Goal: Task Accomplishment & Management: Manage account settings

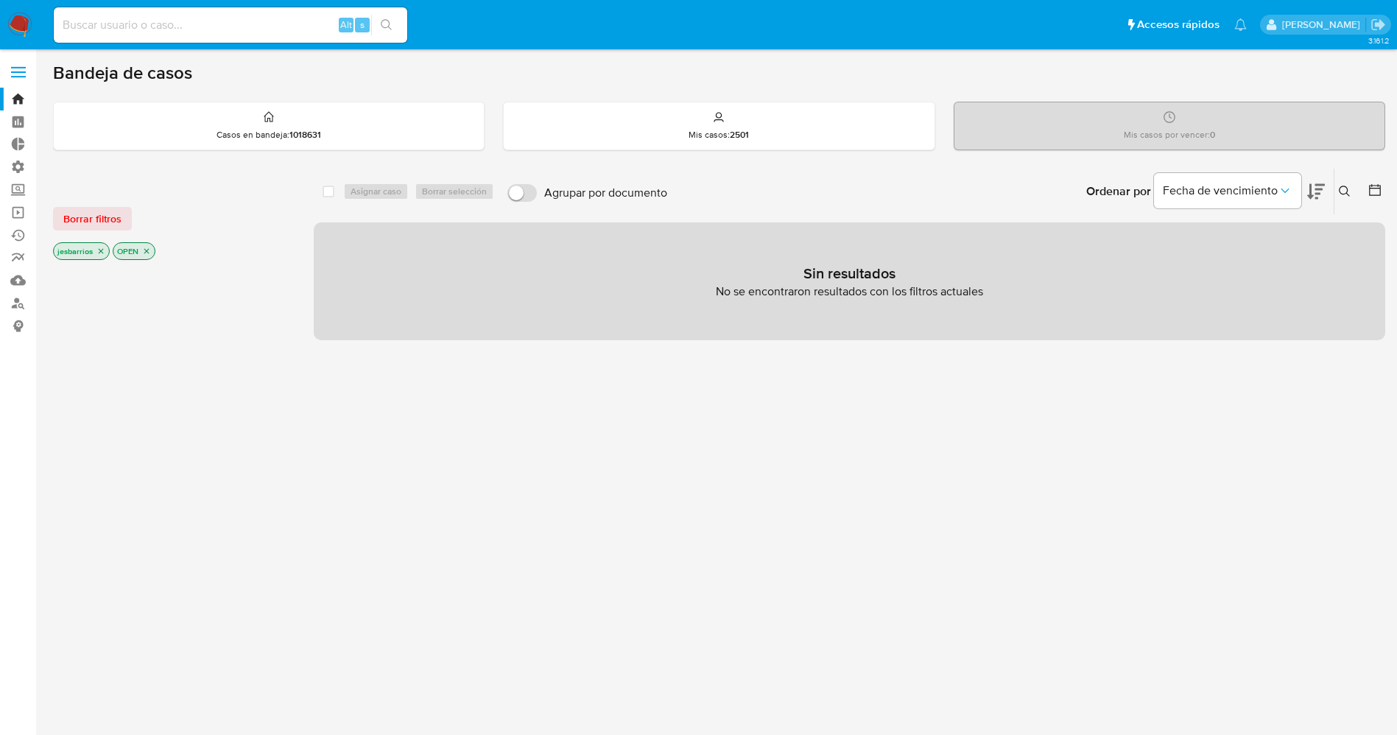
click at [101, 253] on icon "close-filter" at bounding box center [100, 251] width 9 height 9
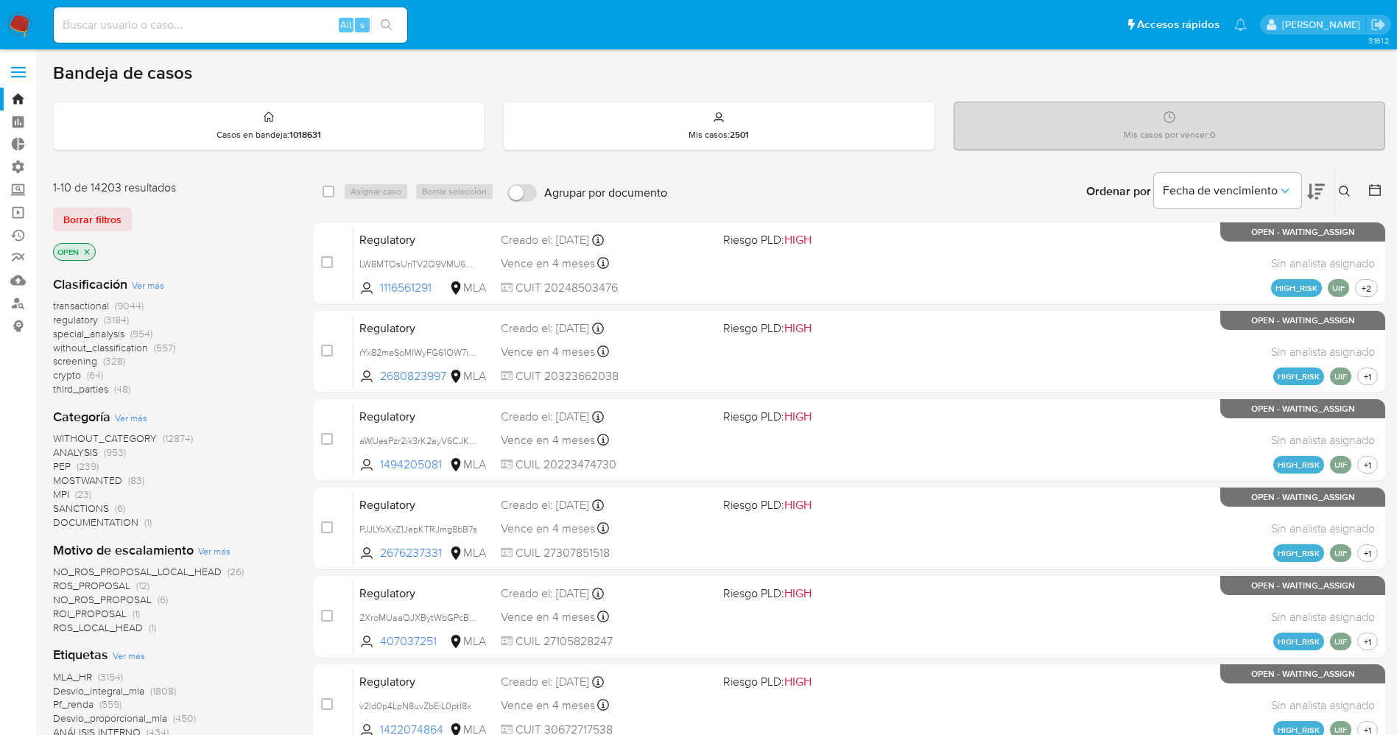
click at [133, 656] on span "Ver más" at bounding box center [129, 655] width 32 height 13
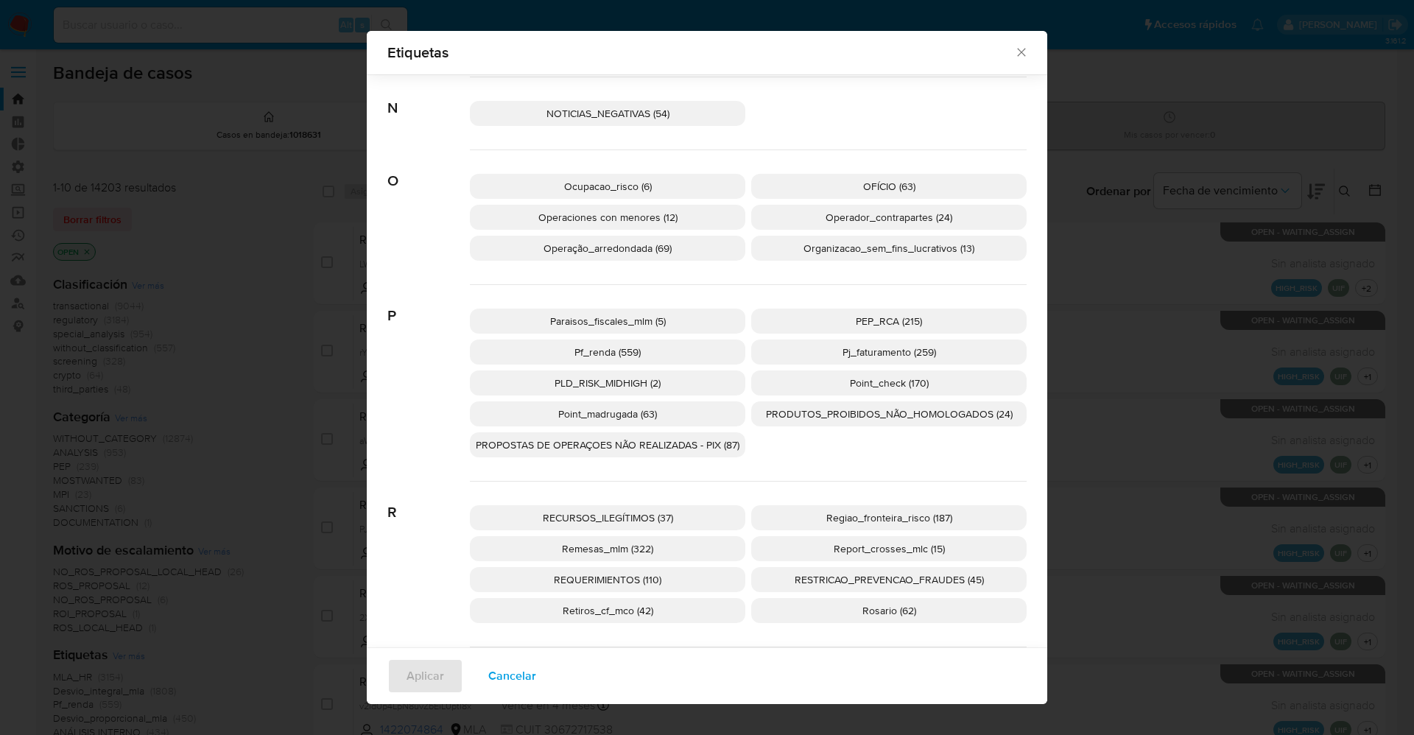
click at [813, 320] on p "PEP_RCA (215)" at bounding box center [888, 321] width 275 height 25
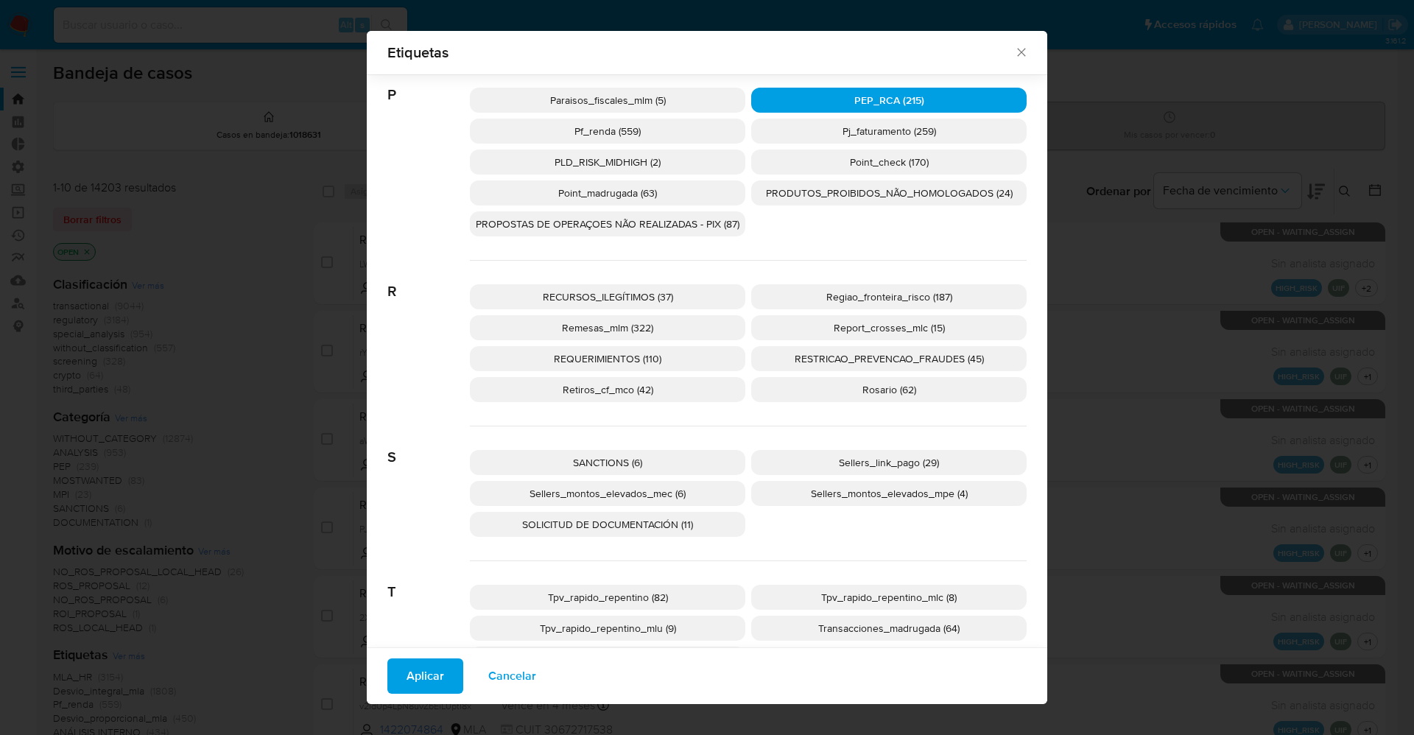
click at [626, 452] on p "SANCTIONS (6)" at bounding box center [607, 462] width 275 height 25
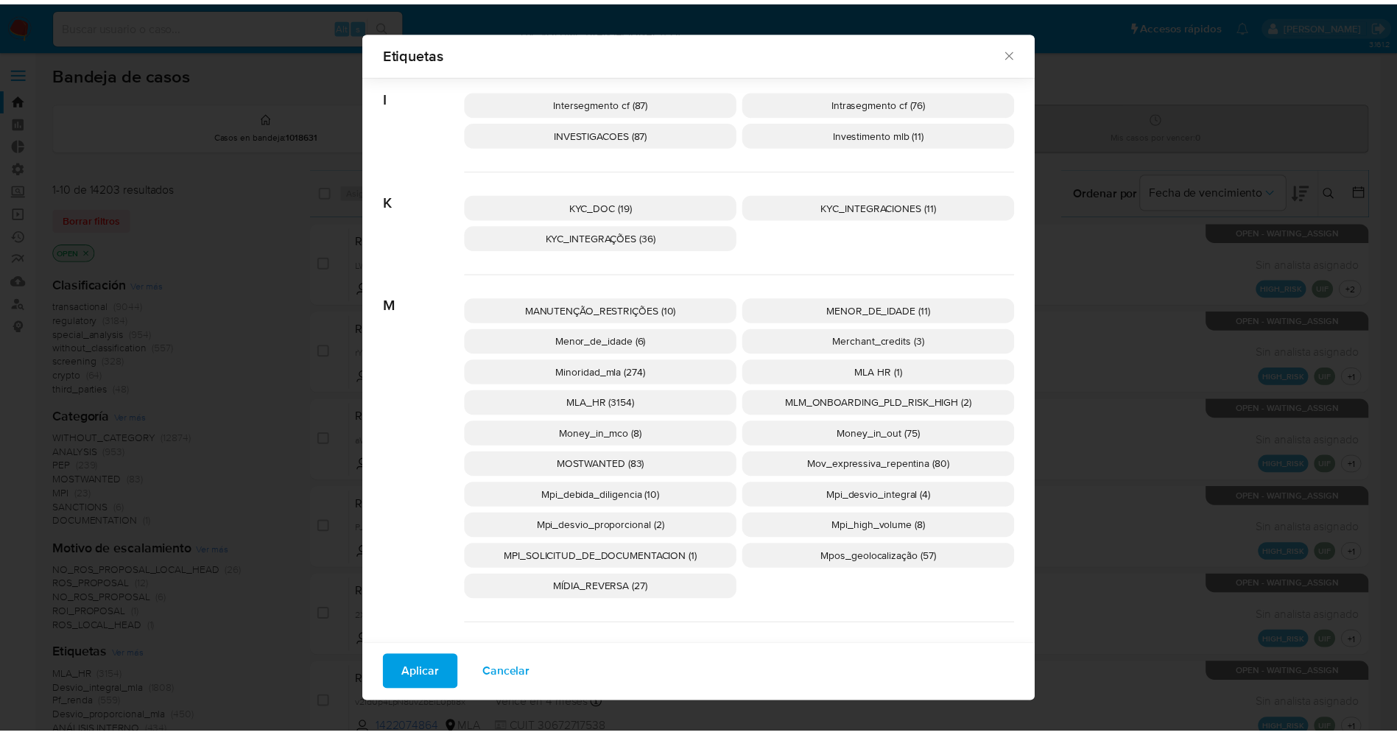
scroll to position [1791, 0]
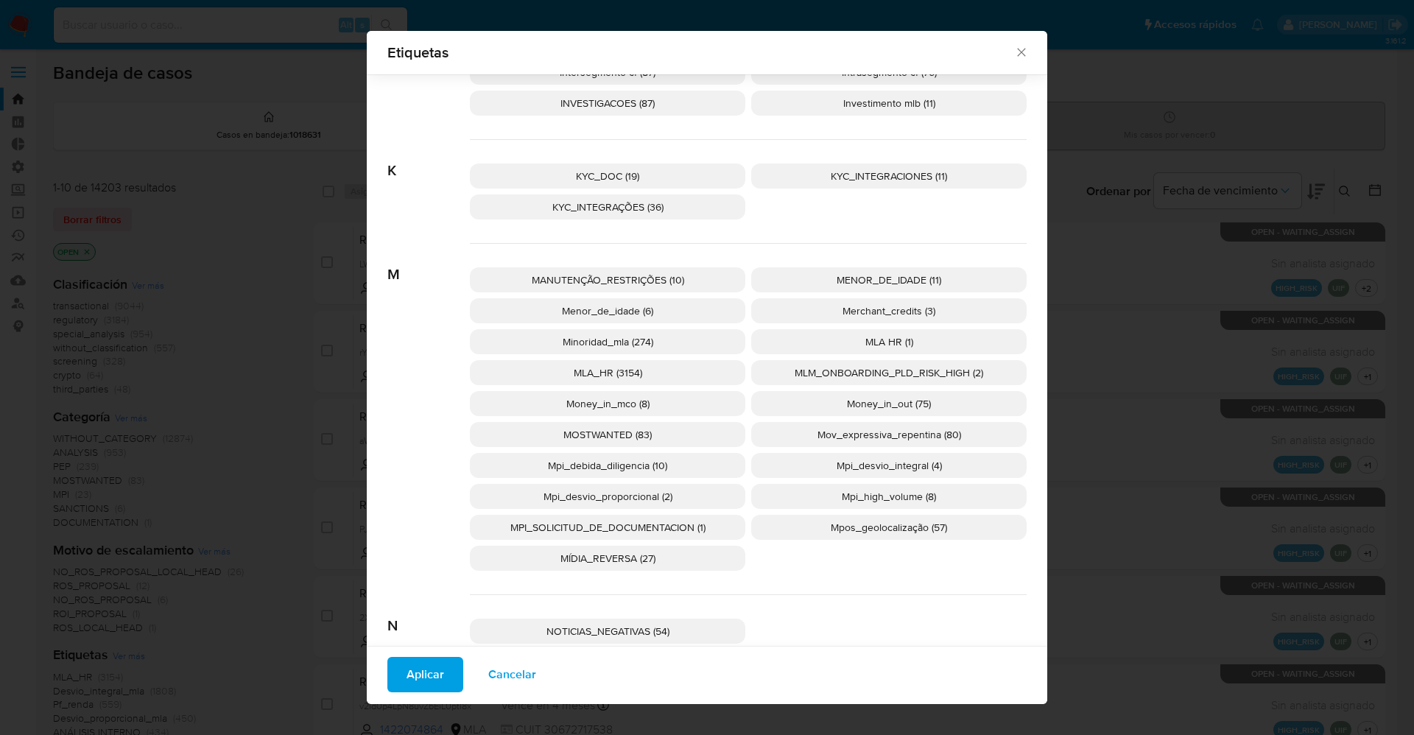
click at [601, 435] on span "MOSTWANTED (83)" at bounding box center [607, 434] width 88 height 15
click at [417, 676] on span "Aplicar" at bounding box center [426, 674] width 38 height 32
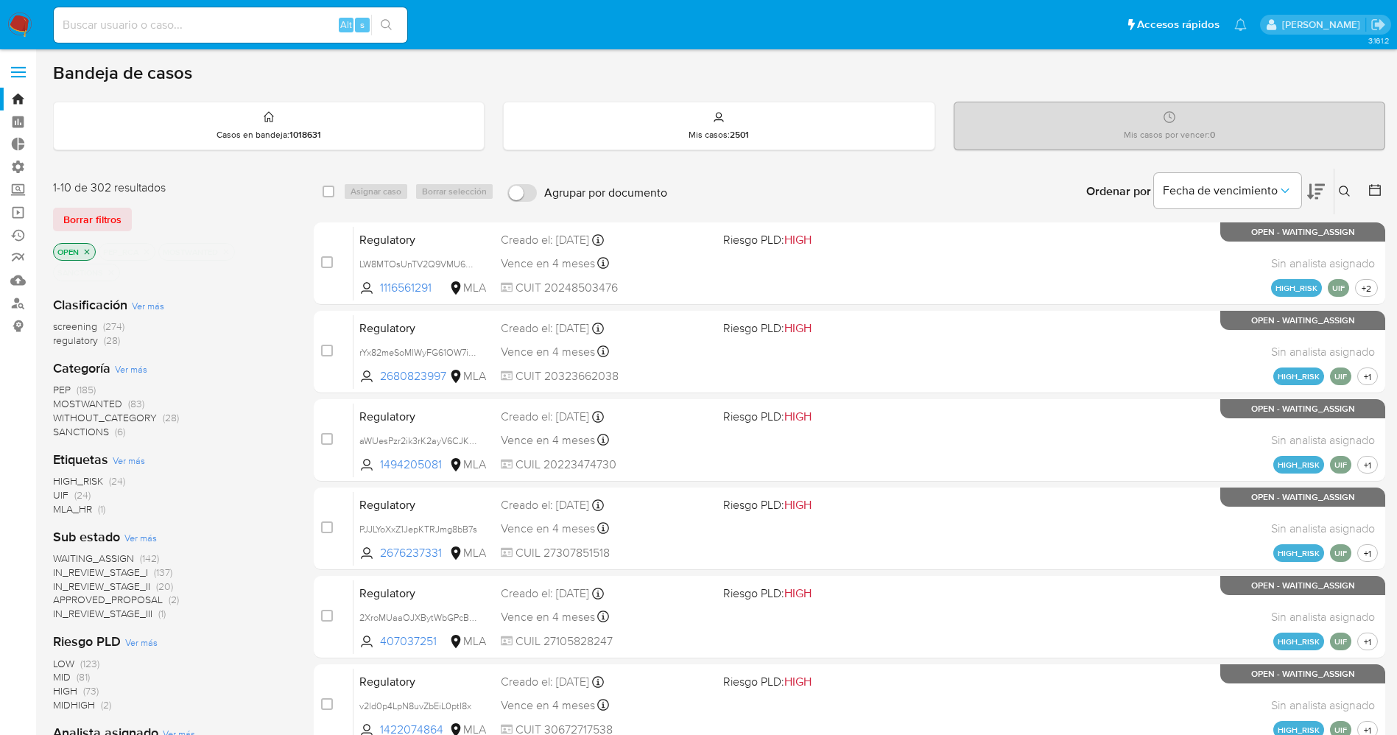
click at [106, 558] on span "WAITING_ASSIGN" at bounding box center [93, 558] width 81 height 15
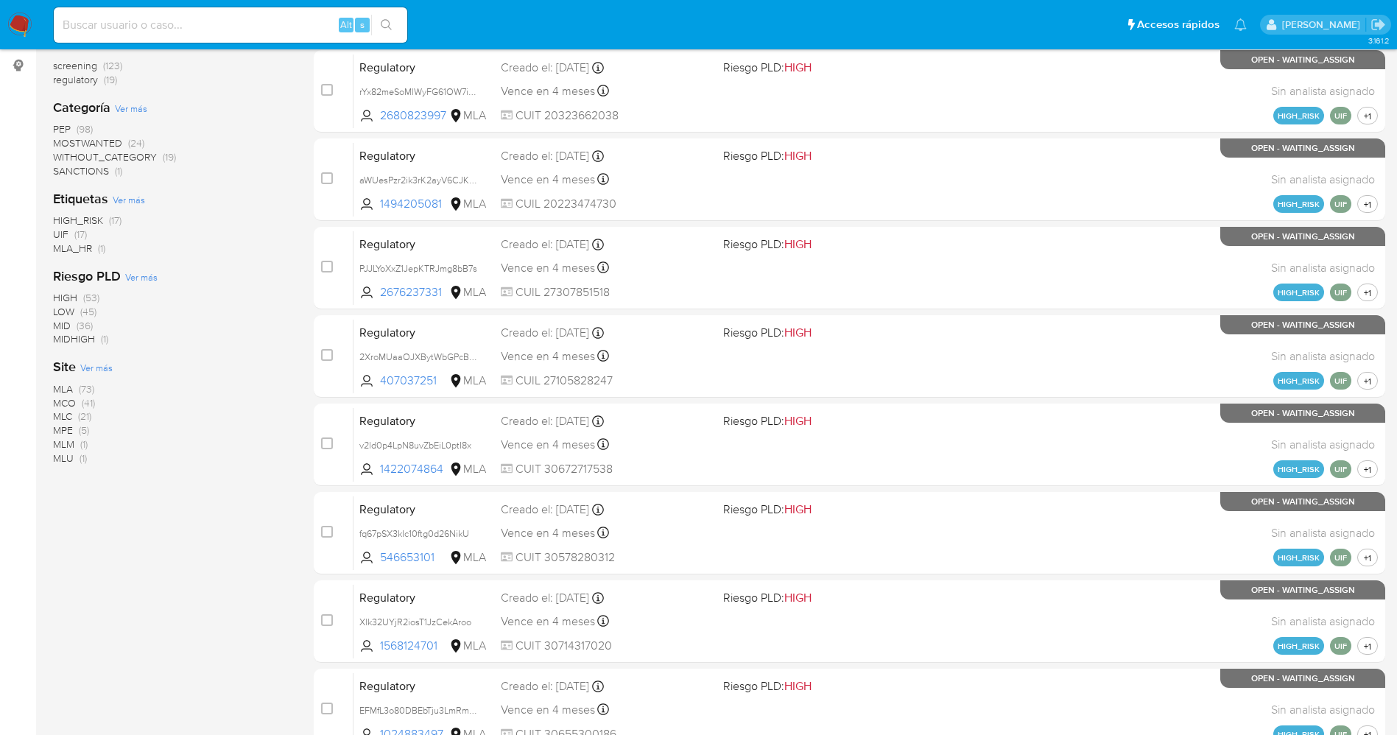
scroll to position [331, 0]
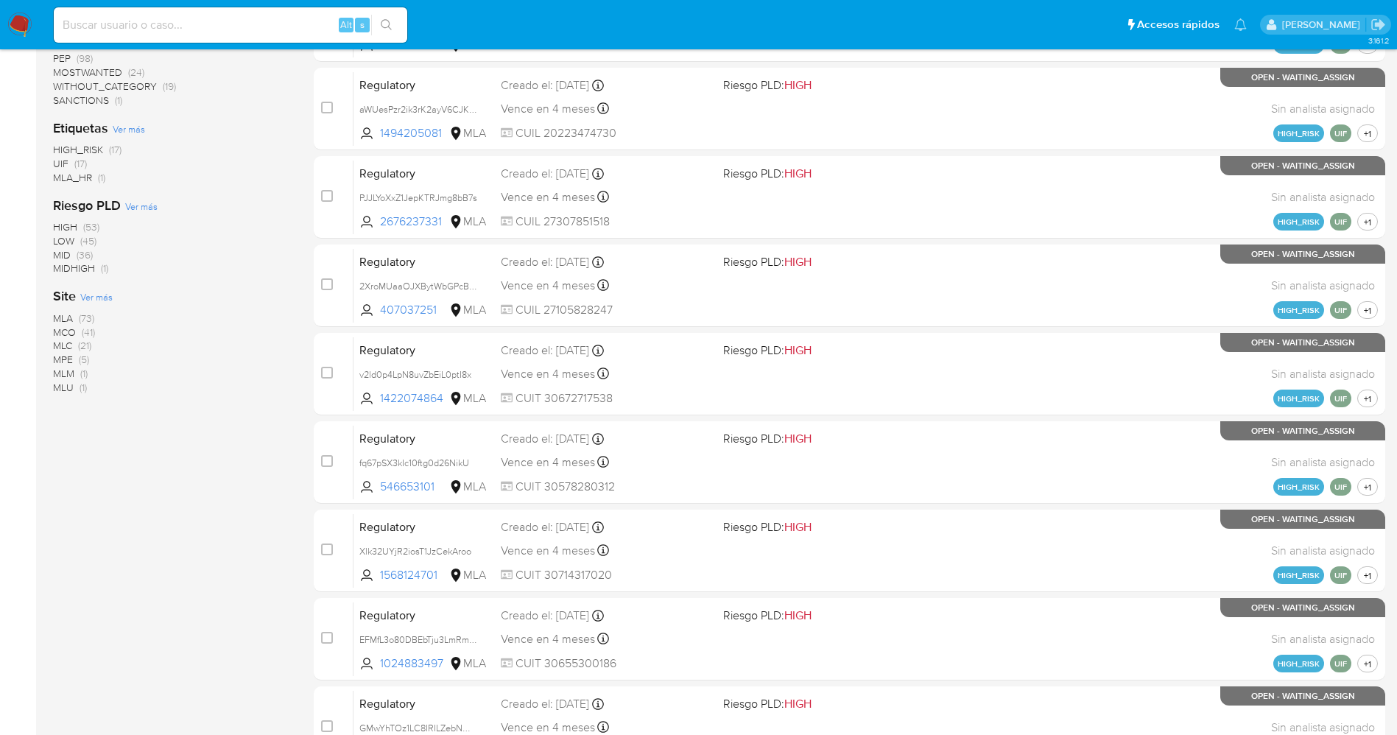
click at [99, 301] on span "Ver más" at bounding box center [96, 296] width 32 height 13
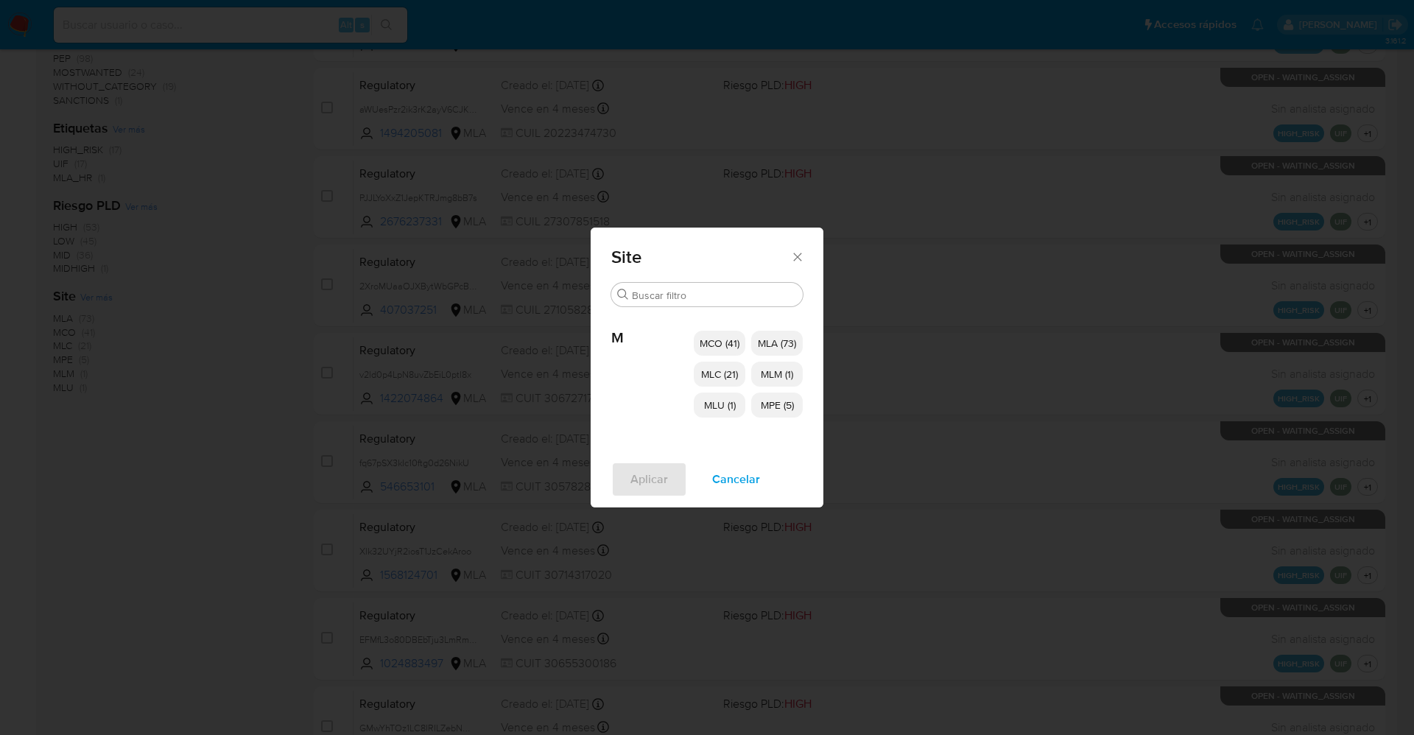
click at [733, 367] on span "MLC (21)" at bounding box center [719, 374] width 37 height 15
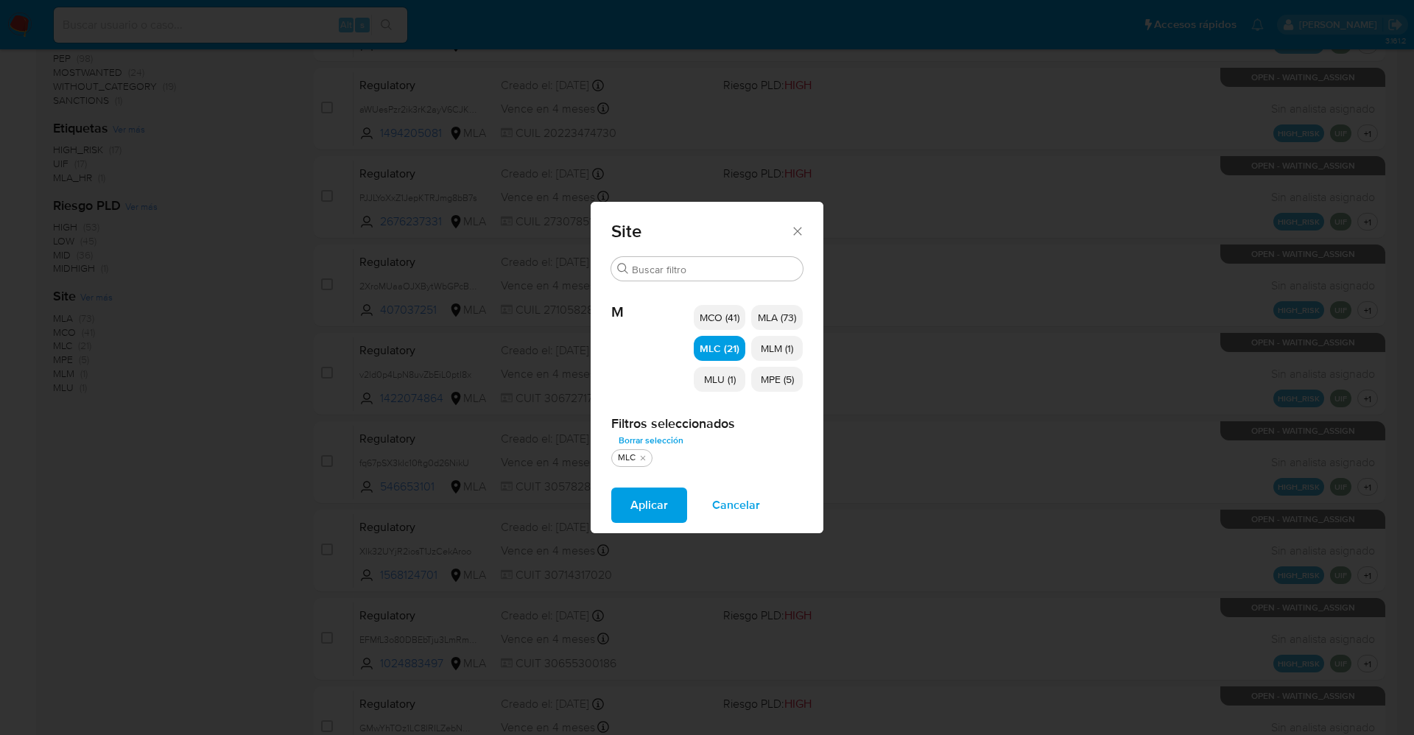
click at [726, 320] on span "MCO (41)" at bounding box center [720, 317] width 40 height 15
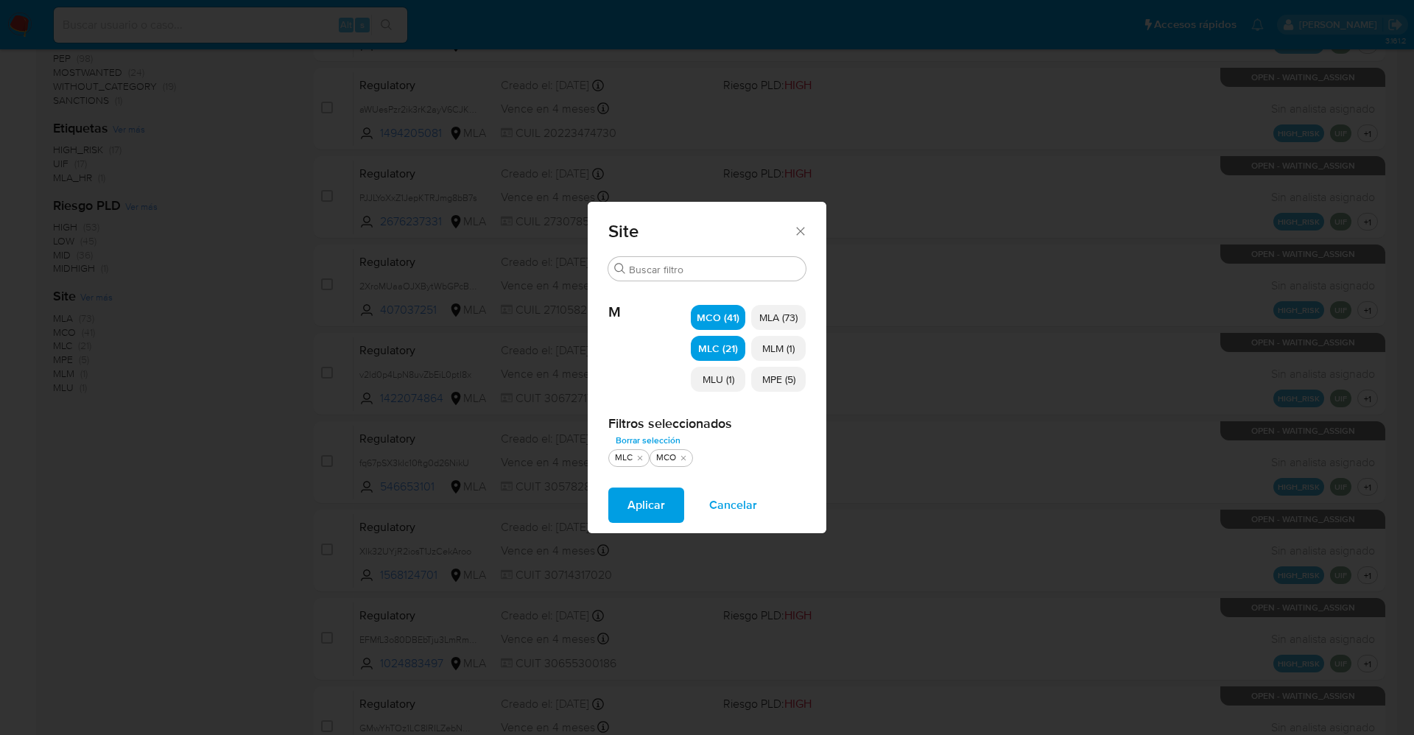
click at [728, 379] on span "MLU (1)" at bounding box center [719, 379] width 32 height 15
click at [799, 384] on p "MPE (5)" at bounding box center [778, 379] width 55 height 25
click at [787, 344] on span "MLM (1)" at bounding box center [778, 348] width 32 height 15
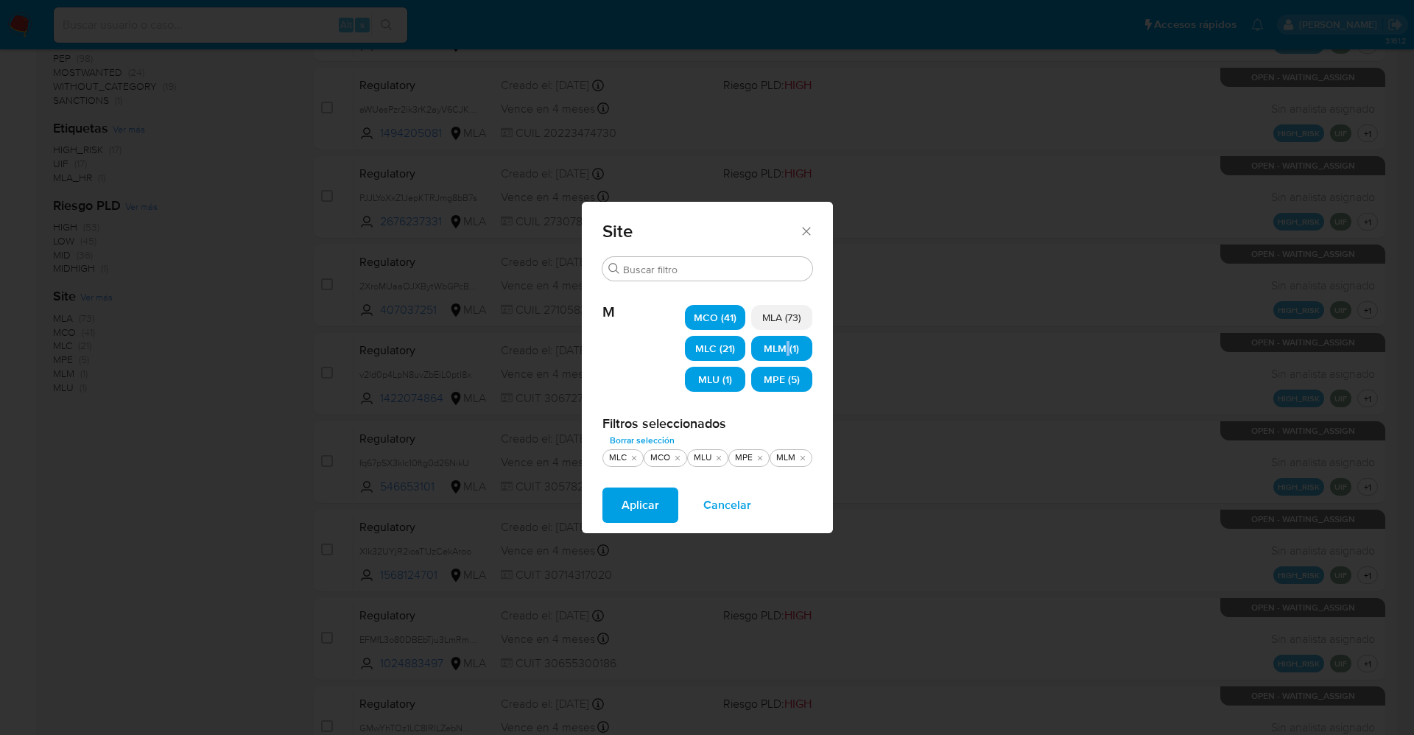
click at [787, 344] on span "MLM (1)" at bounding box center [781, 348] width 35 height 15
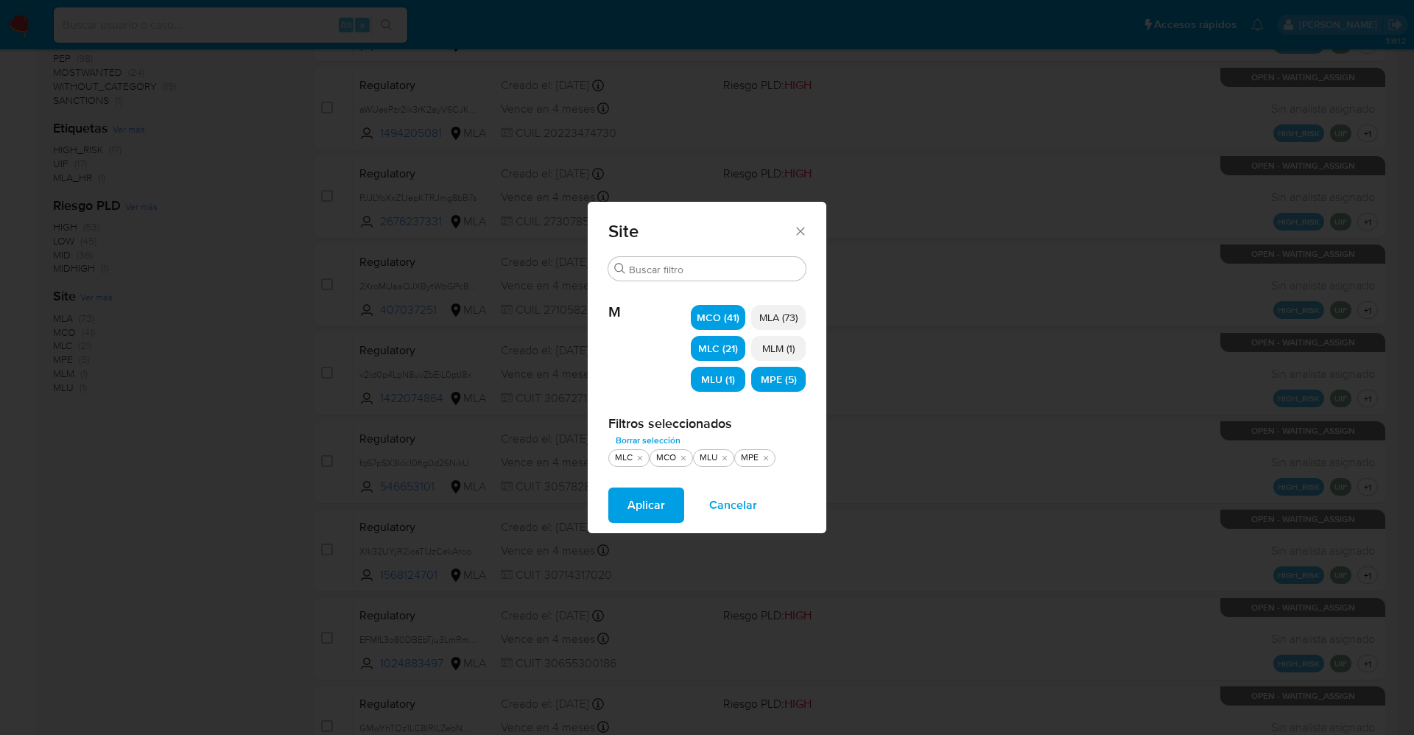
click at [789, 344] on span "MLM (1)" at bounding box center [778, 348] width 32 height 15
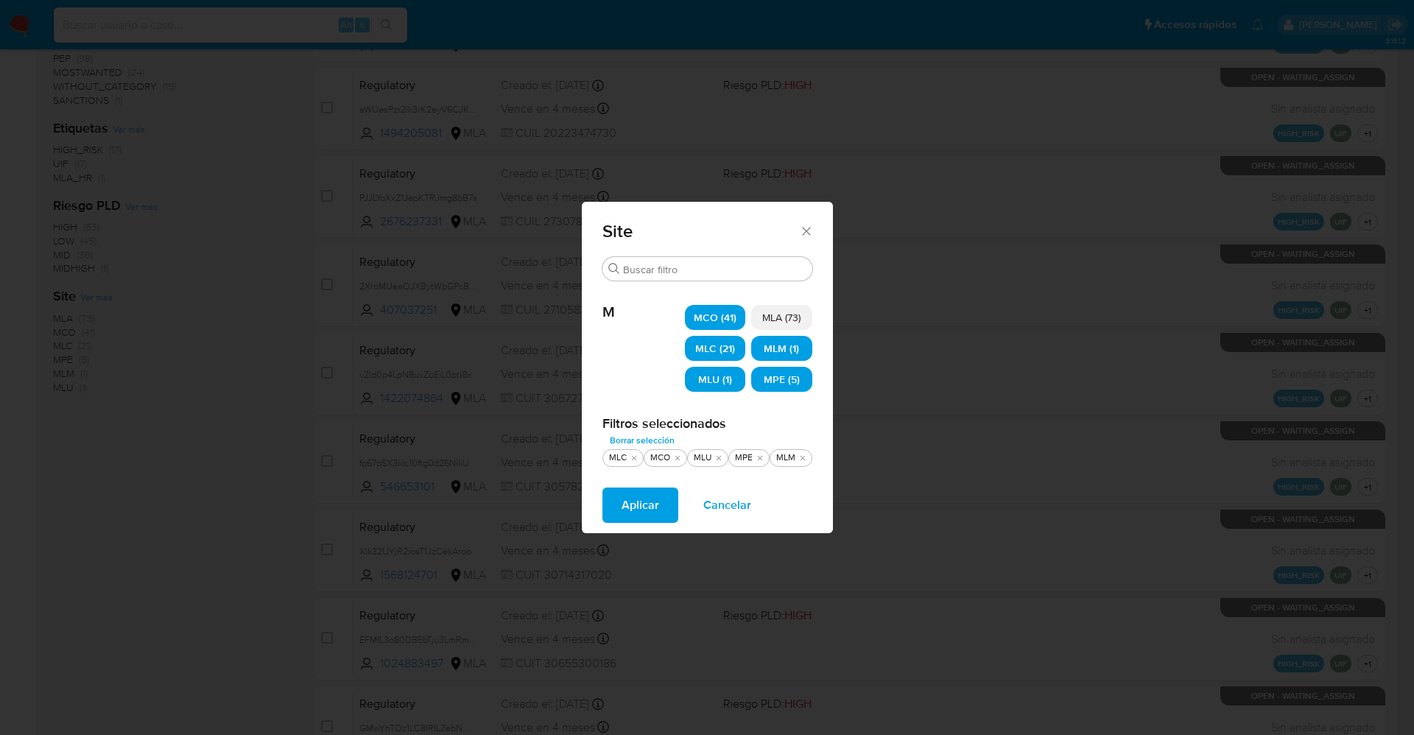
click at [644, 497] on span "Aplicar" at bounding box center [641, 505] width 38 height 32
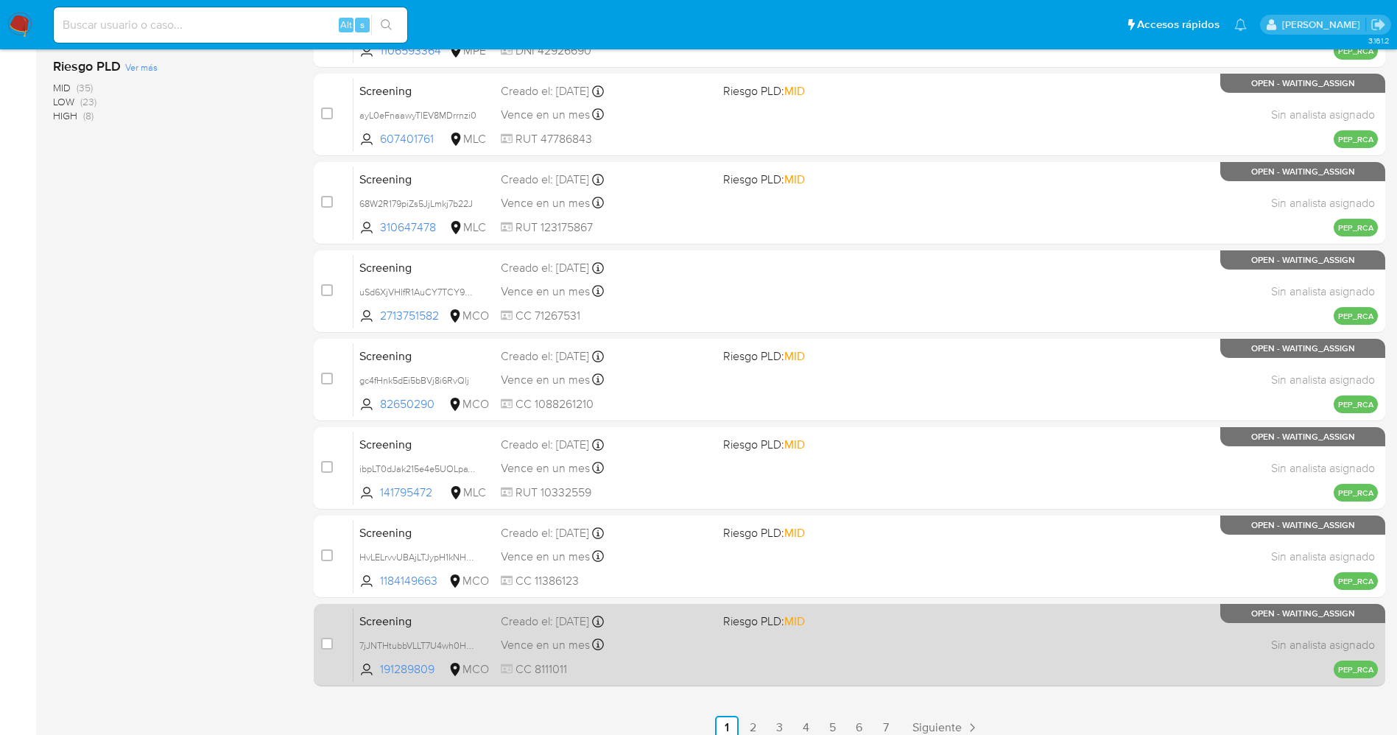
scroll to position [481, 0]
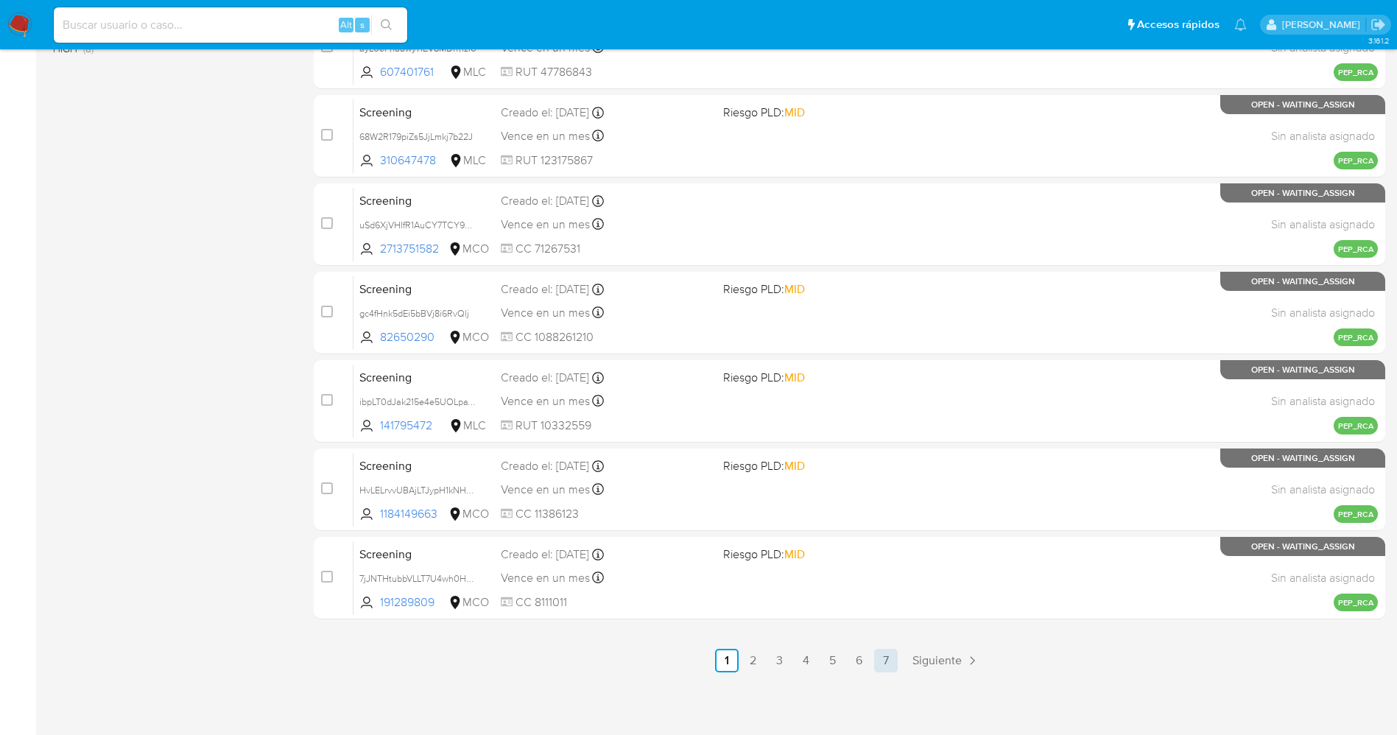
click at [880, 669] on link "7" at bounding box center [886, 661] width 24 height 24
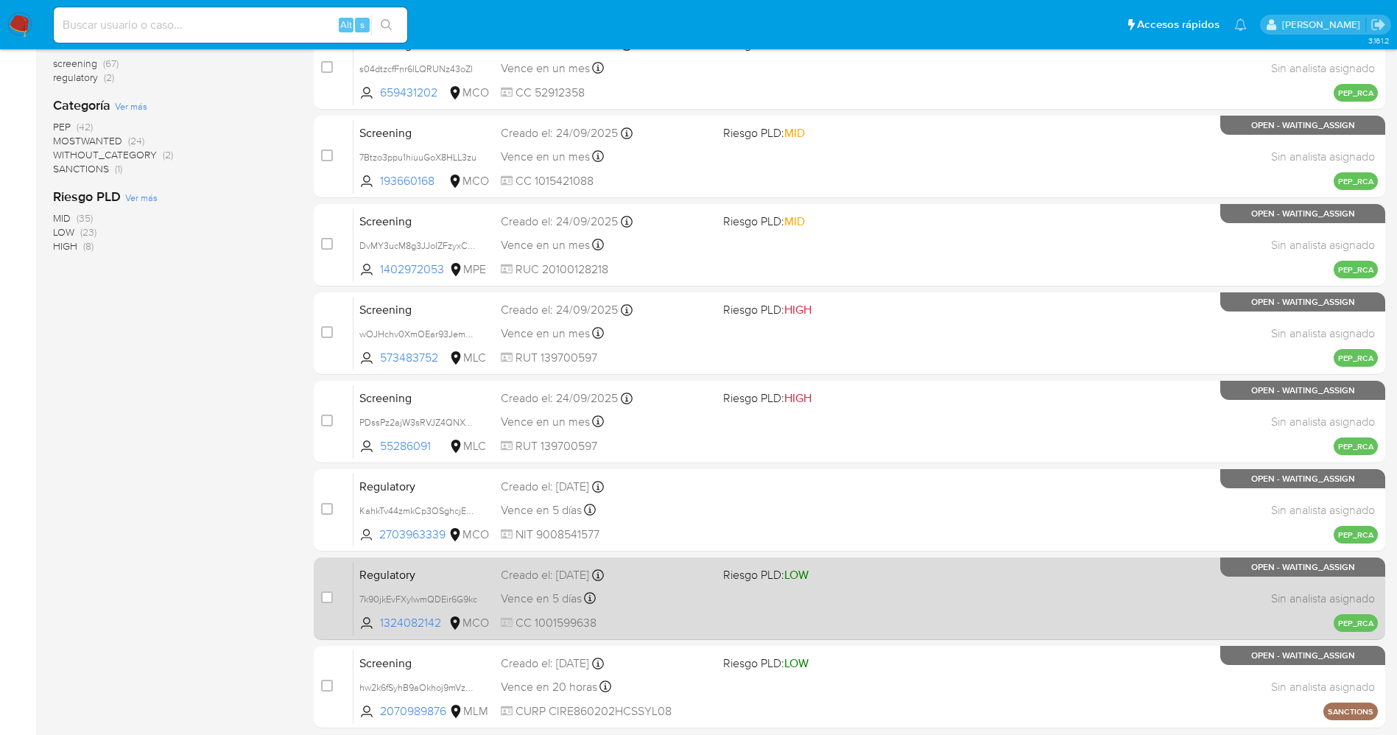
scroll to position [393, 0]
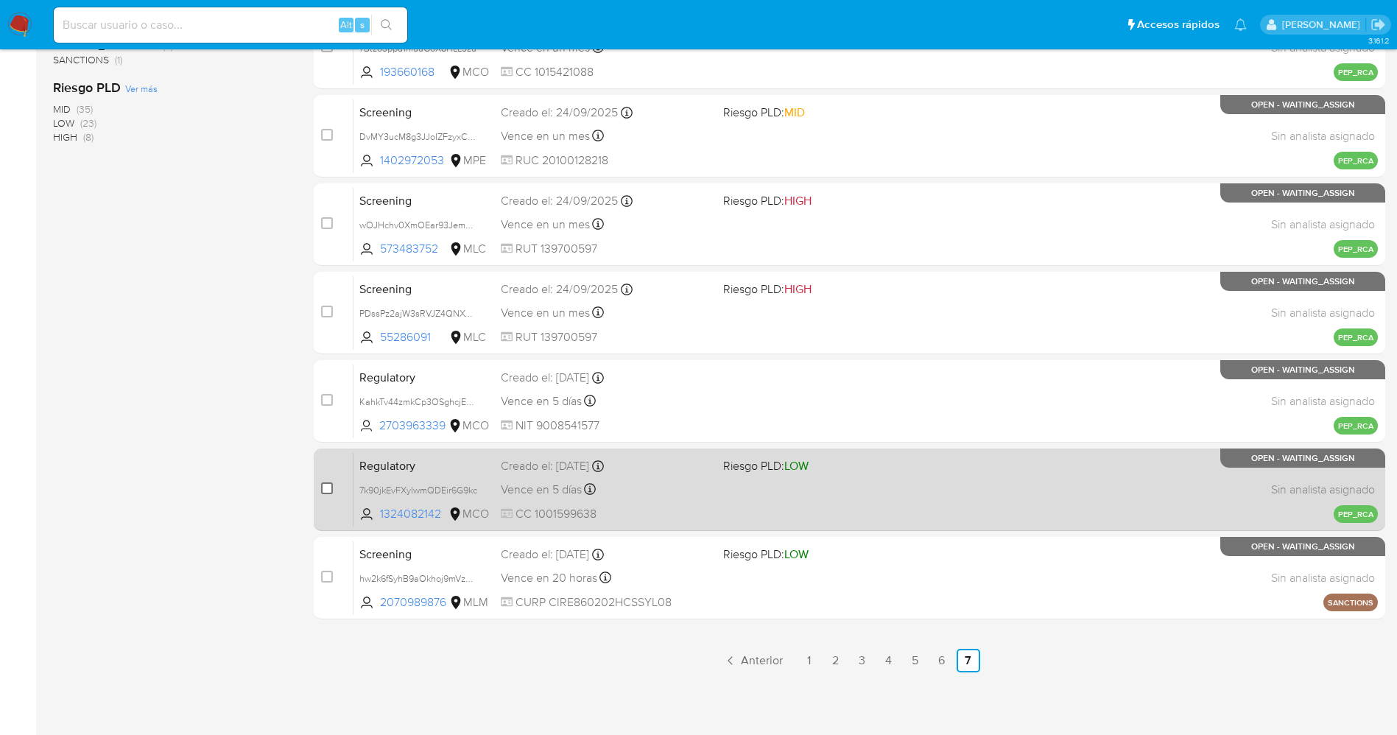
click at [329, 485] on input "checkbox" at bounding box center [327, 488] width 12 height 12
checkbox input "true"
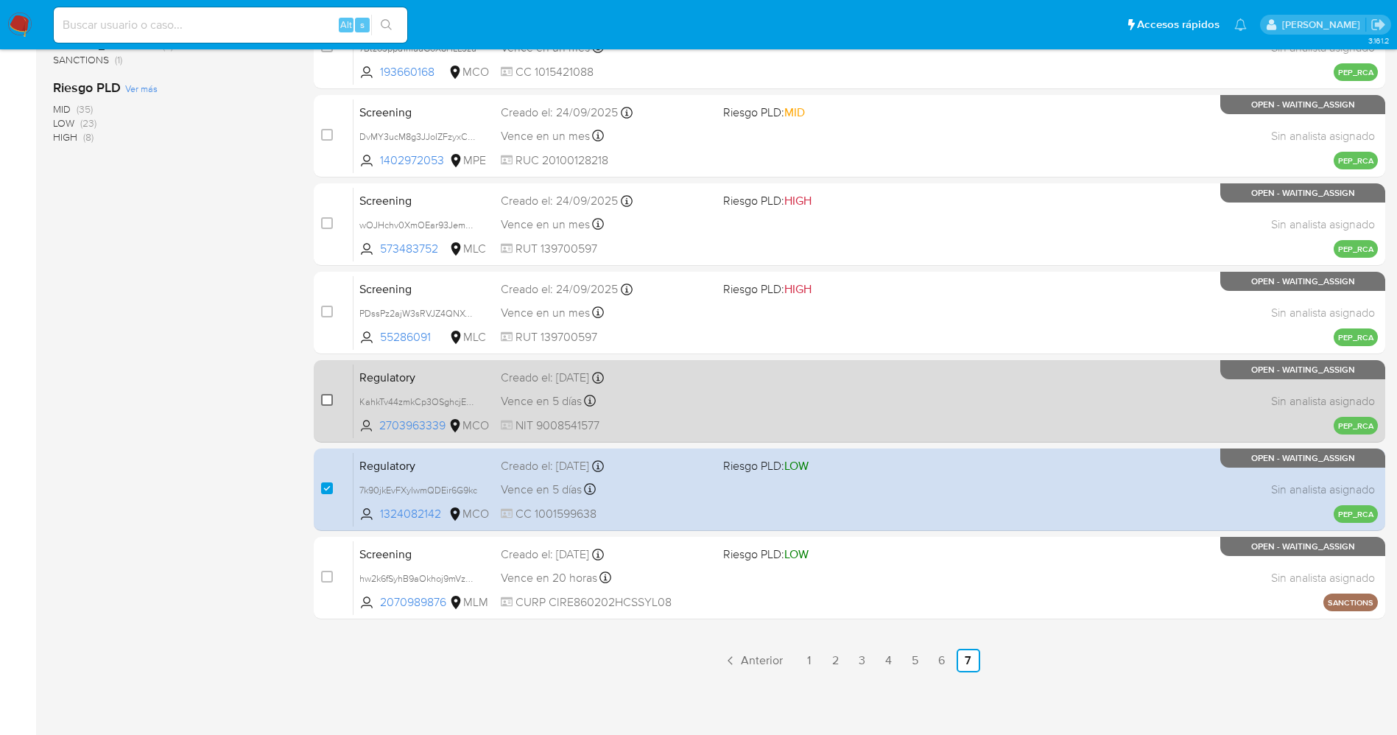
click at [325, 397] on input "checkbox" at bounding box center [327, 400] width 12 height 12
checkbox input "true"
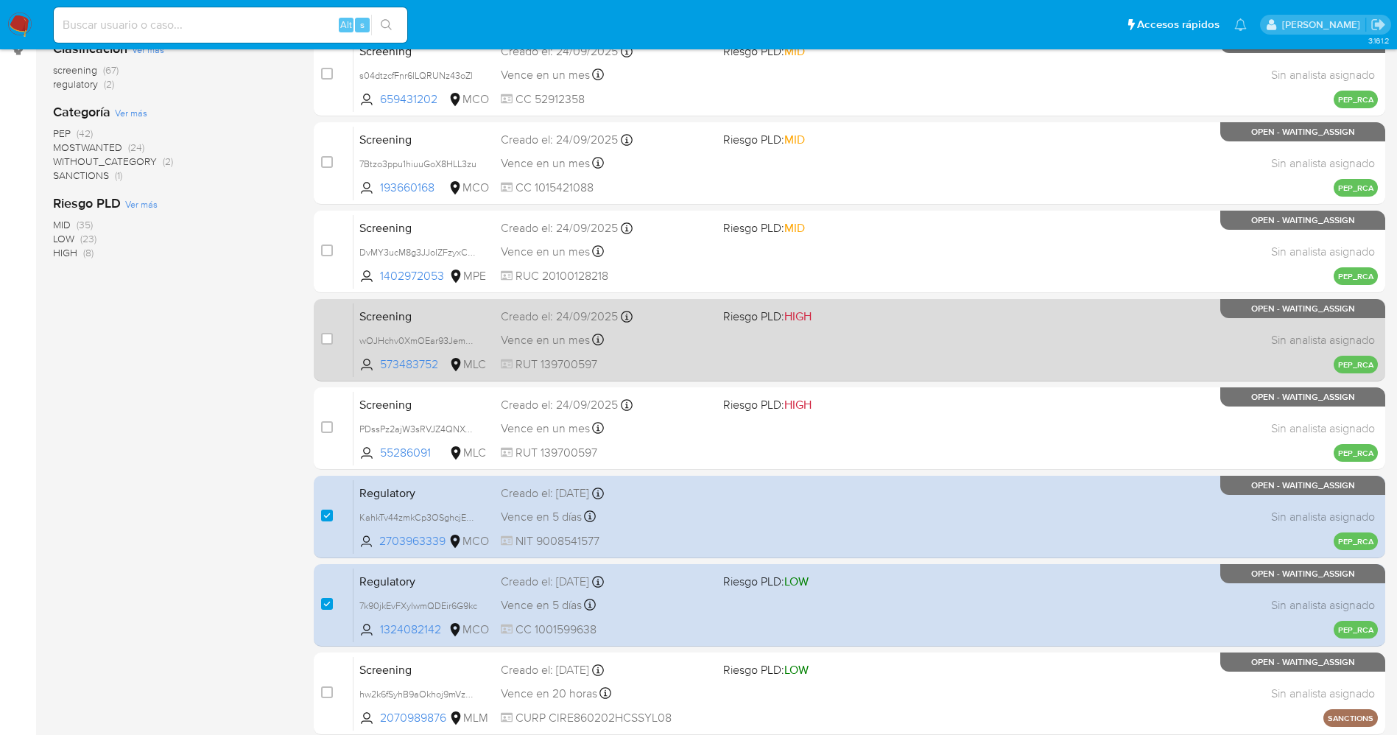
scroll to position [172, 0]
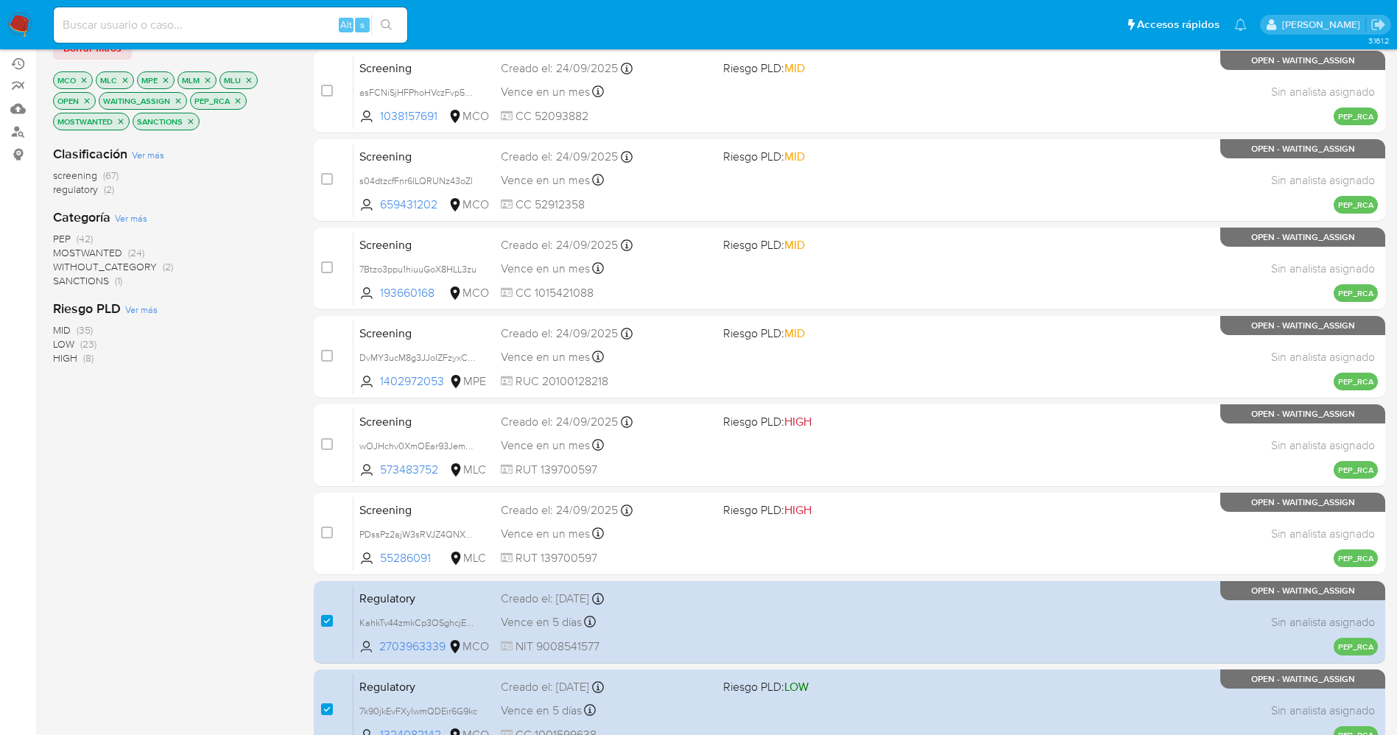
click at [122, 249] on span "MOSTWANTED" at bounding box center [87, 252] width 69 height 15
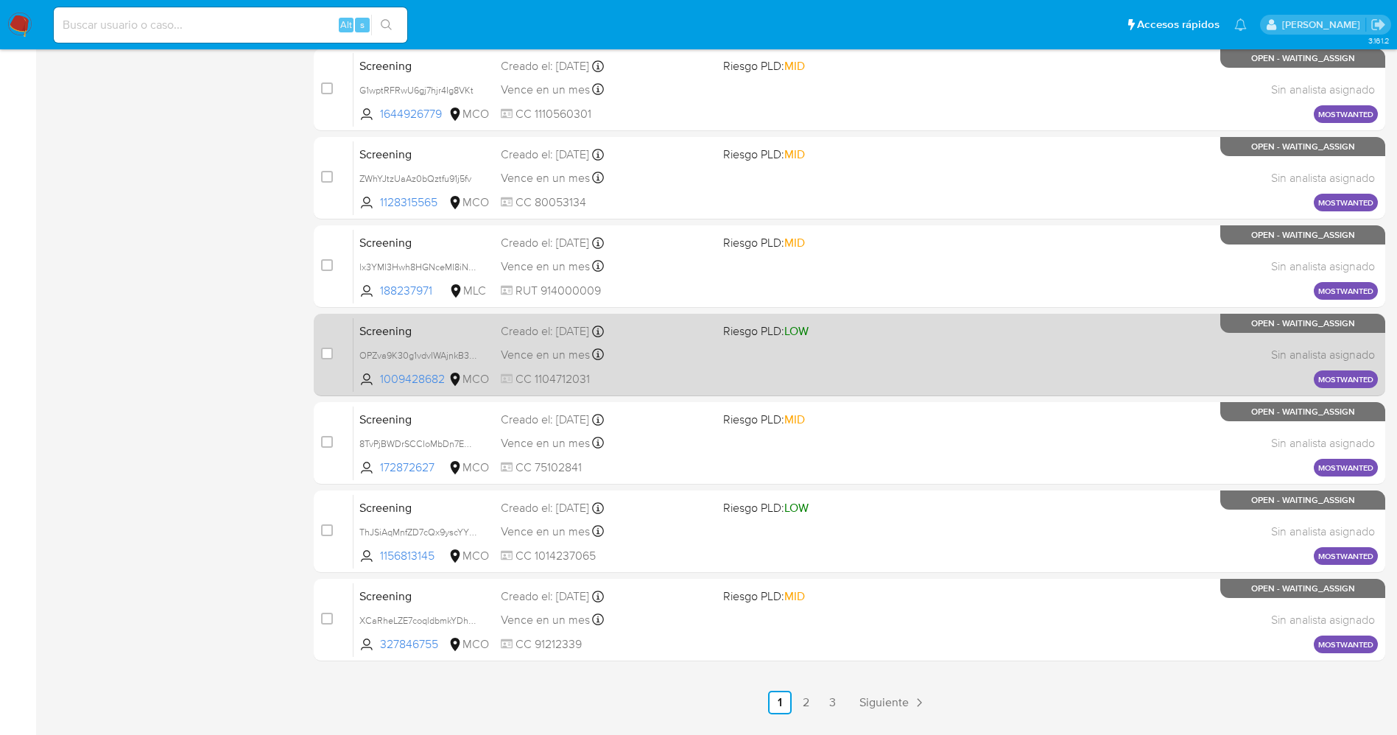
scroll to position [481, 0]
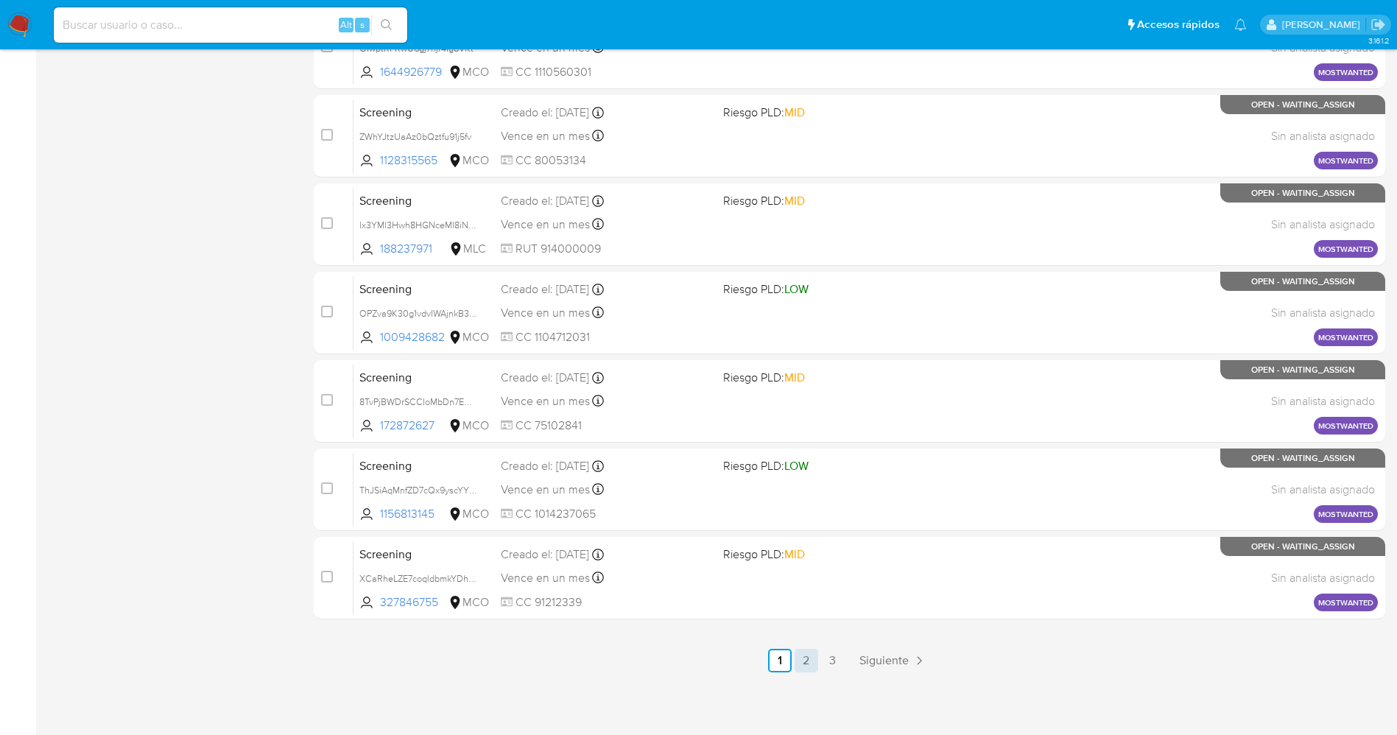
click at [818, 653] on link "2" at bounding box center [807, 661] width 24 height 24
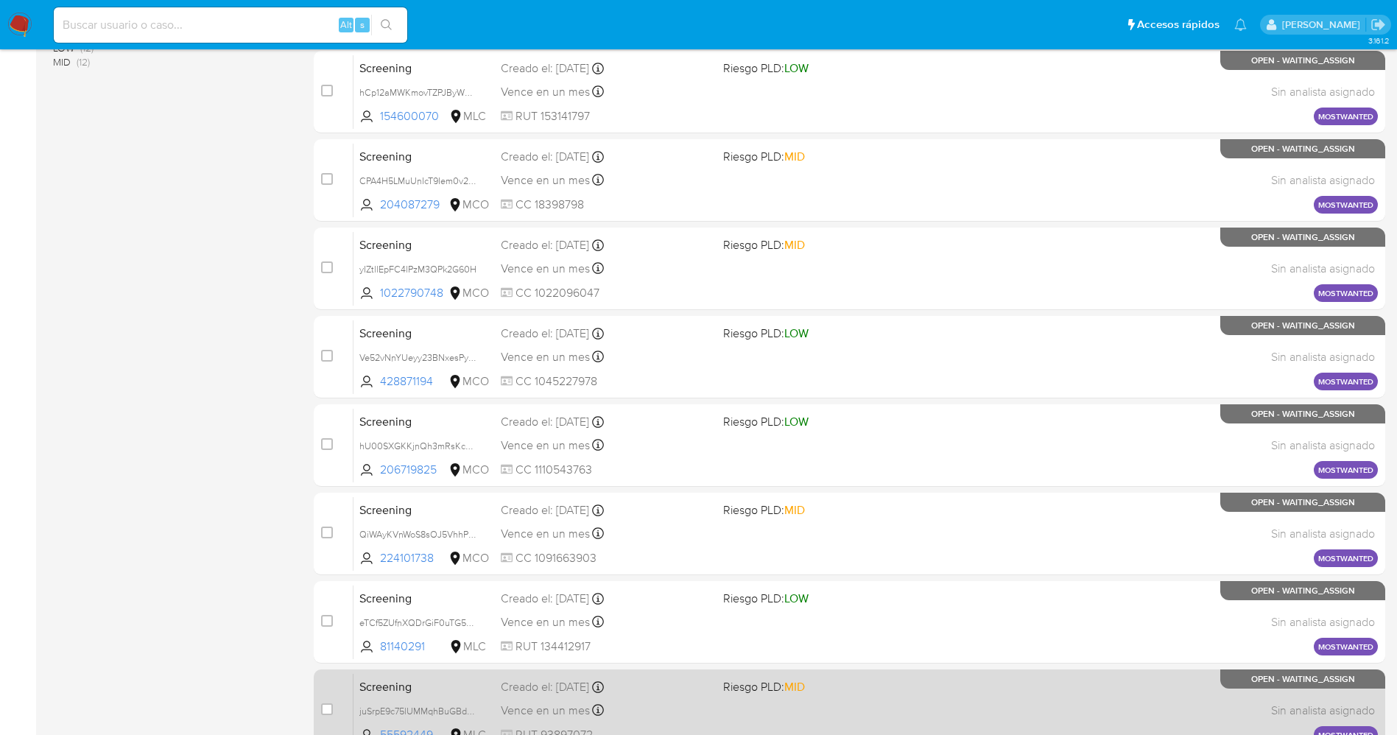
scroll to position [481, 0]
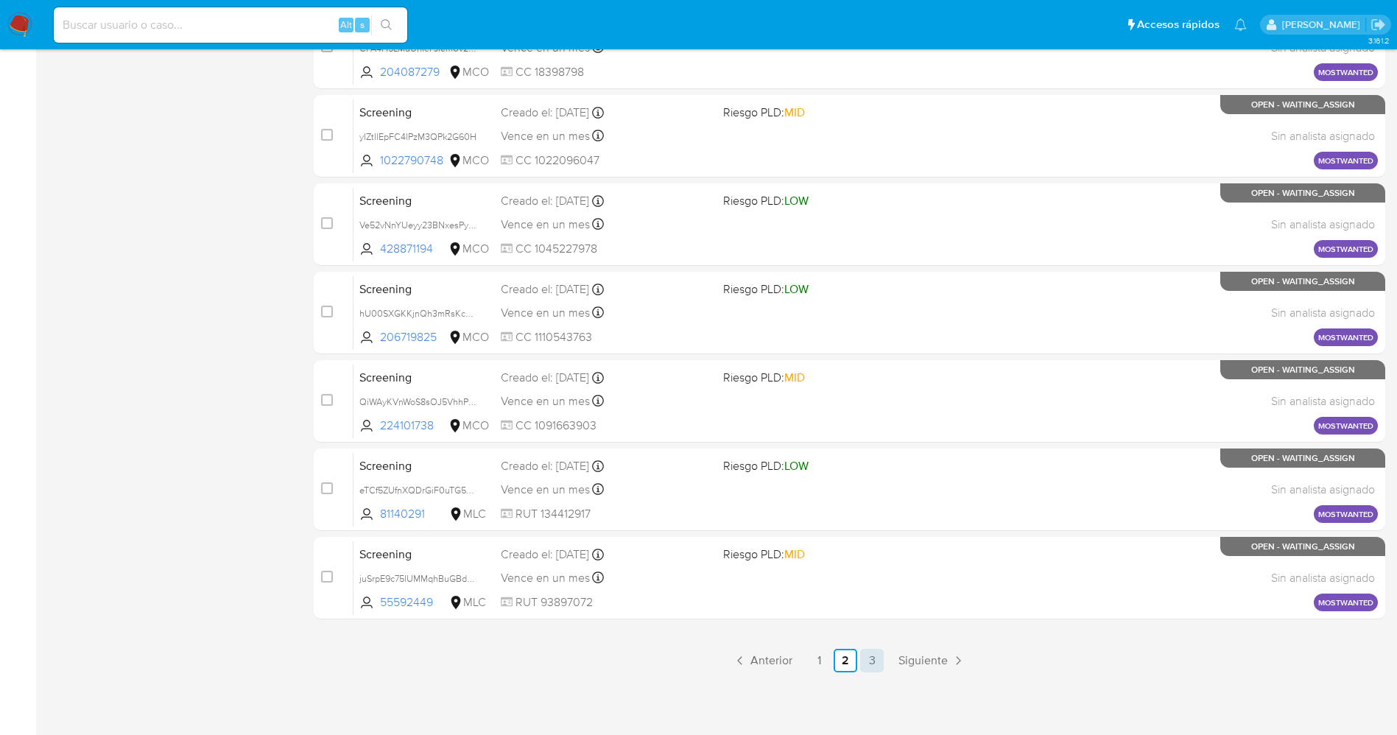
click at [874, 665] on link "3" at bounding box center [872, 661] width 24 height 24
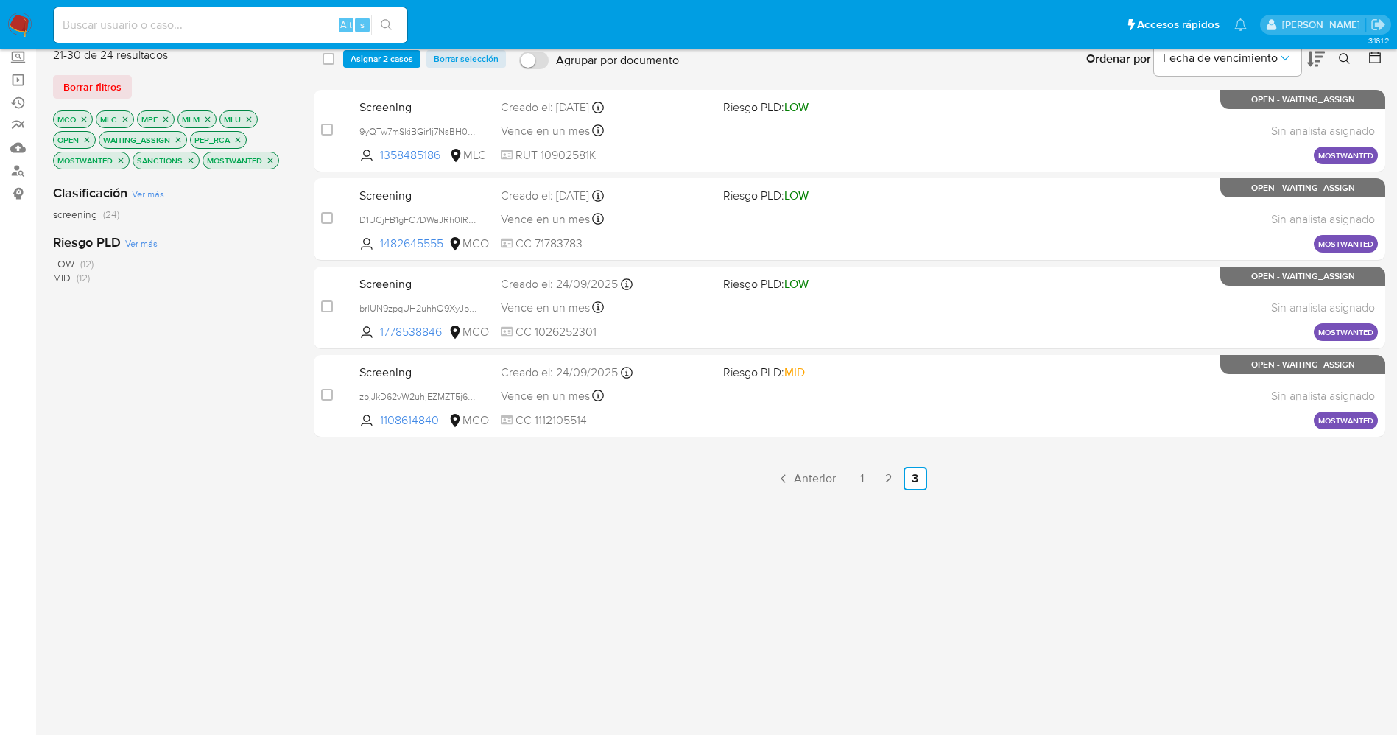
scroll to position [203, 0]
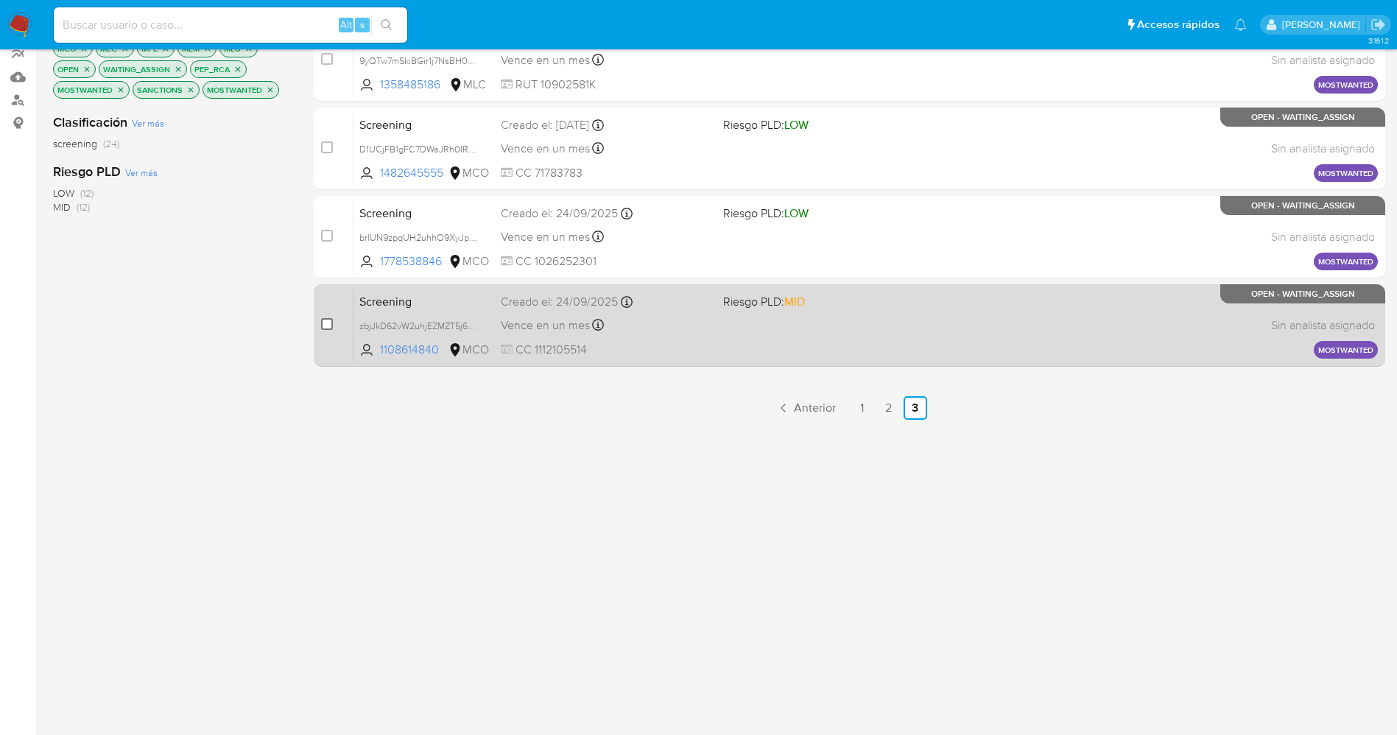
click at [329, 329] on input "checkbox" at bounding box center [327, 324] width 12 height 12
checkbox input "true"
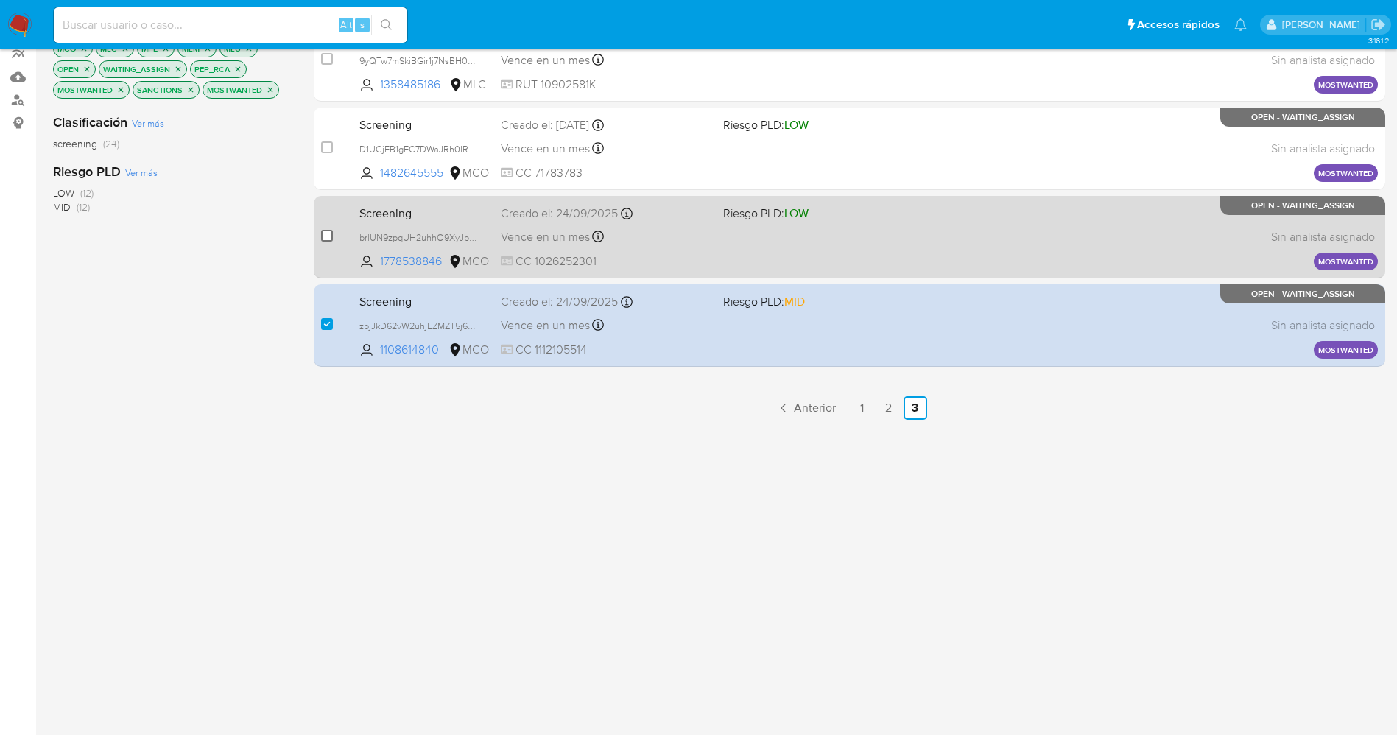
click at [328, 236] on input "checkbox" at bounding box center [327, 236] width 12 height 12
checkbox input "true"
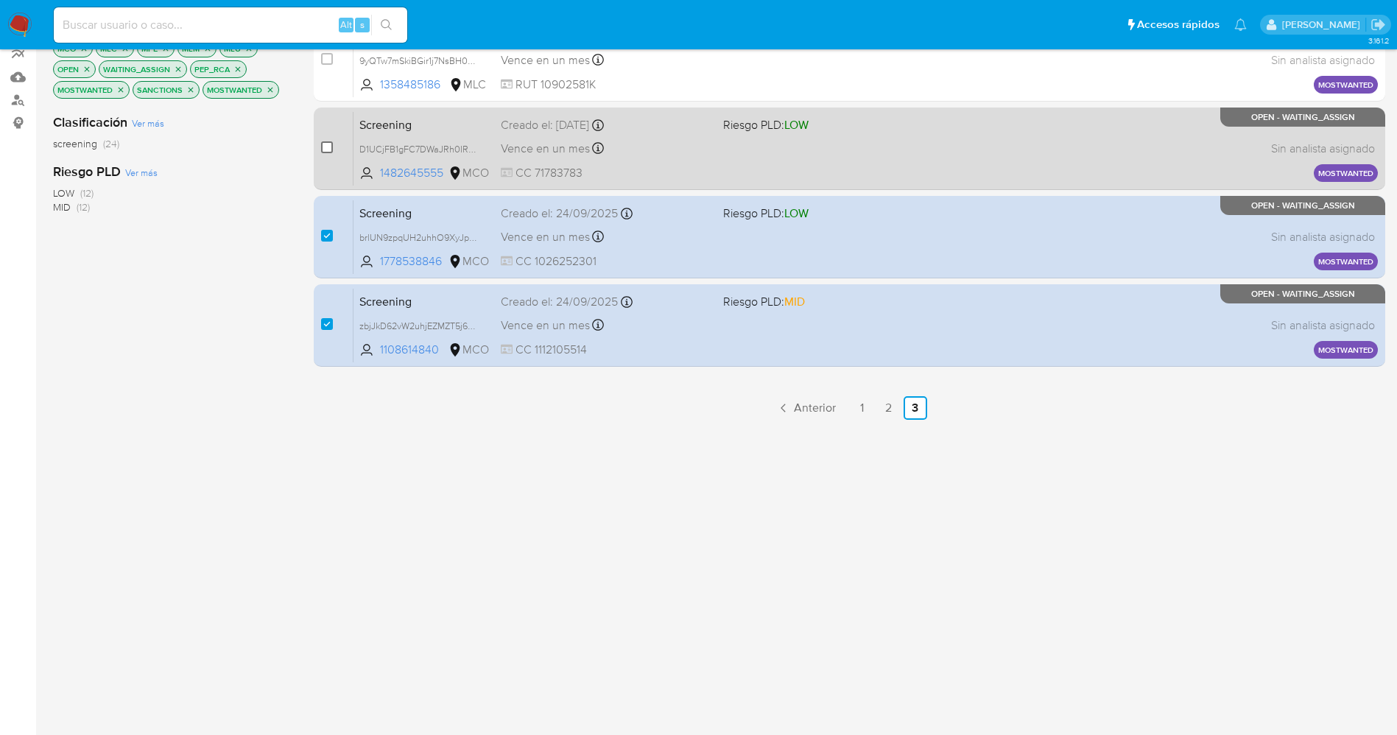
click at [322, 152] on input "checkbox" at bounding box center [327, 147] width 12 height 12
checkbox input "true"
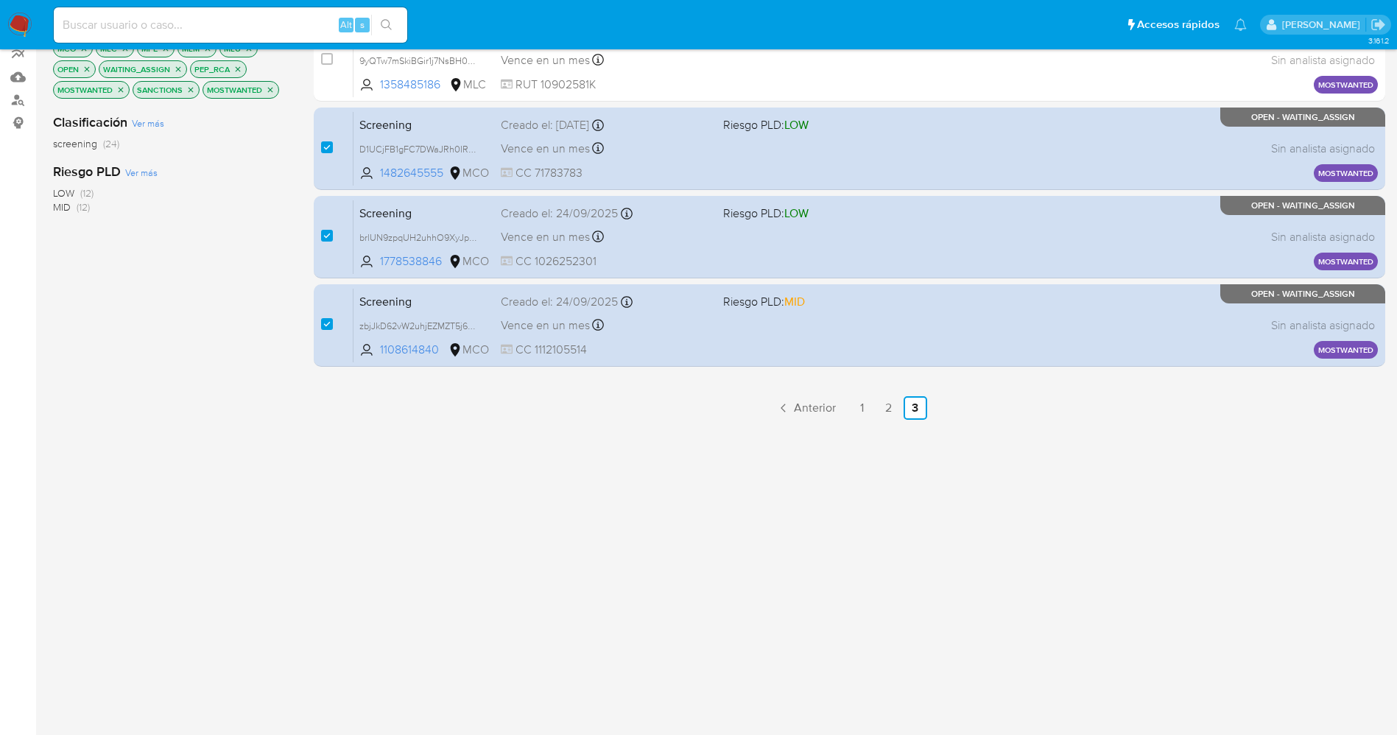
scroll to position [0, 0]
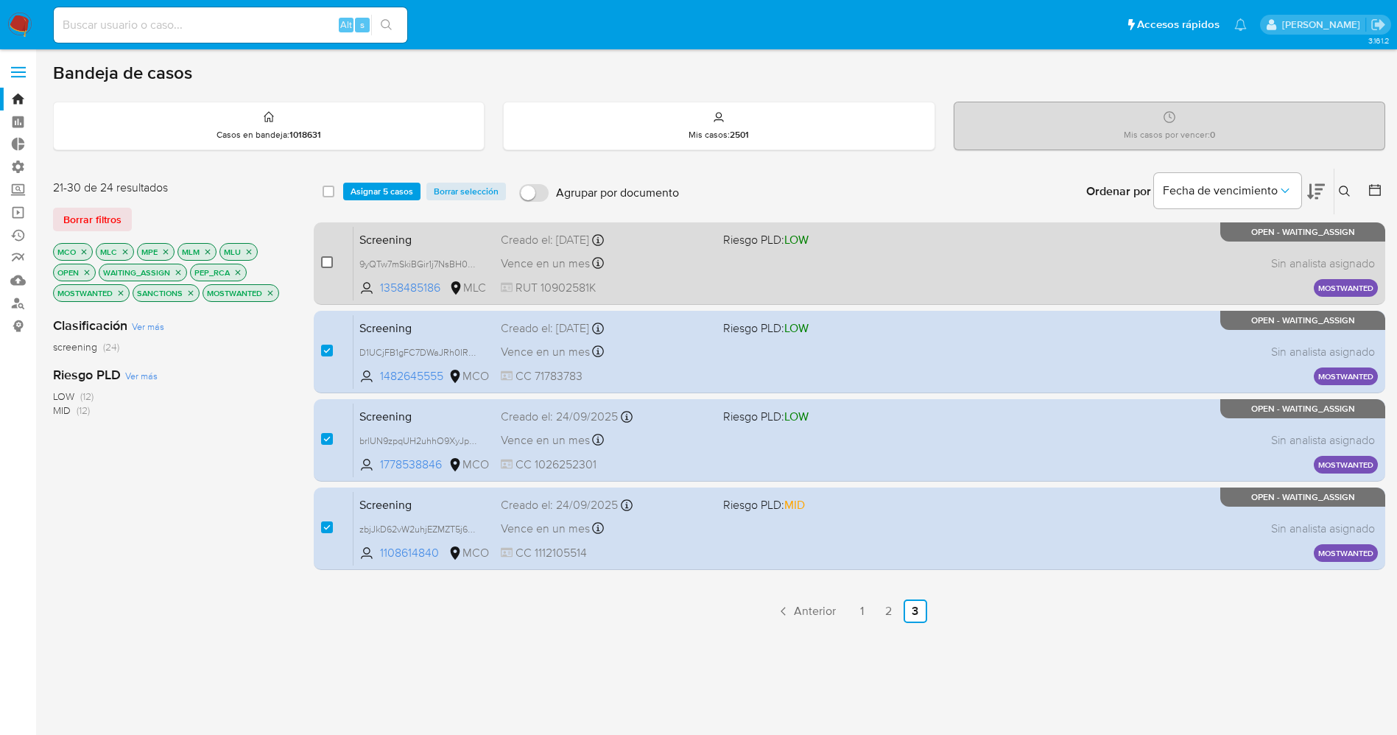
click at [331, 260] on input "checkbox" at bounding box center [327, 262] width 12 height 12
checkbox input "true"
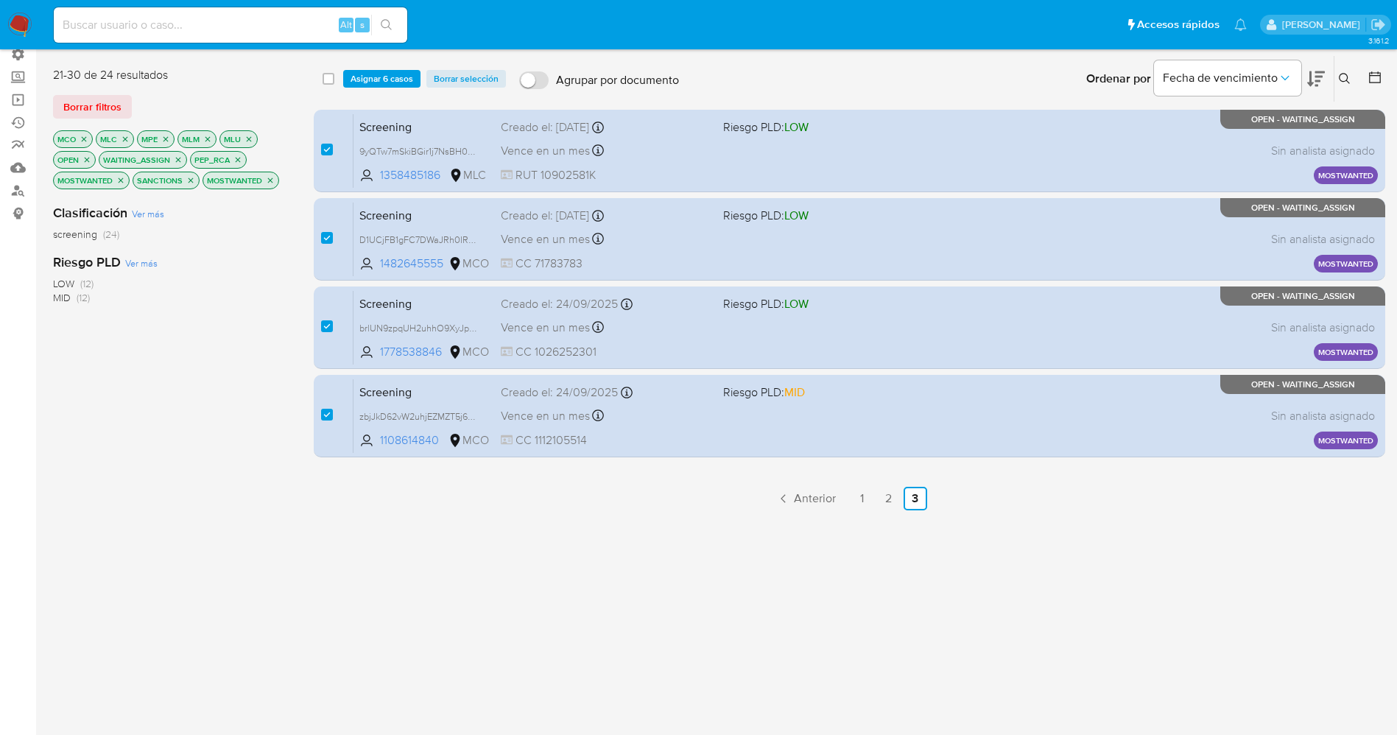
scroll to position [203, 0]
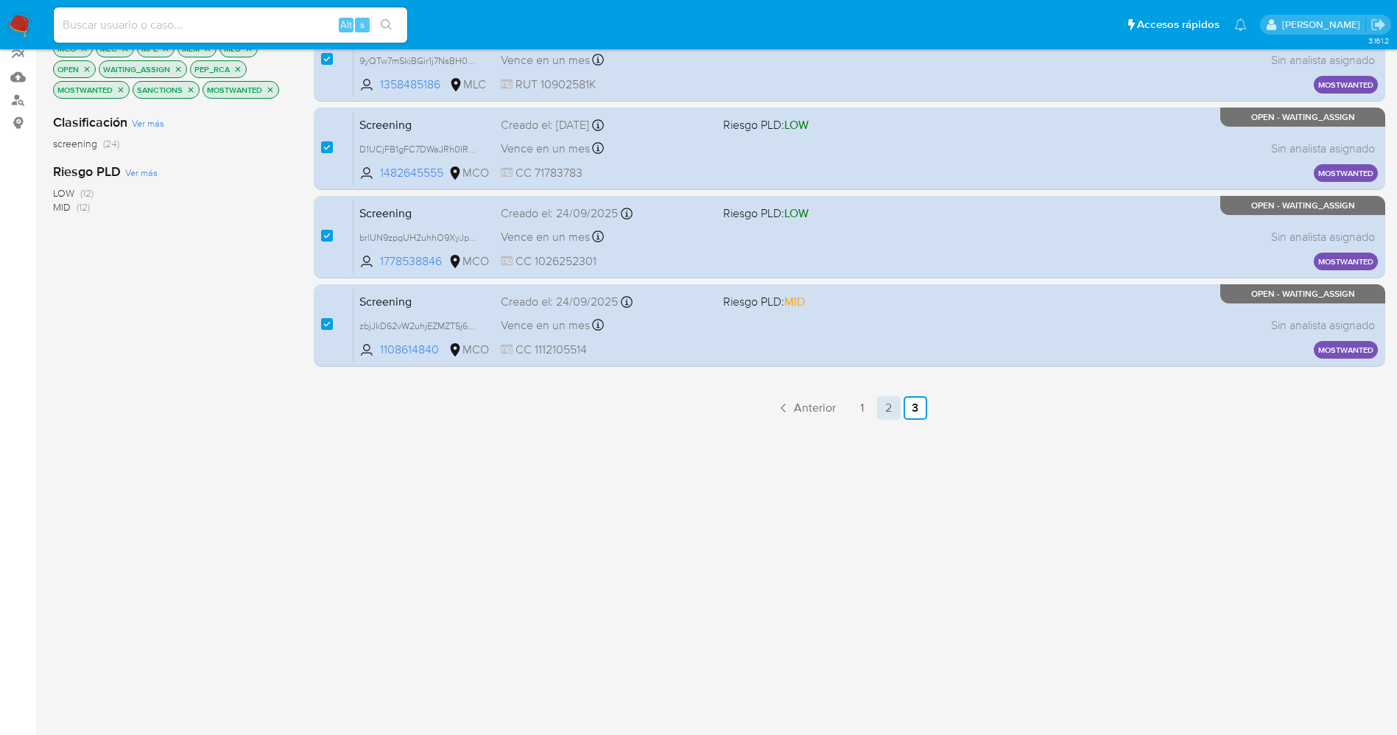
click at [900, 414] on link "2" at bounding box center [889, 408] width 24 height 24
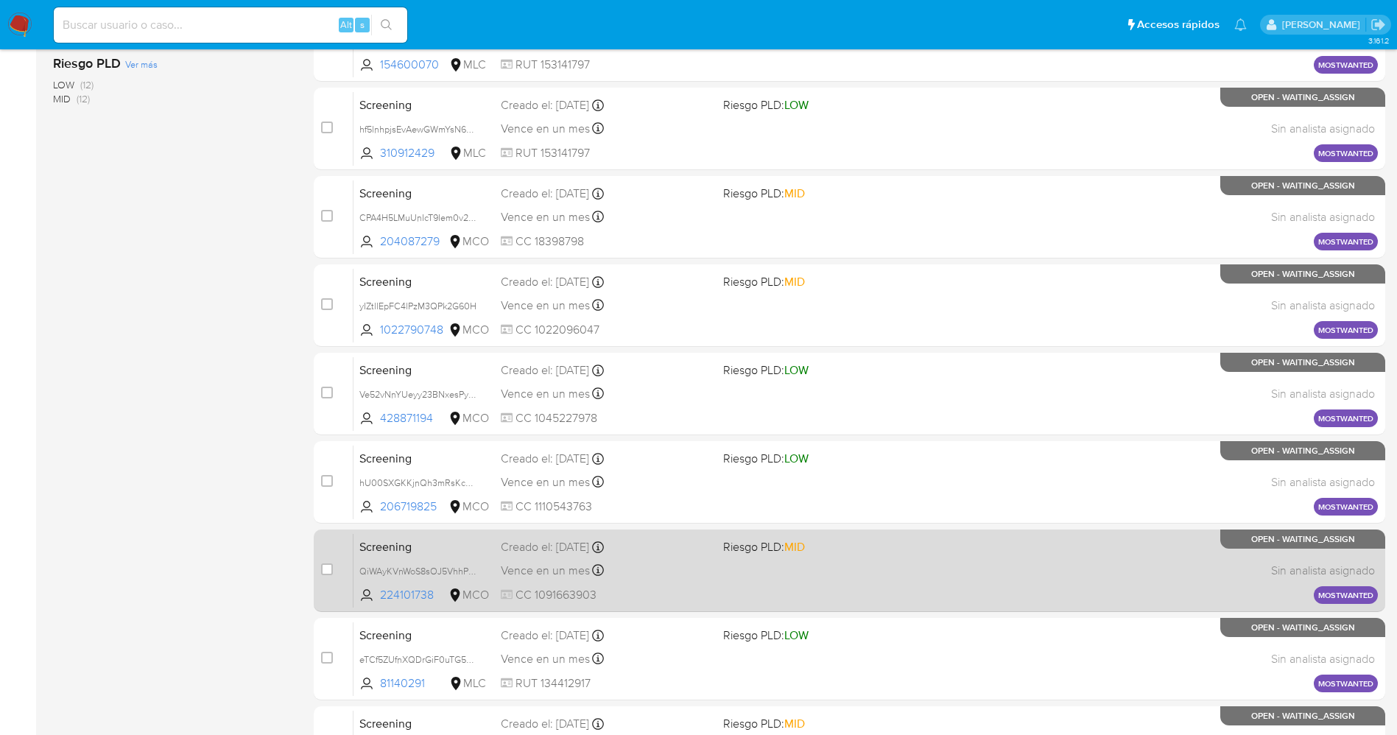
scroll to position [481, 0]
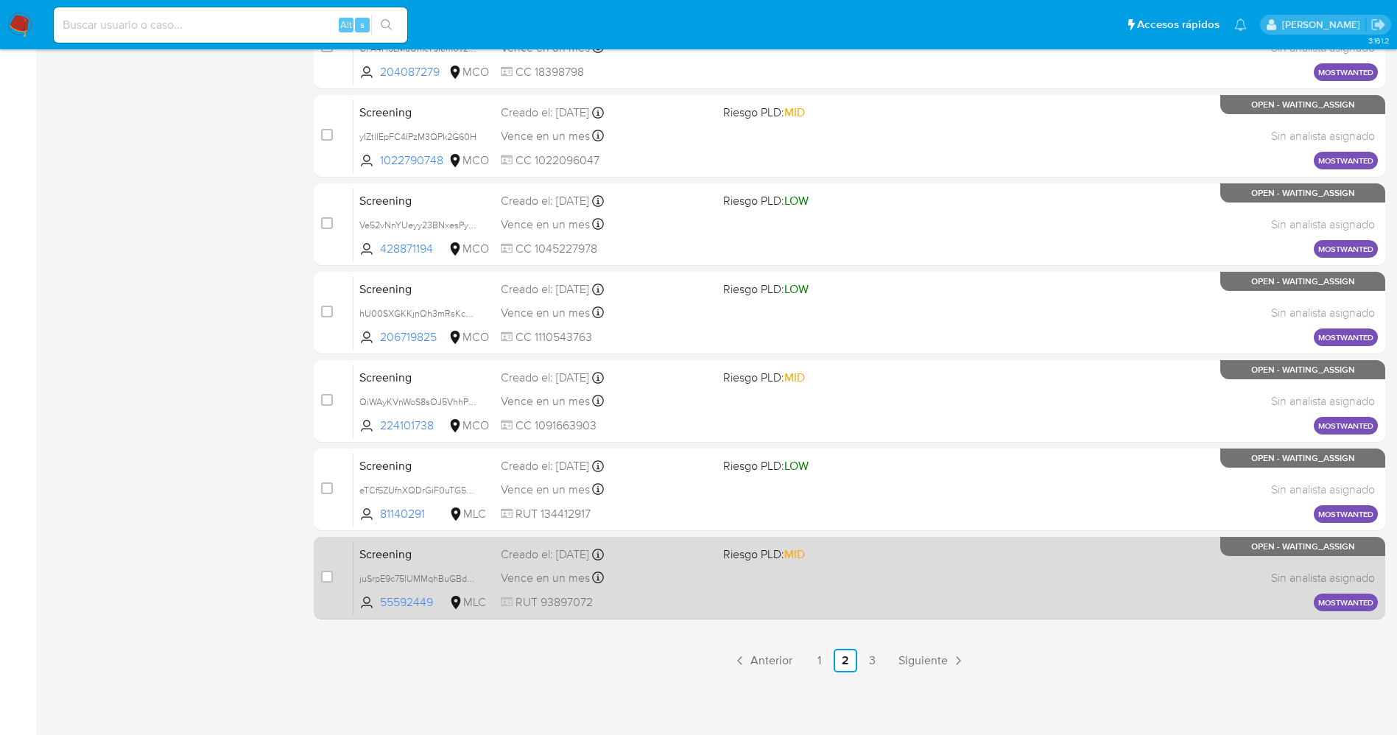
click at [334, 579] on div "case-item-checkbox No es posible asignar el caso" at bounding box center [337, 578] width 32 height 74
click at [330, 573] on input "checkbox" at bounding box center [327, 577] width 12 height 12
checkbox input "true"
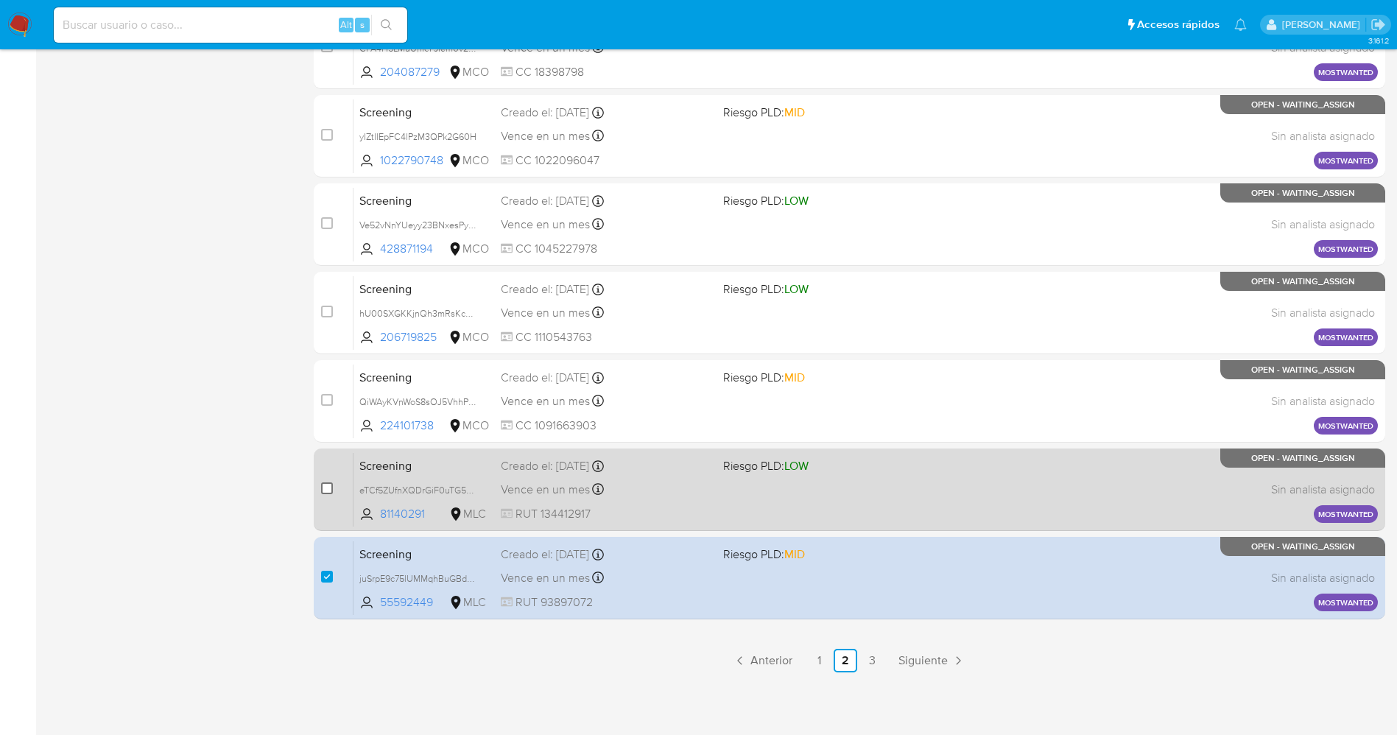
click at [326, 494] on div "case-item-checkbox" at bounding box center [327, 488] width 12 height 15
click at [325, 486] on input "checkbox" at bounding box center [327, 488] width 12 height 12
checkbox input "true"
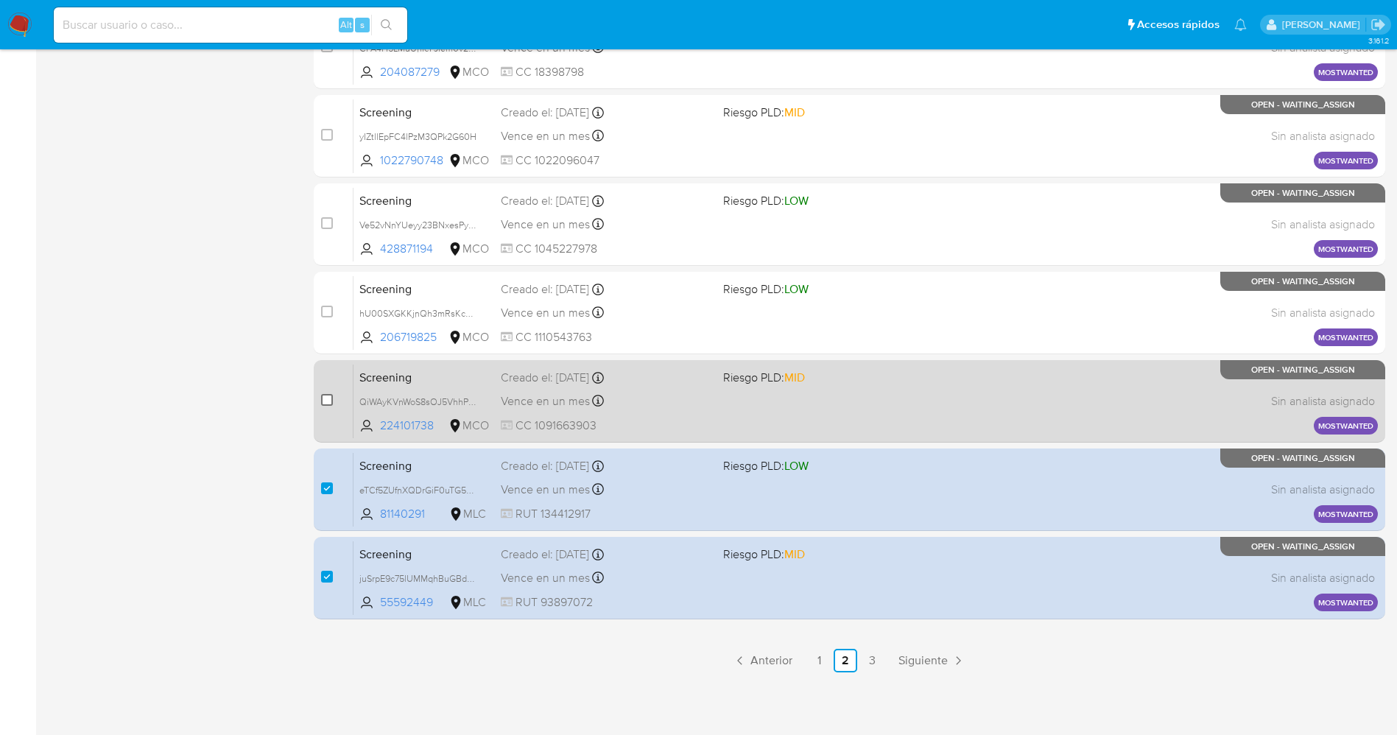
click at [330, 404] on input "checkbox" at bounding box center [327, 400] width 12 height 12
checkbox input "true"
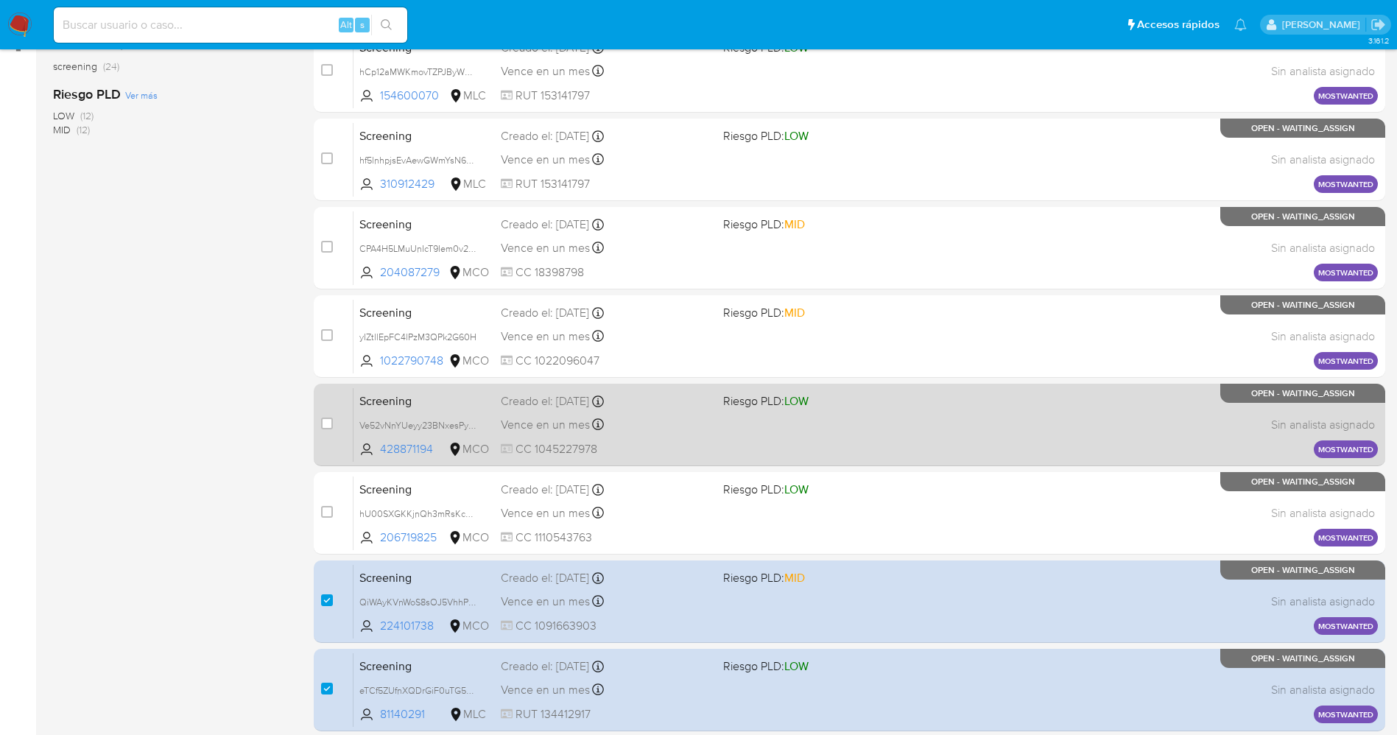
scroll to position [260, 0]
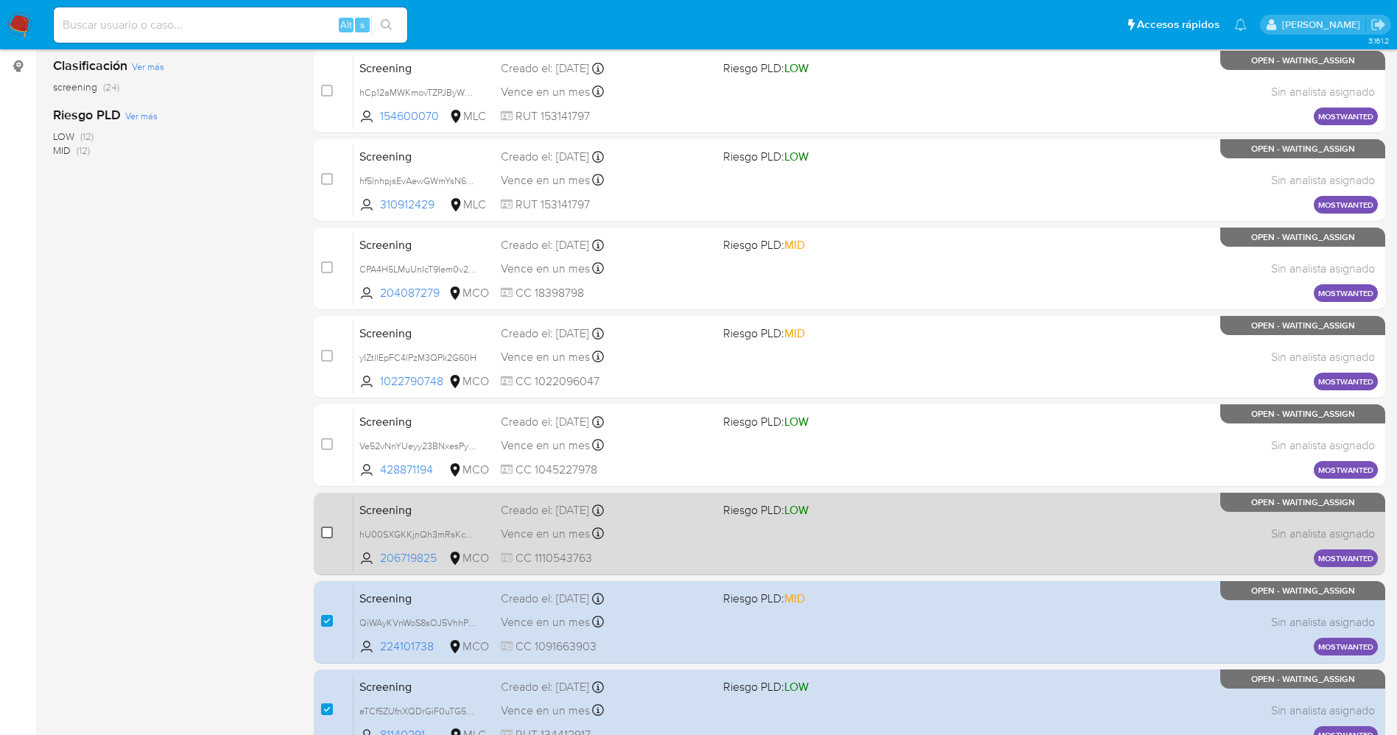
click at [326, 530] on input "checkbox" at bounding box center [327, 533] width 12 height 12
checkbox input "true"
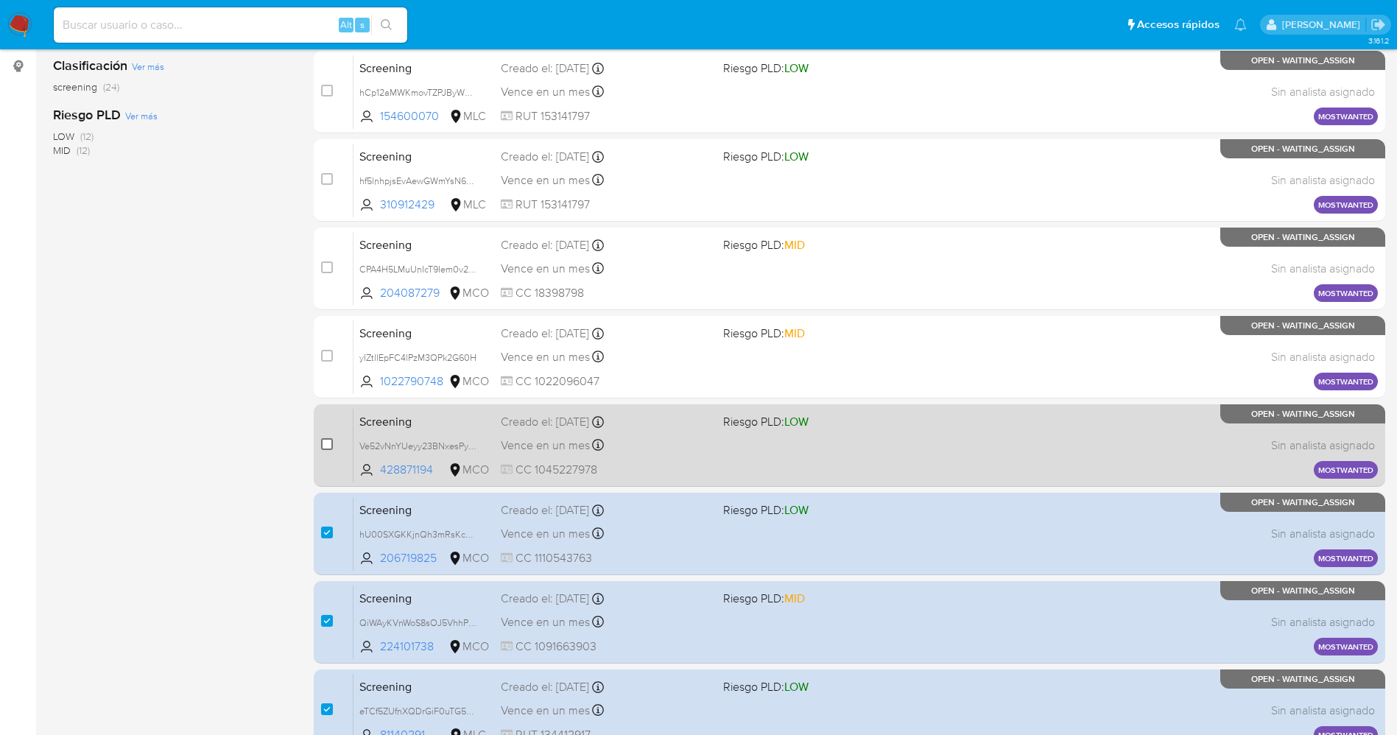
click at [328, 449] on input "checkbox" at bounding box center [327, 444] width 12 height 12
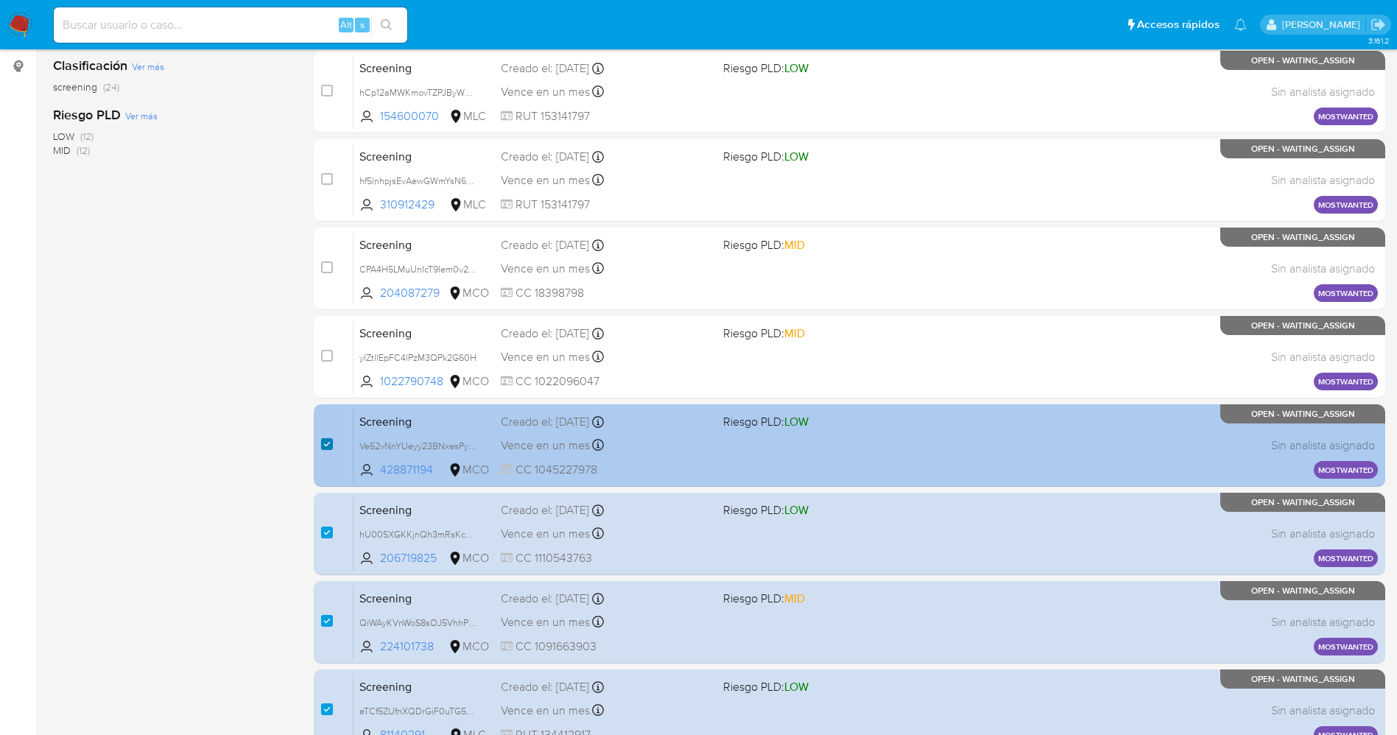
click at [329, 447] on input "checkbox" at bounding box center [327, 444] width 12 height 12
checkbox input "false"
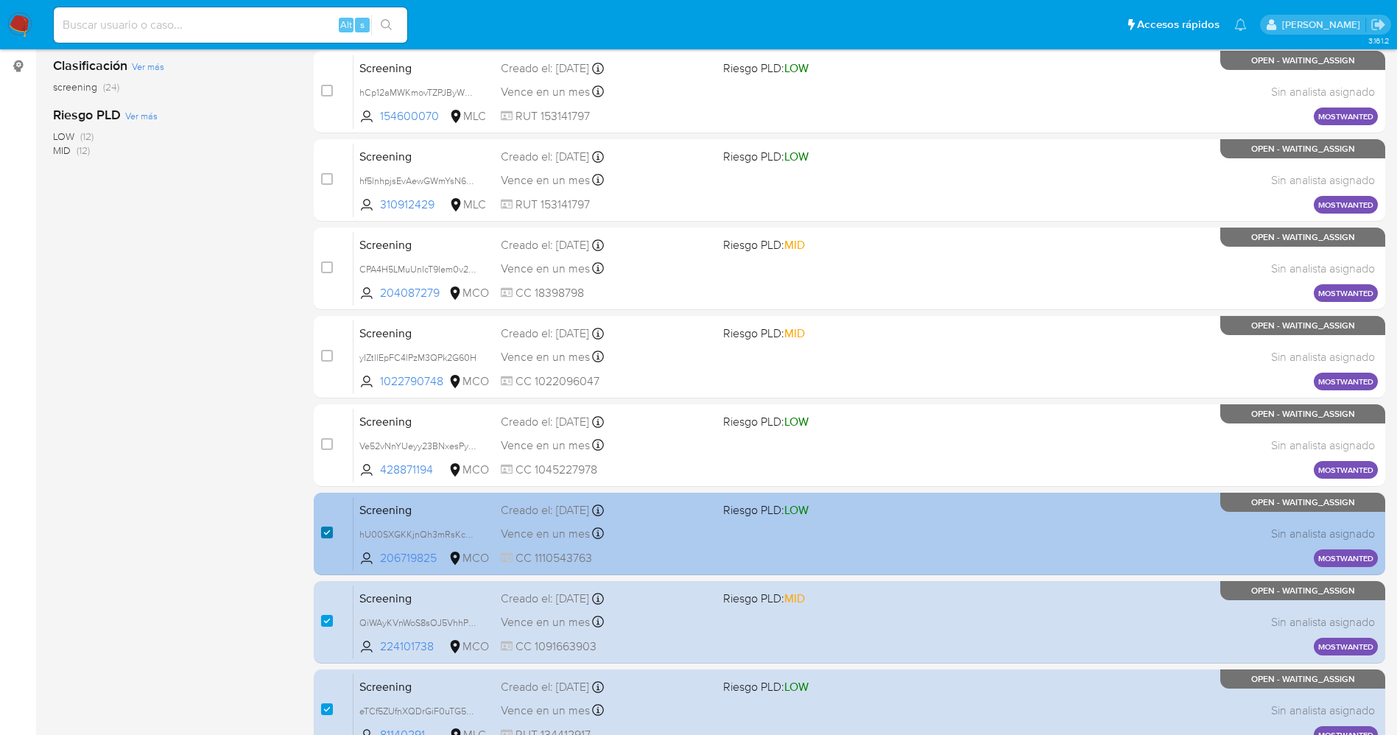
click at [327, 527] on input "checkbox" at bounding box center [327, 533] width 12 height 12
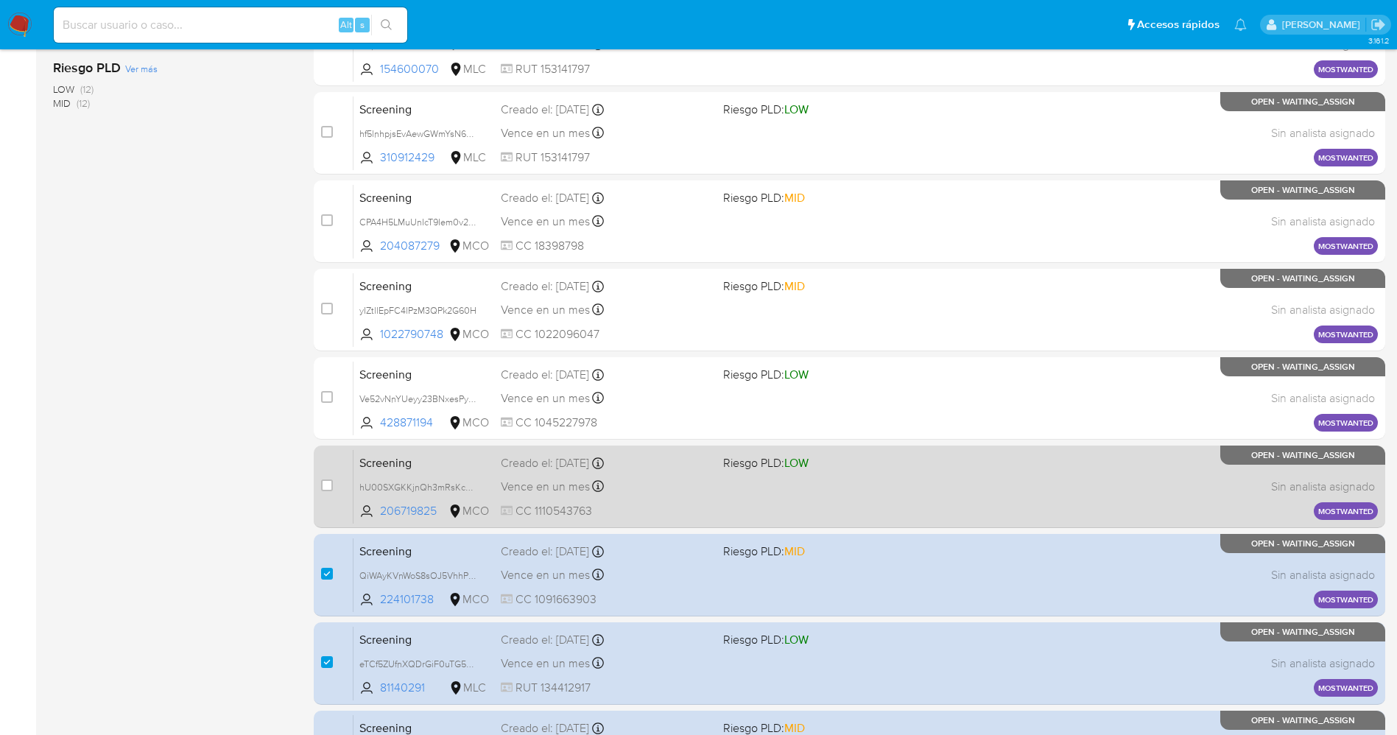
scroll to position [481, 0]
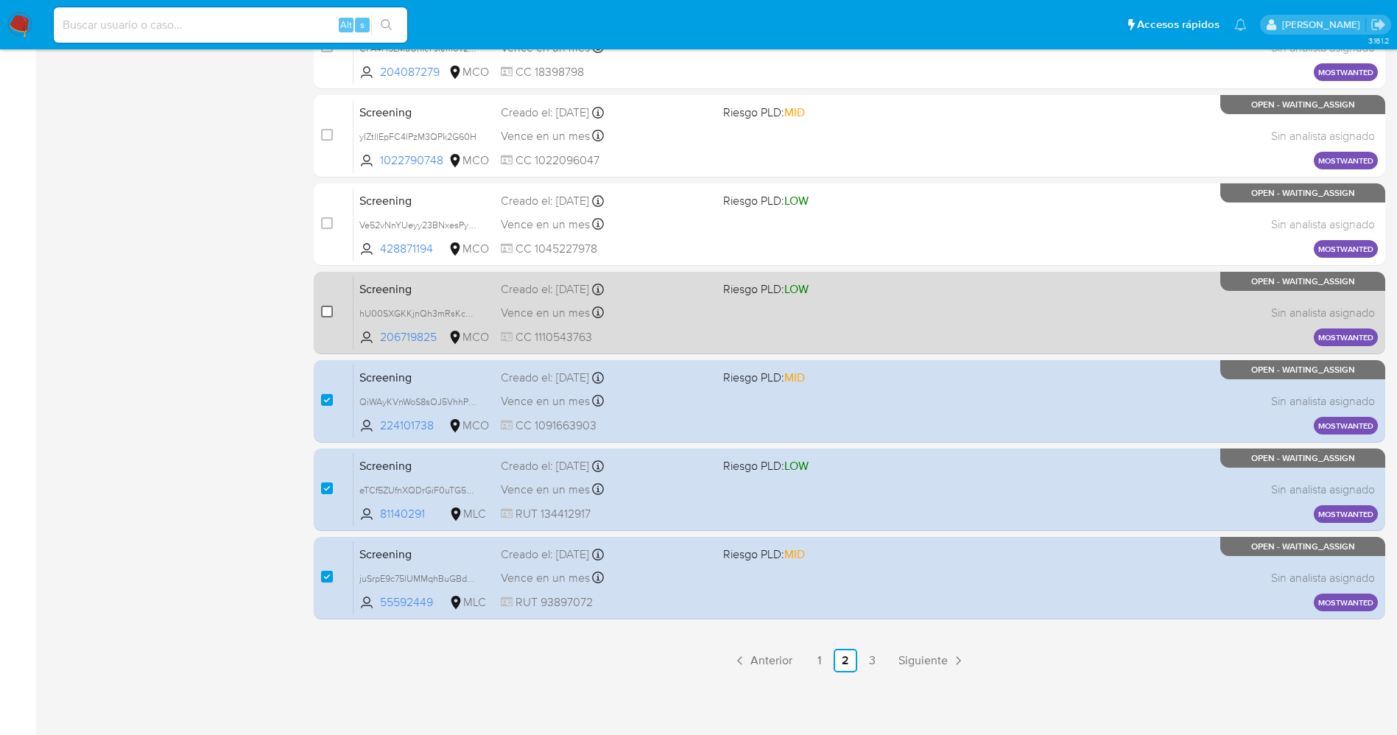
click at [323, 316] on input "checkbox" at bounding box center [327, 312] width 12 height 12
checkbox input "true"
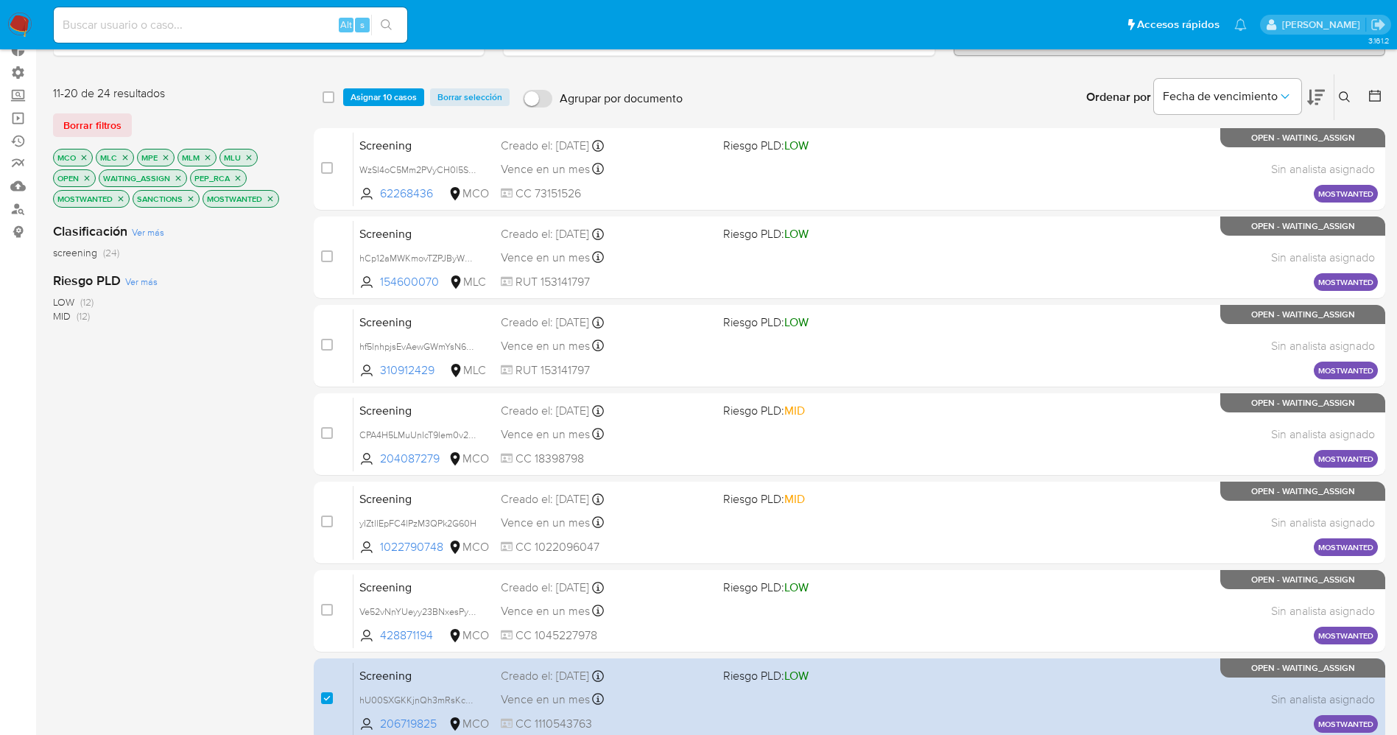
scroll to position [39, 0]
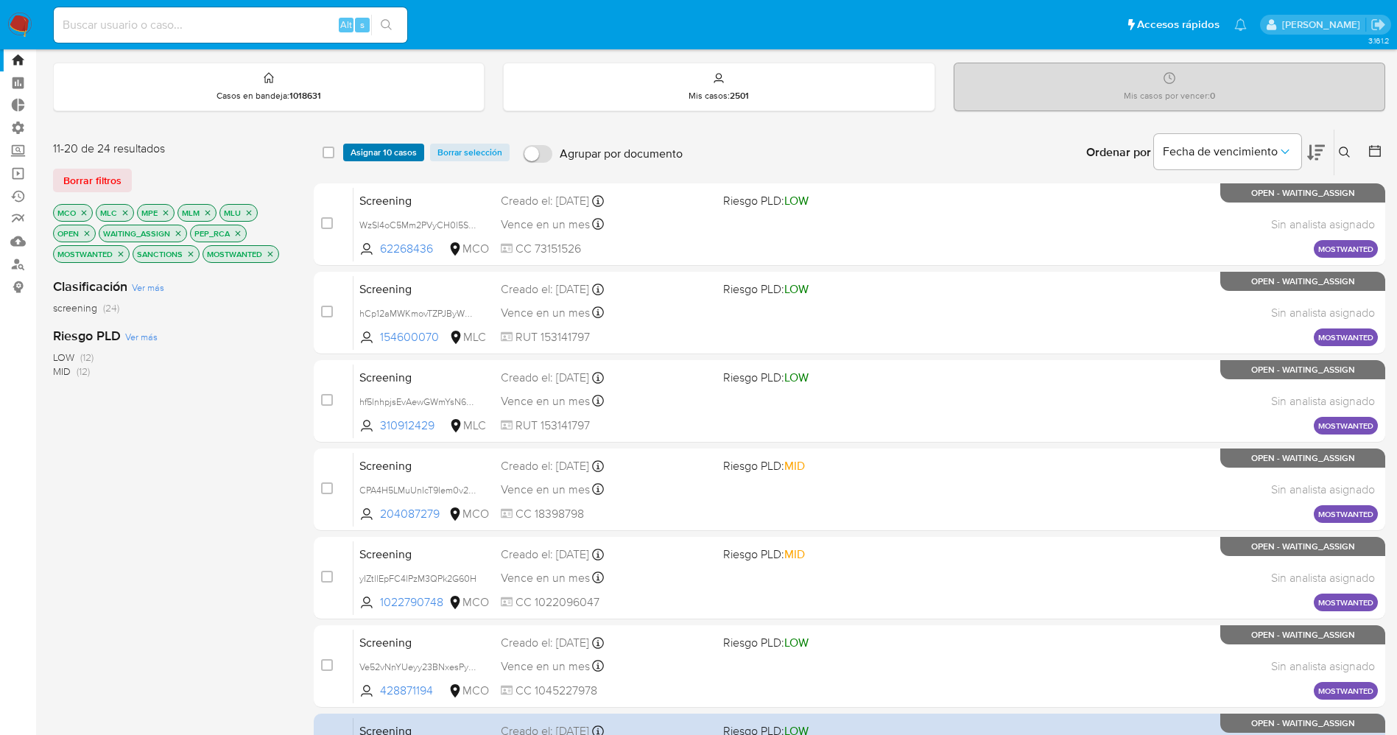
click at [396, 150] on span "Asignar 10 casos" at bounding box center [384, 152] width 66 height 15
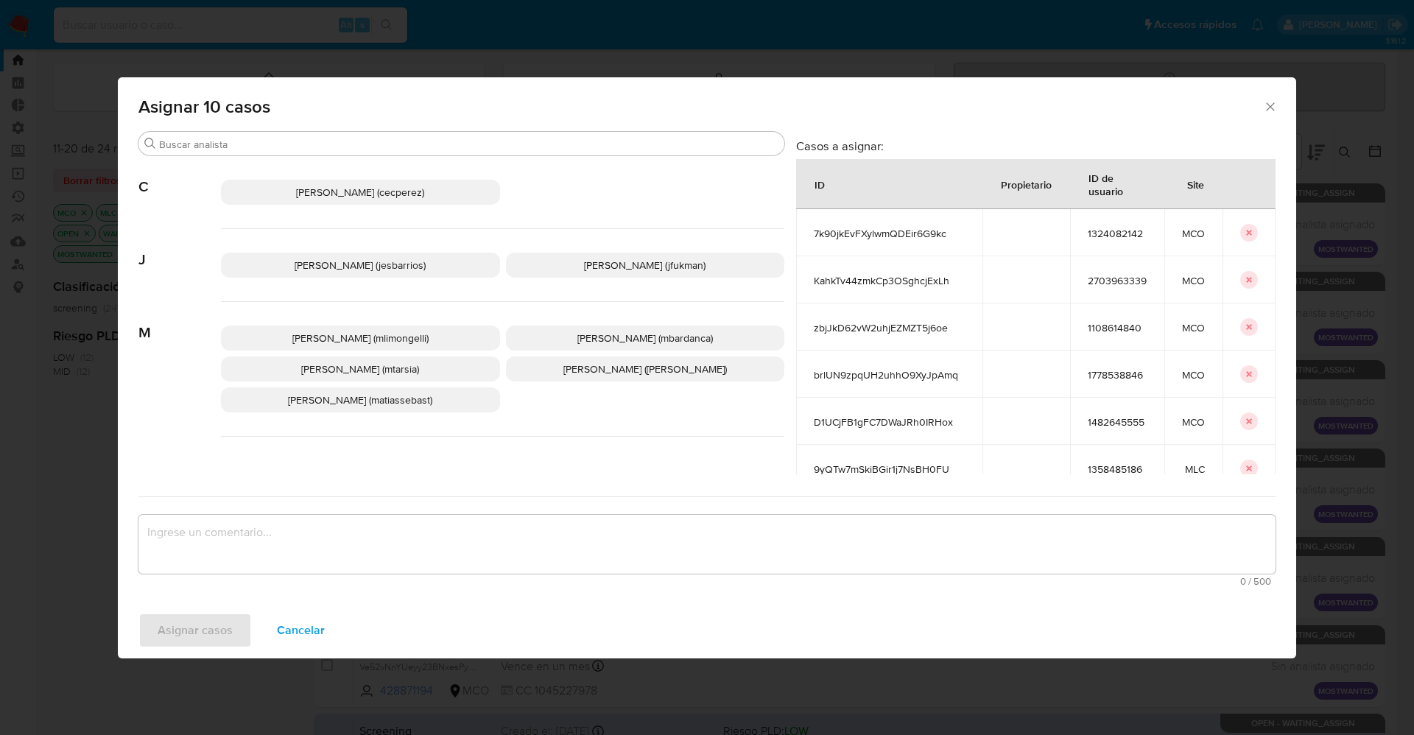
click at [382, 275] on p "Jesica Iris Barrios Leita (jesbarrios)" at bounding box center [360, 265] width 279 height 25
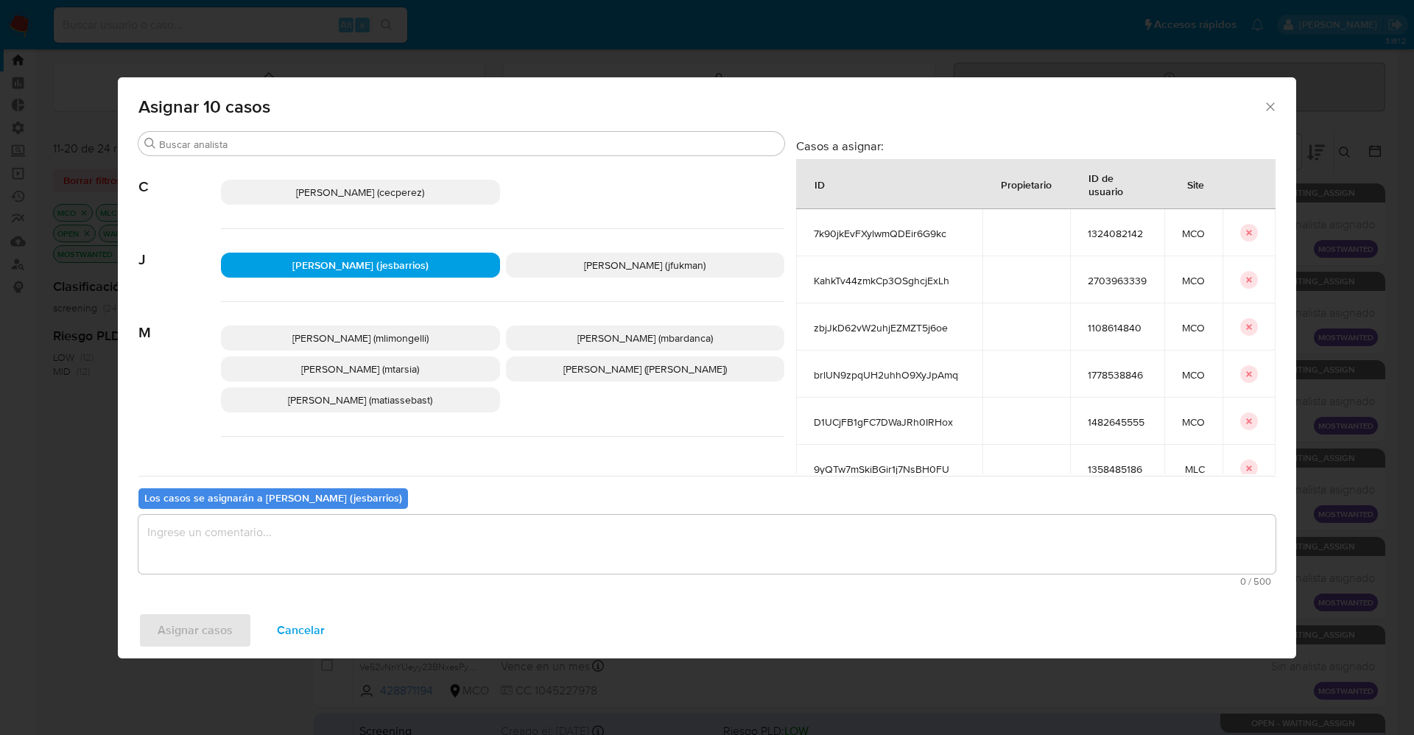
click at [379, 566] on textarea "assign-modal" at bounding box center [706, 544] width 1137 height 59
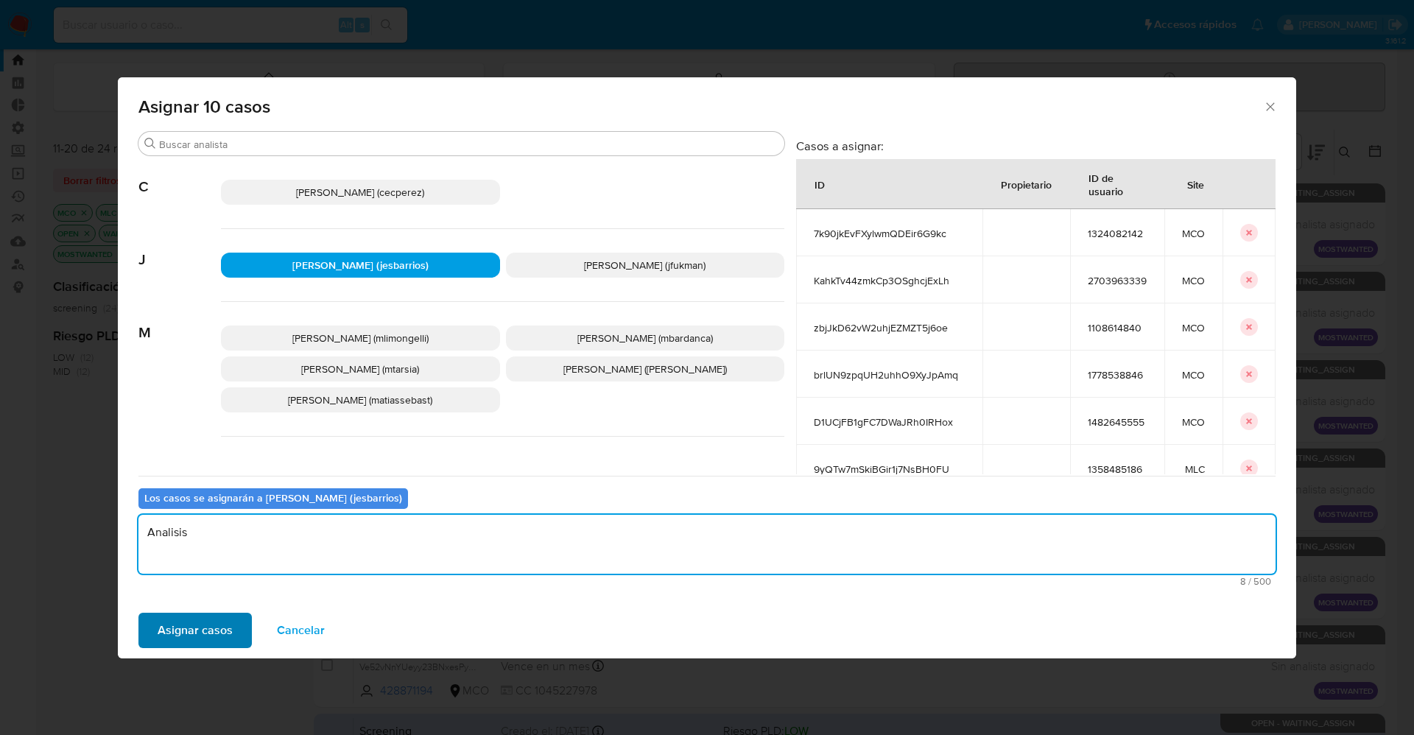
type textarea "Analisis"
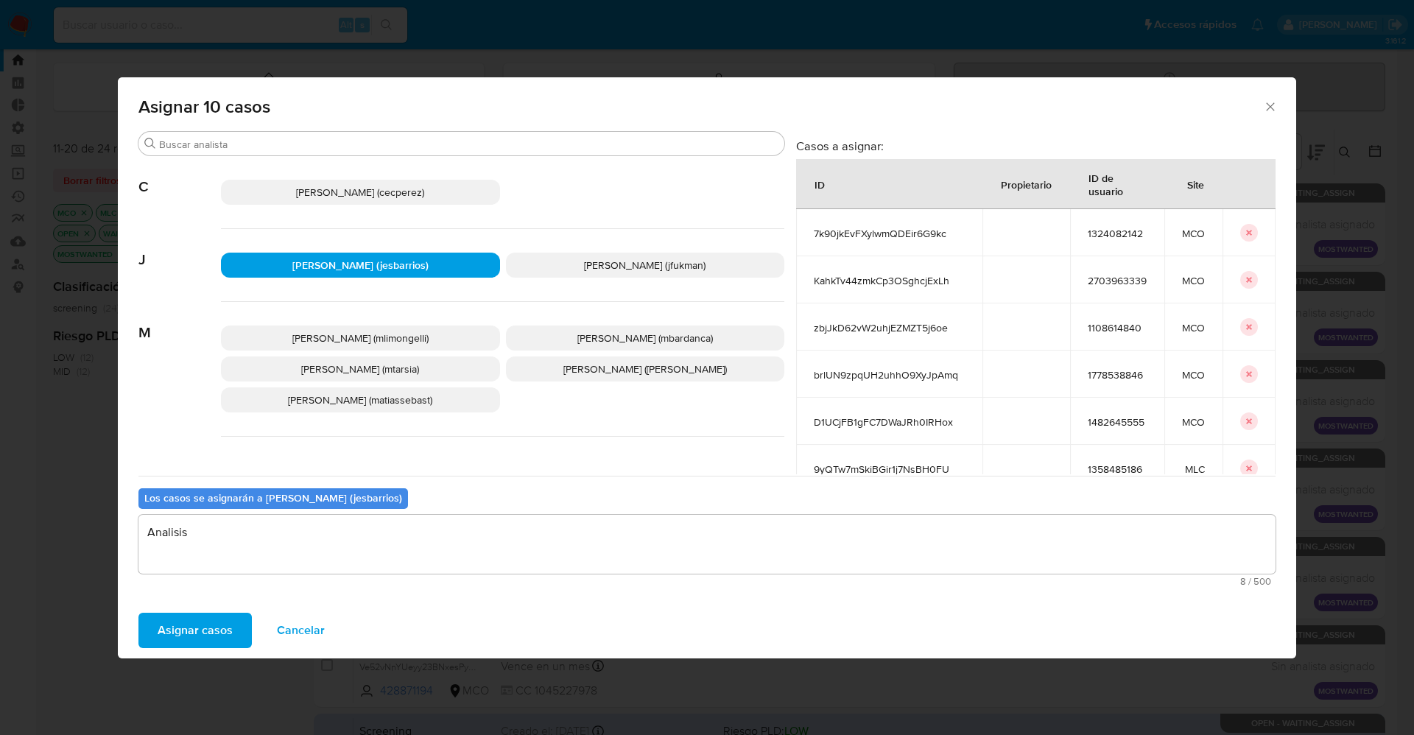
click at [167, 619] on span "Asignar casos" at bounding box center [195, 630] width 75 height 32
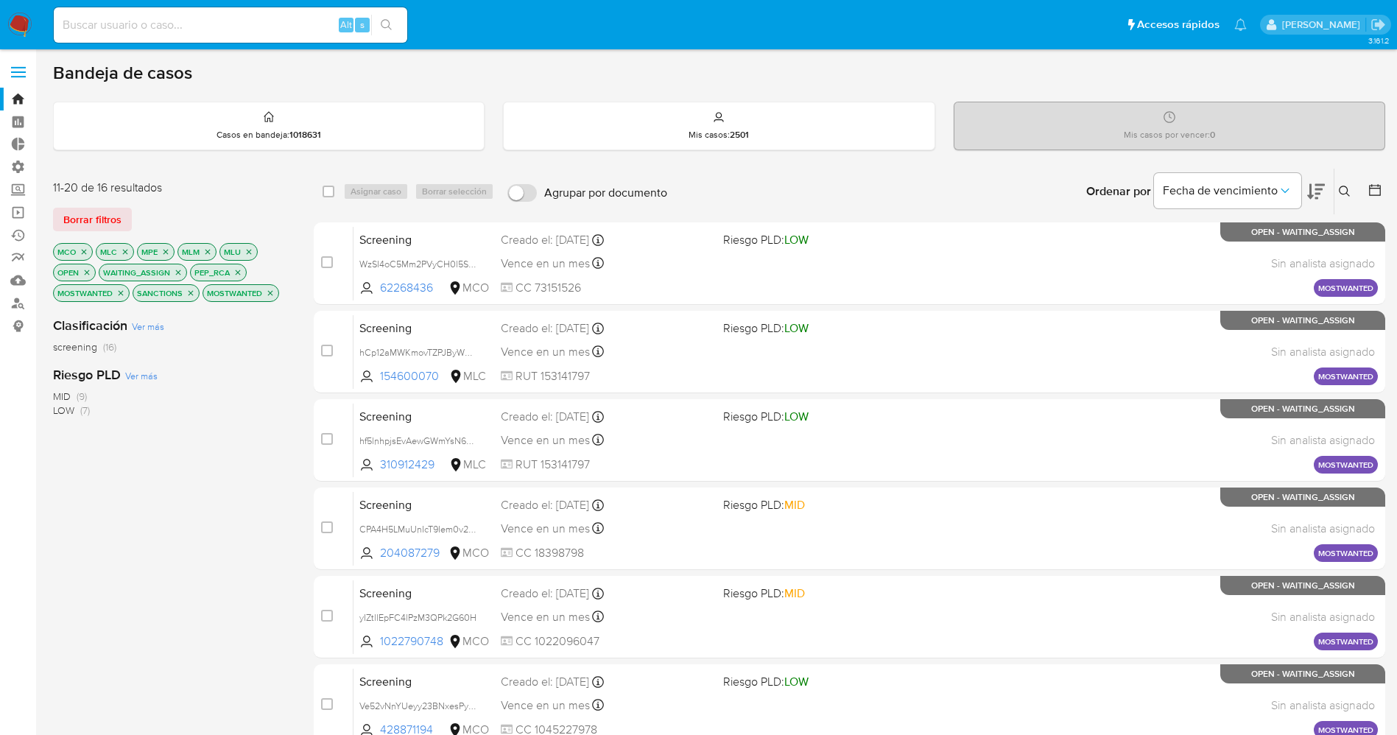
scroll to position [203, 0]
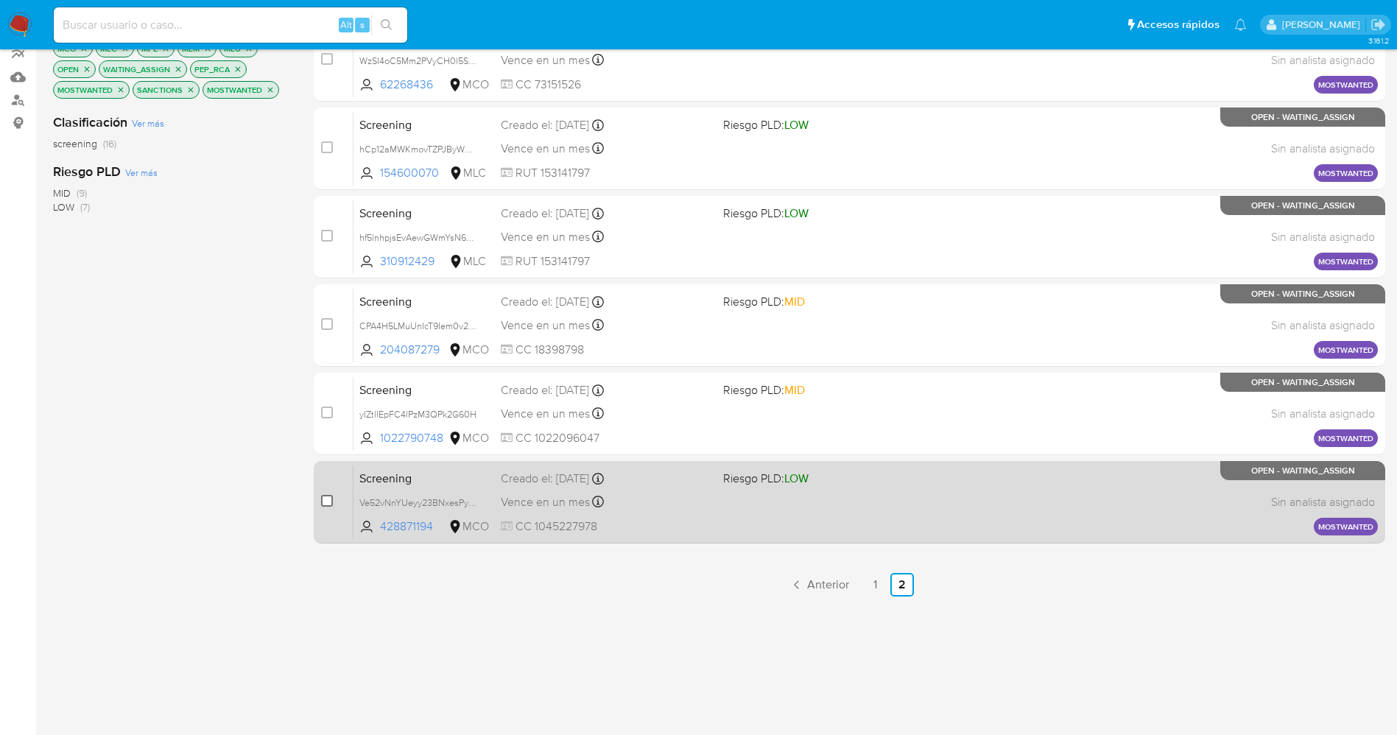
click at [324, 500] on input "checkbox" at bounding box center [327, 501] width 12 height 12
checkbox input "true"
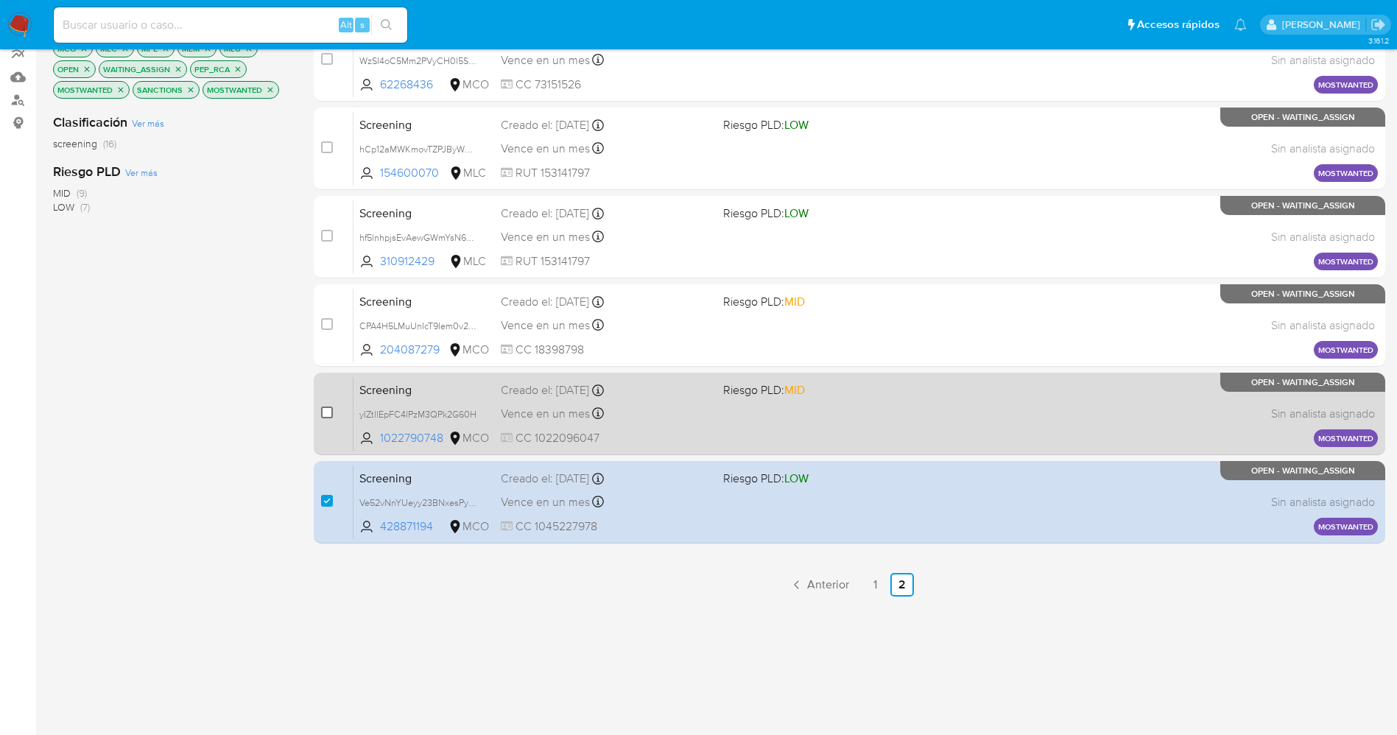
click at [322, 417] on input "checkbox" at bounding box center [327, 413] width 12 height 12
checkbox input "true"
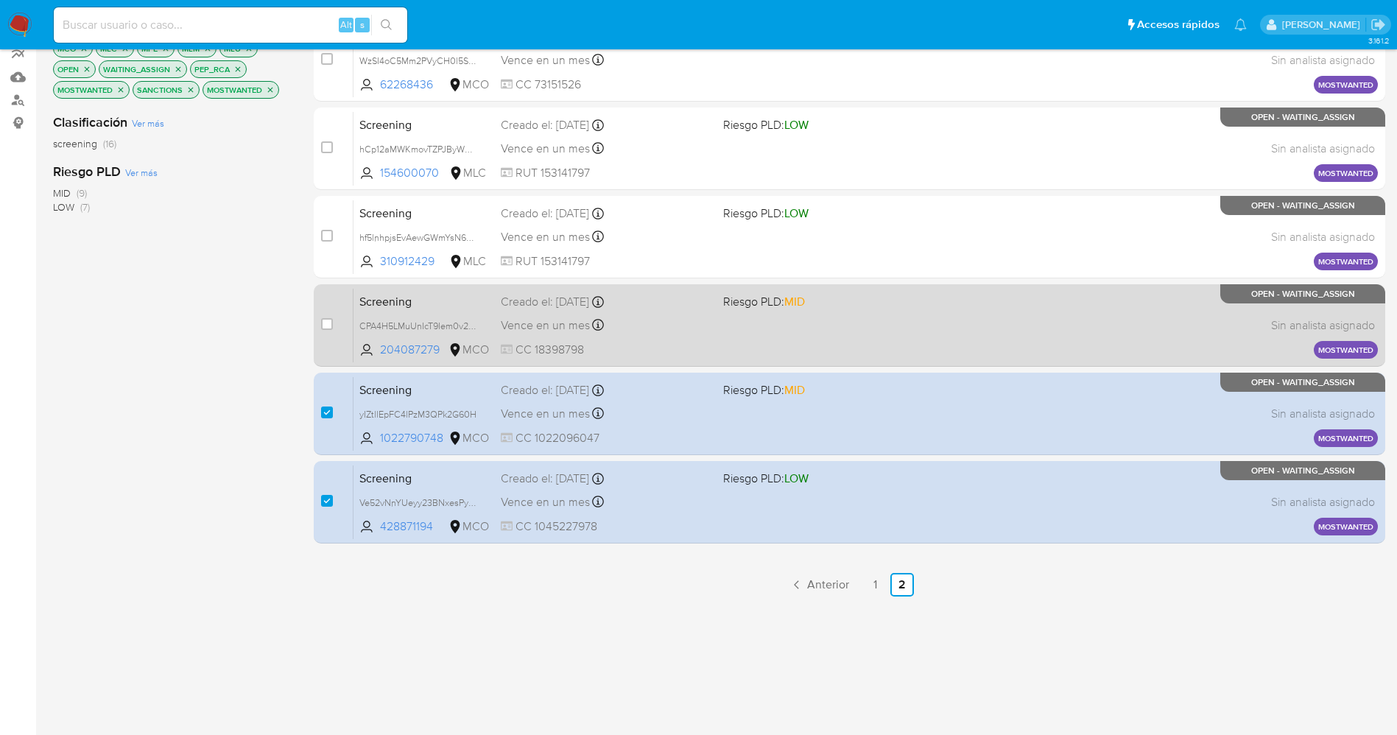
click at [322, 331] on div "case-item-checkbox" at bounding box center [327, 326] width 12 height 18
click at [322, 324] on input "checkbox" at bounding box center [327, 324] width 12 height 12
checkbox input "true"
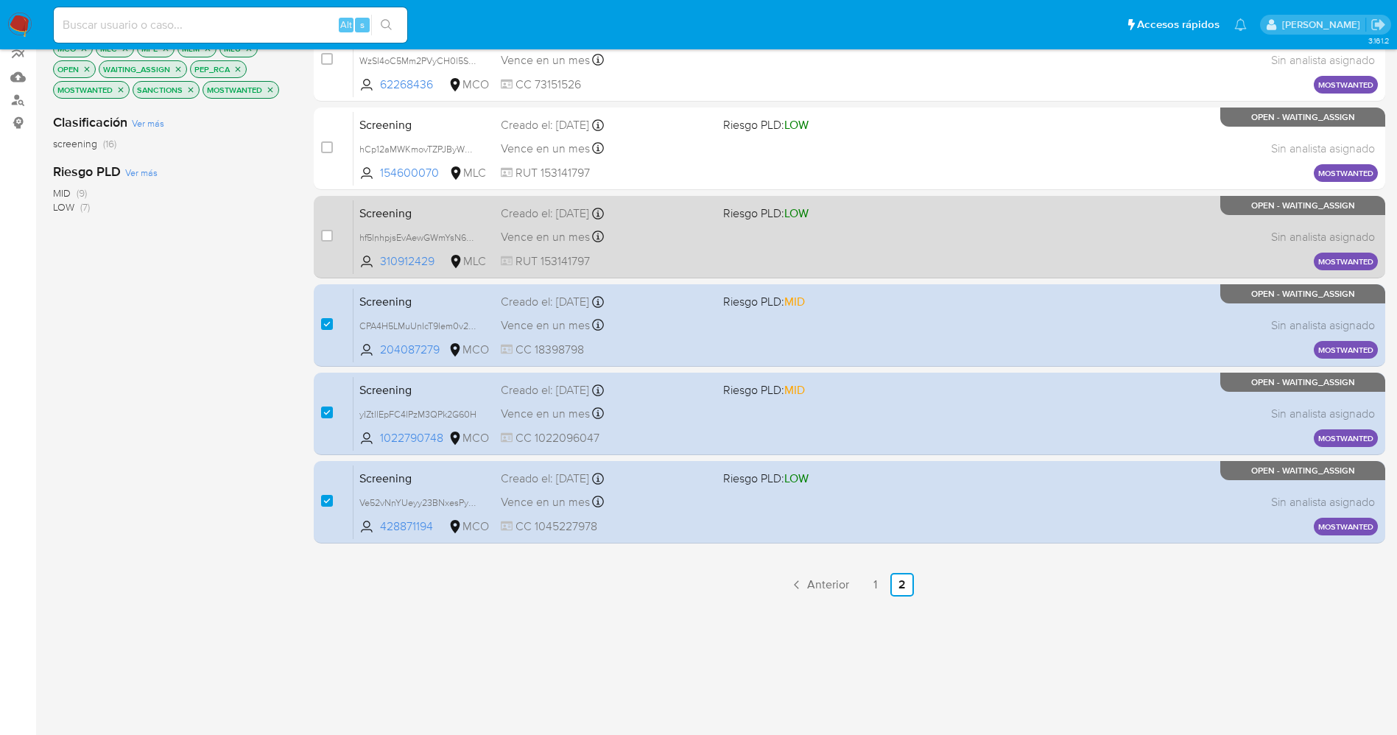
click at [327, 227] on div "case-item-checkbox No es posible asignar el caso" at bounding box center [337, 237] width 32 height 74
click at [323, 235] on input "checkbox" at bounding box center [327, 236] width 12 height 12
checkbox input "true"
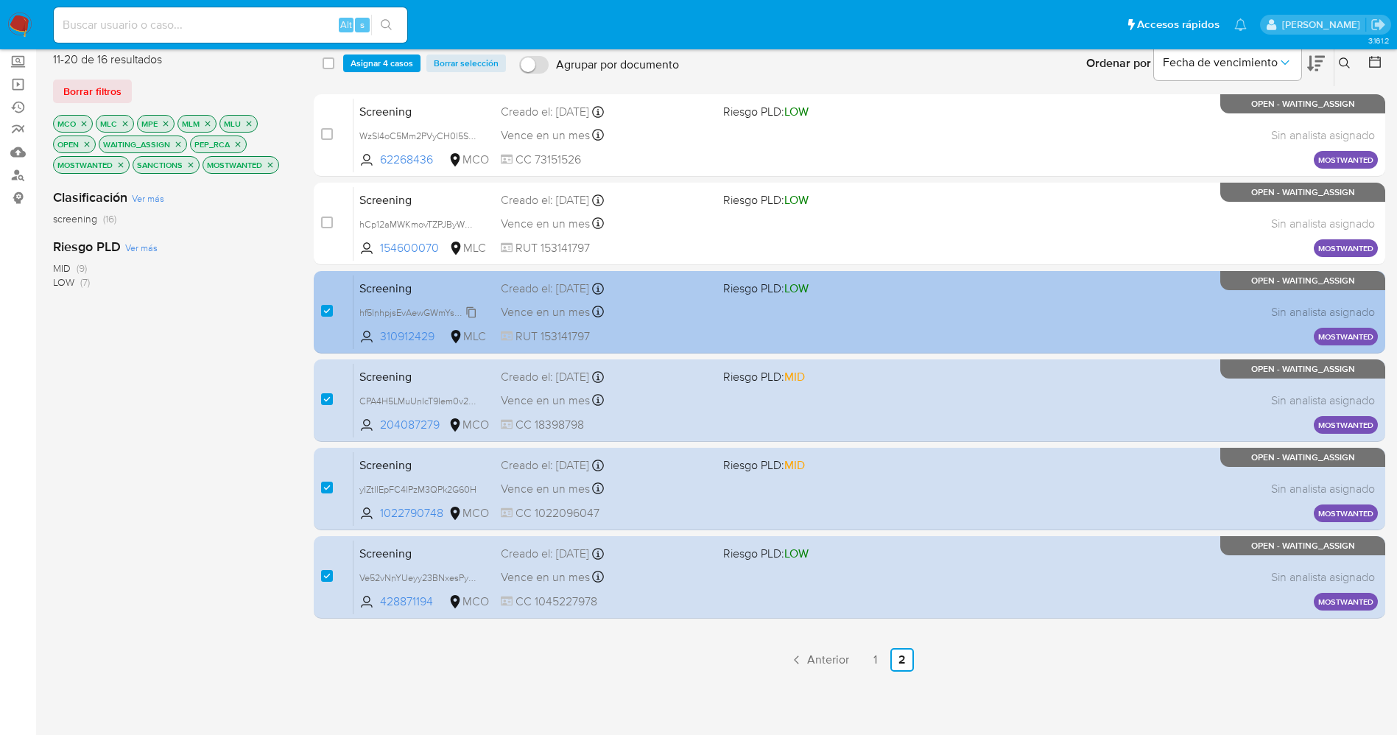
scroll to position [93, 0]
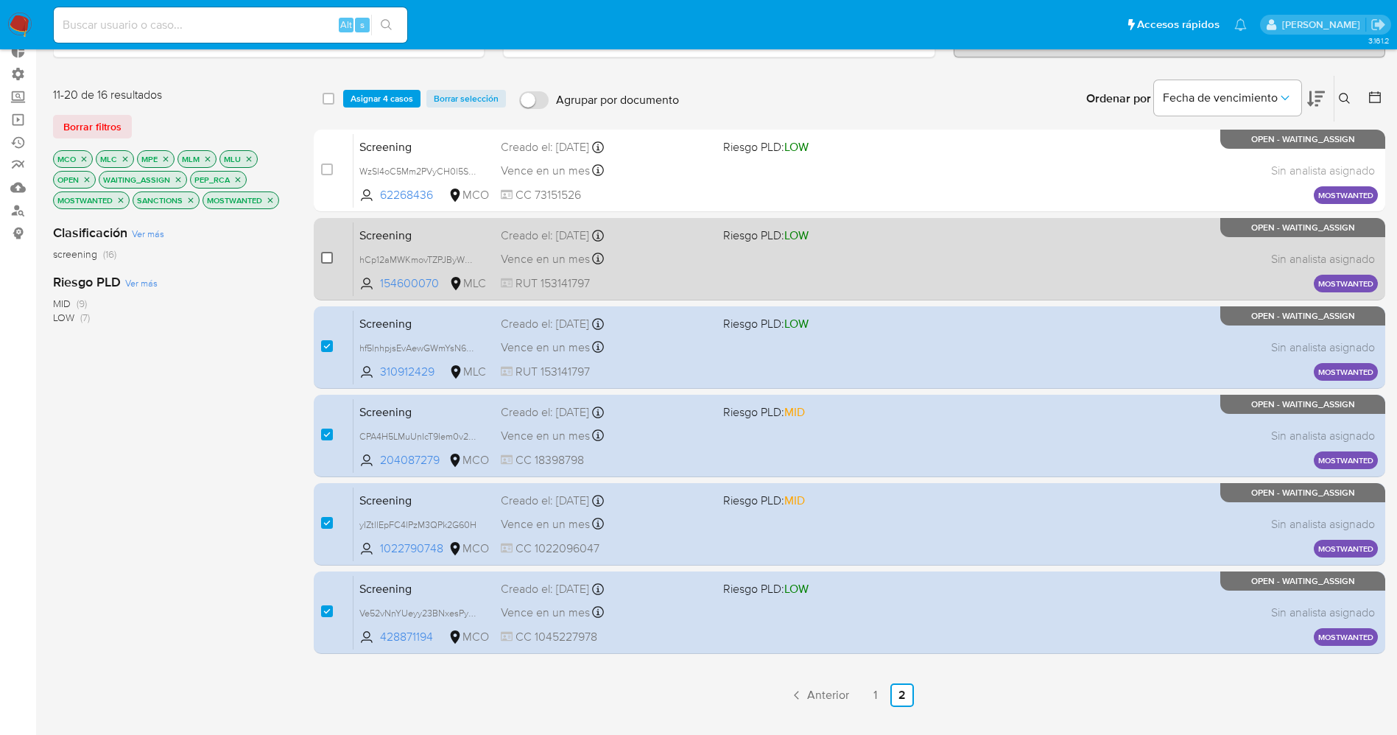
click at [327, 252] on input "checkbox" at bounding box center [327, 258] width 12 height 12
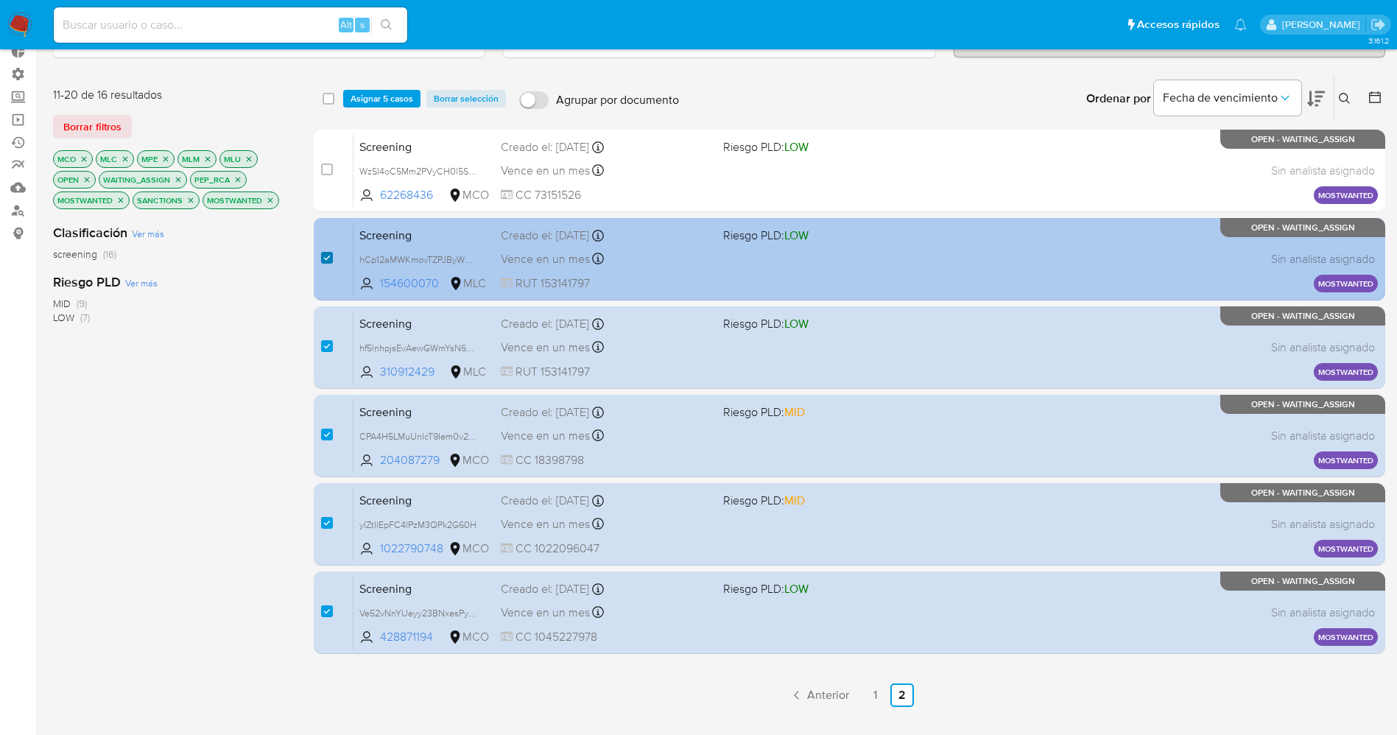
click at [327, 252] on input "checkbox" at bounding box center [327, 258] width 12 height 12
checkbox input "false"
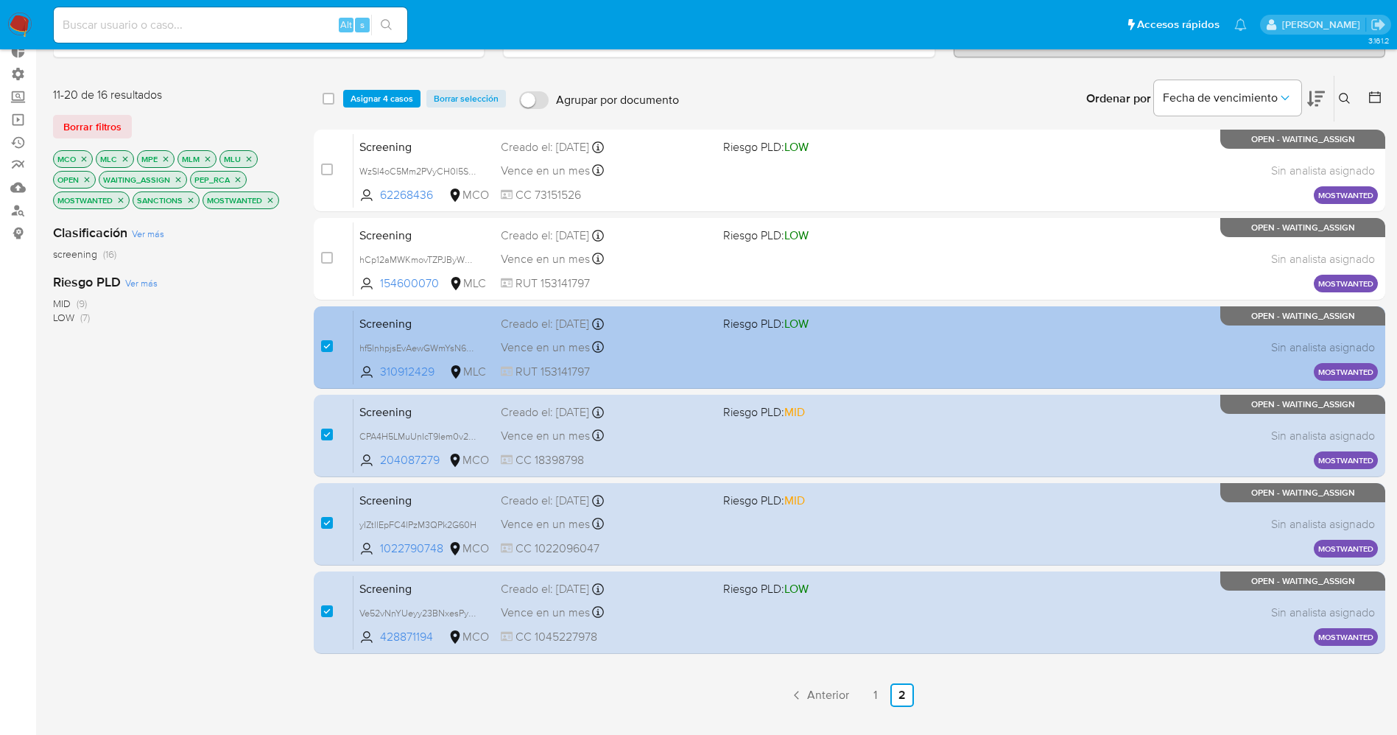
click at [323, 337] on div "case-item-checkbox No es posible asignar el caso" at bounding box center [337, 347] width 32 height 74
click at [328, 343] on input "checkbox" at bounding box center [327, 346] width 12 height 12
checkbox input "false"
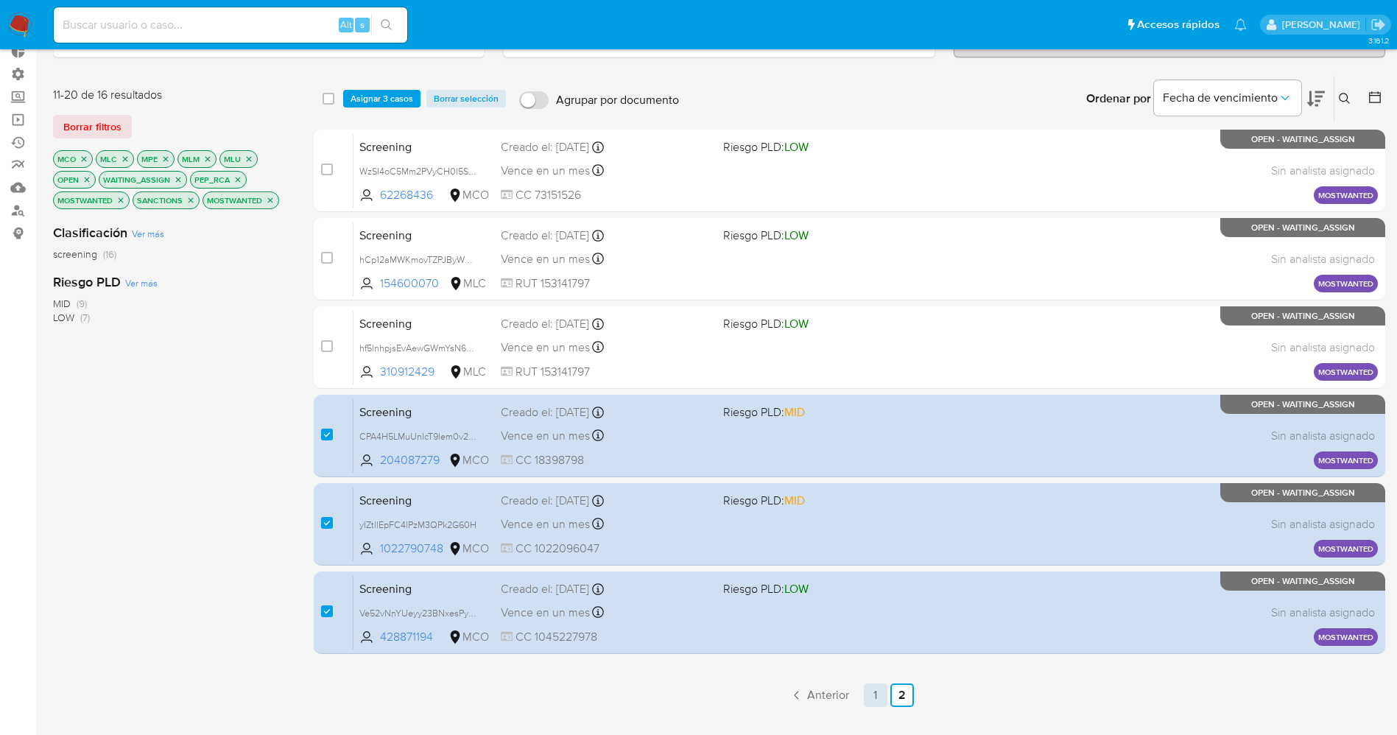
click at [880, 698] on link "1" at bounding box center [876, 696] width 24 height 24
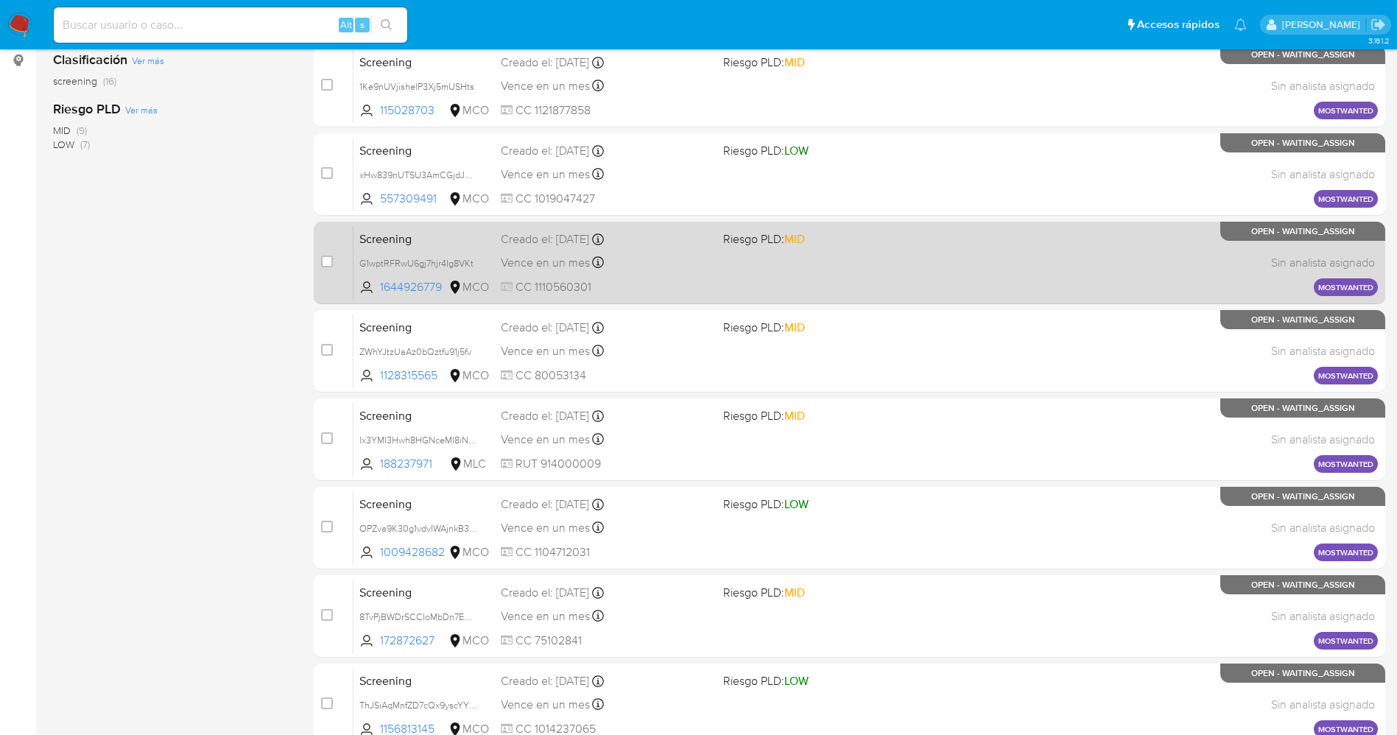
scroll to position [481, 0]
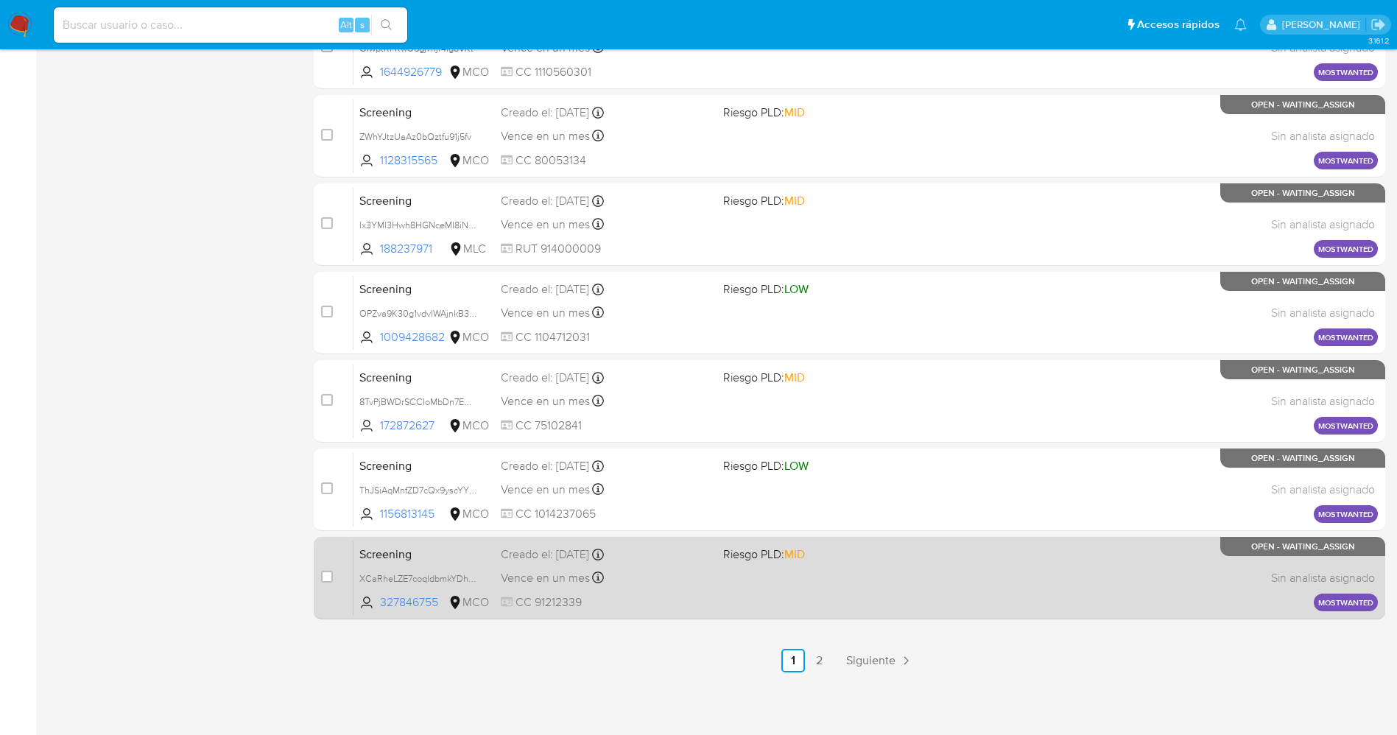
click at [329, 585] on div "case-item-checkbox" at bounding box center [327, 578] width 12 height 18
click at [327, 580] on input "checkbox" at bounding box center [327, 577] width 12 height 12
checkbox input "true"
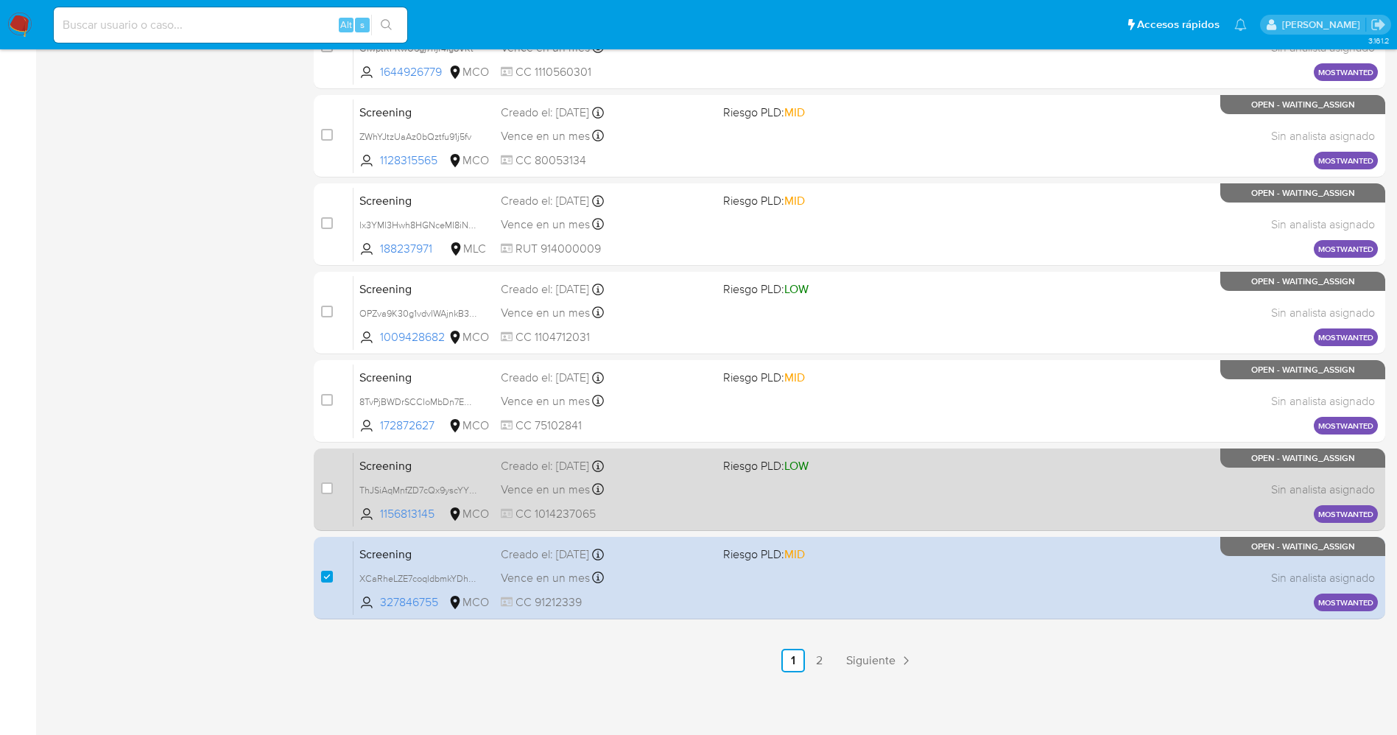
click at [328, 479] on div "case-item-checkbox No es posible asignar el caso" at bounding box center [337, 489] width 32 height 74
click at [326, 489] on input "checkbox" at bounding box center [327, 488] width 12 height 12
checkbox input "true"
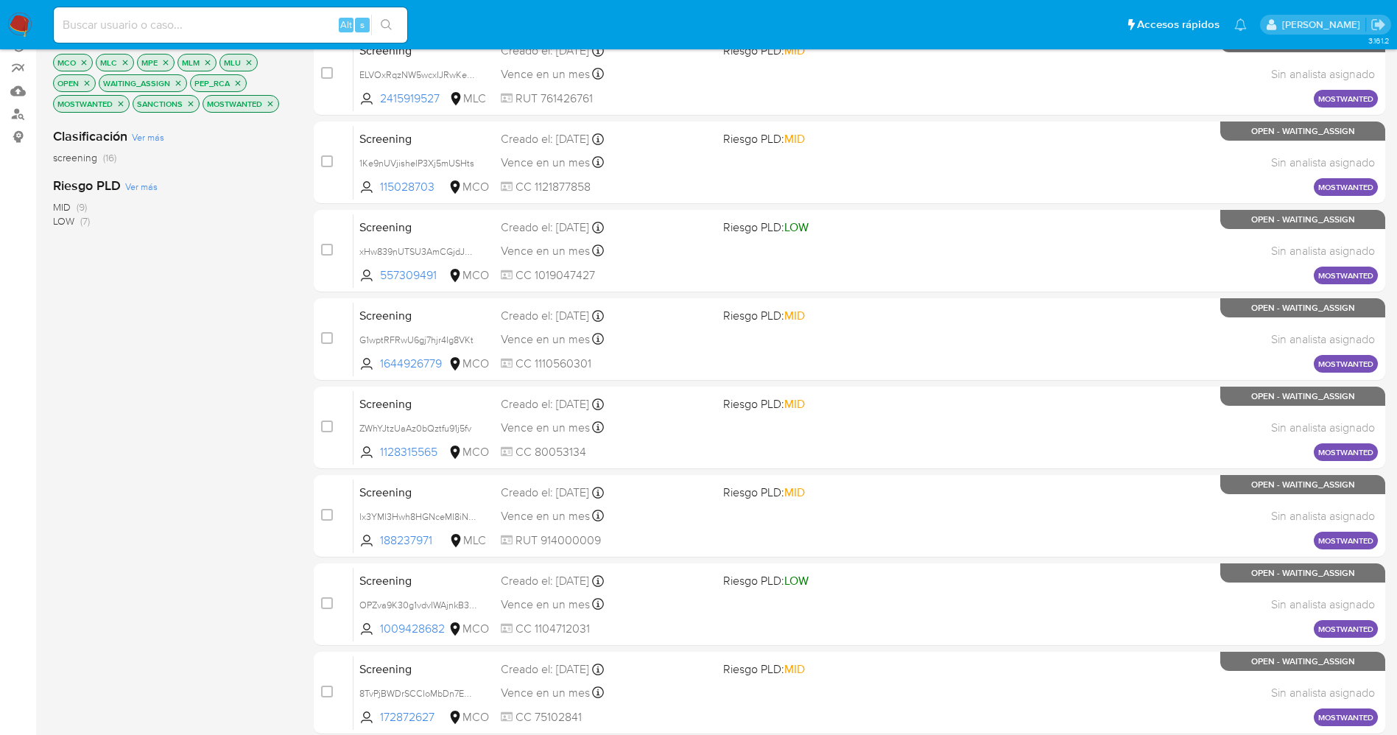
scroll to position [0, 0]
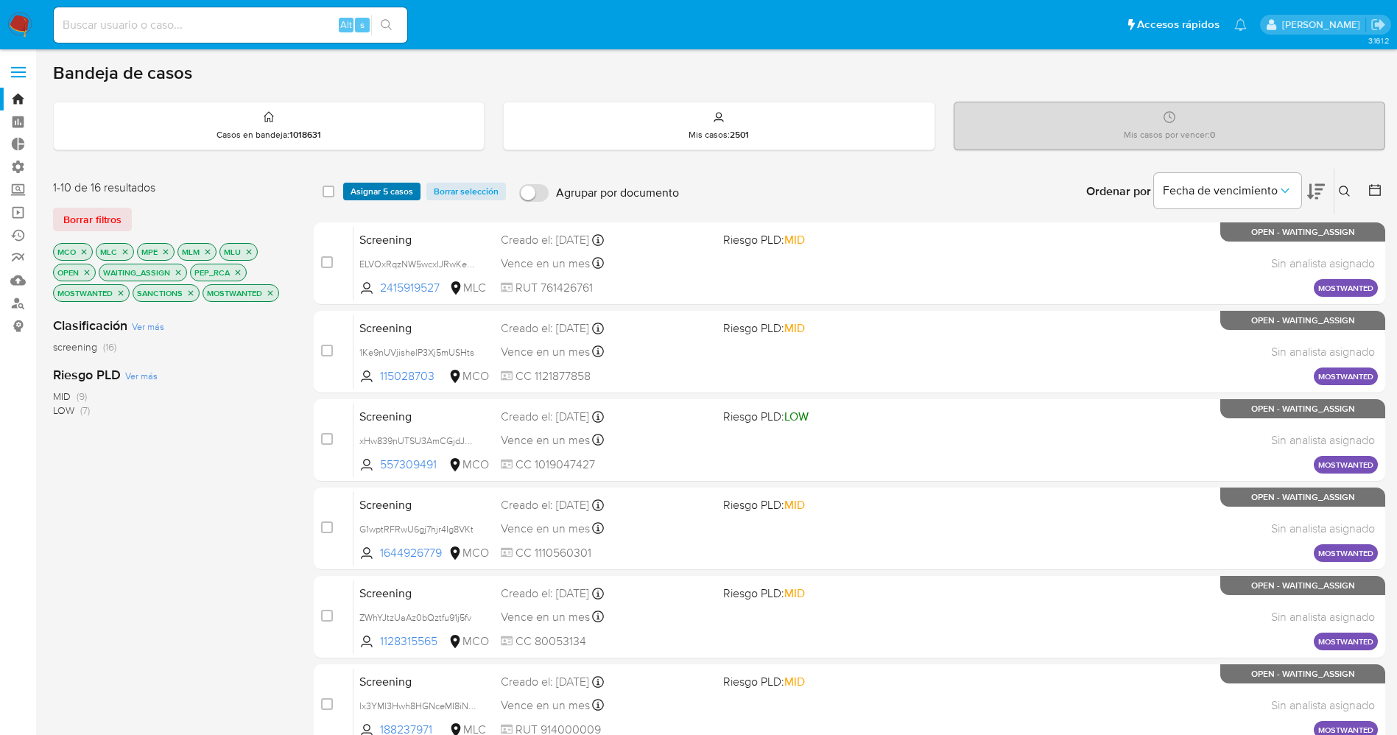
click at [398, 184] on span "Asignar 5 casos" at bounding box center [382, 191] width 63 height 15
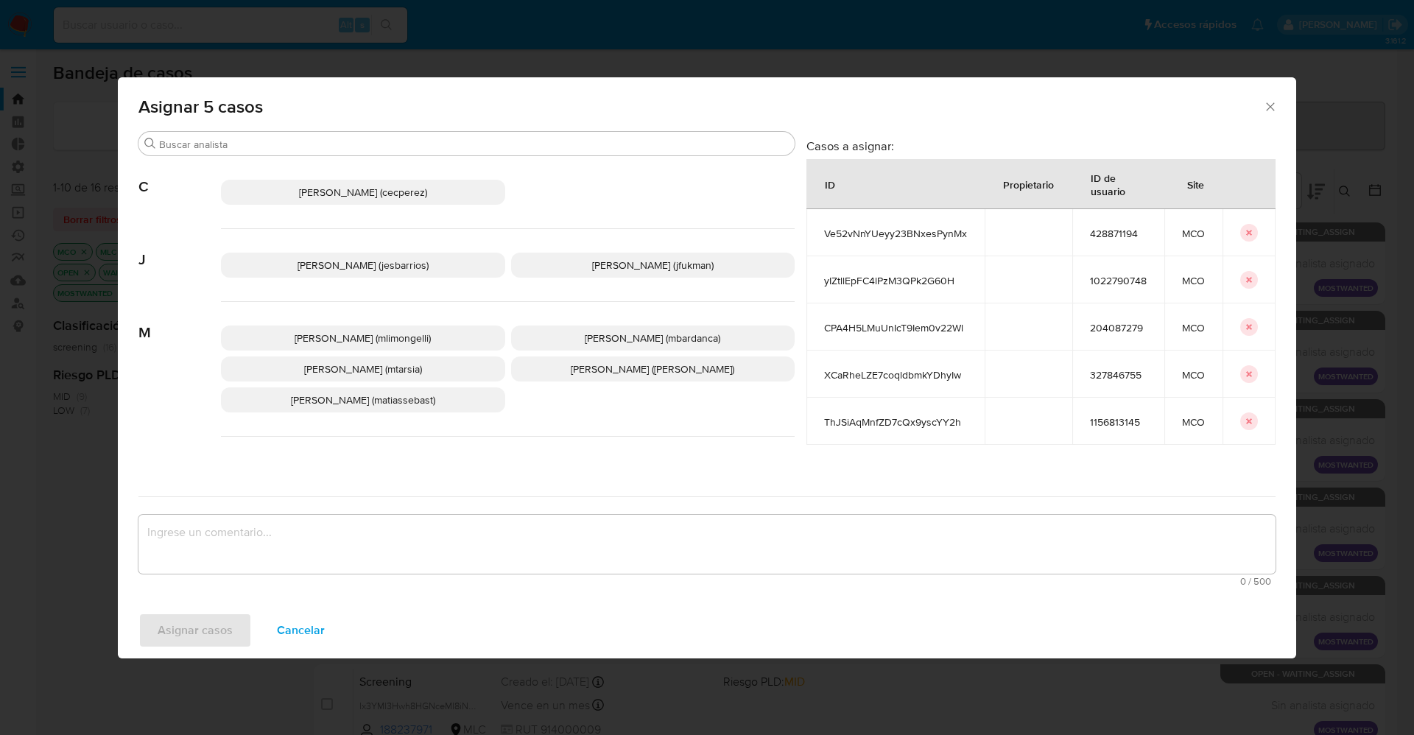
click at [363, 253] on p "Jesica Iris Barrios Leita (jesbarrios)" at bounding box center [363, 265] width 284 height 25
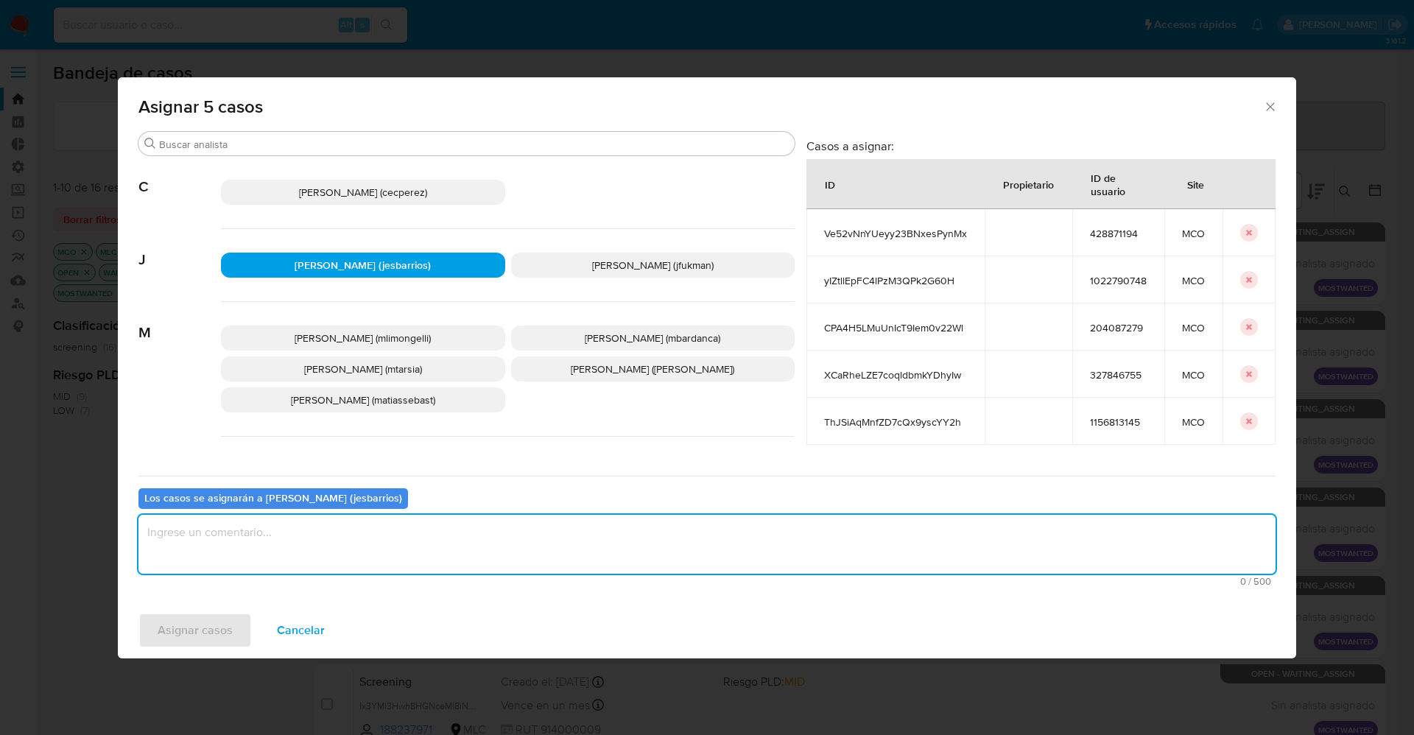
click at [337, 527] on textarea "assign-modal" at bounding box center [706, 544] width 1137 height 59
type textarea "Analisis"
click at [207, 627] on span "Asignar casos" at bounding box center [195, 630] width 75 height 32
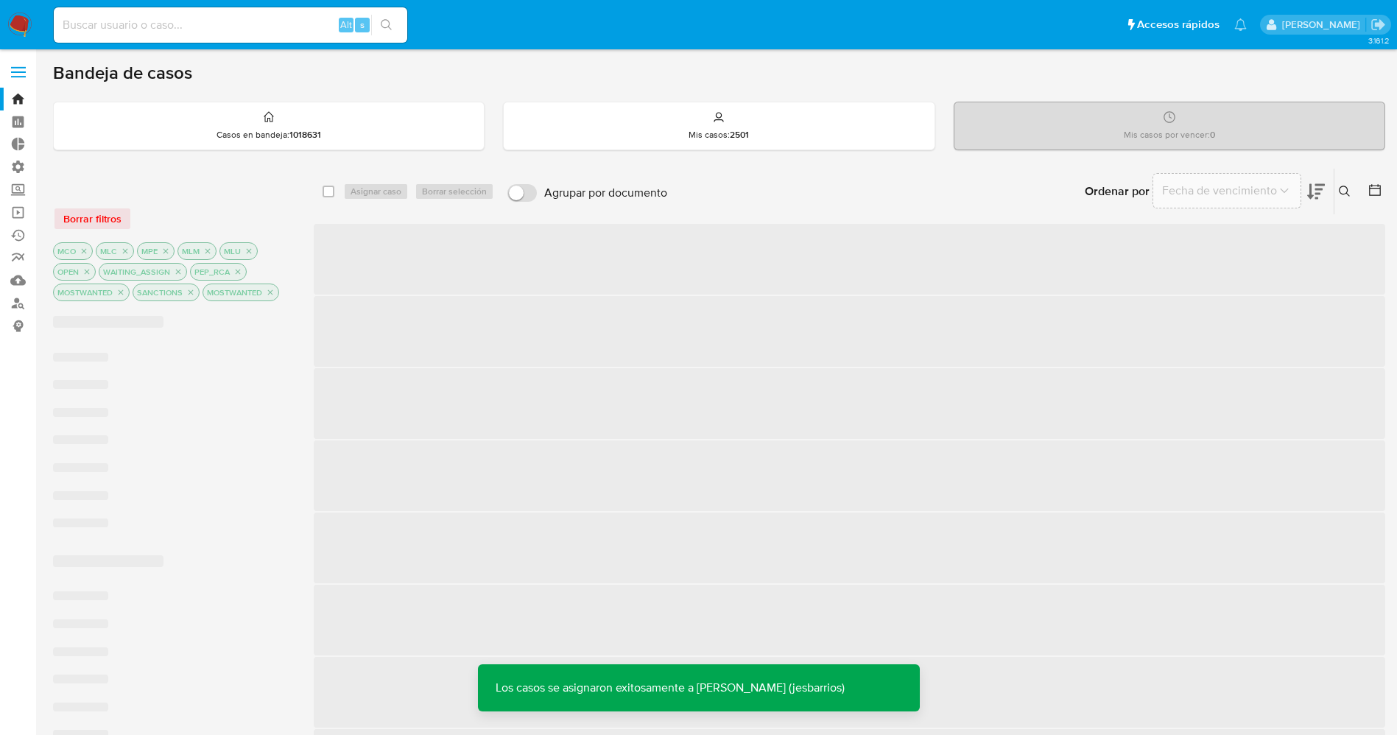
click at [20, 23] on img at bounding box center [19, 25] width 25 height 25
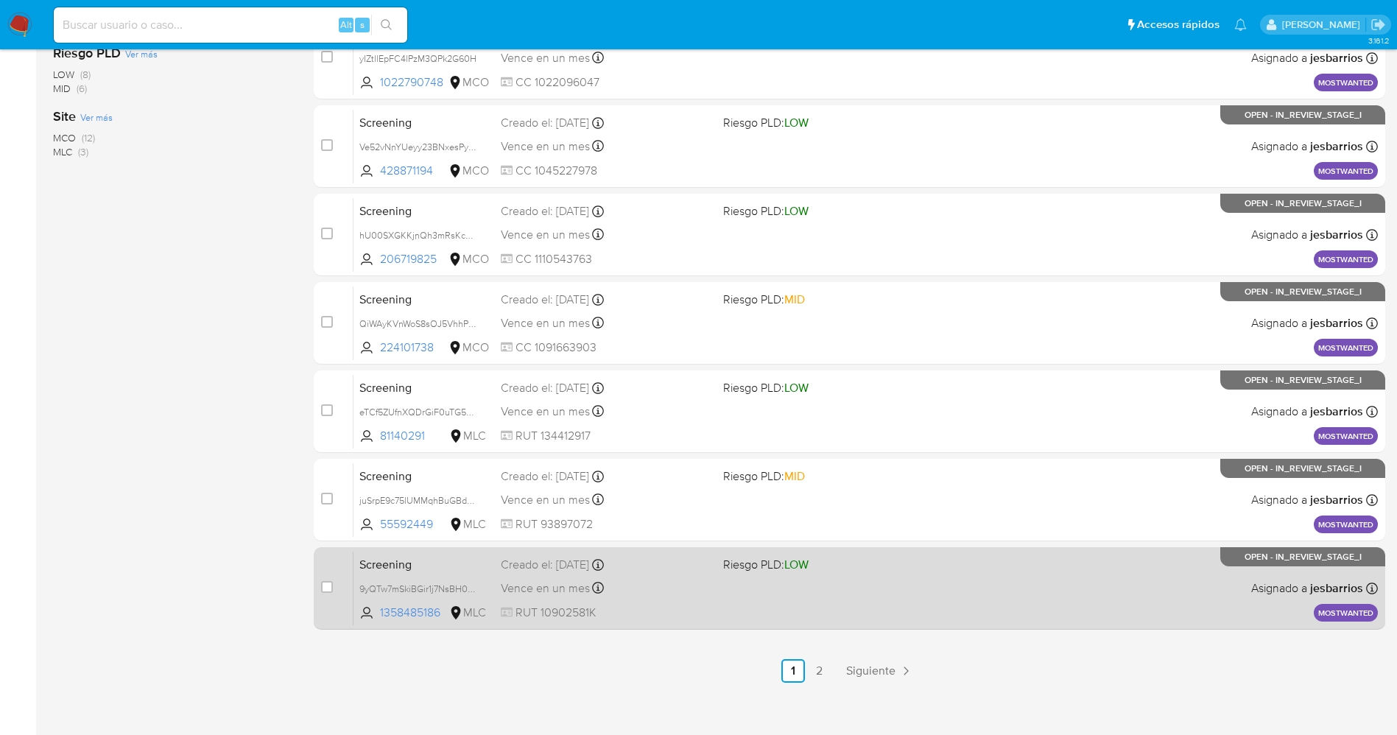
scroll to position [481, 0]
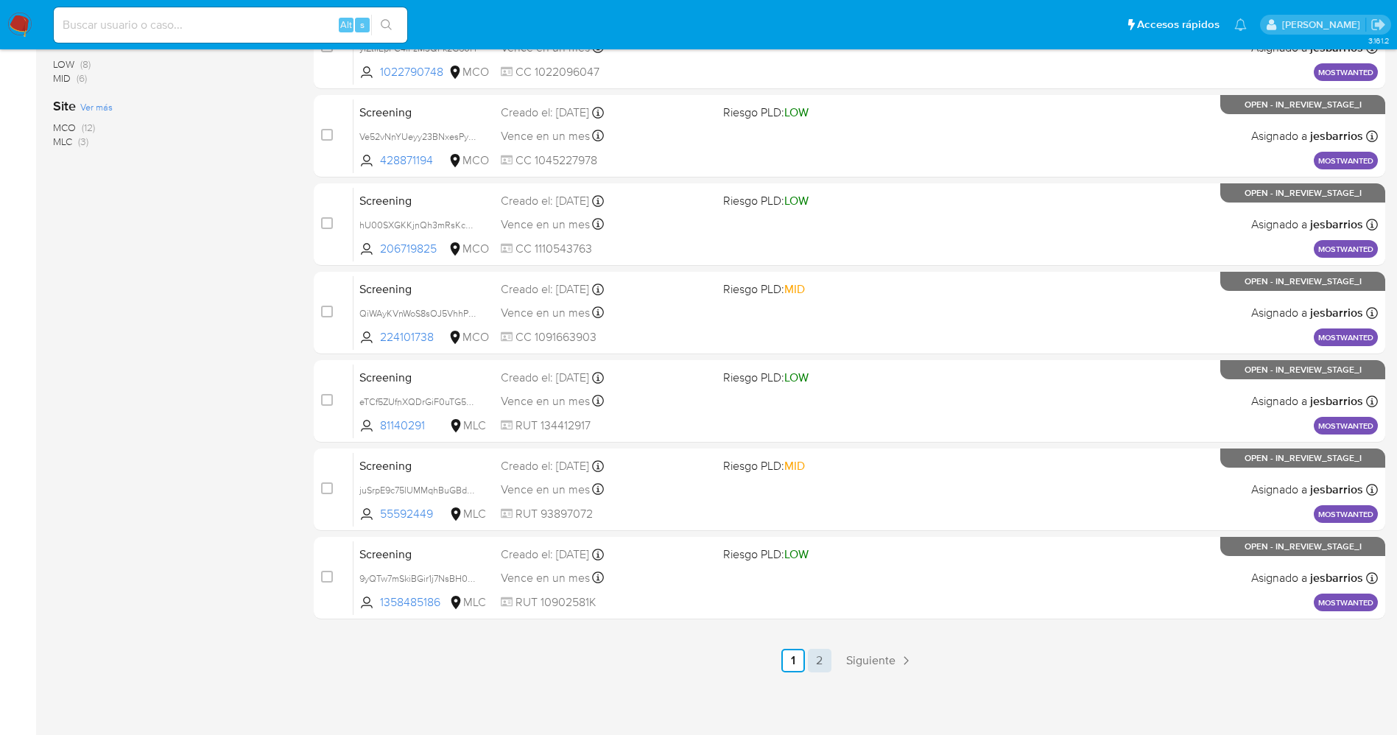
click at [826, 656] on link "2" at bounding box center [820, 661] width 24 height 24
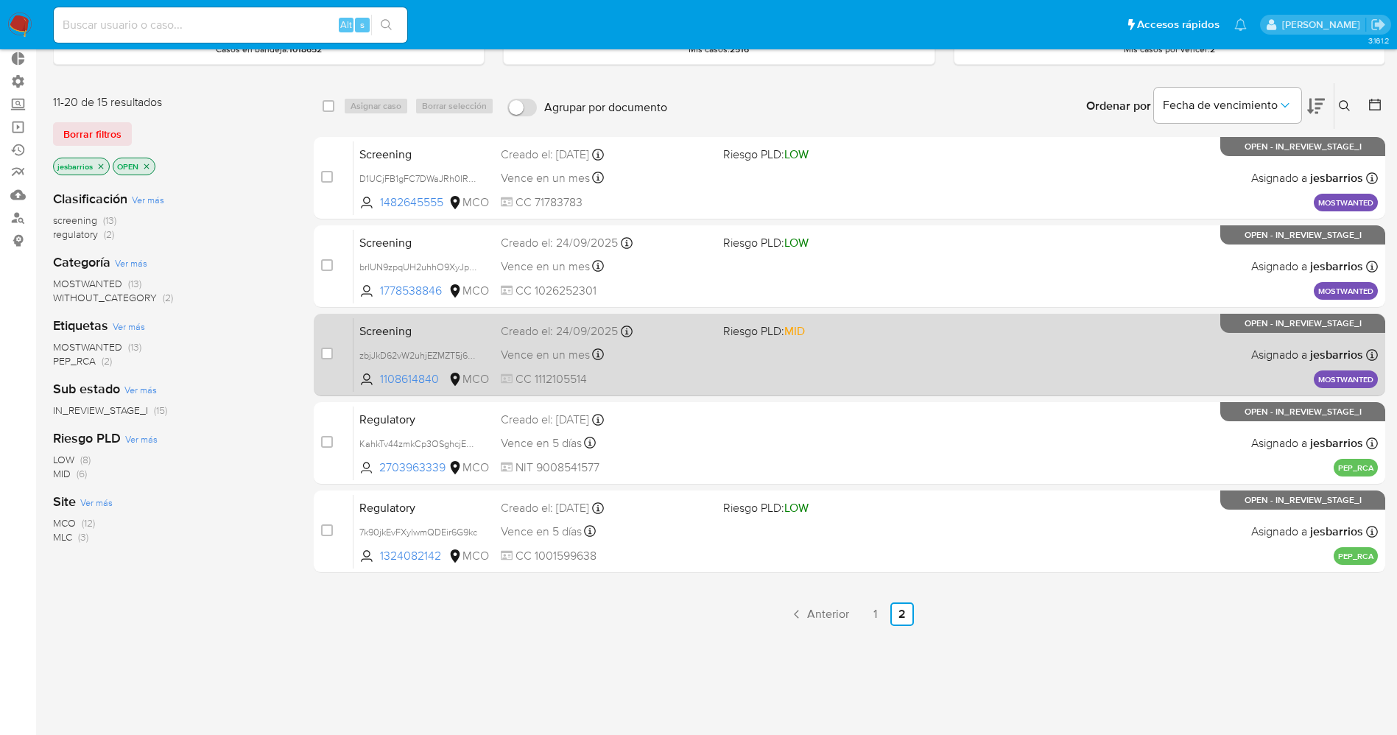
scroll to position [162, 0]
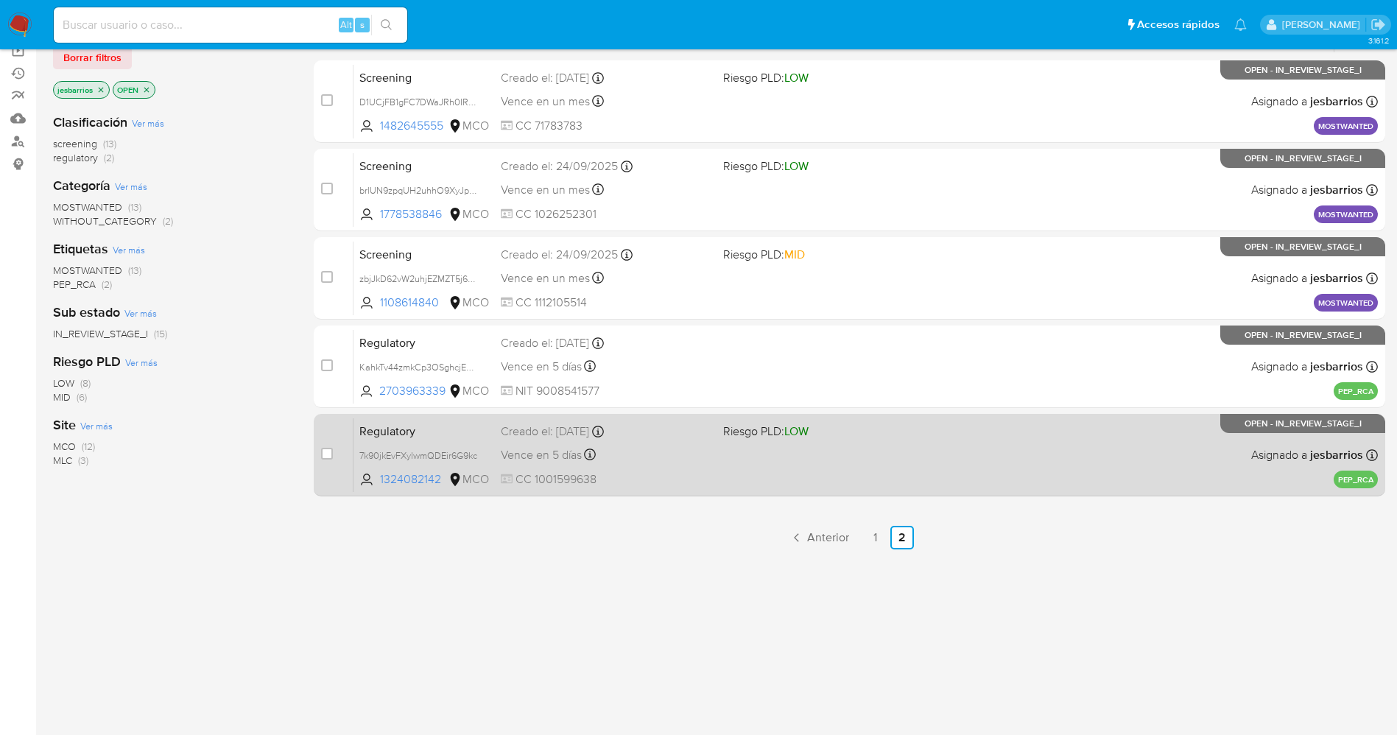
click at [715, 456] on div "Regulatory 7k90jkEvFXylwmQDEir6G9kc 1324082142 MCO Riesgo PLD: LOW Creado el: 2…" at bounding box center [866, 455] width 1025 height 74
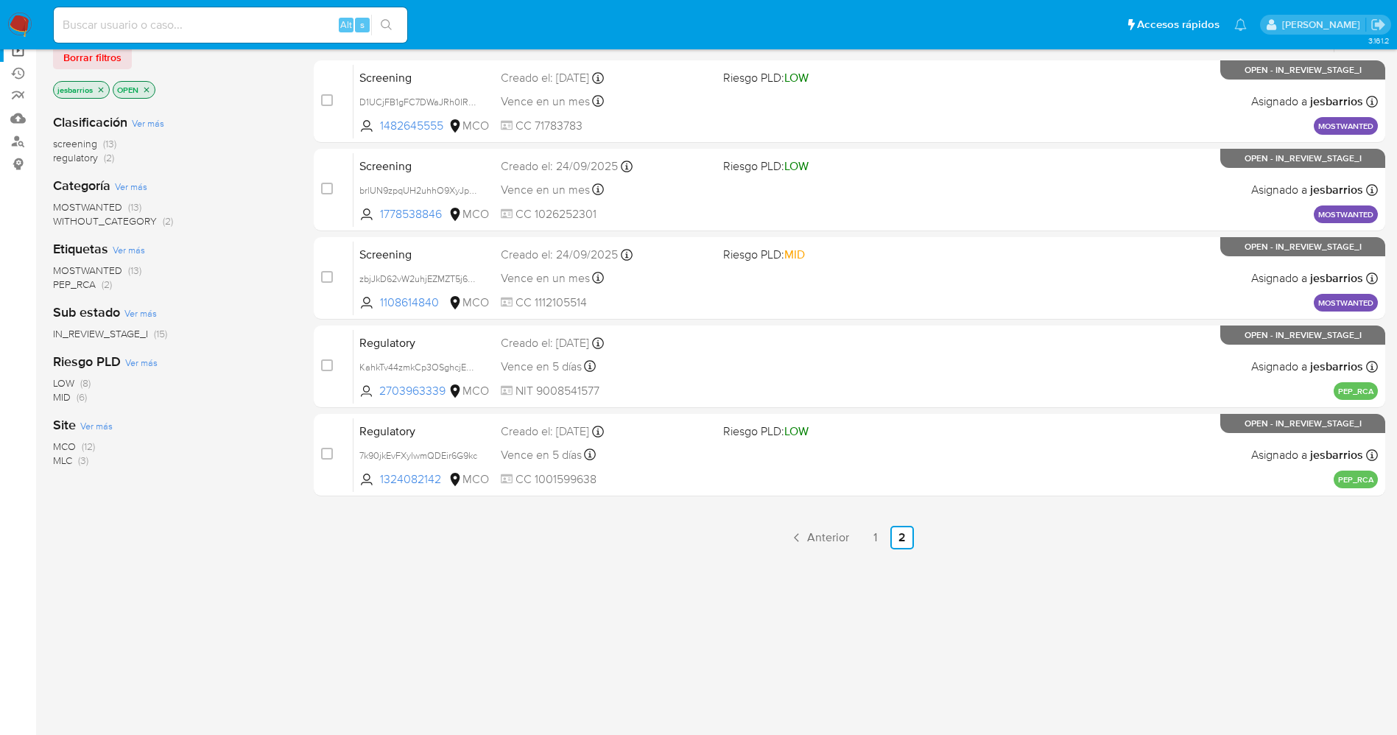
drag, startPoint x: 20, startPoint y: 22, endPoint x: 29, endPoint y: 55, distance: 34.5
click at [20, 22] on img at bounding box center [19, 25] width 25 height 25
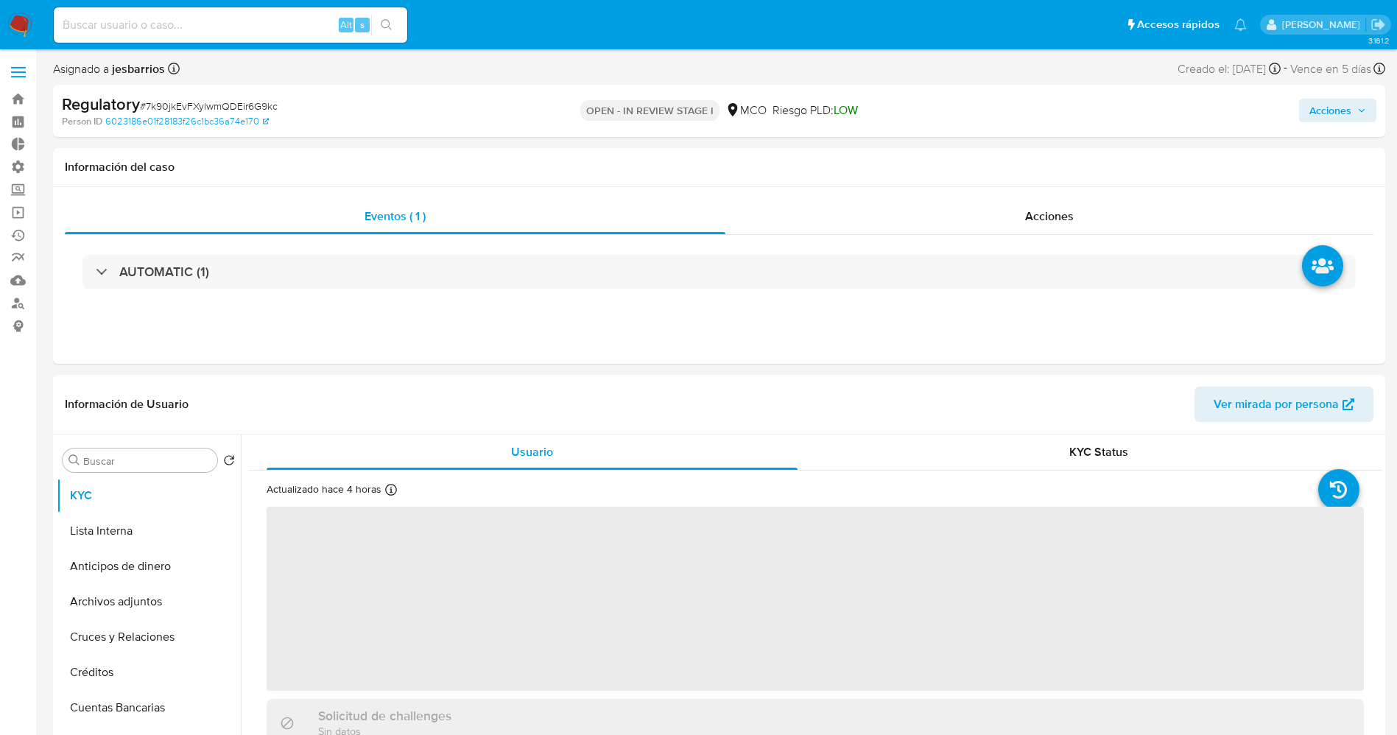
select select "10"
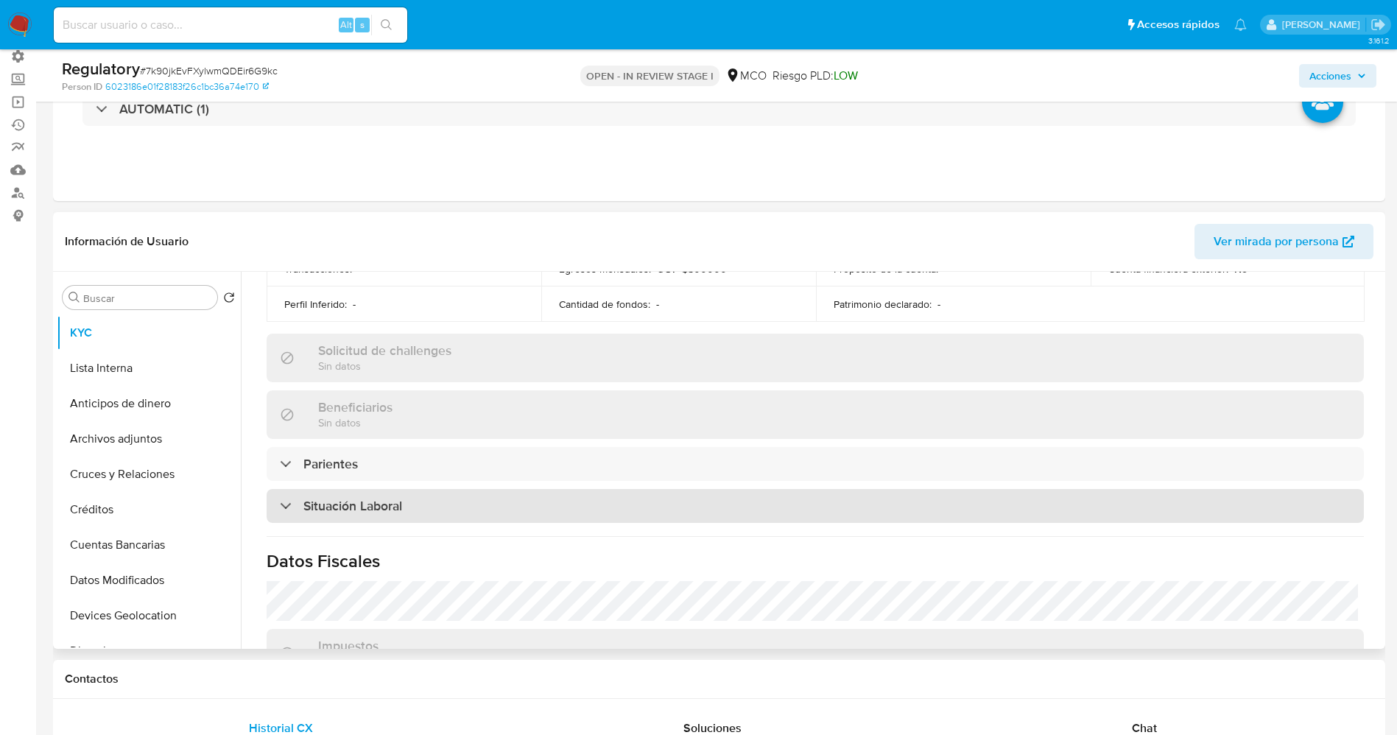
scroll to position [552, 0]
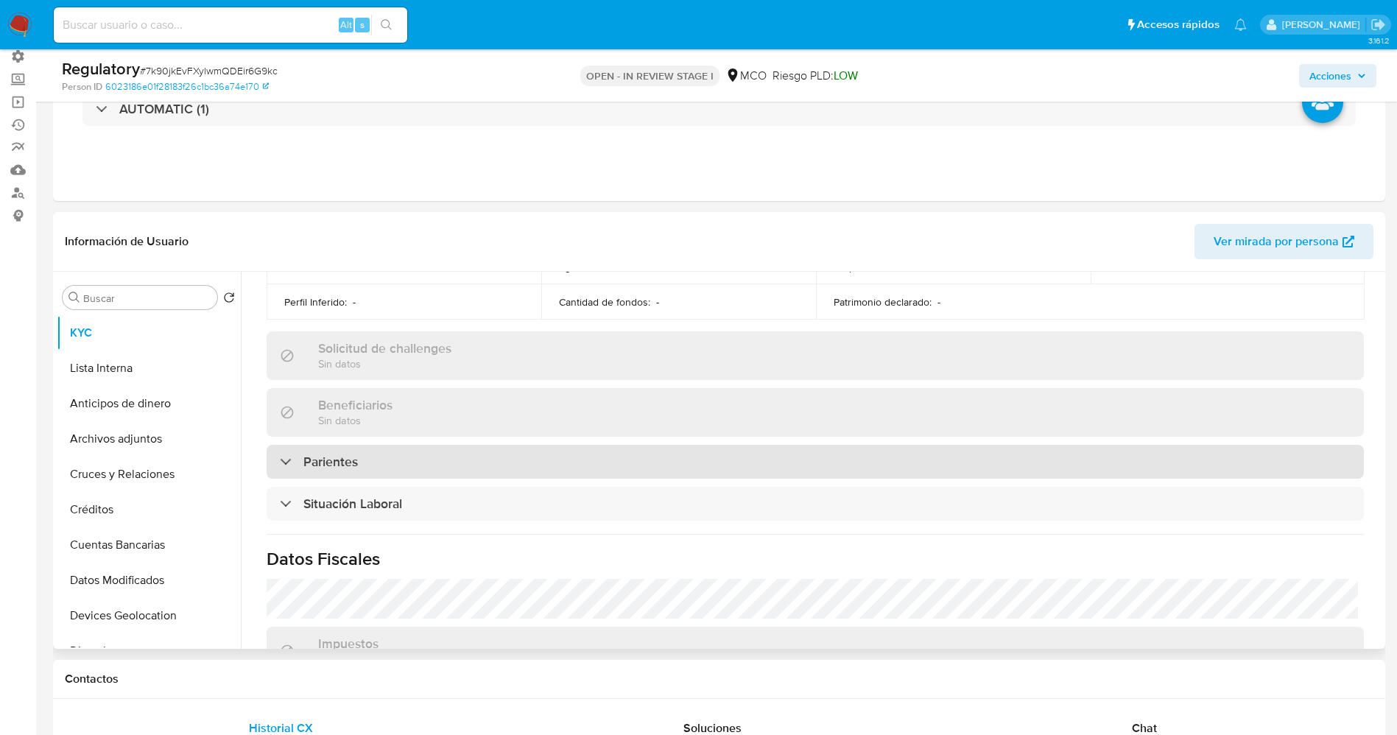
click at [438, 468] on div "Parientes" at bounding box center [815, 462] width 1097 height 34
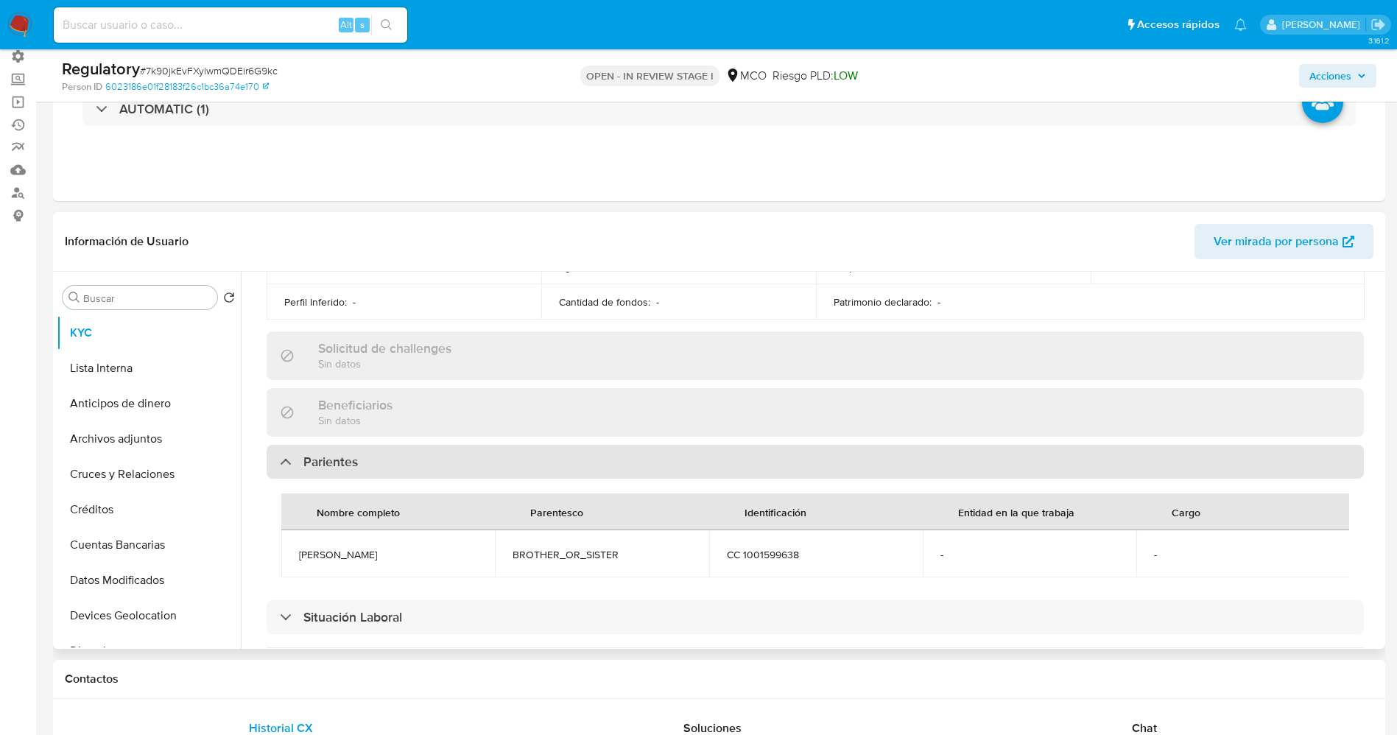
click at [438, 468] on div "Parientes" at bounding box center [815, 462] width 1097 height 34
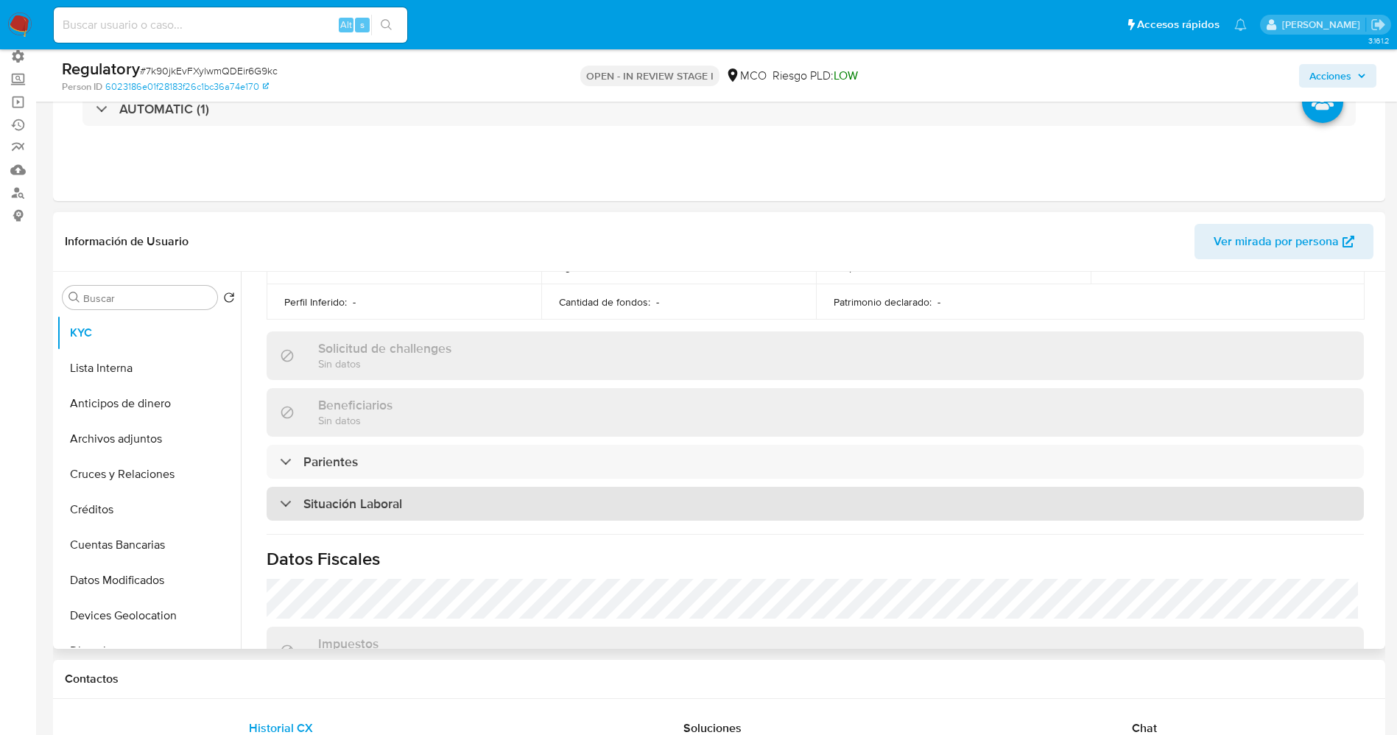
click at [435, 491] on div "Situación Laboral" at bounding box center [815, 504] width 1097 height 34
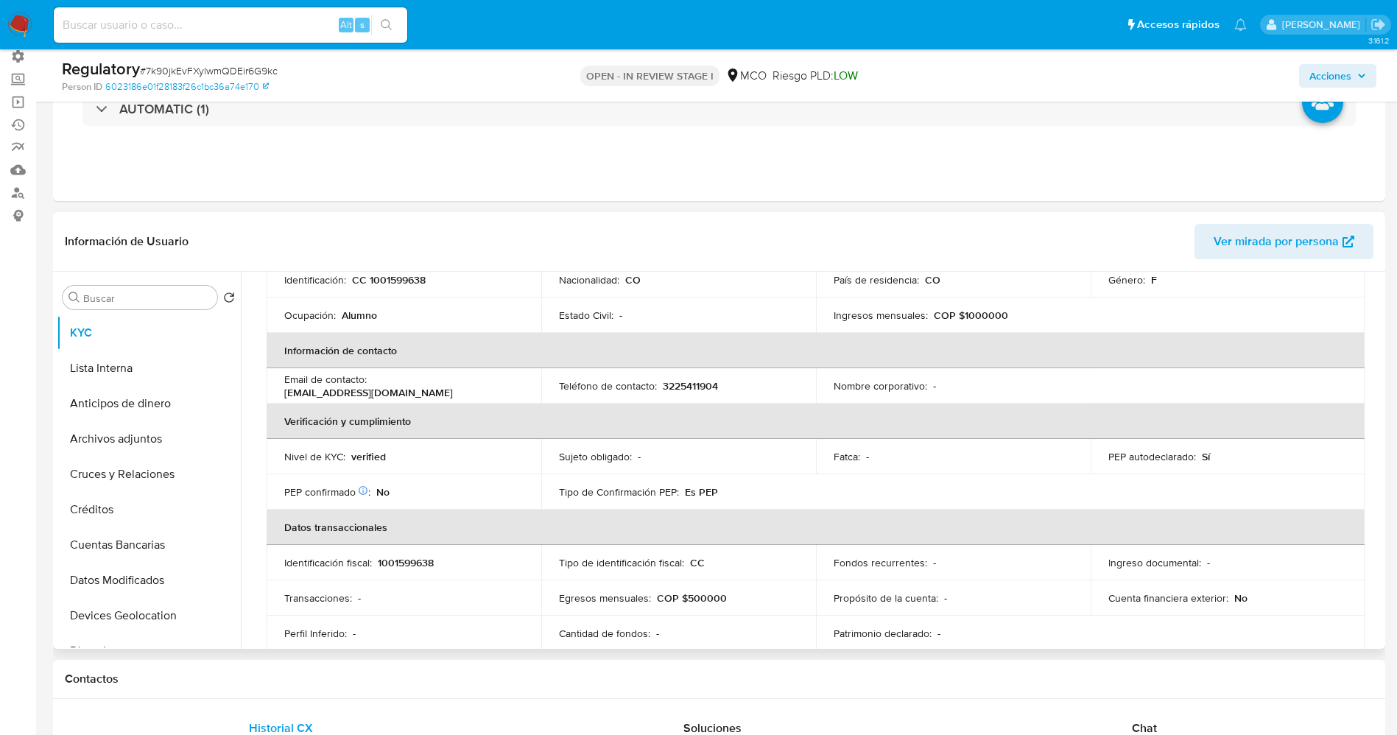
scroll to position [0, 0]
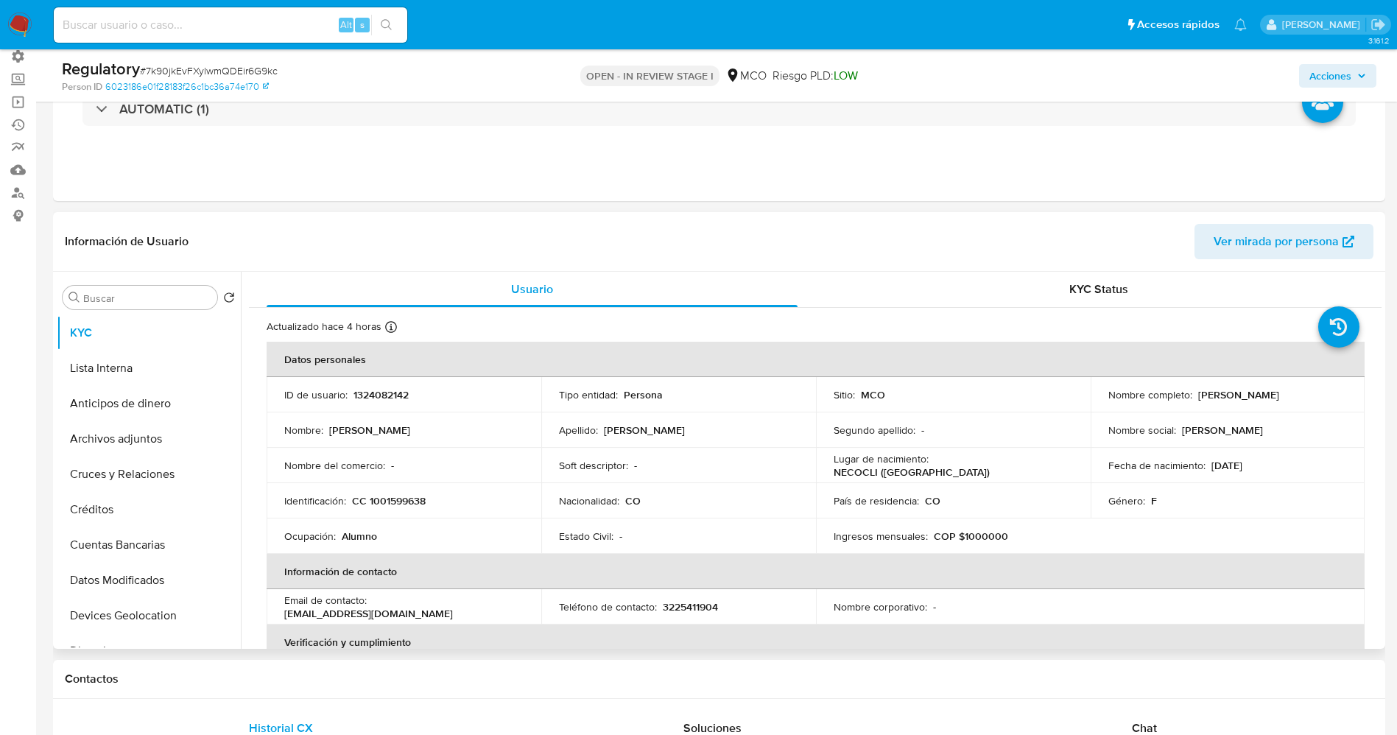
drag, startPoint x: 1225, startPoint y: 397, endPoint x: 1317, endPoint y: 402, distance: 92.2
click at [1317, 402] on td "Nombre completo : Daniela Cogollo Cabrera" at bounding box center [1228, 394] width 275 height 35
copy div "[PERSON_NAME] [PERSON_NAME]"
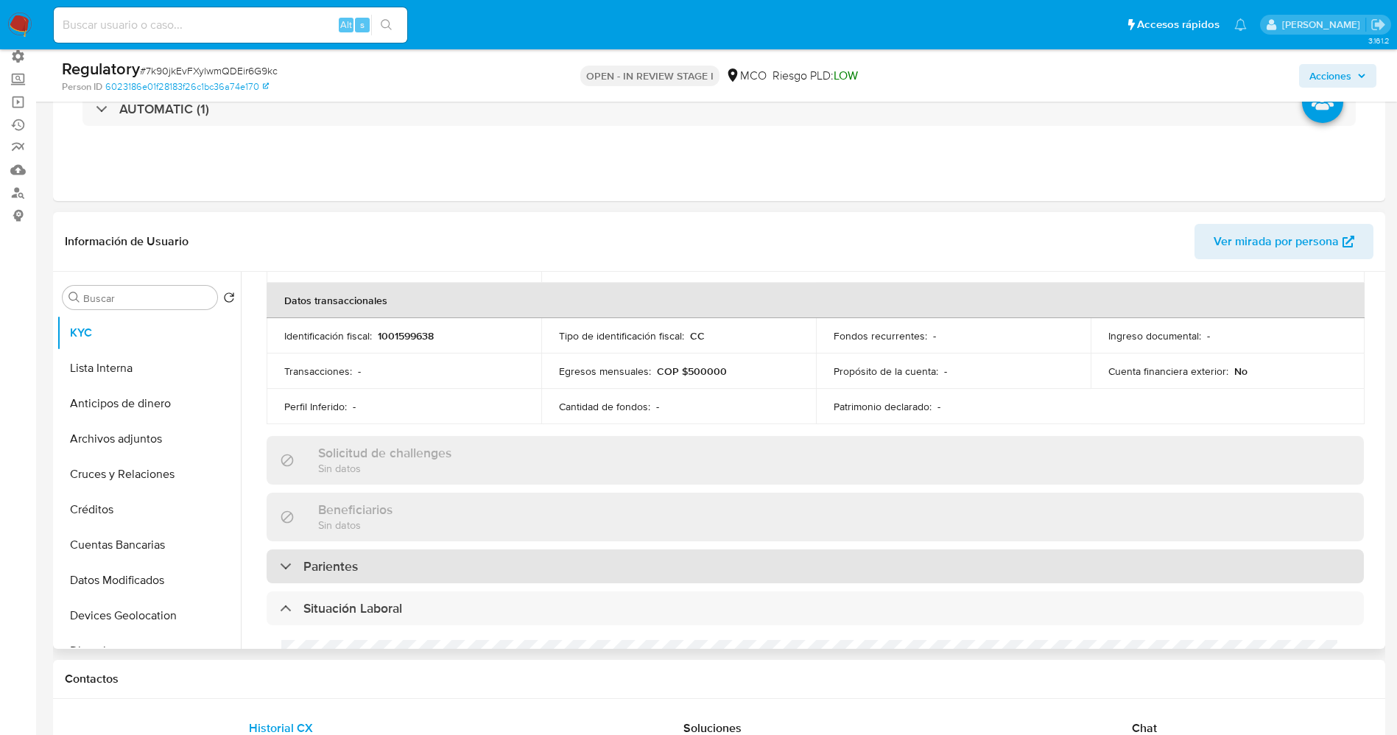
scroll to position [552, 0]
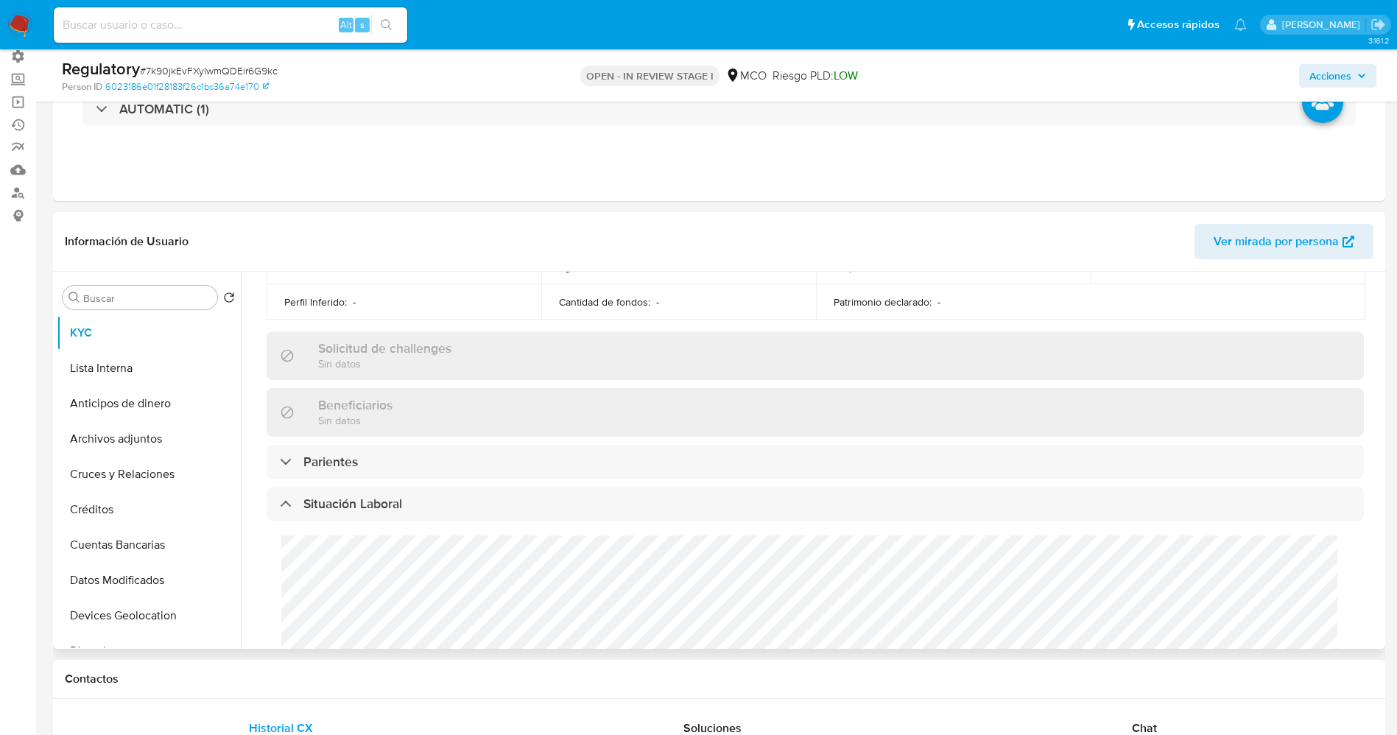
click at [384, 579] on div "Cargos directivos adicionales No tiene cargo directivo" at bounding box center [815, 623] width 1097 height 204
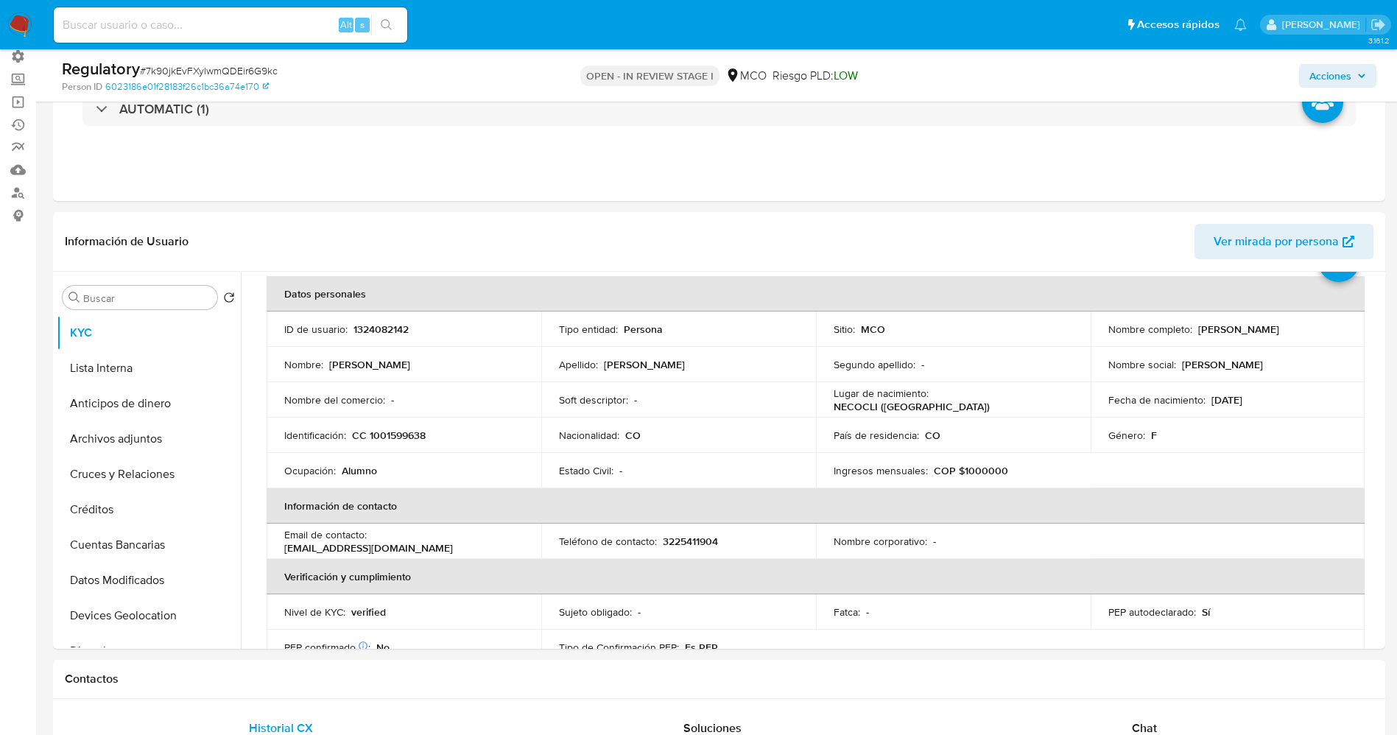
scroll to position [0, 0]
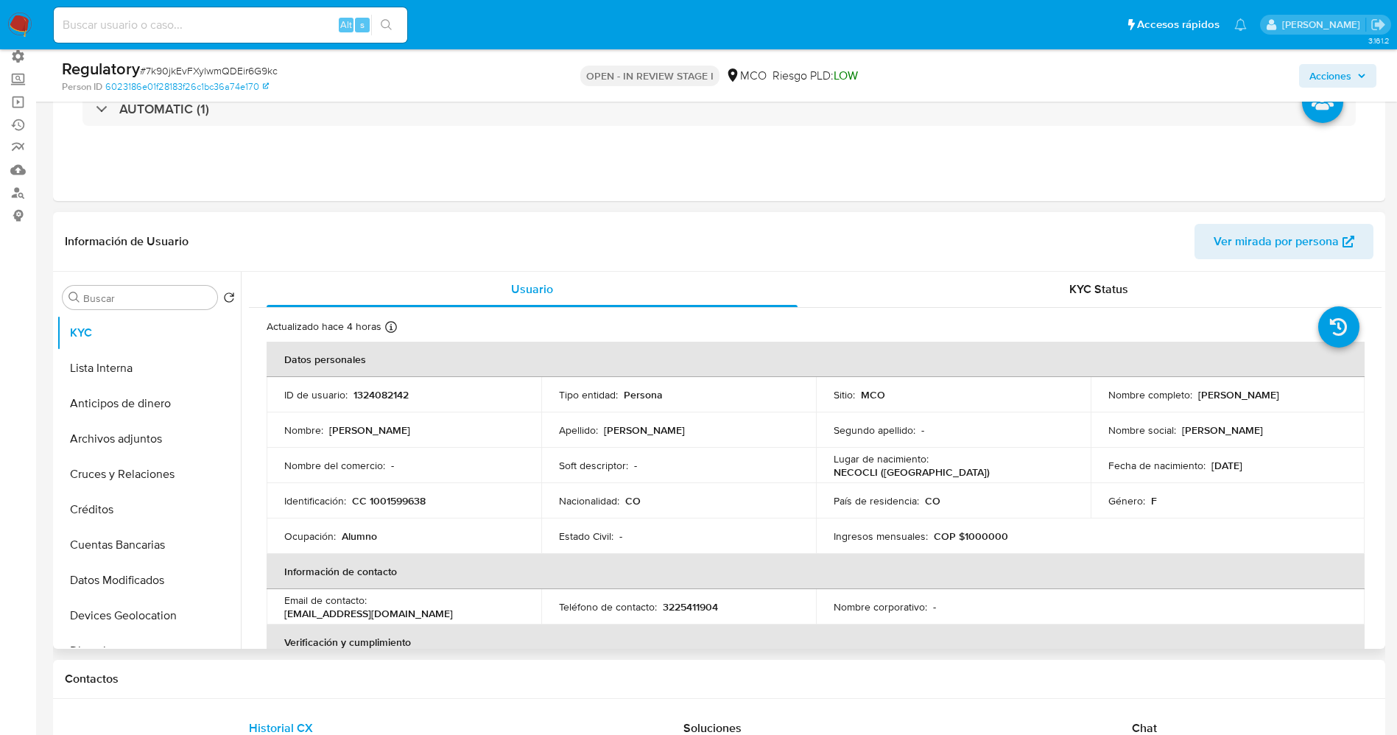
drag, startPoint x: 1234, startPoint y: 389, endPoint x: 1293, endPoint y: 396, distance: 60.0
click at [1316, 392] on div "Nombre completo : Daniela Cogollo Cabrera" at bounding box center [1228, 394] width 239 height 13
drag, startPoint x: 1288, startPoint y: 396, endPoint x: 1176, endPoint y: 407, distance: 112.5
click at [1176, 407] on td "Nombre completo : Daniela Cogollo Cabrera" at bounding box center [1228, 394] width 275 height 35
drag, startPoint x: 1219, startPoint y: 397, endPoint x: 1289, endPoint y: 396, distance: 70.0
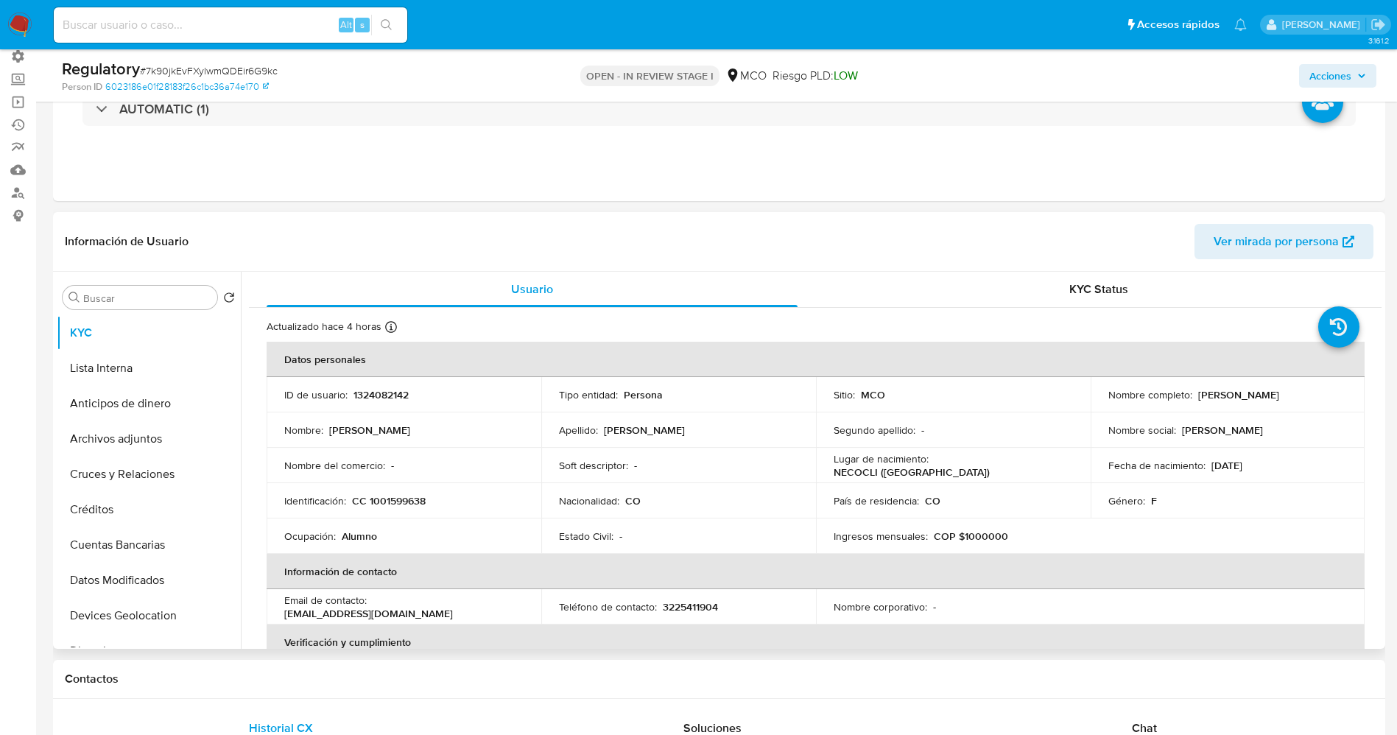
click at [1279, 396] on p "Daniela Cogollo Cabrera" at bounding box center [1238, 394] width 81 height 13
drag, startPoint x: 1285, startPoint y: 396, endPoint x: 1243, endPoint y: 397, distance: 41.3
click at [1243, 397] on p "Daniela Cogollo Cabrera" at bounding box center [1238, 394] width 81 height 13
click at [1198, 396] on p "Daniela Cogollo Cabrera" at bounding box center [1238, 394] width 81 height 13
drag, startPoint x: 1192, startPoint y: 396, endPoint x: 1305, endPoint y: 401, distance: 113.5
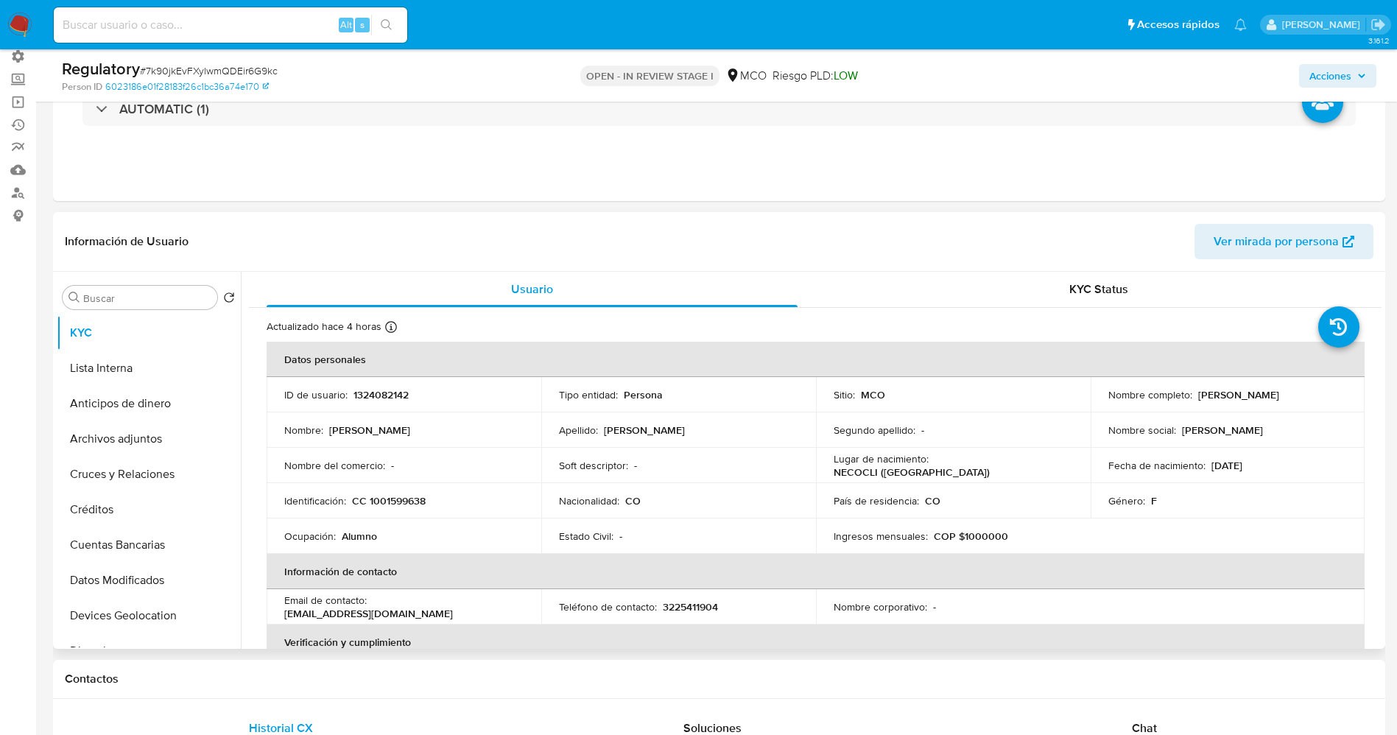
click at [1323, 398] on div "Nombre completo : Daniela Cogollo Cabrera" at bounding box center [1228, 394] width 239 height 13
click at [446, 500] on div "Identificación : CC 1001599638" at bounding box center [403, 500] width 239 height 13
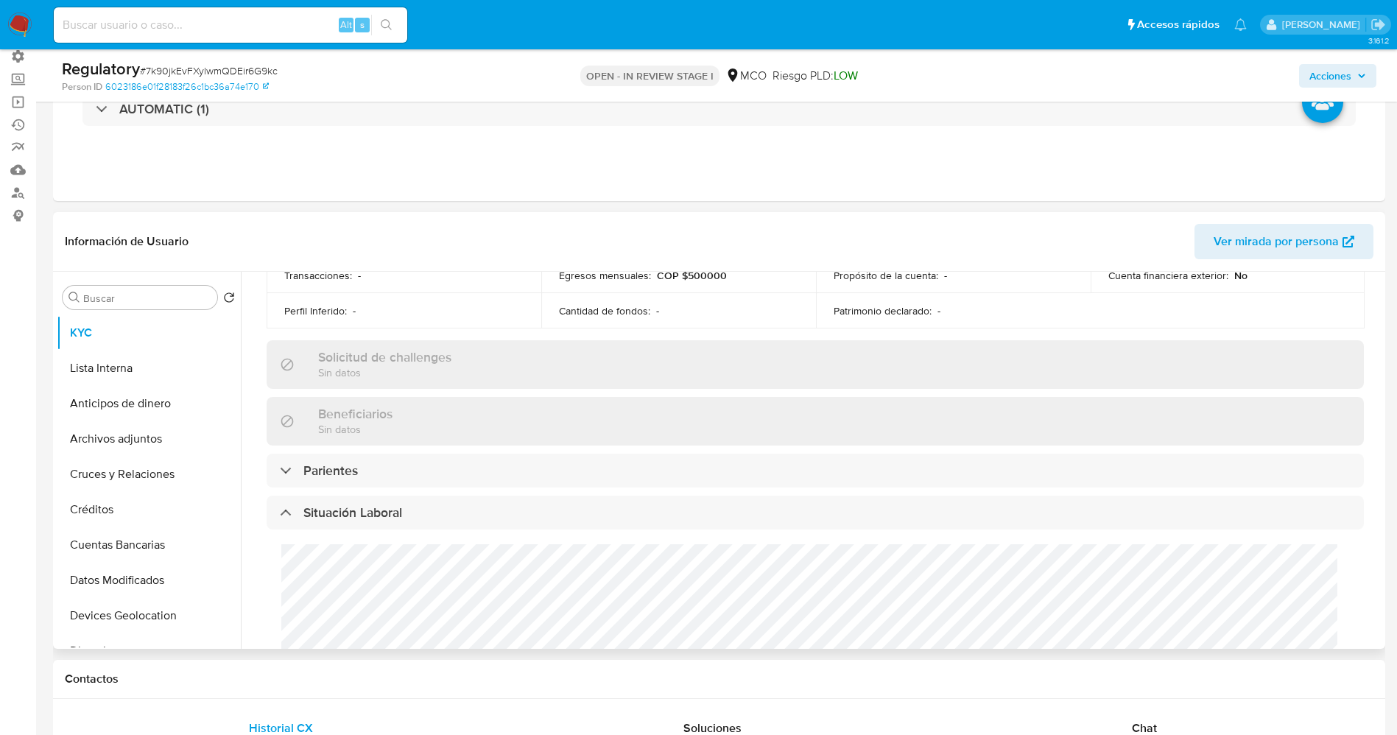
scroll to position [552, 0]
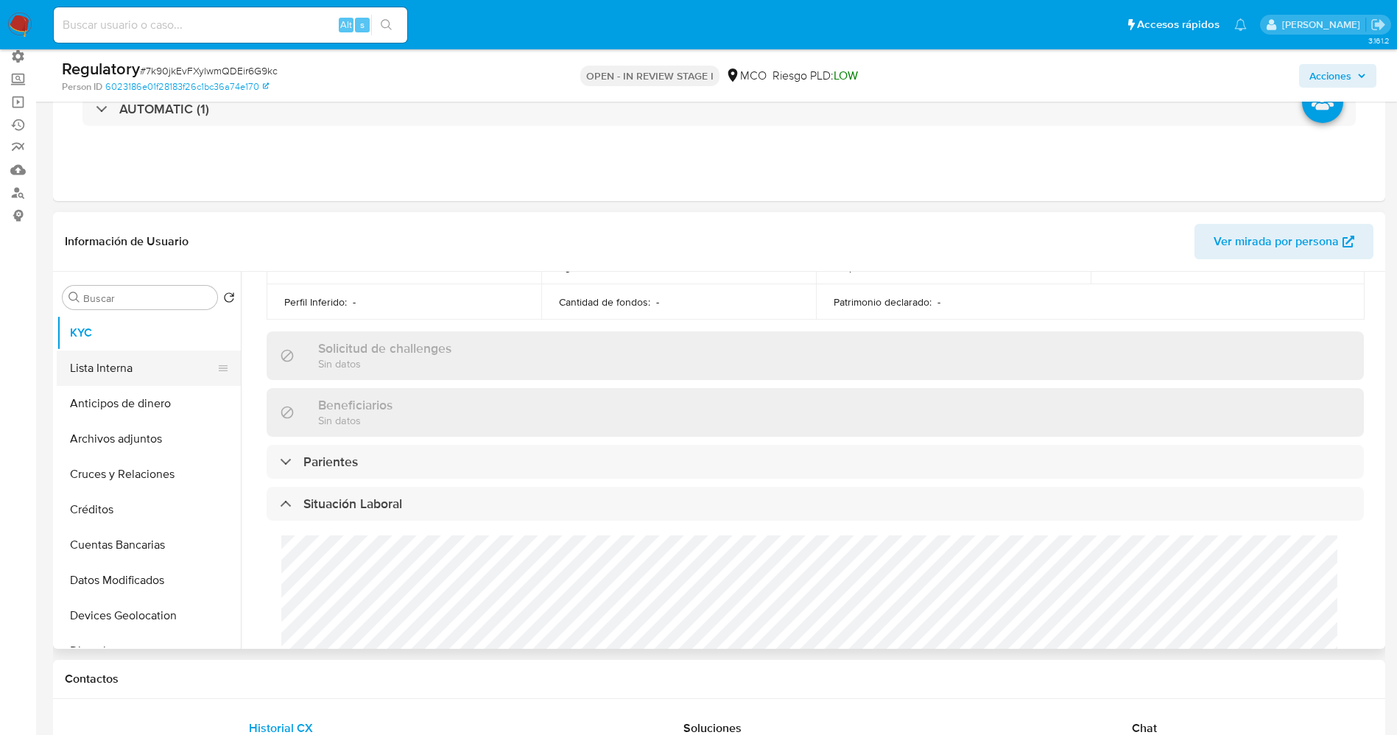
click at [128, 362] on button "Lista Interna" at bounding box center [143, 368] width 172 height 35
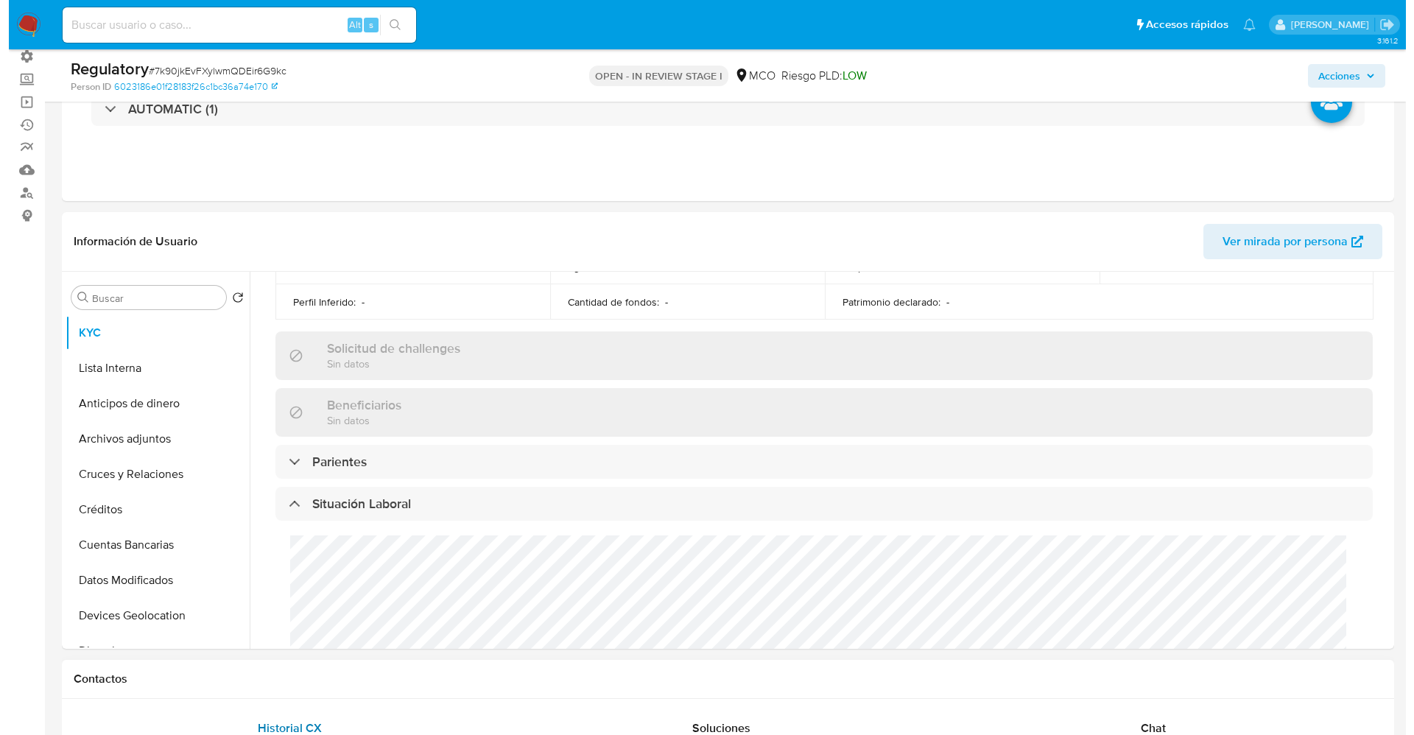
scroll to position [0, 0]
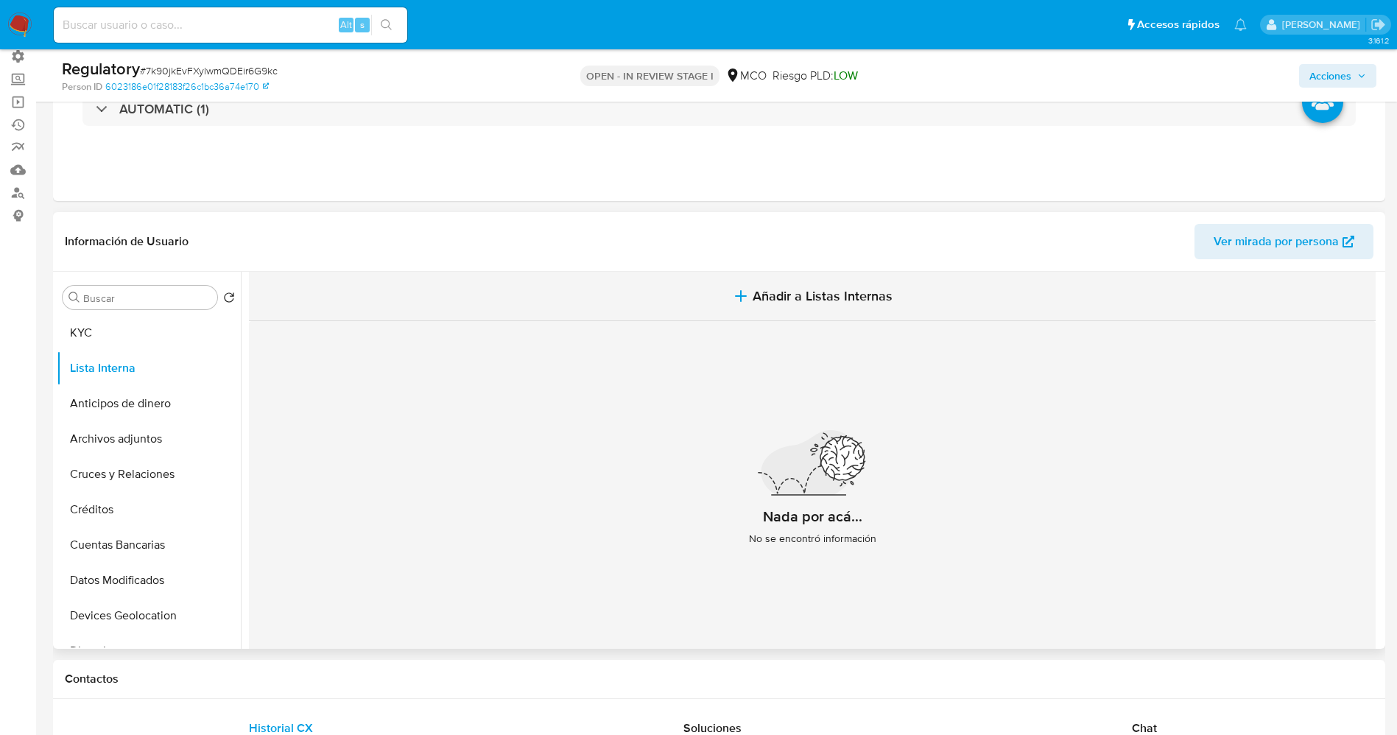
click at [771, 306] on button "Añadir a Listas Internas" at bounding box center [812, 296] width 1127 height 49
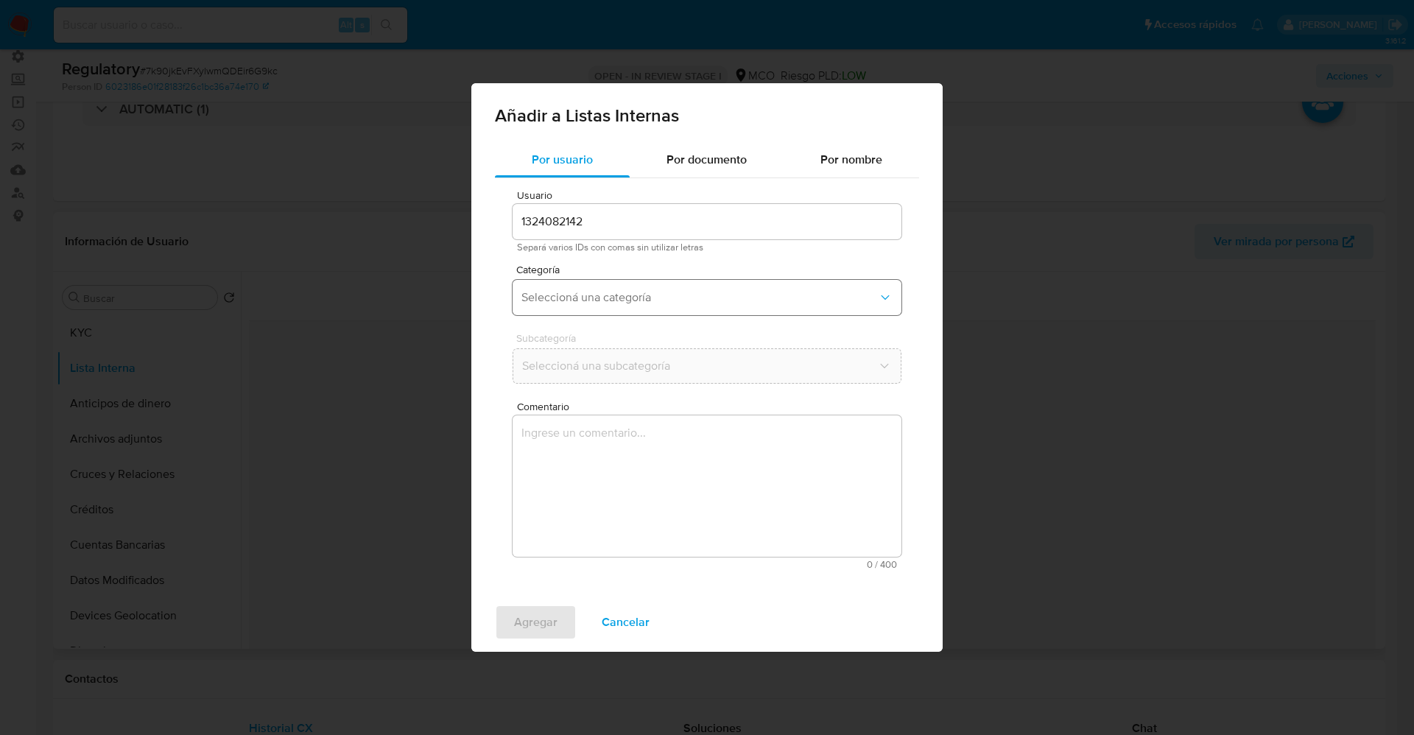
click at [583, 294] on span "Seleccioná una categoría" at bounding box center [699, 297] width 356 height 15
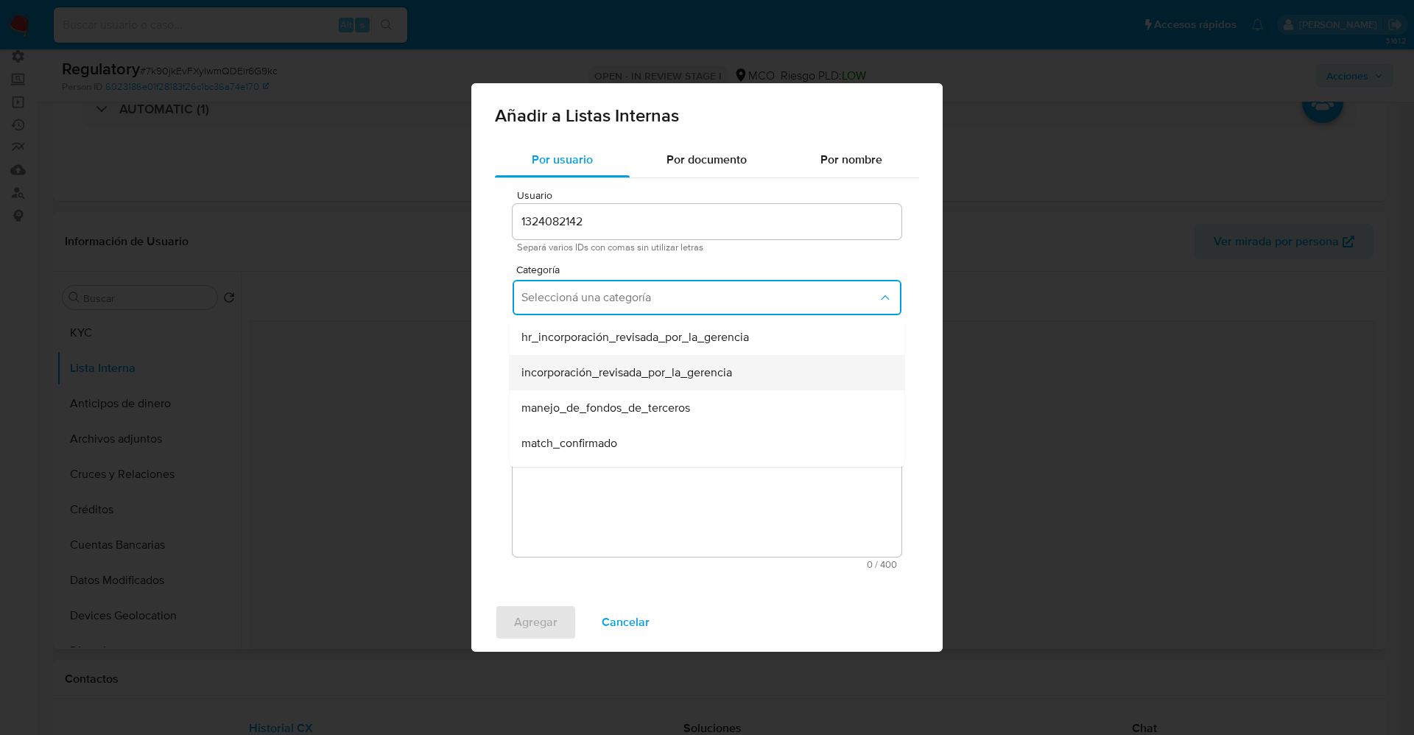
scroll to position [110, 0]
click at [619, 362] on div "match_descartado" at bounding box center [702, 368] width 362 height 35
click at [619, 362] on span "Seleccioná una subcategoría" at bounding box center [699, 366] width 356 height 15
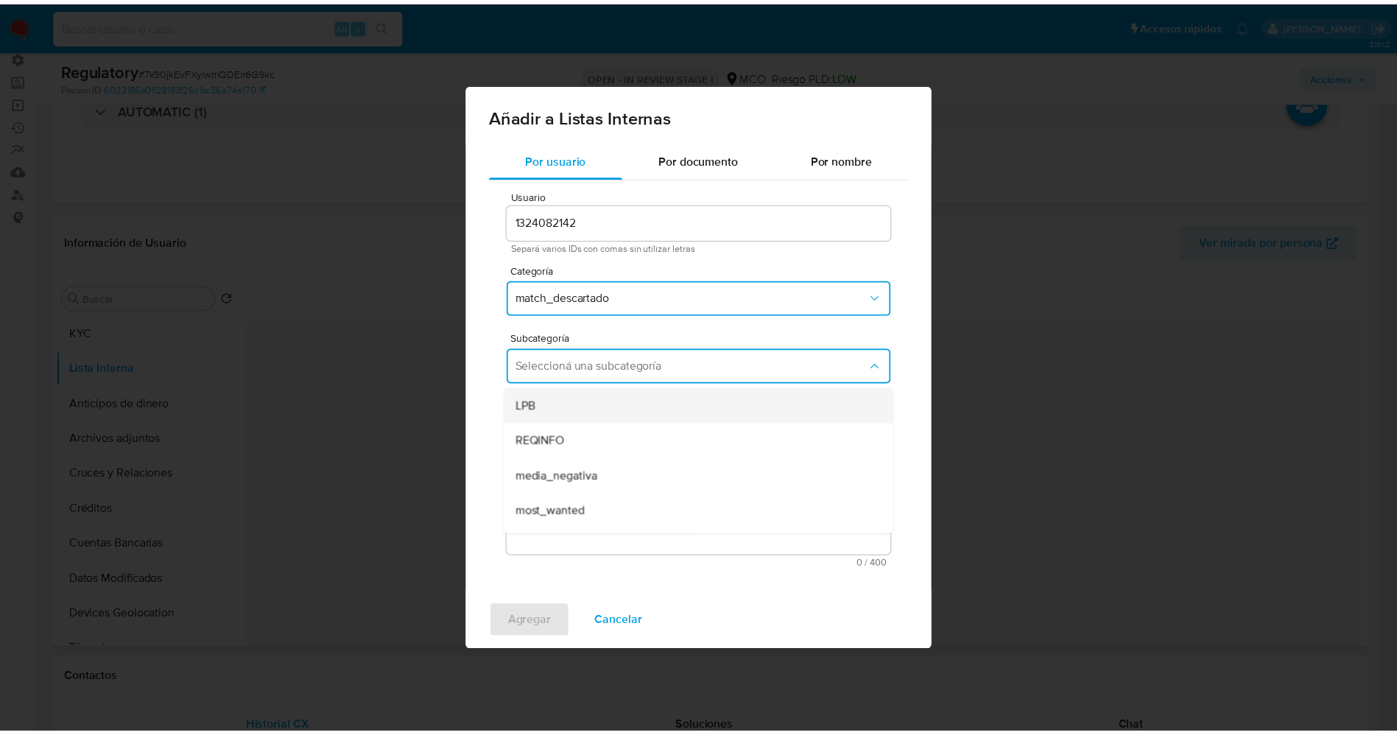
scroll to position [100, 0]
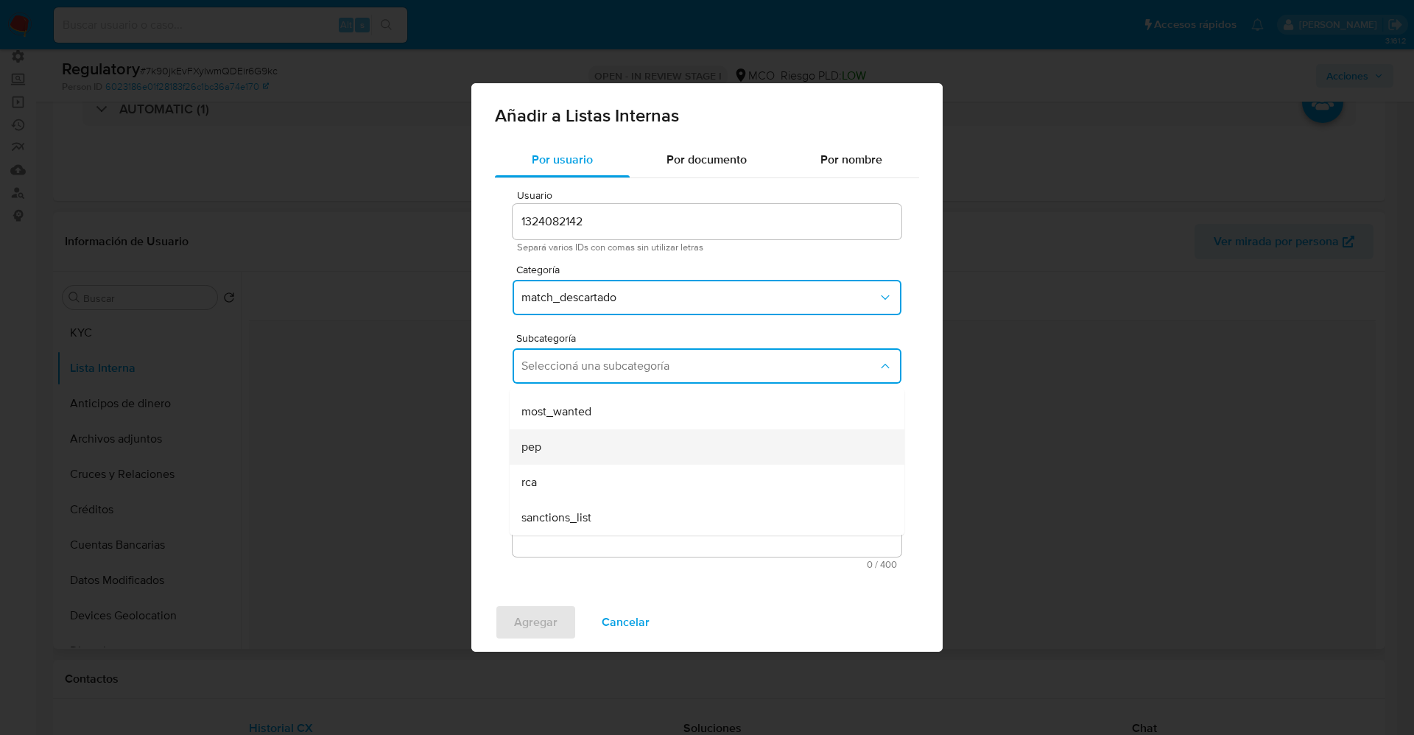
click at [572, 444] on div "pep" at bounding box center [702, 446] width 362 height 35
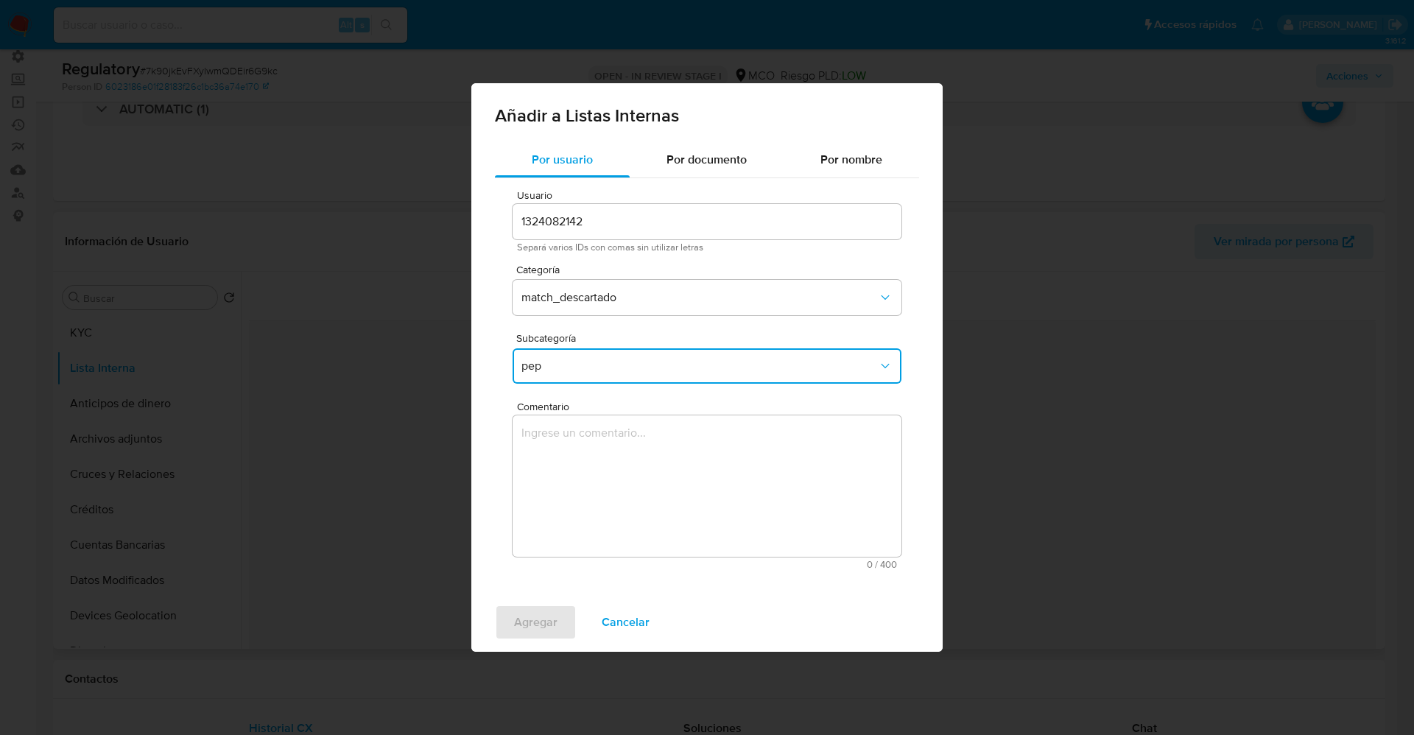
click at [572, 444] on textarea "Comentario" at bounding box center [707, 485] width 389 height 141
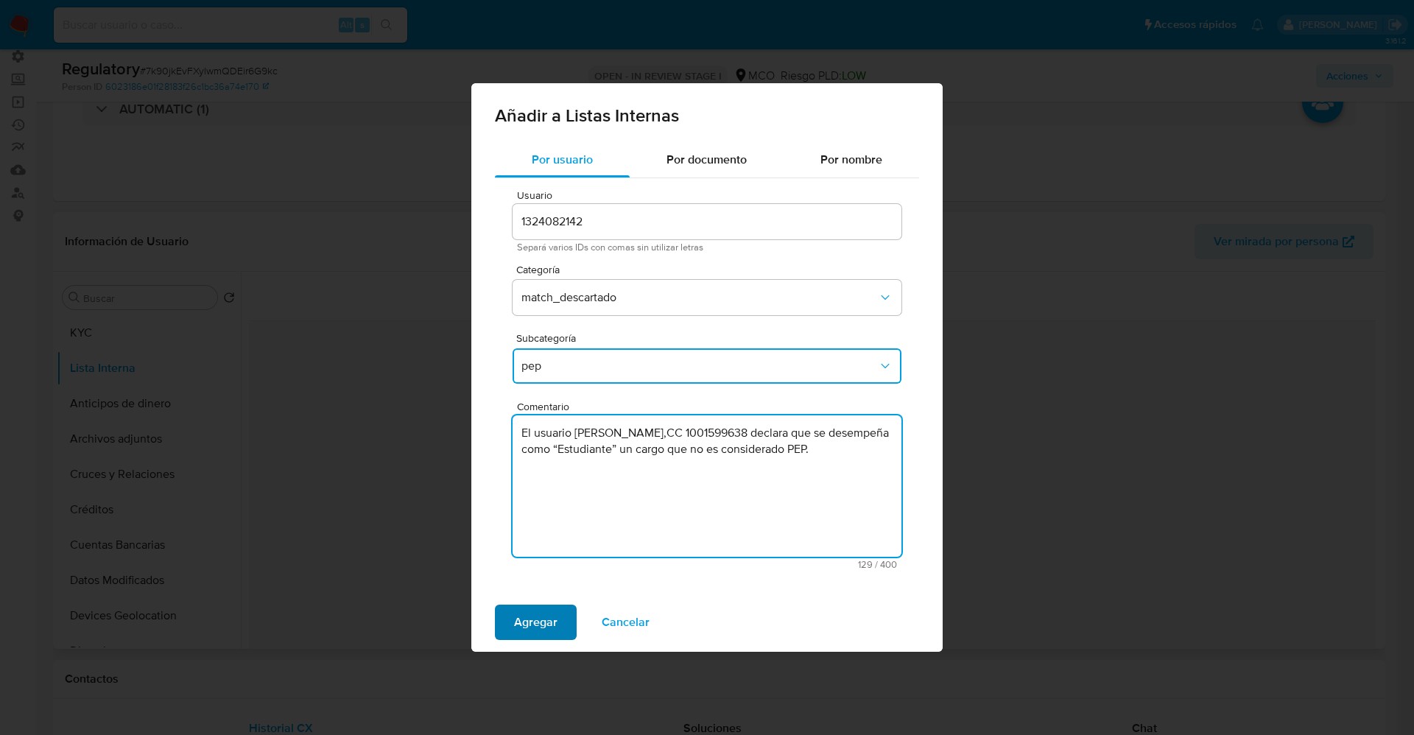
type textarea "El usuario Daniela Cogollo Cabrera,CC 1001599638 declara que se desempeña como …"
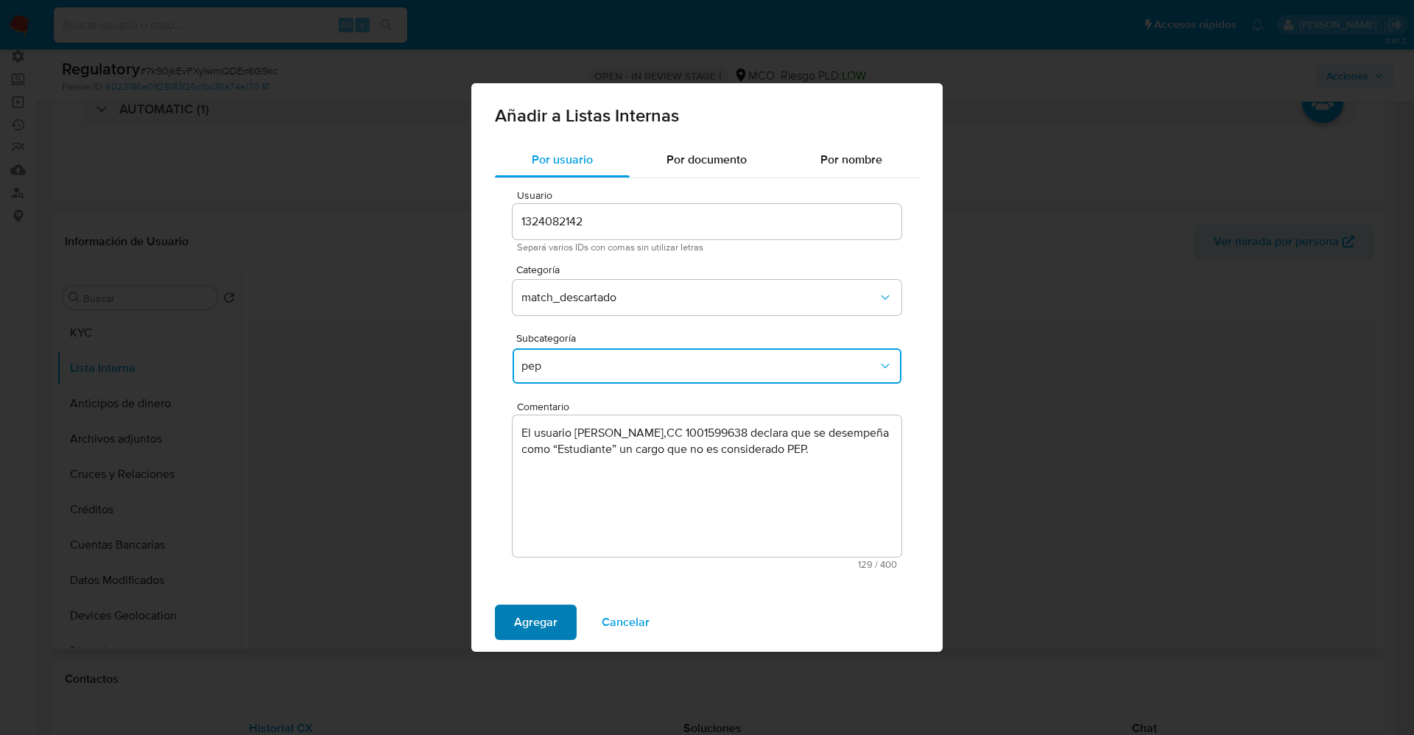
click at [531, 611] on span "Agregar" at bounding box center [535, 622] width 43 height 32
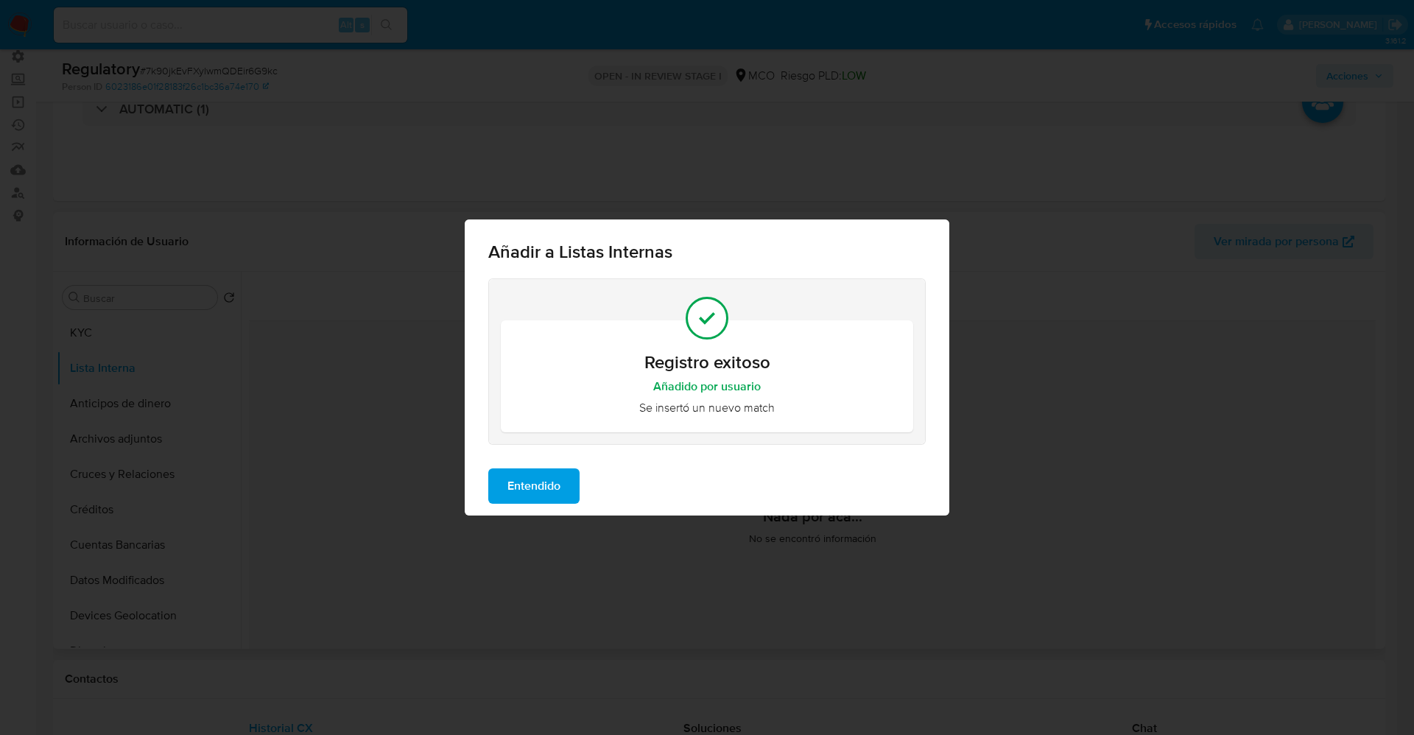
click at [530, 483] on span "Entendido" at bounding box center [533, 486] width 53 height 32
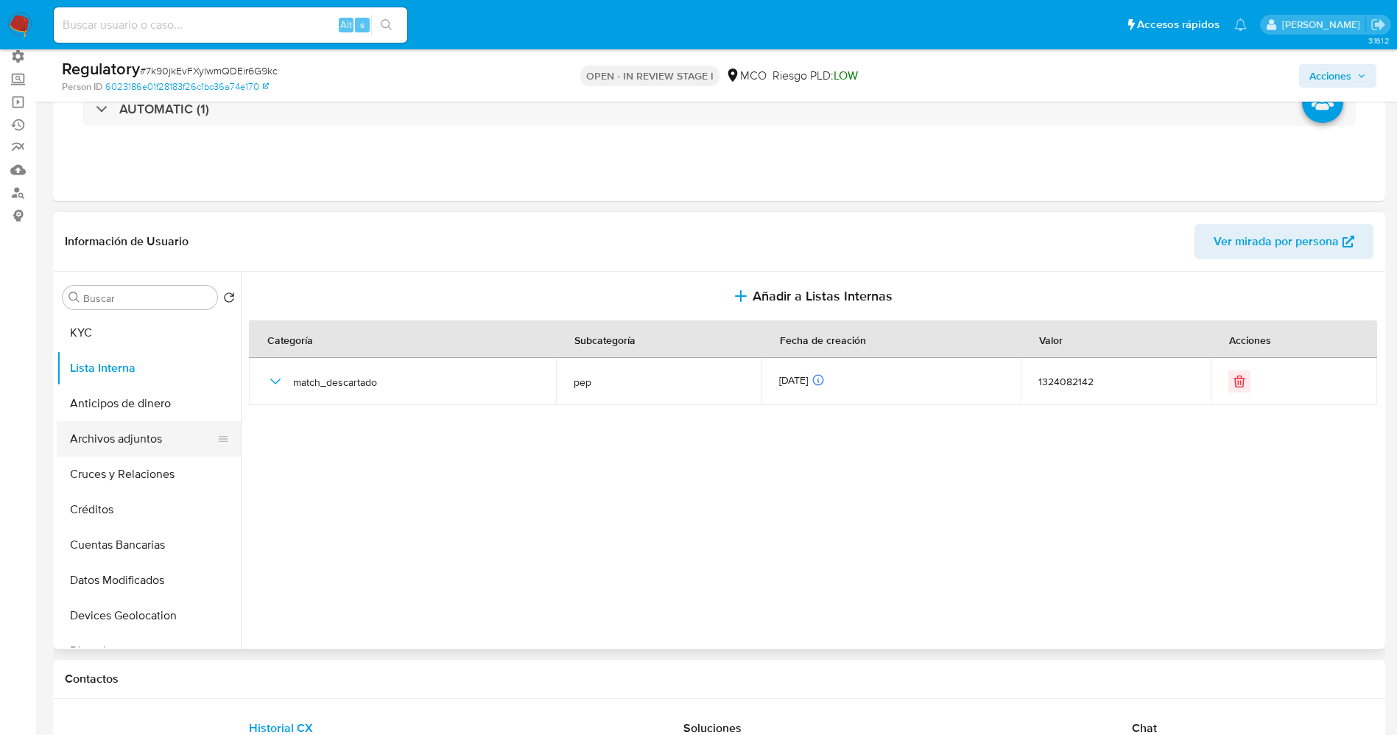
click at [110, 426] on button "Archivos adjuntos" at bounding box center [143, 438] width 172 height 35
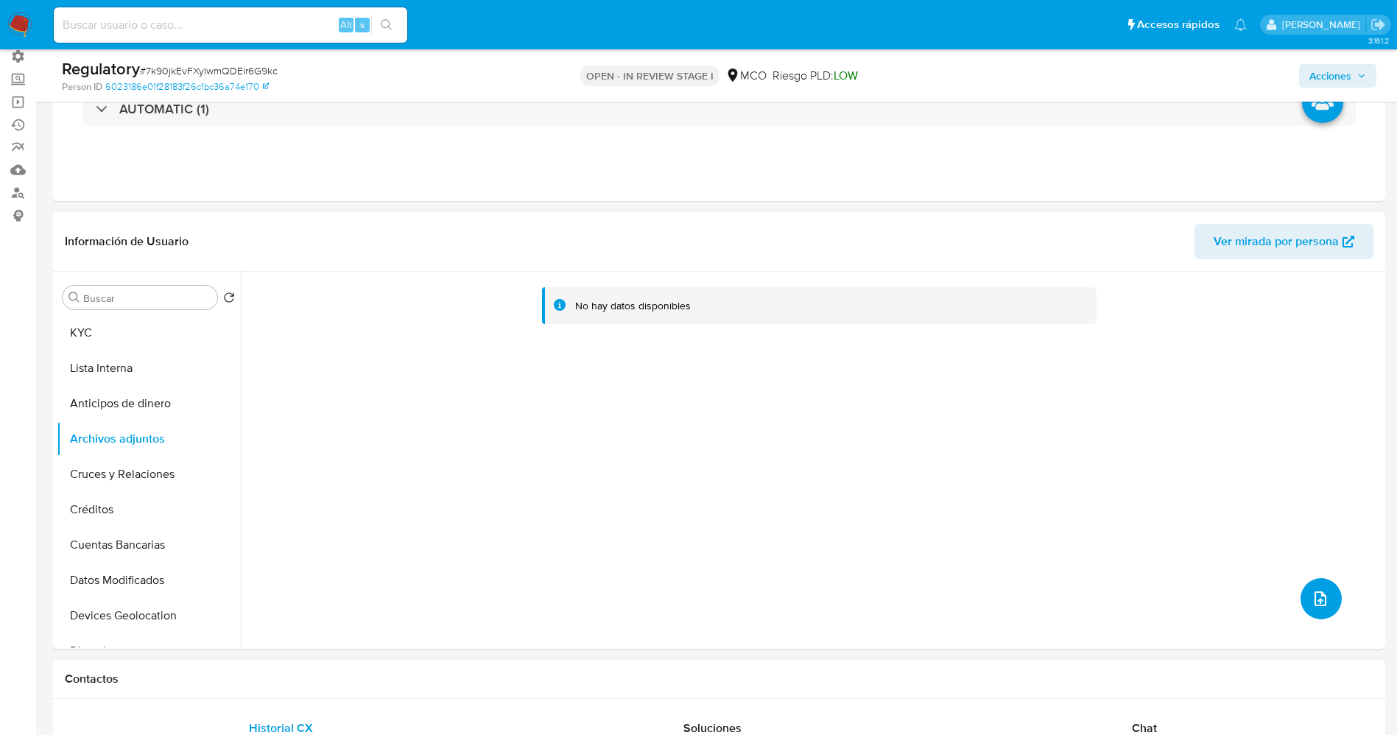
click at [1329, 601] on button "upload-file" at bounding box center [1321, 598] width 41 height 41
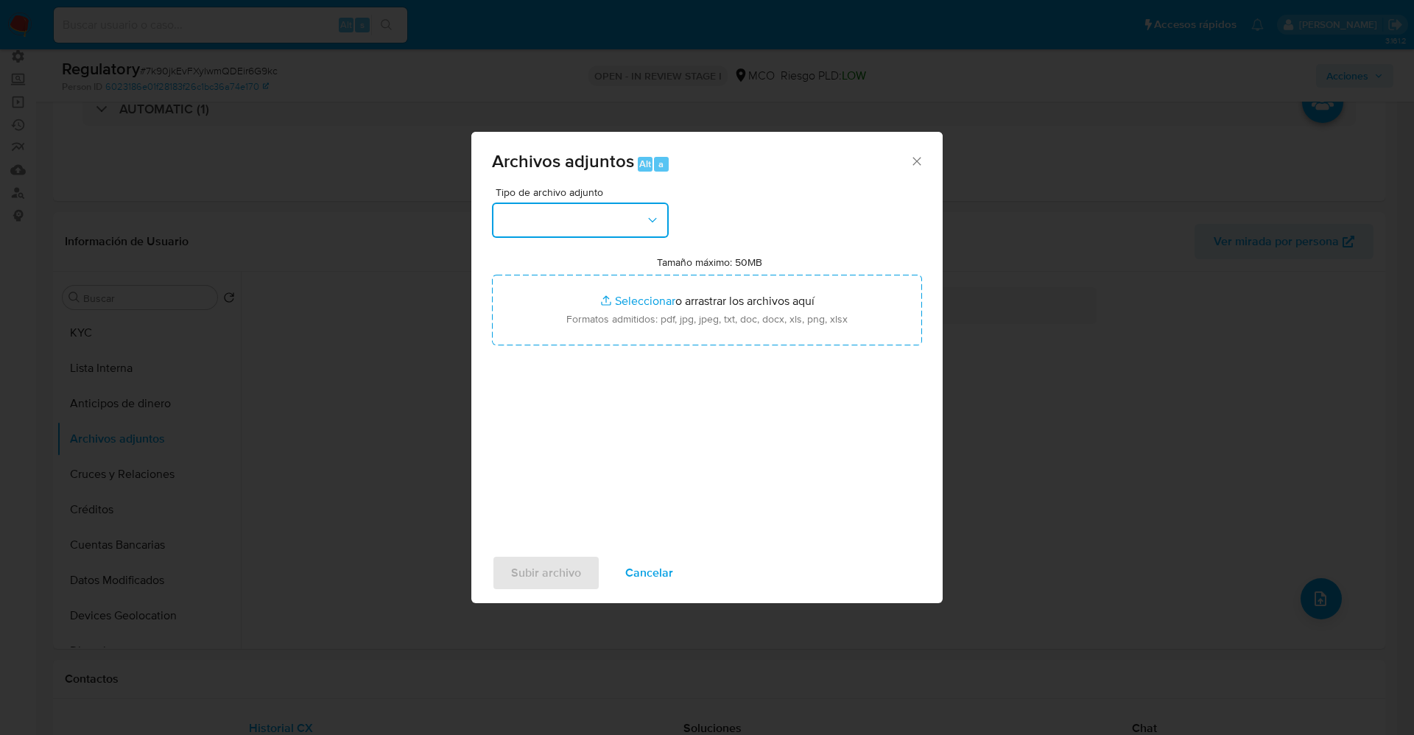
click at [555, 231] on button "button" at bounding box center [580, 220] width 177 height 35
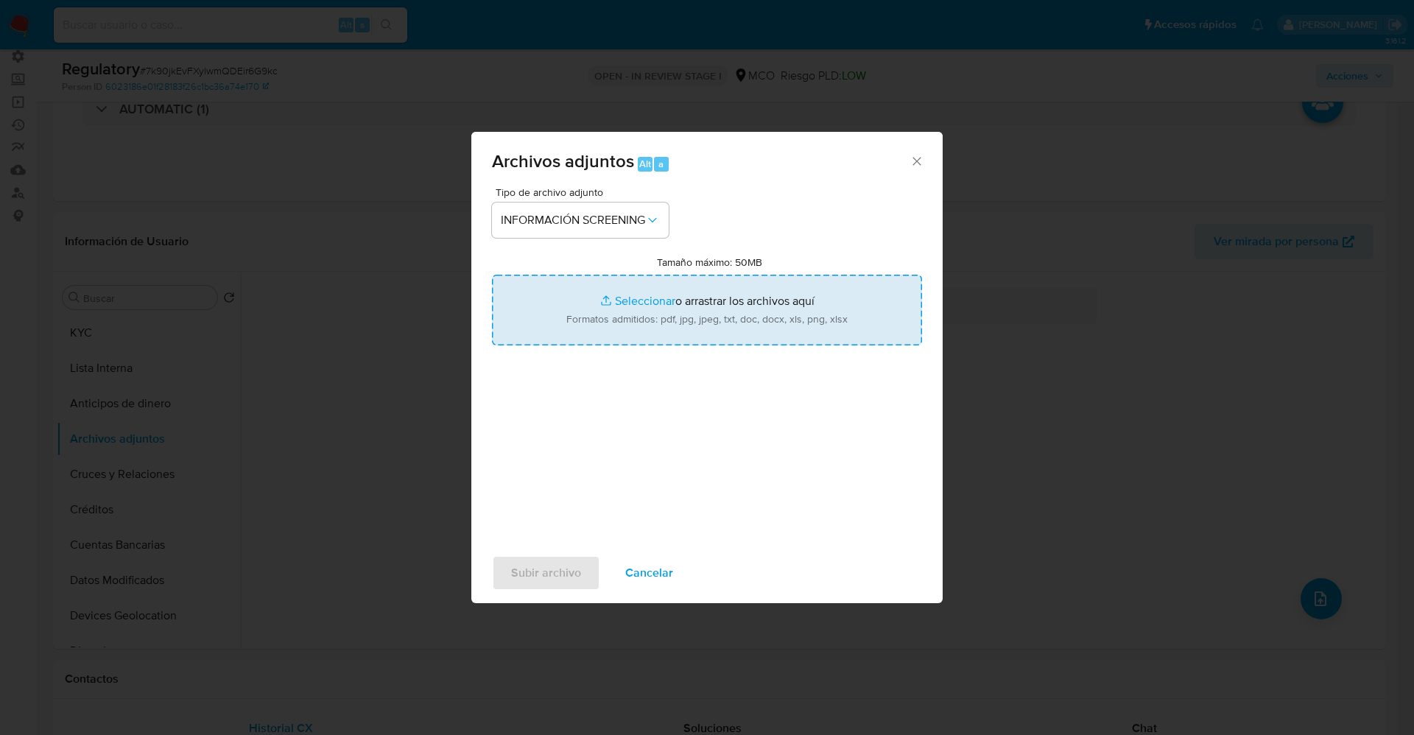
type input "C:\fakepath\_Daniela Cogollo Cabrera_ lavado de dinero - Buscar con Google.pdf"
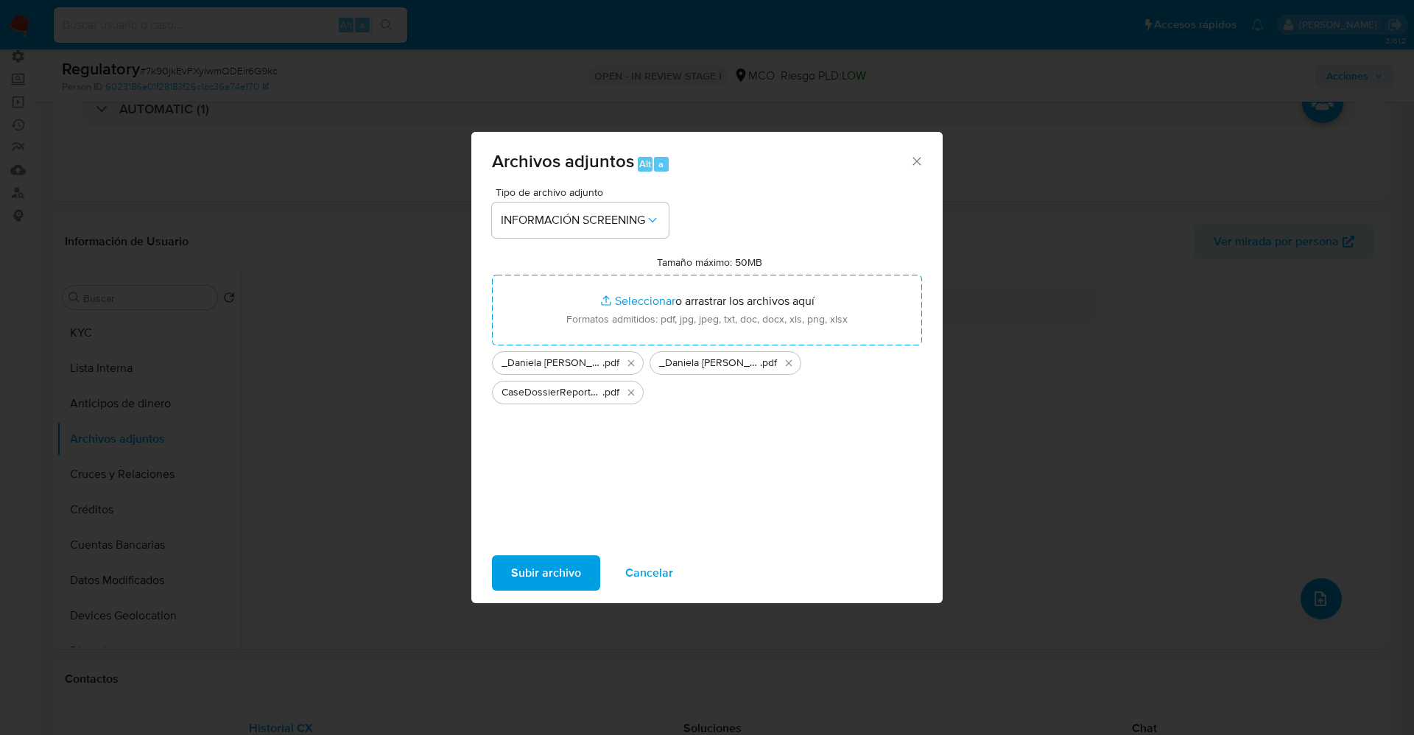
click at [538, 565] on span "Subir archivo" at bounding box center [546, 573] width 70 height 32
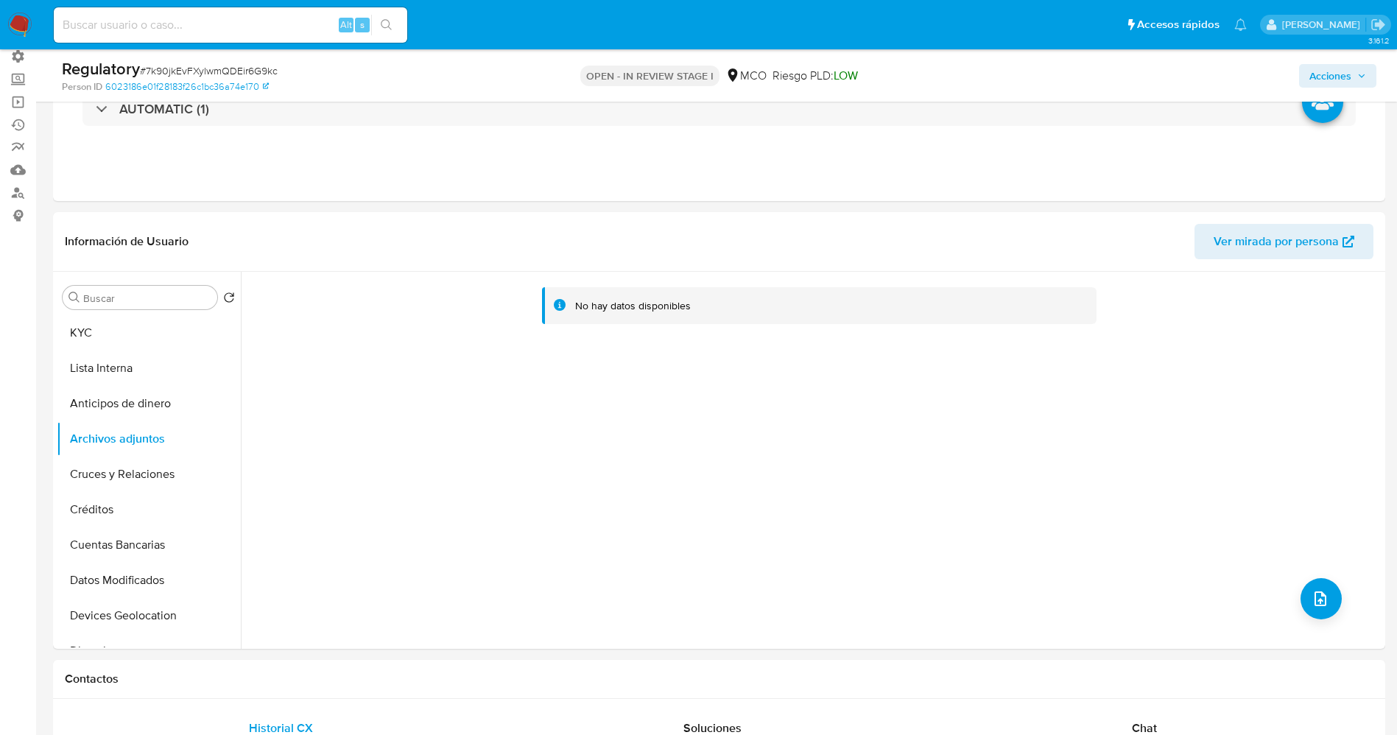
click at [117, 373] on button "Lista Interna" at bounding box center [149, 368] width 184 height 35
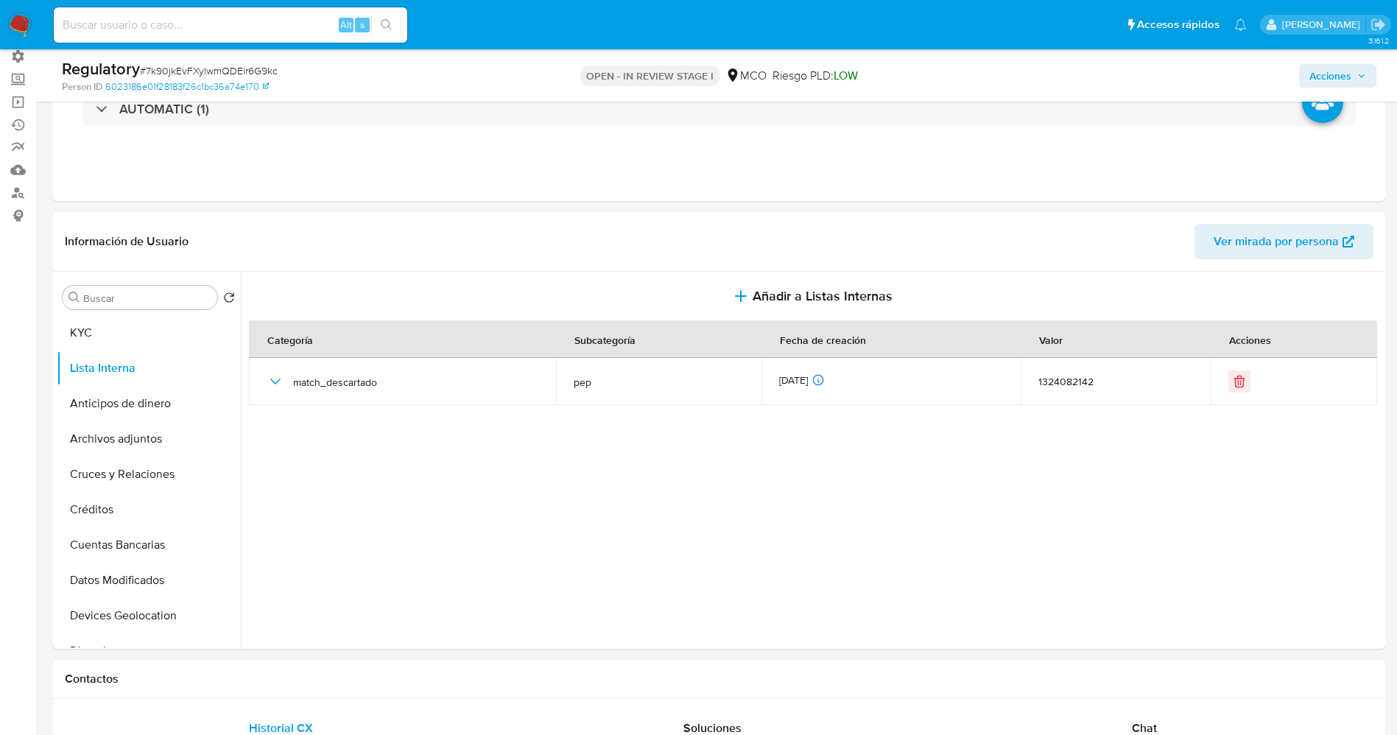
click at [1324, 65] on span "Acciones" at bounding box center [1331, 76] width 42 height 24
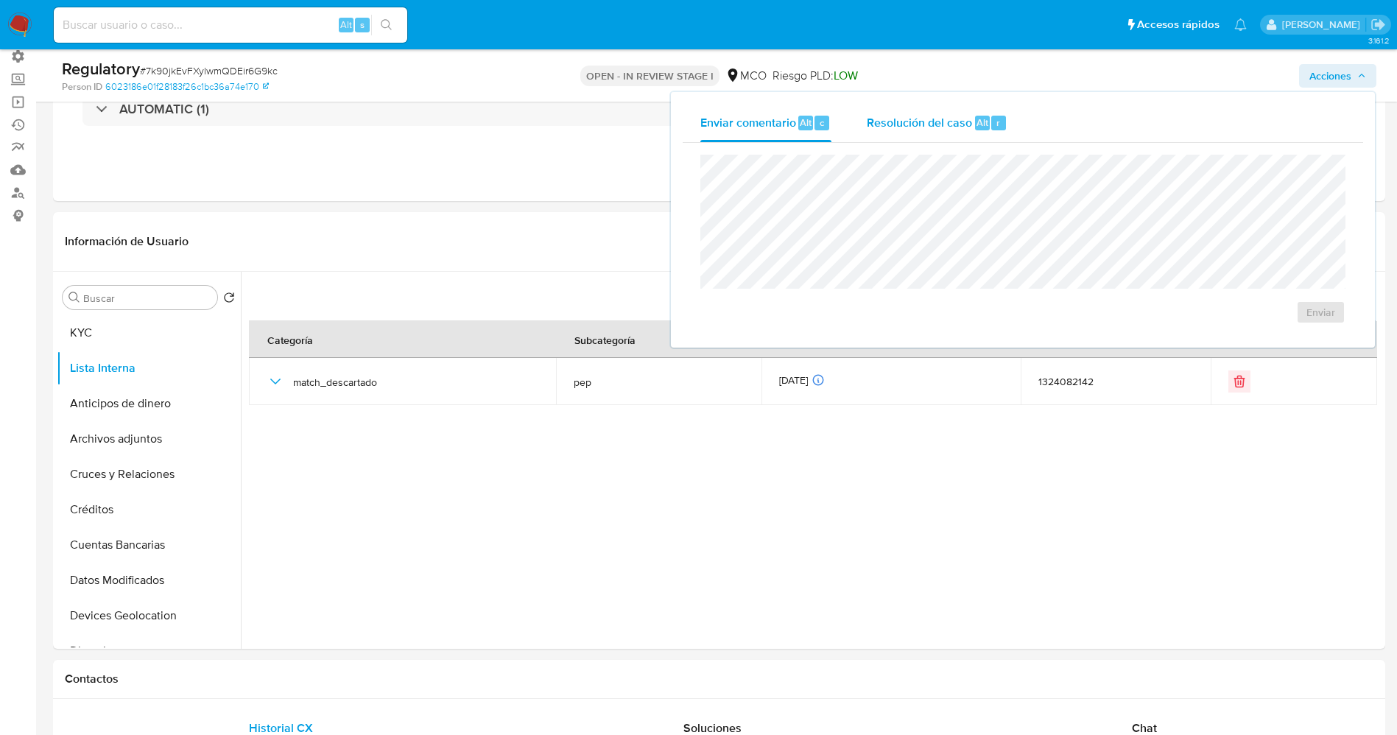
click at [940, 127] on span "Resolución del caso" at bounding box center [919, 121] width 105 height 17
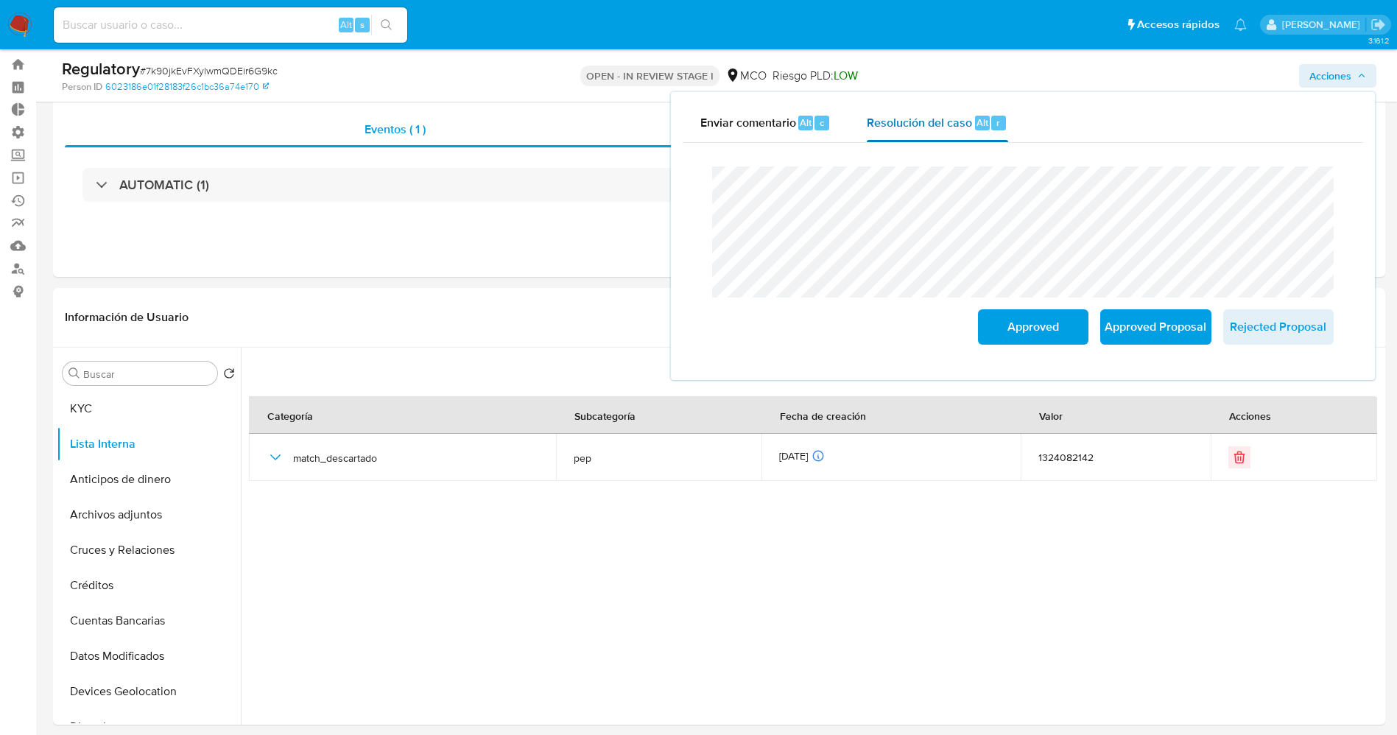
scroll to position [0, 0]
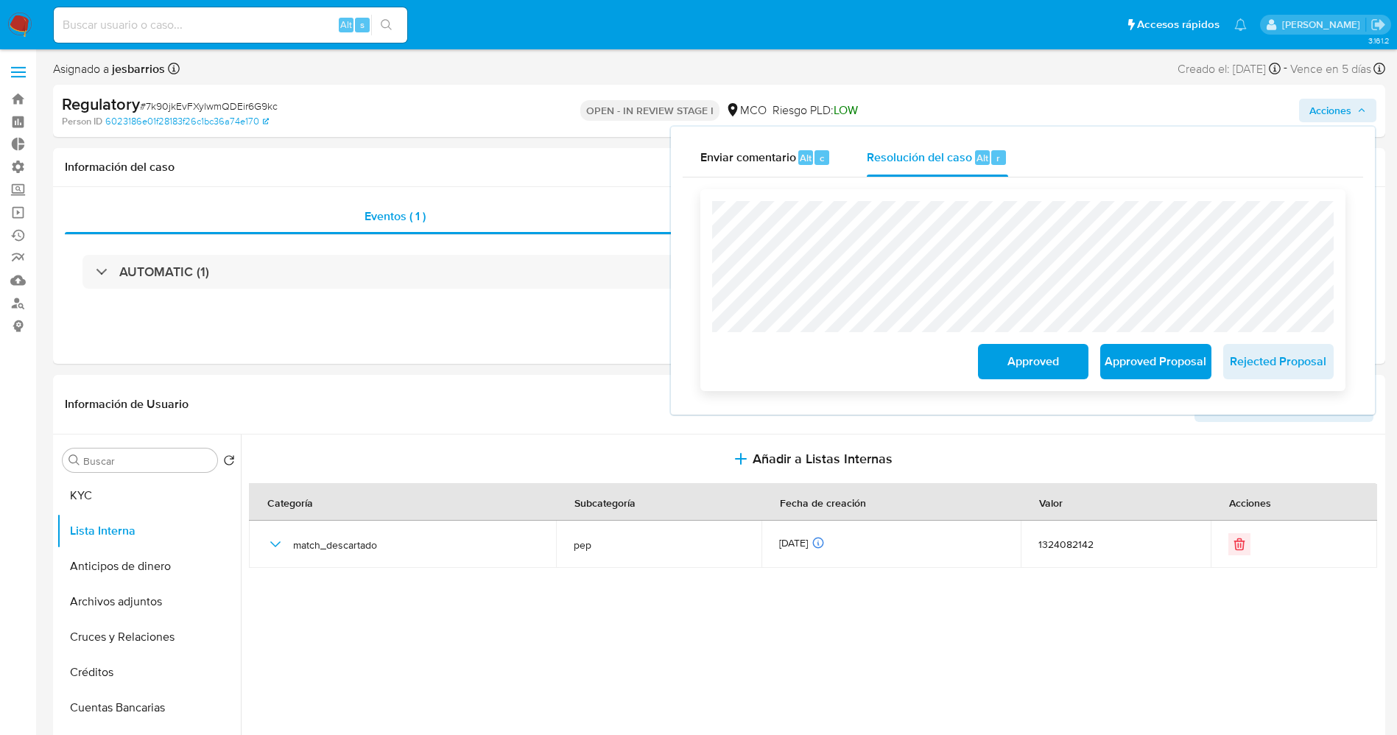
click at [1045, 354] on span "Approved" at bounding box center [1033, 361] width 72 height 32
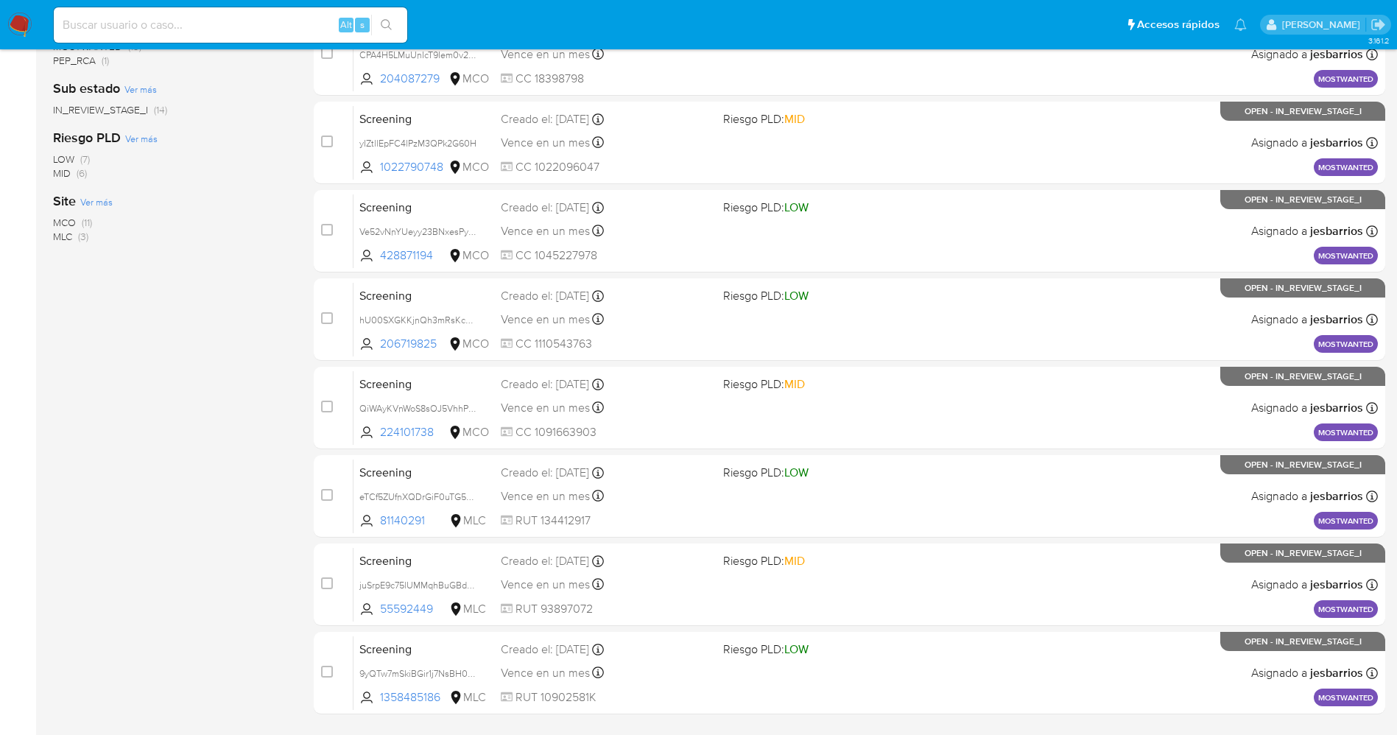
scroll to position [481, 0]
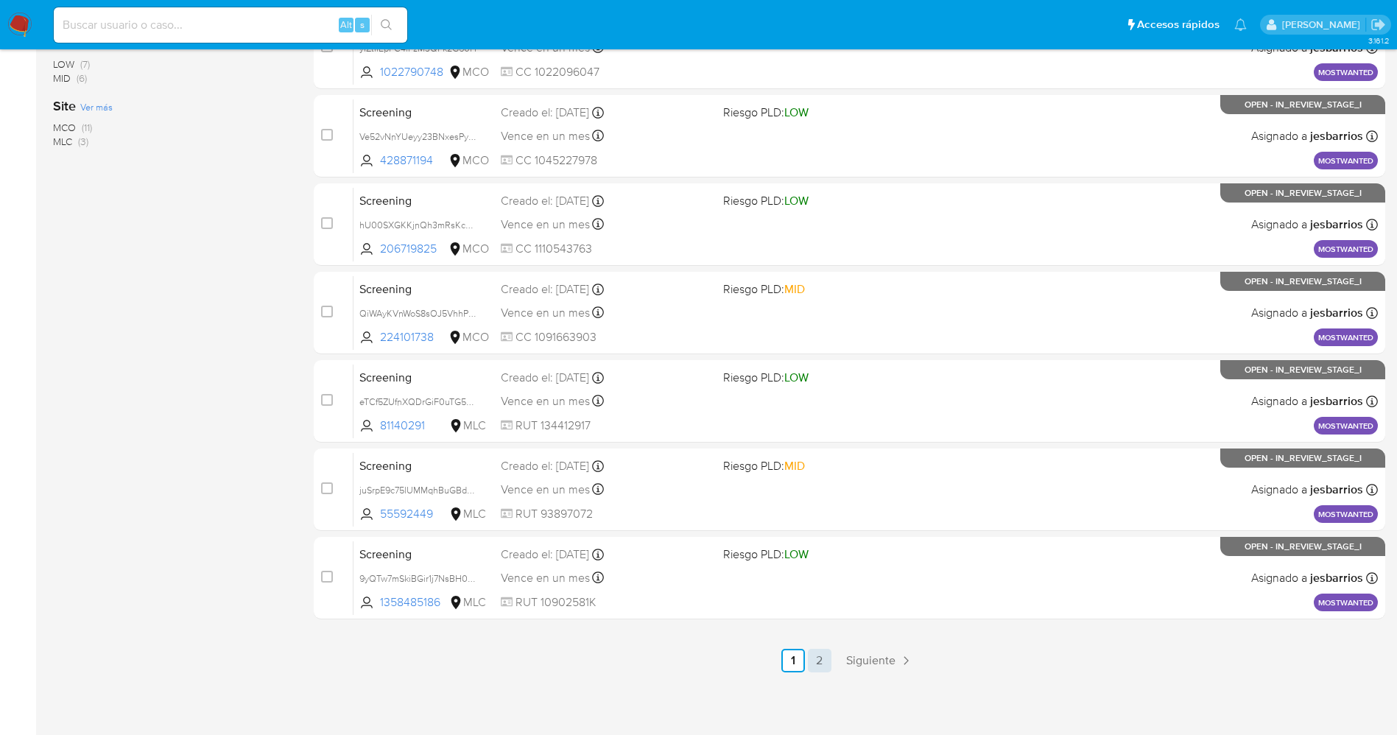
click at [821, 662] on link "2" at bounding box center [820, 661] width 24 height 24
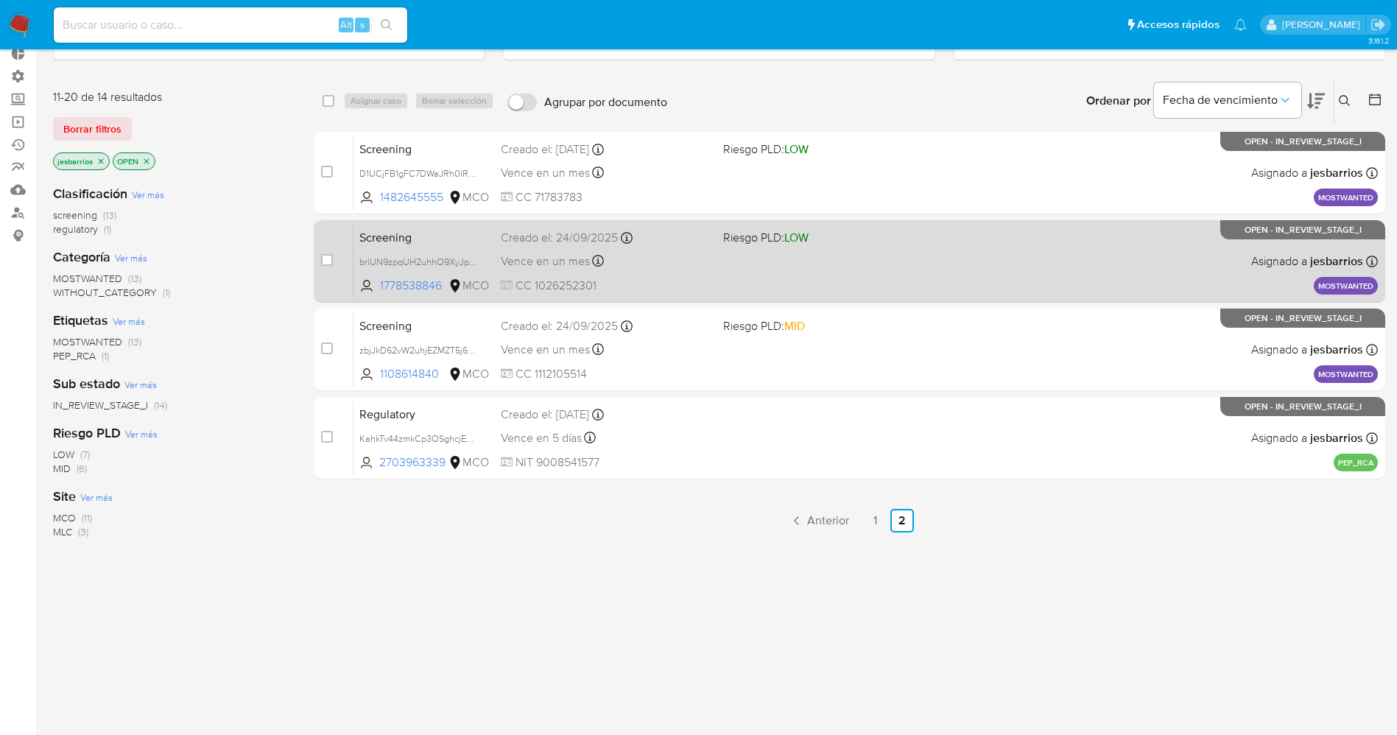
scroll to position [162, 0]
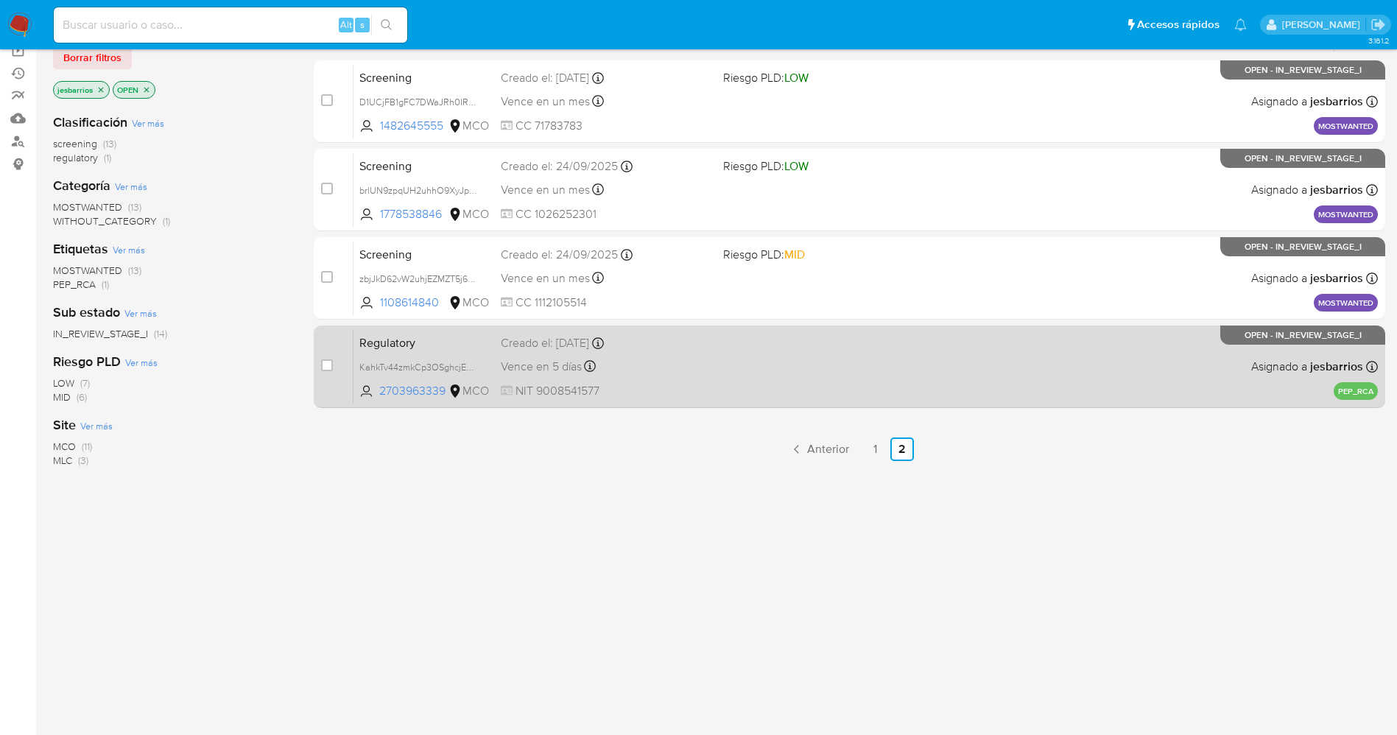
click at [719, 368] on div "Regulatory KahkTv44zmkCp3OSghcjExLh 2703963339 MCO Creado el: 25/09/2025 Creado…" at bounding box center [866, 366] width 1025 height 74
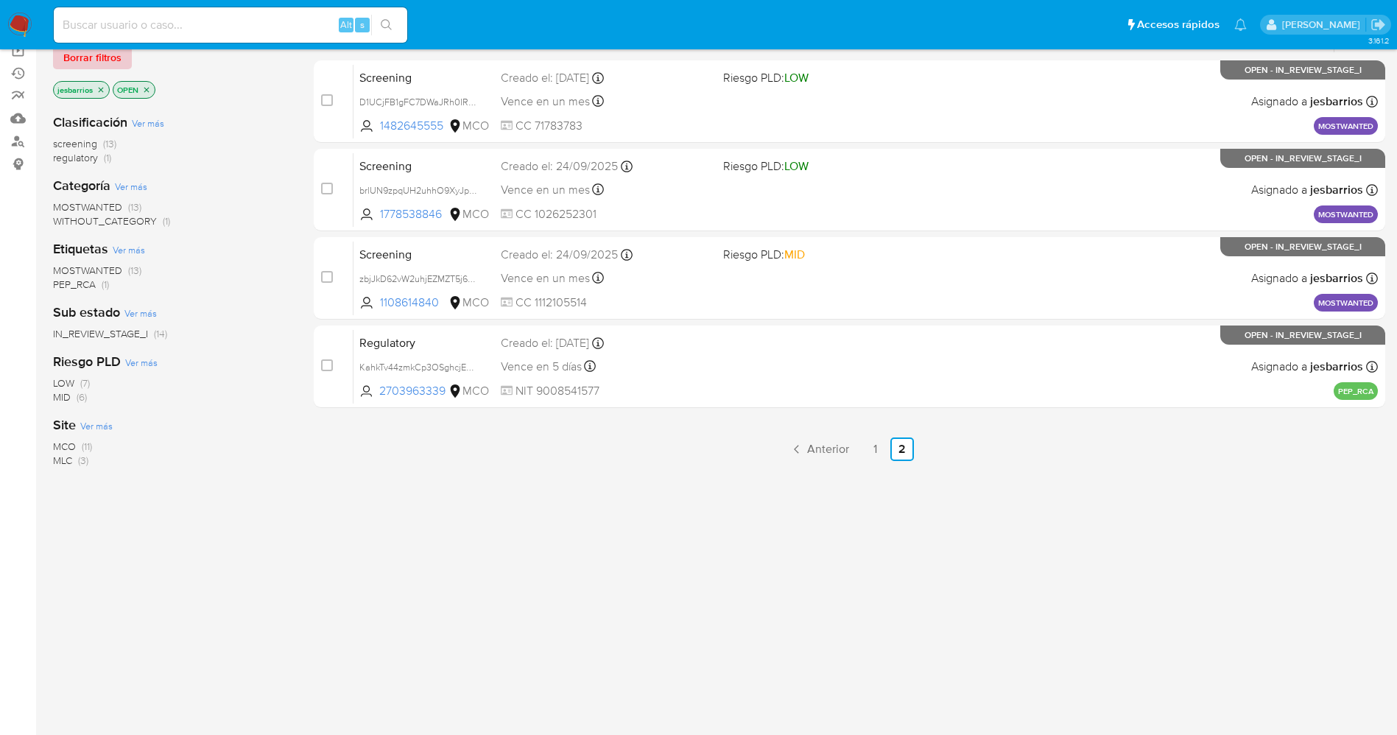
click at [121, 56] on button "Borrar filtros" at bounding box center [92, 58] width 79 height 24
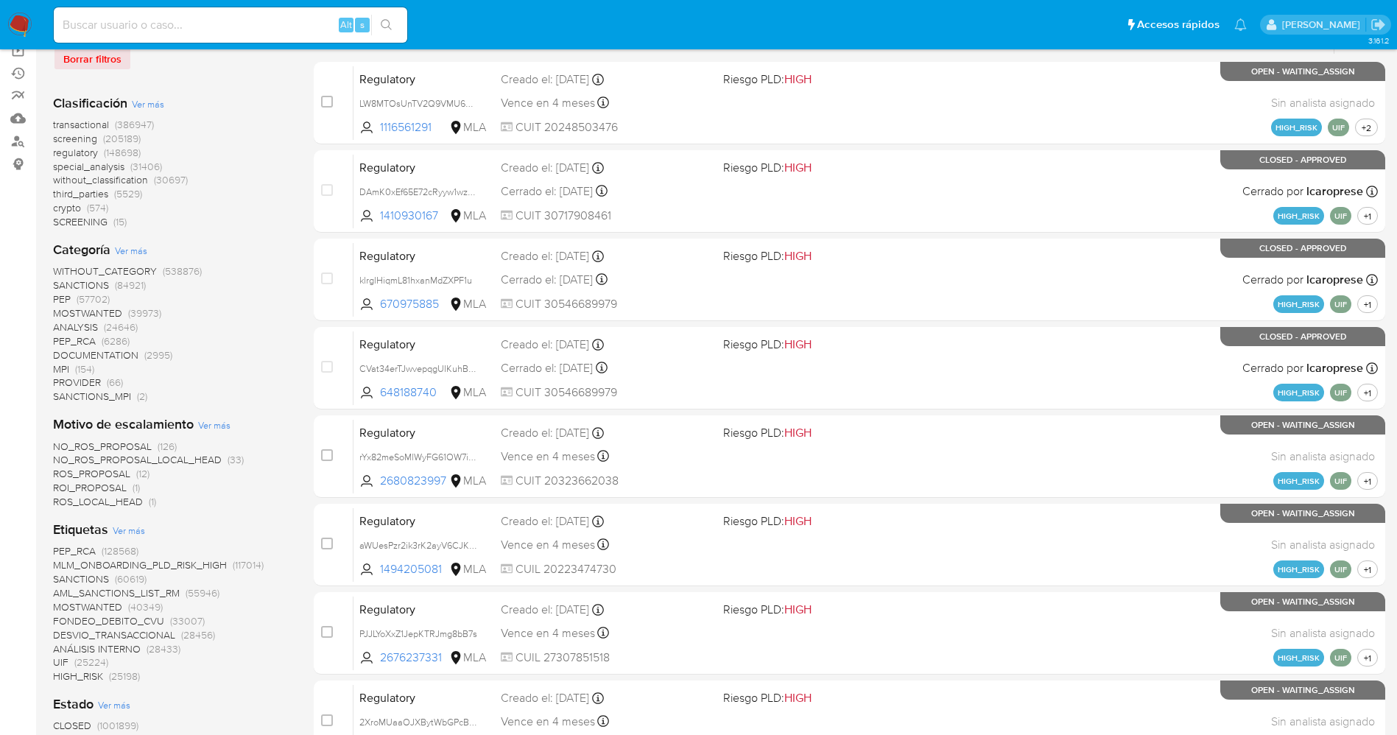
scroll to position [383, 0]
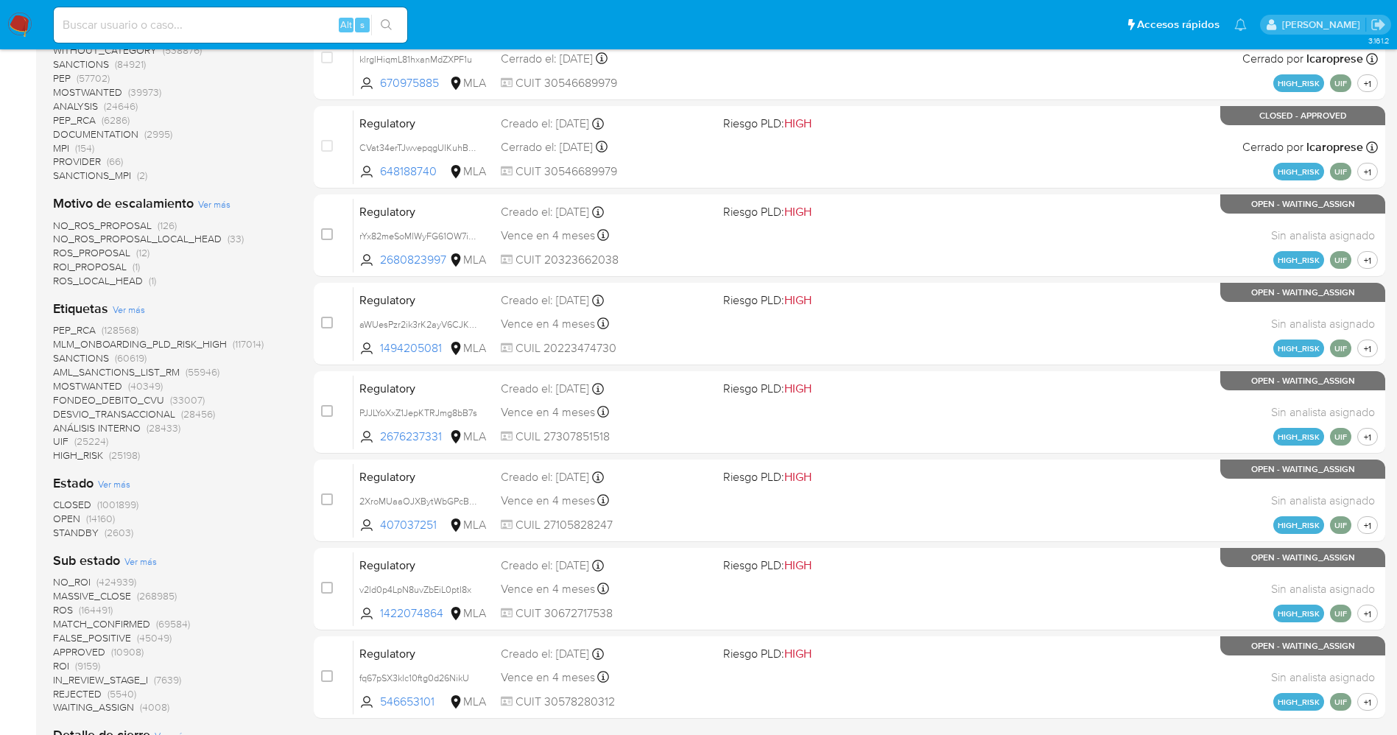
click at [57, 537] on span "STANDBY" at bounding box center [76, 532] width 46 height 15
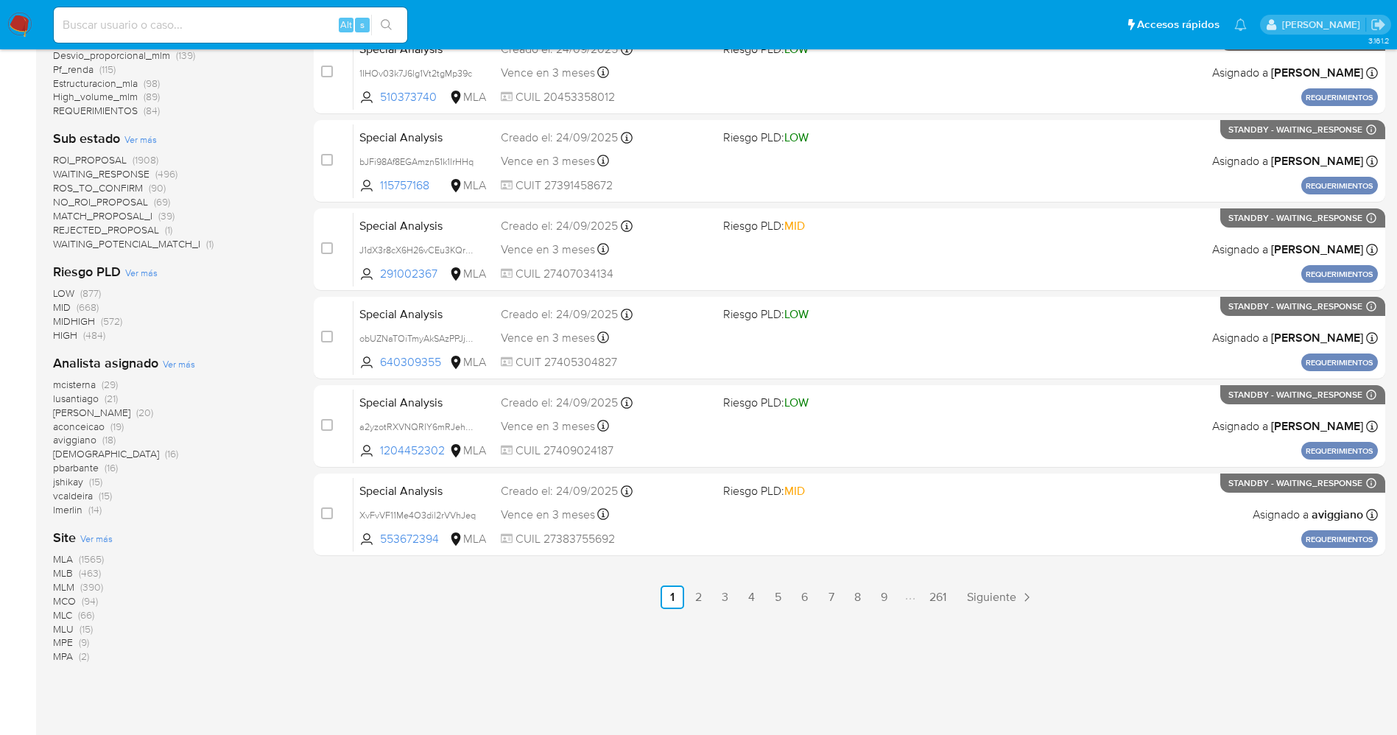
scroll to position [552, 0]
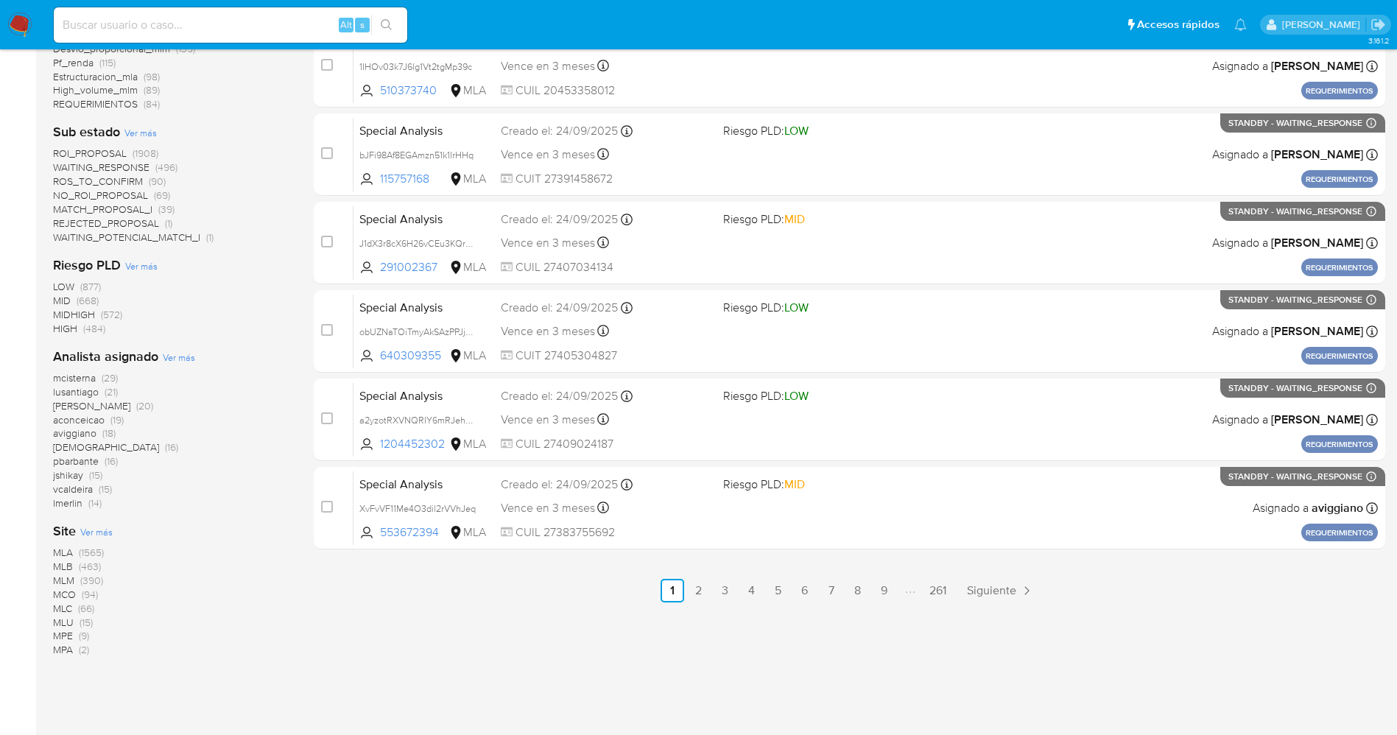
click at [31, 22] on img at bounding box center [19, 25] width 25 height 25
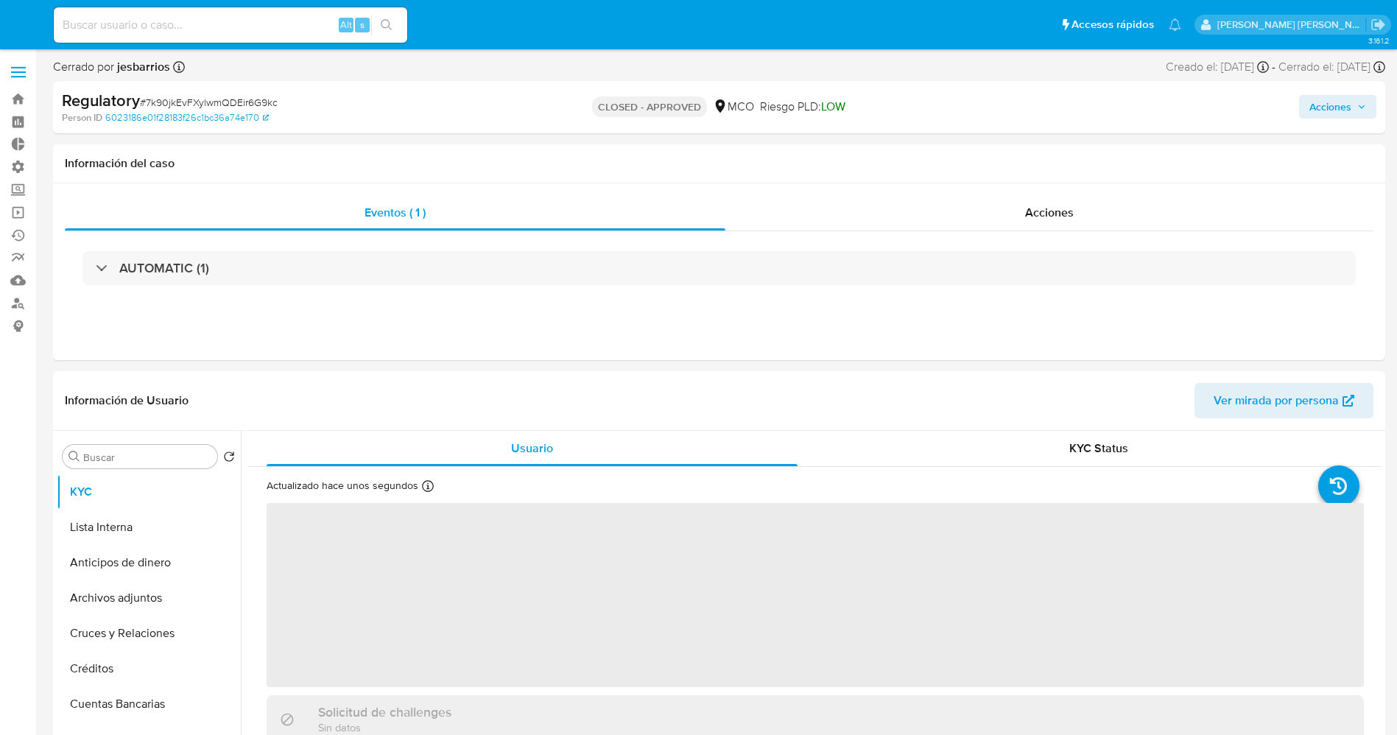
select select "10"
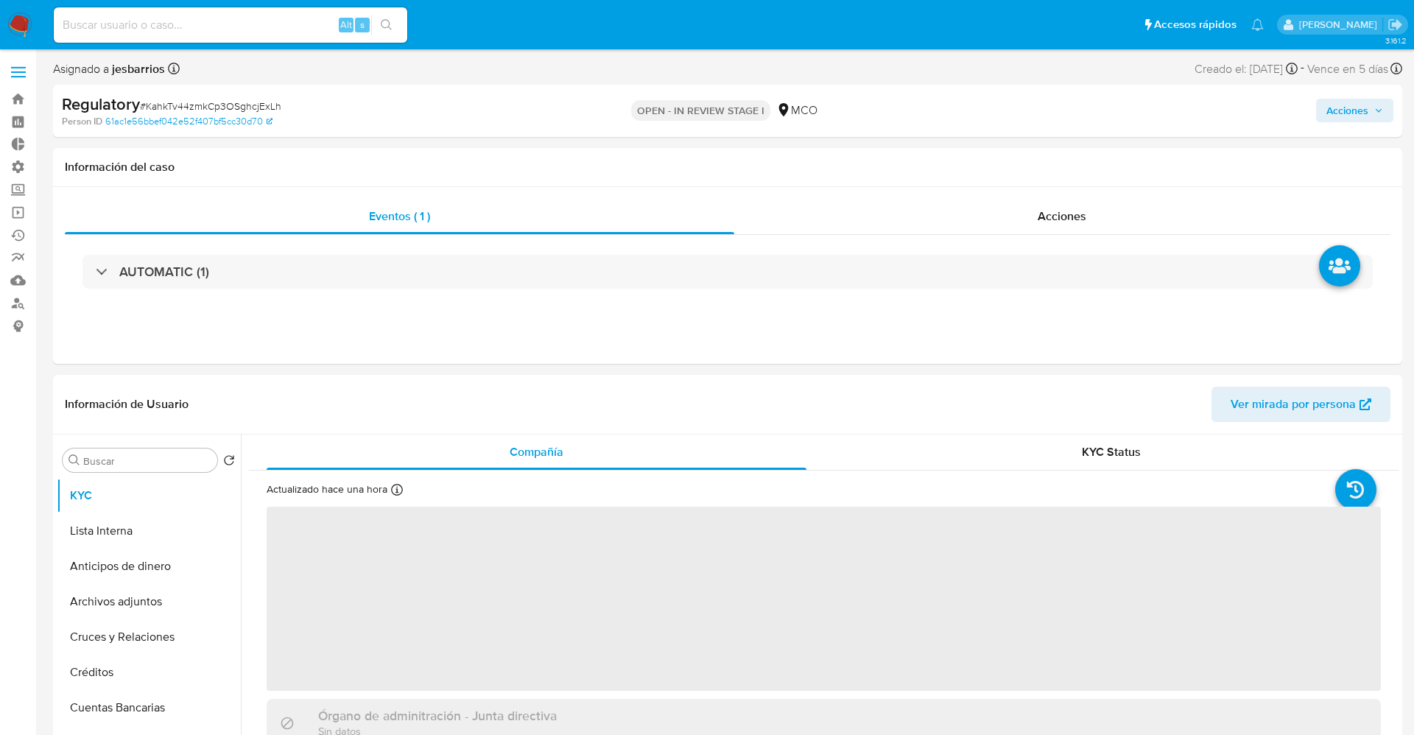
select select "10"
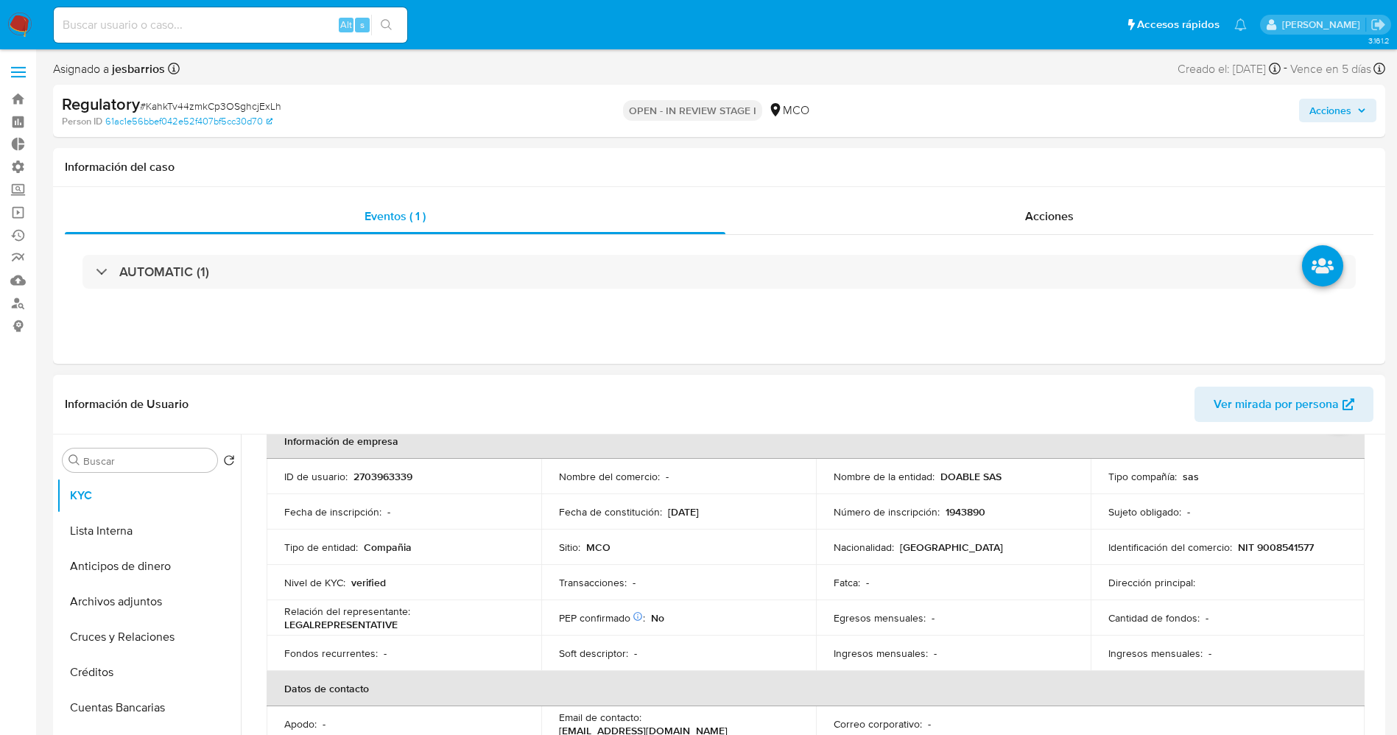
scroll to position [110, 0]
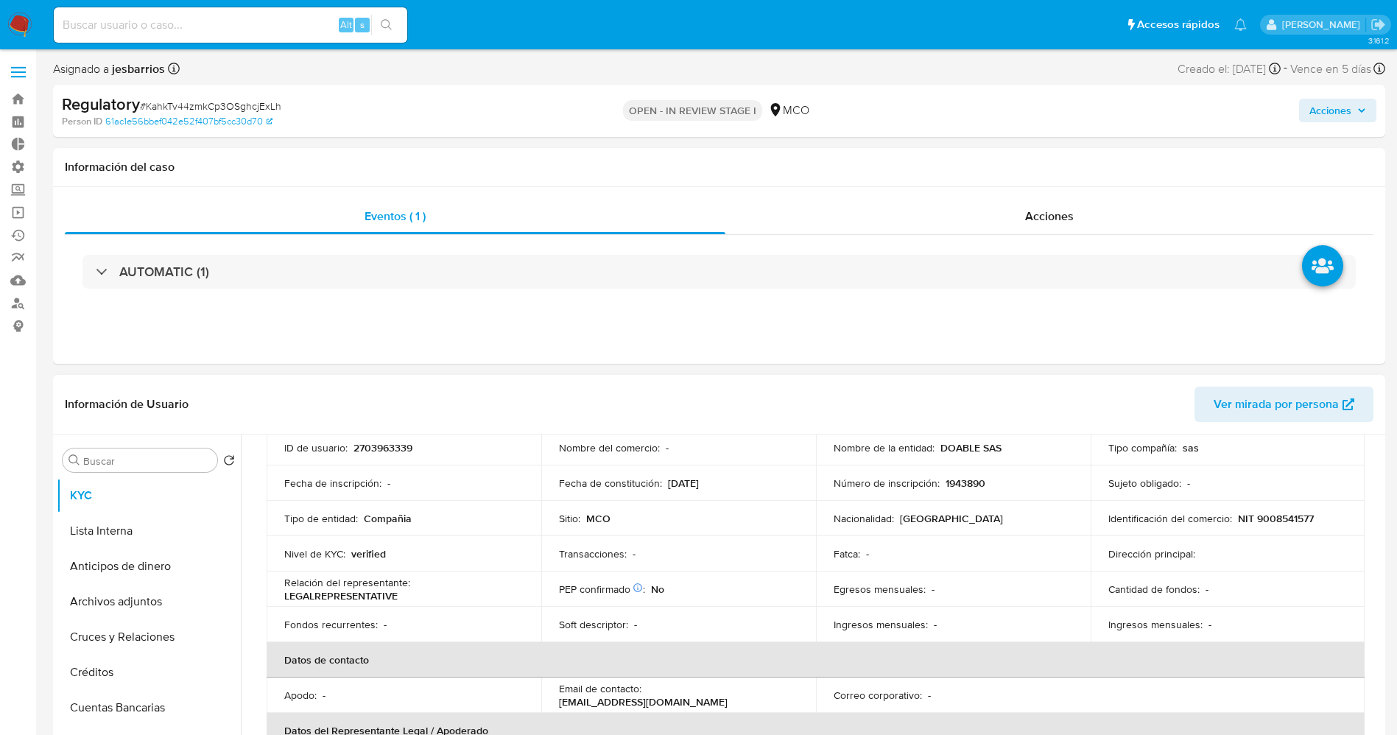
click at [937, 442] on div "Nombre de la entidad : DOABLE SAS" at bounding box center [953, 447] width 239 height 13
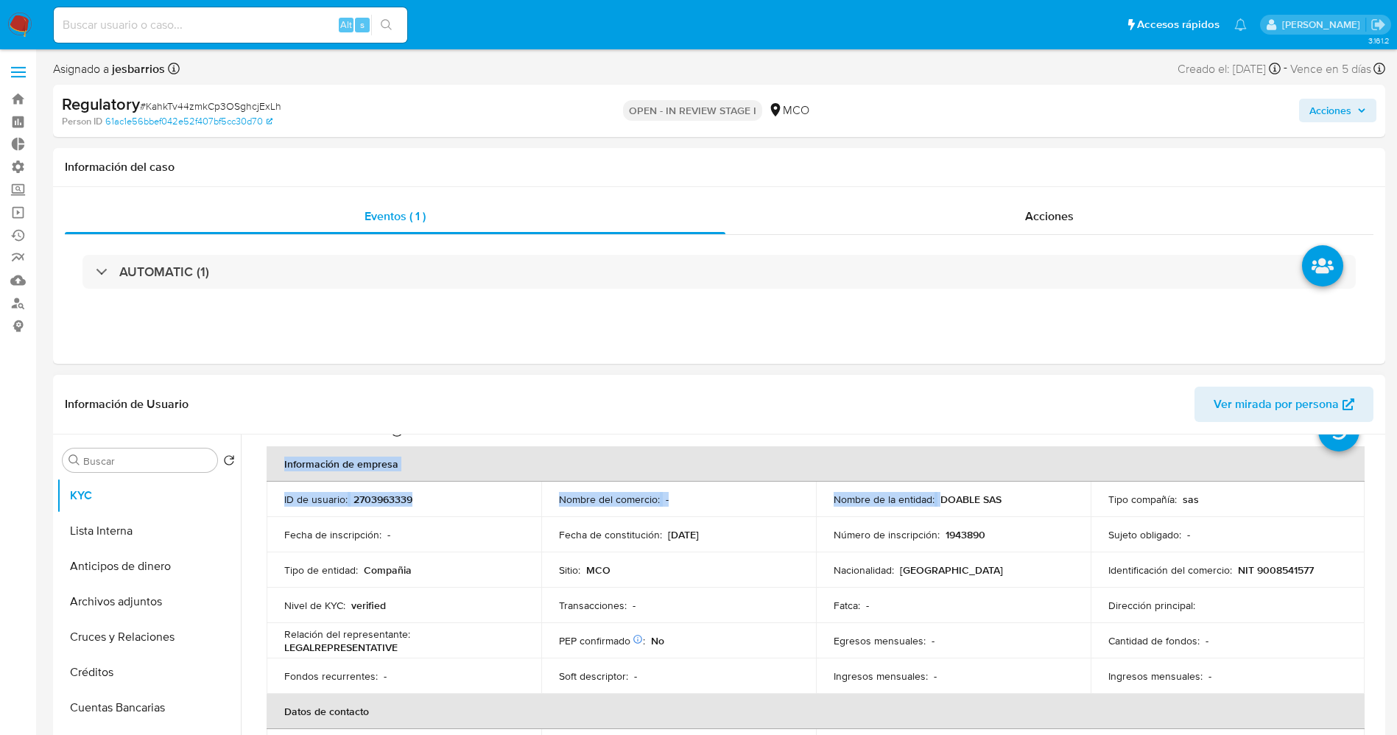
scroll to position [52, 0]
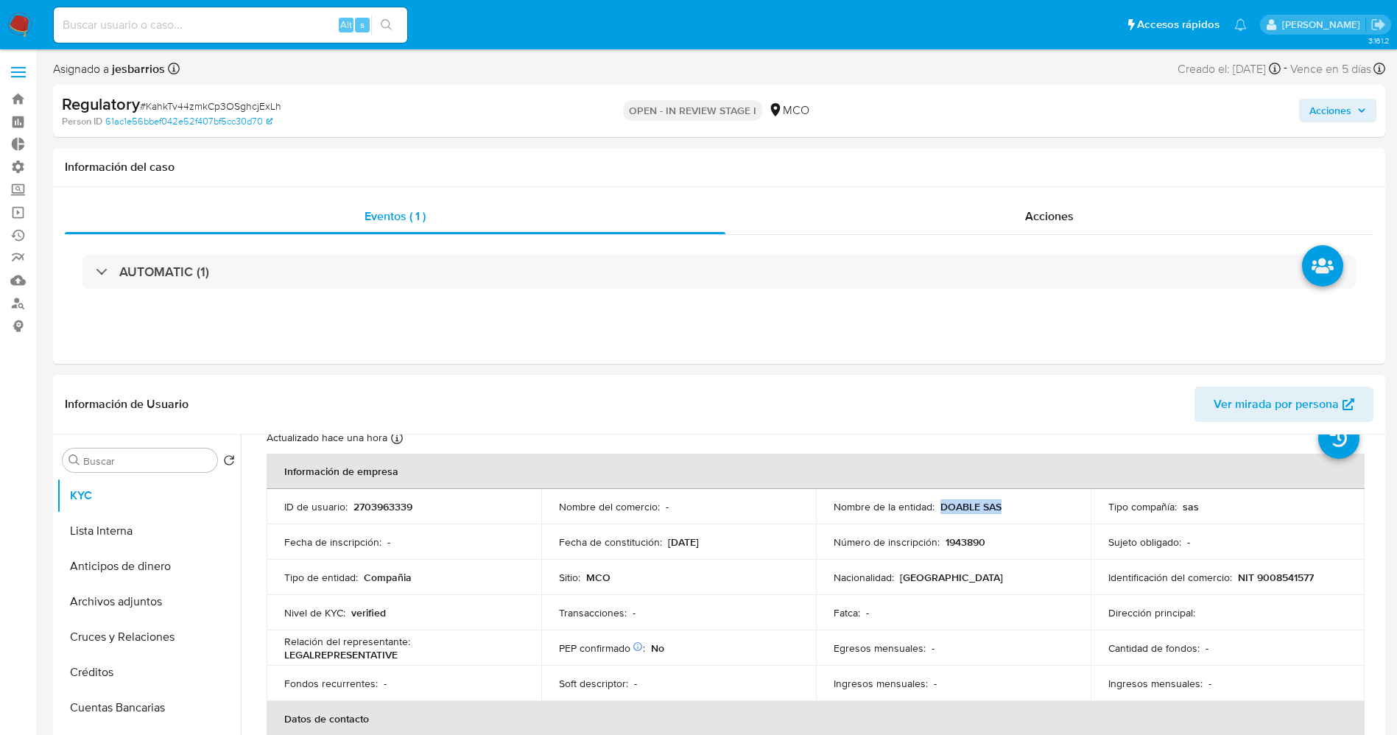
drag, startPoint x: 938, startPoint y: 444, endPoint x: 1000, endPoint y: 505, distance: 87.0
click at [1000, 505] on div "Nombre de la entidad : DOABLE SAS" at bounding box center [953, 506] width 239 height 13
copy p "DOABLE SAS"
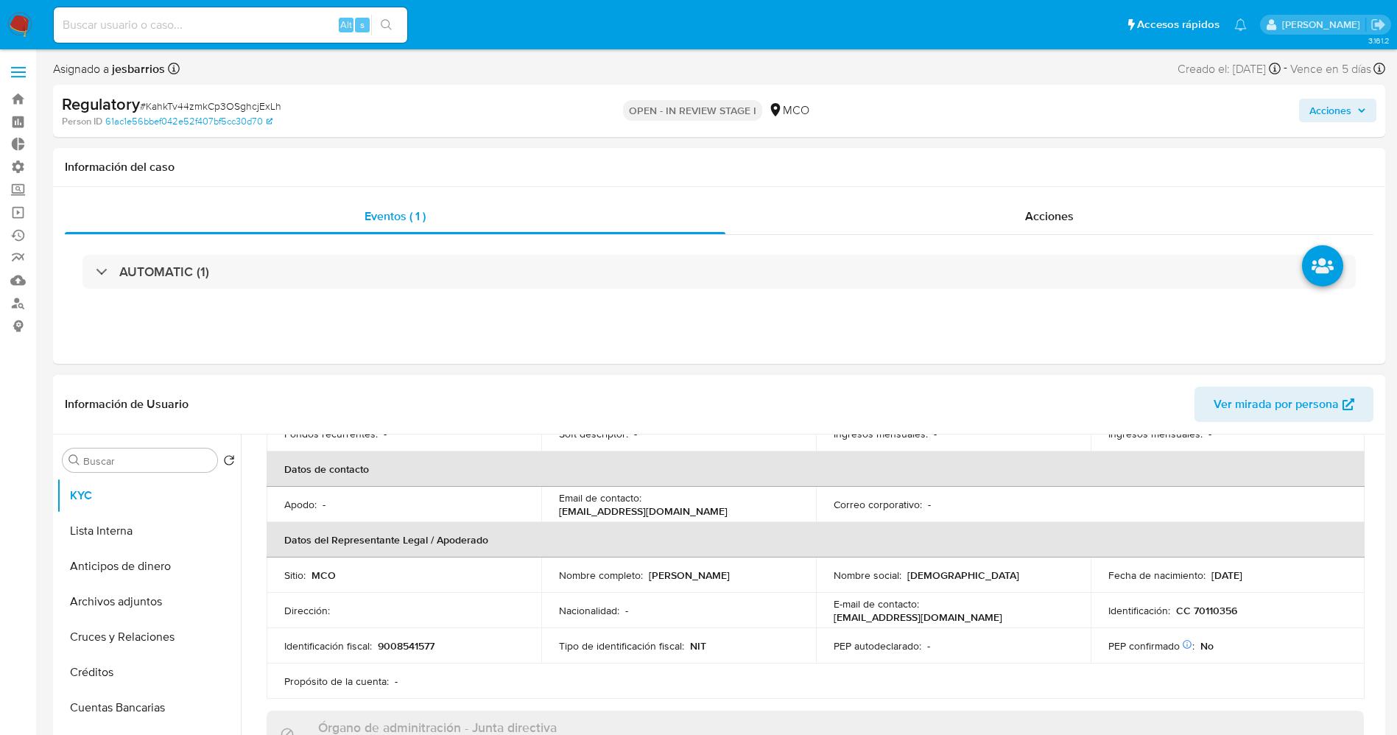
scroll to position [383, 0]
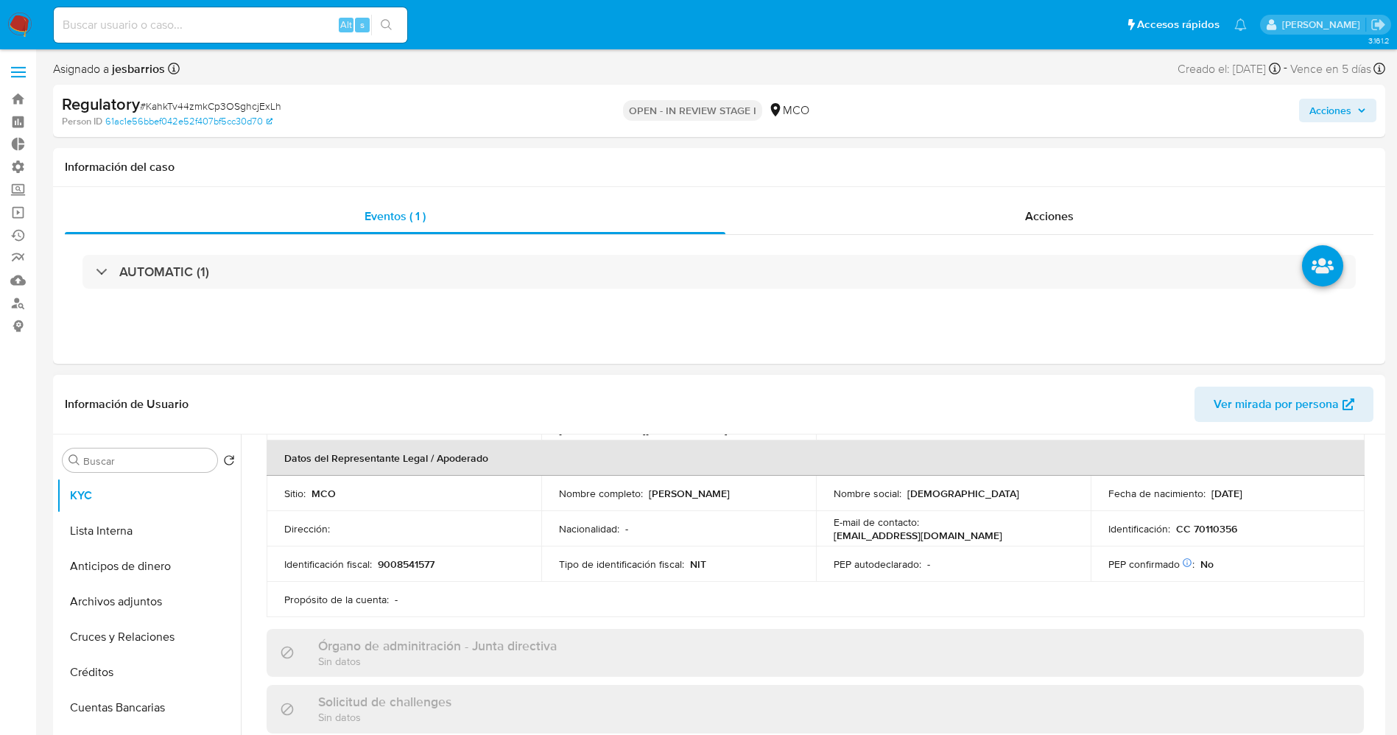
drag, startPoint x: 650, startPoint y: 495, endPoint x: 777, endPoint y: 494, distance: 126.7
click at [777, 494] on div "Nombre completo : John Jairo Gutierrez Garcia" at bounding box center [678, 493] width 239 height 13
click at [730, 491] on p "[PERSON_NAME] [PERSON_NAME]" at bounding box center [689, 493] width 81 height 13
drag, startPoint x: 647, startPoint y: 493, endPoint x: 783, endPoint y: 495, distance: 135.5
click at [783, 495] on div "Nombre completo : John Jairo Gutierrez Garcia" at bounding box center [678, 493] width 239 height 13
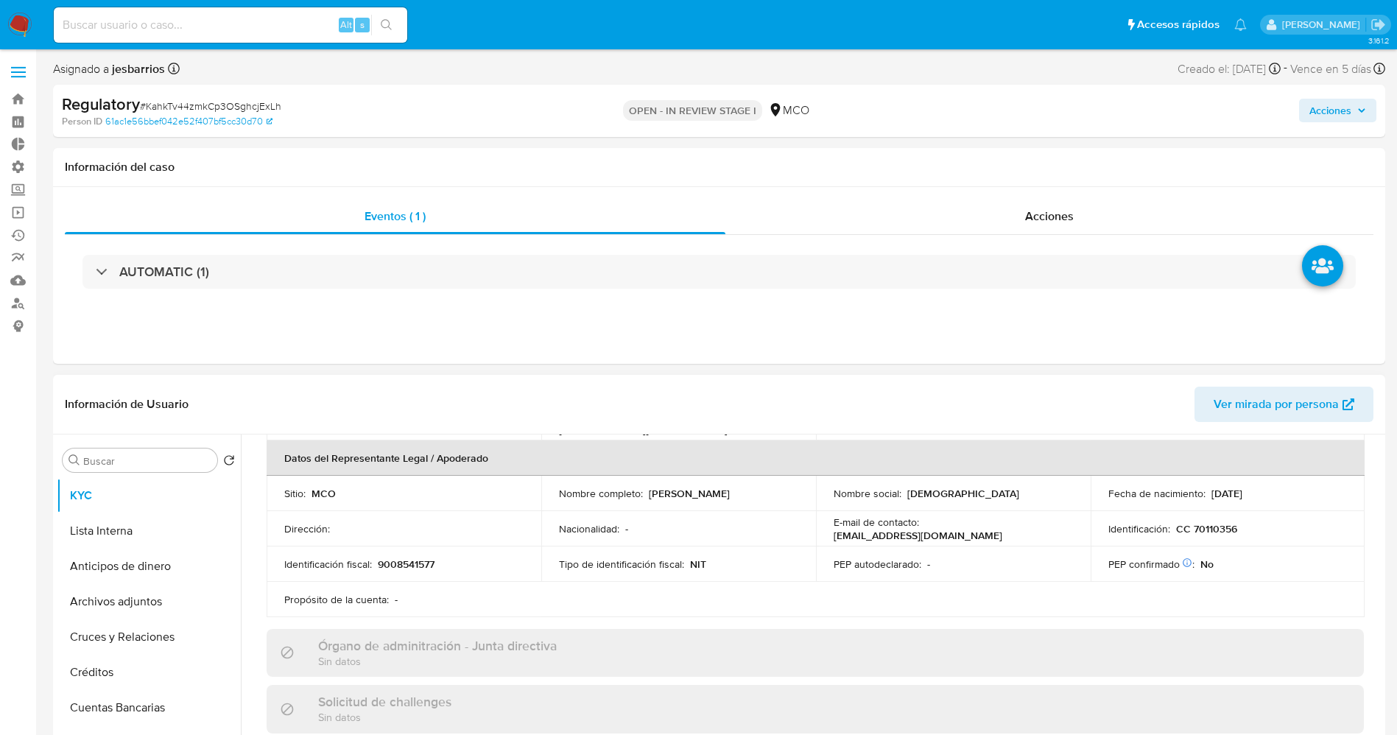
copy p "John Jairo Gutierrez Garcia"
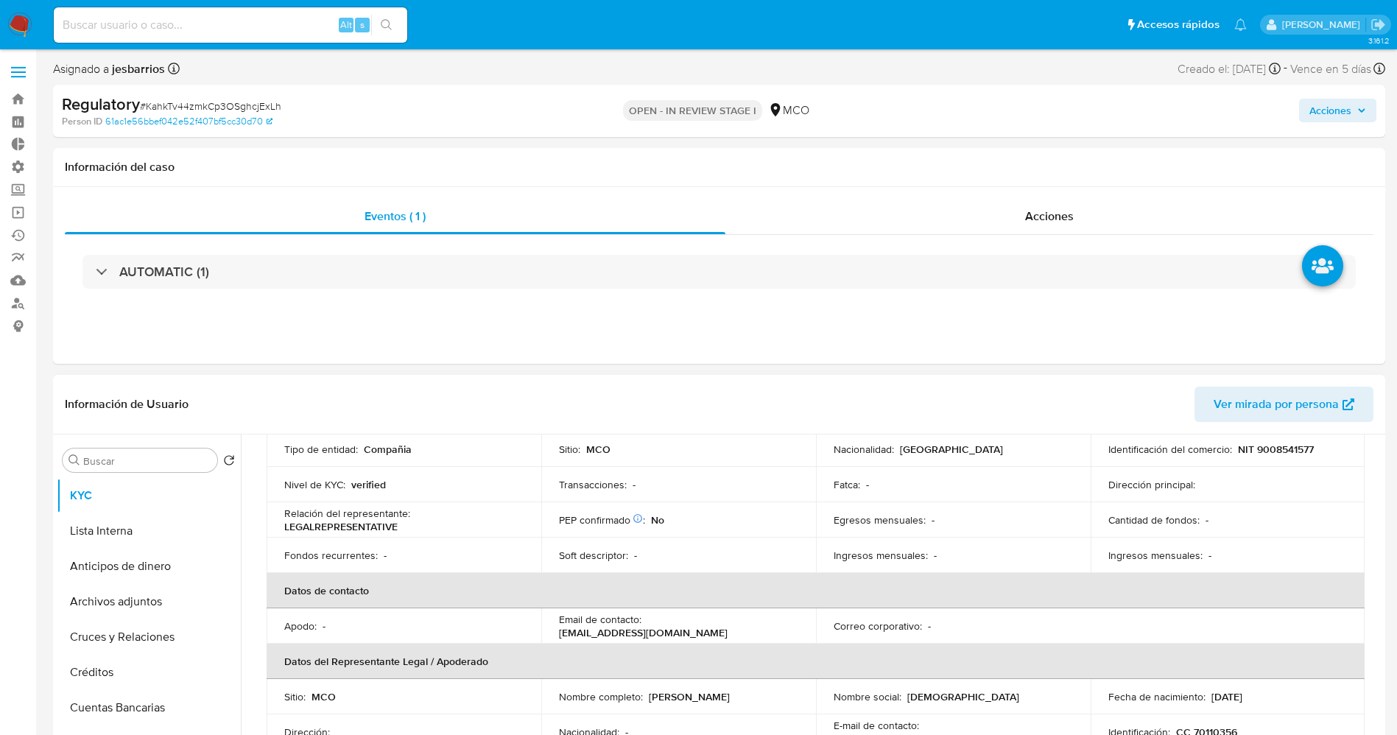
scroll to position [0, 0]
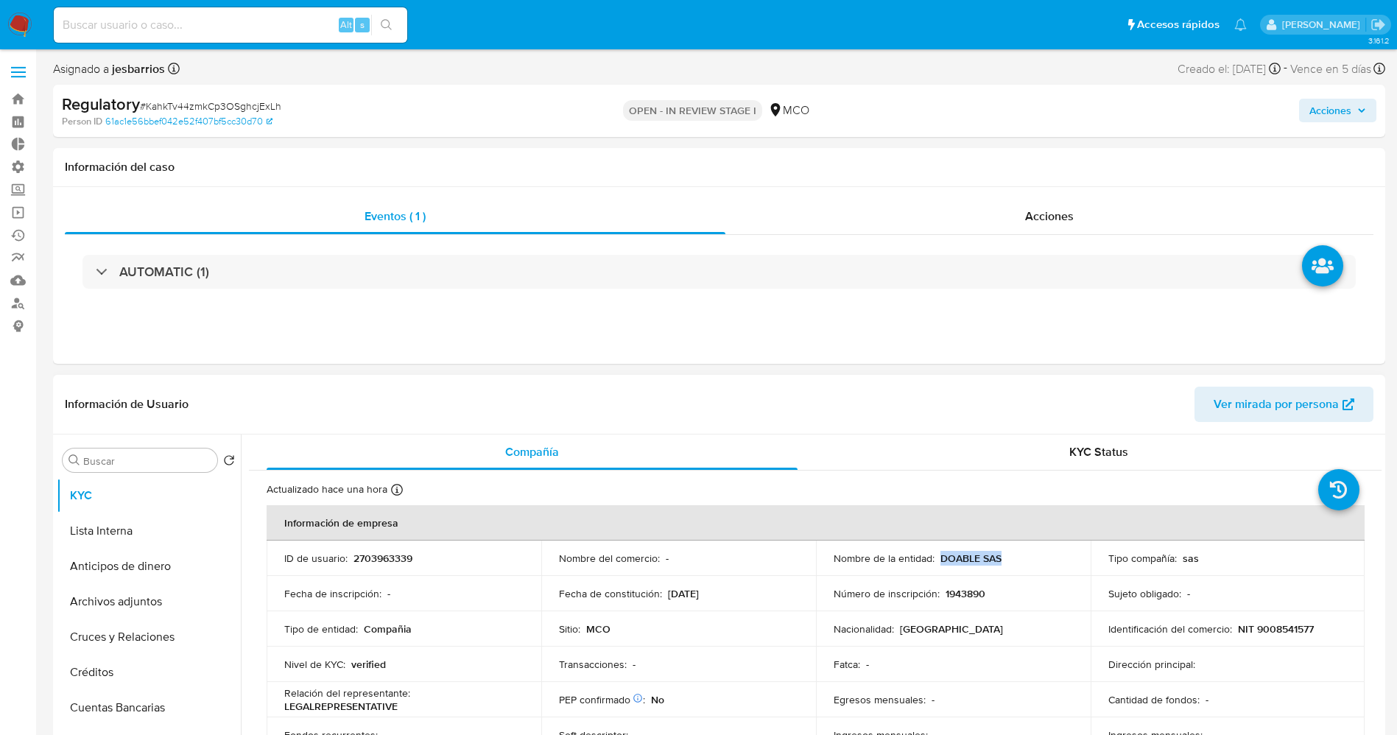
drag, startPoint x: 953, startPoint y: 561, endPoint x: 1019, endPoint y: 564, distance: 65.7
click at [1019, 564] on div "Nombre de la entidad : DOABLE SAS" at bounding box center [953, 558] width 239 height 13
copy p "DOABLE SAS"
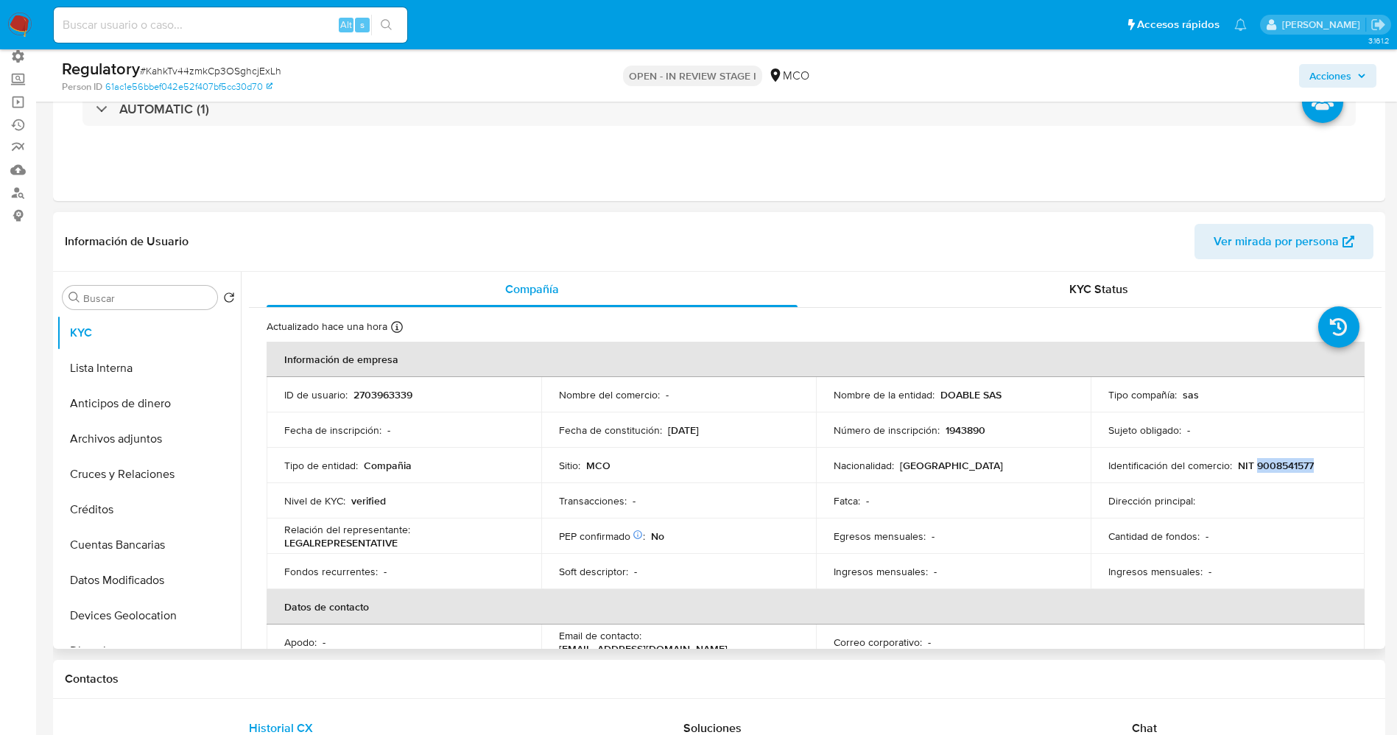
drag, startPoint x: 1251, startPoint y: 466, endPoint x: 1325, endPoint y: 466, distance: 74.4
click at [1325, 466] on div "Identificación del comercio : NIT 9008541577" at bounding box center [1228, 465] width 239 height 13
copy p "9008541577"
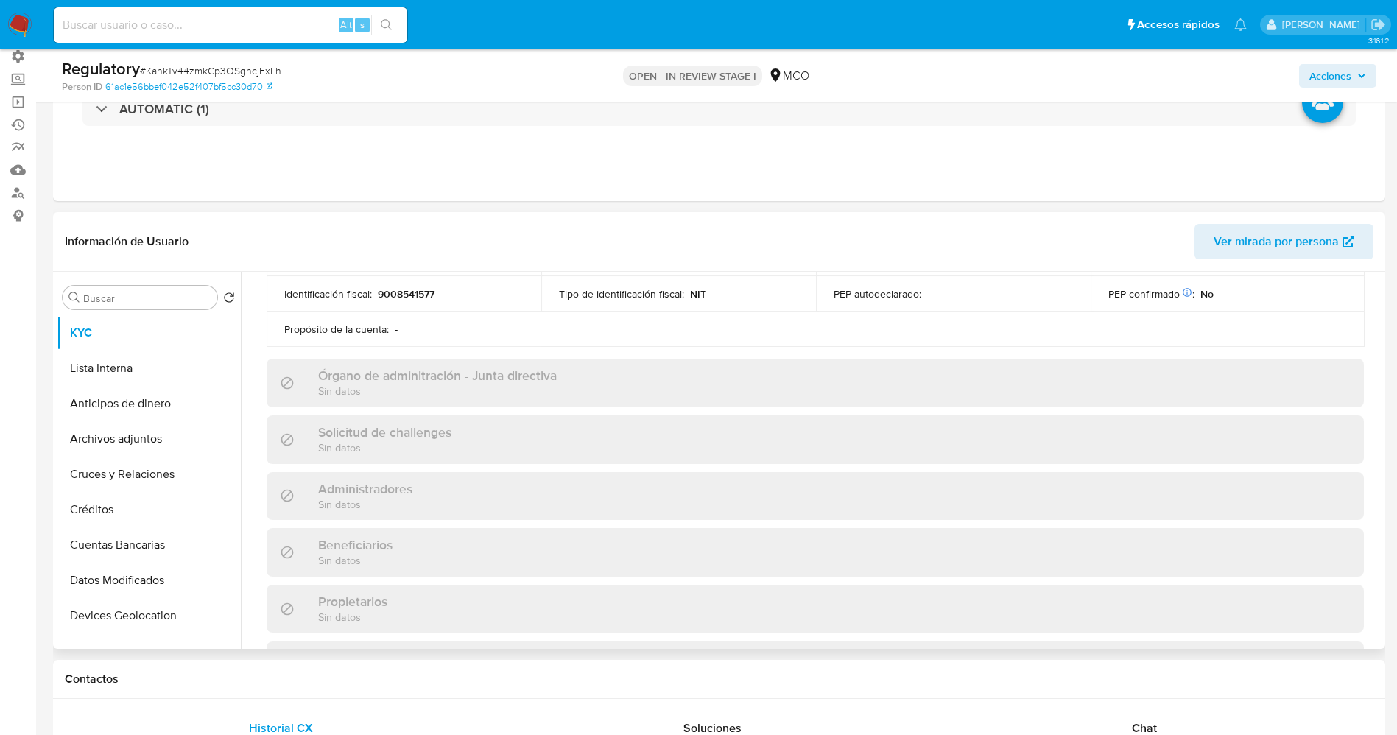
scroll to position [331, 0]
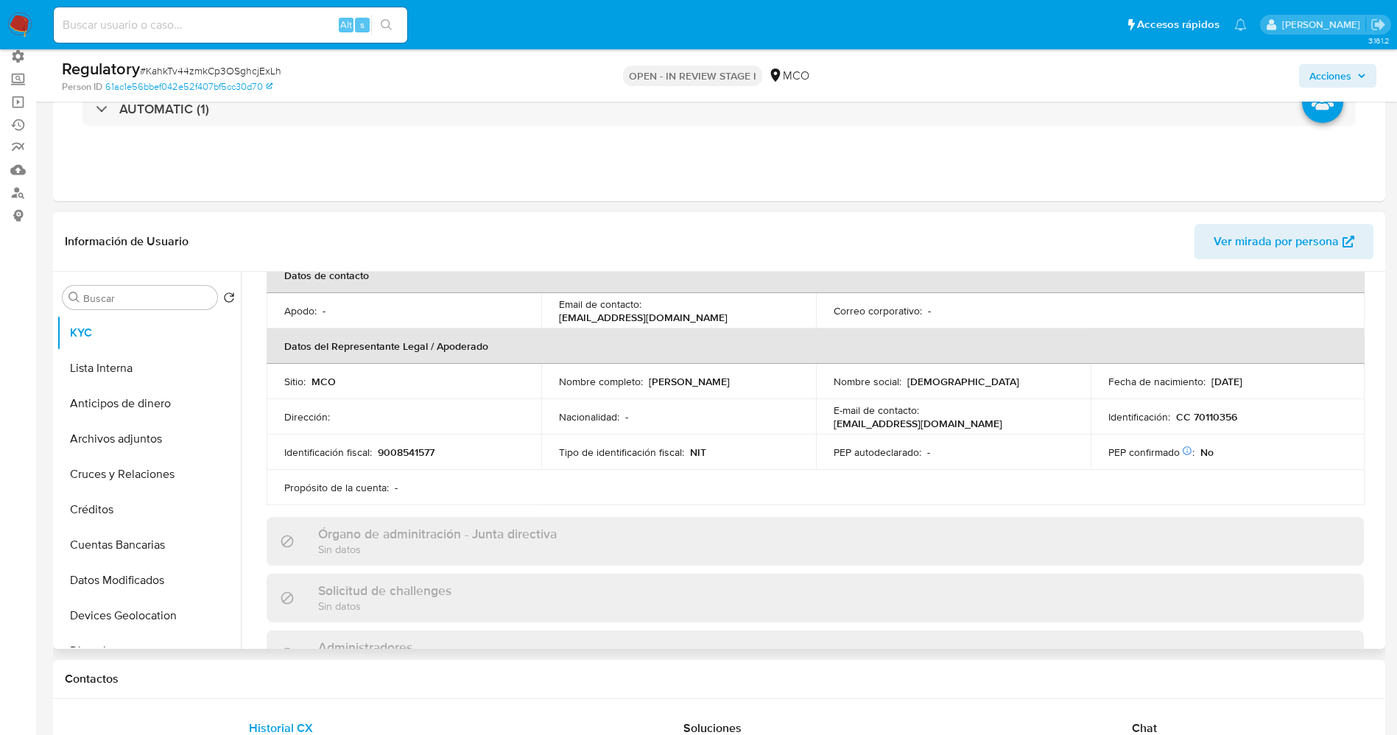
drag, startPoint x: 647, startPoint y: 378, endPoint x: 786, endPoint y: 379, distance: 139.2
click at [786, 379] on div "Nombre completo : John Jairo Gutierrez Garcia" at bounding box center [678, 381] width 239 height 13
copy p "John Jairo Gutierrez Garcia"
drag, startPoint x: 1190, startPoint y: 418, endPoint x: 1233, endPoint y: 418, distance: 43.5
click at [1233, 418] on div "Identificación : CC 70110356" at bounding box center [1228, 416] width 239 height 13
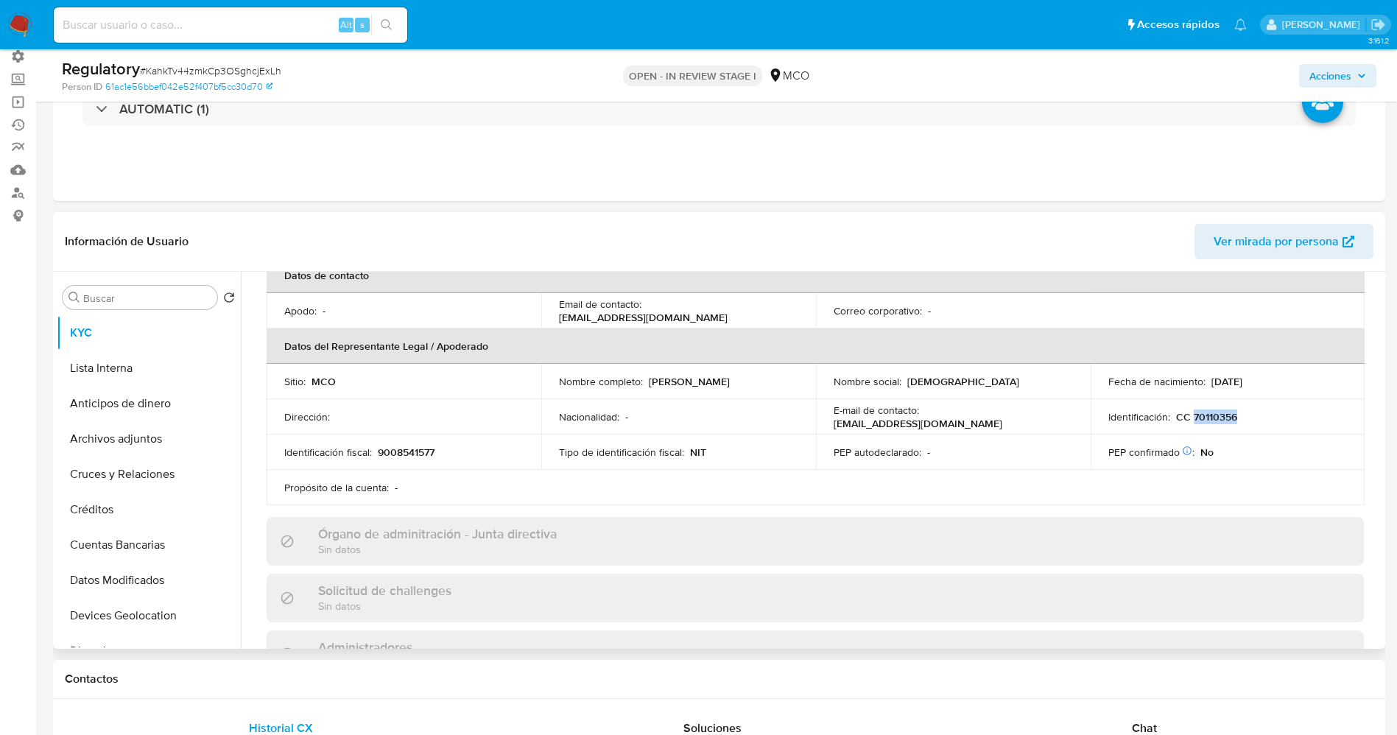
copy p "70110356"
click at [140, 368] on button "Lista Interna" at bounding box center [143, 368] width 172 height 35
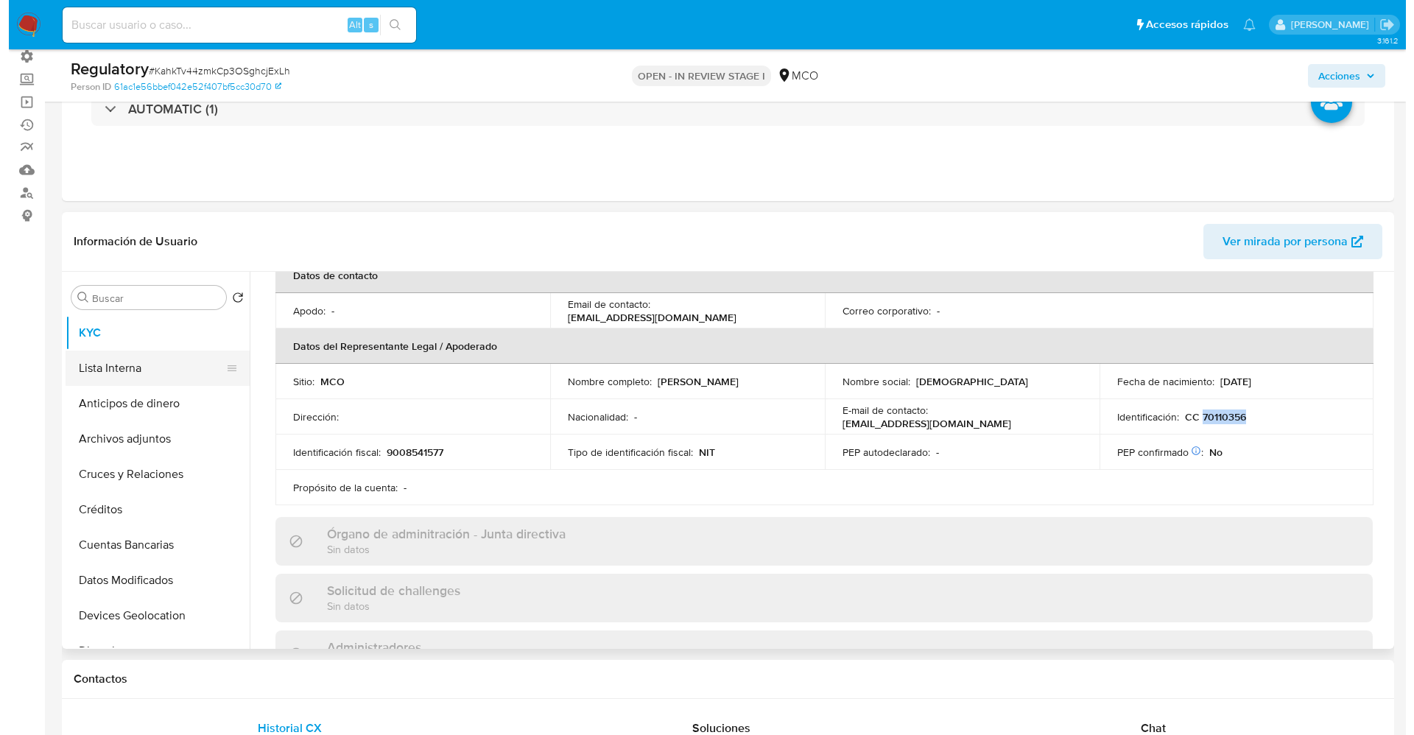
scroll to position [0, 0]
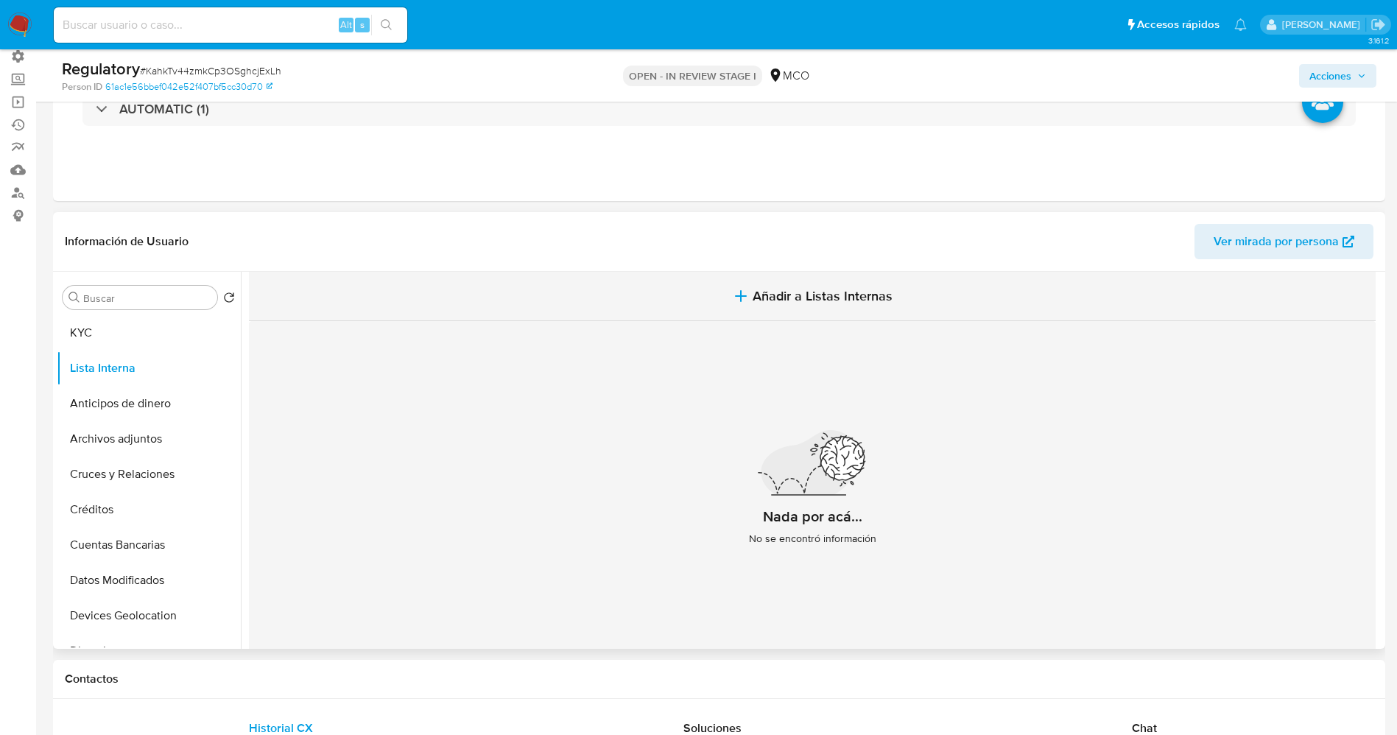
click at [817, 303] on span "Añadir a Listas Internas" at bounding box center [823, 296] width 140 height 16
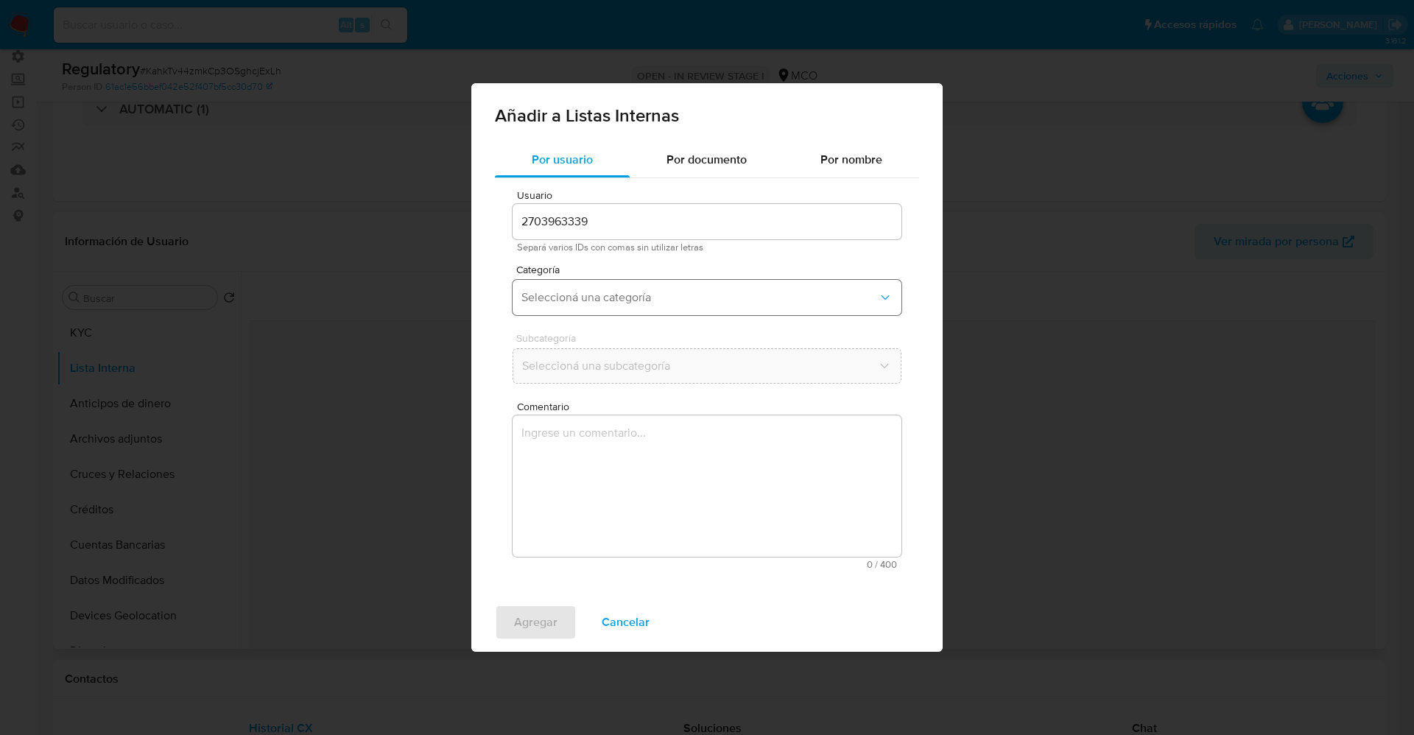
click at [597, 297] on span "Seleccioná una categoría" at bounding box center [699, 297] width 356 height 15
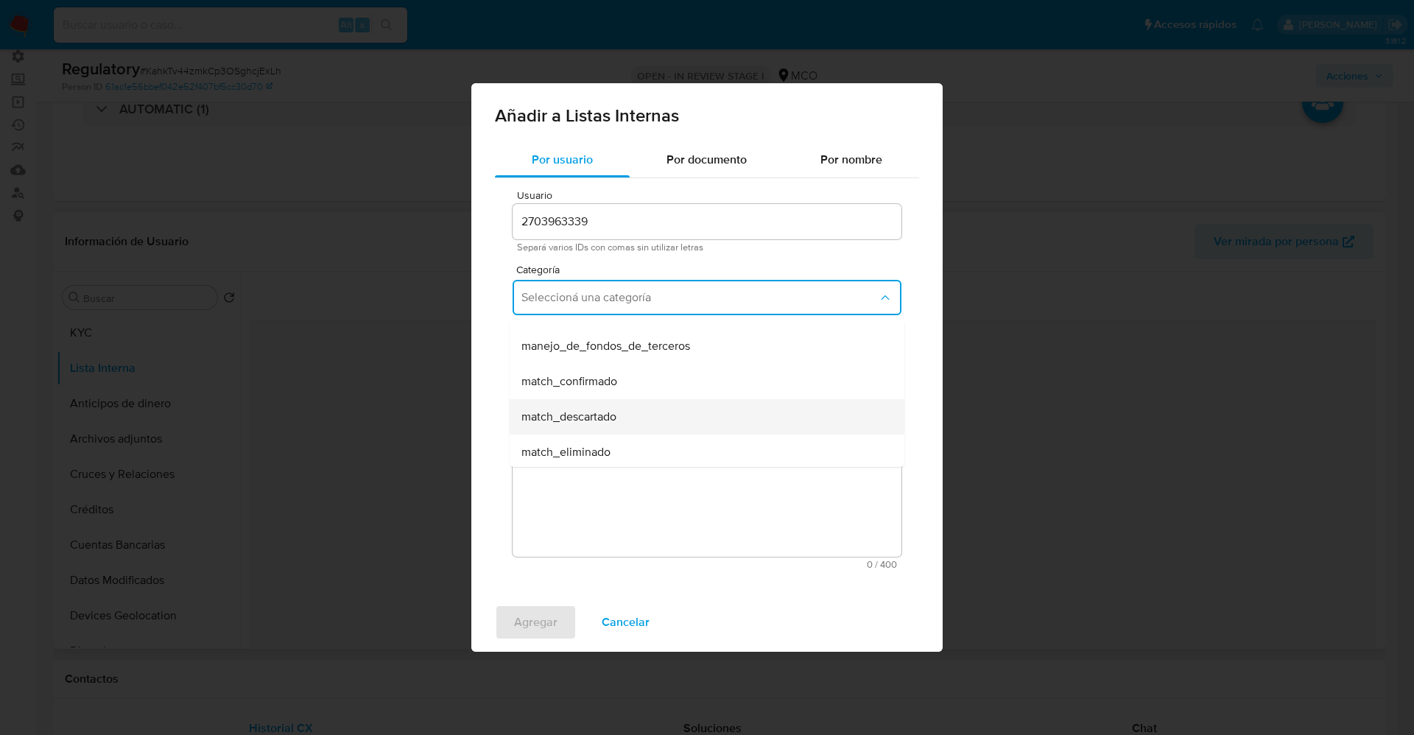
scroll to position [110, 0]
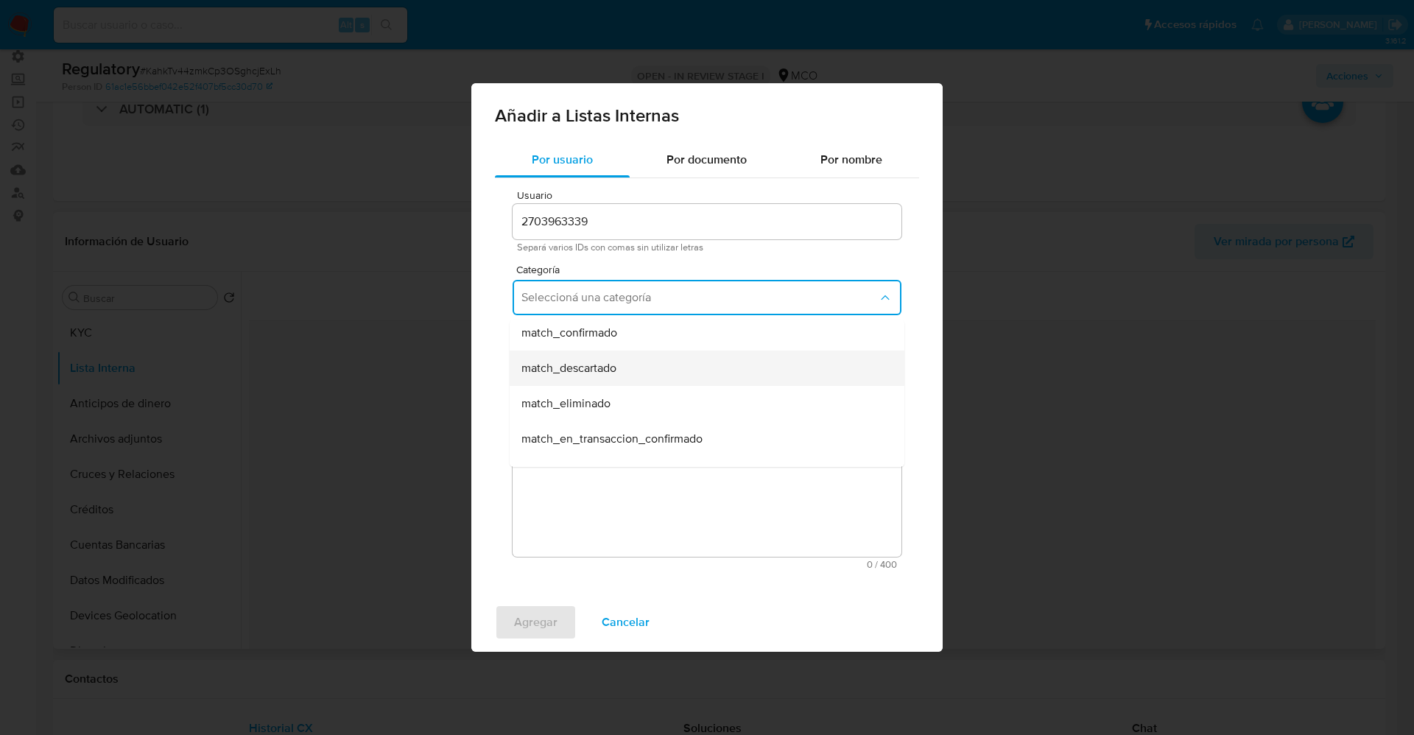
click at [601, 365] on span "match_descartado" at bounding box center [568, 368] width 95 height 15
click at [601, 365] on span "Seleccioná una subcategoría" at bounding box center [699, 366] width 356 height 15
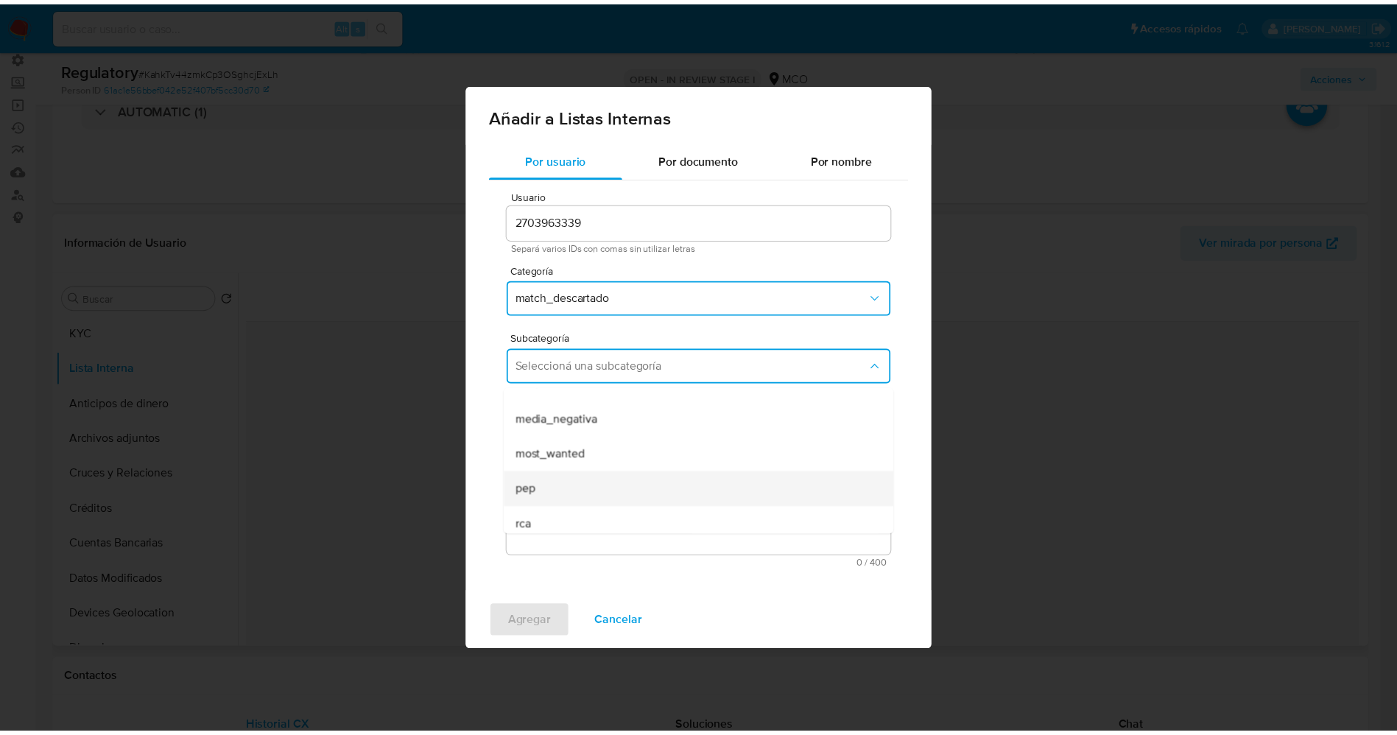
scroll to position [100, 0]
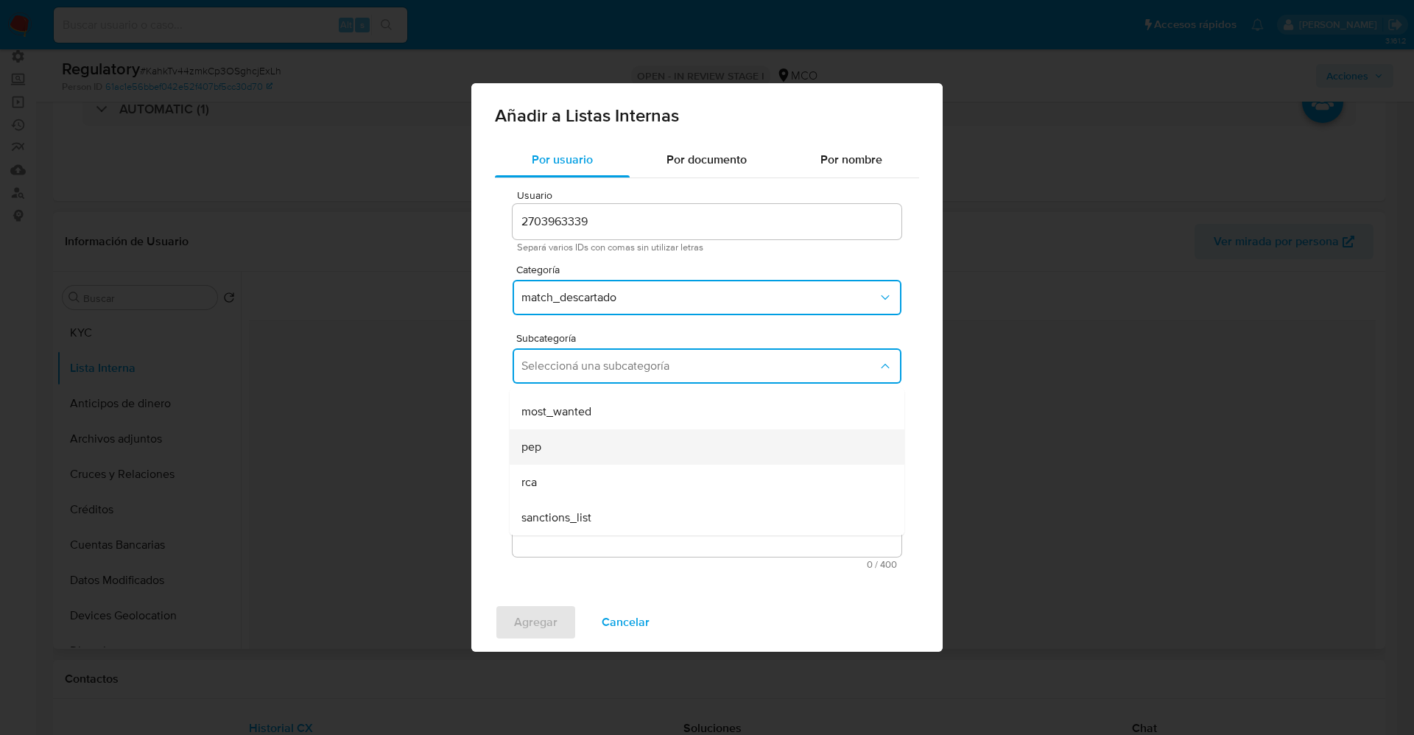
click at [596, 440] on div "pep" at bounding box center [702, 446] width 362 height 35
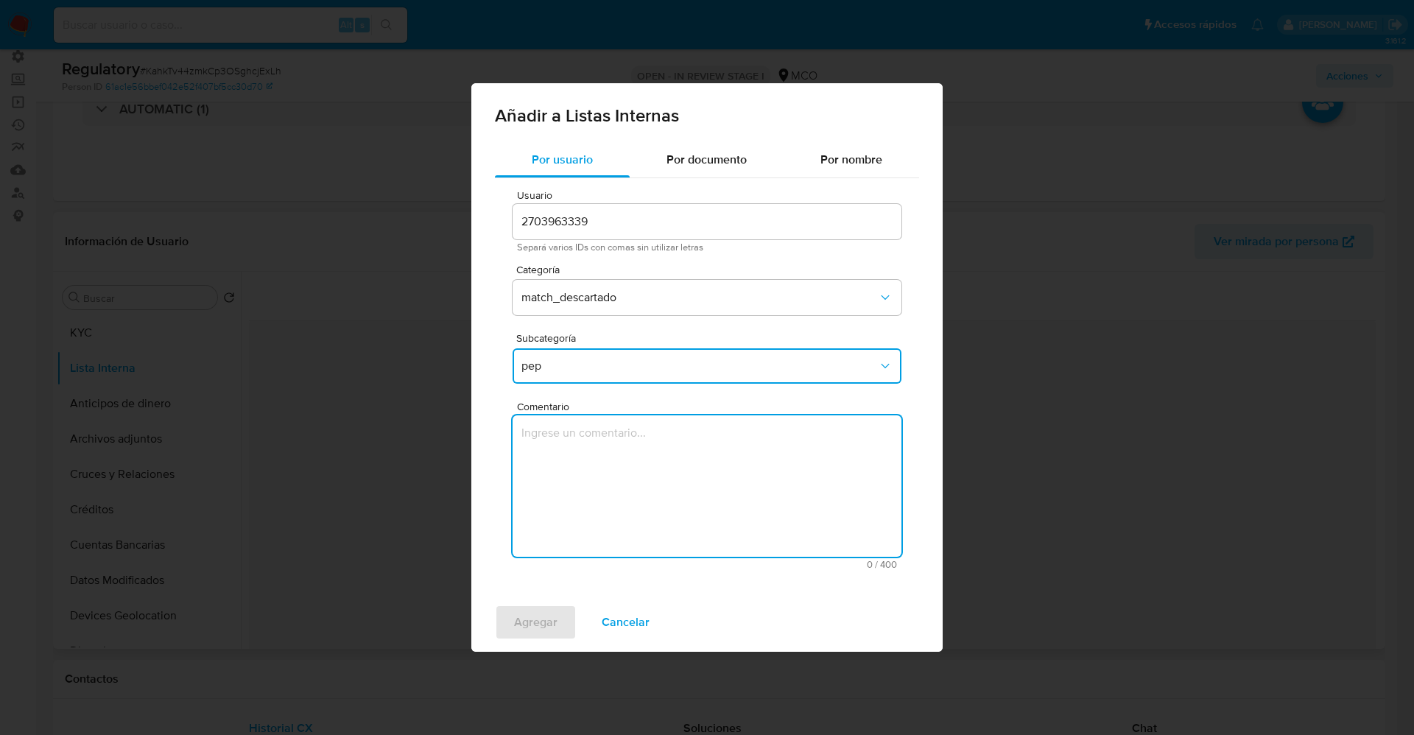
click at [596, 440] on textarea "Comentario" at bounding box center [707, 485] width 389 height 141
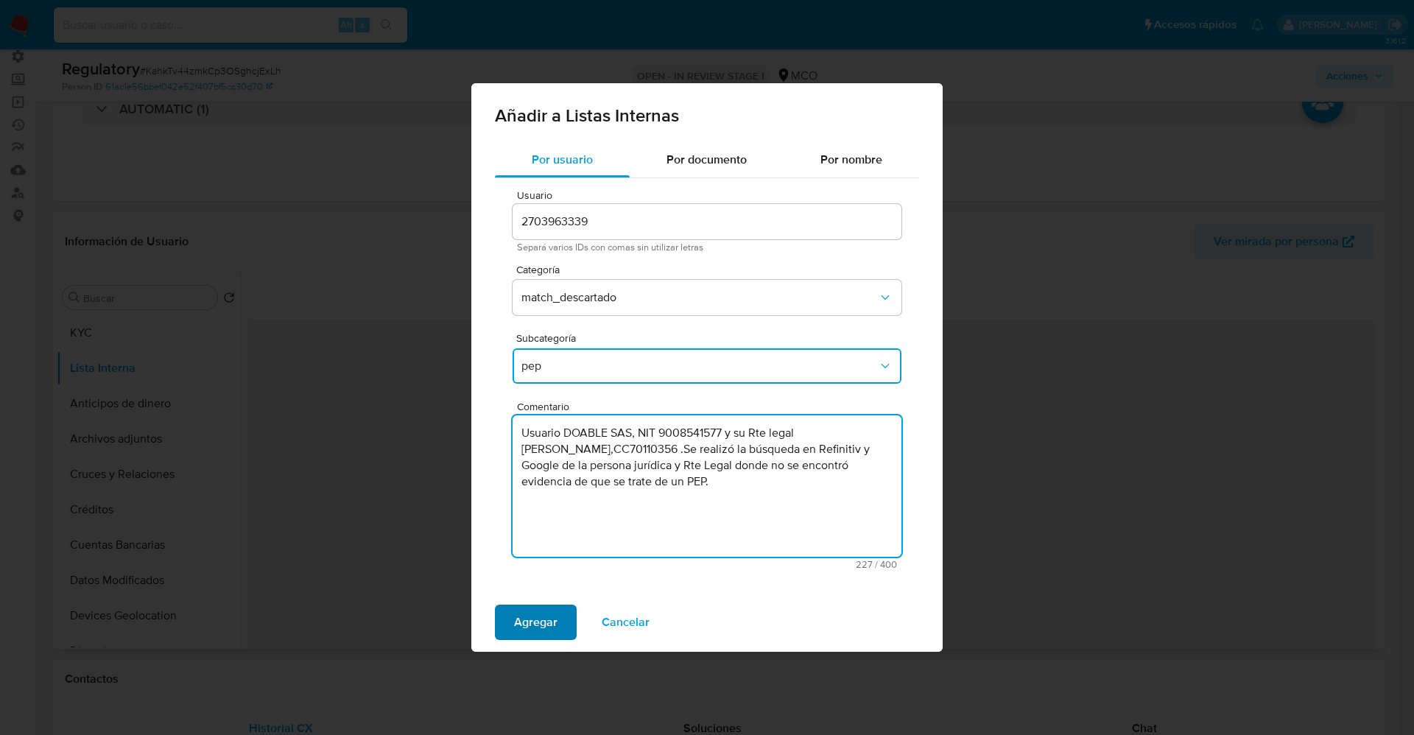
type textarea "Usuario DOABLE SAS, NIT 9008541577 y su Rte legal John Jairo Gutierrez Garcia,C…"
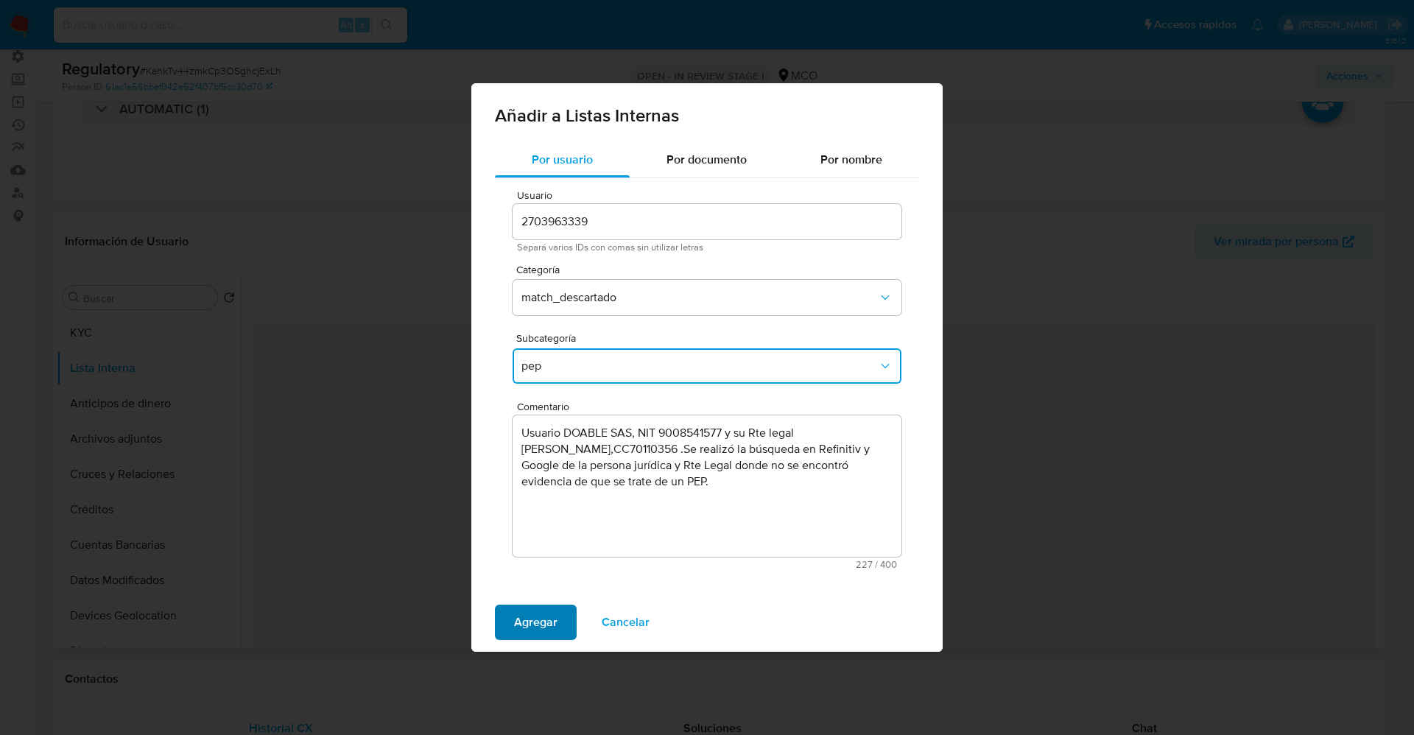
click at [533, 630] on span "Agregar" at bounding box center [535, 622] width 43 height 32
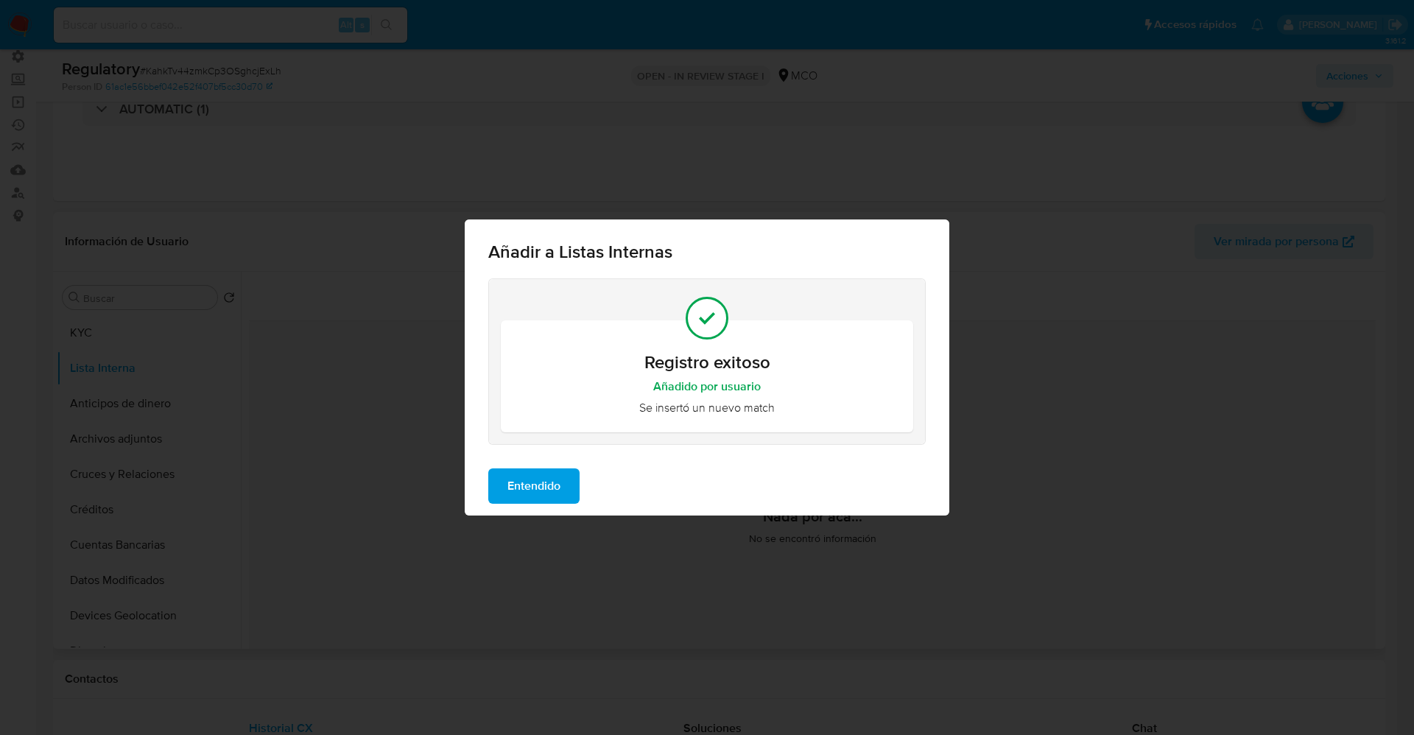
click at [541, 491] on span "Entendido" at bounding box center [533, 486] width 53 height 32
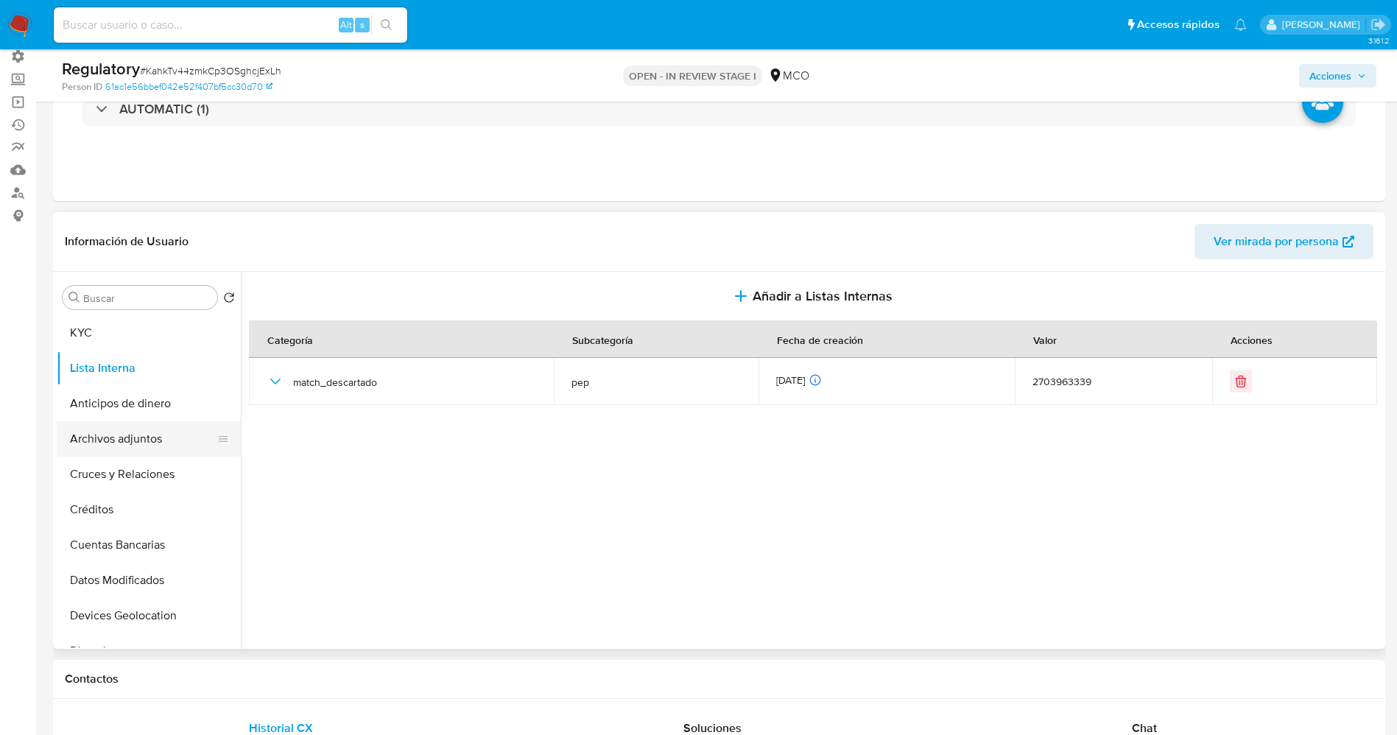
click at [107, 446] on button "Archivos adjuntos" at bounding box center [143, 438] width 172 height 35
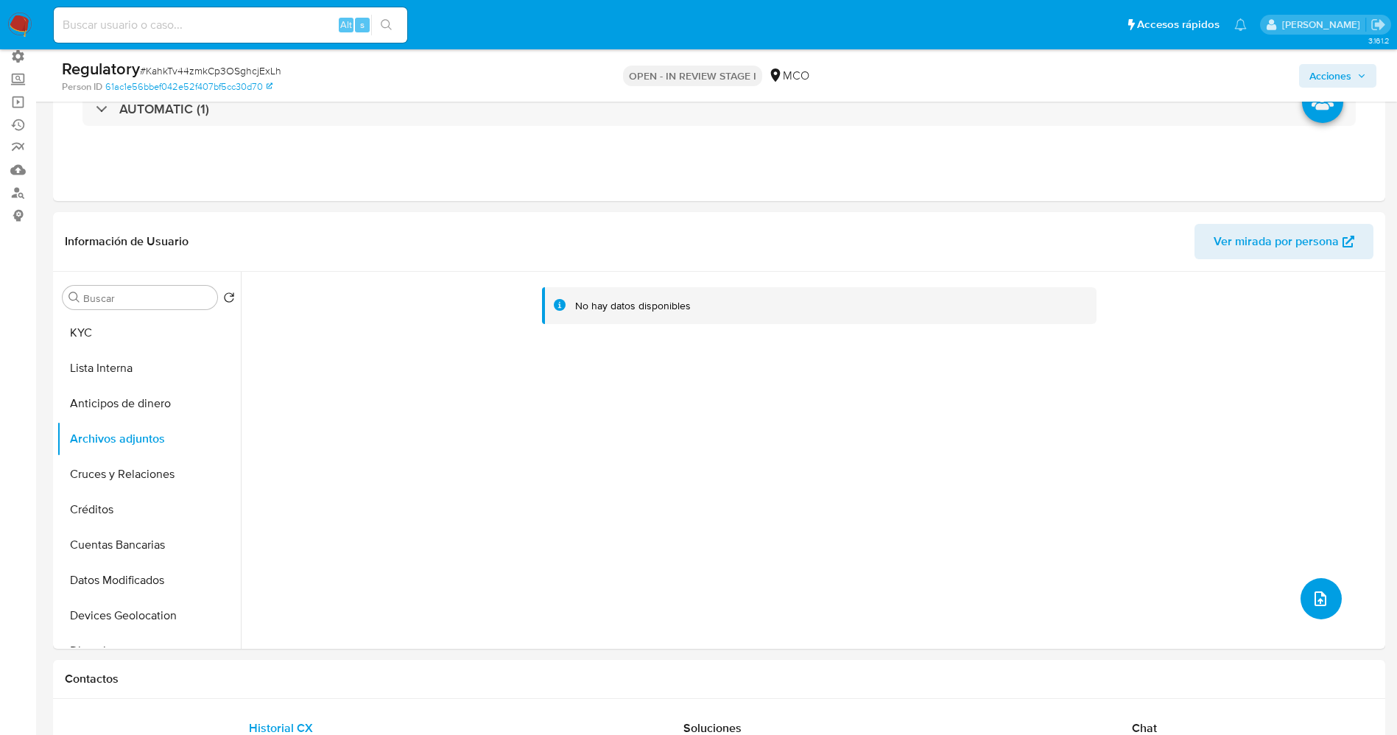
click at [1315, 596] on icon "upload-file" at bounding box center [1321, 598] width 12 height 15
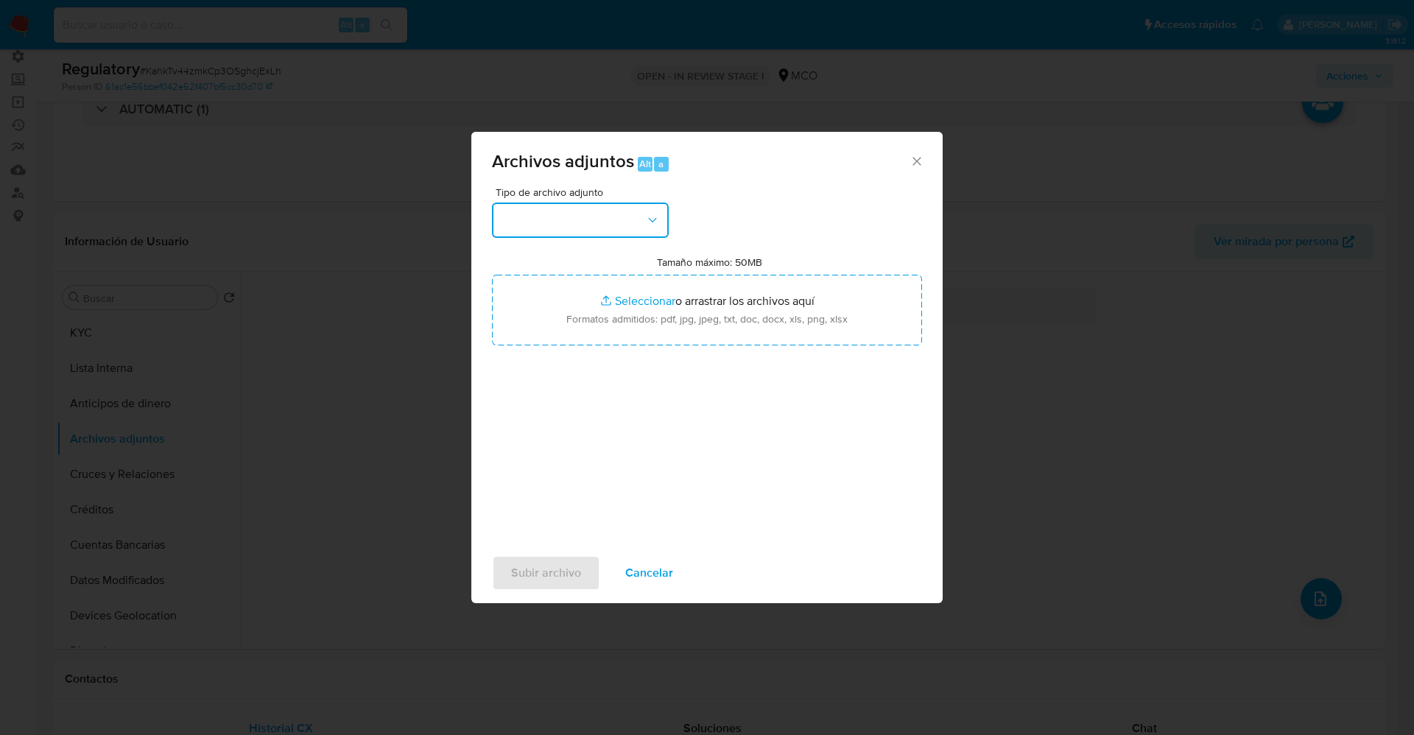
click at [572, 203] on button "button" at bounding box center [580, 220] width 177 height 35
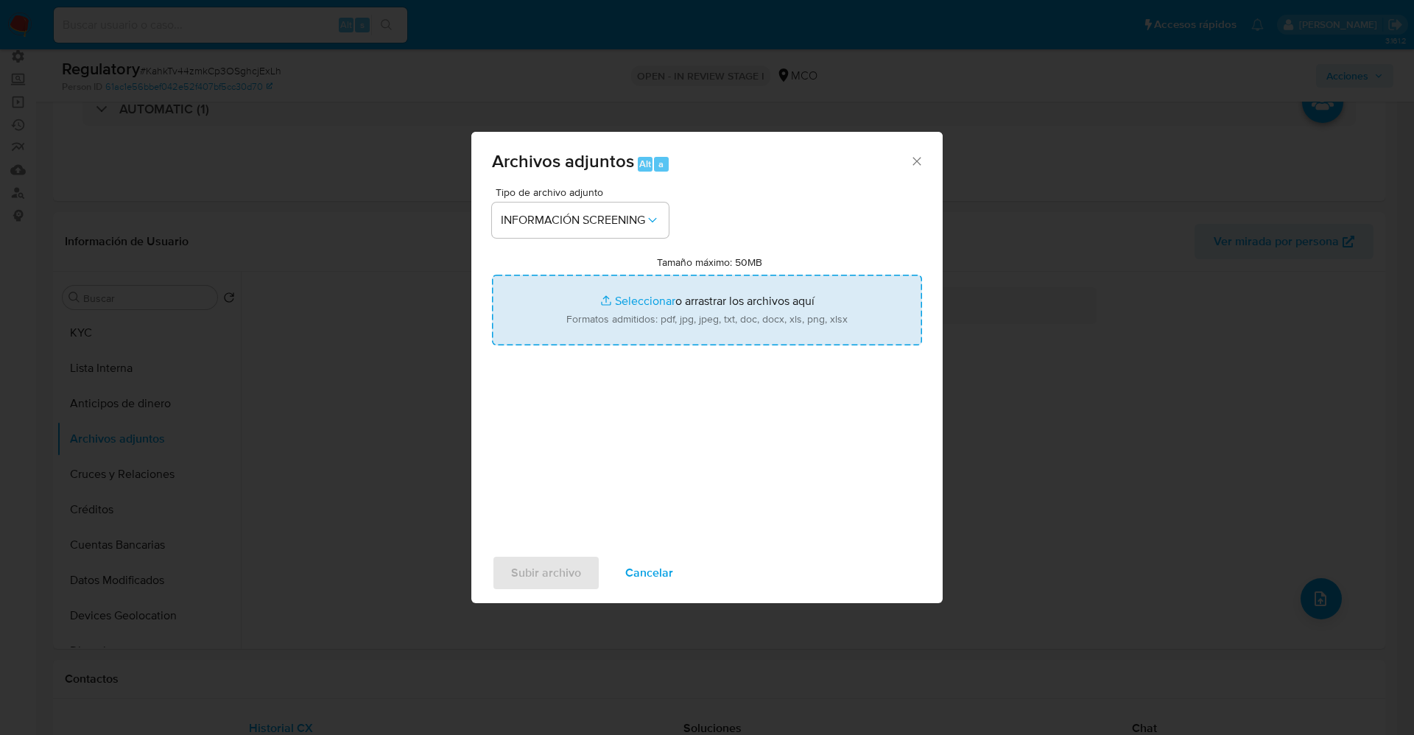
type input "C:\fakepath\_John Jairo Gutierrez Garcia_ lavado de dinero - Buscar con Google.…"
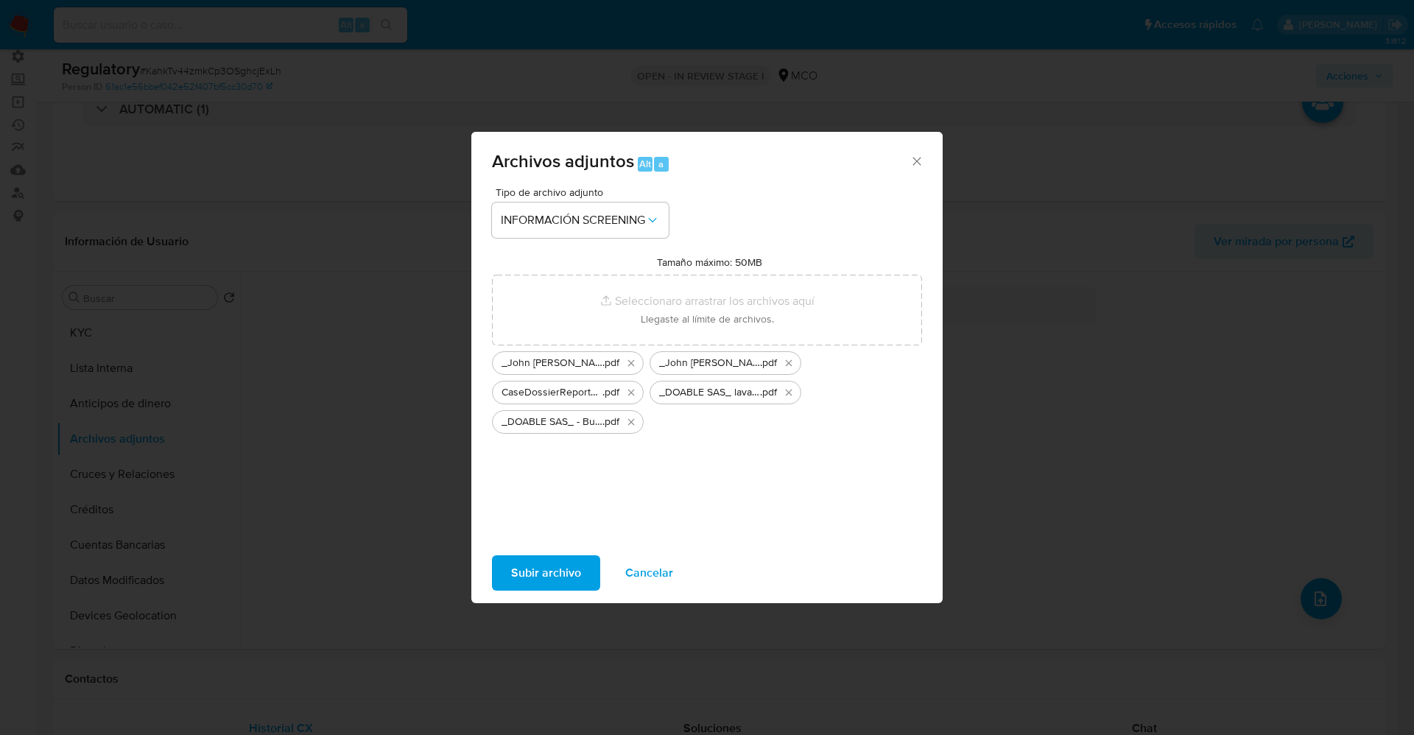
click at [543, 573] on span "Subir archivo" at bounding box center [546, 573] width 70 height 32
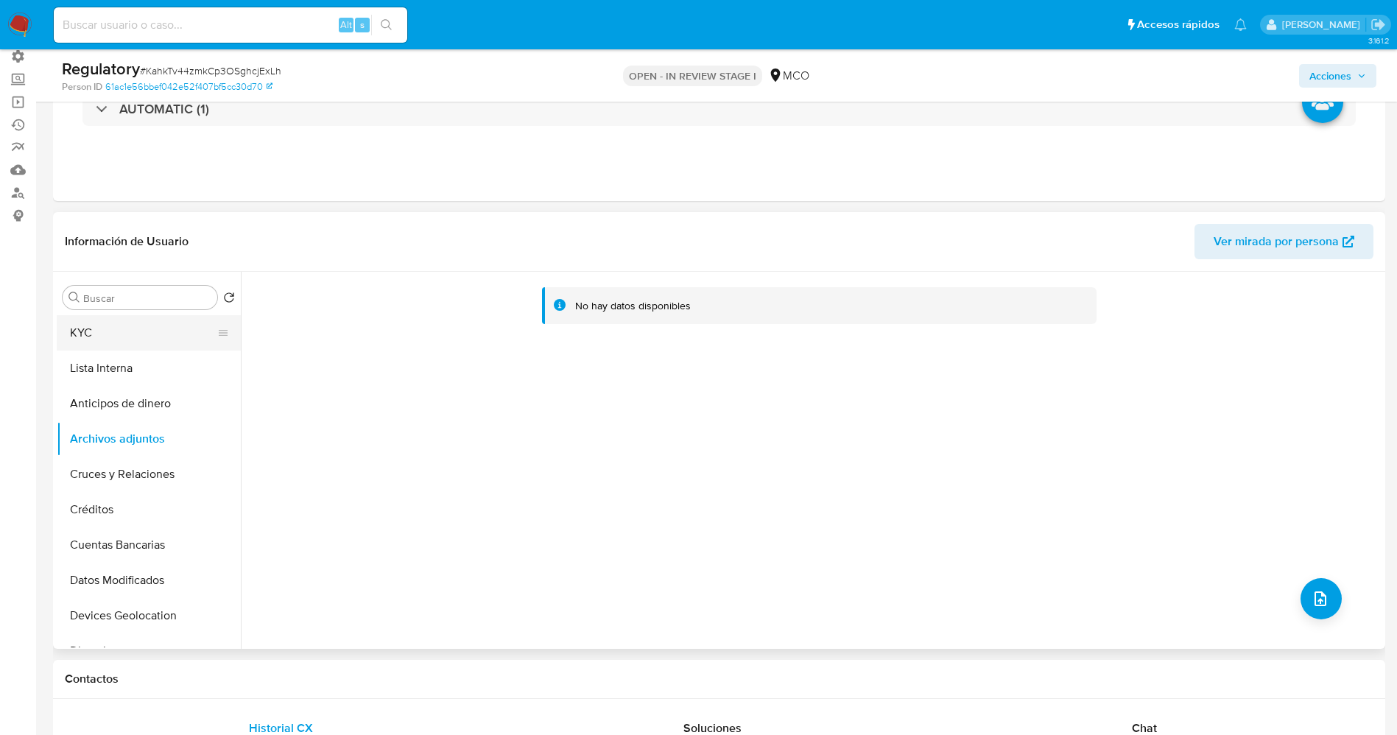
click at [125, 342] on button "KYC" at bounding box center [143, 332] width 172 height 35
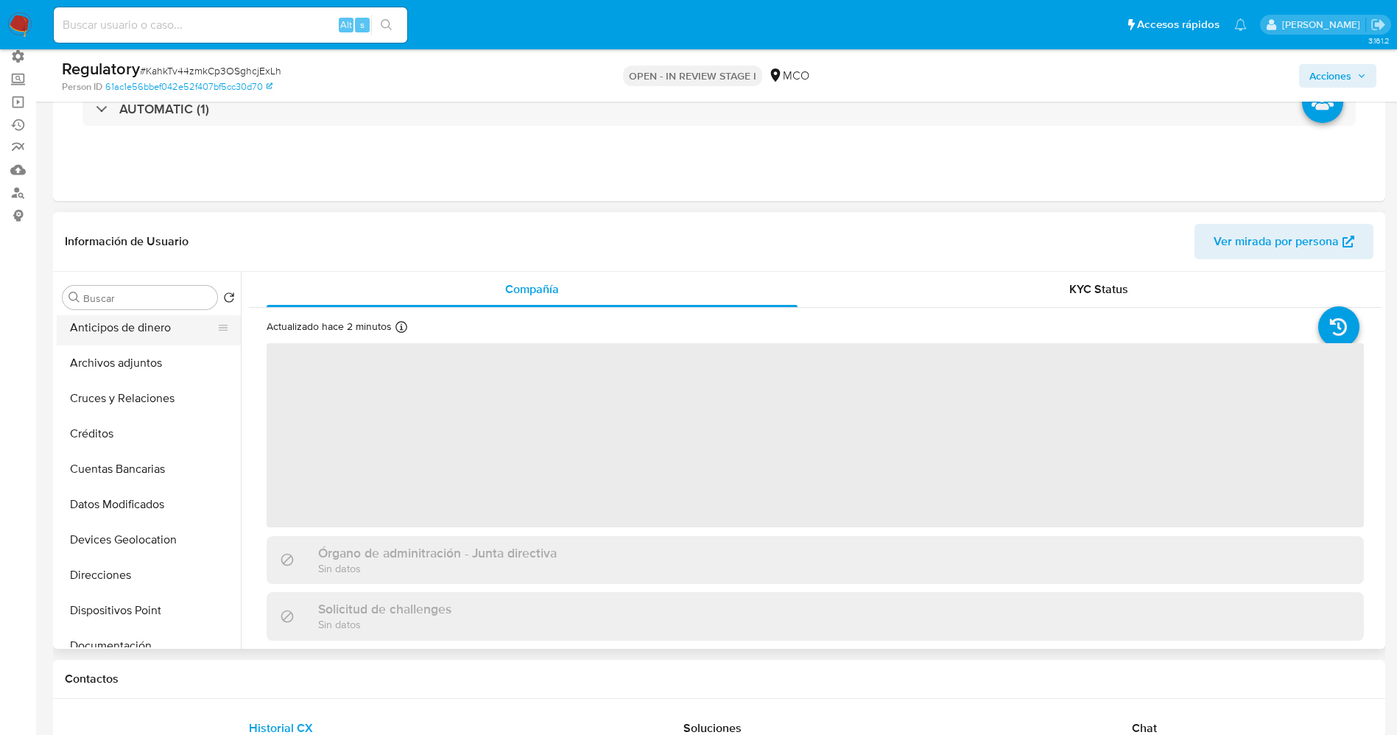
scroll to position [110, 0]
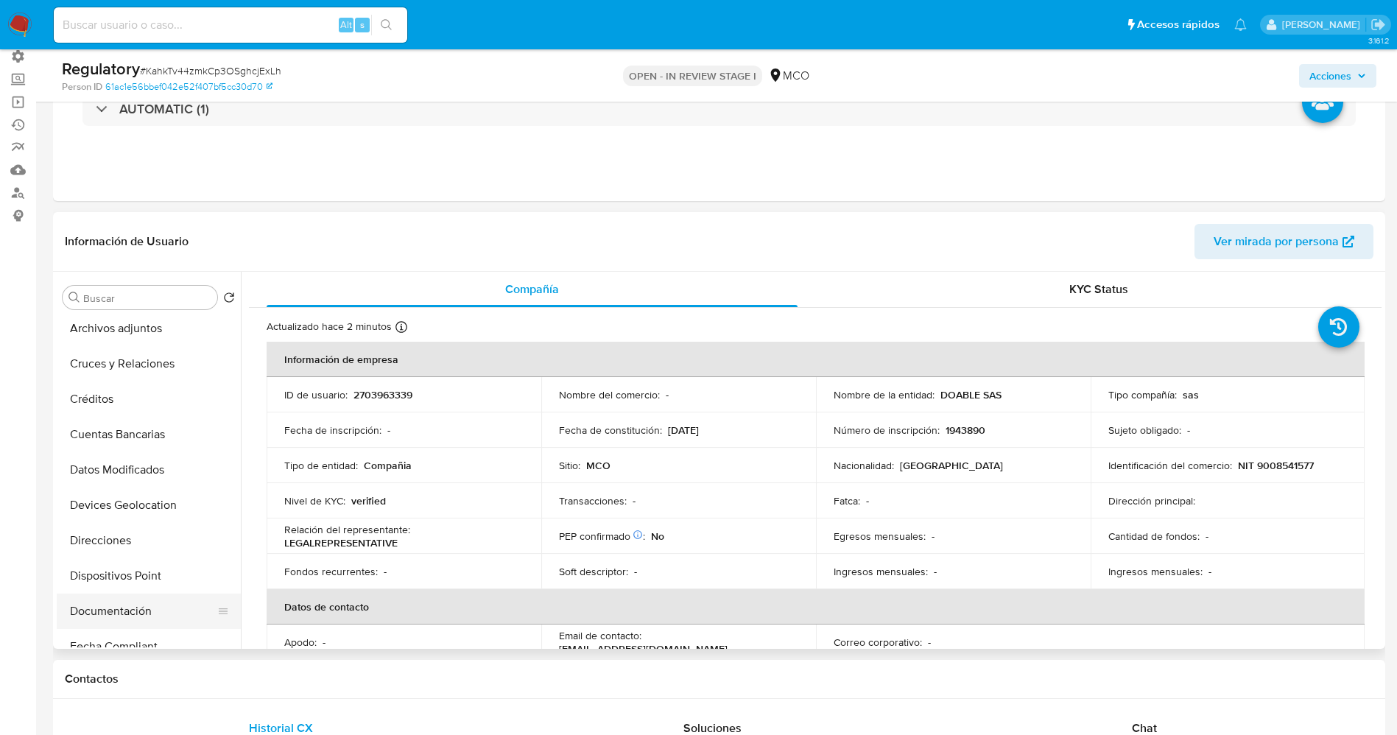
click at [125, 612] on button "Documentación" at bounding box center [143, 611] width 172 height 35
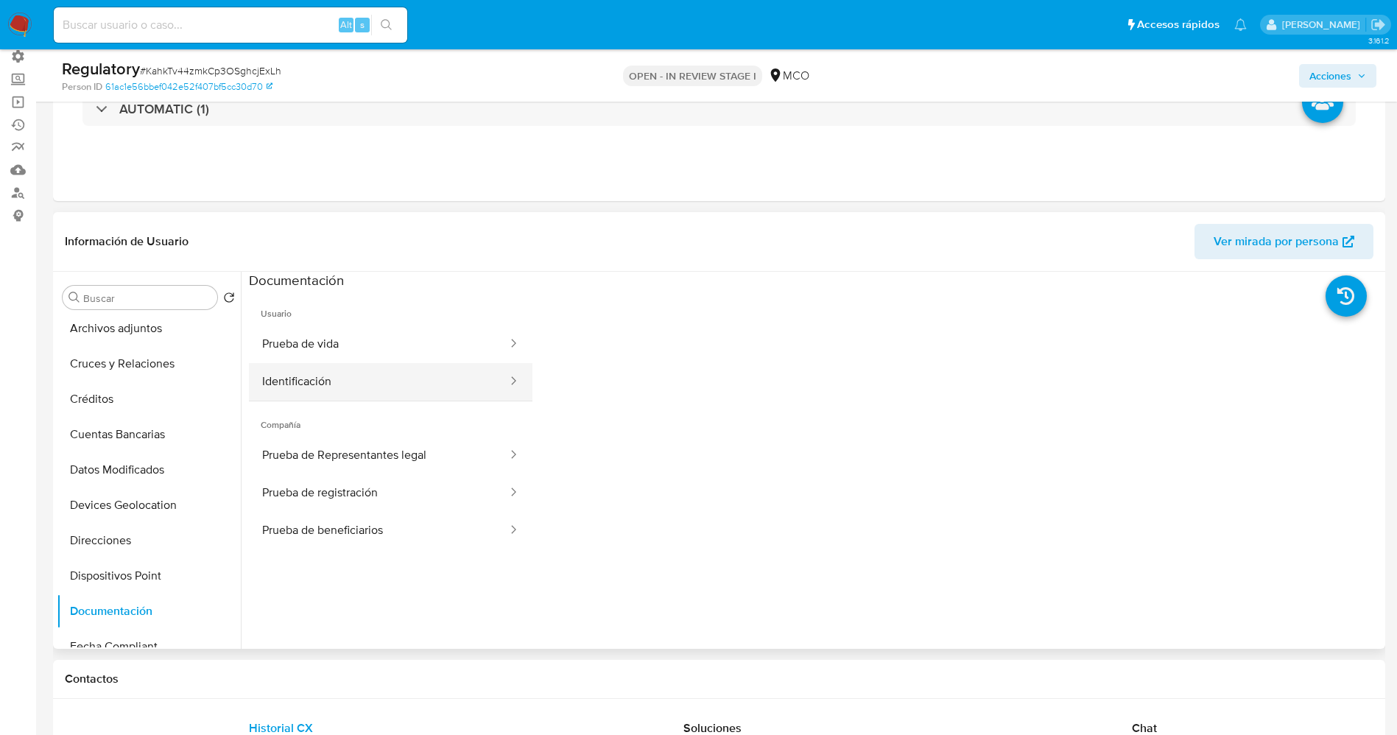
click at [321, 388] on button "Identificación" at bounding box center [379, 382] width 260 height 38
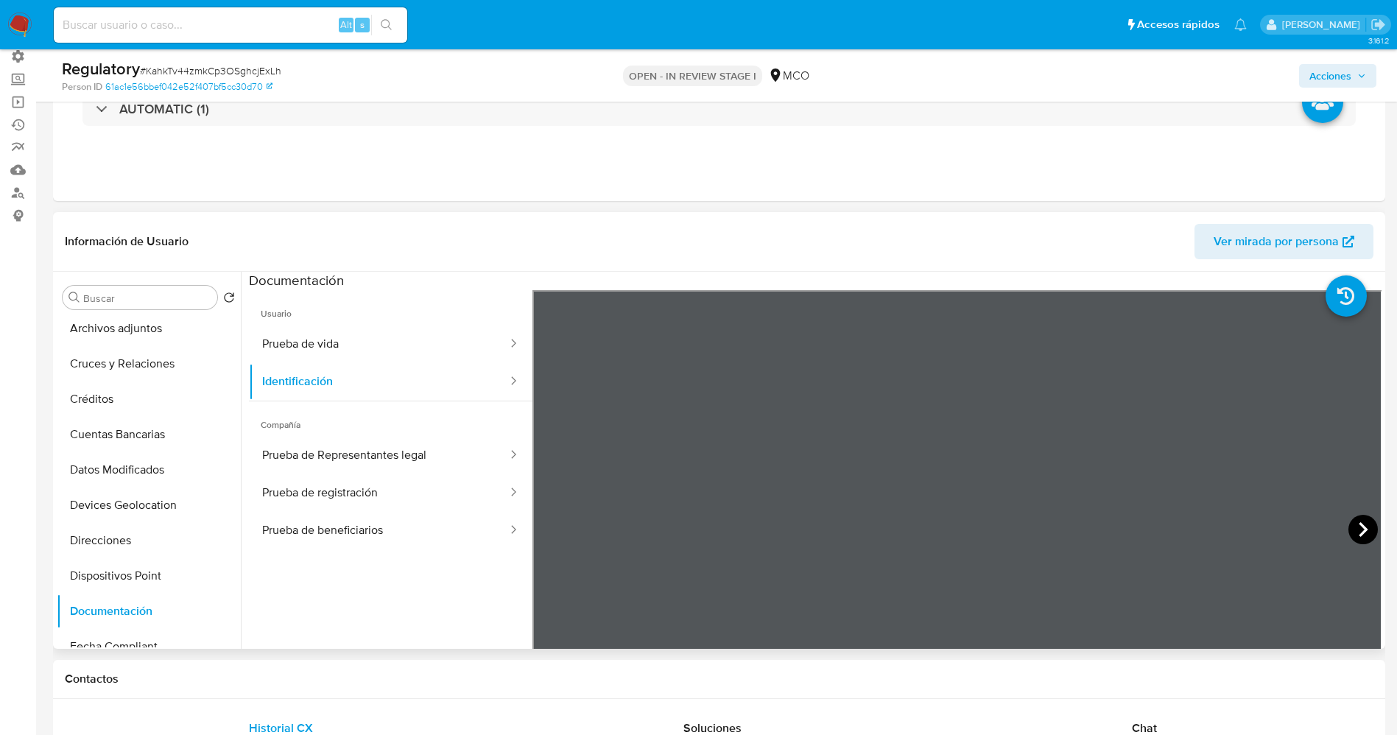
click at [1356, 519] on icon at bounding box center [1363, 529] width 29 height 29
click at [317, 344] on button "Prueba de vida" at bounding box center [379, 345] width 260 height 38
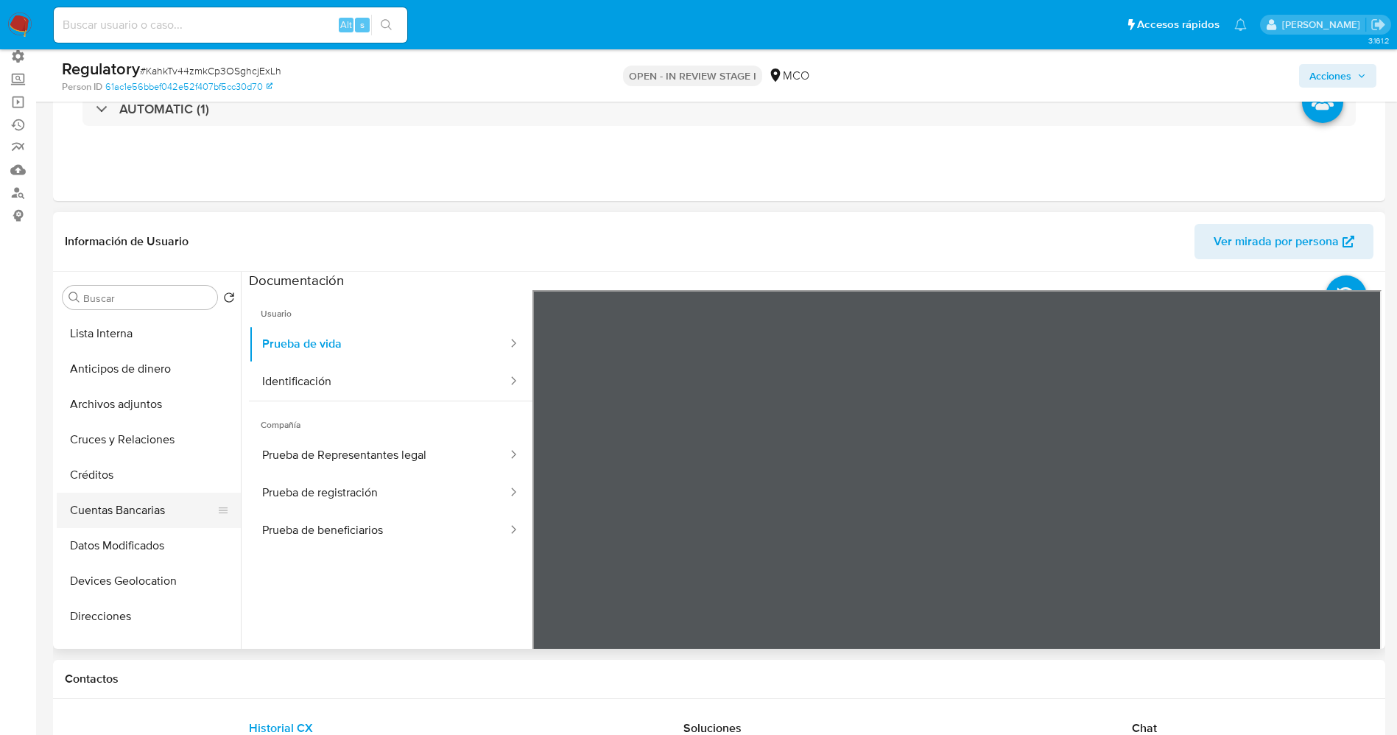
scroll to position [0, 0]
click at [119, 369] on button "Lista Interna" at bounding box center [143, 368] width 172 height 35
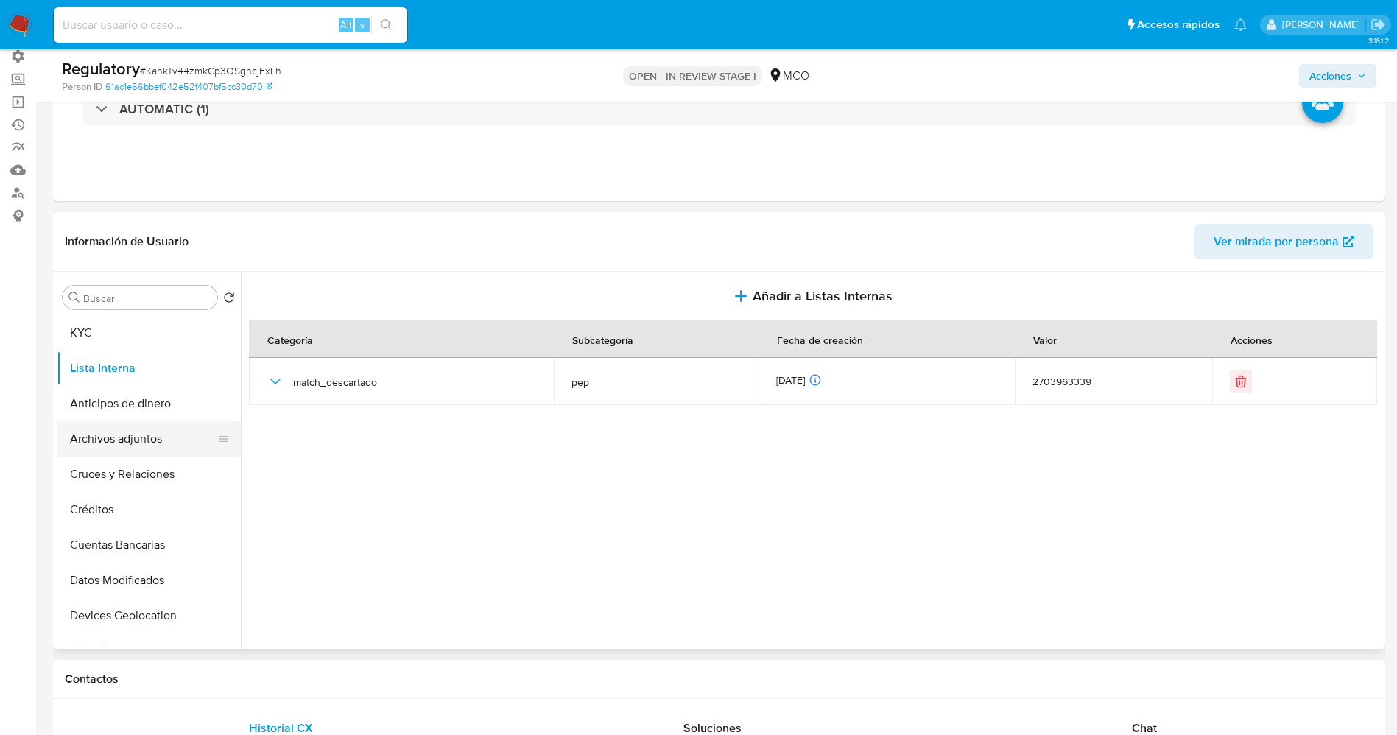
click at [79, 434] on button "Archivos adjuntos" at bounding box center [143, 438] width 172 height 35
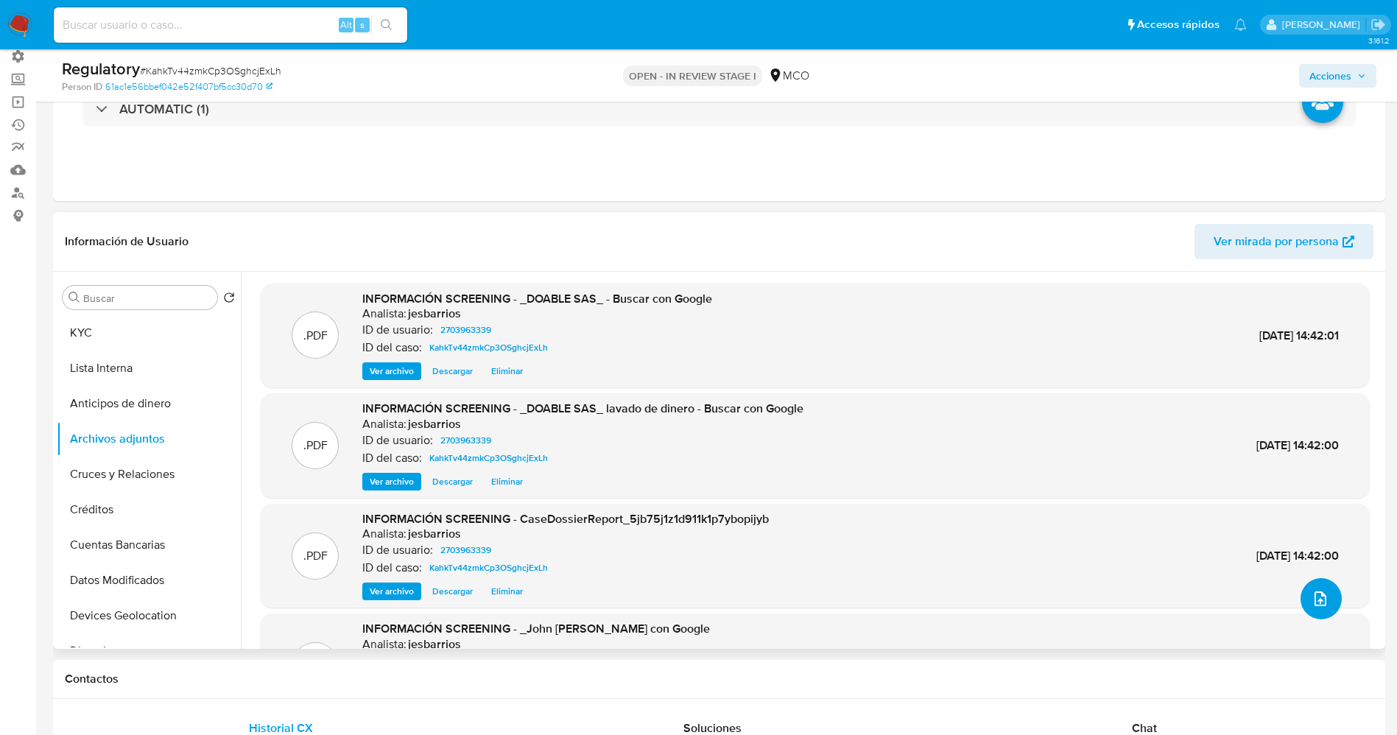
click at [1312, 607] on icon "upload-file" at bounding box center [1321, 599] width 18 height 18
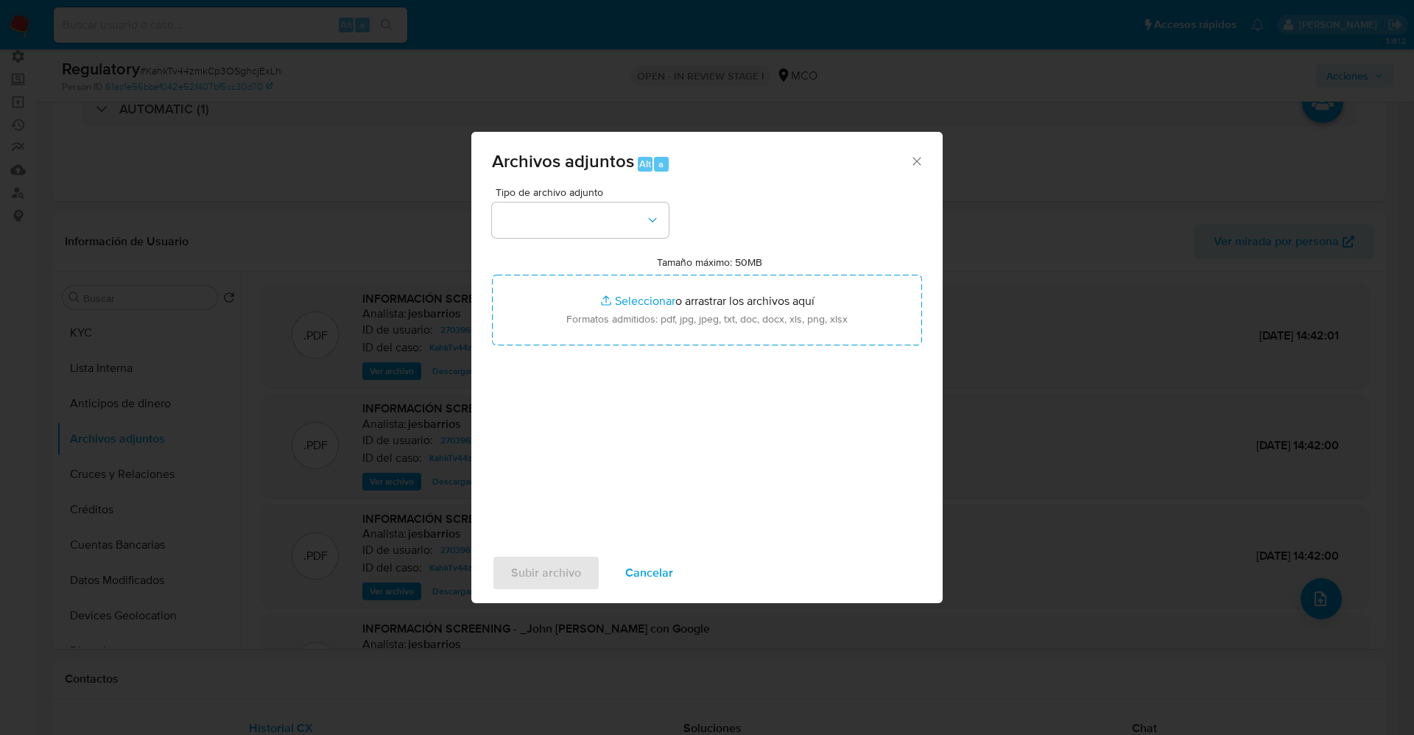
click at [552, 197] on span "Tipo de archivo adjunto" at bounding box center [584, 192] width 177 height 10
click at [555, 217] on button "button" at bounding box center [580, 220] width 177 height 35
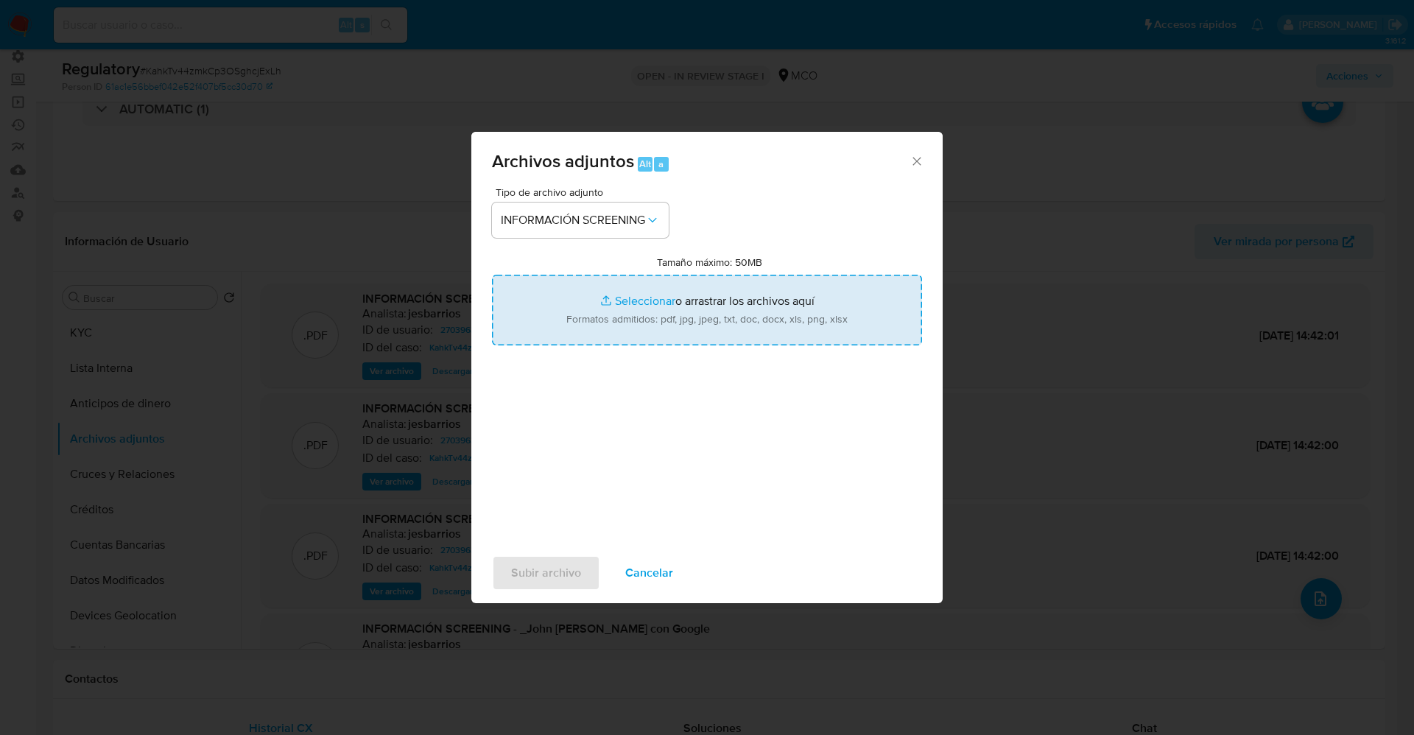
type input "C:\fakepath\CaseDossierReport_5jb6xb3c58141k1p88sjm1ln3.pdf"
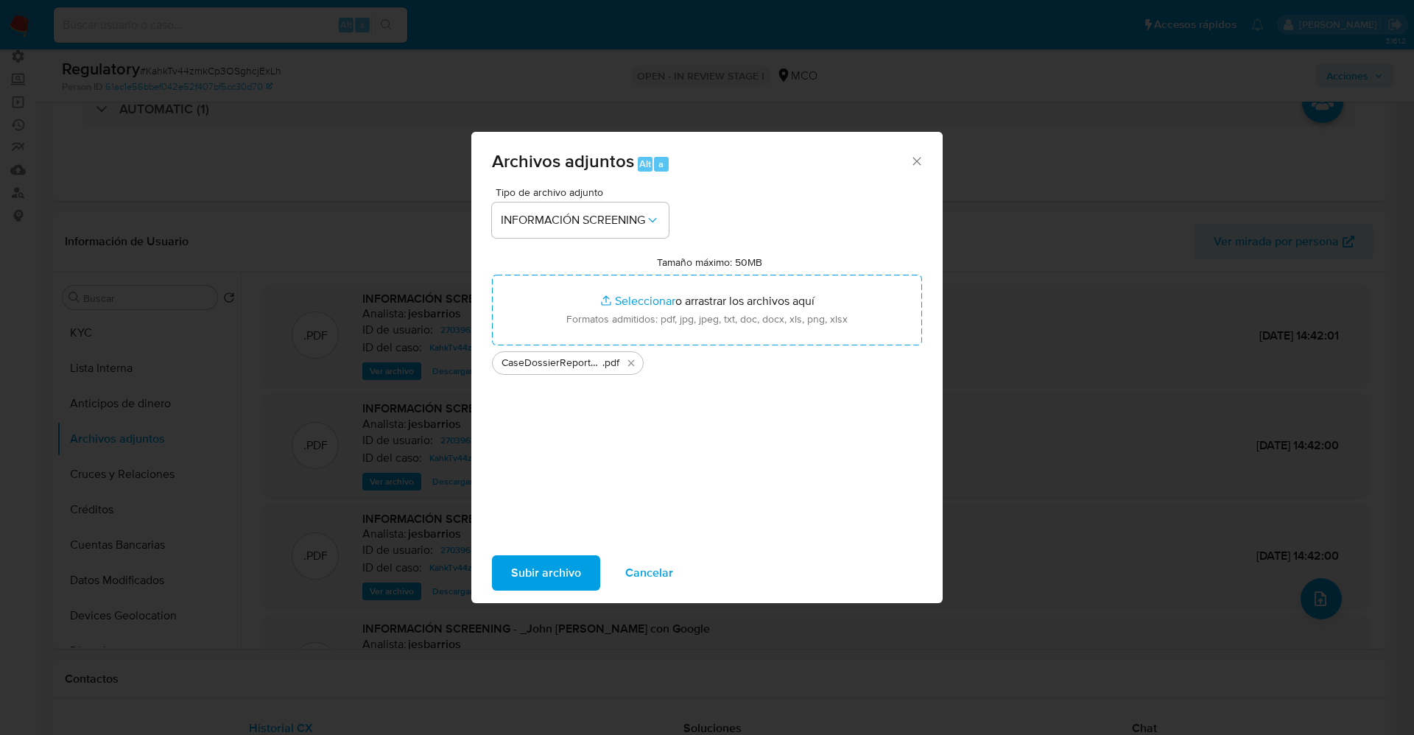
click at [518, 577] on span "Subir archivo" at bounding box center [546, 573] width 70 height 32
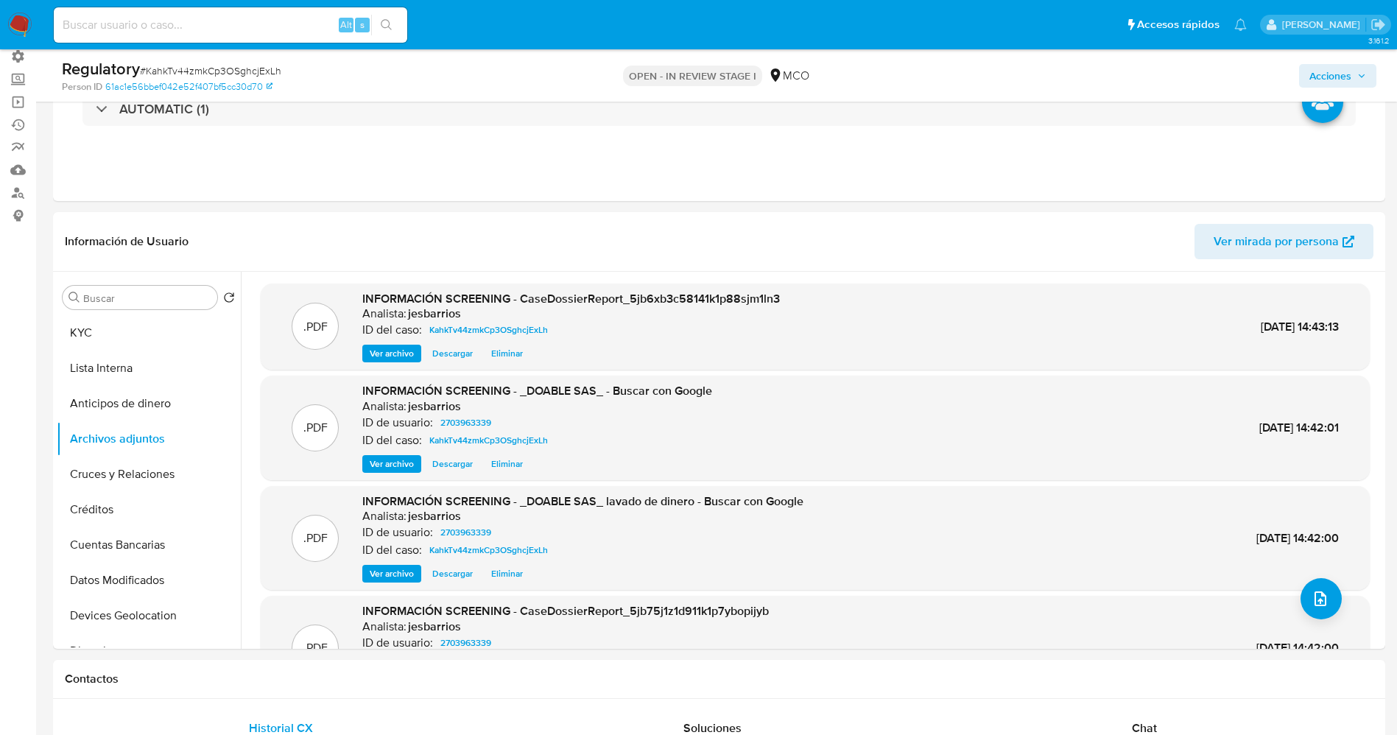
click at [67, 363] on button "Lista Interna" at bounding box center [149, 368] width 184 height 35
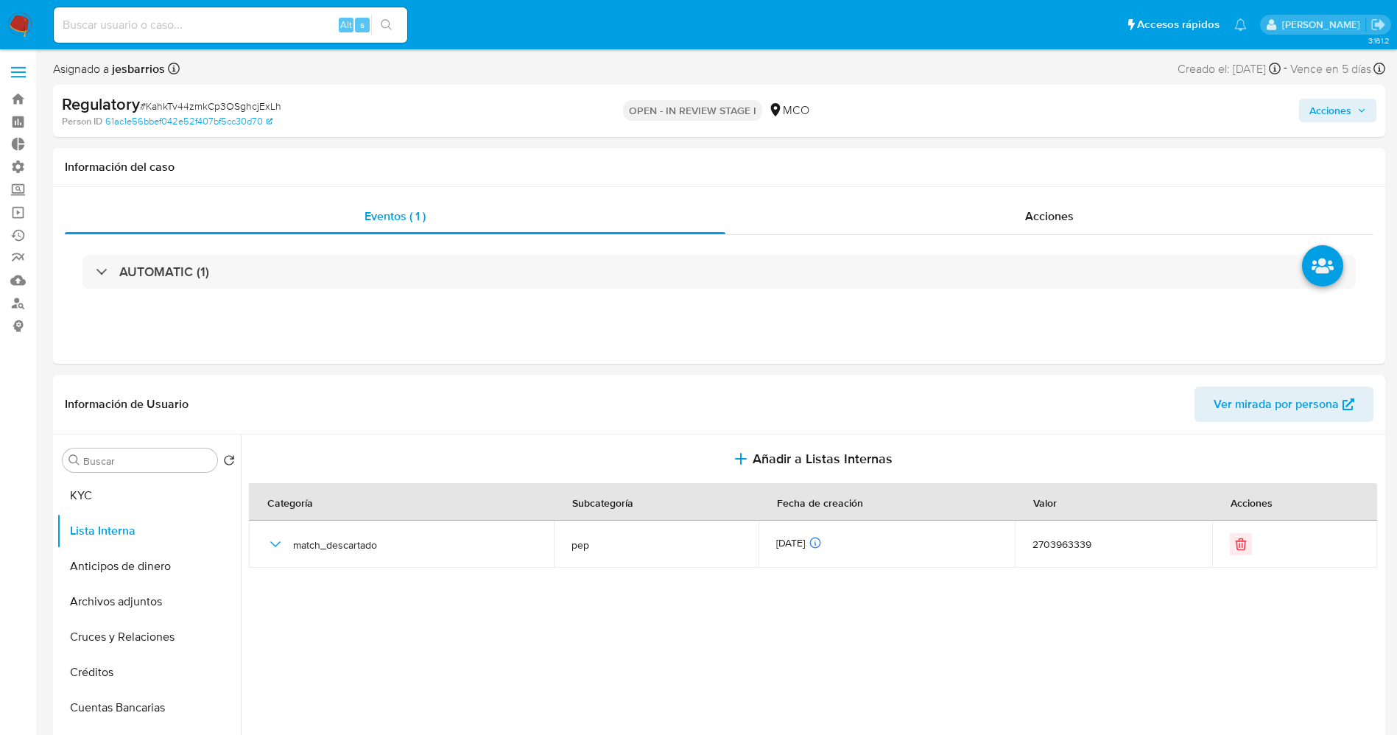
click at [1327, 102] on span "Acciones" at bounding box center [1331, 111] width 42 height 24
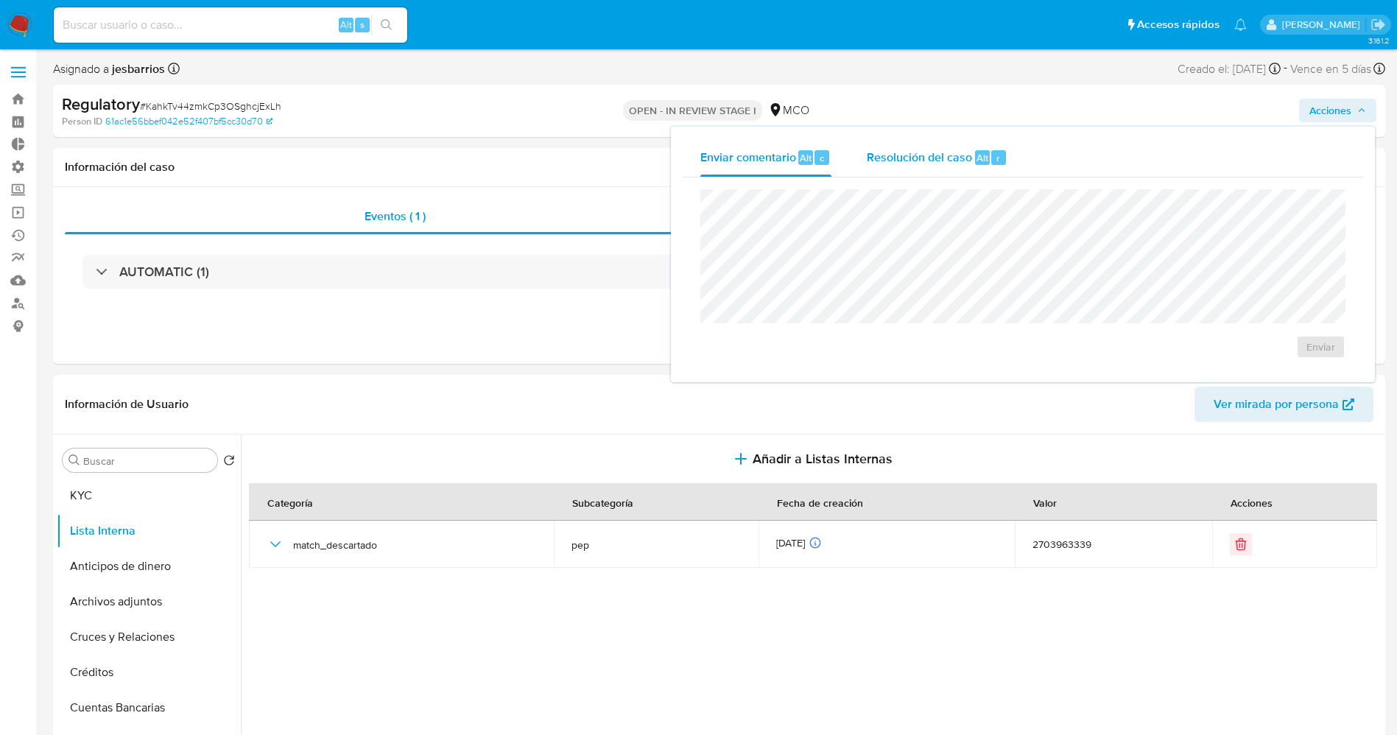
click at [920, 141] on div "Resolución del caso Alt r" at bounding box center [937, 157] width 141 height 38
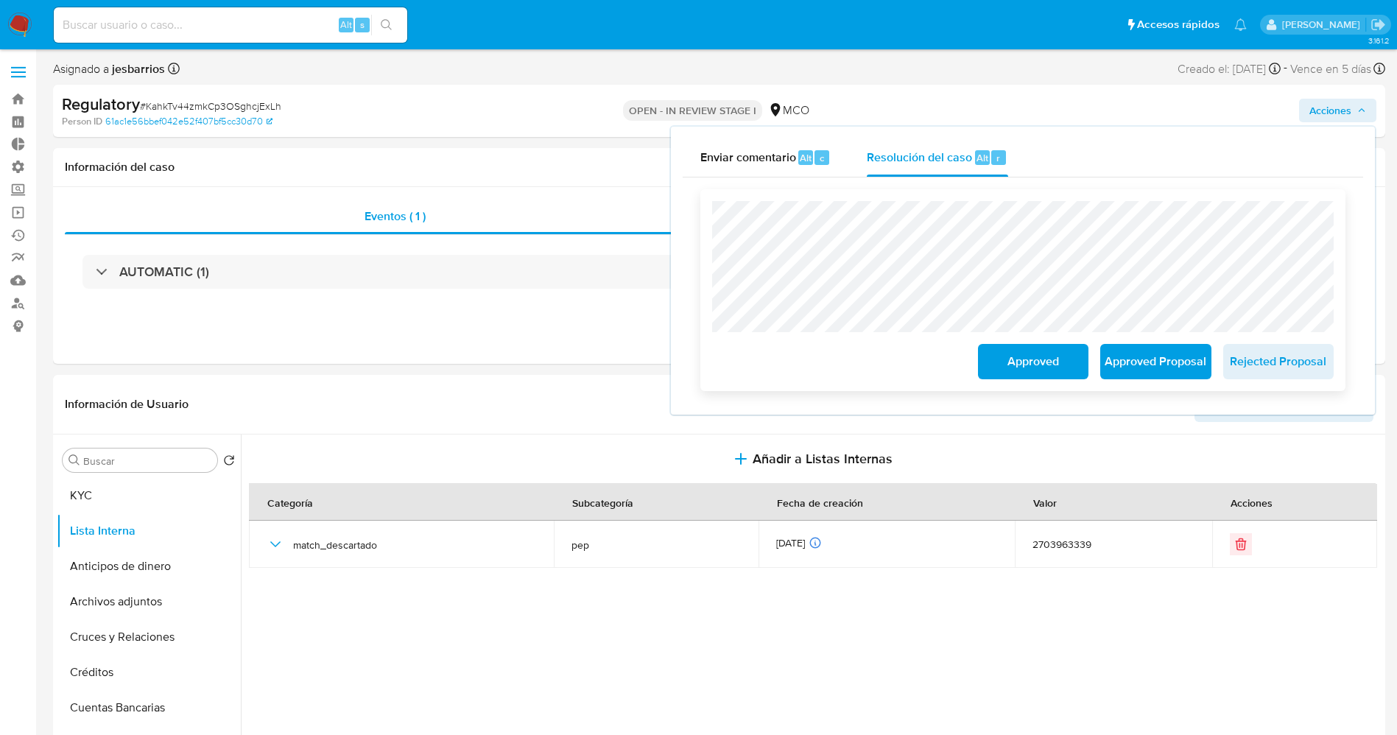
click at [1019, 358] on span "Approved" at bounding box center [1033, 361] width 72 height 32
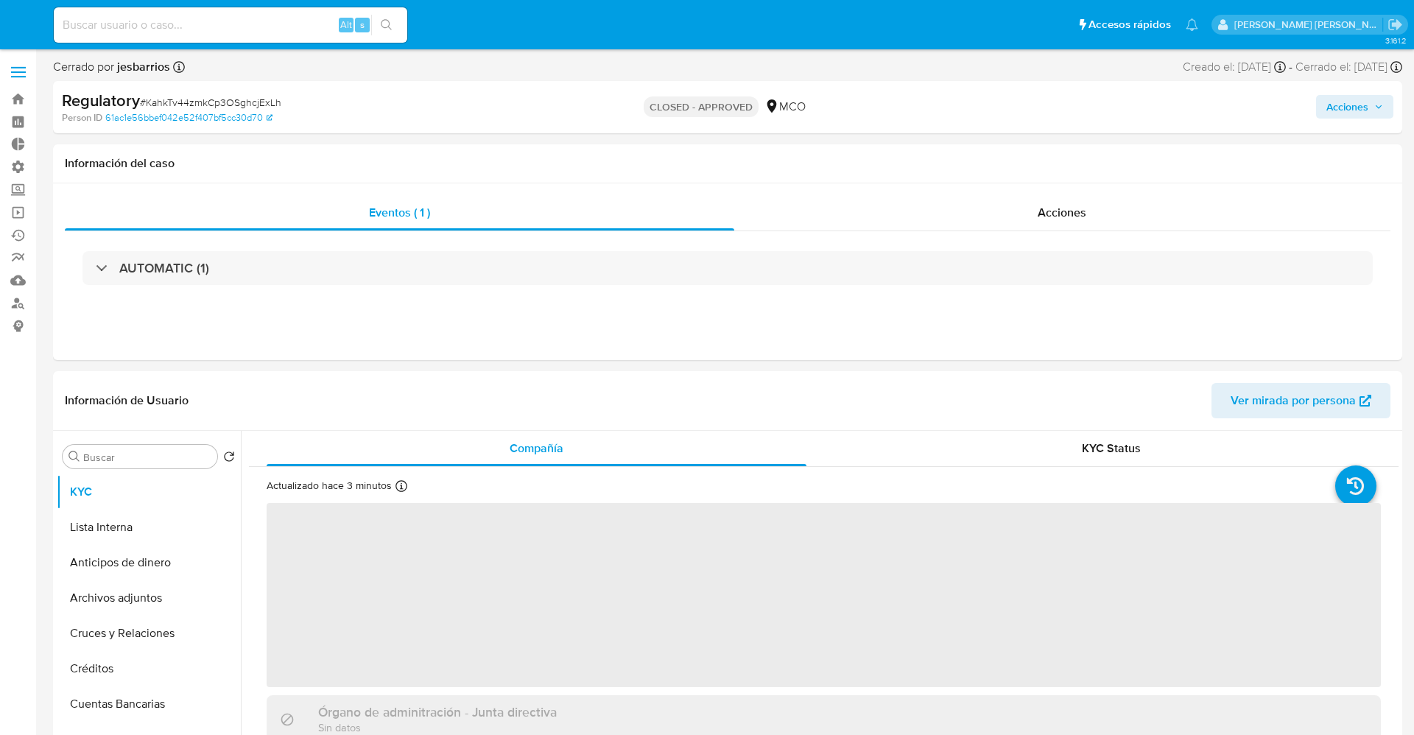
select select "10"
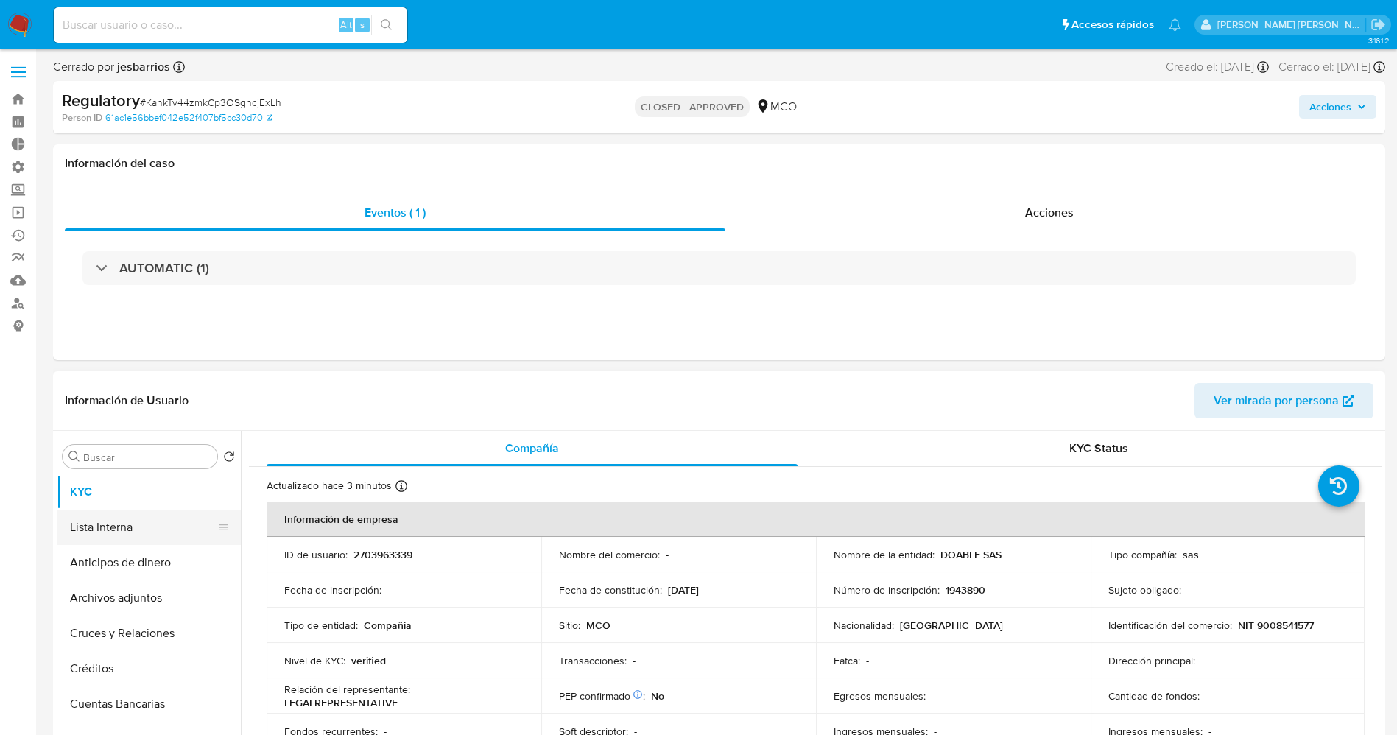
click at [99, 526] on button "Lista Interna" at bounding box center [143, 527] width 172 height 35
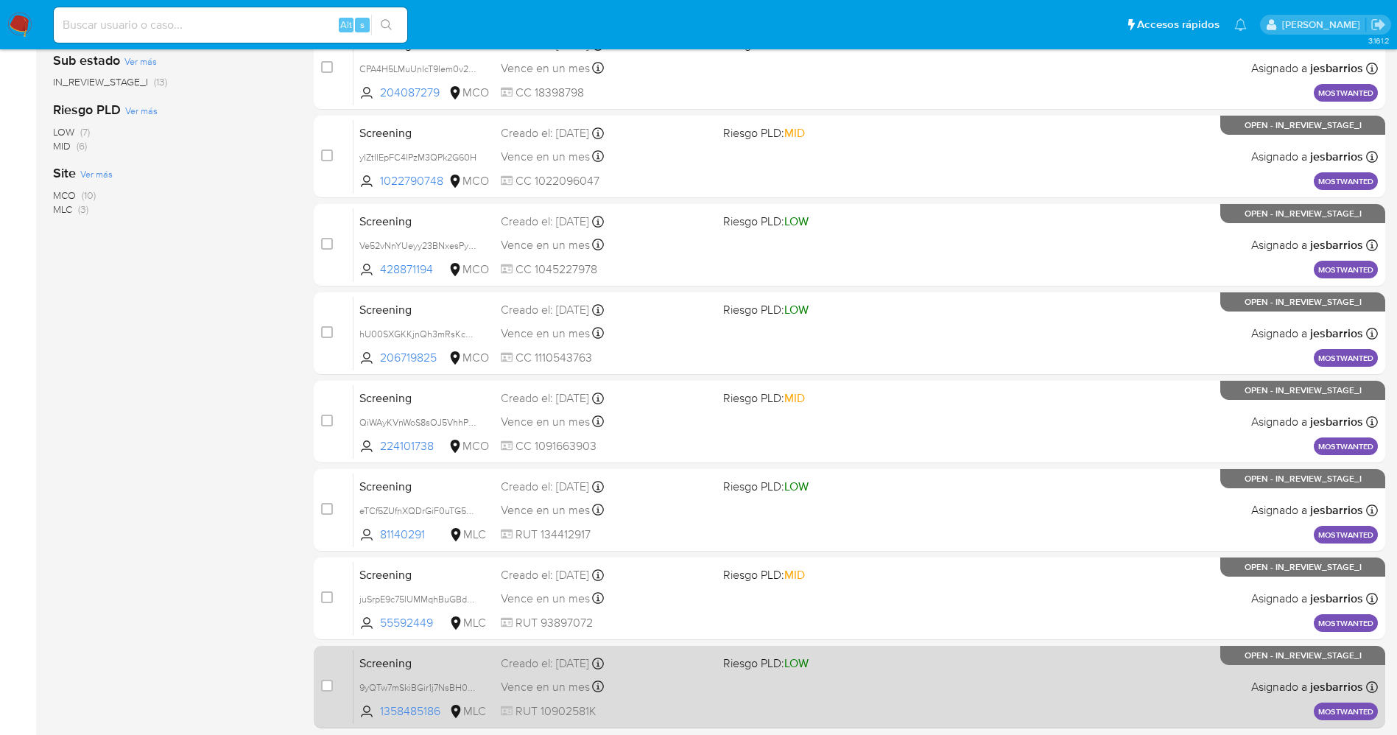
scroll to position [481, 0]
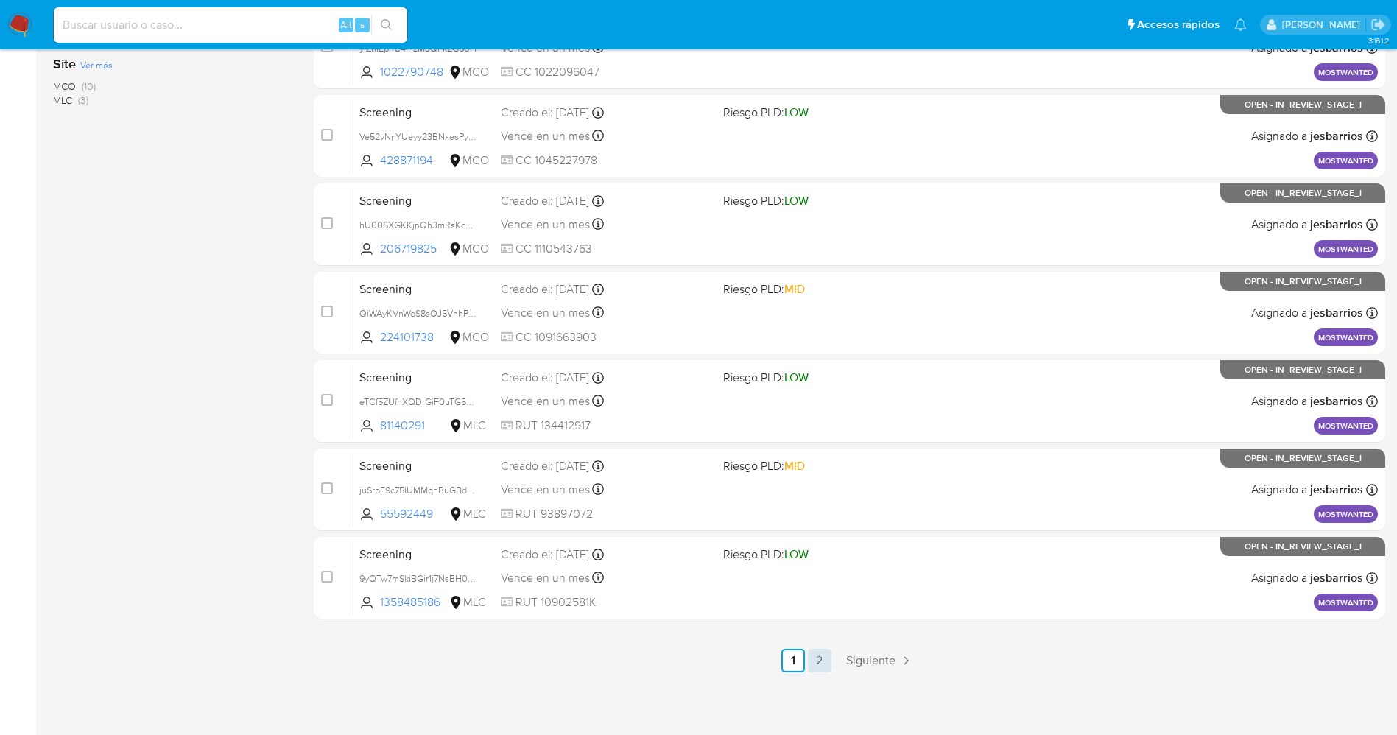
click at [817, 656] on link "2" at bounding box center [820, 661] width 24 height 24
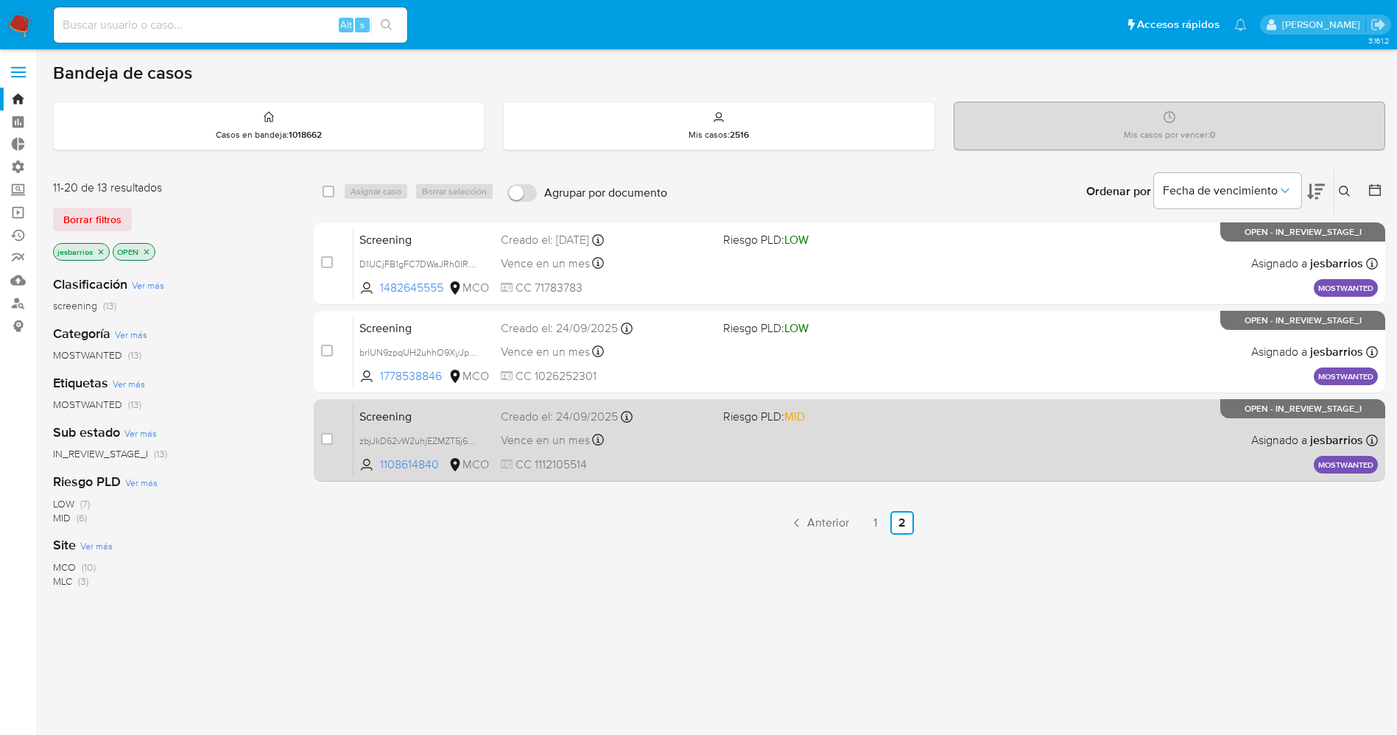
click at [828, 443] on div "Screening zbjJkD62vW2uhjEZMZT5j6oe 1108614840 MCO Riesgo PLD: MID Creado el: [D…" at bounding box center [866, 440] width 1025 height 74
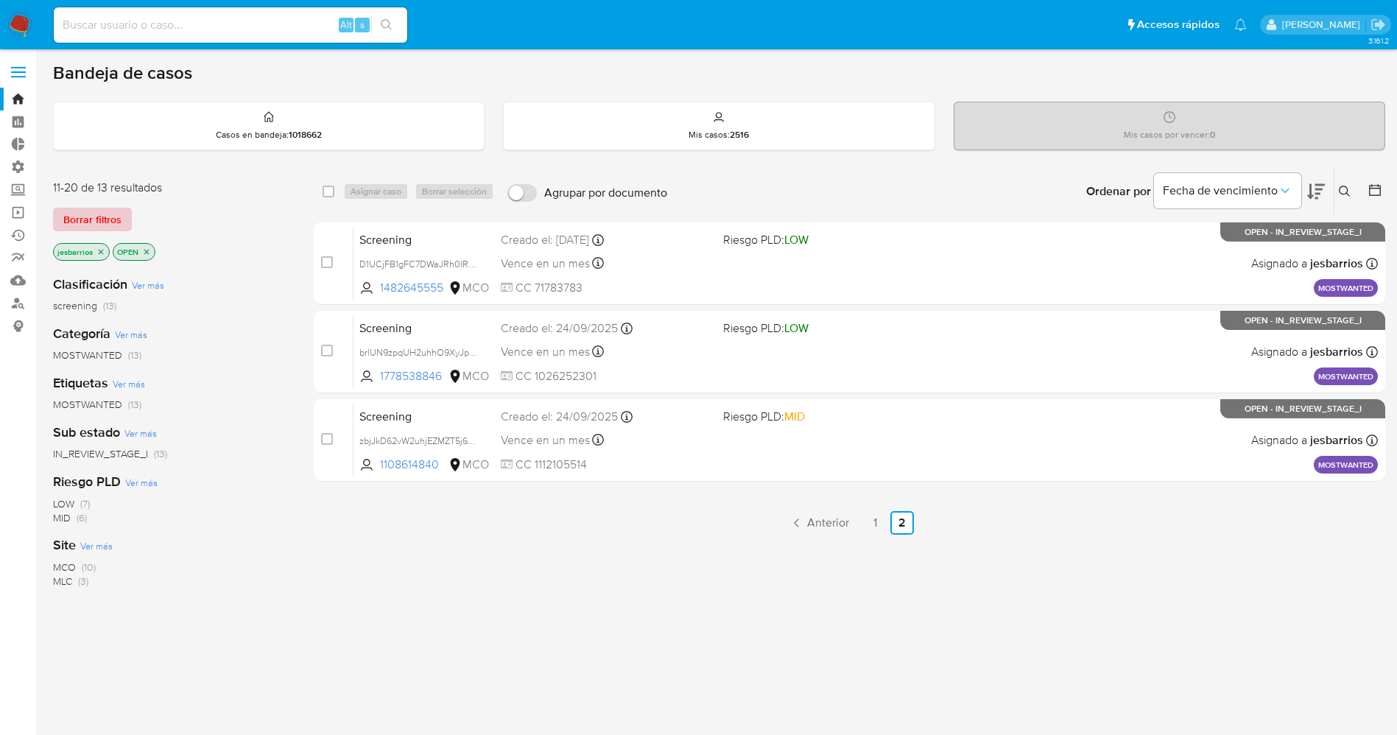
click at [111, 218] on span "Borrar filtros" at bounding box center [92, 219] width 58 height 21
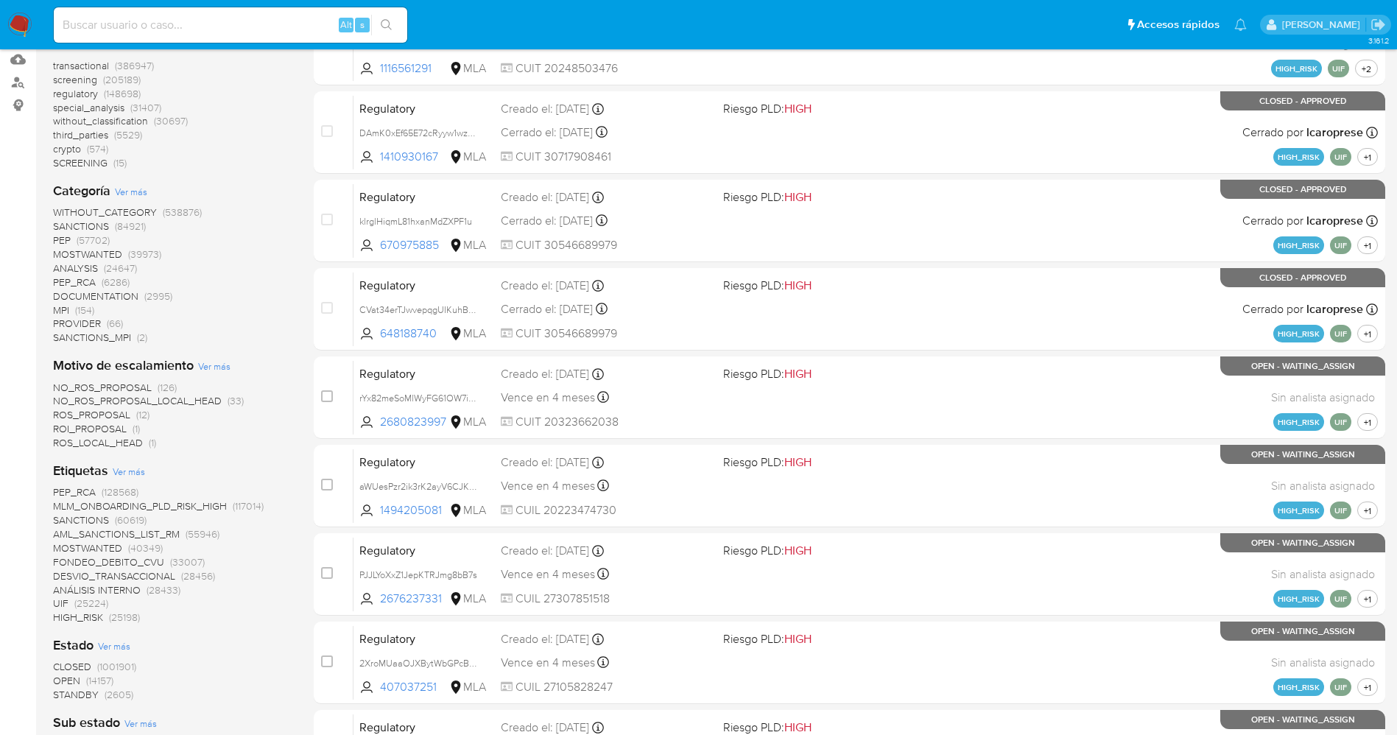
scroll to position [331, 0]
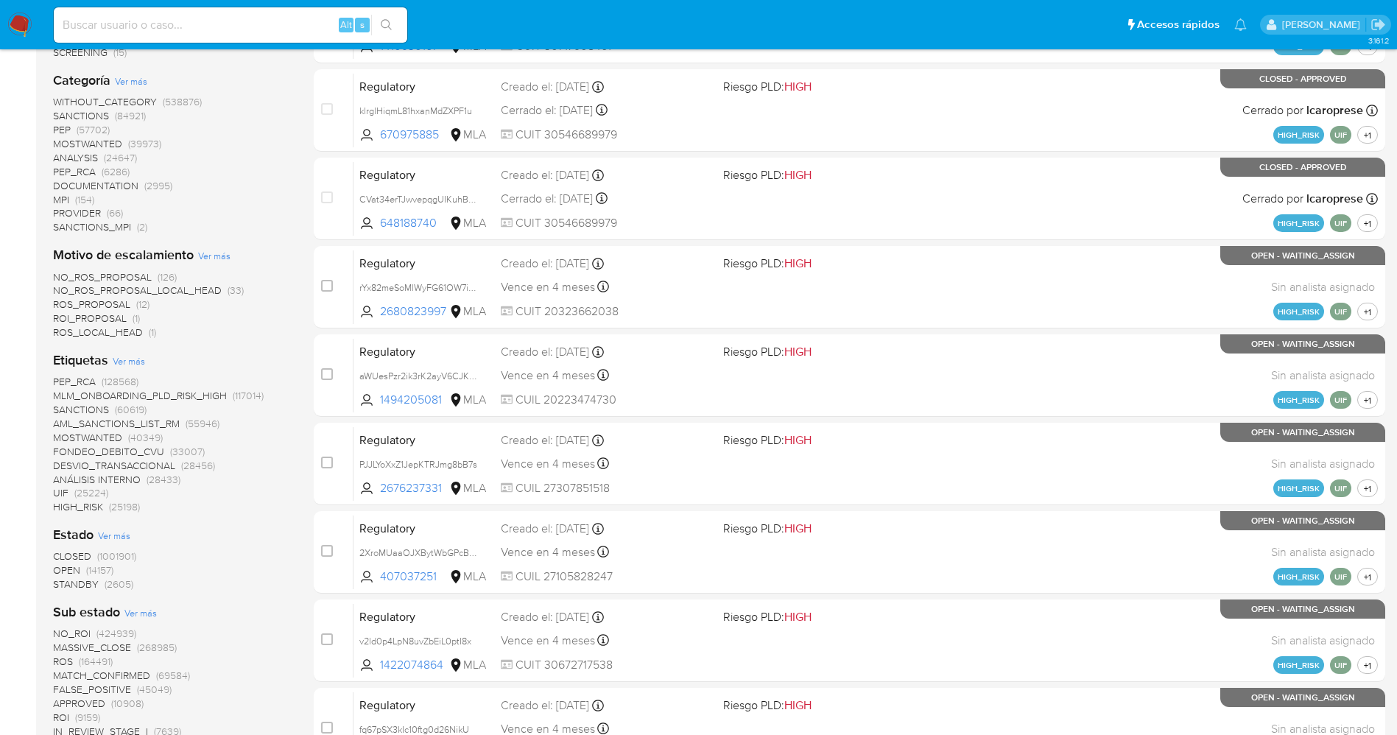
click at [88, 585] on span "STANDBY" at bounding box center [76, 584] width 46 height 15
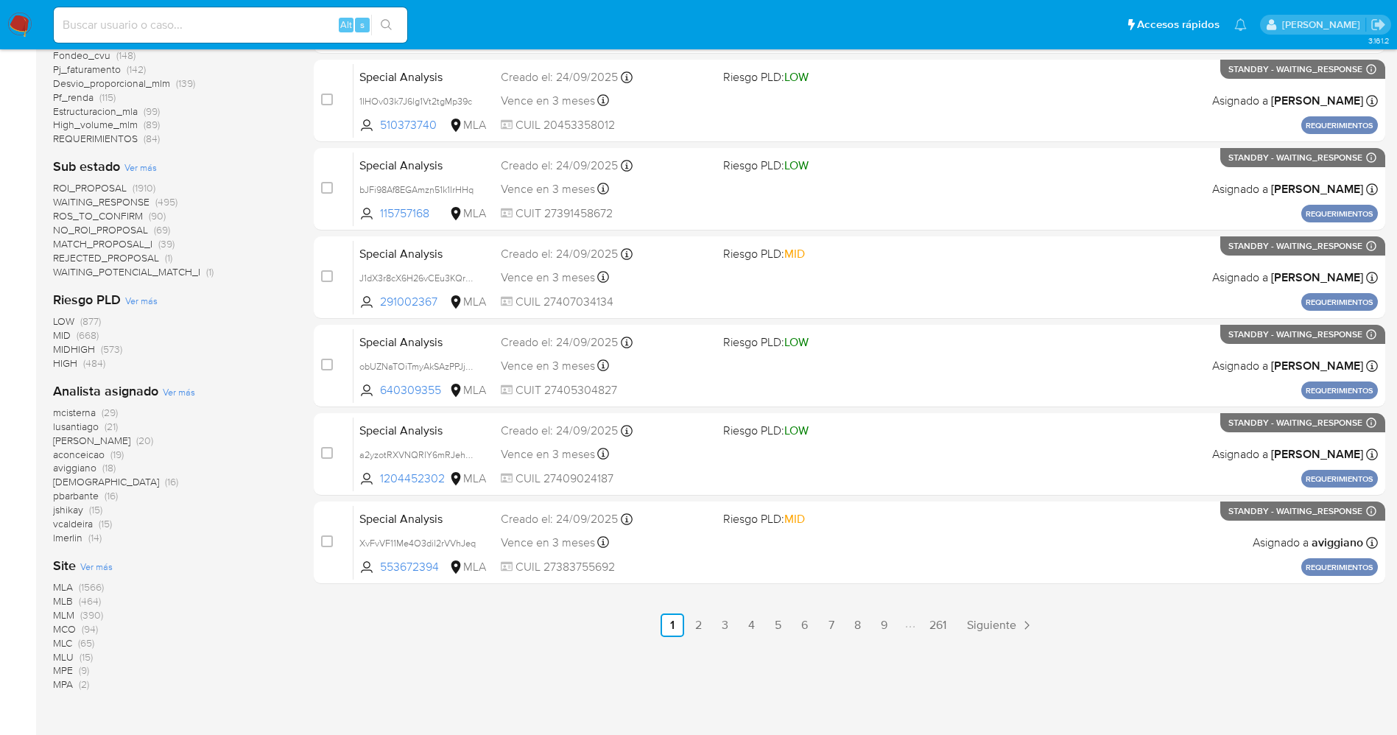
scroll to position [552, 0]
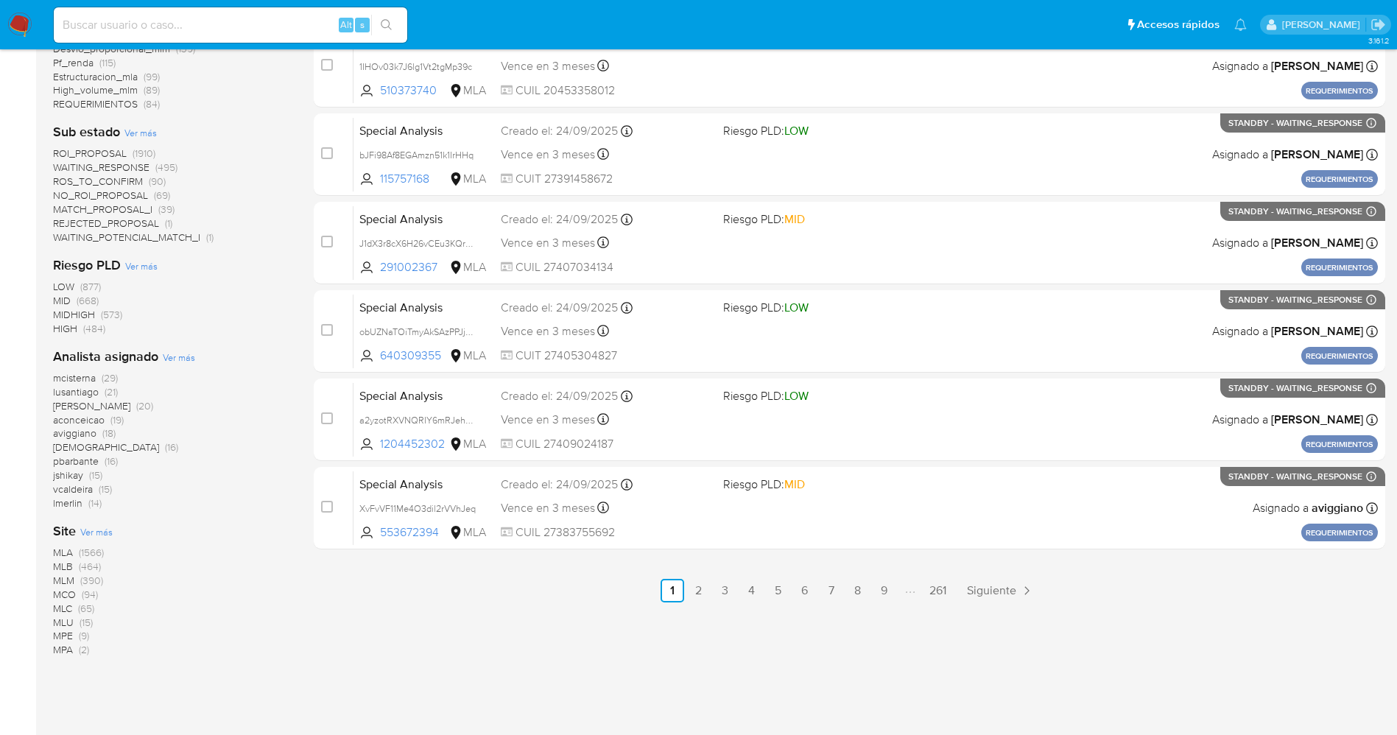
click at [160, 242] on span "WAITING_POTENCIAL_MATCH_I" at bounding box center [126, 237] width 147 height 15
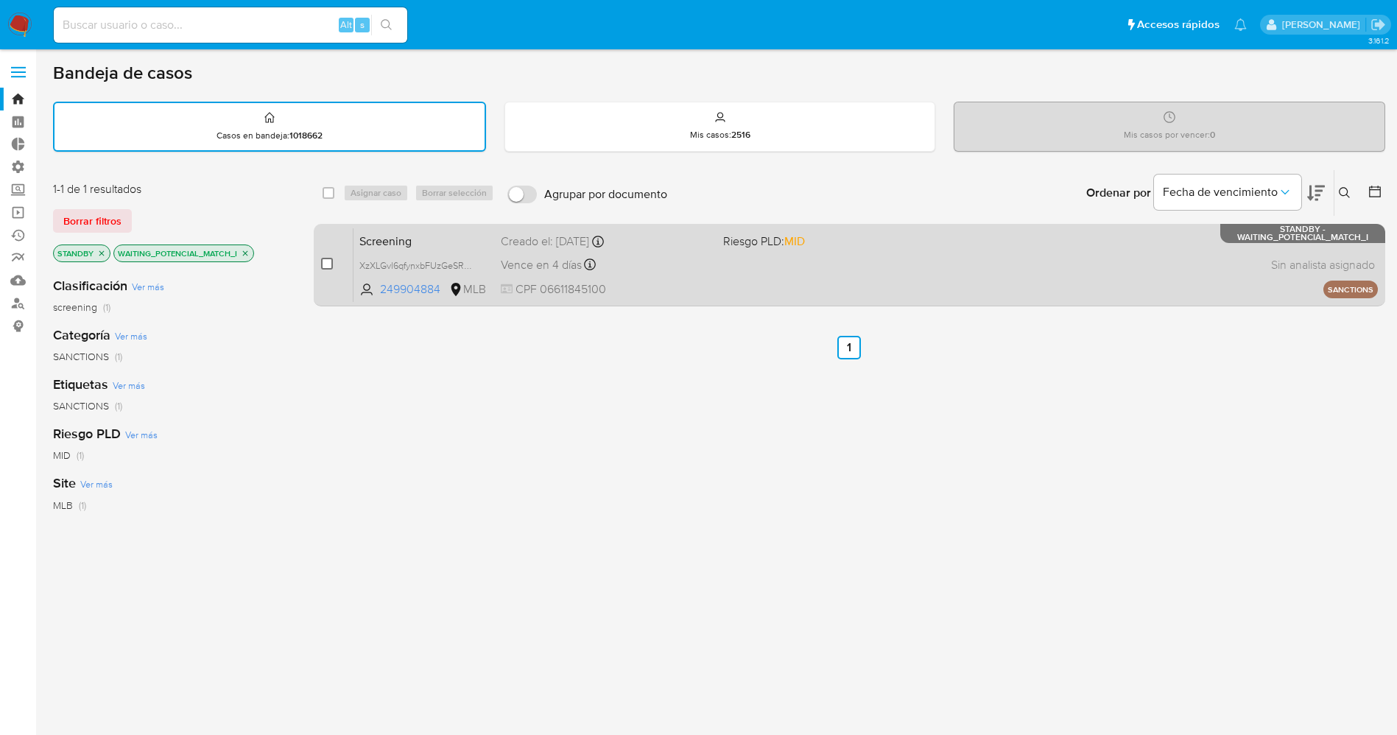
click at [326, 260] on input "checkbox" at bounding box center [327, 264] width 12 height 12
checkbox input "true"
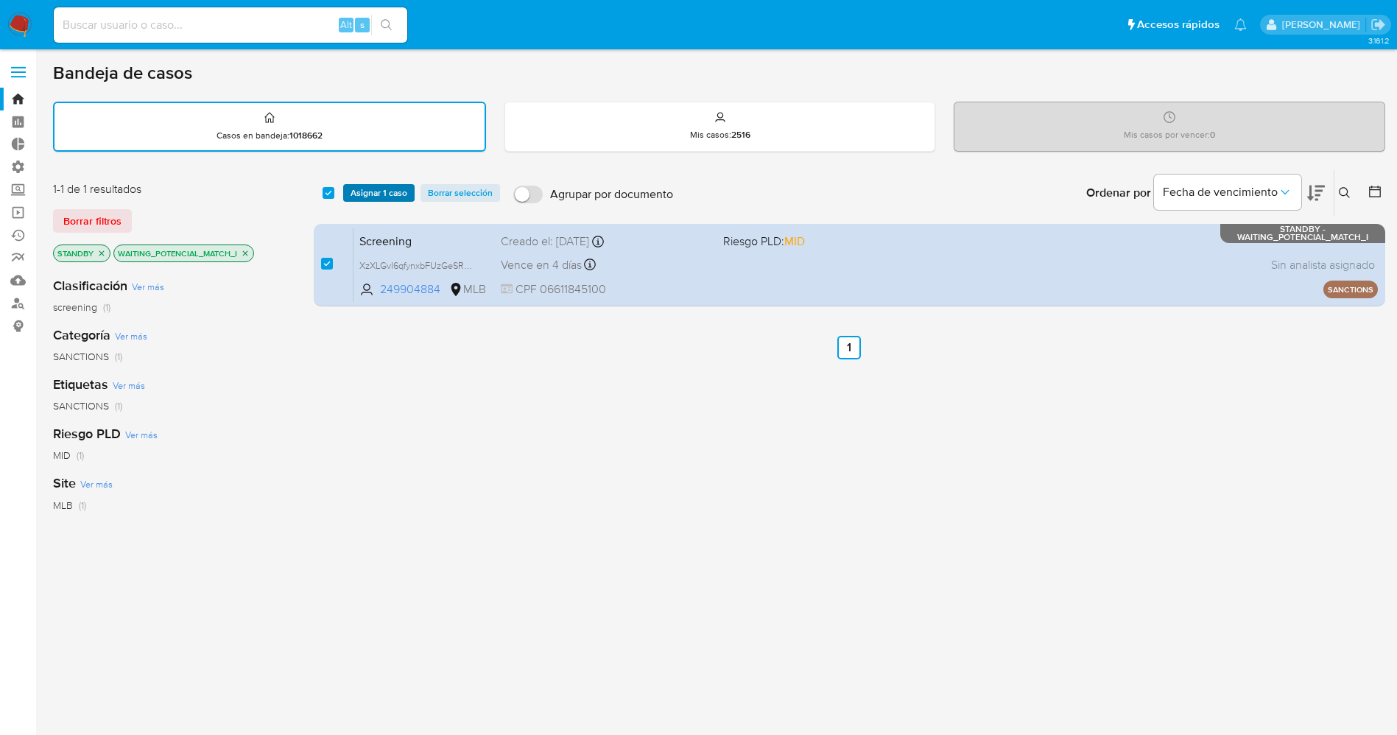
click at [359, 189] on span "Asignar 1 caso" at bounding box center [379, 193] width 57 height 15
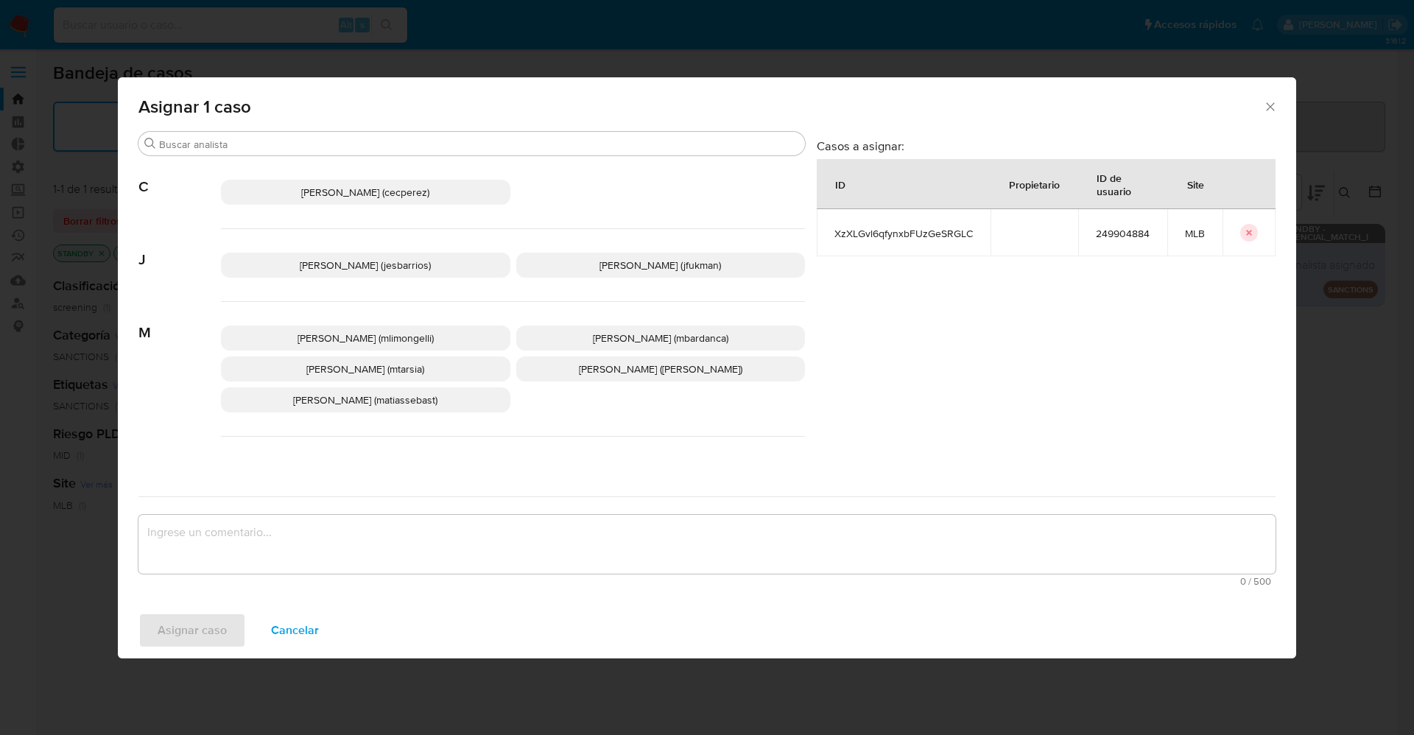
click at [323, 261] on span "[PERSON_NAME] (jesbarrios)" at bounding box center [365, 265] width 131 height 15
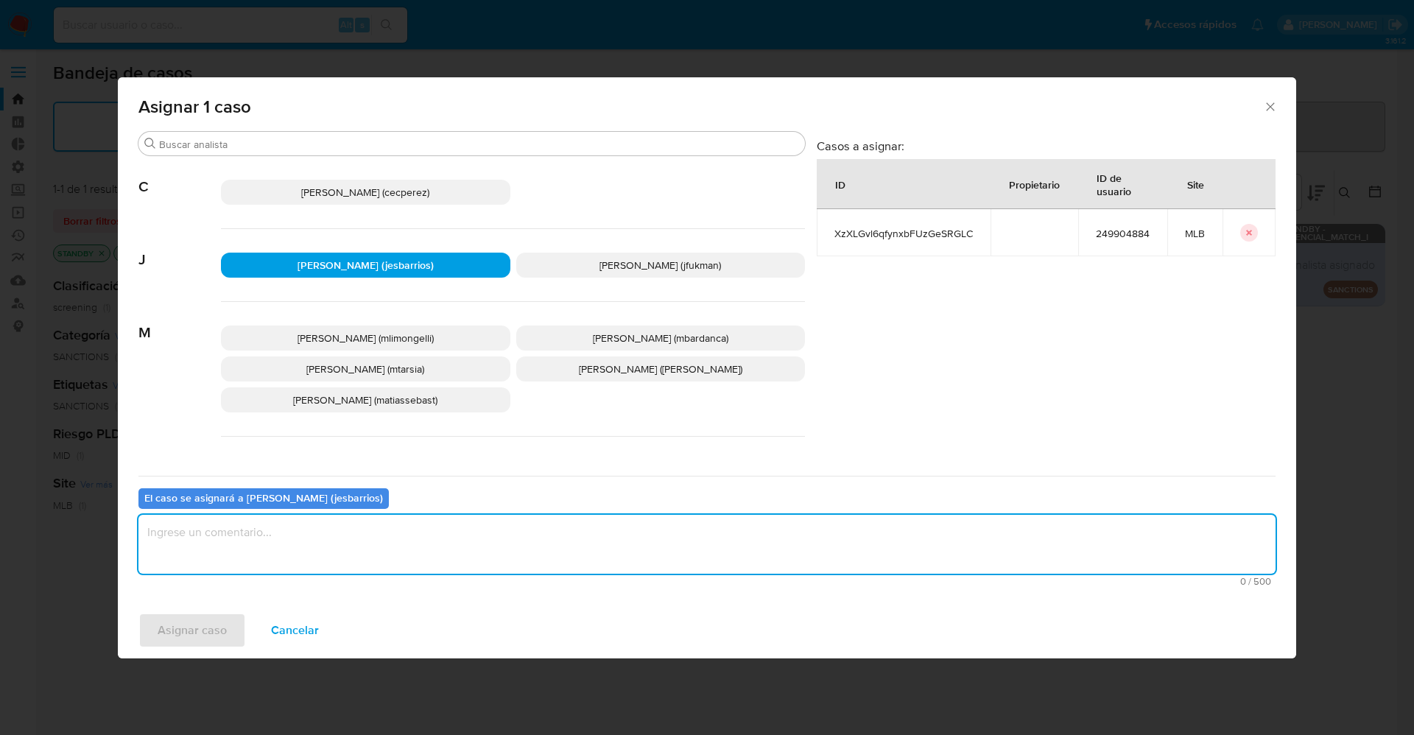
click at [373, 527] on textarea "assign-modal" at bounding box center [706, 544] width 1137 height 59
type textarea "Analisis"
click at [173, 625] on span "Asignar caso" at bounding box center [192, 630] width 69 height 32
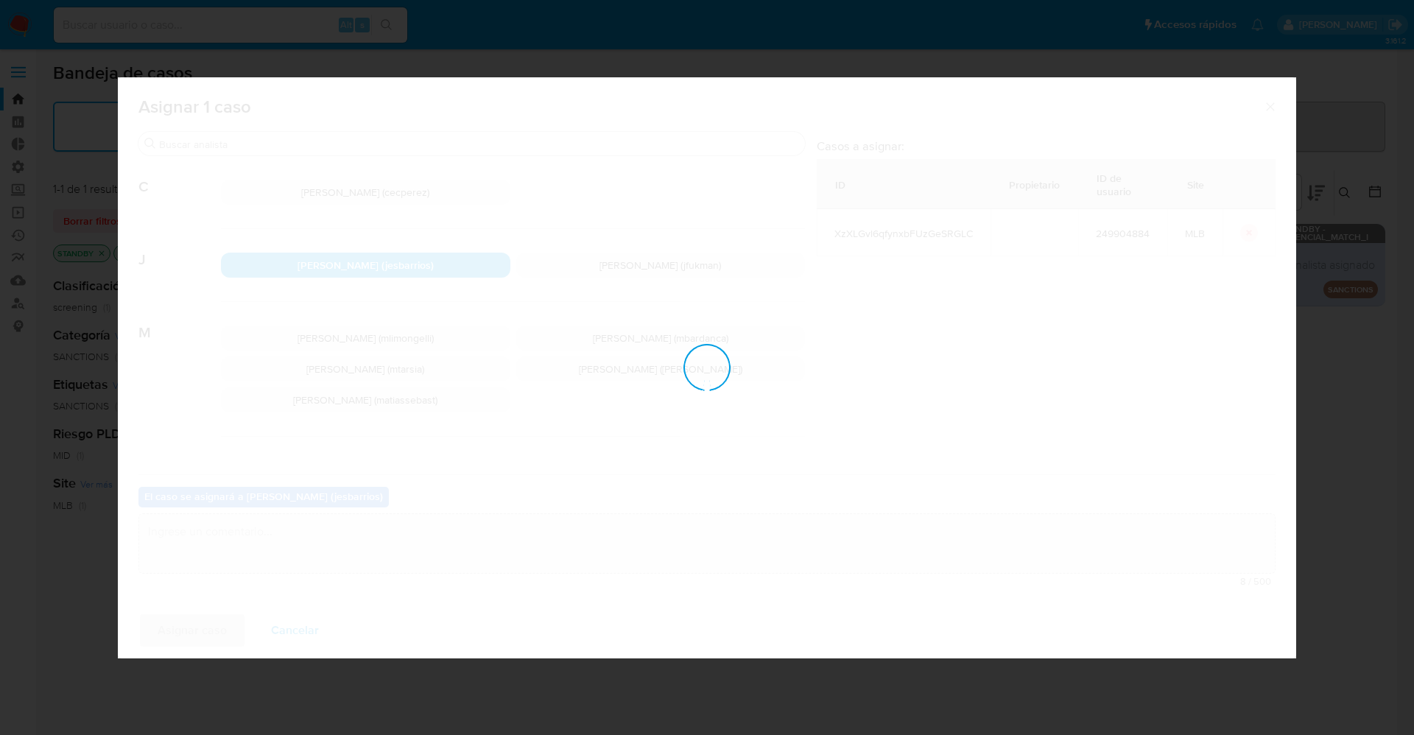
checkbox input "false"
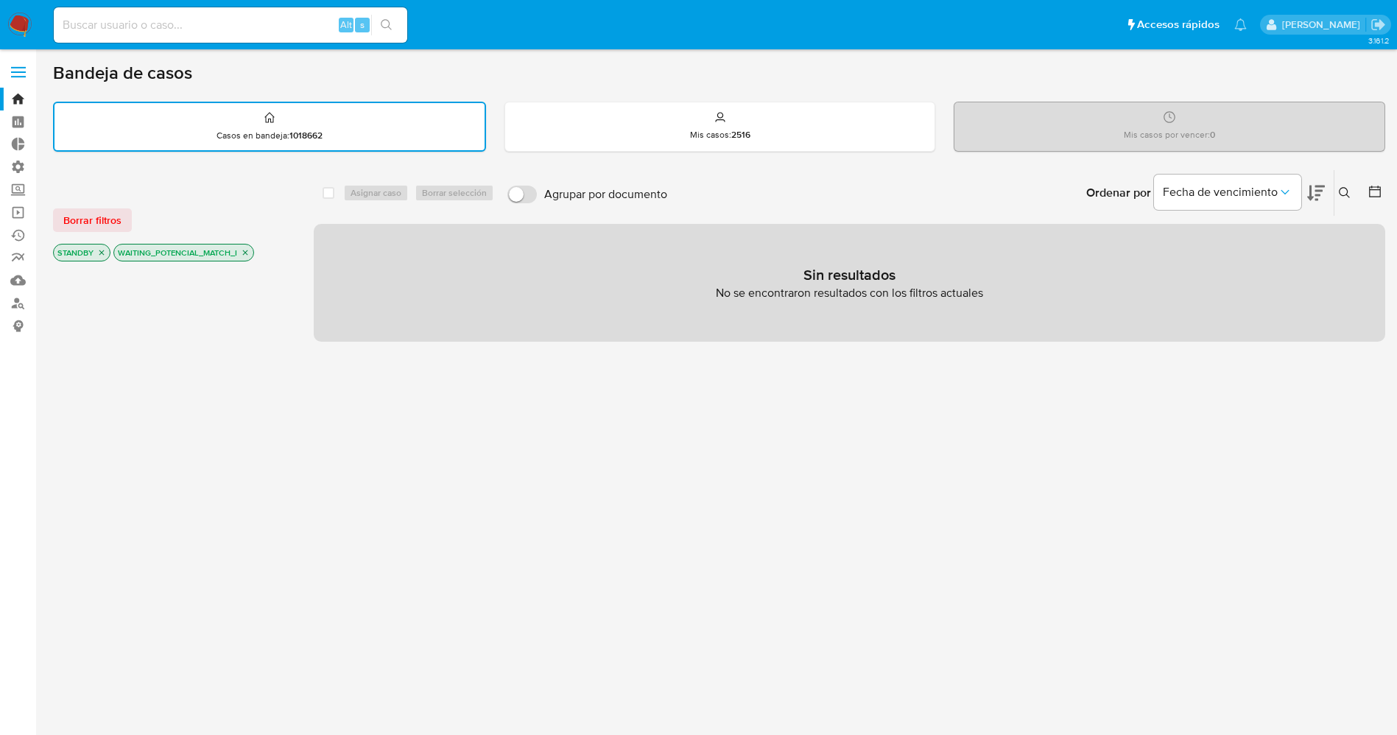
click at [19, 25] on img at bounding box center [19, 25] width 25 height 25
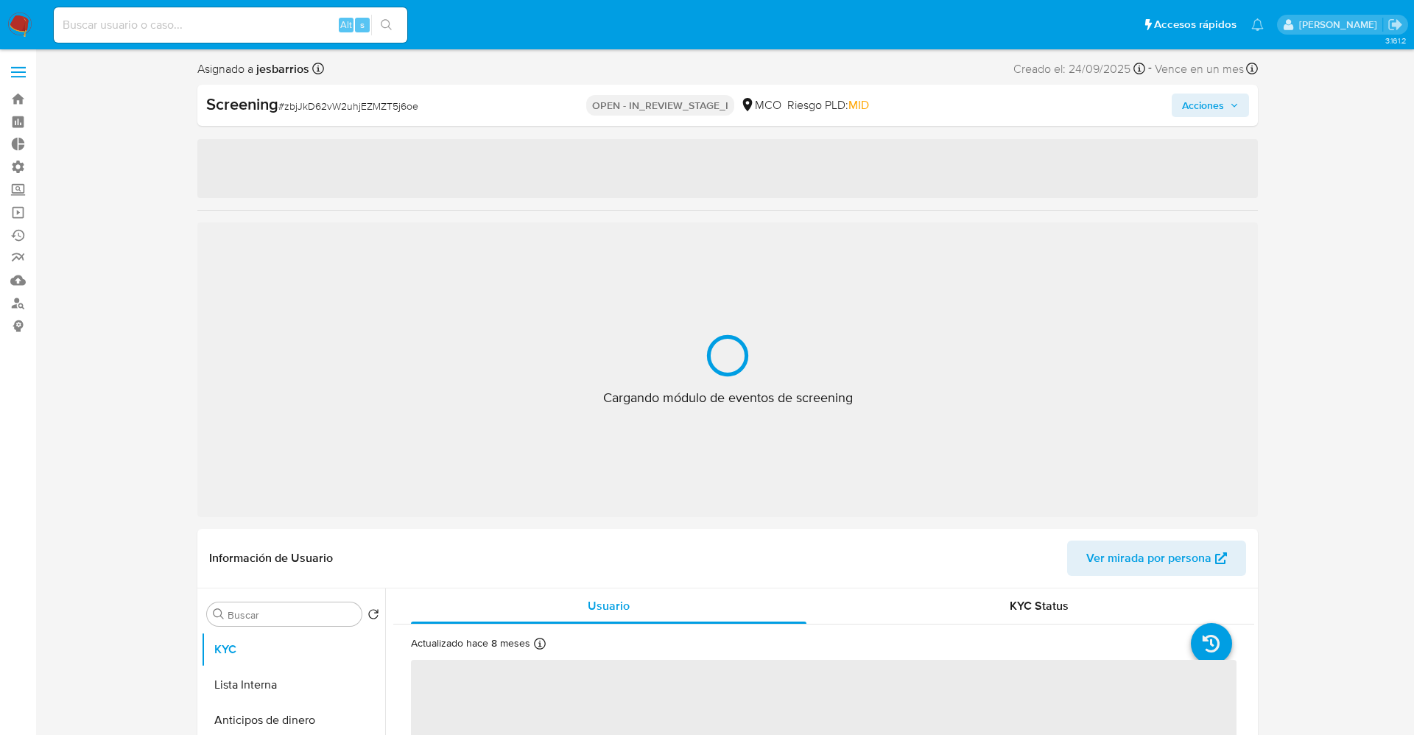
select select "10"
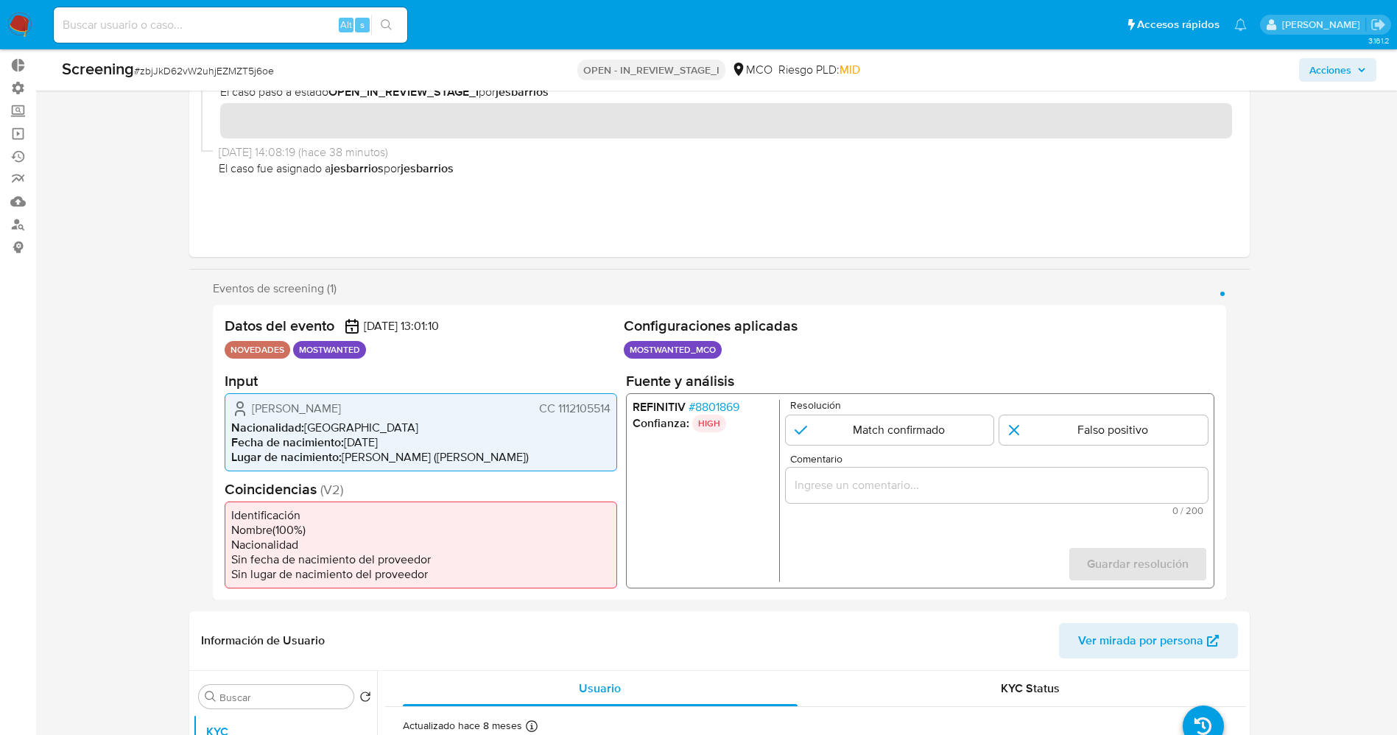
scroll to position [110, 0]
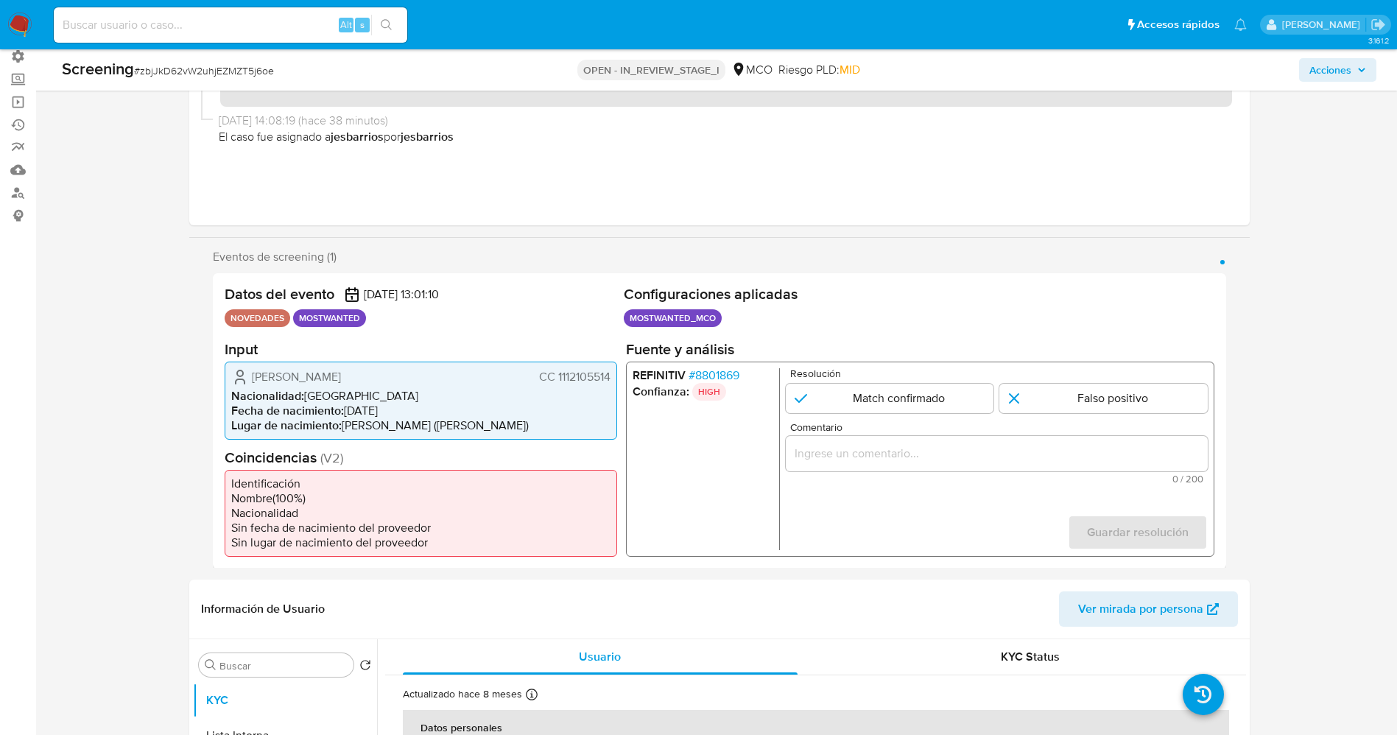
click at [699, 379] on span "# 8801869" at bounding box center [713, 375] width 51 height 15
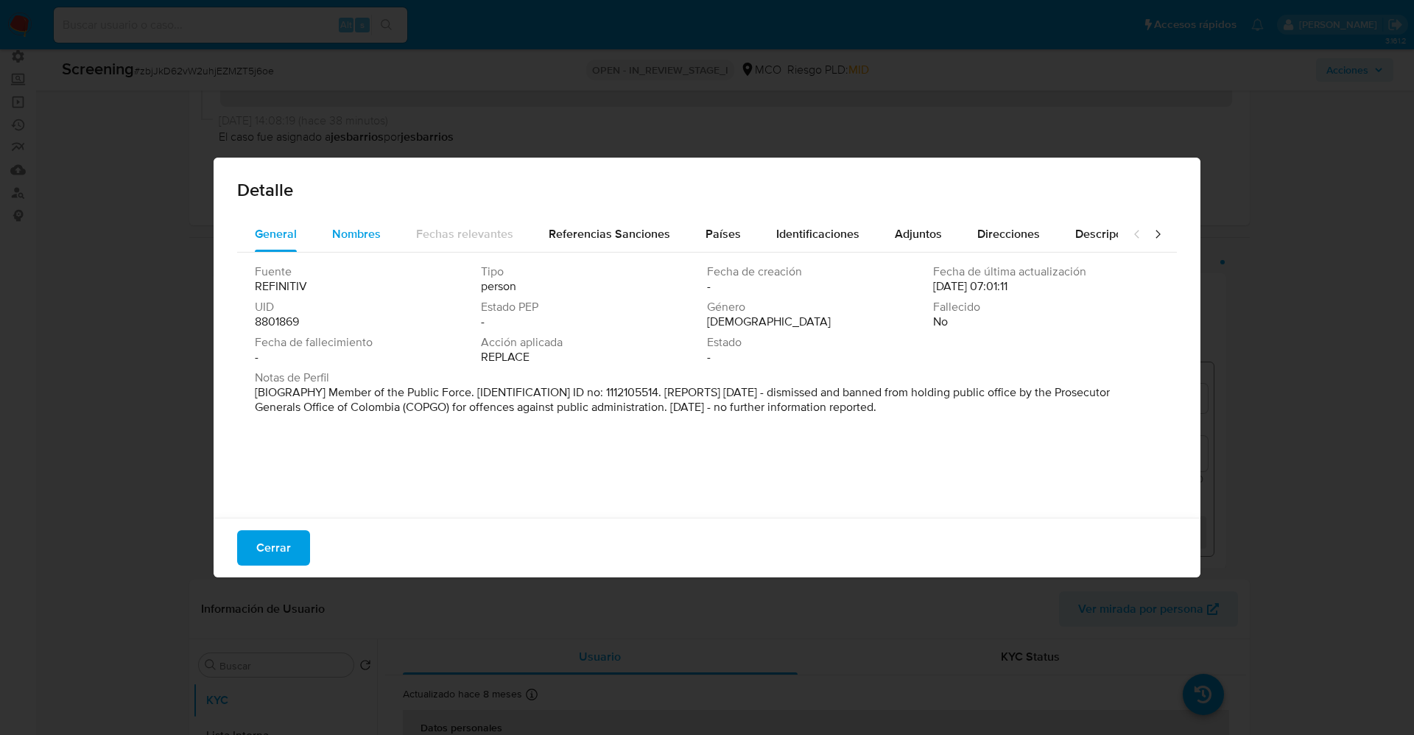
click at [361, 227] on span "Nombres" at bounding box center [356, 233] width 49 height 17
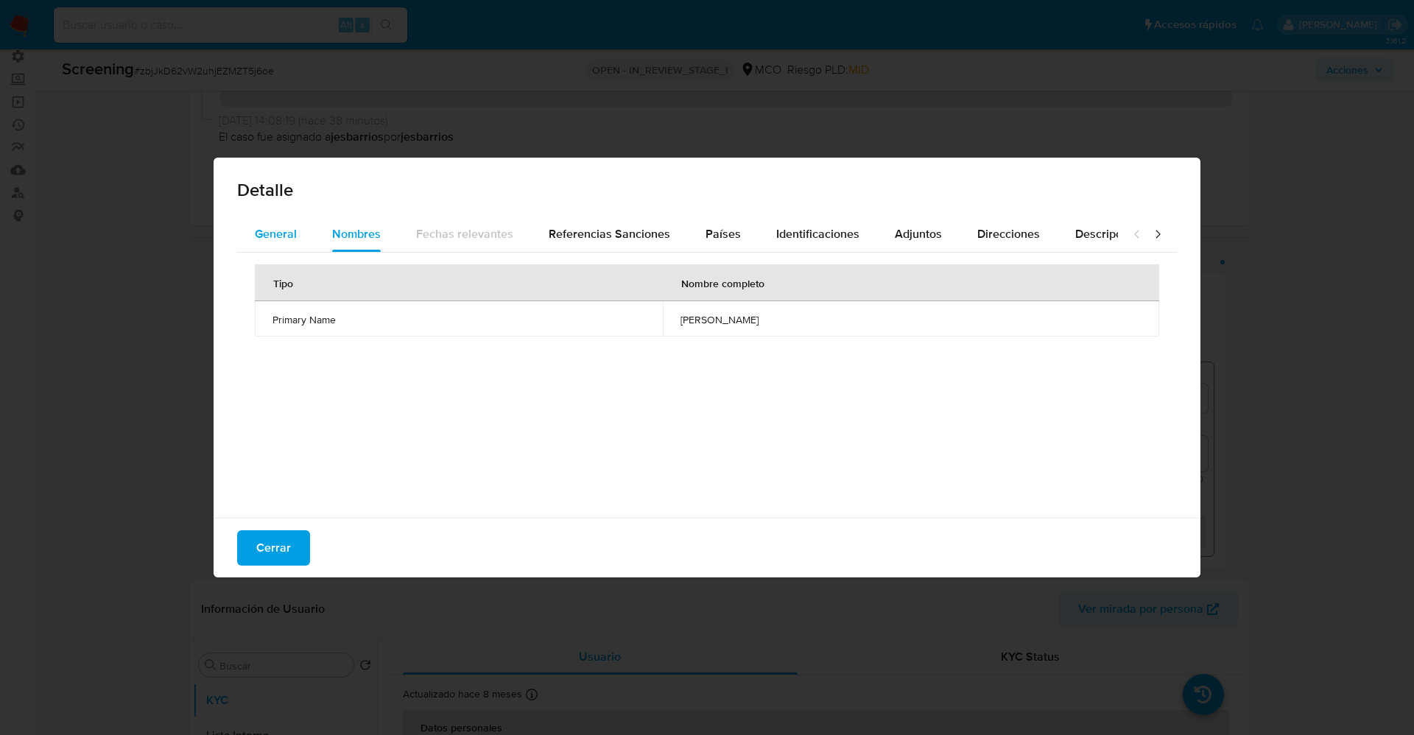
click at [269, 235] on span "General" at bounding box center [276, 233] width 42 height 17
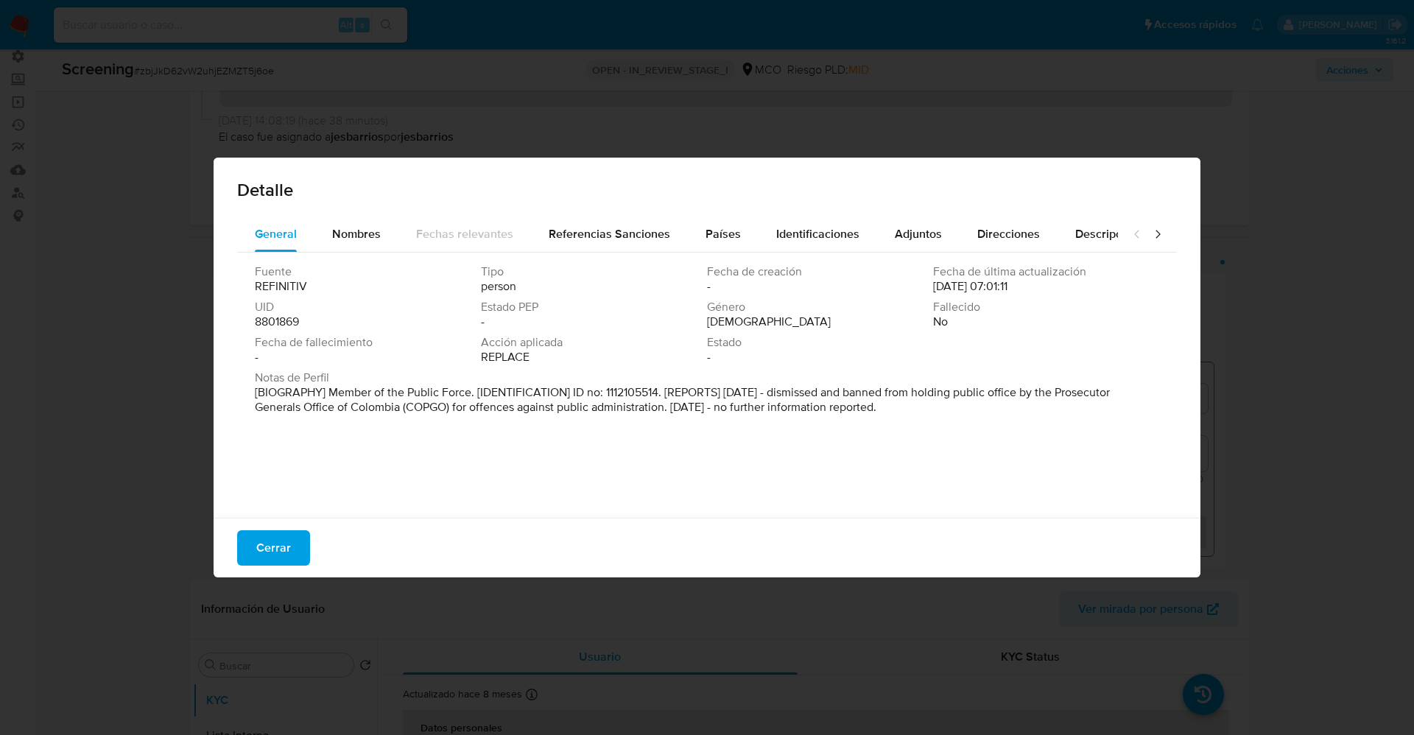
drag, startPoint x: 401, startPoint y: 395, endPoint x: 1152, endPoint y: 447, distance: 752.4
click at [1152, 447] on div "Fuente REFINITIV Tipo person Fecha de creación - Fecha de última actualización …" at bounding box center [707, 382] width 940 height 258
click at [289, 535] on button "Cerrar" at bounding box center [273, 547] width 73 height 35
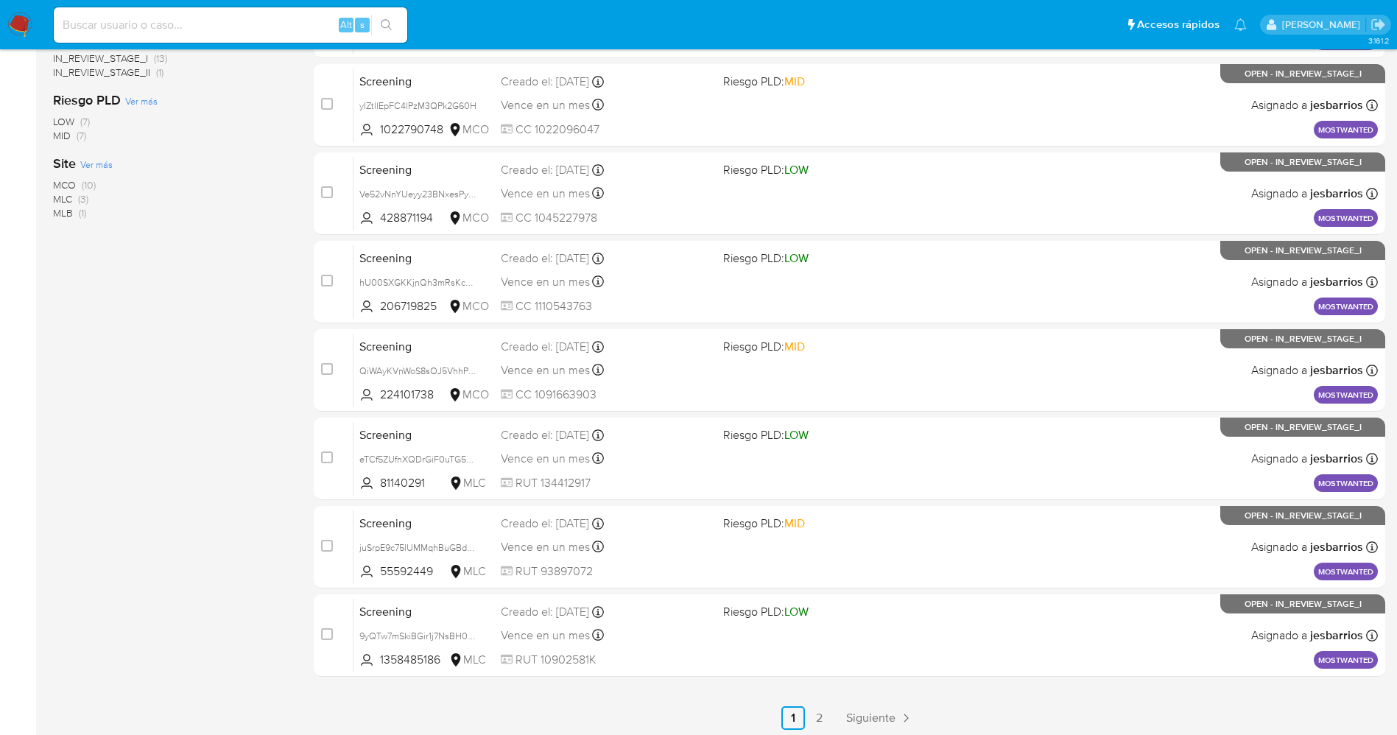
scroll to position [481, 0]
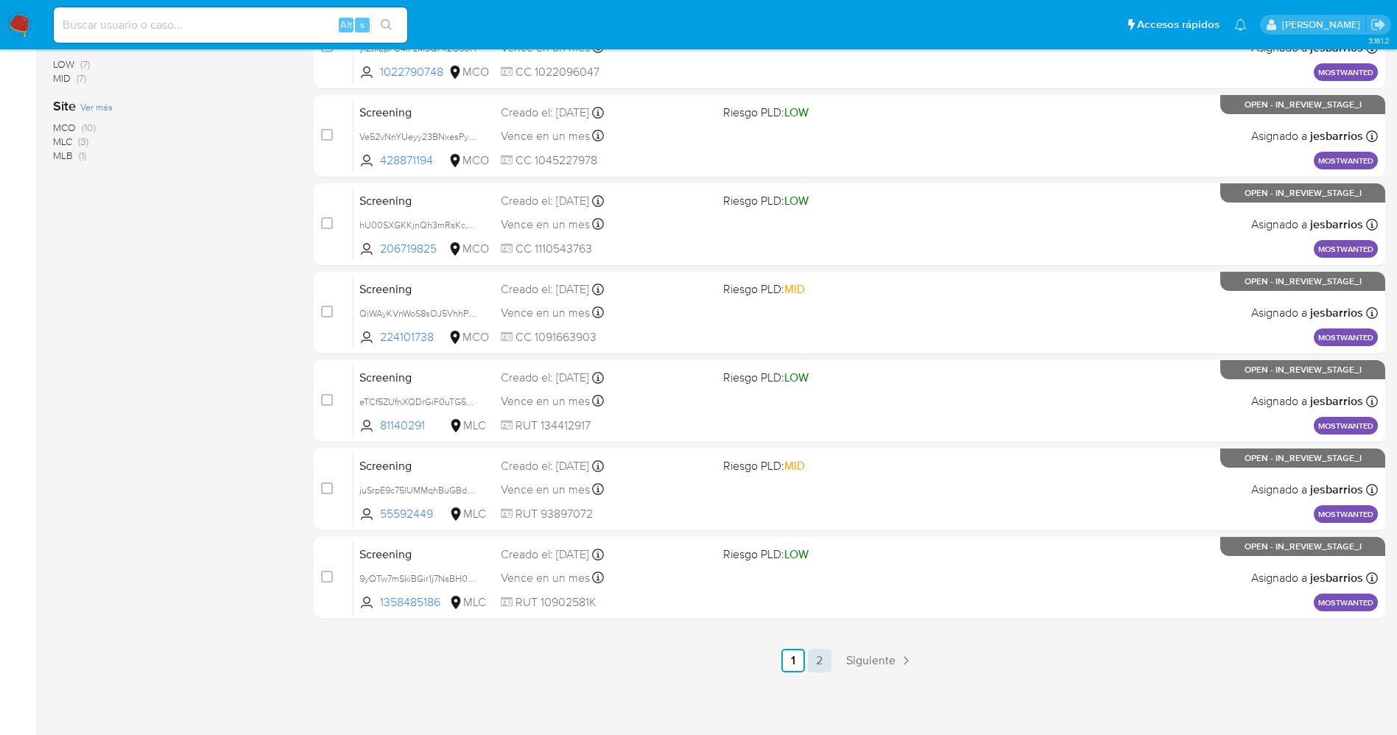
click at [812, 660] on link "2" at bounding box center [820, 661] width 24 height 24
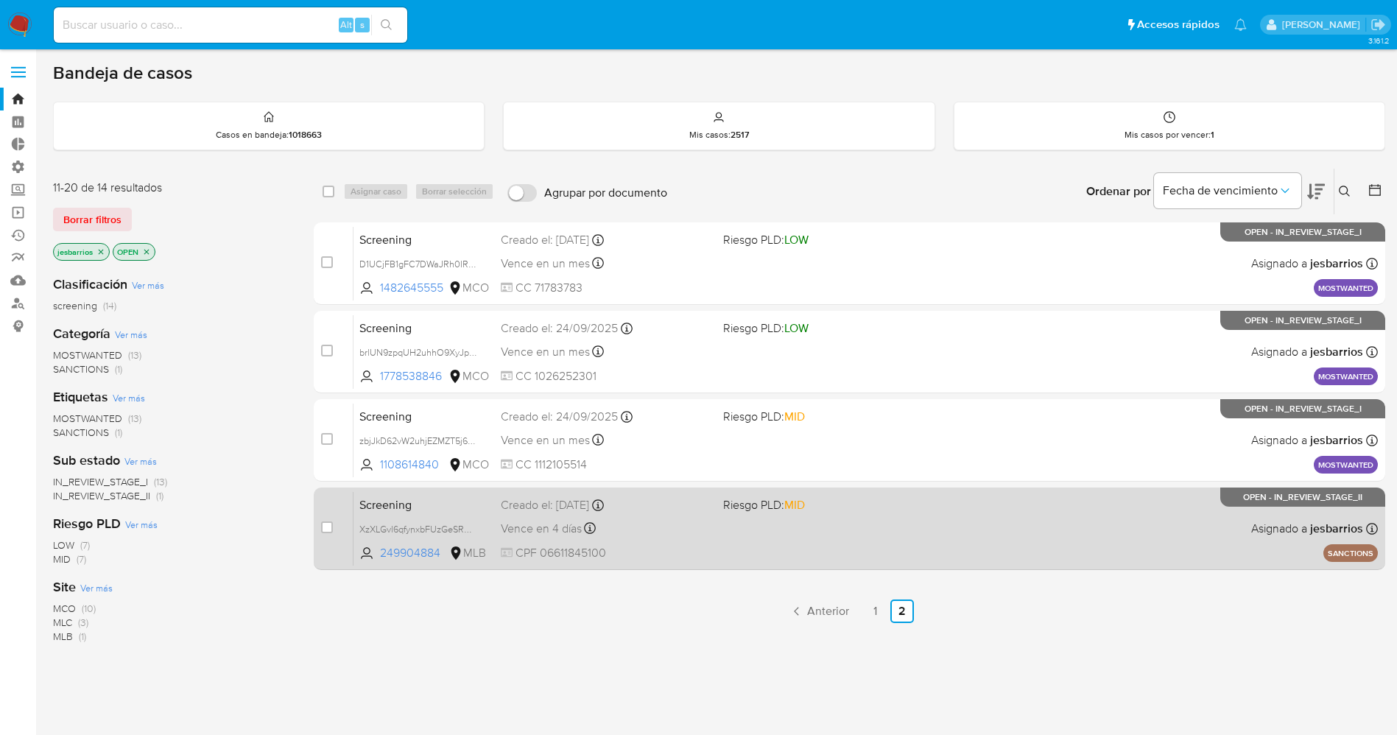
click at [706, 550] on span "CPF 06611845100" at bounding box center [606, 553] width 211 height 16
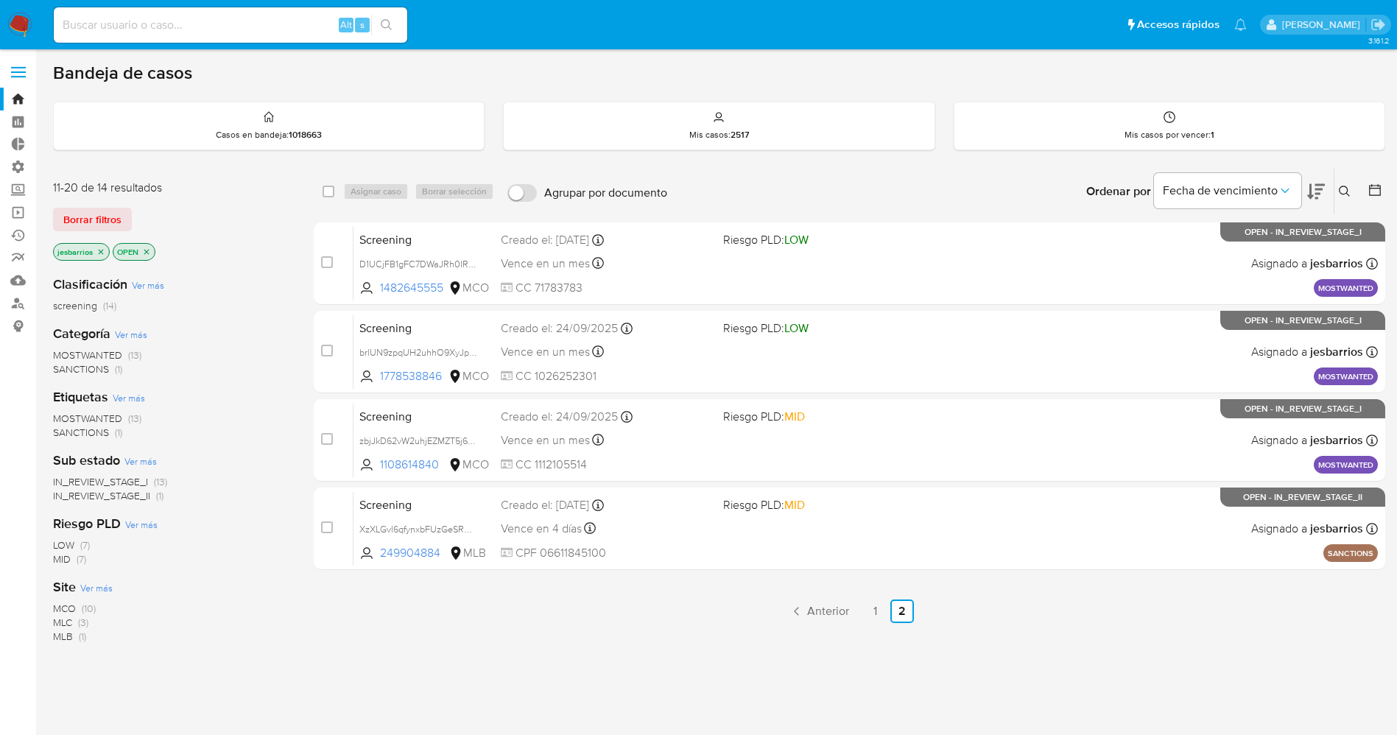
drag, startPoint x: 1349, startPoint y: 192, endPoint x: 1153, endPoint y: 260, distance: 207.6
click at [1349, 192] on icon at bounding box center [1345, 192] width 12 height 12
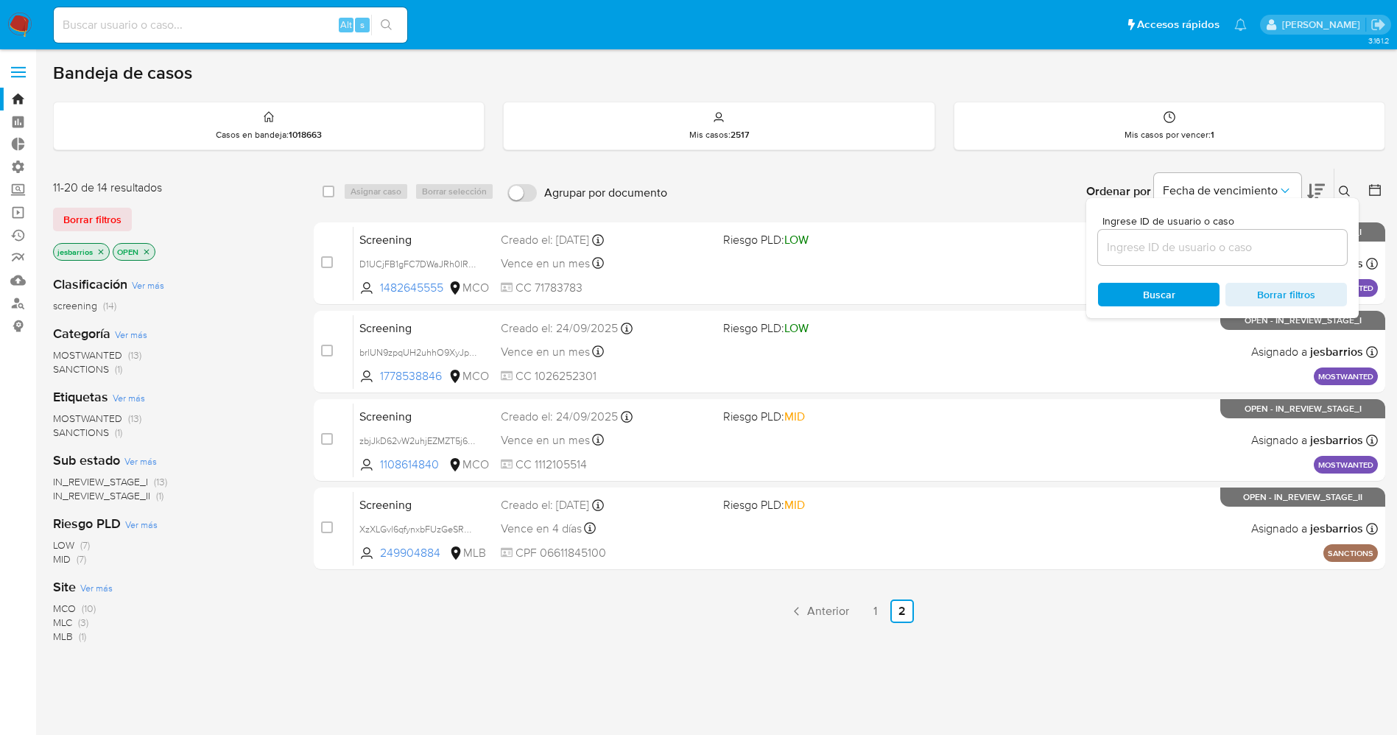
click at [1187, 245] on input at bounding box center [1222, 247] width 249 height 19
type input "pf8HWc0mzM1PAZV37ZXwCyN3"
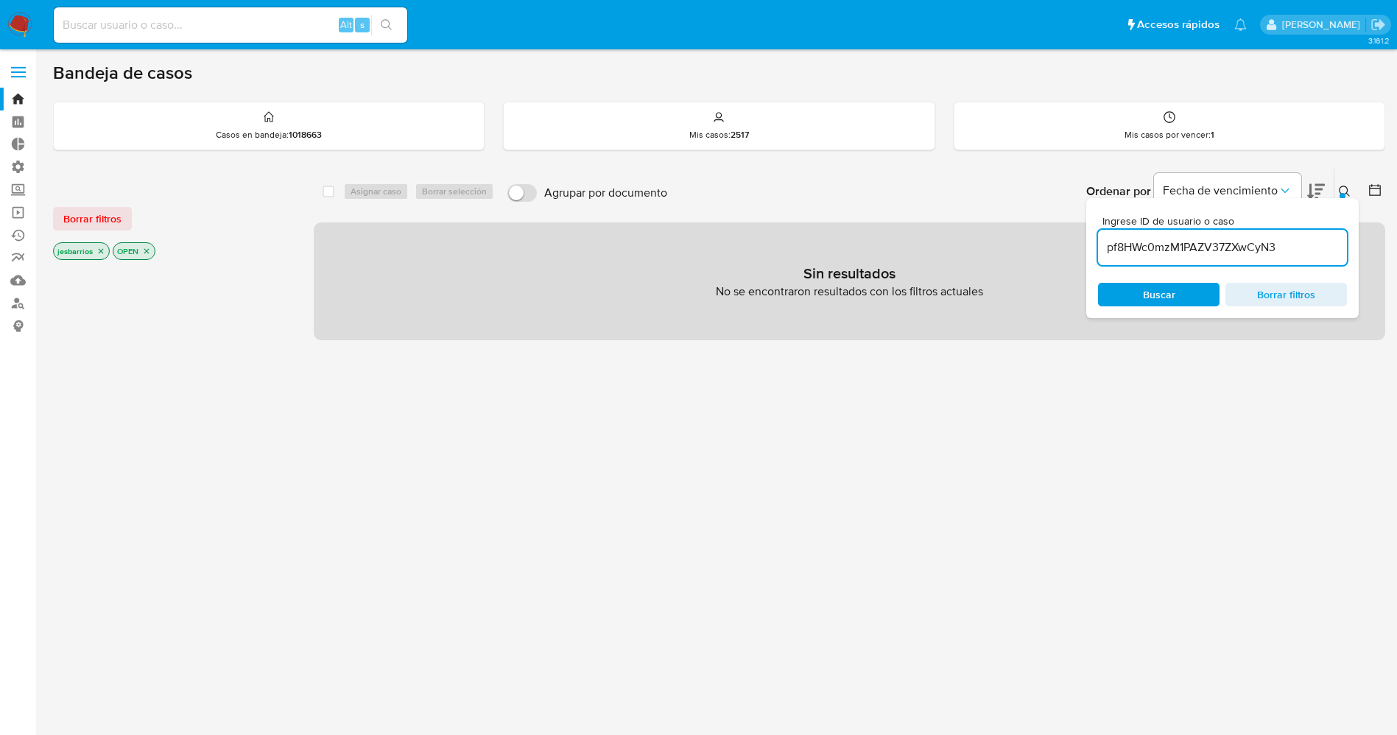
click at [1109, 247] on input "pf8HWc0mzM1PAZV37ZXwCyN3" at bounding box center [1222, 247] width 249 height 19
click at [1307, 250] on input "pf8HWc0mzM1PAZV37ZXwCyN3" at bounding box center [1222, 247] width 249 height 19
click at [74, 219] on span "Borrar filtros" at bounding box center [92, 218] width 58 height 21
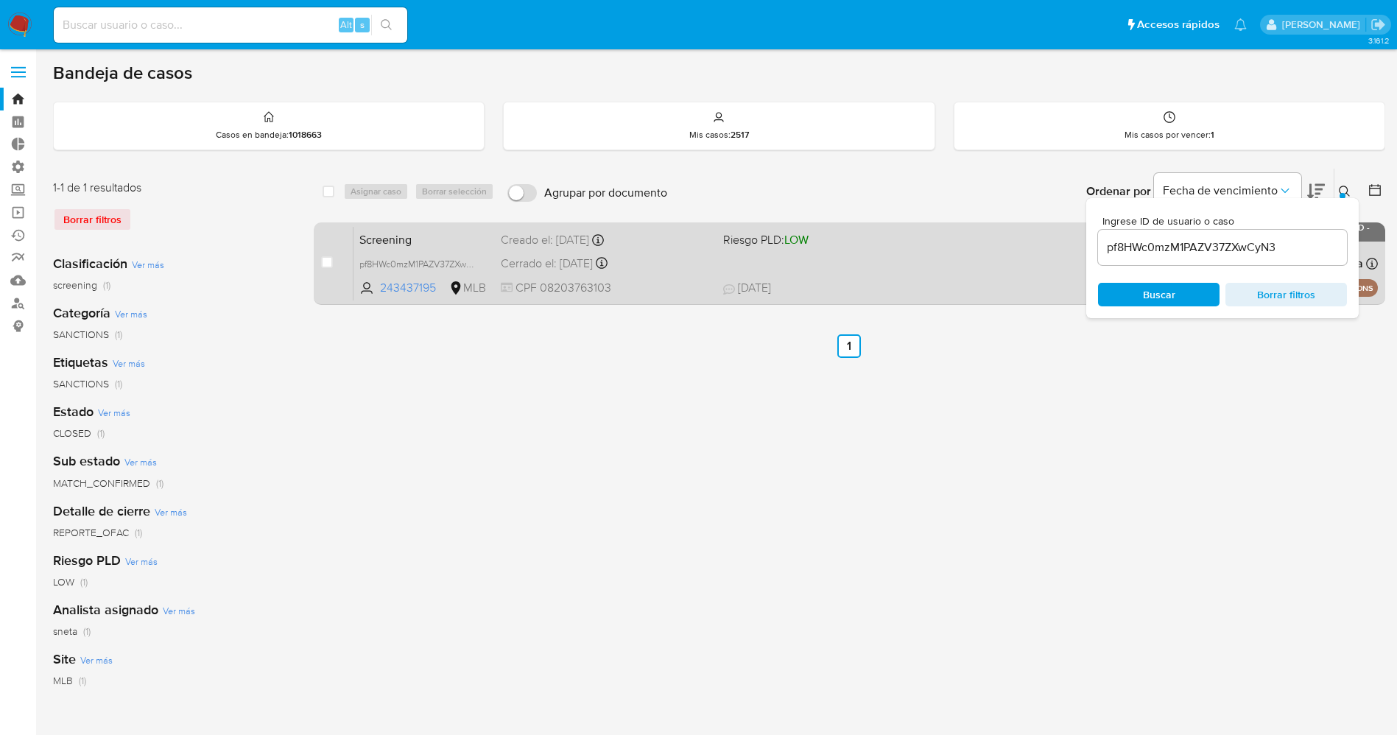
click at [861, 270] on div "Screening pf8HWc0mzM1PAZV37ZXwCyN3 243437195 MLB Riesgo PLD: LOW Creado el: [DA…" at bounding box center [866, 263] width 1025 height 74
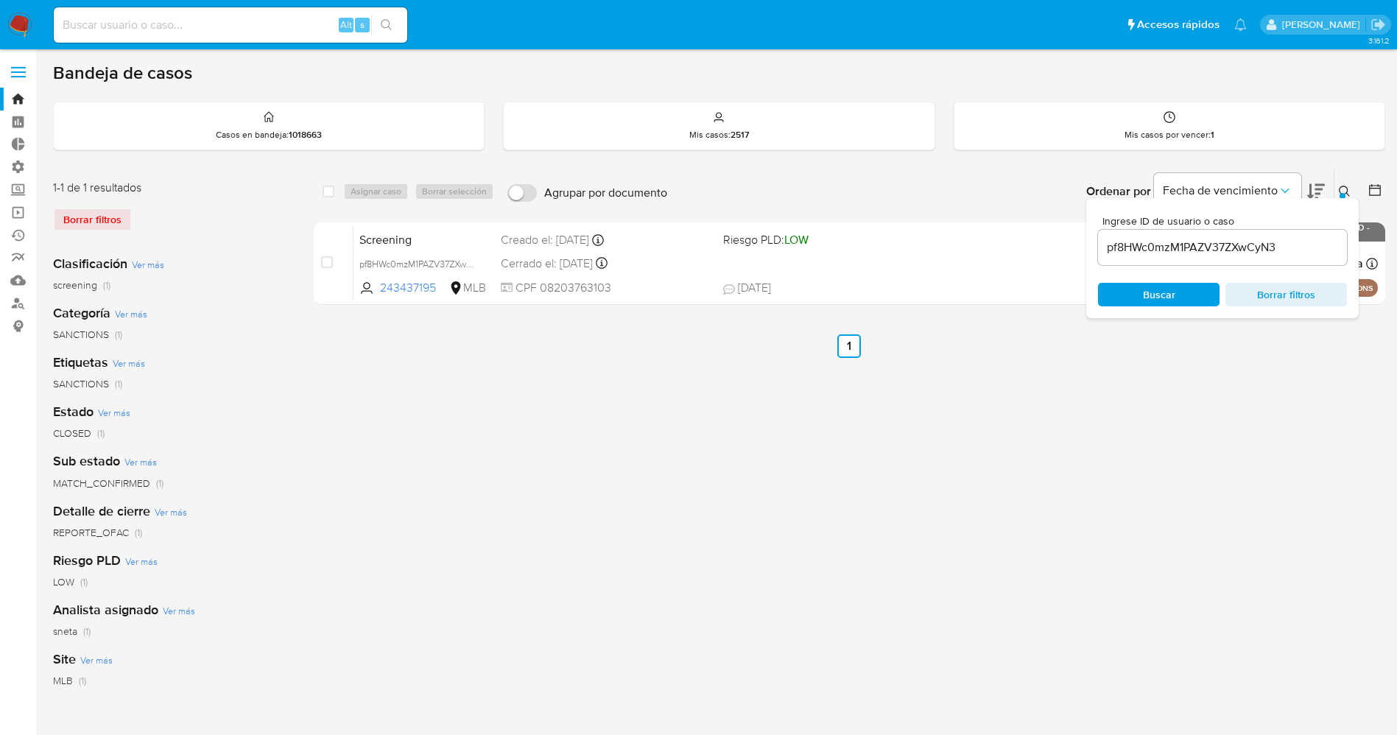
click at [26, 32] on img at bounding box center [19, 25] width 25 height 25
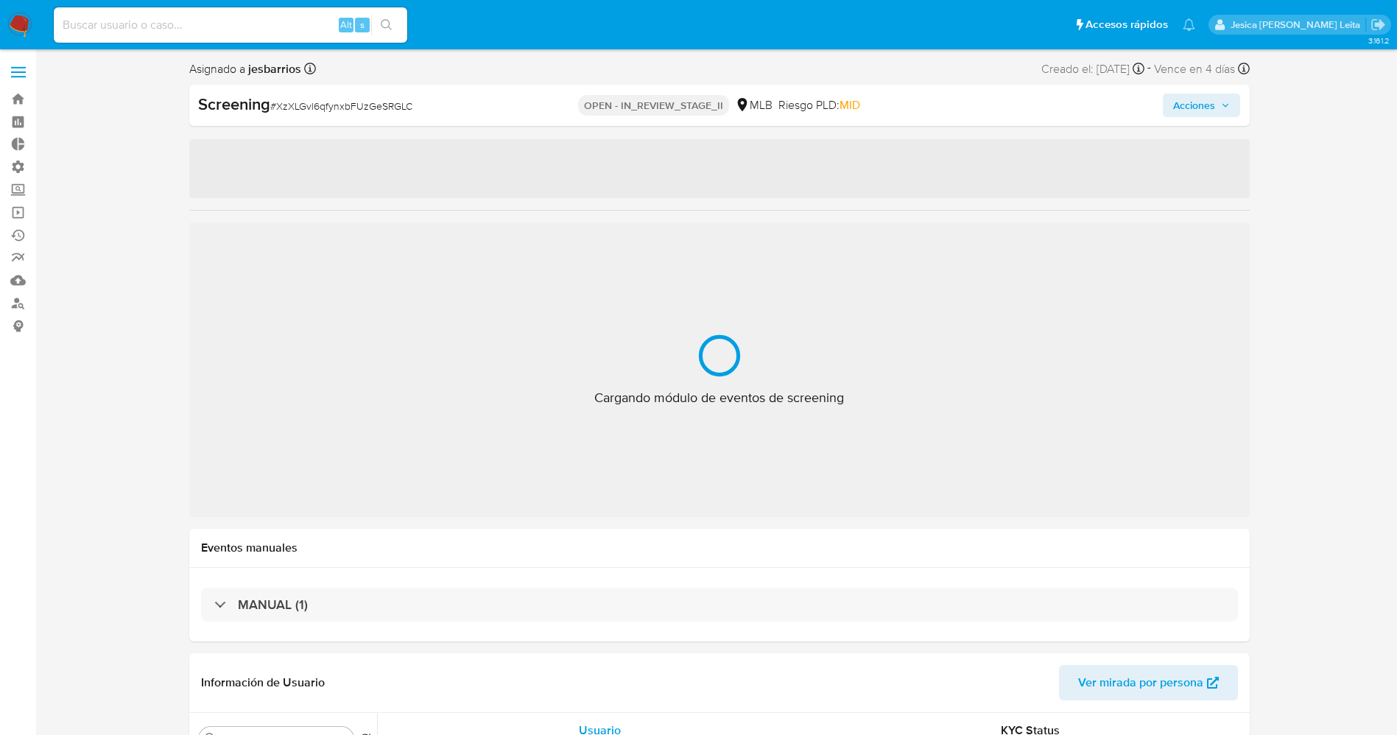
select select "10"
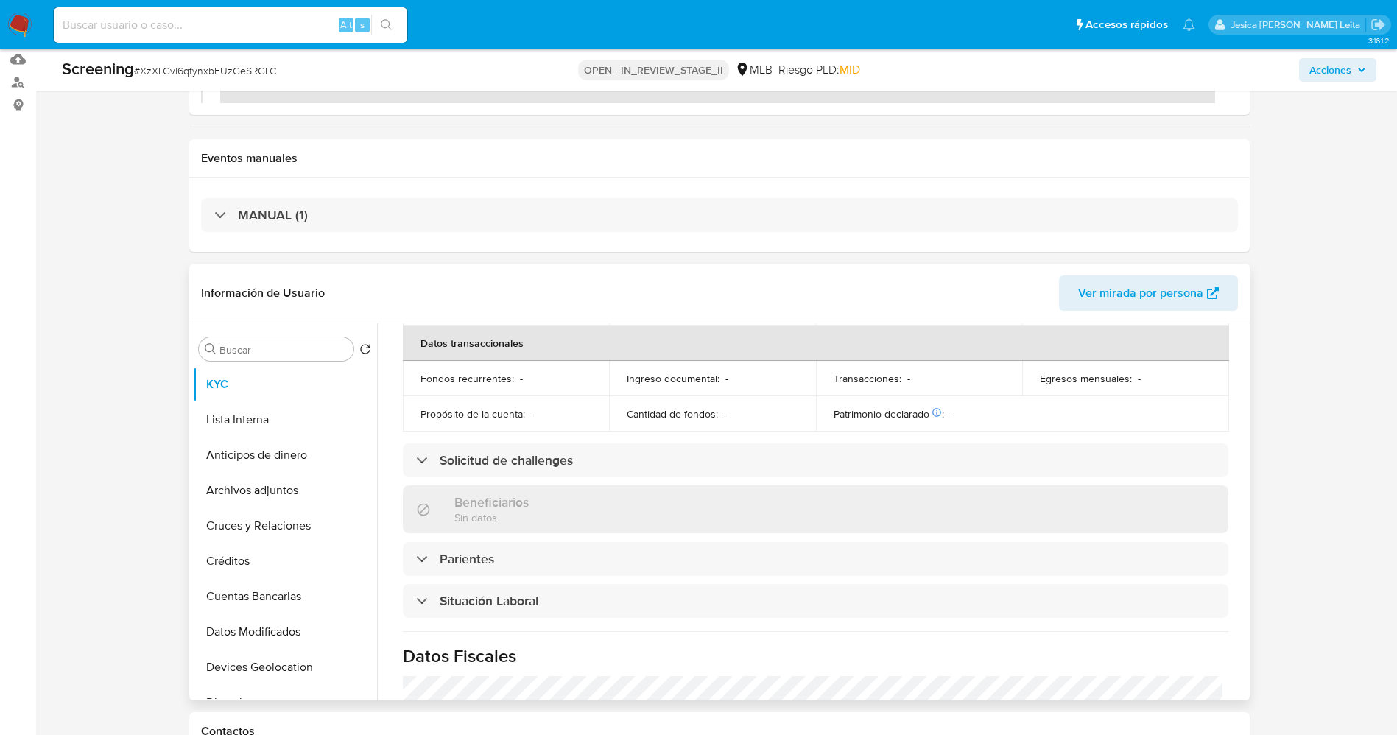
scroll to position [442, 0]
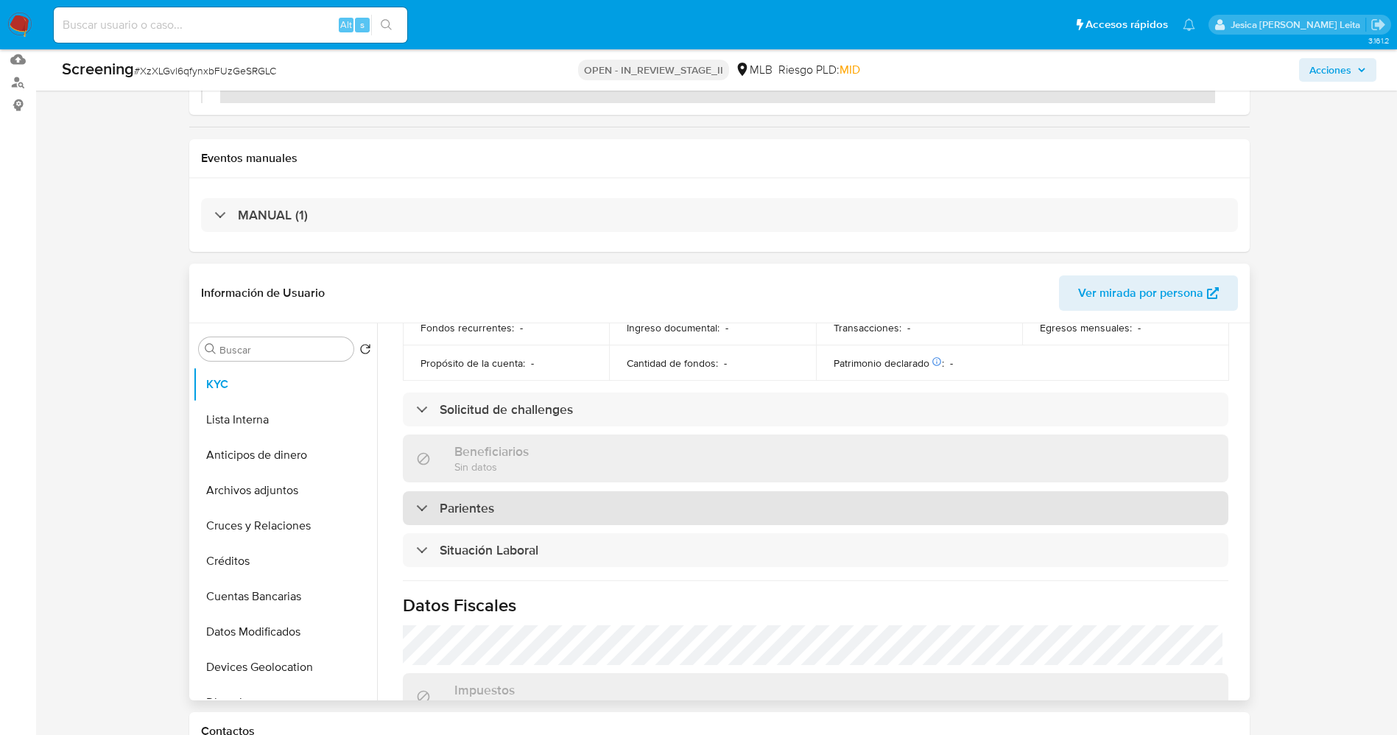
click at [630, 498] on div "Parientes" at bounding box center [816, 508] width 826 height 34
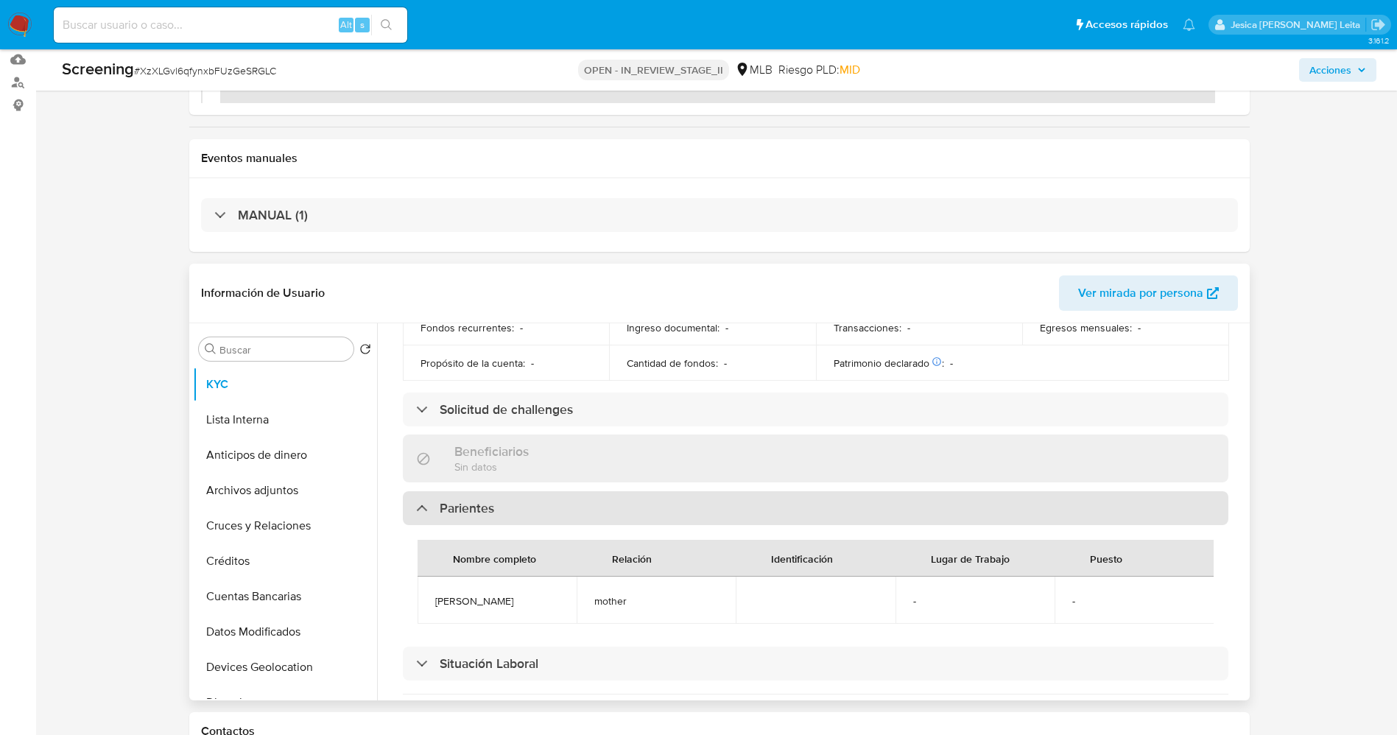
click at [630, 498] on div "Parientes" at bounding box center [816, 508] width 826 height 34
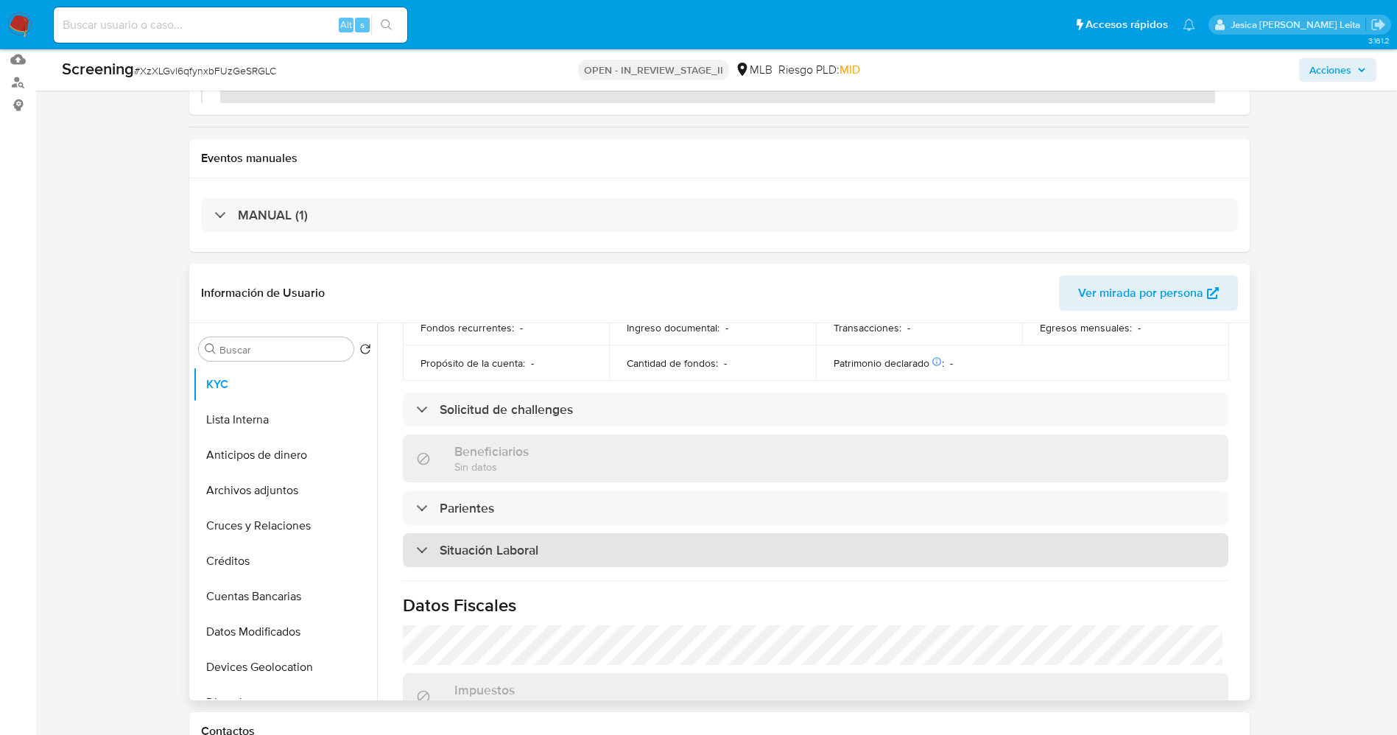
click at [608, 540] on div "Situación Laboral" at bounding box center [816, 550] width 826 height 34
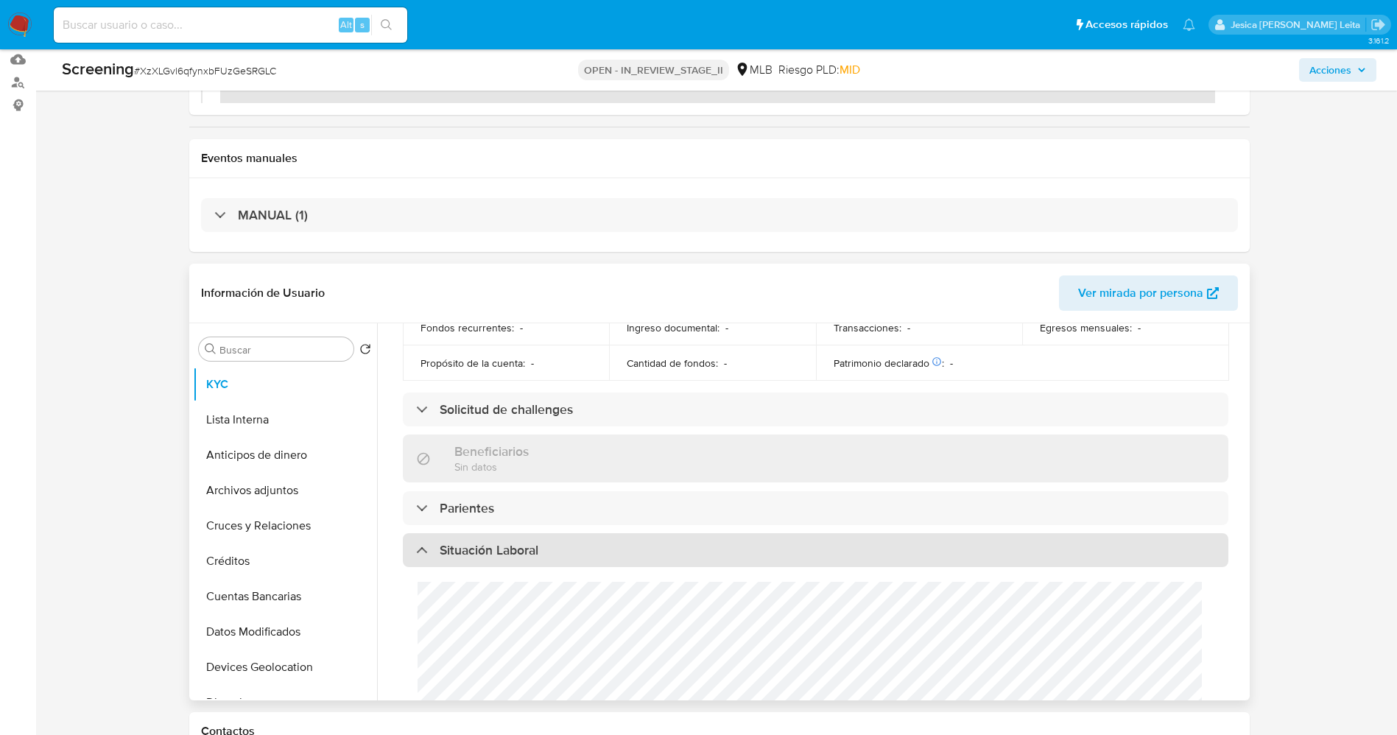
click at [608, 541] on div "Situación Laboral" at bounding box center [816, 550] width 826 height 34
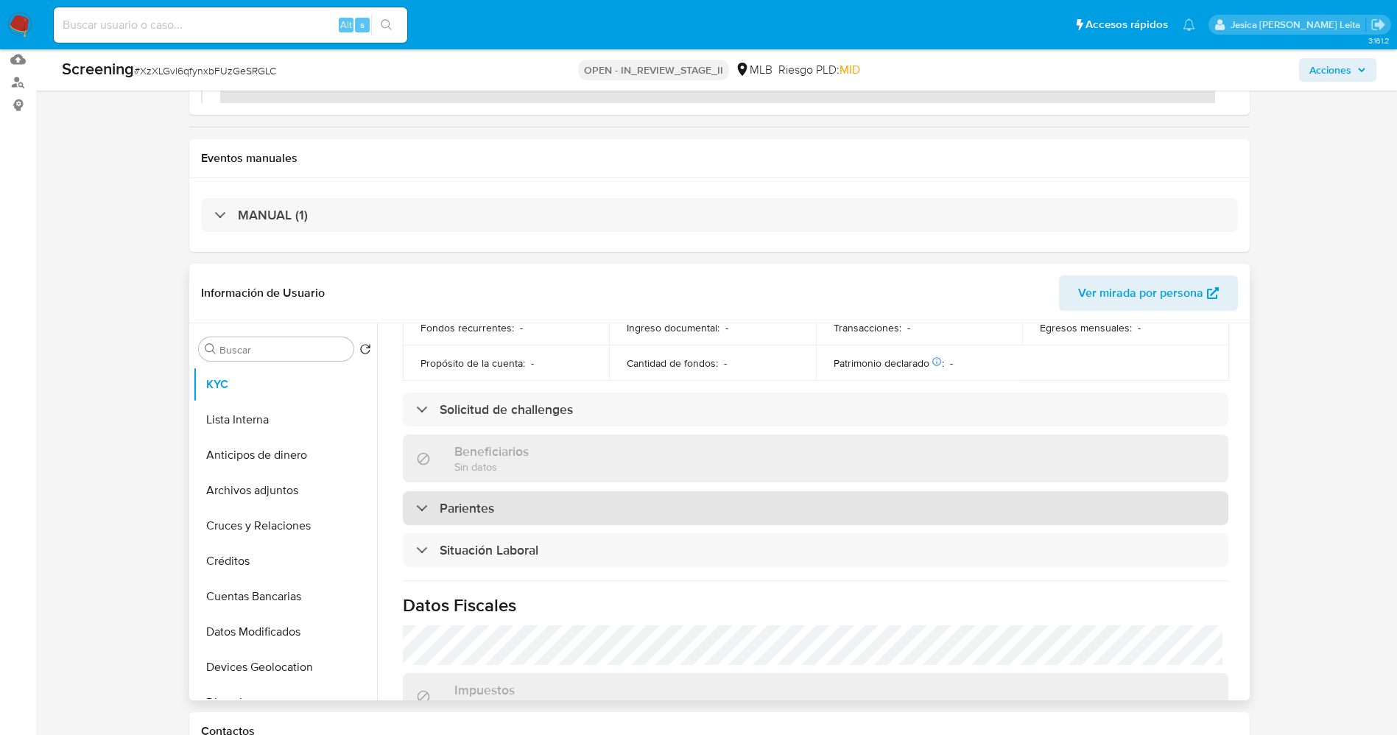
click at [597, 506] on div "Parientes" at bounding box center [816, 508] width 826 height 34
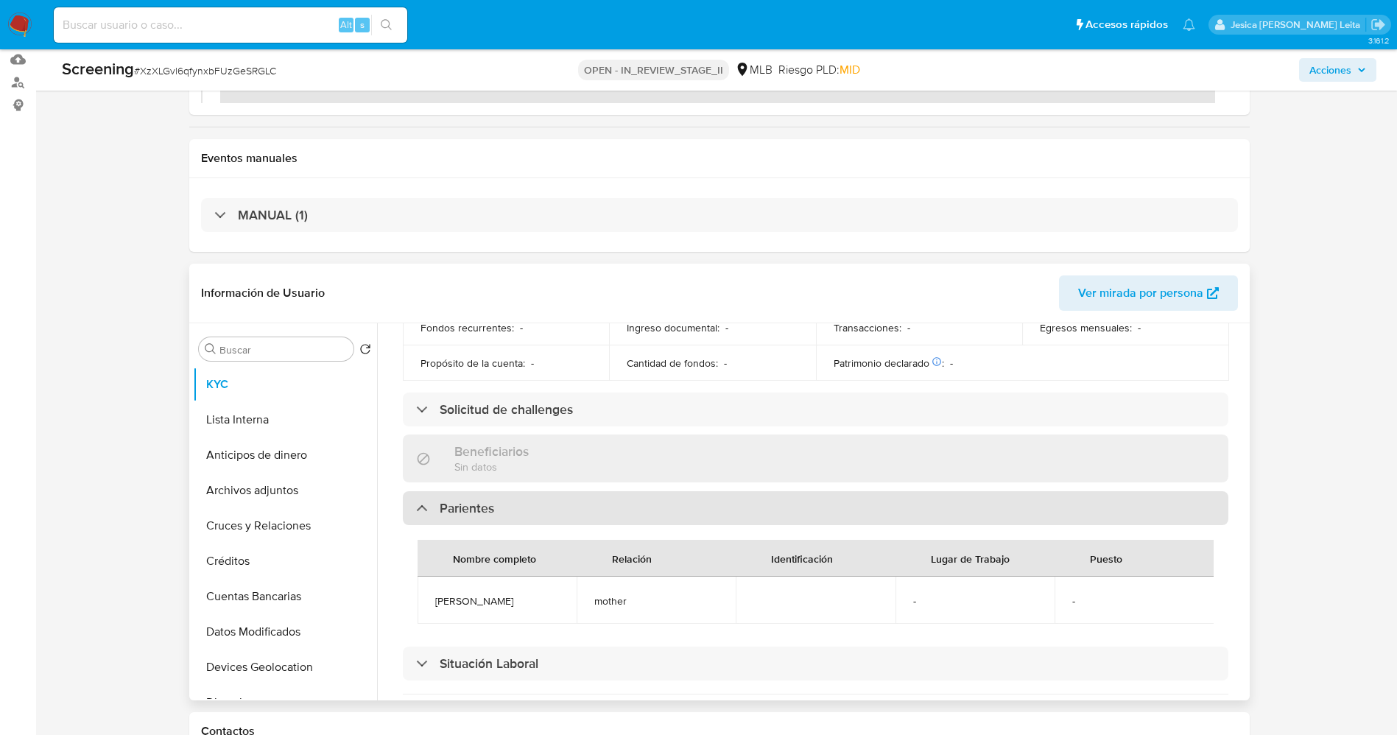
click at [592, 504] on div "Parientes" at bounding box center [816, 508] width 826 height 34
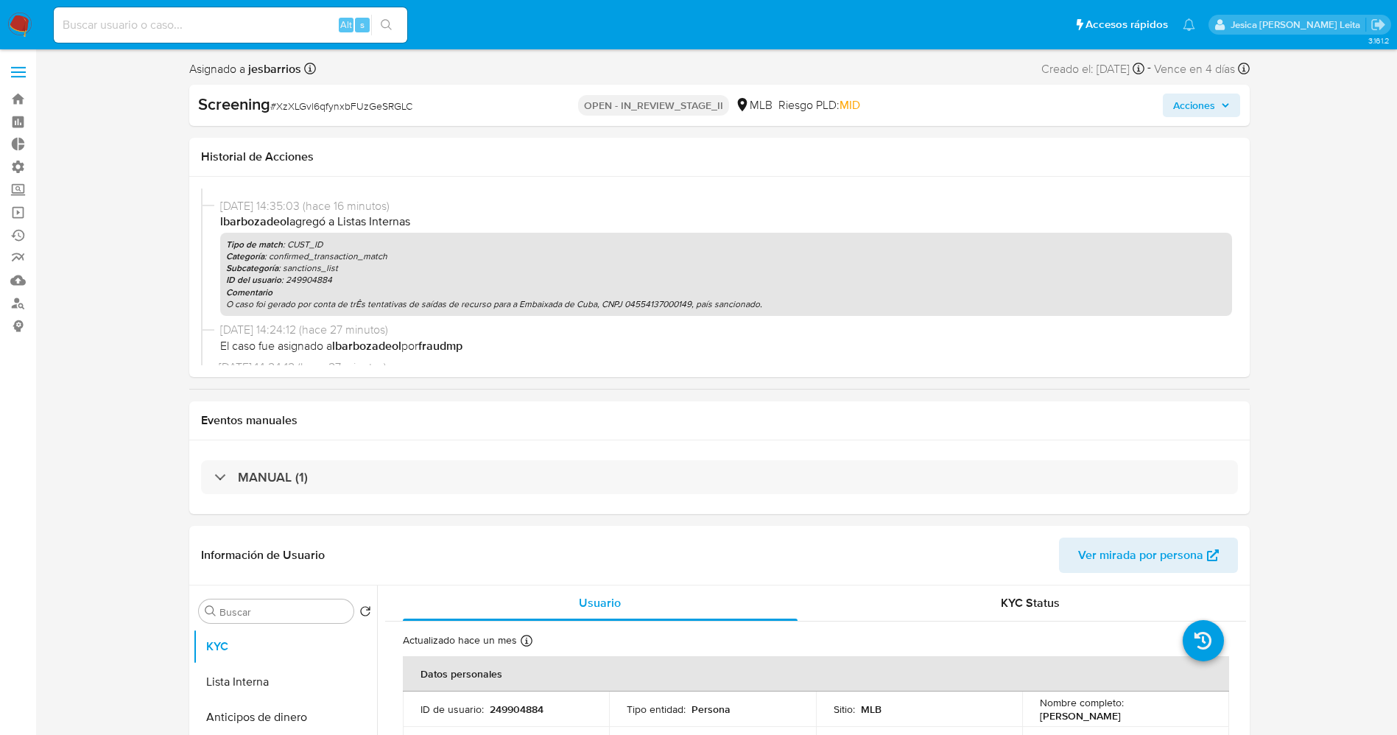
scroll to position [315, 0]
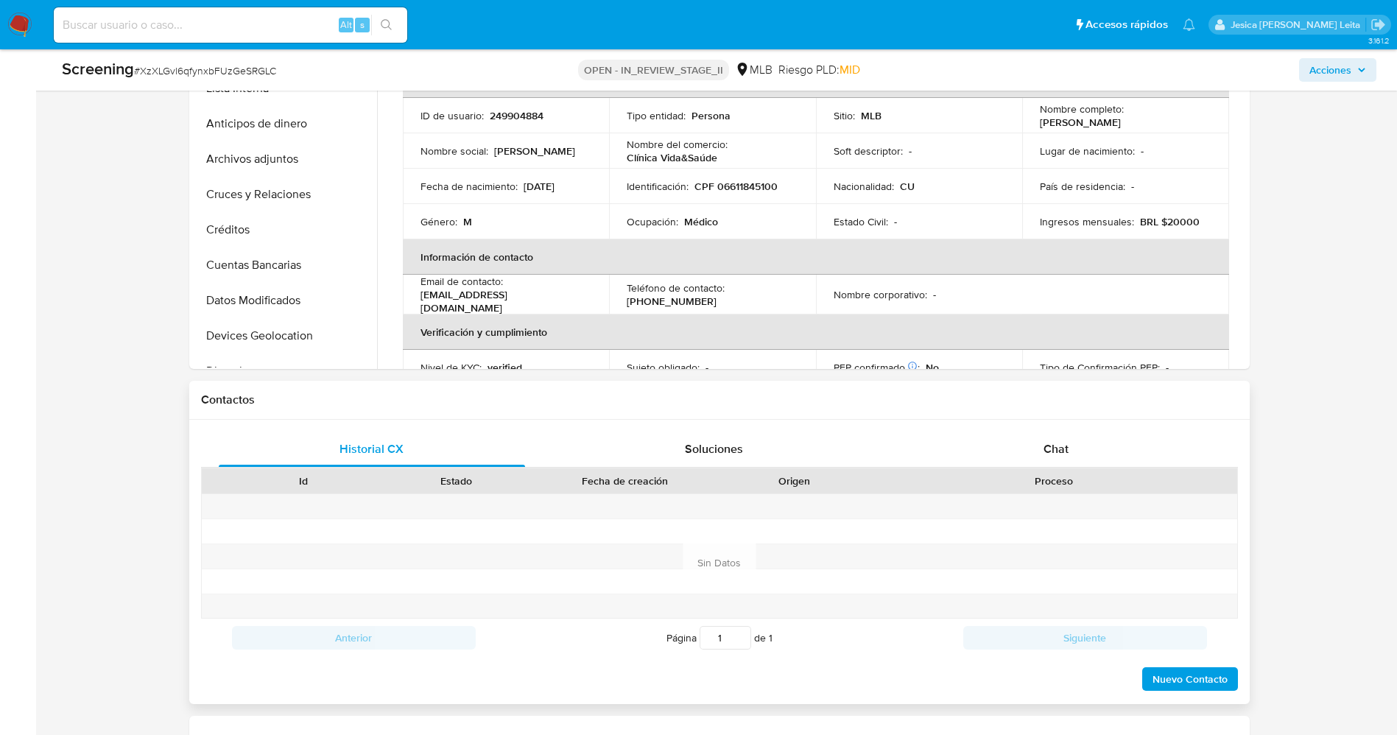
click at [1036, 469] on div "Proceso" at bounding box center [1054, 480] width 367 height 25
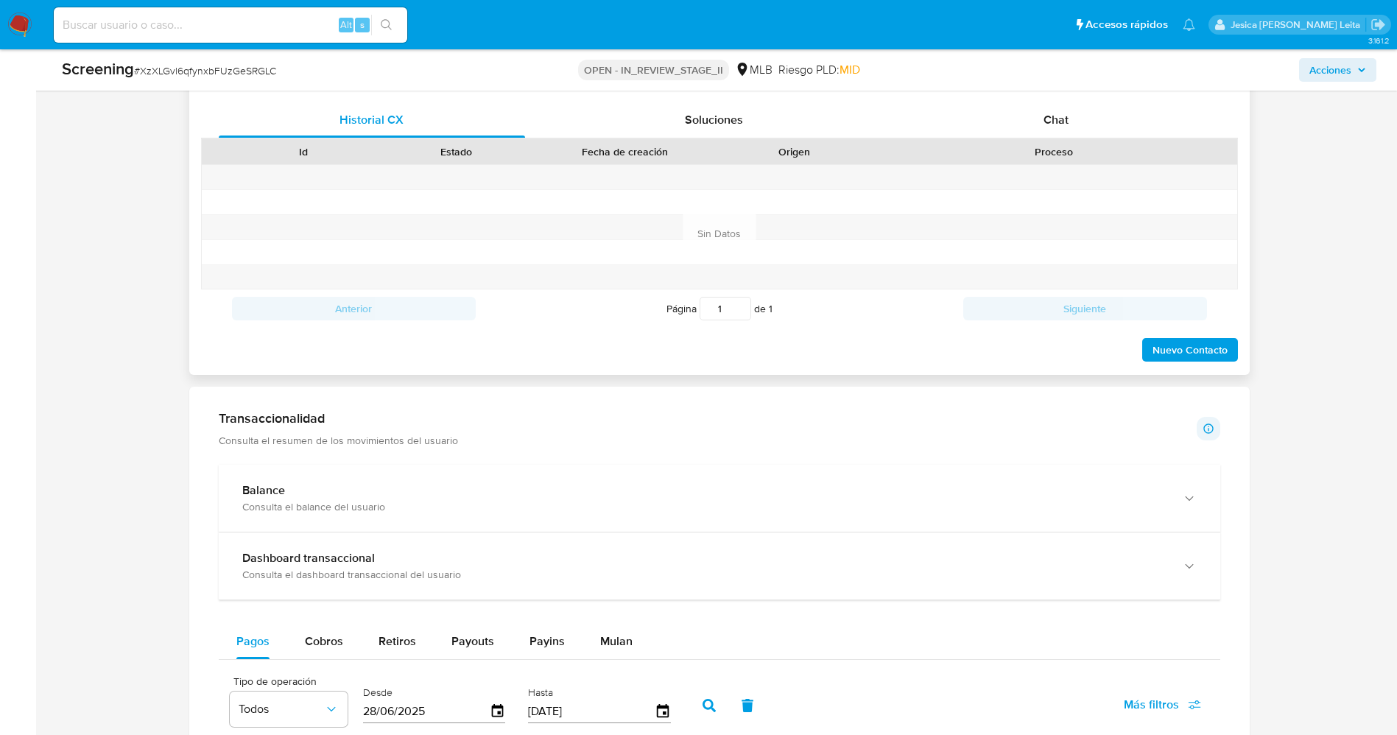
scroll to position [1215, 0]
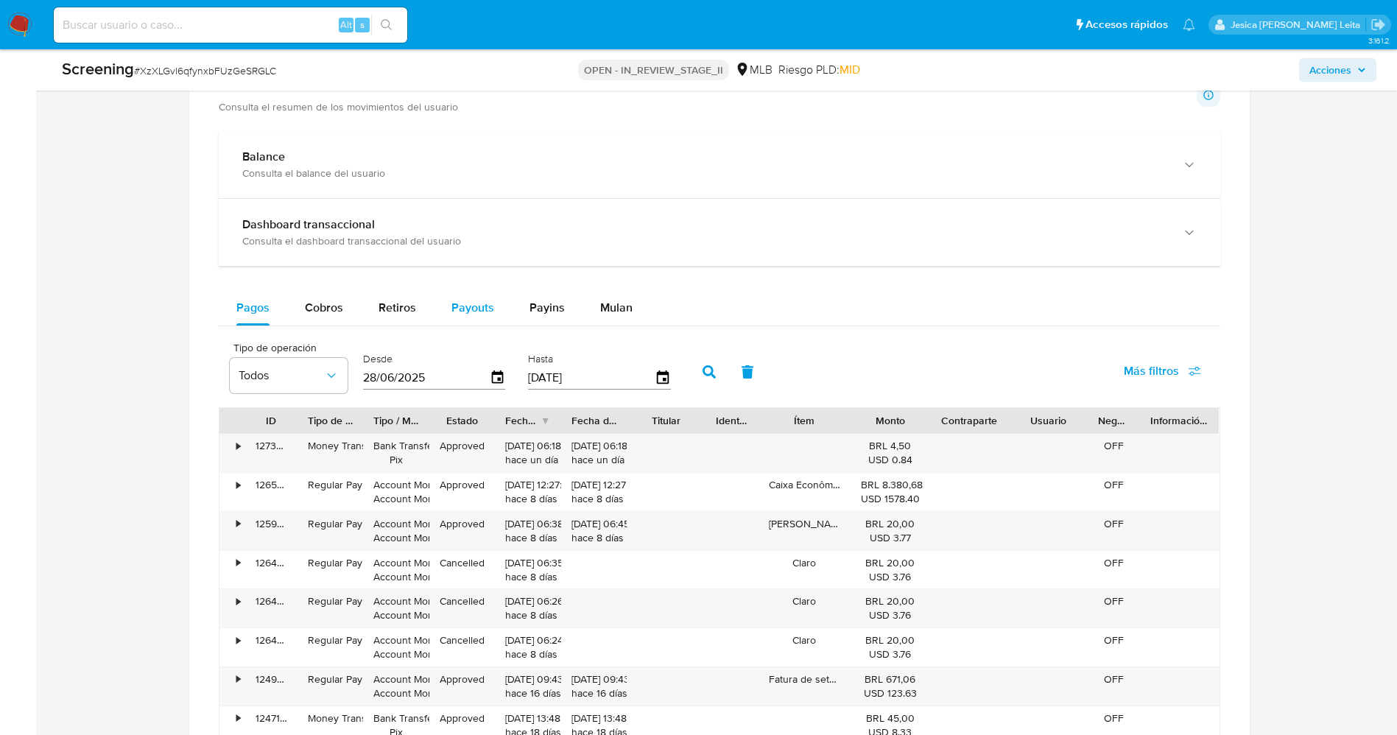
click at [457, 313] on span "Payouts" at bounding box center [473, 307] width 43 height 17
select select "10"
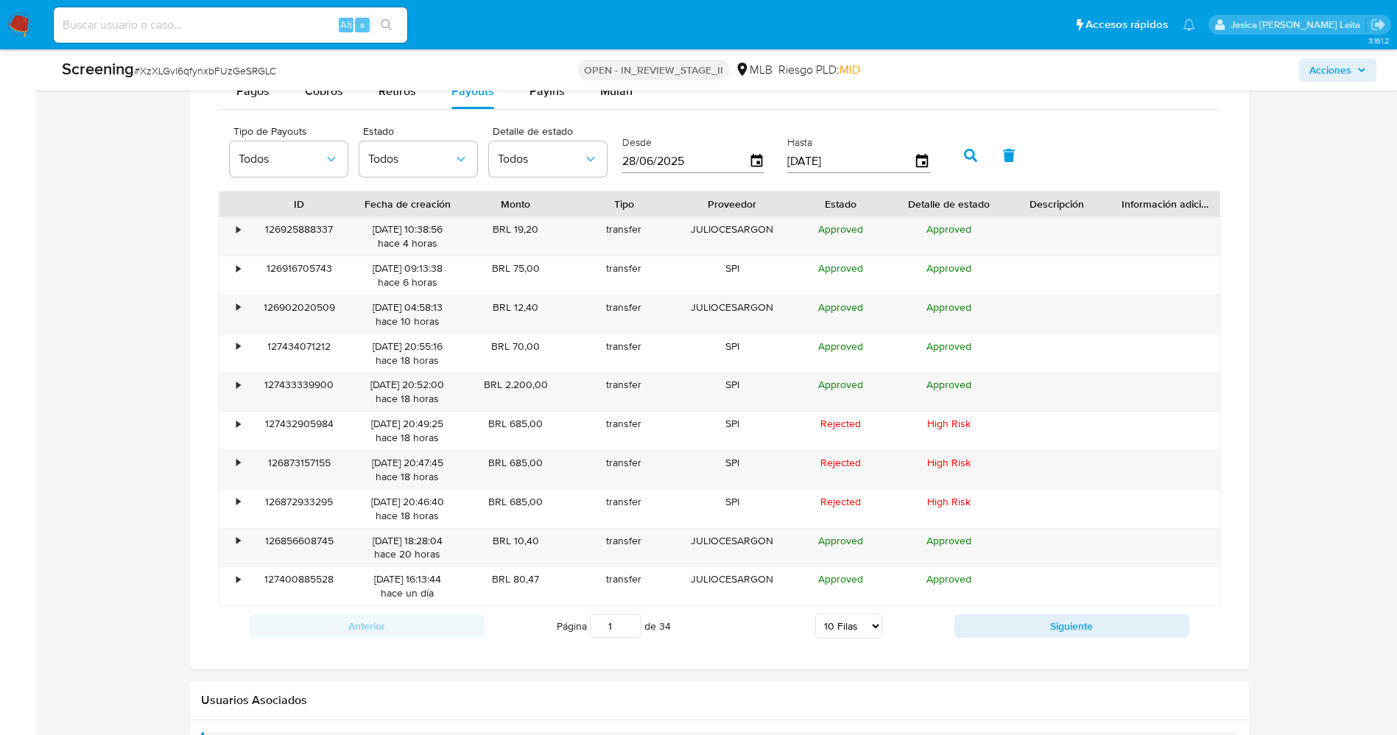
scroll to position [1436, 0]
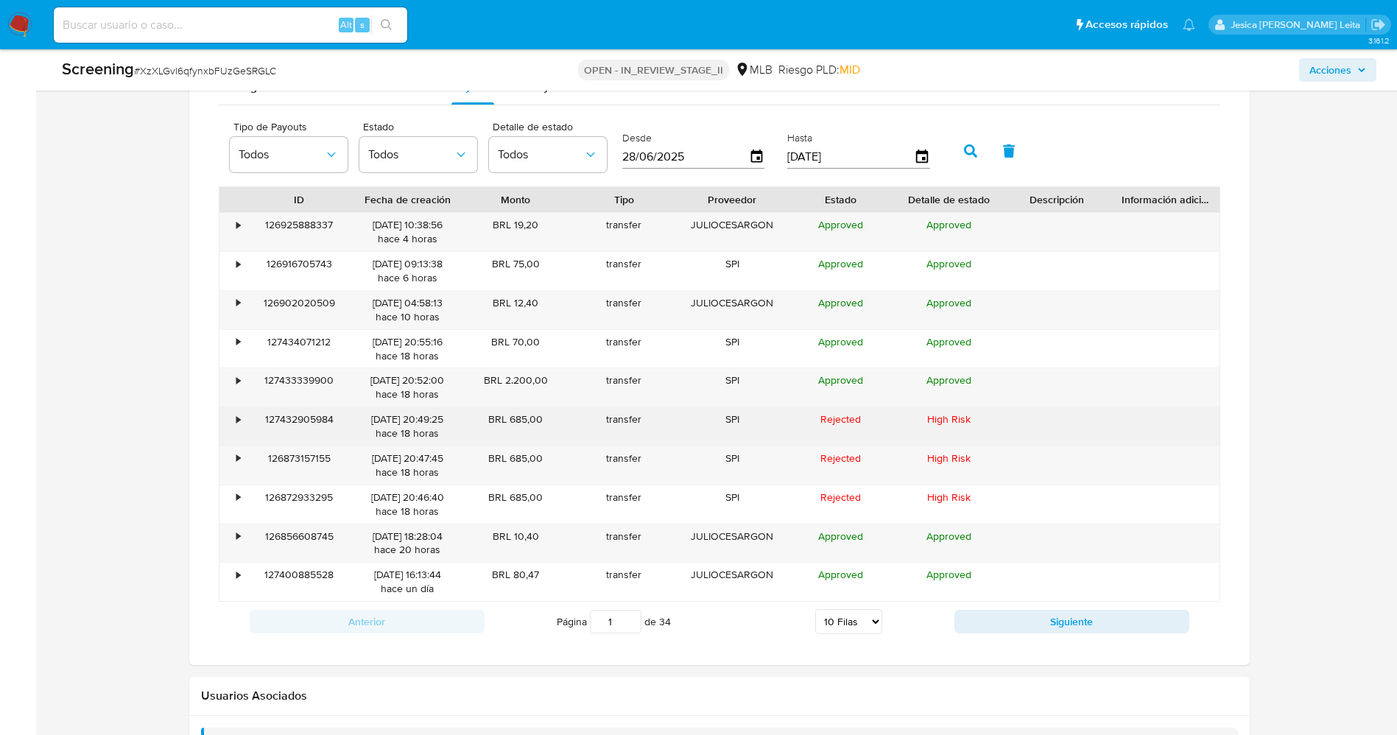
drag, startPoint x: 488, startPoint y: 419, endPoint x: 544, endPoint y: 418, distance: 56.0
click at [544, 418] on div "BRL 685,00" at bounding box center [516, 426] width 108 height 38
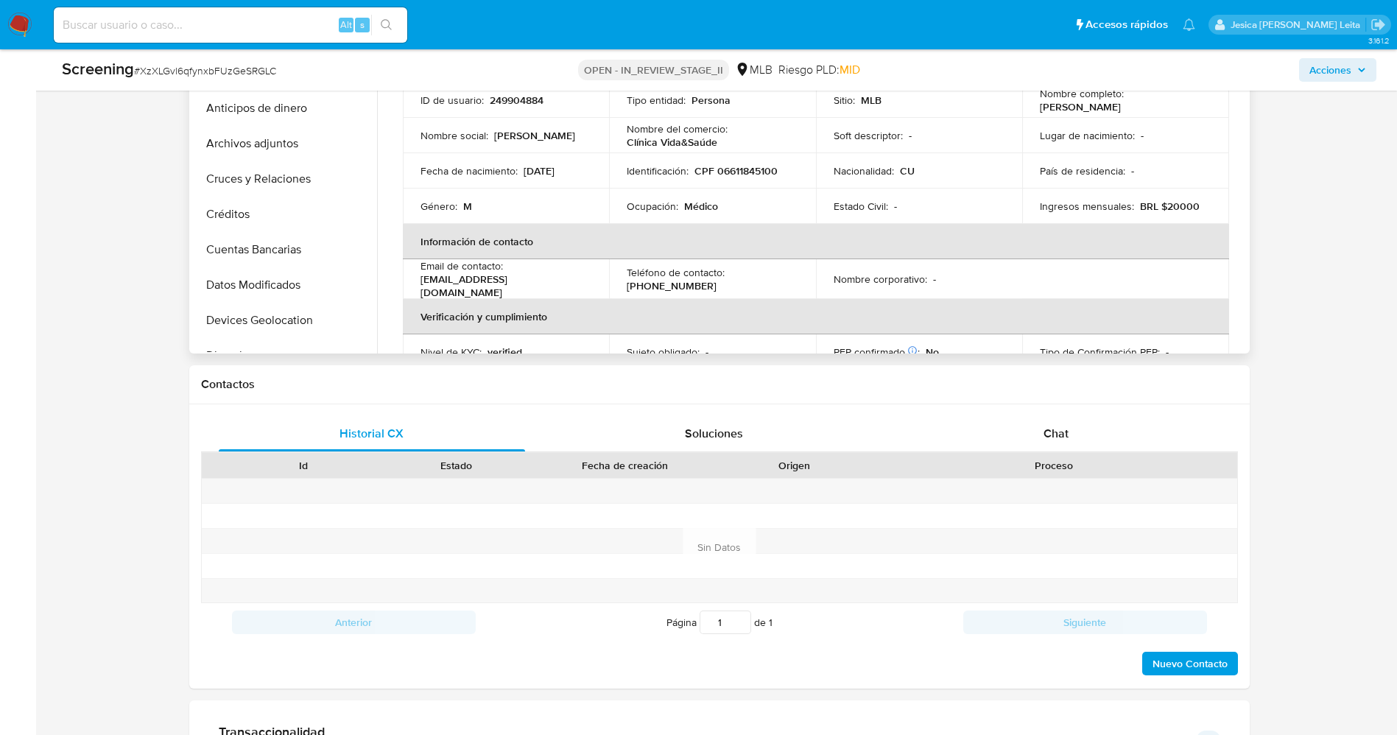
scroll to position [442, 0]
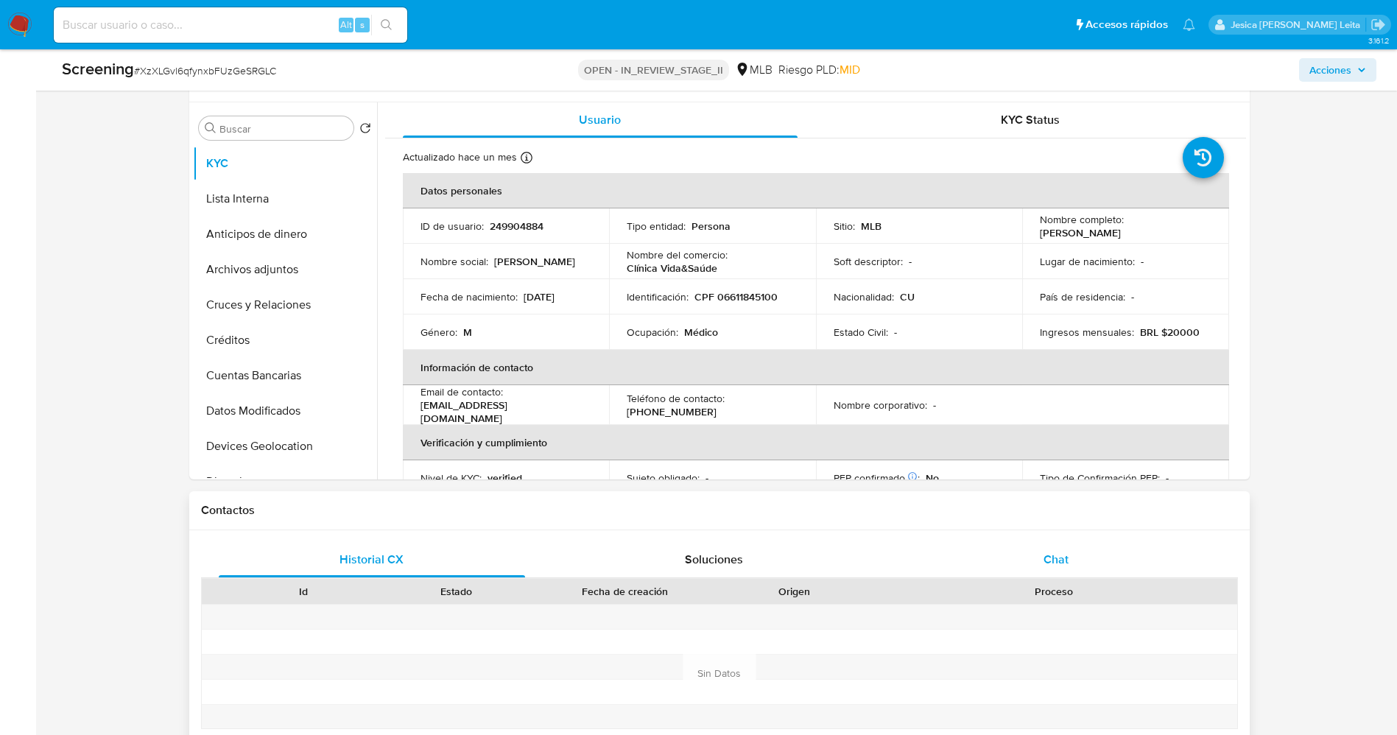
click at [1038, 552] on div "Chat" at bounding box center [1056, 559] width 307 height 35
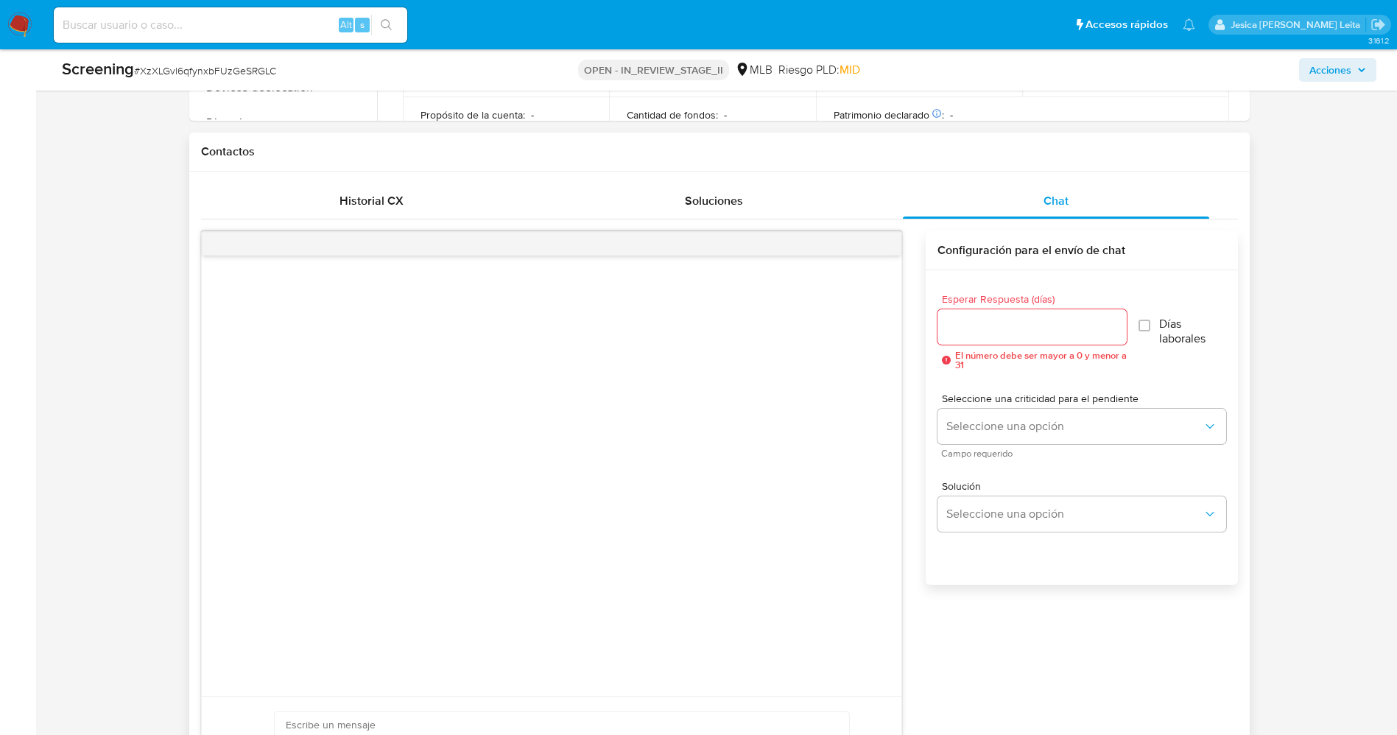
scroll to position [994, 0]
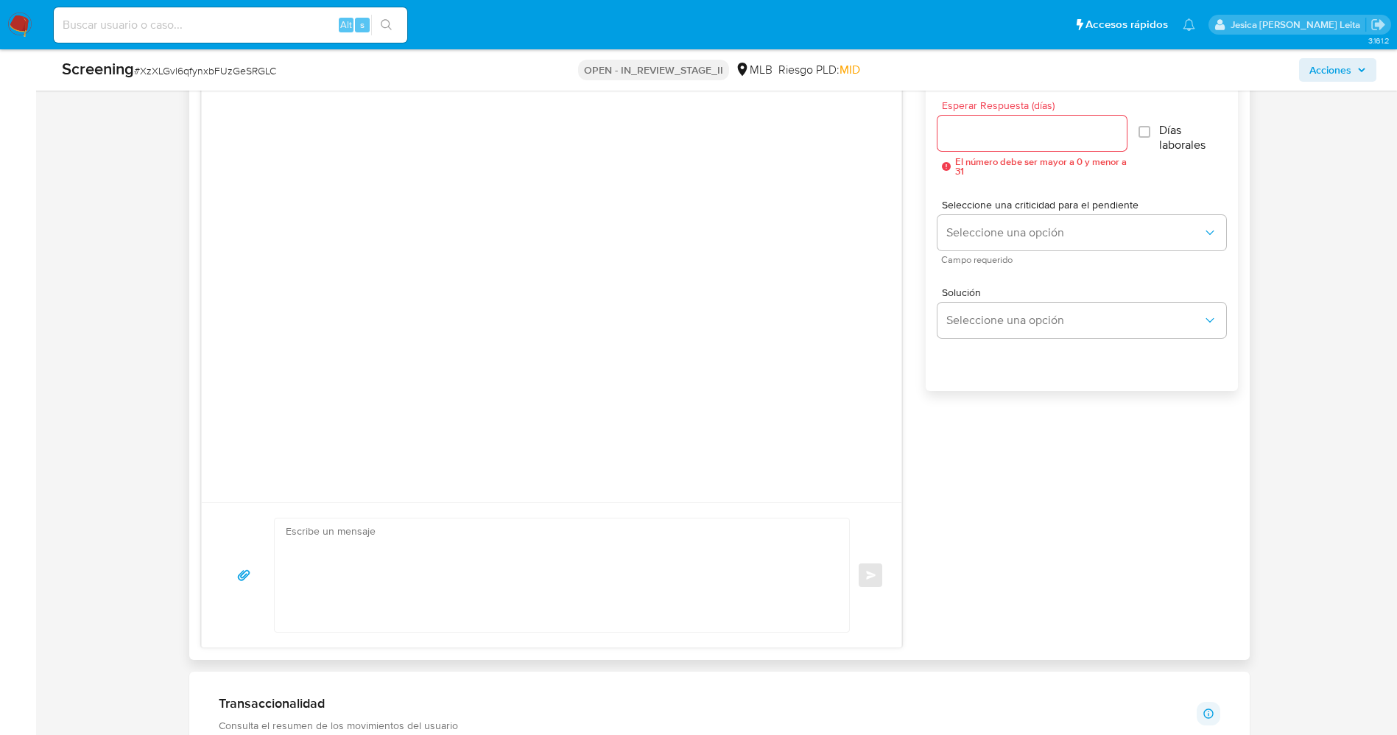
click at [439, 588] on textarea at bounding box center [559, 575] width 546 height 113
paste textarea "Olá Yerannys Eduardo Almaguer Chacon , Com base na atividade registrada em sua …"
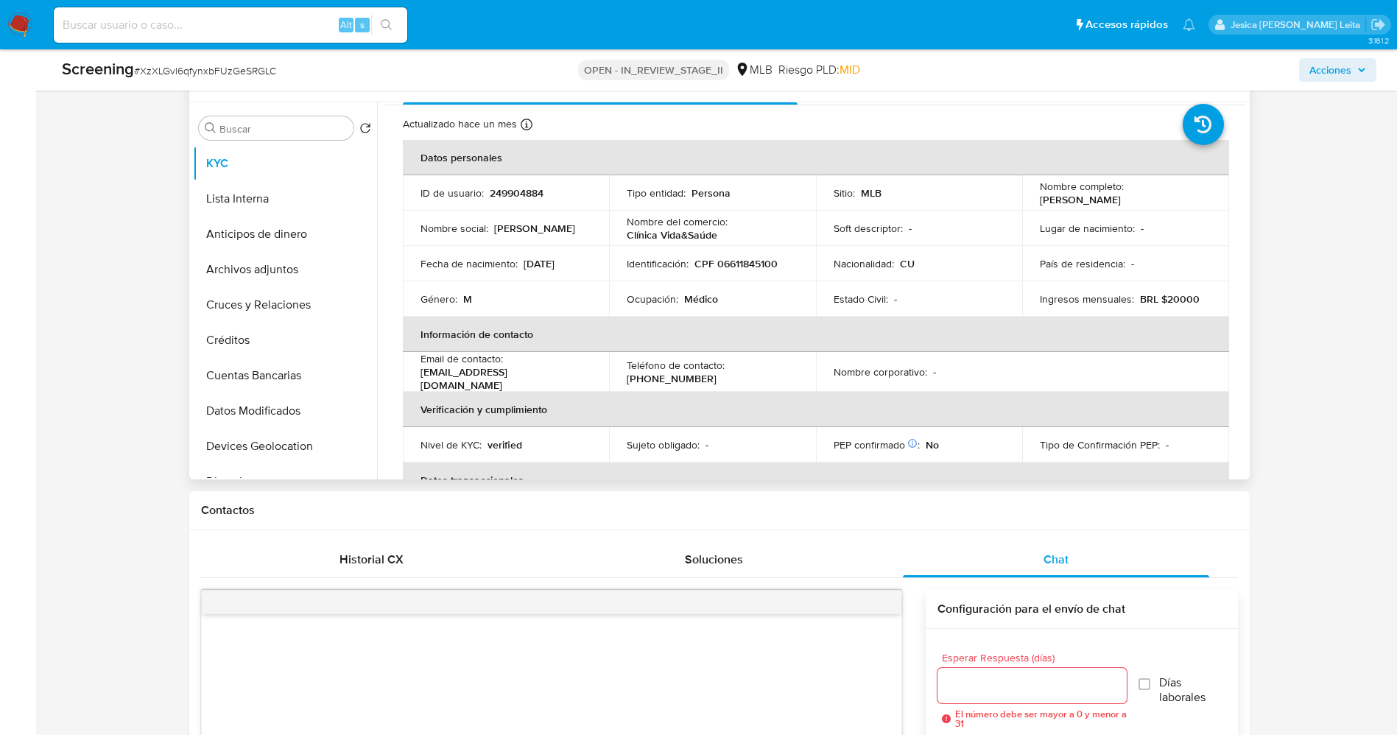
scroll to position [0, 0]
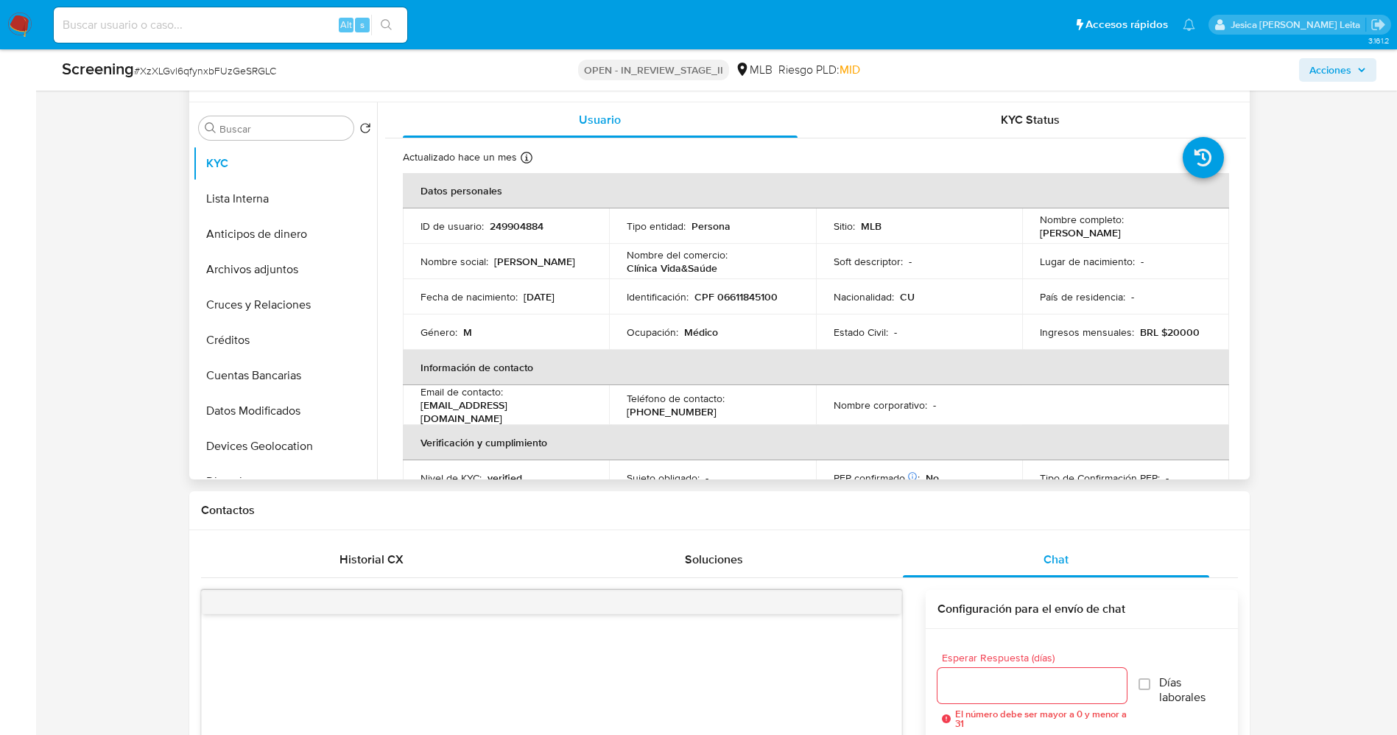
drag, startPoint x: 1035, startPoint y: 233, endPoint x: 1173, endPoint y: 237, distance: 138.5
click at [1173, 237] on td "Nombre completo : Julio Cesar Gonzalez Lopez" at bounding box center [1125, 225] width 207 height 35
copy p "Julio Cesar Gonzalez Lopez"
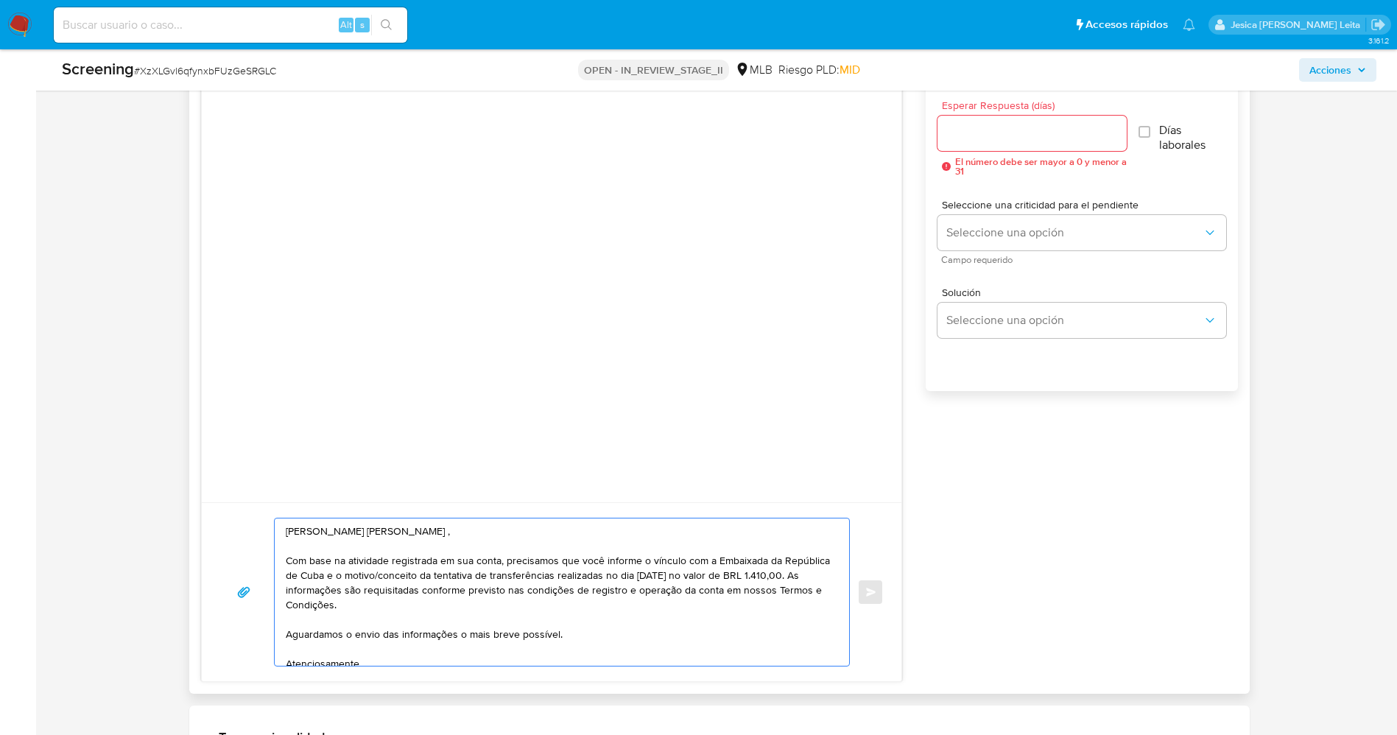
drag, startPoint x: 346, startPoint y: 535, endPoint x: 466, endPoint y: 536, distance: 119.3
click at [466, 536] on textarea "Olá Yerannys Eduardo Almaguer Chacon , Com base na atividade registrada em sua …" at bounding box center [559, 592] width 546 height 147
drag, startPoint x: 468, startPoint y: 535, endPoint x: 302, endPoint y: 533, distance: 166.5
click at [302, 533] on textarea "Olá Yerannys Eduardo Almaguer Chacon , Com base na atividade registrada em sua …" at bounding box center [559, 592] width 546 height 147
paste textarea "Julio Cesar Gonzalez Lopez"
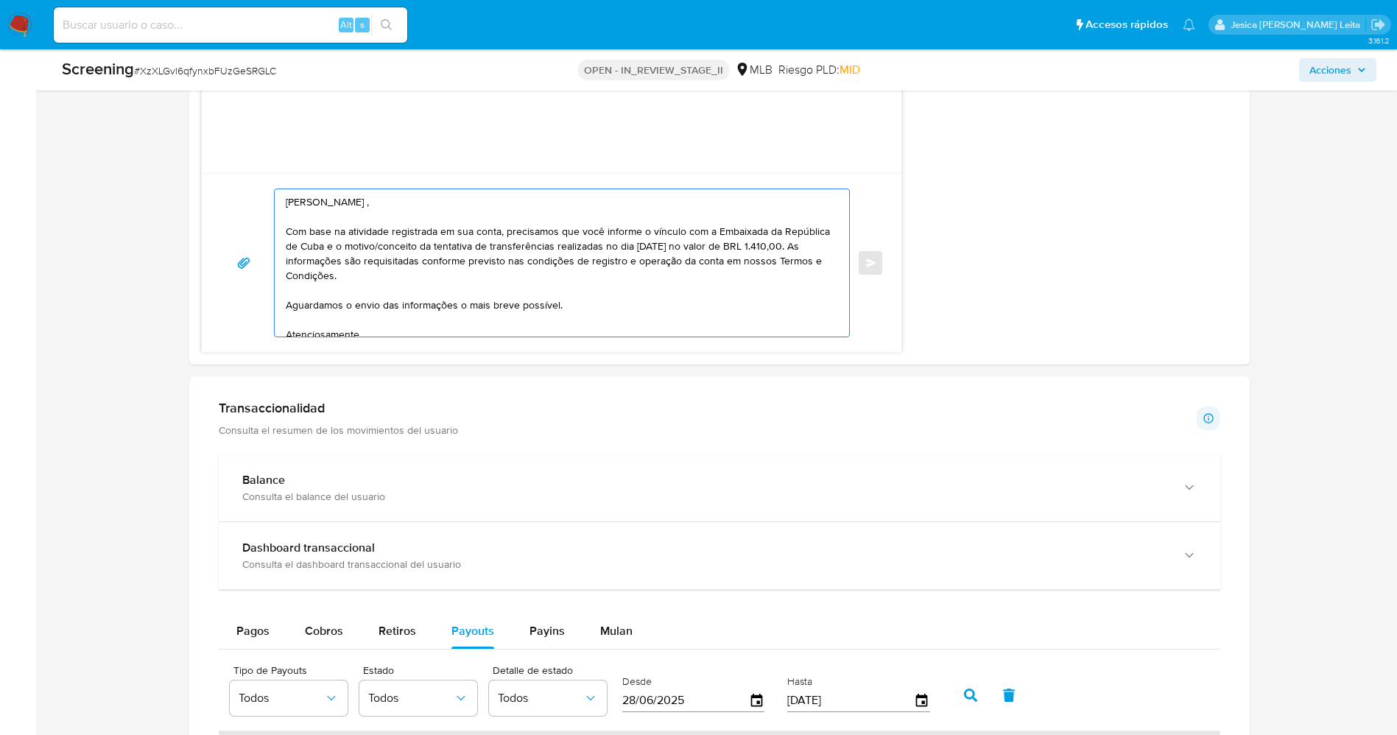
scroll to position [1326, 0]
click at [690, 247] on textarea "OláJulio Cesar Gonzalez Lopez , Com base na atividade registrada em sua conta, …" at bounding box center [559, 260] width 546 height 147
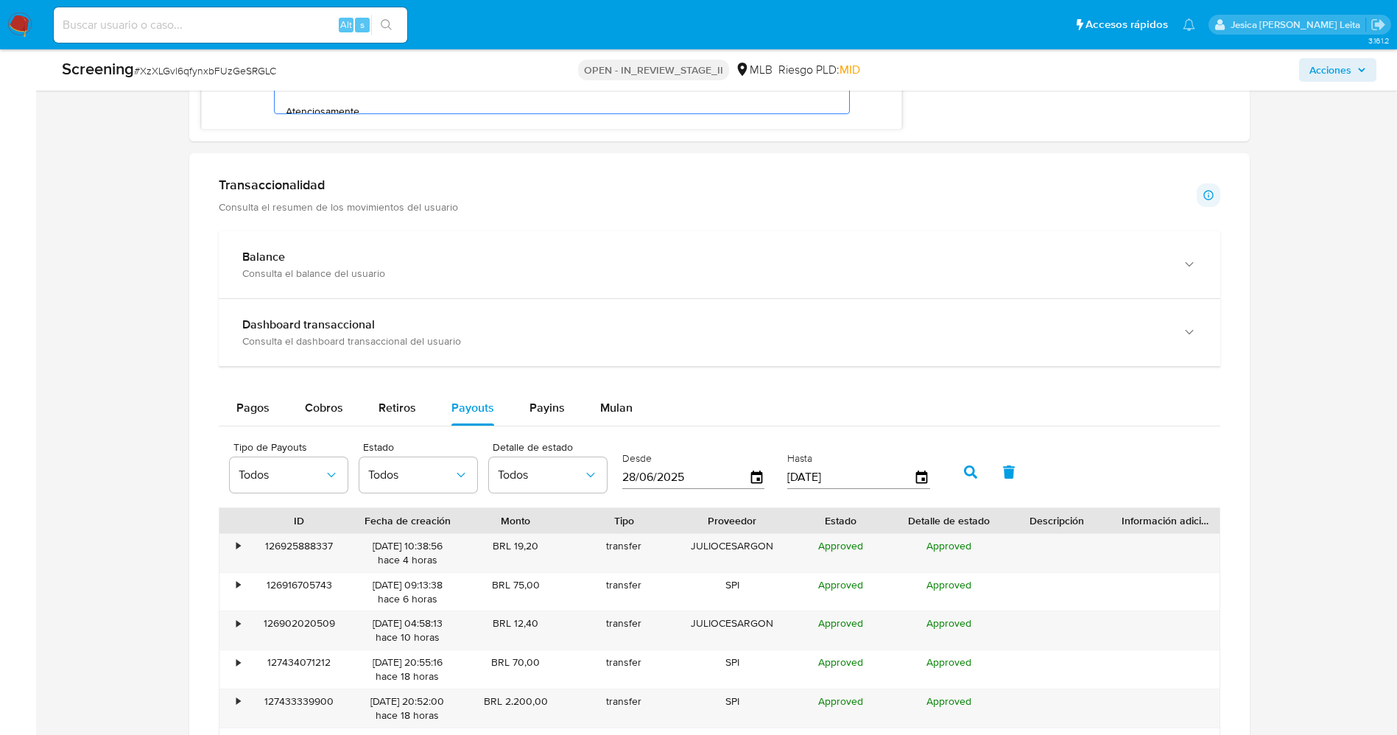
scroll to position [1215, 0]
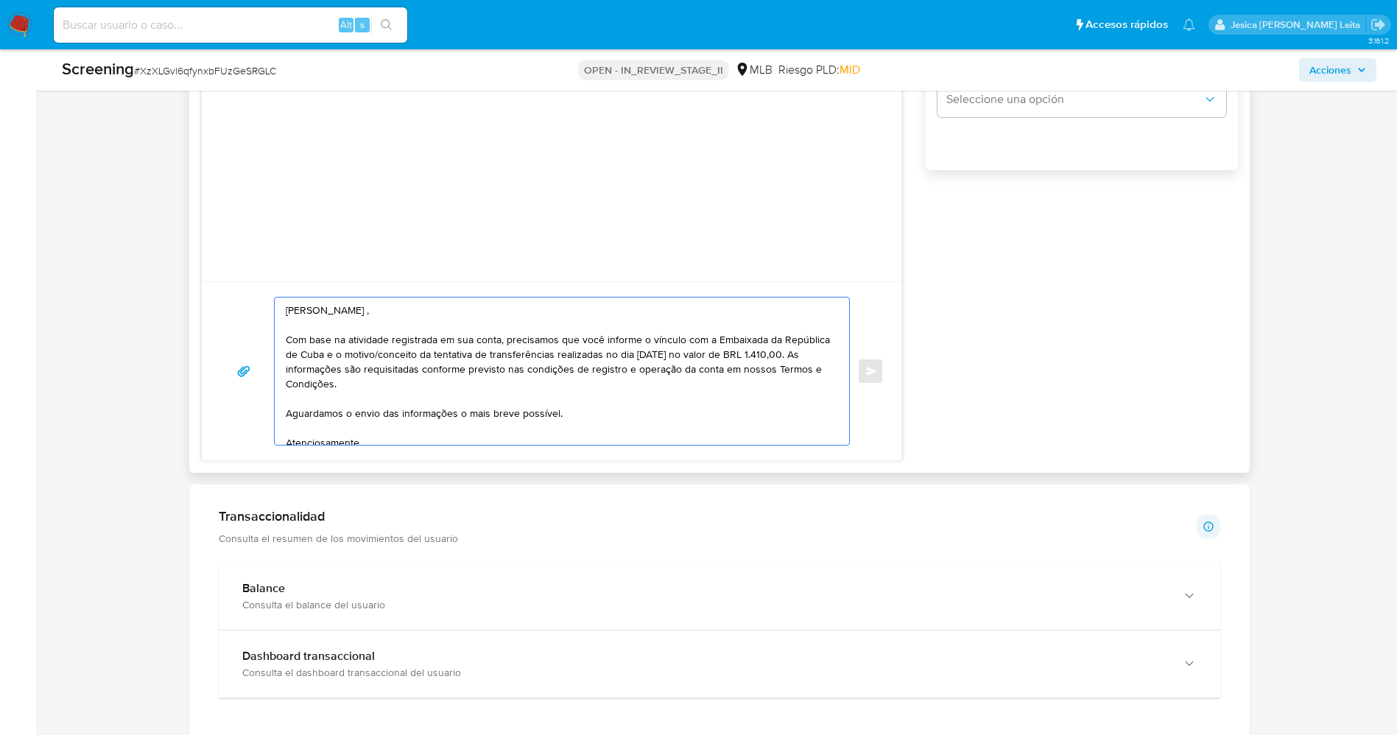
drag, startPoint x: 306, startPoint y: 369, endPoint x: 276, endPoint y: 371, distance: 29.5
click at [276, 371] on div "OláJulio Cesar Gonzalez Lopez , Com base na atividade registrada em sua conta, …" at bounding box center [559, 371] width 568 height 147
click at [301, 309] on textarea "OláJulio Cesar Gonzalez Lopez , Com base na atividade registrada em sua conta, …" at bounding box center [559, 371] width 546 height 147
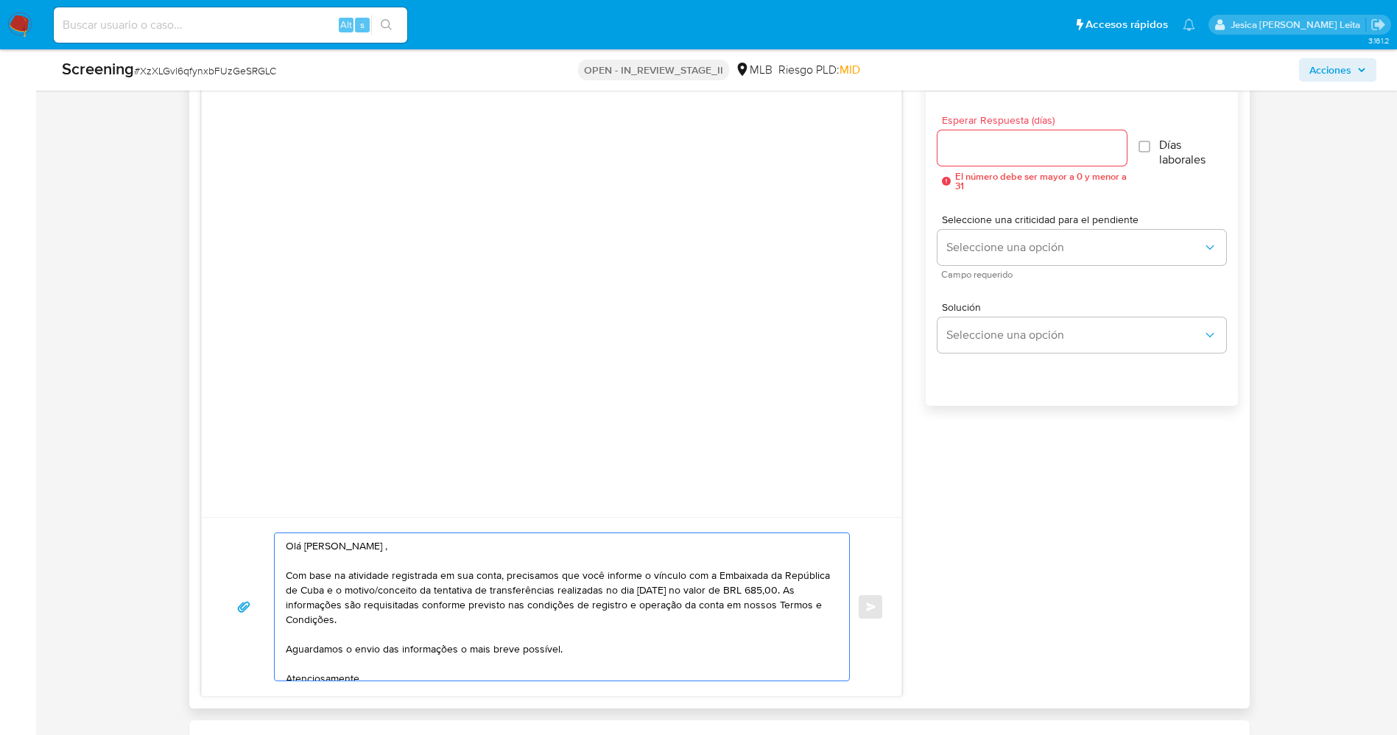
scroll to position [884, 0]
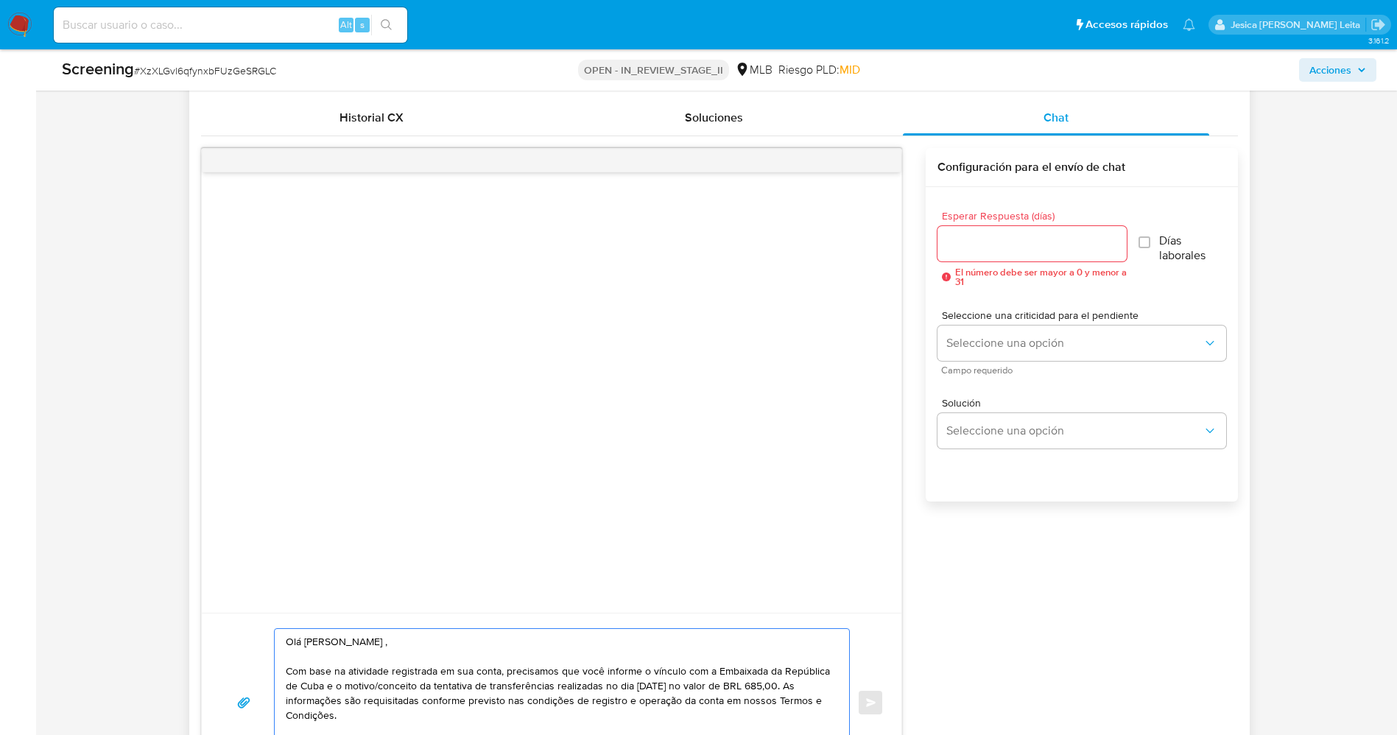
type textarea "Olá Julio Cesar Gonzalez Lopez , Com base na atividade registrada em sua conta,…"
click at [1016, 251] on input "Esperar Respuesta (días)" at bounding box center [1032, 243] width 189 height 19
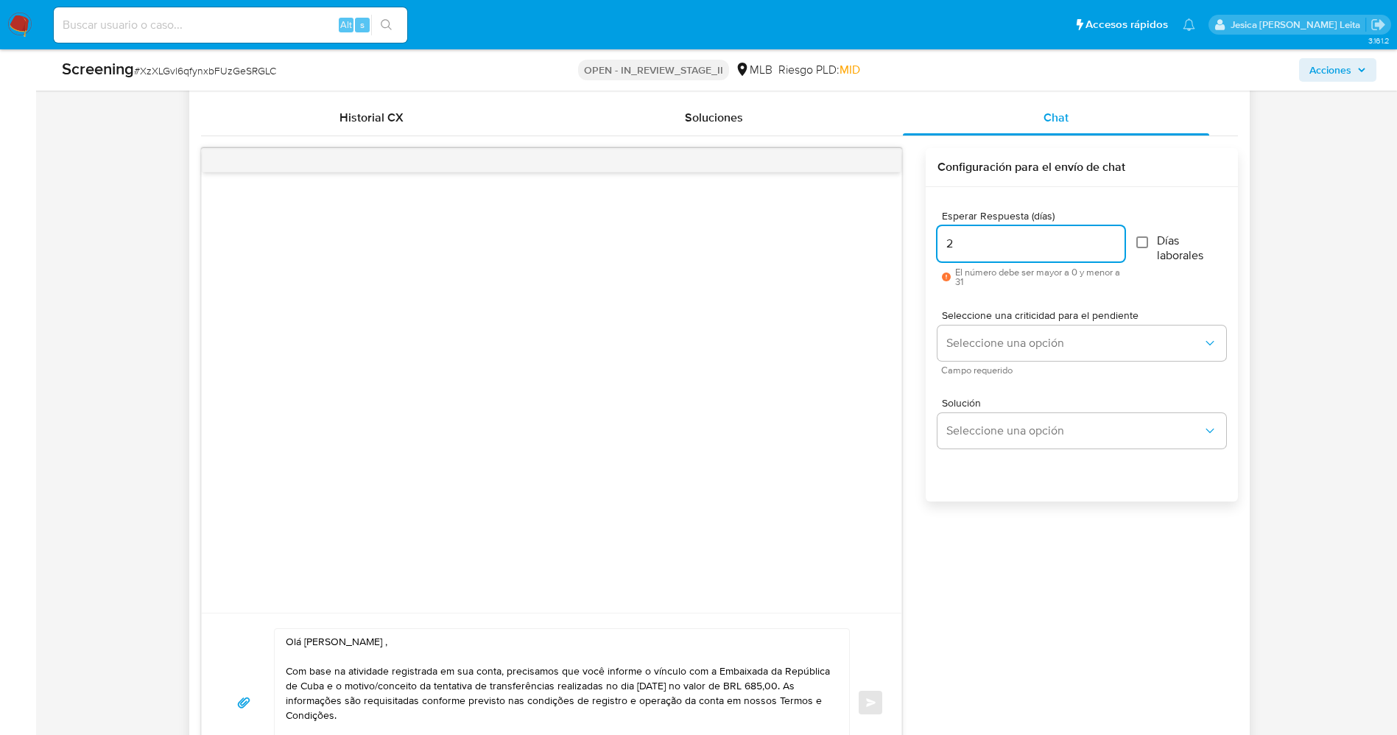
type input "2"
click at [1145, 245] on input "Días laborales" at bounding box center [1143, 242] width 12 height 12
checkbox input "true"
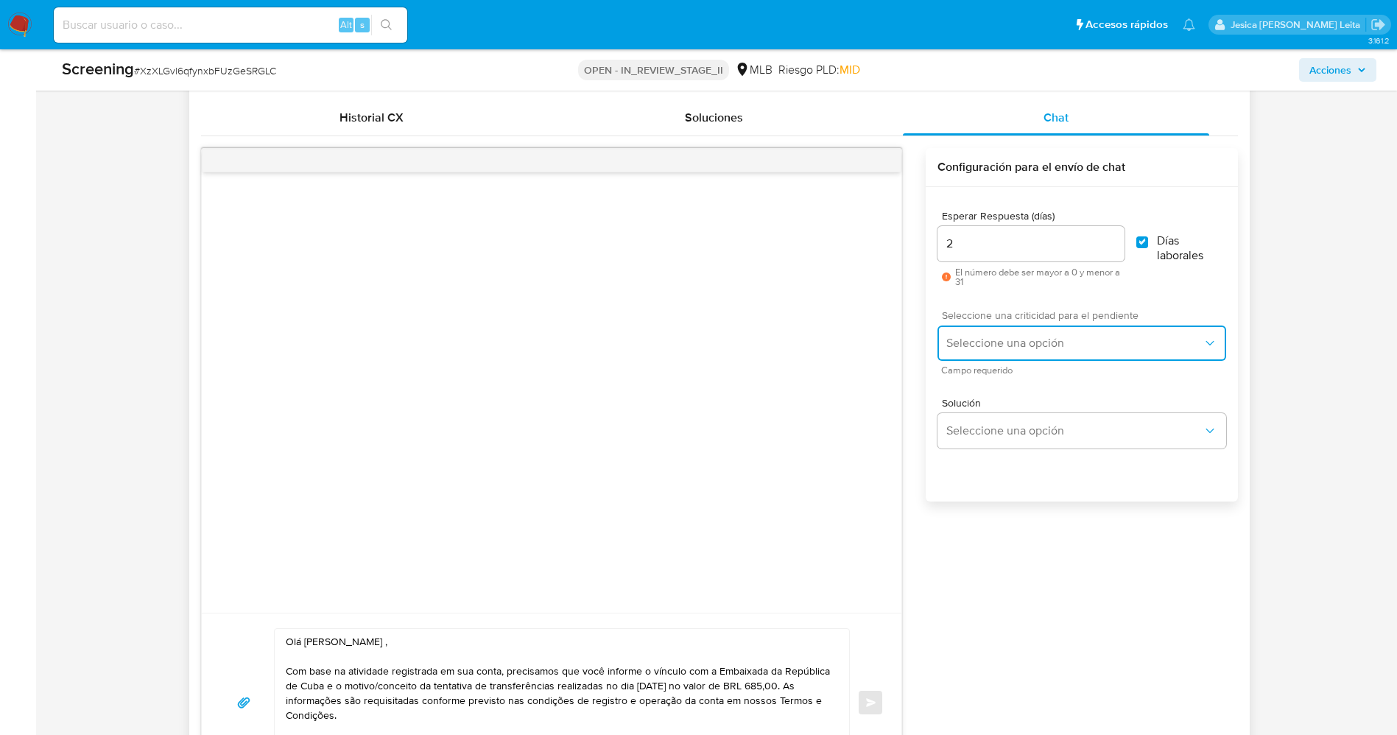
click at [1086, 356] on button "Seleccione una opción" at bounding box center [1082, 343] width 288 height 35
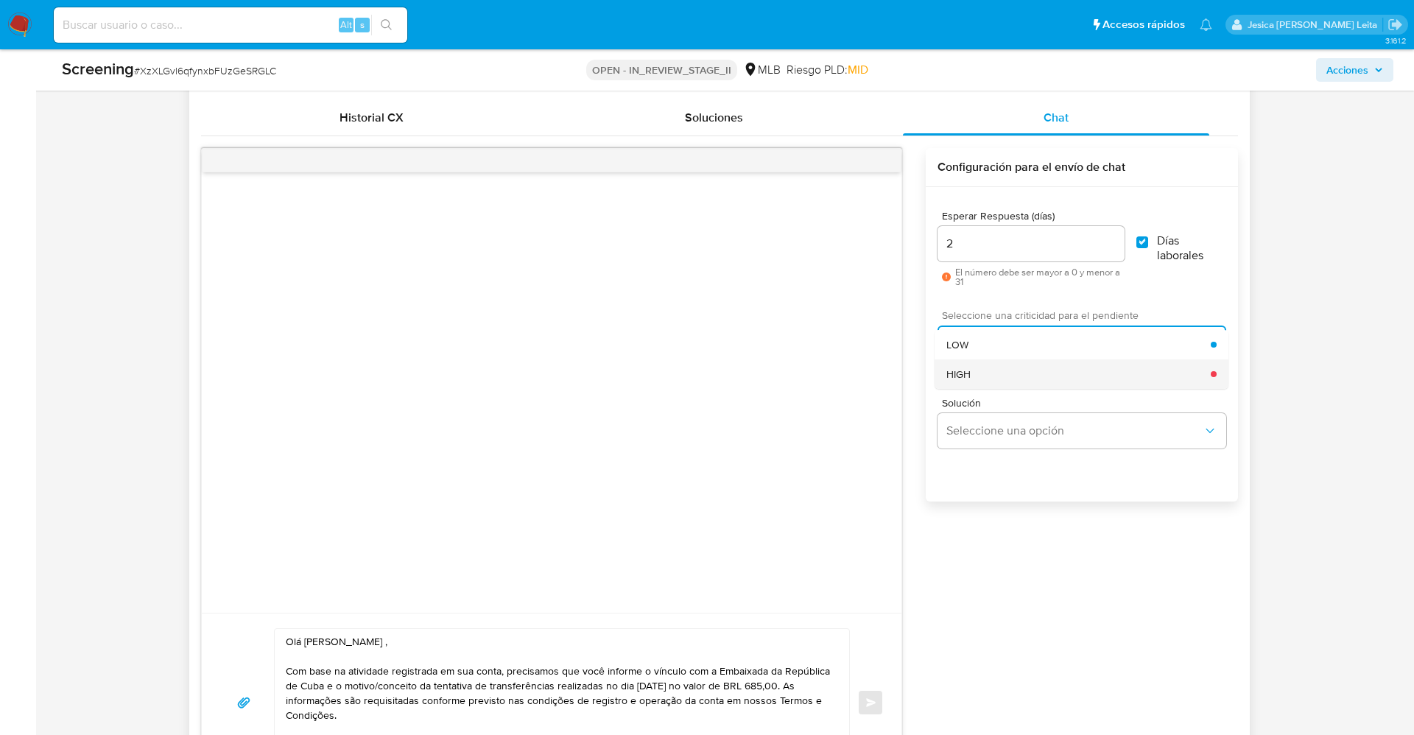
click at [1038, 363] on div "HIGH" at bounding box center [1078, 373] width 264 height 29
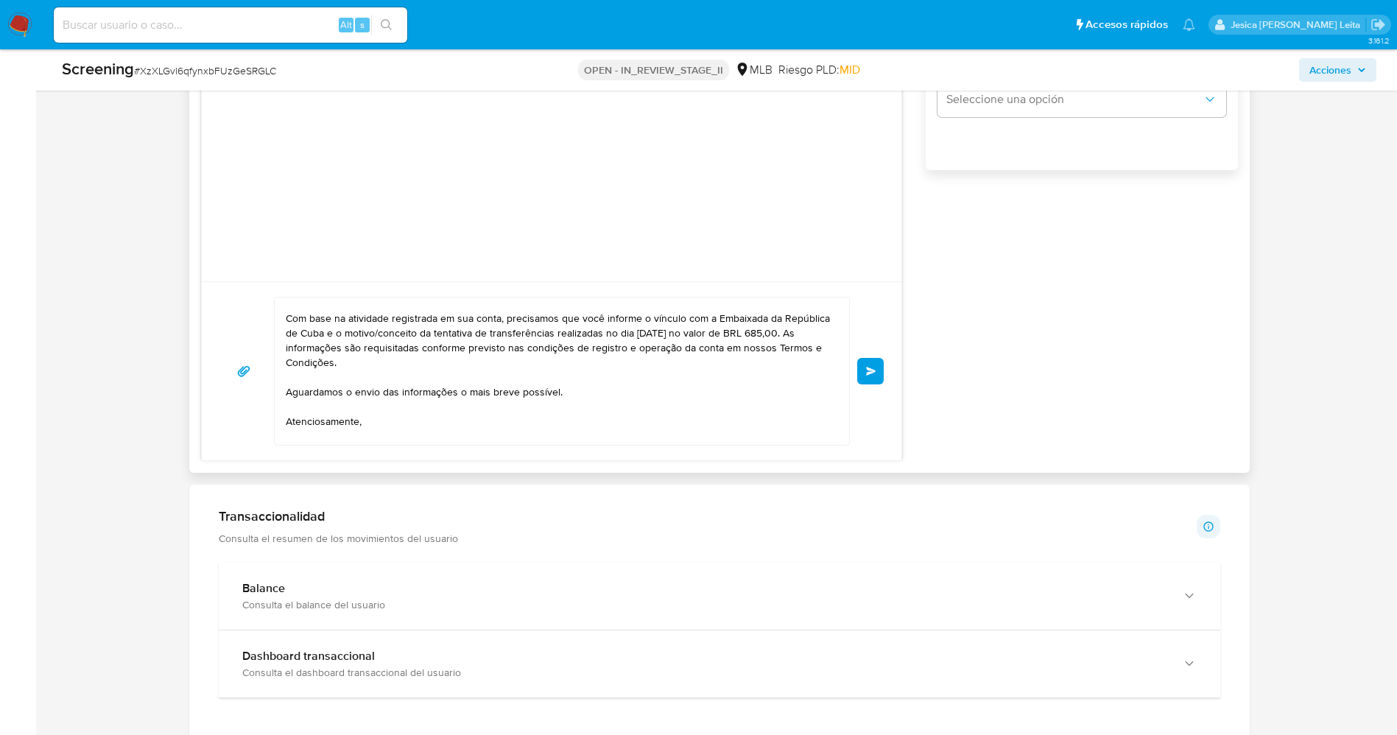
scroll to position [40, 0]
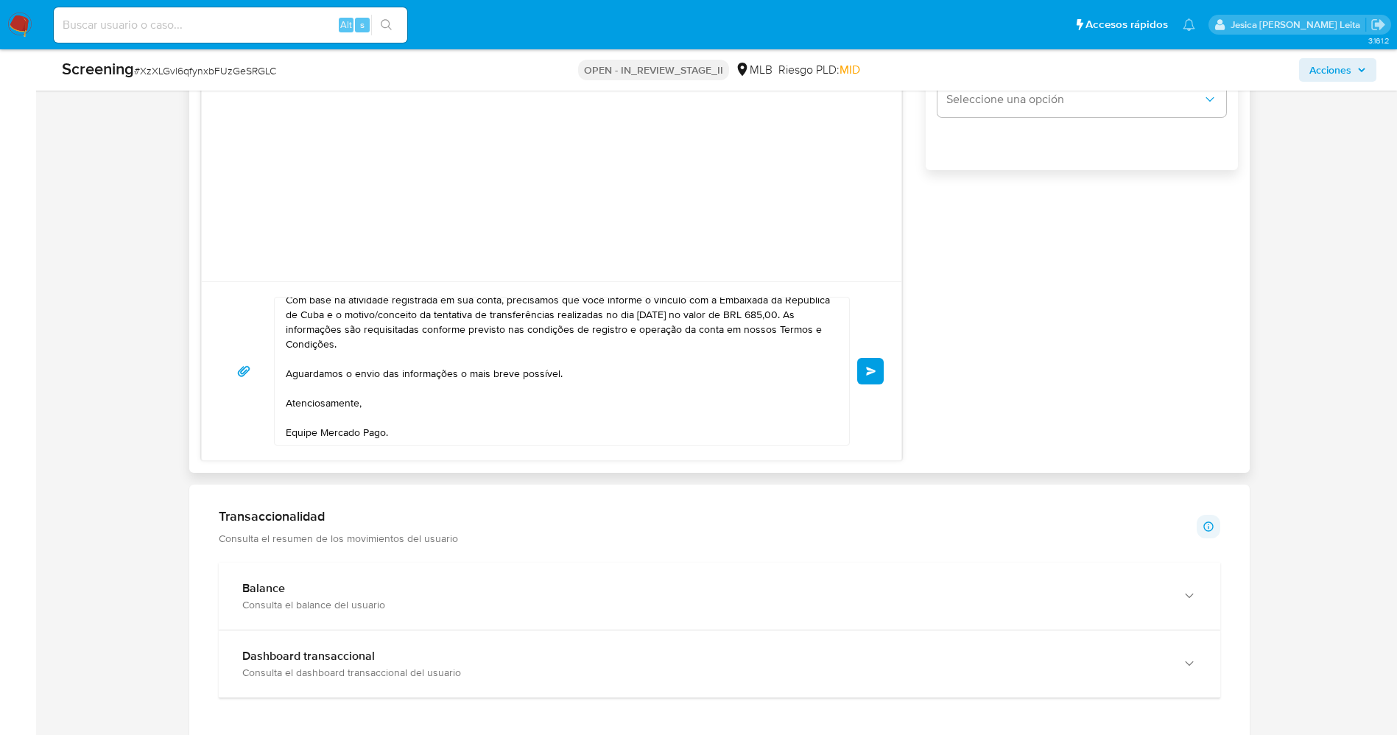
click at [871, 369] on span "Enviar" at bounding box center [871, 371] width 10 height 9
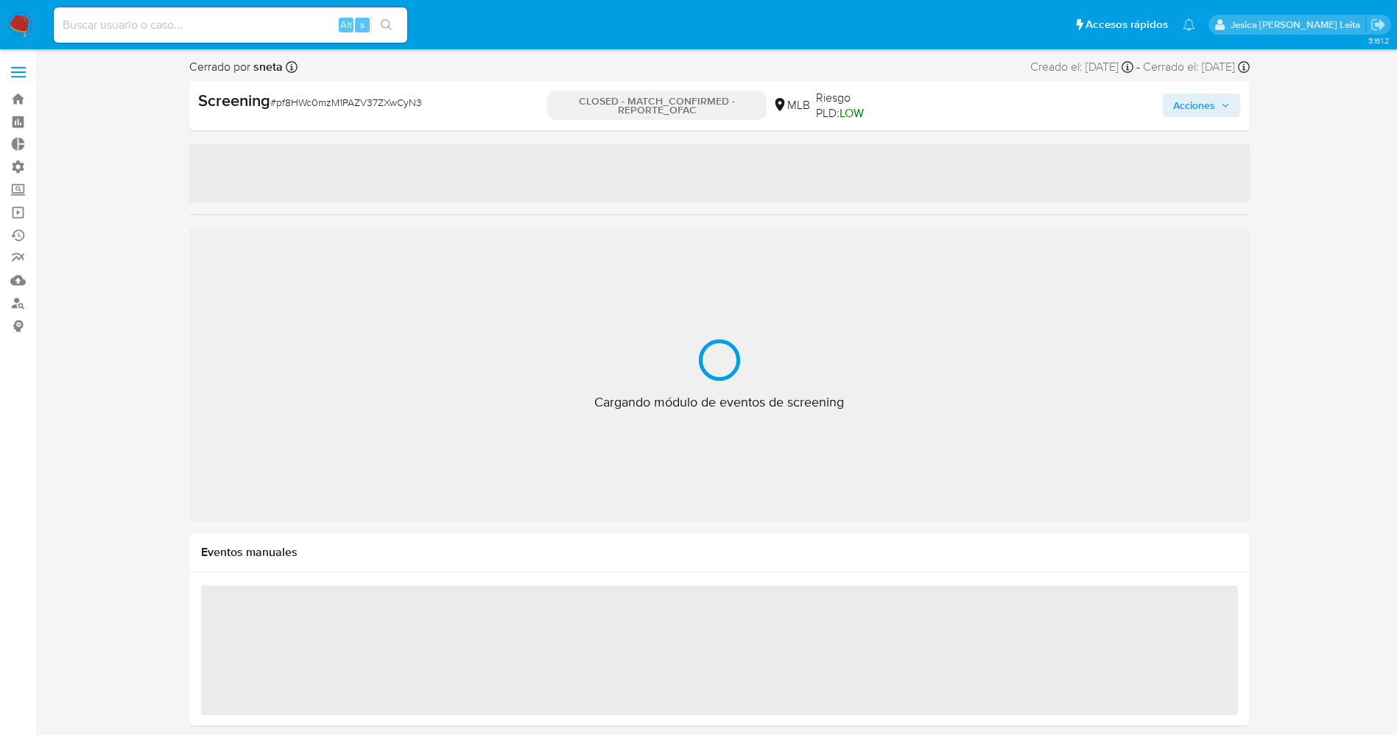
select select "10"
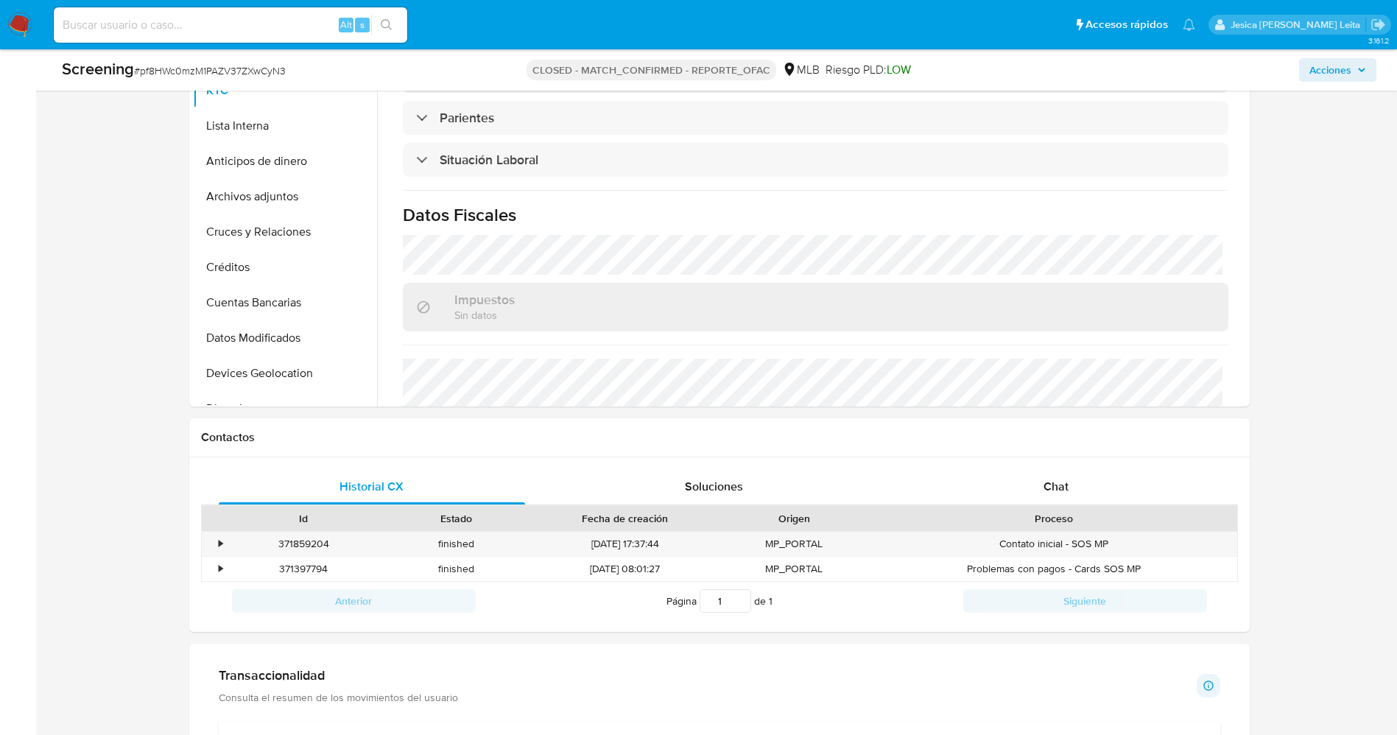
scroll to position [773, 0]
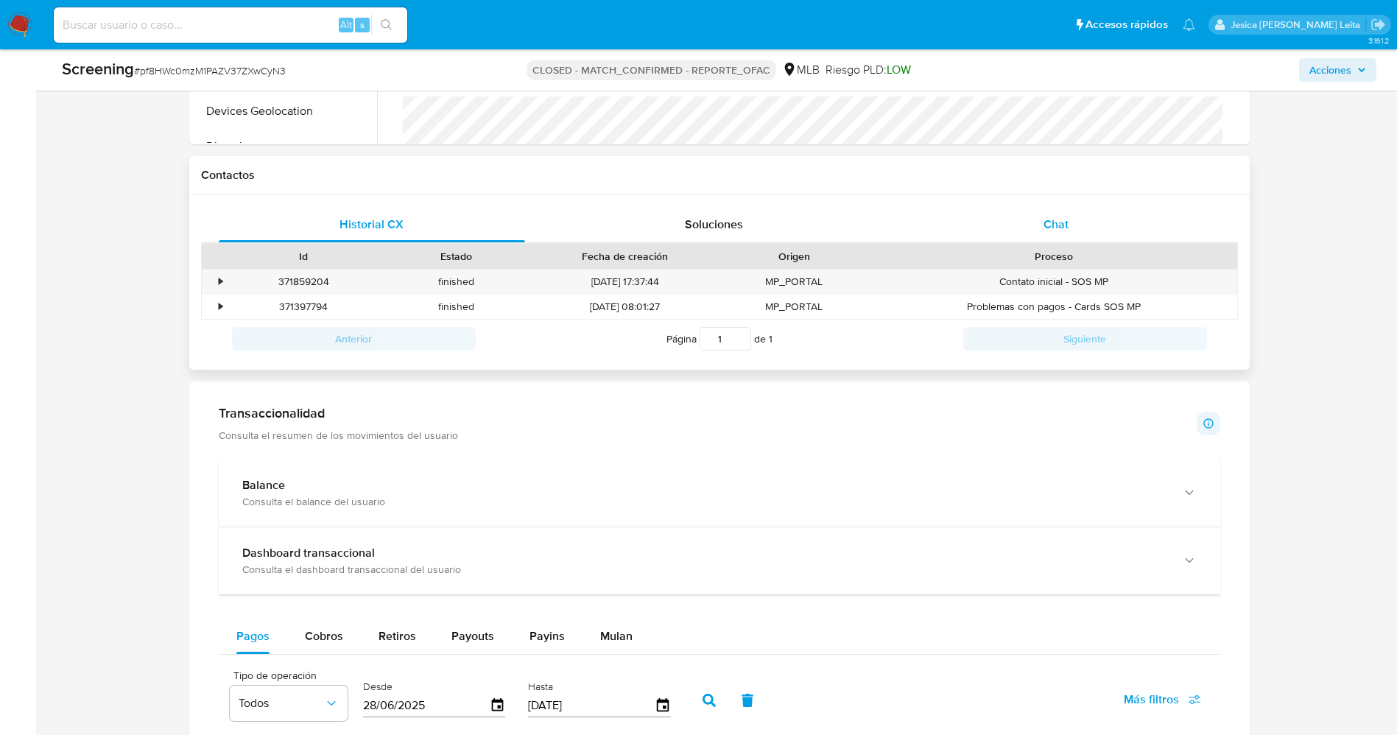
click at [1059, 226] on span "Chat" at bounding box center [1056, 224] width 25 height 17
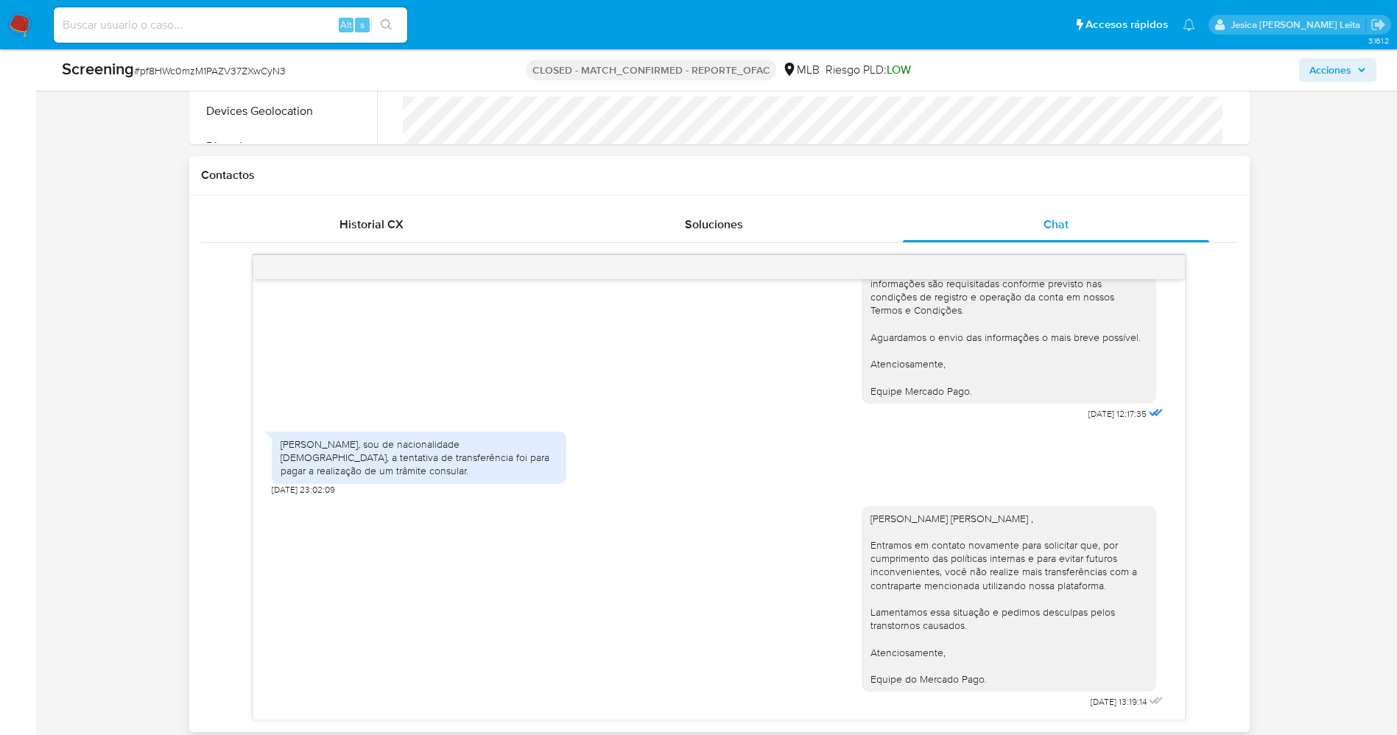
scroll to position [0, 0]
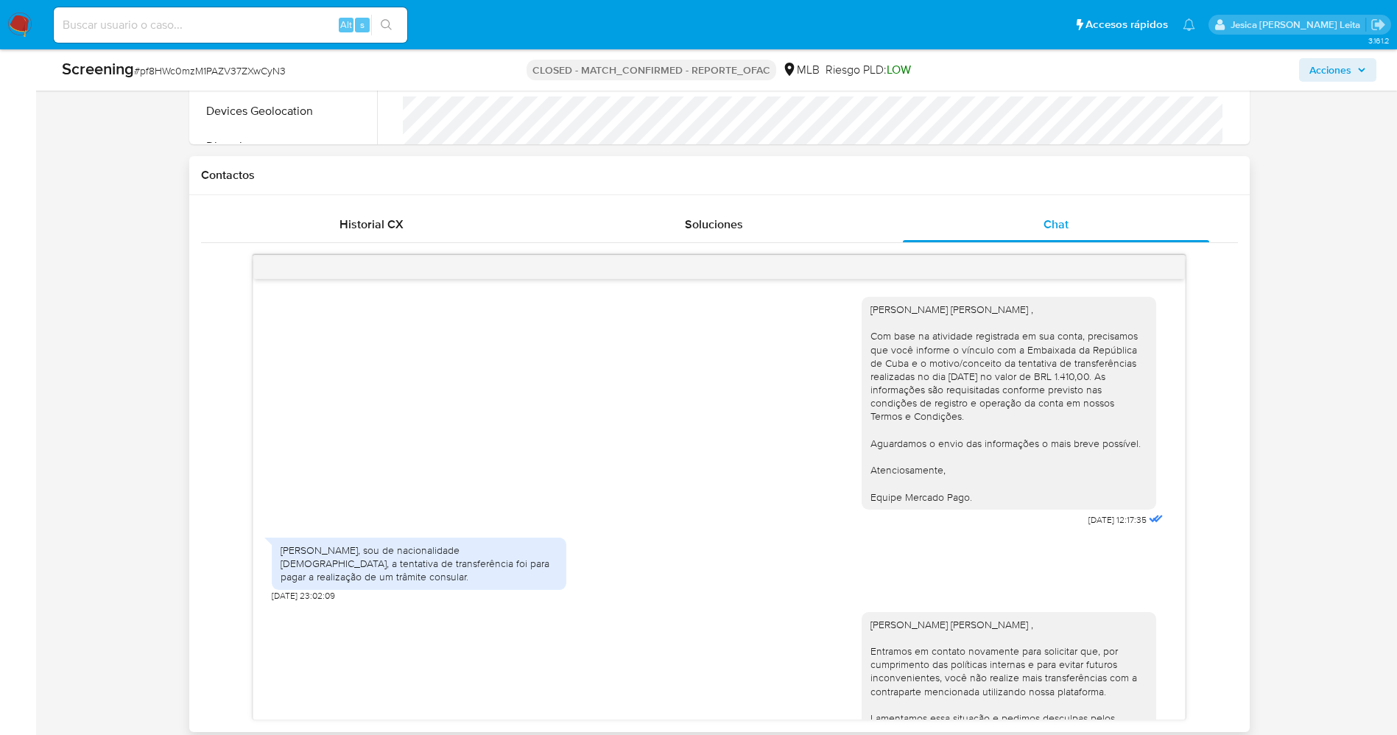
drag, startPoint x: 857, startPoint y: 306, endPoint x: 994, endPoint y: 493, distance: 231.3
click at [994, 493] on div "[PERSON_NAME] [PERSON_NAME] , Com base na atividade registrada em sua conta, pr…" at bounding box center [1009, 403] width 277 height 201
copy div "[PERSON_NAME] [PERSON_NAME] , Com base na atividade registrada em sua conta, pr…"
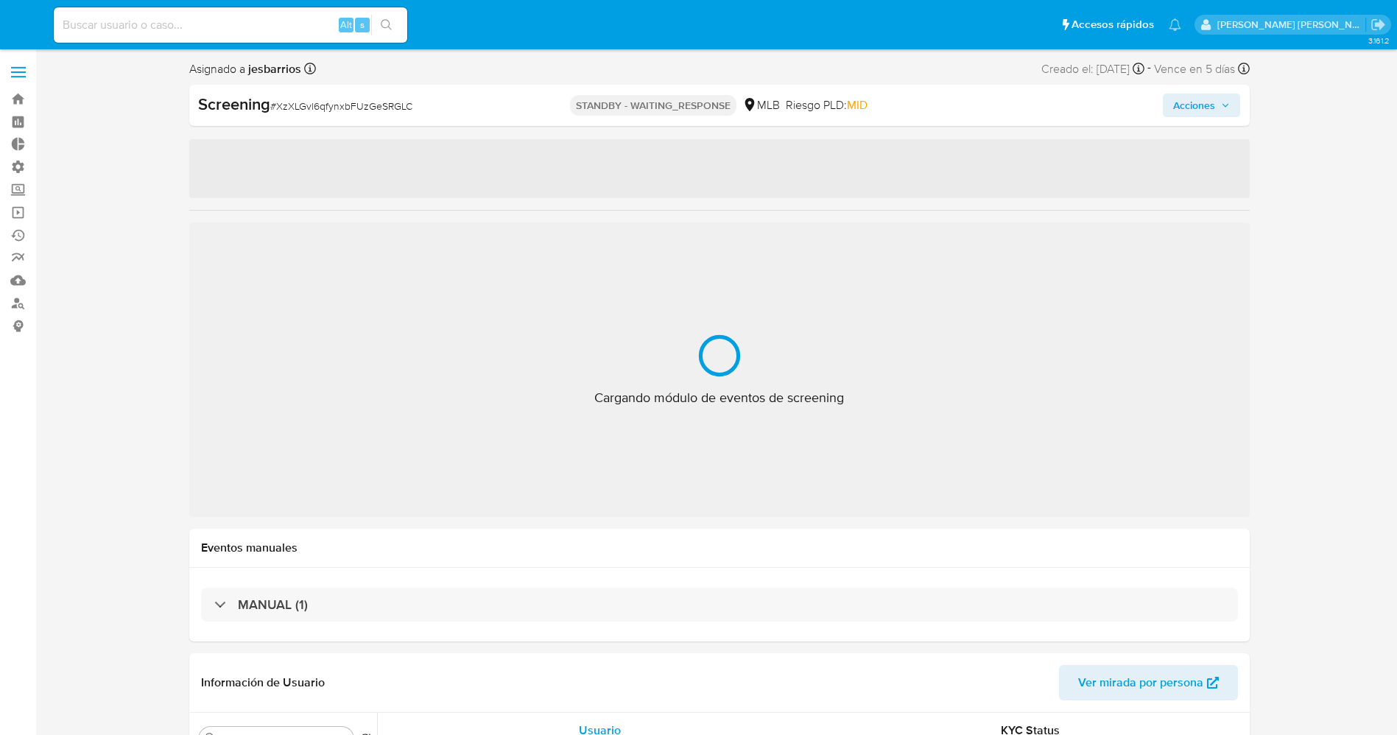
select select "10"
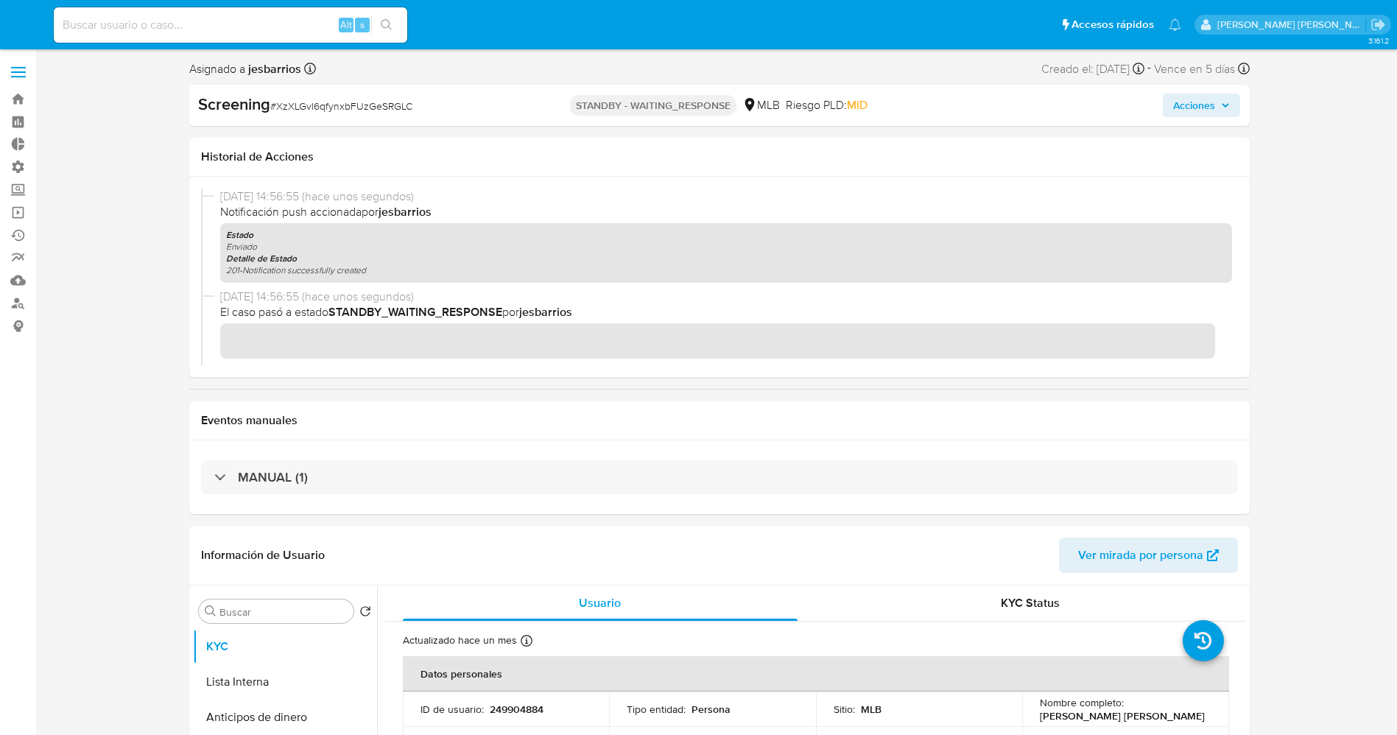
scroll to position [53, 0]
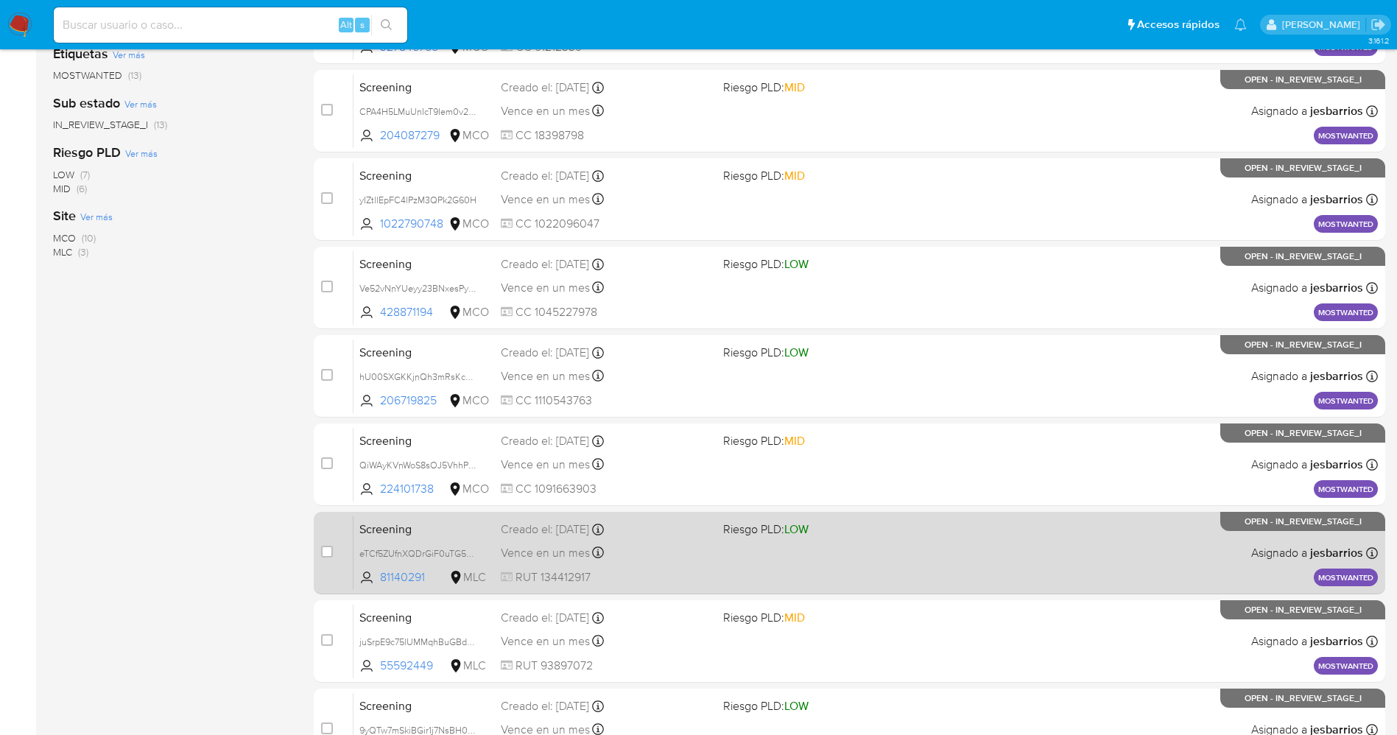
scroll to position [481, 0]
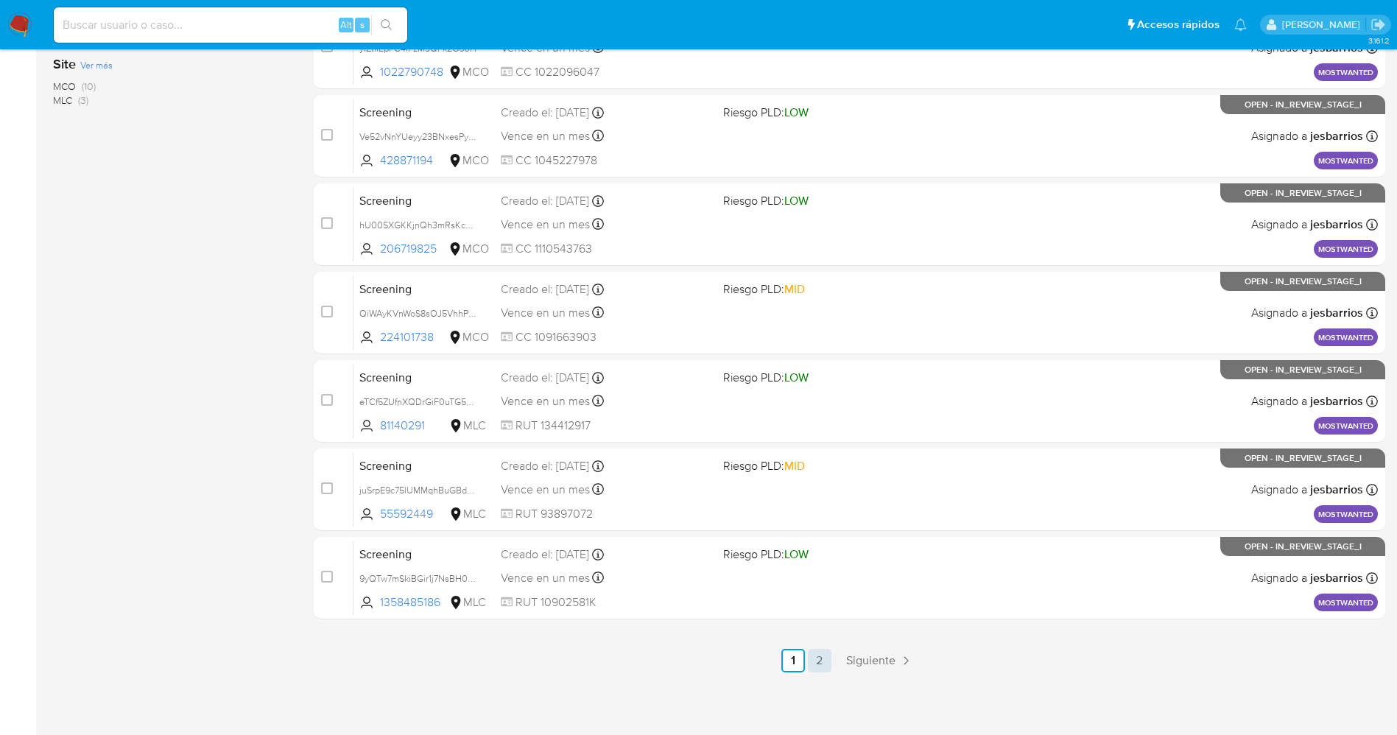
click at [826, 670] on link "2" at bounding box center [820, 661] width 24 height 24
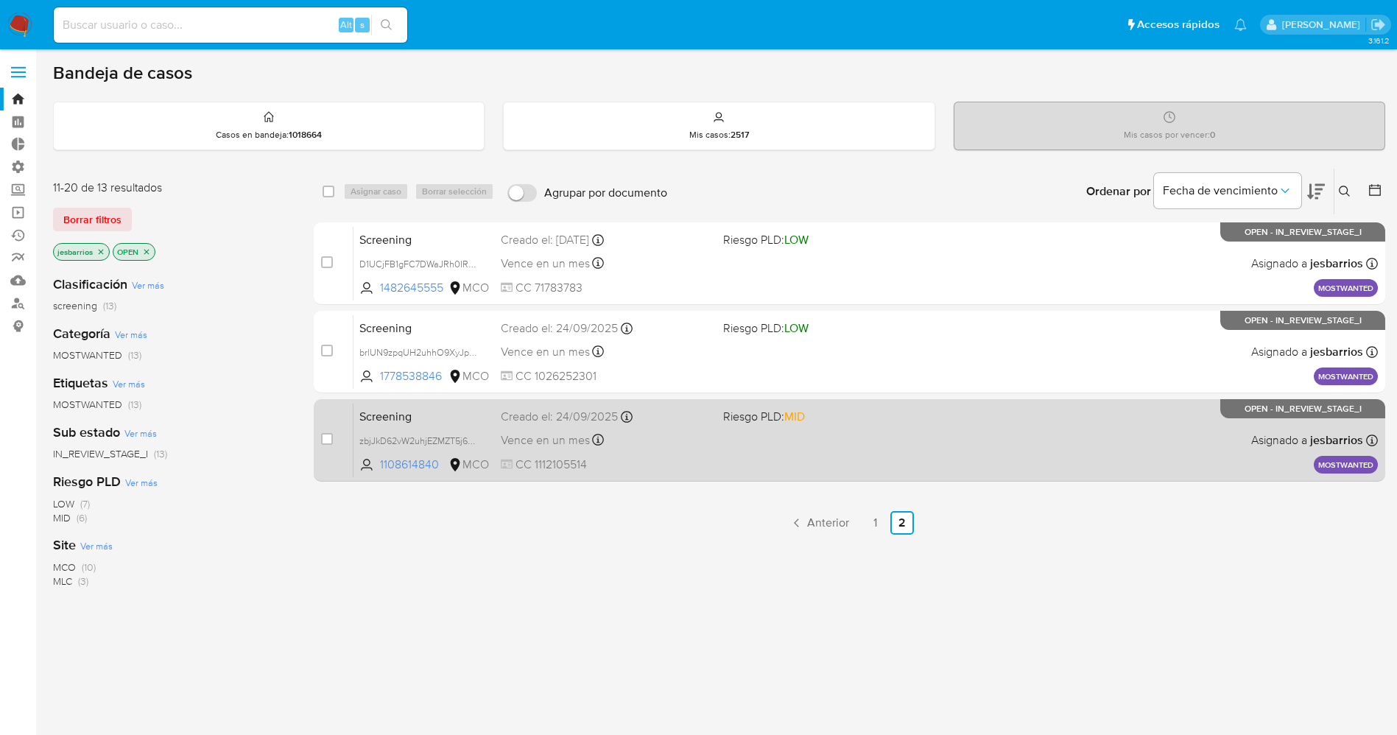
click at [711, 415] on div "Creado el: 24/09/2025 Creado el: 24/09/2025 10:01:10" at bounding box center [606, 417] width 211 height 16
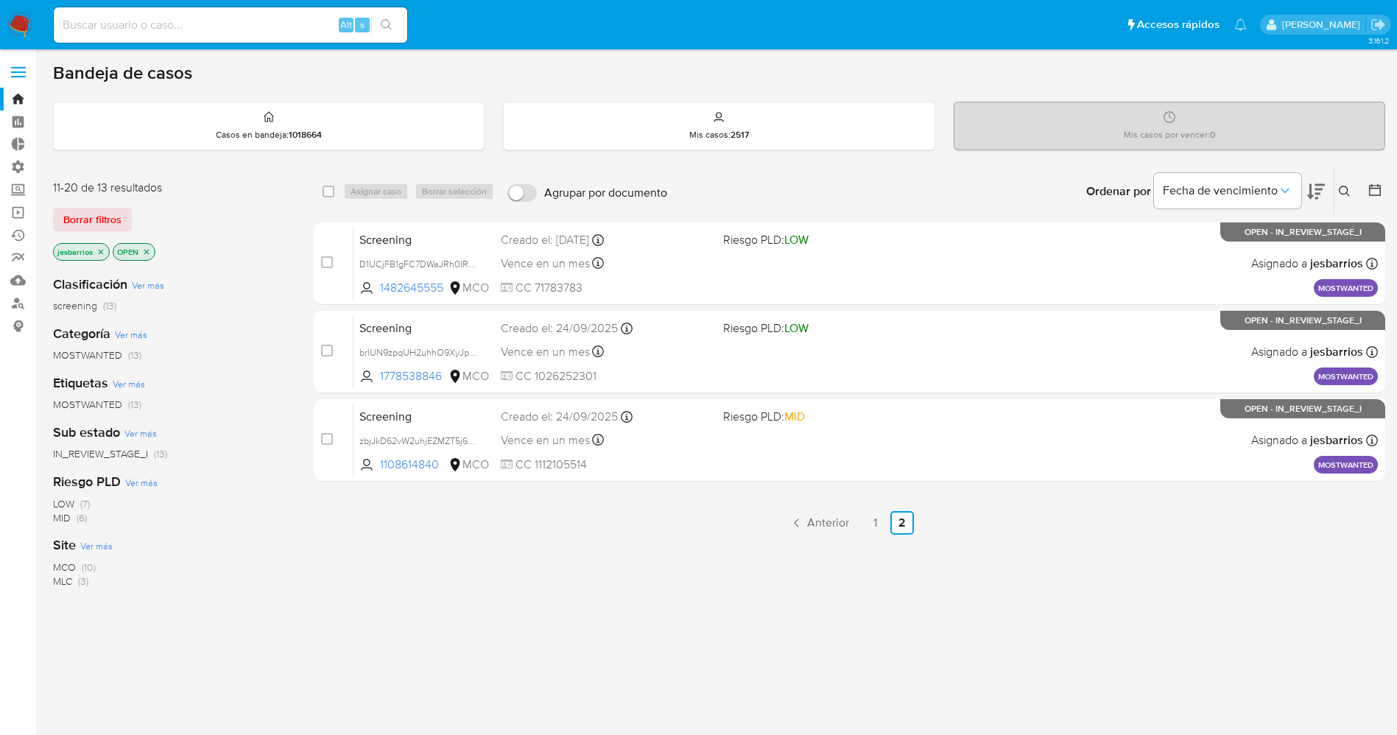
click at [18, 14] on img at bounding box center [19, 25] width 25 height 25
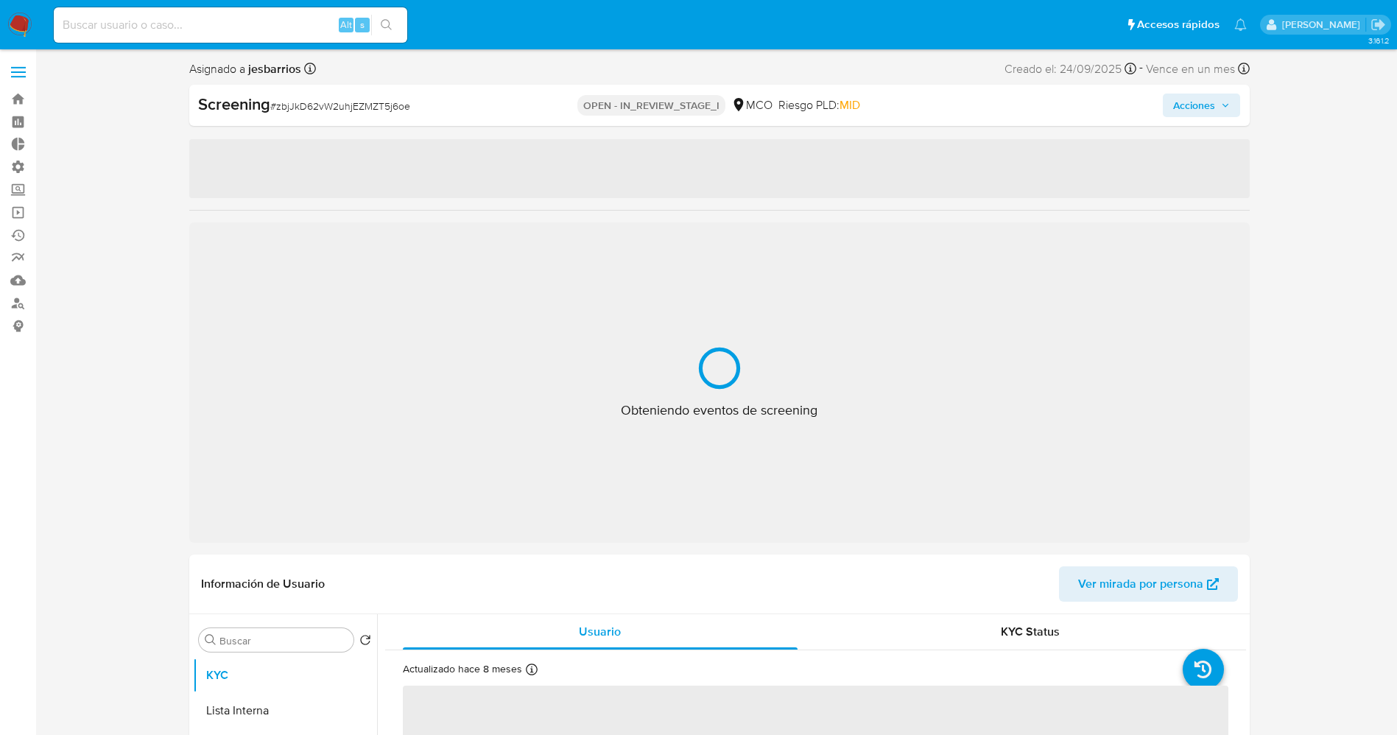
select select "10"
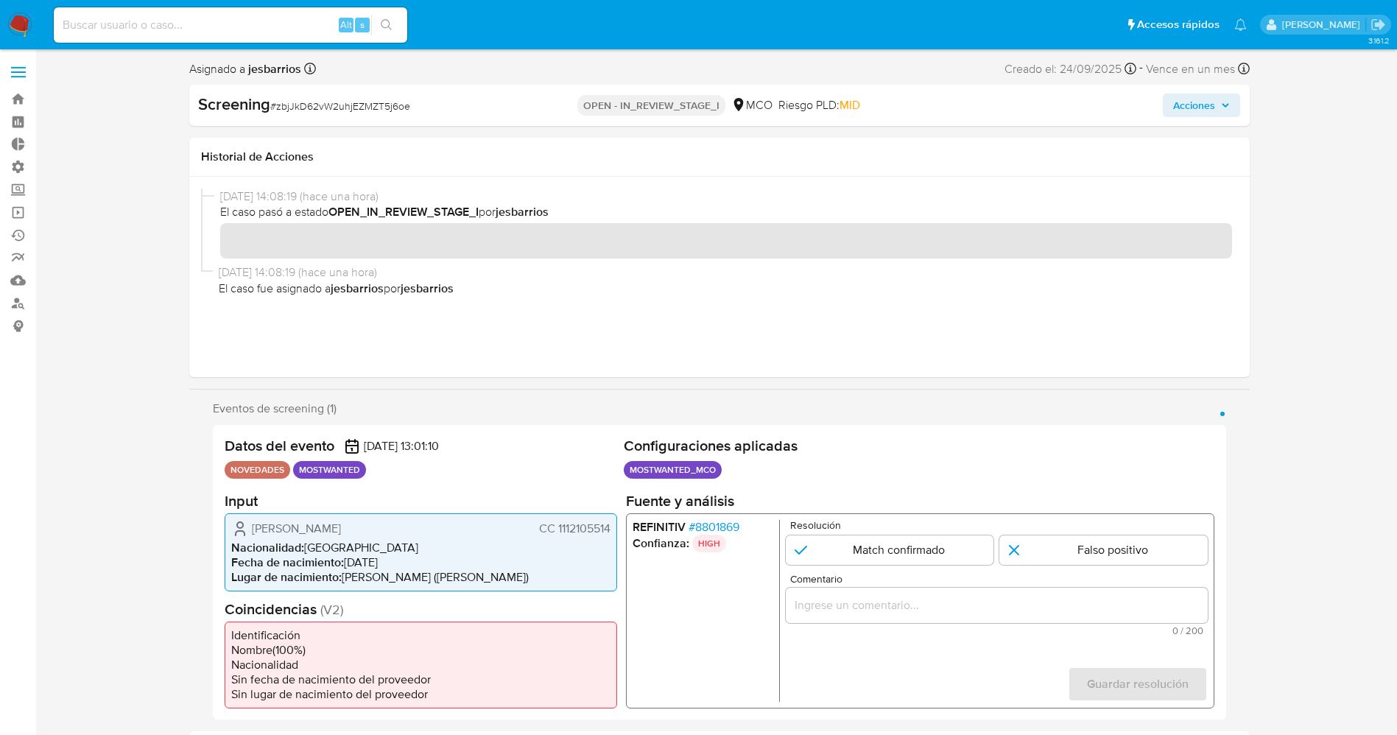
scroll to position [110, 0]
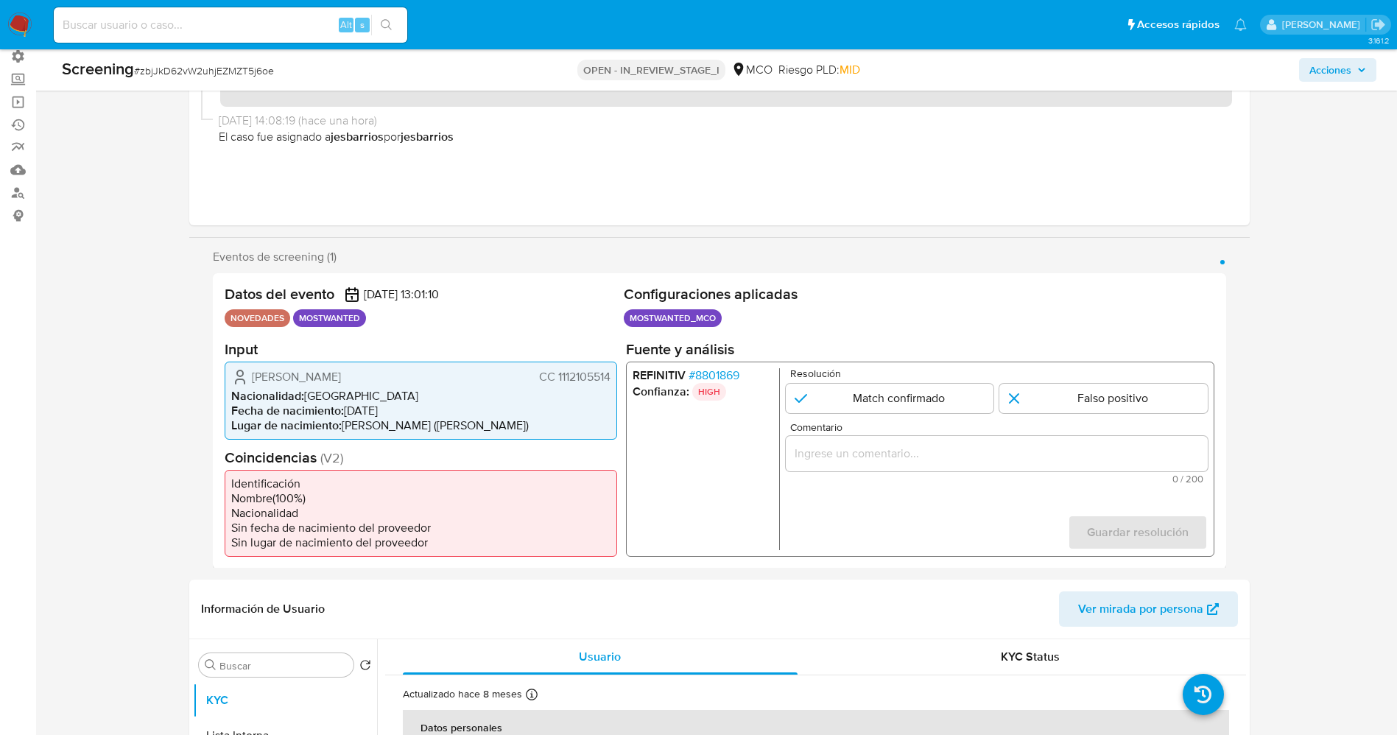
click at [727, 372] on span "# 8801869" at bounding box center [713, 375] width 51 height 15
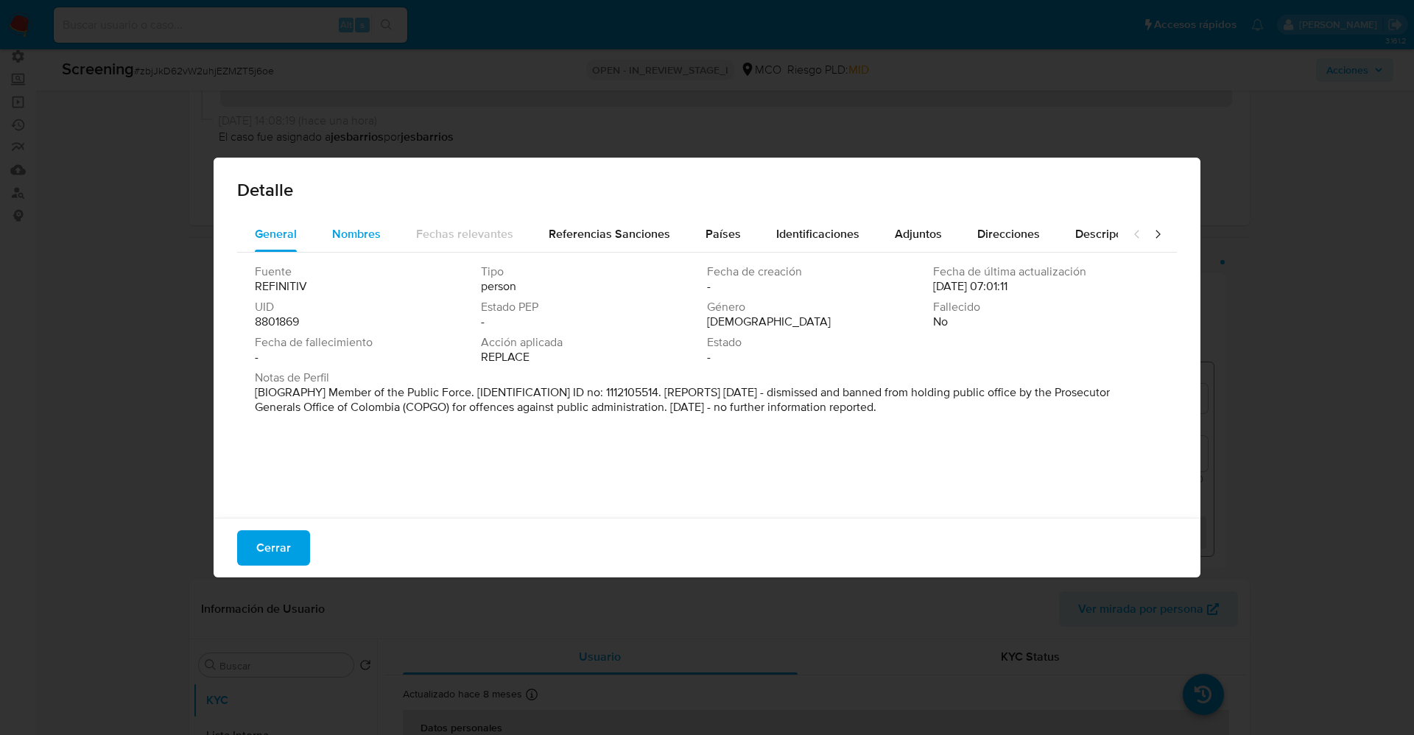
click at [366, 233] on span "Nombres" at bounding box center [356, 233] width 49 height 17
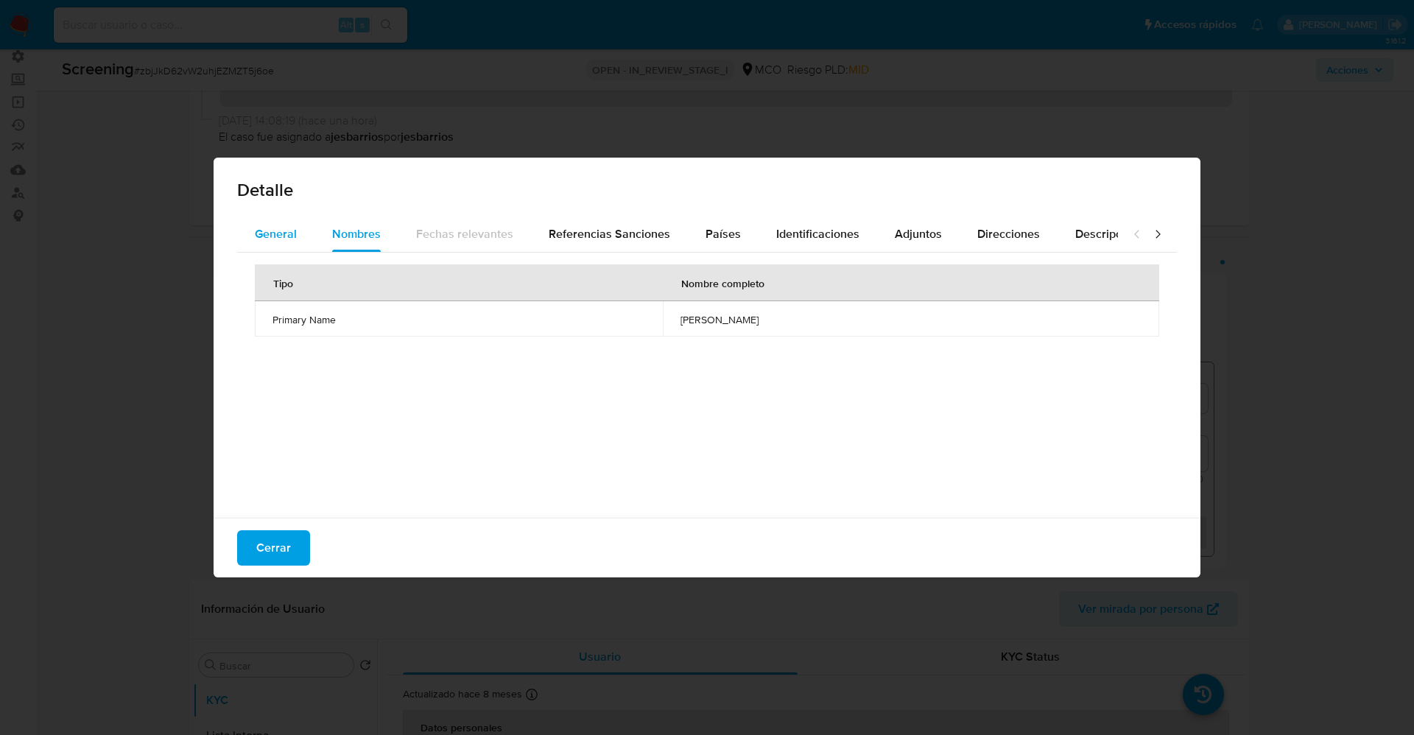
click at [273, 231] on span "General" at bounding box center [276, 233] width 42 height 17
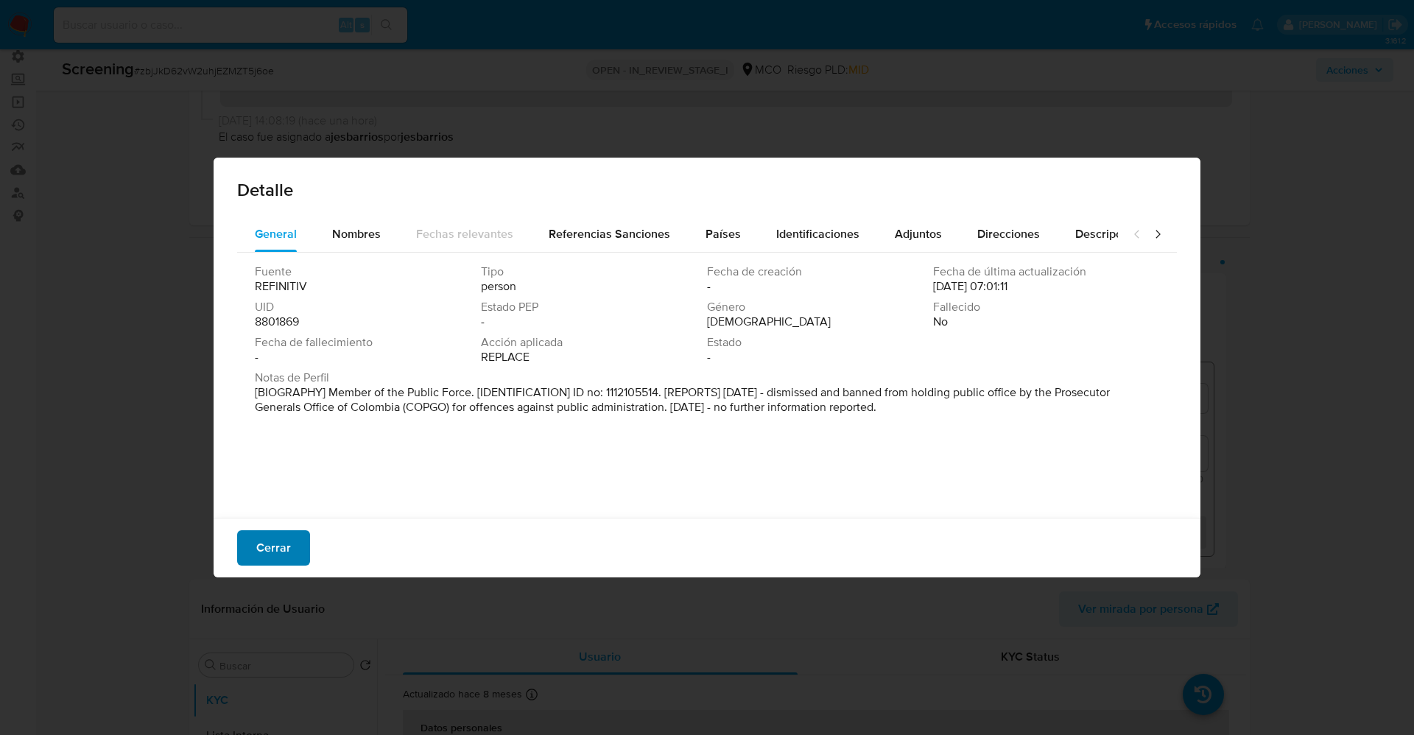
click at [288, 549] on span "Cerrar" at bounding box center [273, 548] width 35 height 32
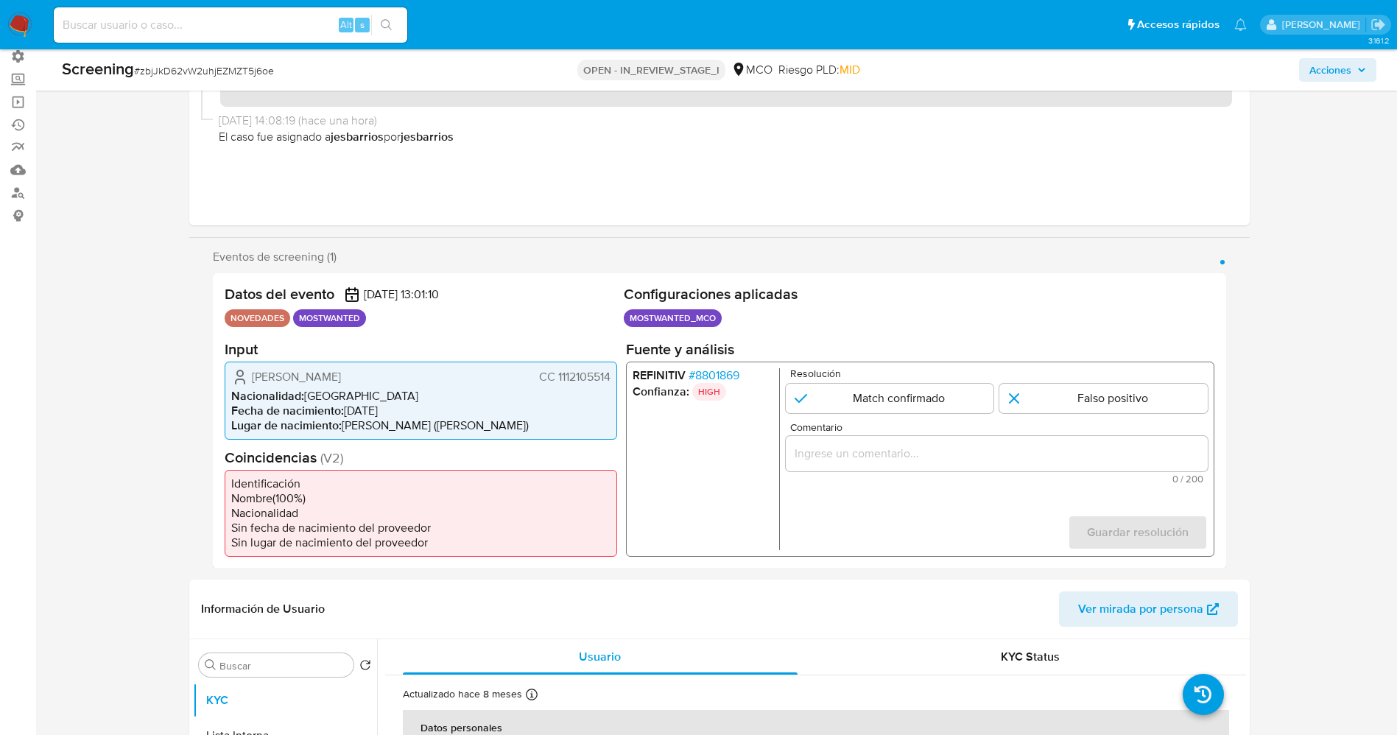
drag, startPoint x: 553, startPoint y: 373, endPoint x: 610, endPoint y: 377, distance: 56.9
click at [610, 377] on span "CC 1112105514" at bounding box center [573, 376] width 71 height 15
drag, startPoint x: 247, startPoint y: 375, endPoint x: 424, endPoint y: 373, distance: 177.5
click at [424, 373] on div "Oscar Aldemar Bohorquez Silva CC 1112105514" at bounding box center [420, 377] width 379 height 18
drag, startPoint x: 261, startPoint y: 401, endPoint x: 255, endPoint y: 379, distance: 22.2
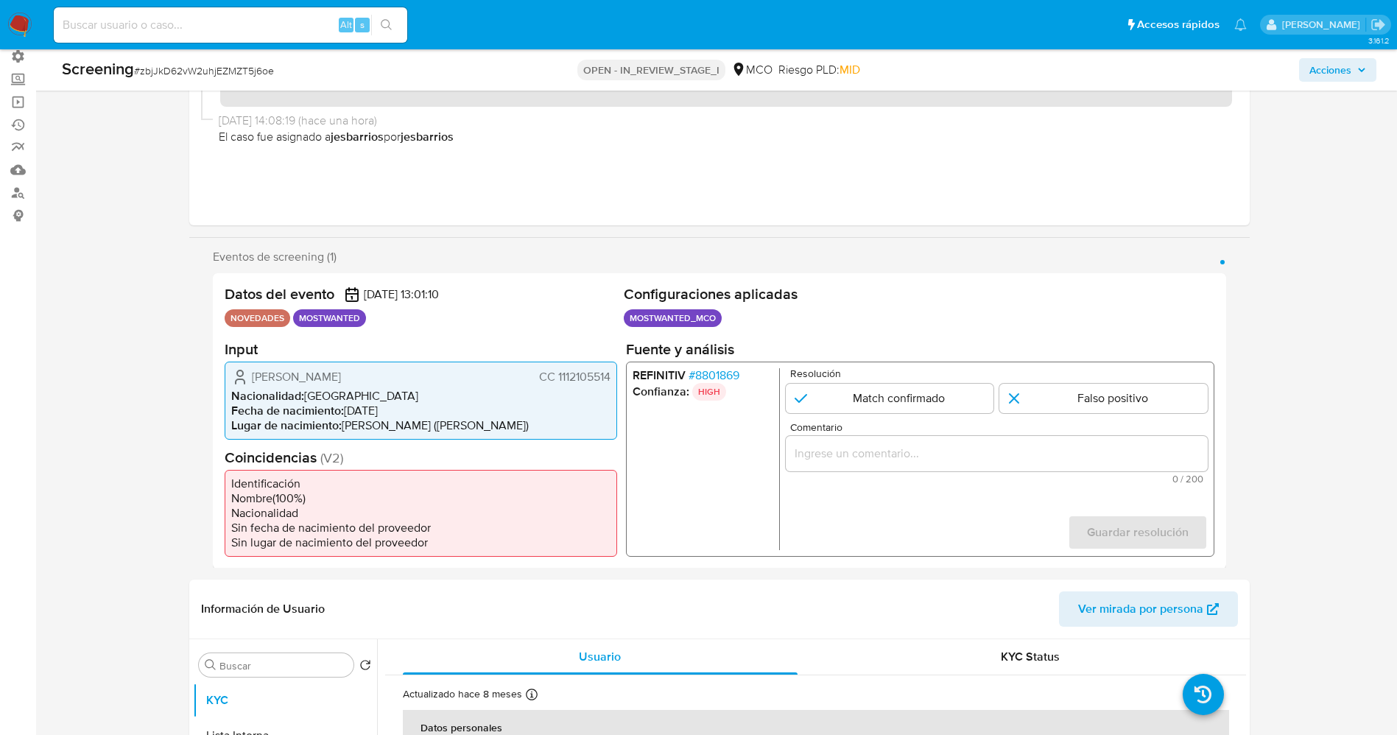
click at [261, 399] on span "Nacionalidad :" at bounding box center [267, 395] width 73 height 17
drag, startPoint x: 245, startPoint y: 376, endPoint x: 614, endPoint y: 383, distance: 369.1
click at [614, 383] on div "Oscar Aldemar Bohorquez Silva CC 1112105514 Nacionalidad : Colombia Fecha de na…" at bounding box center [421, 400] width 393 height 78
click at [732, 370] on span "# 8801869" at bounding box center [713, 375] width 51 height 15
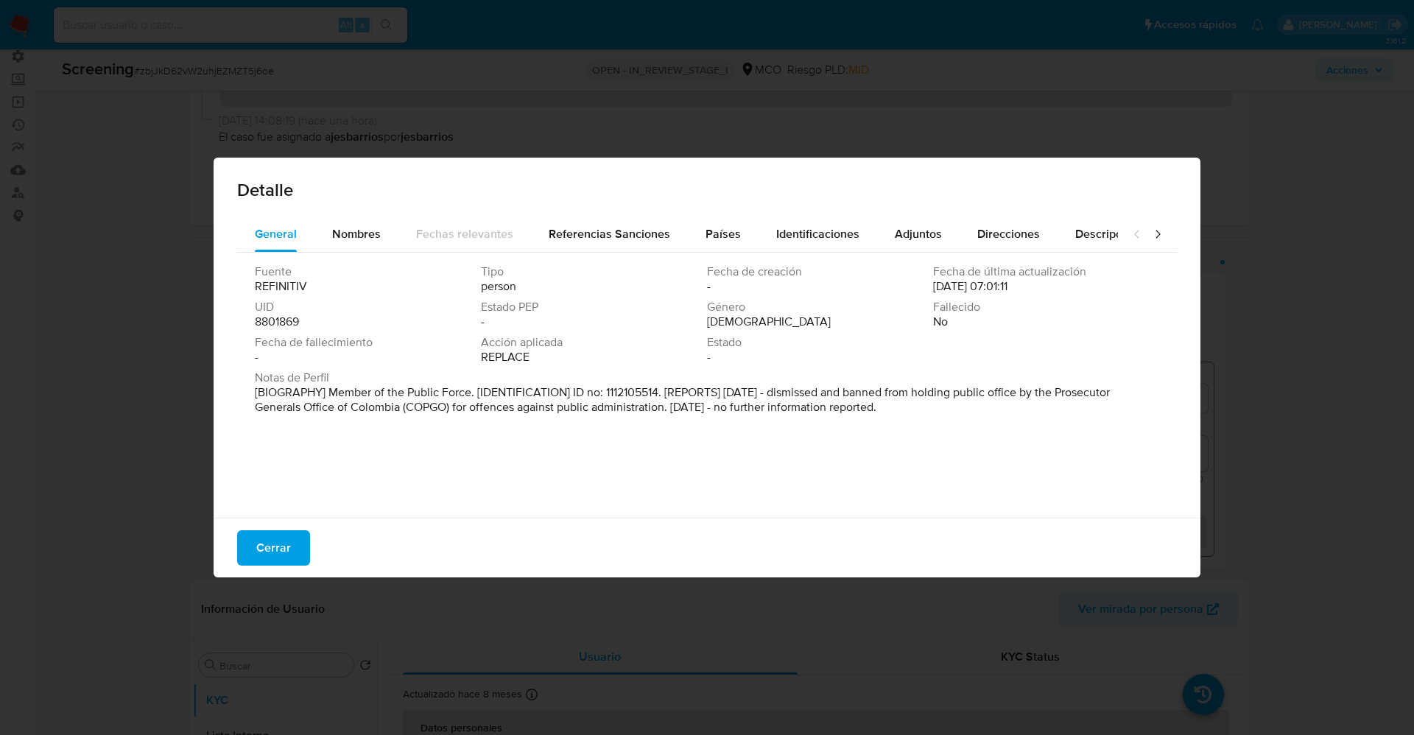
drag, startPoint x: 284, startPoint y: 554, endPoint x: 668, endPoint y: 404, distance: 412.5
click at [284, 552] on span "Cerrar" at bounding box center [273, 548] width 35 height 32
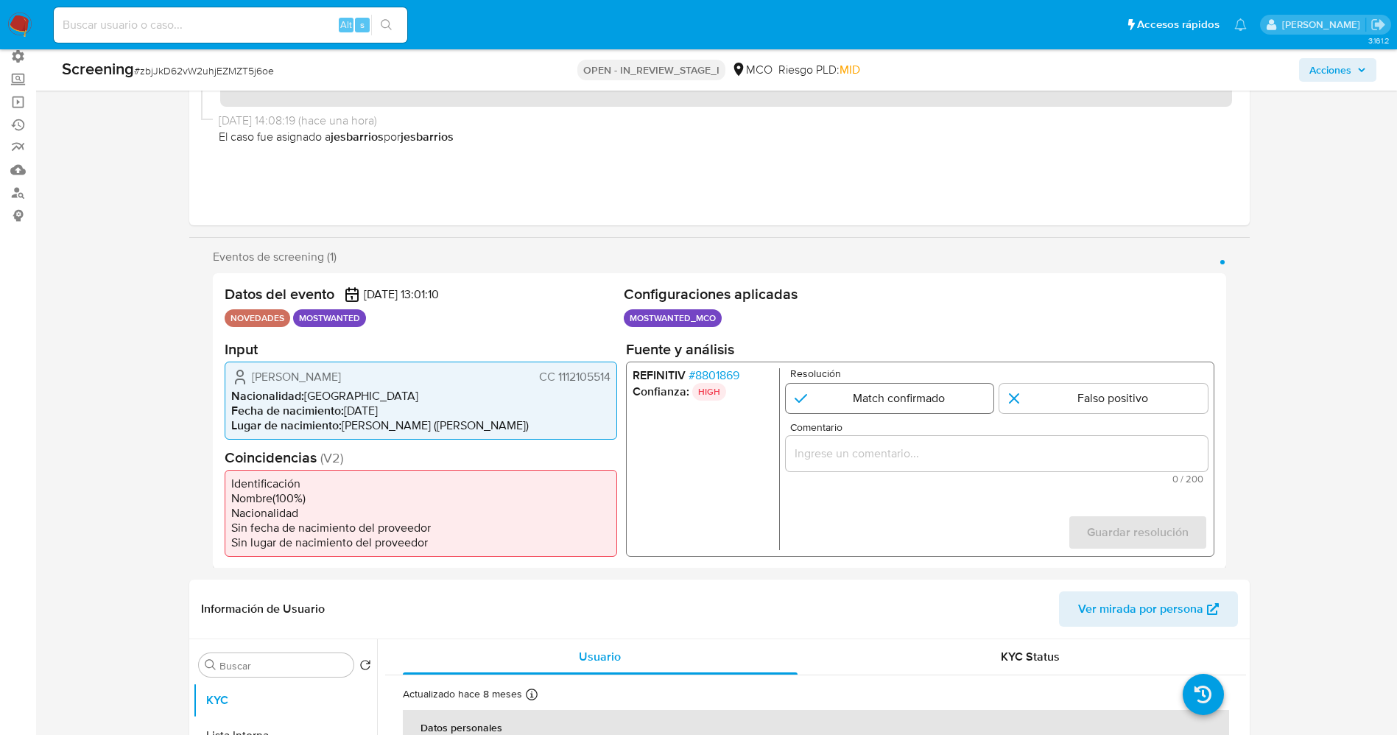
click at [876, 392] on input "1 de 1" at bounding box center [889, 397] width 208 height 29
radio input "true"
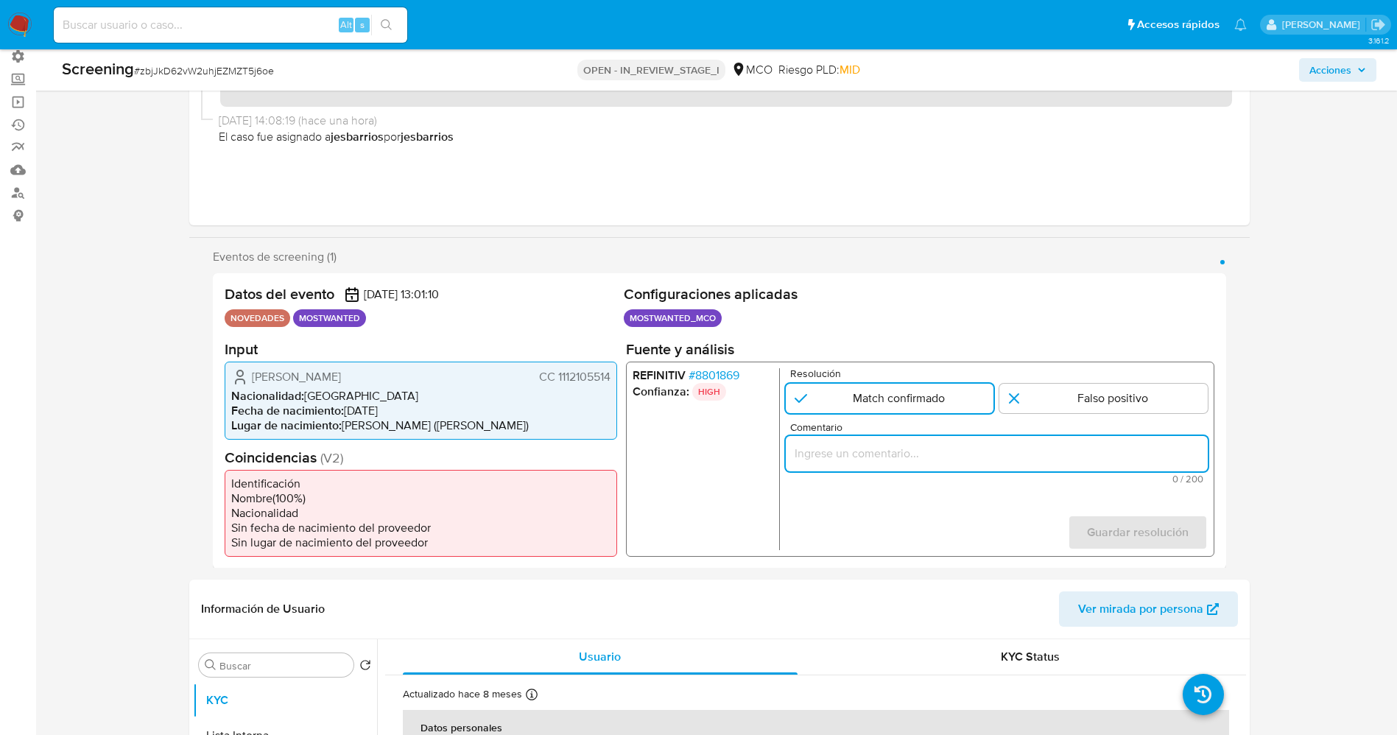
click at [868, 456] on input "Comentario" at bounding box center [996, 452] width 422 height 19
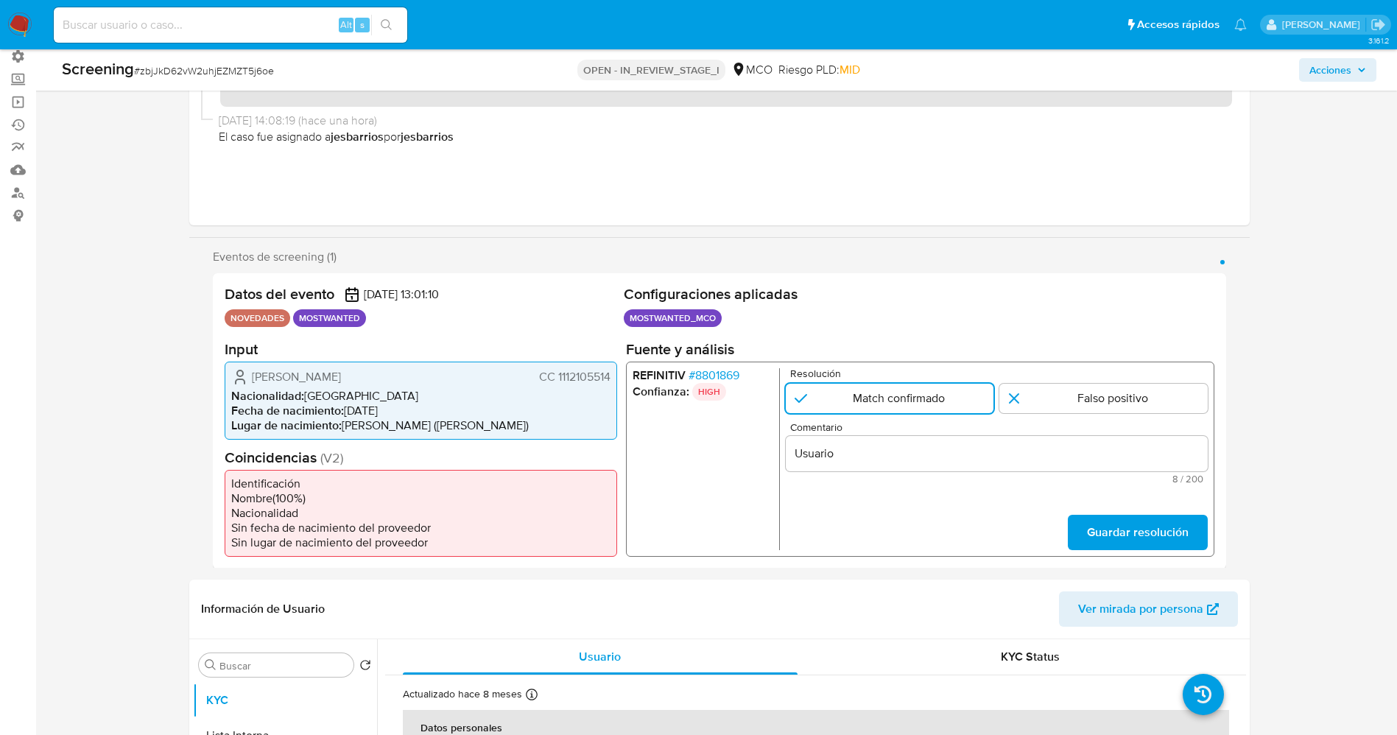
drag, startPoint x: 247, startPoint y: 379, endPoint x: 614, endPoint y: 382, distance: 367.6
click at [614, 383] on div "Oscar Aldemar Bohorquez Silva CC 1112105514 Nacionalidad : Colombia Fecha de na…" at bounding box center [421, 400] width 393 height 78
click at [897, 447] on input "Usuario" at bounding box center [996, 452] width 422 height 19
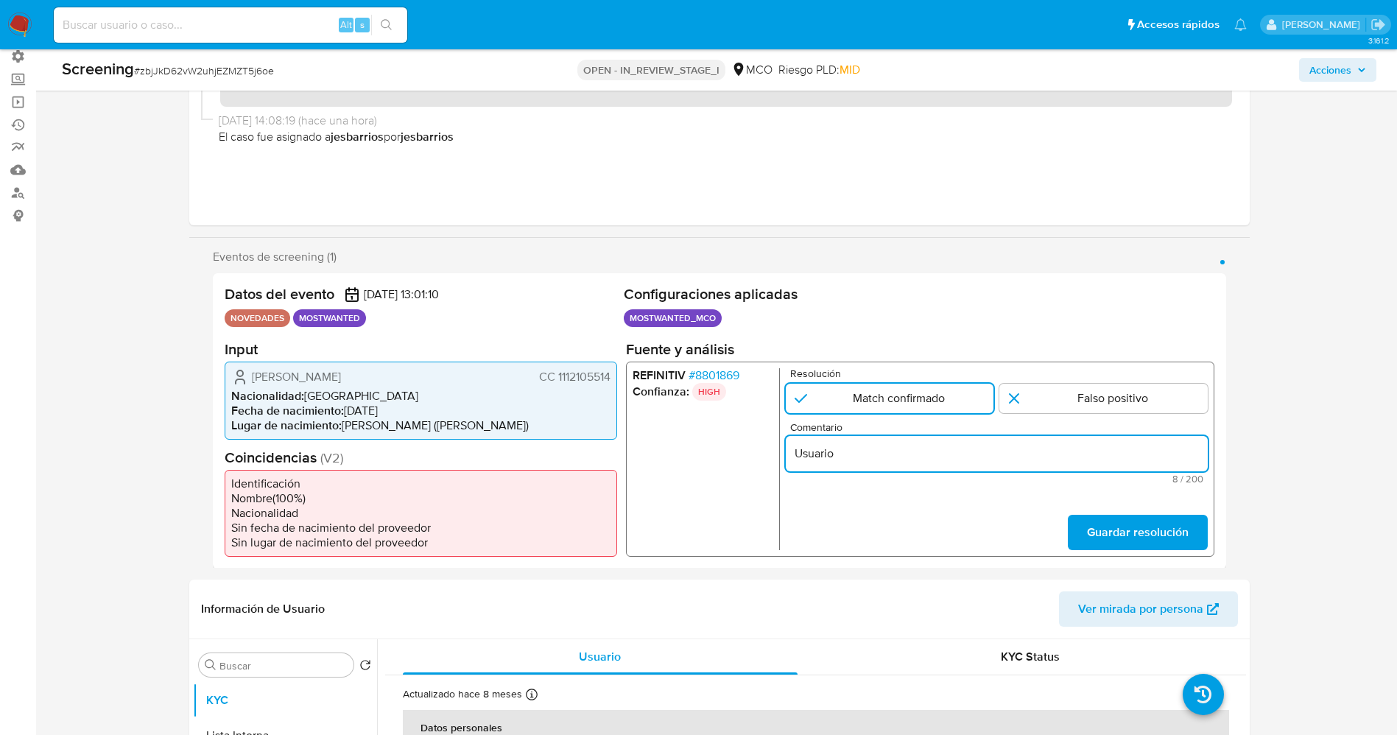
paste input "Oscar Aldemar Bohorquez Silva CC 1112105514"
type input "Usuario Oscar Aldemar Bohorquez Silva CC 1112105514 continua listado por procur…"
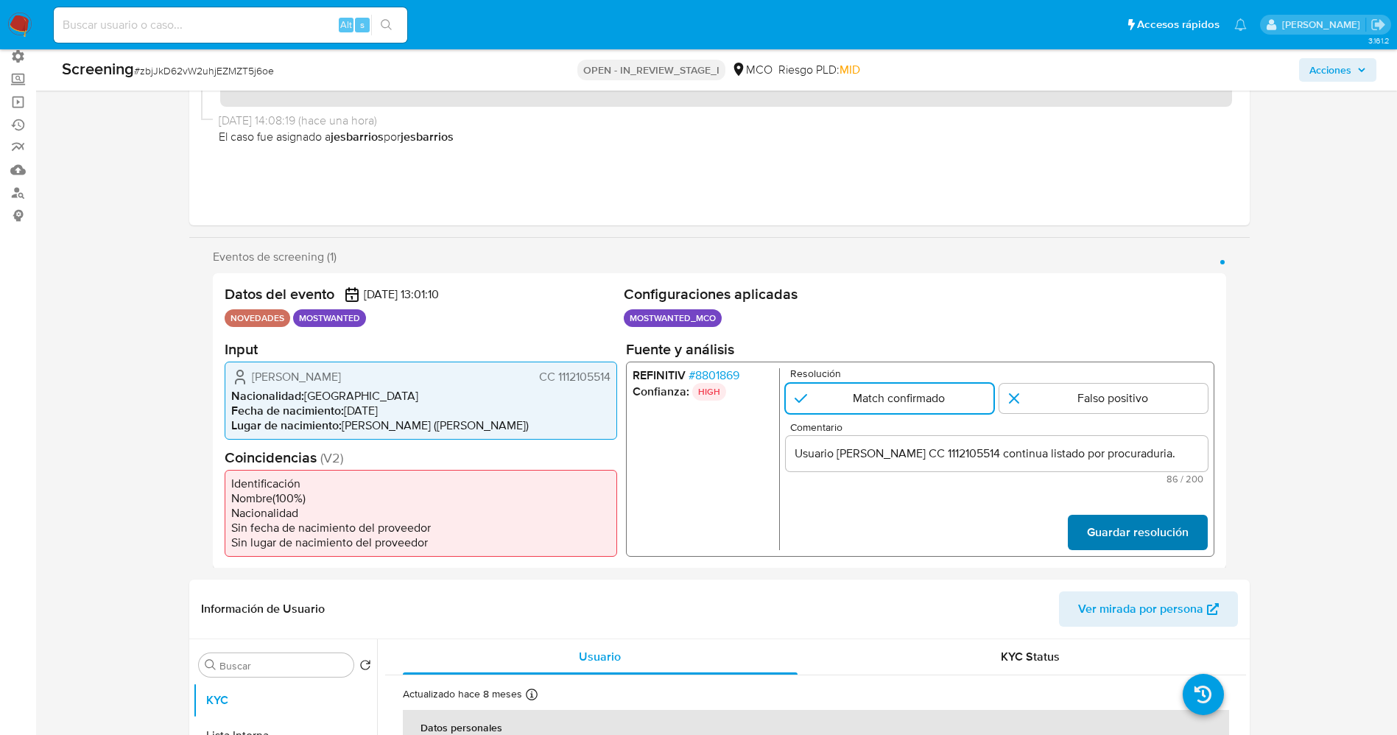
click at [1181, 537] on span "Guardar resolución" at bounding box center [1137, 532] width 102 height 32
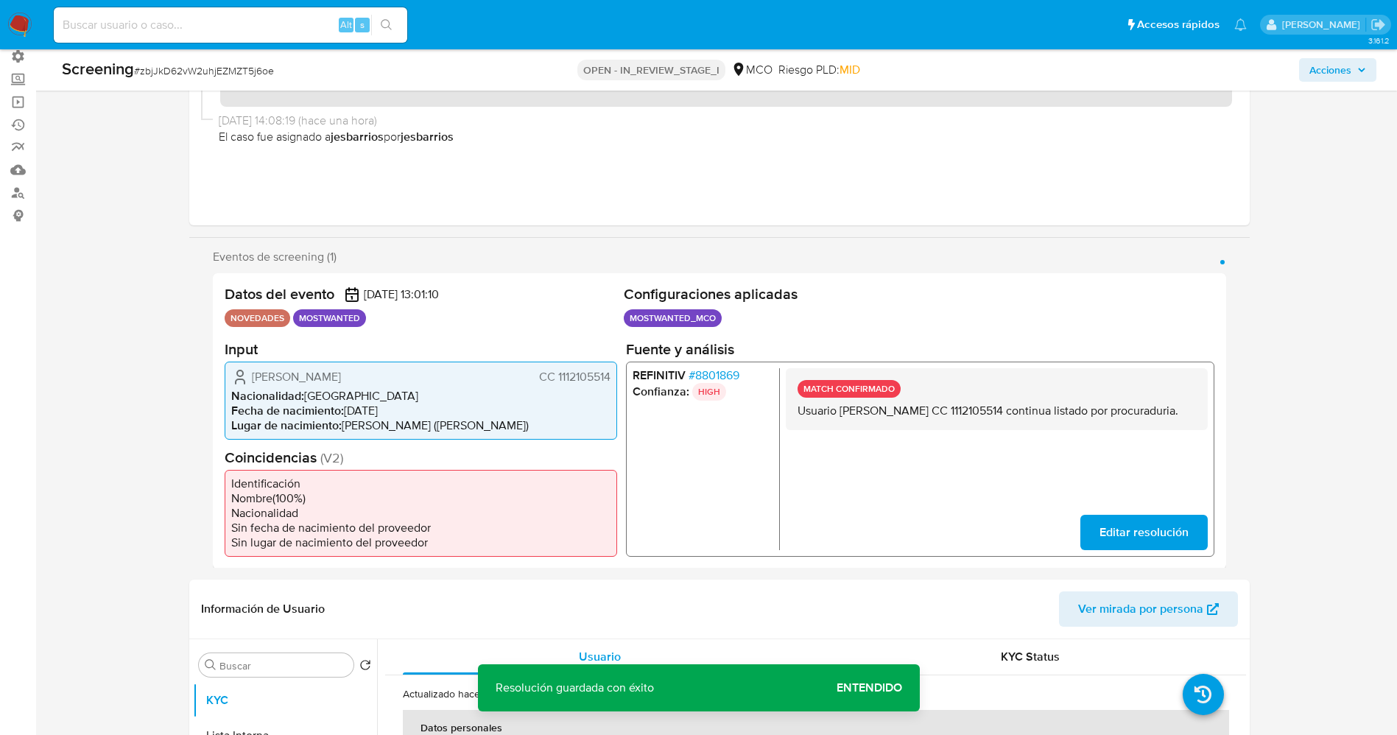
drag, startPoint x: 794, startPoint y: 407, endPoint x: 893, endPoint y: 439, distance: 104.4
click at [893, 429] on div "MATCH CONFIRMADO Usuario Oscar Aldemar Bohorquez Silva CC 1112105514 continua l…" at bounding box center [996, 399] width 422 height 62
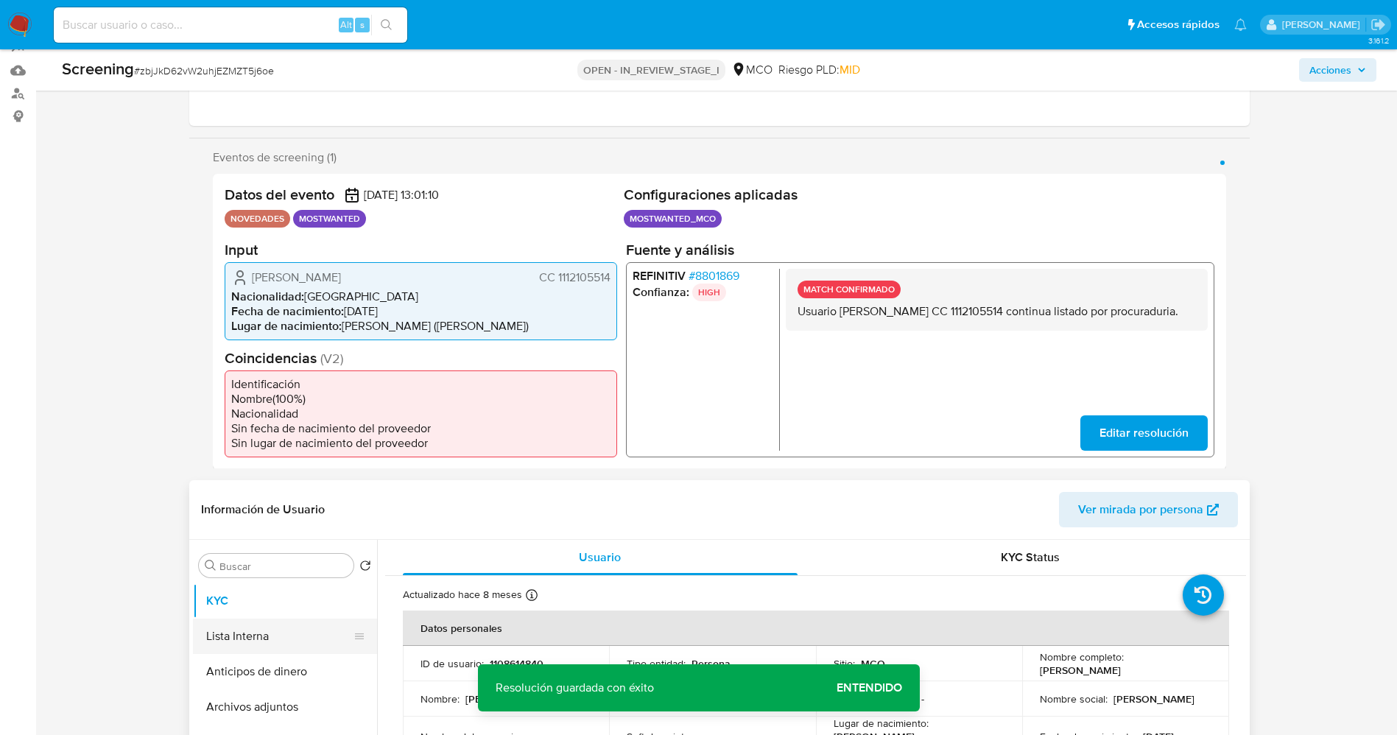
scroll to position [331, 0]
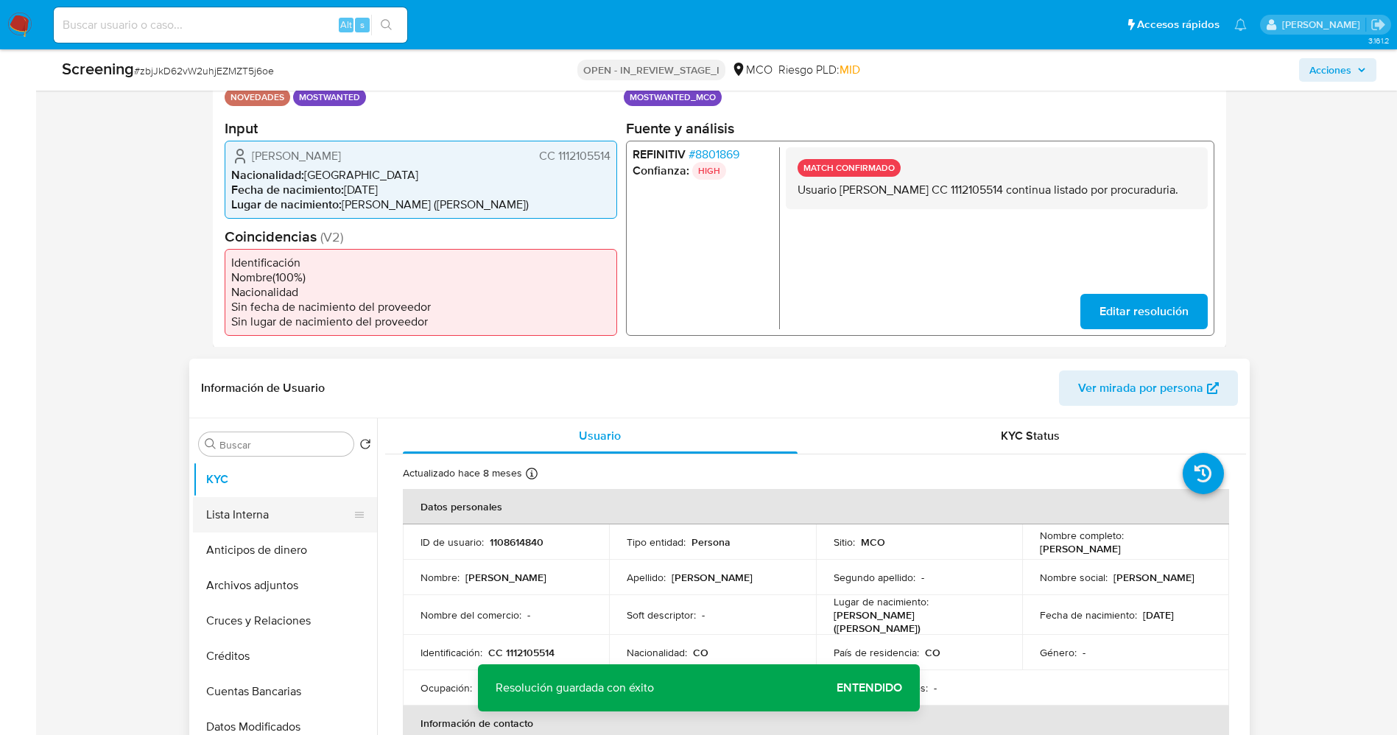
click at [221, 517] on button "Lista Interna" at bounding box center [279, 514] width 172 height 35
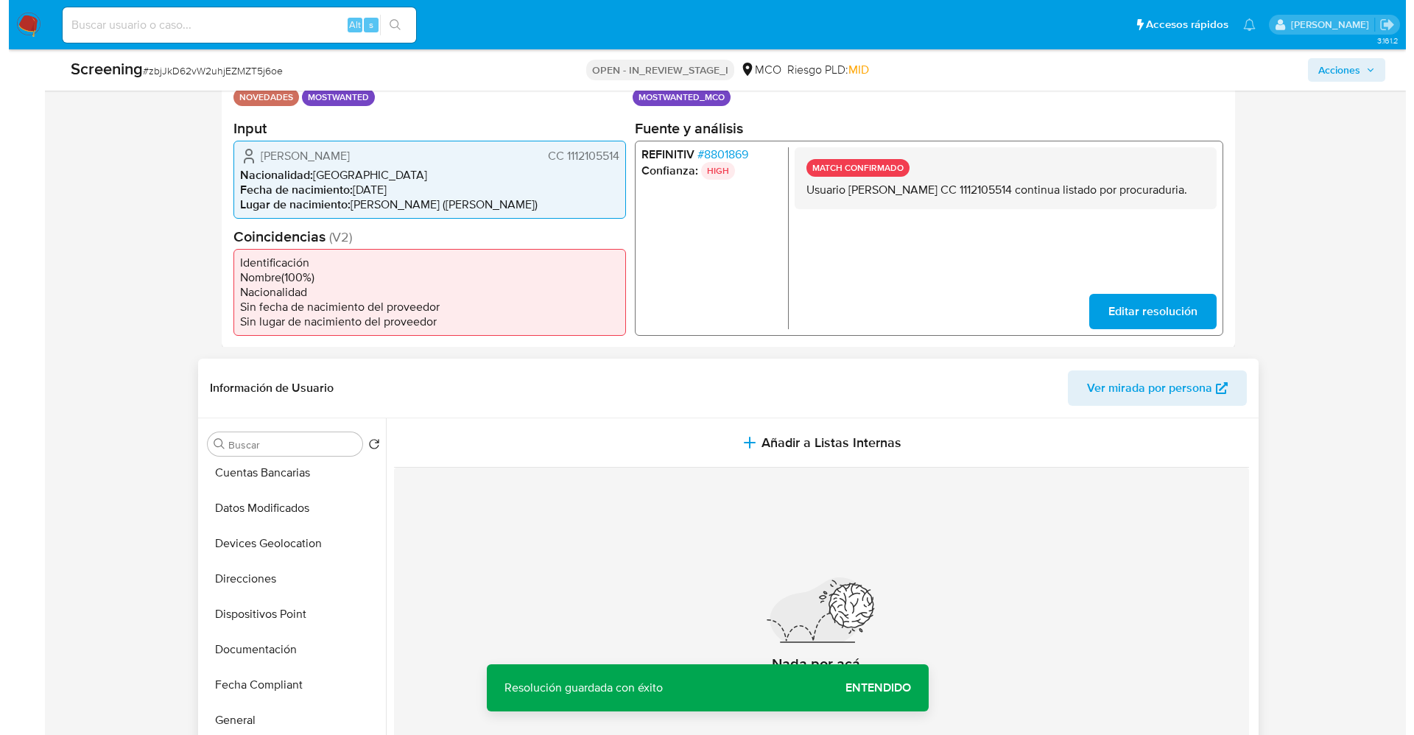
scroll to position [221, 0]
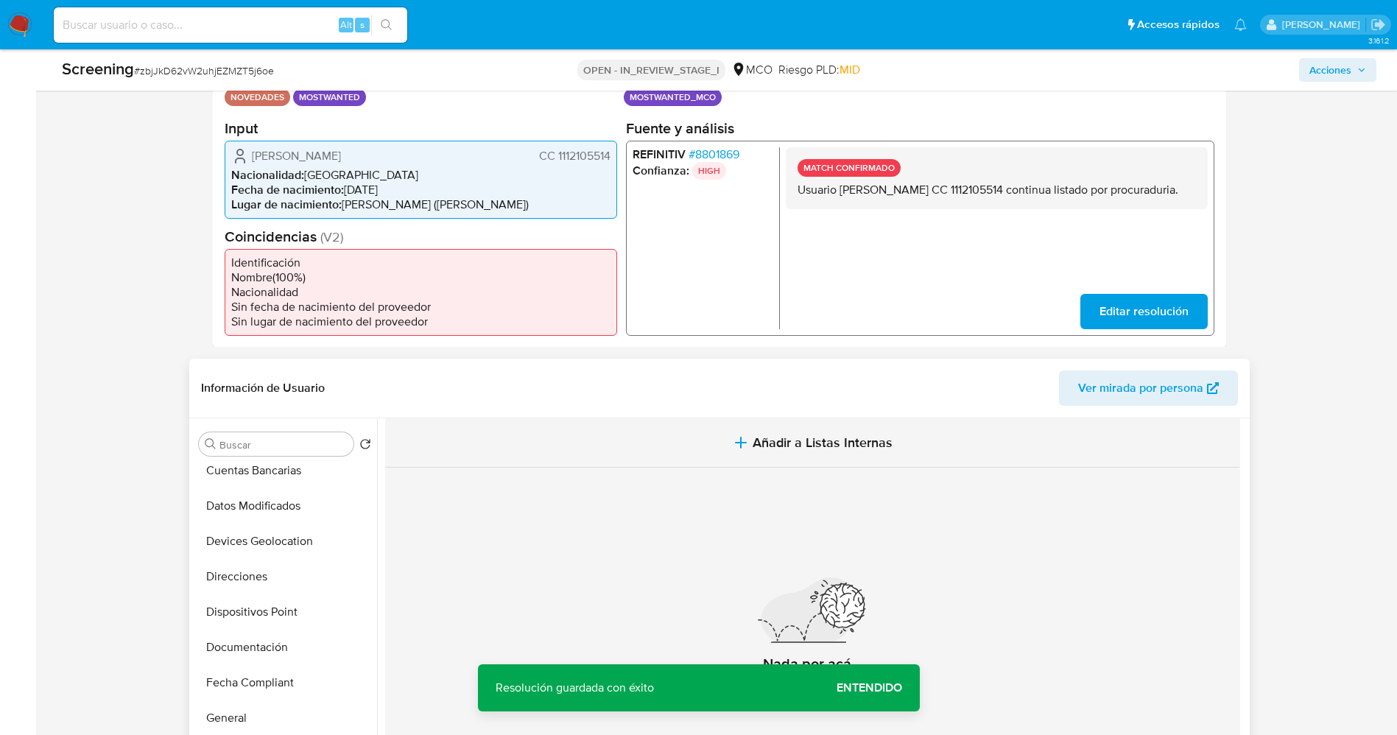
click at [782, 451] on span "Añadir a Listas Internas" at bounding box center [823, 443] width 140 height 16
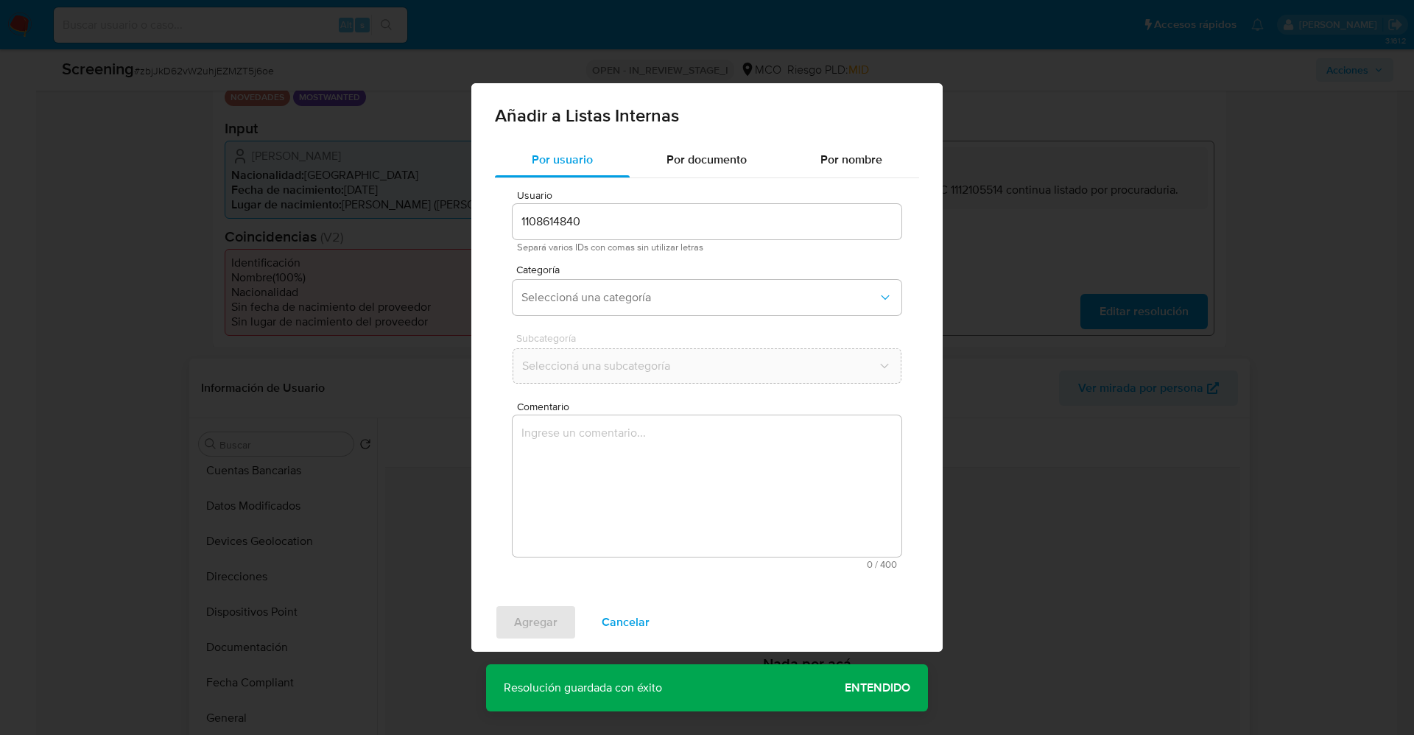
click at [708, 317] on div "Categoría Seleccioná una categoría" at bounding box center [707, 292] width 389 height 57
click at [709, 312] on button "Seleccioná una categoría" at bounding box center [707, 297] width 389 height 35
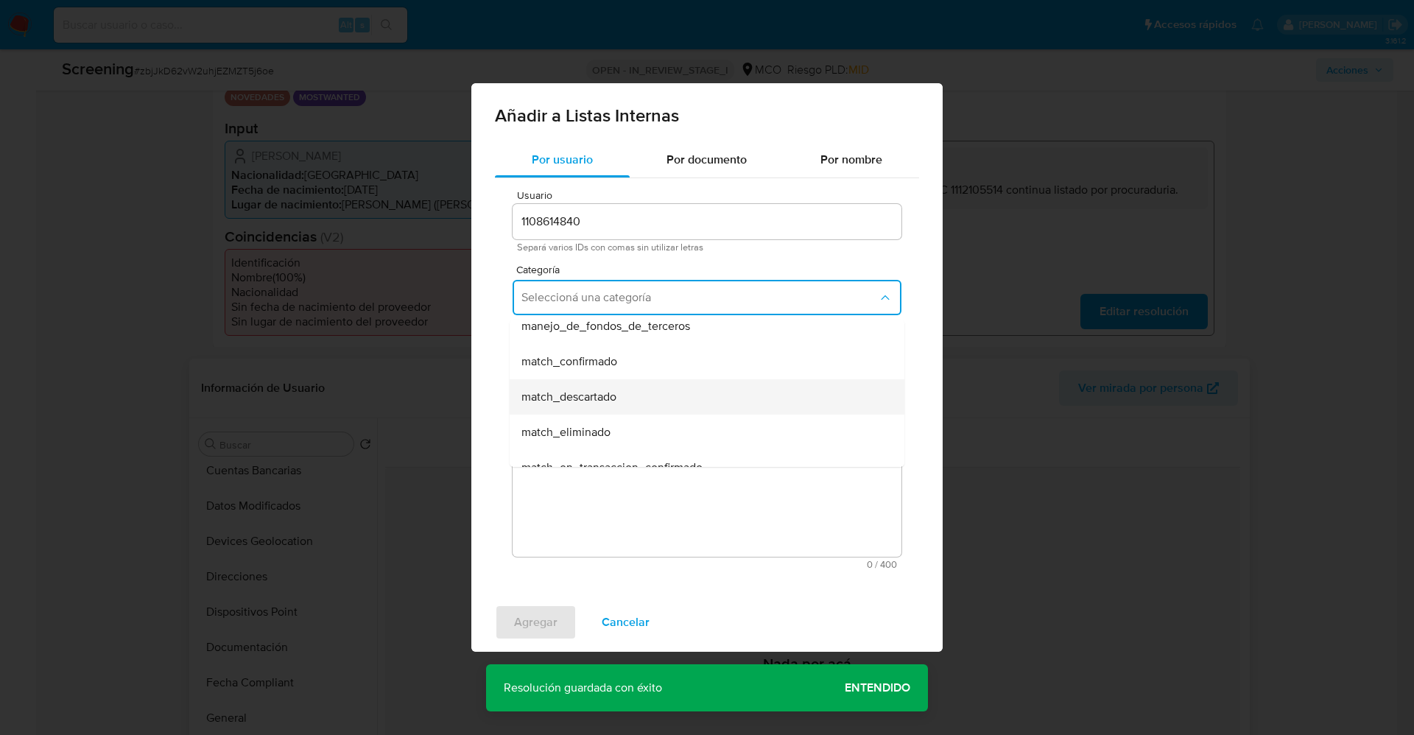
scroll to position [110, 0]
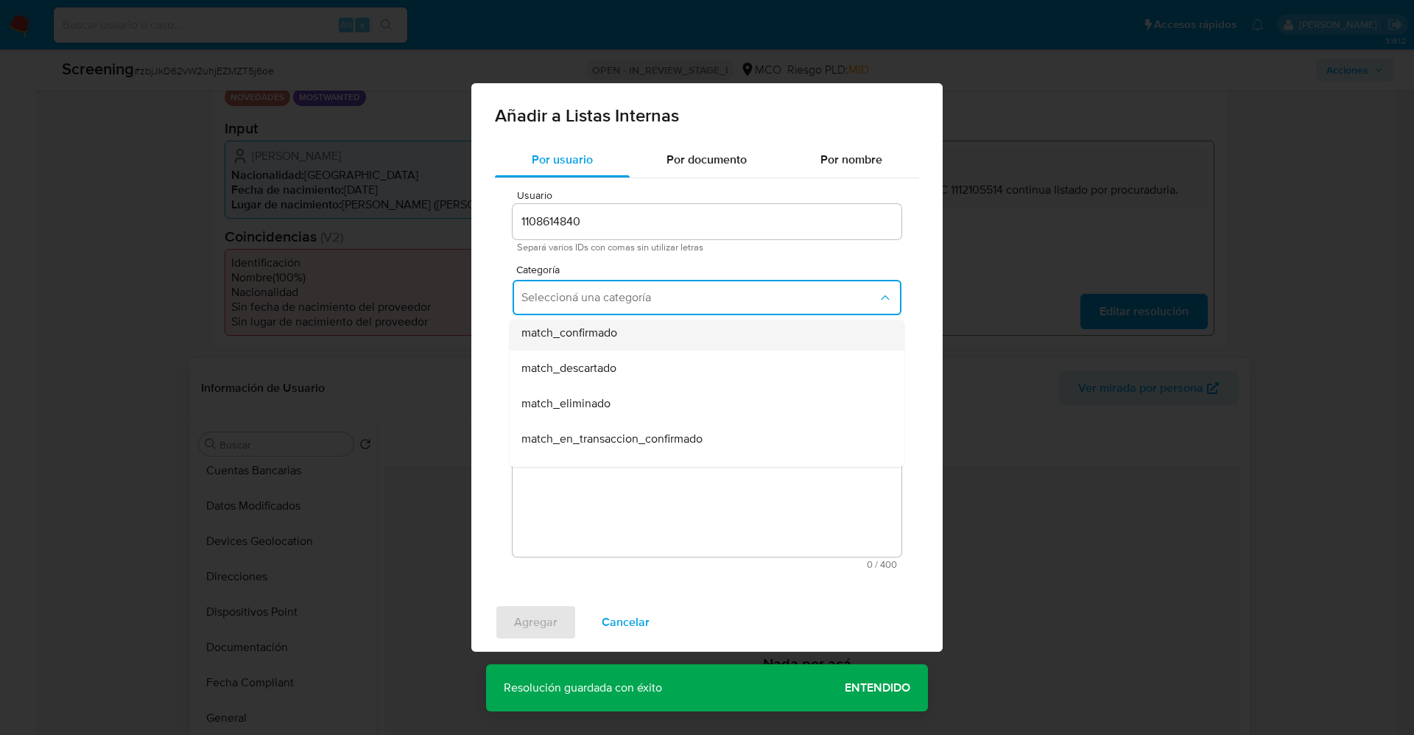
click at [642, 336] on div "match_confirmado" at bounding box center [702, 332] width 362 height 35
click at [640, 368] on span "Seleccioná una subcategoría" at bounding box center [699, 366] width 356 height 15
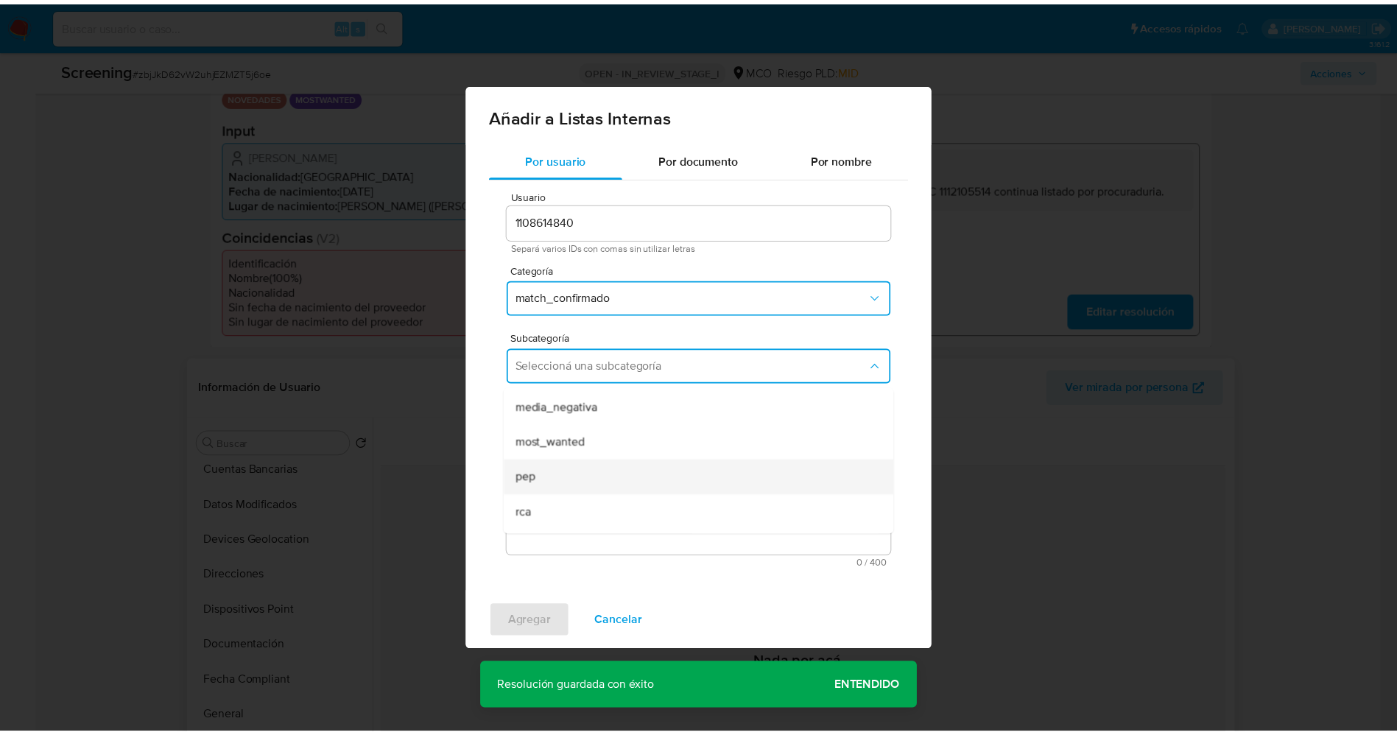
scroll to position [100, 0]
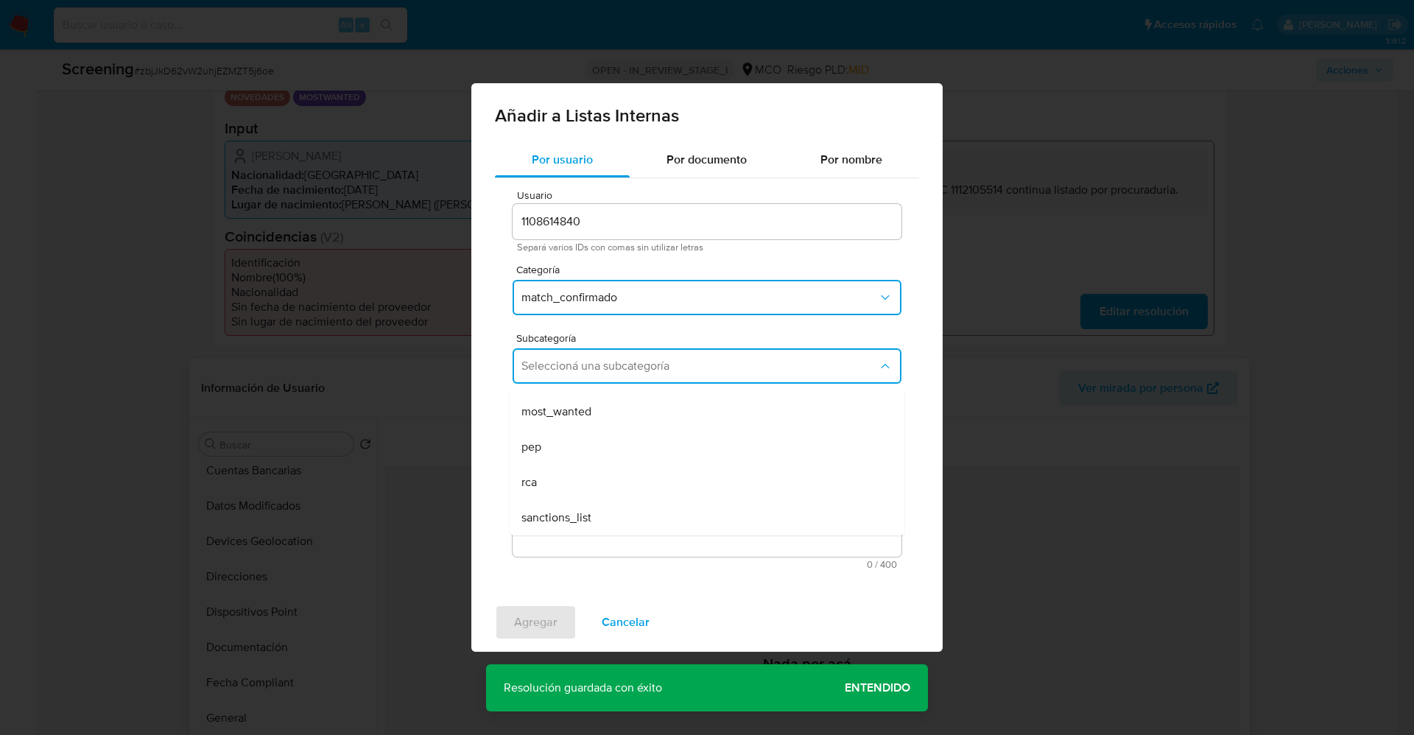
drag, startPoint x: 608, startPoint y: 391, endPoint x: 616, endPoint y: 465, distance: 74.1
click at [611, 391] on div "media_negativa" at bounding box center [702, 376] width 362 height 35
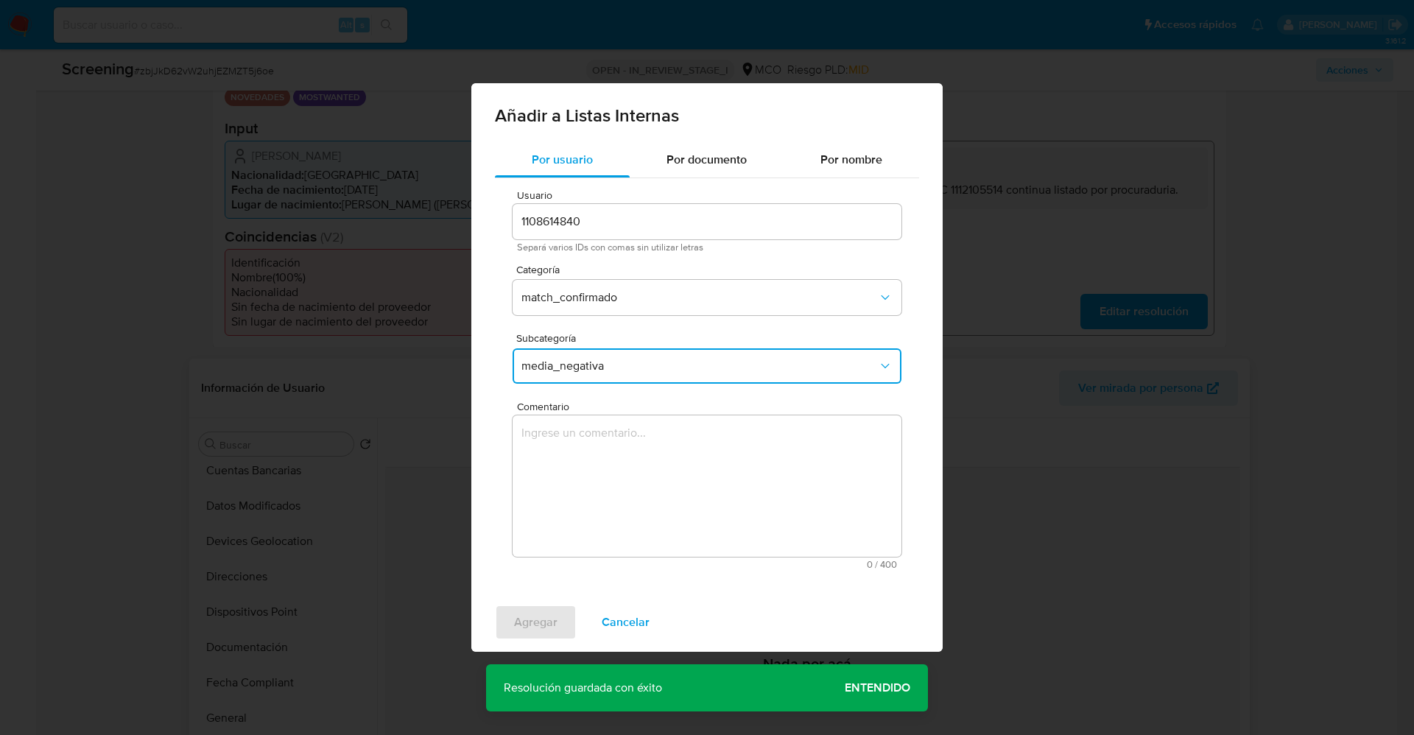
click at [603, 362] on span "media_negativa" at bounding box center [699, 366] width 356 height 15
click at [579, 505] on span "most_wanted" at bounding box center [556, 512] width 70 height 15
drag, startPoint x: 607, startPoint y: 499, endPoint x: 599, endPoint y: 477, distance: 23.5
click at [607, 495] on textarea "Comentario" at bounding box center [707, 485] width 389 height 141
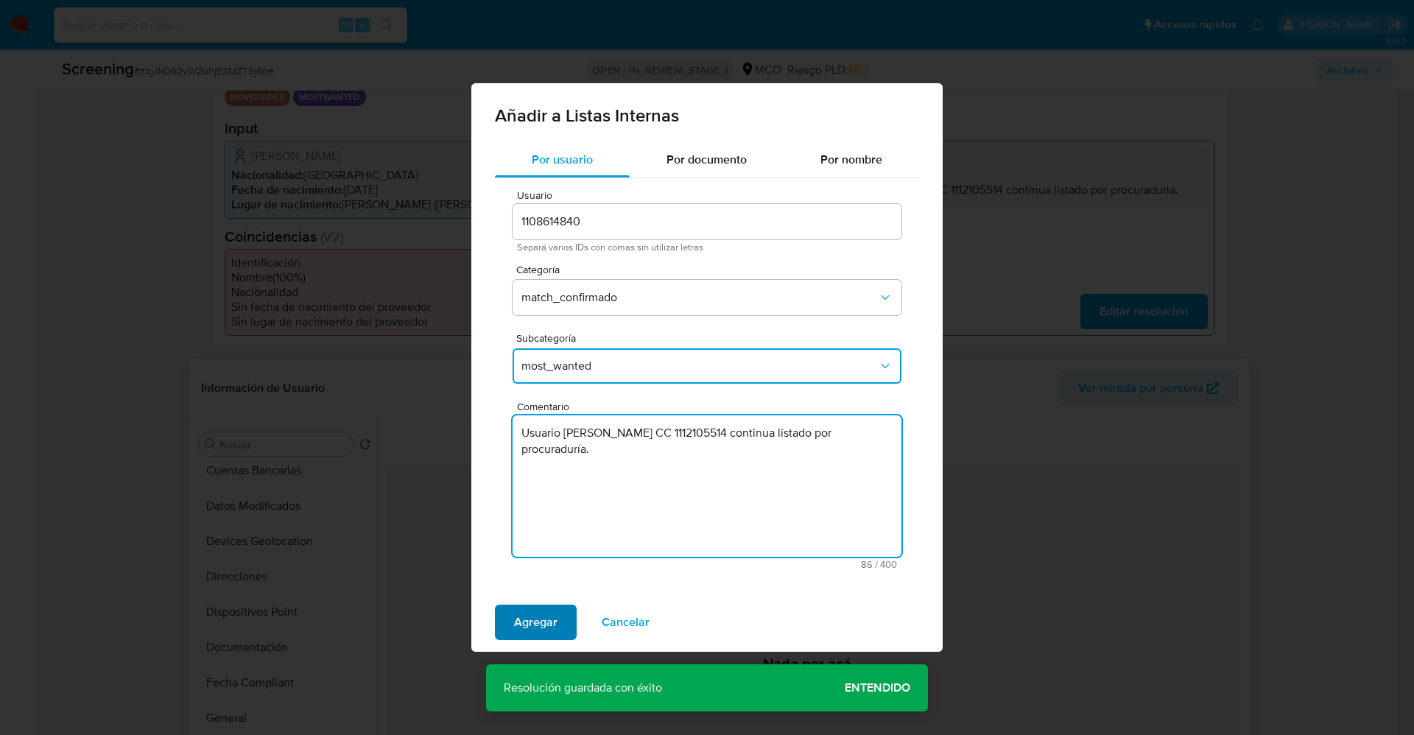
type textarea "Usuario Oscar Aldemar Bohorquez Silva CC 1112105514 continua listado por procur…"
click at [519, 625] on span "Agregar" at bounding box center [535, 622] width 43 height 32
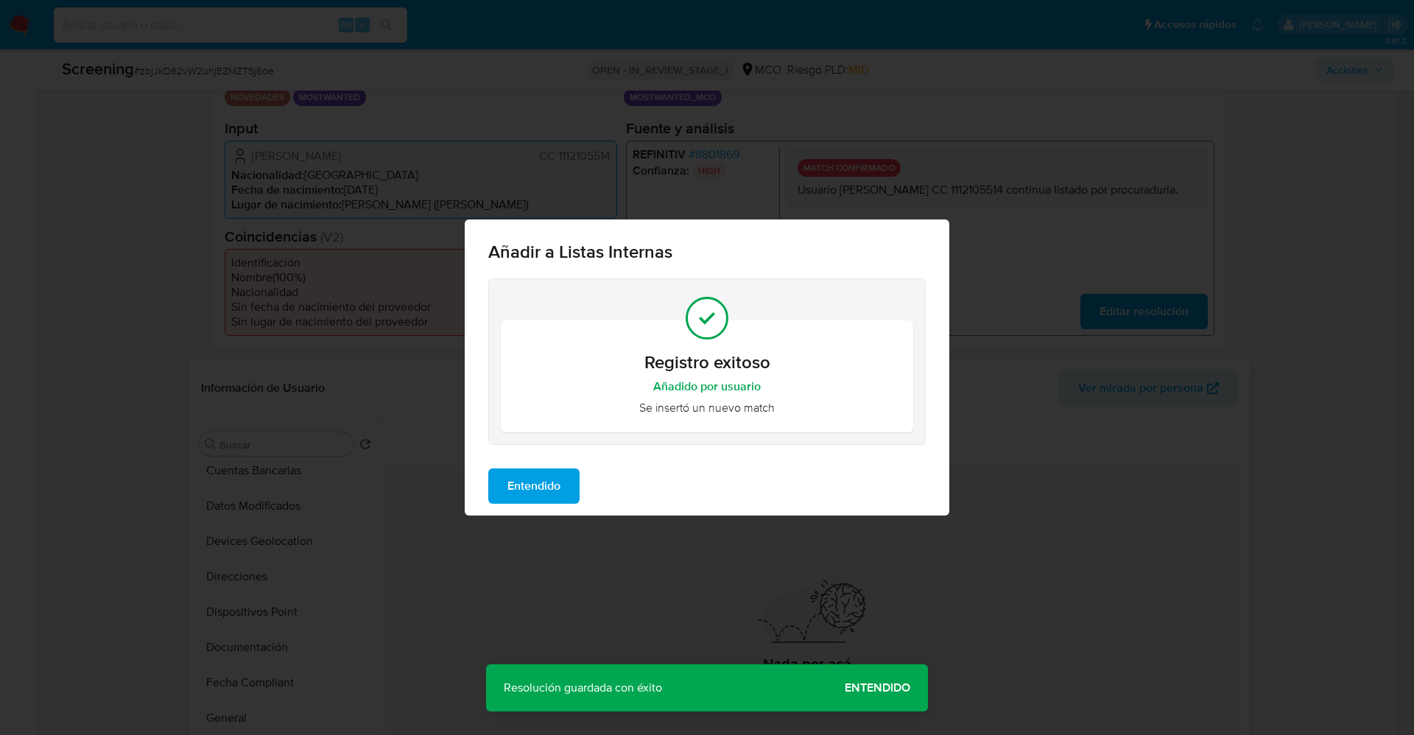
click at [547, 484] on span "Entendido" at bounding box center [533, 486] width 53 height 32
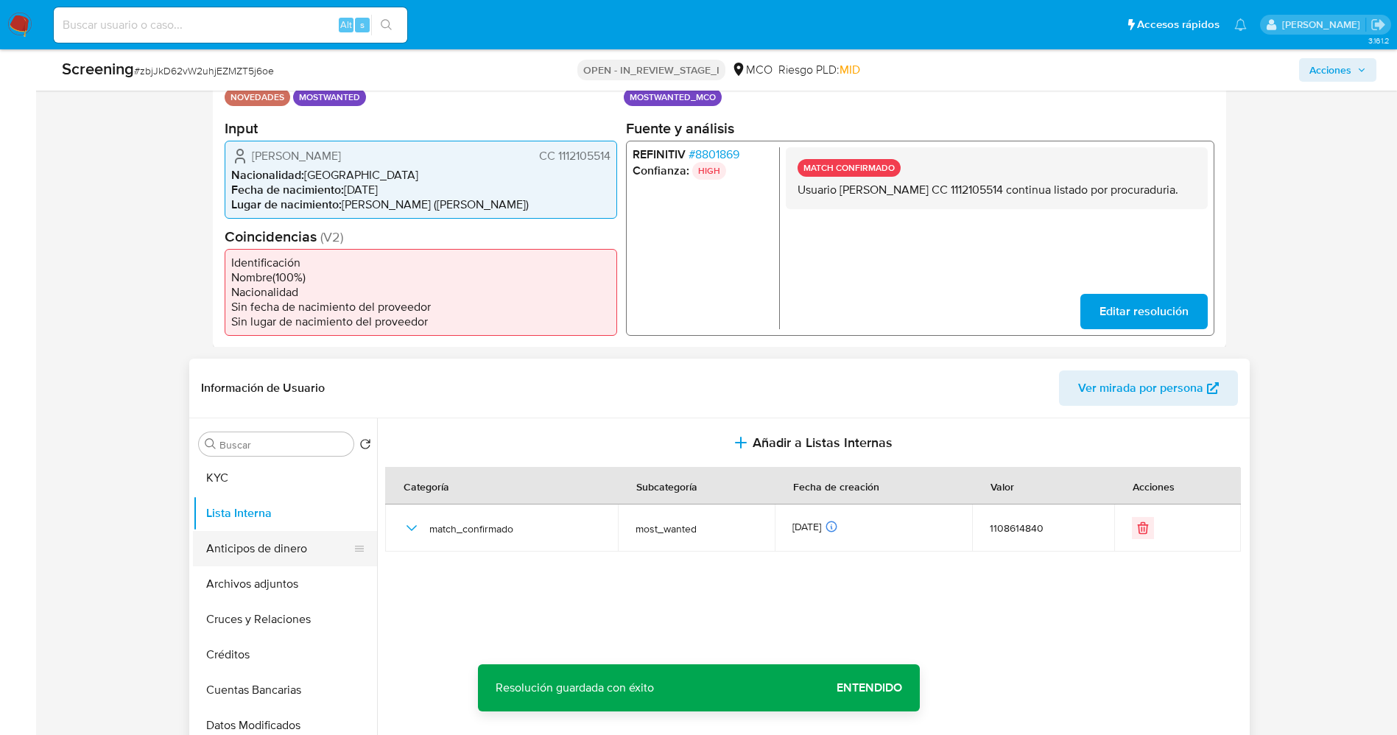
scroll to position [0, 0]
click at [250, 589] on button "Archivos adjuntos" at bounding box center [279, 585] width 172 height 35
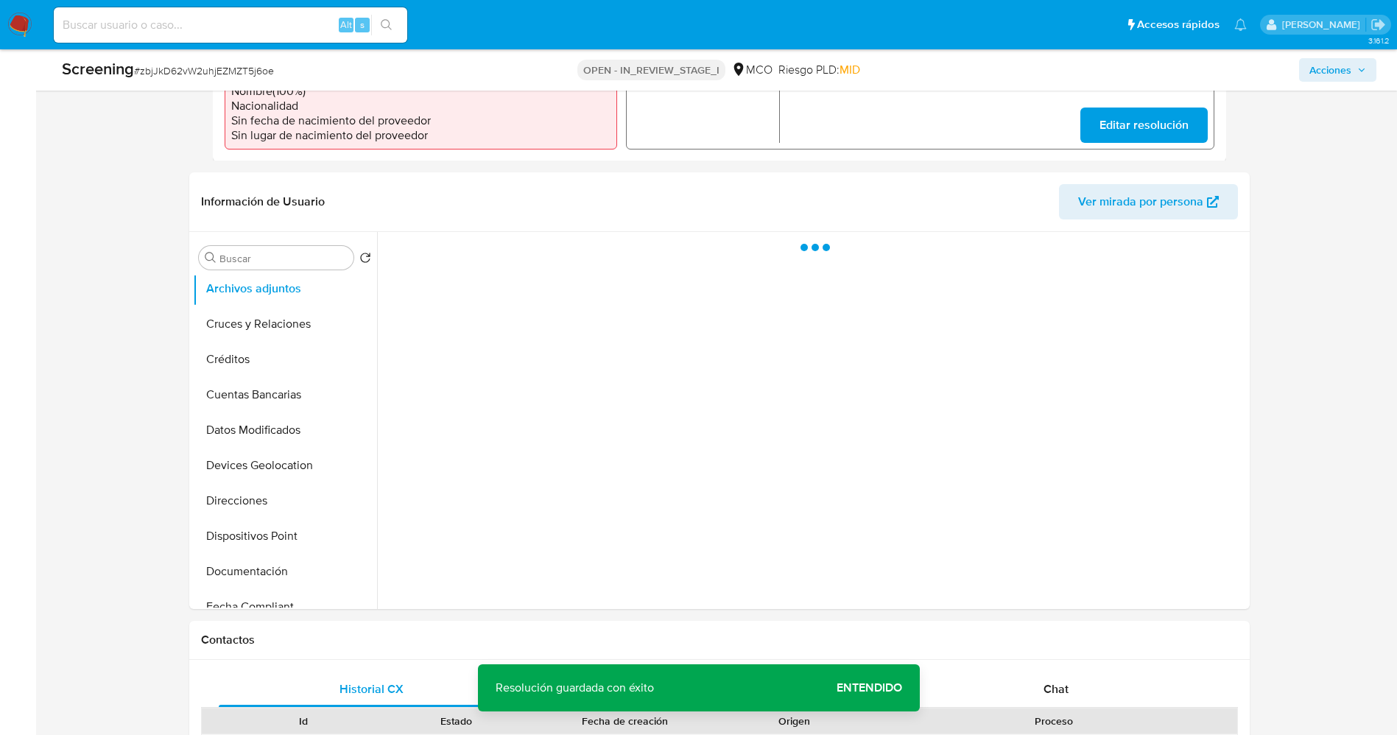
scroll to position [552, 0]
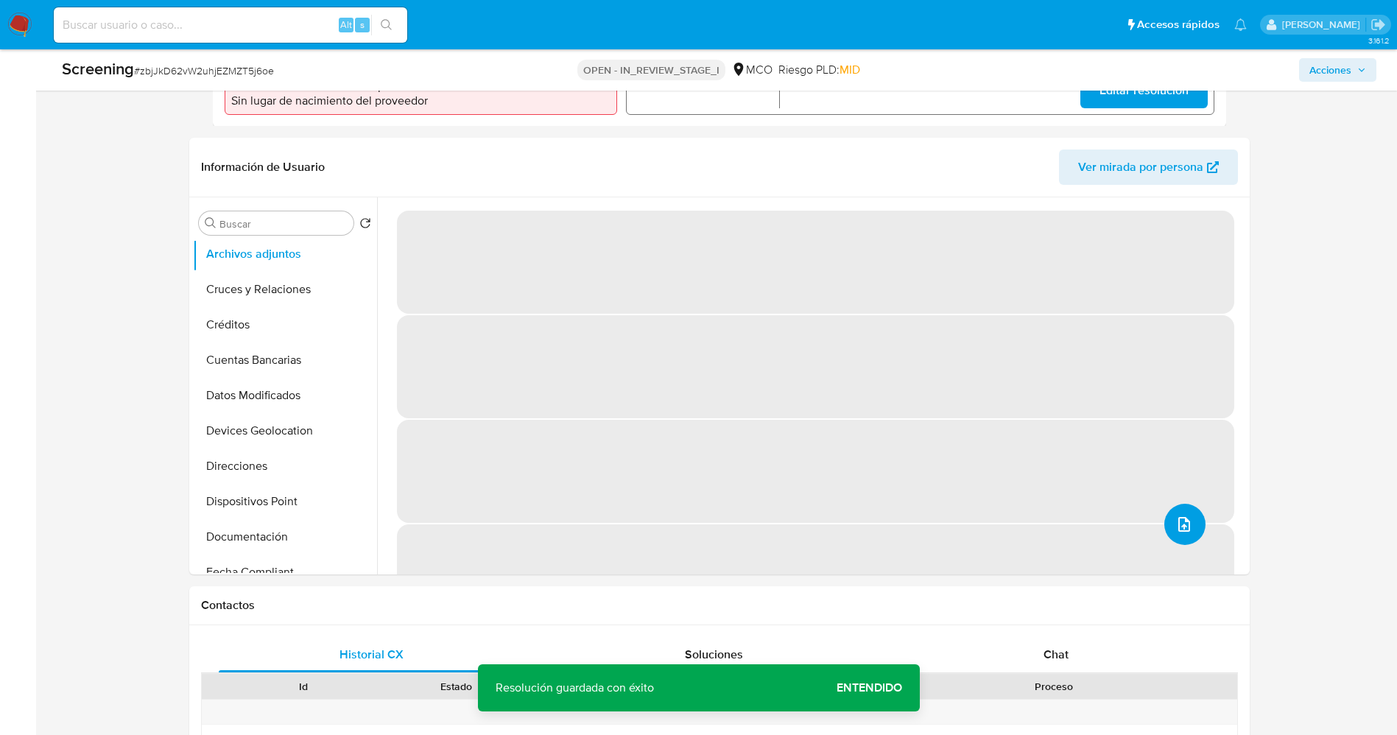
click at [1190, 533] on button "upload-file" at bounding box center [1184, 524] width 41 height 41
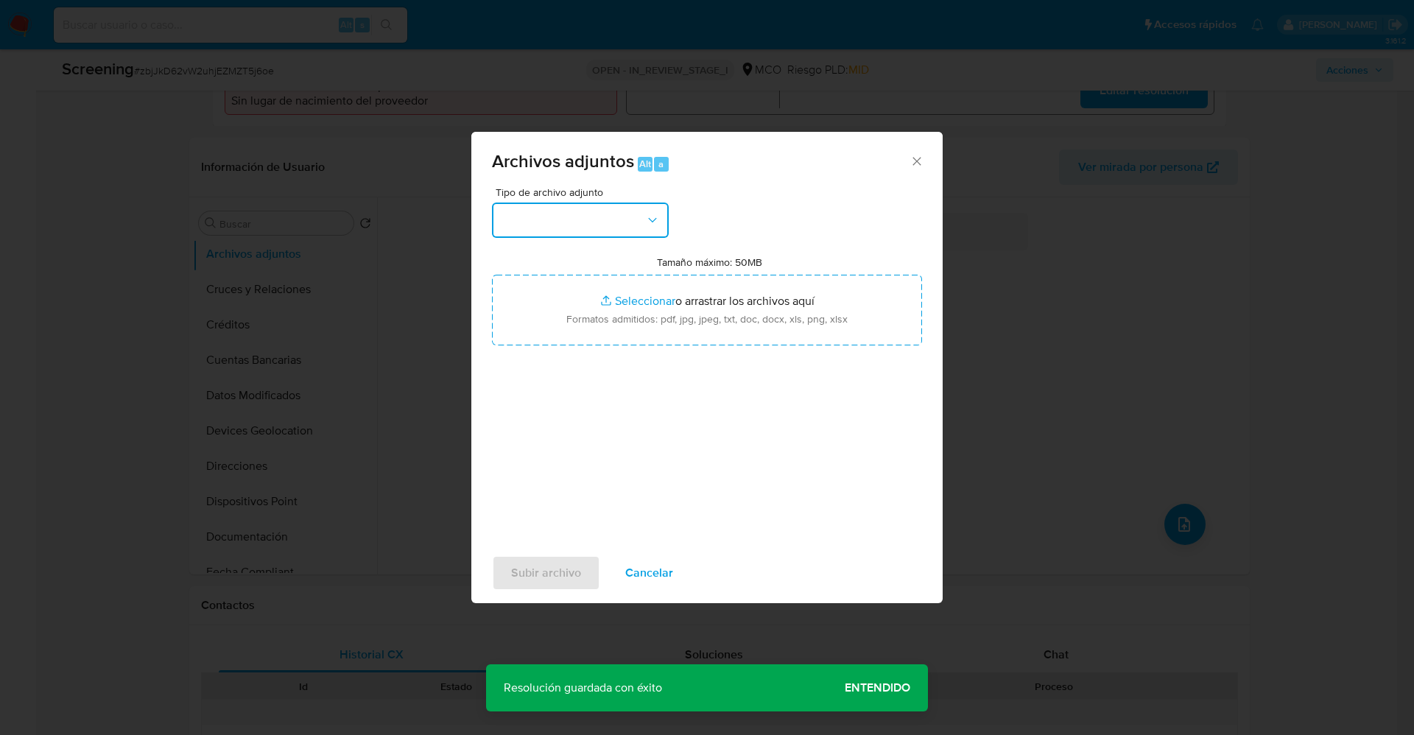
click at [577, 206] on button "button" at bounding box center [580, 220] width 177 height 35
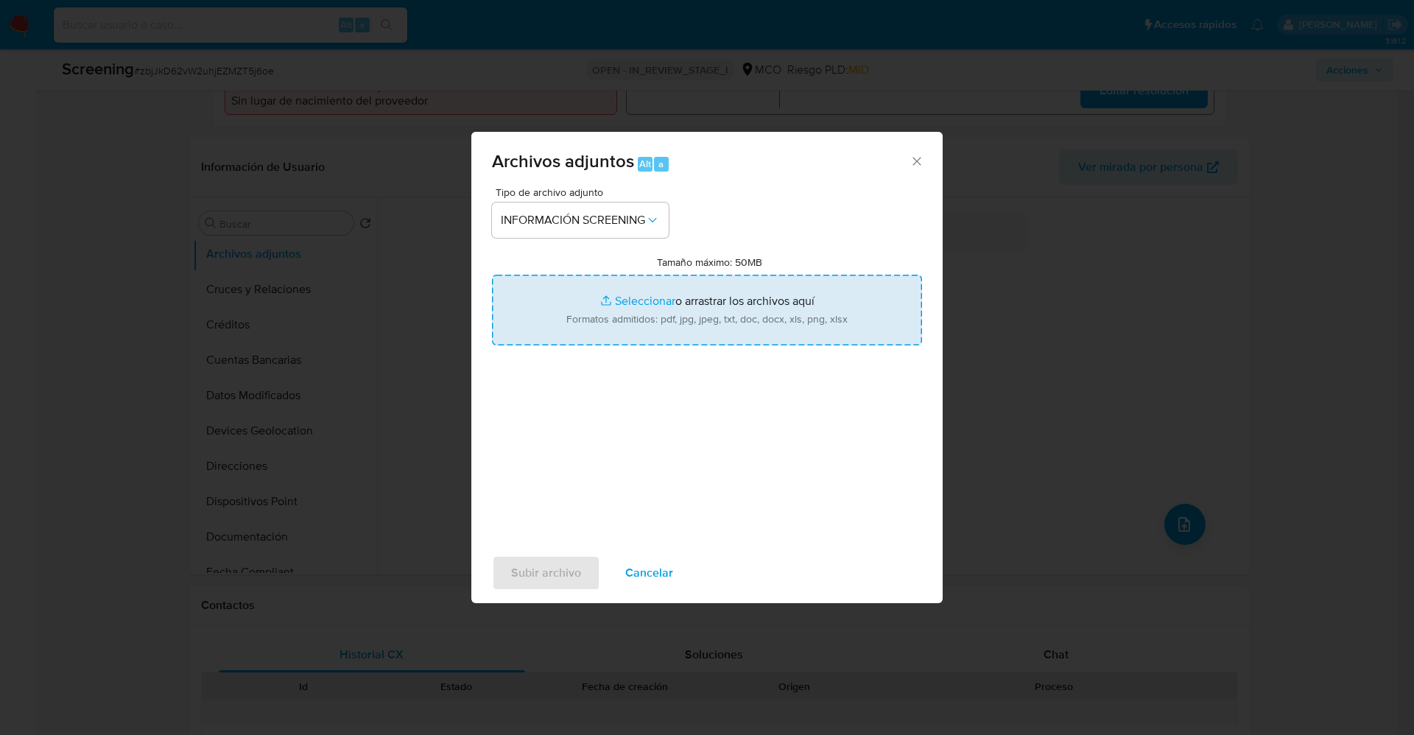
type input "C:\fakepath\Consulta de Antecedentes.pdf"
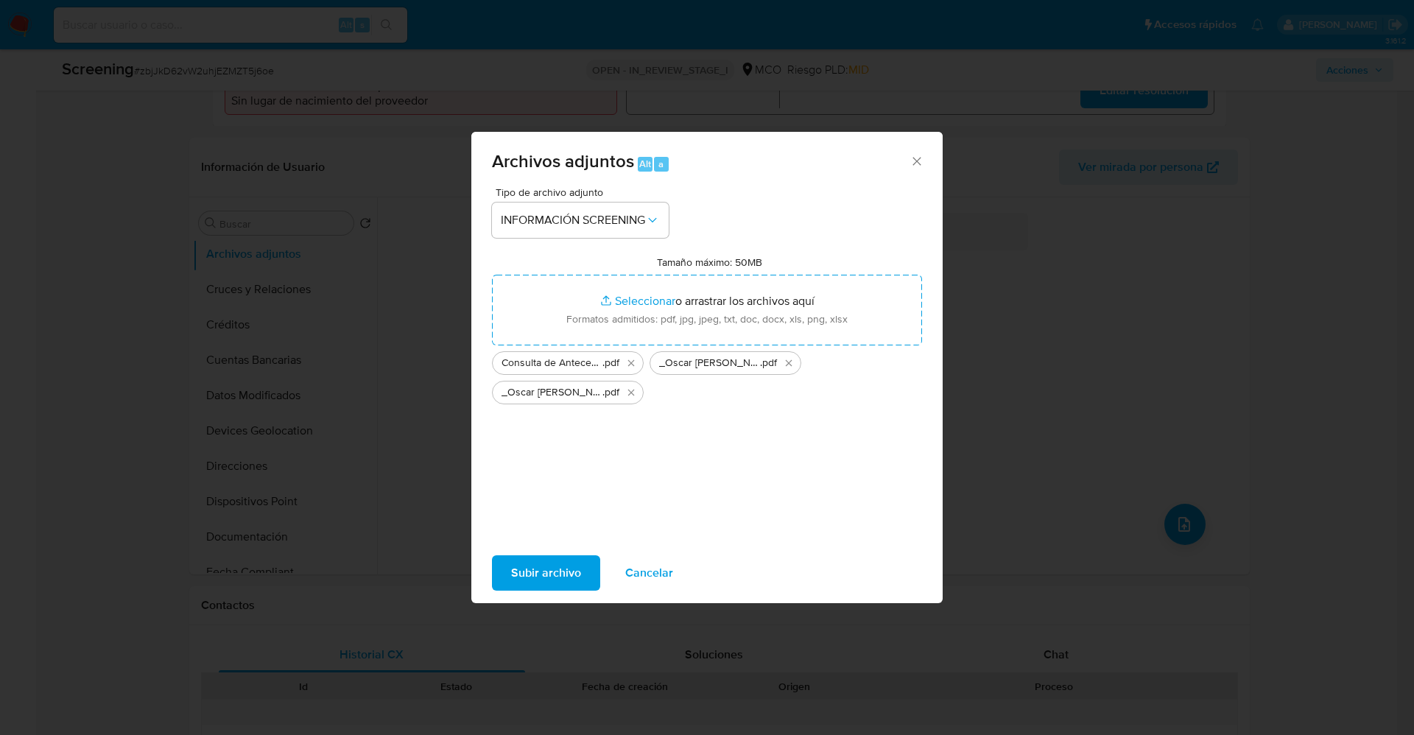
click at [530, 575] on span "Subir archivo" at bounding box center [546, 573] width 70 height 32
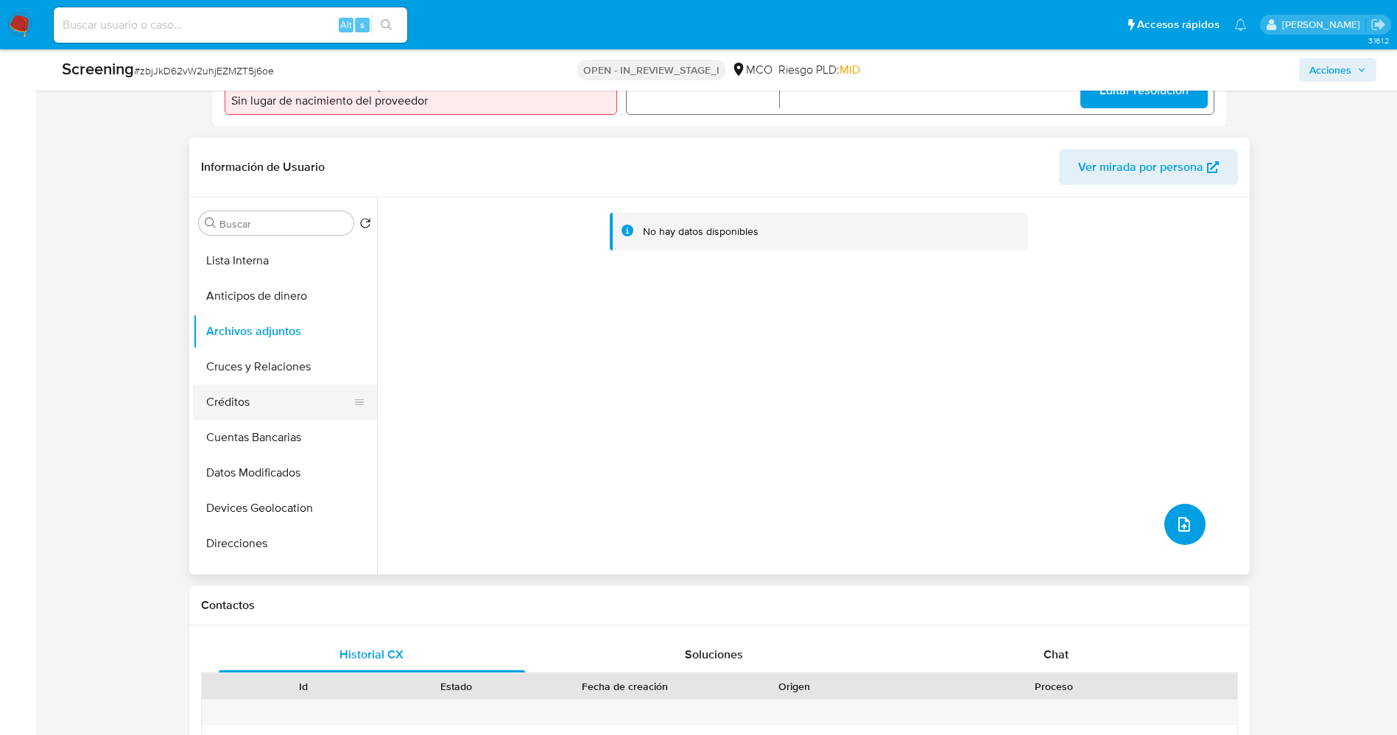
scroll to position [0, 0]
click at [249, 301] on button "Lista Interna" at bounding box center [279, 293] width 172 height 35
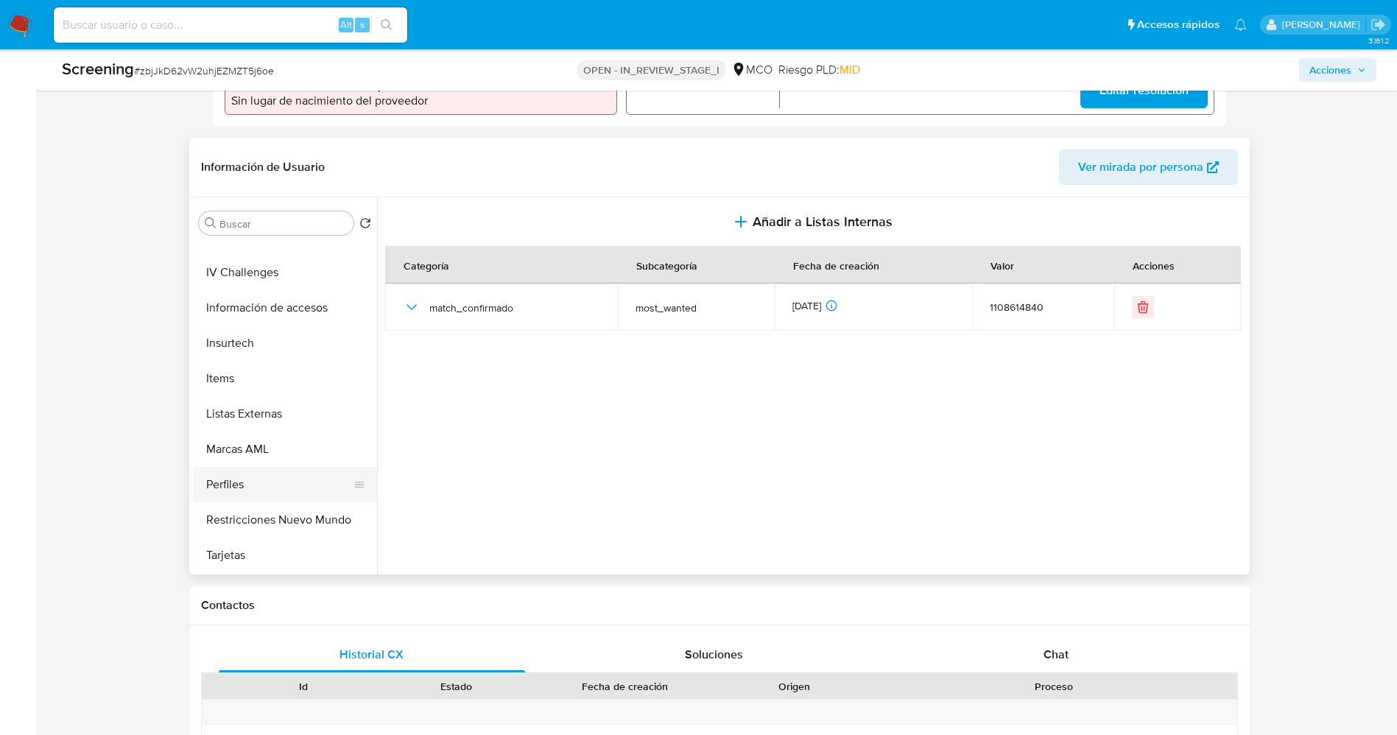
scroll to position [583, 0]
click at [264, 529] on button "Restricciones Nuevo Mundo" at bounding box center [279, 524] width 172 height 35
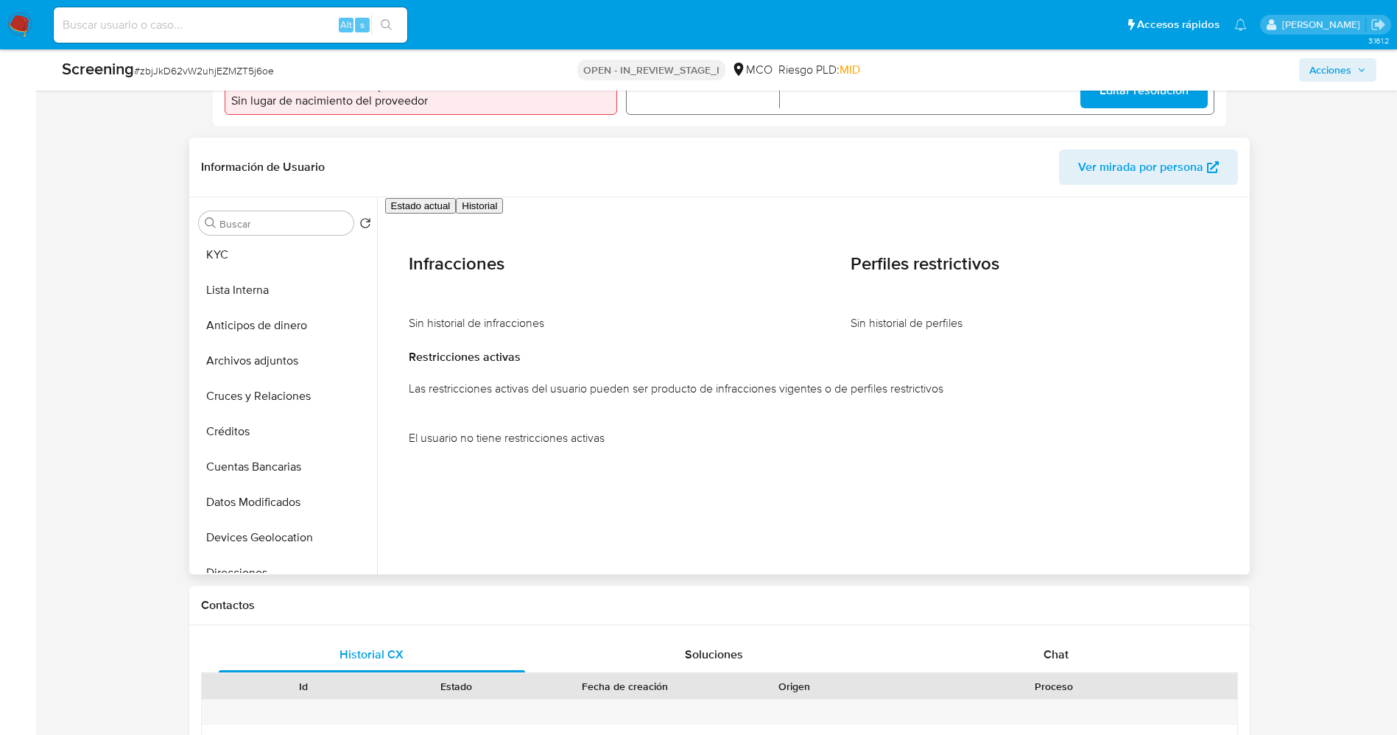
scroll to position [0, 0]
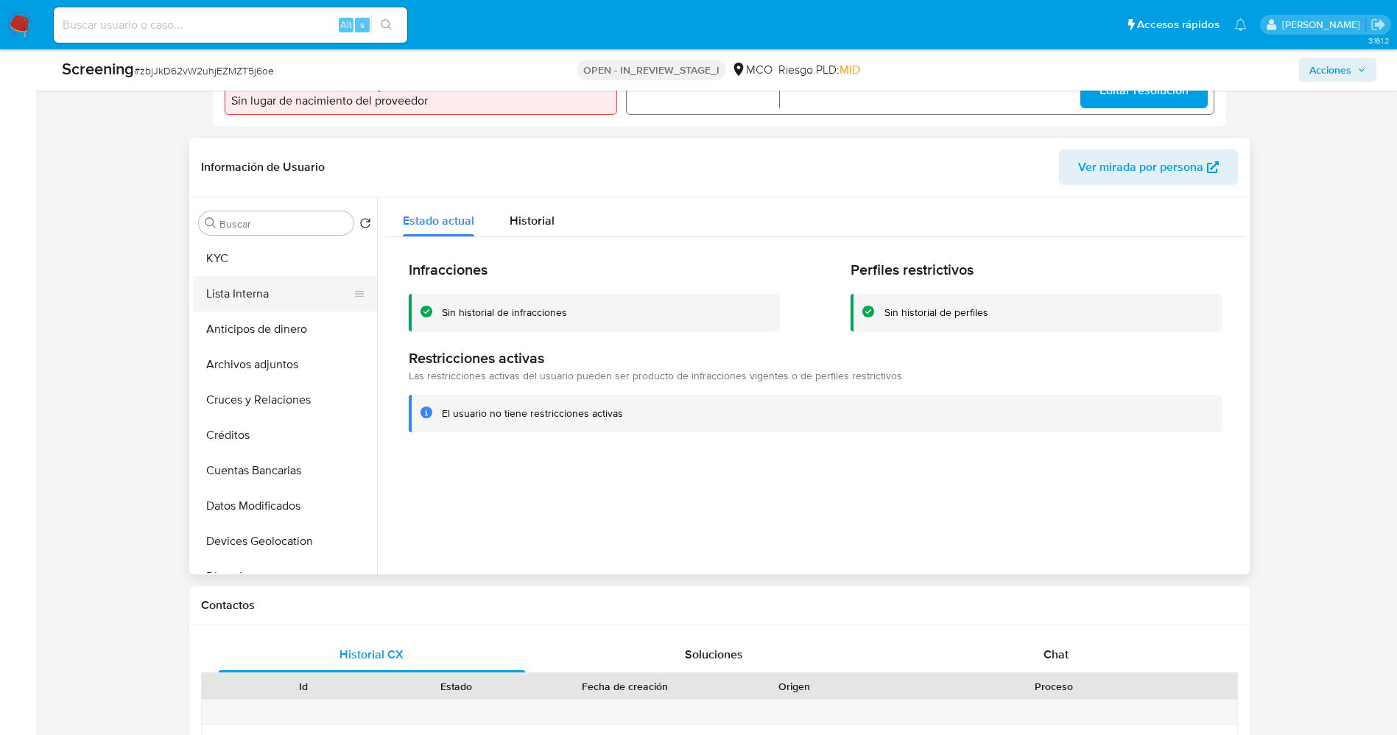
click at [243, 294] on button "Lista Interna" at bounding box center [279, 293] width 172 height 35
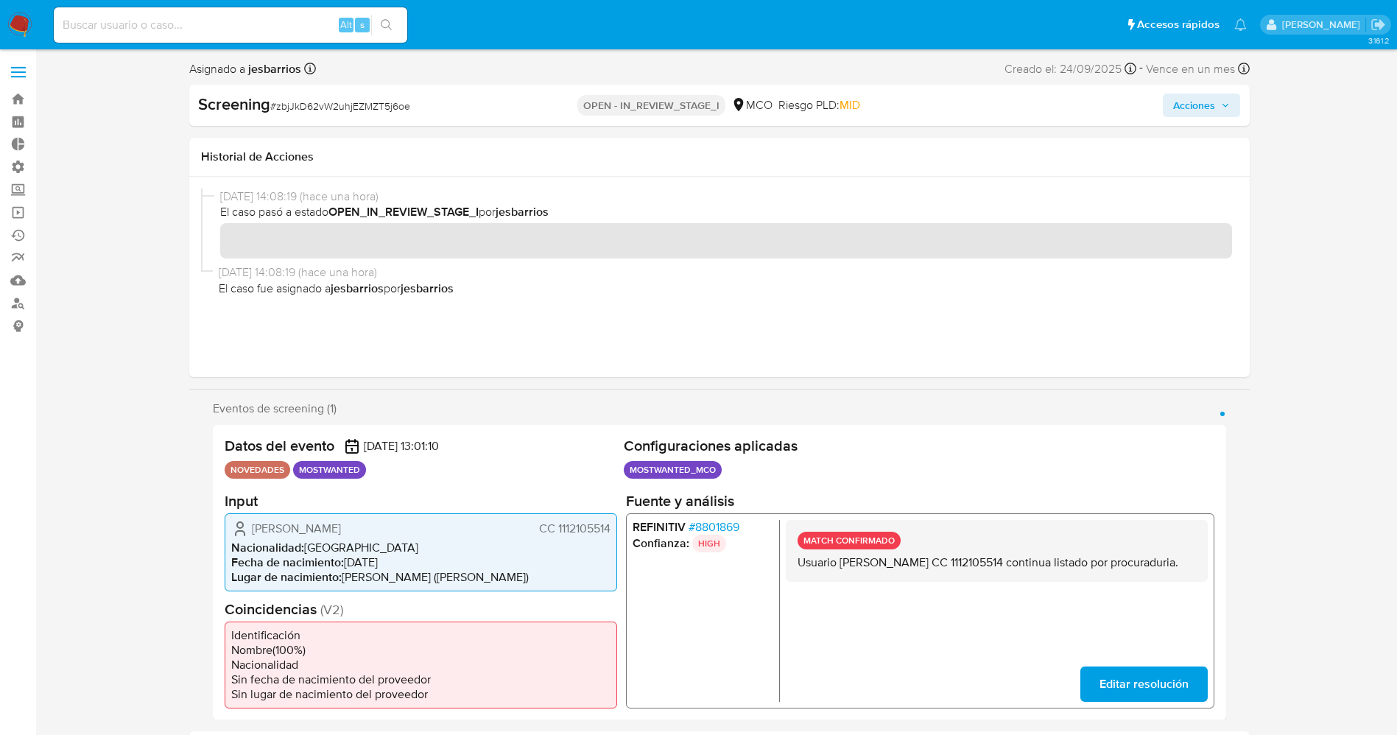
click at [1184, 101] on span "Acciones" at bounding box center [1194, 106] width 42 height 24
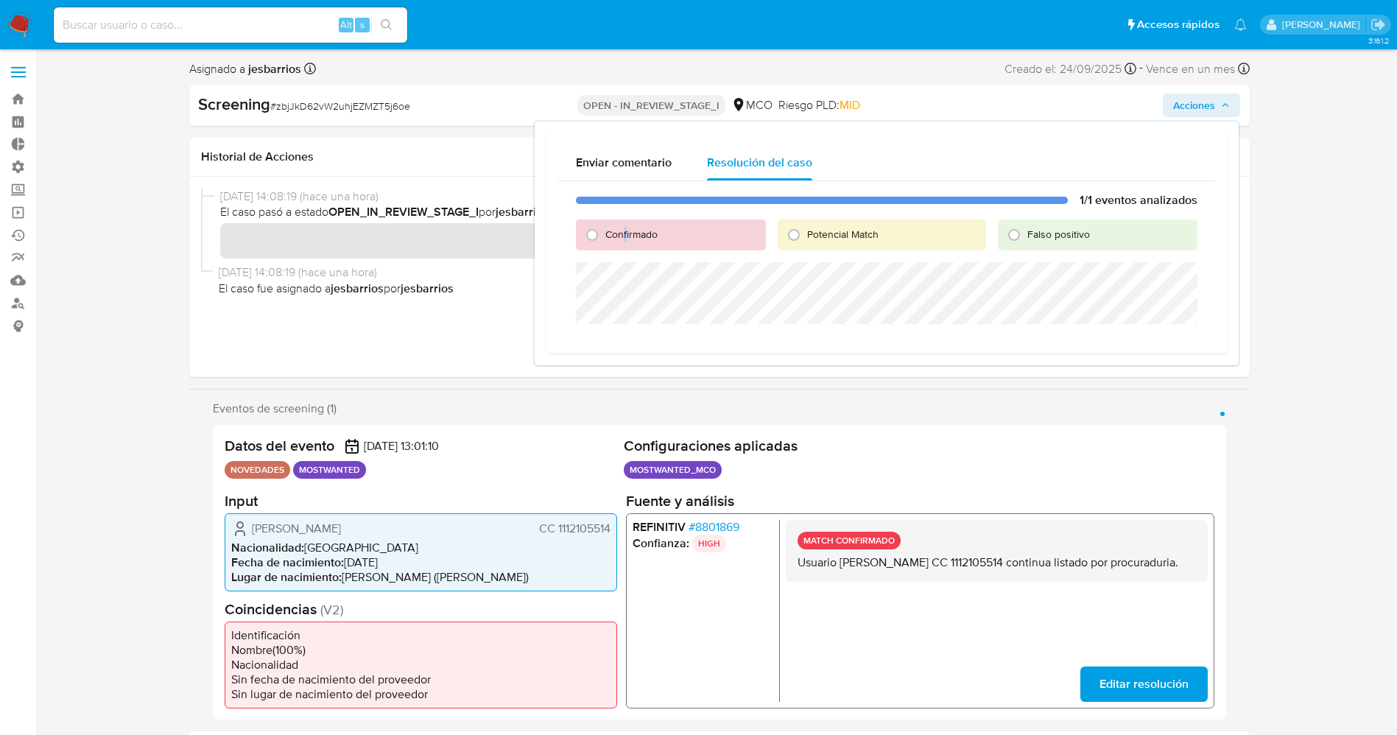
click at [626, 225] on div "Confirmado" at bounding box center [670, 234] width 189 height 31
click at [628, 225] on div "Confirmado" at bounding box center [670, 234] width 189 height 31
click at [630, 232] on span "Confirmado" at bounding box center [631, 234] width 52 height 15
click at [604, 232] on input "Confirmado" at bounding box center [592, 235] width 24 height 24
radio input "true"
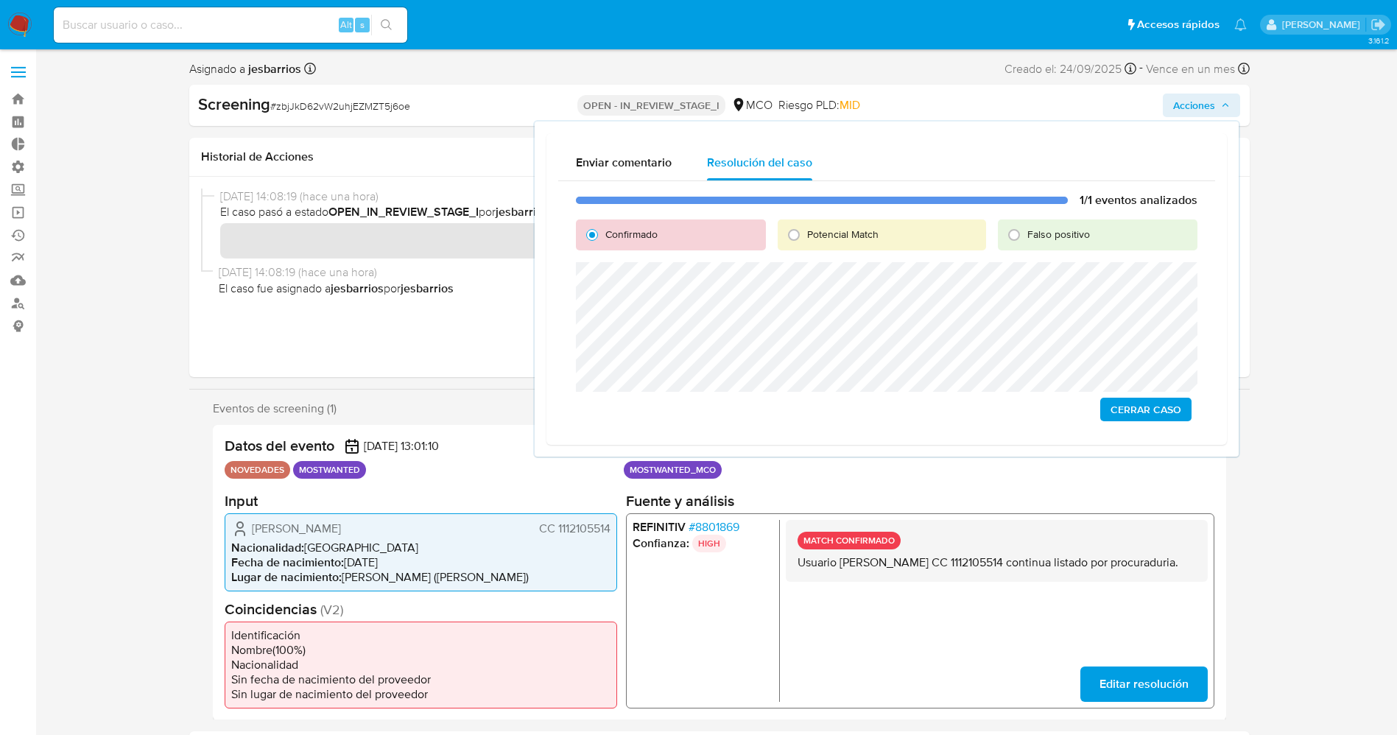
click at [1144, 404] on span "Cerrar Caso" at bounding box center [1146, 409] width 71 height 21
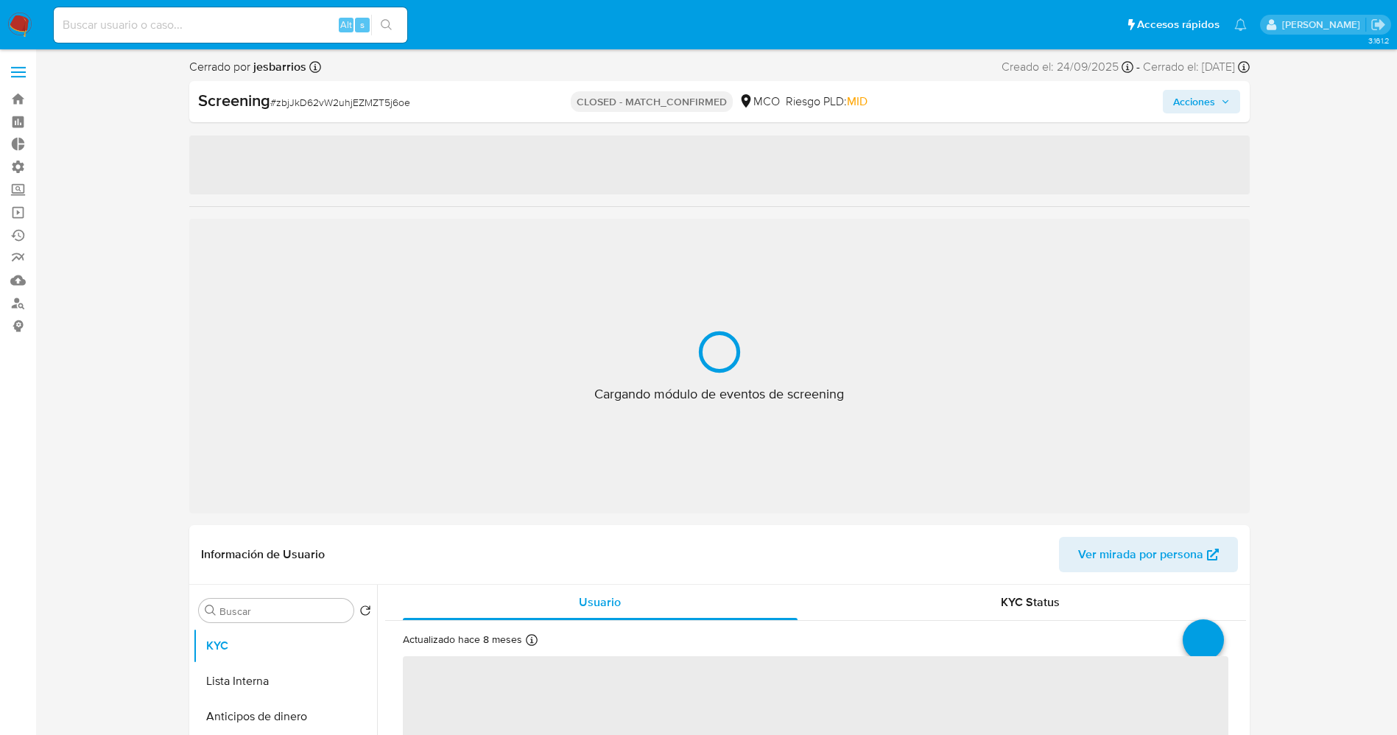
select select "10"
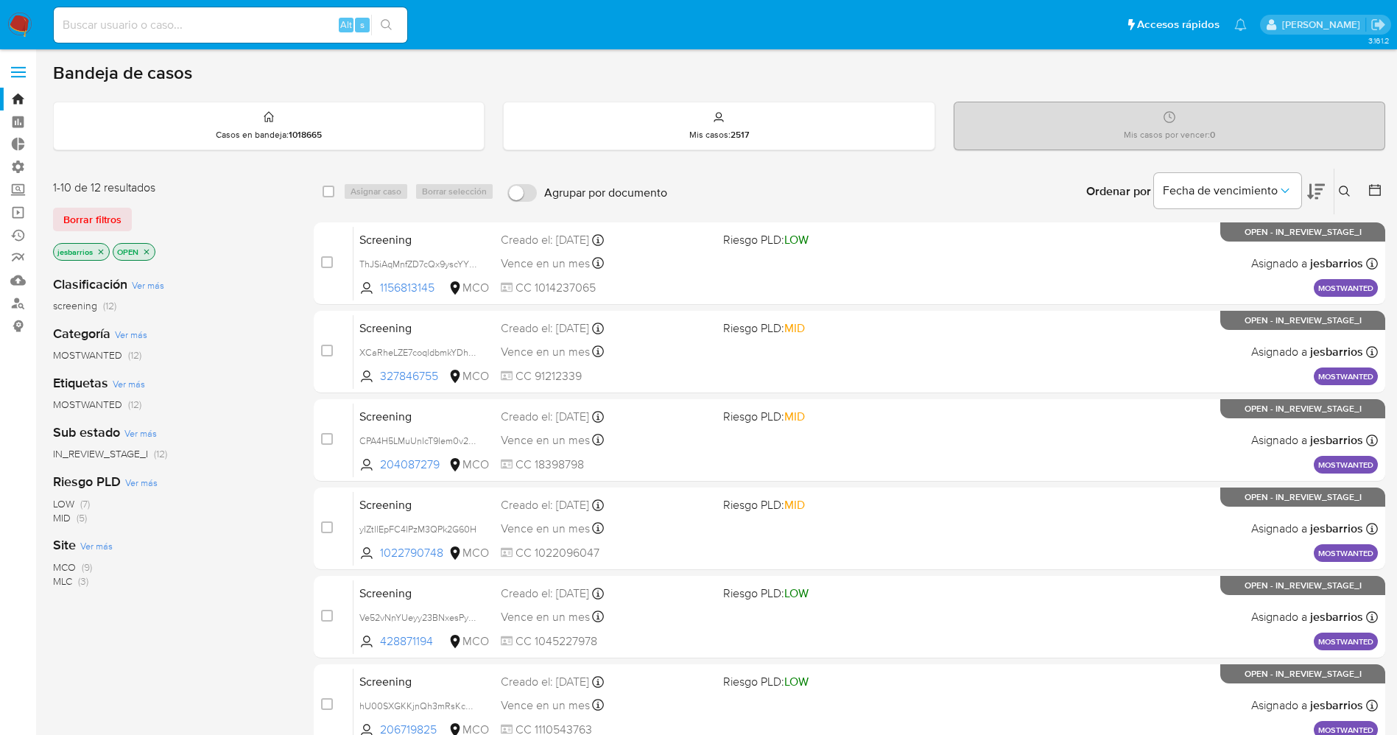
click at [15, 30] on img at bounding box center [19, 25] width 25 height 25
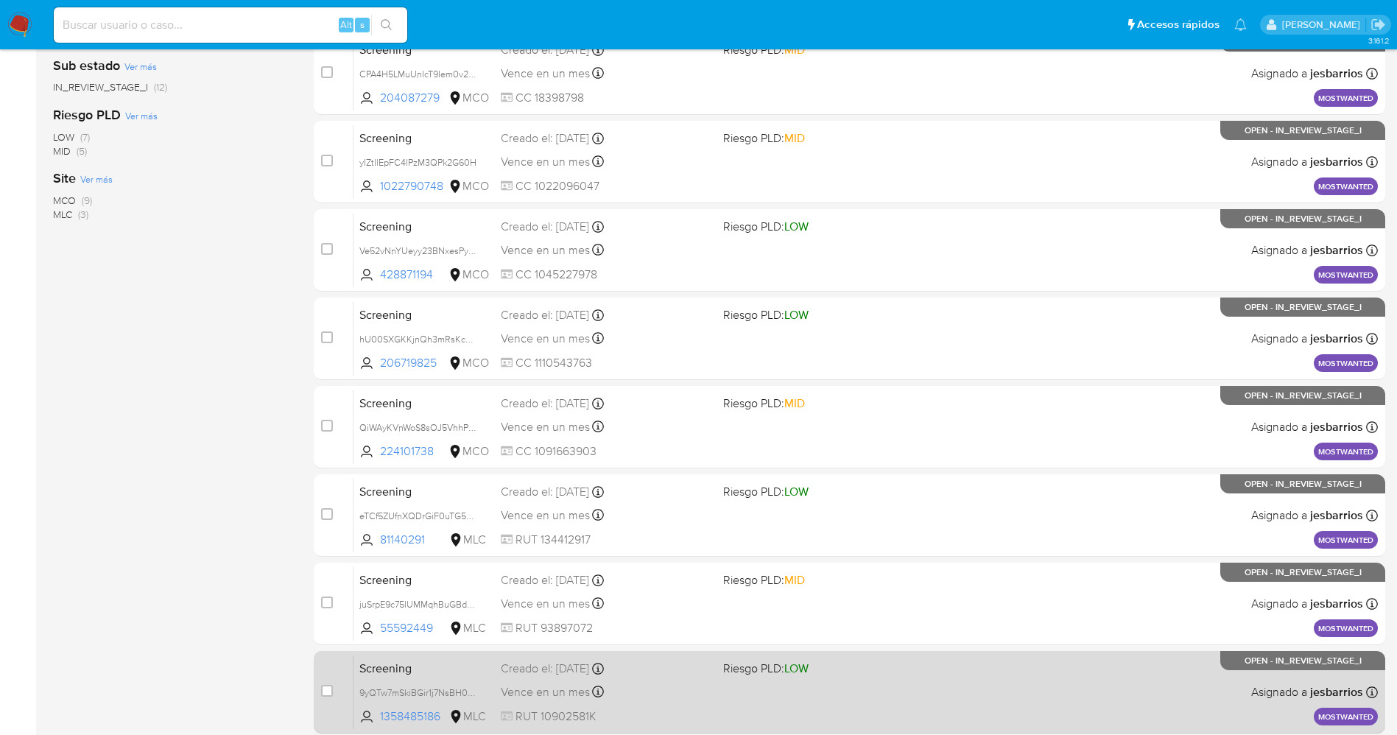
scroll to position [481, 0]
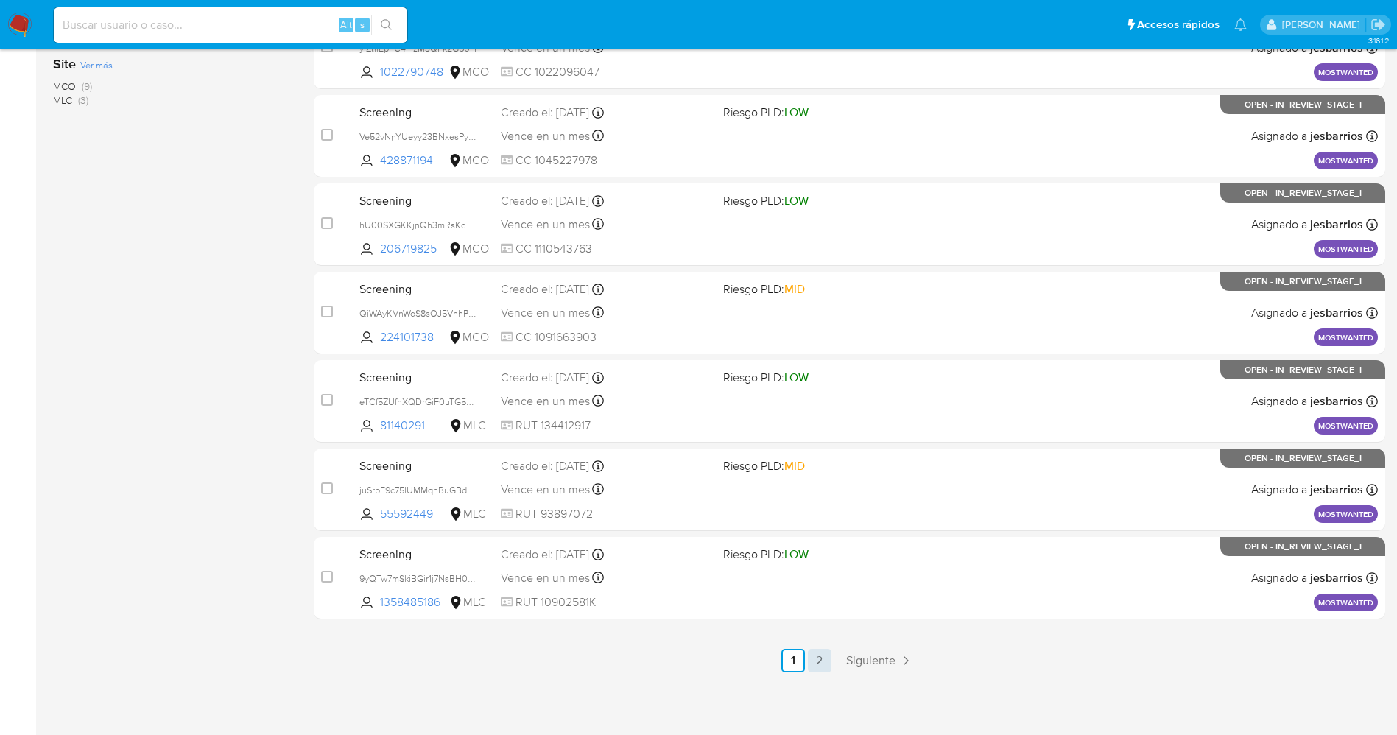
click at [813, 667] on link "2" at bounding box center [820, 661] width 24 height 24
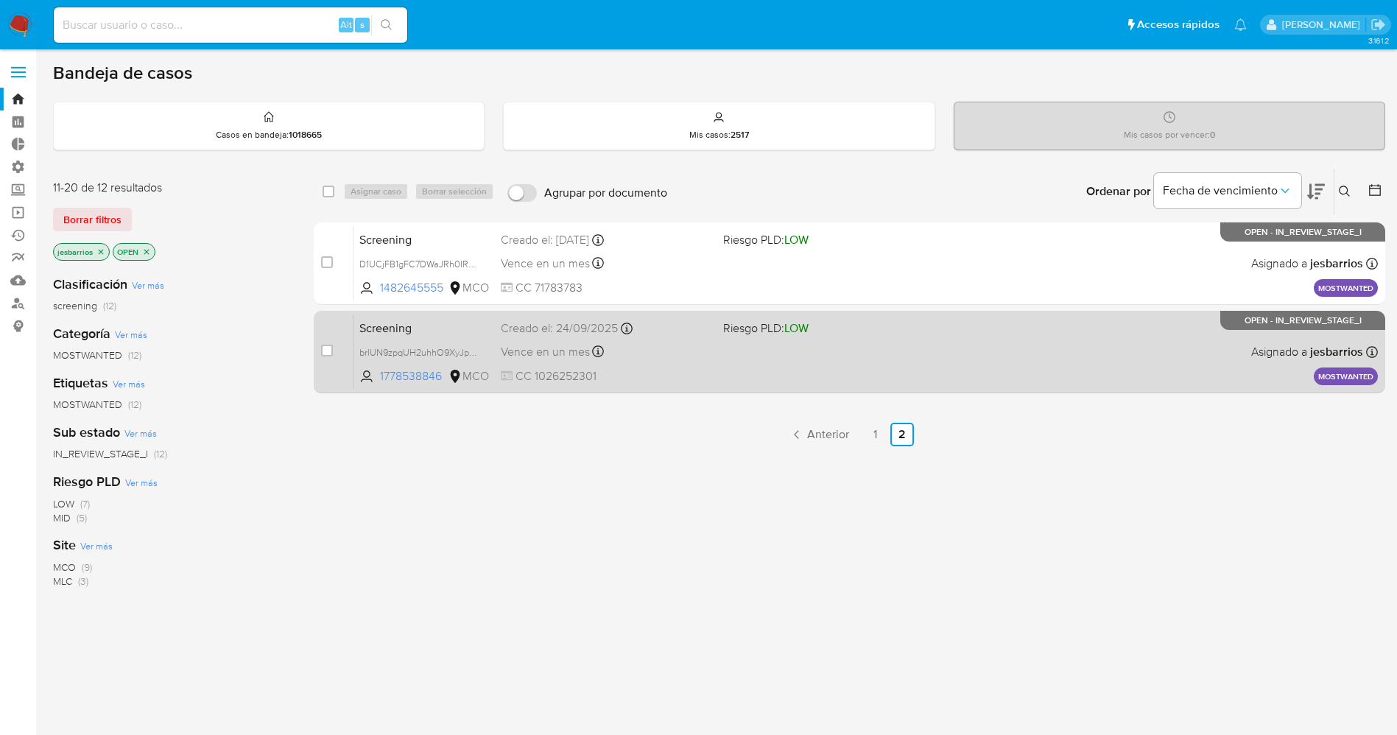
click at [713, 362] on div "Screening brlUN9zpqUH2uhhO9XyJpAmq 1778538846 MCO Riesgo PLD: LOW Creado el: [D…" at bounding box center [866, 352] width 1025 height 74
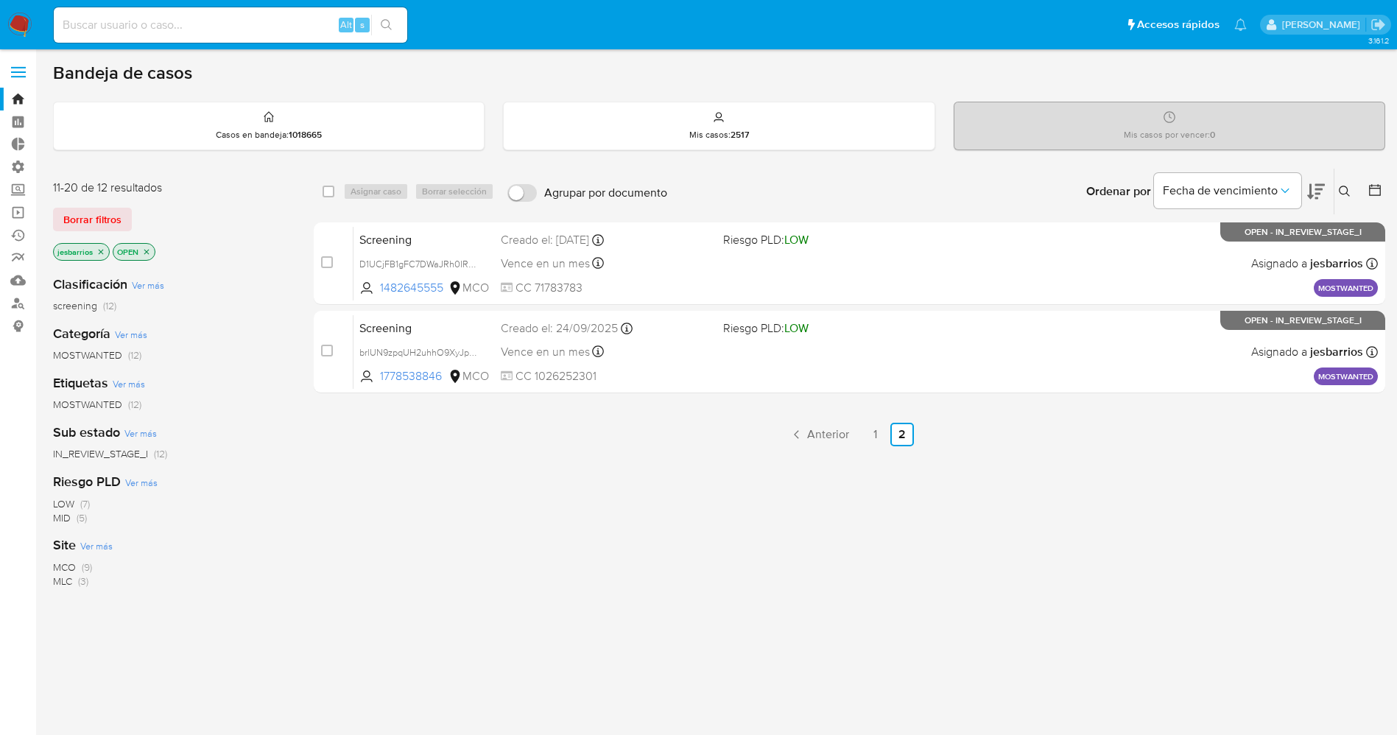
click at [22, 21] on img at bounding box center [19, 25] width 25 height 25
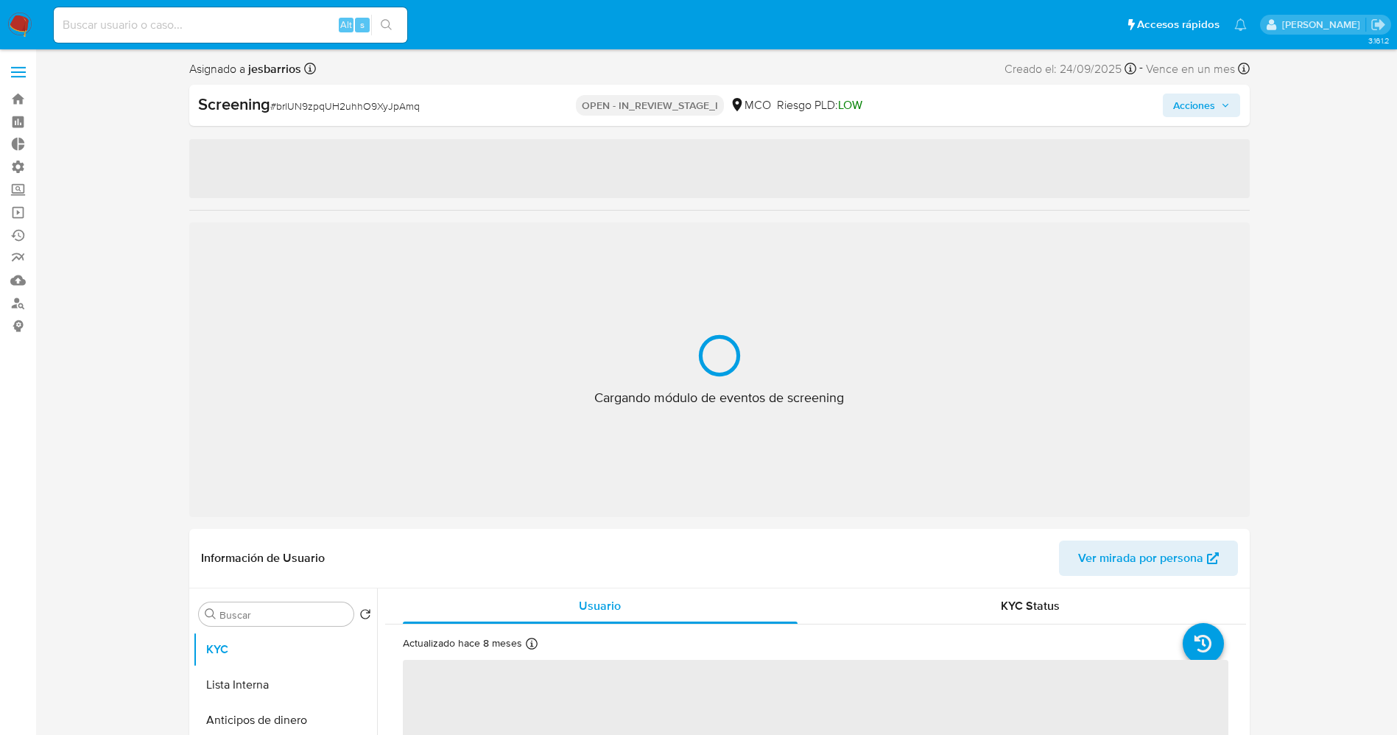
select select "10"
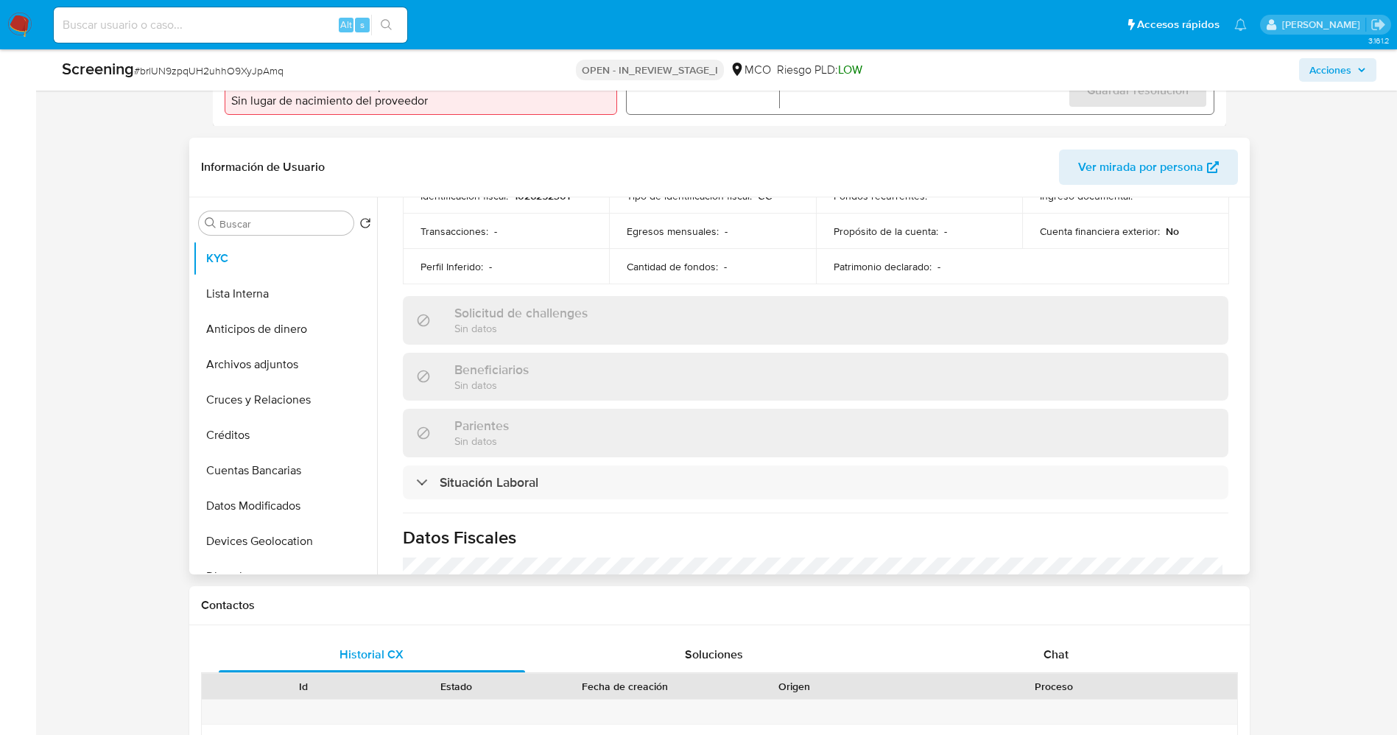
scroll to position [552, 0]
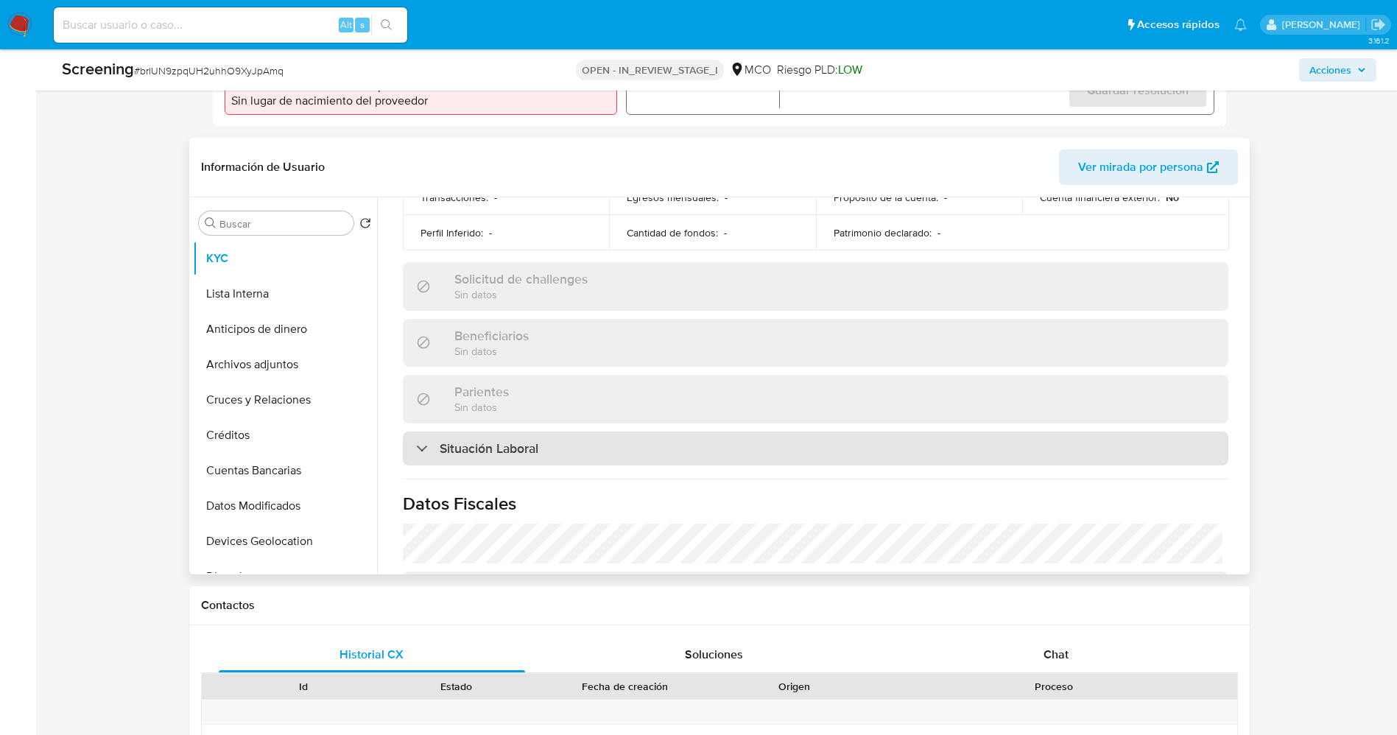
click at [554, 457] on div "Situación Laboral" at bounding box center [816, 449] width 826 height 34
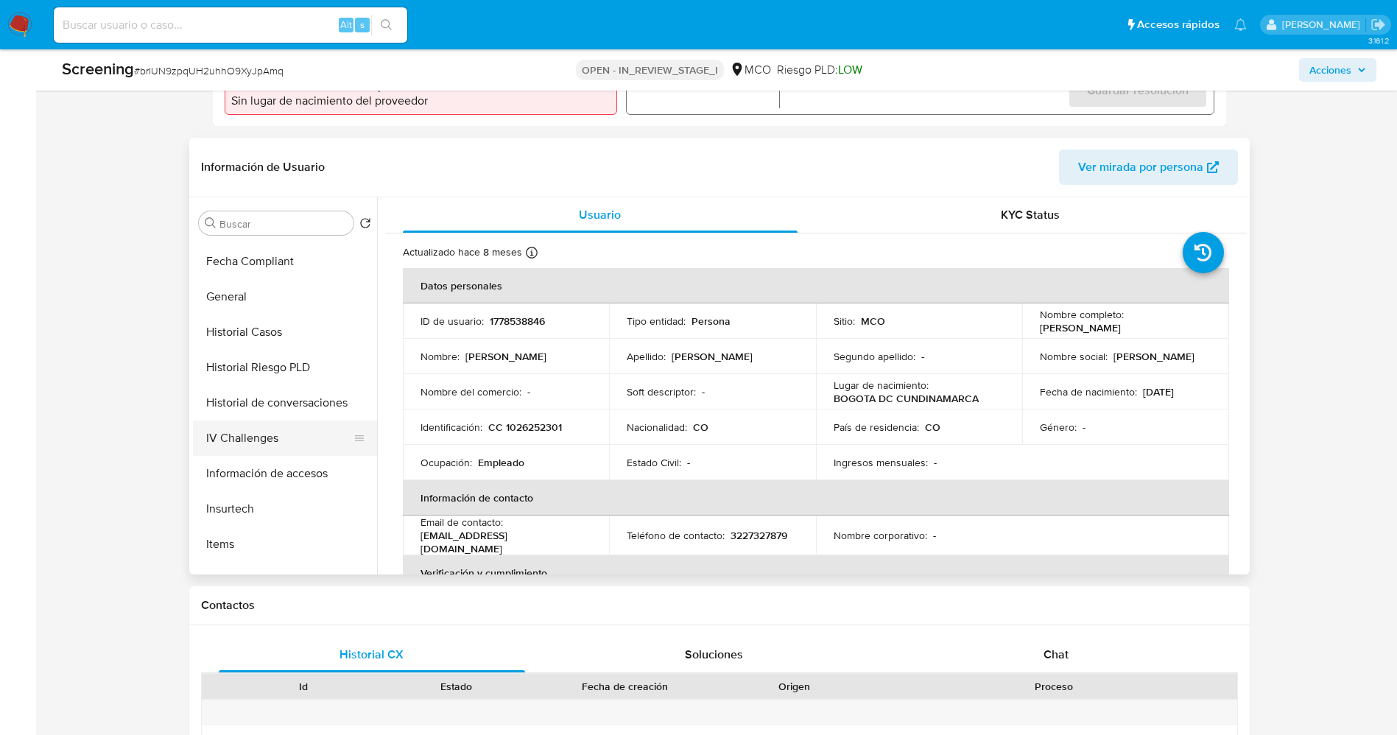
scroll to position [442, 0]
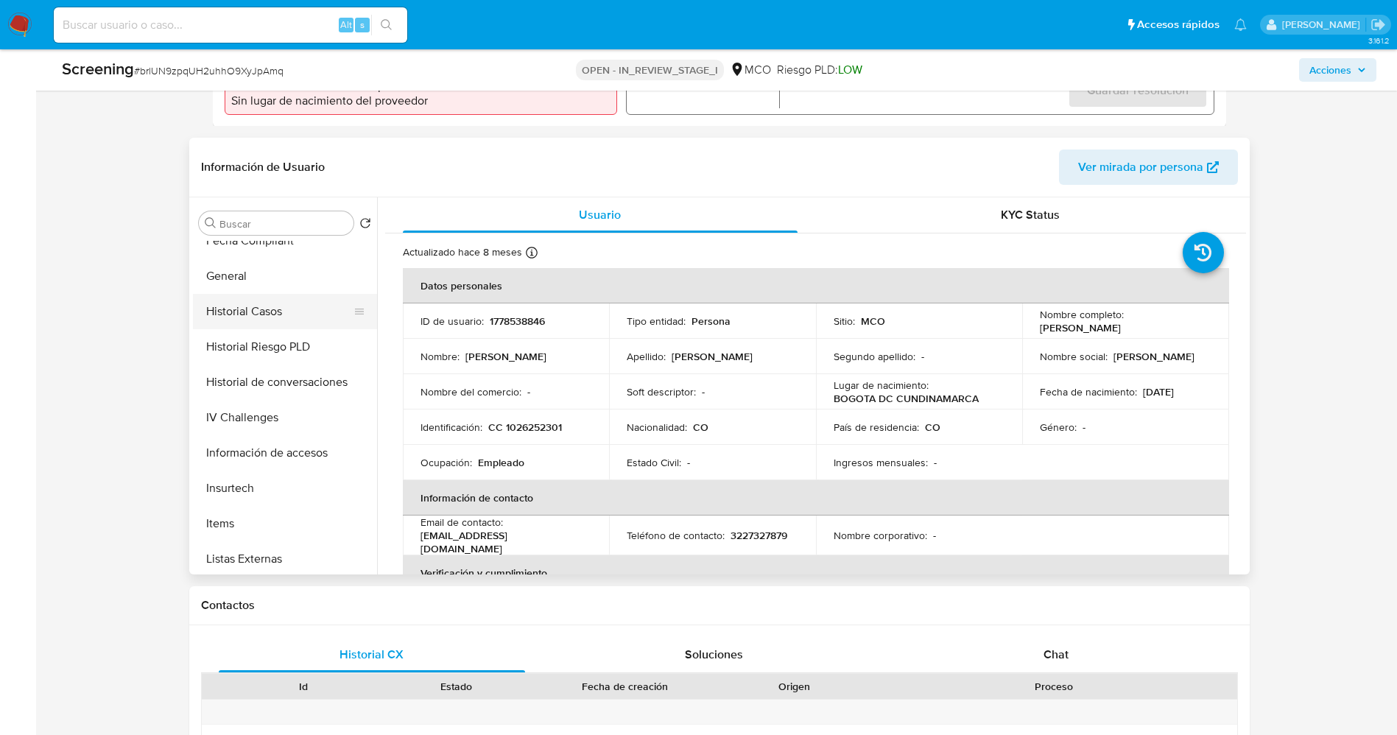
click at [223, 305] on button "Historial Casos" at bounding box center [279, 311] width 172 height 35
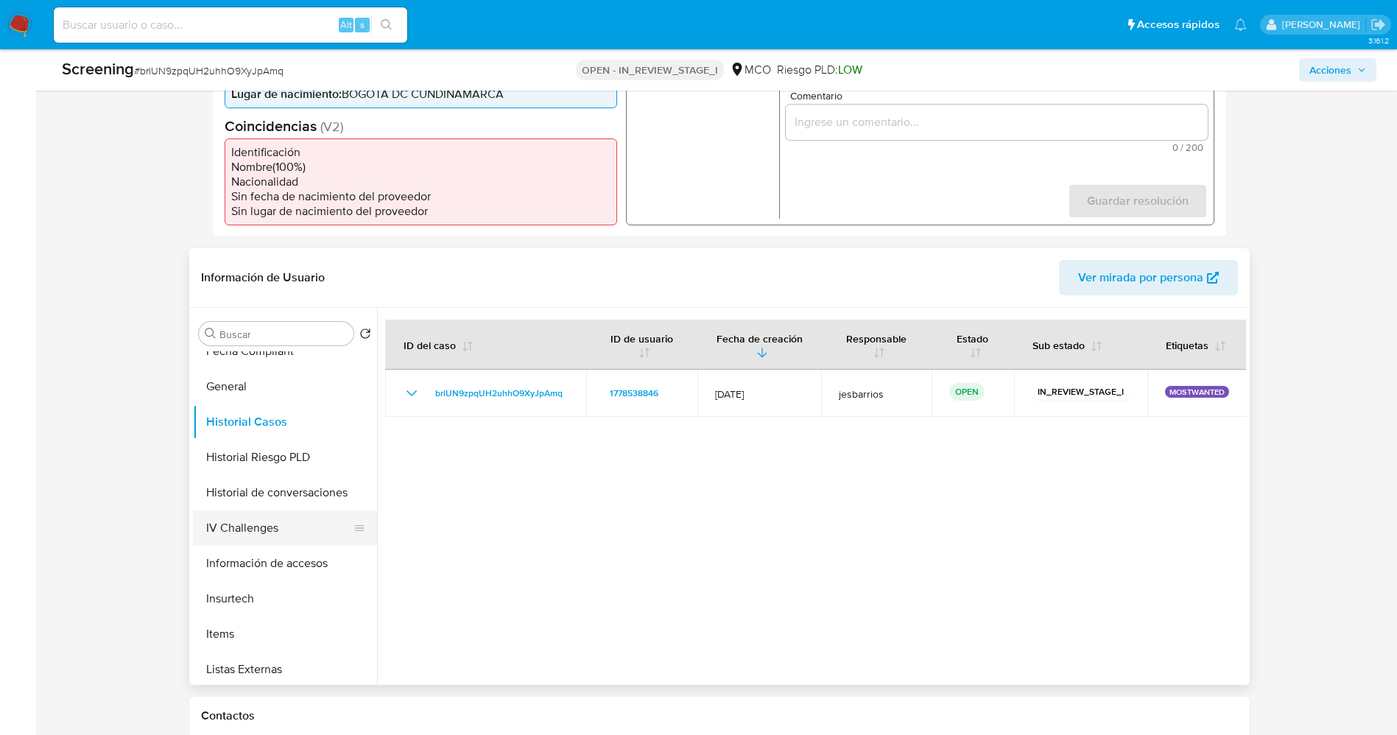
scroll to position [0, 0]
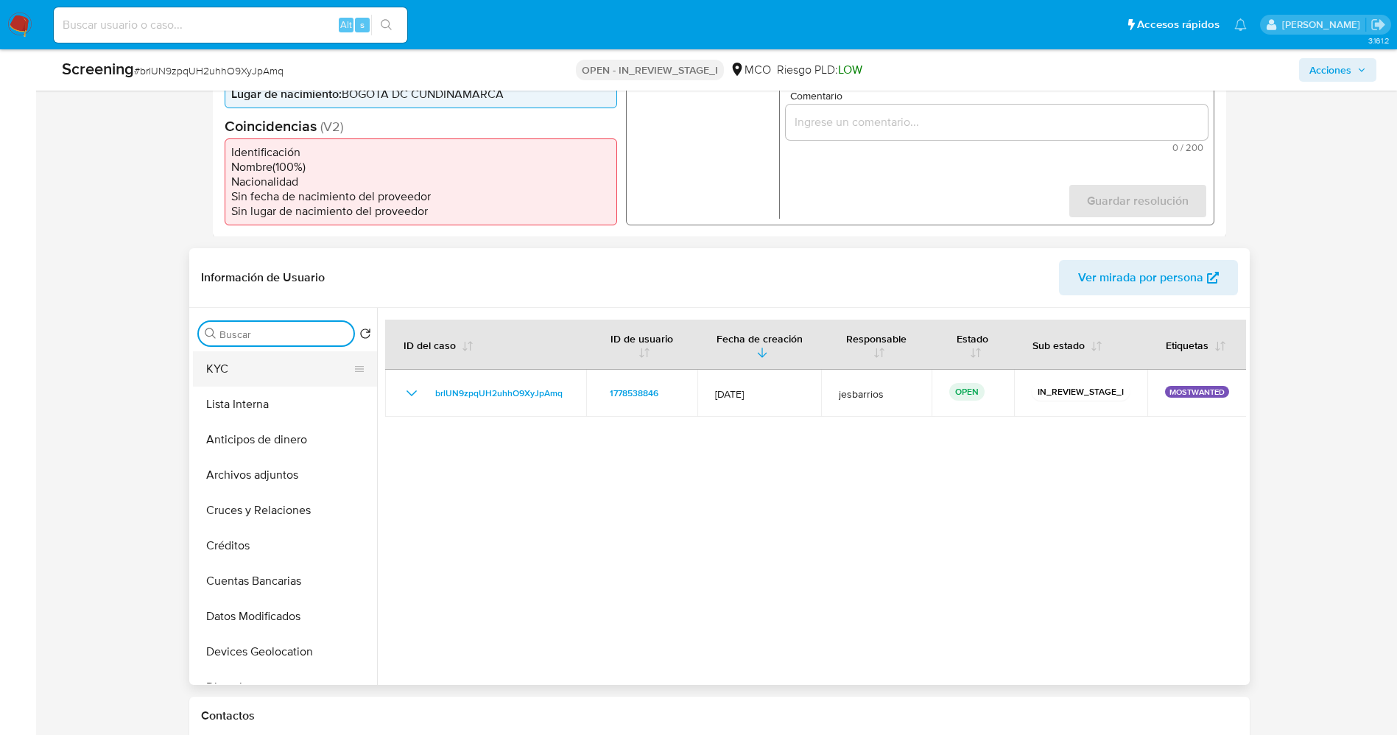
drag, startPoint x: 241, startPoint y: 340, endPoint x: 238, endPoint y: 376, distance: 36.9
click at [239, 340] on input "Buscar" at bounding box center [283, 334] width 128 height 13
click at [238, 377] on button "KYC" at bounding box center [279, 368] width 172 height 35
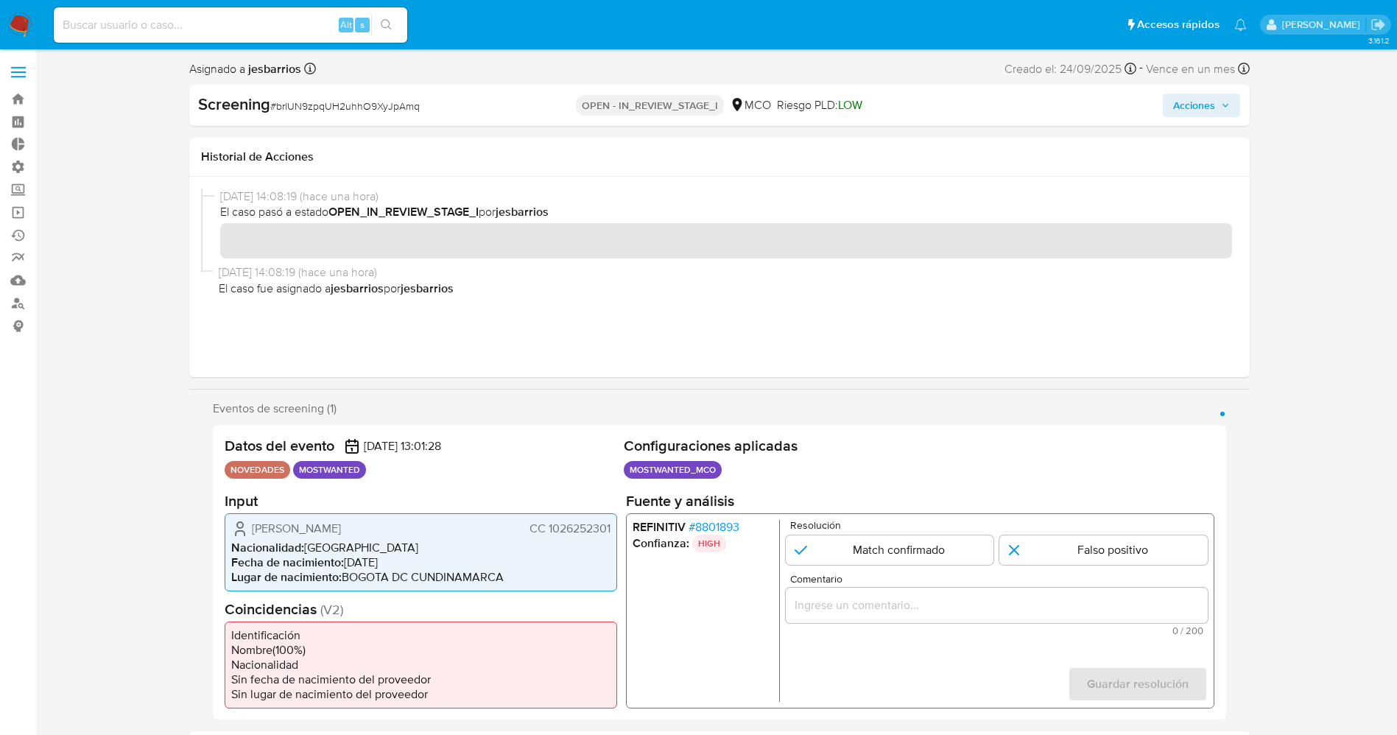
click at [725, 523] on span "# 8801893" at bounding box center [713, 526] width 51 height 15
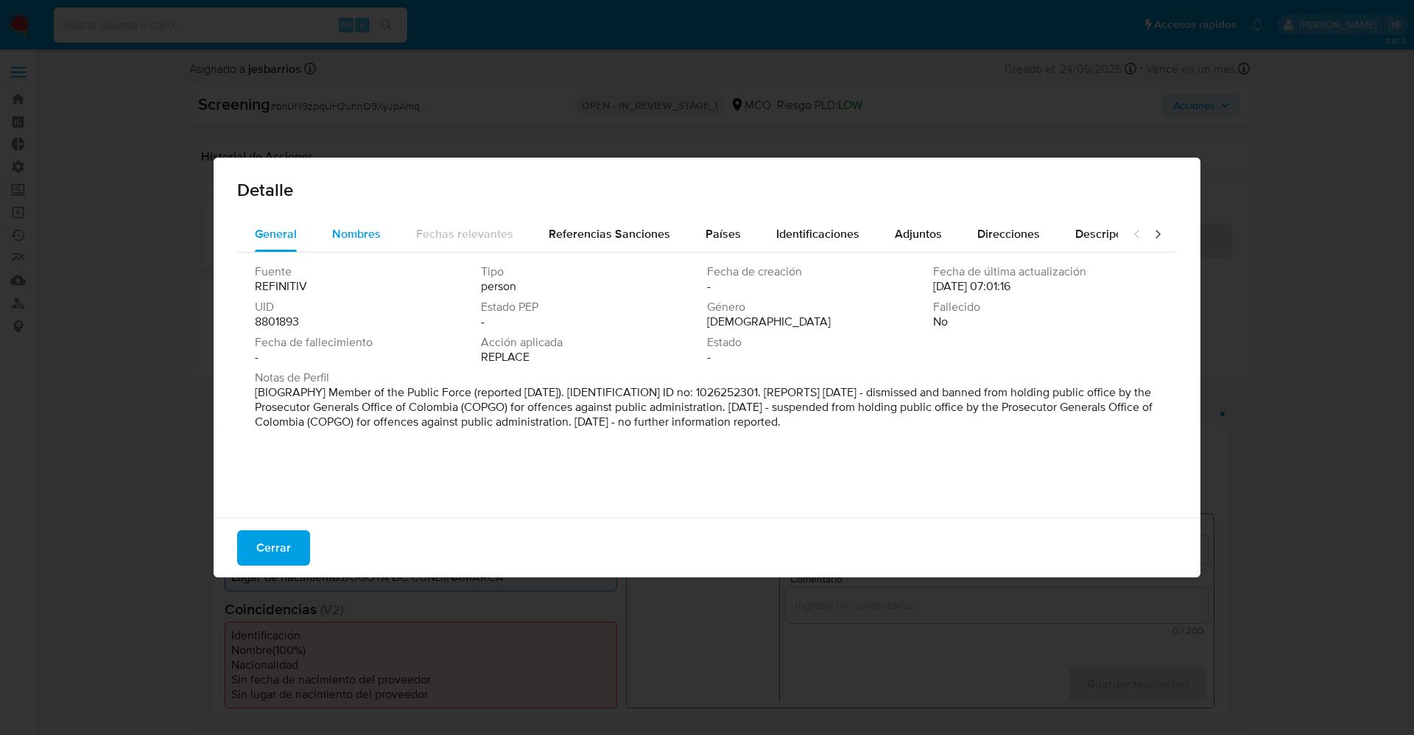
click at [354, 236] on span "Nombres" at bounding box center [356, 233] width 49 height 17
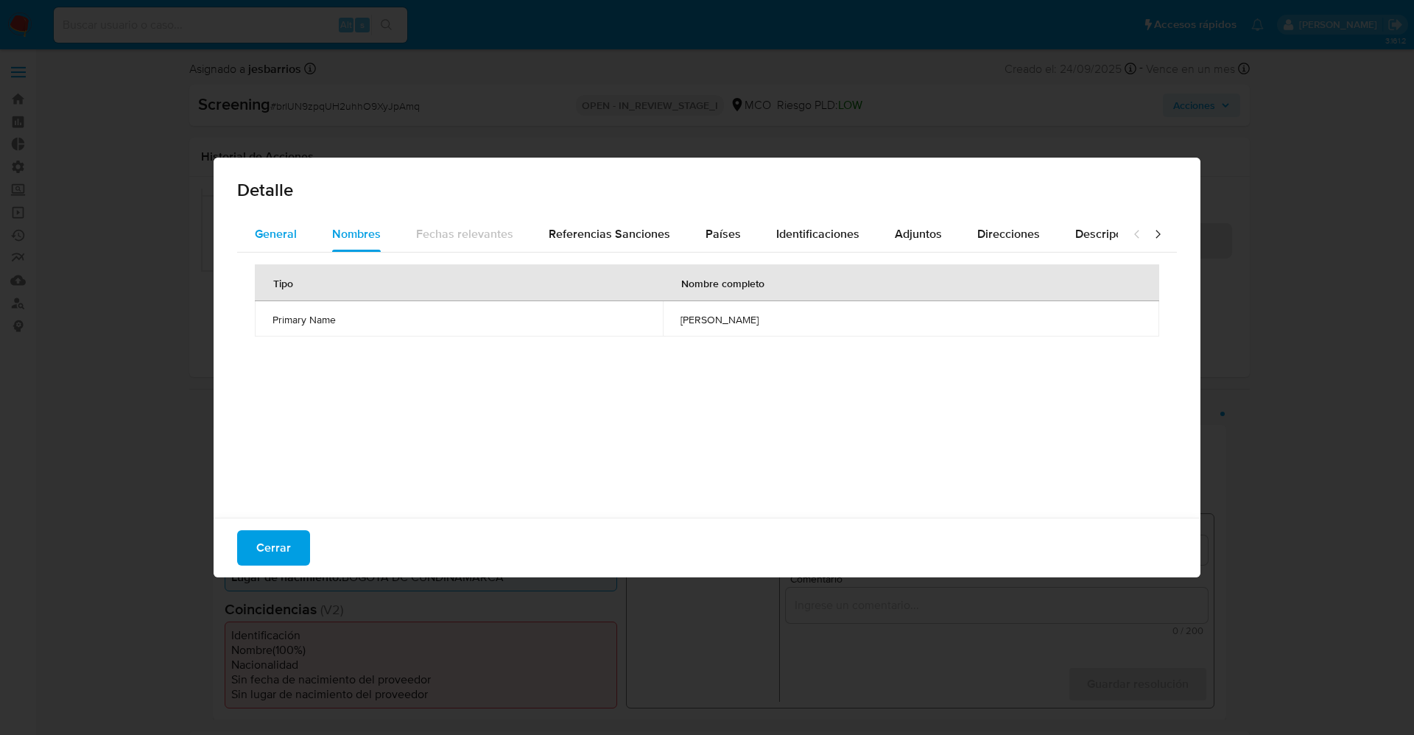
click at [277, 240] on span "General" at bounding box center [276, 233] width 42 height 17
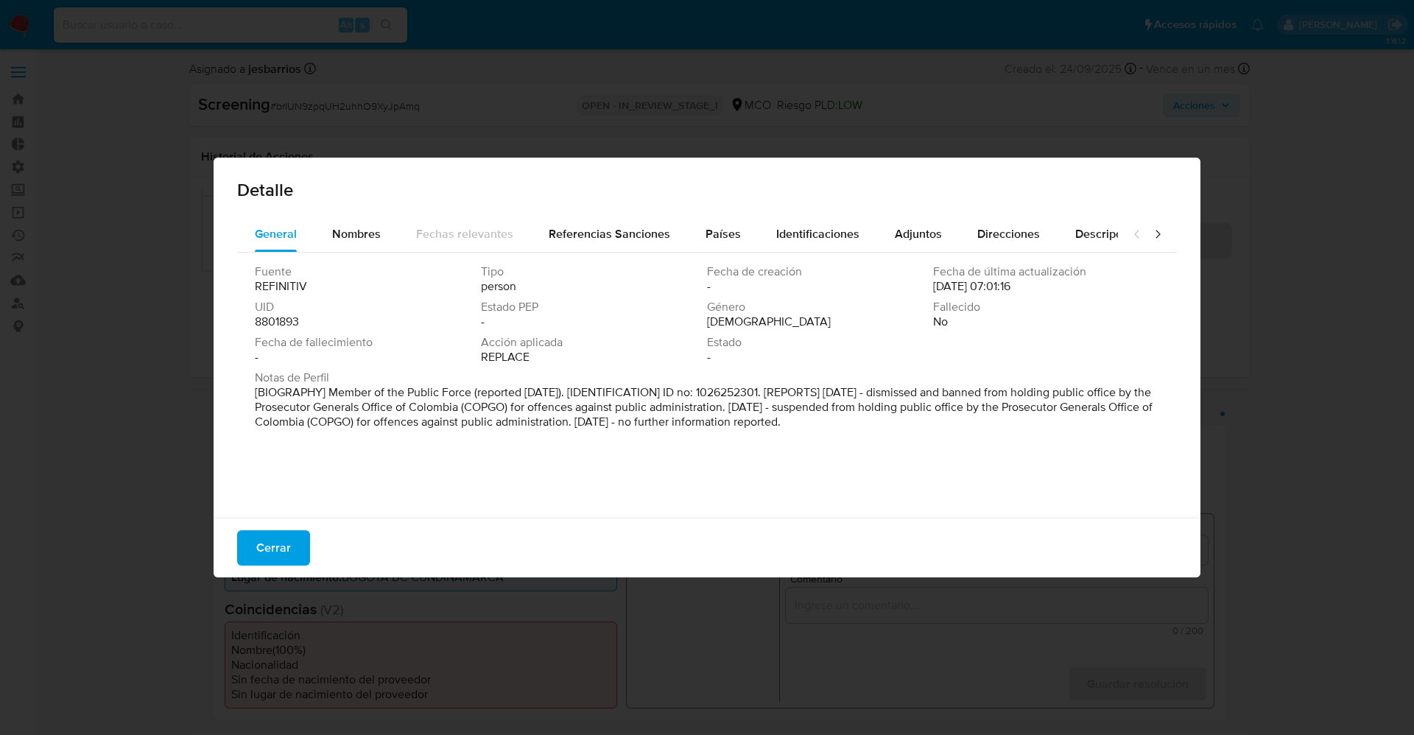
drag, startPoint x: 323, startPoint y: 393, endPoint x: 1141, endPoint y: 416, distance: 818.7
click at [1141, 416] on div "Notas de Perfil [BIOGRAPHY] Member of the Public Force (reported Mar 2025). [ID…" at bounding box center [707, 399] width 904 height 59
click at [274, 551] on span "Cerrar" at bounding box center [273, 548] width 35 height 32
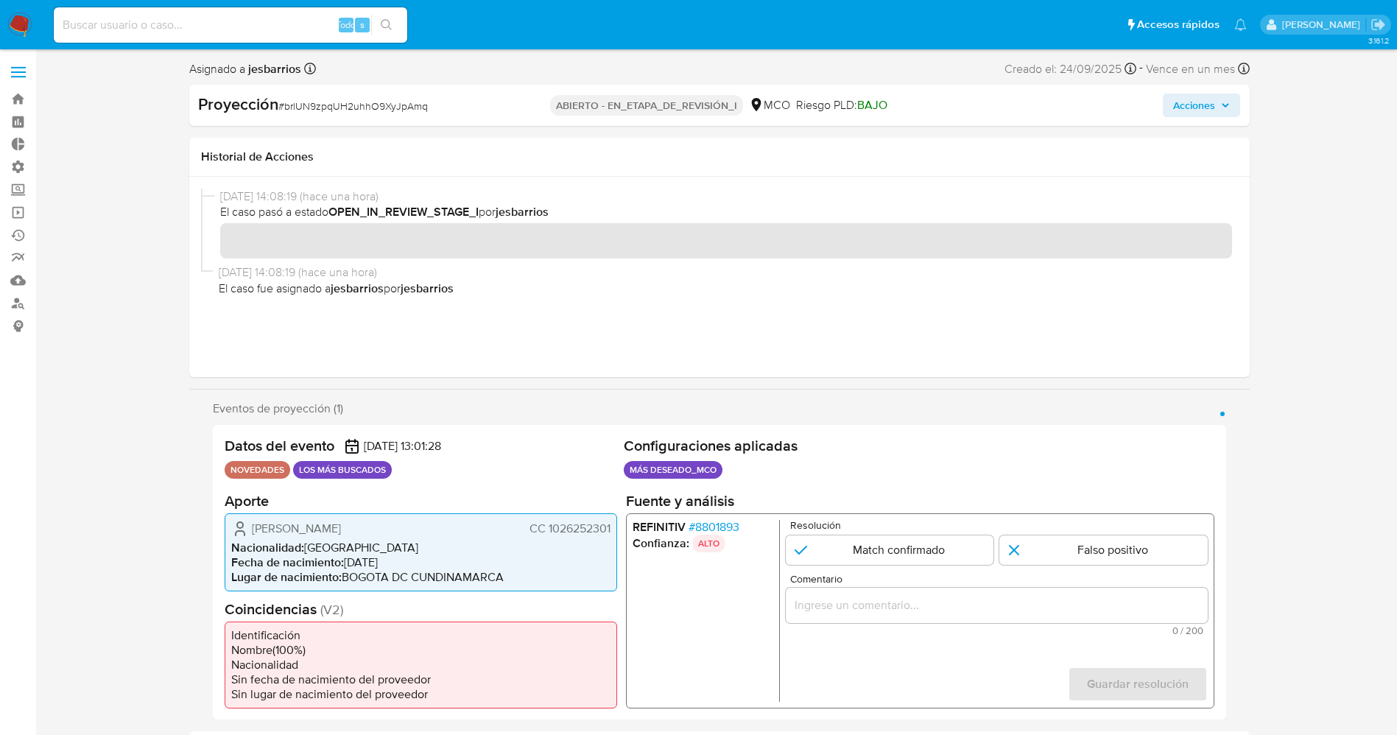
drag, startPoint x: 549, startPoint y: 534, endPoint x: 577, endPoint y: 535, distance: 28.7
click at [614, 529] on div "Harly Jeferson Pineda Pérez CC 1026252301 Nacionalidad : Colombia Fecha de naci…" at bounding box center [421, 552] width 393 height 78
click at [258, 521] on font "Harly Jeferson Pineda Pérez" at bounding box center [296, 527] width 89 height 17
drag, startPoint x: 292, startPoint y: 527, endPoint x: 402, endPoint y: 524, distance: 109.8
click at [402, 524] on div "Harly Jeferson Pineda Pérez CC 1026252301" at bounding box center [420, 528] width 379 height 18
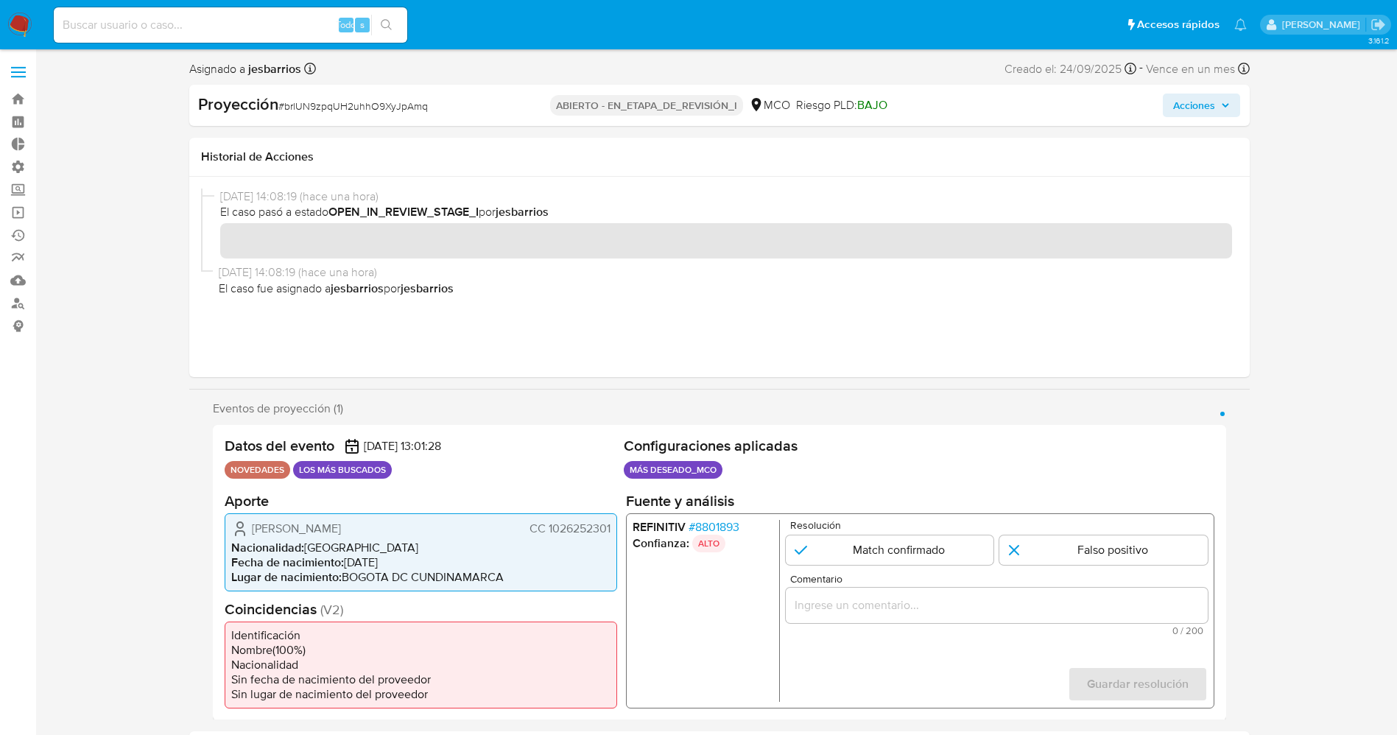
click at [300, 557] on span "Fecha de nacimiento :" at bounding box center [287, 561] width 113 height 17
drag, startPoint x: 493, startPoint y: 528, endPoint x: 611, endPoint y: 530, distance: 117.1
click at [613, 530] on div "Harly Jeferson Pineda Pérez CC 1026252301 Nacionalidad : Colombia Fecha de naci…" at bounding box center [421, 552] width 393 height 78
click at [712, 535] on p "ALTO" at bounding box center [708, 543] width 33 height 18
click at [716, 524] on font "8801893" at bounding box center [717, 526] width 44 height 17
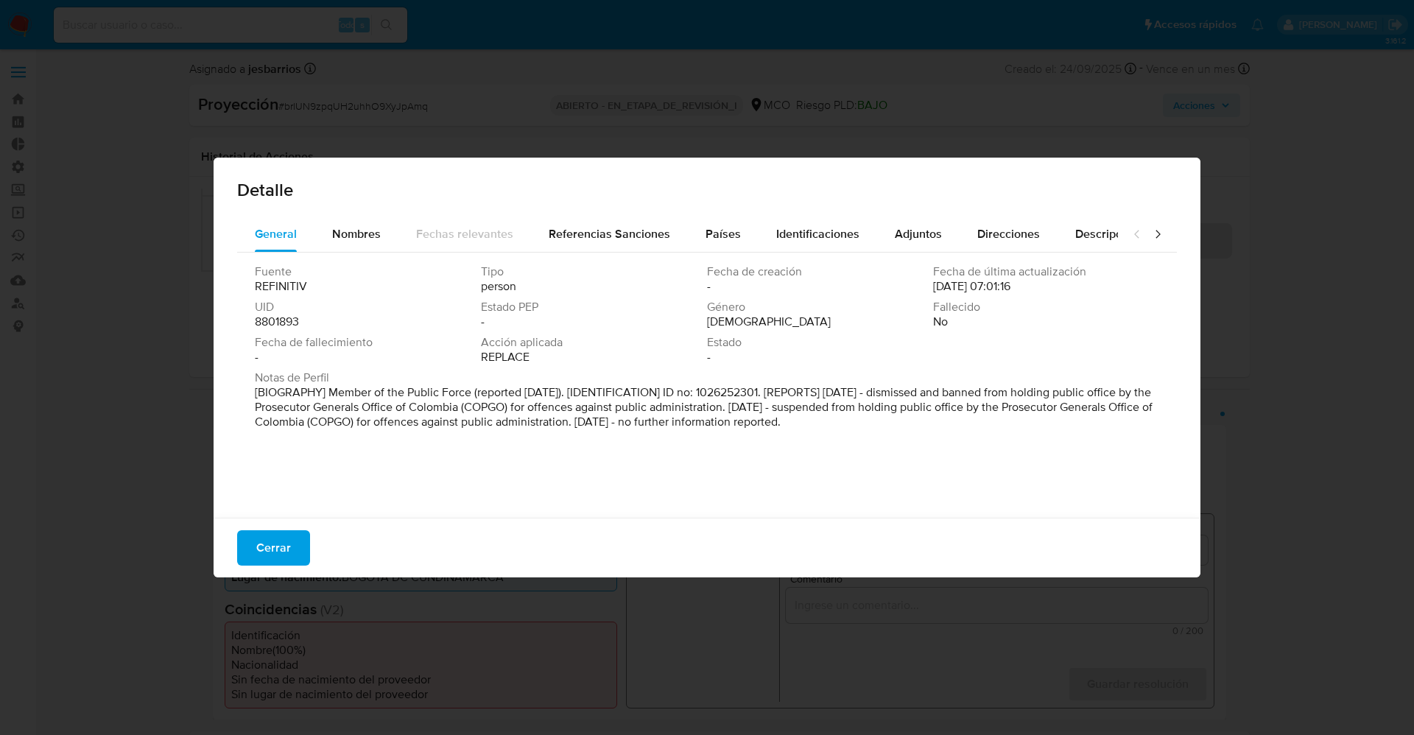
drag, startPoint x: 254, startPoint y: 390, endPoint x: 1024, endPoint y: 438, distance: 771.2
click at [1024, 438] on div "Fuente REFINITIV Tipo person Fecha de creación - Fecha de última actualización …" at bounding box center [707, 382] width 940 height 258
click at [989, 442] on div "Fuente REFINITIV Tipo persona Fecha de creación - Fecha de última actualización…" at bounding box center [707, 382] width 940 height 258
drag, startPoint x: 1011, startPoint y: 406, endPoint x: 1106, endPoint y: 415, distance: 96.2
click at [1106, 415] on font "[BIOGRAFÍA] Miembro de la Fuerza Pública (reportado en marzo de 2025). [IDENTIF…" at bounding box center [700, 407] width 890 height 46
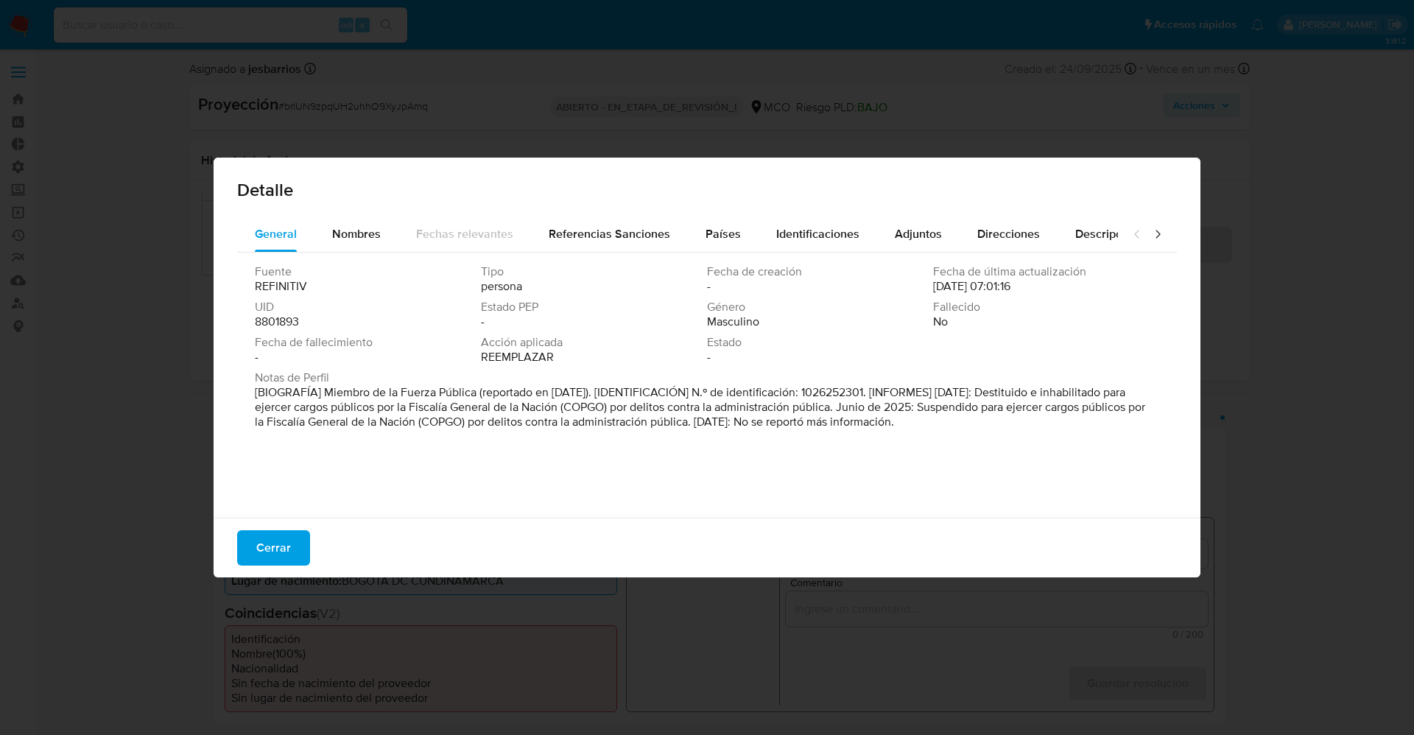
click at [1106, 415] on font "[BIOGRAFÍA] Miembro de la Fuerza Pública (reportado en marzo de 2025). [IDENTIF…" at bounding box center [700, 407] width 890 height 46
drag, startPoint x: 1069, startPoint y: 393, endPoint x: 852, endPoint y: 404, distance: 216.8
click at [852, 404] on font "[BIOGRAFÍA] Miembro de la Fuerza Pública (reportado en marzo de 2025). [IDENTIF…" at bounding box center [700, 407] width 890 height 46
click at [265, 541] on font "Cerrar" at bounding box center [273, 547] width 35 height 35
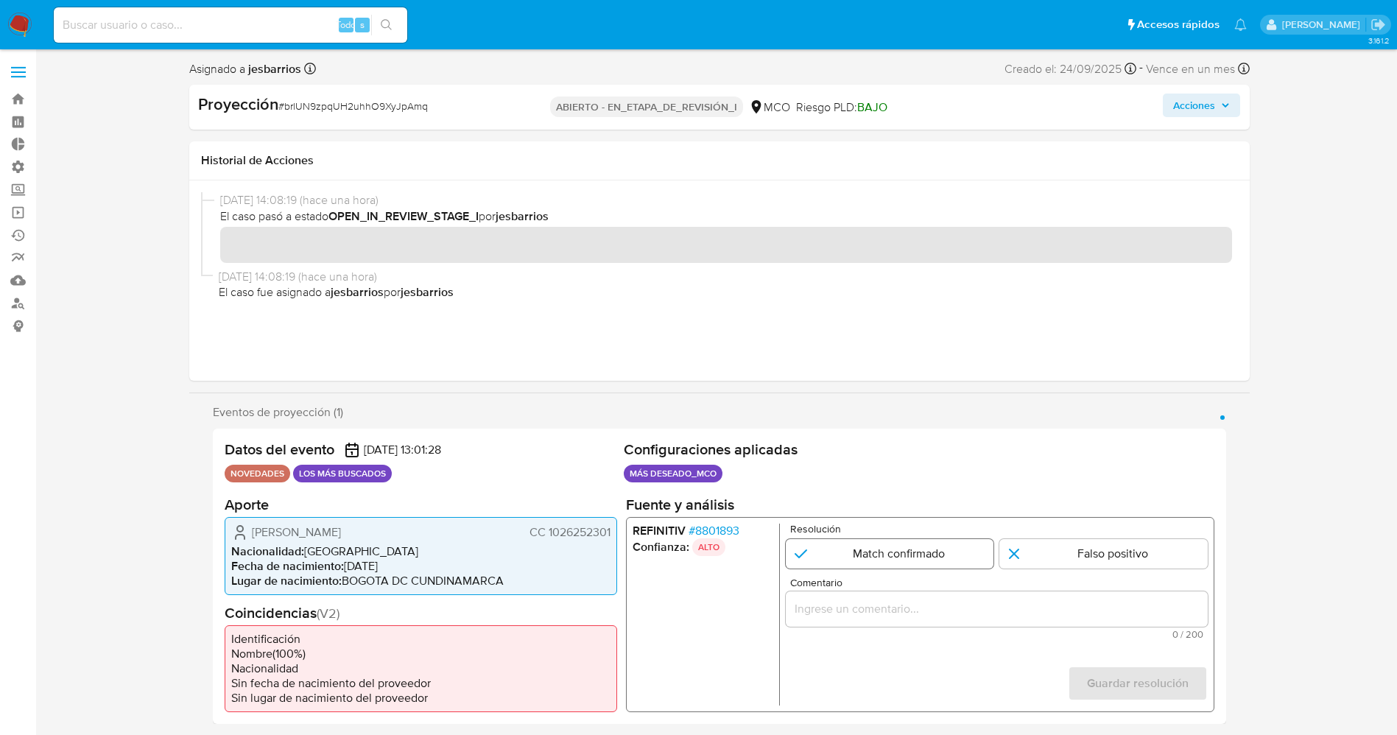
drag, startPoint x: 930, startPoint y: 555, endPoint x: 921, endPoint y: 608, distance: 53.9
click at [930, 555] on input "1 de 1" at bounding box center [889, 553] width 208 height 29
radio input "true"
click at [916, 600] on input "Comentario" at bounding box center [996, 609] width 422 height 19
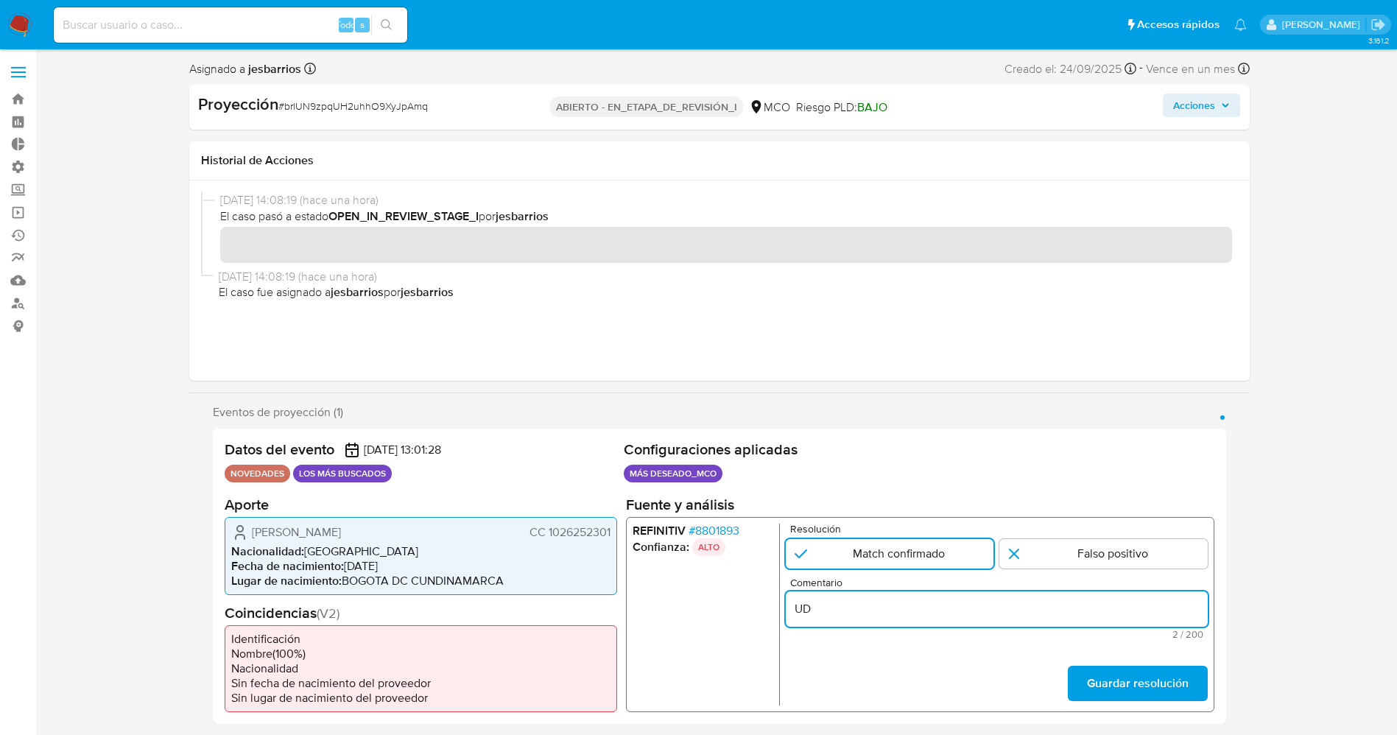
type input "U"
type input "S"
drag, startPoint x: 250, startPoint y: 527, endPoint x: 609, endPoint y: 539, distance: 358.9
click at [609, 539] on div "Harly Jeferson Pineda Pérez CC 1026252301" at bounding box center [420, 533] width 379 height 18
click at [926, 608] on input "Usuario" at bounding box center [996, 609] width 422 height 19
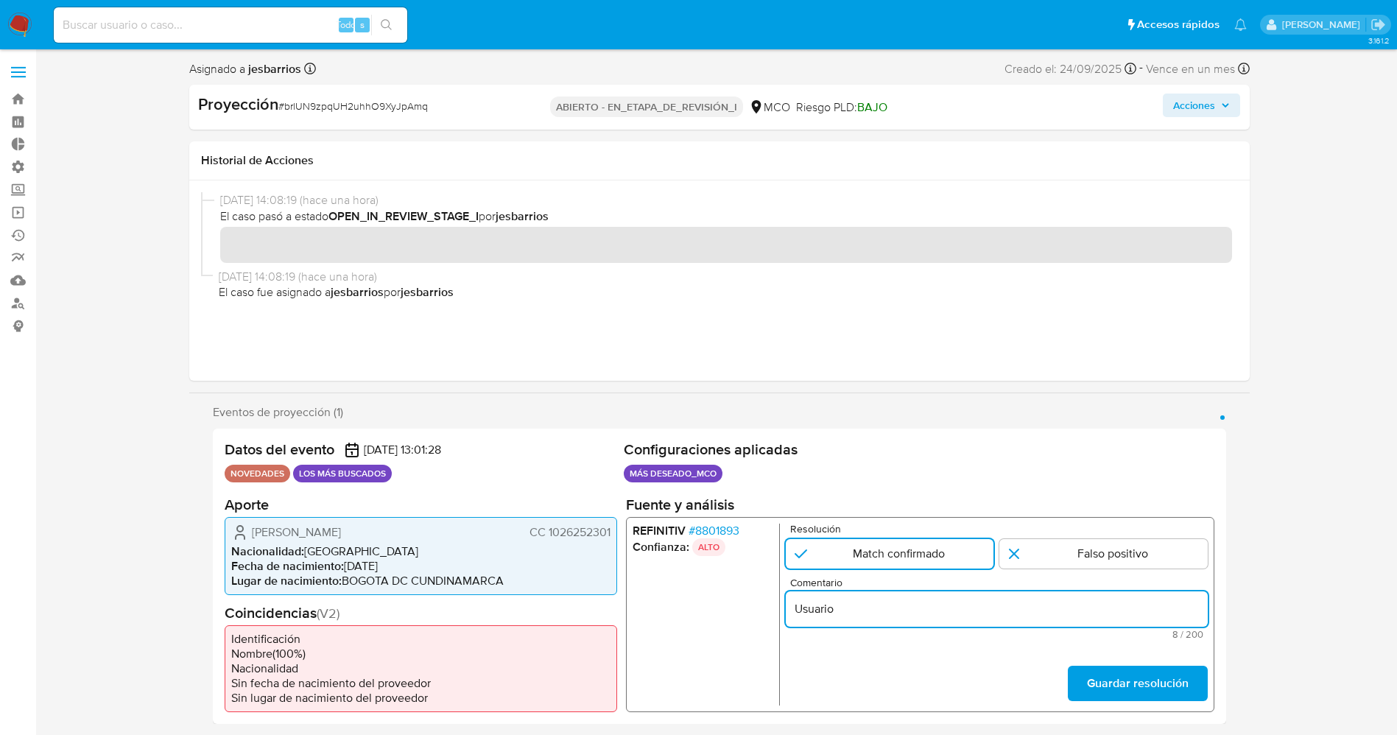
paste input "Harly Jeferson Pineda Pérez CC 1026252301"
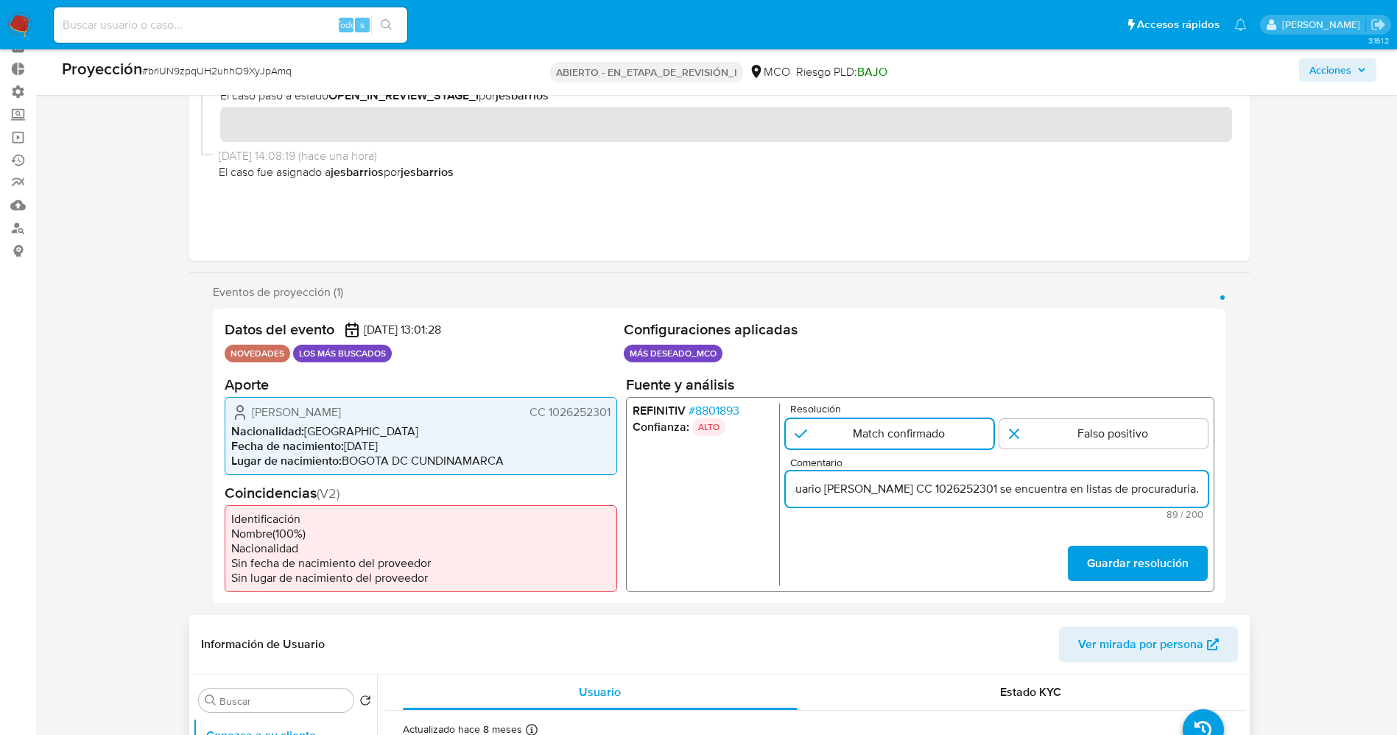
scroll to position [110, 0]
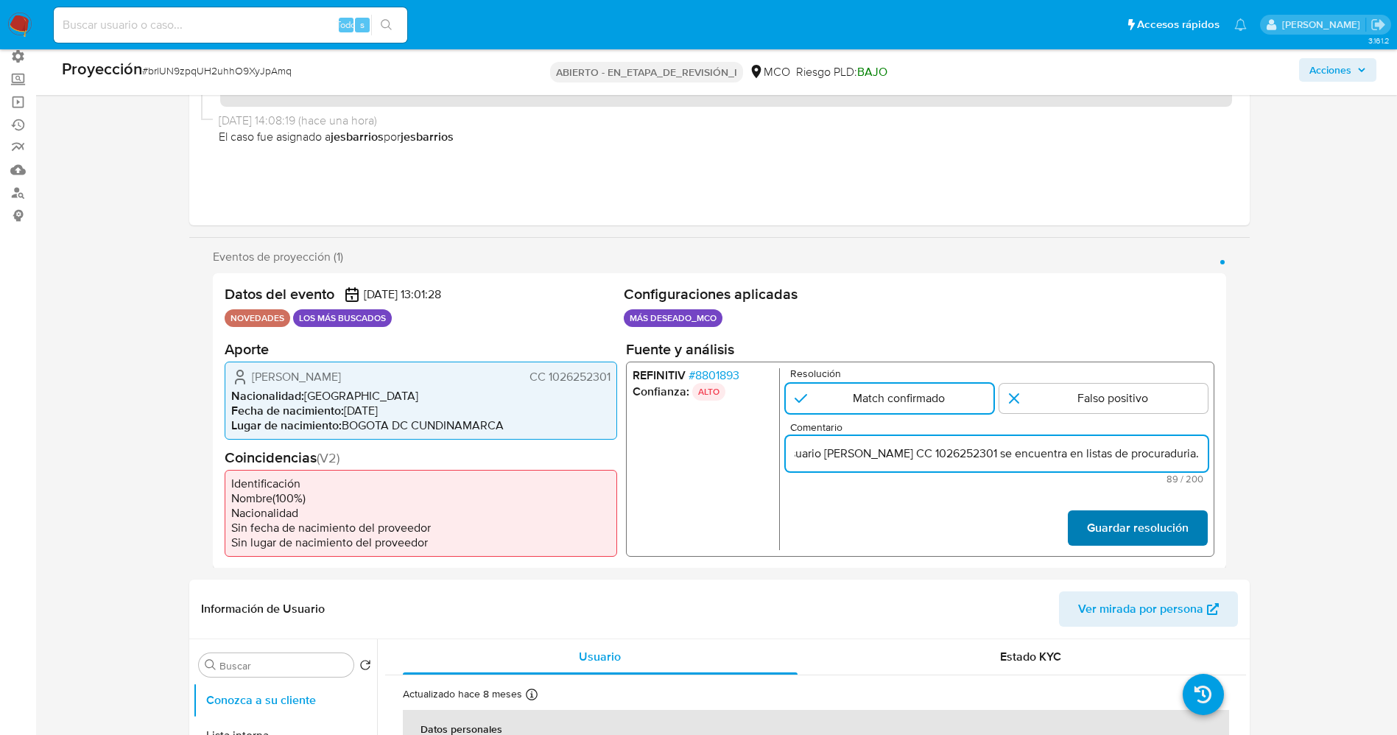
type input "Usuario Harly Jeferson Pineda Pérez CC 1026252301 se encuentra en listas de pro…"
click at [1138, 541] on font "Guardar resolución" at bounding box center [1137, 527] width 102 height 35
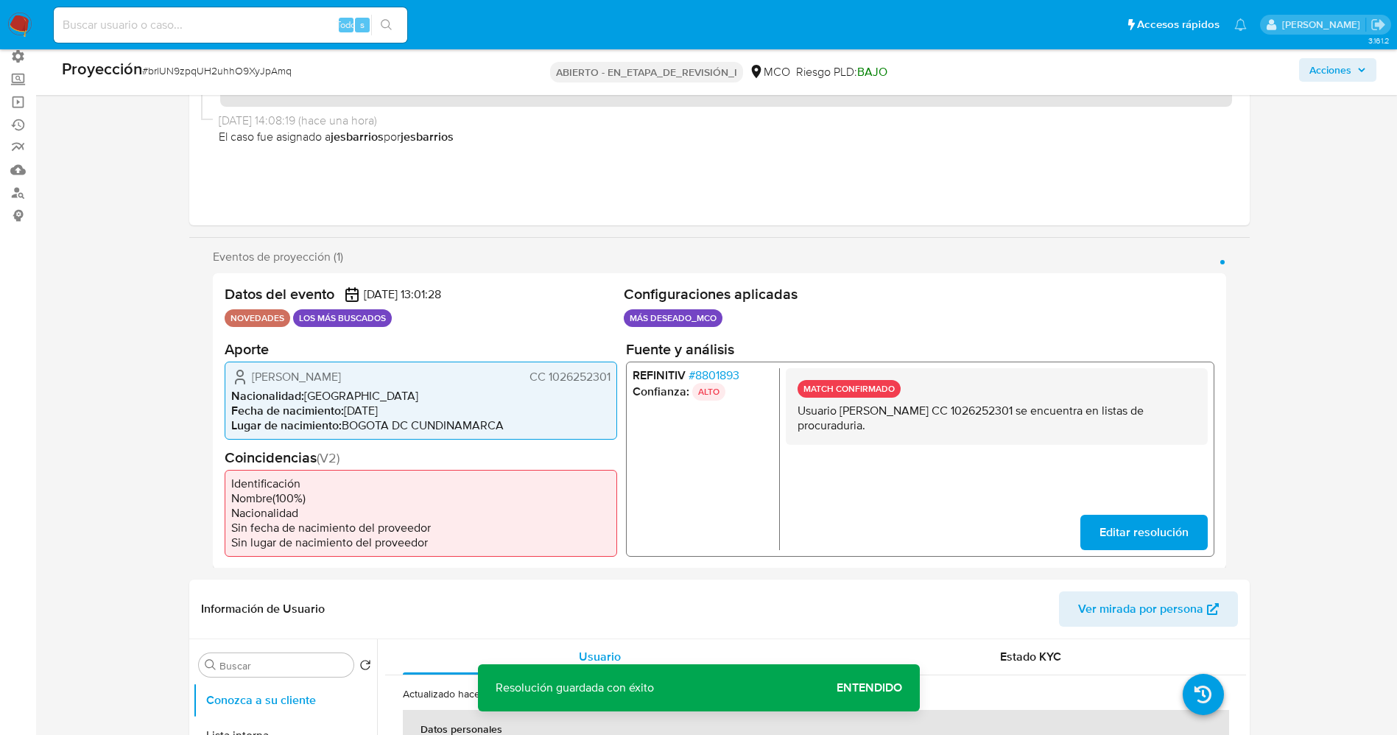
drag, startPoint x: 794, startPoint y: 405, endPoint x: 905, endPoint y: 428, distance: 113.5
click at [906, 428] on div "MATCH CONFIRMADO Usuario Harly Jeferson Pineda Pérez CC 1026252301 se encuentra…" at bounding box center [996, 406] width 422 height 77
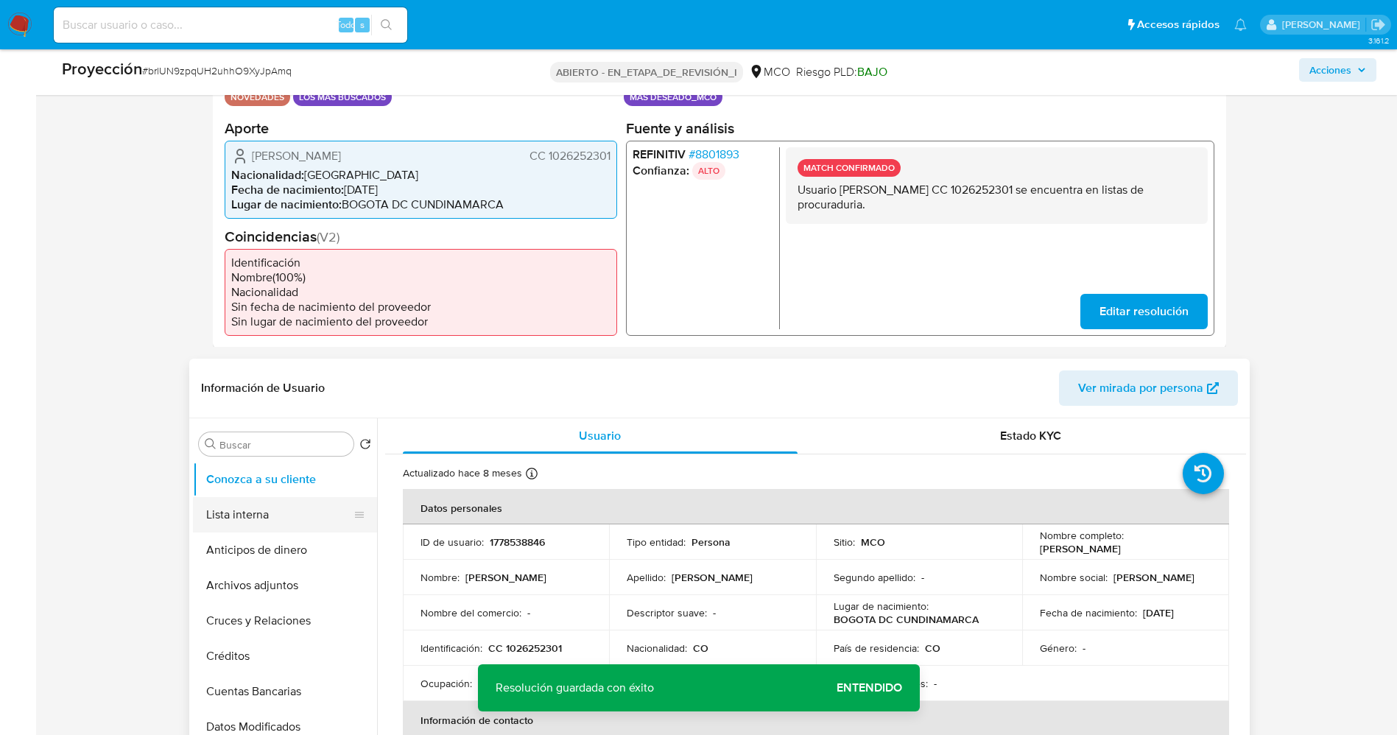
click at [274, 524] on button "Lista interna" at bounding box center [279, 514] width 172 height 35
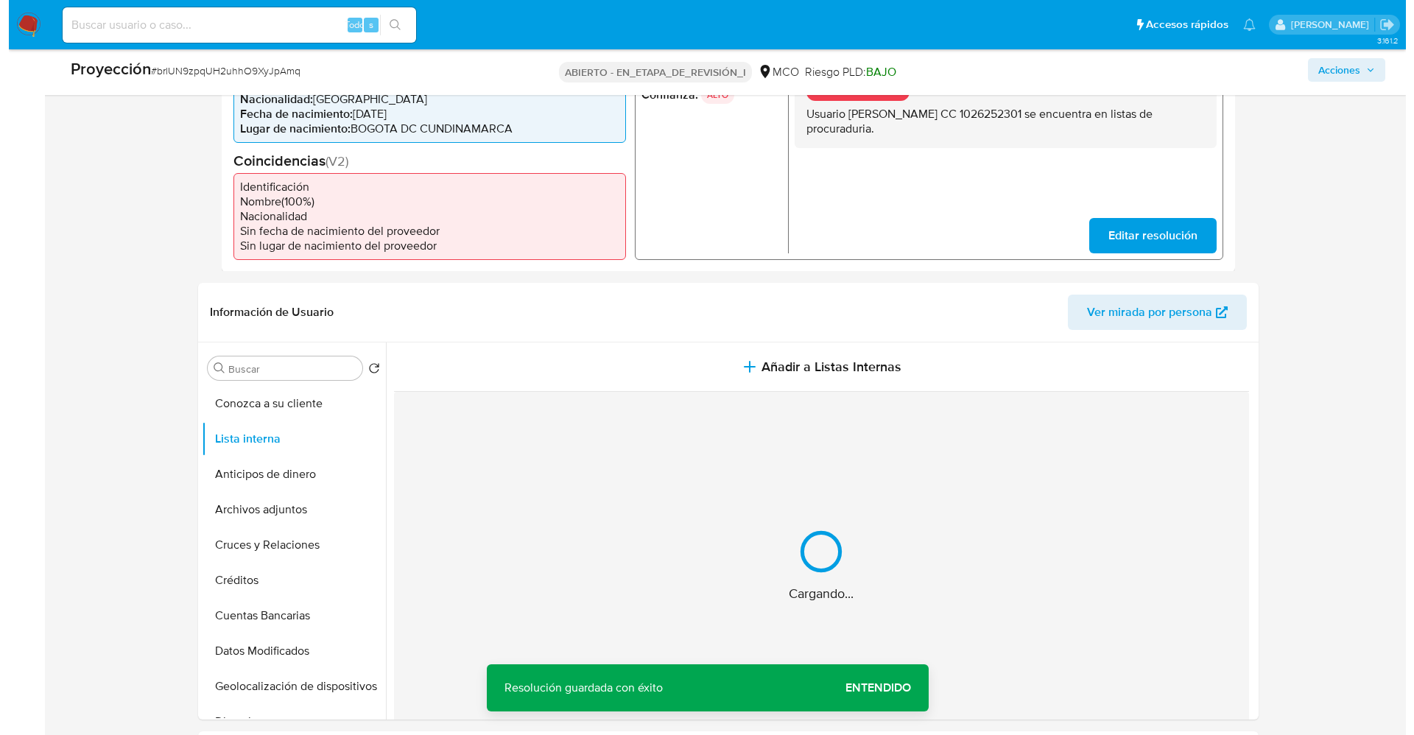
scroll to position [442, 0]
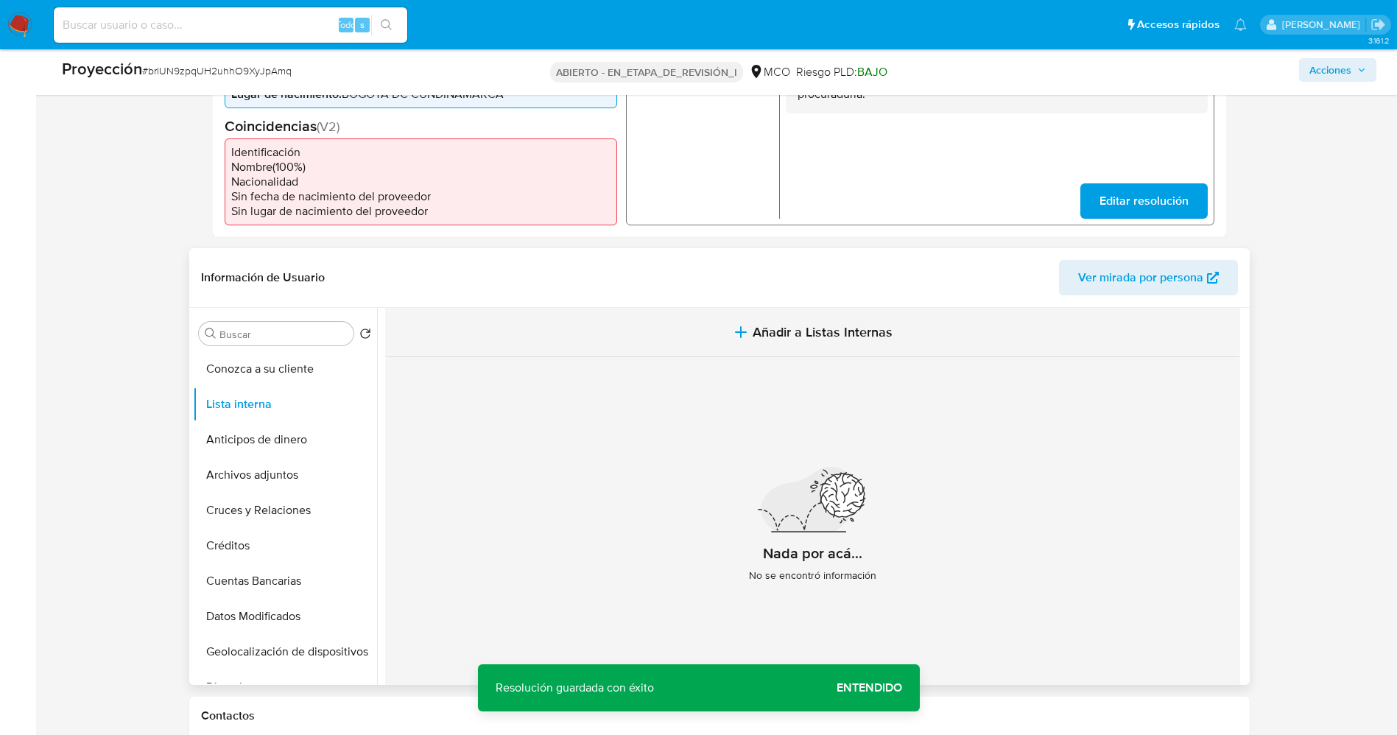
click at [793, 326] on span "Añadir a Listas Internas" at bounding box center [823, 332] width 140 height 16
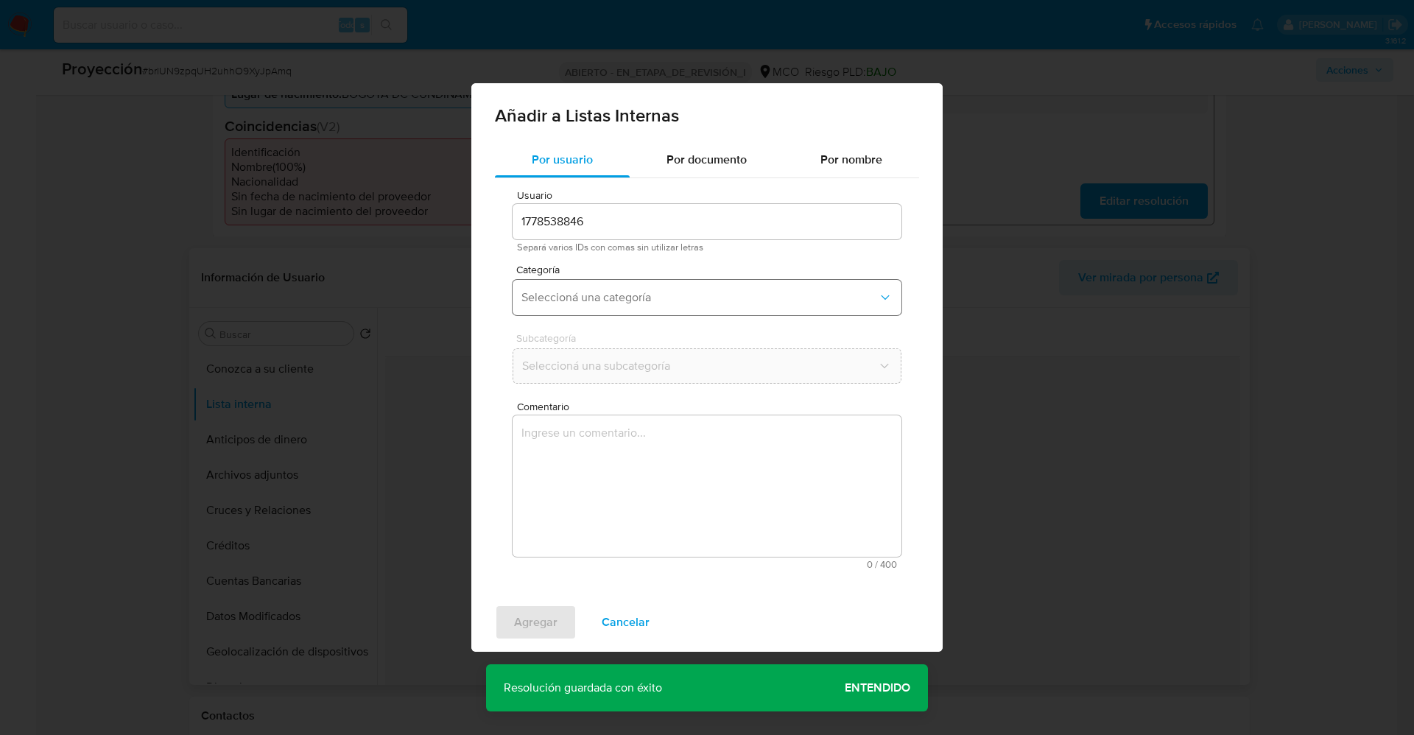
click at [626, 295] on span "Seleccioná una categoría" at bounding box center [699, 297] width 356 height 15
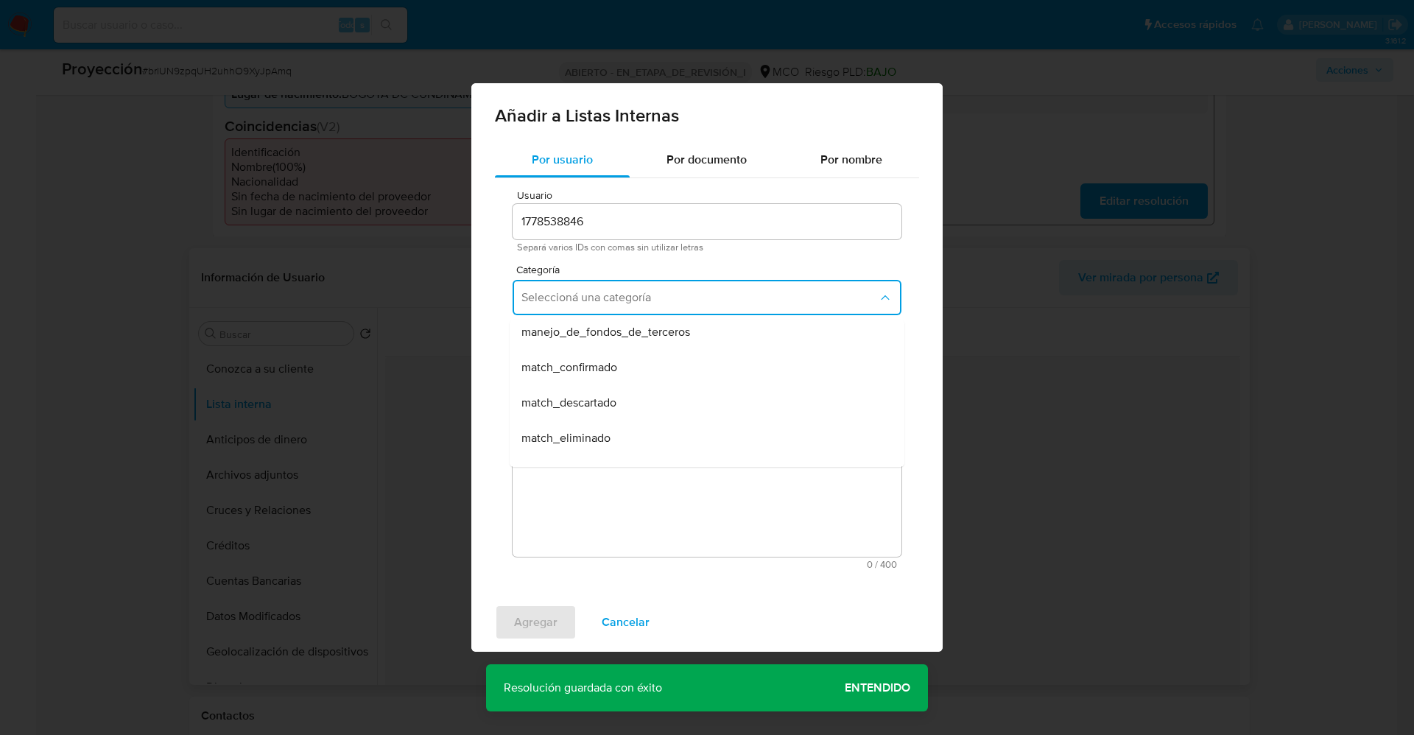
scroll to position [110, 0]
click at [618, 331] on div "match_confirmado" at bounding box center [702, 332] width 362 height 35
click at [621, 351] on button "Seleccioná una subcategoría" at bounding box center [707, 365] width 389 height 35
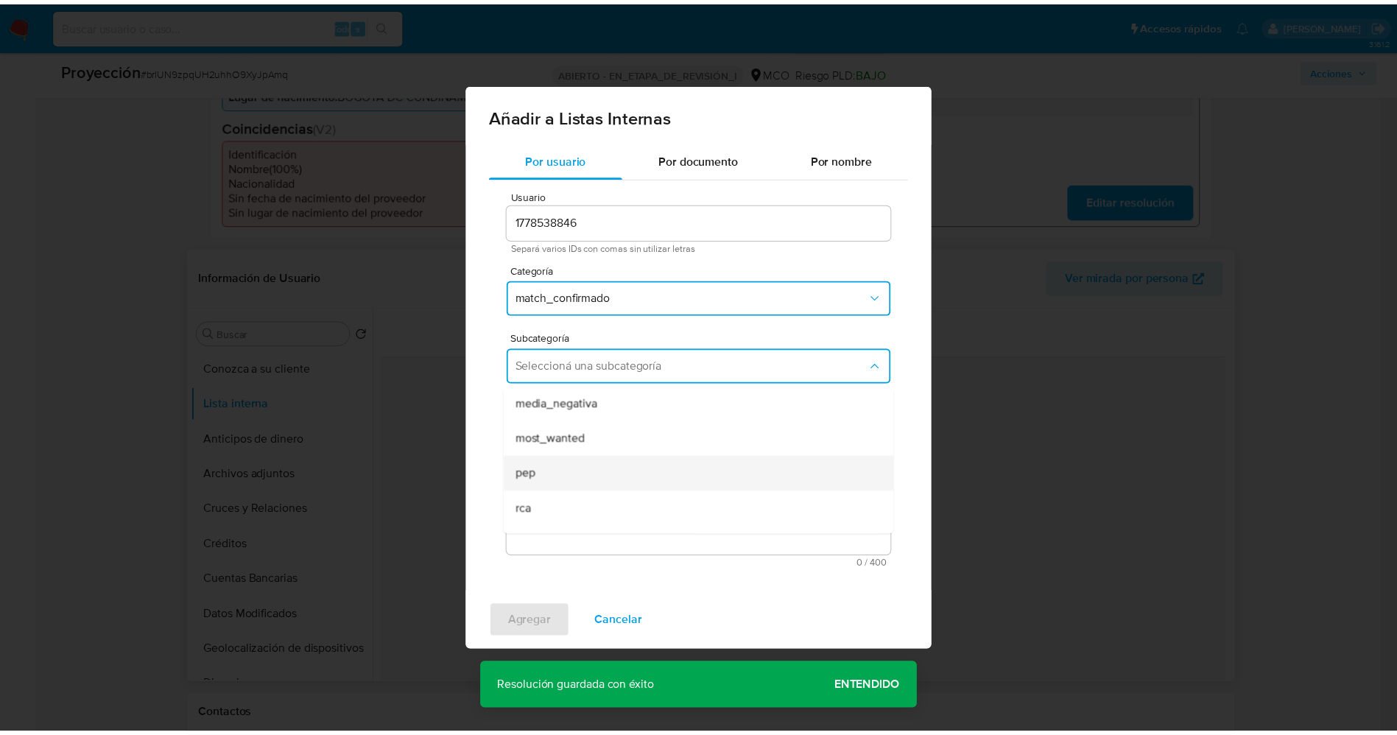
scroll to position [100, 0]
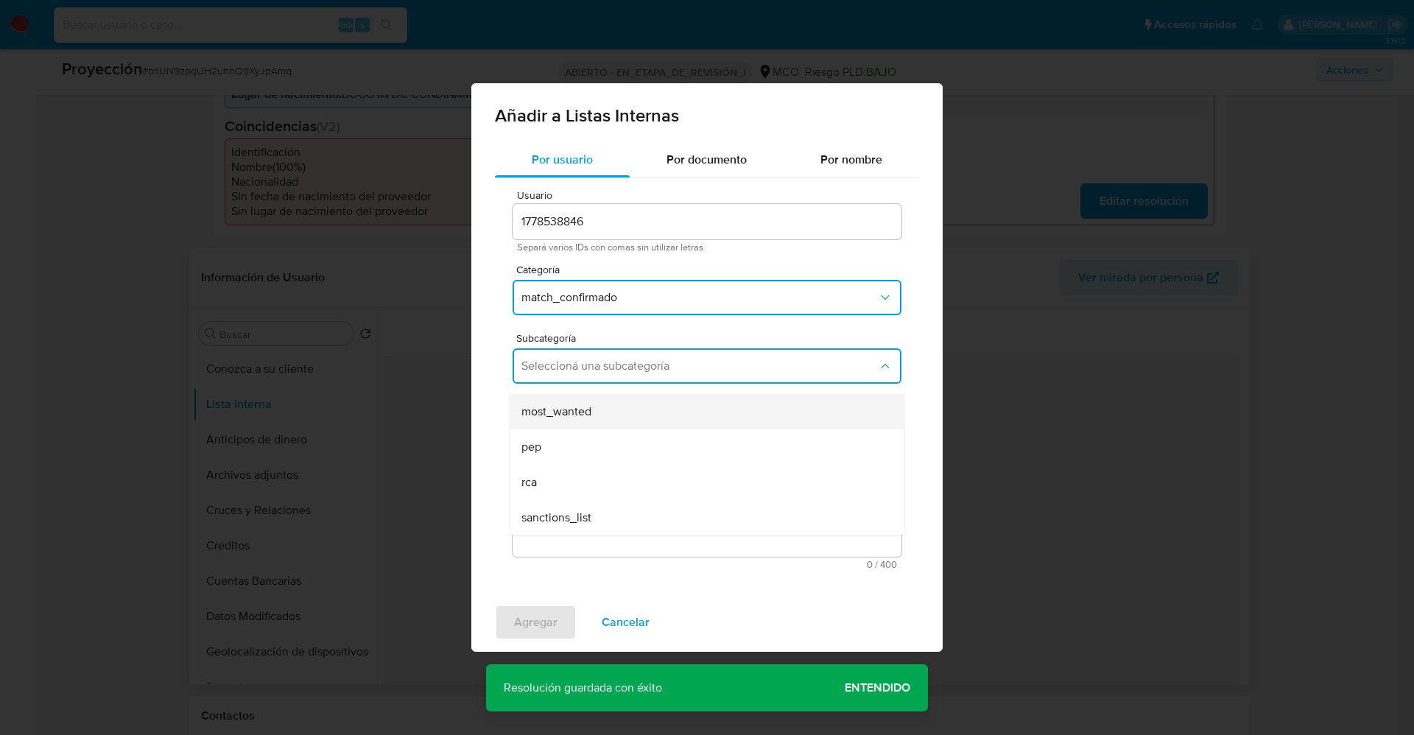
click at [603, 415] on div "most_wanted" at bounding box center [702, 411] width 362 height 35
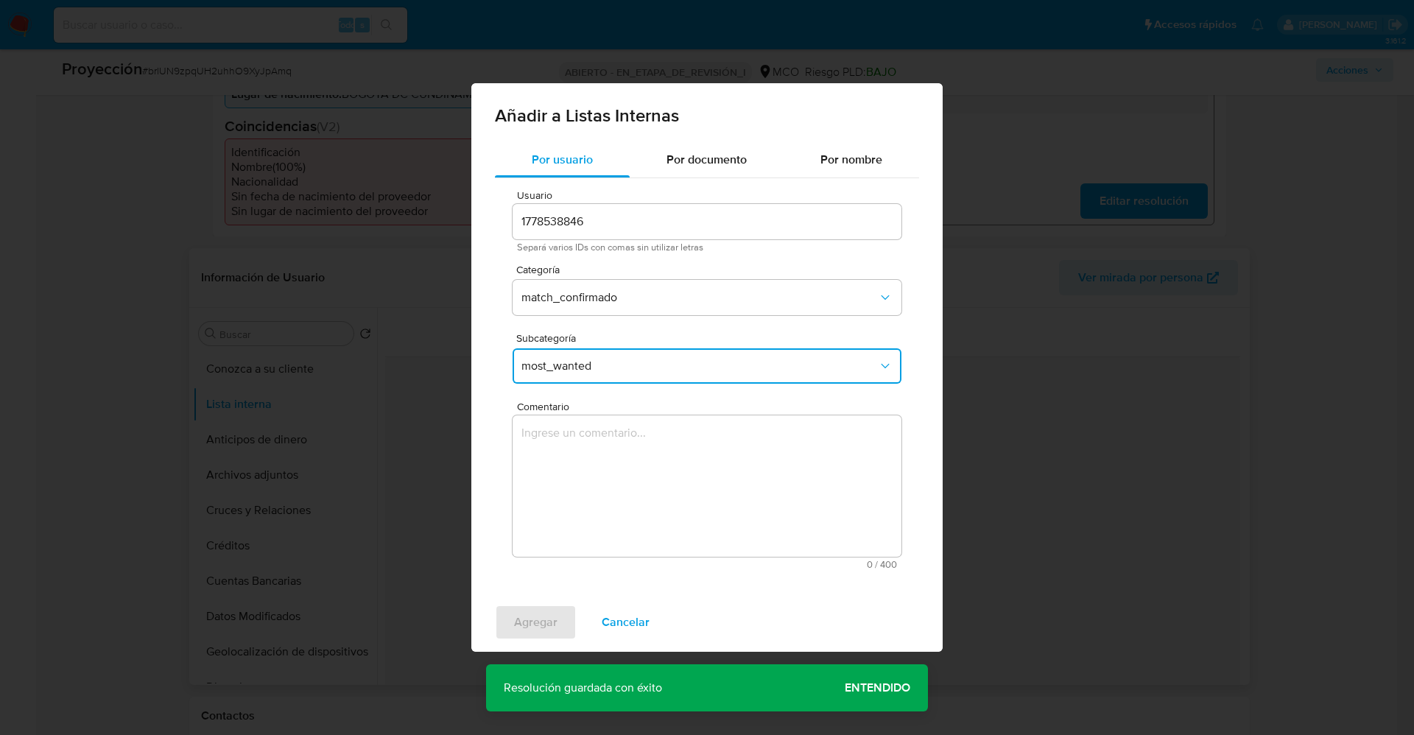
click at [602, 453] on textarea "Comentario" at bounding box center [707, 485] width 389 height 141
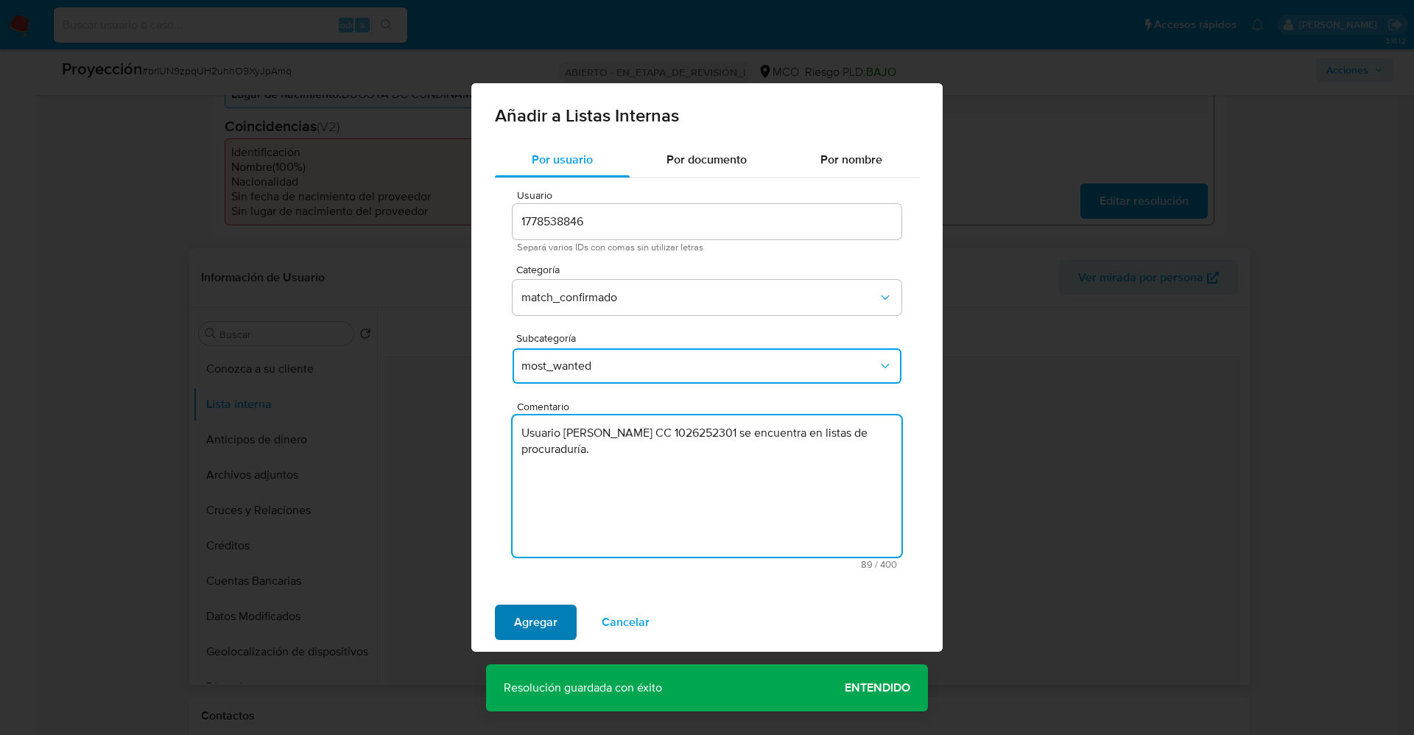
type textarea "Usuario Harly Jeferson Pineda Pérez CC 1026252301 se encuentra en listas de pro…"
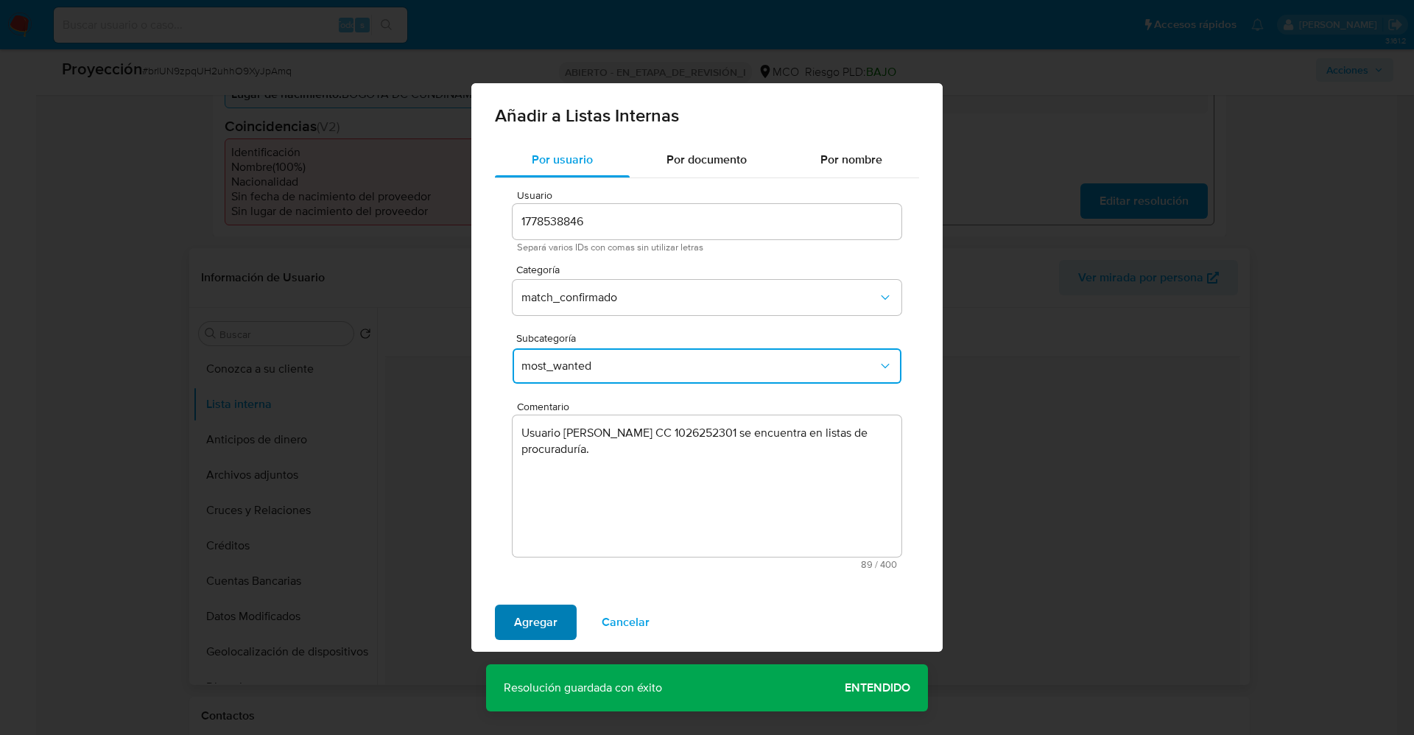
click at [526, 627] on span "Agregar" at bounding box center [535, 622] width 43 height 32
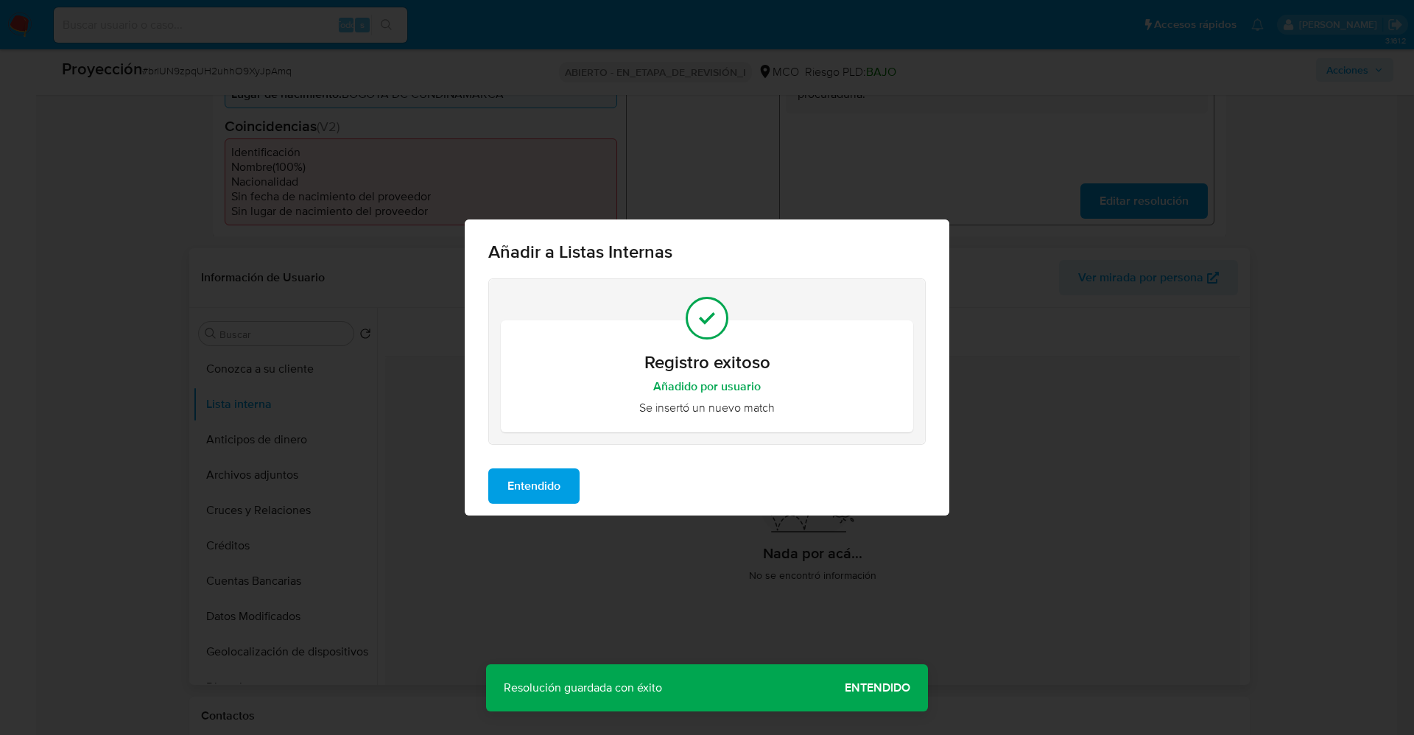
click at [541, 493] on span "Entendido" at bounding box center [533, 486] width 53 height 32
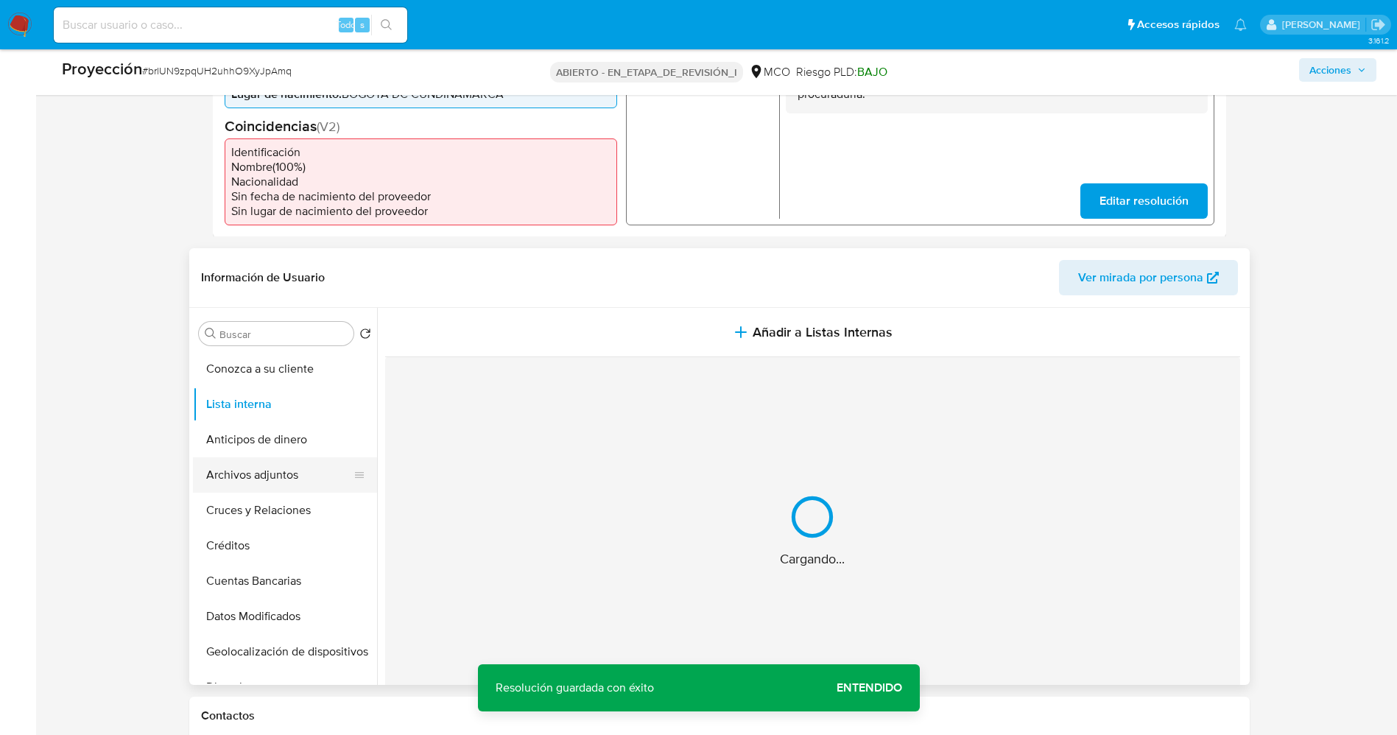
click at [277, 474] on button "Archivos adjuntos" at bounding box center [279, 474] width 172 height 35
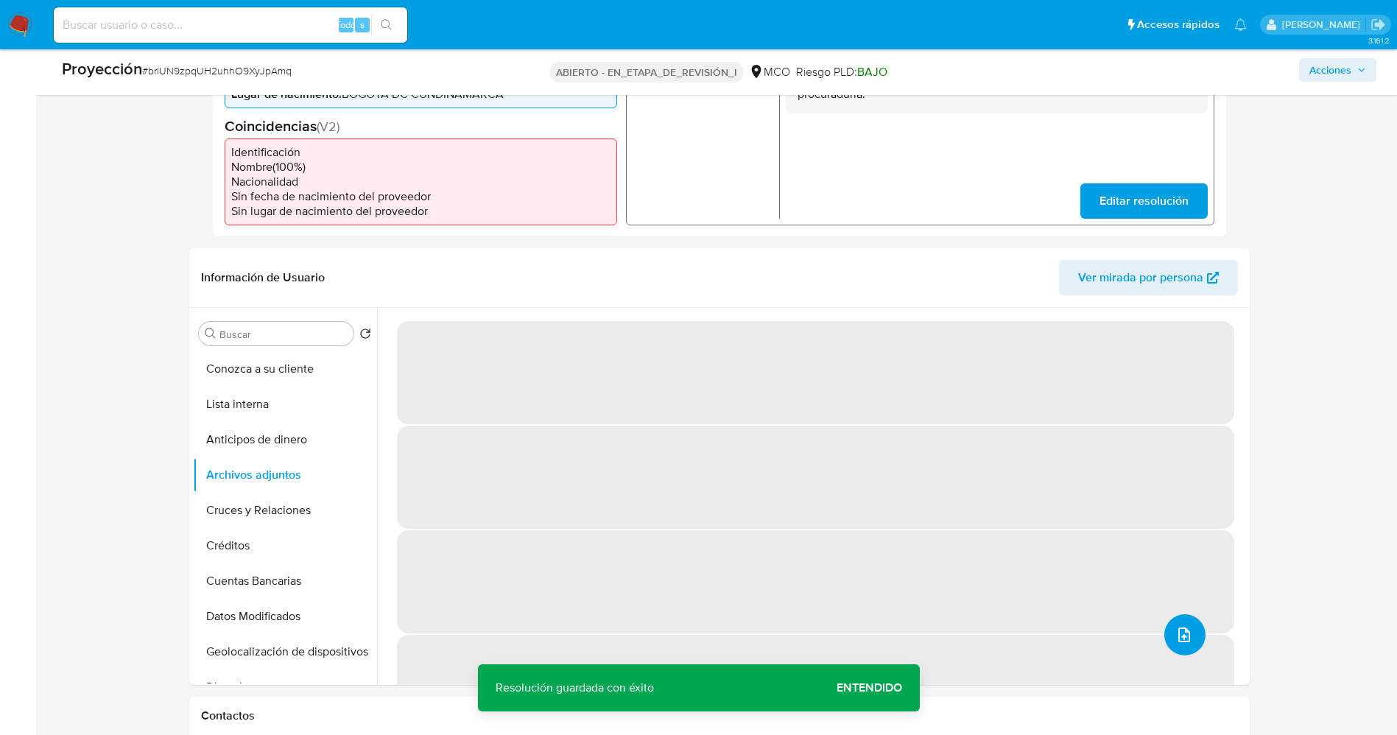
click at [1165, 625] on button "upload-file" at bounding box center [1184, 634] width 41 height 41
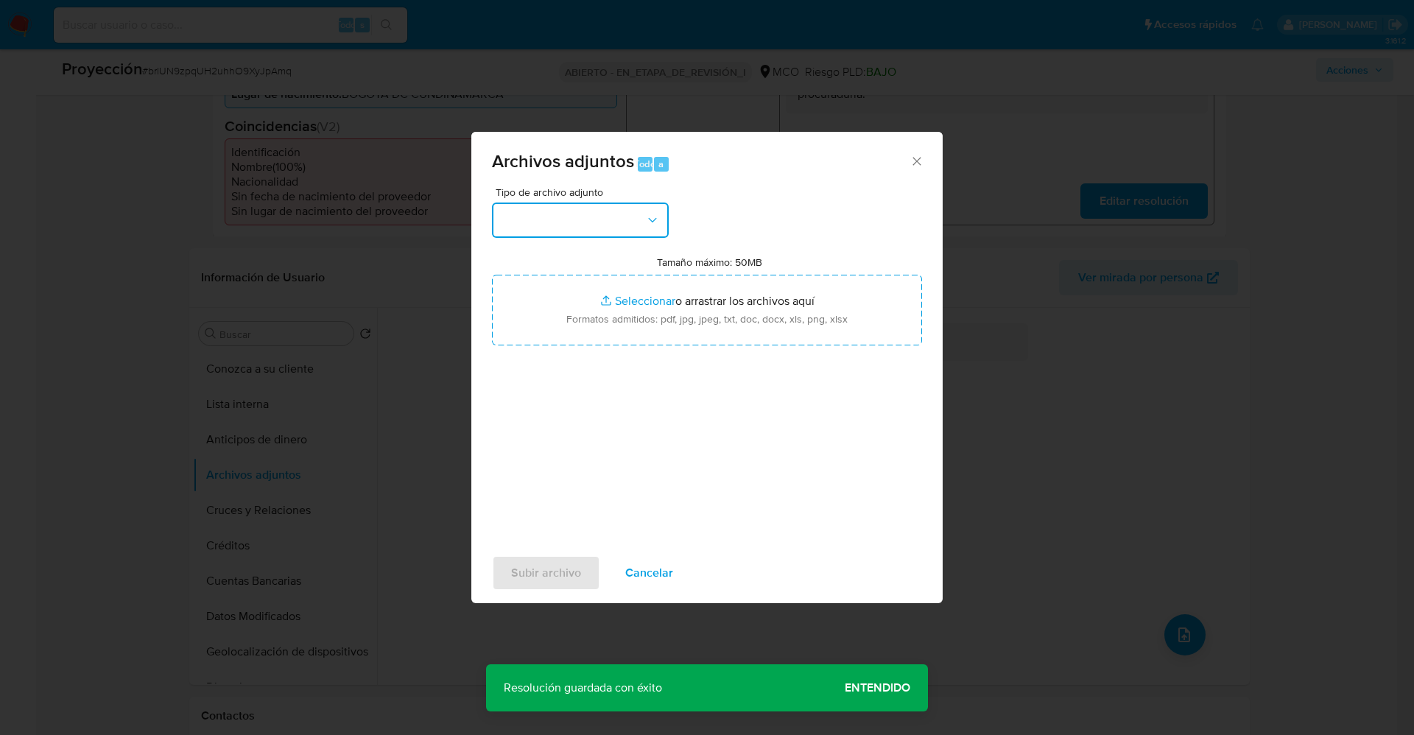
click at [571, 224] on button "button" at bounding box center [580, 220] width 177 height 35
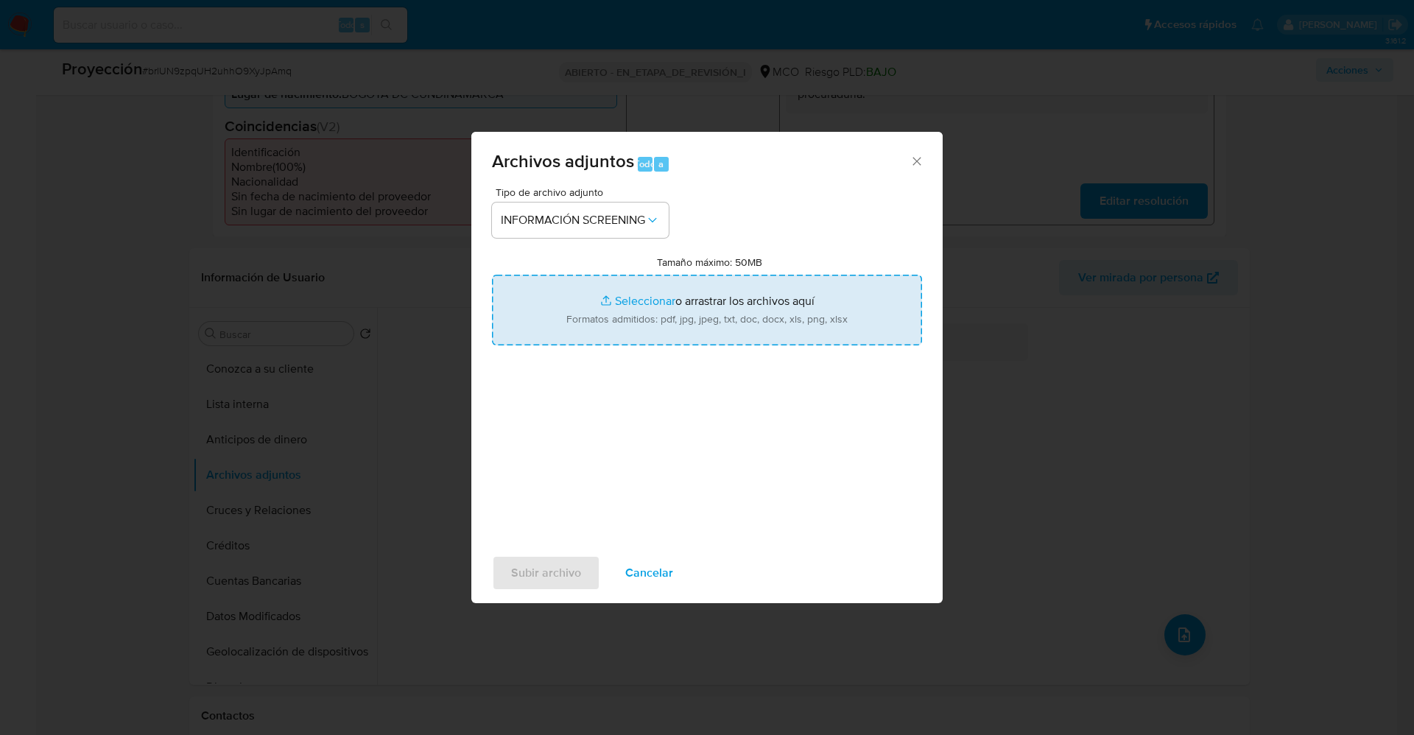
type input "C:\fakepath\_Harly Jeferson Pineda Pérez_ lavado de dinero - Buscar con Google.…"
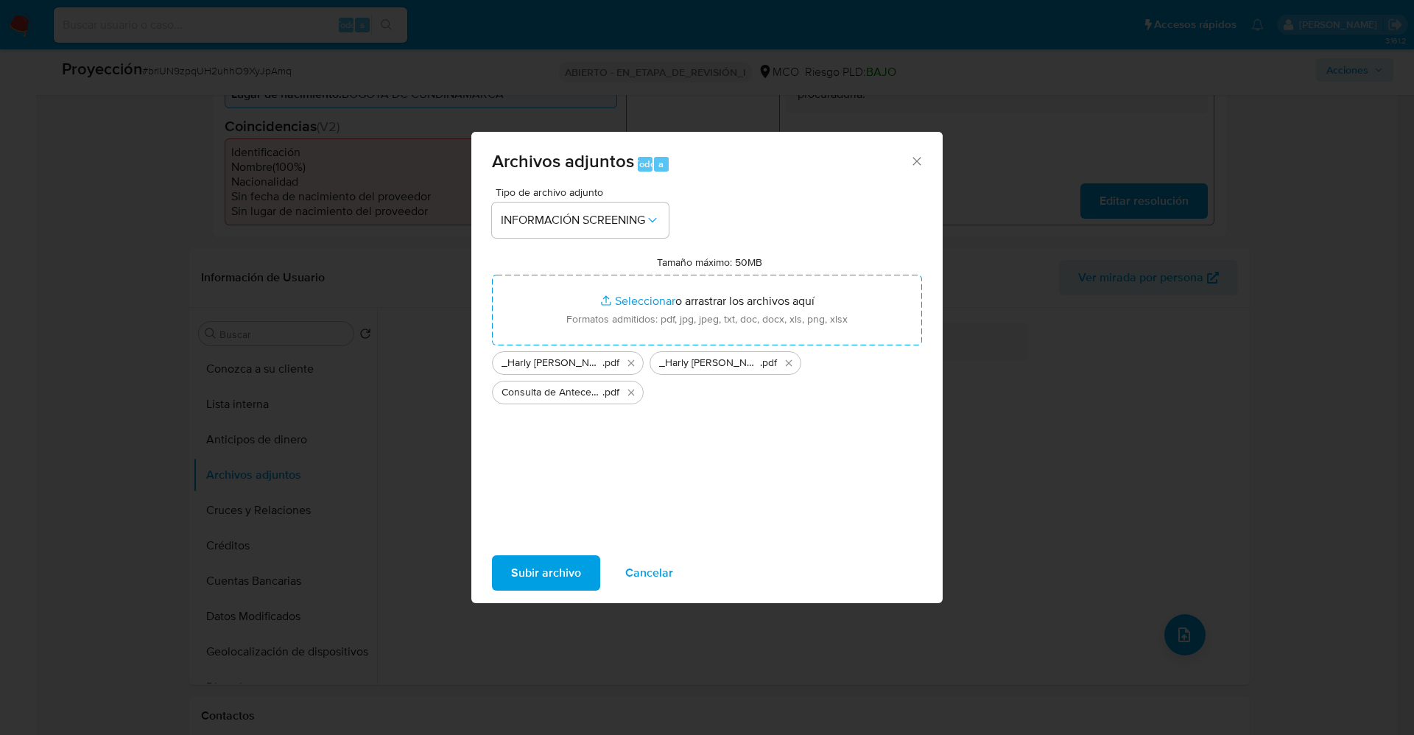
click at [545, 572] on span "Subir archivo" at bounding box center [546, 573] width 70 height 32
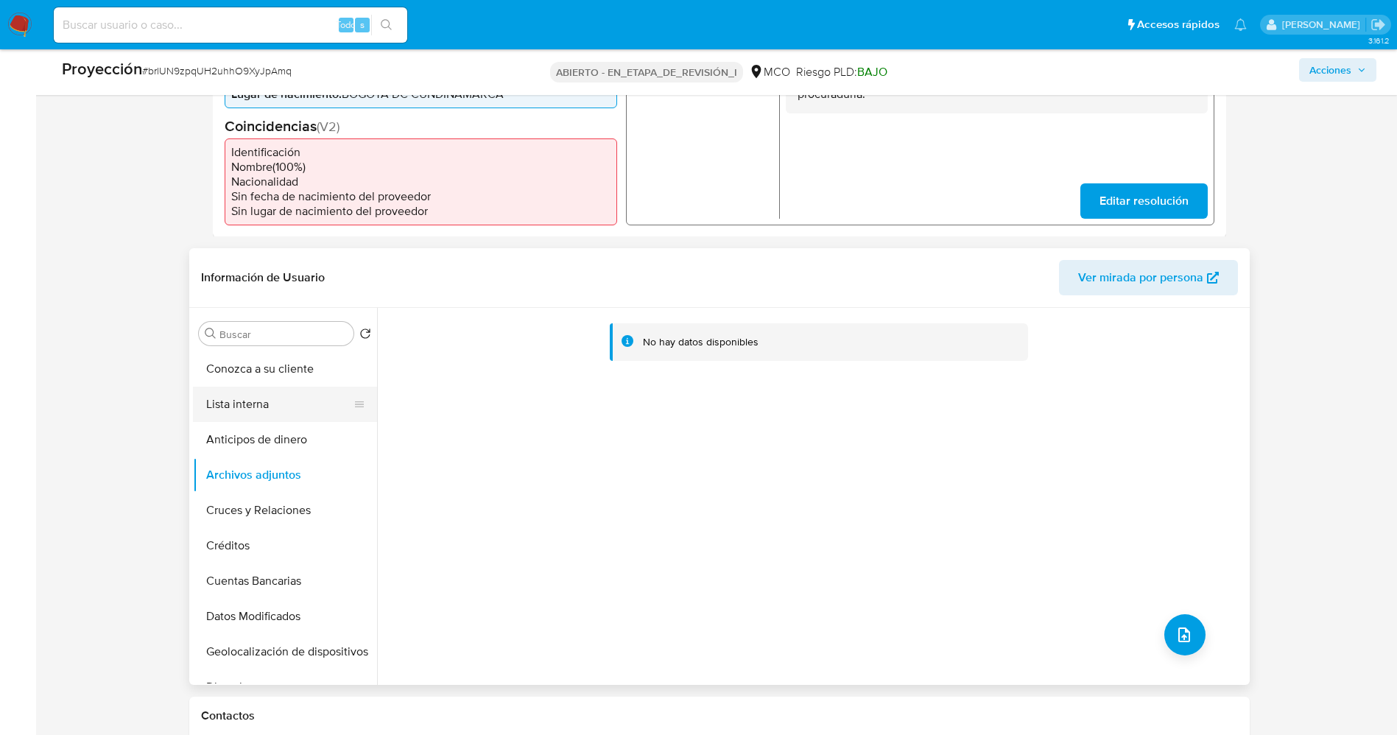
click at [239, 417] on button "Lista interna" at bounding box center [279, 404] width 172 height 35
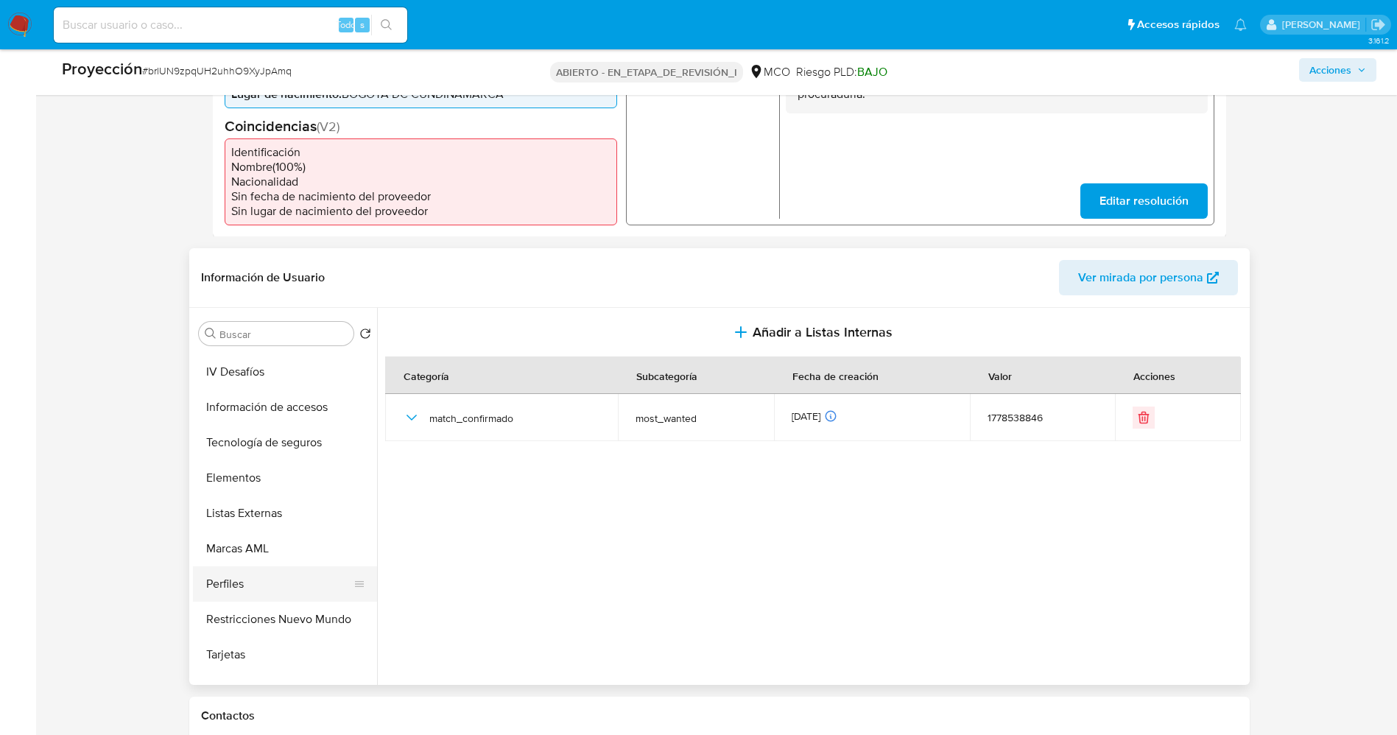
scroll to position [663, 0]
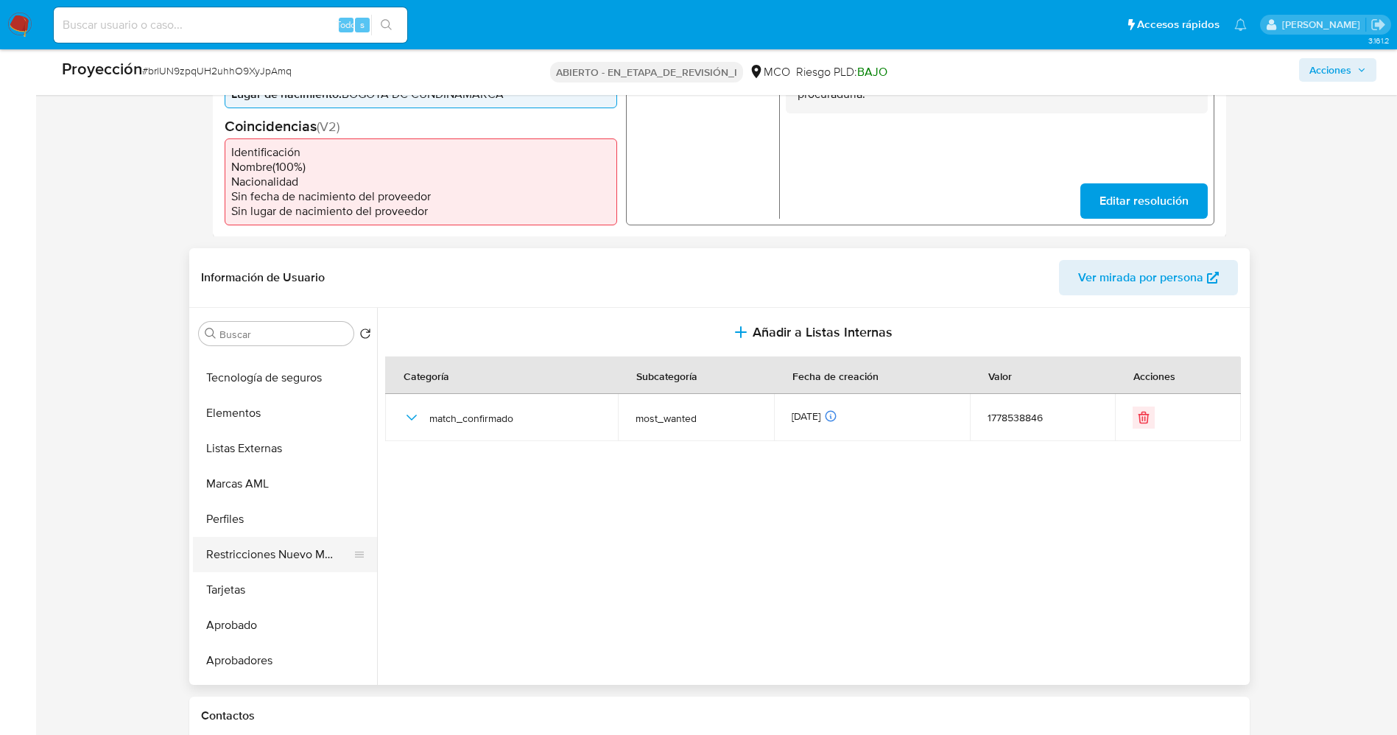
click at [279, 564] on button "Restricciones Nuevo Mundo" at bounding box center [279, 554] width 172 height 35
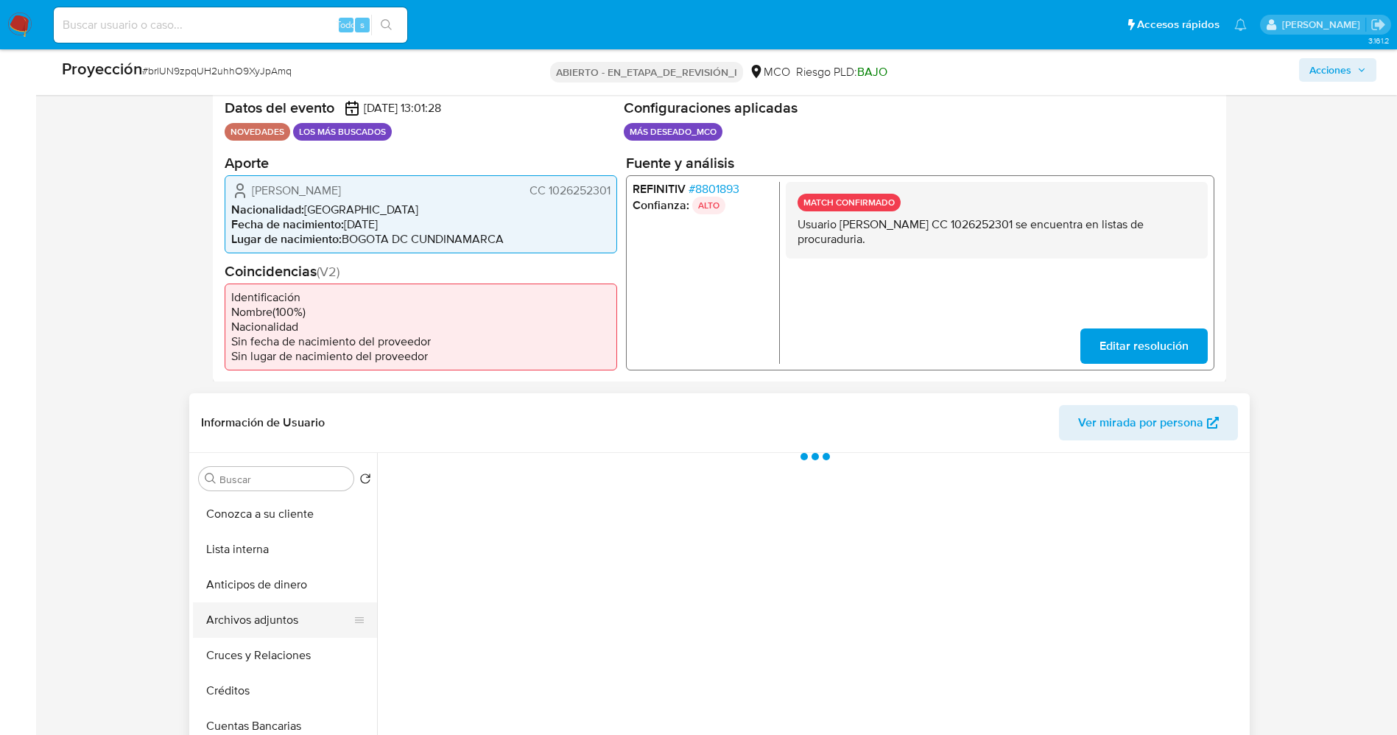
scroll to position [331, 0]
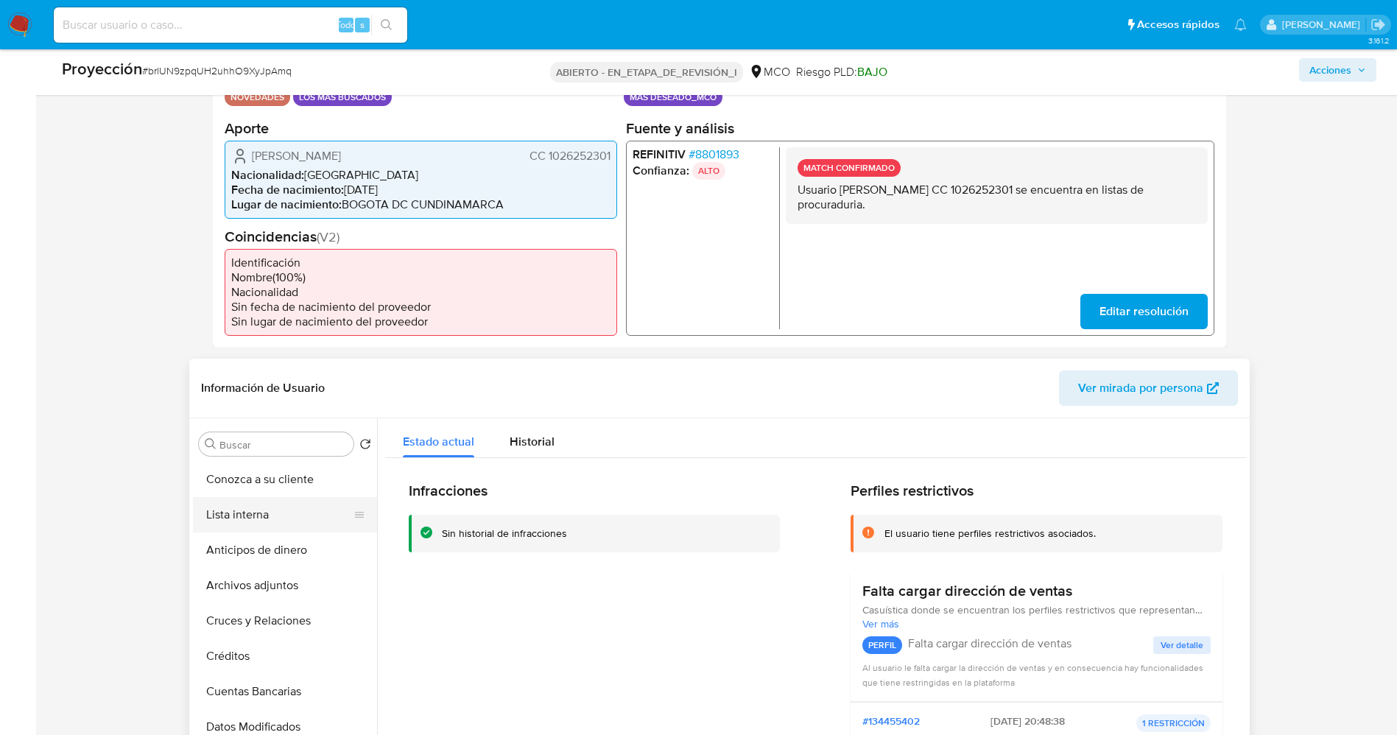
click at [246, 518] on button "Lista interna" at bounding box center [279, 514] width 172 height 35
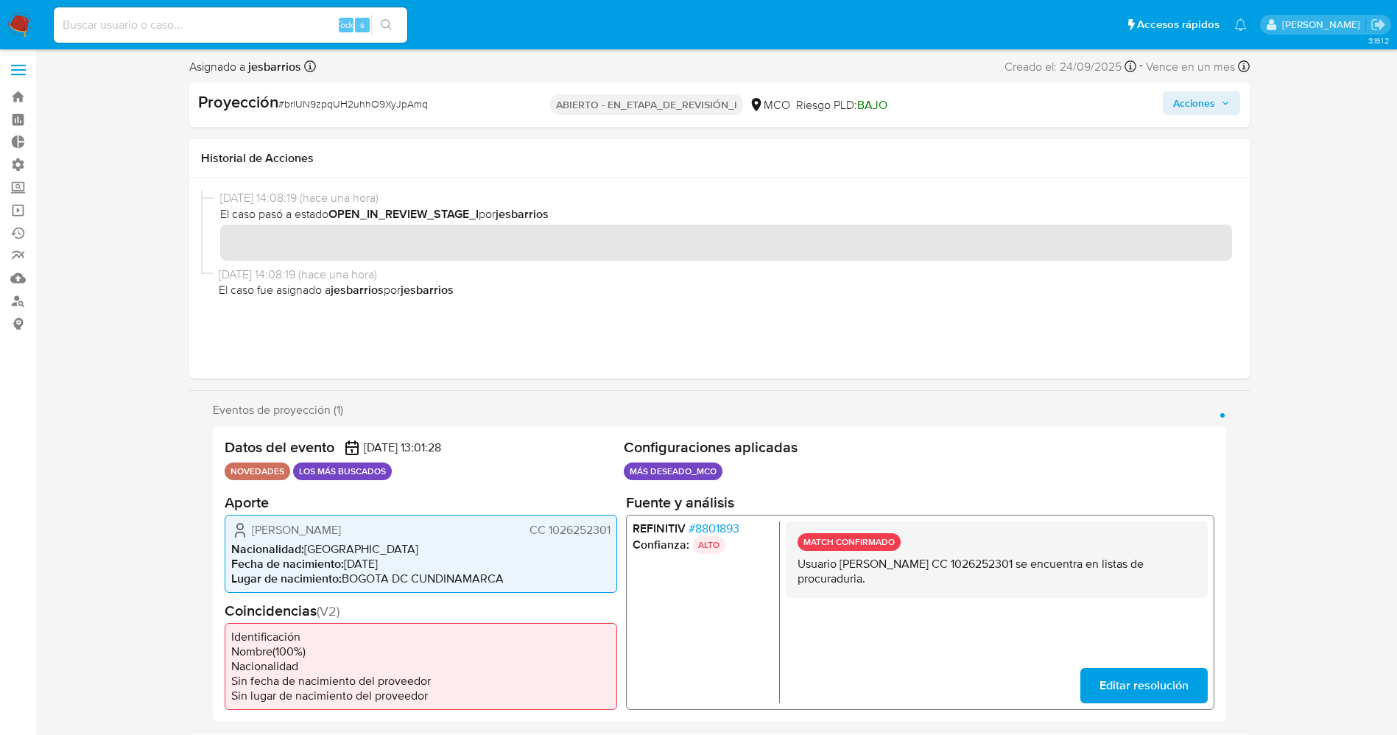
scroll to position [0, 0]
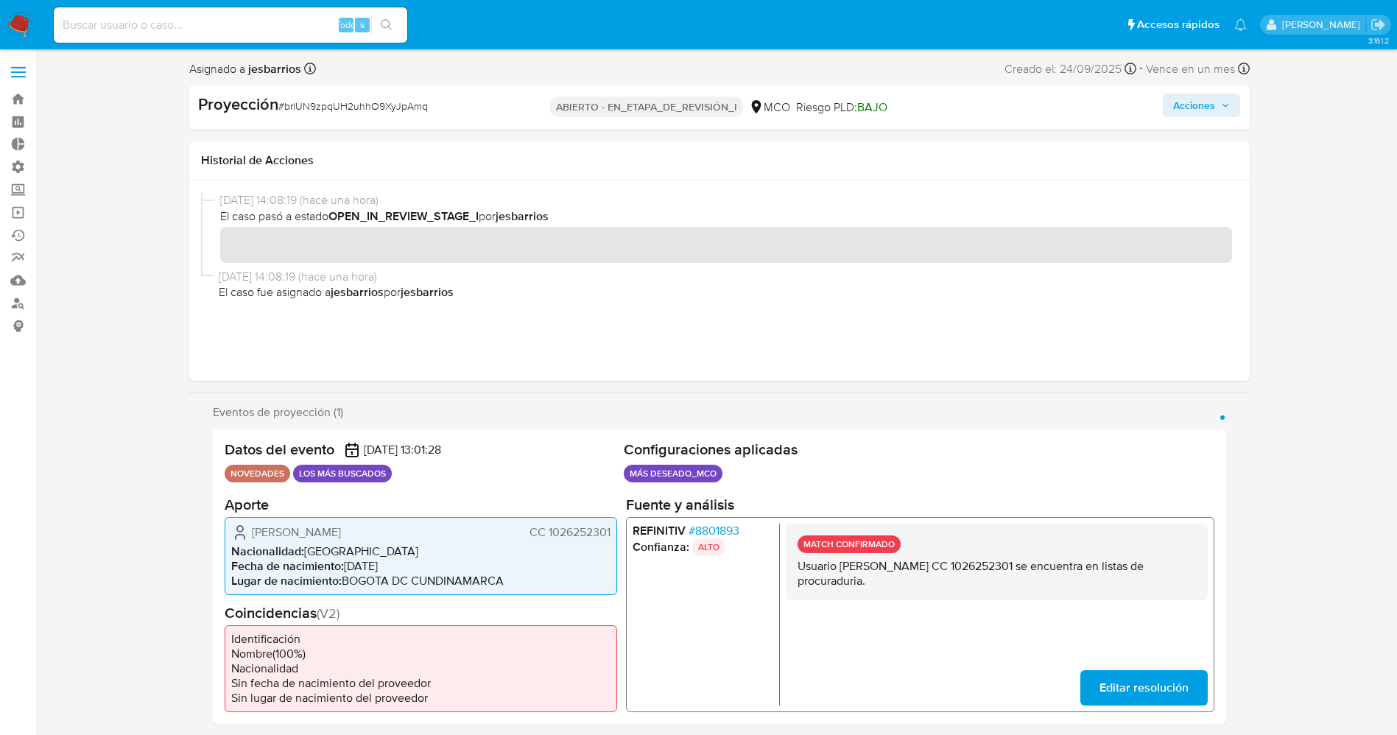
click at [1196, 105] on font "Acciones" at bounding box center [1194, 106] width 42 height 24
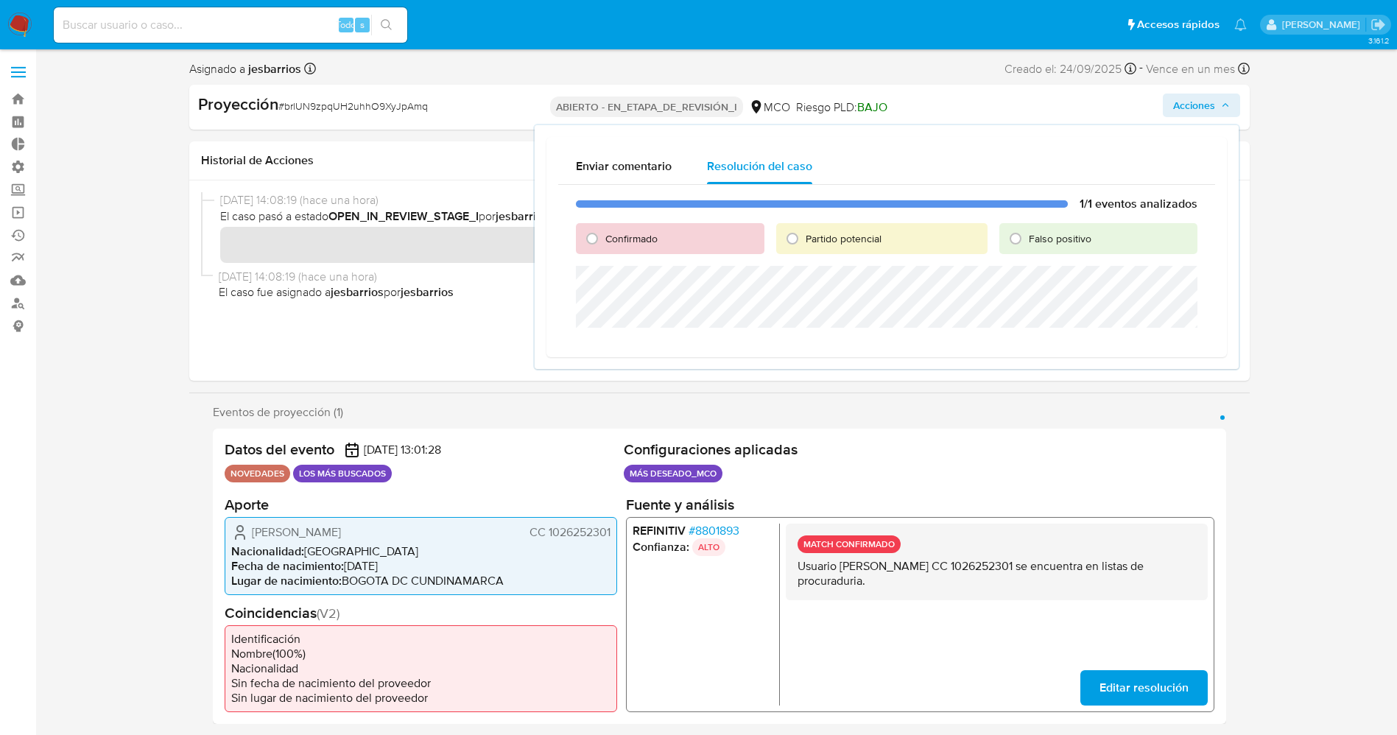
click at [635, 243] on span "Confirmado" at bounding box center [631, 238] width 52 height 15
click at [604, 243] on input "Confirmado" at bounding box center [592, 239] width 24 height 24
radio input "true"
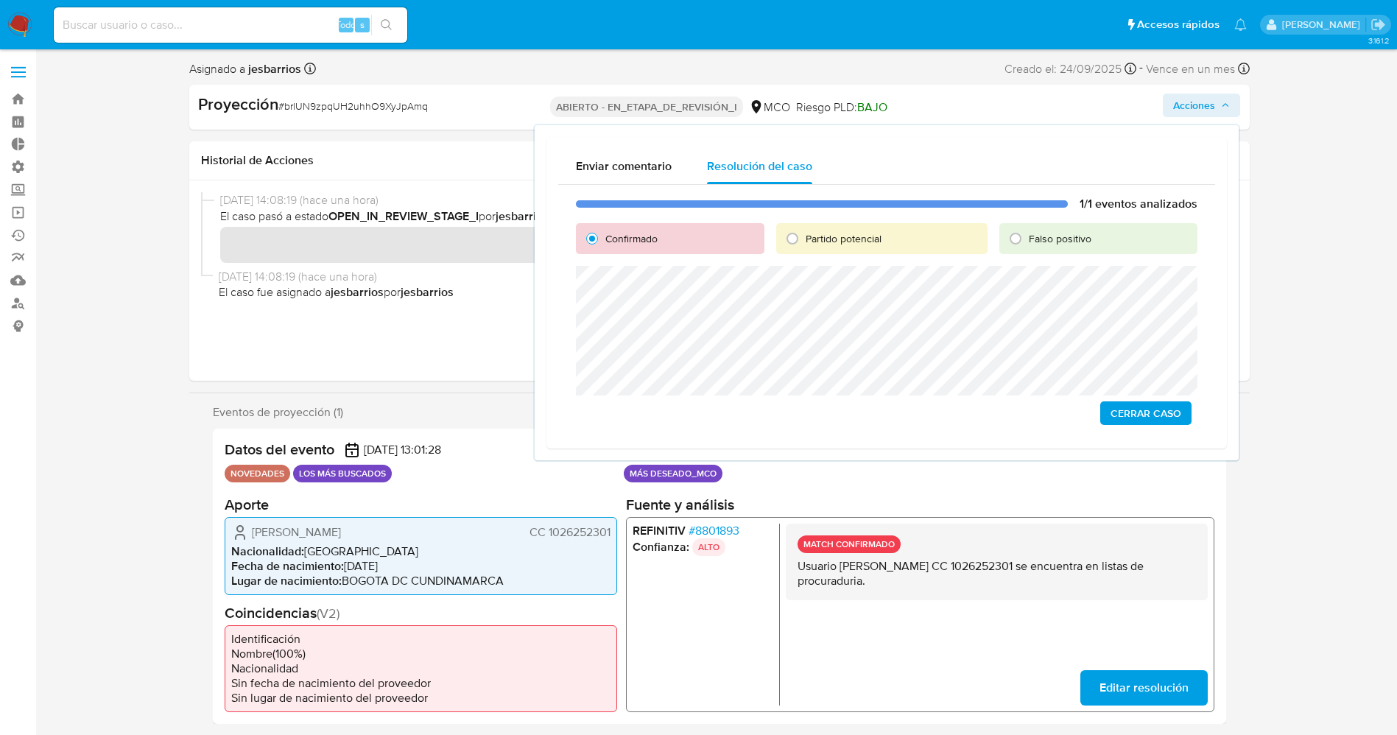
click at [1134, 410] on span "Cerrar Caso" at bounding box center [1146, 413] width 71 height 21
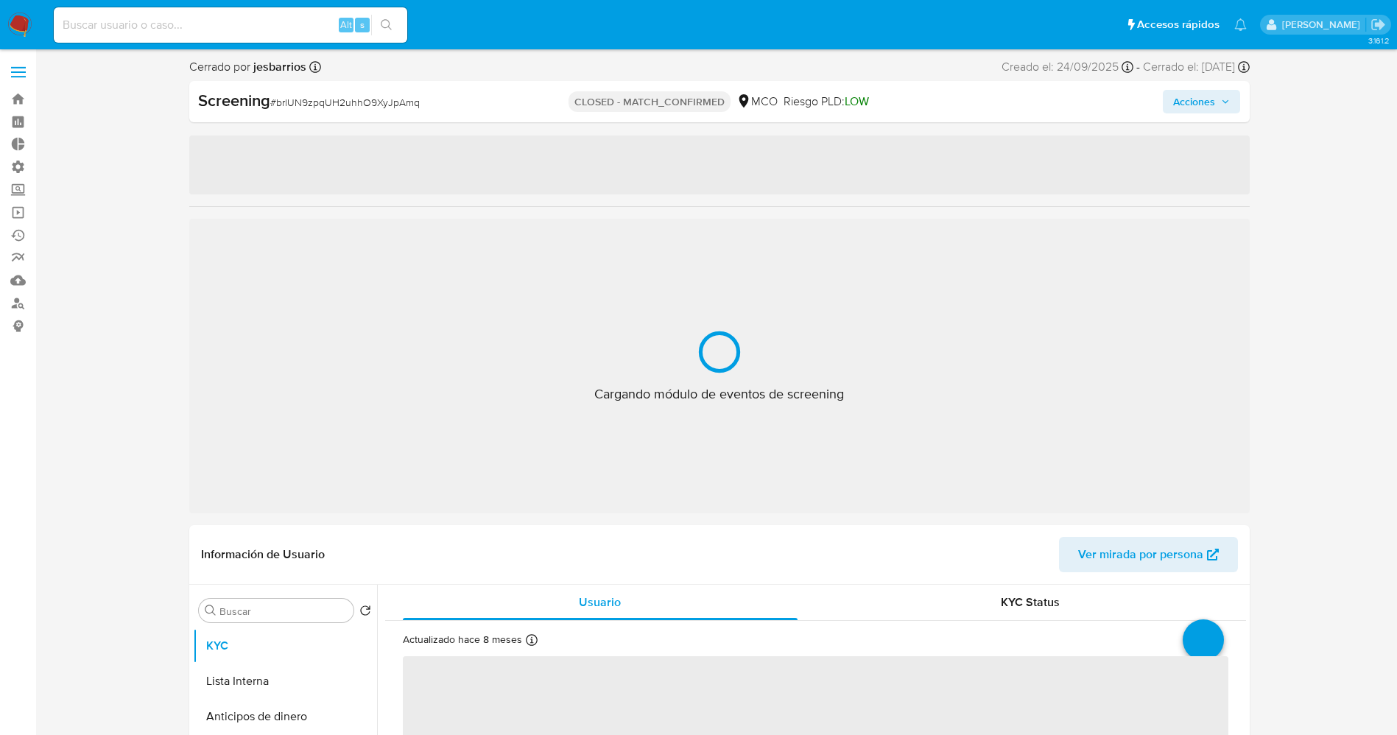
select select "10"
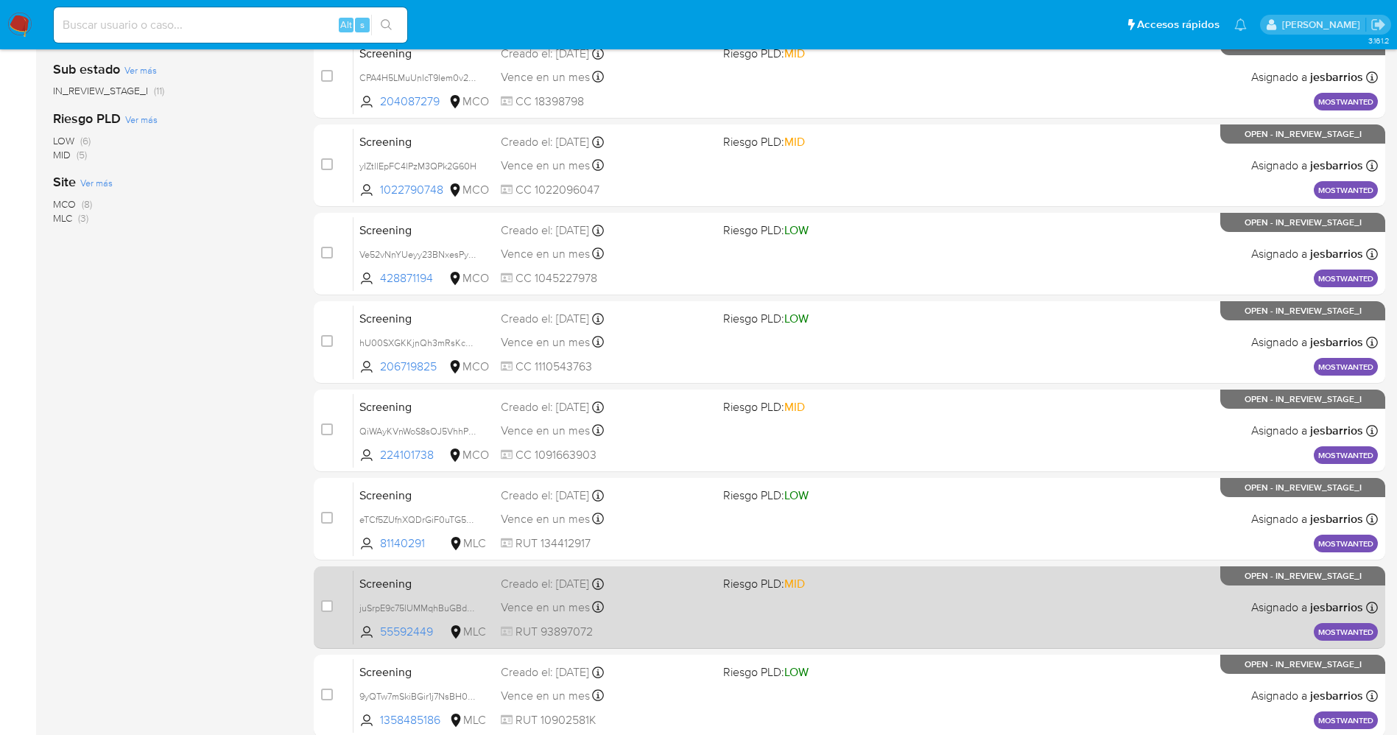
scroll to position [481, 0]
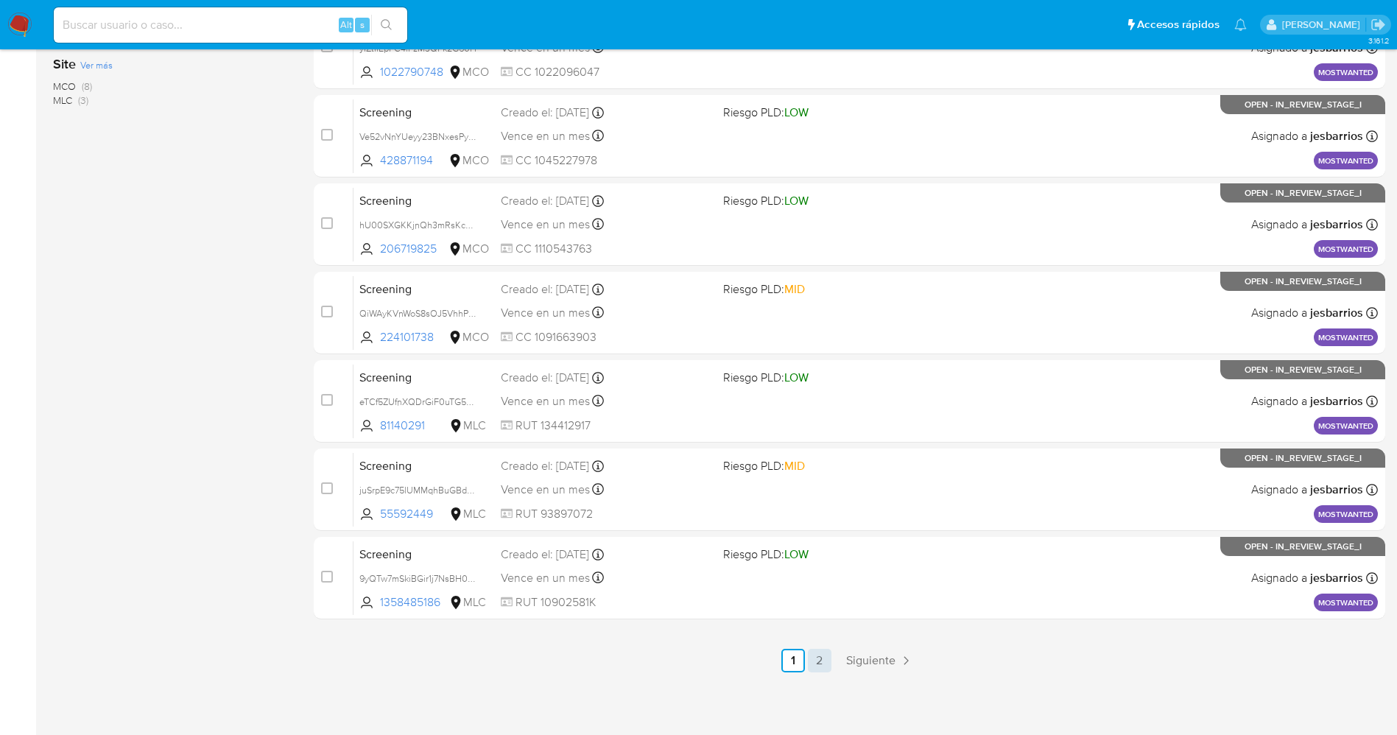
click at [826, 665] on link "2" at bounding box center [820, 661] width 24 height 24
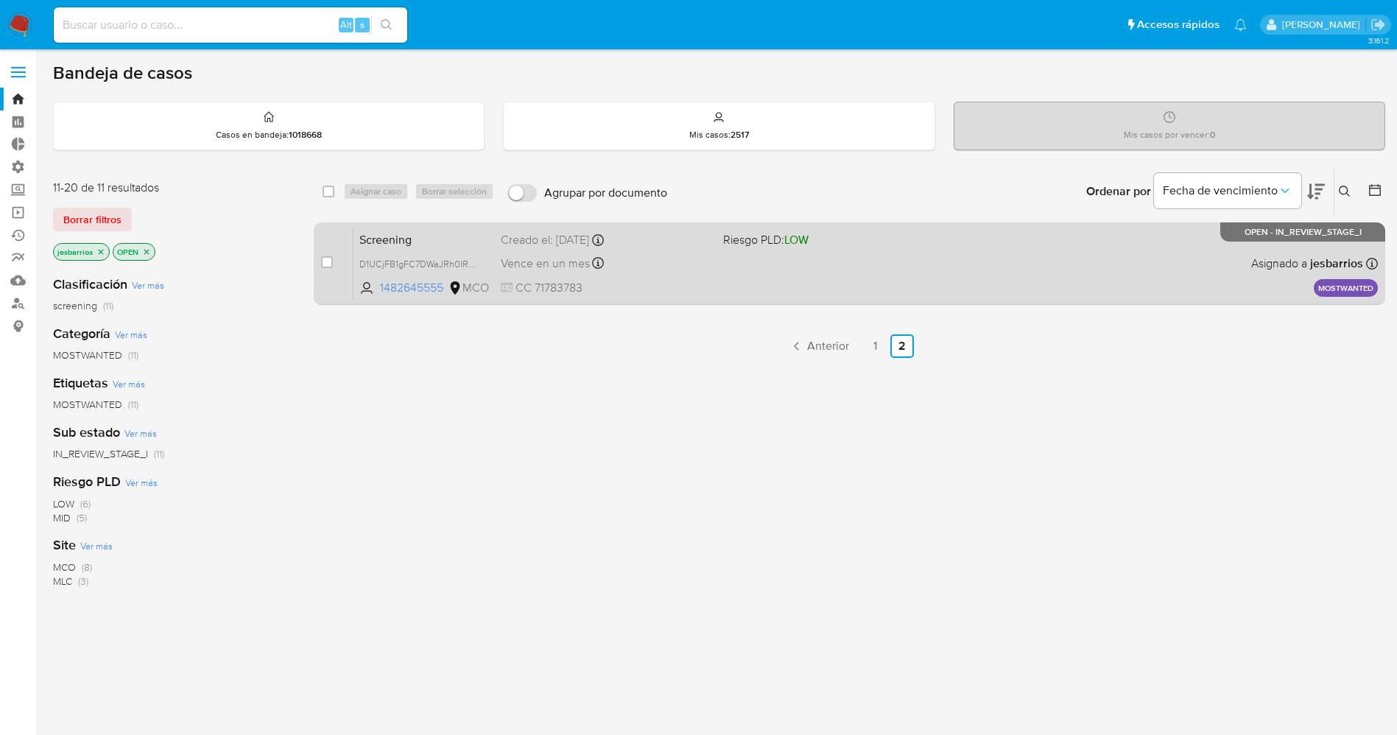
click at [751, 301] on div "case-item-checkbox No es posible asignar el caso Screening D1UCjFB1gFC7DWaJRh0I…" at bounding box center [850, 263] width 1072 height 82
click at [735, 275] on div "Screening D1UCjFB1gFC7DWaJRh0IRHox 1482645555 MCO Riesgo PLD: LOW Creado el: [D…" at bounding box center [866, 263] width 1025 height 74
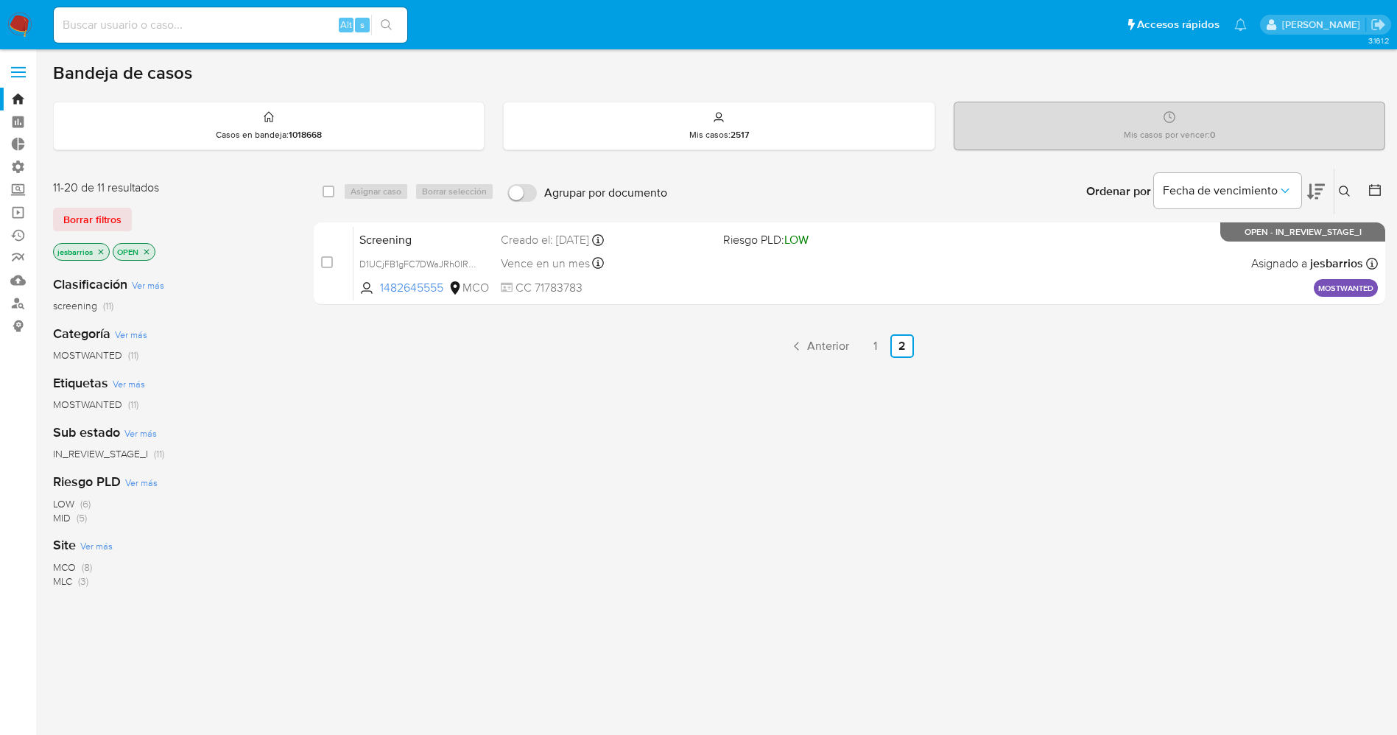
drag, startPoint x: 16, startPoint y: 17, endPoint x: 40, endPoint y: 6, distance: 26.0
click at [16, 17] on img at bounding box center [19, 25] width 25 height 25
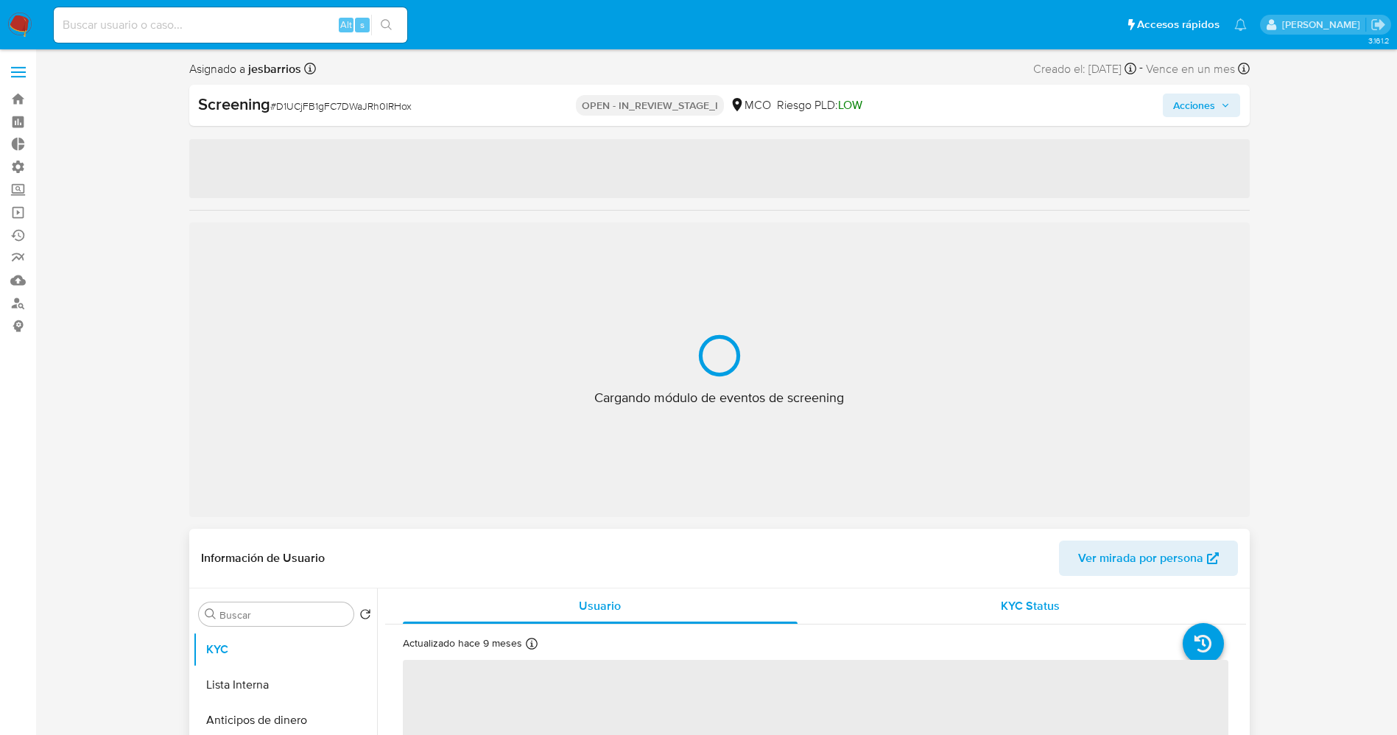
select select "10"
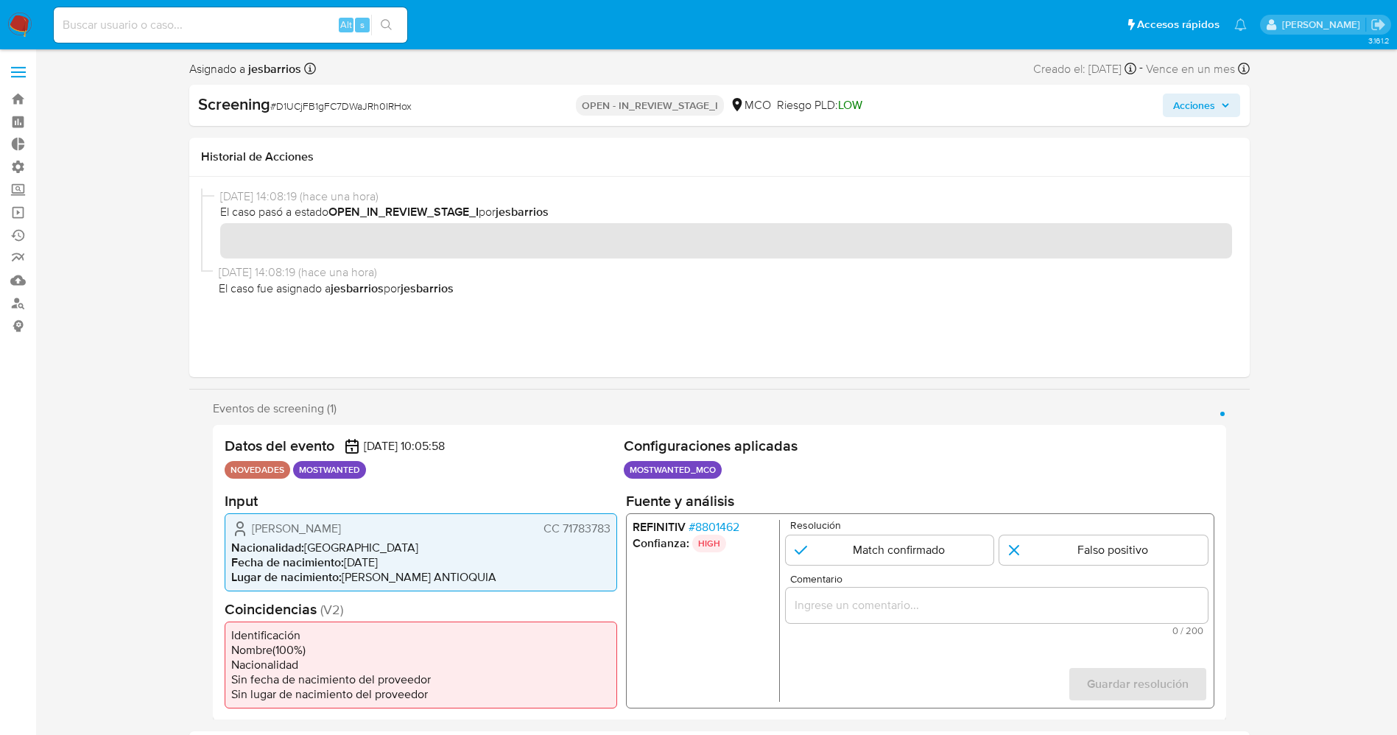
click at [728, 527] on span "# 8801462" at bounding box center [713, 526] width 51 height 15
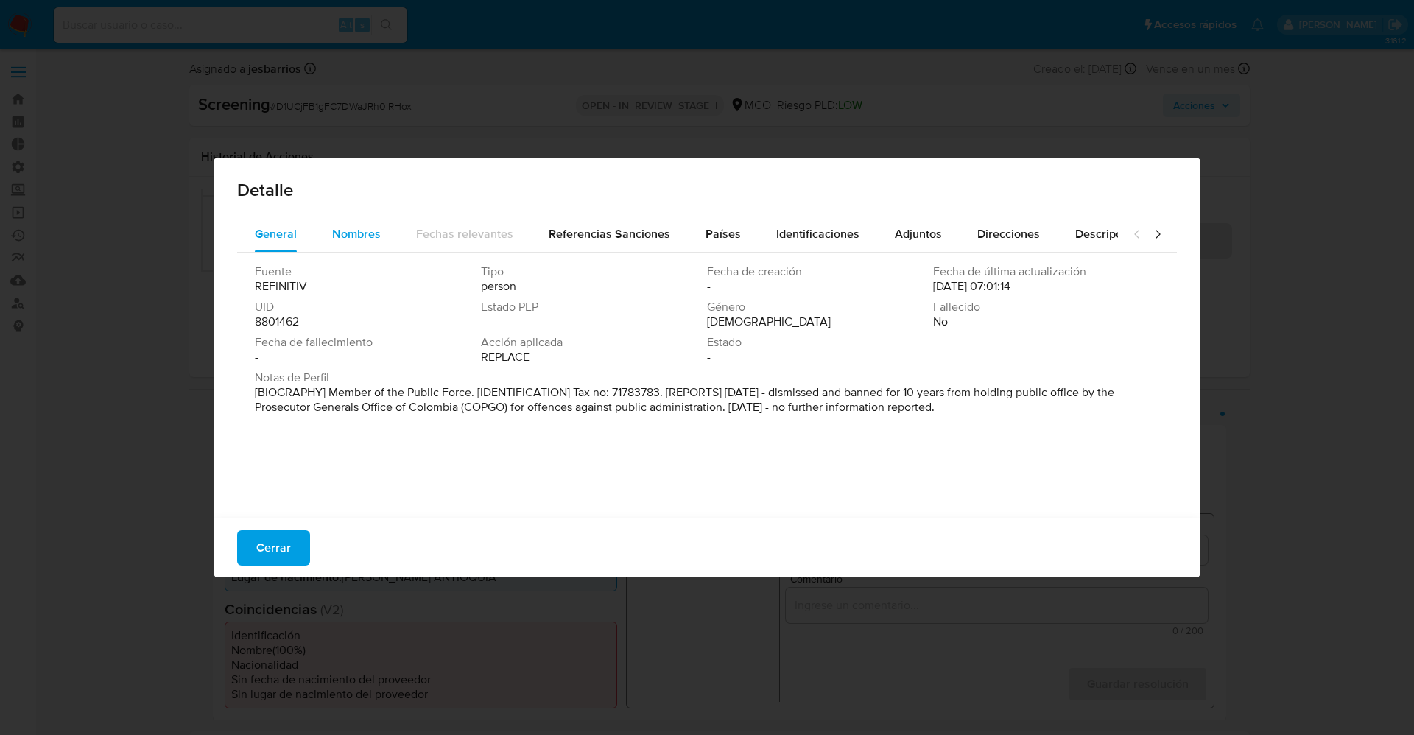
click at [363, 238] on span "Nombres" at bounding box center [356, 233] width 49 height 17
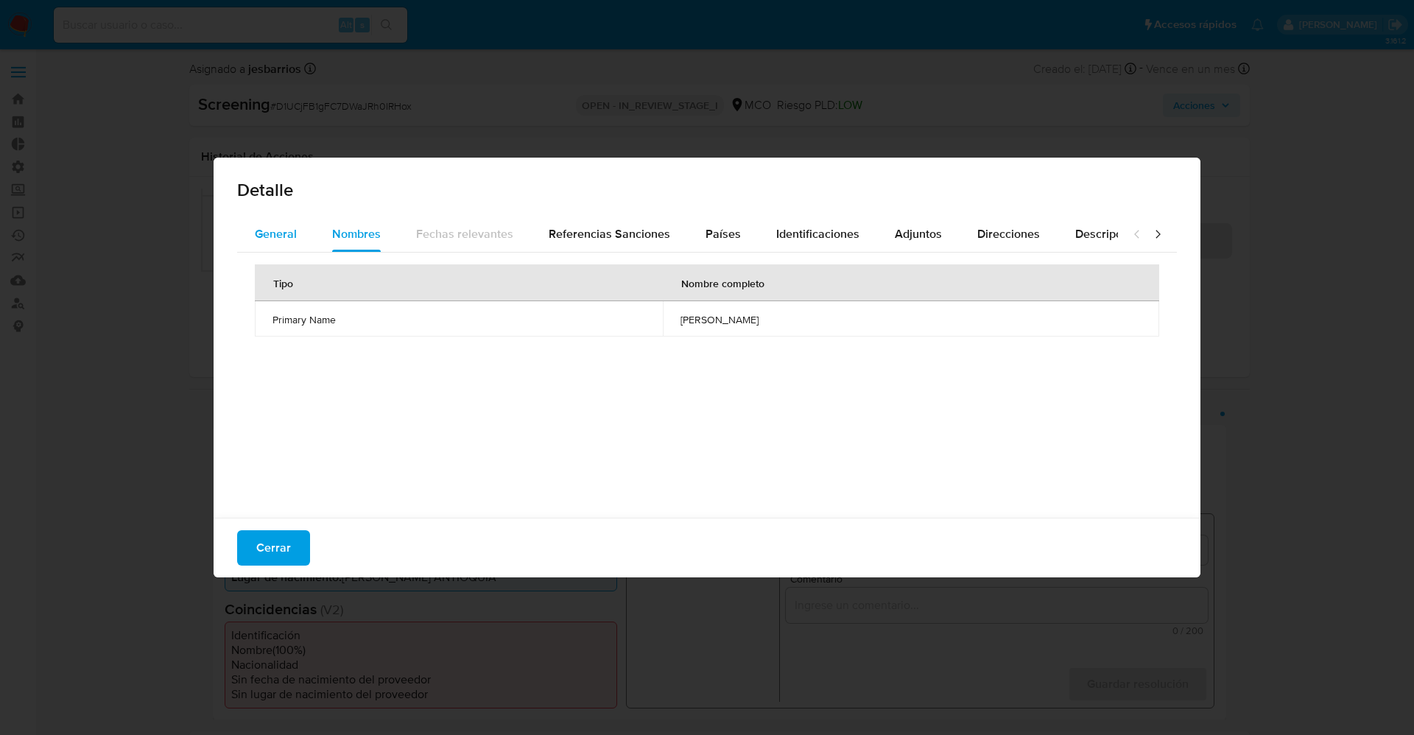
click at [264, 229] on span "General" at bounding box center [276, 233] width 42 height 17
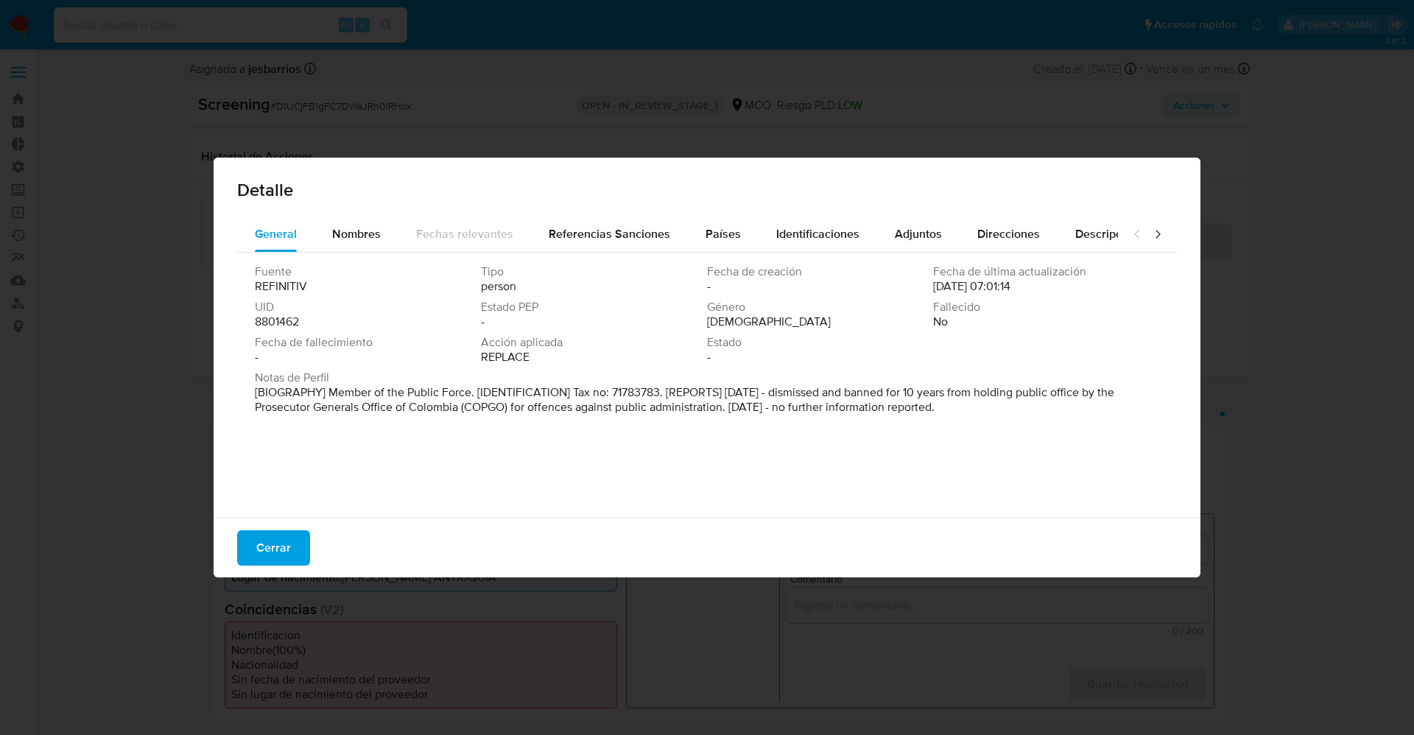
drag, startPoint x: 528, startPoint y: 389, endPoint x: 1065, endPoint y: 425, distance: 538.2
click at [1065, 425] on div "Fuente REFINITIV Tipo person Fecha de creación - Fecha de última actualización …" at bounding box center [707, 382] width 940 height 258
click at [362, 231] on span "Nombres" at bounding box center [356, 233] width 49 height 17
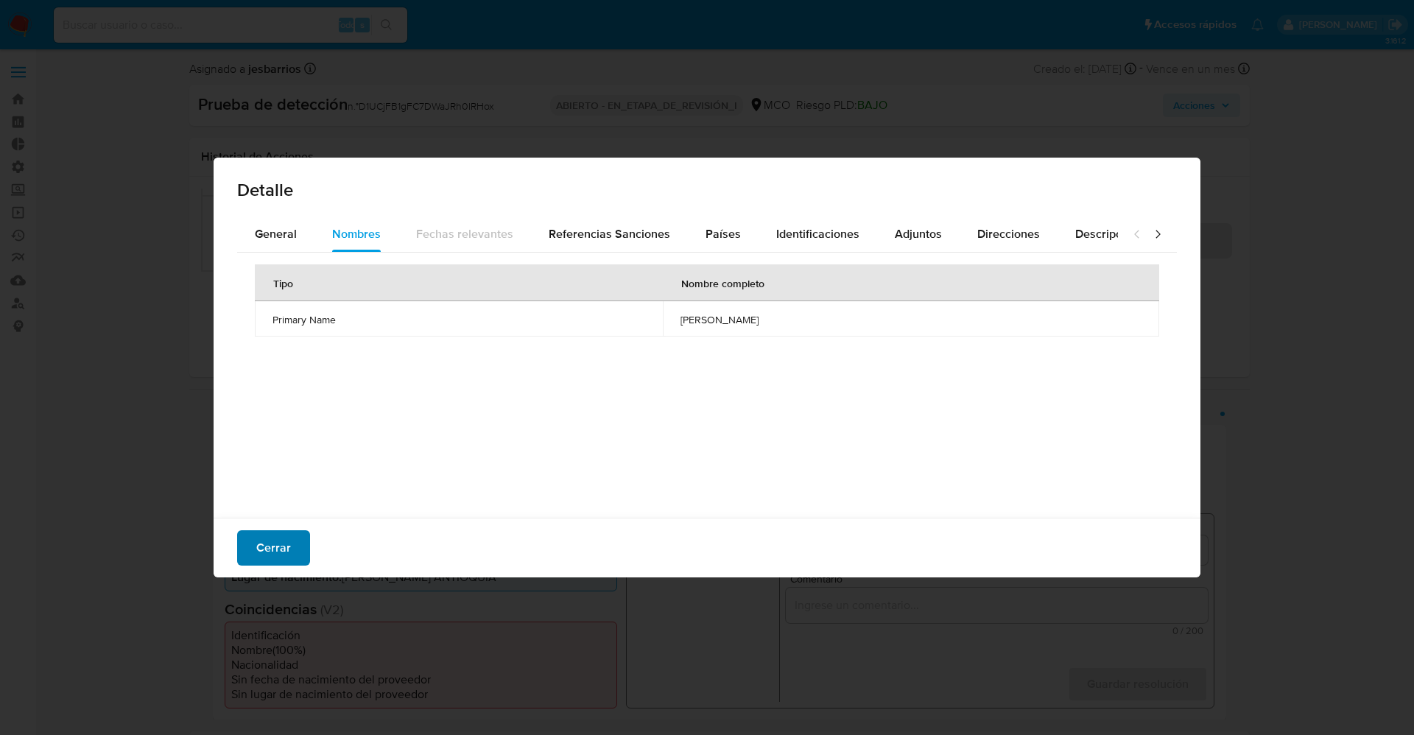
click at [301, 552] on button "Cerrar" at bounding box center [273, 547] width 73 height 35
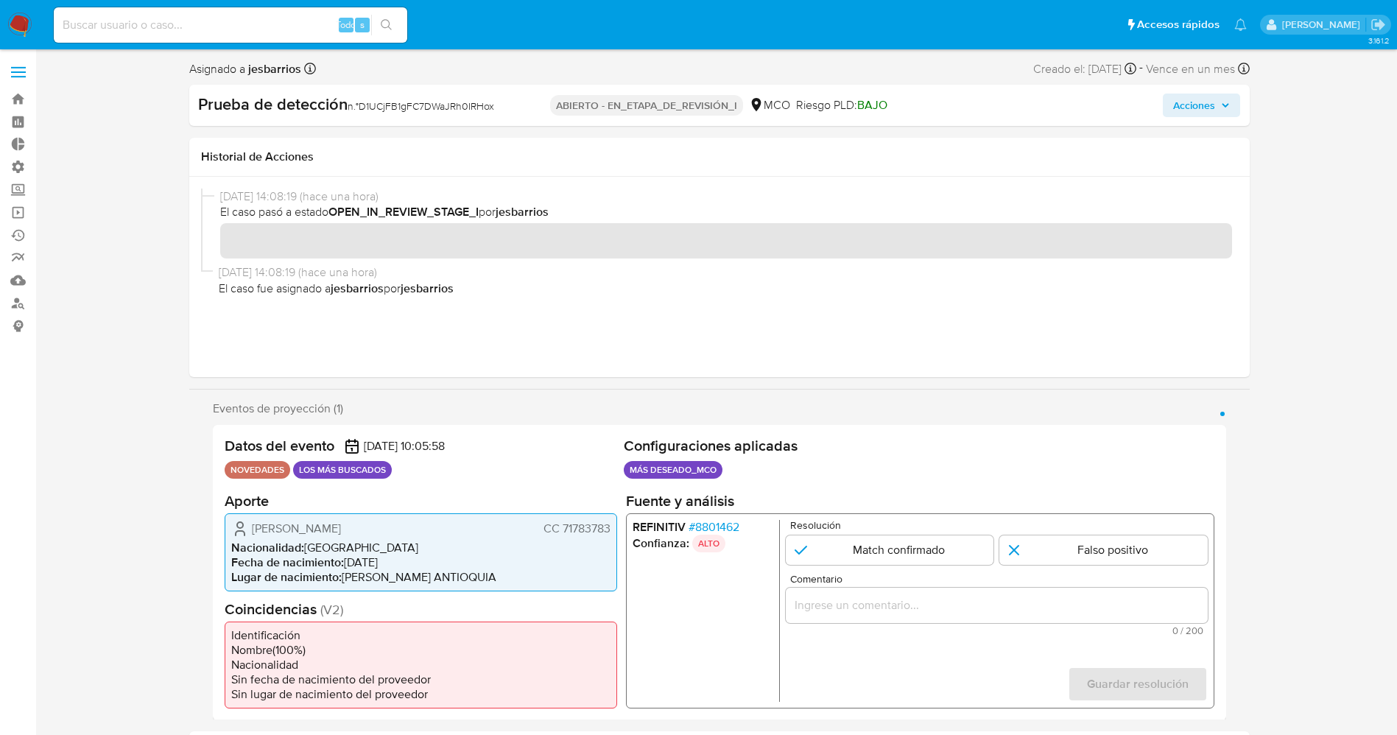
click at [738, 527] on font "8801462" at bounding box center [717, 526] width 44 height 17
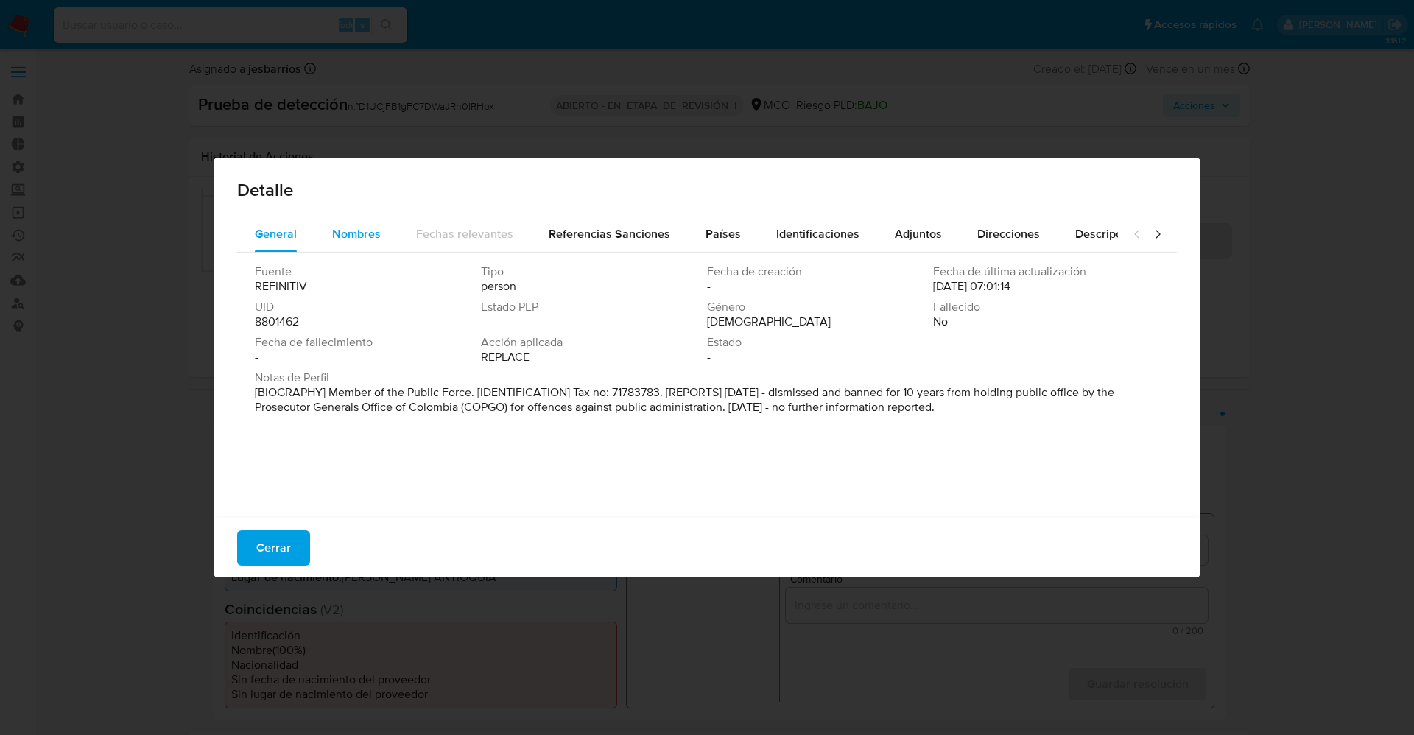
click at [380, 235] on button "Nombres" at bounding box center [357, 234] width 84 height 35
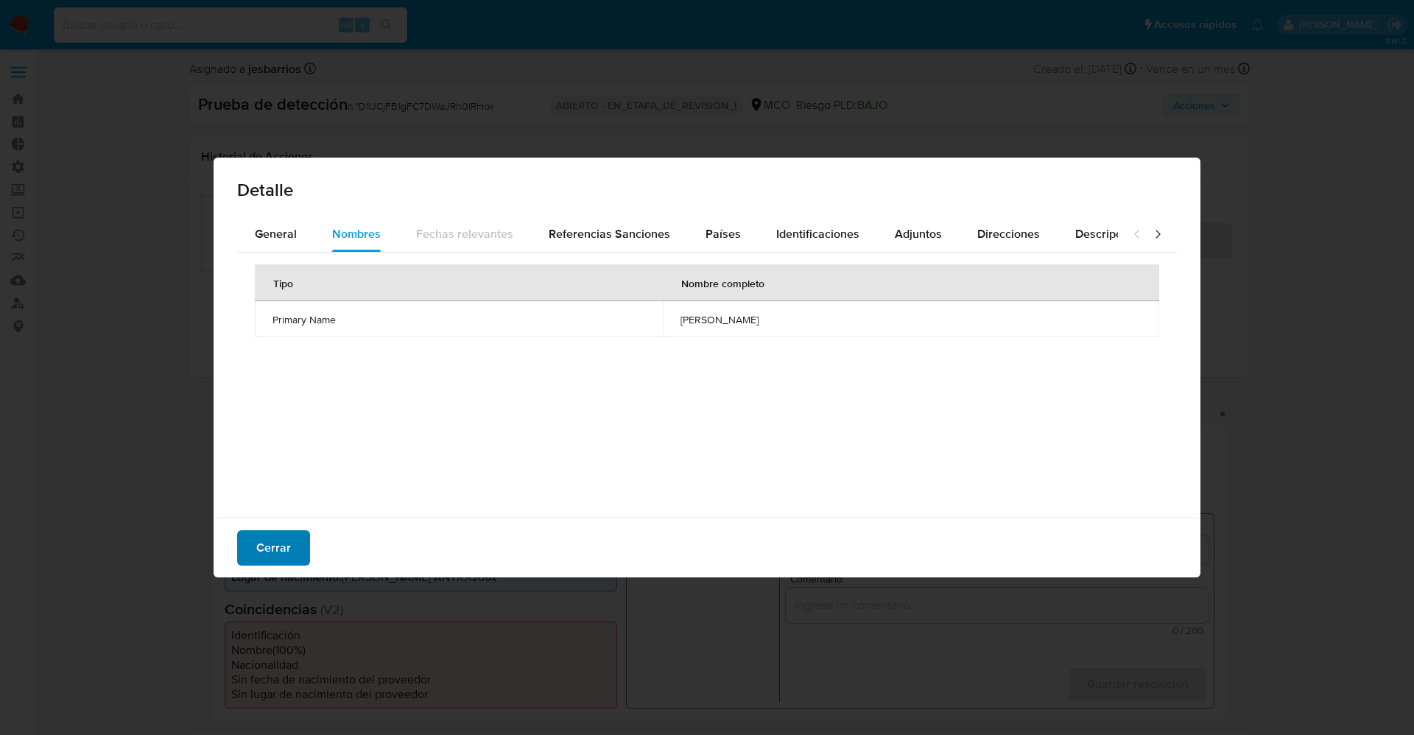
click at [286, 539] on font "Cerrar" at bounding box center [273, 547] width 35 height 35
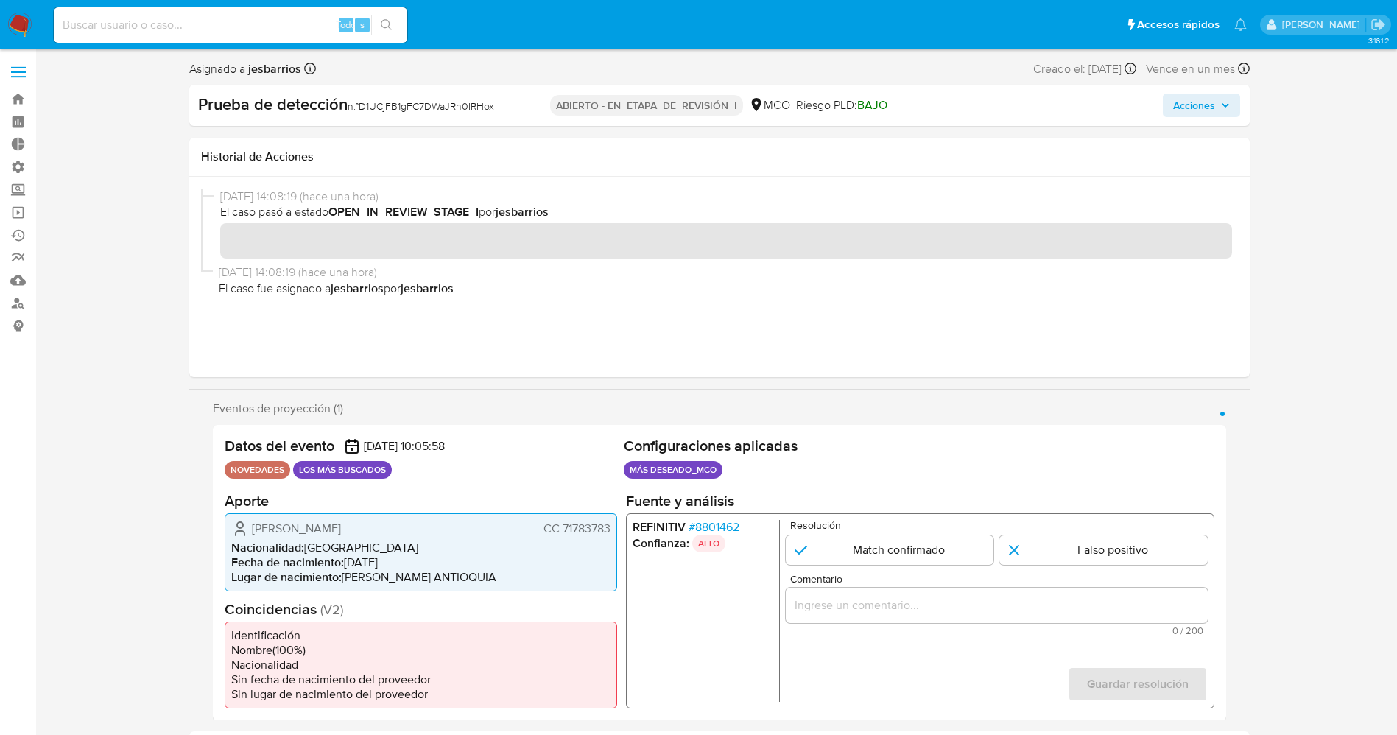
drag, startPoint x: 559, startPoint y: 530, endPoint x: 609, endPoint y: 529, distance: 50.1
click at [609, 529] on font "CC 71783783" at bounding box center [576, 527] width 67 height 17
drag, startPoint x: 281, startPoint y: 527, endPoint x: 430, endPoint y: 530, distance: 148.8
click at [430, 530] on div "[PERSON_NAME] CC 71783783" at bounding box center [420, 528] width 379 height 18
click at [304, 540] on span "Nacionalidad :" at bounding box center [267, 546] width 73 height 17
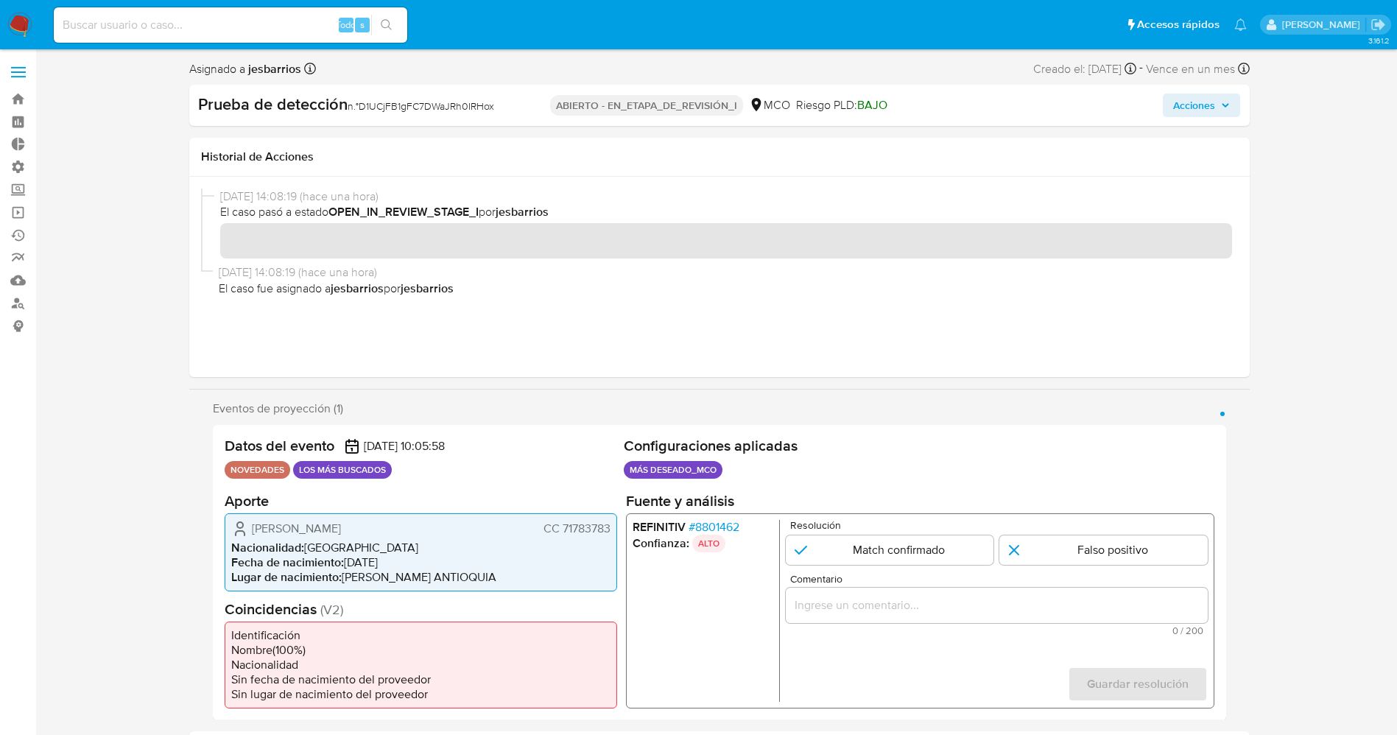
drag, startPoint x: 246, startPoint y: 526, endPoint x: 605, endPoint y: 535, distance: 359.6
click at [617, 535] on div "Datos del evento [DATE] 10:05:58 NOVEDADES LOS MÁS BUSCADOS Configuraciones apl…" at bounding box center [720, 572] width 1014 height 295
click at [915, 558] on input "1 de 1" at bounding box center [889, 549] width 208 height 29
radio input "true"
click at [921, 603] on input "Comentario" at bounding box center [996, 604] width 422 height 19
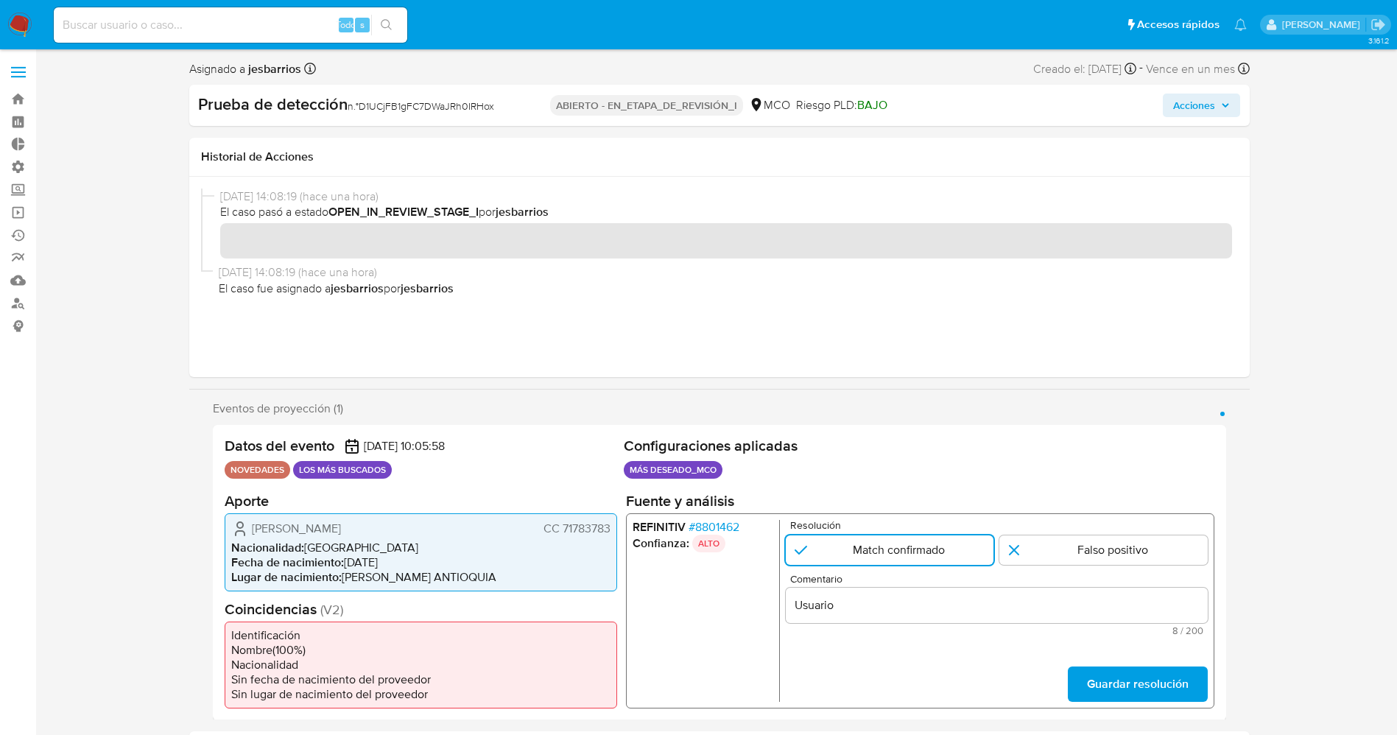
drag, startPoint x: 250, startPoint y: 522, endPoint x: 611, endPoint y: 524, distance: 361.7
click at [611, 524] on div "[PERSON_NAME] CC 71783783 Nacionalidad : [DEMOGRAPHIC_DATA] Fecha de nacimiento…" at bounding box center [421, 552] width 393 height 78
click at [906, 606] on input "Usuario" at bounding box center [996, 604] width 422 height 19
paste input "Milton Cesar Ceballos Henao CC 71783783"
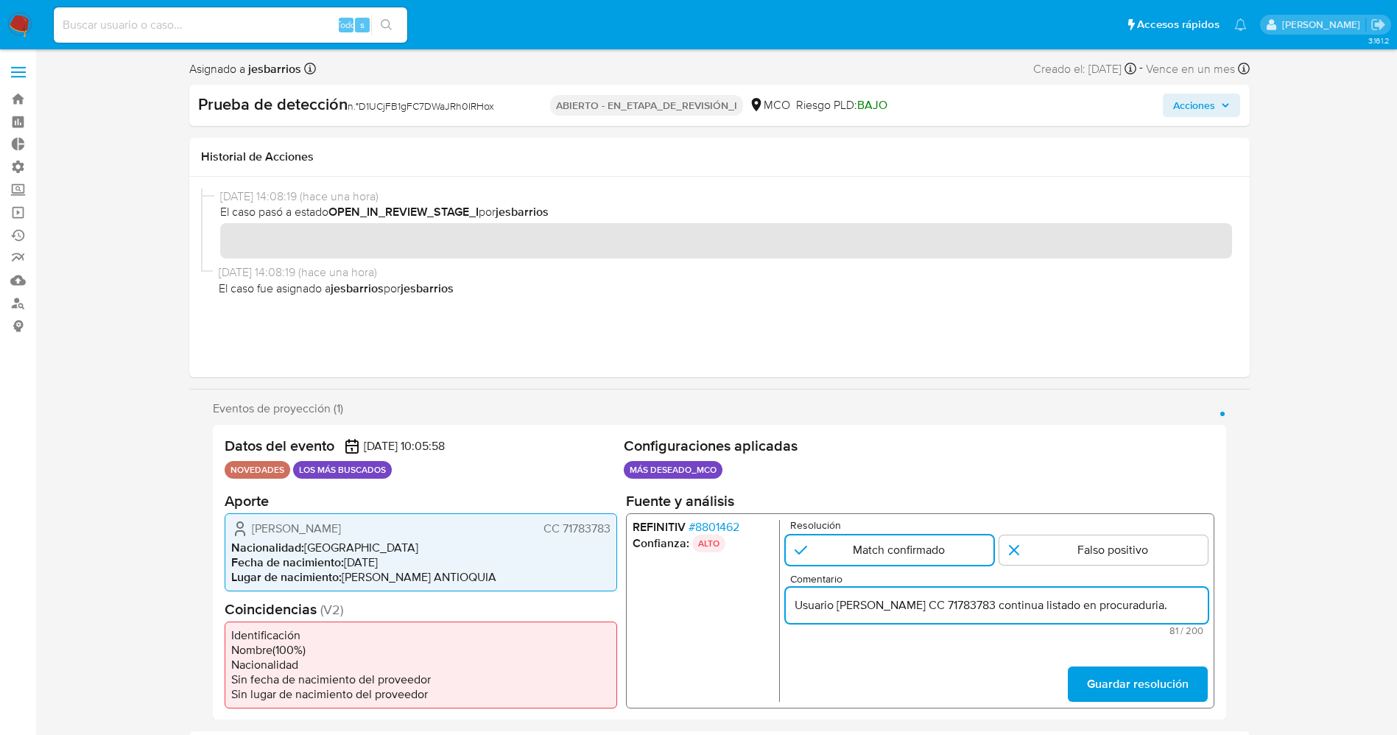
scroll to position [0, 32]
type input "Usuario Milton Cesar Ceballos Henao CC 71783783 continua listado en procuraduri…"
click at [1112, 691] on span "Guardar resolución" at bounding box center [1137, 683] width 102 height 32
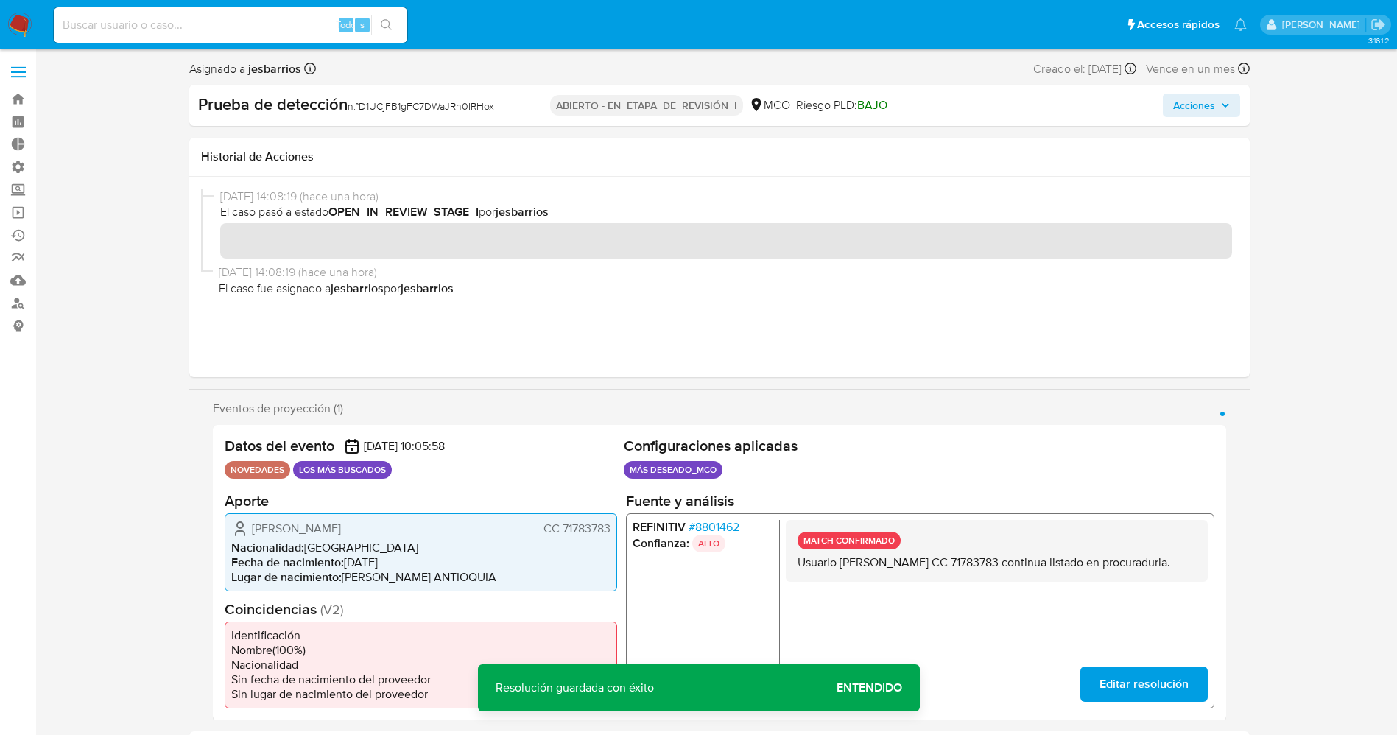
drag, startPoint x: 805, startPoint y: 566, endPoint x: 863, endPoint y: 586, distance: 61.5
click at [863, 581] on div "MATCH CONFIRMADO Usuario Milton Cesar Ceballos Henao CC 71783783 continua lista…" at bounding box center [996, 550] width 422 height 62
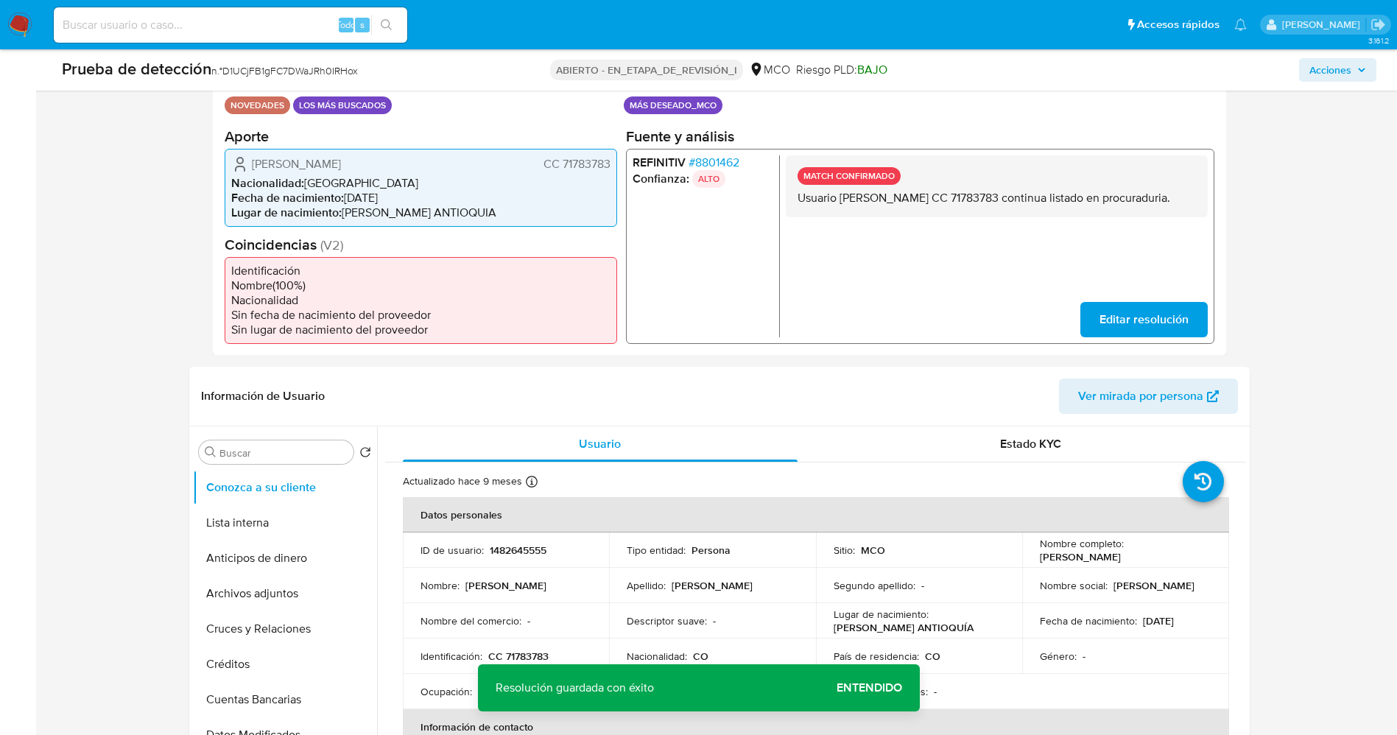
scroll to position [331, 0]
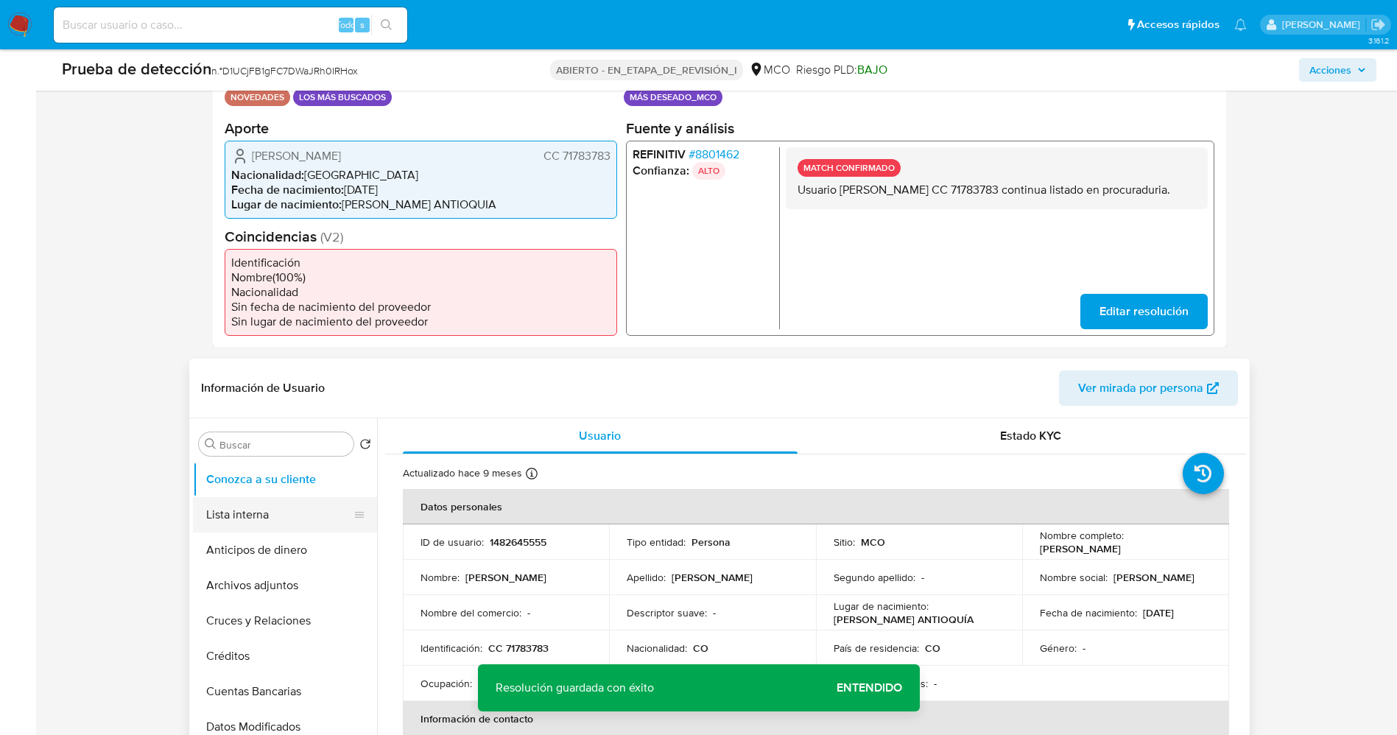
click at [238, 509] on button "Lista interna" at bounding box center [279, 514] width 172 height 35
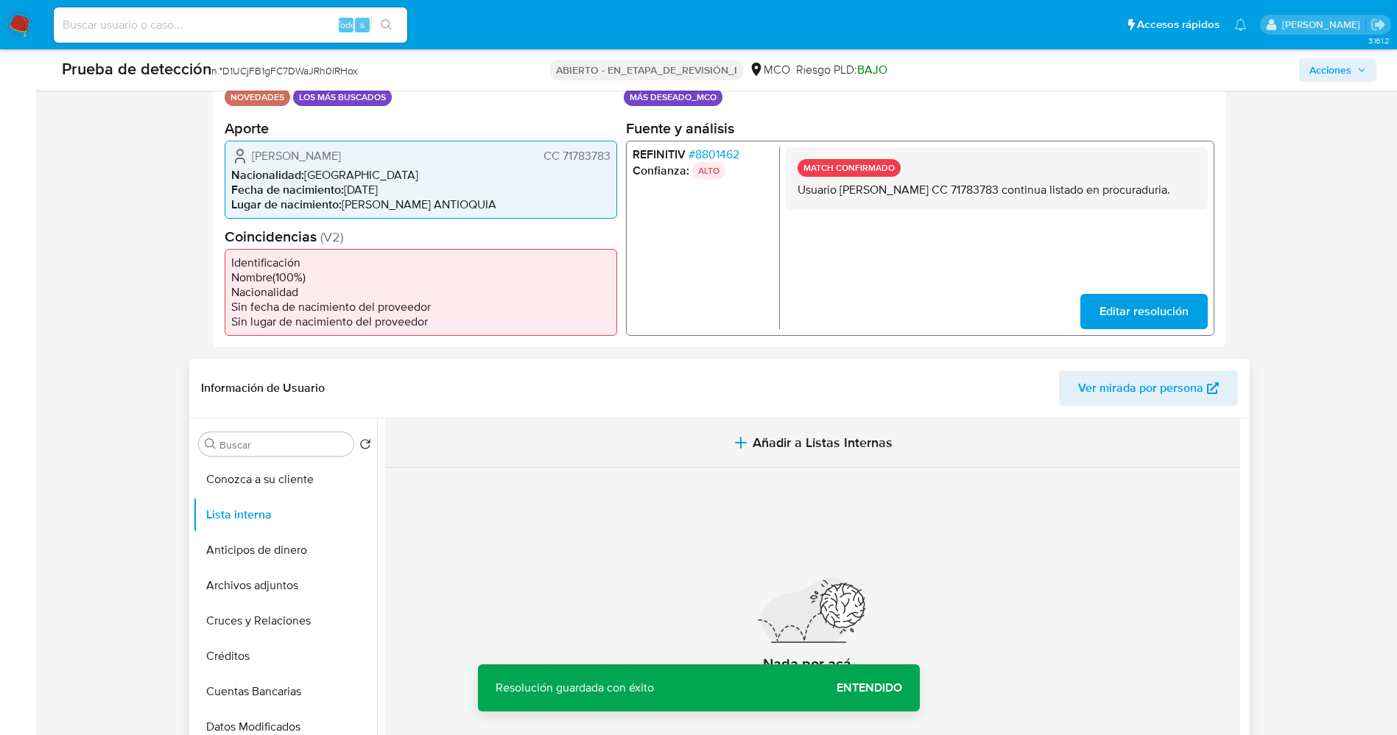
click at [833, 446] on span "Añadir a Listas Internas" at bounding box center [823, 443] width 140 height 16
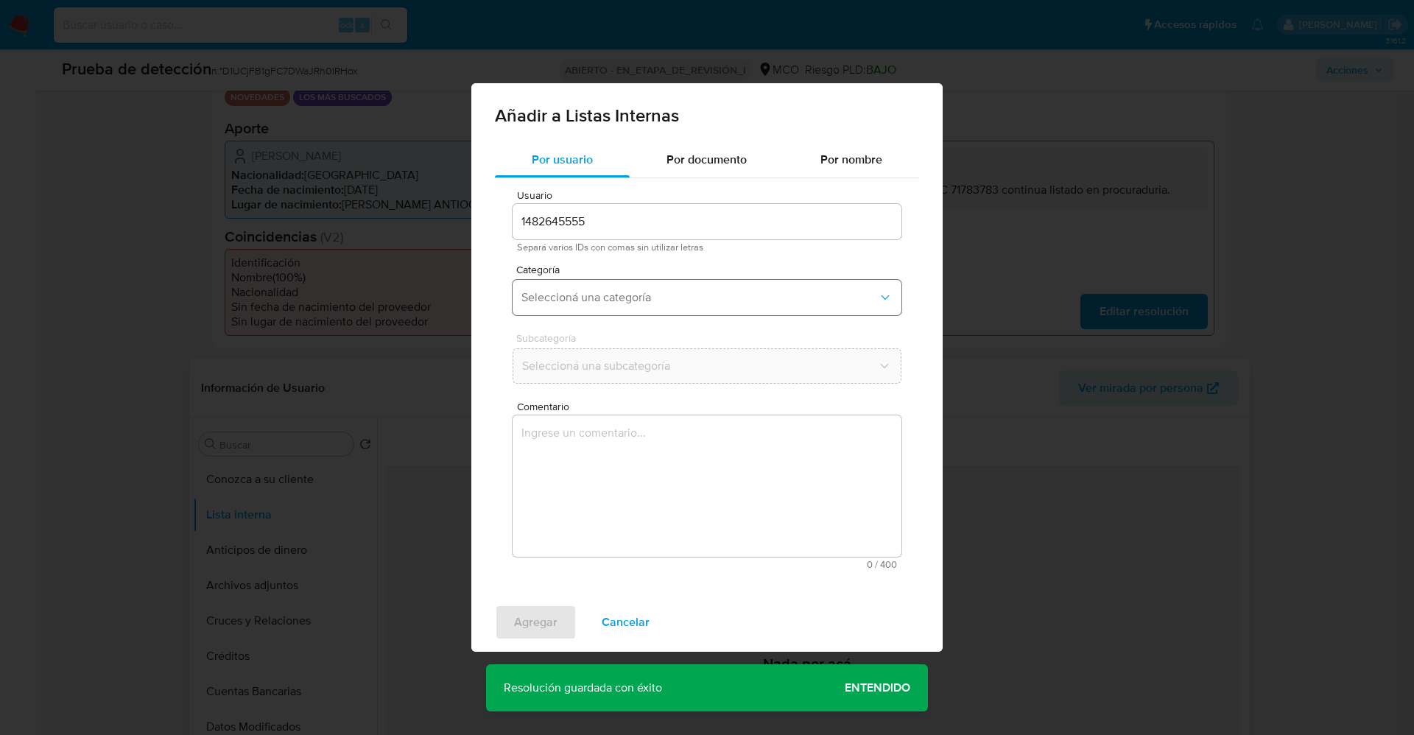
click at [562, 284] on button "Seleccioná una categoría" at bounding box center [707, 297] width 389 height 35
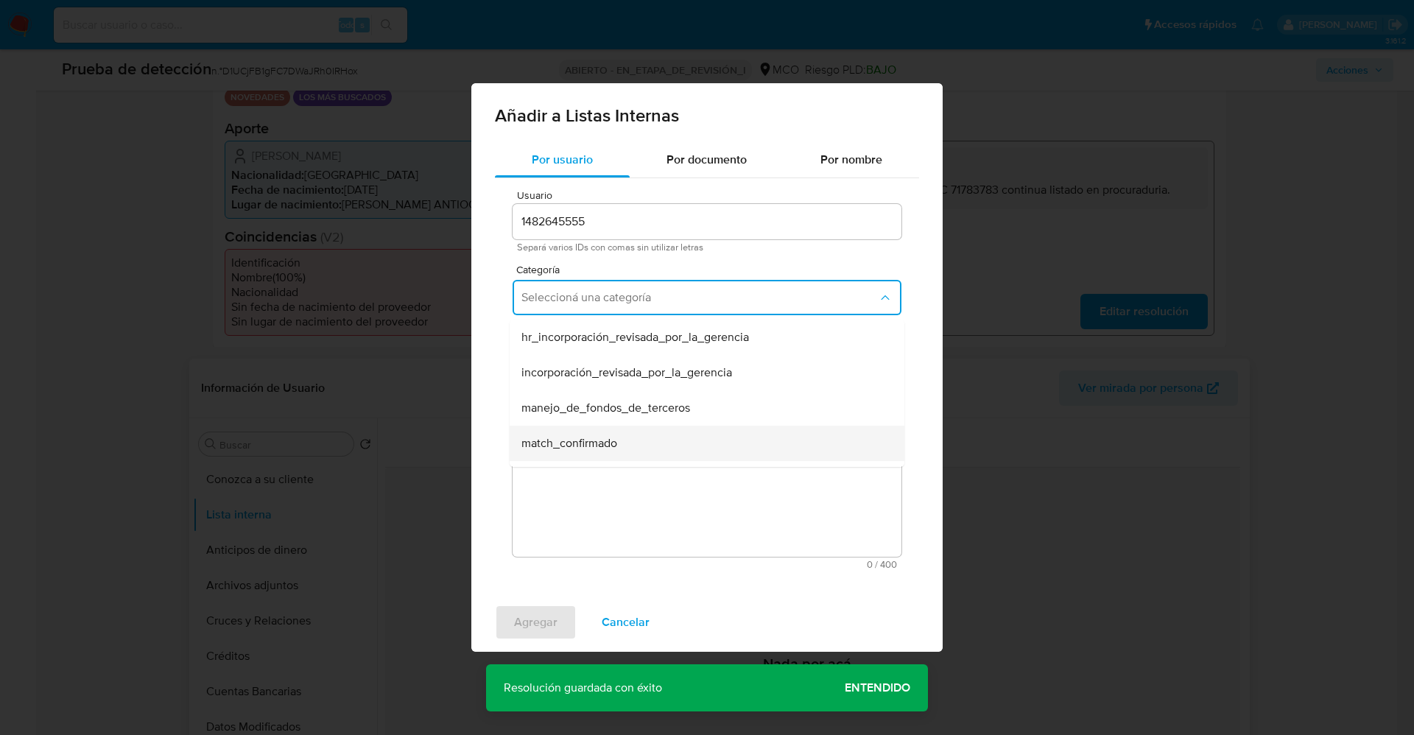
click at [594, 445] on span "match_confirmado" at bounding box center [569, 443] width 96 height 15
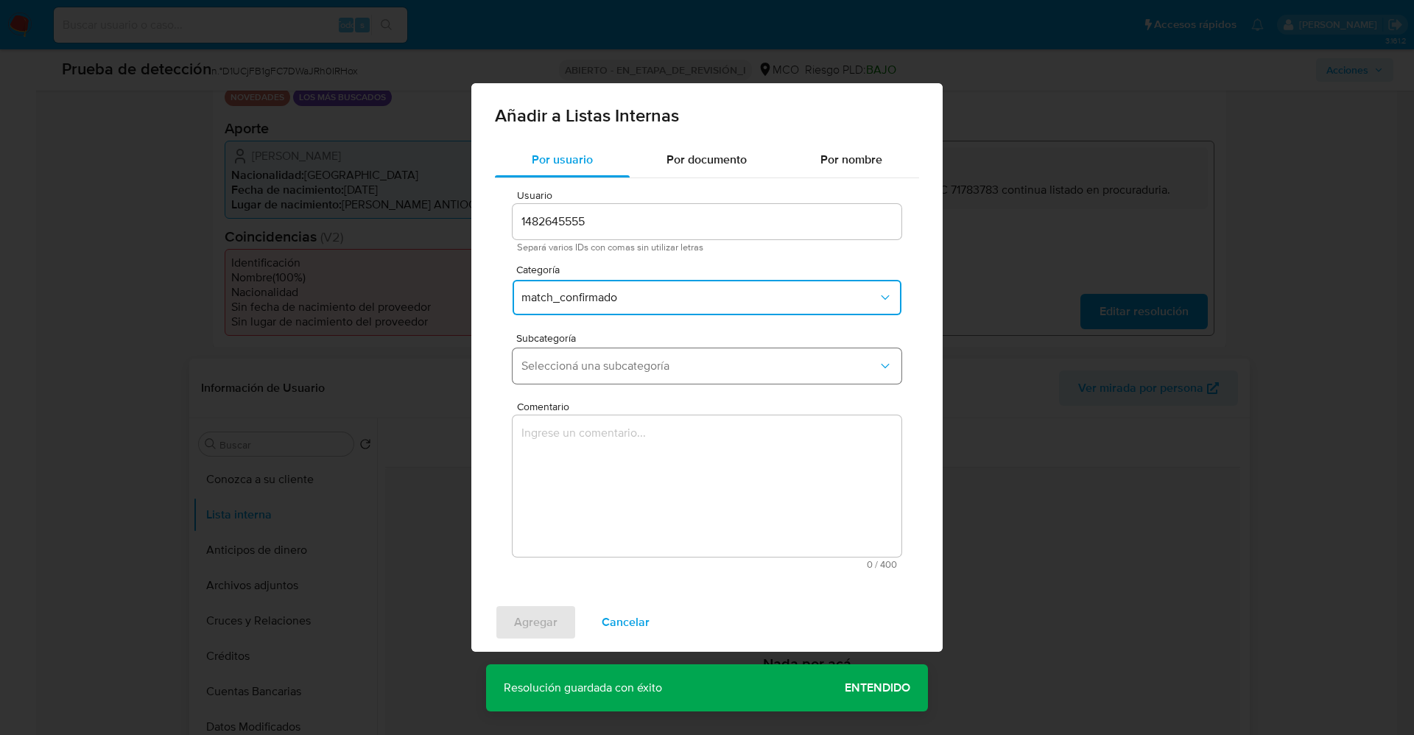
click at [630, 365] on span "Seleccioná una subcategoría" at bounding box center [699, 366] width 356 height 15
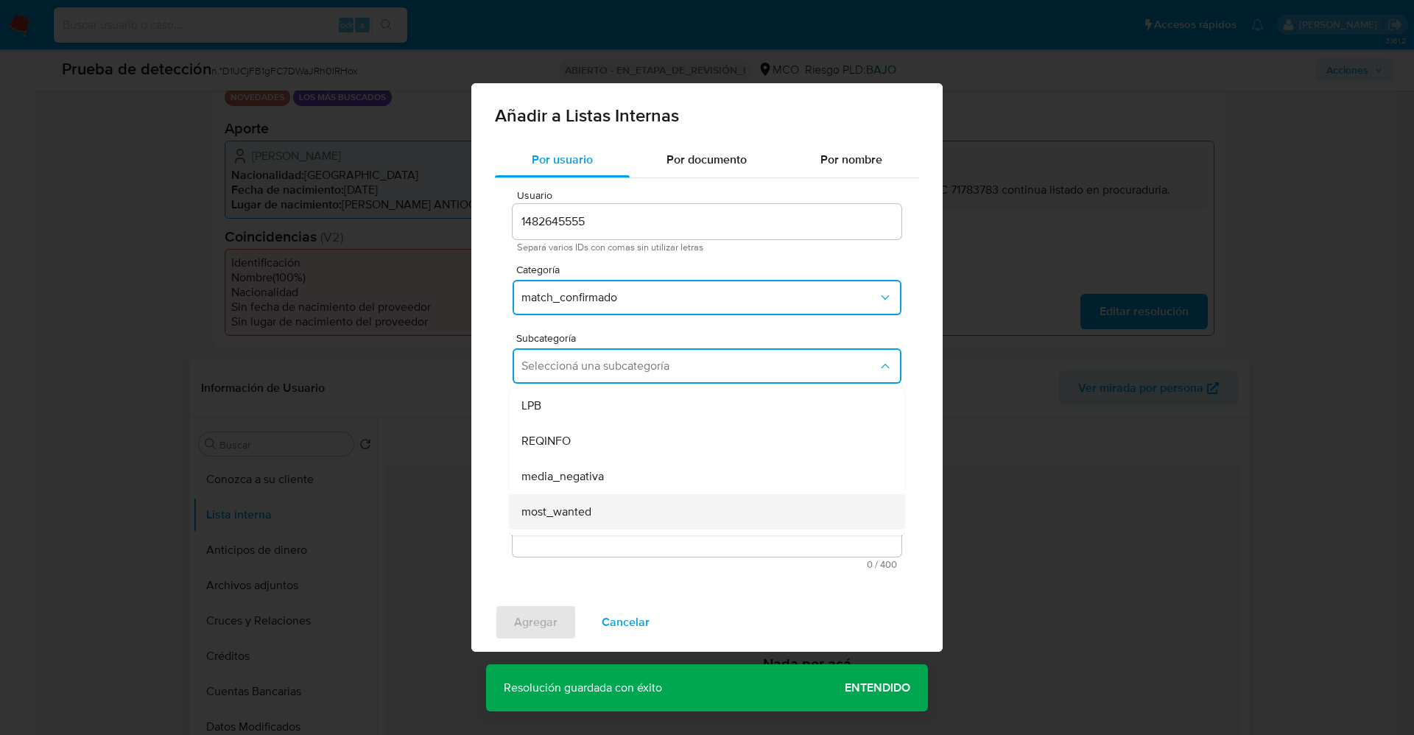
click at [580, 506] on span "most_wanted" at bounding box center [556, 512] width 70 height 15
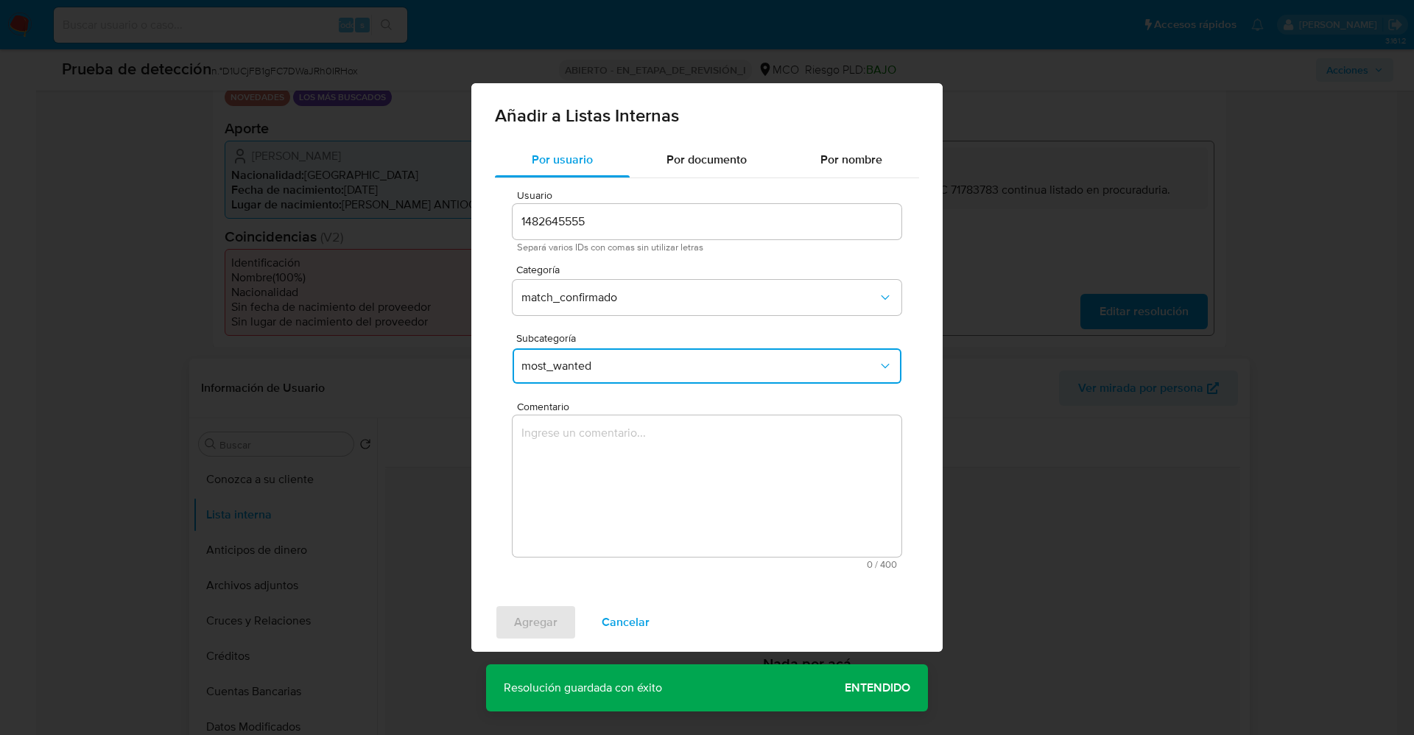
click at [580, 506] on textarea "Comentario" at bounding box center [707, 485] width 389 height 141
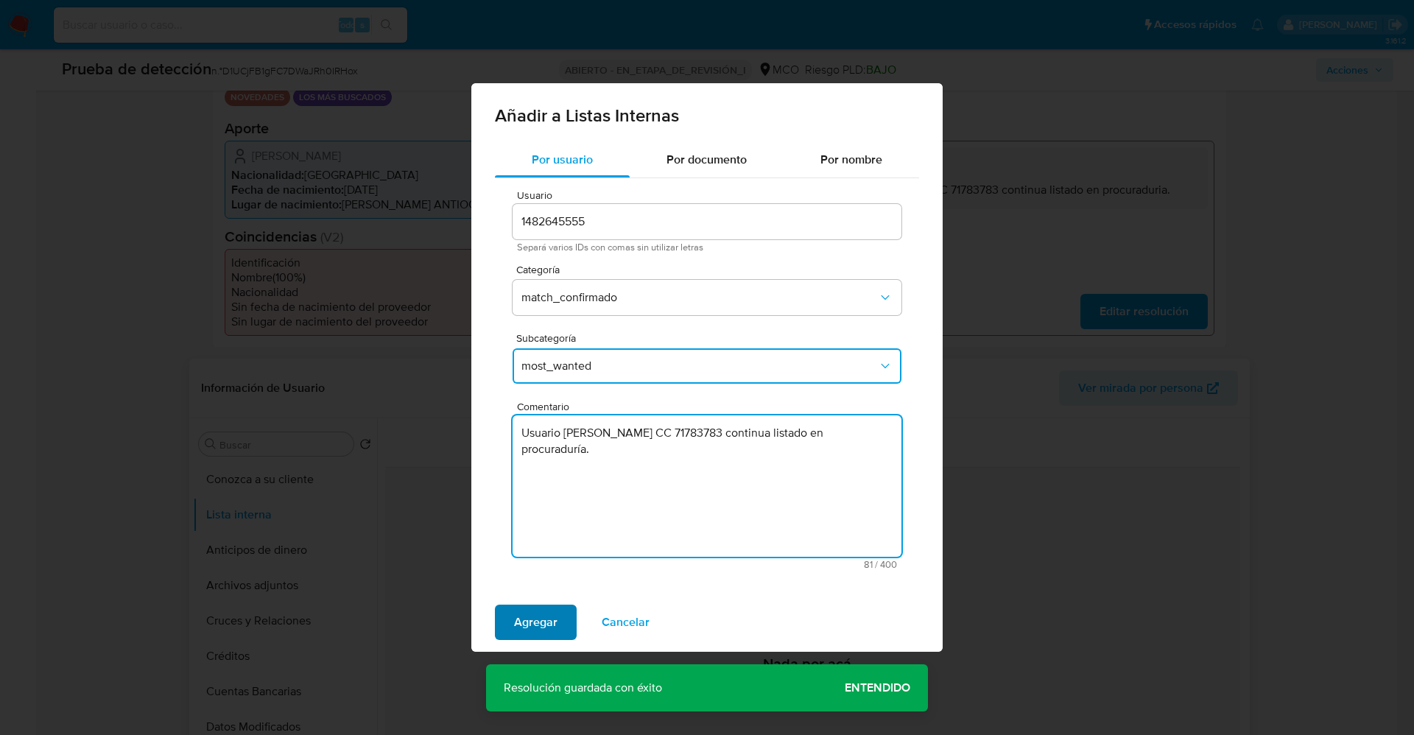
type textarea "Usuario Milton Cesar Ceballos Henao CC 71783783 continua listado en procuradurí…"
click at [535, 622] on span "Agregar" at bounding box center [535, 622] width 43 height 32
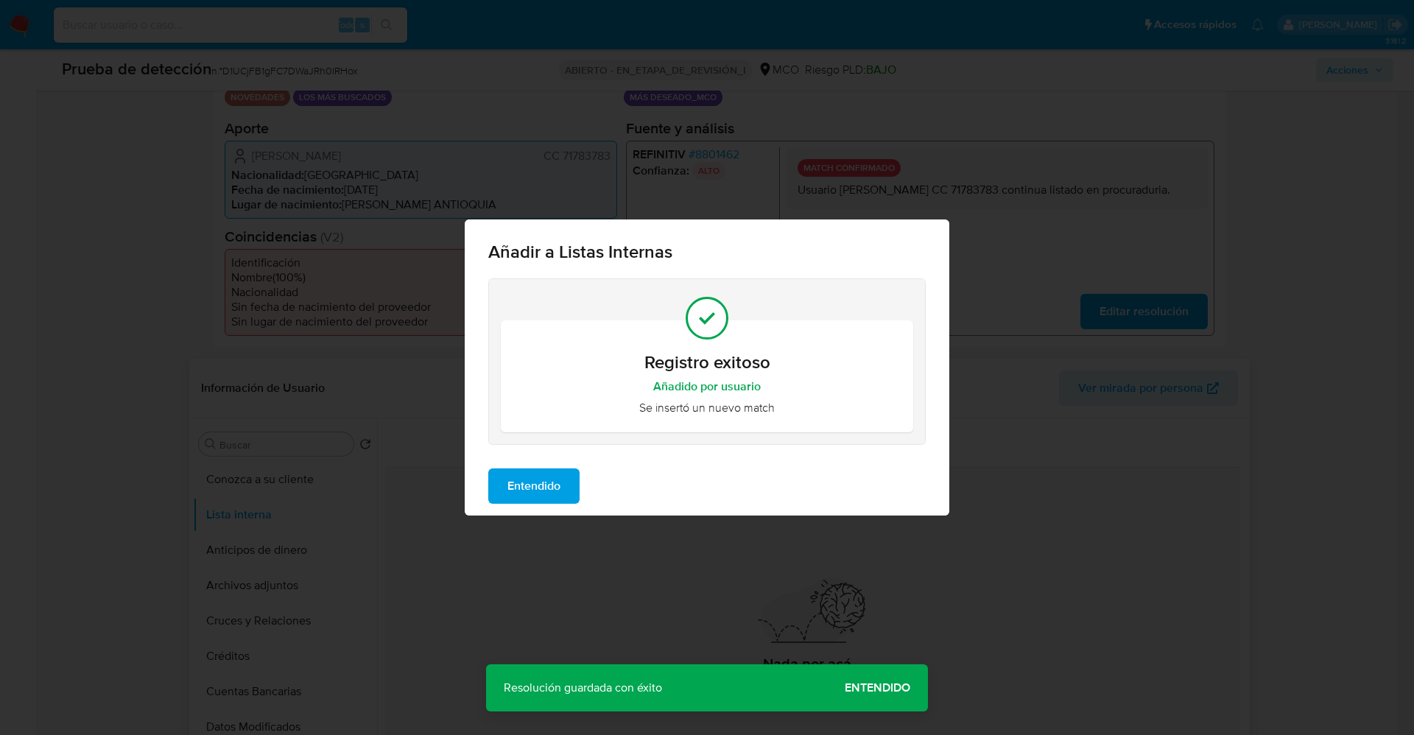
click at [578, 481] on button "Entendido" at bounding box center [533, 485] width 91 height 35
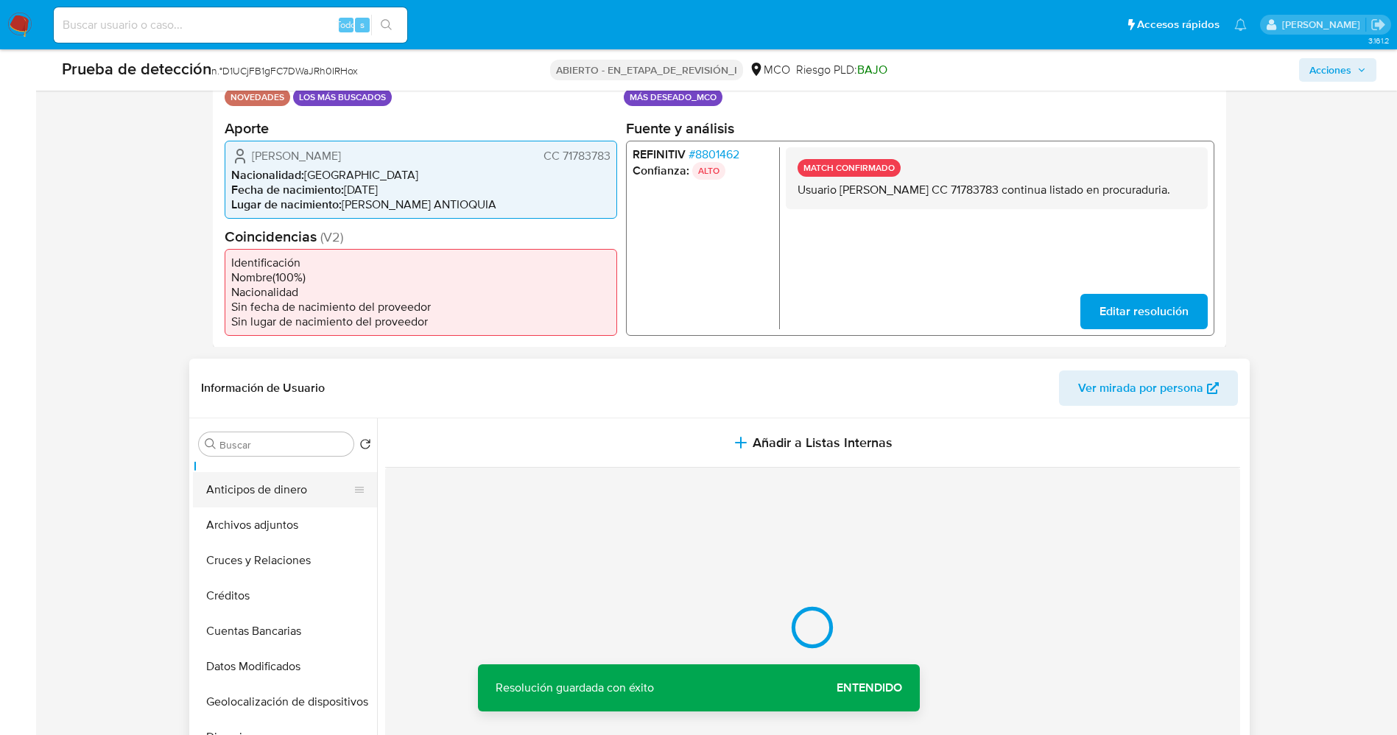
scroll to position [110, 0]
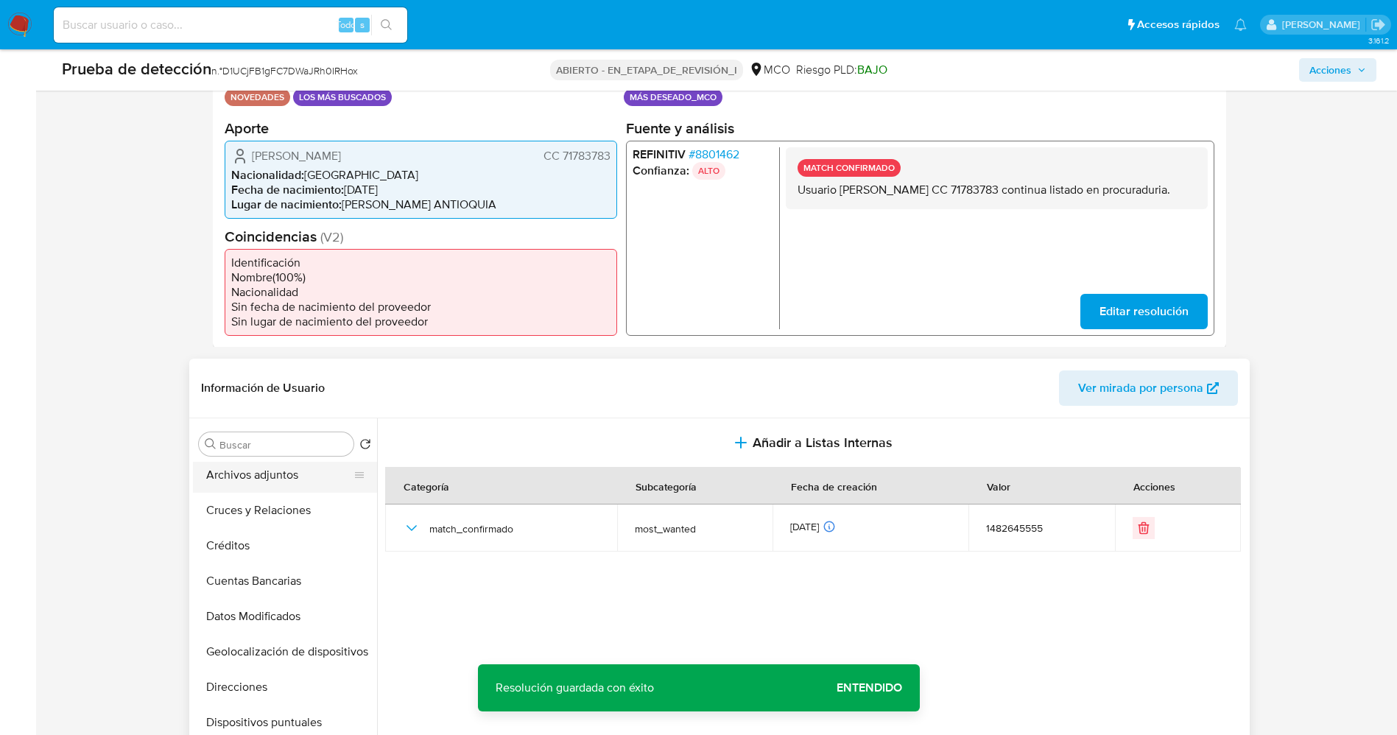
click at [248, 485] on button "Archivos adjuntos" at bounding box center [279, 474] width 172 height 35
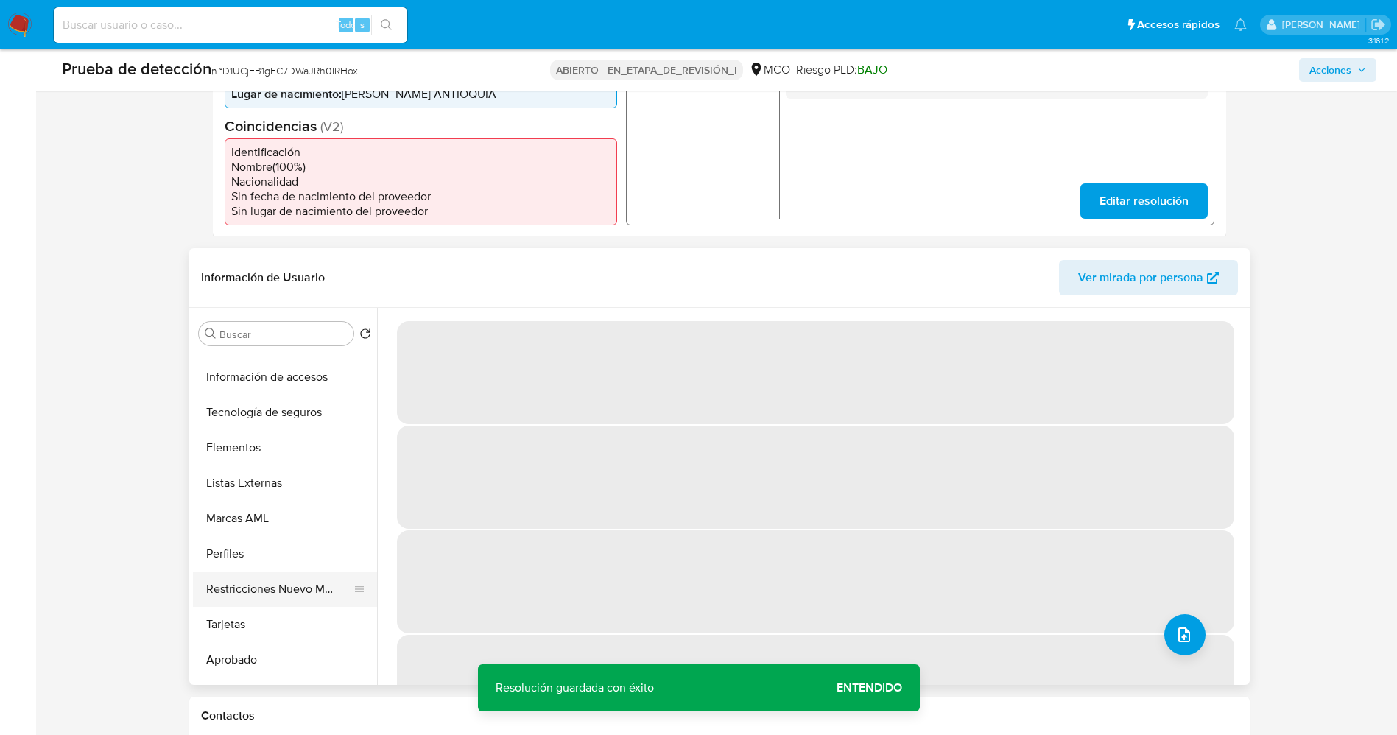
scroll to position [663, 0]
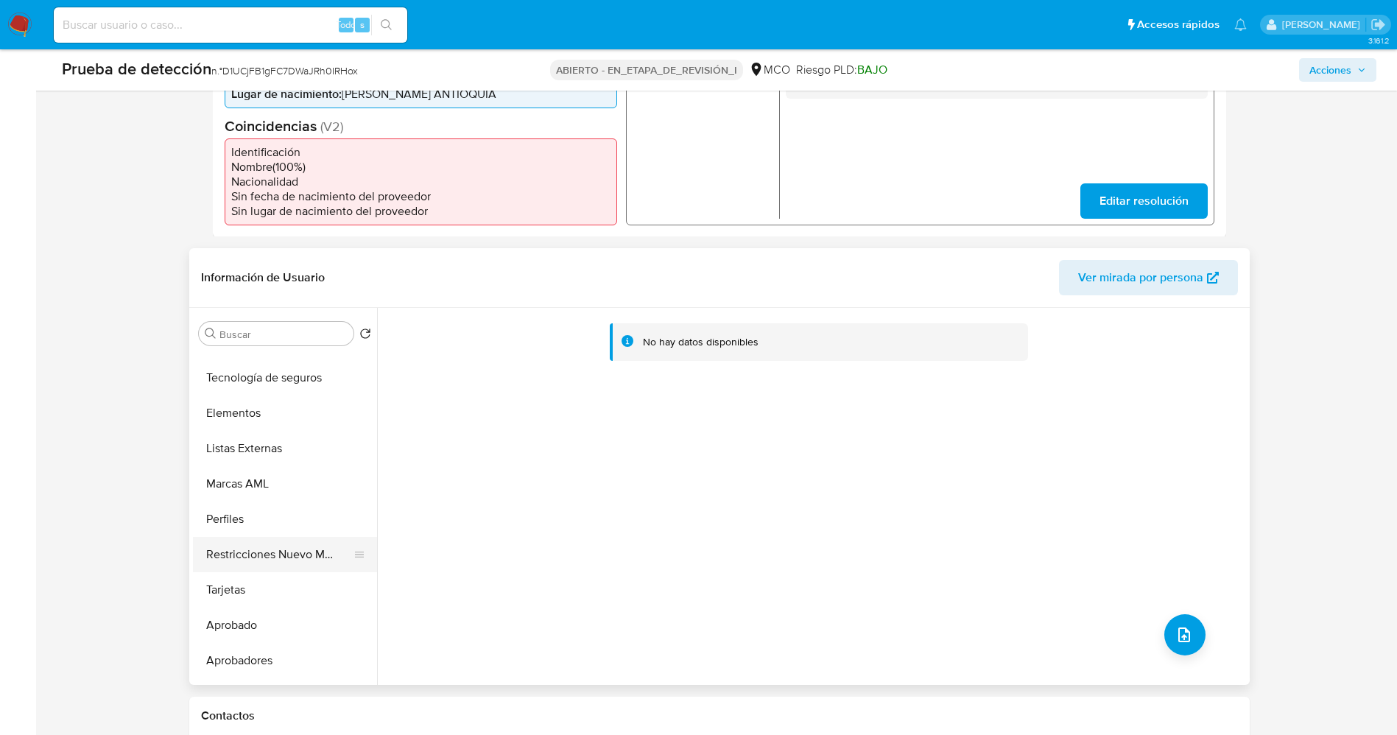
click at [254, 558] on button "Restricciones Nuevo Mundo" at bounding box center [279, 554] width 172 height 35
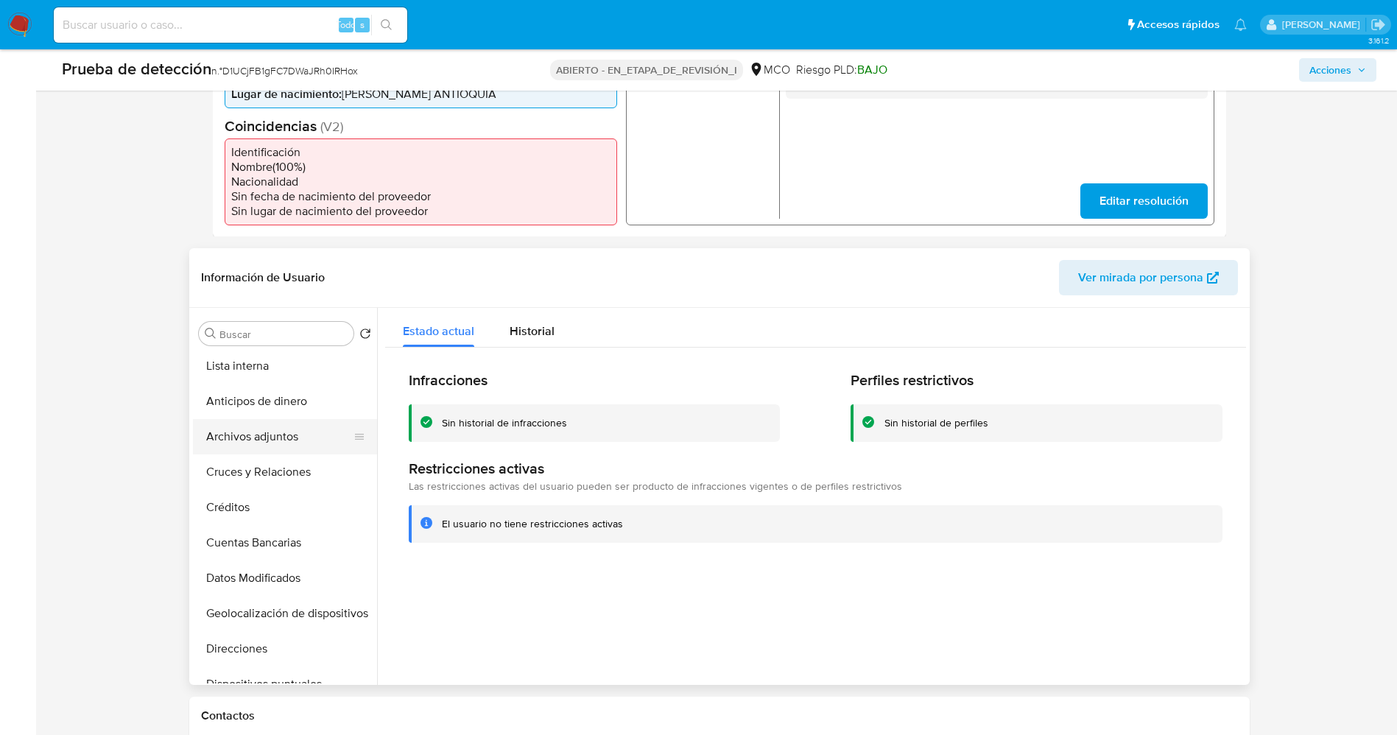
scroll to position [0, 0]
click at [256, 415] on button "Lista interna" at bounding box center [279, 404] width 172 height 35
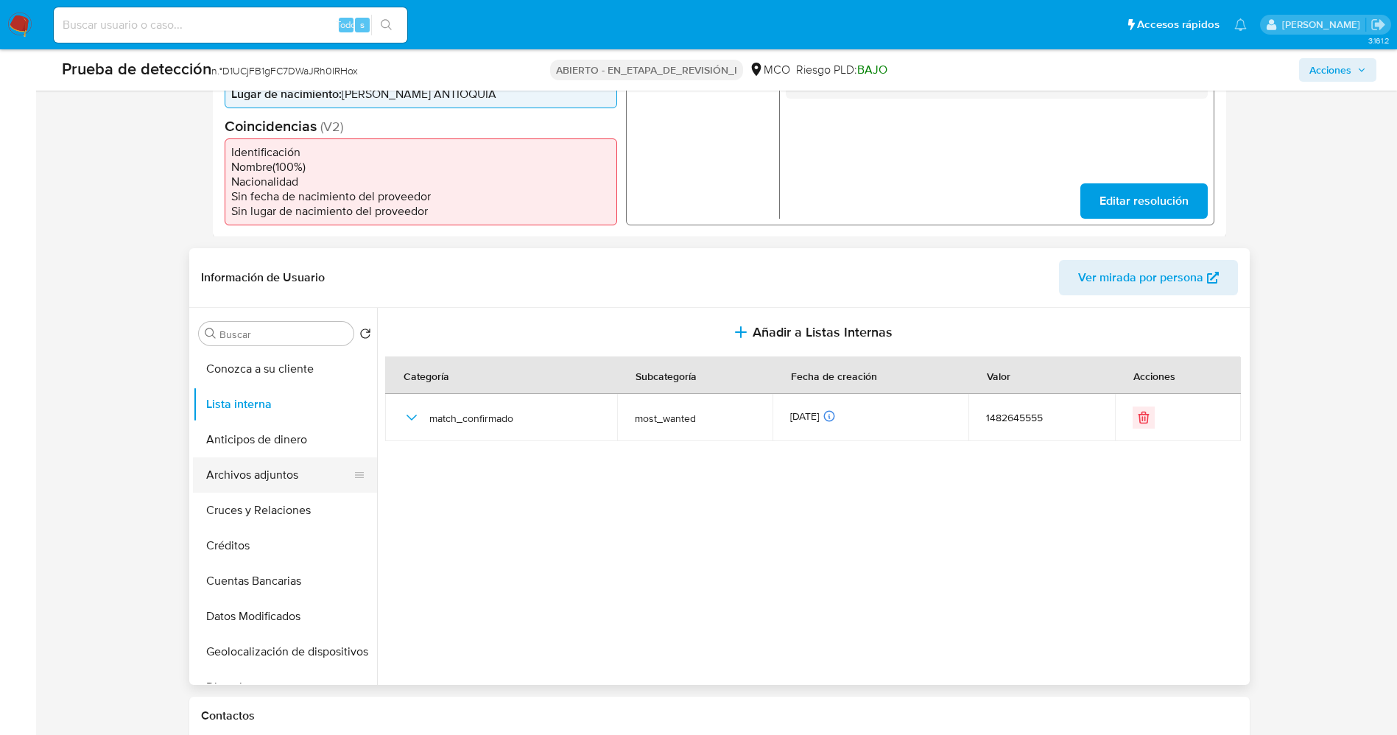
click at [245, 465] on button "Archivos adjuntos" at bounding box center [279, 474] width 172 height 35
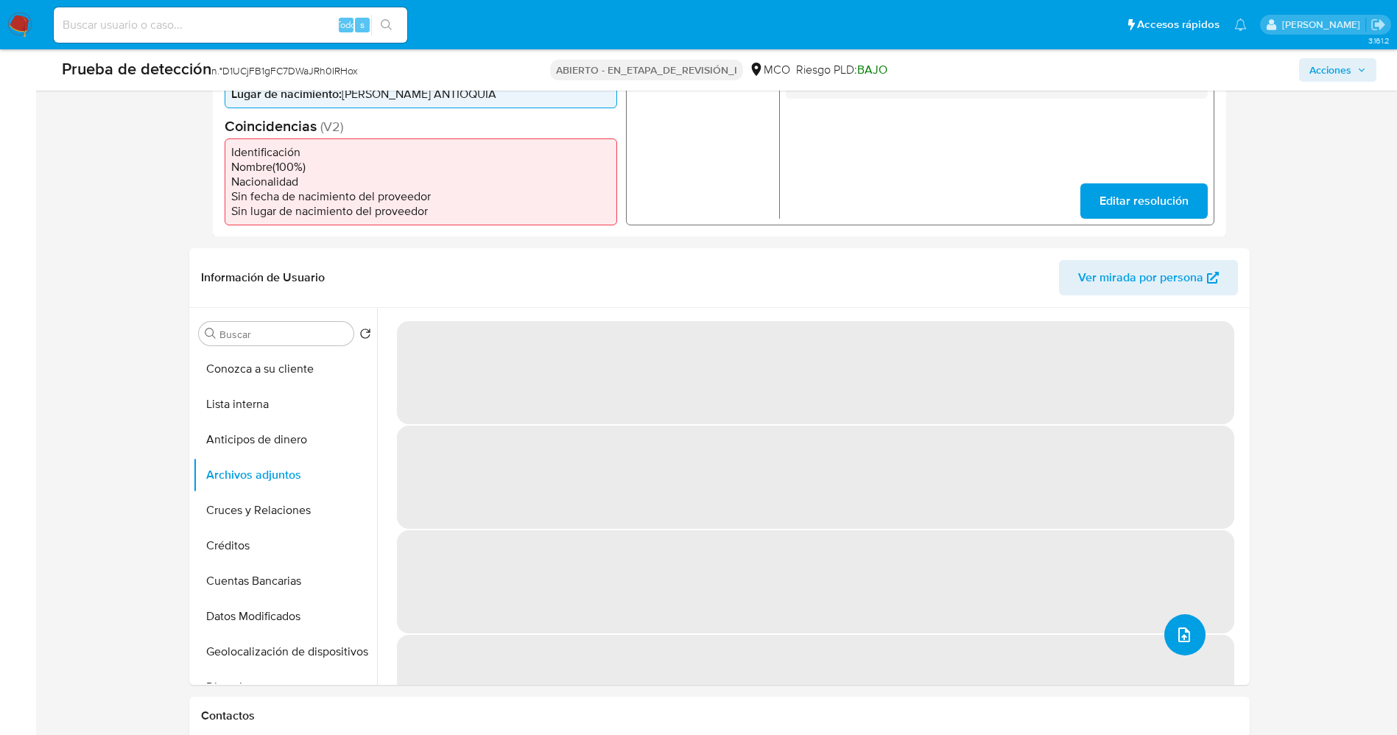
click at [1167, 630] on button "subir archivo" at bounding box center [1184, 634] width 41 height 41
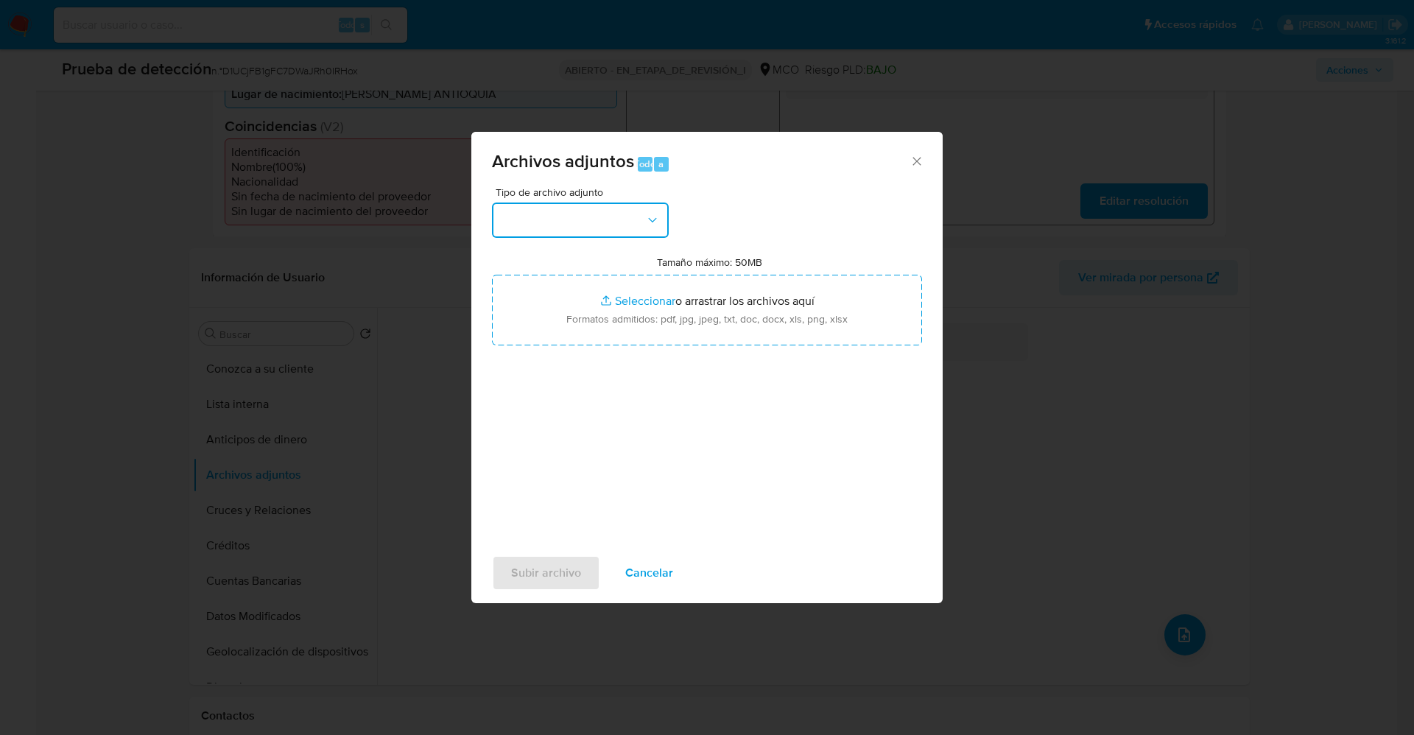
click at [562, 217] on button "button" at bounding box center [580, 220] width 177 height 35
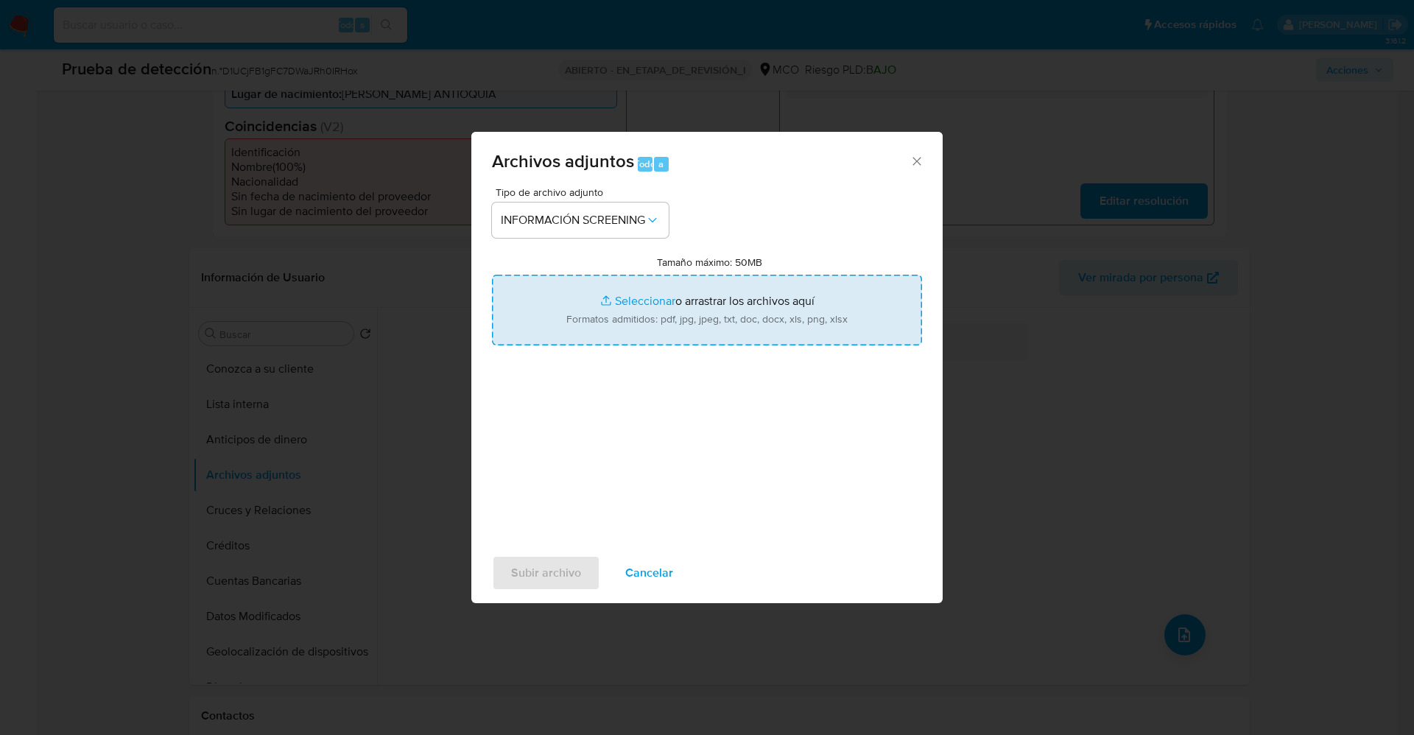
type input "C:\fakepath\_Milton Cesar Ceballos Henao_ lavado de dinero - Buscar con Google.…"
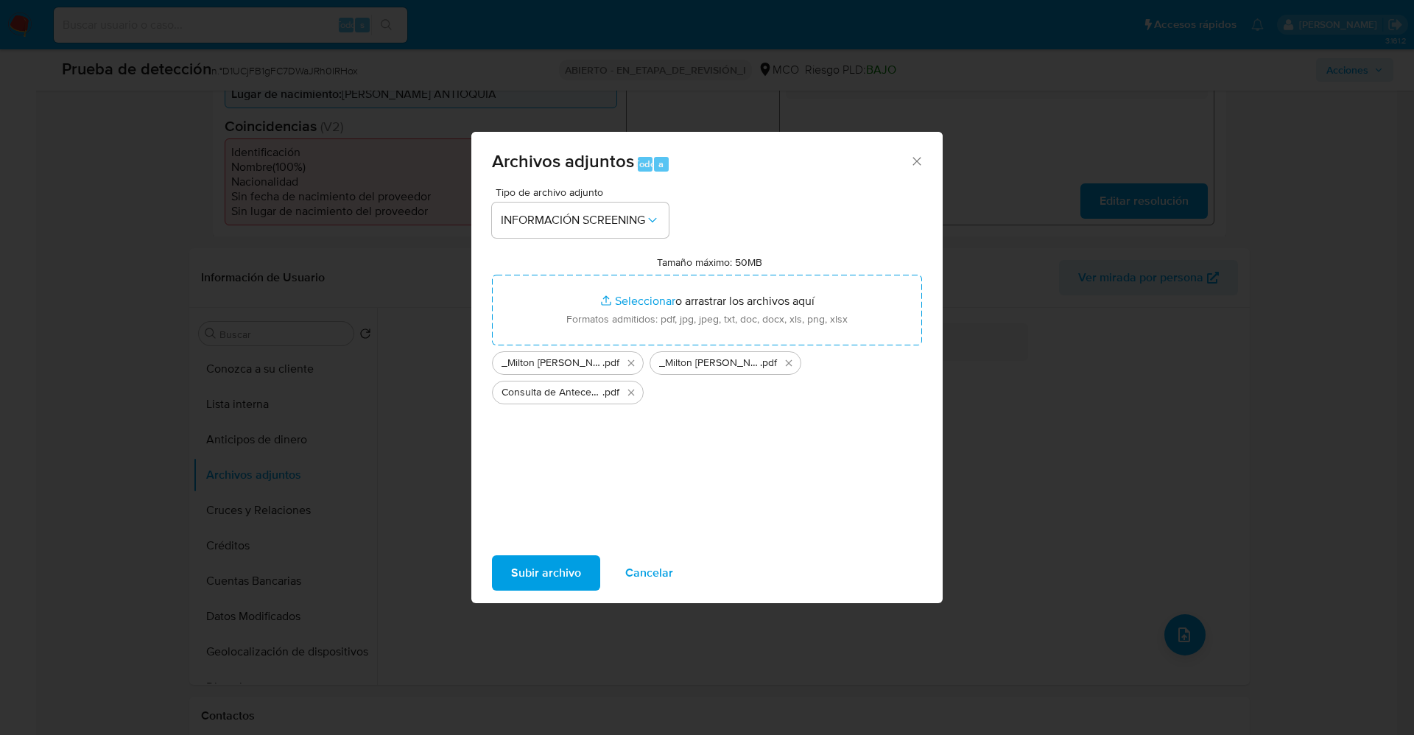
click at [529, 567] on span "Subir archivo" at bounding box center [546, 573] width 70 height 32
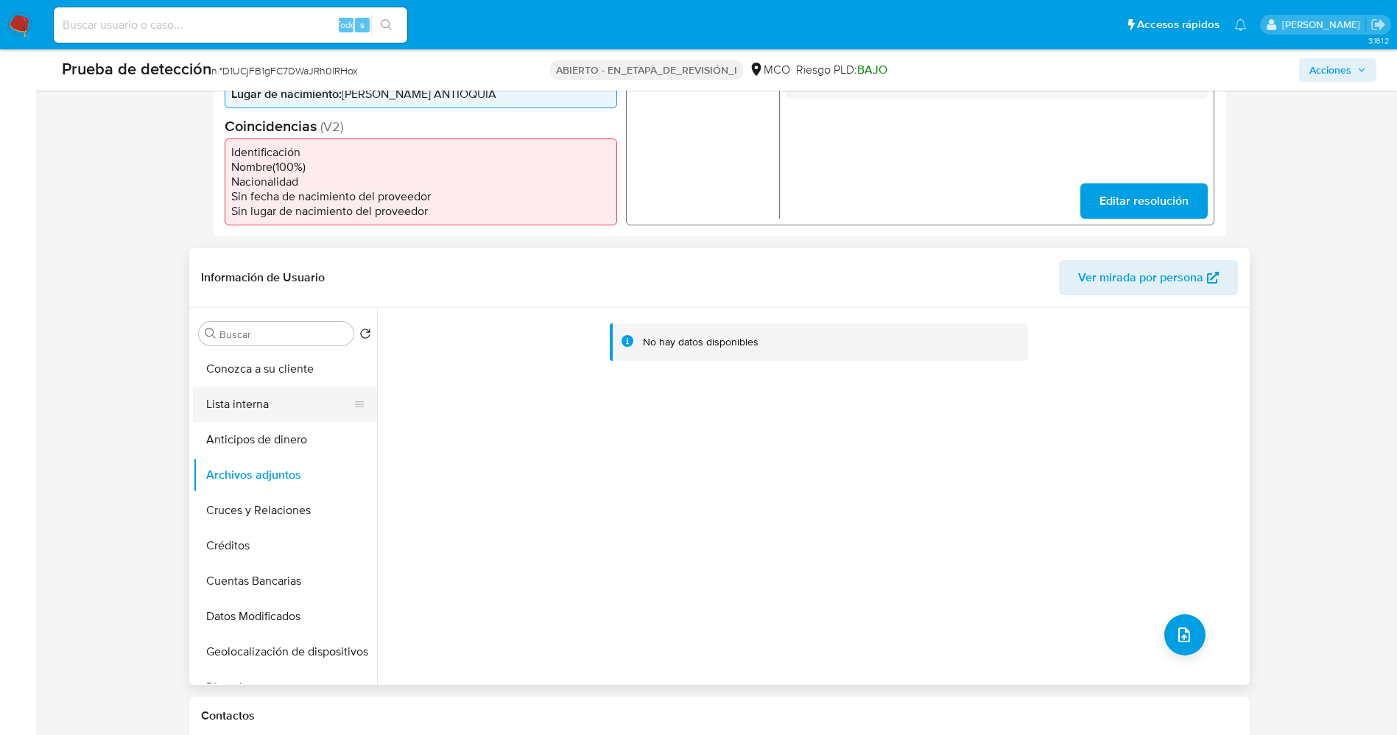
click at [244, 404] on button "Lista interna" at bounding box center [279, 404] width 172 height 35
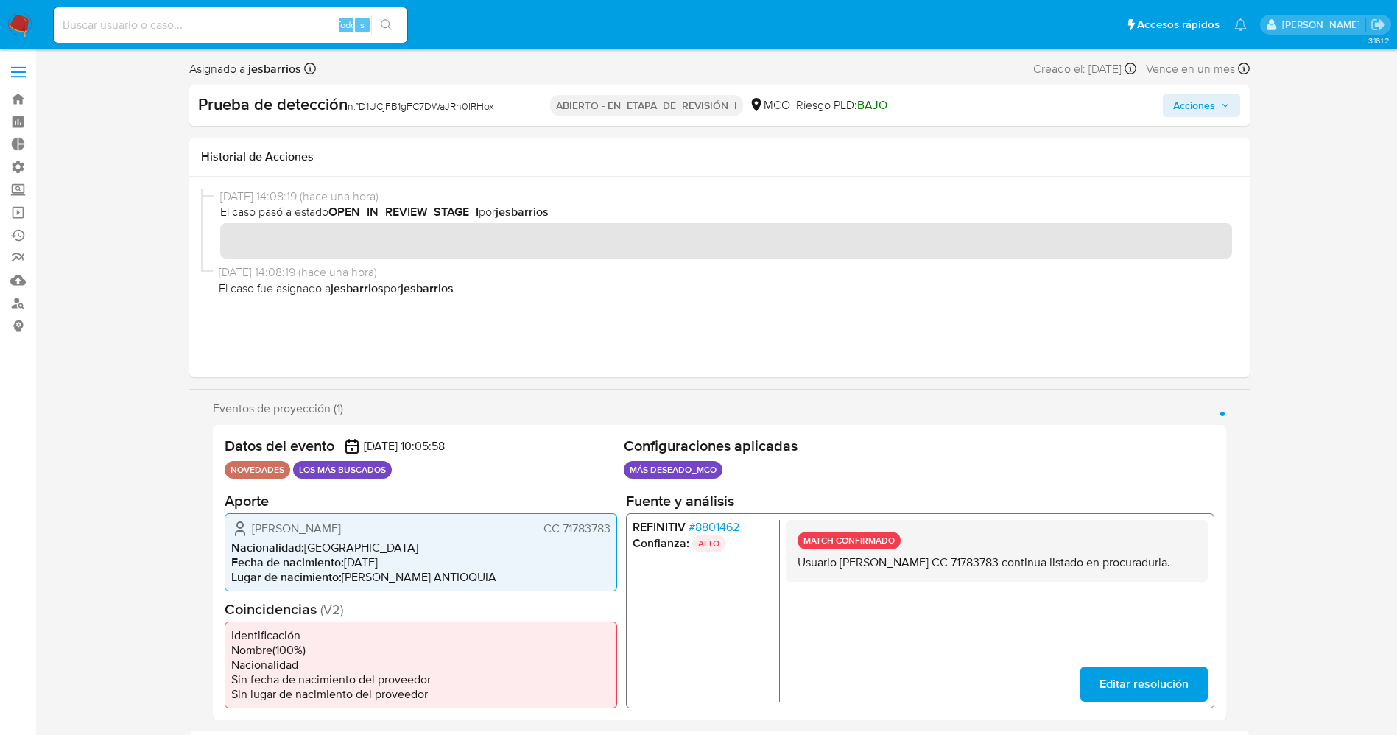
click at [1209, 108] on span "Acciones" at bounding box center [1194, 106] width 42 height 24
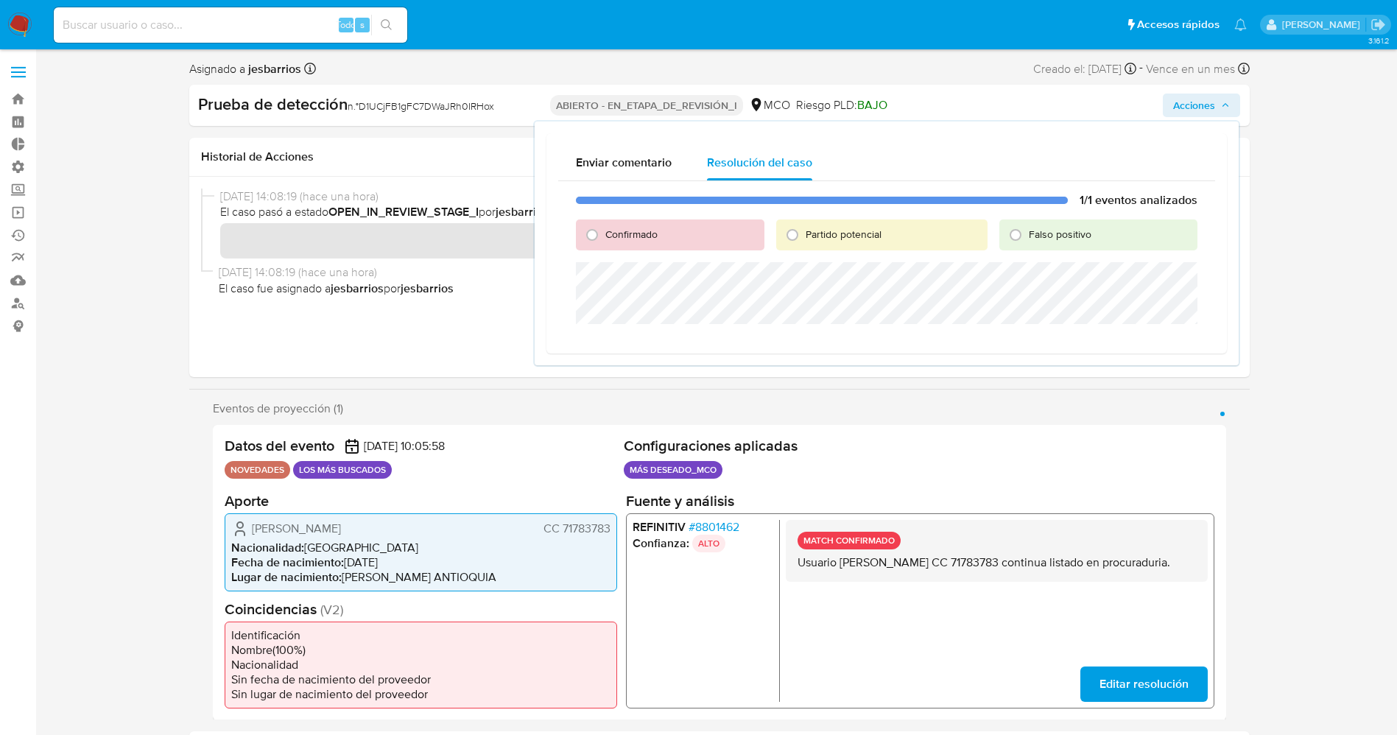
click at [607, 230] on span "Confirmado" at bounding box center [631, 234] width 52 height 15
click at [604, 230] on input "Confirmado" at bounding box center [592, 235] width 24 height 24
radio input "true"
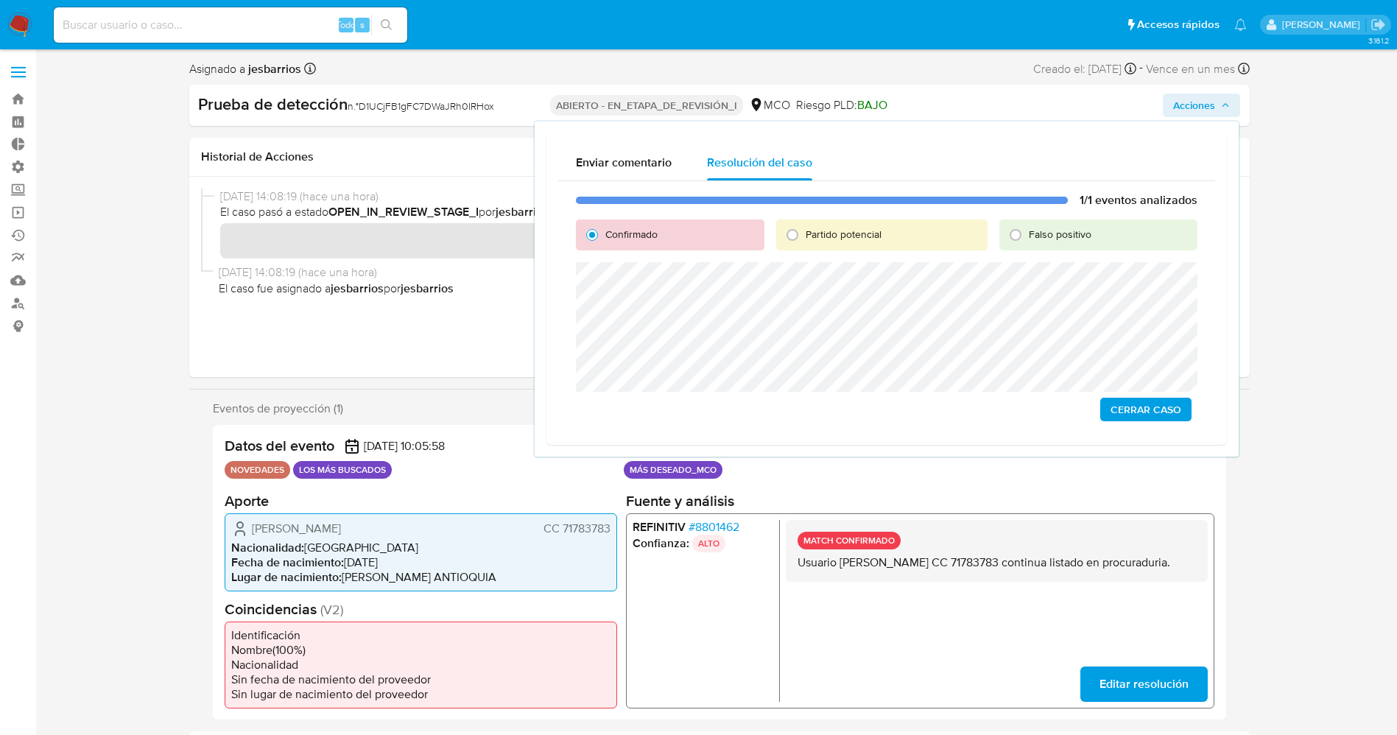
click at [1137, 402] on span "Cerrar Caso" at bounding box center [1146, 409] width 71 height 21
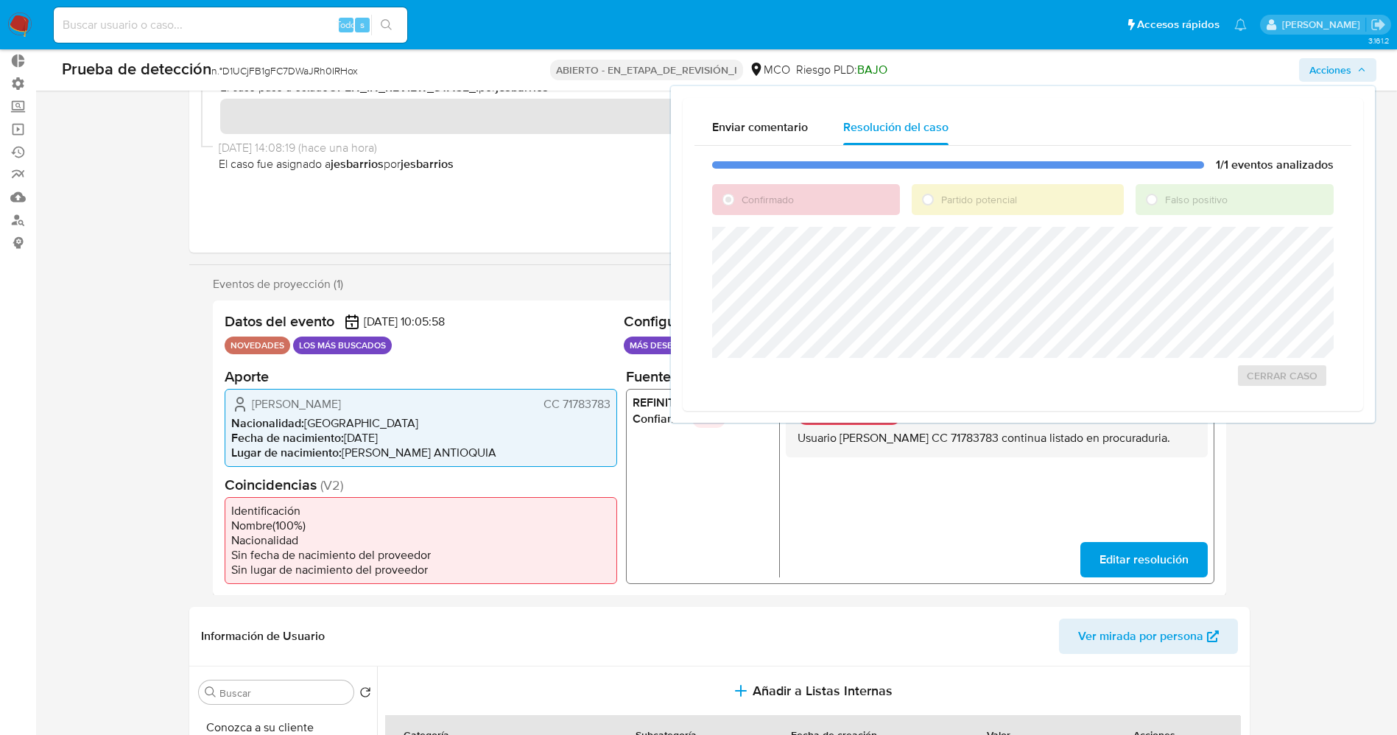
scroll to position [221, 0]
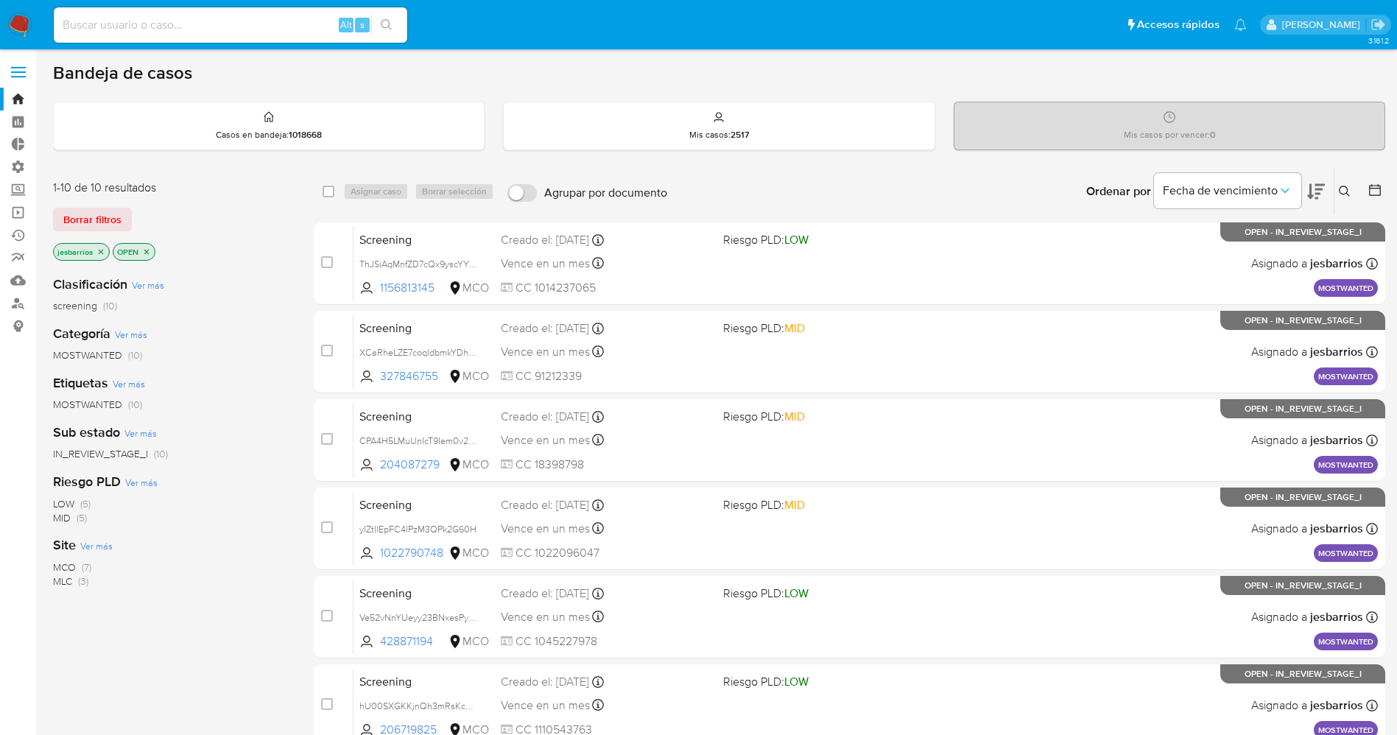
click at [23, 22] on img at bounding box center [19, 25] width 25 height 25
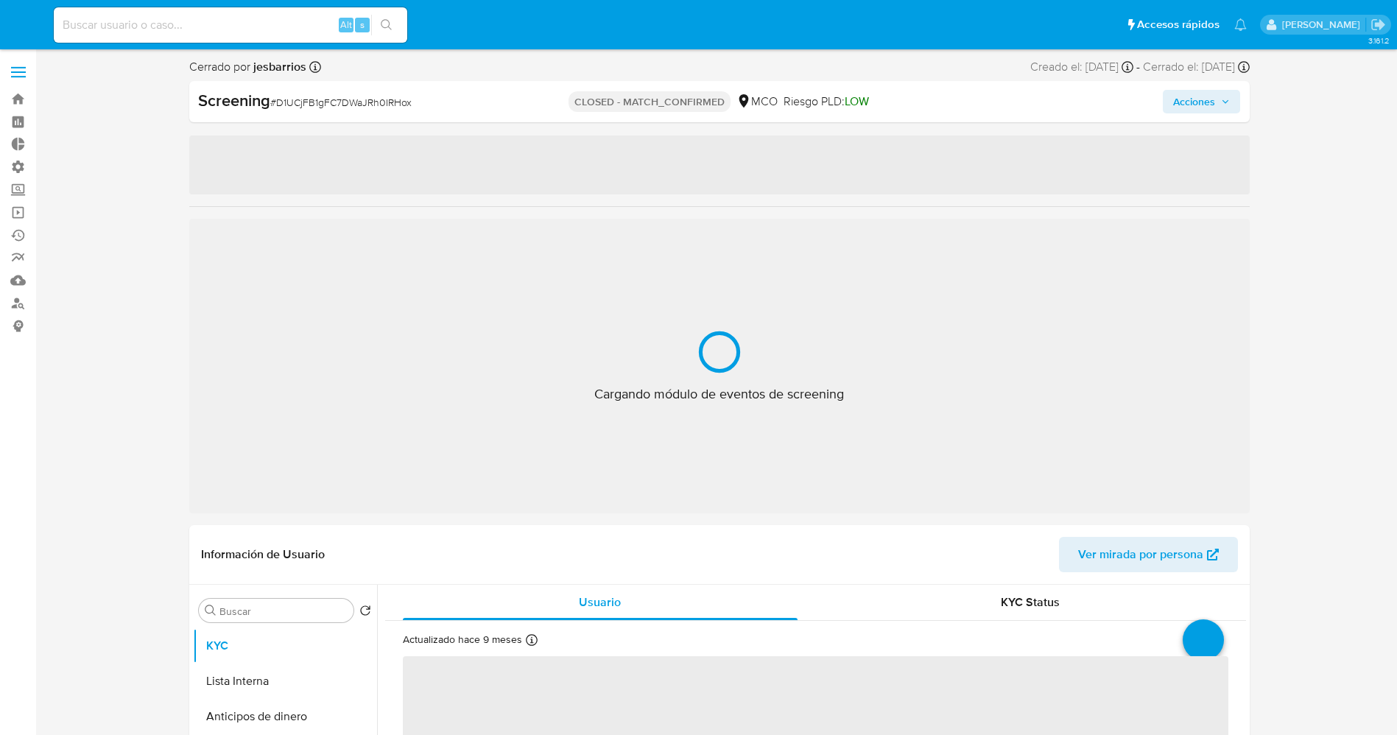
select select "10"
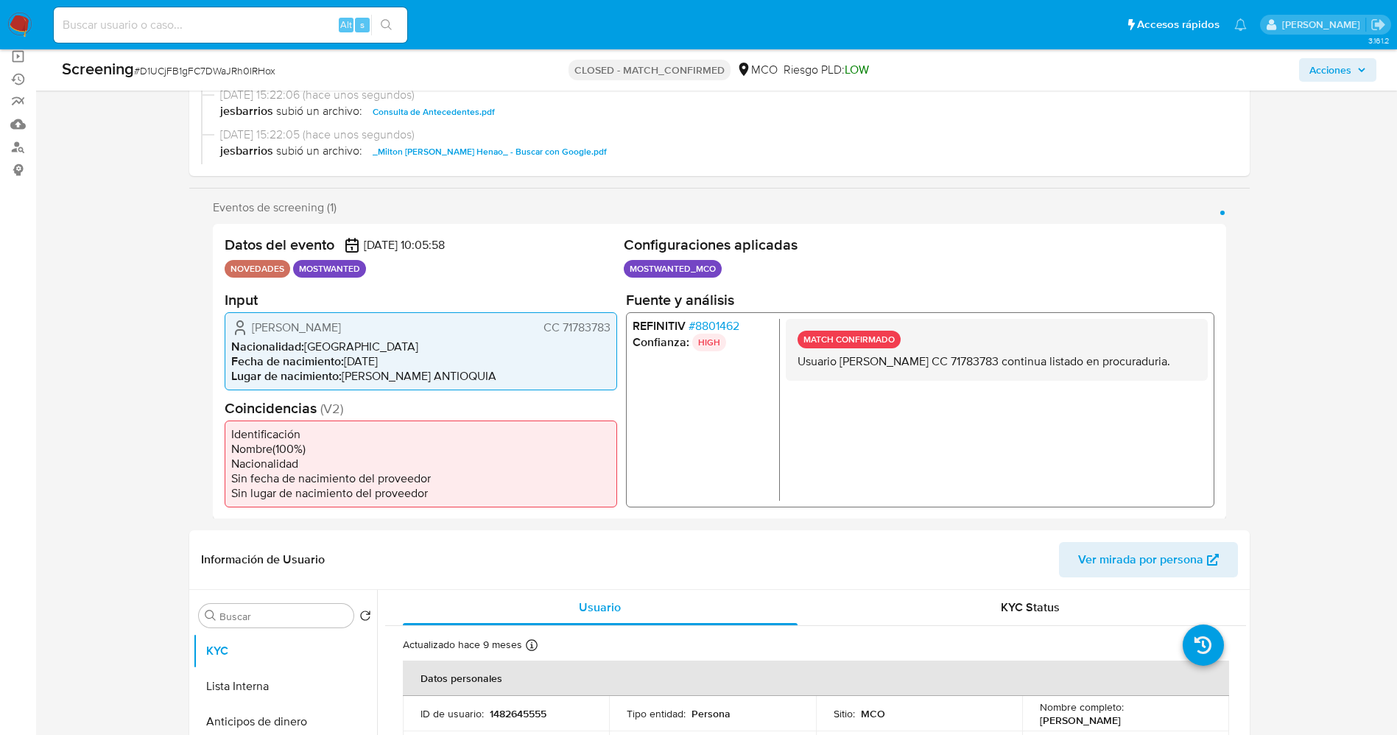
scroll to position [274, 0]
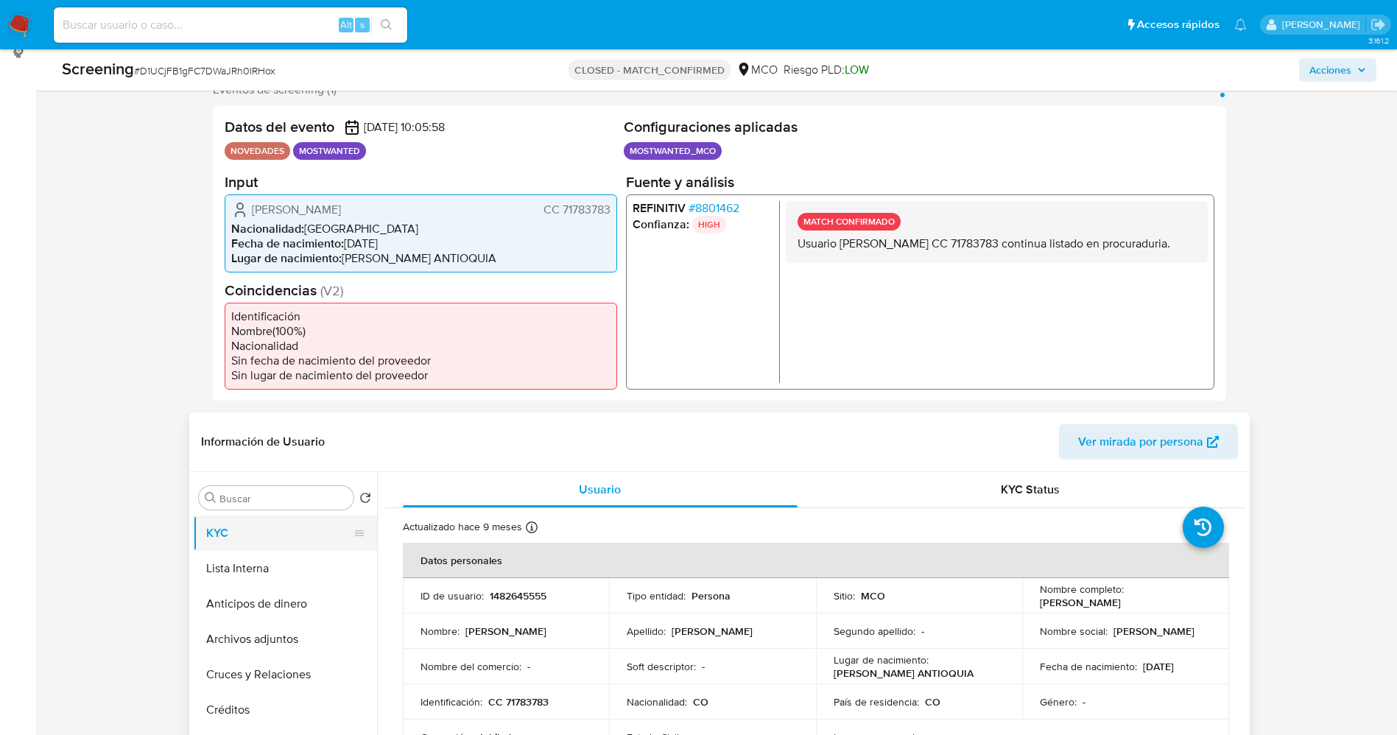
click at [236, 547] on button "KYC" at bounding box center [279, 533] width 172 height 35
click at [234, 564] on button "Lista Interna" at bounding box center [279, 568] width 172 height 35
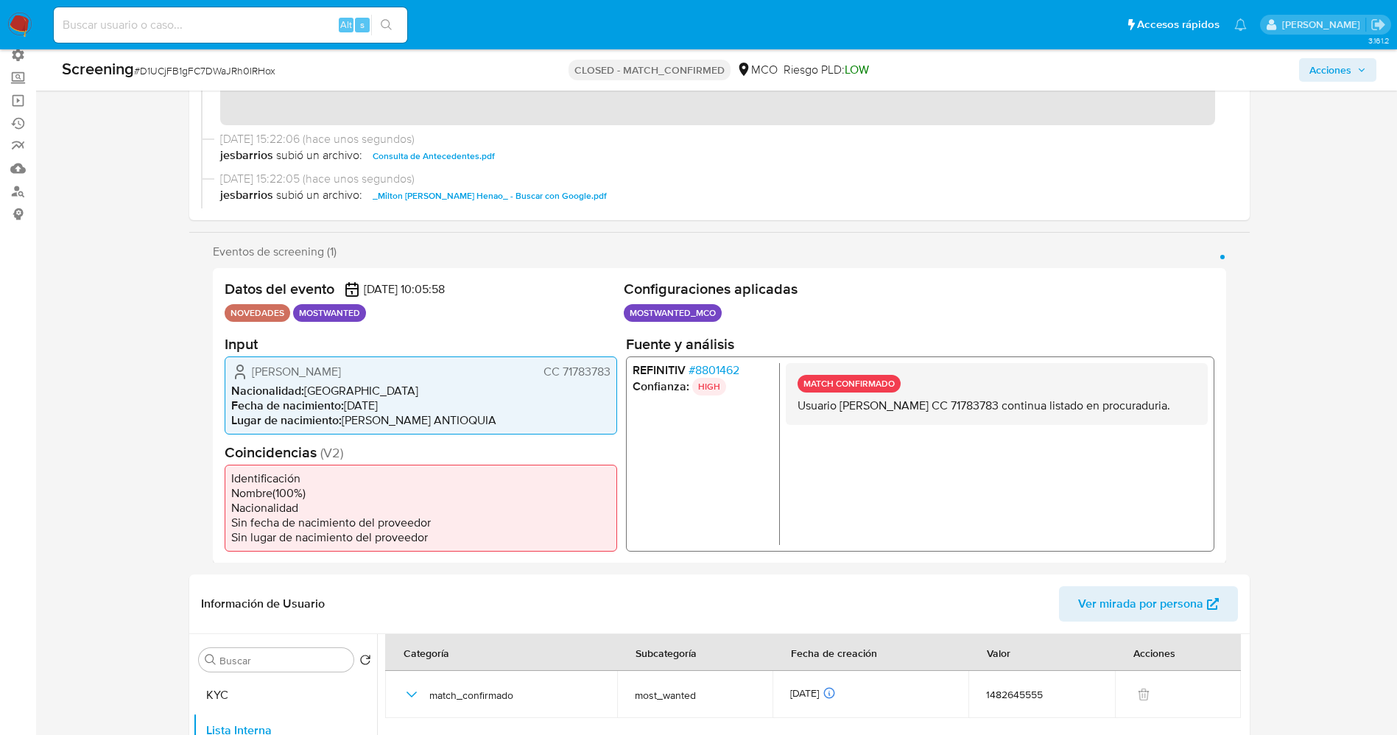
scroll to position [0, 0]
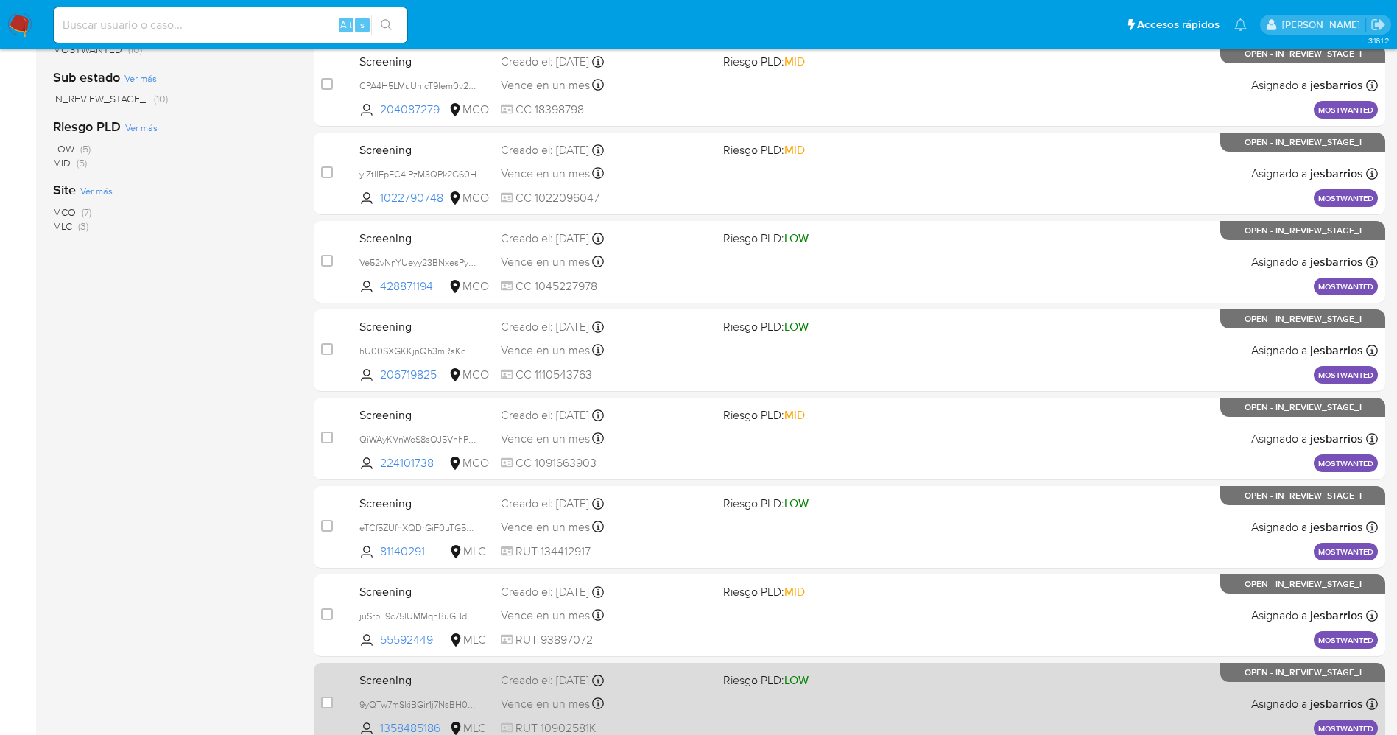
scroll to position [481, 0]
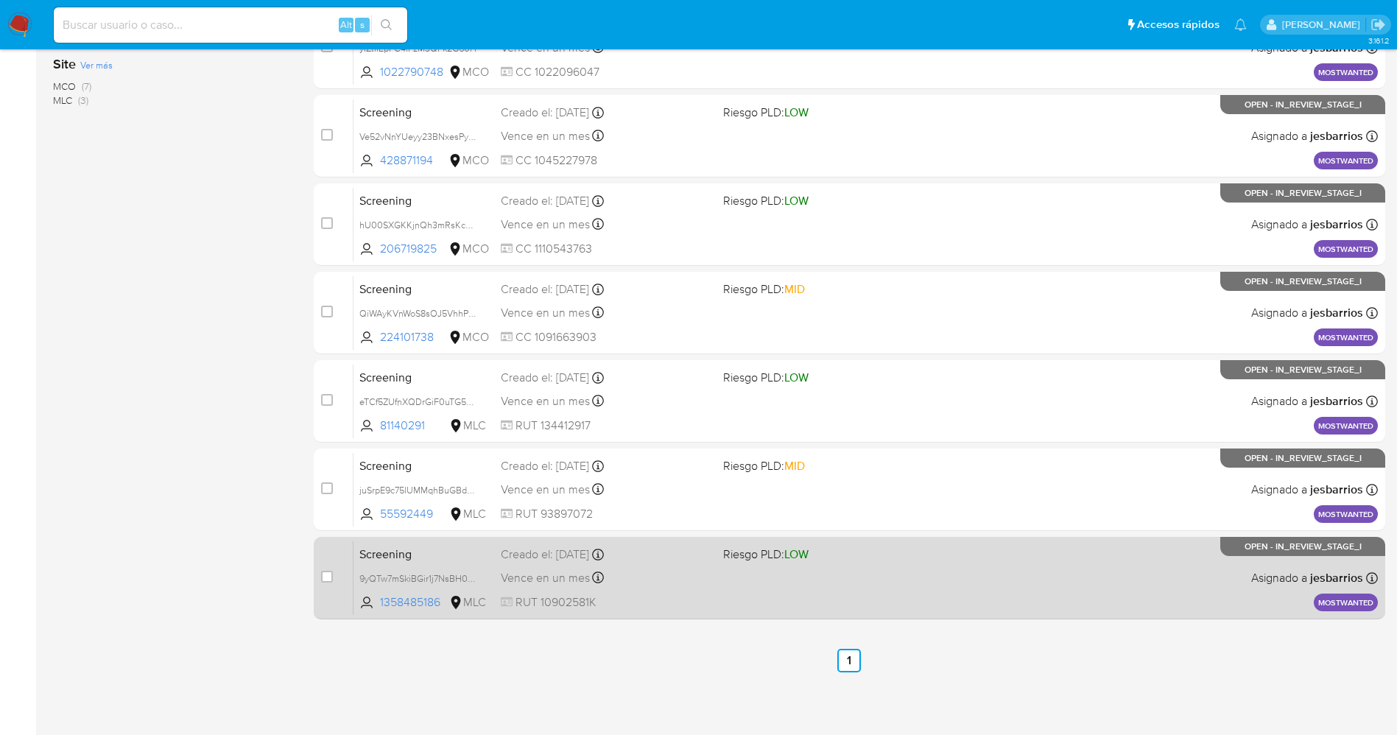
click at [803, 588] on div "Screening 9yQTw7mSkiBGir1j7NsBH0FU 1358485186 MLC Riesgo PLD: LOW Creado el: [D…" at bounding box center [866, 578] width 1025 height 74
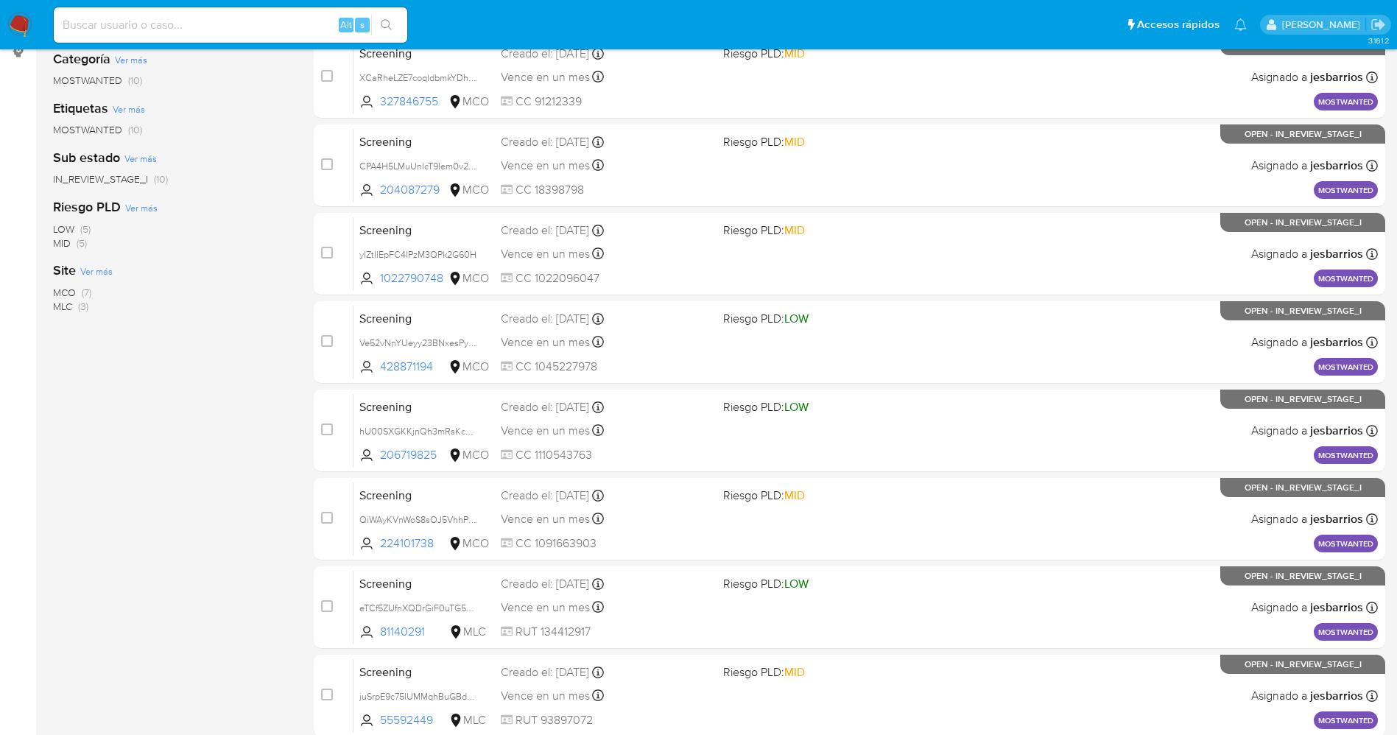
scroll to position [260, 0]
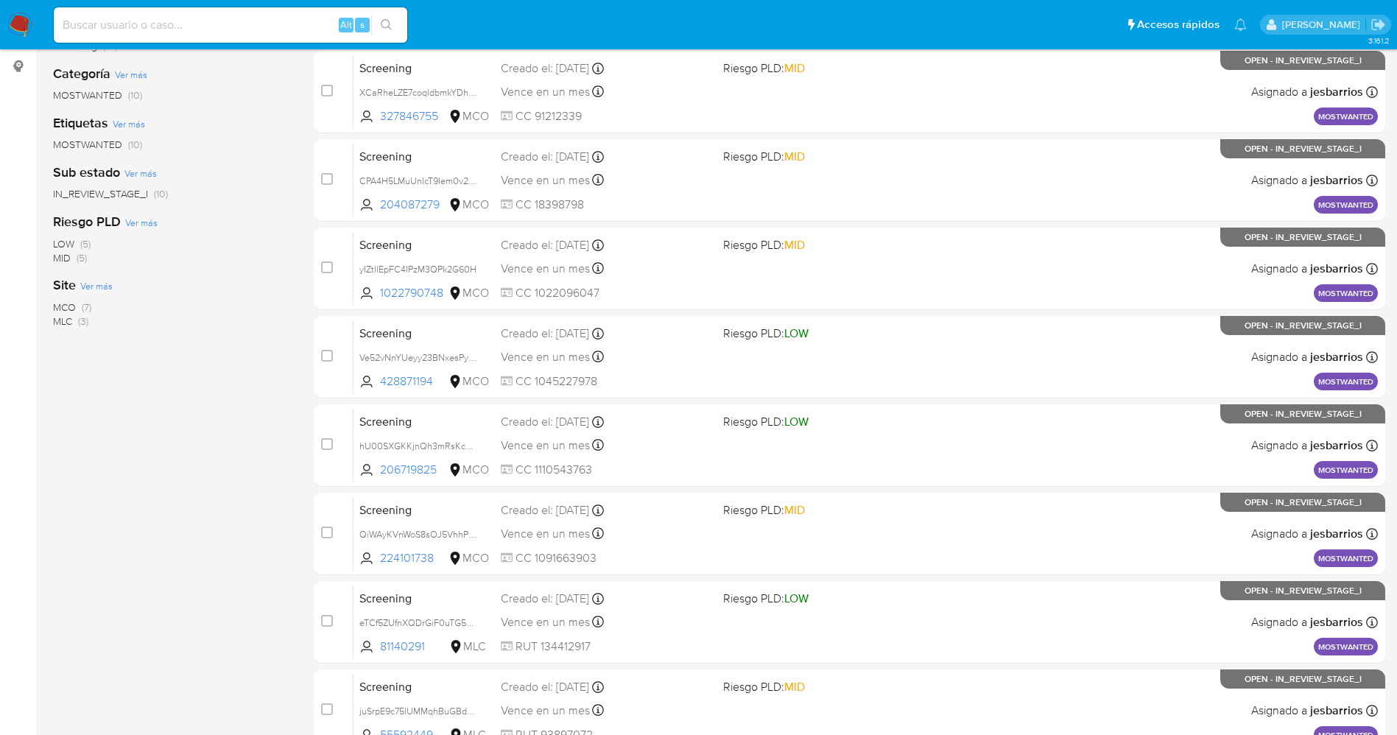
click at [15, 24] on img at bounding box center [19, 25] width 25 height 25
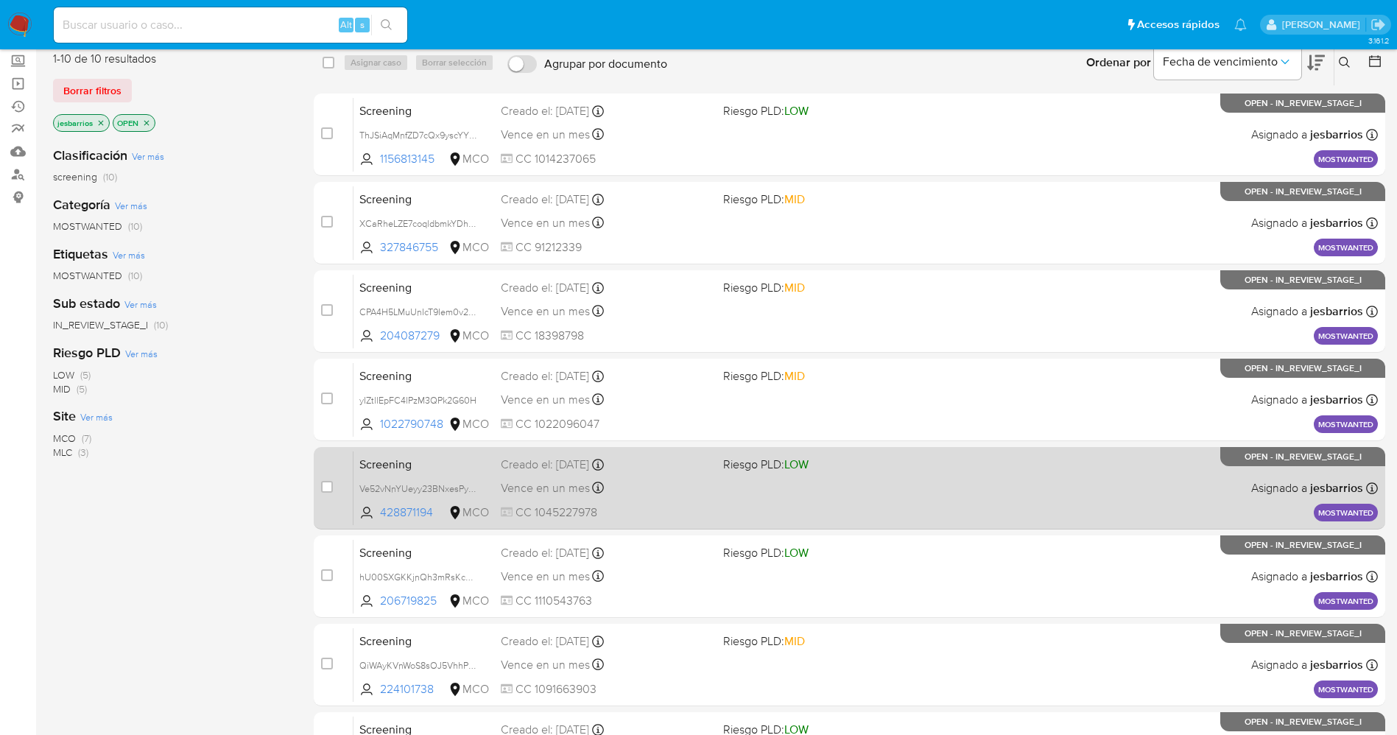
scroll to position [0, 0]
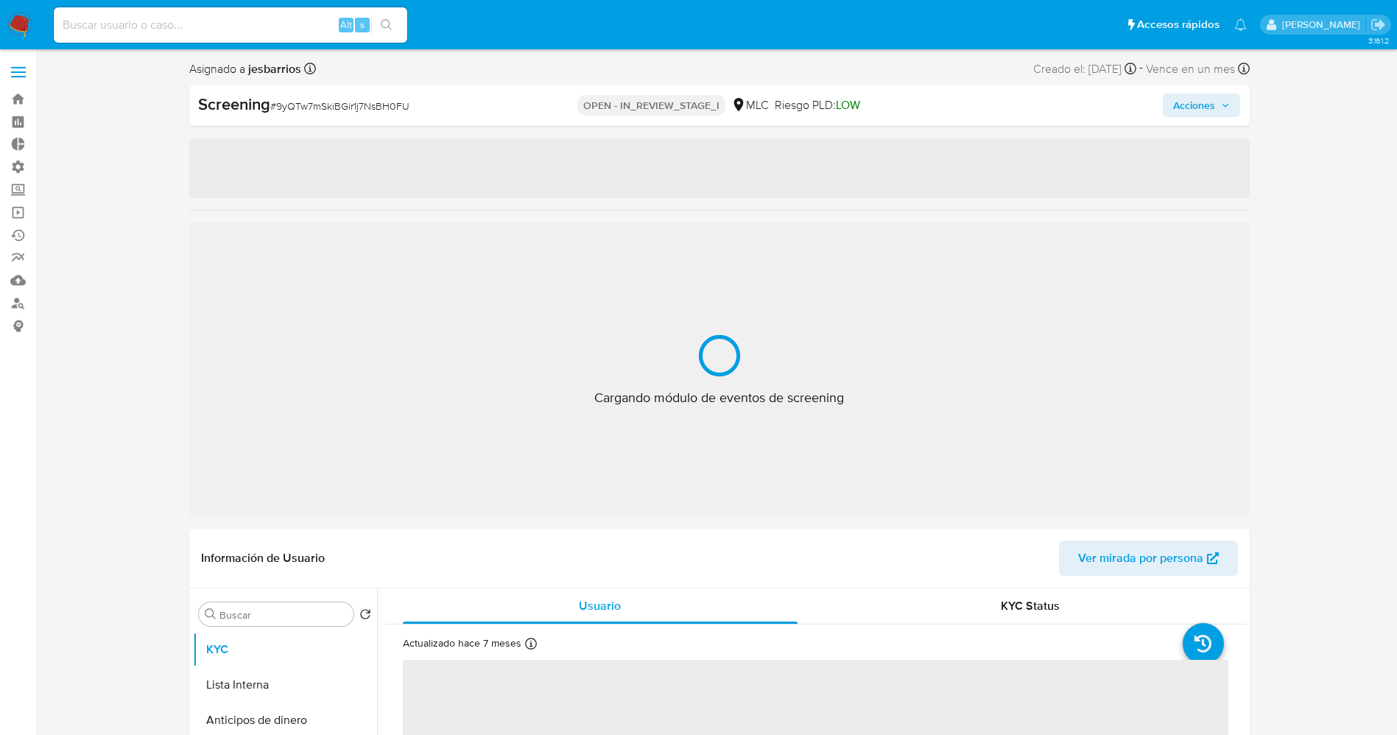
select select "10"
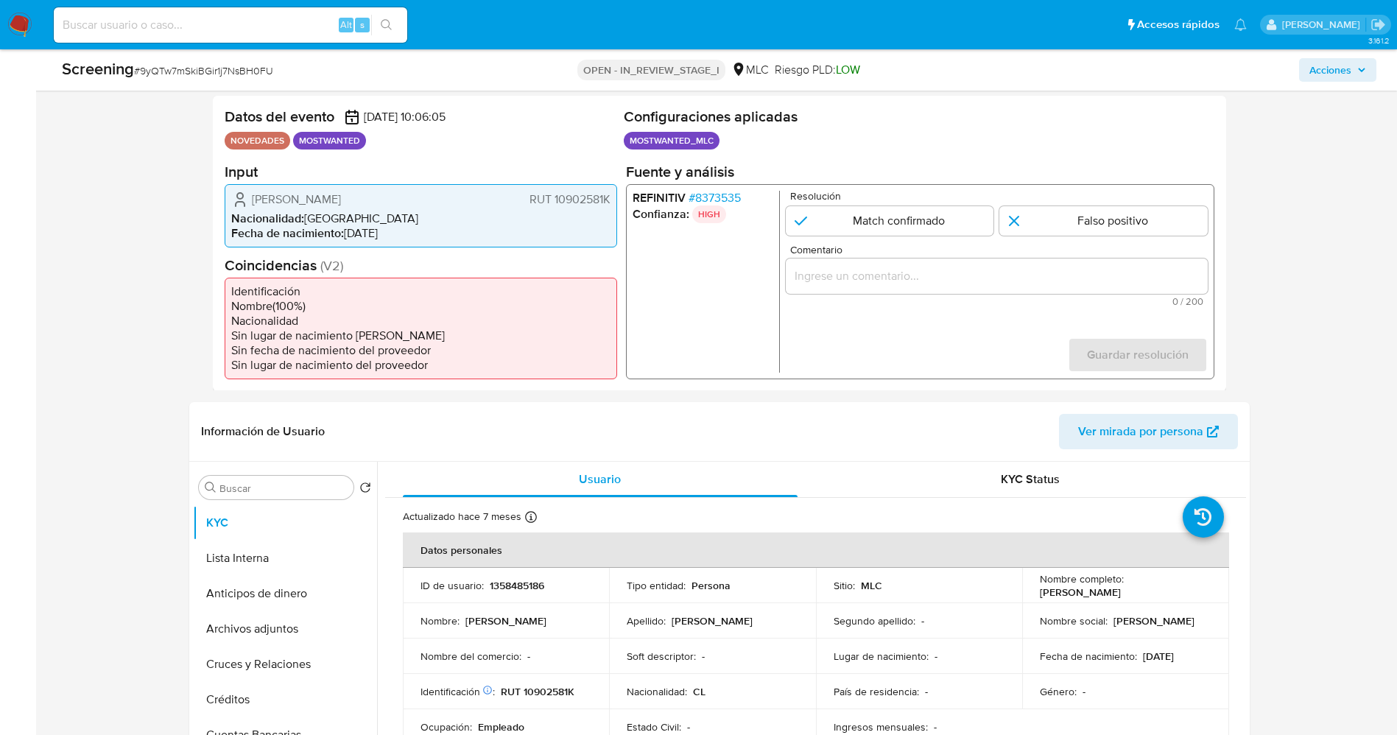
scroll to position [221, 0]
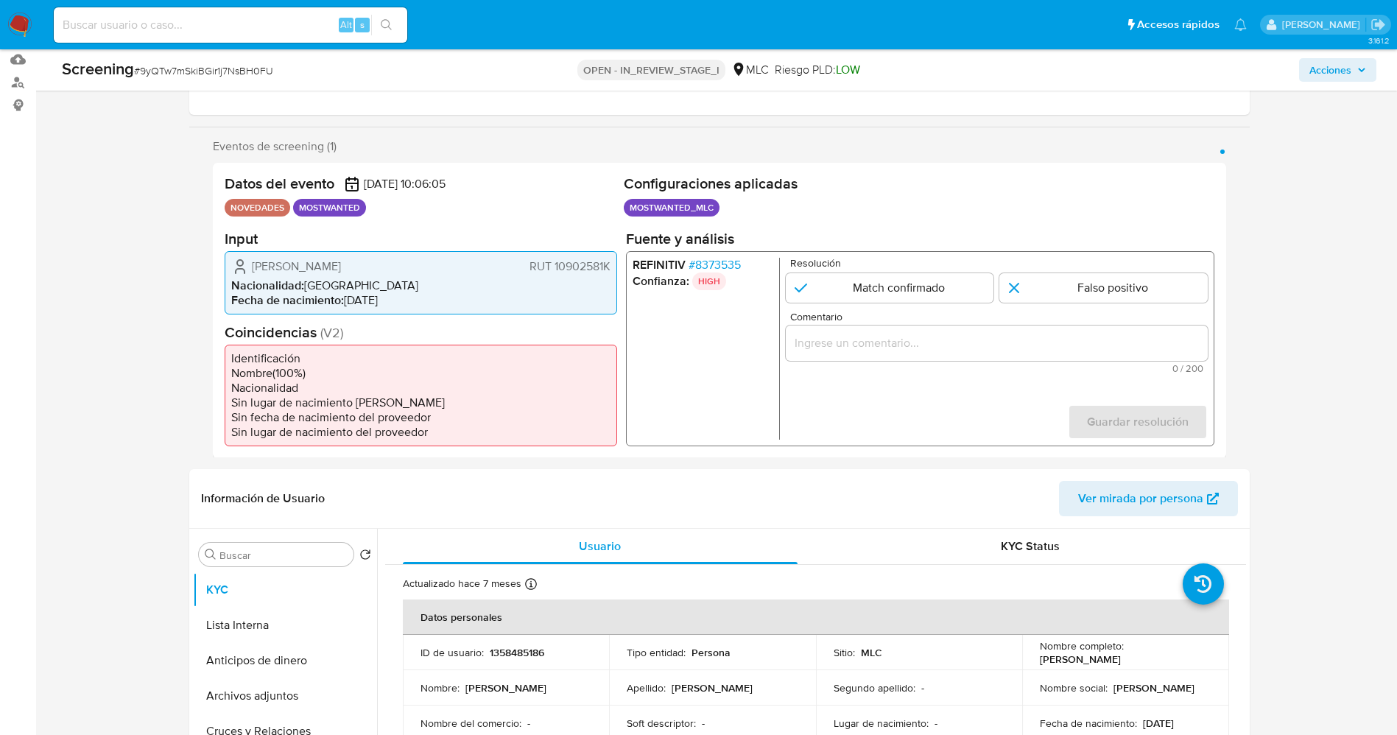
click at [707, 260] on span "# 8373535" at bounding box center [714, 264] width 52 height 15
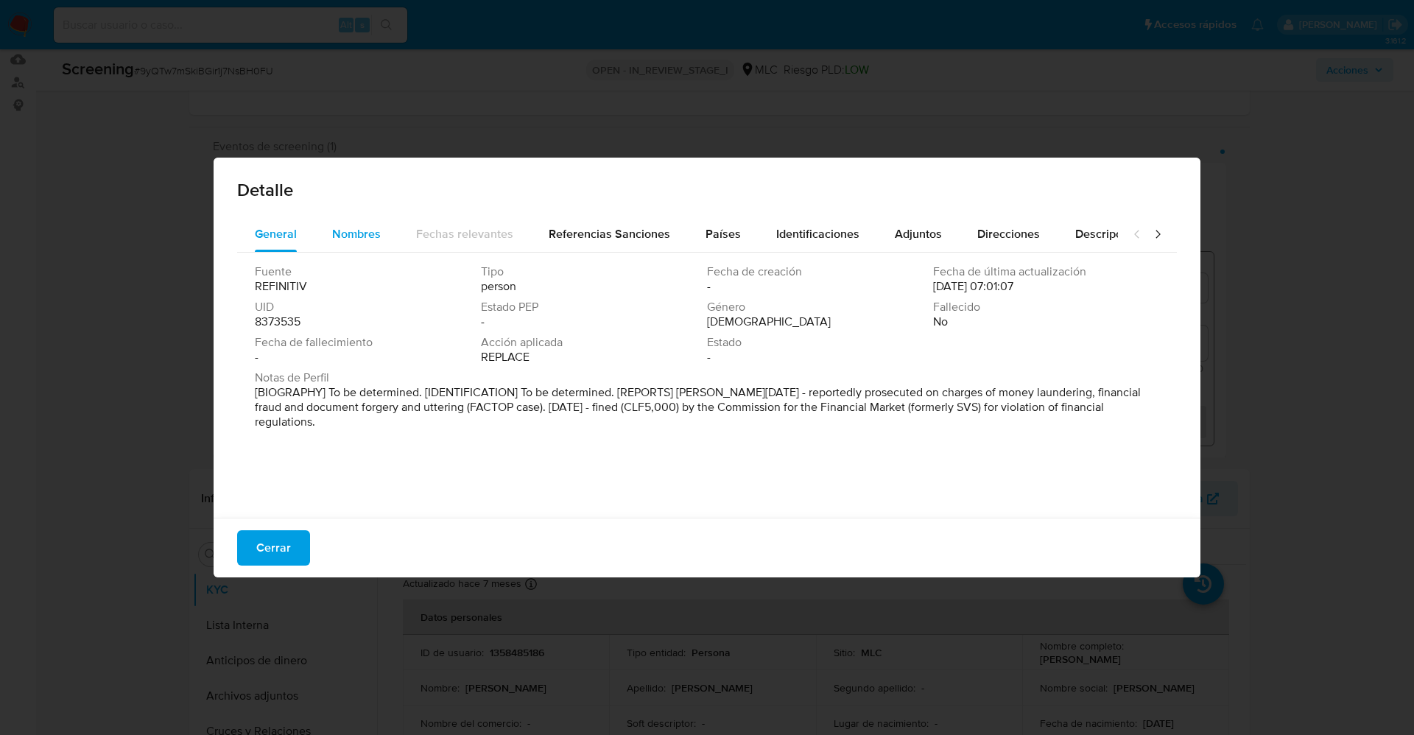
click at [390, 221] on button "Nombres" at bounding box center [357, 234] width 84 height 35
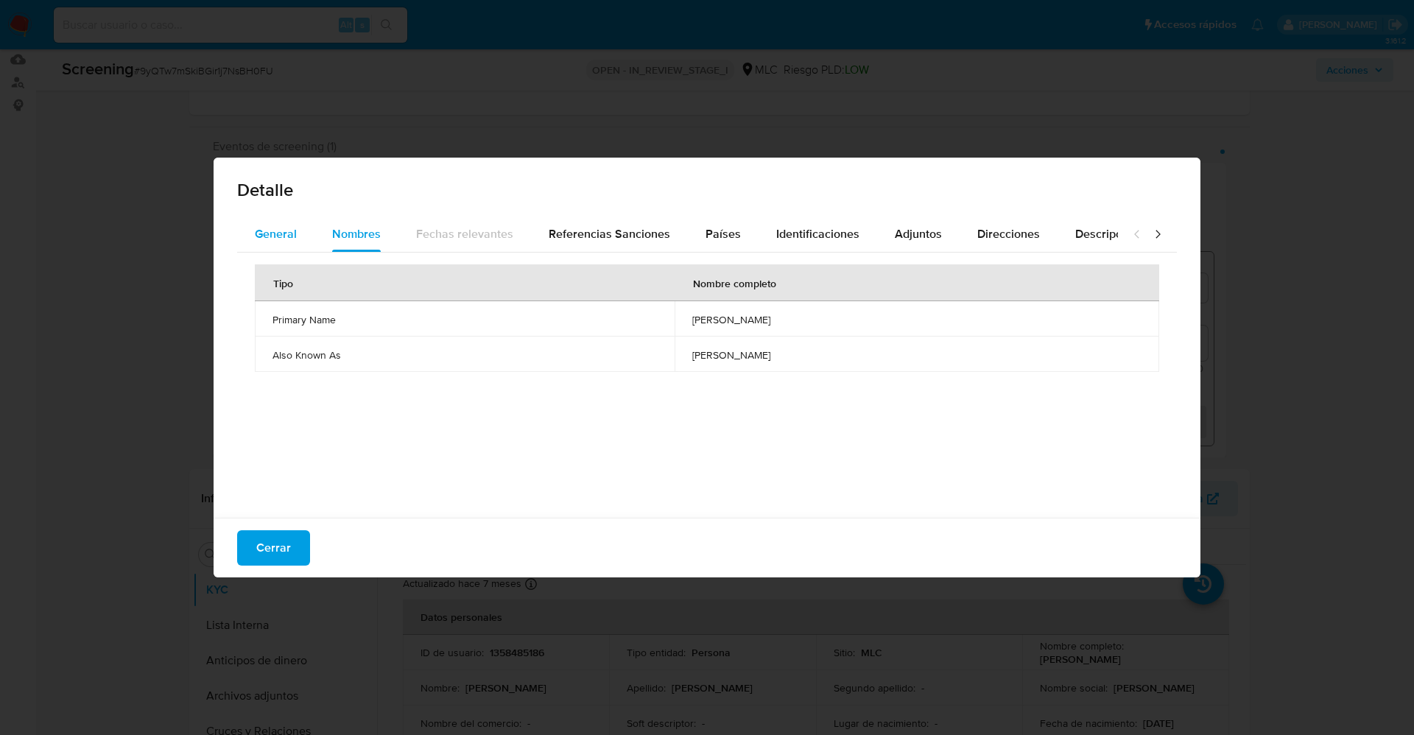
click at [258, 228] on span "General" at bounding box center [276, 233] width 42 height 17
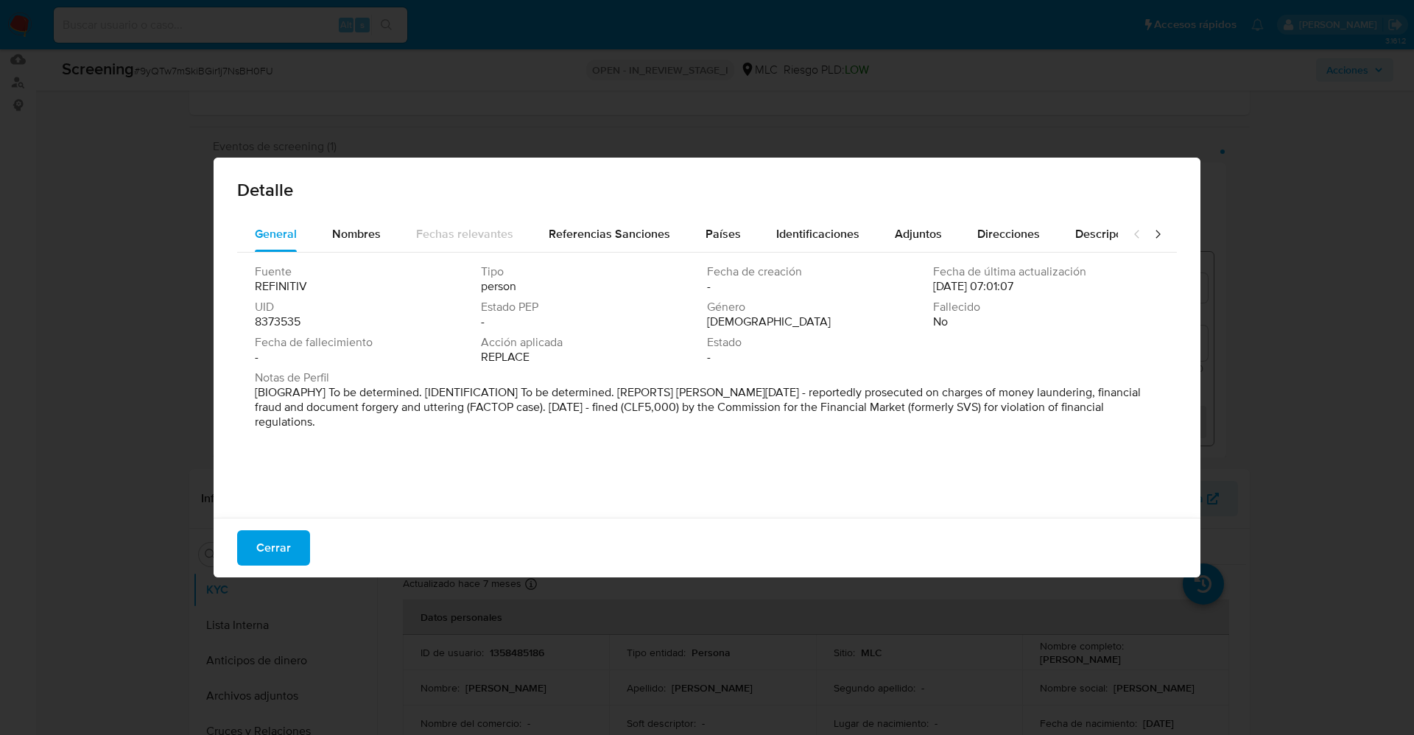
drag, startPoint x: 236, startPoint y: 395, endPoint x: 1132, endPoint y: 438, distance: 897.4
click at [942, 438] on div "General Nombres Fechas relevantes Referencias Sanciones Países Identificaciones…" at bounding box center [707, 370] width 987 height 306
click at [354, 239] on span "Nombres" at bounding box center [356, 233] width 49 height 17
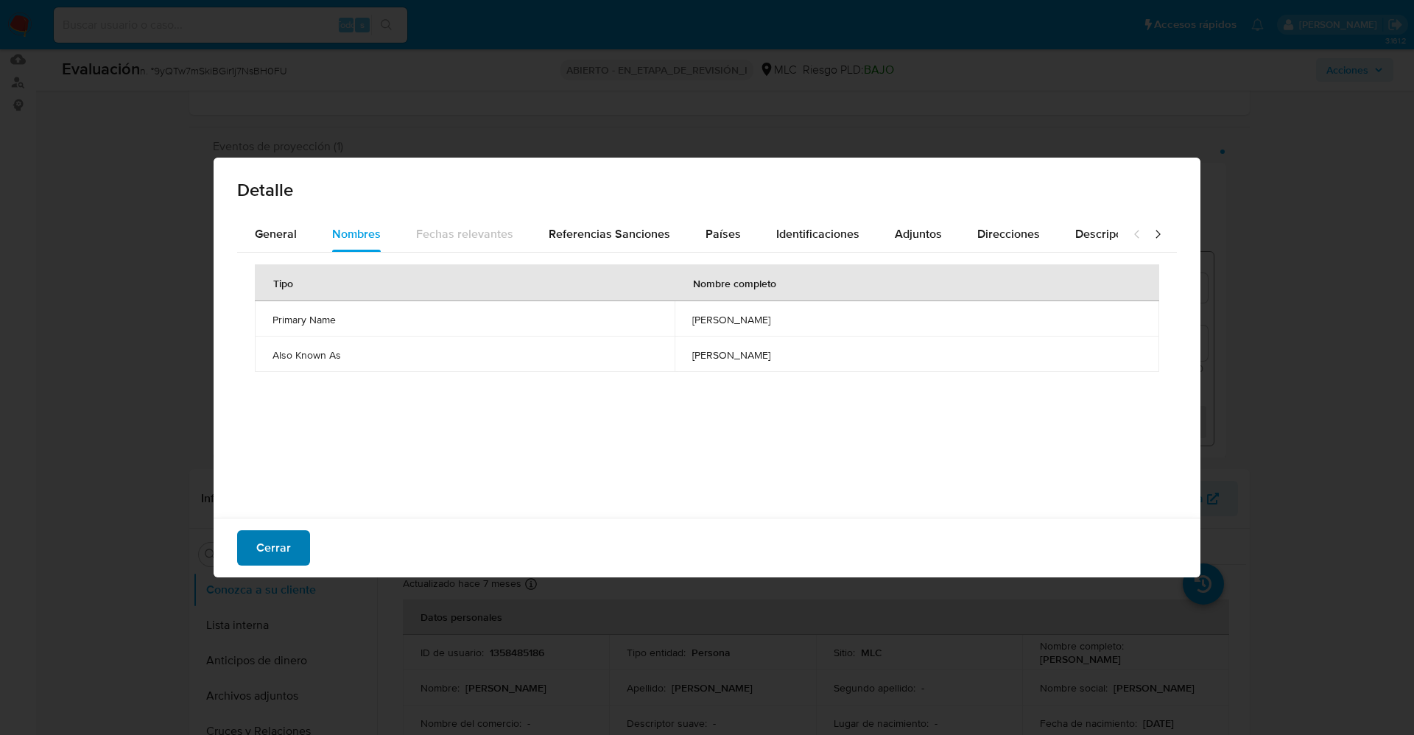
click at [282, 489] on span "Cerrar" at bounding box center [273, 548] width 35 height 32
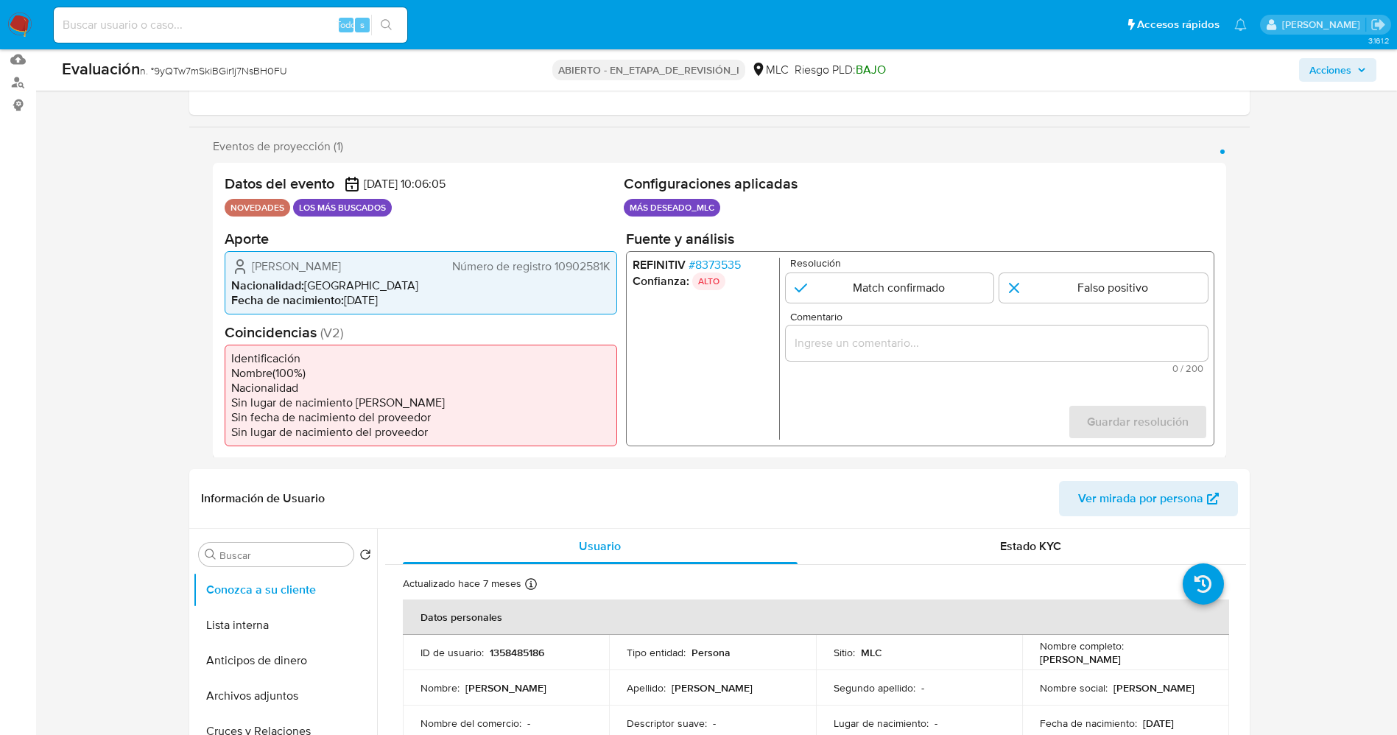
click at [723, 259] on font "8373535" at bounding box center [718, 264] width 46 height 17
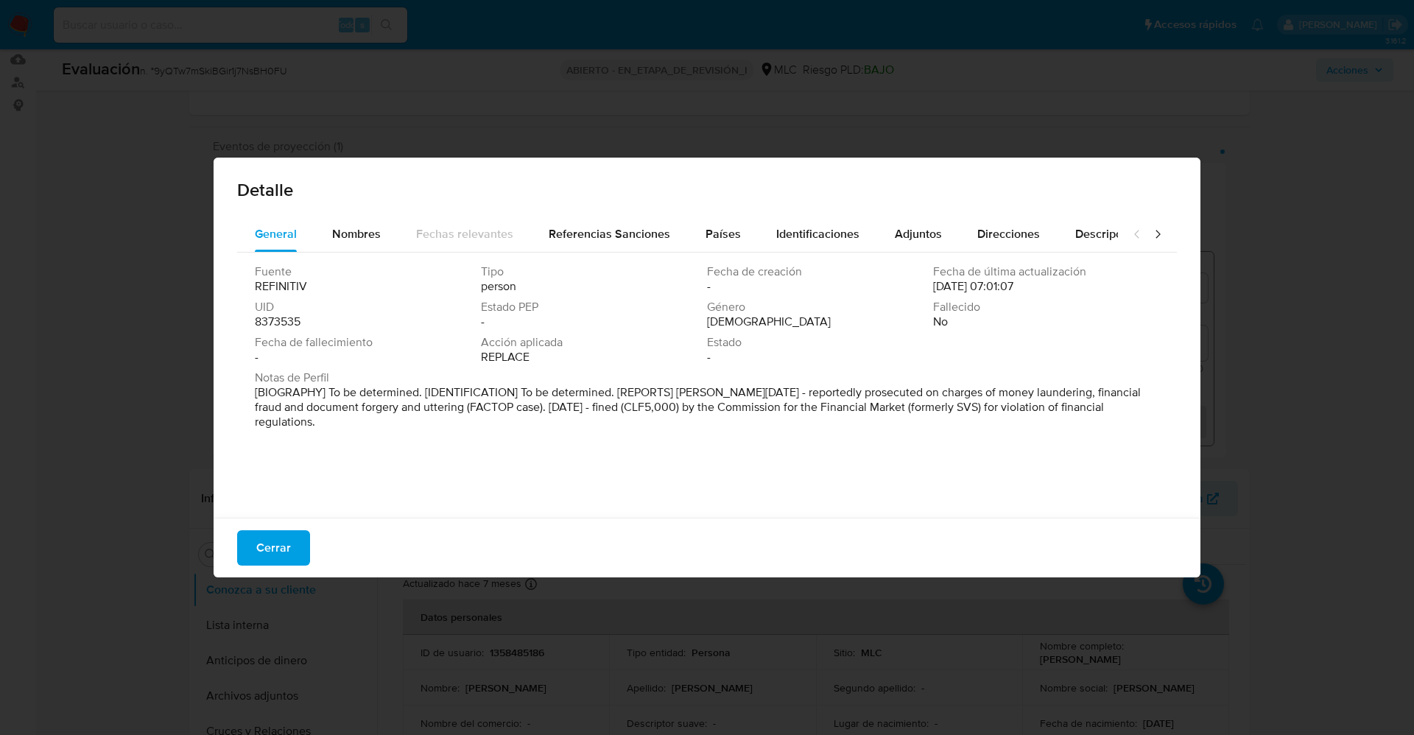
drag, startPoint x: 267, startPoint y: 395, endPoint x: 1075, endPoint y: 384, distance: 808.1
click at [942, 425] on div "General Nombres Fechas relevantes Referencias Sanciones Países Identificaciones…" at bounding box center [707, 370] width 987 height 306
click at [863, 417] on div "Notas de Perfil [BIOGRAPHY] To be determined. [IDENTIFICATION] To be determined…" at bounding box center [707, 402] width 904 height 65
drag, startPoint x: 277, startPoint y: 539, endPoint x: 270, endPoint y: 528, distance: 13.3
click at [277, 489] on font "Cerrar" at bounding box center [273, 547] width 35 height 35
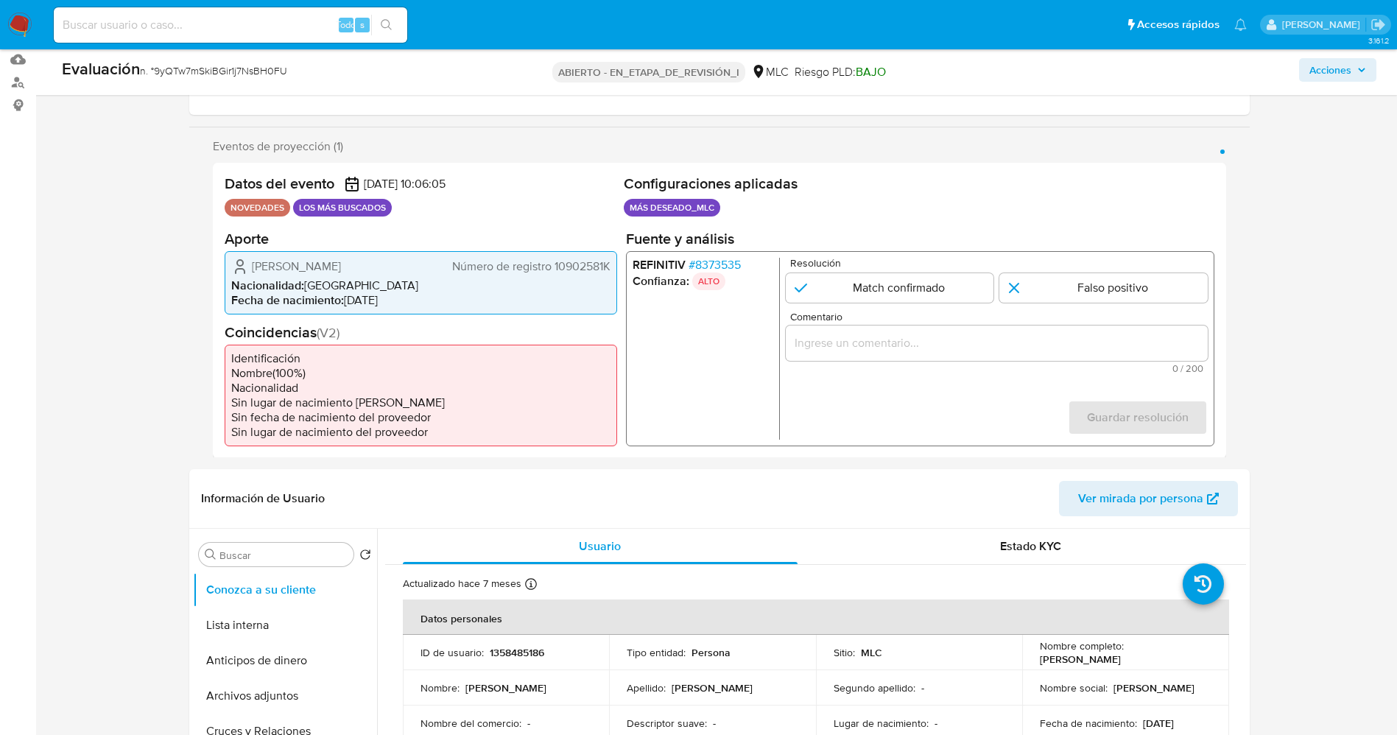
drag, startPoint x: 253, startPoint y: 261, endPoint x: 392, endPoint y: 263, distance: 139.2
click at [392, 263] on div "Sebastián Cereceda Silva Número de registro 10902581K" at bounding box center [420, 266] width 379 height 18
click at [341, 269] on font "[PERSON_NAME]" at bounding box center [296, 265] width 89 height 17
drag, startPoint x: 259, startPoint y: 305, endPoint x: 249, endPoint y: 280, distance: 26.8
click at [258, 305] on span "Fecha de nacimiento :" at bounding box center [287, 299] width 113 height 17
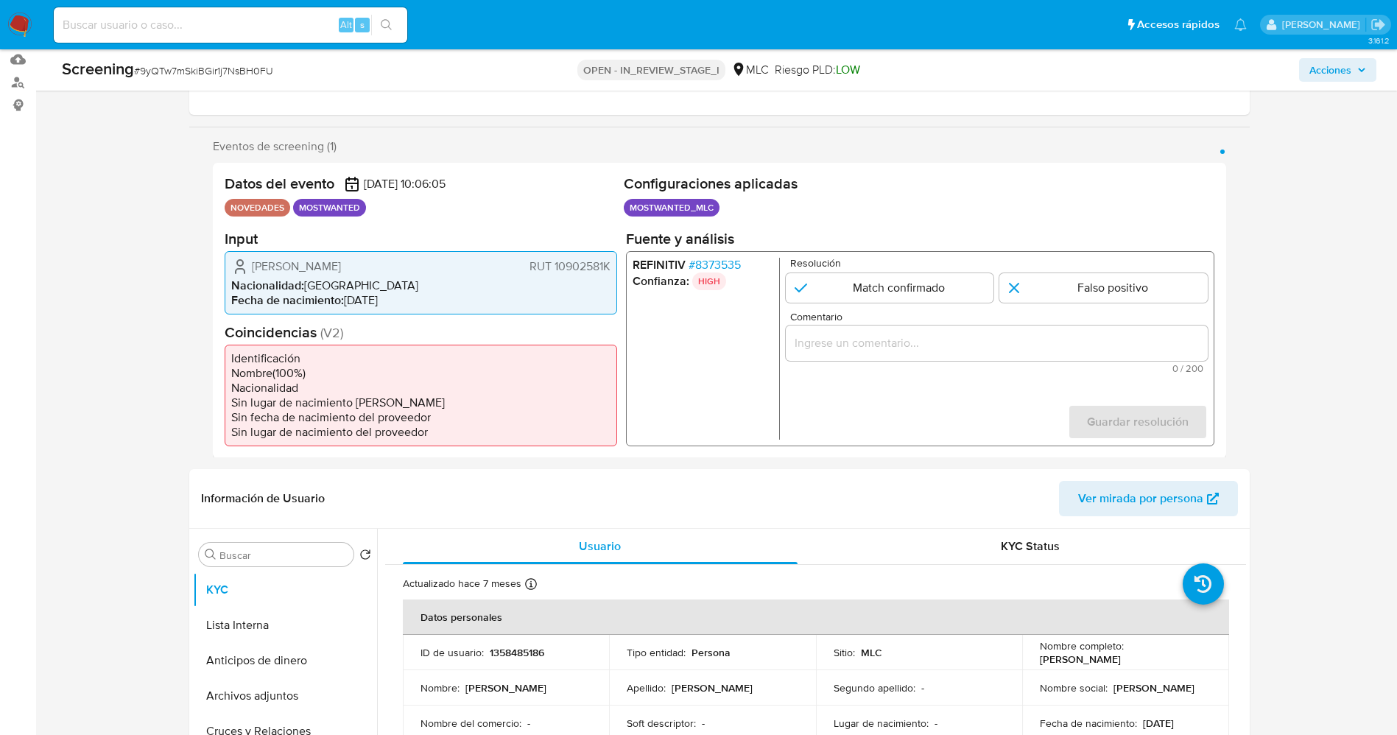
drag, startPoint x: 247, startPoint y: 261, endPoint x: 616, endPoint y: 261, distance: 369.0
click at [616, 261] on div "Sebastián Cereceda Silva RUT 10902581K Nacionalidad : Chile Fecha de nacimiento…" at bounding box center [421, 281] width 393 height 63
click at [712, 271] on span "# 8373535" at bounding box center [714, 264] width 52 height 15
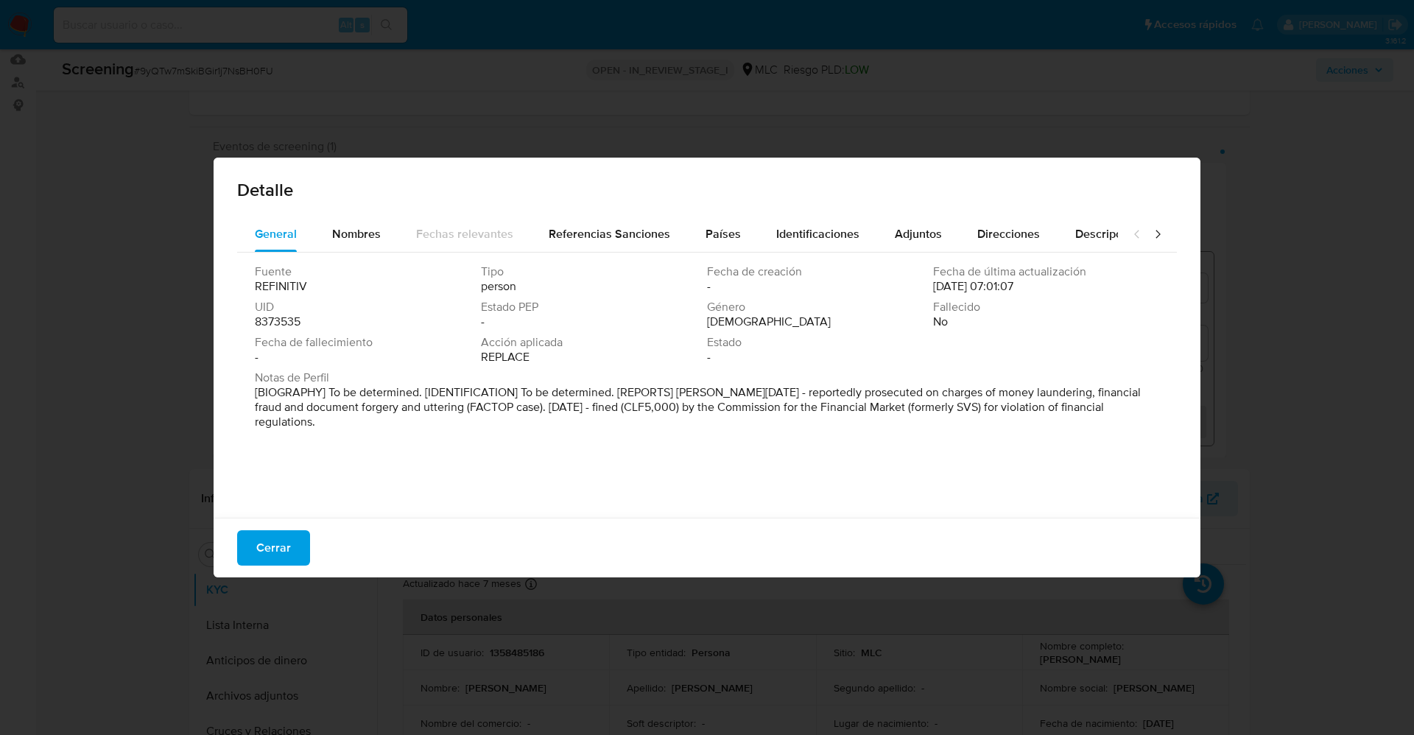
drag, startPoint x: 516, startPoint y: 395, endPoint x: 1120, endPoint y: 452, distance: 606.6
click at [942, 452] on div "Fuente REFINITIV Tipo person Fecha de creación - Fecha de última actualización …" at bounding box center [707, 382] width 940 height 258
click at [751, 374] on span "Notas de Perfil" at bounding box center [706, 377] width 902 height 15
drag, startPoint x: 730, startPoint y: 398, endPoint x: 879, endPoint y: 424, distance: 151.6
click at [879, 415] on p "[BIOGRAFÍA] Por determinar. [IDENTIFICACIÓN] Por determinar. [INFORMES] Enero d…" at bounding box center [706, 399] width 902 height 29
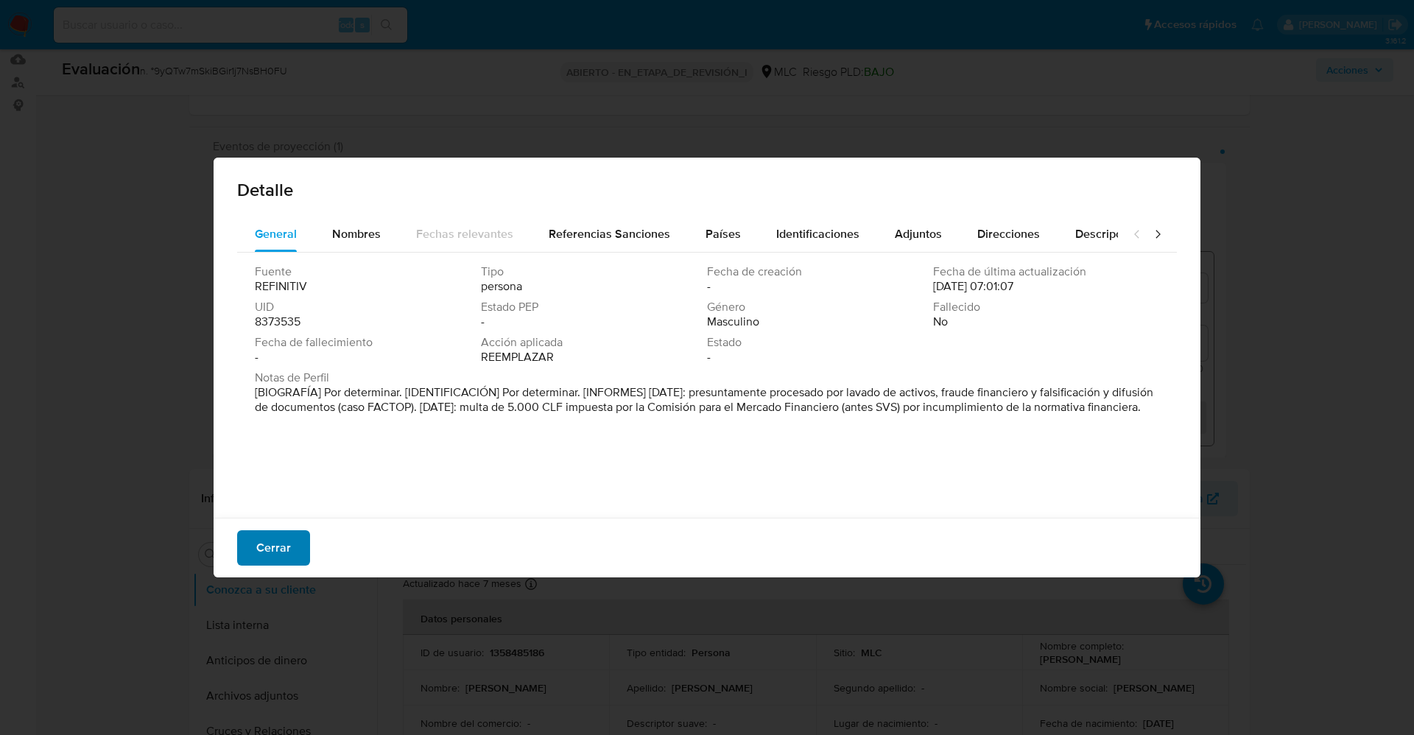
drag, startPoint x: 262, startPoint y: 558, endPoint x: 284, endPoint y: 555, distance: 21.6
click at [263, 489] on font "Cerrar" at bounding box center [273, 547] width 35 height 35
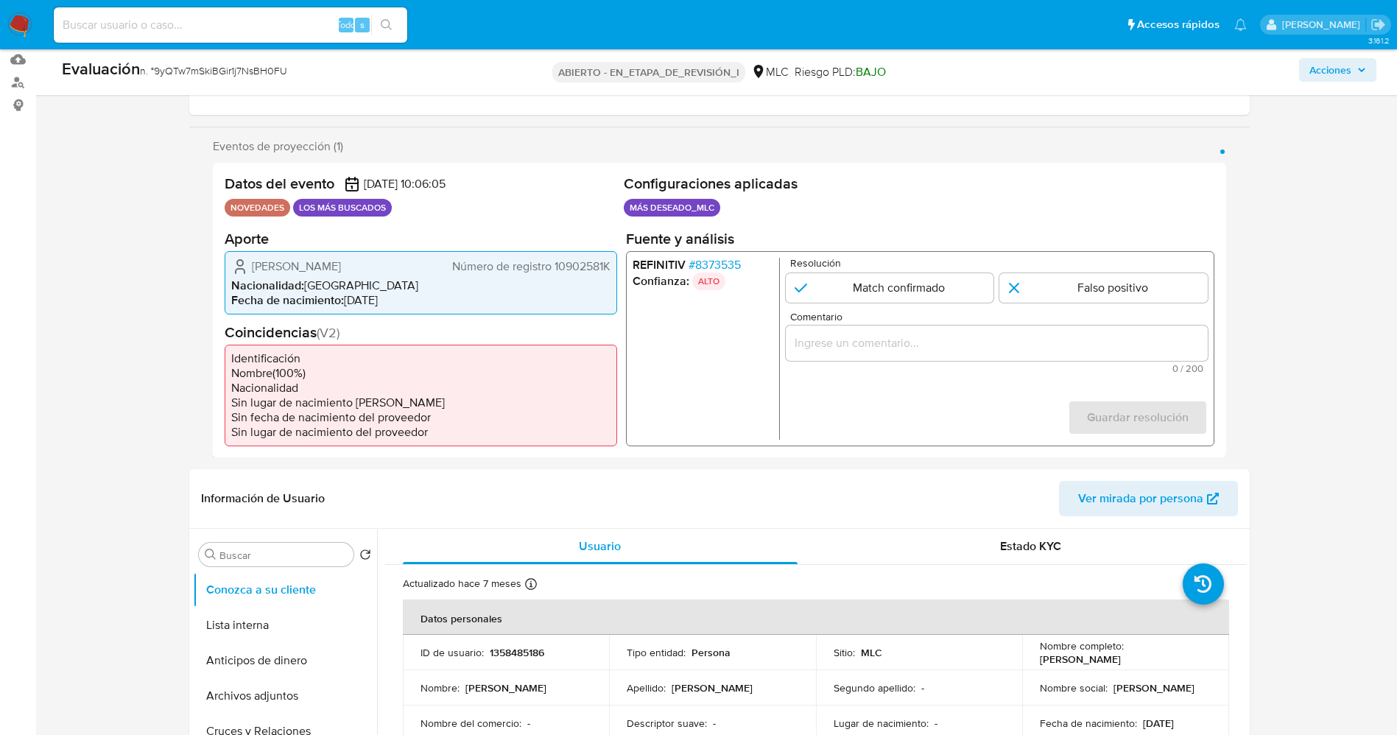
click at [888, 290] on input "1 de 1" at bounding box center [889, 287] width 208 height 29
radio input "true"
click at [879, 348] on input "Comentario" at bounding box center [996, 342] width 422 height 19
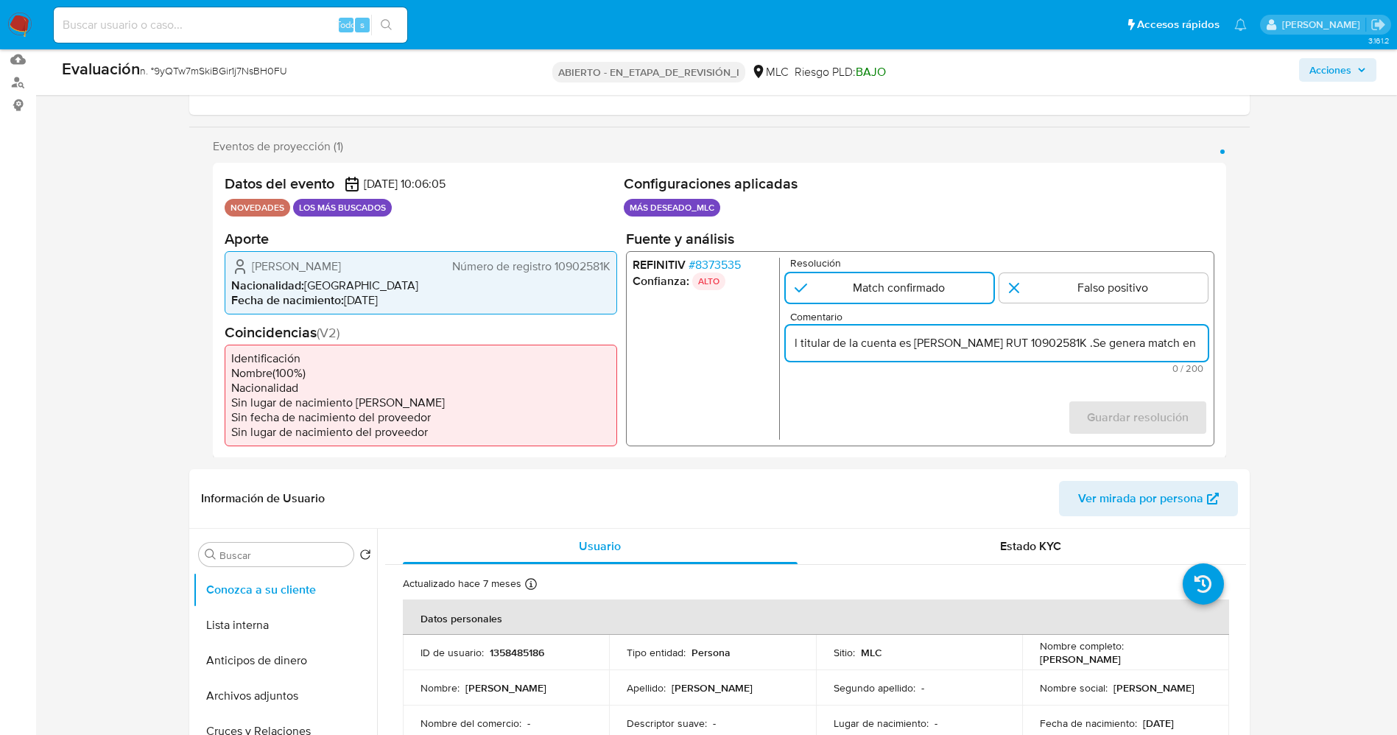
scroll to position [0, 634]
drag, startPoint x: 884, startPoint y: 346, endPoint x: 983, endPoint y: 347, distance: 99.4
click at [942, 347] on input "l titular de la cuenta es Sebastián Cereceda Silva RUT 10902581K .Se genera mat…" at bounding box center [996, 342] width 422 height 19
click at [942, 351] on input "l titular de la cuenta es Sebastián Cereceda Silva RUT 10902581 fue presuntamen…" at bounding box center [996, 342] width 422 height 19
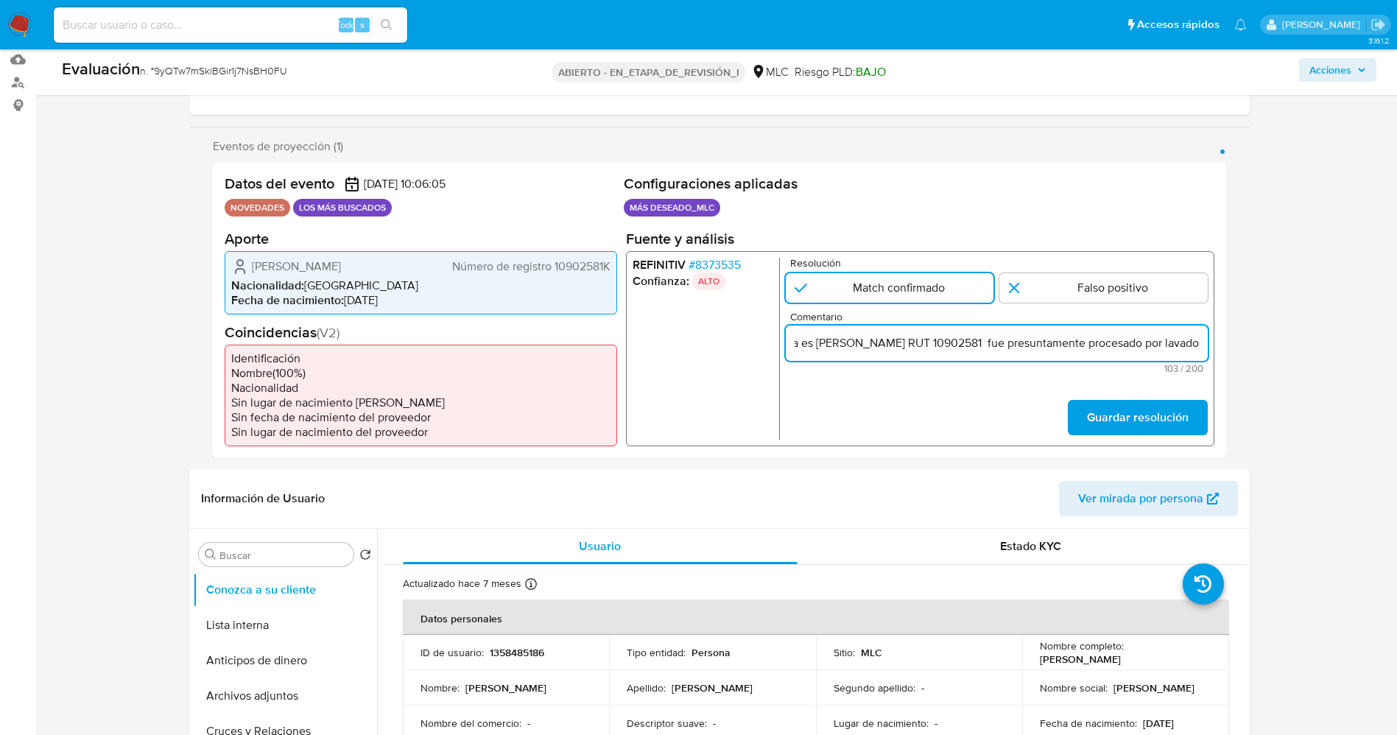
scroll to position [0, 0]
drag, startPoint x: 916, startPoint y: 342, endPoint x: 737, endPoint y: 348, distance: 179.1
click at [737, 348] on div "REFINITIV # 8373535 Confianza: ALTO Resolución Match confirmado Falso positivo …" at bounding box center [919, 347] width 589 height 195
paste input "de activos, fraude financiero y falsificación y difusión de documentos"
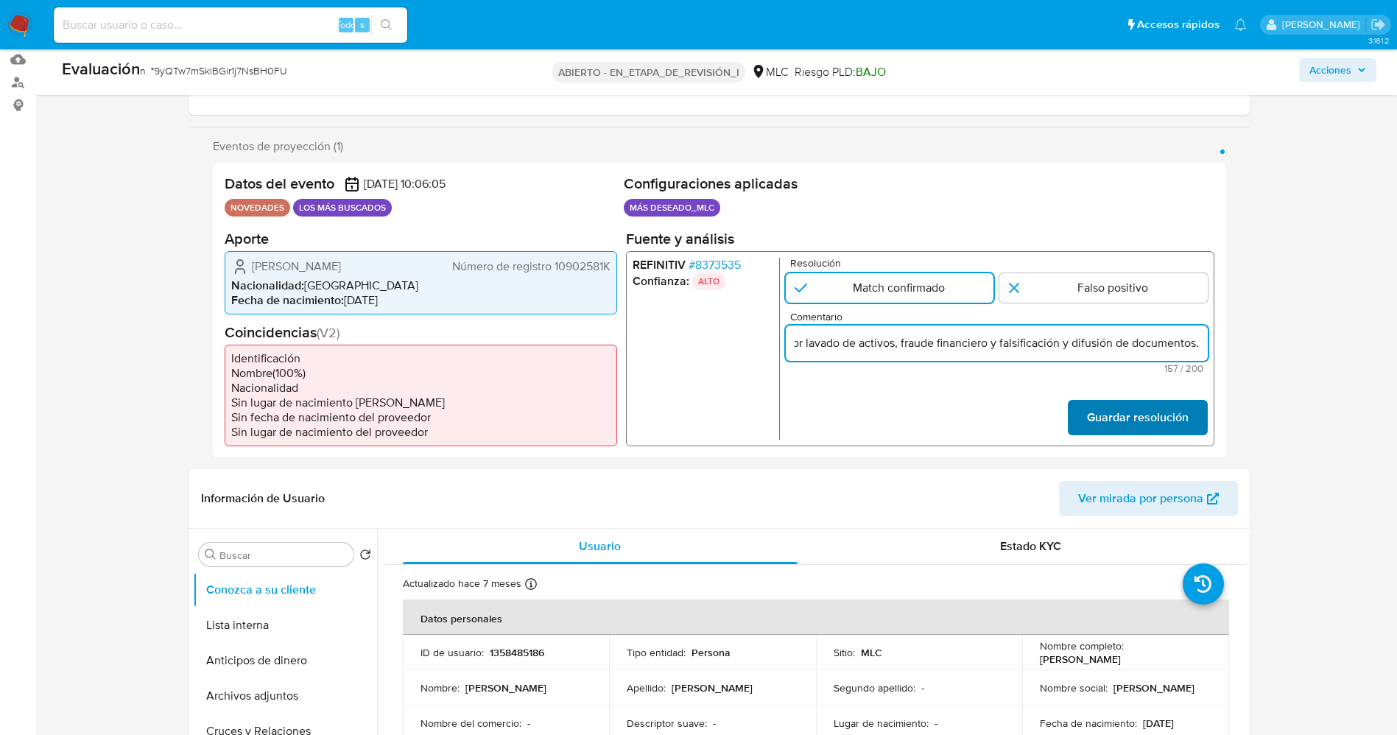
scroll to position [0, 428]
type input "Usuario [PERSON_NAME] RUT 10902581 fue presuntamente procesado por lavado de ac…"
click at [942, 424] on font "Guardar resolución" at bounding box center [1137, 417] width 102 height 35
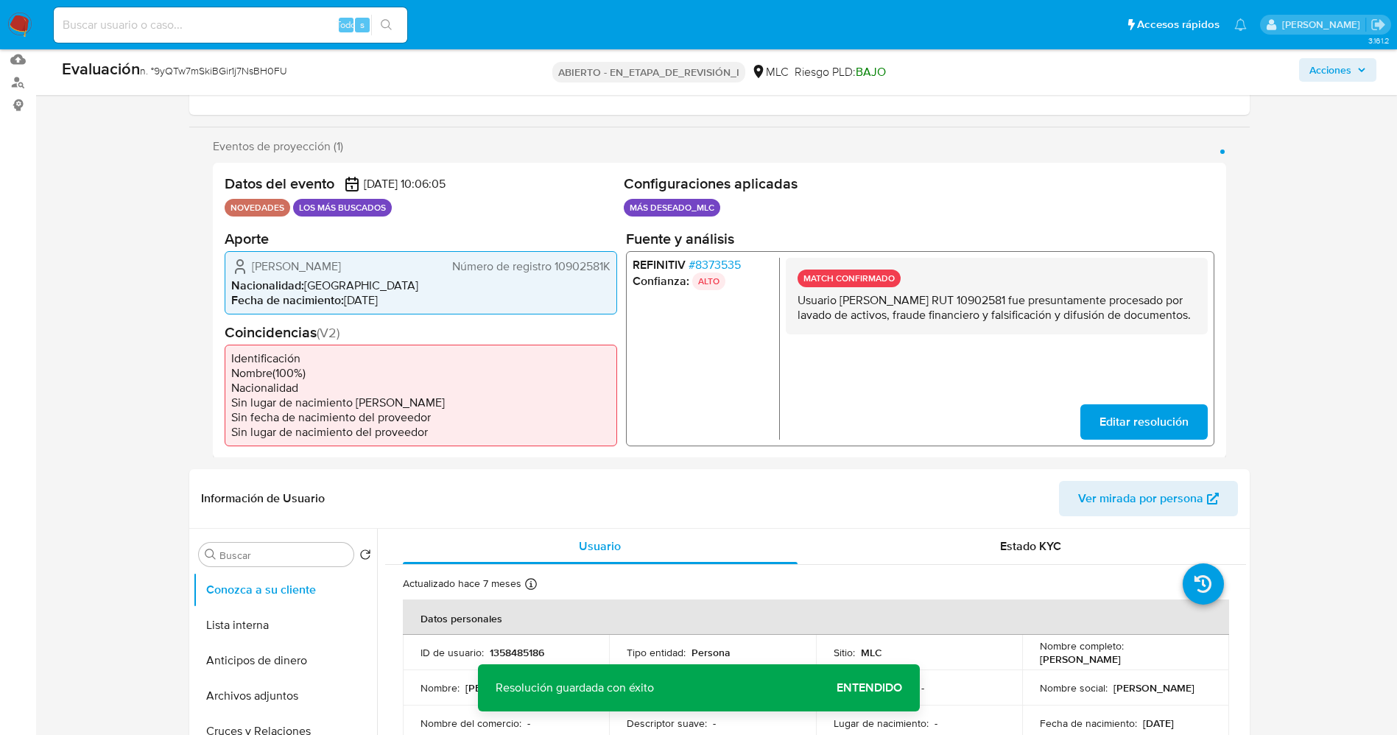
drag, startPoint x: 802, startPoint y: 303, endPoint x: 981, endPoint y: 369, distance: 190.9
click at [942, 369] on div "MATCH CONFIRMADO Usuario Sebastián Cereceda Silva RUT 10902581 fue presuntament…" at bounding box center [996, 348] width 422 height 182
drag, startPoint x: 284, startPoint y: 627, endPoint x: 7, endPoint y: 561, distance: 284.8
click at [282, 489] on button "Lista interna" at bounding box center [285, 625] width 184 height 35
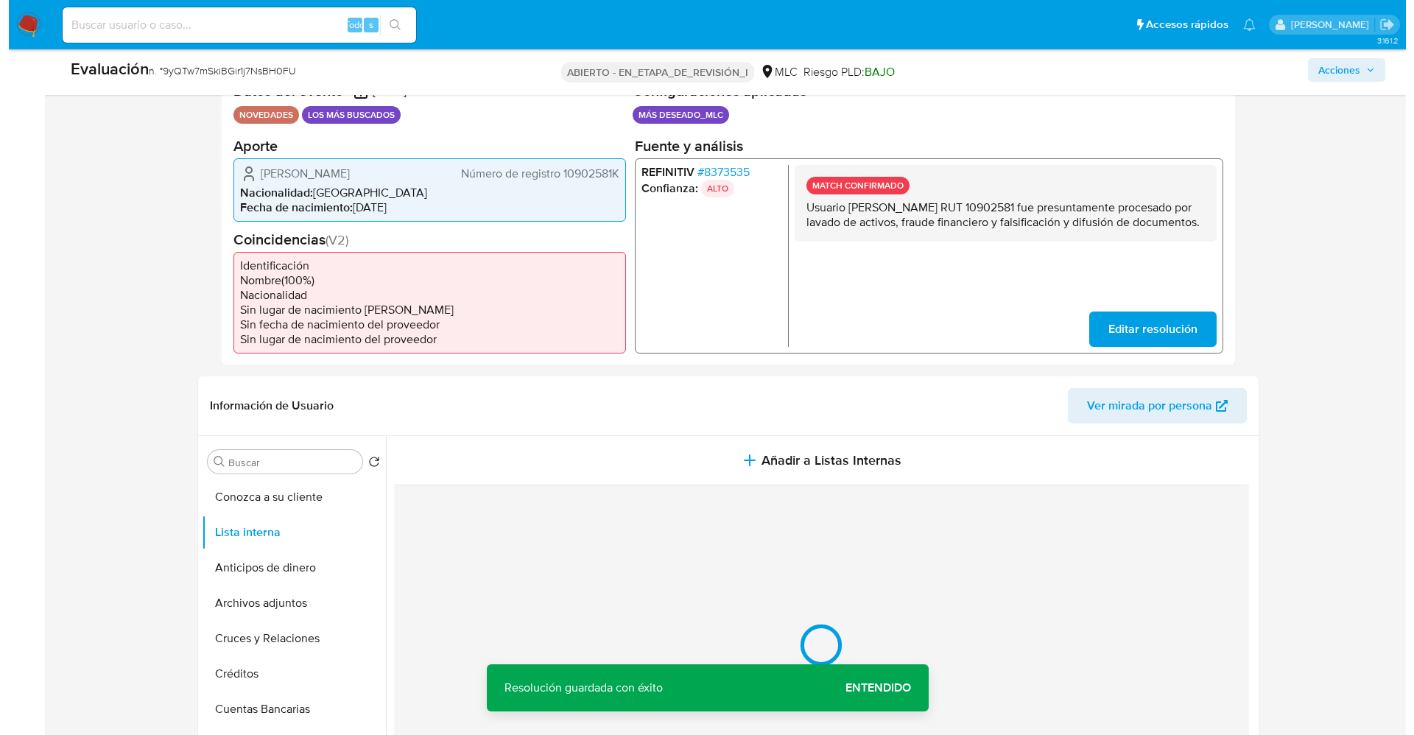
scroll to position [442, 0]
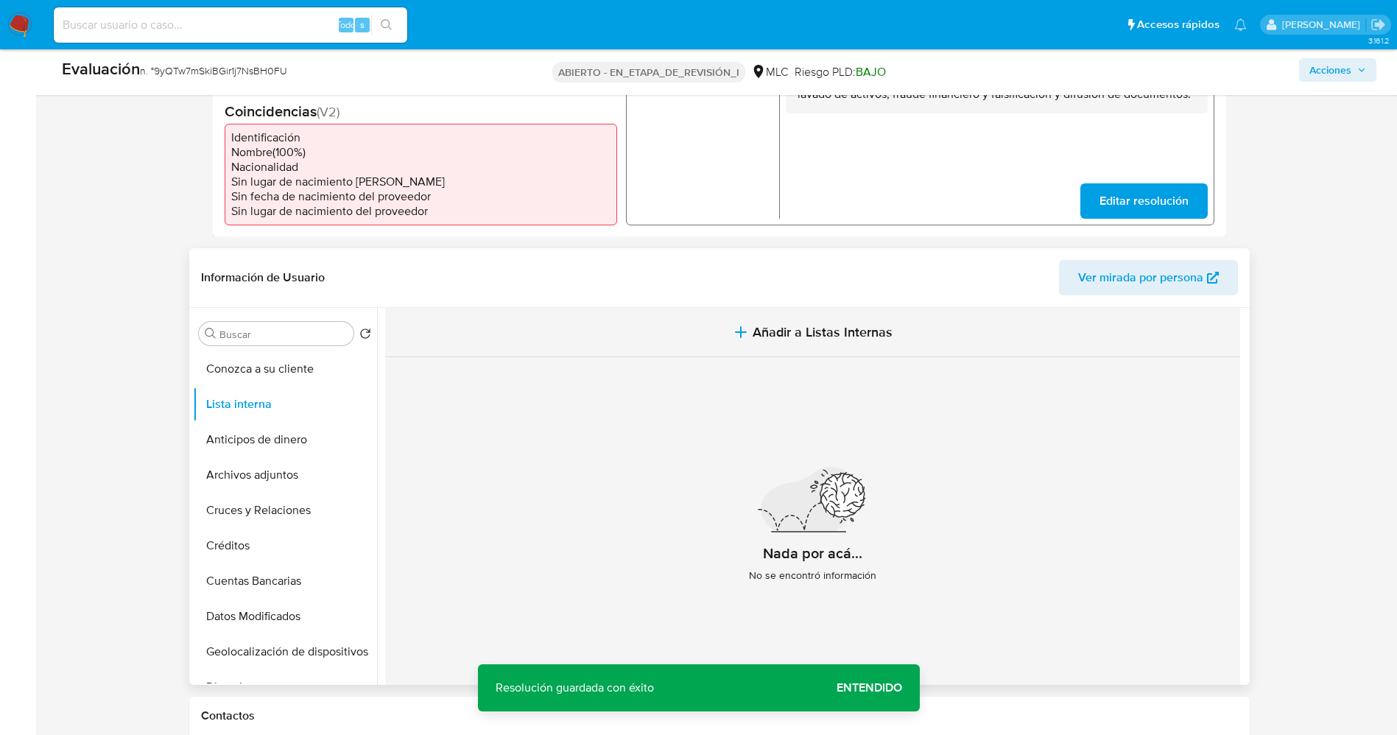
click at [759, 329] on span "Añadir a Listas Internas" at bounding box center [823, 332] width 140 height 16
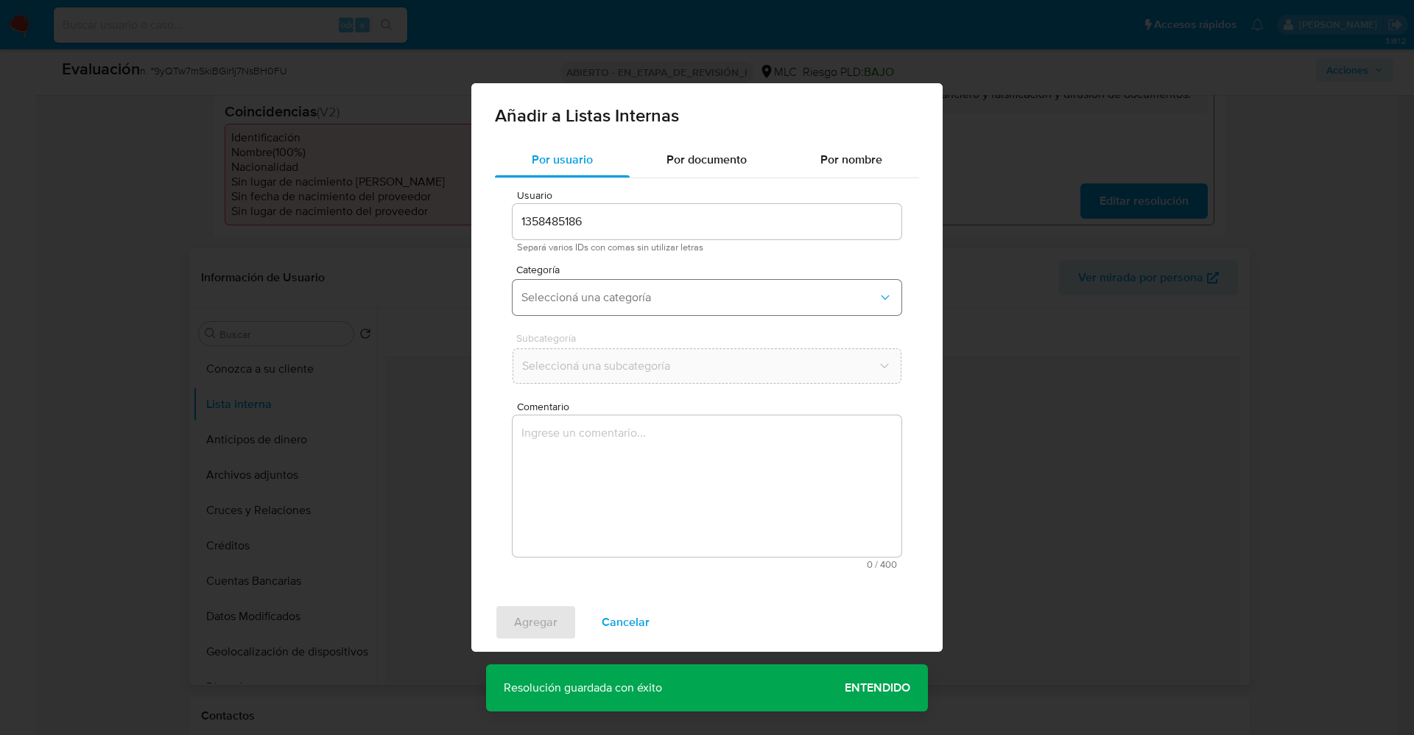
click at [594, 296] on span "Seleccioná una categoría" at bounding box center [699, 297] width 356 height 15
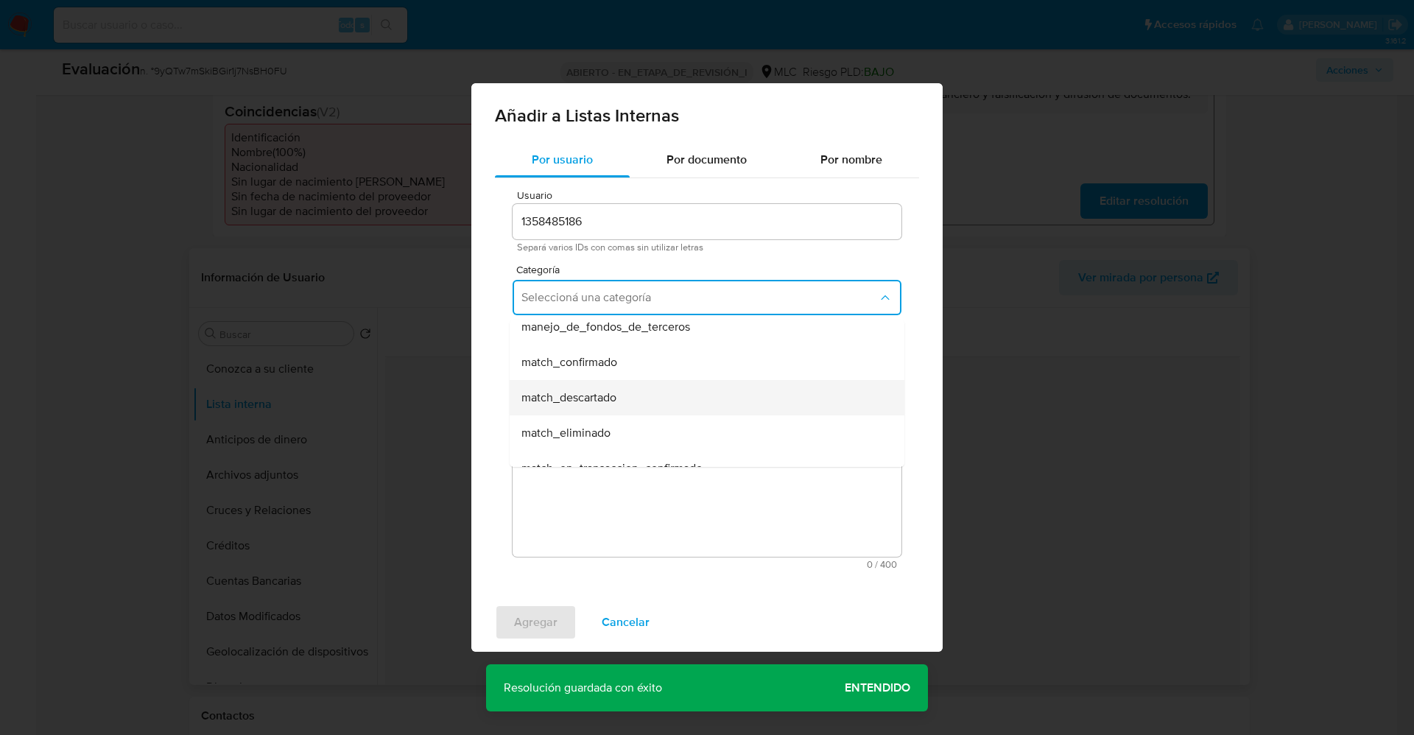
scroll to position [110, 0]
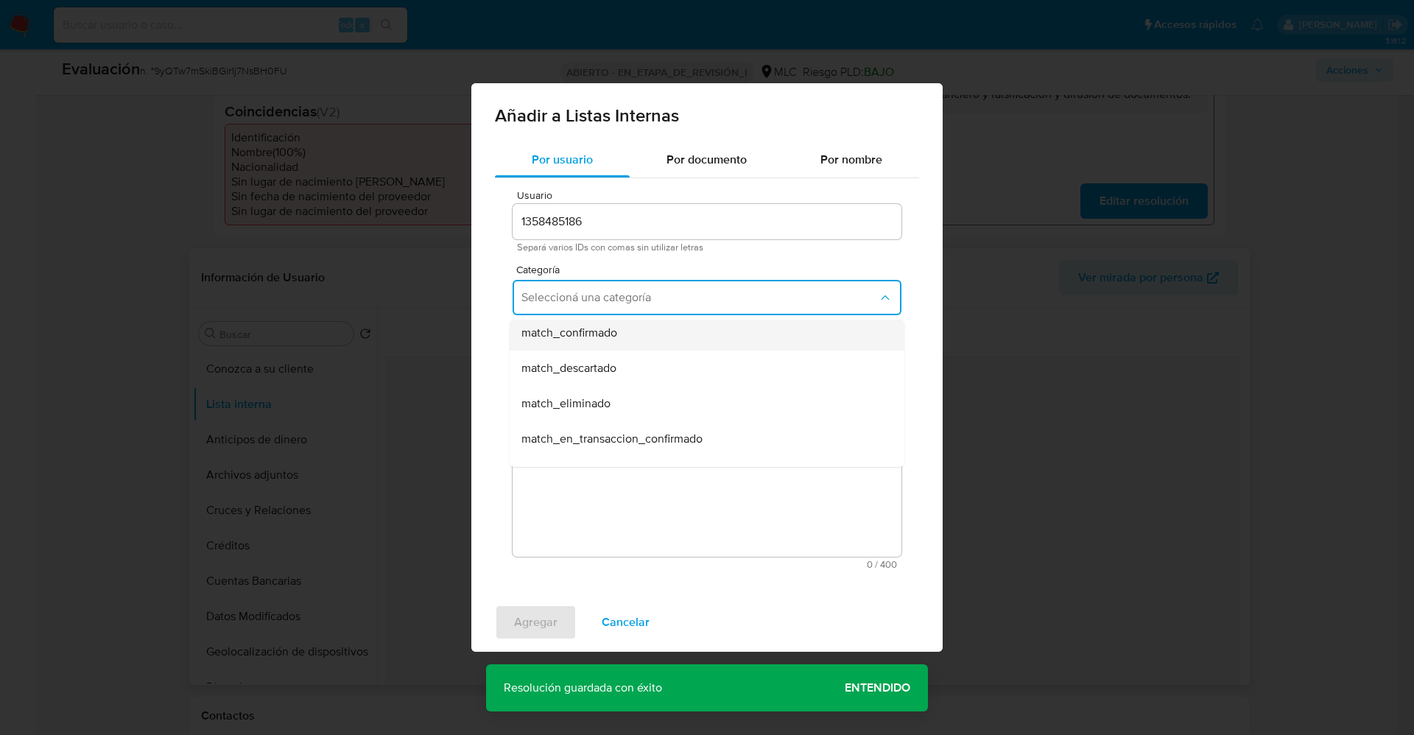
click at [639, 341] on div "match_confirmado" at bounding box center [702, 332] width 362 height 35
click at [636, 359] on span "Seleccioná una subcategoría" at bounding box center [699, 366] width 356 height 15
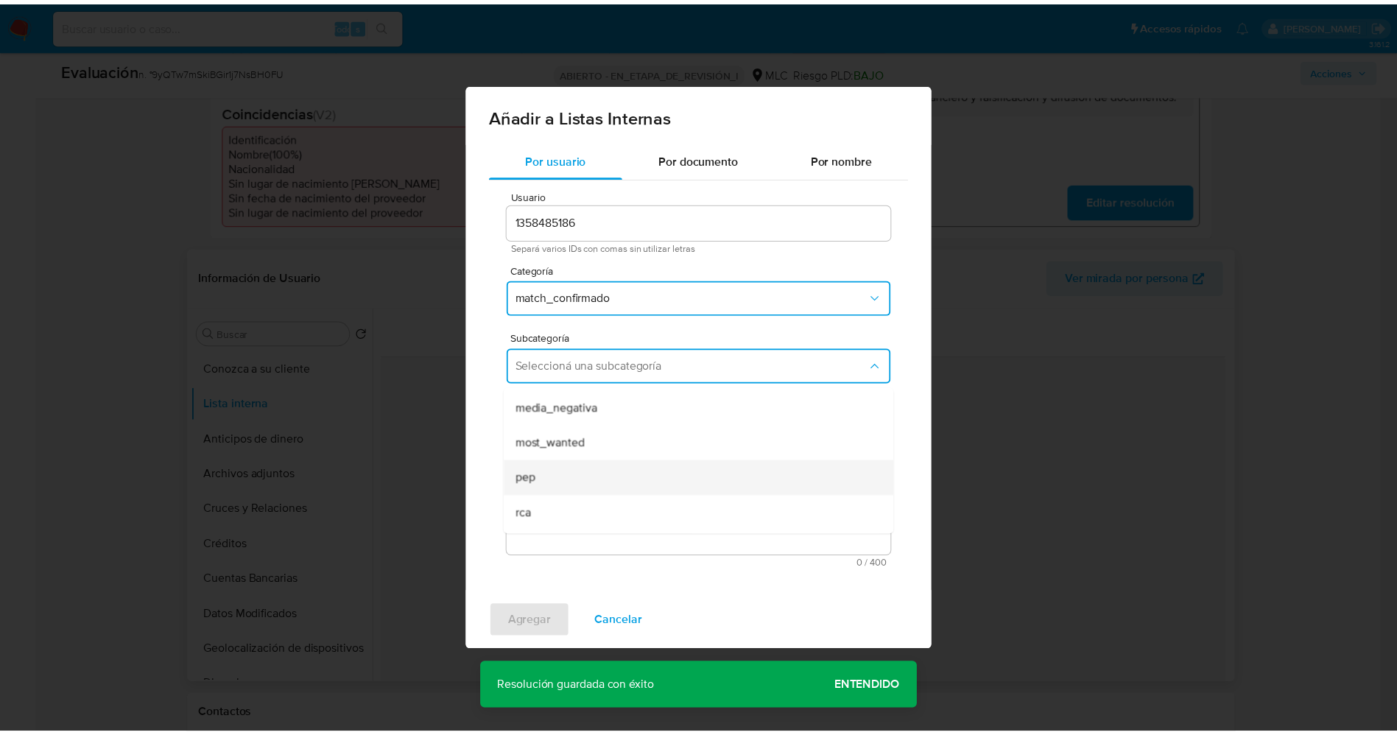
scroll to position [100, 0]
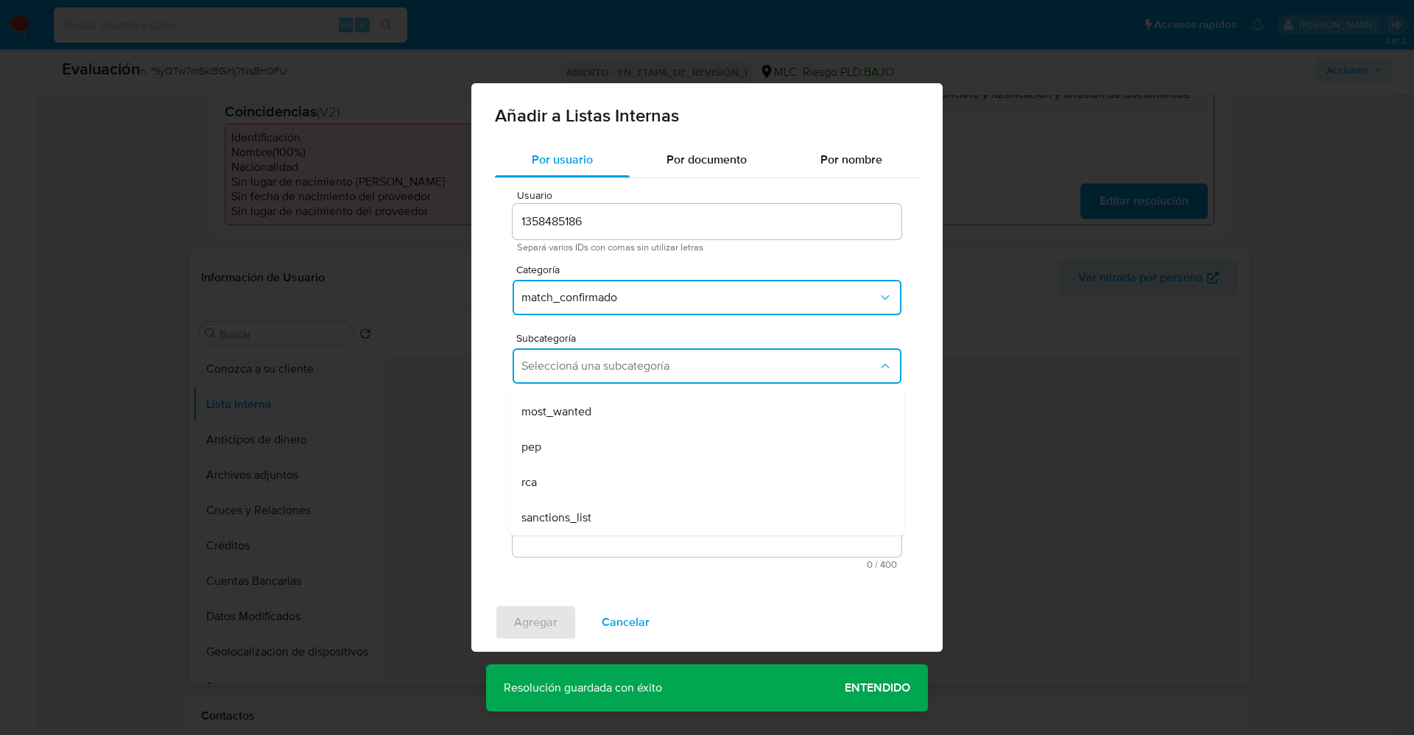
click at [602, 421] on div "most_wanted" at bounding box center [702, 411] width 362 height 35
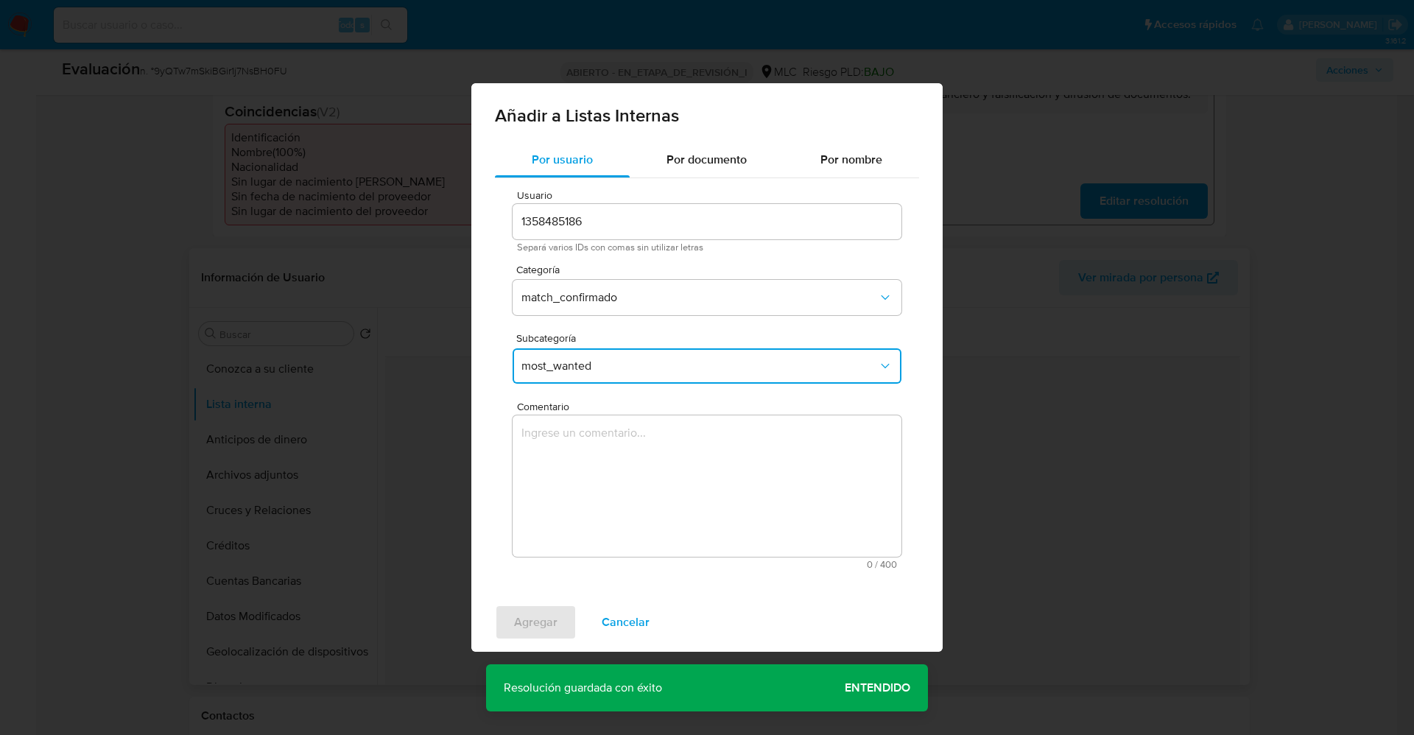
click at [605, 489] on textarea "Comentario" at bounding box center [707, 485] width 389 height 141
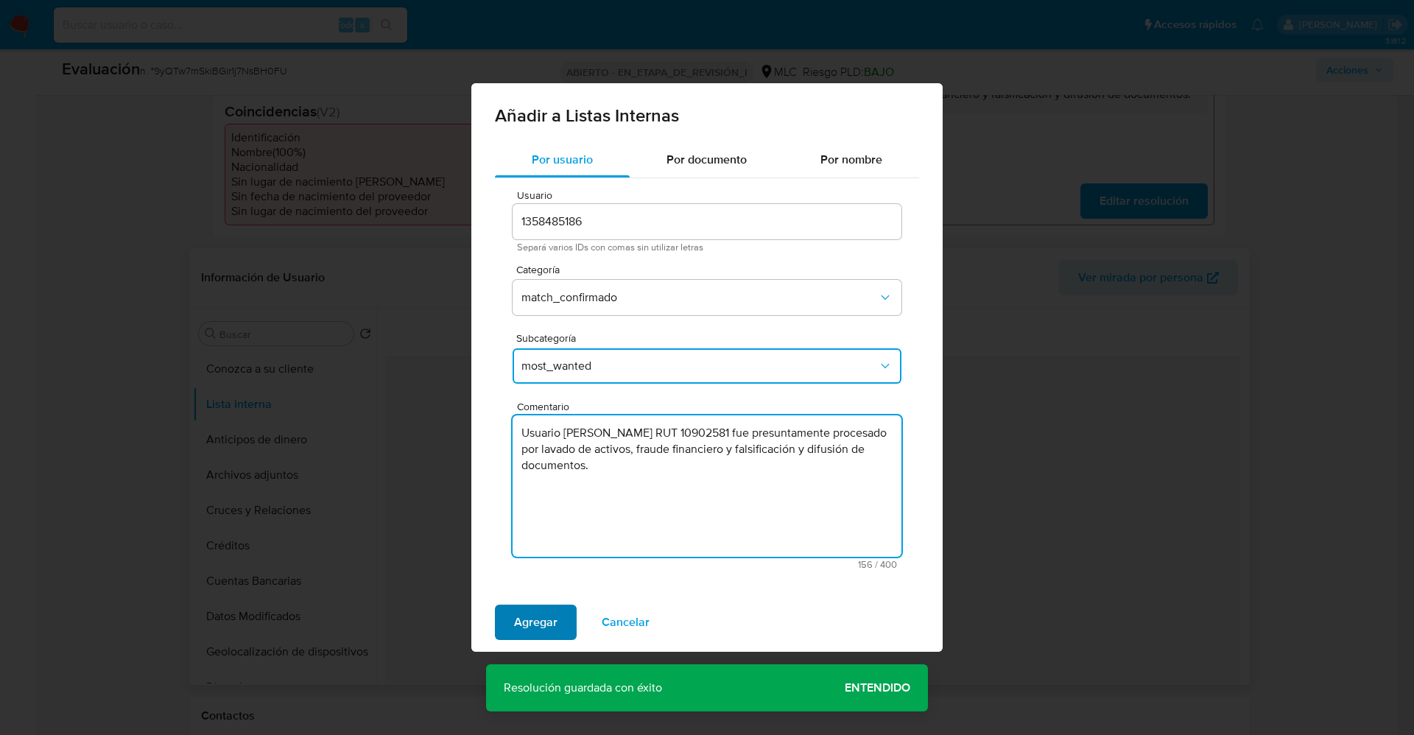
type textarea "Usuario [PERSON_NAME] RUT 10902581 fue presuntamente procesado por lavado de ac…"
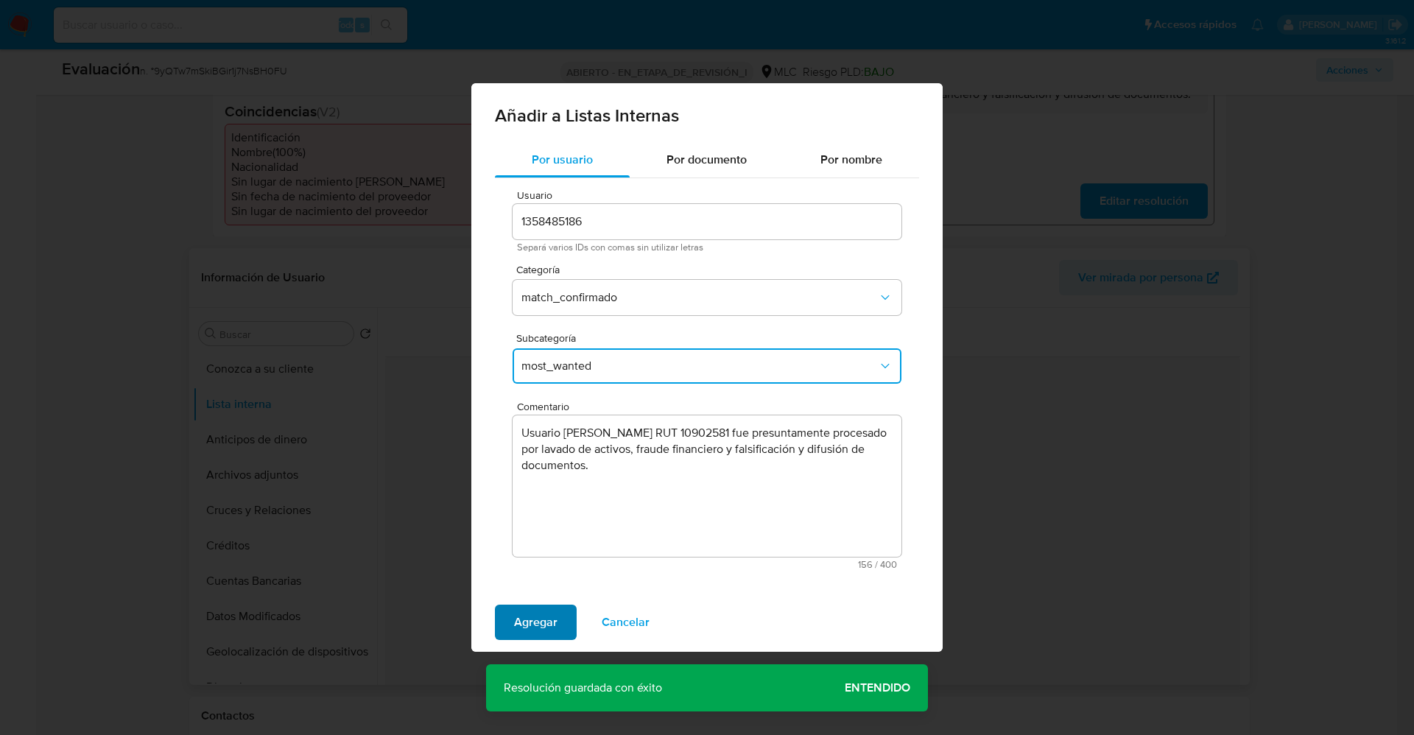
click at [558, 489] on button "Agregar" at bounding box center [536, 622] width 82 height 35
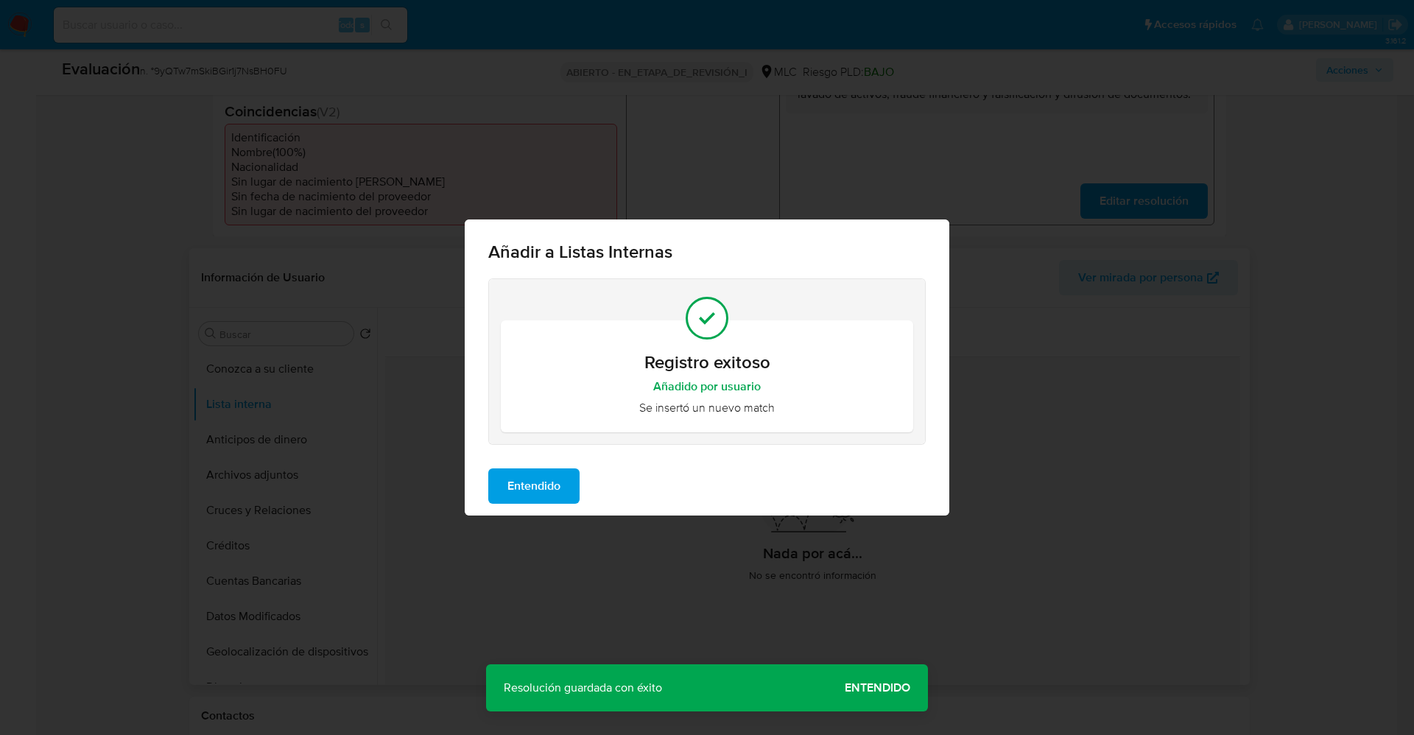
click at [540, 489] on span "Entendido" at bounding box center [533, 486] width 53 height 32
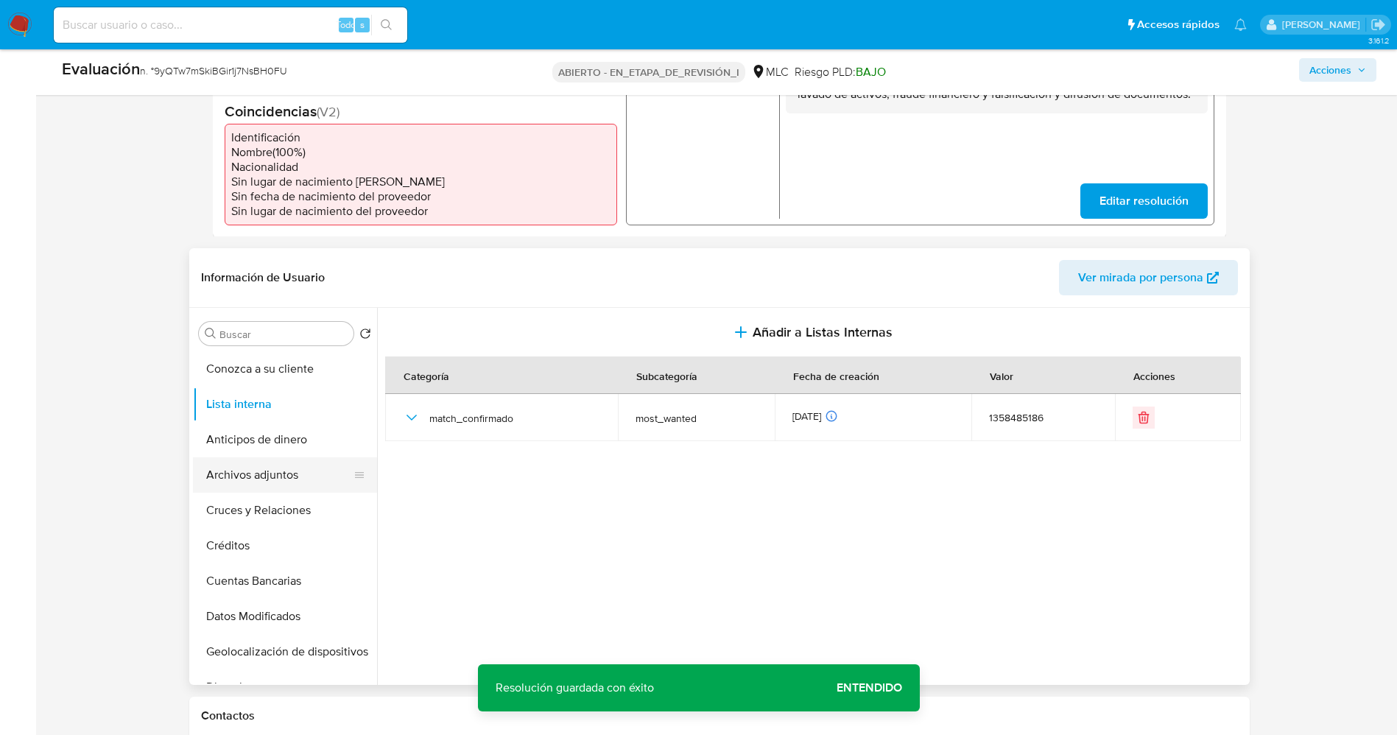
click at [230, 471] on button "Archivos adjuntos" at bounding box center [279, 474] width 172 height 35
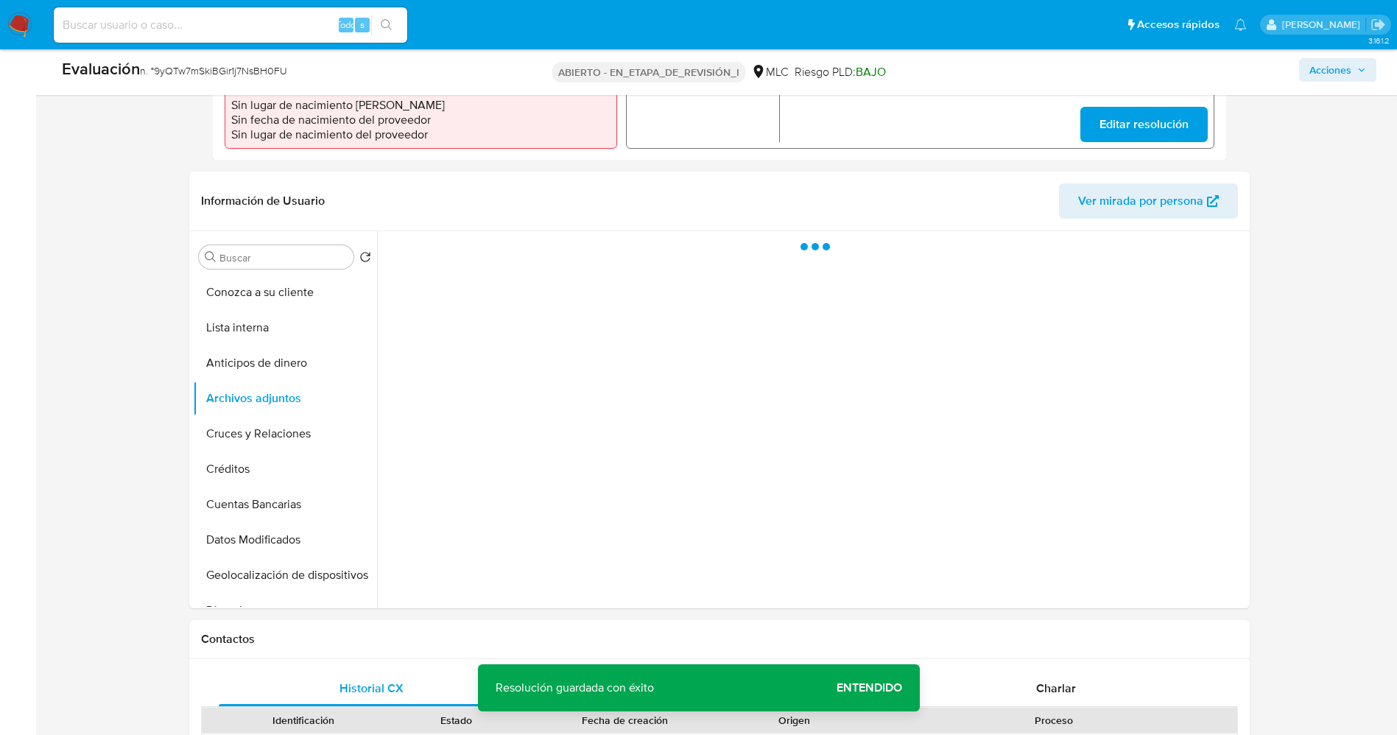
scroll to position [552, 0]
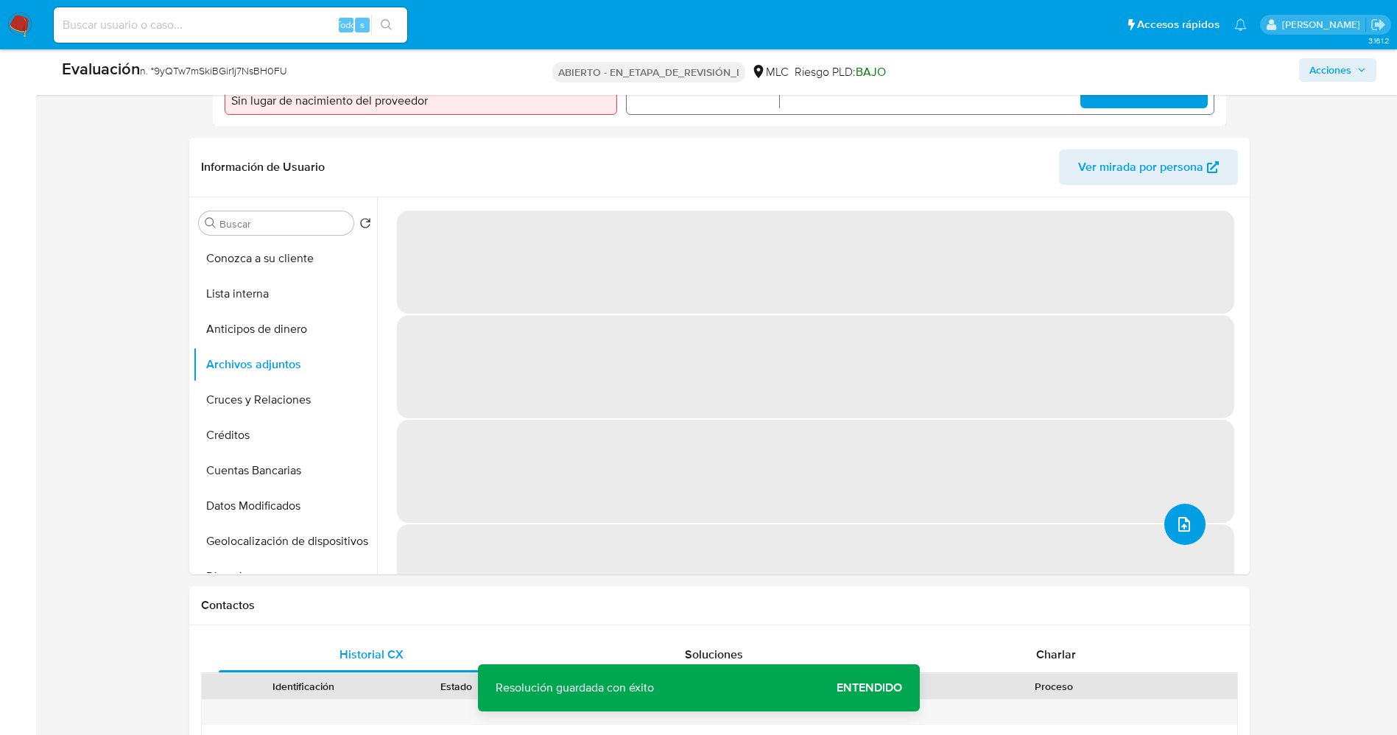
click at [942, 489] on icon "subir archivo" at bounding box center [1185, 525] width 18 height 18
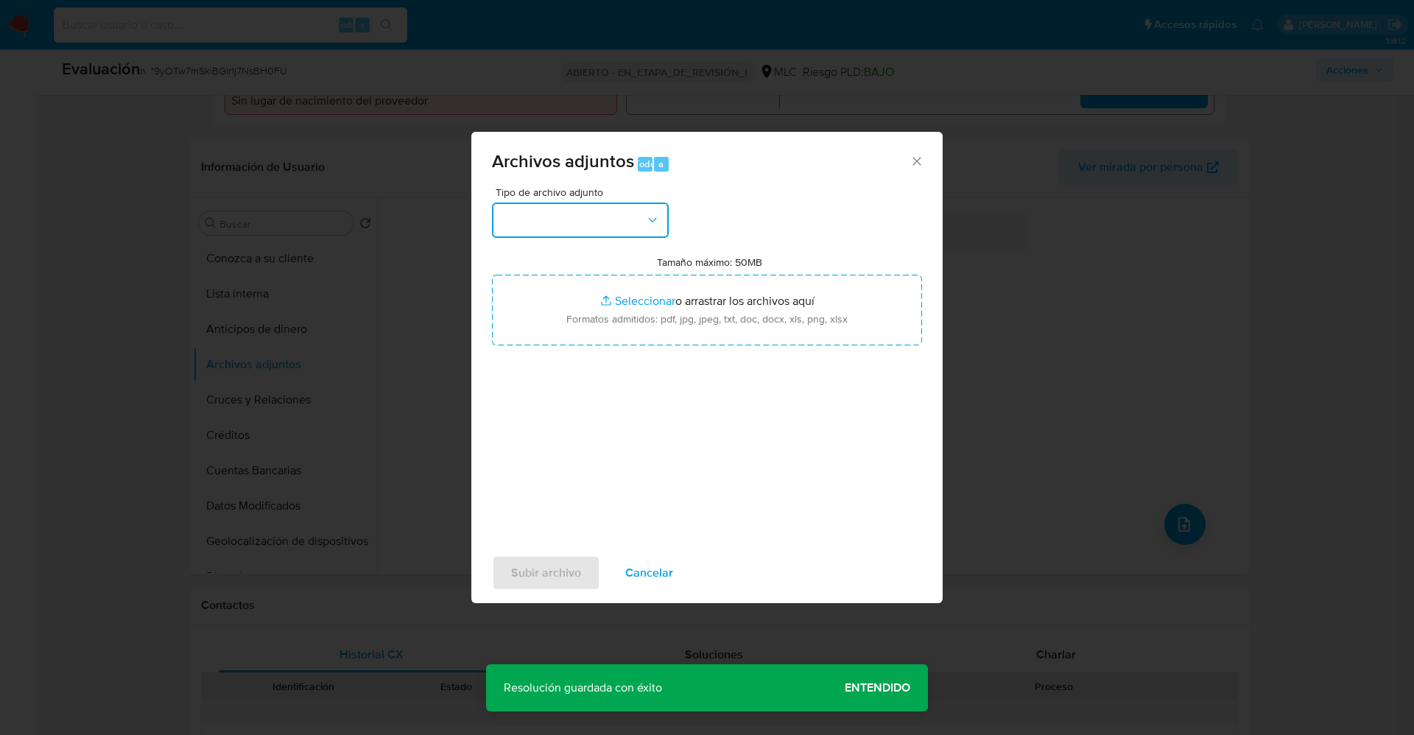
click at [601, 225] on button "button" at bounding box center [580, 220] width 177 height 35
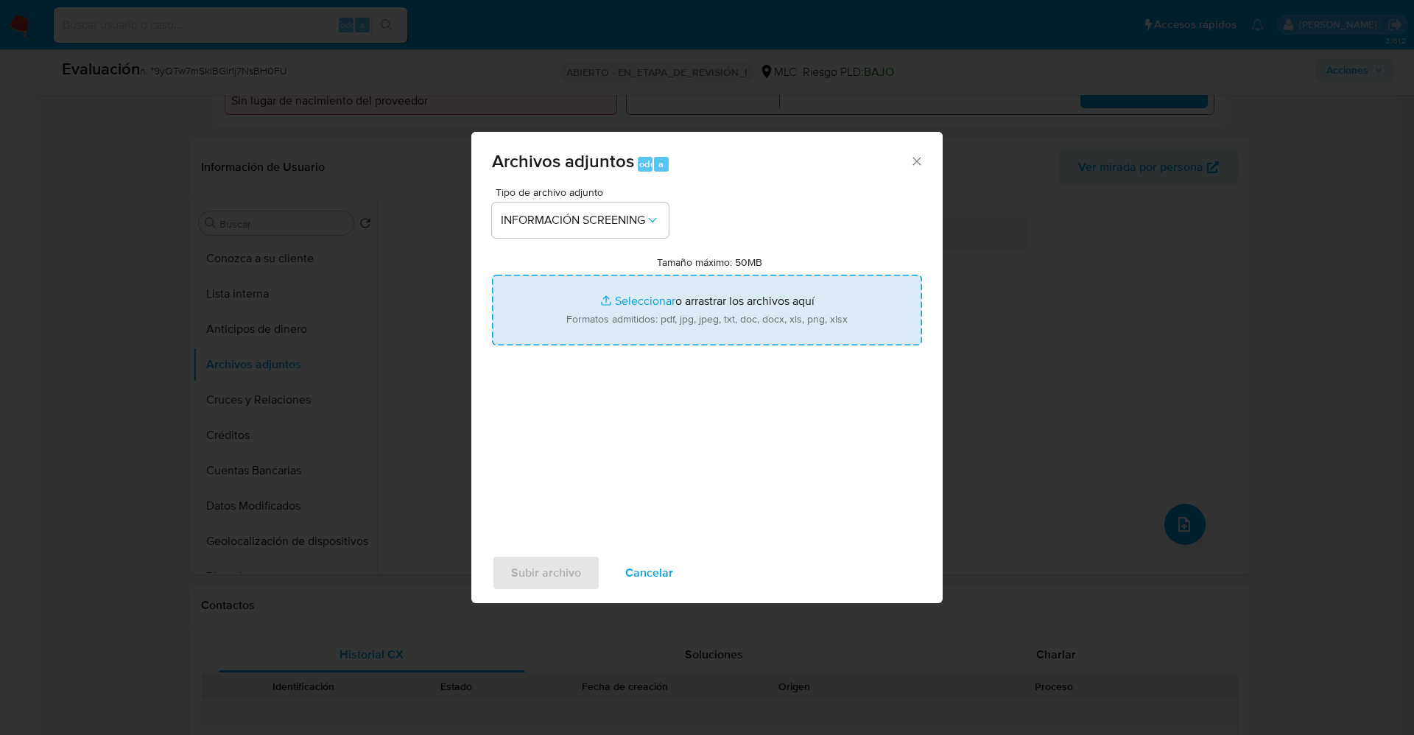
type input "C:\fakepath\_Sebastián Cereceda Silva_ lavado de dinero - Buscar con Google.pdf"
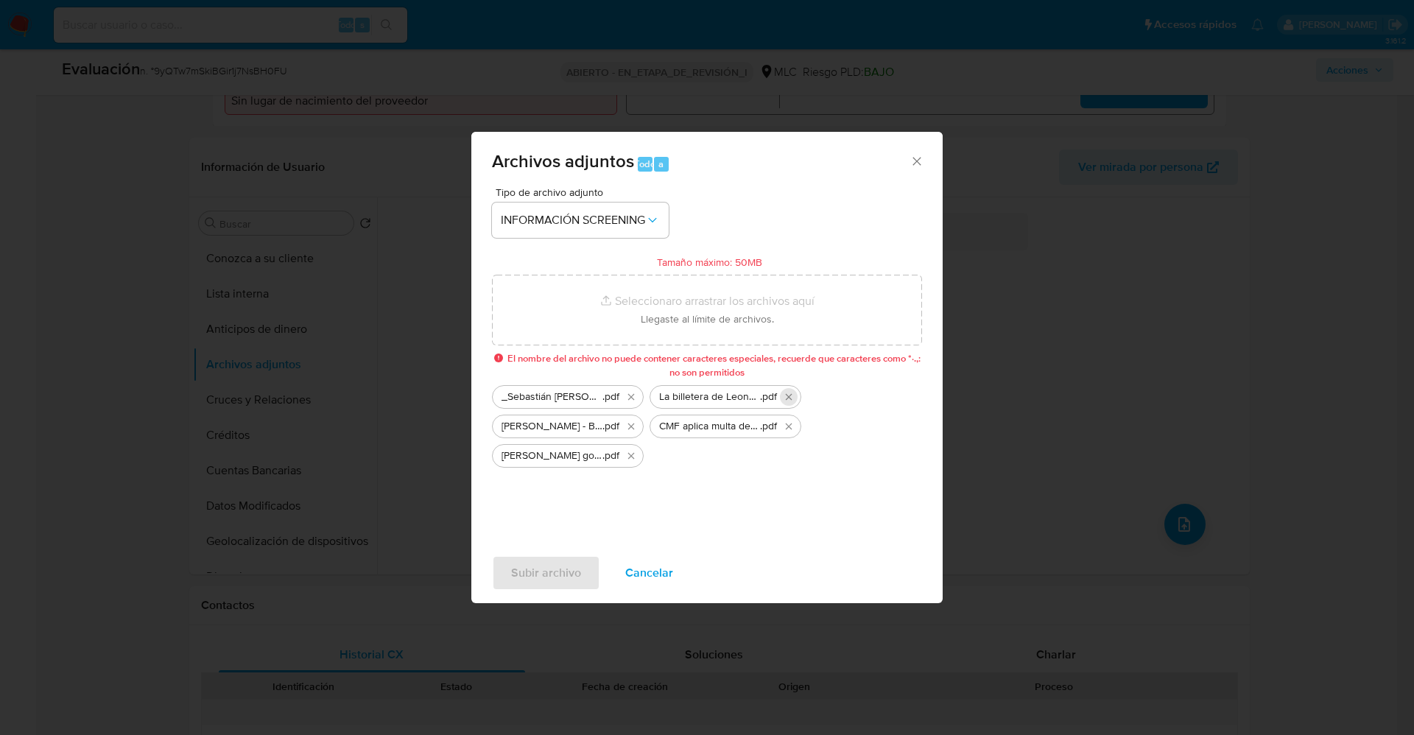
click at [784, 403] on button "Eliminar La billetera de Leonarda_ los millonarios gastos en ropa, joyas y auto…" at bounding box center [789, 397] width 18 height 18
click at [637, 427] on button "Eliminar CMF aplica multa de UF 60.000 a Larraín Vial Activos S.A. Administrado…" at bounding box center [631, 427] width 18 height 18
click at [637, 427] on button "Eliminar Fallo golpea a imputados del “Fondo Corneta”_ LarraínVial vuelve a la …" at bounding box center [631, 427] width 18 height 18
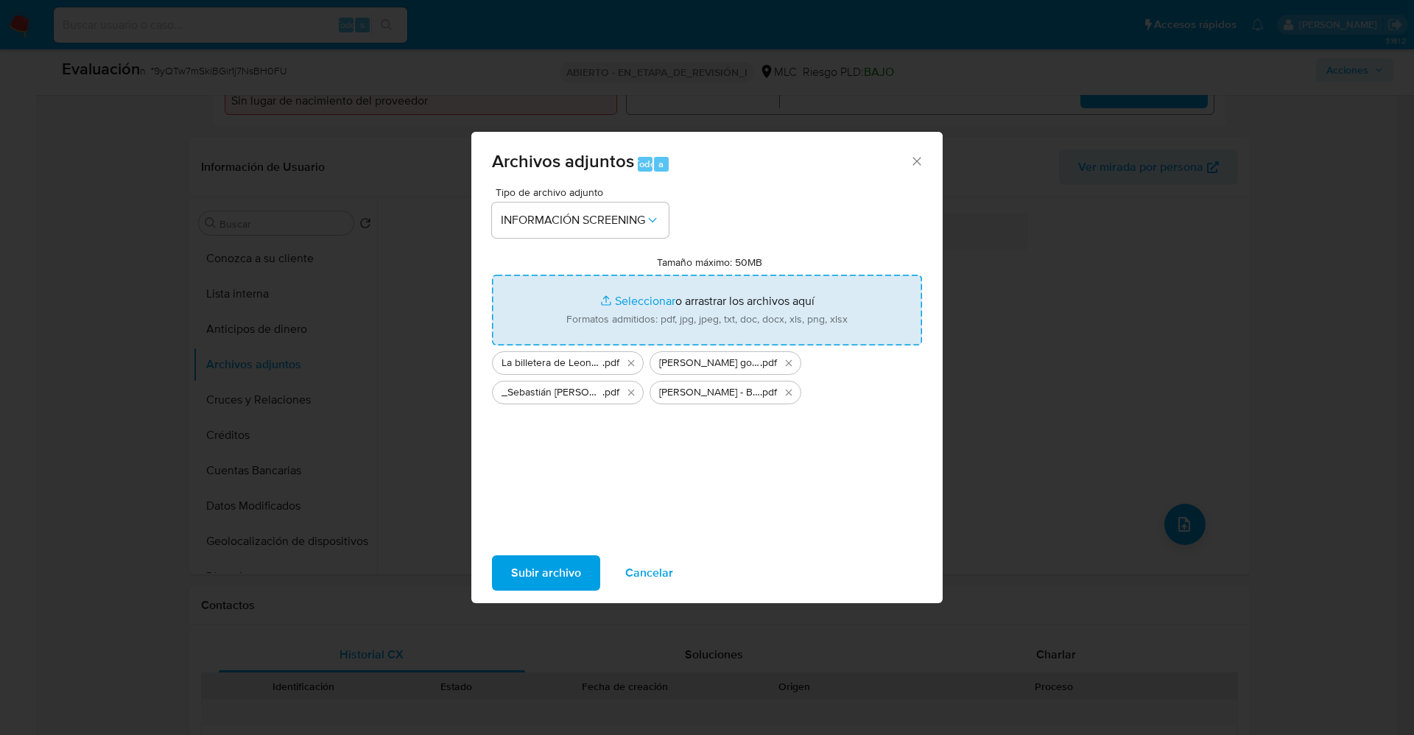
type input "C:\fakepath\CMF aplica multa de UF 60.000 a Larraín Vial Activos S.A. Administr…"
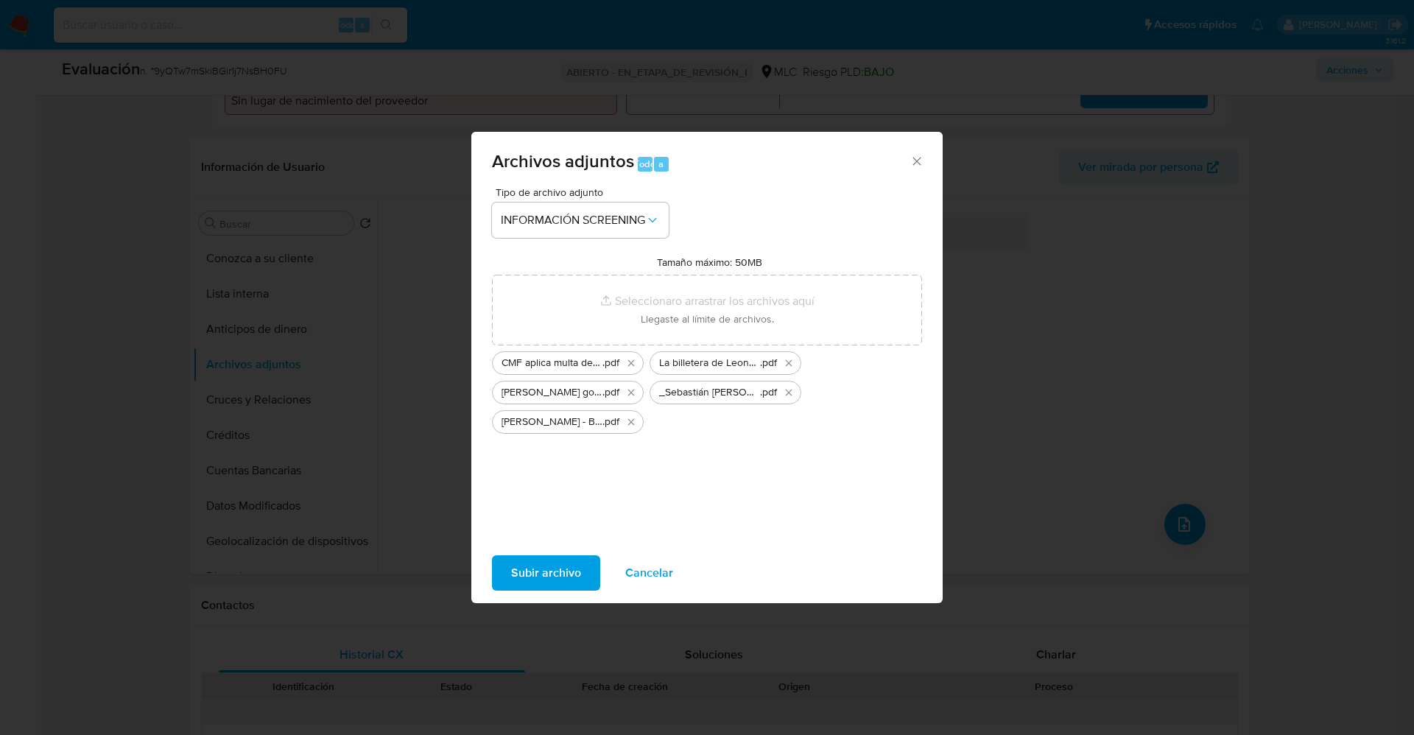
click at [530, 489] on span "Subir archivo" at bounding box center [546, 573] width 70 height 32
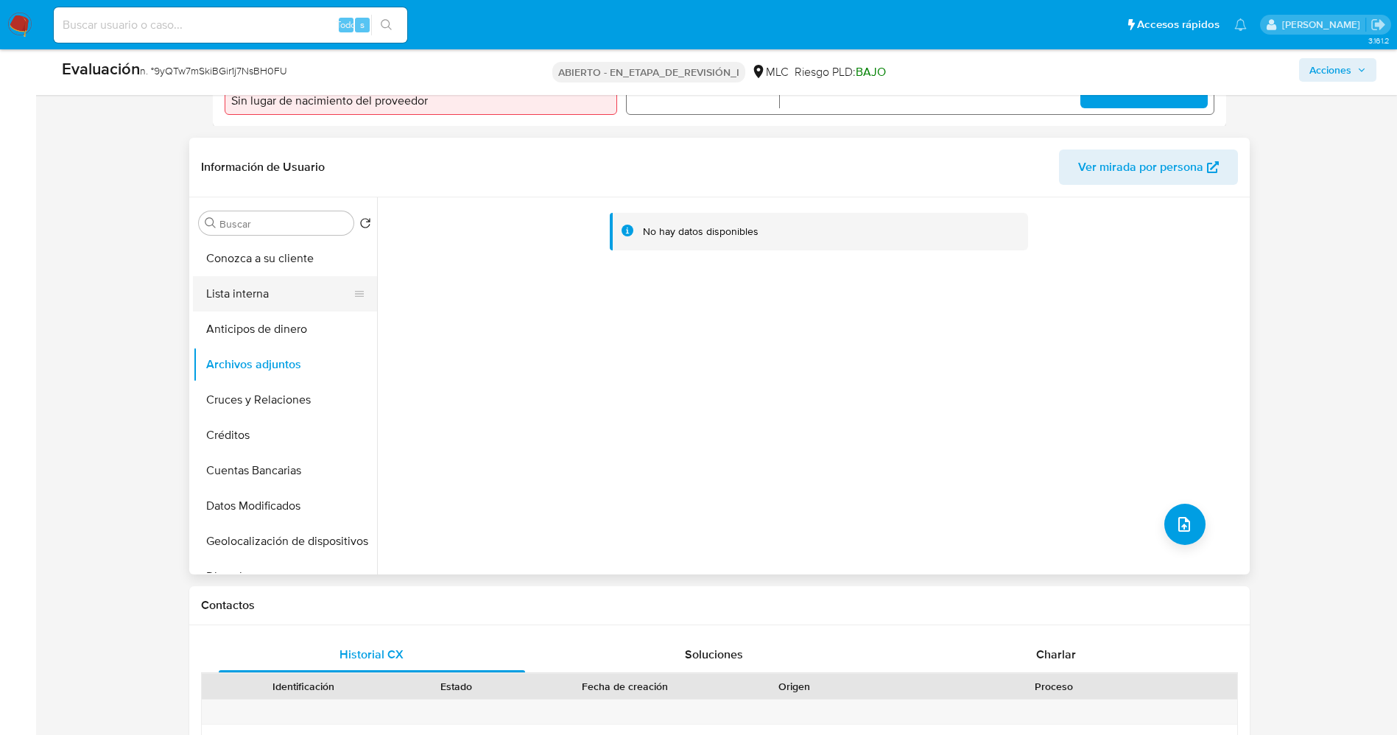
click at [255, 289] on button "Lista interna" at bounding box center [279, 293] width 172 height 35
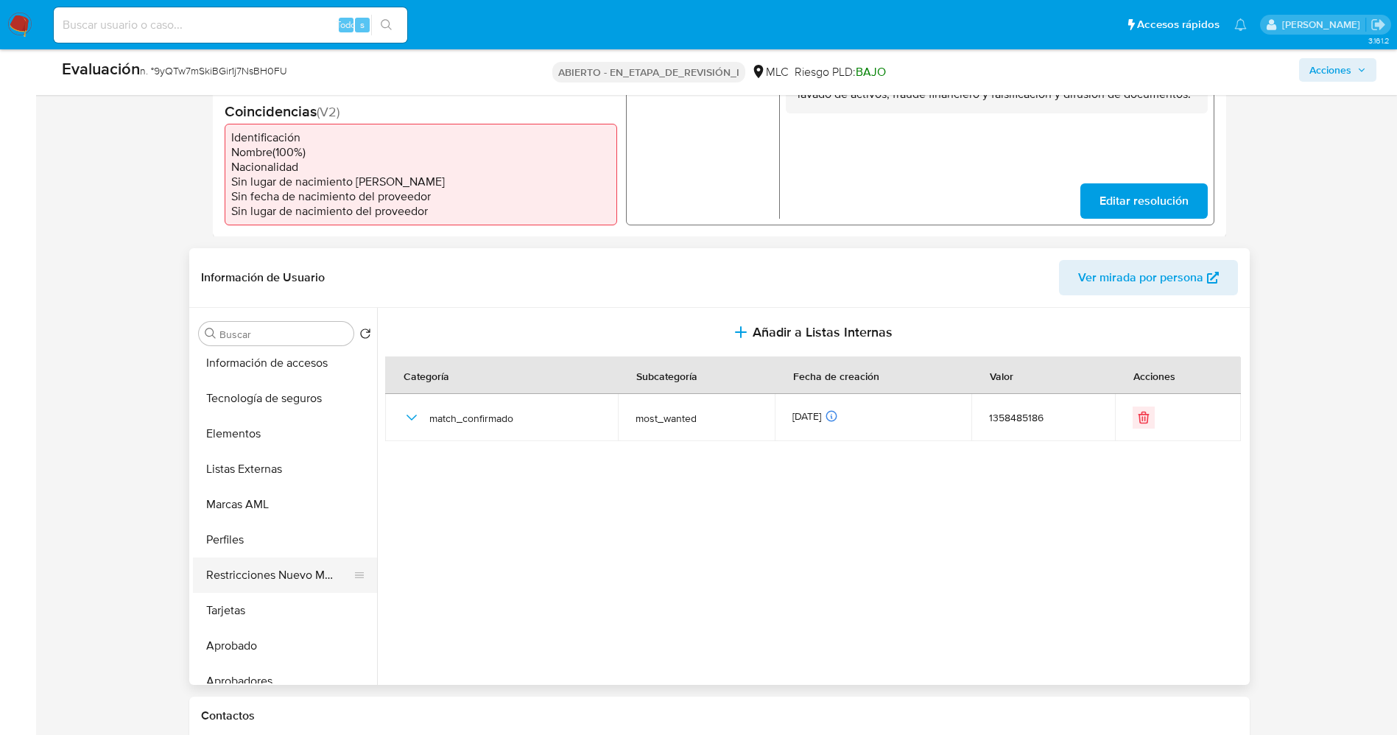
scroll to position [693, 0]
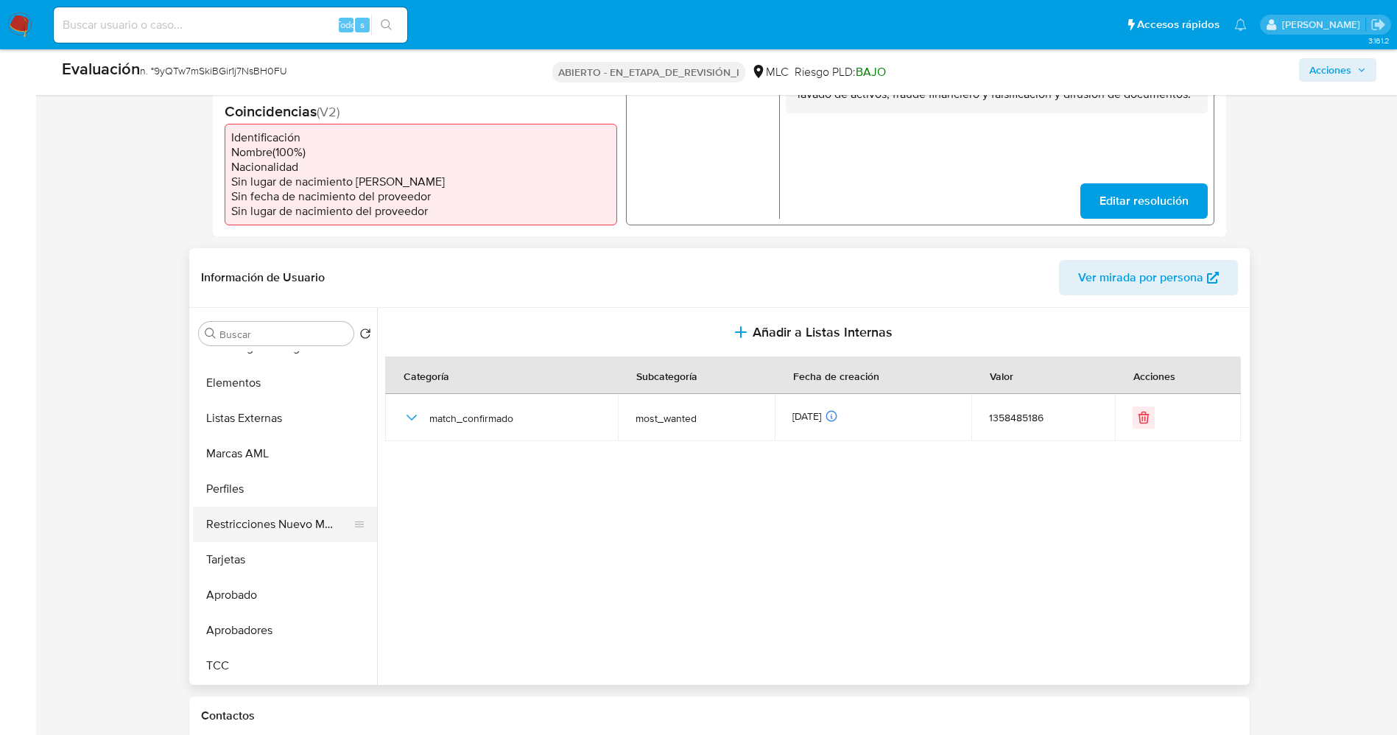
click at [297, 489] on button "Restricciones Nuevo Mundo" at bounding box center [279, 524] width 172 height 35
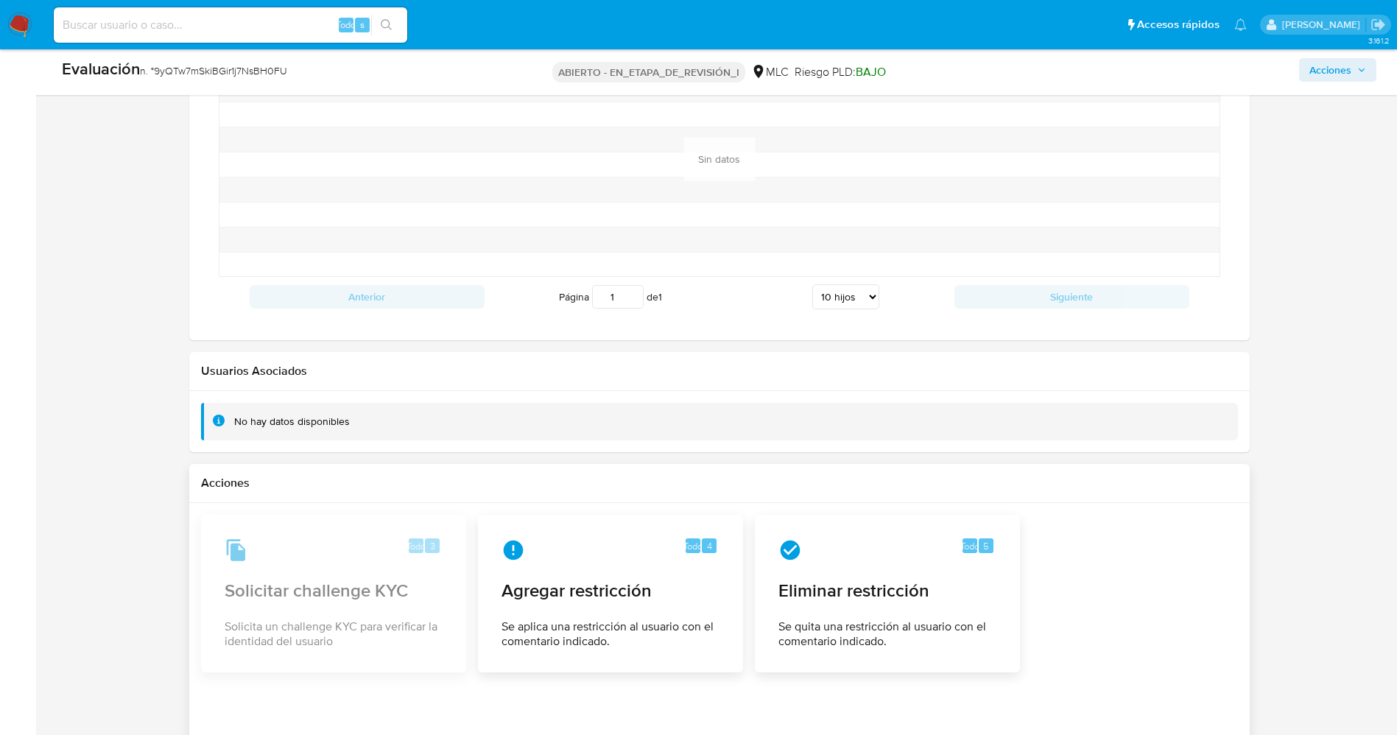
scroll to position [2031, 0]
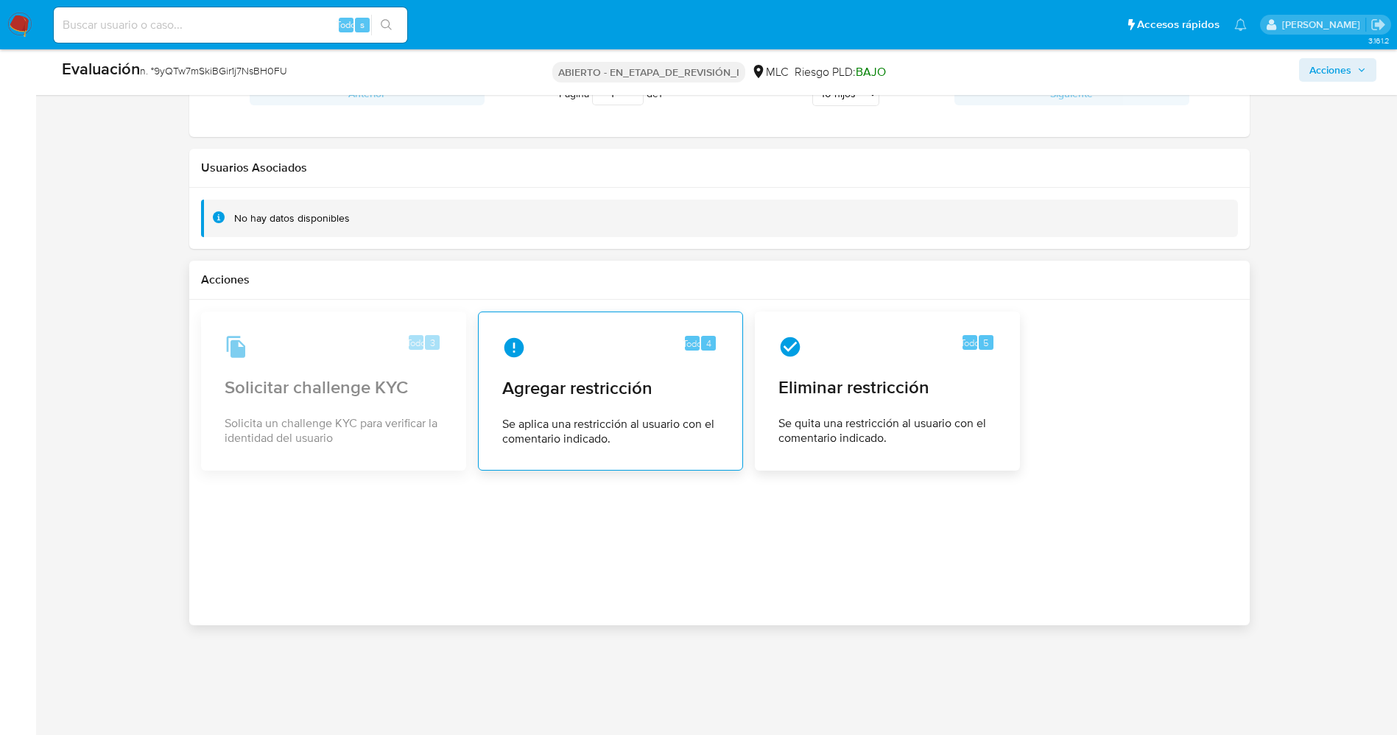
click at [542, 393] on font "Agregar restricción" at bounding box center [577, 388] width 150 height 26
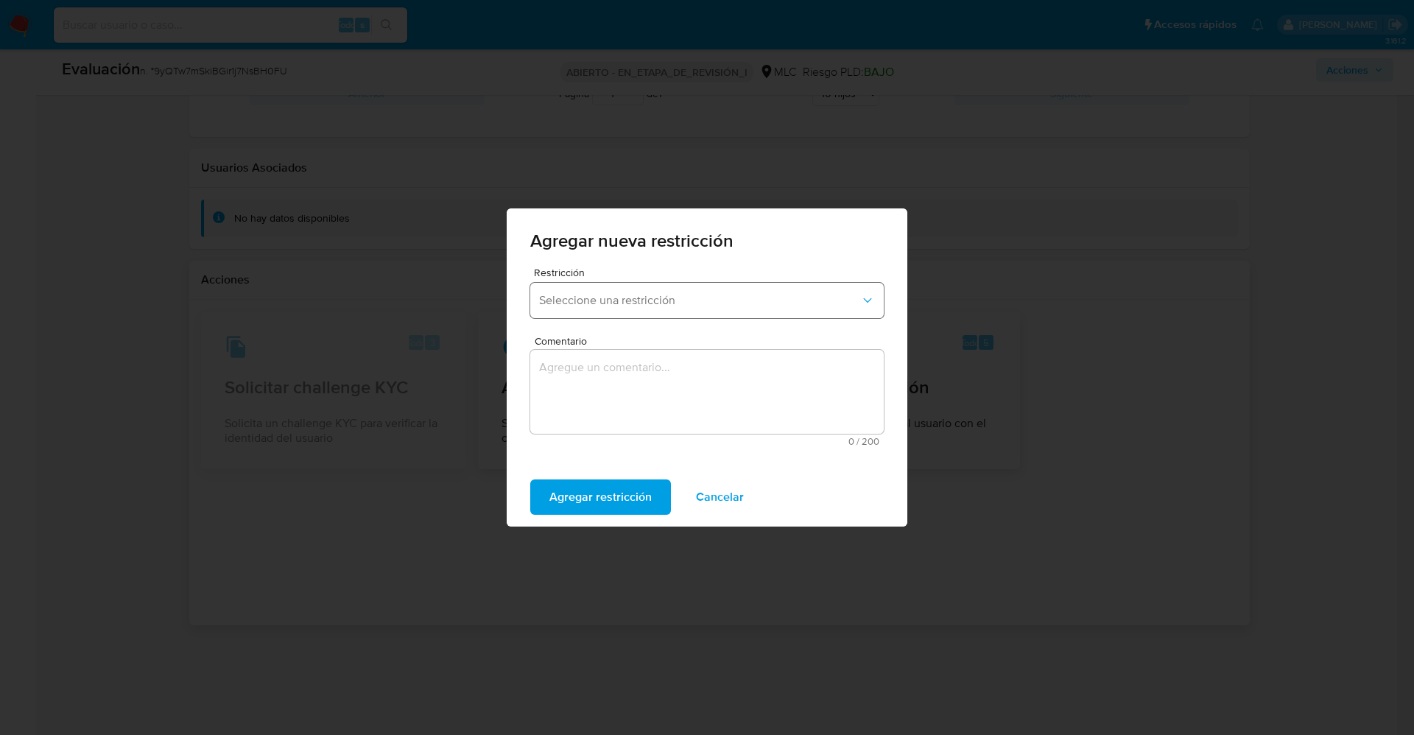
click at [614, 304] on span "Seleccione una restricción" at bounding box center [699, 300] width 321 height 15
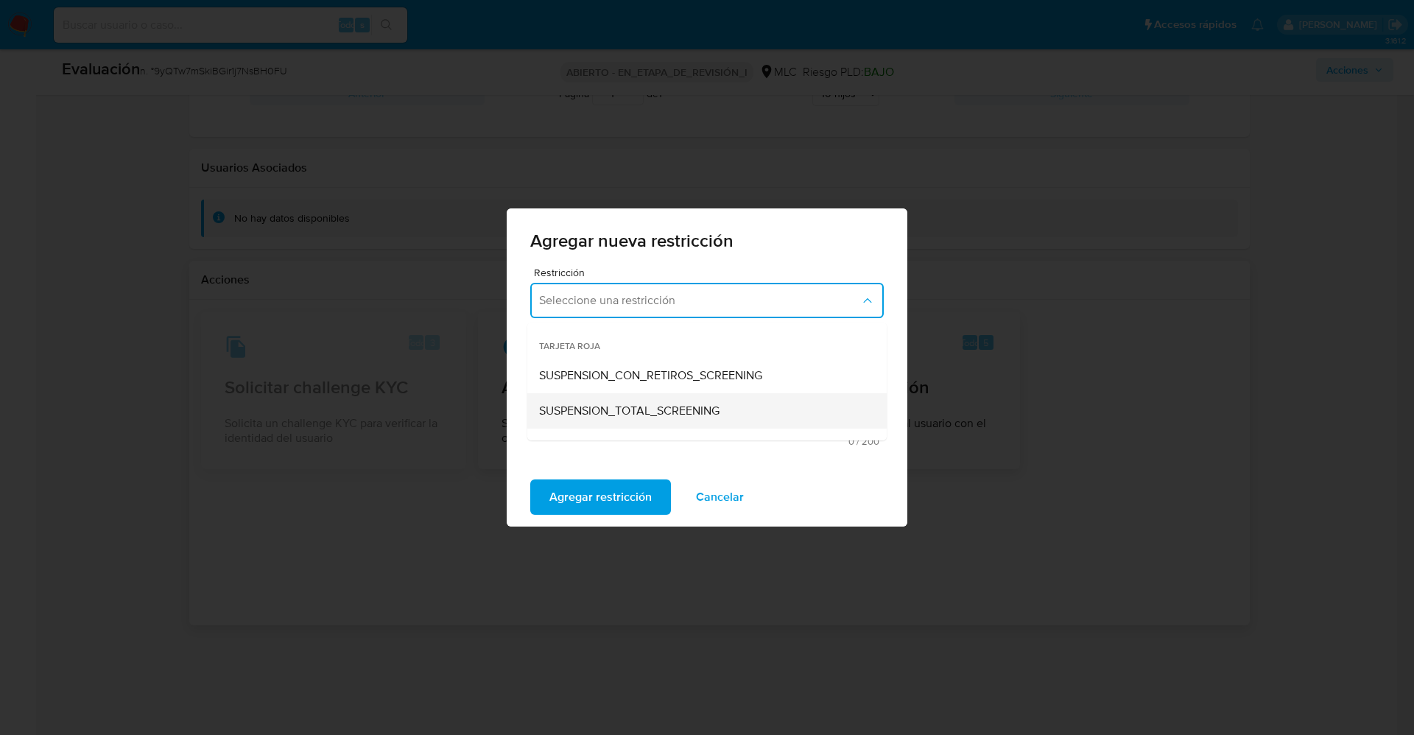
click at [660, 413] on span "SUSPENSION_TOTAL_SCREENING" at bounding box center [629, 411] width 180 height 15
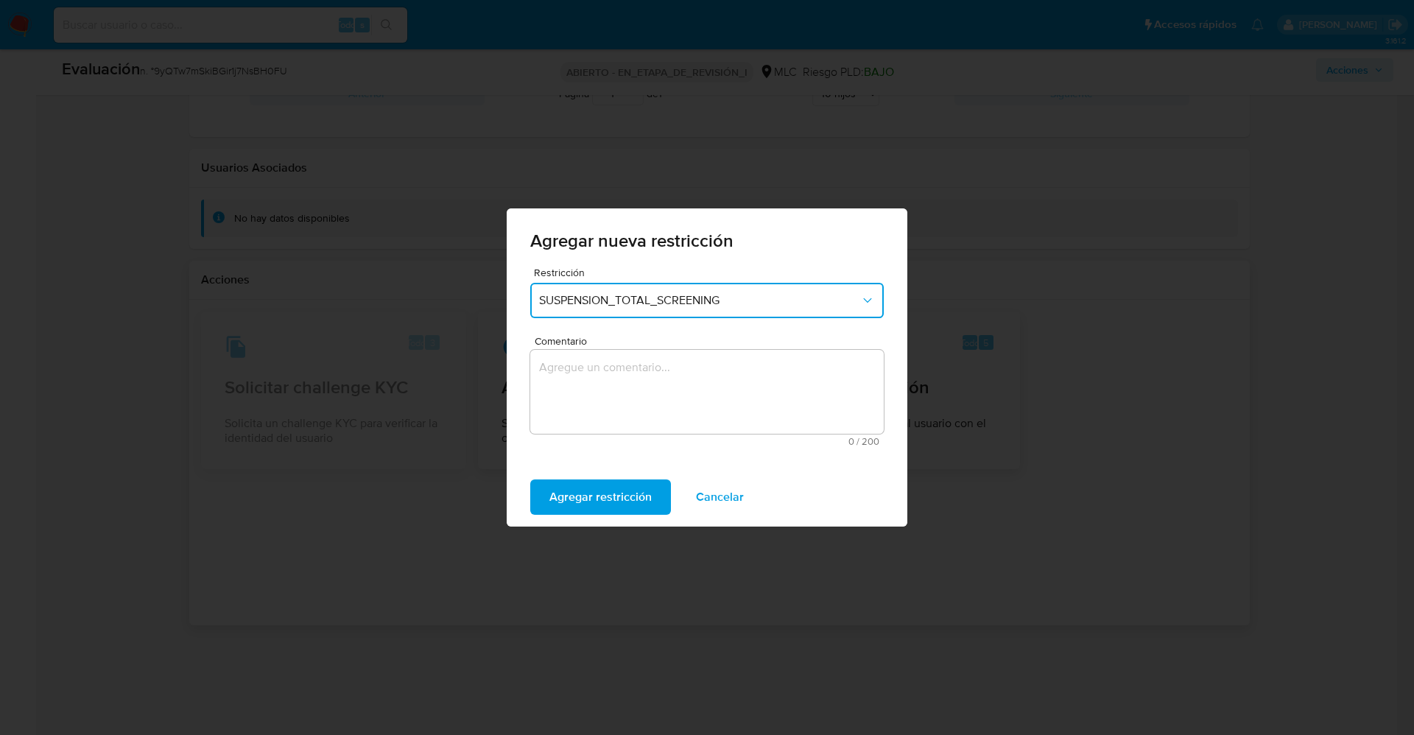
click at [654, 390] on textarea "Comentario" at bounding box center [707, 392] width 354 height 84
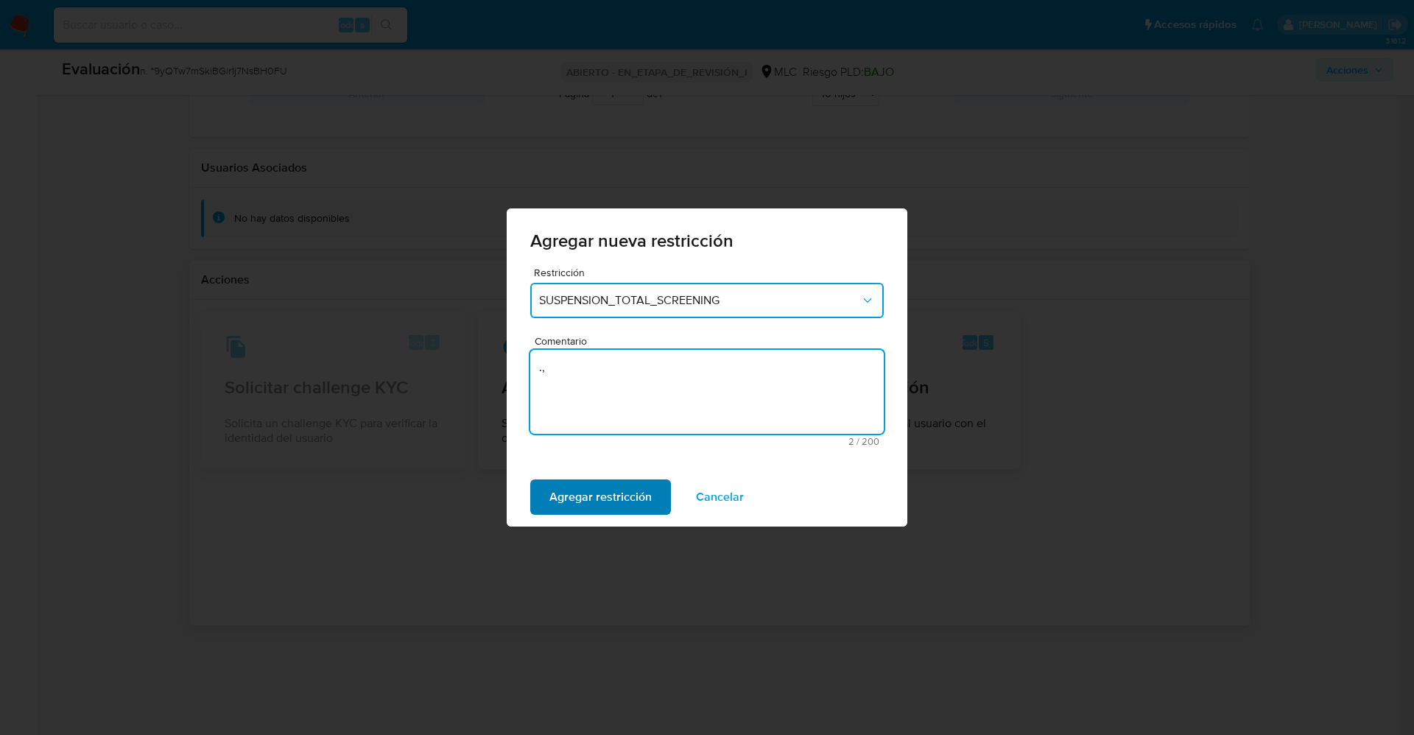
type textarea ".,"
click at [626, 488] on span "Agregar restricción" at bounding box center [600, 497] width 102 height 32
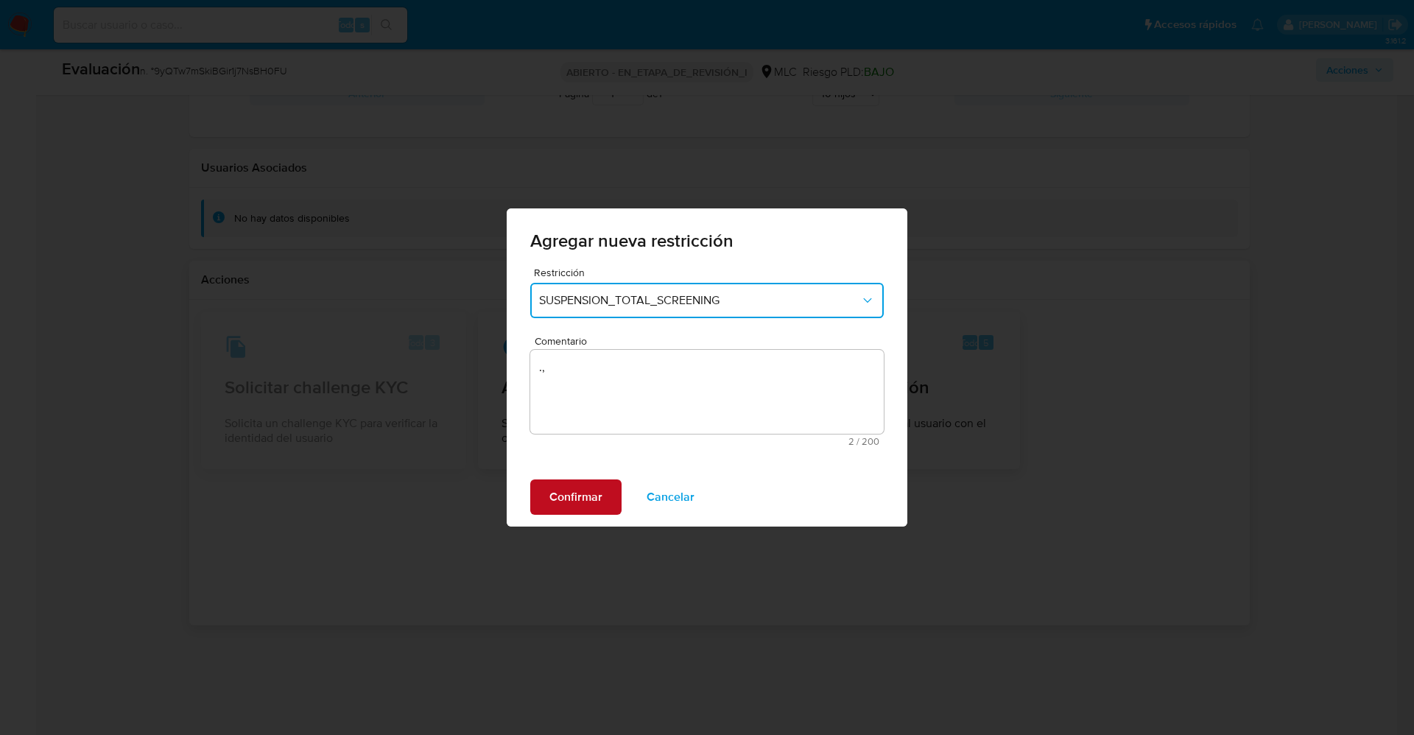
click at [556, 489] on span "Confirmar" at bounding box center [575, 497] width 53 height 32
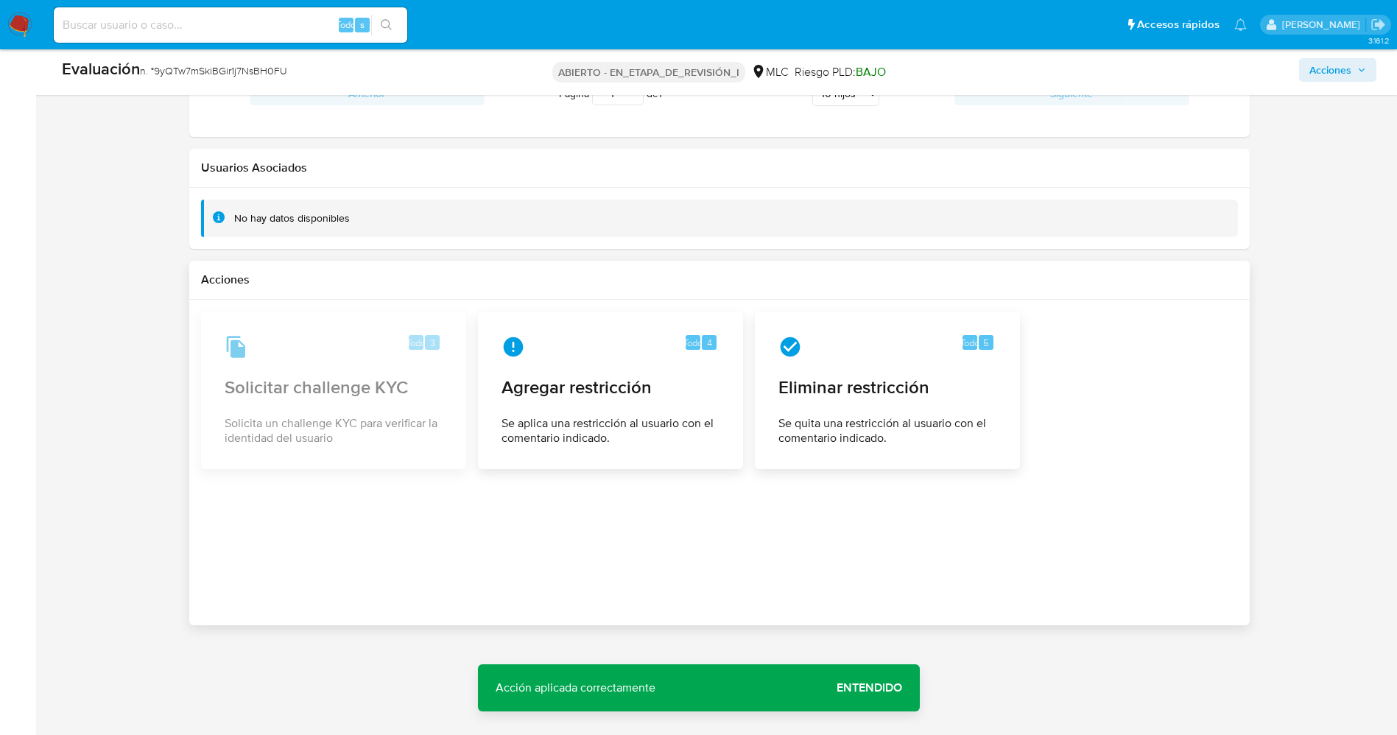
click at [894, 489] on span "Entendido" at bounding box center [870, 688] width 66 height 0
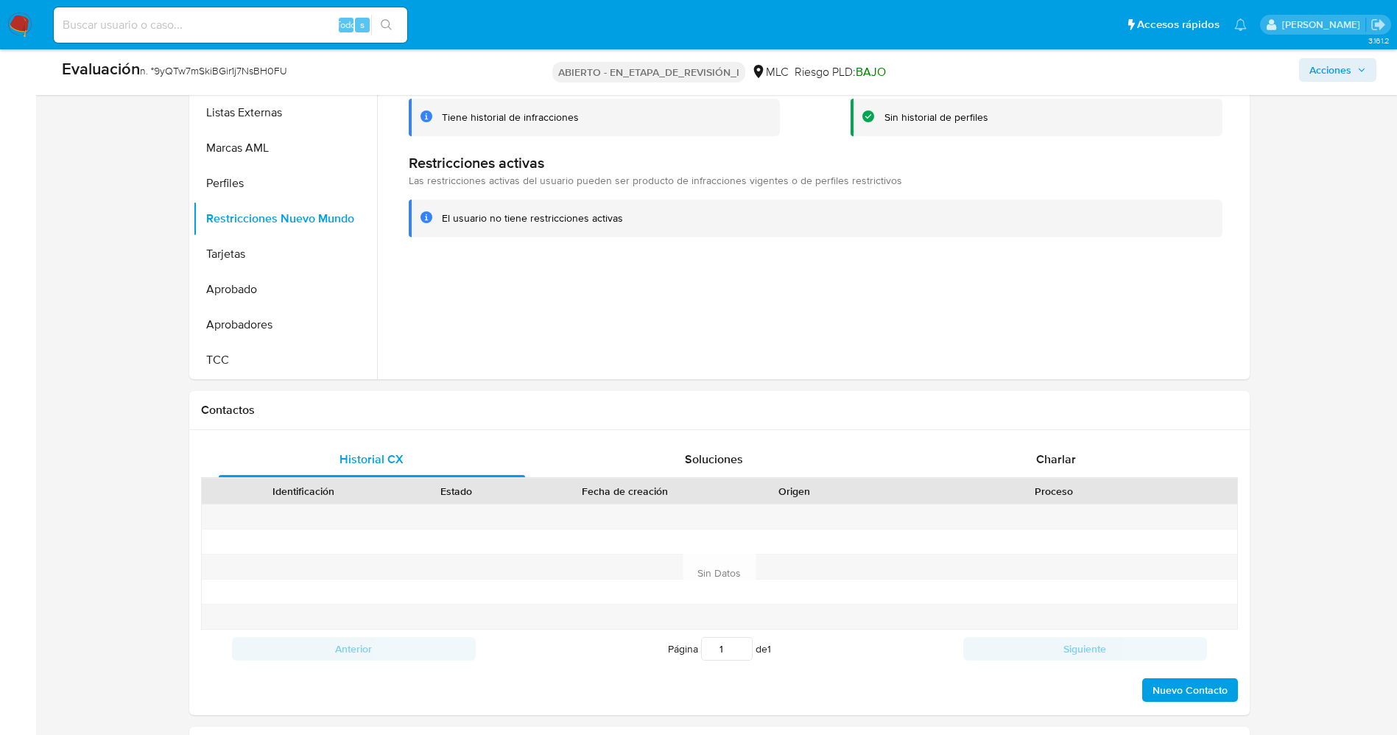
scroll to position [594, 0]
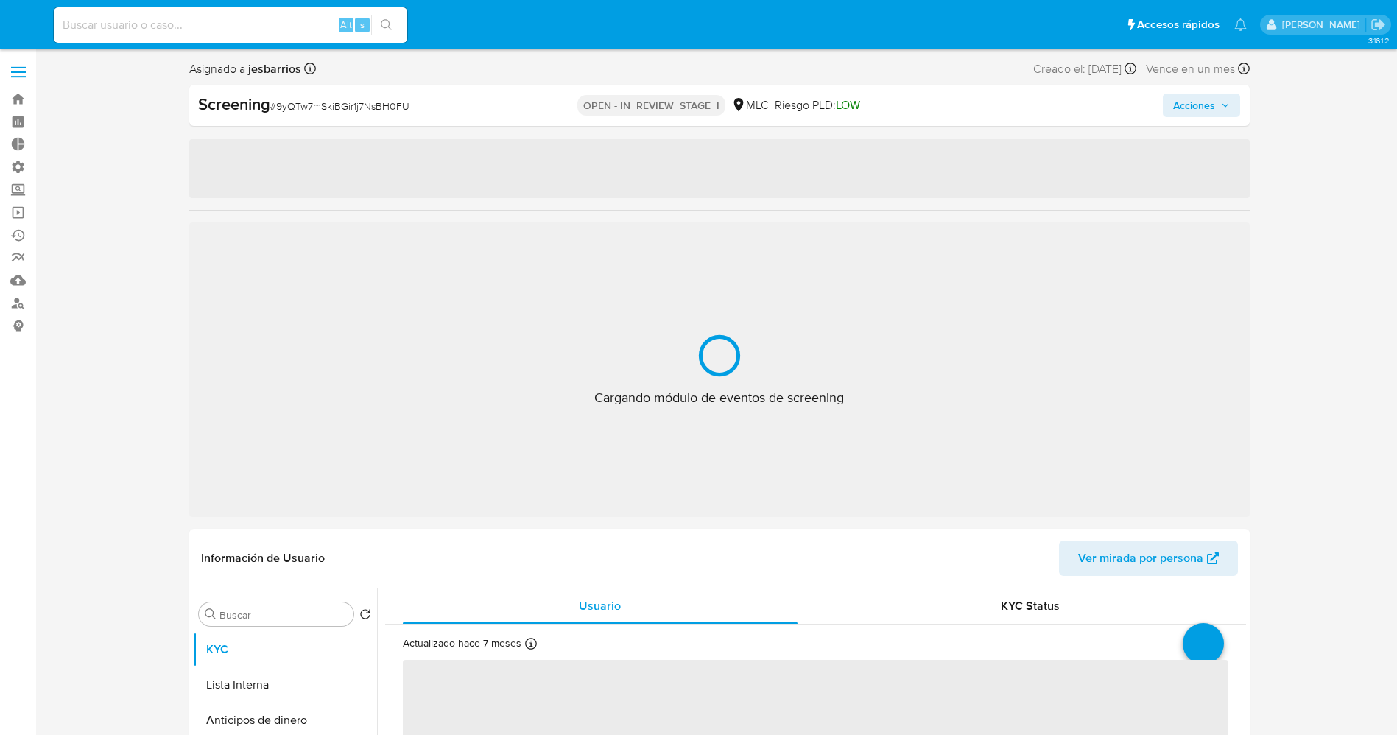
select select "10"
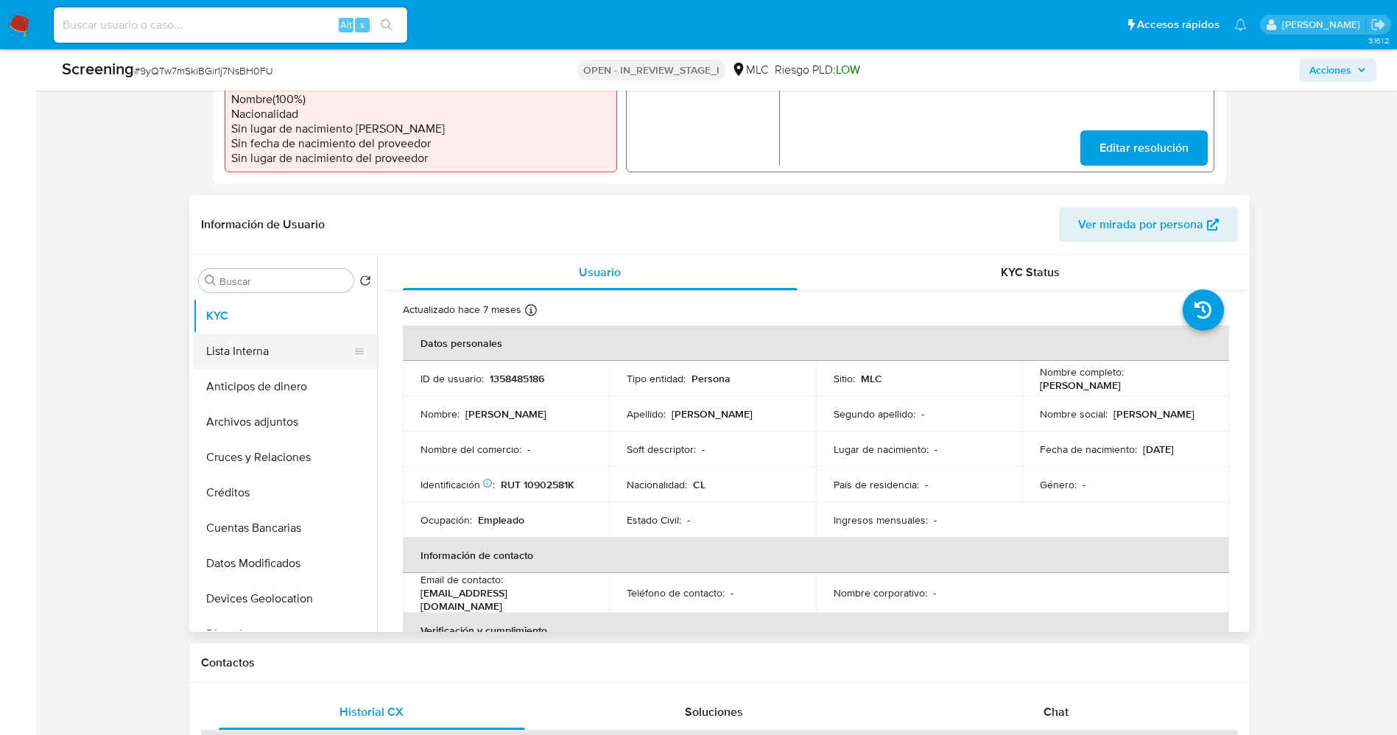
scroll to position [384, 0]
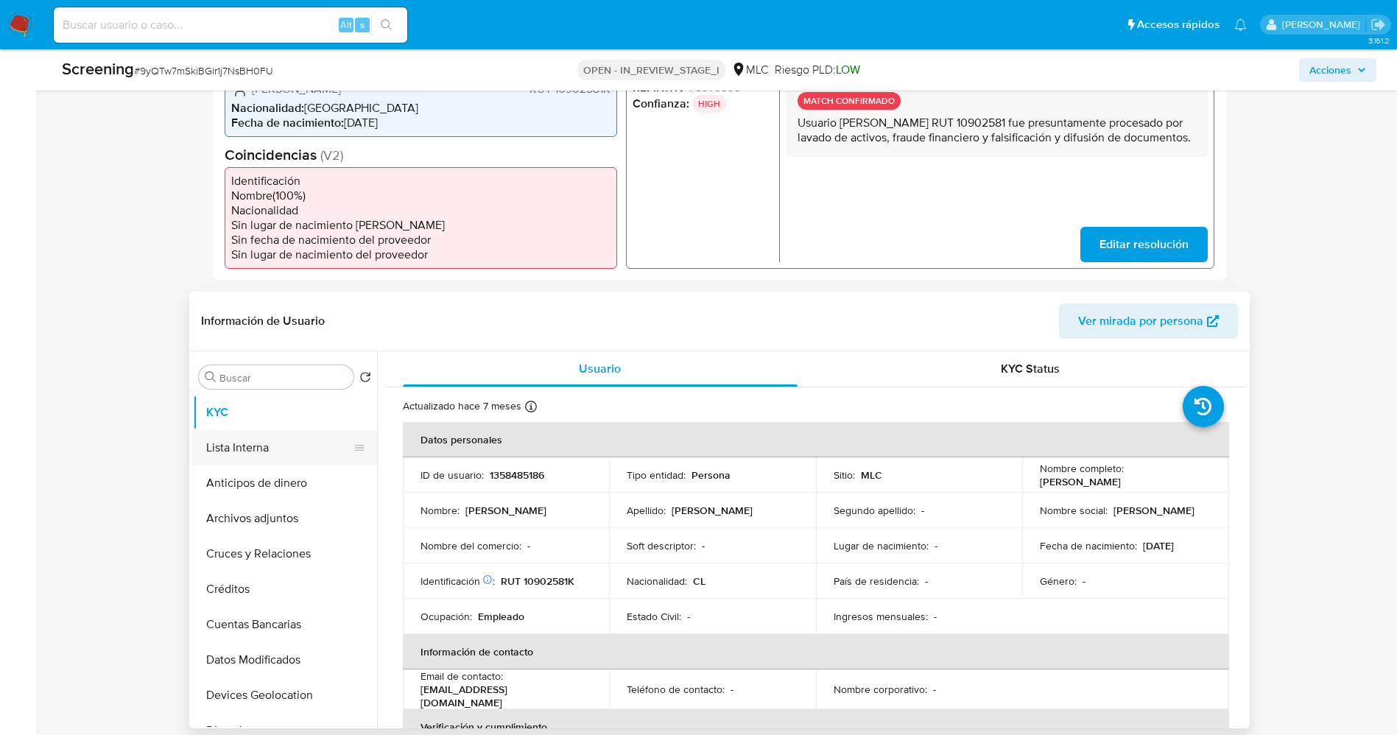
click at [291, 347] on div "Información de Usuario Ver mirada por persona Buscar Volver al orden por defect…" at bounding box center [719, 510] width 1061 height 437
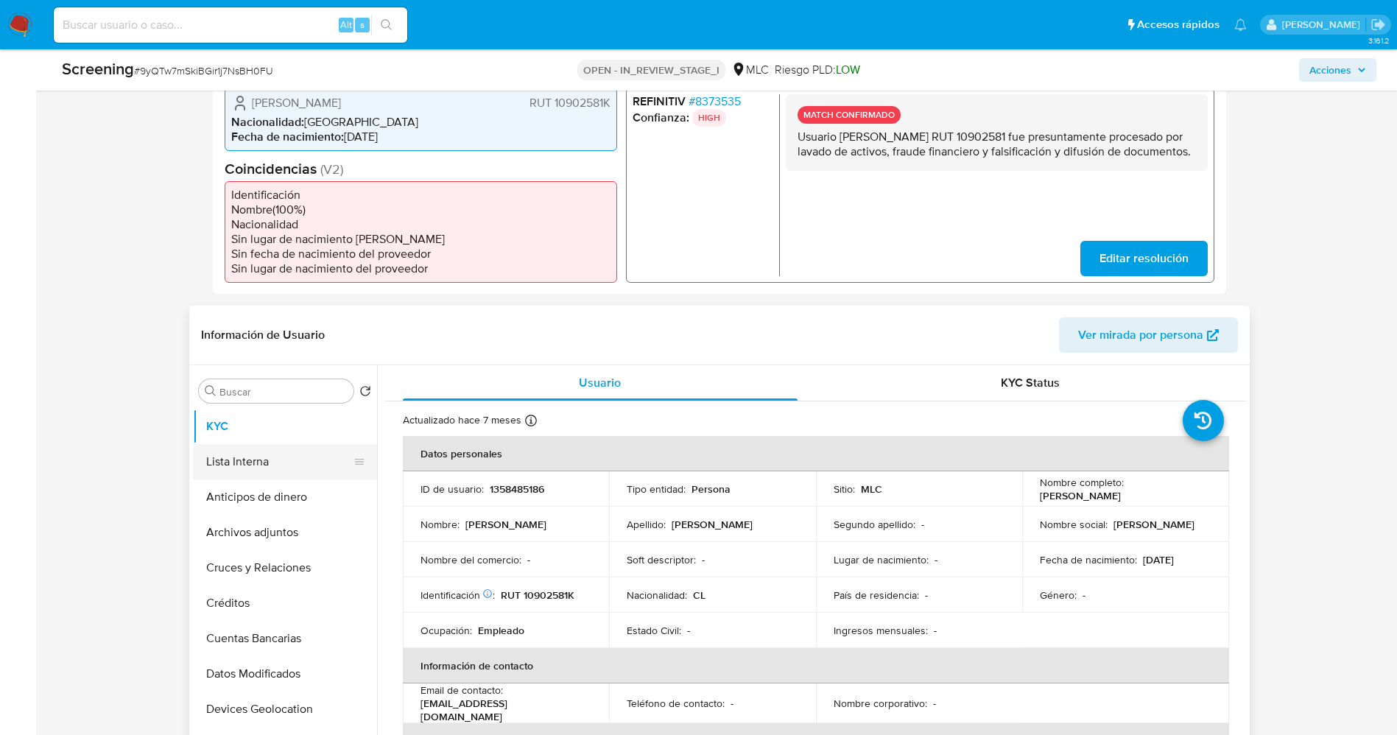
click at [259, 453] on button "Lista Interna" at bounding box center [279, 461] width 172 height 35
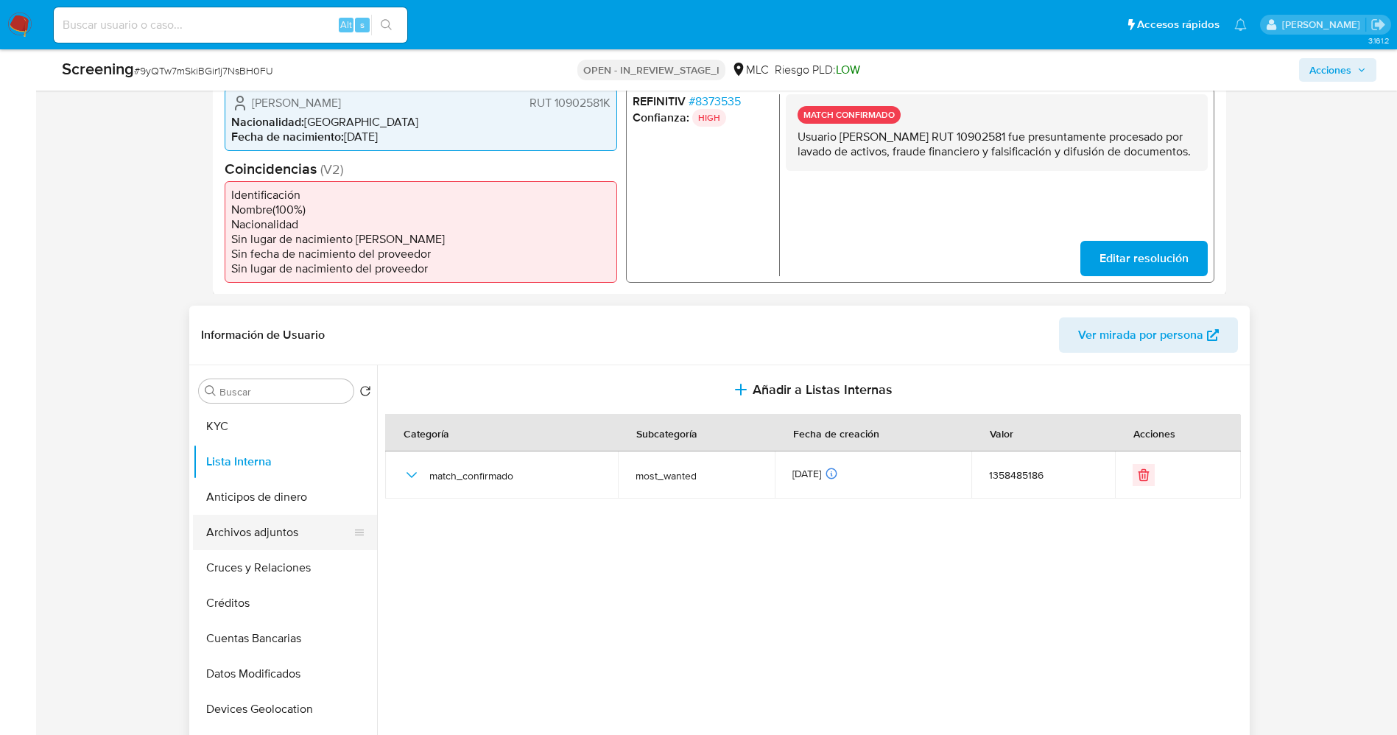
click at [273, 545] on button "Archivos adjuntos" at bounding box center [279, 532] width 172 height 35
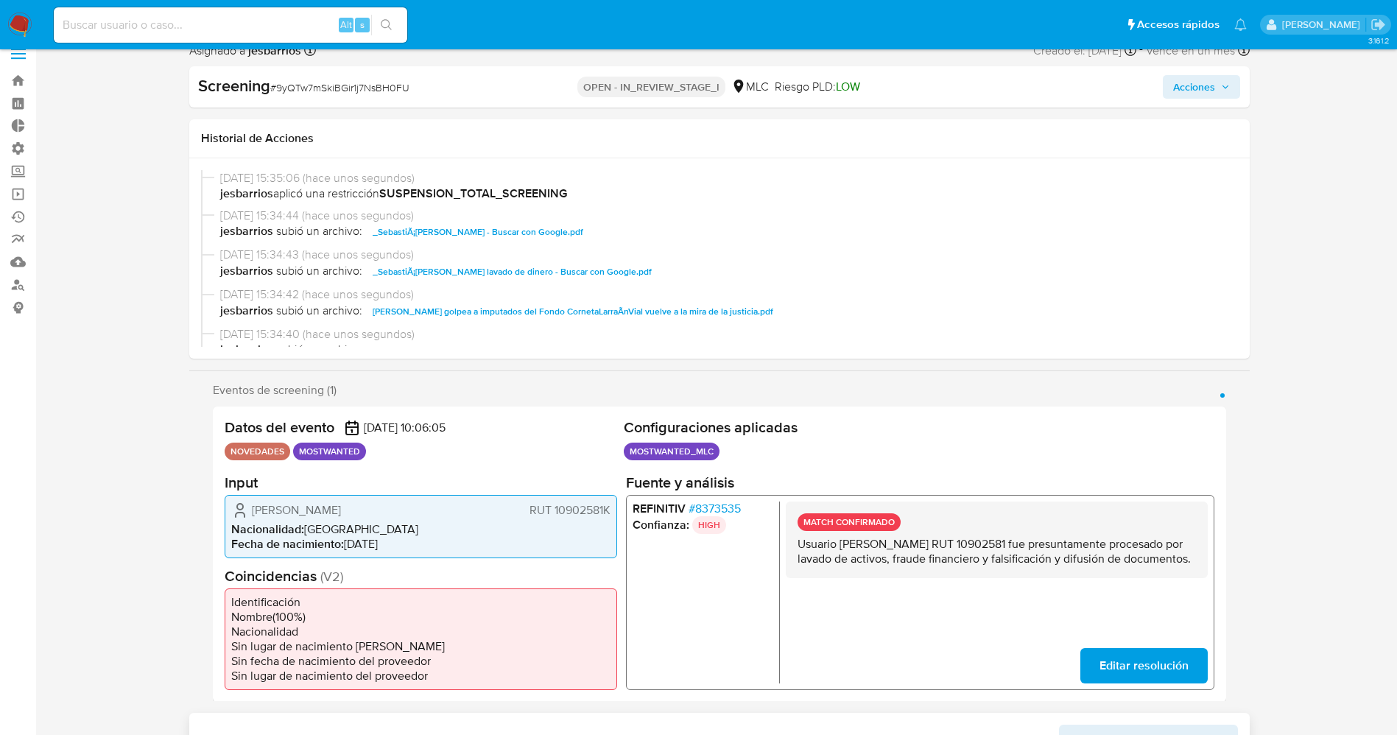
scroll to position [0, 0]
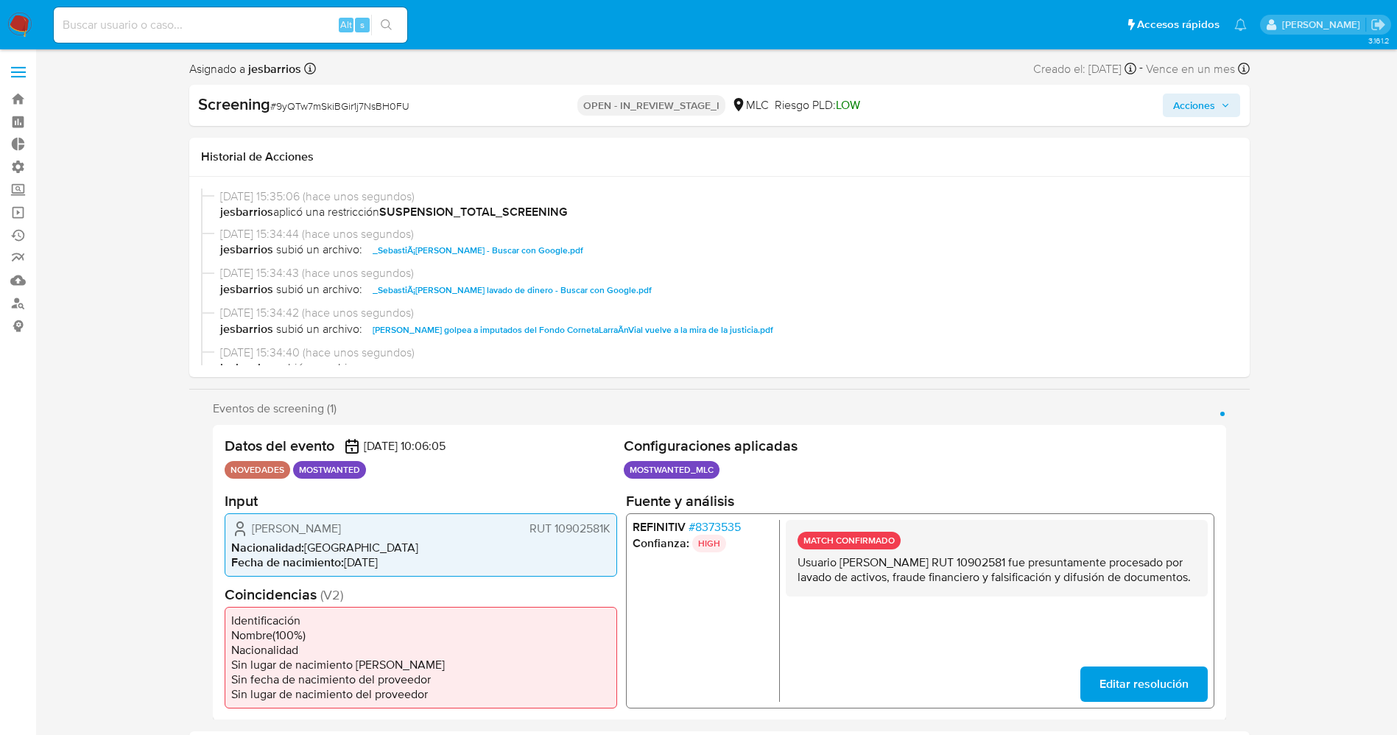
click at [1170, 107] on button "Acciones" at bounding box center [1201, 106] width 77 height 24
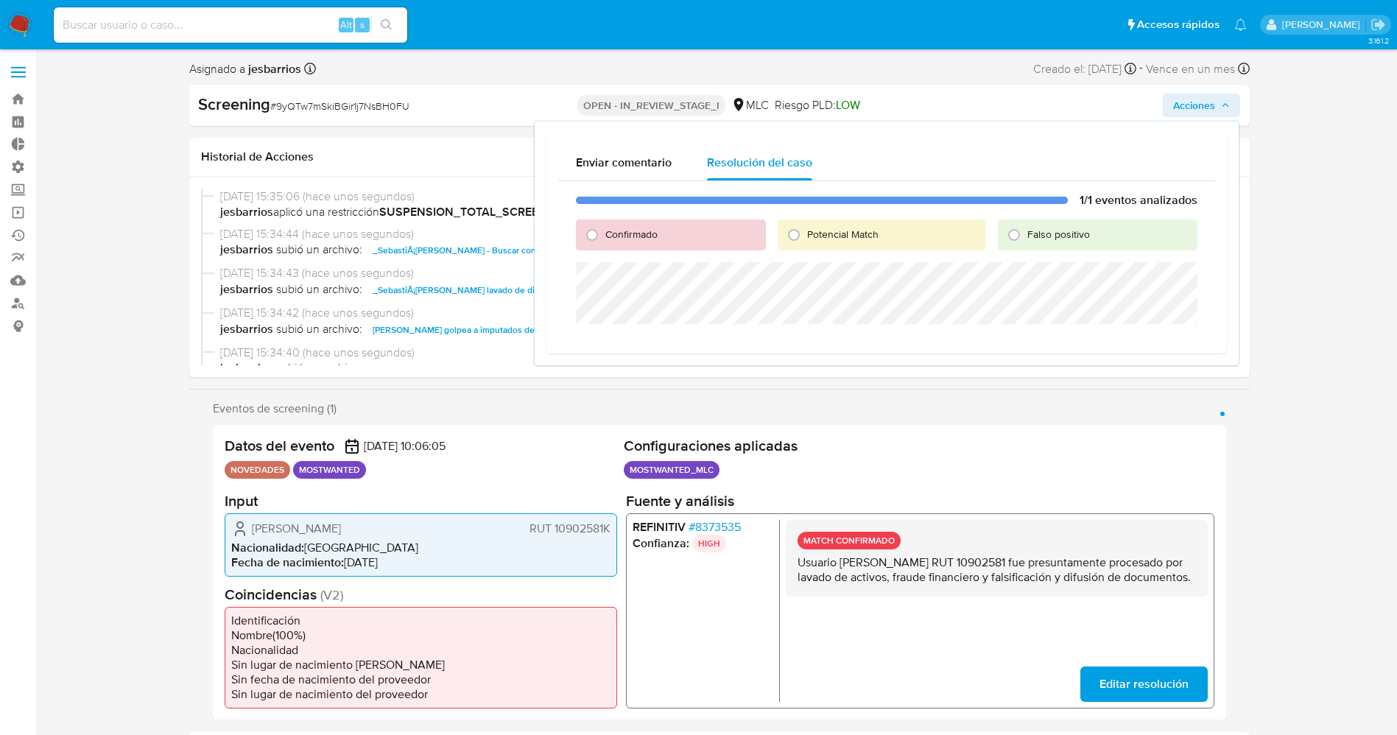
click at [624, 227] on span "Confirmado" at bounding box center [631, 234] width 52 height 15
click at [604, 226] on input "Confirmado" at bounding box center [592, 235] width 24 height 24
radio input "true"
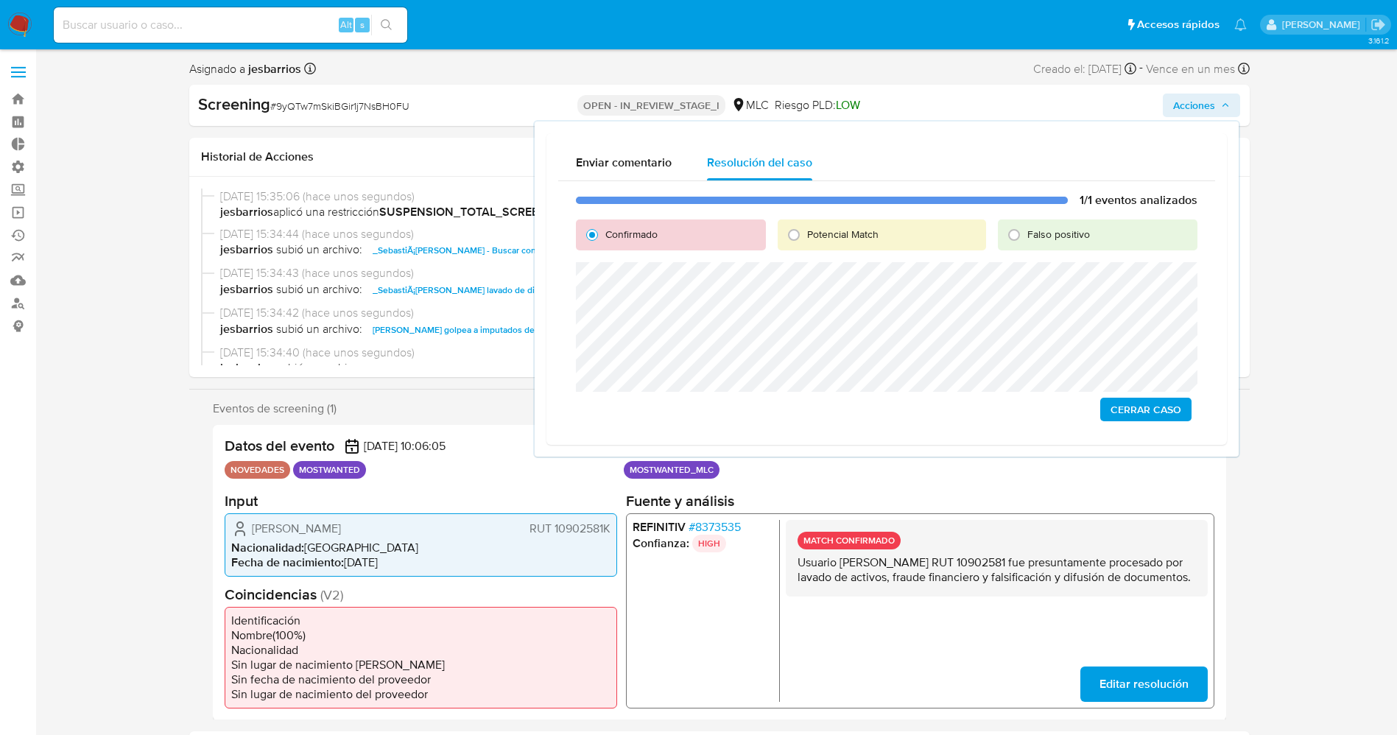
click at [1149, 412] on span "Cerrar Caso" at bounding box center [1146, 409] width 71 height 21
click at [1167, 412] on div "Cerrar Caso" at bounding box center [887, 411] width 622 height 24
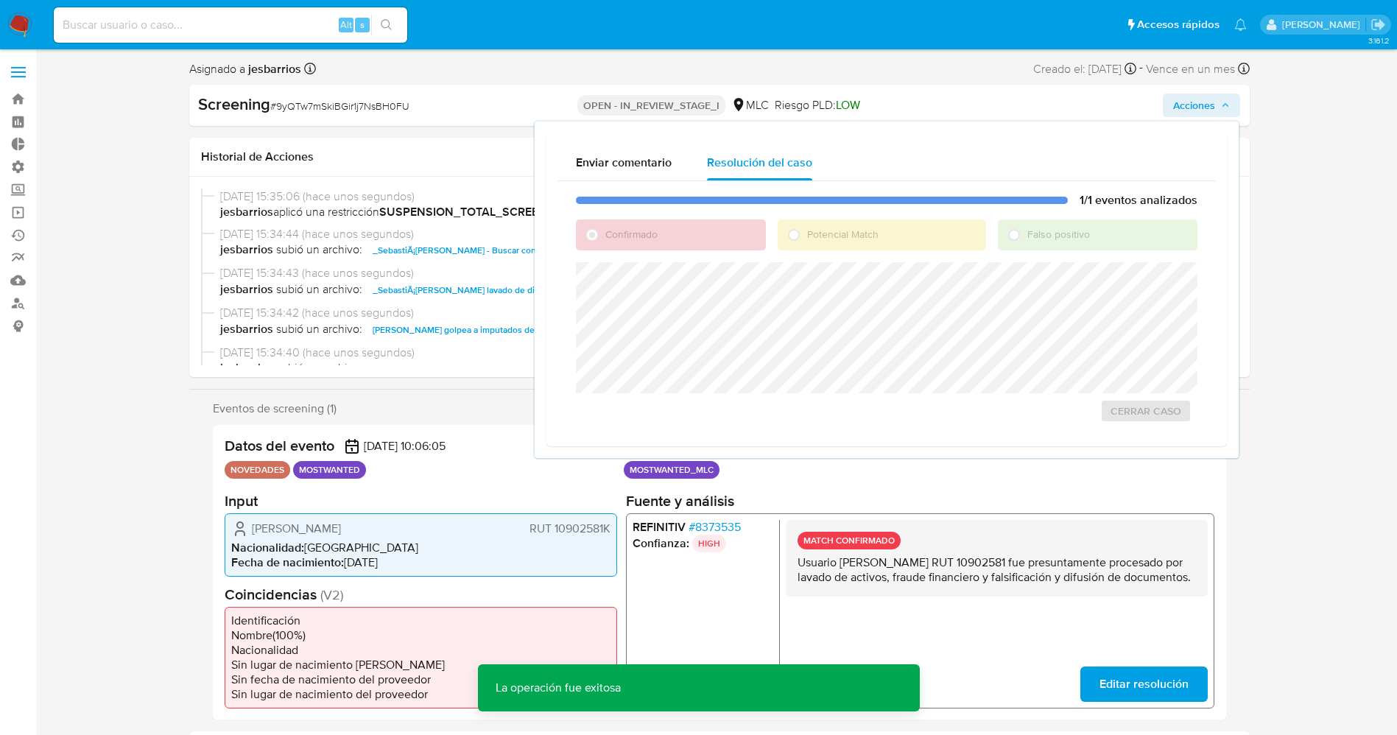
click at [1173, 407] on div "Cerrar Caso" at bounding box center [887, 411] width 622 height 24
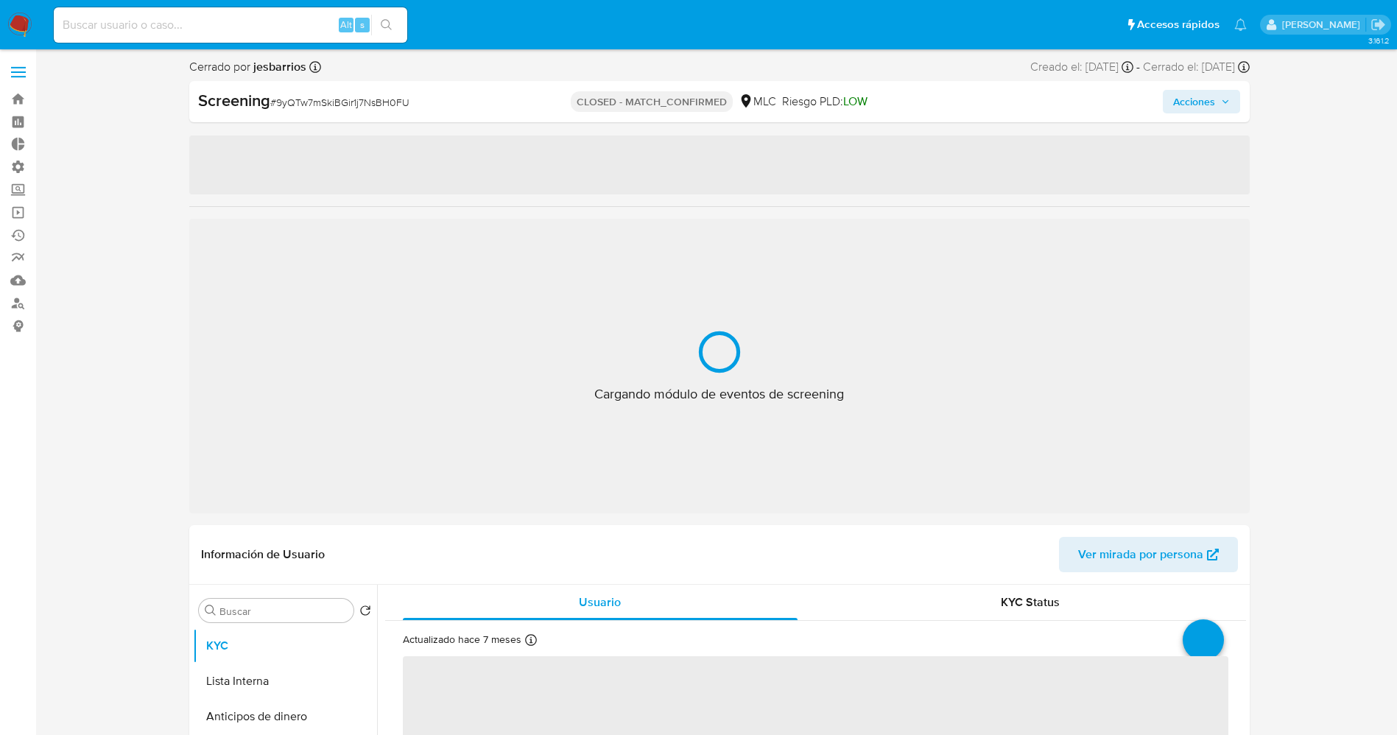
select select "10"
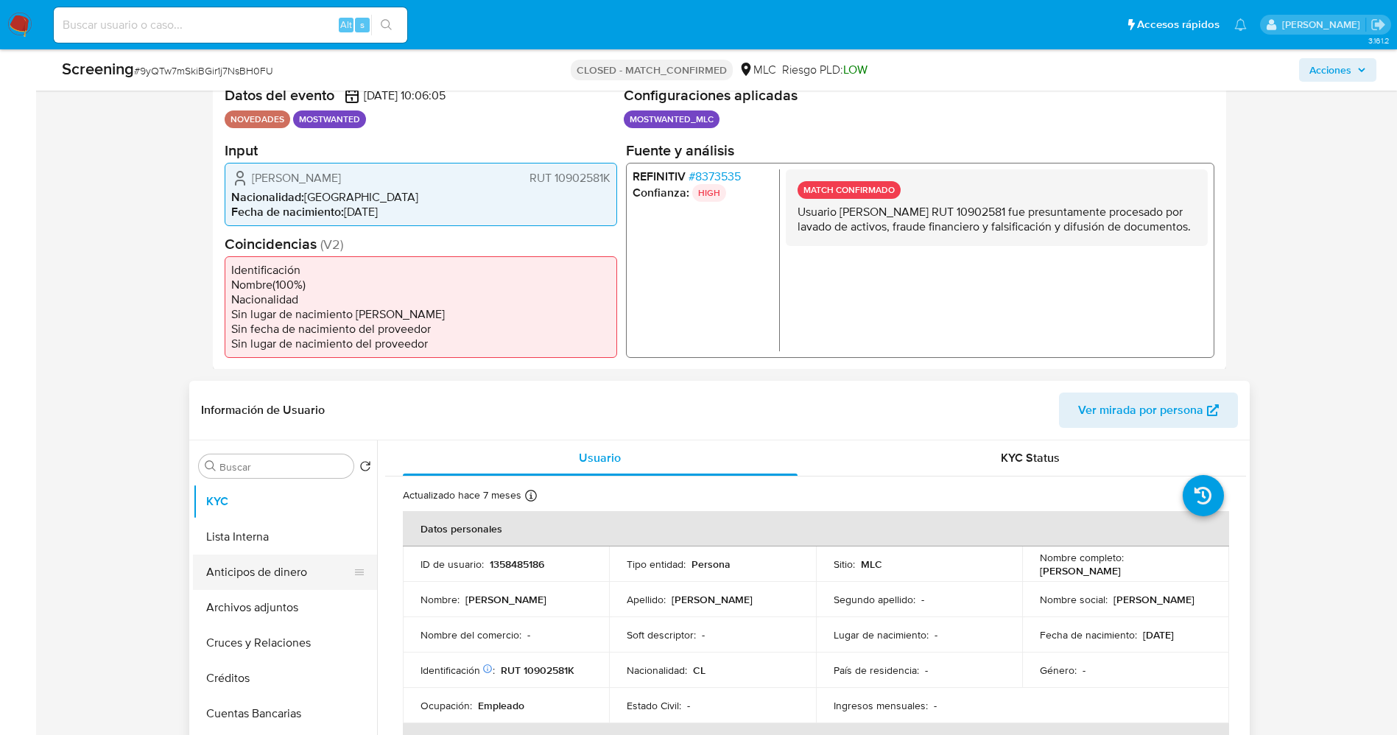
scroll to position [442, 0]
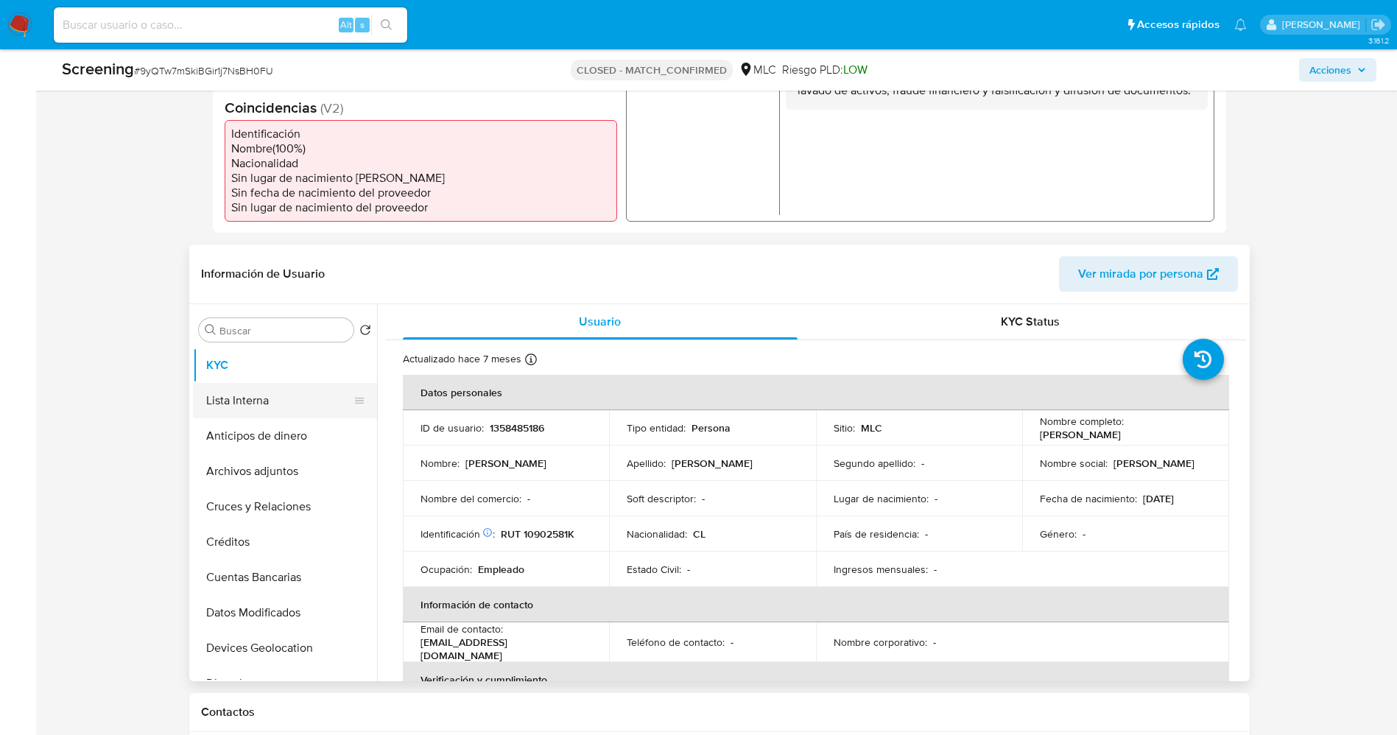
click at [234, 387] on button "Lista Interna" at bounding box center [279, 400] width 172 height 35
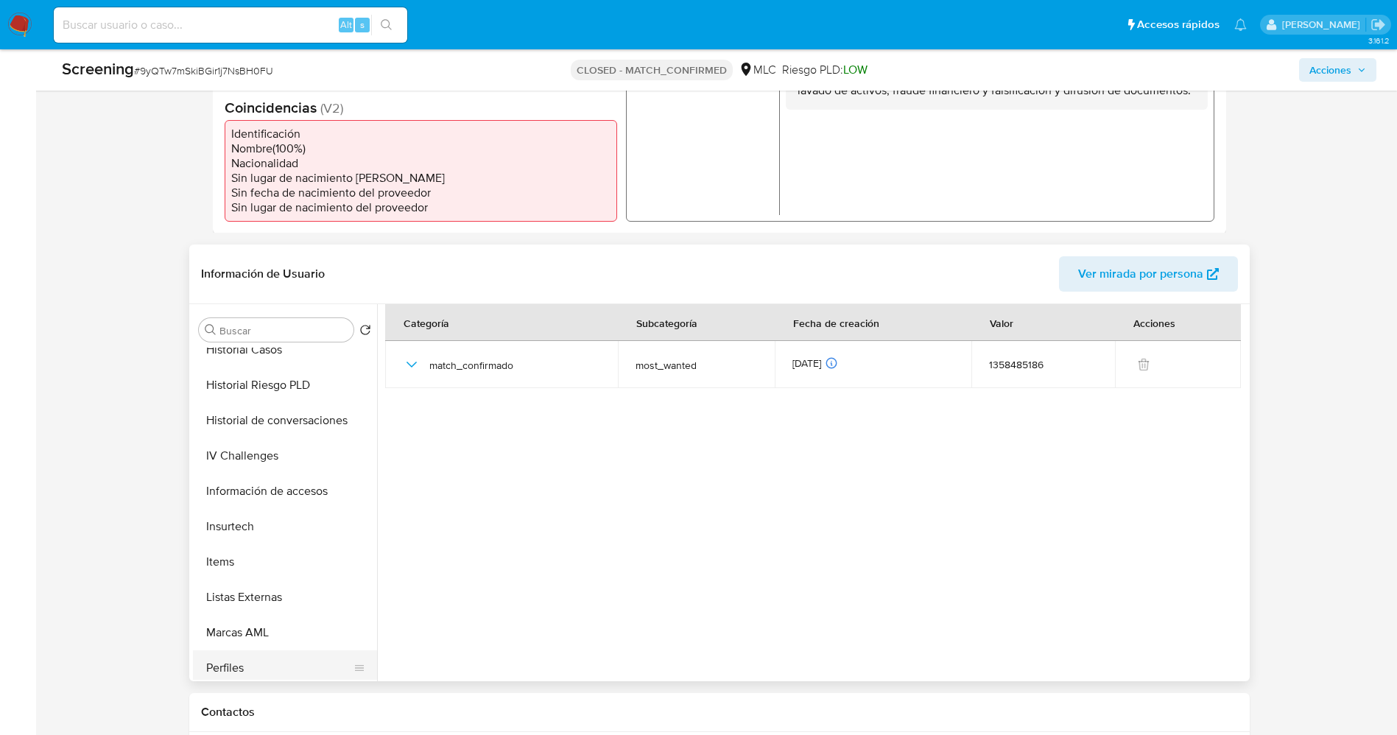
scroll to position [663, 0]
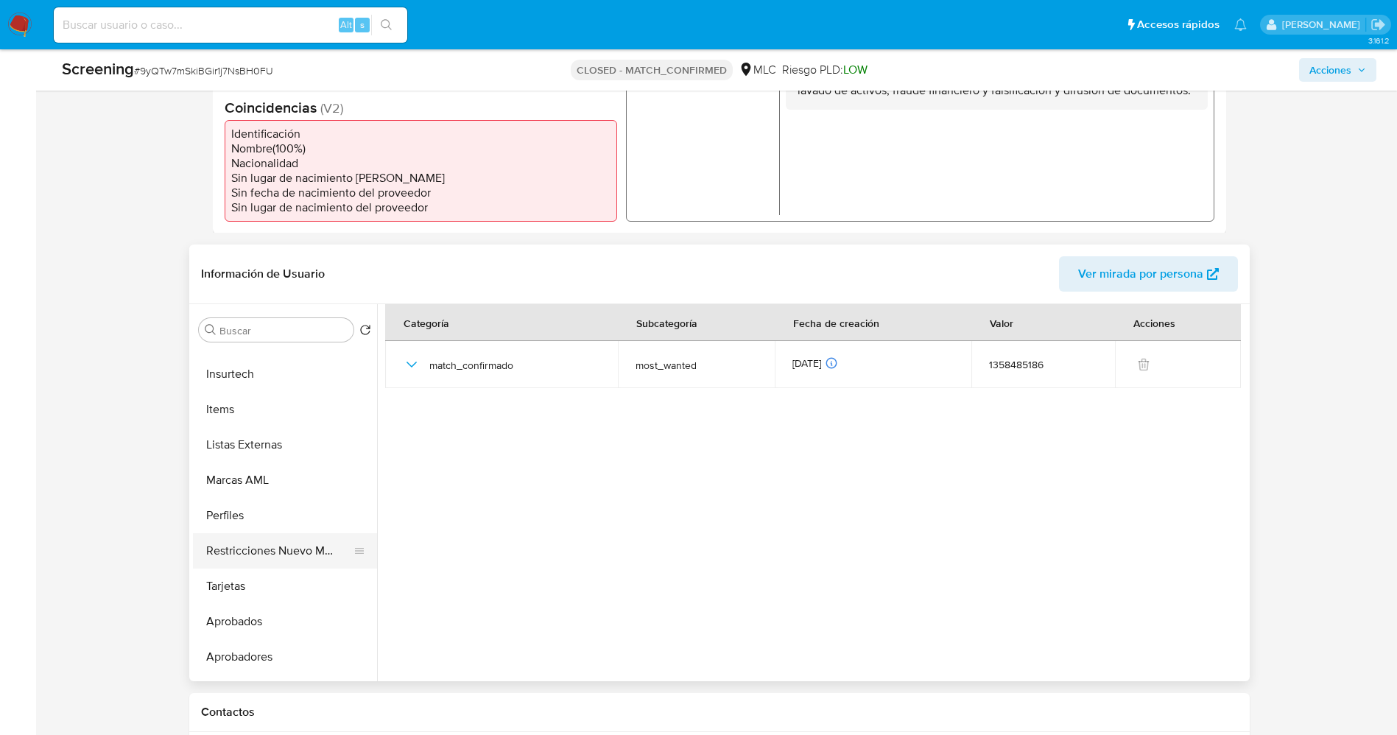
click at [281, 552] on button "Restricciones Nuevo Mundo" at bounding box center [279, 550] width 172 height 35
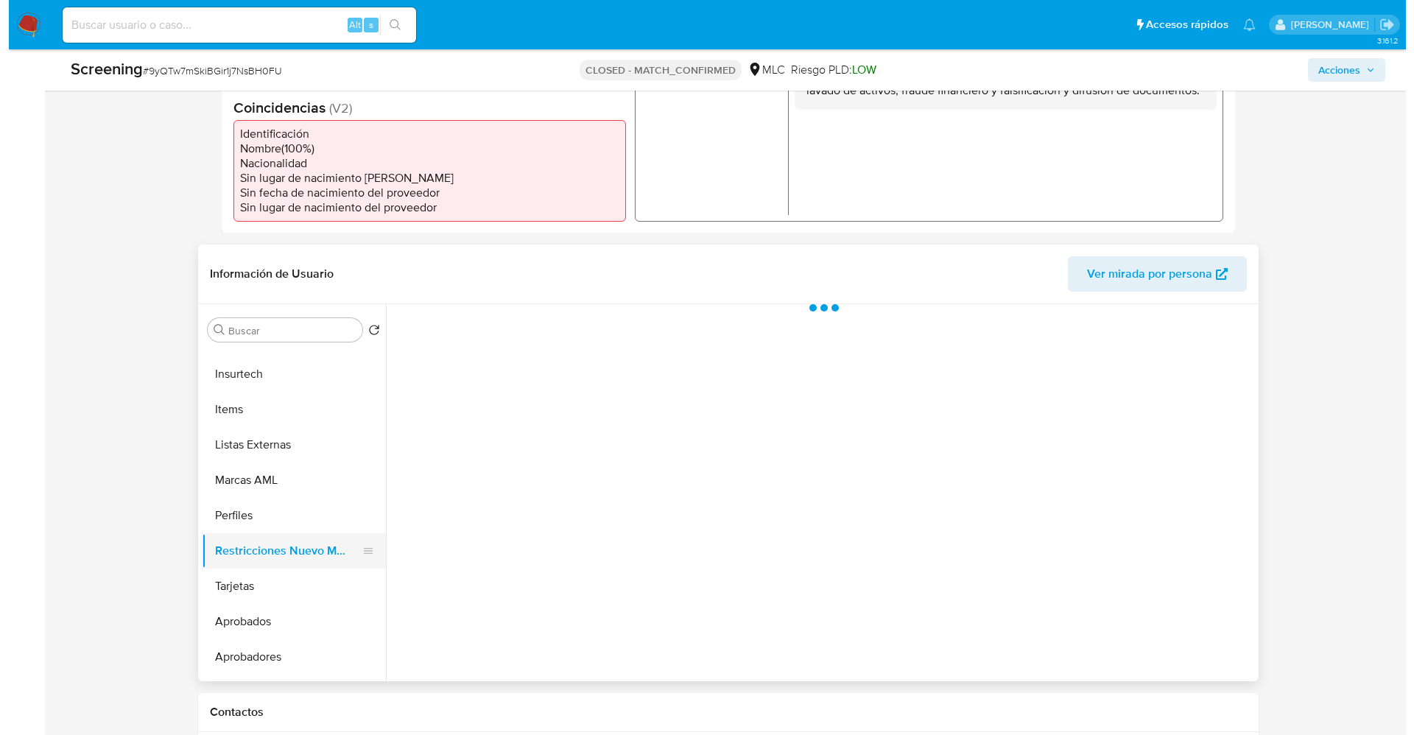
scroll to position [331, 0]
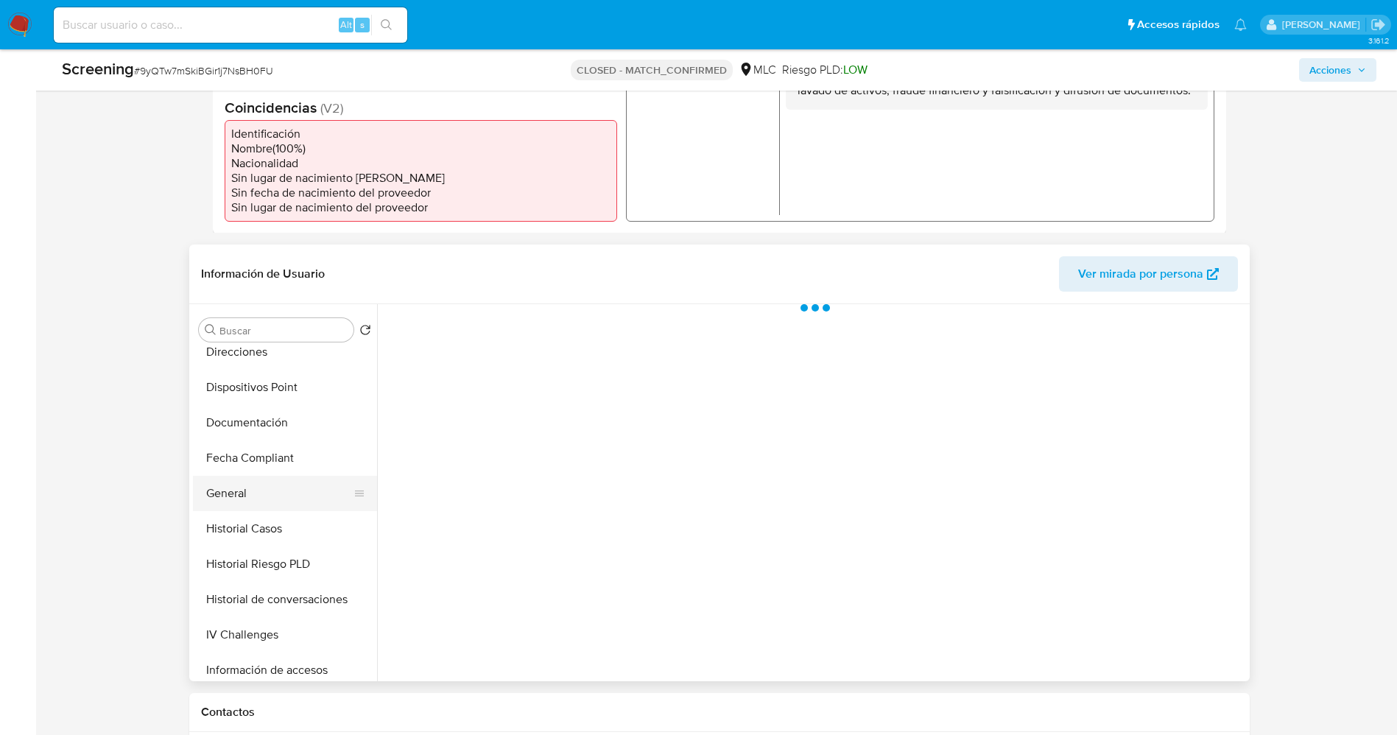
click at [273, 498] on button "General" at bounding box center [279, 493] width 172 height 35
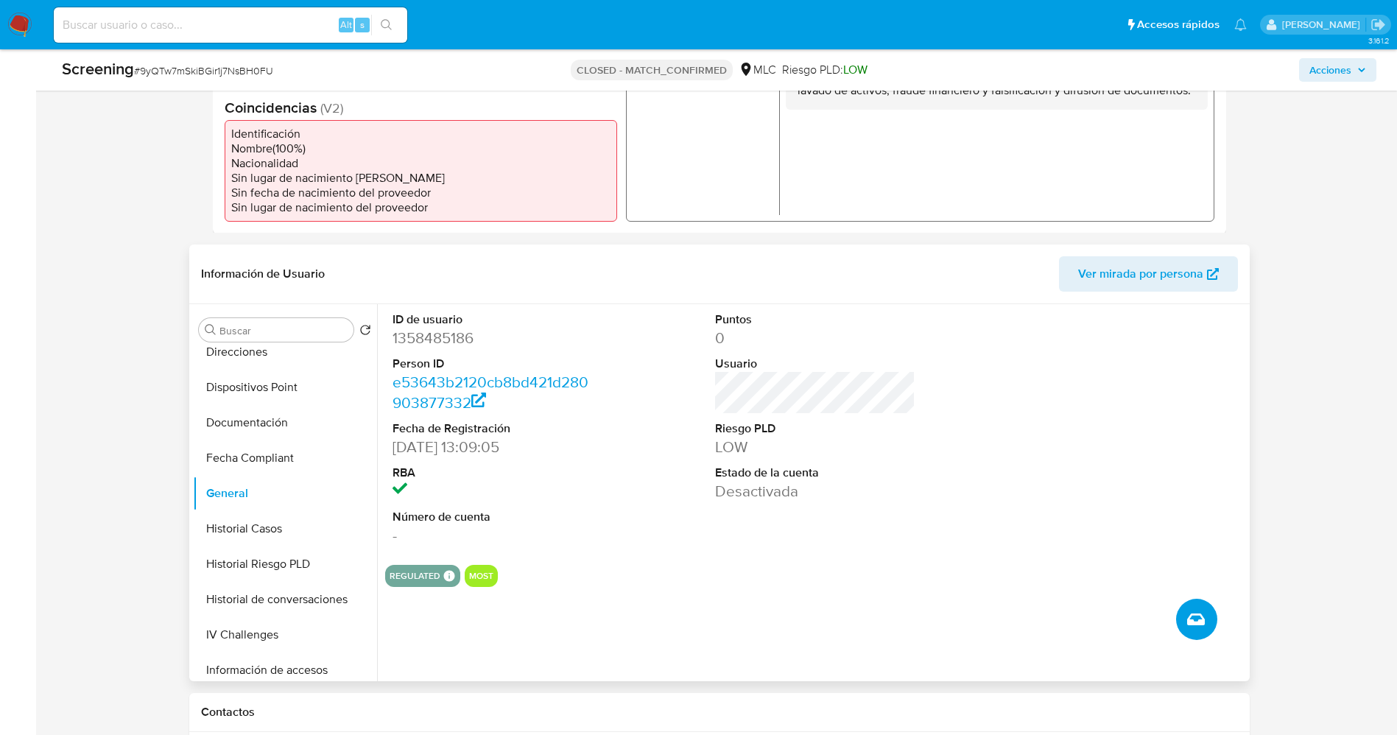
click at [1206, 624] on button "Crear caso manual" at bounding box center [1196, 619] width 41 height 41
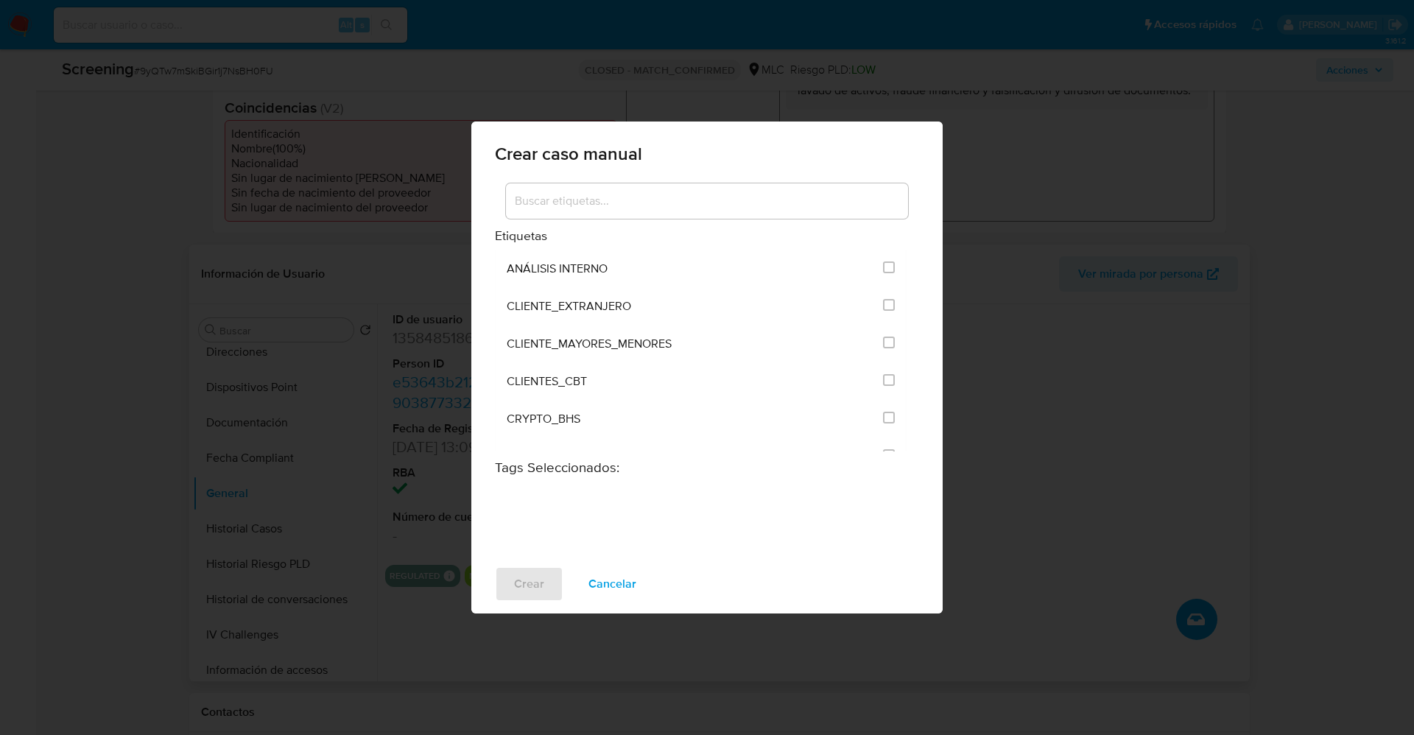
click at [552, 197] on input at bounding box center [707, 201] width 402 height 19
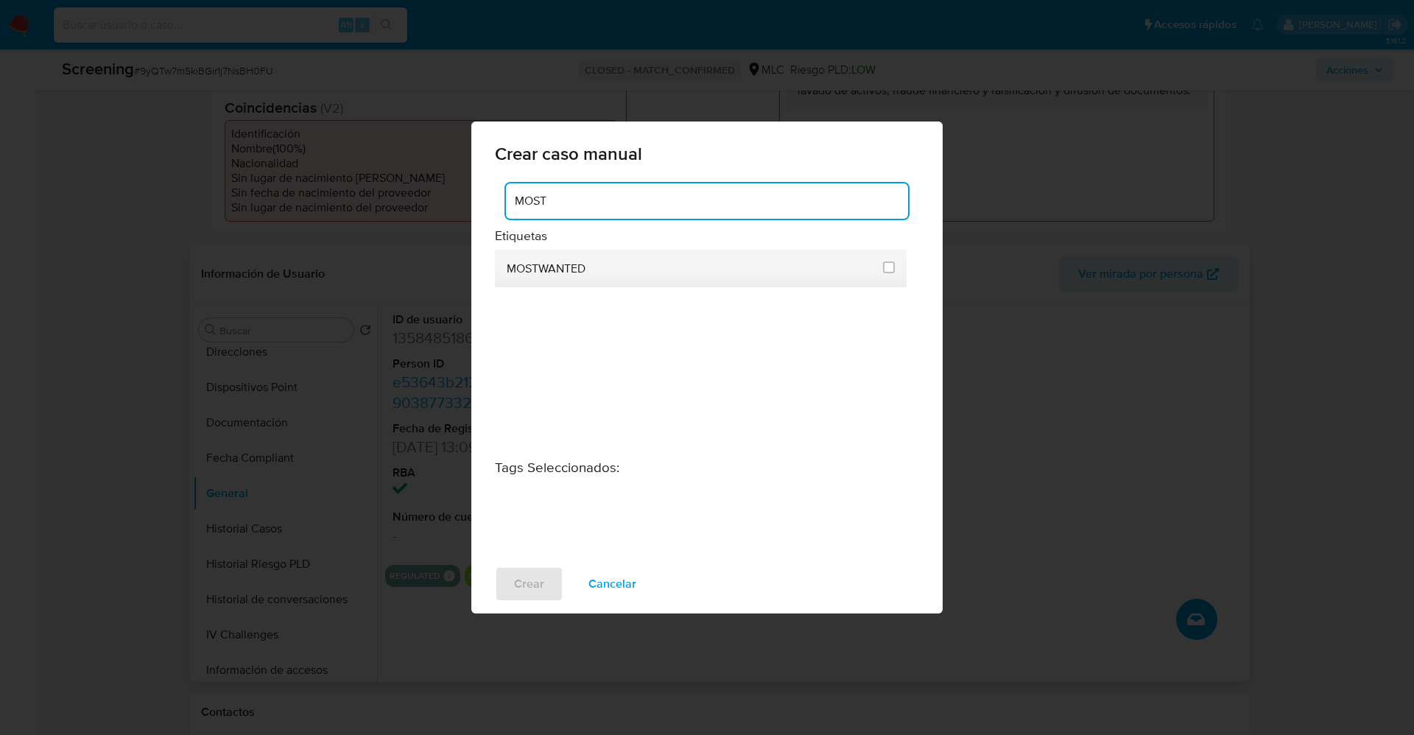
type input "MOST"
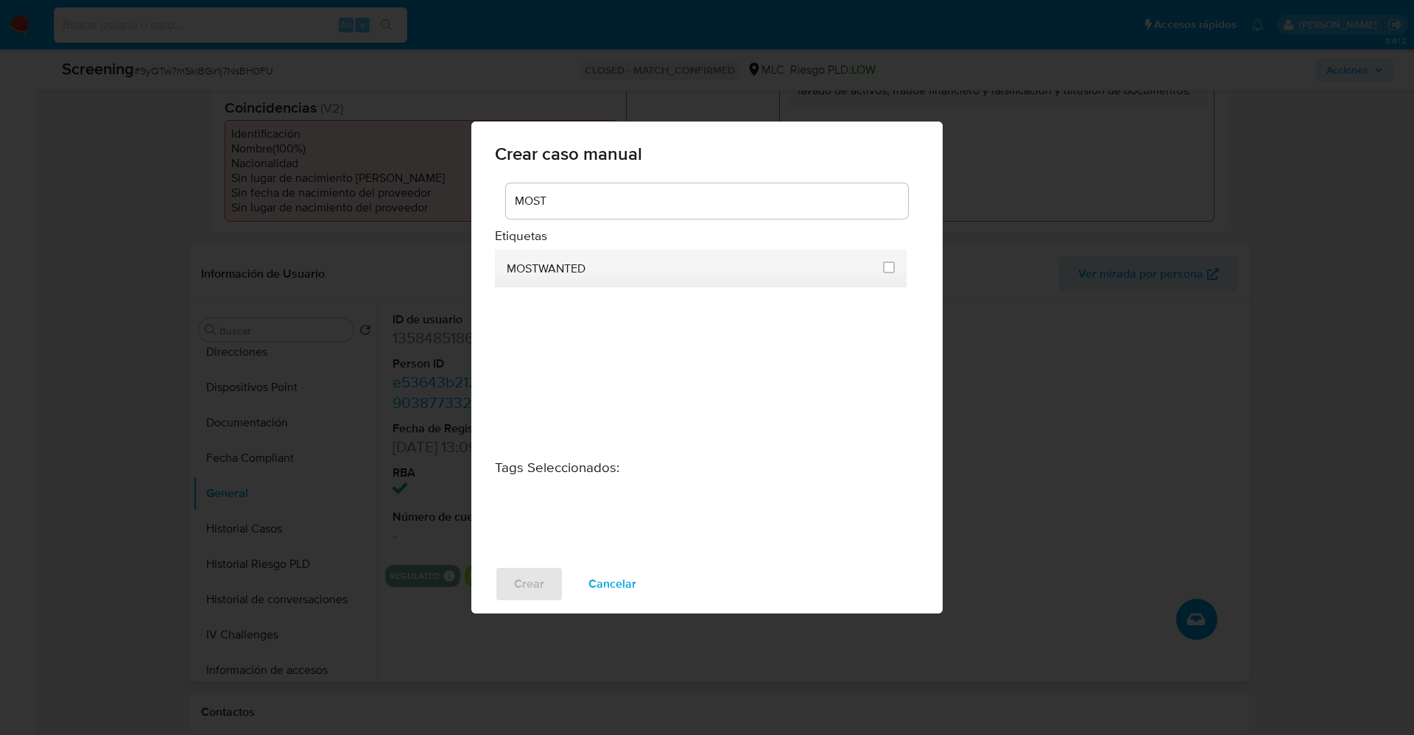
click at [575, 264] on span "MOSTWANTED" at bounding box center [546, 268] width 79 height 15
click at [888, 269] on input "2438" at bounding box center [889, 267] width 12 height 12
checkbox input "true"
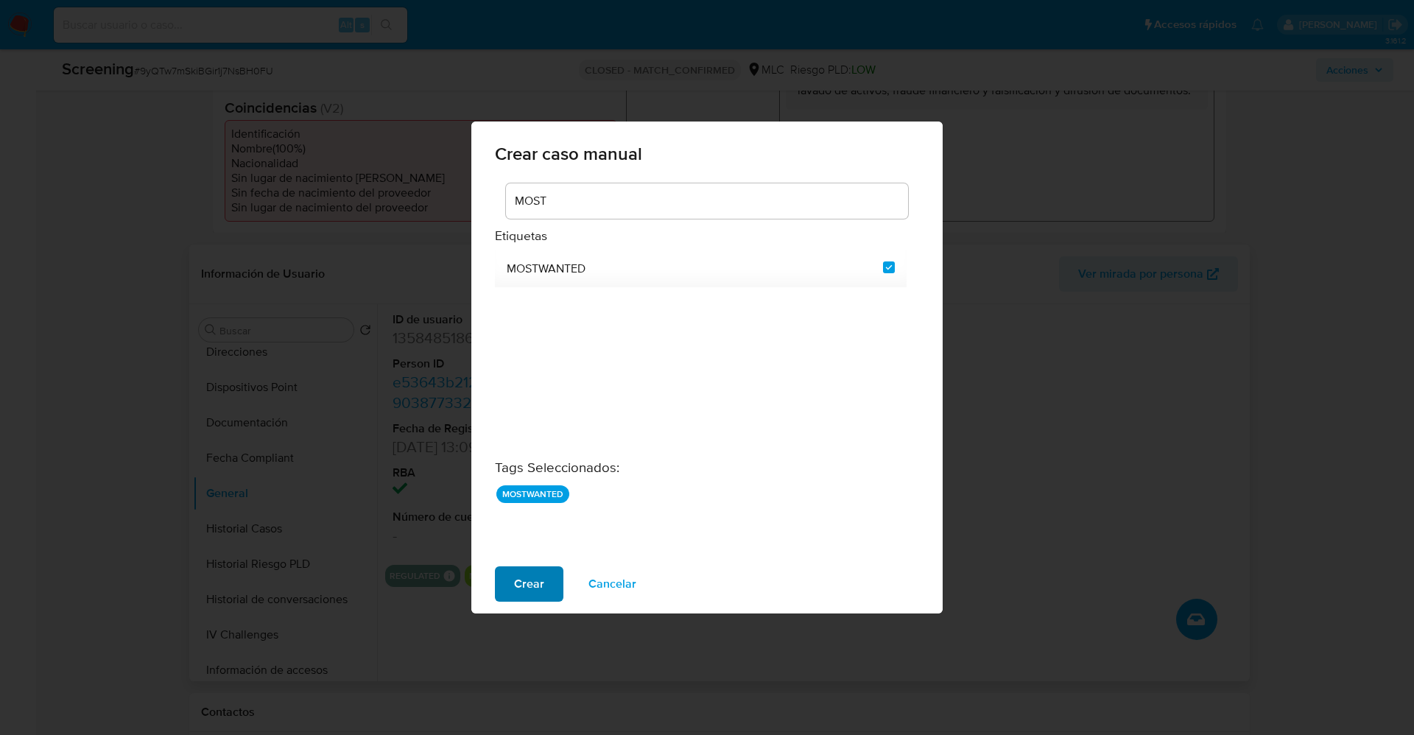
click at [521, 583] on span "Crear" at bounding box center [529, 584] width 30 height 32
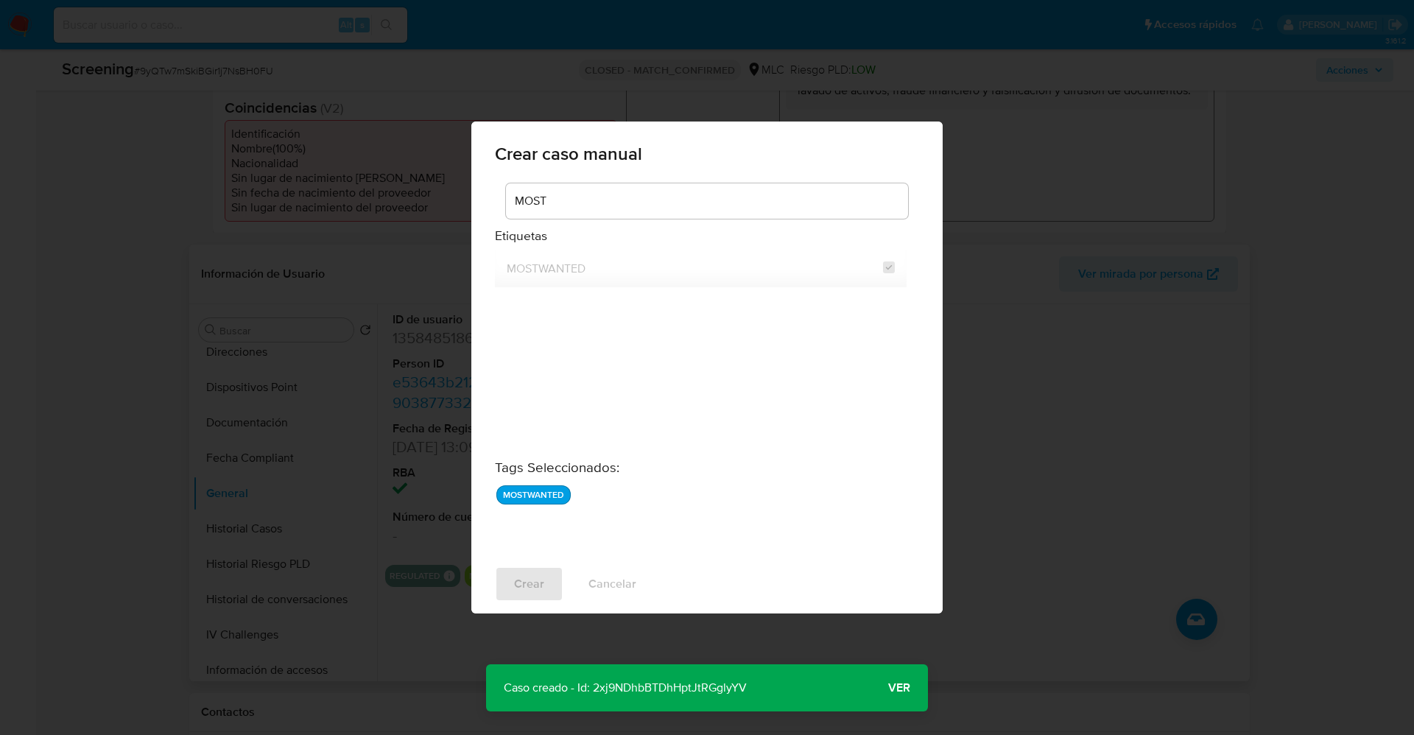
click at [899, 688] on span "Ver" at bounding box center [899, 688] width 22 height 0
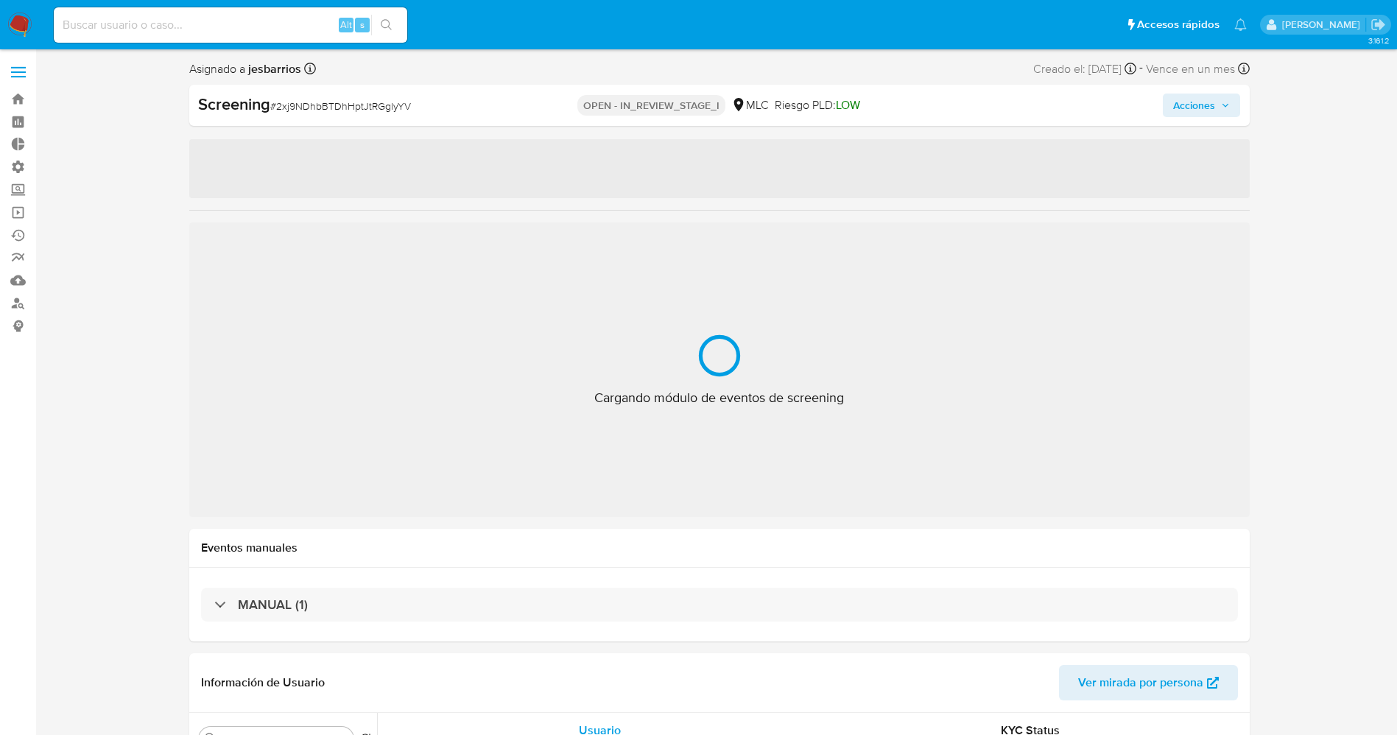
select select "10"
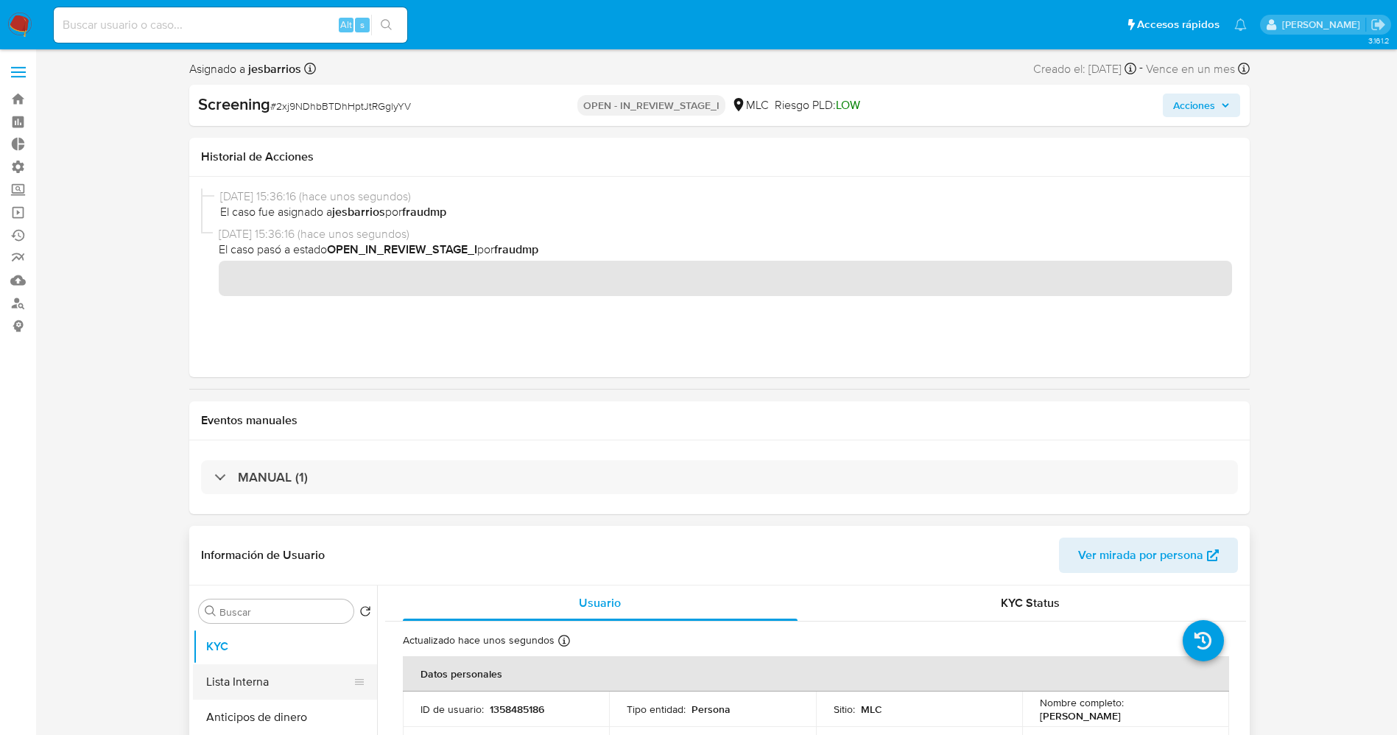
click at [262, 692] on button "Lista Interna" at bounding box center [279, 681] width 172 height 35
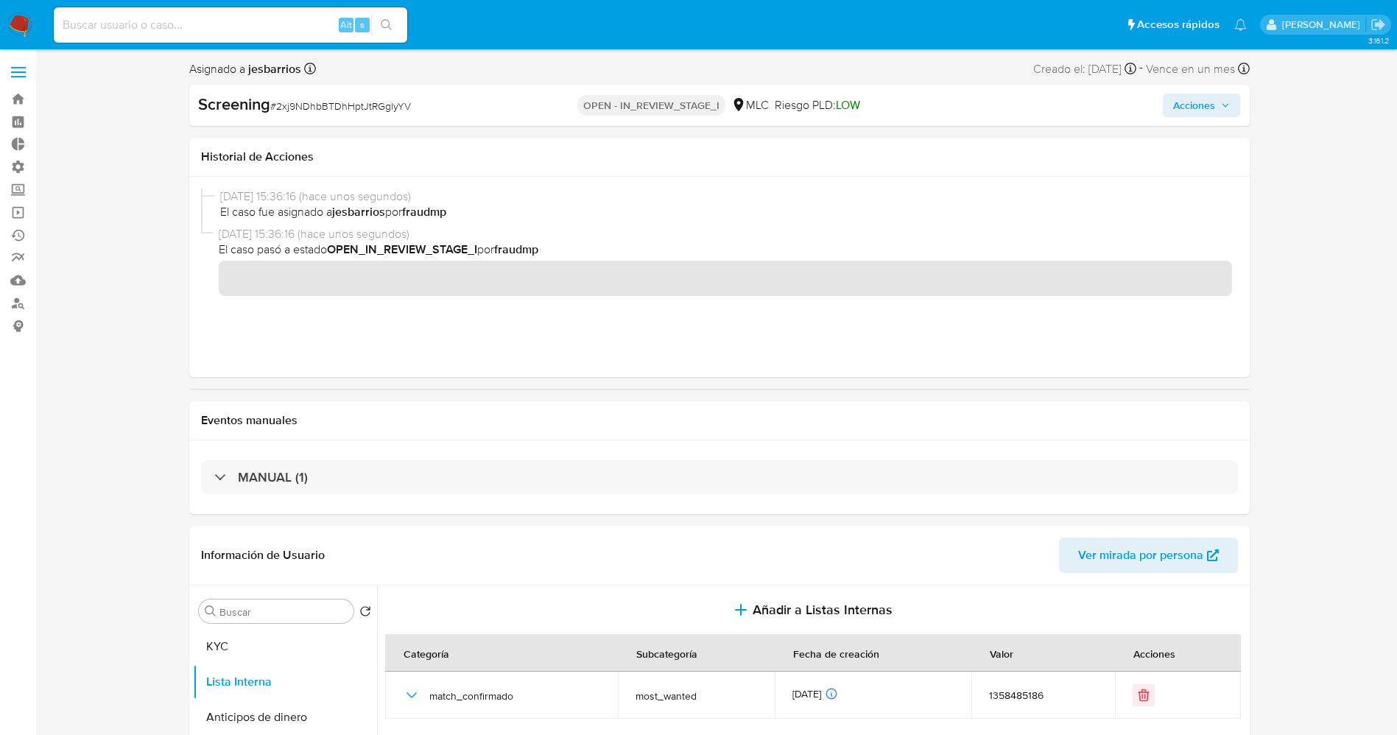
click at [1199, 105] on span "Acciones" at bounding box center [1194, 106] width 42 height 24
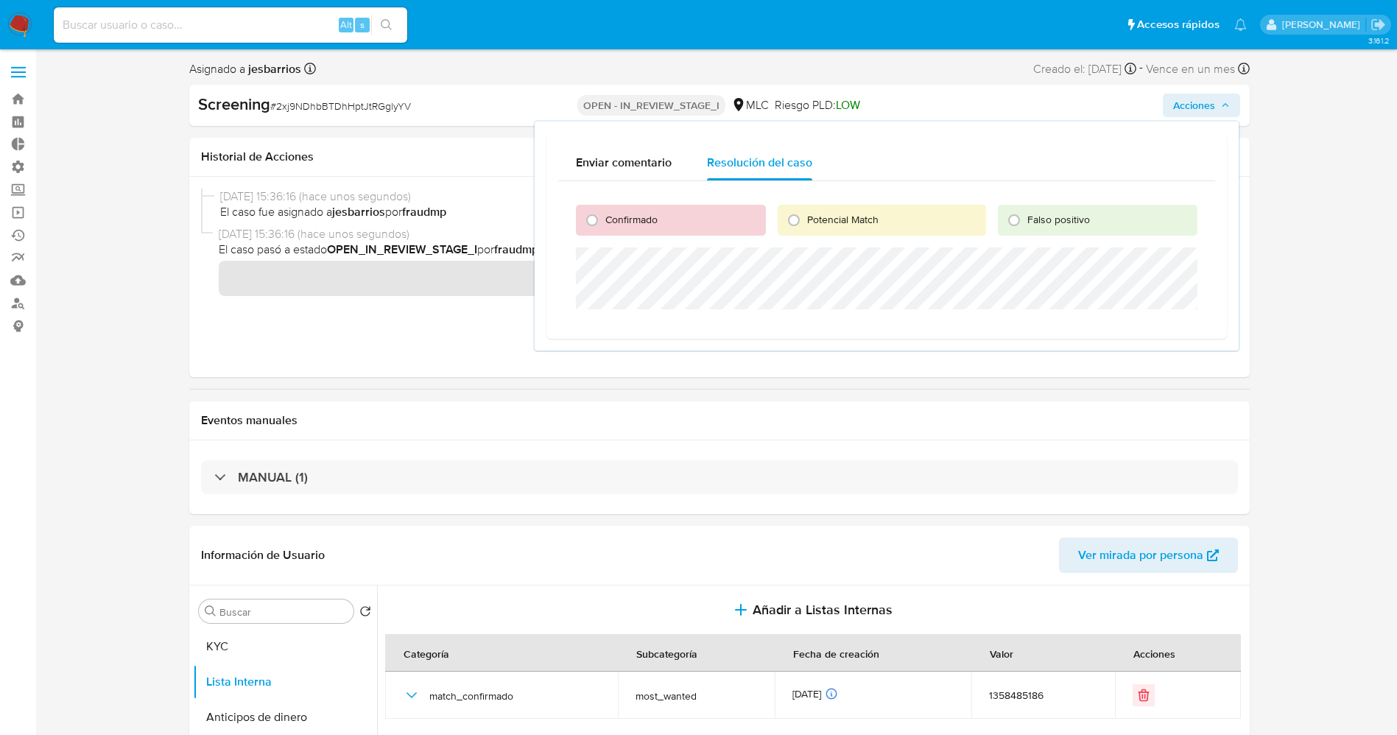
click at [829, 221] on span "Potencial Match" at bounding box center [842, 219] width 71 height 15
click at [806, 221] on input "Potencial Match" at bounding box center [794, 220] width 24 height 24
radio input "true"
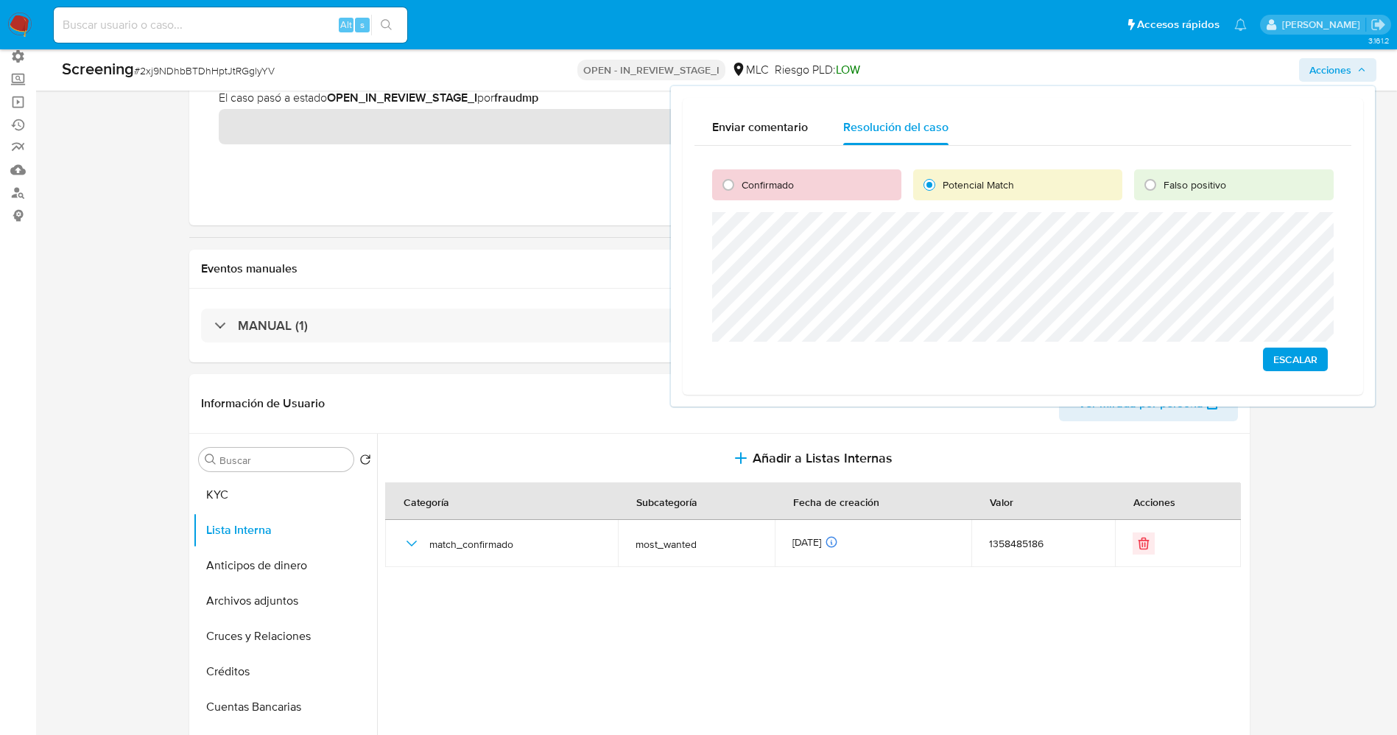
click at [1276, 360] on span "Escalar" at bounding box center [1296, 359] width 44 height 21
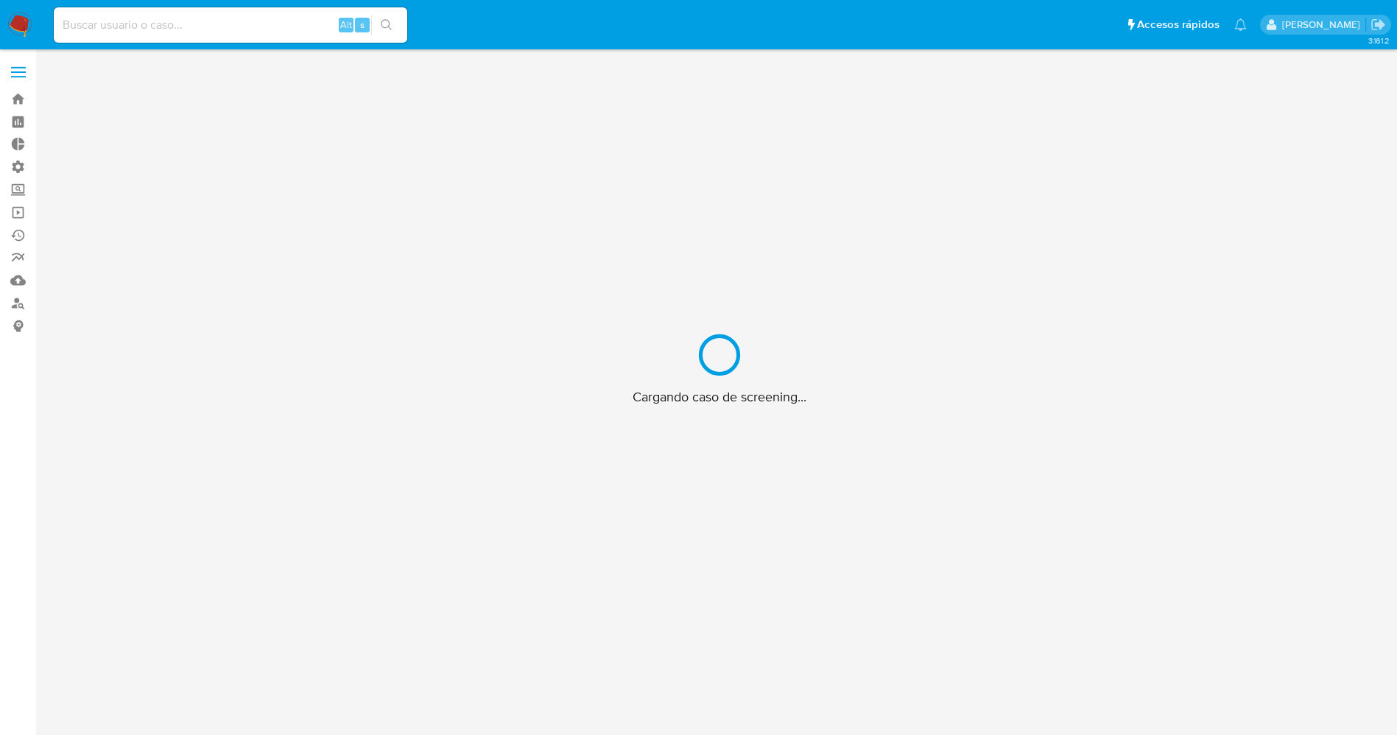
scroll to position [53, 0]
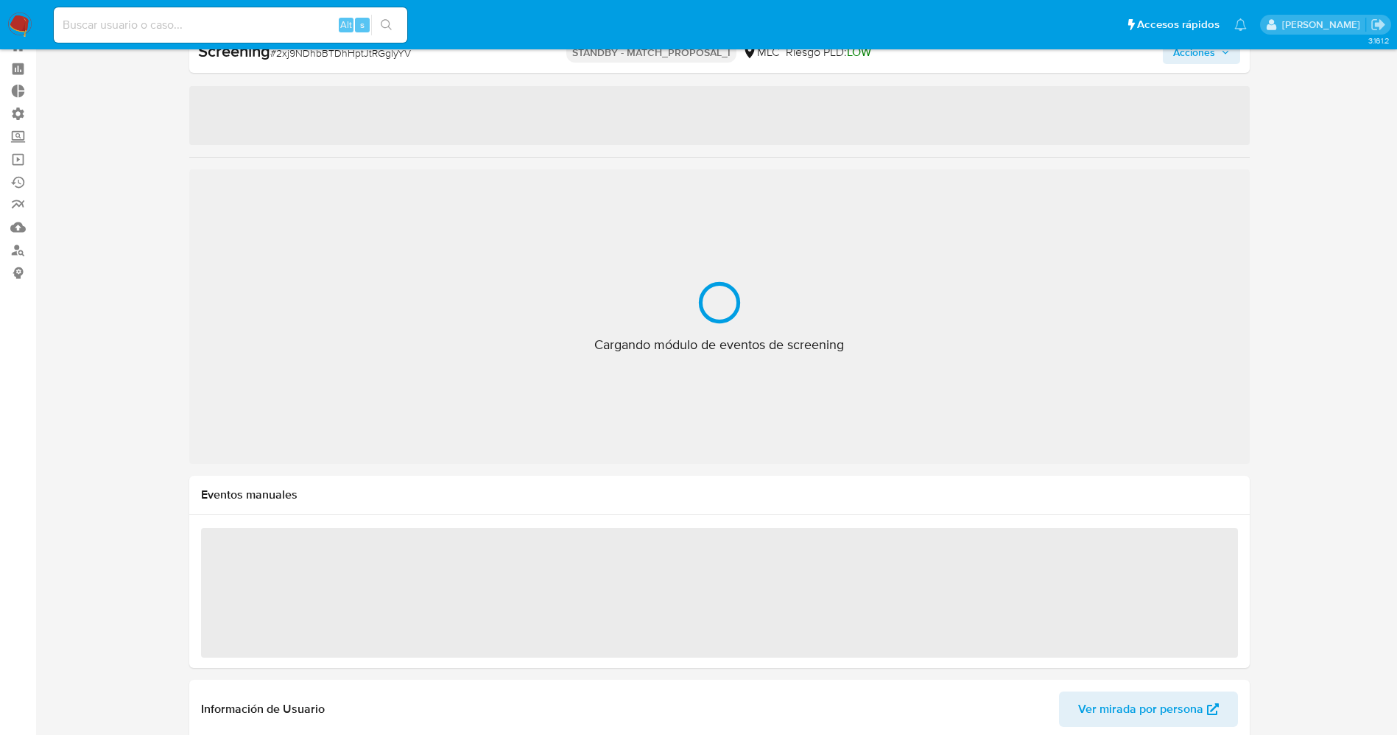
select select "10"
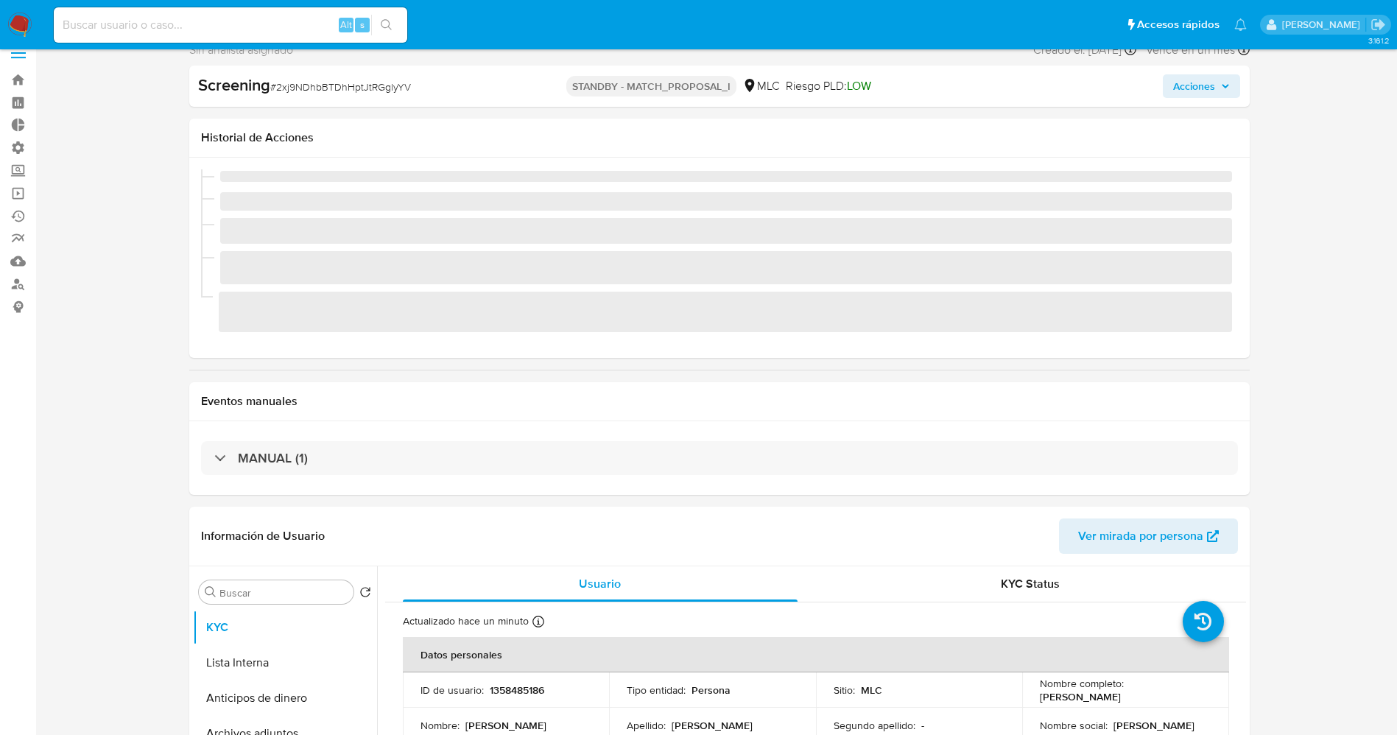
scroll to position [0, 0]
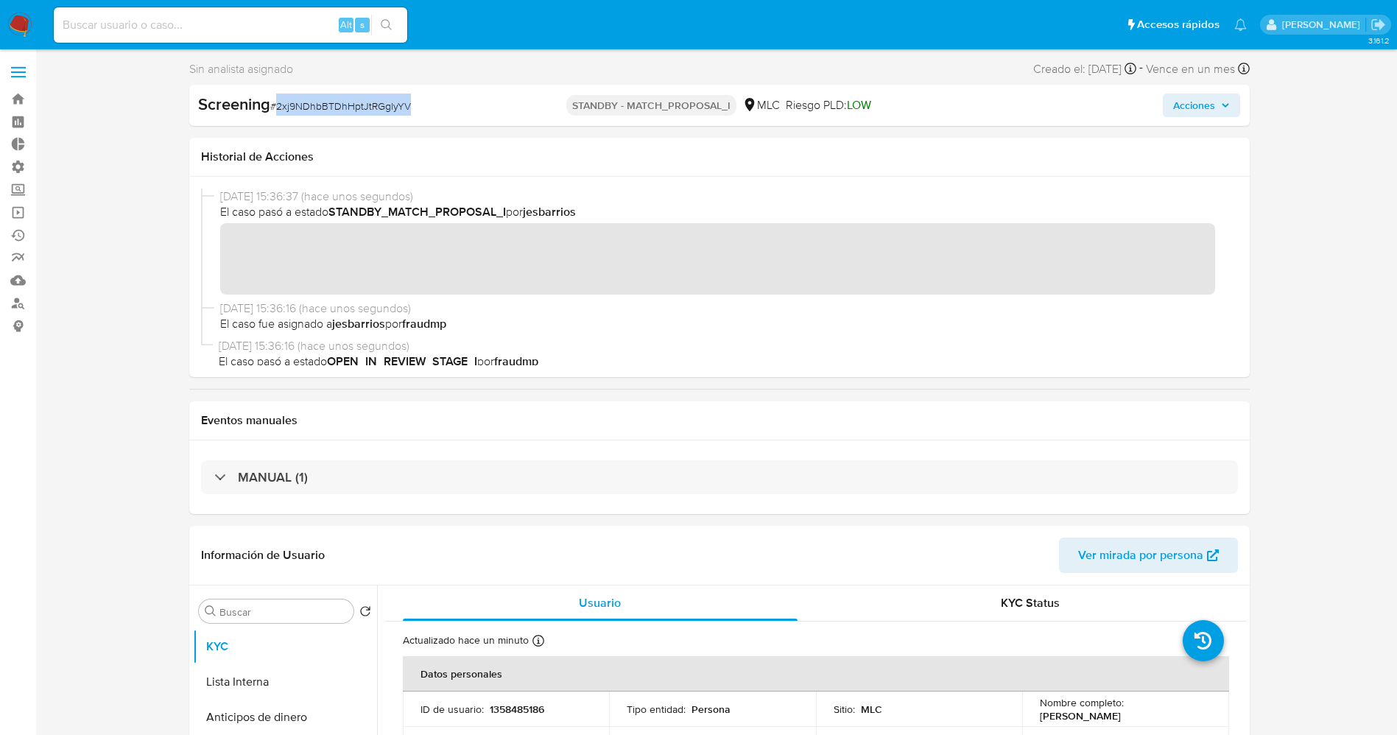
drag, startPoint x: 279, startPoint y: 111, endPoint x: 421, endPoint y: 108, distance: 141.5
click at [421, 108] on div "Screening # 2xj9NDhbBTDhHptJtRGglyYV" at bounding box center [369, 105] width 342 height 22
copy span "2xj9NDhbBTDhHptJtRGglyYV"
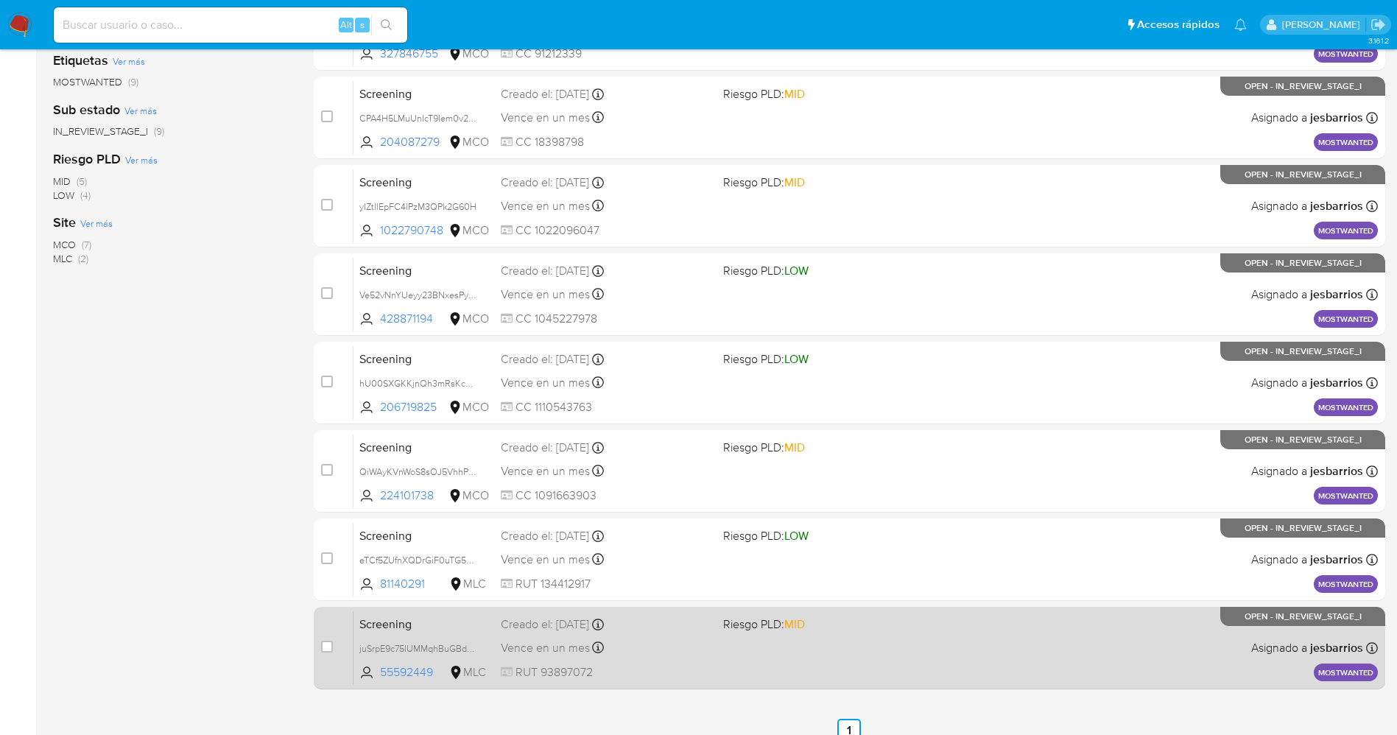
scroll to position [393, 0]
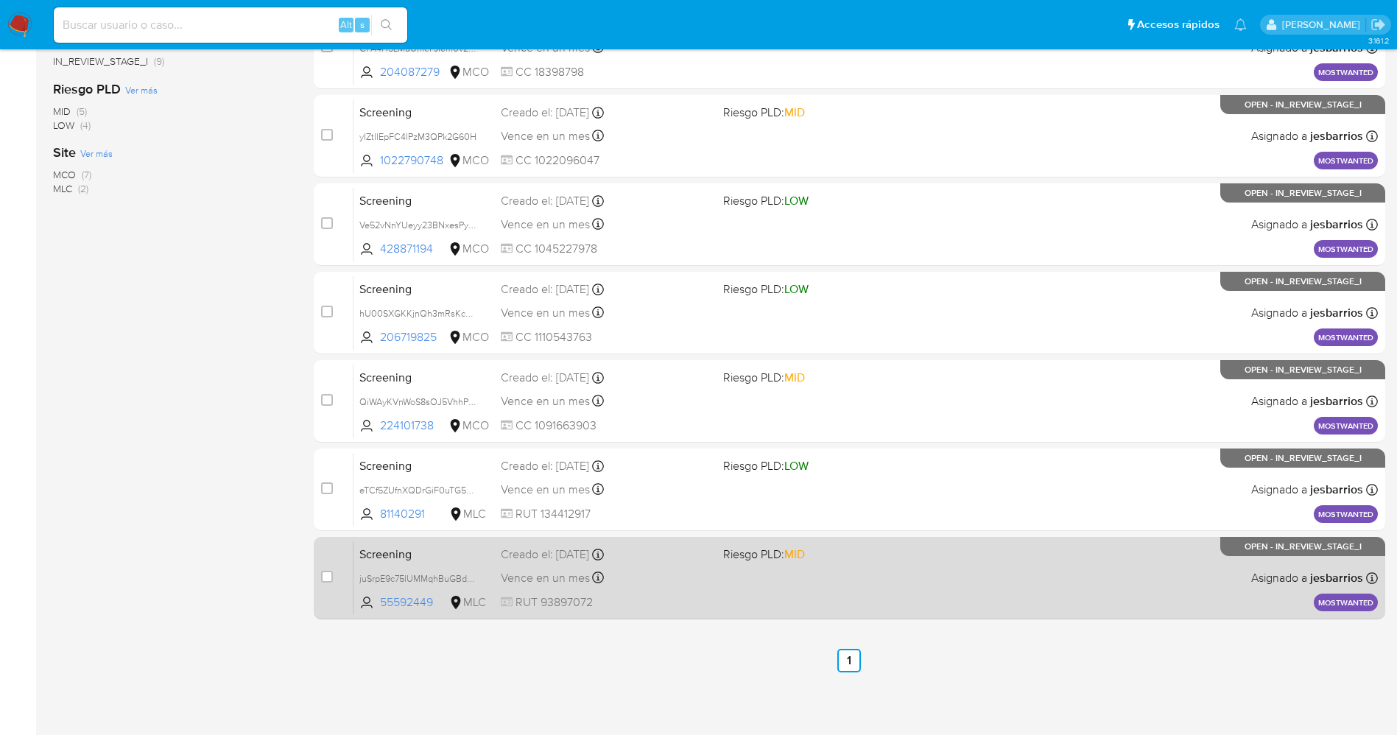
click at [846, 609] on div "Screening juSrpE9c75lUMMqhBuGBd9yM 55592449 MLC Riesgo PLD: MID Creado el: [DAT…" at bounding box center [866, 578] width 1025 height 74
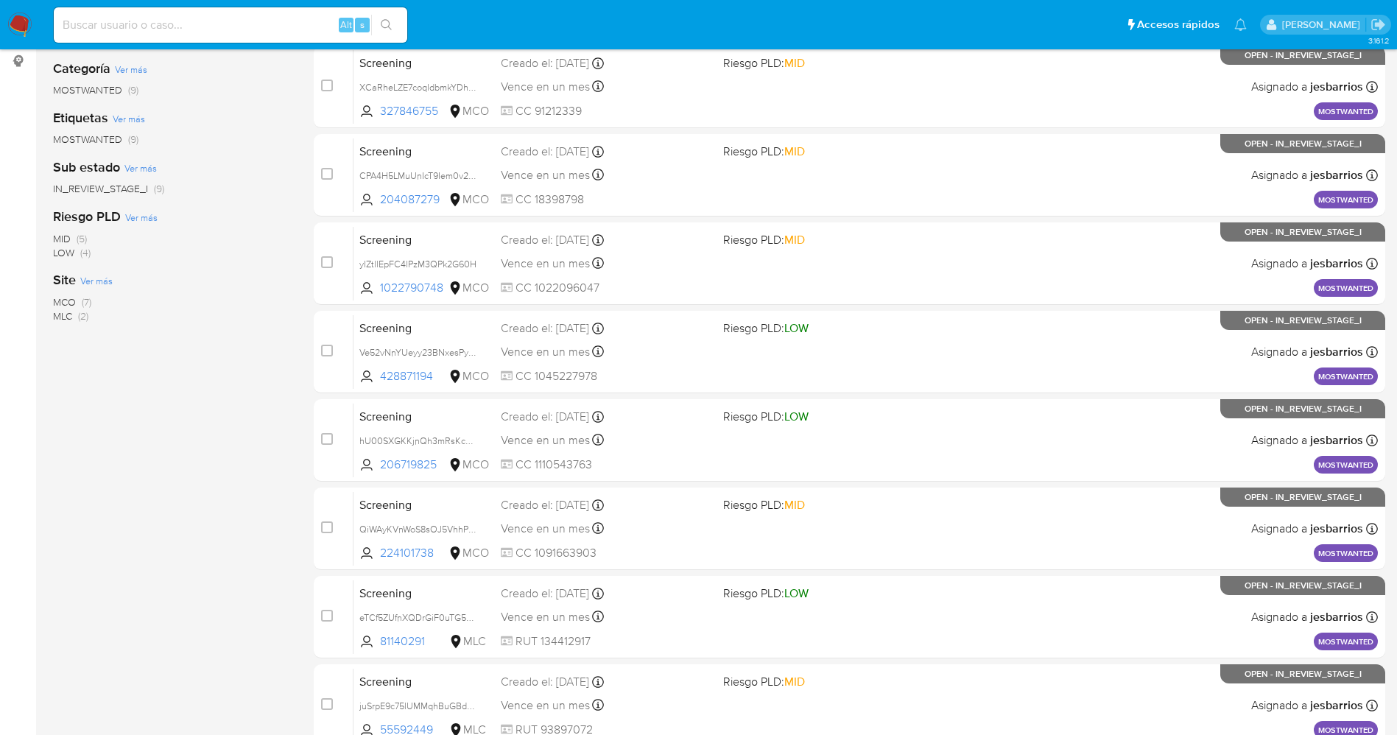
scroll to position [61, 0]
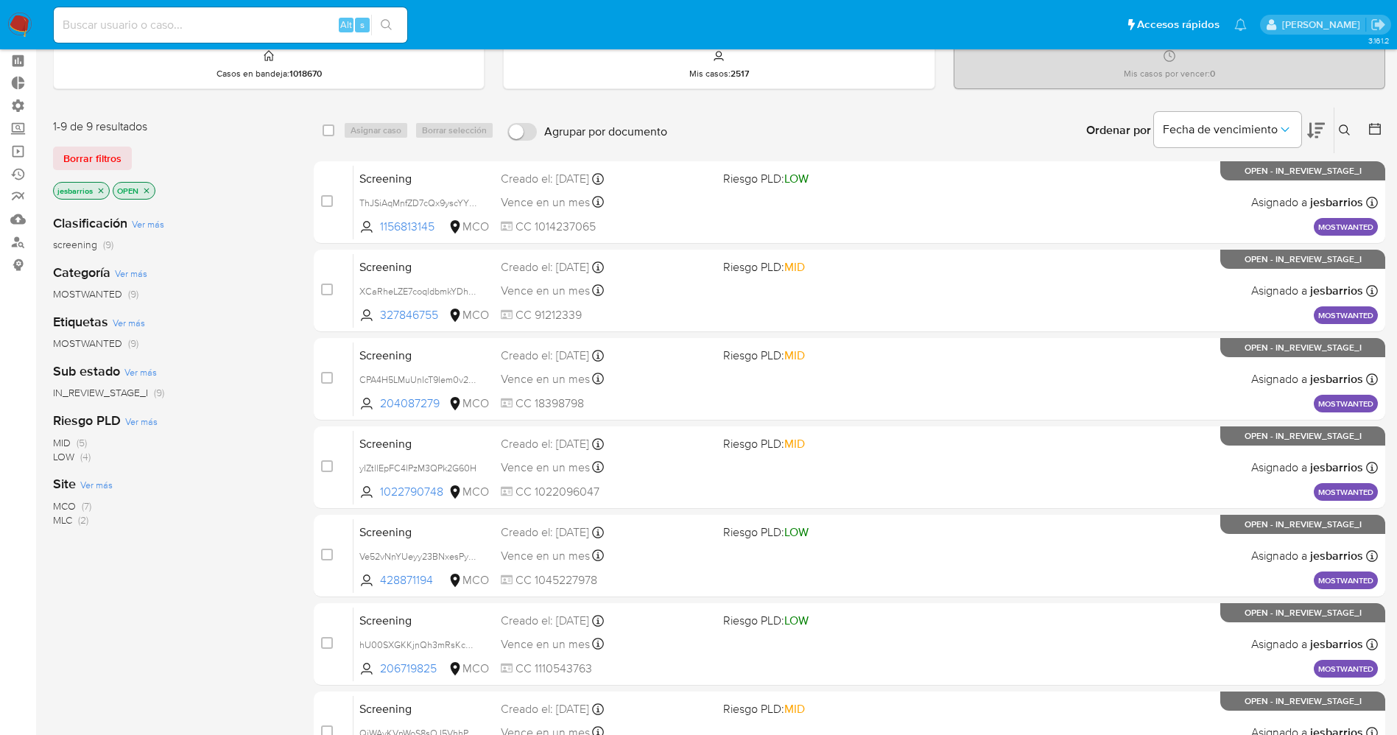
click at [150, 188] on icon "close-filter" at bounding box center [146, 190] width 9 height 9
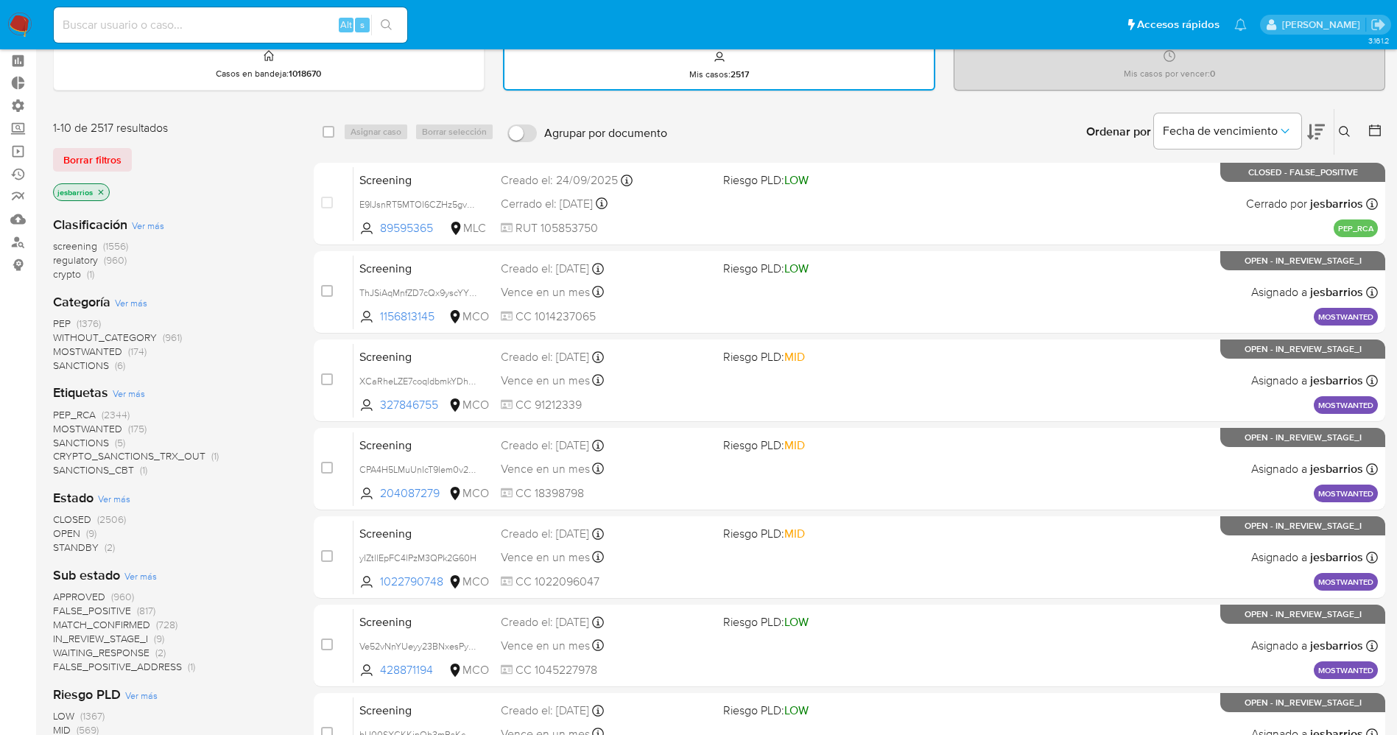
click at [1372, 126] on icon at bounding box center [1375, 130] width 12 height 12
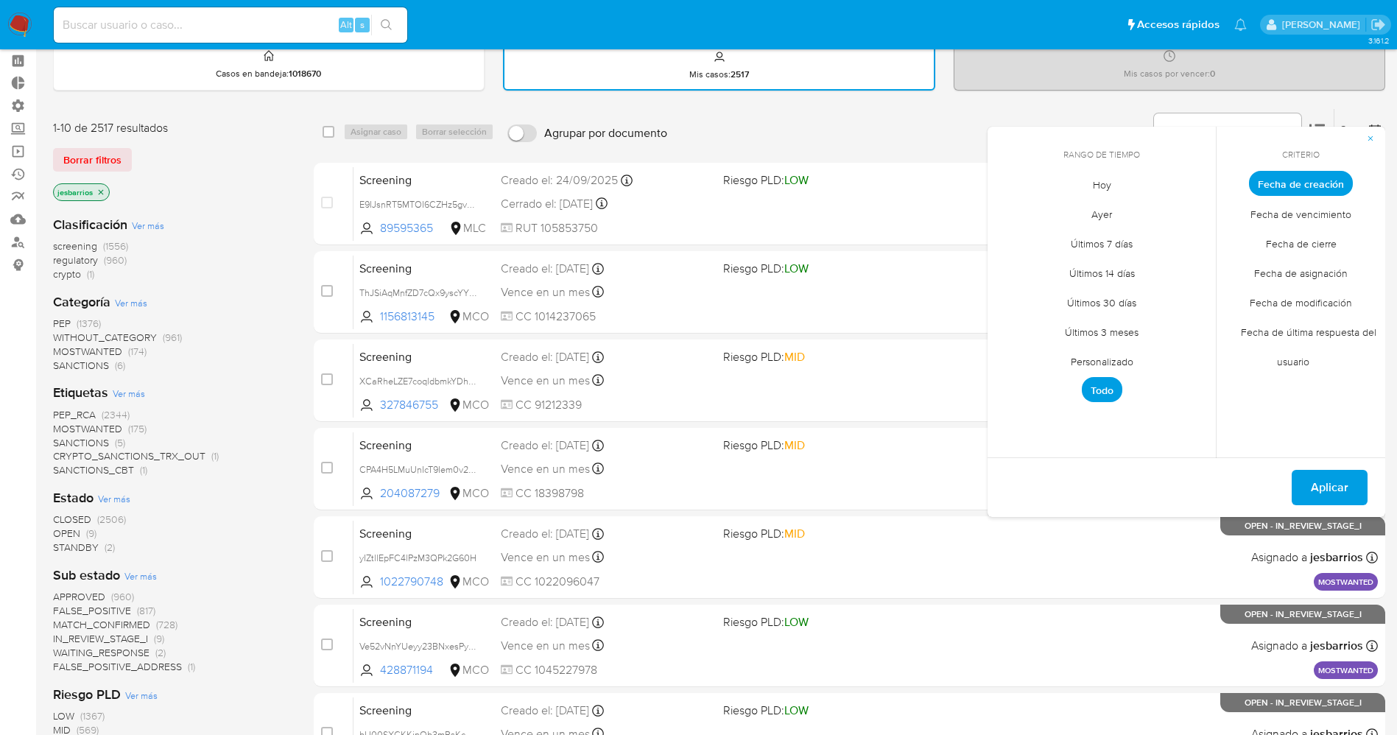
click at [1103, 186] on span "Hoy" at bounding box center [1102, 184] width 49 height 30
click at [1324, 245] on span "Fecha de cierre" at bounding box center [1302, 243] width 102 height 30
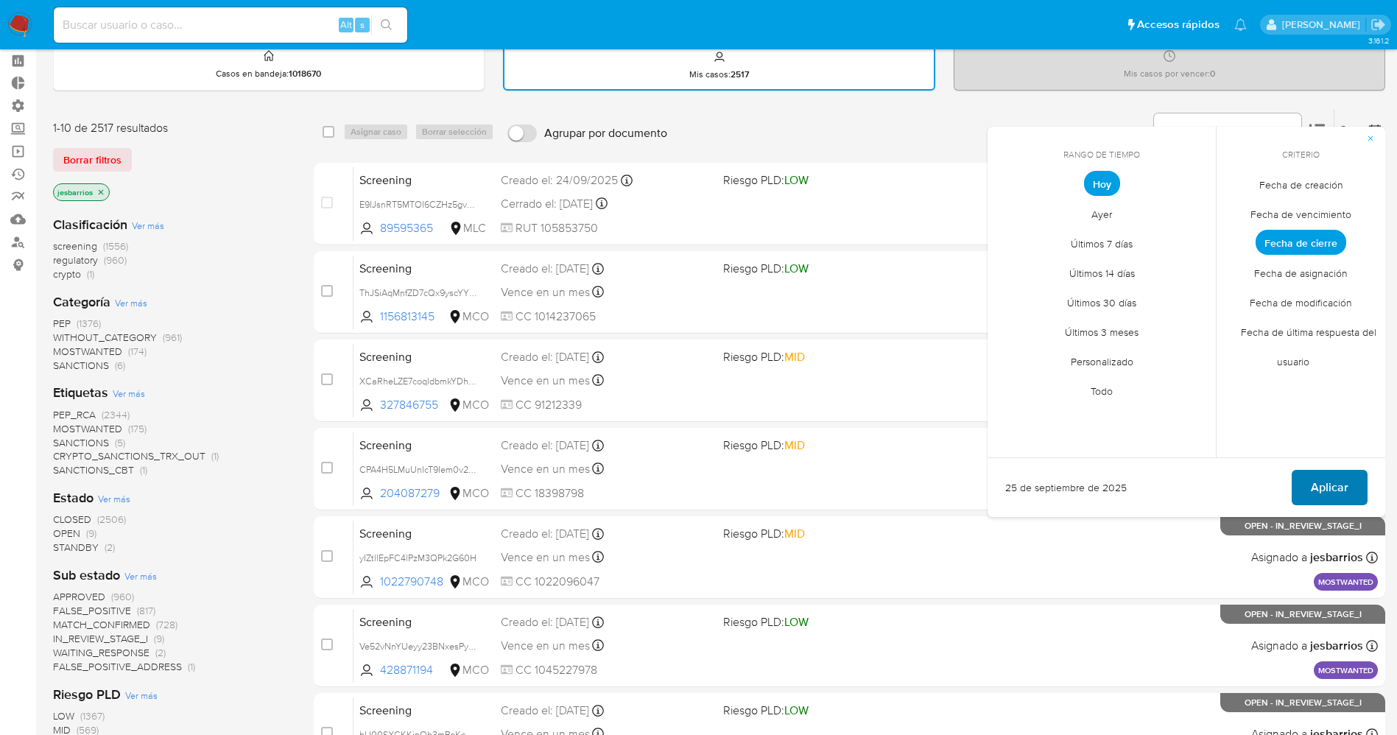
click at [1321, 479] on span "Aplicar" at bounding box center [1330, 487] width 38 height 32
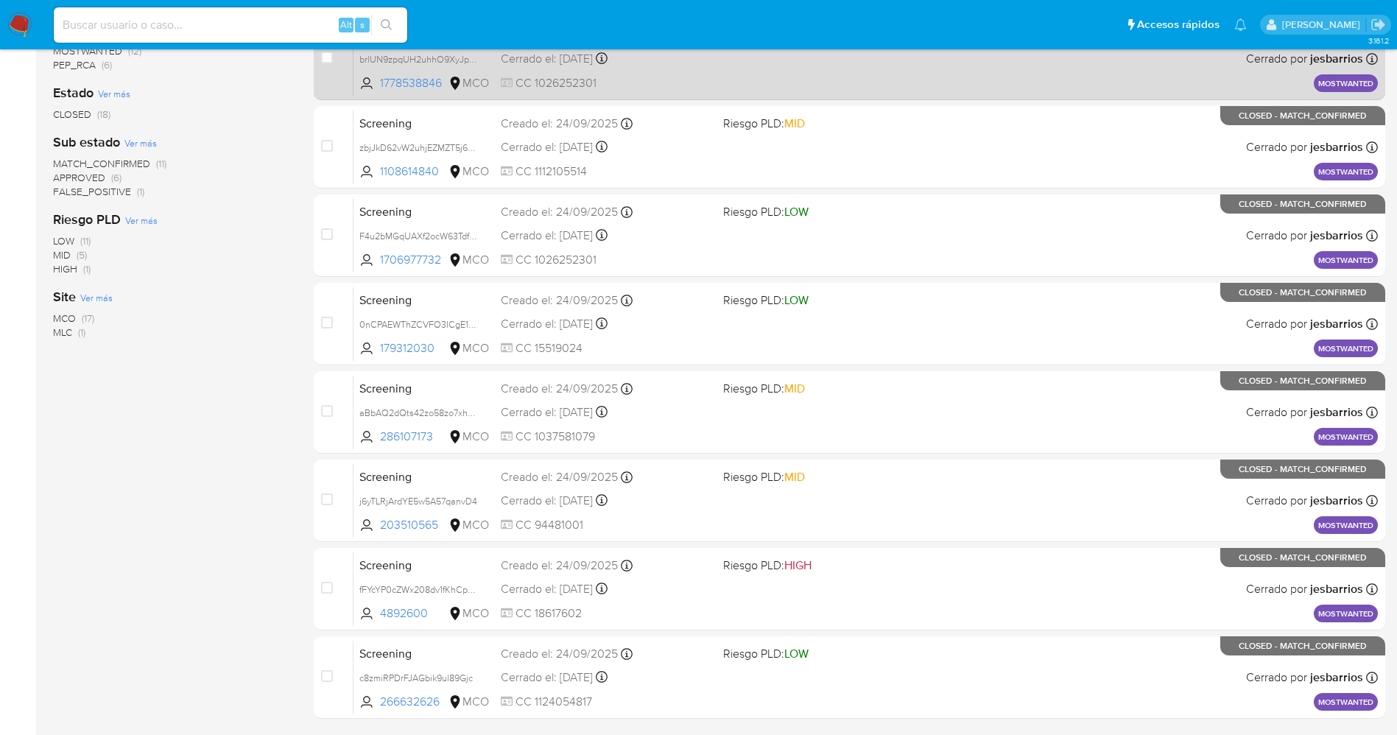
scroll to position [393, 0]
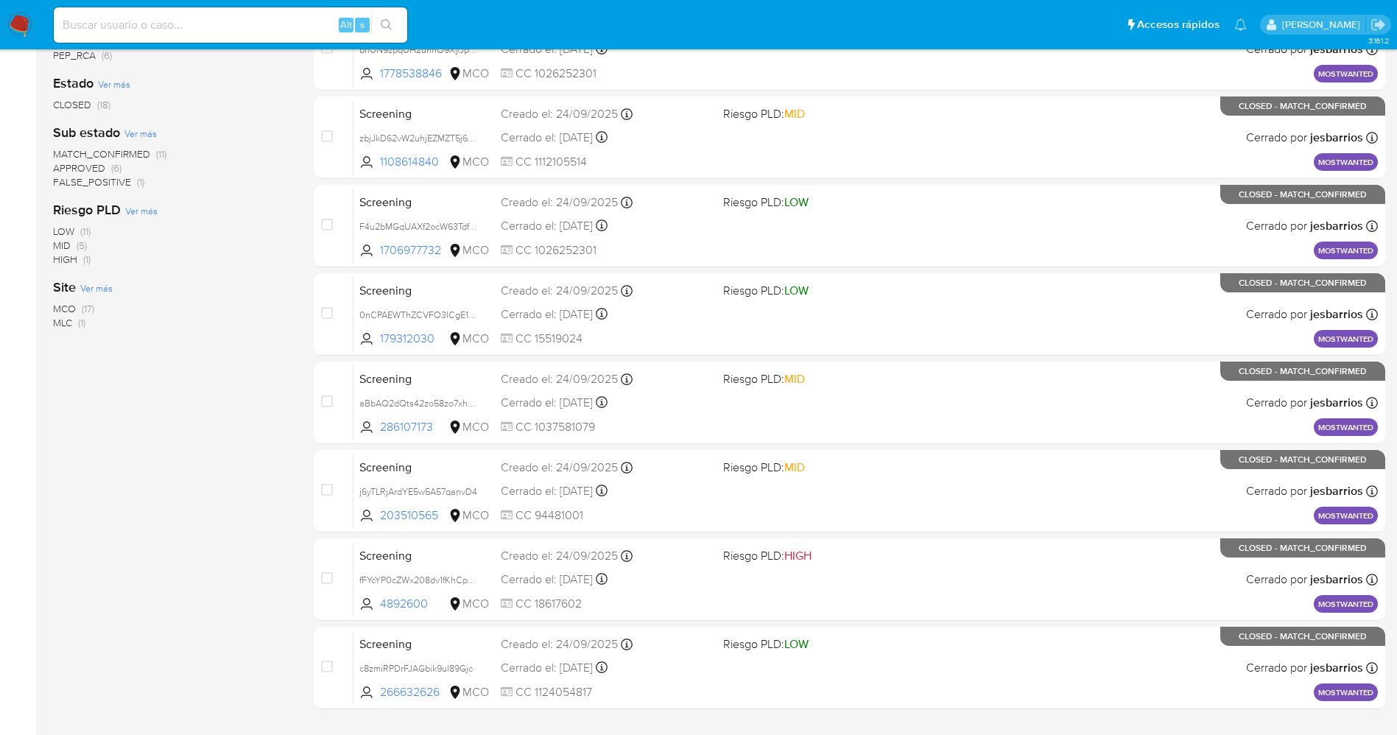
click at [21, 26] on img at bounding box center [19, 25] width 25 height 25
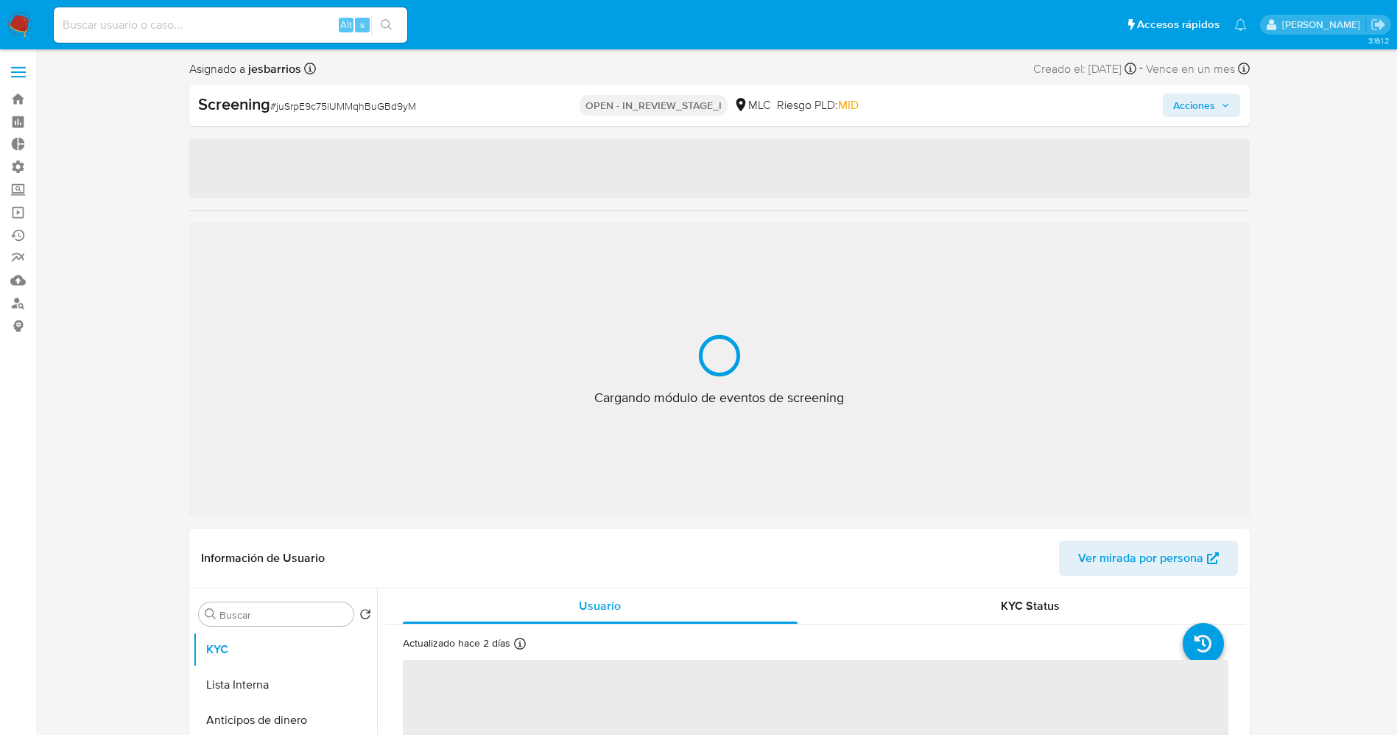
select select "10"
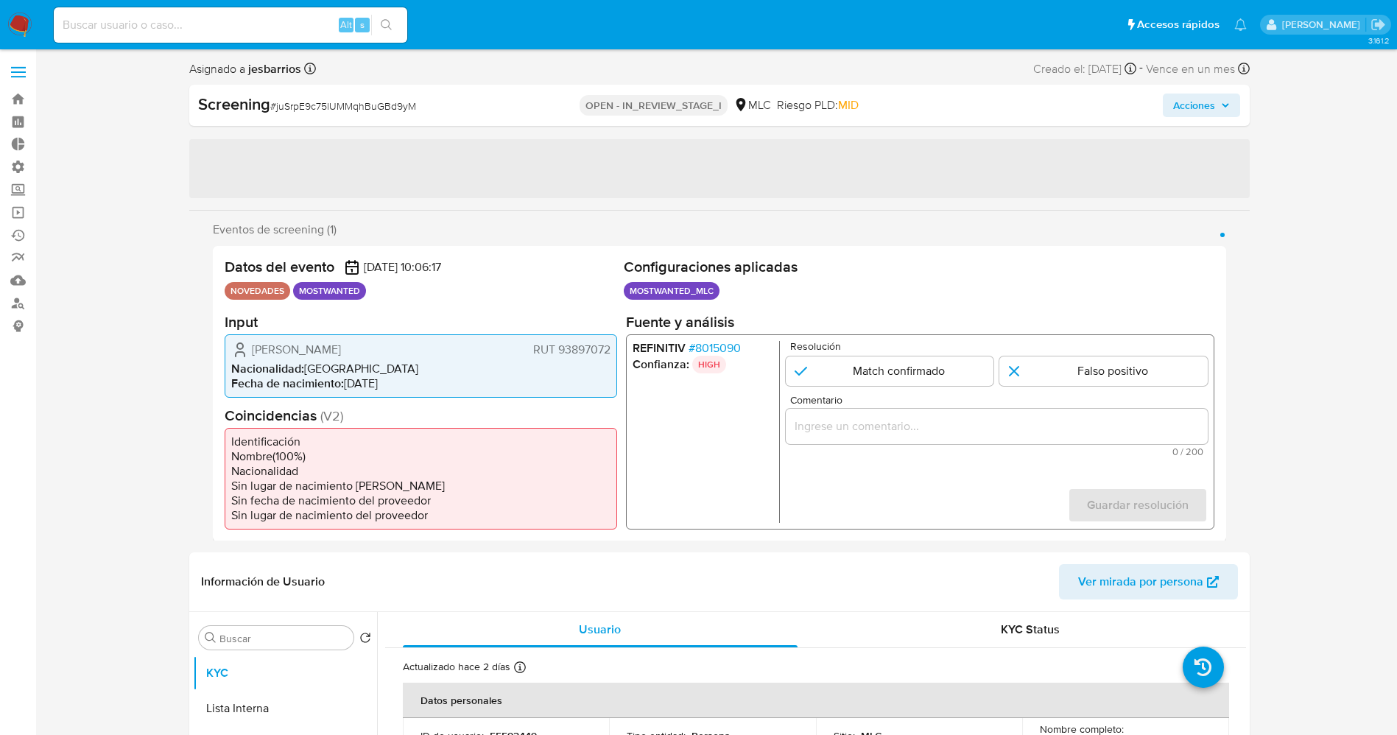
click at [722, 352] on span "# 8015090" at bounding box center [714, 347] width 52 height 15
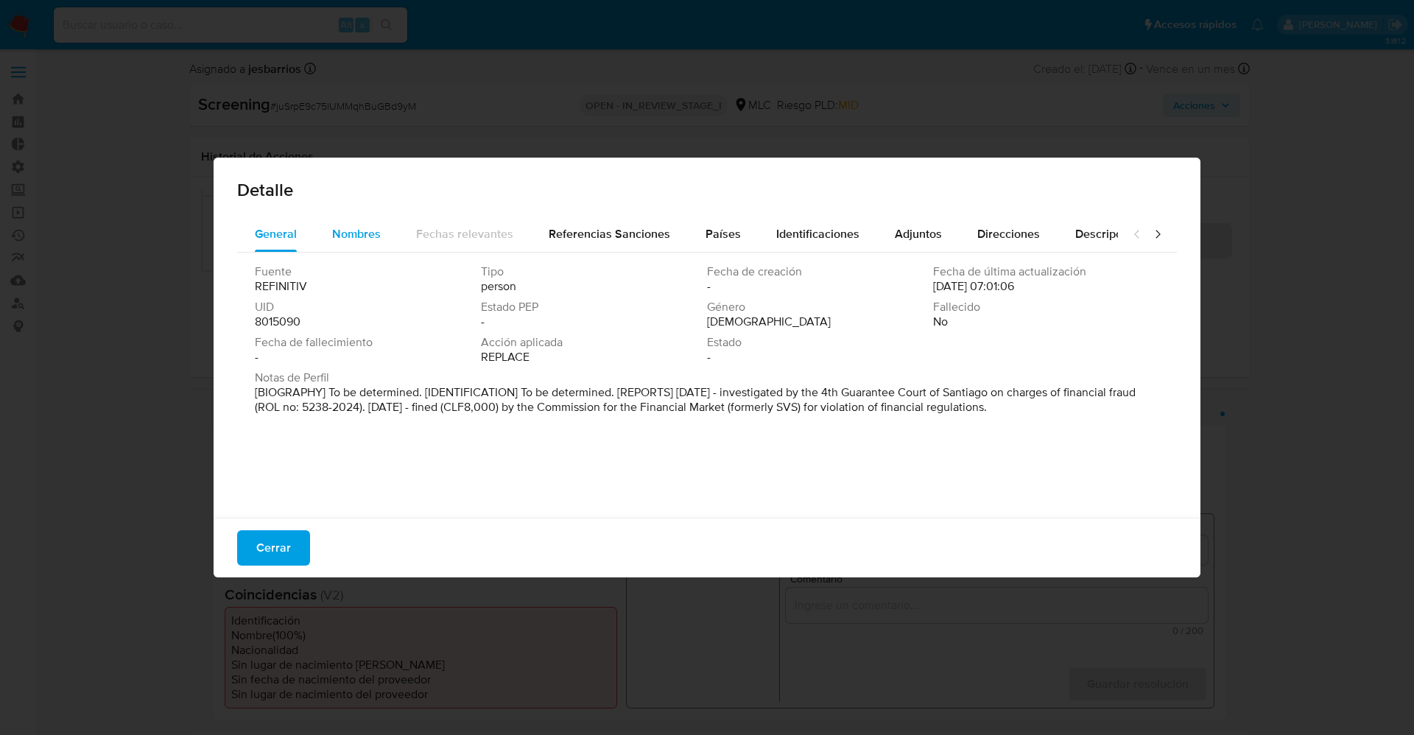
click at [348, 229] on span "Nombres" at bounding box center [356, 233] width 49 height 17
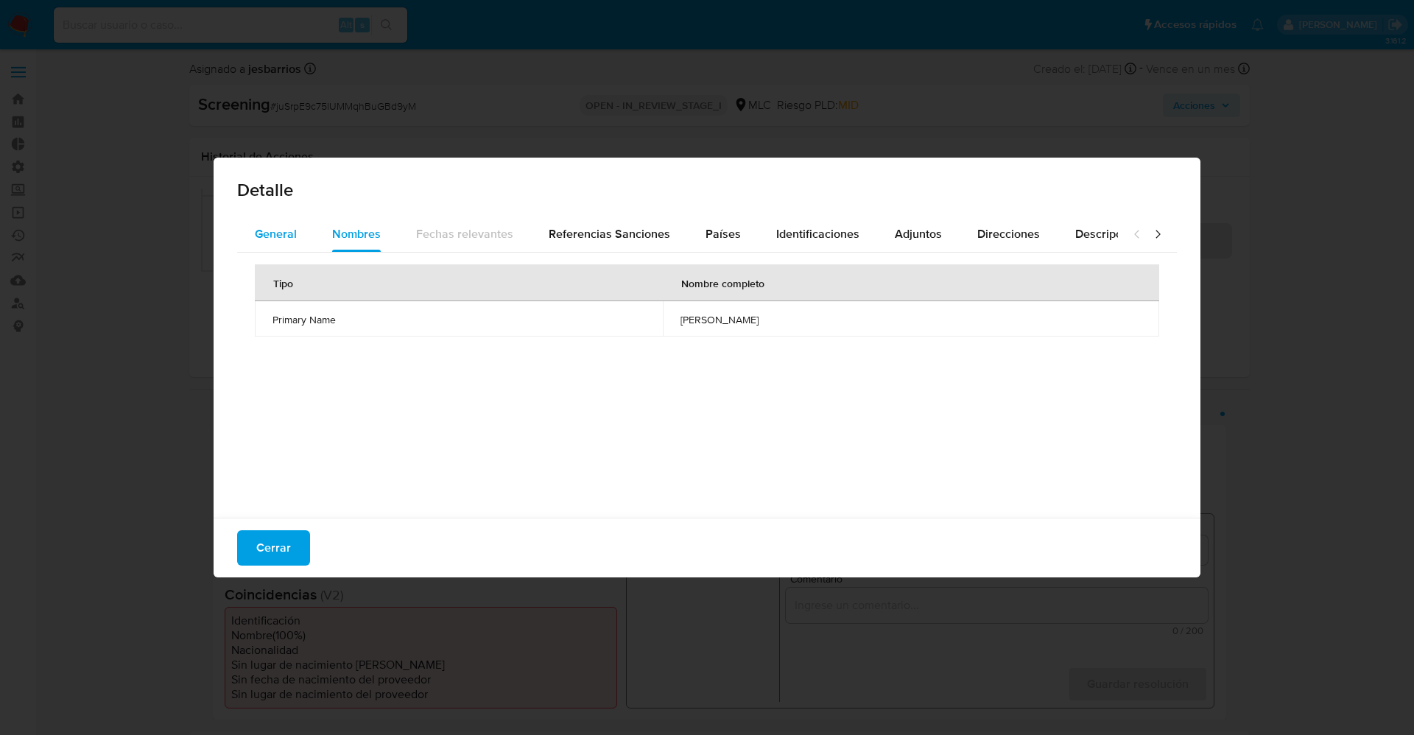
click at [289, 227] on span "General" at bounding box center [276, 233] width 42 height 17
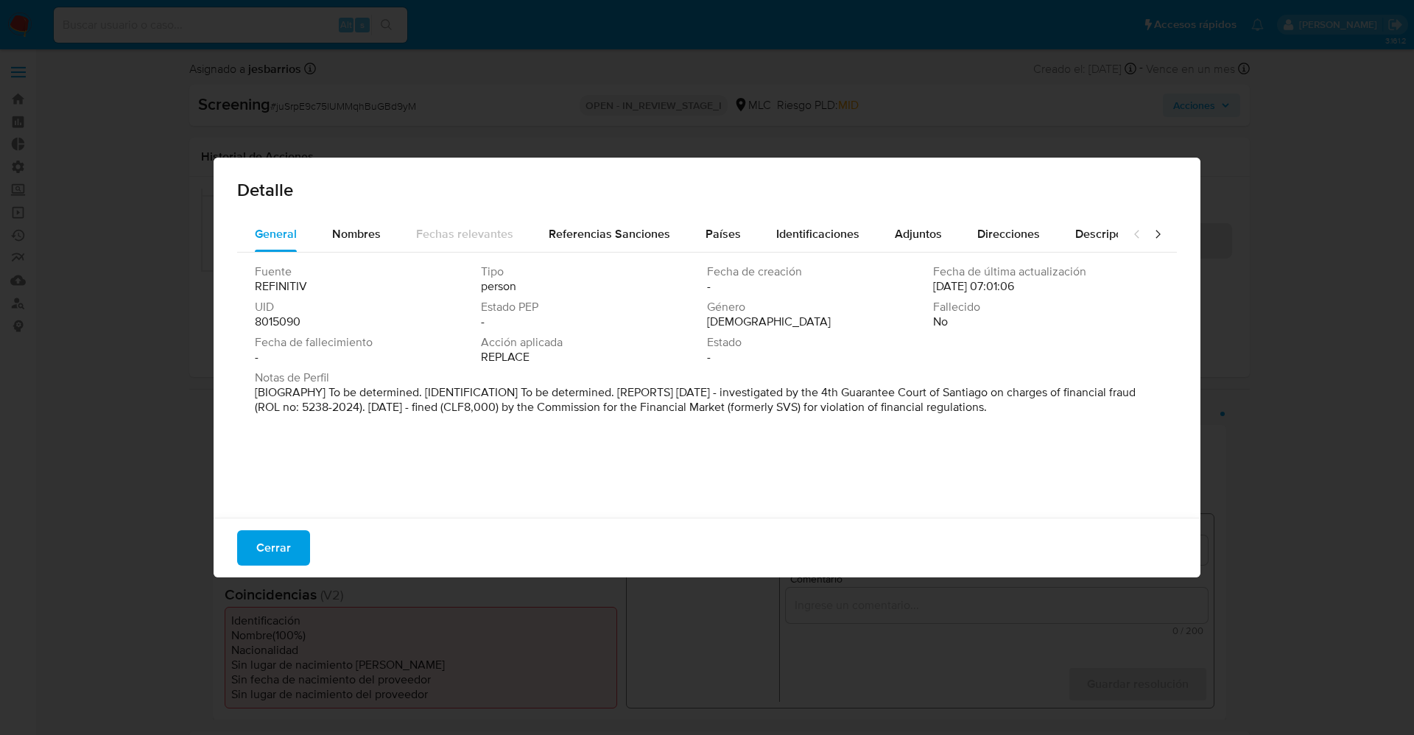
drag, startPoint x: 324, startPoint y: 380, endPoint x: 846, endPoint y: 435, distance: 524.3
click at [1177, 485] on div "General Nombres Fechas relevantes Referencias Sanciones Países Identificaciones…" at bounding box center [707, 370] width 987 height 306
click at [337, 232] on span "Nombres" at bounding box center [356, 233] width 49 height 17
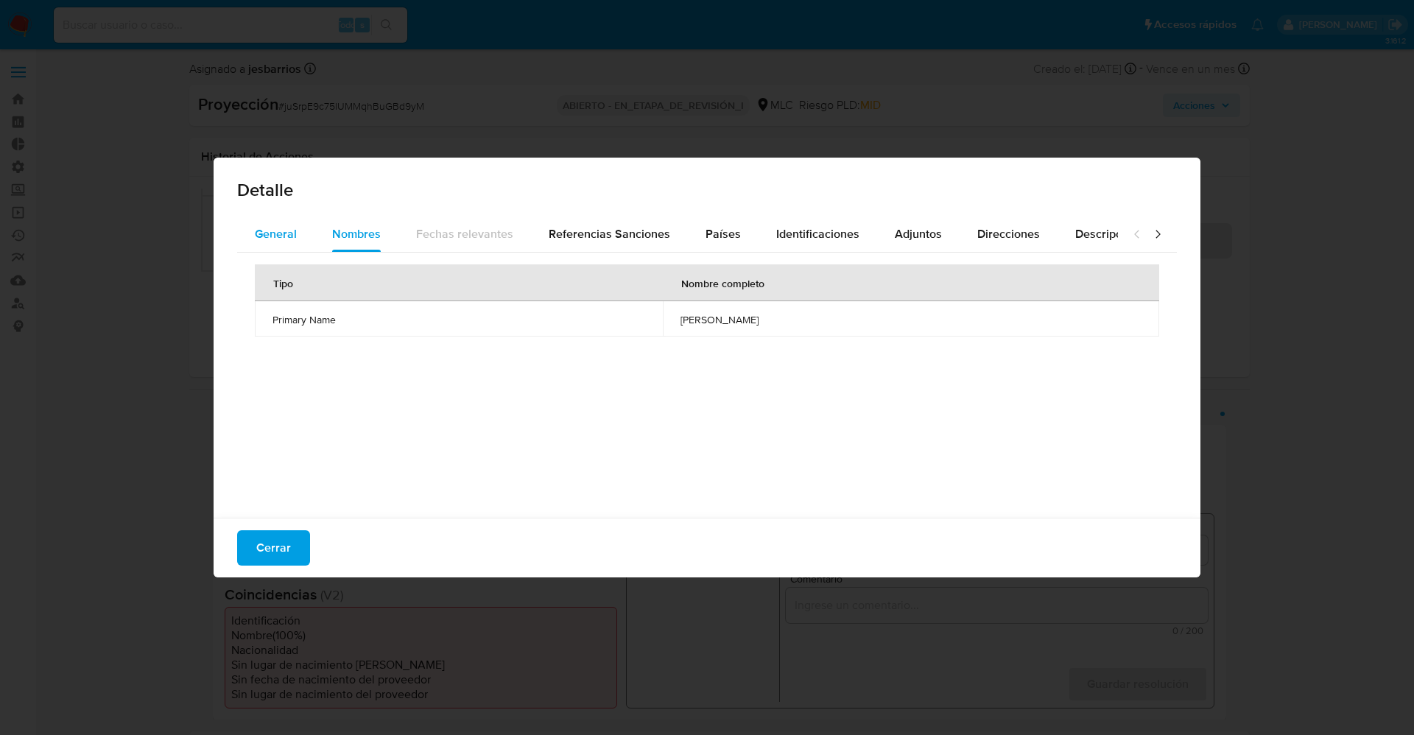
click at [287, 232] on font "General" at bounding box center [276, 233] width 42 height 17
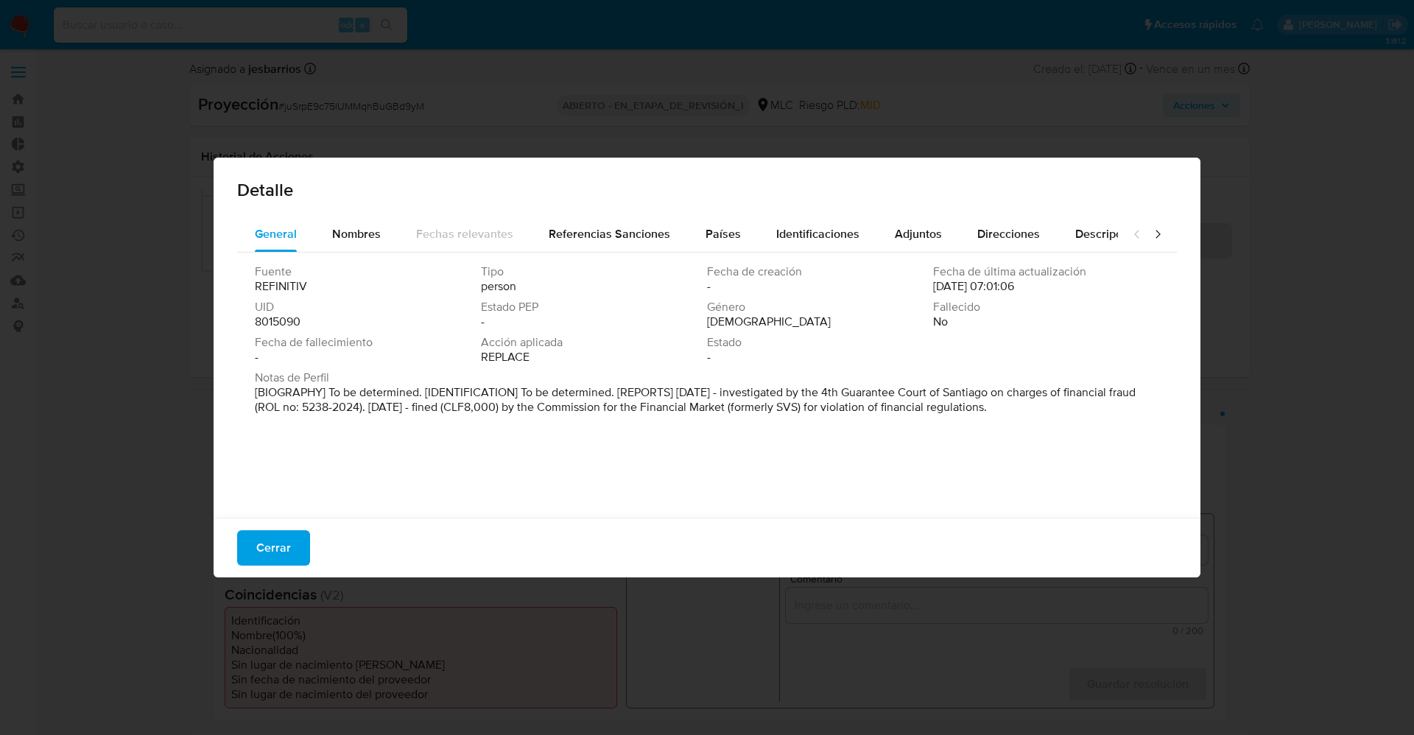
drag, startPoint x: 245, startPoint y: 389, endPoint x: 999, endPoint y: 430, distance: 755.4
click at [1276, 448] on div "Detalle General Nombres Fechas relevantes Referencias Sanciones Países Identifi…" at bounding box center [707, 367] width 1414 height 735
click at [334, 236] on font "Nombres" at bounding box center [356, 233] width 49 height 17
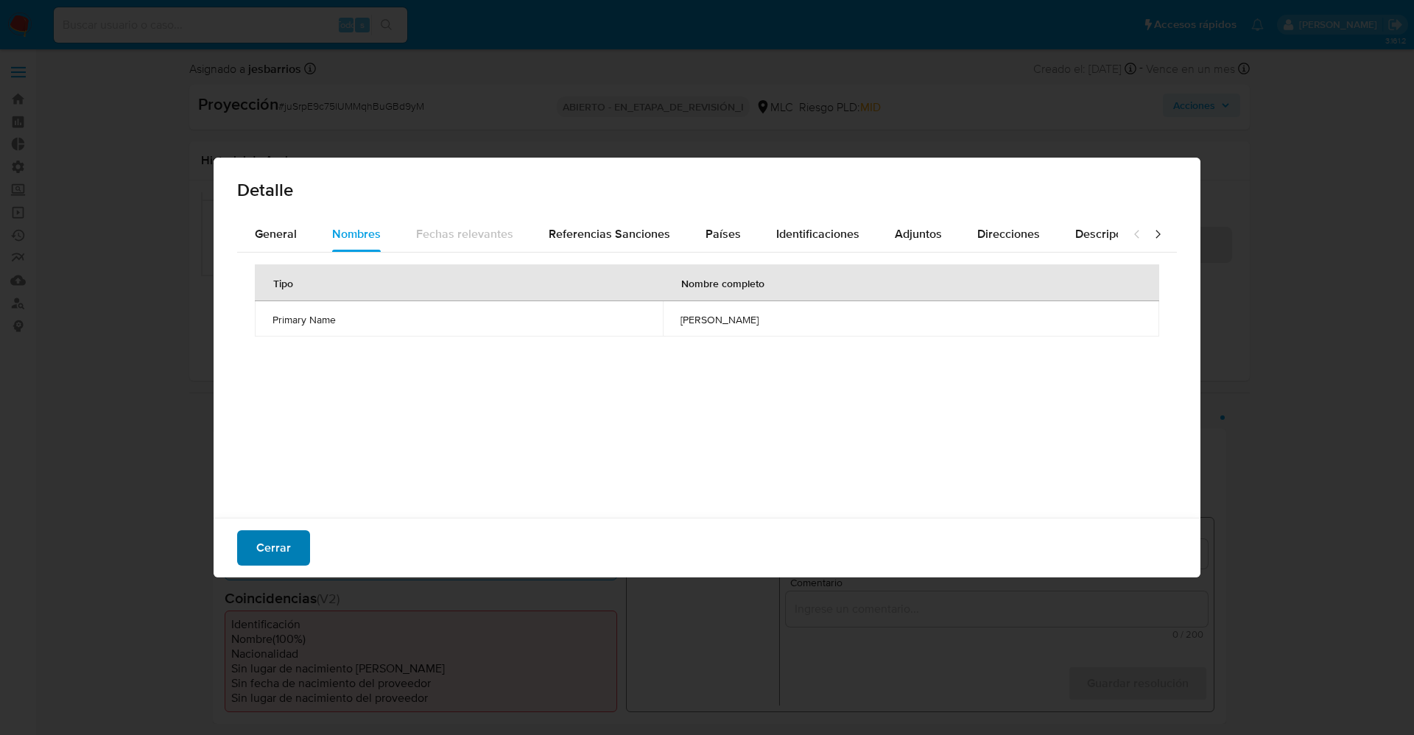
click at [263, 548] on font "Cerrar" at bounding box center [273, 547] width 35 height 35
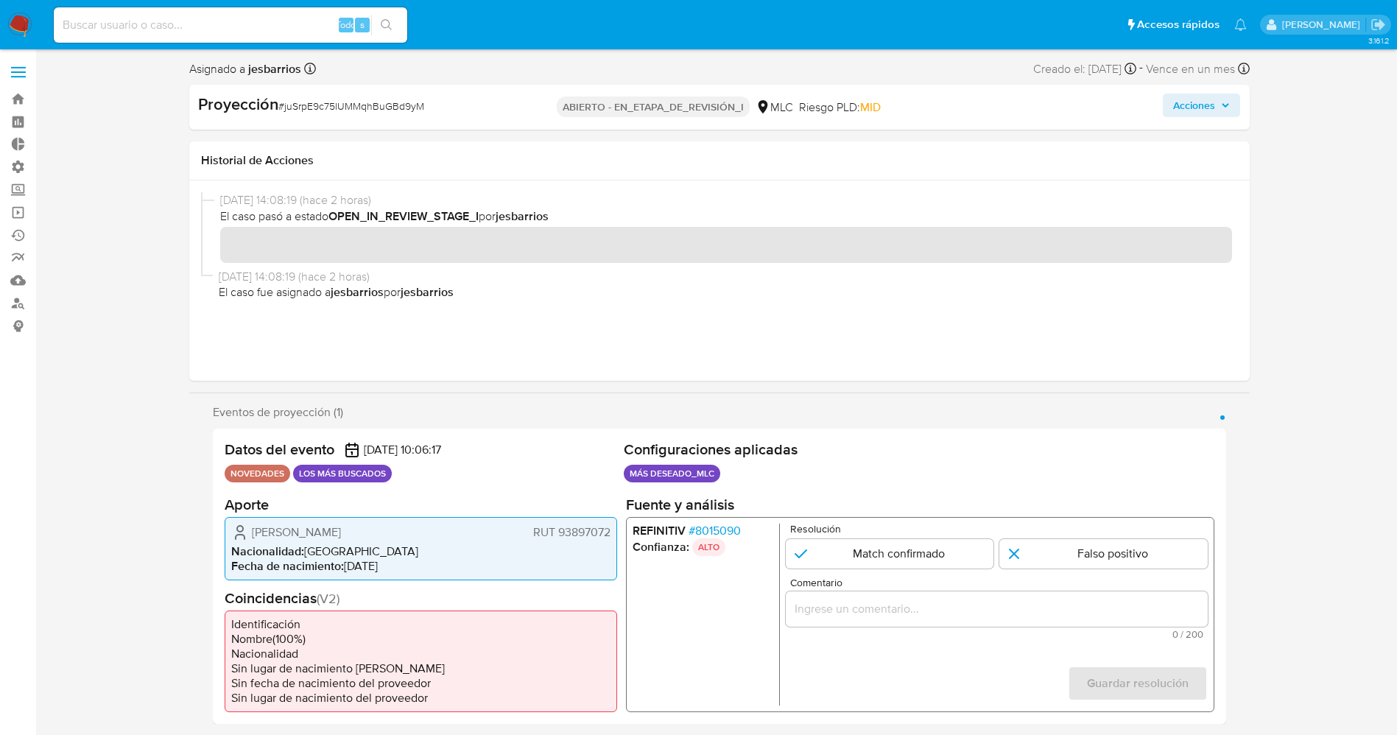
drag, startPoint x: 560, startPoint y: 534, endPoint x: 614, endPoint y: 534, distance: 54.5
click at [614, 534] on div "Luis Patricio Flores Cuevas RUT 93897072 Nacionalidad : Chile Fecha de nacimien…" at bounding box center [421, 548] width 393 height 63
drag, startPoint x: 247, startPoint y: 533, endPoint x: 397, endPoint y: 533, distance: 149.5
click at [397, 533] on div "Luis Patricio Flores Cuevas RUT 93897072" at bounding box center [420, 533] width 379 height 18
click at [292, 560] on font "Fecha de nacimiento" at bounding box center [286, 566] width 110 height 17
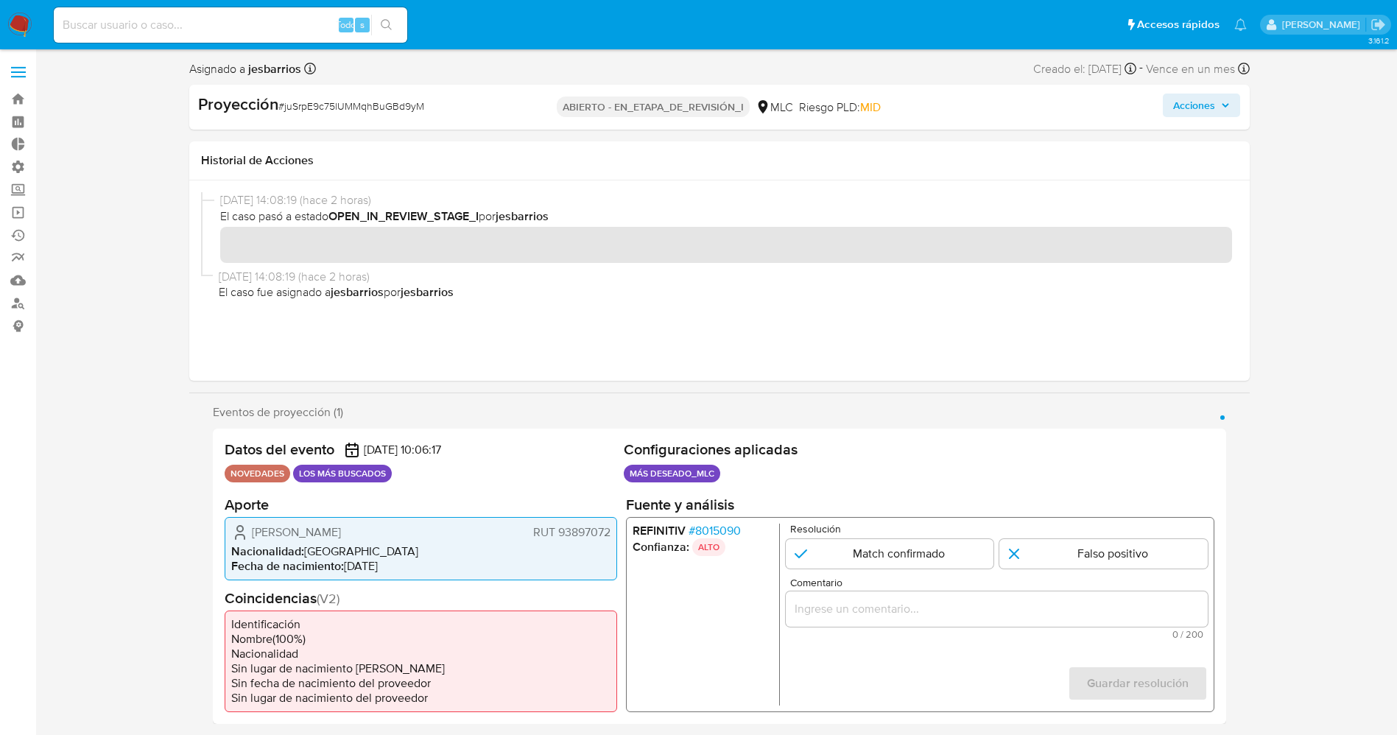
drag, startPoint x: 244, startPoint y: 531, endPoint x: 616, endPoint y: 532, distance: 372.0
click at [616, 532] on div "Luis Patricio Flores Cuevas RUT 93897072 Nacionalidad : Chile Fecha de nacimien…" at bounding box center [421, 548] width 393 height 63
click at [721, 534] on font "8015090" at bounding box center [718, 530] width 46 height 17
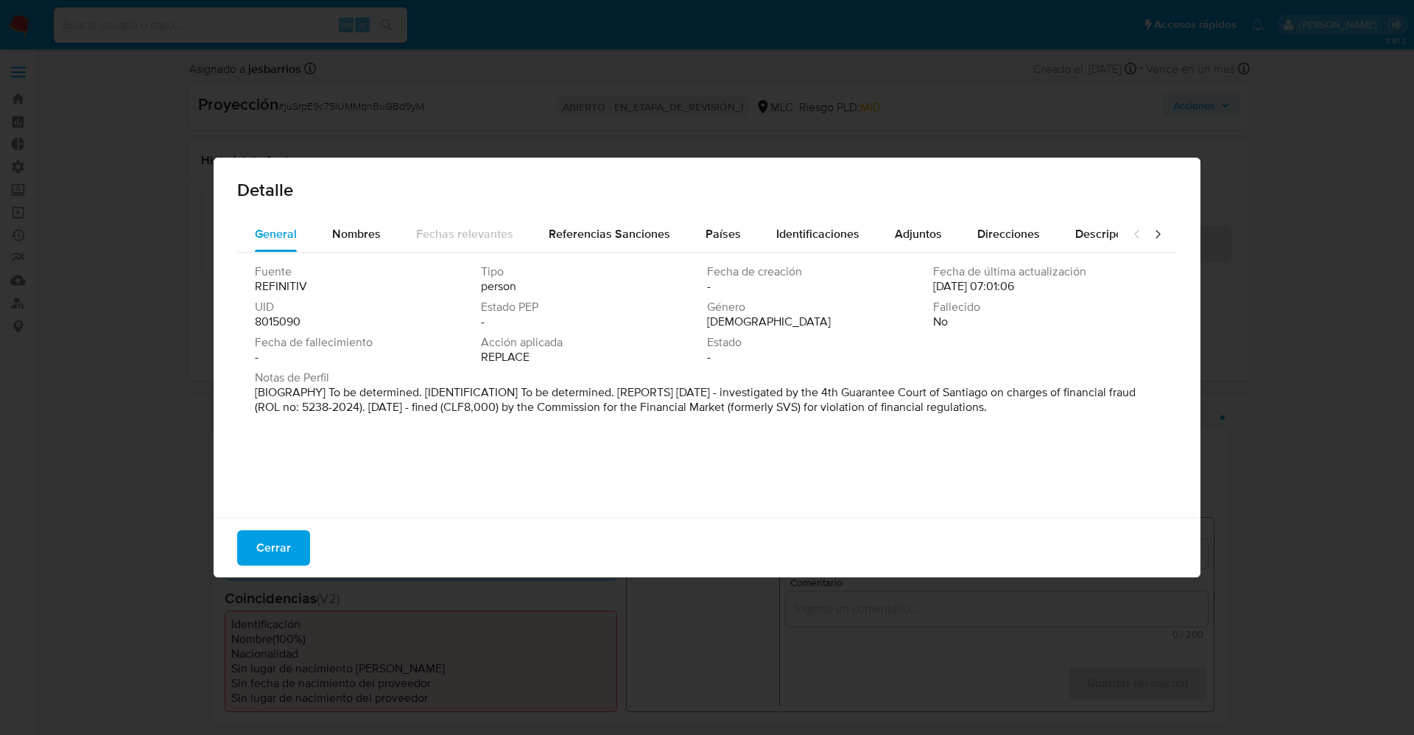
drag, startPoint x: 246, startPoint y: 391, endPoint x: 1012, endPoint y: 424, distance: 766.7
click at [1146, 462] on div "Fuente REFINITIV Tipo person Fecha de creación - Fecha de última actualización …" at bounding box center [707, 382] width 940 height 258
click at [858, 345] on span "Estado" at bounding box center [818, 342] width 223 height 15
drag, startPoint x: 734, startPoint y: 393, endPoint x: 1033, endPoint y: 421, distance: 300.4
click at [1033, 415] on p "[BIOGRAFÍA] Por determinar. [IDENTIFICACIÓN] Por determinar. [INFORMES] Junio ​…" at bounding box center [706, 399] width 902 height 29
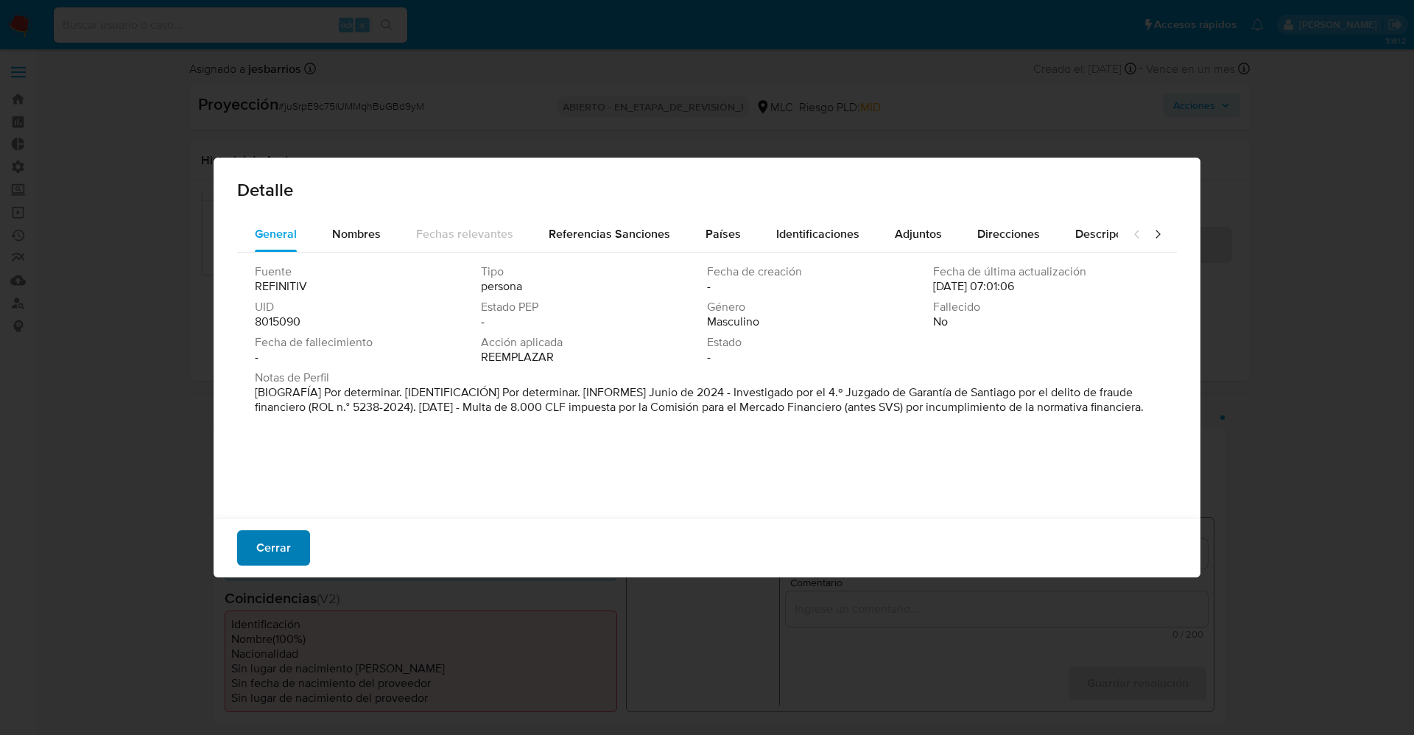
click at [250, 538] on button "Cerrar" at bounding box center [273, 547] width 73 height 35
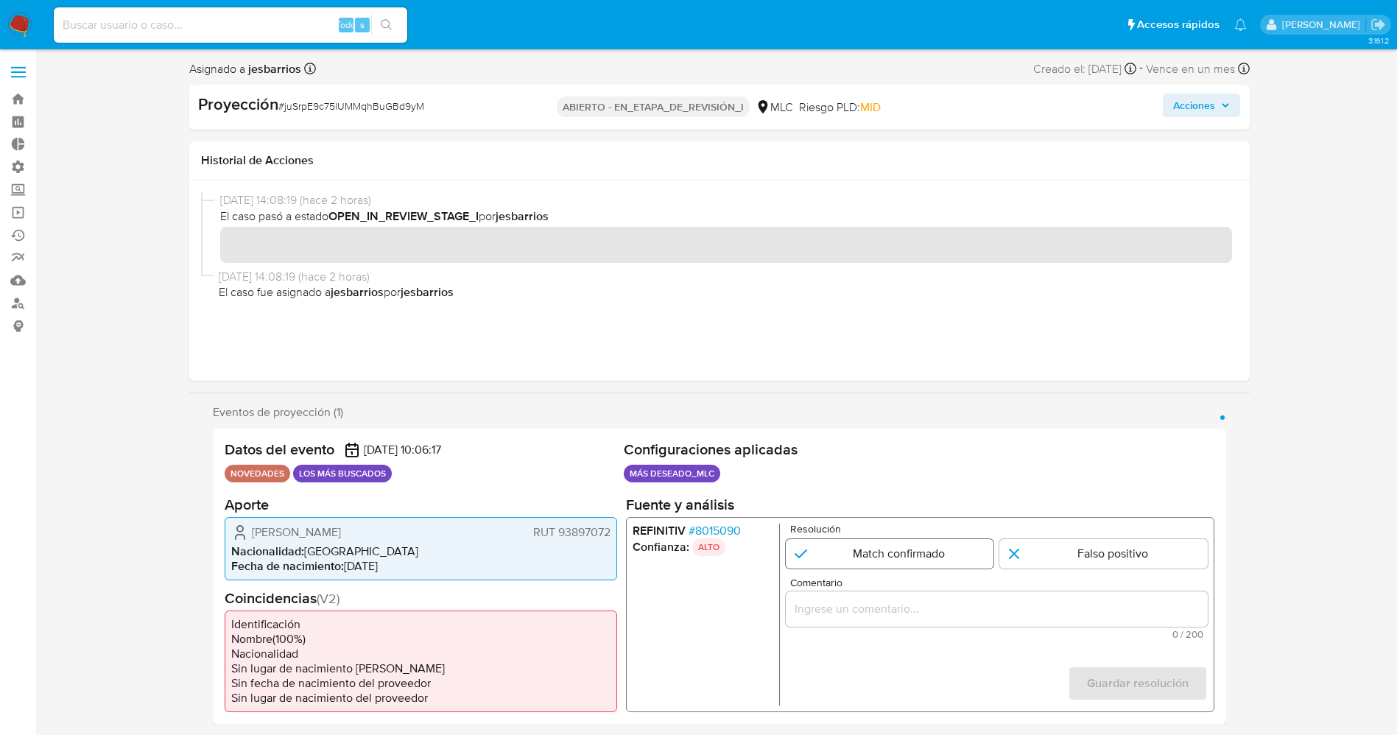
click at [831, 558] on input "1 de 1" at bounding box center [889, 553] width 208 height 29
radio input "true"
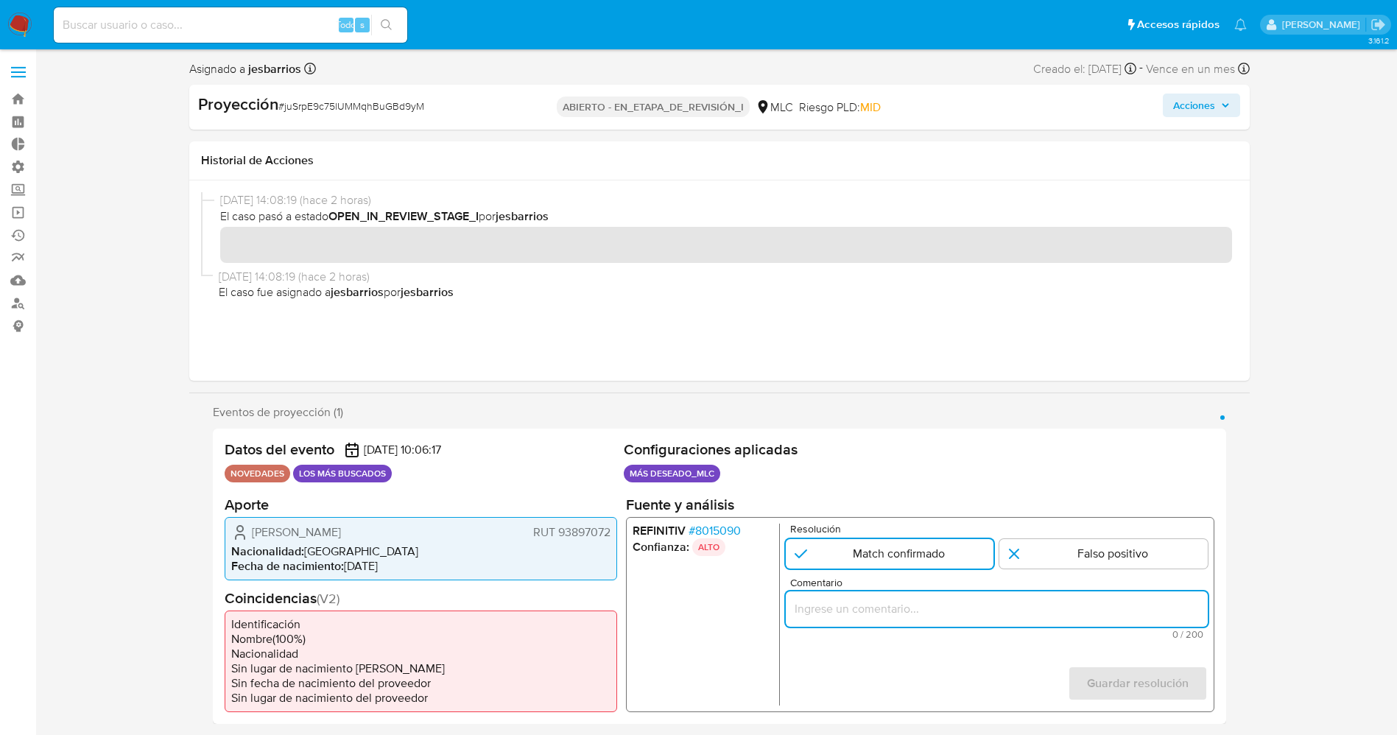
drag, startPoint x: 815, startPoint y: 611, endPoint x: 815, endPoint y: 601, distance: 9.6
click at [815, 609] on input "Comentario" at bounding box center [996, 609] width 422 height 19
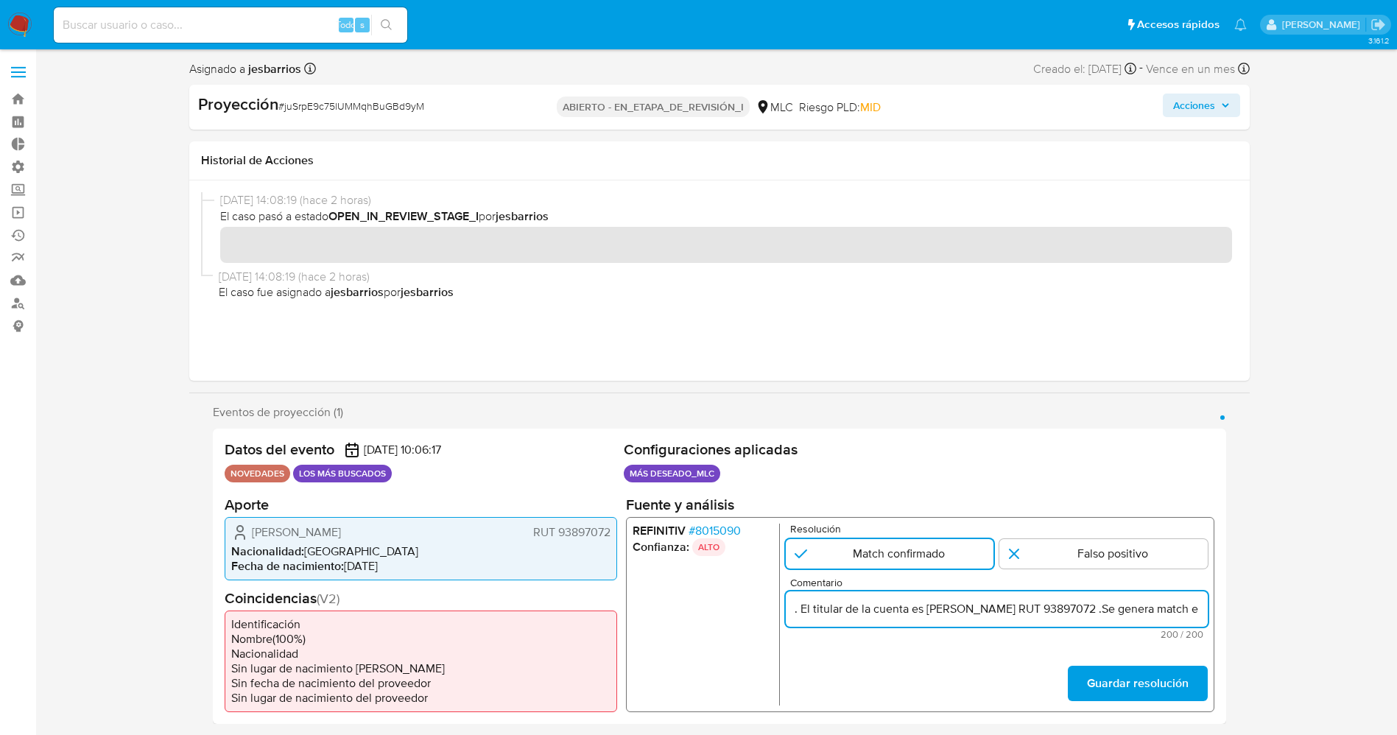
scroll to position [0, 608]
drag, startPoint x: 916, startPoint y: 609, endPoint x: 1025, endPoint y: 616, distance: 110.0
click at [1025, 616] on input ". El titular de la cuenta es Luis Patricio Flores Cuevas RUT 93897072 .Se gener…" at bounding box center [996, 609] width 422 height 19
drag, startPoint x: 1027, startPoint y: 607, endPoint x: 991, endPoint y: 608, distance: 36.1
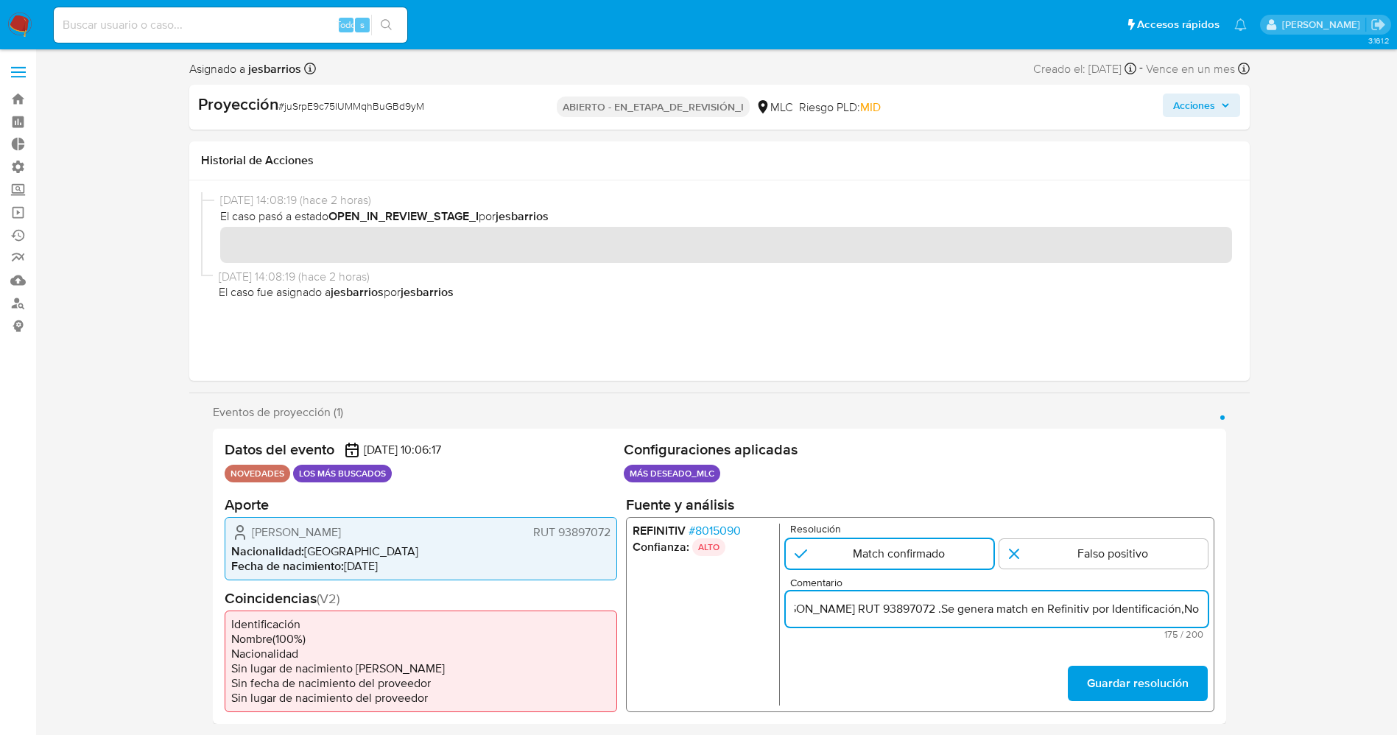
click at [991, 608] on input ". El titular de la cuenta es Luis Patricio Flores Cuevas RUT 93897072 .Se gener…" at bounding box center [996, 609] width 422 height 19
click at [1197, 610] on input ". El titular de la cuenta es Luis Patricio Flores Cuevas RUT 93897072 es Invest…" at bounding box center [996, 609] width 422 height 19
drag, startPoint x: 795, startPoint y: 611, endPoint x: 922, endPoint y: 606, distance: 126.8
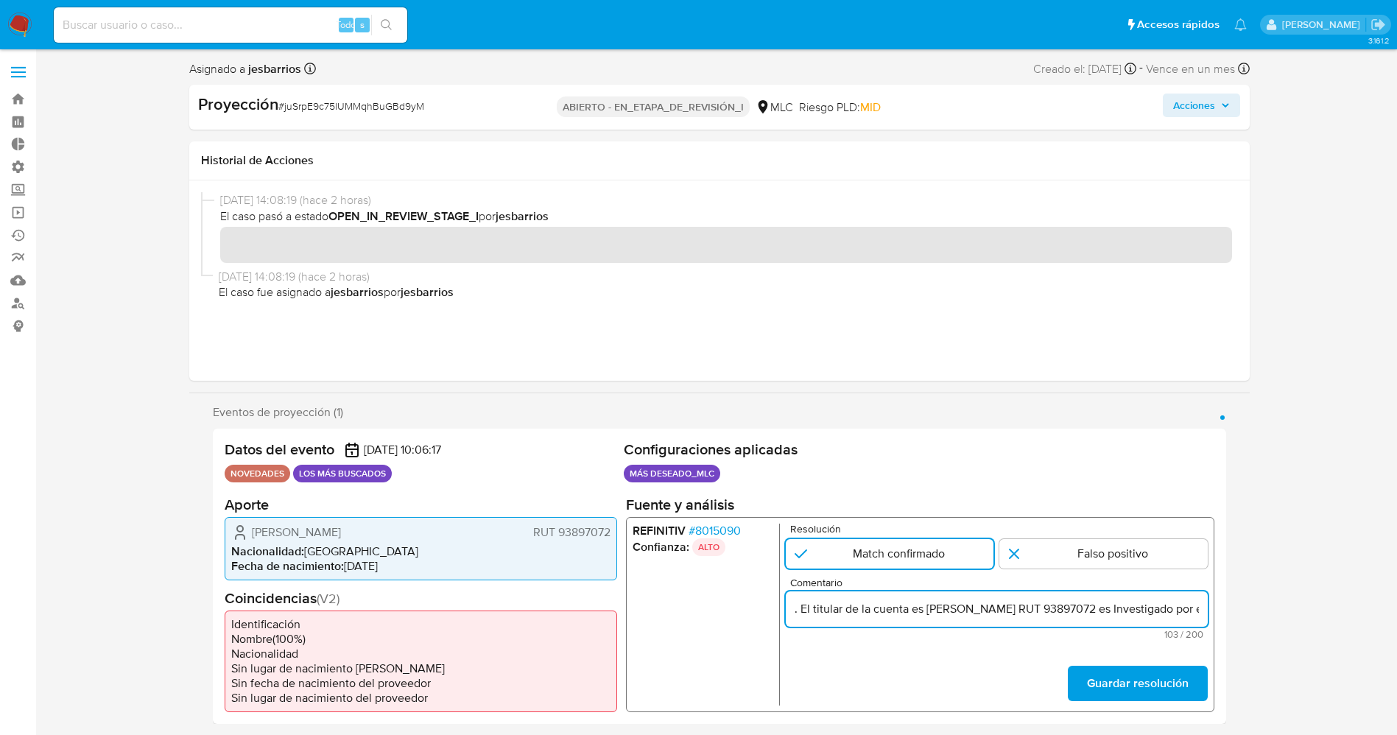
click at [922, 606] on input ". El titular de la cuenta es Luis Patricio Flores Cuevas RUT 93897072 es Invest…" at bounding box center [996, 609] width 422 height 19
paste input "de Garantía de Santiago por el delito de fraude financiero"
type input "El usuario es Luis Patricio Flores Cuevas RUT 93897072 quien es Investigado por…"
click at [1101, 684] on font "Guardar resolución" at bounding box center [1137, 683] width 102 height 35
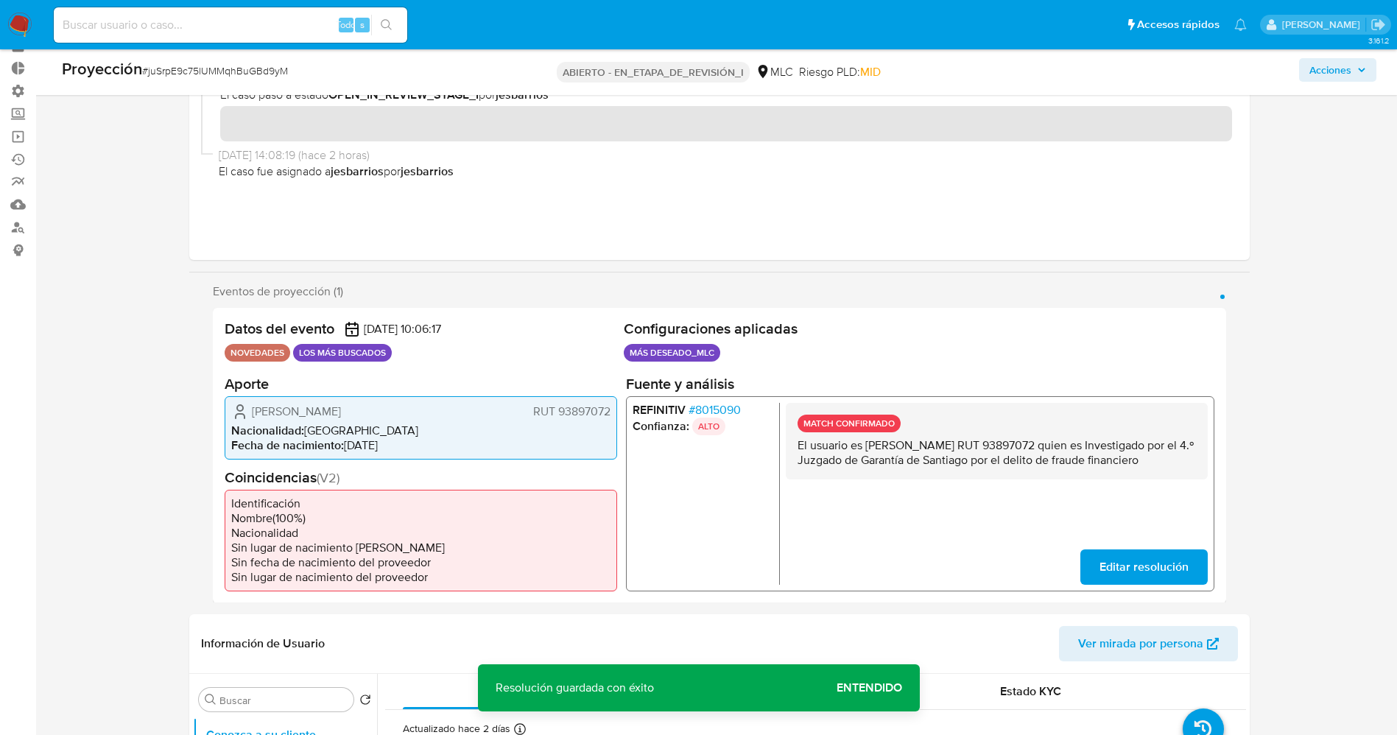
scroll to position [110, 0]
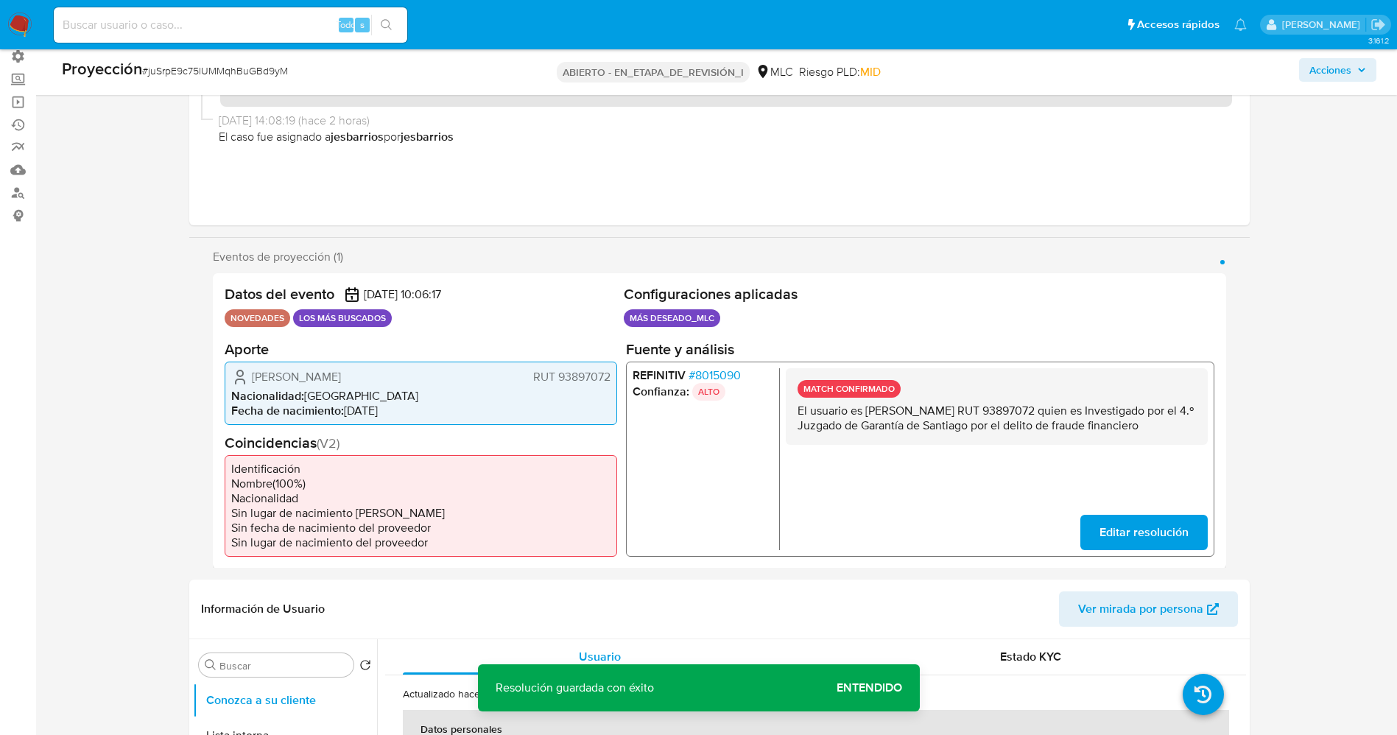
drag, startPoint x: 788, startPoint y: 415, endPoint x: 1167, endPoint y: 420, distance: 378.6
click at [1211, 430] on div "REFINITIV # 8015090 Confianza: ALTO MATCH CONFIRMADO El usuario es Luis Patrici…" at bounding box center [919, 458] width 589 height 195
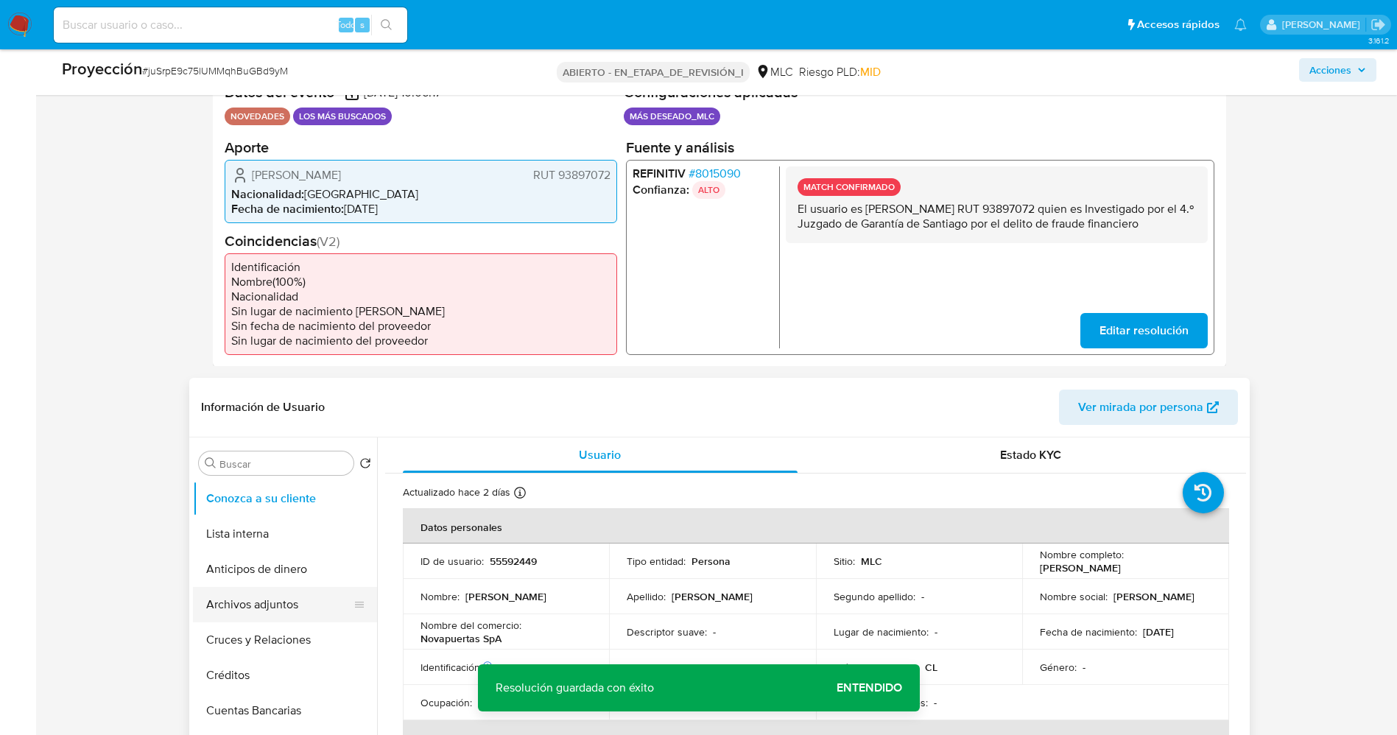
scroll to position [331, 0]
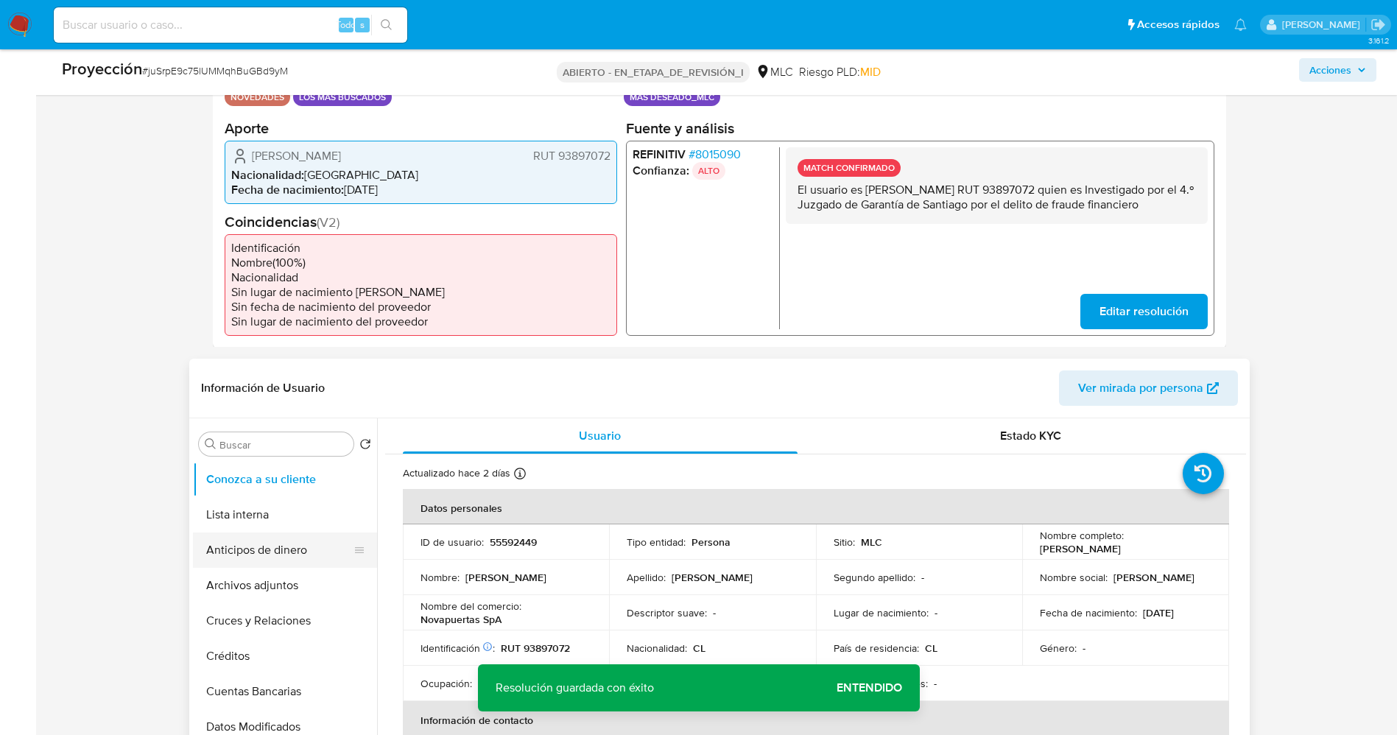
click at [247, 533] on button "Anticipos de dinero" at bounding box center [279, 550] width 172 height 35
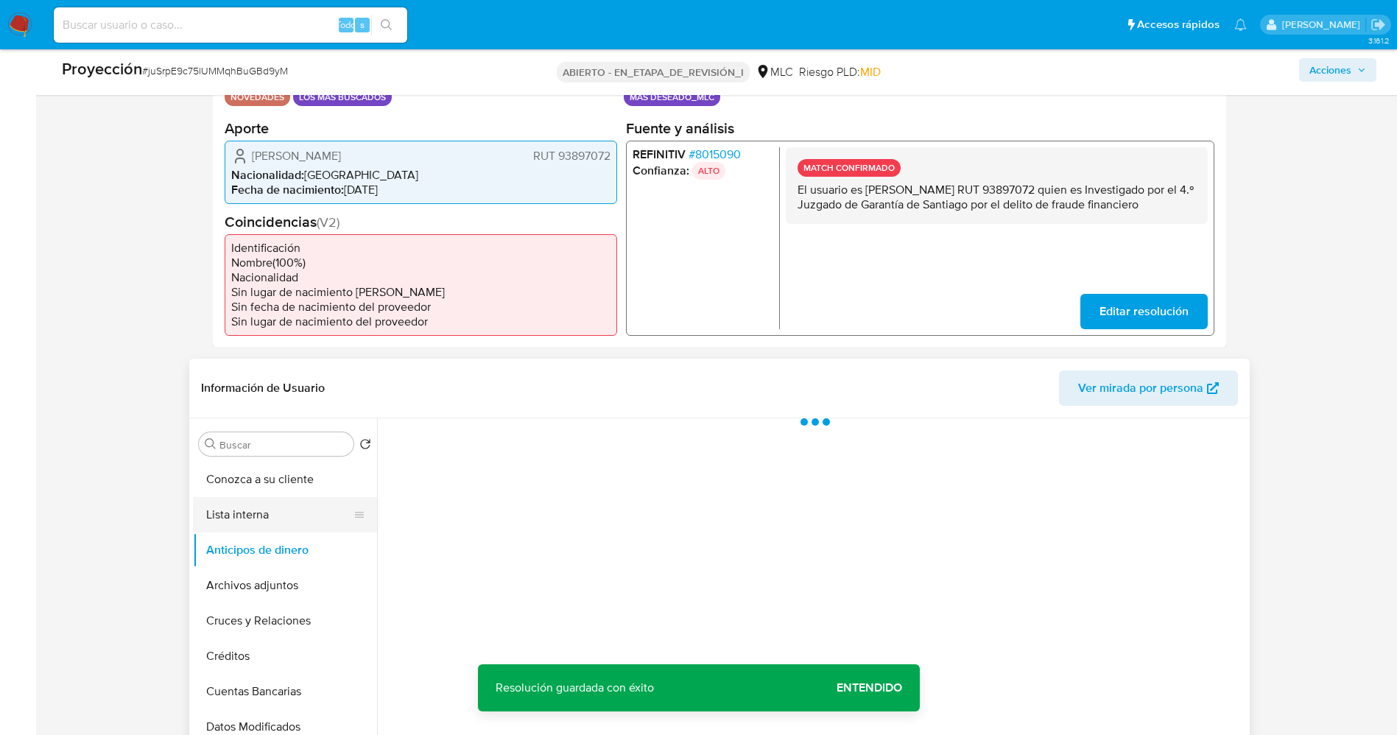
click at [253, 516] on button "Lista interna" at bounding box center [279, 514] width 172 height 35
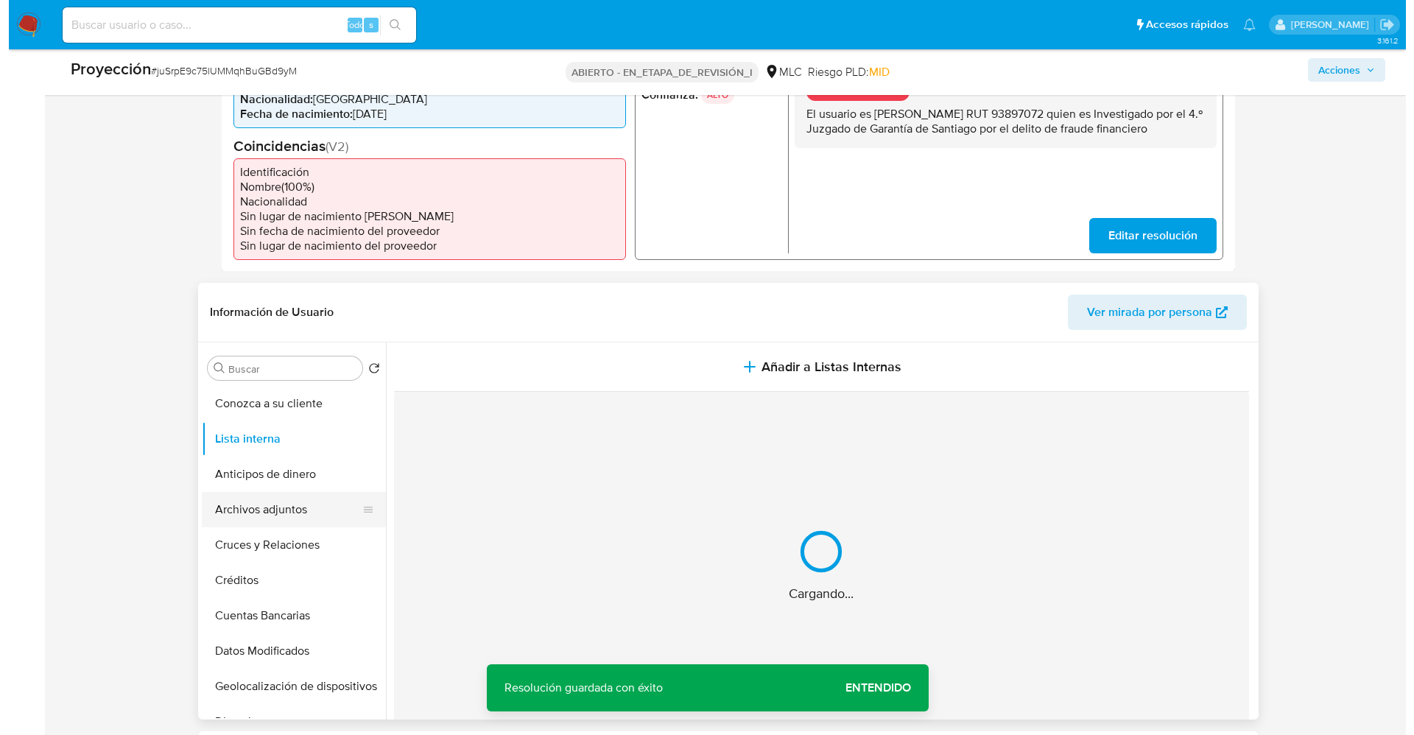
scroll to position [442, 0]
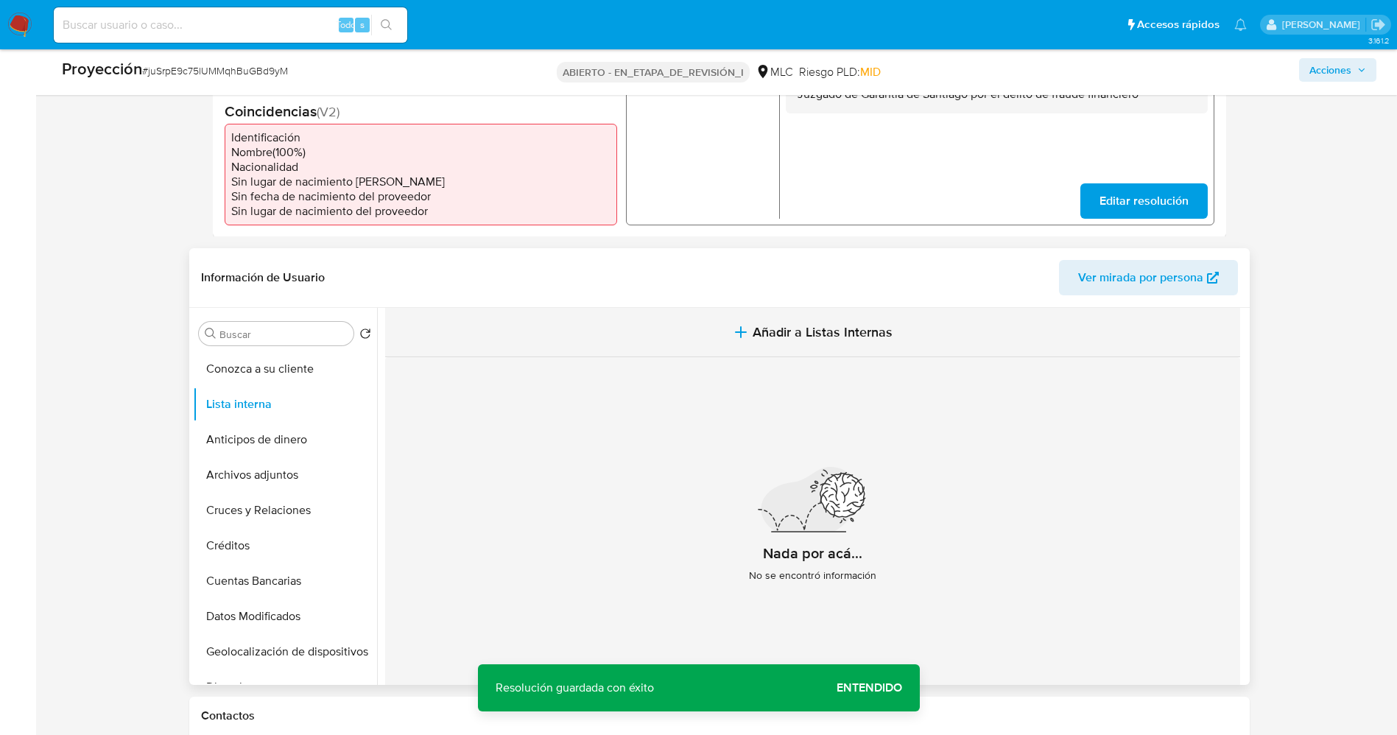
click at [751, 319] on button "Añadir a Listas Internas" at bounding box center [812, 332] width 855 height 49
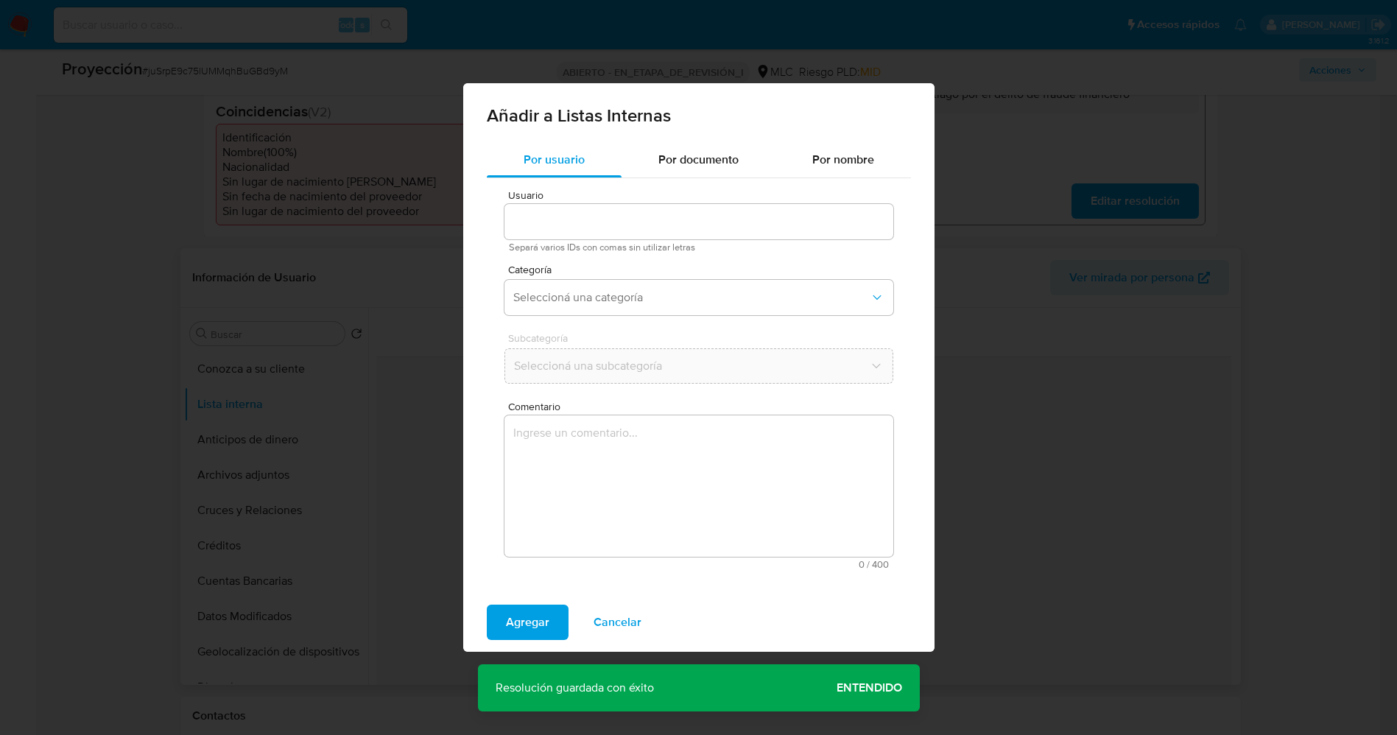
type input "55592449"
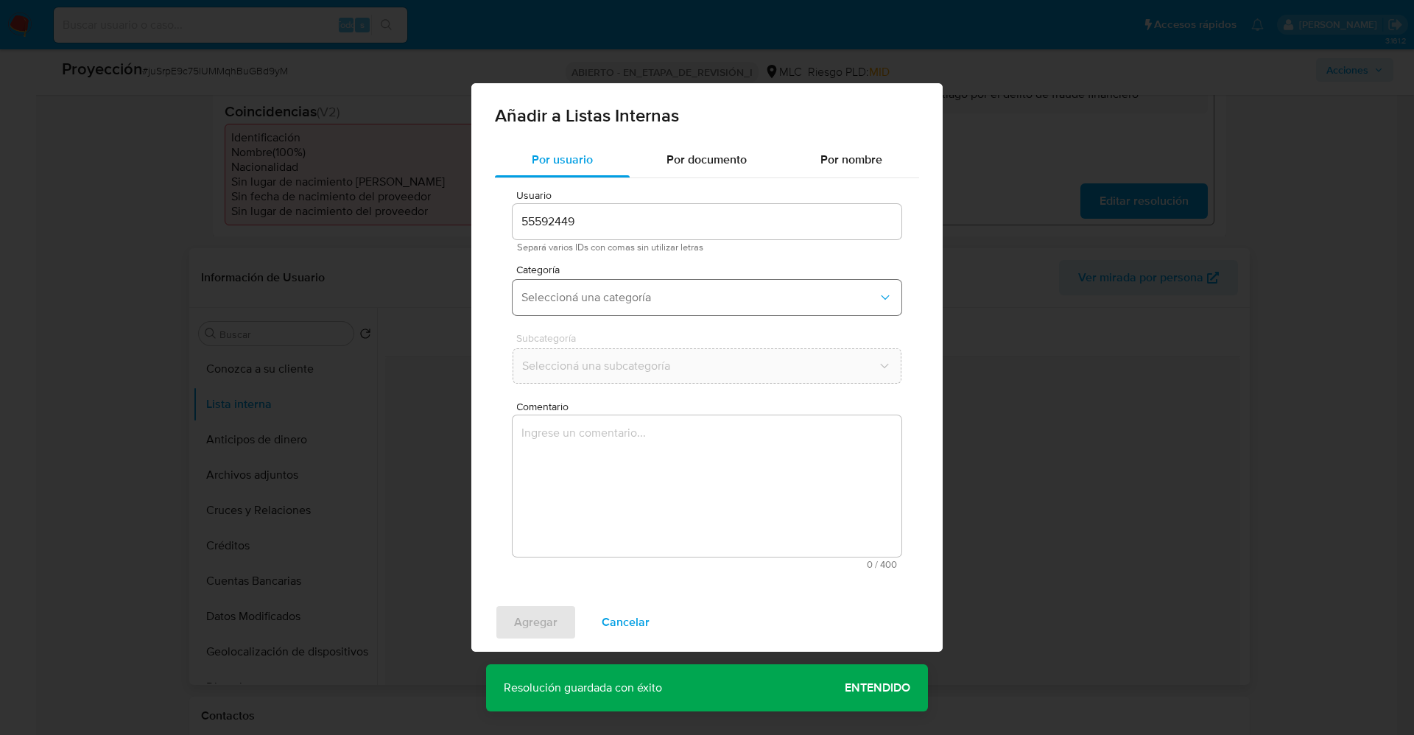
click at [655, 307] on button "Seleccioná una categoría" at bounding box center [707, 297] width 389 height 35
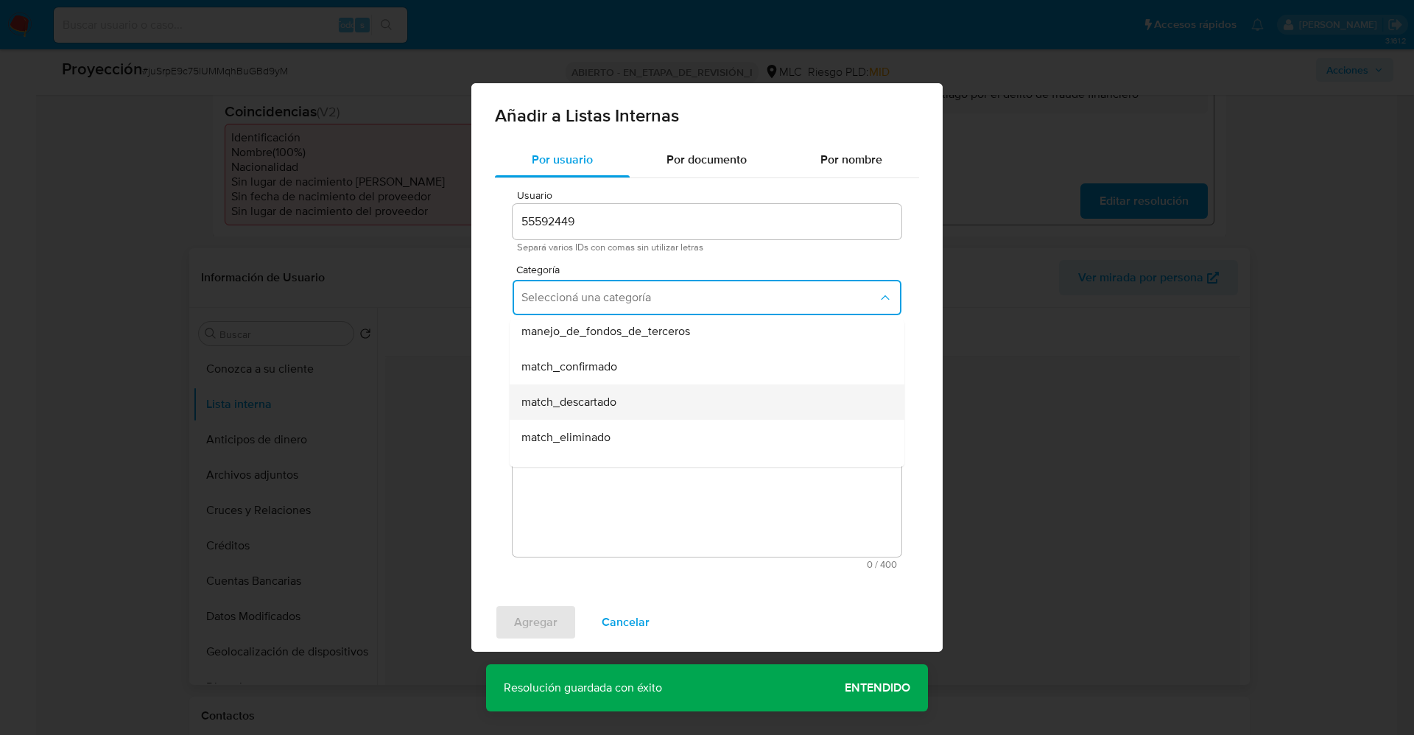
scroll to position [110, 0]
click at [633, 340] on div "match_confirmado" at bounding box center [702, 332] width 362 height 35
click at [631, 365] on span "Seleccioná una subcategoría" at bounding box center [699, 366] width 356 height 15
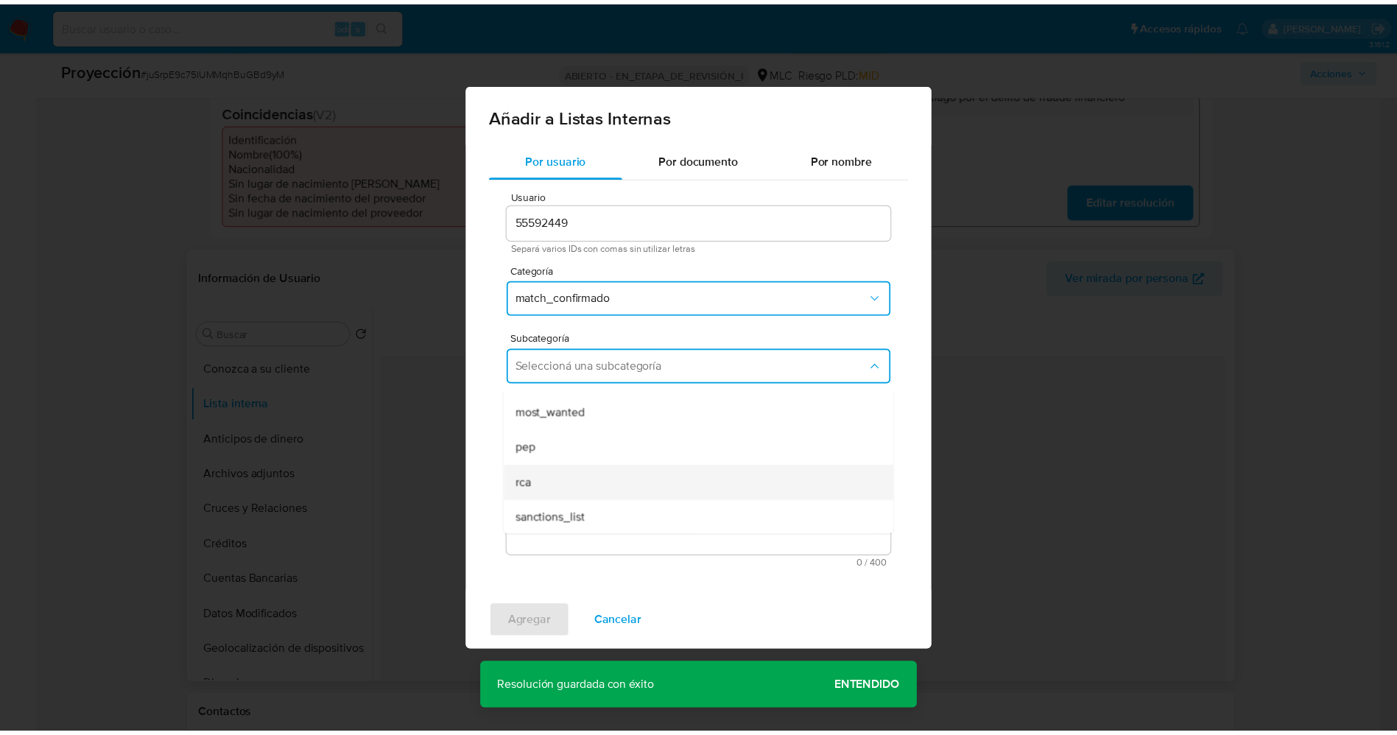
scroll to position [100, 0]
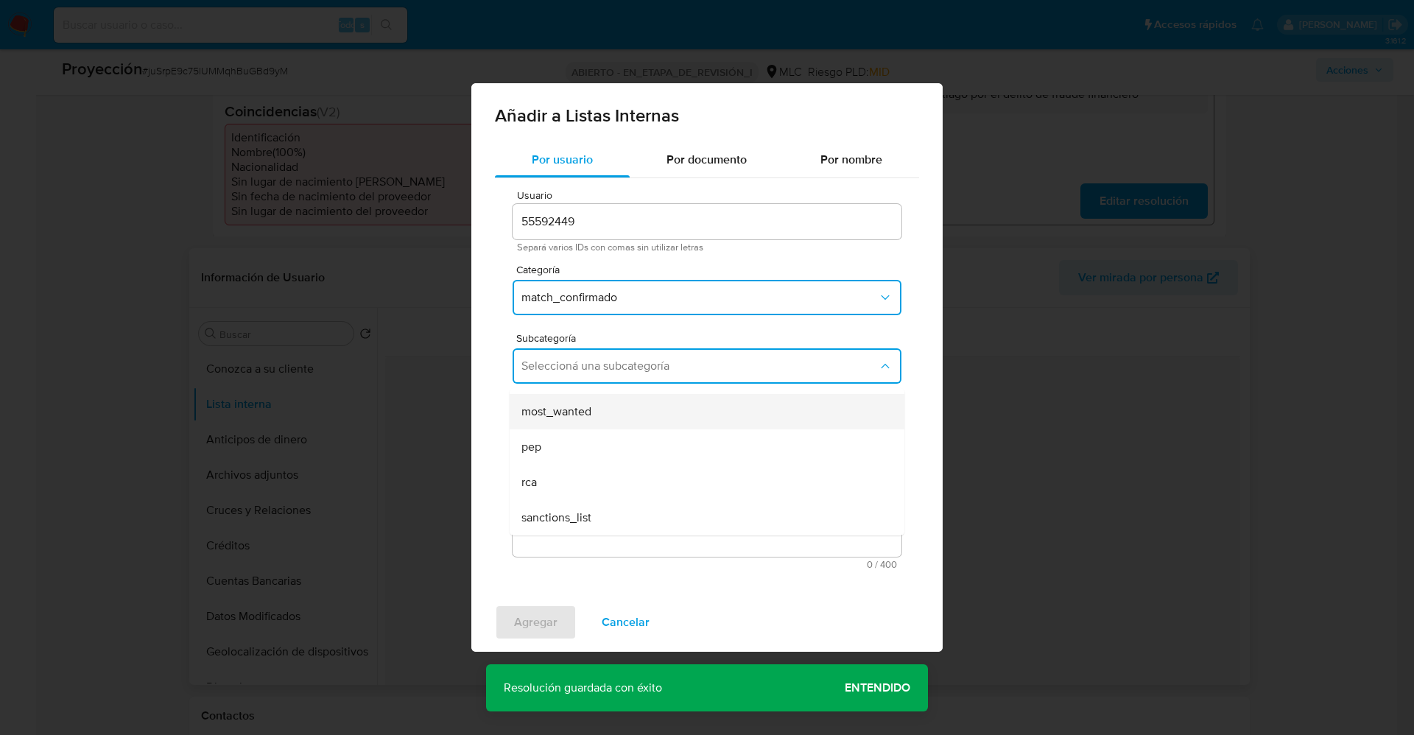
click at [591, 423] on div "most_wanted" at bounding box center [702, 411] width 362 height 35
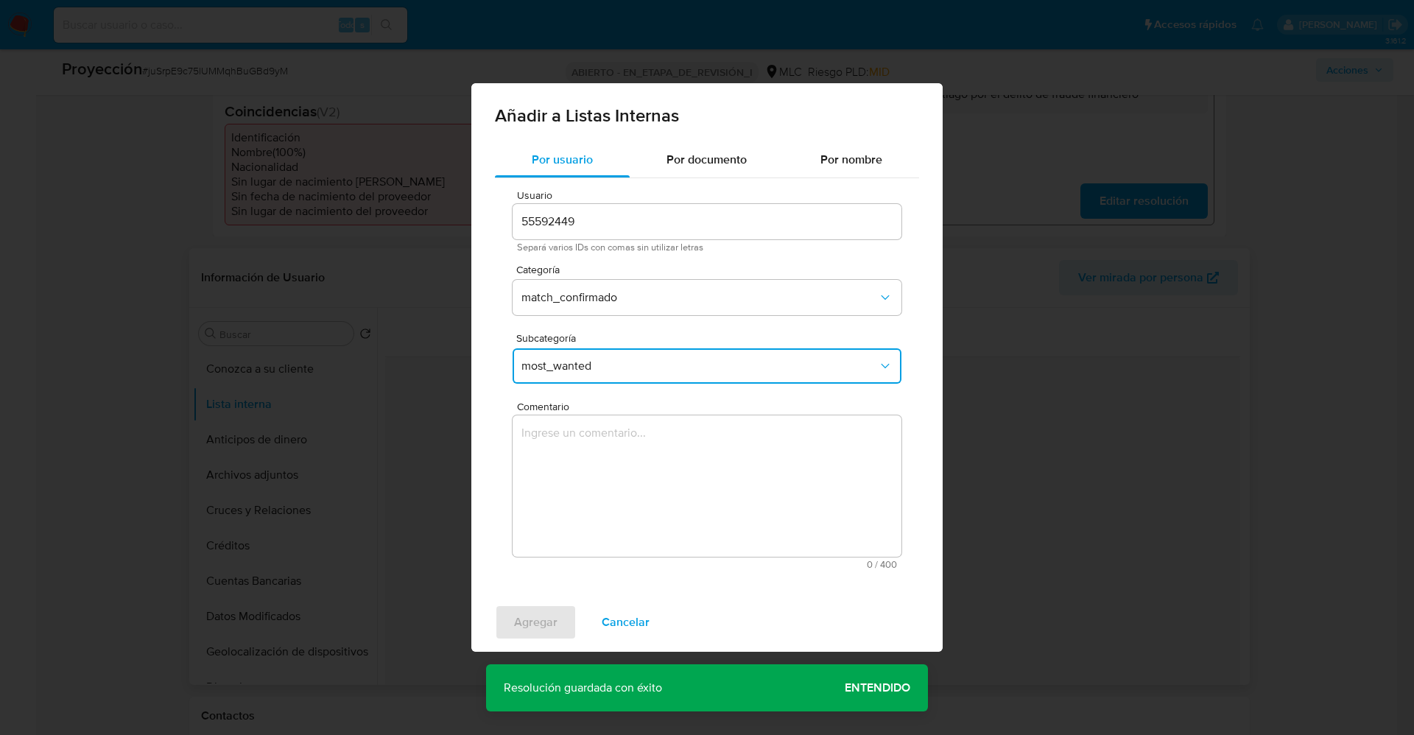
click at [591, 444] on textarea "Comentario" at bounding box center [707, 485] width 389 height 141
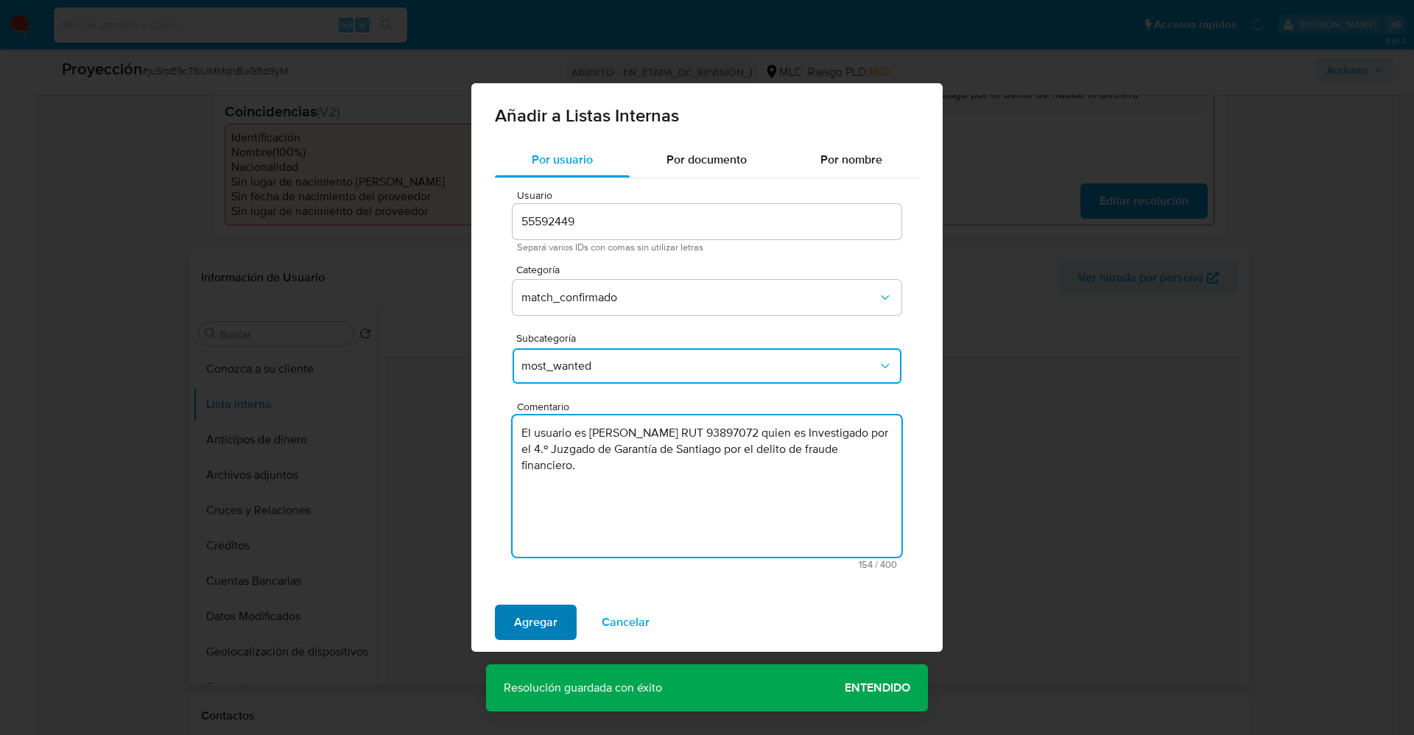
type textarea "El usuario es Luis Patricio Flores Cuevas RUT 93897072 quien es Investigado por…"
click at [519, 639] on span "Agregar" at bounding box center [535, 622] width 43 height 32
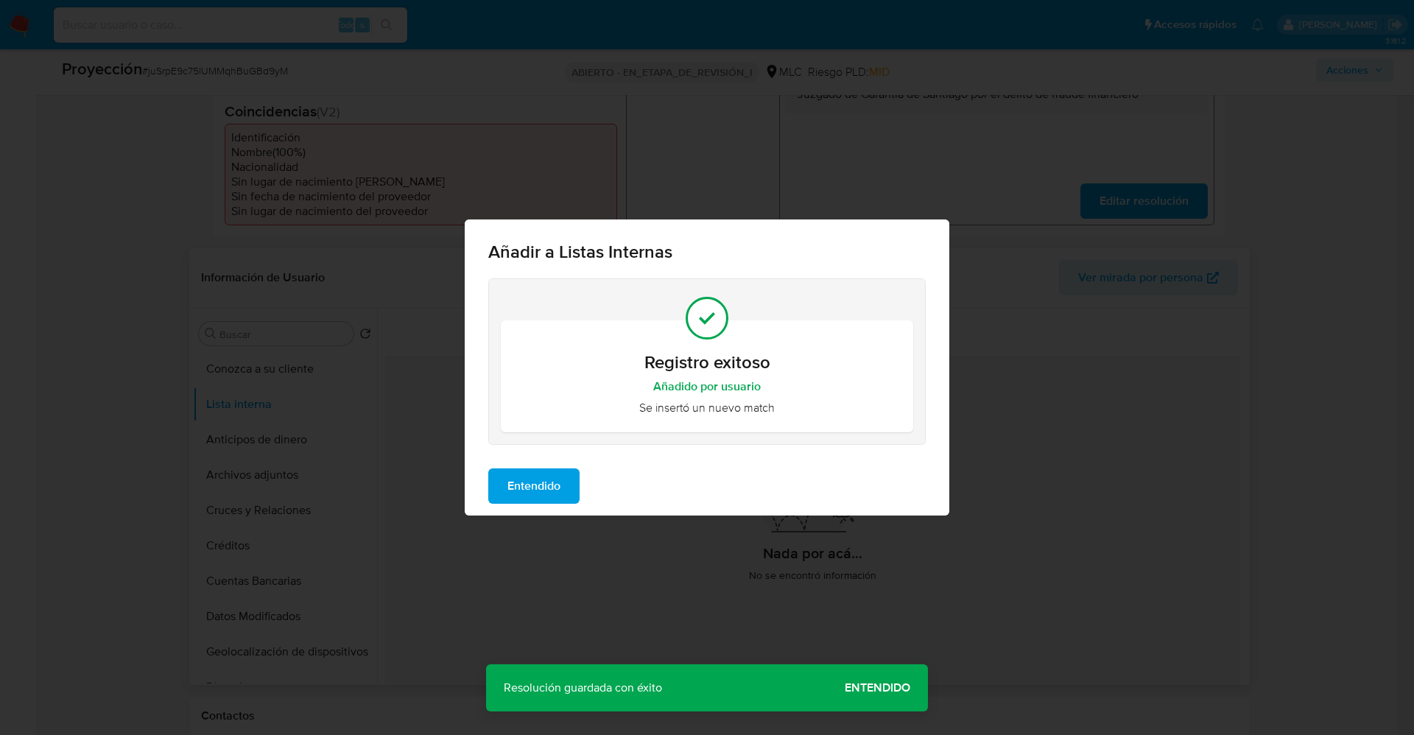
click at [549, 476] on span "Entendido" at bounding box center [533, 486] width 53 height 32
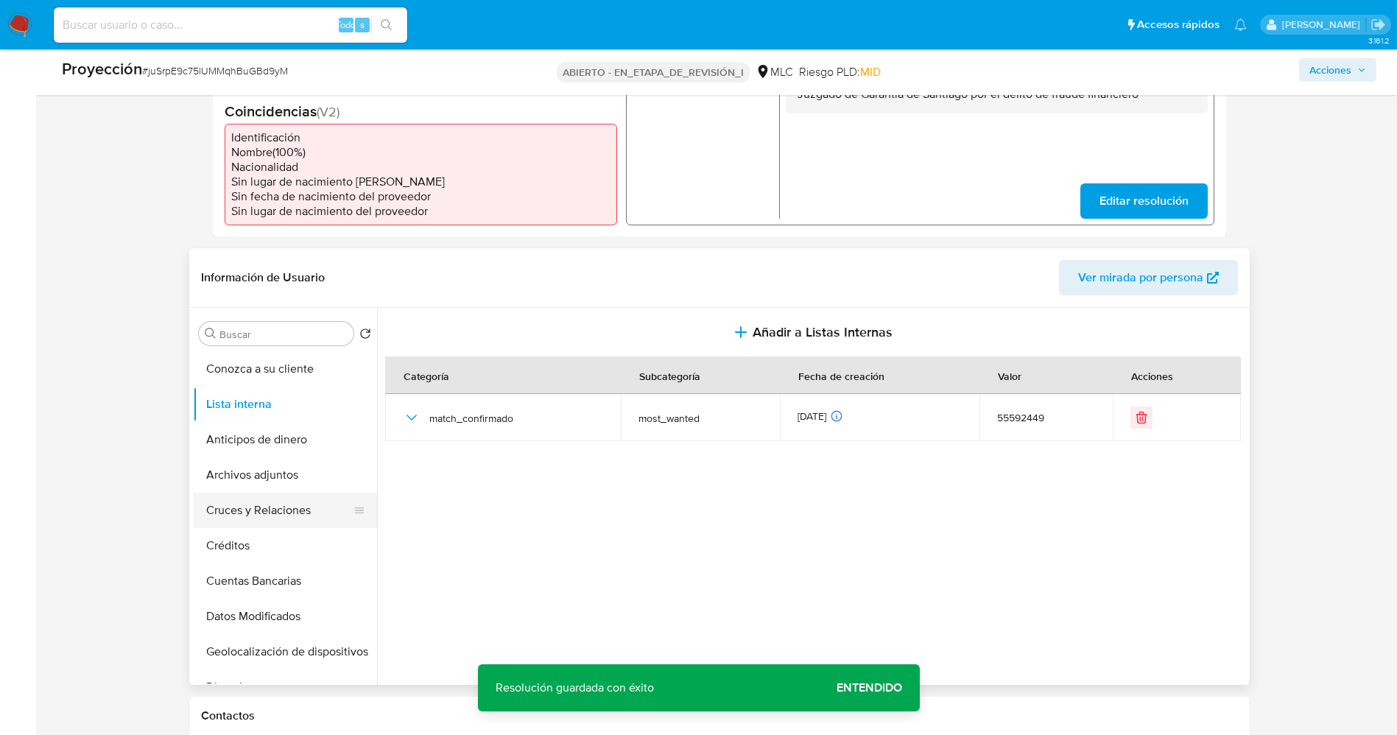
click at [247, 493] on button "Cruces y Relaciones" at bounding box center [279, 510] width 172 height 35
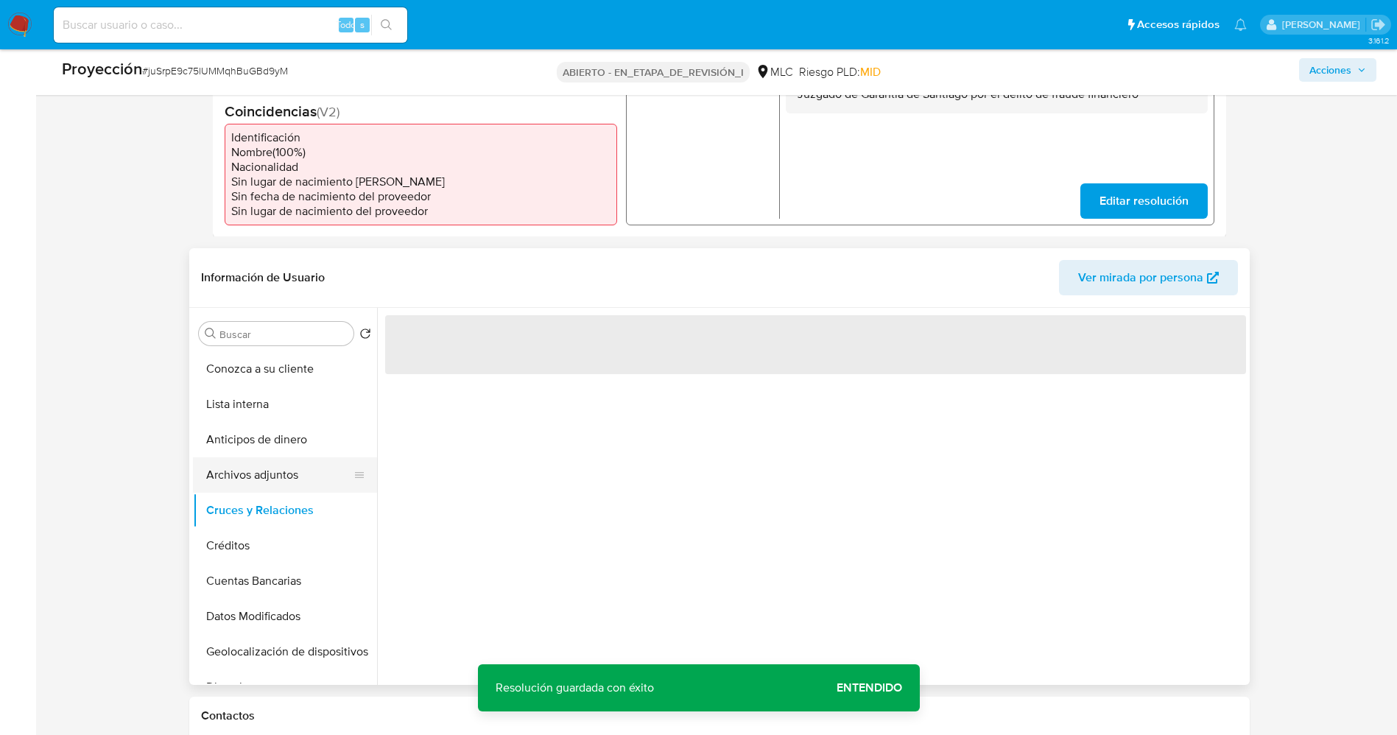
click at [247, 485] on button "Archivos adjuntos" at bounding box center [279, 474] width 172 height 35
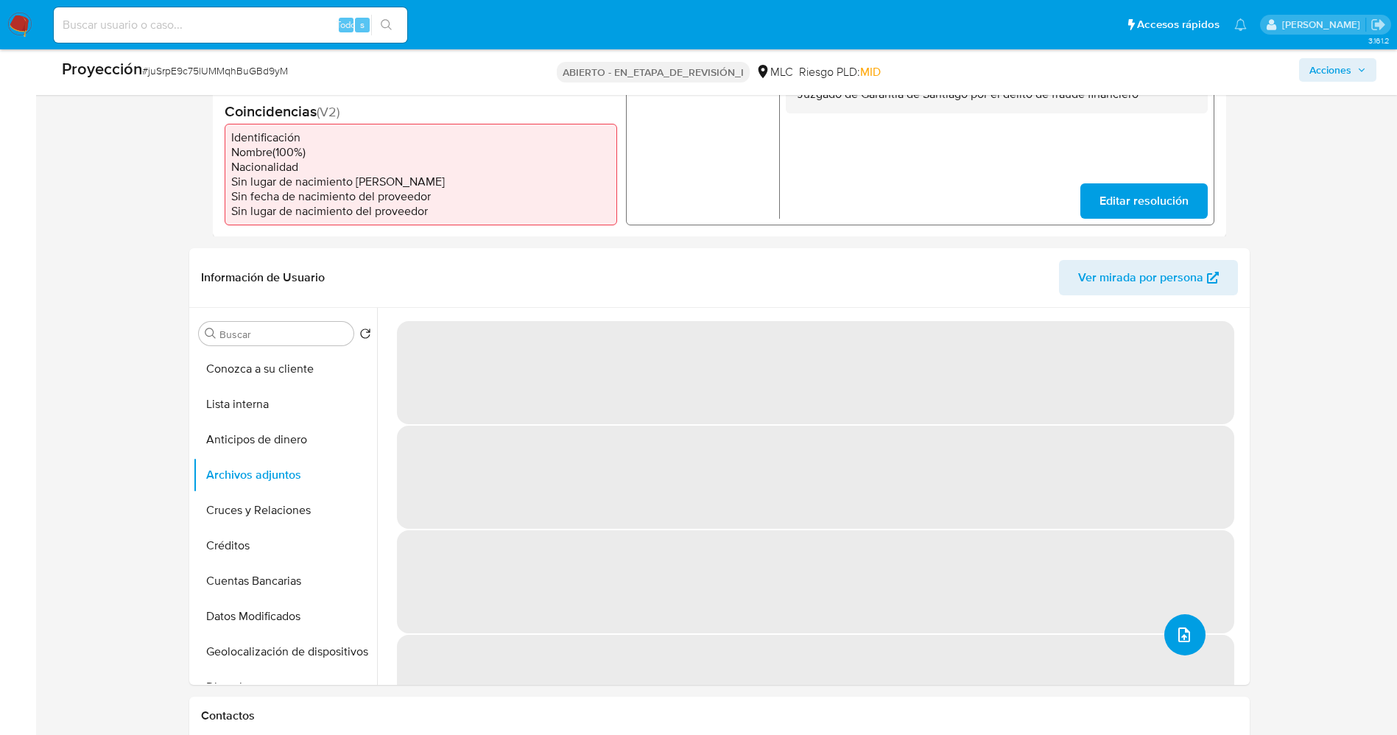
click at [1183, 627] on icon "subir archivo" at bounding box center [1185, 635] width 18 height 18
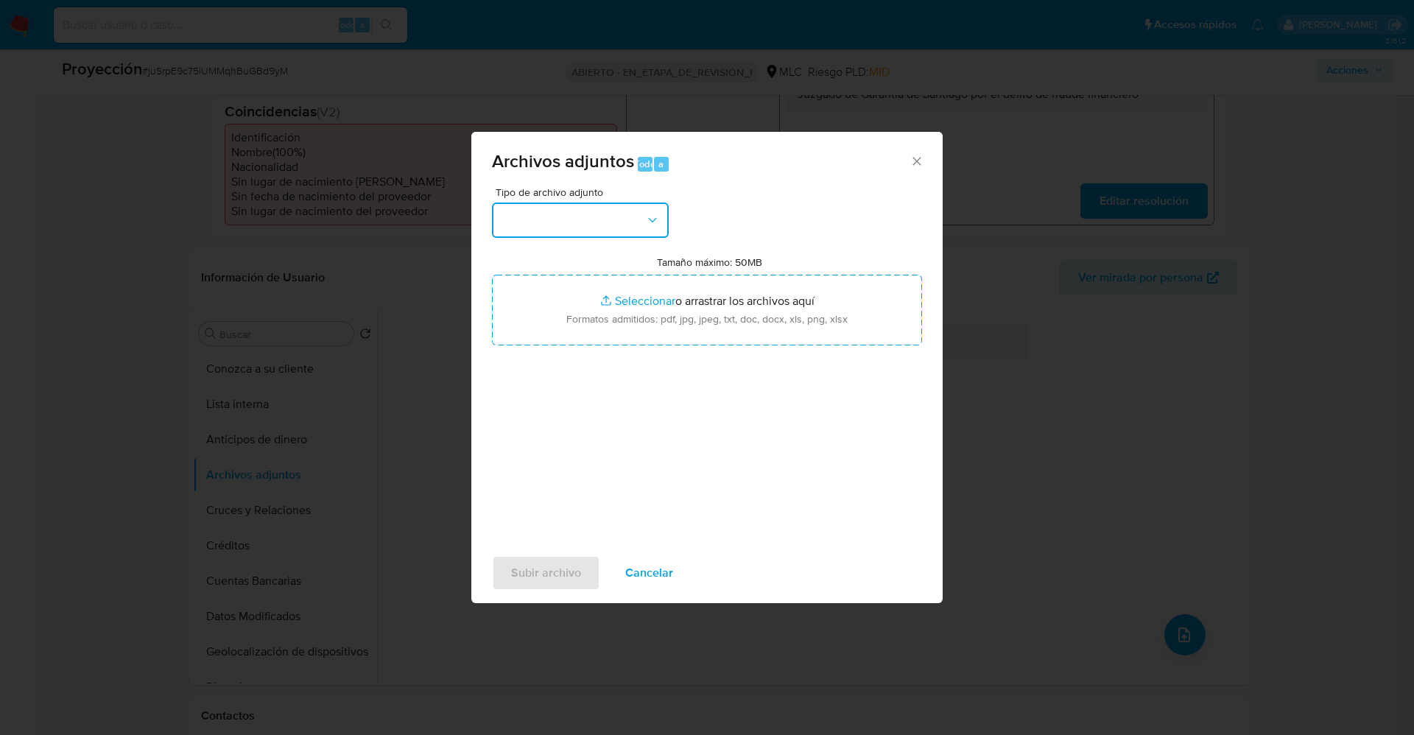
click at [572, 226] on button "button" at bounding box center [580, 220] width 177 height 35
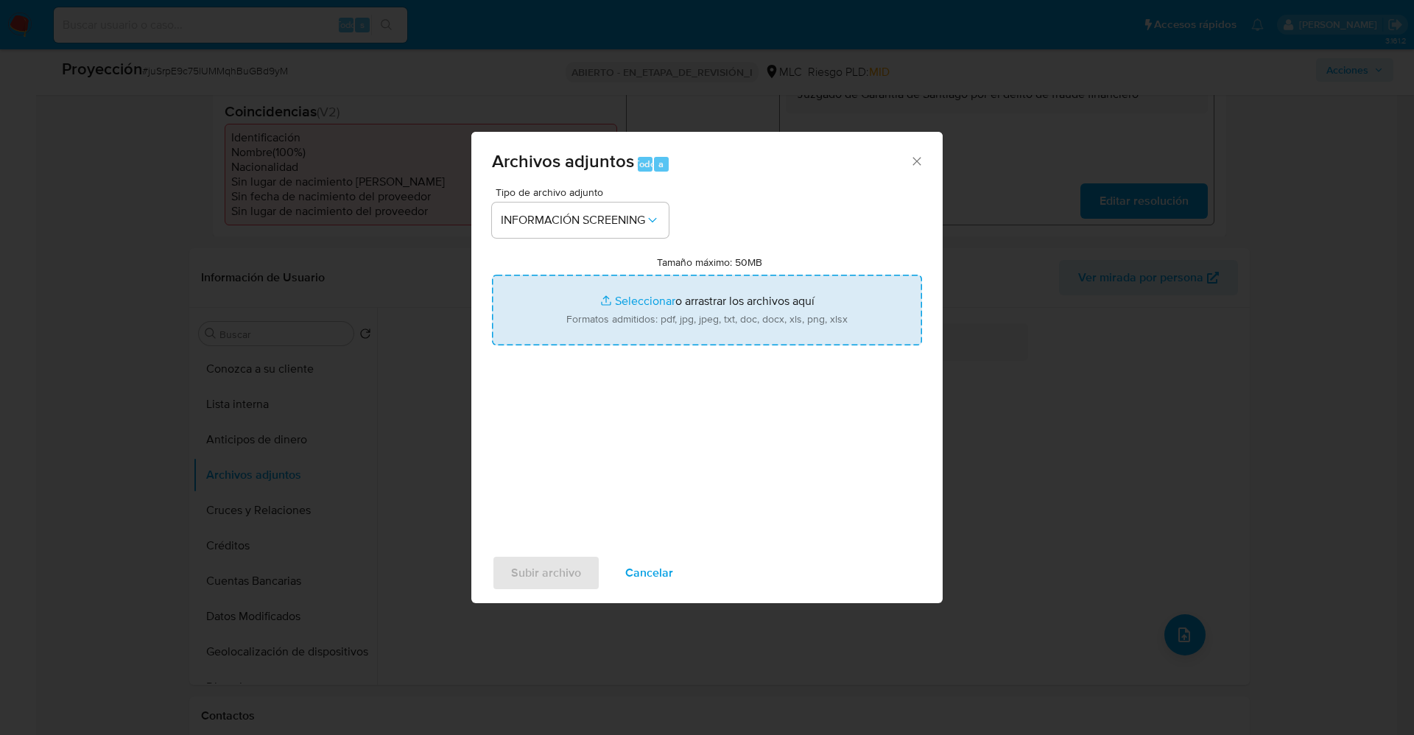
type input "C:\fakepath\_Luis Patricio Flores Cuevas_ lavado de dinero - Buscar con Google.…"
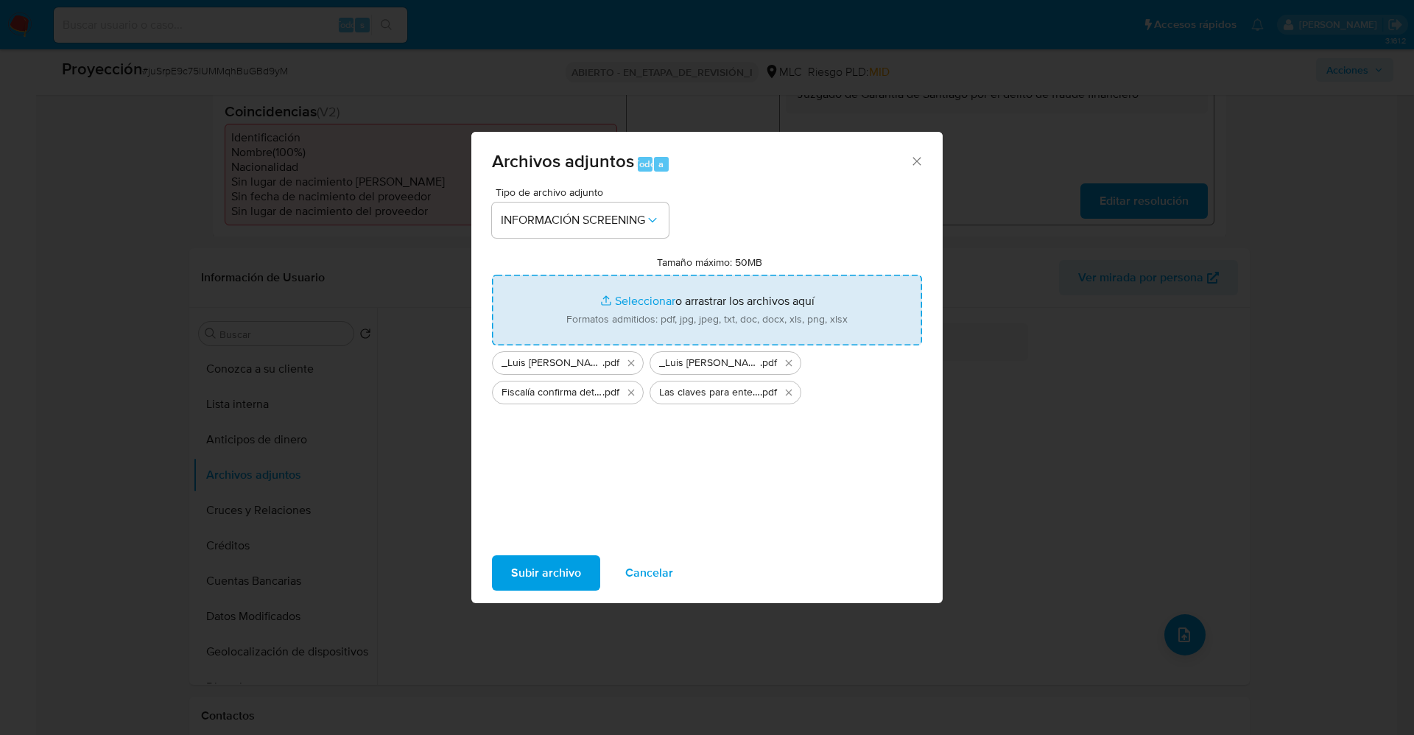
click at [541, 569] on span "Subir archivo" at bounding box center [546, 573] width 70 height 32
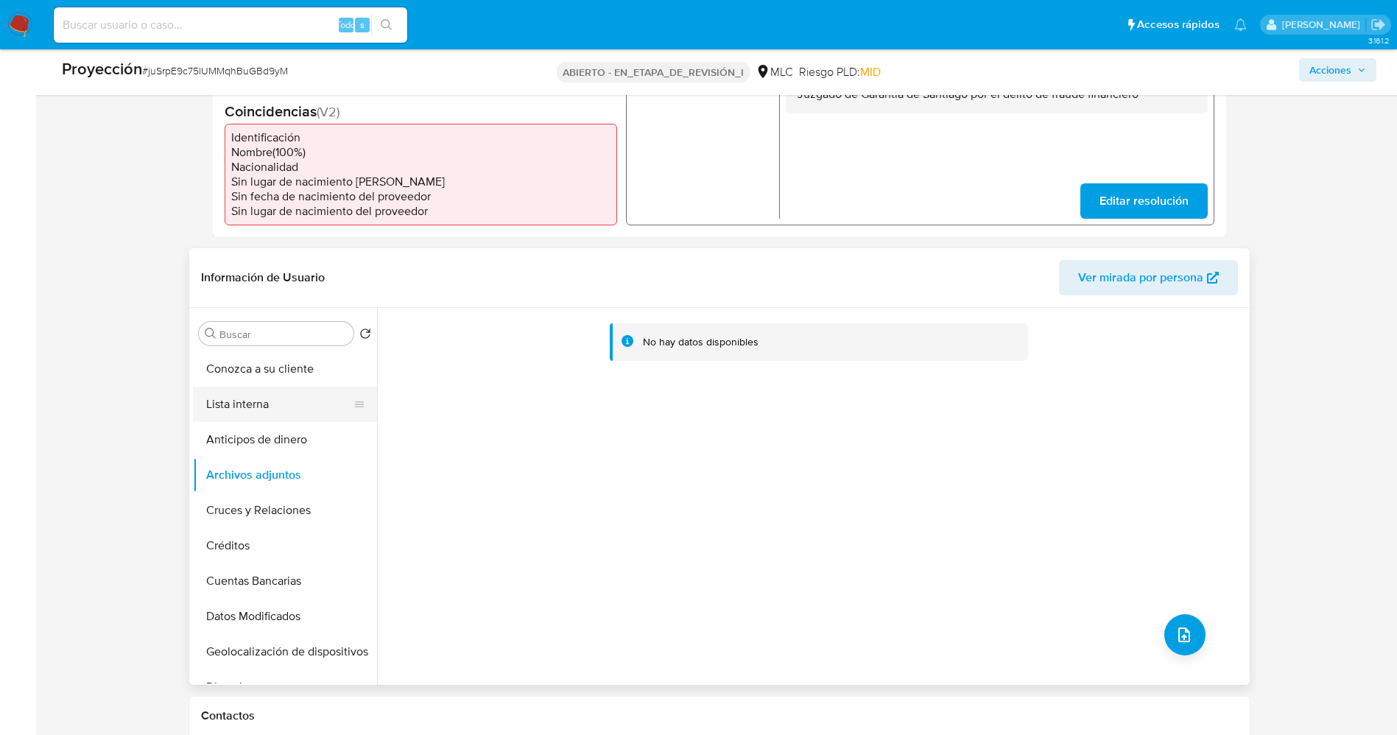
click at [240, 402] on button "Lista interna" at bounding box center [279, 404] width 172 height 35
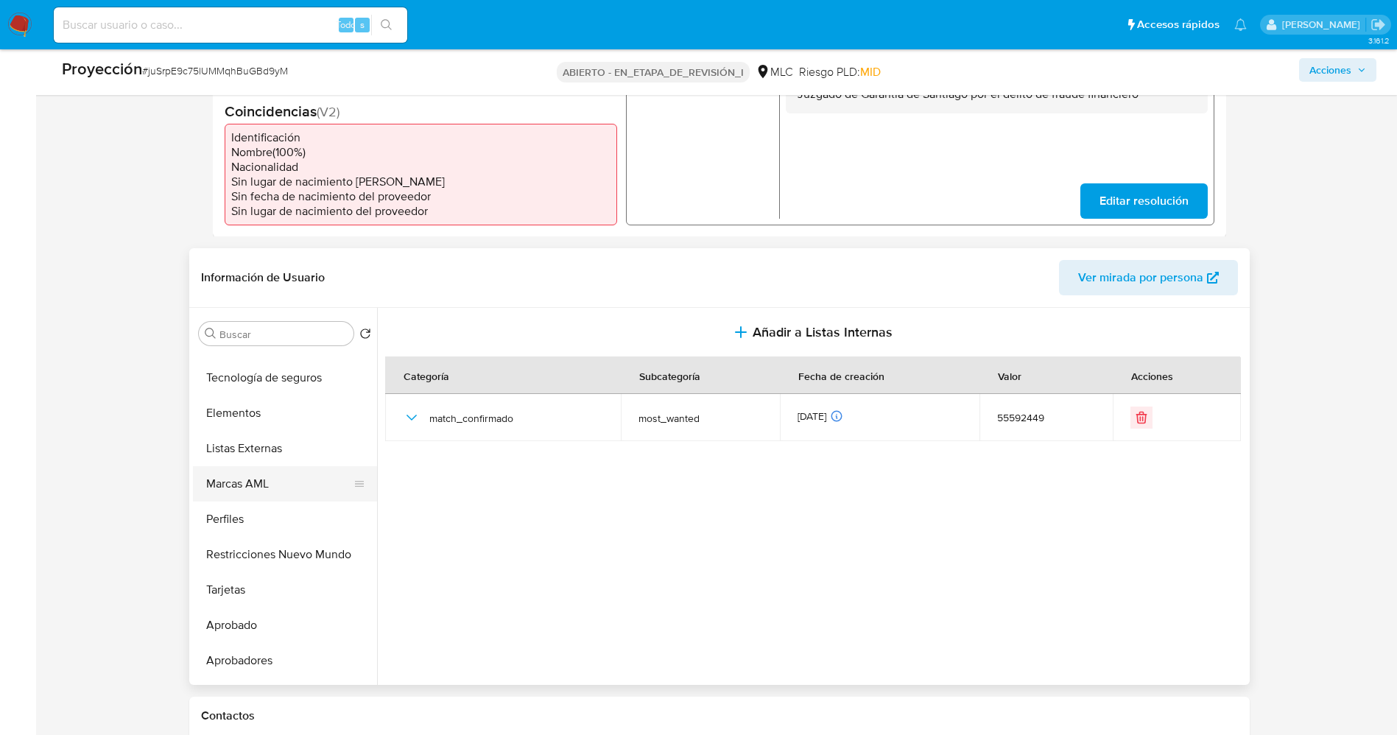
scroll to position [693, 0]
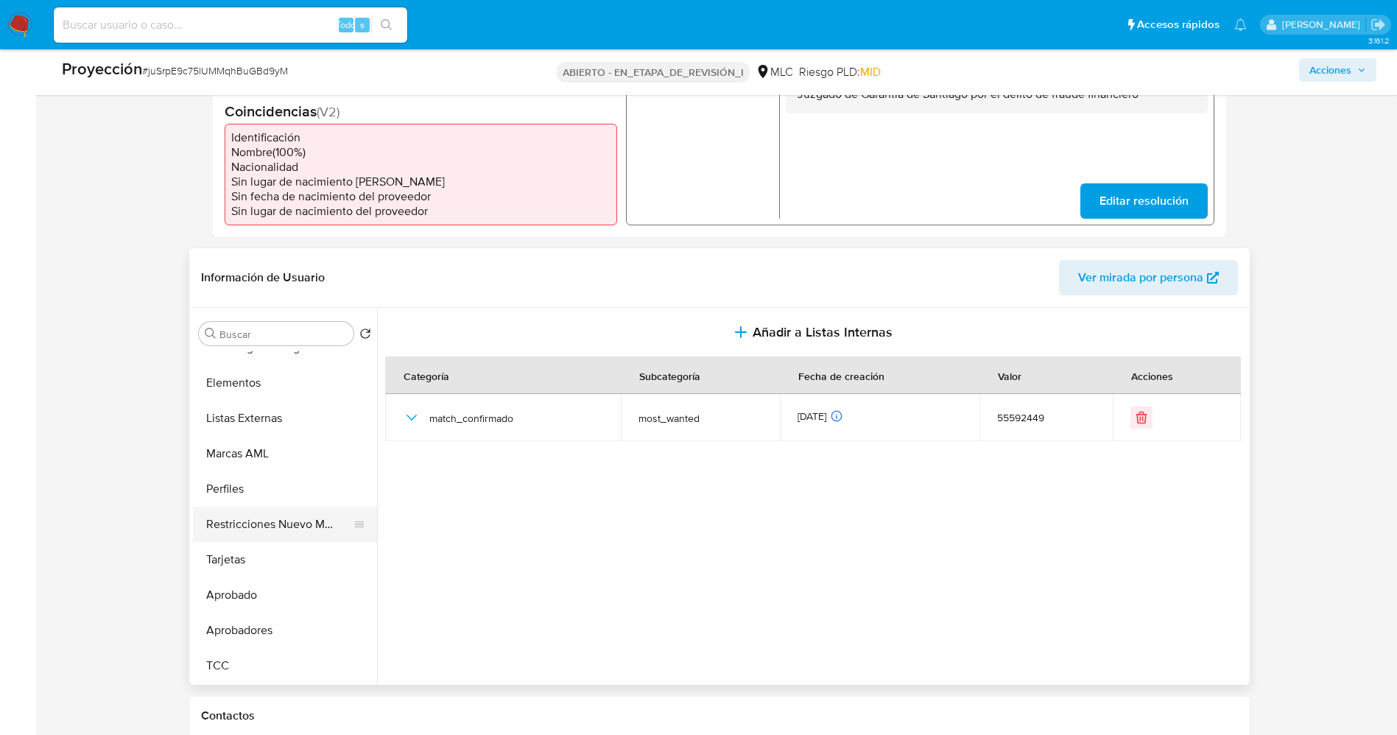
click at [289, 537] on button "Restricciones Nuevo Mundo" at bounding box center [279, 524] width 172 height 35
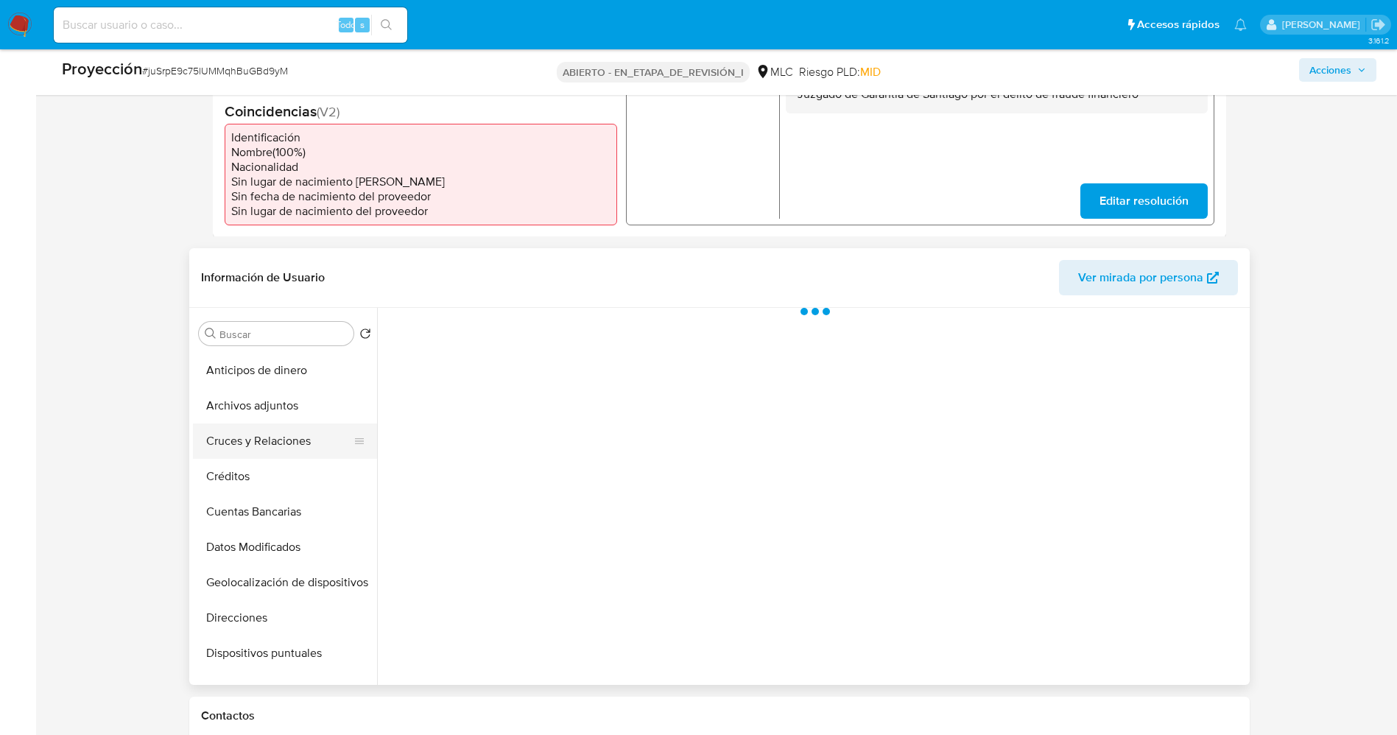
scroll to position [0, 0]
click at [251, 469] on button "Archivos adjuntos" at bounding box center [279, 474] width 172 height 35
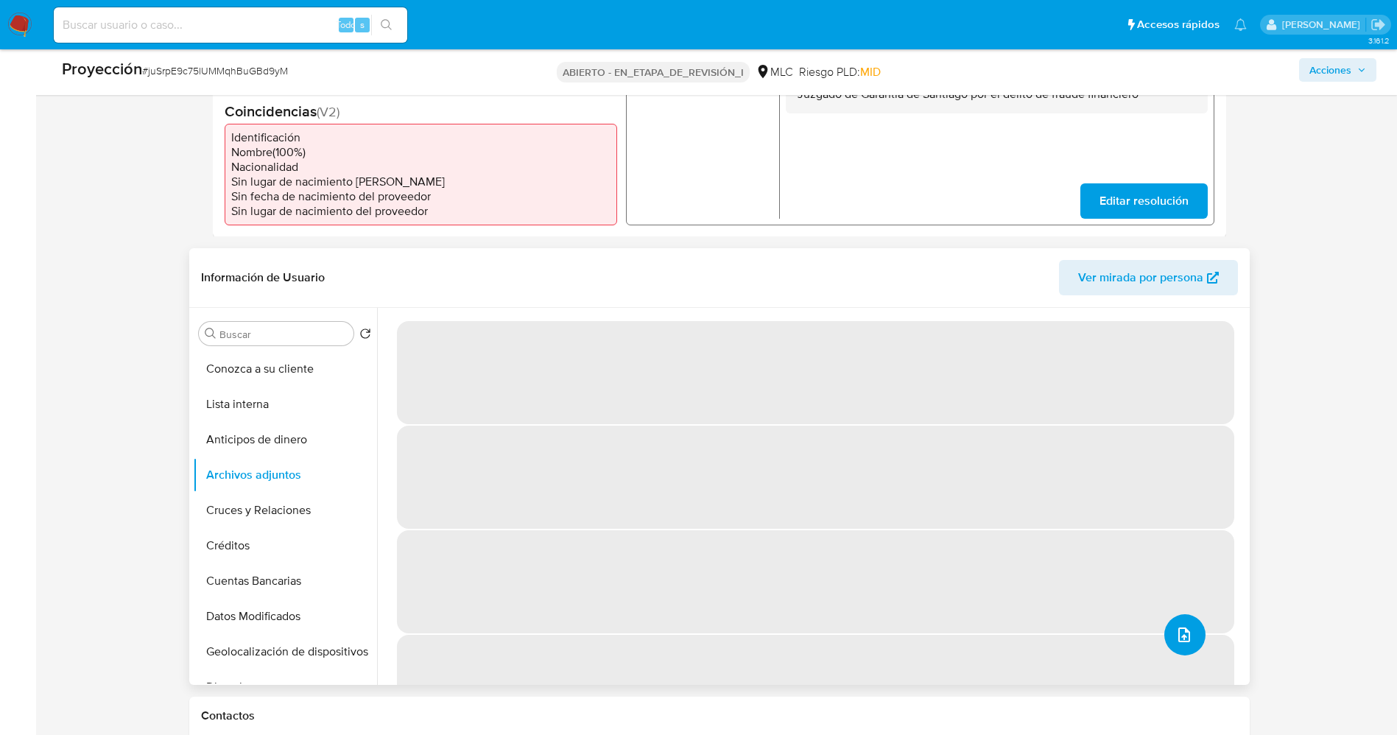
click at [1182, 631] on icon "subir archivo" at bounding box center [1185, 635] width 18 height 18
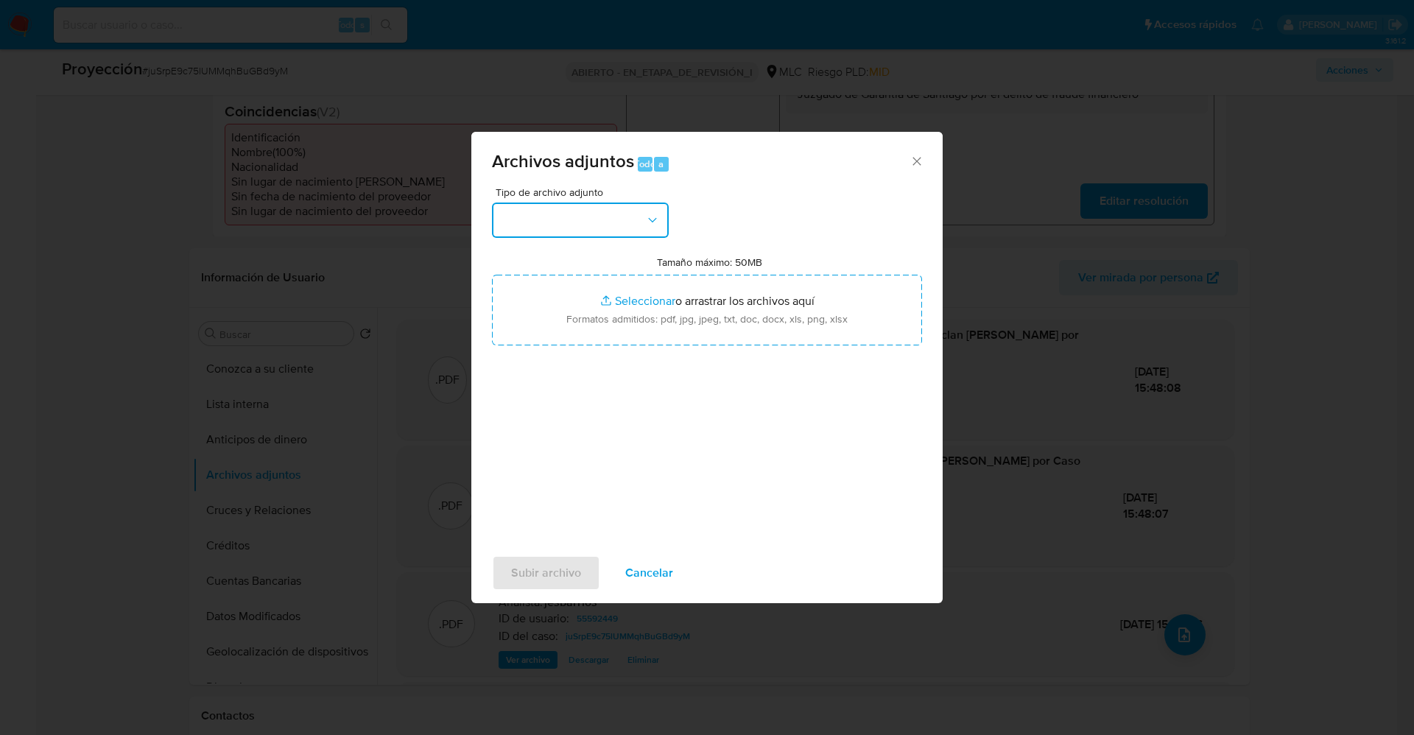
click at [555, 216] on button "button" at bounding box center [580, 220] width 177 height 35
click at [628, 568] on font "Cancelar" at bounding box center [649, 572] width 48 height 35
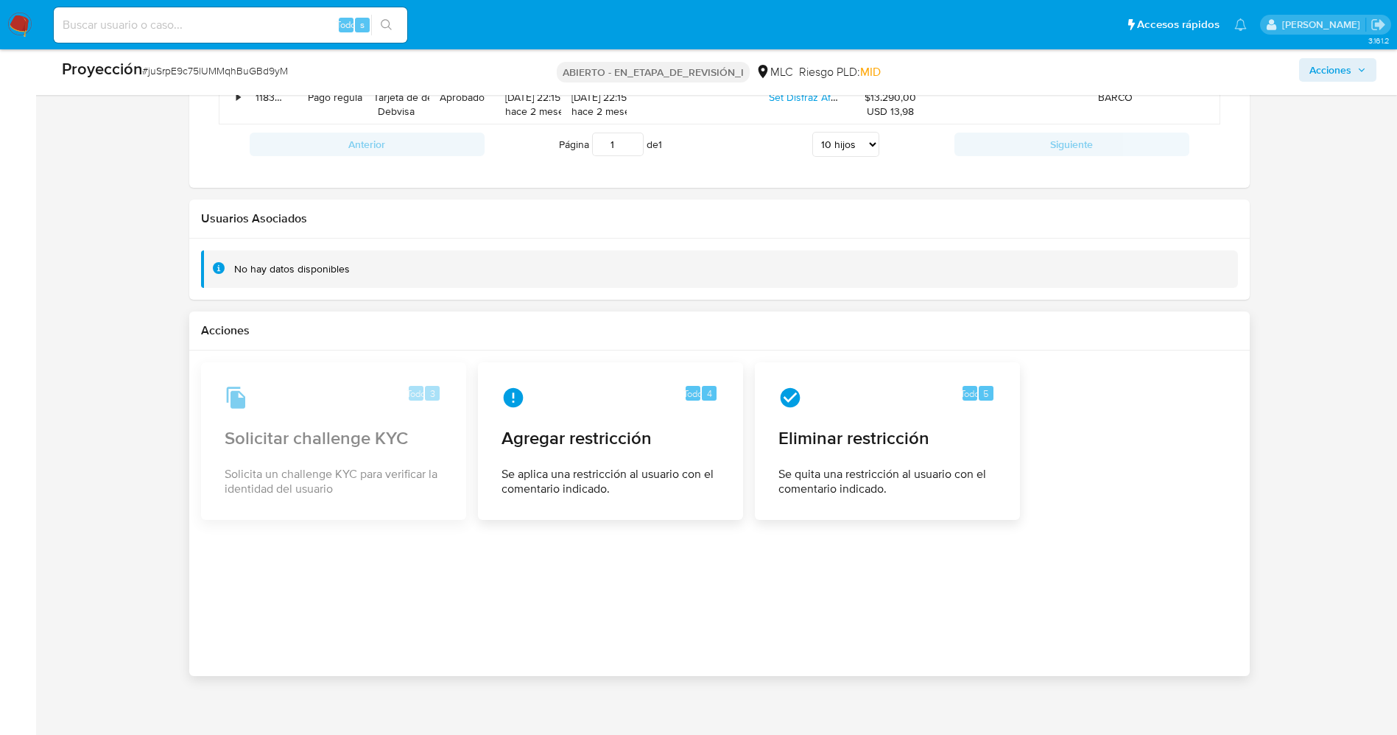
scroll to position [2093, 0]
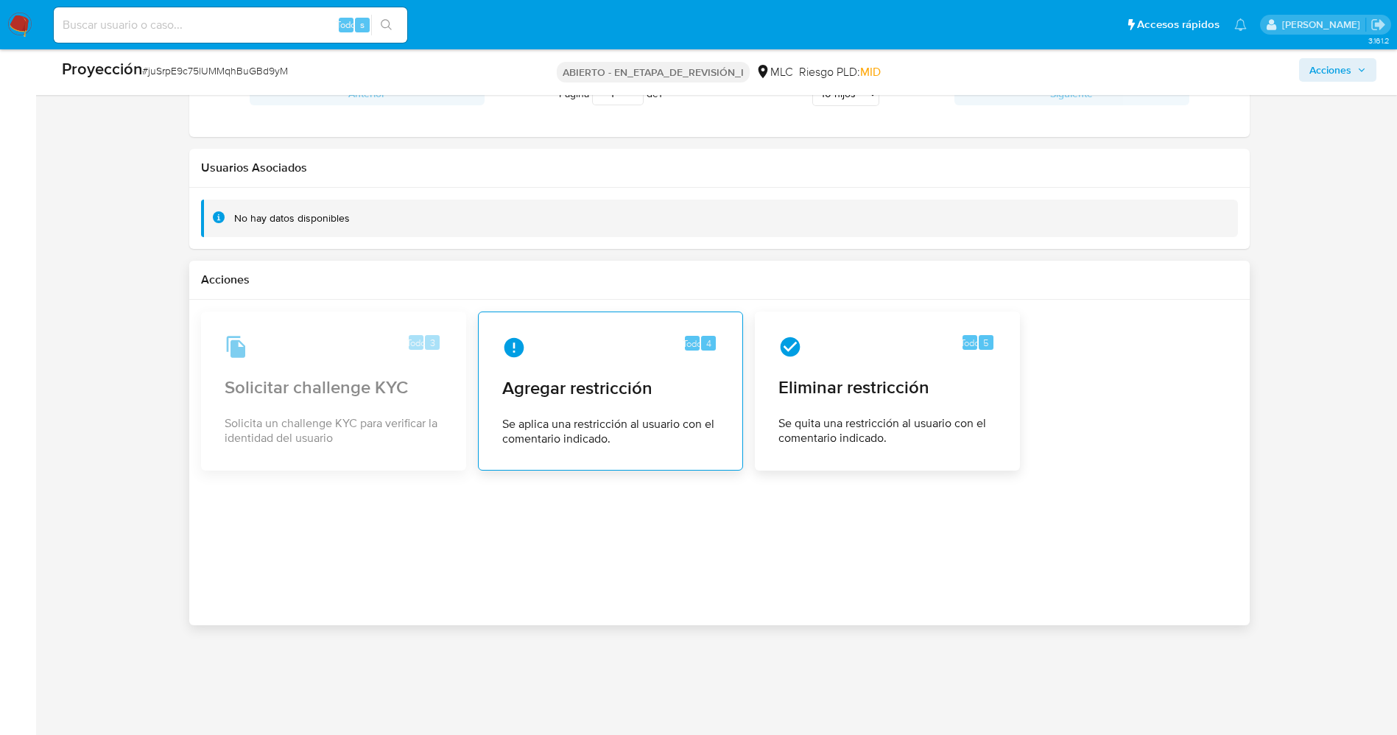
click at [519, 394] on font "Agregar restricción" at bounding box center [577, 388] width 150 height 26
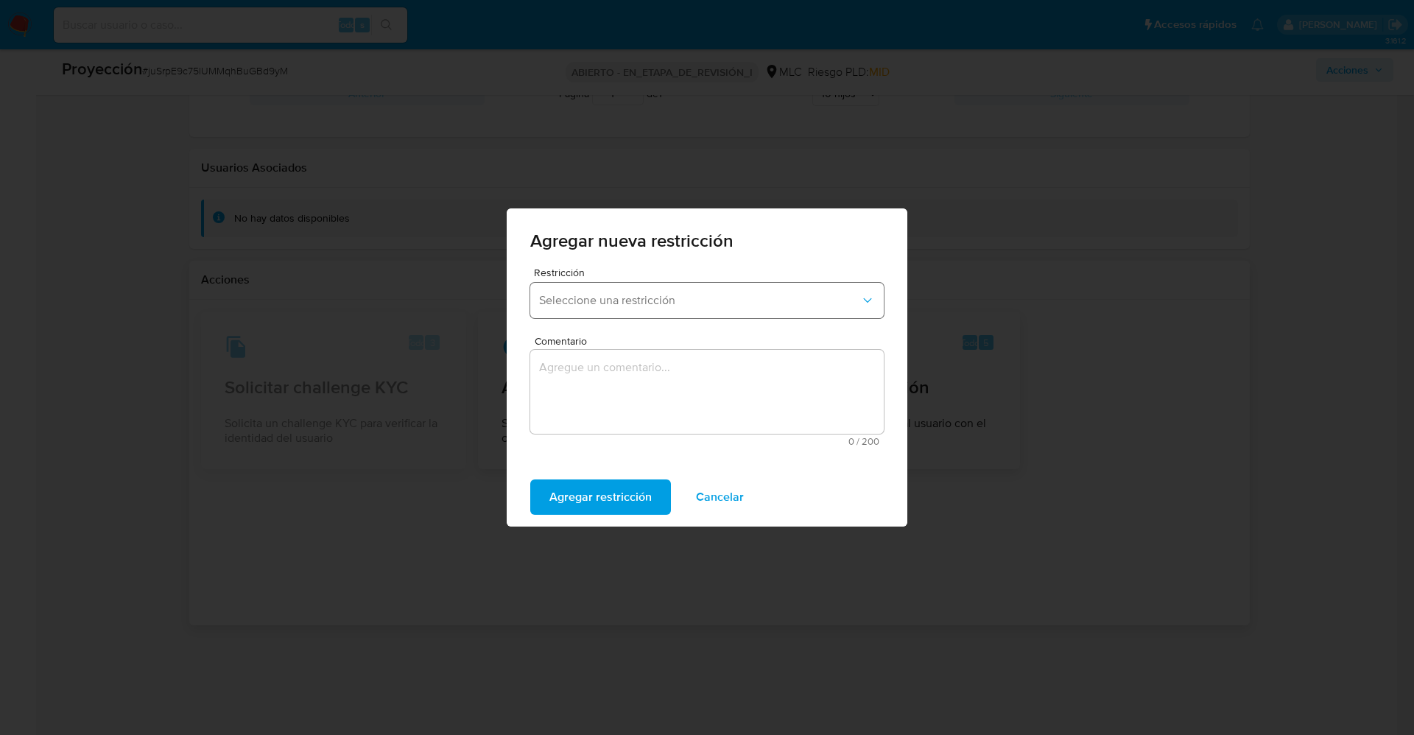
click at [608, 301] on span "Seleccione una restricción" at bounding box center [699, 300] width 321 height 15
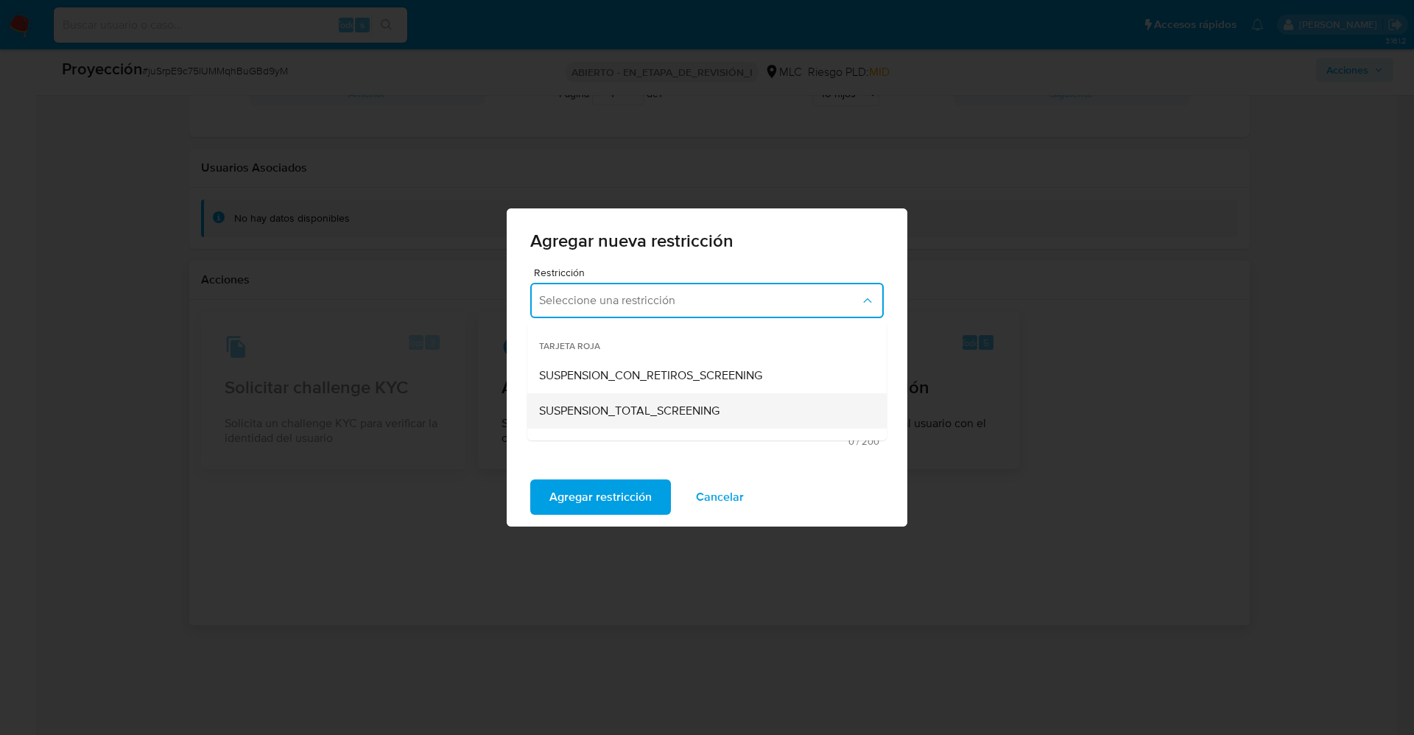
click at [662, 404] on span "SUSPENSION_TOTAL_SCREENING" at bounding box center [629, 411] width 180 height 15
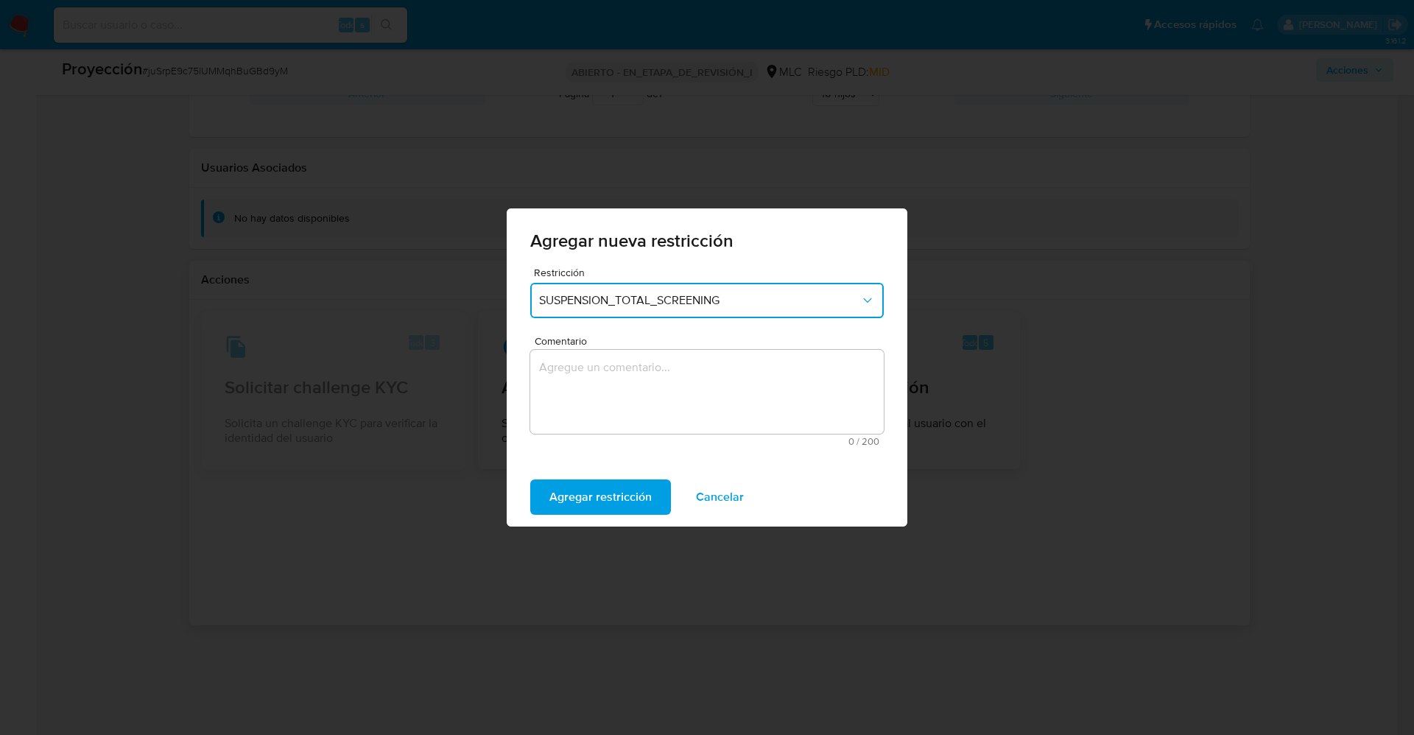
click at [661, 404] on textarea "Comentario" at bounding box center [707, 392] width 354 height 84
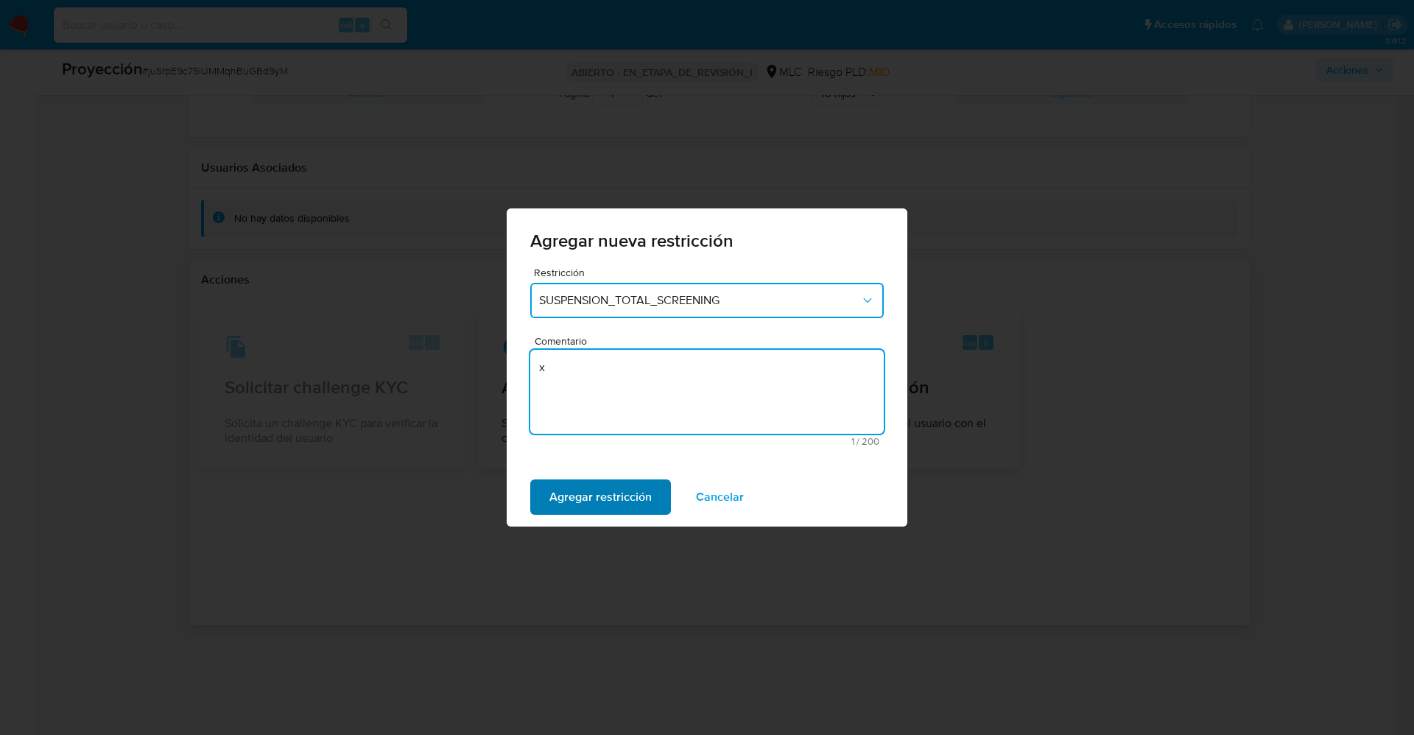
type textarea "x"
click at [602, 502] on span "Agregar restricción" at bounding box center [600, 497] width 102 height 32
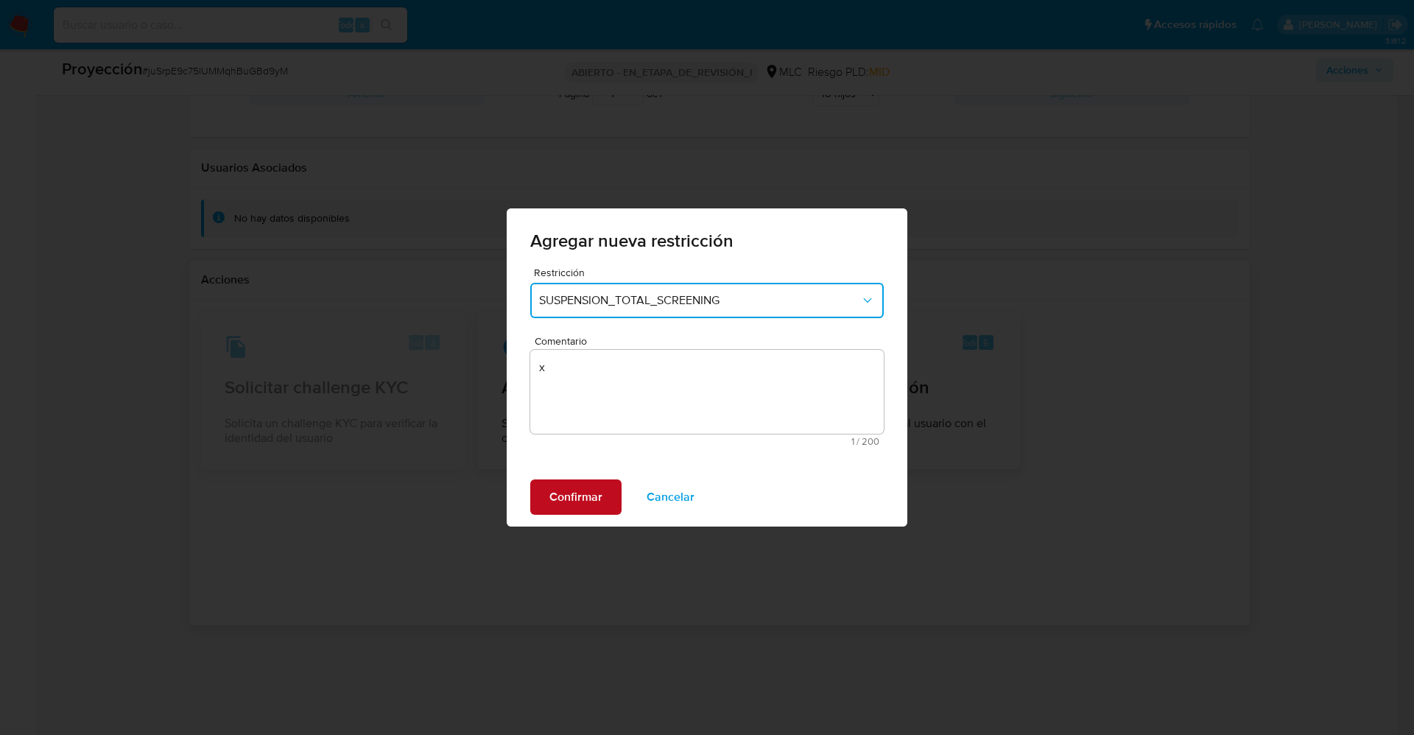
click at [535, 491] on button "Confirmar" at bounding box center [575, 496] width 91 height 35
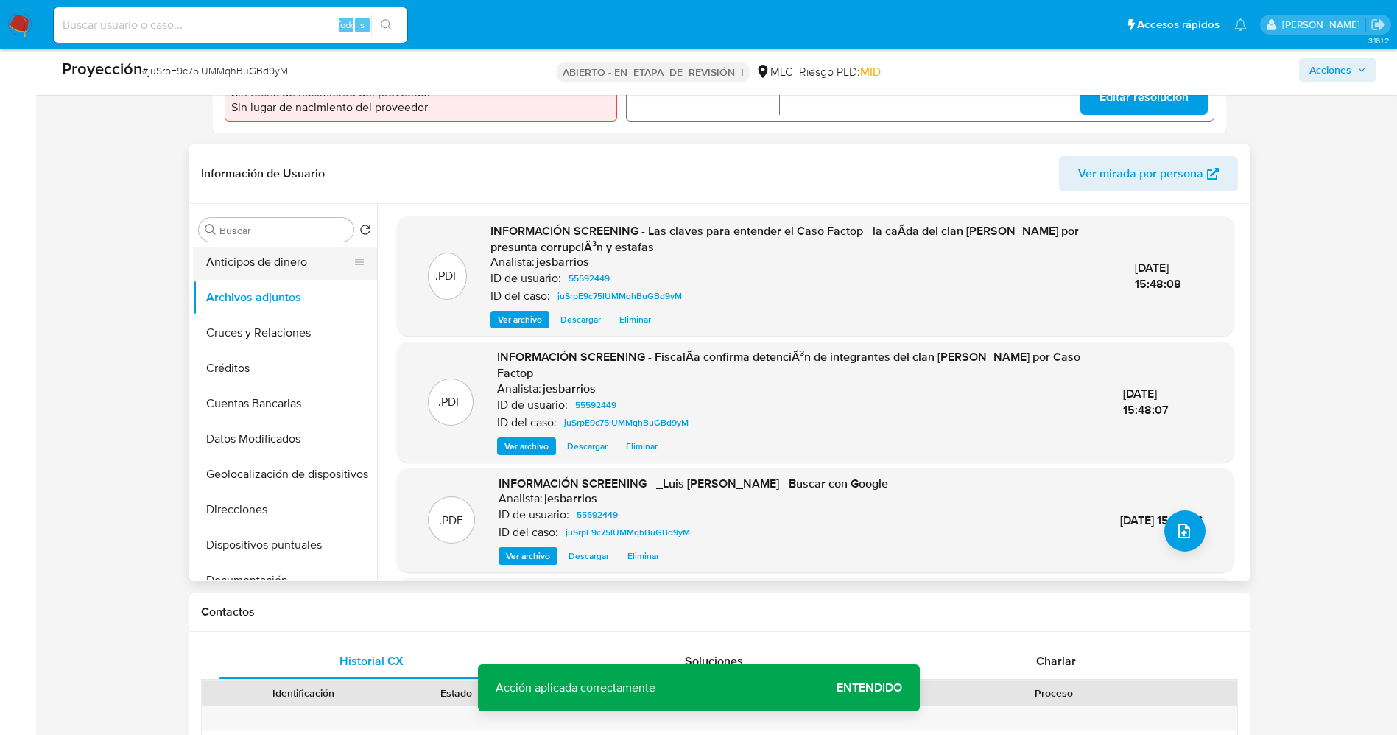
scroll to position [0, 0]
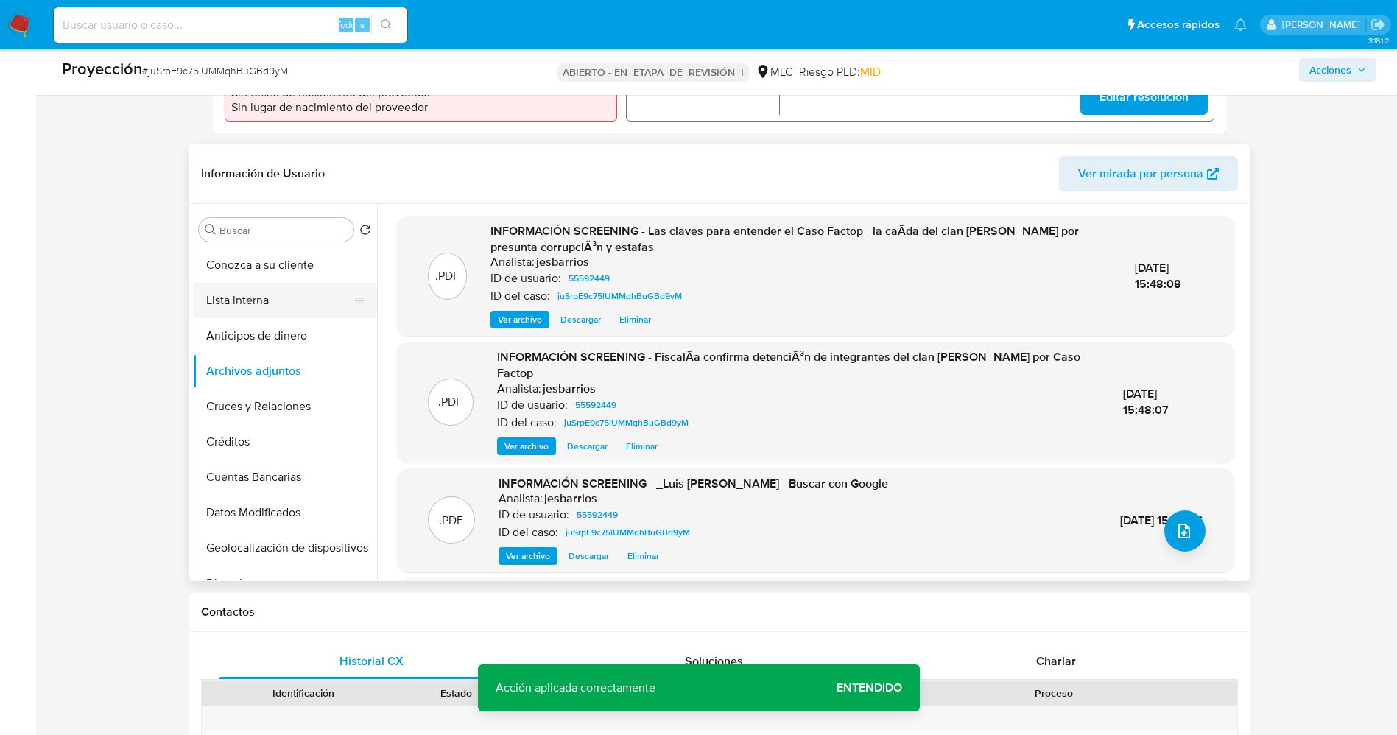
click at [261, 294] on button "Lista interna" at bounding box center [279, 300] width 172 height 35
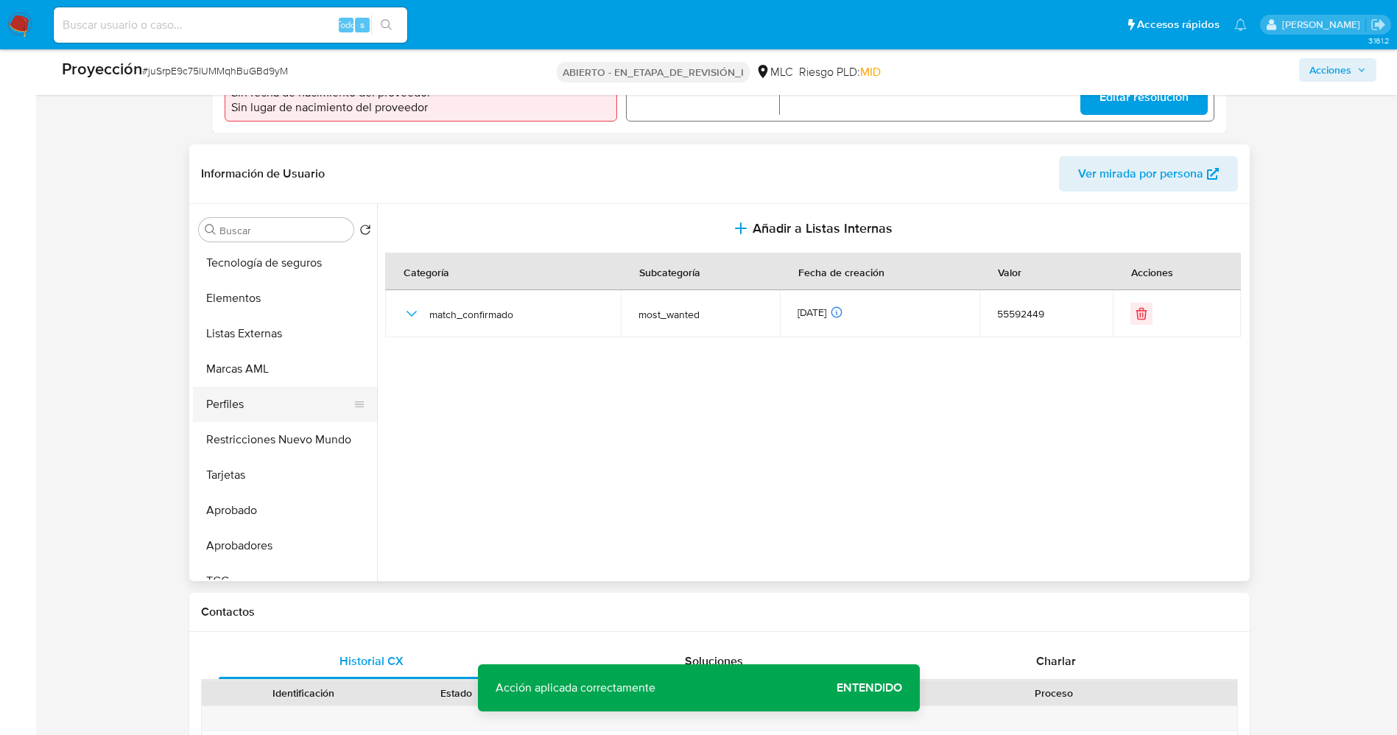
scroll to position [693, 0]
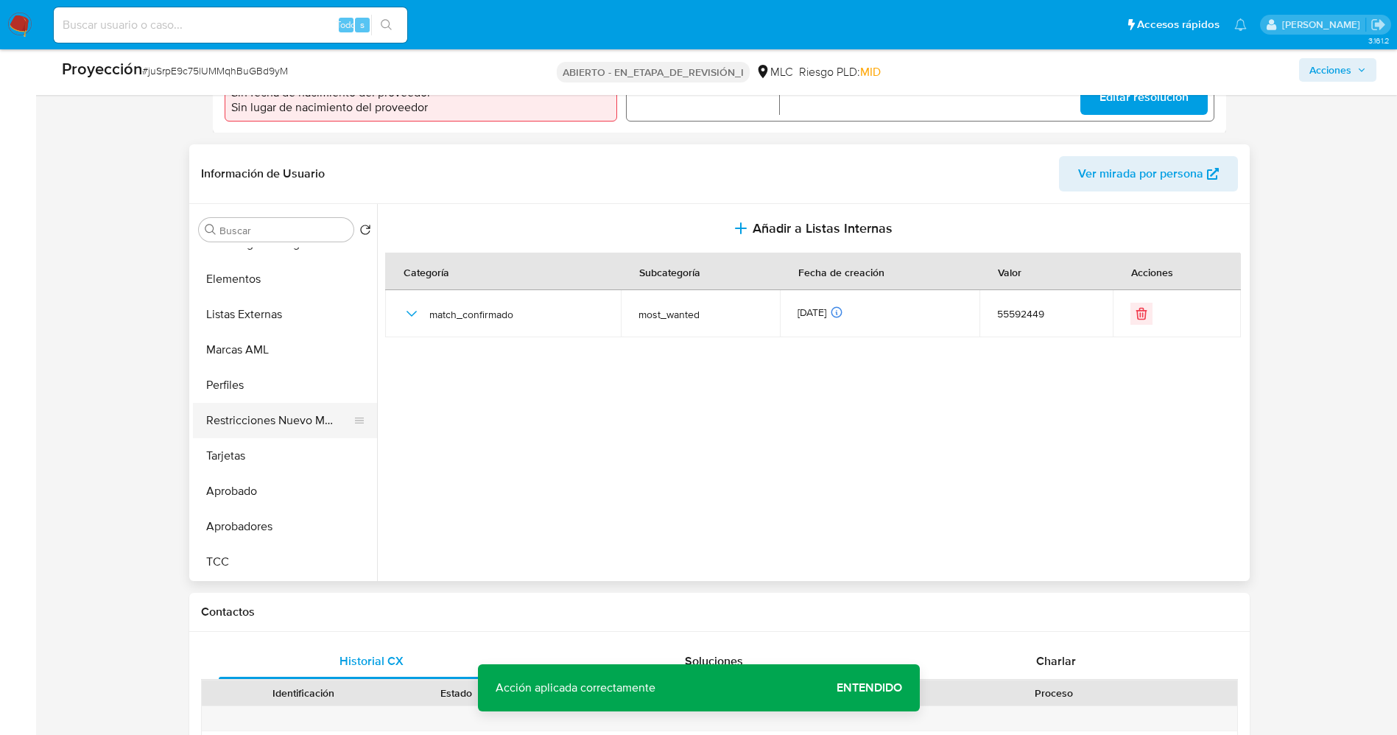
click at [261, 413] on button "Restricciones Nuevo Mundo" at bounding box center [279, 420] width 172 height 35
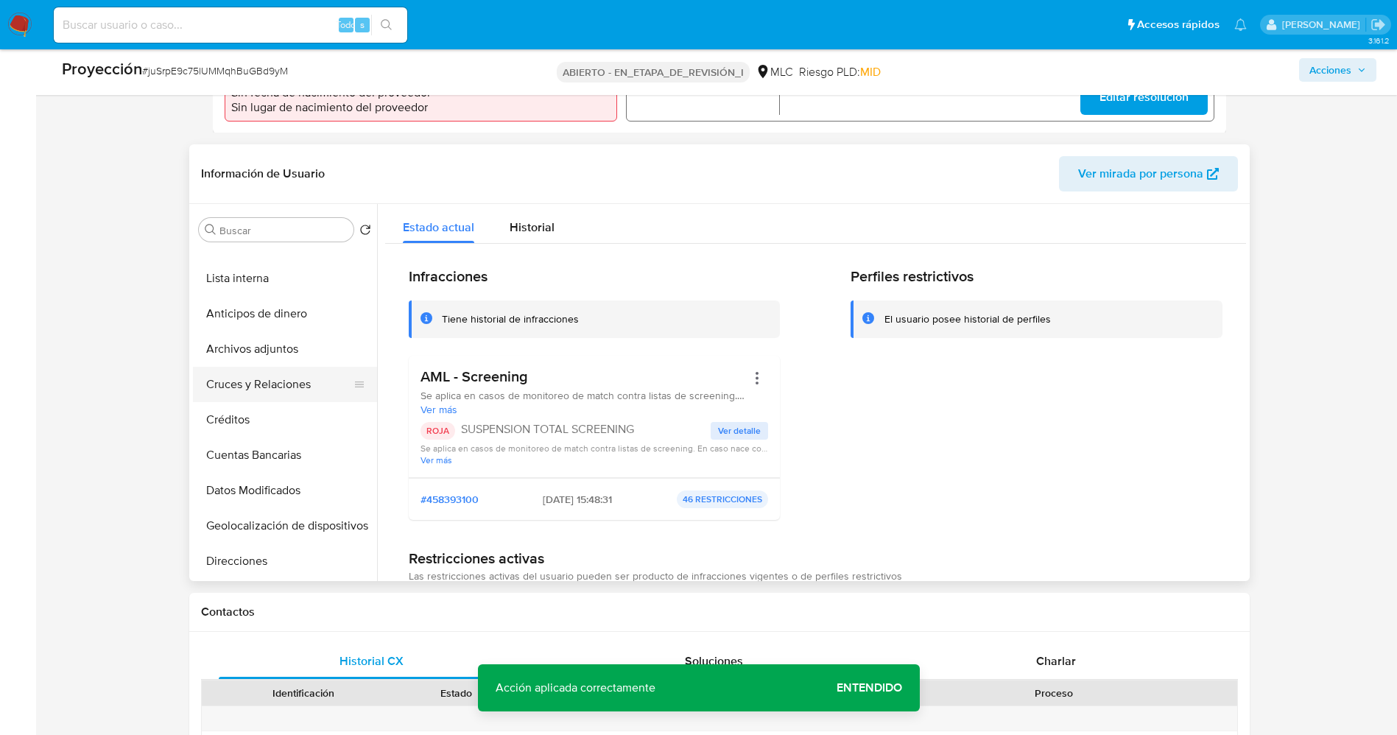
scroll to position [0, 0]
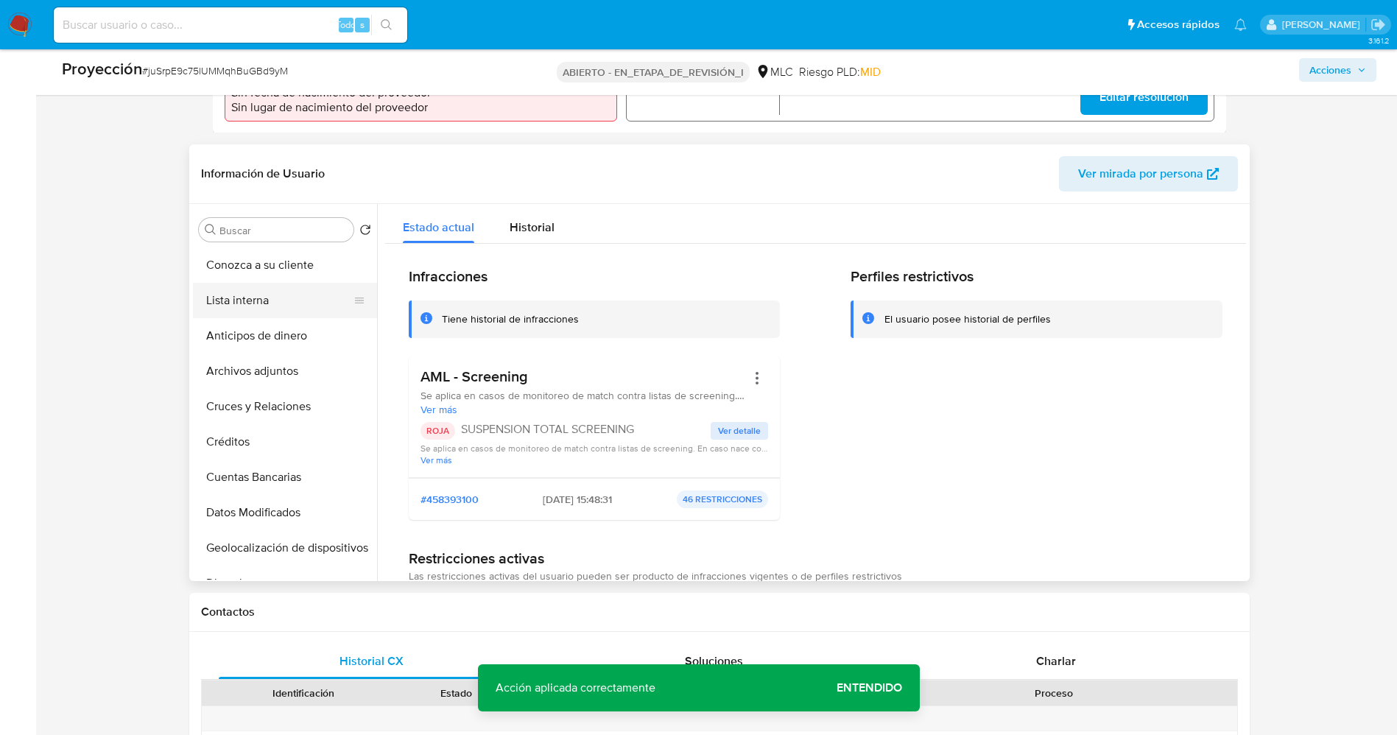
click at [275, 296] on button "Lista interna" at bounding box center [279, 300] width 172 height 35
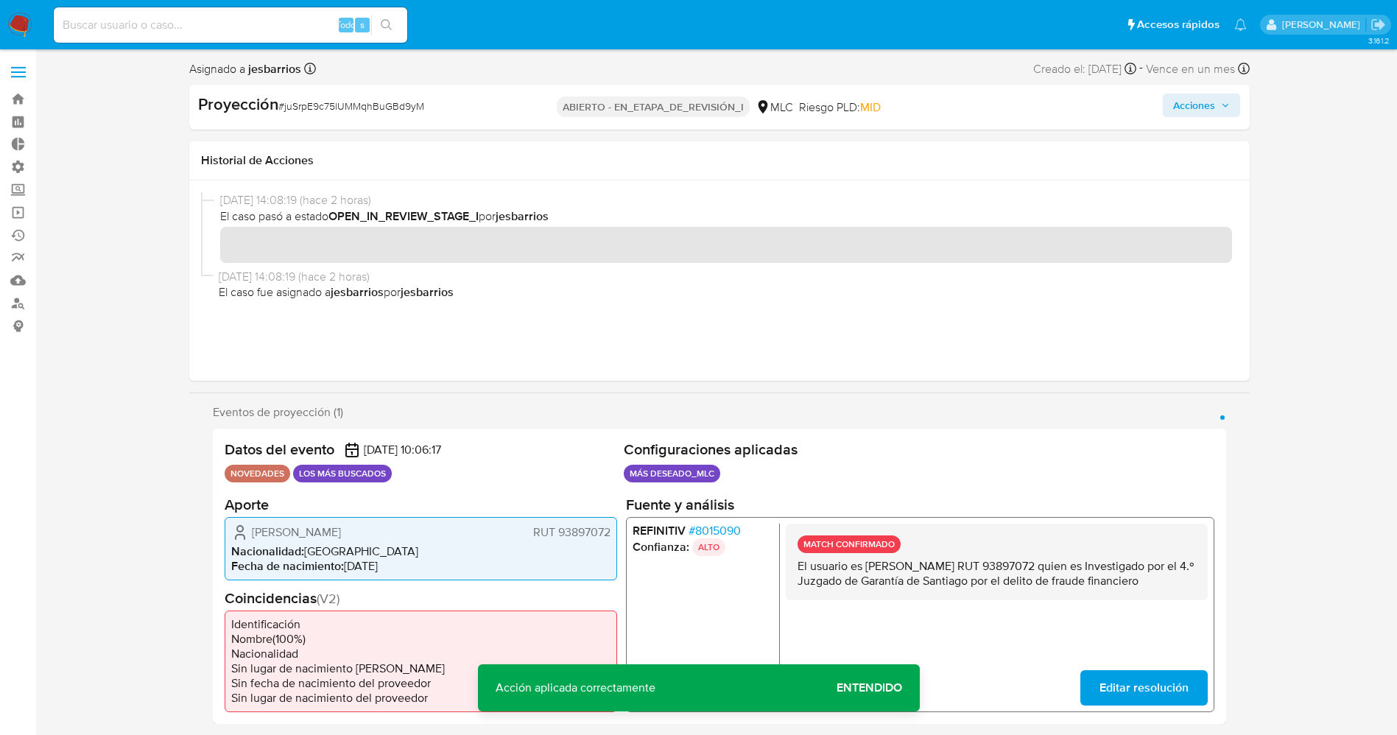
click at [1198, 95] on font "Acciones" at bounding box center [1194, 106] width 42 height 24
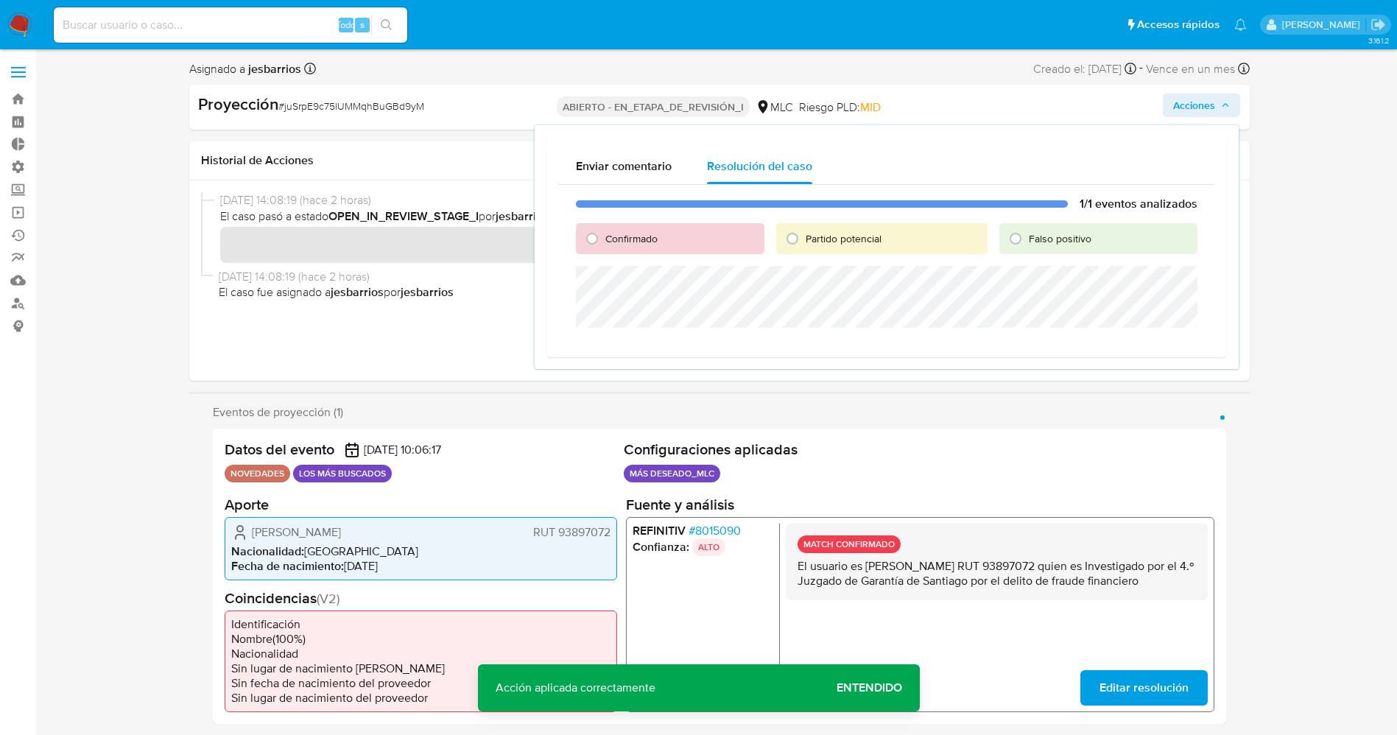
click at [801, 225] on div "Partido potencial" at bounding box center [881, 238] width 211 height 31
click at [804, 237] on label "Partido potencial" at bounding box center [842, 239] width 77 height 14
click at [804, 237] on input "Partido potencial" at bounding box center [793, 239] width 24 height 24
radio input "true"
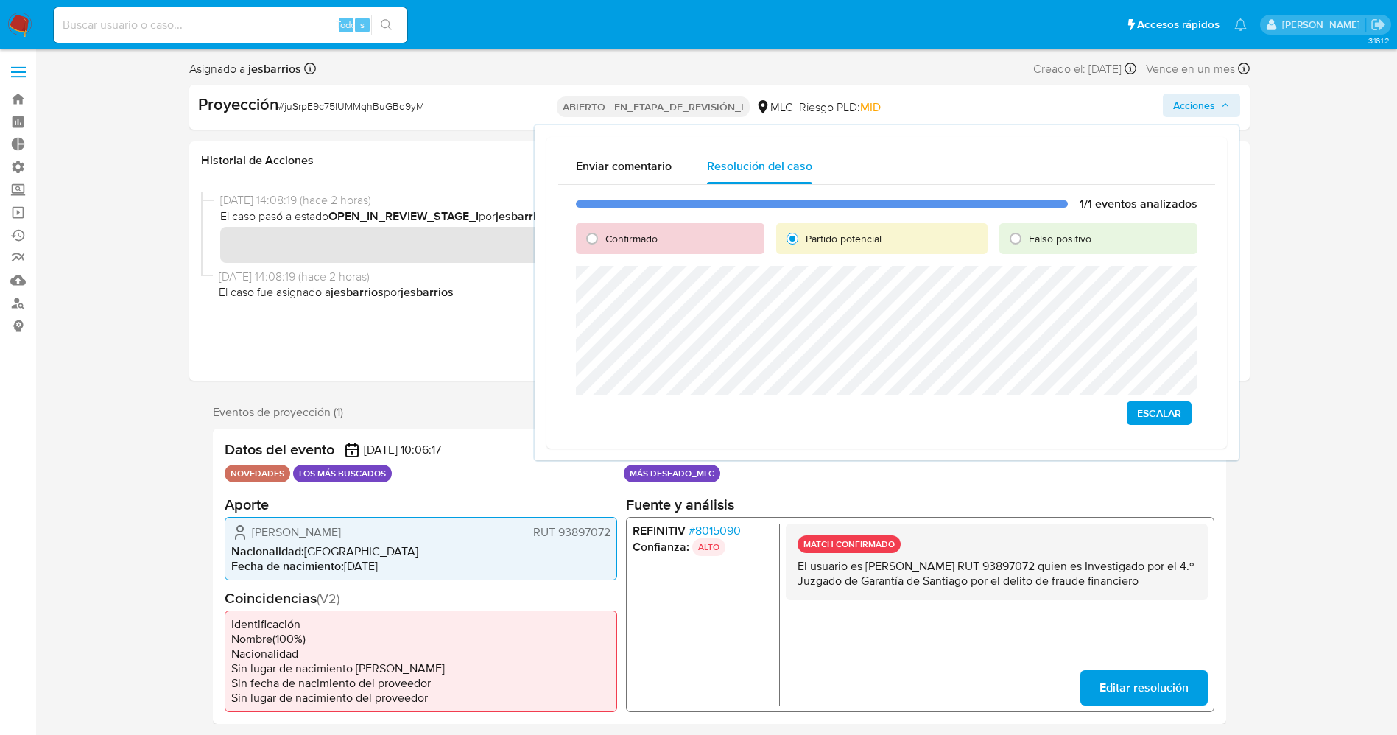
click at [1165, 412] on span "Escalar" at bounding box center [1159, 413] width 44 height 21
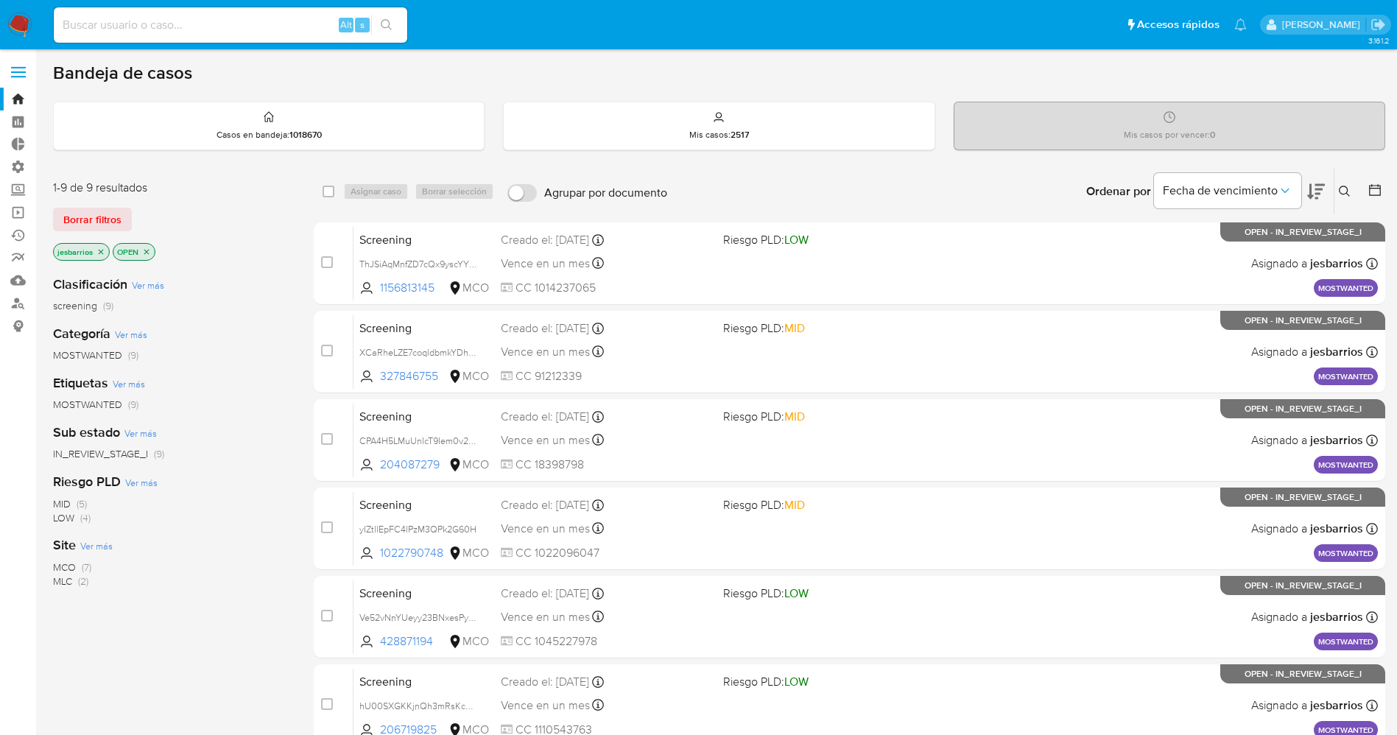
click at [18, 17] on img at bounding box center [19, 25] width 25 height 25
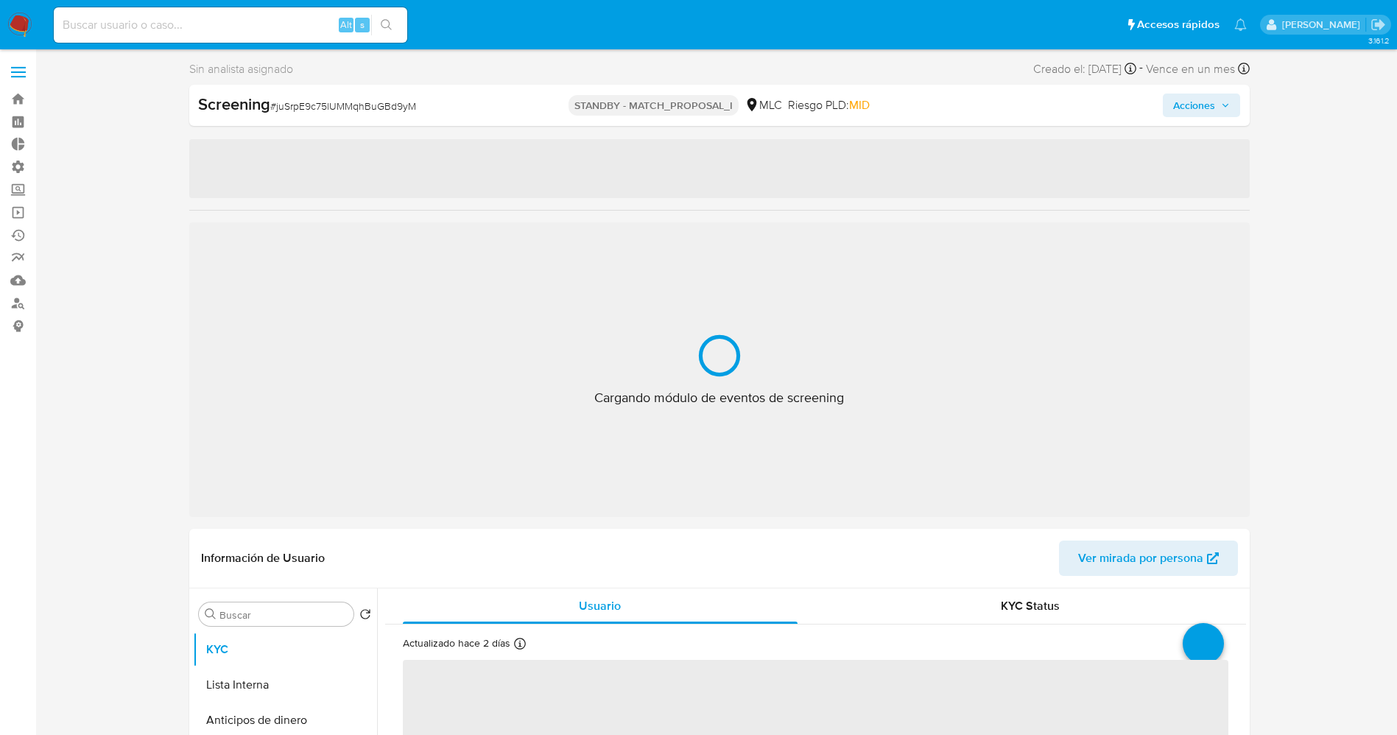
select select "10"
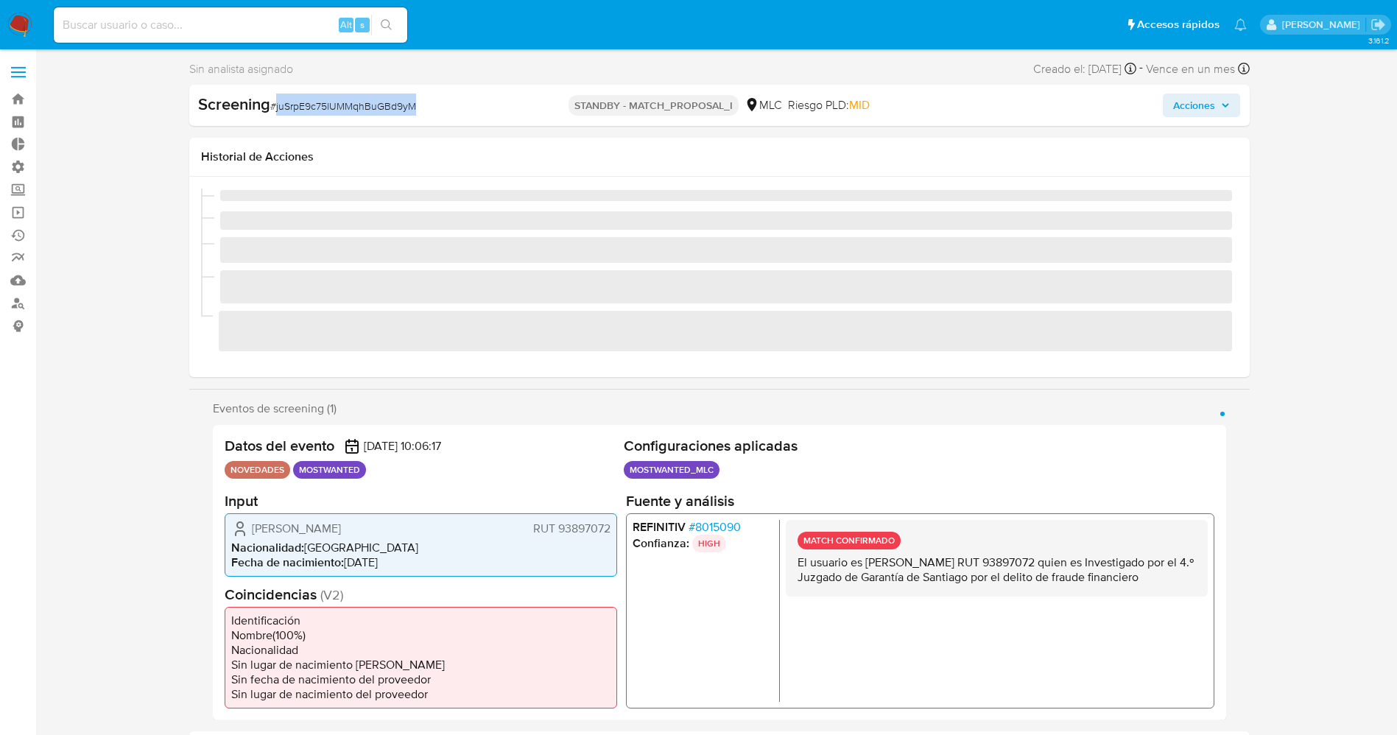
drag, startPoint x: 274, startPoint y: 108, endPoint x: 419, endPoint y: 108, distance: 145.1
click at [419, 108] on div "Screening # juSrpE9c75lUMMqhBuGBd9yM" at bounding box center [369, 105] width 342 height 22
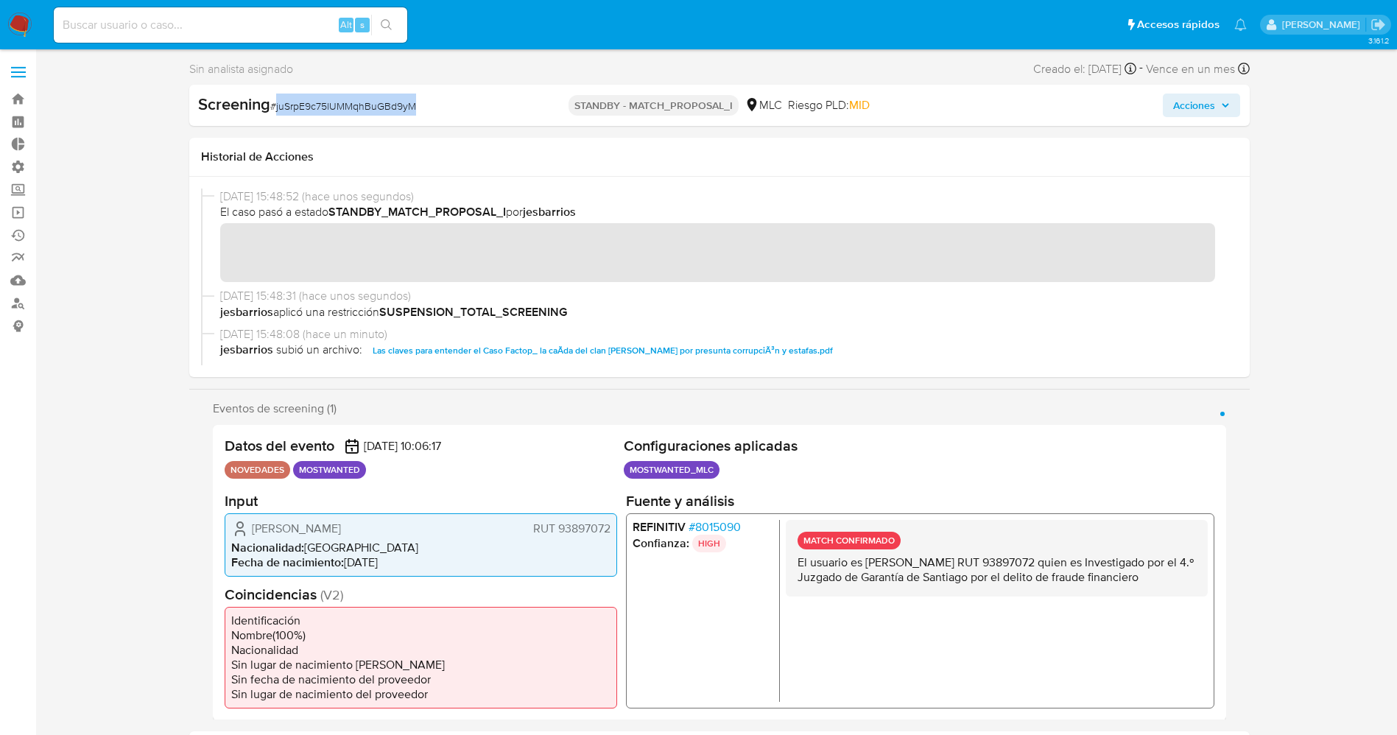
click at [381, 102] on span "# juSrpE9c75lUMMqhBuGBd9yM" at bounding box center [343, 106] width 146 height 15
drag, startPoint x: 272, startPoint y: 107, endPoint x: 435, endPoint y: 107, distance: 162.8
click at [435, 107] on div "Screening # juSrpE9c75lUMMqhBuGBd9yM" at bounding box center [369, 105] width 342 height 22
copy span "# juSrpE9c75lUMMqhBuGBd9yM"
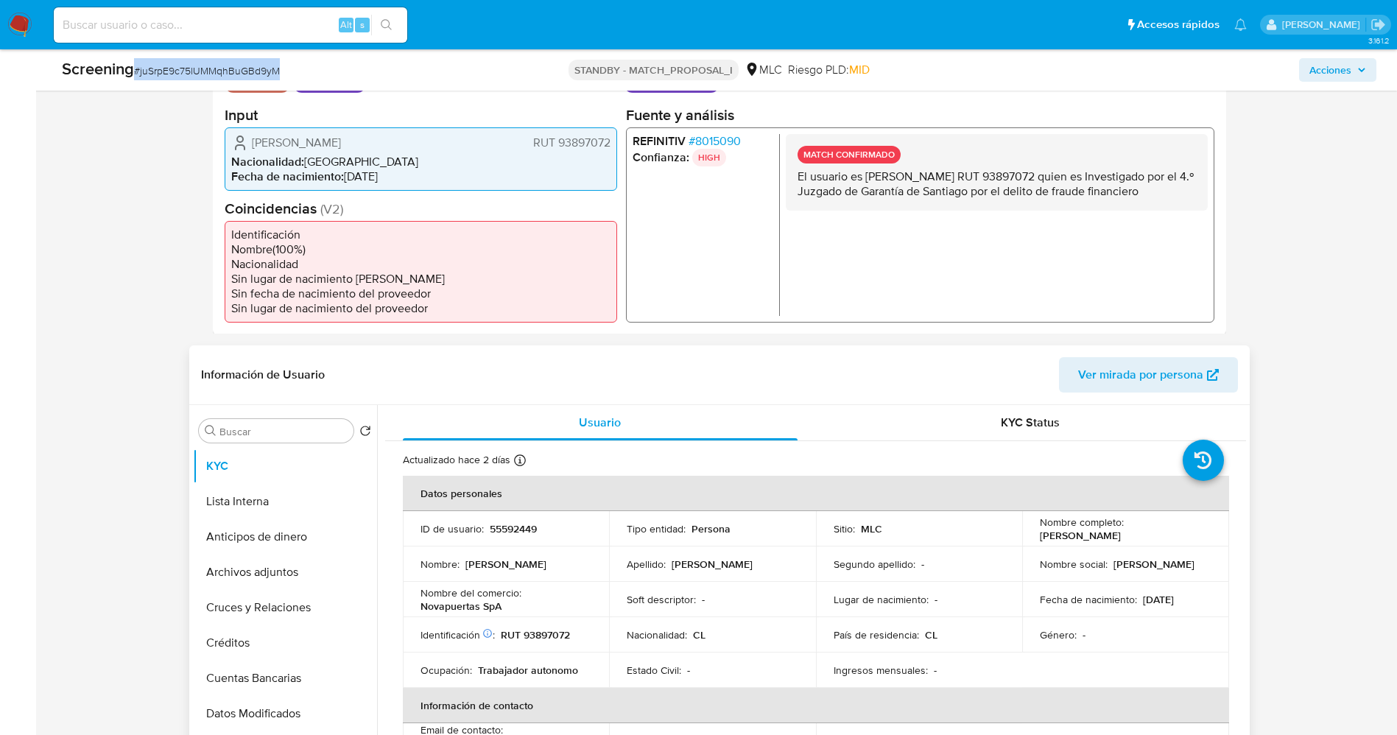
scroll to position [442, 0]
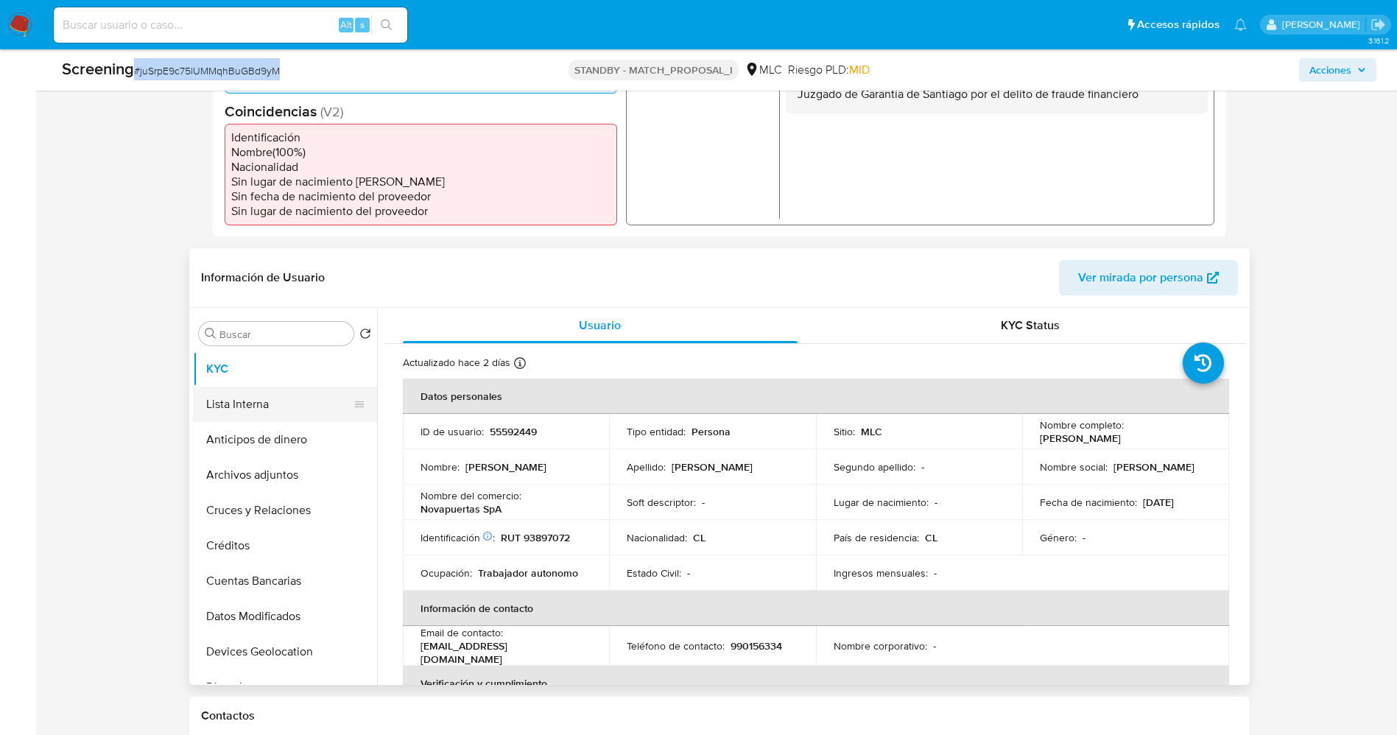
click at [290, 410] on button "Lista Interna" at bounding box center [279, 404] width 172 height 35
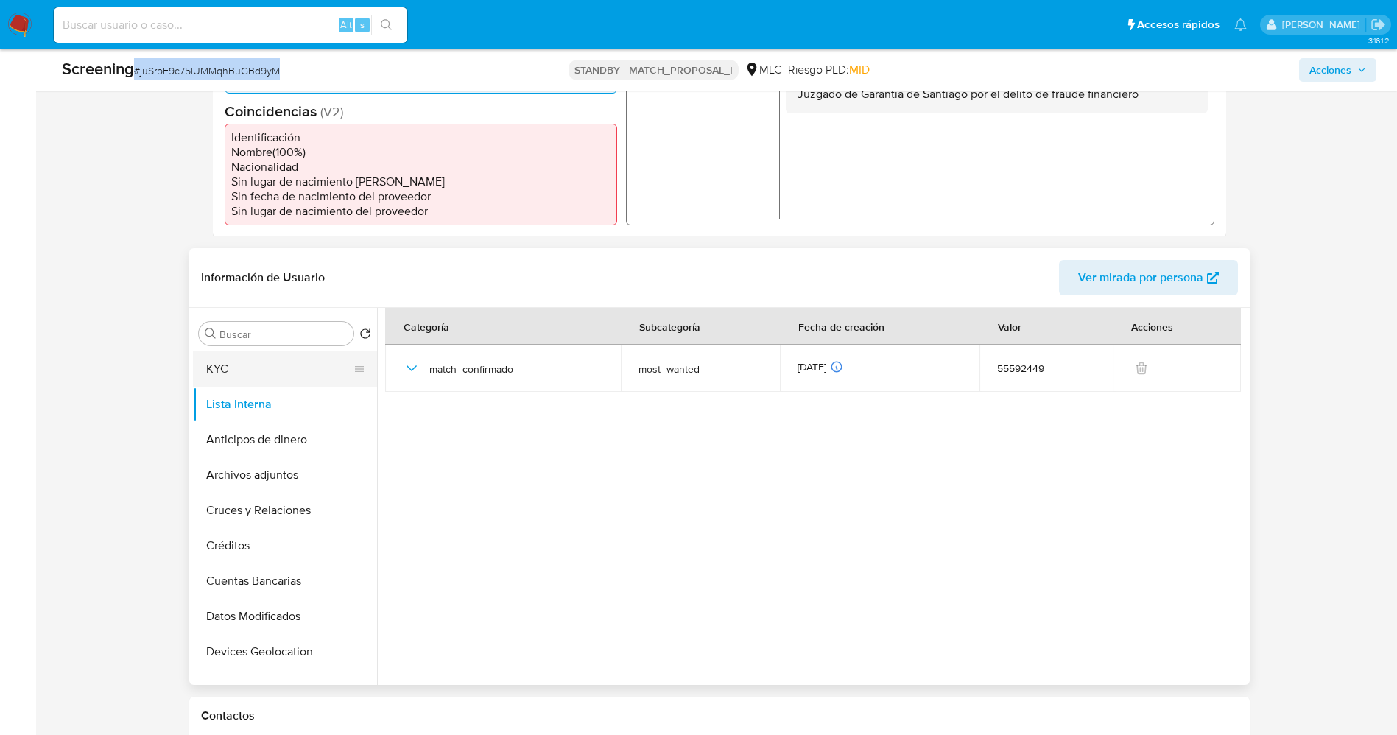
click at [274, 367] on button "KYC" at bounding box center [279, 368] width 172 height 35
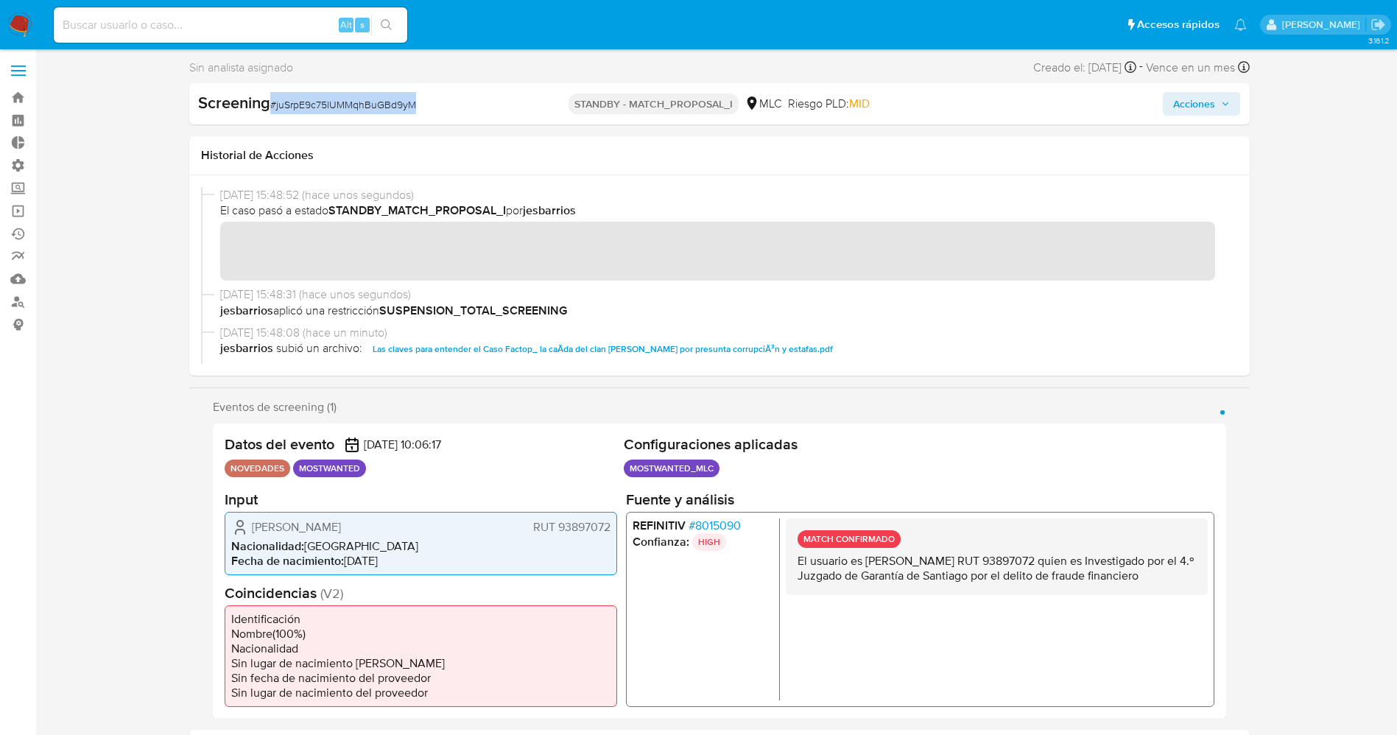
scroll to position [0, 0]
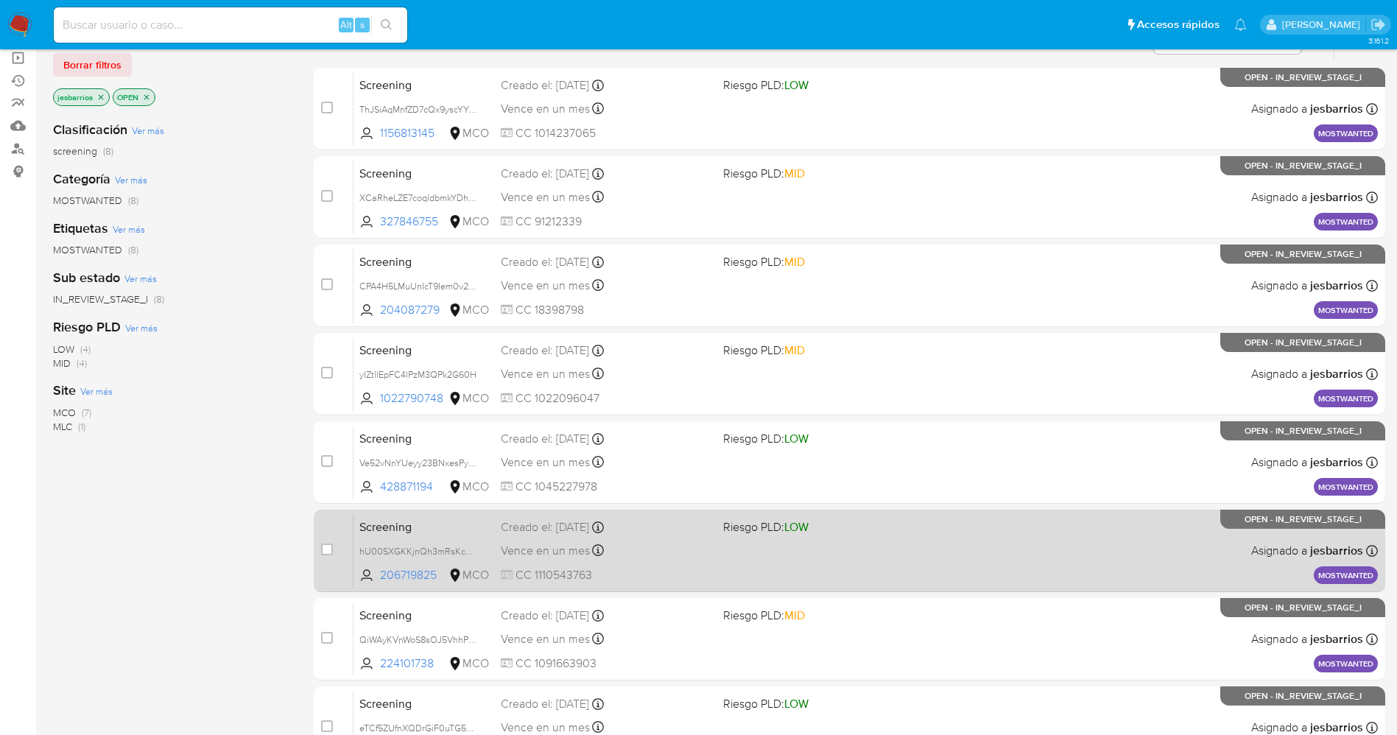
scroll to position [304, 0]
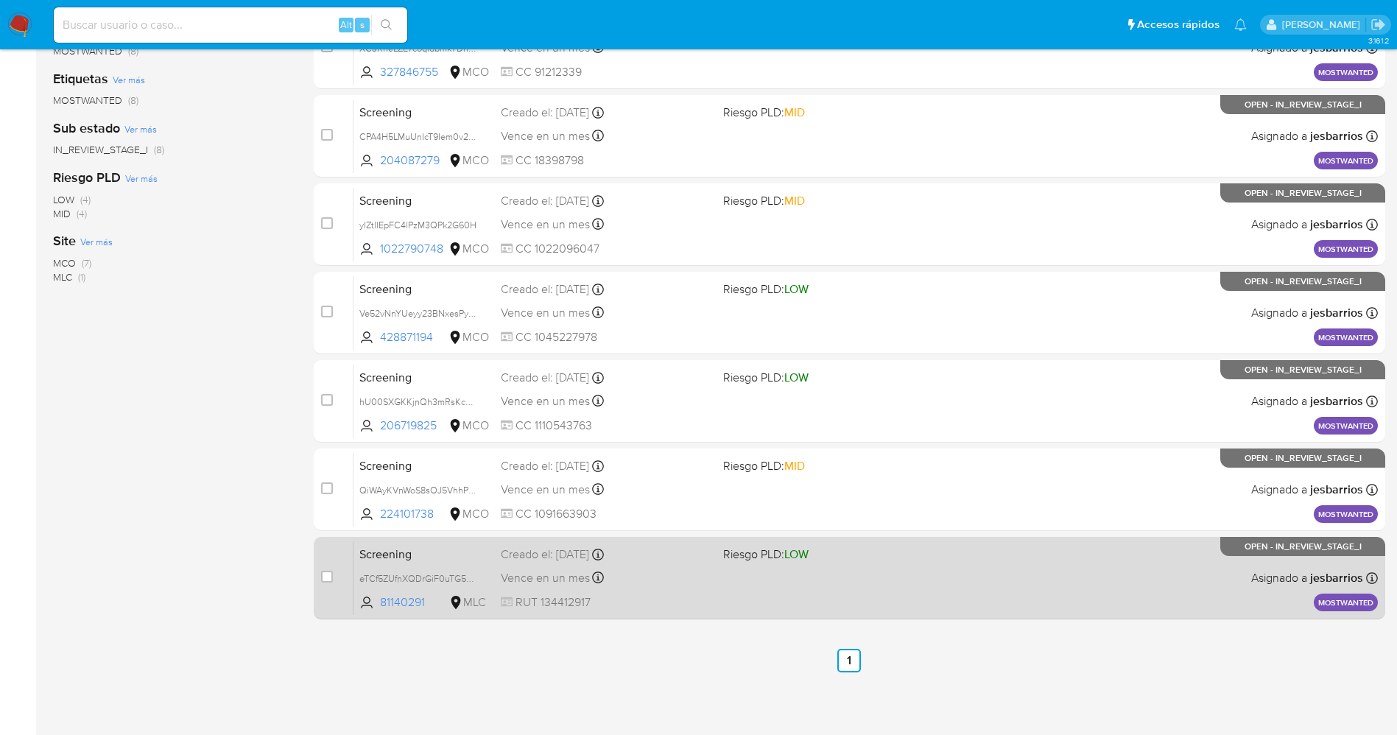
click at [696, 589] on div "Screening eTCf5ZUfnXQDrGiF0uTG5WhI 81140291 MLC Riesgo PLD: LOW Creado el: [DAT…" at bounding box center [866, 578] width 1025 height 74
click at [734, 583] on div "Screening eTCf5ZUfnXQDrGiF0uTG5WhI 81140291 MLC Riesgo PLD: LOW Creado el: [DAT…" at bounding box center [866, 578] width 1025 height 74
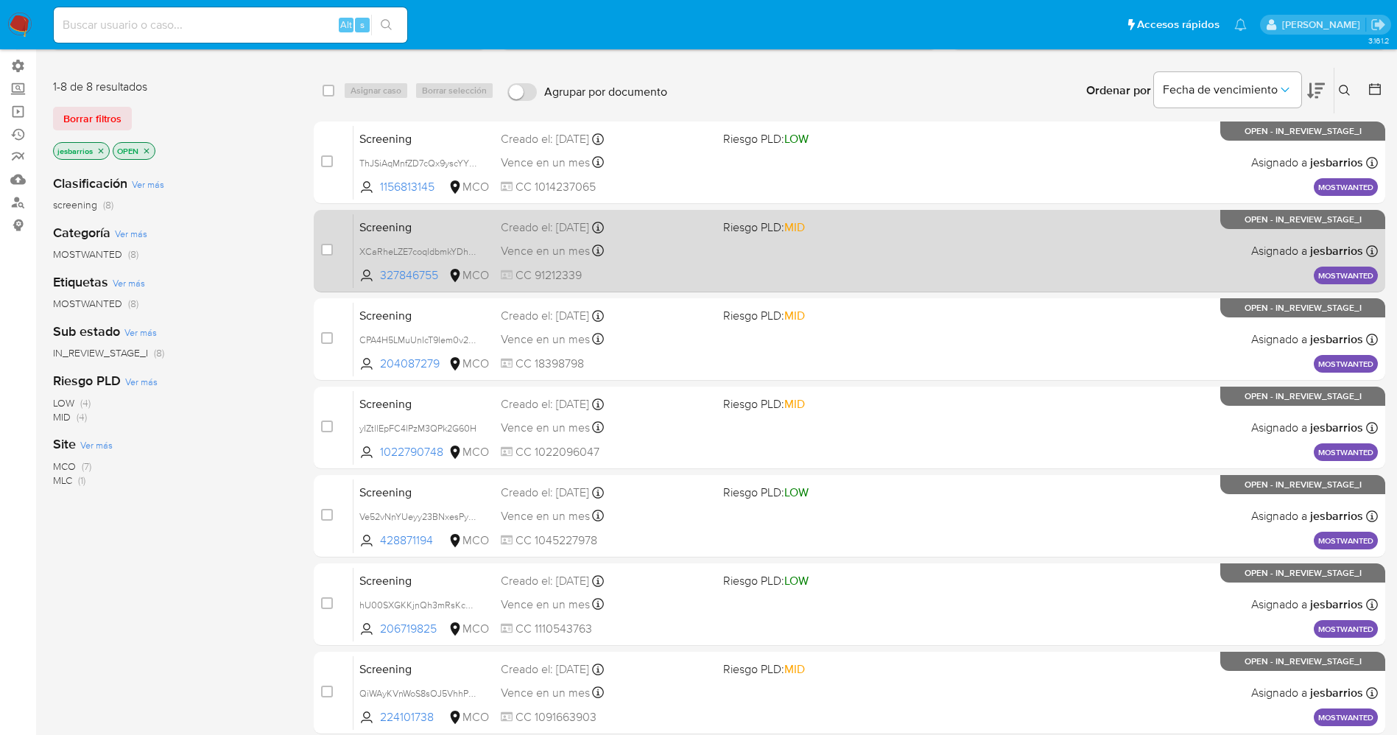
scroll to position [0, 0]
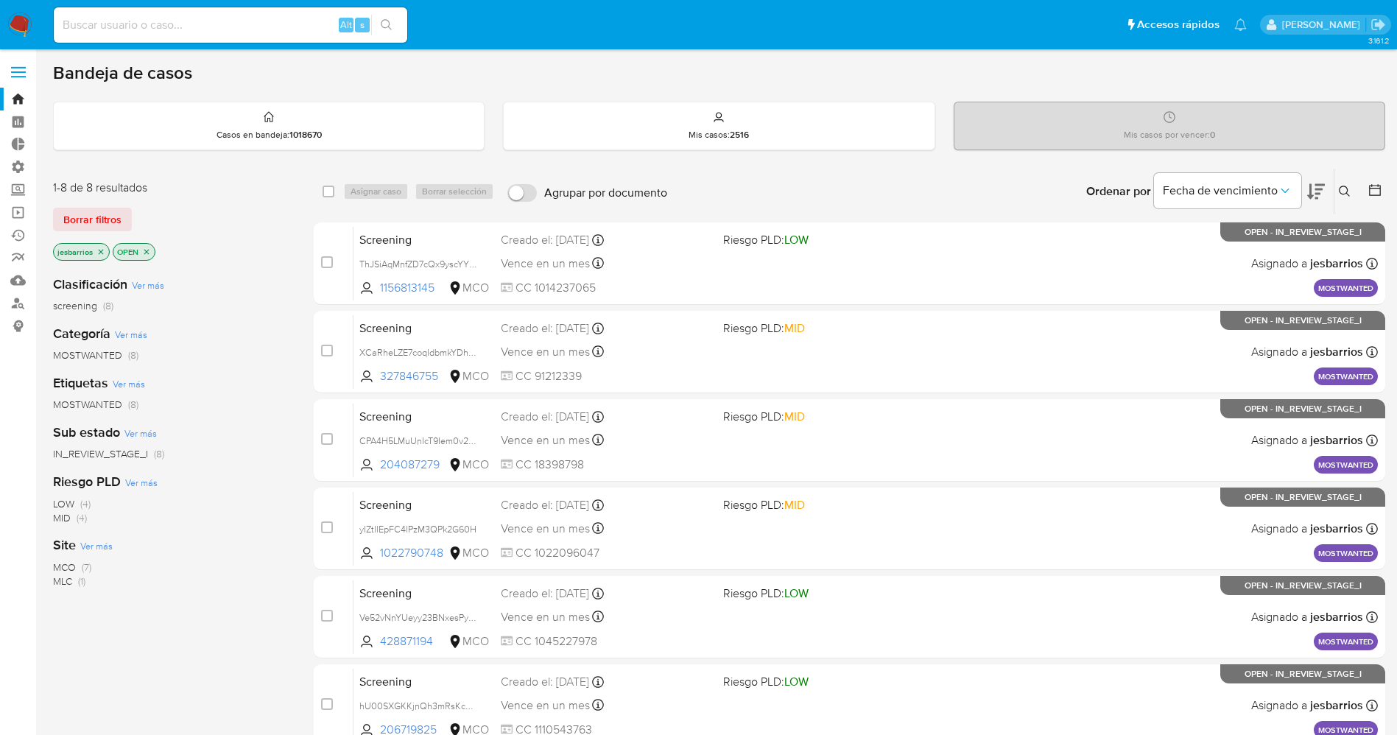
click at [16, 27] on img at bounding box center [19, 25] width 25 height 25
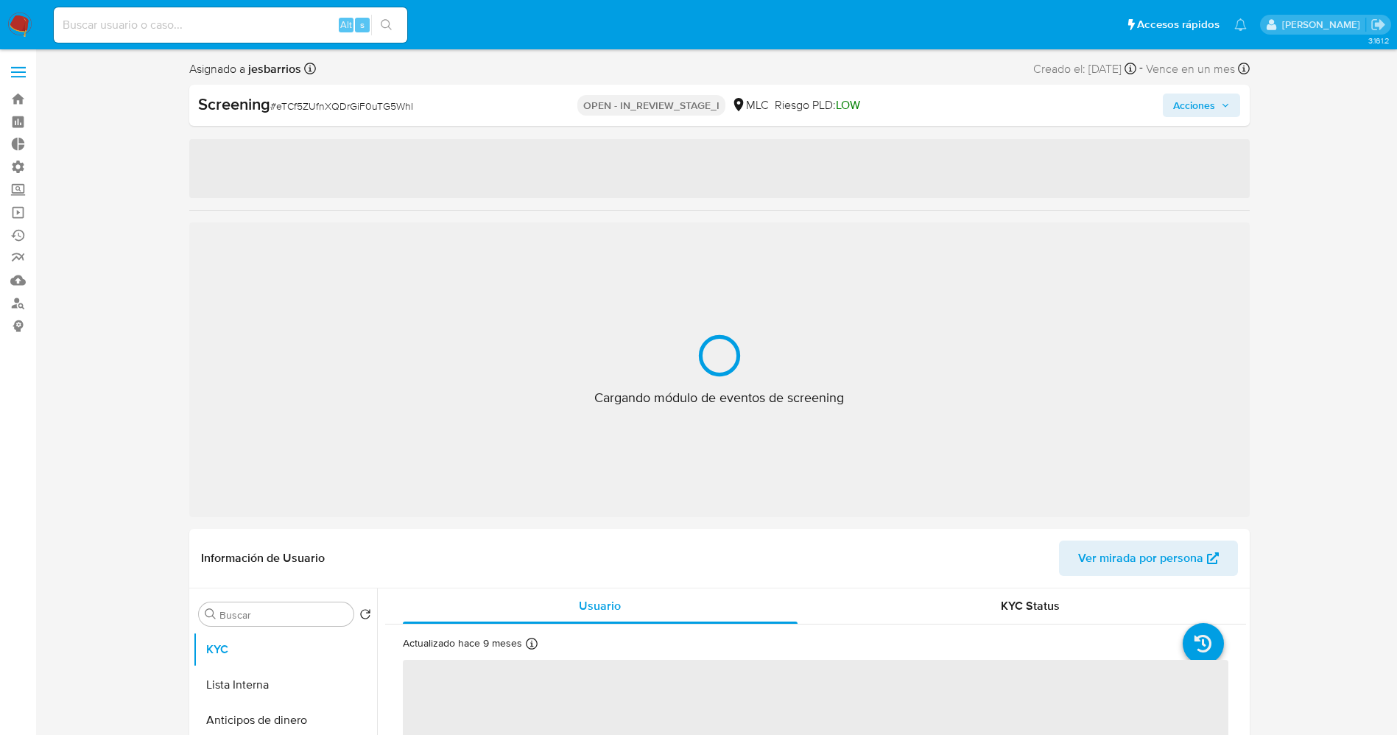
select select "10"
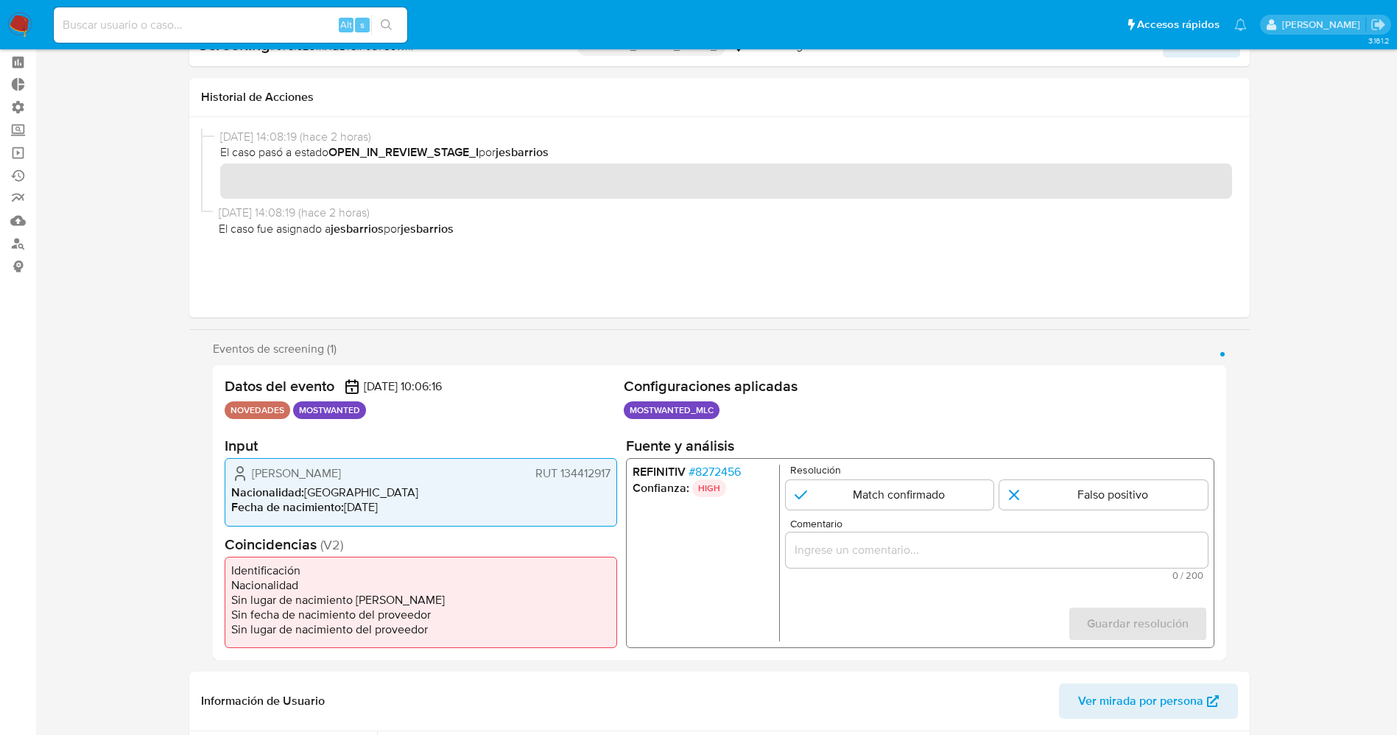
scroll to position [110, 0]
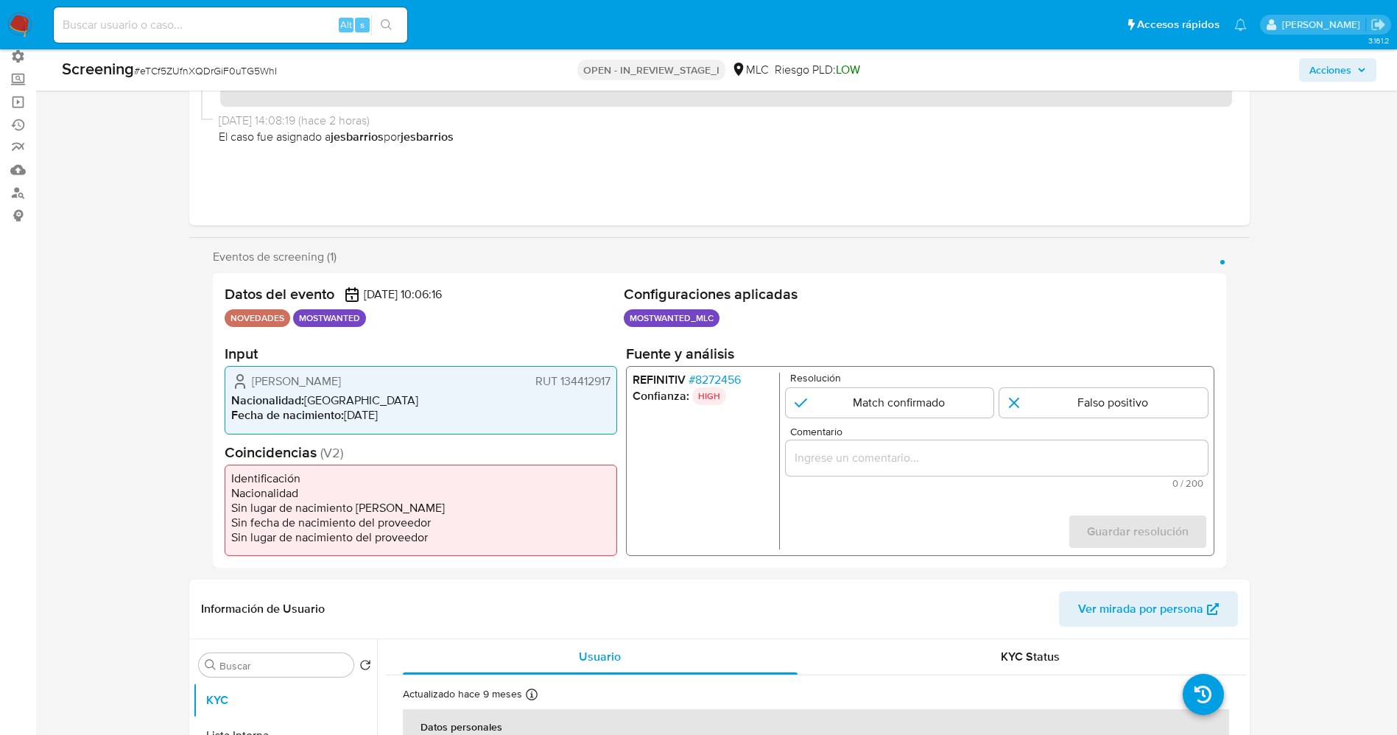
click at [729, 379] on span "# 8272456" at bounding box center [714, 380] width 52 height 15
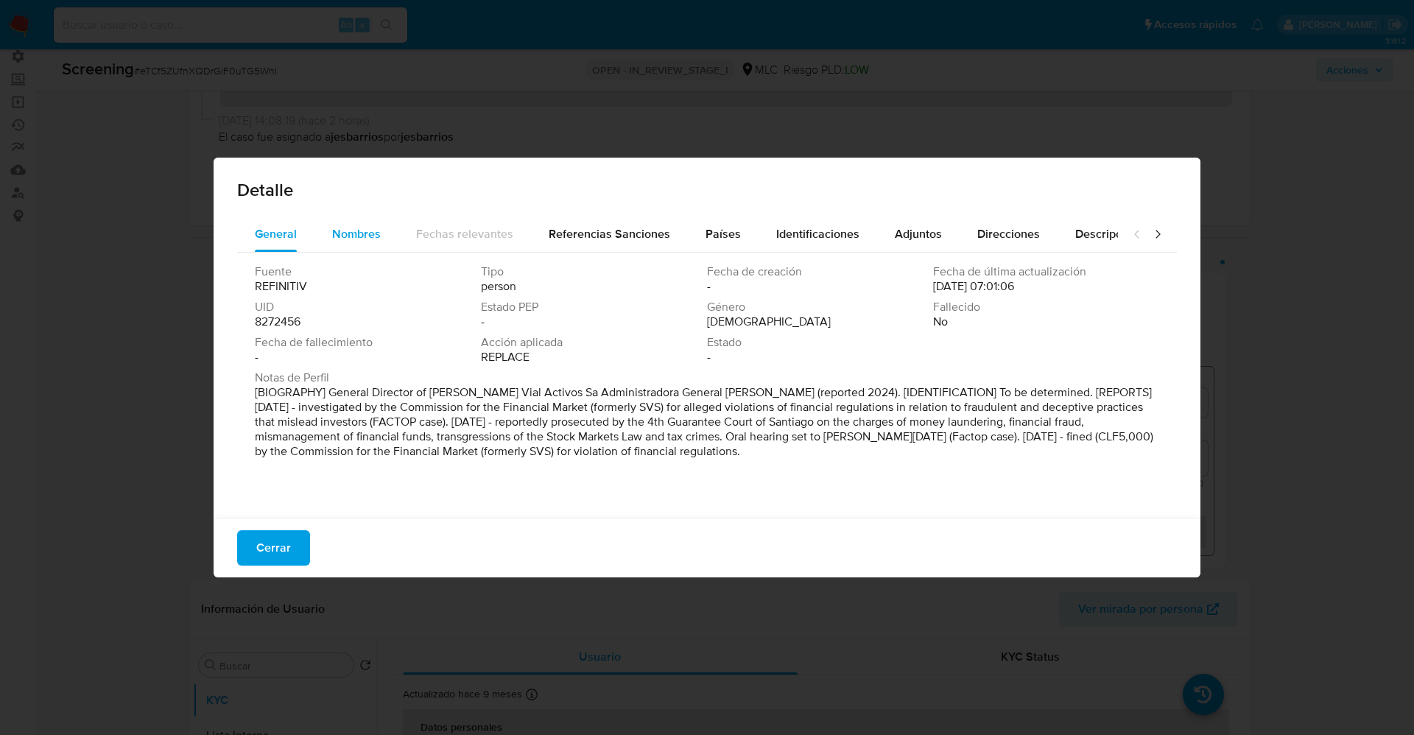
click at [375, 235] on span "Nombres" at bounding box center [356, 233] width 49 height 17
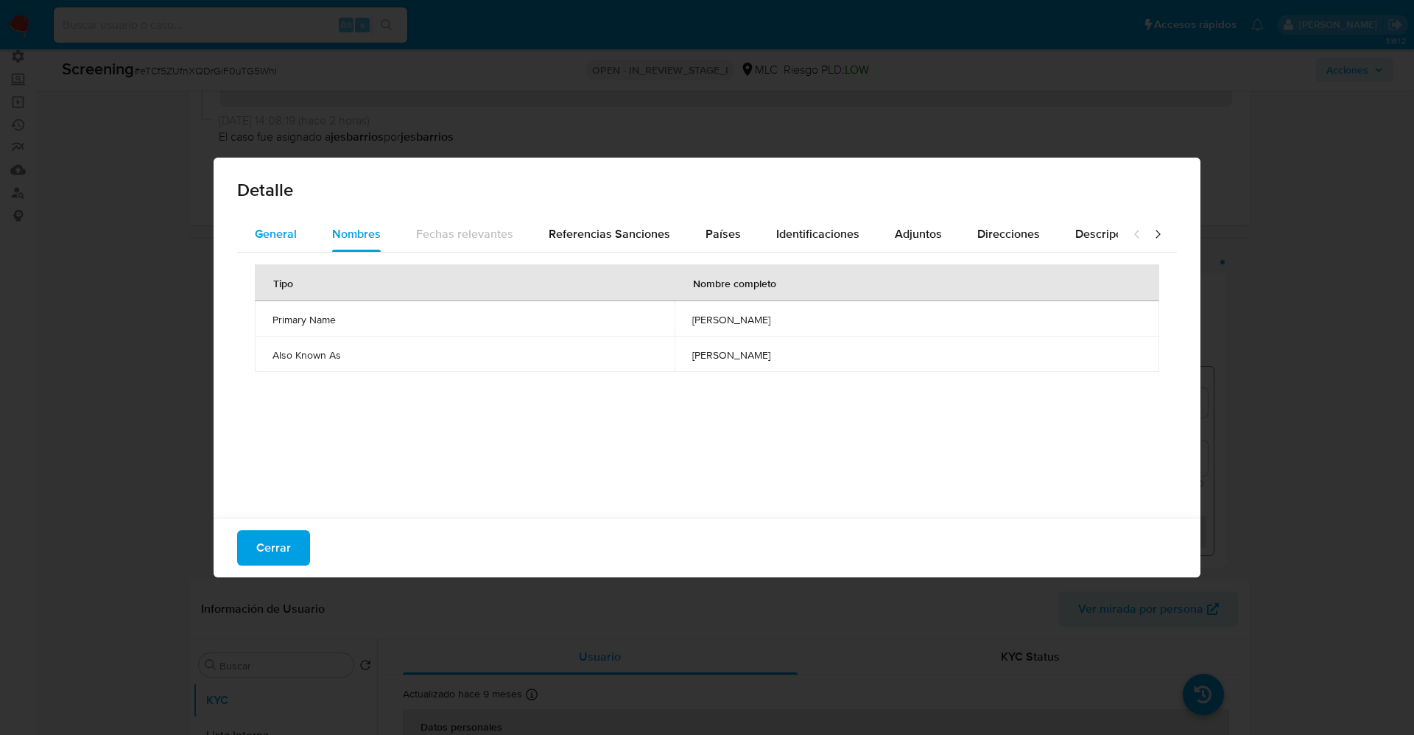
click at [278, 233] on span "General" at bounding box center [276, 233] width 42 height 17
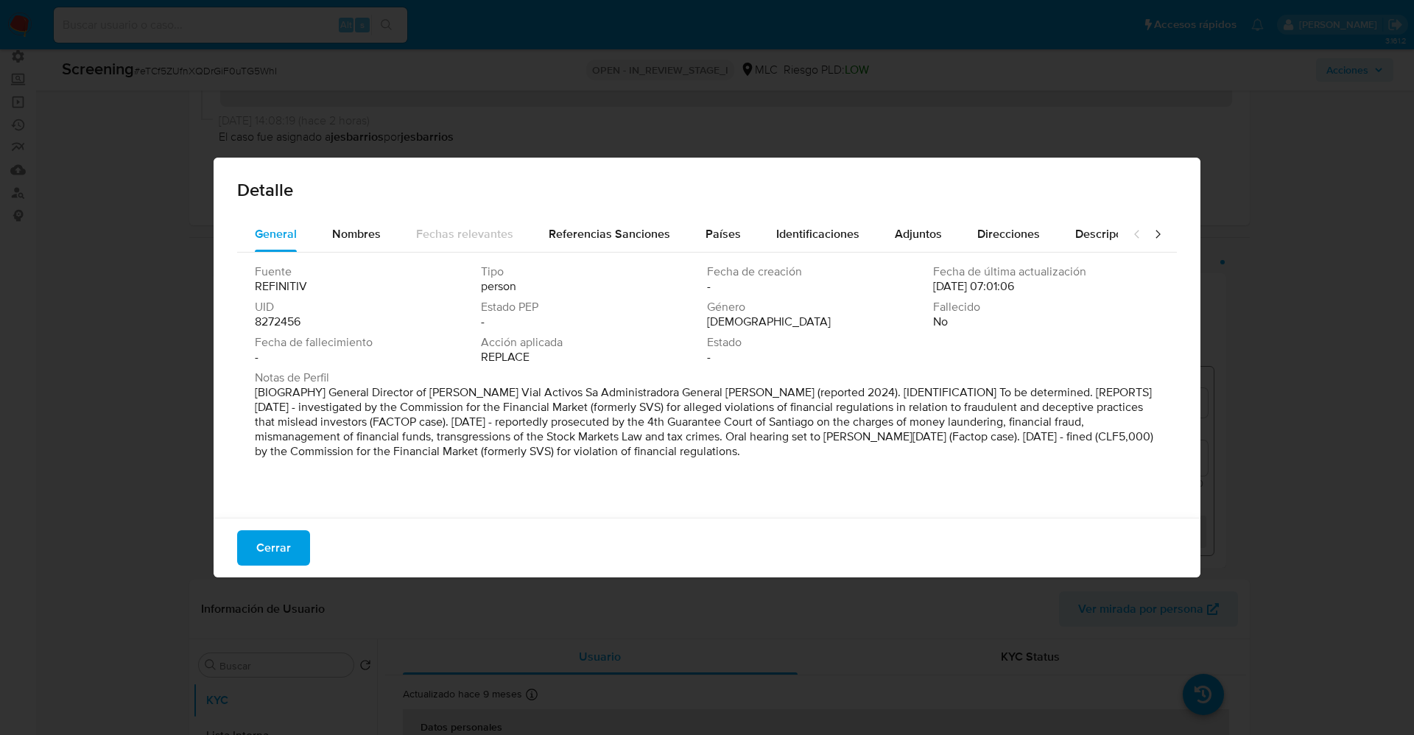
drag, startPoint x: 247, startPoint y: 389, endPoint x: 768, endPoint y: 453, distance: 524.7
click at [768, 453] on div "Fuente REFINITIV Tipo person Fecha de creación - Fecha de última actualización …" at bounding box center [707, 382] width 940 height 258
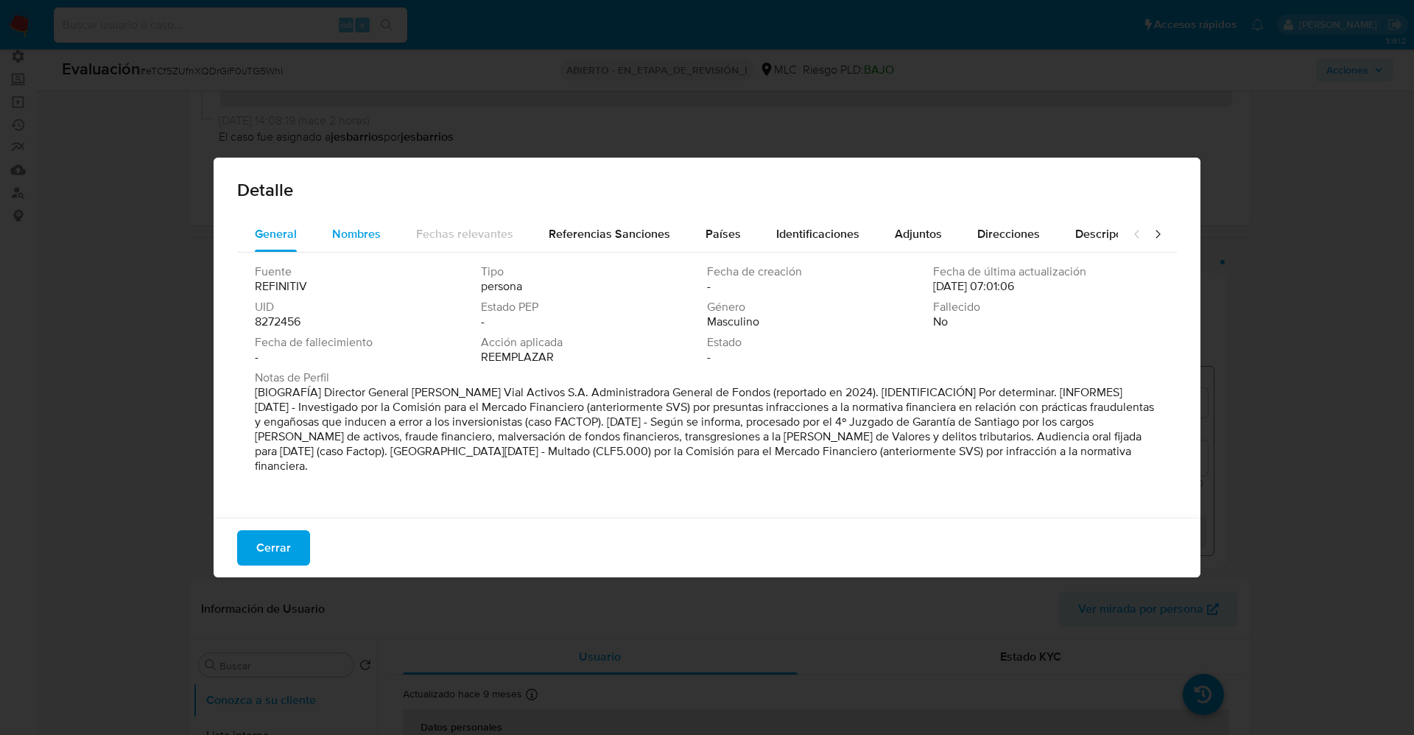
click at [369, 243] on div "Nombres" at bounding box center [356, 234] width 49 height 35
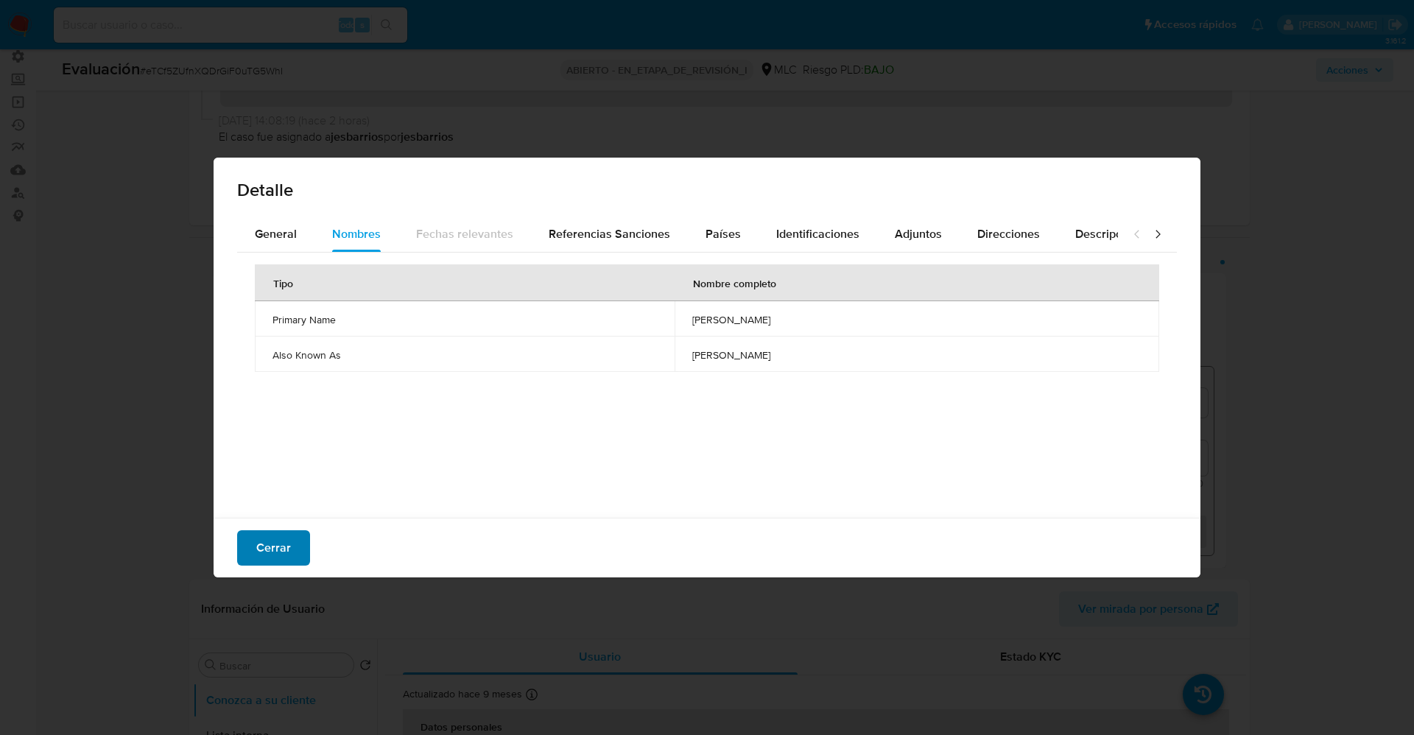
click at [261, 551] on span "Cerrar" at bounding box center [273, 548] width 35 height 32
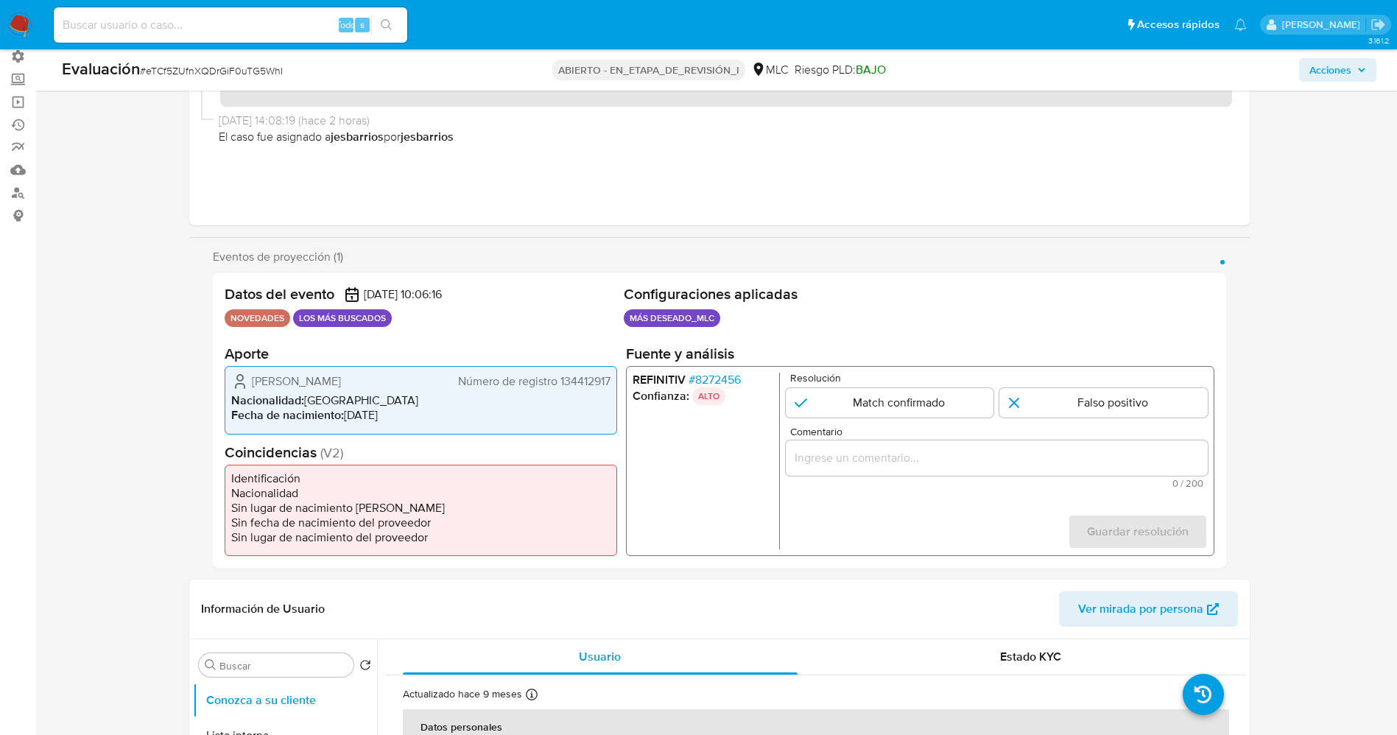
drag, startPoint x: 245, startPoint y: 380, endPoint x: 409, endPoint y: 370, distance: 163.8
click at [409, 370] on div "[PERSON_NAME] Número de registro 134412917 Nacionalidad : [DEMOGRAPHIC_DATA] Fe…" at bounding box center [421, 400] width 393 height 68
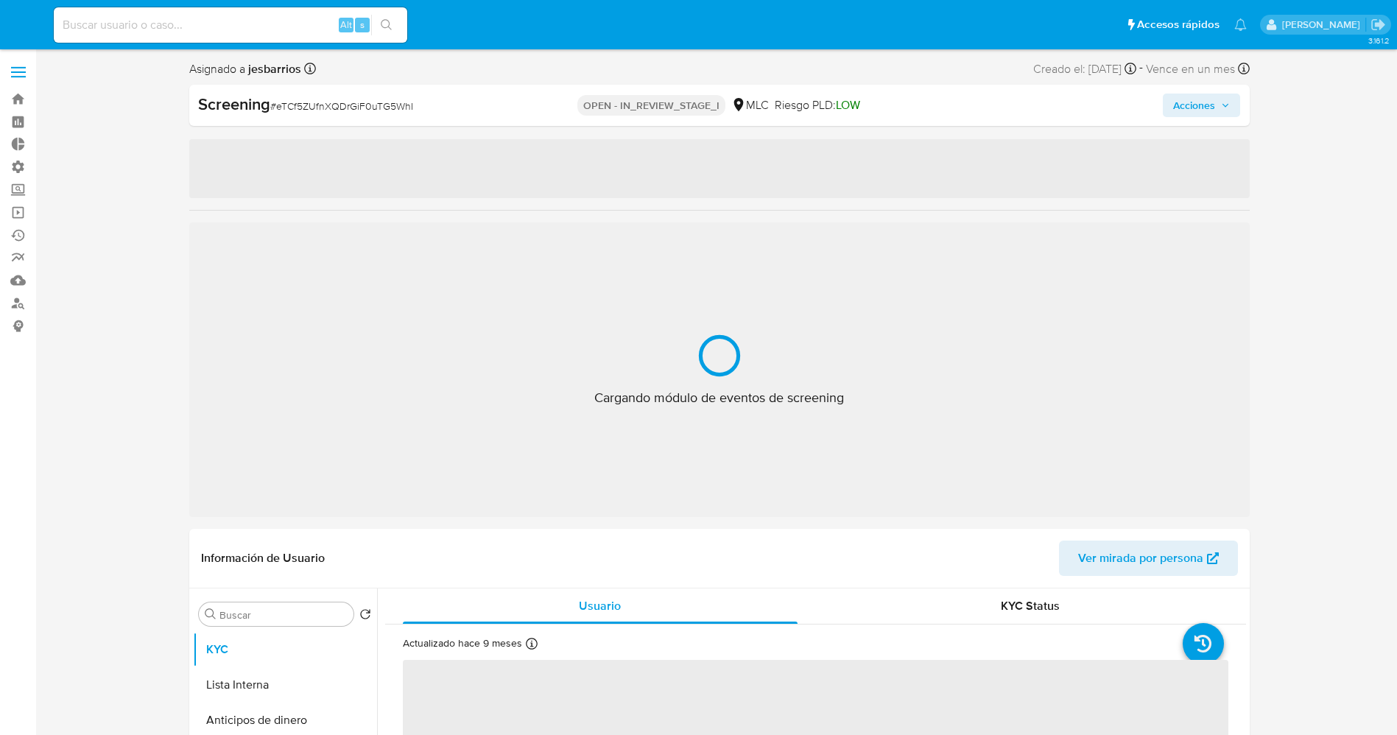
select select "10"
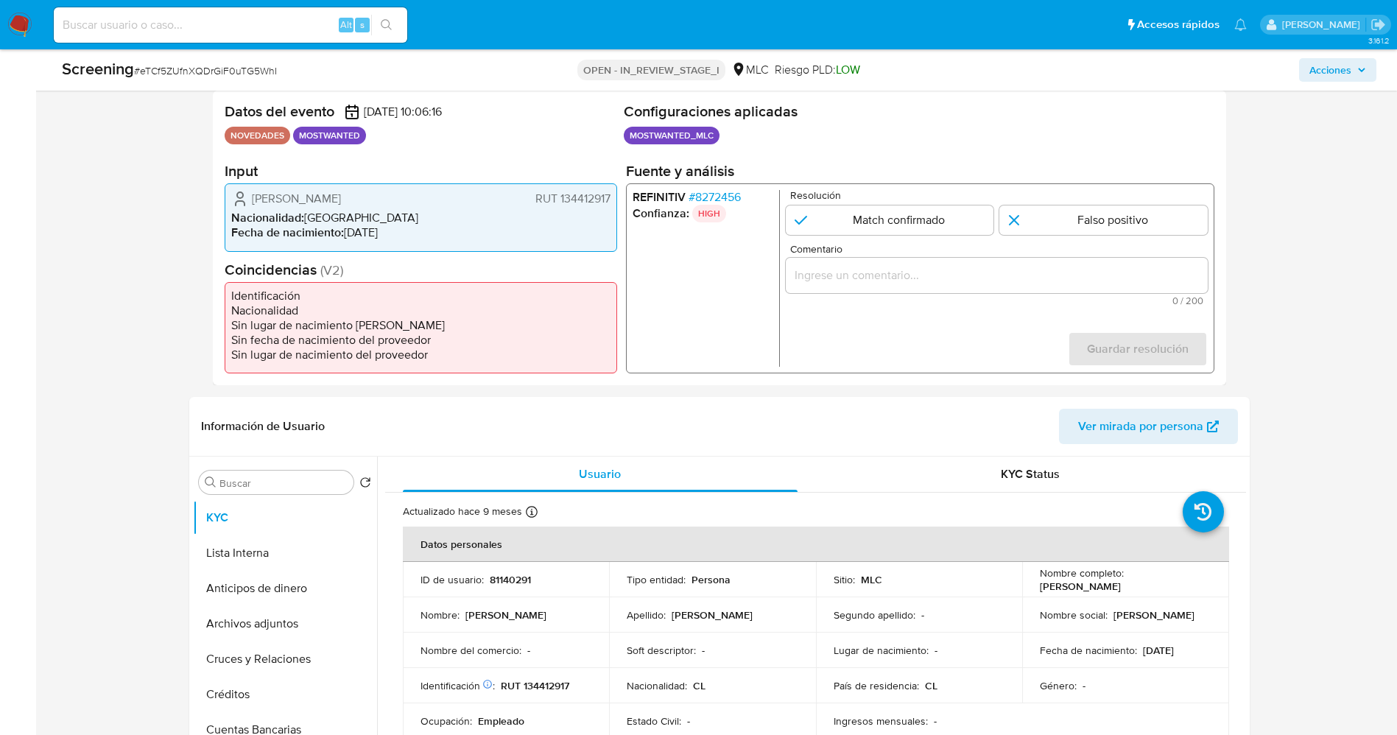
scroll to position [110, 0]
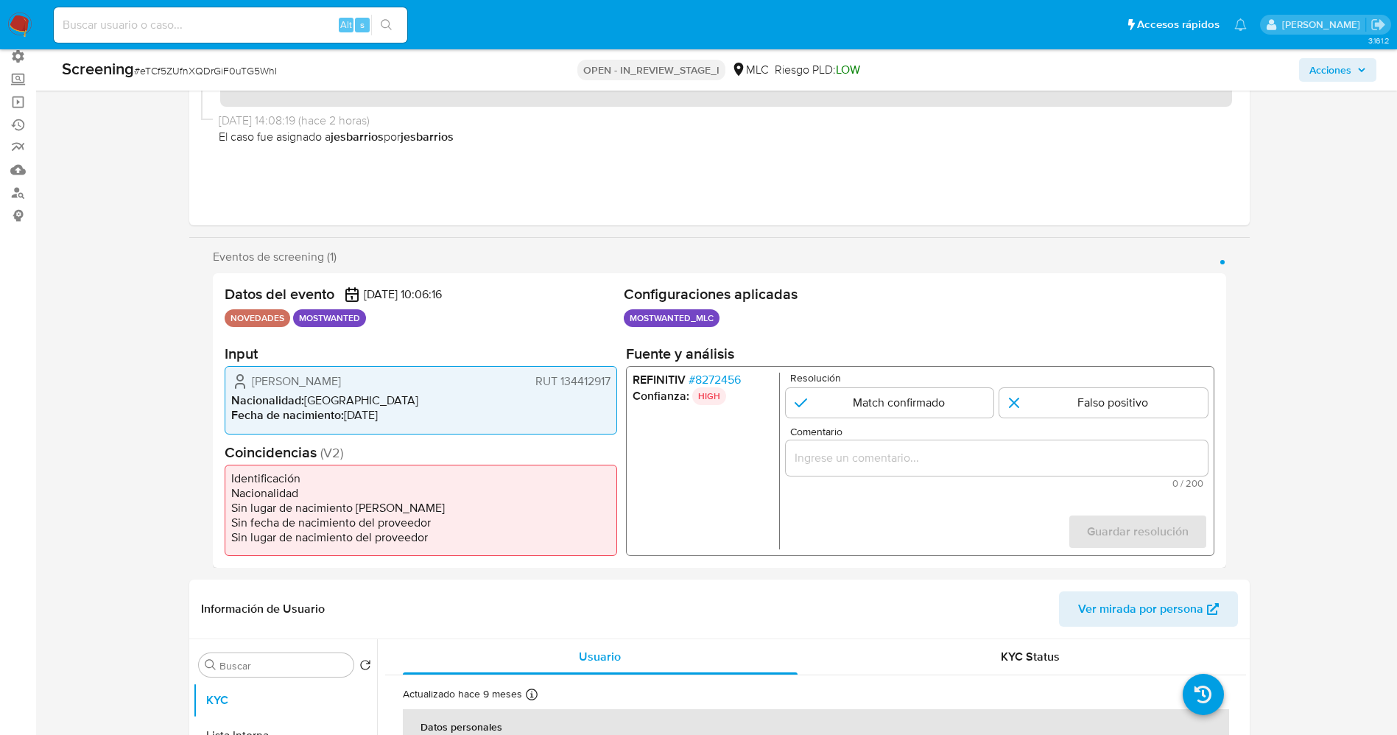
click at [716, 379] on span "# 8272456" at bounding box center [714, 380] width 52 height 15
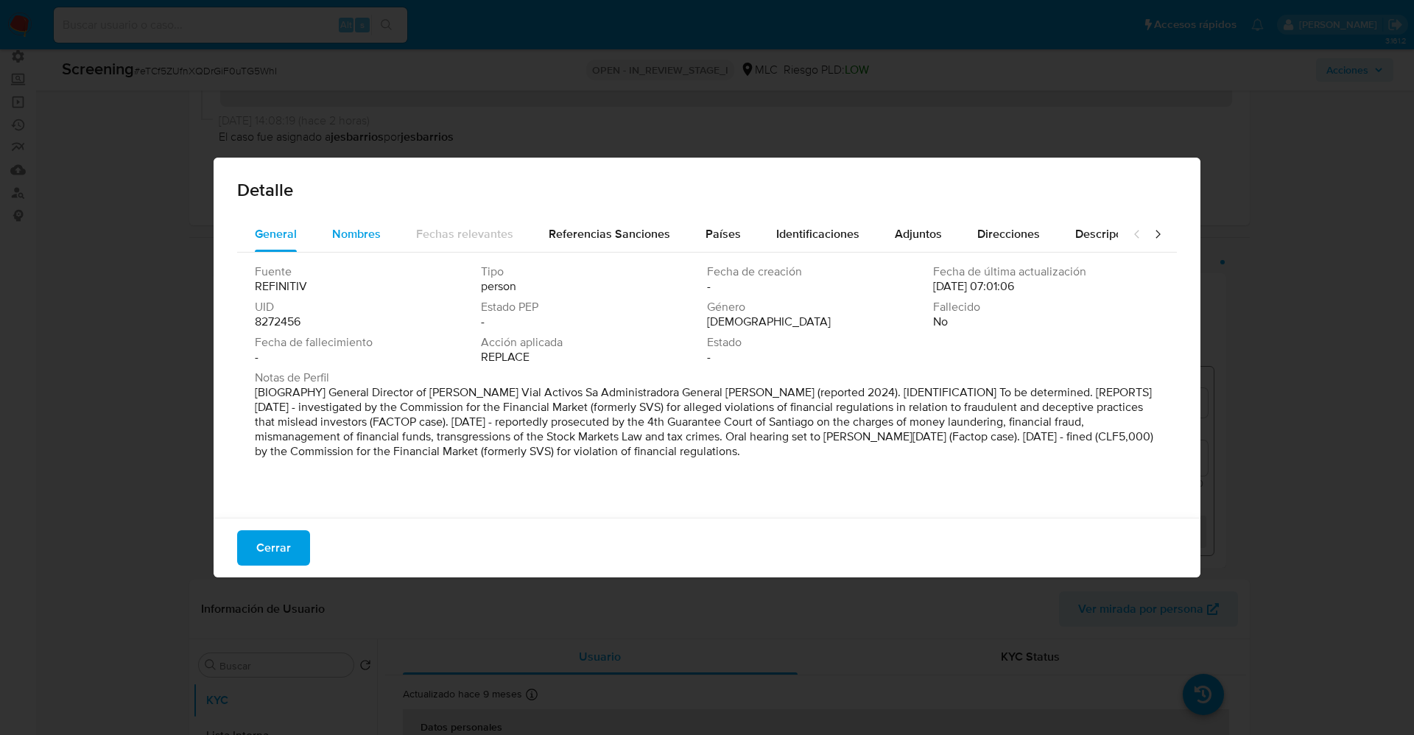
click at [375, 230] on span "Nombres" at bounding box center [356, 233] width 49 height 17
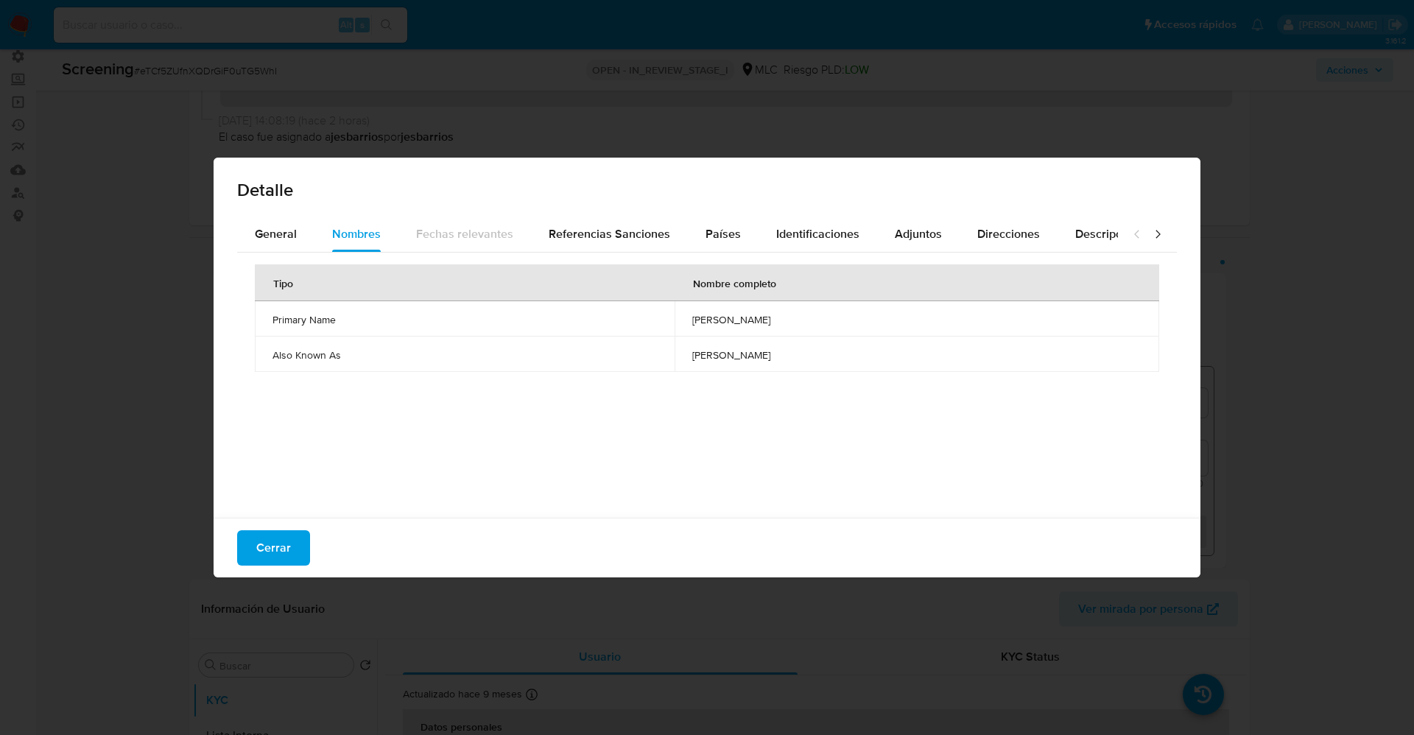
drag, startPoint x: 749, startPoint y: 315, endPoint x: 795, endPoint y: 315, distance: 45.7
click at [795, 315] on td "[PERSON_NAME]" at bounding box center [917, 318] width 485 height 35
click at [254, 562] on button "Cerrar" at bounding box center [273, 547] width 73 height 35
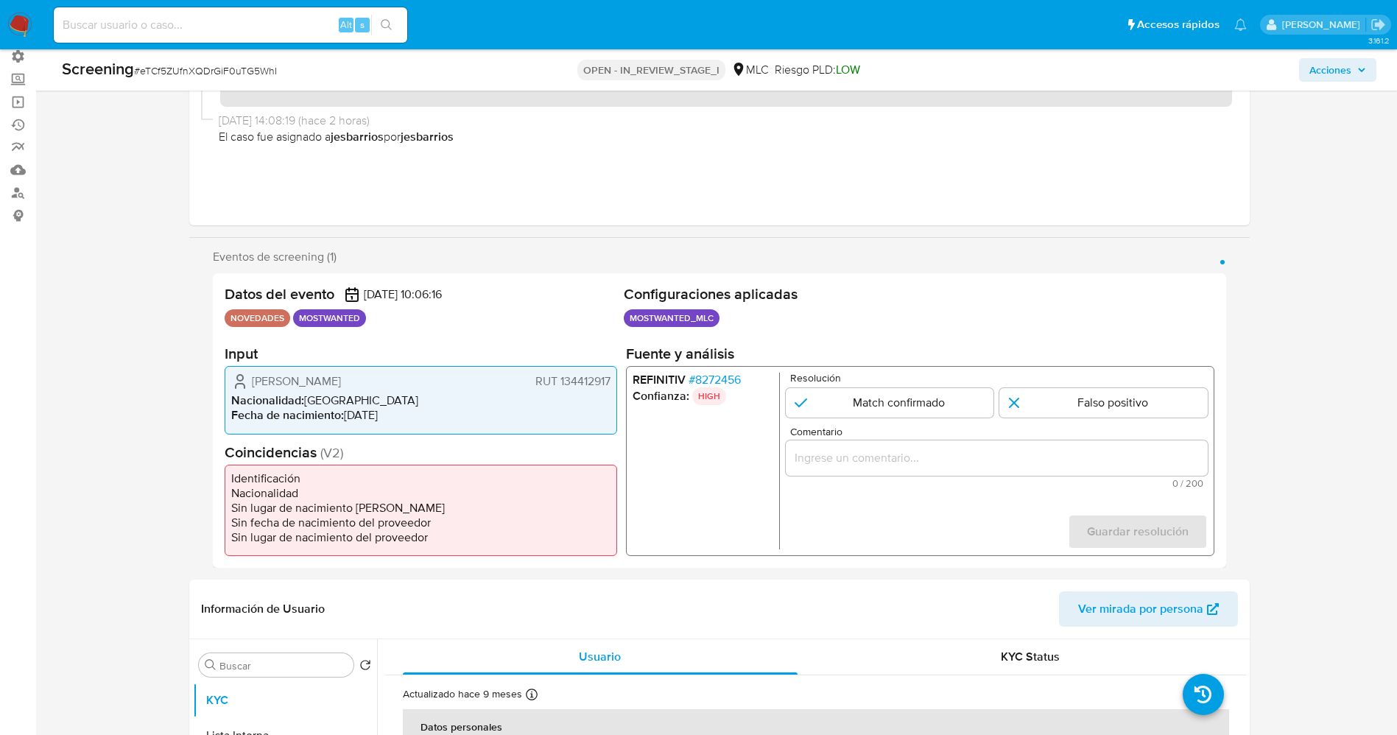
click at [728, 373] on span "# 8272456" at bounding box center [714, 380] width 52 height 15
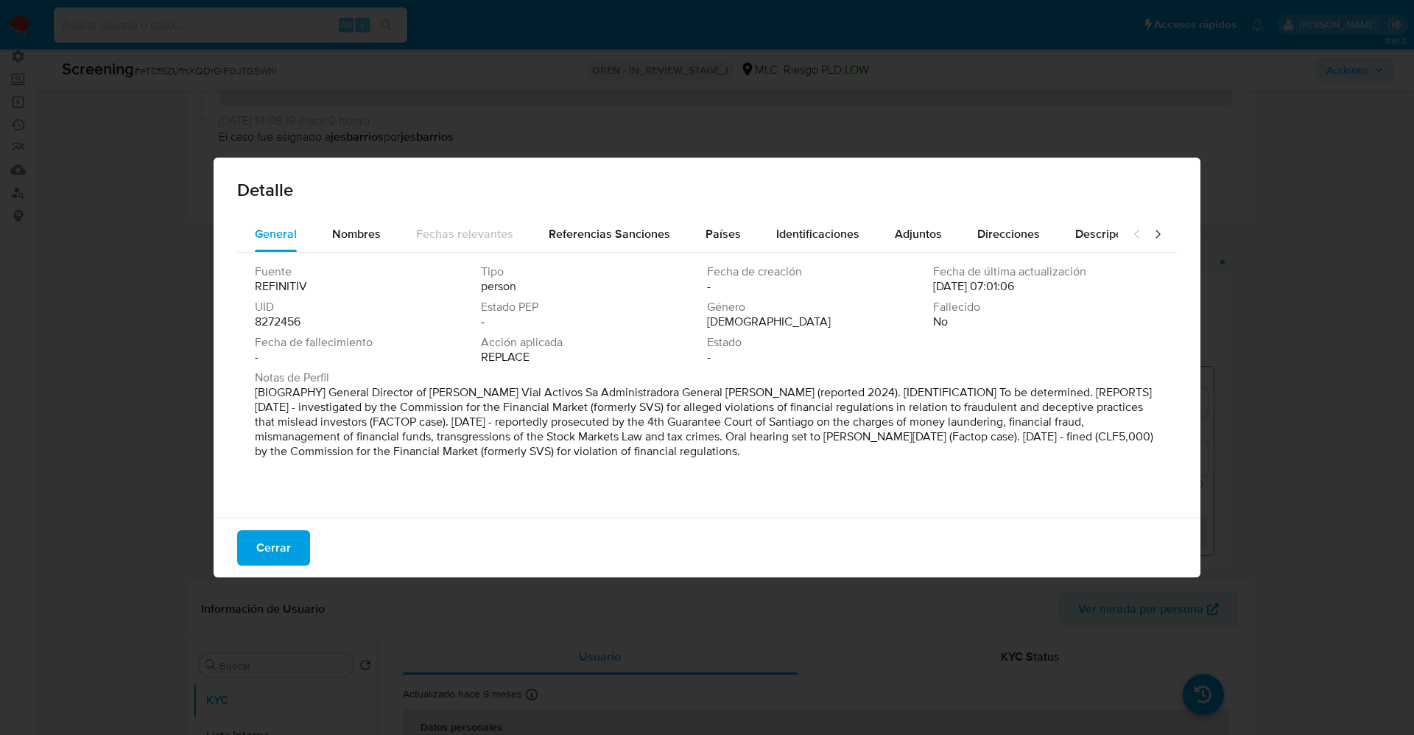
drag, startPoint x: 337, startPoint y: 384, endPoint x: 889, endPoint y: 502, distance: 564.8
click at [889, 502] on div "Fuente REFINITIV Tipo person Fecha de creación - Fecha de última actualización …" at bounding box center [707, 382] width 940 height 258
drag, startPoint x: 334, startPoint y: 391, endPoint x: 657, endPoint y: 435, distance: 325.5
click at [794, 463] on div "Notas de Perfil [BIOGRAPHY] General Director of [PERSON_NAME] Vial Activos Sa A…" at bounding box center [707, 417] width 904 height 94
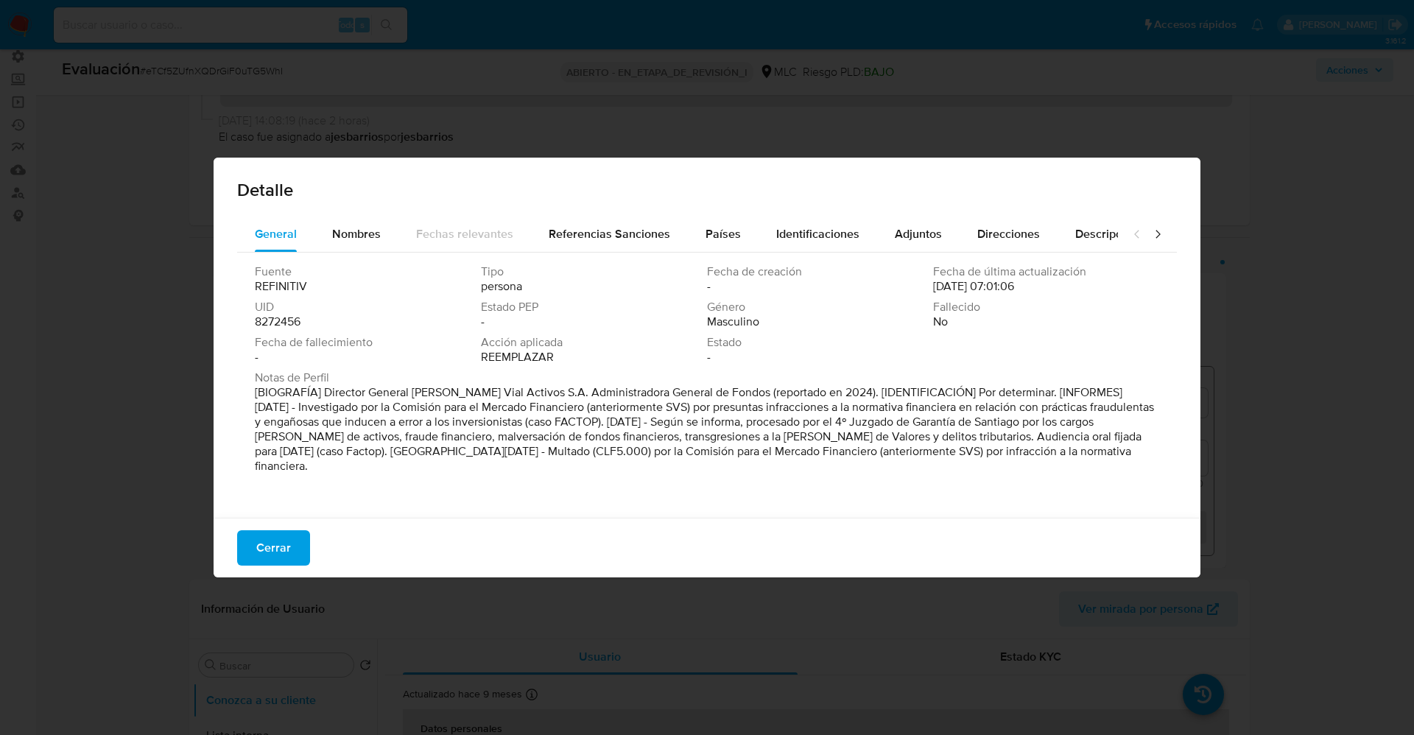
drag, startPoint x: 1053, startPoint y: 441, endPoint x: 1116, endPoint y: 449, distance: 63.8
click at [1116, 449] on font "[BIOGRAFÍA] Director General [PERSON_NAME] Vial Activos S.A. Administradora Gen…" at bounding box center [704, 429] width 899 height 91
click at [612, 449] on font "[BIOGRAFÍA] Director General [PERSON_NAME] Vial Activos S.A. Administradora Gen…" at bounding box center [704, 429] width 899 height 91
drag, startPoint x: 255, startPoint y: 389, endPoint x: 452, endPoint y: 526, distance: 240.3
click at [452, 526] on div "Detalle General Nombres Fechas relevantes Referencias Sanciones Países Identifi…" at bounding box center [707, 368] width 987 height 420
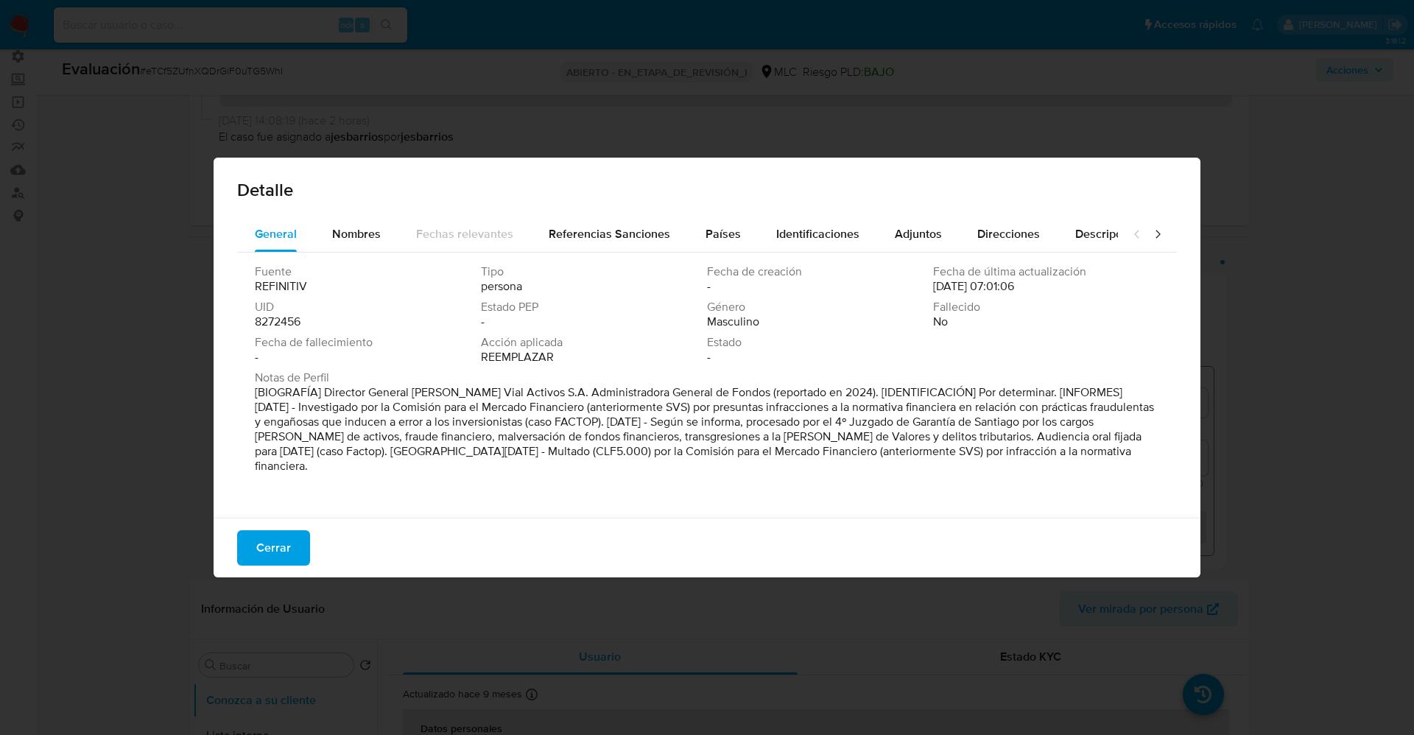
click at [293, 561] on button "Cerrar" at bounding box center [273, 547] width 73 height 35
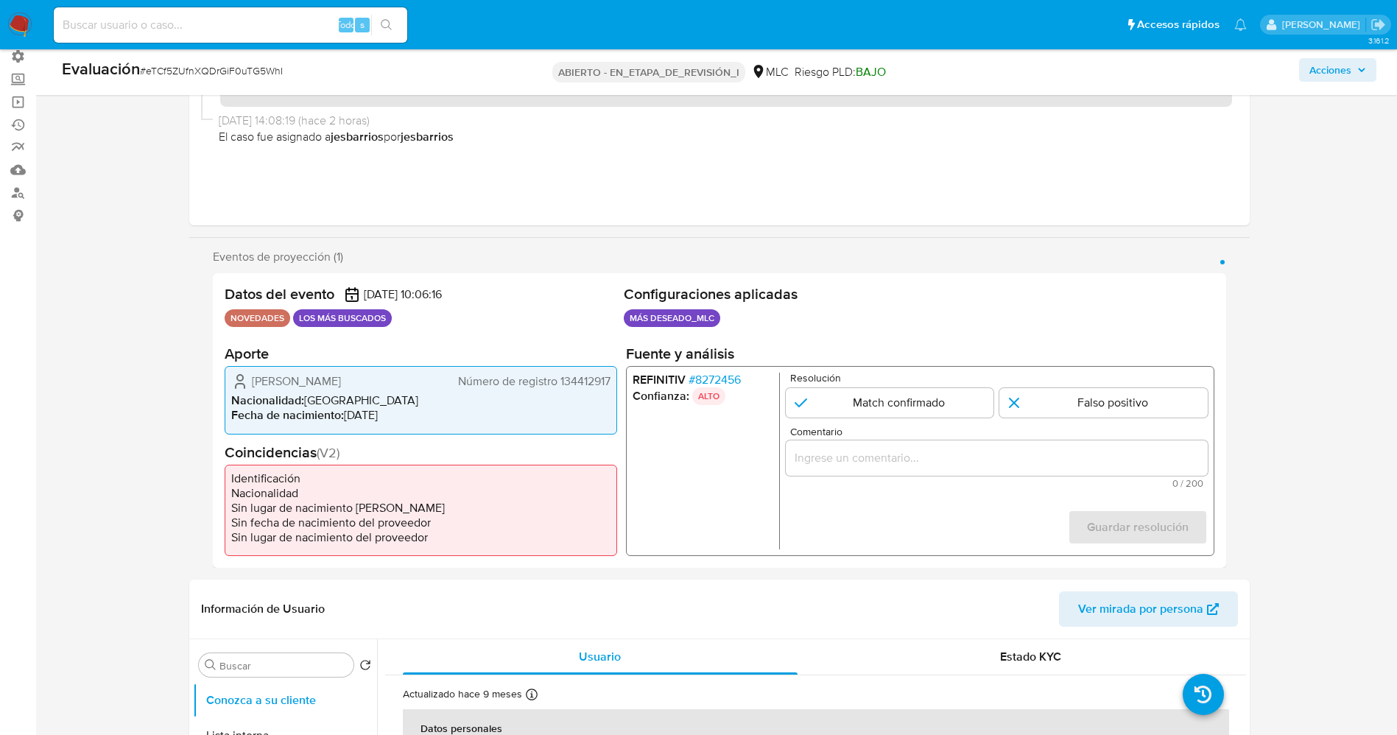
drag, startPoint x: 284, startPoint y: 374, endPoint x: 385, endPoint y: 373, distance: 100.9
click at [398, 371] on div "[PERSON_NAME] Número de registro 134412917 Nacionalidad : [DEMOGRAPHIC_DATA] Fe…" at bounding box center [421, 400] width 393 height 68
drag, startPoint x: 328, startPoint y: 376, endPoint x: 309, endPoint y: 379, distance: 18.8
click at [328, 376] on span "[PERSON_NAME]" at bounding box center [296, 381] width 89 height 15
drag, startPoint x: 246, startPoint y: 380, endPoint x: 612, endPoint y: 377, distance: 366.1
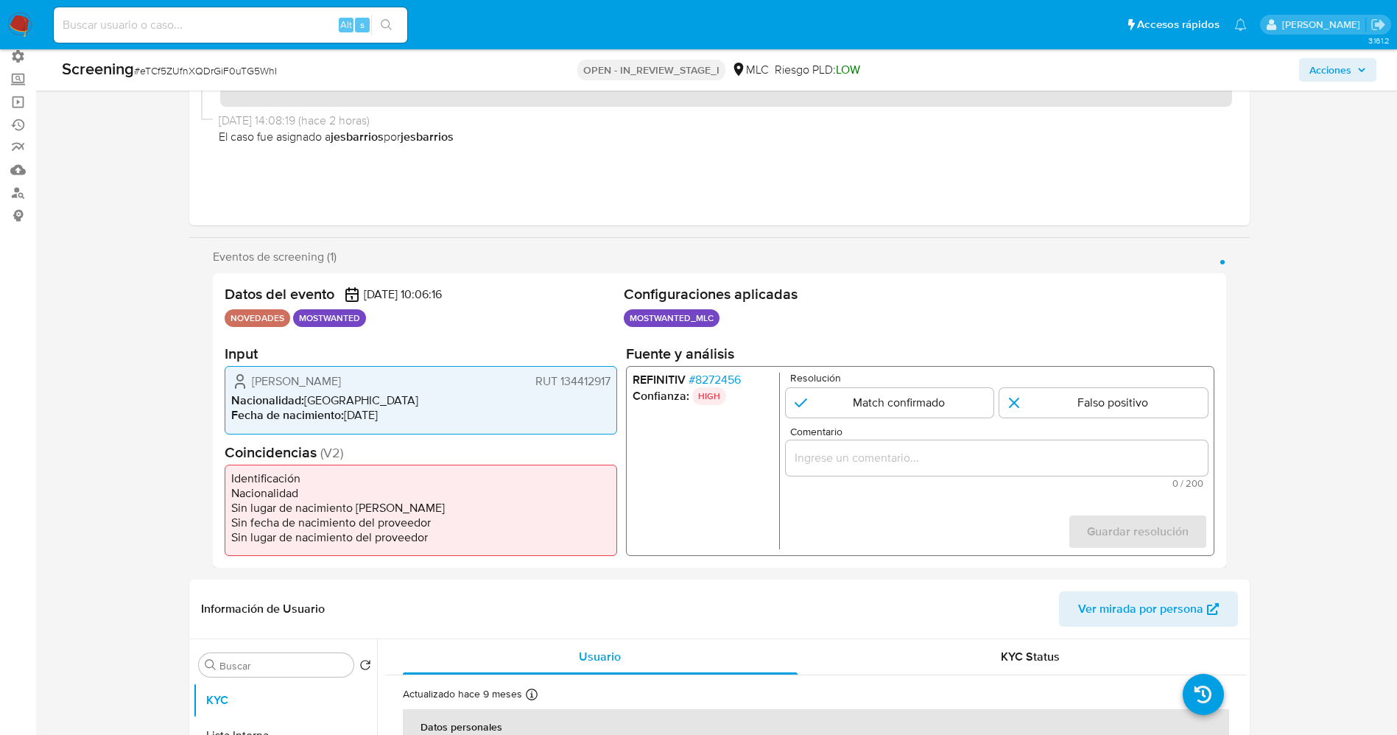
click at [612, 377] on div "[PERSON_NAME] RUT 134412917 Nacionalidad : [DEMOGRAPHIC_DATA] Fecha de nacimien…" at bounding box center [421, 400] width 393 height 68
click at [720, 384] on span "# 8272456" at bounding box center [714, 380] width 52 height 15
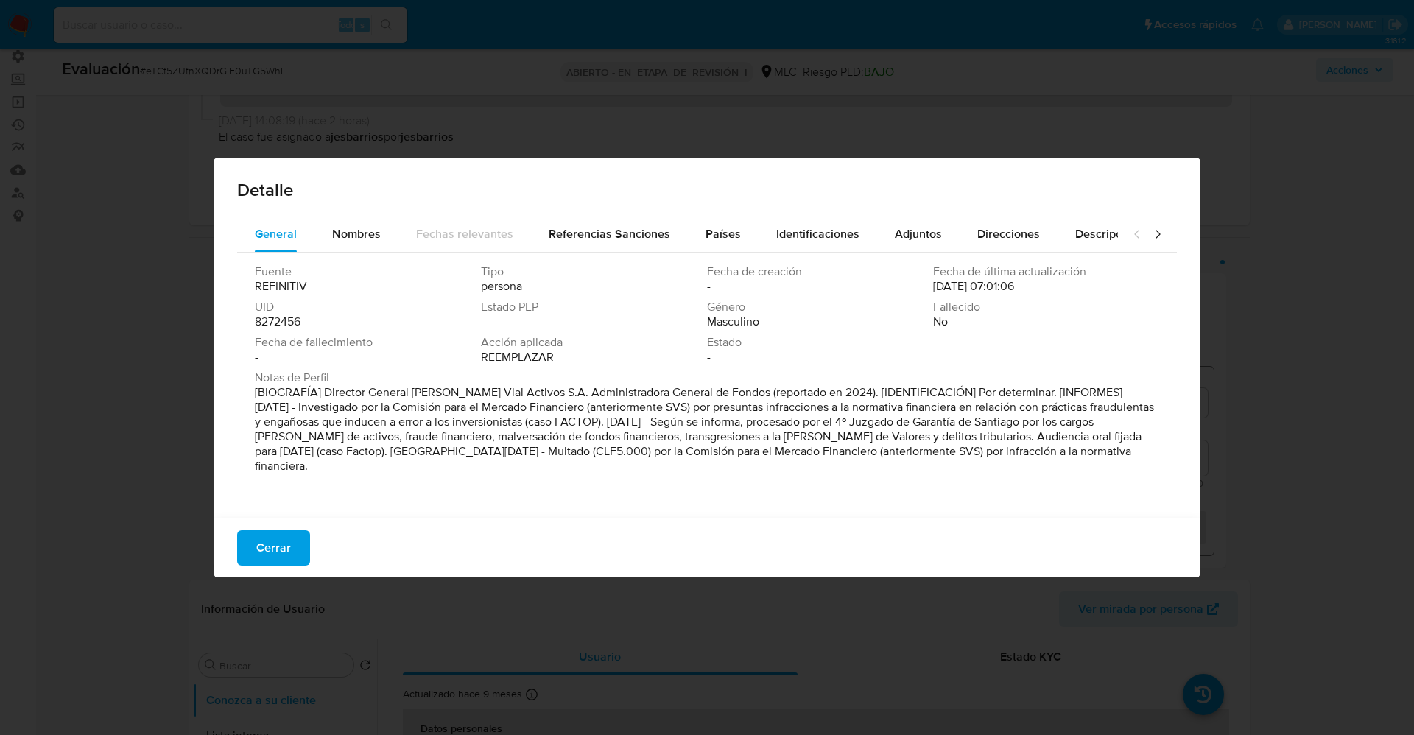
drag, startPoint x: 834, startPoint y: 424, endPoint x: 1055, endPoint y: 437, distance: 221.4
click at [1055, 437] on font "[BIOGRAFÍA] Director General [PERSON_NAME] Vial Activos S.A. Administradora Gen…" at bounding box center [704, 429] width 899 height 91
drag, startPoint x: 261, startPoint y: 551, endPoint x: 398, endPoint y: 486, distance: 152.2
click at [261, 551] on font "Cerrar" at bounding box center [273, 547] width 35 height 35
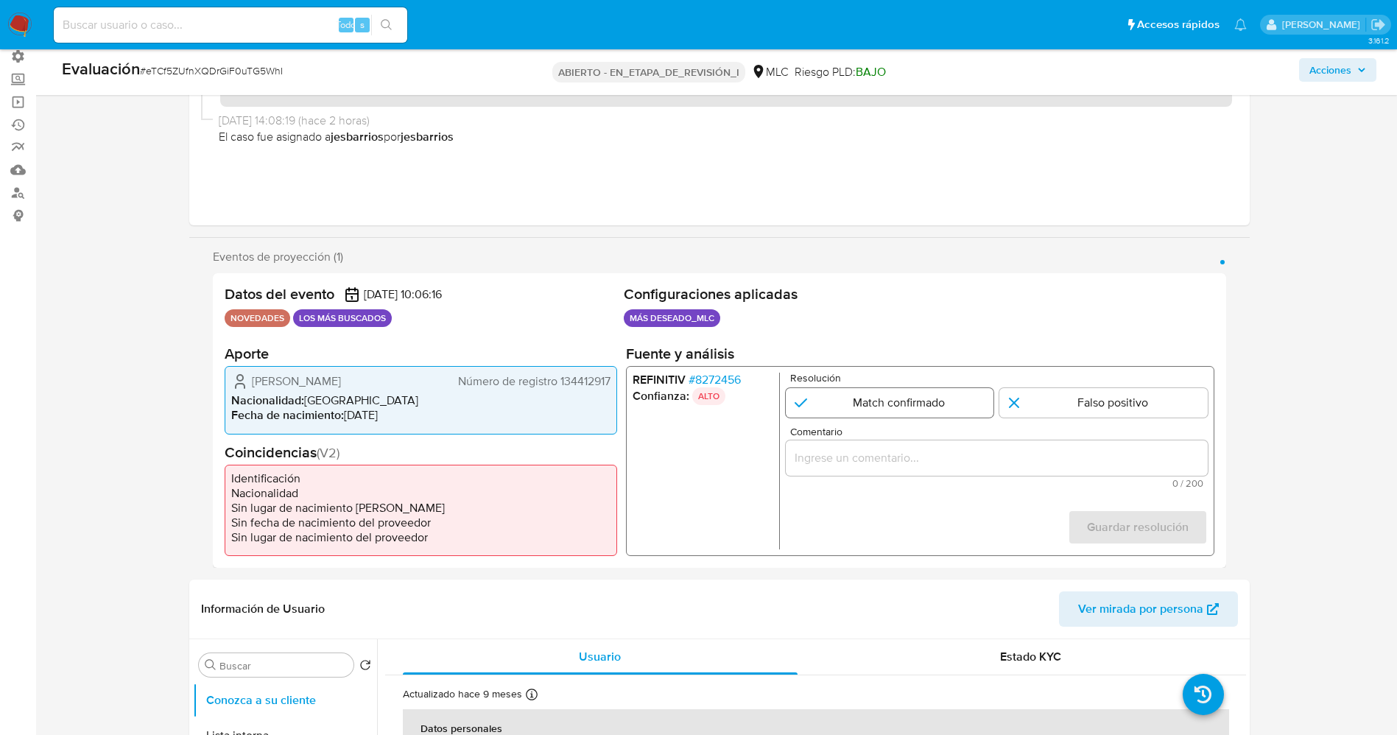
click at [885, 409] on input "1 de 1" at bounding box center [889, 402] width 208 height 29
radio input "true"
click at [873, 468] on div "1 de 1" at bounding box center [996, 457] width 422 height 35
click at [882, 445] on div "1 de 1" at bounding box center [996, 457] width 422 height 35
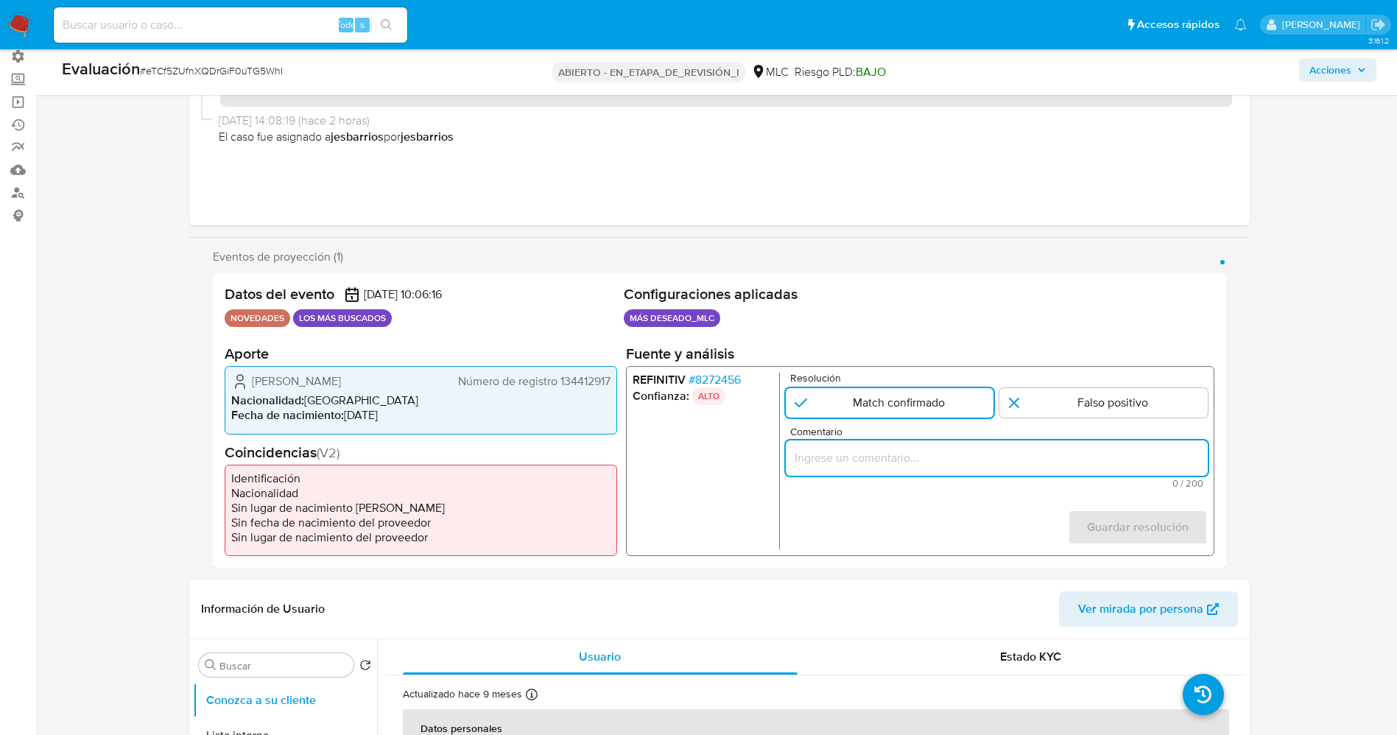
click at [880, 460] on input "Comentario" at bounding box center [996, 458] width 422 height 19
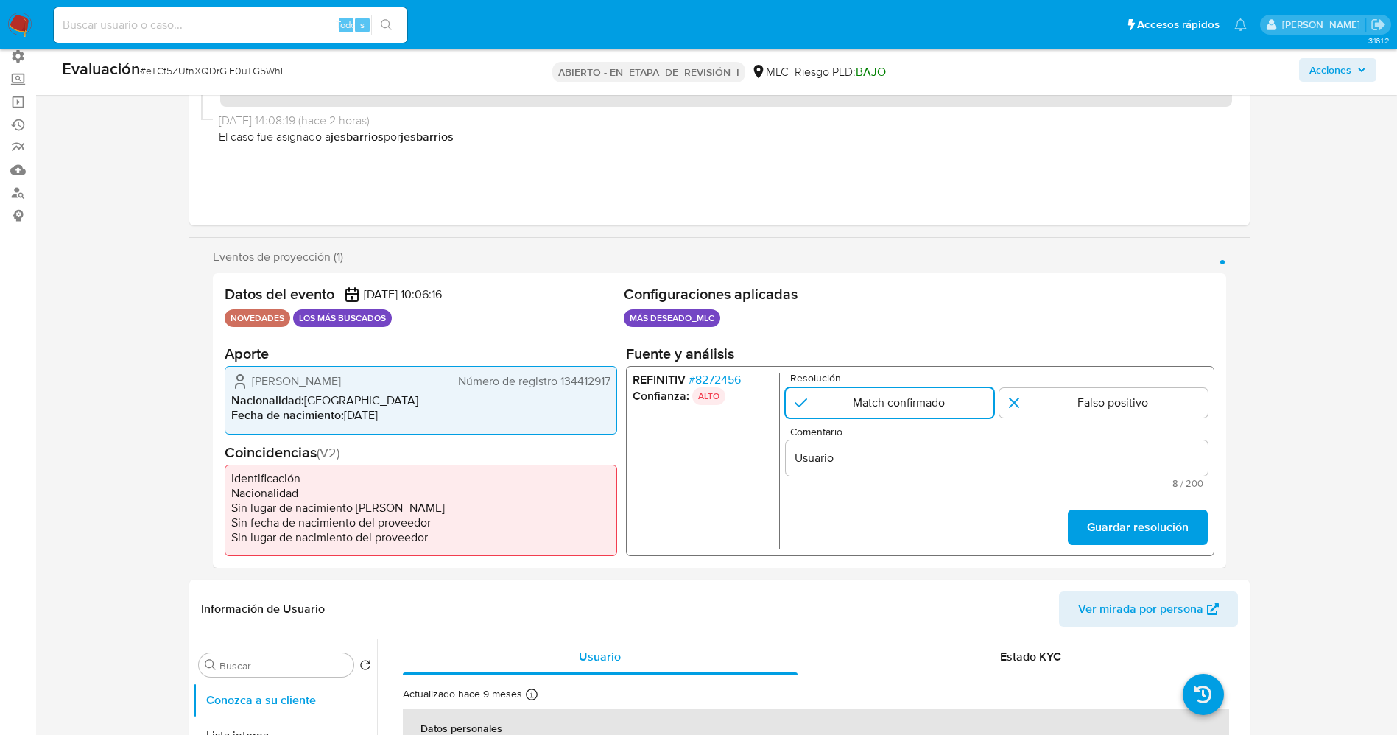
drag, startPoint x: 247, startPoint y: 385, endPoint x: 618, endPoint y: 380, distance: 371.3
click at [618, 380] on div "Datos del evento [DATE] 10:06:16 NOVEDADES LOS MÁS BUSCADOS Configuraciones apl…" at bounding box center [720, 420] width 1014 height 295
click at [309, 424] on div "[PERSON_NAME] RUT 134412917 Nacionalidad : [DEMOGRAPHIC_DATA] Fecha de nacimien…" at bounding box center [421, 400] width 393 height 68
drag, startPoint x: 253, startPoint y: 384, endPoint x: 613, endPoint y: 381, distance: 360.2
click at [613, 381] on div "José Rafael Correa Achurra RUT 134412917 Nacionalidad : Chile Fecha de nacimien…" at bounding box center [421, 400] width 393 height 68
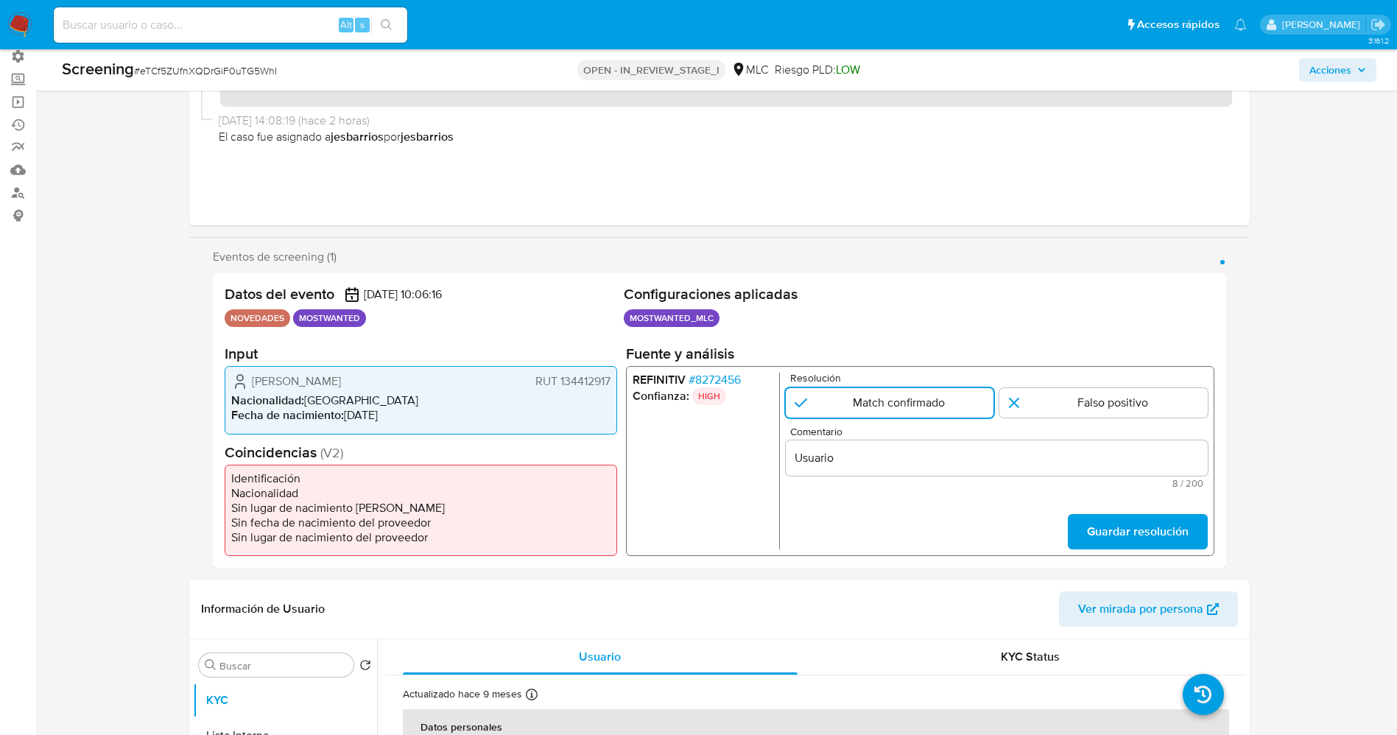
click at [892, 454] on input "Usuario" at bounding box center [996, 458] width 422 height 19
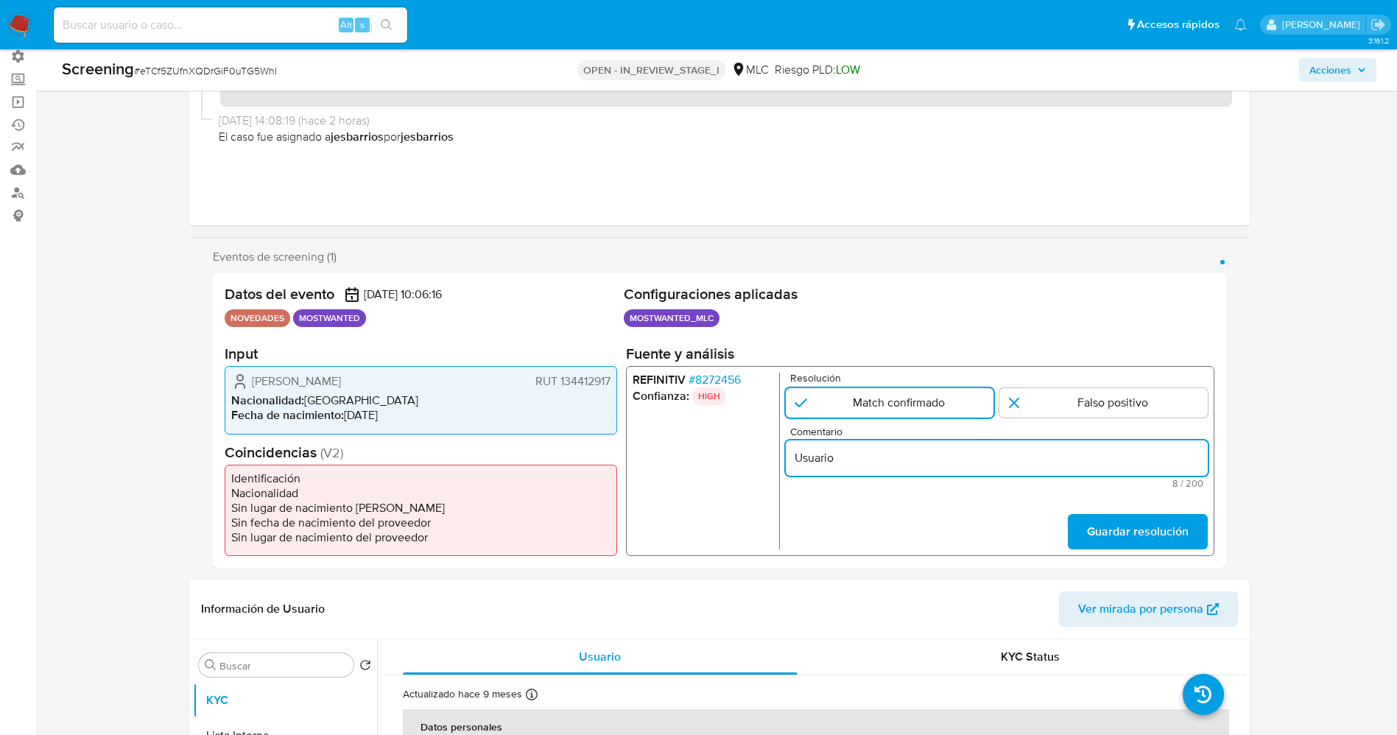
paste input "José Rafael Correa Achurra RUT 134412917"
paste input "procesado por el 4º Juzgado de Garantía de Santiago por los cargos de lavado de…"
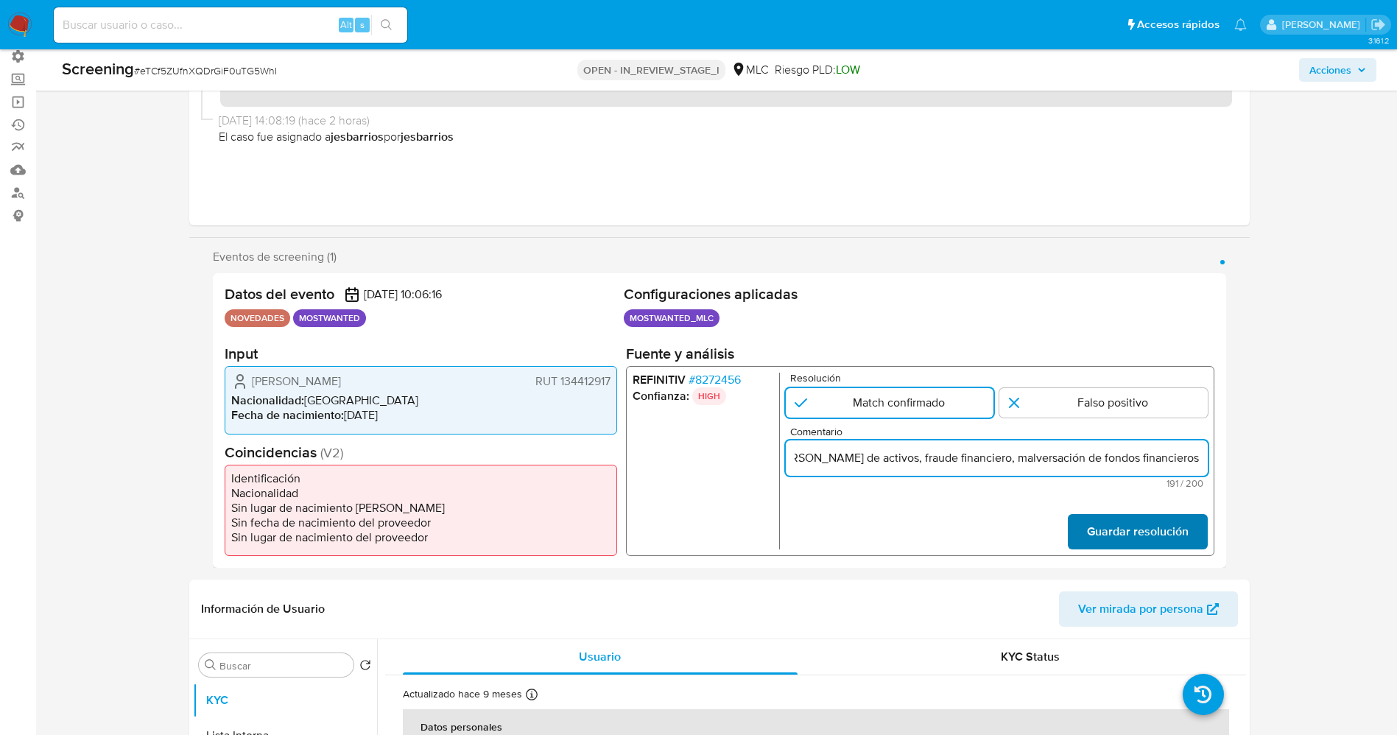
type input "Usuario [PERSON_NAME] RUT 134412917 procesado por el 4º Juzgado de Garantía de …"
click at [1122, 542] on span "Guardar resolución" at bounding box center [1137, 532] width 102 height 32
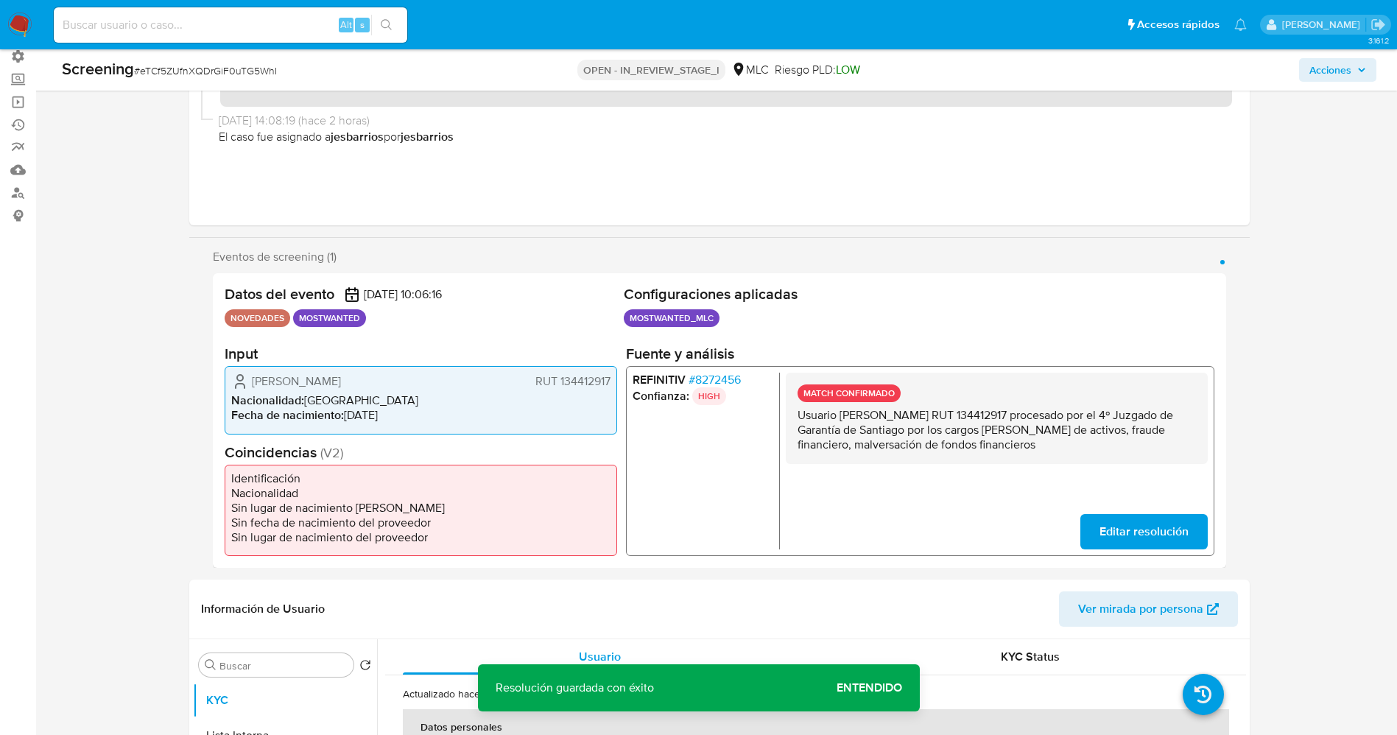
drag, startPoint x: 946, startPoint y: 441, endPoint x: 1052, endPoint y: 452, distance: 105.9
click at [1053, 453] on div "MATCH CONFIRMADO Usuario José Rafael Correa Achurra RUT 134412917 procesado por…" at bounding box center [996, 418] width 422 height 91
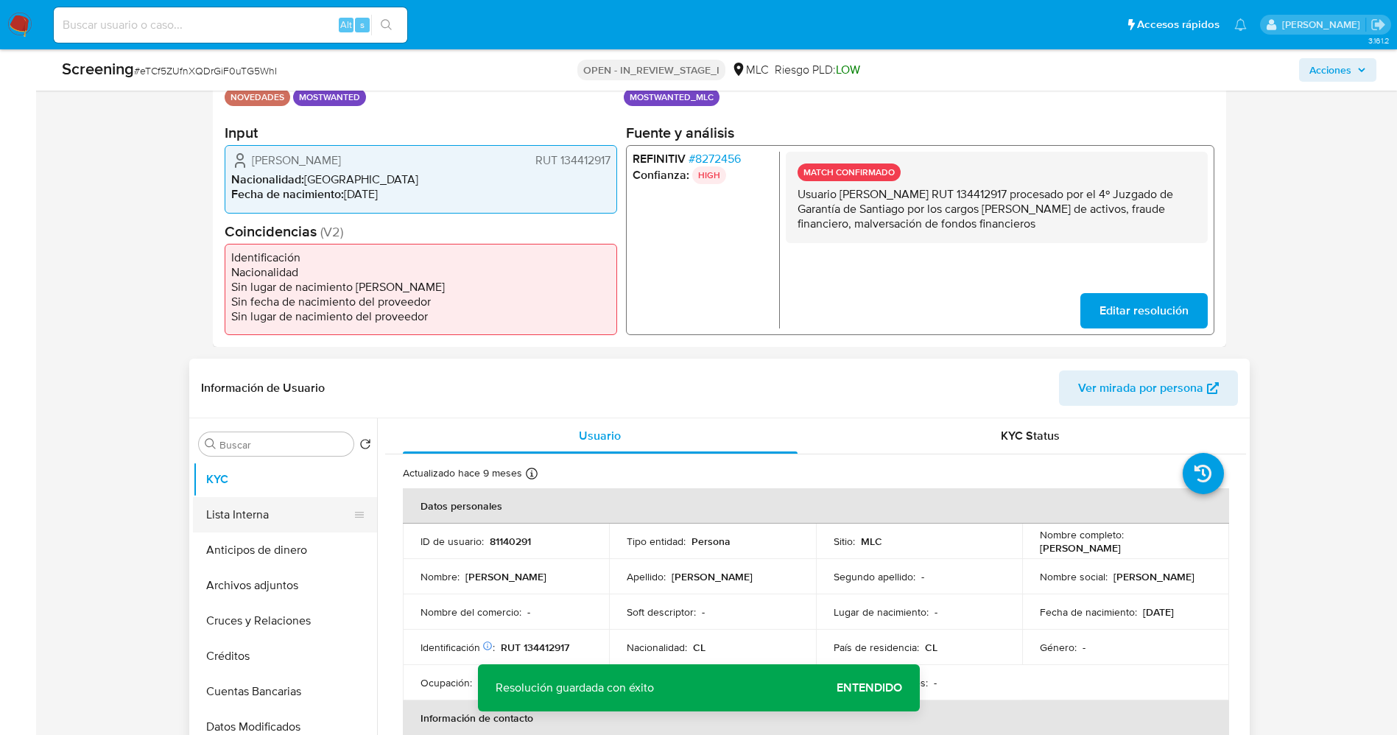
click at [283, 520] on button "Lista Interna" at bounding box center [279, 514] width 172 height 35
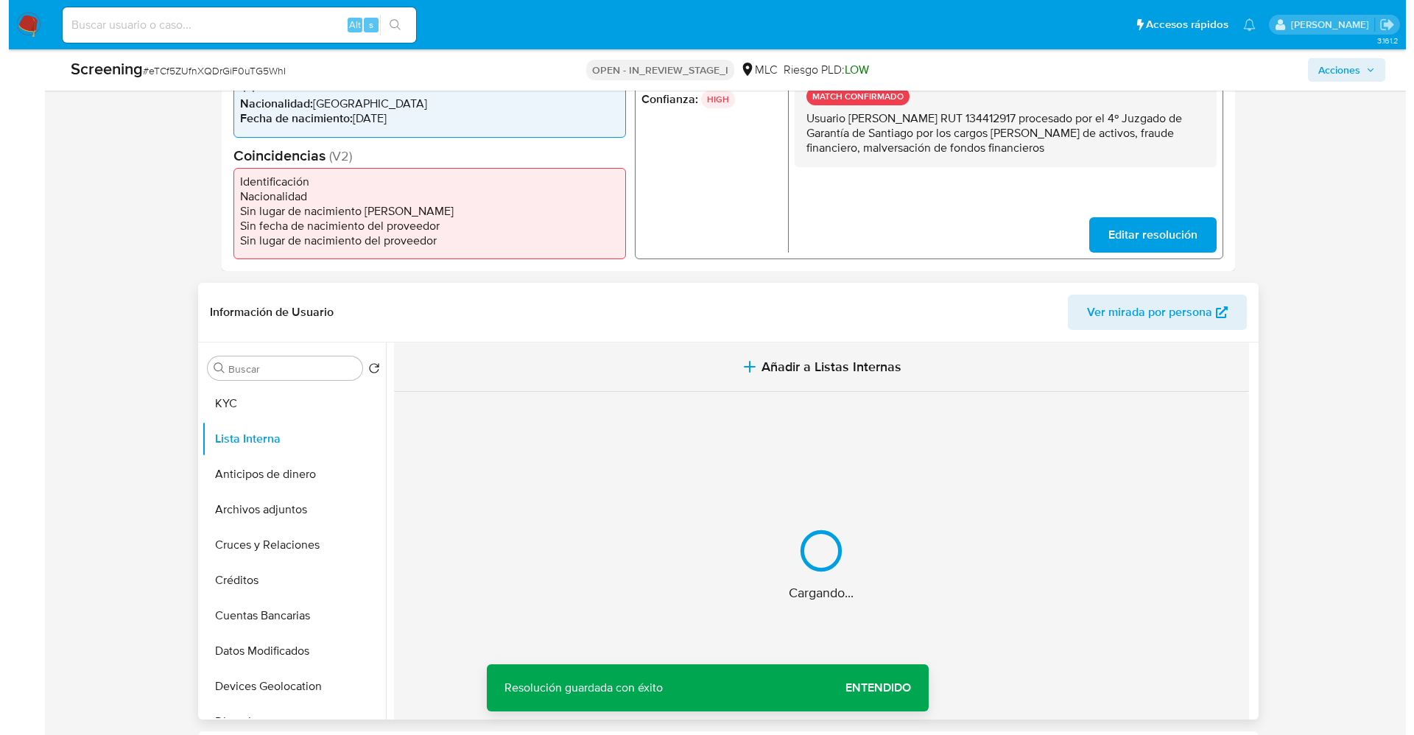
scroll to position [442, 0]
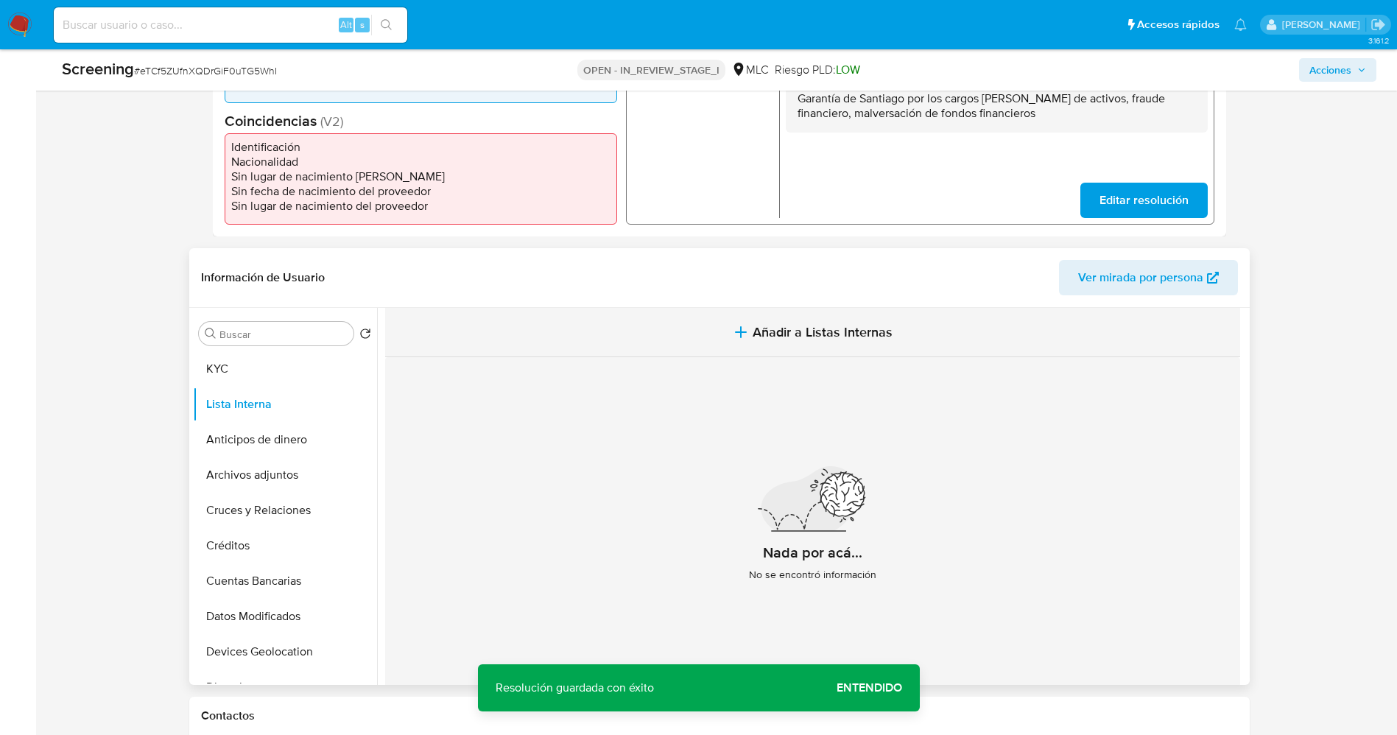
click at [741, 329] on icon "button" at bounding box center [741, 332] width 0 height 10
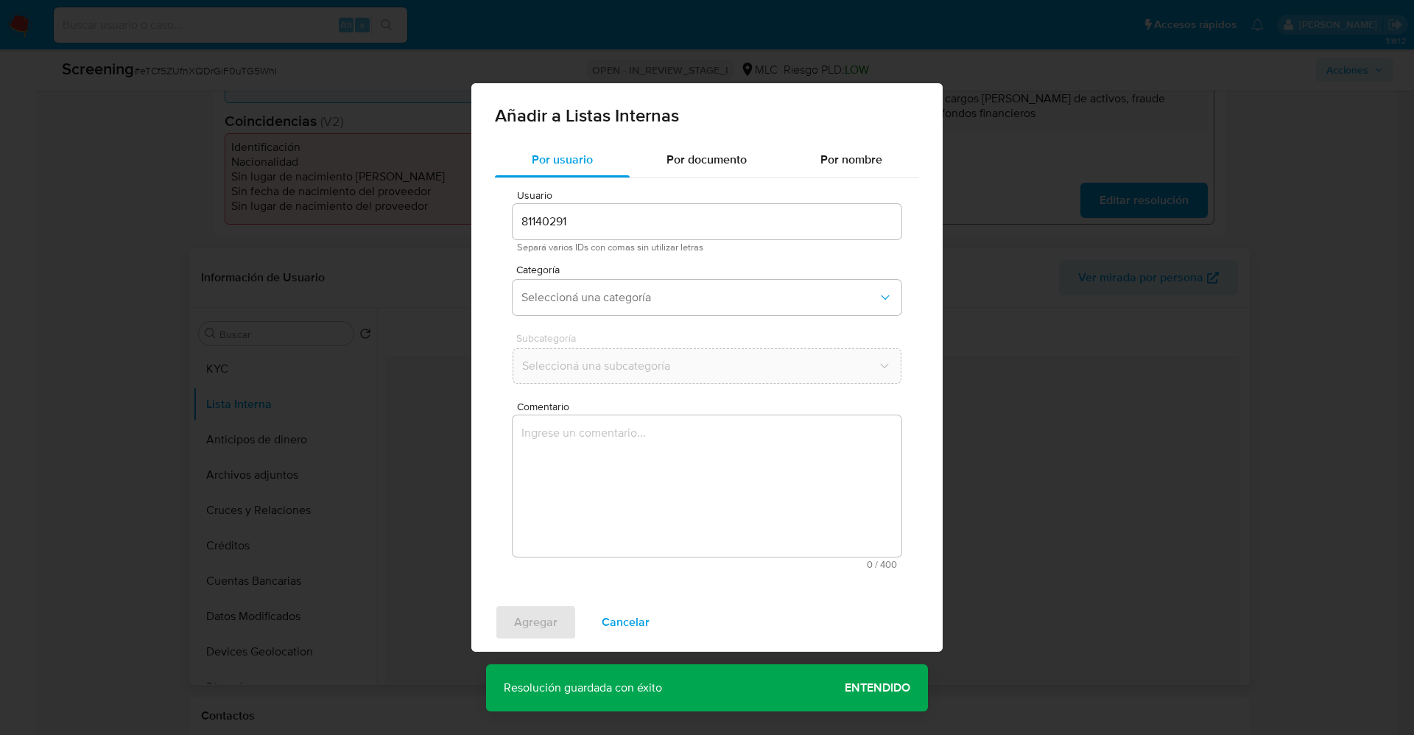
click at [626, 261] on div "Usuario 81140291 Separá varios IDs con comas sin utilizar letras Categoría Sele…" at bounding box center [707, 379] width 424 height 403
click at [626, 287] on button "Seleccioná una categoría" at bounding box center [707, 297] width 389 height 35
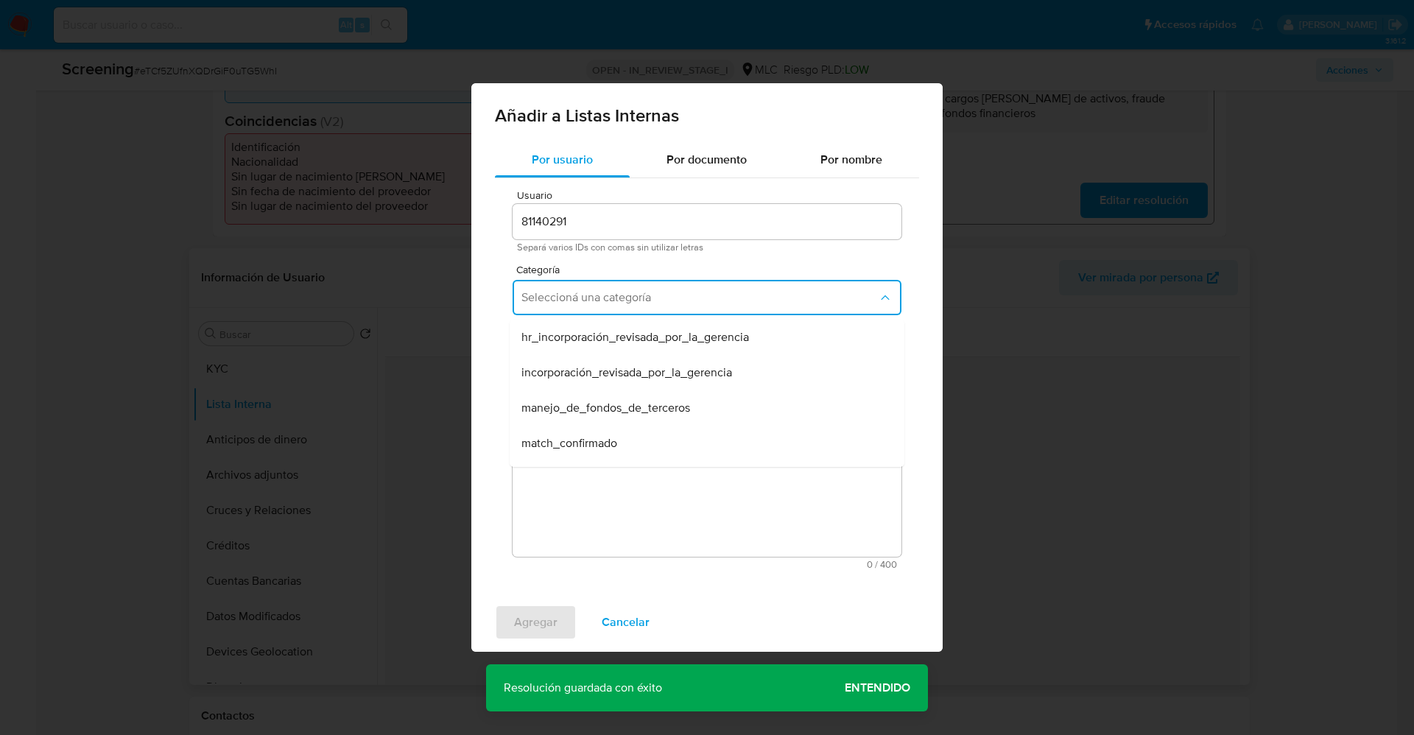
drag, startPoint x: 606, startPoint y: 438, endPoint x: 607, endPoint y: 428, distance: 9.6
click at [607, 438] on span "match_confirmado" at bounding box center [569, 443] width 96 height 15
click at [611, 368] on span "Seleccioná una subcategoría" at bounding box center [699, 366] width 356 height 15
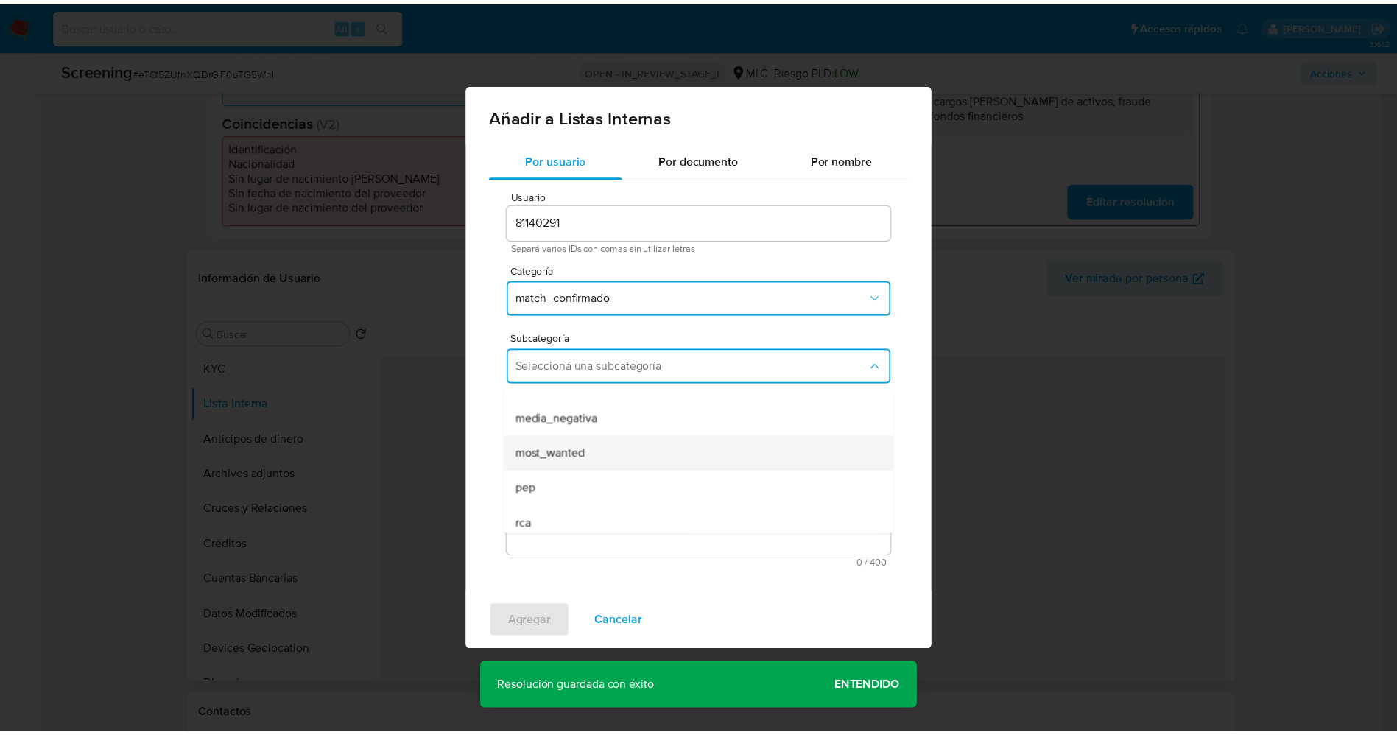
scroll to position [100, 0]
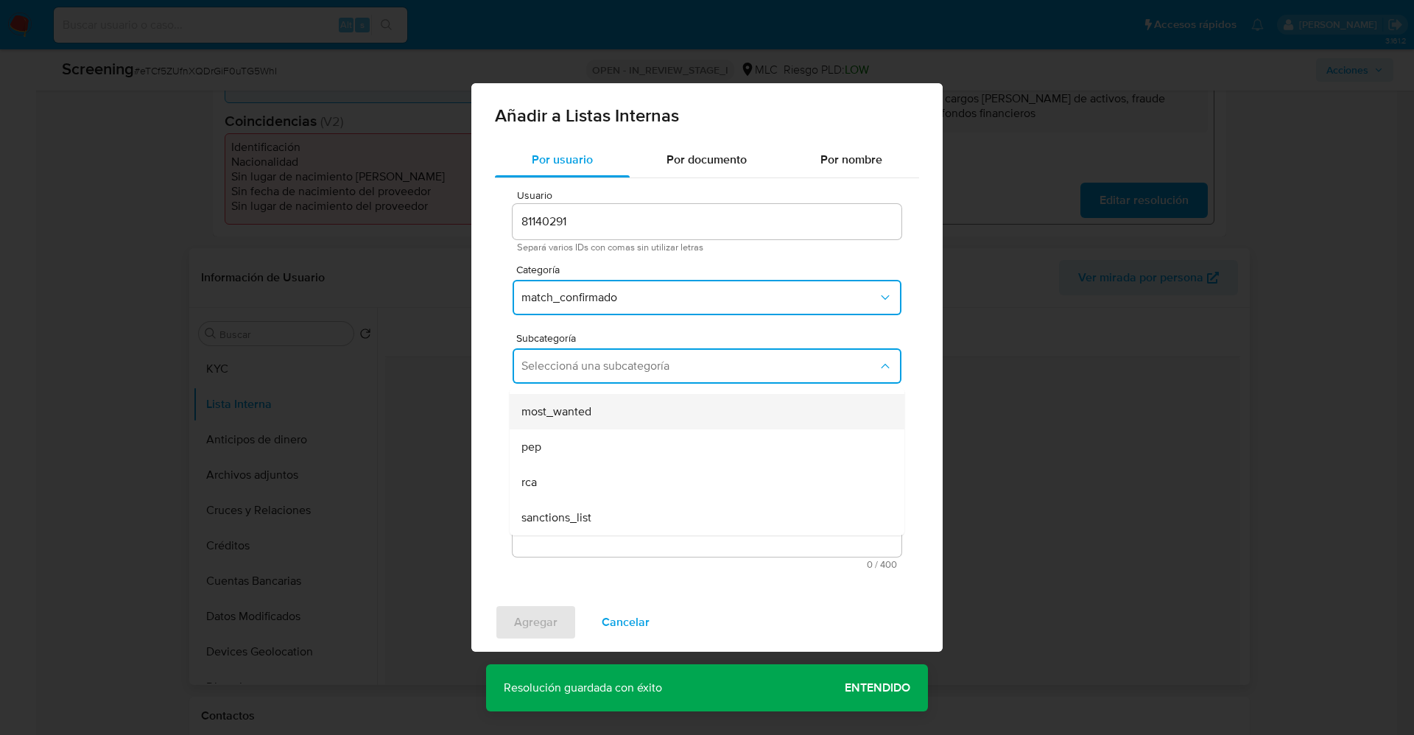
click at [589, 412] on span "most_wanted" at bounding box center [556, 411] width 70 height 15
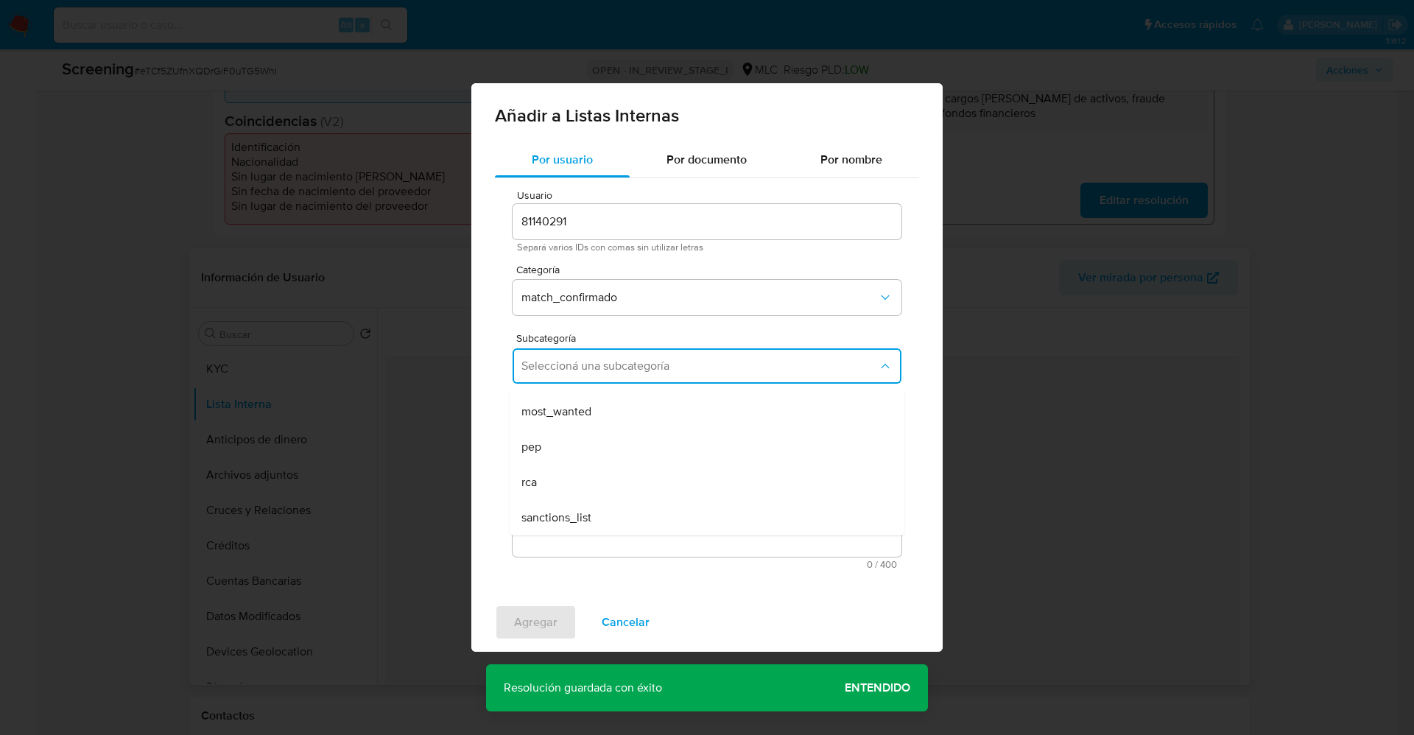
click at [598, 471] on textarea "Comentario" at bounding box center [707, 485] width 389 height 141
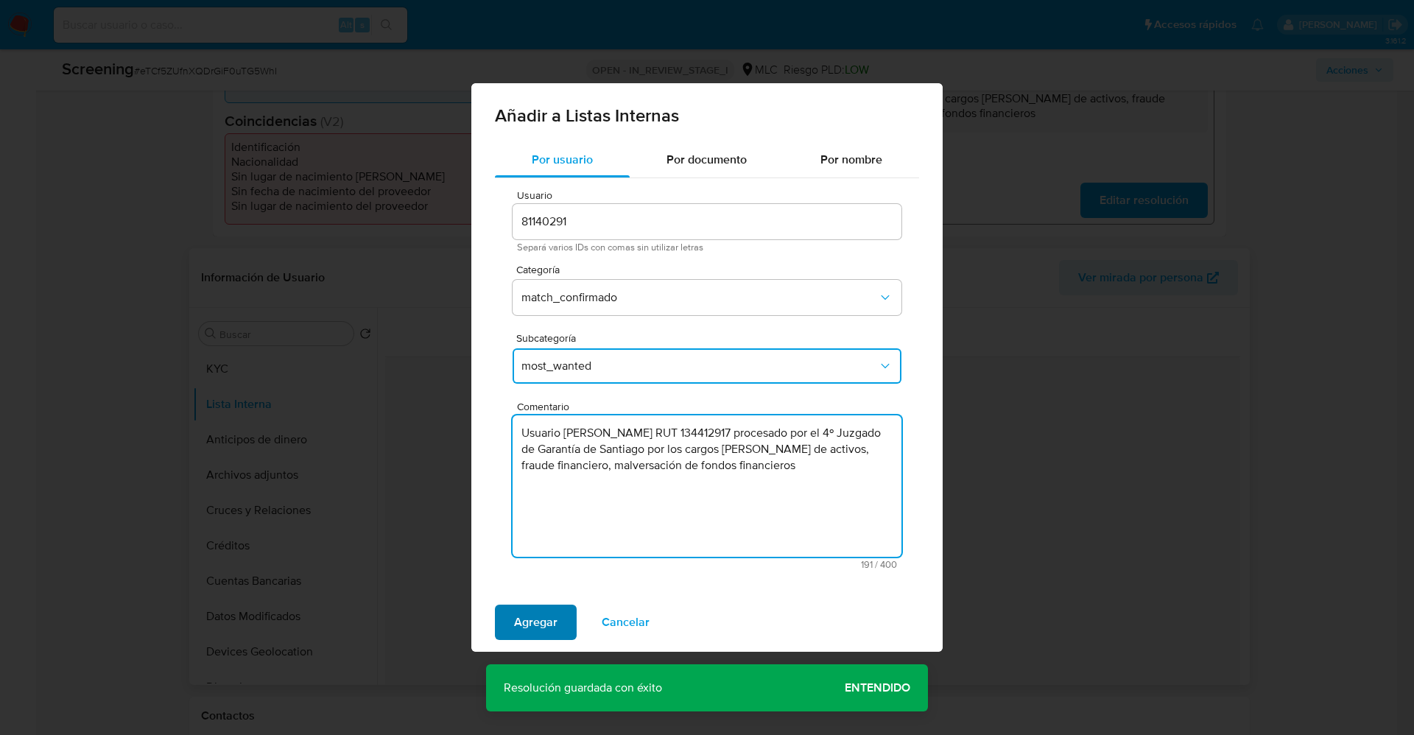
type textarea "Usuario José Rafael Correa Achurra RUT 134412917 procesado por el 4º Juzgado de…"
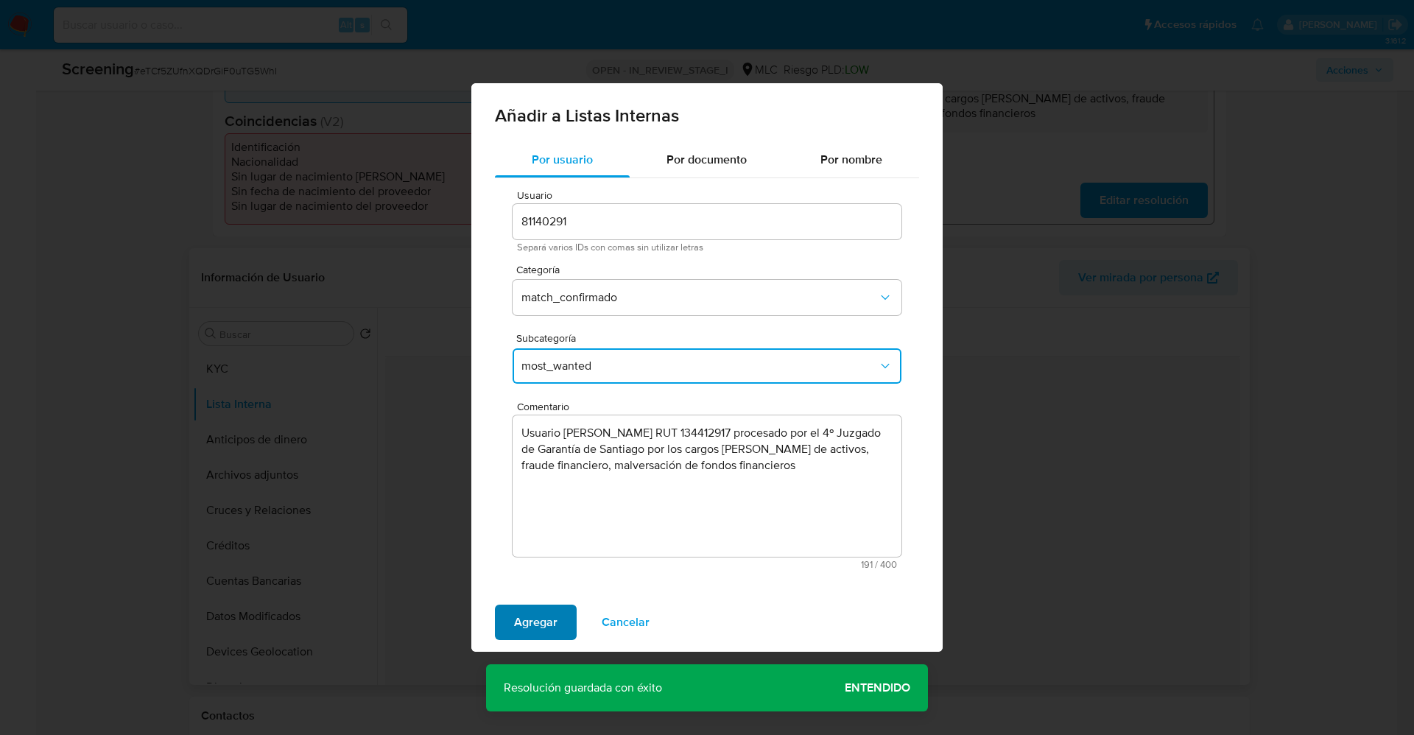
click at [544, 625] on span "Agregar" at bounding box center [535, 622] width 43 height 32
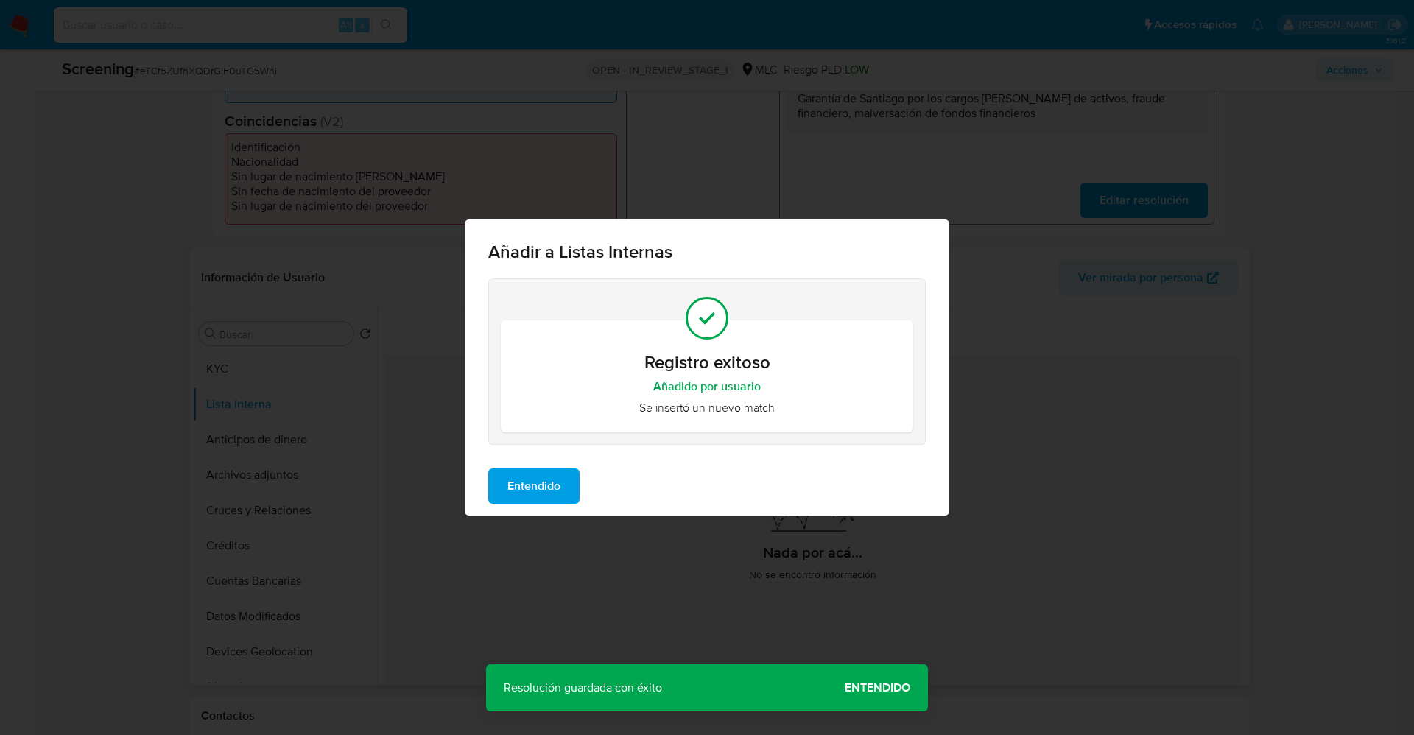
click at [535, 477] on span "Entendido" at bounding box center [533, 486] width 53 height 32
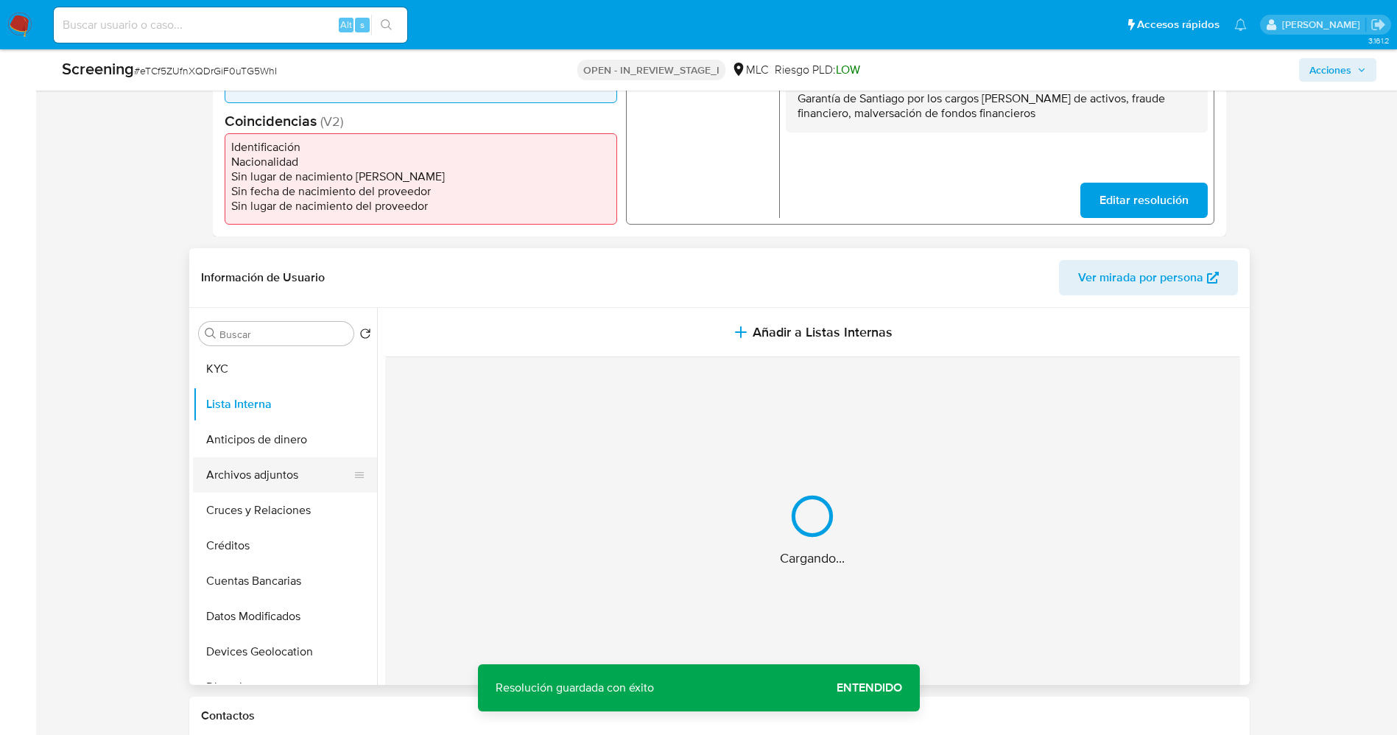
click at [259, 469] on button "Archivos adjuntos" at bounding box center [279, 474] width 172 height 35
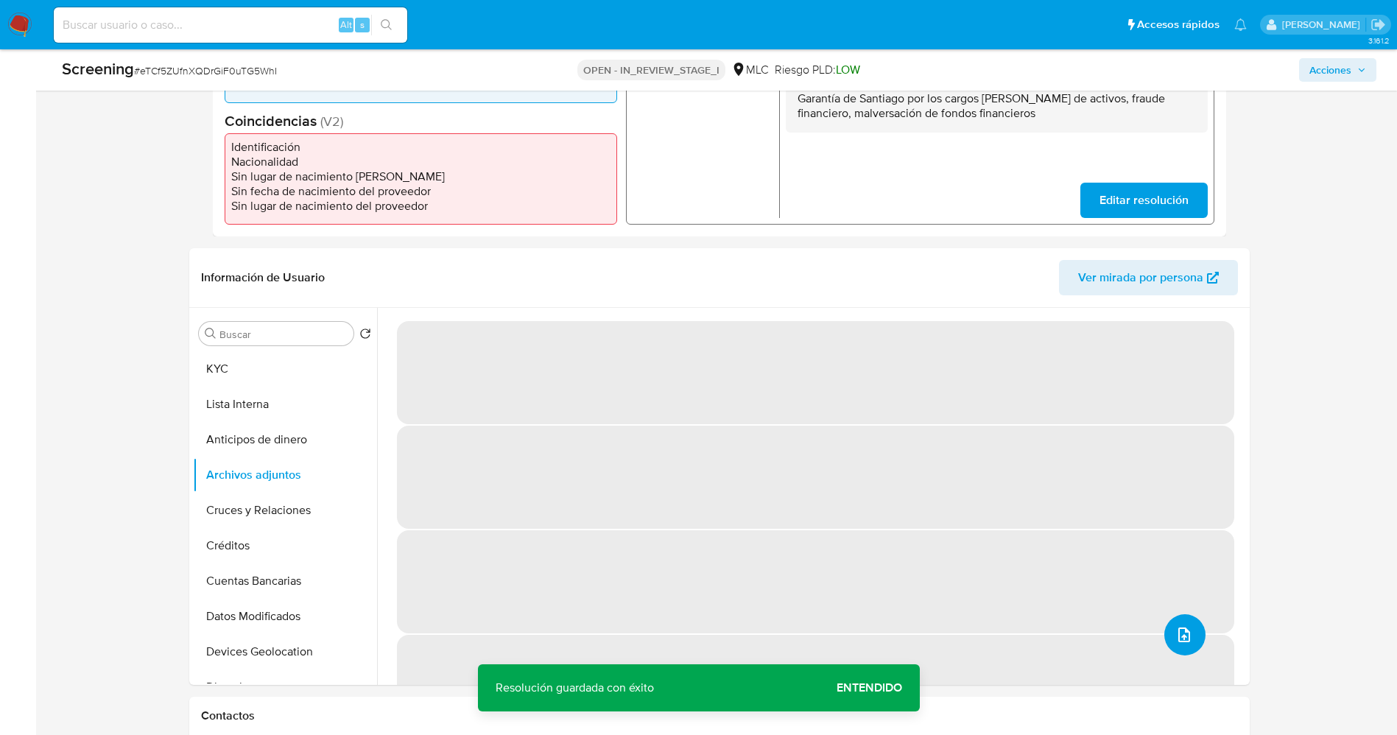
click at [1176, 637] on icon "upload-file" at bounding box center [1185, 635] width 18 height 18
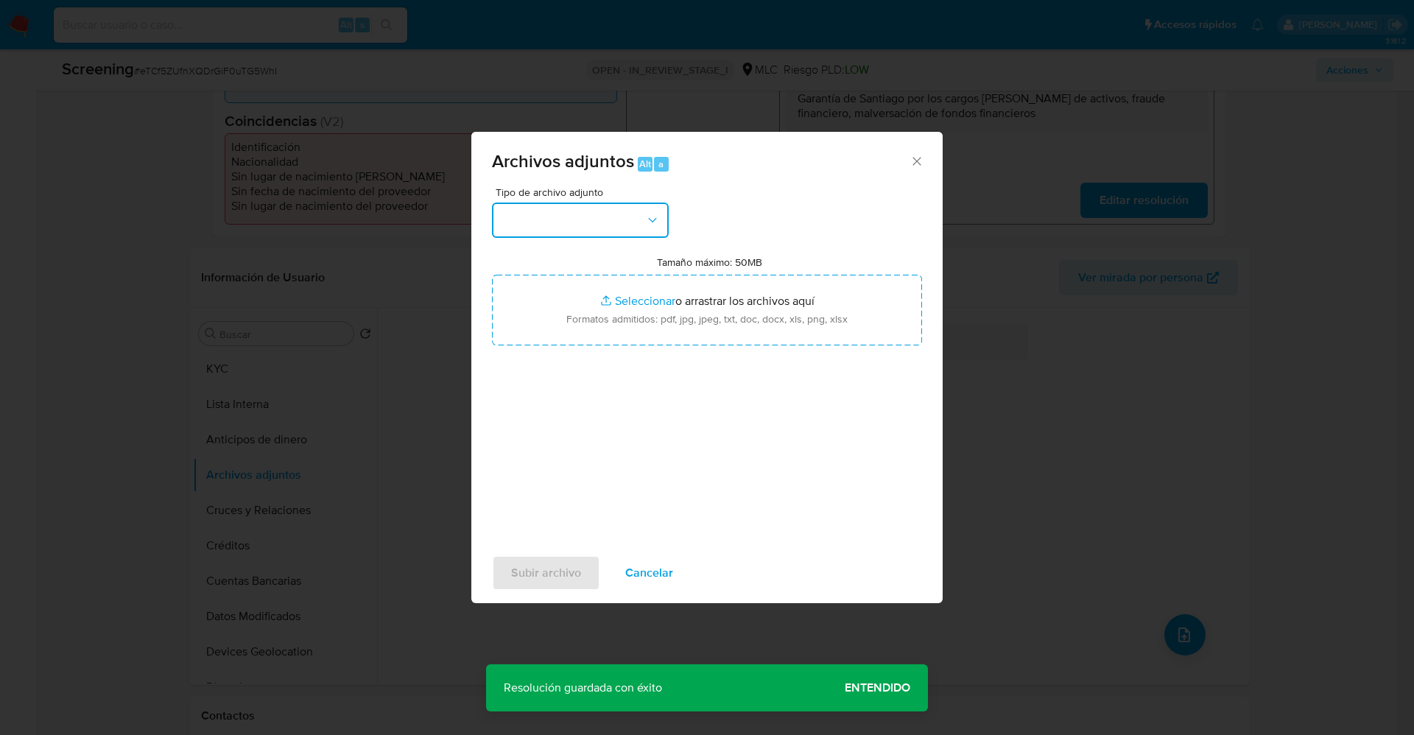
click at [582, 228] on button "button" at bounding box center [580, 220] width 177 height 35
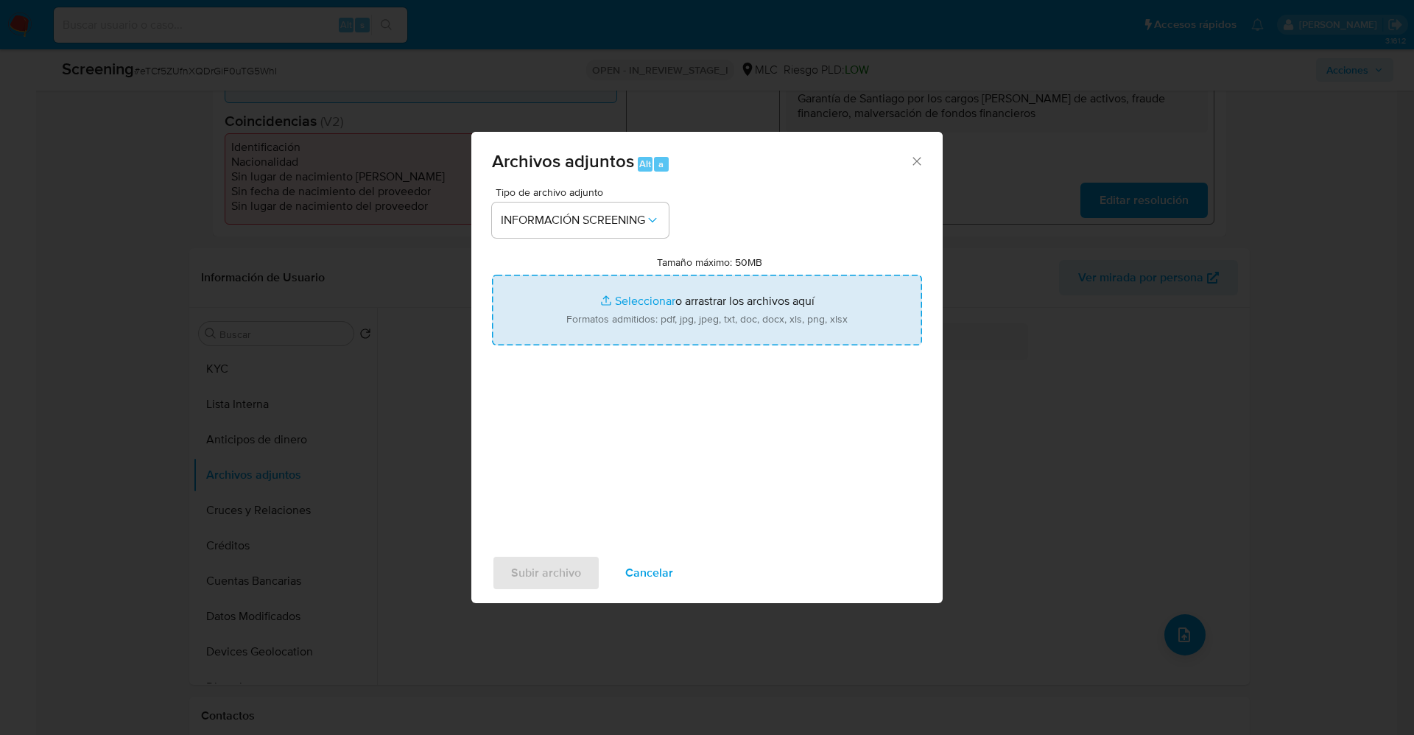
type input "C:\fakepath\_José Rafael Correa Achurra_ lavado de dinero - Buscar con Google.p…"
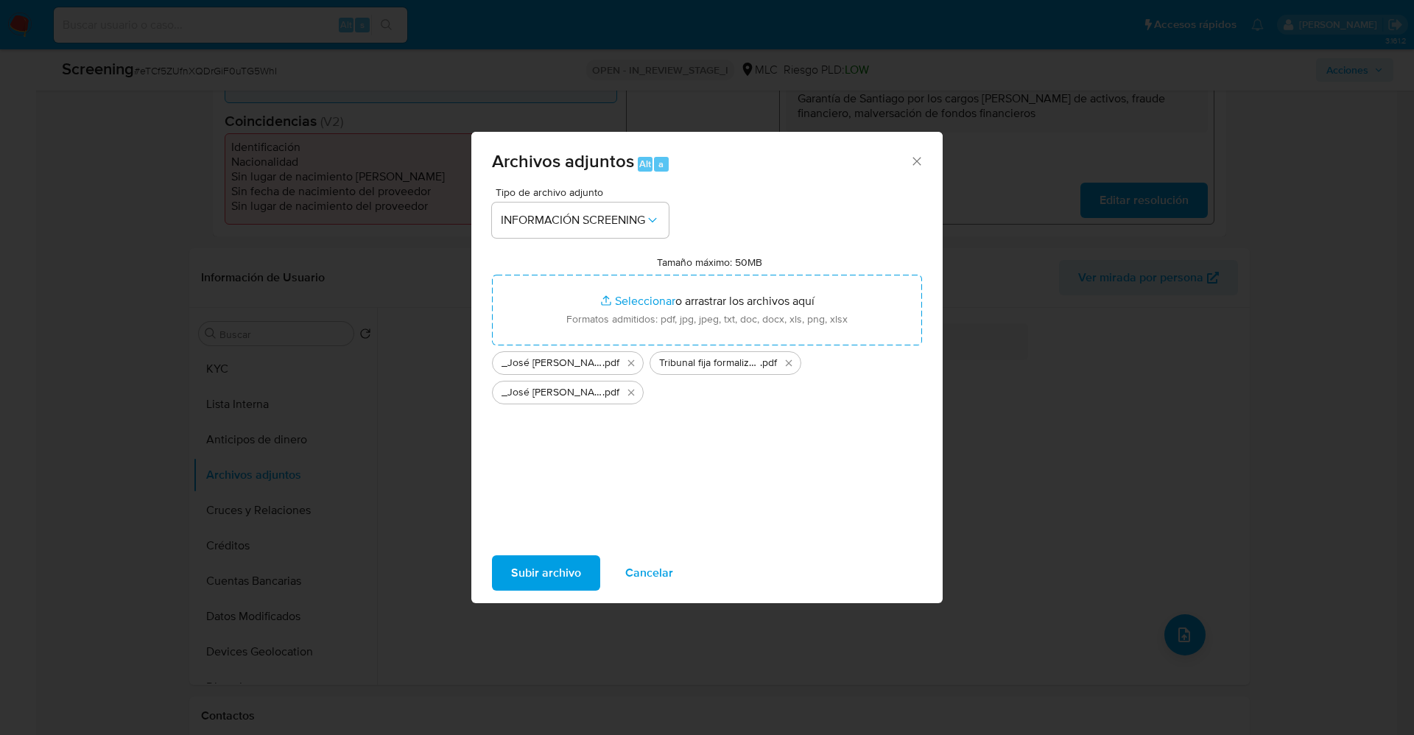
click at [537, 563] on span "Subir archivo" at bounding box center [546, 573] width 70 height 32
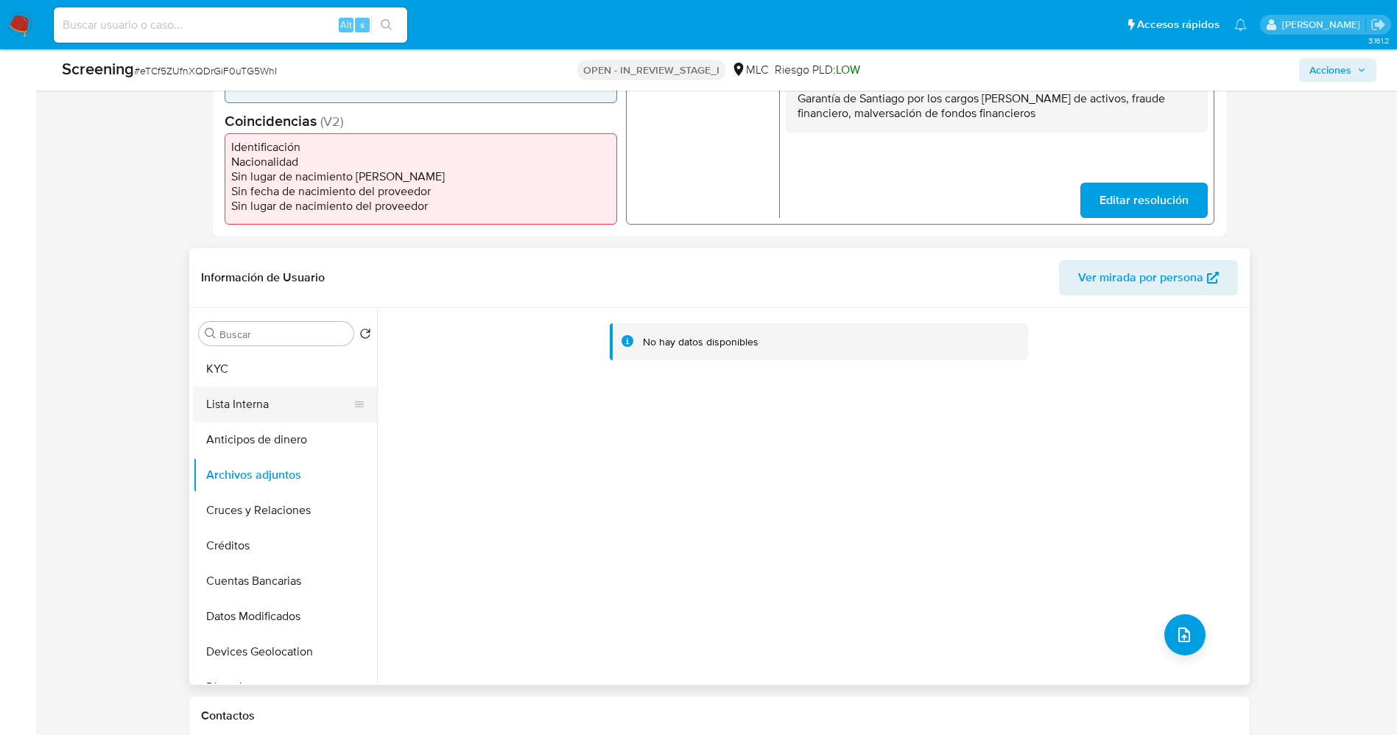
click at [296, 408] on button "Lista Interna" at bounding box center [279, 404] width 172 height 35
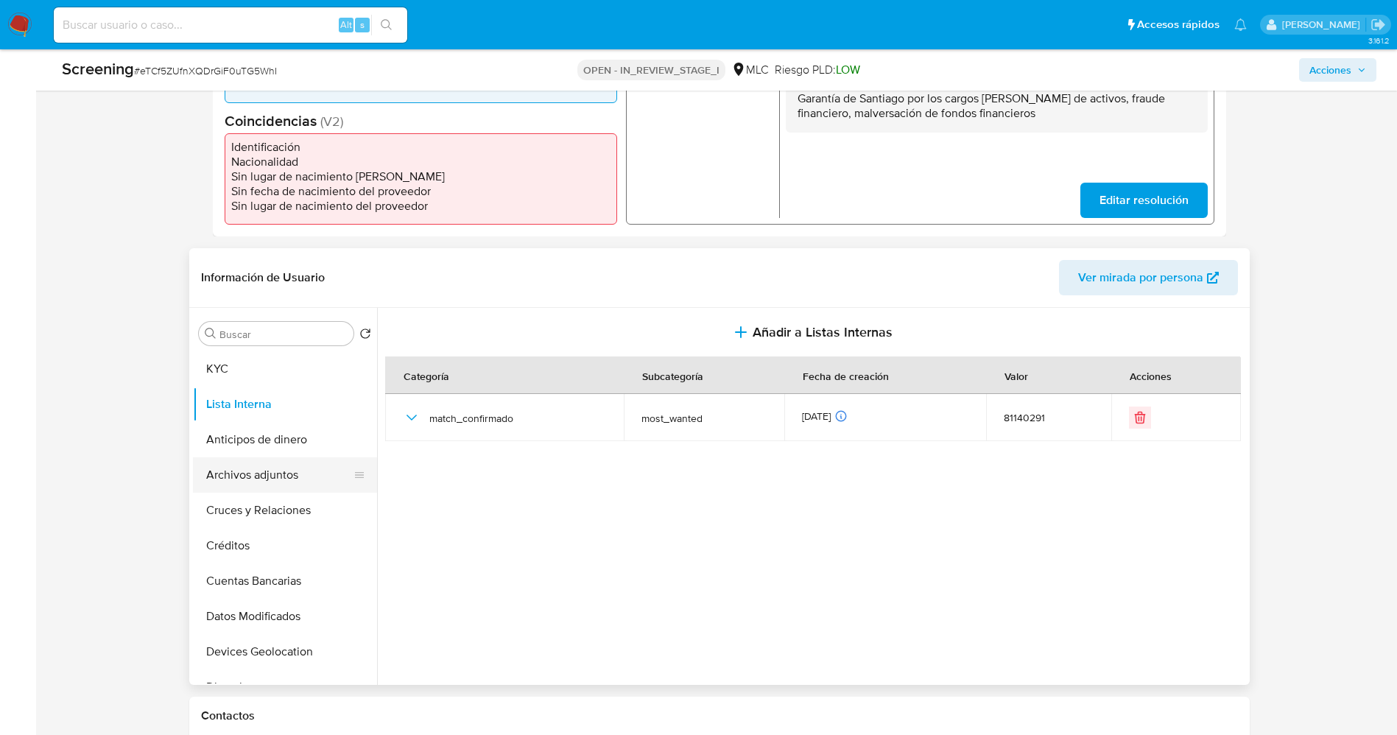
click at [291, 472] on button "Archivos adjuntos" at bounding box center [279, 474] width 172 height 35
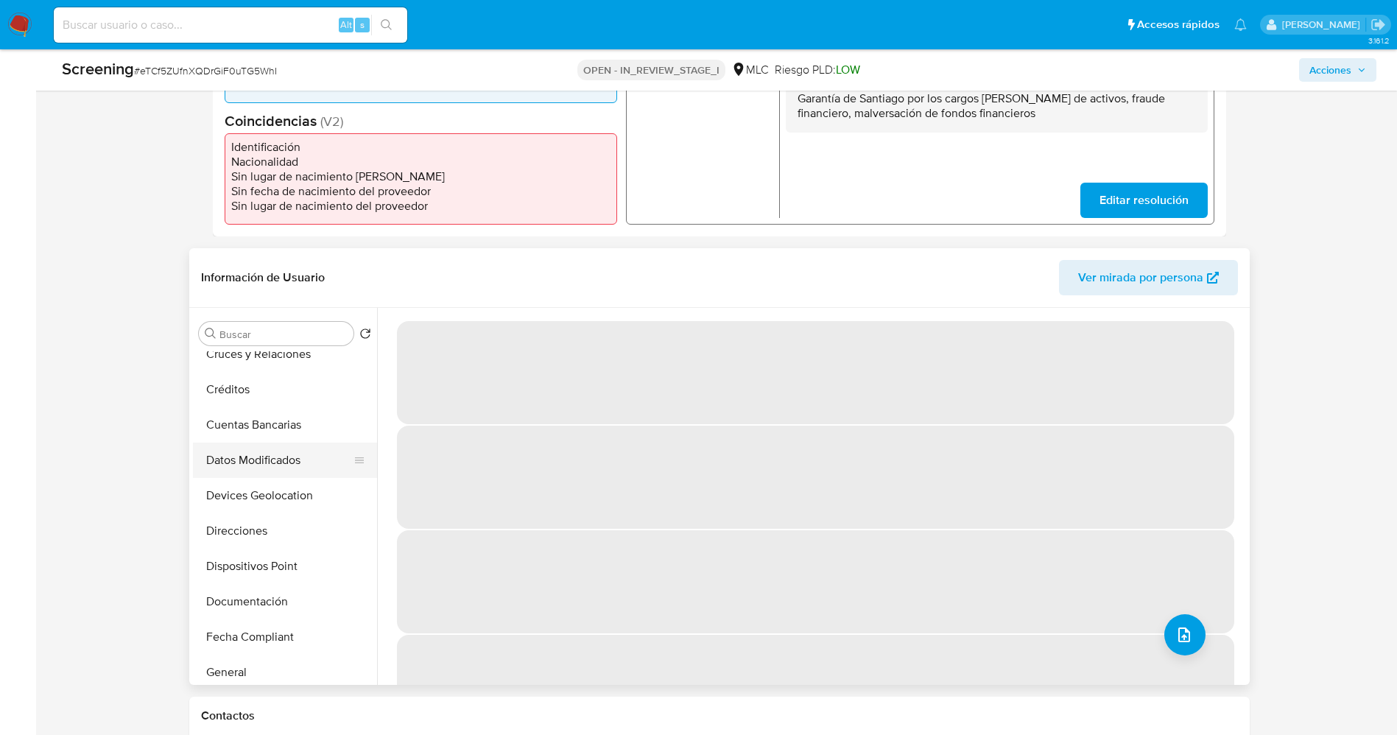
scroll to position [693, 0]
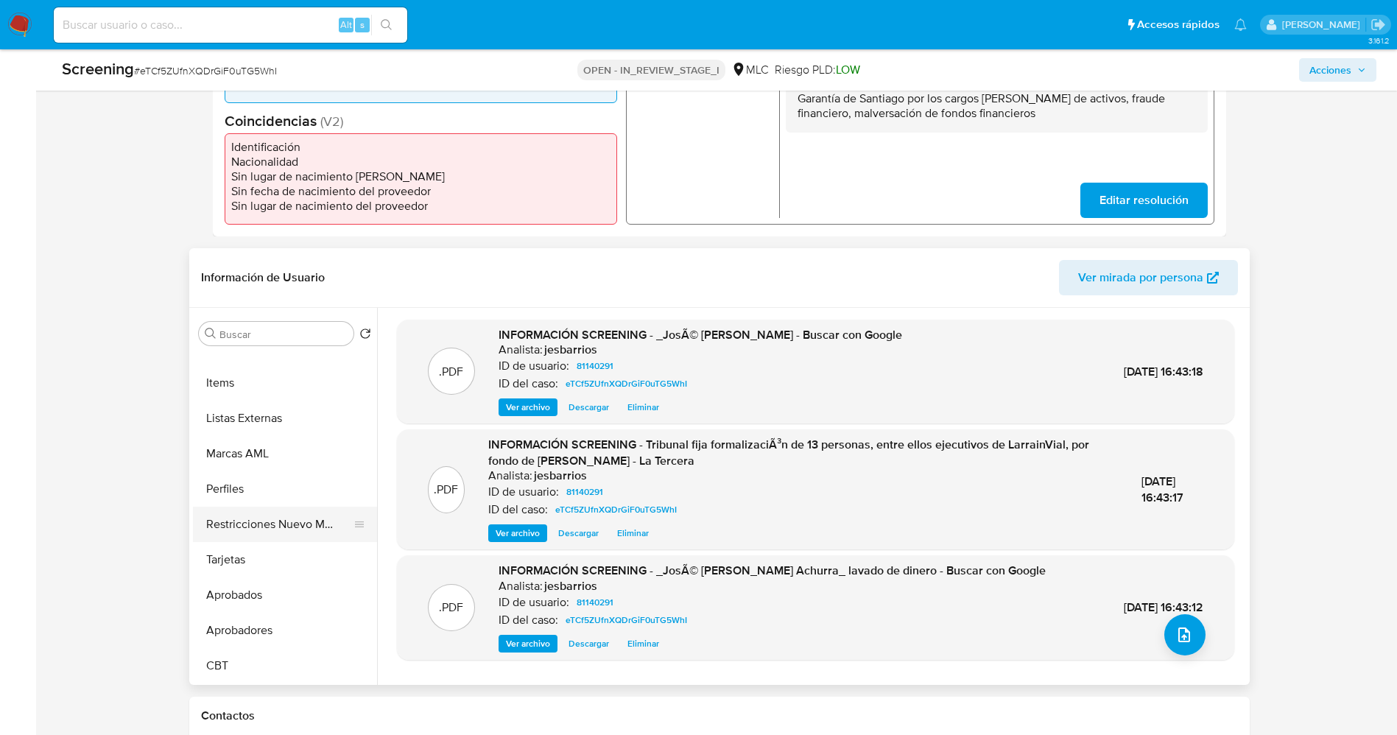
click at [262, 523] on button "Restricciones Nuevo Mundo" at bounding box center [279, 524] width 172 height 35
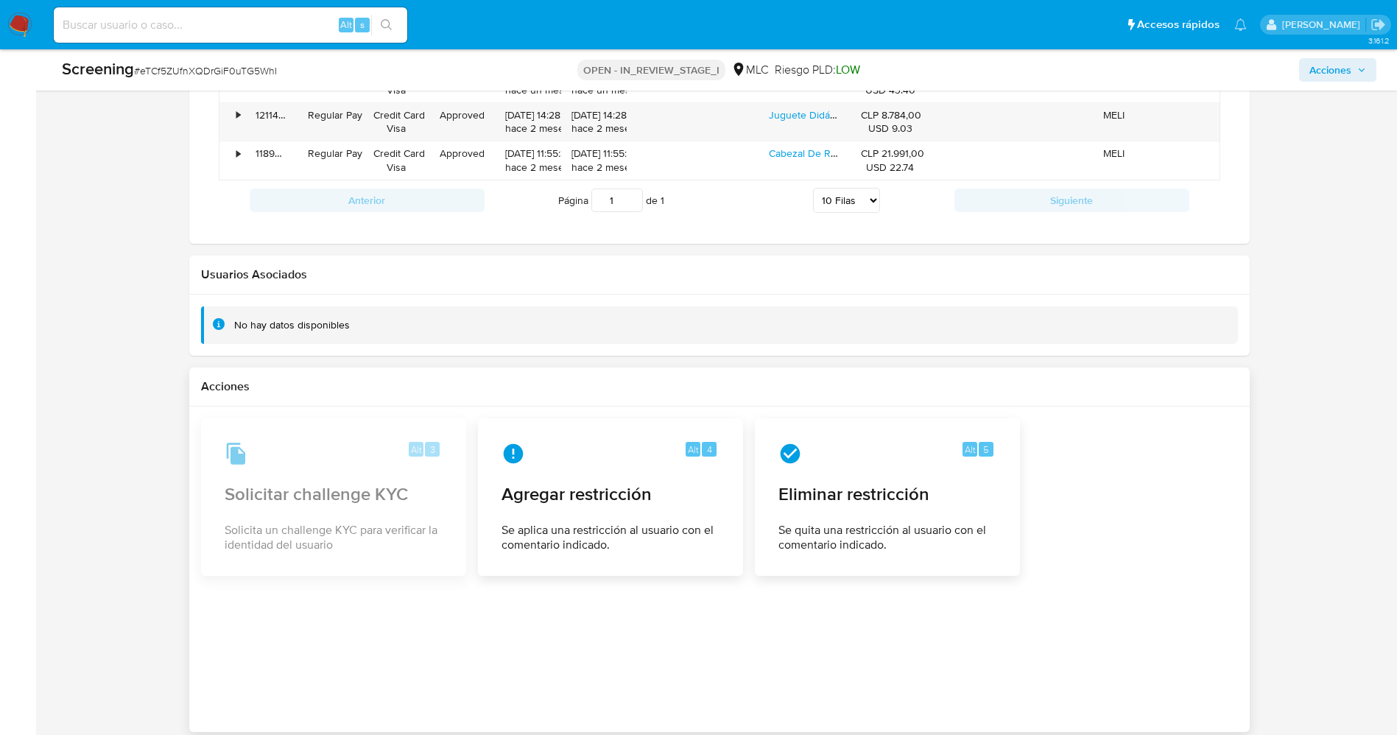
scroll to position [1826, 0]
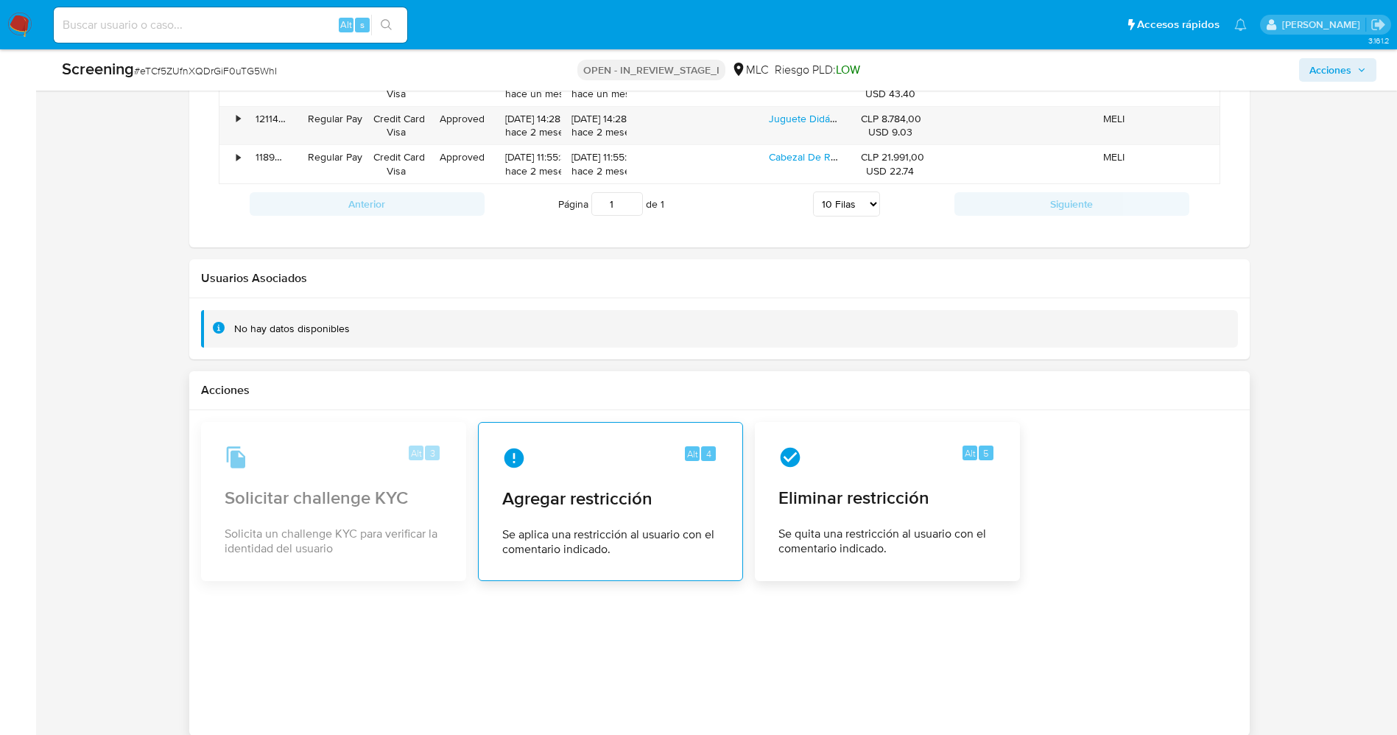
click at [684, 534] on span "Se aplica una restricción al usuario con el comentario indicado." at bounding box center [610, 541] width 217 height 29
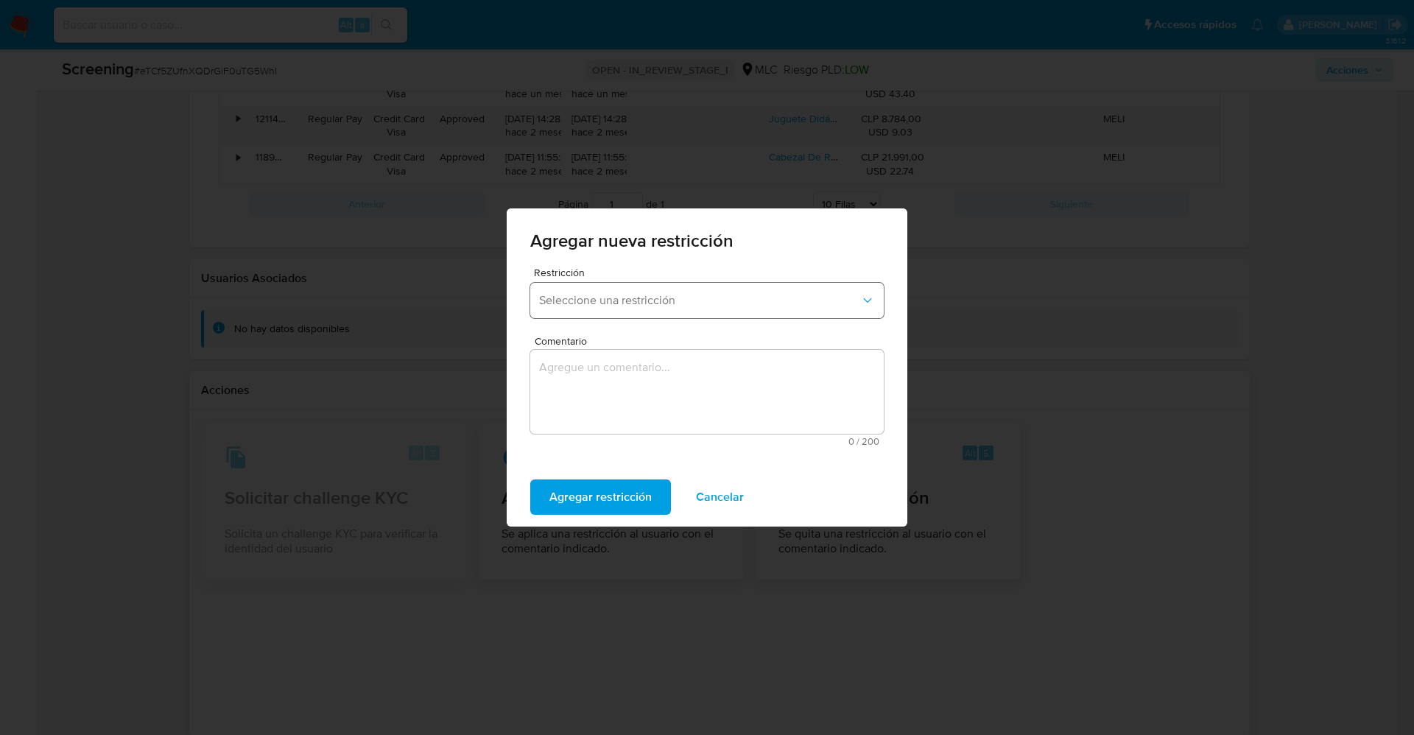
click at [670, 310] on button "Seleccione una restricción" at bounding box center [707, 300] width 354 height 35
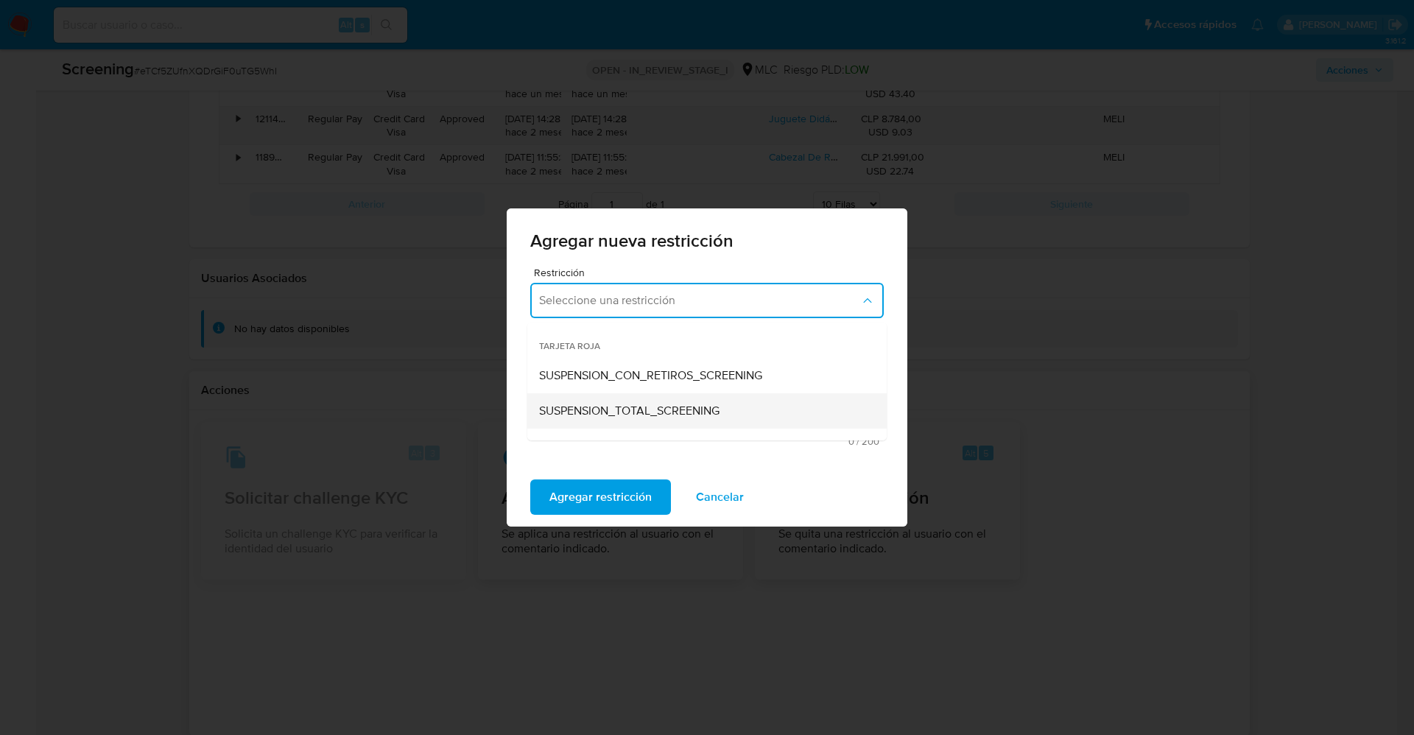
click at [672, 409] on span "SUSPENSION_TOTAL_SCREENING" at bounding box center [629, 411] width 180 height 15
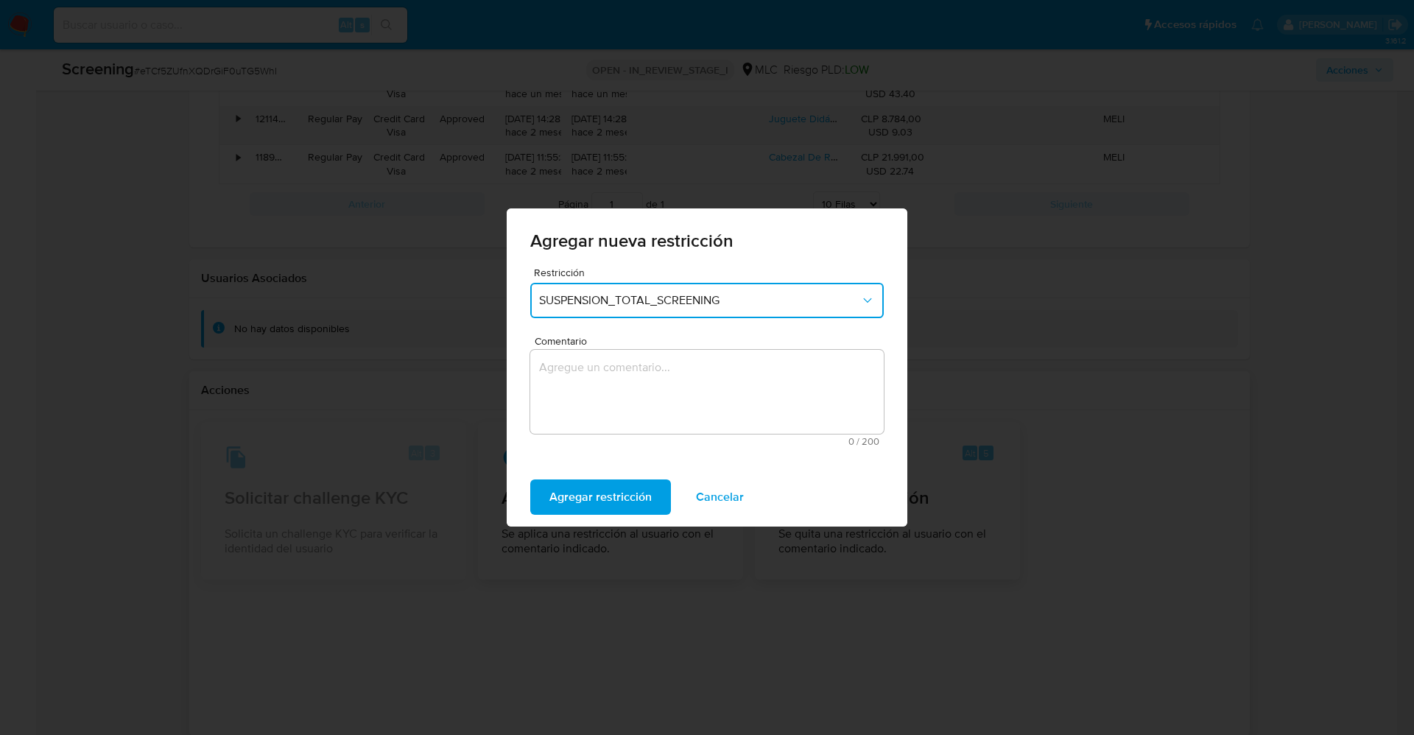
click at [672, 409] on textarea "Comentario" at bounding box center [707, 392] width 354 height 84
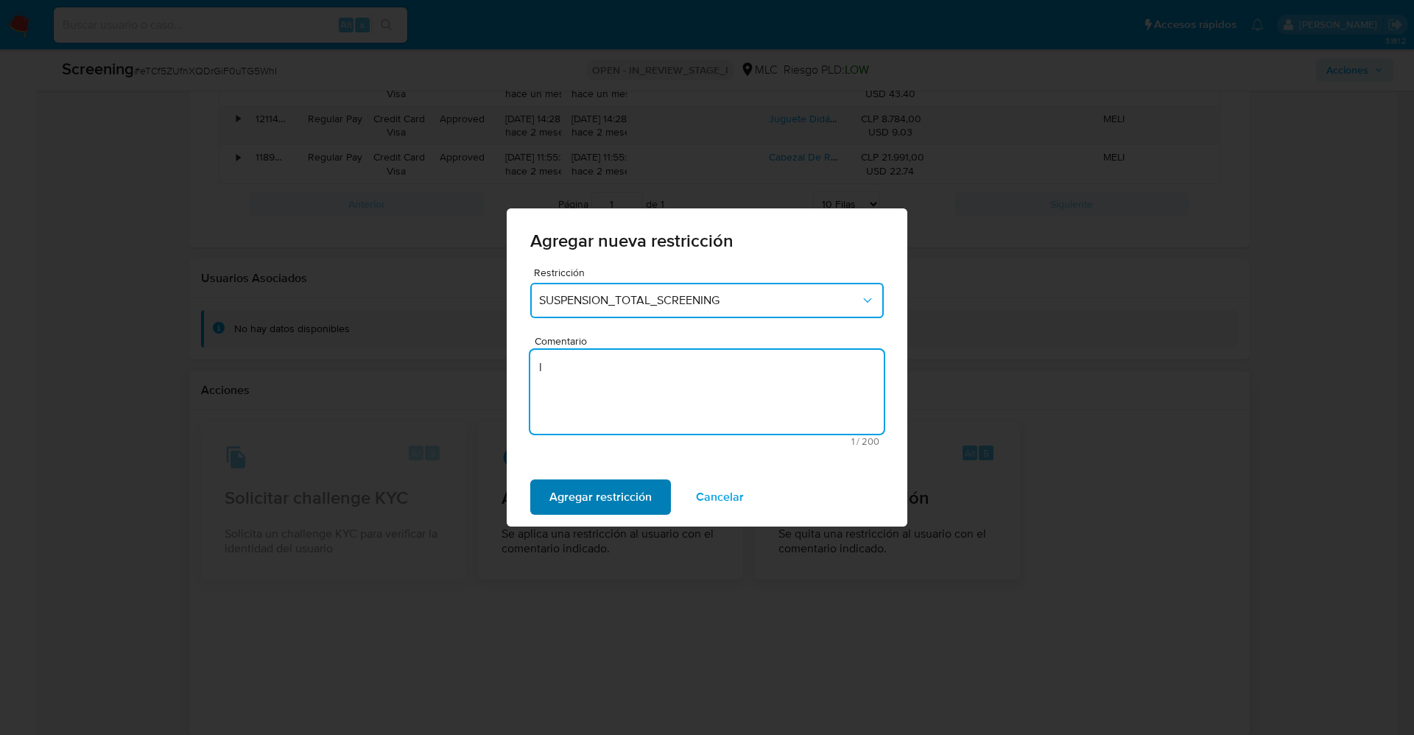
type textarea "l"
click at [591, 493] on span "Agregar restricción" at bounding box center [600, 497] width 102 height 32
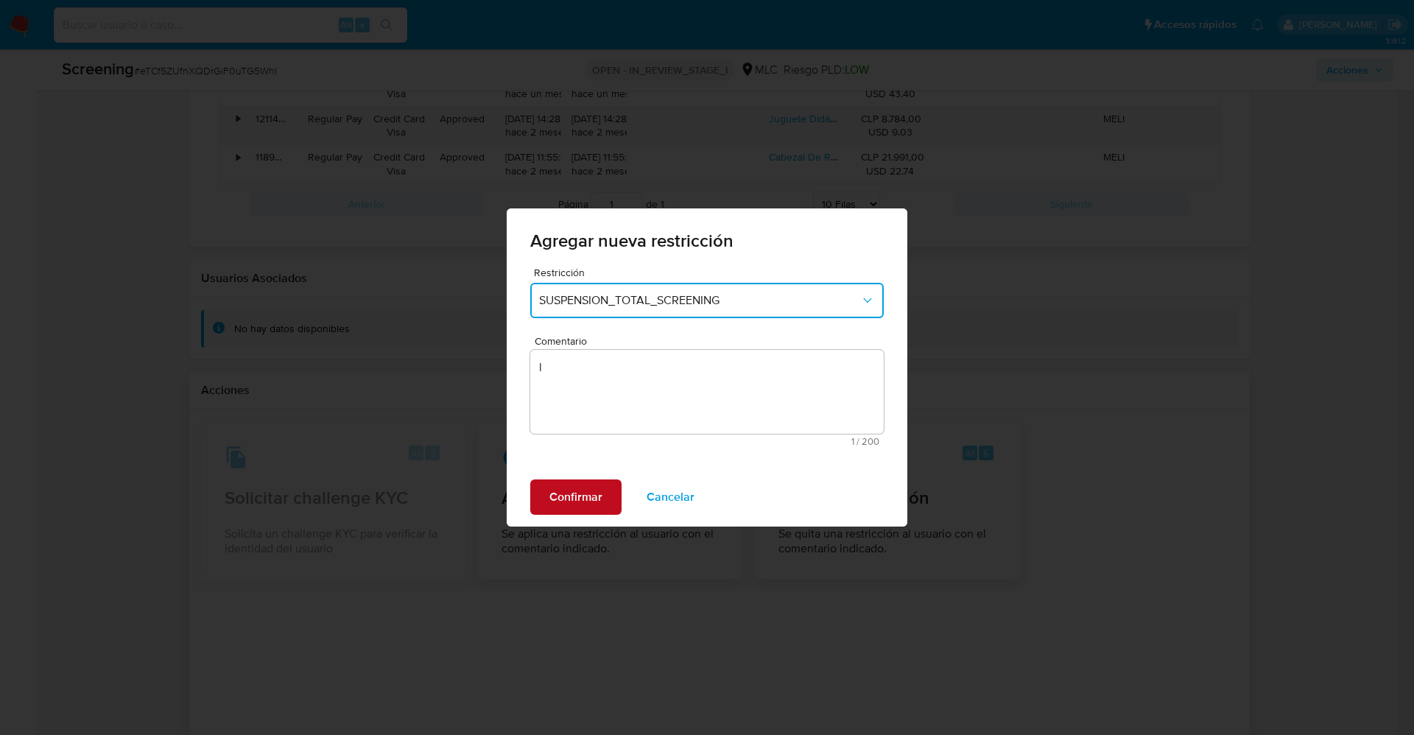
click at [577, 501] on span "Confirmar" at bounding box center [575, 497] width 53 height 32
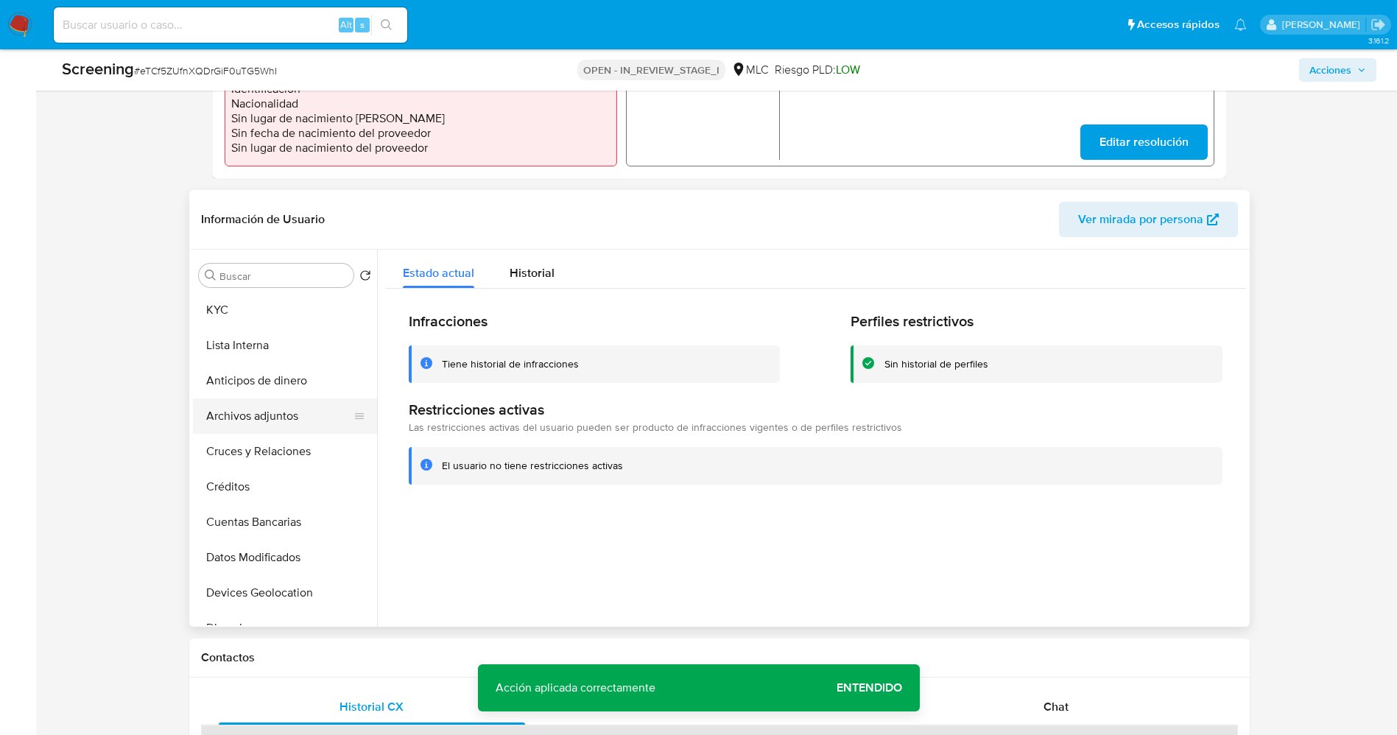
scroll to position [0, 0]
click at [242, 342] on button "Lista Interna" at bounding box center [279, 346] width 172 height 35
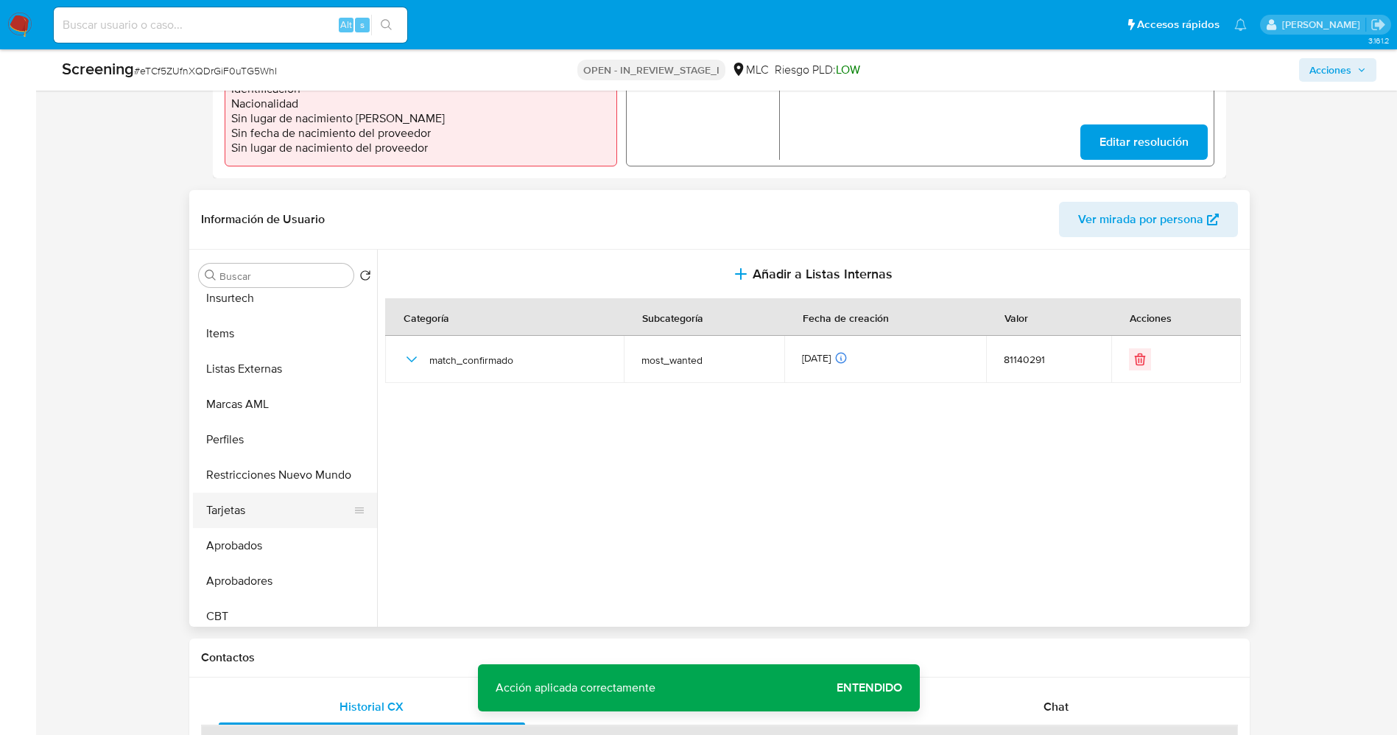
scroll to position [693, 0]
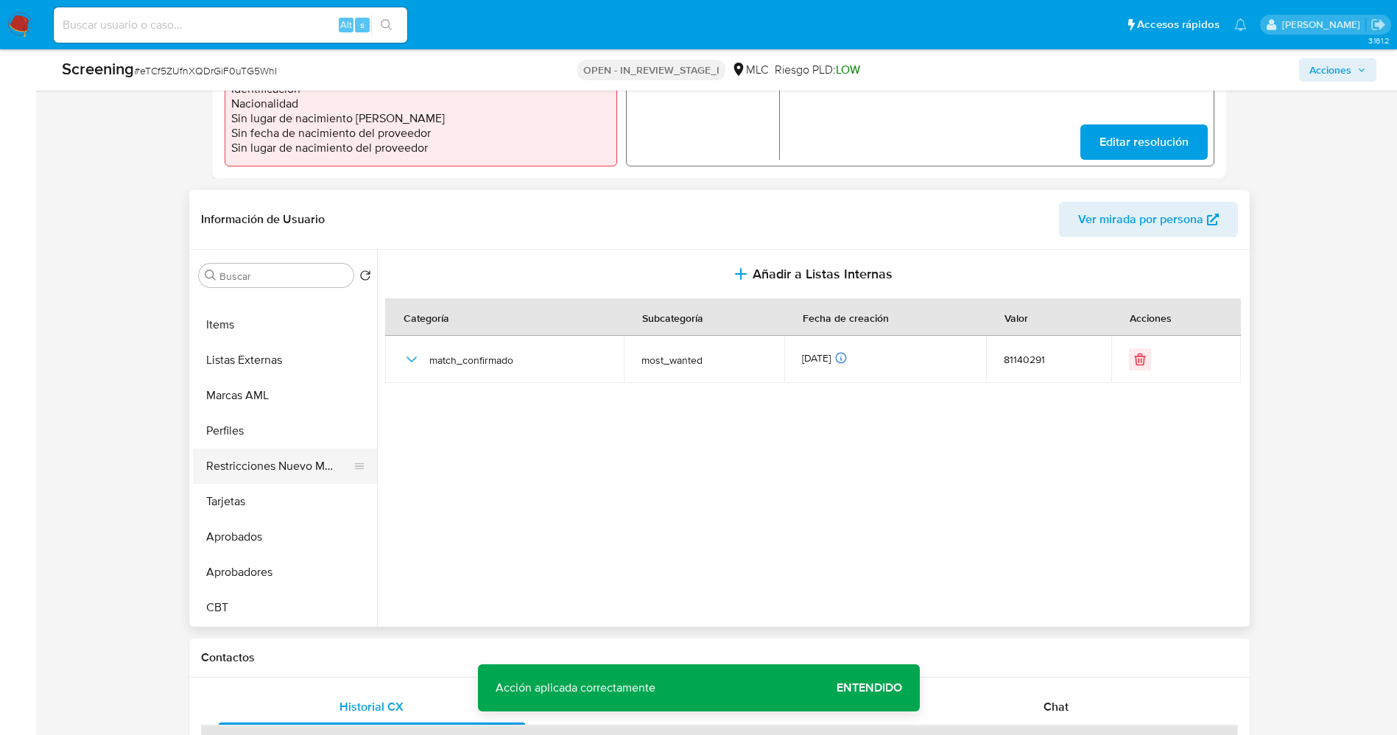
click at [245, 453] on button "Restricciones Nuevo Mundo" at bounding box center [279, 466] width 172 height 35
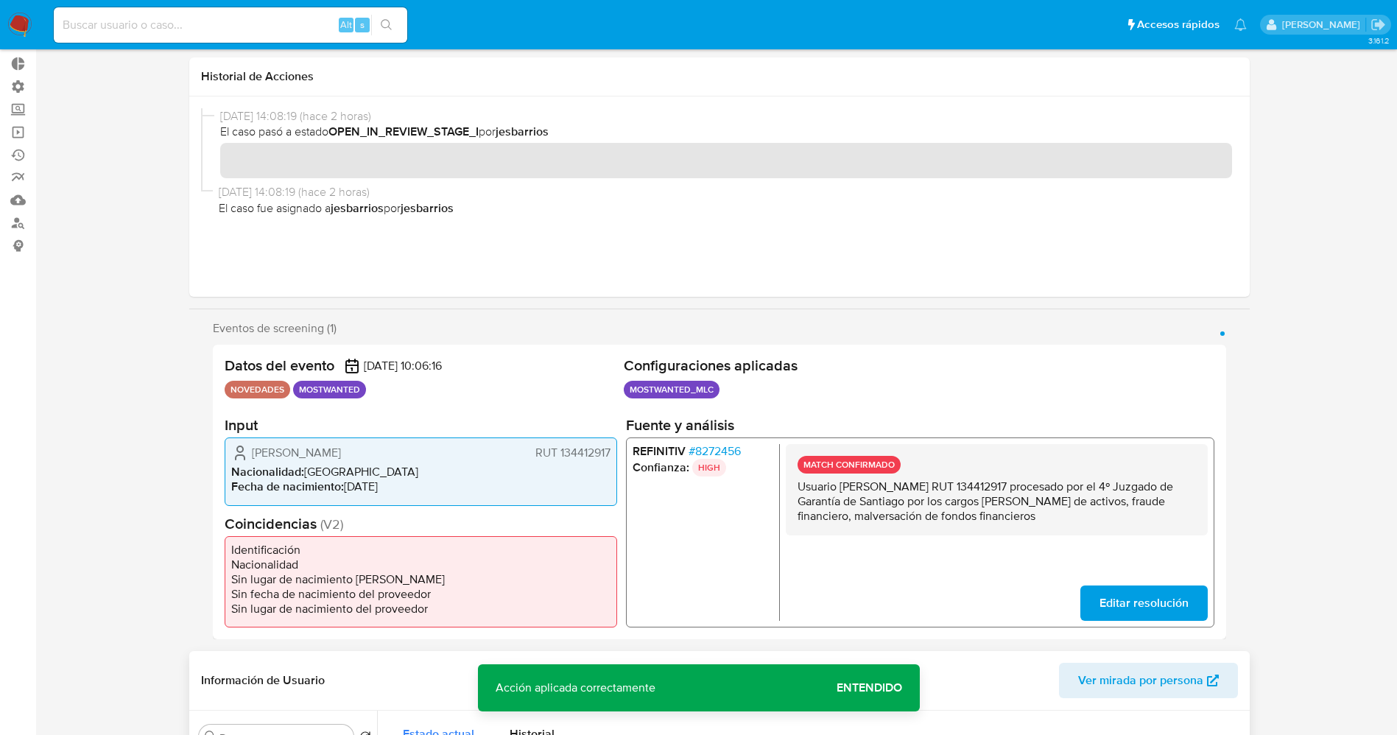
scroll to position [0, 0]
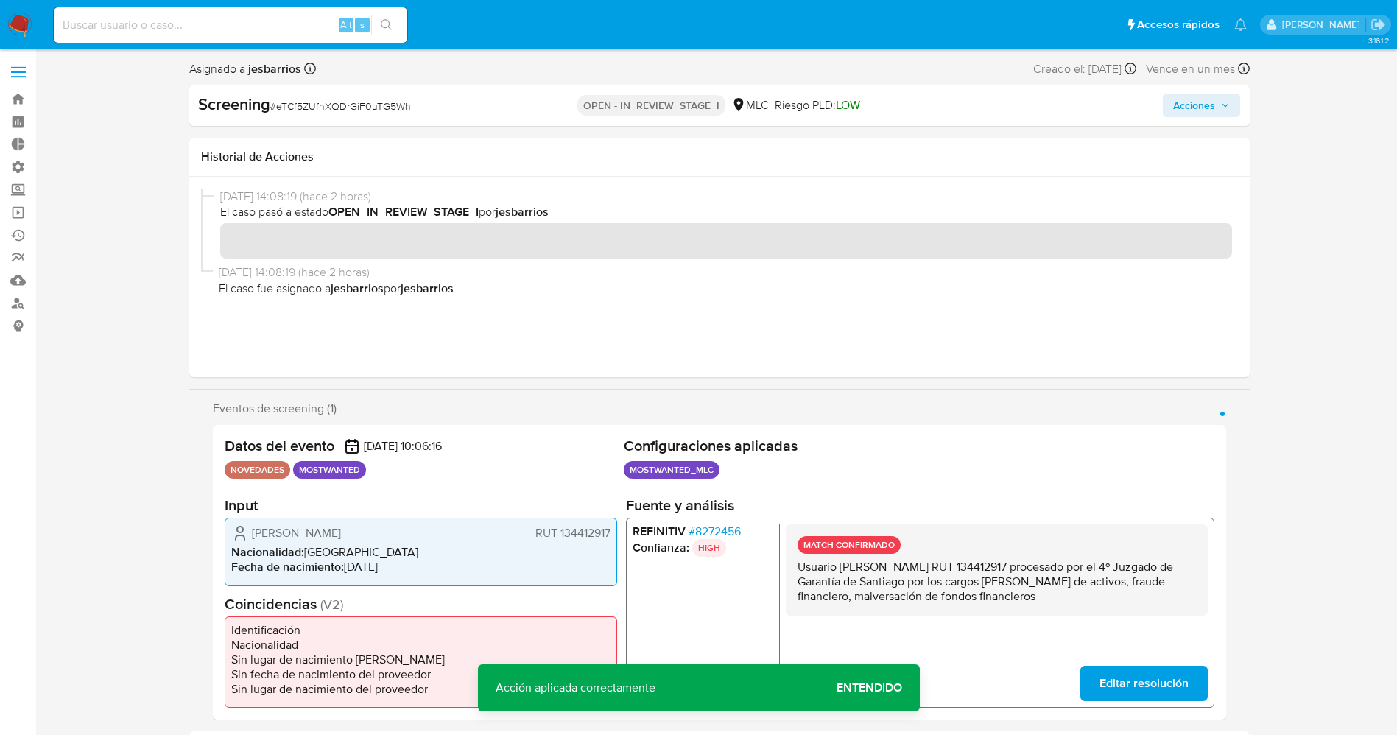
click at [1188, 101] on span "Acciones" at bounding box center [1194, 106] width 42 height 24
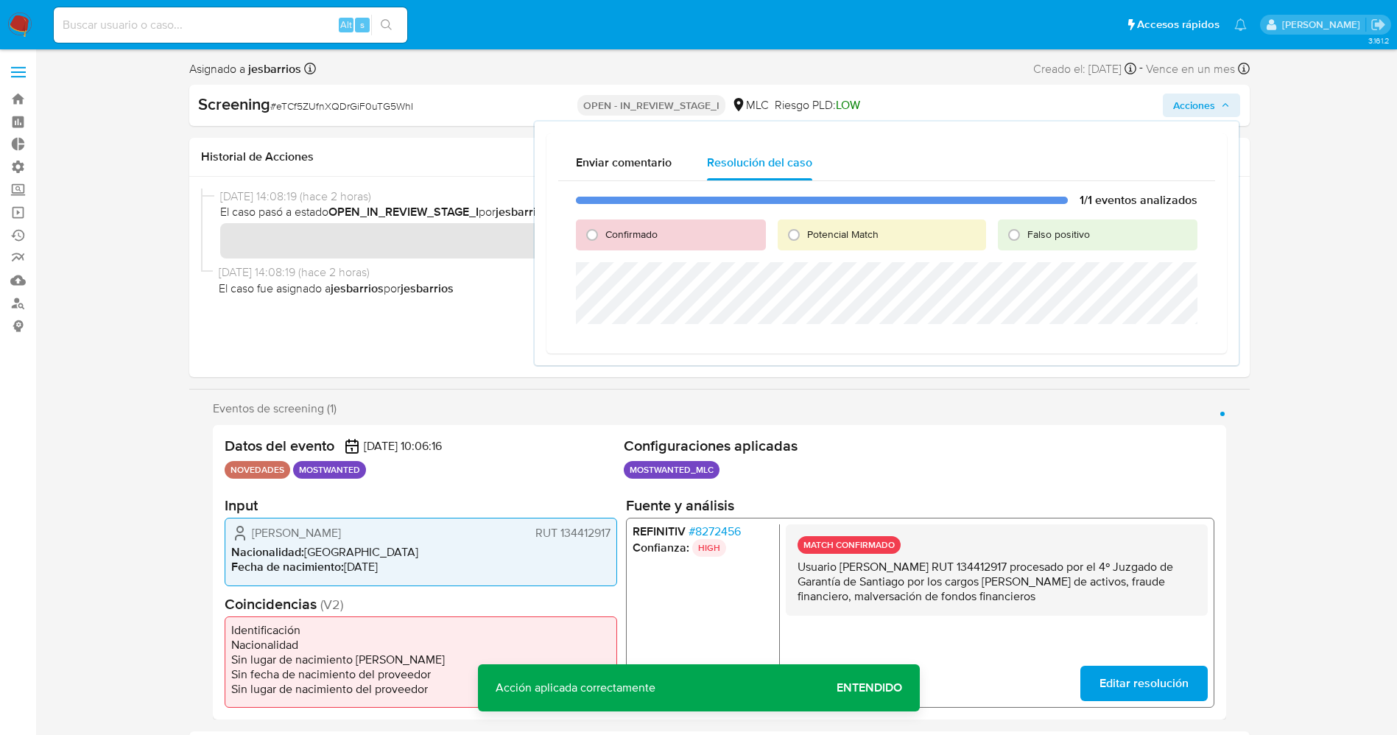
click at [637, 231] on span "Confirmado" at bounding box center [631, 234] width 52 height 15
click at [604, 231] on input "Confirmado" at bounding box center [592, 235] width 24 height 24
radio input "true"
click at [855, 233] on span "Potencial Match" at bounding box center [842, 234] width 71 height 15
click at [806, 233] on input "Potencial Match" at bounding box center [794, 235] width 24 height 24
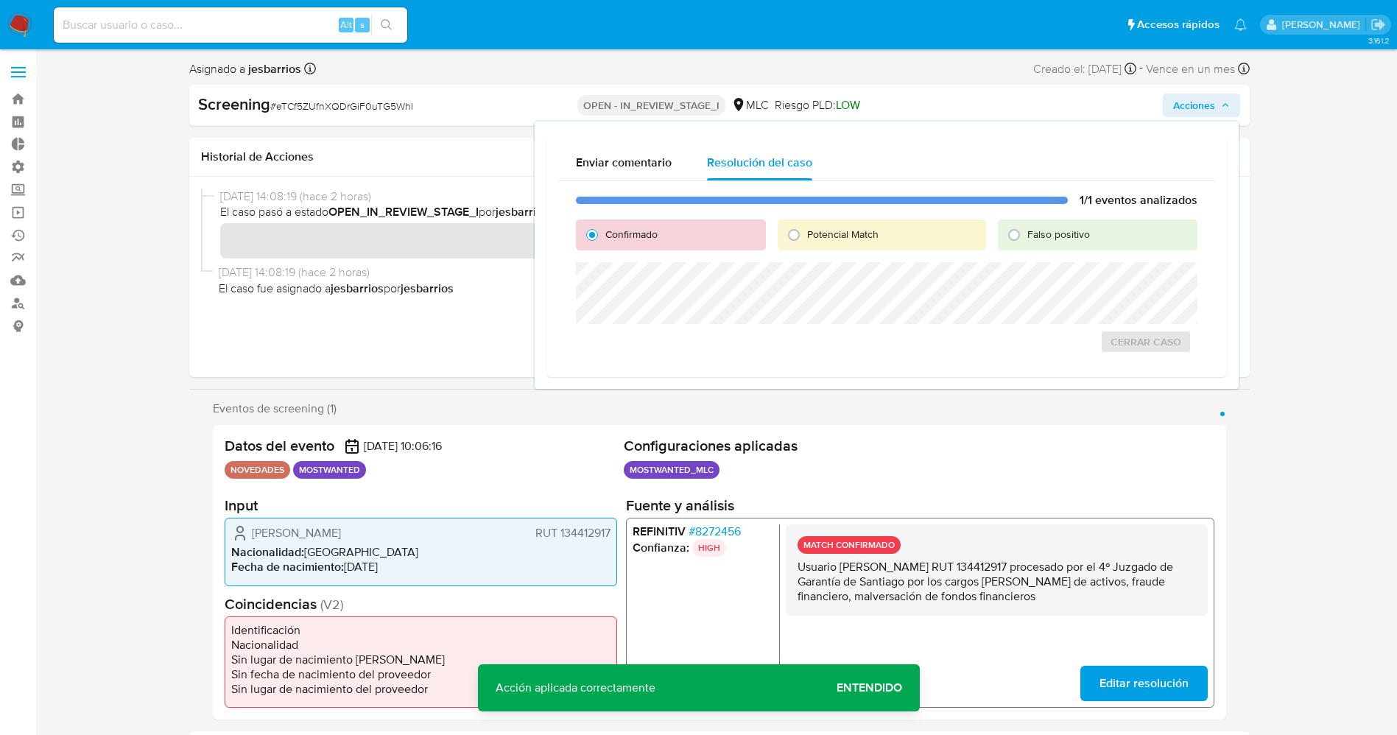
radio input "true"
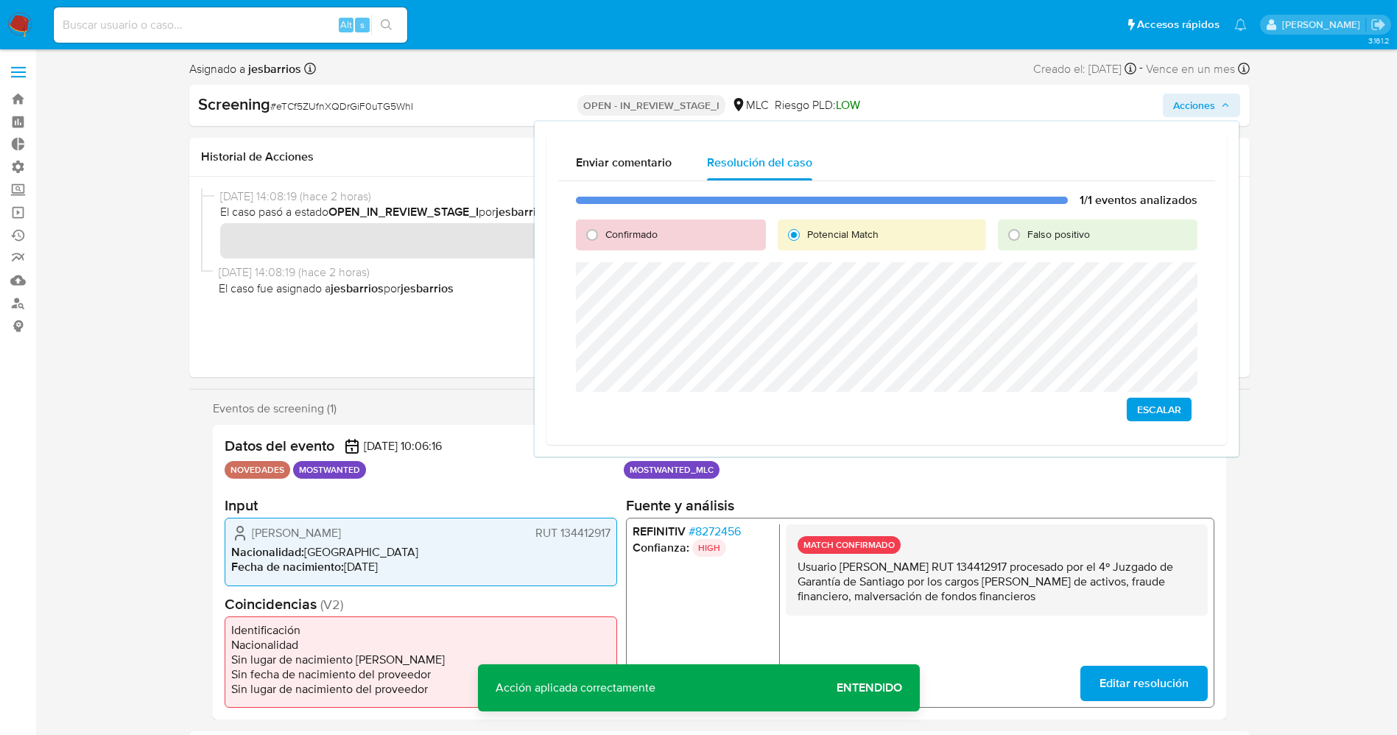
click at [1148, 410] on span "Escalar" at bounding box center [1159, 409] width 44 height 21
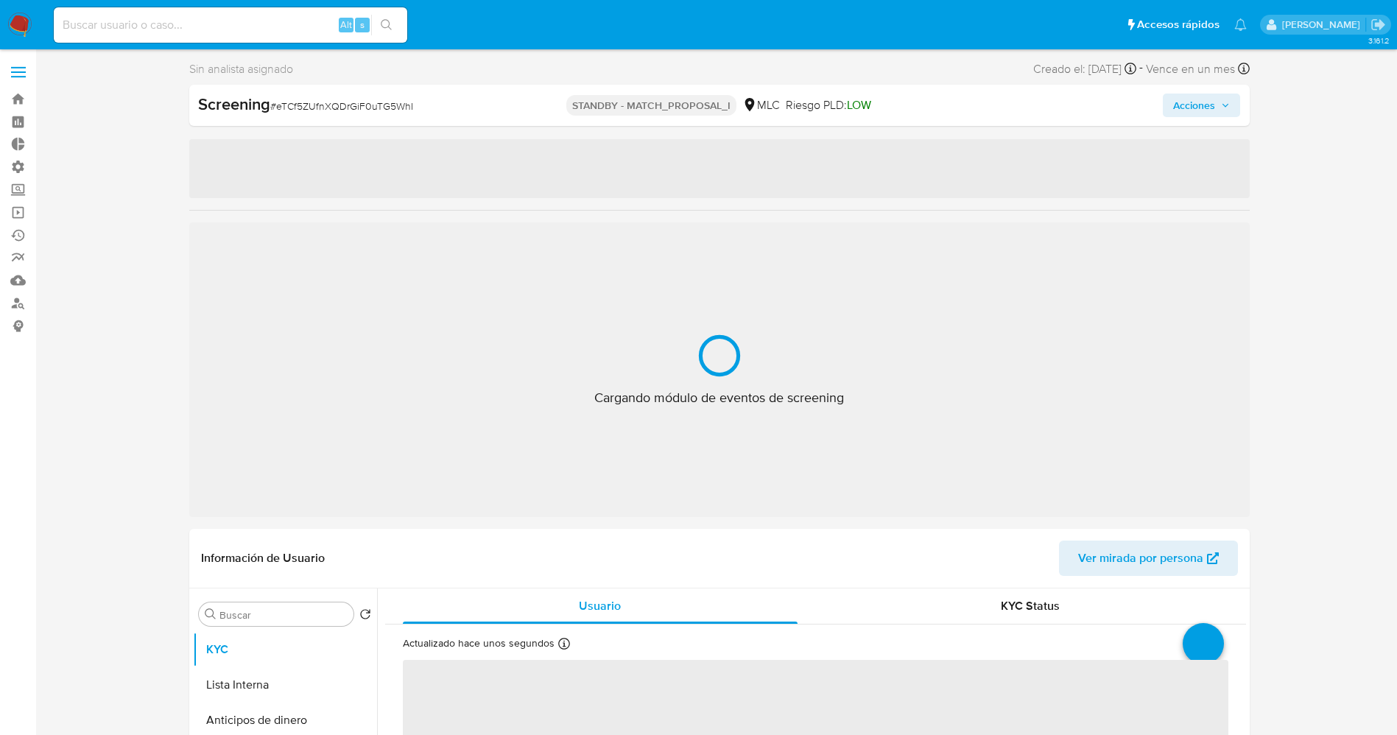
select select "10"
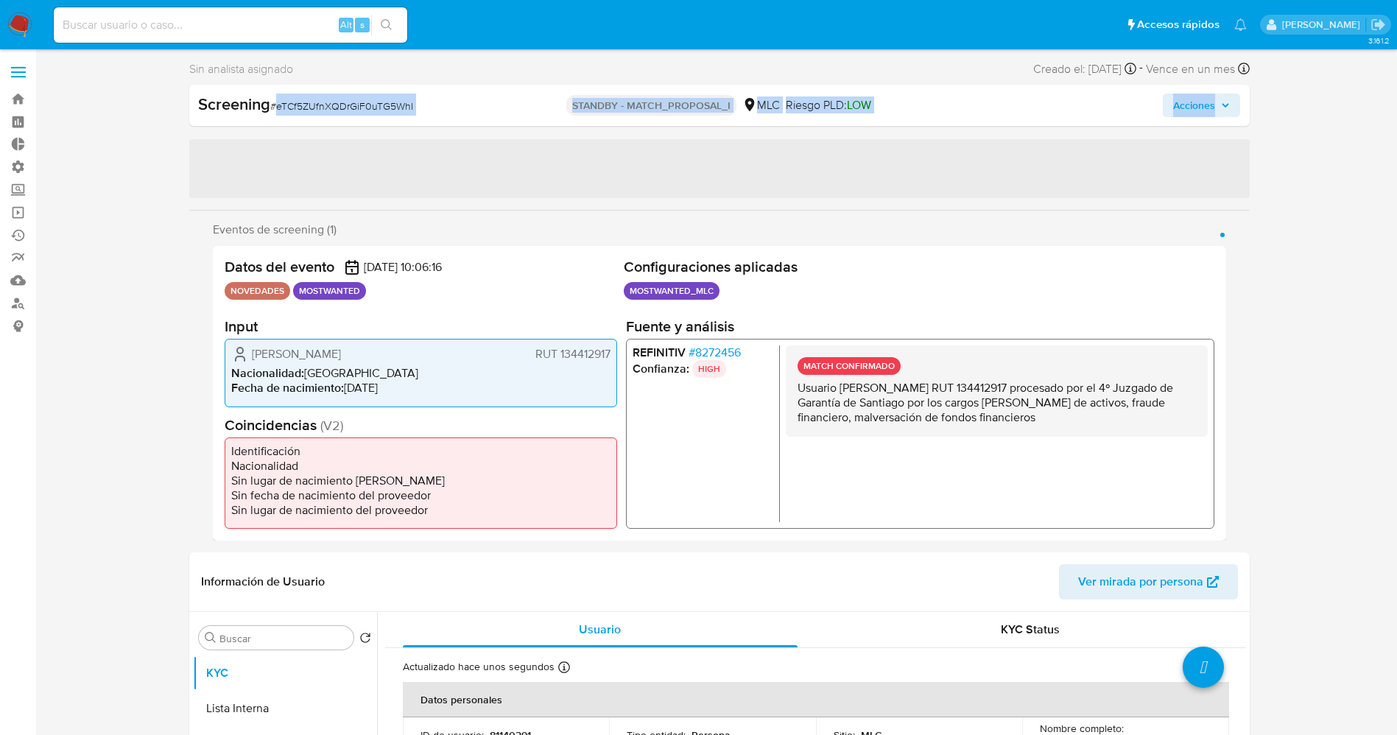
drag, startPoint x: 275, startPoint y: 106, endPoint x: 437, endPoint y: 120, distance: 161.9
click at [394, 103] on span "# eTCf5ZUfnXQDrGiF0uTG5WhI" at bounding box center [341, 106] width 143 height 15
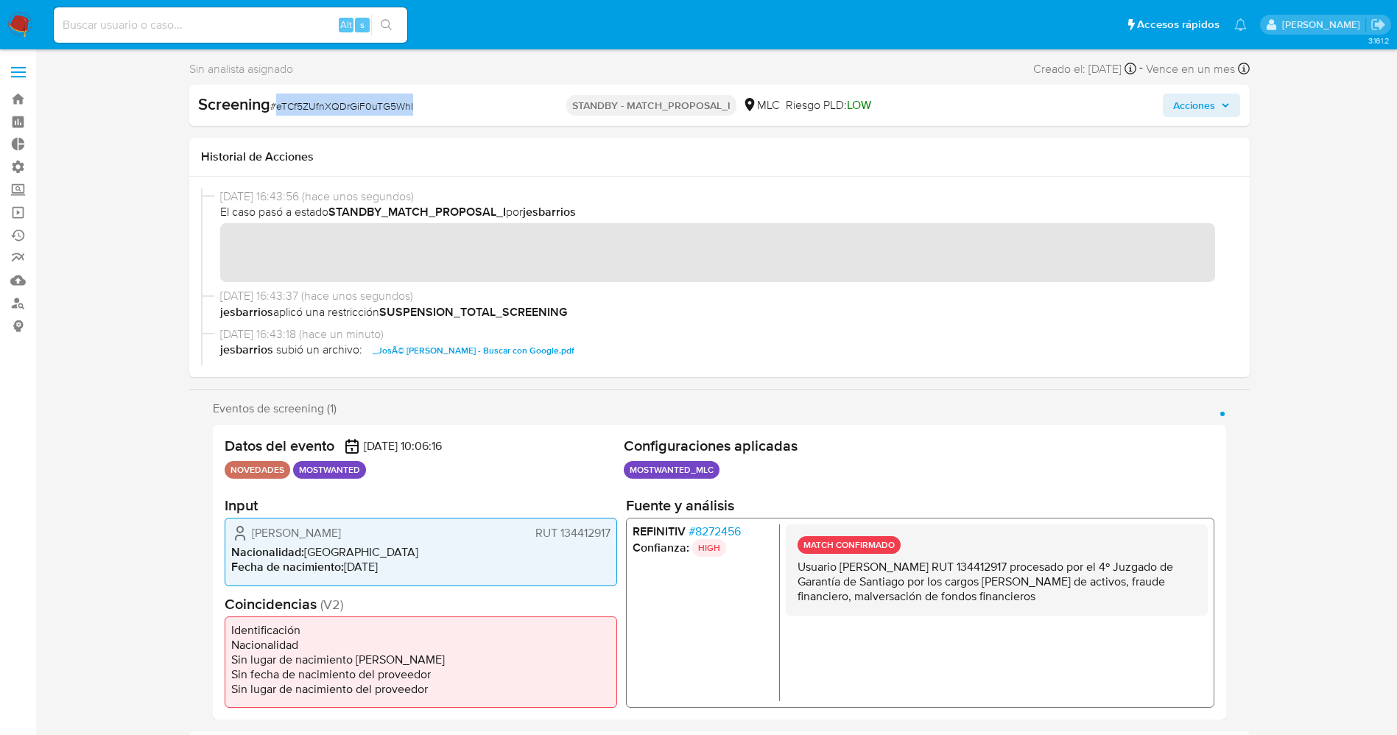
drag, startPoint x: 275, startPoint y: 102, endPoint x: 417, endPoint y: 103, distance: 141.4
click at [417, 103] on div "Screening # eTCf5ZUfnXQDrGiF0uTG5WhI" at bounding box center [369, 105] width 342 height 22
copy span "eTCf5ZUfnXQDrGiF0uTG5WhI"
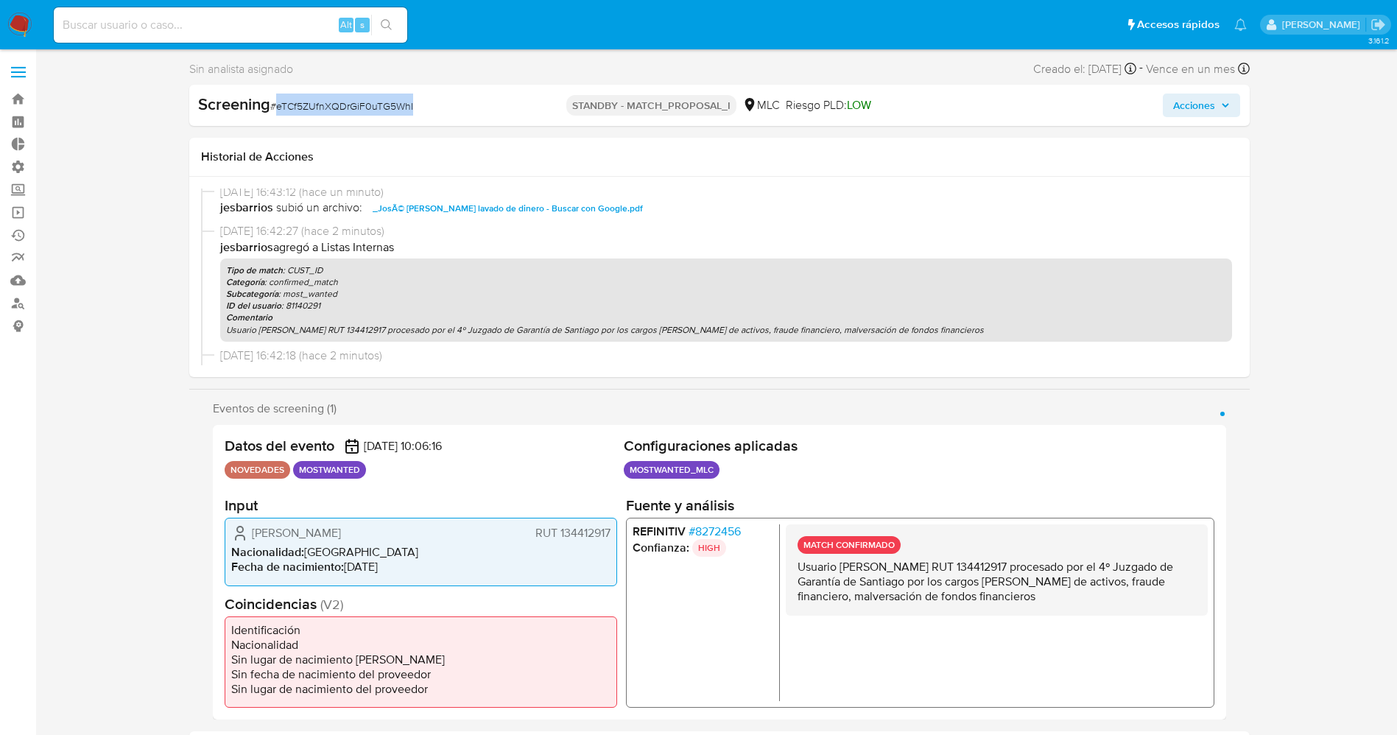
scroll to position [221, 0]
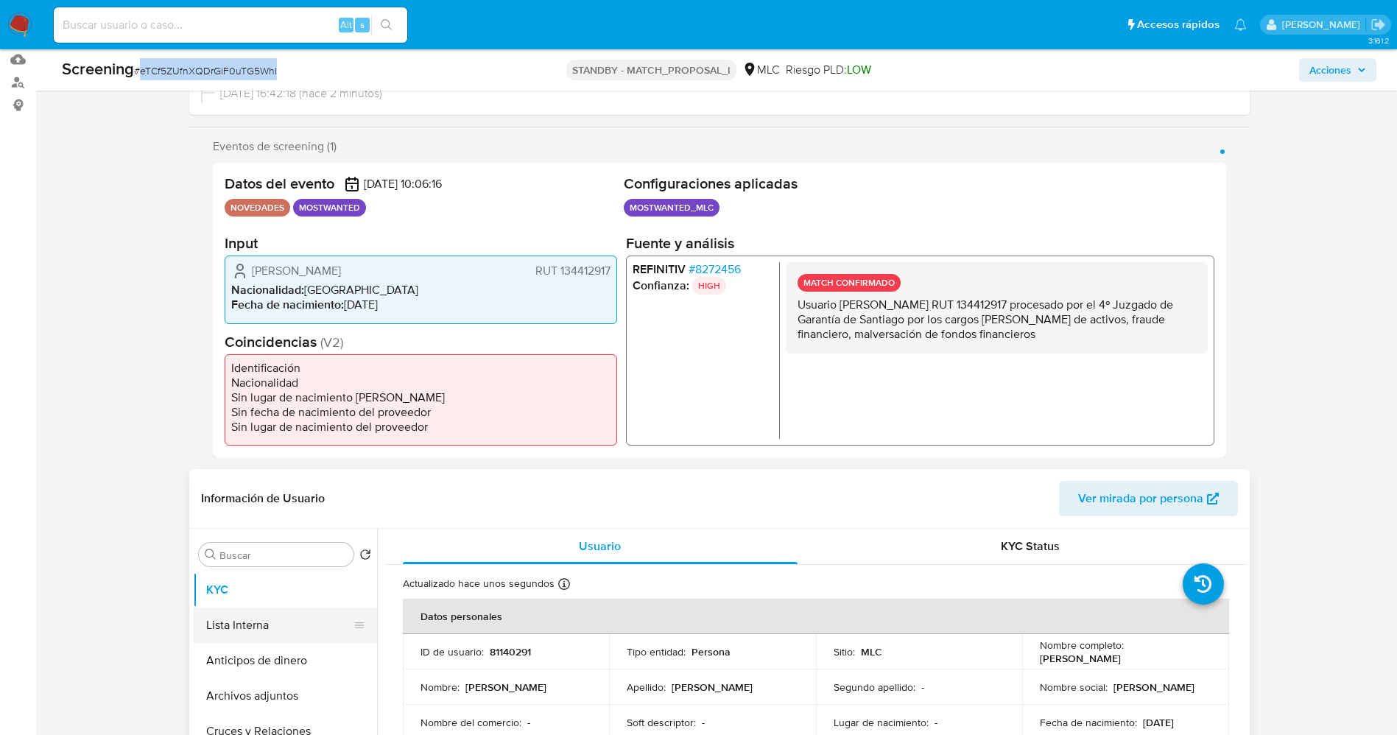
click at [264, 625] on button "Lista Interna" at bounding box center [279, 625] width 172 height 35
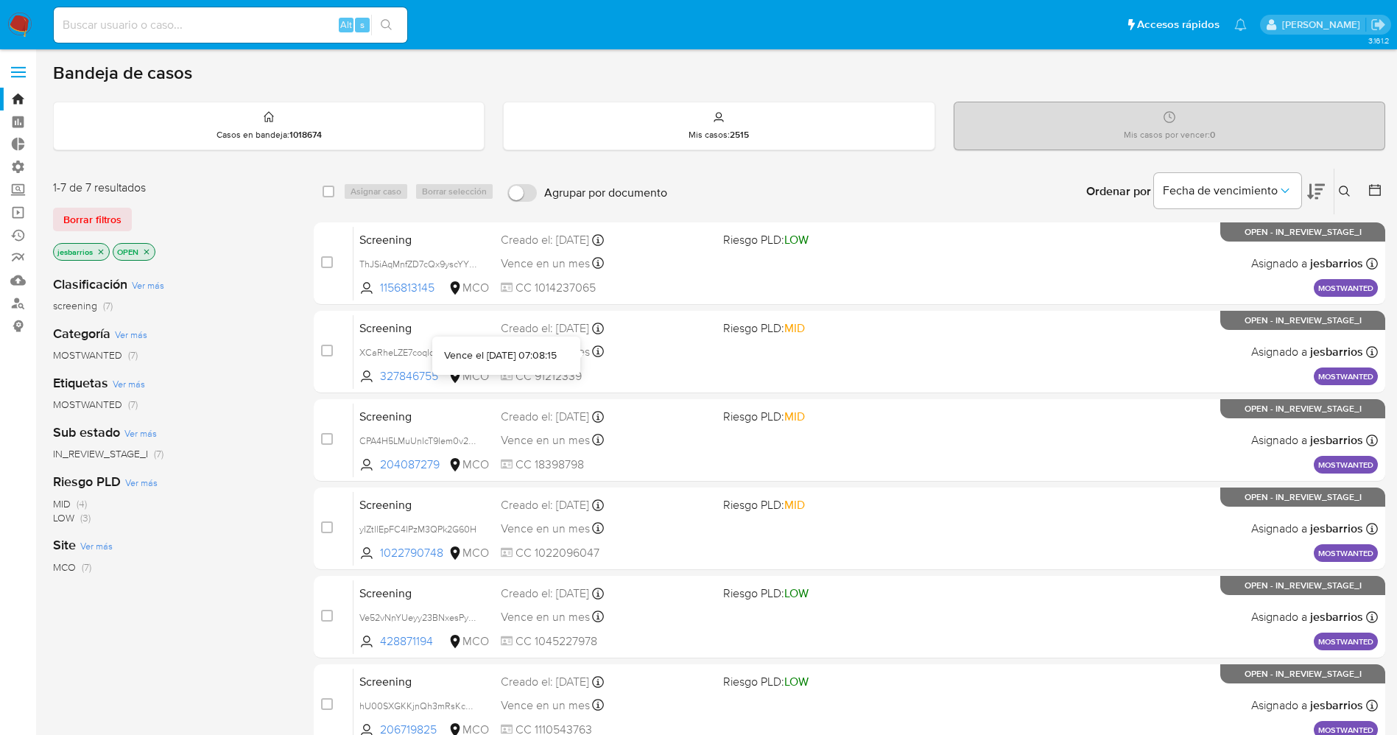
scroll to position [216, 0]
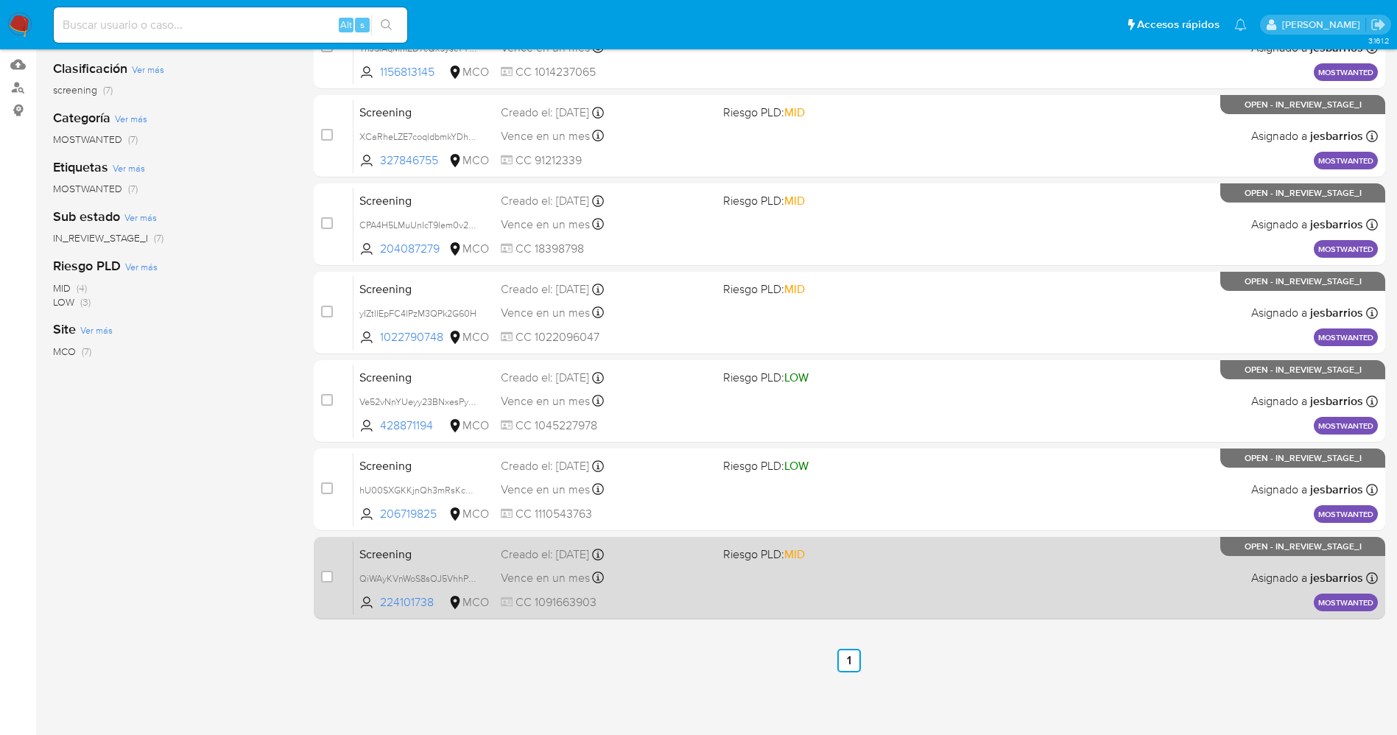
click at [809, 553] on span "Riesgo PLD: MID" at bounding box center [828, 553] width 211 height 19
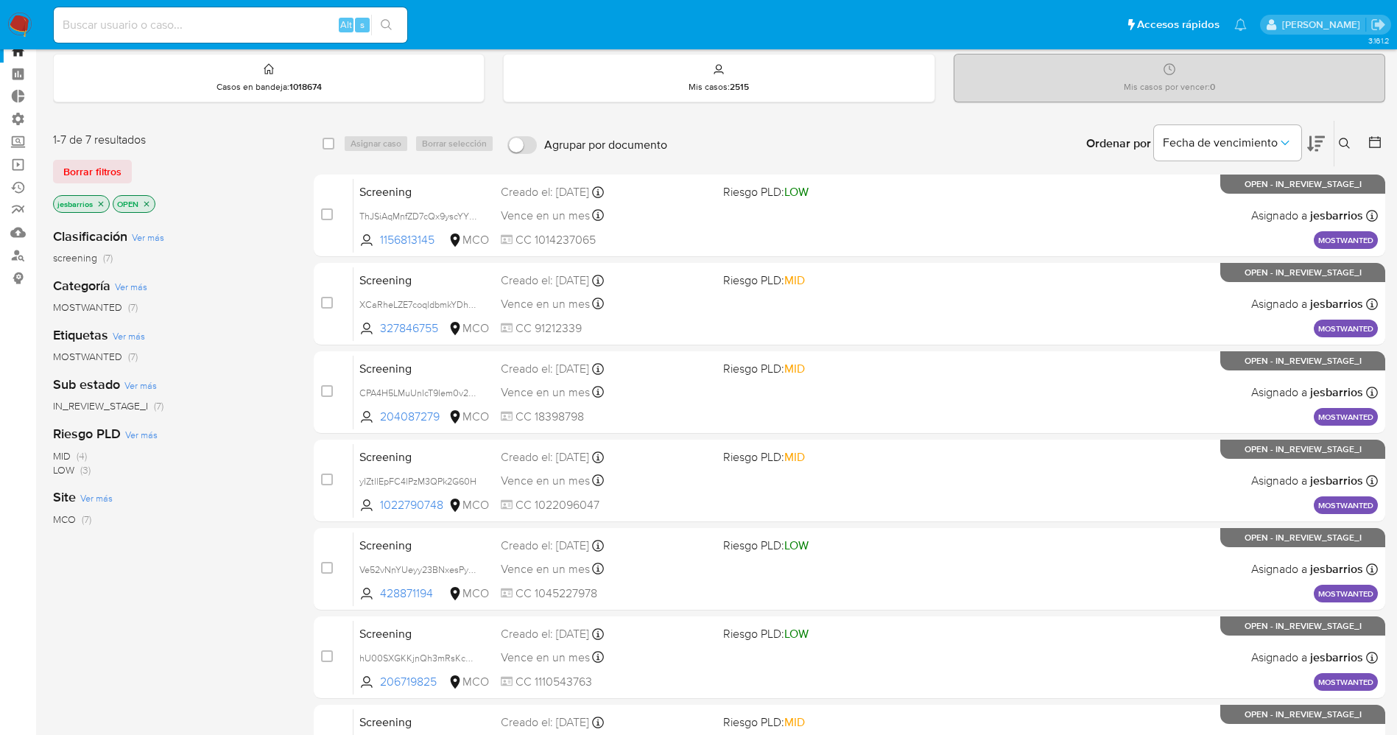
scroll to position [0, 0]
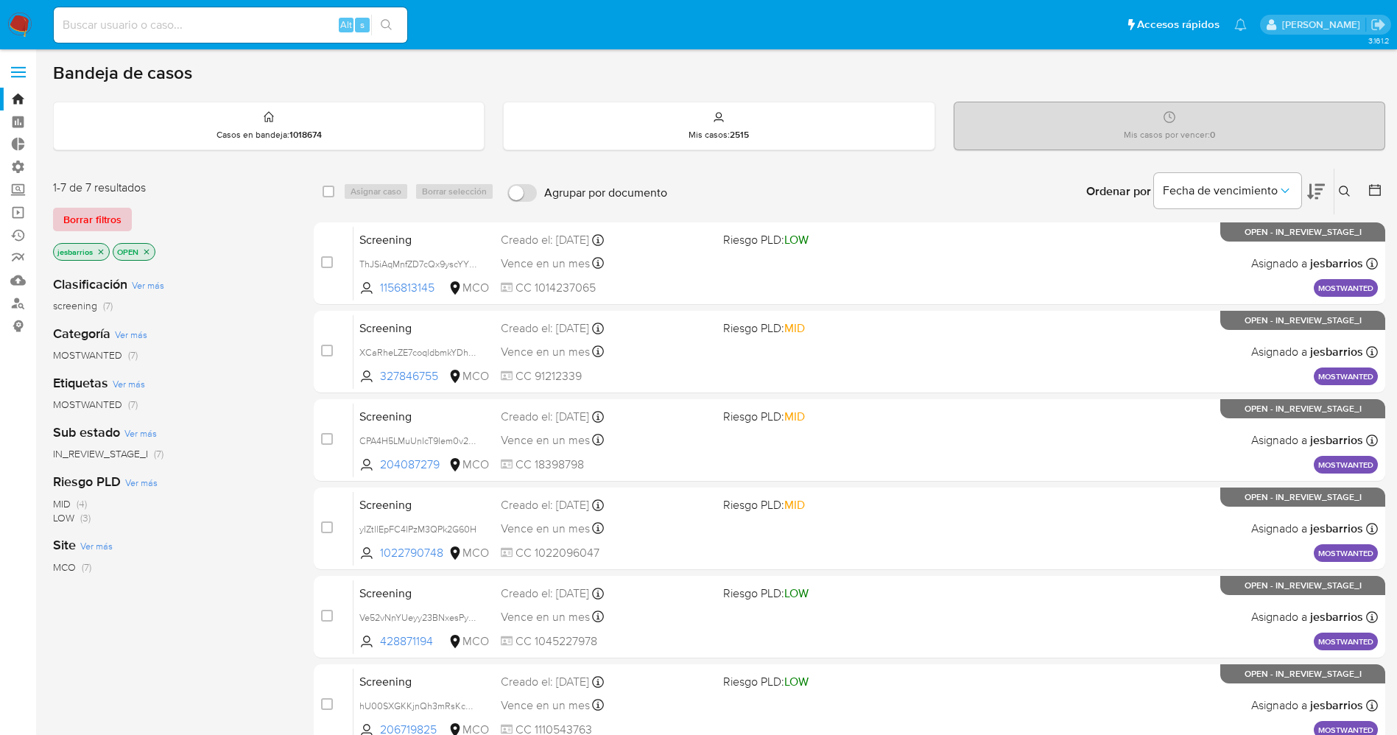
click at [104, 228] on span "Borrar filtros" at bounding box center [92, 219] width 58 height 21
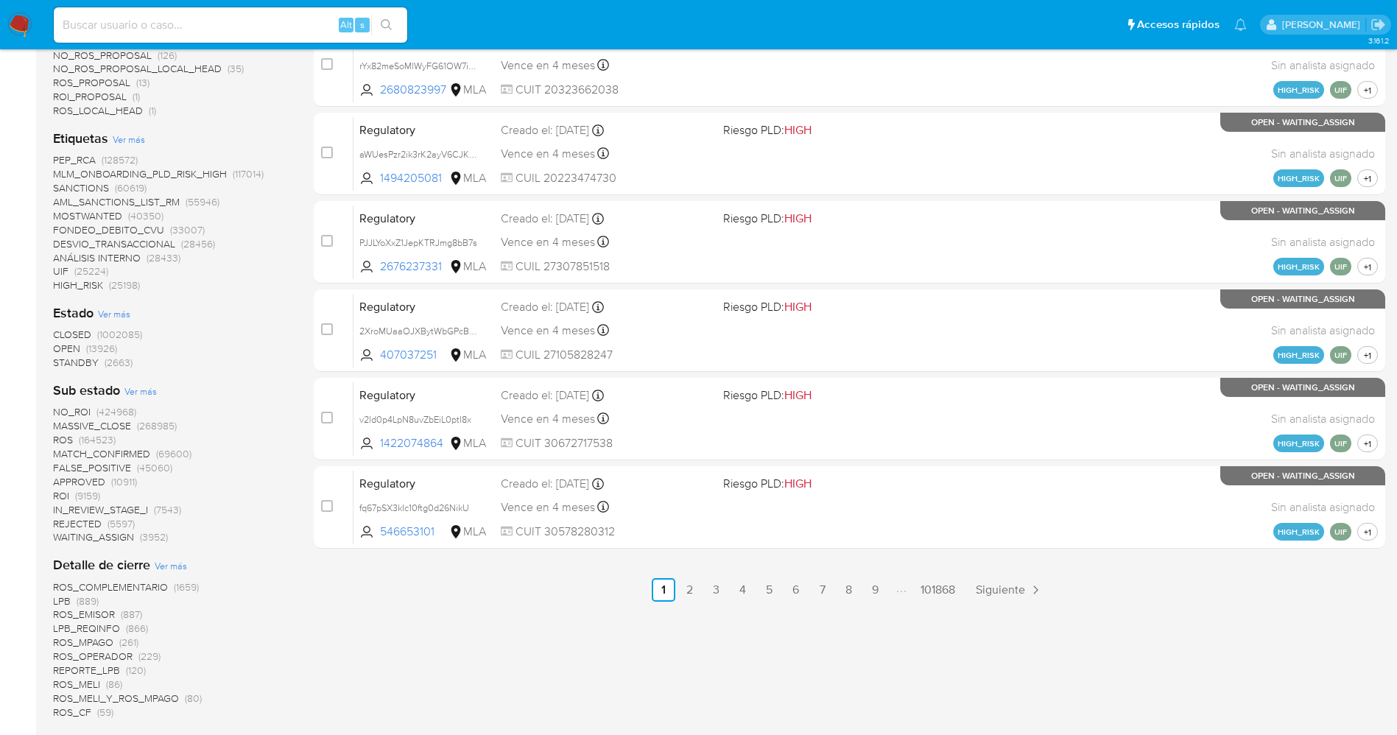
scroll to position [663, 0]
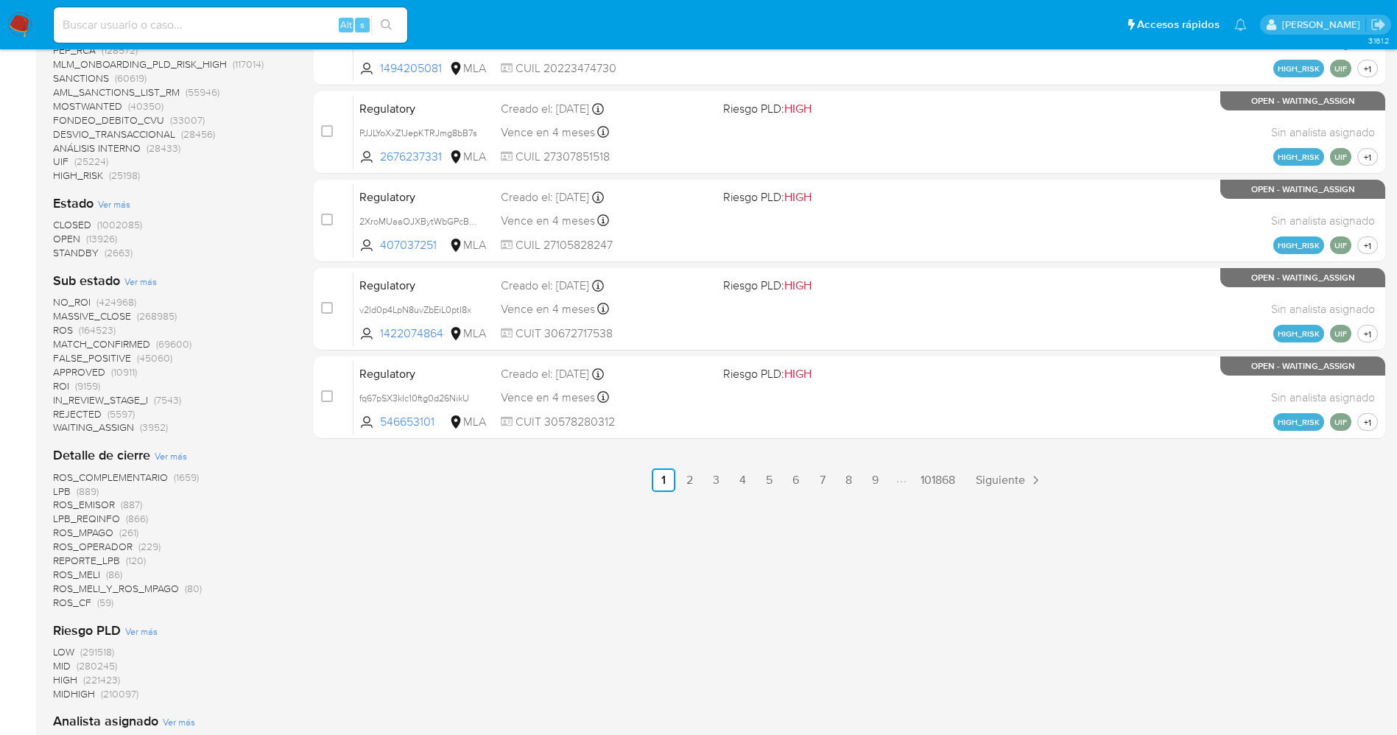
click at [78, 245] on span "STANDBY" at bounding box center [76, 252] width 46 height 15
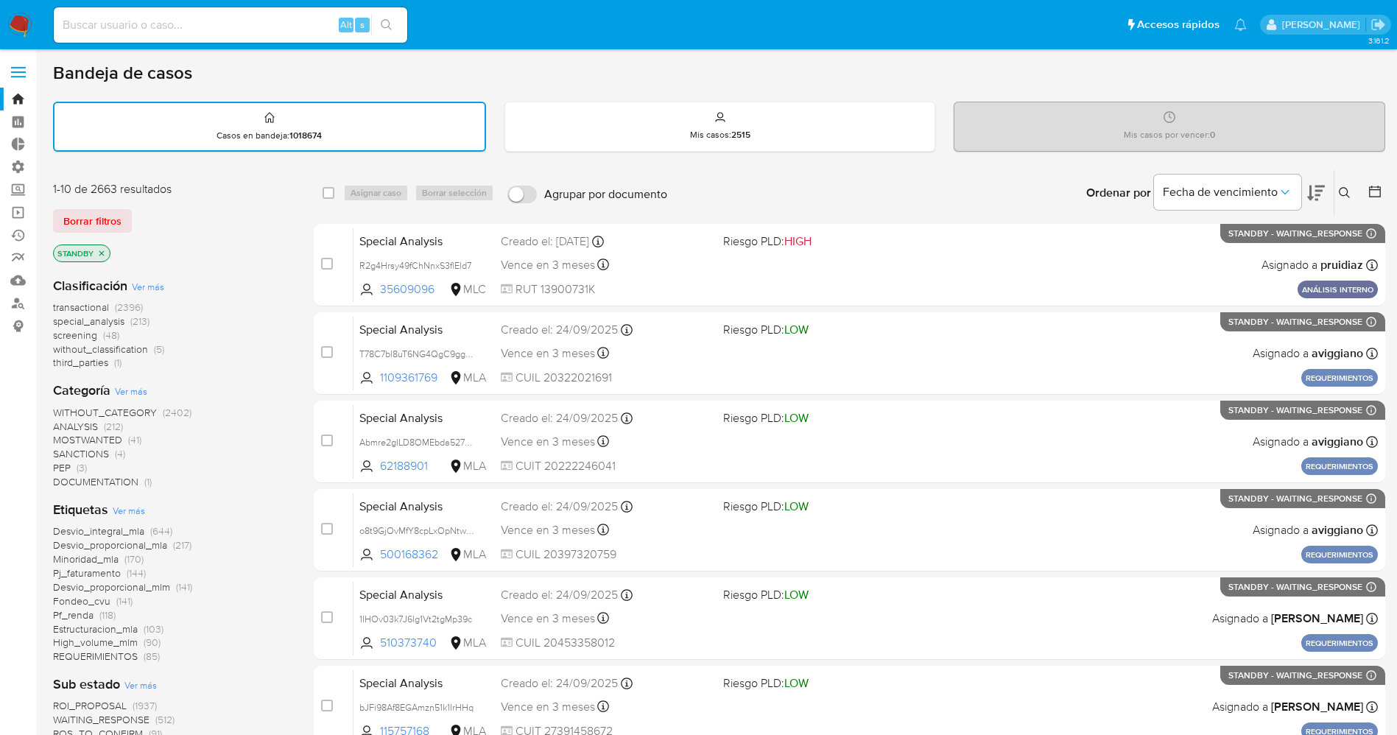
click at [105, 255] on icon "close-filter" at bounding box center [101, 253] width 9 height 9
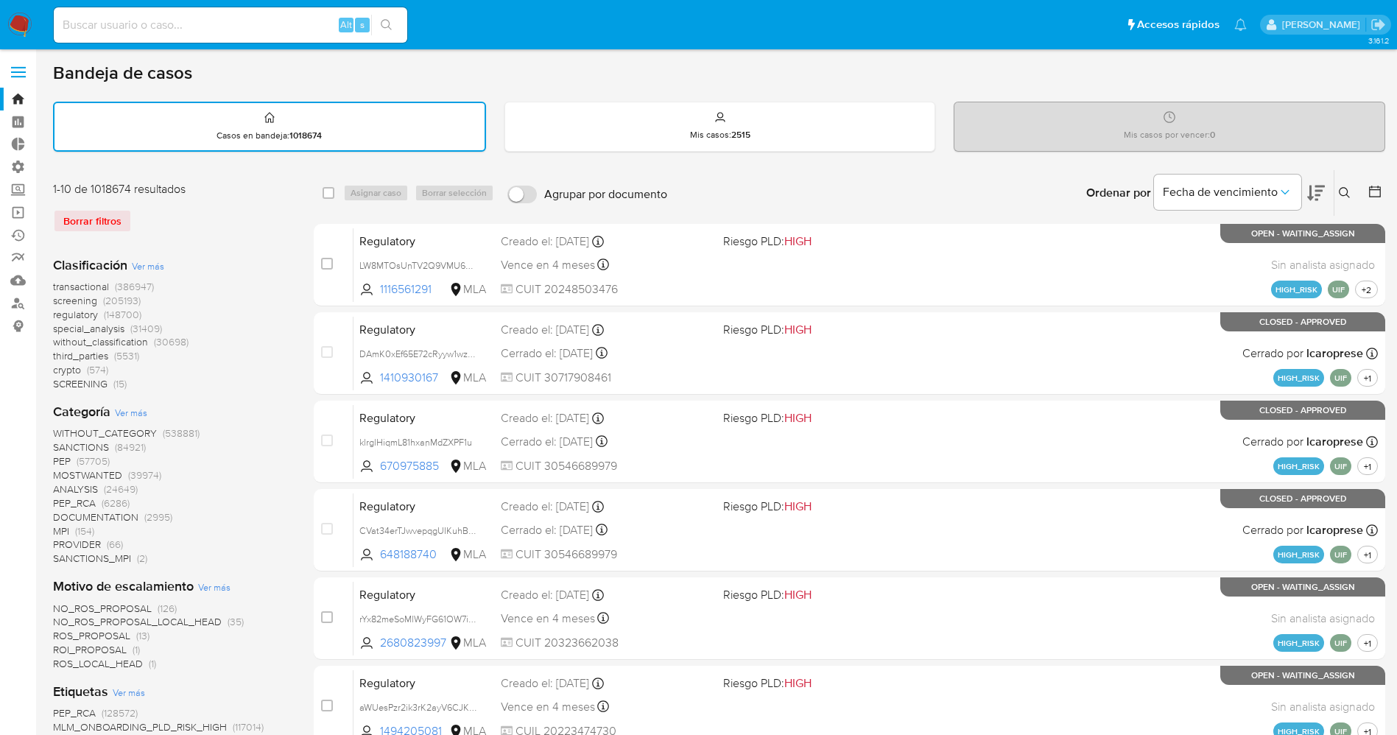
click at [123, 412] on span "Ver más" at bounding box center [131, 412] width 32 height 13
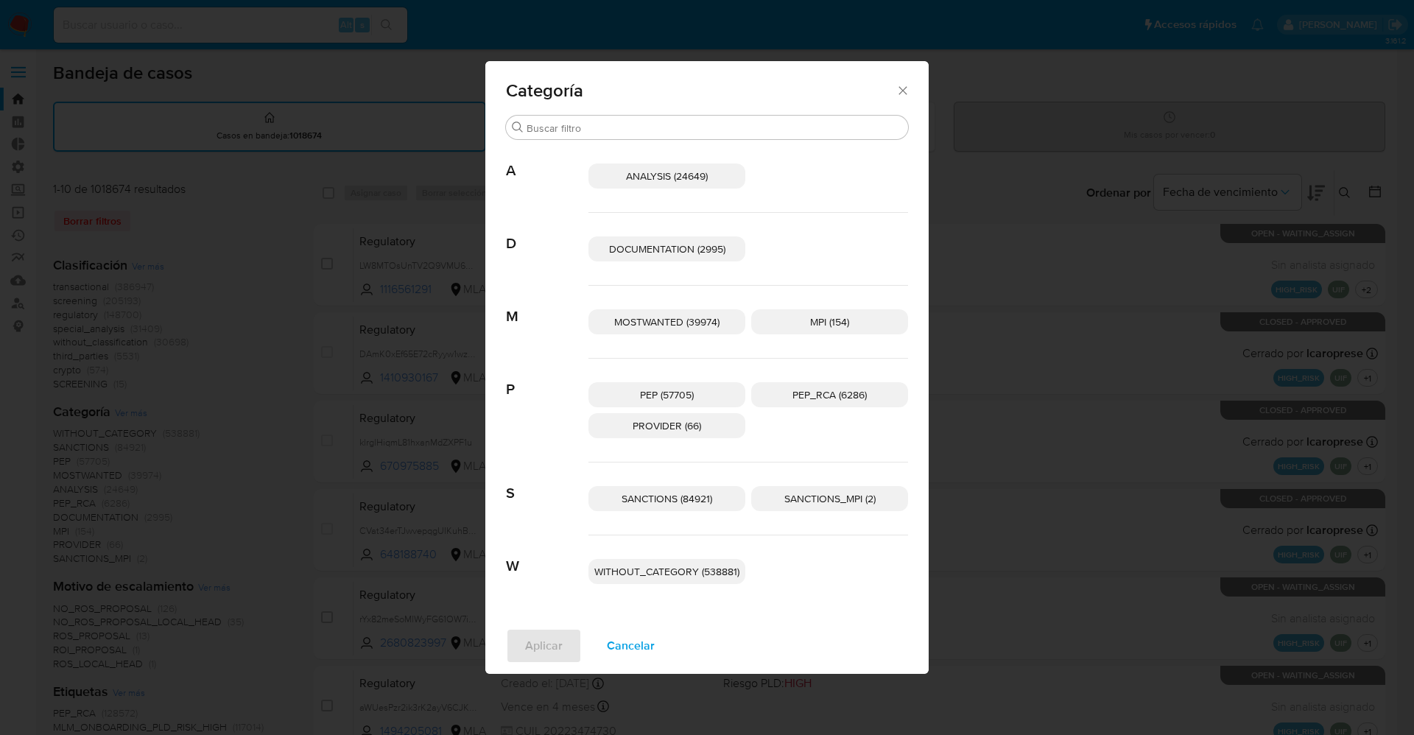
click at [686, 324] on span "MOSTWANTED (39974)" at bounding box center [666, 322] width 105 height 15
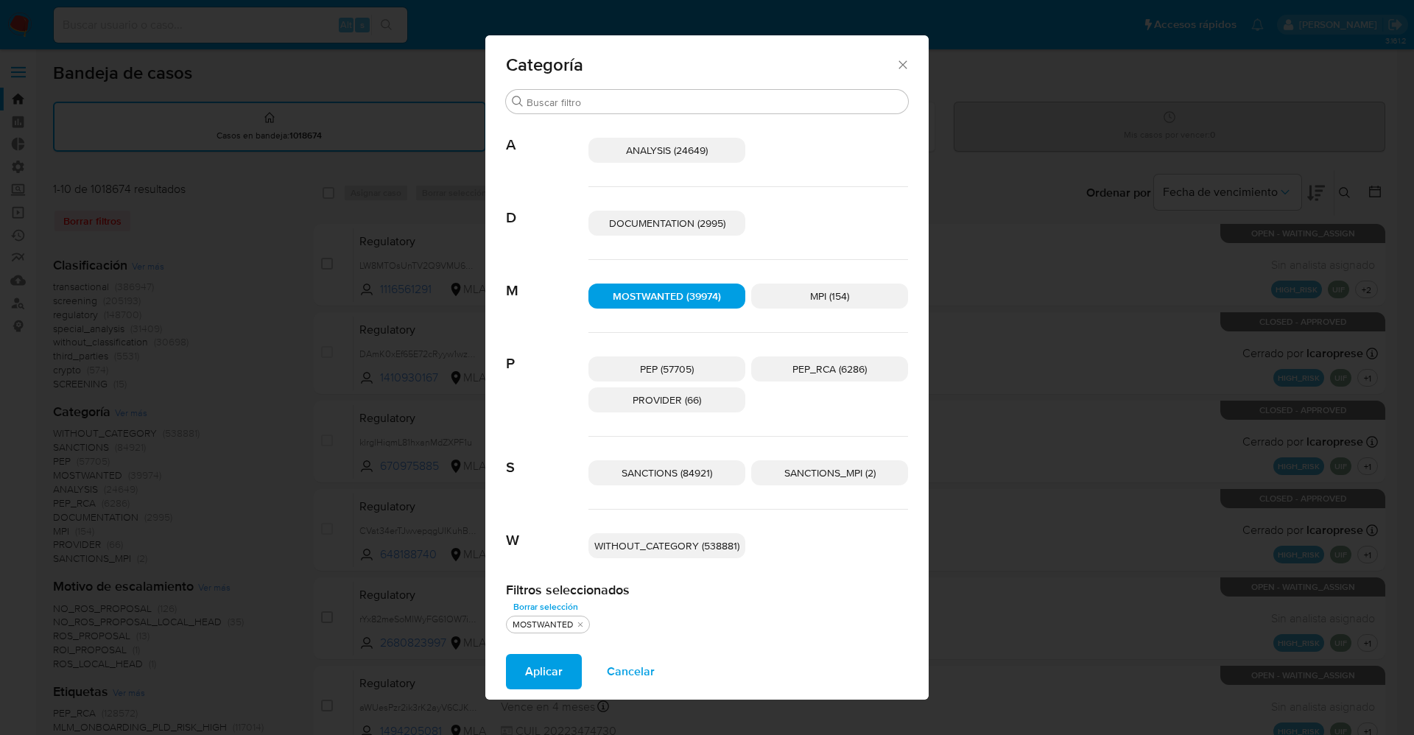
click at [544, 661] on span "Aplicar" at bounding box center [544, 672] width 38 height 32
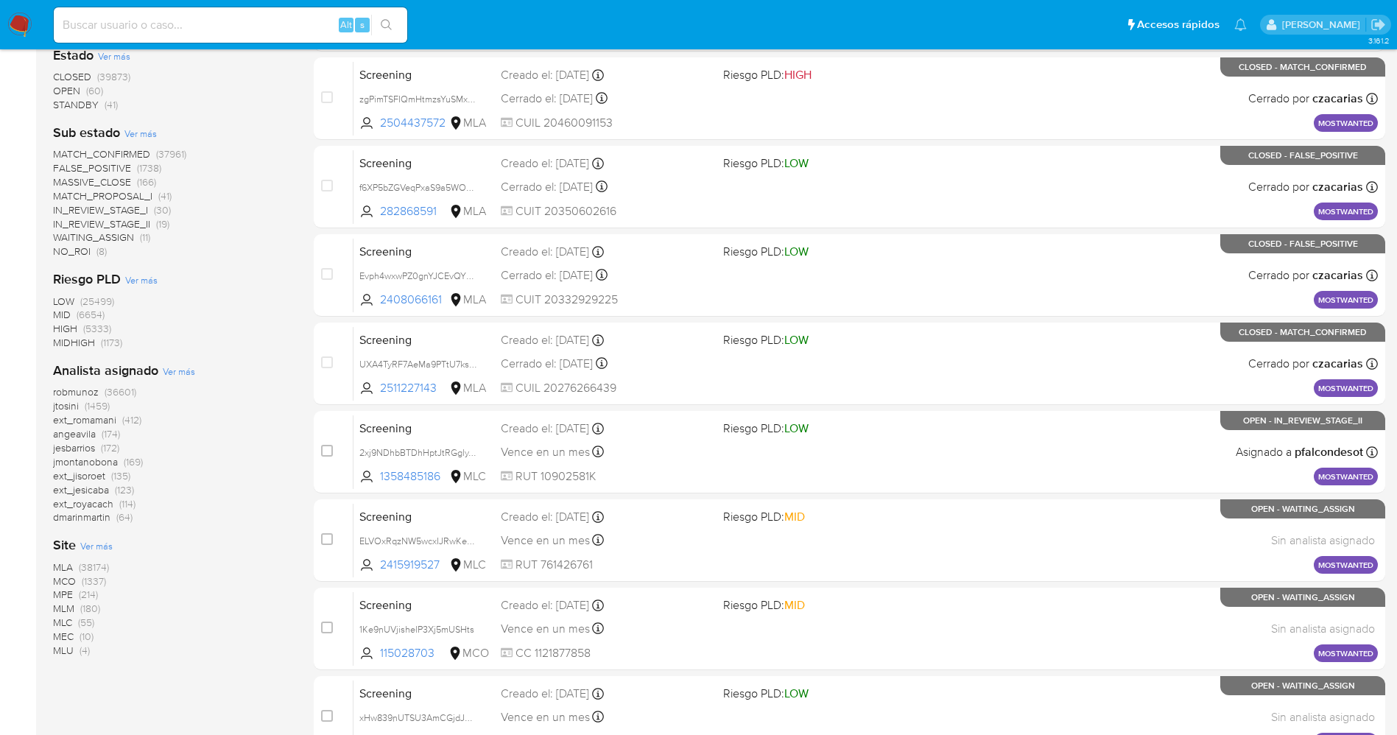
scroll to position [442, 0]
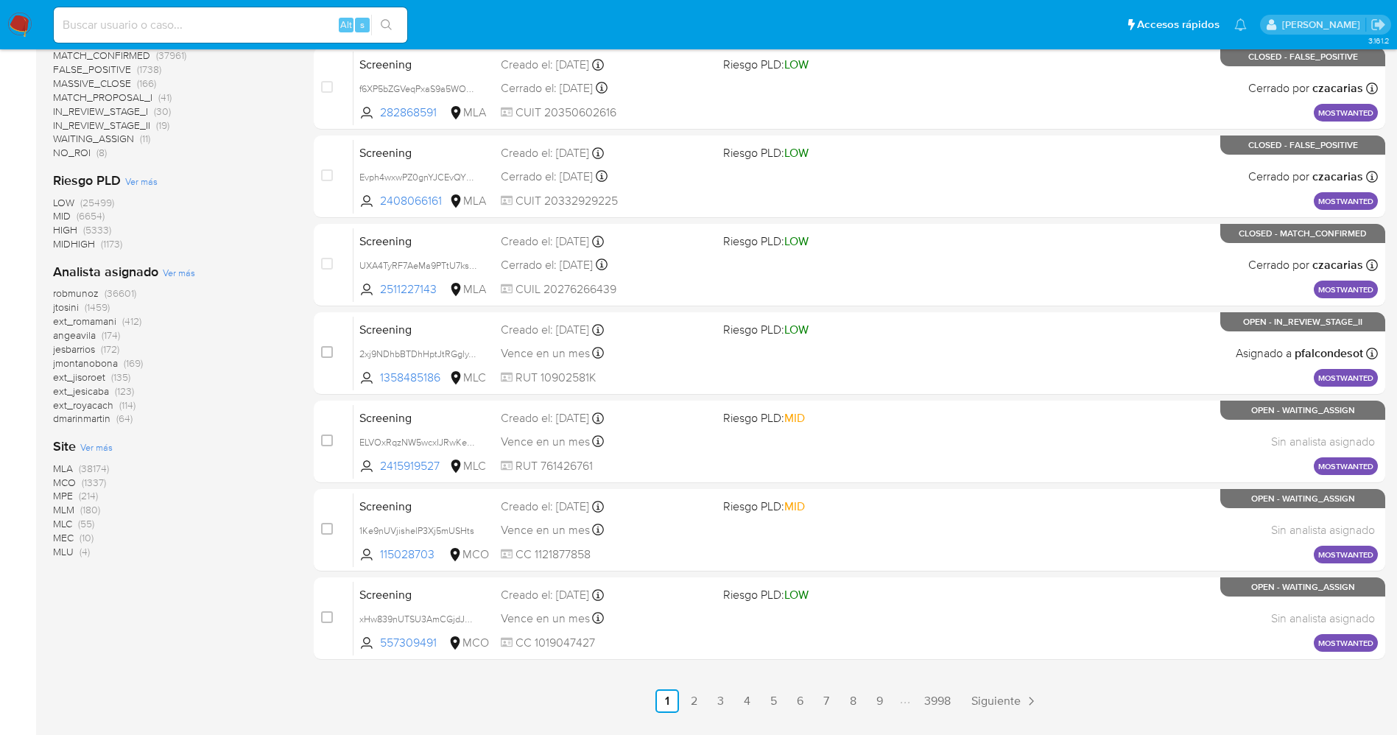
click at [71, 524] on span "MLC" at bounding box center [62, 523] width 19 height 15
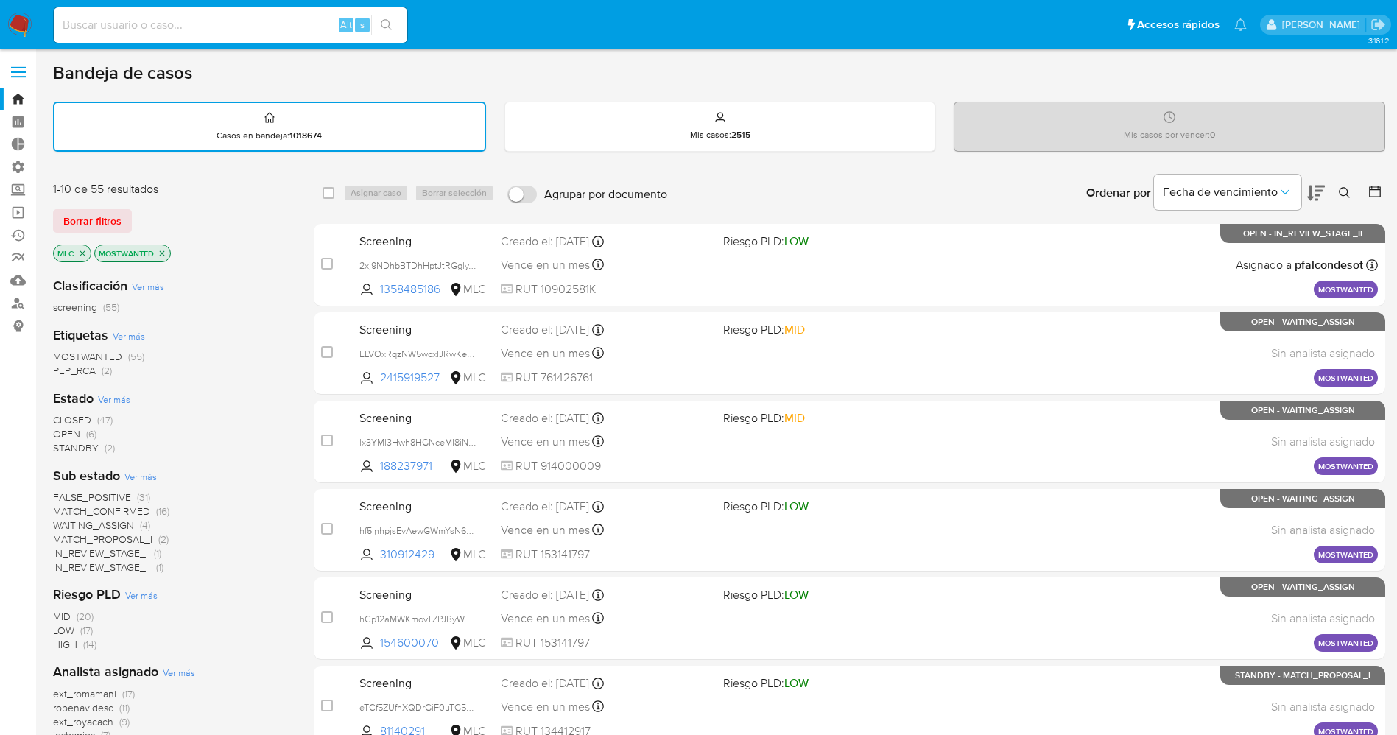
click at [96, 352] on span "MOSTWANTED" at bounding box center [87, 356] width 69 height 15
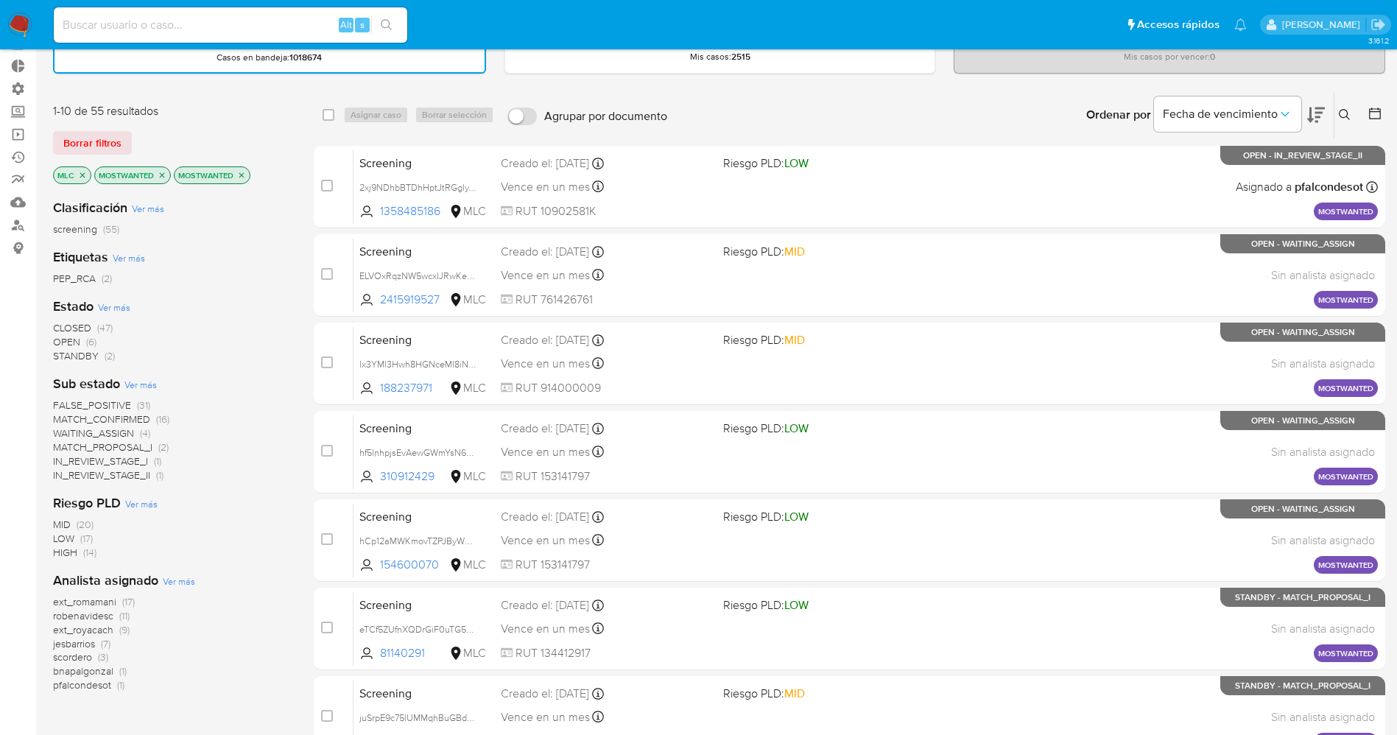
scroll to position [110, 0]
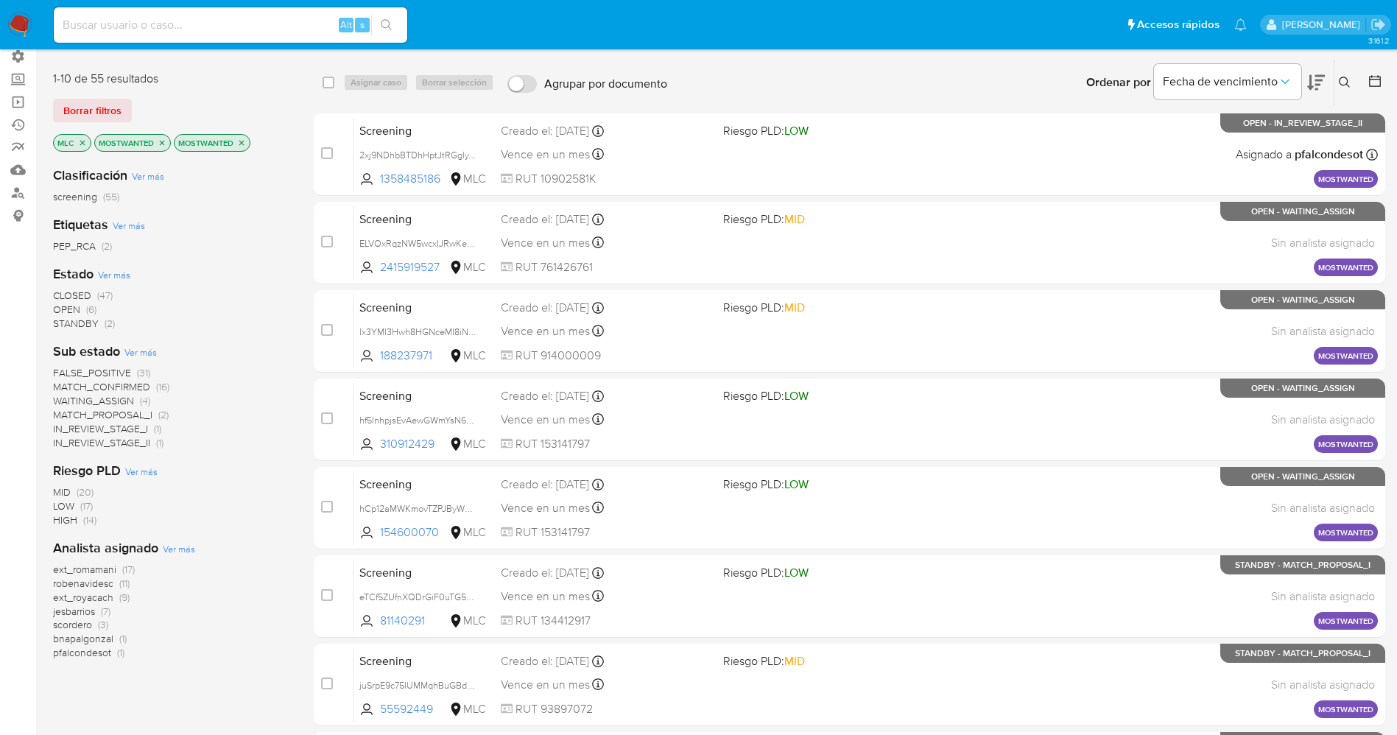
click at [86, 312] on span "(6)" at bounding box center [91, 309] width 10 height 15
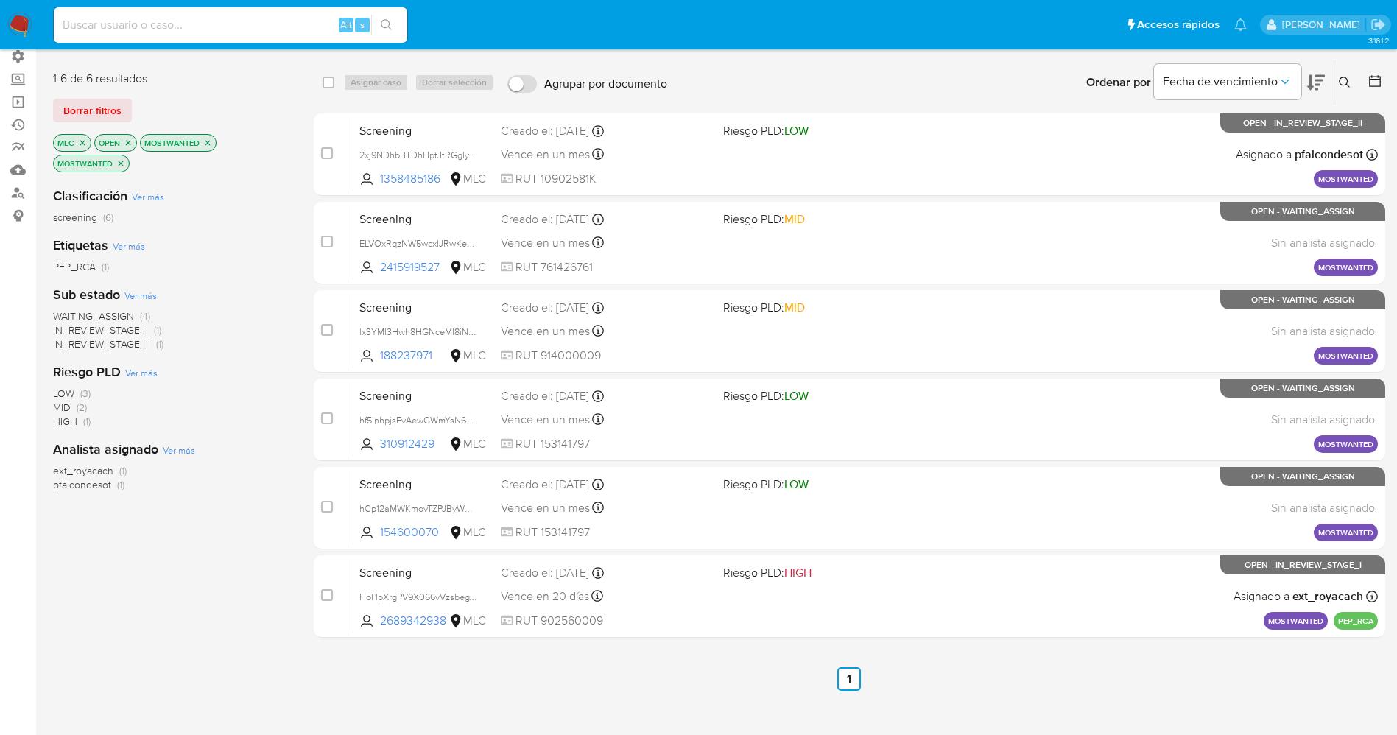
click at [128, 141] on icon "close-filter" at bounding box center [128, 142] width 5 height 5
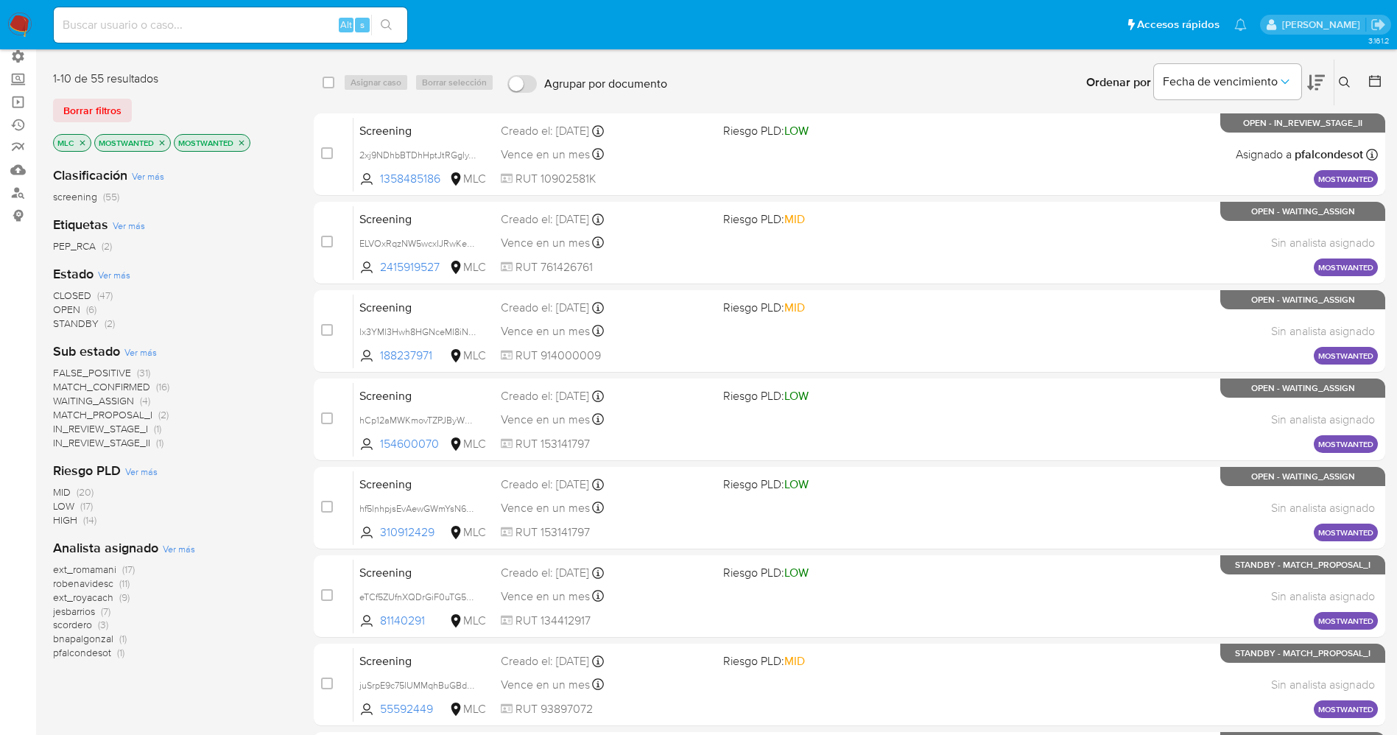
click at [85, 328] on span "STANDBY" at bounding box center [76, 323] width 46 height 15
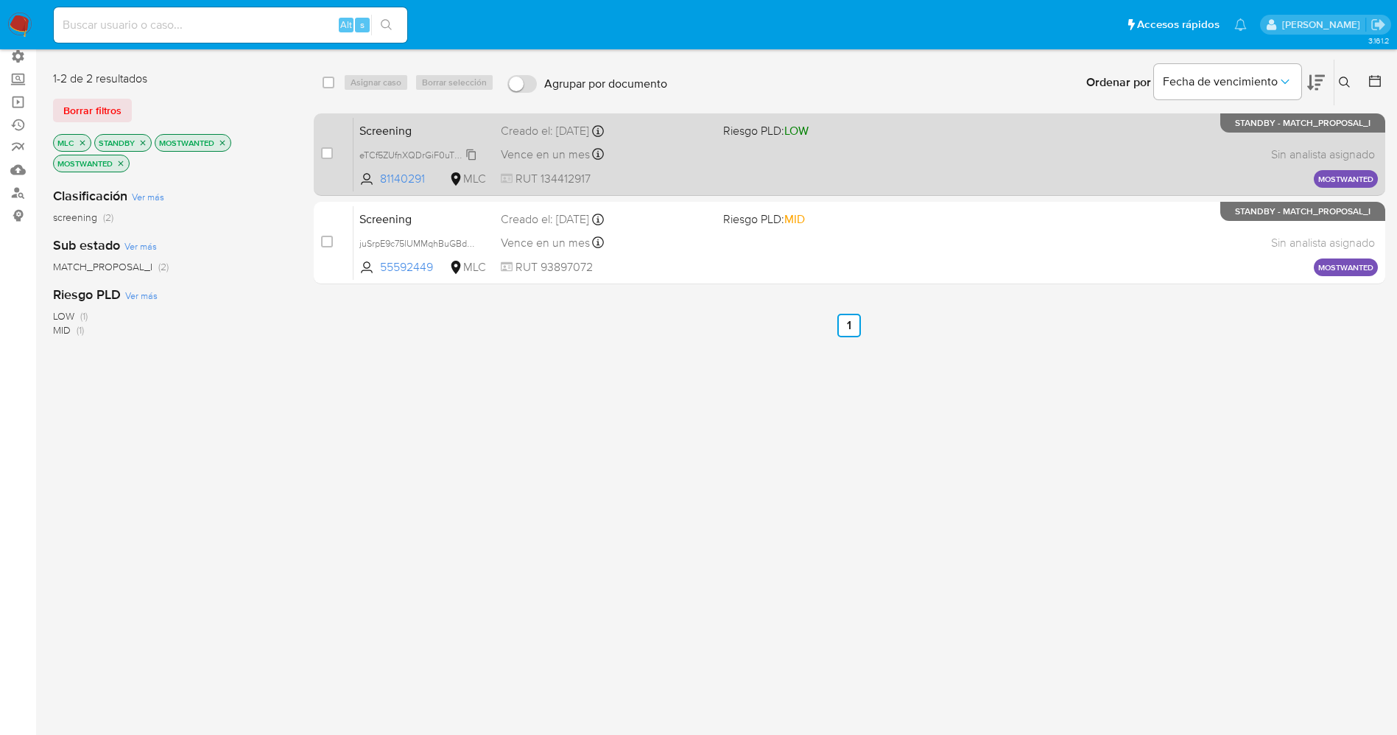
drag, startPoint x: 357, startPoint y: 157, endPoint x: 460, endPoint y: 152, distance: 103.2
click at [460, 152] on div "Screening eTCf5ZUfnXQDrGiF0uTG5WhI 81140291 MLC Riesgo PLD: LOW Creado el: 25/0…" at bounding box center [866, 154] width 1025 height 74
click at [474, 156] on span "eTCf5ZUfnXQDrGiF0uTG5WhI" at bounding box center [420, 154] width 122 height 16
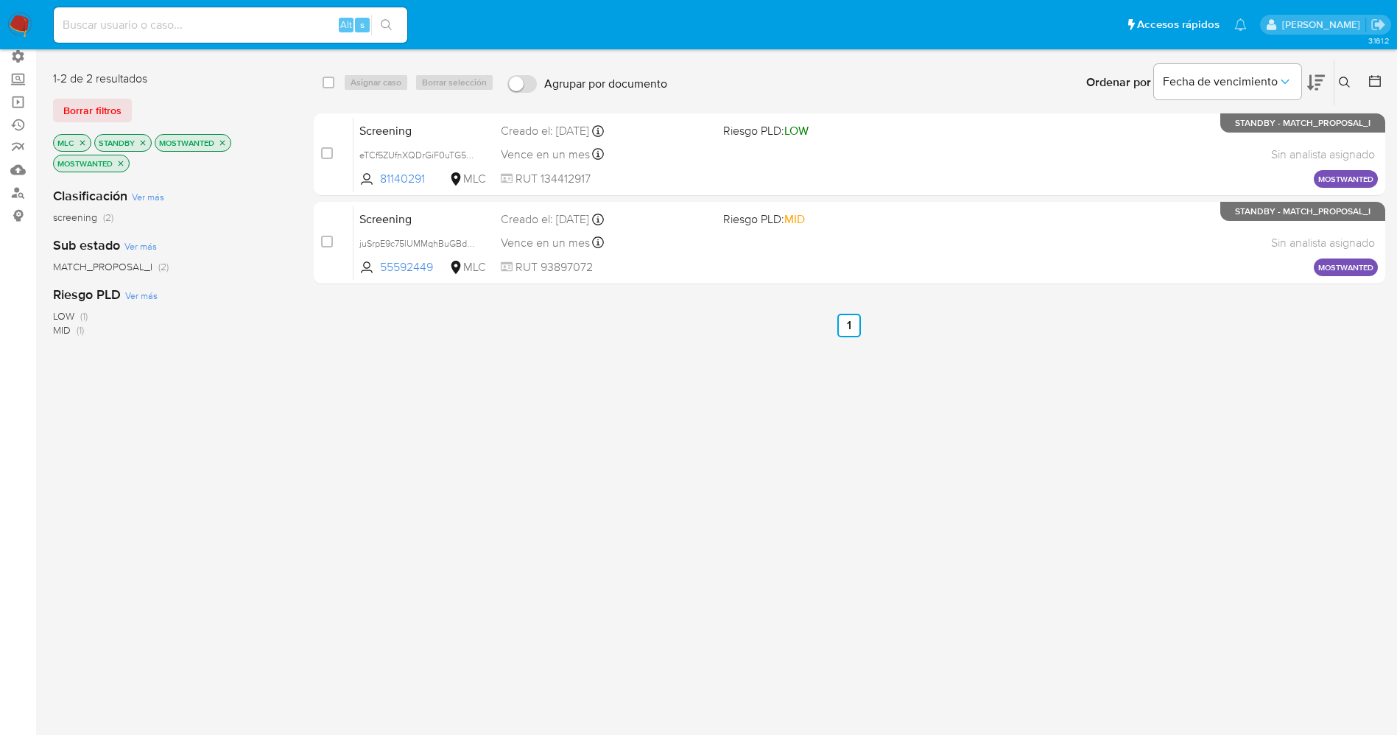
click at [19, 27] on img at bounding box center [19, 25] width 25 height 25
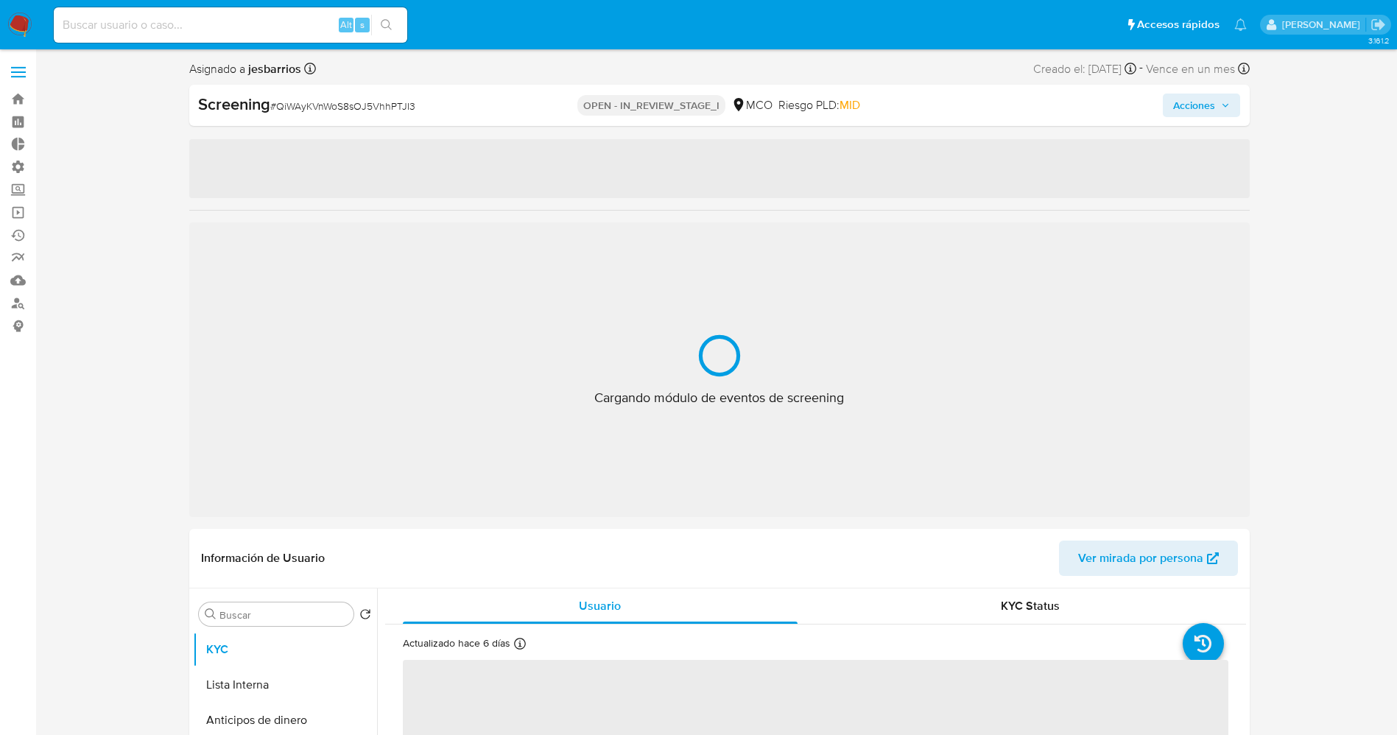
select select "10"
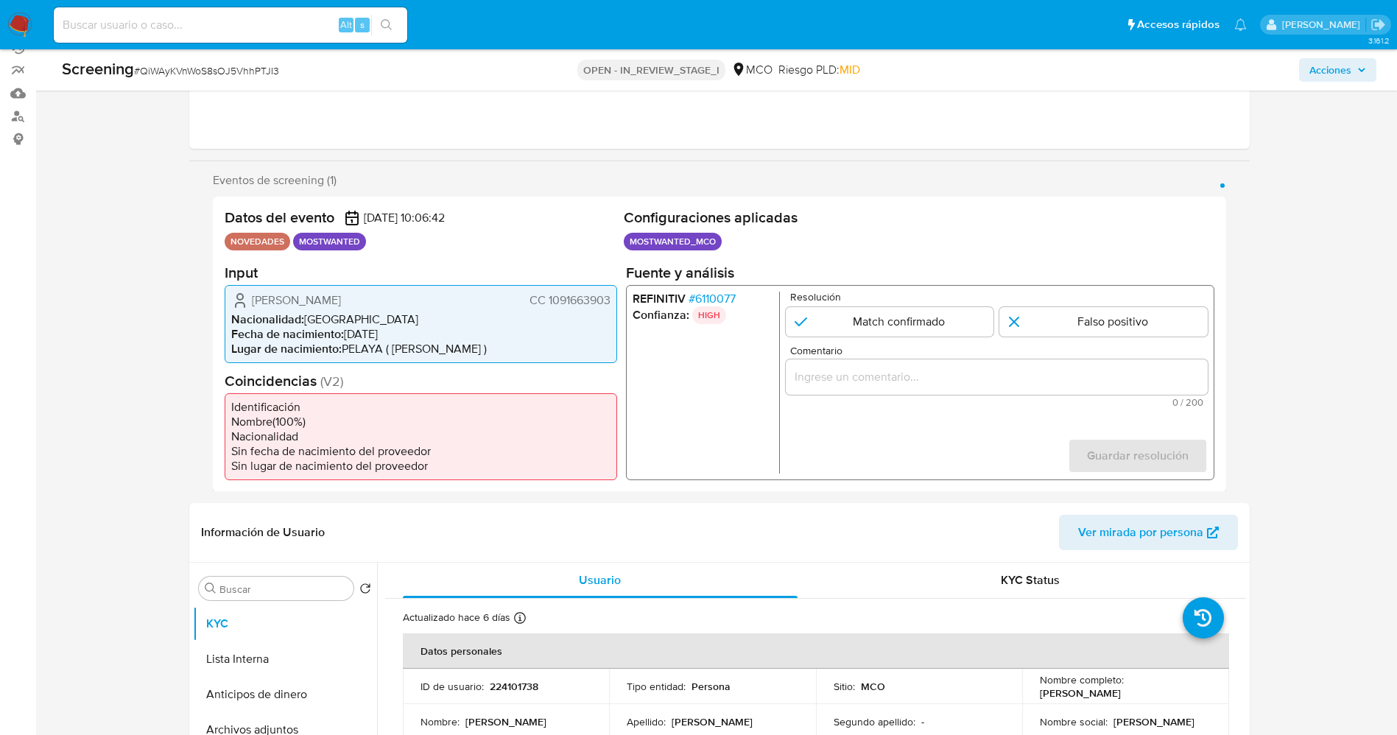
scroll to position [221, 0]
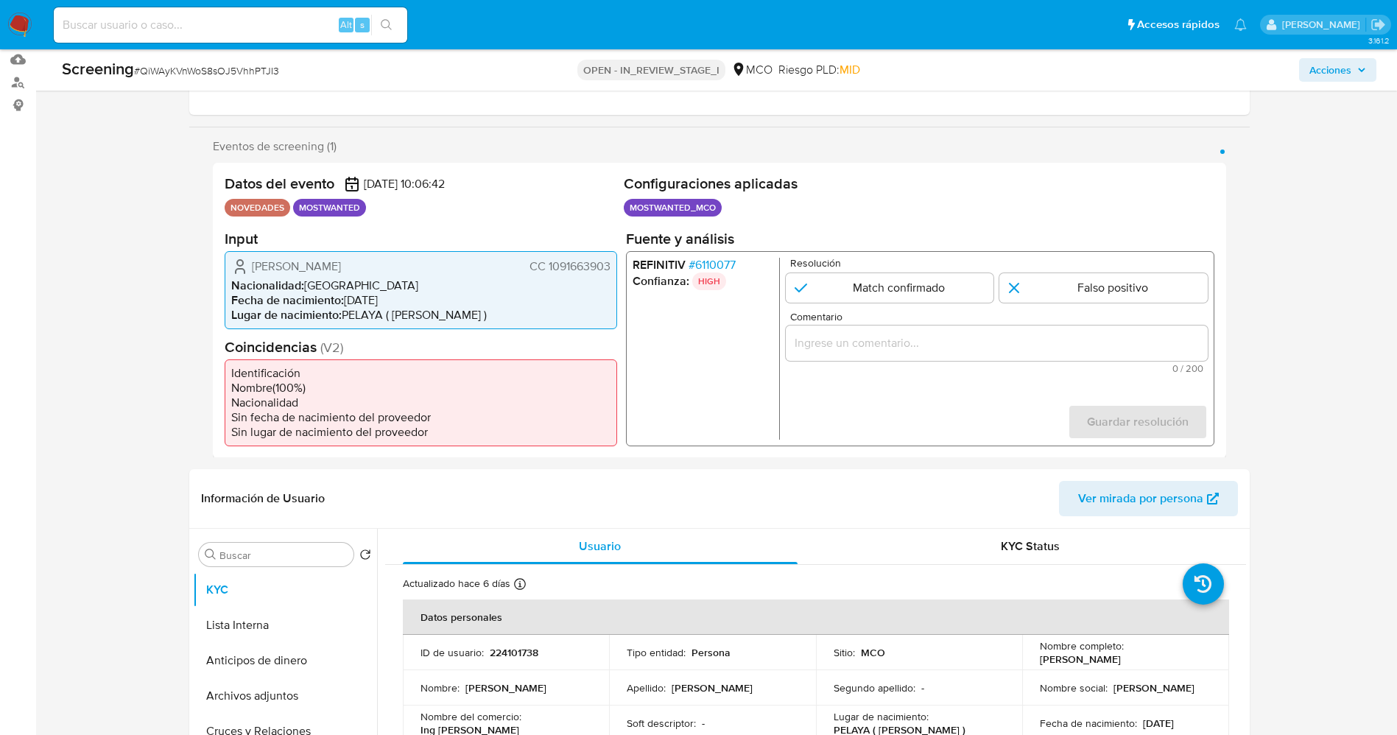
click at [712, 262] on span "# 6110077" at bounding box center [711, 264] width 47 height 15
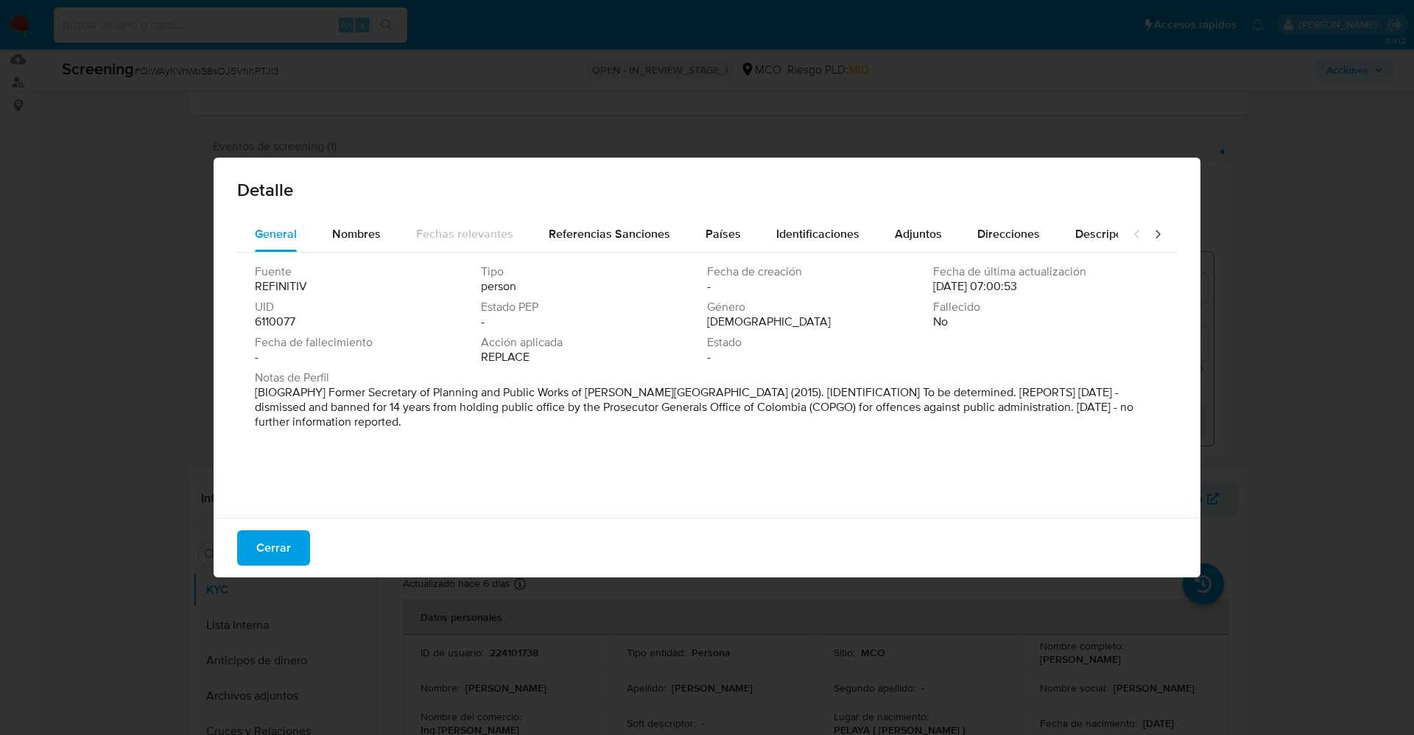
drag, startPoint x: 345, startPoint y: 393, endPoint x: 382, endPoint y: 426, distance: 49.1
click at [382, 426] on p "[BIOGRAPHY] Former Secretary of Planning and Public Works of [PERSON_NAME][GEOG…" at bounding box center [706, 407] width 902 height 44
drag, startPoint x: 368, startPoint y: 397, endPoint x: 364, endPoint y: 404, distance: 8.2
click at [345, 218] on div "Nombres" at bounding box center [356, 234] width 49 height 35
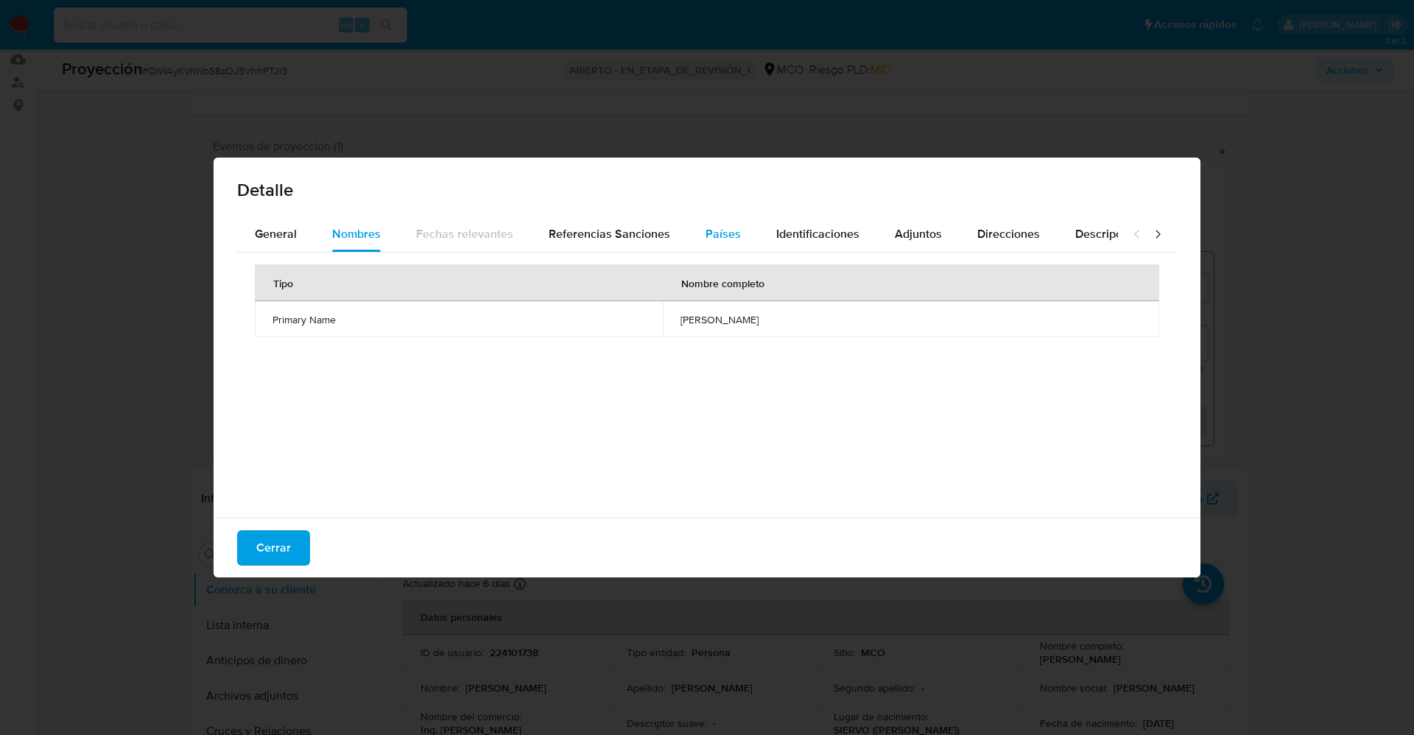
click at [750, 227] on button "Países" at bounding box center [723, 234] width 71 height 35
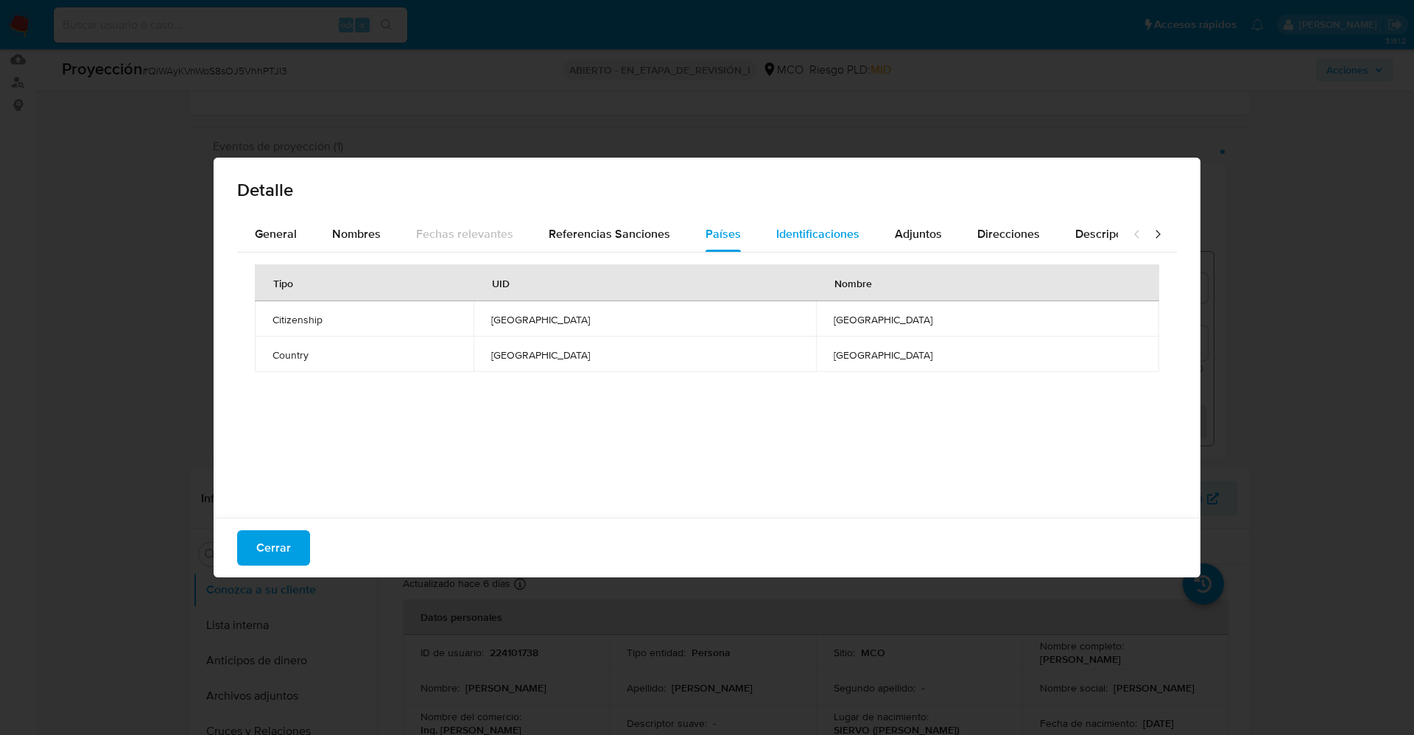
click at [805, 233] on span "Identificaciones" at bounding box center [817, 233] width 83 height 17
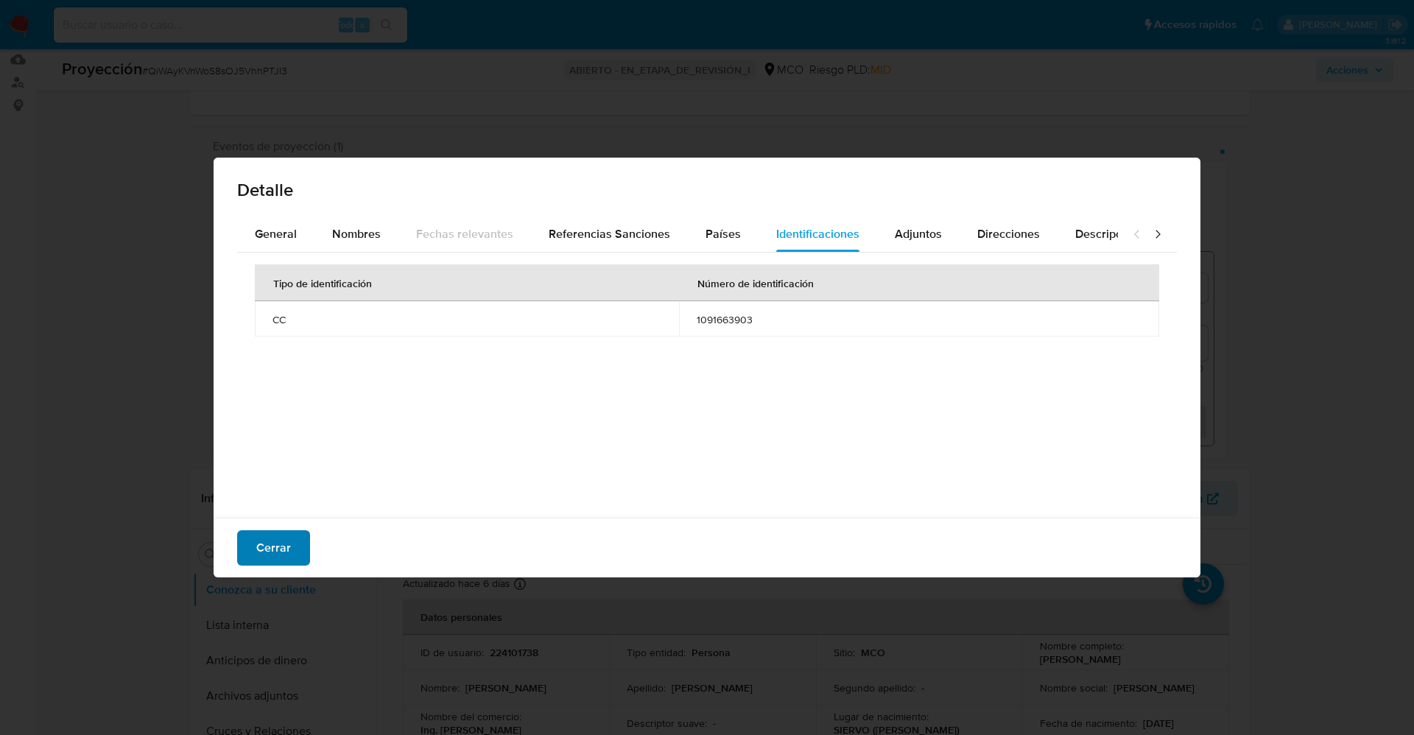
click at [271, 552] on span "Cerrar" at bounding box center [273, 548] width 35 height 32
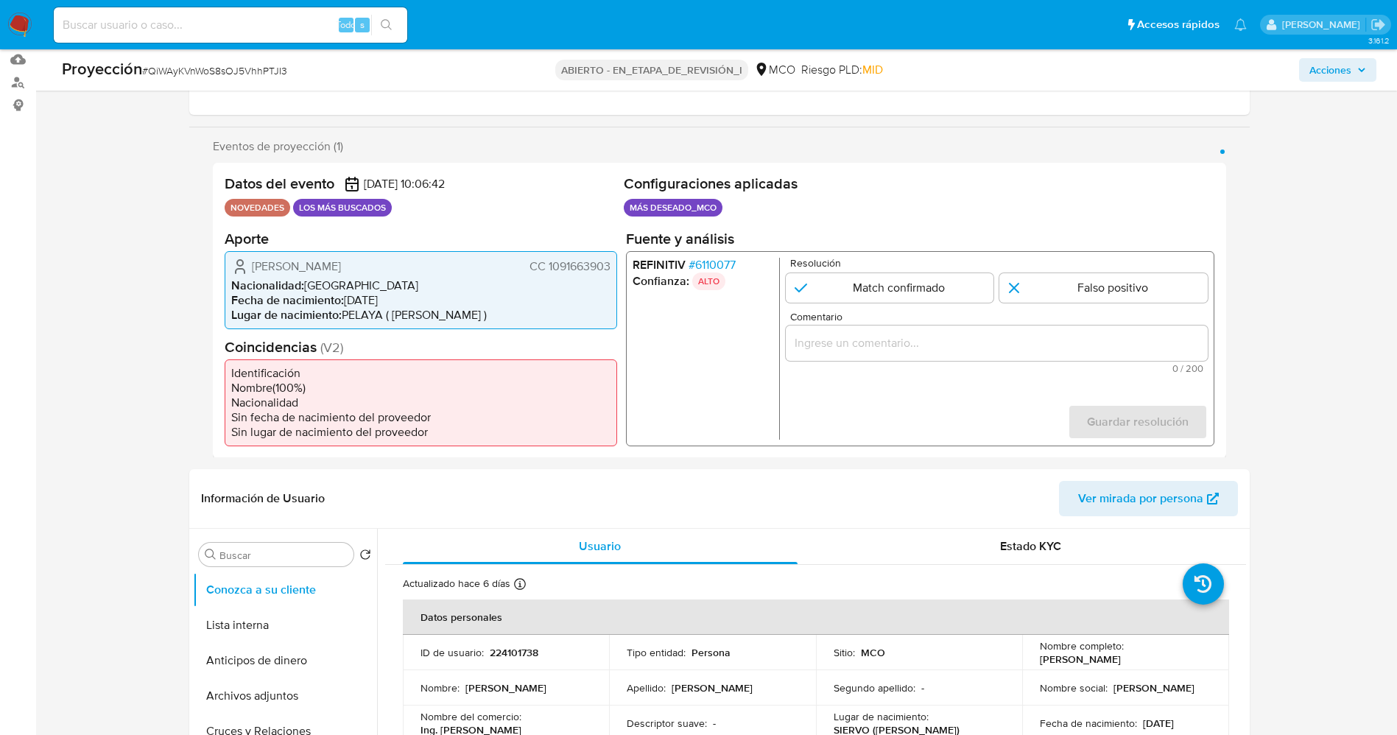
drag, startPoint x: 239, startPoint y: 264, endPoint x: 440, endPoint y: 262, distance: 201.8
click at [440, 262] on div "William Alfonso Portillo Acosta CC 1091663903" at bounding box center [420, 266] width 379 height 18
drag, startPoint x: 545, startPoint y: 261, endPoint x: 612, endPoint y: 267, distance: 67.3
click at [612, 267] on div "William Alfonso Portillo Acosta CC 1091663903 Nacionalidad : Colombia Fecha de …" at bounding box center [421, 289] width 393 height 78
drag, startPoint x: 258, startPoint y: 265, endPoint x: 425, endPoint y: 269, distance: 167.2
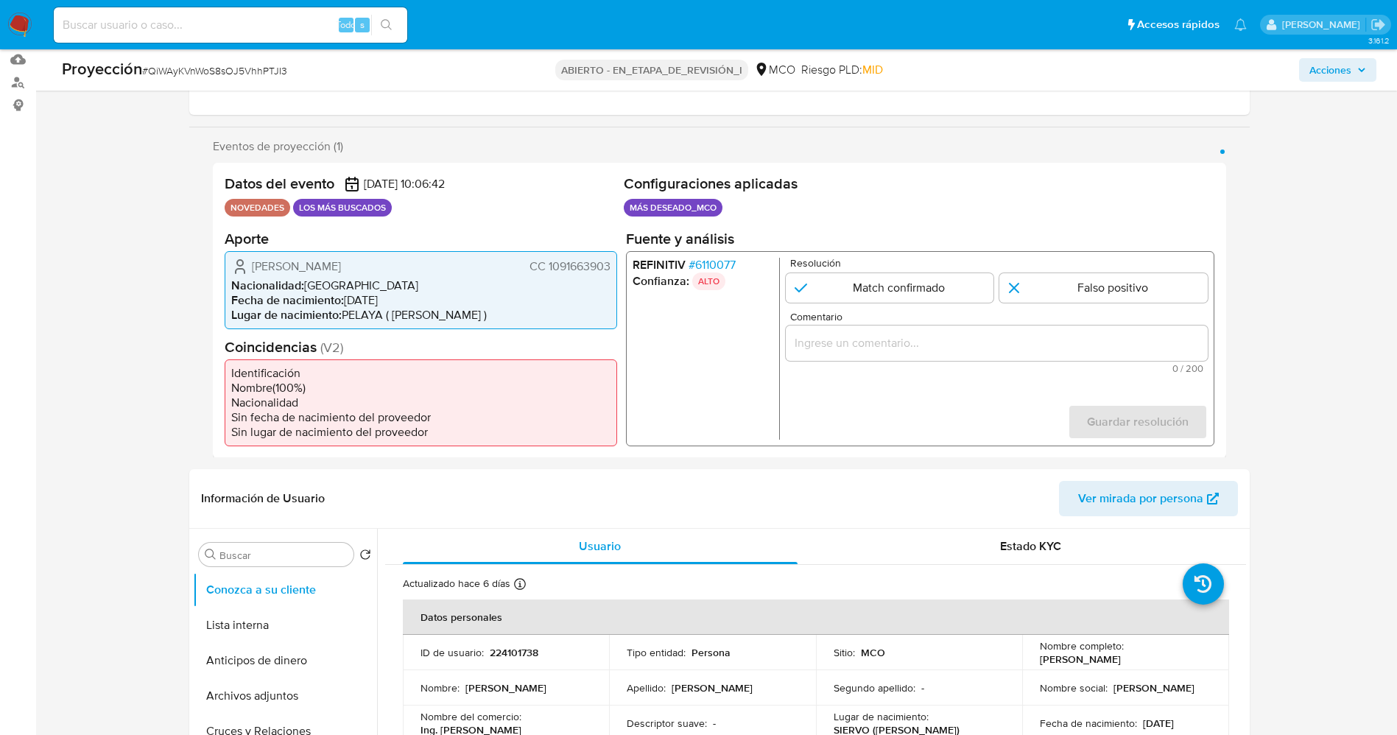
click at [425, 269] on div "William Alfonso Portillo Acosta CC 1091663903" at bounding box center [420, 266] width 379 height 18
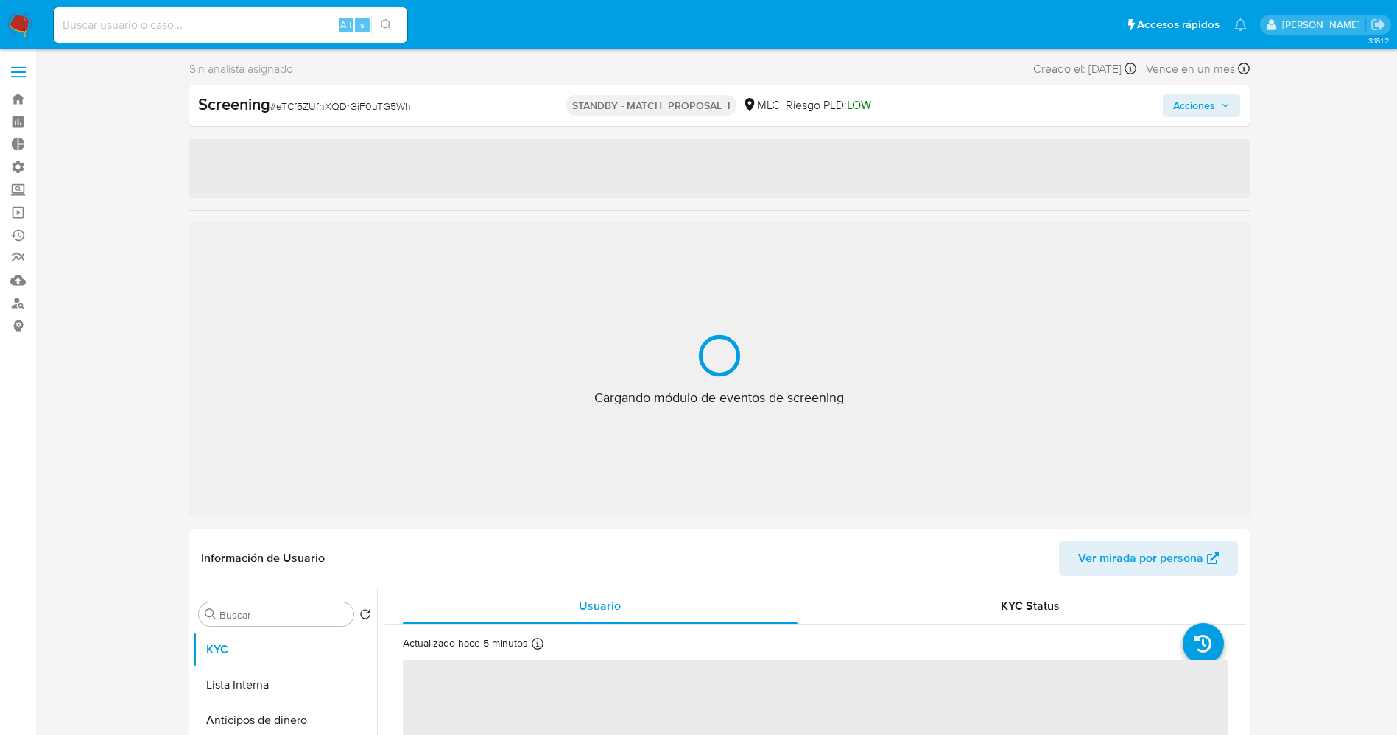
select select "10"
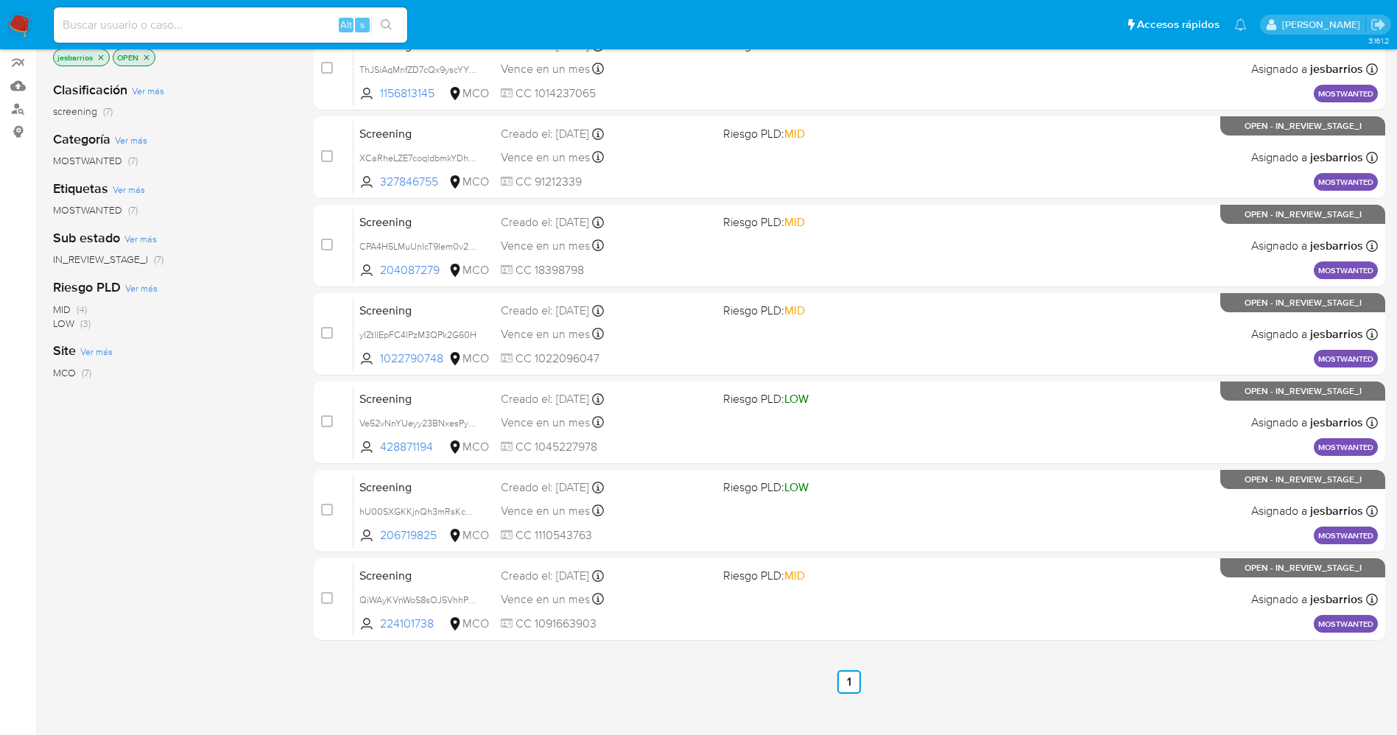
scroll to position [216, 0]
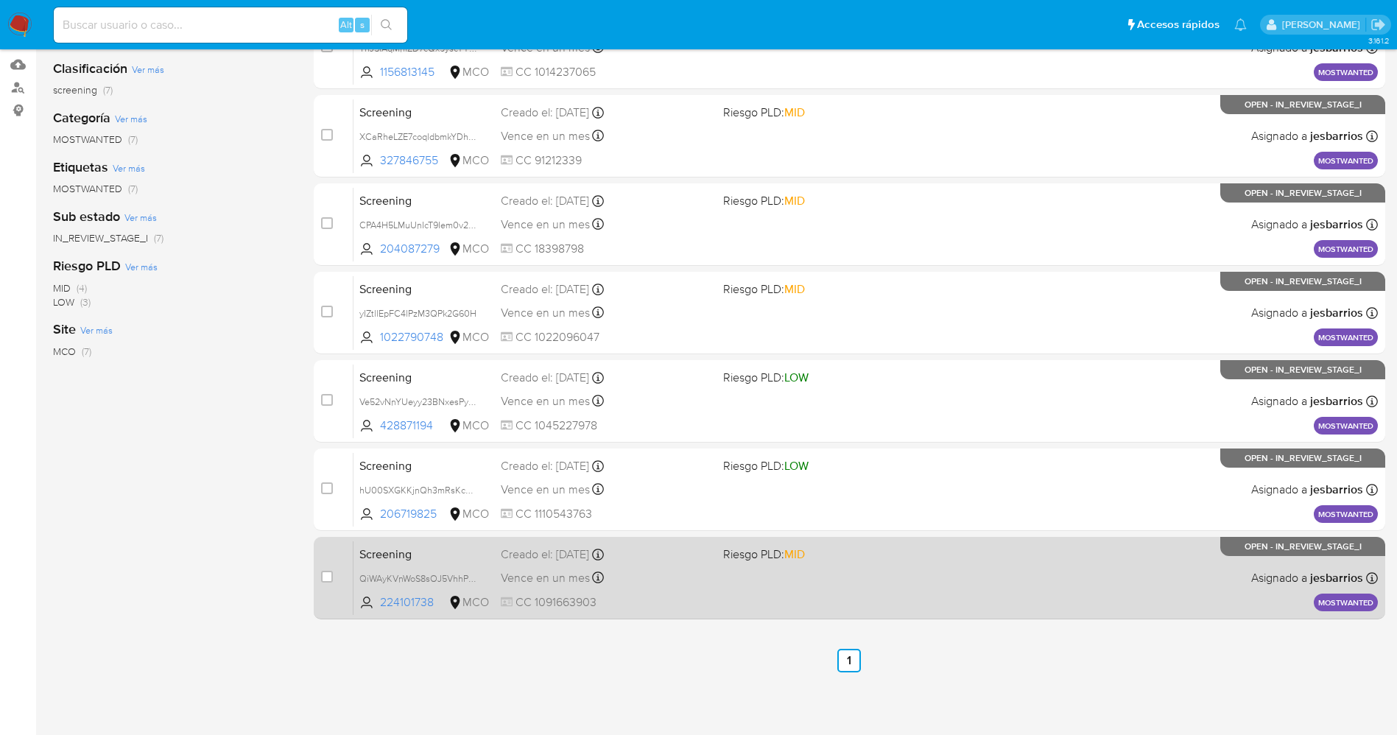
click at [879, 600] on div "Screening QiWAyKVnWoS8sOJ5VhhPTJI3 224101738 MCO Riesgo PLD: MID Creado el: 25/…" at bounding box center [866, 578] width 1025 height 74
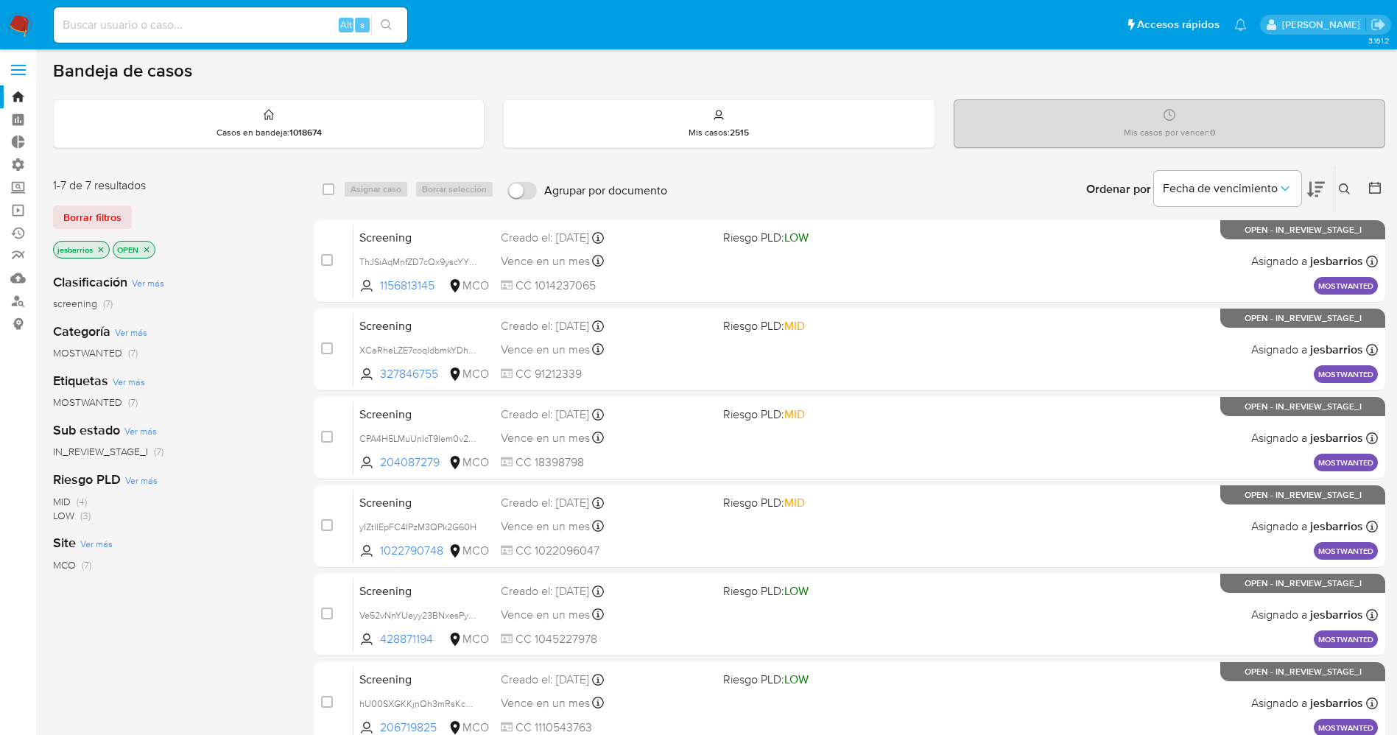
scroll to position [0, 0]
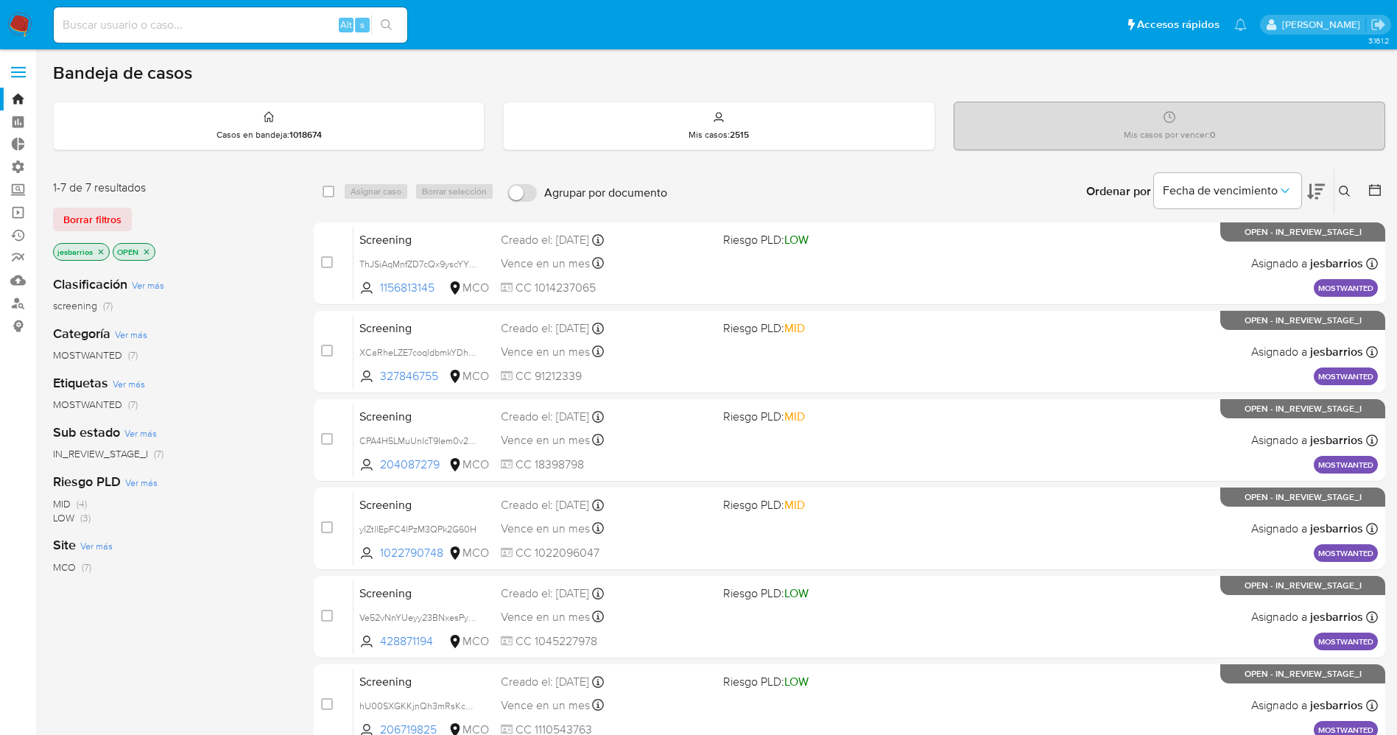
click at [19, 21] on img at bounding box center [19, 25] width 25 height 25
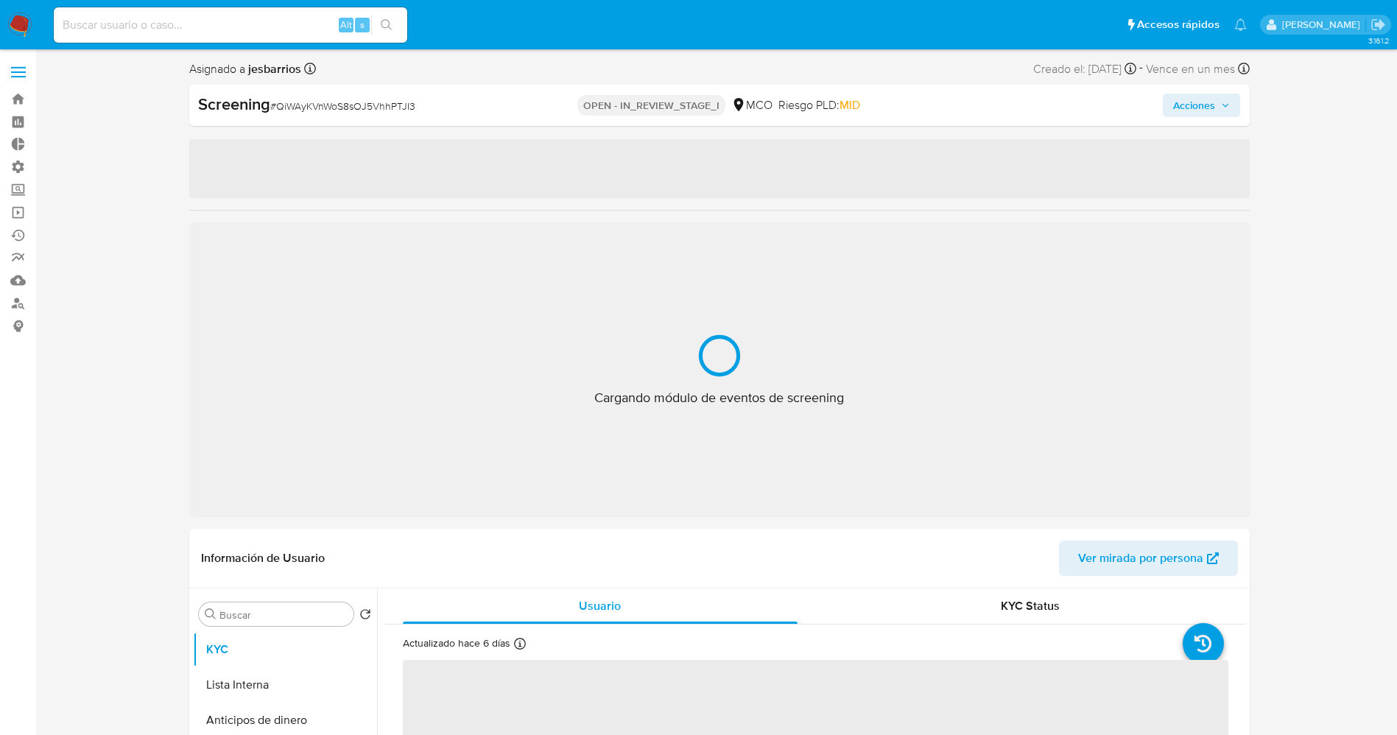
select select "10"
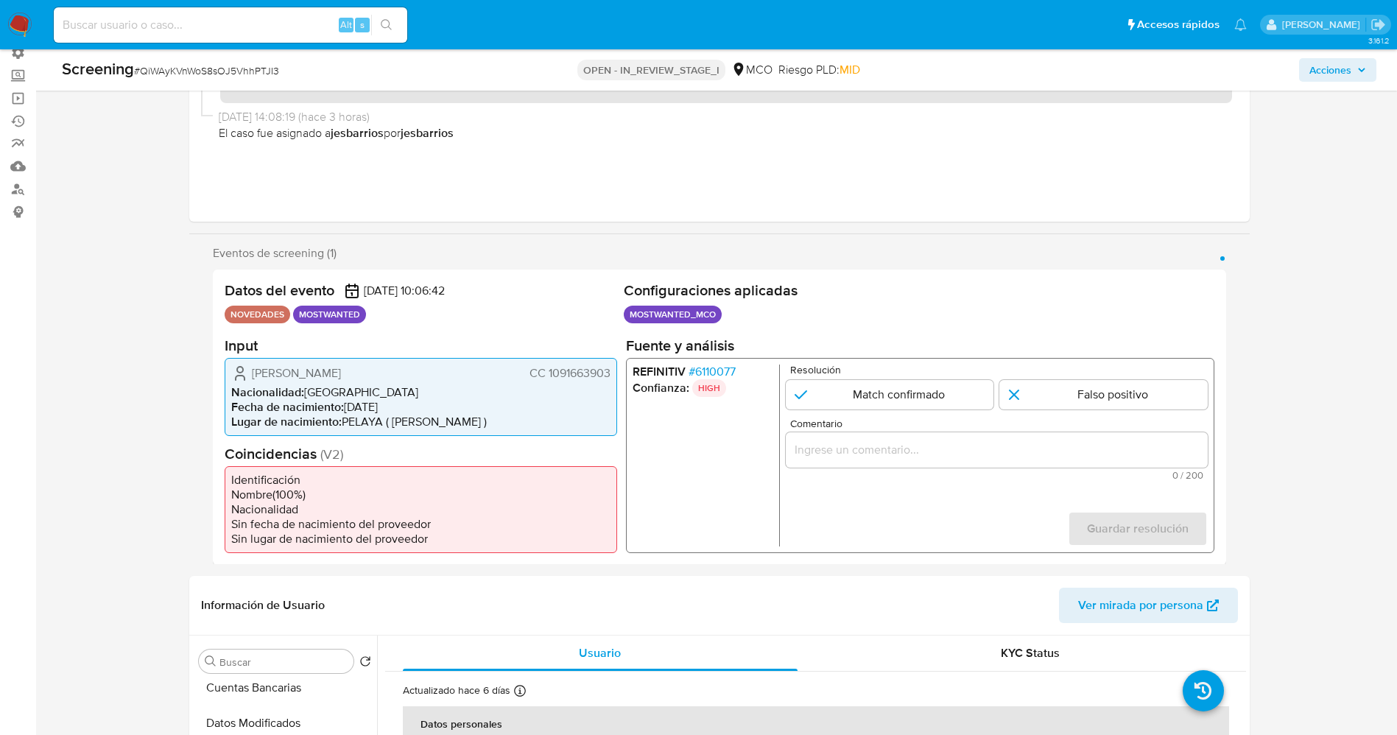
scroll to position [221, 0]
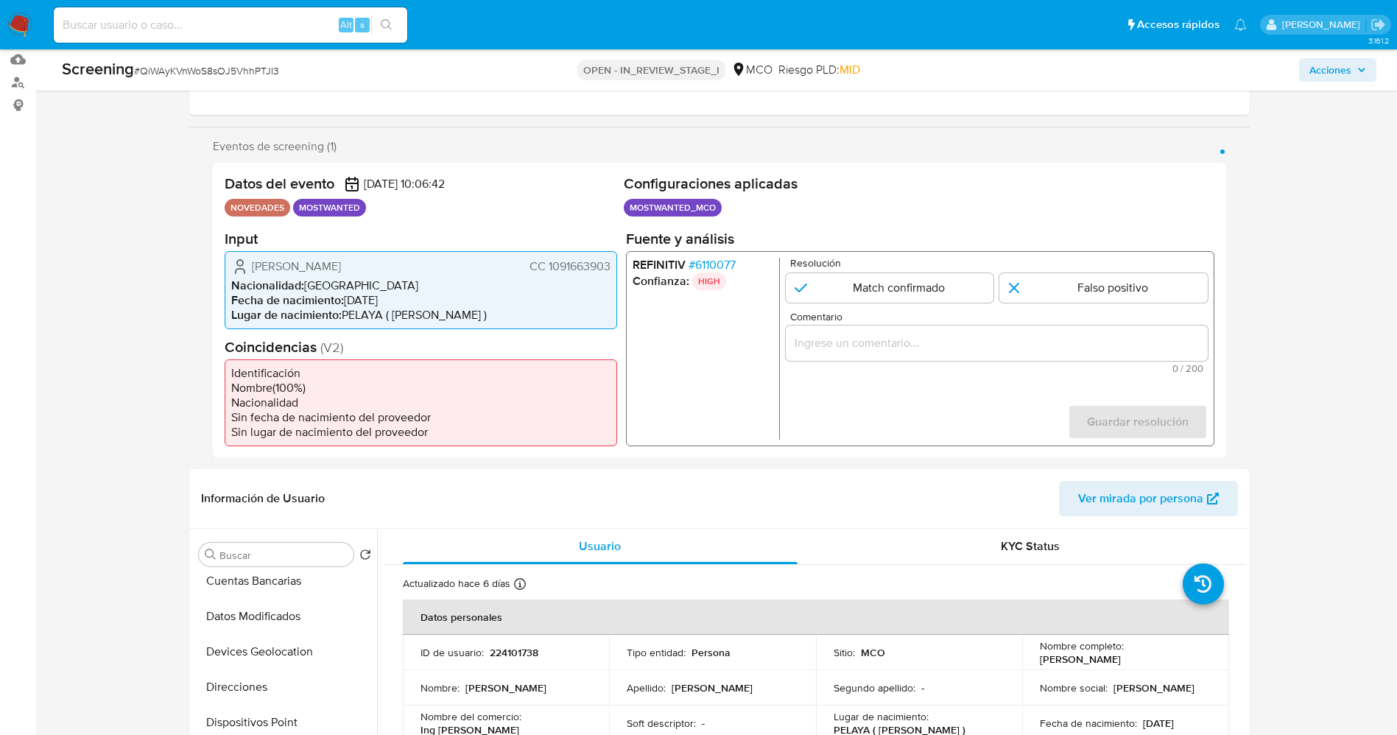
click at [727, 265] on span "# 6110077" at bounding box center [711, 264] width 47 height 15
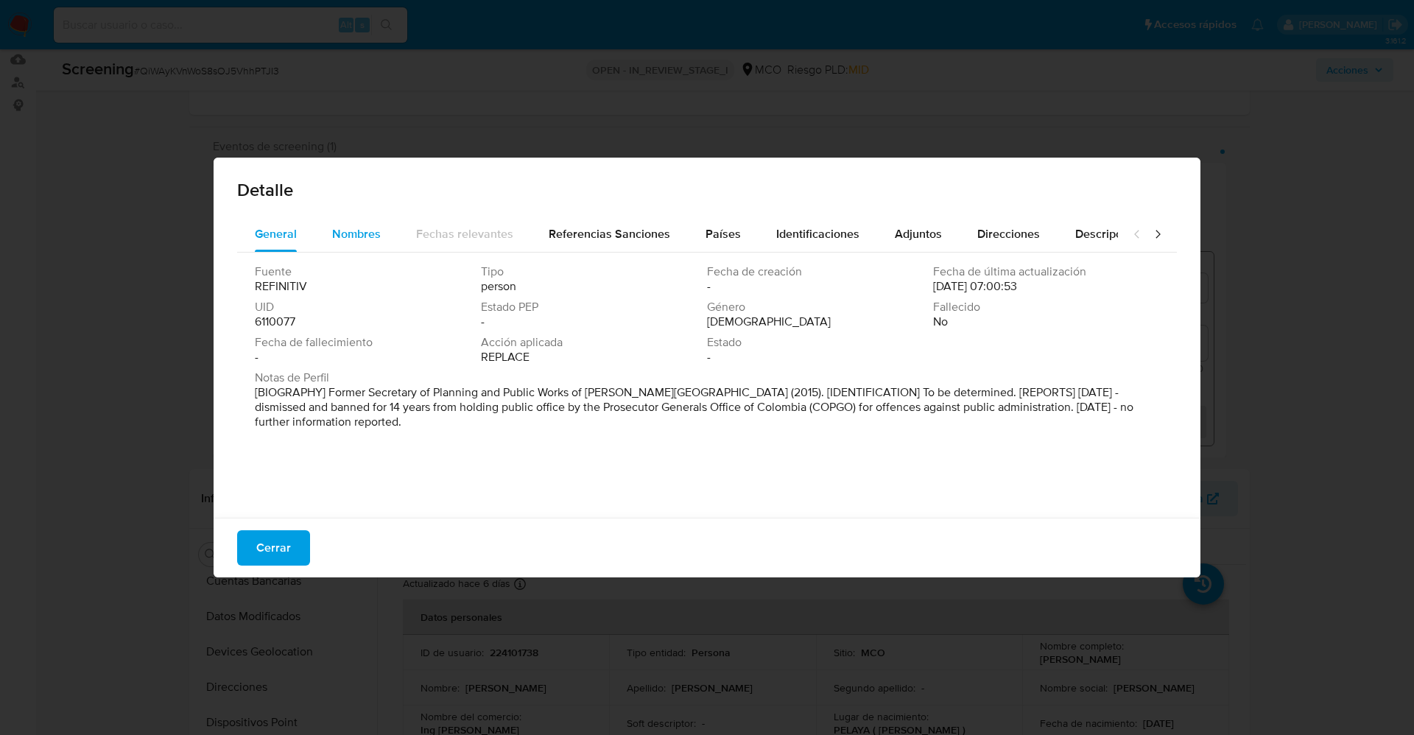
click at [340, 245] on div "Nombres" at bounding box center [356, 234] width 49 height 35
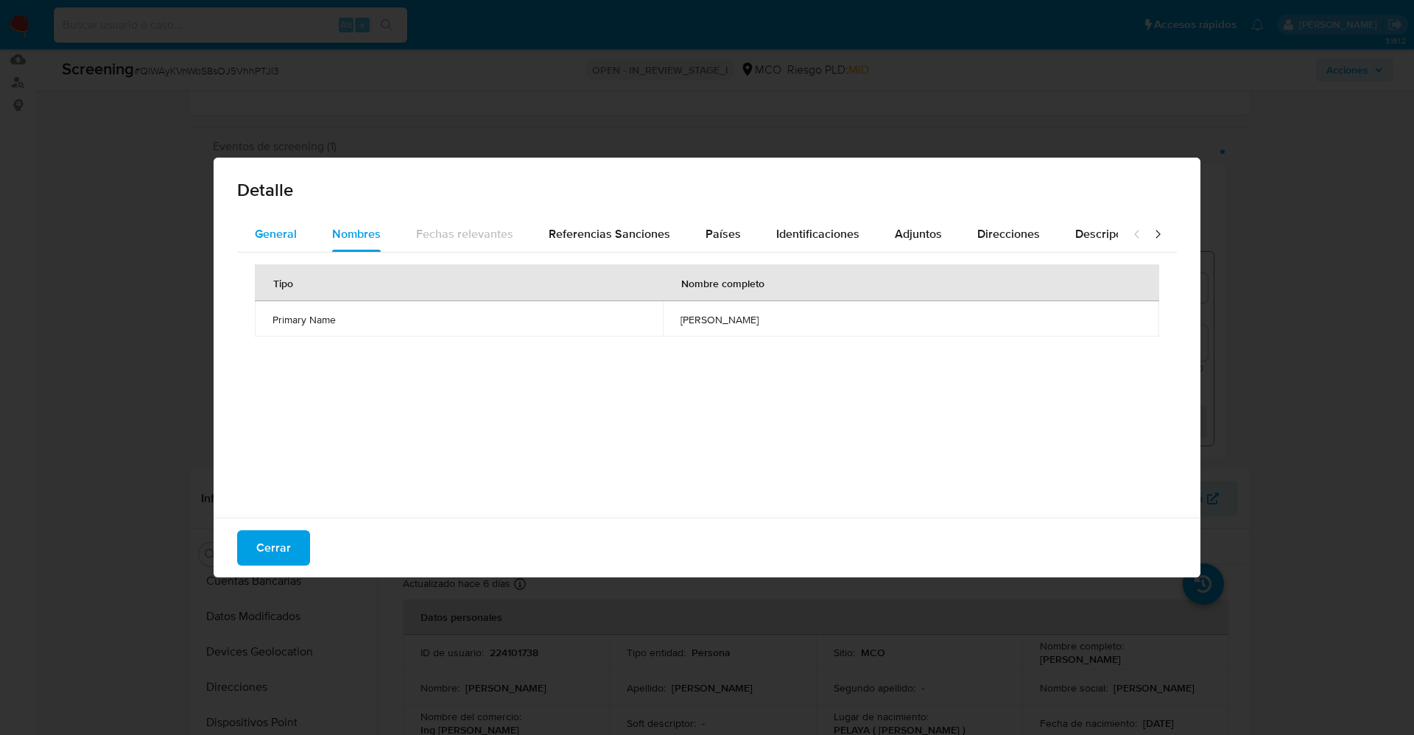
click at [283, 242] on div "General" at bounding box center [276, 234] width 42 height 35
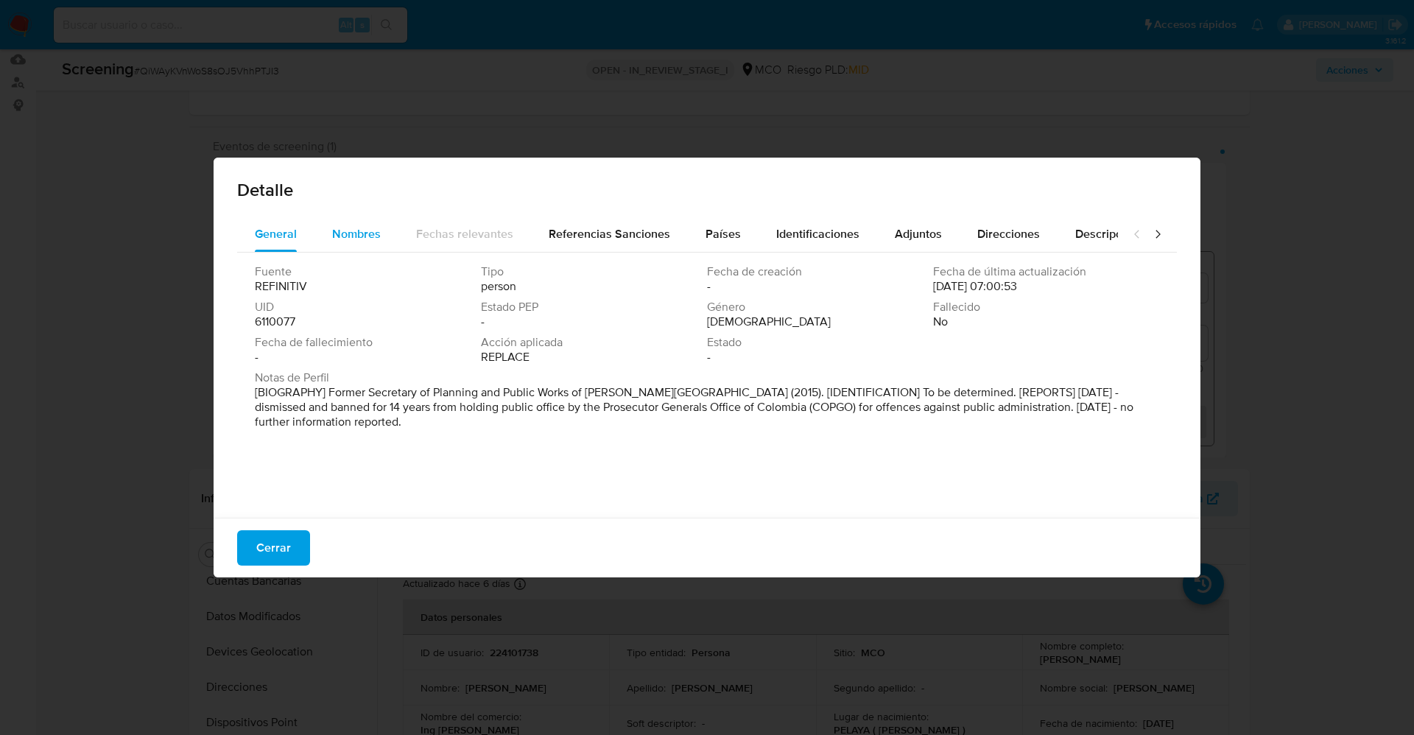
click at [385, 233] on button "Nombres" at bounding box center [357, 234] width 84 height 35
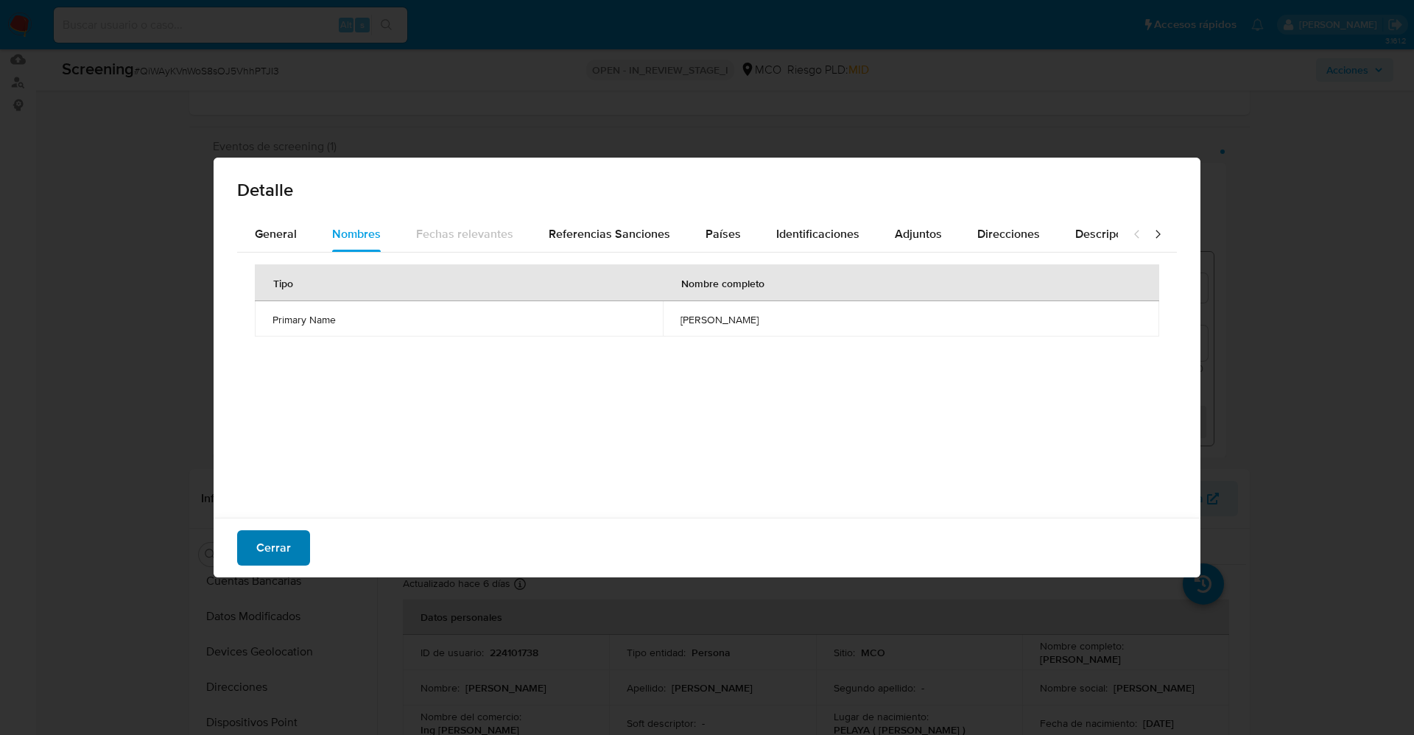
click at [277, 545] on span "Cerrar" at bounding box center [273, 548] width 35 height 32
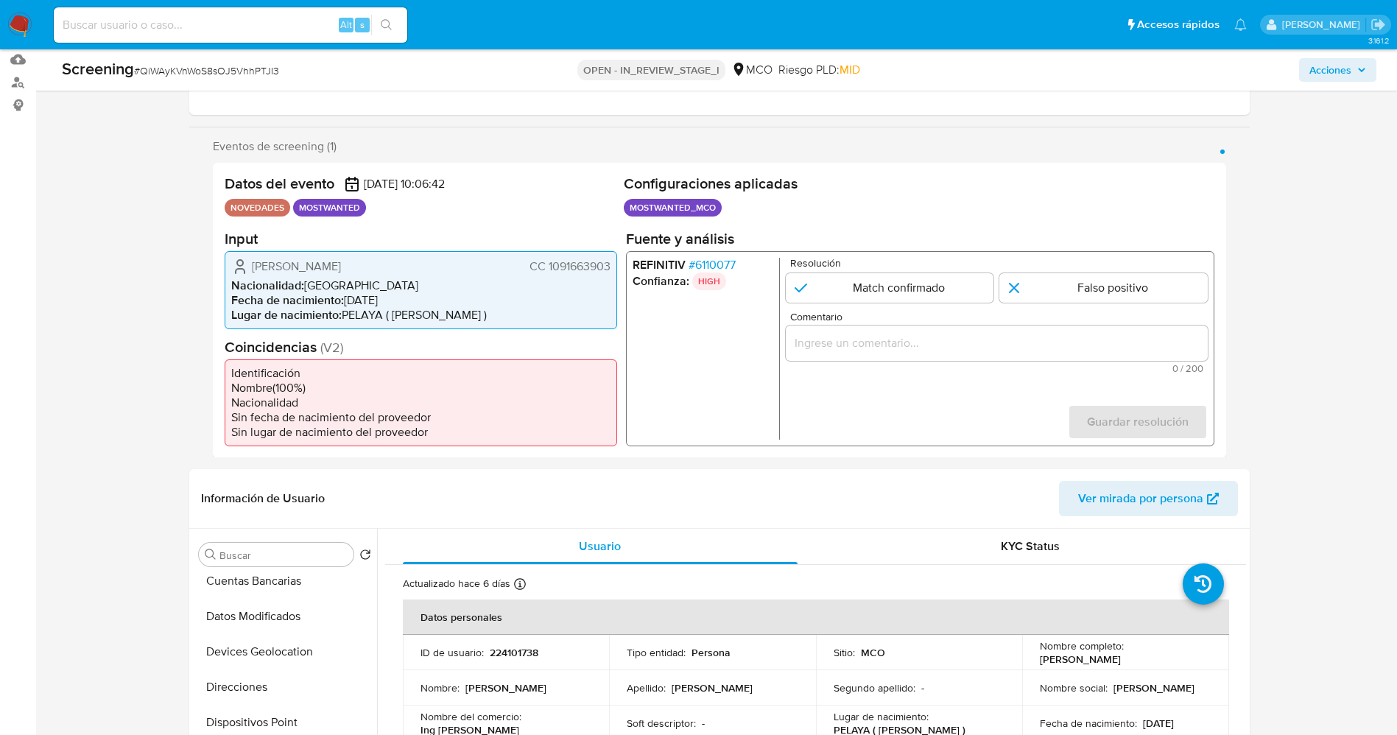
drag, startPoint x: 255, startPoint y: 261, endPoint x: 418, endPoint y: 259, distance: 162.8
click at [418, 259] on div "[PERSON_NAME] CC 1091663903" at bounding box center [420, 266] width 379 height 18
drag, startPoint x: 303, startPoint y: 287, endPoint x: 275, endPoint y: 275, distance: 29.7
click at [303, 286] on span "Nacionalidad :" at bounding box center [267, 284] width 73 height 17
drag, startPoint x: 243, startPoint y: 262, endPoint x: 612, endPoint y: 268, distance: 369.1
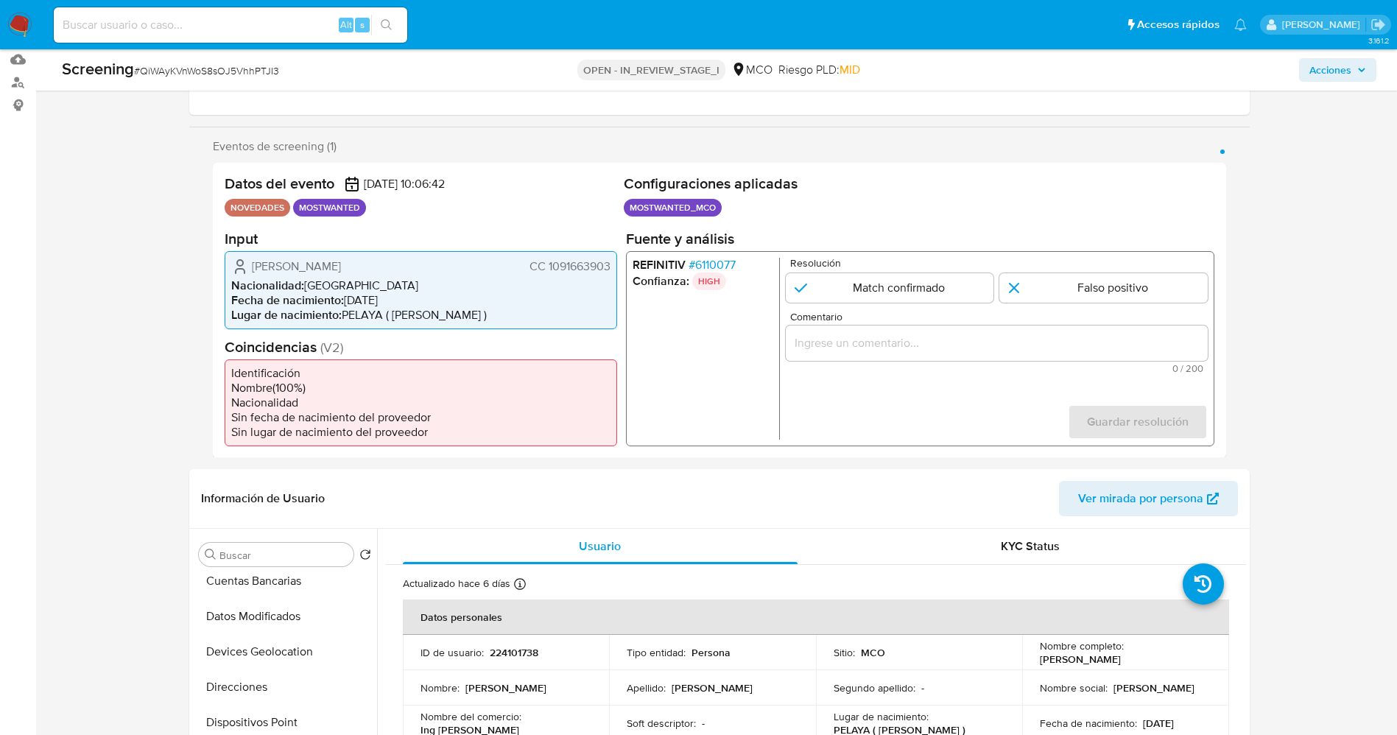
click at [612, 268] on div "William Alfonso Portillo Acosta CC 1091663903 Nacionalidad : Colombia Fecha de …" at bounding box center [421, 289] width 393 height 78
click at [719, 275] on p "HIGH" at bounding box center [709, 281] width 34 height 18
click at [719, 270] on span "# 6110077" at bounding box center [711, 264] width 47 height 15
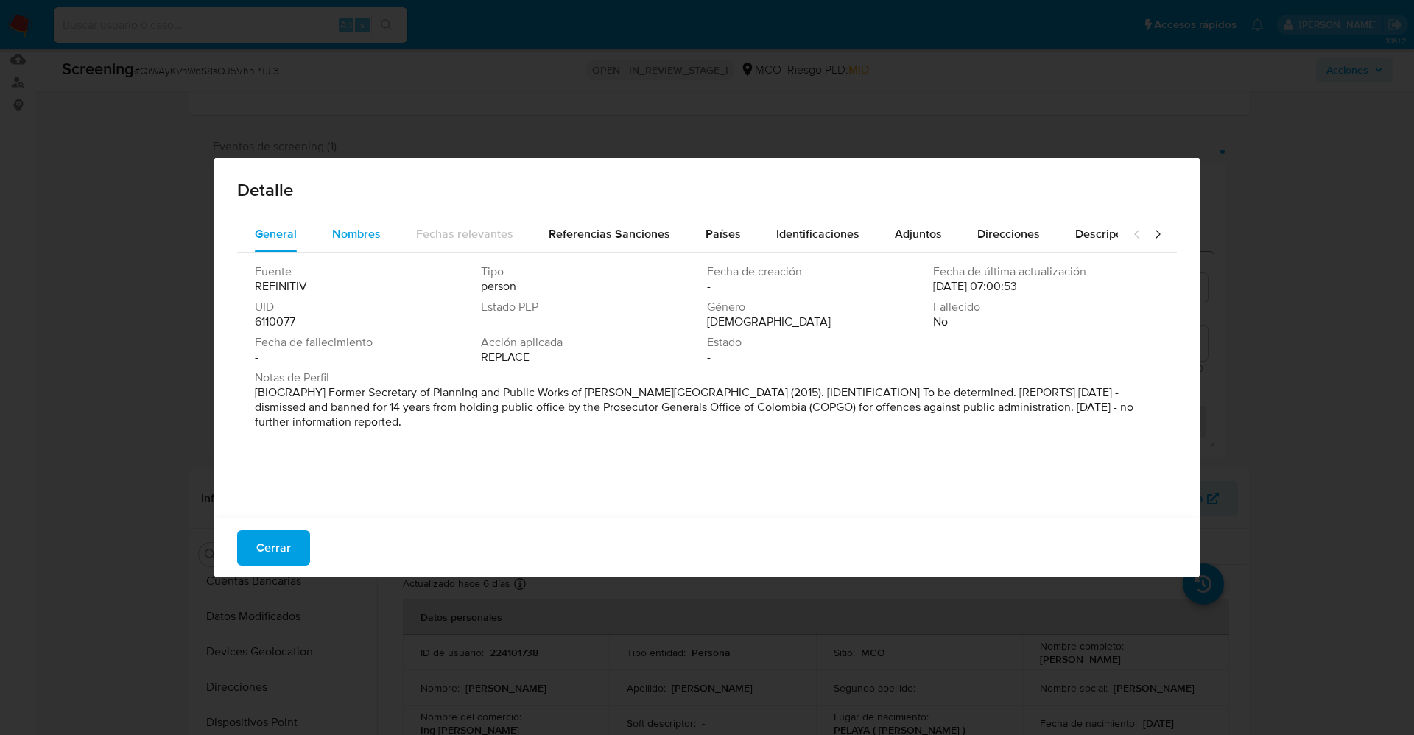
click at [363, 243] on div "Nombres" at bounding box center [356, 234] width 49 height 35
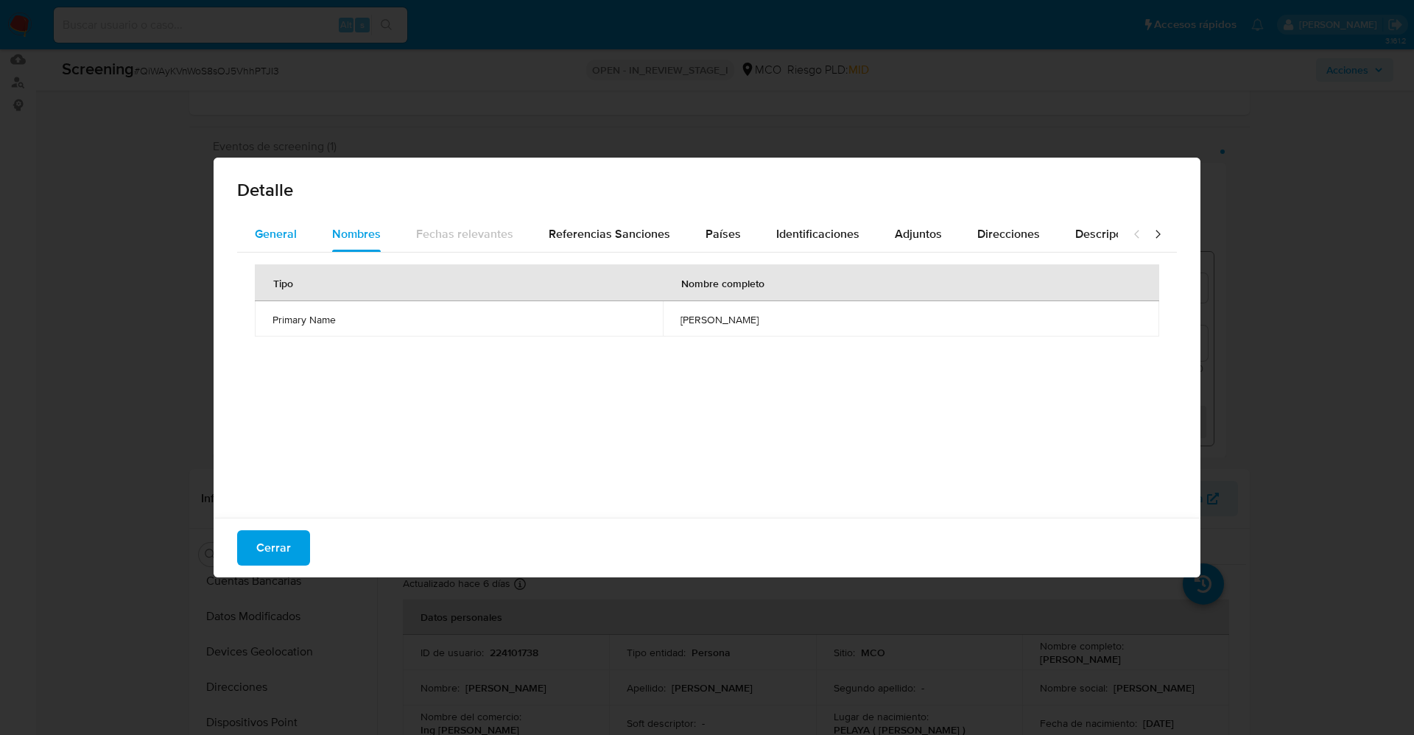
click at [295, 239] on span "General" at bounding box center [276, 233] width 42 height 17
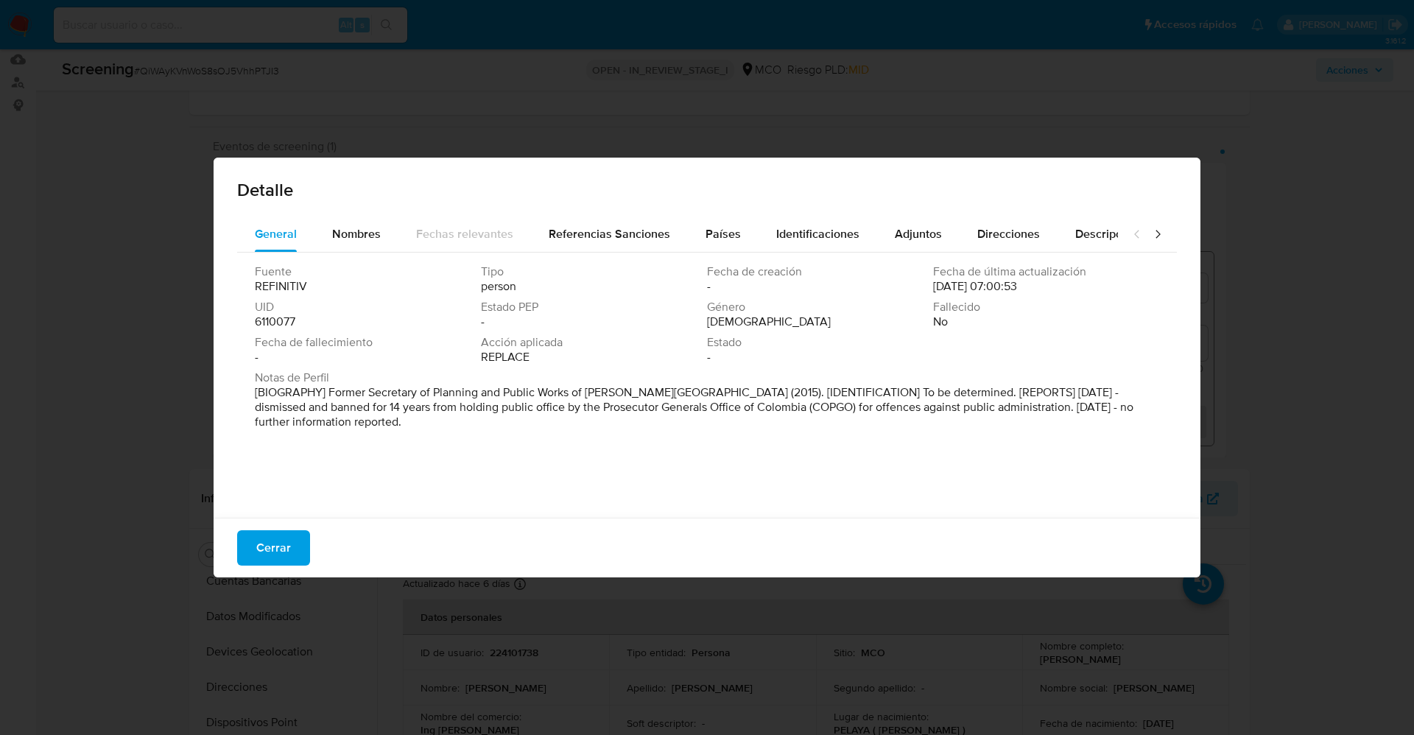
drag, startPoint x: 321, startPoint y: 386, endPoint x: 519, endPoint y: 449, distance: 208.0
click at [519, 449] on div "Fuente REFINITIV Tipo person Fecha de creación - Fecha de última actualización …" at bounding box center [707, 382] width 940 height 258
drag, startPoint x: 1076, startPoint y: 395, endPoint x: 1000, endPoint y: 406, distance: 76.7
click at [1000, 406] on font "[BIOGRAFÍA] Exsecretario de Planeación y Obras Públicas del Municipio de Cantag…" at bounding box center [702, 407] width 895 height 46
drag, startPoint x: 268, startPoint y: 550, endPoint x: 304, endPoint y: 541, distance: 37.3
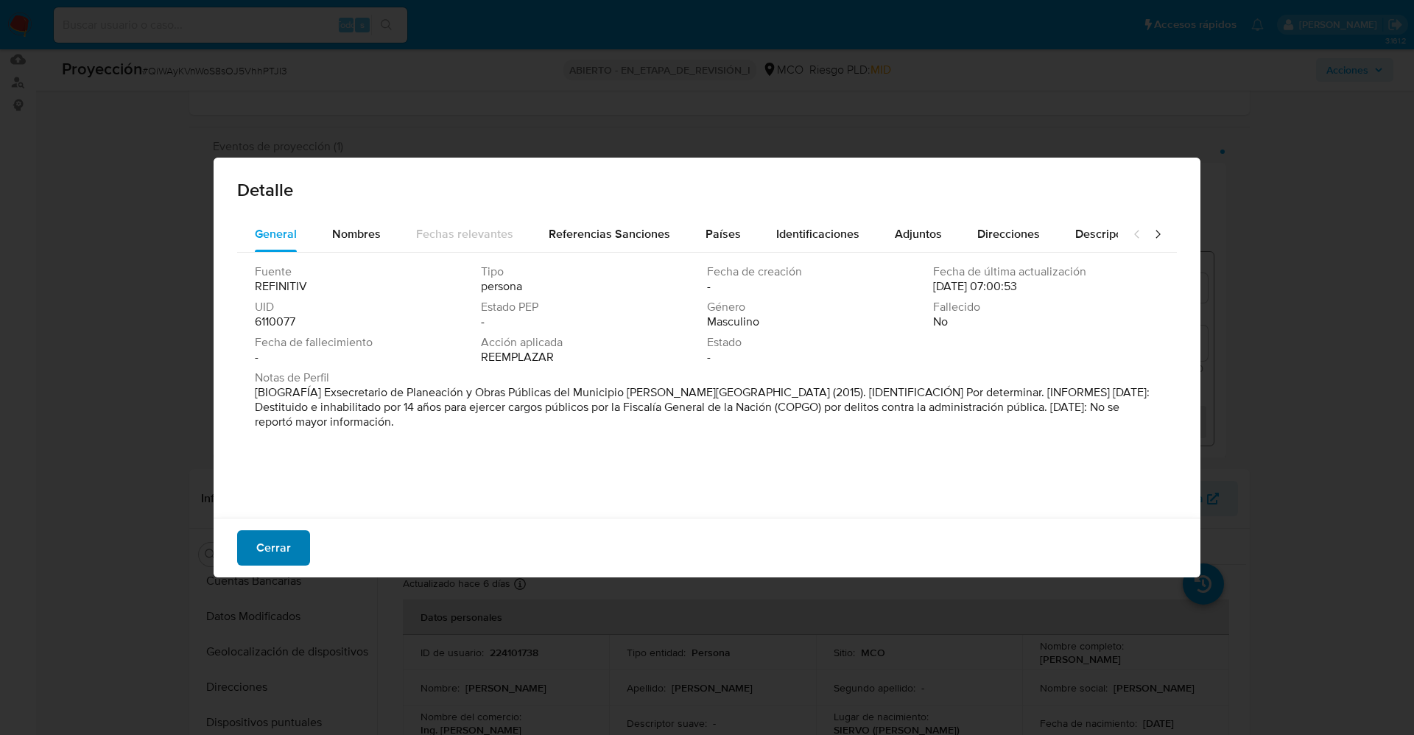
click at [270, 551] on span "Cerrar" at bounding box center [273, 548] width 35 height 32
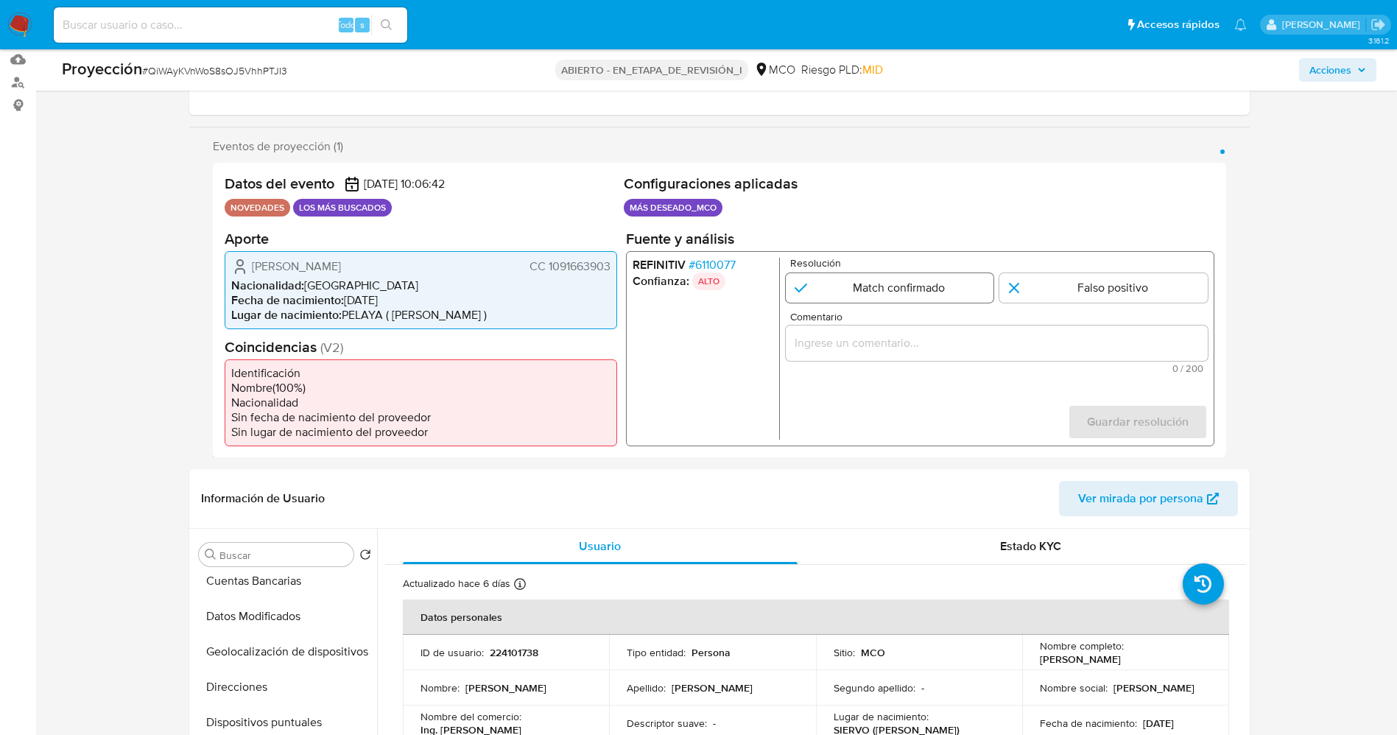
click at [883, 295] on input "1 de 1" at bounding box center [889, 287] width 208 height 29
radio input "true"
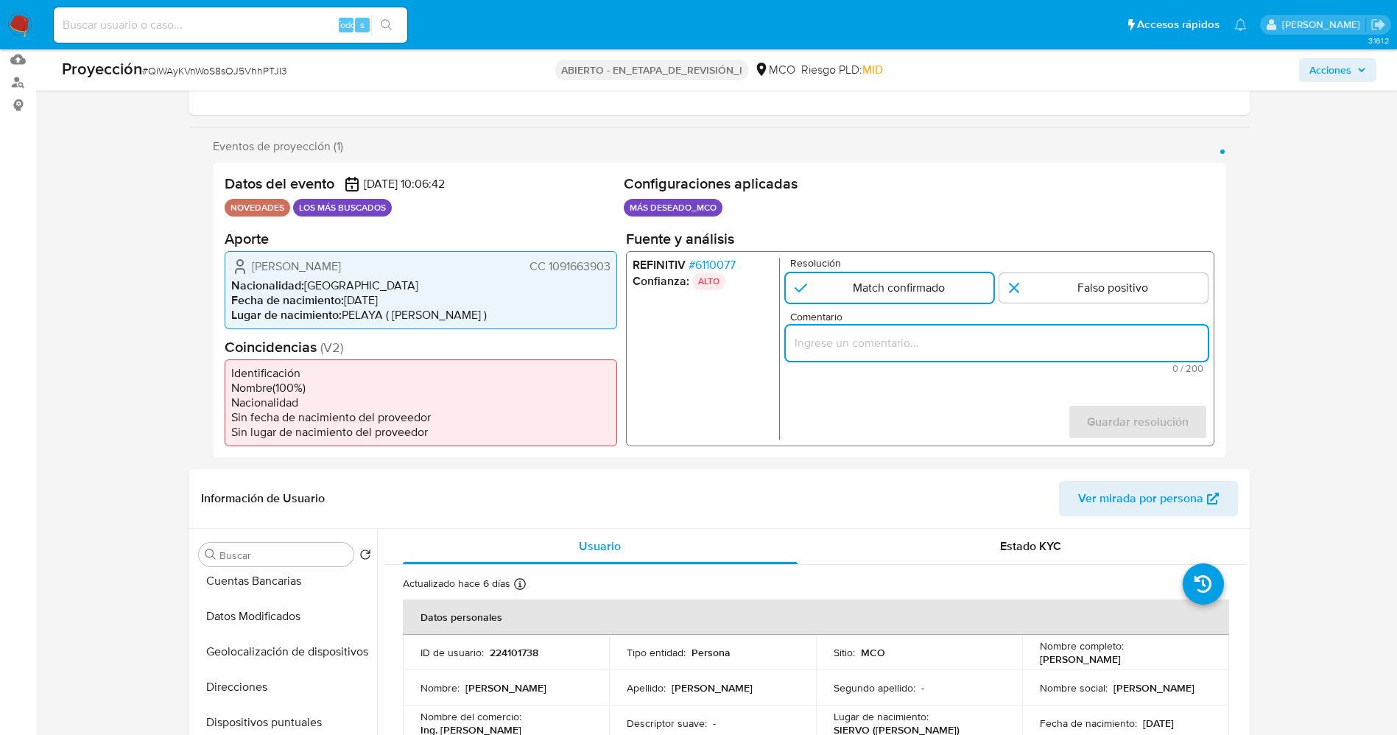
click at [887, 346] on input "Comentario" at bounding box center [996, 342] width 422 height 19
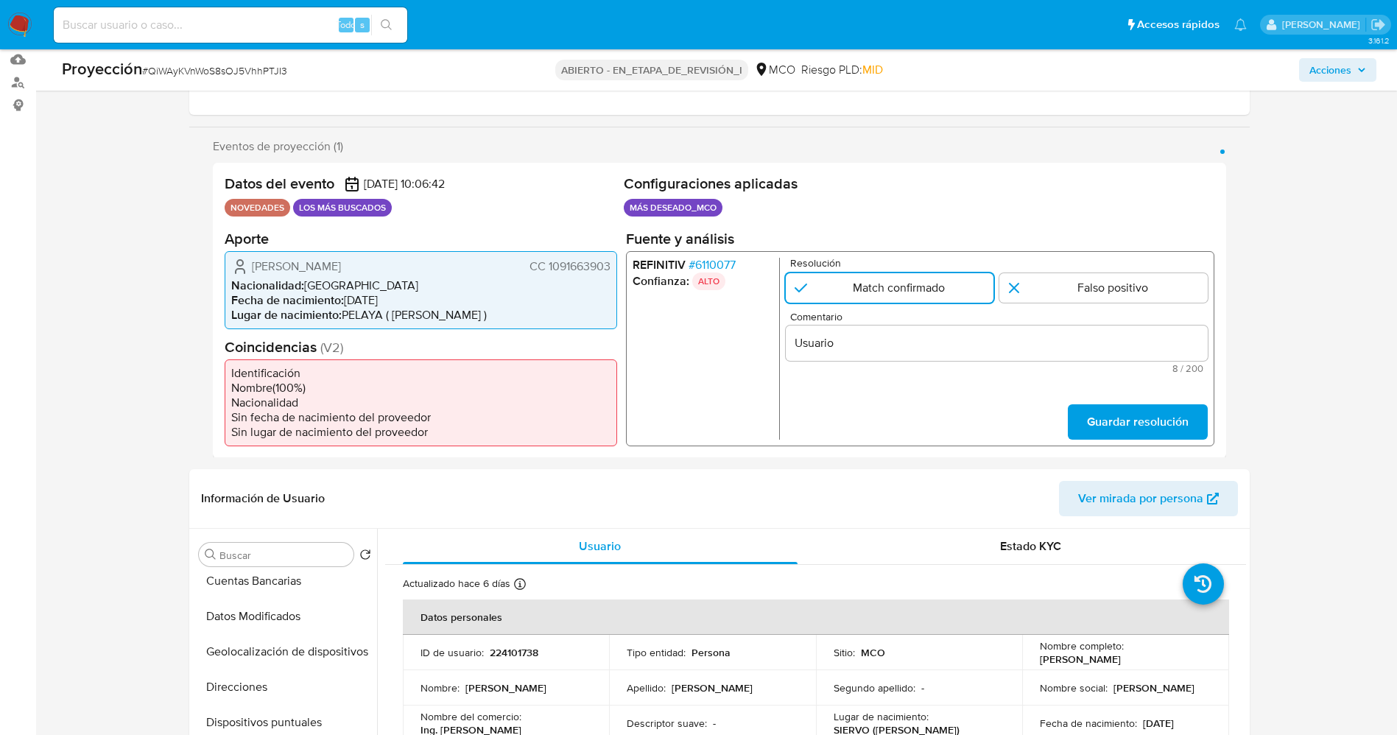
drag, startPoint x: 247, startPoint y: 262, endPoint x: 617, endPoint y: 269, distance: 369.8
click at [617, 269] on div "Datos del evento 25/09/2025 10:06:42 NOVEDADES LOS MÁS BUSCADOS Configuraciones…" at bounding box center [720, 310] width 1014 height 295
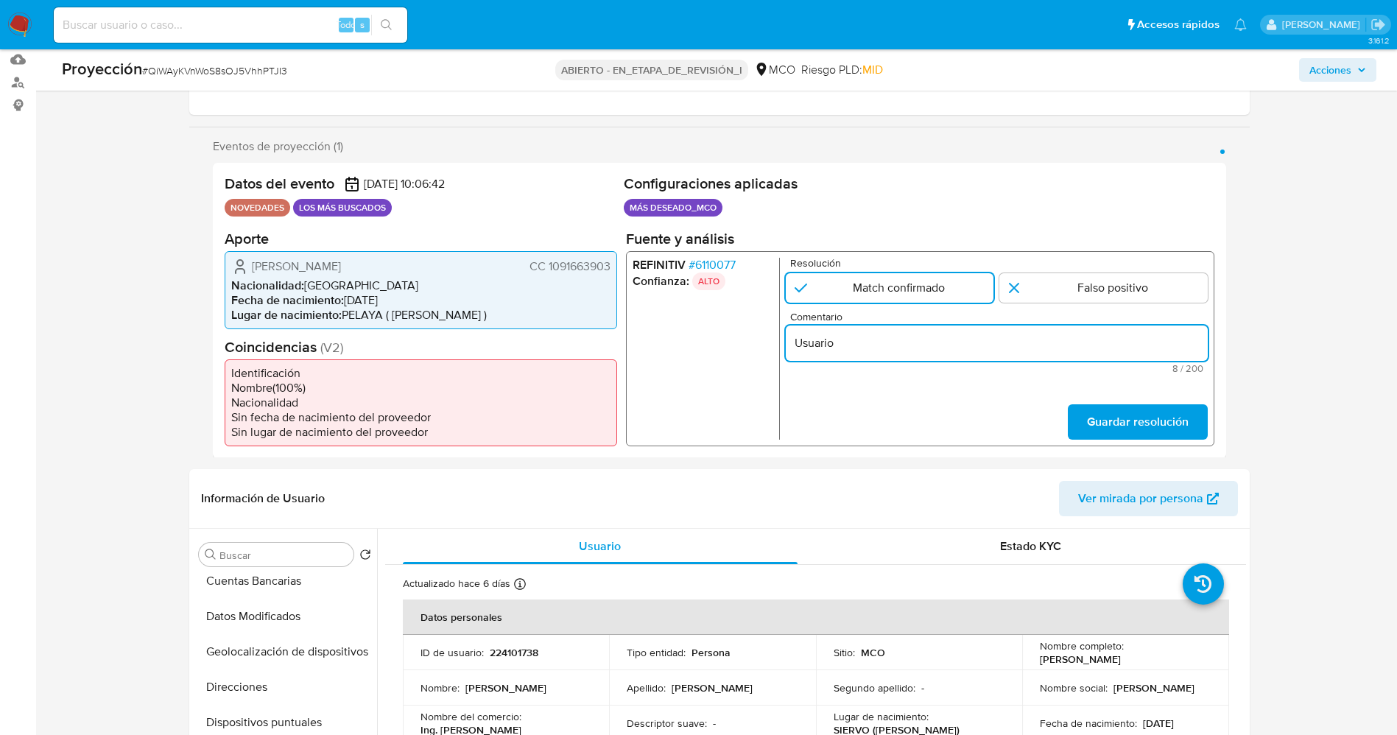
click at [851, 345] on input "Usuario" at bounding box center [996, 342] width 422 height 19
paste input "William Alfonso Portillo Acosta CC 1091663903"
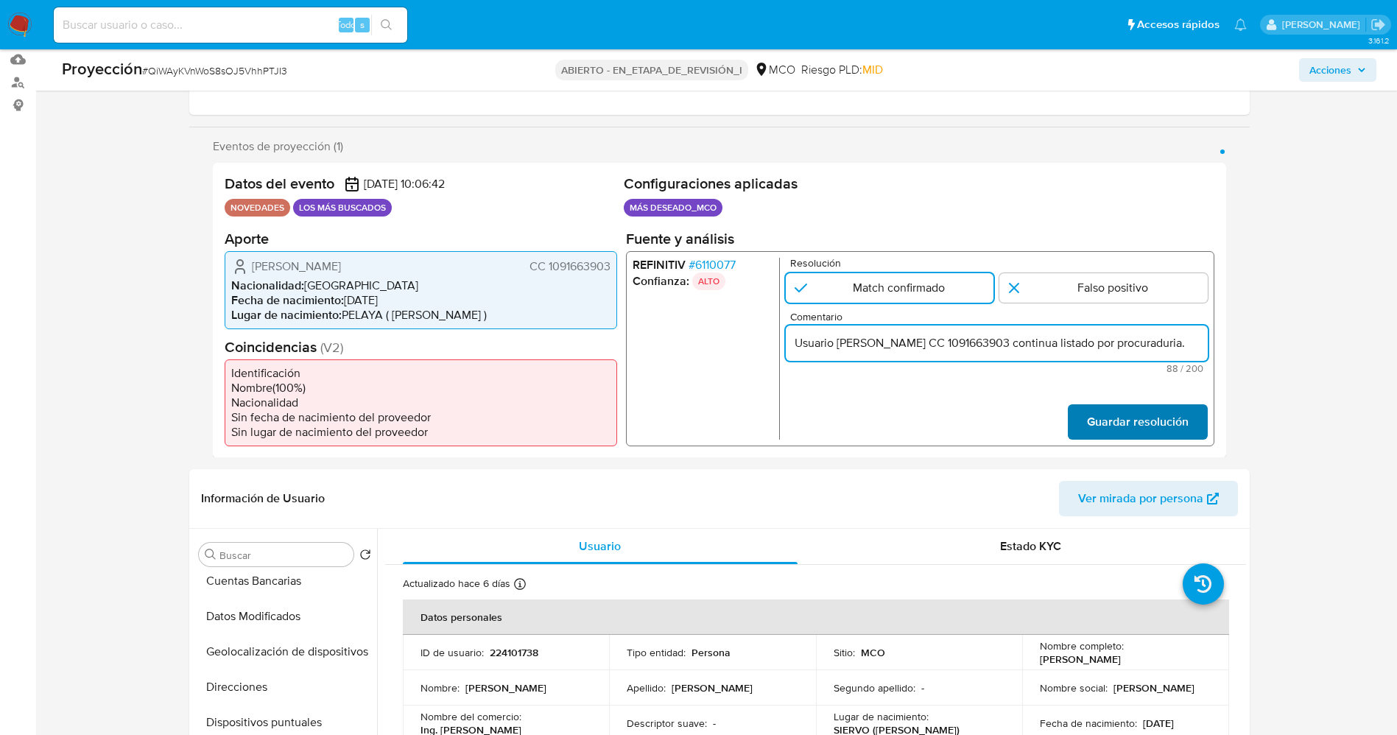
type input "Usuario William Alfonso Portillo Acosta CC 1091663903 continua listado por proc…"
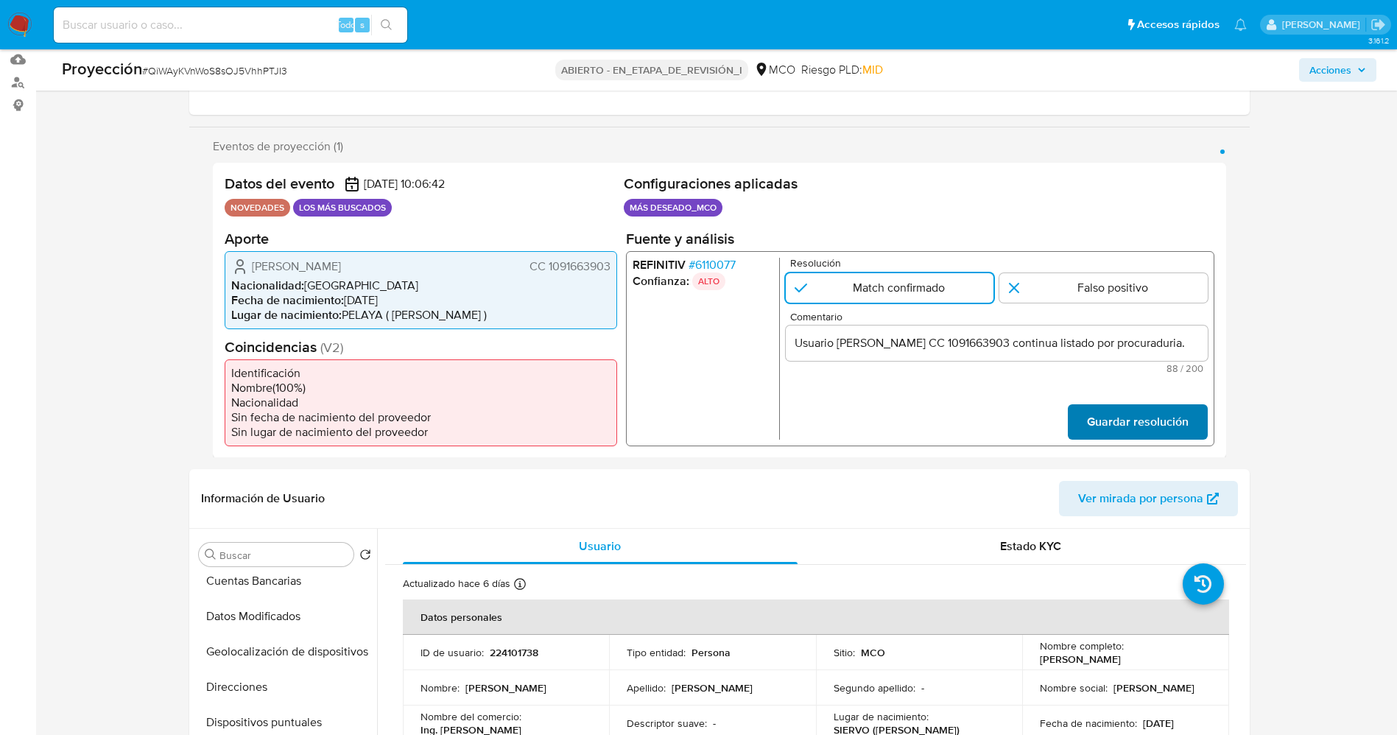
click at [1130, 413] on span "Guardar resolución" at bounding box center [1137, 421] width 102 height 32
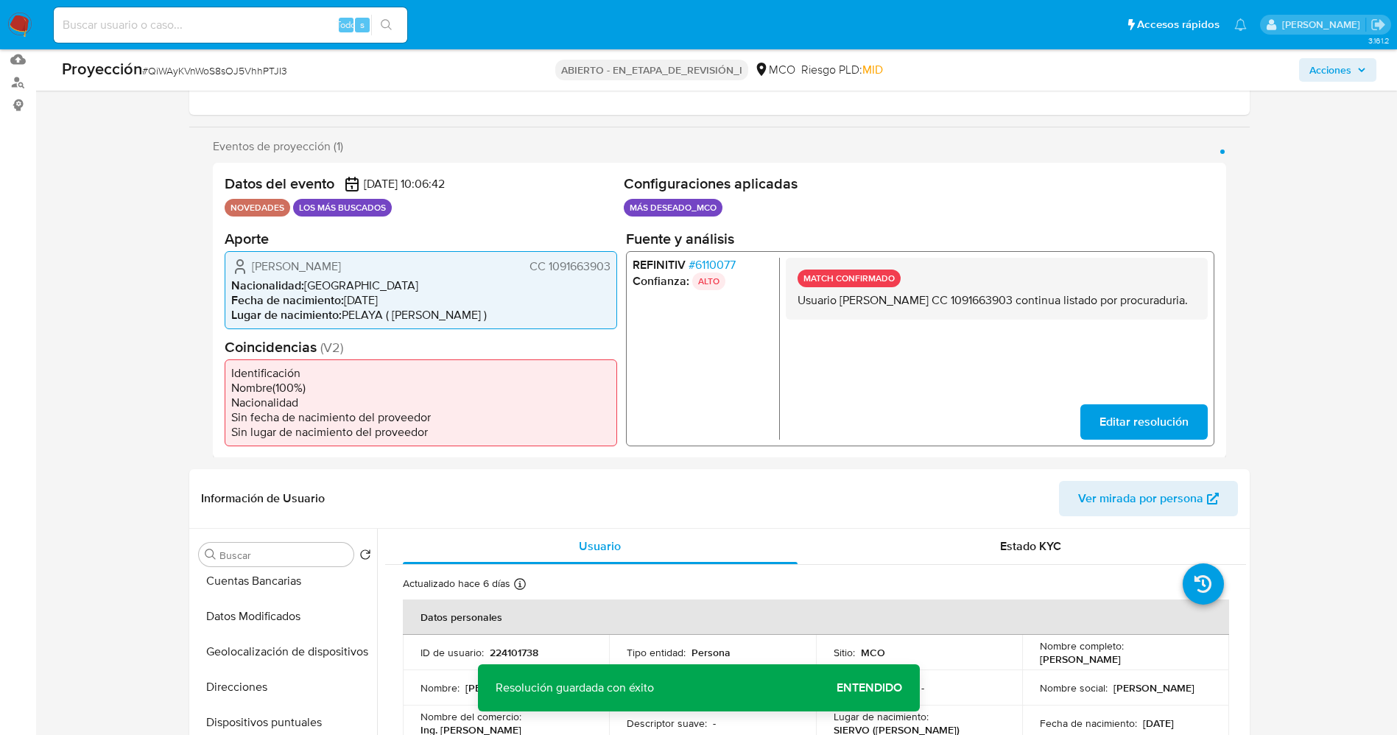
drag, startPoint x: 791, startPoint y: 303, endPoint x: 850, endPoint y: 321, distance: 61.5
click at [869, 319] on div "MATCH CONFIRMADO Usuario William Alfonso Portillo Acosta CC 1091663903 continua…" at bounding box center [996, 288] width 422 height 62
click at [272, 630] on button "Lista interna" at bounding box center [279, 625] width 172 height 35
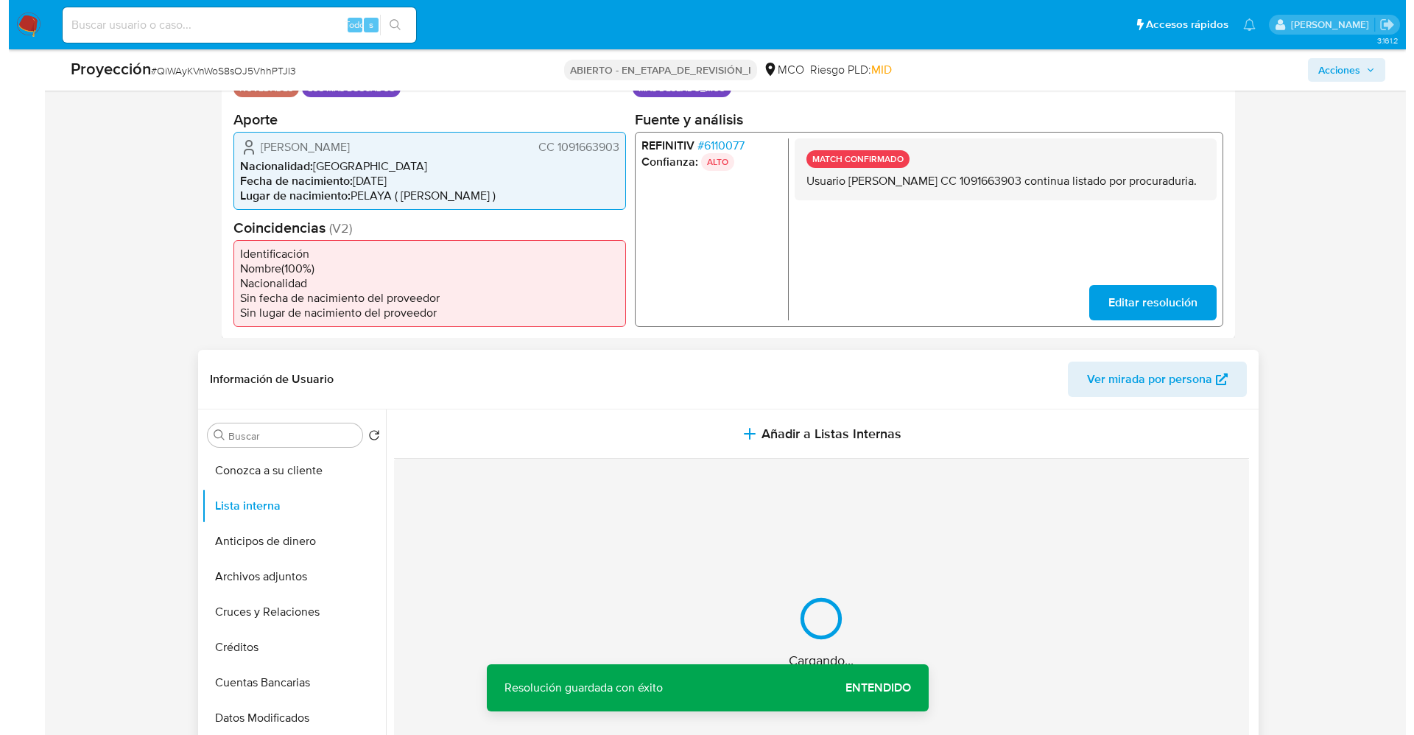
scroll to position [442, 0]
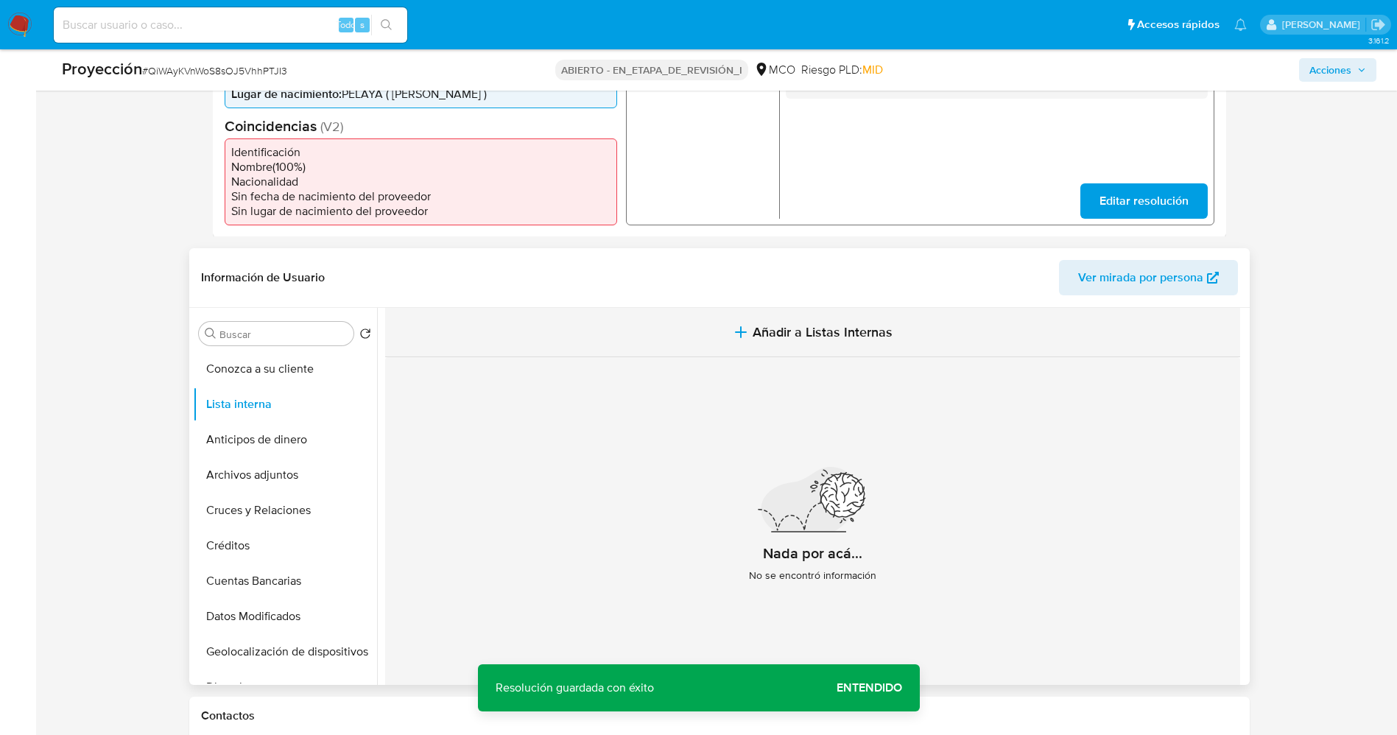
click at [801, 331] on span "Añadir a Listas Internas" at bounding box center [823, 332] width 140 height 16
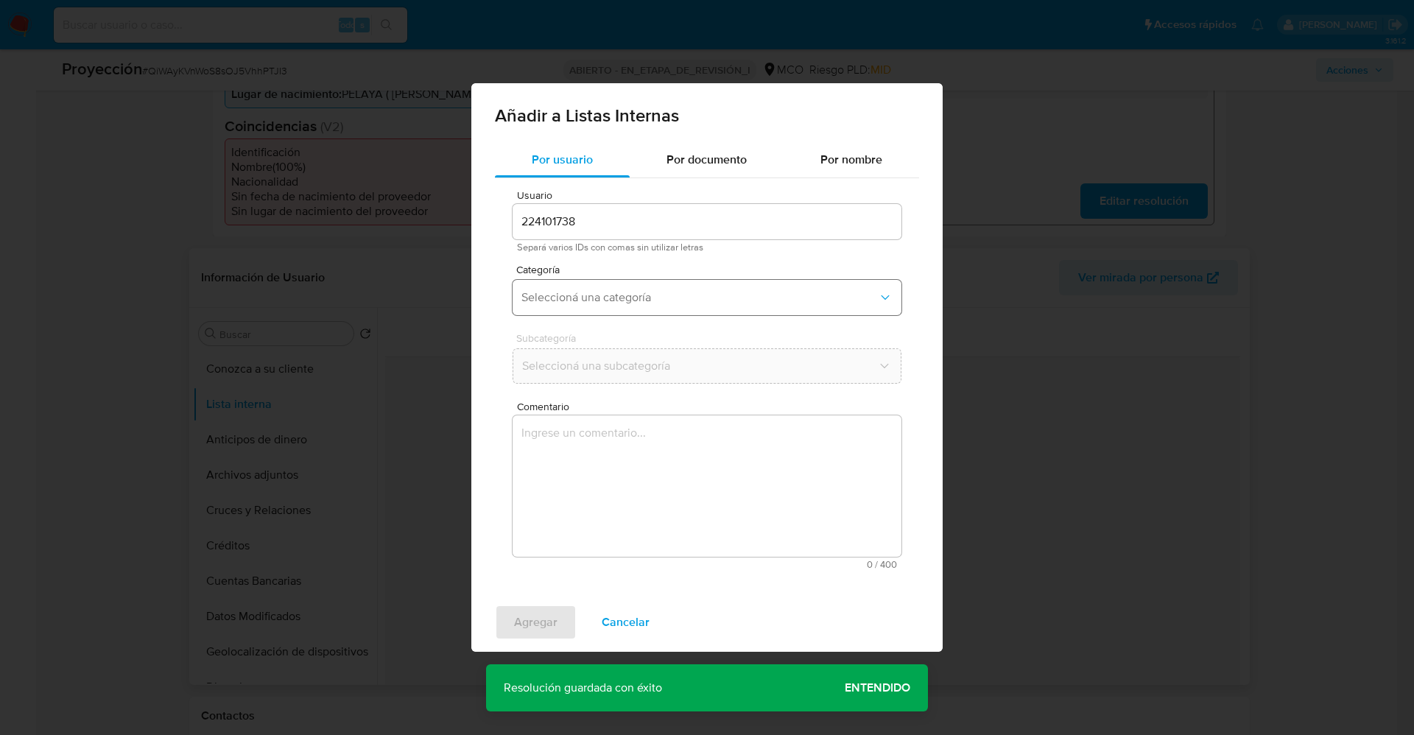
click at [598, 294] on span "Seleccioná una categoría" at bounding box center [699, 297] width 356 height 15
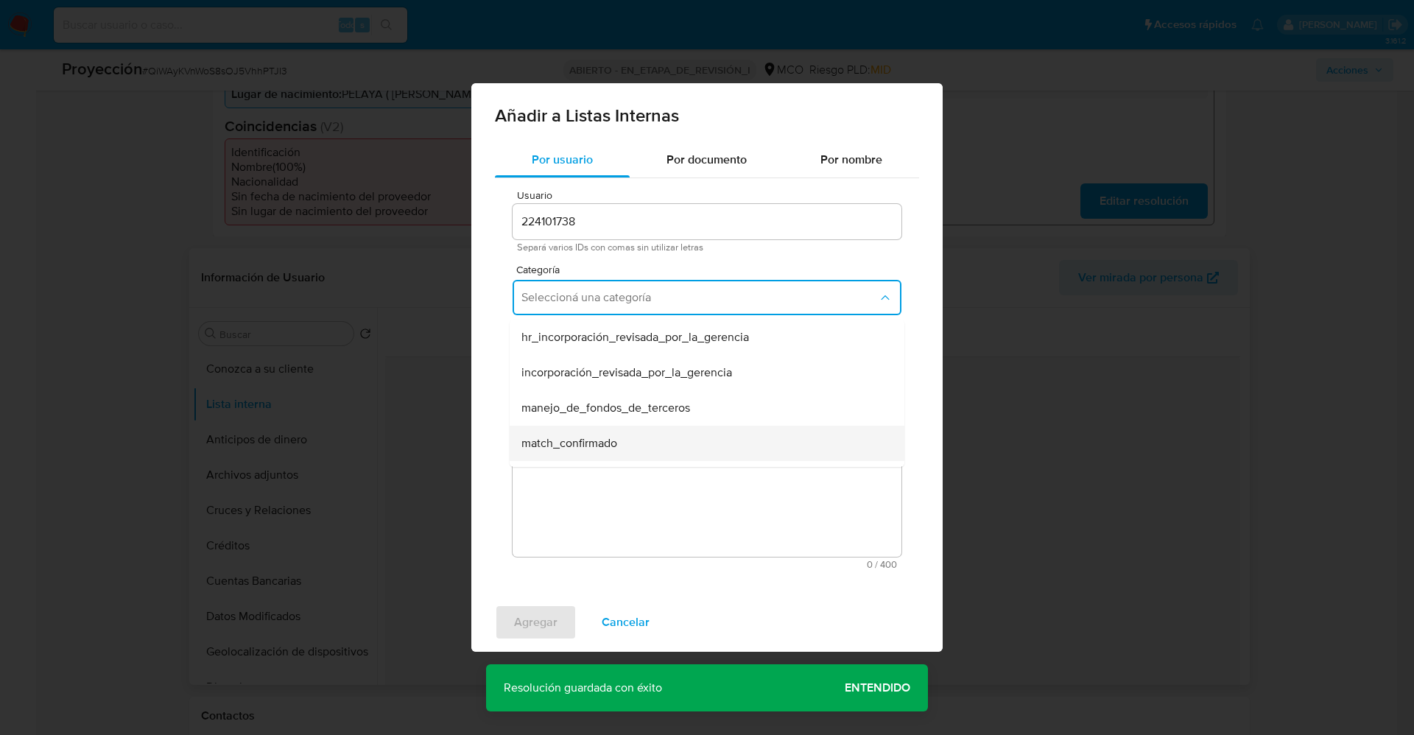
click at [629, 436] on div "match_confirmado" at bounding box center [702, 443] width 362 height 35
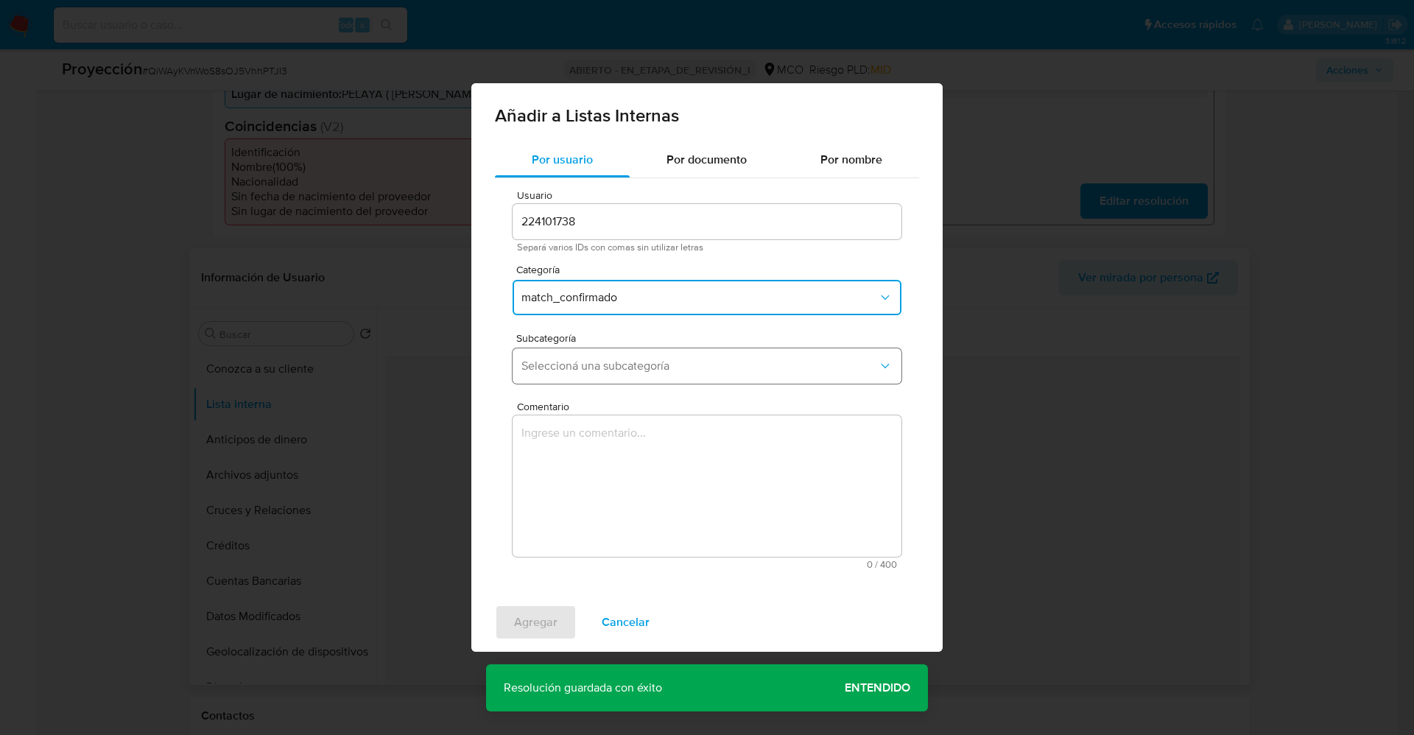
click at [623, 361] on span "Seleccioná una subcategoría" at bounding box center [699, 366] width 356 height 15
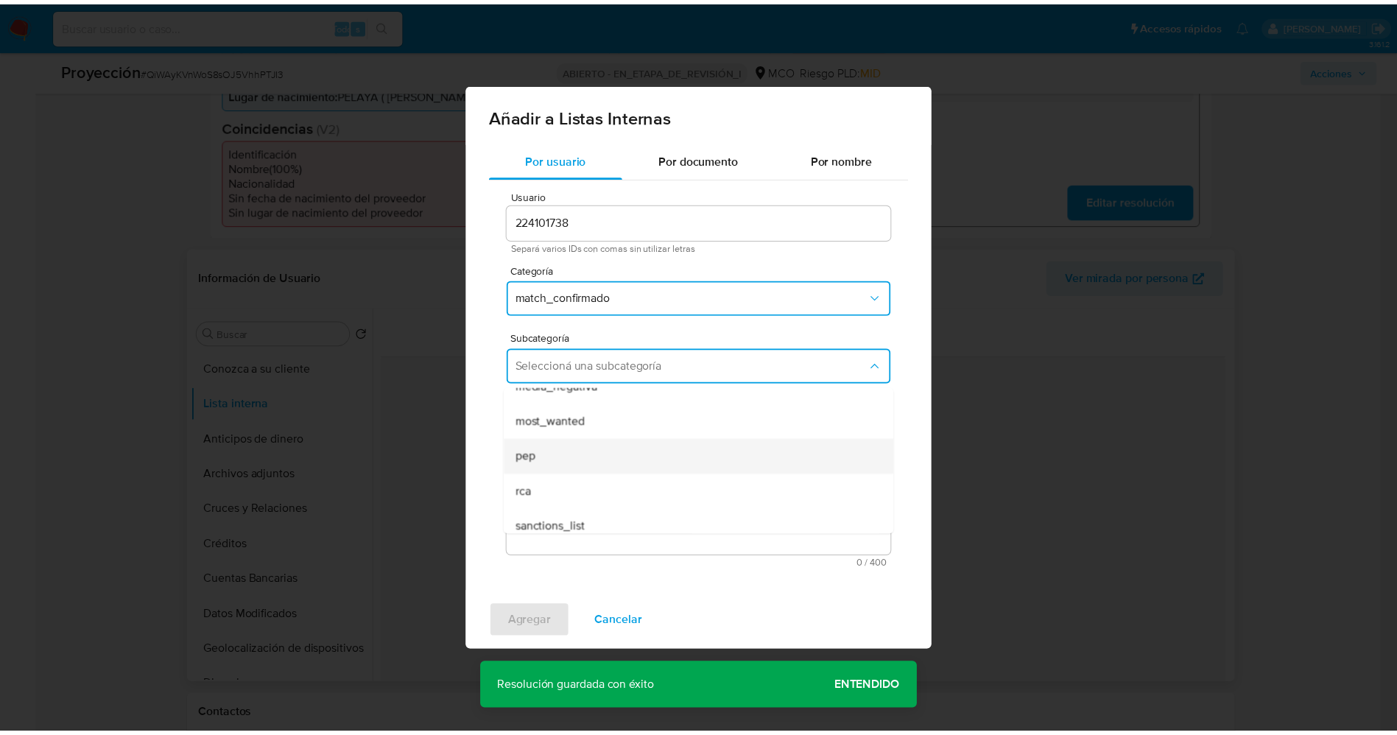
scroll to position [100, 0]
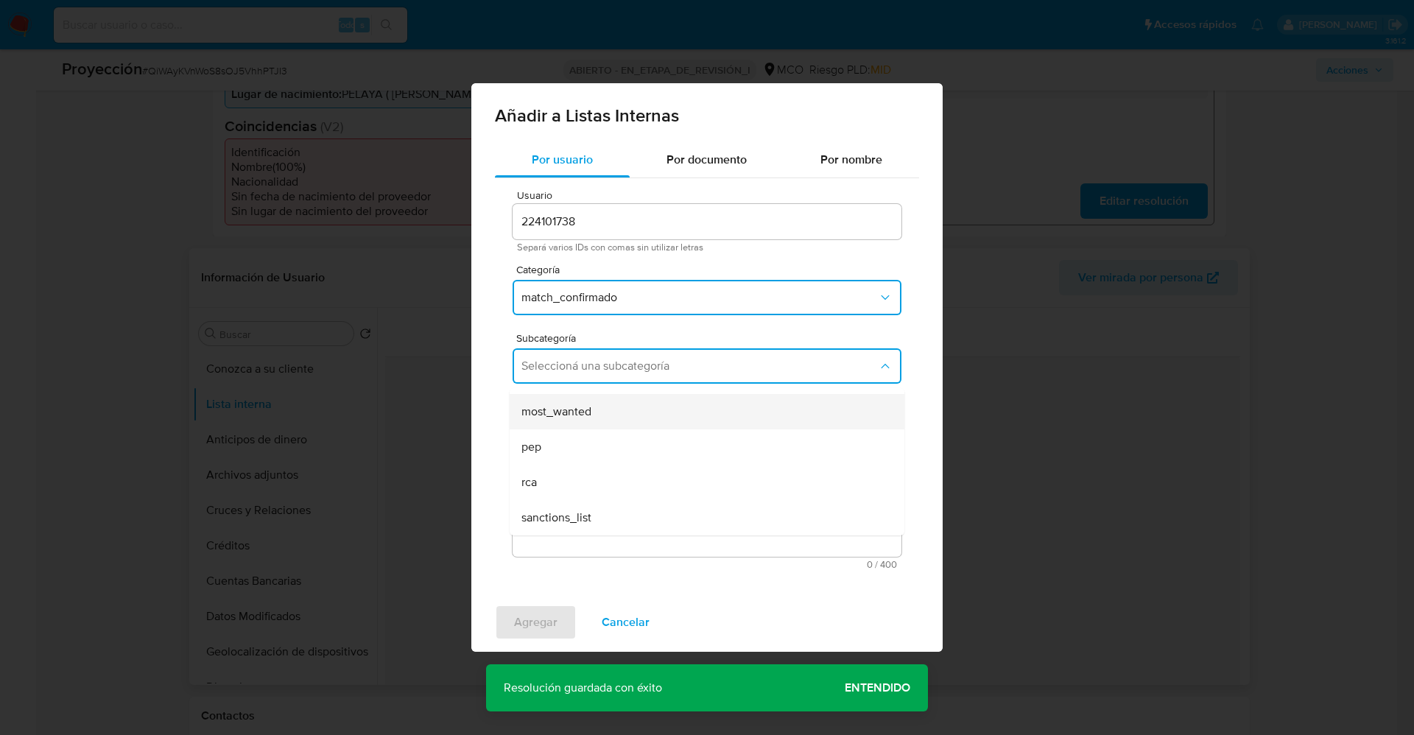
click at [629, 421] on div "most_wanted" at bounding box center [702, 411] width 362 height 35
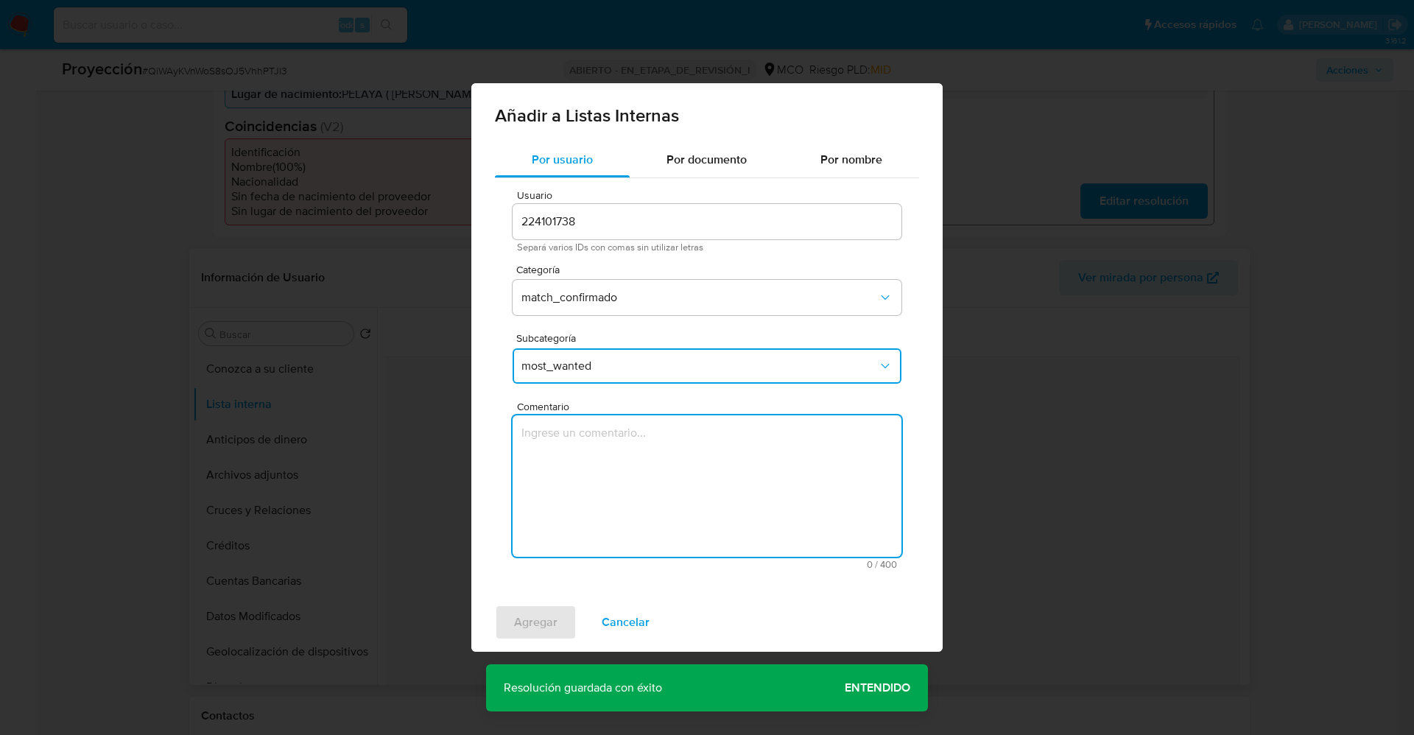
click at [629, 458] on textarea "Comentario" at bounding box center [707, 485] width 389 height 141
type textarea "Usuario William Alfonso Portillo Acosta CC 1091663903 continua listado por proc…"
click at [560, 612] on button "Agregar" at bounding box center [536, 622] width 82 height 35
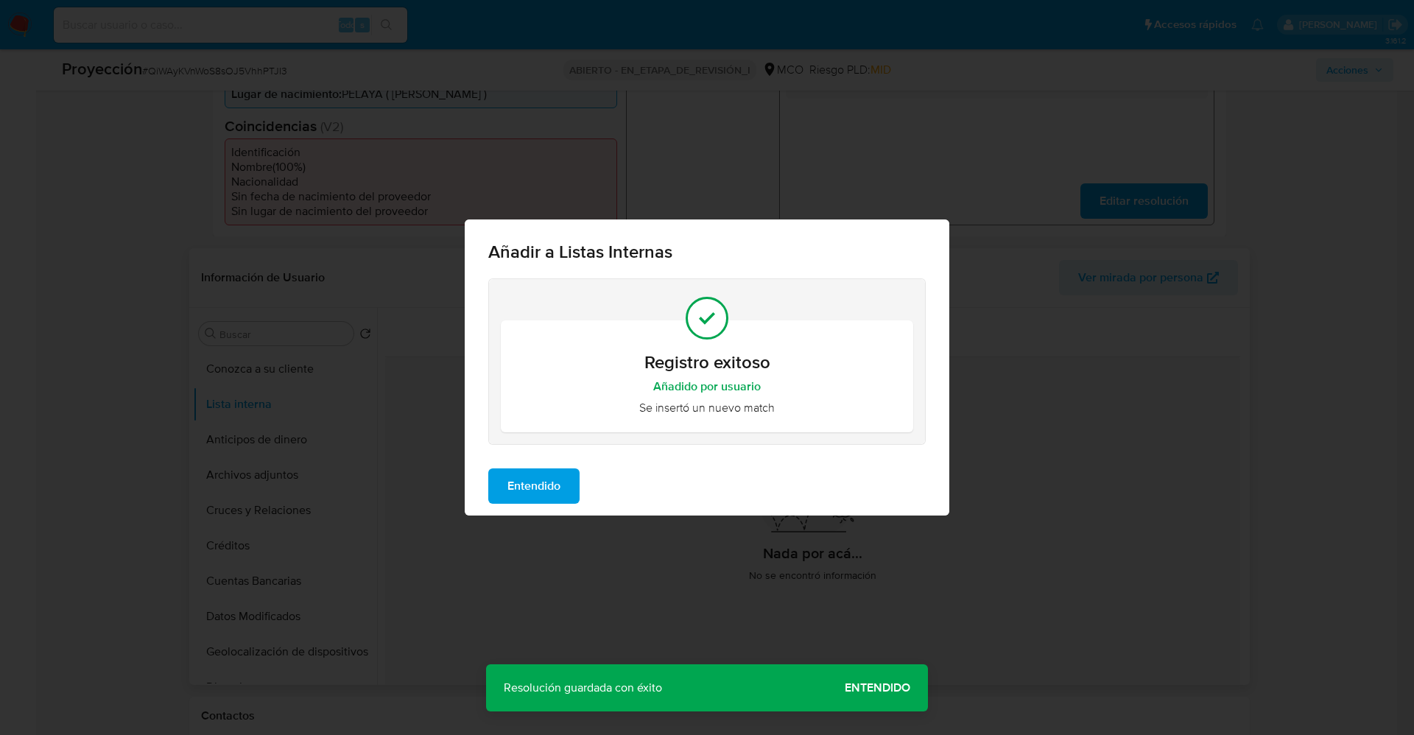
click at [552, 480] on span "Entendido" at bounding box center [533, 486] width 53 height 32
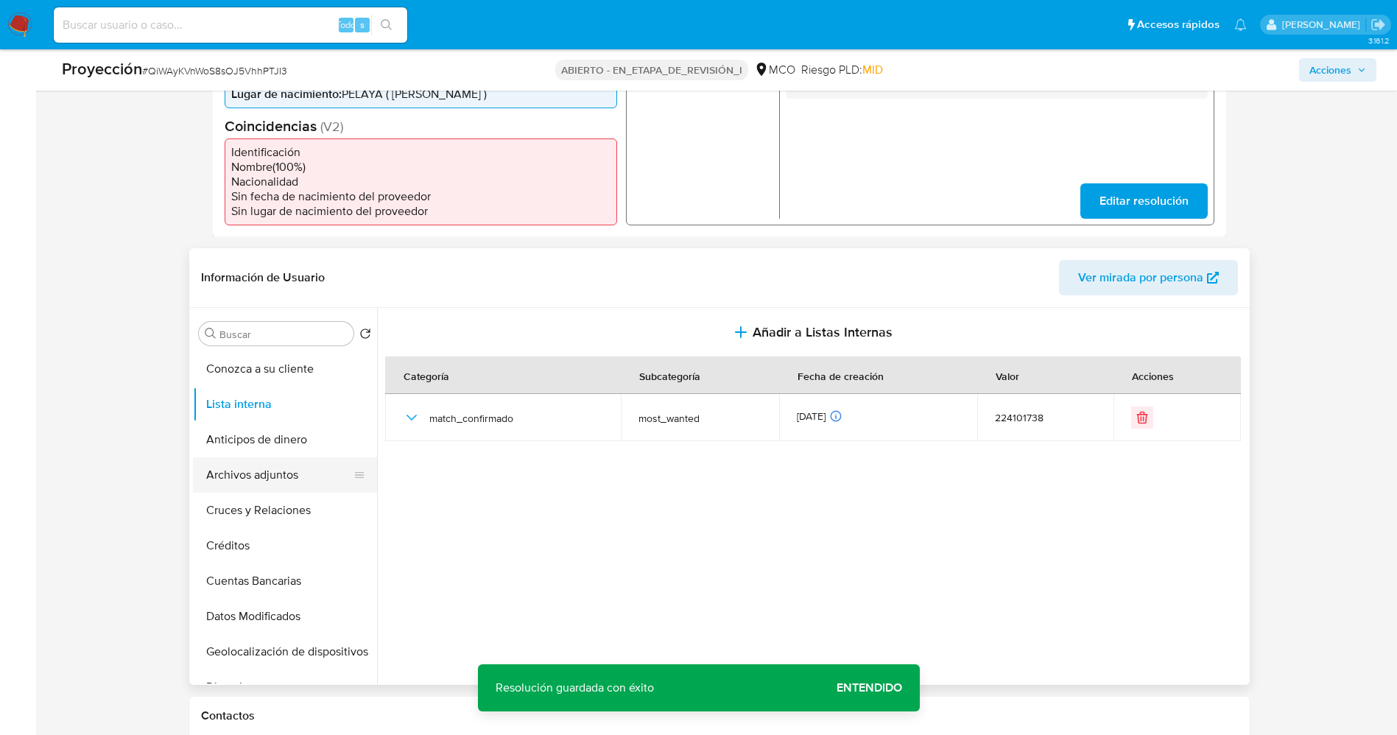
click at [240, 482] on button "Archivos adjuntos" at bounding box center [279, 474] width 172 height 35
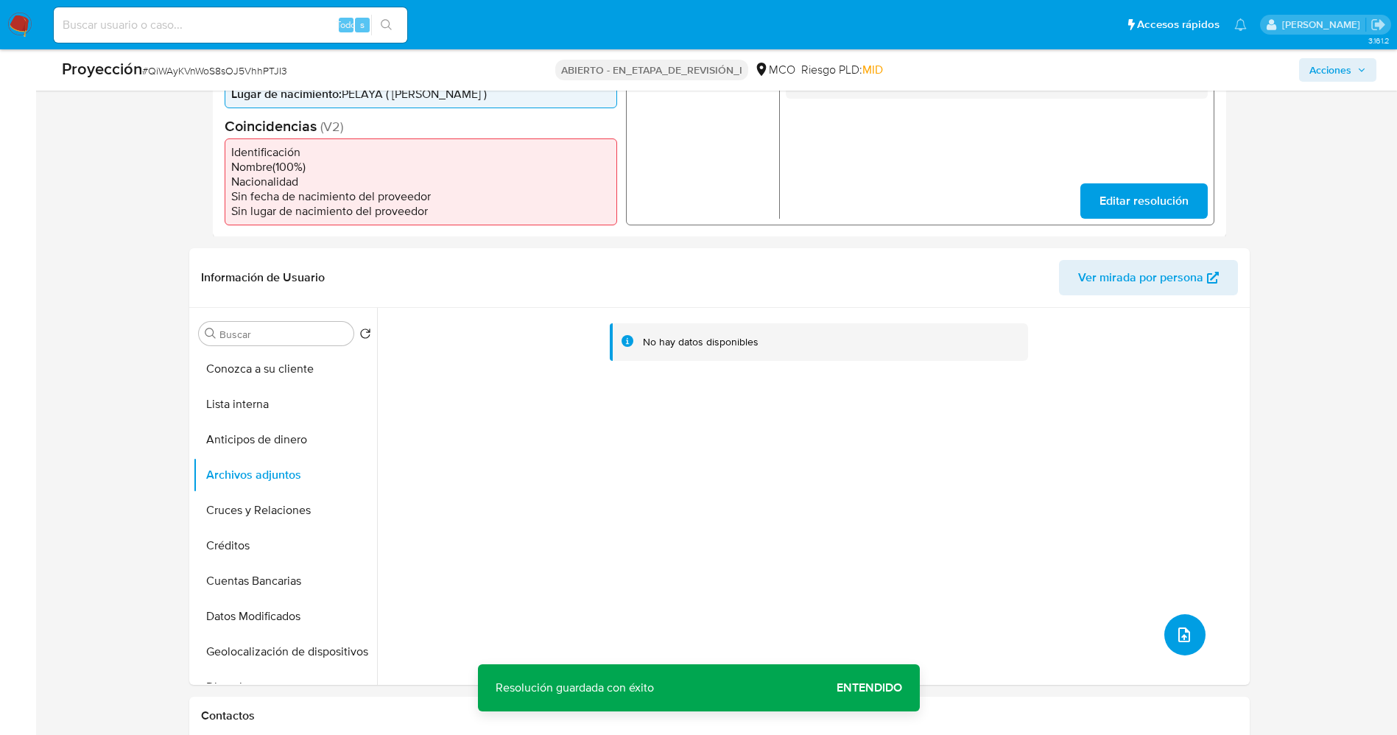
click at [1190, 640] on button "subir archivo" at bounding box center [1184, 634] width 41 height 41
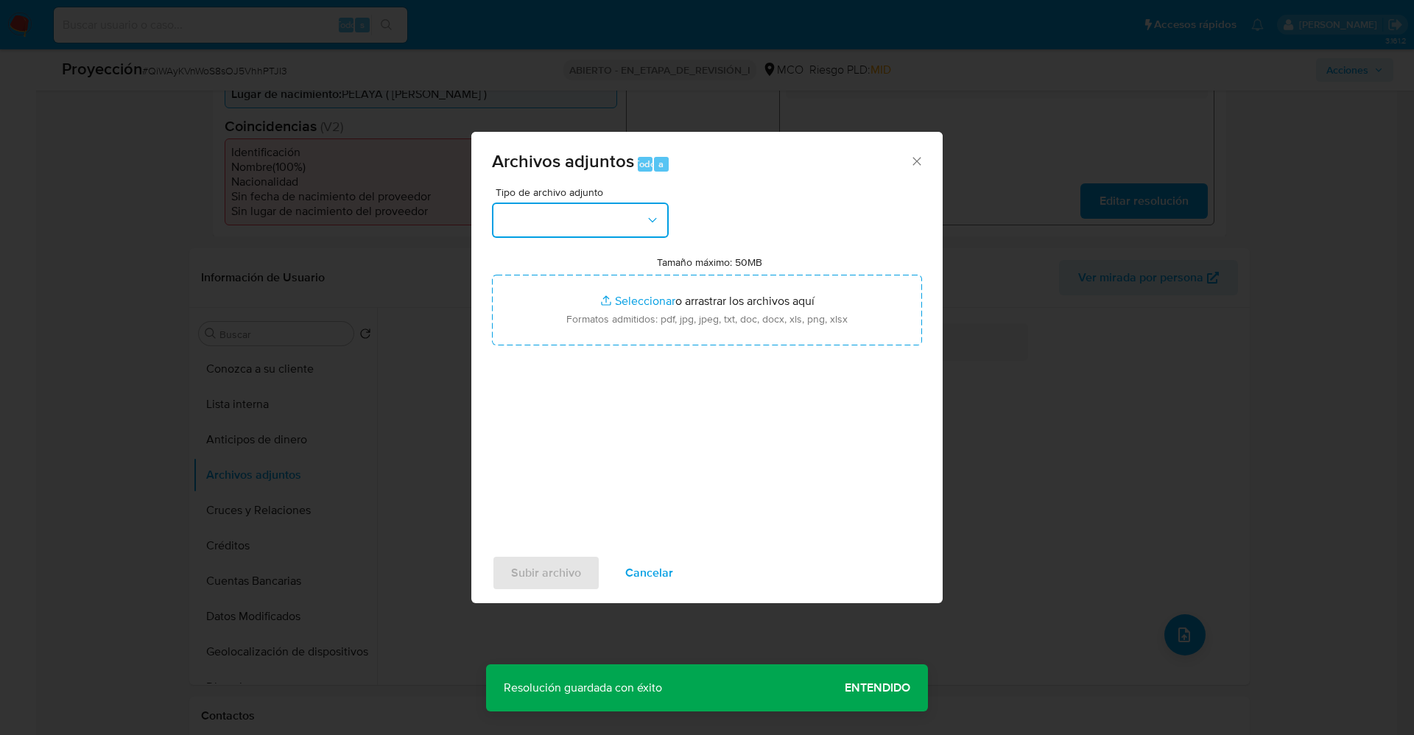
click at [578, 228] on button "button" at bounding box center [580, 220] width 177 height 35
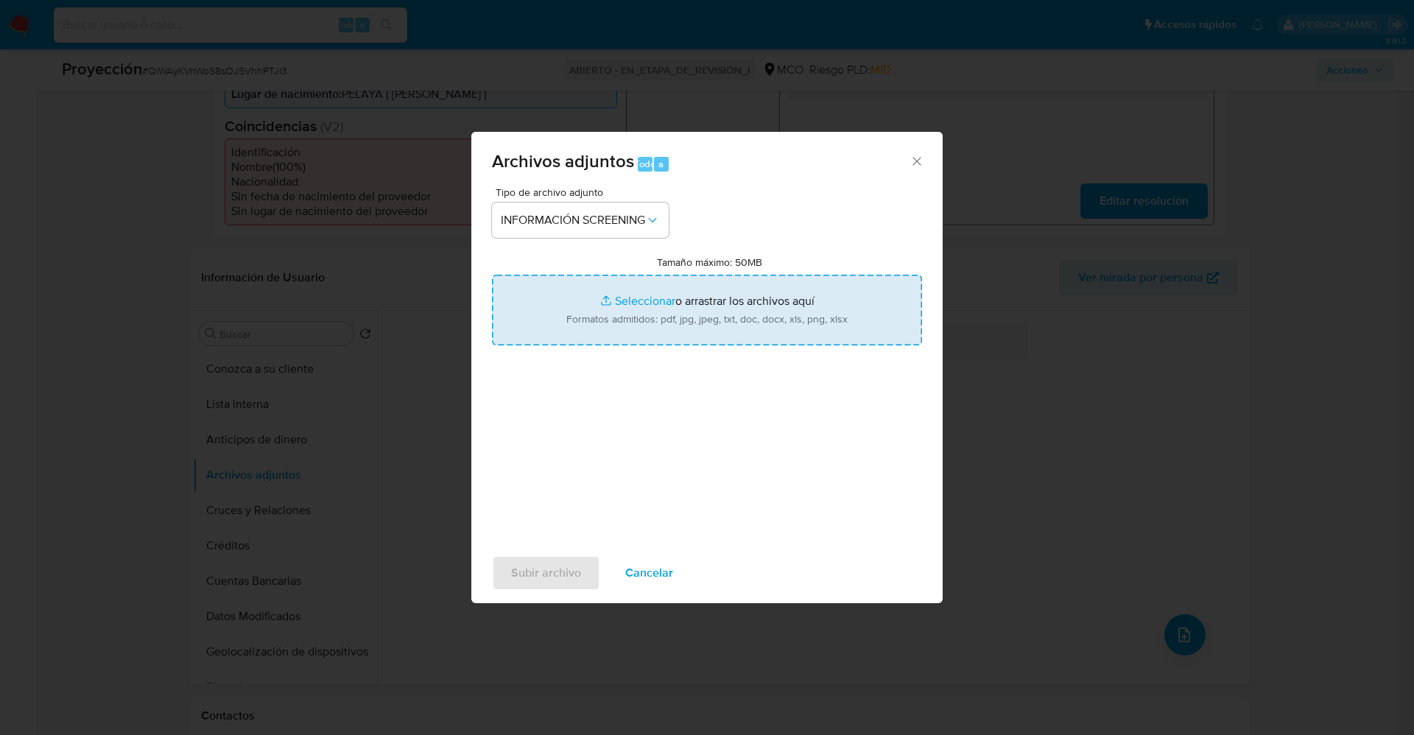
type input "C:\fakepath\_William Alfonso Portillo Acosta_ lavado de dinero - Buscar con Goo…"
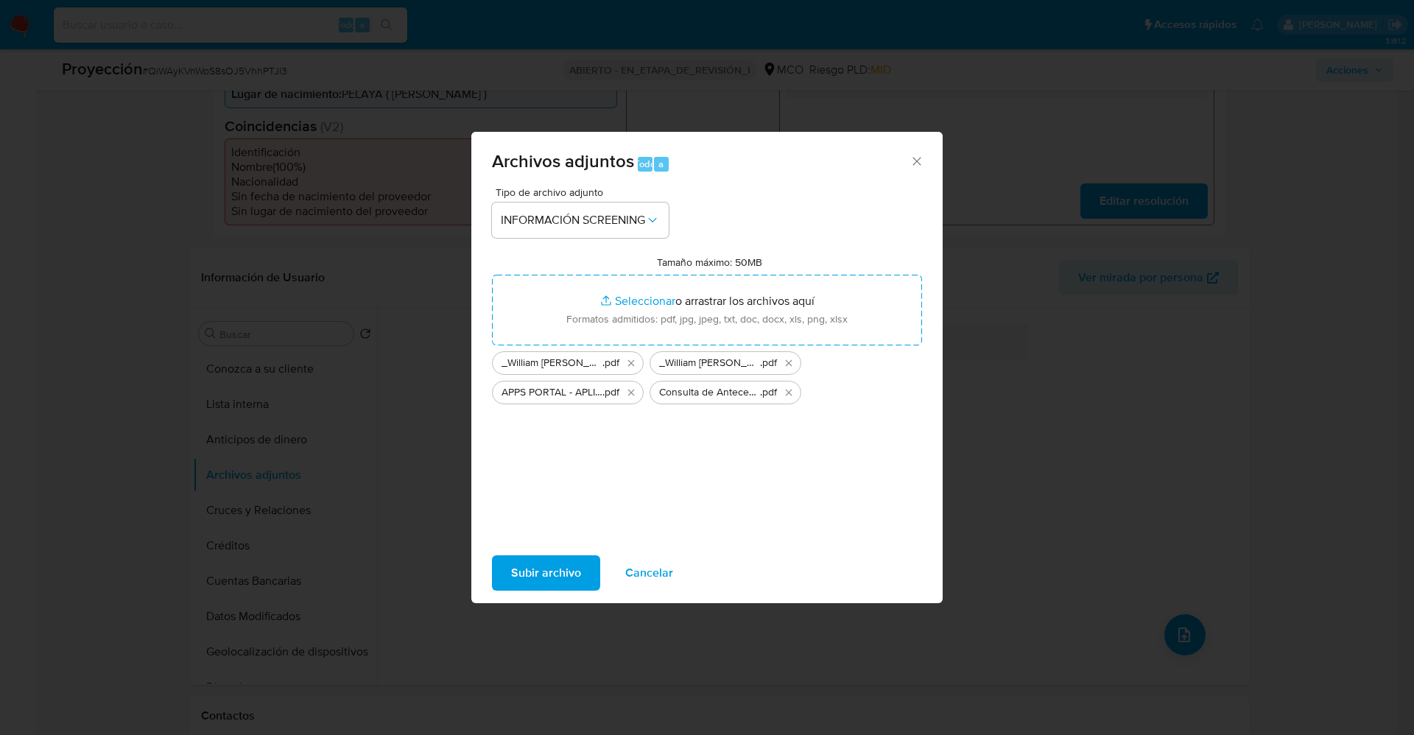
click at [555, 572] on span "Subir archivo" at bounding box center [546, 573] width 70 height 32
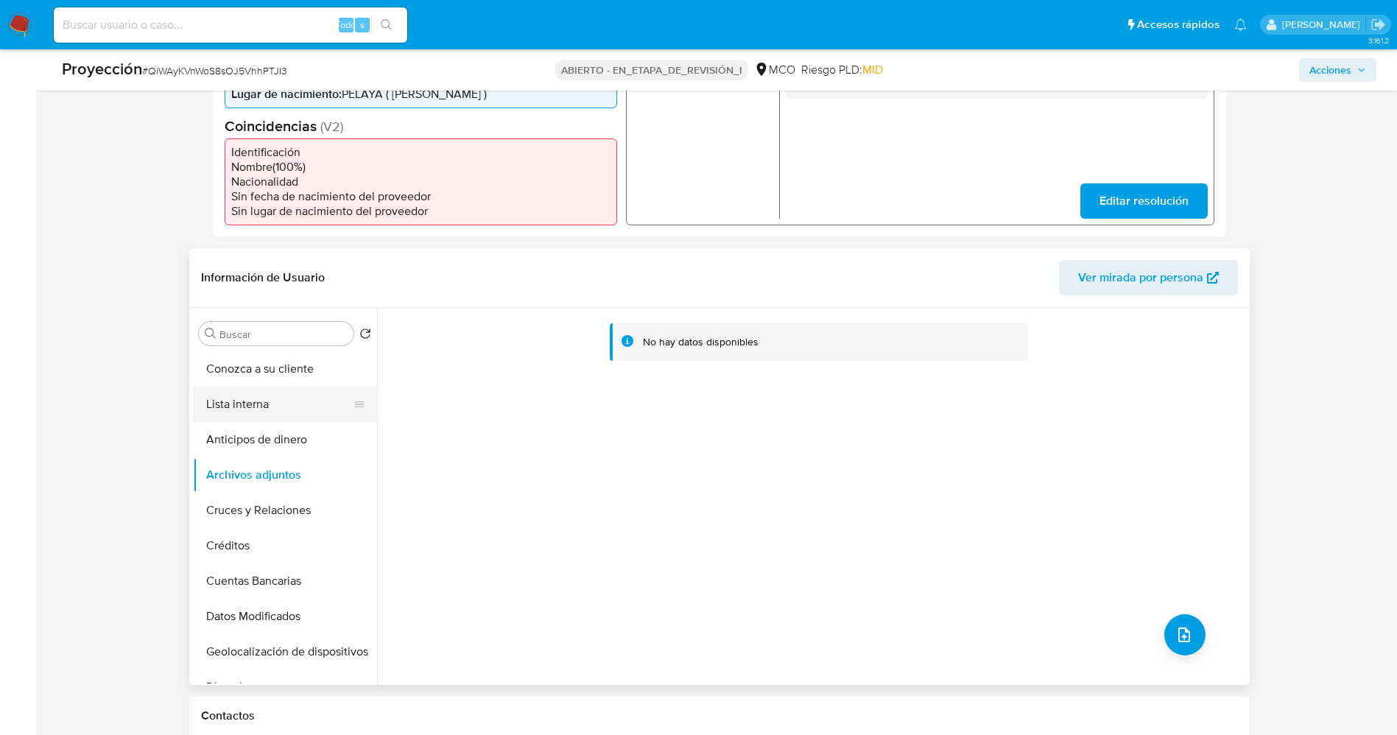
click at [283, 405] on button "Lista interna" at bounding box center [279, 404] width 172 height 35
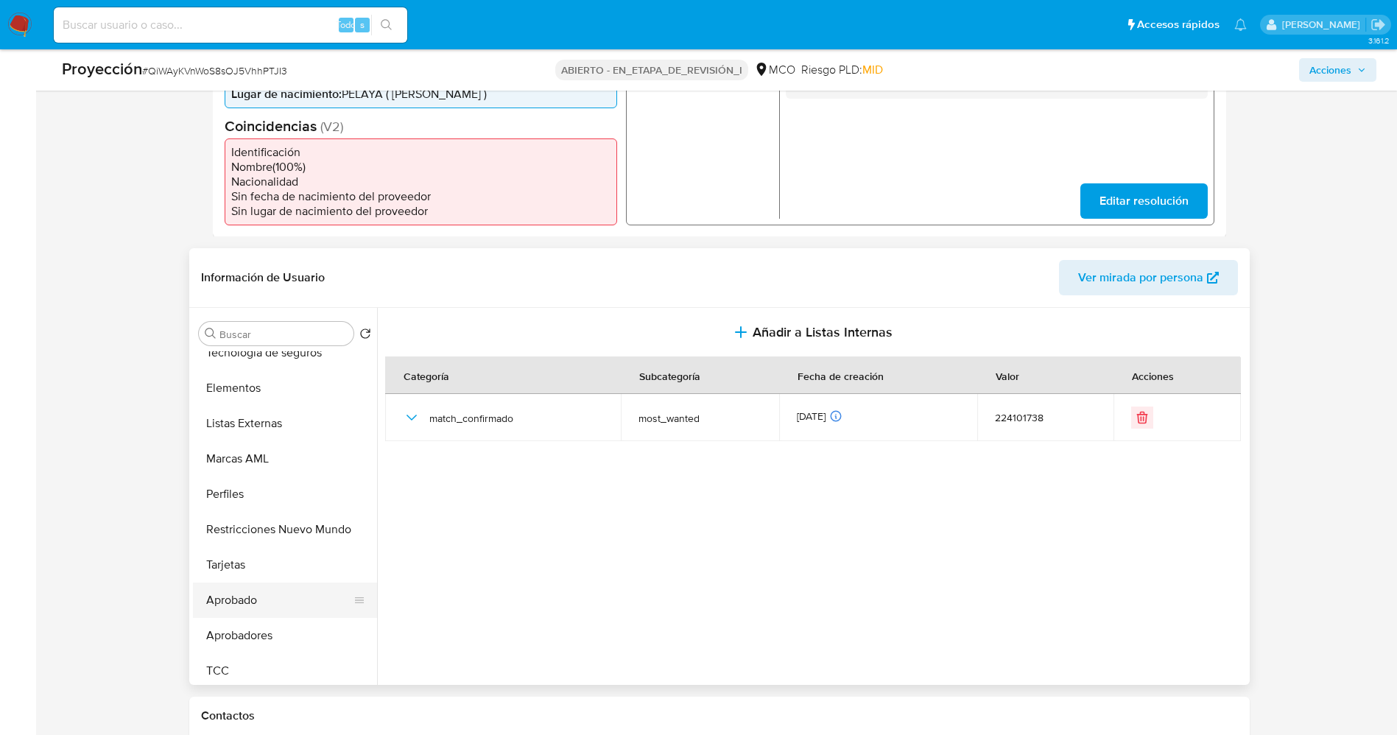
scroll to position [693, 0]
click at [291, 544] on button "Tarjetas" at bounding box center [279, 559] width 172 height 35
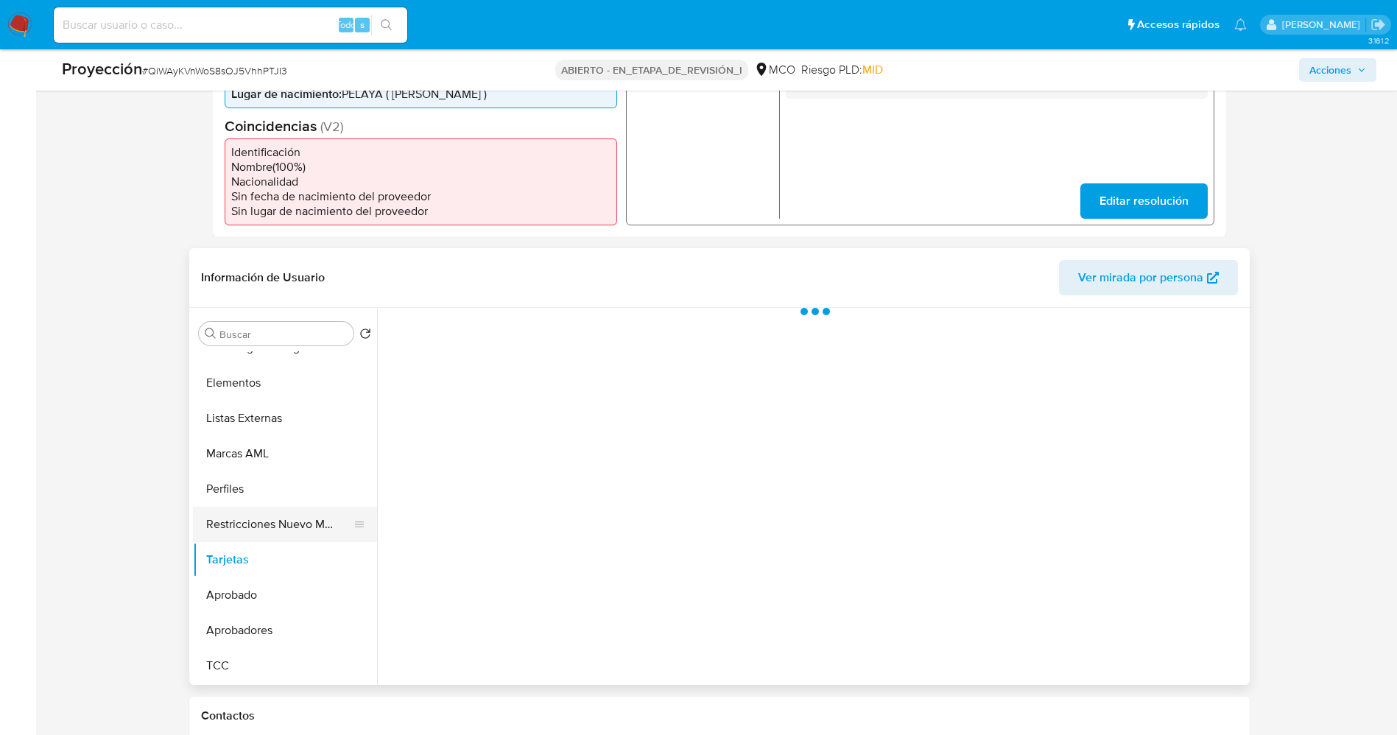
click at [284, 513] on button "Restricciones Nuevo Mundo" at bounding box center [279, 524] width 172 height 35
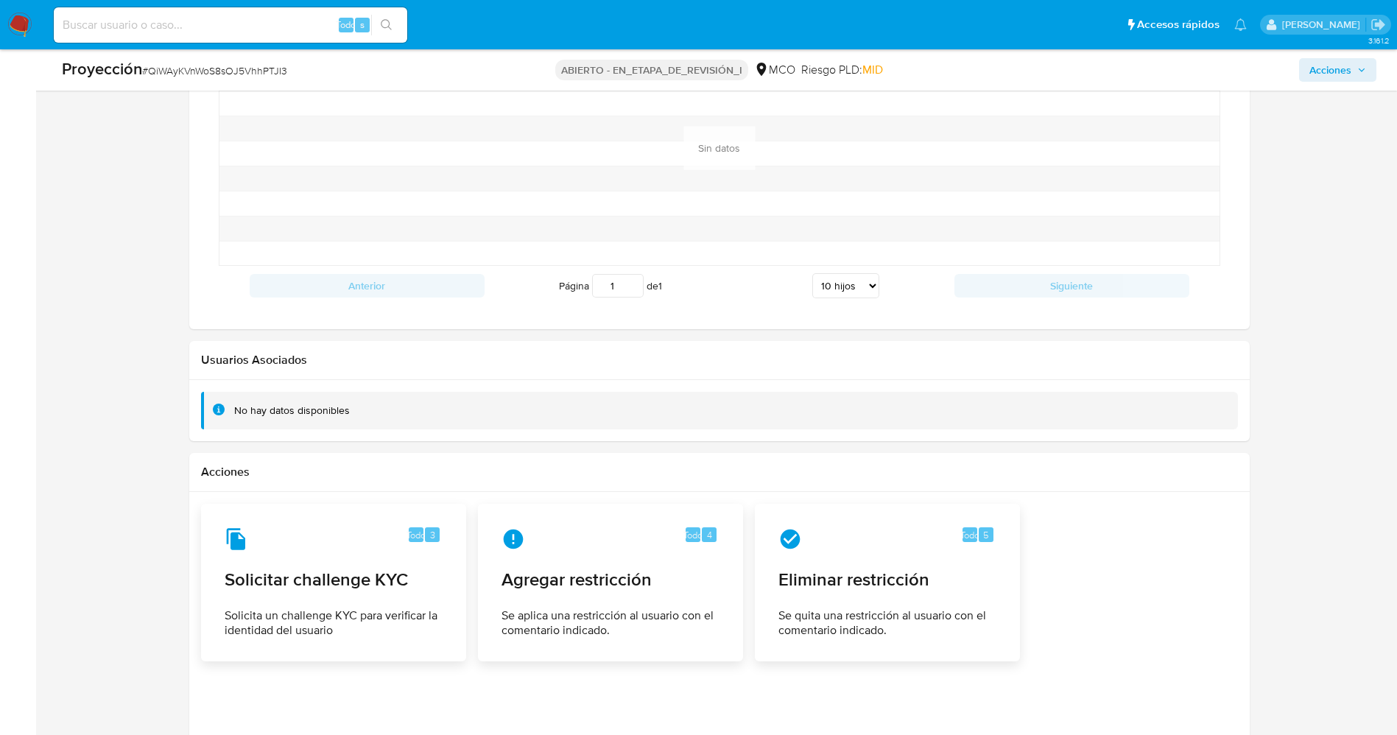
scroll to position [2031, 0]
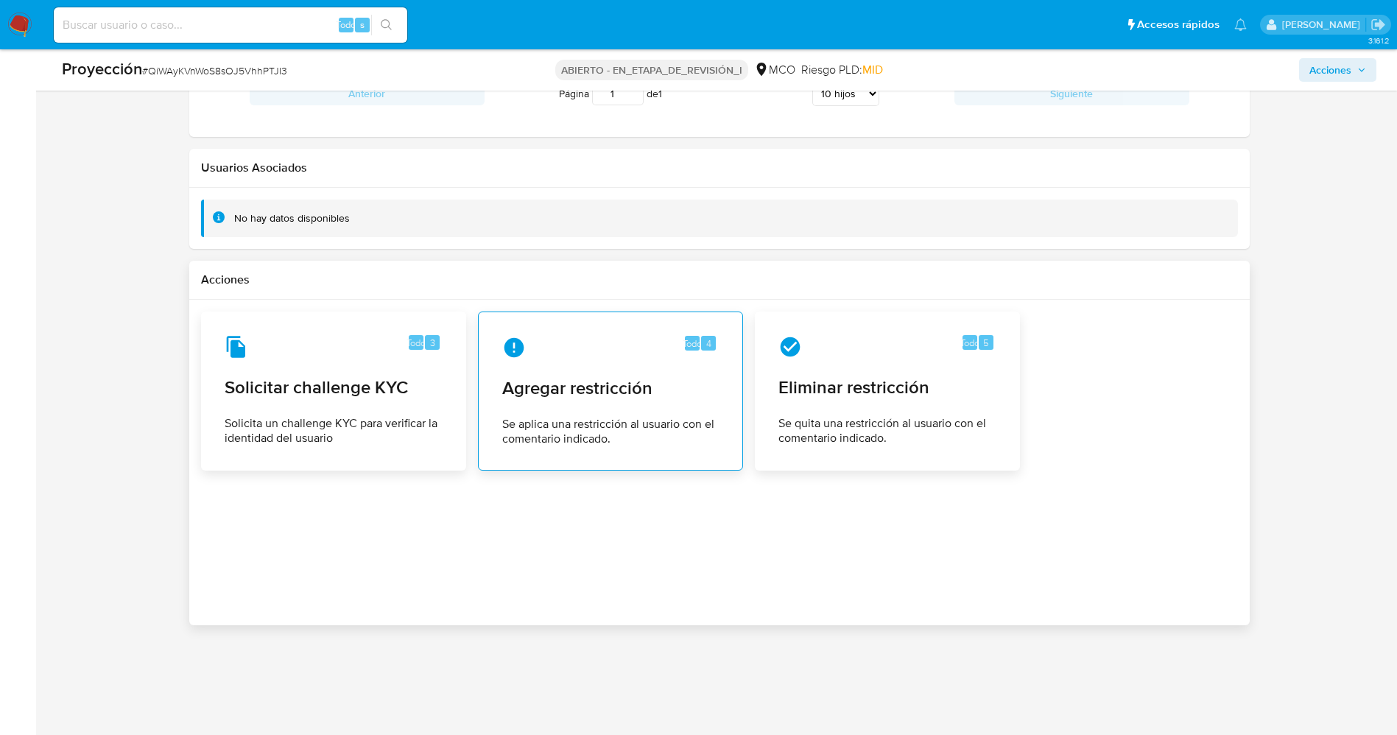
click at [726, 443] on div "Todo 4 Agregar restricción Se aplica una restricción al usuario con el comentar…" at bounding box center [611, 391] width 240 height 134
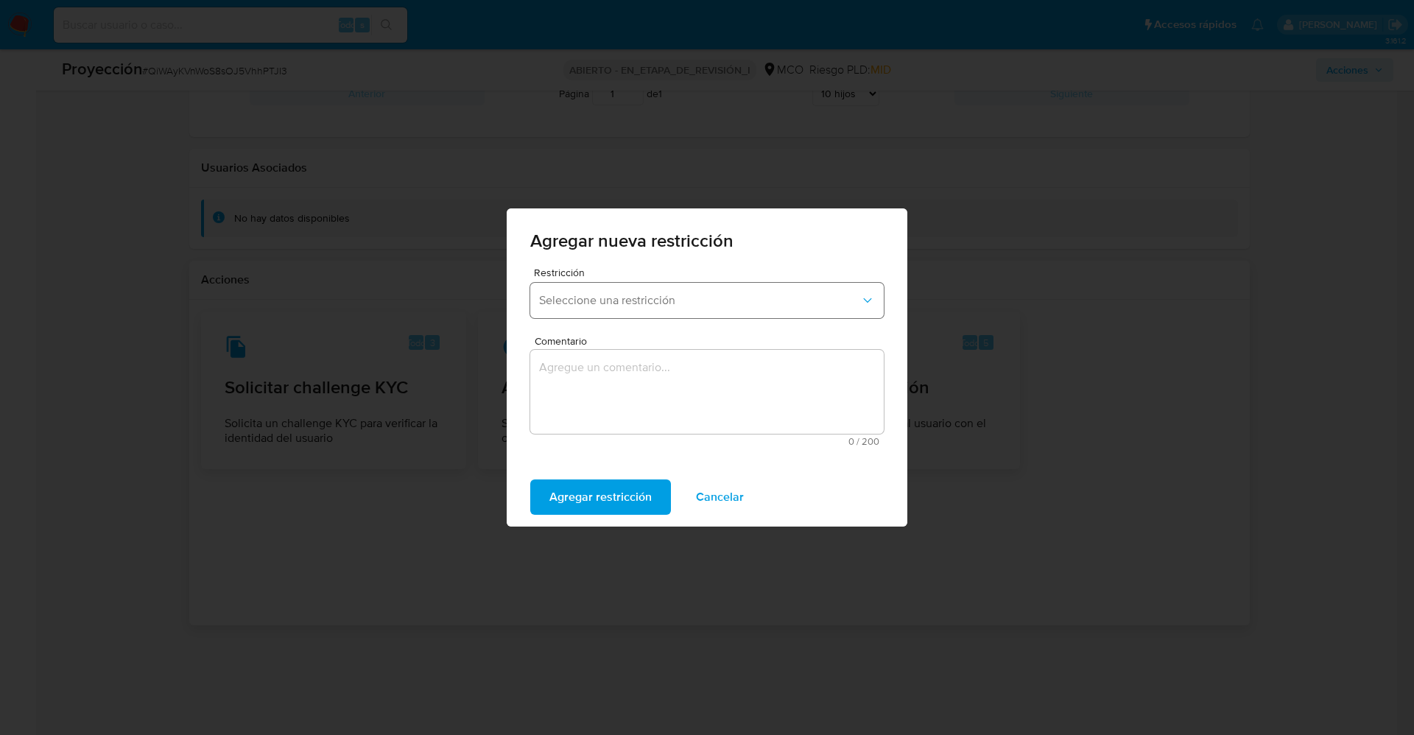
click at [669, 294] on span "Seleccione una restricción" at bounding box center [699, 300] width 321 height 15
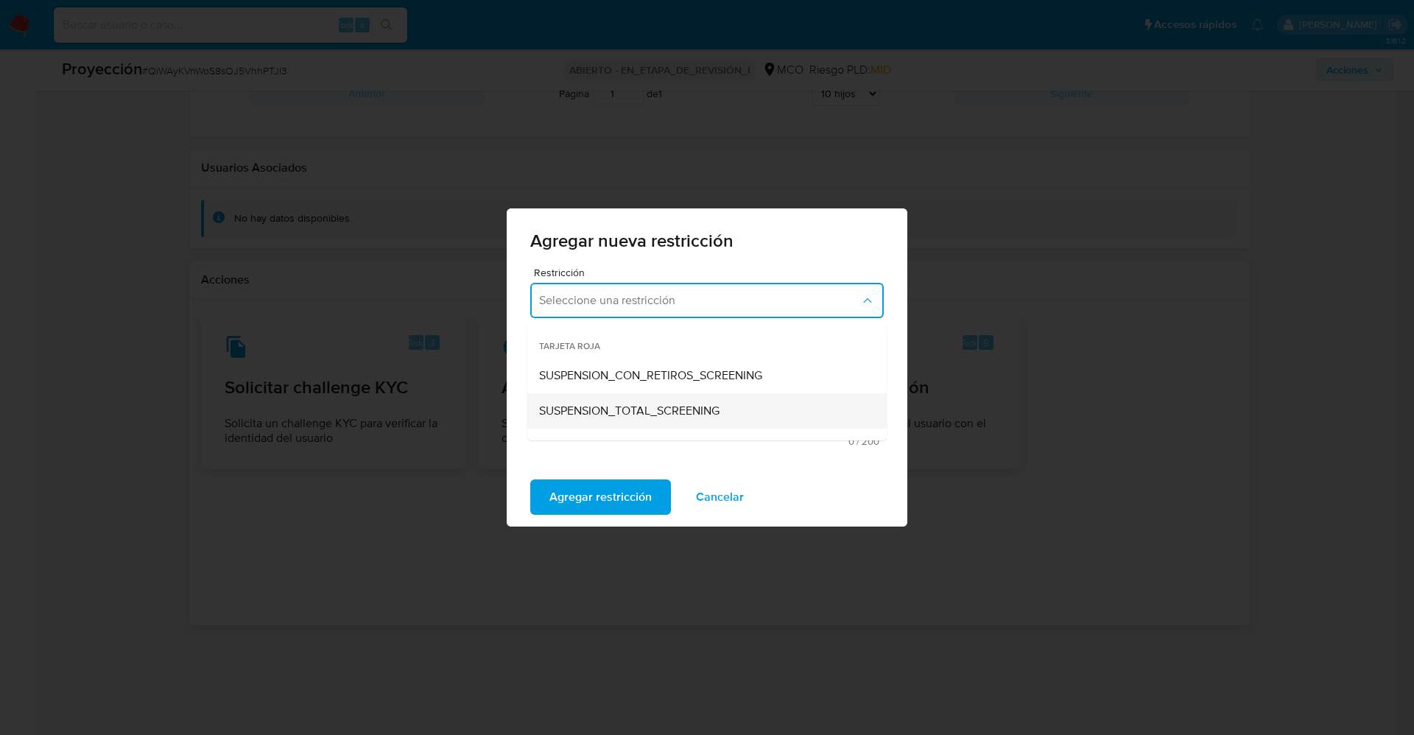
click at [646, 407] on span "SUSPENSION_TOTAL_SCREENING" at bounding box center [629, 411] width 180 height 15
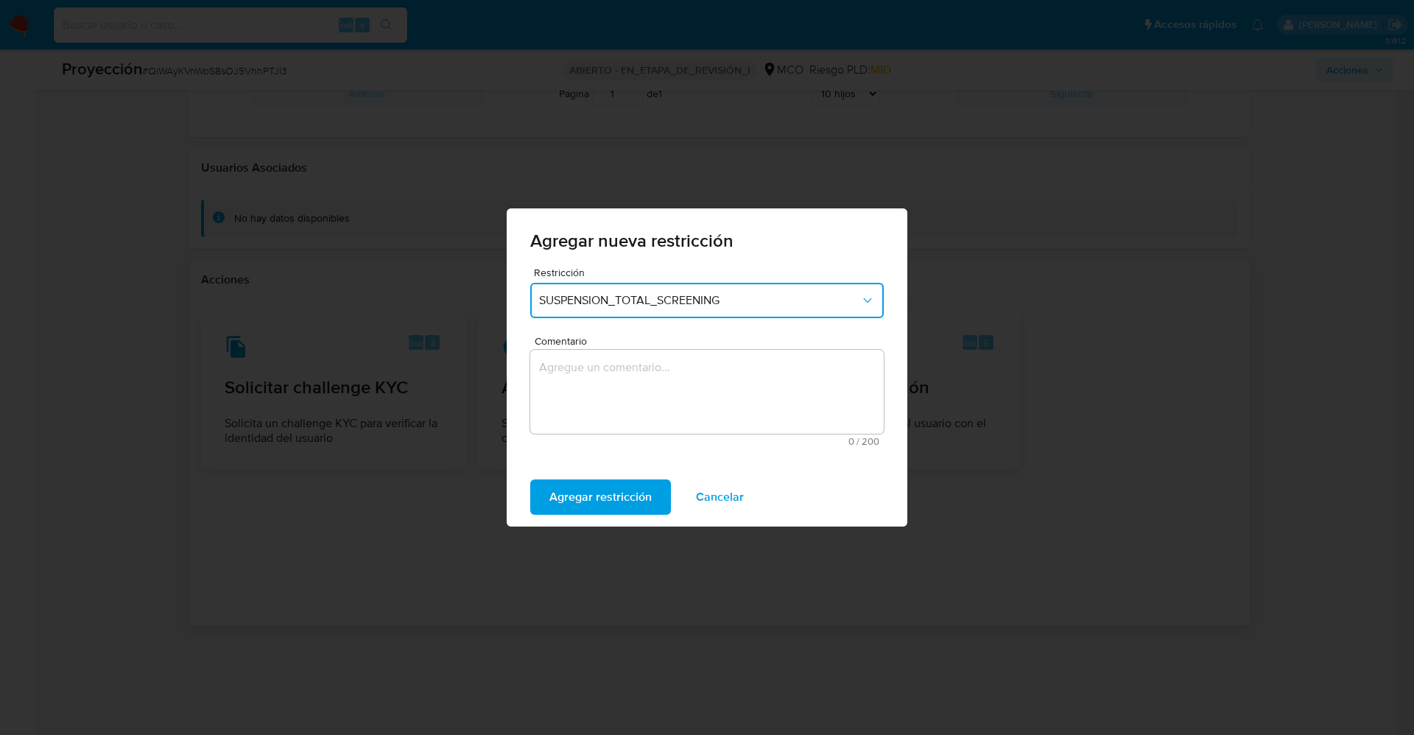
click at [646, 407] on textarea "Comentario" at bounding box center [707, 392] width 354 height 84
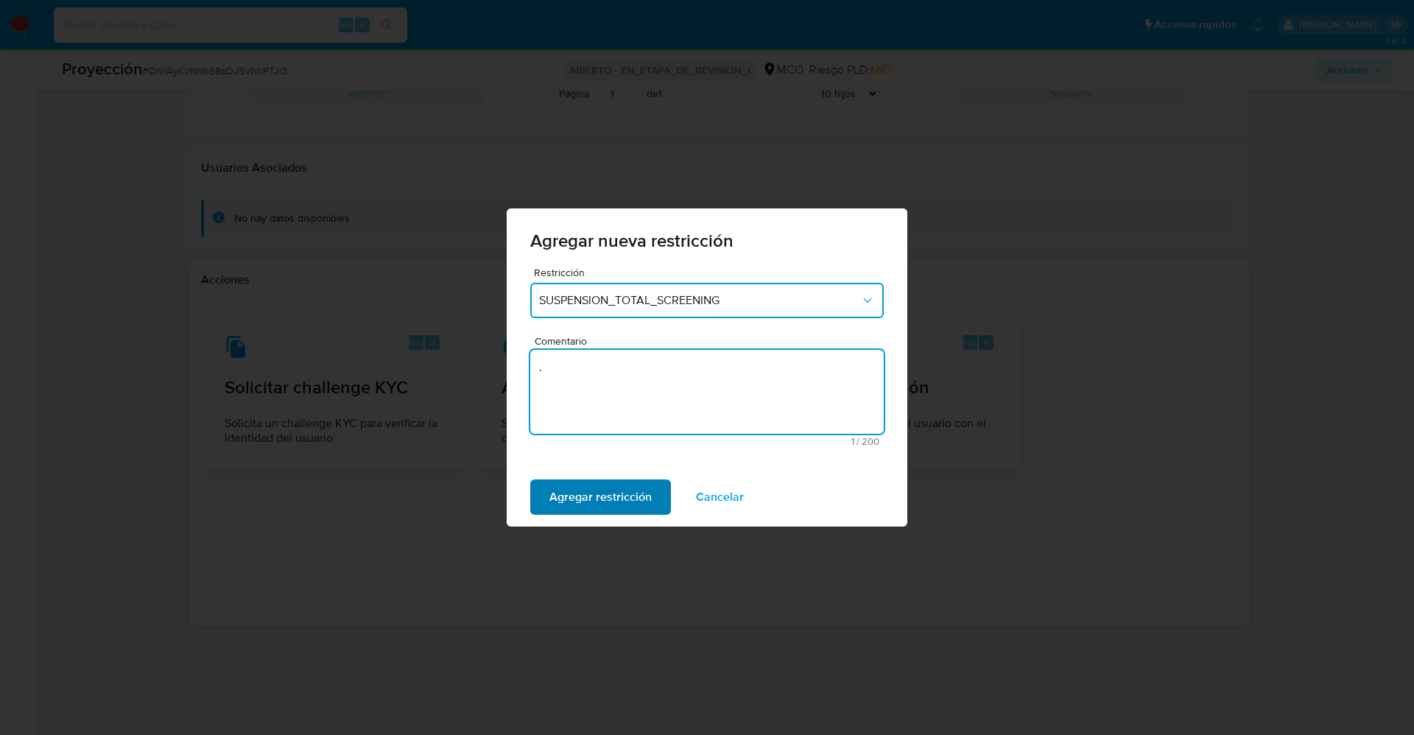
type textarea "."
click at [639, 505] on span "Agregar restricción" at bounding box center [600, 497] width 102 height 32
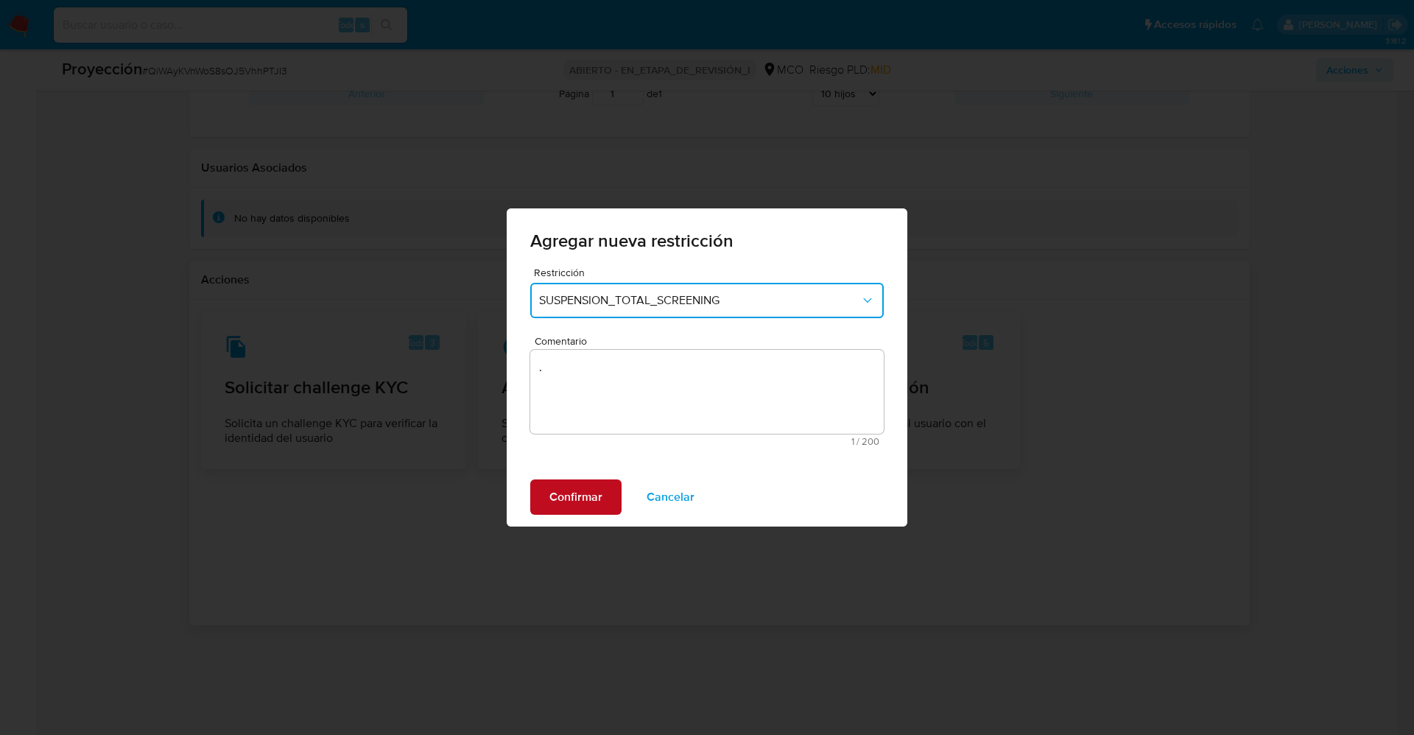
click at [592, 496] on span "Confirmar" at bounding box center [575, 497] width 53 height 32
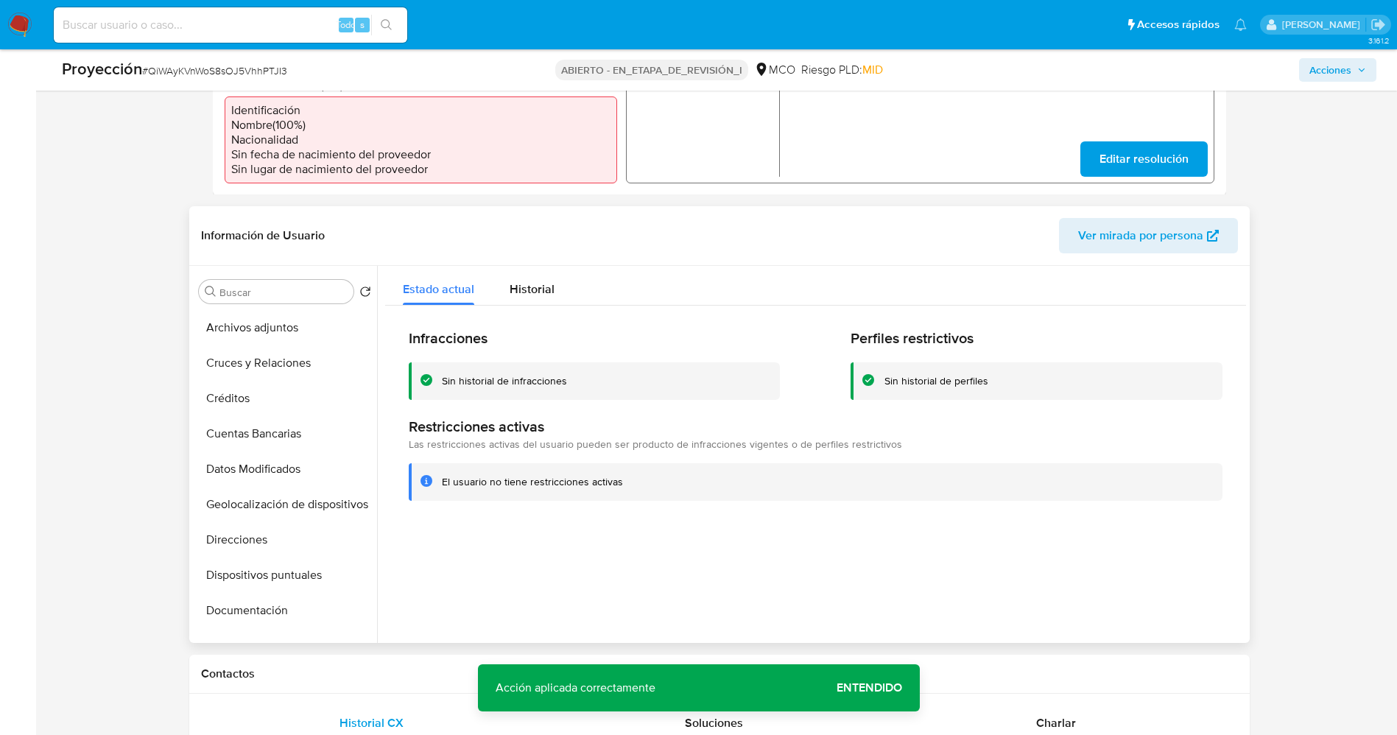
scroll to position [0, 0]
click at [248, 377] on button "Lista interna" at bounding box center [279, 362] width 172 height 35
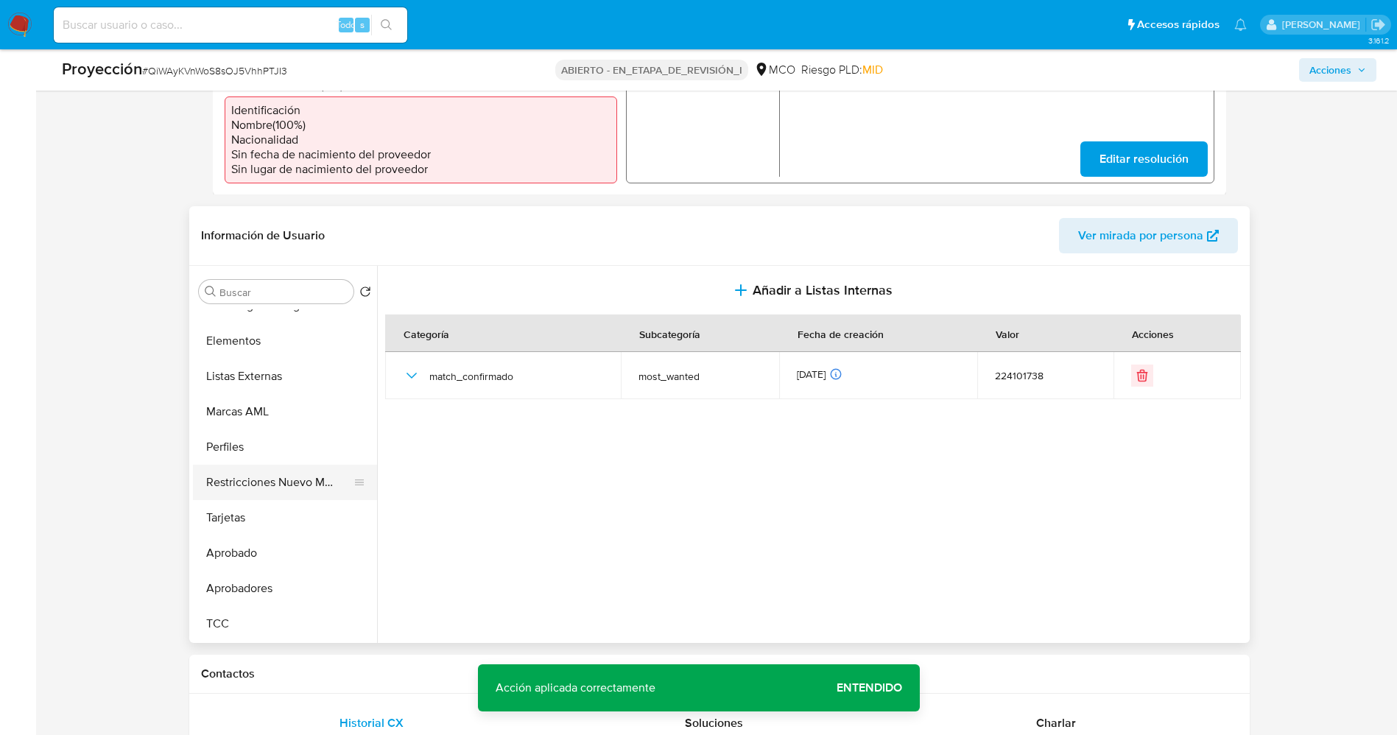
click at [259, 485] on button "Restricciones Nuevo Mundo" at bounding box center [279, 482] width 172 height 35
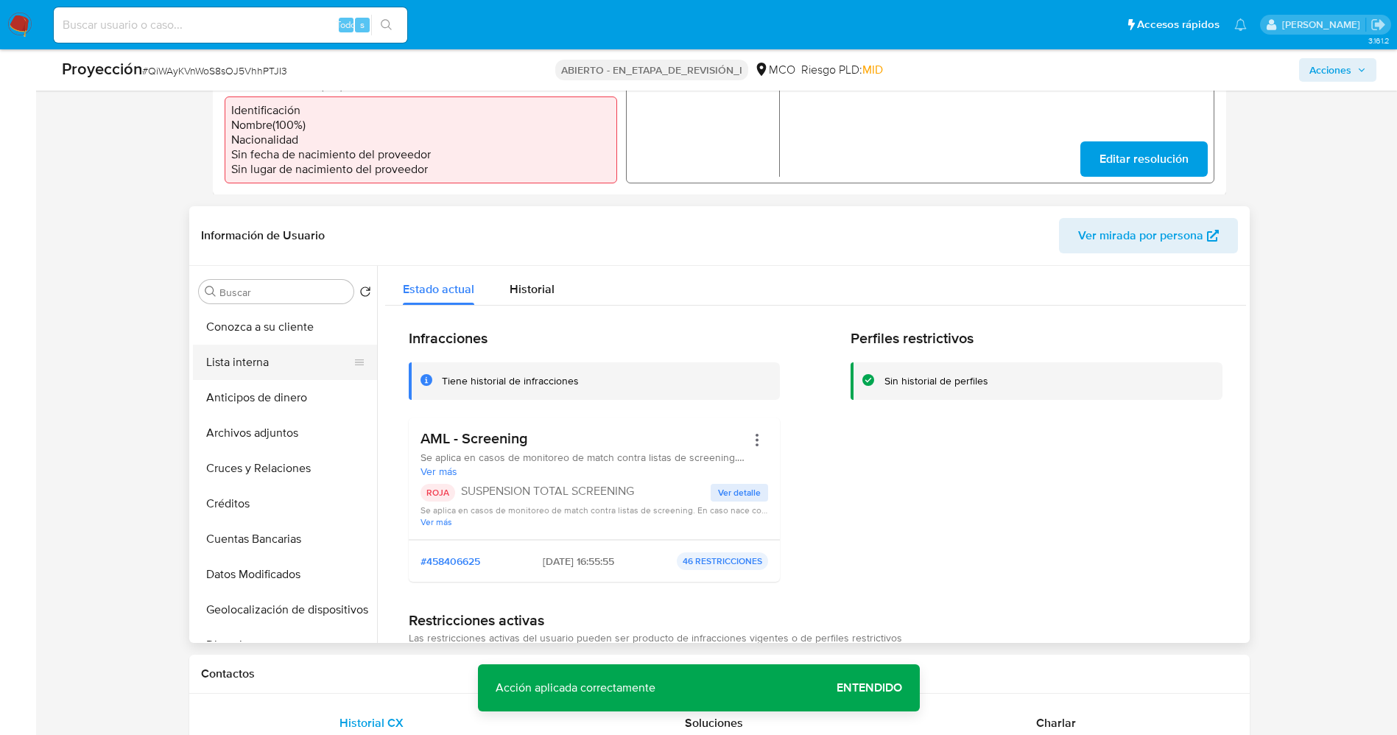
click at [250, 359] on button "Lista interna" at bounding box center [279, 362] width 172 height 35
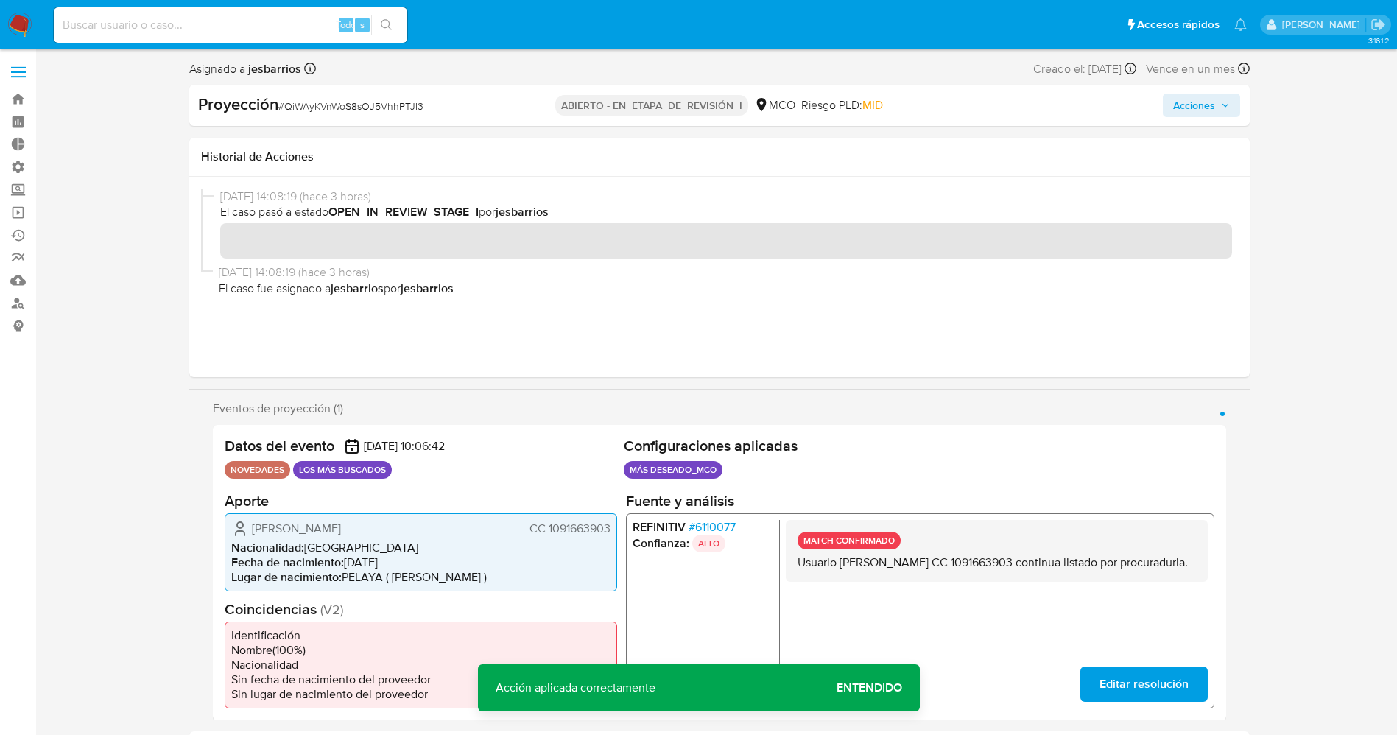
click at [1180, 113] on span "Acciones" at bounding box center [1194, 106] width 42 height 24
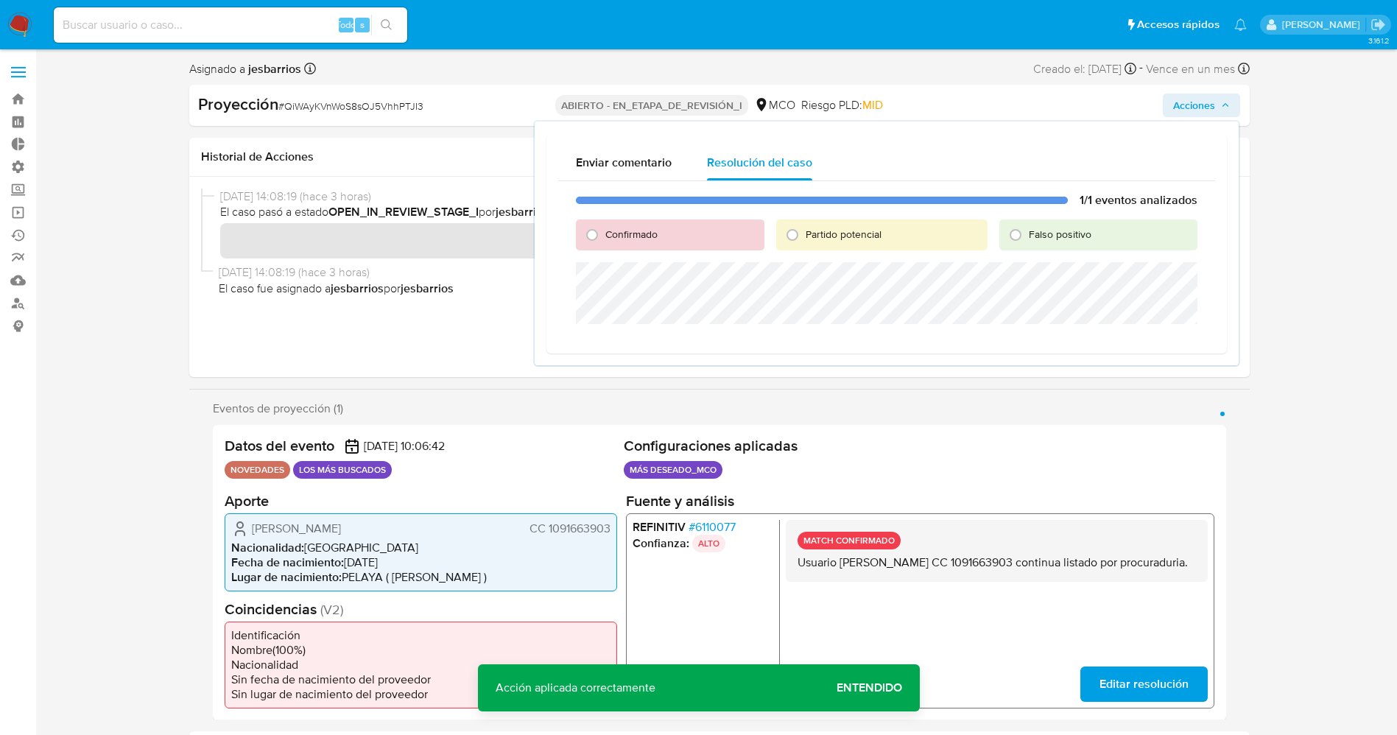
click at [825, 233] on font "Partido potencial" at bounding box center [844, 234] width 76 height 15
click at [804, 233] on input "Partido potencial" at bounding box center [793, 235] width 24 height 24
radio input "true"
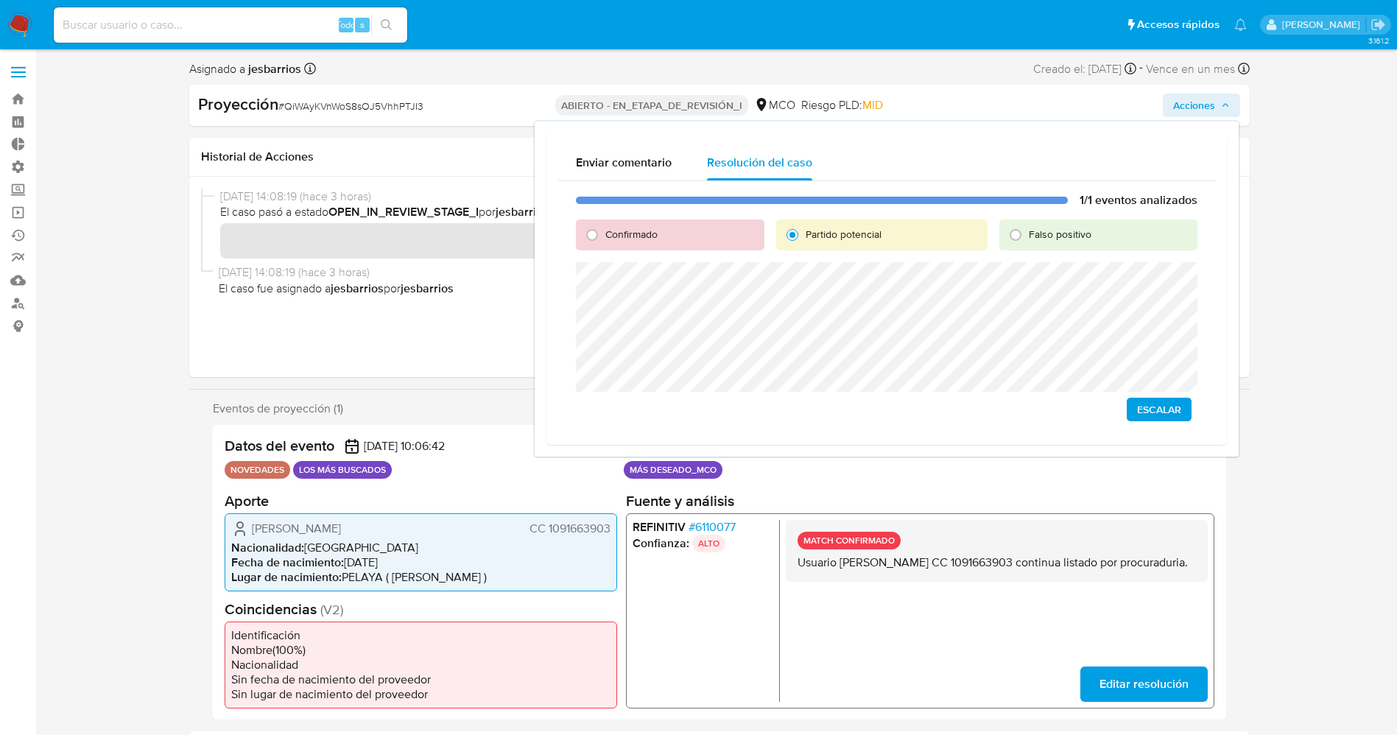
click at [1174, 410] on span "Escalar" at bounding box center [1159, 409] width 44 height 21
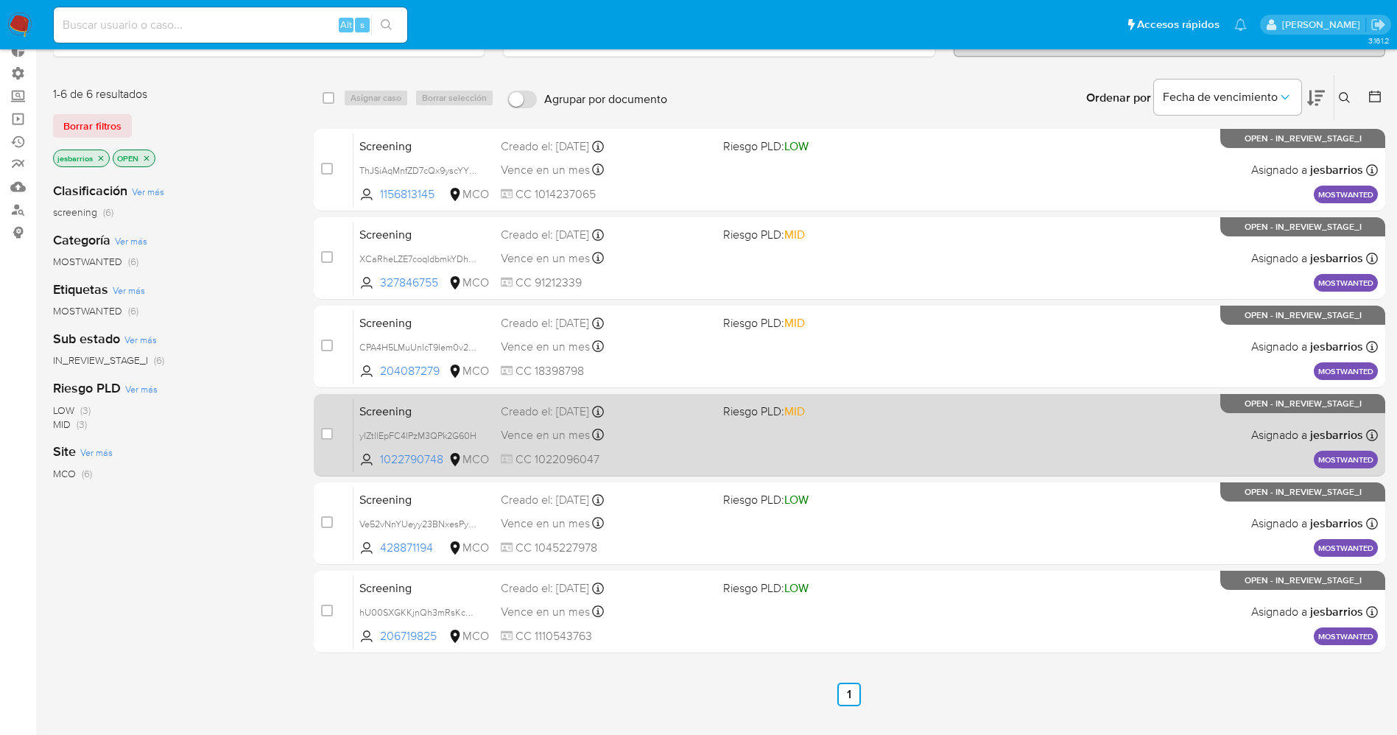
scroll to position [162, 0]
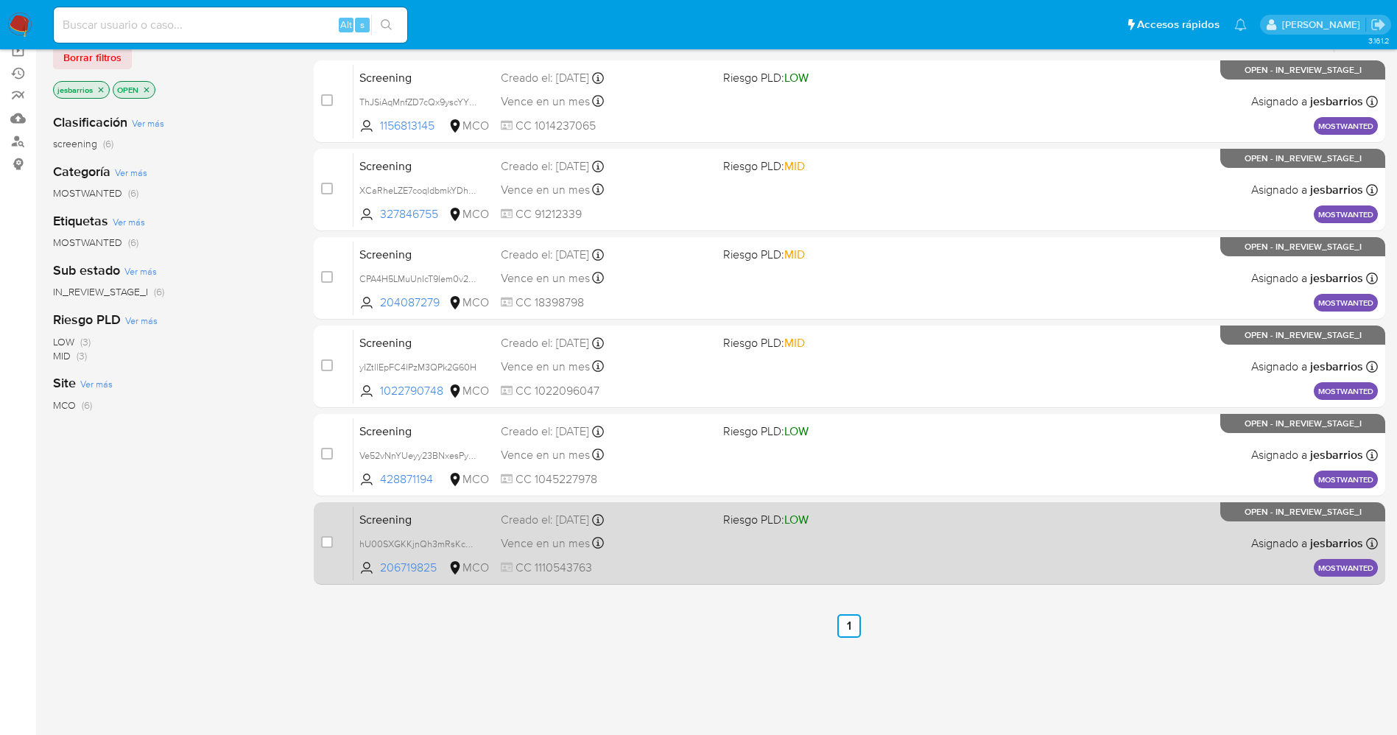
click at [812, 547] on div "Screening hU00SXGKKjnQh3mRsKcHOYAB 206719825 MCO Riesgo PLD: LOW Creado el: [DA…" at bounding box center [866, 543] width 1025 height 74
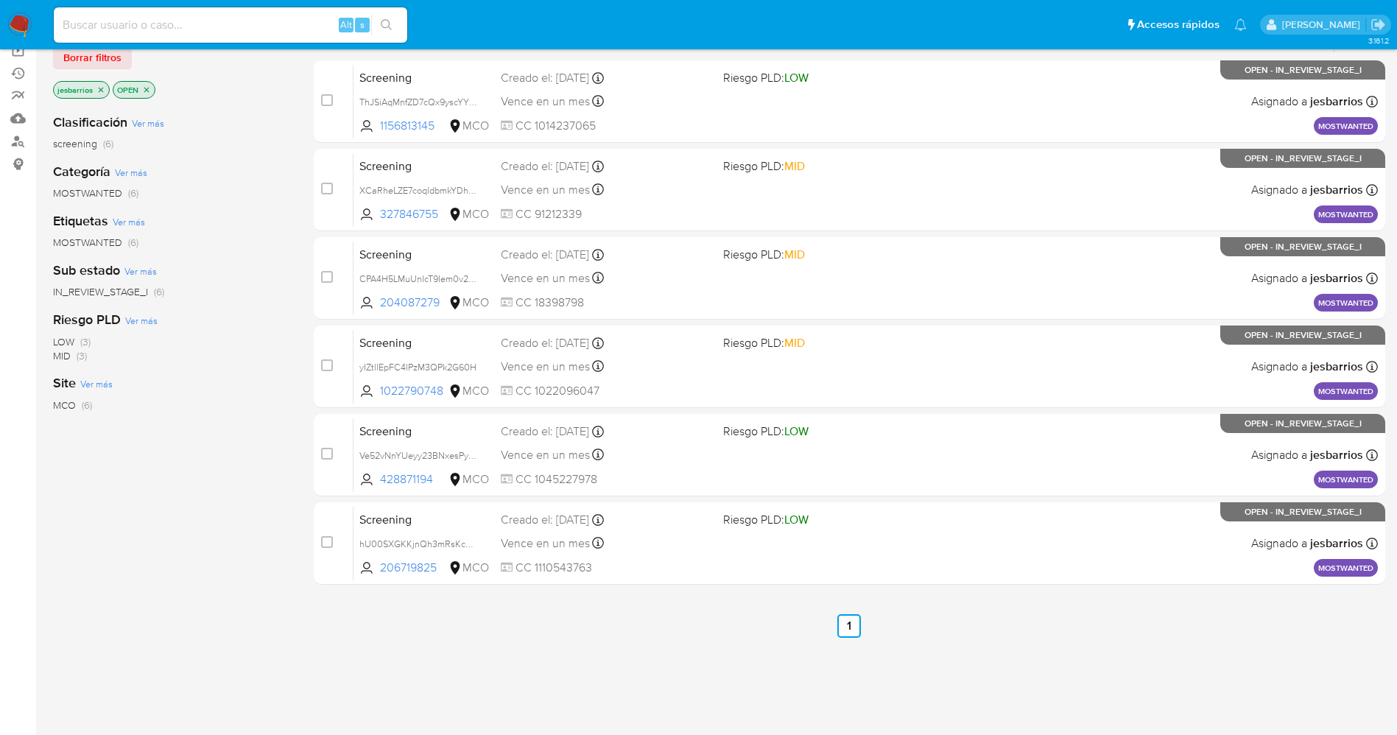
scroll to position [0, 0]
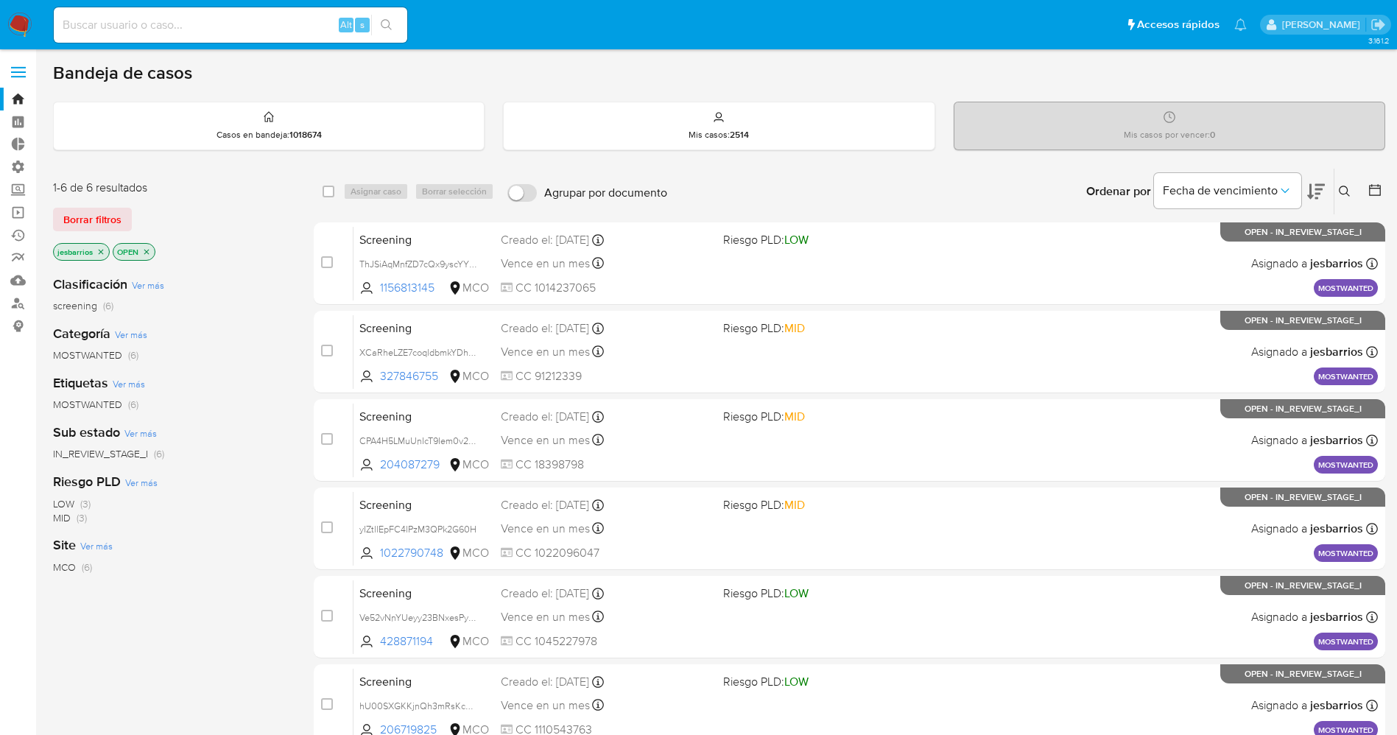
drag, startPoint x: 145, startPoint y: 250, endPoint x: 468, endPoint y: 176, distance: 331.6
click at [147, 249] on icon "close-filter" at bounding box center [146, 251] width 9 height 9
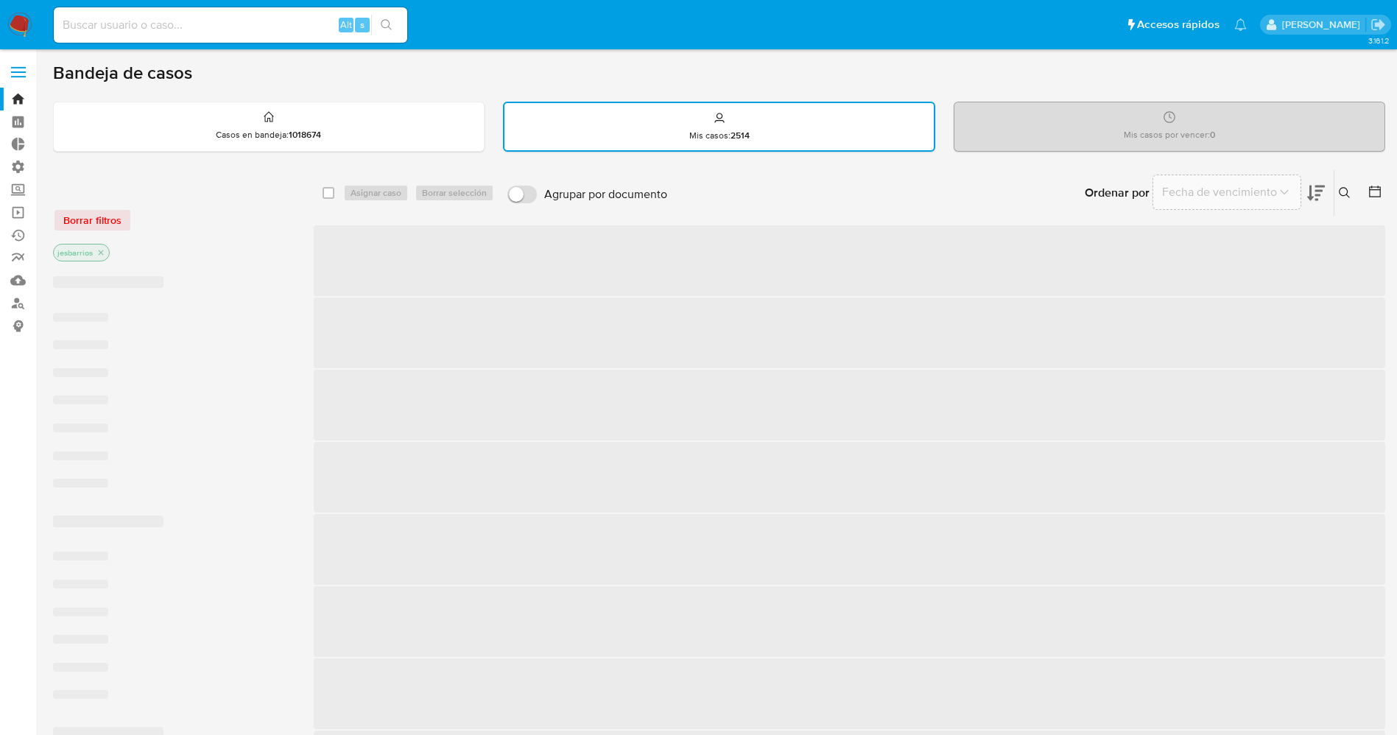
click at [1375, 184] on icon at bounding box center [1375, 191] width 15 height 15
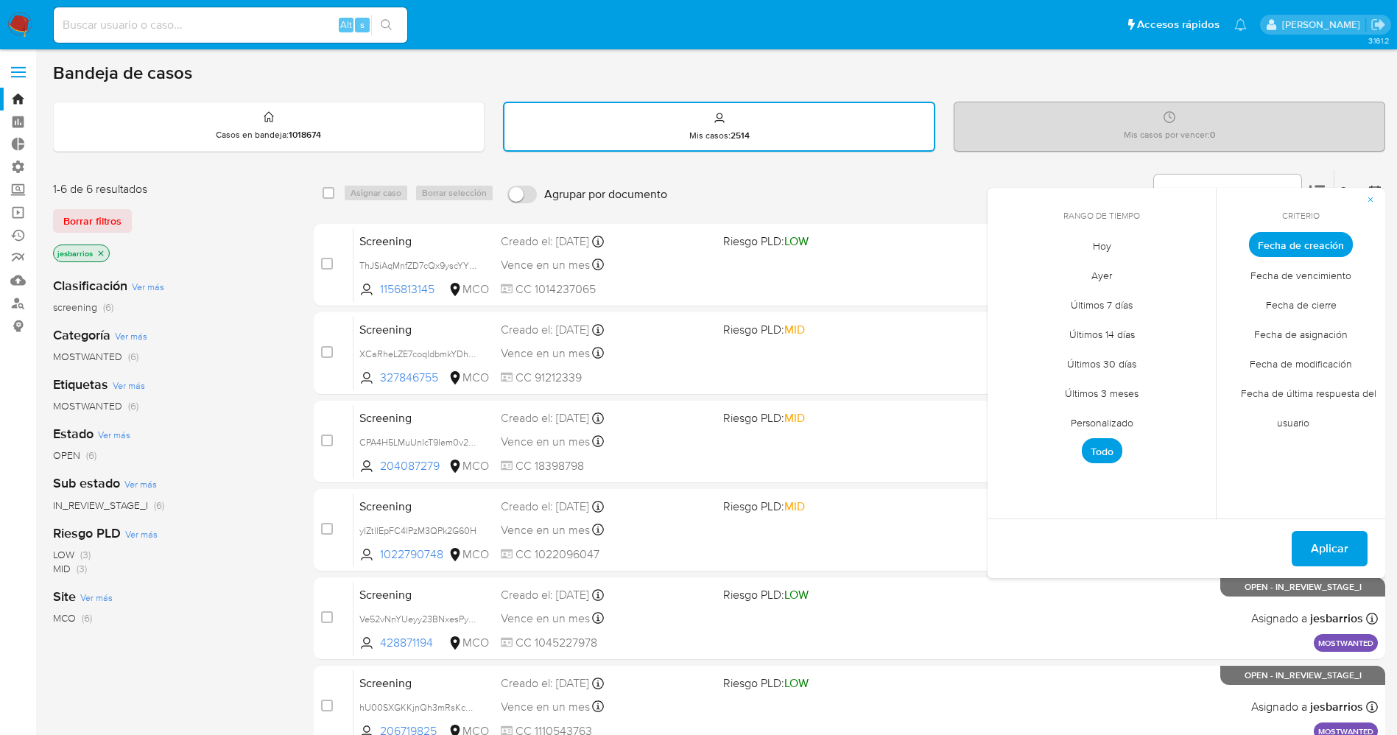
click at [1112, 241] on span "Hoy" at bounding box center [1102, 246] width 49 height 30
click at [1307, 305] on span "Fecha de cierre" at bounding box center [1302, 304] width 102 height 30
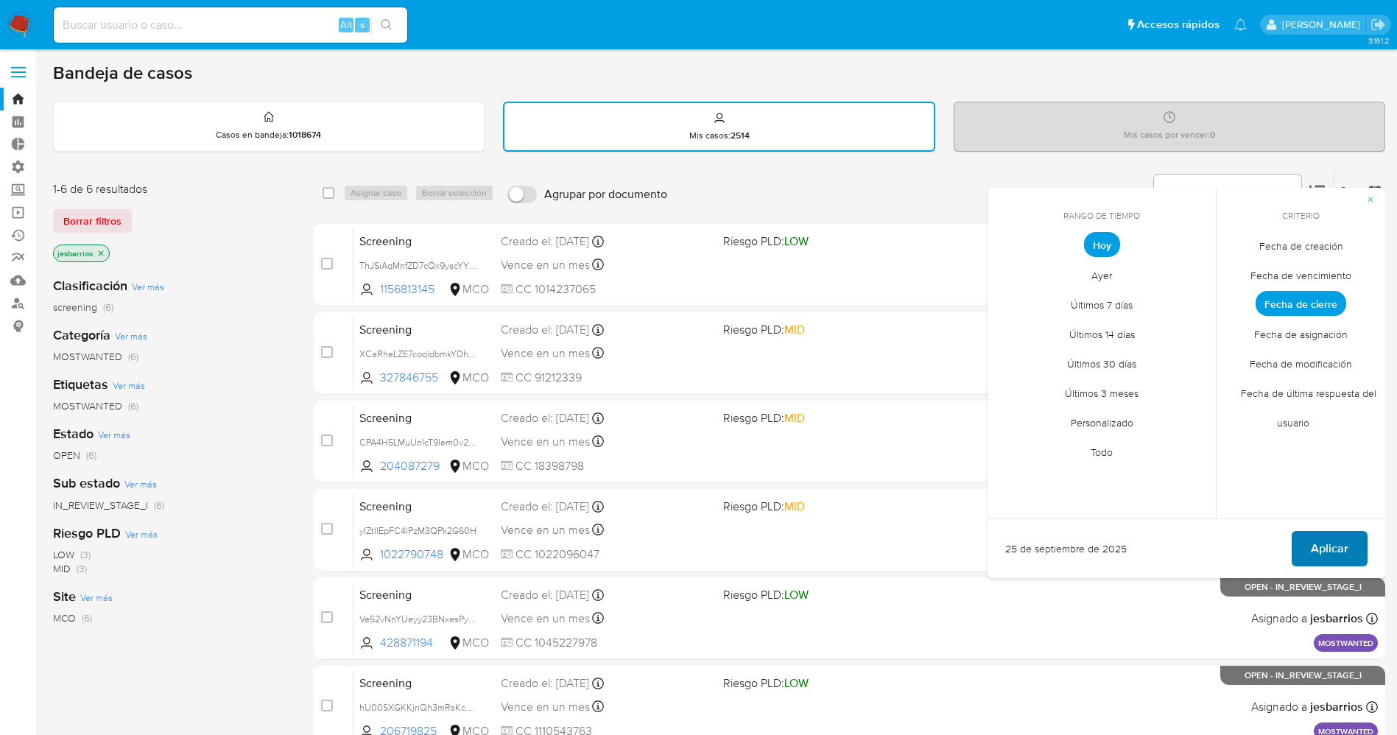
click at [1329, 542] on span "Aplicar" at bounding box center [1330, 549] width 38 height 32
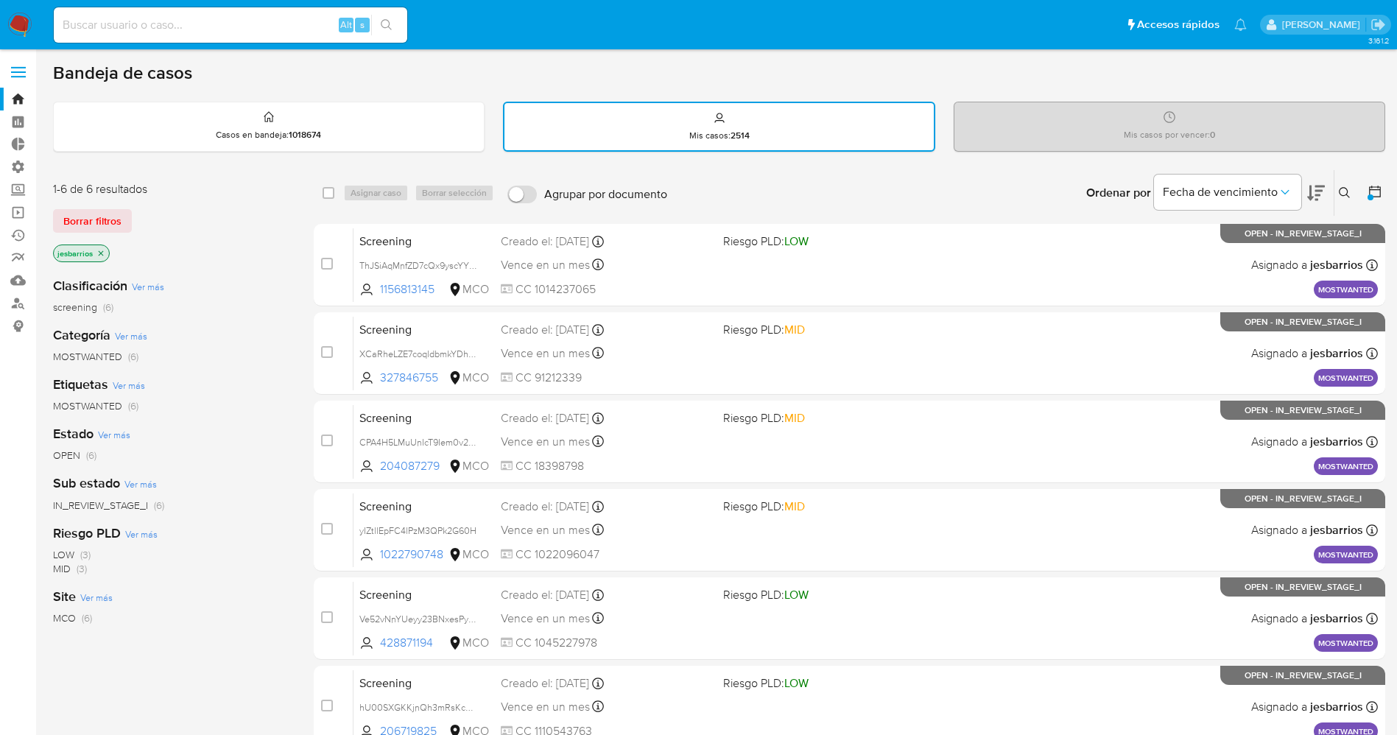
click at [7, 13] on img at bounding box center [19, 25] width 25 height 25
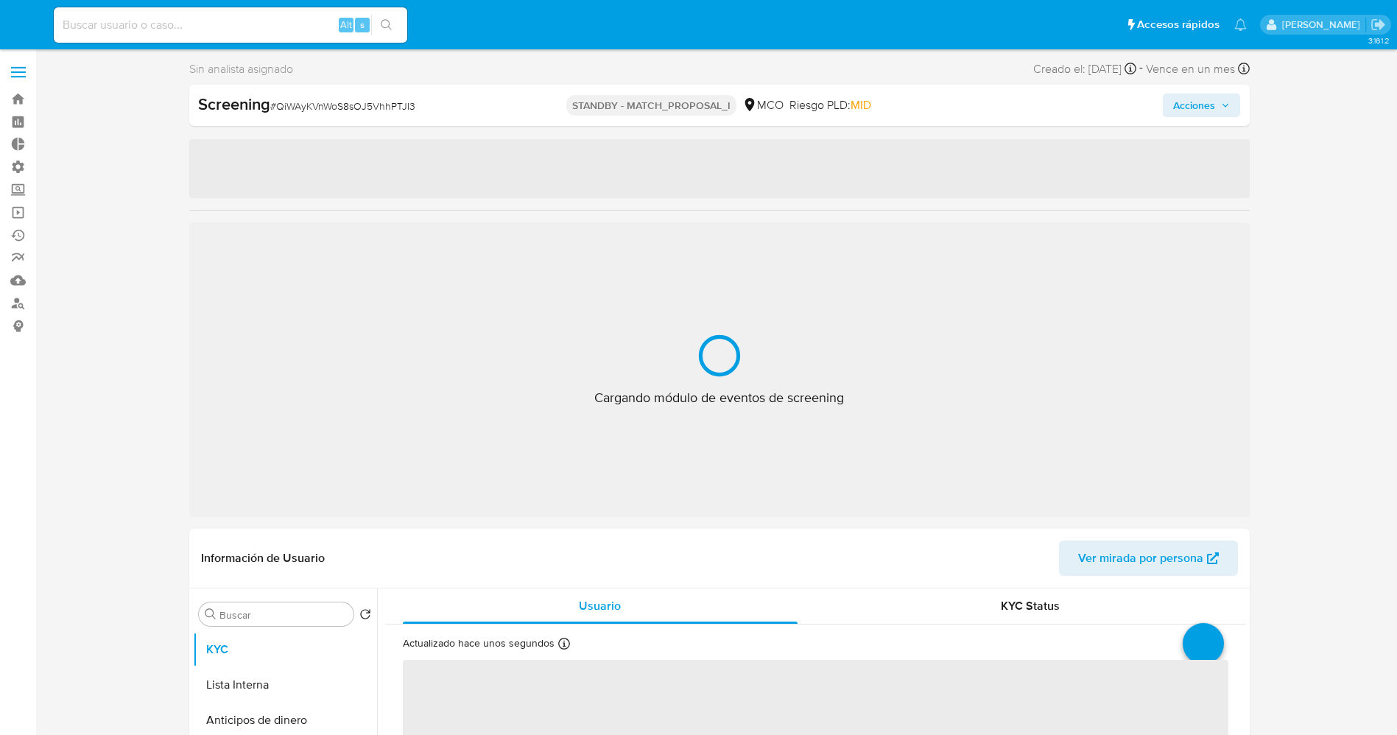
select select "10"
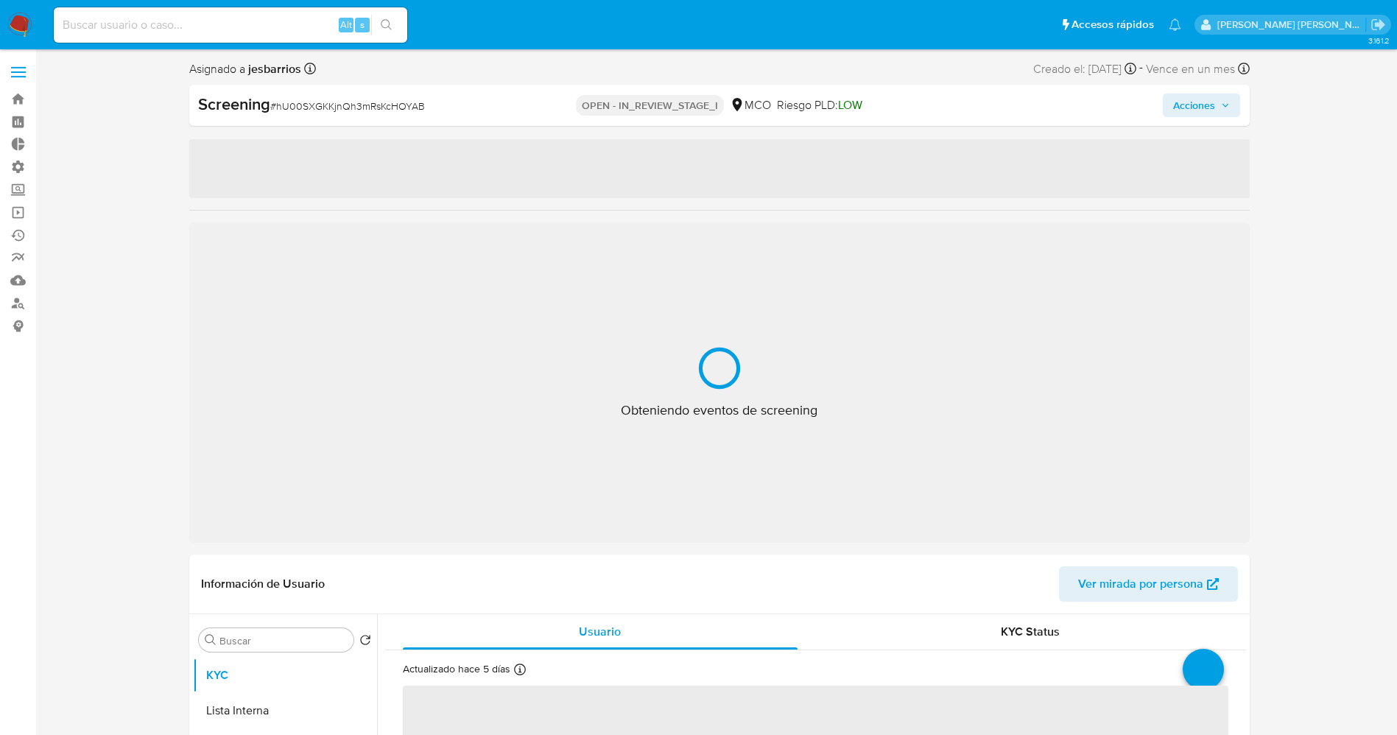
select select "10"
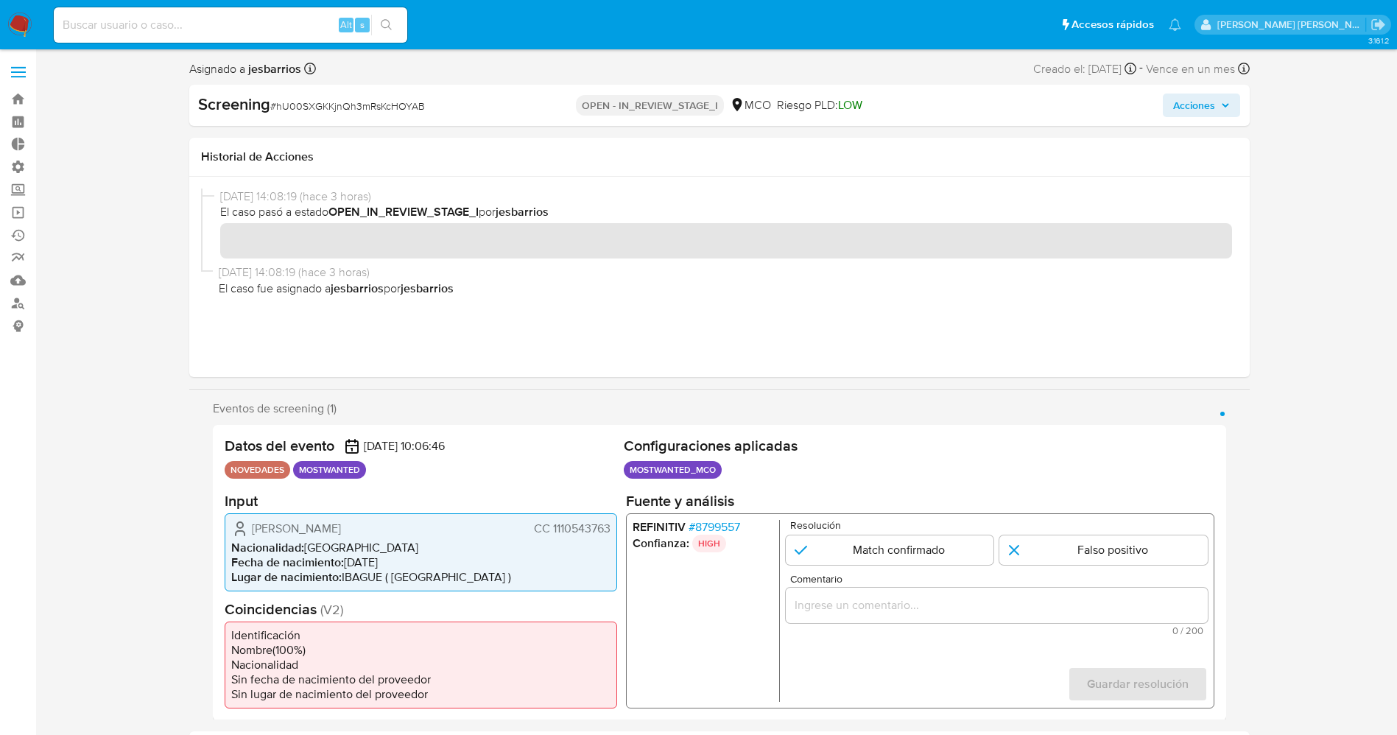
click at [13, 28] on img at bounding box center [19, 25] width 25 height 25
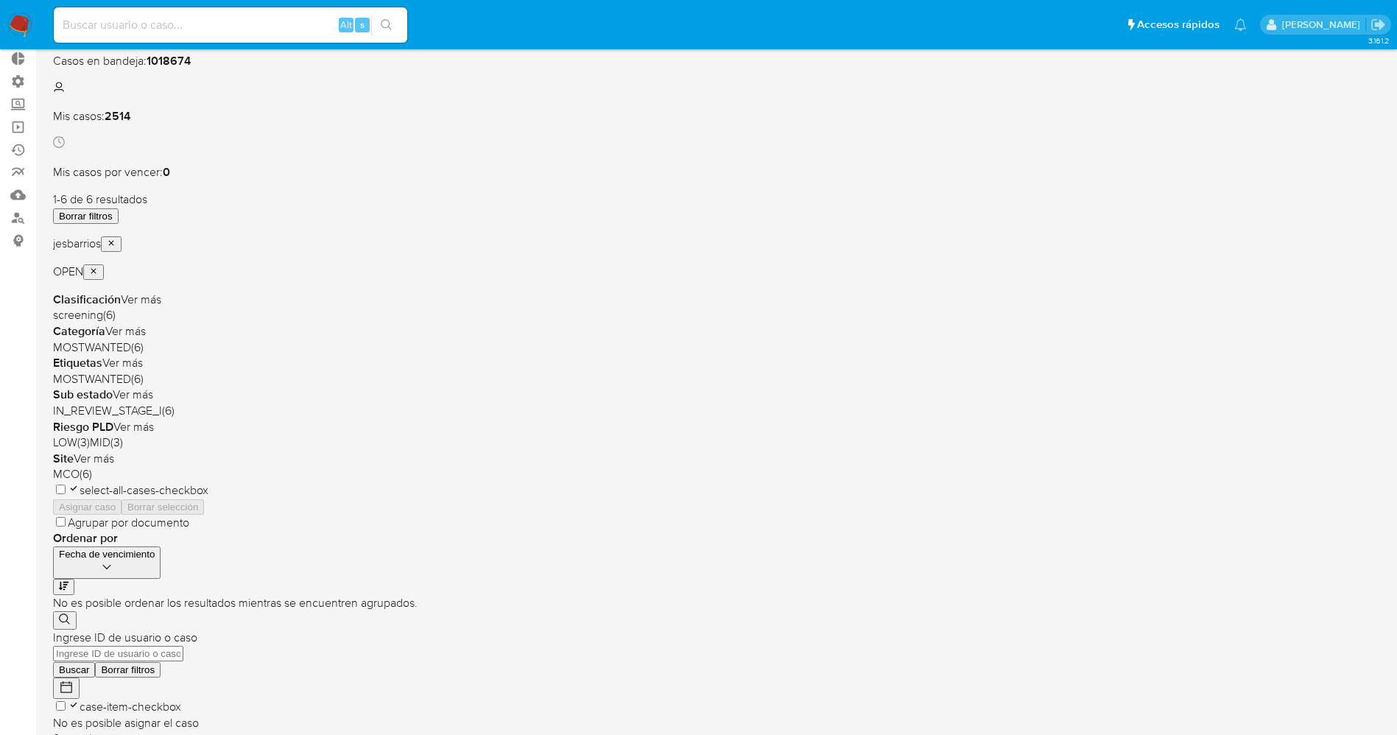
scroll to position [162, 0]
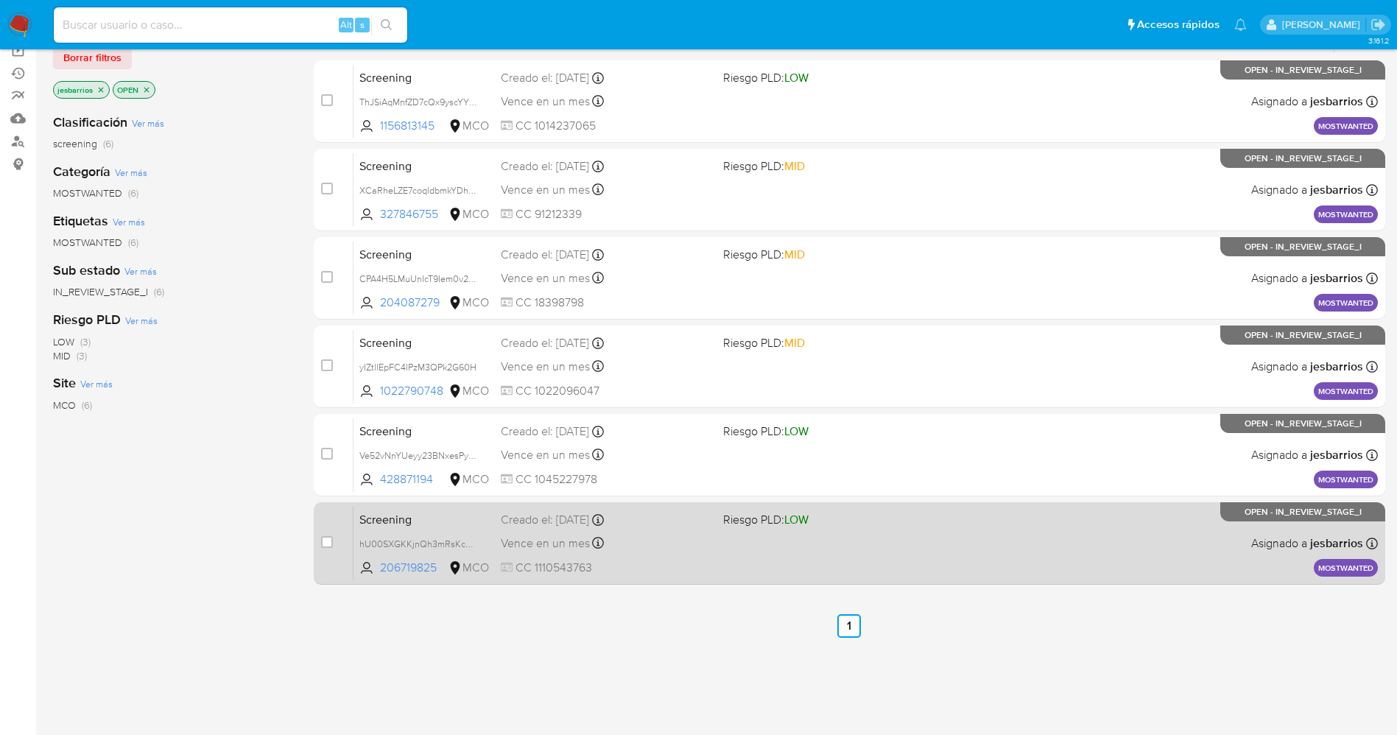
click at [808, 560] on div "Screening hU00SXGKKjnQh3mRsKcHOYAB 206719825 MCO Riesgo PLD: LOW Creado el: [DA…" at bounding box center [866, 543] width 1025 height 74
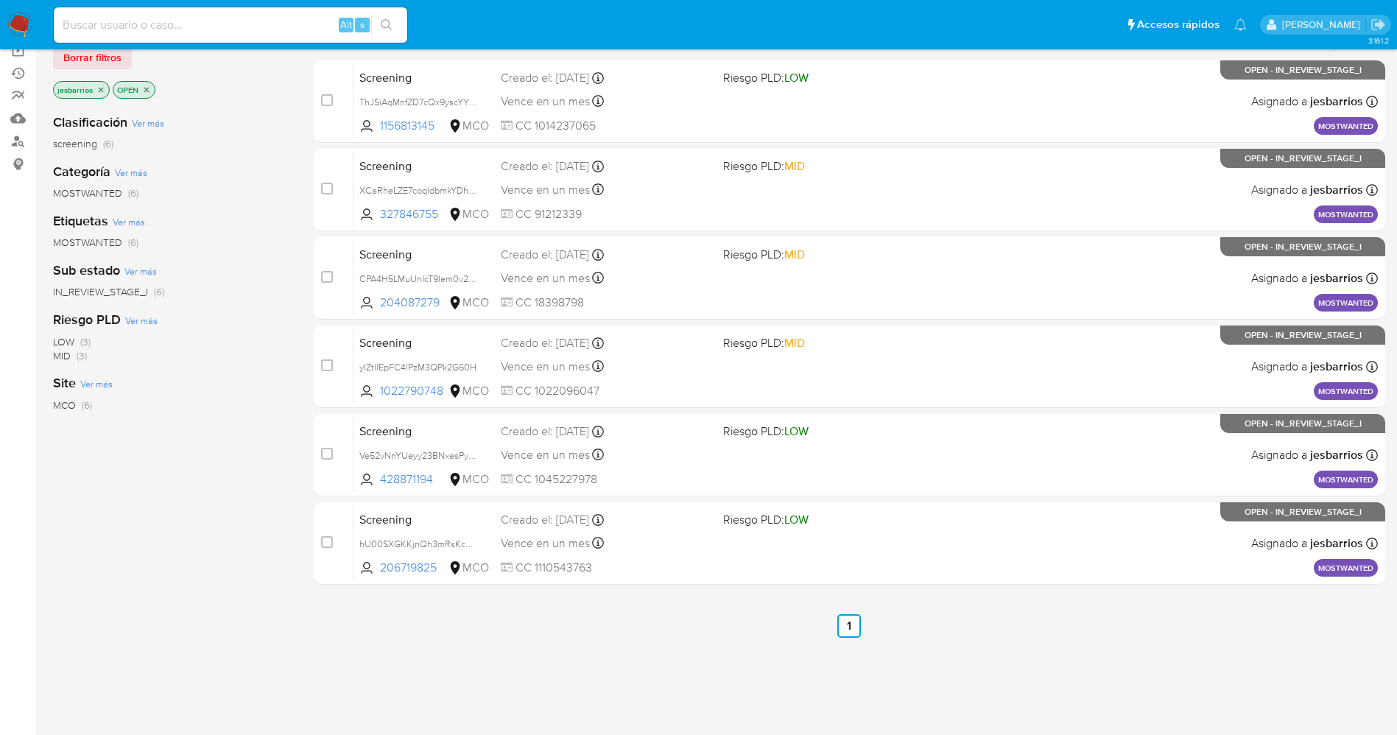
click at [144, 94] on icon "close-filter" at bounding box center [146, 89] width 9 height 9
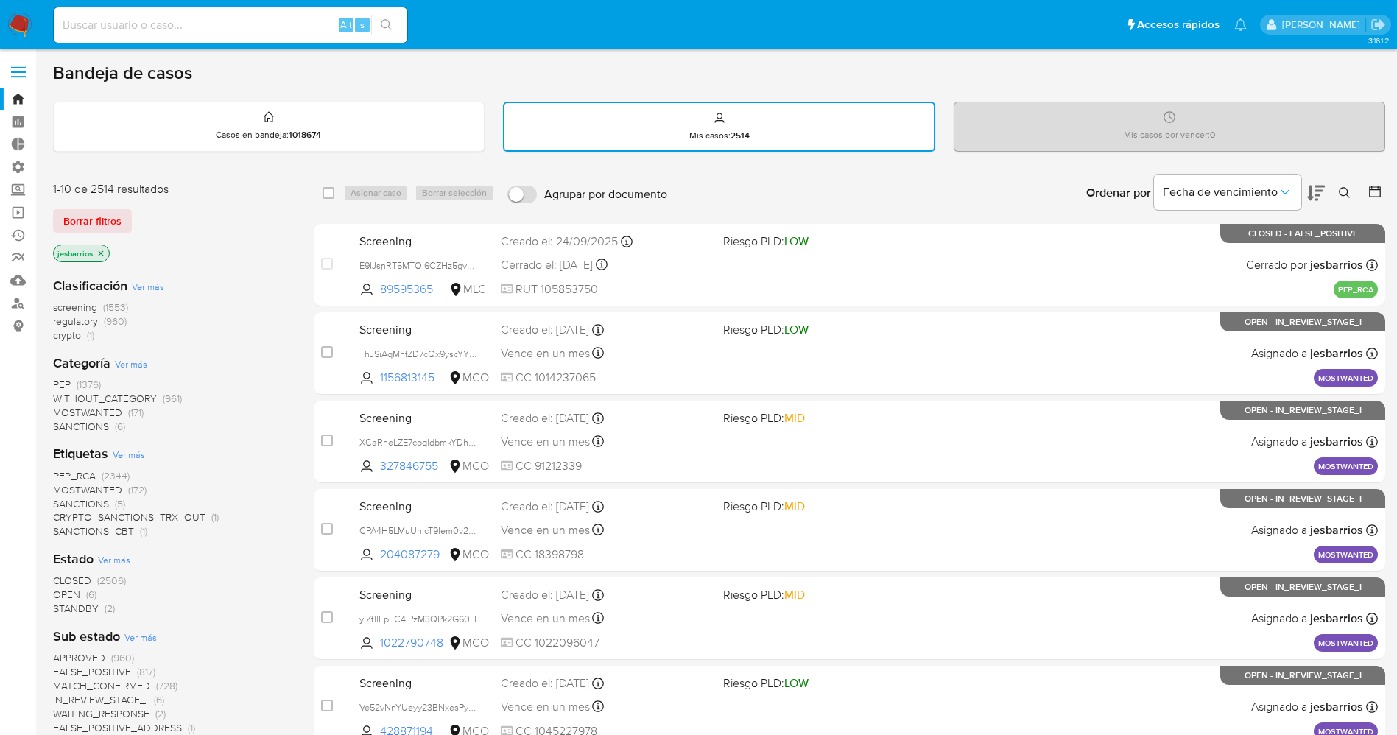
click at [1369, 189] on icon at bounding box center [1375, 191] width 15 height 15
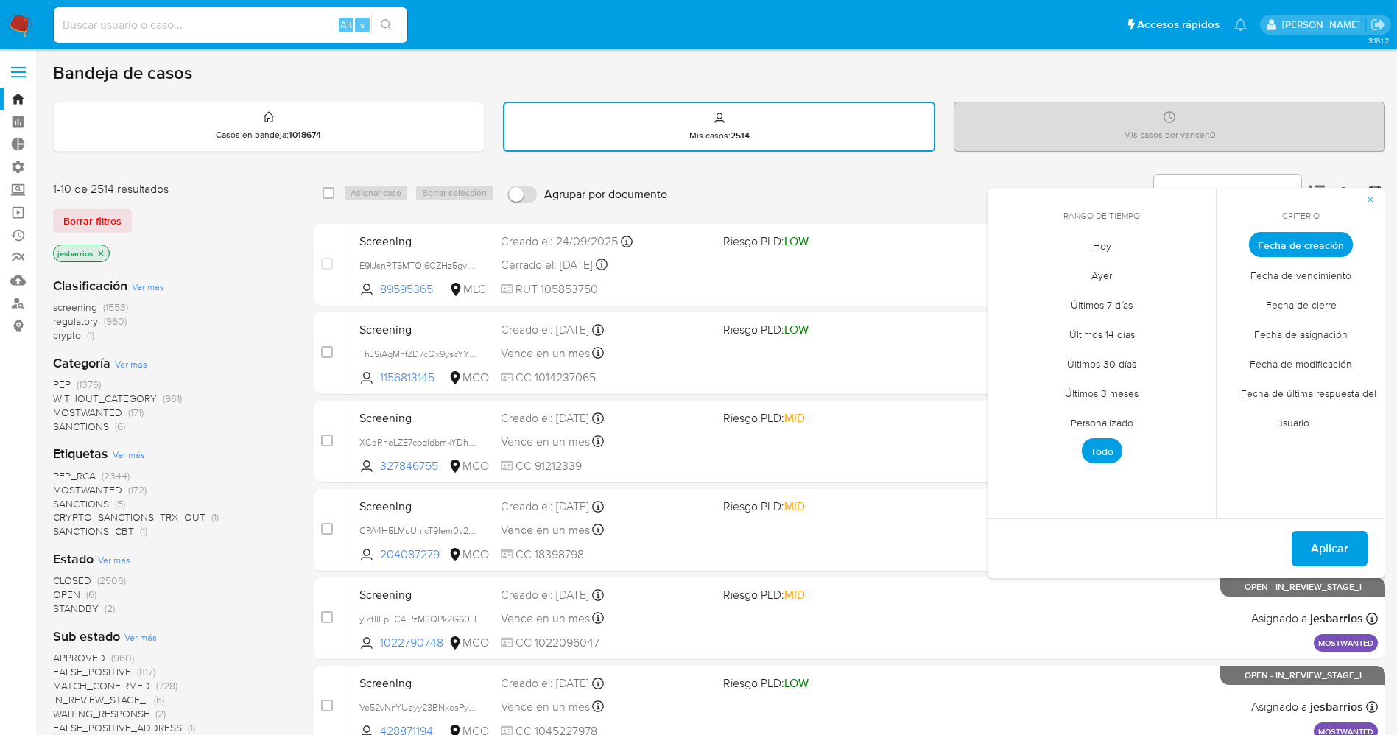
click at [1106, 242] on span "Hoy" at bounding box center [1102, 246] width 49 height 30
click at [1315, 305] on span "Fecha de cierre" at bounding box center [1302, 304] width 102 height 30
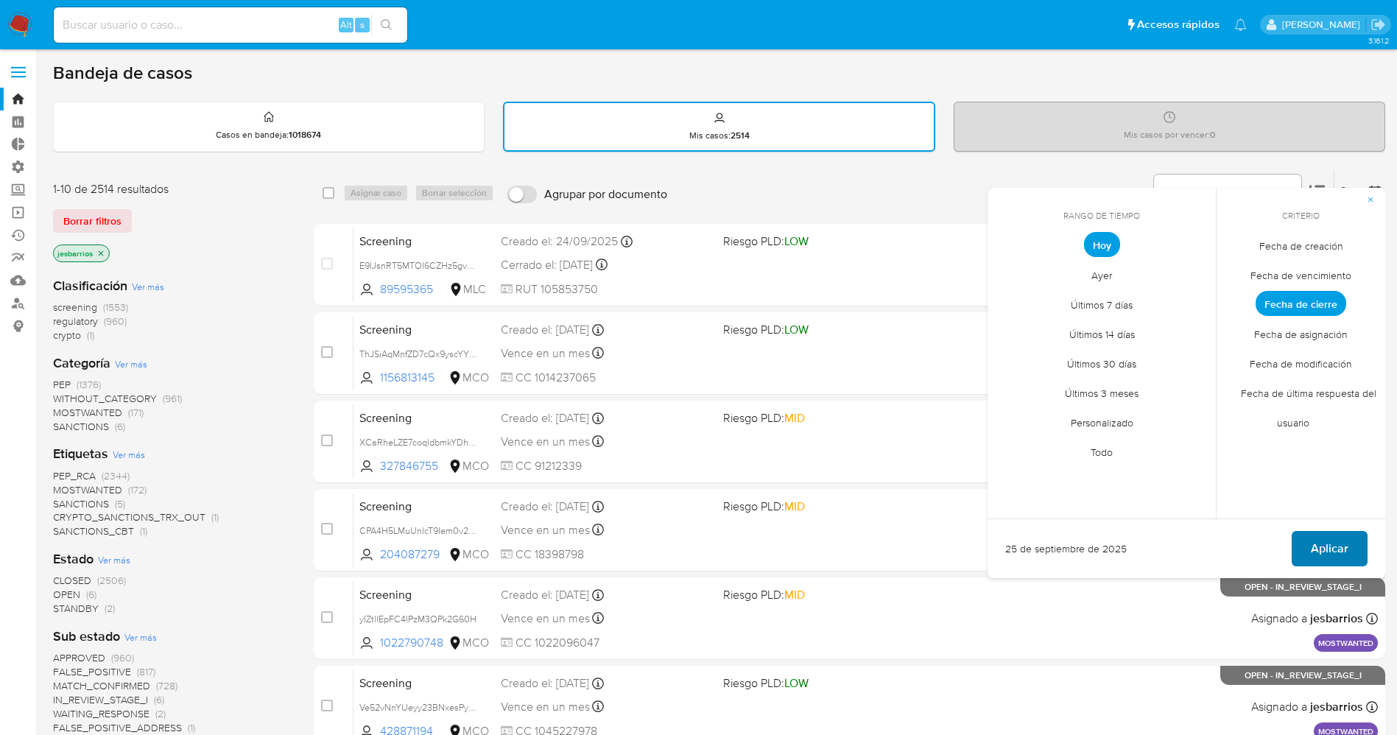
click at [1337, 558] on span "Aplicar" at bounding box center [1330, 549] width 38 height 32
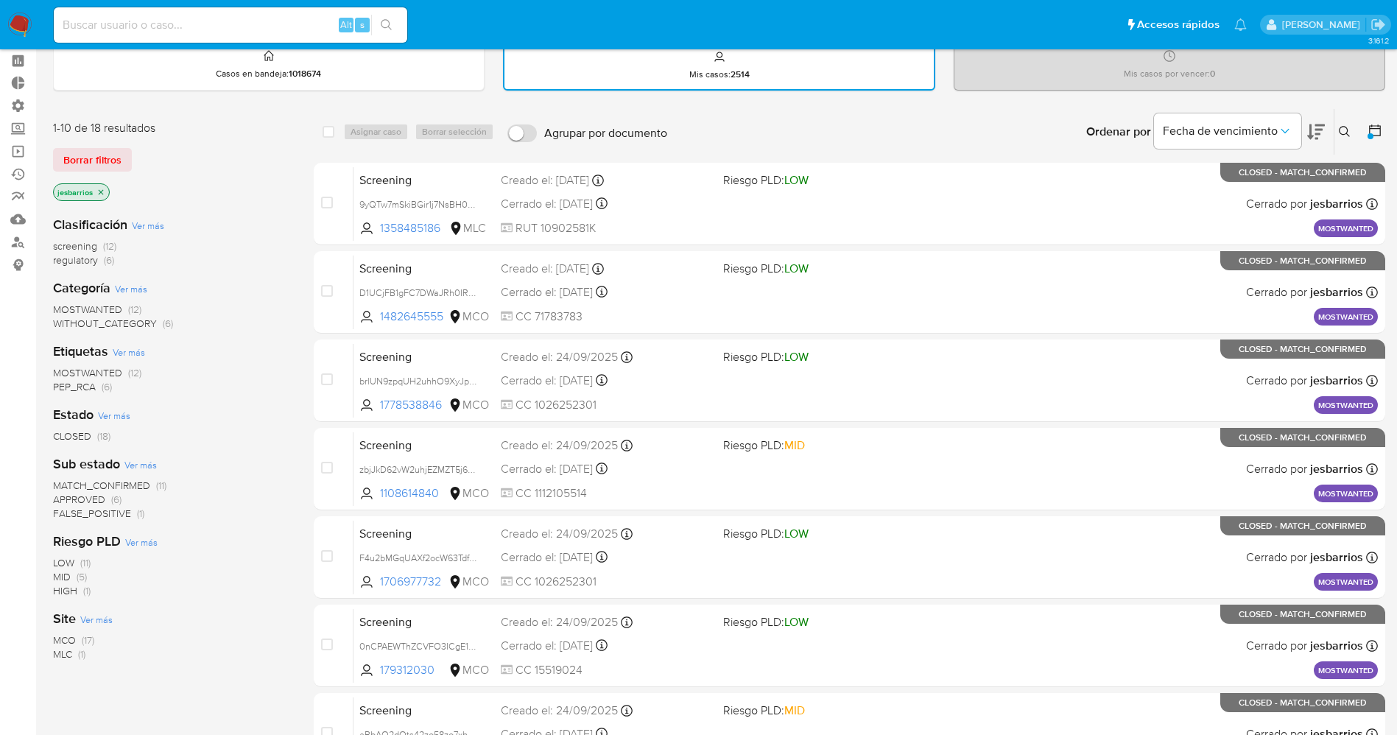
scroll to position [110, 0]
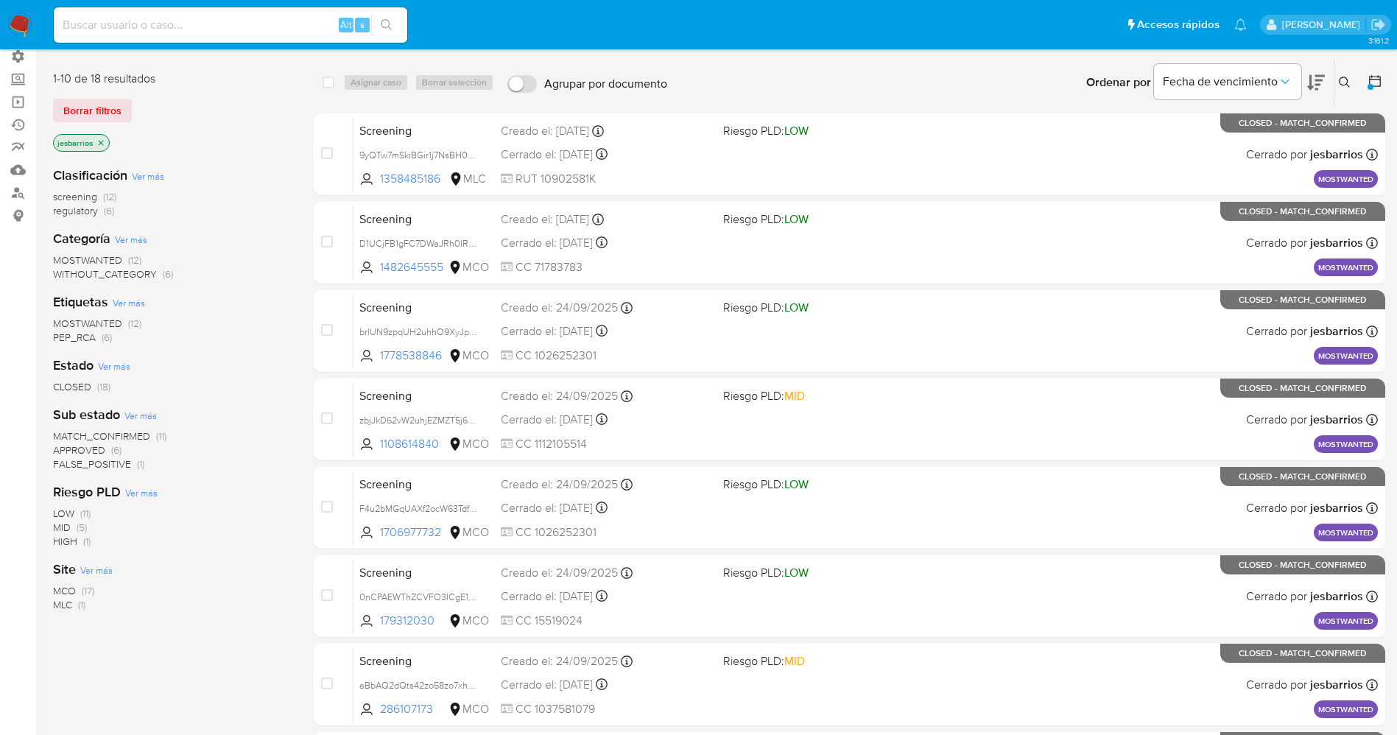
click at [25, 28] on img at bounding box center [19, 25] width 25 height 25
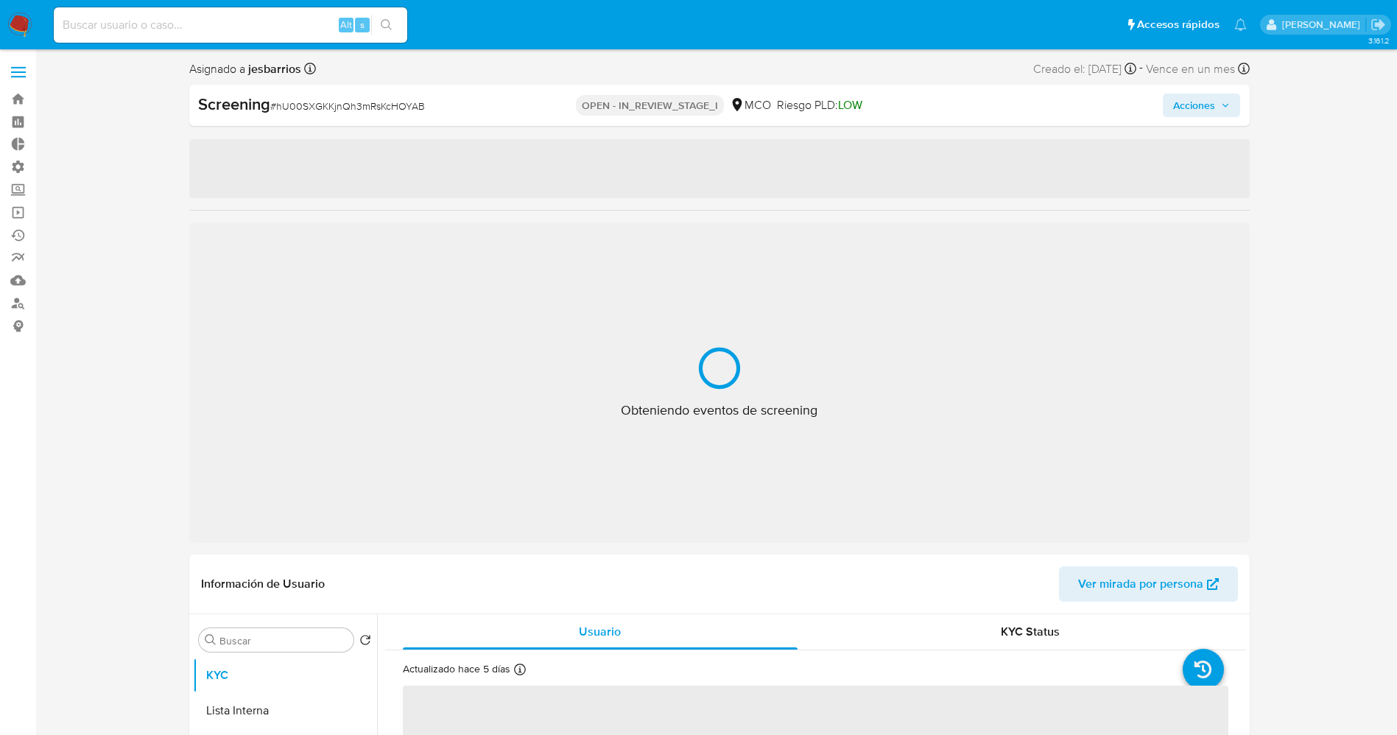
select select "10"
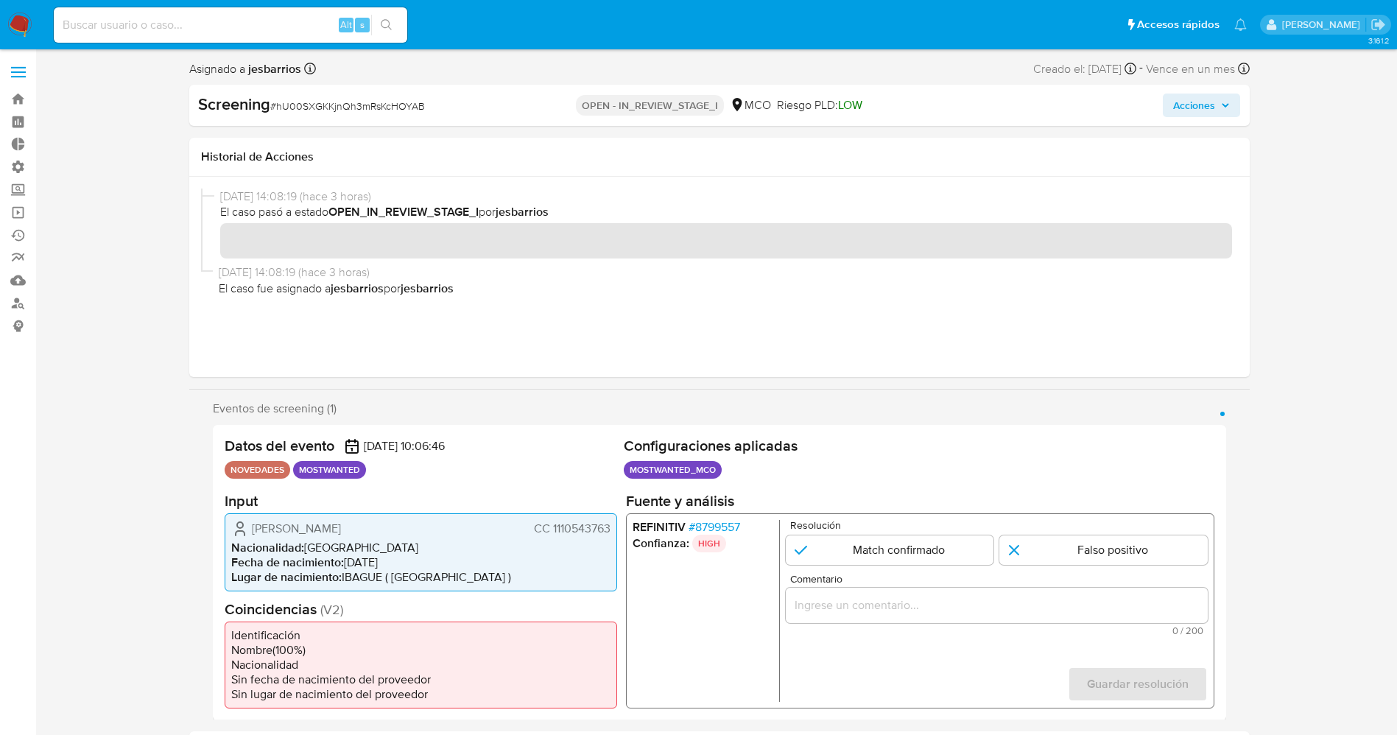
click at [733, 525] on span "# 8799557" at bounding box center [714, 526] width 52 height 15
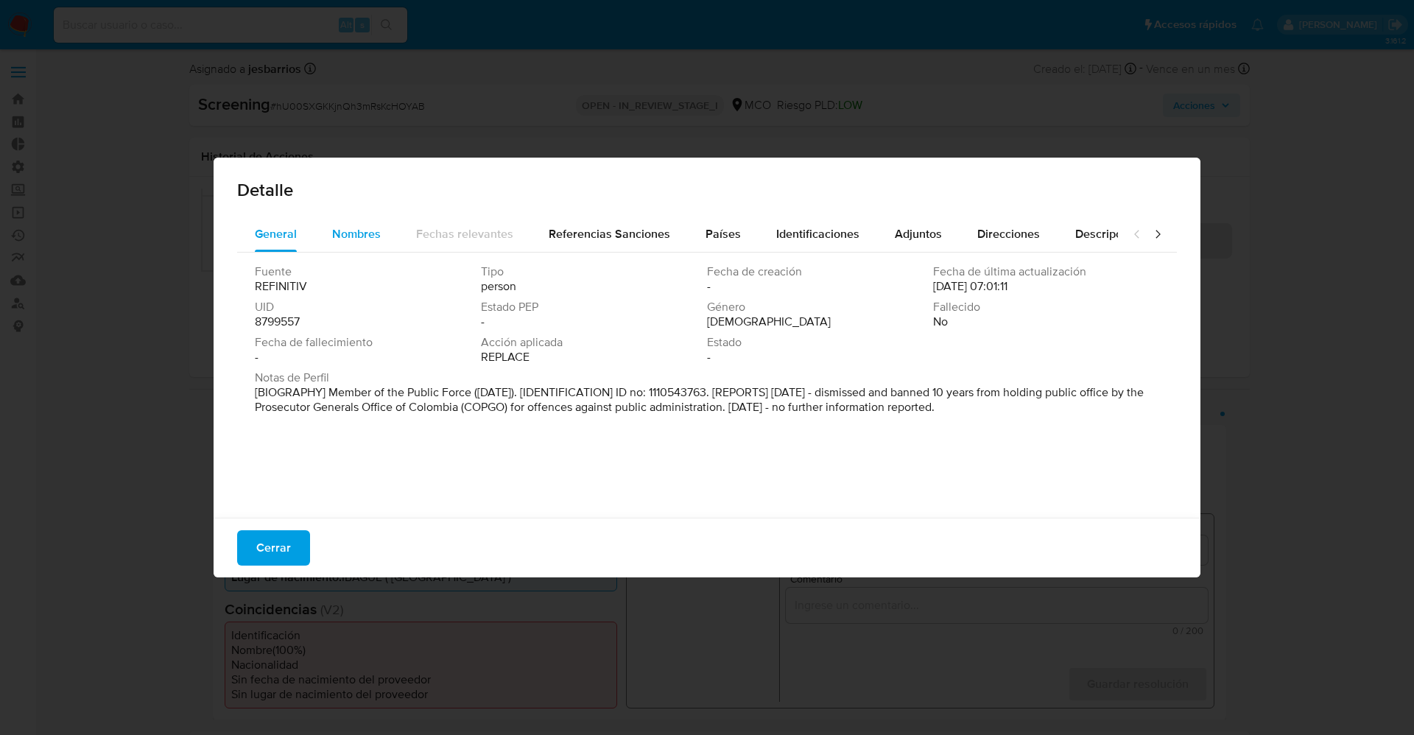
click at [338, 233] on span "Nombres" at bounding box center [356, 233] width 49 height 17
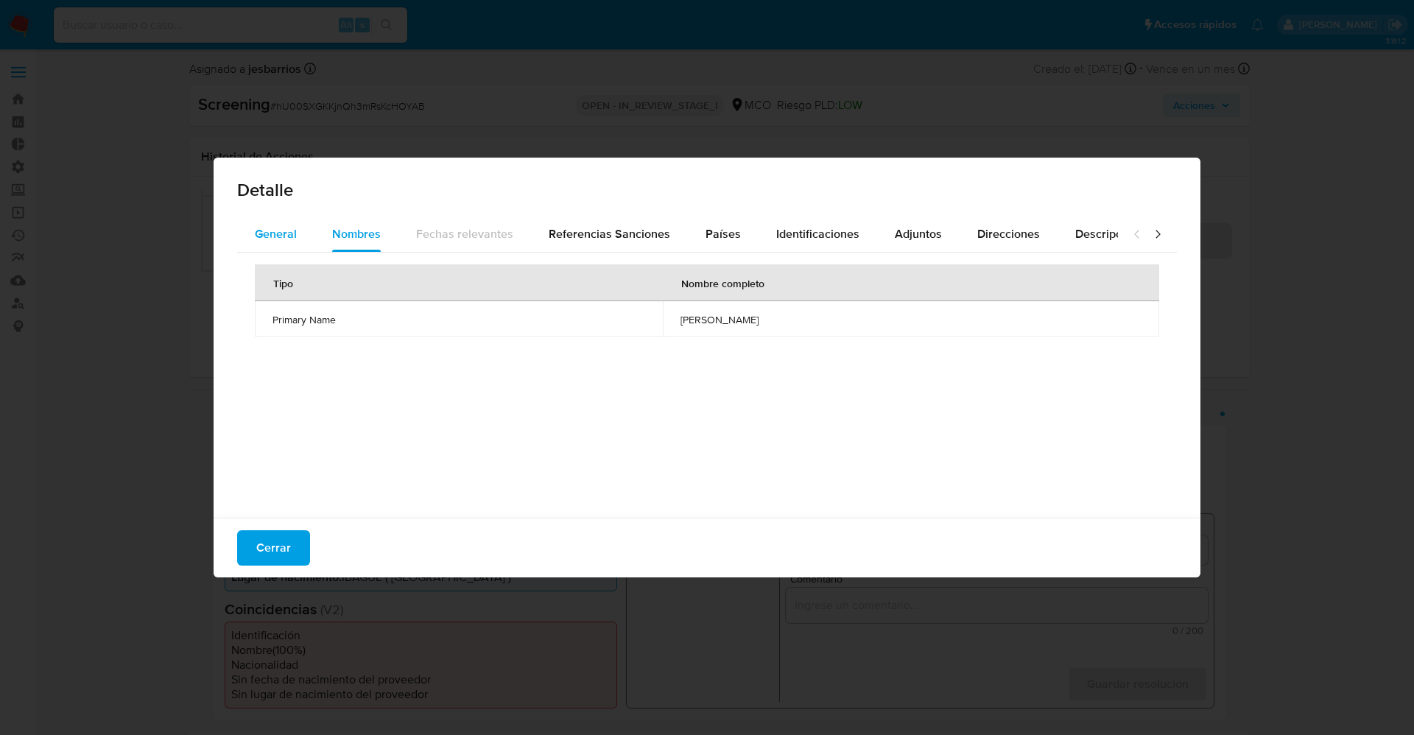
click at [283, 231] on span "General" at bounding box center [276, 233] width 42 height 17
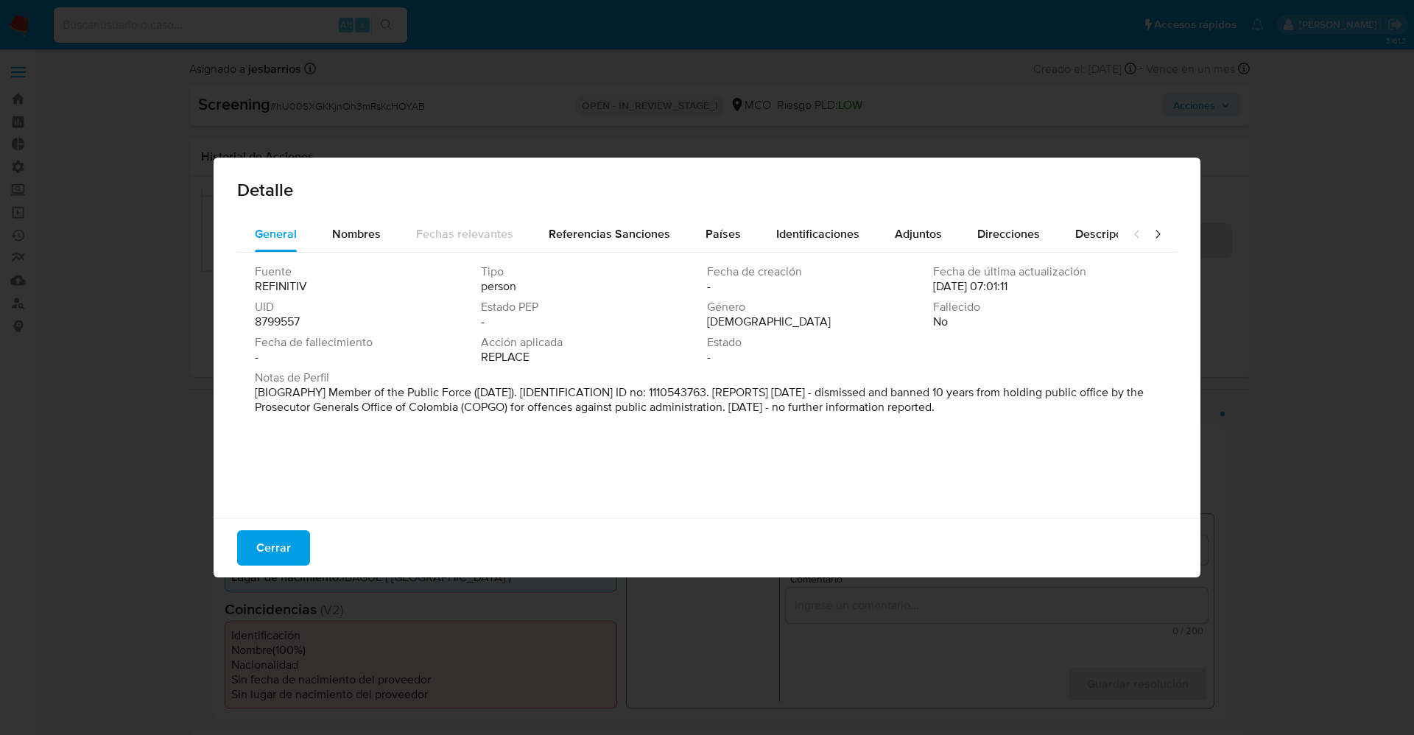
drag, startPoint x: 513, startPoint y: 393, endPoint x: 1200, endPoint y: 417, distance: 686.9
click at [1200, 417] on div "Detalle General Nombres Fechas relevantes Referencias Sanciones Países Identifi…" at bounding box center [707, 368] width 987 height 420
click at [359, 233] on span "Nombres" at bounding box center [356, 233] width 49 height 17
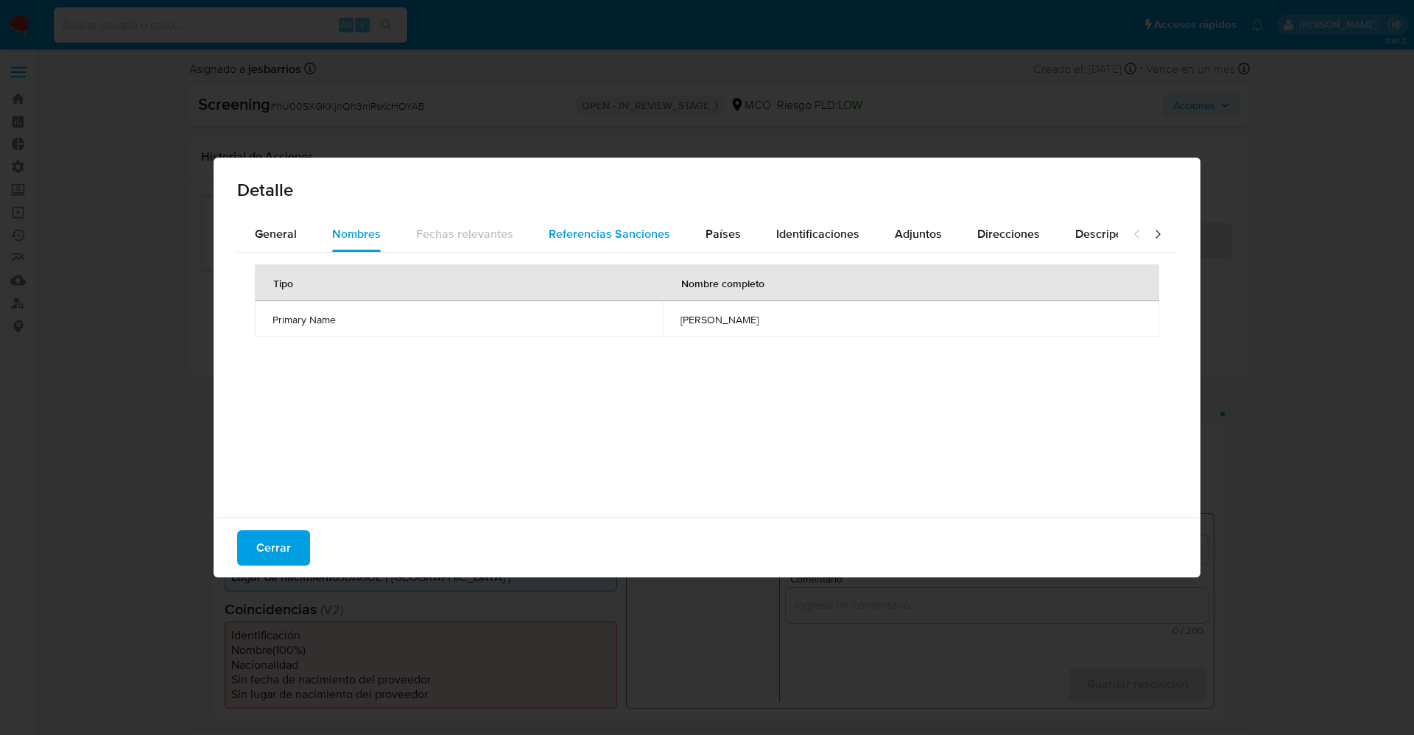
click at [619, 239] on span "Referencias Sanciones" at bounding box center [610, 233] width 122 height 17
click at [767, 242] on button "Identificaciones" at bounding box center [818, 234] width 119 height 35
click at [742, 236] on button "Países" at bounding box center [723, 234] width 71 height 35
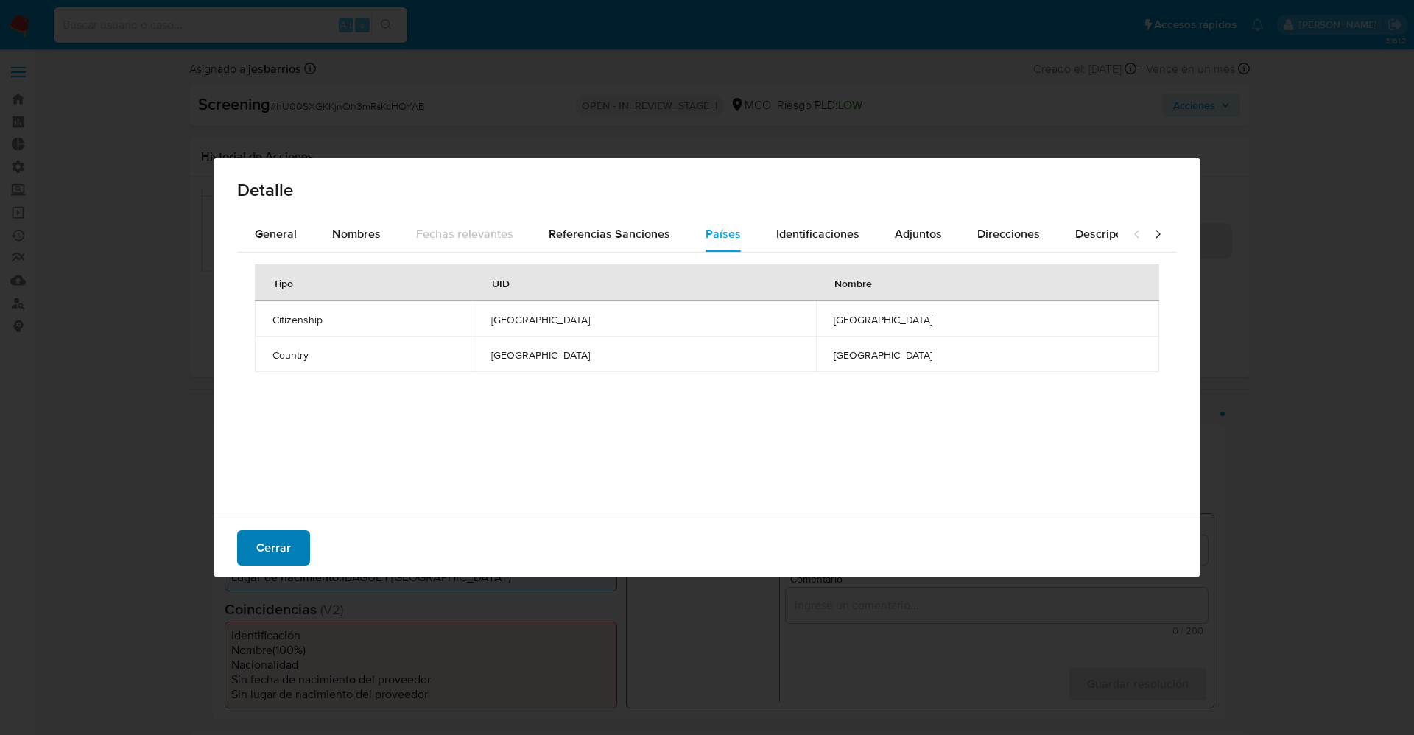
click at [250, 546] on button "Cerrar" at bounding box center [273, 547] width 73 height 35
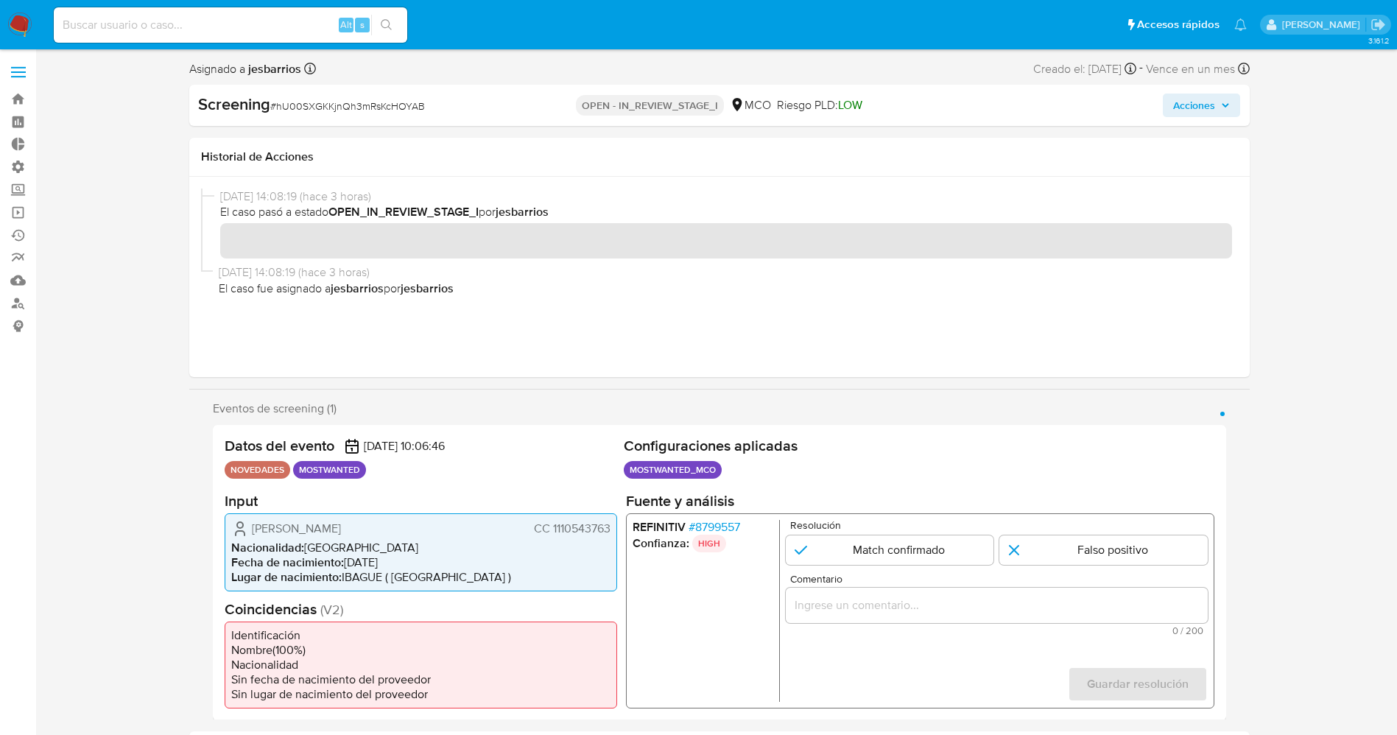
drag, startPoint x: 253, startPoint y: 526, endPoint x: 440, endPoint y: 523, distance: 187.1
click at [440, 523] on div "Diego Fernando Zuluaga Trujillo CC 1110543763" at bounding box center [420, 528] width 379 height 18
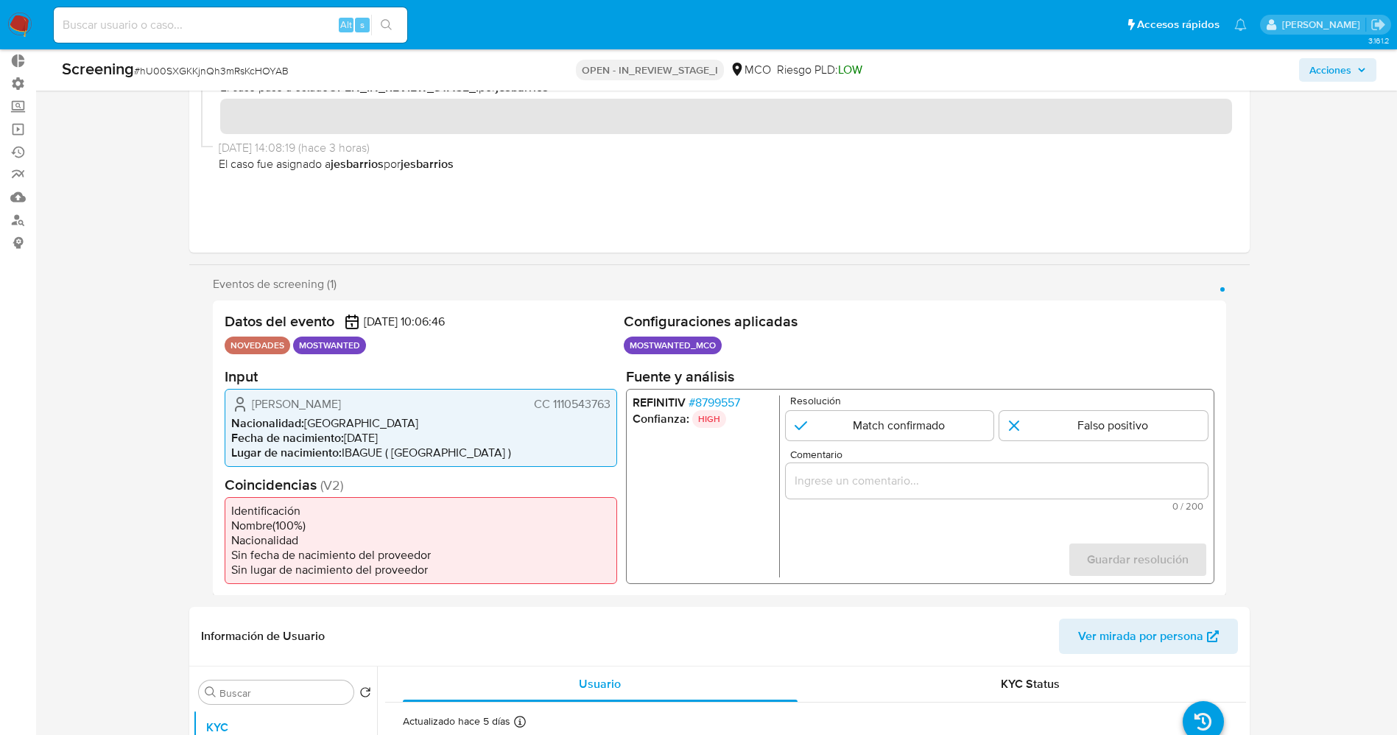
scroll to position [110, 0]
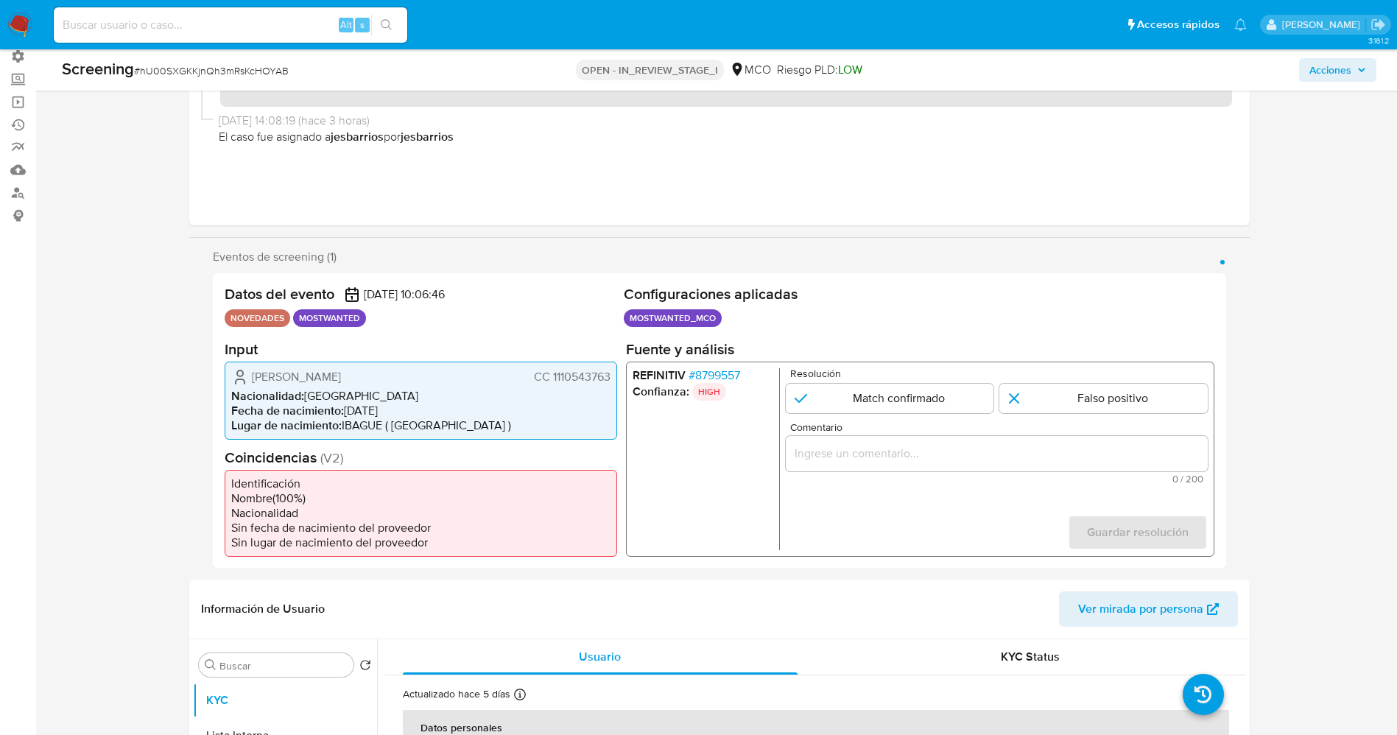
click at [459, 403] on li "Fecha de nacimiento : 21/11/1993" at bounding box center [420, 410] width 379 height 15
drag, startPoint x: 552, startPoint y: 375, endPoint x: 611, endPoint y: 379, distance: 59.8
click at [611, 379] on div "Diego Fernando Zuluaga Trujillo CC 1110543763 Nacionalidad : Colombia Fecha de …" at bounding box center [421, 400] width 393 height 78
drag, startPoint x: 312, startPoint y: 368, endPoint x: 428, endPoint y: 368, distance: 116.4
click at [428, 368] on div "Diego Fernando Zuluaga Trujillo CC 1110543763" at bounding box center [420, 377] width 379 height 18
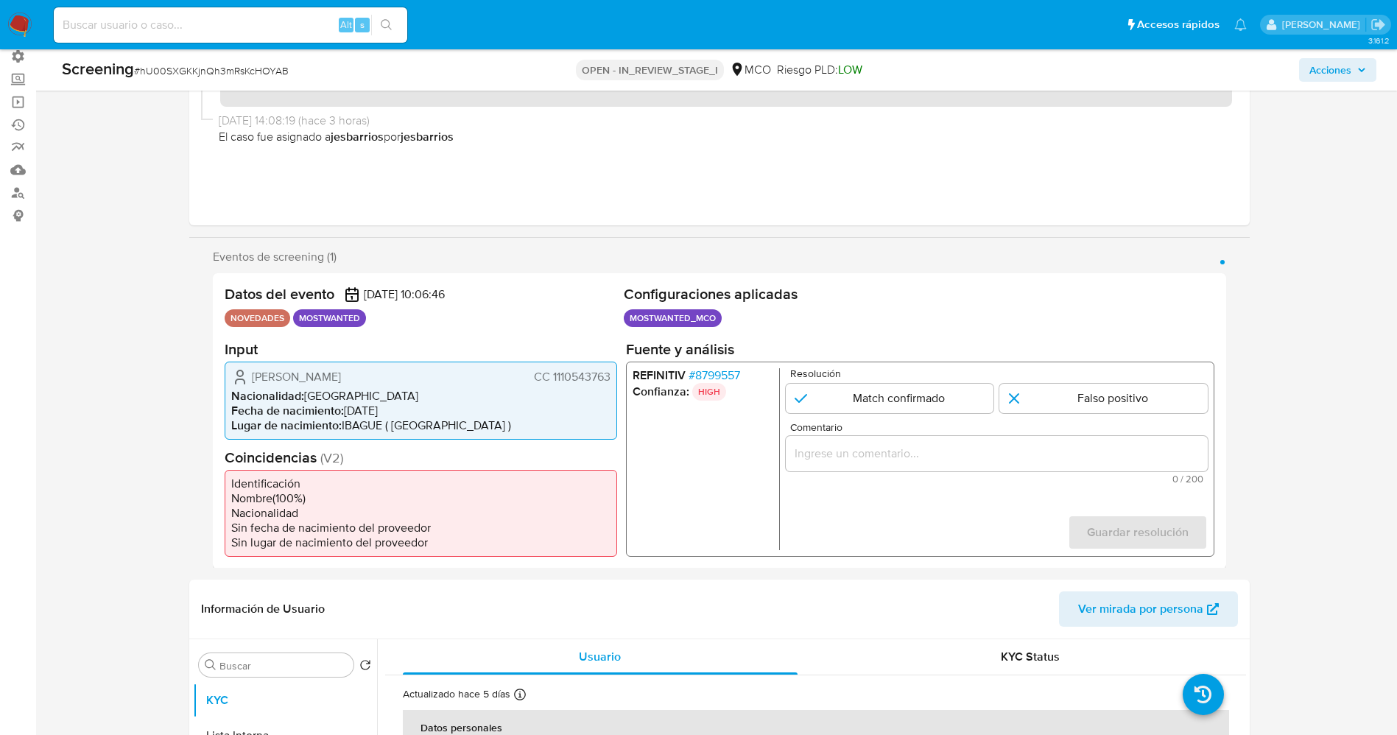
drag, startPoint x: 551, startPoint y: 379, endPoint x: 611, endPoint y: 373, distance: 60.8
click at [611, 373] on div "Diego Fernando Zuluaga Trujillo CC 1110543763 Nacionalidad : Colombia Fecha de …" at bounding box center [421, 400] width 393 height 78
drag, startPoint x: 245, startPoint y: 376, endPoint x: 423, endPoint y: 377, distance: 177.5
click at [423, 377] on div "Diego Fernando Zuluaga Trujillo CC 1110543763" at bounding box center [420, 377] width 379 height 18
click at [246, 379] on icon "1 de 1" at bounding box center [240, 377] width 18 height 18
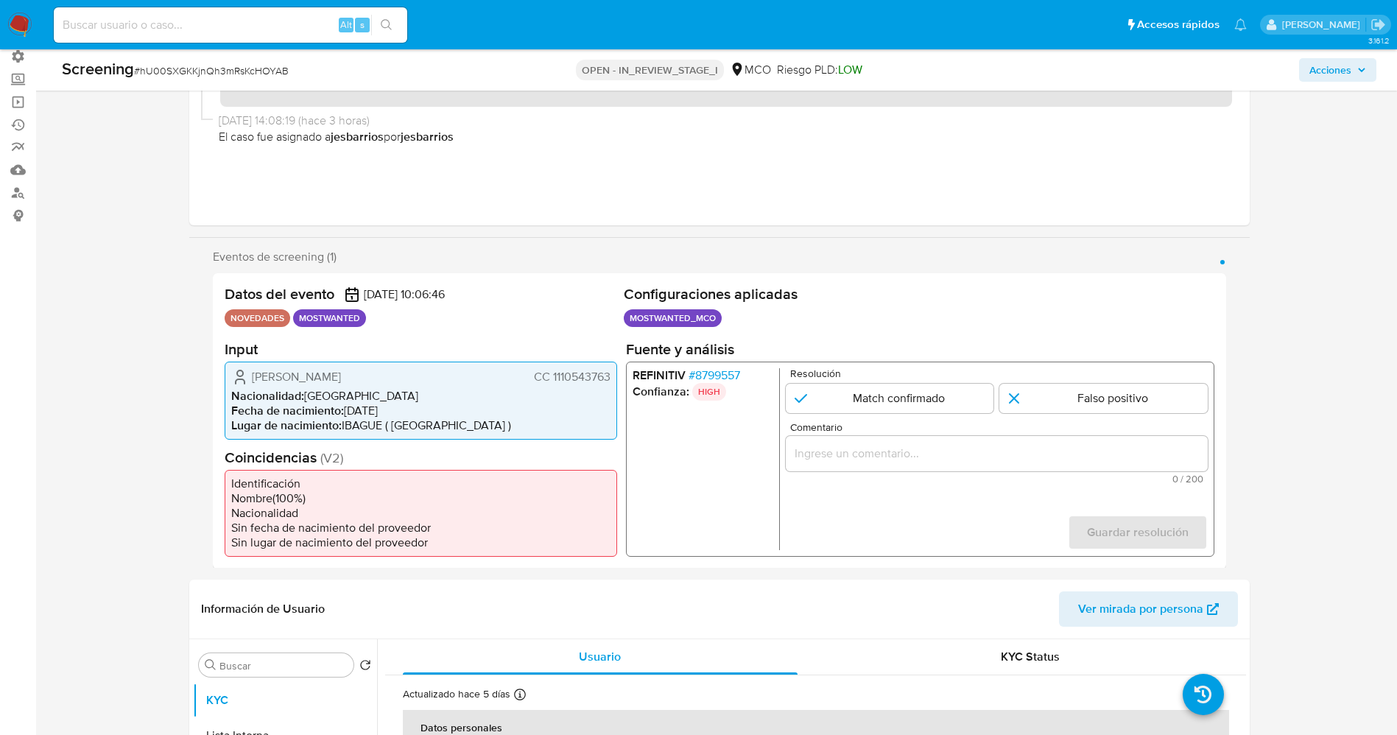
drag, startPoint x: 242, startPoint y: 375, endPoint x: 616, endPoint y: 376, distance: 374.2
click at [616, 376] on div "Diego Fernando Zuluaga Trujillo CC 1110543763 Nacionalidad : Colombia Fecha de …" at bounding box center [421, 400] width 393 height 78
click at [728, 370] on span "# 8799557" at bounding box center [714, 375] width 52 height 15
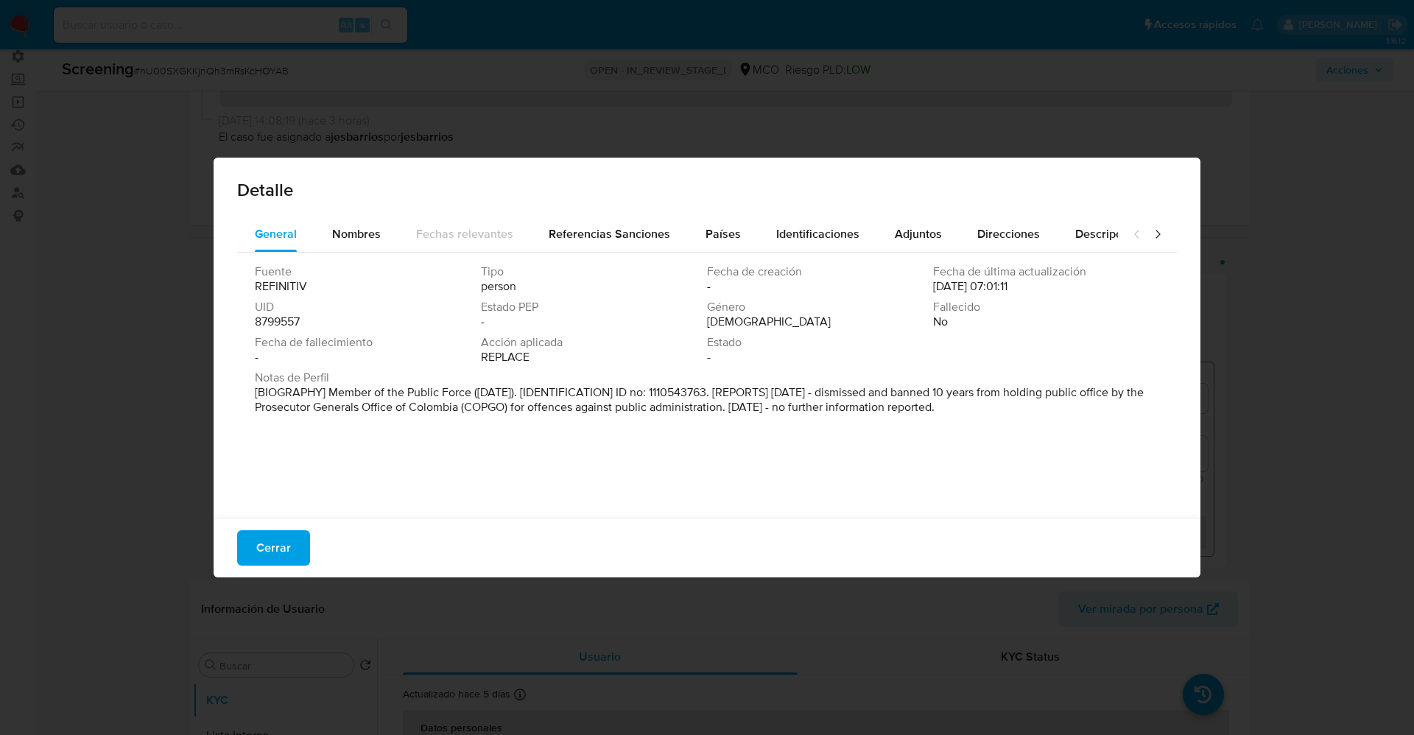
drag, startPoint x: 284, startPoint y: 391, endPoint x: 1047, endPoint y: 412, distance: 763.4
click at [1047, 412] on p "[BIOGRAPHY] Member of the Public Force (Apr 2024). [IDENTIFICATION] ID no: 1110…" at bounding box center [706, 399] width 902 height 29
drag, startPoint x: 285, startPoint y: 550, endPoint x: 1042, endPoint y: 345, distance: 784.4
click at [289, 550] on span "Cerrar" at bounding box center [273, 548] width 35 height 32
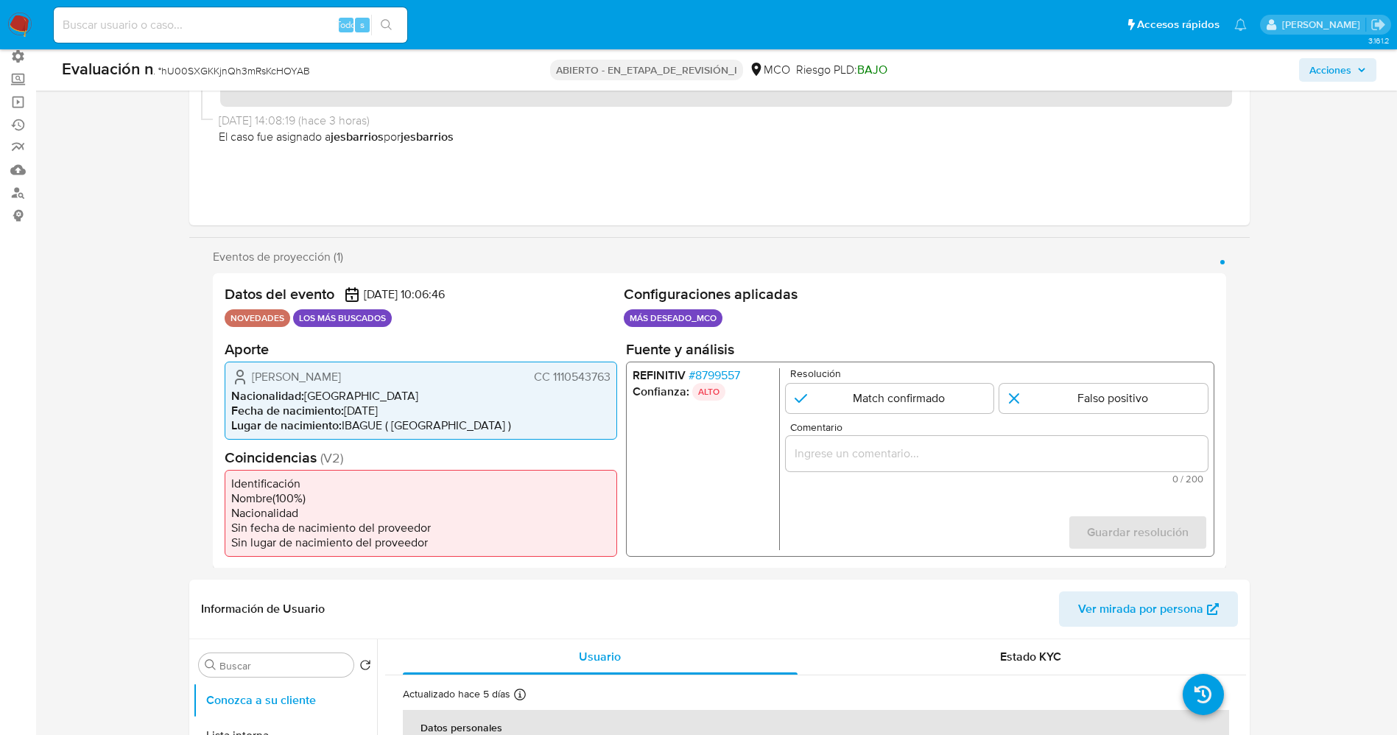
drag, startPoint x: 1072, startPoint y: 390, endPoint x: 1052, endPoint y: 461, distance: 73.5
click at [1072, 393] on input "1 de 1" at bounding box center [1104, 397] width 208 height 29
radio input "true"
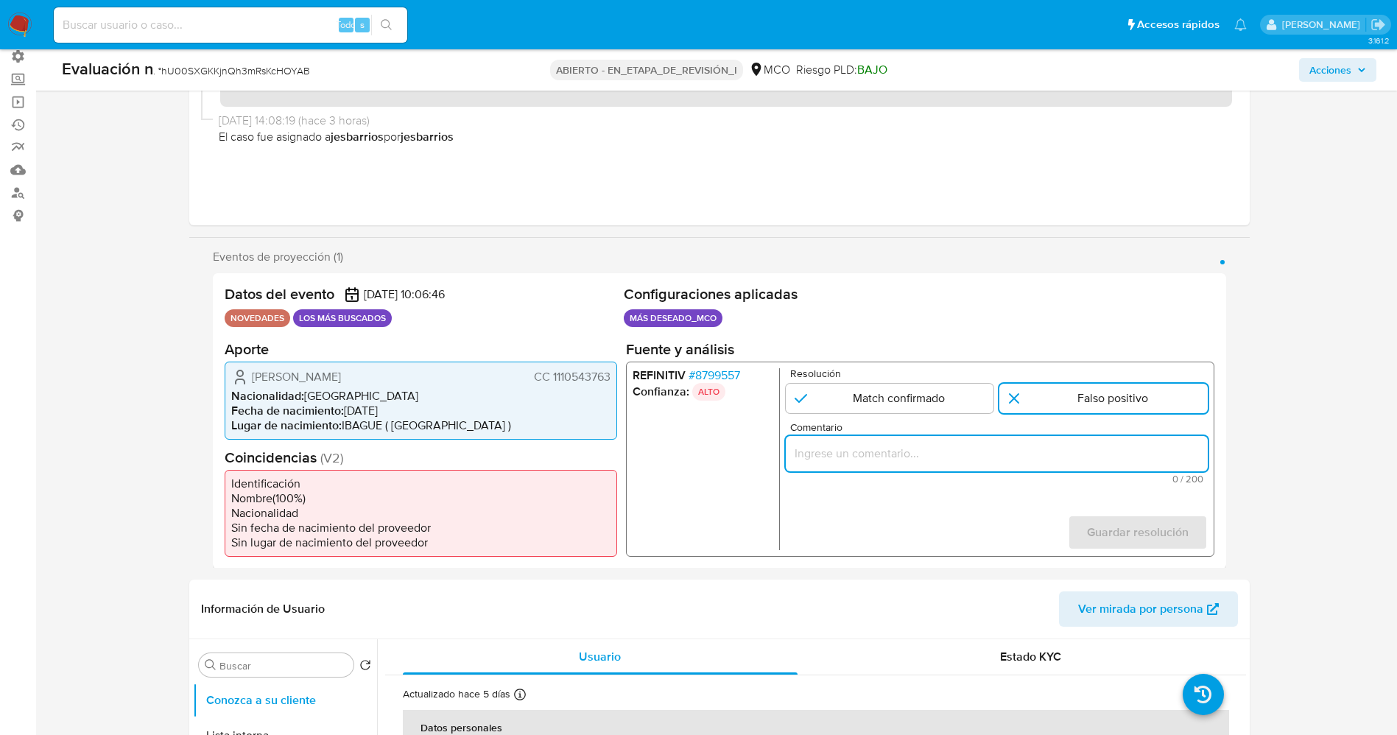
click at [1022, 453] on input "Comentario" at bounding box center [996, 452] width 422 height 19
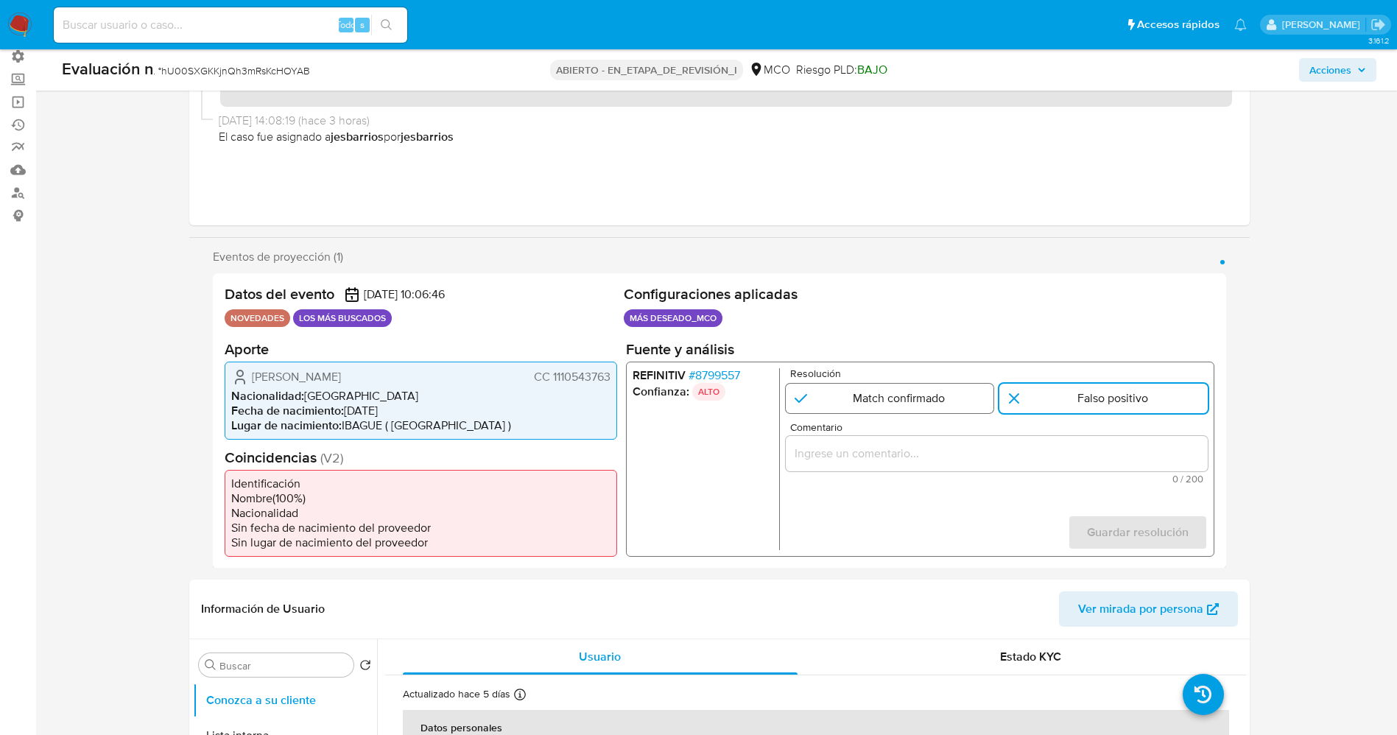
click at [935, 393] on input "1 de 1" at bounding box center [889, 397] width 208 height 29
radio input "true"
click at [935, 436] on div "1 de 1" at bounding box center [996, 452] width 422 height 35
click at [950, 461] on input "Comentario" at bounding box center [996, 452] width 422 height 19
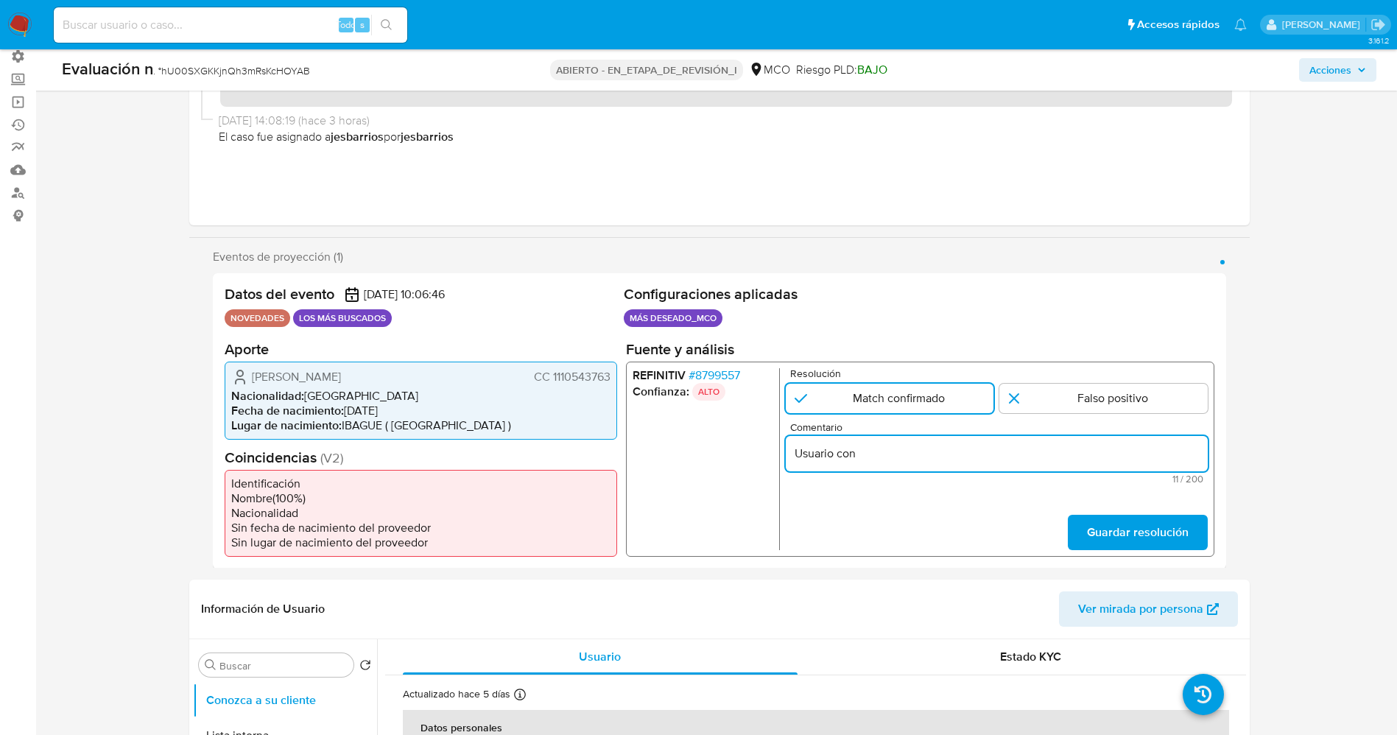
type input "Usuario con"
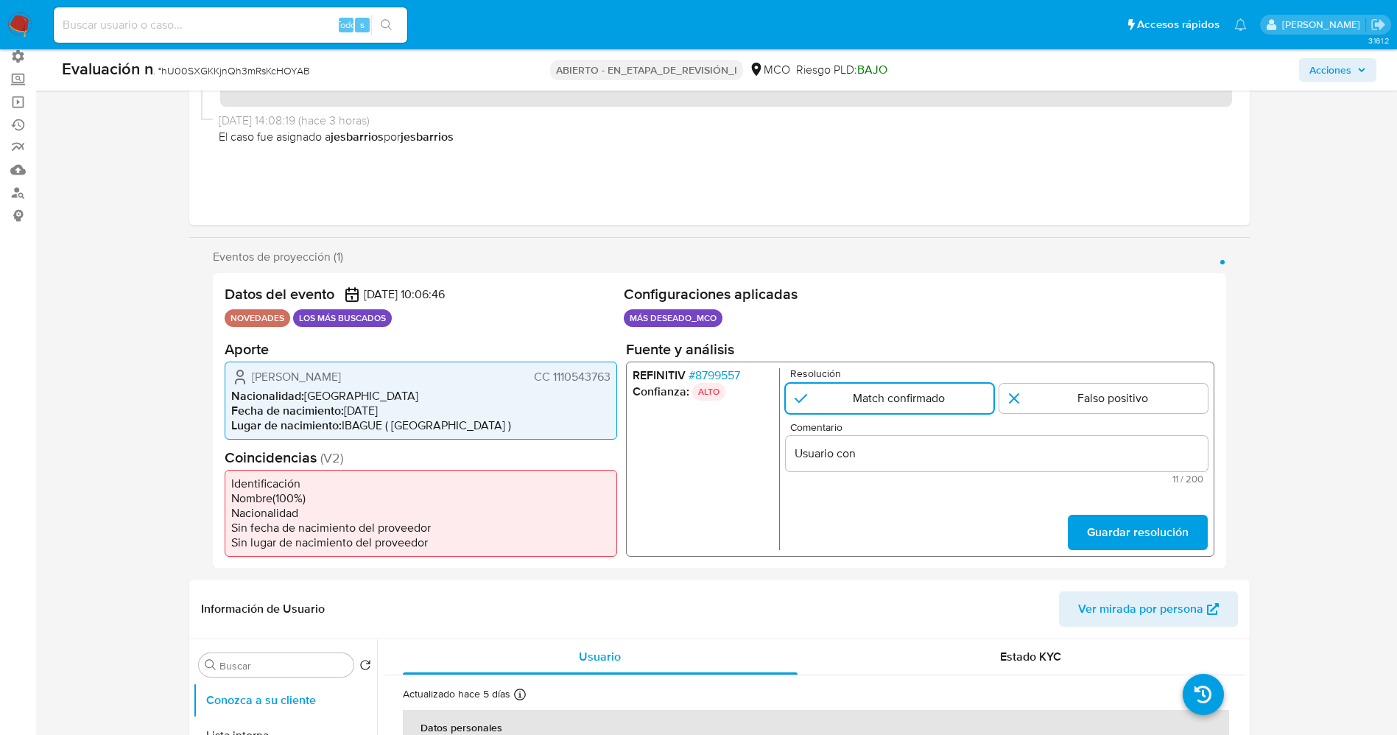
drag, startPoint x: 253, startPoint y: 376, endPoint x: 457, endPoint y: 372, distance: 204.8
click at [457, 372] on div "Diego Fernando Zuluaga Trujillo CC 1110543763" at bounding box center [420, 377] width 379 height 18
click at [924, 452] on input "Usuario con" at bounding box center [996, 452] width 422 height 19
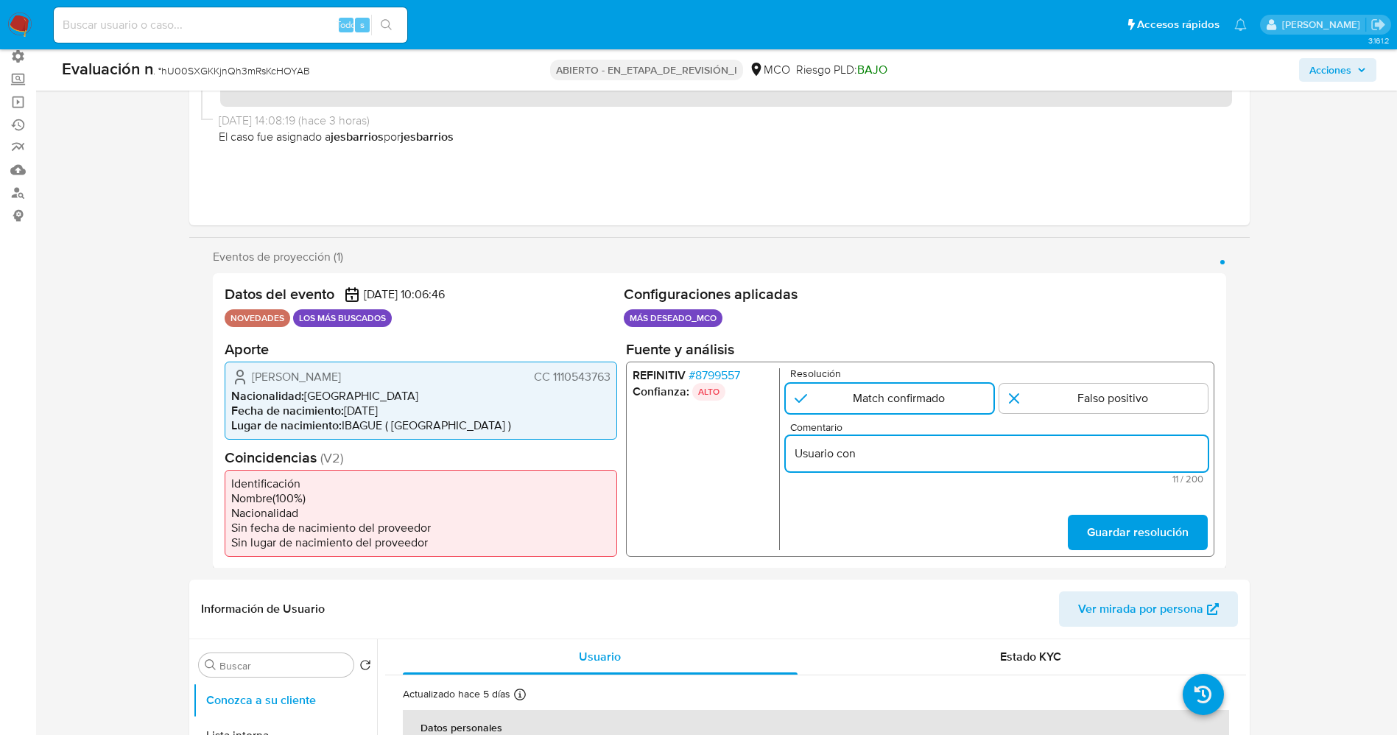
click button "Guardar resolución" at bounding box center [1137, 531] width 140 height 35
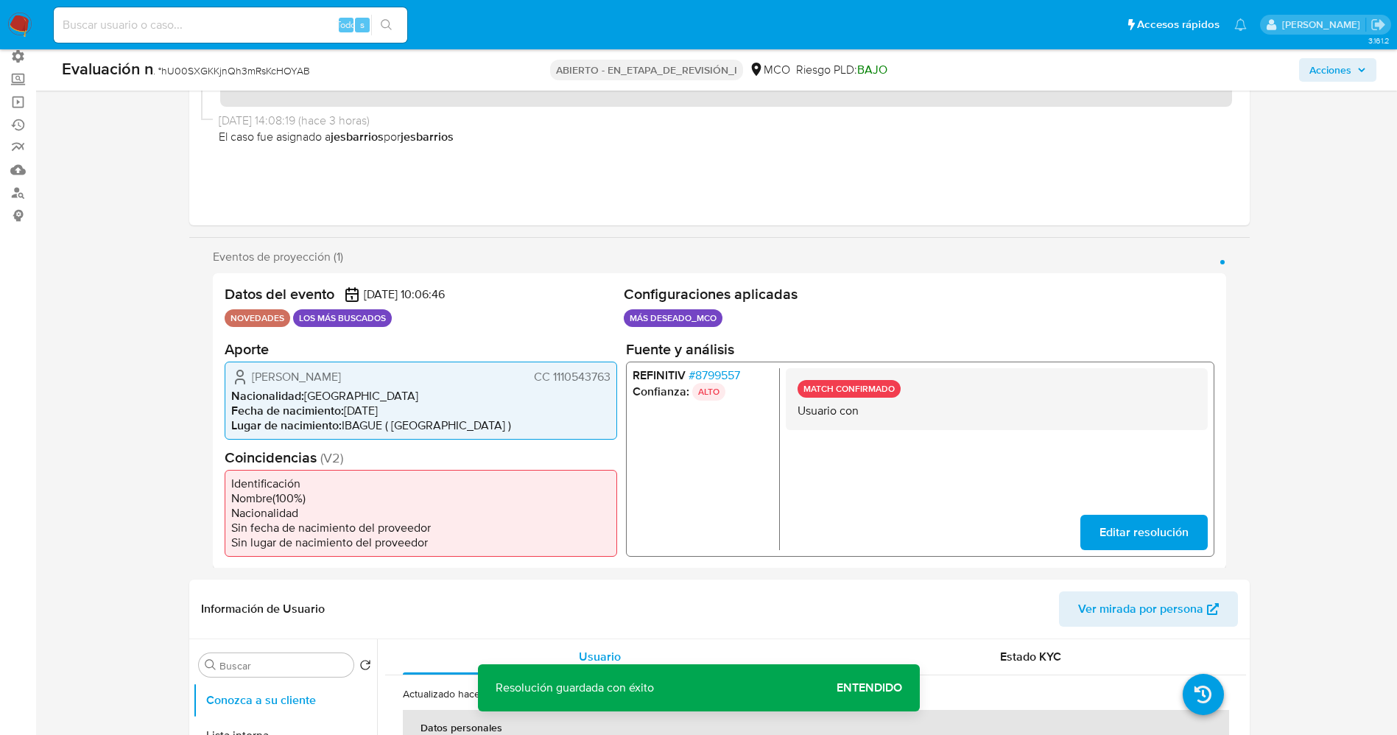
click at [1150, 538] on span "Editar resolución" at bounding box center [1143, 532] width 89 height 32
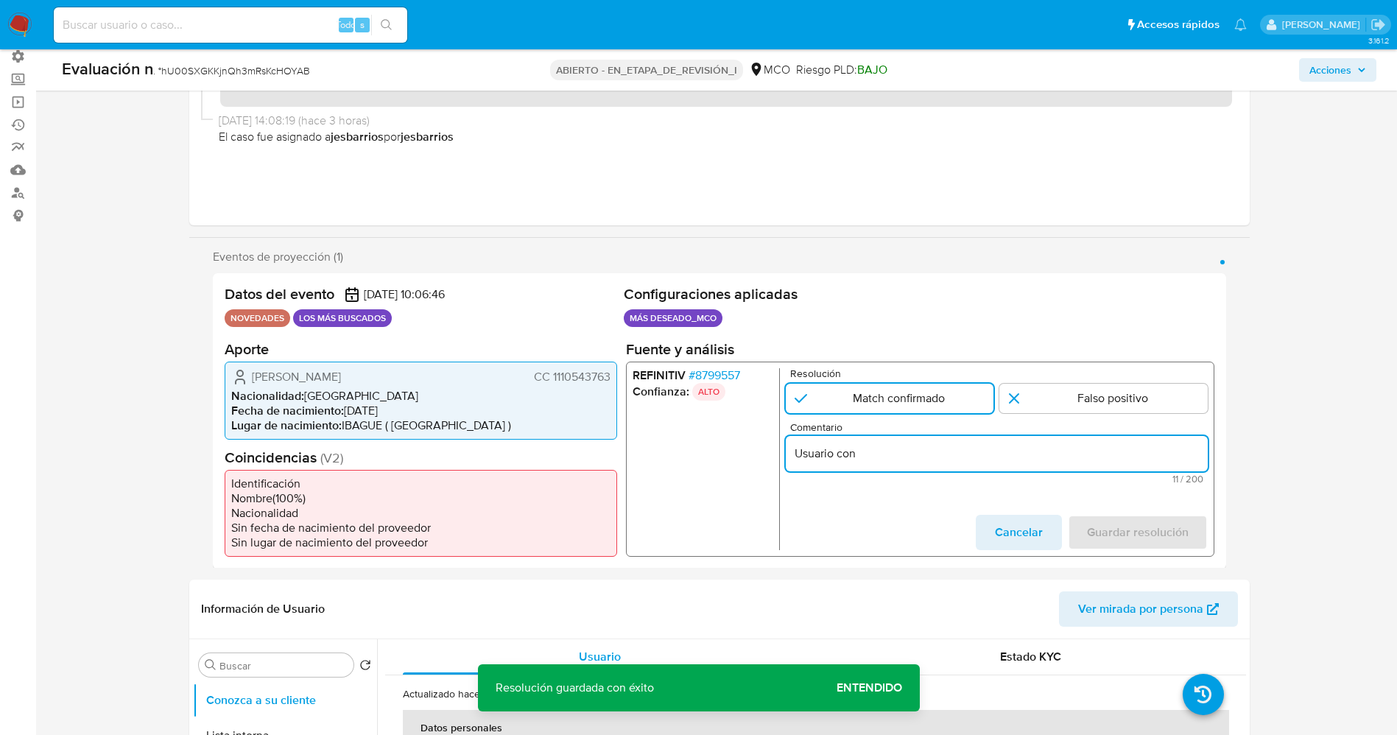
drag, startPoint x: 835, startPoint y: 454, endPoint x: 882, endPoint y: 449, distance: 47.4
click at [882, 449] on input "Usuario con" at bounding box center [996, 452] width 422 height 19
paste input "Diego Fernando Zuluaga Trujillo"
type input "UsuarioDiego Fernando Zuluaga Trujillo continua listado por procuraduria."
click at [1112, 527] on span "Guardar resolución" at bounding box center [1137, 532] width 102 height 32
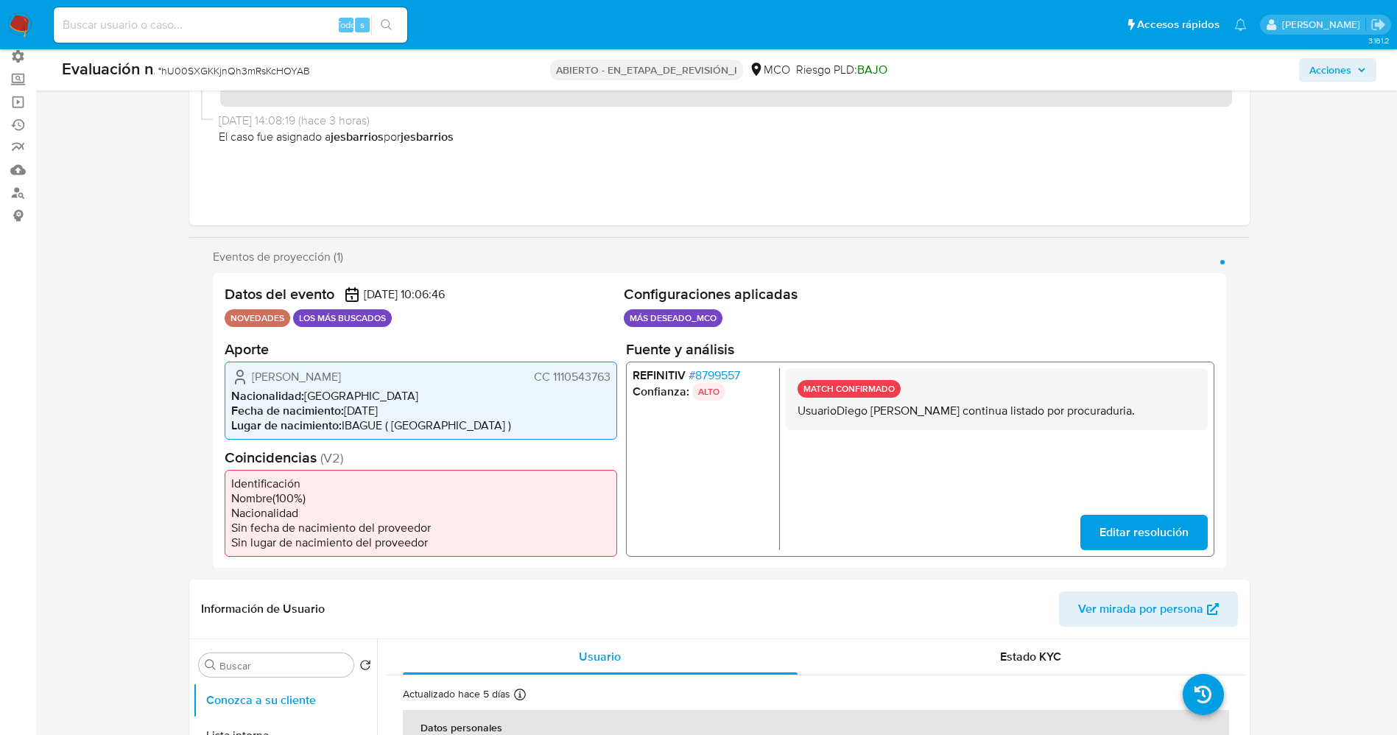
drag, startPoint x: 798, startPoint y: 404, endPoint x: 1176, endPoint y: 408, distance: 377.1
click at [1176, 408] on p "UsuarioDiego Fernando Zuluaga Trujillo continua listado por procuraduria." at bounding box center [996, 410] width 398 height 15
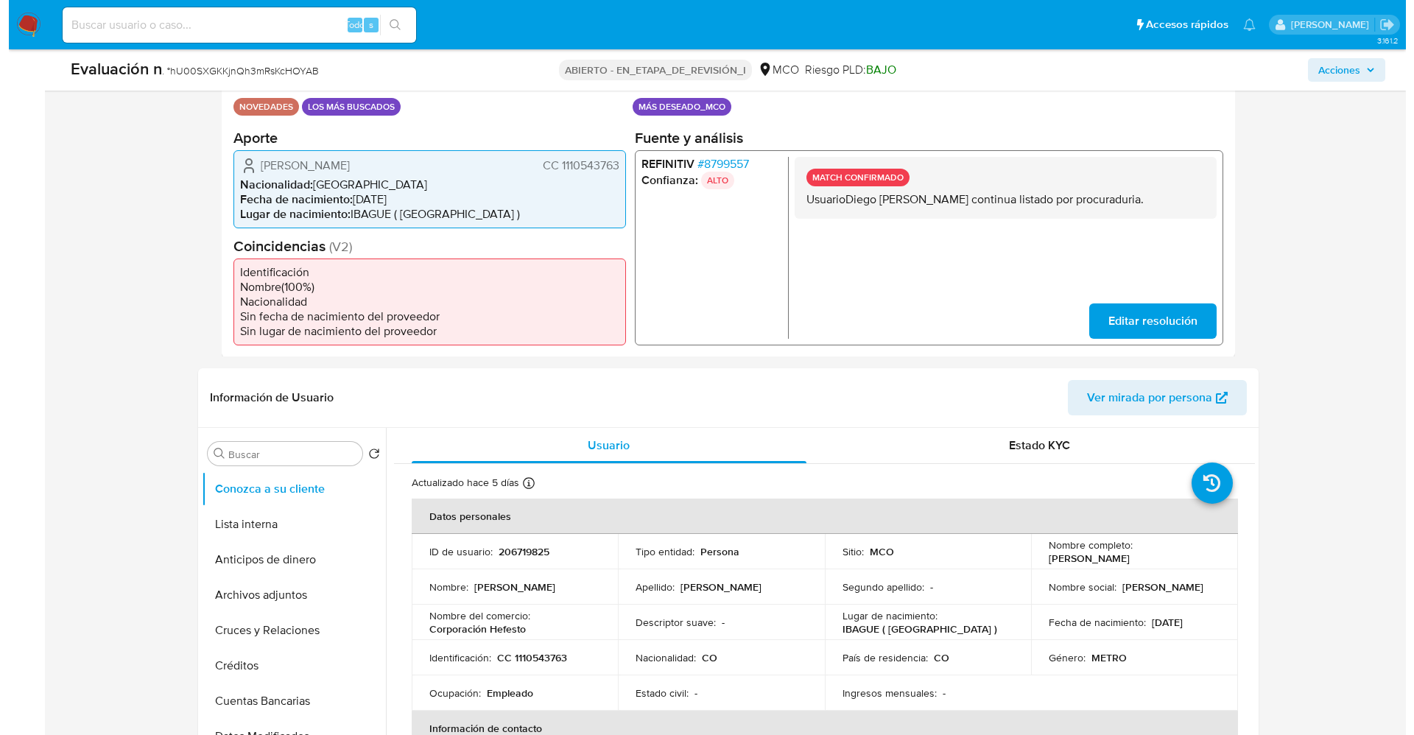
scroll to position [552, 0]
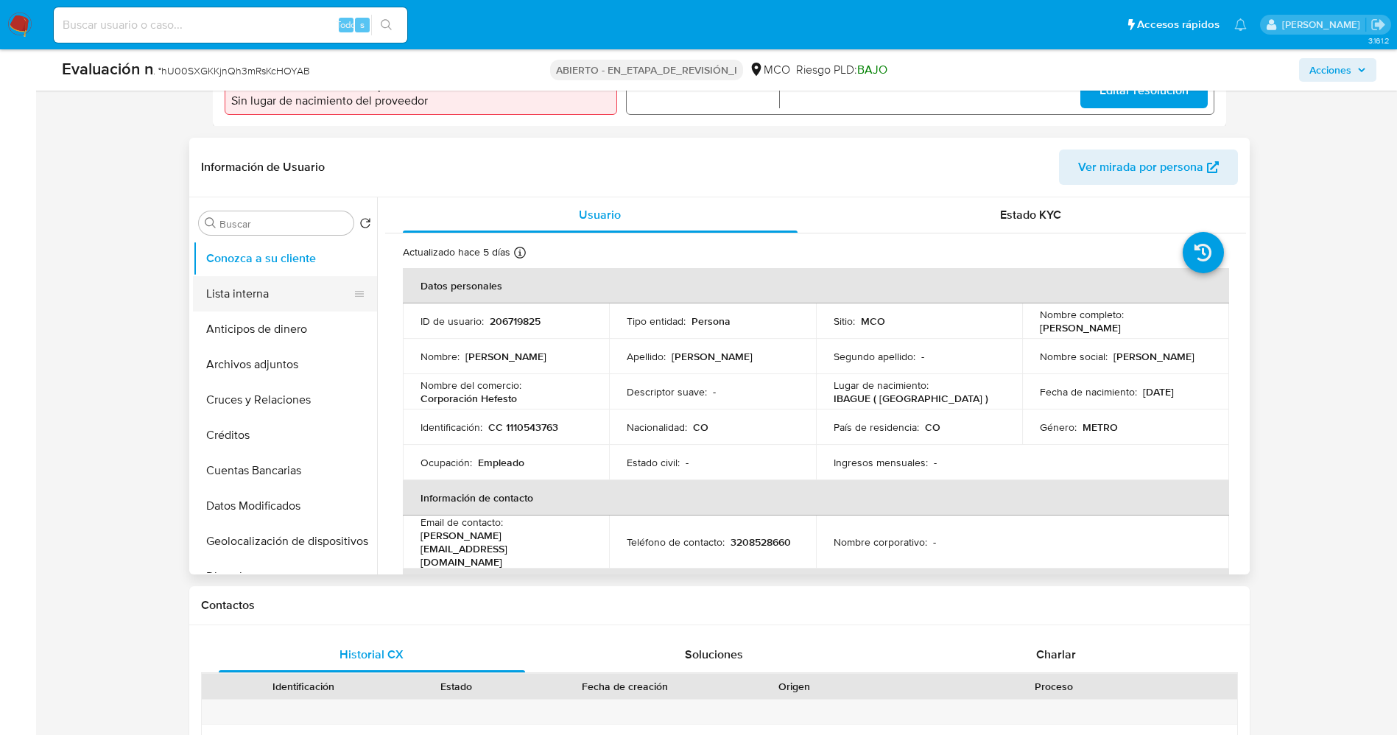
click at [228, 295] on button "Lista interna" at bounding box center [279, 293] width 172 height 35
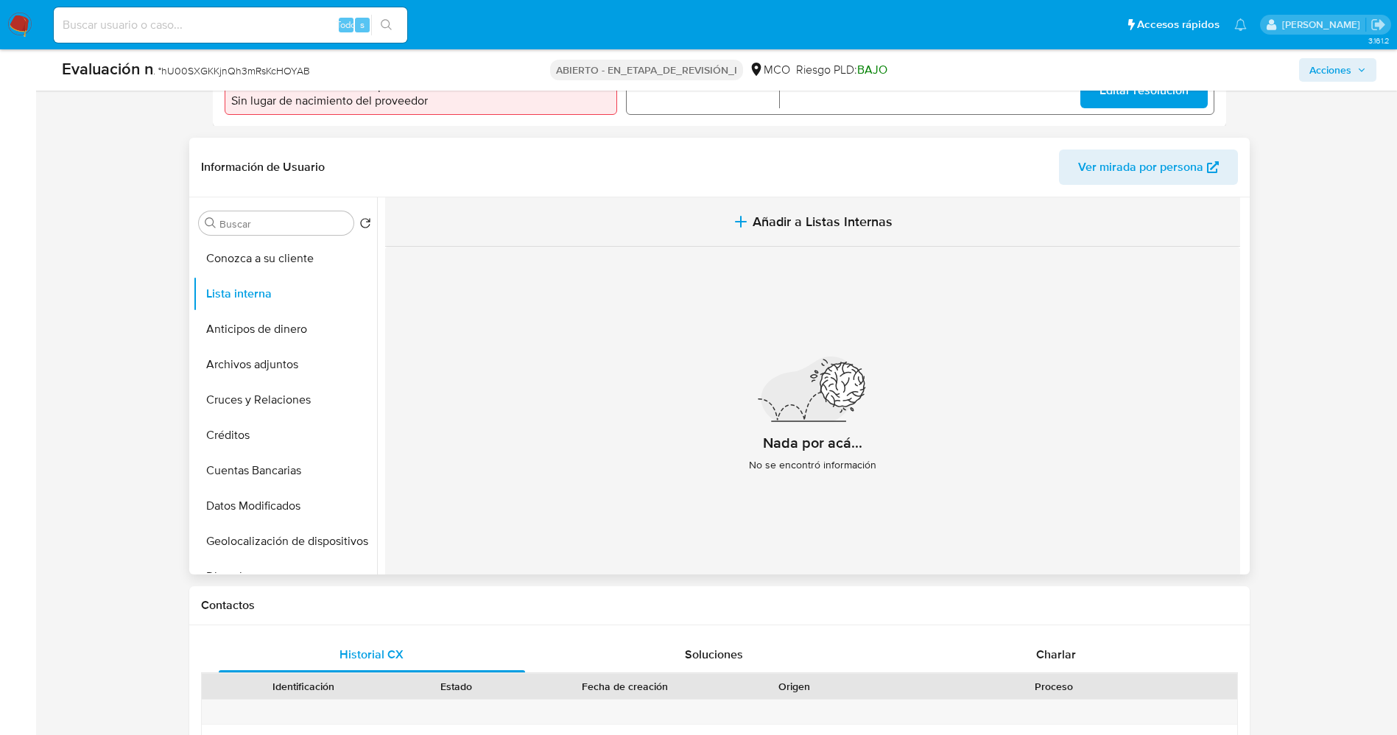
click at [806, 228] on span "Añadir a Listas Internas" at bounding box center [823, 222] width 140 height 16
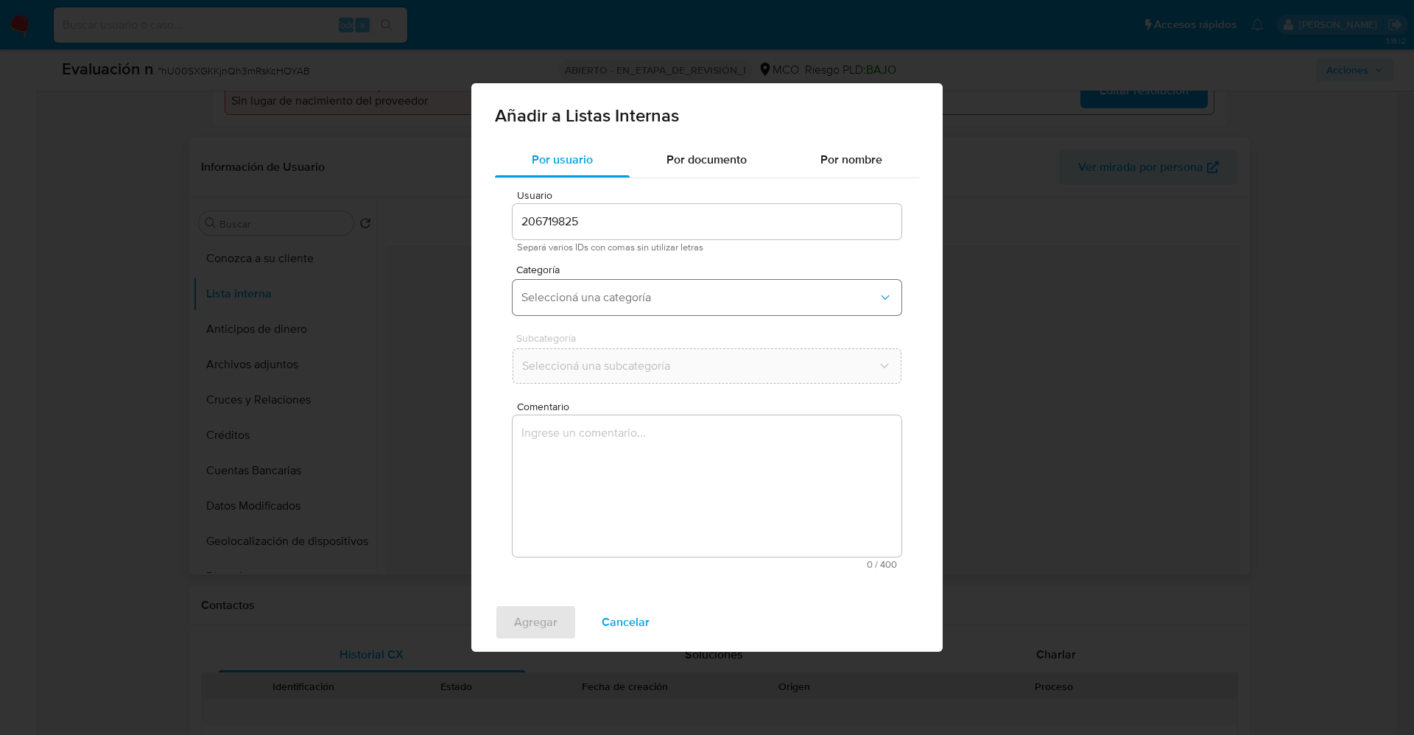
click at [693, 286] on button "Seleccioná una categoría" at bounding box center [707, 297] width 389 height 35
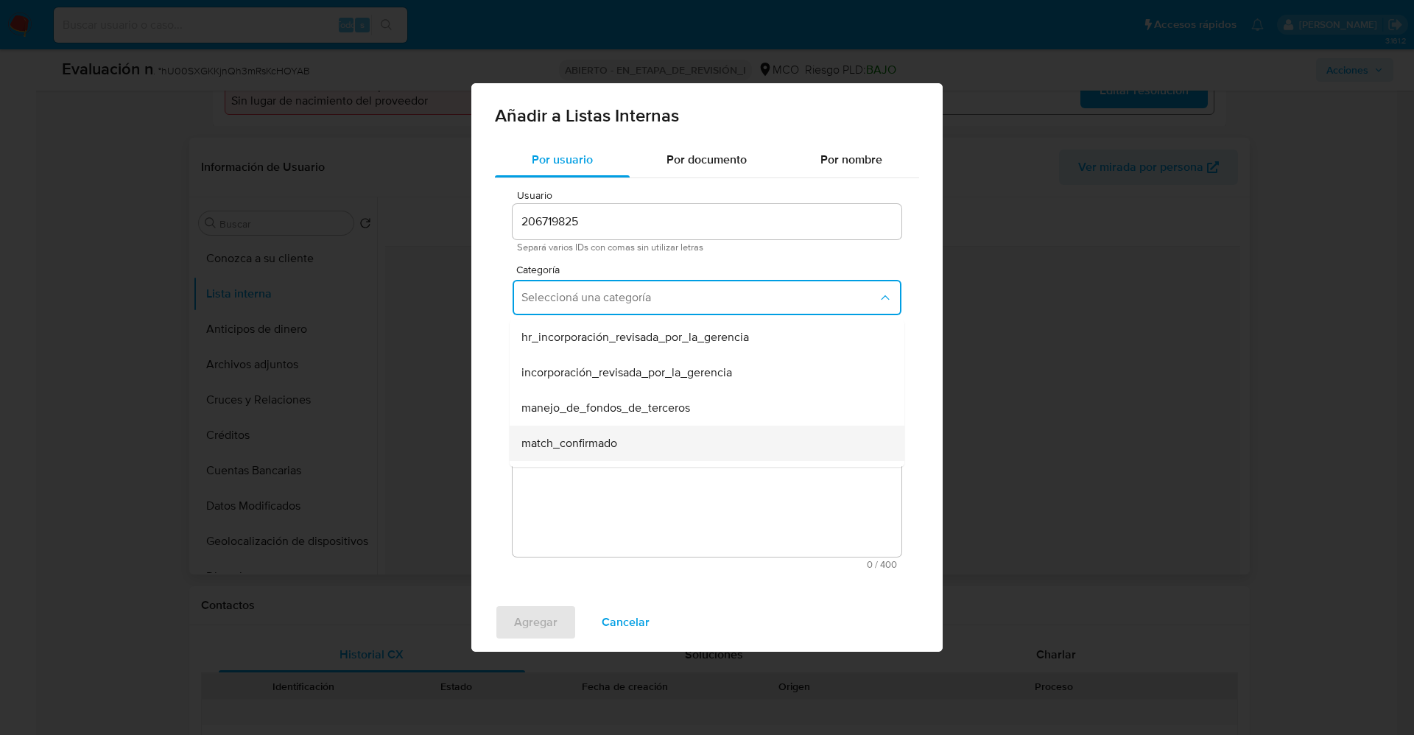
click at [636, 444] on div "match_confirmado" at bounding box center [702, 443] width 362 height 35
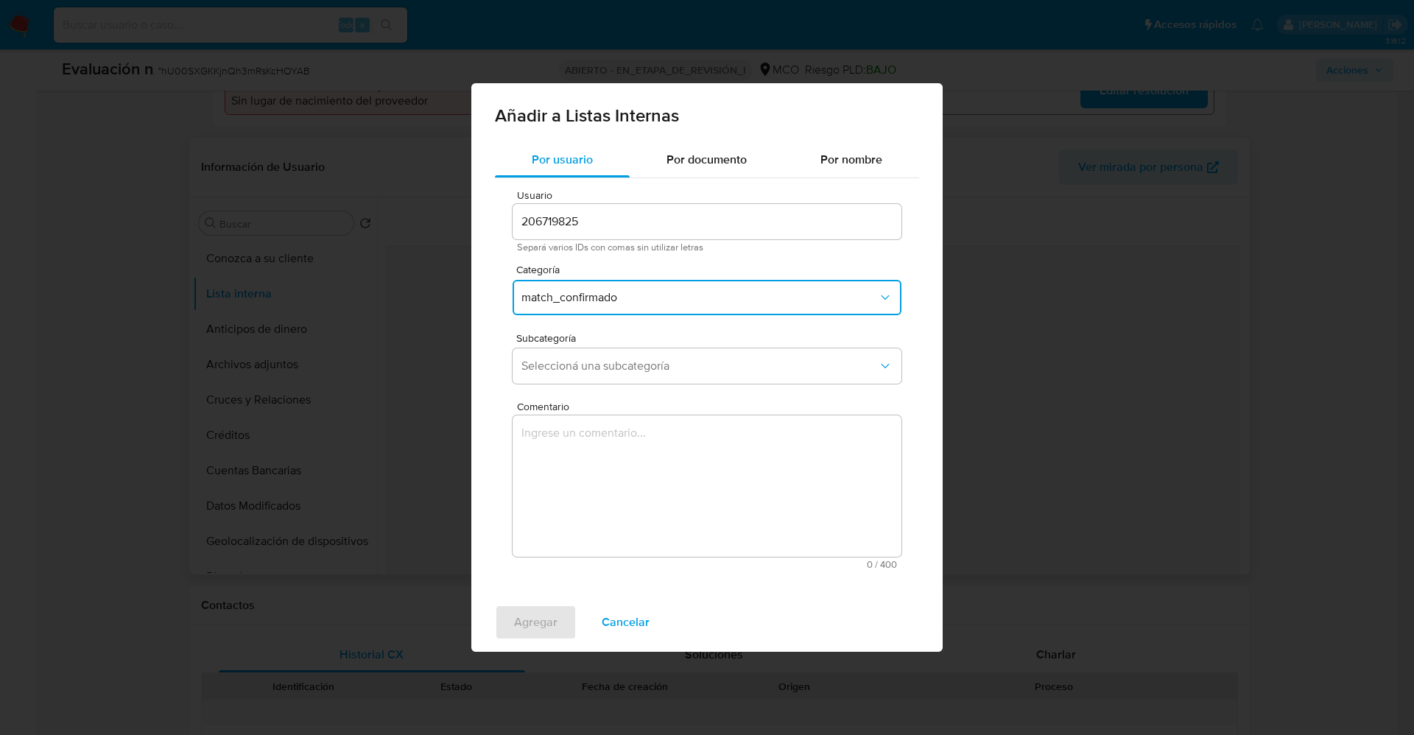
drag, startPoint x: 622, startPoint y: 340, endPoint x: 627, endPoint y: 361, distance: 21.8
click at [623, 339] on span "Subcategoría" at bounding box center [710, 338] width 389 height 10
click at [627, 361] on span "Seleccioná una subcategoría" at bounding box center [699, 366] width 356 height 15
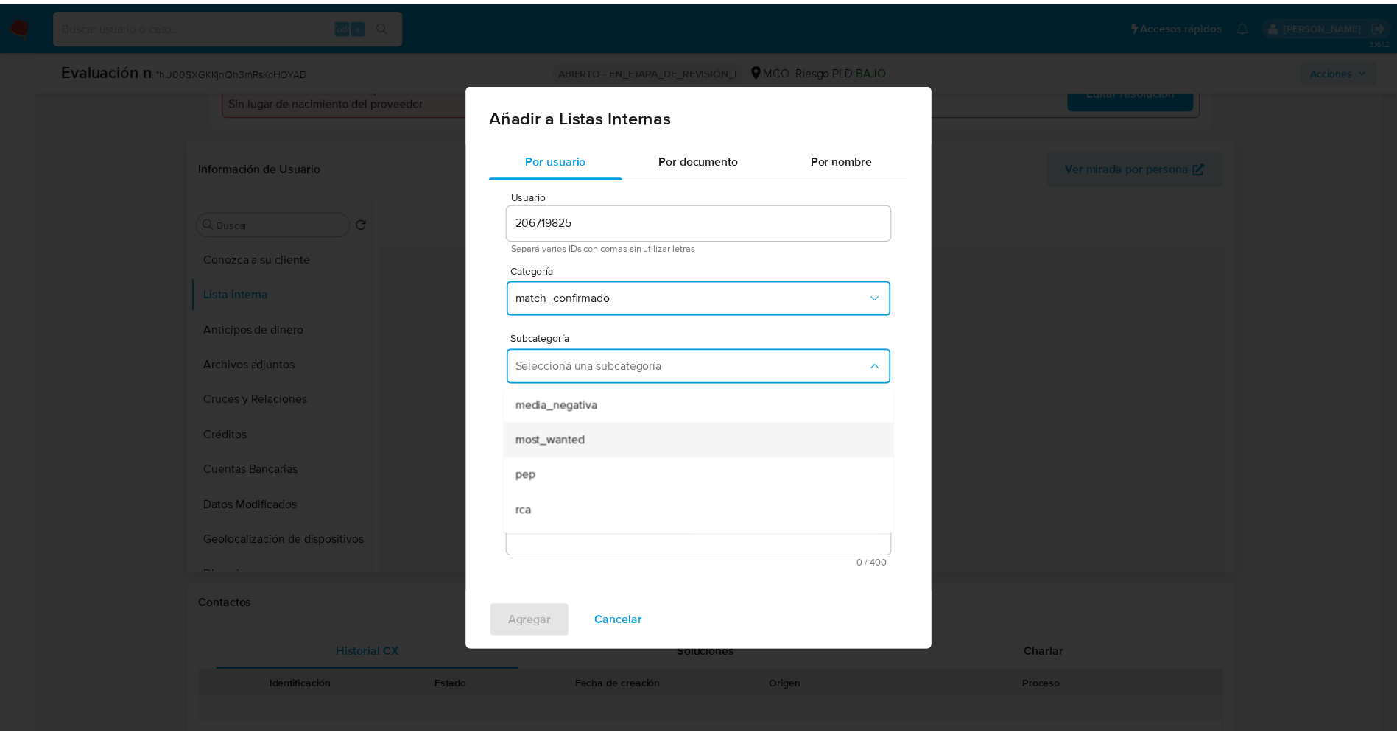
scroll to position [100, 0]
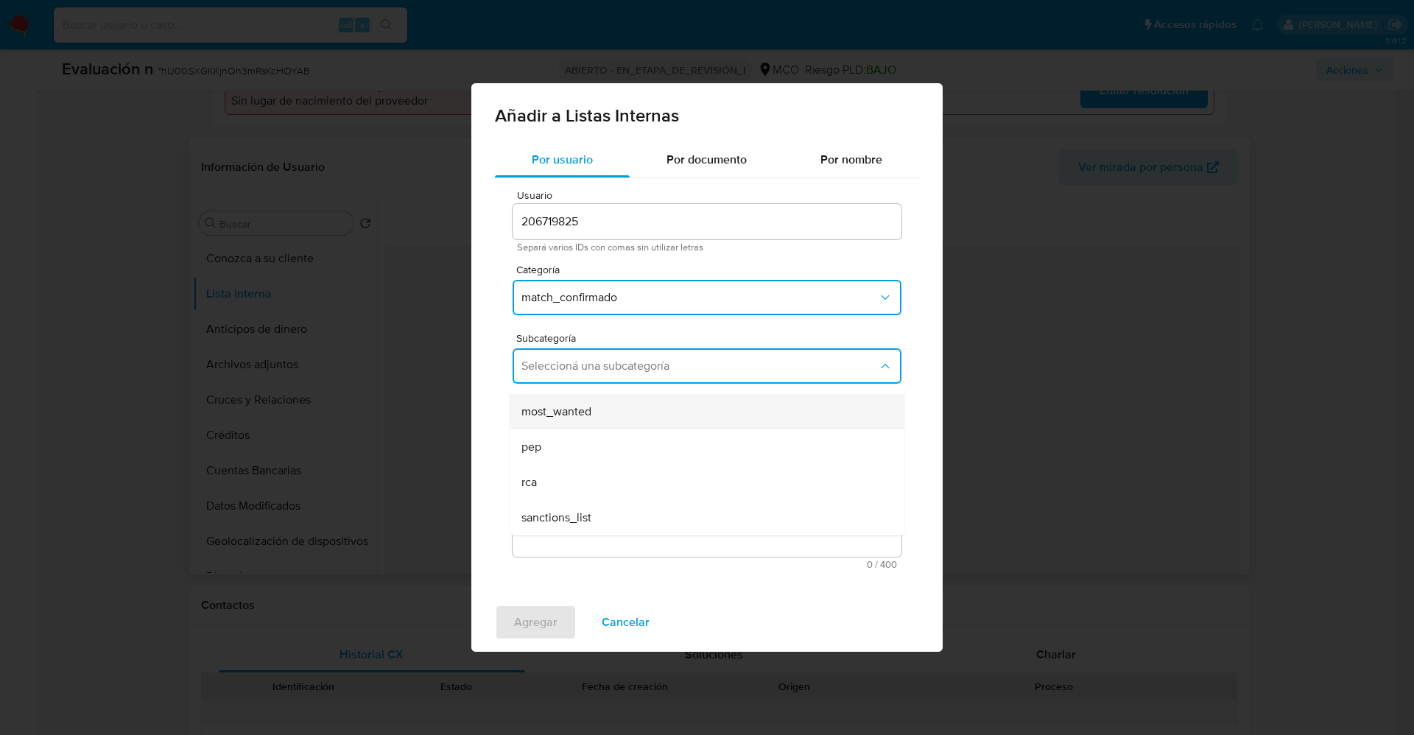
click at [613, 417] on div "most_wanted" at bounding box center [702, 411] width 362 height 35
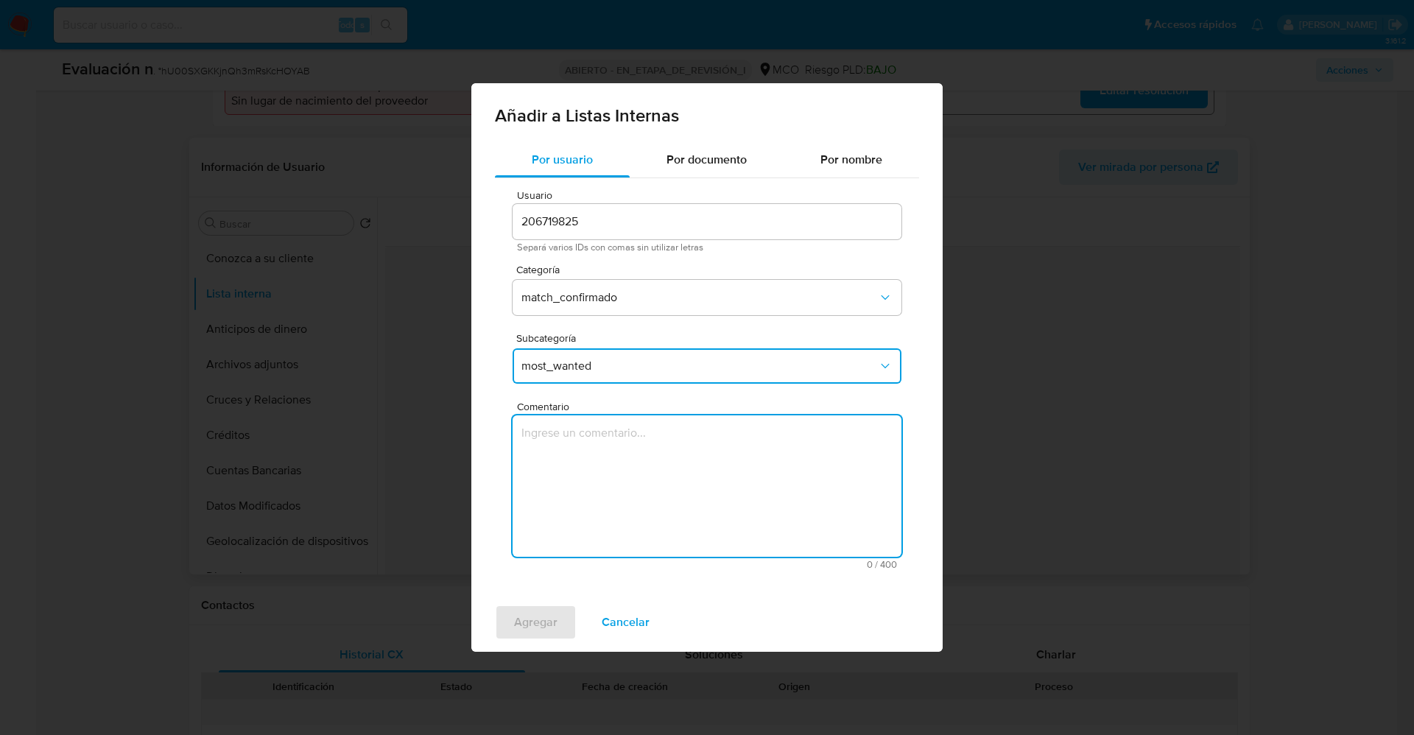
click at [617, 463] on textarea "Comentario" at bounding box center [707, 485] width 389 height 141
type textarea "UsuarioDiego Fernando Zuluaga Trujillo continua listado por procuraduría."
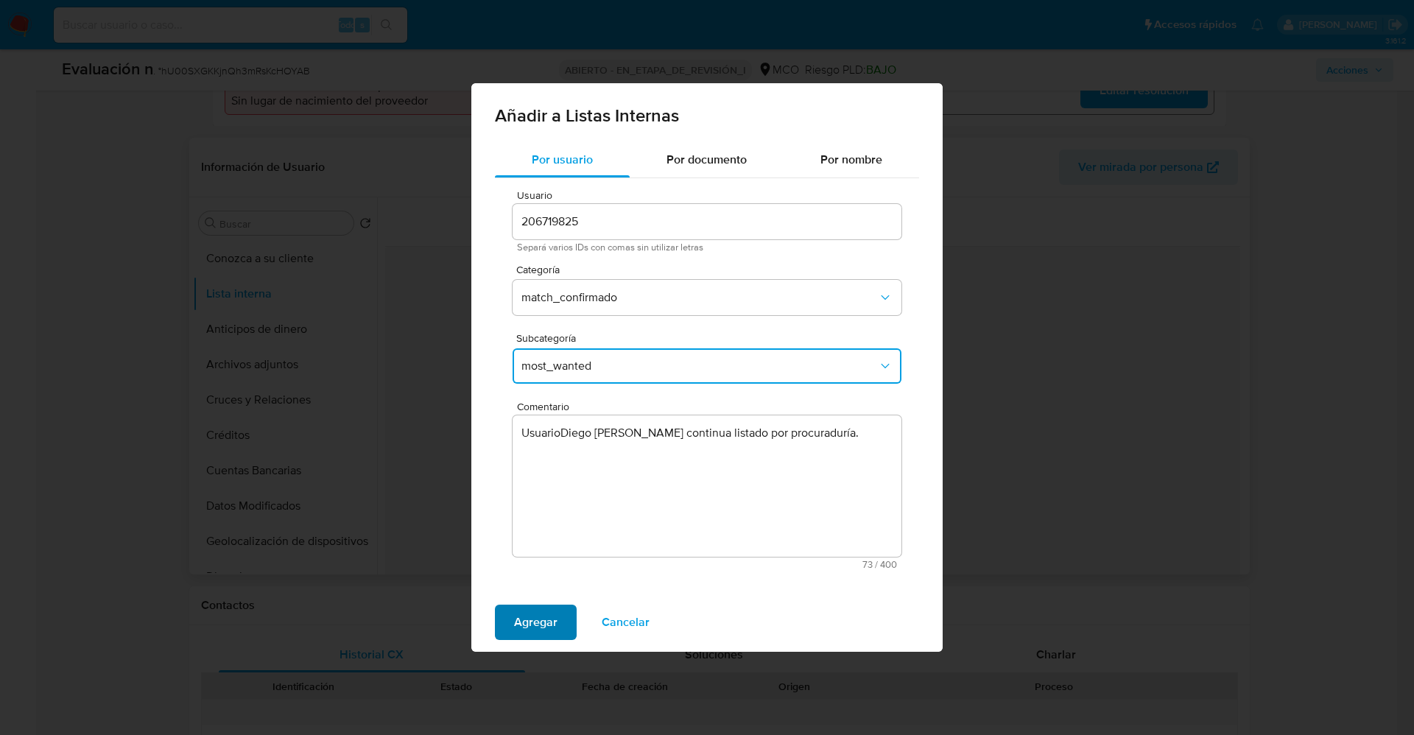
click at [549, 608] on span "Agregar" at bounding box center [535, 622] width 43 height 32
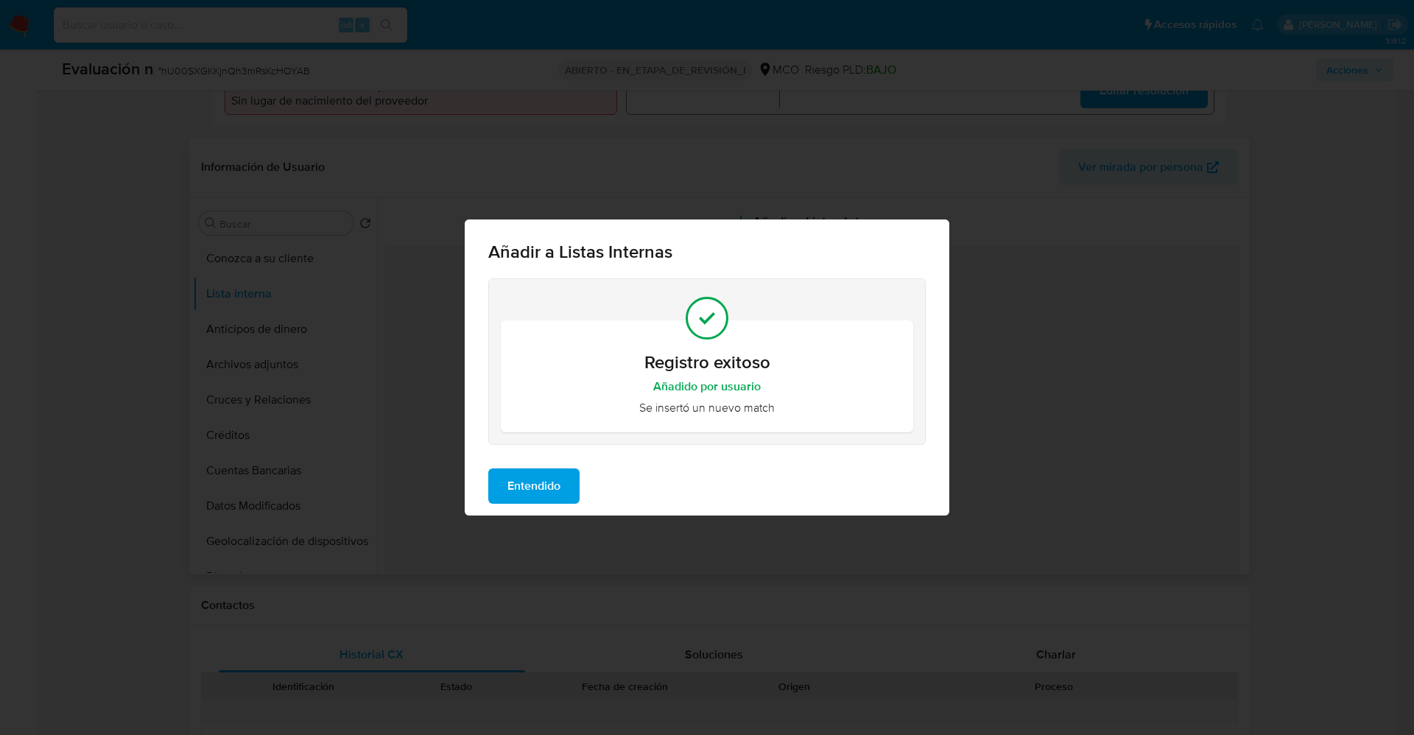
click at [521, 486] on span "Entendido" at bounding box center [533, 486] width 53 height 32
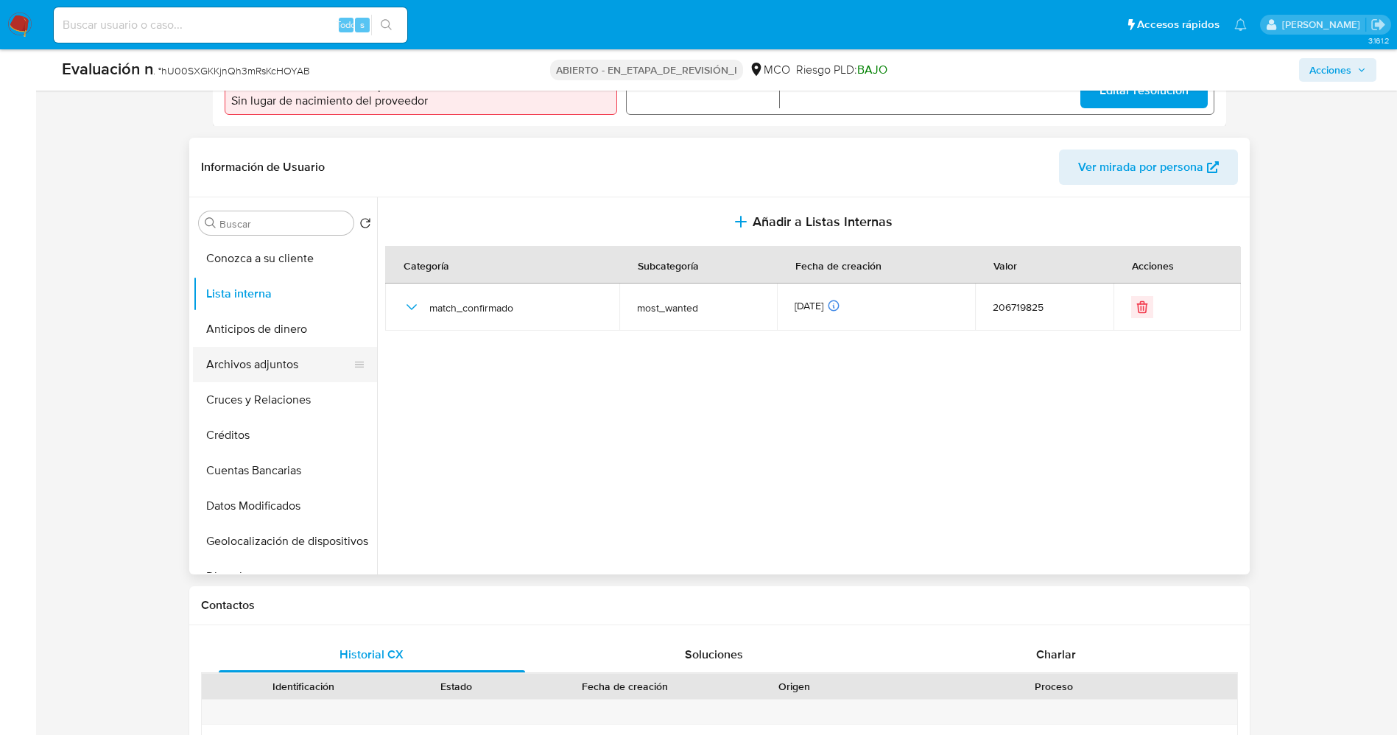
click at [208, 362] on button "Archivos adjuntos" at bounding box center [279, 364] width 172 height 35
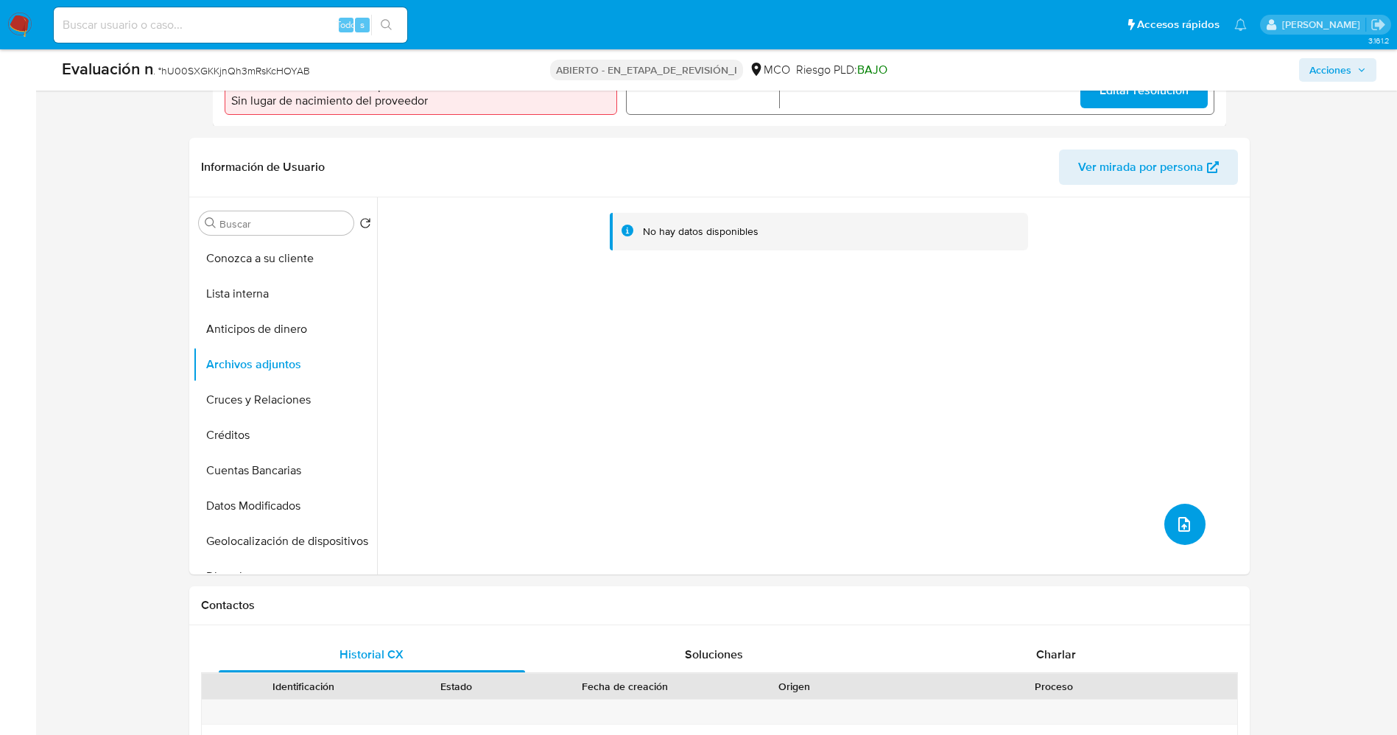
click at [1190, 526] on button "subir archivo" at bounding box center [1184, 524] width 41 height 41
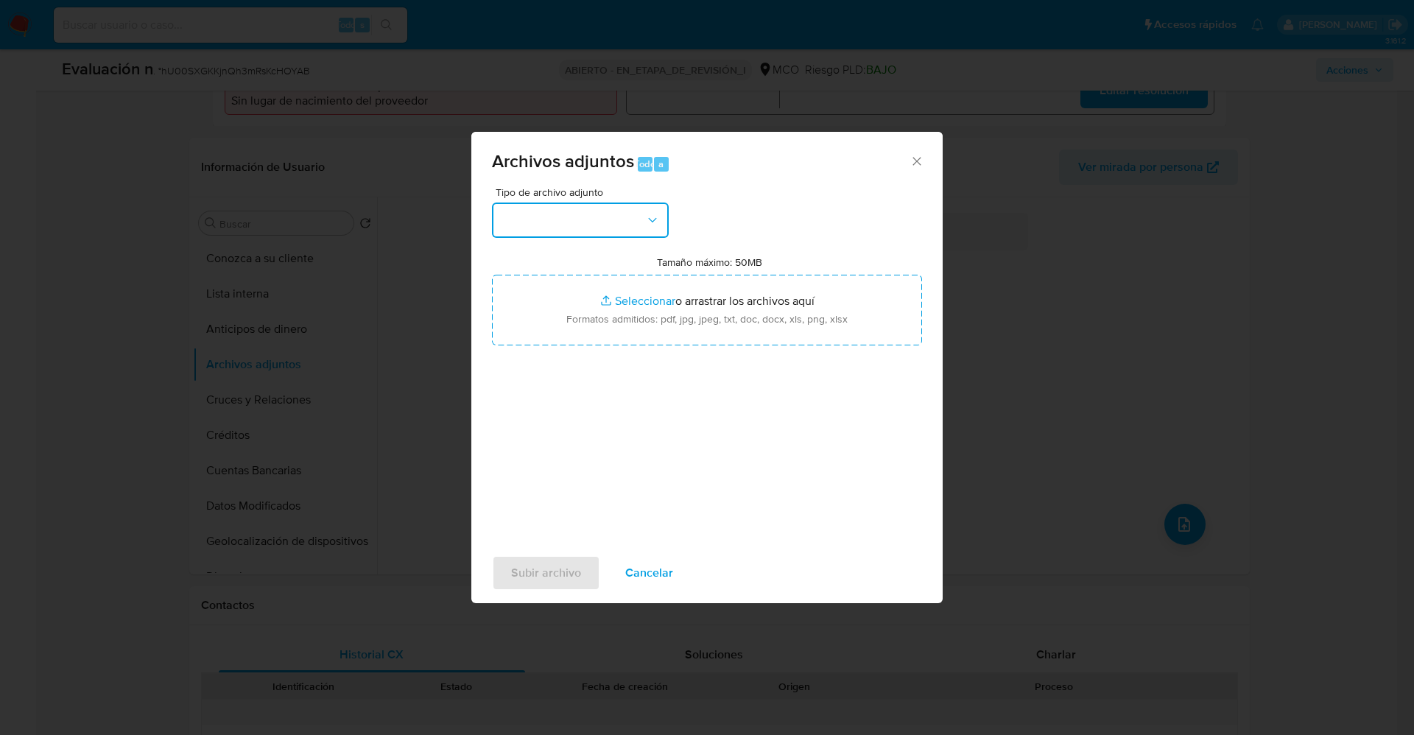
click at [496, 217] on button "button" at bounding box center [580, 220] width 177 height 35
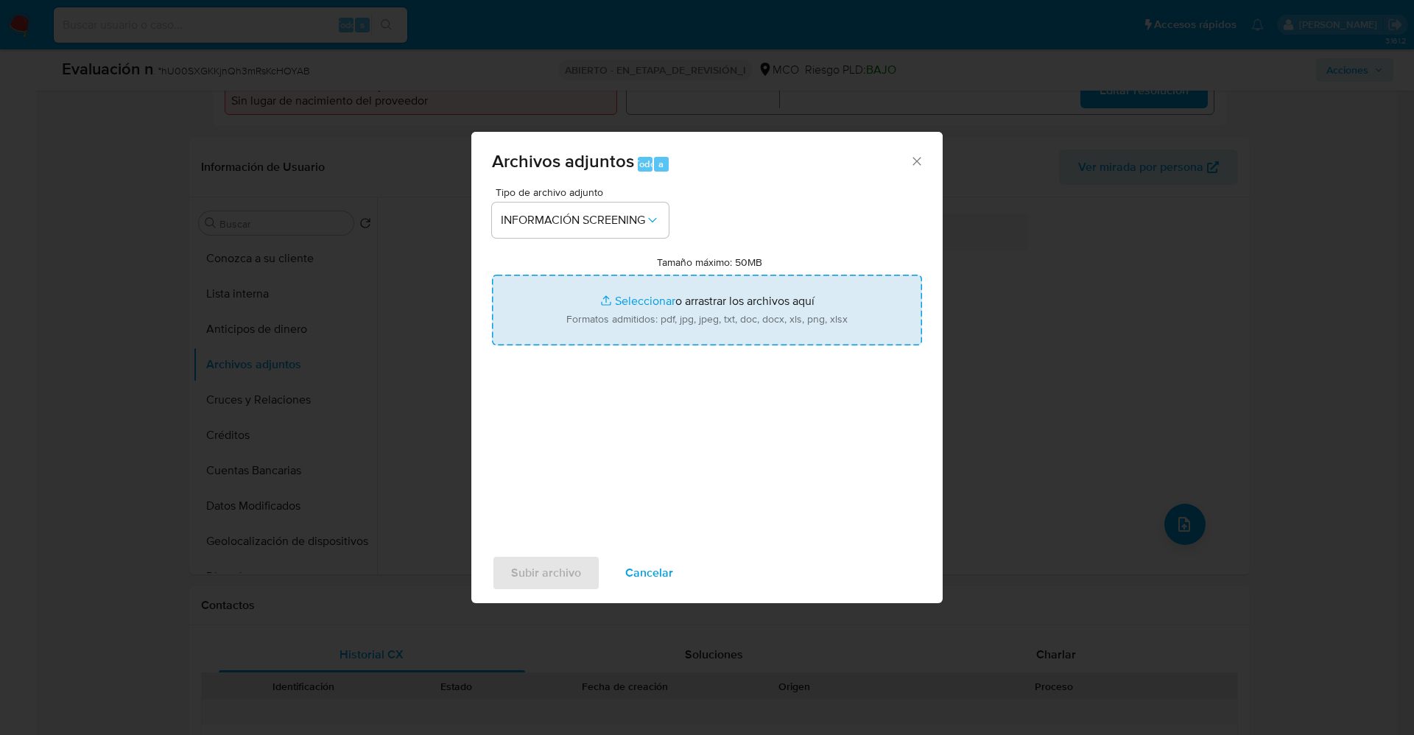
type input "C:\fakepath\Consulta de Antecedentes.pdf"
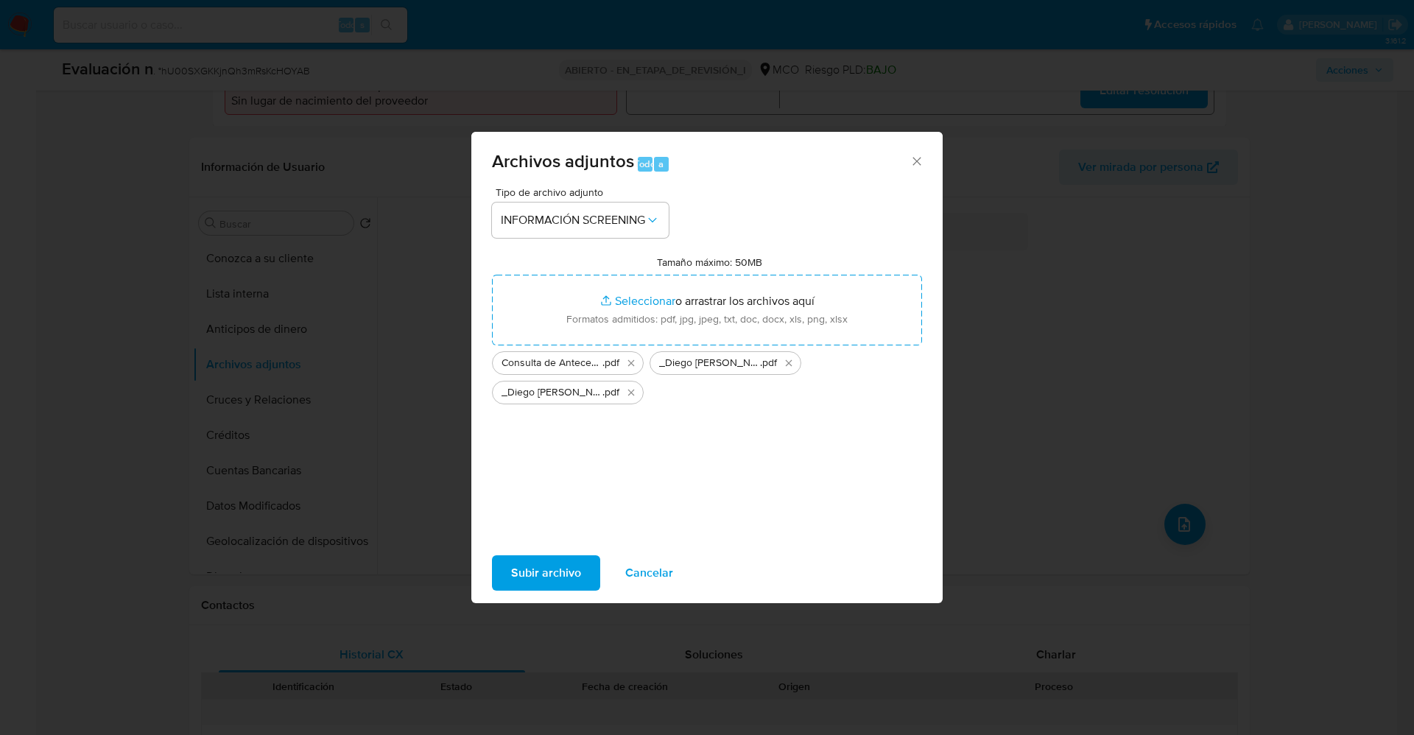
click at [568, 566] on span "Subir archivo" at bounding box center [546, 573] width 70 height 32
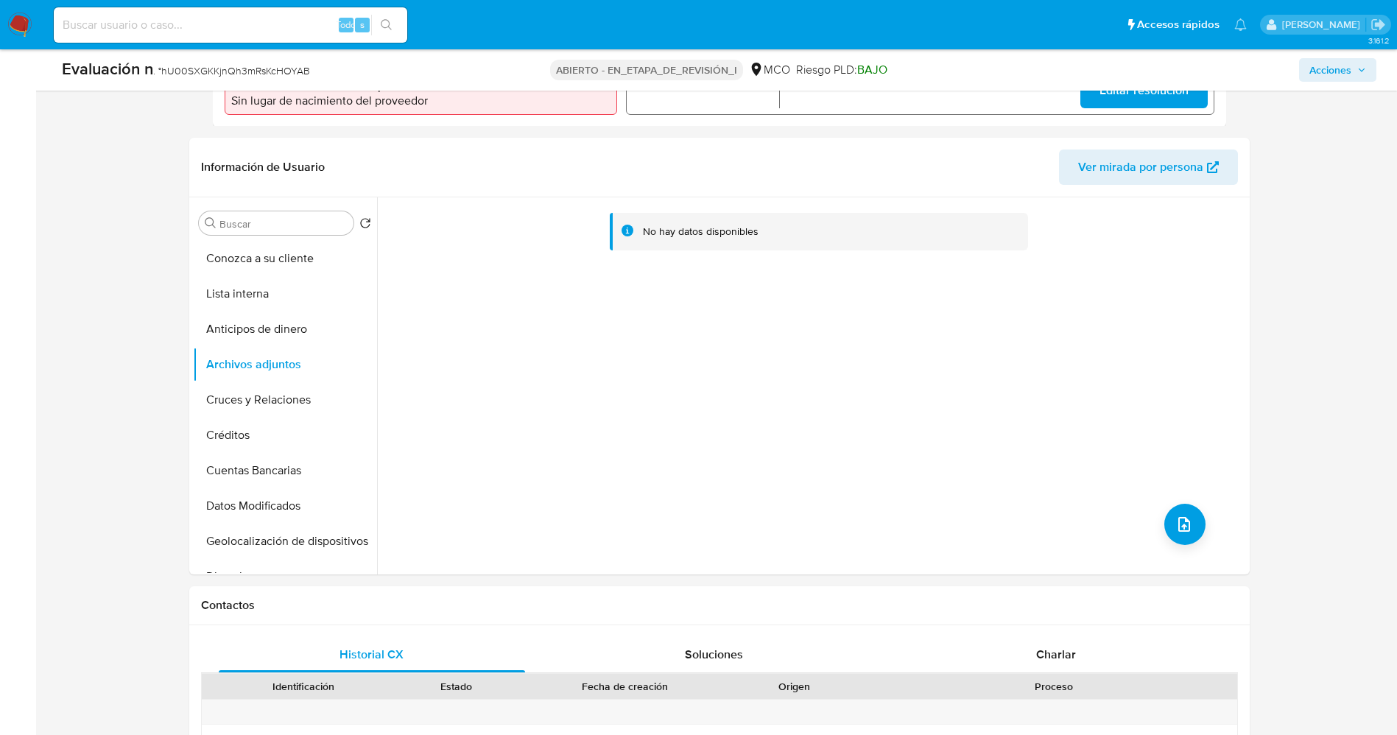
click at [251, 303] on button "Lista interna" at bounding box center [285, 293] width 184 height 35
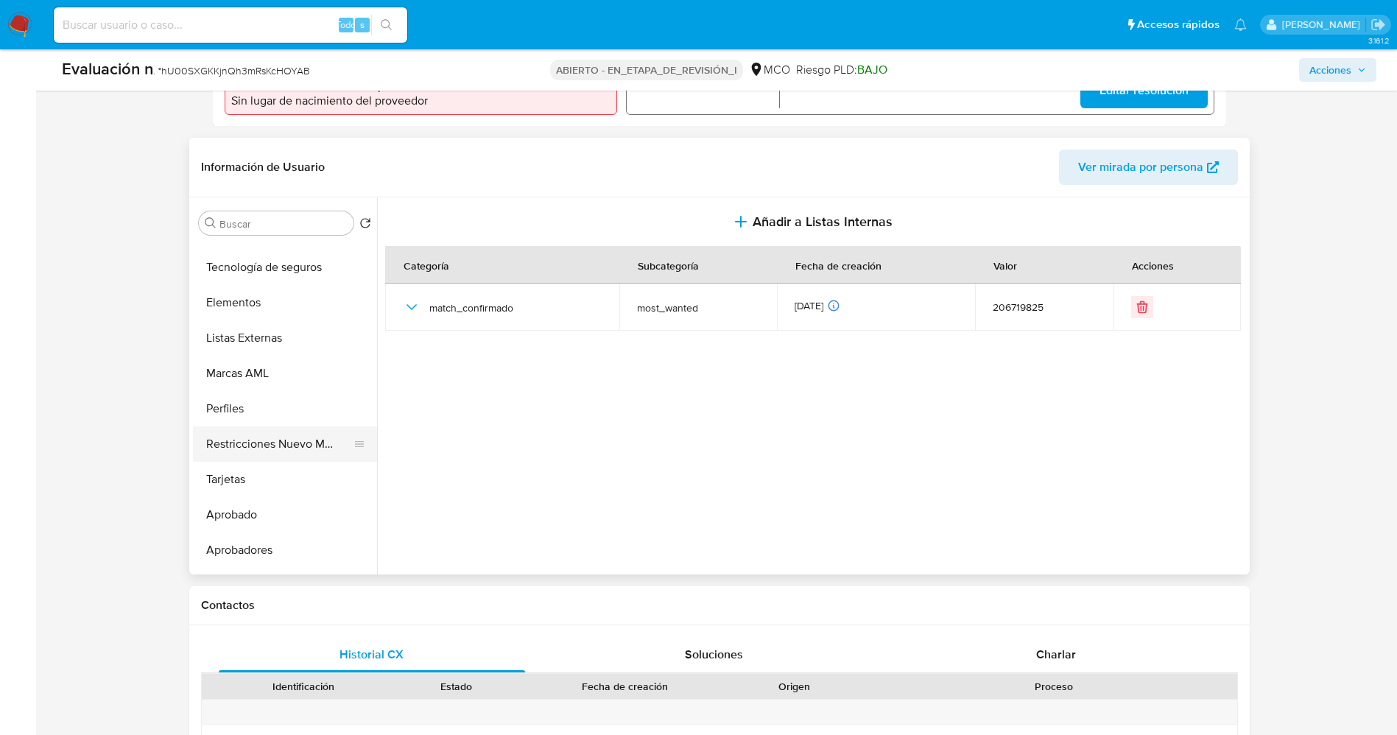
click at [293, 437] on button "Restricciones Nuevo Mundo" at bounding box center [279, 443] width 172 height 35
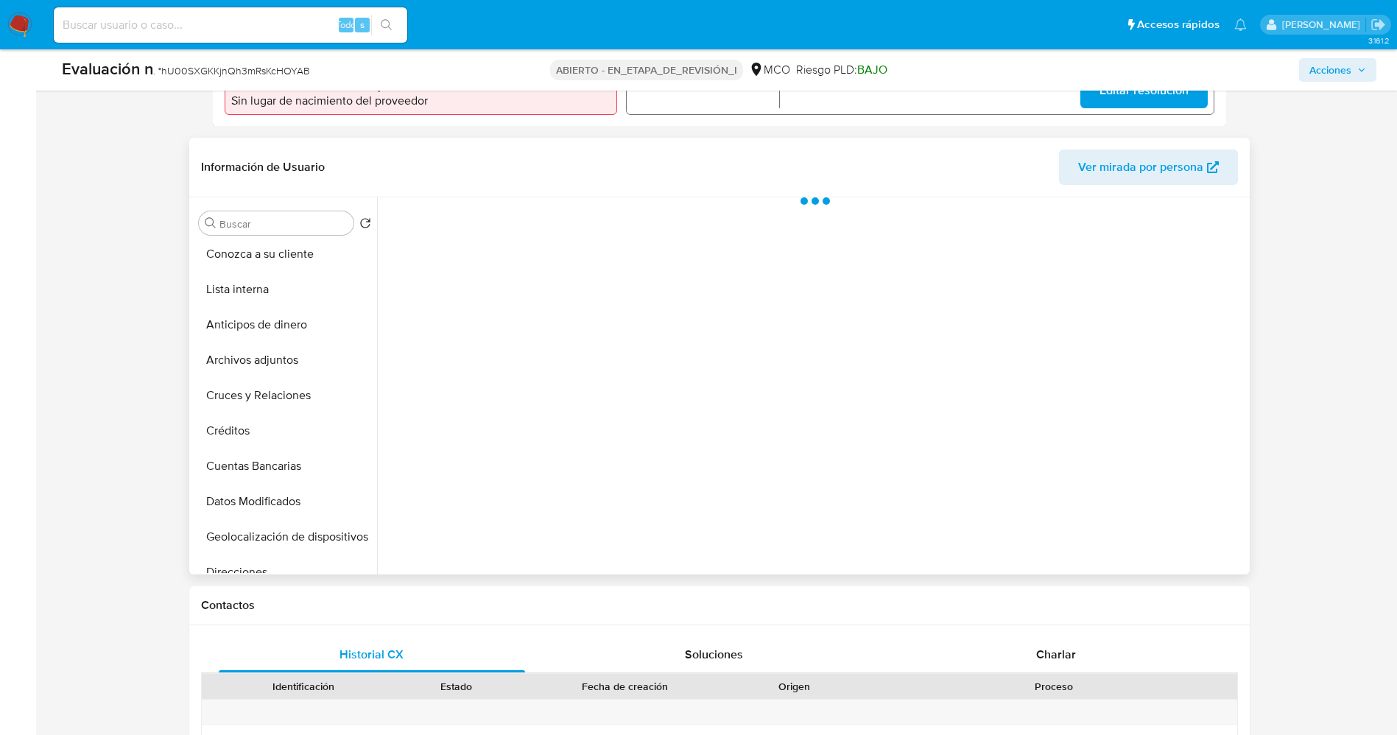
scroll to position [0, 0]
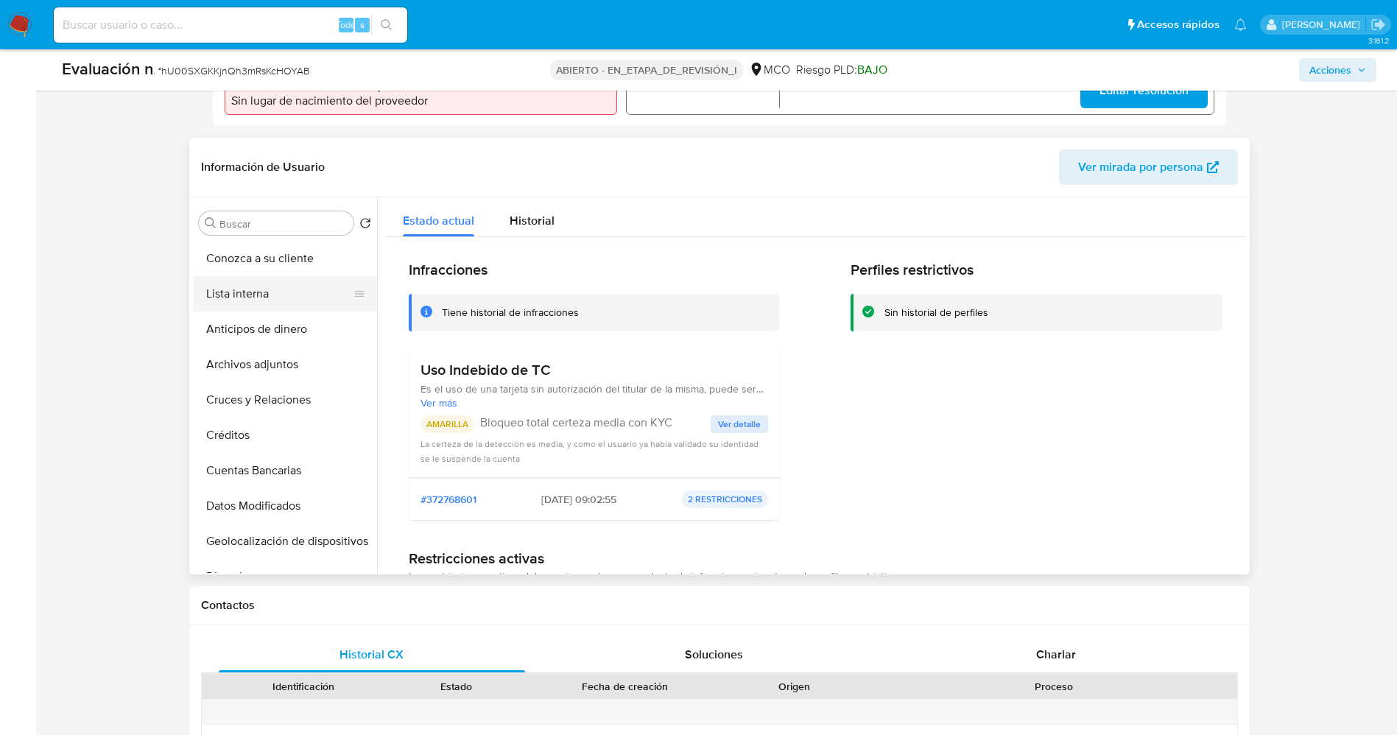
click at [252, 294] on button "Lista interna" at bounding box center [279, 293] width 172 height 35
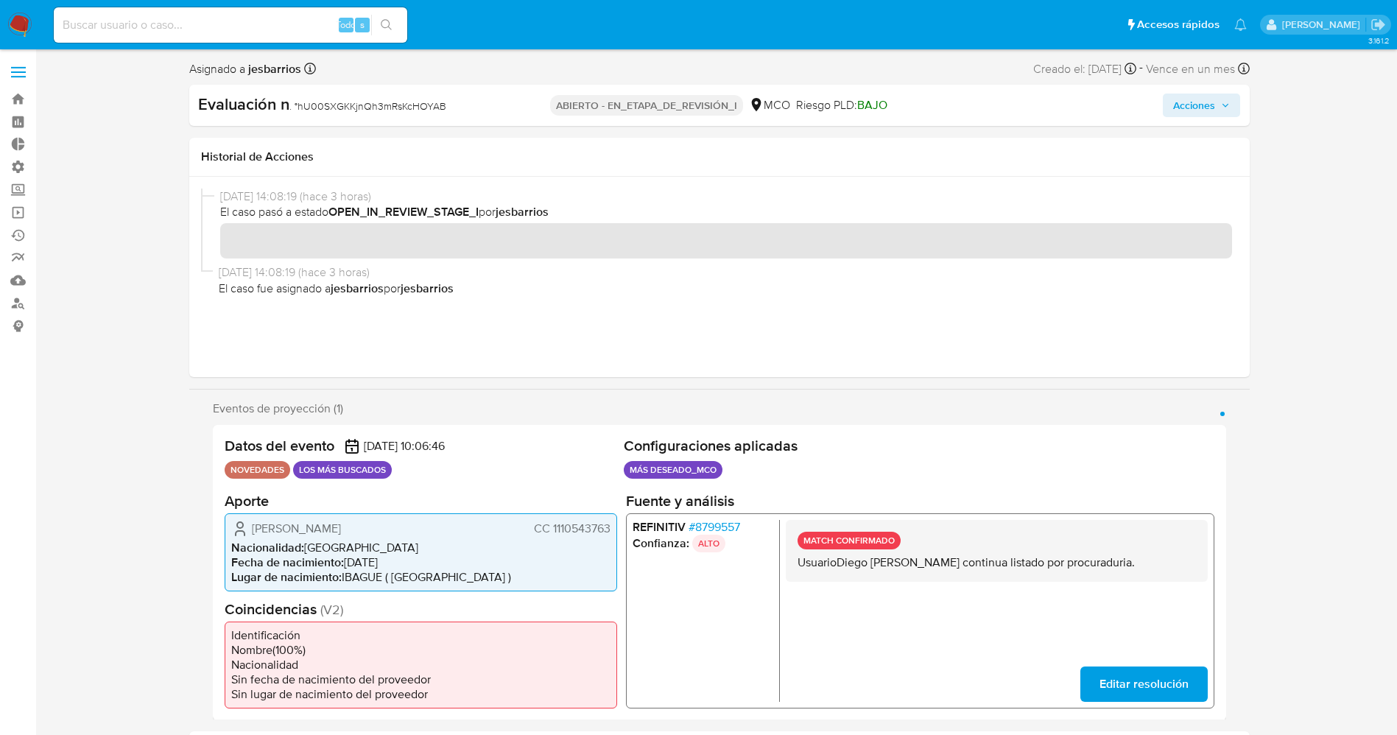
click at [1190, 112] on span "Acciones" at bounding box center [1194, 106] width 42 height 24
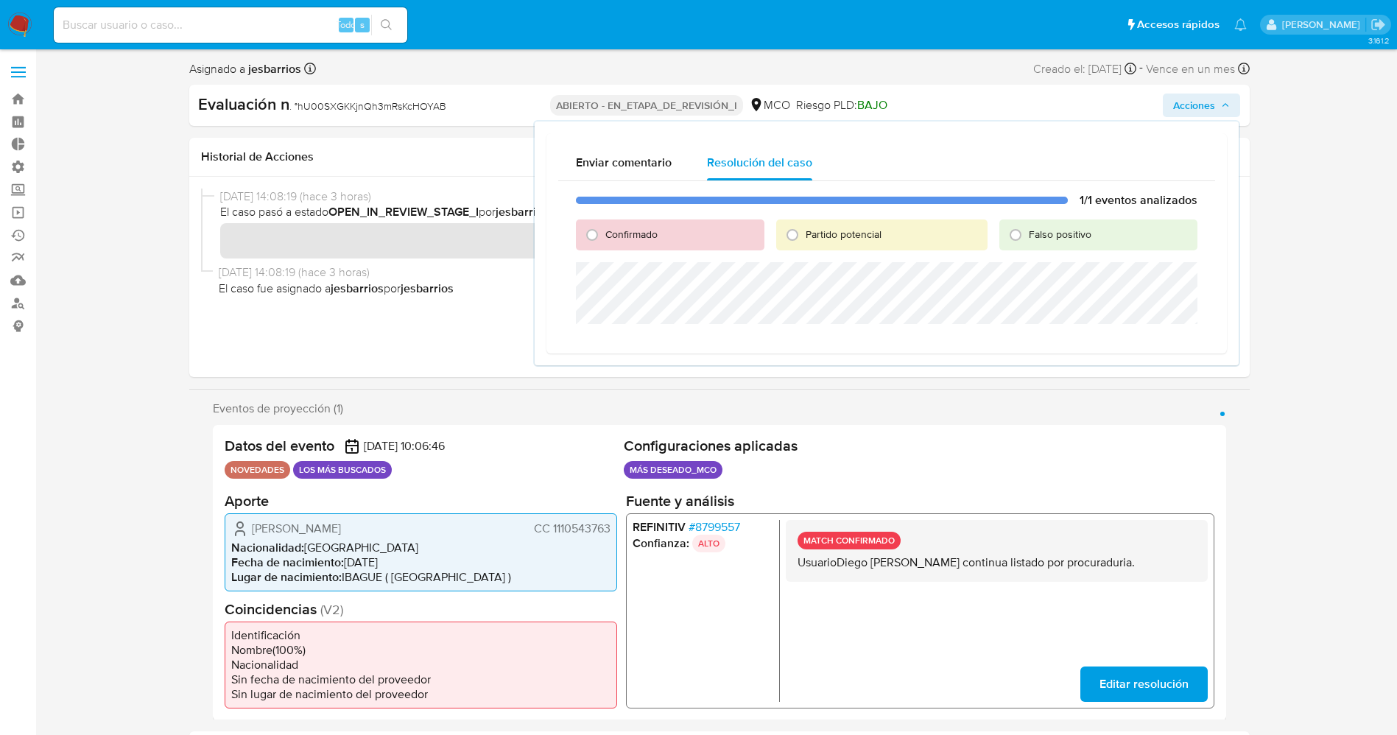
click at [643, 236] on span "Confirmado" at bounding box center [631, 234] width 52 height 15
click at [604, 236] on input "Confirmado" at bounding box center [592, 235] width 24 height 24
radio input "true"
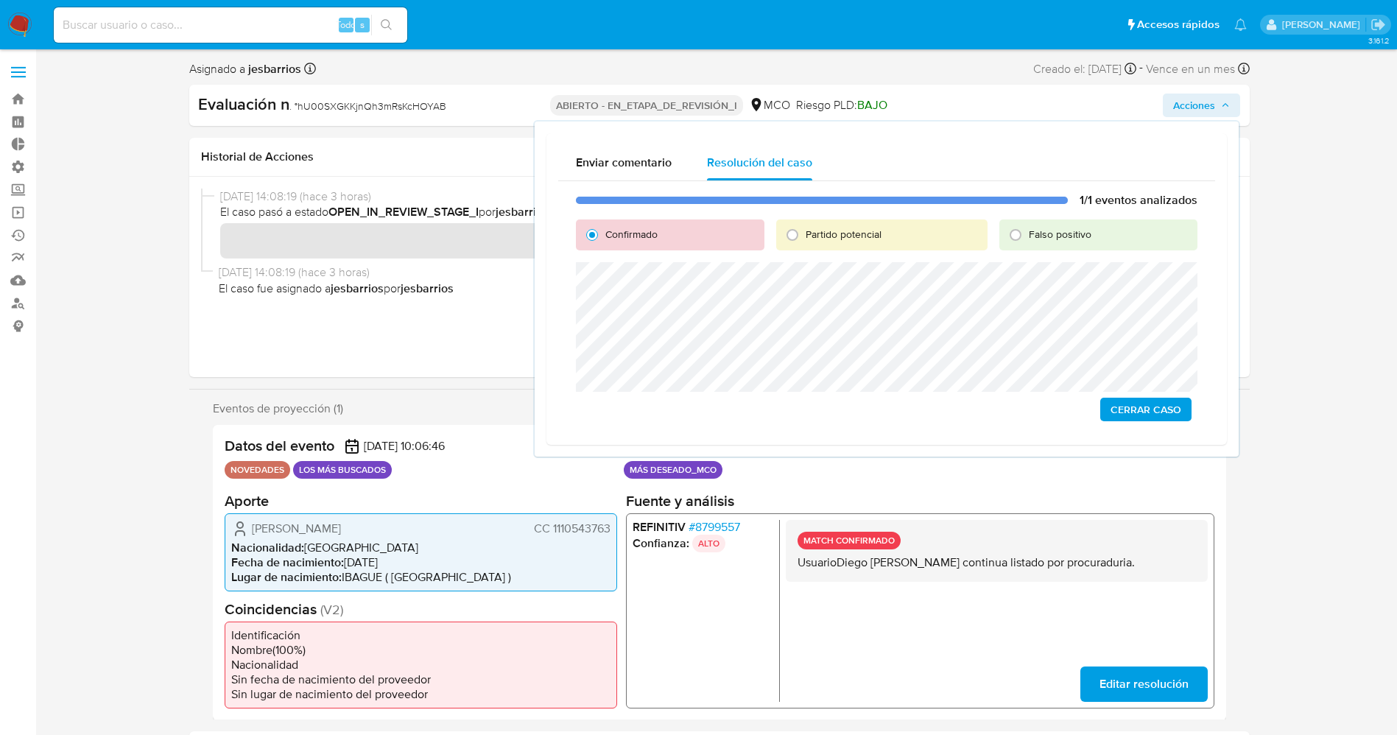
click at [1166, 409] on span "Cerrar Caso" at bounding box center [1146, 409] width 71 height 21
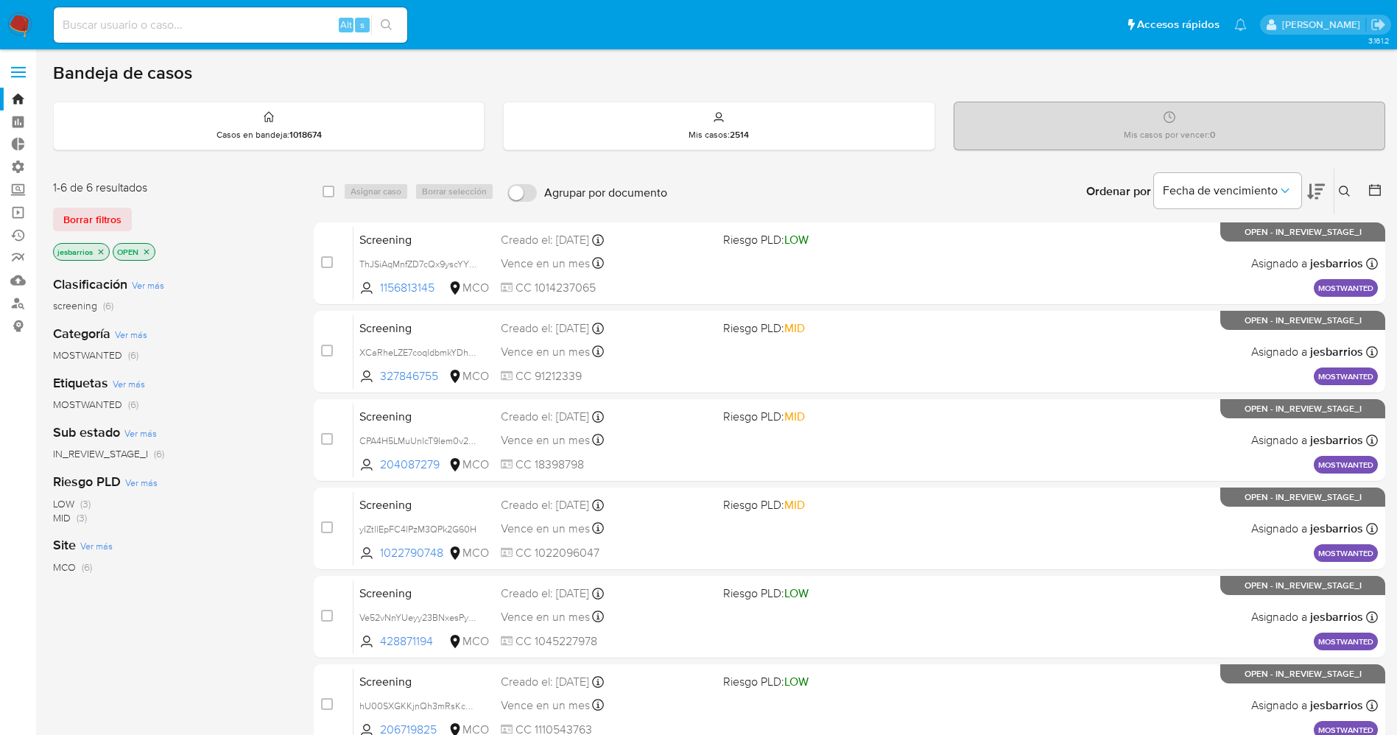
click at [18, 23] on img at bounding box center [19, 25] width 25 height 25
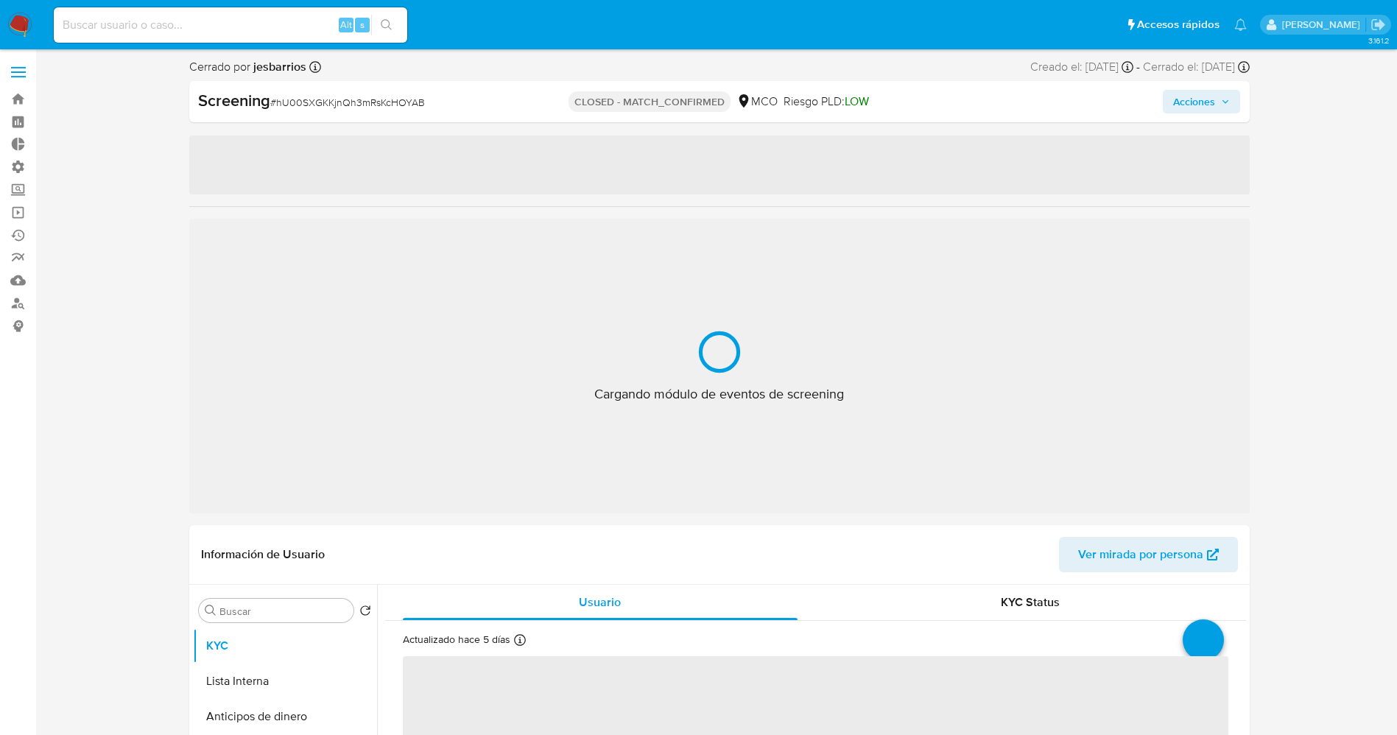
select select "10"
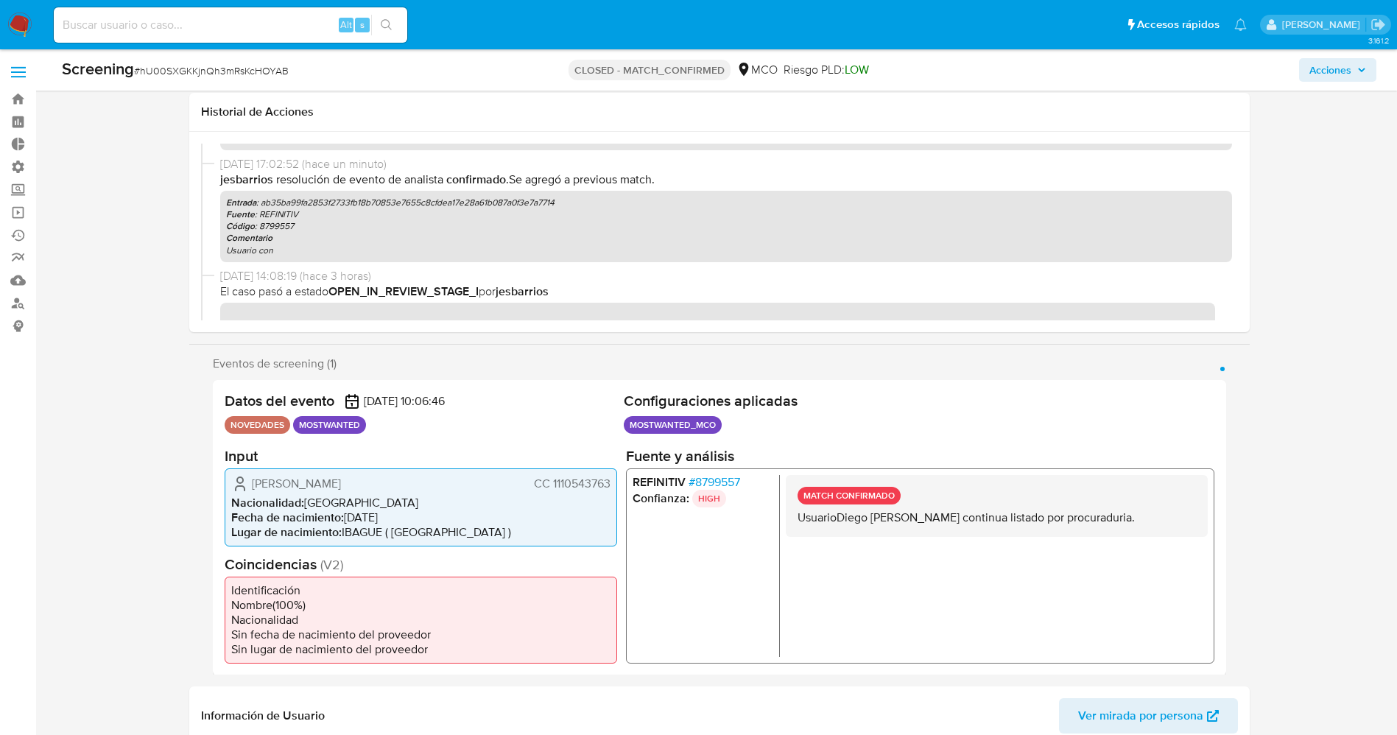
scroll to position [221, 0]
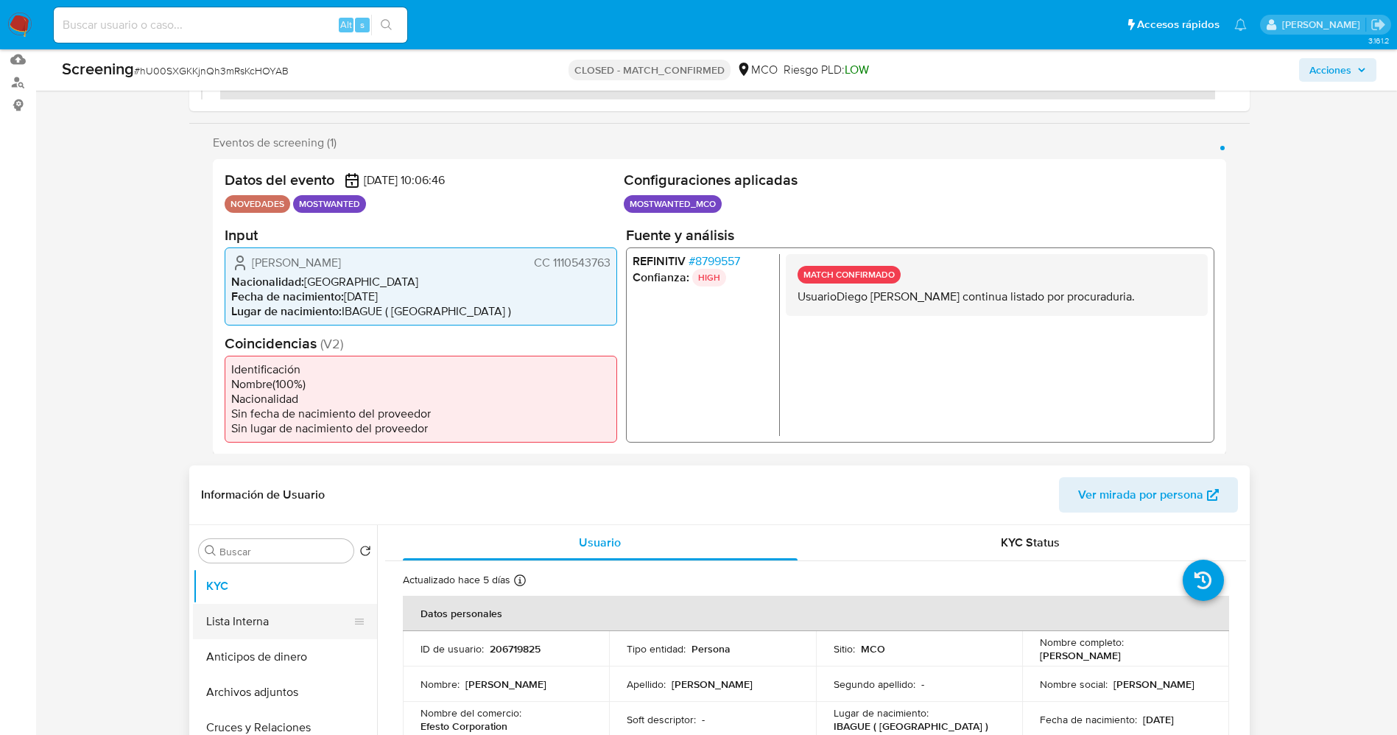
click at [264, 614] on button "Lista Interna" at bounding box center [279, 621] width 172 height 35
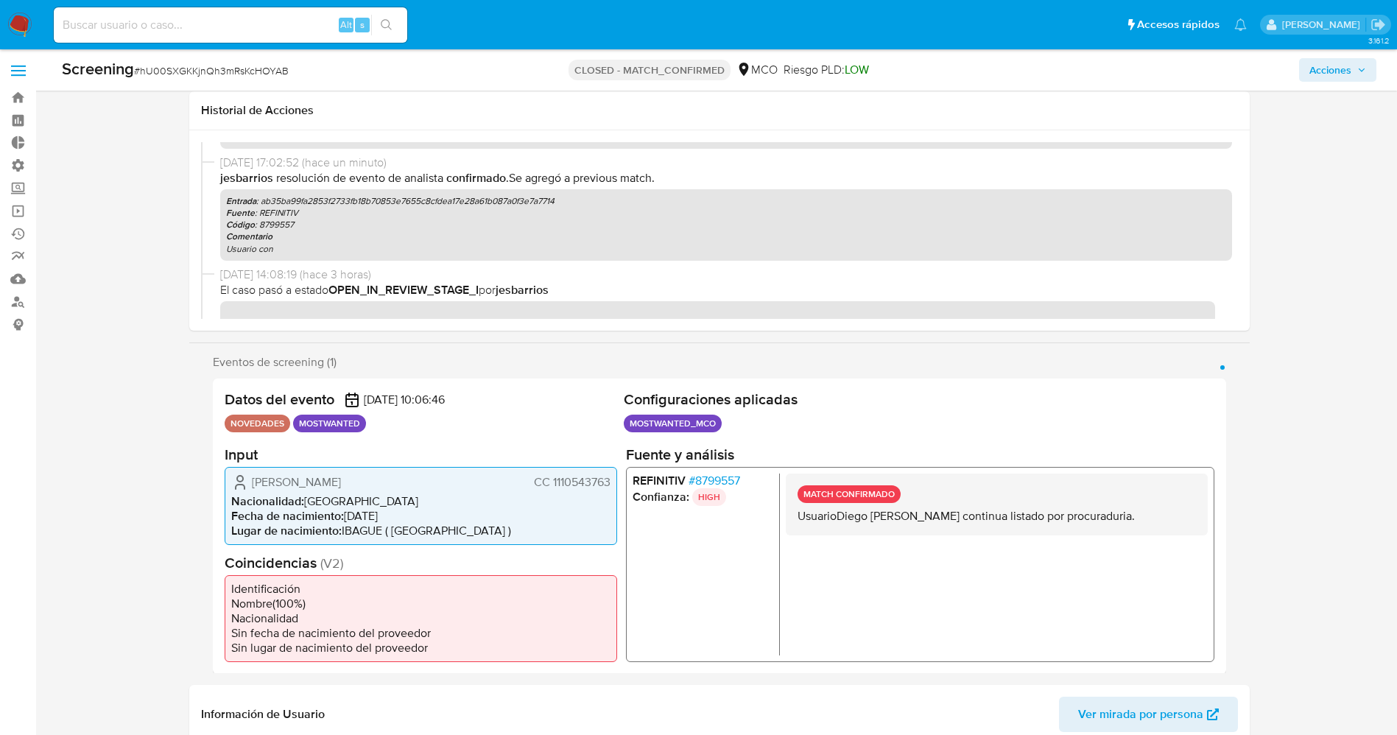
scroll to position [0, 0]
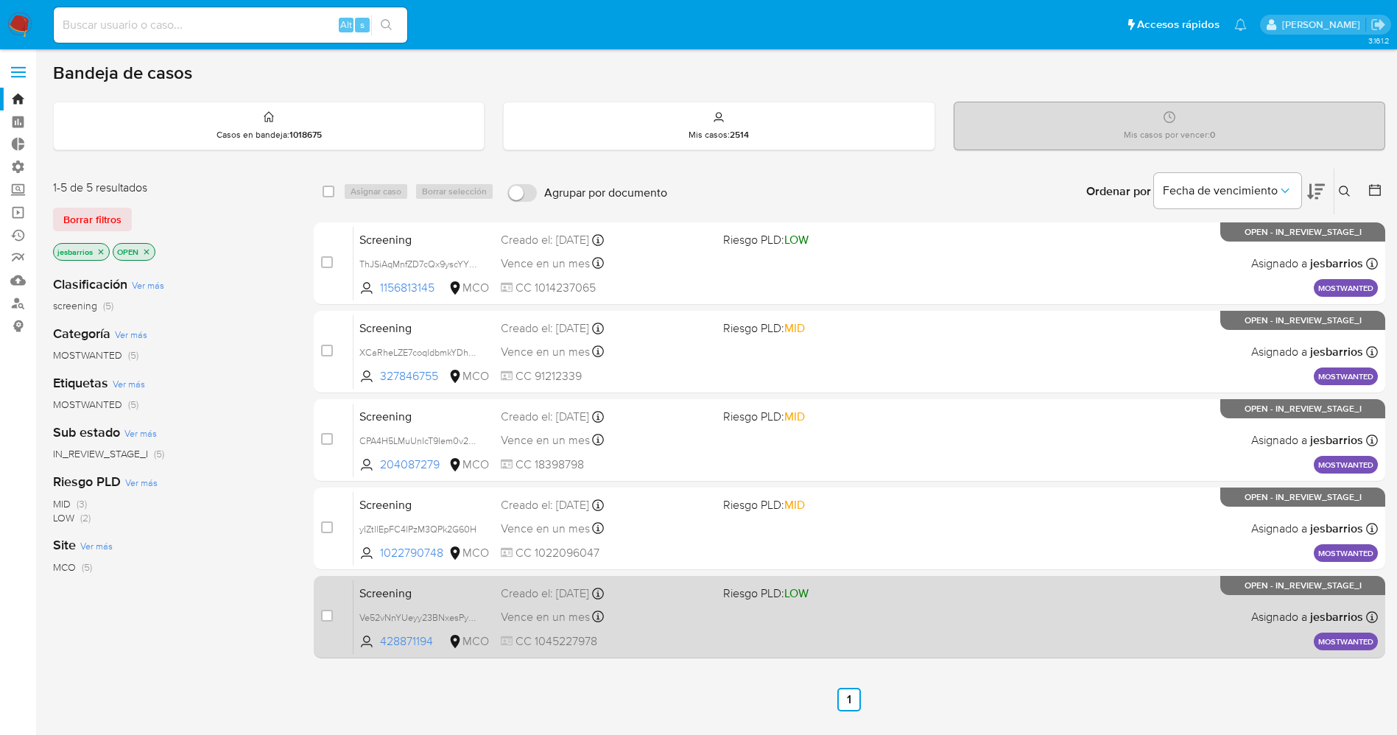
click at [844, 624] on div "Screening Ve52vNnYUeyy23BNxesPynMx 428871194 MCO Riesgo PLD: LOW Creado el: [DA…" at bounding box center [866, 617] width 1025 height 74
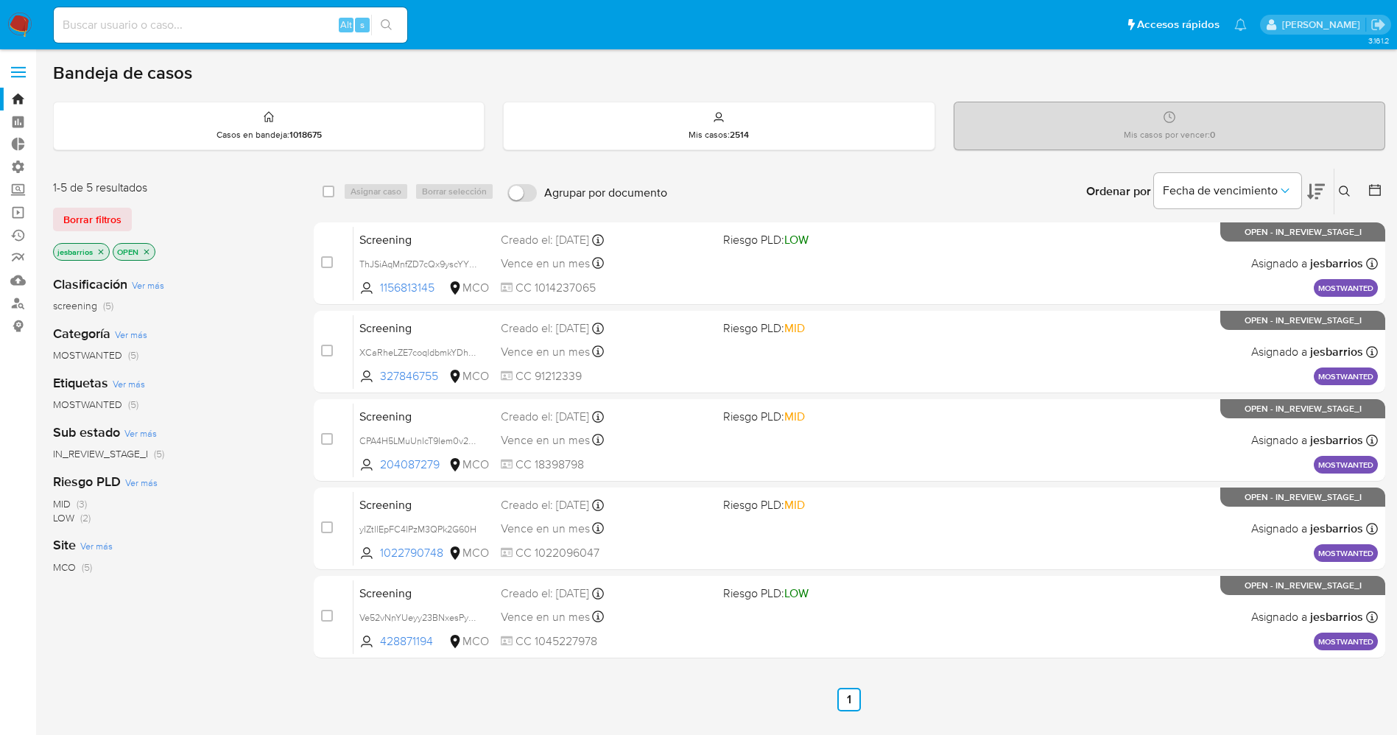
click at [18, 19] on img at bounding box center [19, 25] width 25 height 25
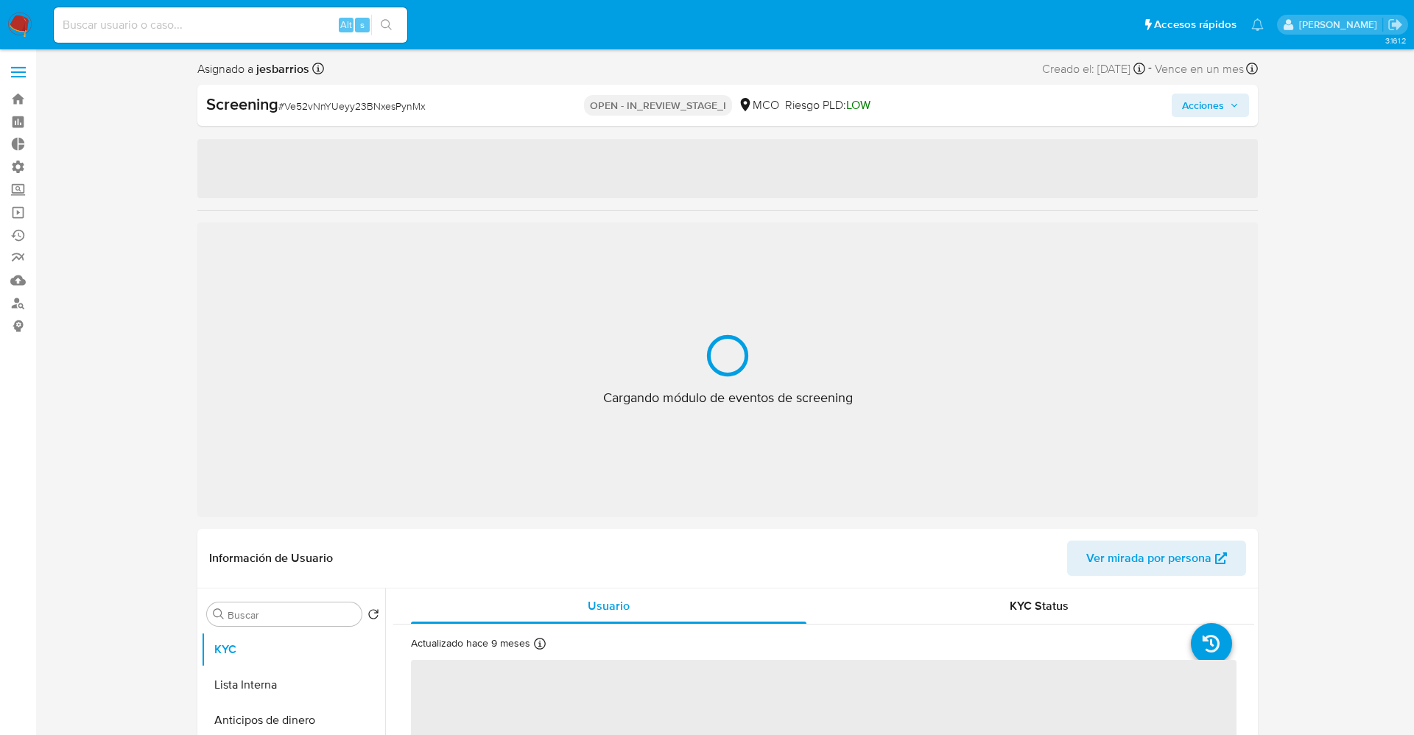
select select "10"
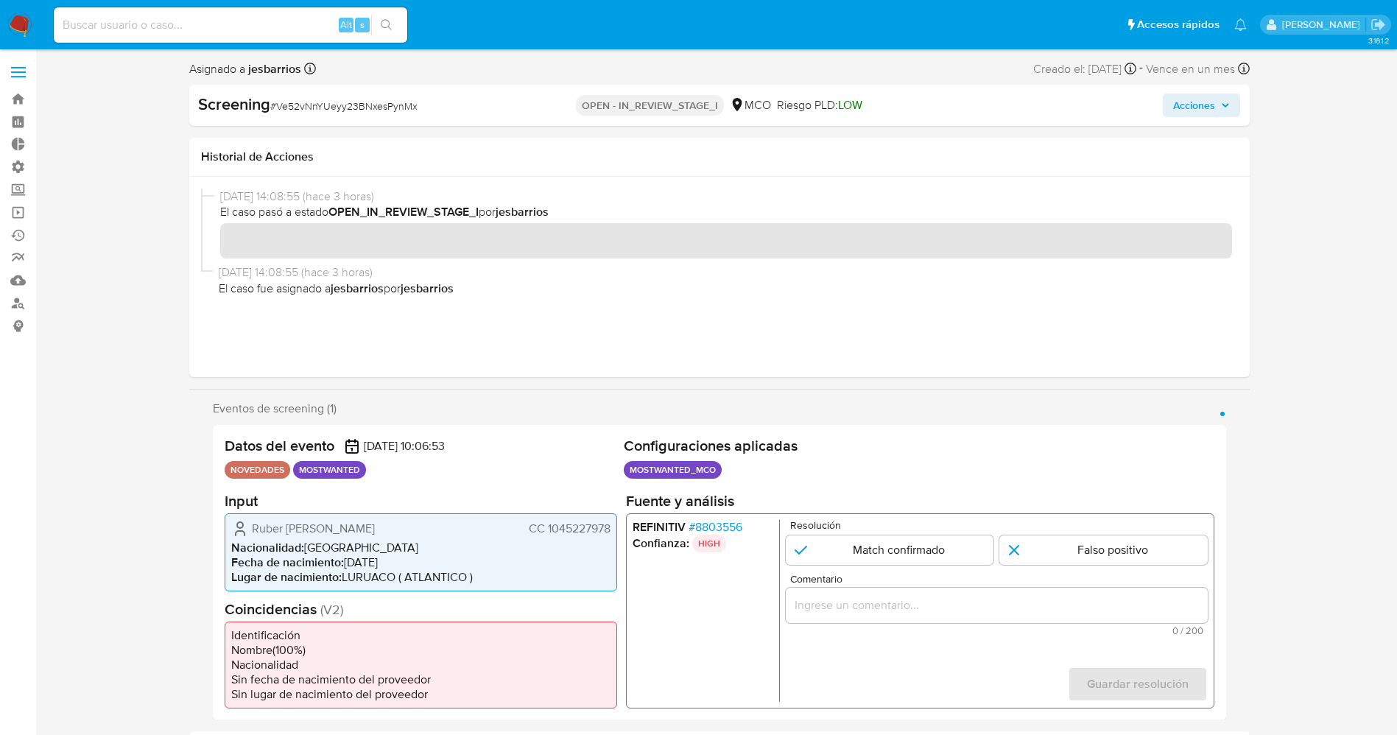
scroll to position [110, 0]
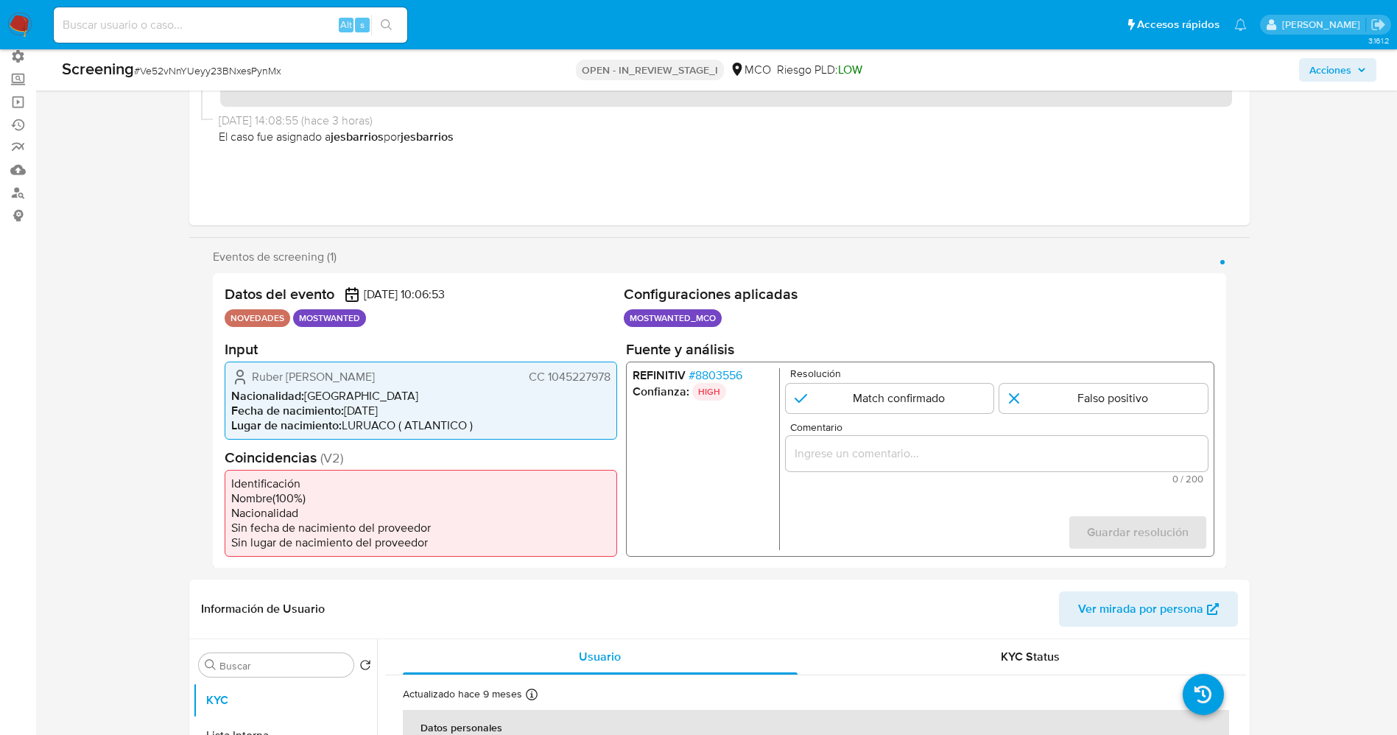
click at [728, 373] on span "# 8803556" at bounding box center [715, 375] width 54 height 15
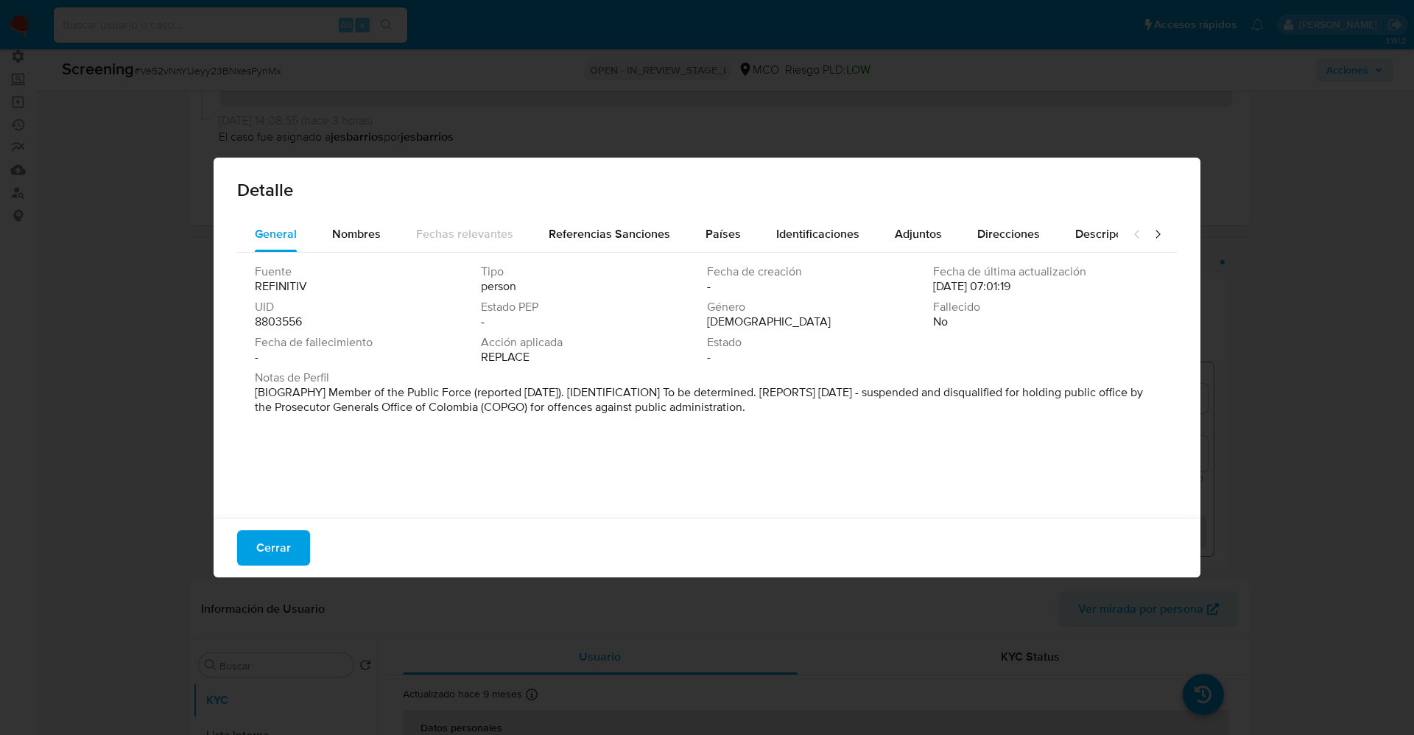
drag, startPoint x: 330, startPoint y: 396, endPoint x: 799, endPoint y: 415, distance: 469.6
click at [799, 415] on div "Notas de Perfil [BIOGRAPHY] Member of the Public Force (reported Jun 2025). [ID…" at bounding box center [707, 395] width 904 height 50
click at [276, 547] on span "Cerrar" at bounding box center [273, 548] width 35 height 32
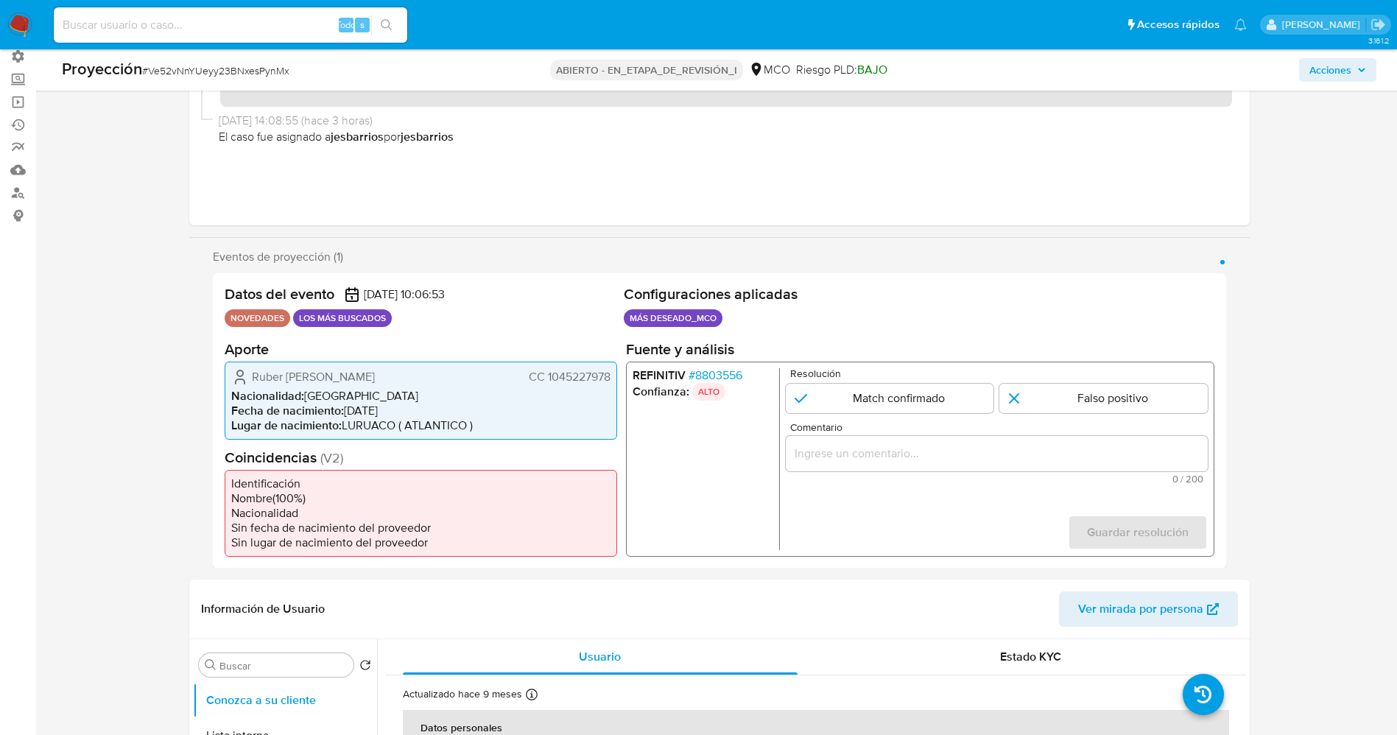
drag, startPoint x: 546, startPoint y: 375, endPoint x: 600, endPoint y: 377, distance: 54.5
click at [622, 375] on div "Datos del evento 25/09/2025 10:06:53 NOVEDADES LOS MÁS BUSCADOS Configuraciones…" at bounding box center [720, 420] width 1014 height 295
click at [578, 384] on font "CC 1045227978" at bounding box center [569, 376] width 82 height 17
drag, startPoint x: 544, startPoint y: 382, endPoint x: 609, endPoint y: 379, distance: 64.9
click at [612, 379] on div "Ruber Aníbal Castro Rodríguez CC 1045227978 Nacionalidad : Colombia Fecha de na…" at bounding box center [421, 400] width 393 height 78
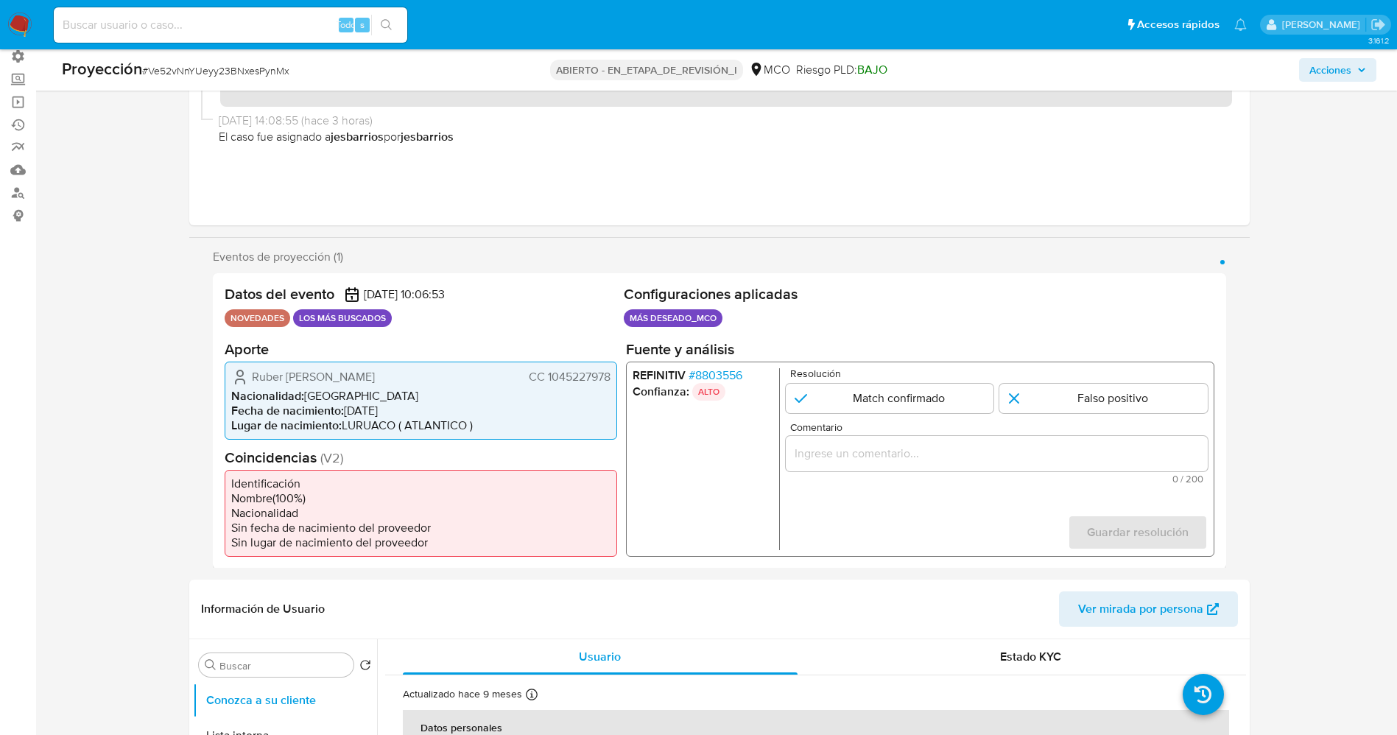
drag, startPoint x: 243, startPoint y: 370, endPoint x: 427, endPoint y: 374, distance: 184.2
click at [427, 374] on div "Ruber Aníbal Castro Rodríguez CC 1045227978" at bounding box center [420, 377] width 379 height 18
click at [722, 379] on font "8803556" at bounding box center [718, 374] width 47 height 17
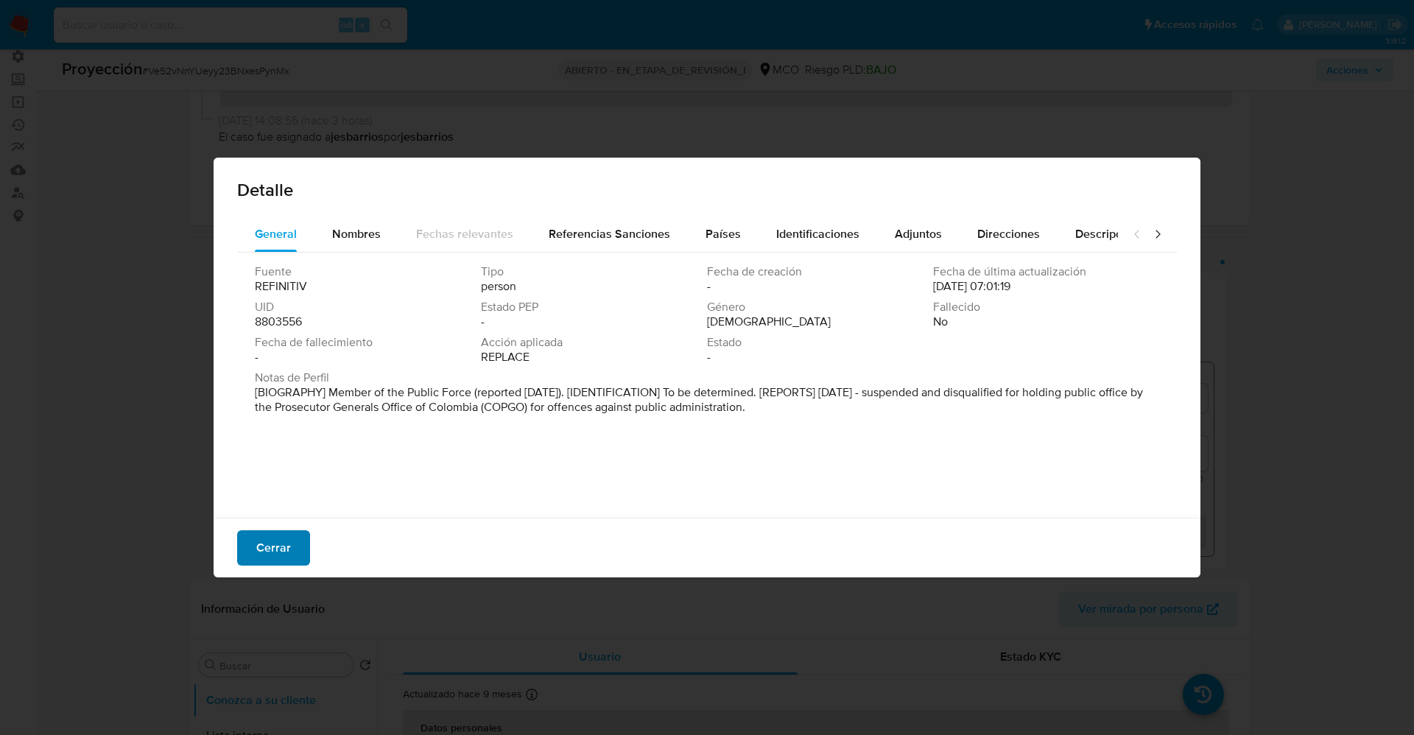
click at [282, 542] on font "Cerrar" at bounding box center [273, 547] width 35 height 35
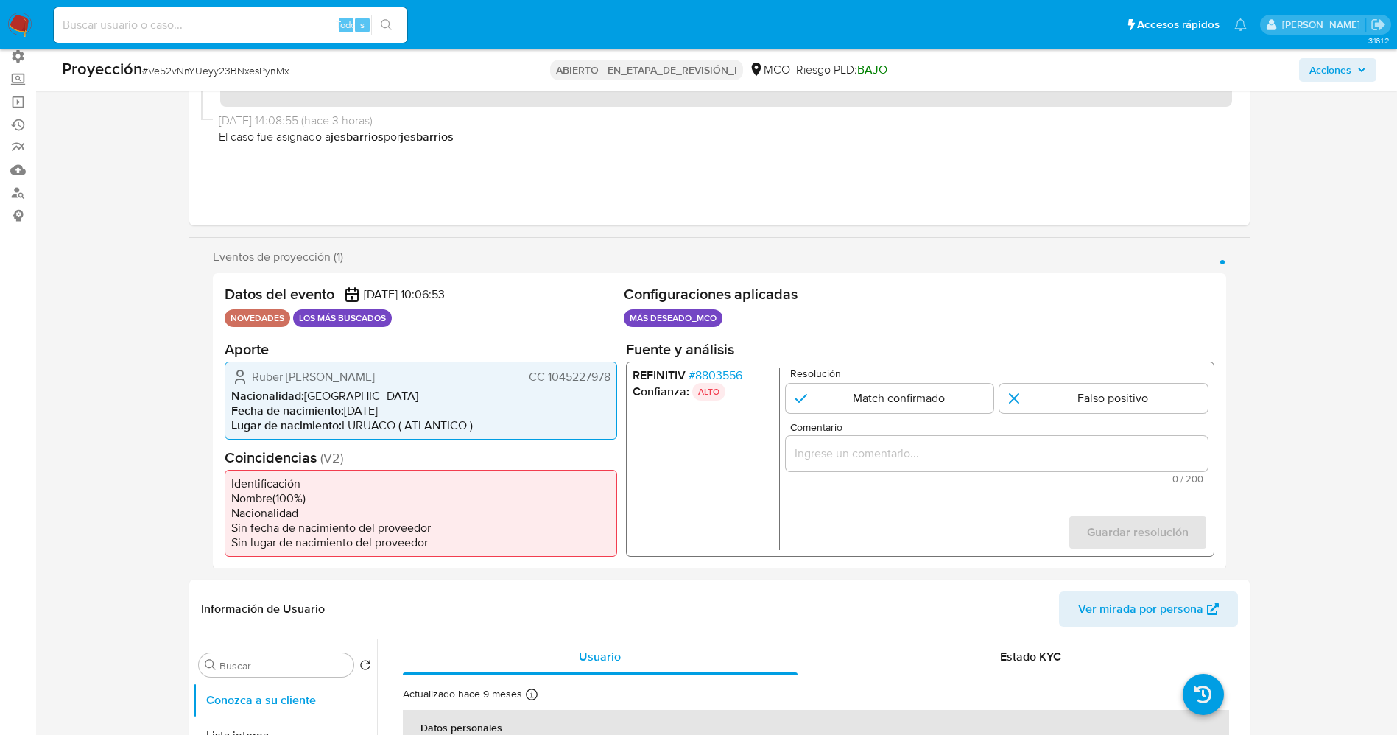
drag, startPoint x: 247, startPoint y: 374, endPoint x: 618, endPoint y: 382, distance: 371.3
click at [618, 382] on div "Datos del evento 25/09/2025 10:06:53 NOVEDADES LOS MÁS BUSCADOS Configuraciones…" at bounding box center [720, 420] width 1014 height 295
click at [712, 376] on font "8803556" at bounding box center [718, 374] width 47 height 17
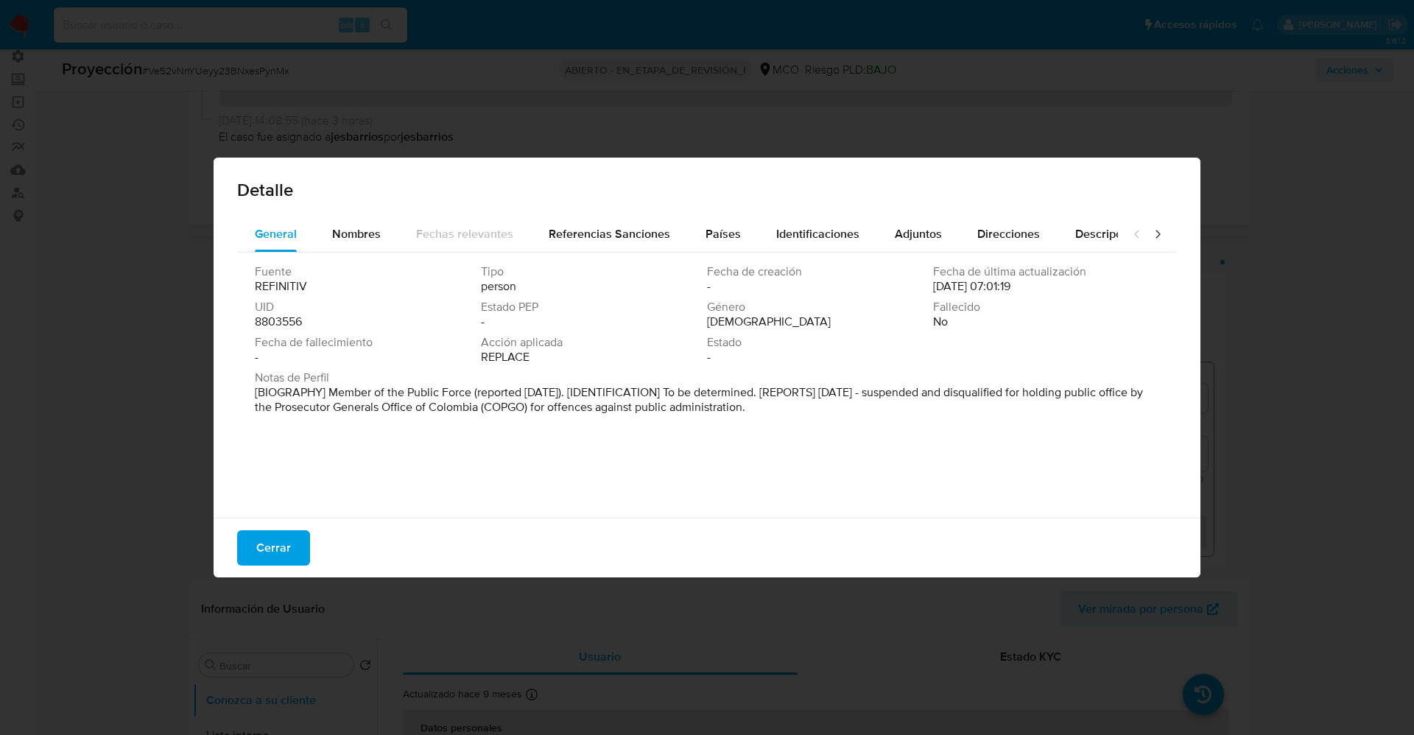
drag, startPoint x: 297, startPoint y: 398, endPoint x: 839, endPoint y: 414, distance: 542.3
click at [839, 414] on div "Fuente REFINITIV Tipo person Fecha de creación - Fecha de última actualización …" at bounding box center [707, 382] width 940 height 258
click at [897, 384] on font "[BIOGRAFÍA] Miembro de la Fuerza Pública (reportado en junio de 2025). [IDENTIF…" at bounding box center [688, 400] width 866 height 32
drag, startPoint x: 972, startPoint y: 393, endPoint x: 831, endPoint y: 422, distance: 143.7
click at [851, 424] on div "Fuente REFINITIV Tipo persona Fecha de creación - Fecha de última actualización…" at bounding box center [707, 382] width 940 height 258
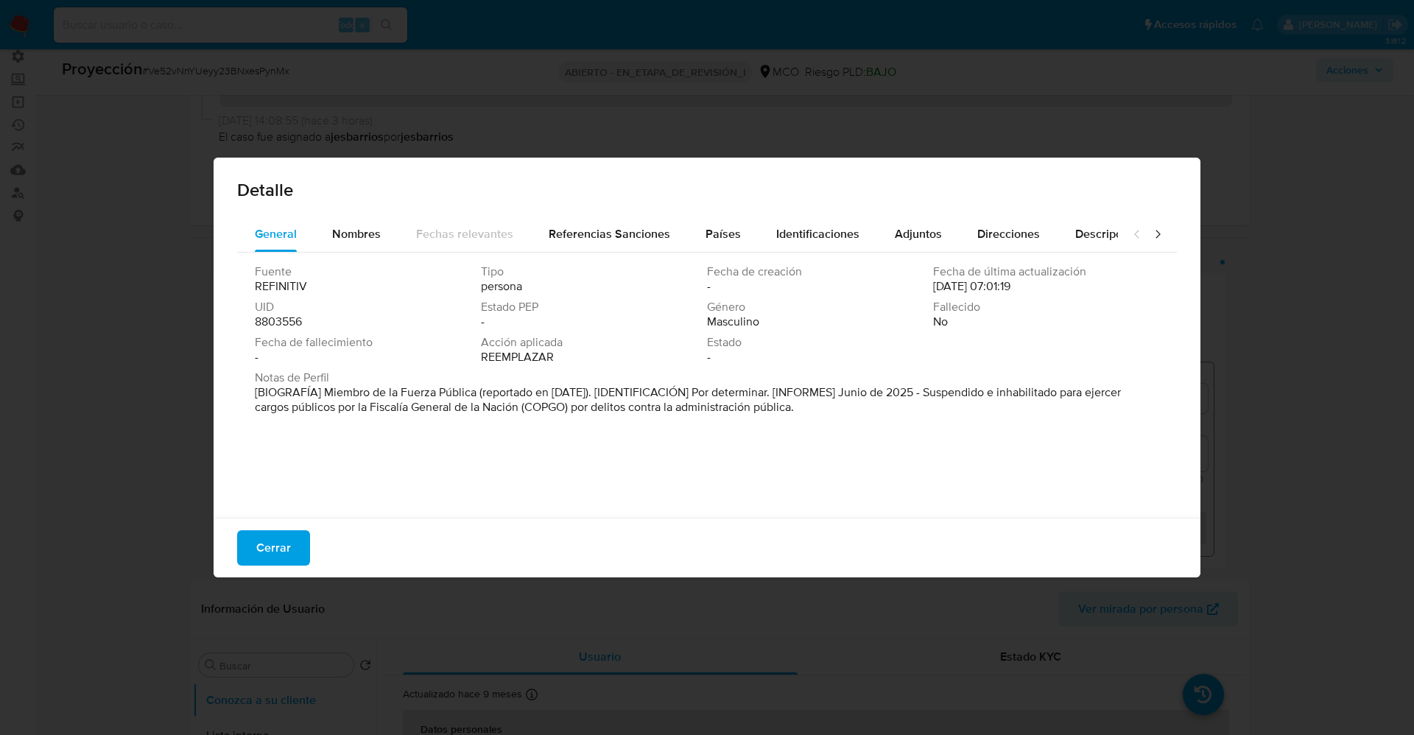
click at [289, 547] on font "Cerrar" at bounding box center [273, 547] width 35 height 35
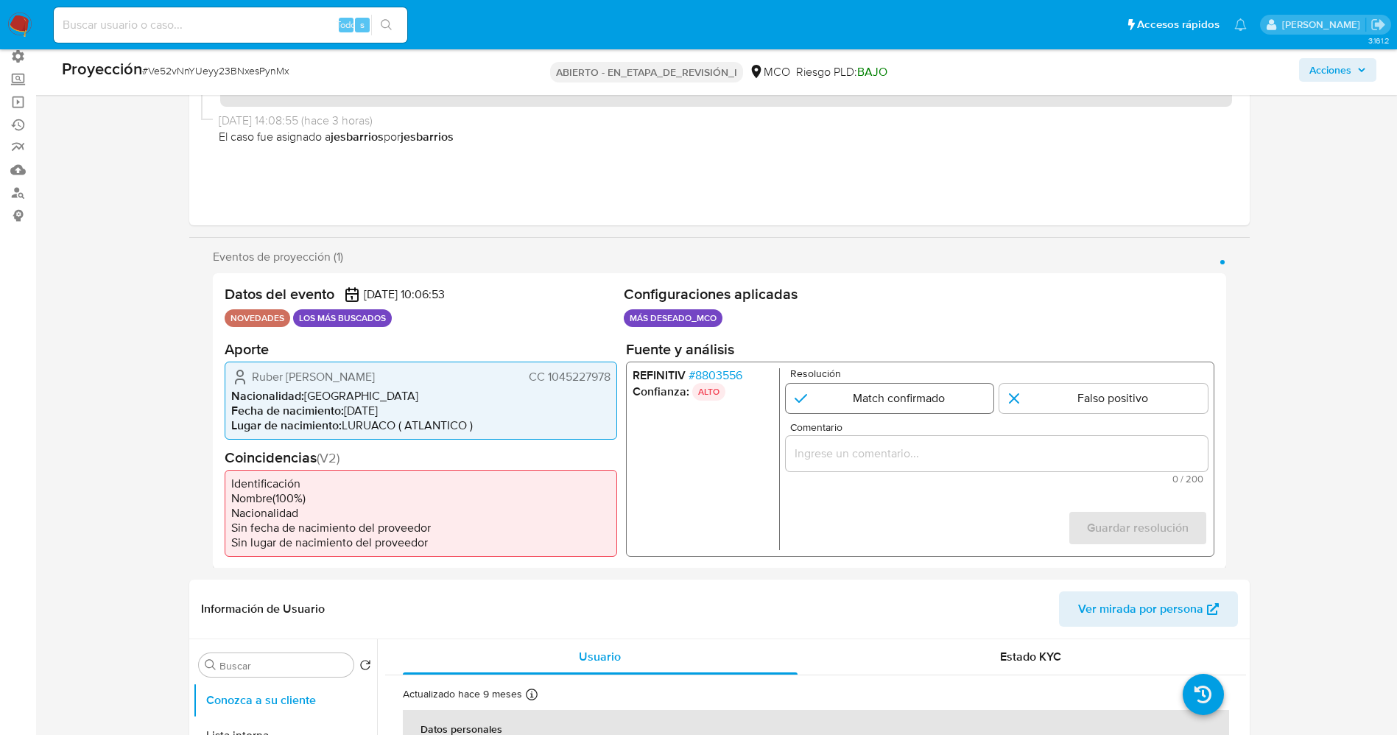
click at [883, 385] on input "1 de 1" at bounding box center [889, 397] width 208 height 29
radio input "true"
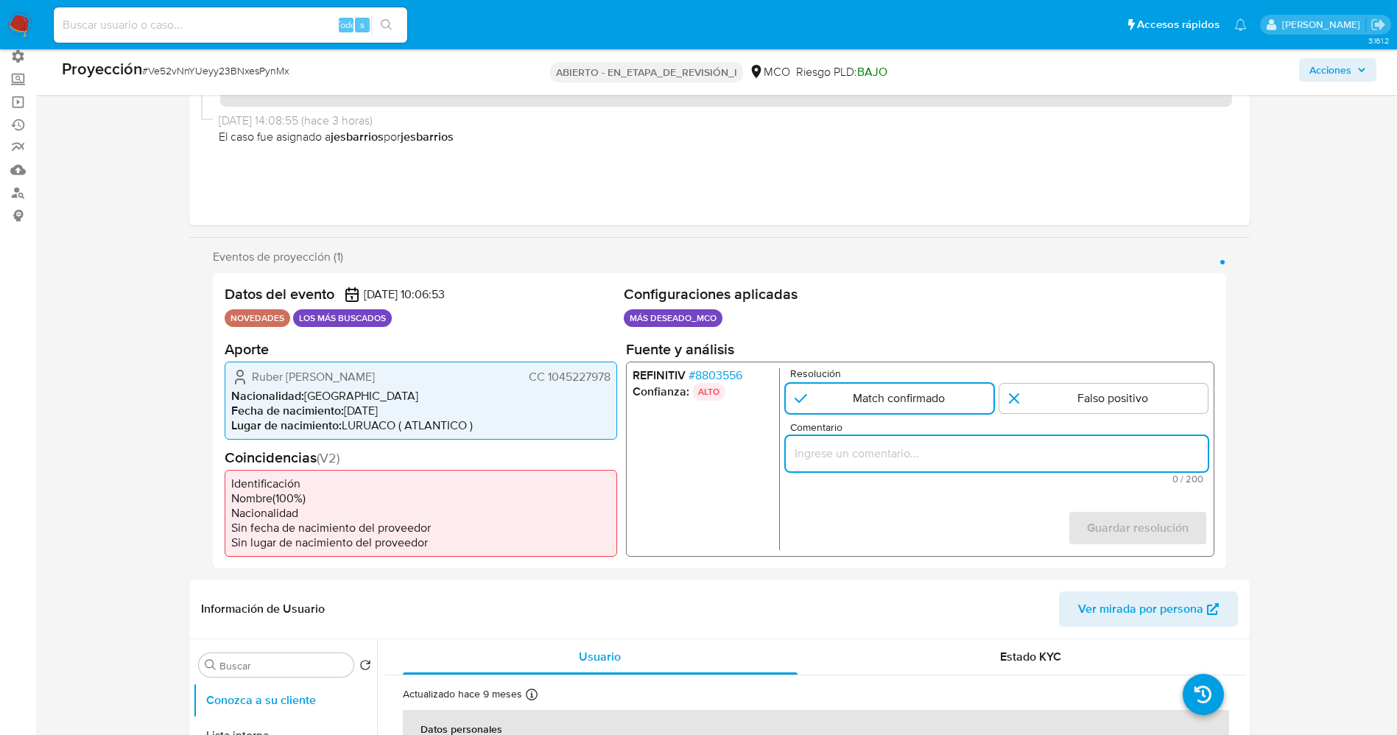
click at [897, 452] on input "Comentario" at bounding box center [996, 452] width 422 height 19
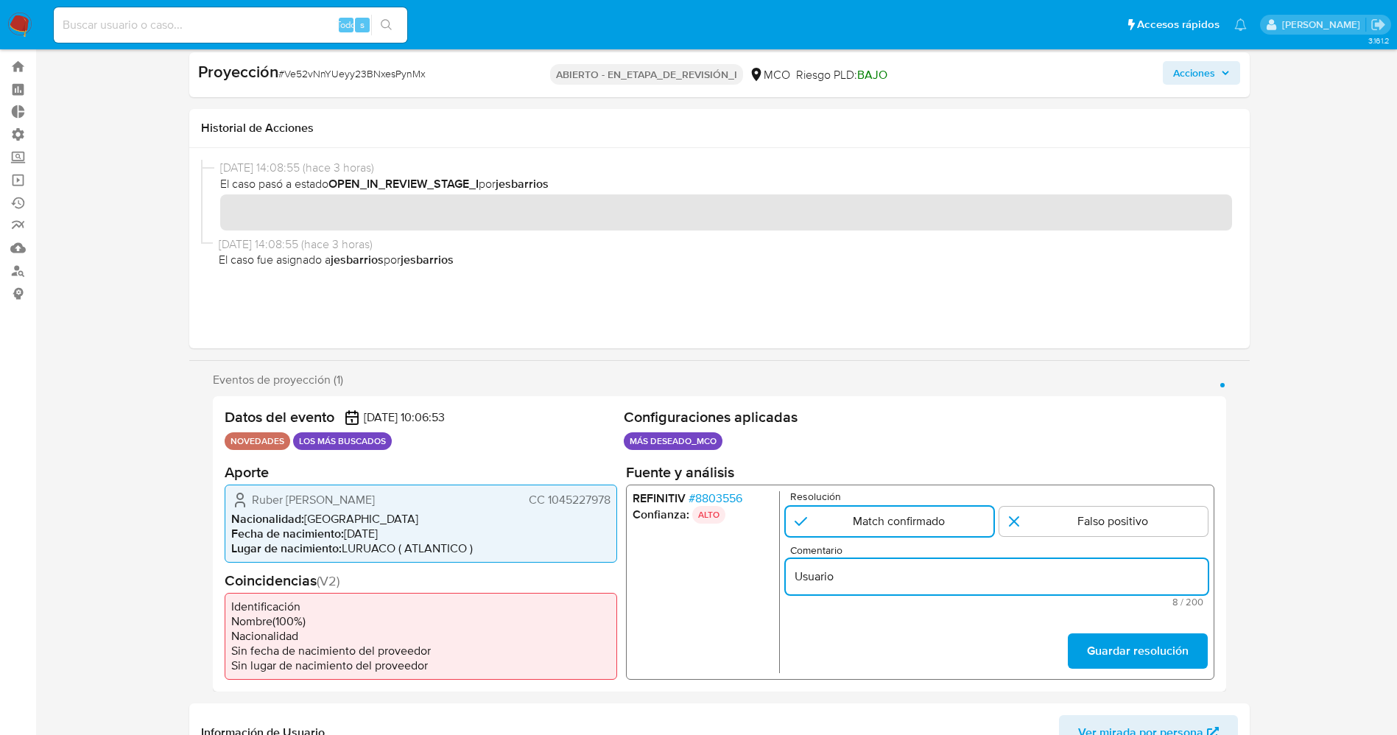
scroll to position [0, 0]
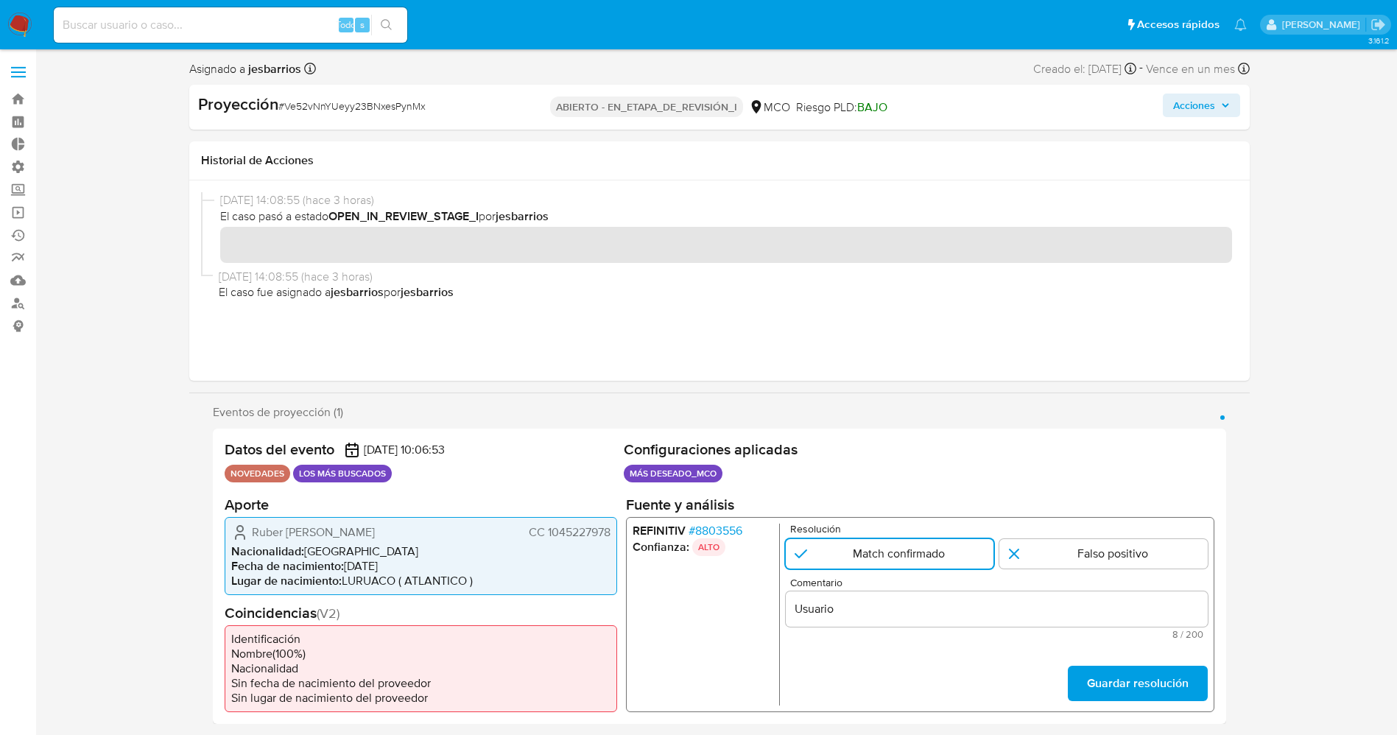
drag, startPoint x: 495, startPoint y: 544, endPoint x: 614, endPoint y: 528, distance: 119.7
click at [614, 528] on div "Ruber Aníbal Castro Rodríguez CC 1045227978 Nacionalidad : Colombia Fecha de na…" at bounding box center [421, 556] width 393 height 78
click at [860, 617] on input "Usuario" at bounding box center [996, 609] width 422 height 19
paste input "Ruber Aníbal Castro Rodríguez CC 1045227978"
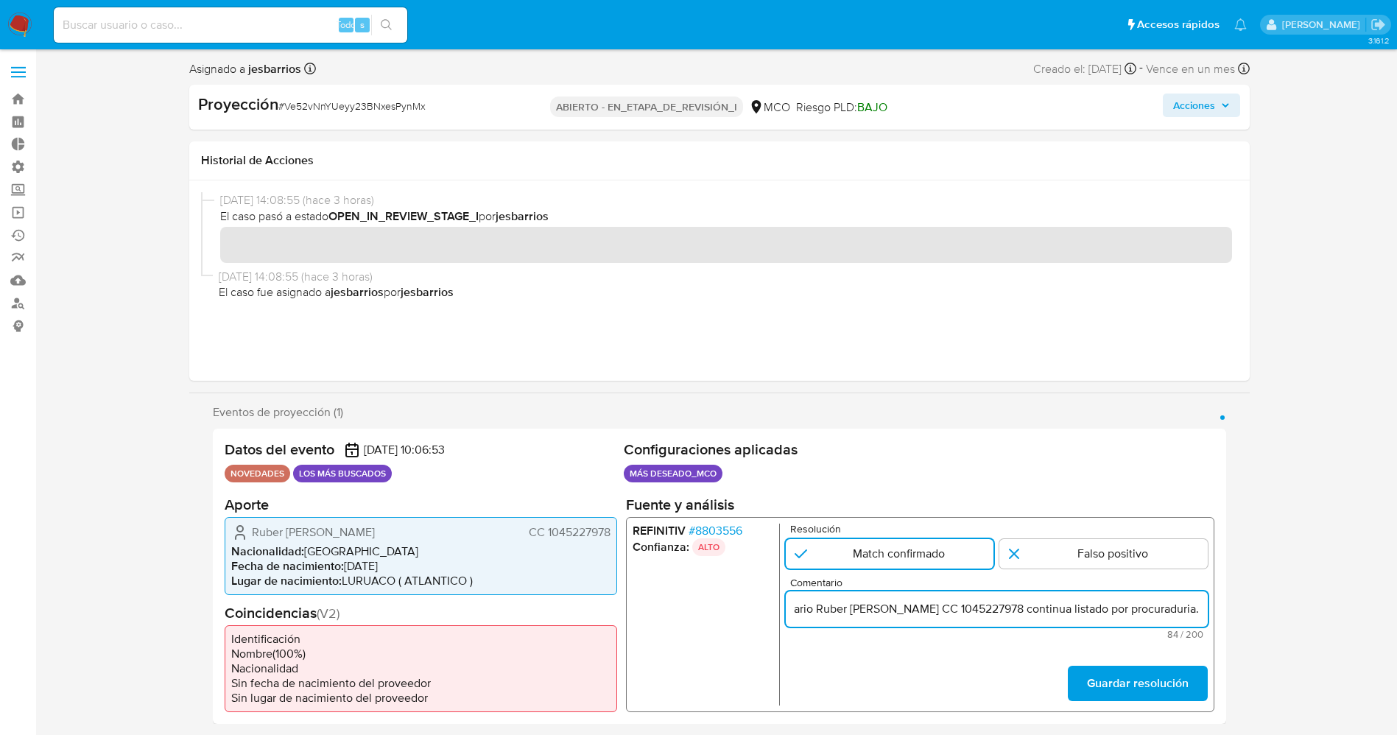
scroll to position [0, 60]
type input "Usuario Ruber Aníbal Castro Rodríguez CC 1045227978 continua listado por procur…"
click at [1136, 671] on font "Guardar resolución" at bounding box center [1137, 683] width 102 height 35
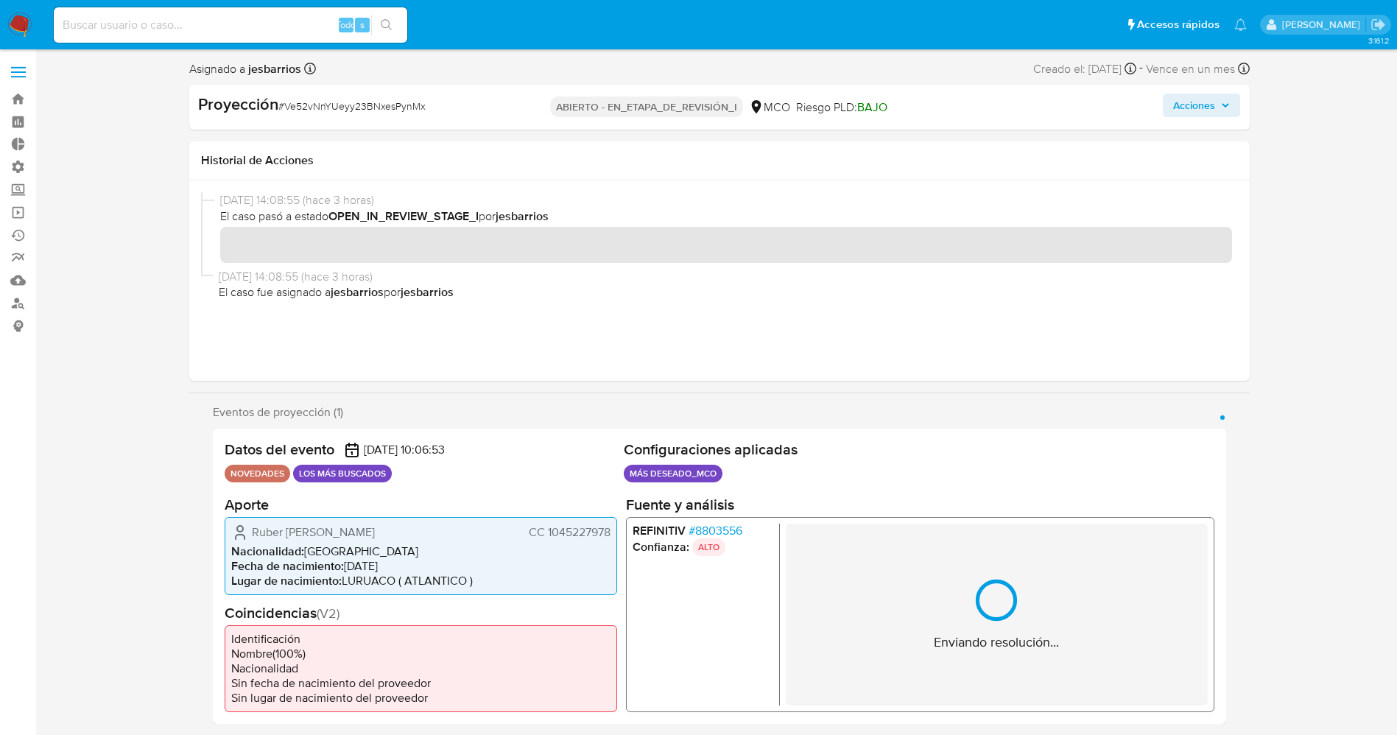
scroll to position [221, 0]
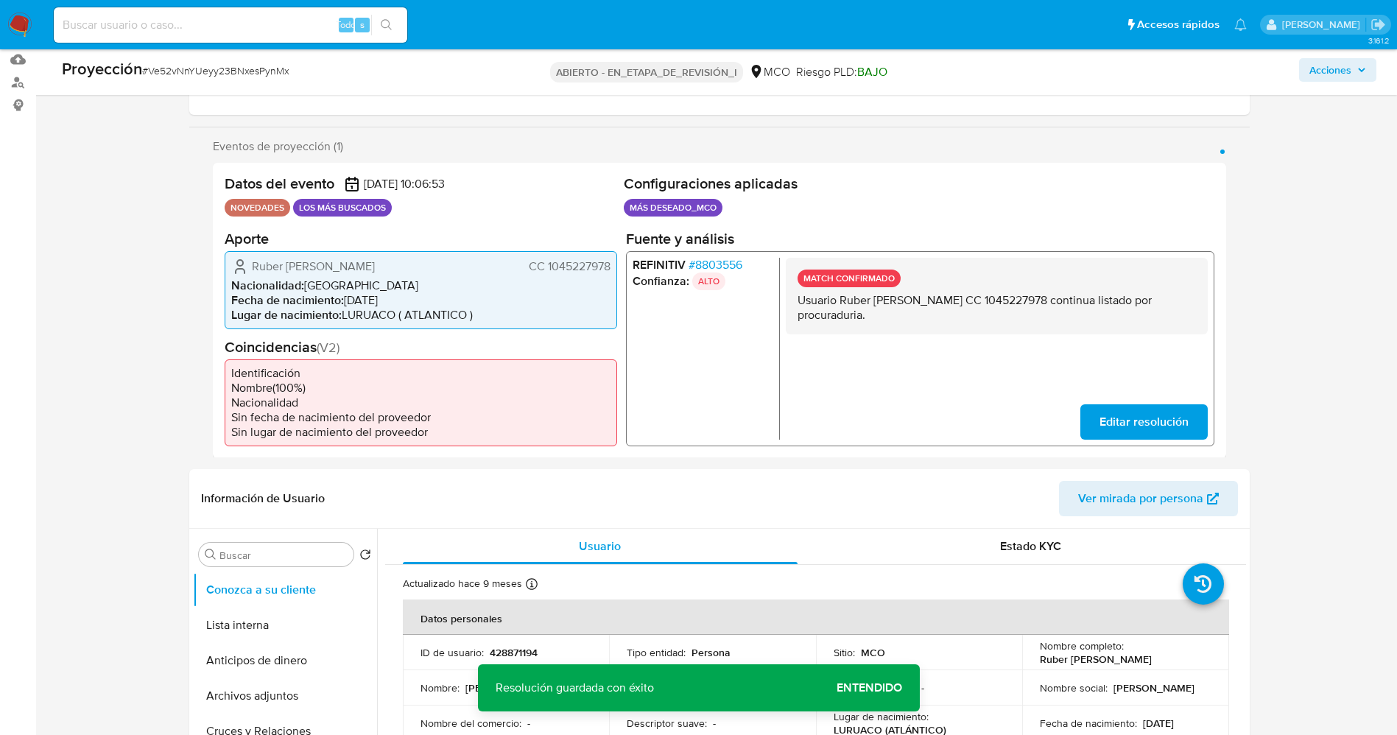
drag, startPoint x: 794, startPoint y: 305, endPoint x: 867, endPoint y: 310, distance: 73.1
click at [876, 314] on div "MATCH CONFIRMADO Usuario Ruber Aníbal Castro Rodríguez CC 1045227978 continua l…" at bounding box center [996, 295] width 422 height 77
drag, startPoint x: 268, startPoint y: 627, endPoint x: 0, endPoint y: 541, distance: 281.4
click at [267, 625] on button "Lista interna" at bounding box center [285, 625] width 184 height 35
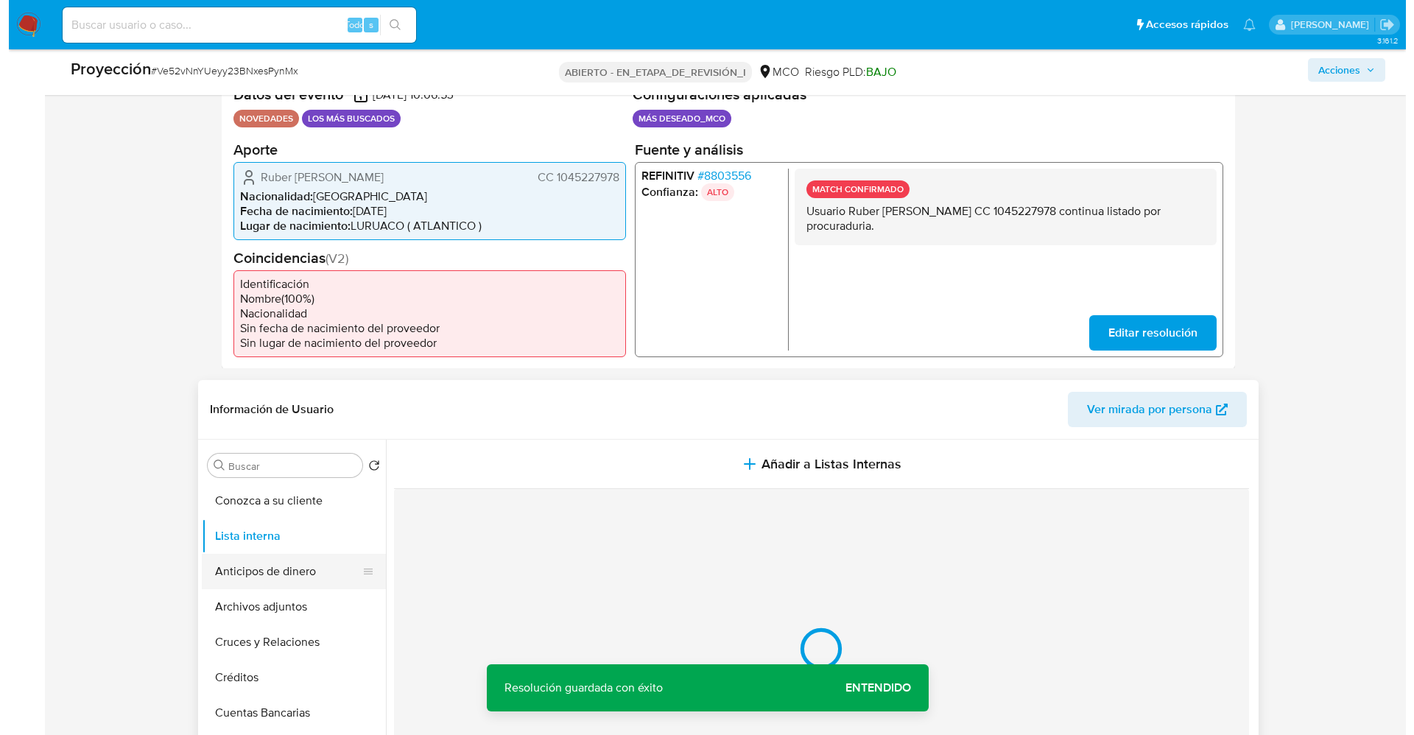
scroll to position [442, 0]
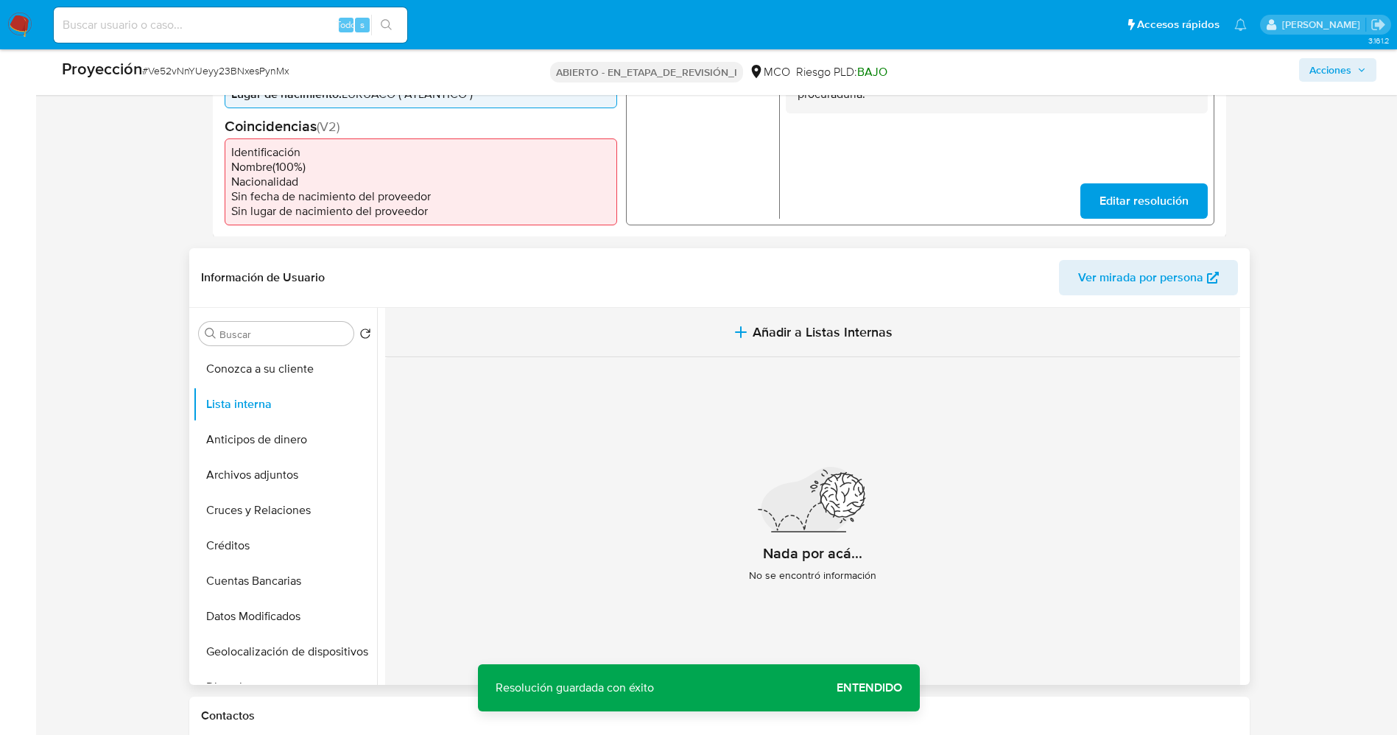
click at [816, 335] on span "Añadir a Listas Internas" at bounding box center [823, 332] width 140 height 16
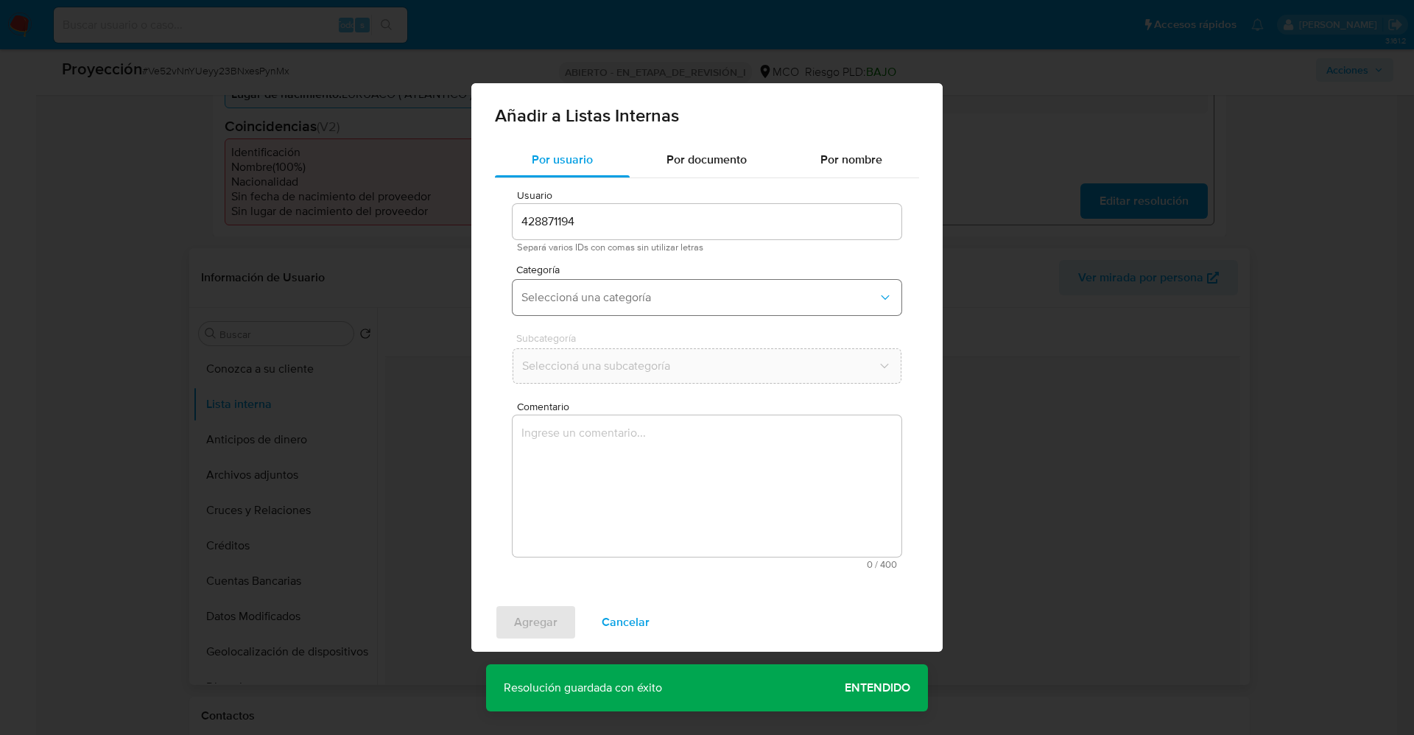
click at [638, 301] on span "Seleccioná una categoría" at bounding box center [699, 297] width 356 height 15
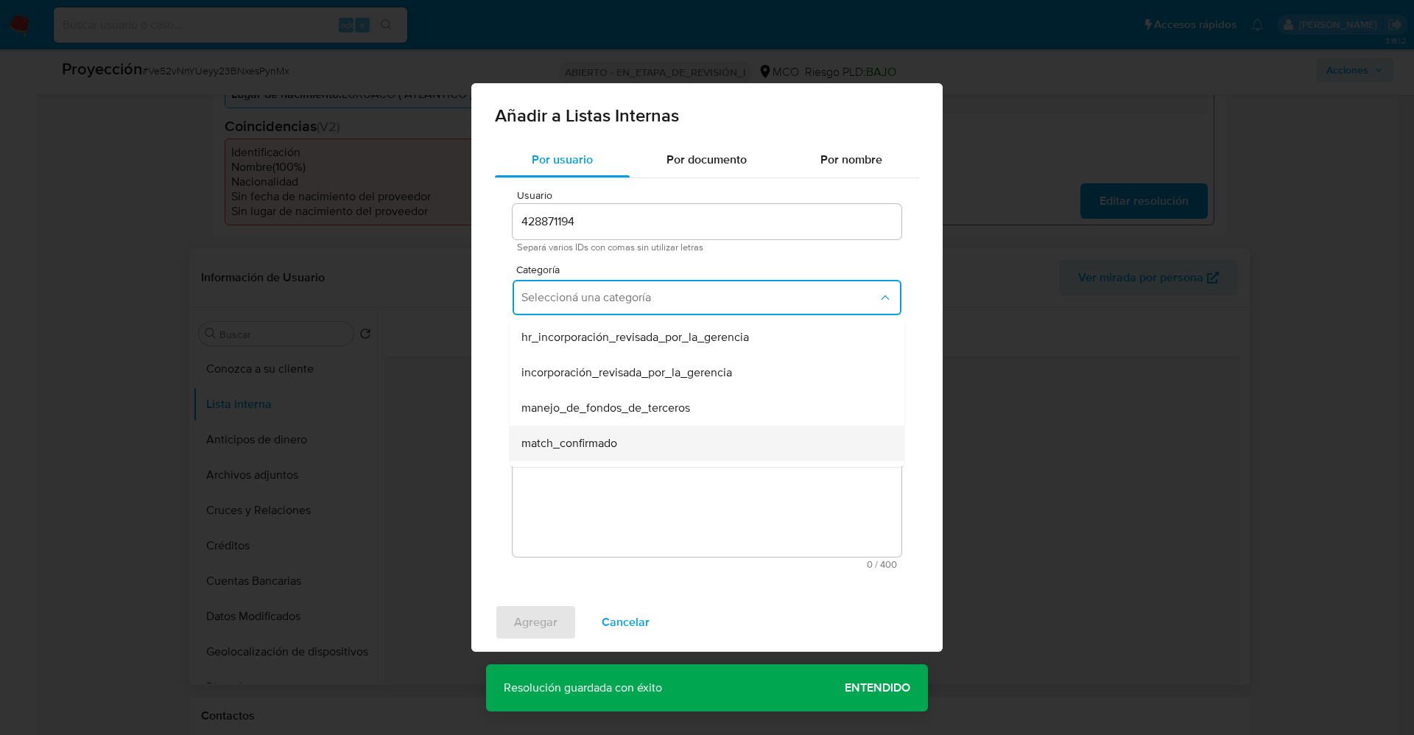
click at [612, 446] on span "match_confirmado" at bounding box center [569, 443] width 96 height 15
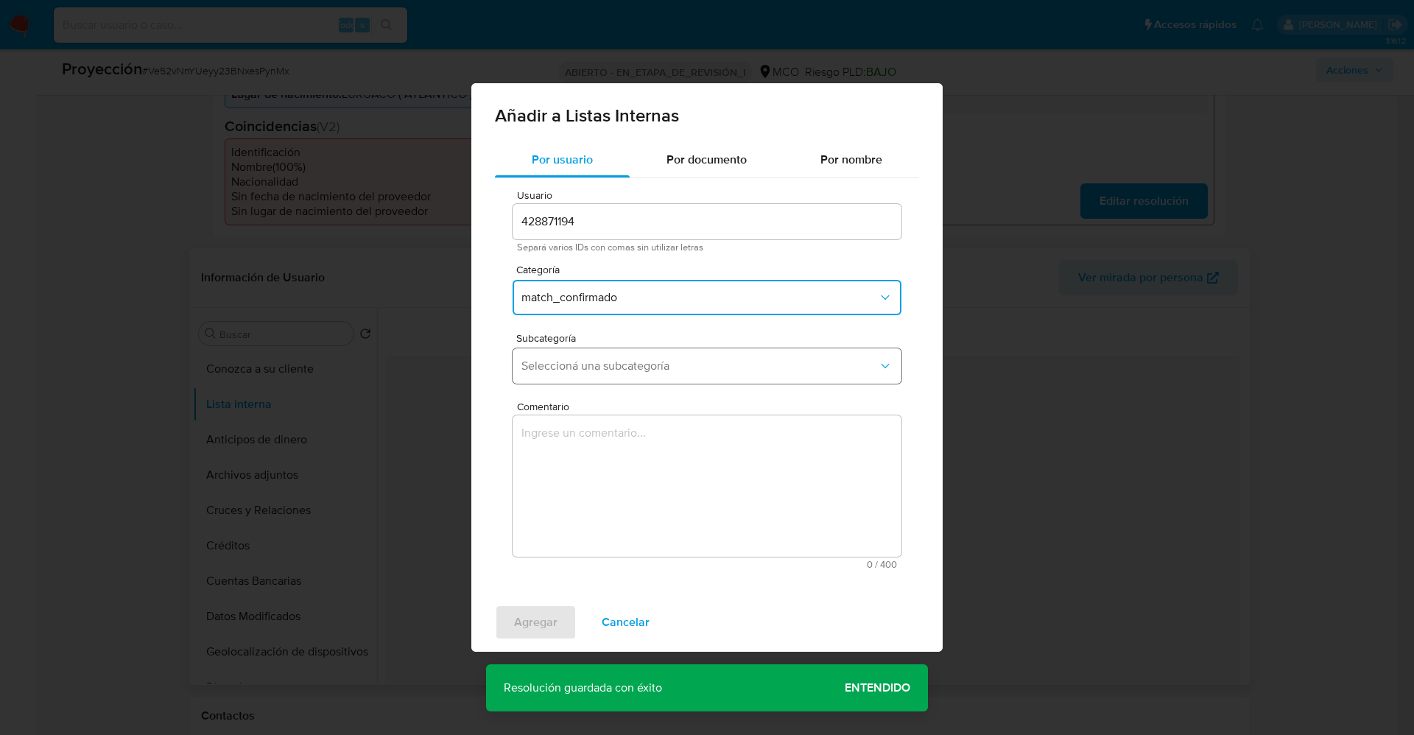
click at [626, 368] on span "Seleccioná una subcategoría" at bounding box center [699, 366] width 356 height 15
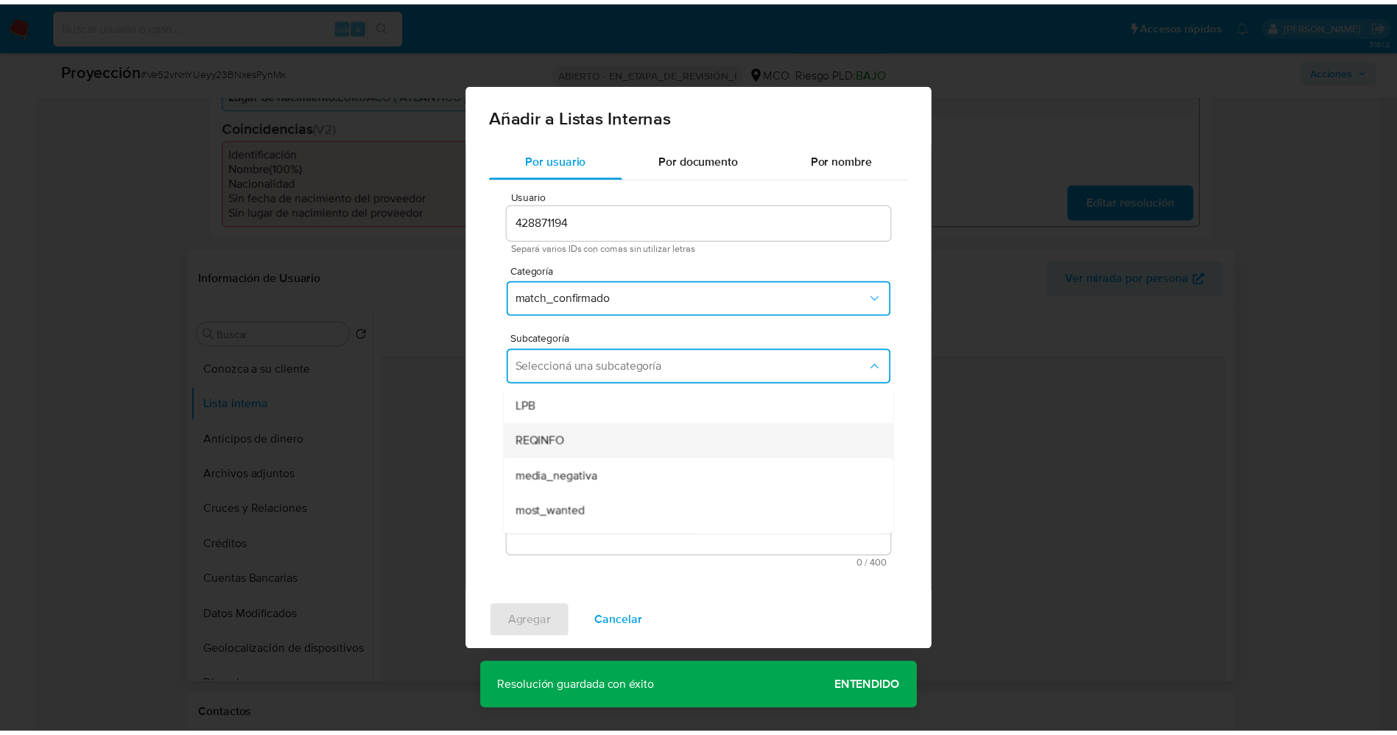
scroll to position [100, 0]
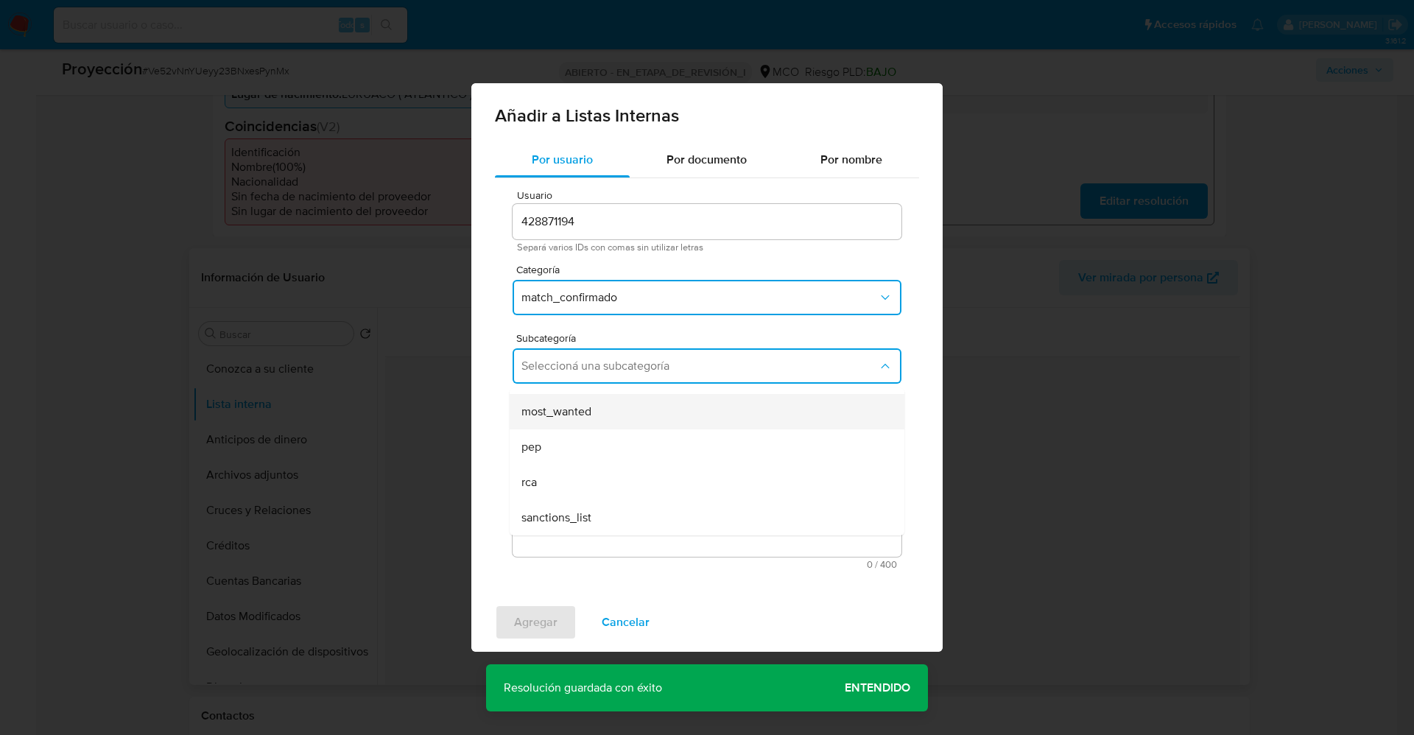
click at [644, 410] on div "most_wanted" at bounding box center [702, 411] width 362 height 35
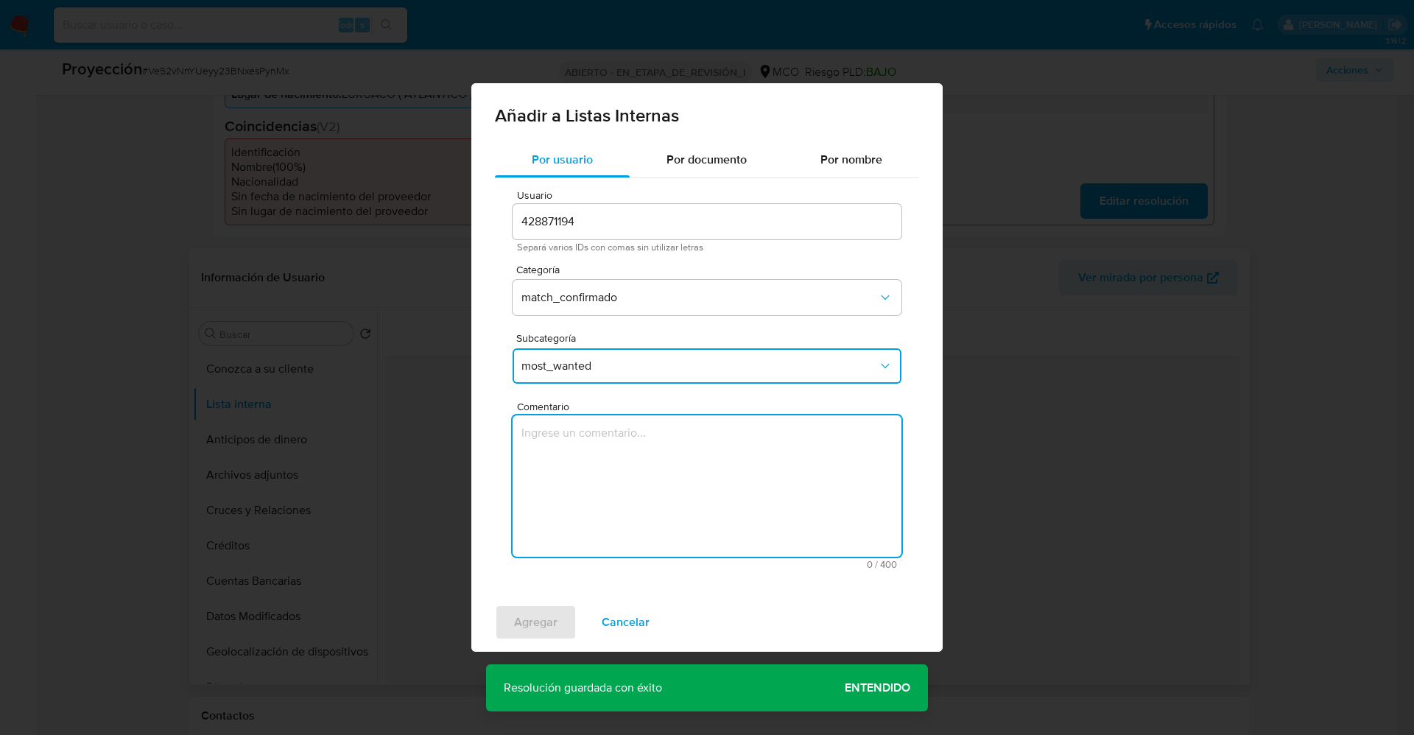
click at [655, 476] on textarea "Comentario" at bounding box center [707, 485] width 389 height 141
type textarea "Usuario Ruber Aníbal Castro Rodríguez CC 1045227978 continua listado por procur…"
click at [549, 608] on span "Agregar" at bounding box center [535, 622] width 43 height 32
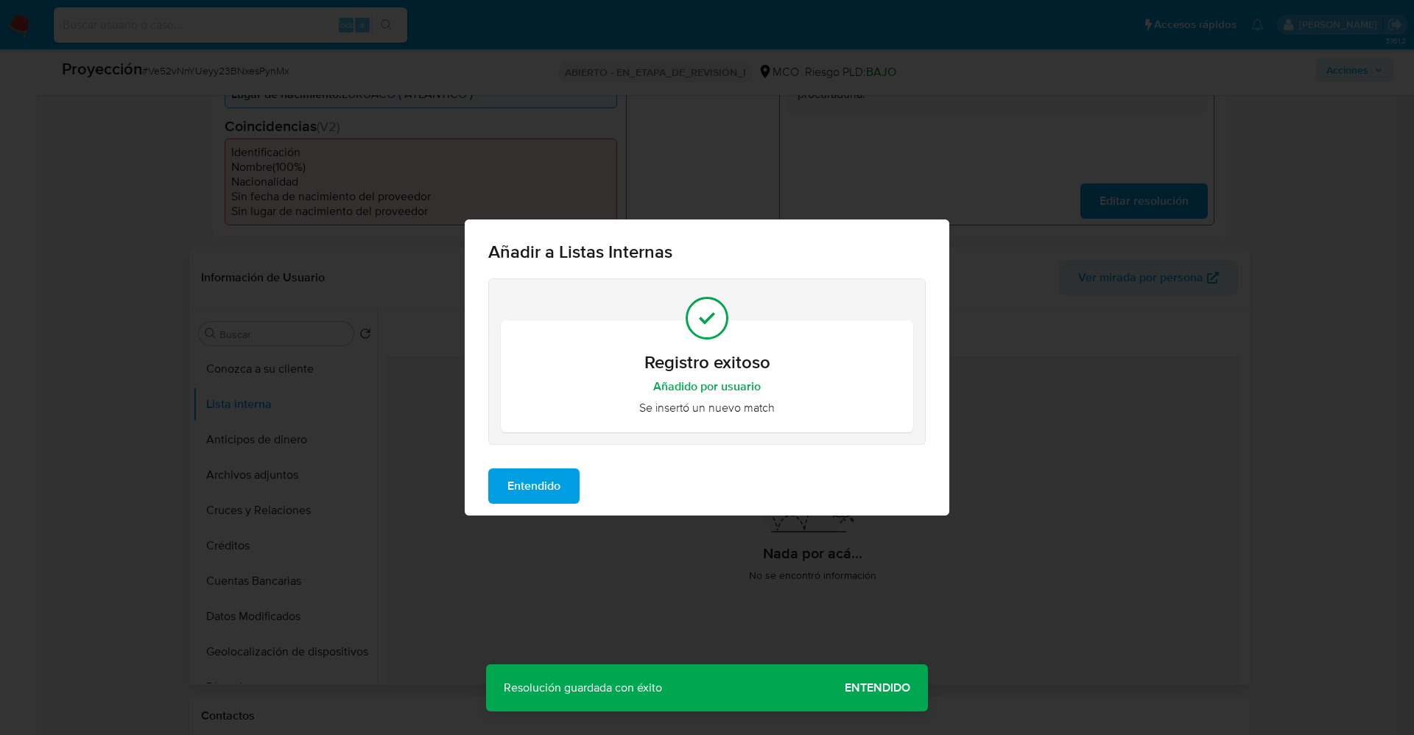
click at [549, 484] on span "Entendido" at bounding box center [533, 486] width 53 height 32
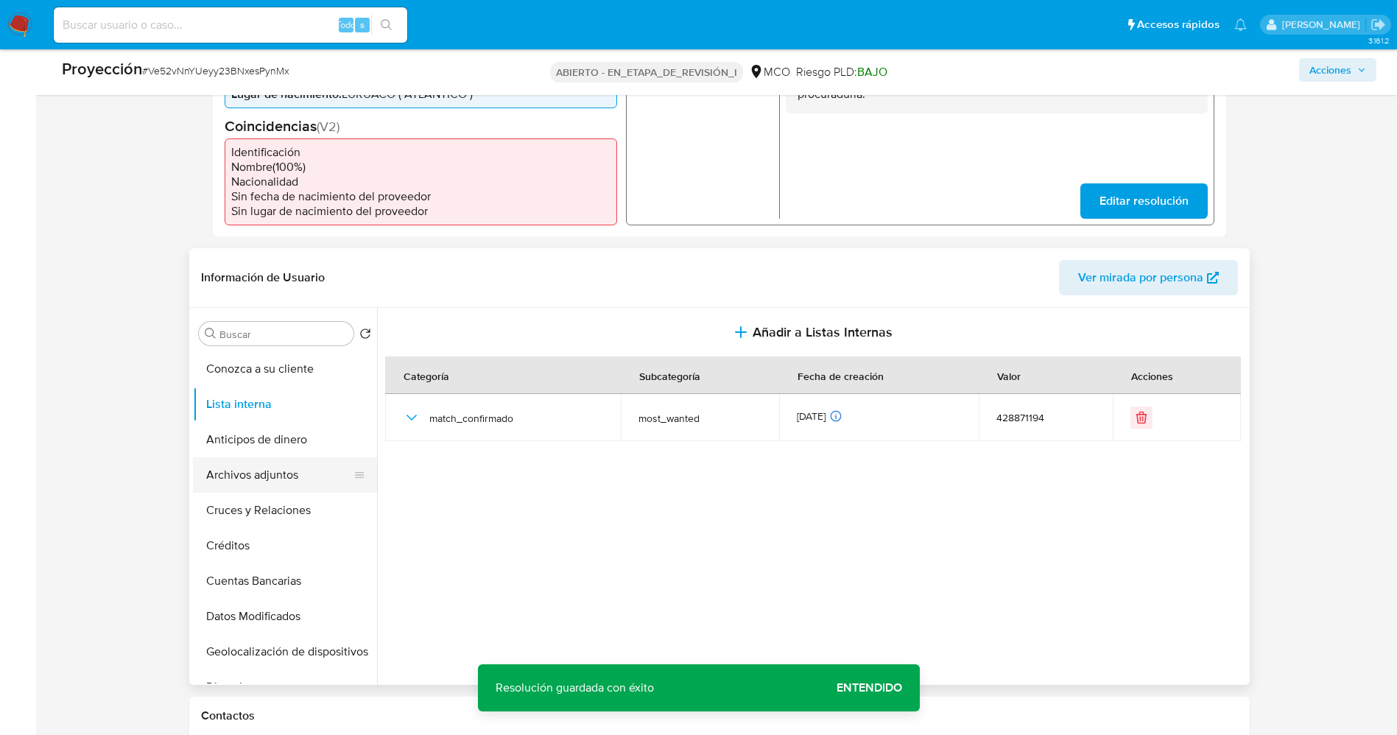
click at [260, 482] on button "Archivos adjuntos" at bounding box center [279, 474] width 172 height 35
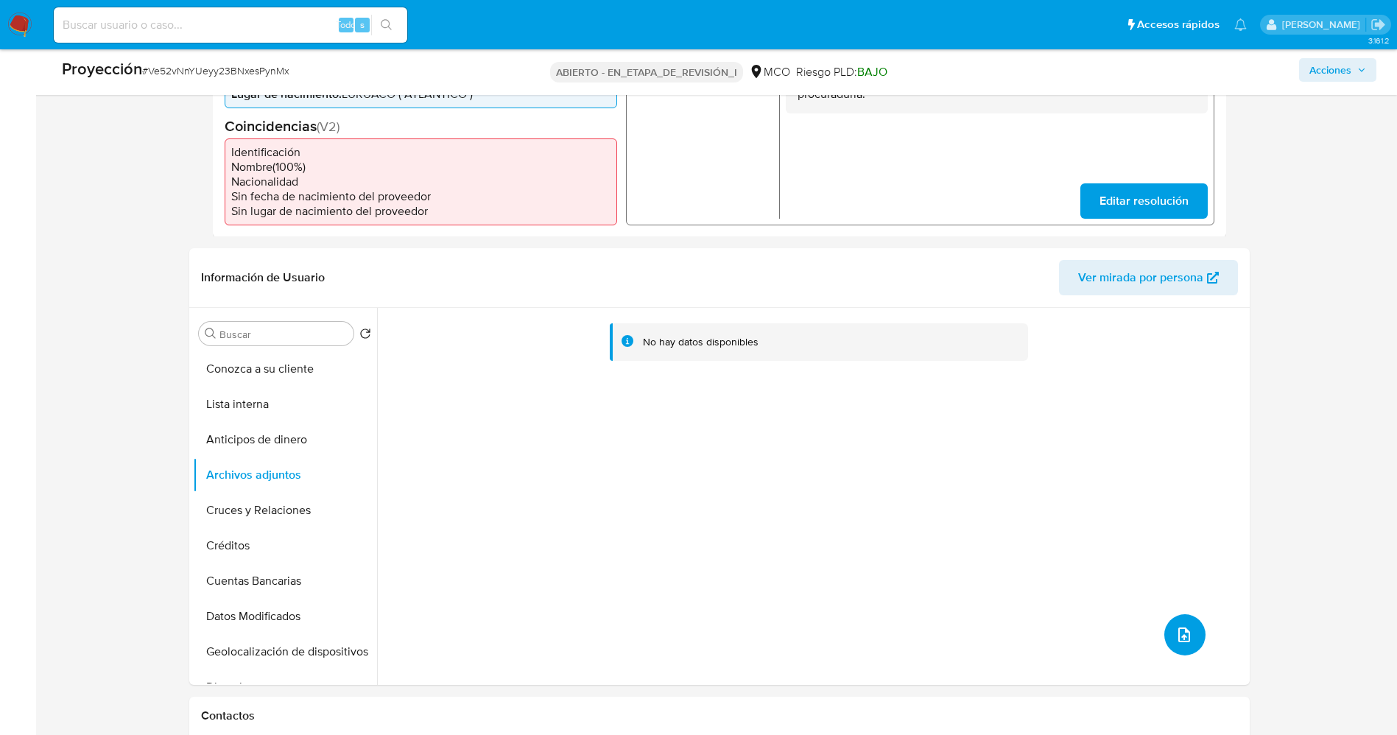
click at [1197, 633] on button "subir archivo" at bounding box center [1184, 634] width 41 height 41
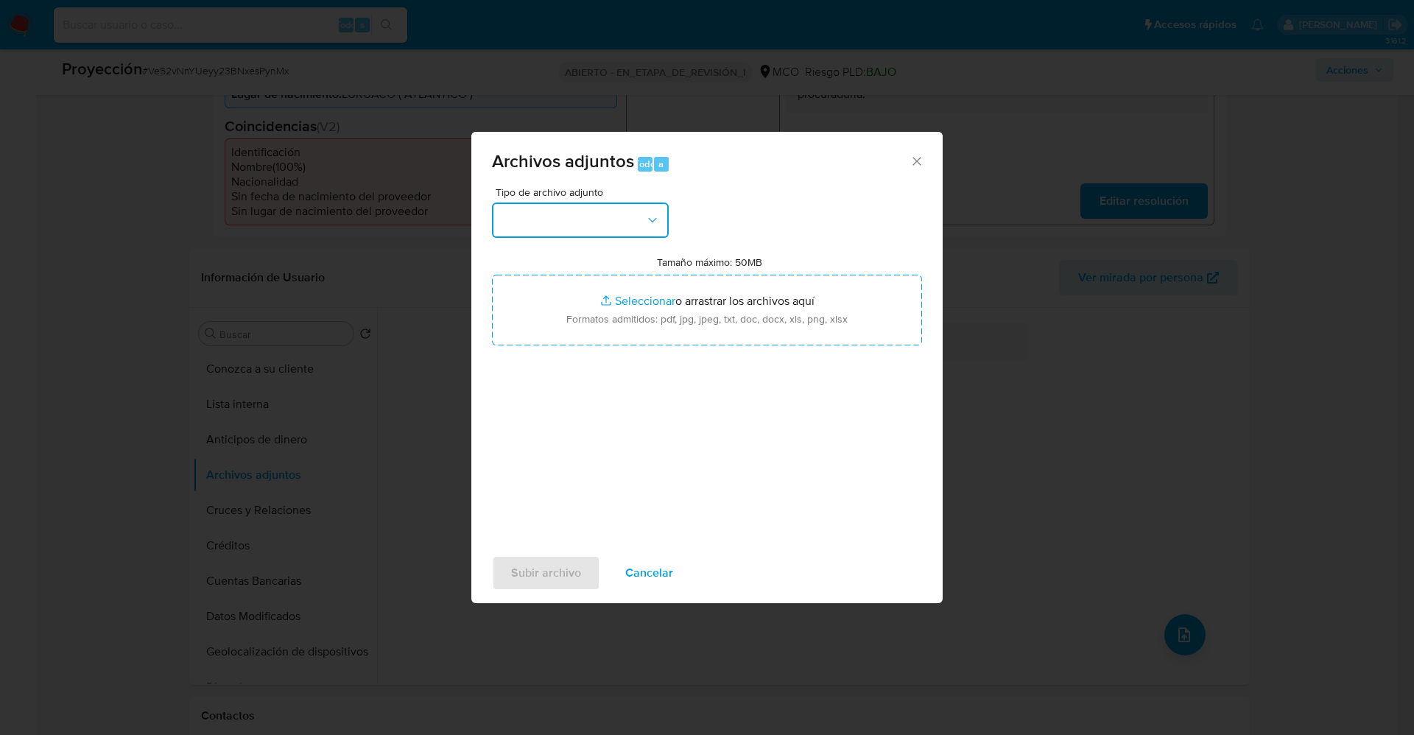
click at [613, 232] on button "button" at bounding box center [580, 220] width 177 height 35
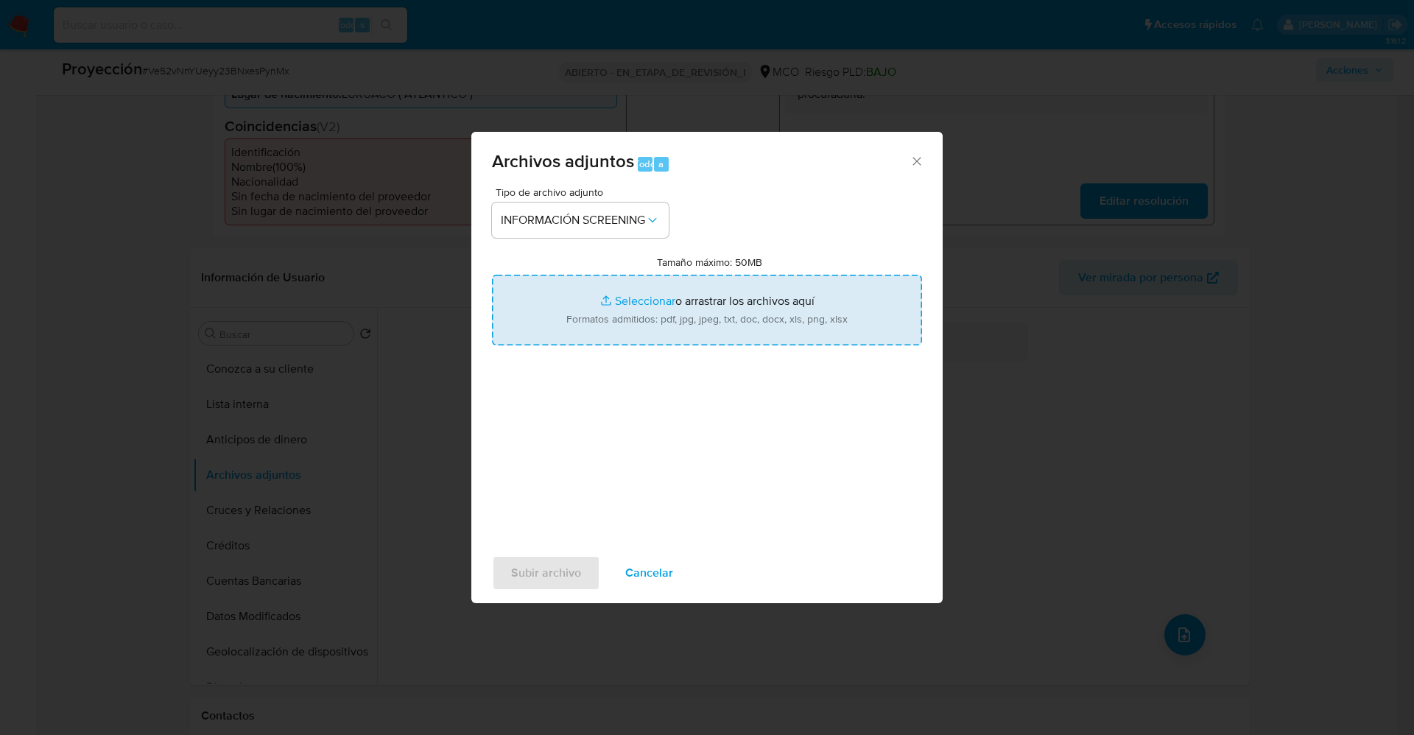
type input "C:\fakepath\Consulta de Antecedentes.pdf"
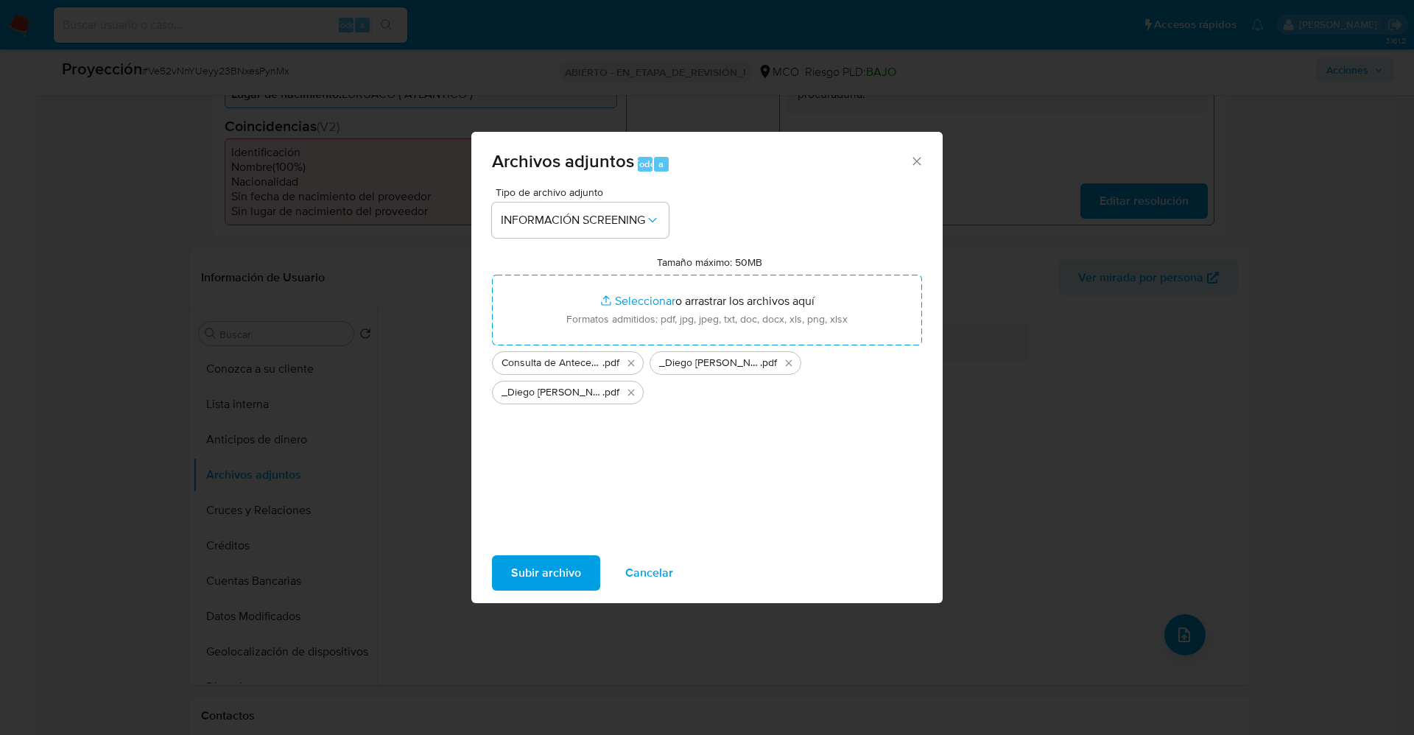
click at [539, 575] on span "Subir archivo" at bounding box center [546, 573] width 70 height 32
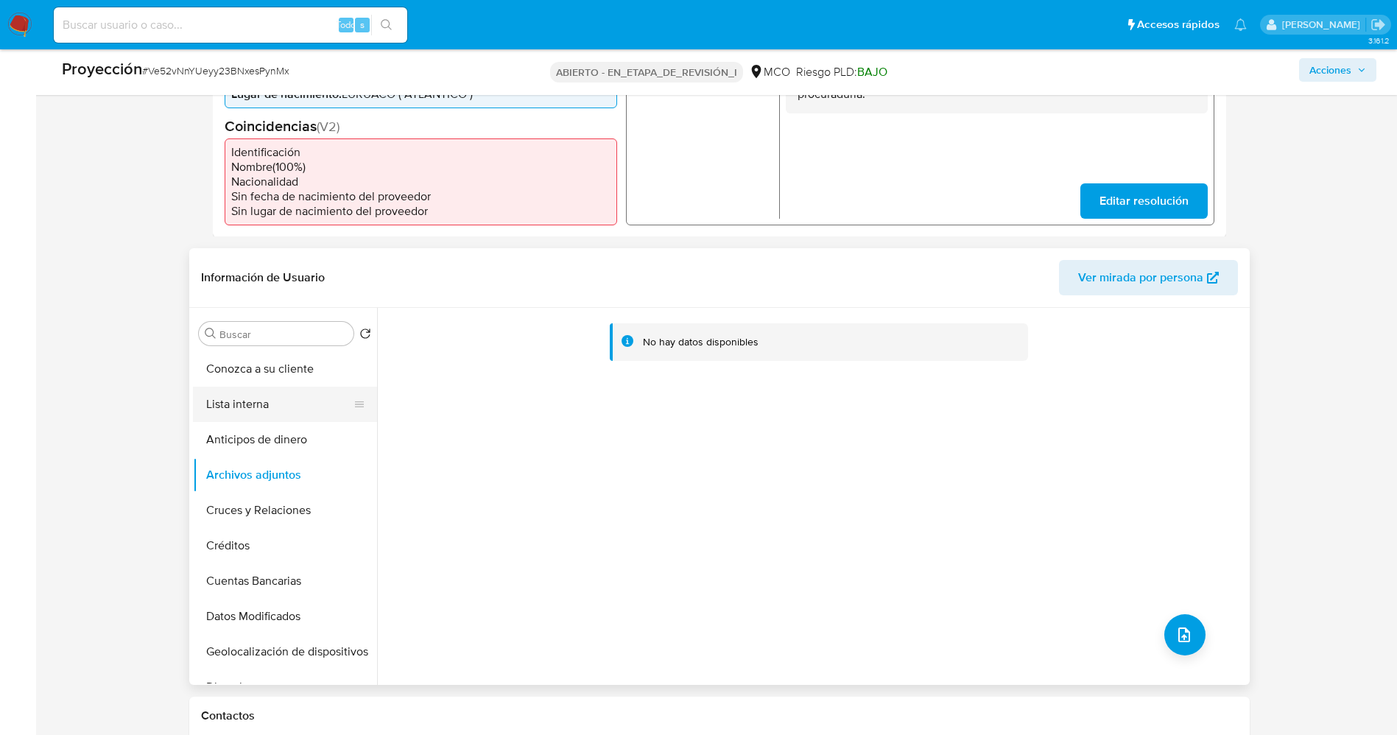
click at [233, 406] on button "Lista interna" at bounding box center [279, 404] width 172 height 35
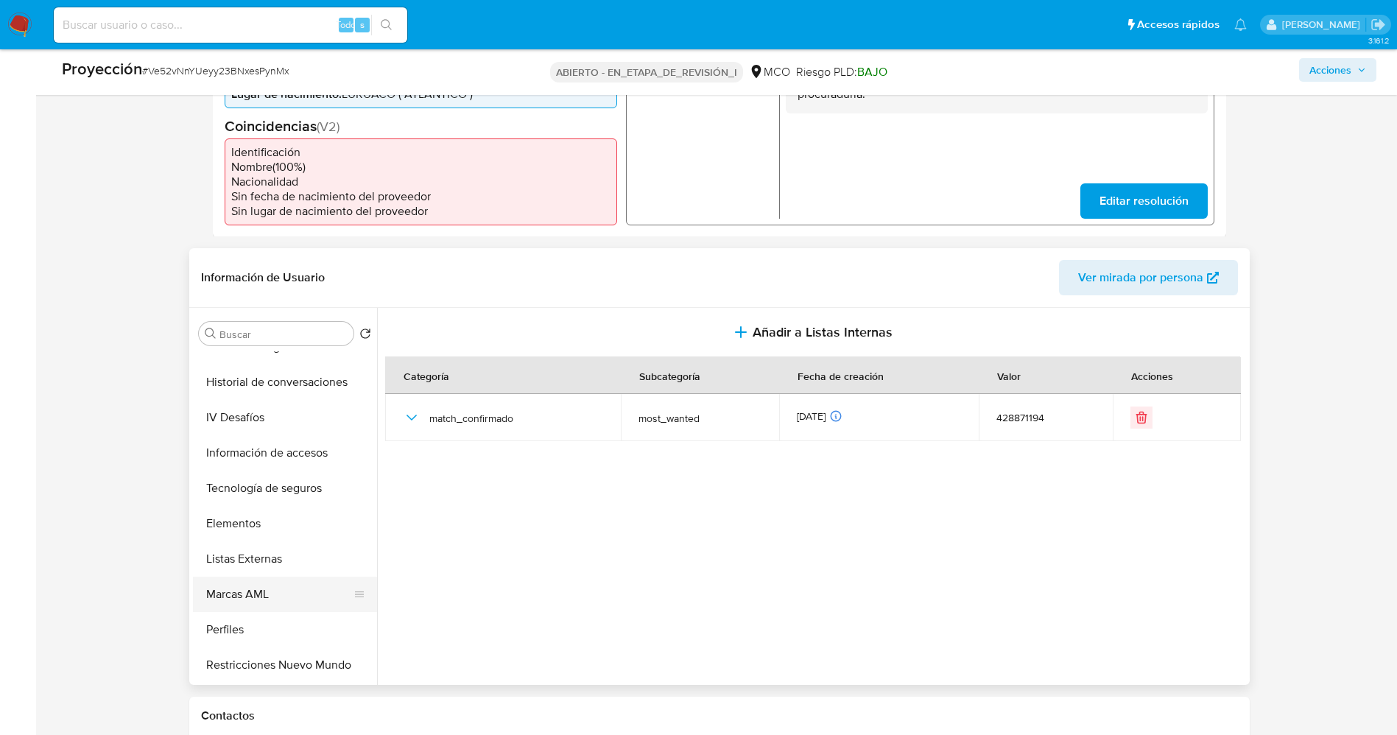
scroll to position [663, 0]
click at [292, 573] on button "Tarjetas" at bounding box center [279, 589] width 172 height 35
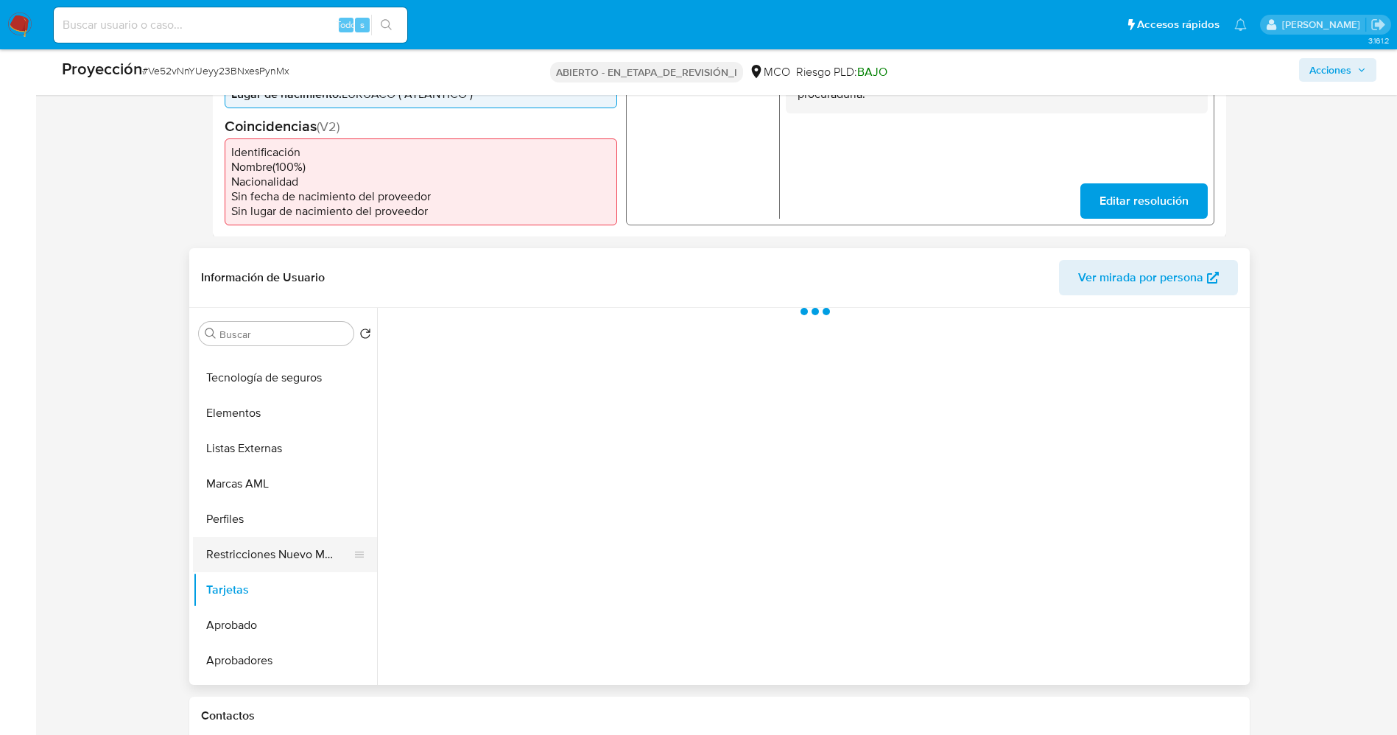
click at [287, 556] on button "Restricciones Nuevo Mundo" at bounding box center [279, 554] width 172 height 35
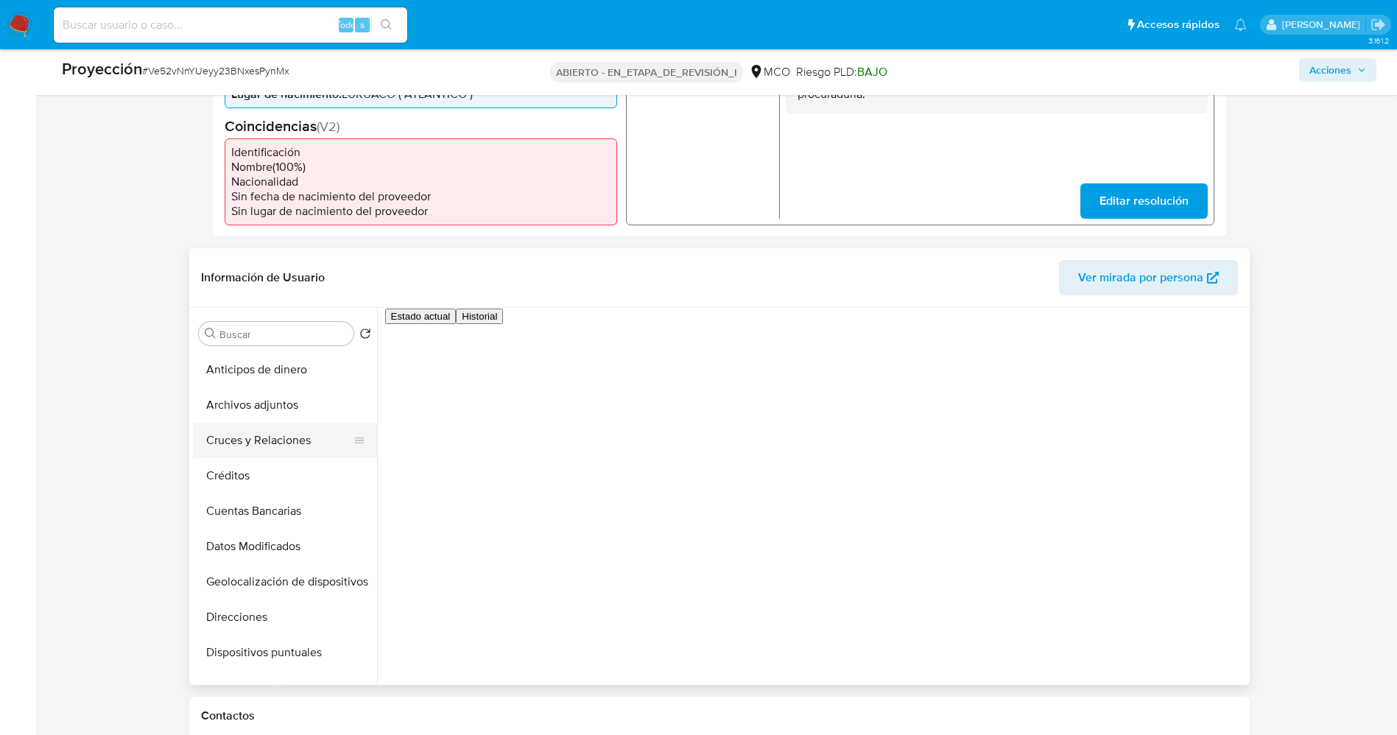
scroll to position [0, 0]
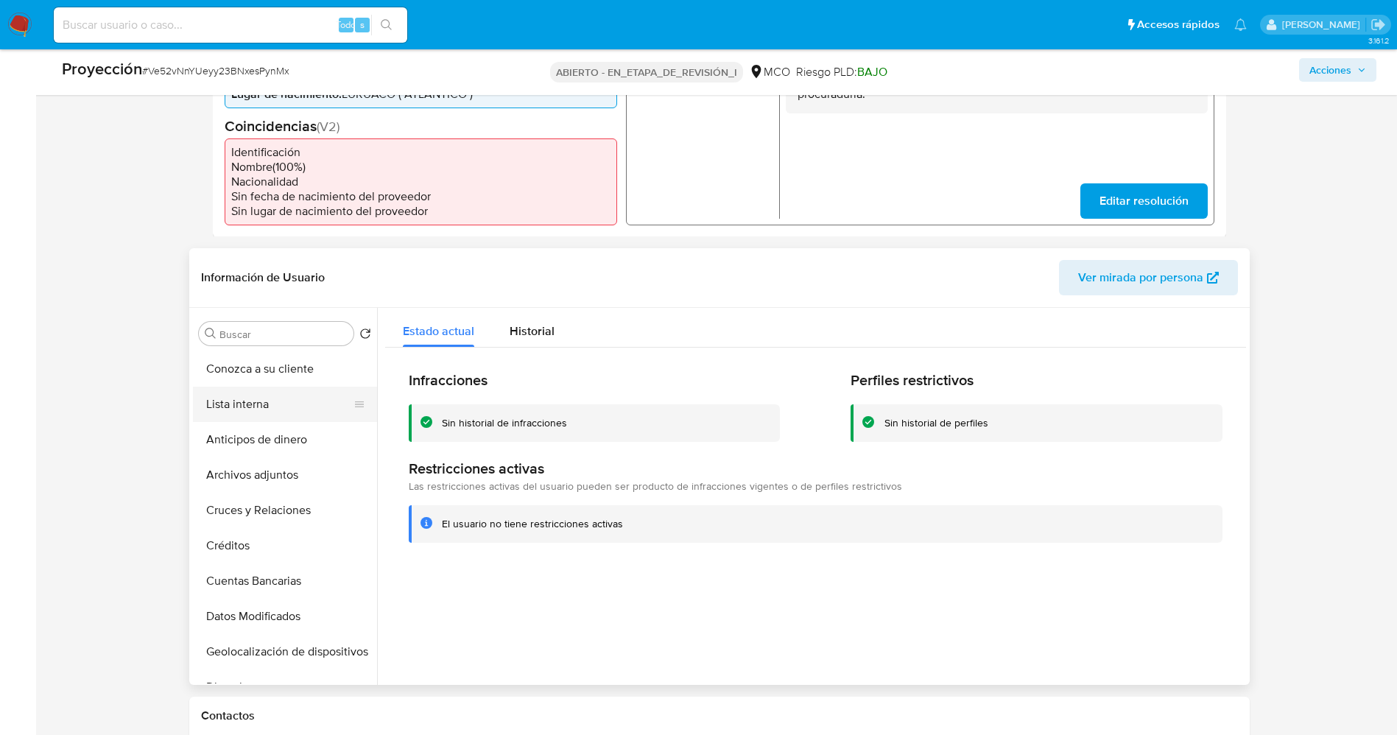
click at [261, 410] on button "Lista interna" at bounding box center [279, 404] width 172 height 35
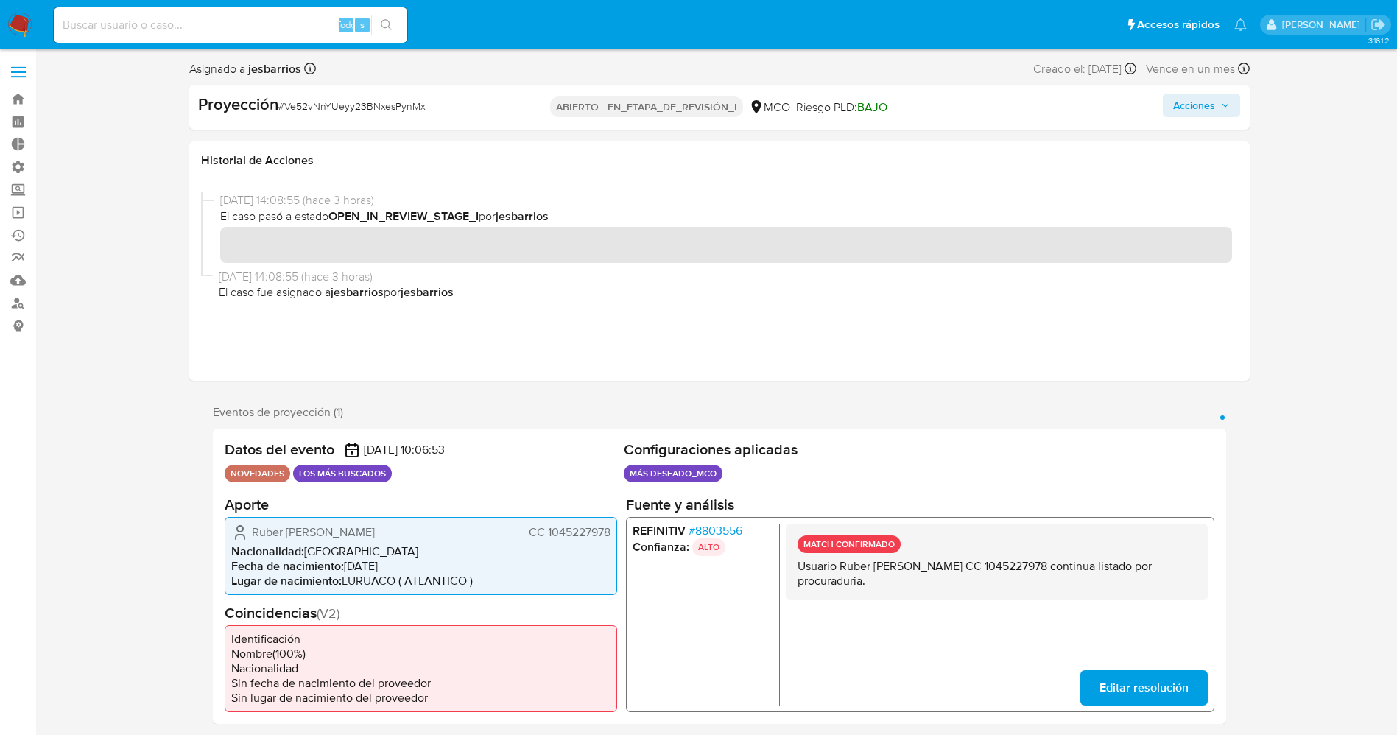
click at [1198, 114] on font "Acciones" at bounding box center [1194, 106] width 42 height 24
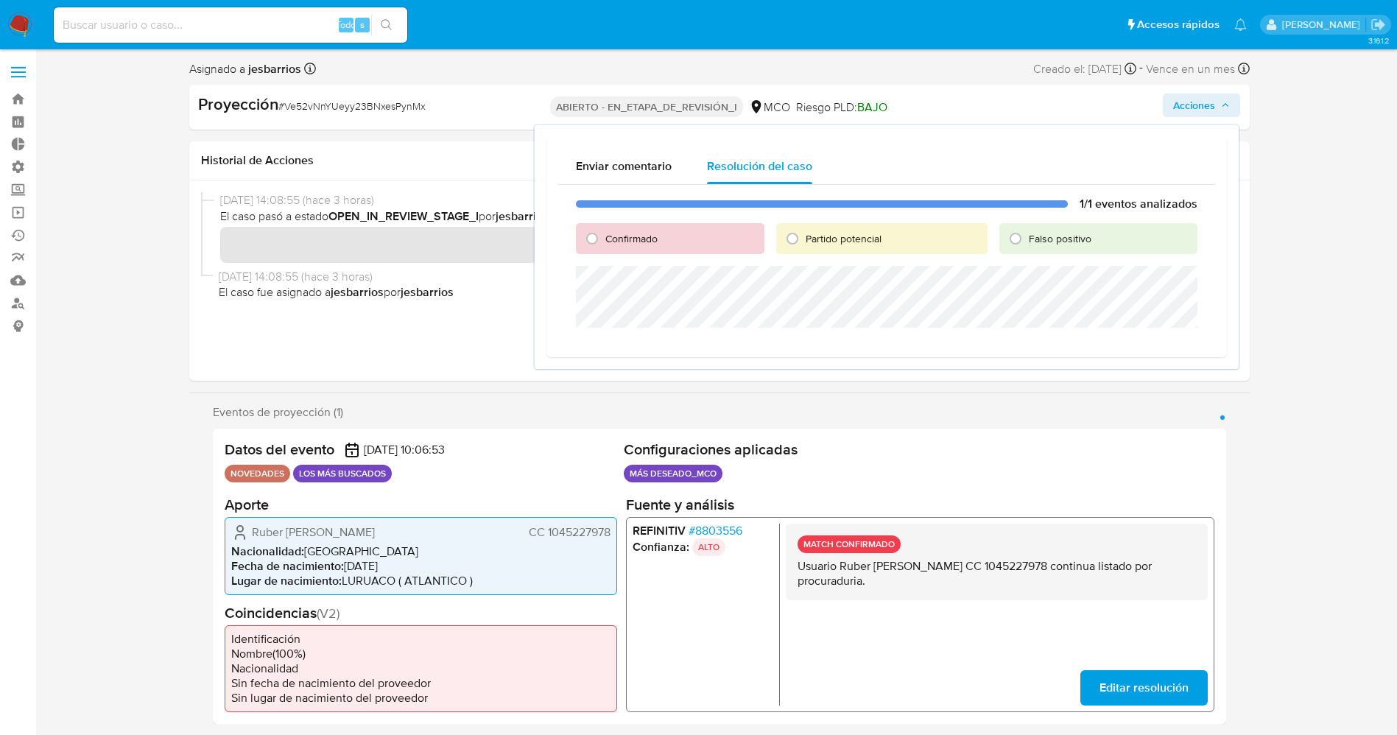
click at [611, 234] on span "Confirmado" at bounding box center [631, 238] width 52 height 15
click at [604, 234] on input "Confirmado" at bounding box center [592, 239] width 24 height 24
radio input "true"
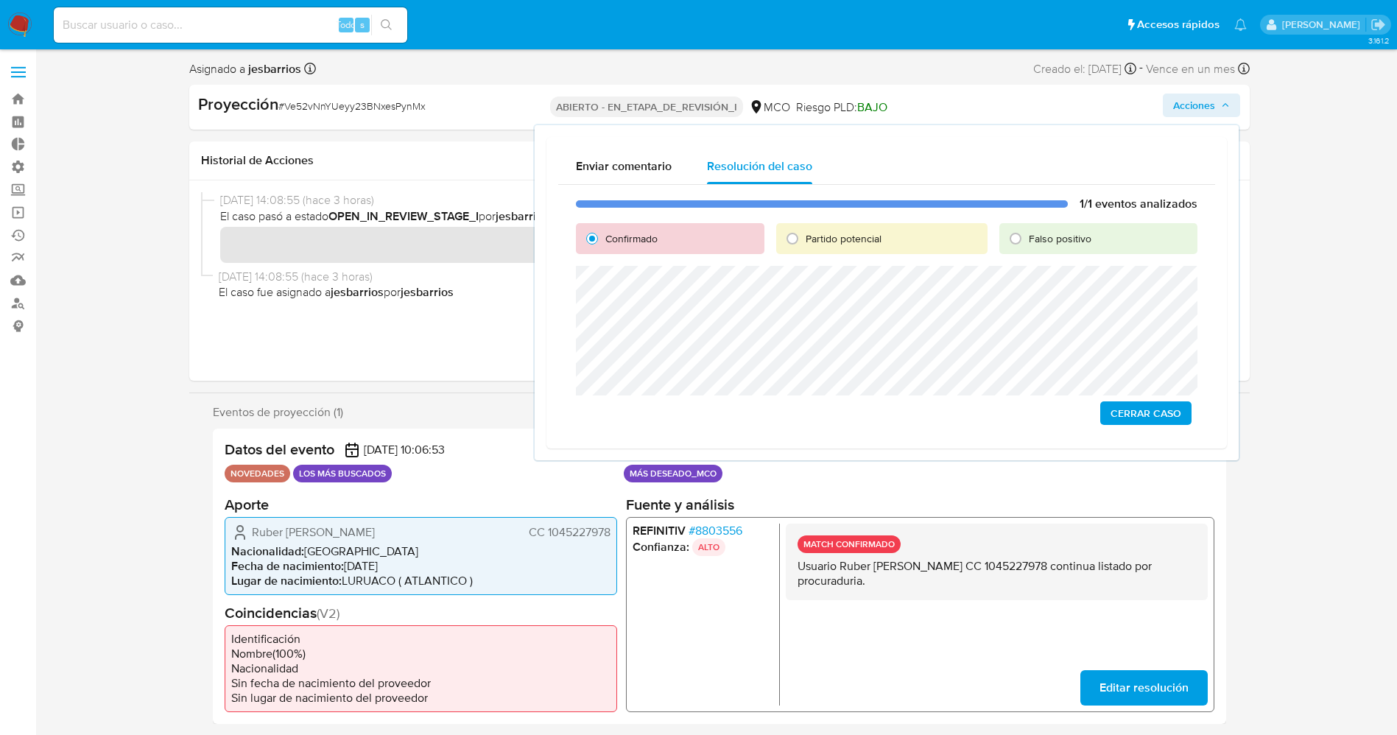
click at [1175, 421] on span "Cerrar Caso" at bounding box center [1146, 413] width 71 height 21
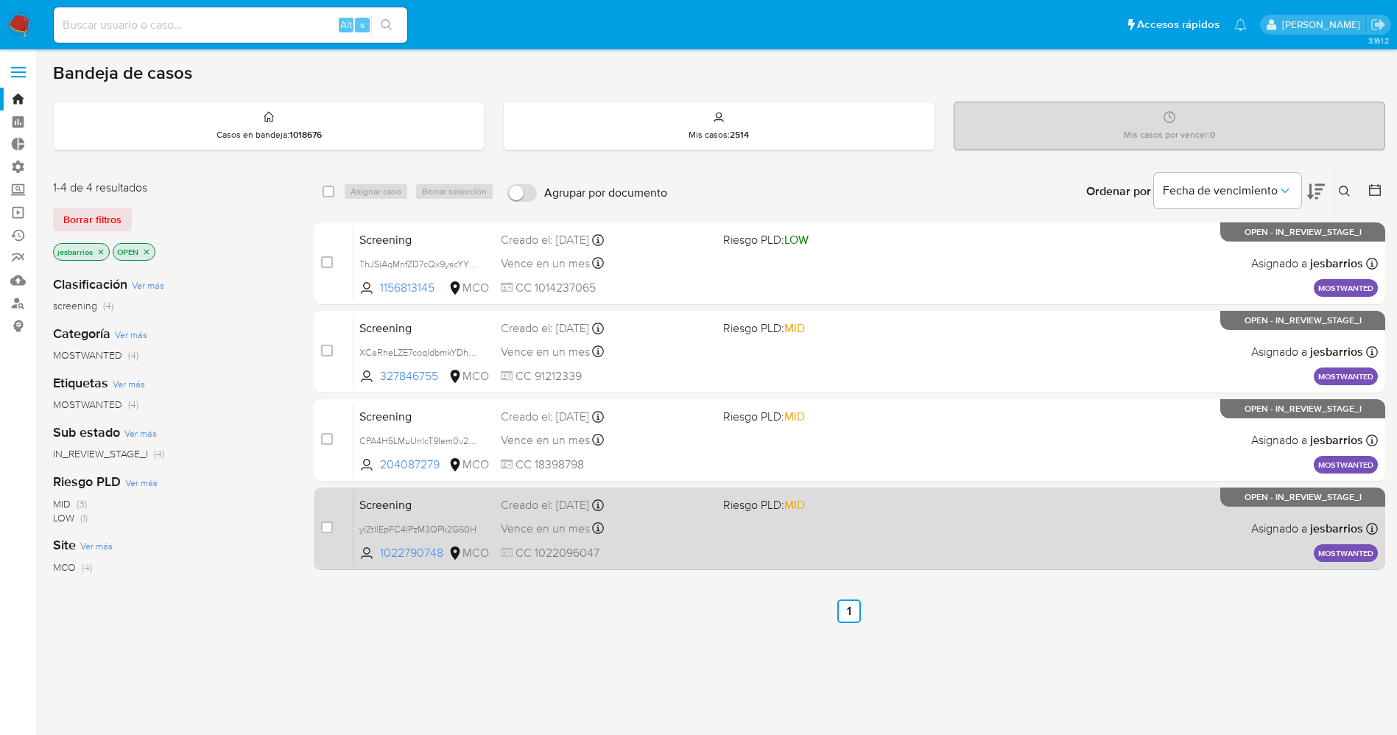
click at [1064, 552] on div "Screening yIZtllEpFC4lPzM3QPk2G60H 1022790748 MCO Riesgo PLD: MID Creado el: [D…" at bounding box center [866, 528] width 1025 height 74
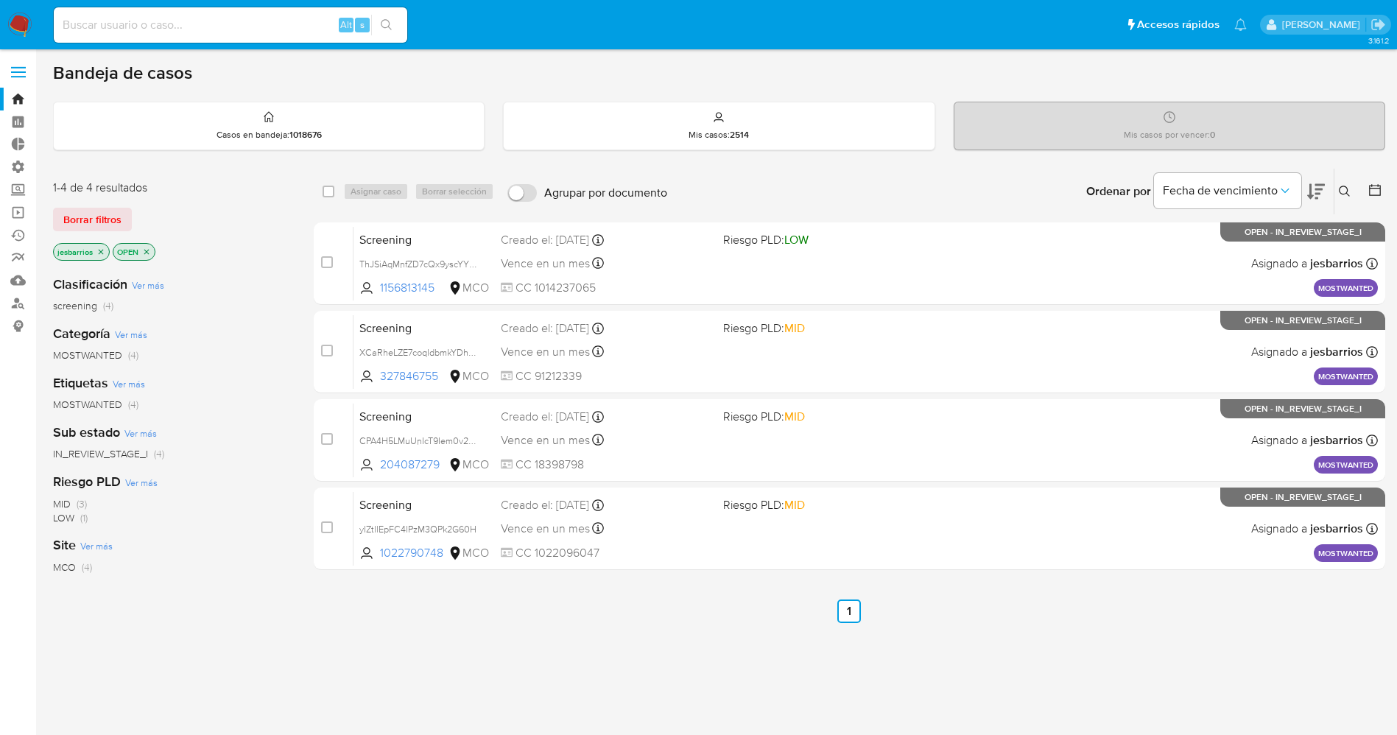
click at [21, 22] on img at bounding box center [19, 25] width 25 height 25
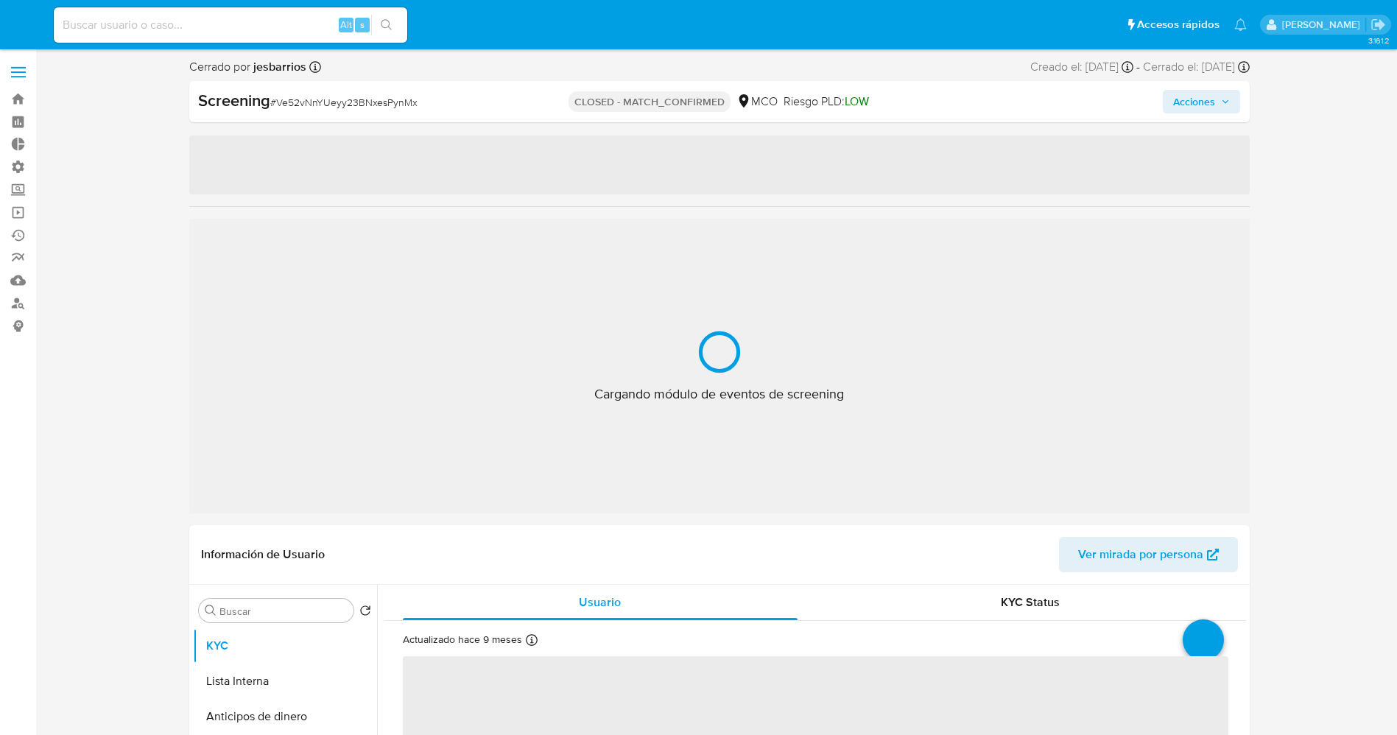
select select "10"
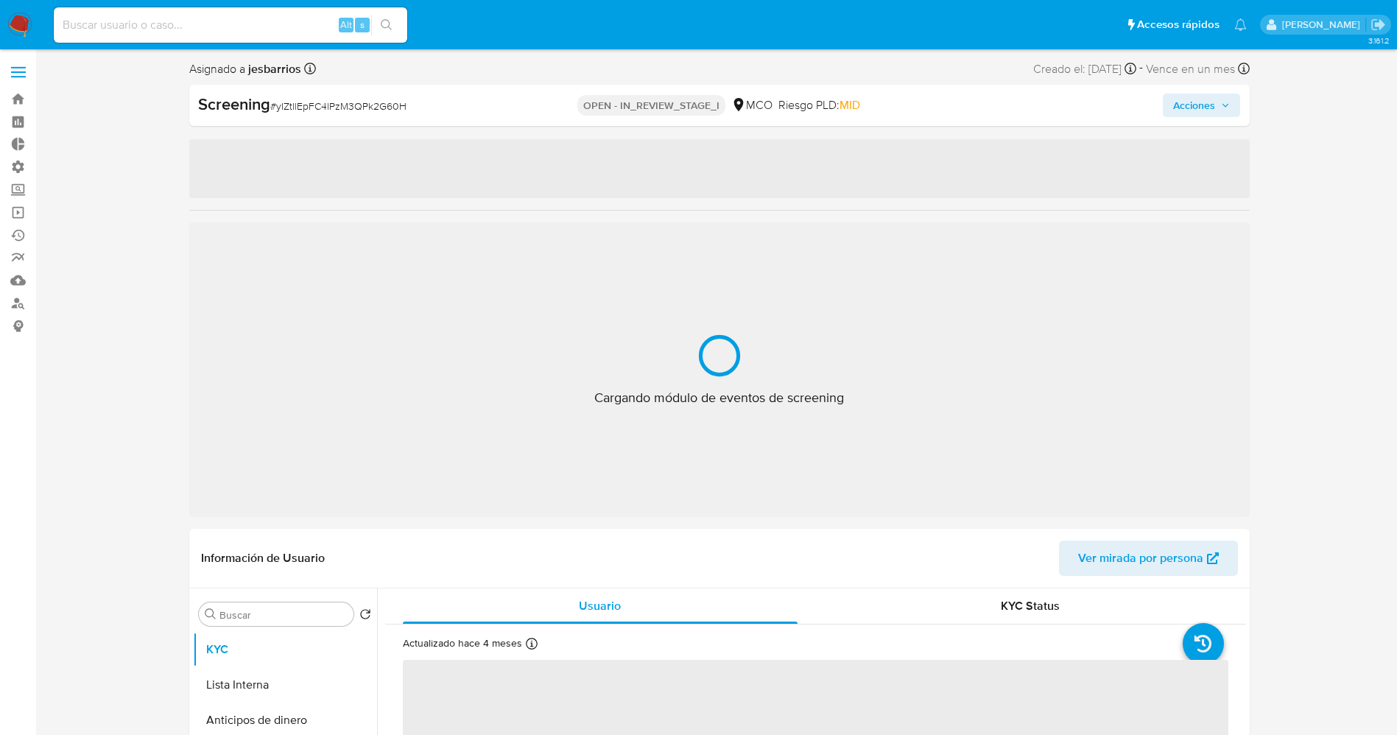
select select "10"
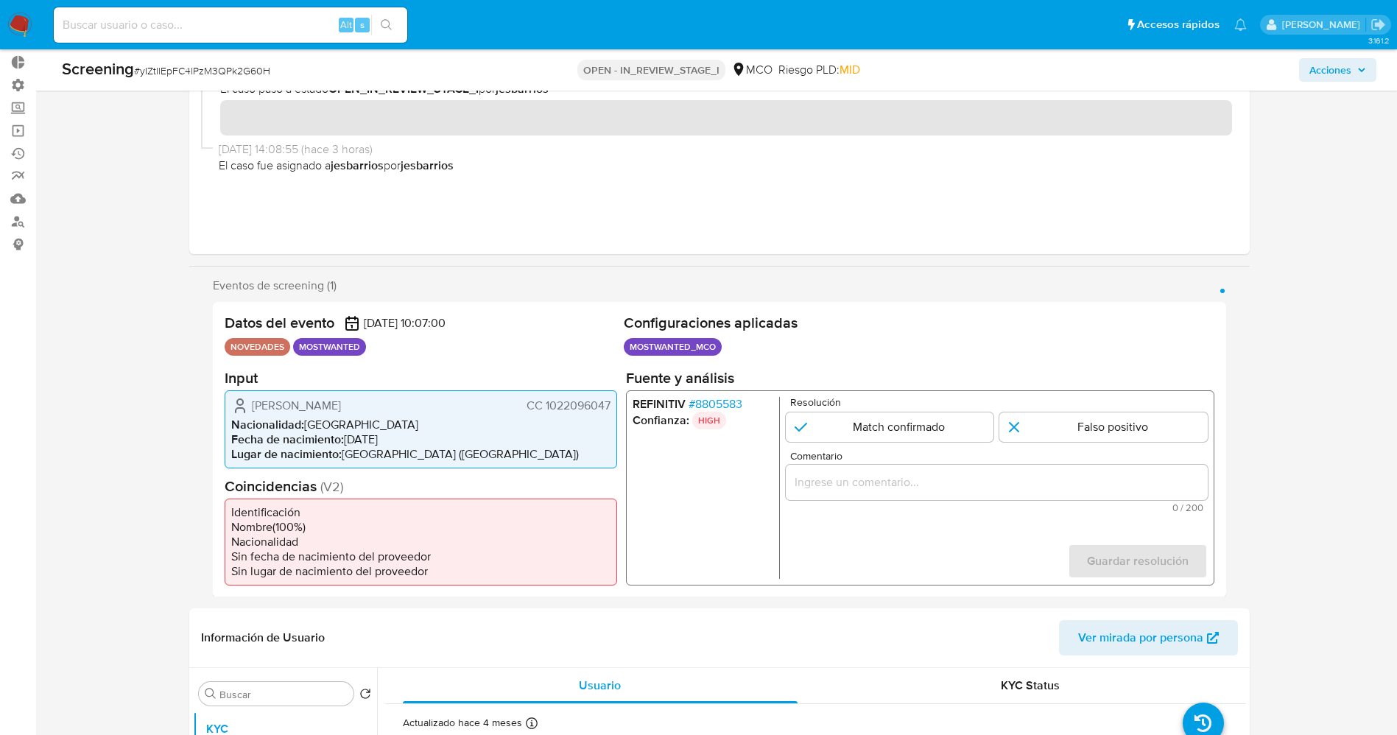
scroll to position [110, 0]
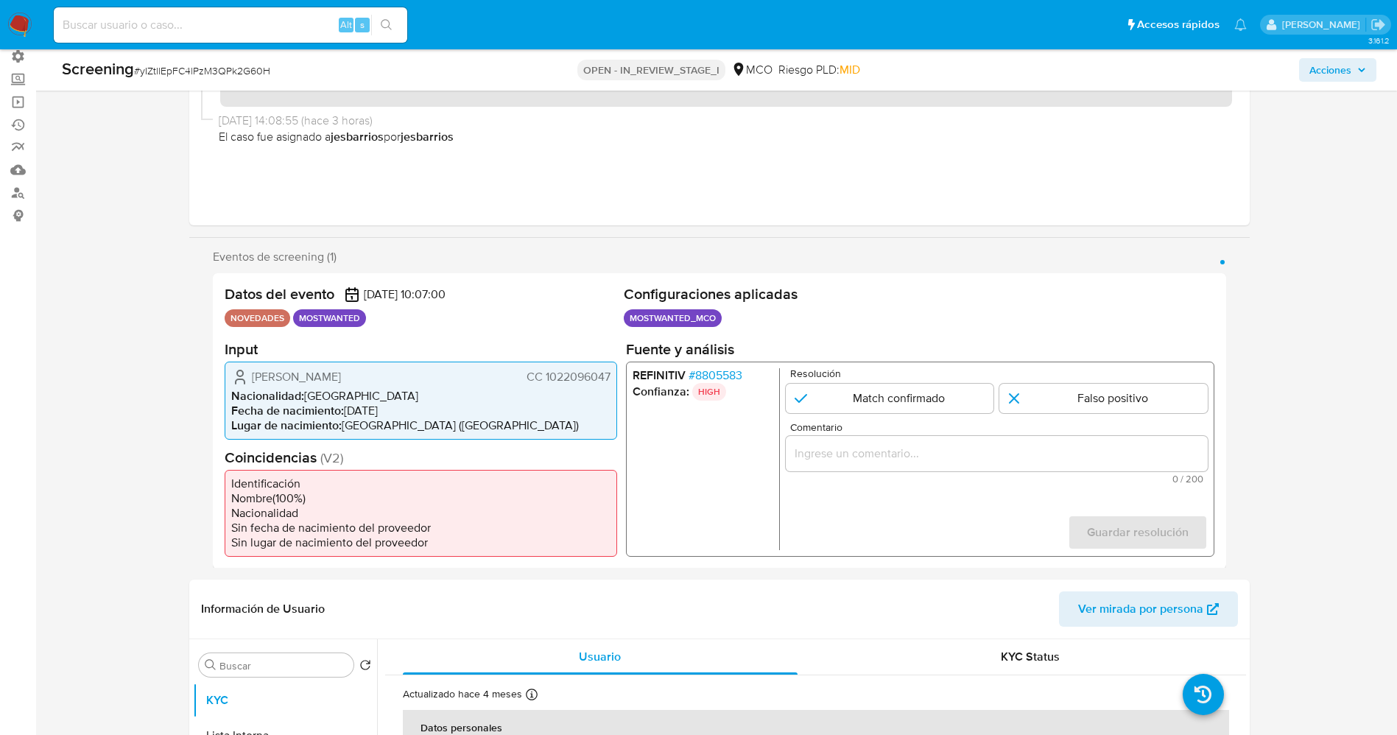
click at [717, 375] on span "# 8805583" at bounding box center [715, 375] width 54 height 15
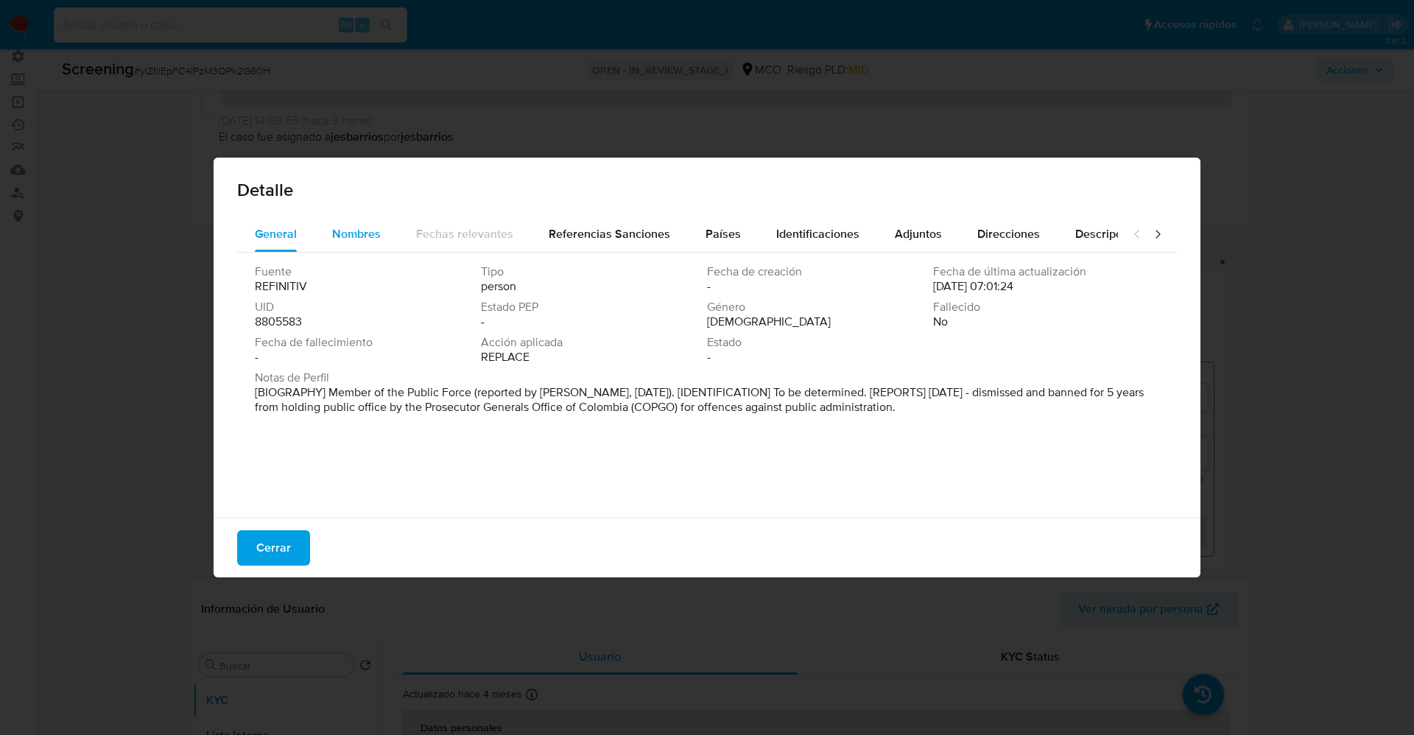
click at [332, 239] on span "Nombres" at bounding box center [356, 233] width 49 height 17
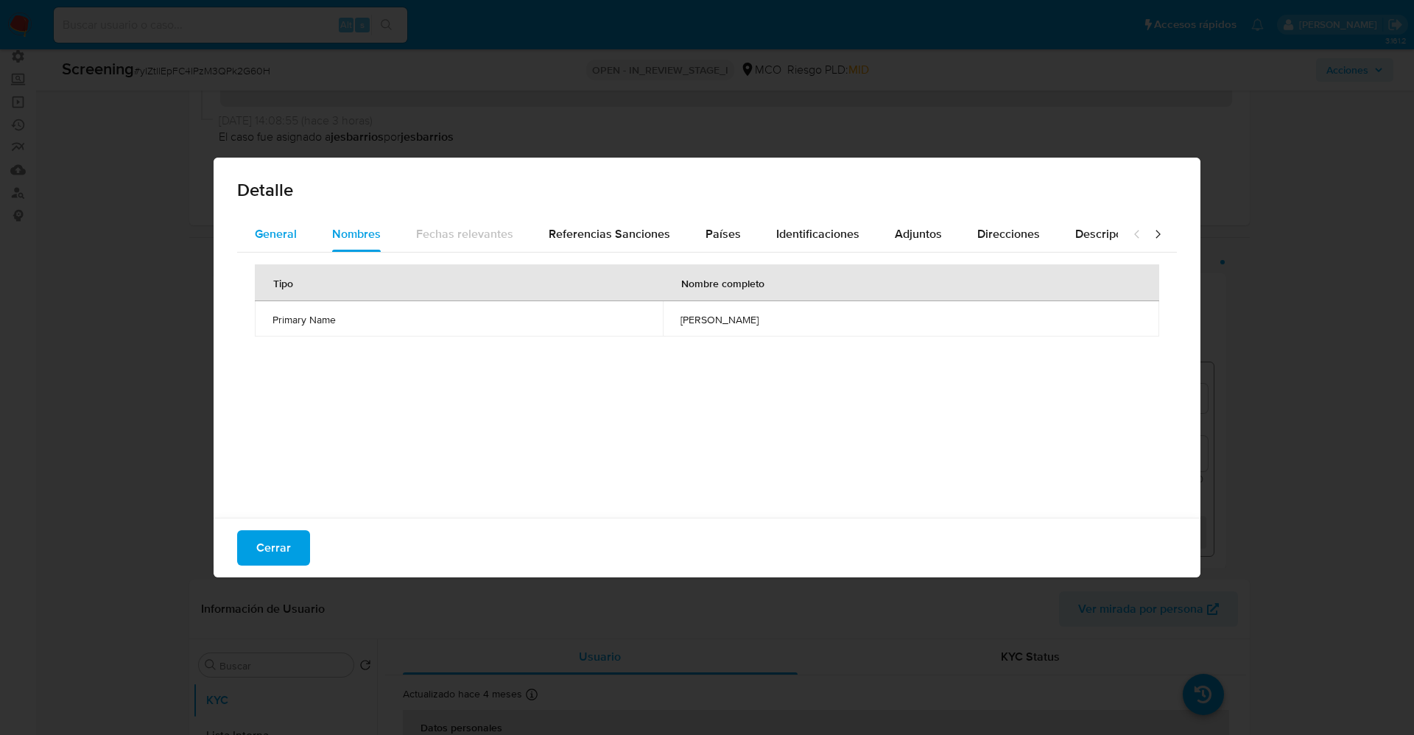
click at [269, 244] on div "General" at bounding box center [276, 234] width 42 height 35
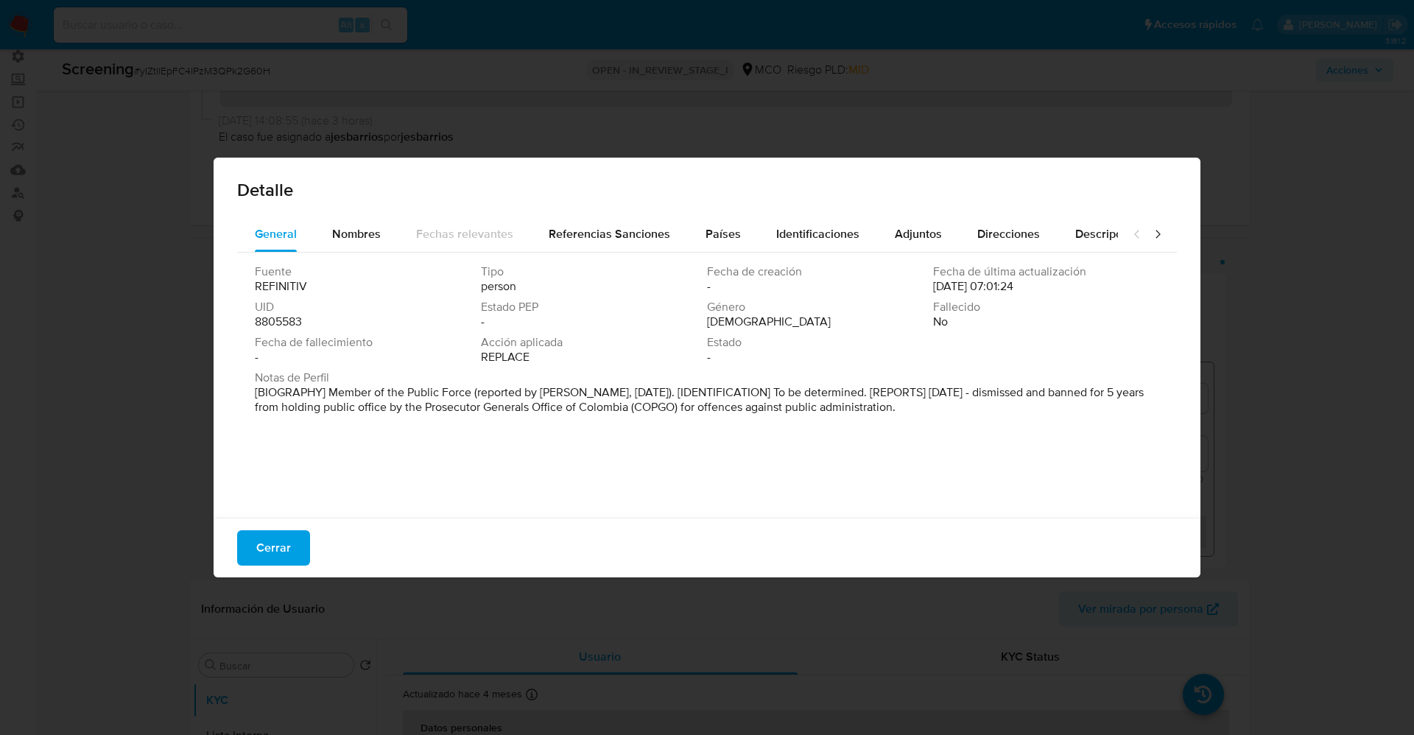
drag, startPoint x: 323, startPoint y: 405, endPoint x: 999, endPoint y: 419, distance: 676.3
click at [999, 419] on div "Notas de Perfil [BIOGRAPHY] Member of the Public Force (reported by [PERSON_NAM…" at bounding box center [707, 395] width 904 height 50
click at [954, 412] on p "[BIOGRAPHY] Member of the Public Force (reported by [PERSON_NAME], [DATE]). [ID…" at bounding box center [706, 399] width 902 height 29
drag, startPoint x: 325, startPoint y: 393, endPoint x: 920, endPoint y: 420, distance: 595.7
click at [920, 420] on div "Notas de Perfil [BIOGRAPHY] Member of the Public Force (reported by [PERSON_NAM…" at bounding box center [707, 395] width 904 height 50
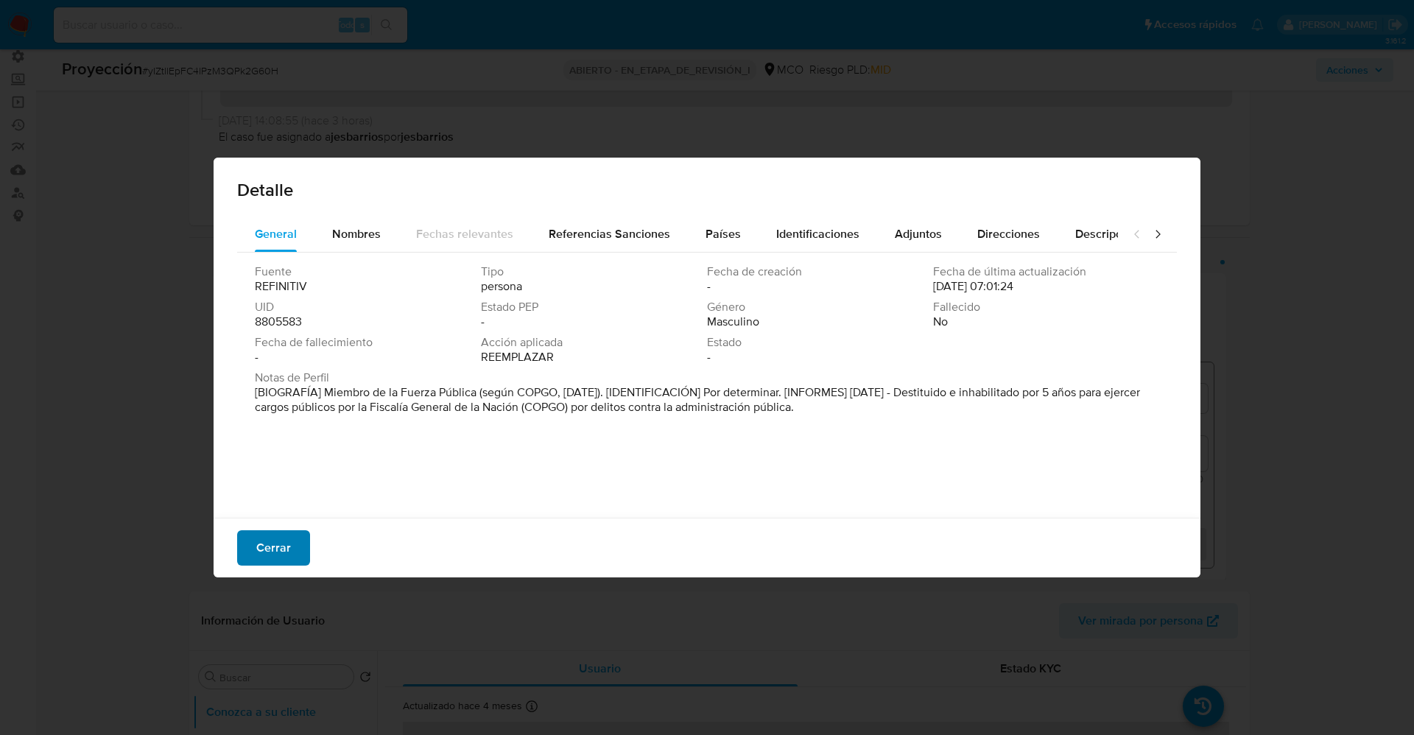
click at [294, 550] on button "Cerrar" at bounding box center [273, 547] width 73 height 35
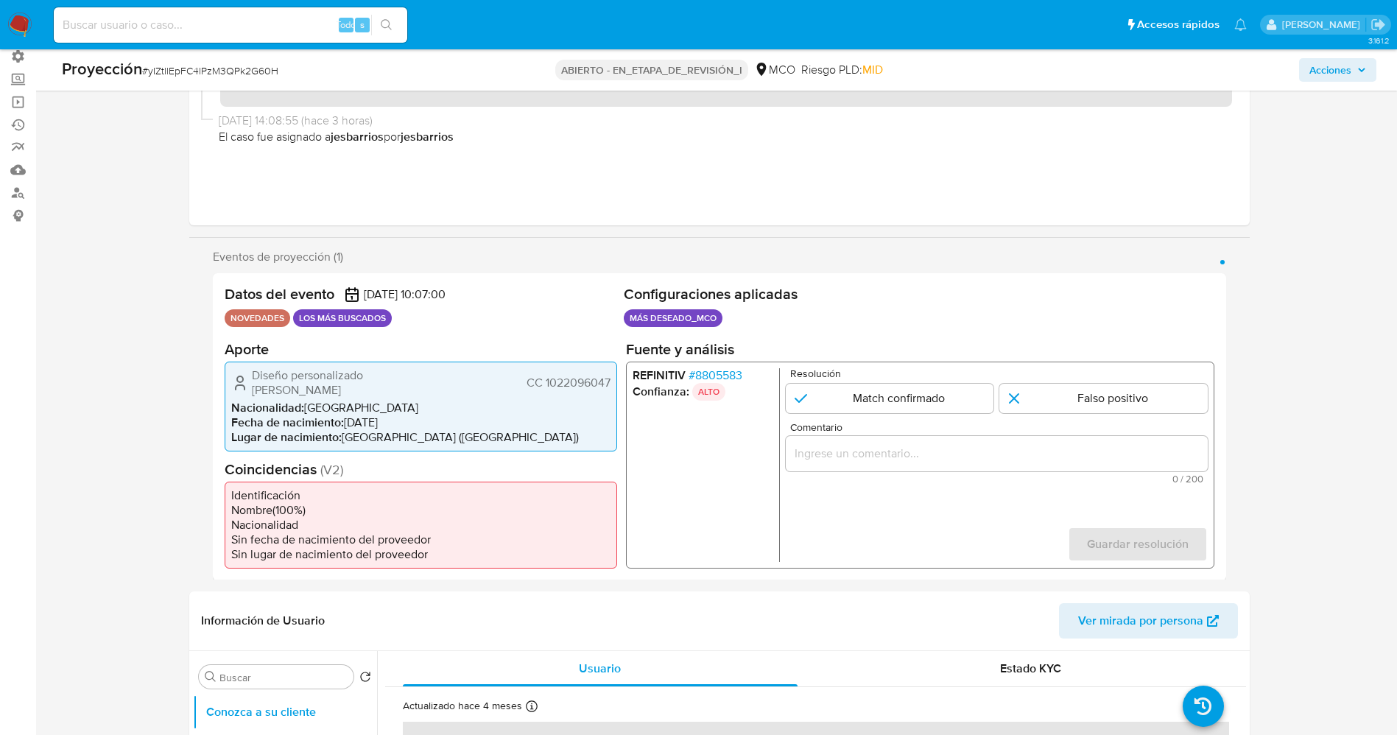
drag, startPoint x: 547, startPoint y: 376, endPoint x: 611, endPoint y: 373, distance: 64.9
click at [611, 373] on div "Diseño personalizado [PERSON_NAME] CC 1022096047 Nacionalidad : [DEMOGRAPHIC_DA…" at bounding box center [421, 406] width 393 height 90
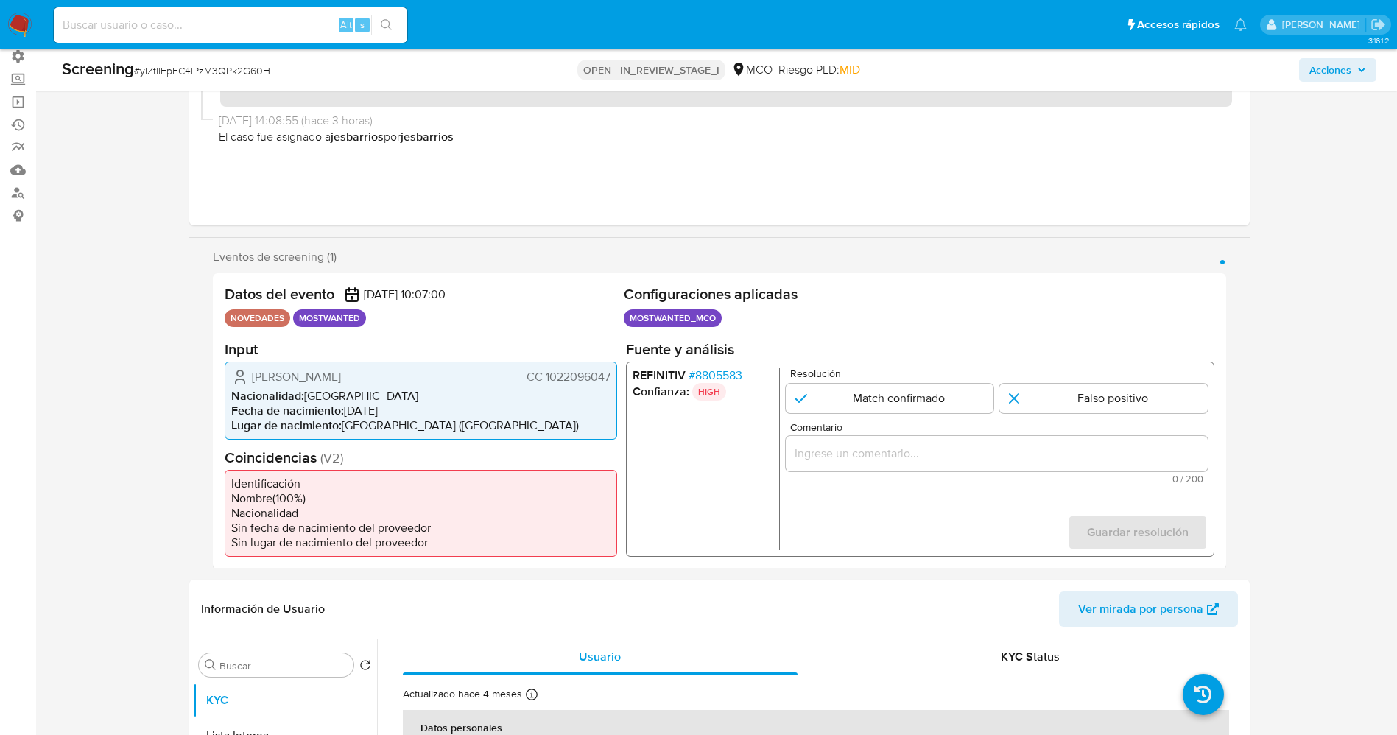
click at [532, 371] on span "CC 1022096047" at bounding box center [568, 376] width 84 height 15
drag, startPoint x: 545, startPoint y: 376, endPoint x: 609, endPoint y: 379, distance: 64.1
click at [609, 379] on span "CC 1022096047" at bounding box center [568, 376] width 84 height 15
drag, startPoint x: 247, startPoint y: 376, endPoint x: 373, endPoint y: 382, distance: 126.1
click at [376, 381] on div "[PERSON_NAME] CC 1022096047" at bounding box center [420, 377] width 379 height 18
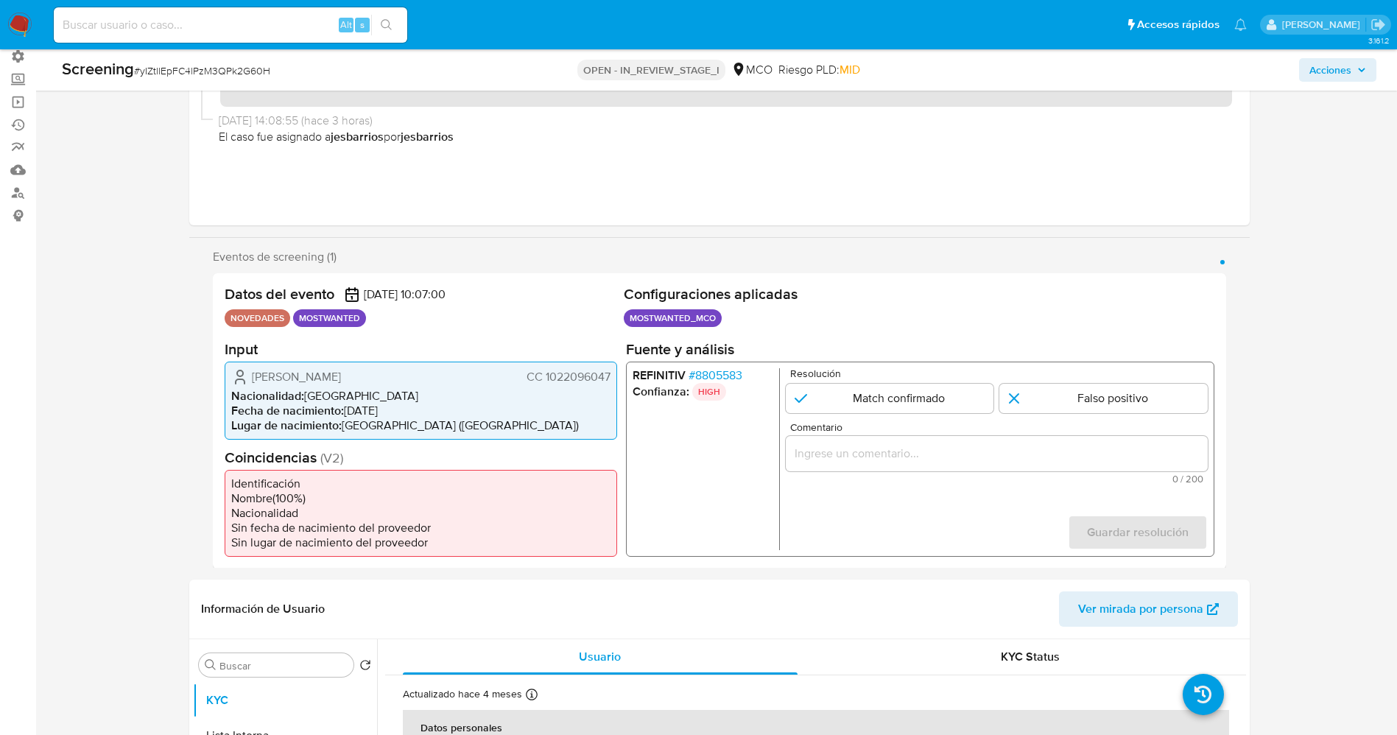
click at [305, 369] on span "[PERSON_NAME]" at bounding box center [296, 376] width 89 height 15
drag, startPoint x: 250, startPoint y: 374, endPoint x: 612, endPoint y: 376, distance: 362.4
click at [612, 376] on div "[PERSON_NAME] CC 1022096047 Nacionalidad : [DEMOGRAPHIC_DATA] Fecha de nacimien…" at bounding box center [421, 400] width 393 height 78
click at [924, 386] on input "1 de 1" at bounding box center [889, 397] width 208 height 29
radio input "true"
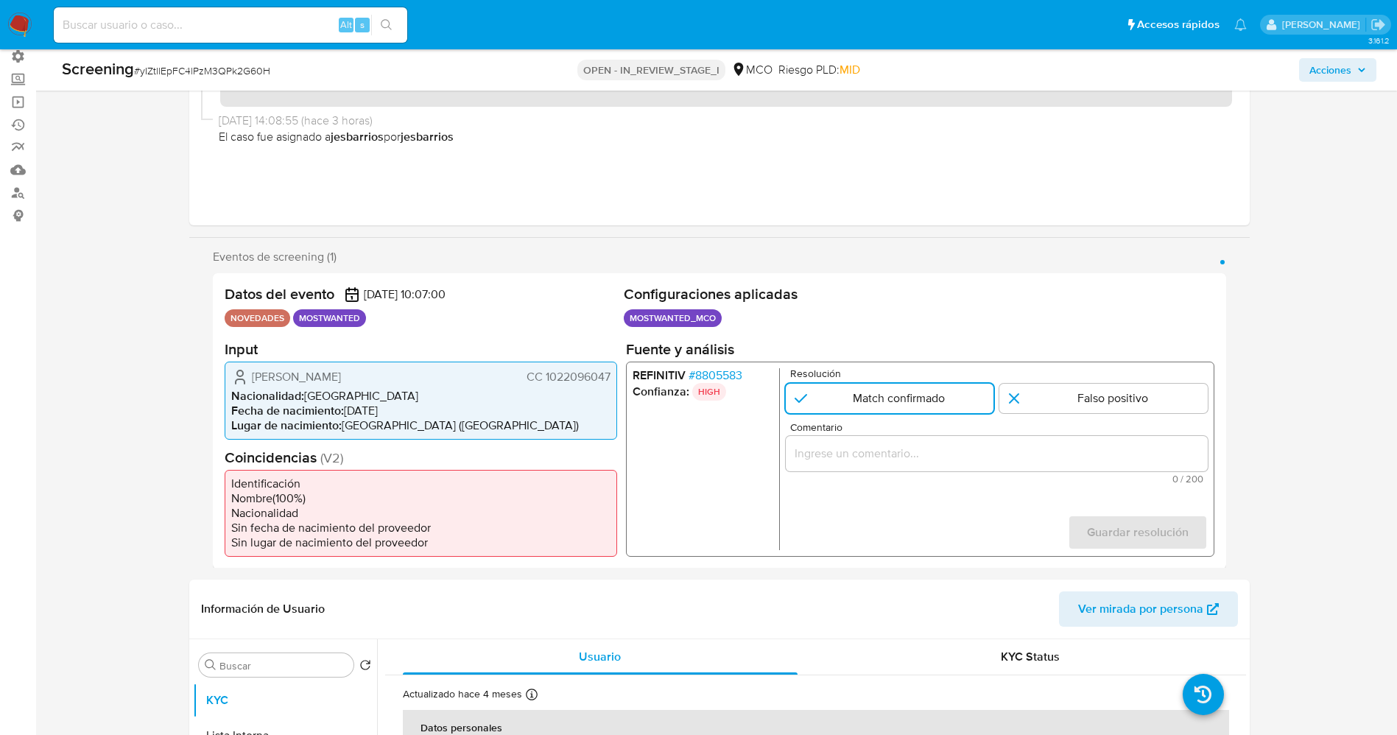
click at [874, 457] on input "Comentario" at bounding box center [996, 452] width 422 height 19
drag, startPoint x: 249, startPoint y: 375, endPoint x: 600, endPoint y: 368, distance: 350.7
click at [612, 370] on div "[PERSON_NAME] CC 1022096047 Nacionalidad : [DEMOGRAPHIC_DATA] Fecha de nacimien…" at bounding box center [421, 400] width 393 height 78
click at [909, 468] on div "Usuario" at bounding box center [996, 452] width 422 height 35
click at [877, 460] on input "Usuario" at bounding box center [996, 452] width 422 height 19
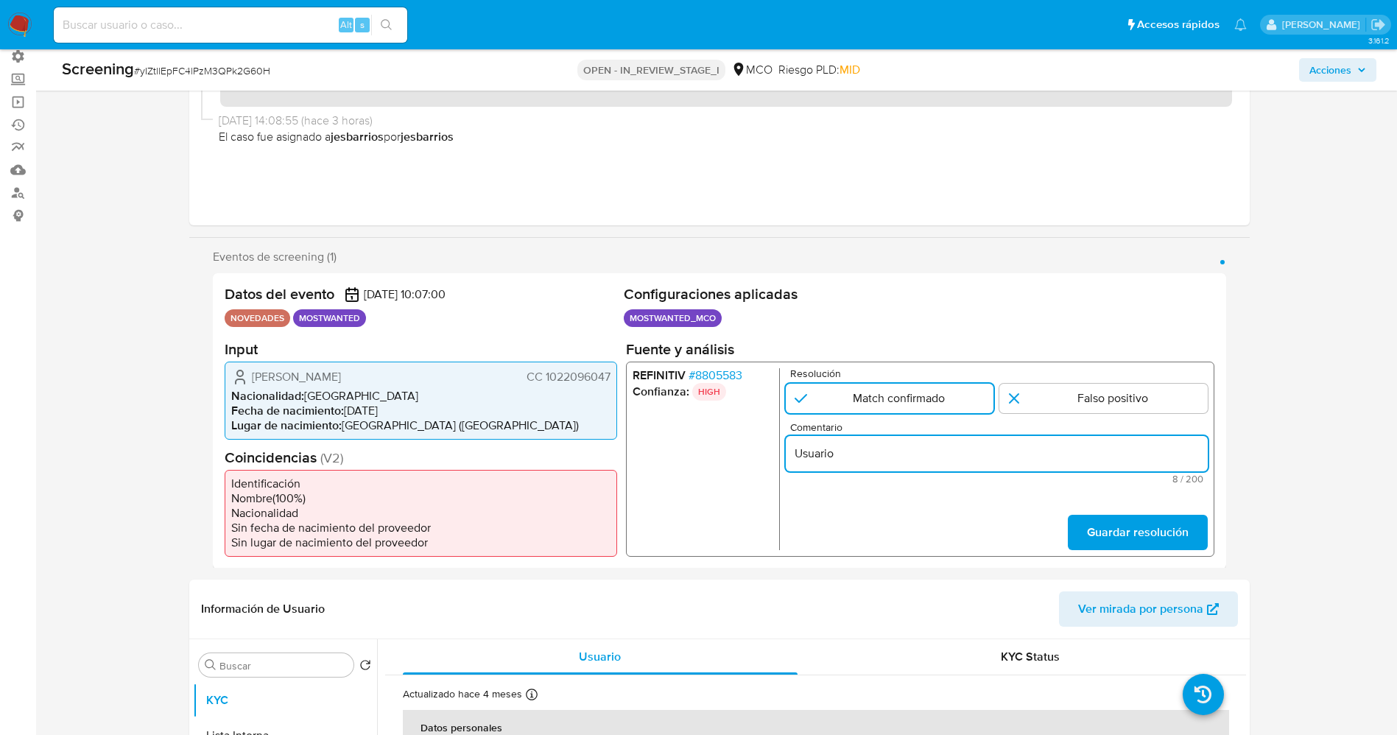
paste input "[PERSON_NAME] CC 1022096047"
type input "Usuario [PERSON_NAME] CC 1022096047 continua listado en procuraduria."
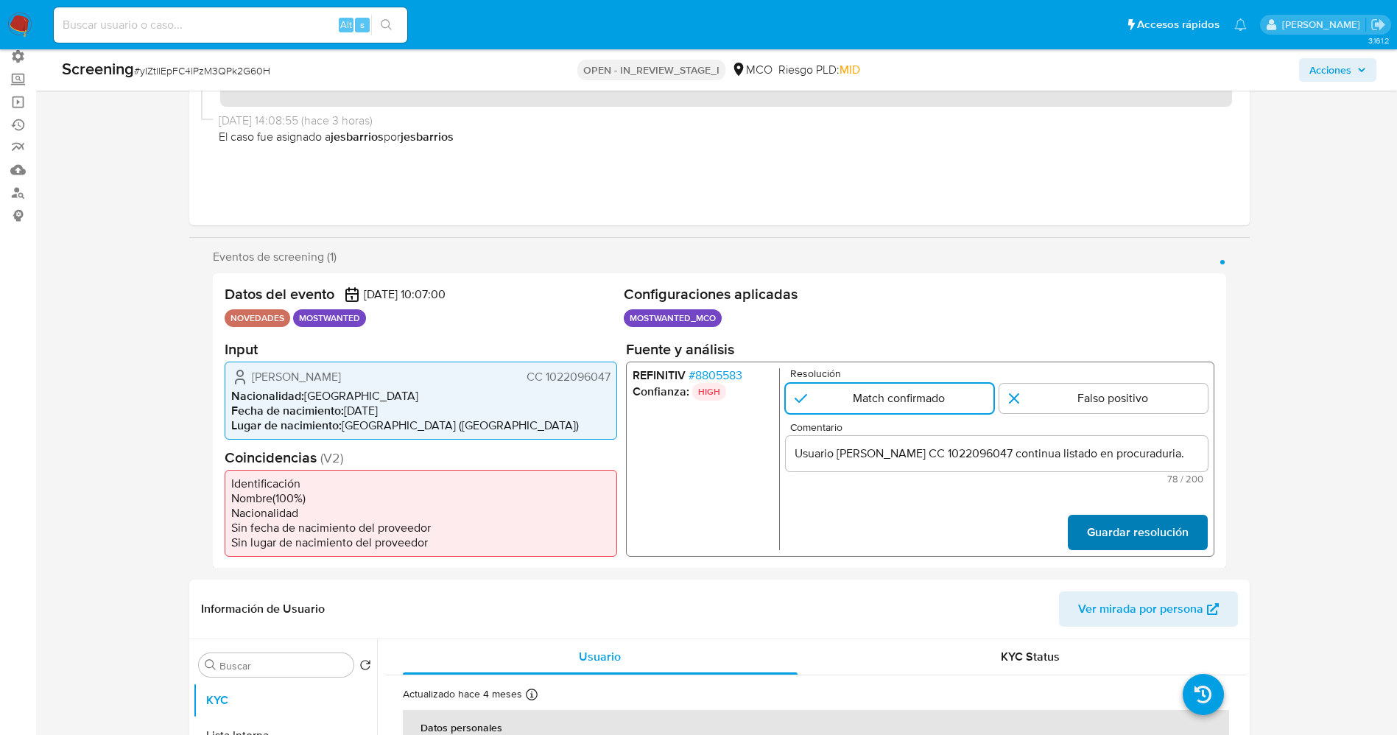
scroll to position [0, 0]
click at [1147, 519] on span "Guardar resolución" at bounding box center [1137, 532] width 102 height 32
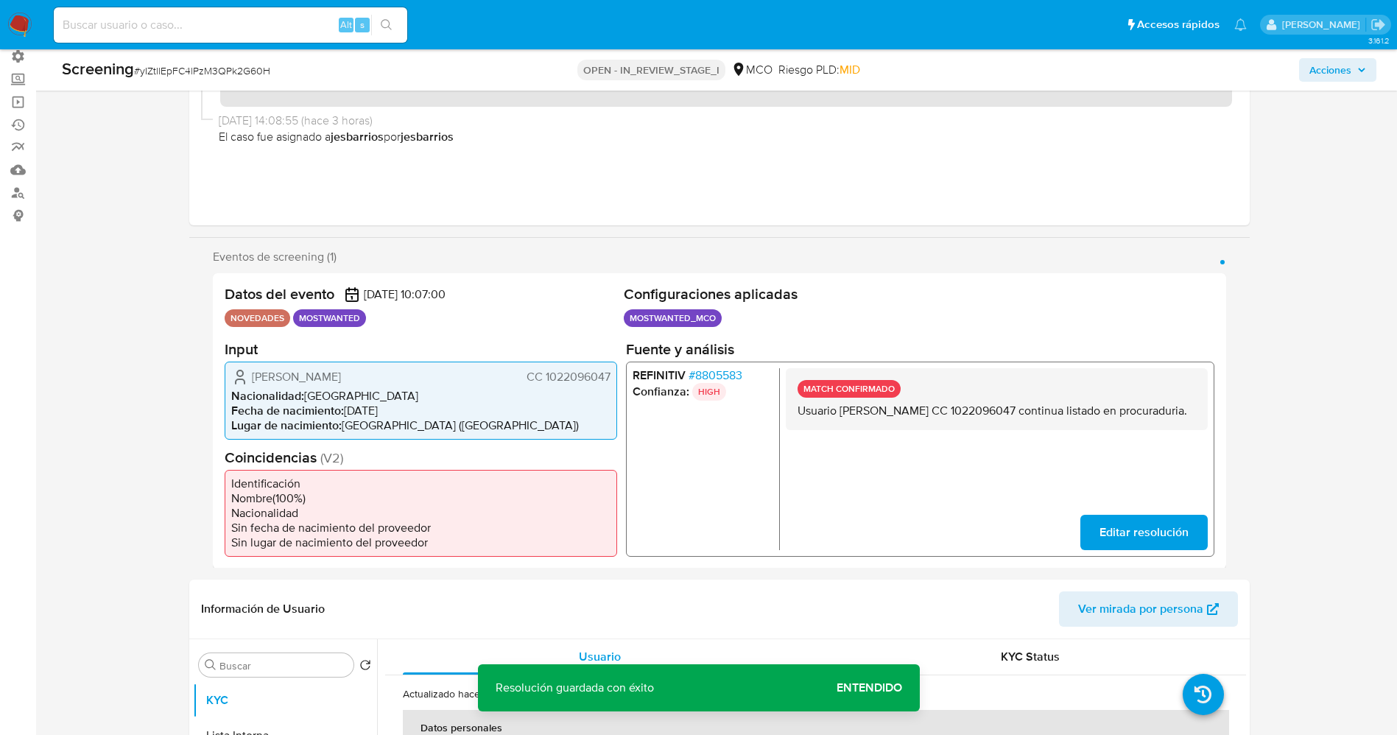
drag, startPoint x: 794, startPoint y: 406, endPoint x: 874, endPoint y: 426, distance: 82.9
click at [874, 426] on div "MATCH CONFIRMADO Usuario Daniel Cuastumal Layos CC 1022096047 continua listado …" at bounding box center [996, 399] width 422 height 62
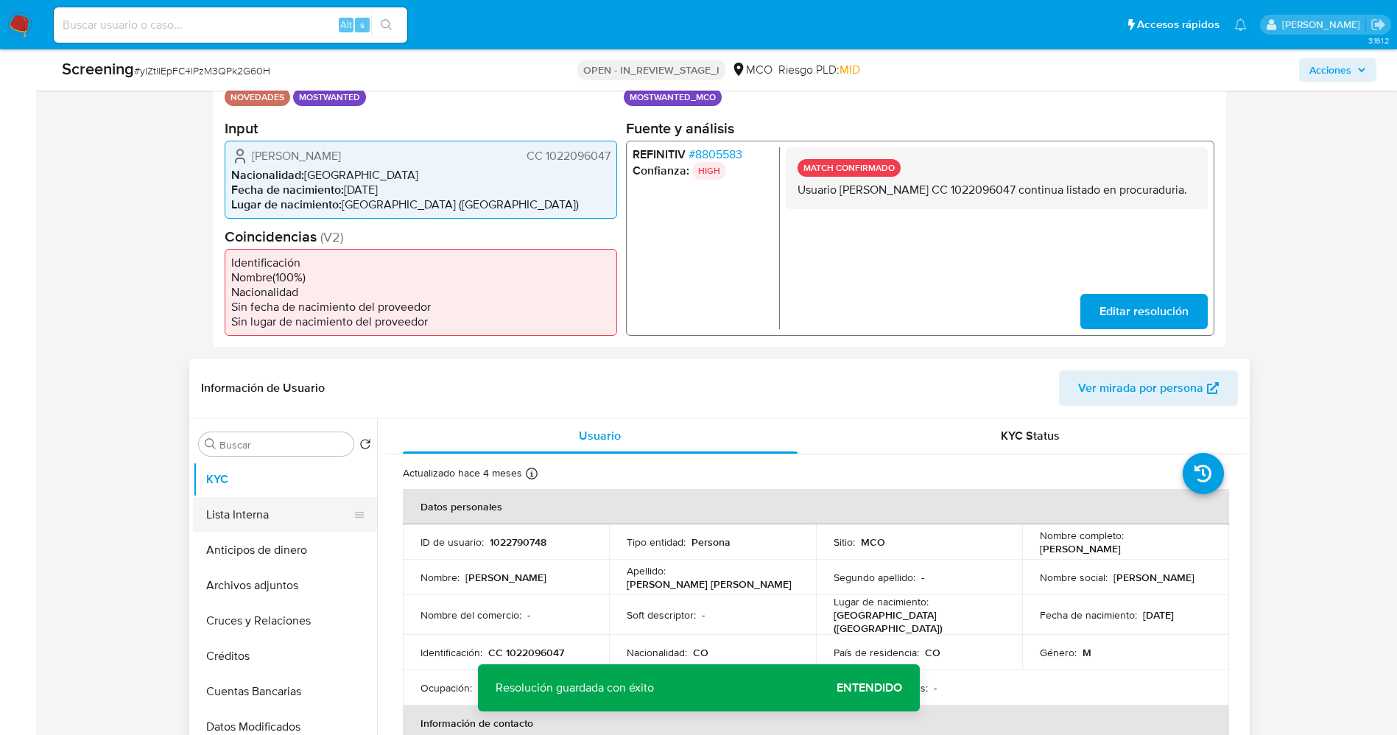
click at [273, 519] on button "Lista Interna" at bounding box center [279, 514] width 172 height 35
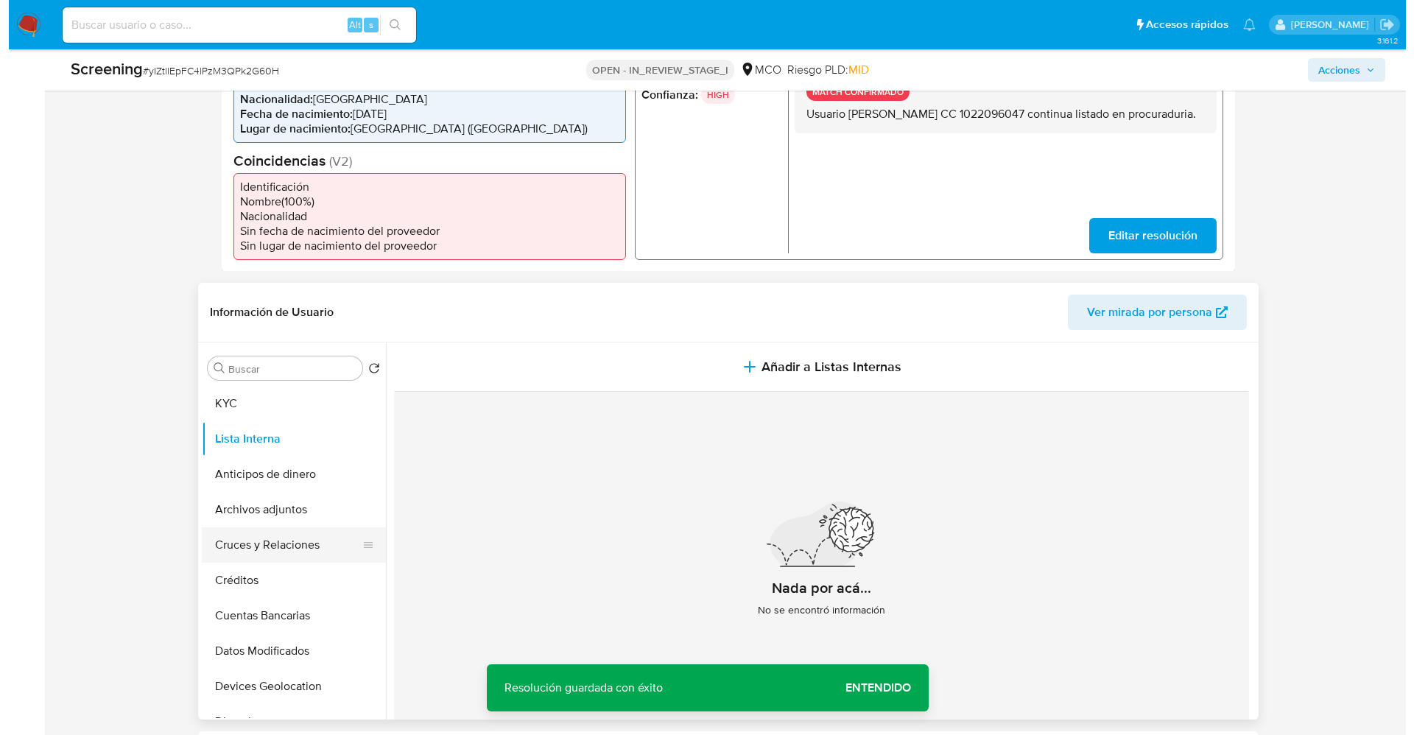
scroll to position [442, 0]
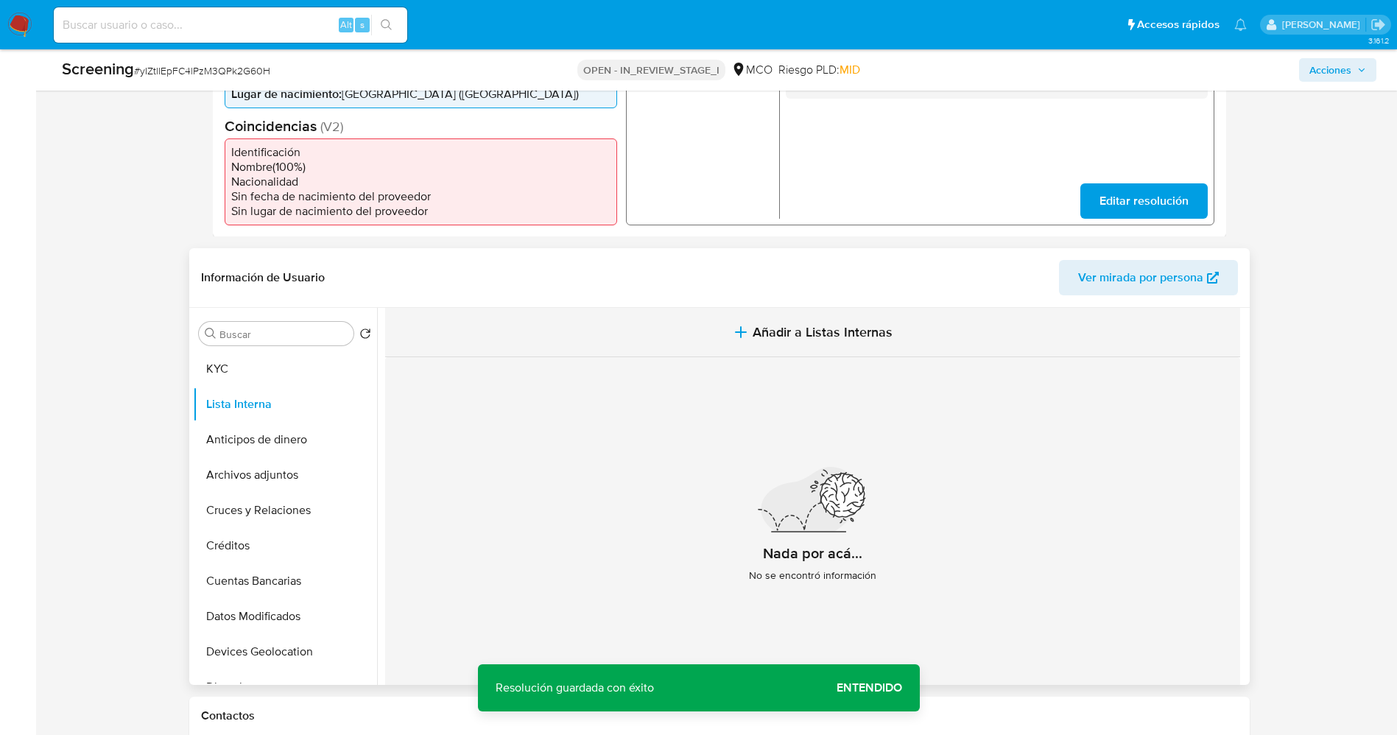
click at [837, 339] on span "Añadir a Listas Internas" at bounding box center [823, 332] width 140 height 16
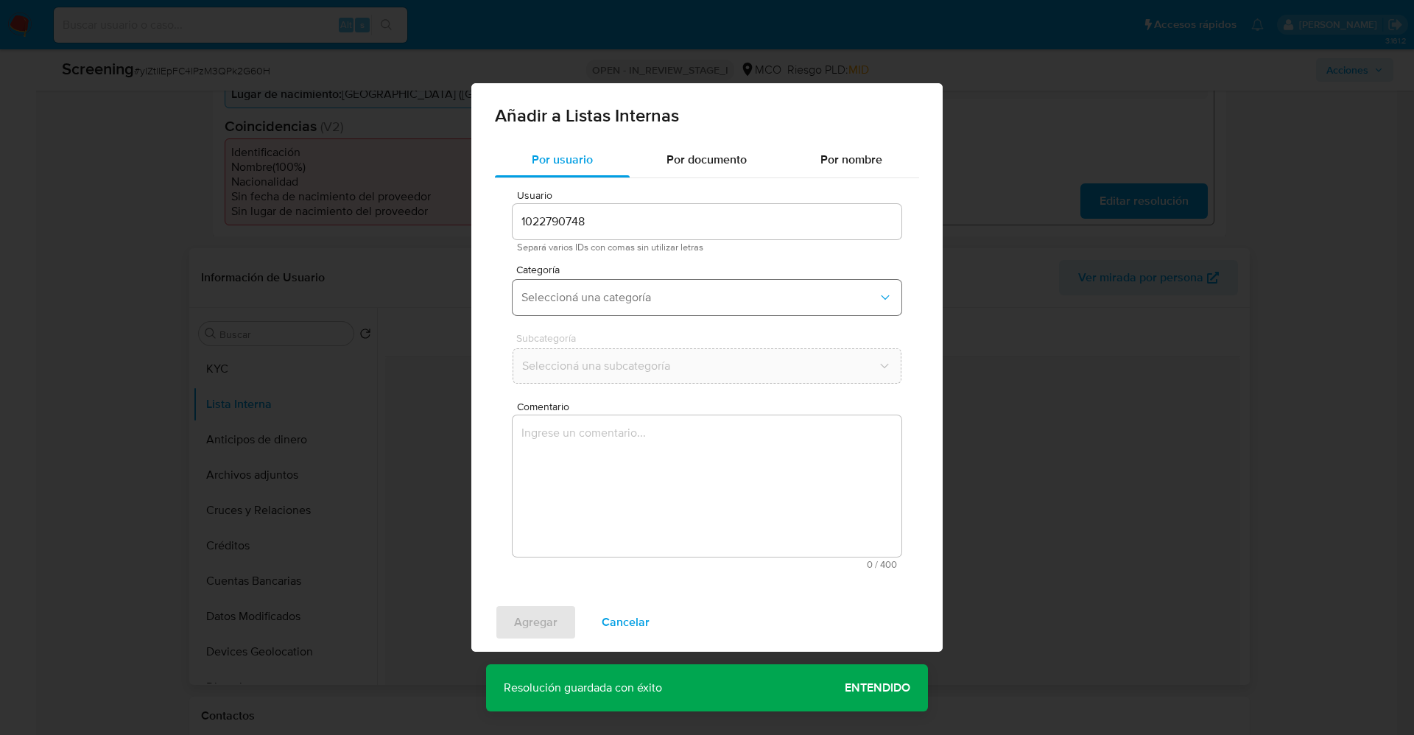
click at [669, 303] on span "Seleccioná una categoría" at bounding box center [699, 297] width 356 height 15
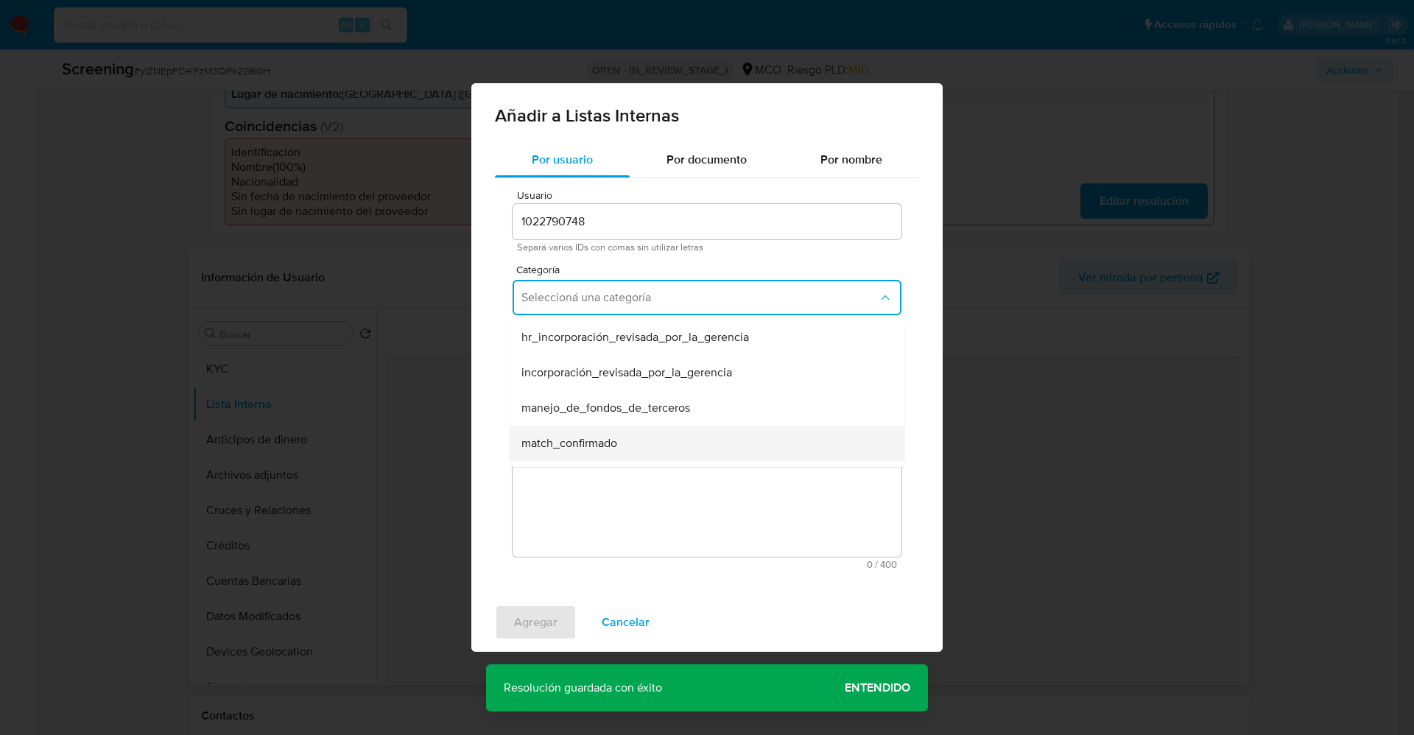
click at [620, 429] on div "match_confirmado" at bounding box center [702, 443] width 362 height 35
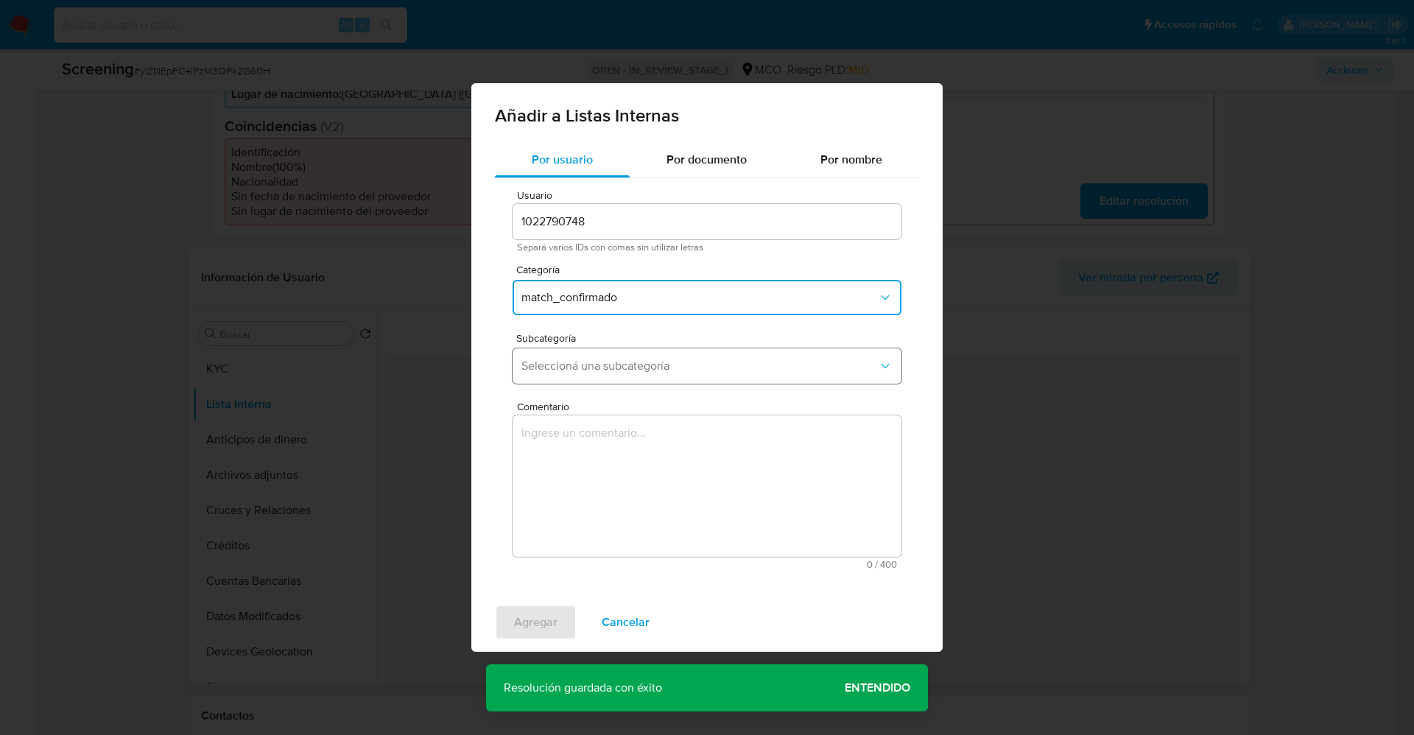
click at [628, 375] on button "Seleccioná una subcategoría" at bounding box center [707, 365] width 389 height 35
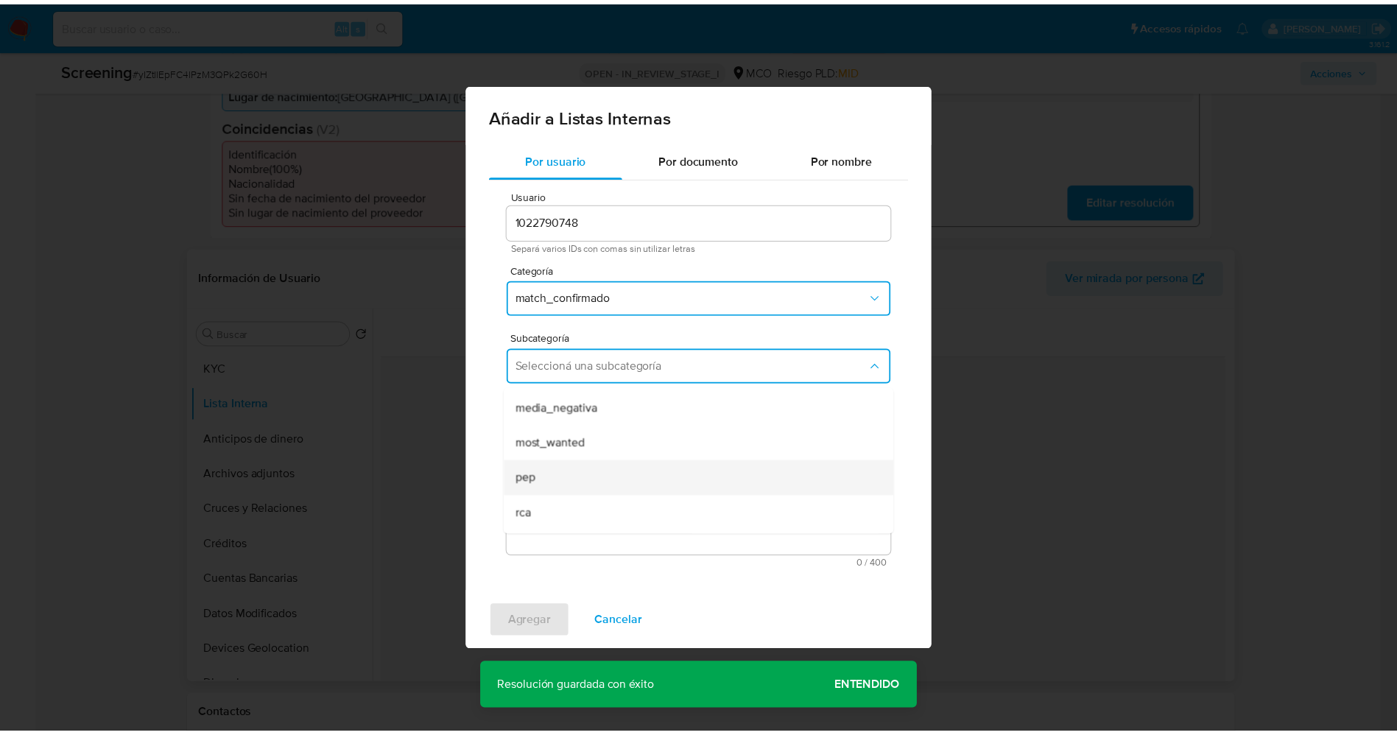
scroll to position [100, 0]
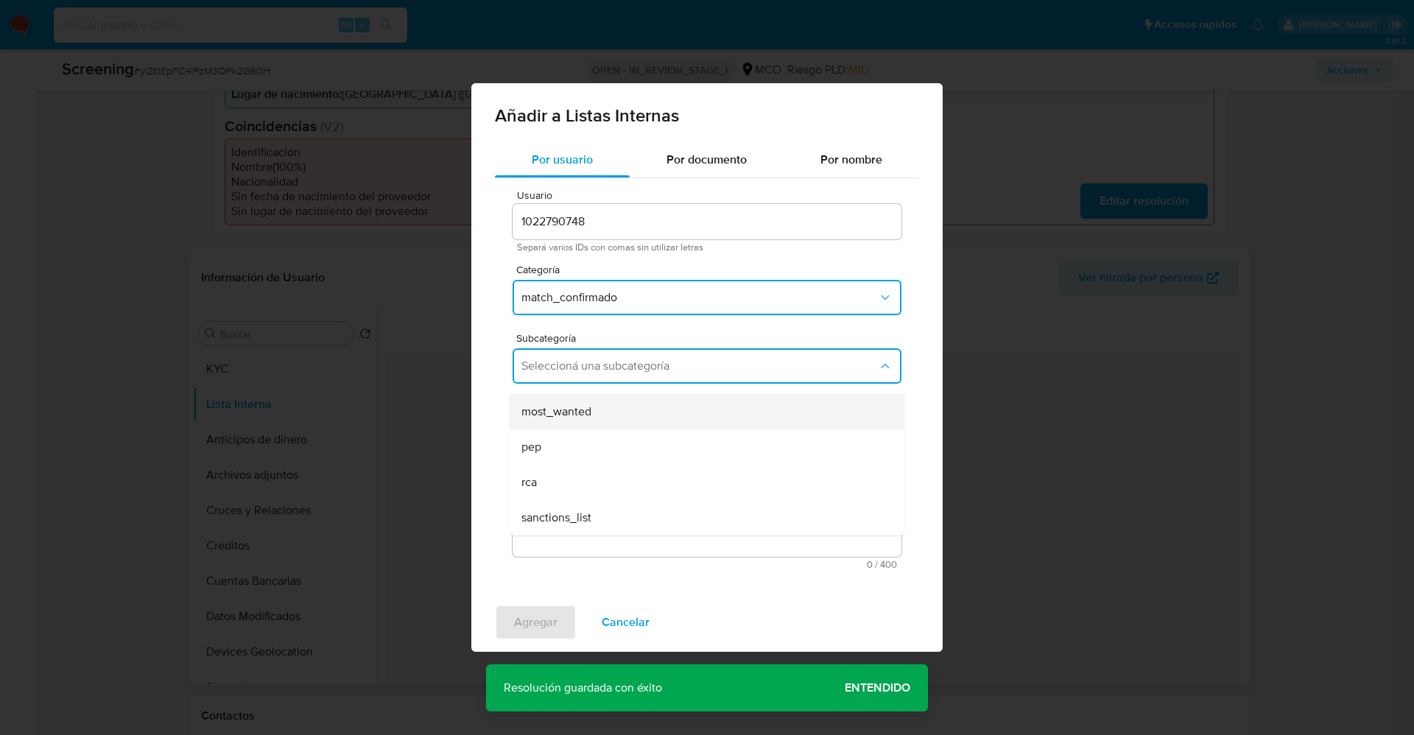
click at [637, 422] on div "most_wanted" at bounding box center [702, 411] width 362 height 35
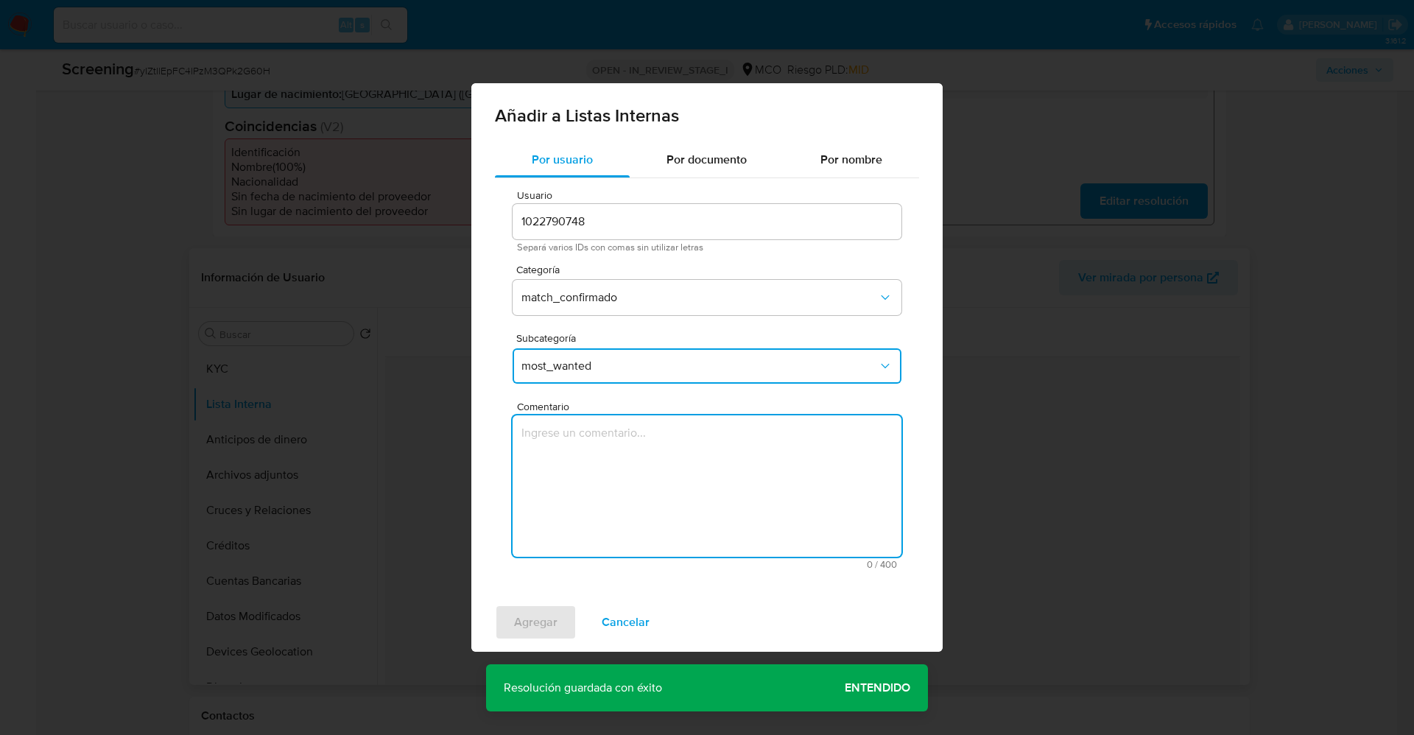
click at [639, 486] on textarea "Comentario" at bounding box center [707, 485] width 389 height 141
type textarea "Usuario Daniel Cuastumal Layos CC 1022096047 continua listado en procuraduría."
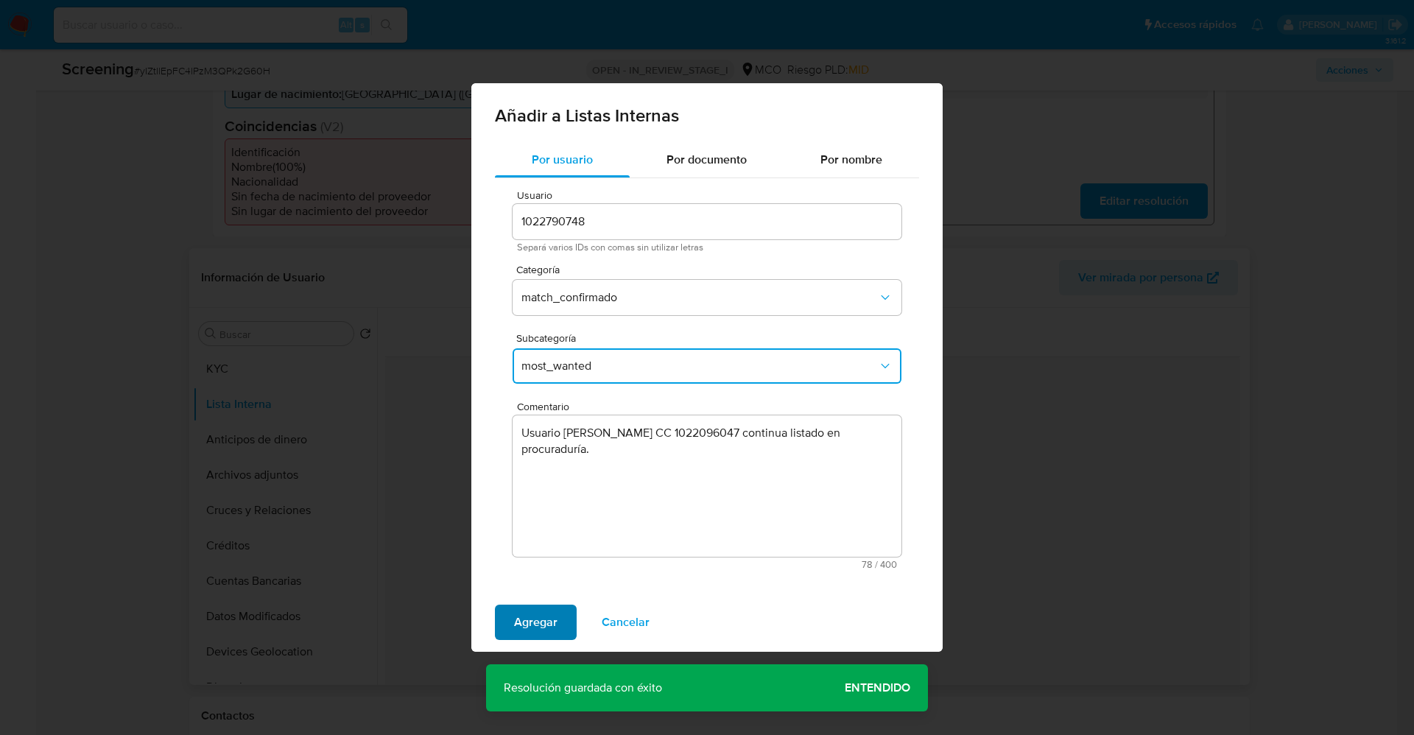
click at [545, 616] on span "Agregar" at bounding box center [535, 622] width 43 height 32
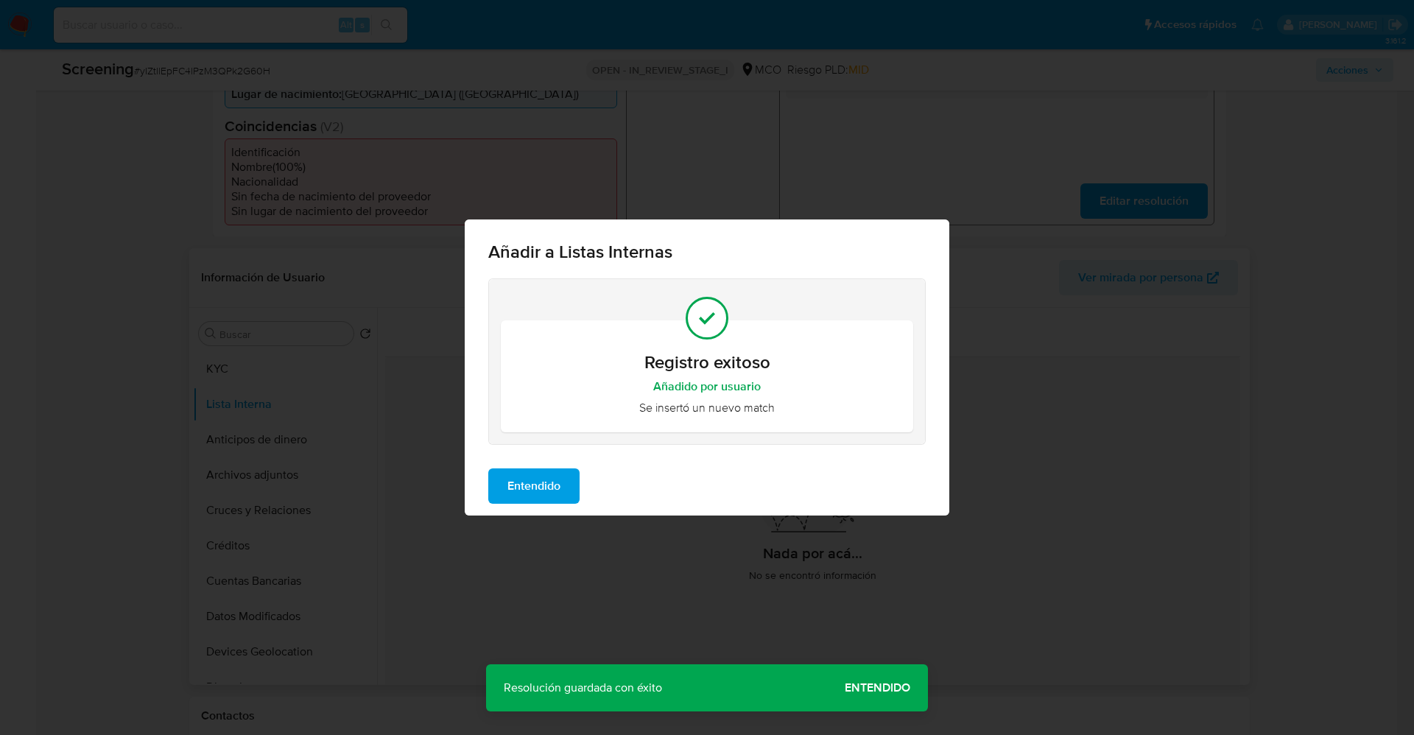
click at [538, 485] on span "Entendido" at bounding box center [533, 486] width 53 height 32
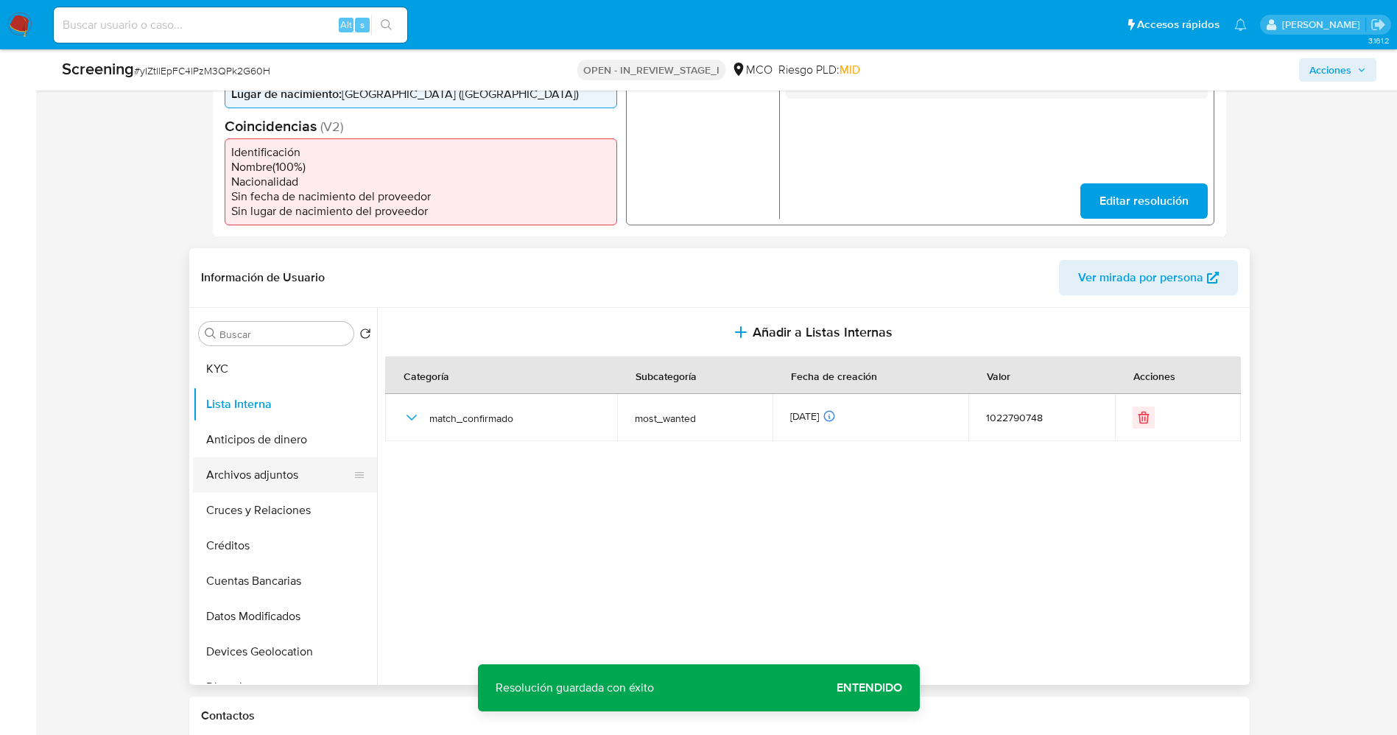
click at [243, 475] on button "Archivos adjuntos" at bounding box center [279, 474] width 172 height 35
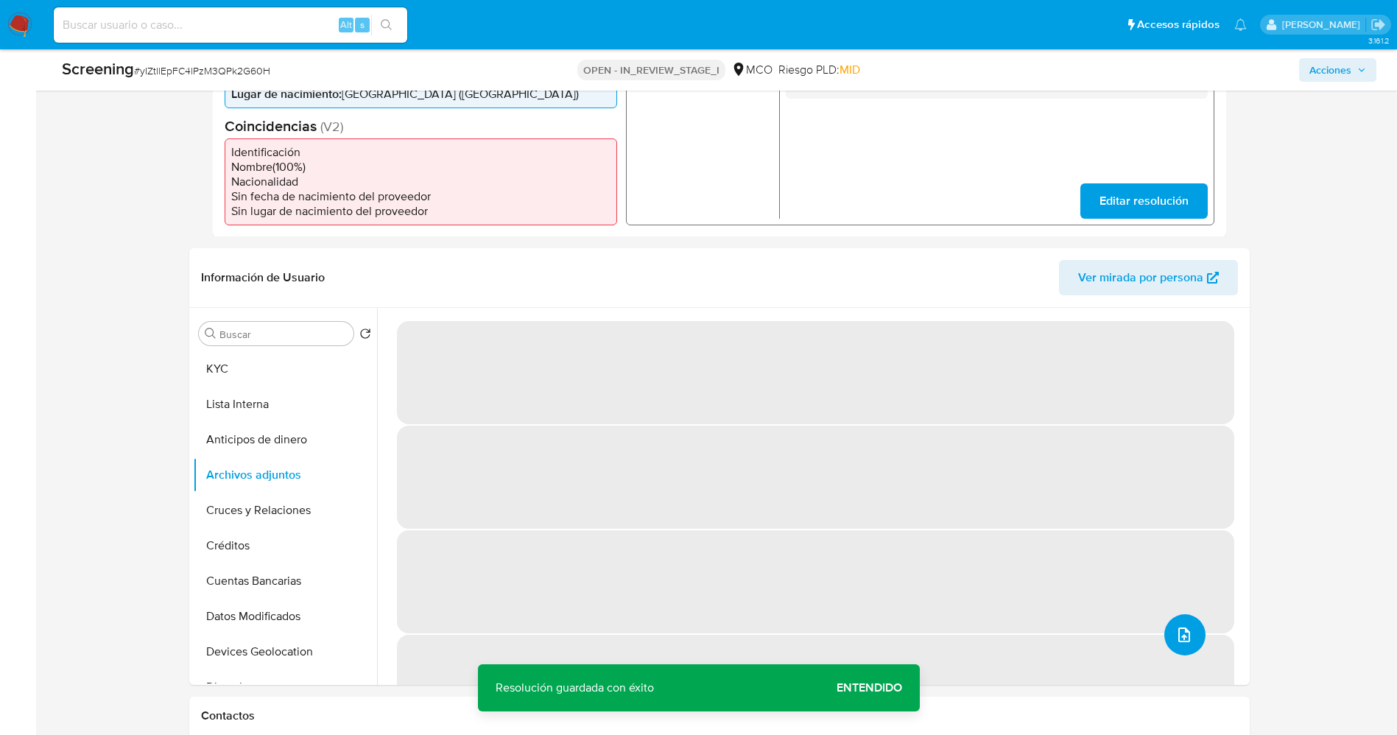
click at [1178, 642] on icon "upload-file" at bounding box center [1185, 635] width 18 height 18
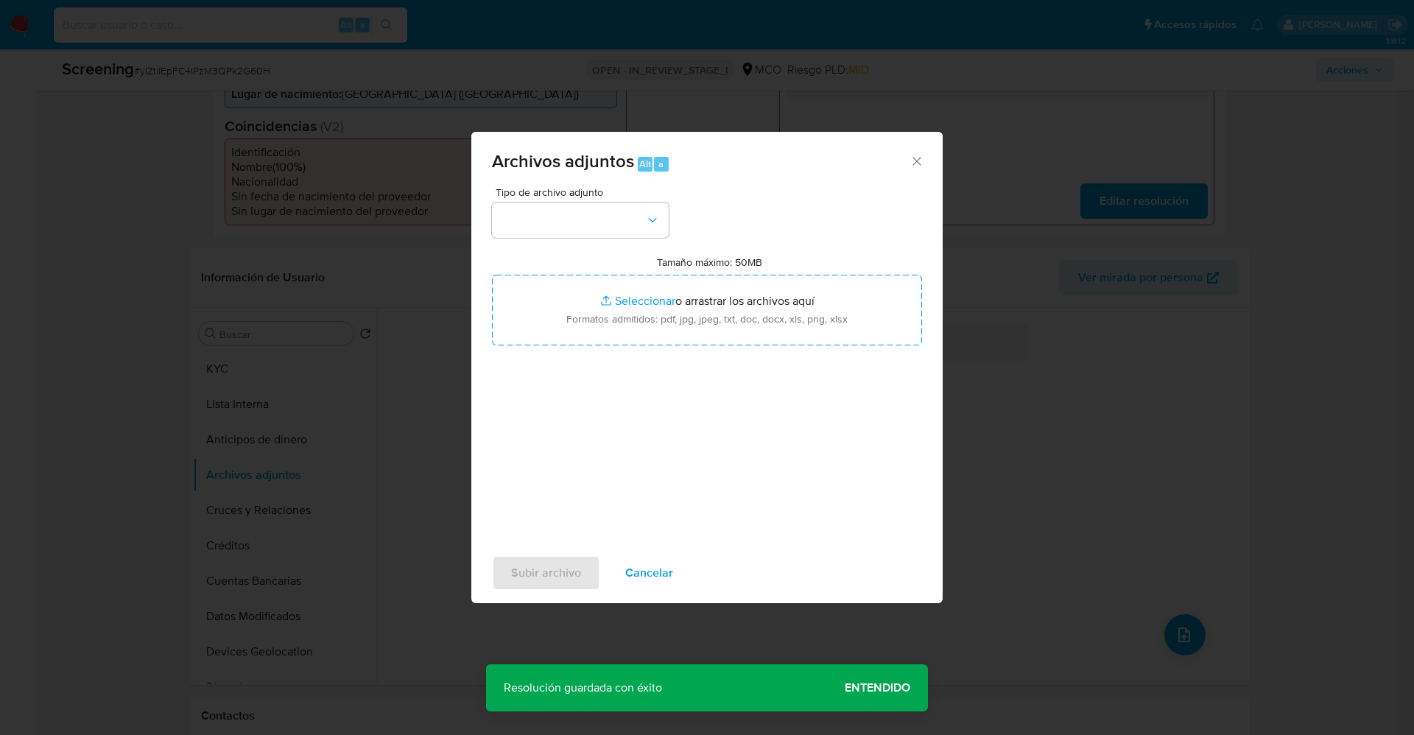
click at [552, 196] on span "Tipo de archivo adjunto" at bounding box center [584, 192] width 177 height 10
click at [557, 208] on button "button" at bounding box center [580, 220] width 177 height 35
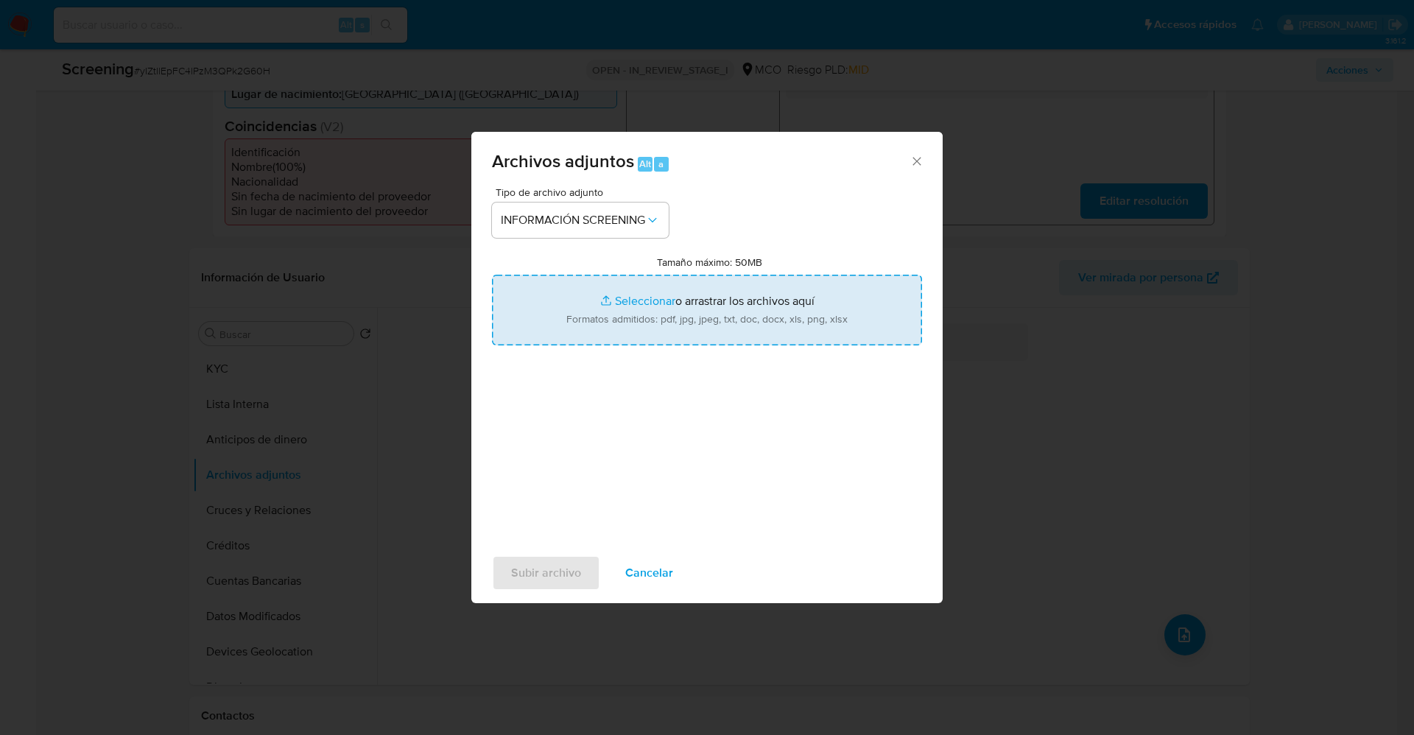
type input "C:\fakepath\_Daniel Cuastumal Layos_ lavado de dinero - Buscar con Google.pdf"
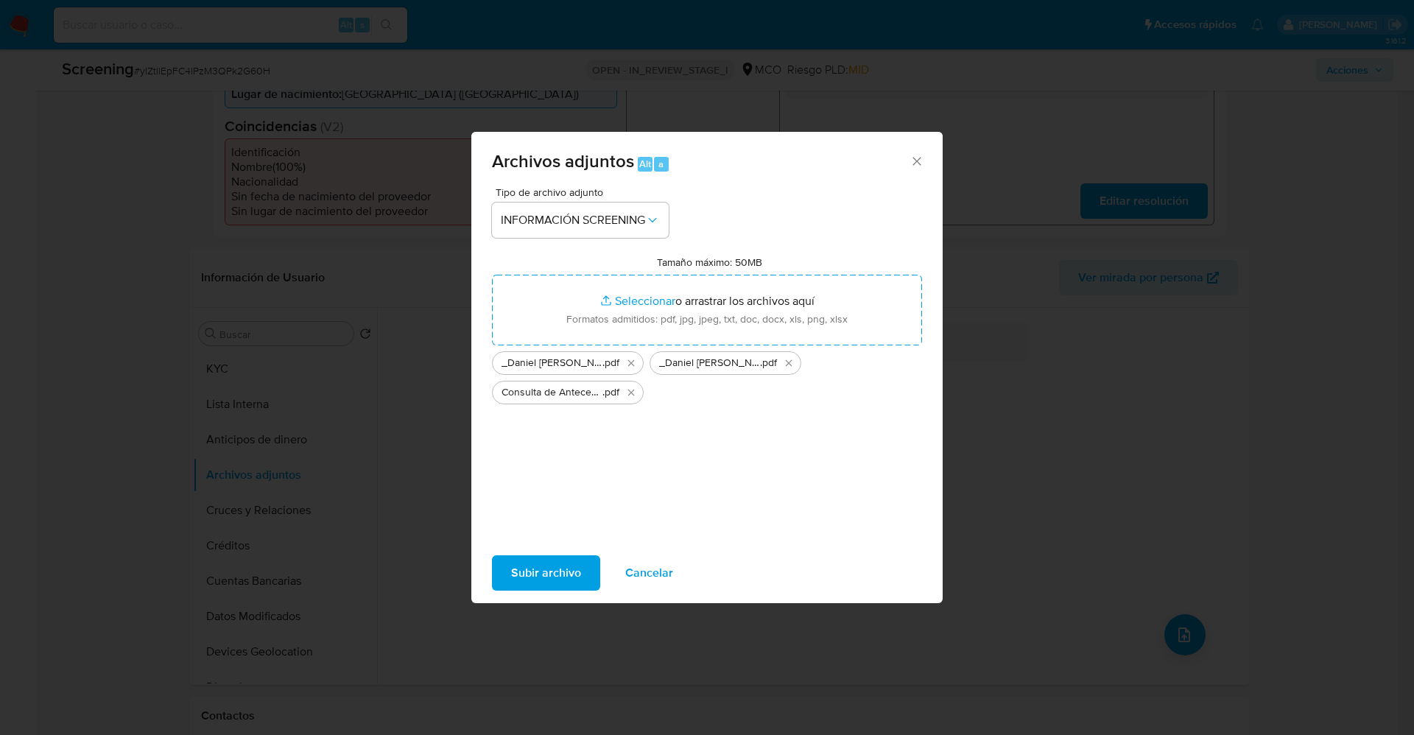
click at [541, 583] on span "Subir archivo" at bounding box center [546, 573] width 70 height 32
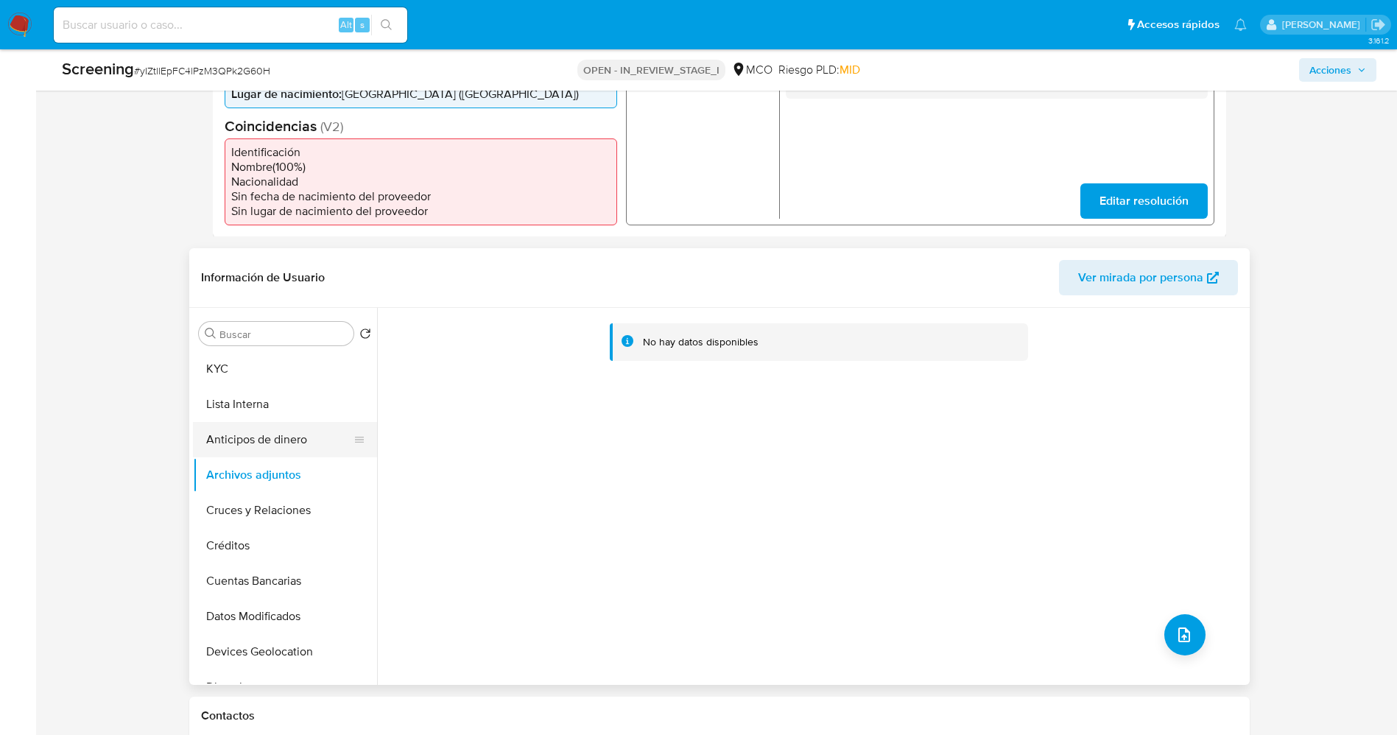
click at [263, 422] on button "Anticipos de dinero" at bounding box center [279, 439] width 172 height 35
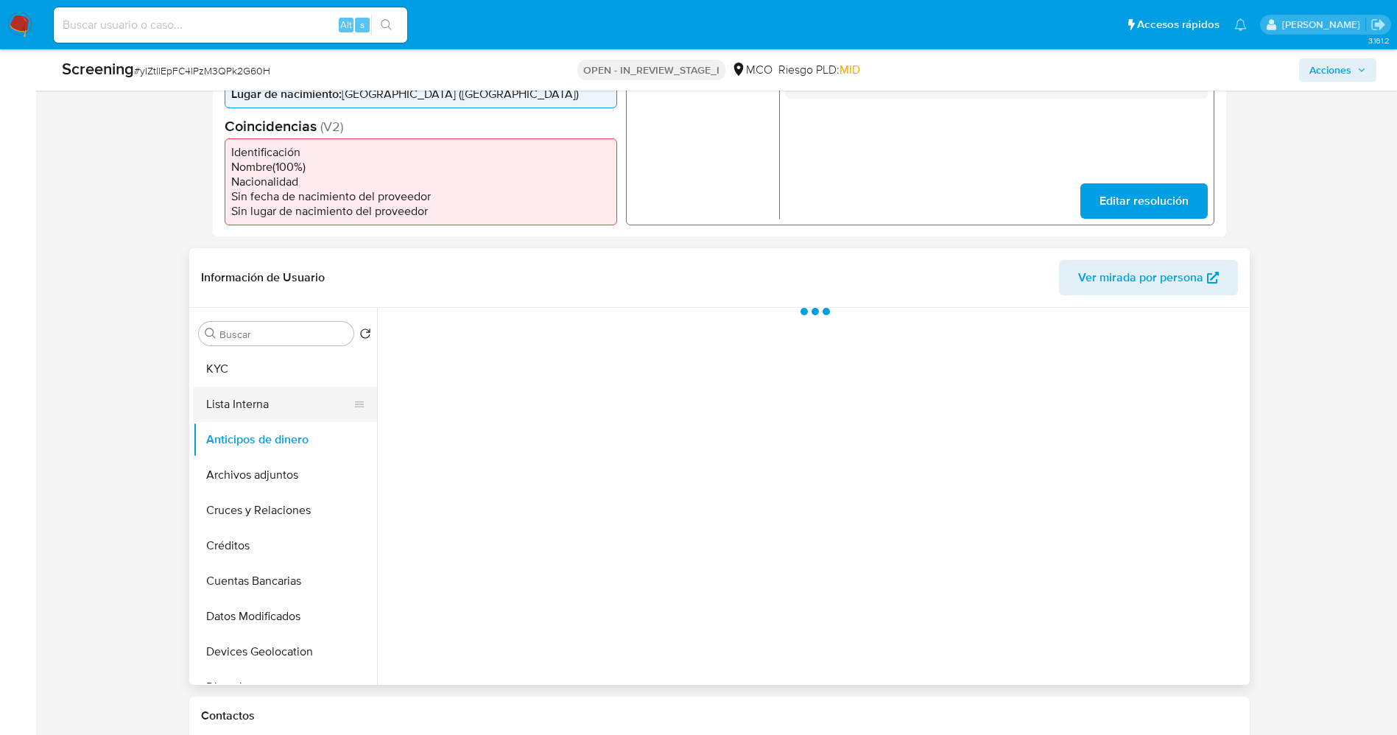
click at [263, 405] on button "Lista Interna" at bounding box center [279, 404] width 172 height 35
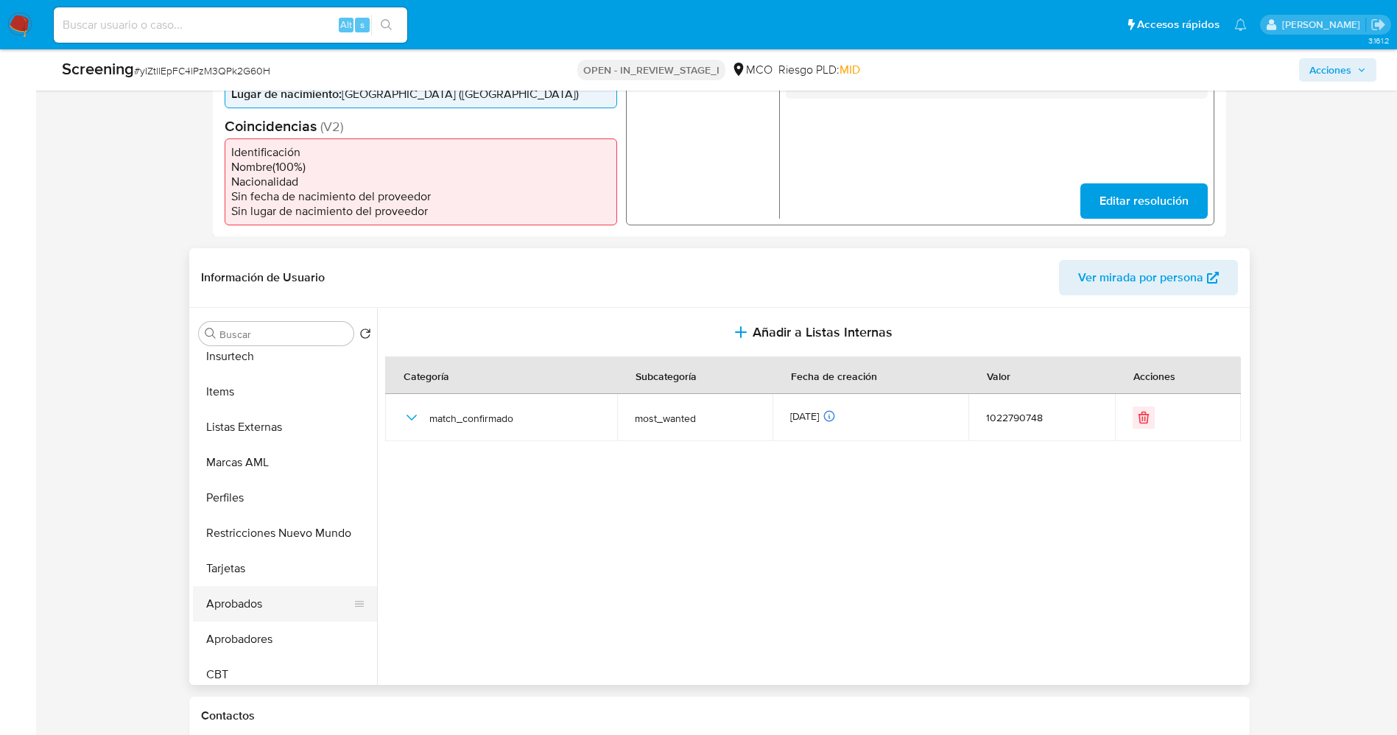
scroll to position [693, 0]
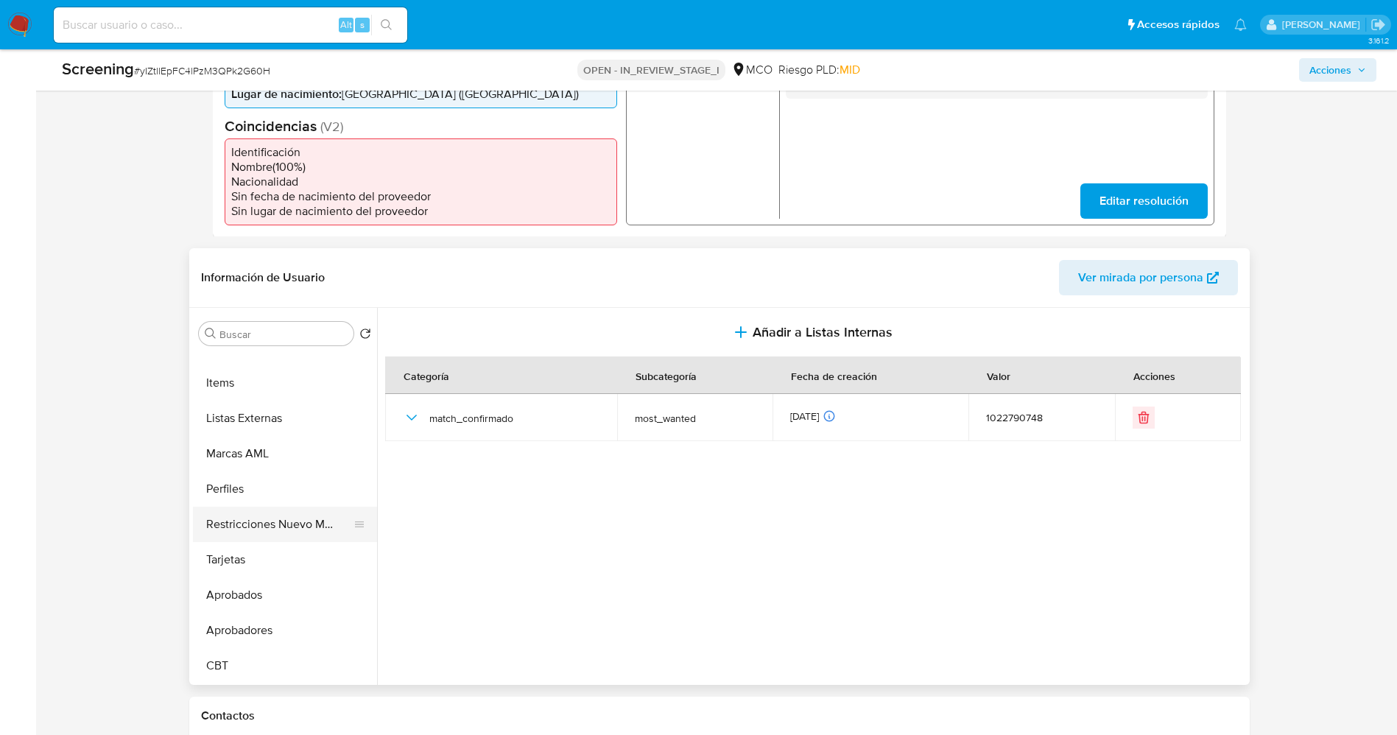
click at [273, 526] on button "Restricciones Nuevo Mundo" at bounding box center [279, 524] width 172 height 35
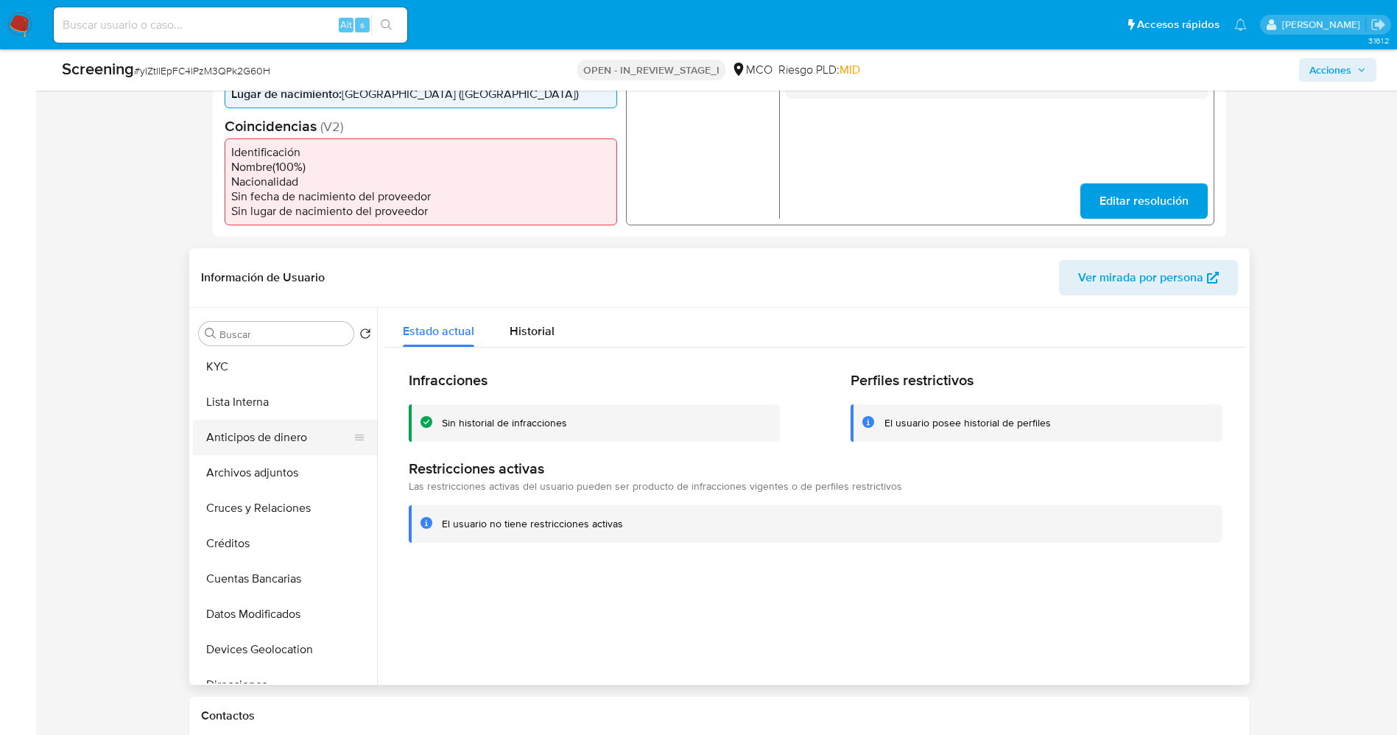
scroll to position [0, 0]
click at [267, 398] on button "Lista Interna" at bounding box center [279, 404] width 172 height 35
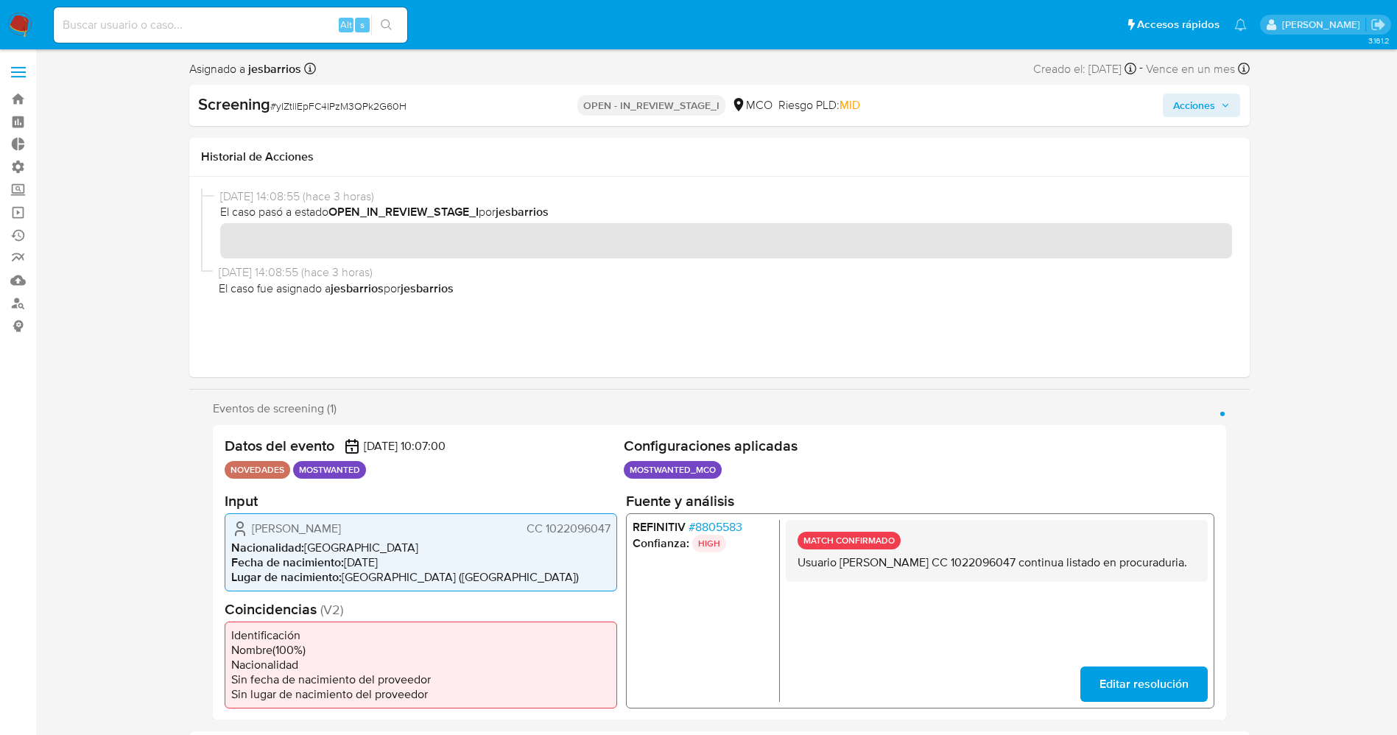
click at [1175, 105] on span "Acciones" at bounding box center [1194, 106] width 42 height 24
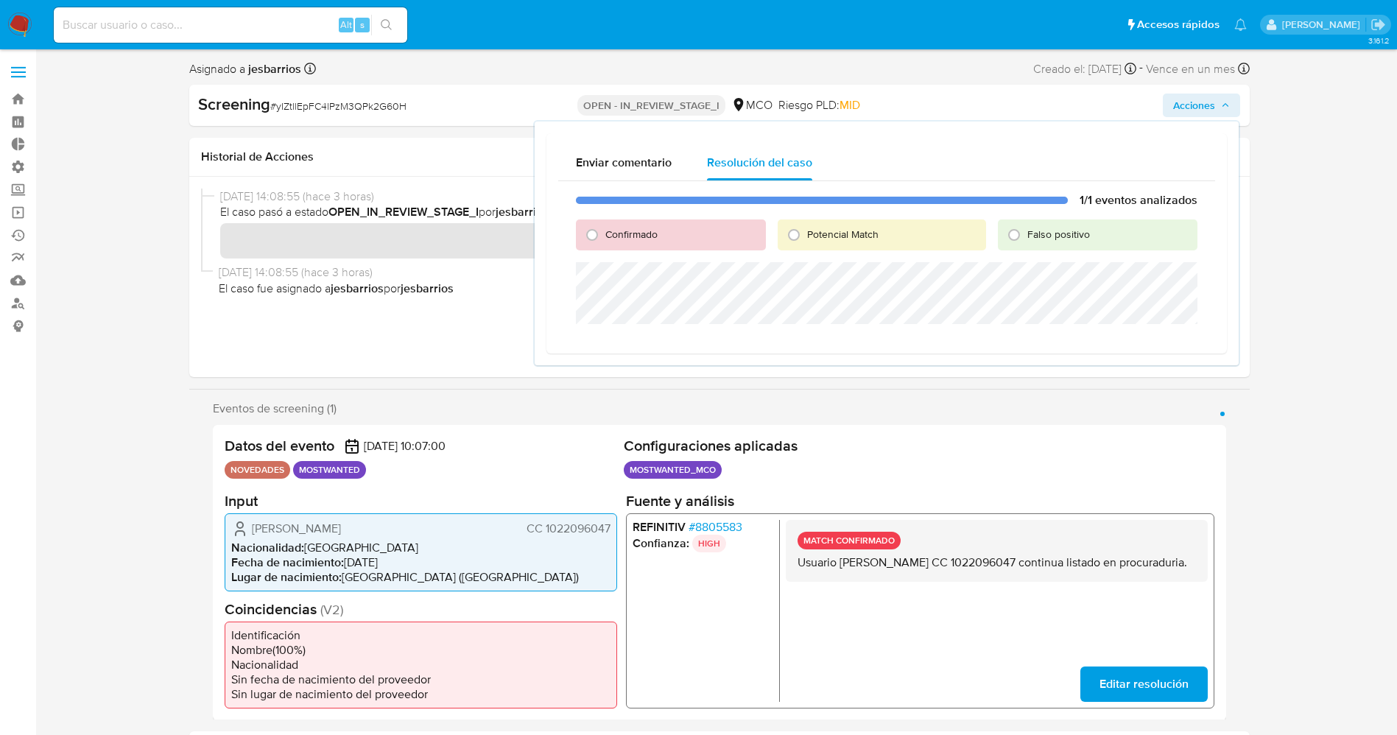
click at [608, 235] on span "Confirmado" at bounding box center [631, 234] width 52 height 15
click at [604, 235] on input "Confirmado" at bounding box center [592, 235] width 24 height 24
radio input "true"
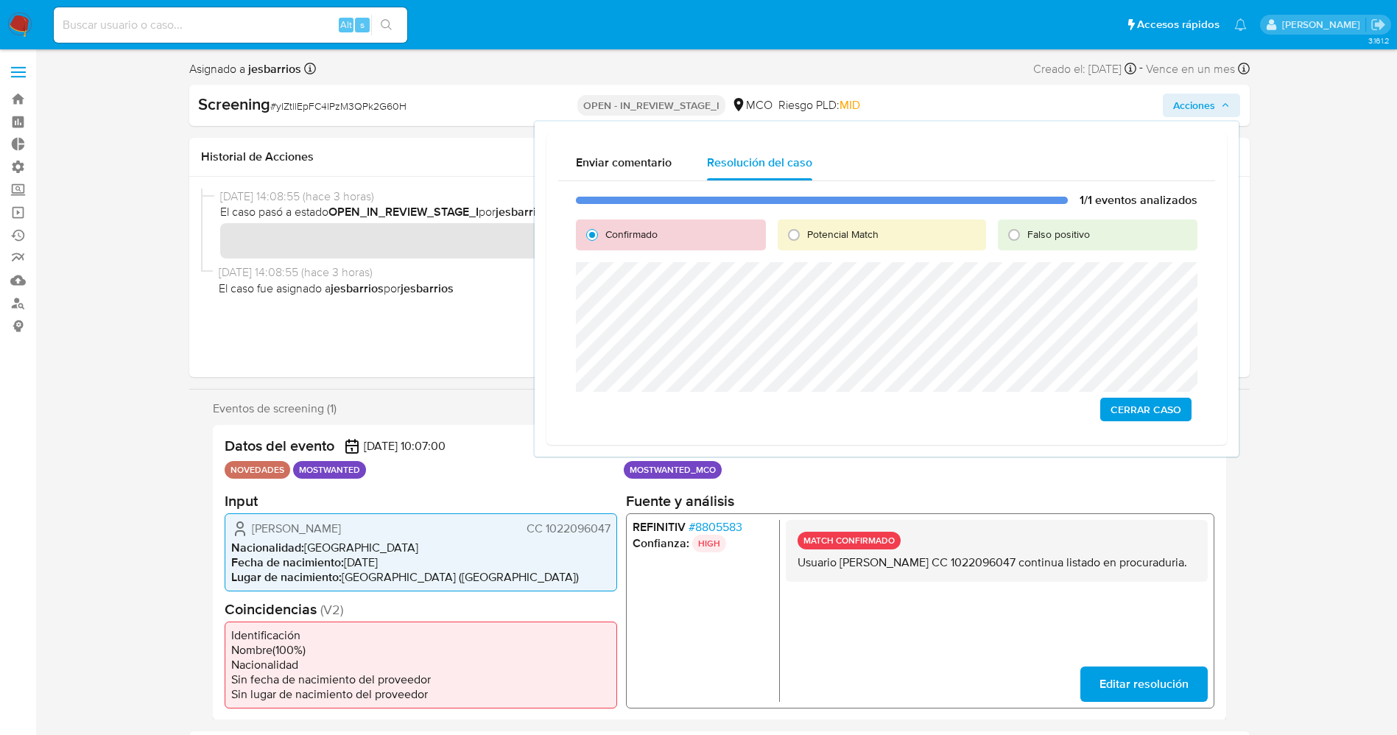
click at [1169, 418] on span "Cerrar Caso" at bounding box center [1146, 409] width 71 height 21
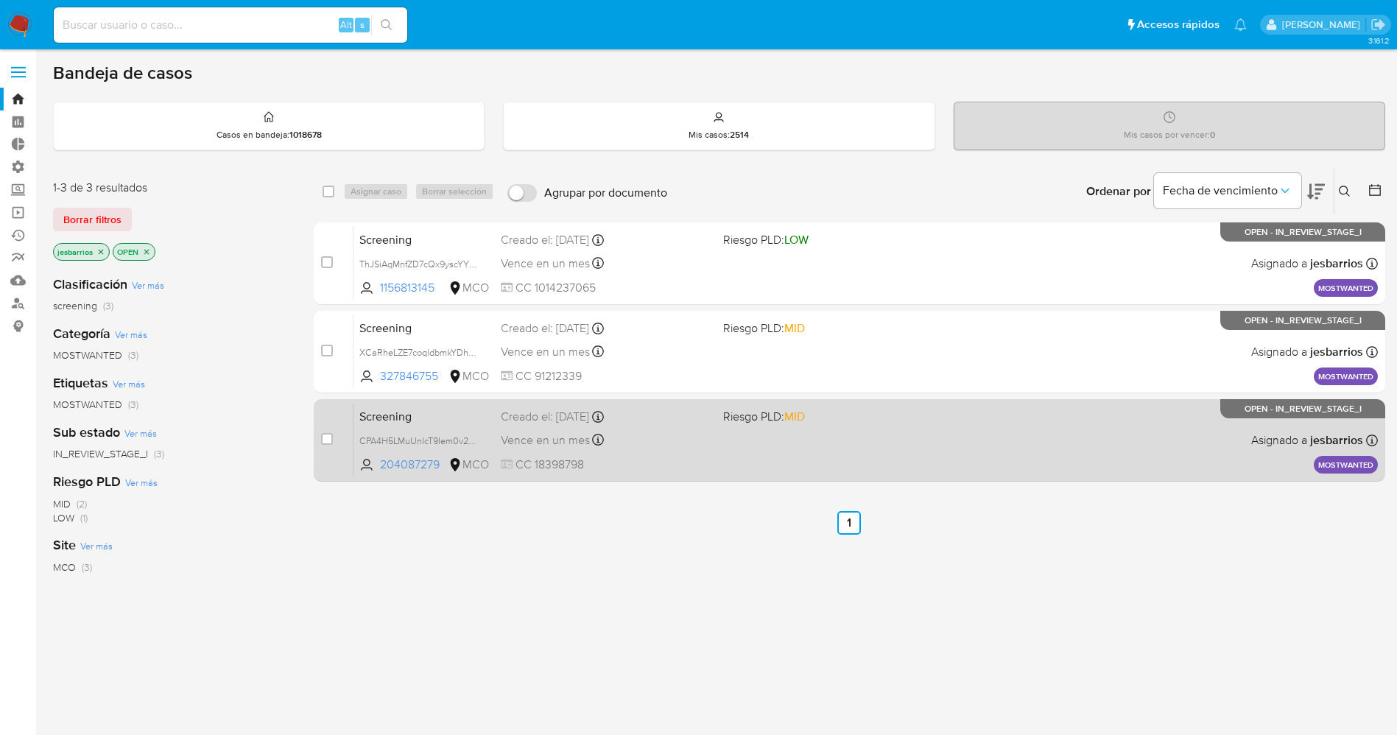
click at [657, 414] on div "Creado el: [DATE] Creado el: [DATE] 07:07:08" at bounding box center [606, 417] width 211 height 16
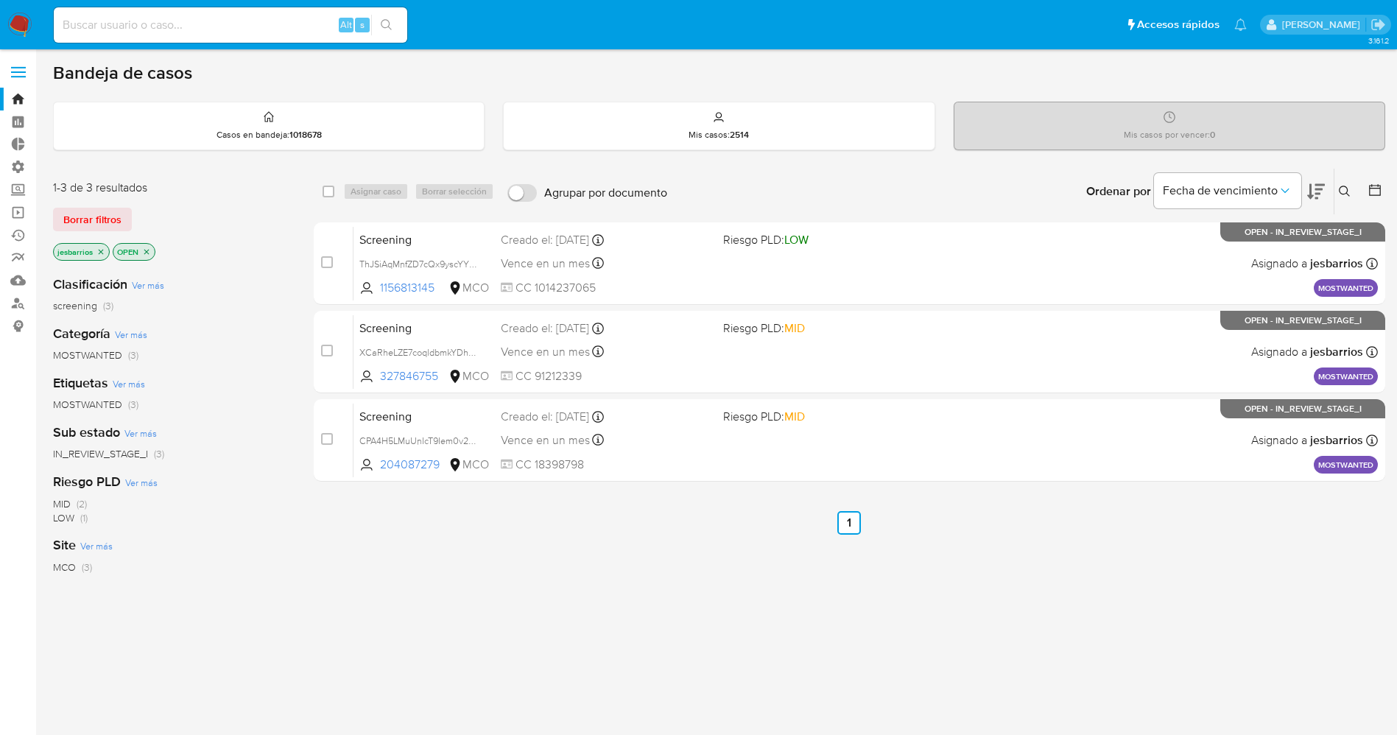
click at [144, 253] on icon "close-filter" at bounding box center [146, 251] width 9 height 9
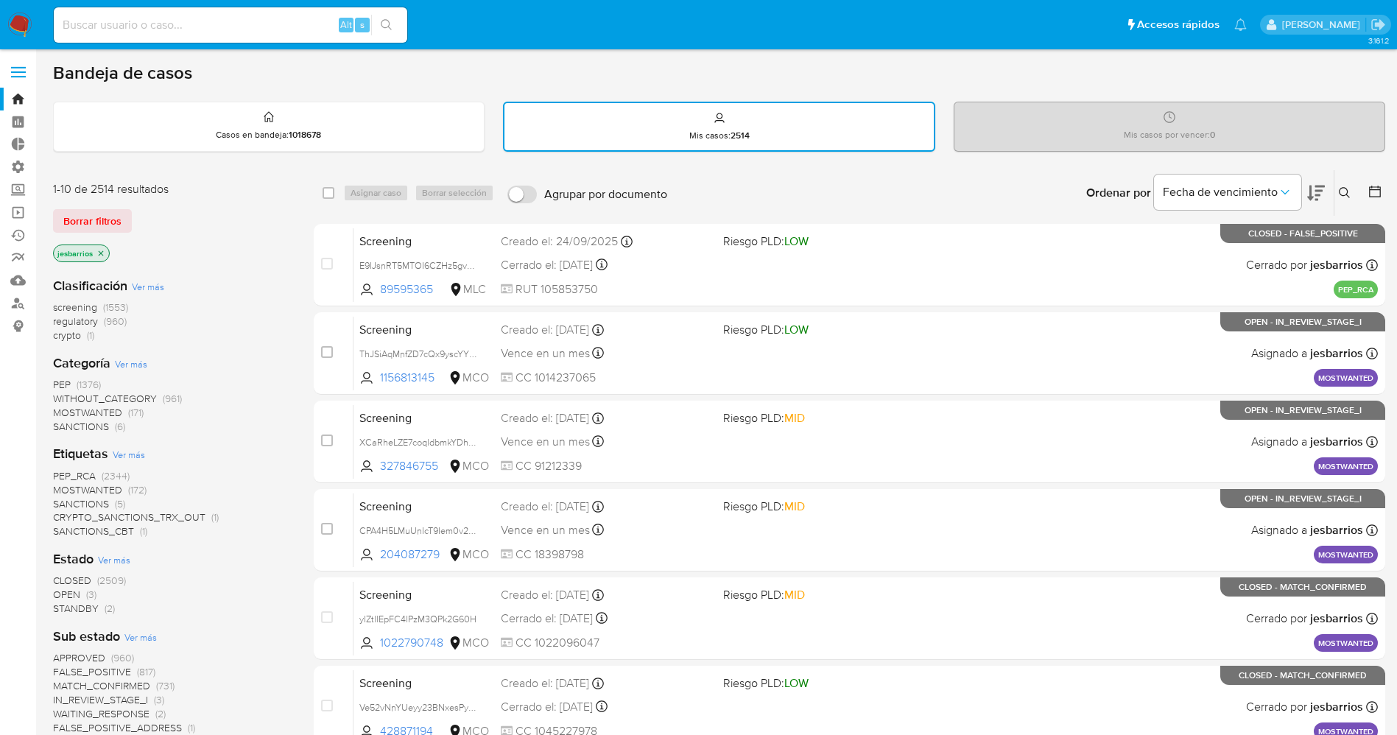
click at [1377, 192] on icon at bounding box center [1375, 191] width 15 height 15
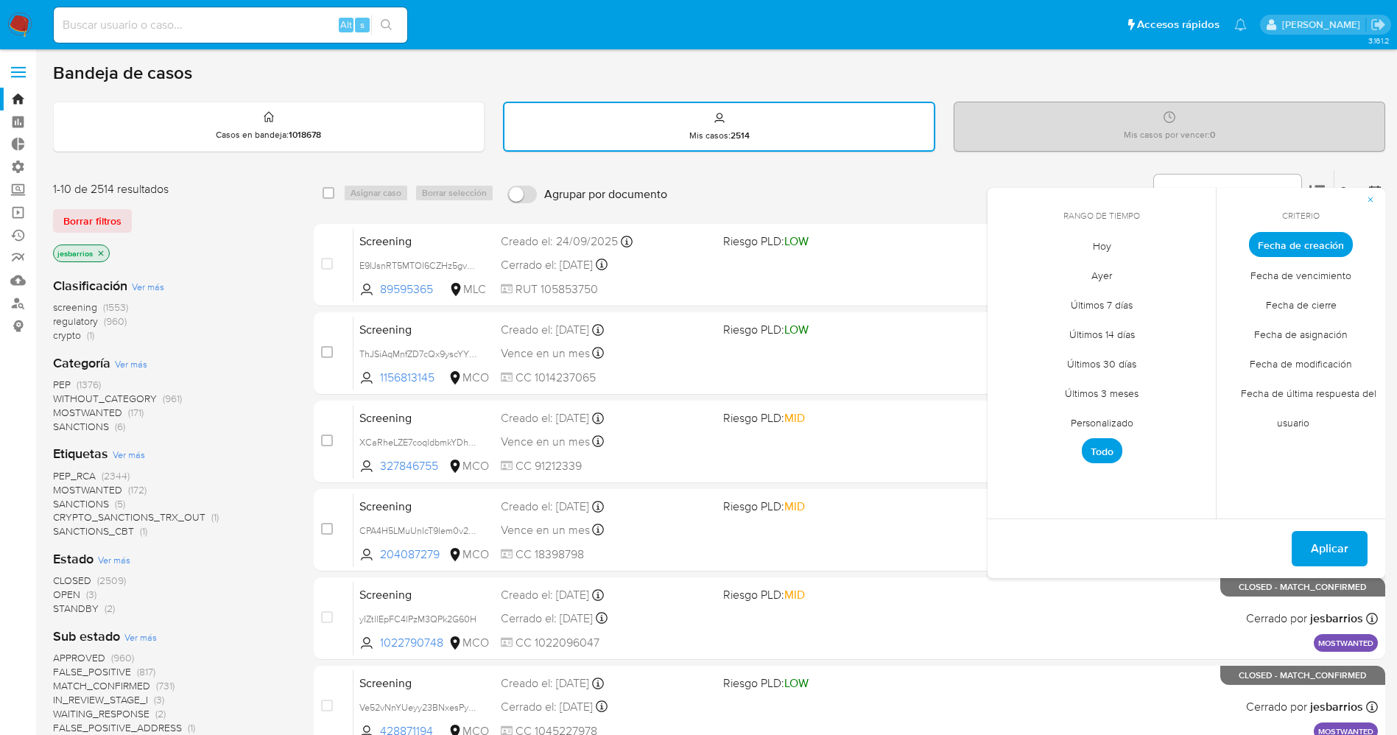
click at [1118, 247] on span "Hoy" at bounding box center [1102, 246] width 49 height 30
click at [1254, 302] on span "Fecha de cierre" at bounding box center [1302, 304] width 102 height 30
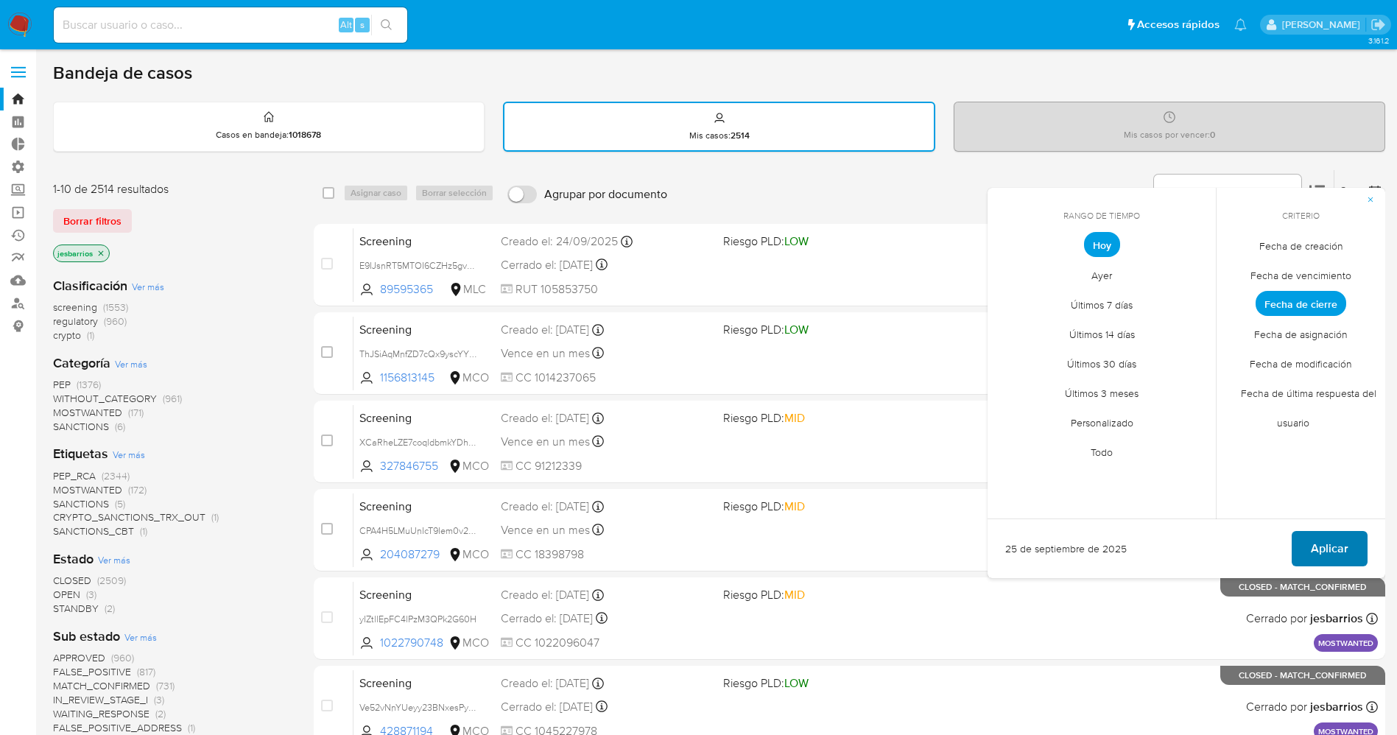
click at [1321, 544] on span "Aplicar" at bounding box center [1330, 549] width 38 height 32
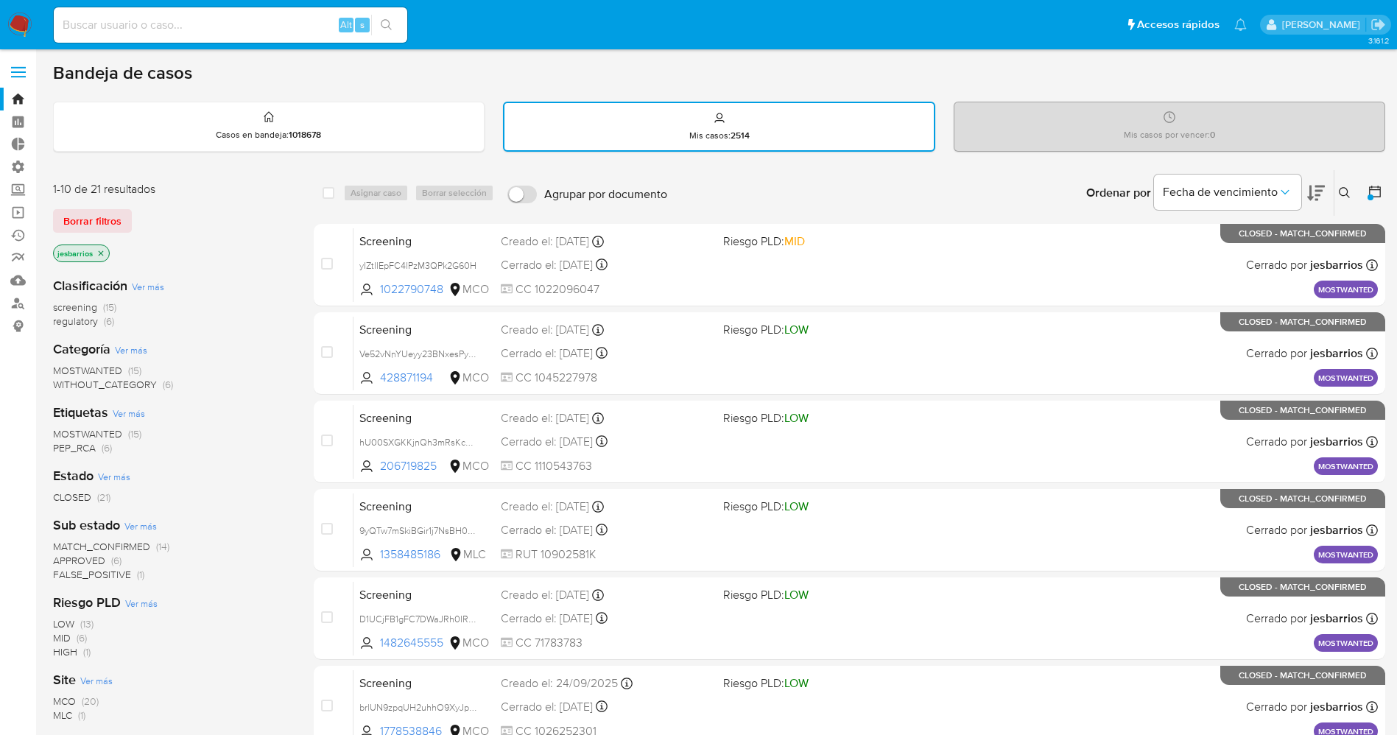
click at [26, 15] on img at bounding box center [19, 25] width 25 height 25
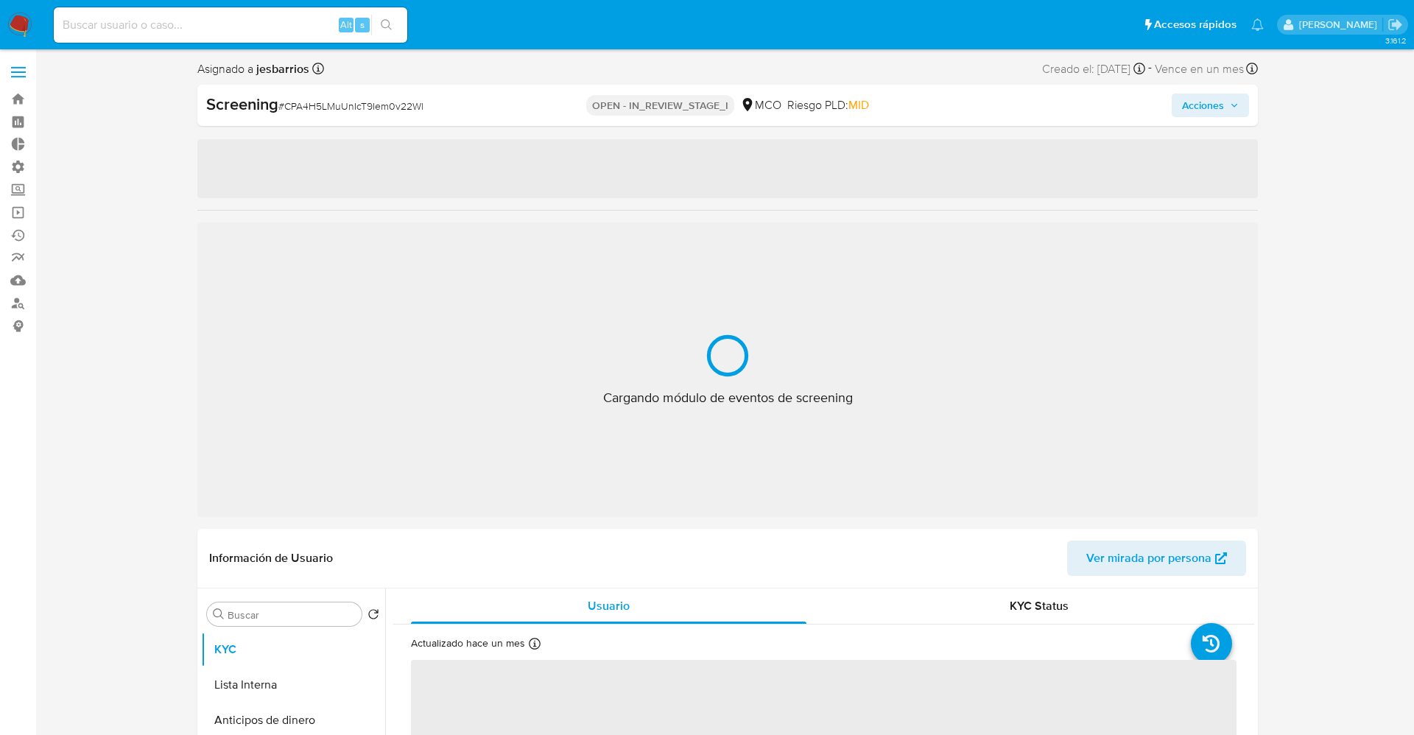
select select "10"
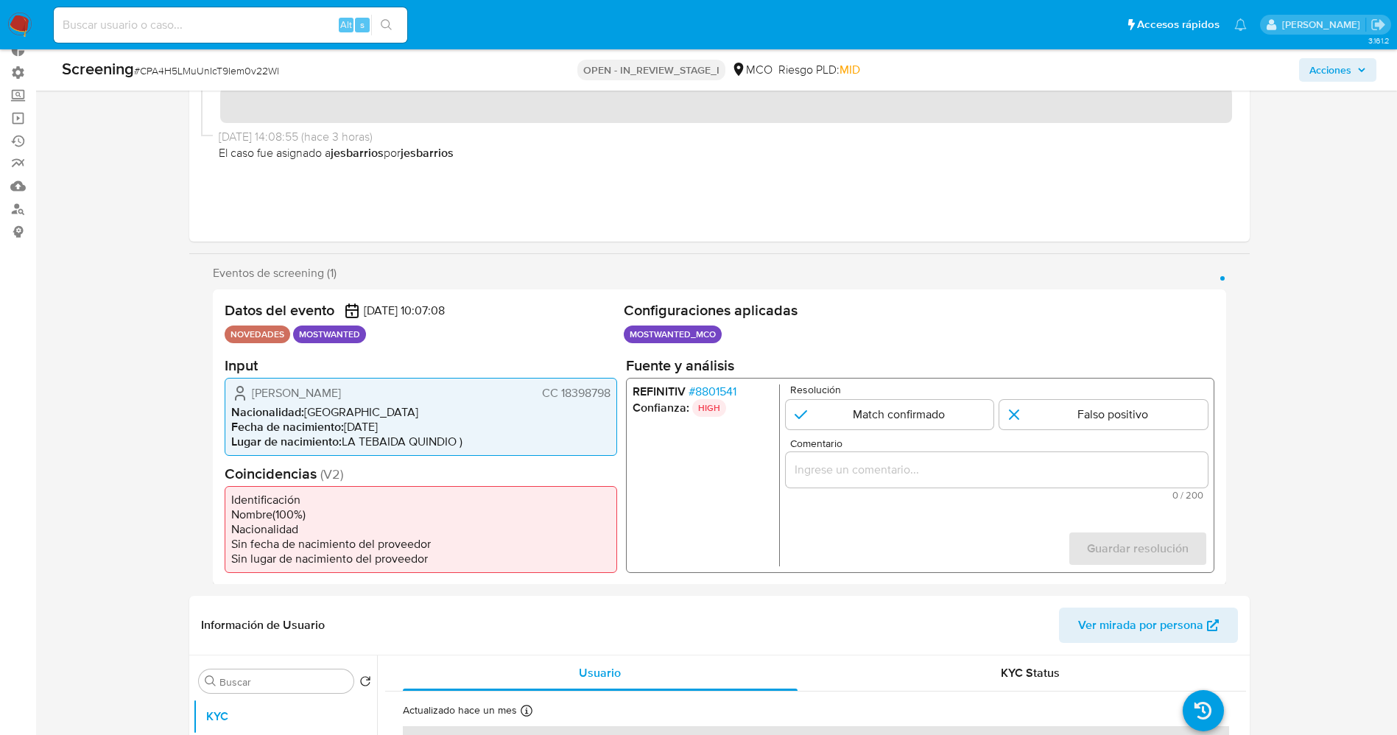
scroll to position [221, 0]
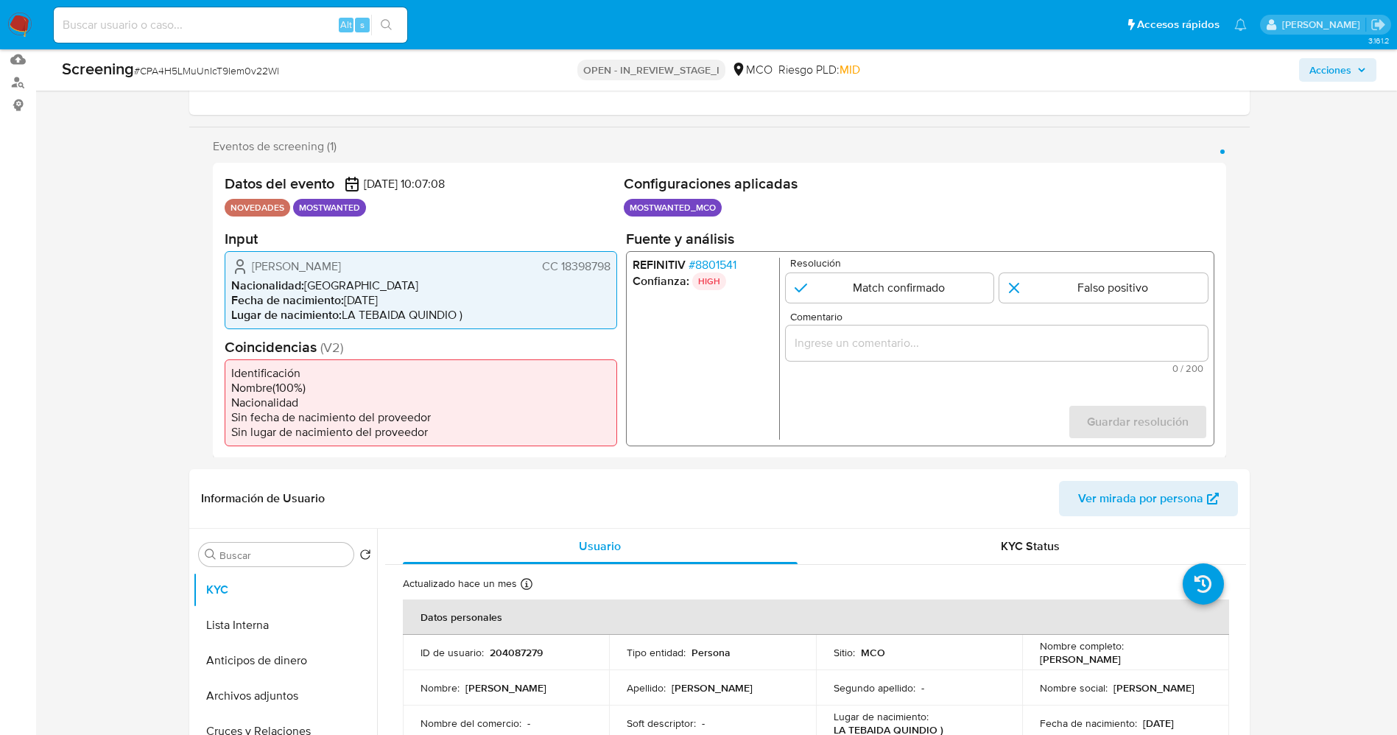
click at [720, 259] on span "# 8801541" at bounding box center [712, 264] width 48 height 15
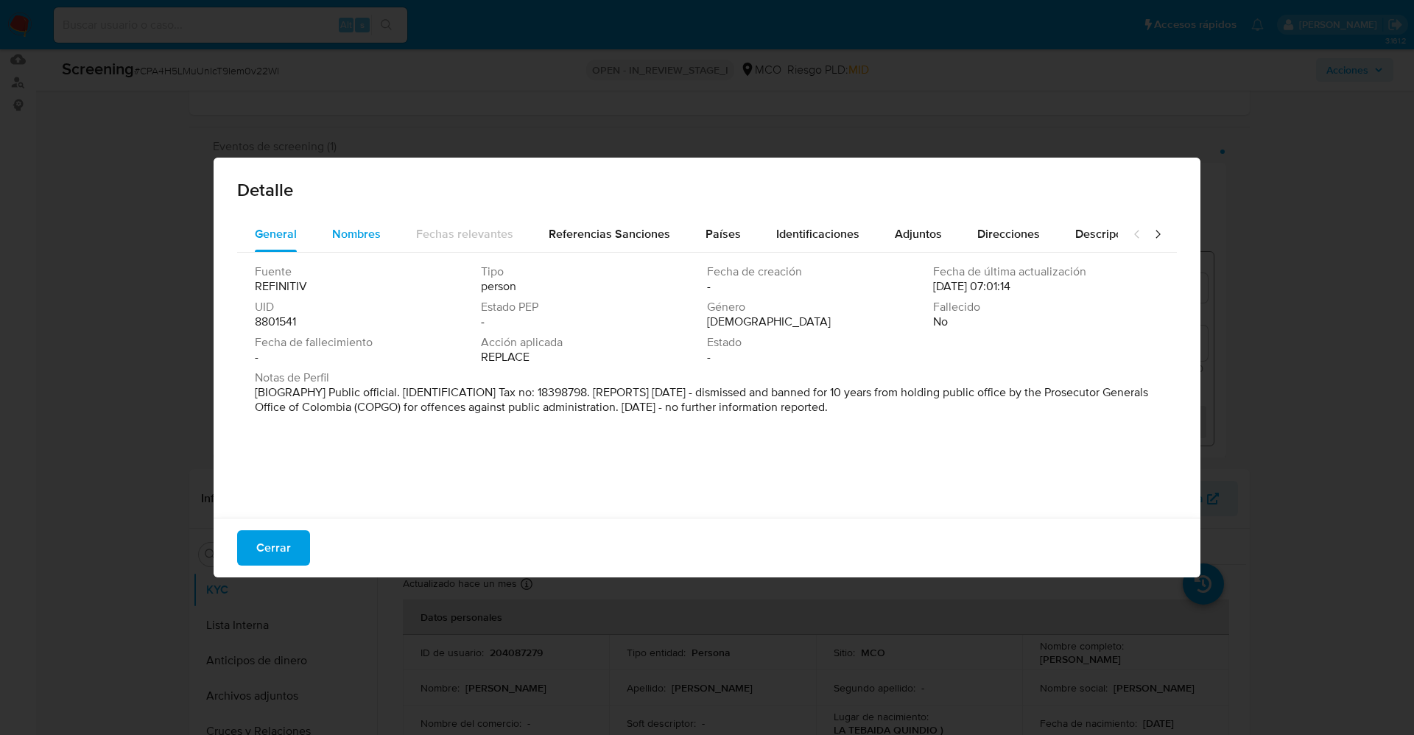
click at [355, 233] on span "Nombres" at bounding box center [356, 233] width 49 height 17
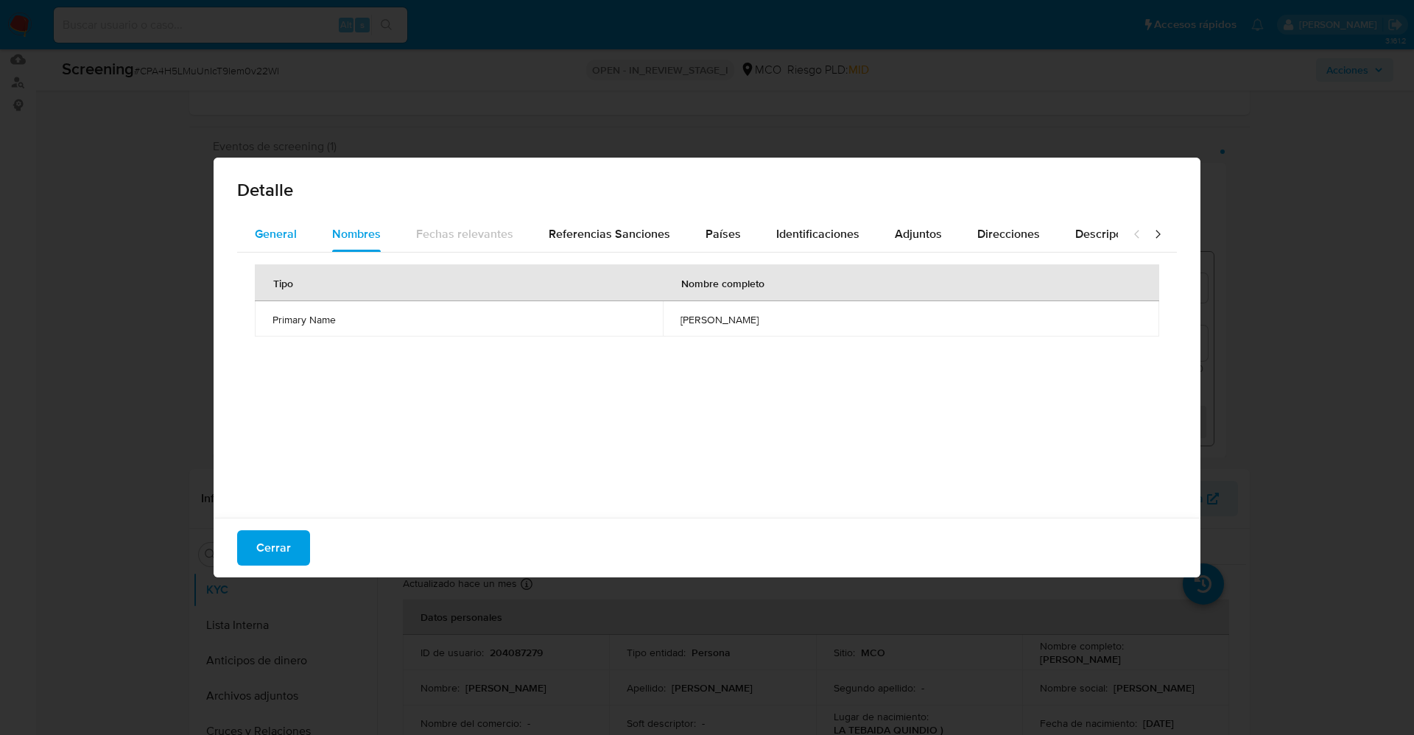
click at [298, 225] on button "General" at bounding box center [275, 234] width 77 height 35
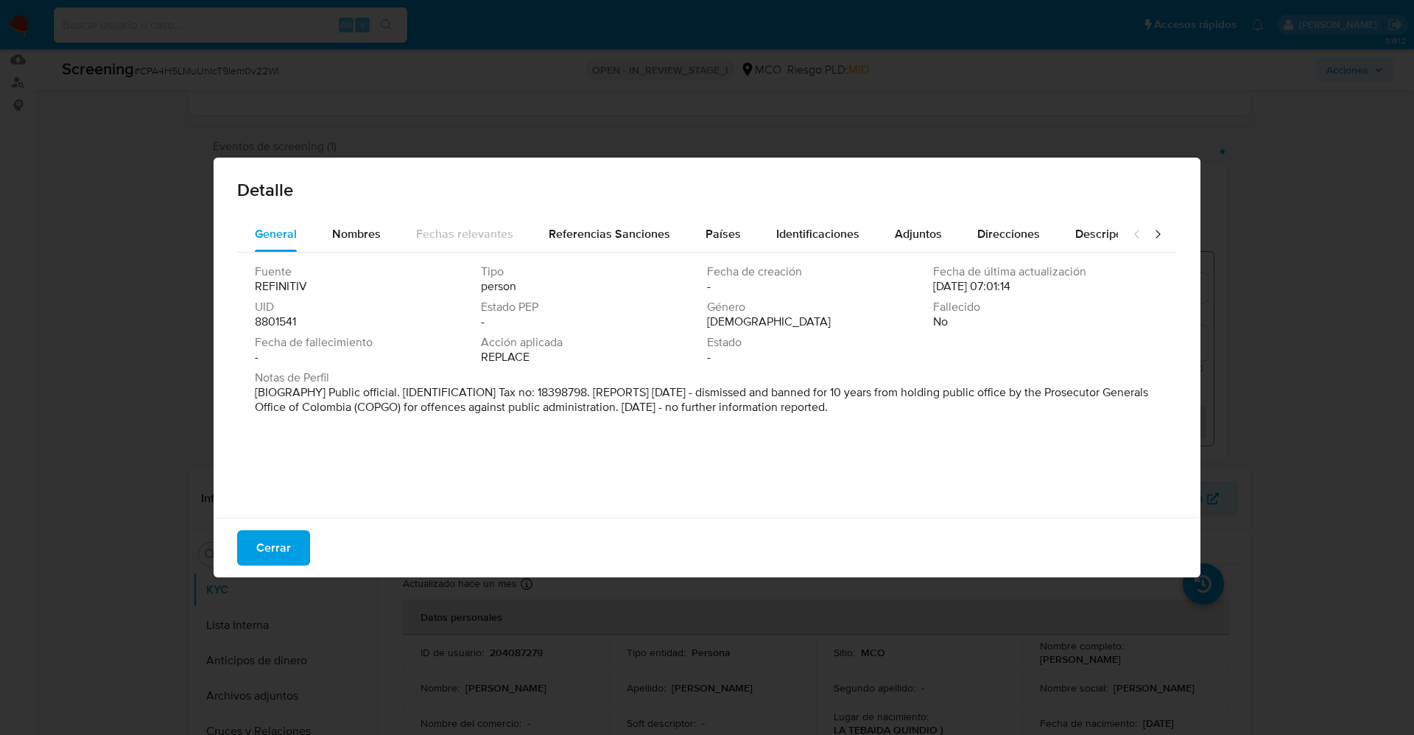
drag, startPoint x: 326, startPoint y: 383, endPoint x: 926, endPoint y: 439, distance: 602.9
click at [926, 439] on div "Fuente REFINITIV Tipo person Fecha de creación - Fecha de última actualización …" at bounding box center [707, 382] width 940 height 258
click at [370, 231] on span "Nombres" at bounding box center [356, 233] width 49 height 17
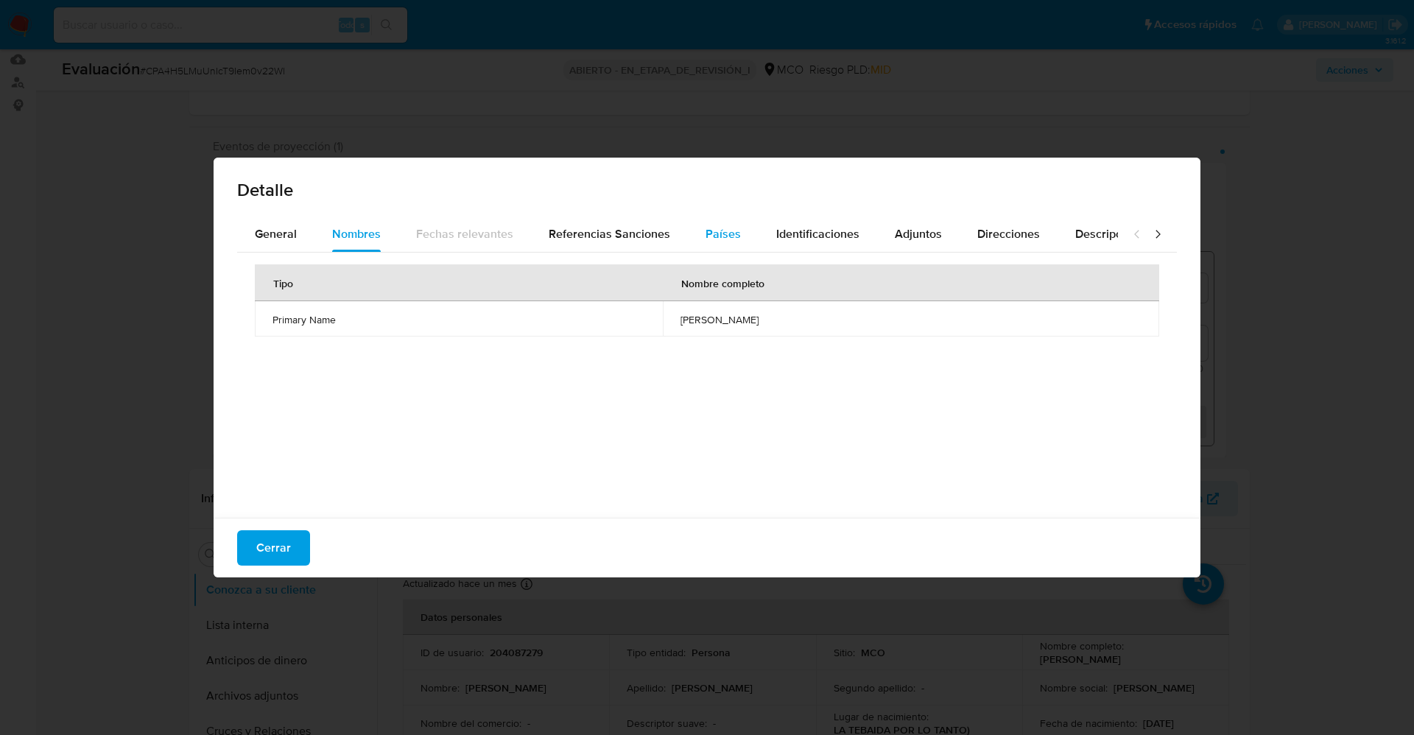
click at [751, 227] on button "Países" at bounding box center [723, 234] width 71 height 35
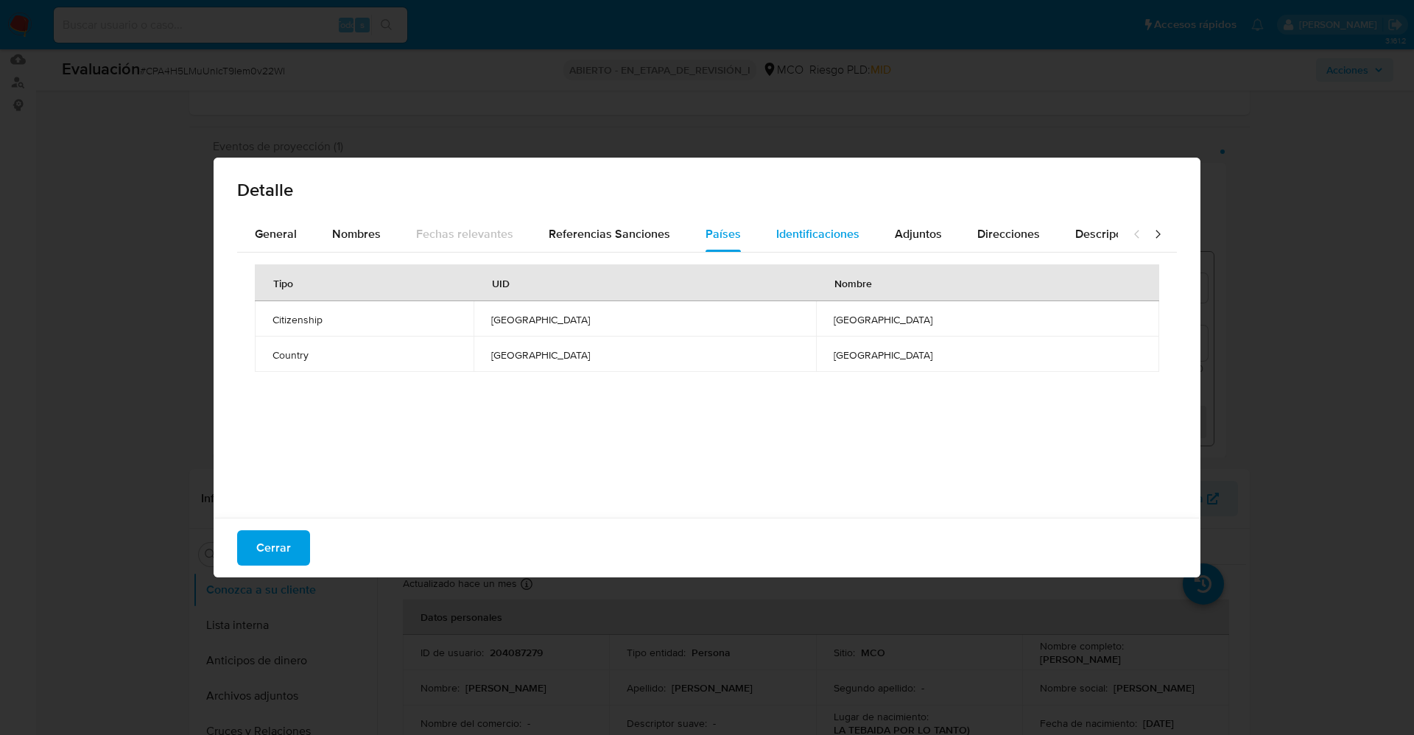
click at [835, 233] on span "Identificaciones" at bounding box center [817, 233] width 83 height 17
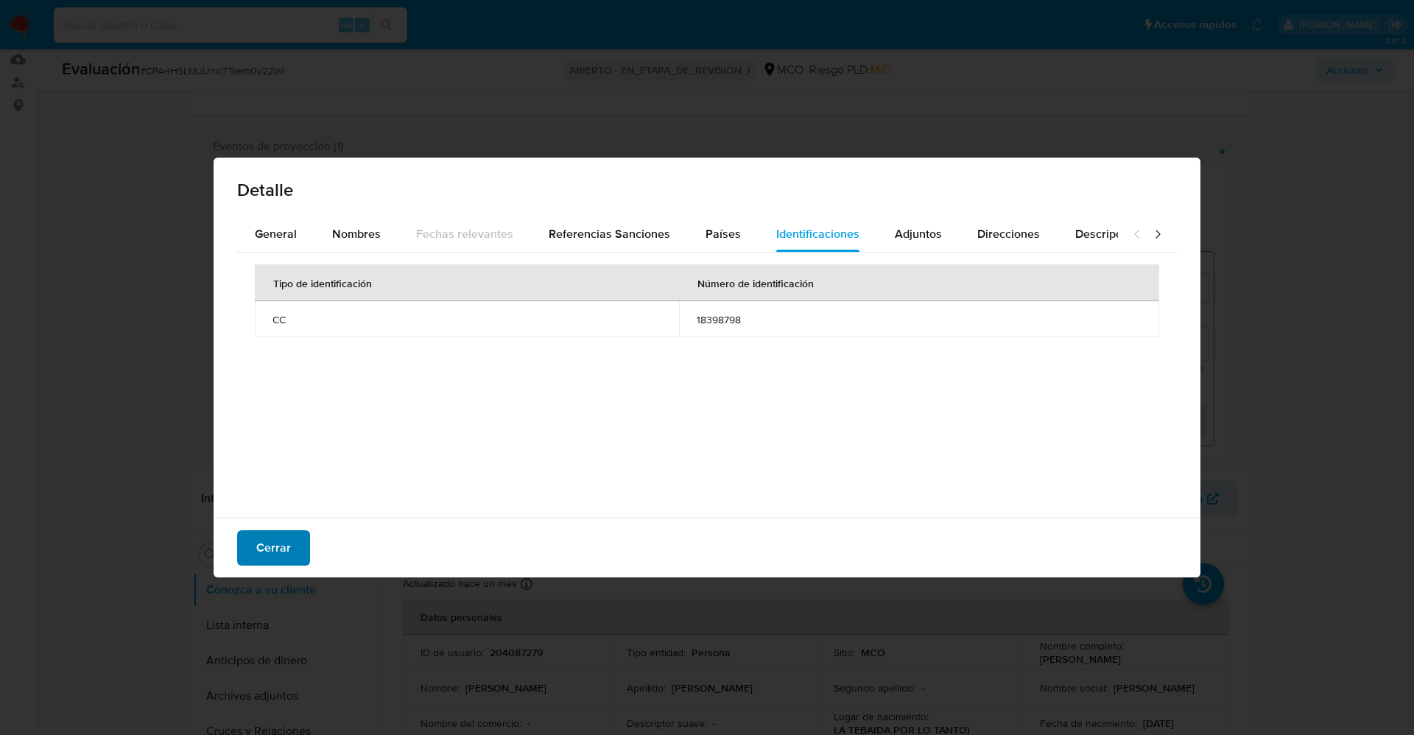
click at [286, 554] on span "Cerrar" at bounding box center [273, 548] width 35 height 32
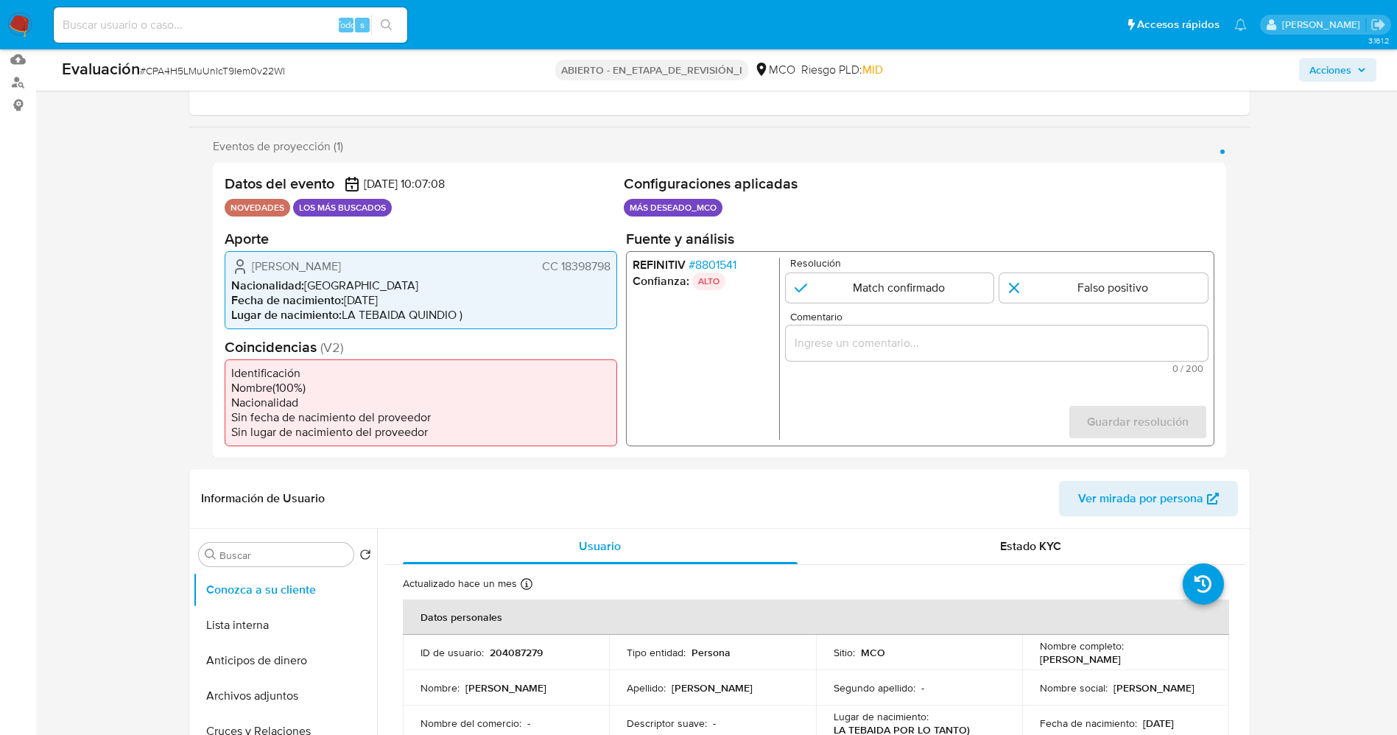
drag, startPoint x: 242, startPoint y: 267, endPoint x: 410, endPoint y: 265, distance: 167.9
click at [410, 265] on div "Juan Carlos Barrera Marquez CC 18398798" at bounding box center [420, 266] width 379 height 18
drag, startPoint x: 557, startPoint y: 264, endPoint x: 611, endPoint y: 264, distance: 54.5
click at [611, 264] on div "Juan Carlos Barrera Marquez CC 18398798 Nacionalidad : Colombia Fecha de nacimi…" at bounding box center [421, 289] width 393 height 78
drag, startPoint x: 244, startPoint y: 261, endPoint x: 407, endPoint y: 273, distance: 163.2
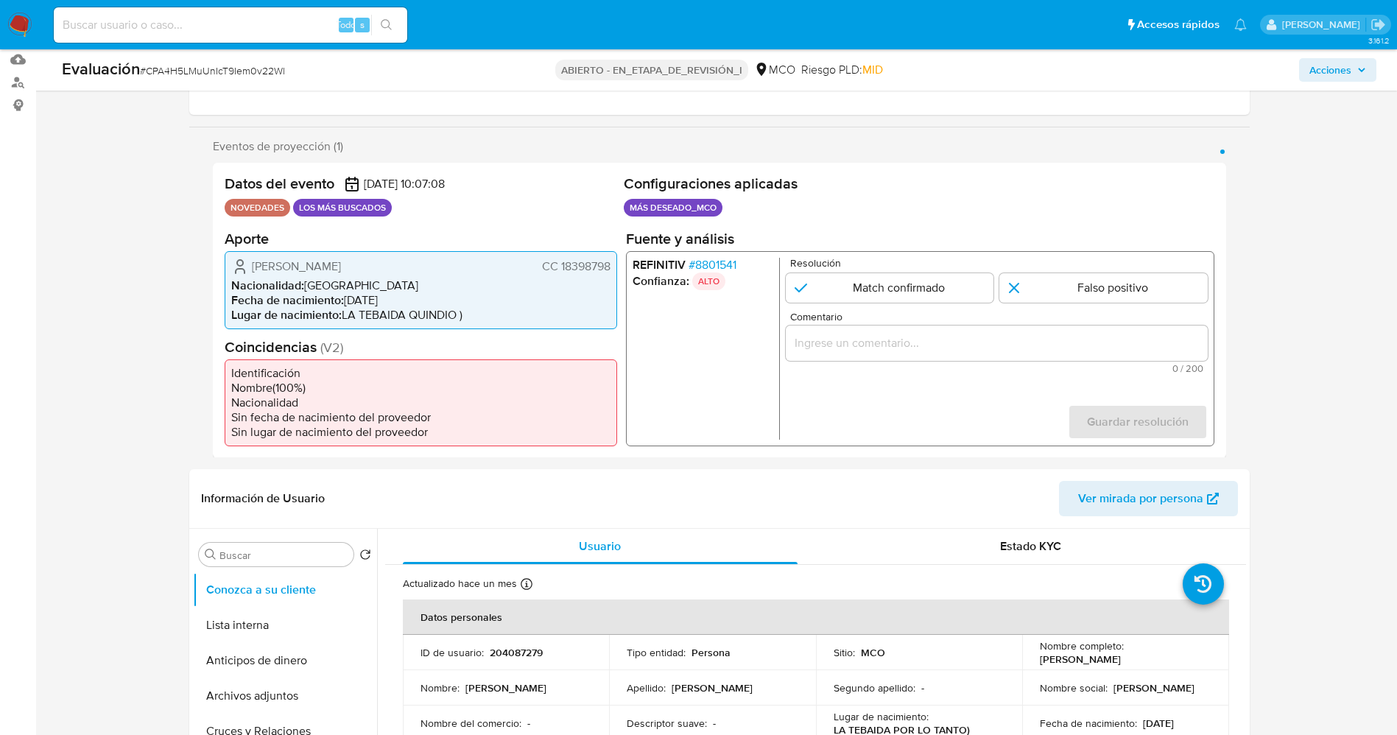
click at [407, 273] on div "Juan Carlos Barrera Marquez CC 18398798" at bounding box center [420, 266] width 379 height 18
click at [842, 307] on form "Resolución Match confirmado Falso positivo Comentario 0 / 200 200 caracteres re…" at bounding box center [996, 348] width 422 height 182
click at [846, 292] on input "1 de 1" at bounding box center [889, 287] width 208 height 29
radio input "true"
drag, startPoint x: 248, startPoint y: 265, endPoint x: 616, endPoint y: 268, distance: 368.3
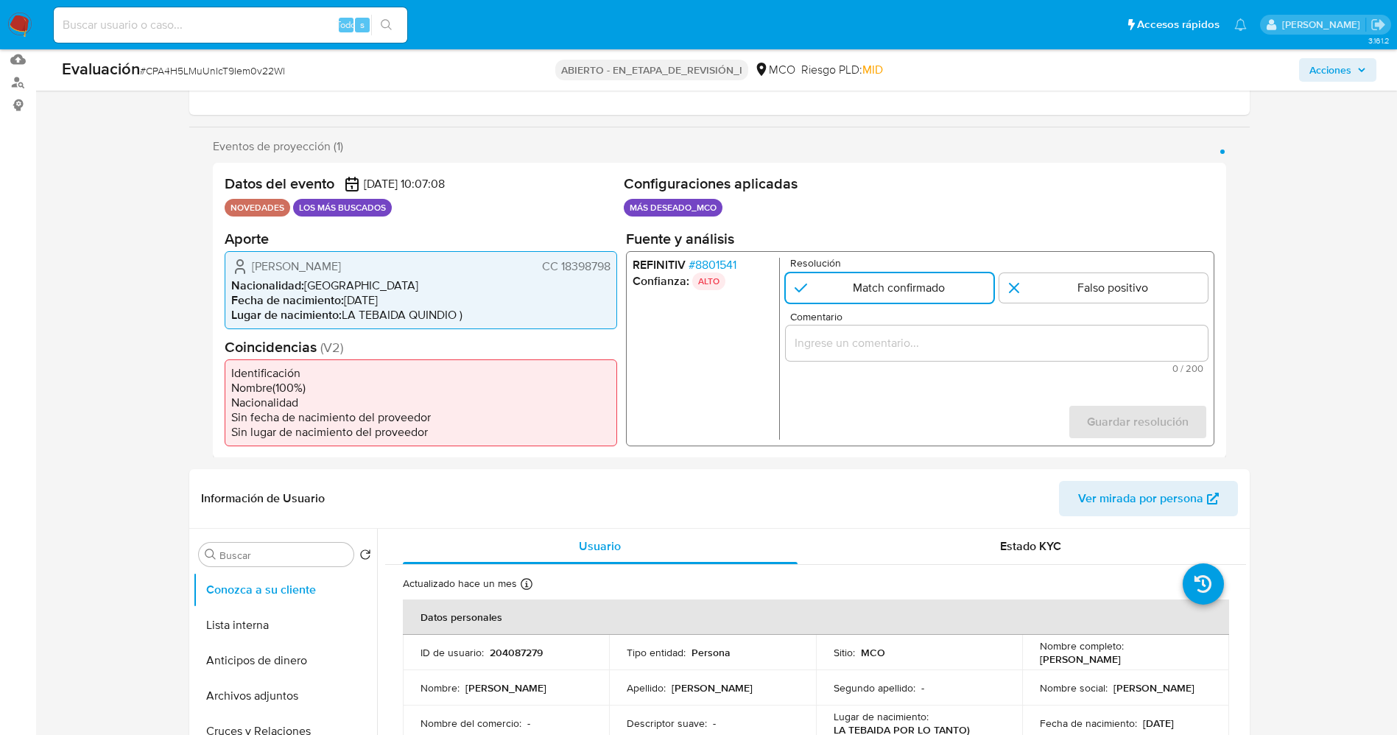
click at [616, 268] on div "Juan Carlos Barrera Marquez CC 18398798 Nacionalidad : Colombia Fecha de nacimi…" at bounding box center [421, 289] width 393 height 78
click at [906, 331] on div "1 de 1" at bounding box center [996, 342] width 422 height 35
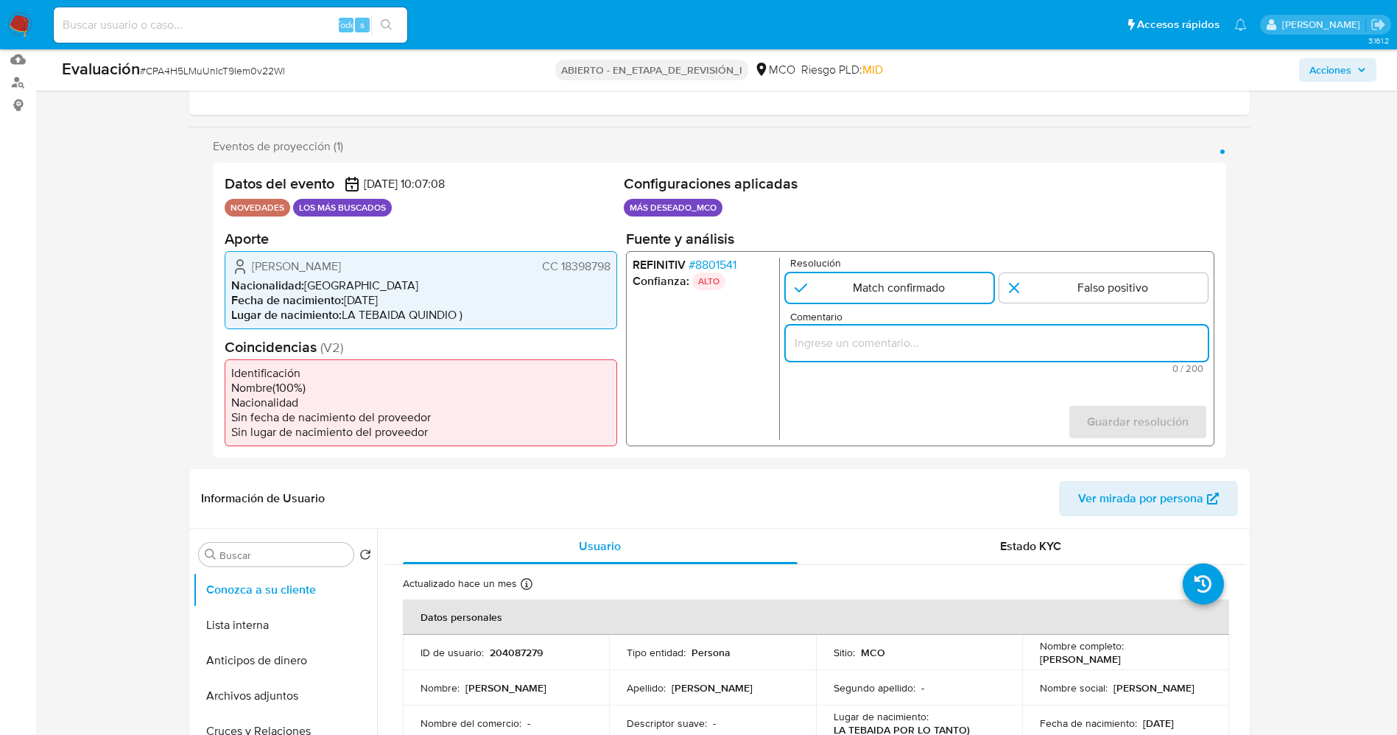
click at [896, 343] on input "Comentario" at bounding box center [996, 342] width 422 height 19
paste input "Juan Carlos Barrera Marquez CC 18398798"
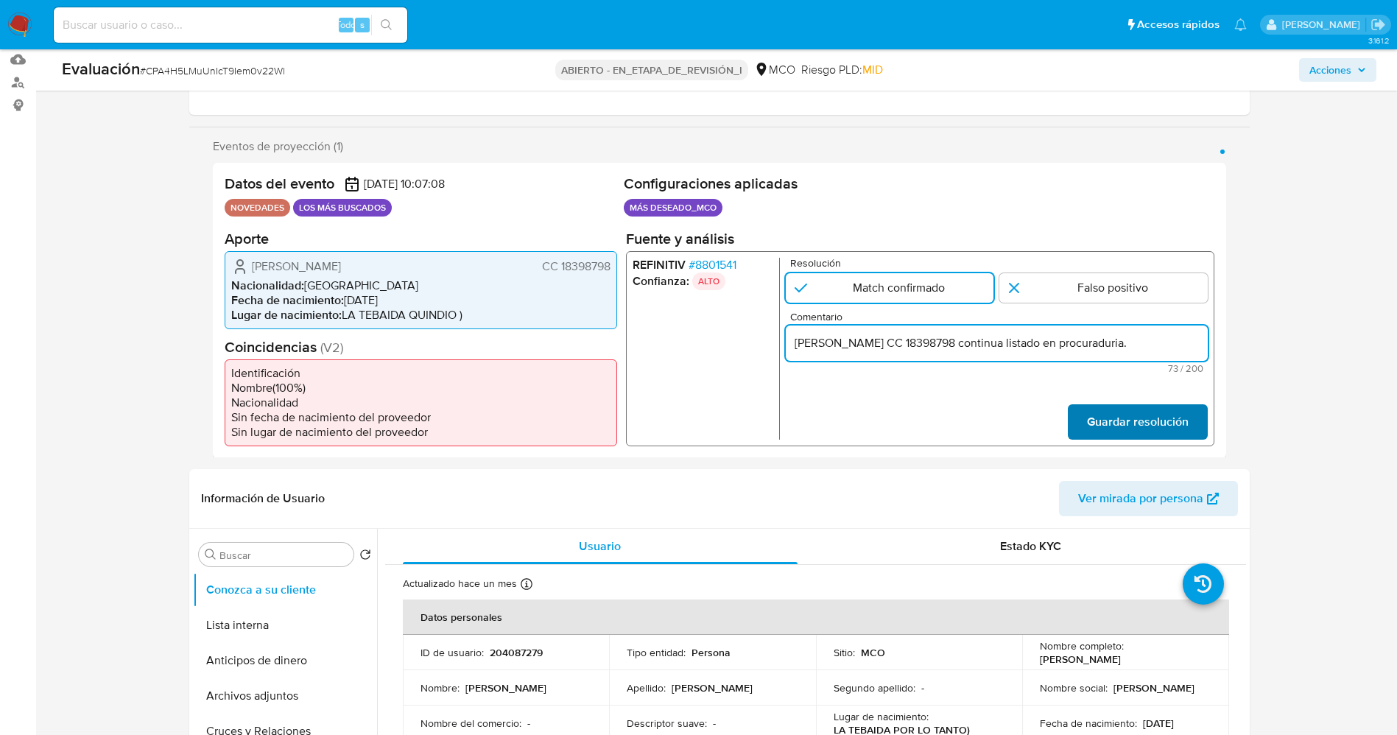
type input "Juan Carlos Barrera Marquez CC 18398798 continua listado en procuraduria."
click at [1120, 411] on span "Guardar resolución" at bounding box center [1137, 421] width 102 height 32
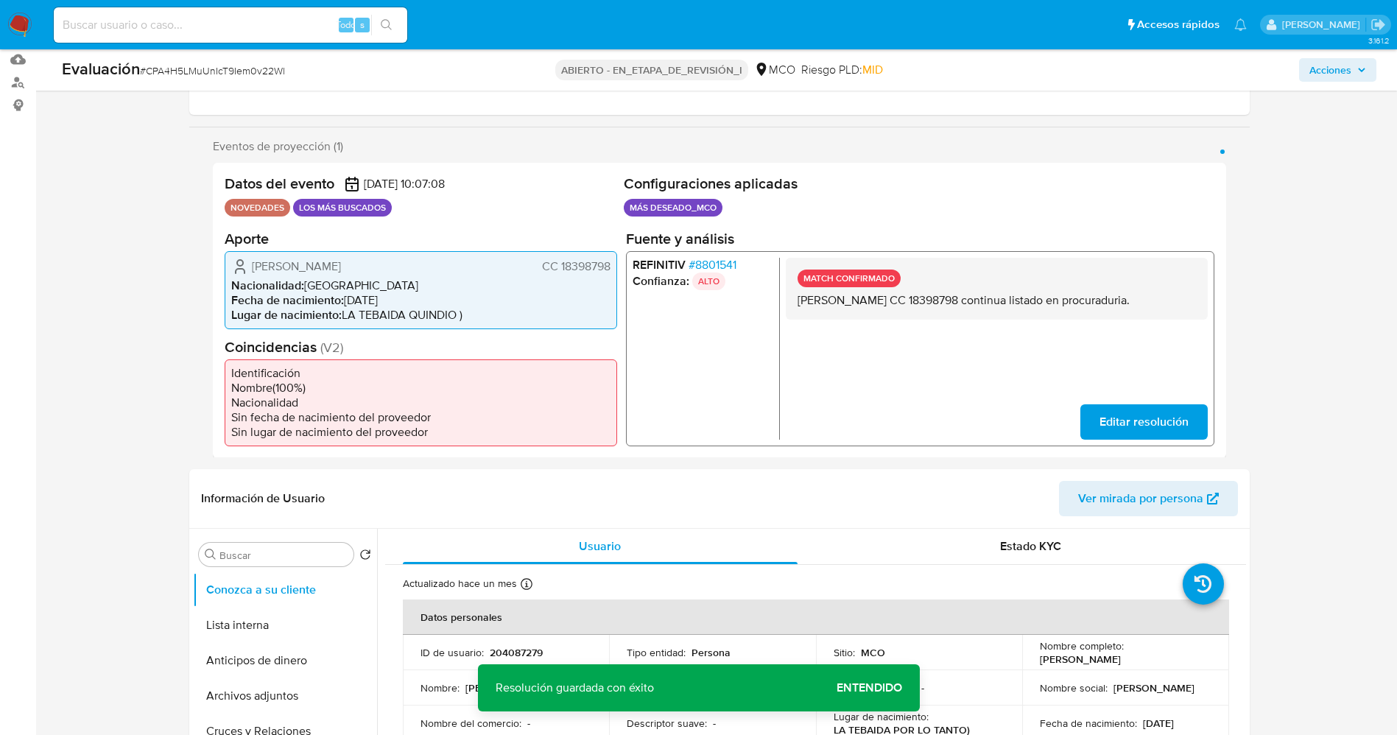
drag, startPoint x: 800, startPoint y: 300, endPoint x: 1177, endPoint y: 305, distance: 377.2
click at [1206, 313] on div "MATCH CONFIRMADO Juan Carlos Barrera Marquez CC 18398798 continua listado en pr…" at bounding box center [996, 288] width 422 height 62
click at [249, 605] on button "Conozca a su cliente" at bounding box center [279, 589] width 172 height 35
click at [231, 627] on button "Lista interna" at bounding box center [279, 625] width 172 height 35
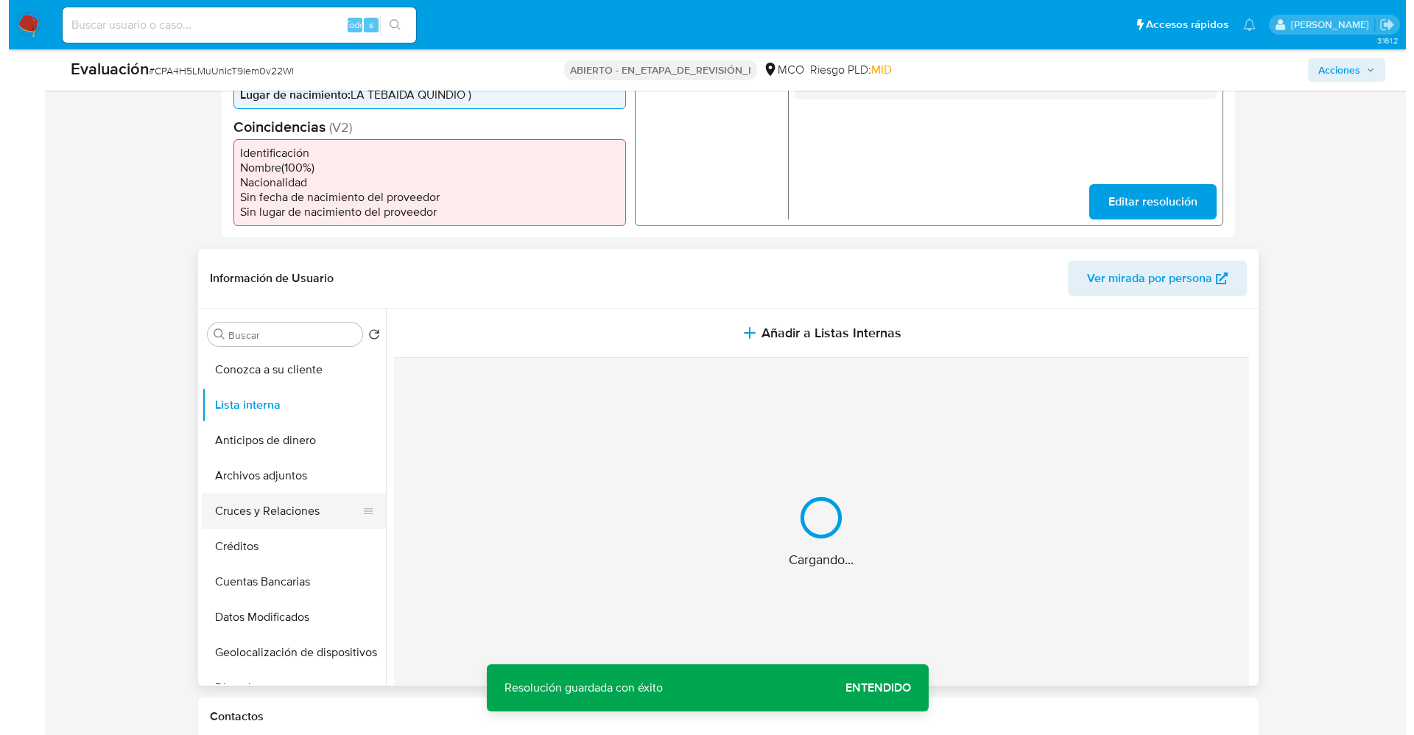
scroll to position [442, 0]
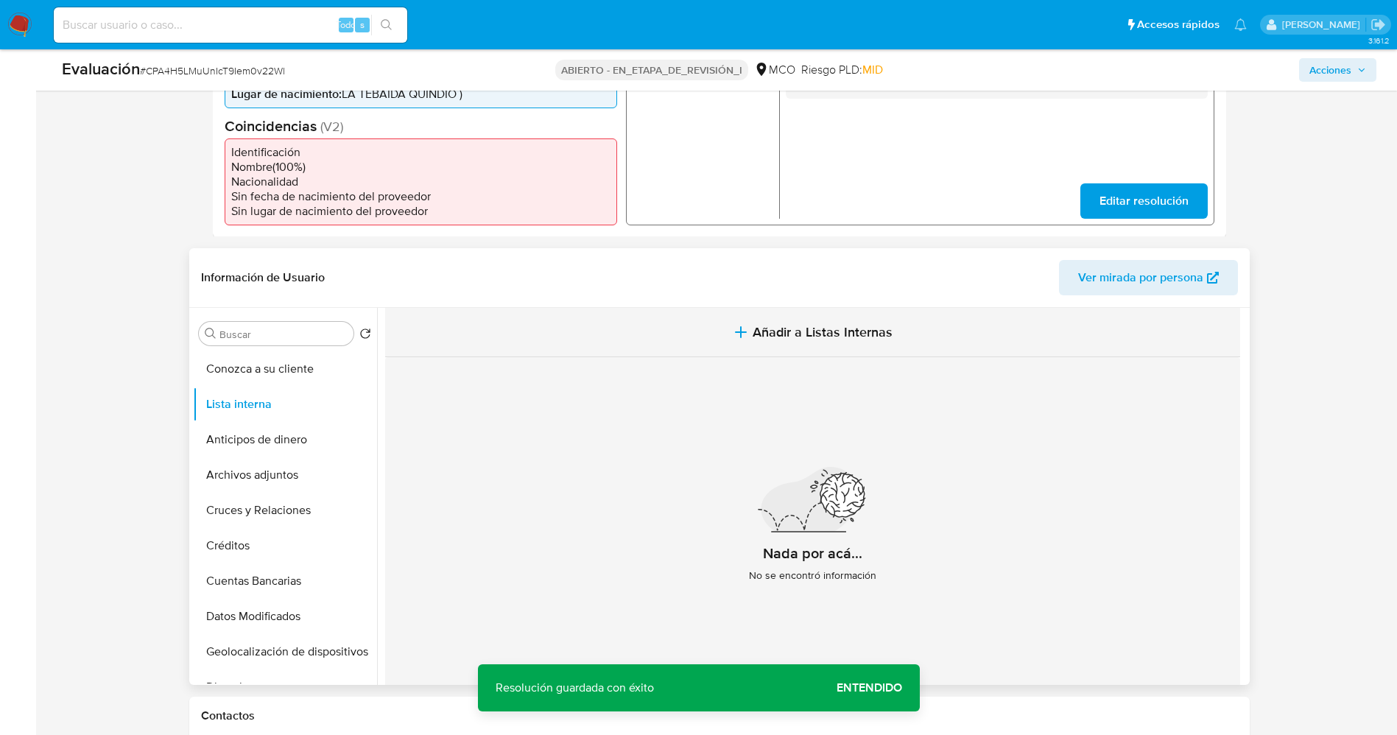
click at [778, 340] on span "Añadir a Listas Internas" at bounding box center [823, 332] width 140 height 16
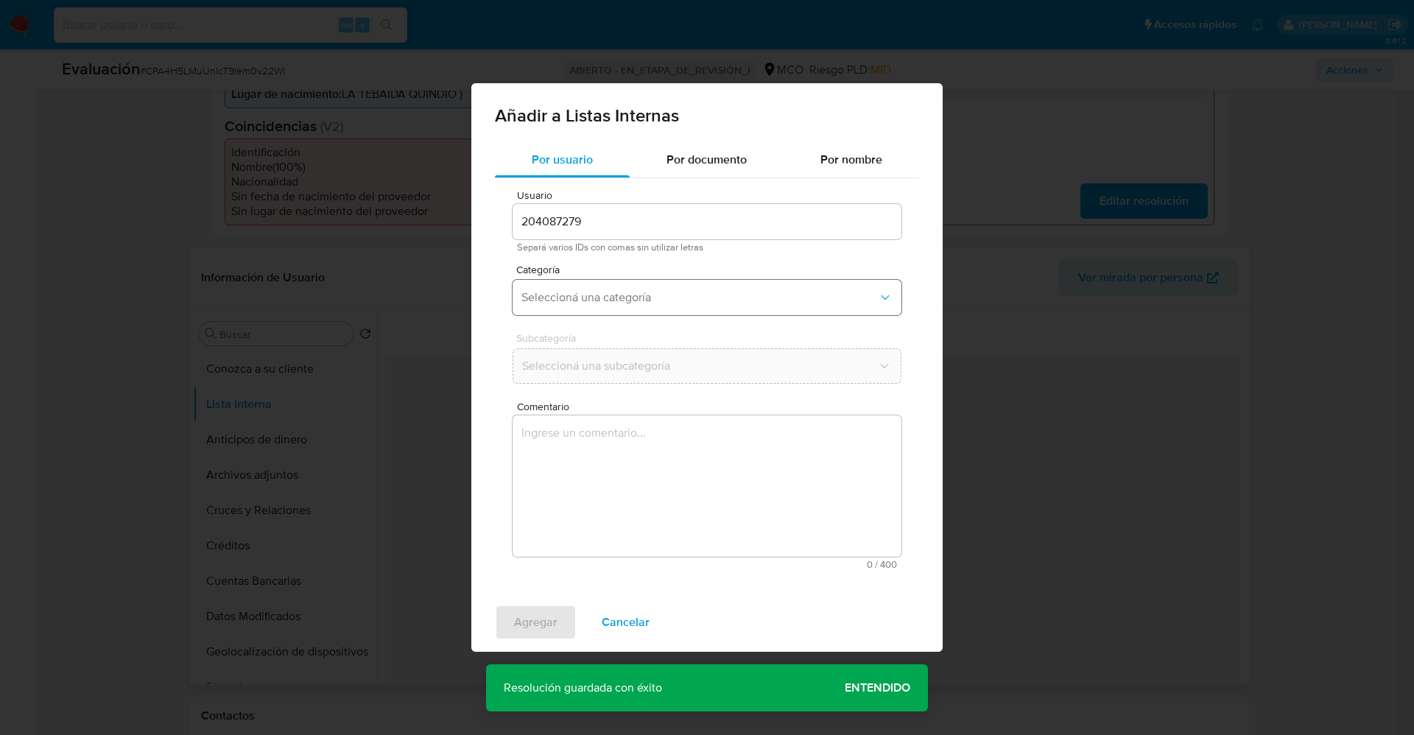
click at [627, 292] on span "Seleccioná una categoría" at bounding box center [699, 297] width 356 height 15
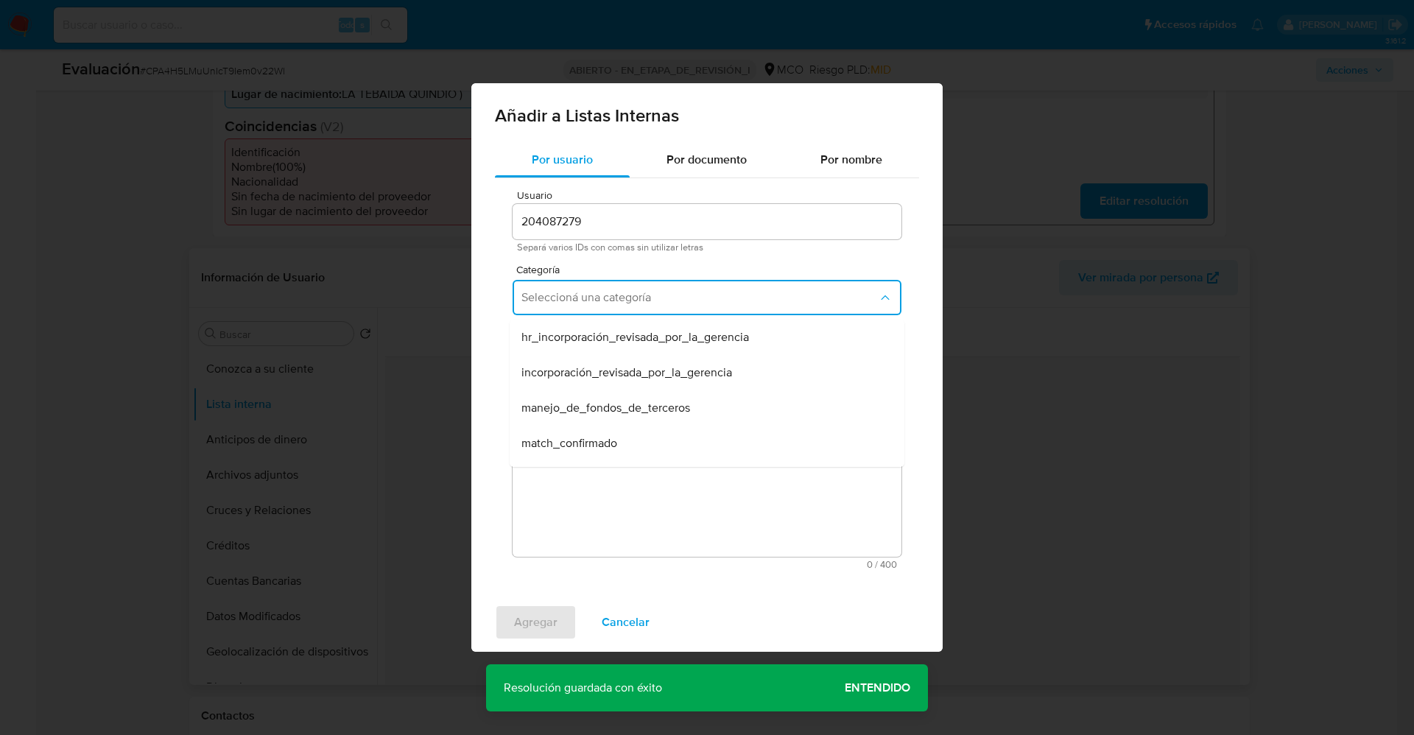
drag, startPoint x: 589, startPoint y: 440, endPoint x: 594, endPoint y: 425, distance: 15.6
click at [589, 440] on span "match_confirmado" at bounding box center [569, 443] width 96 height 15
drag, startPoint x: 608, startPoint y: 375, endPoint x: 616, endPoint y: 375, distance: 8.8
click at [613, 373] on button "Seleccioná una subcategoría" at bounding box center [707, 365] width 389 height 35
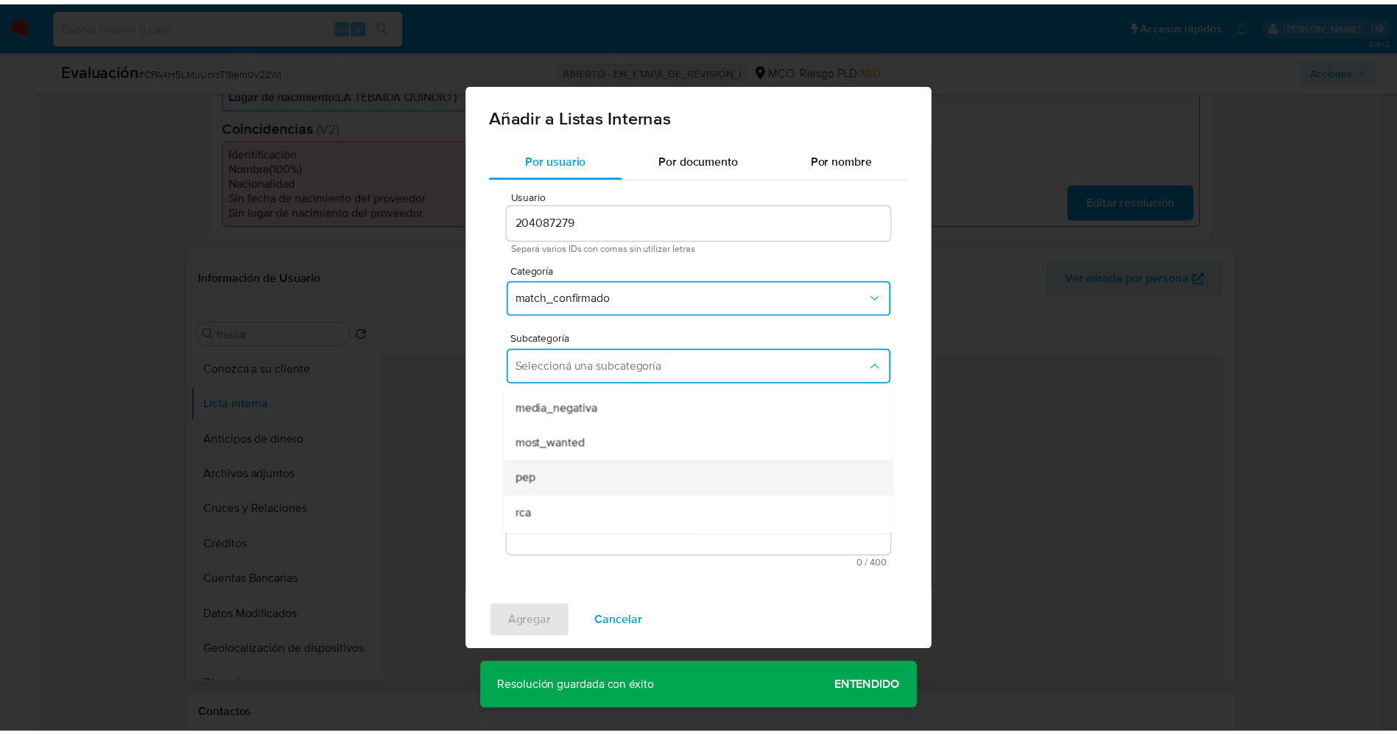
scroll to position [100, 0]
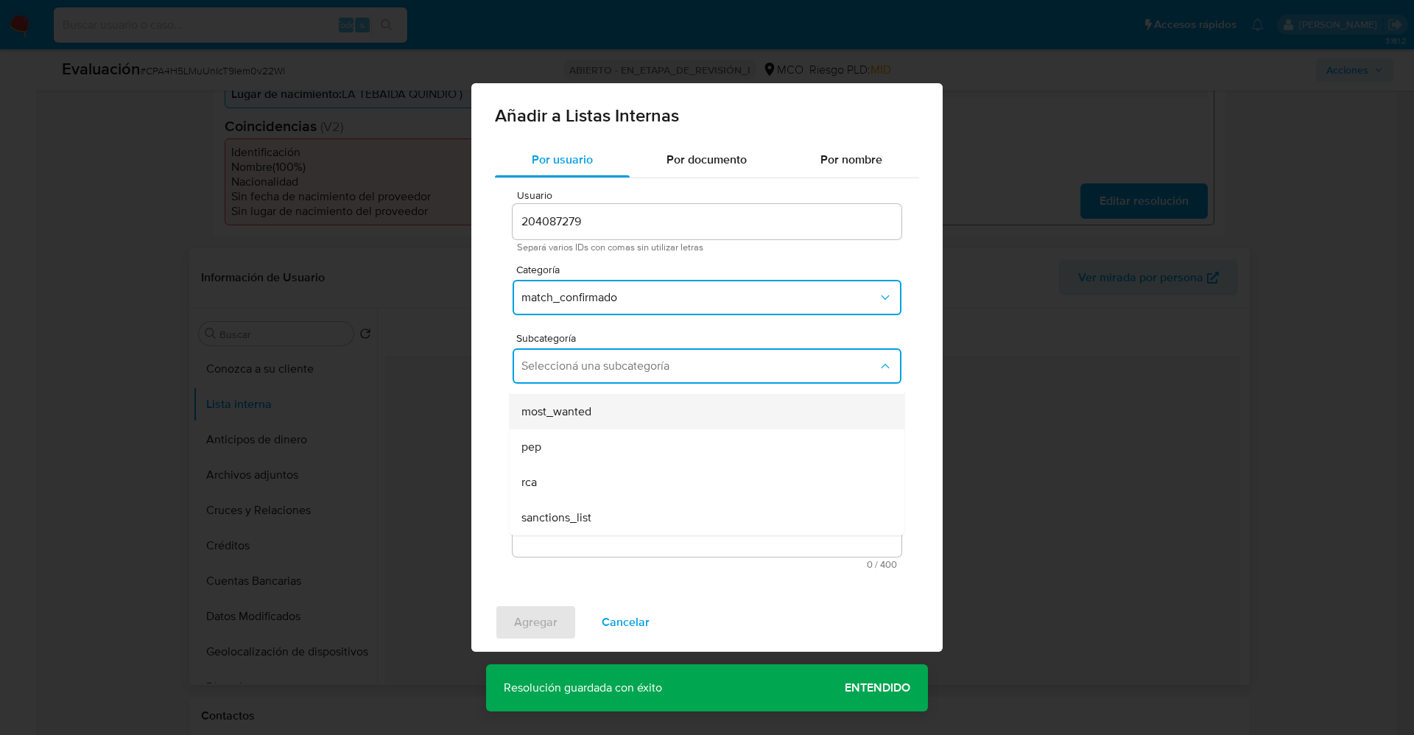
click at [601, 426] on div "most_wanted" at bounding box center [702, 411] width 362 height 35
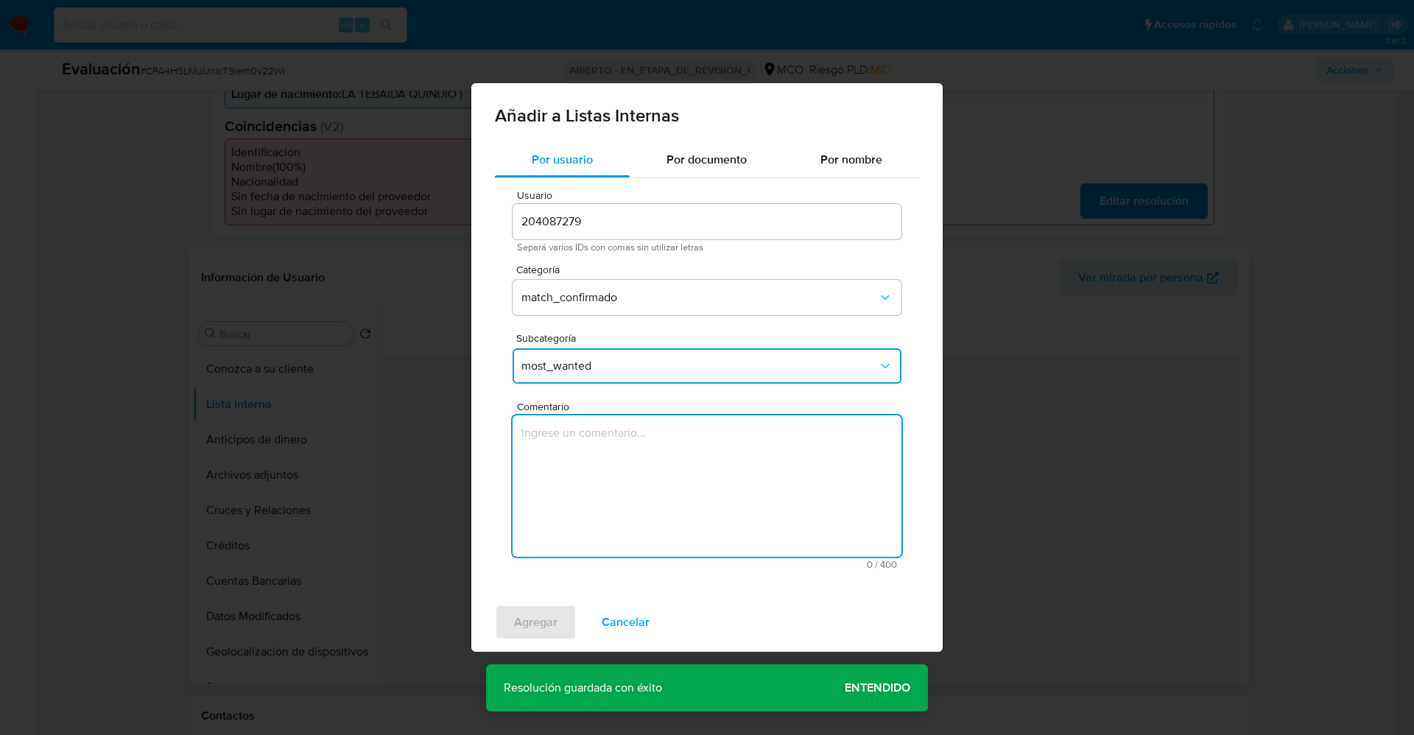
click at [619, 471] on textarea "Comentario" at bounding box center [707, 485] width 389 height 141
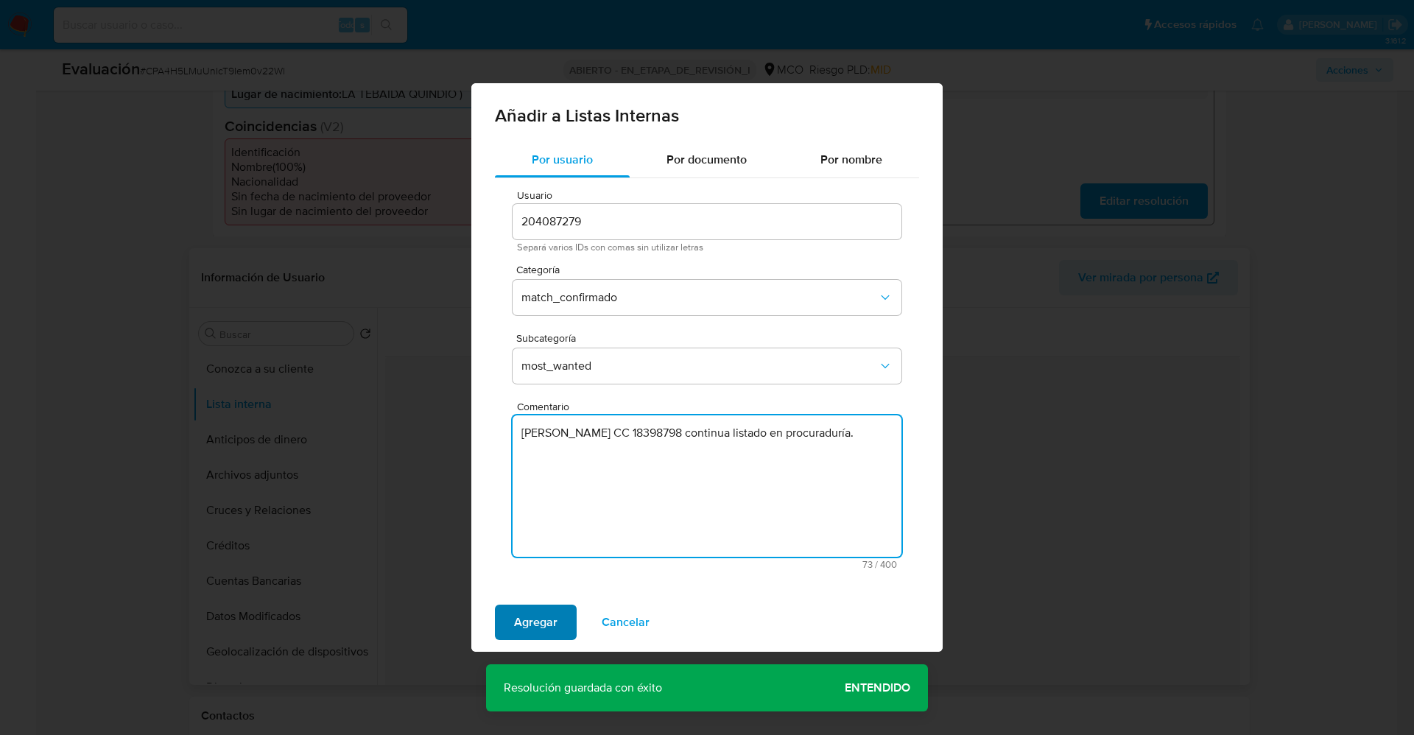
type textarea "Juan Carlos Barrera Marquez CC 18398798 continua listado en procuraduría."
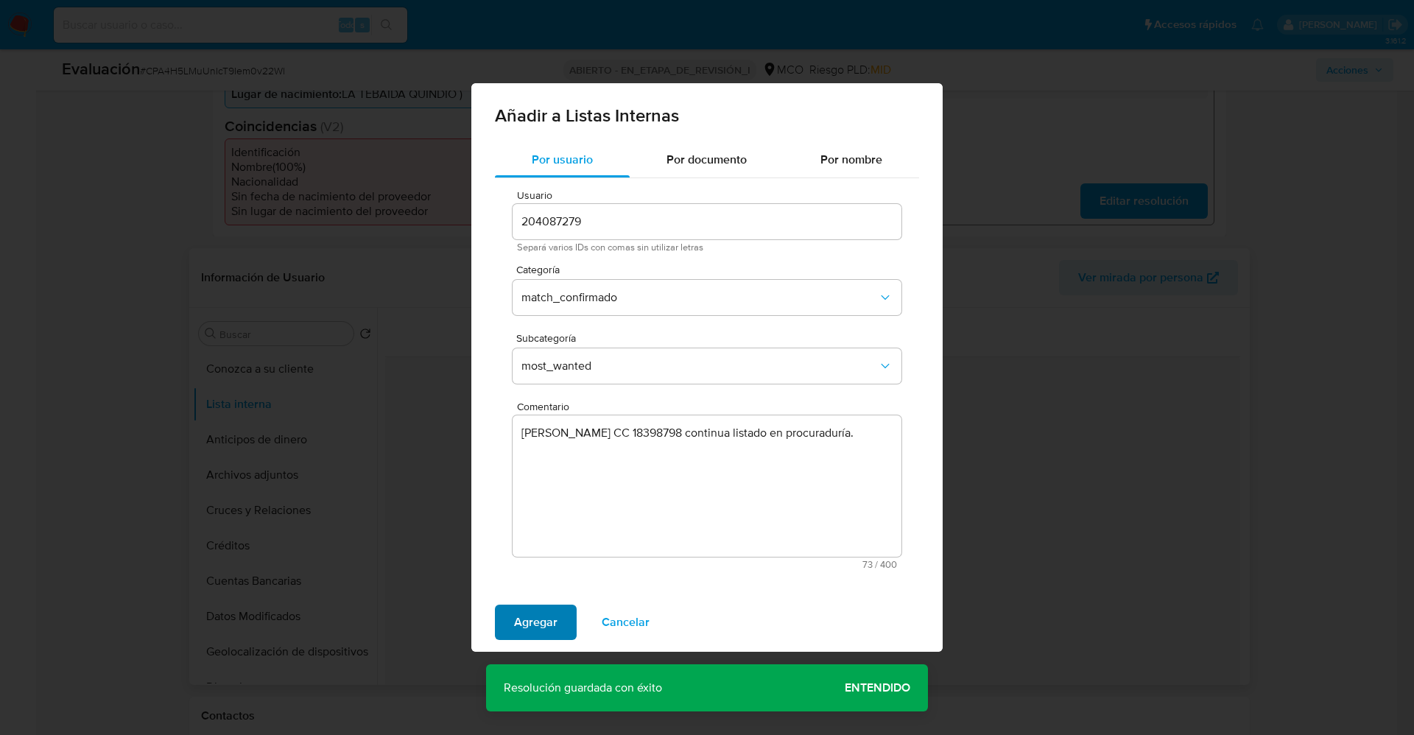
click at [530, 634] on span "Agregar" at bounding box center [535, 622] width 43 height 32
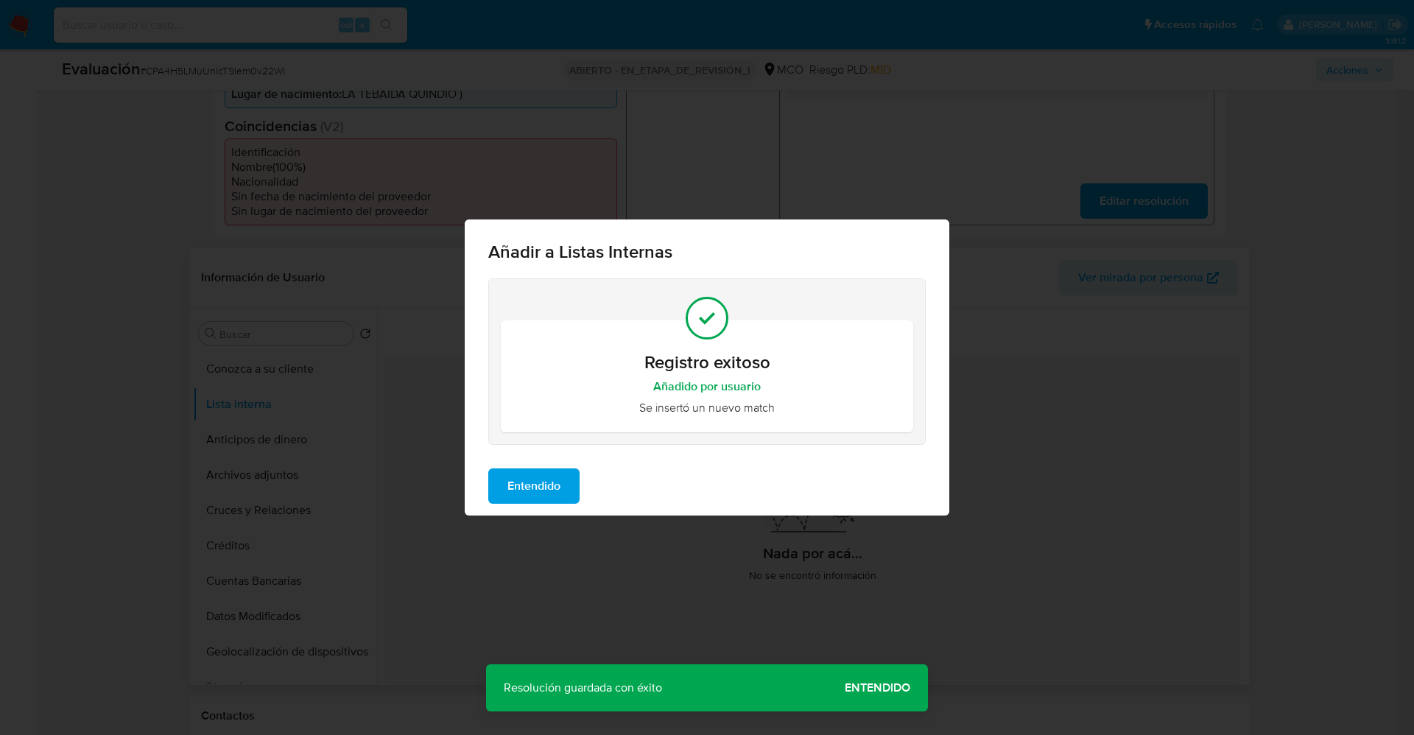
drag, startPoint x: 561, startPoint y: 475, endPoint x: 495, endPoint y: 479, distance: 66.4
click at [562, 478] on button "Entendido" at bounding box center [533, 485] width 91 height 35
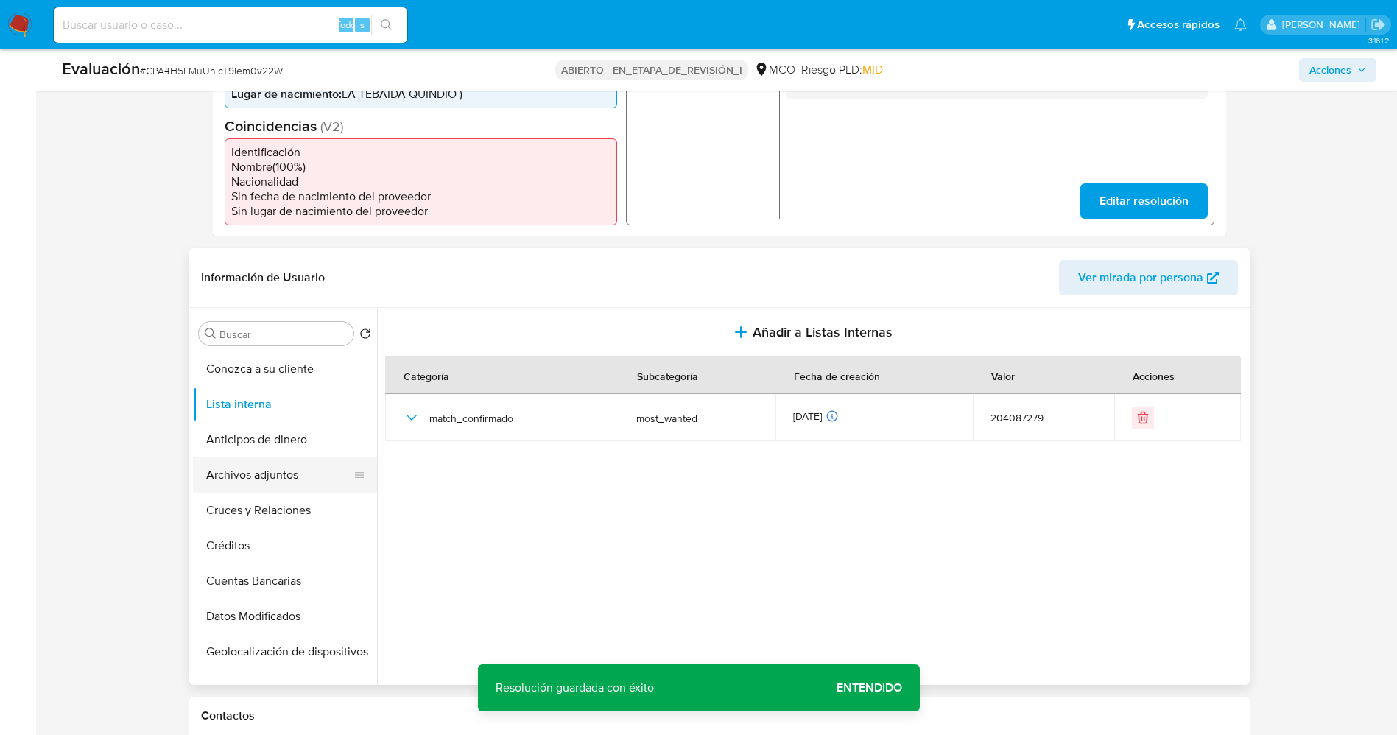
click at [266, 460] on button "Archivos adjuntos" at bounding box center [279, 474] width 172 height 35
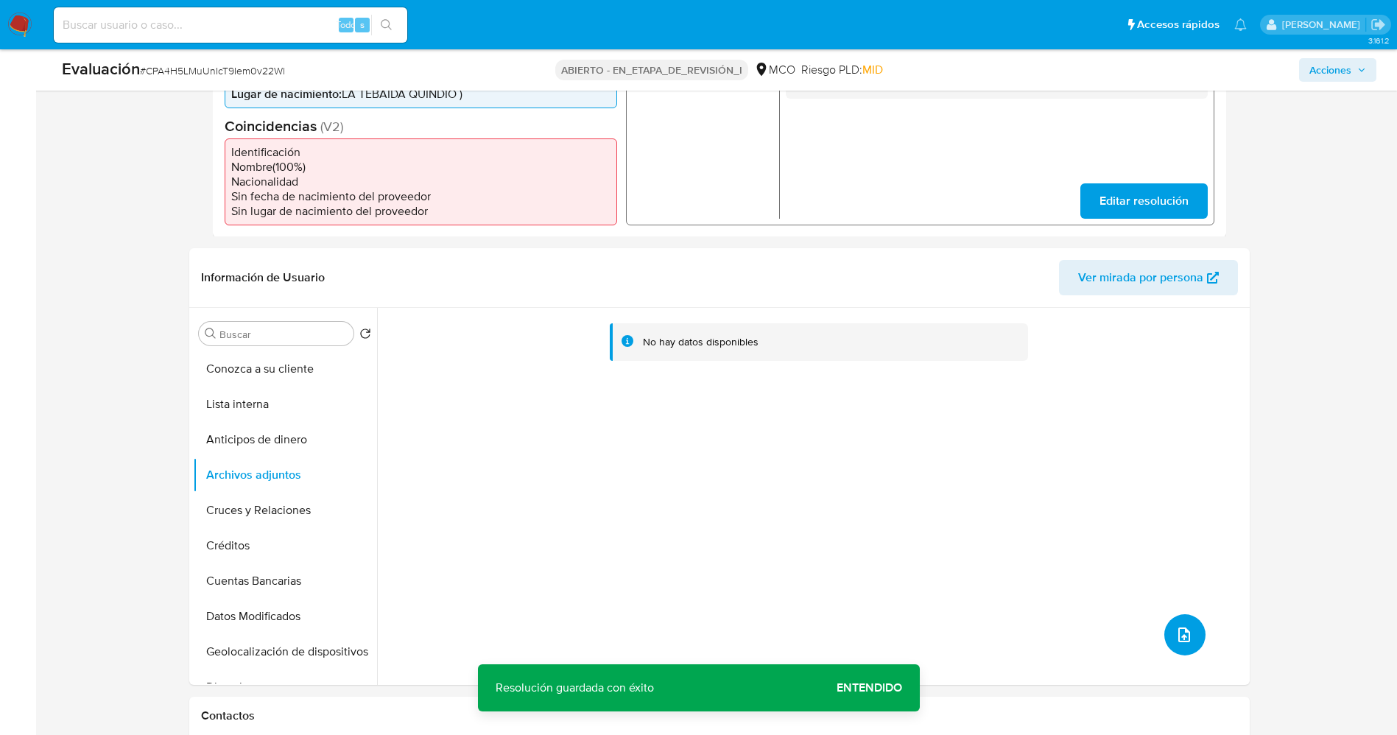
click at [1187, 646] on button "subir archivo" at bounding box center [1184, 634] width 41 height 41
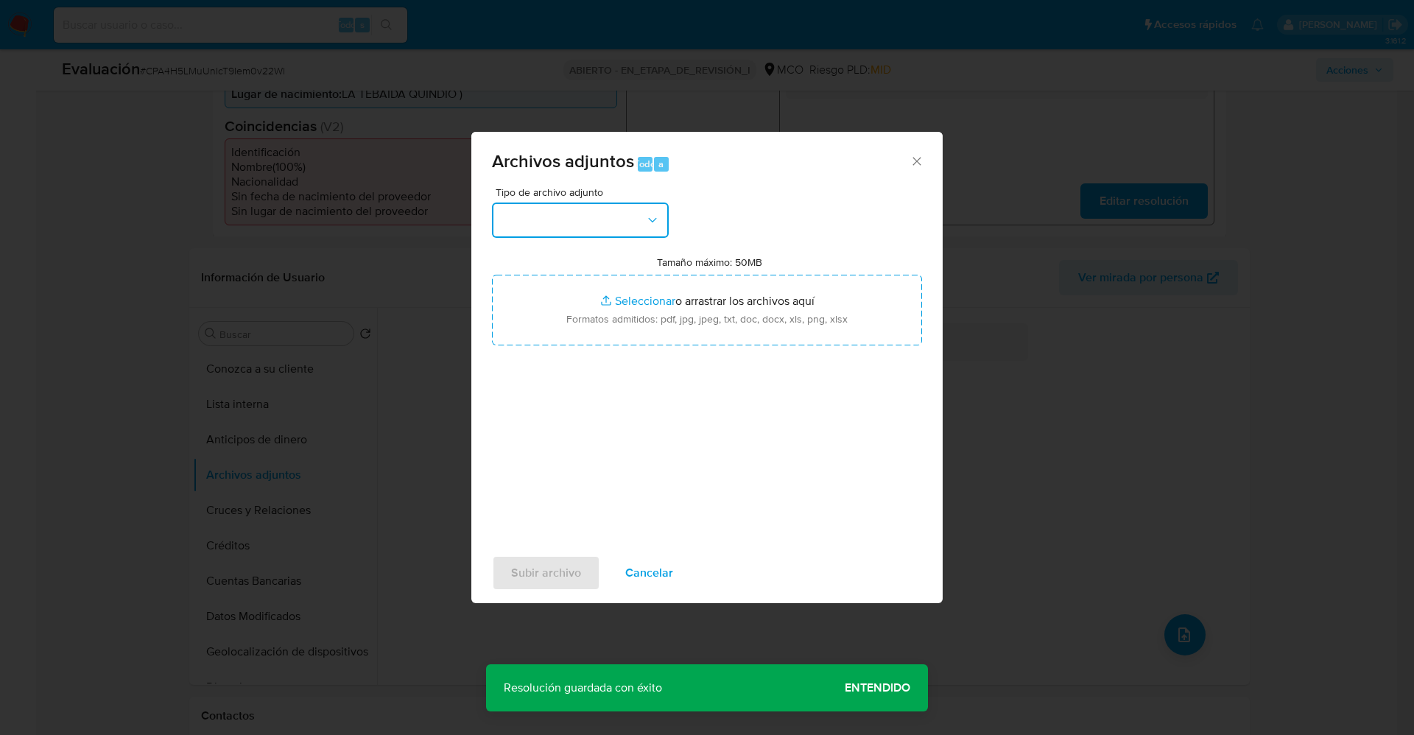
click at [576, 228] on button "button" at bounding box center [580, 220] width 177 height 35
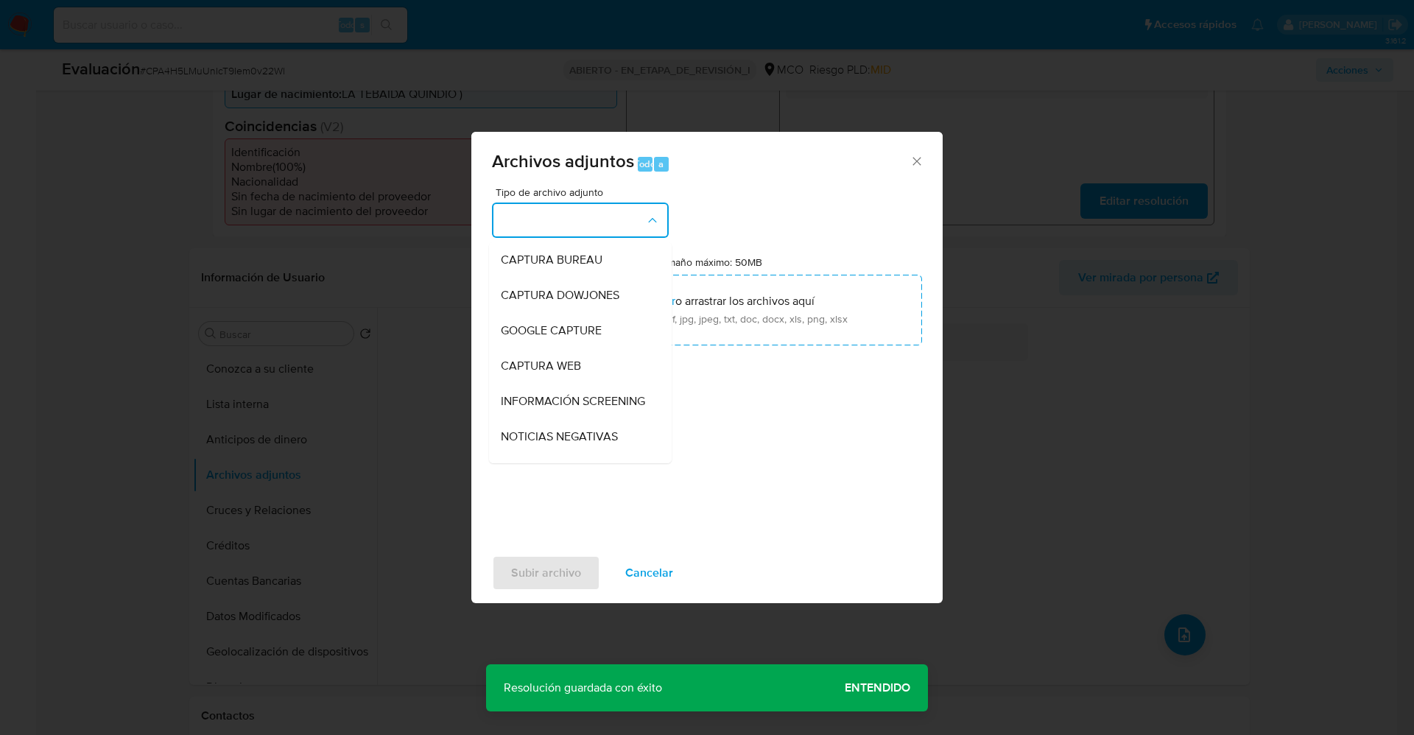
click at [576, 228] on button "button" at bounding box center [580, 220] width 177 height 35
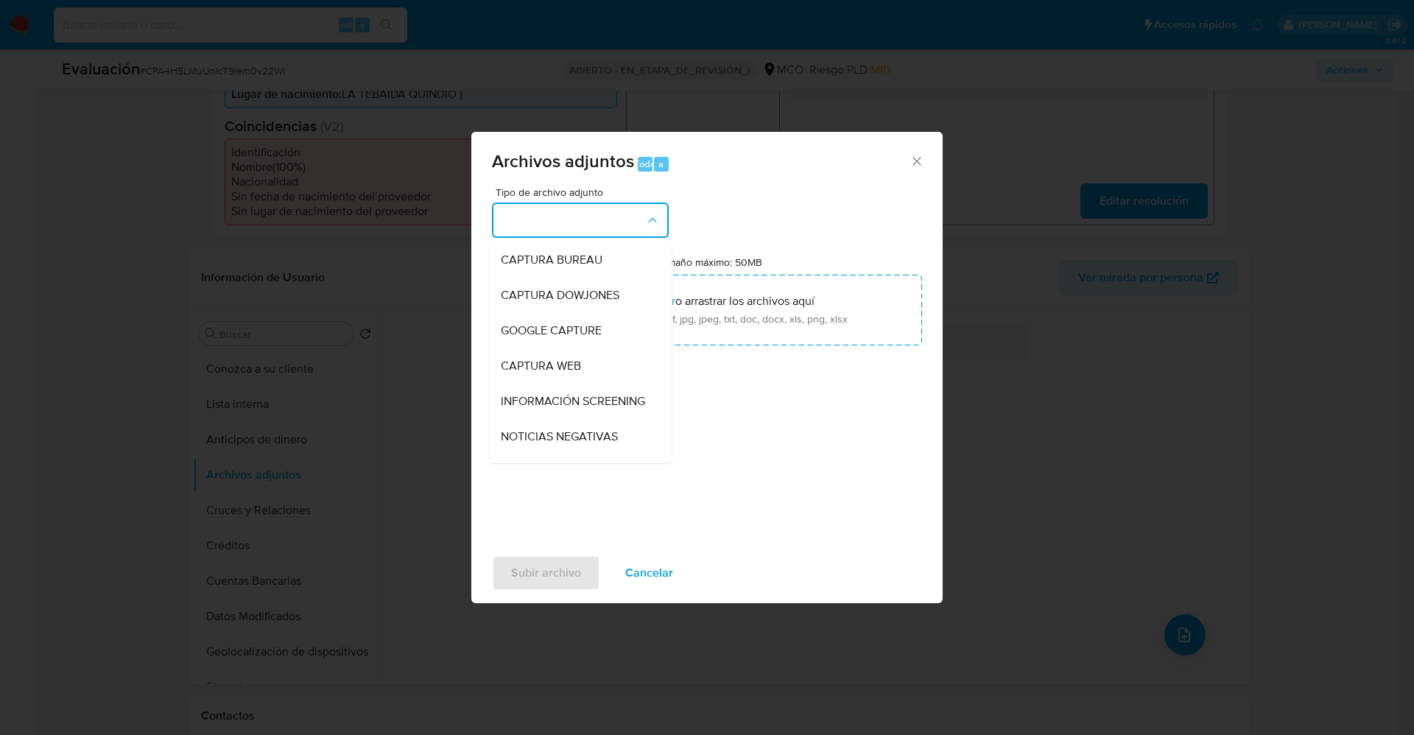
click at [576, 228] on button "button" at bounding box center [580, 220] width 177 height 35
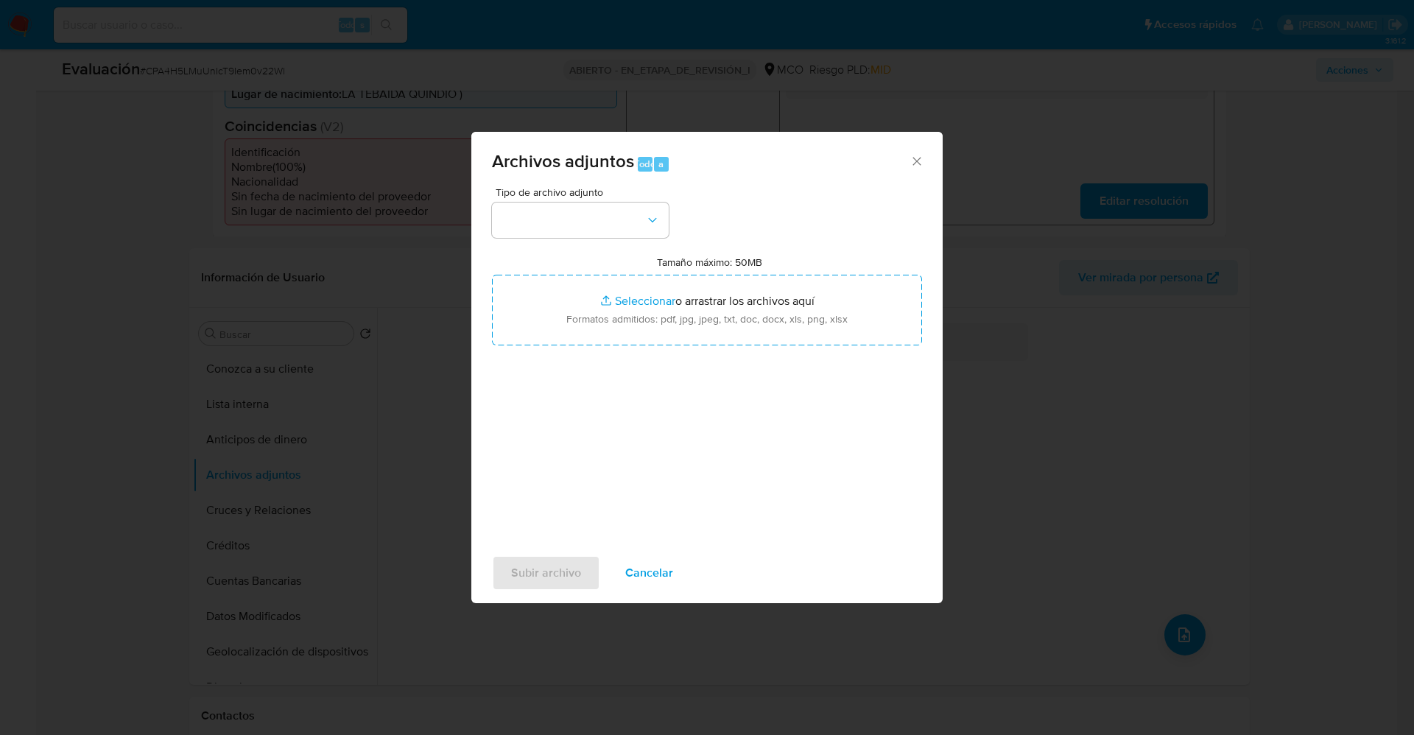
click at [826, 200] on div "Tipo de archivo adjunto Tamaño máximo: 50MB Seleccionar archivos Seleccionar o …" at bounding box center [707, 361] width 430 height 348
click at [639, 217] on button "button" at bounding box center [580, 220] width 177 height 35
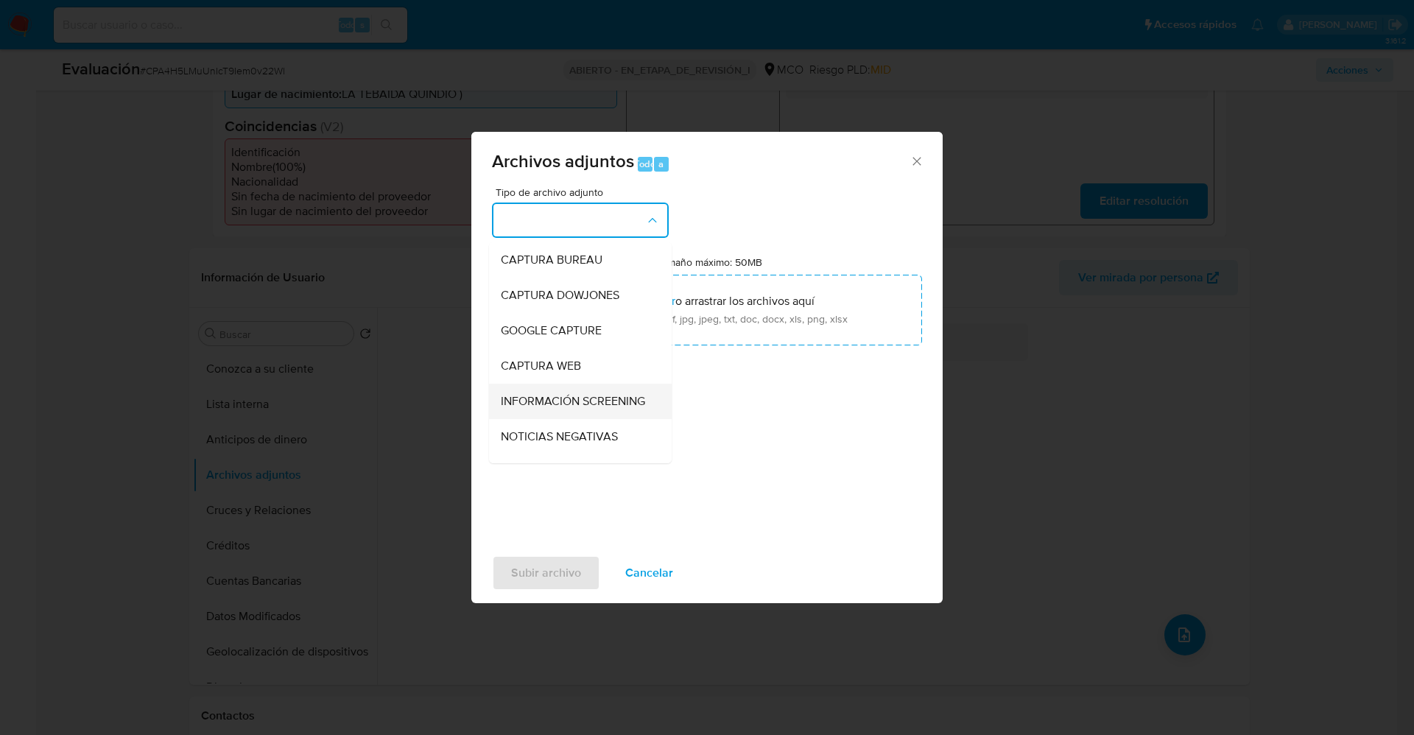
click at [575, 409] on span "INFORMACIÓN SCREENING" at bounding box center [573, 401] width 144 height 15
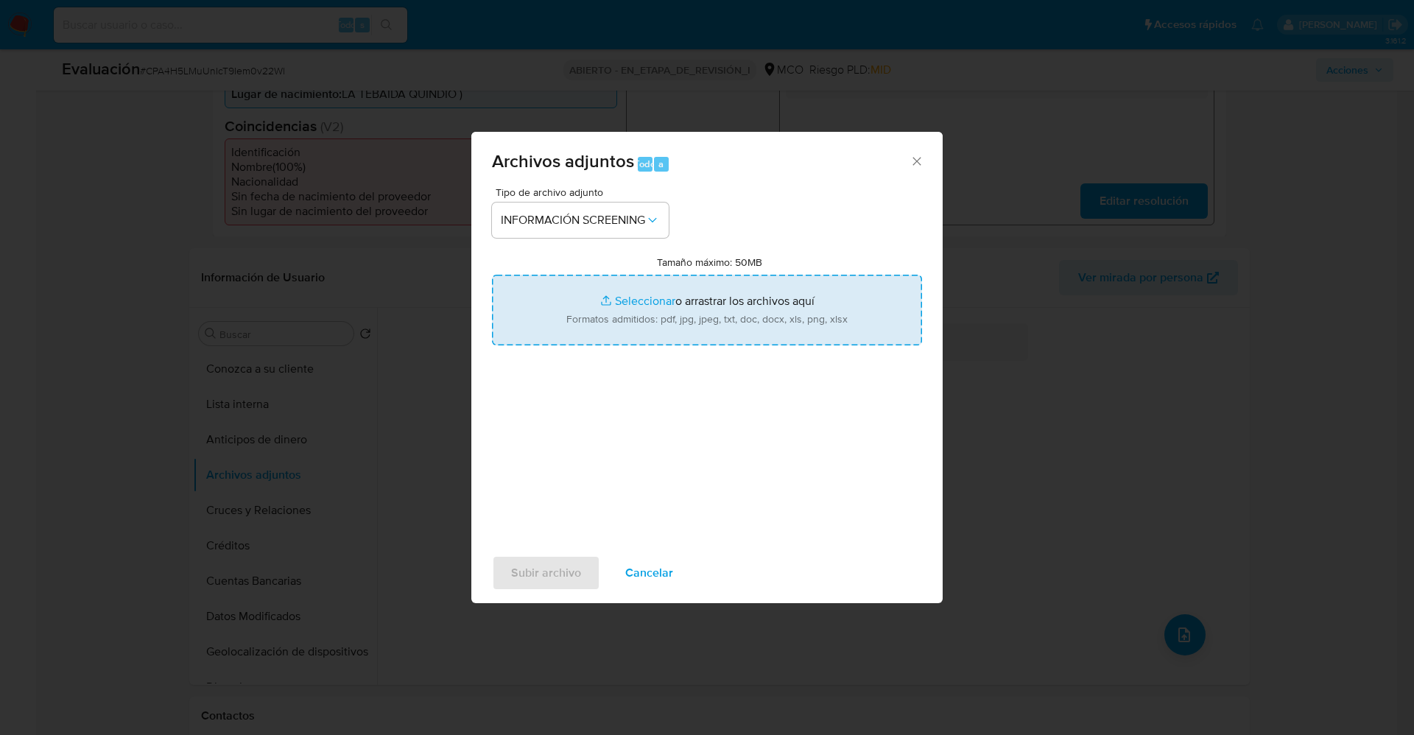
type input "C:\fakepath\_Juan Carlos Barrera Marquez_ lavado de dinero - Buscar con Google.…"
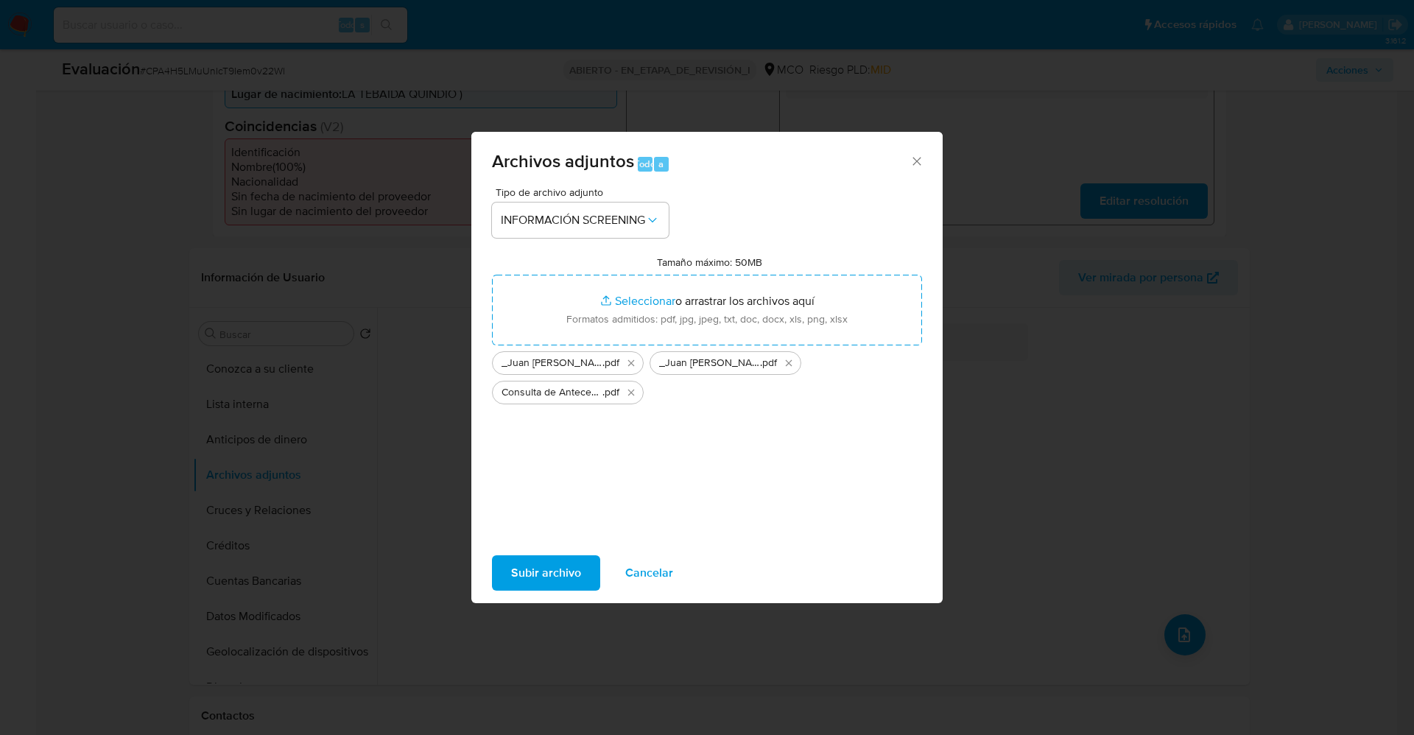
click at [535, 569] on span "Subir archivo" at bounding box center [546, 573] width 70 height 32
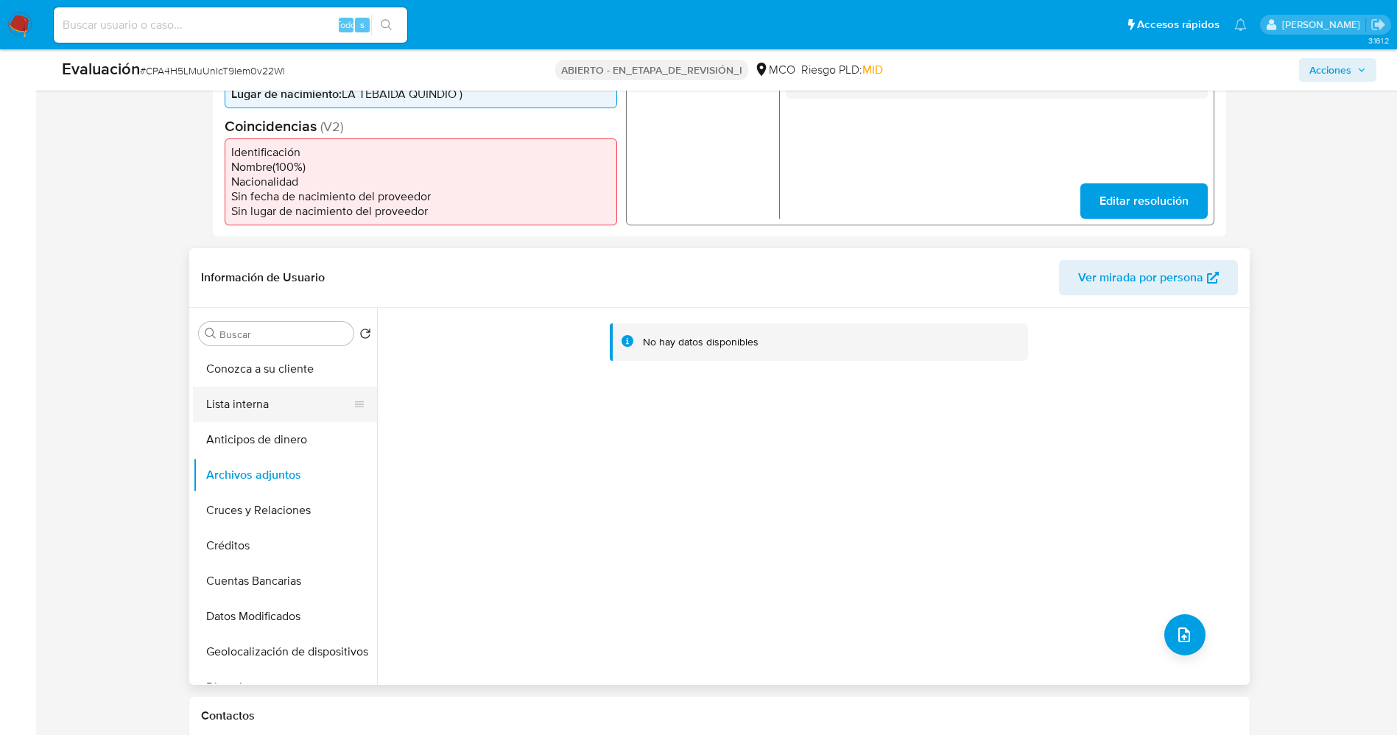
click at [256, 411] on button "Lista interna" at bounding box center [279, 404] width 172 height 35
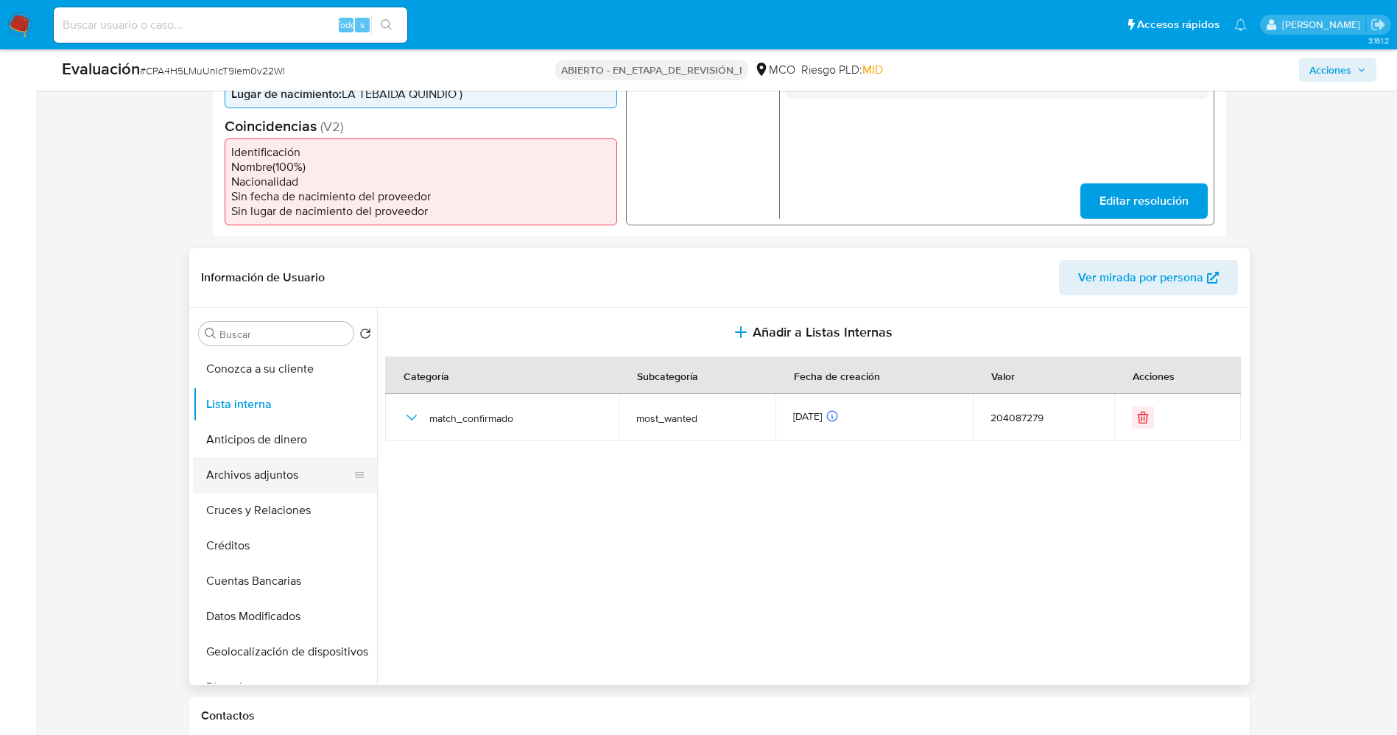
click at [262, 476] on button "Archivos adjuntos" at bounding box center [279, 474] width 172 height 35
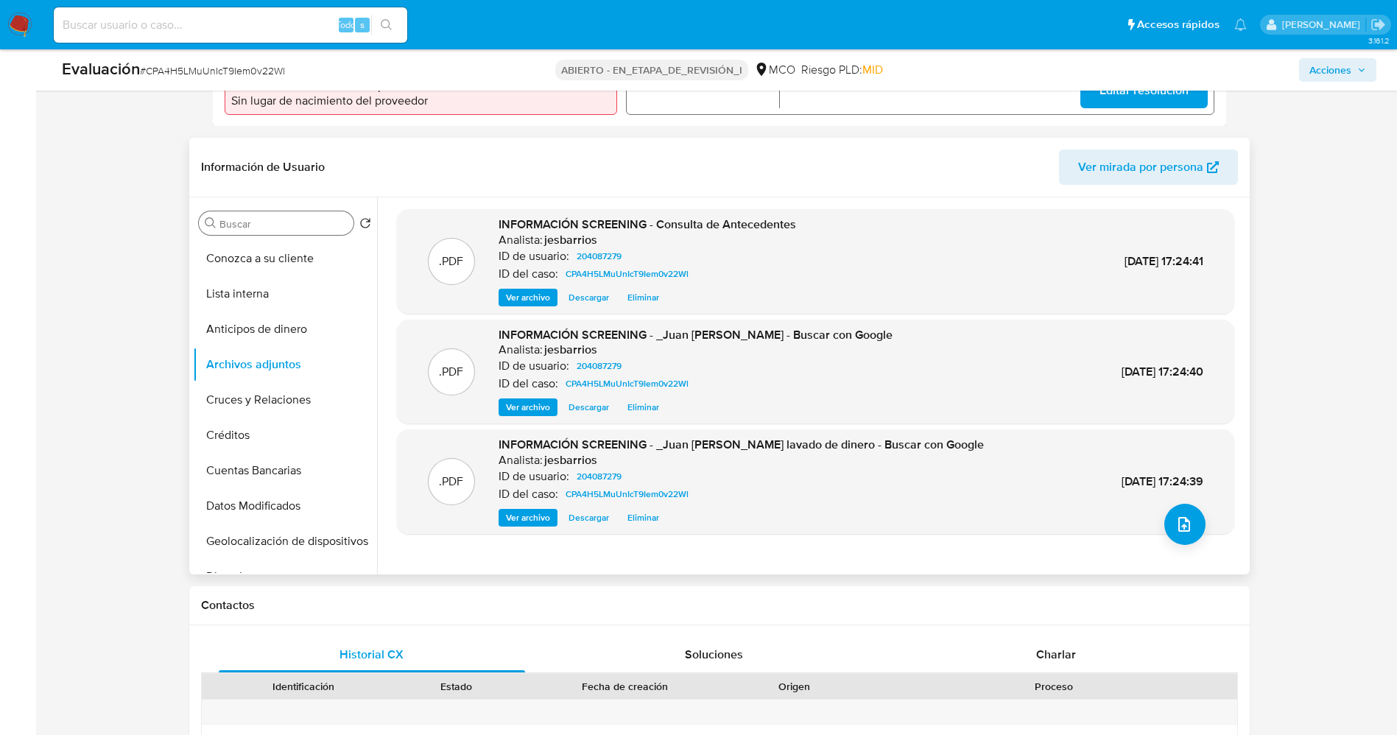
scroll to position [442, 0]
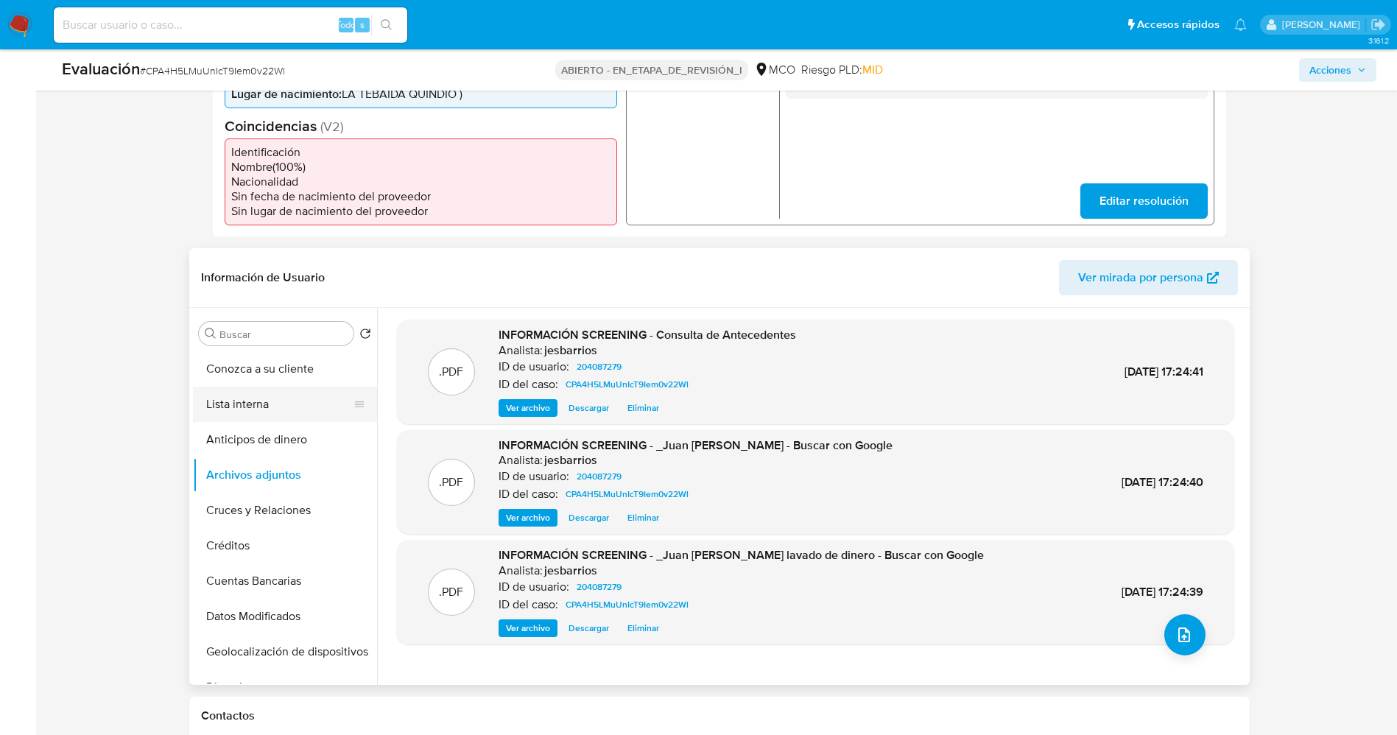
click at [256, 405] on button "Lista interna" at bounding box center [279, 404] width 172 height 35
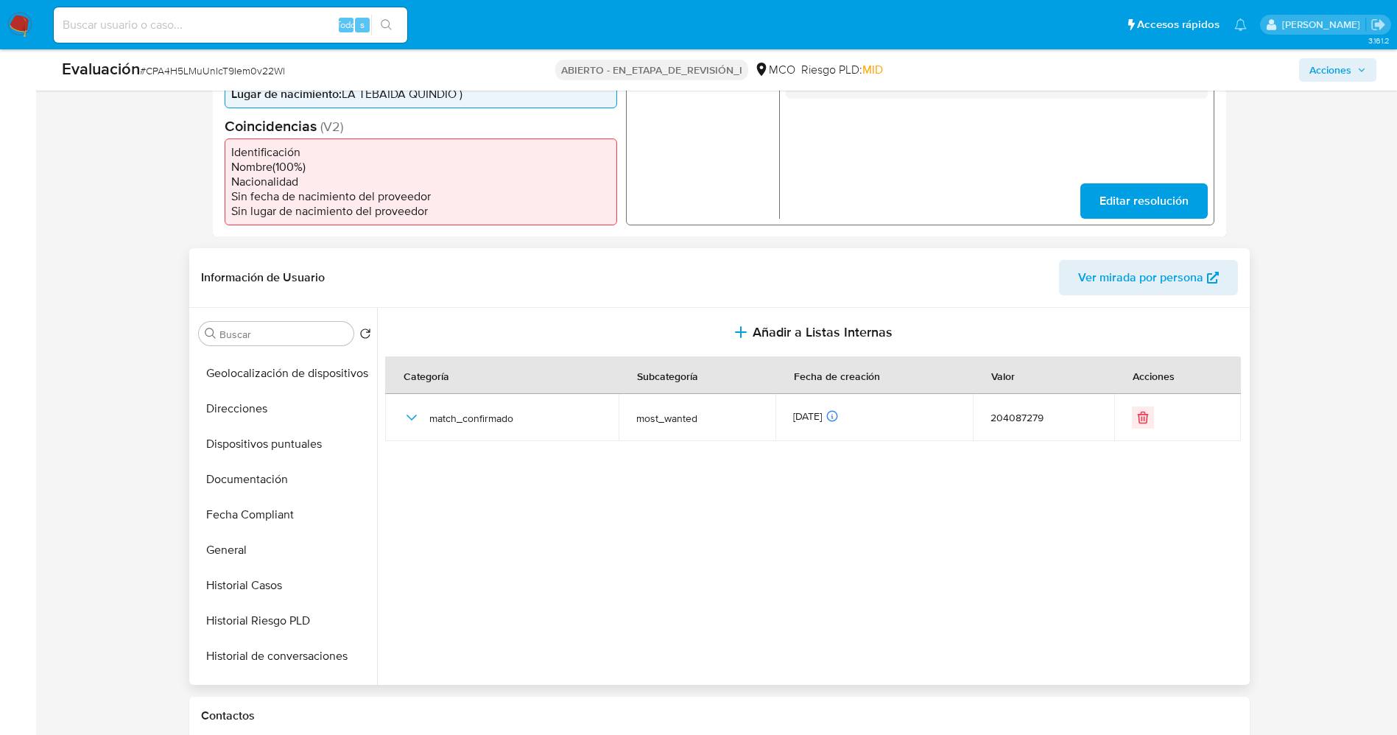
scroll to position [552, 0]
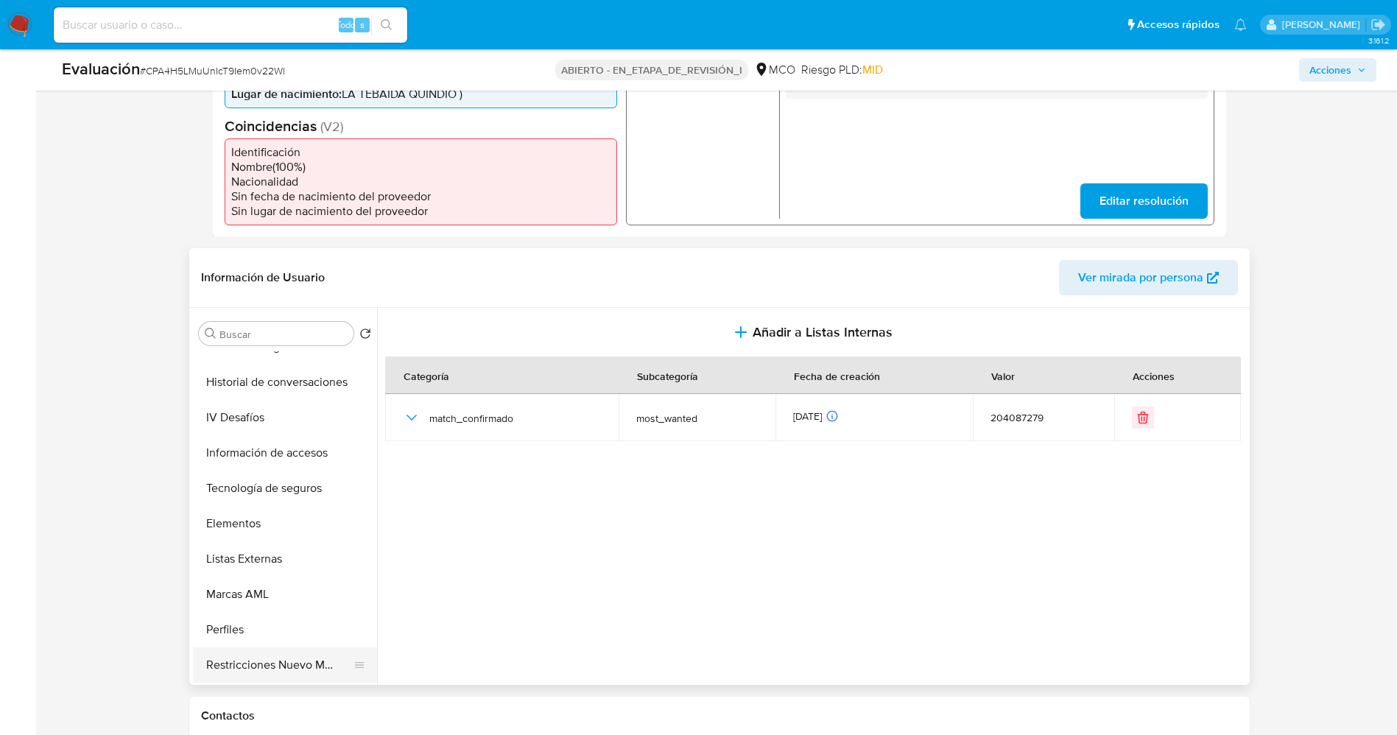
click at [272, 656] on button "Restricciones Nuevo Mundo" at bounding box center [279, 664] width 172 height 35
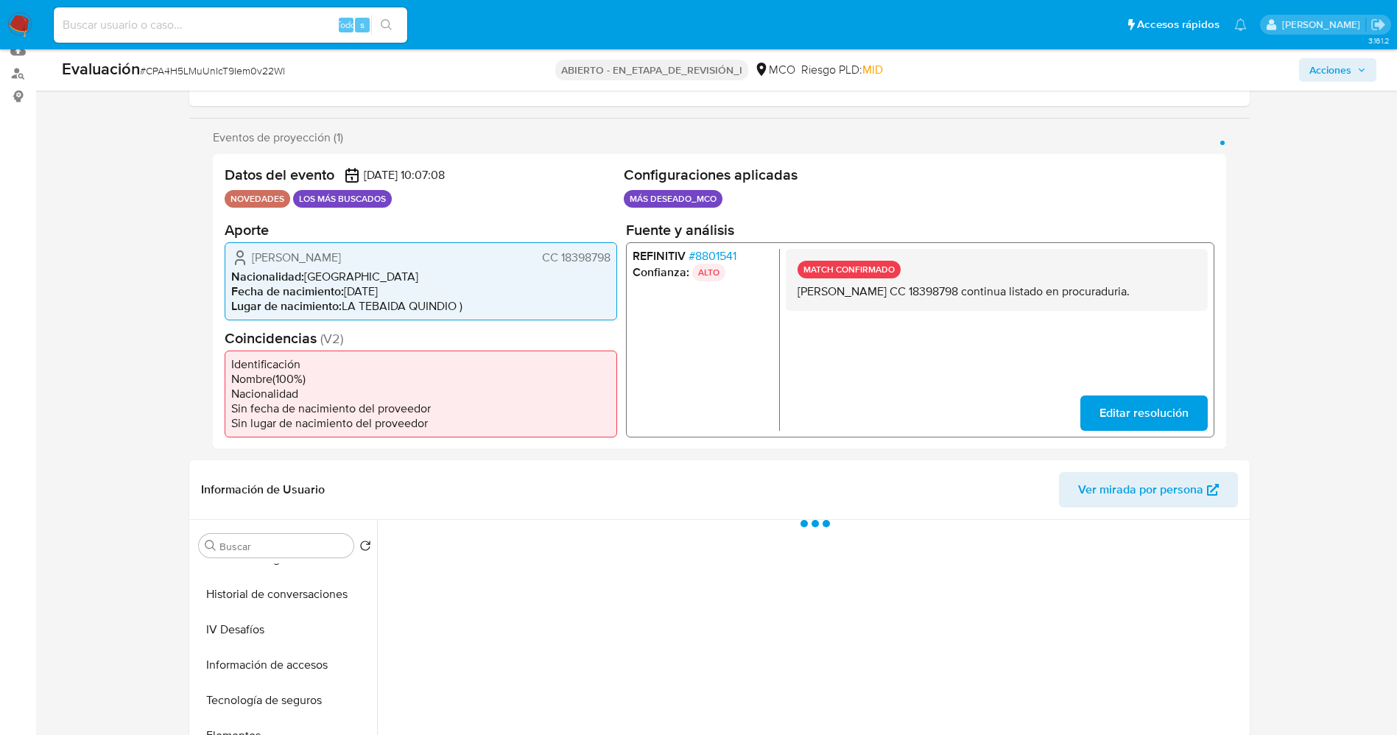
scroll to position [0, 0]
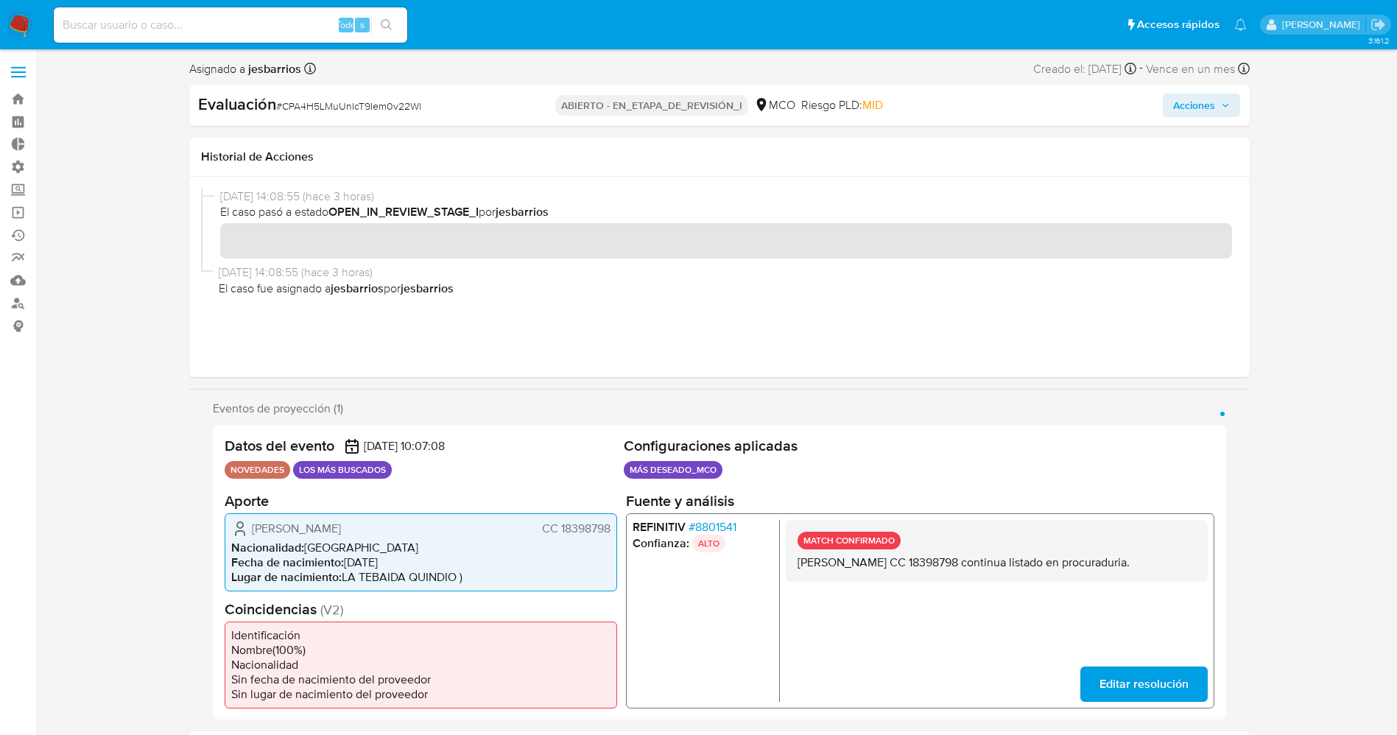
click at [1211, 88] on div "Evaluación # CPA4H5LMuUnIcT9Iem0v22Wl ABIERTO - EN_ETAPA_DE_REVISIÓN_I MCO Ries…" at bounding box center [719, 105] width 1061 height 41
click at [1212, 101] on span "Acciones" at bounding box center [1194, 106] width 42 height 24
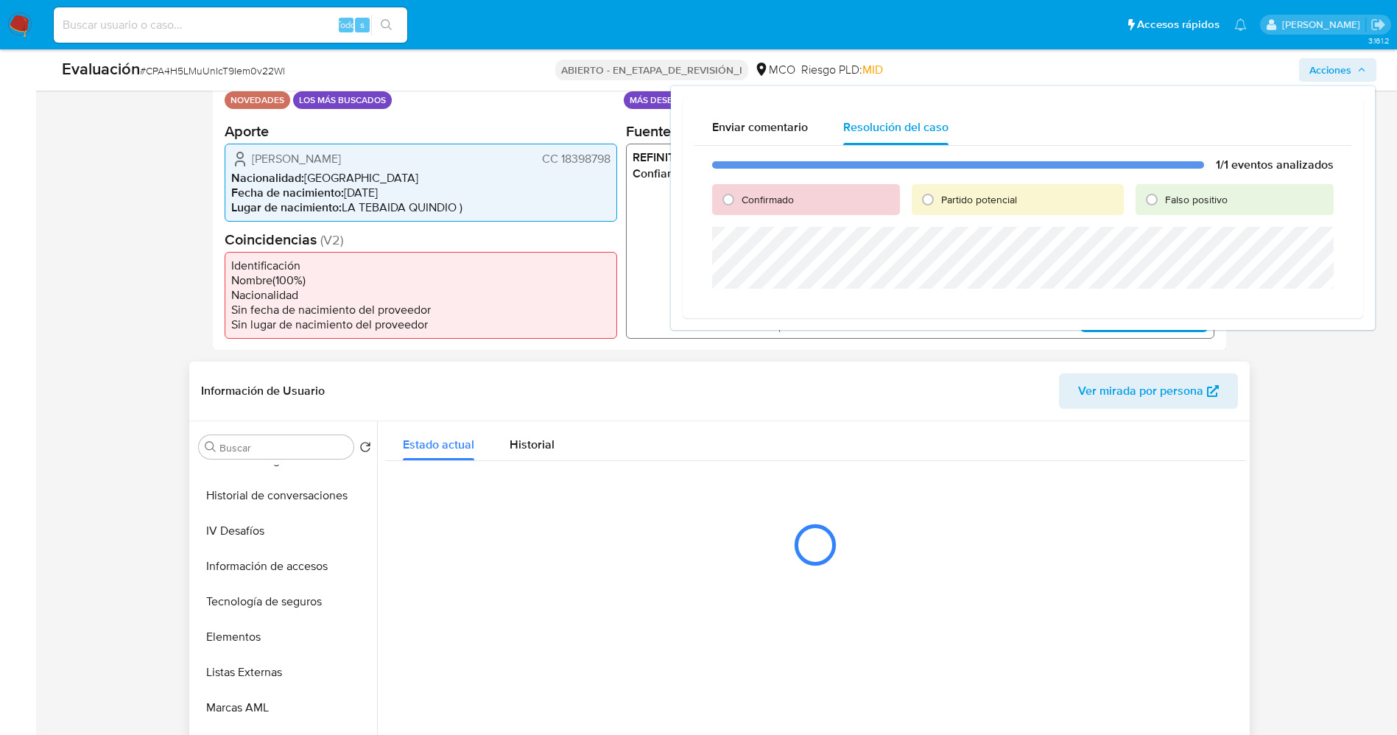
scroll to position [331, 0]
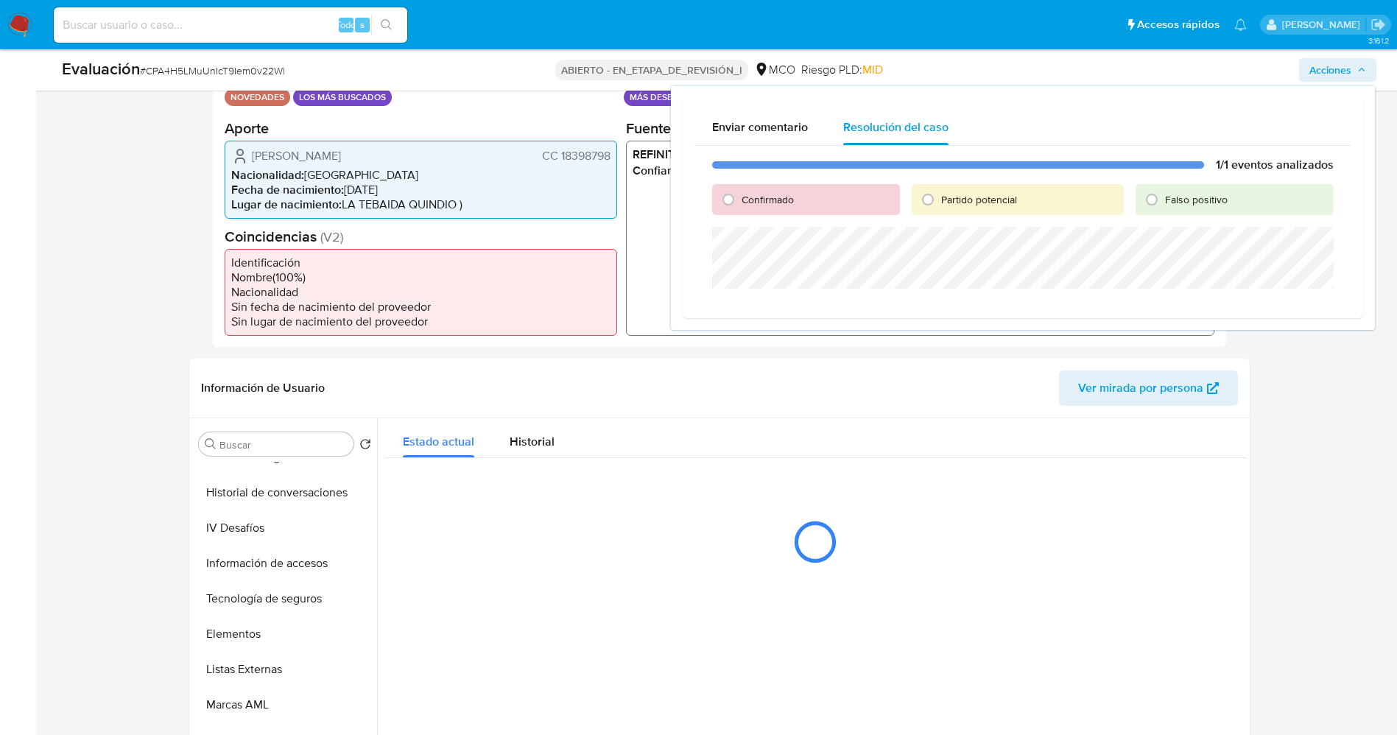
drag, startPoint x: 804, startPoint y: 197, endPoint x: 785, endPoint y: 210, distance: 22.3
click at [803, 197] on div "Confirmado" at bounding box center [806, 199] width 188 height 31
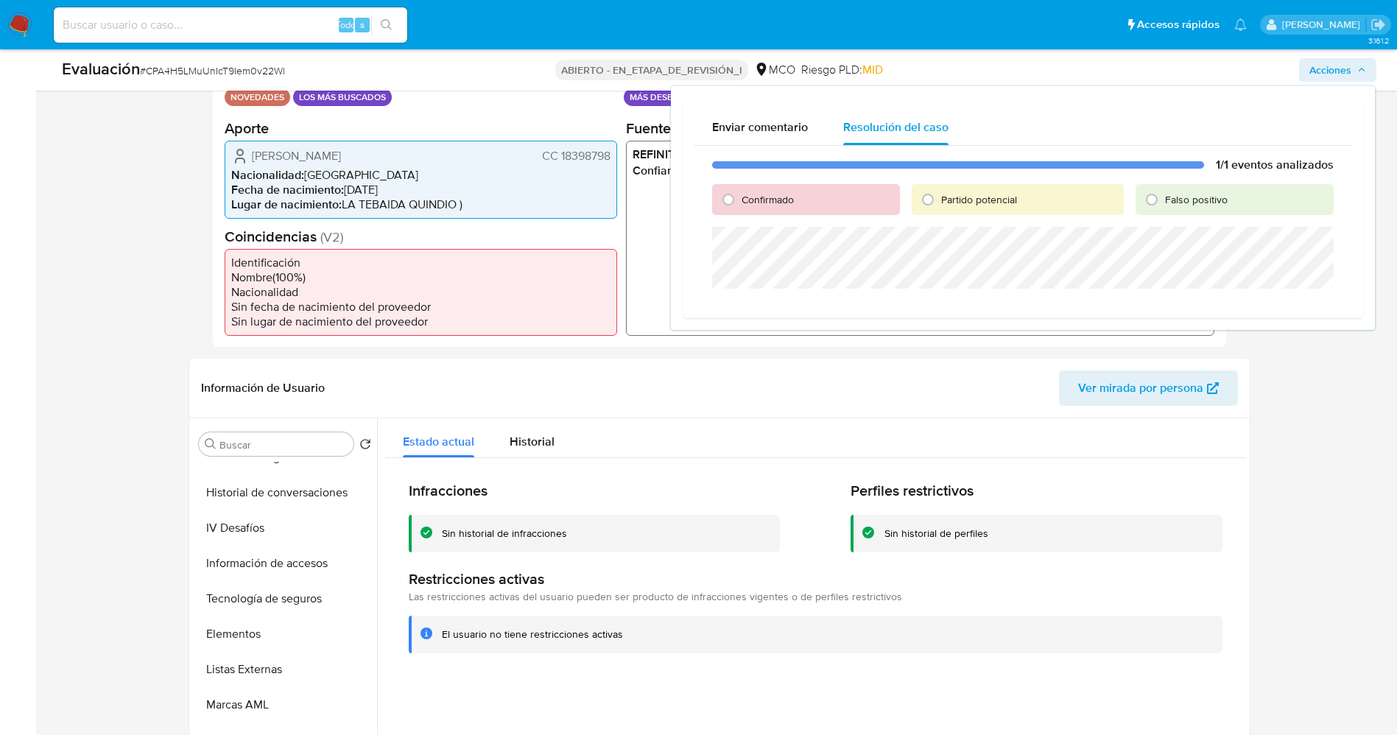
click at [781, 202] on span "Confirmado" at bounding box center [768, 199] width 52 height 15
click at [740, 202] on input "Confirmado" at bounding box center [729, 200] width 24 height 24
radio input "true"
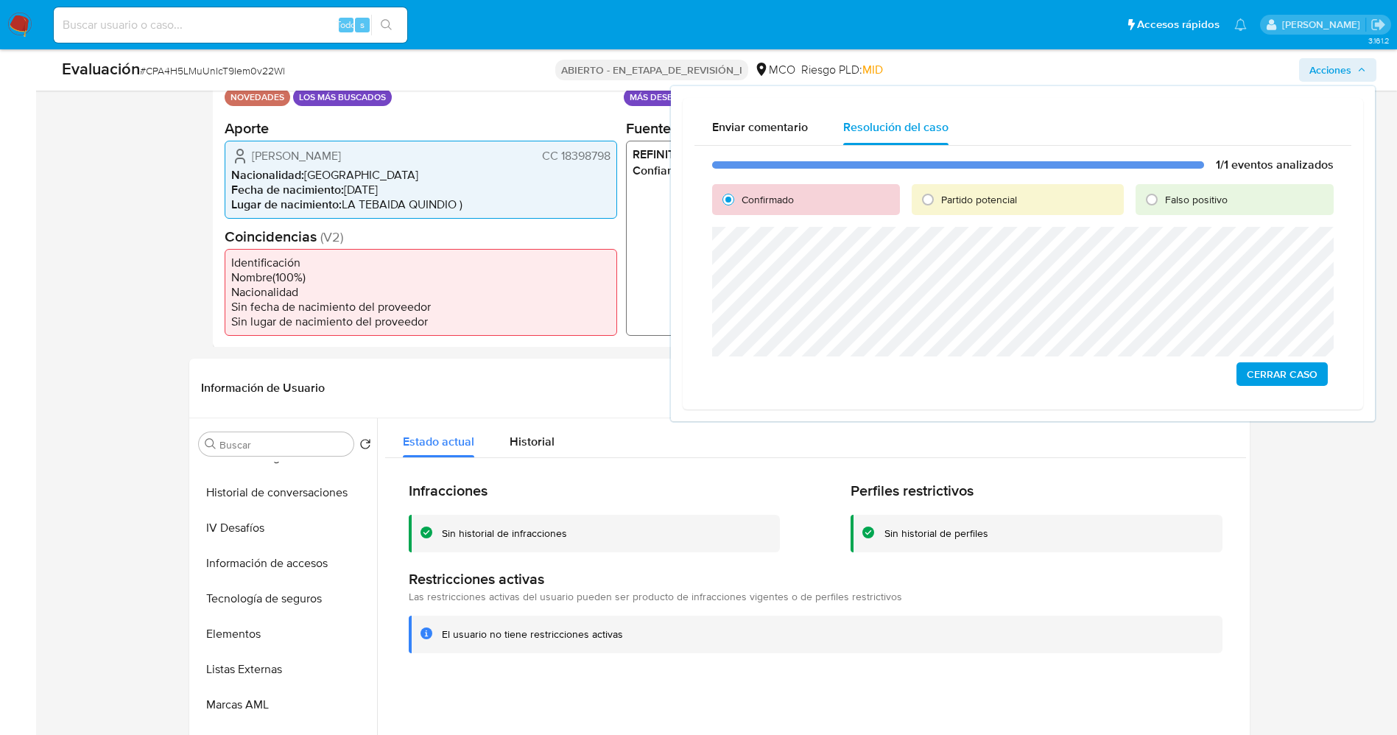
click at [1321, 370] on button "Cerrar Caso" at bounding box center [1282, 374] width 91 height 24
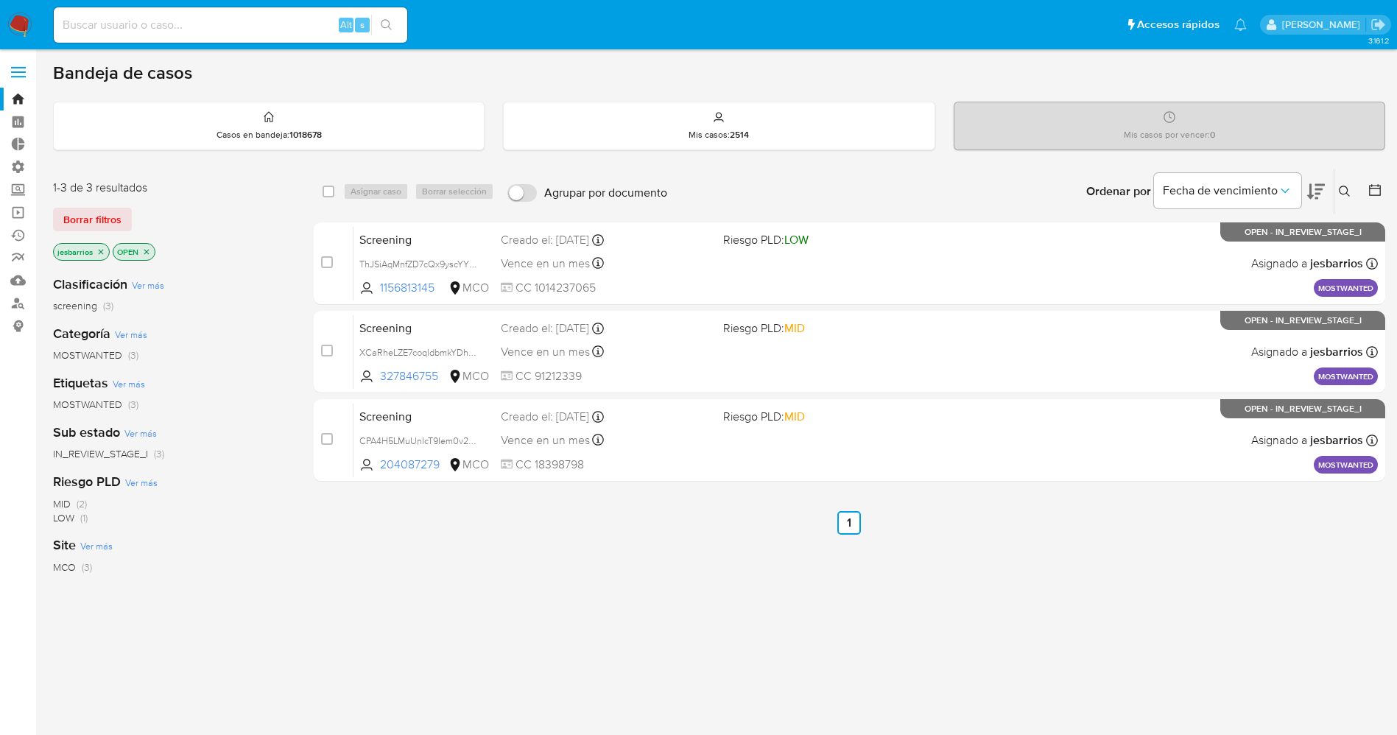
click at [9, 29] on img at bounding box center [19, 25] width 25 height 25
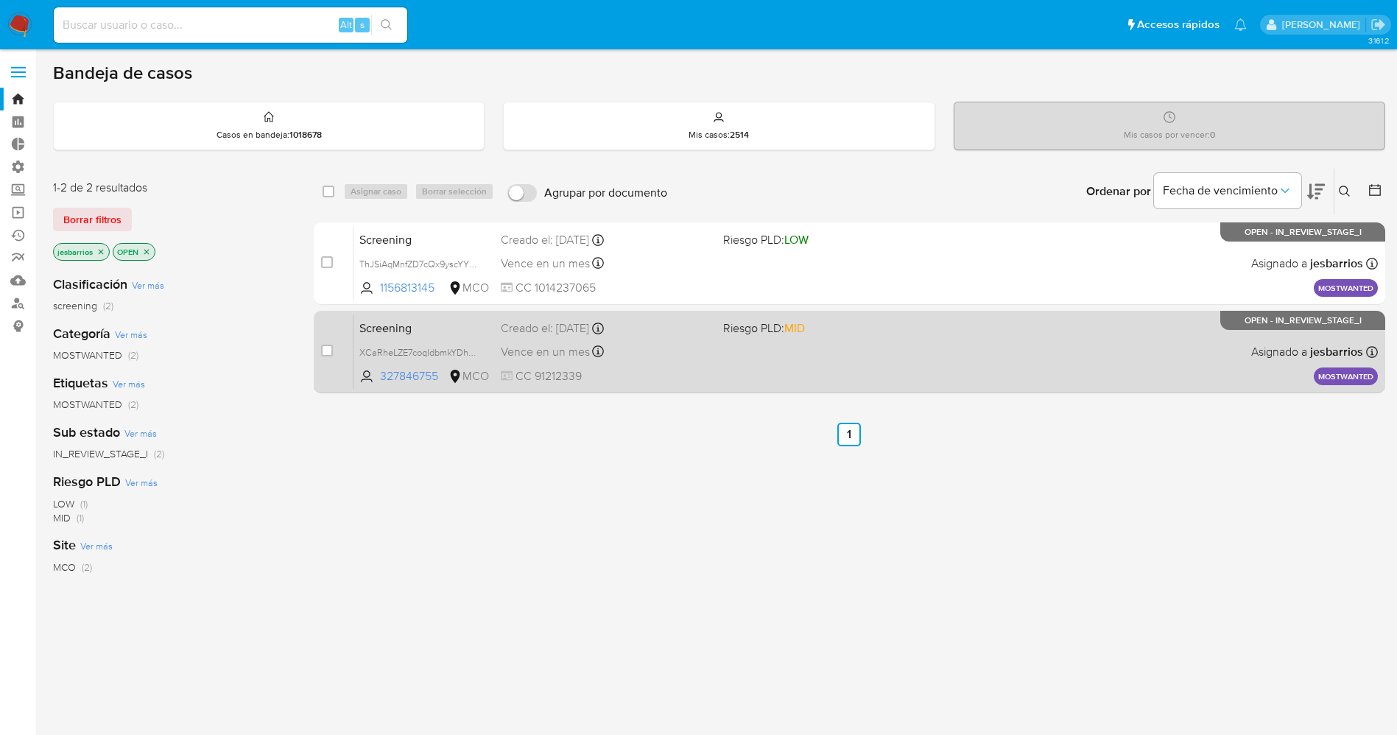
click at [730, 379] on div "Screening XCaRheLZE7coqldbmkYDhyIw 327846755 MCO Riesgo PLD: MID Creado el: [DA…" at bounding box center [866, 352] width 1025 height 74
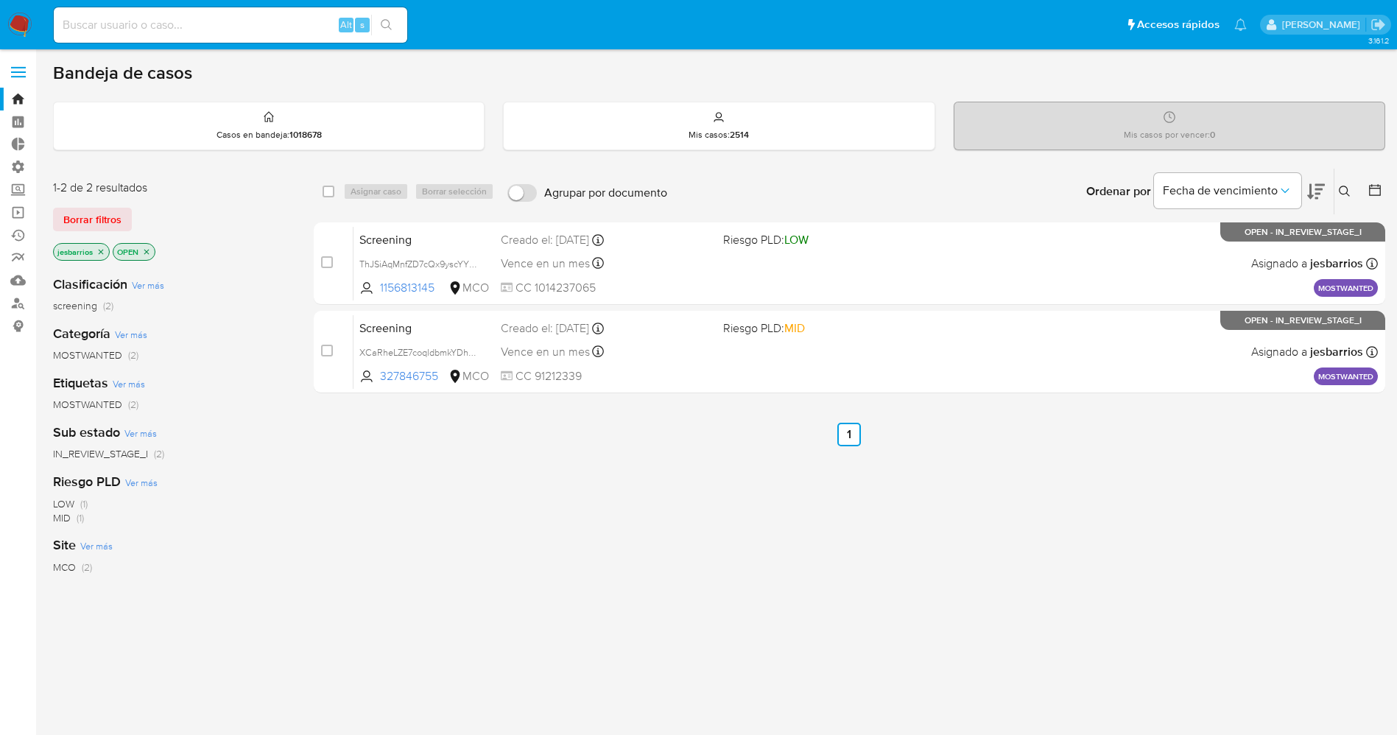
click at [27, 21] on img at bounding box center [19, 25] width 25 height 25
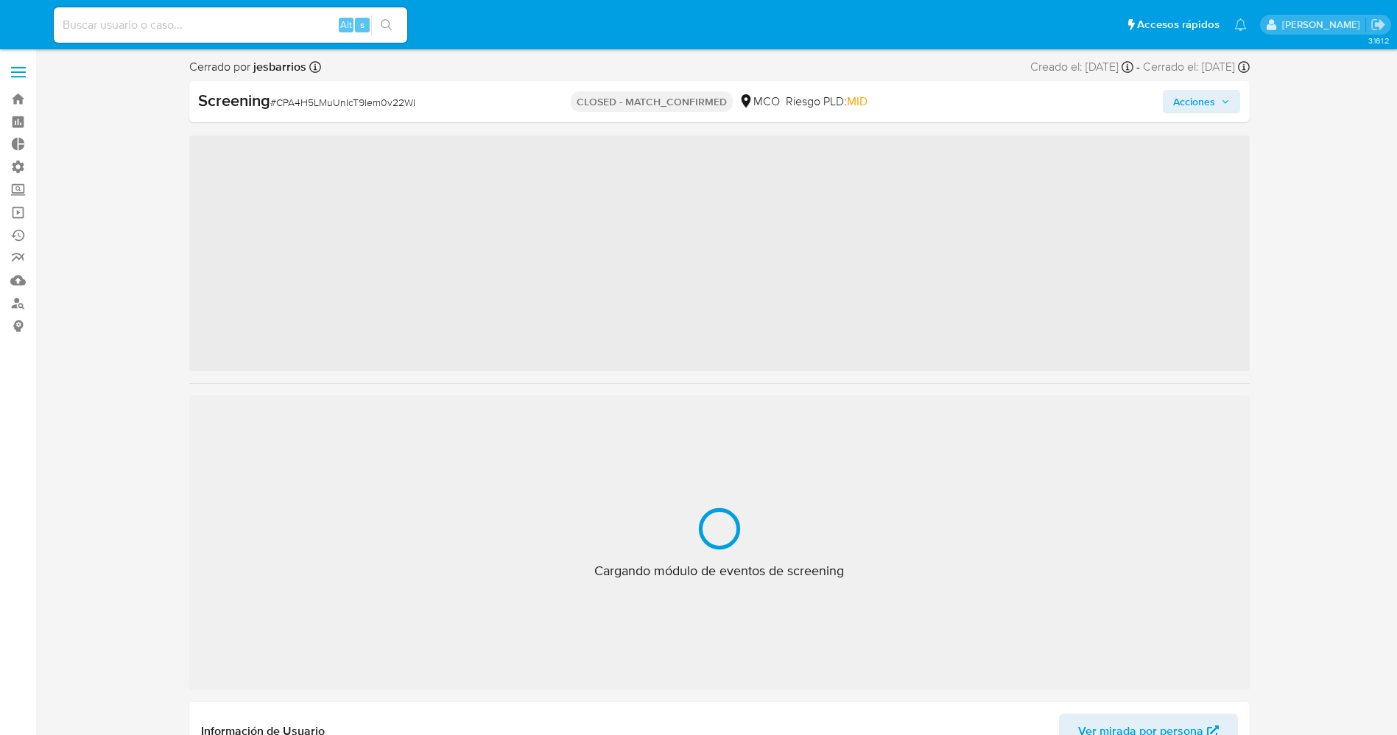
scroll to position [53, 0]
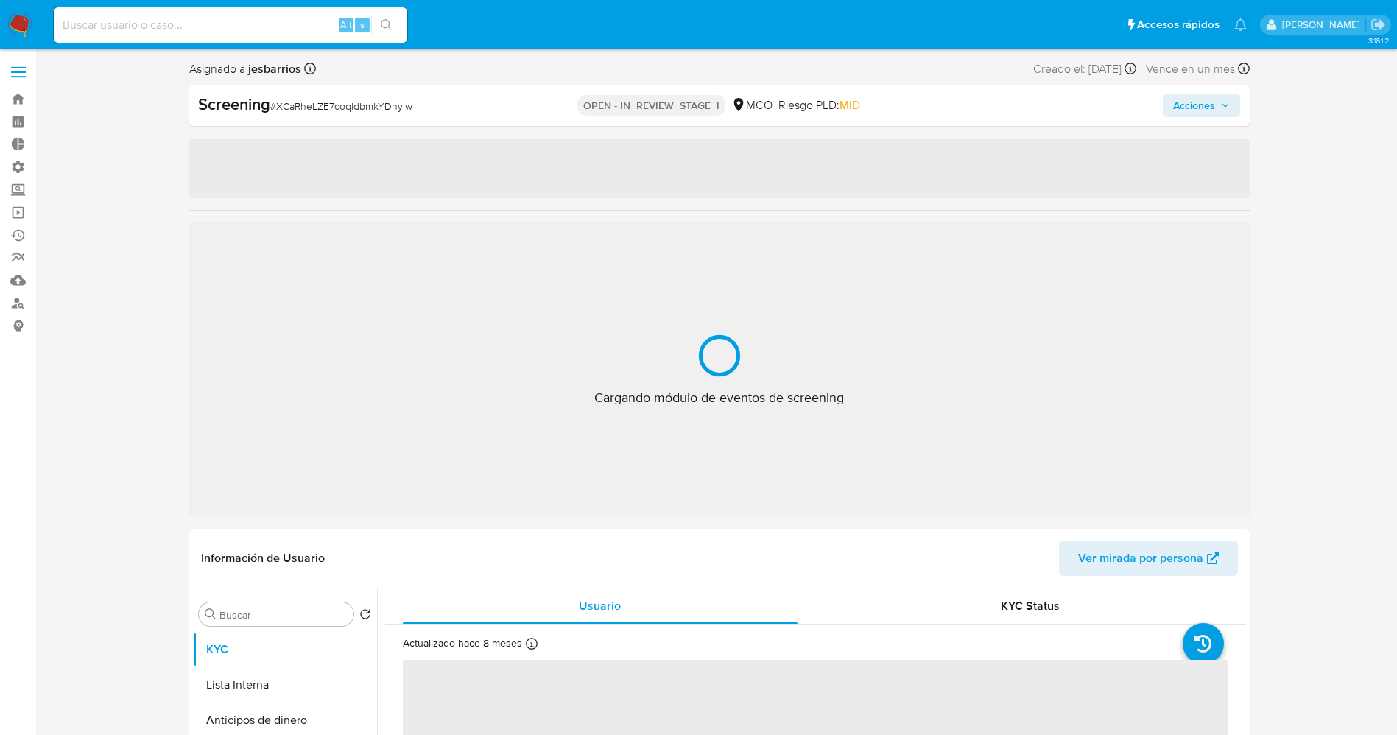
select select "10"
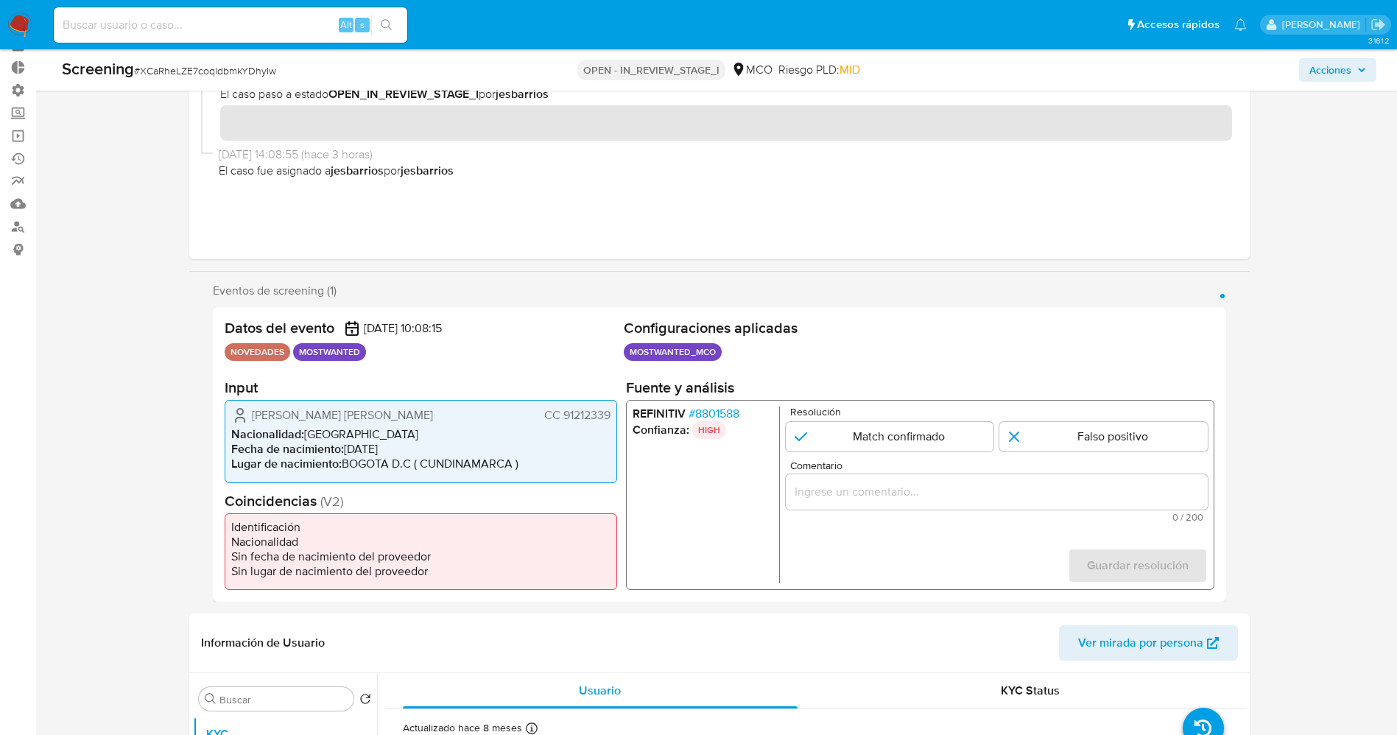
scroll to position [110, 0]
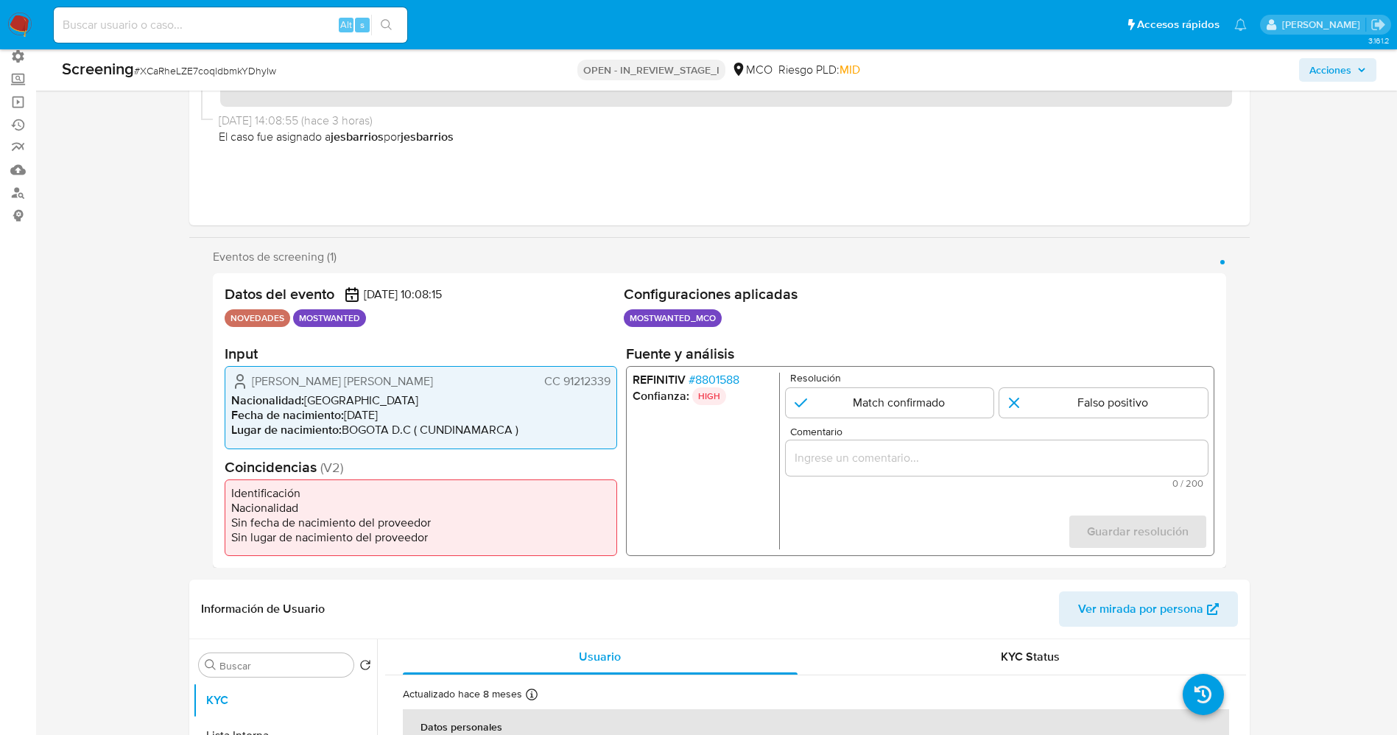
click at [710, 379] on span "# 8801588" at bounding box center [713, 380] width 51 height 15
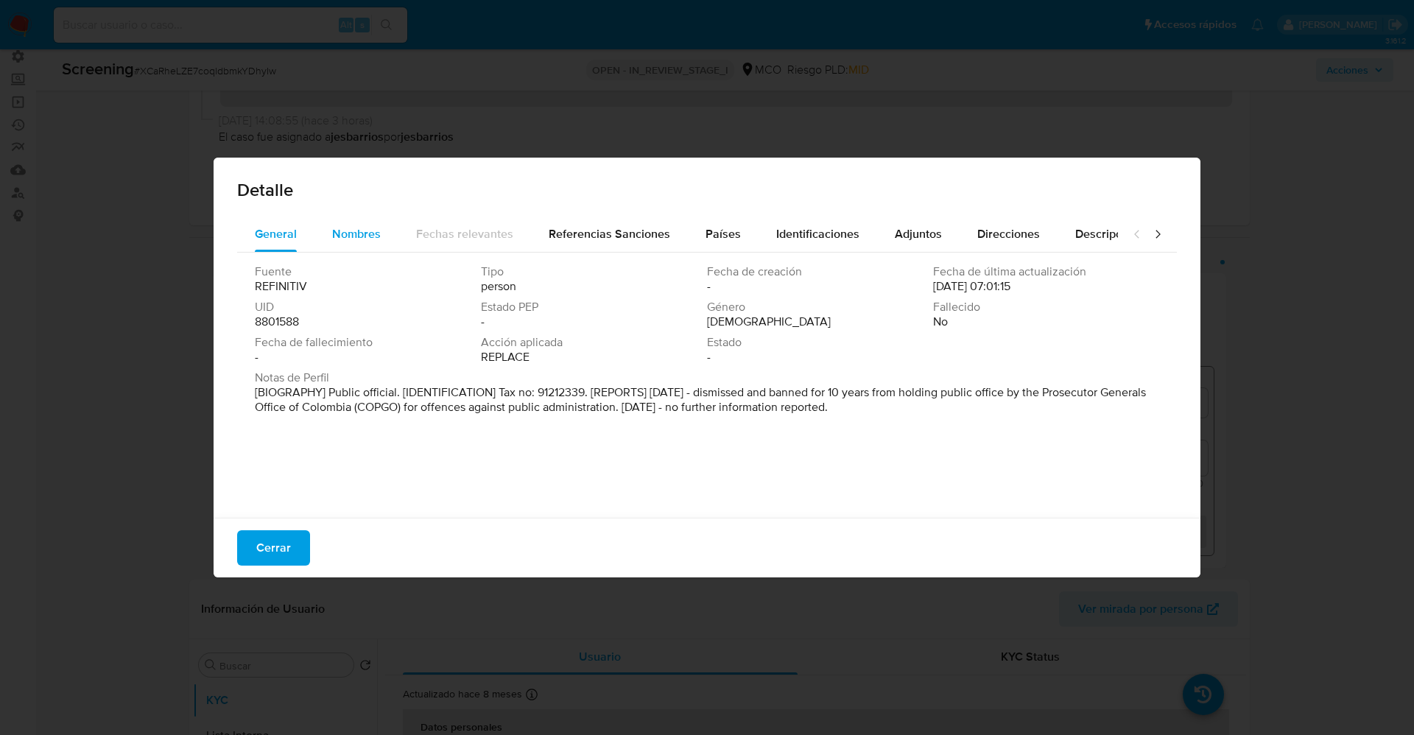
click at [344, 240] on span "Nombres" at bounding box center [356, 233] width 49 height 17
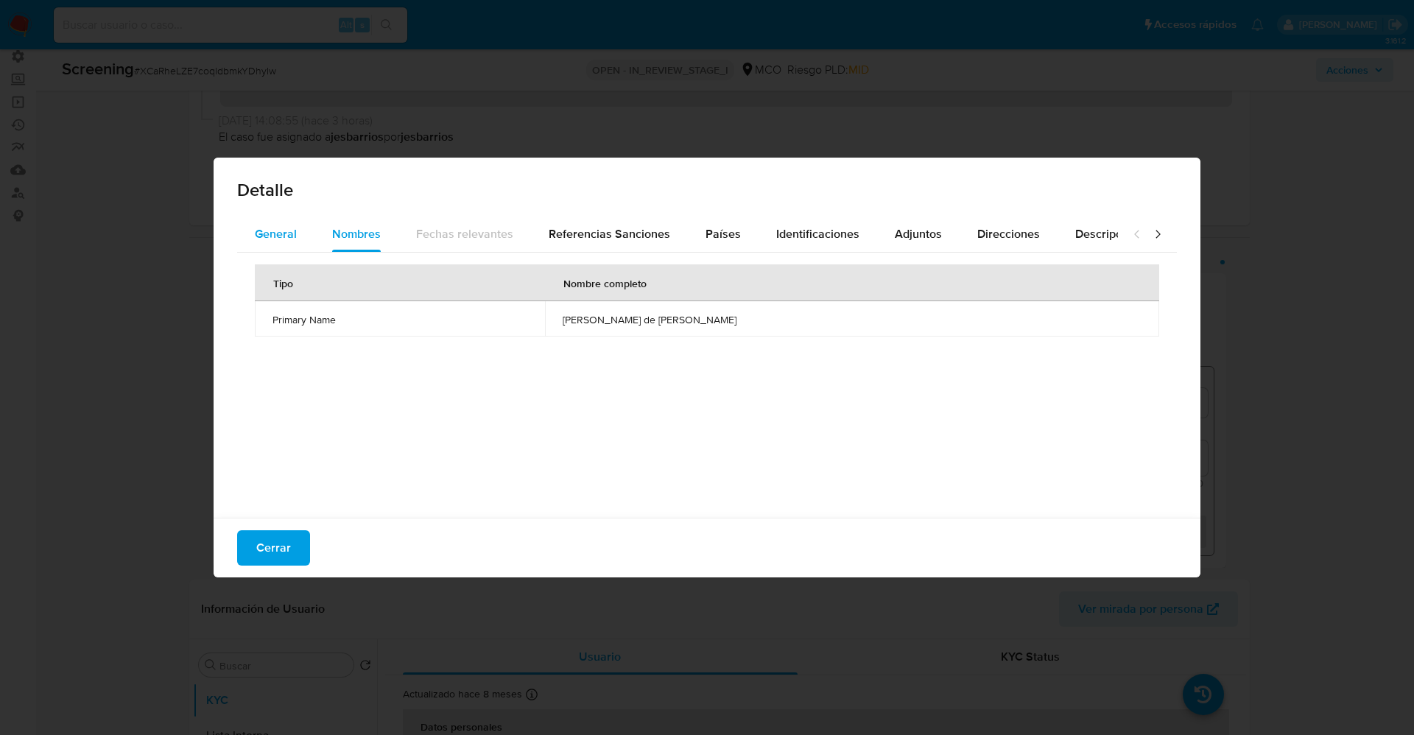
click at [264, 240] on span "General" at bounding box center [276, 233] width 42 height 17
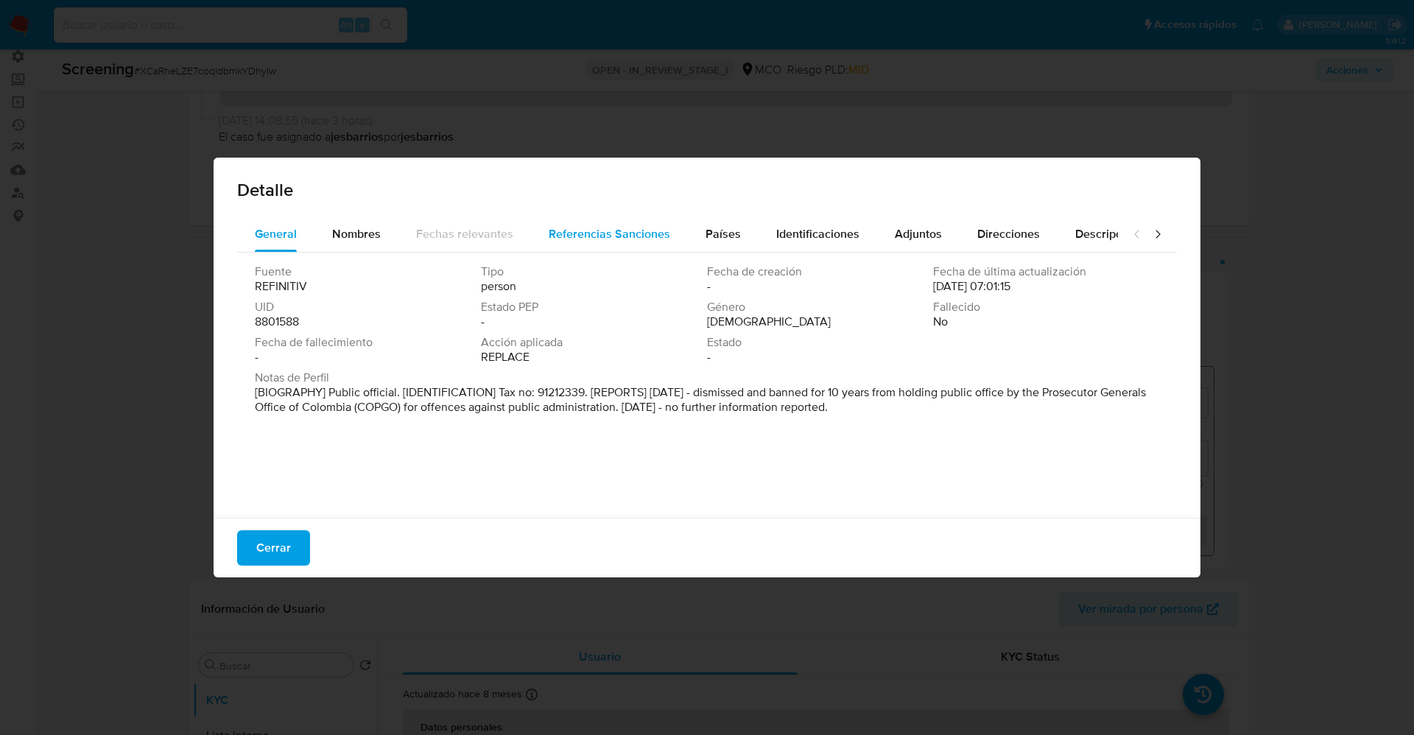
click at [576, 247] on div "Referencias Sanciones" at bounding box center [610, 234] width 122 height 35
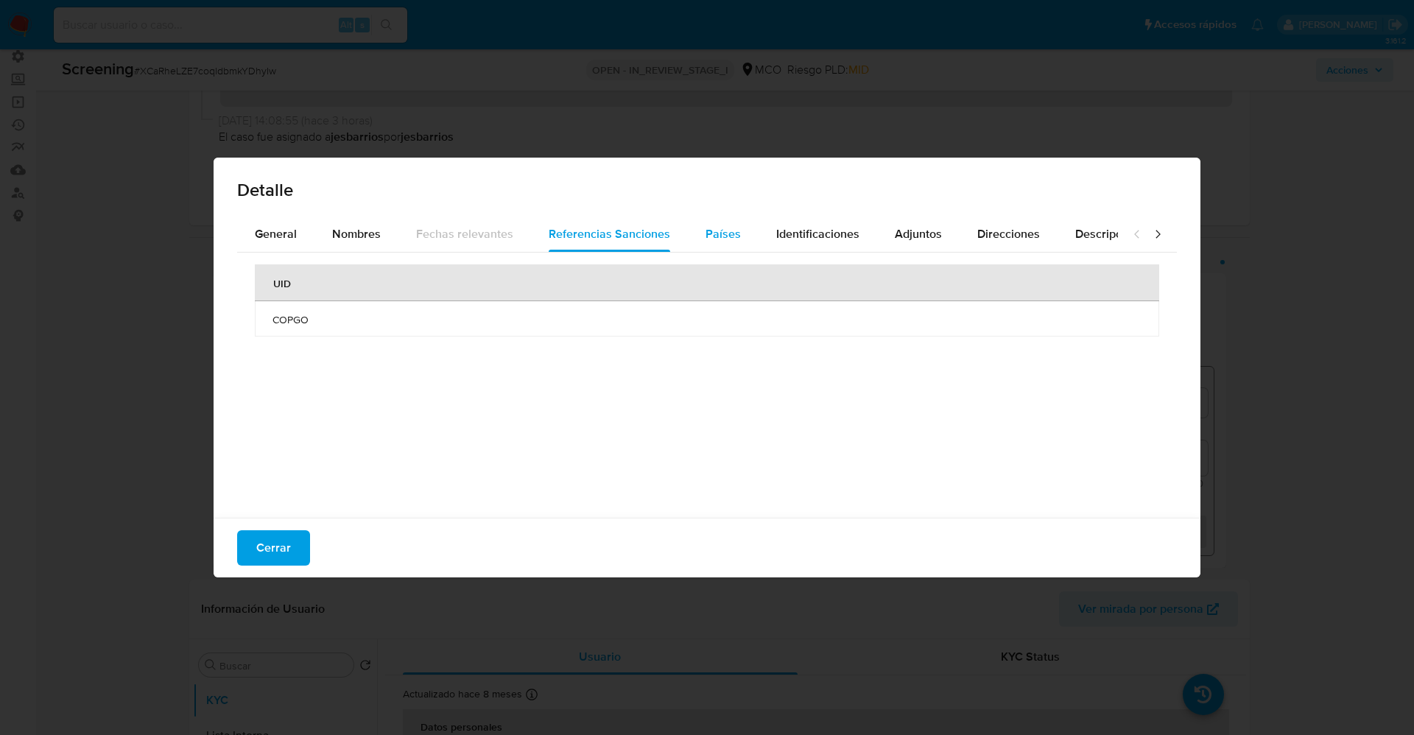
click at [726, 233] on span "Países" at bounding box center [723, 233] width 35 height 17
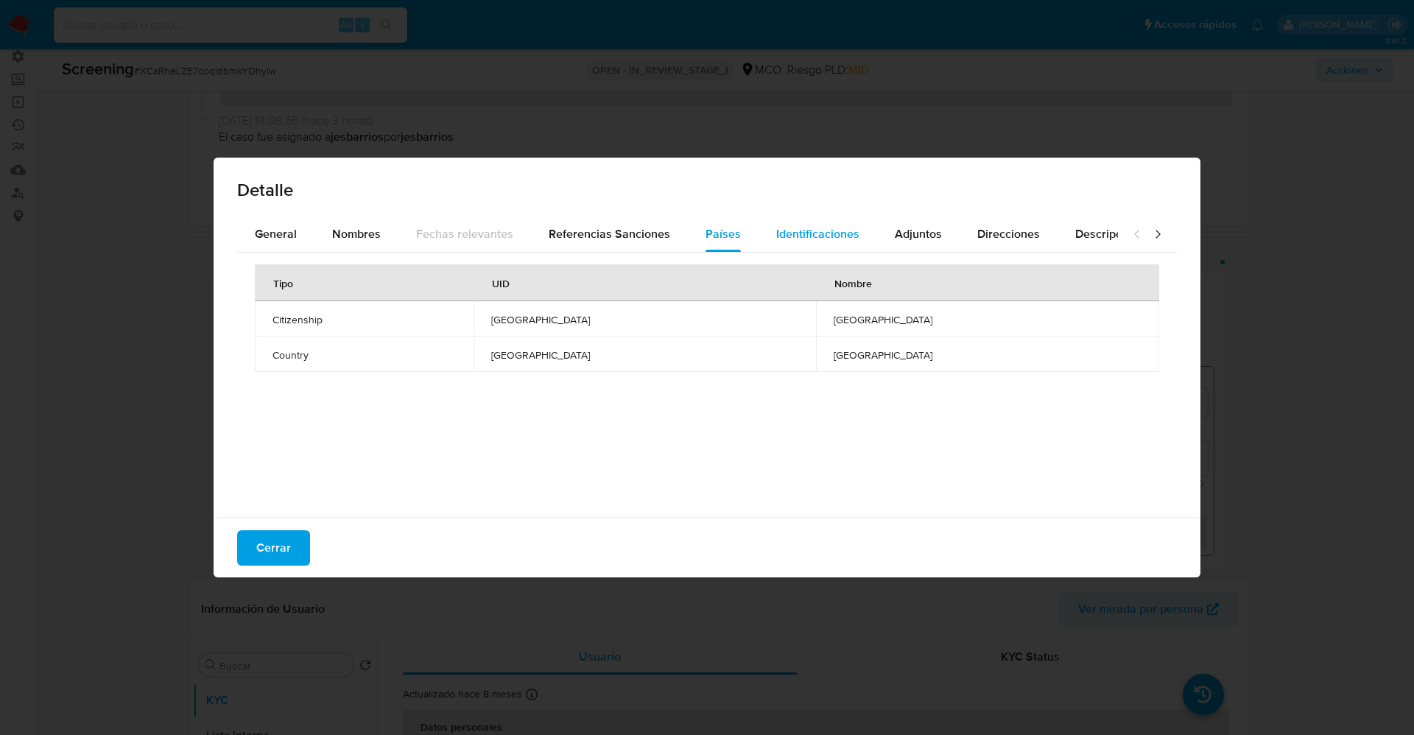
click at [843, 228] on span "Identificaciones" at bounding box center [817, 233] width 83 height 17
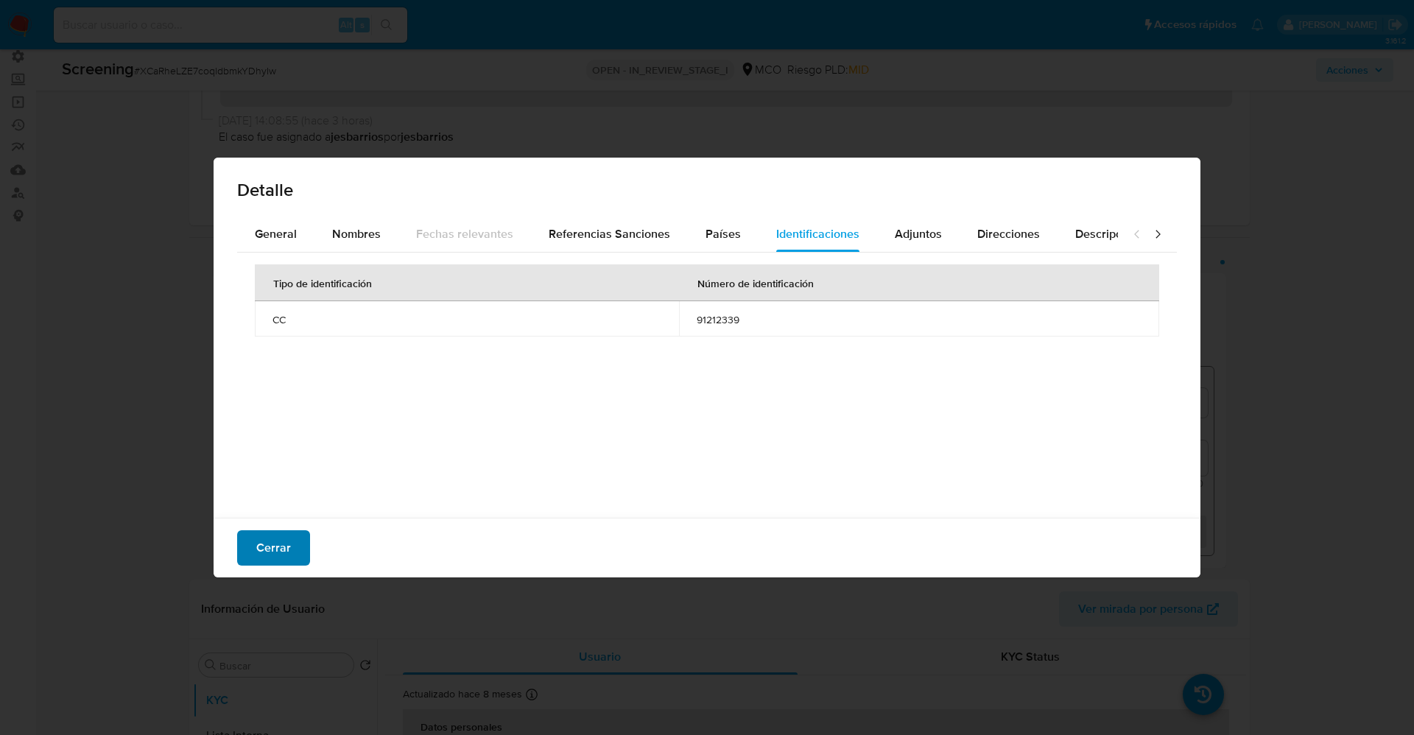
click at [280, 541] on span "Cerrar" at bounding box center [273, 548] width 35 height 32
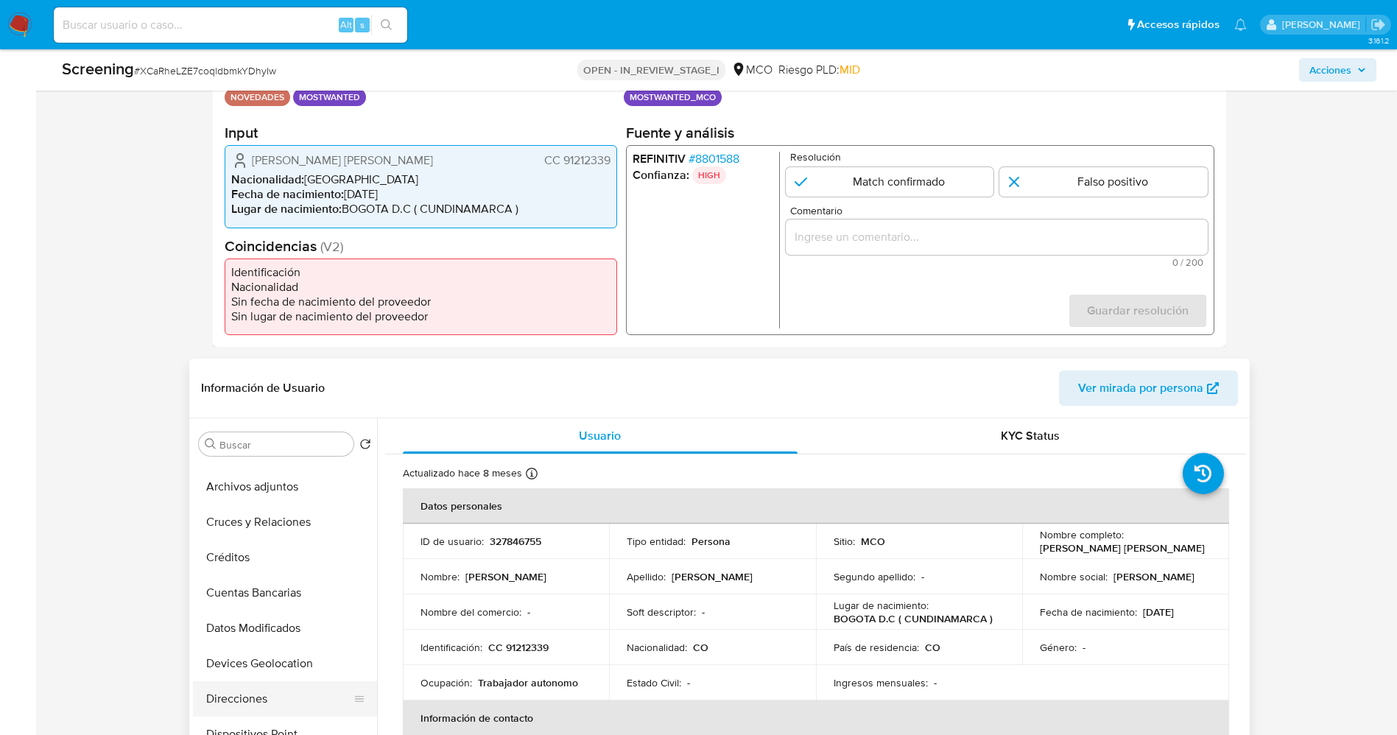
scroll to position [0, 0]
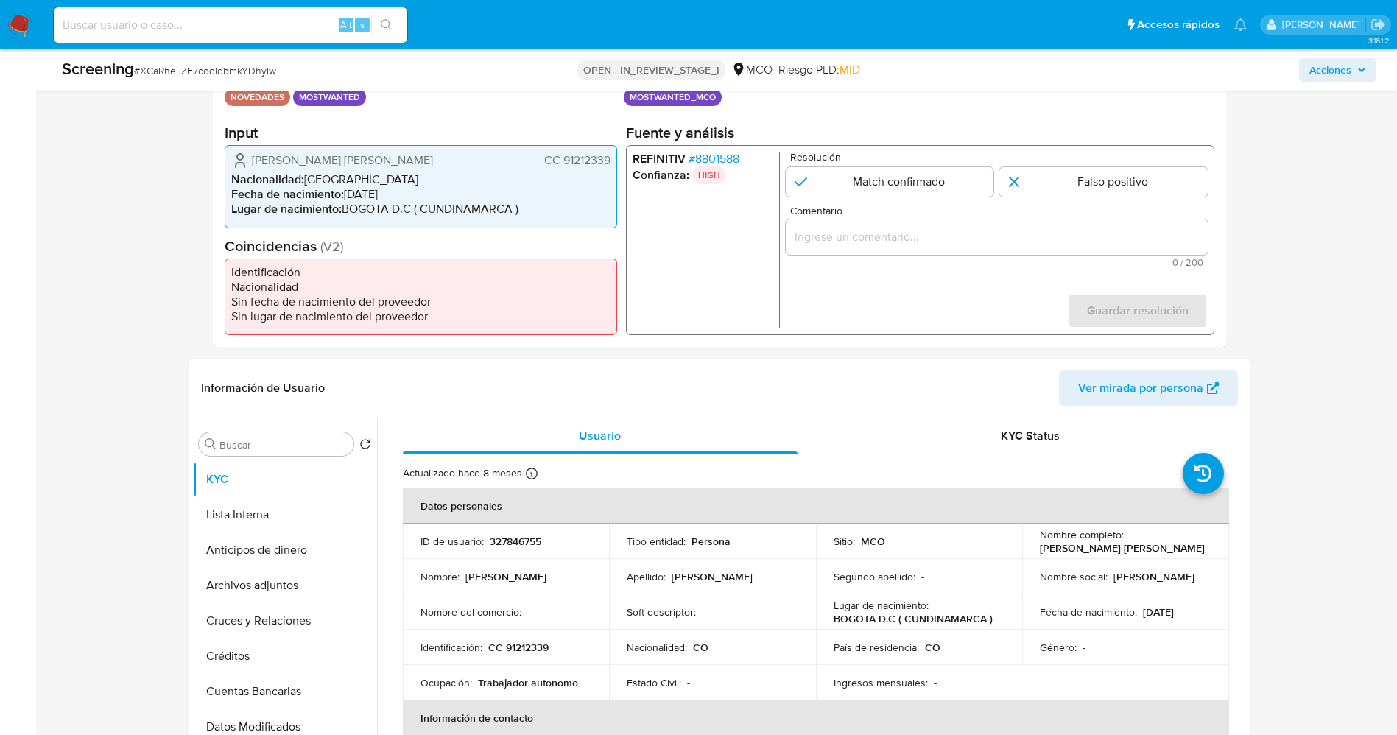
click at [728, 159] on span "# 8801588" at bounding box center [713, 159] width 51 height 15
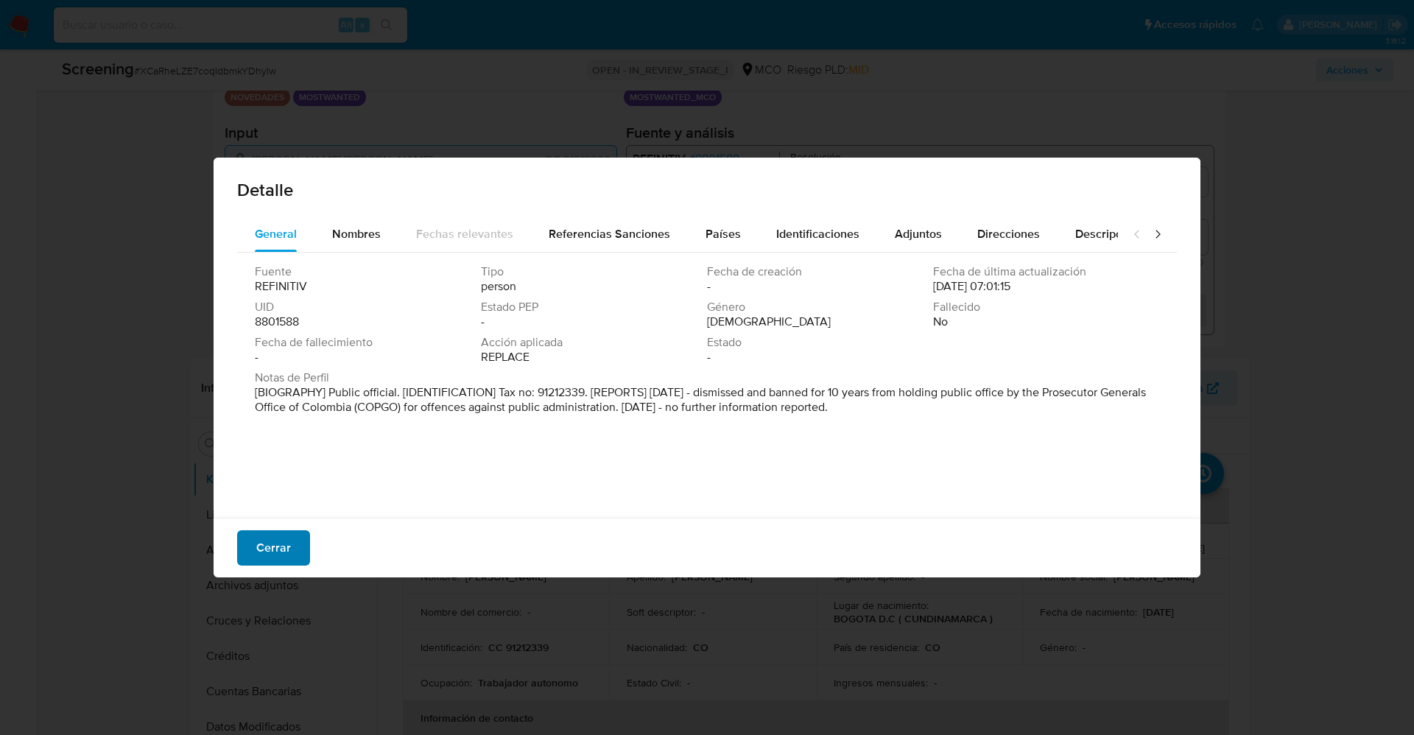
click at [285, 540] on span "Cerrar" at bounding box center [273, 548] width 35 height 32
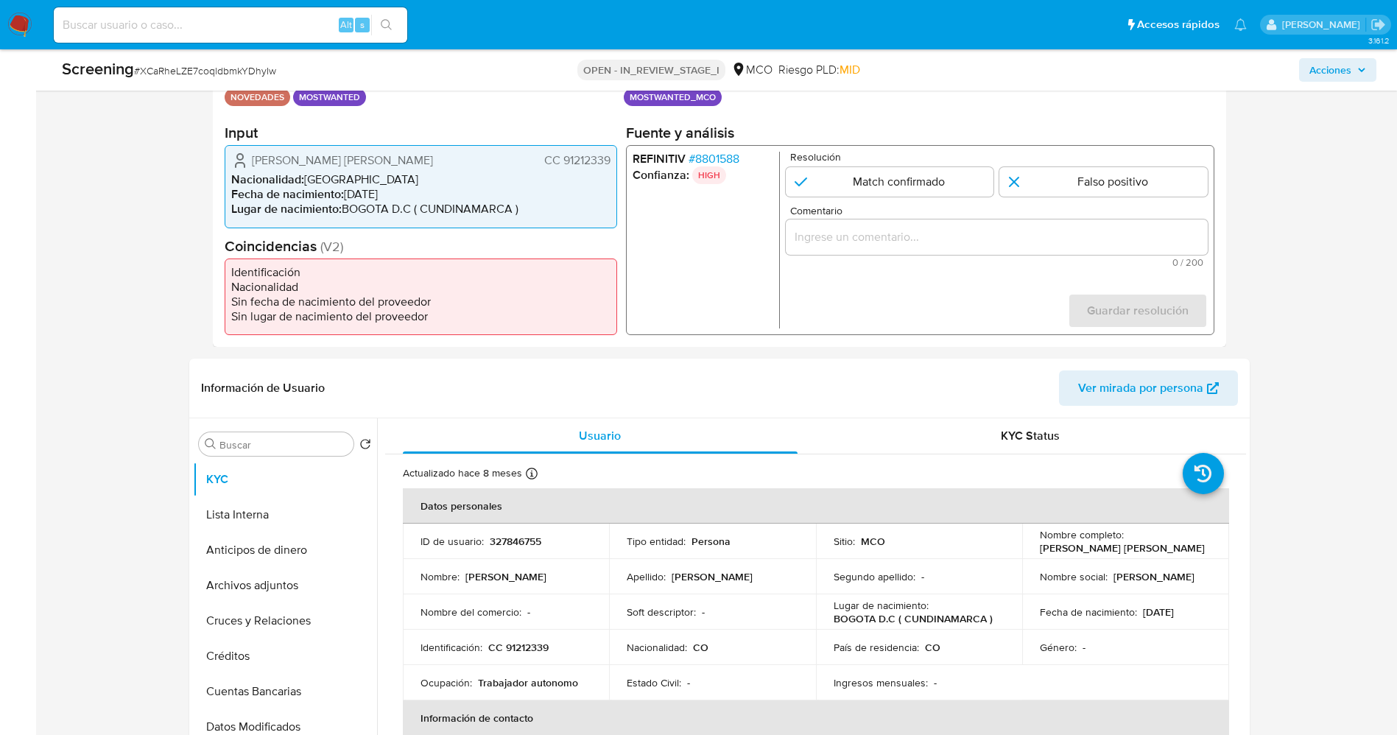
drag, startPoint x: 561, startPoint y: 158, endPoint x: 614, endPoint y: 158, distance: 53.0
click at [614, 158] on div "Carlos Fernando J Sanchez Aguirre CC 91212339 Nacionalidad : Colombia Fecha de …" at bounding box center [421, 186] width 393 height 82
drag, startPoint x: 240, startPoint y: 158, endPoint x: 477, endPoint y: 170, distance: 237.5
click at [477, 170] on div "Carlos Fernando J Sanchez Aguirre CC 91212339 Nacionalidad : Colombia Fecha de …" at bounding box center [421, 186] width 393 height 82
drag, startPoint x: 436, startPoint y: 166, endPoint x: 309, endPoint y: 148, distance: 128.0
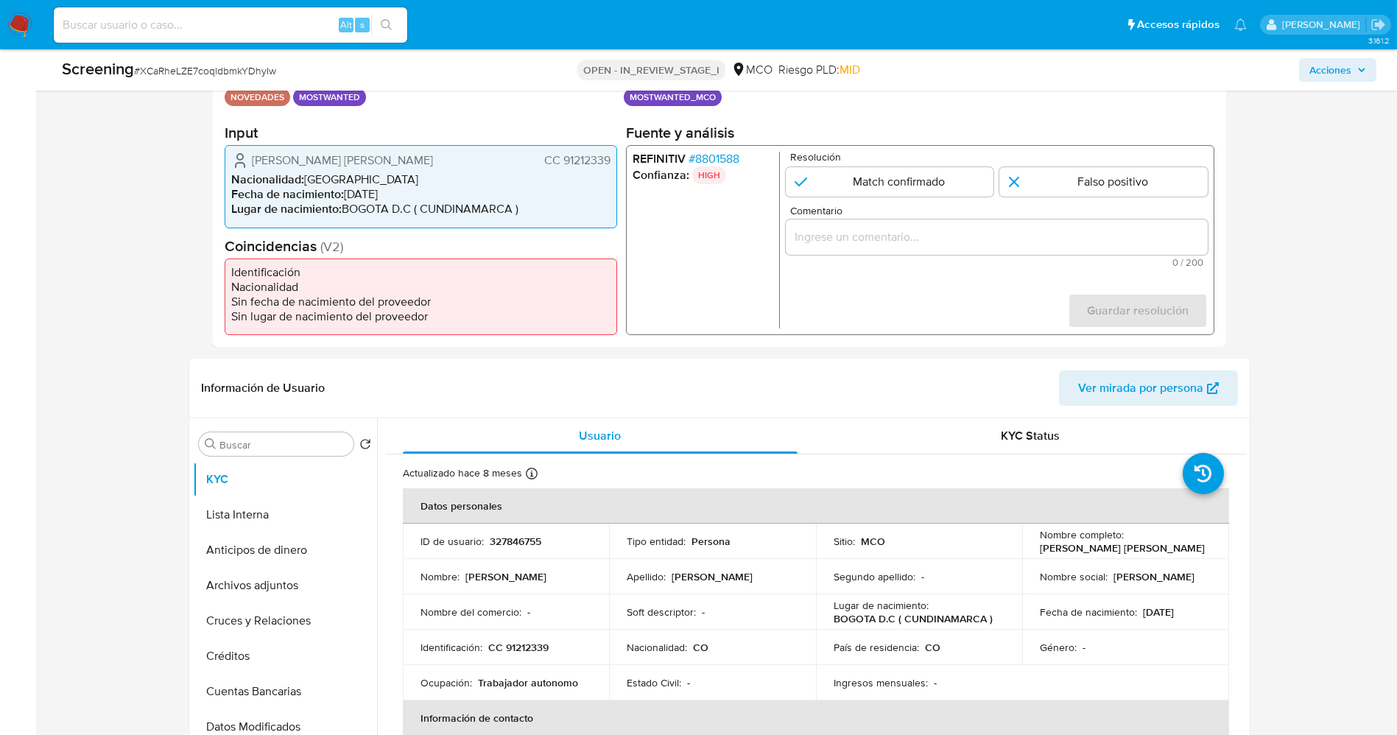
click at [334, 148] on div "Carlos Fernando J Sanchez Aguirre CC 91212339 Nacionalidad : Colombia Fecha de …" at bounding box center [421, 186] width 393 height 82
click at [267, 157] on span "Carlos Fernando J Sanchez Aguirre" at bounding box center [342, 160] width 181 height 15
drag, startPoint x: 434, startPoint y: 156, endPoint x: 450, endPoint y: 152, distance: 16.6
click at [450, 152] on div "Carlos Fernando J Sanchez Aguirre CC 91212339" at bounding box center [420, 161] width 379 height 18
click at [709, 160] on span "# 8801588" at bounding box center [713, 159] width 51 height 15
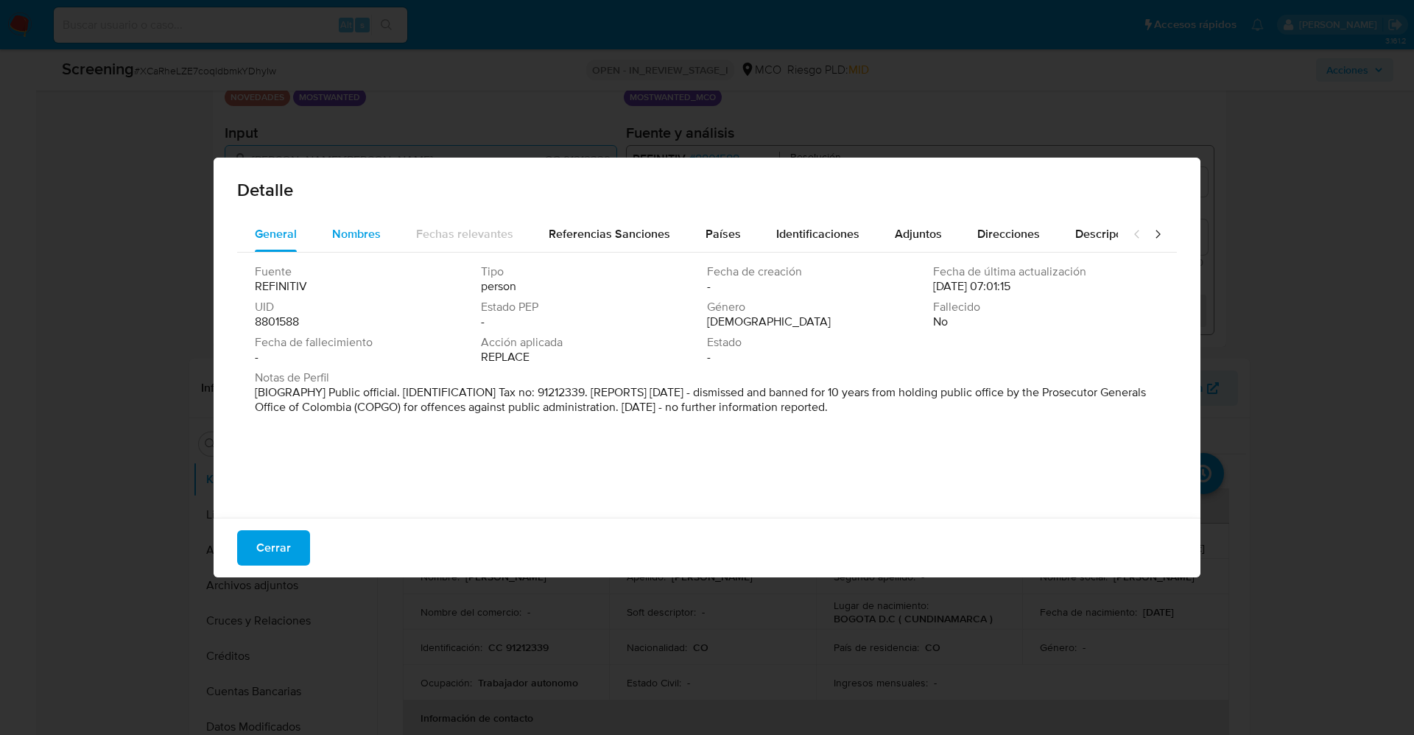
click at [326, 218] on button "Nombres" at bounding box center [357, 234] width 84 height 35
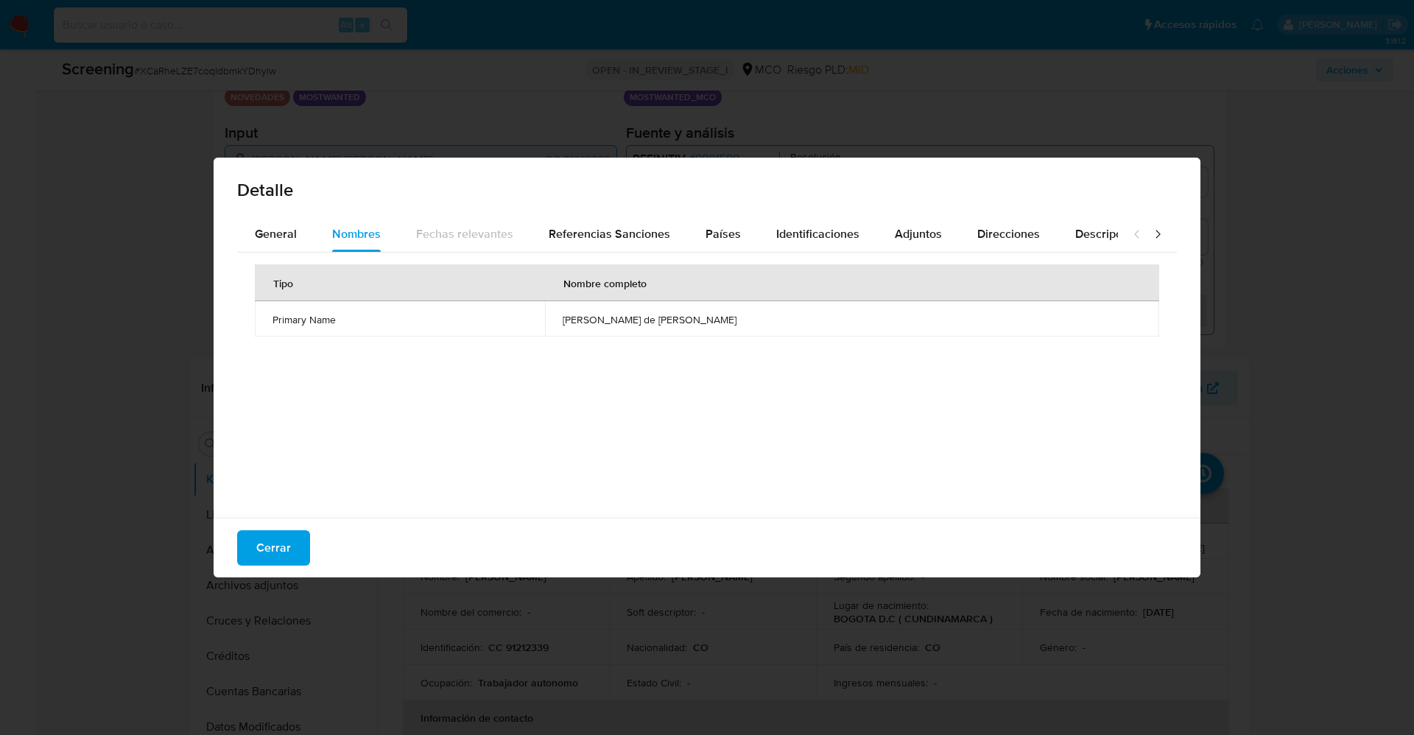
drag, startPoint x: 538, startPoint y: 315, endPoint x: 767, endPoint y: 313, distance: 229.8
click at [767, 313] on td "carlos fernando de jesus sanchez aguirre" at bounding box center [852, 318] width 614 height 35
click at [282, 549] on span "Cerrar" at bounding box center [273, 548] width 35 height 32
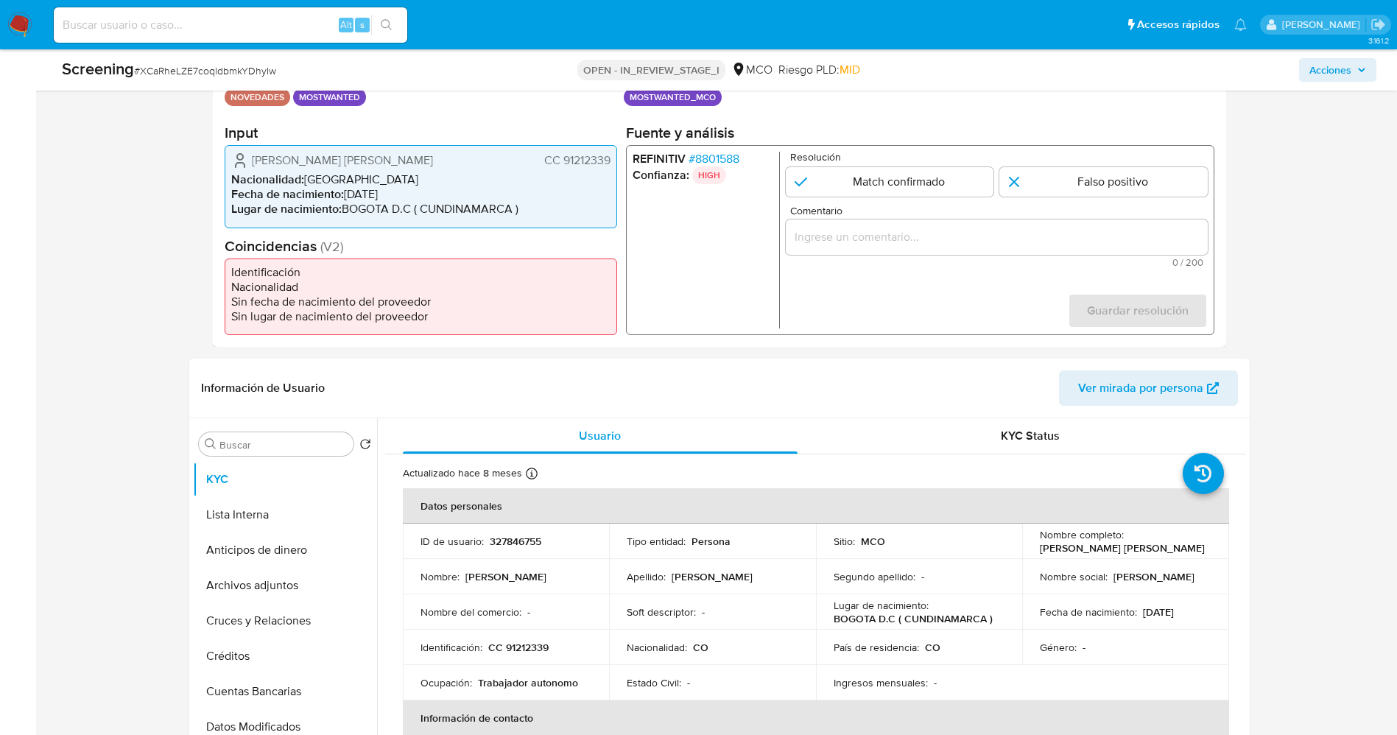
drag, startPoint x: 244, startPoint y: 170, endPoint x: 432, endPoint y: 147, distance: 189.3
click at [530, 160] on div "Carlos Fernando J Sanchez Aguirre CC 91212339 Nacionalidad : Colombia Fecha de …" at bounding box center [421, 186] width 393 height 82
drag, startPoint x: 421, startPoint y: 147, endPoint x: 240, endPoint y: 150, distance: 181.2
click at [389, 150] on div "Carlos Fernando J Sanchez Aguirre CC 91212339 Nacionalidad : Colombia Fecha de …" at bounding box center [421, 186] width 393 height 82
drag, startPoint x: 245, startPoint y: 156, endPoint x: 608, endPoint y: 165, distance: 362.5
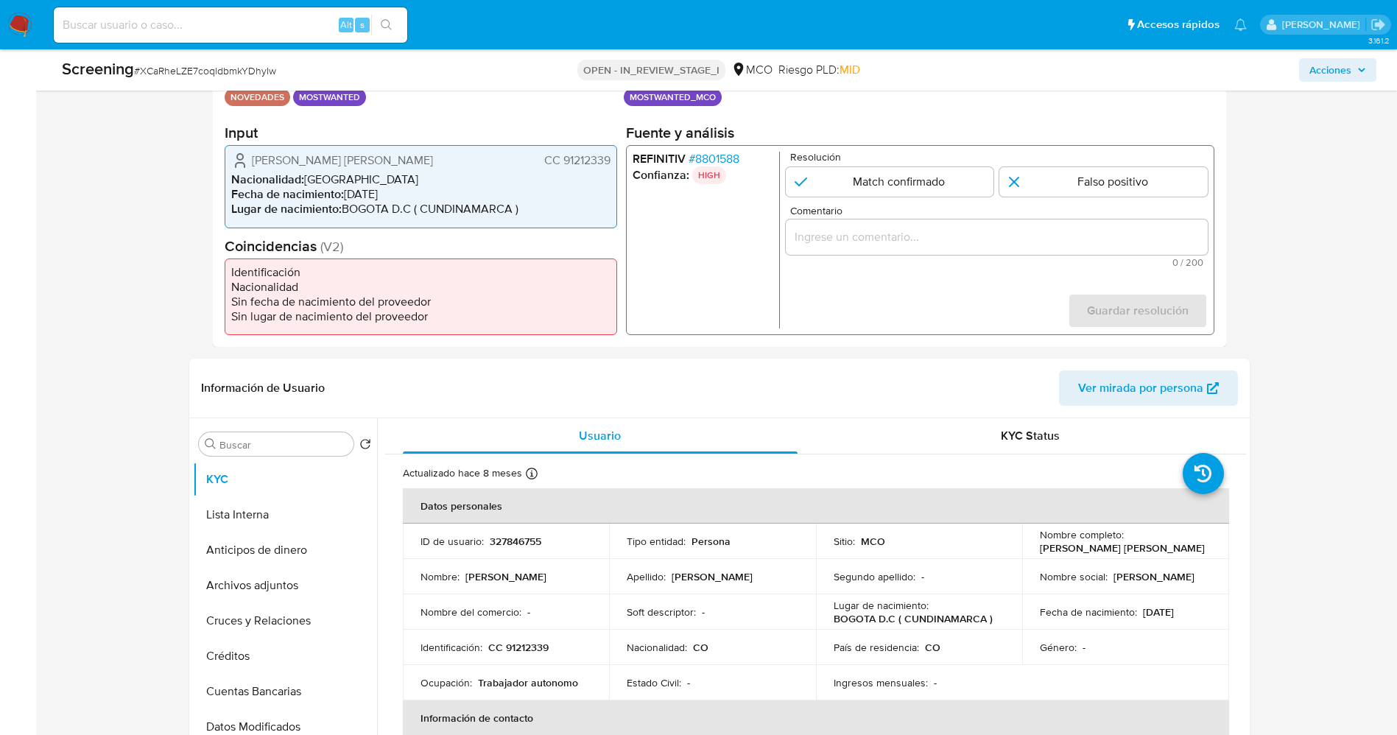
click at [608, 165] on div "Carlos Fernando J Sanchez Aguirre CC 91212339" at bounding box center [420, 161] width 379 height 18
click at [926, 175] on input "1 de 1" at bounding box center [889, 181] width 208 height 29
radio input "true"
click at [909, 216] on span "Comentario" at bounding box center [1001, 210] width 422 height 11
click at [909, 228] on input "Comentario" at bounding box center [996, 237] width 422 height 19
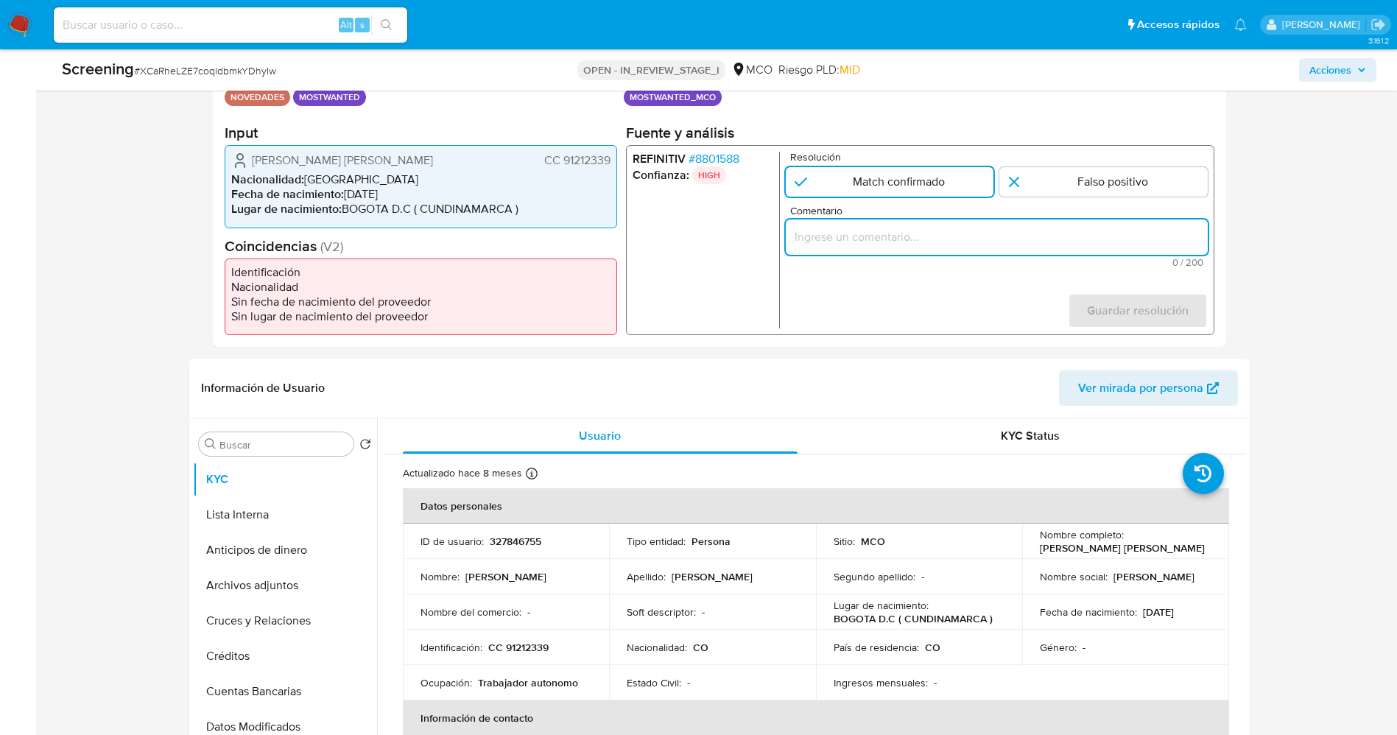
click at [912, 244] on input "Comentario" at bounding box center [996, 237] width 422 height 19
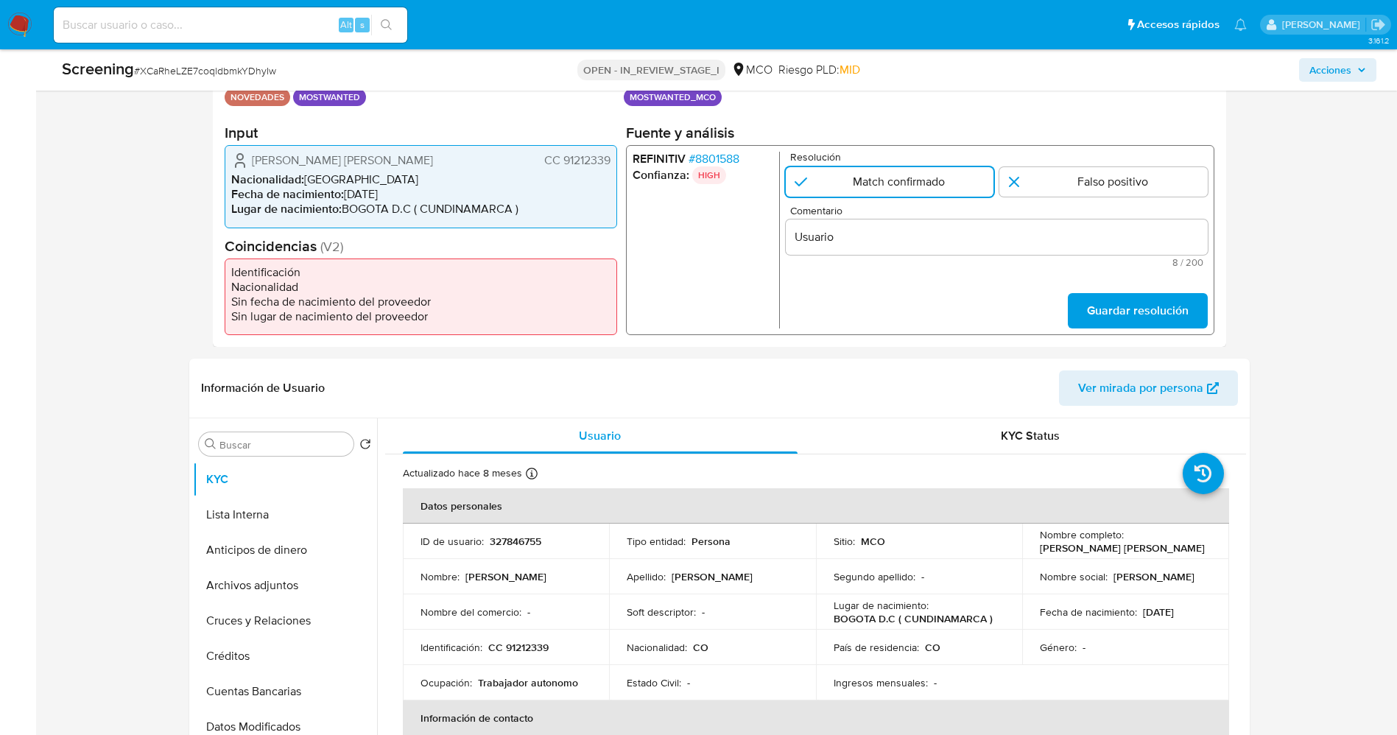
drag, startPoint x: 248, startPoint y: 158, endPoint x: 600, endPoint y: 161, distance: 352.1
click at [616, 161] on div "Carlos Fernando J Sanchez Aguirre CC 91212339 Nacionalidad : Colombia Fecha de …" at bounding box center [421, 186] width 393 height 82
drag, startPoint x: 913, startPoint y: 258, endPoint x: 902, endPoint y: 239, distance: 22.1
click at [913, 258] on span "8 / 200" at bounding box center [996, 263] width 413 height 10
click at [902, 239] on input "Usuario" at bounding box center [996, 237] width 422 height 19
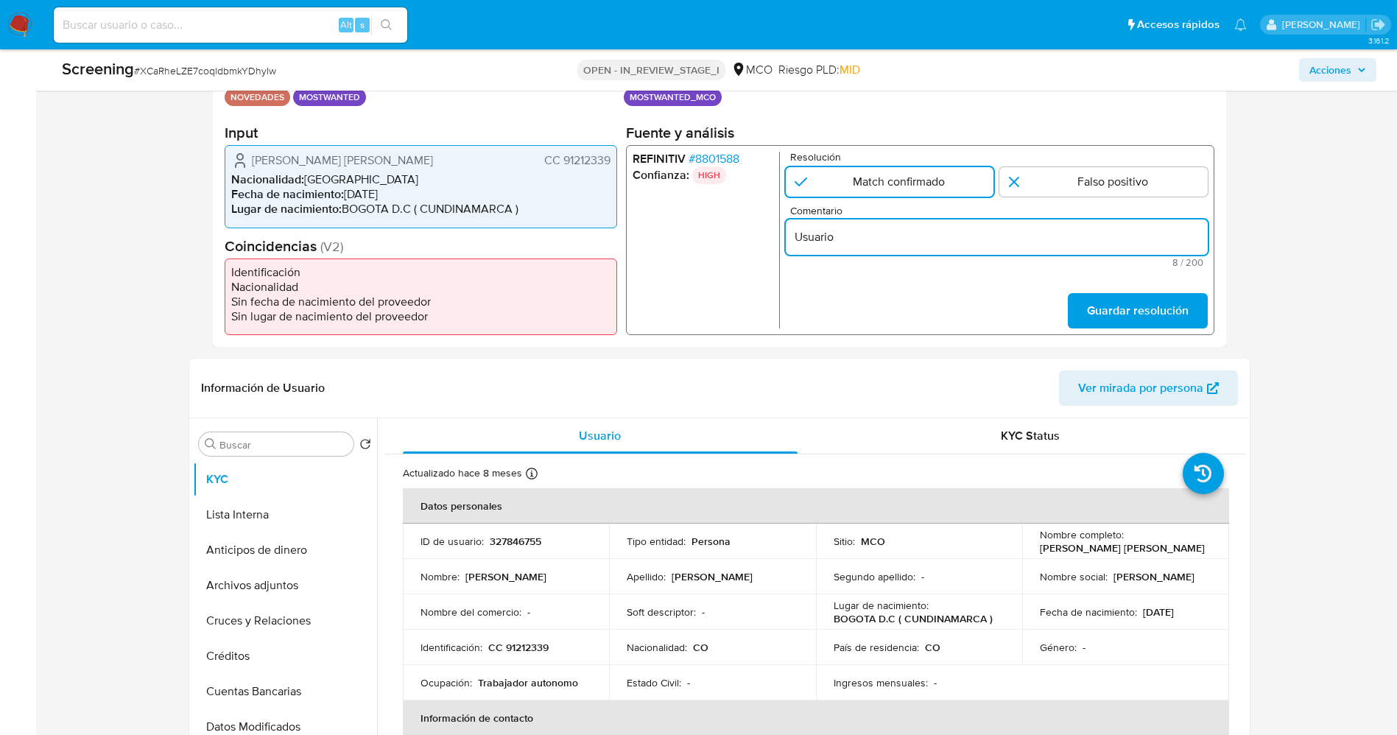
paste input "Carlos Fernando J Sanchez Aguirre CC 91212339"
type input "Usuario Carlos Fernando J Sanchez Aguirre CC 91212339 continua listado en procu…"
click at [1184, 295] on span "Guardar resolución" at bounding box center [1137, 311] width 102 height 32
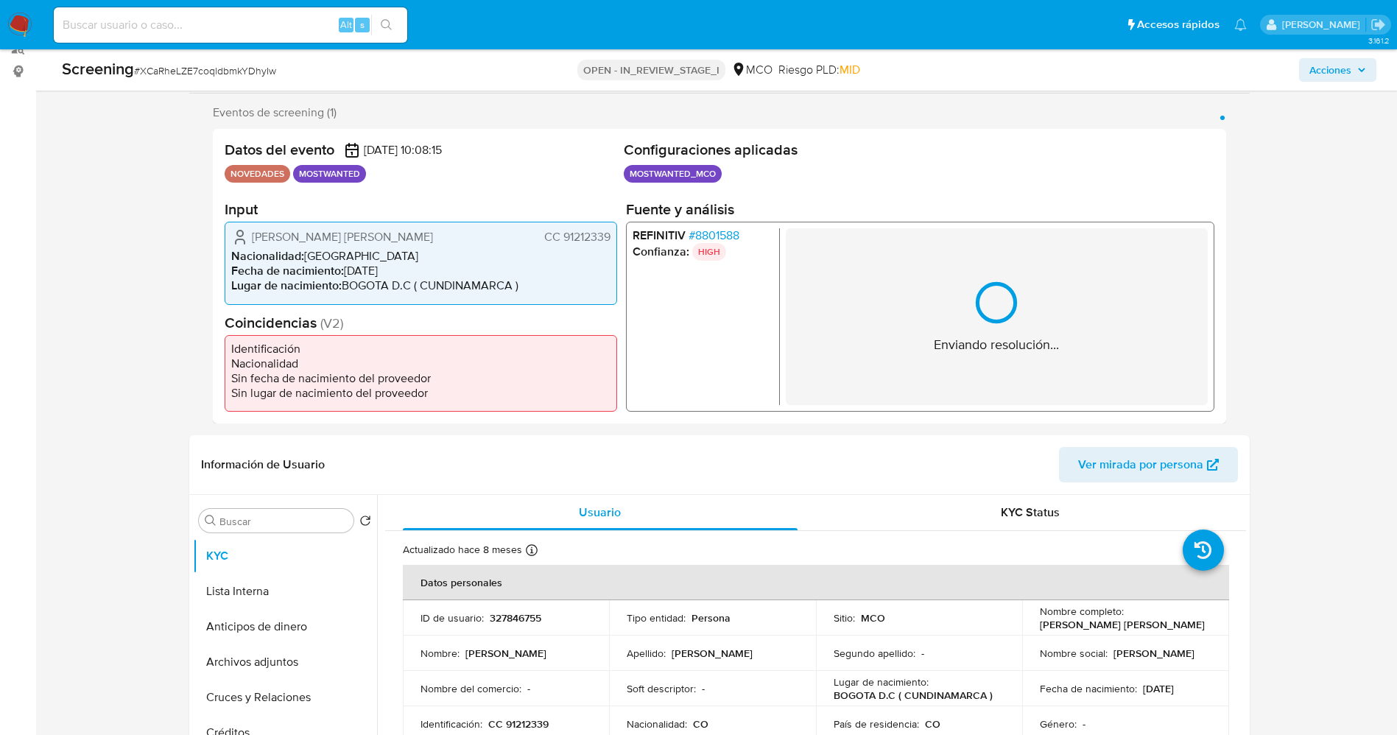
scroll to position [221, 0]
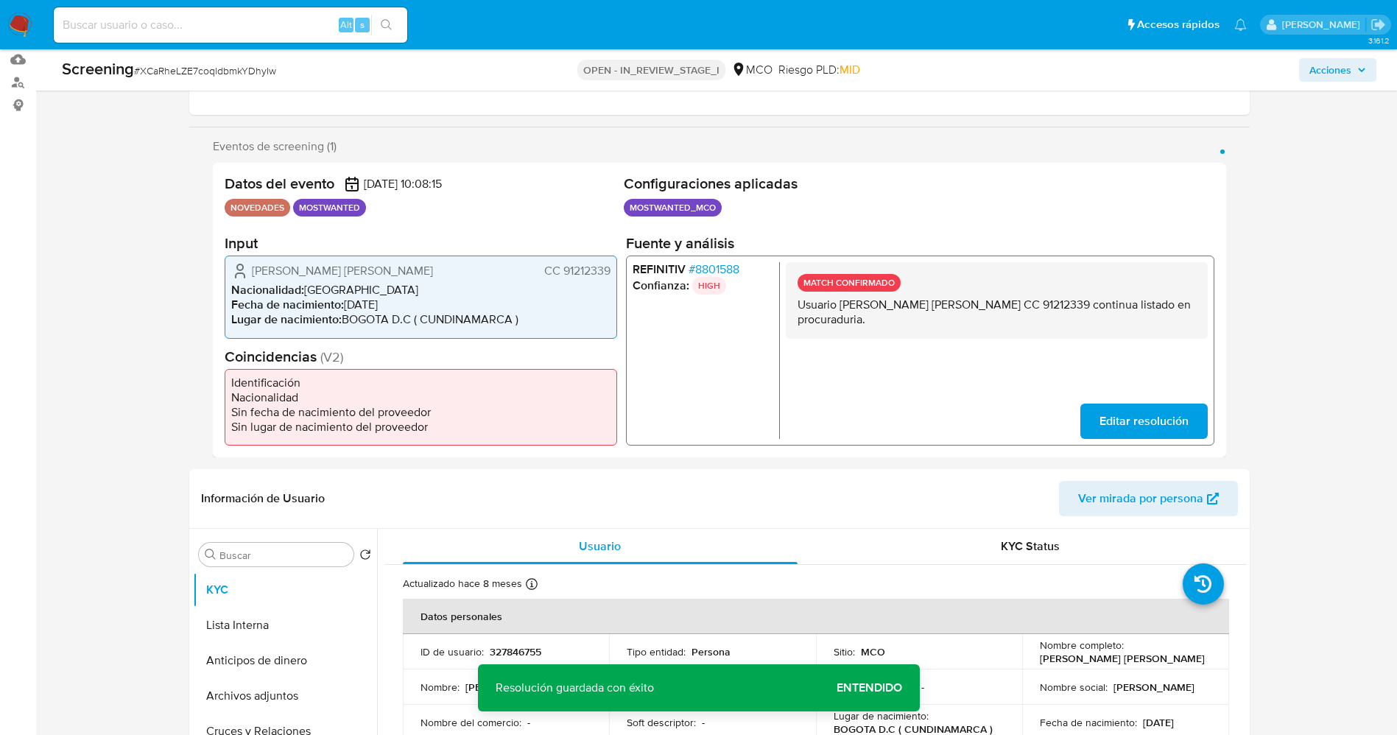
drag, startPoint x: 790, startPoint y: 305, endPoint x: 851, endPoint y: 329, distance: 65.5
click at [906, 340] on div "MATCH CONFIRMADO Usuario Carlos Fernando J Sanchez Aguirre CC 91212339 continua…" at bounding box center [996, 350] width 422 height 177
drag, startPoint x: 835, startPoint y: 322, endPoint x: 256, endPoint y: 627, distance: 654.3
click at [256, 627] on button "Lista Interna" at bounding box center [279, 625] width 172 height 35
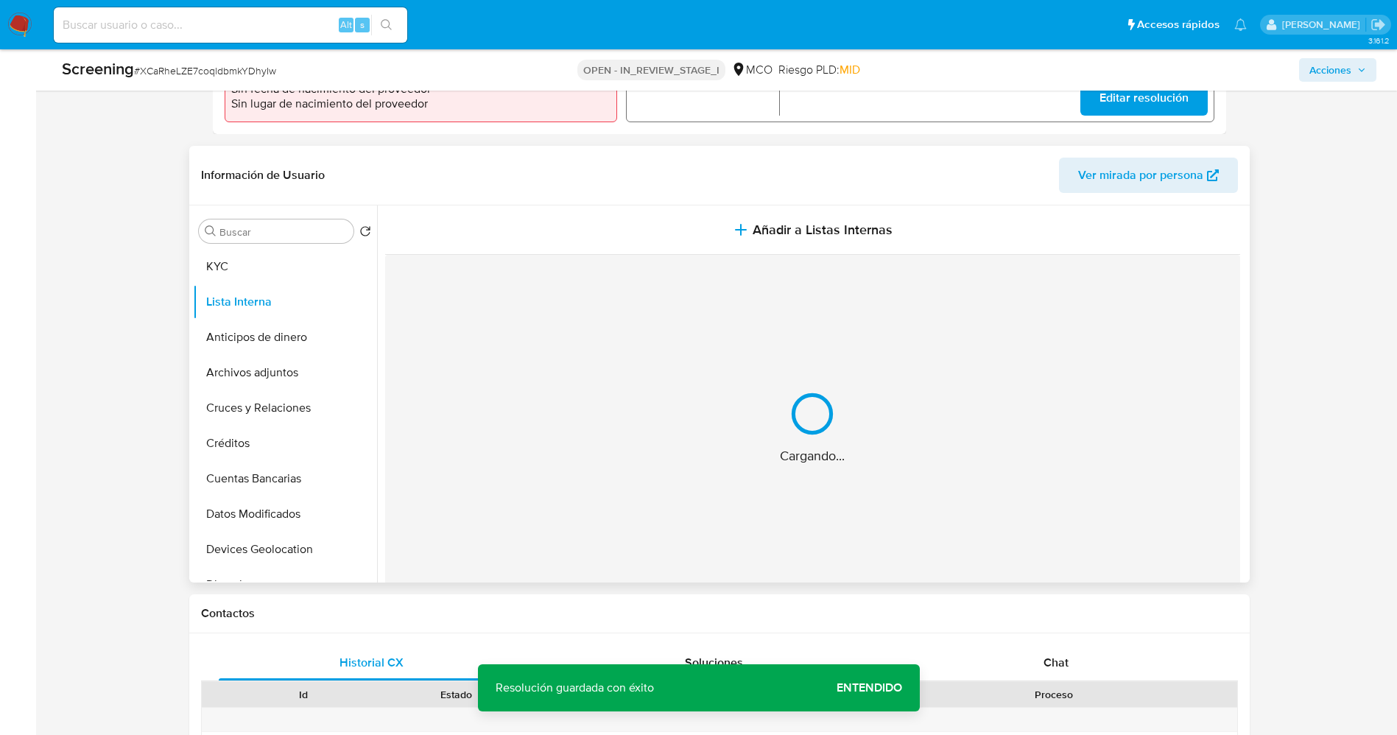
scroll to position [552, 0]
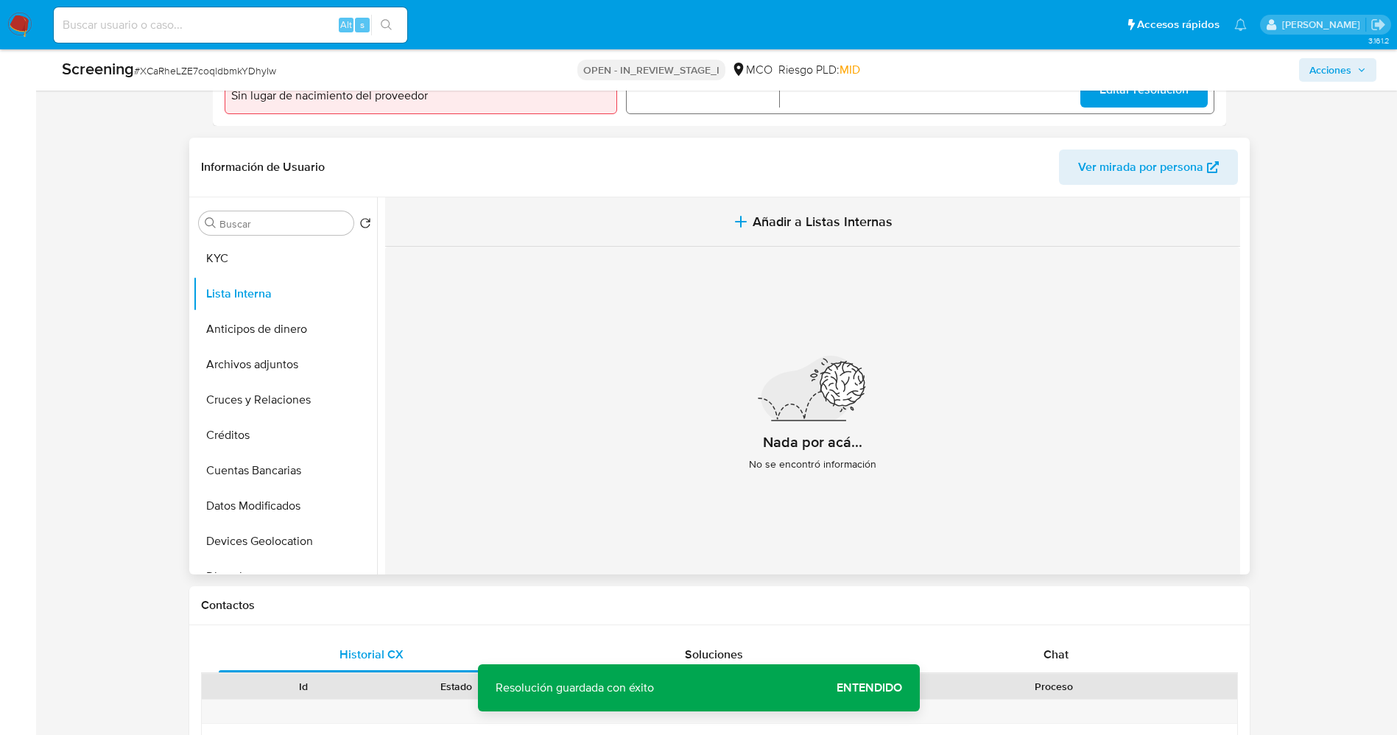
click at [814, 225] on span "Añadir a Listas Internas" at bounding box center [823, 222] width 140 height 16
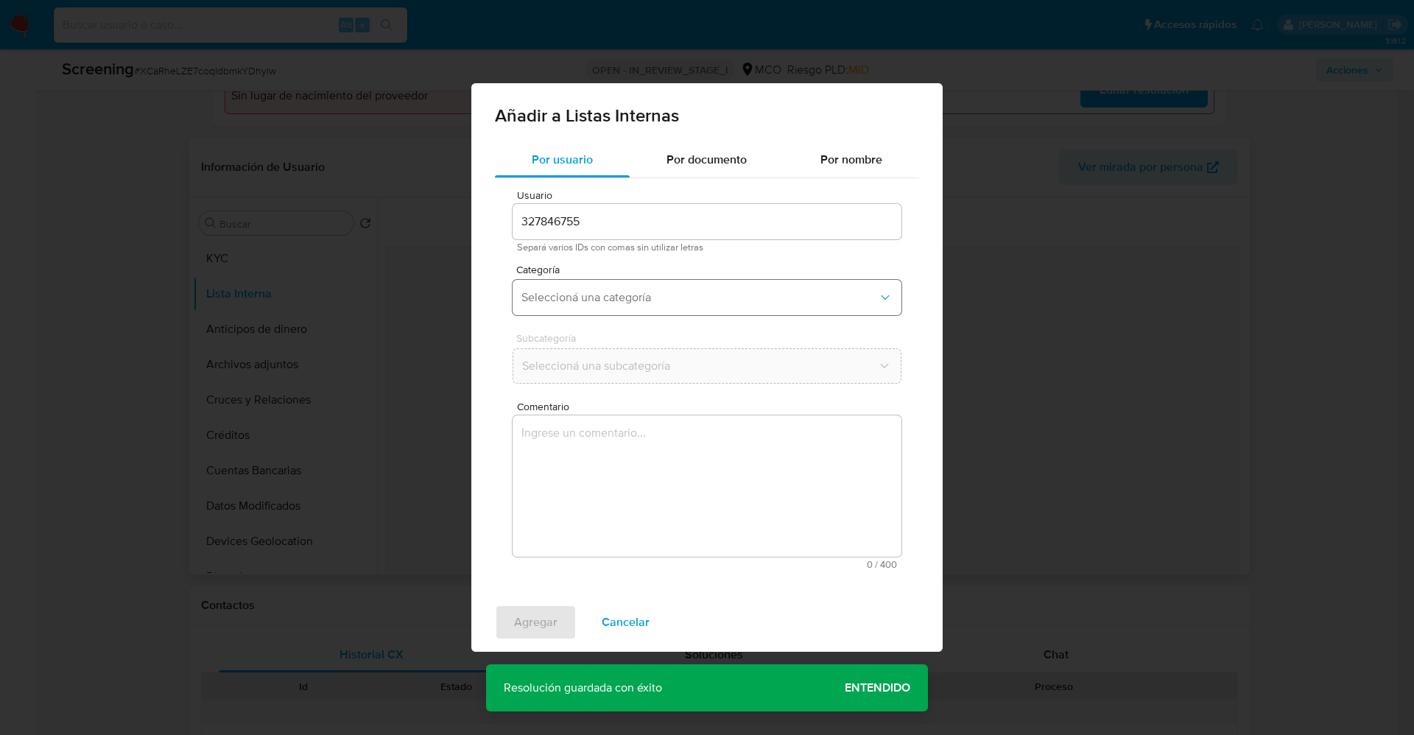
click at [602, 297] on span "Seleccioná una categoría" at bounding box center [699, 297] width 356 height 15
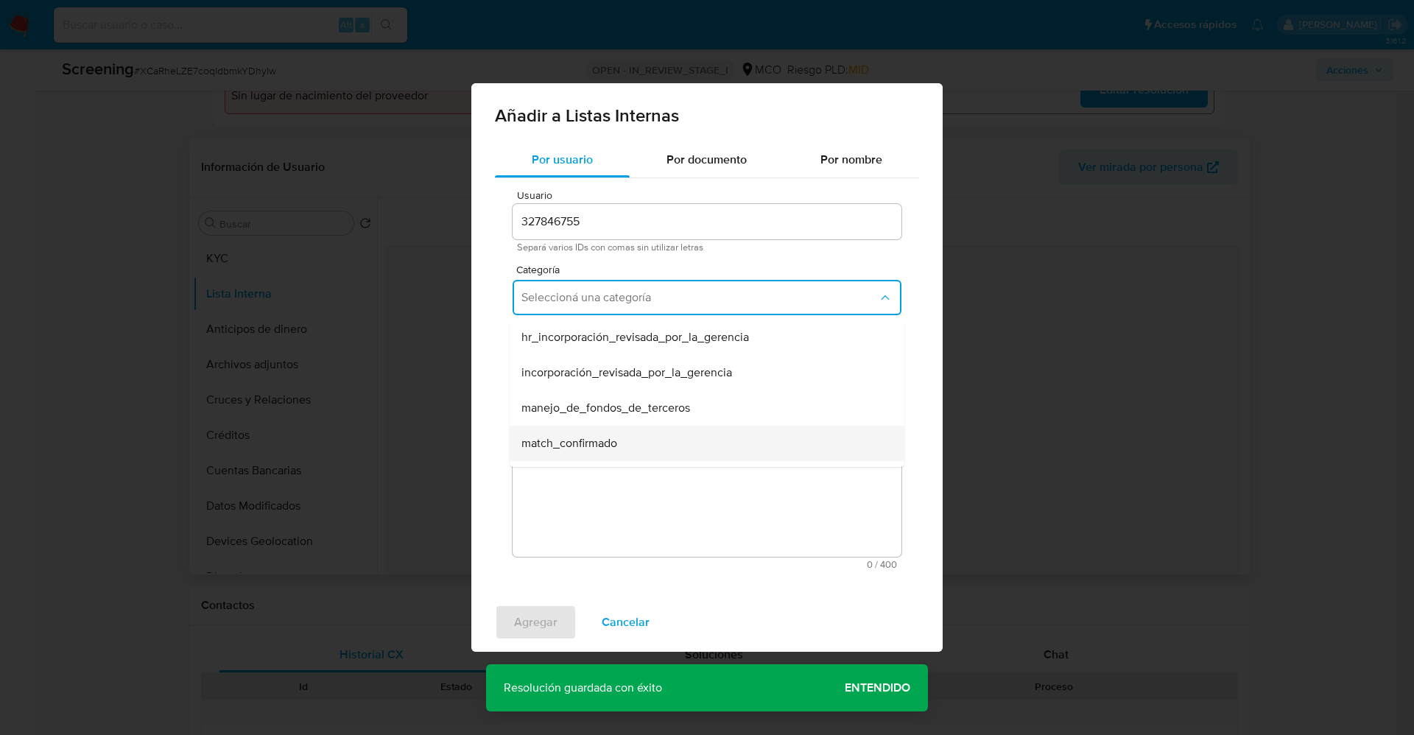
click at [603, 437] on span "match_confirmado" at bounding box center [569, 443] width 96 height 15
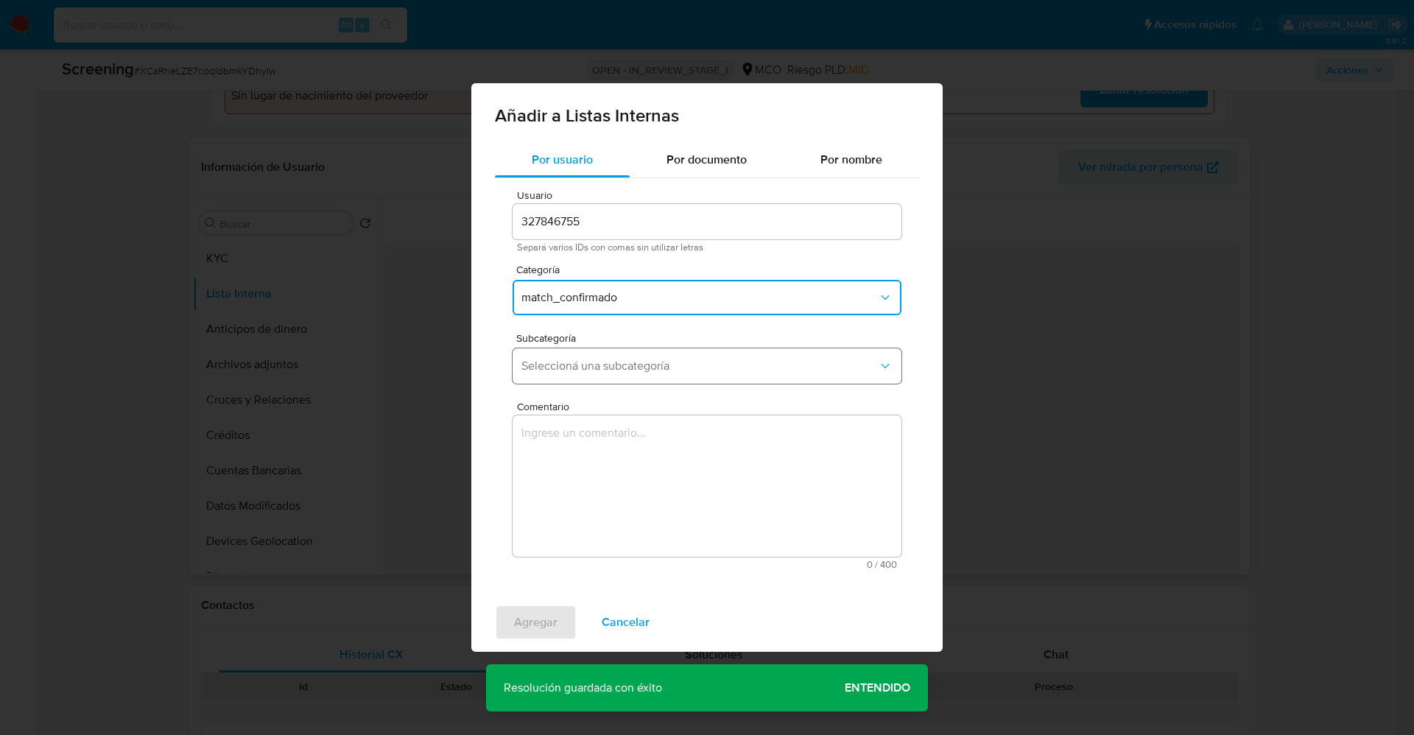
click at [629, 356] on button "Seleccioná una subcategoría" at bounding box center [707, 365] width 389 height 35
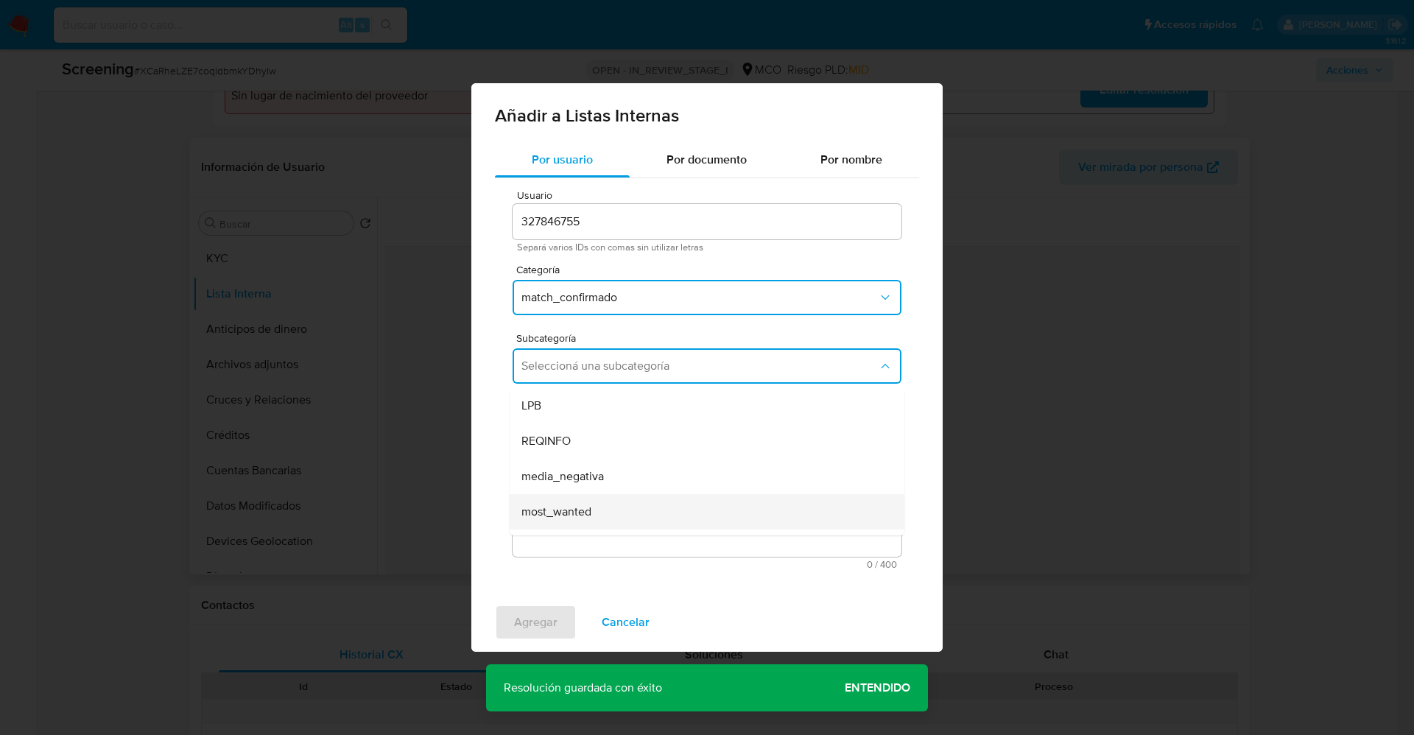
click at [593, 507] on div "most_wanted" at bounding box center [702, 511] width 362 height 35
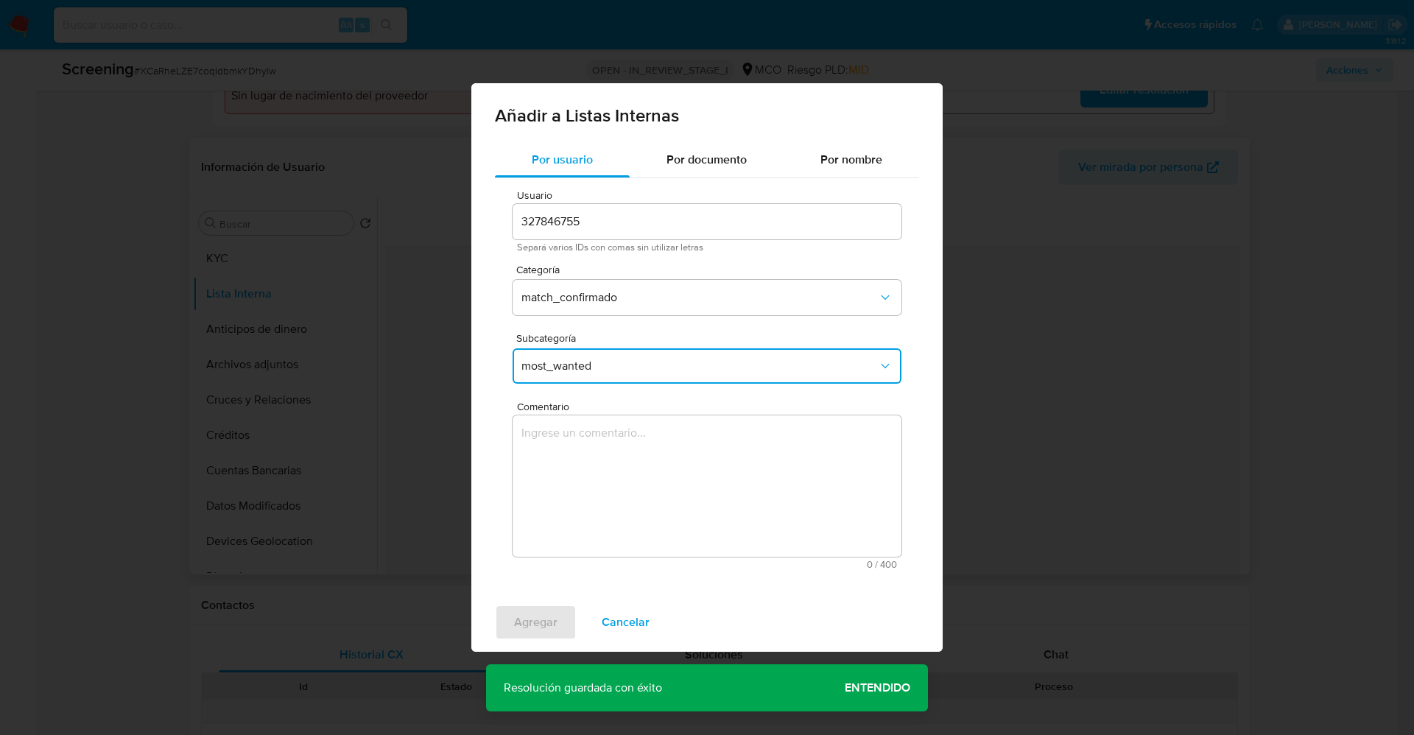
click at [593, 507] on textarea "Comentario" at bounding box center [707, 485] width 389 height 141
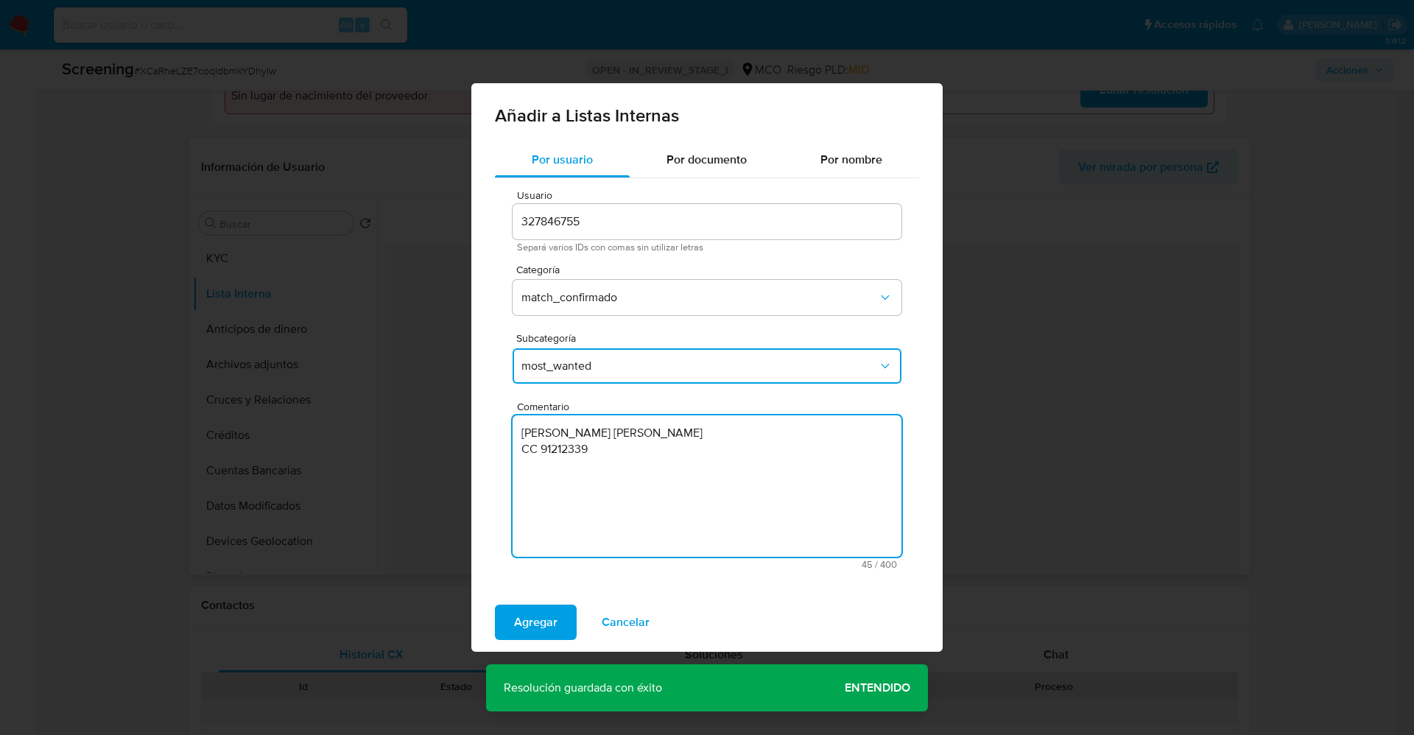
type textarea "Carlos Fernando J Sanchez Aguirre CC 91212339"
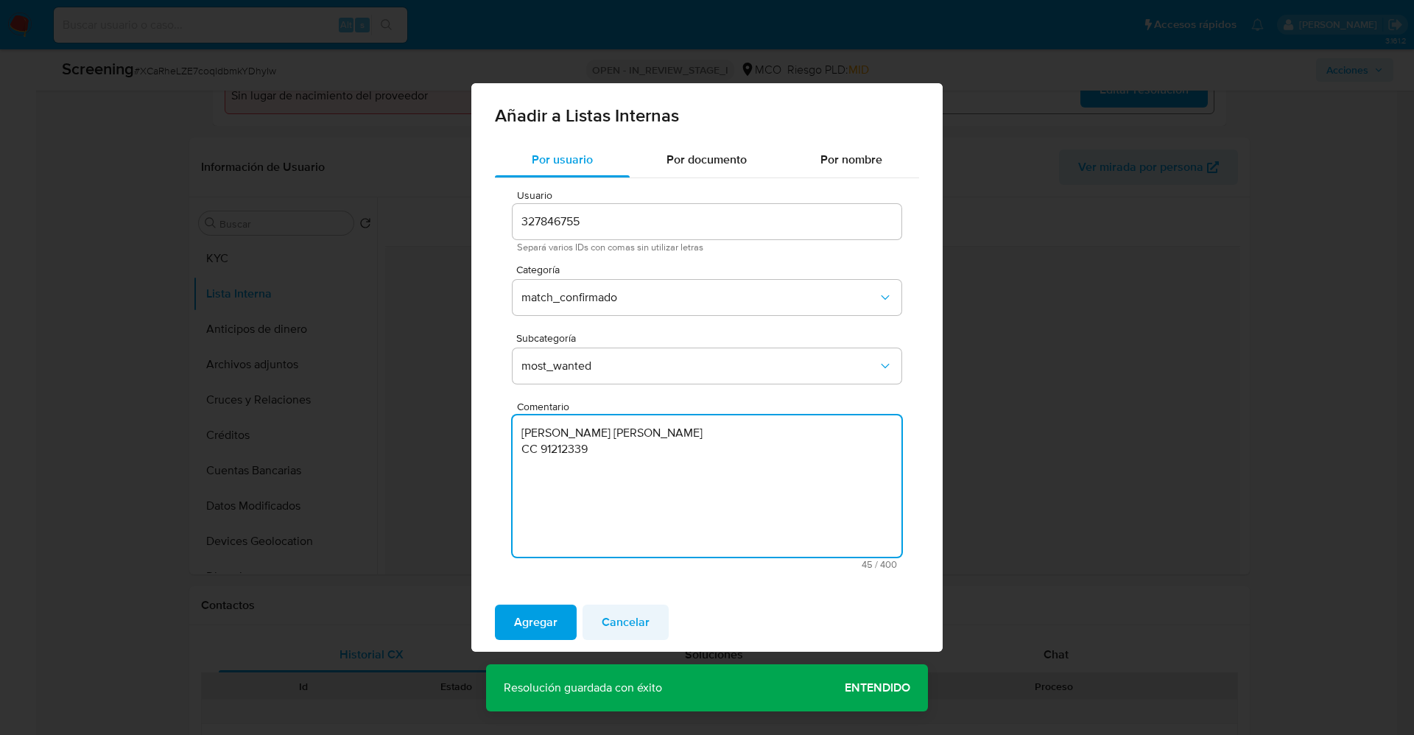
click at [636, 619] on span "Cancelar" at bounding box center [626, 622] width 48 height 32
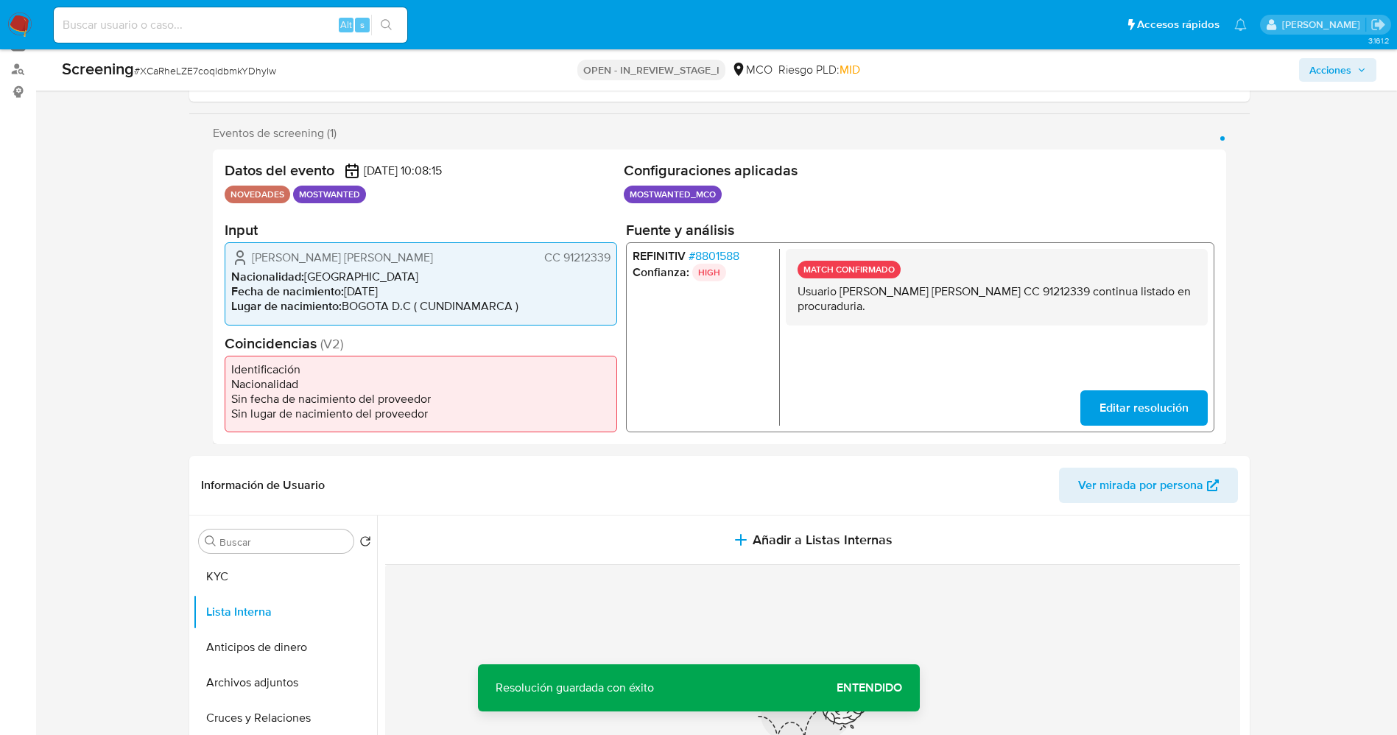
scroll to position [221, 0]
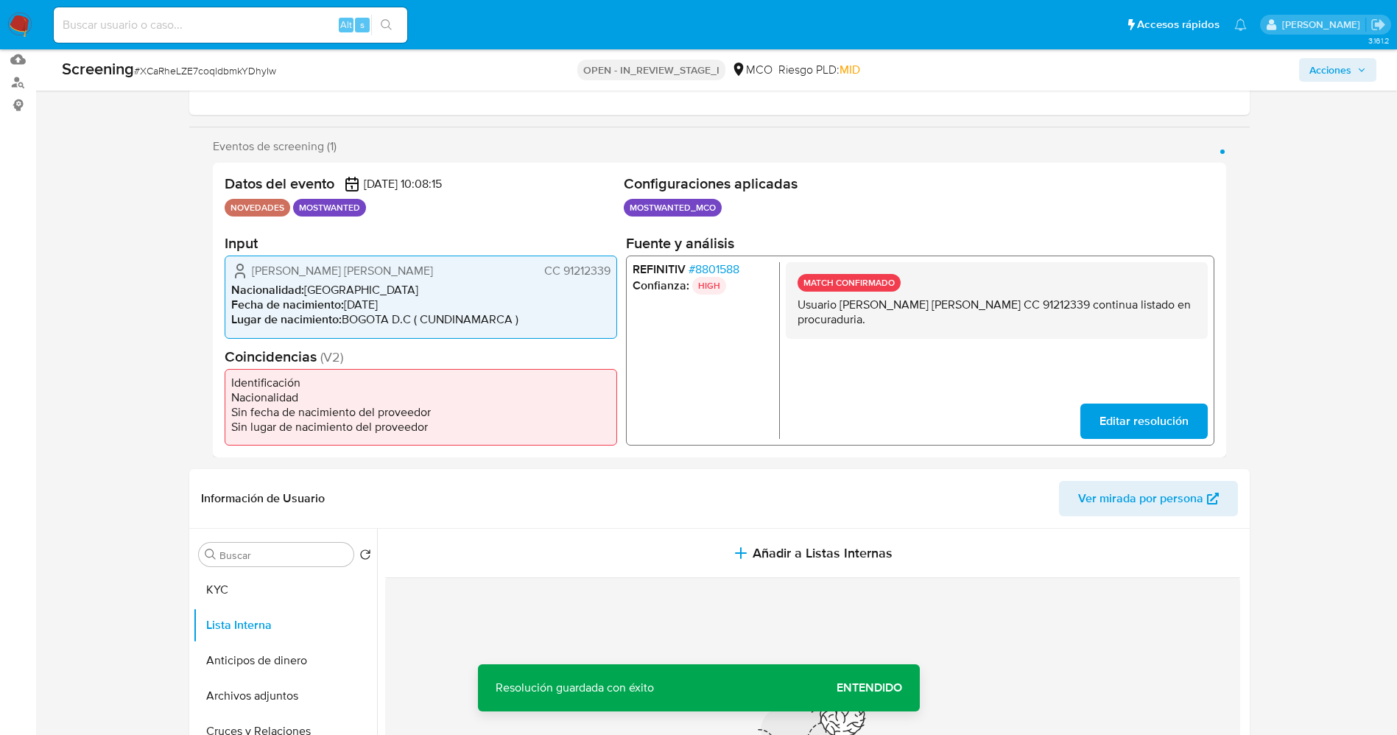
drag, startPoint x: 903, startPoint y: 325, endPoint x: 845, endPoint y: 314, distance: 59.2
click at [918, 330] on div "MATCH CONFIRMADO Usuario Carlos Fernando J Sanchez Aguirre CC 91212339 continua…" at bounding box center [996, 300] width 422 height 77
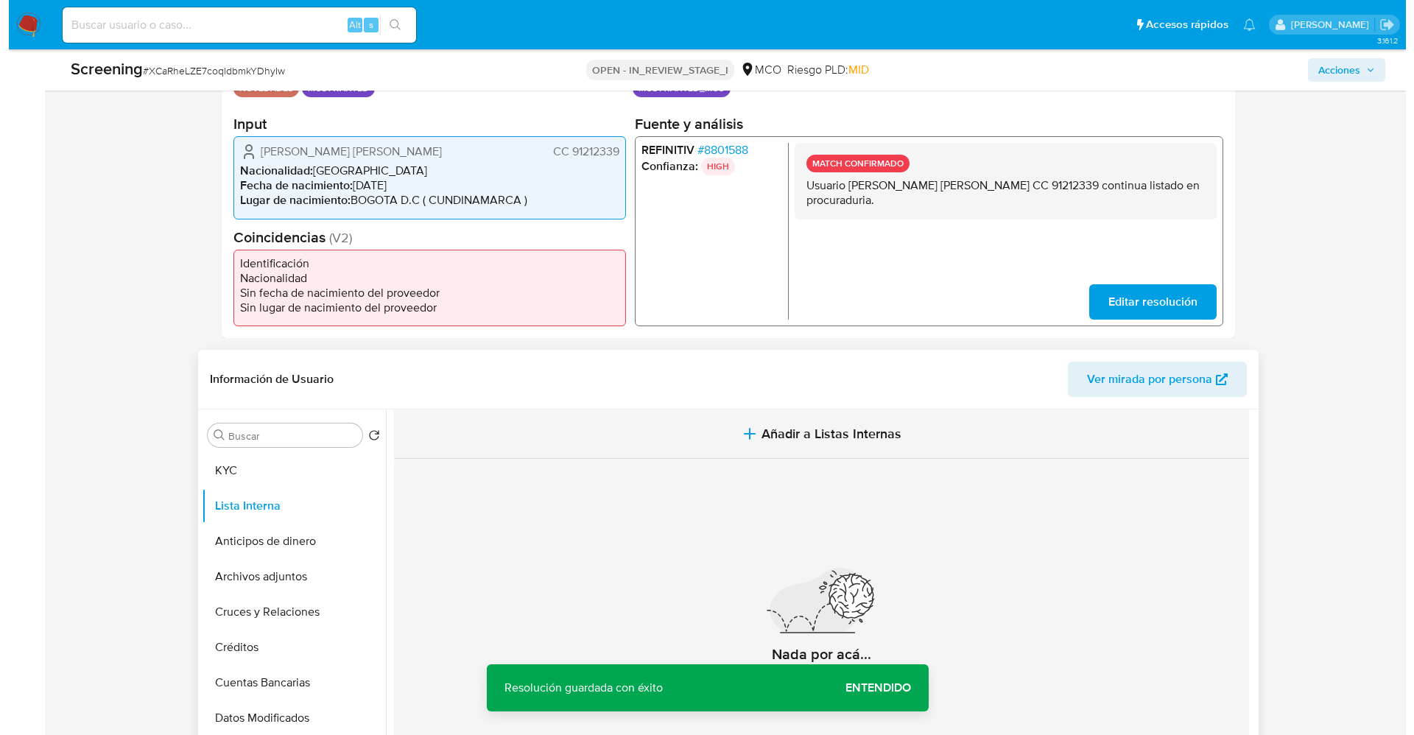
scroll to position [442, 0]
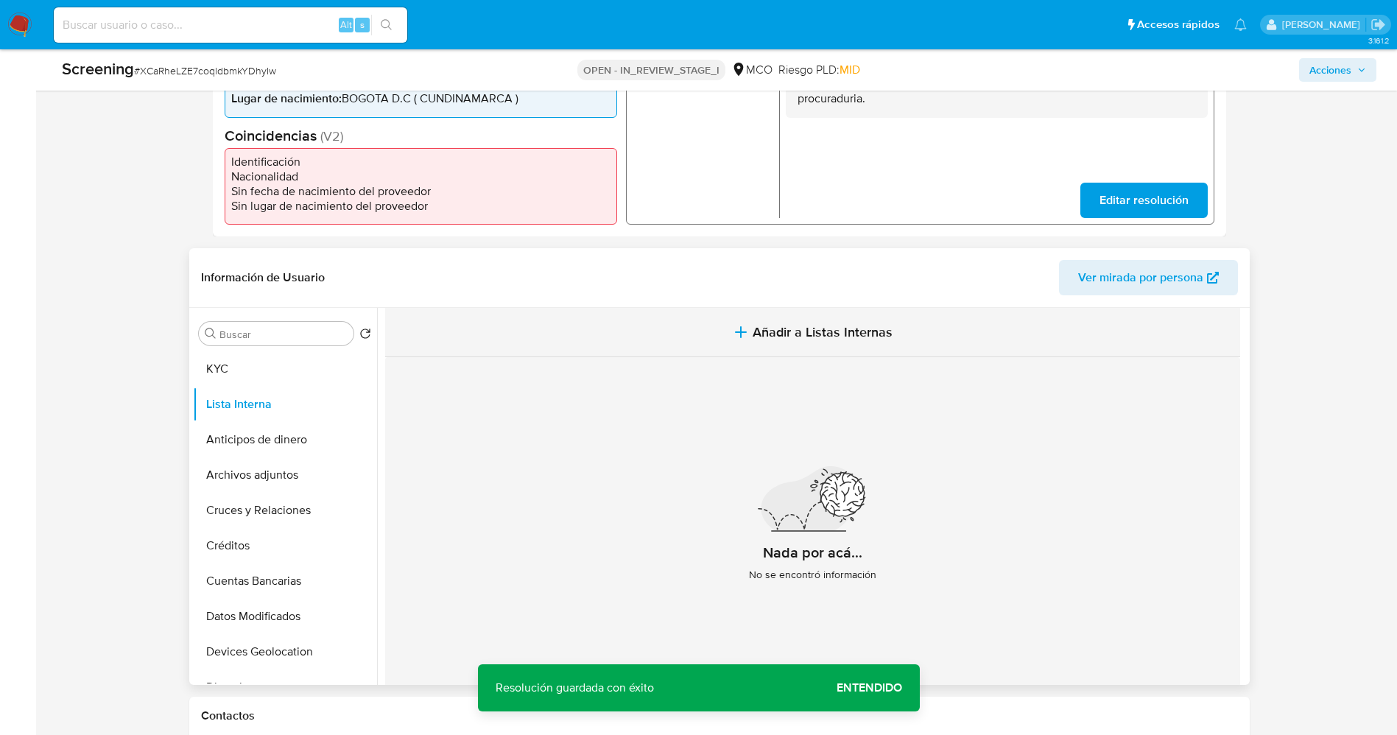
click at [838, 340] on span "Añadir a Listas Internas" at bounding box center [823, 332] width 140 height 16
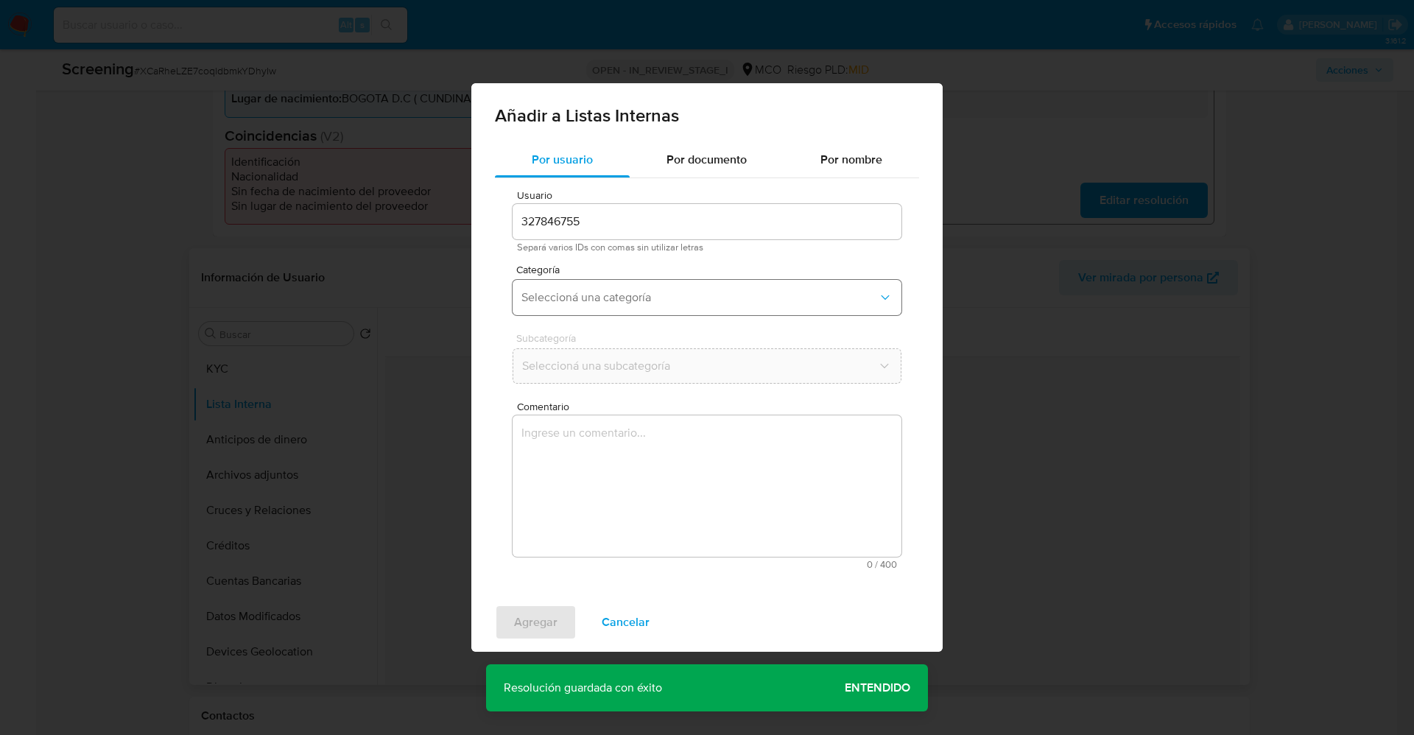
click at [644, 300] on span "Seleccioná una categoría" at bounding box center [699, 297] width 356 height 15
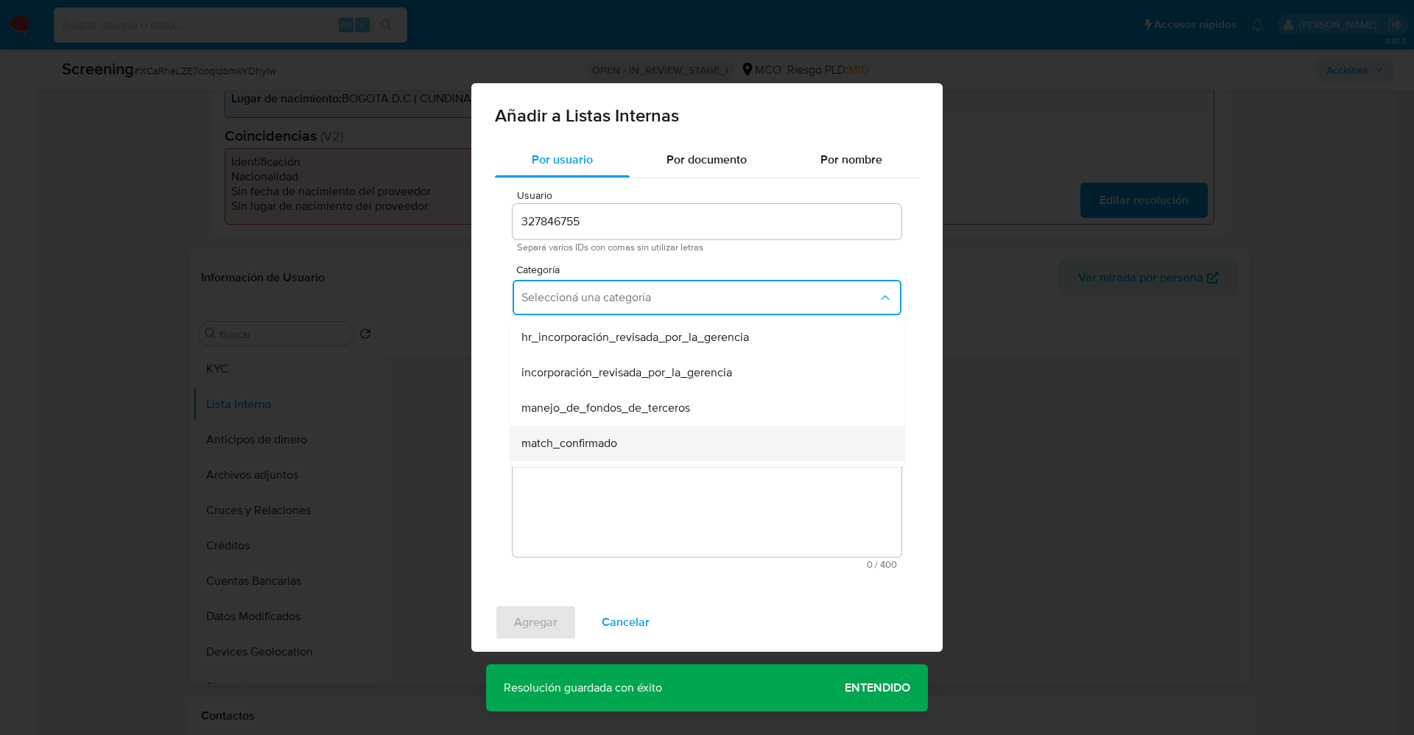
click at [635, 447] on div "match_confirmado" at bounding box center [702, 443] width 362 height 35
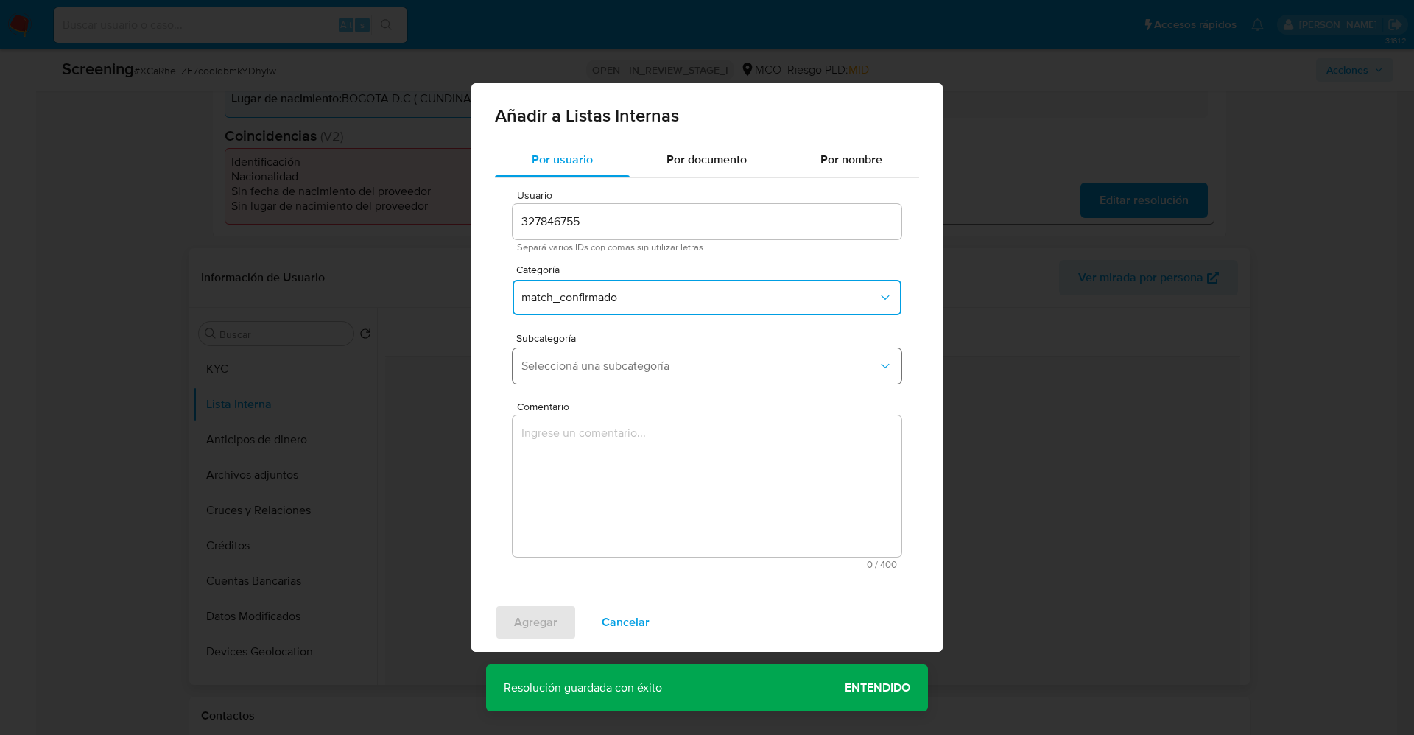
click at [639, 363] on span "Seleccioná una subcategoría" at bounding box center [699, 366] width 356 height 15
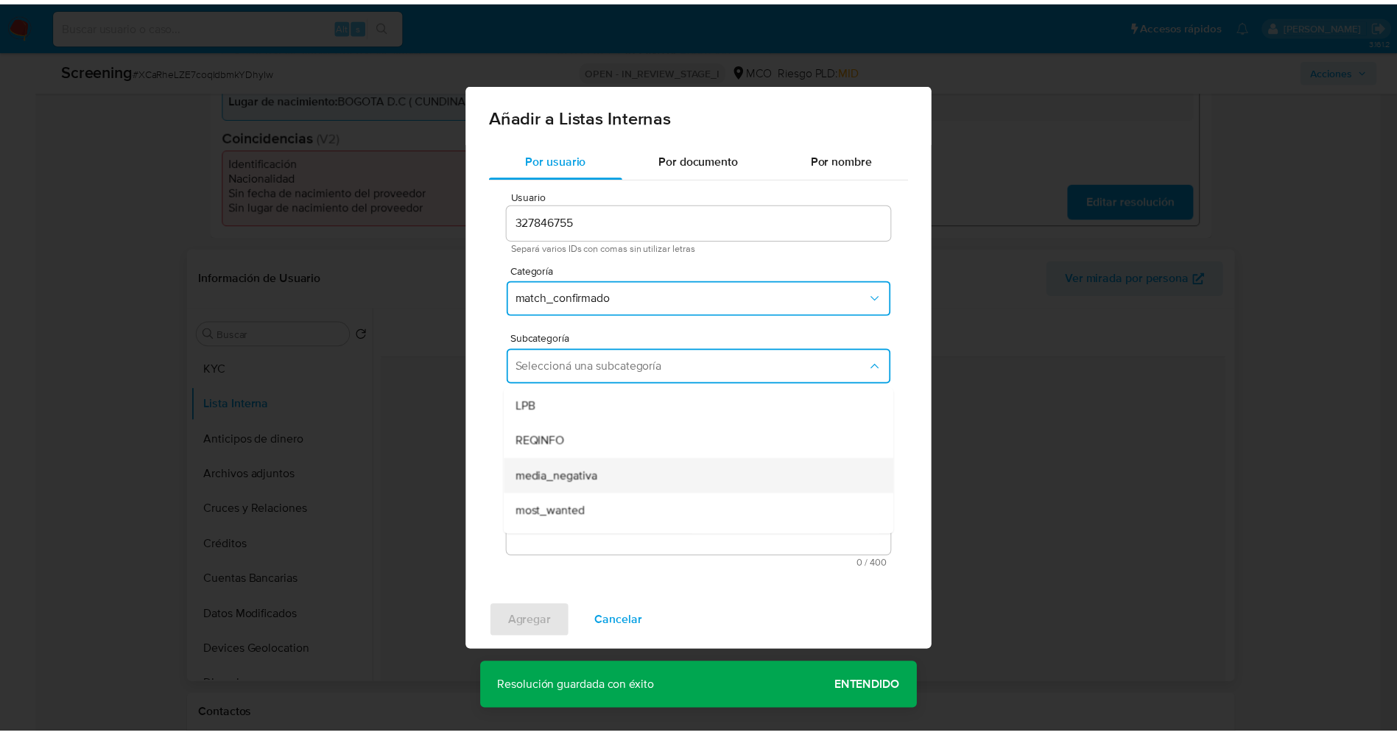
scroll to position [100, 0]
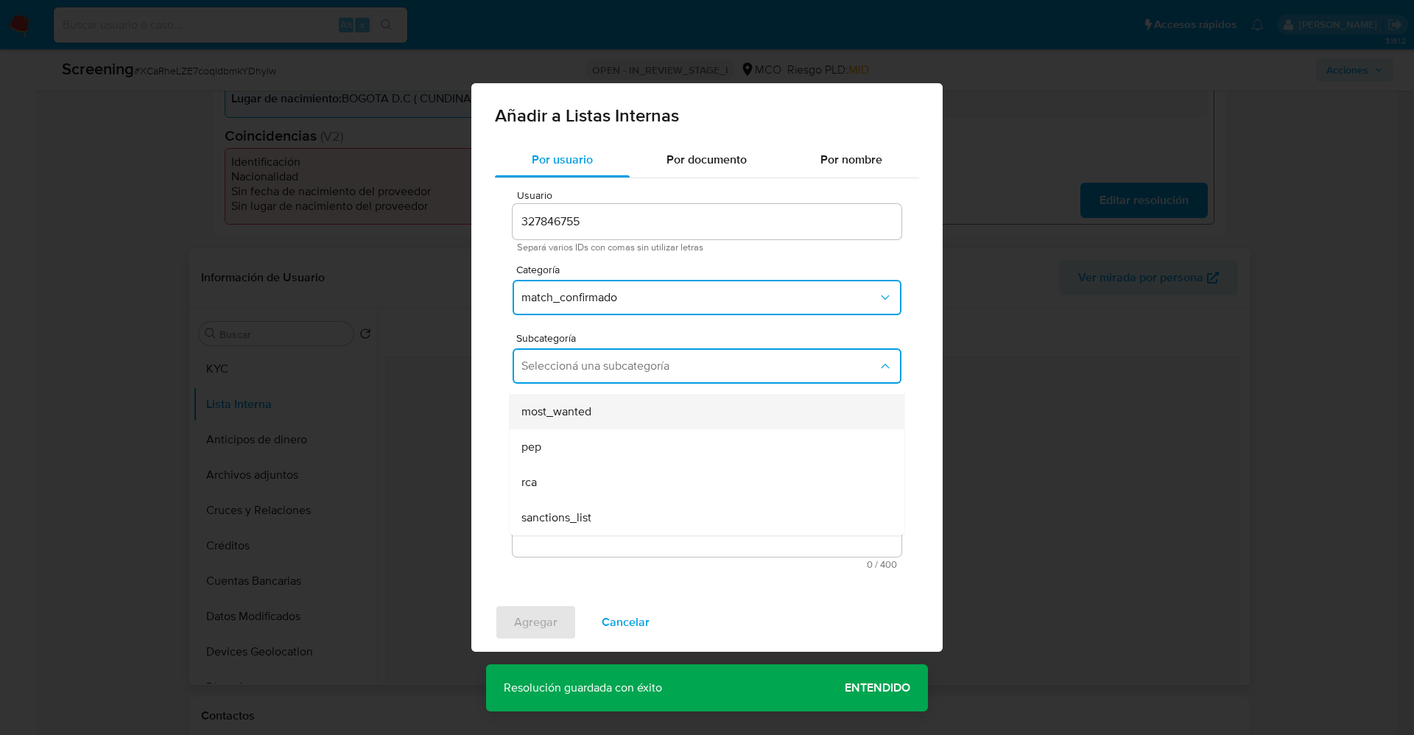
click at [625, 399] on div "most_wanted" at bounding box center [702, 411] width 362 height 35
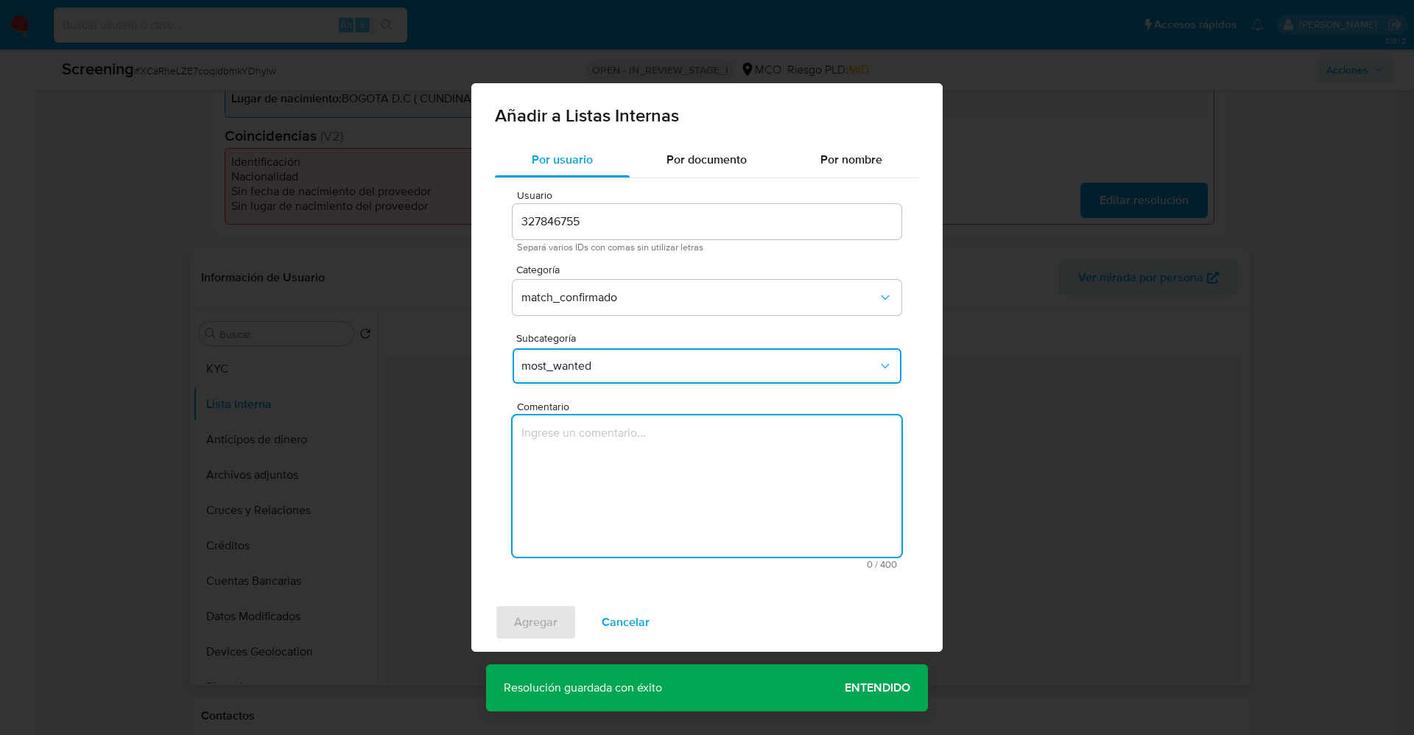
click at [634, 474] on textarea "Comentario" at bounding box center [707, 485] width 389 height 141
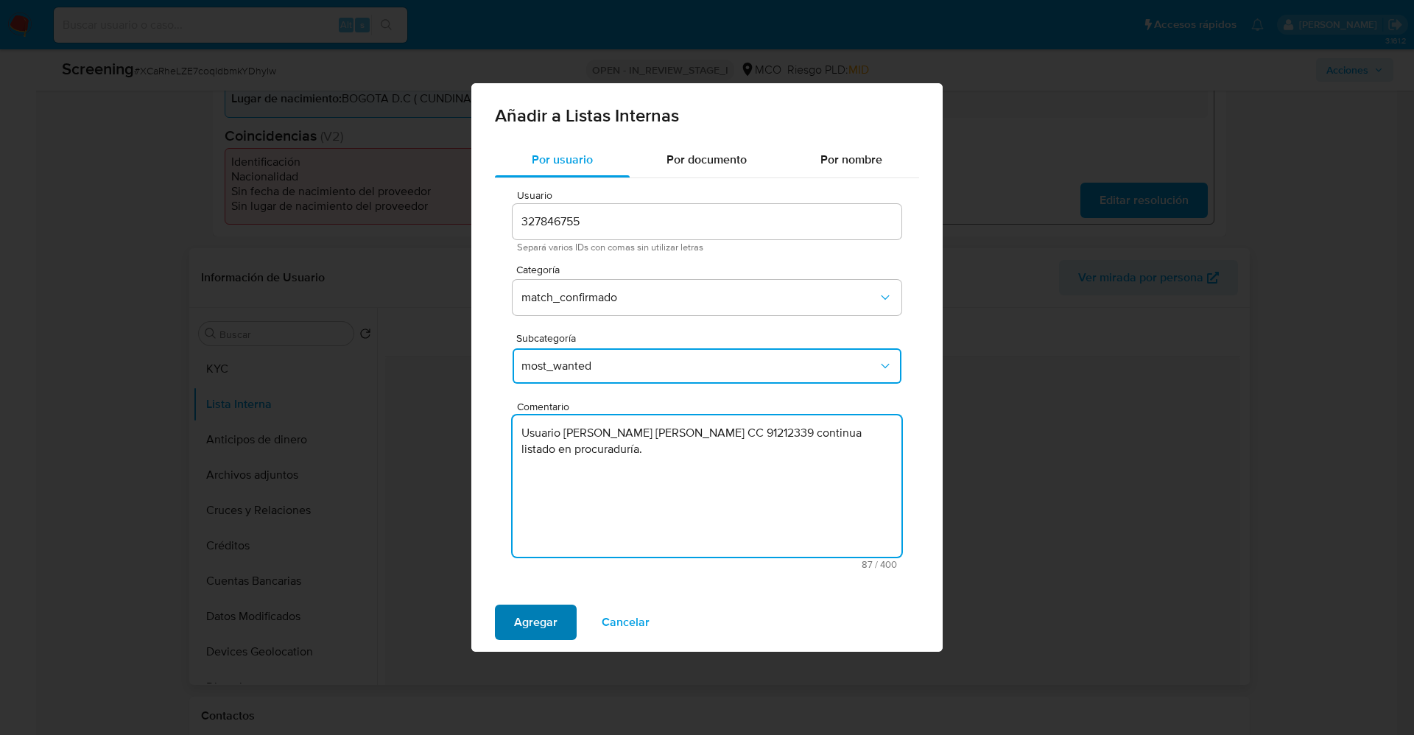
type textarea "Usuario Carlos Fernando J Sanchez Aguirre CC 91212339 continua listado en procu…"
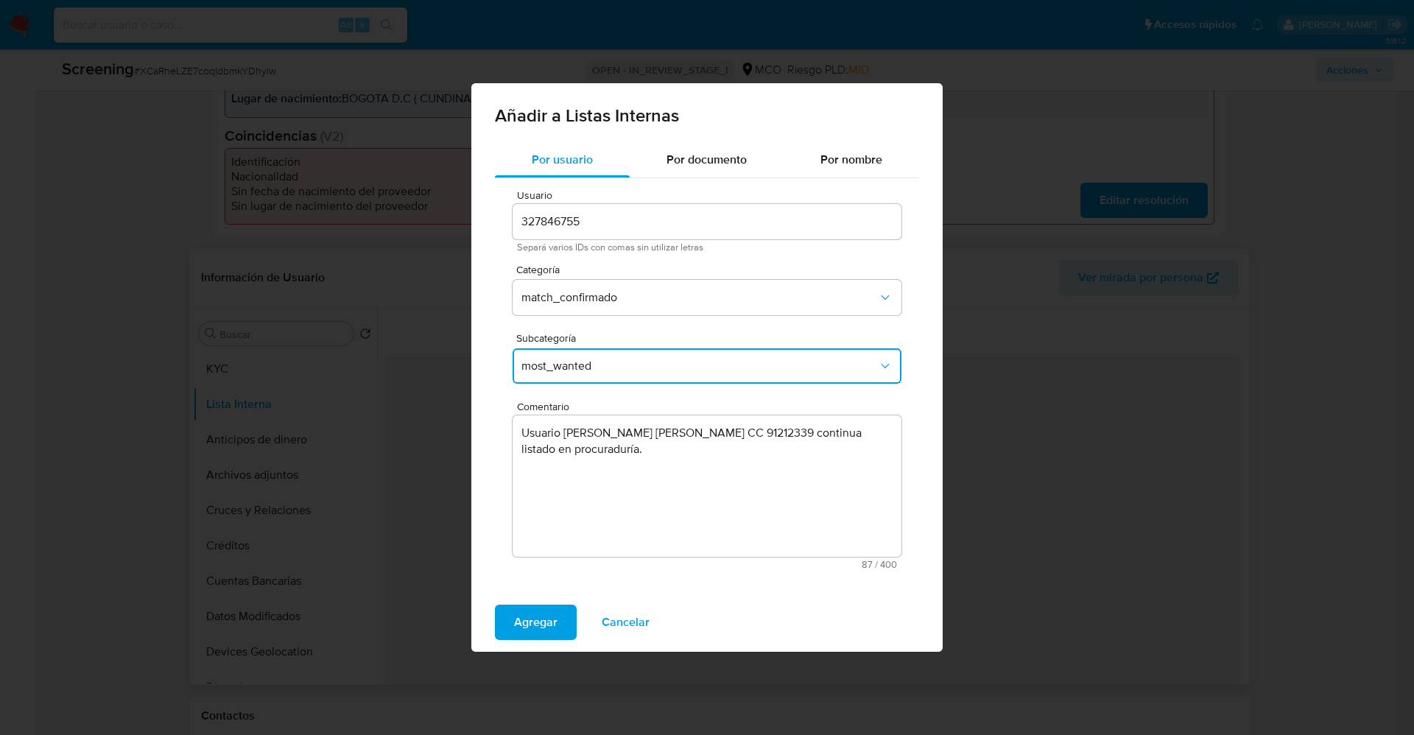
drag, startPoint x: 522, startPoint y: 623, endPoint x: 478, endPoint y: 246, distance: 379.7
click at [525, 624] on span "Agregar" at bounding box center [535, 622] width 43 height 32
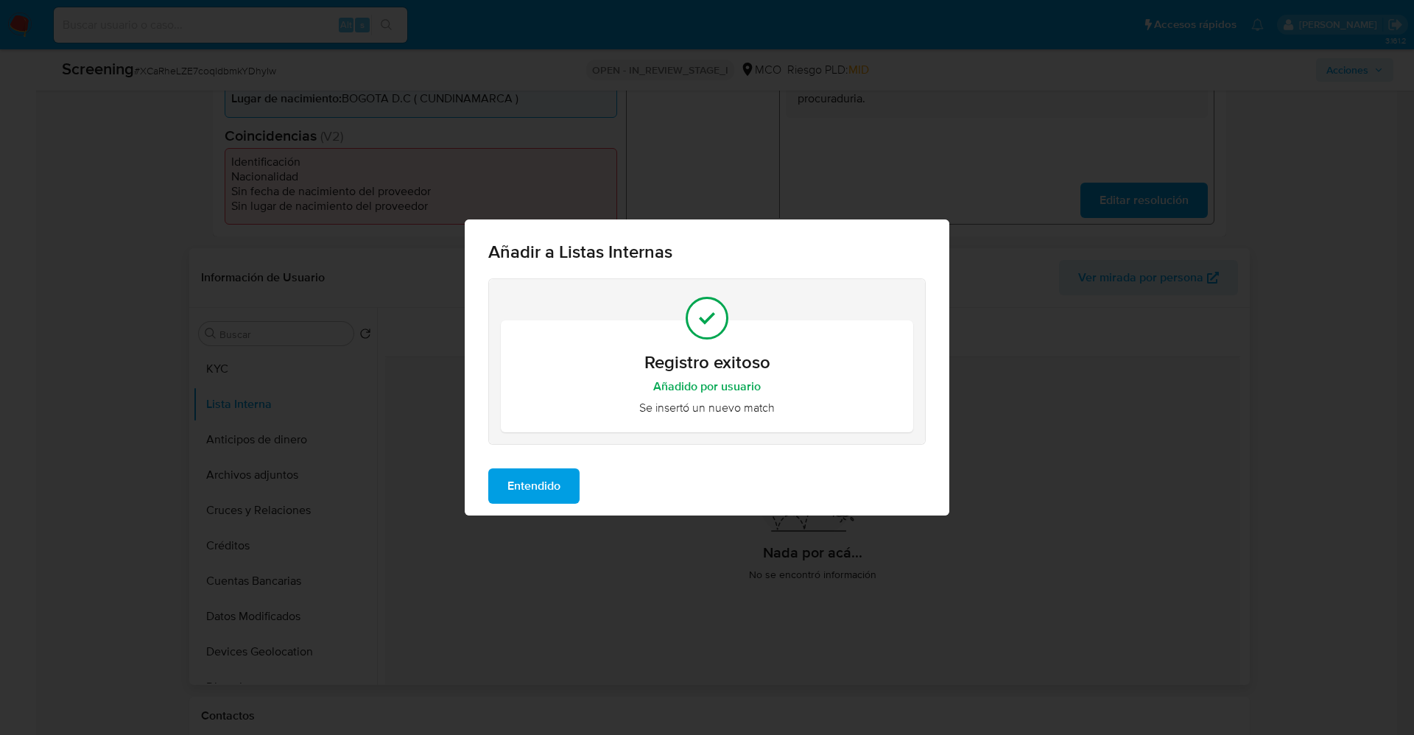
click at [535, 491] on span "Entendido" at bounding box center [533, 486] width 53 height 32
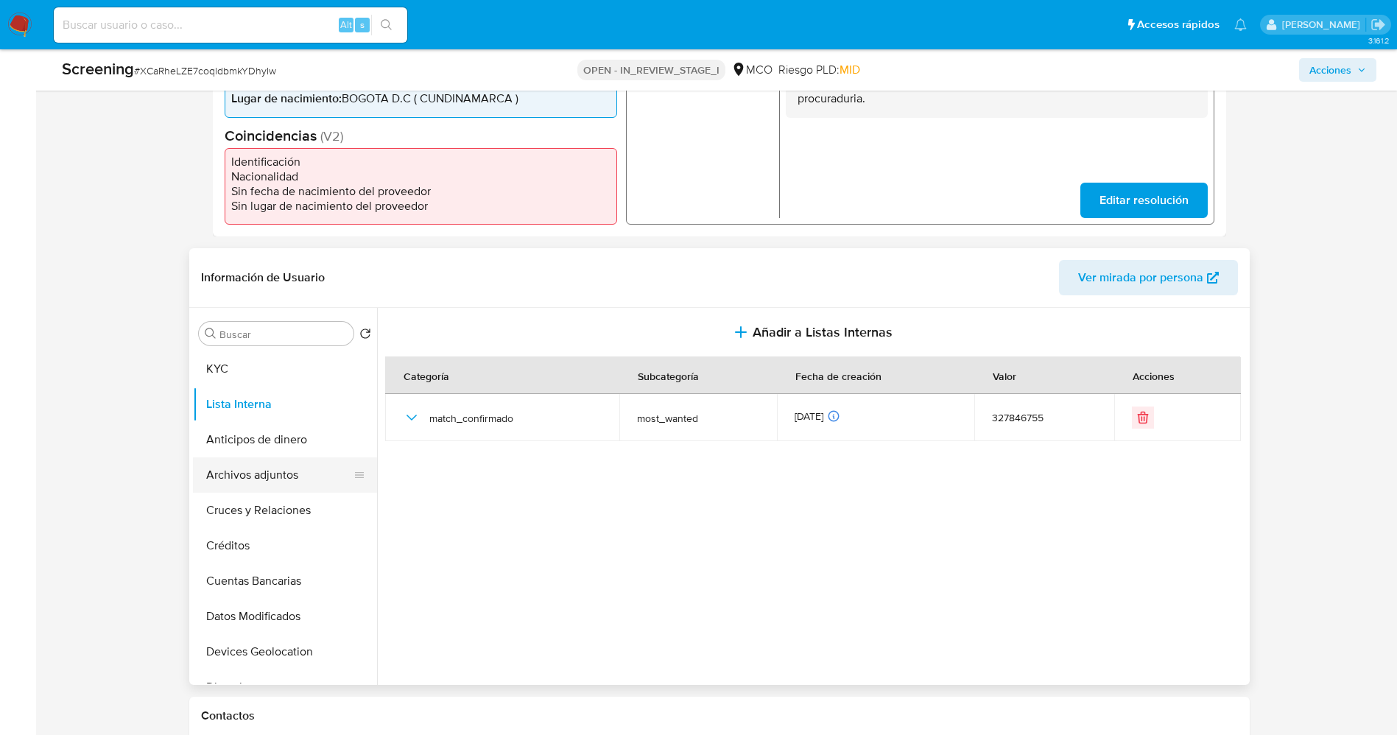
click at [230, 479] on button "Archivos adjuntos" at bounding box center [279, 474] width 172 height 35
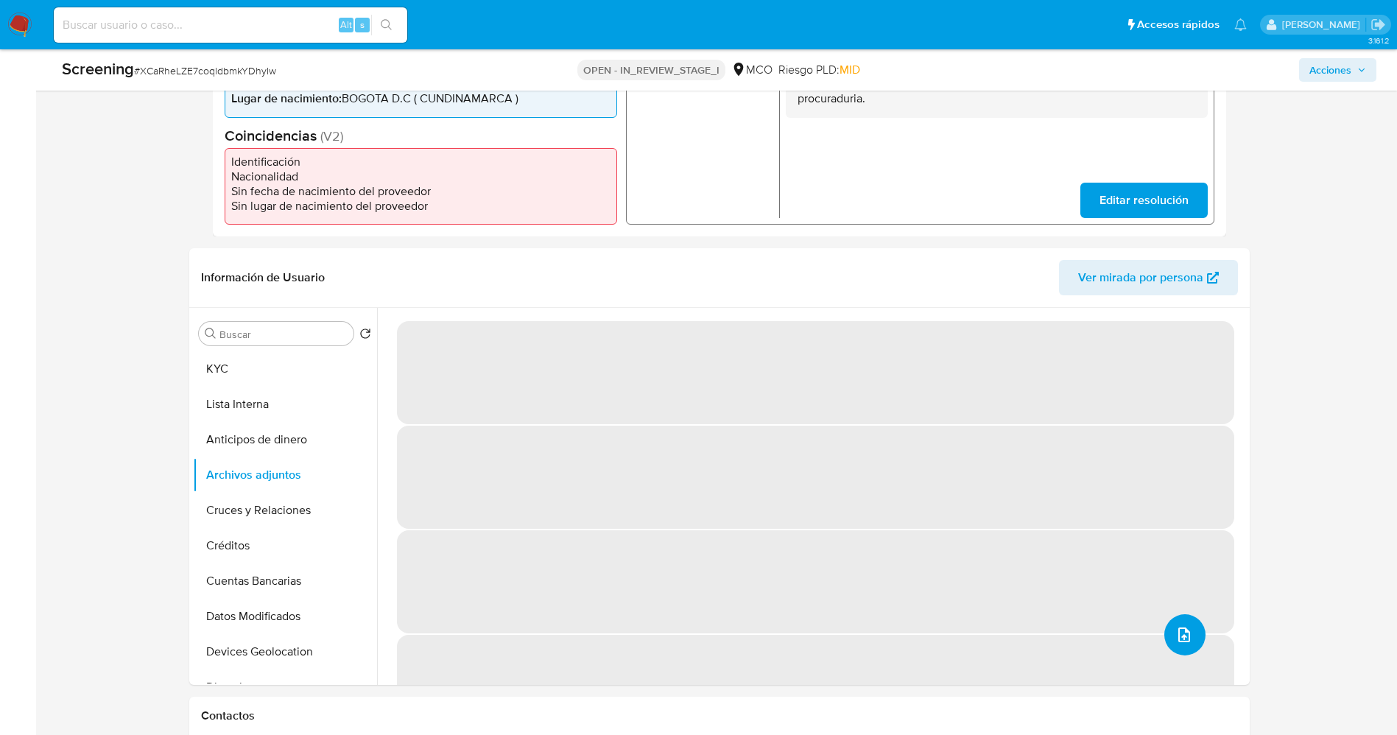
click at [1164, 629] on button "upload-file" at bounding box center [1184, 634] width 41 height 41
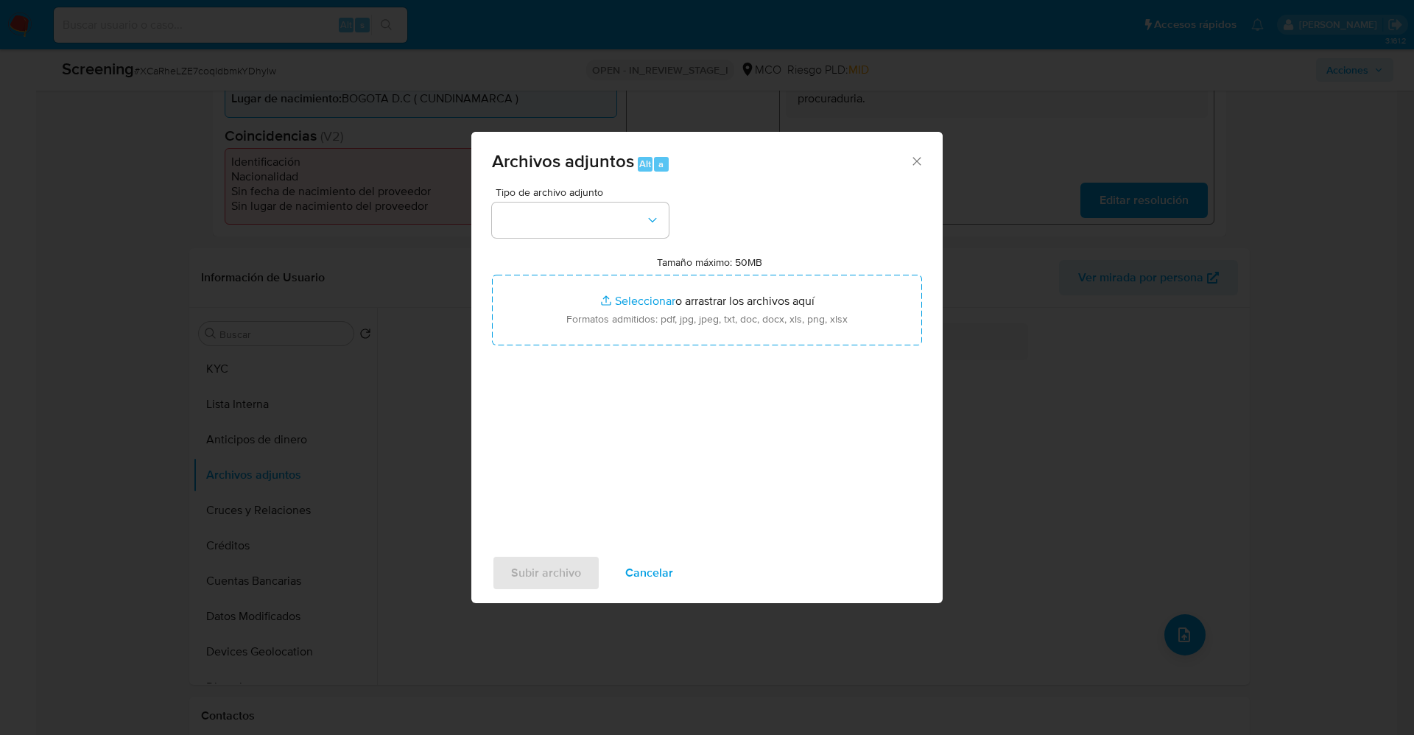
click at [537, 219] on button "button" at bounding box center [580, 220] width 177 height 35
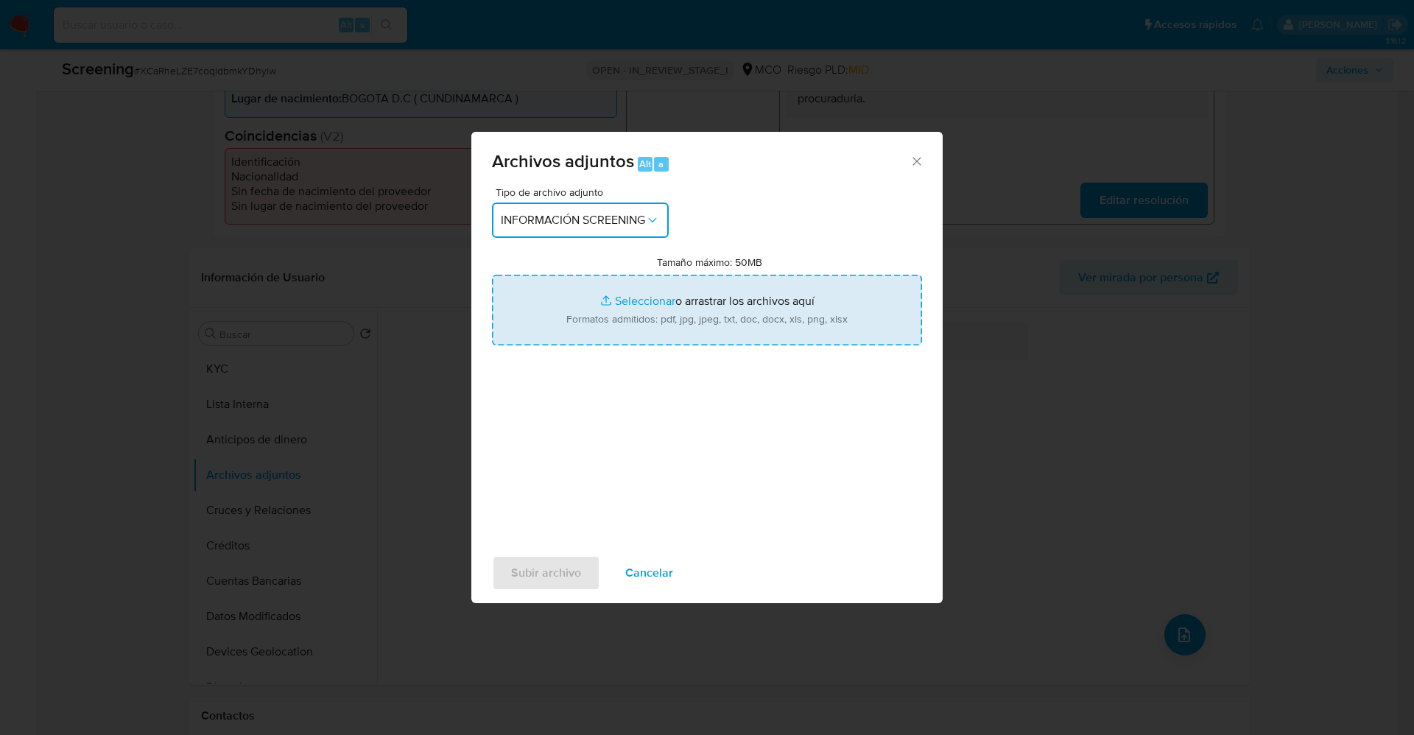
type input "C:\fakepath\Consulta de Antecedentes.pdf"
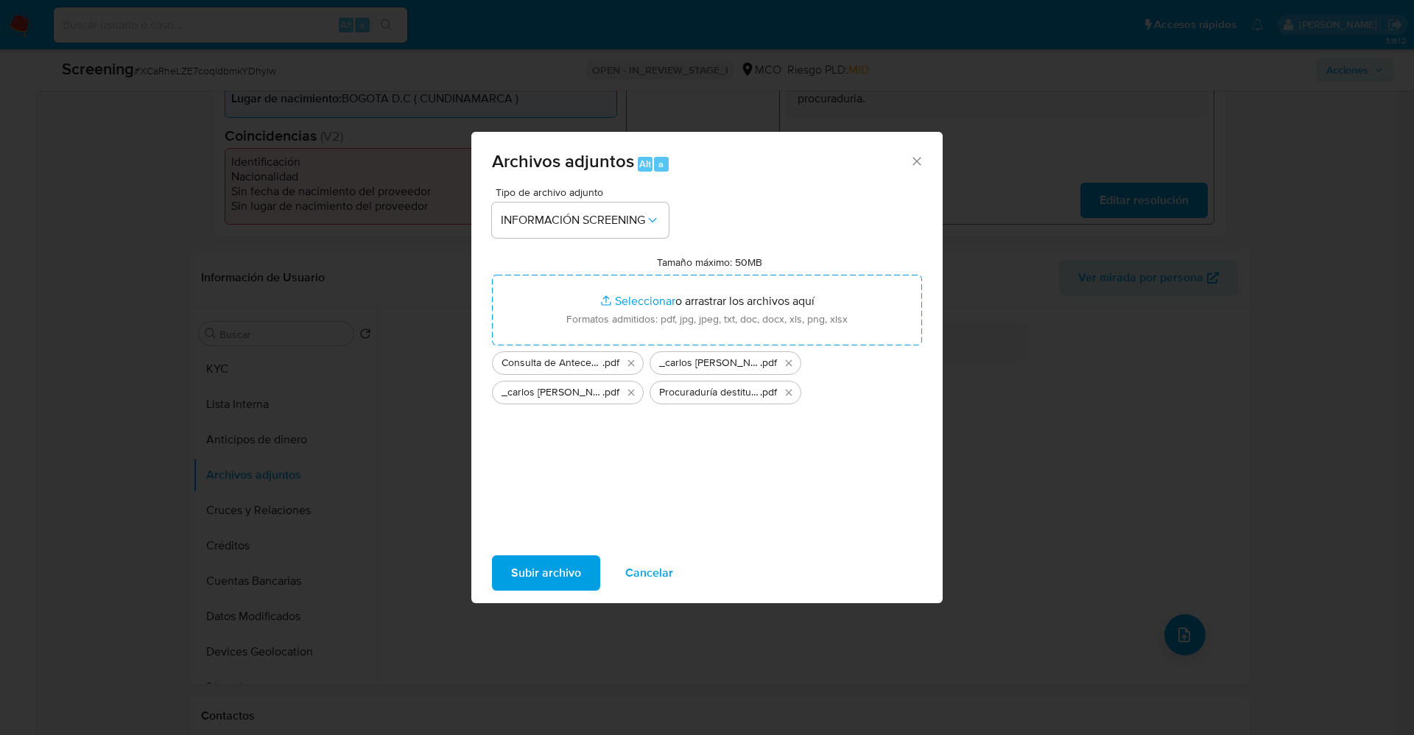
click at [524, 584] on span "Subir archivo" at bounding box center [546, 573] width 70 height 32
click at [622, 365] on div "Consulta de Antecedentes .pdf" at bounding box center [561, 363] width 130 height 15
click at [626, 364] on icon "Eliminar Consulta de Antecedentes.pdf" at bounding box center [631, 363] width 12 height 12
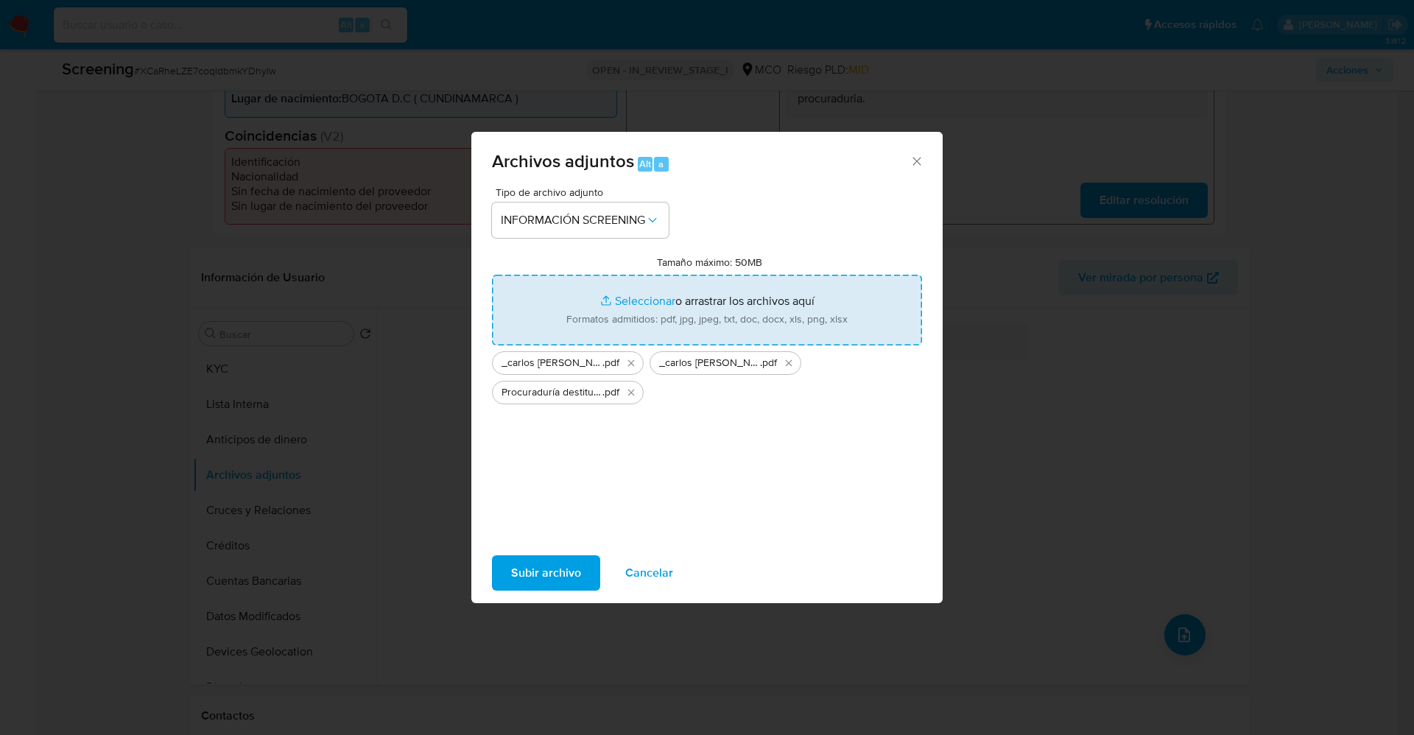
type input "C:\fakepath\Consulta de Antecedentes.pdf"
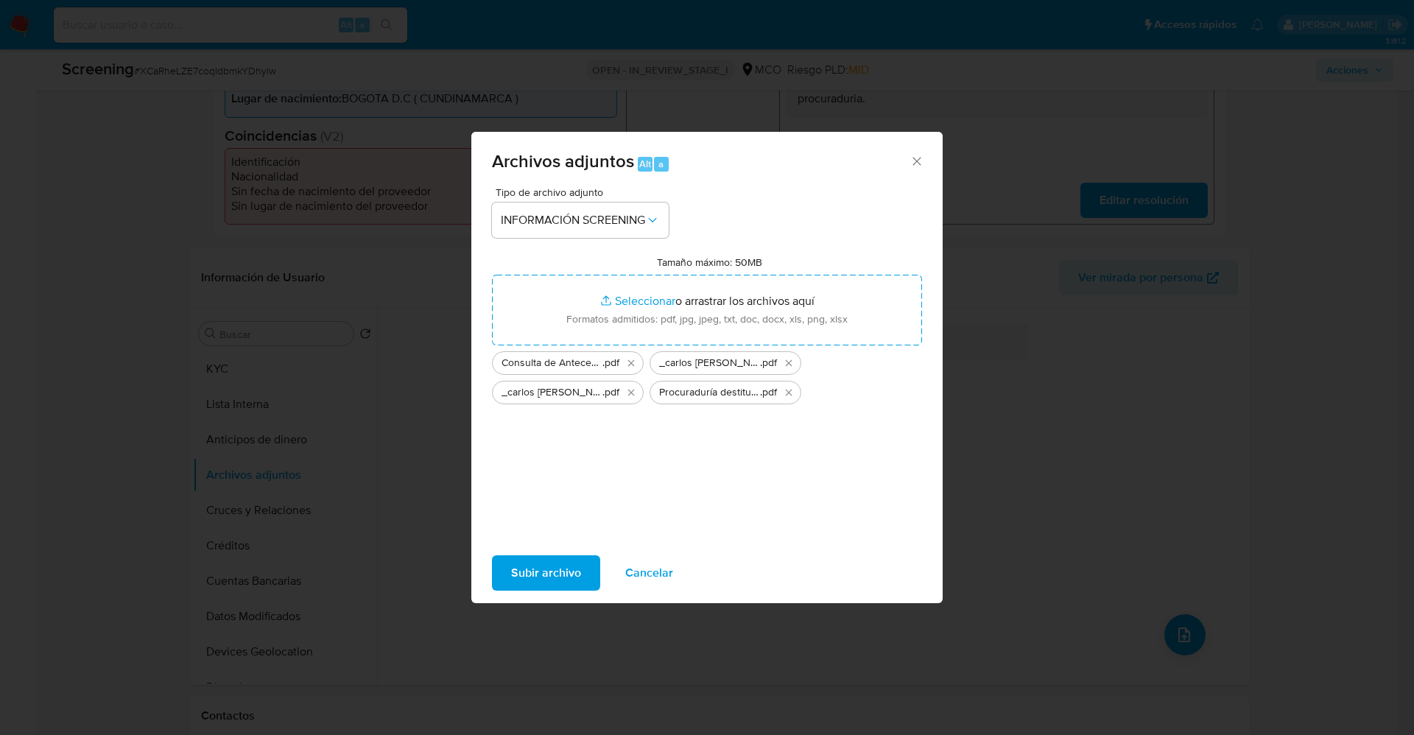
click at [533, 567] on span "Subir archivo" at bounding box center [546, 573] width 70 height 32
click at [654, 575] on span "Cancelar" at bounding box center [649, 573] width 48 height 32
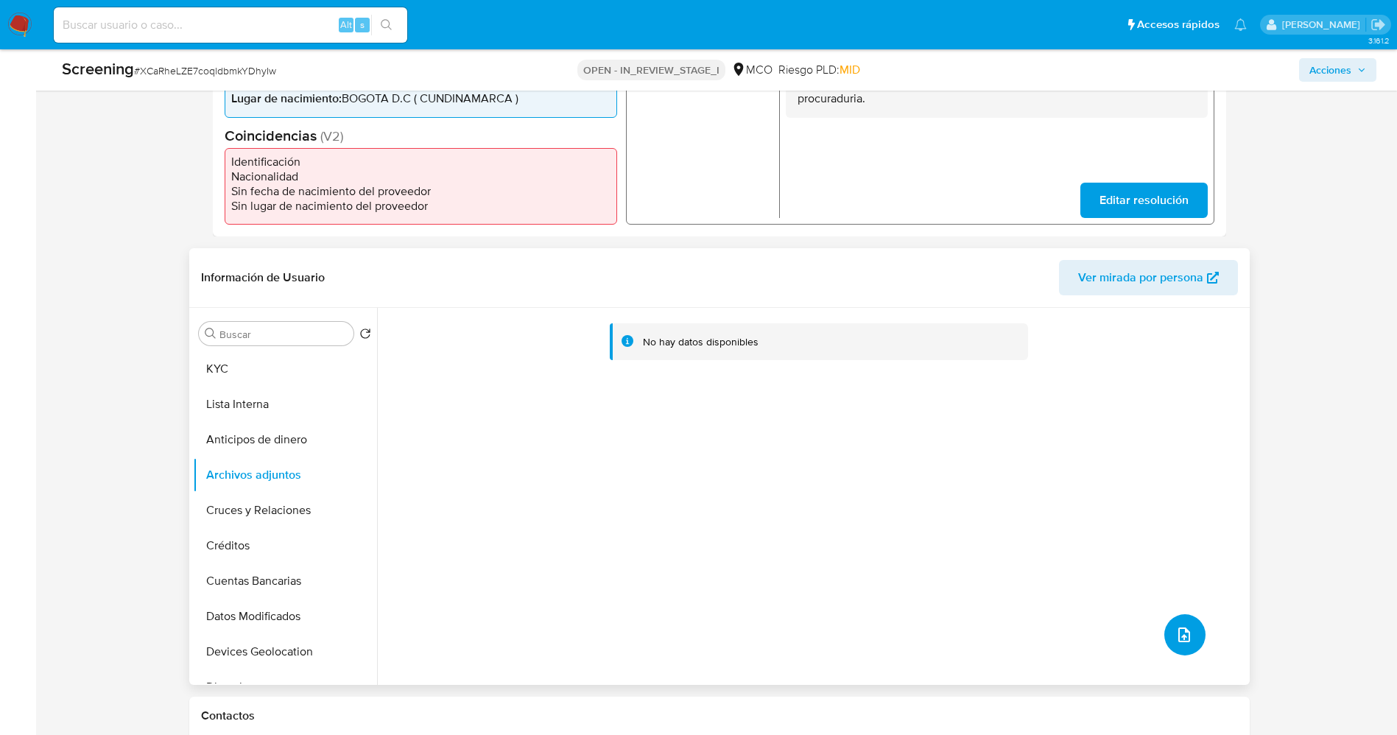
click at [1178, 641] on icon "upload-file" at bounding box center [1184, 635] width 12 height 15
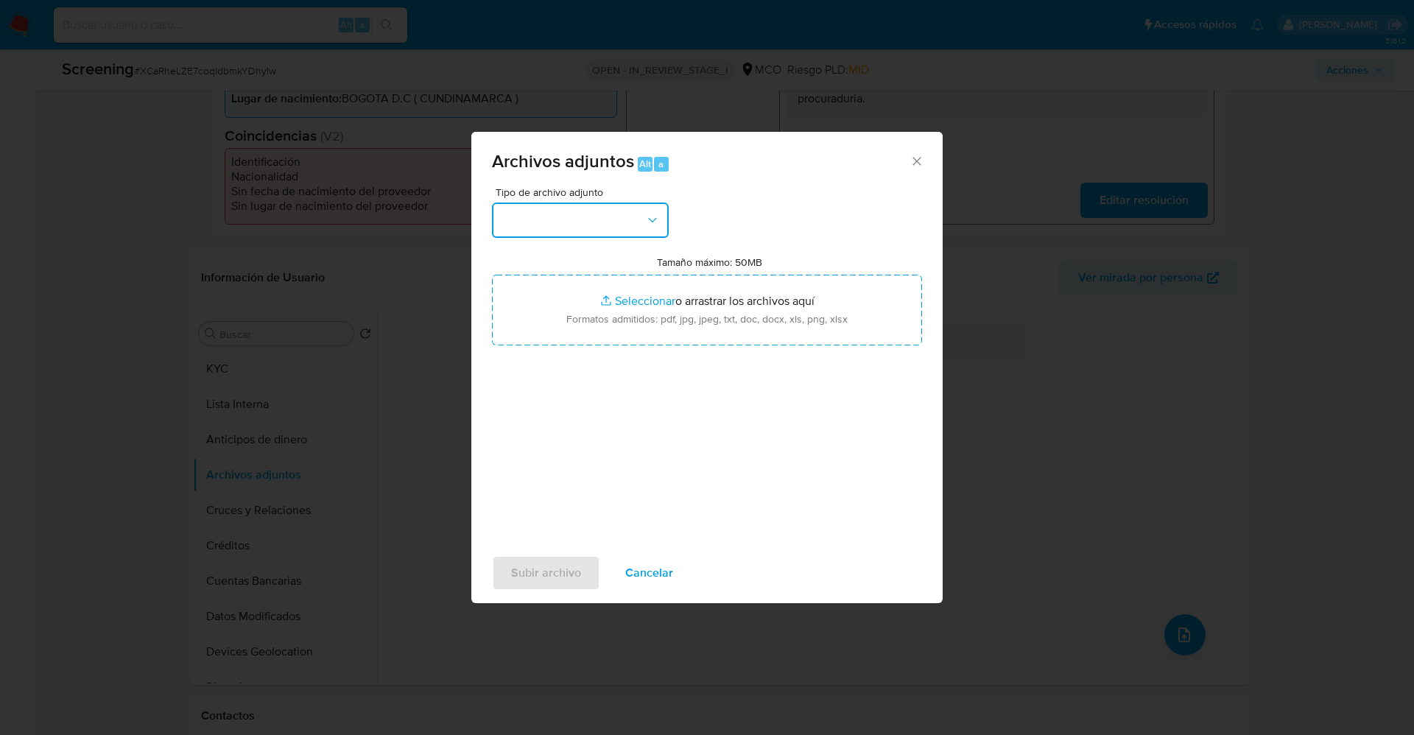
click at [598, 222] on button "button" at bounding box center [580, 220] width 177 height 35
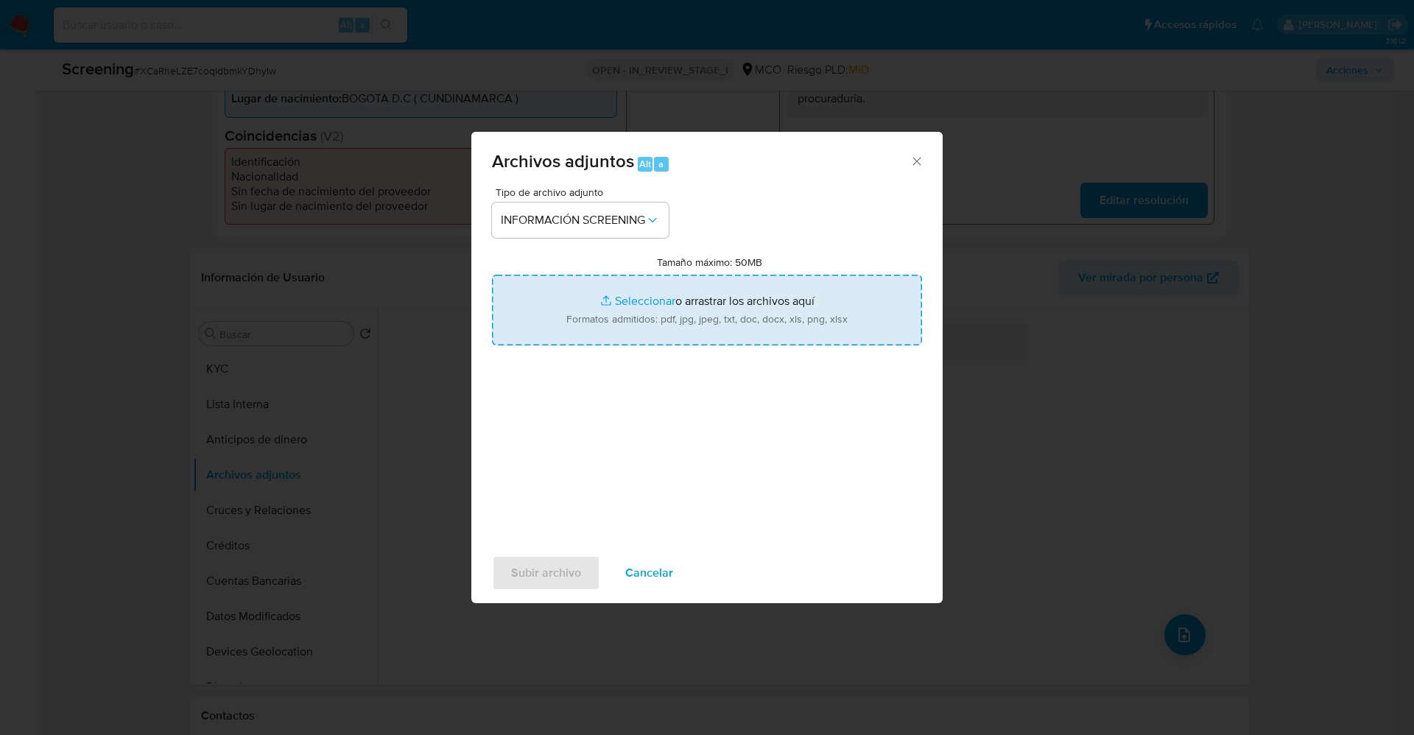
type input "C:\fakepath\Consulta de Antecedentes.pdf"
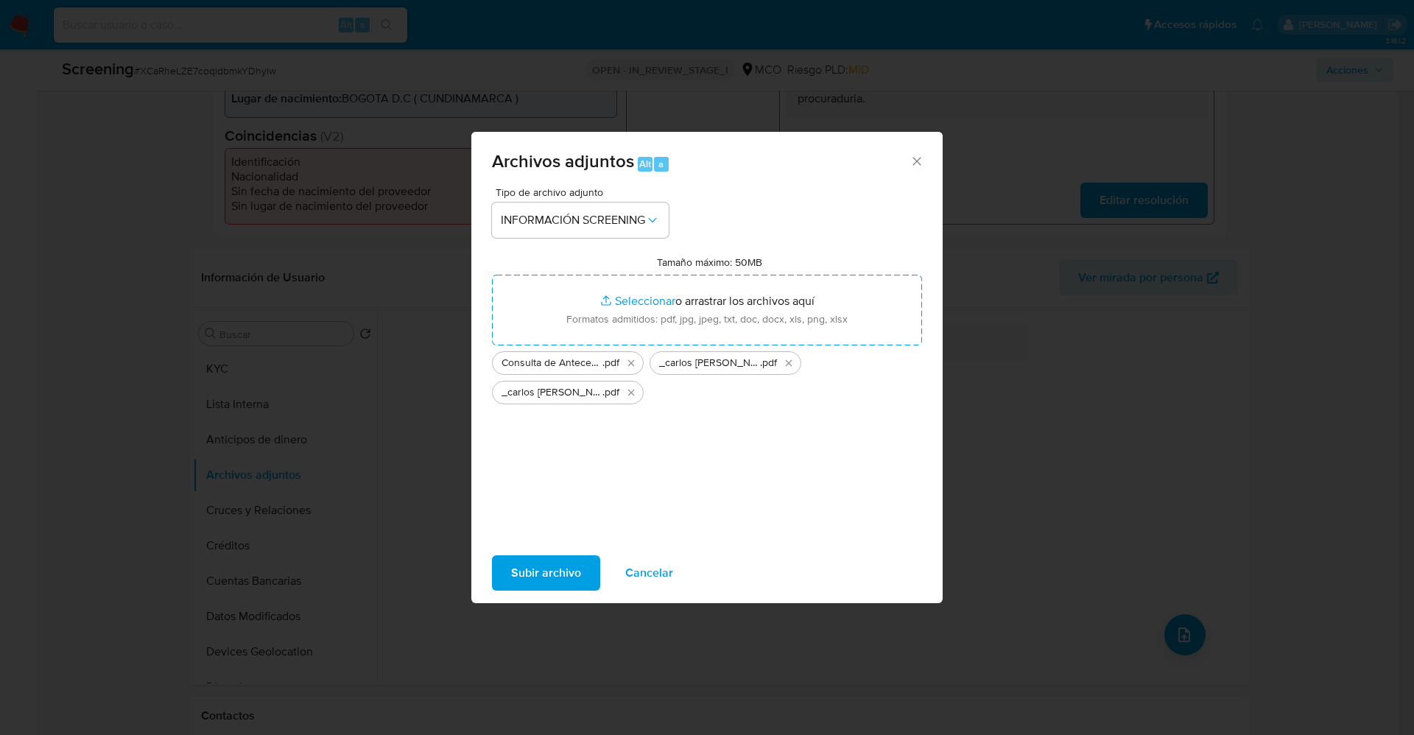
click at [580, 562] on span "Subir archivo" at bounding box center [546, 573] width 70 height 32
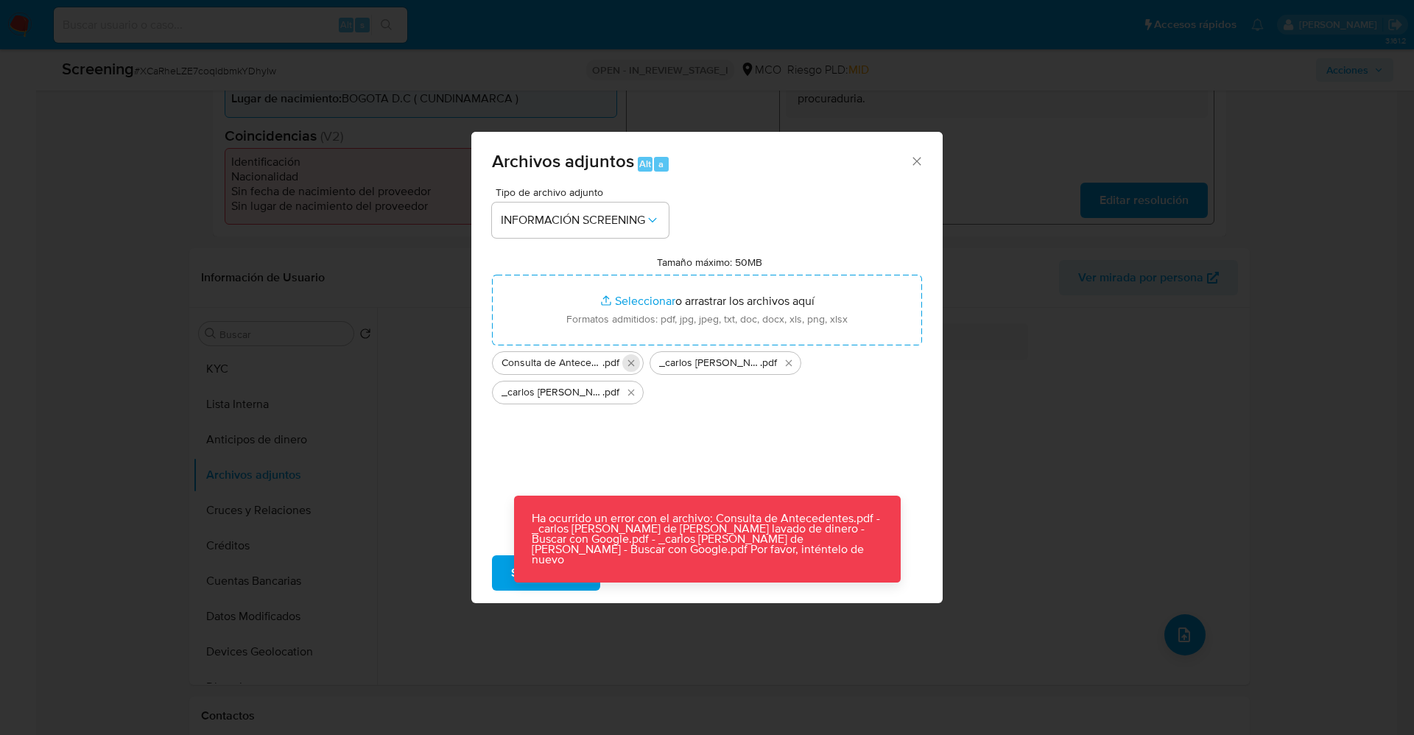
click at [627, 366] on icon "Eliminar Consulta de Antecedentes.pdf" at bounding box center [631, 363] width 12 height 12
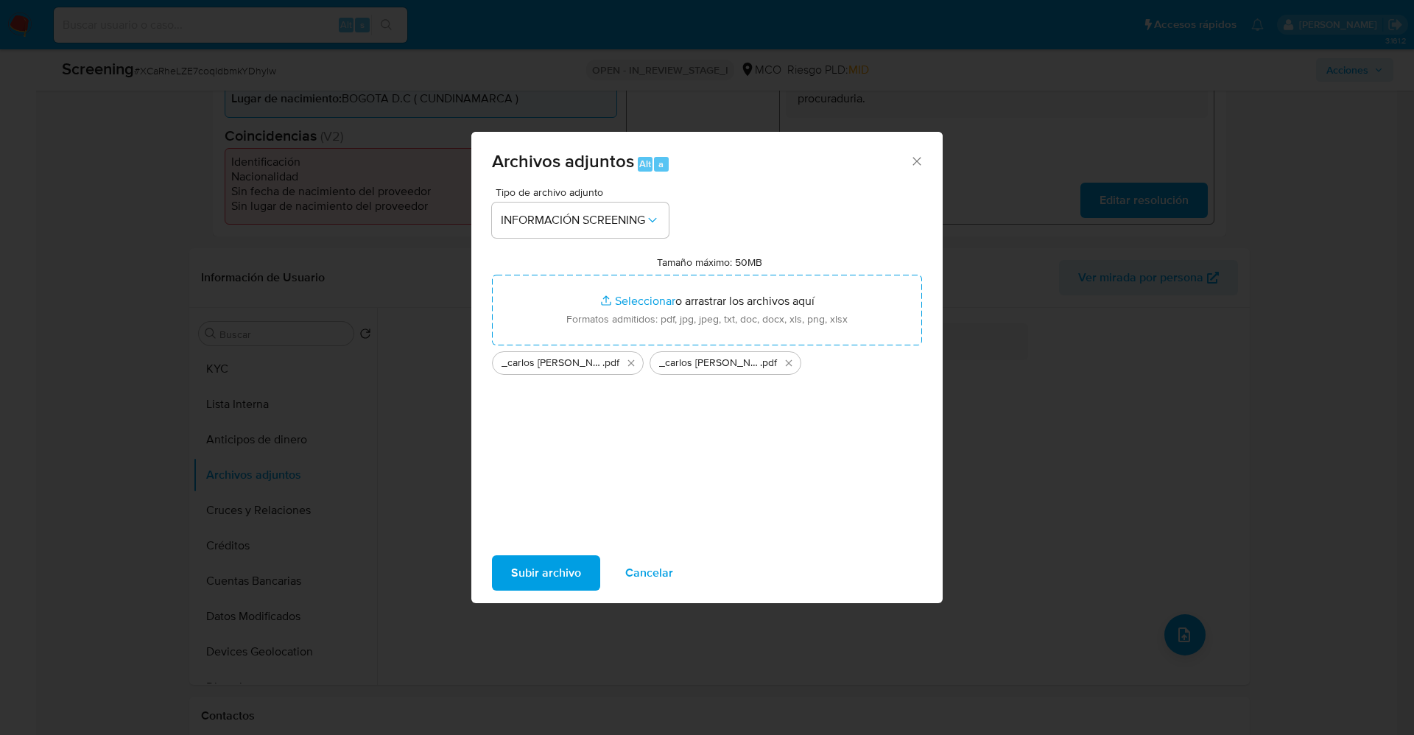
click at [523, 575] on span "Subir archivo" at bounding box center [546, 573] width 70 height 32
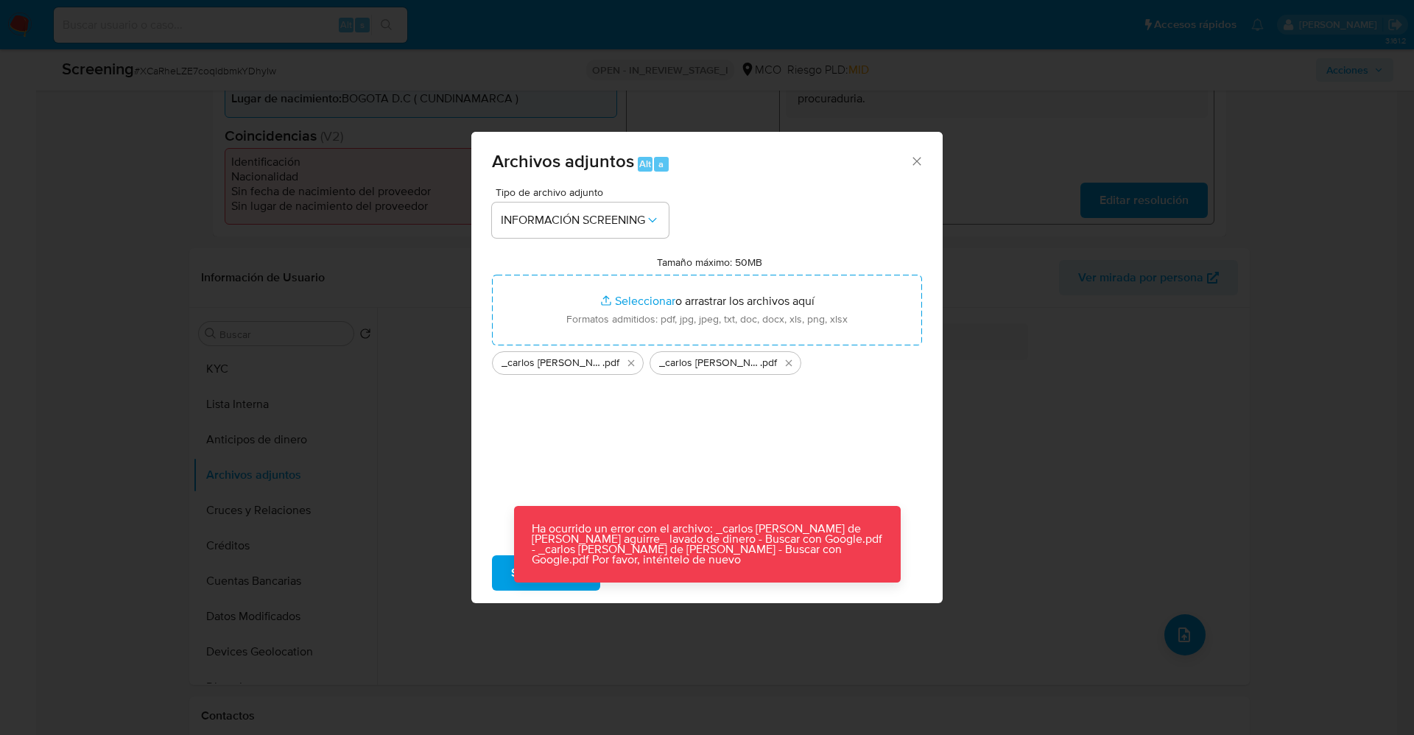
click at [980, 471] on div "Archivos adjuntos Alt a Tipo de archivo adjunto INFORMACIÓN SCREENING Tamaño má…" at bounding box center [707, 367] width 1414 height 735
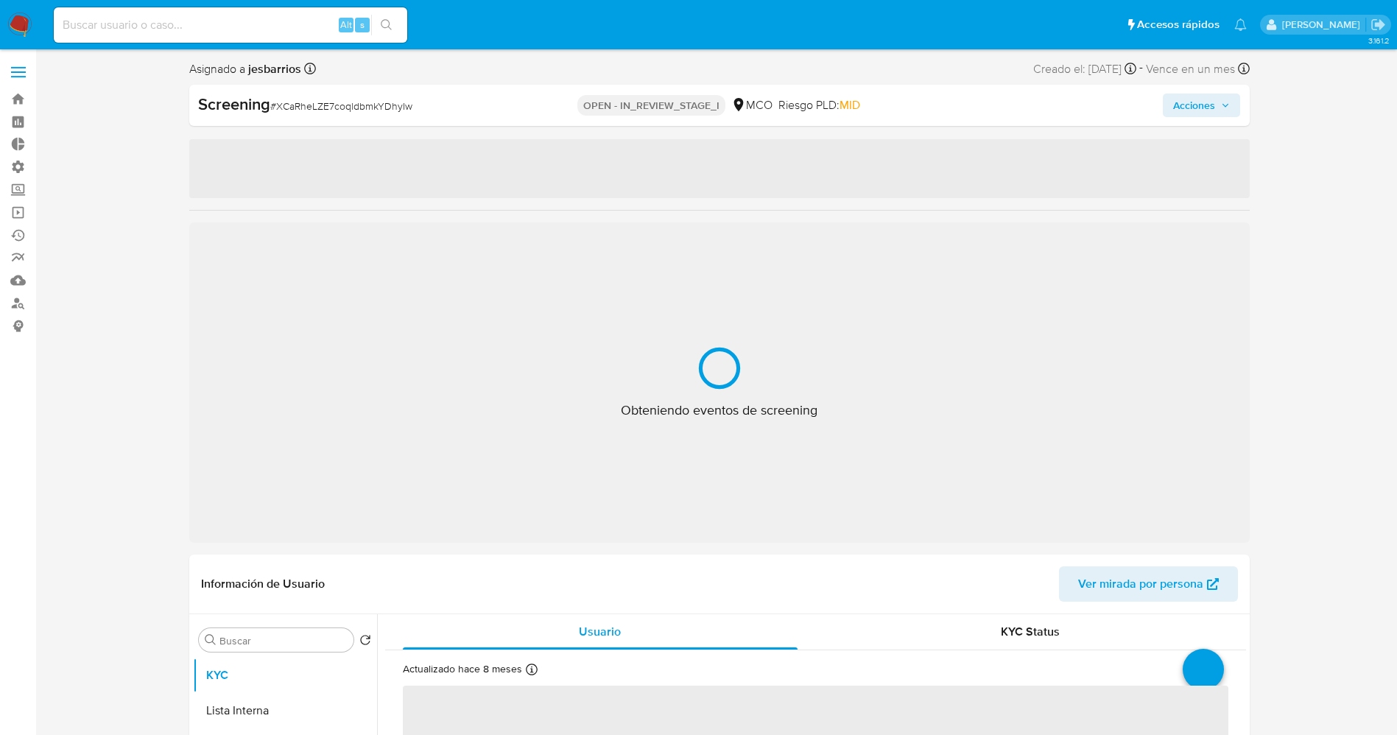
select select "10"
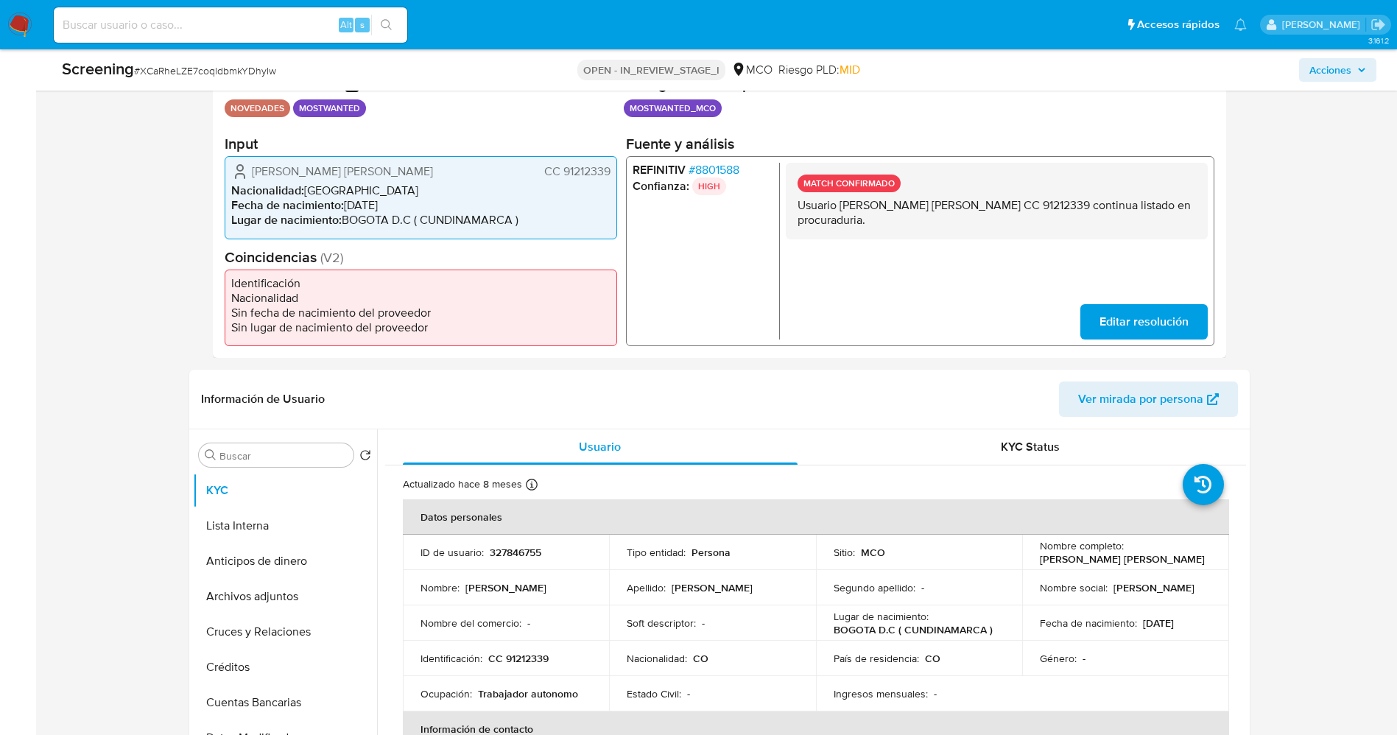
scroll to position [442, 0]
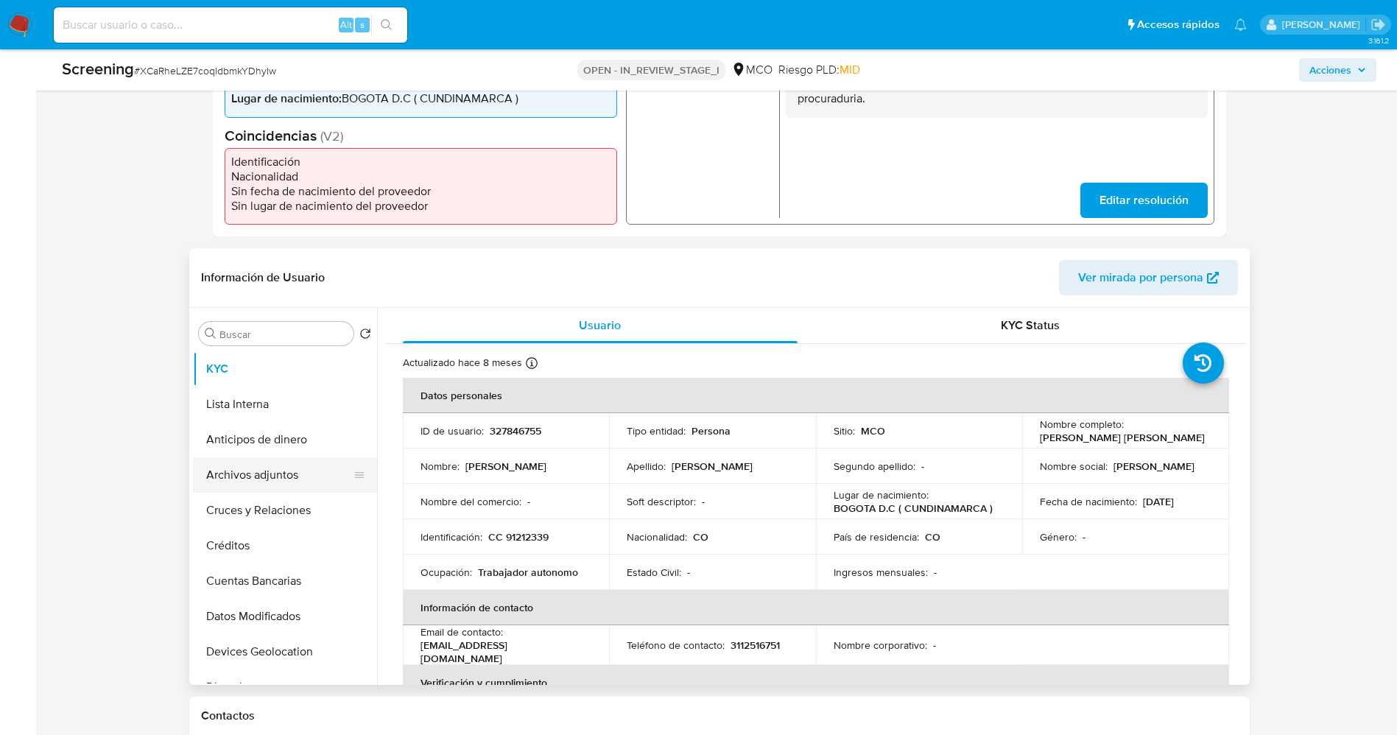
click at [270, 468] on button "Archivos adjuntos" at bounding box center [279, 474] width 172 height 35
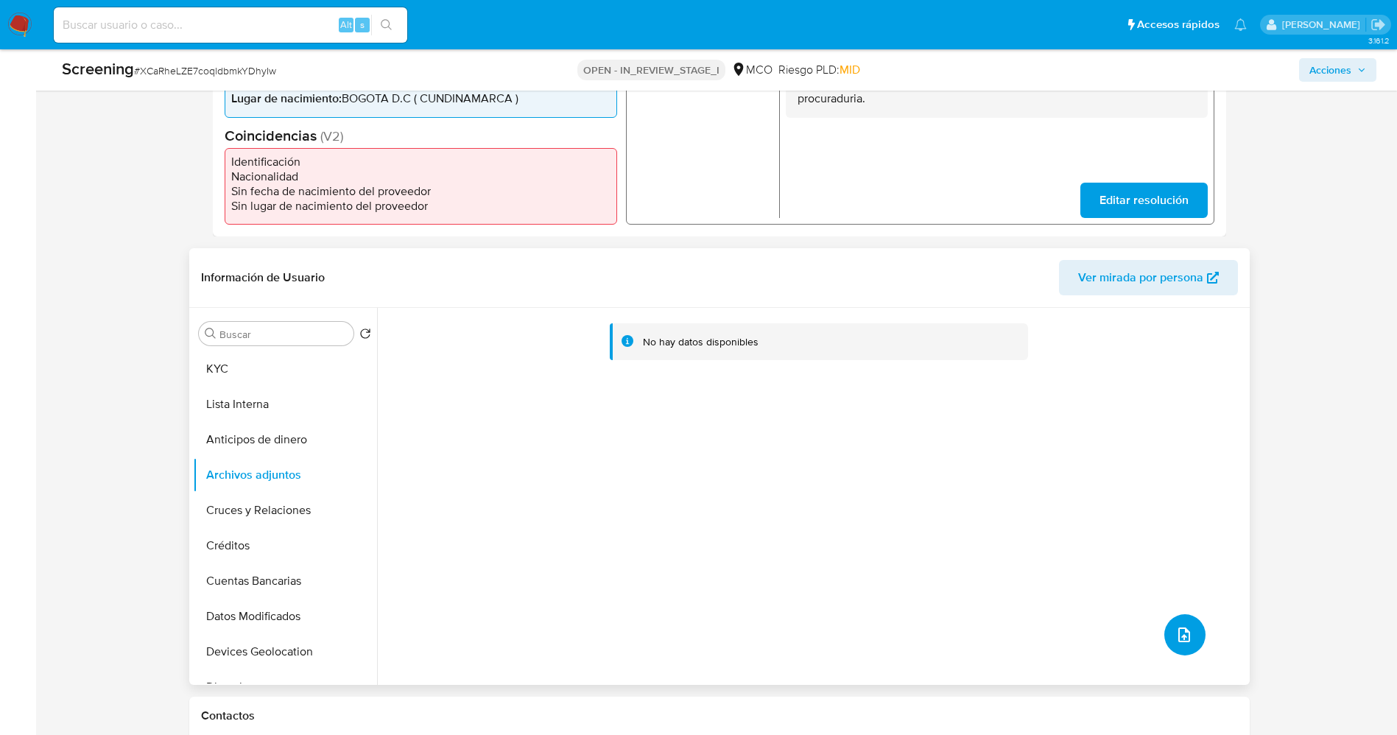
click at [1190, 627] on button "upload-file" at bounding box center [1184, 634] width 41 height 41
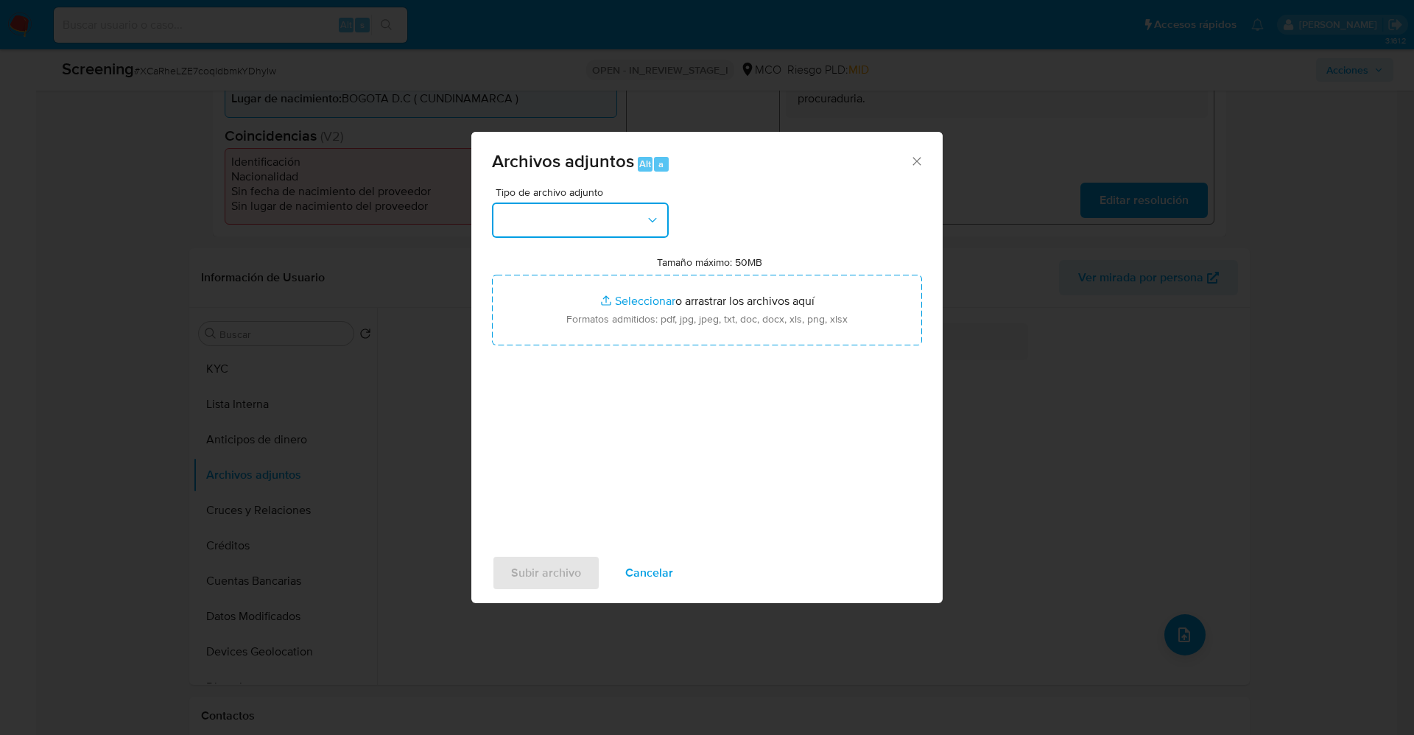
click at [606, 217] on button "button" at bounding box center [580, 220] width 177 height 35
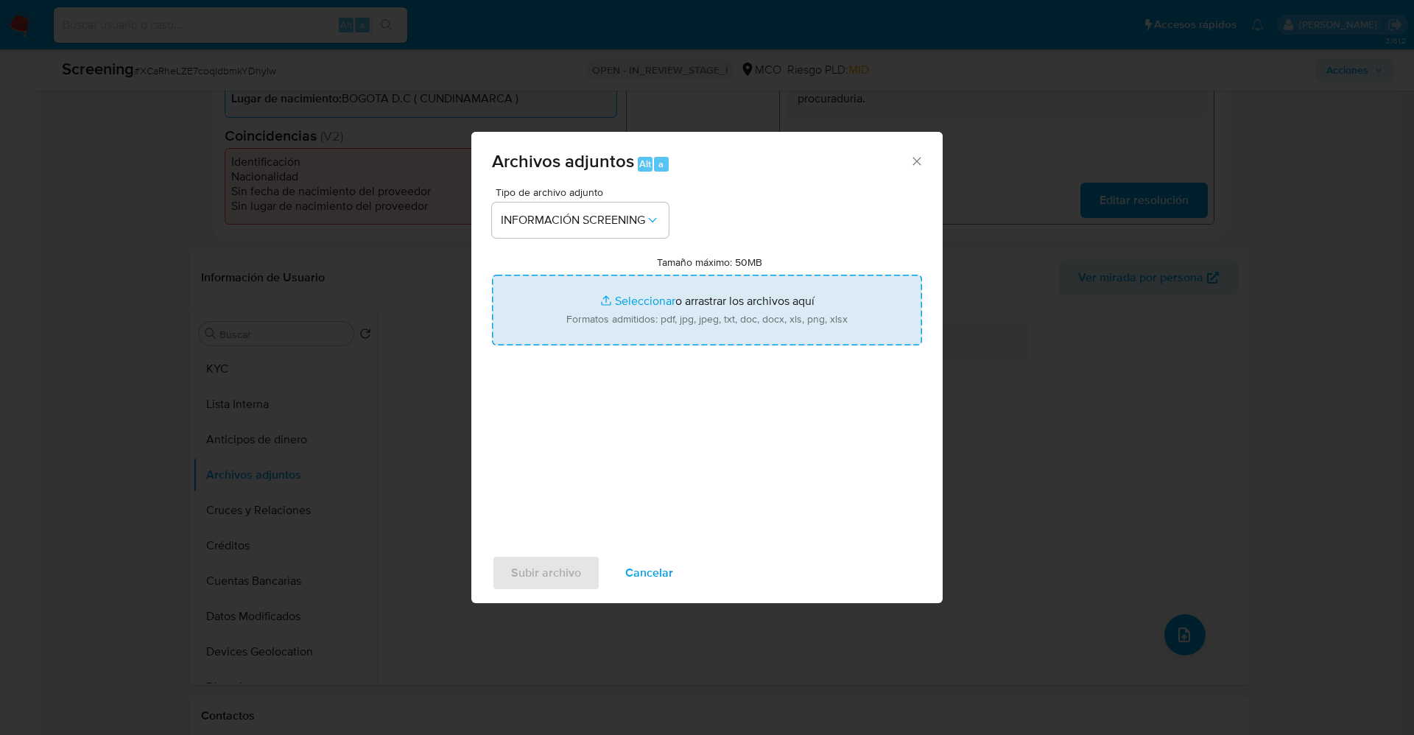
type input "C:\fakepath\Consulta de Antecedentes.pdf"
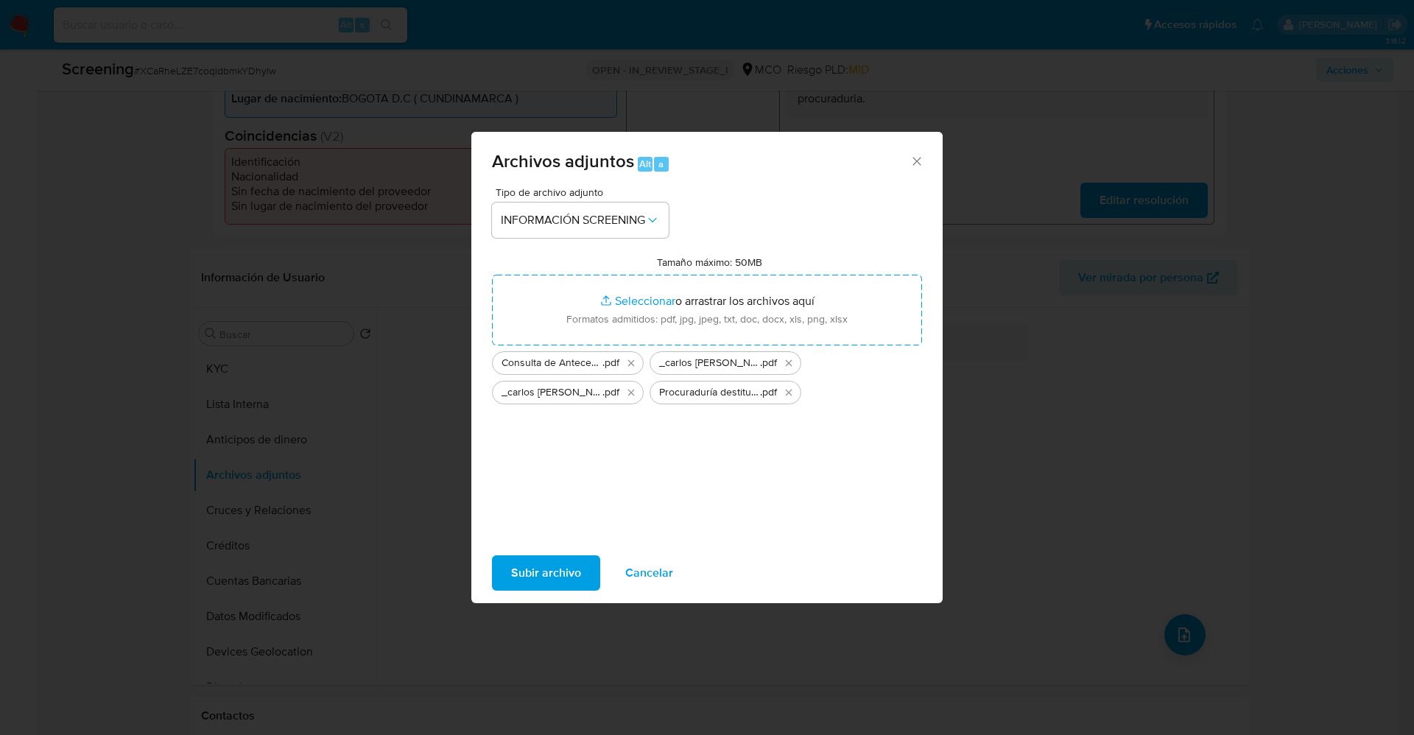
click at [552, 583] on span "Subir archivo" at bounding box center [546, 573] width 70 height 32
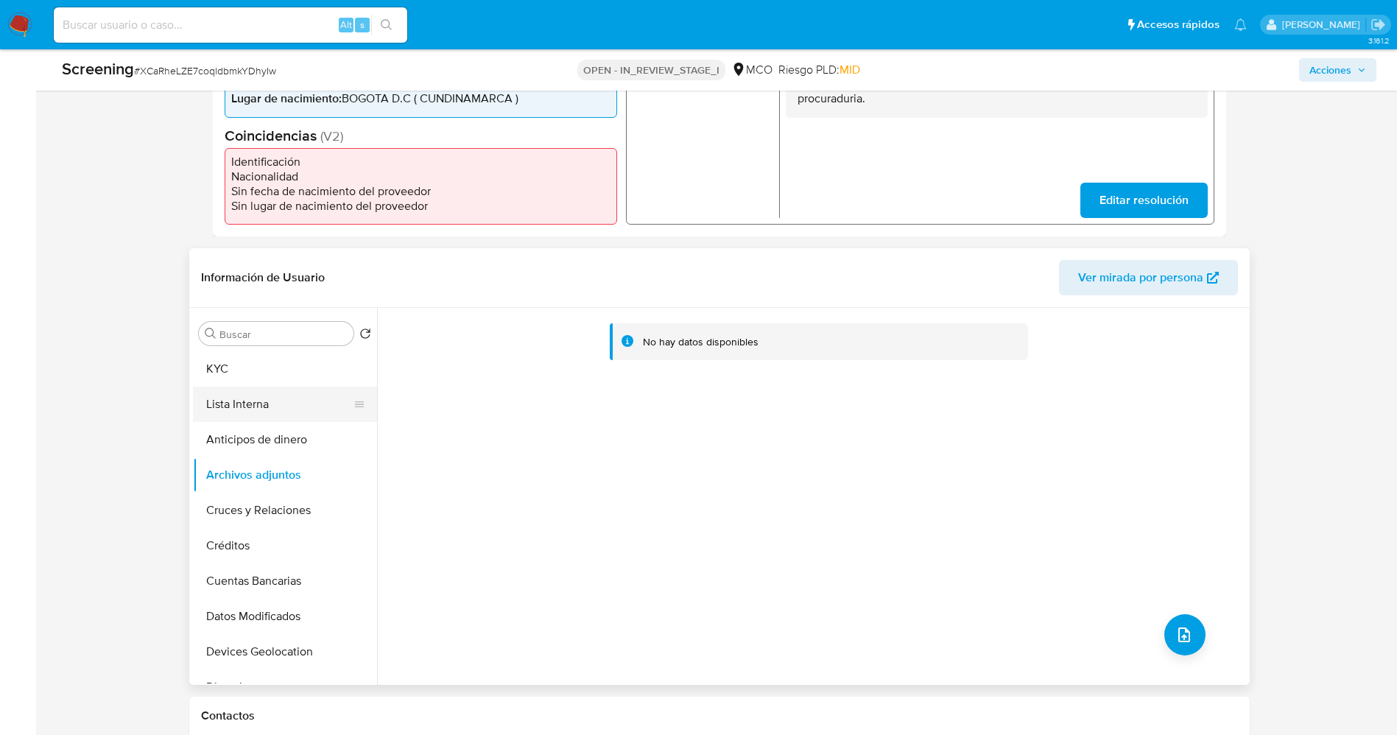
click at [262, 396] on button "Lista Interna" at bounding box center [279, 404] width 172 height 35
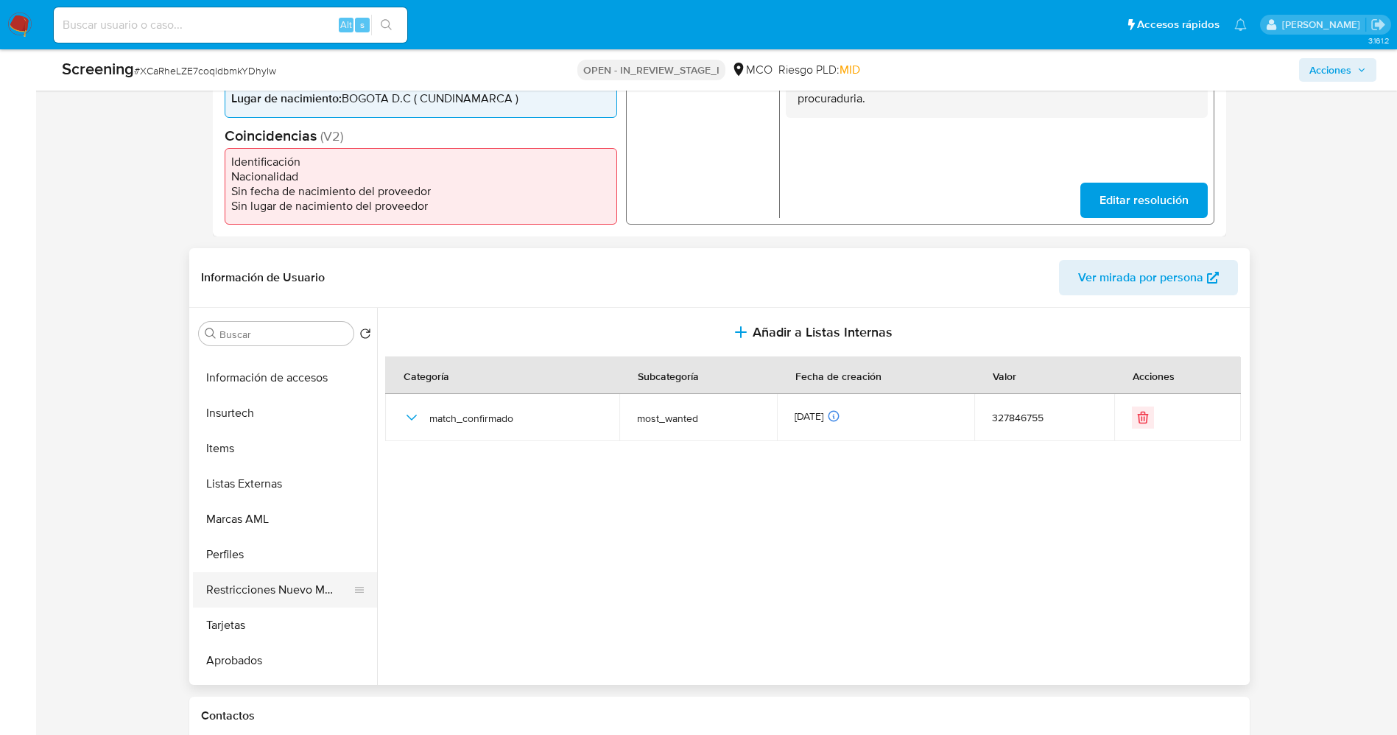
scroll to position [693, 0]
click at [292, 539] on button "Restricciones Nuevo Mundo" at bounding box center [279, 524] width 172 height 35
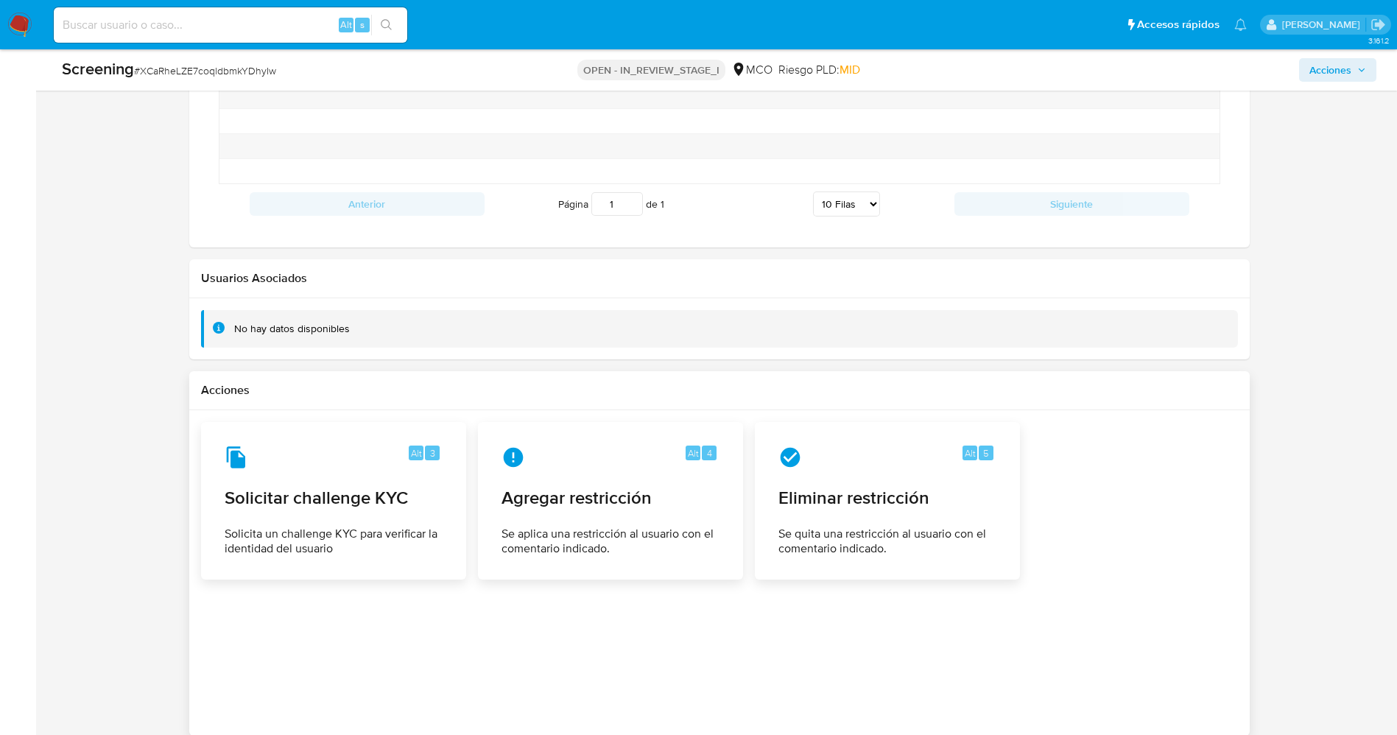
scroll to position [2031, 0]
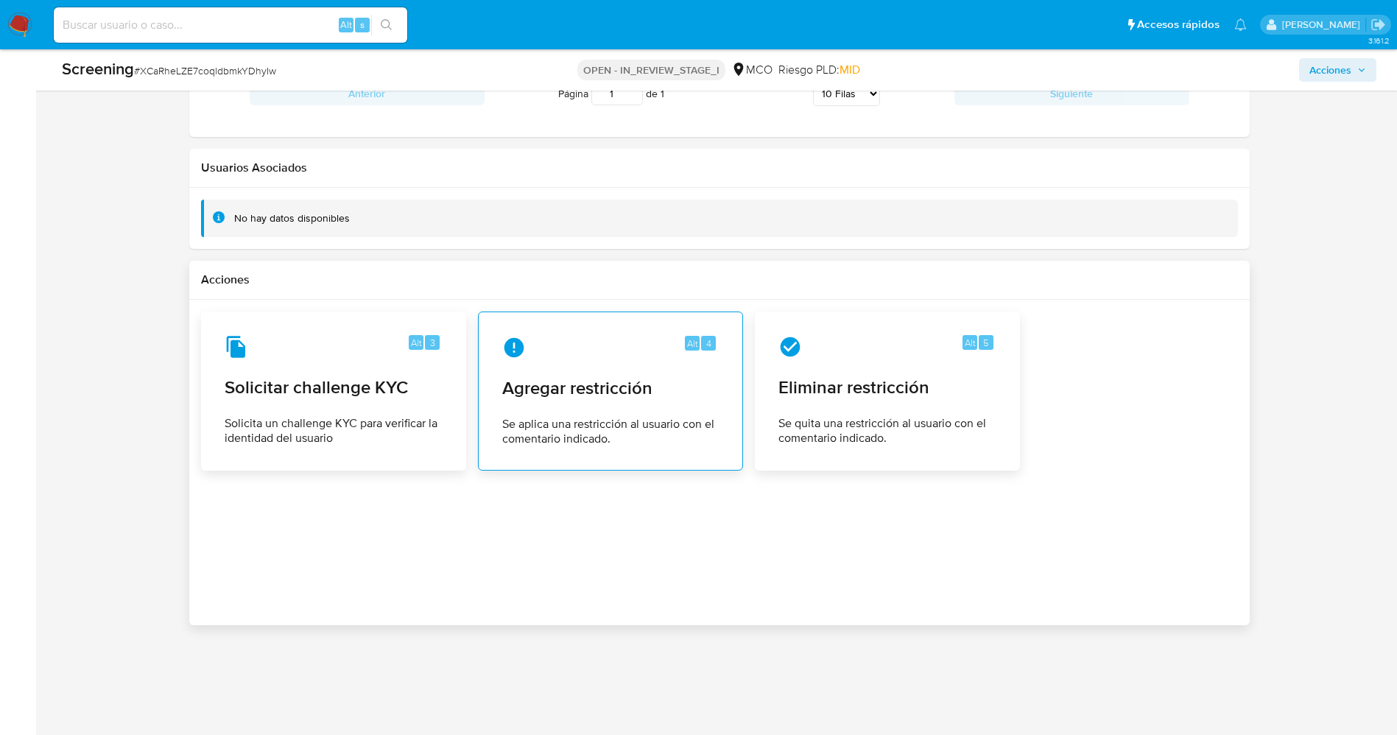
click at [599, 399] on span "Agregar restricción" at bounding box center [610, 388] width 217 height 22
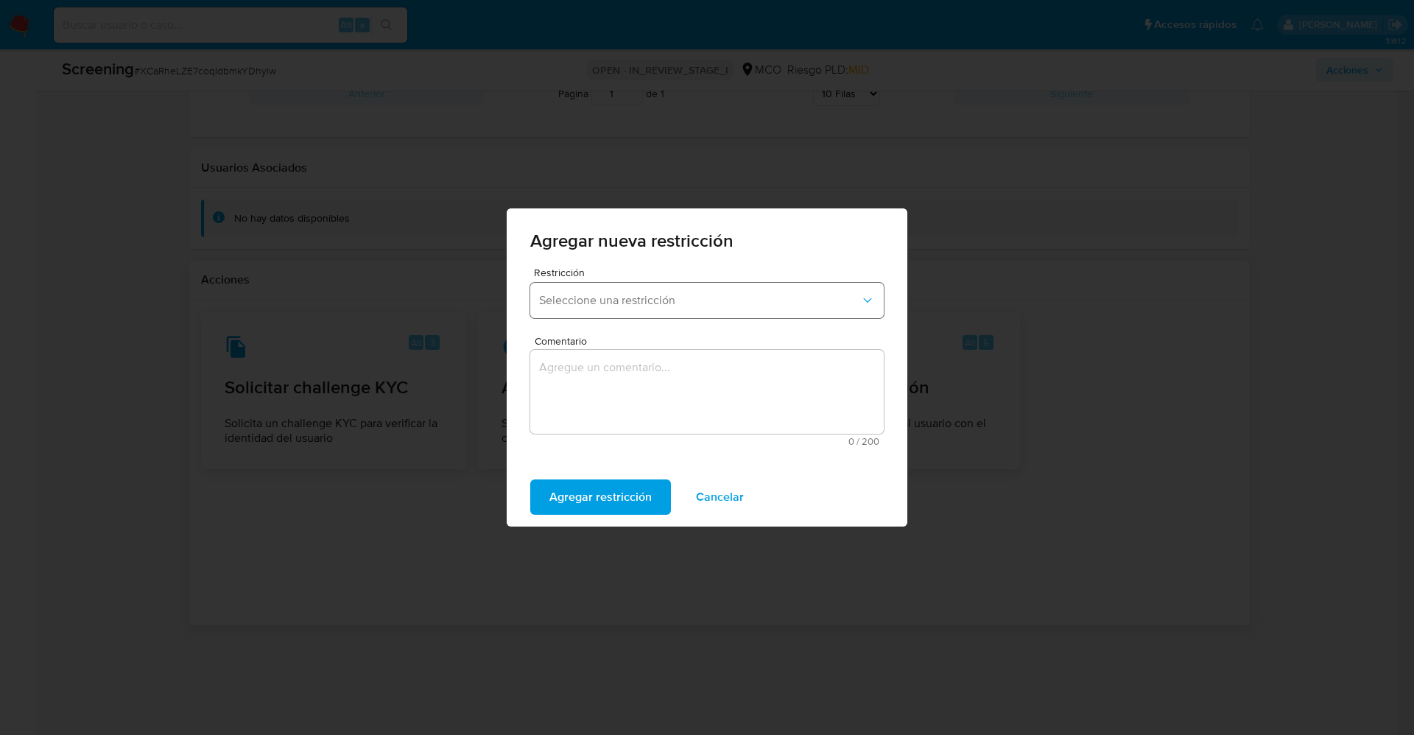
click at [605, 305] on span "Seleccione una restricción" at bounding box center [699, 300] width 321 height 15
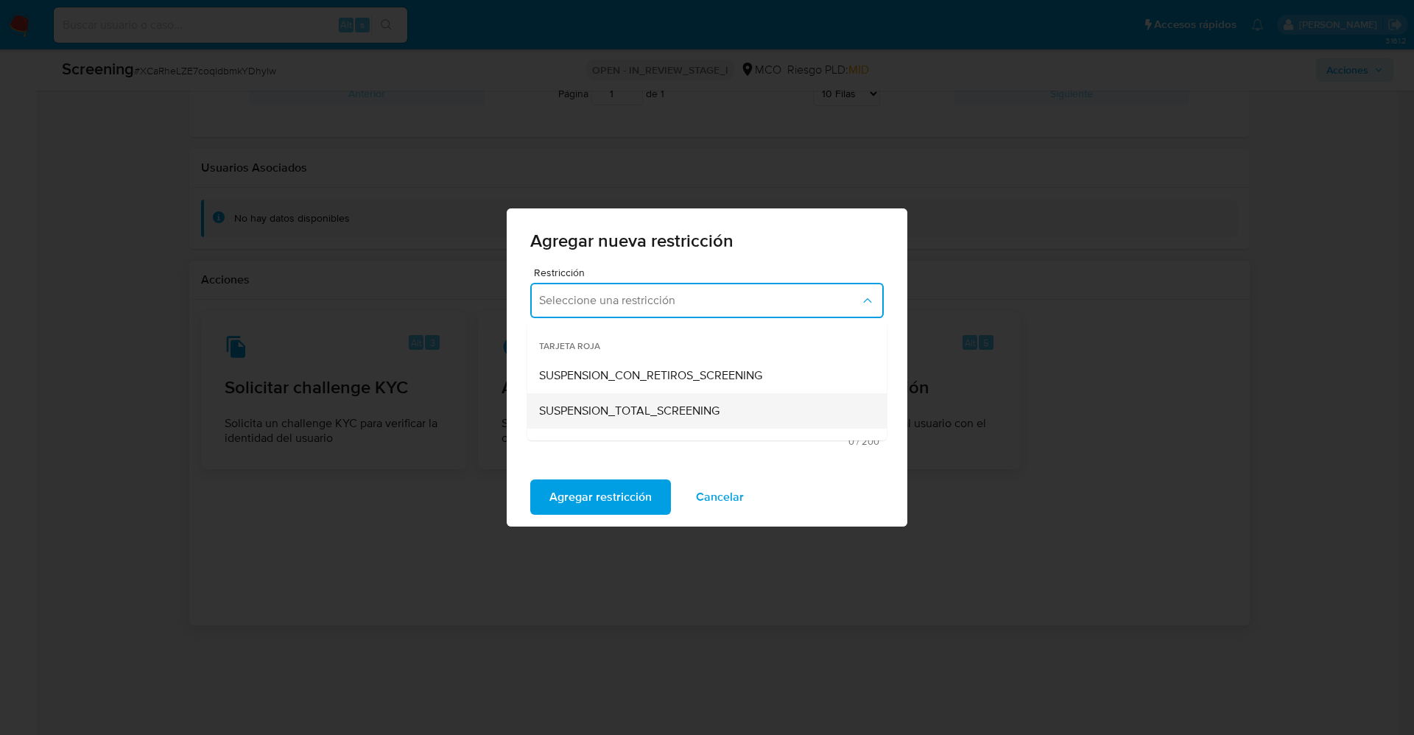
click at [628, 404] on span "SUSPENSION_TOTAL_SCREENING" at bounding box center [629, 411] width 180 height 15
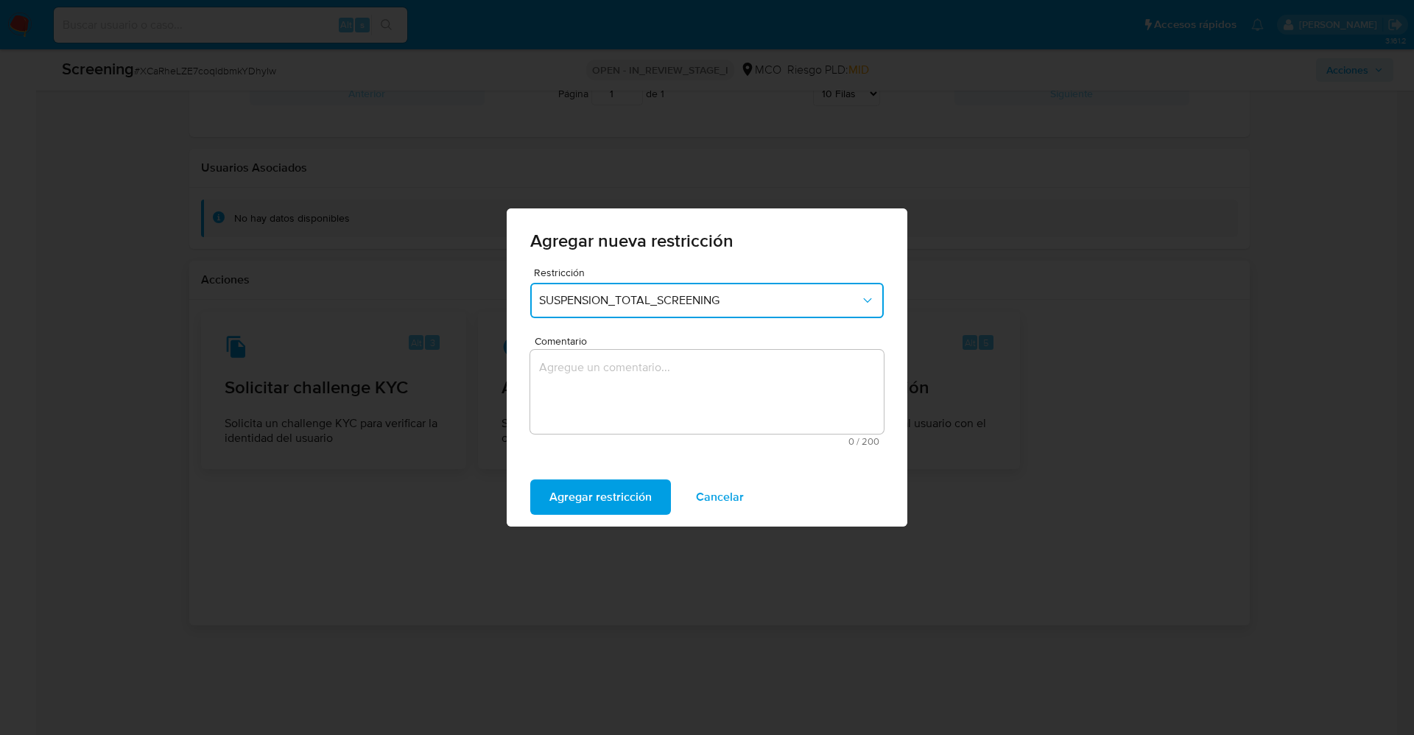
click at [628, 404] on textarea "Comentario" at bounding box center [707, 392] width 354 height 84
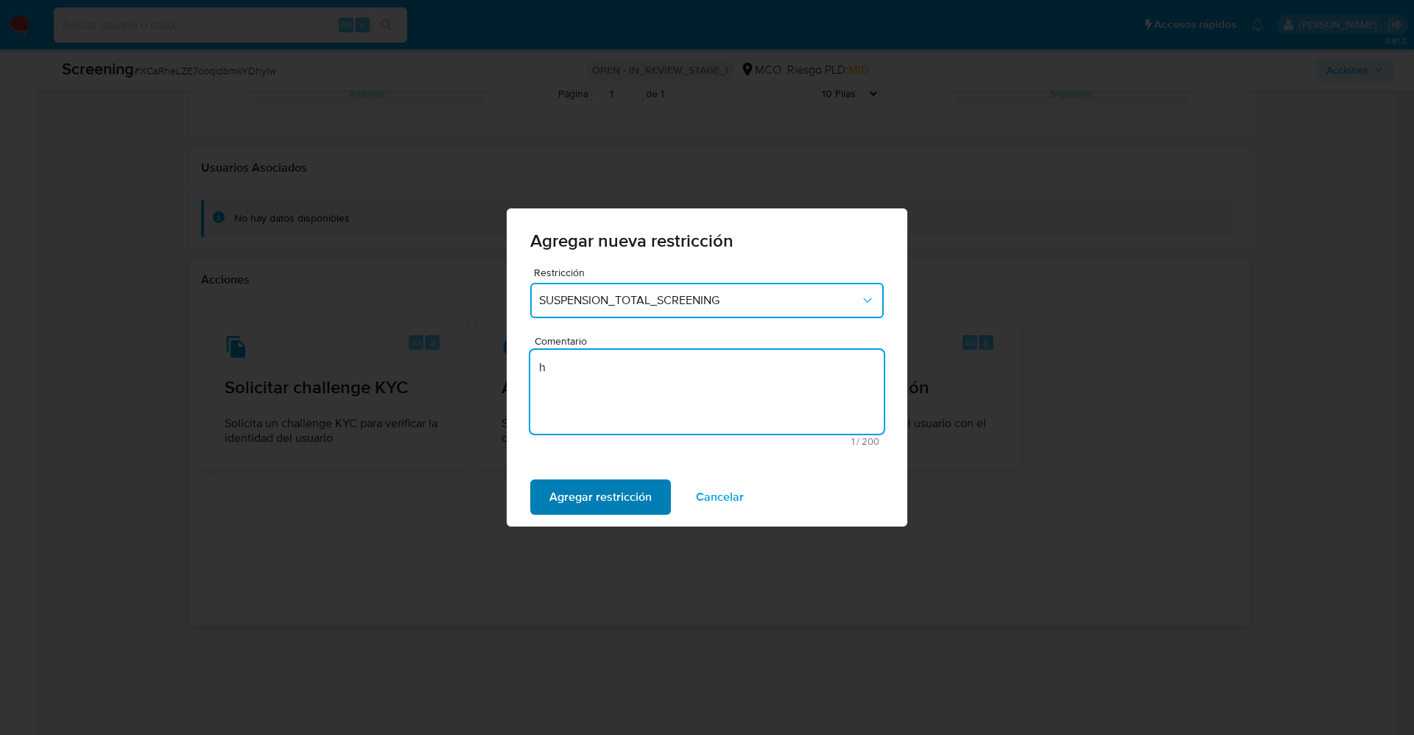
type textarea "h"
drag, startPoint x: 619, startPoint y: 504, endPoint x: 608, endPoint y: 480, distance: 26.0
click at [619, 504] on span "Agregar restricción" at bounding box center [600, 497] width 102 height 32
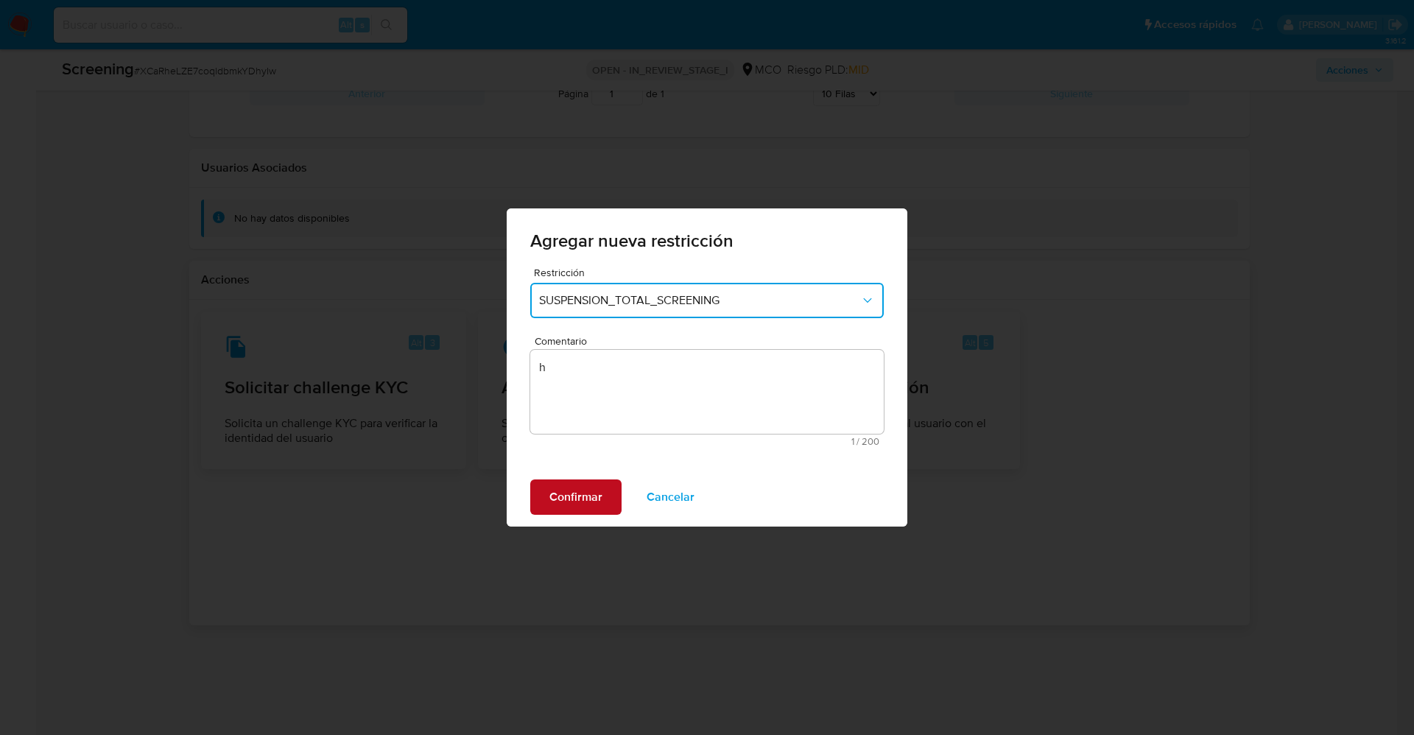
click at [595, 495] on span "Confirmar" at bounding box center [575, 497] width 53 height 32
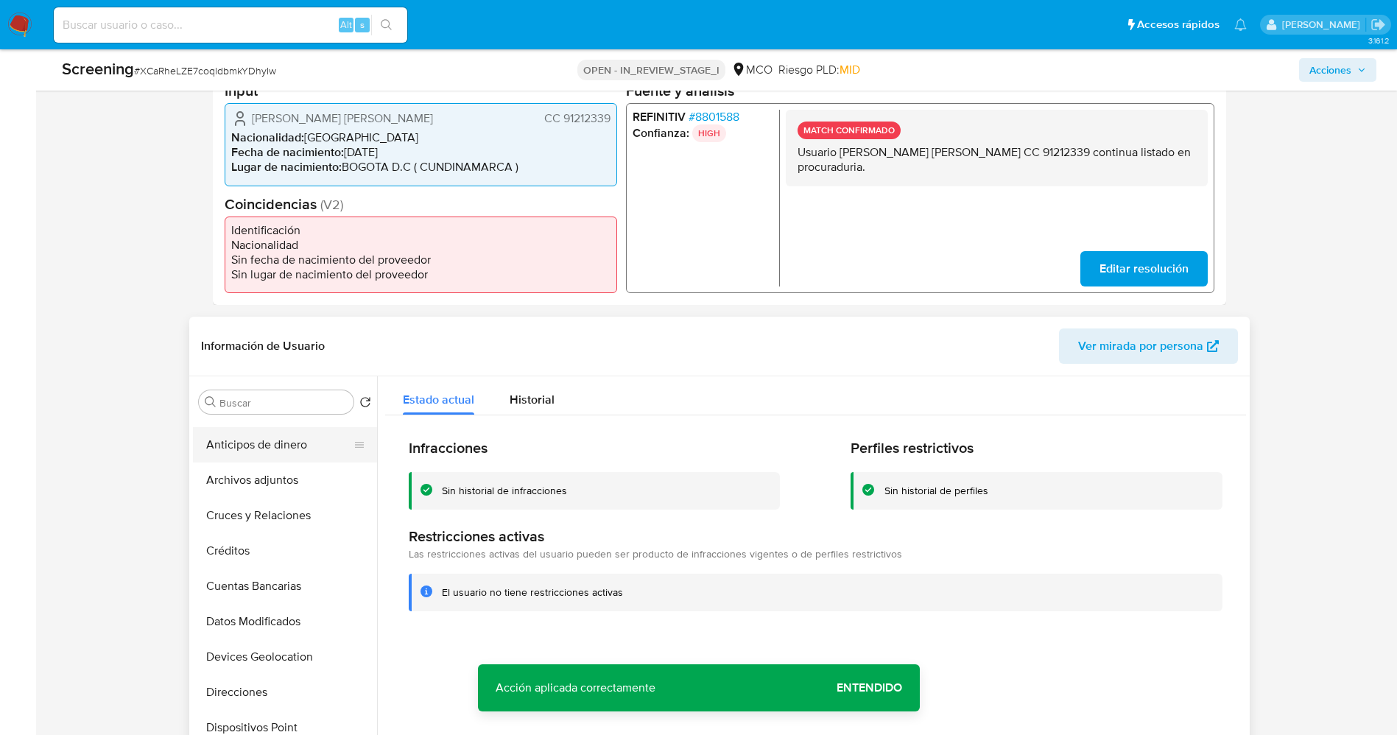
scroll to position [0, 0]
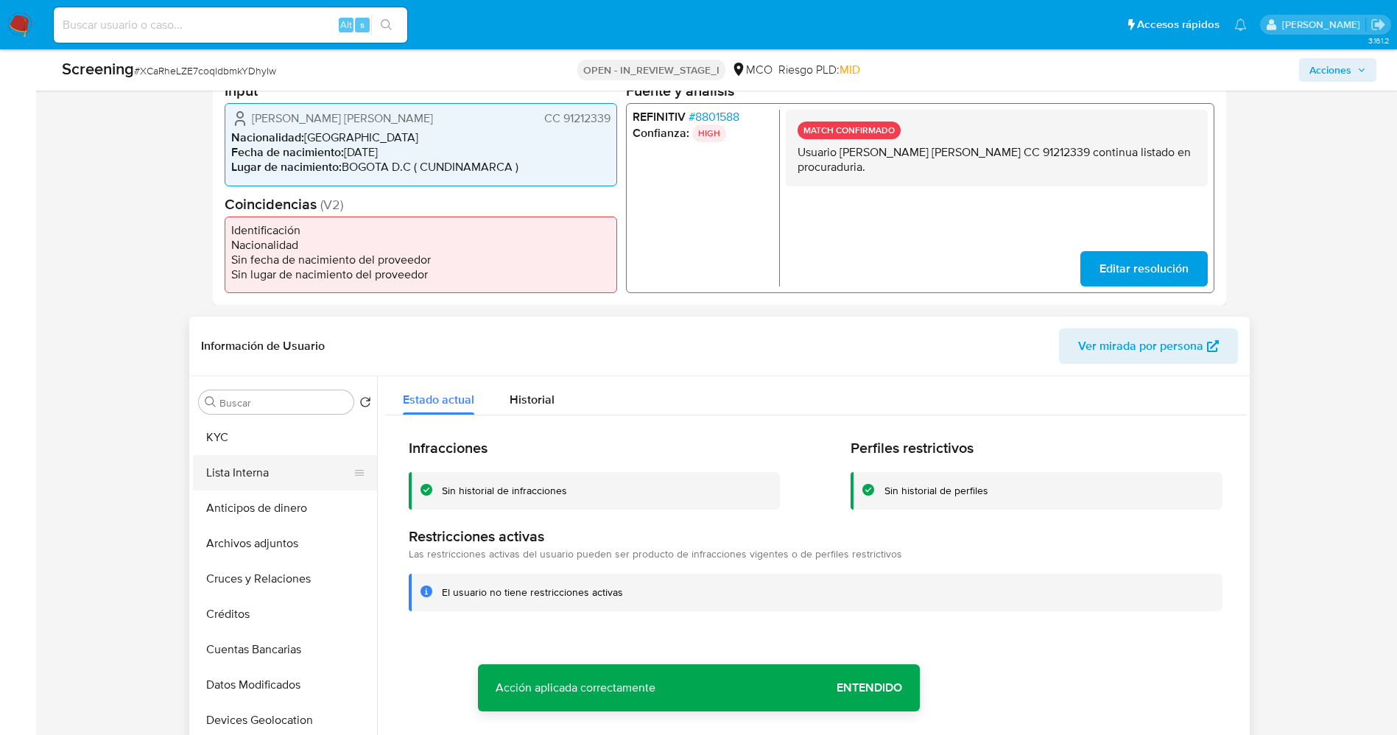
click at [259, 466] on button "Lista Interna" at bounding box center [279, 472] width 172 height 35
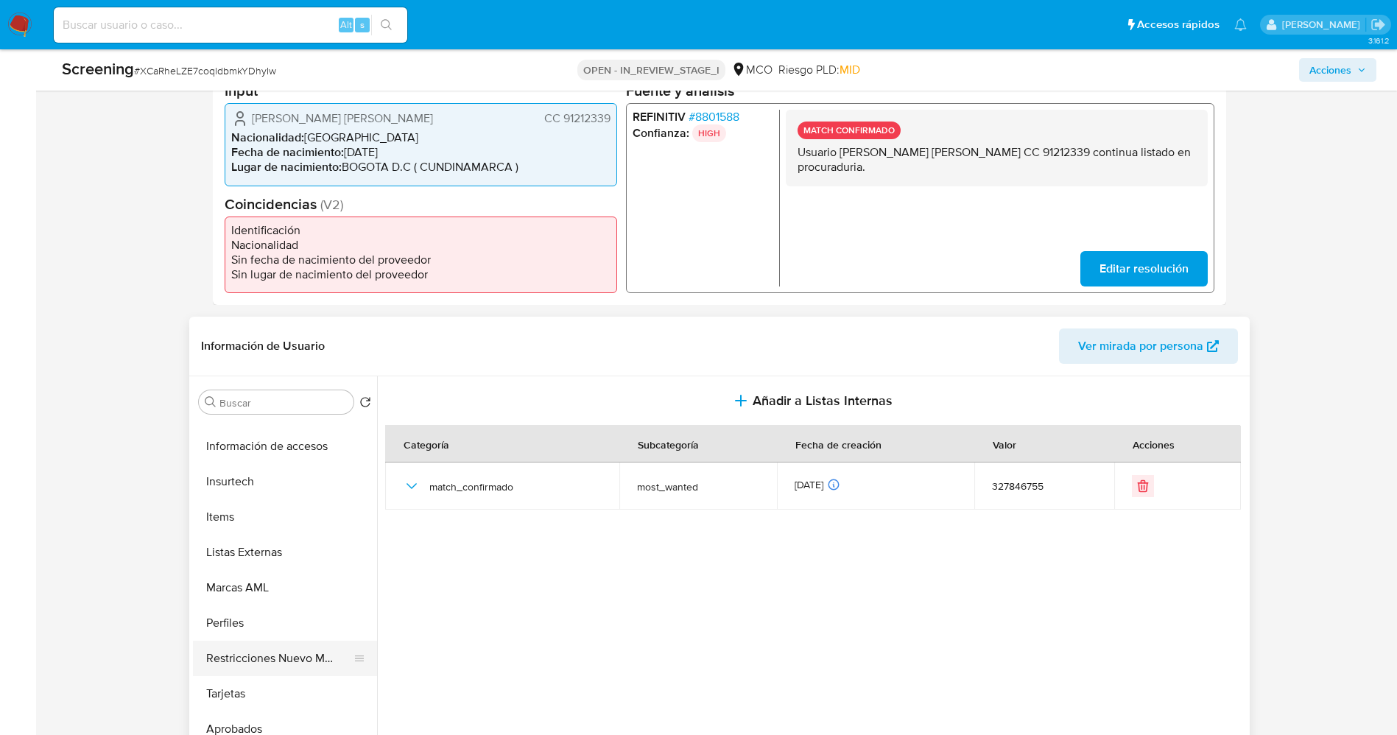
scroll to position [693, 0]
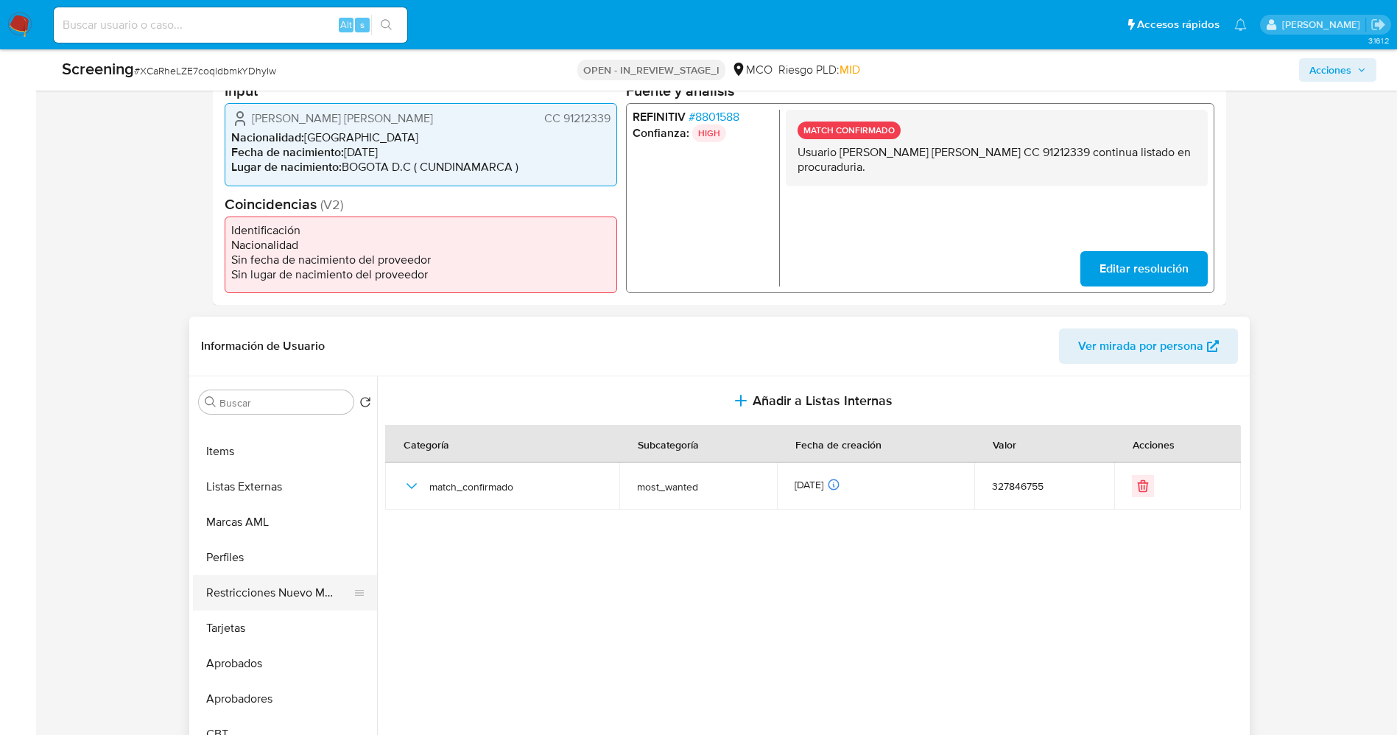
click at [247, 594] on button "Restricciones Nuevo Mundo" at bounding box center [279, 592] width 172 height 35
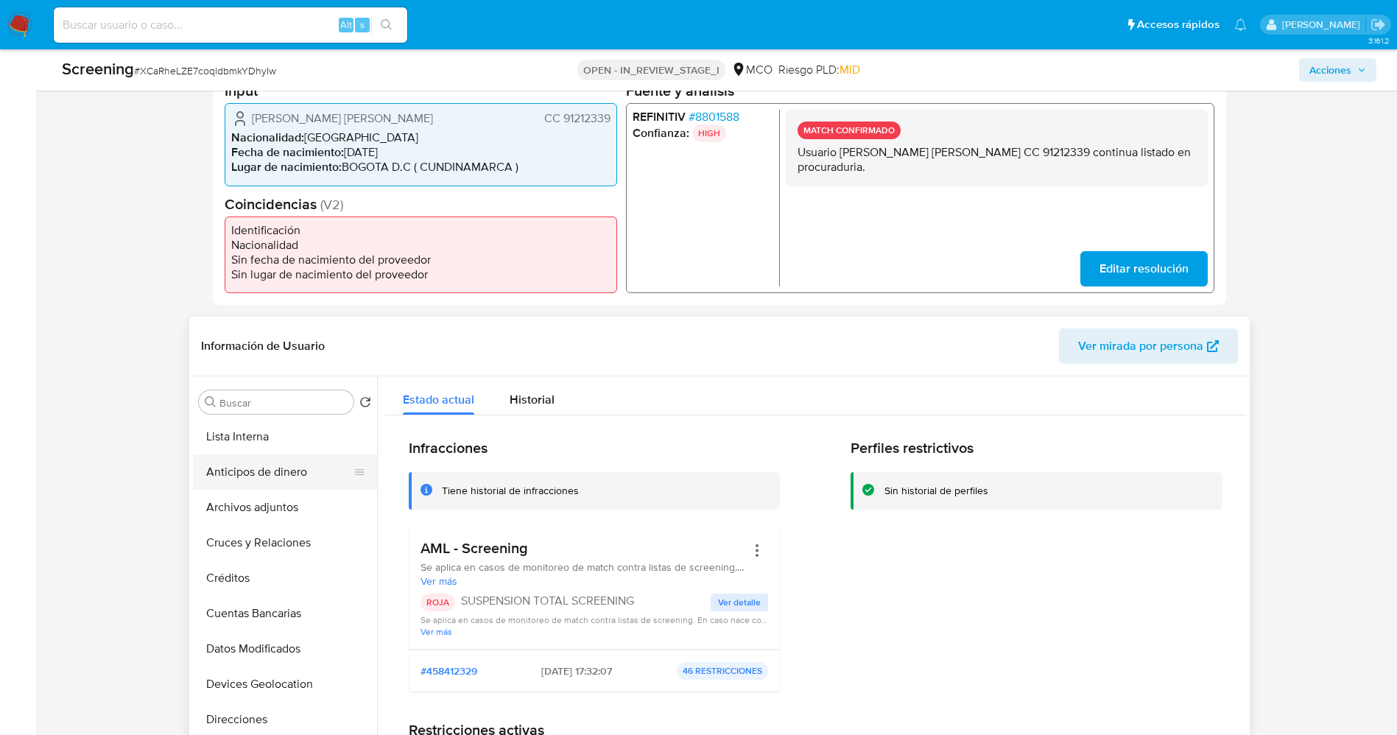
scroll to position [30, 0]
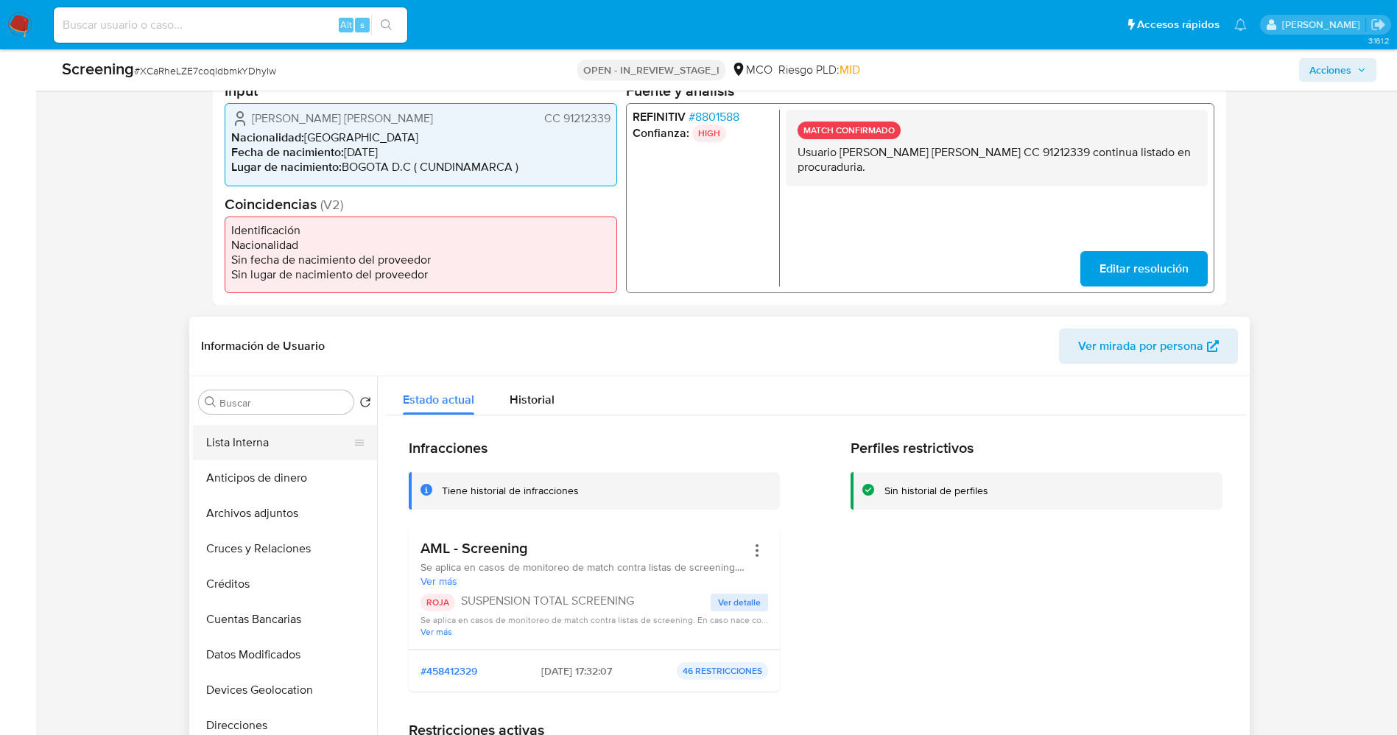
click at [242, 443] on button "Lista Interna" at bounding box center [279, 442] width 172 height 35
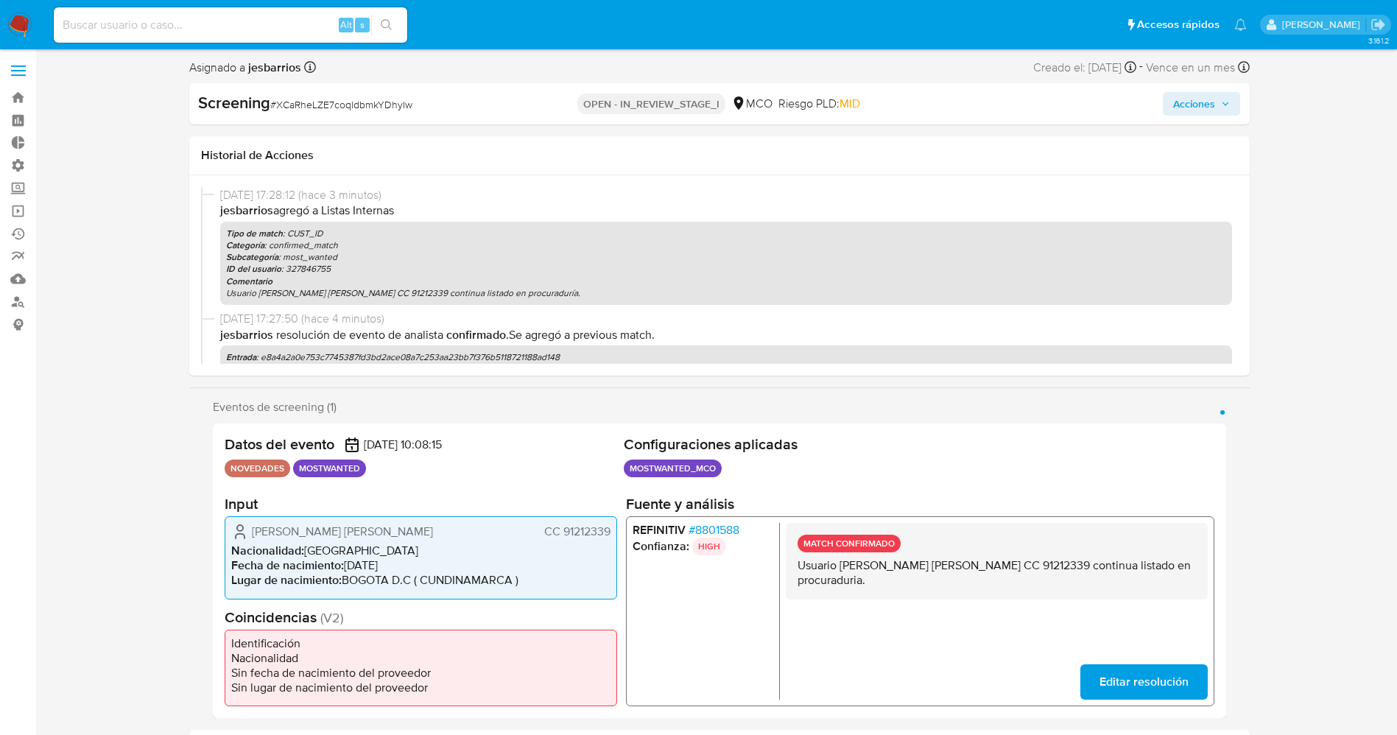
scroll to position [0, 0]
click at [1186, 105] on span "Acciones" at bounding box center [1194, 106] width 42 height 24
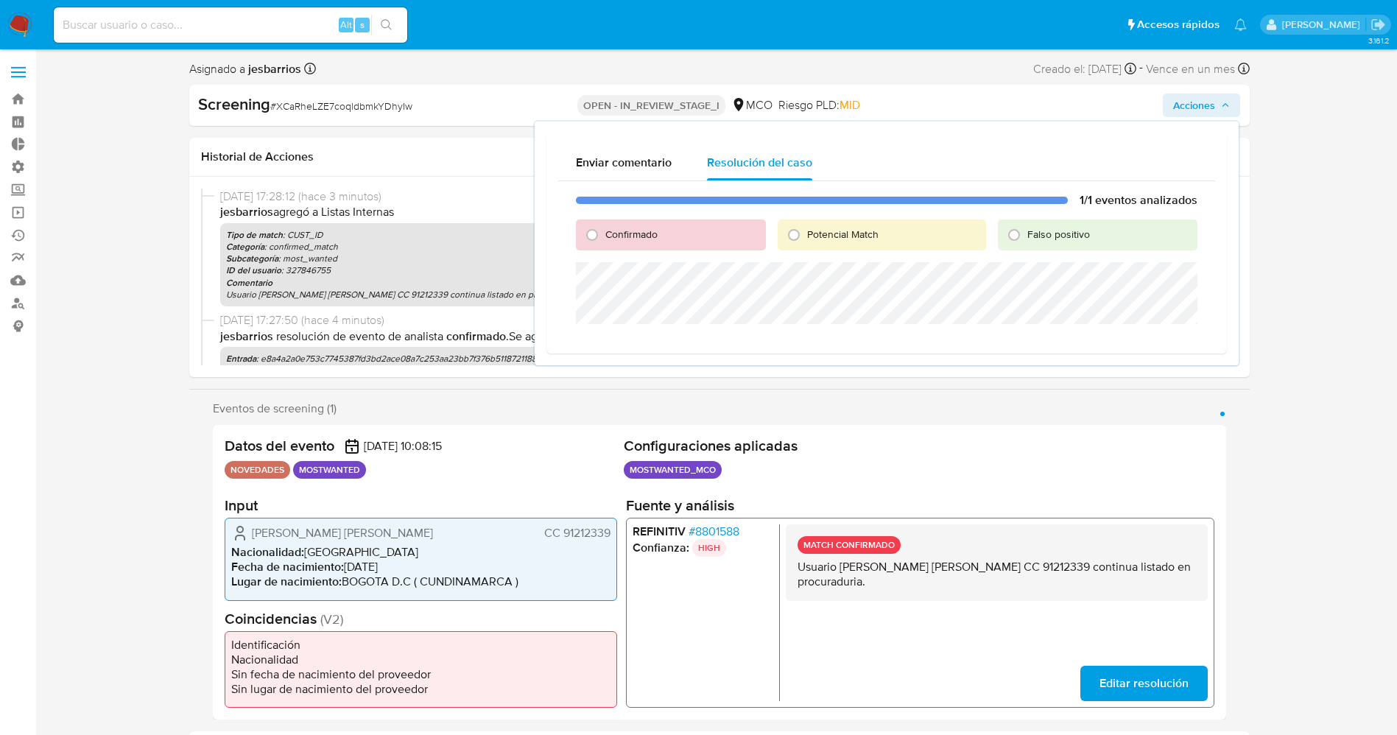
click at [818, 236] on span "Potencial Match" at bounding box center [842, 234] width 71 height 15
click at [806, 236] on input "Potencial Match" at bounding box center [794, 235] width 24 height 24
radio input "true"
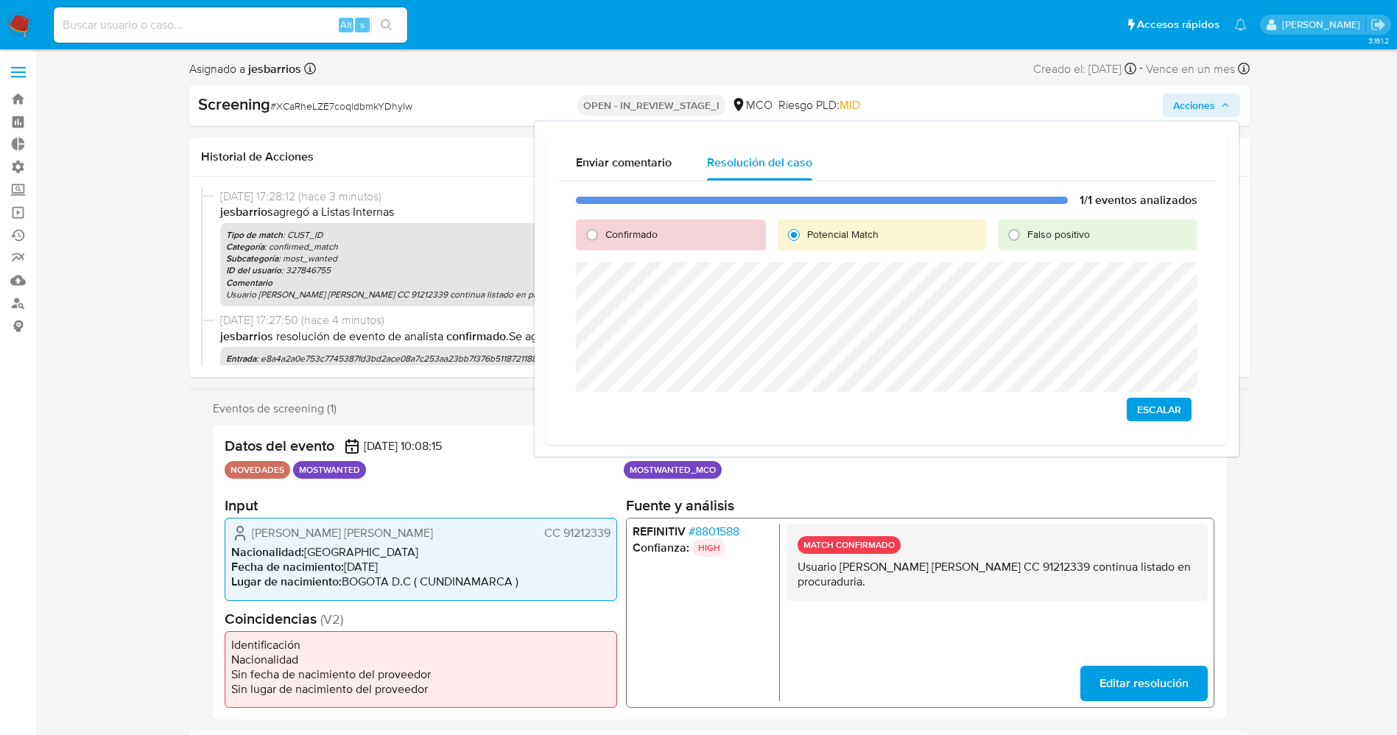
click at [1179, 404] on span "Escalar" at bounding box center [1159, 409] width 44 height 21
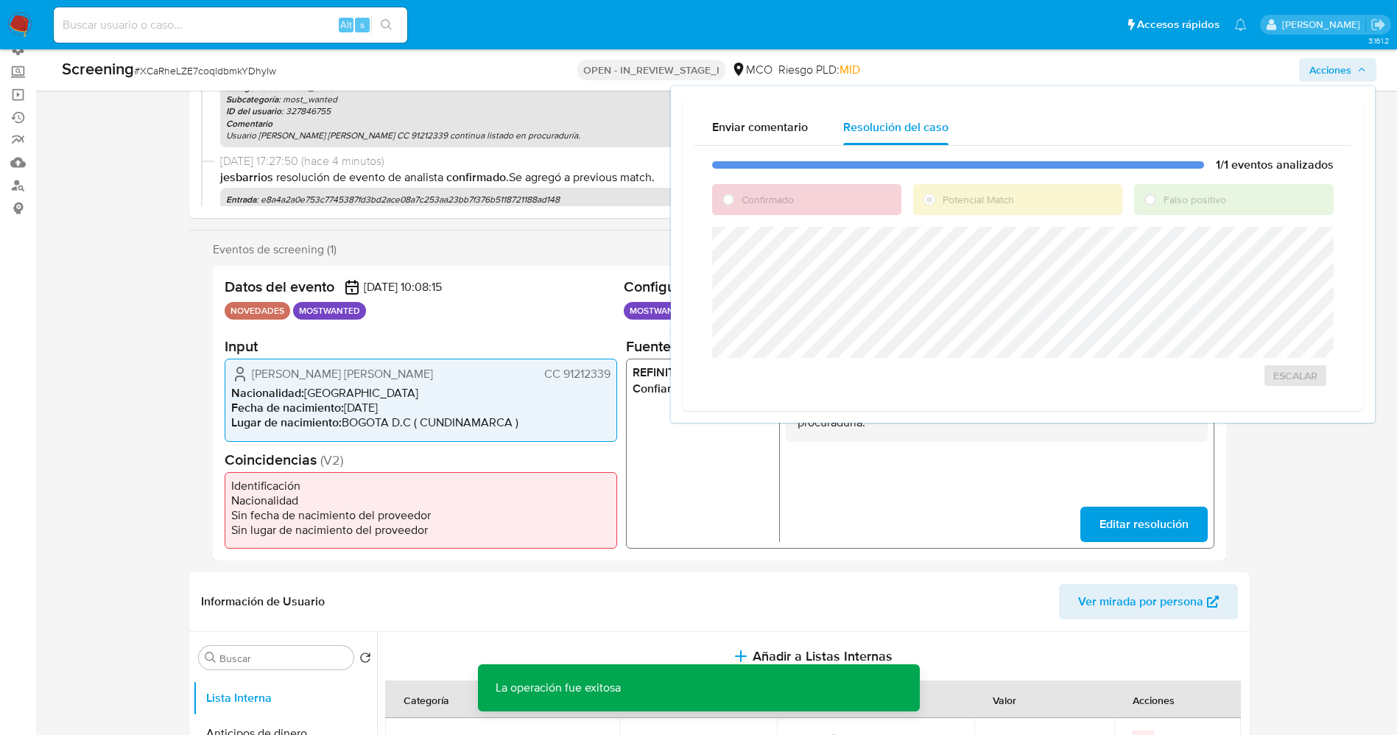
scroll to position [331, 0]
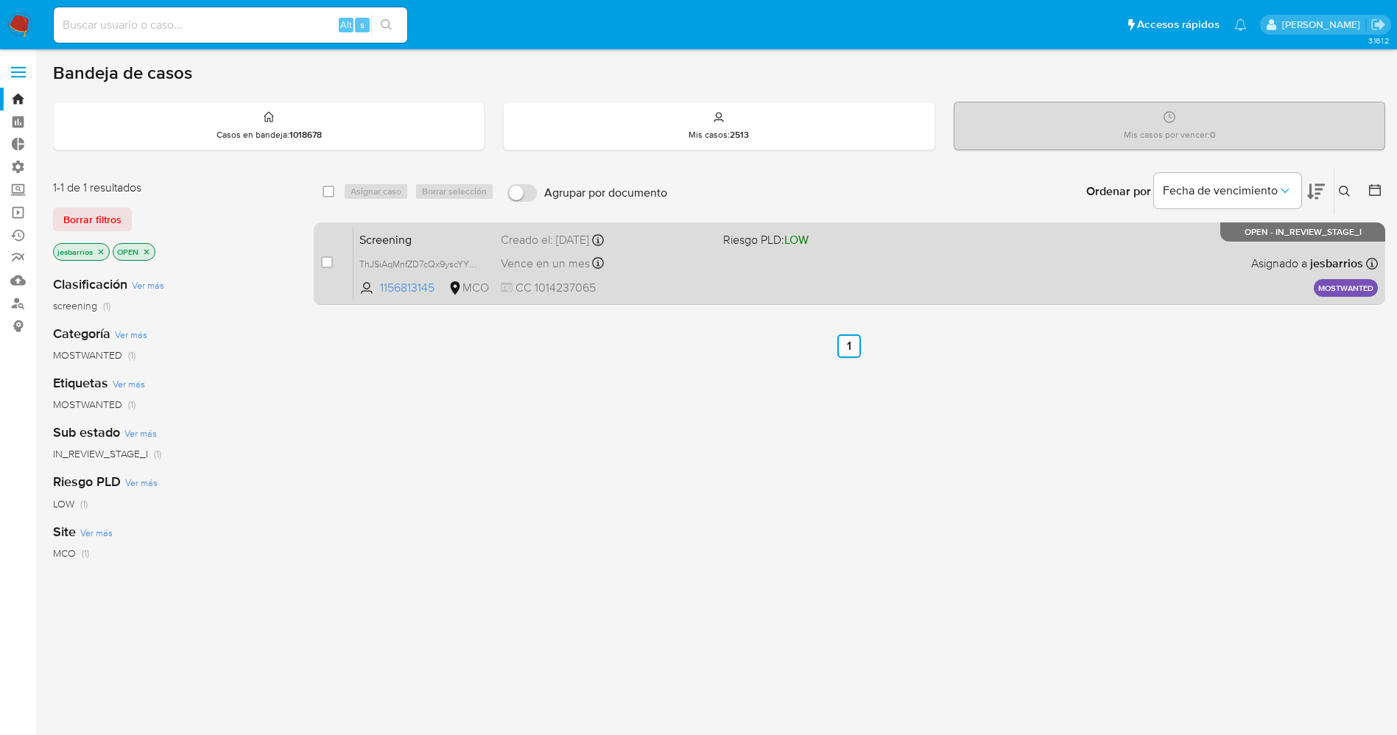
click at [897, 287] on div "Screening ThJSiAqMnfZD7cQx9yscYY2h 1156813145 MCO Riesgo PLD: LOW Creado el: [D…" at bounding box center [866, 263] width 1025 height 74
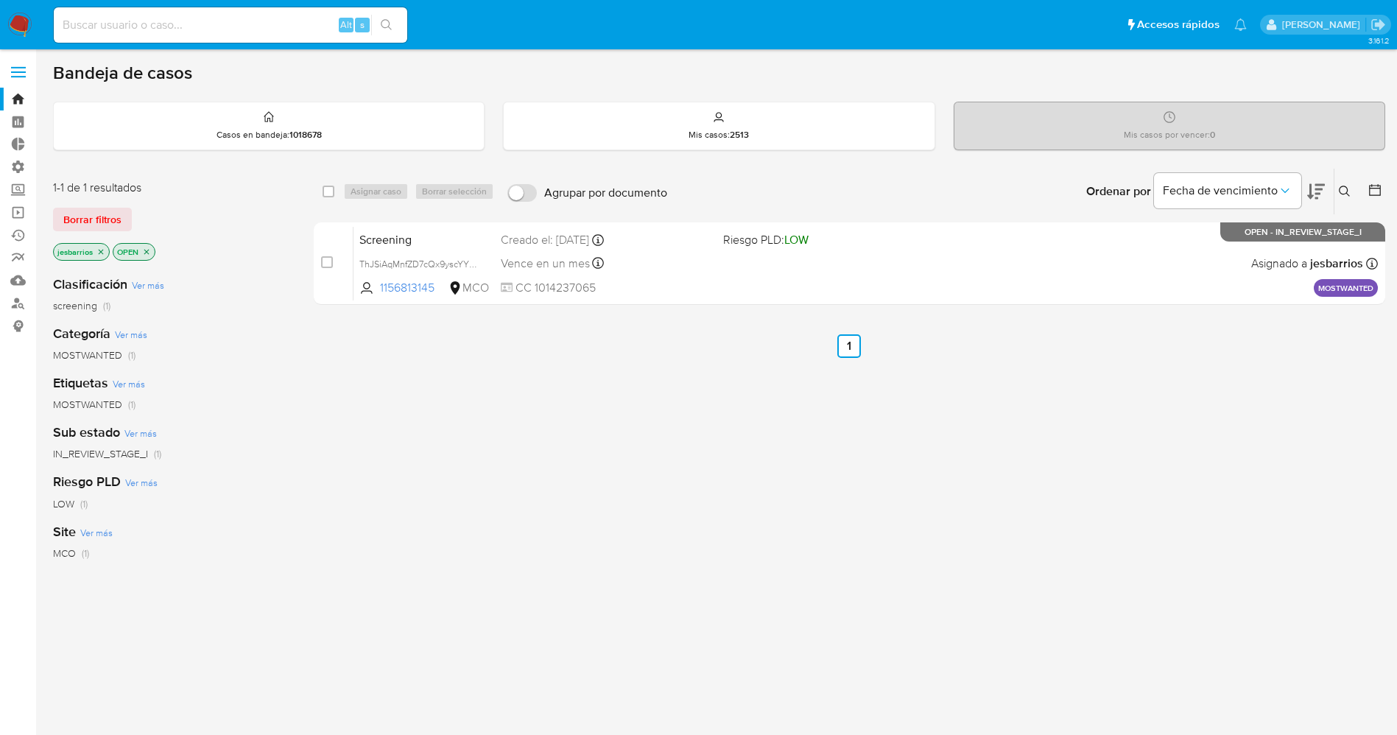
click at [144, 253] on icon "close-filter" at bounding box center [146, 251] width 9 height 9
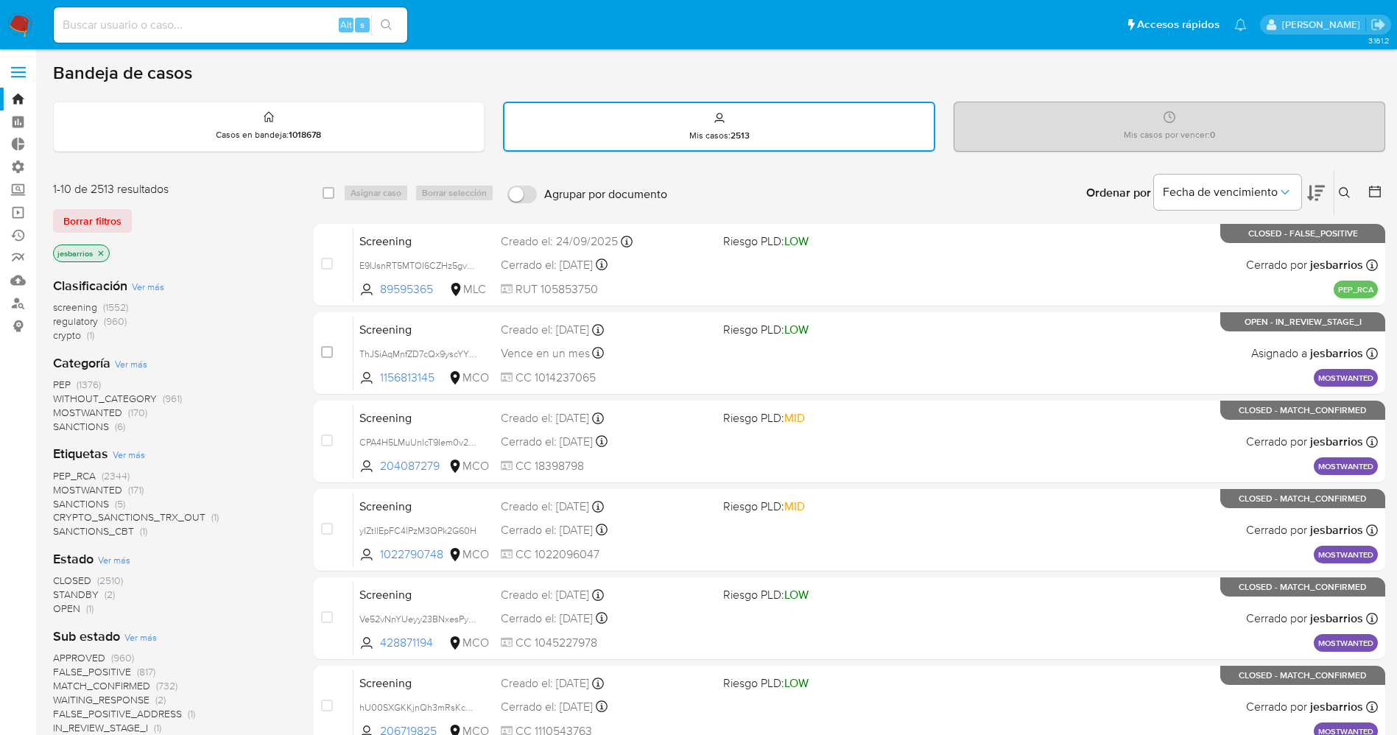
click at [1371, 192] on icon at bounding box center [1375, 191] width 15 height 15
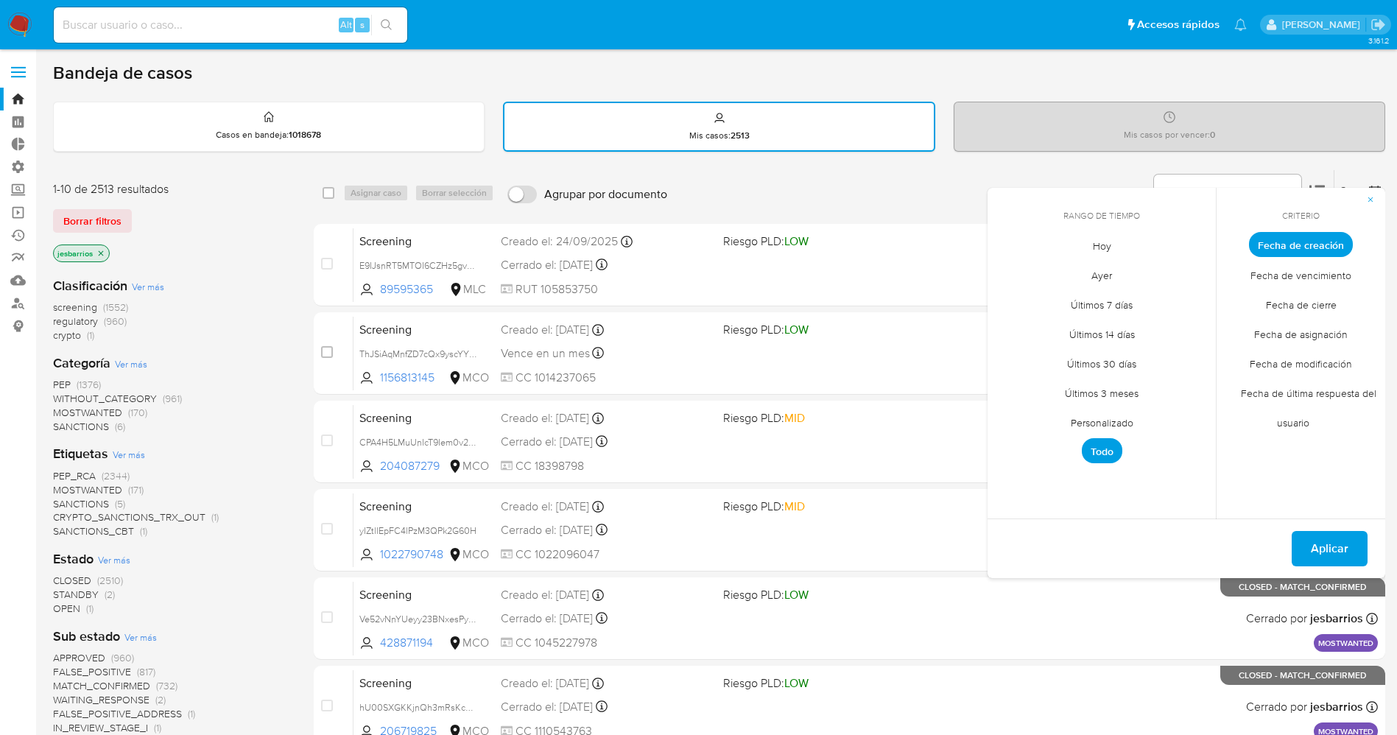
click at [1094, 249] on span "Hoy" at bounding box center [1102, 246] width 49 height 30
click at [1282, 298] on span "Fecha de cierre" at bounding box center [1302, 304] width 102 height 30
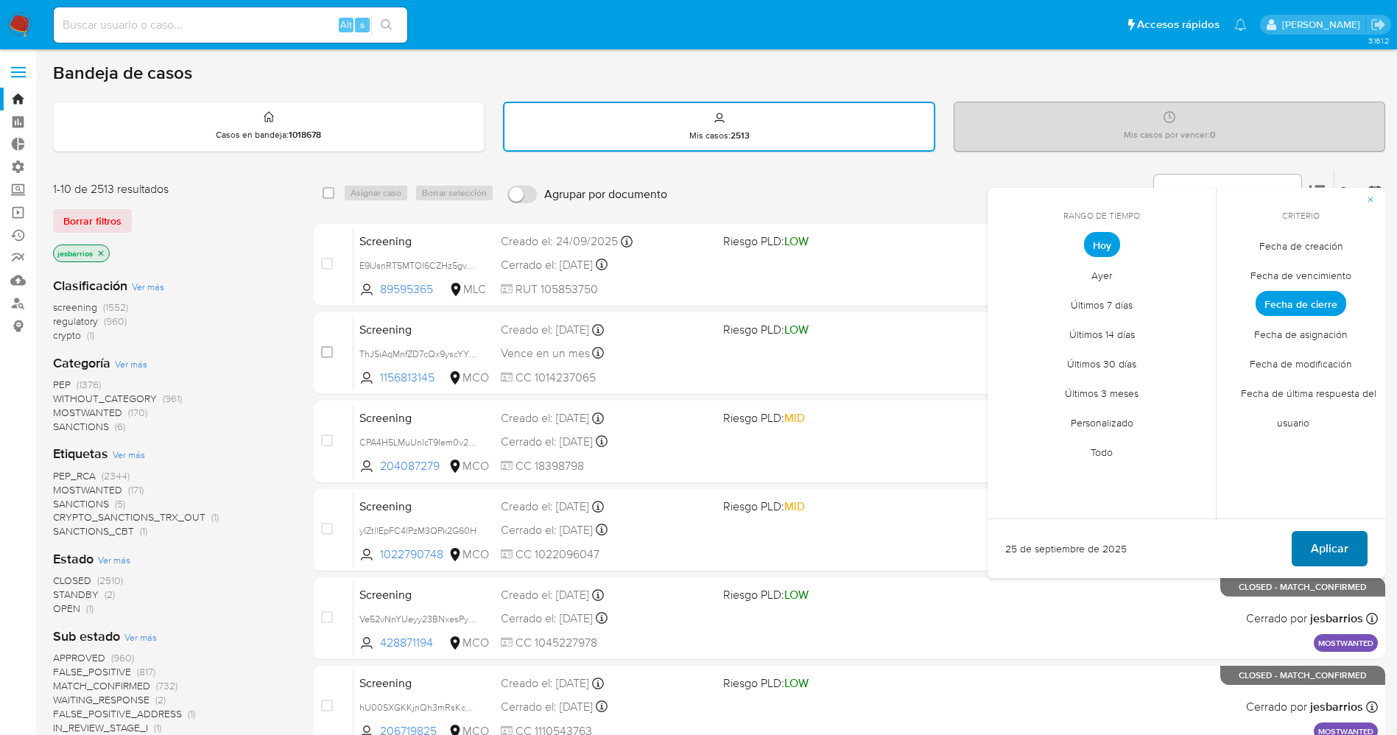
click at [1338, 547] on span "Aplicar" at bounding box center [1330, 549] width 38 height 32
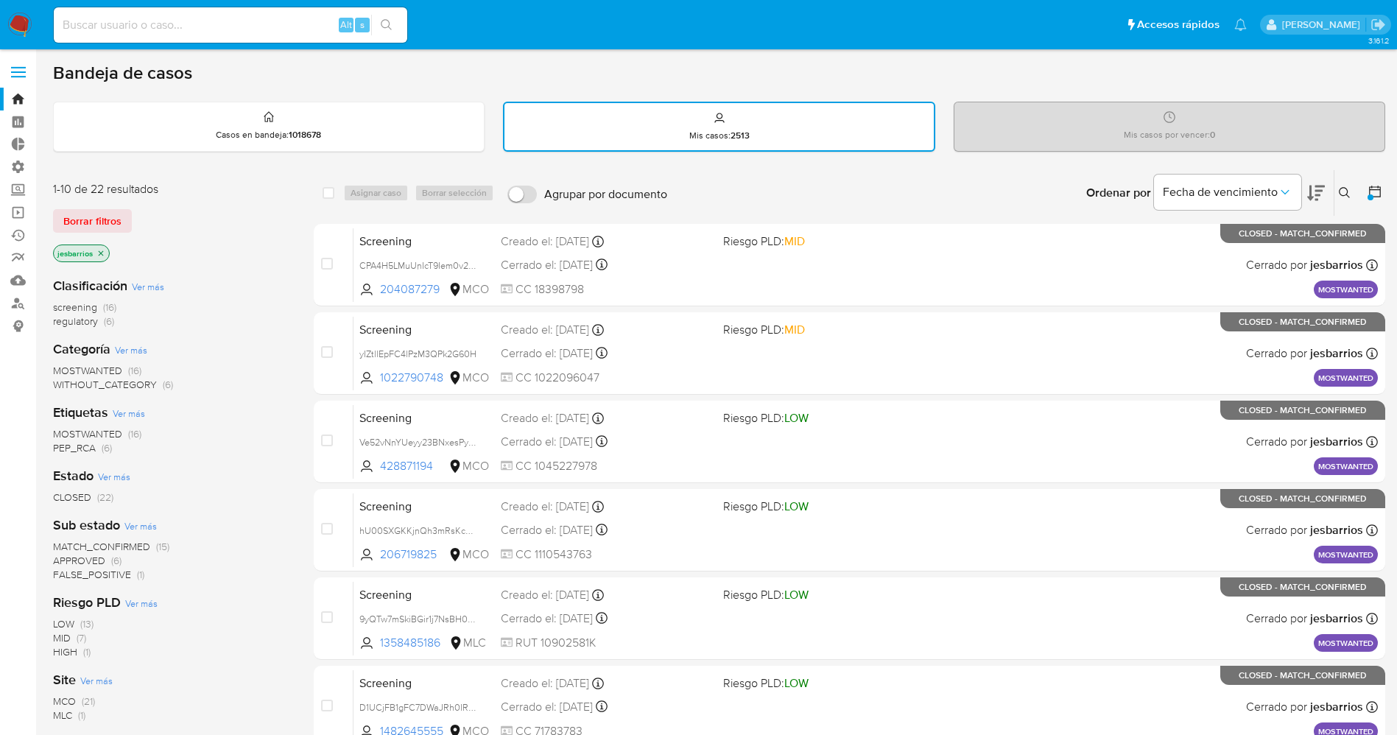
click at [102, 253] on icon "close-filter" at bounding box center [100, 253] width 9 height 9
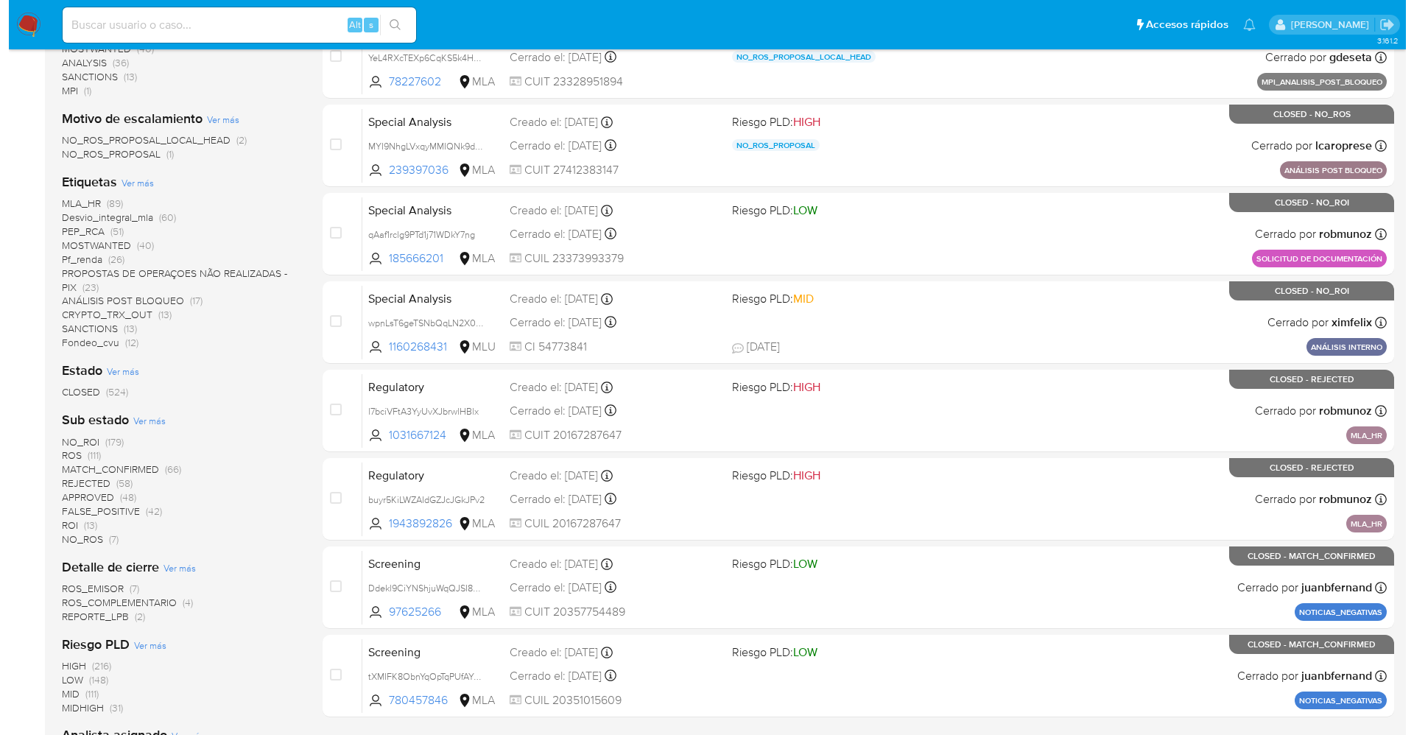
scroll to position [663, 0]
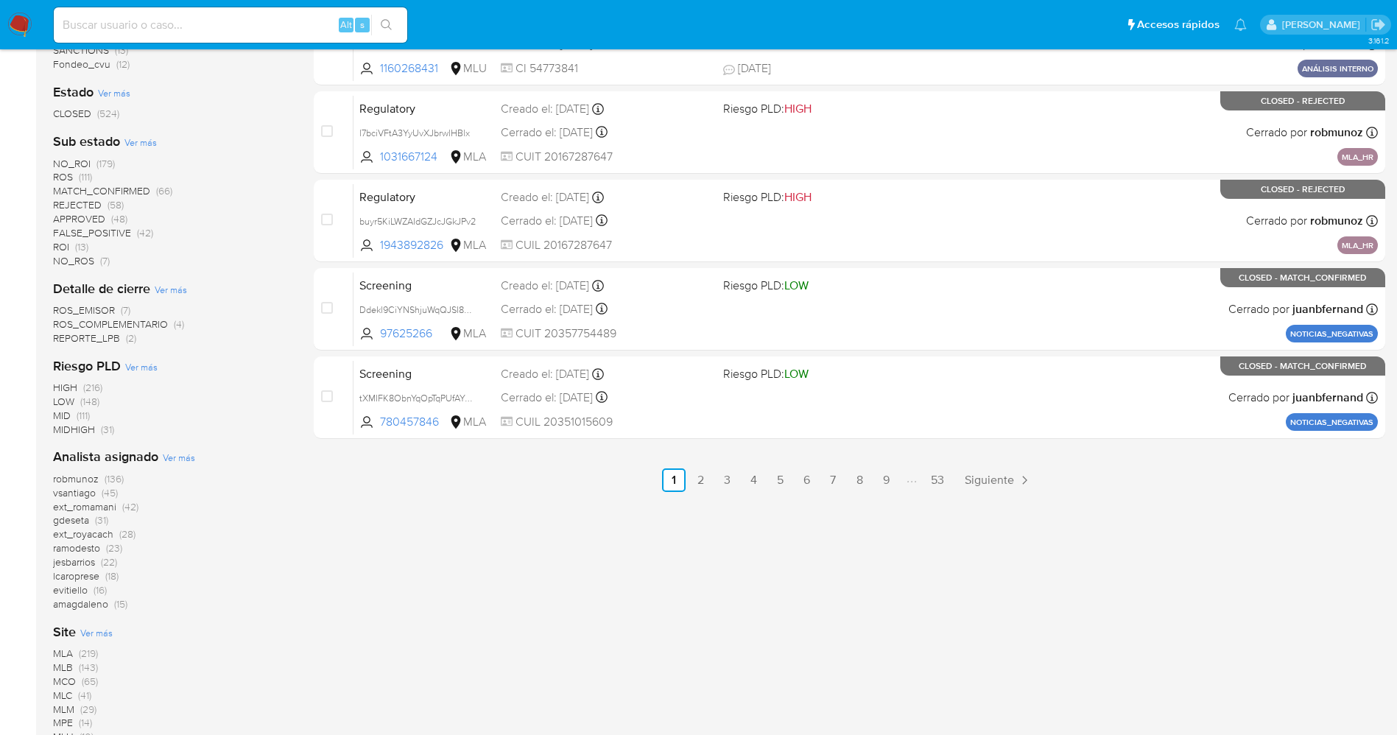
click at [178, 455] on span "Ver más" at bounding box center [179, 457] width 32 height 13
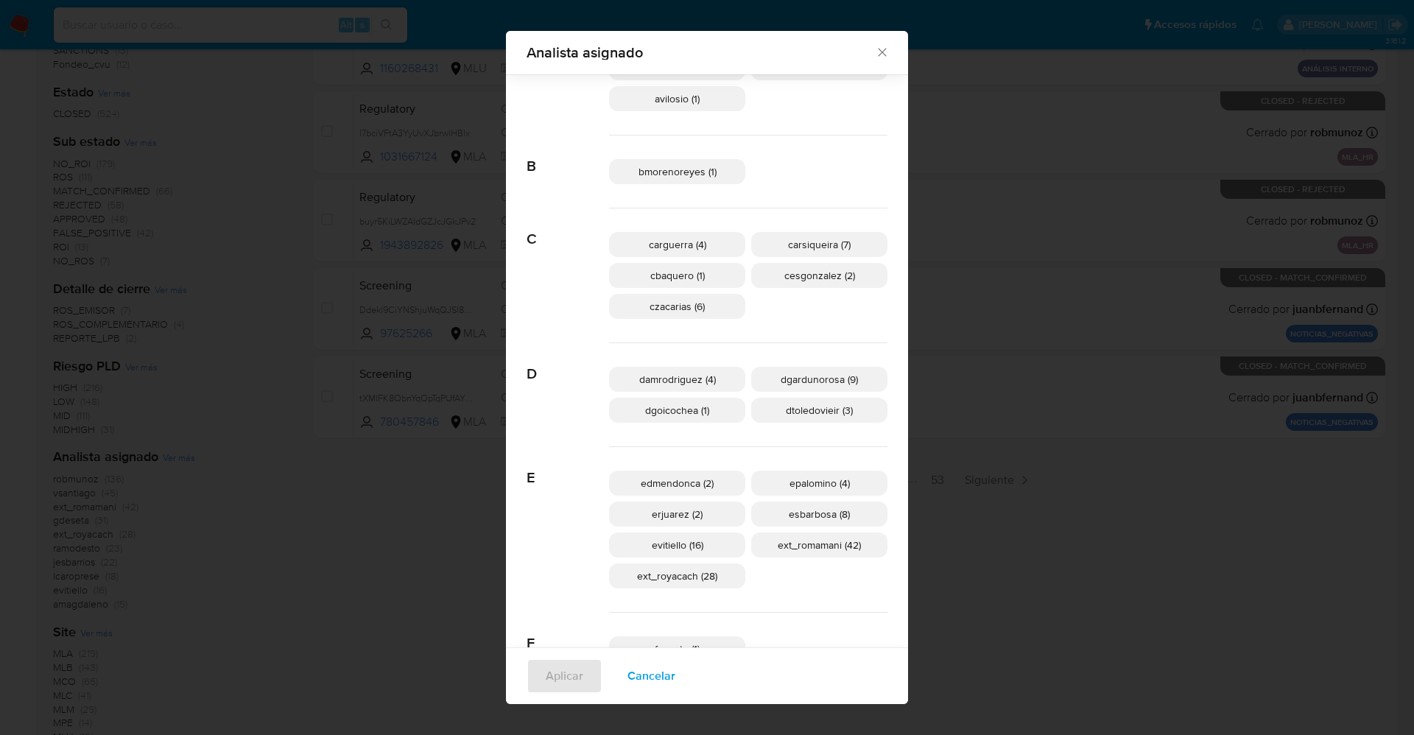
scroll to position [321, 0]
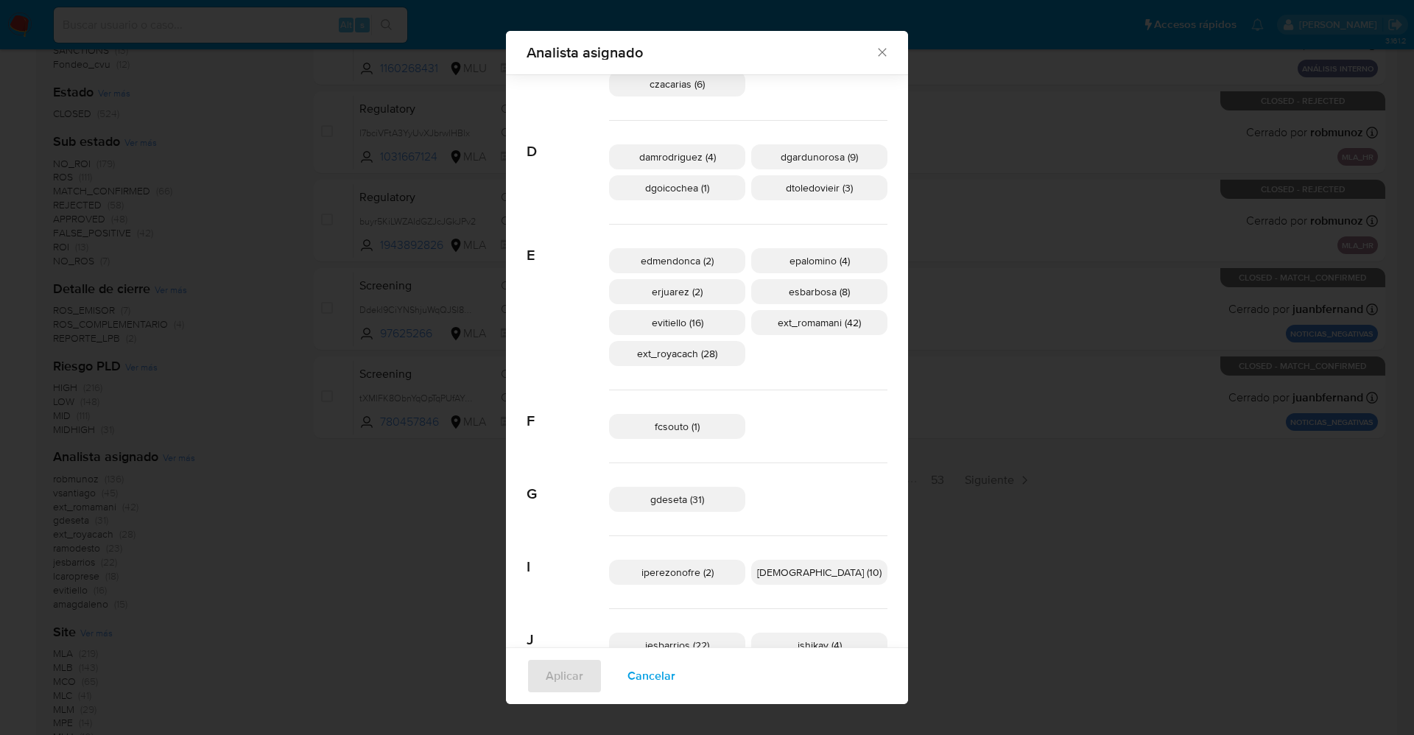
drag, startPoint x: 688, startPoint y: 679, endPoint x: 809, endPoint y: 676, distance: 121.6
click at [809, 676] on div "Aplicar Cancelar" at bounding box center [707, 675] width 402 height 57
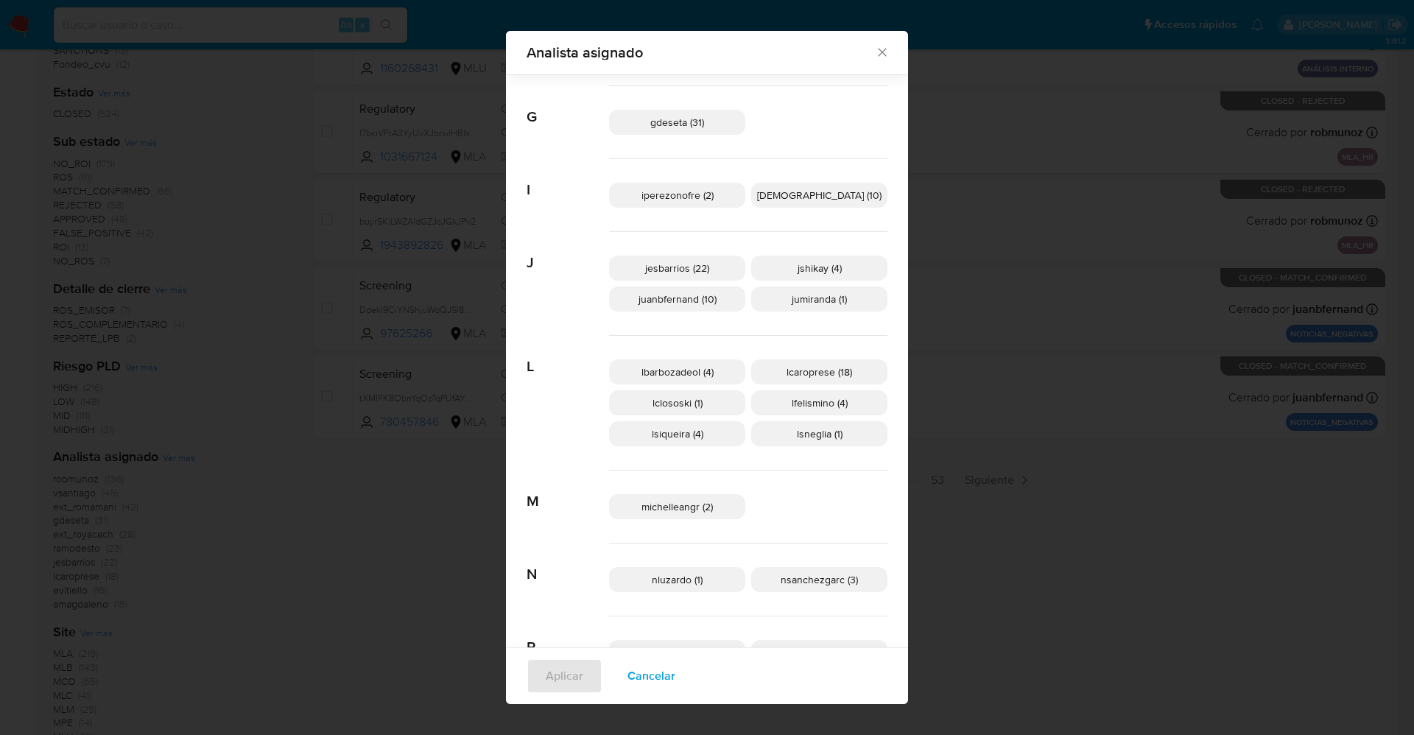
scroll to position [763, 0]
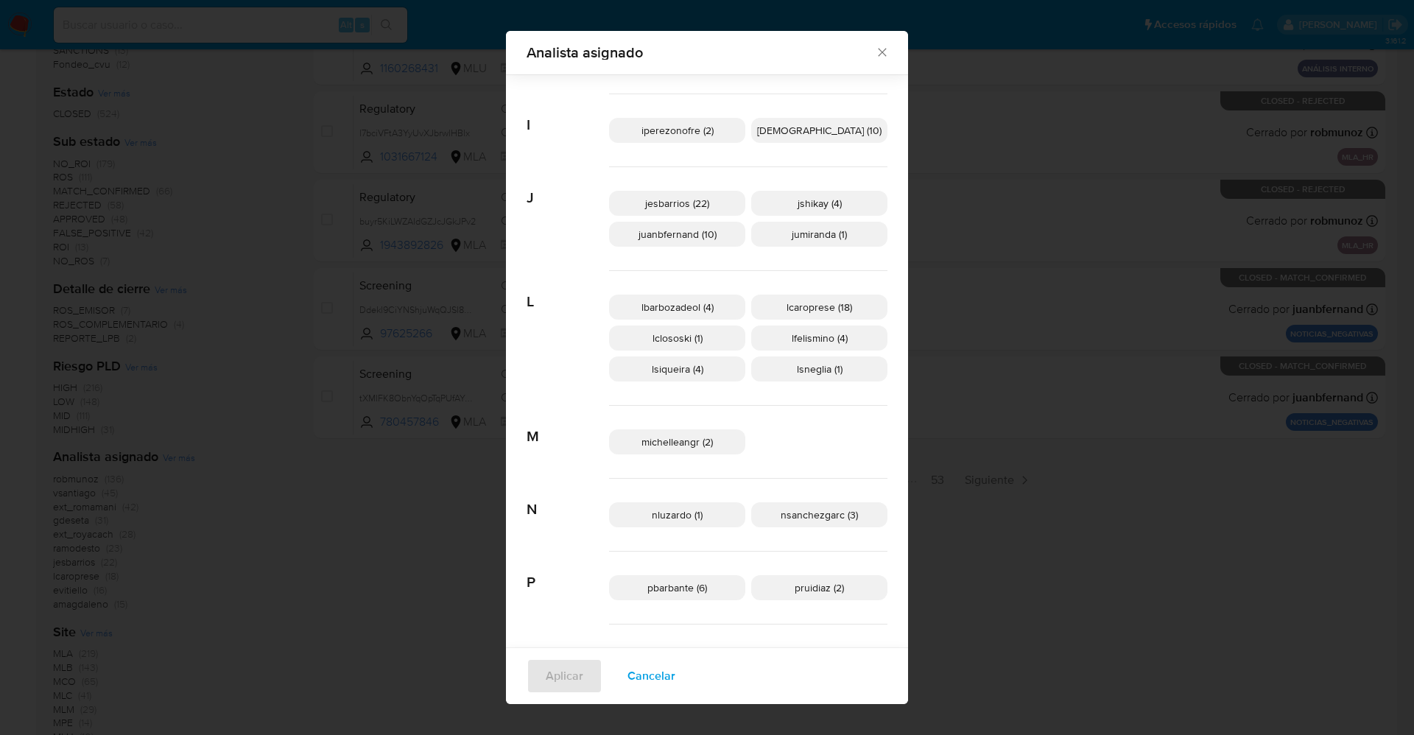
click at [664, 675] on span "Cancelar" at bounding box center [652, 676] width 48 height 32
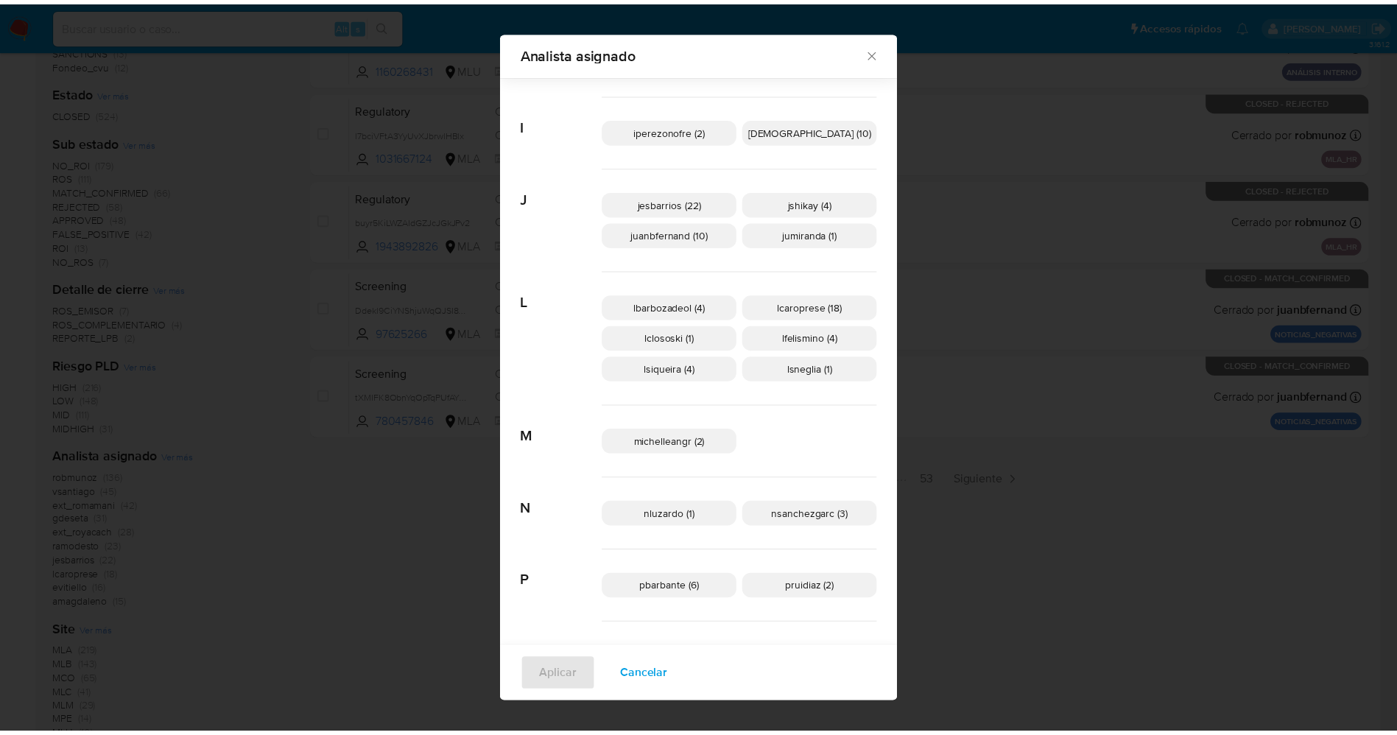
scroll to position [0, 0]
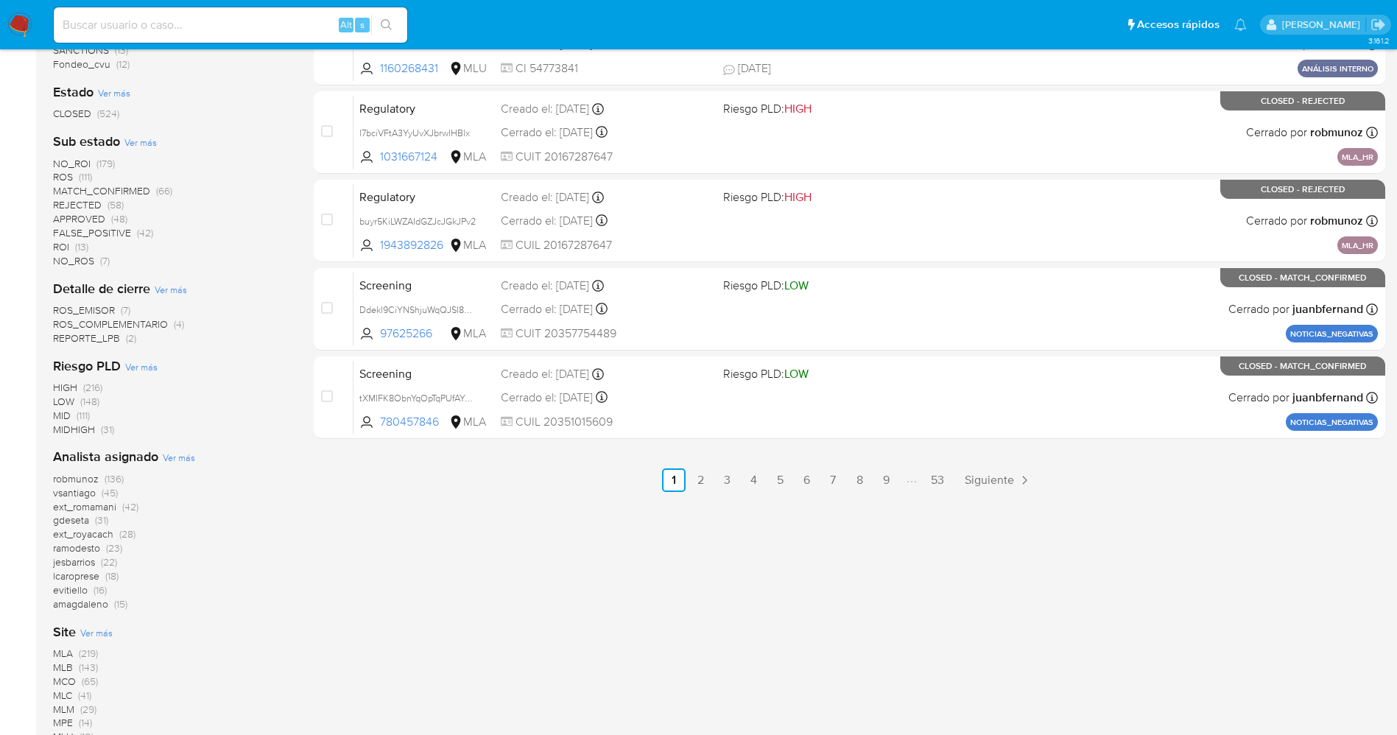
click at [28, 21] on img at bounding box center [19, 25] width 25 height 25
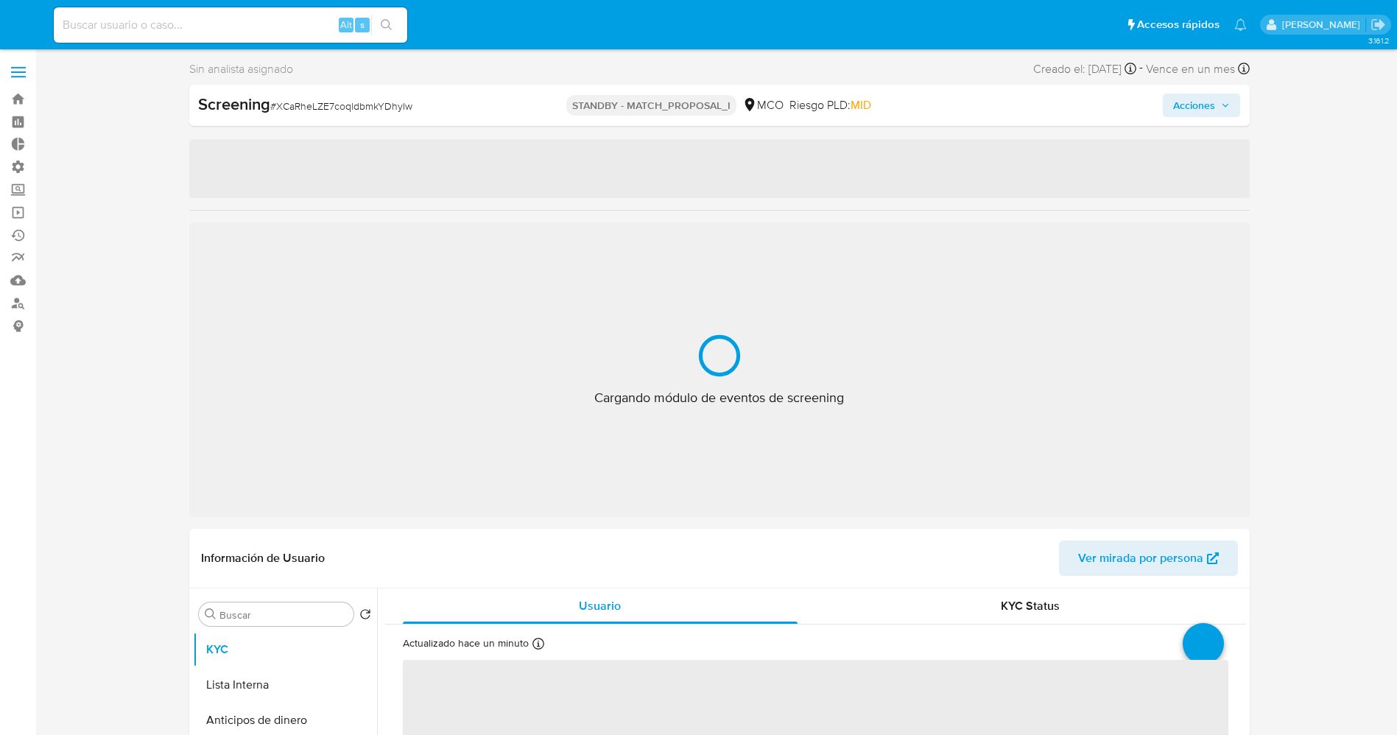
select select "10"
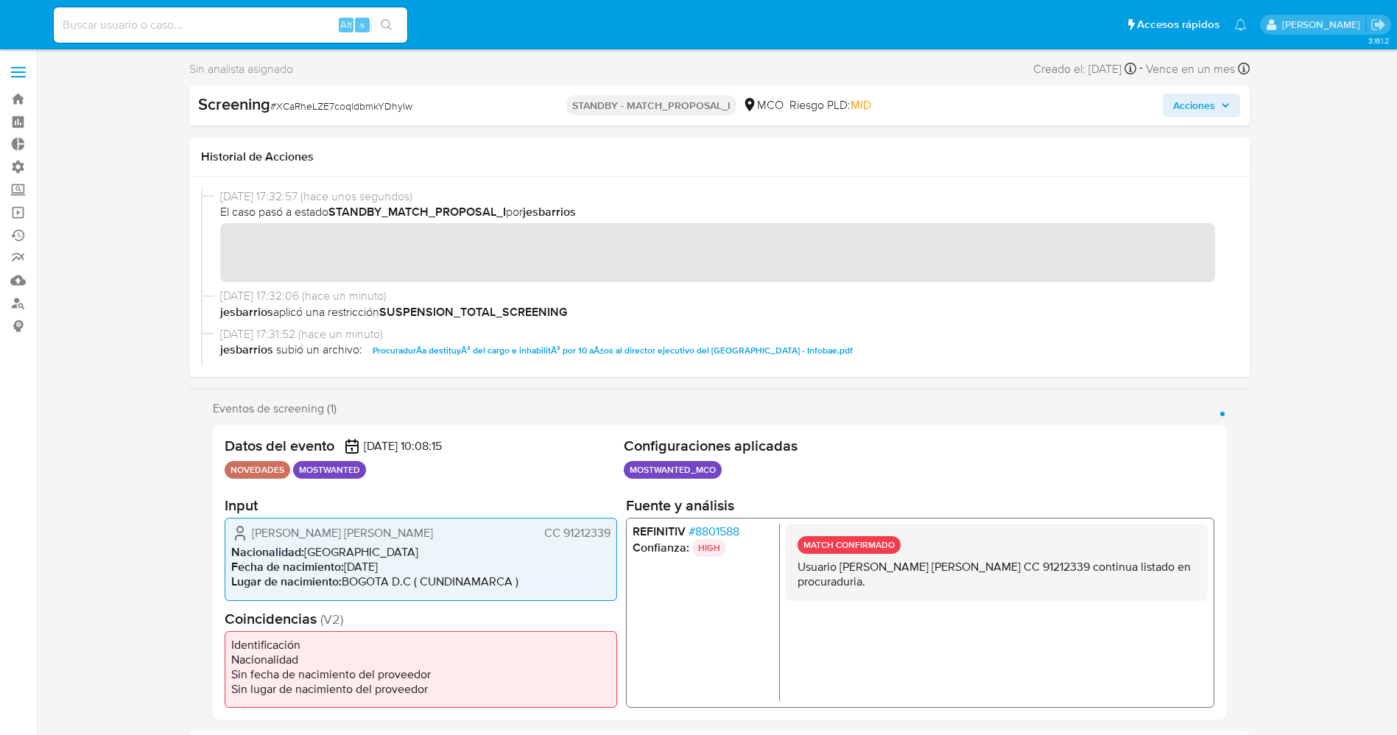
scroll to position [53, 0]
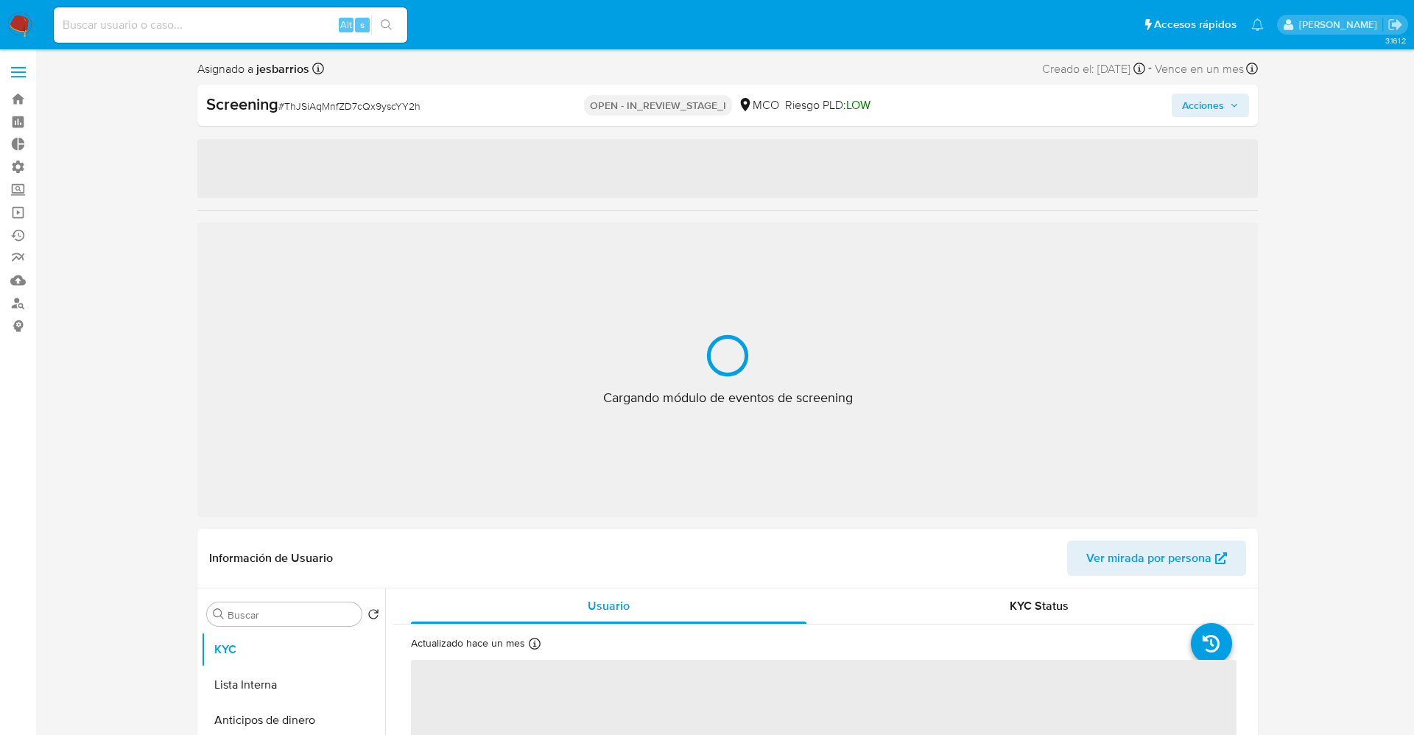
select select "10"
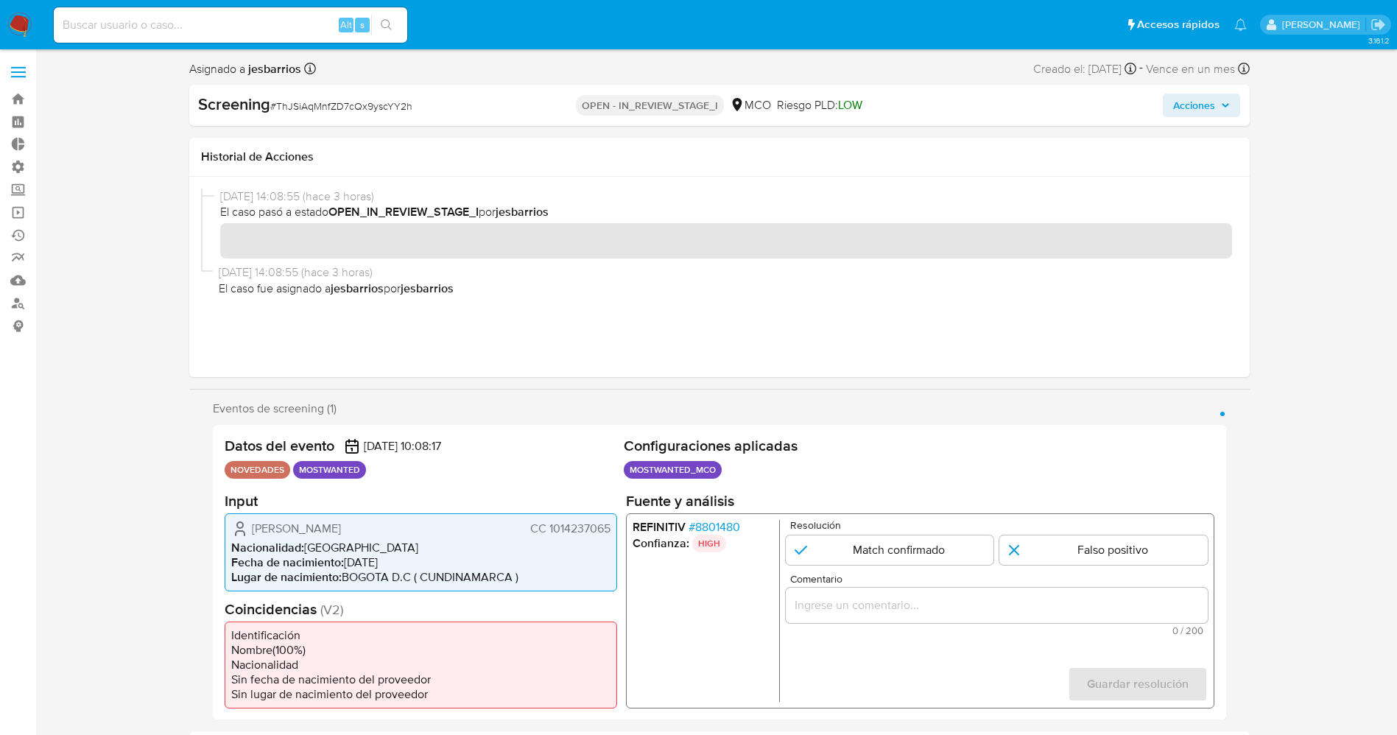
scroll to position [110, 0]
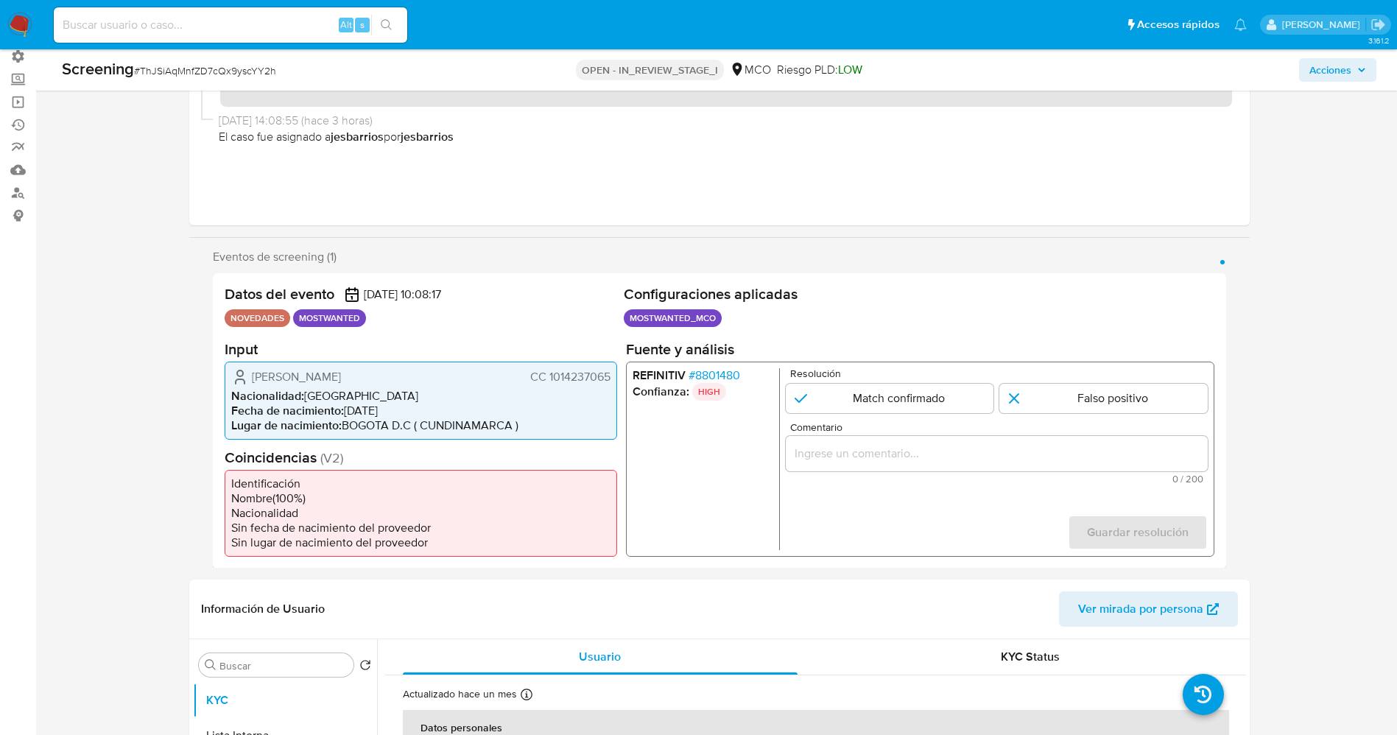
click at [702, 378] on span "# 8801480" at bounding box center [714, 375] width 52 height 15
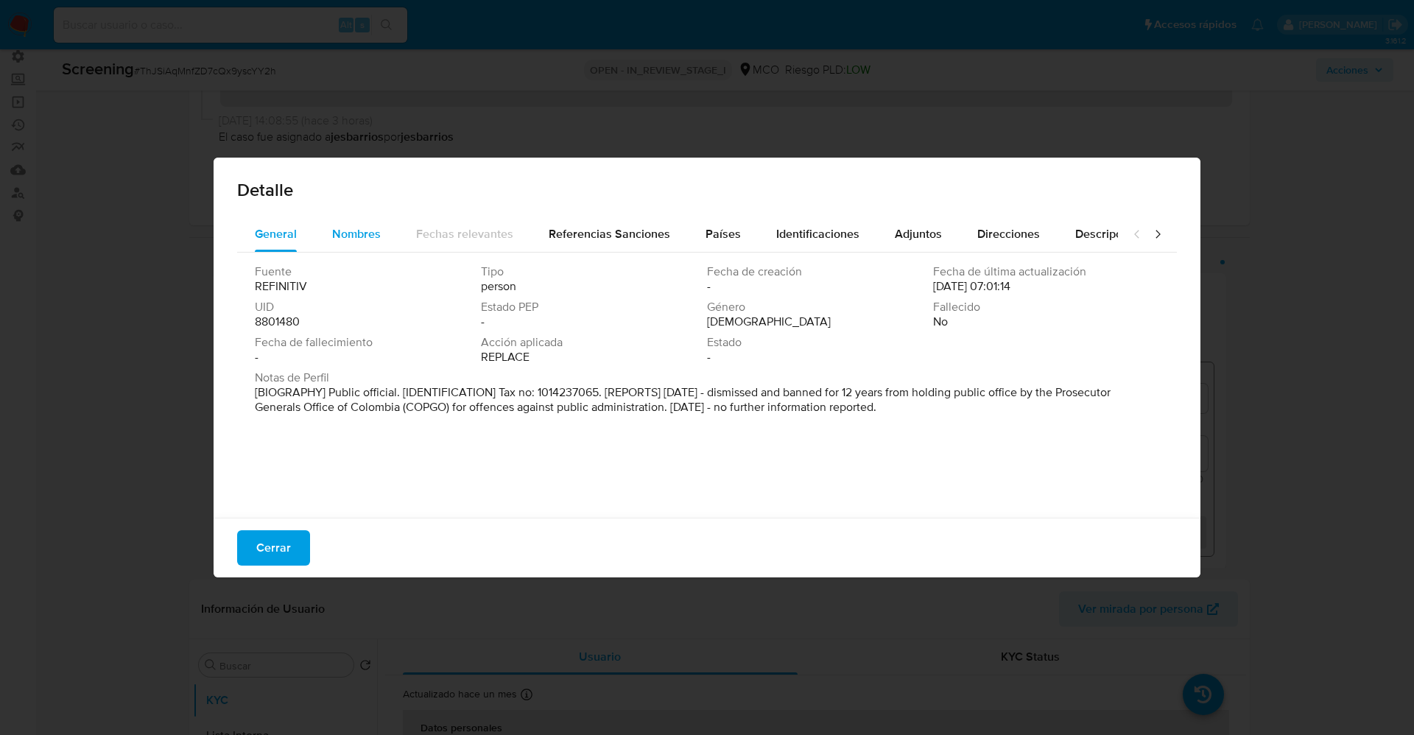
click at [358, 229] on span "Nombres" at bounding box center [356, 233] width 49 height 17
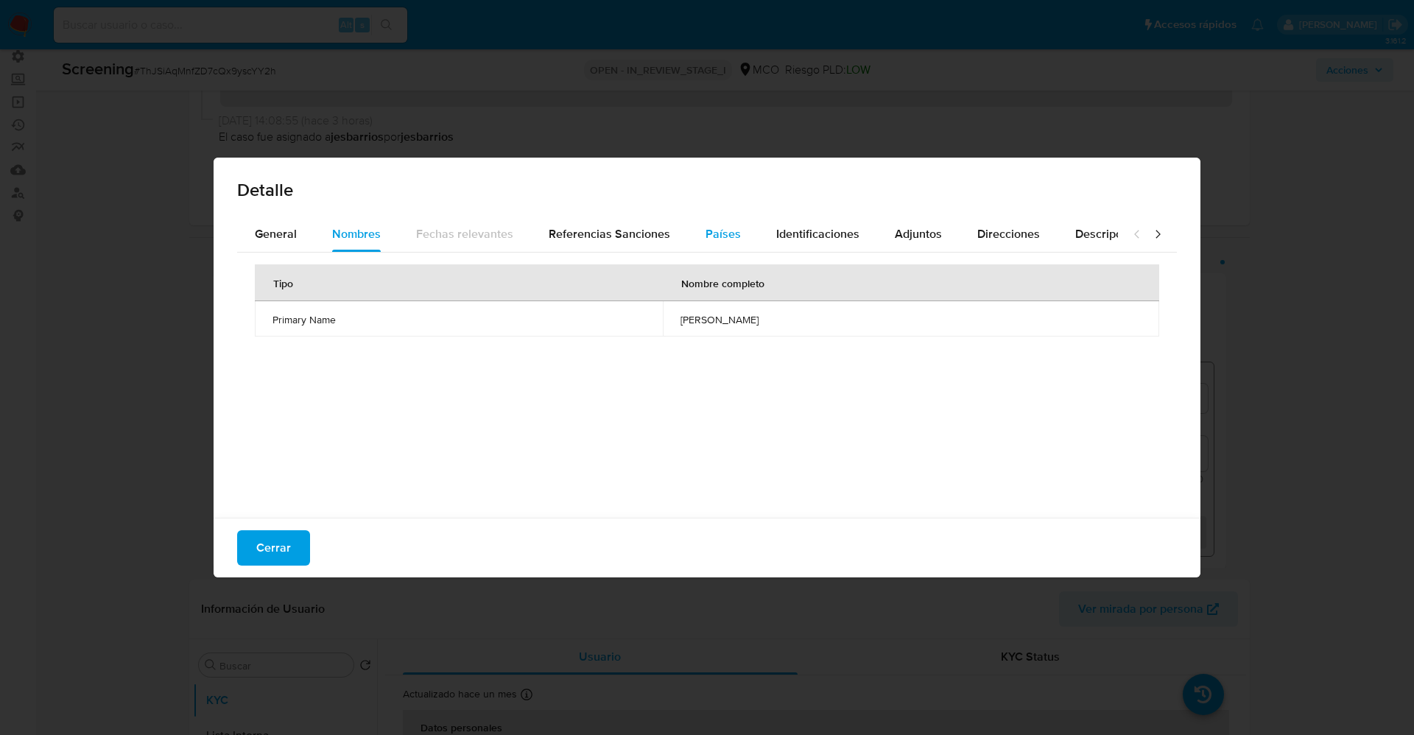
click at [728, 233] on span "Países" at bounding box center [723, 233] width 35 height 17
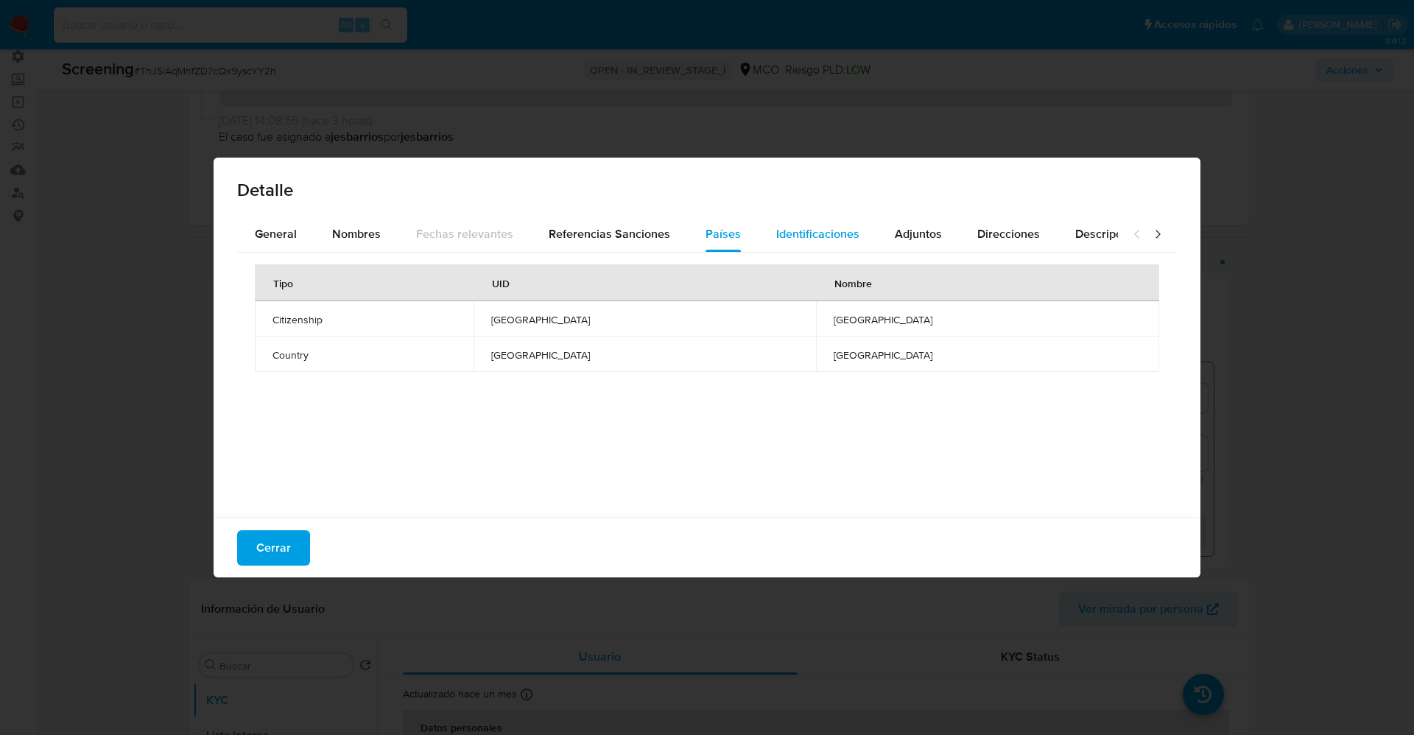
click at [815, 241] on span "Identificaciones" at bounding box center [817, 233] width 83 height 17
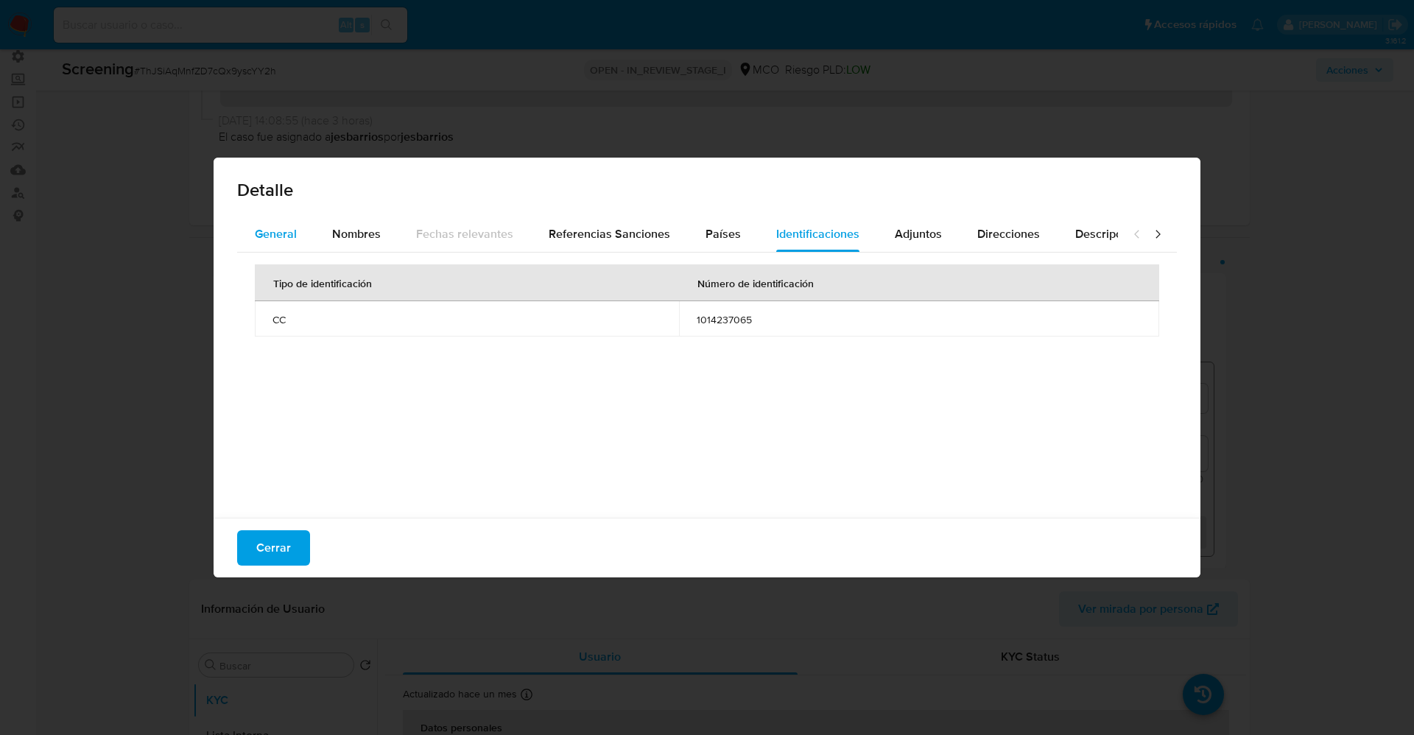
click at [296, 239] on button "General" at bounding box center [275, 234] width 77 height 35
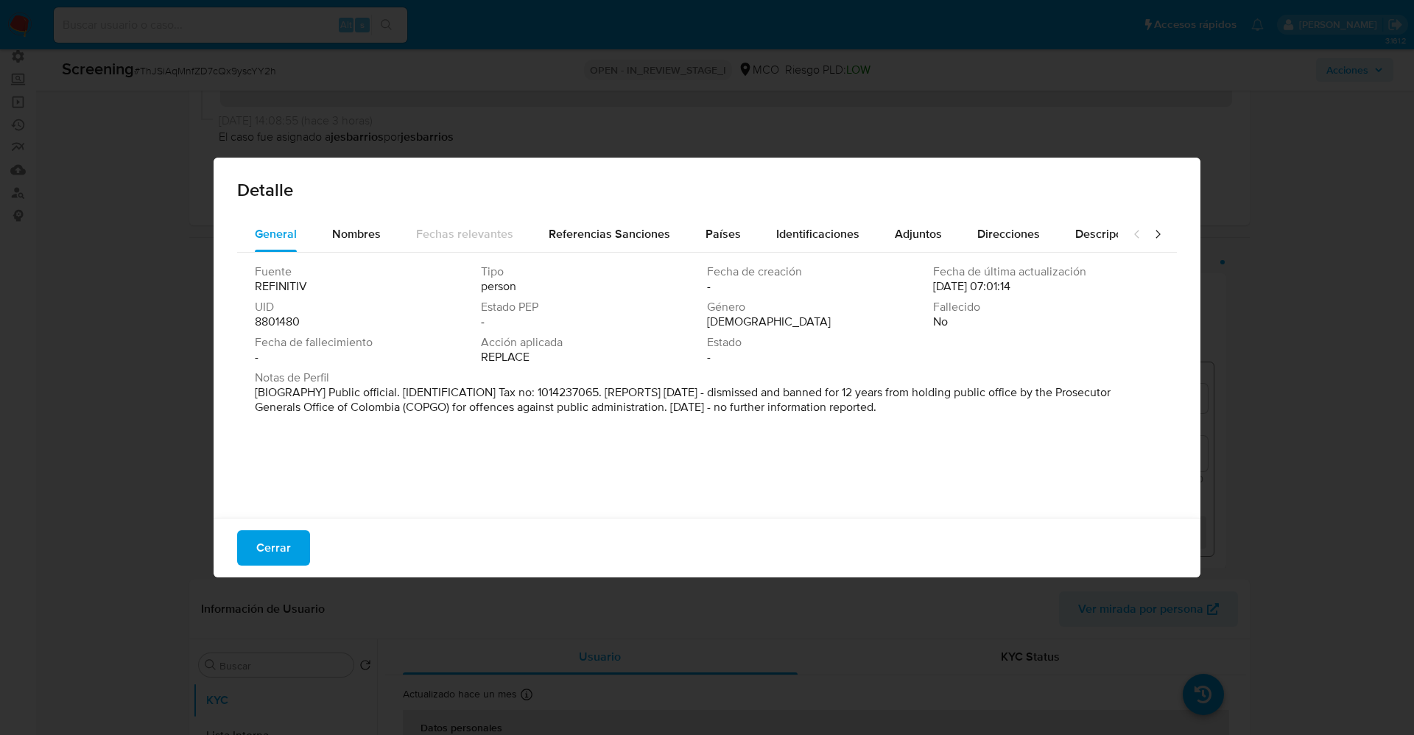
drag, startPoint x: 249, startPoint y: 391, endPoint x: 972, endPoint y: 409, distance: 722.8
click at [972, 409] on div "Fuente REFINITIV Tipo person Fecha de creación - Fecha de última actualización …" at bounding box center [707, 382] width 940 height 258
drag, startPoint x: 373, startPoint y: 239, endPoint x: 352, endPoint y: 388, distance: 151.0
click at [373, 239] on span "Nombres" at bounding box center [356, 233] width 49 height 17
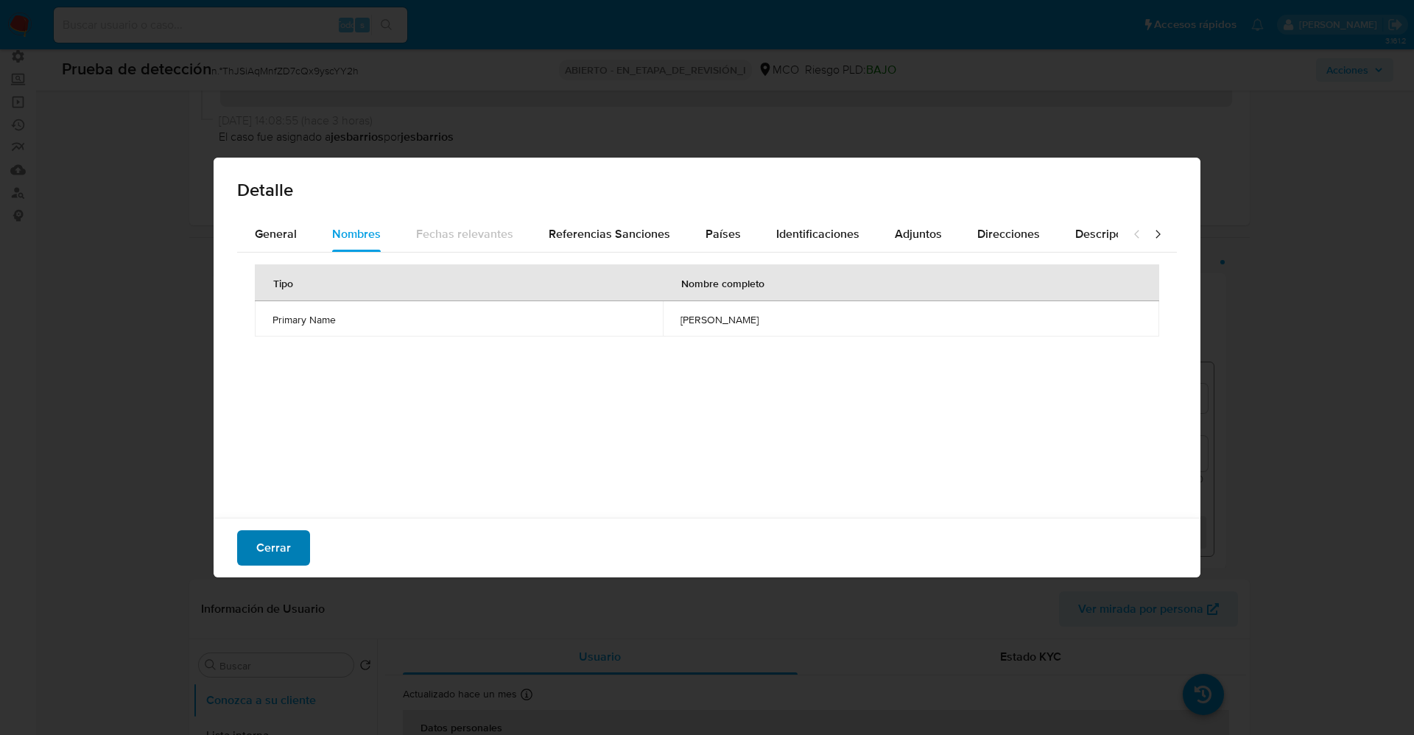
click at [263, 541] on span "Cerrar" at bounding box center [273, 548] width 35 height 32
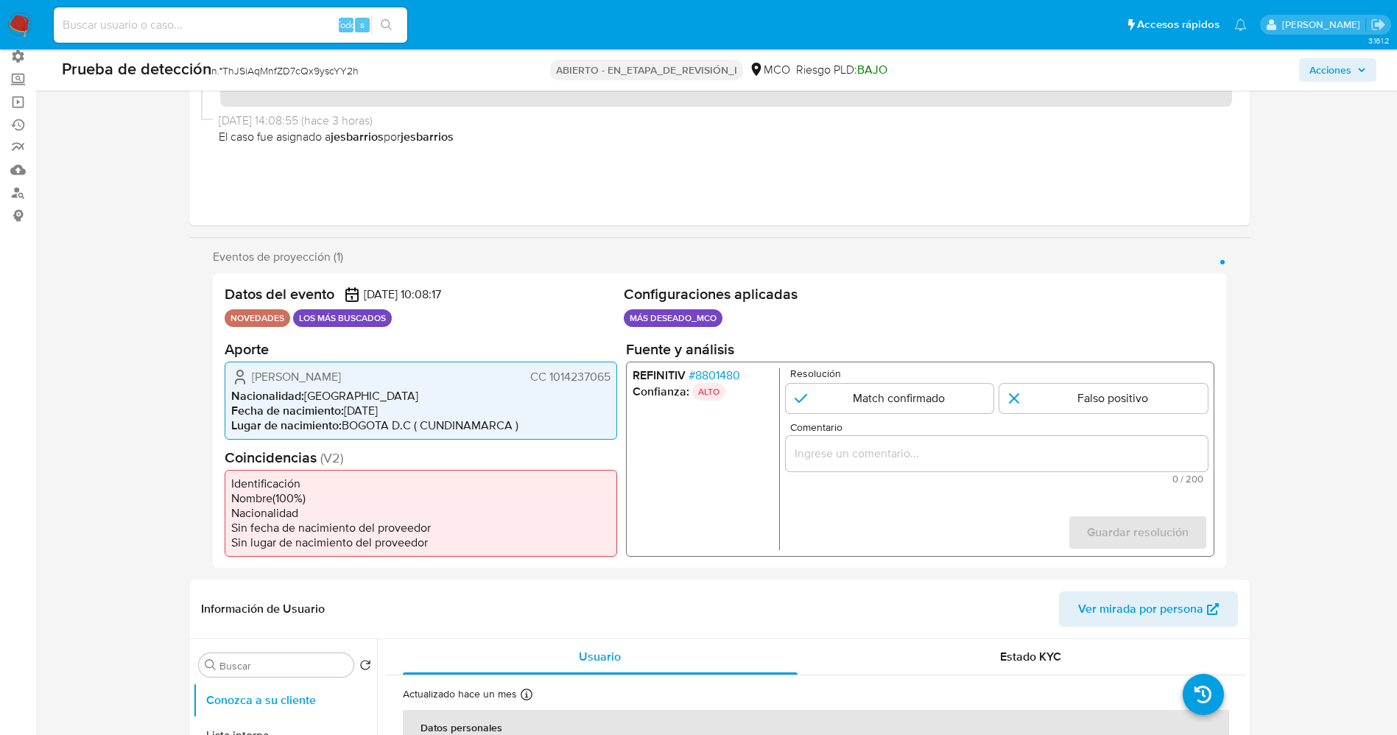
drag, startPoint x: 547, startPoint y: 373, endPoint x: 611, endPoint y: 376, distance: 64.9
click at [612, 376] on div "Juan Sebastián Mendoza Candia CC 1014237065 Nacionalidad : Colombia Fecha de na…" at bounding box center [421, 400] width 393 height 78
drag, startPoint x: 245, startPoint y: 375, endPoint x: 404, endPoint y: 378, distance: 159.9
click at [464, 379] on div "Juan Sebastián Mendoza Candia CC 1014237065" at bounding box center [420, 377] width 379 height 18
drag, startPoint x: 552, startPoint y: 376, endPoint x: 611, endPoint y: 376, distance: 58.2
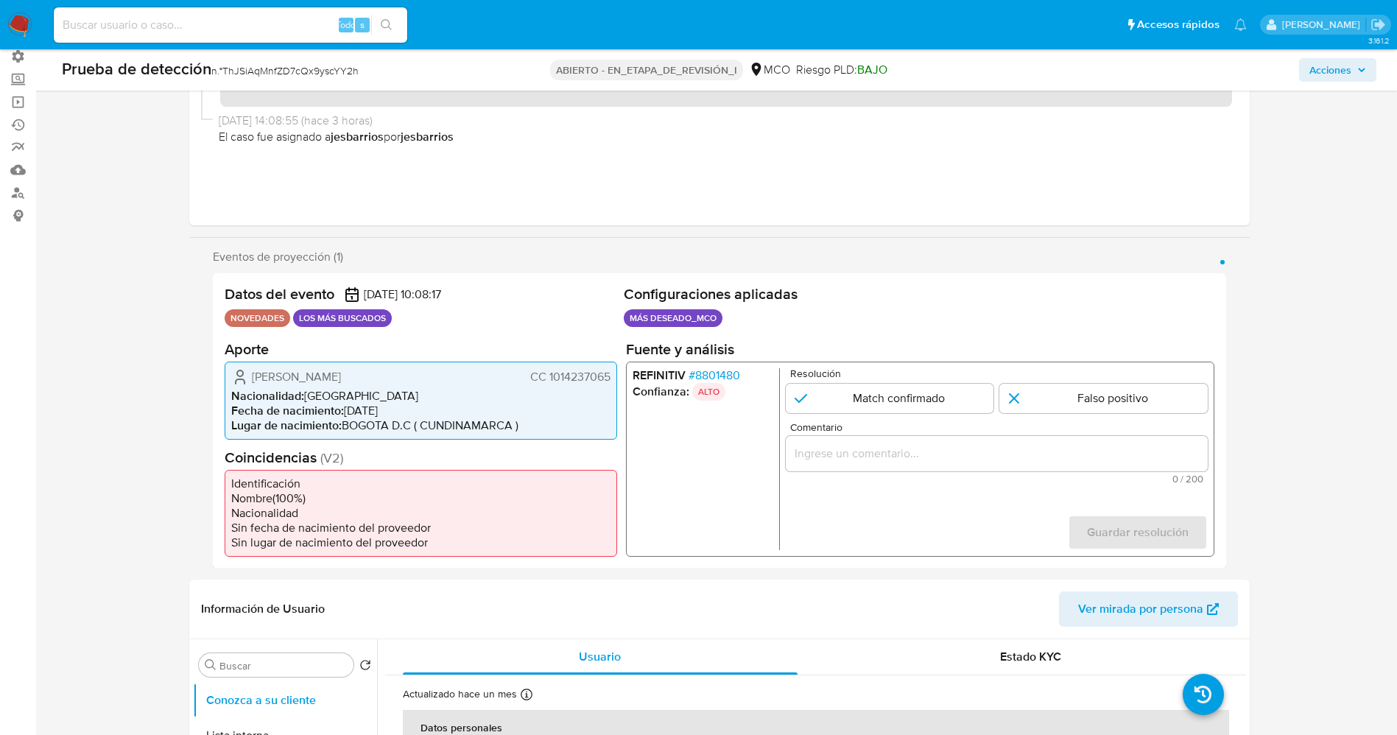
click at [611, 376] on div "Juan Sebastián Mendoza Candia CC 1014237065 Nacionalidad : Colombia Fecha de na…" at bounding box center [421, 400] width 393 height 78
click at [378, 407] on li "Fecha de nacimiento : 21/08/1992" at bounding box center [420, 410] width 379 height 15
drag, startPoint x: 231, startPoint y: 362, endPoint x: 242, endPoint y: 370, distance: 13.3
click at [242, 369] on div "Juan Sebastián Mendoza Candia CC 1014237065 Nacionalidad : Colombia Fecha de na…" at bounding box center [421, 400] width 393 height 78
drag, startPoint x: 244, startPoint y: 374, endPoint x: 610, endPoint y: 378, distance: 366.1
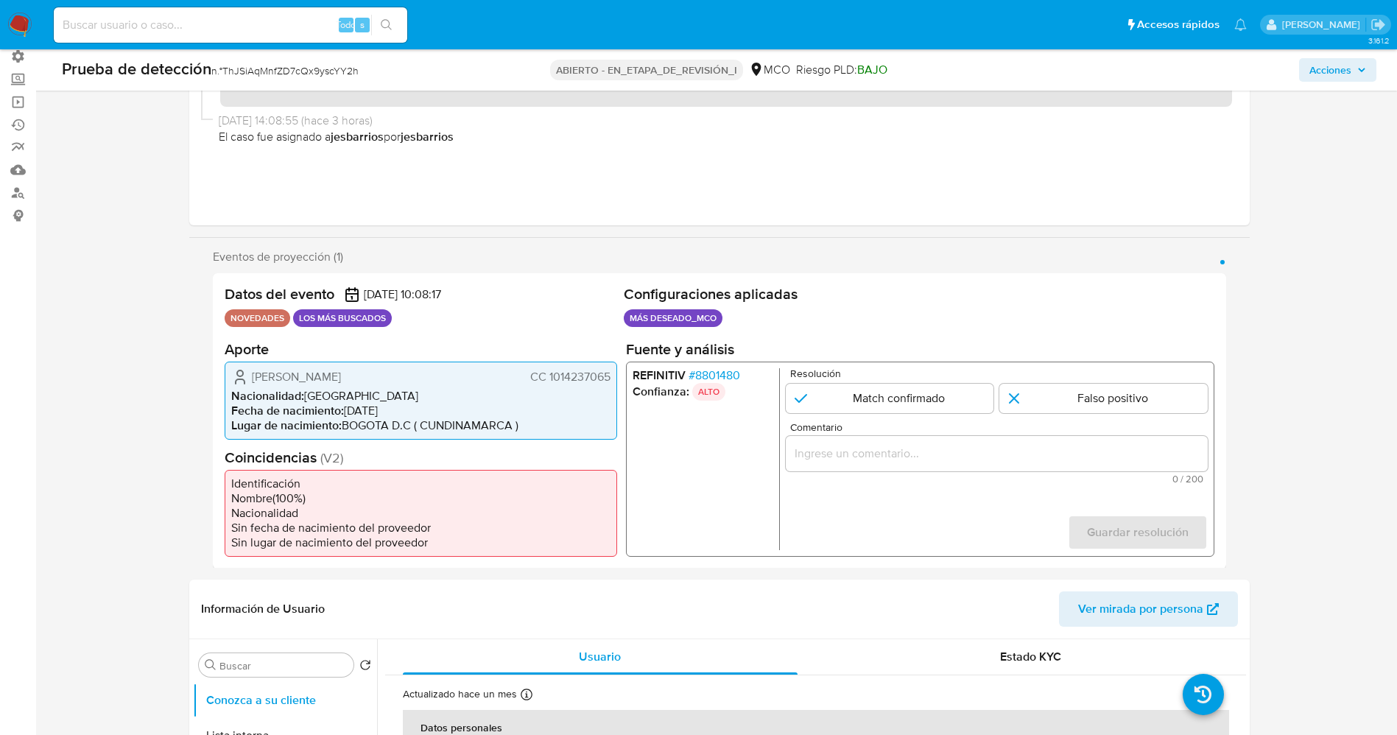
click at [610, 378] on div "Juan Sebastián Mendoza Candia CC 1014237065" at bounding box center [420, 377] width 379 height 18
click at [726, 374] on font "8801480" at bounding box center [717, 374] width 45 height 17
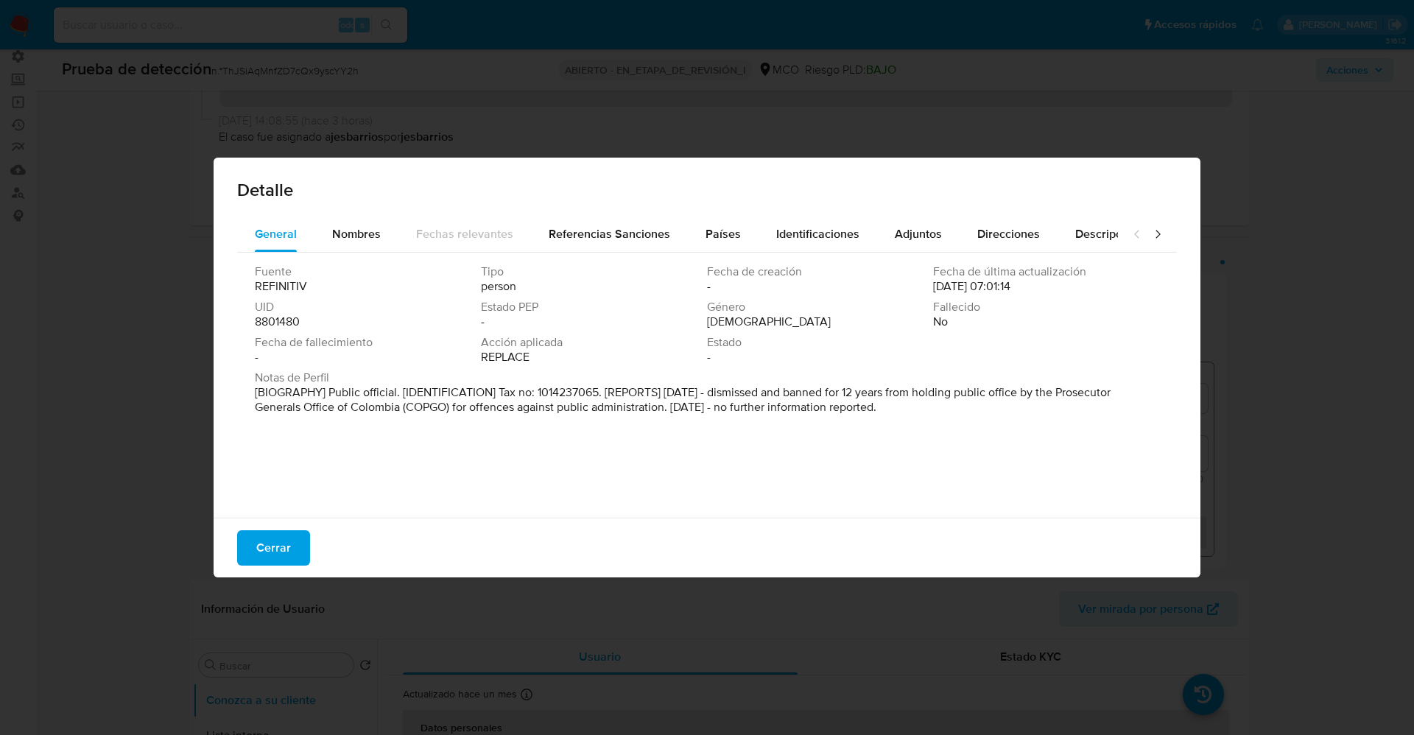
click at [263, 549] on font "Cerrar" at bounding box center [273, 547] width 35 height 35
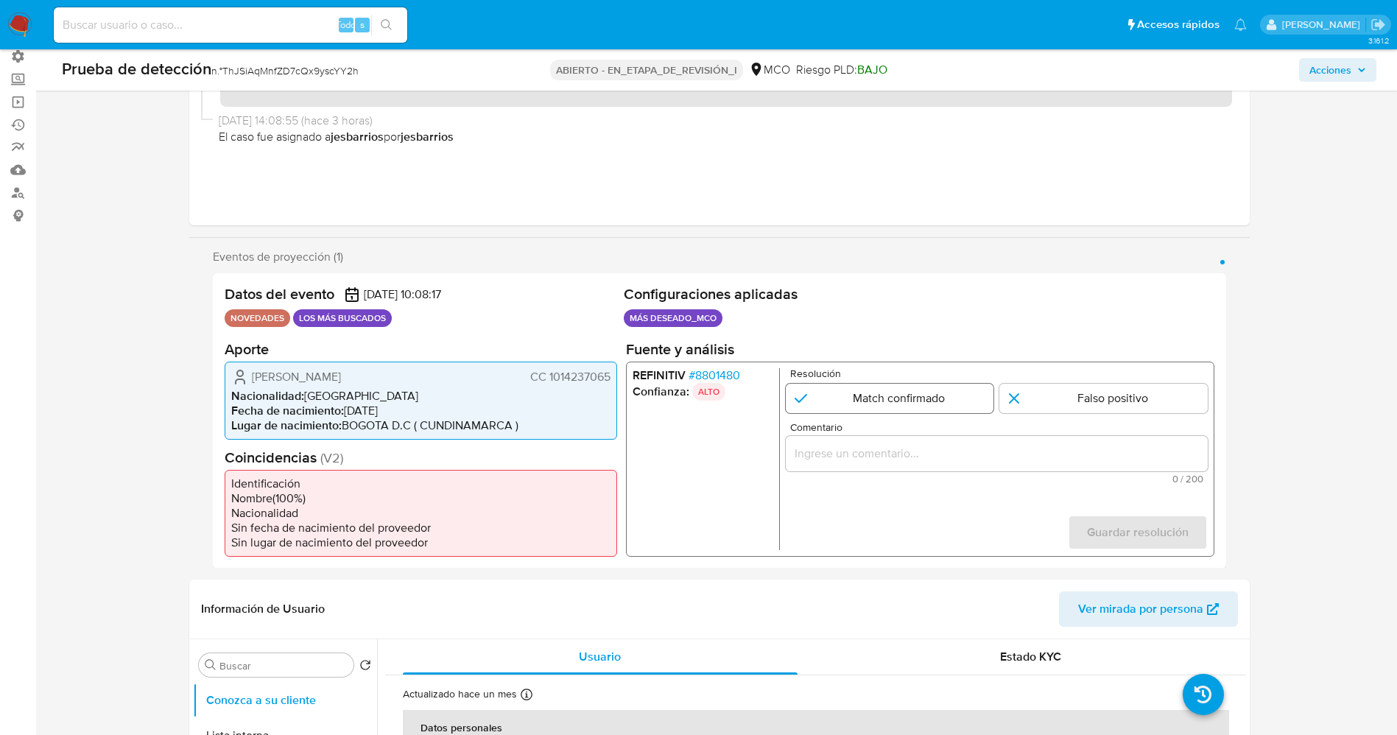
click at [896, 390] on input "1 de 1" at bounding box center [889, 397] width 208 height 29
radio input "true"
click at [885, 456] on input "Comentario" at bounding box center [996, 452] width 422 height 19
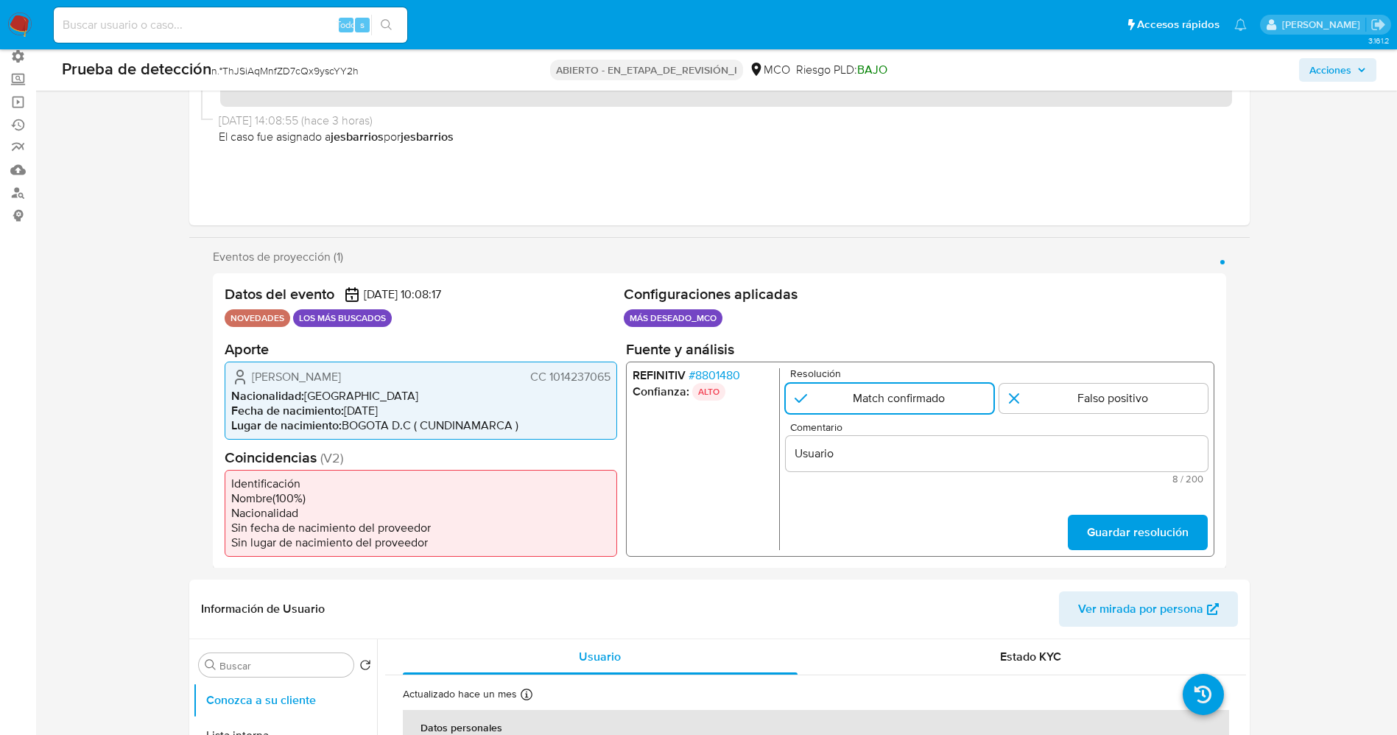
drag, startPoint x: 249, startPoint y: 376, endPoint x: 589, endPoint y: 373, distance: 340.3
click at [615, 372] on div "Juan Sebastián Mendoza Candia CC 1014237065 Nacionalidad : Colombia Fecha de na…" at bounding box center [421, 400] width 393 height 78
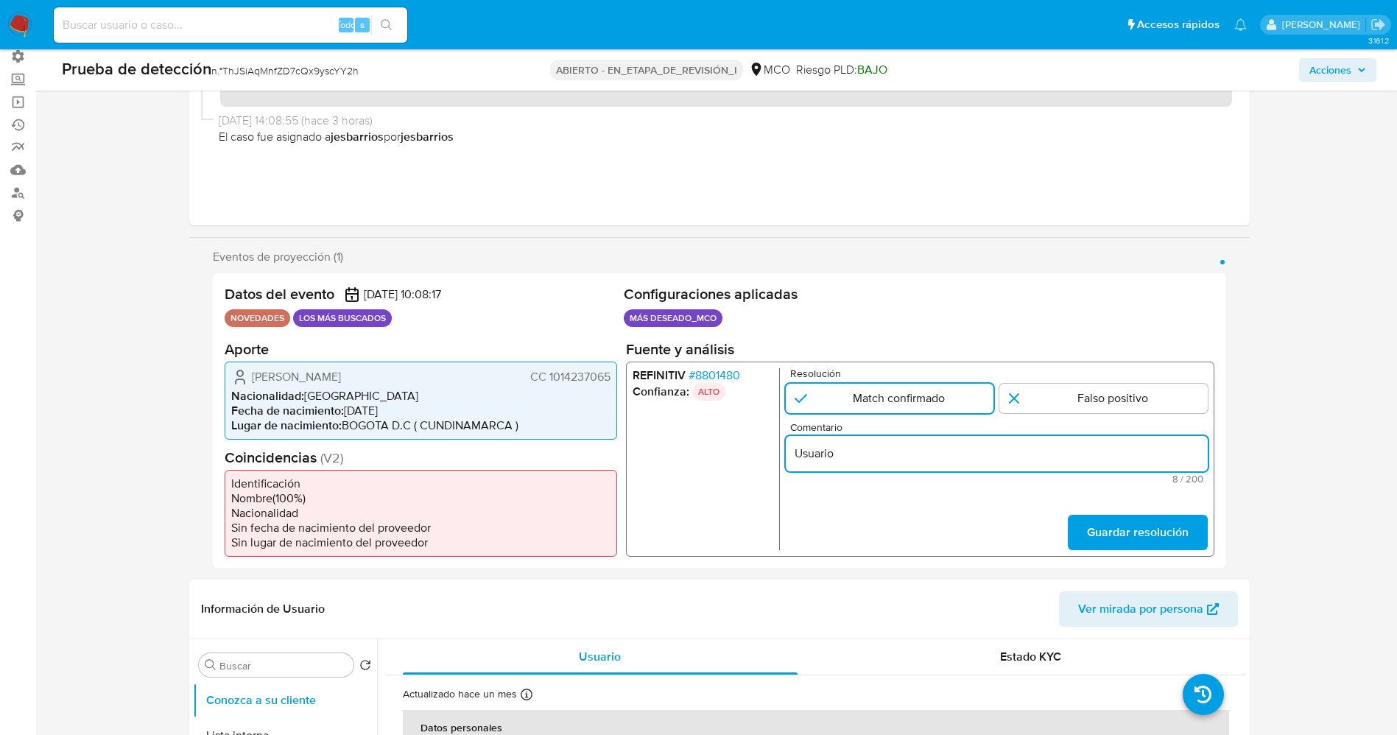
click at [875, 458] on input "Usuario" at bounding box center [996, 452] width 422 height 19
paste input "Juan Sebastián Mendoza Candia CC 1014237065"
type input "Usuario Juan Sebastián Mendoza Candia CC 1014237065 continua listado por procur…"
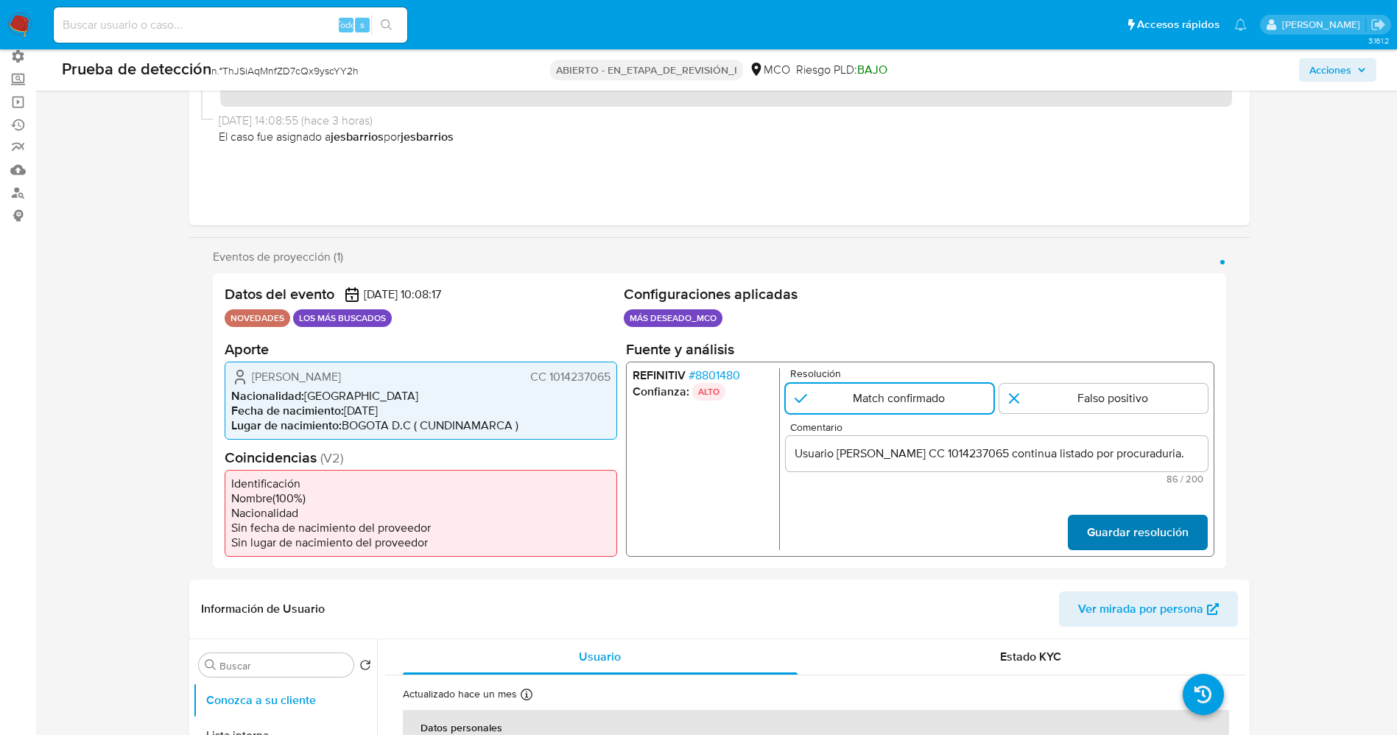
click at [1103, 522] on span "Guardar resolución" at bounding box center [1137, 532] width 102 height 32
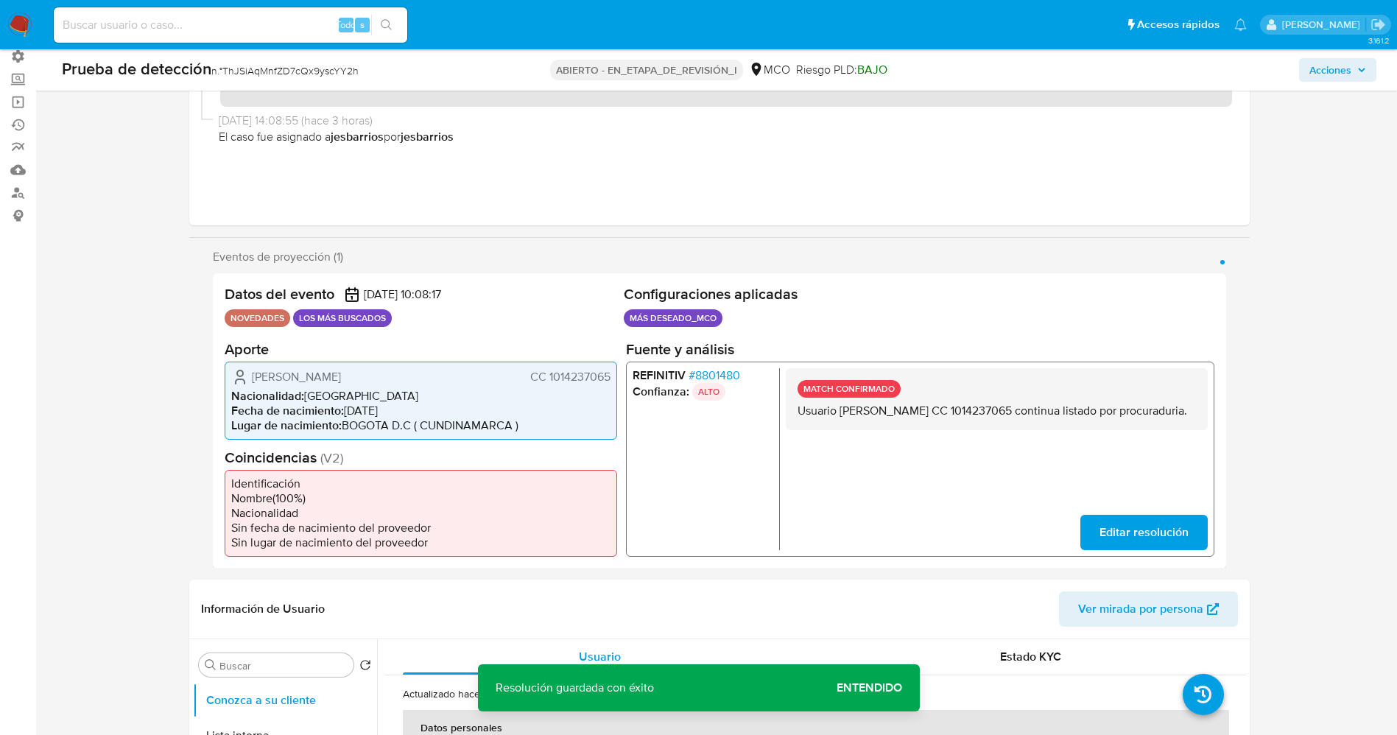
drag, startPoint x: 796, startPoint y: 410, endPoint x: 896, endPoint y: 432, distance: 102.7
click at [896, 429] on div "MATCH CONFIRMADO Usuario Juan Sebastián Mendoza Candia CC 1014237065 continua l…" at bounding box center [996, 399] width 422 height 62
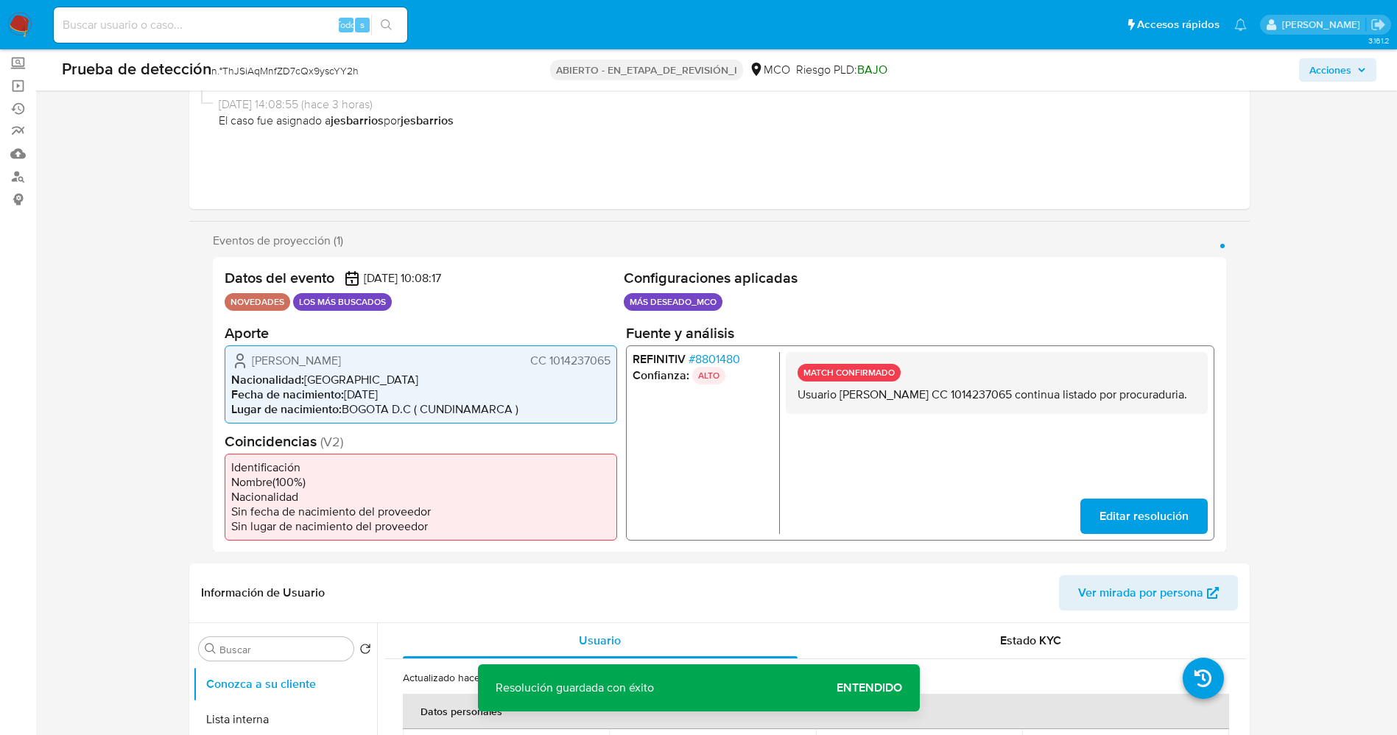
scroll to position [331, 0]
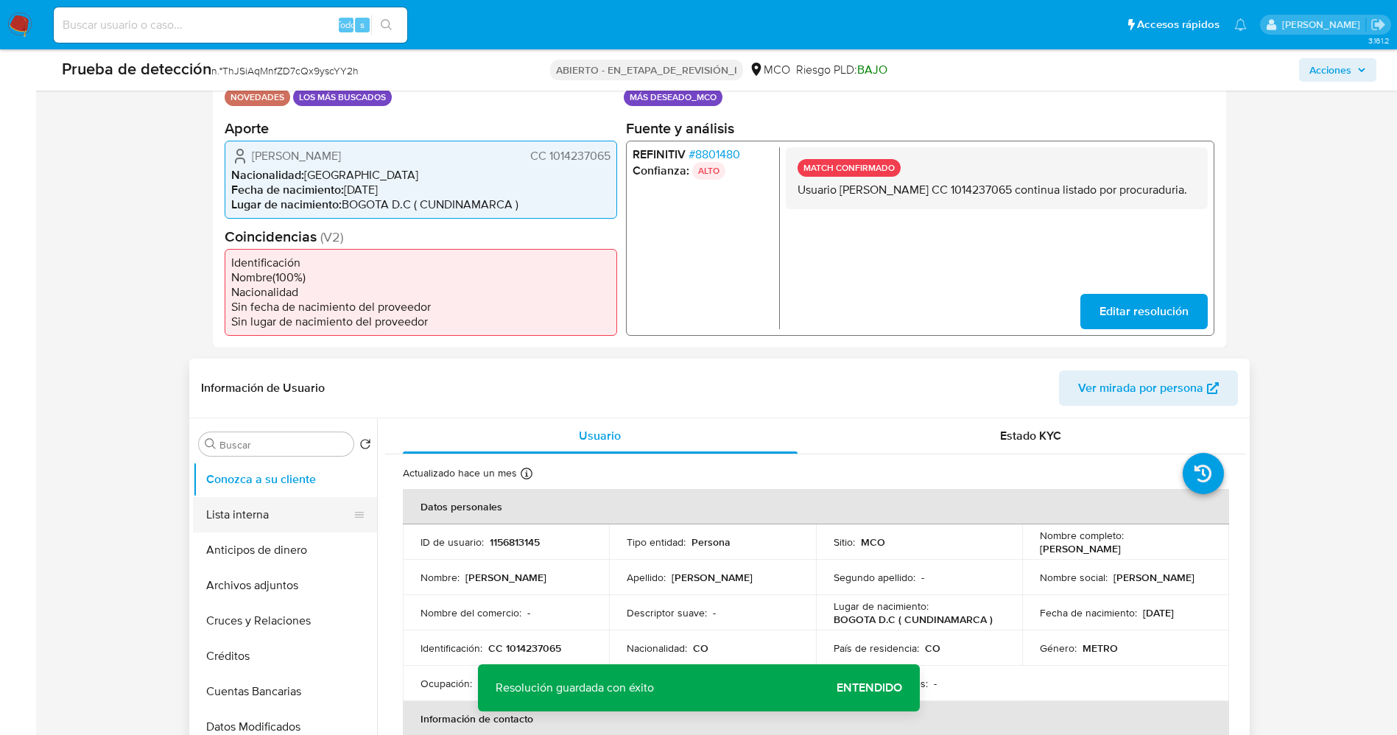
click at [259, 510] on button "Lista interna" at bounding box center [279, 514] width 172 height 35
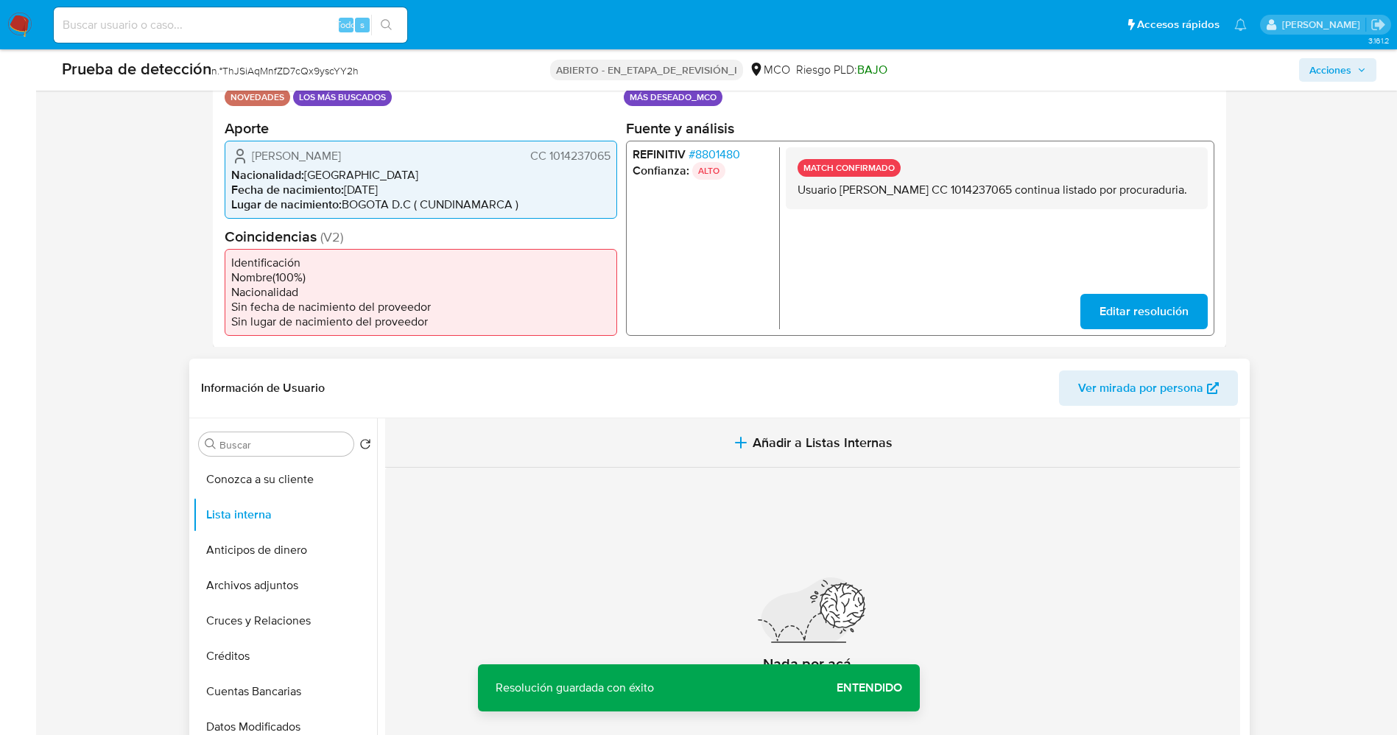
click at [895, 451] on button "Añadir a Listas Internas" at bounding box center [812, 442] width 855 height 49
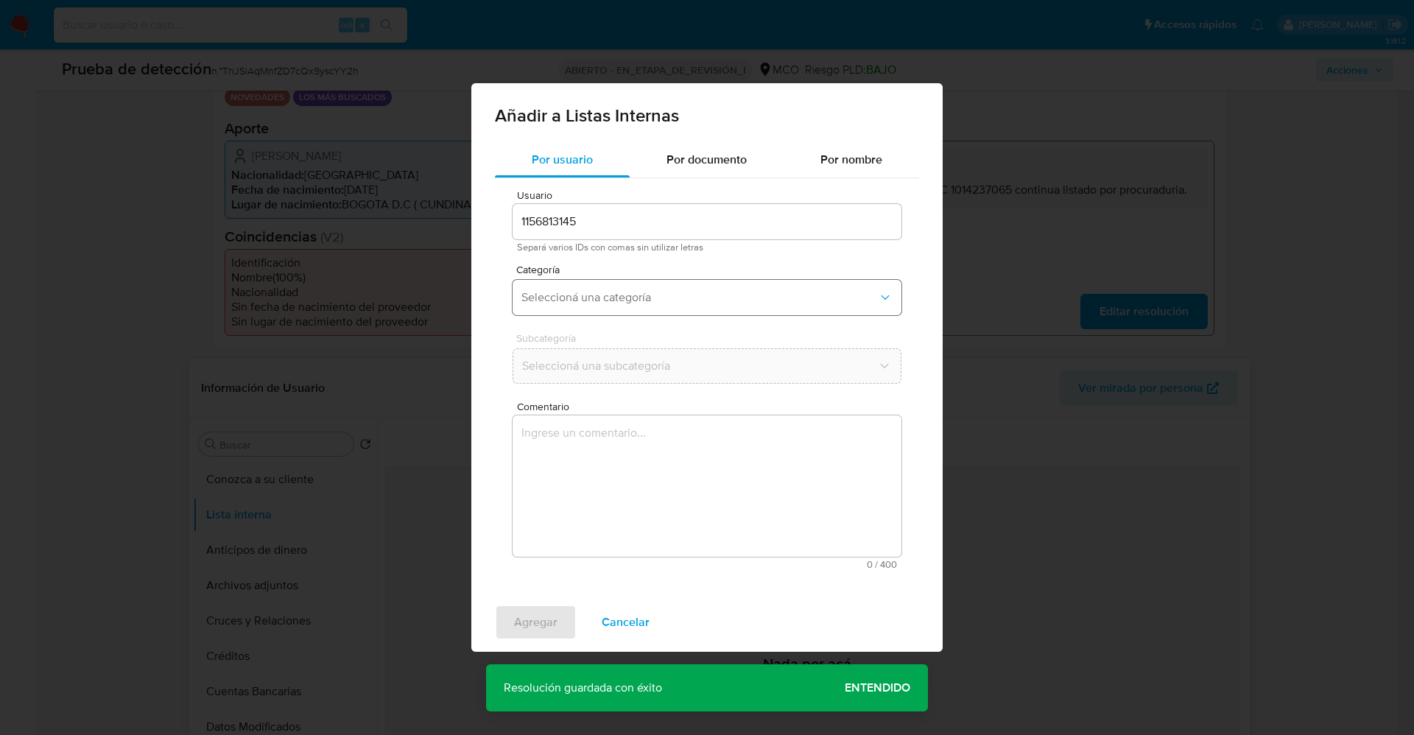
click at [636, 304] on span "Seleccioná una categoría" at bounding box center [699, 297] width 356 height 15
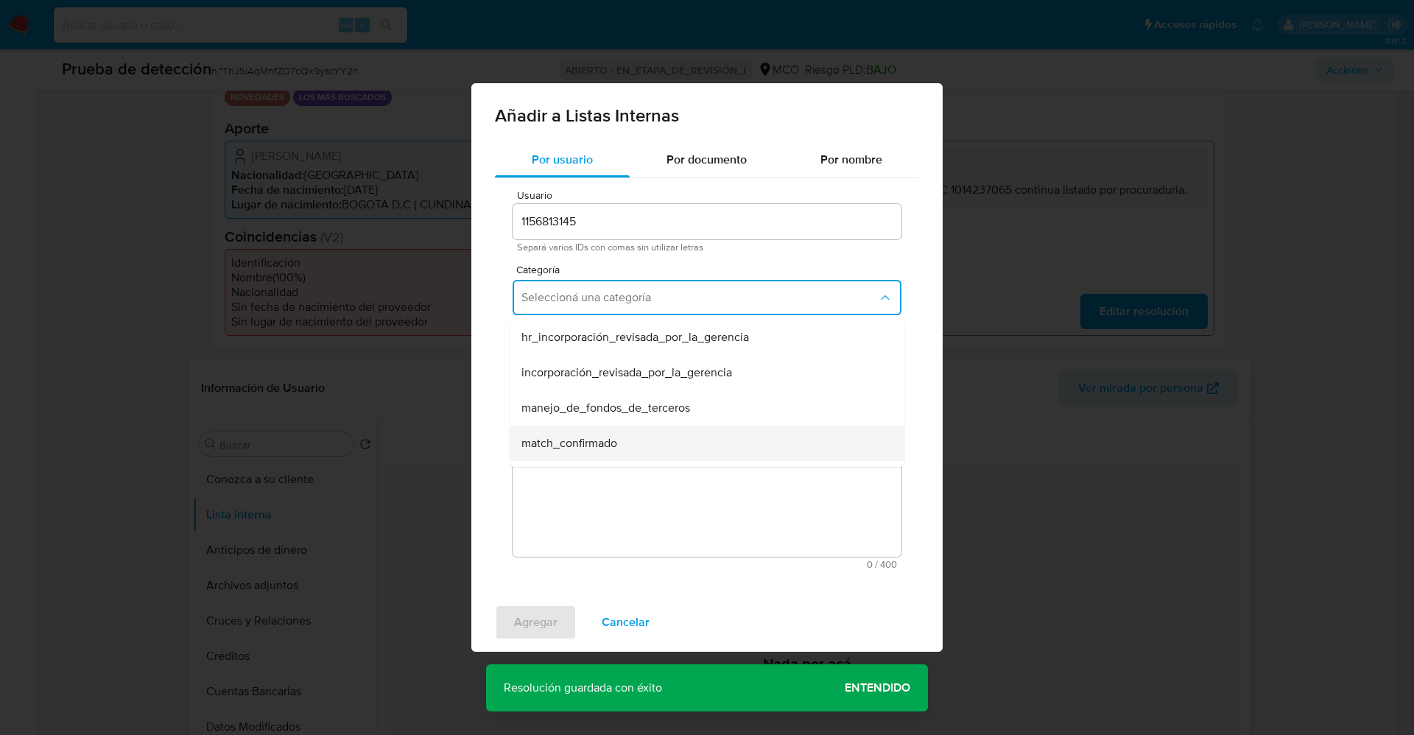
click at [611, 443] on span "match_confirmado" at bounding box center [569, 443] width 96 height 15
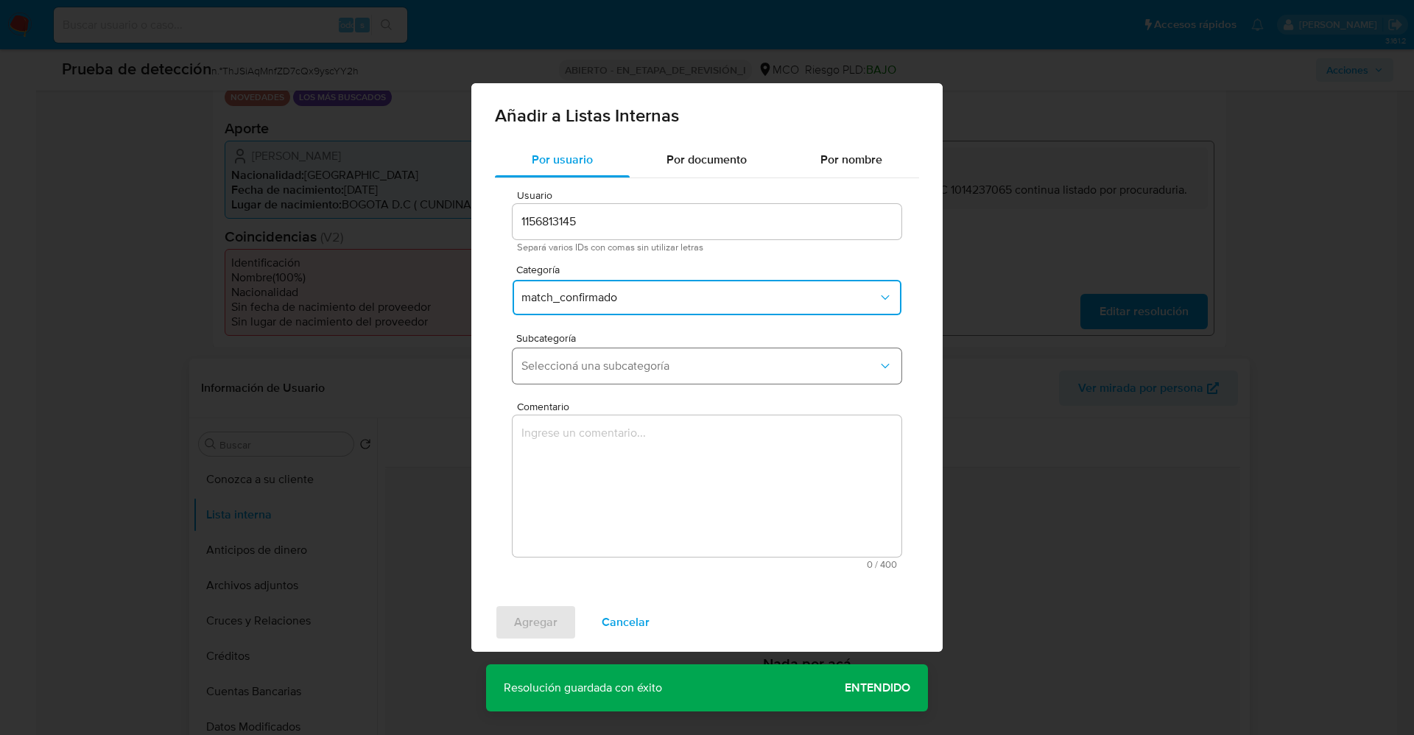
click at [621, 374] on button "Seleccioná una subcategoría" at bounding box center [707, 365] width 389 height 35
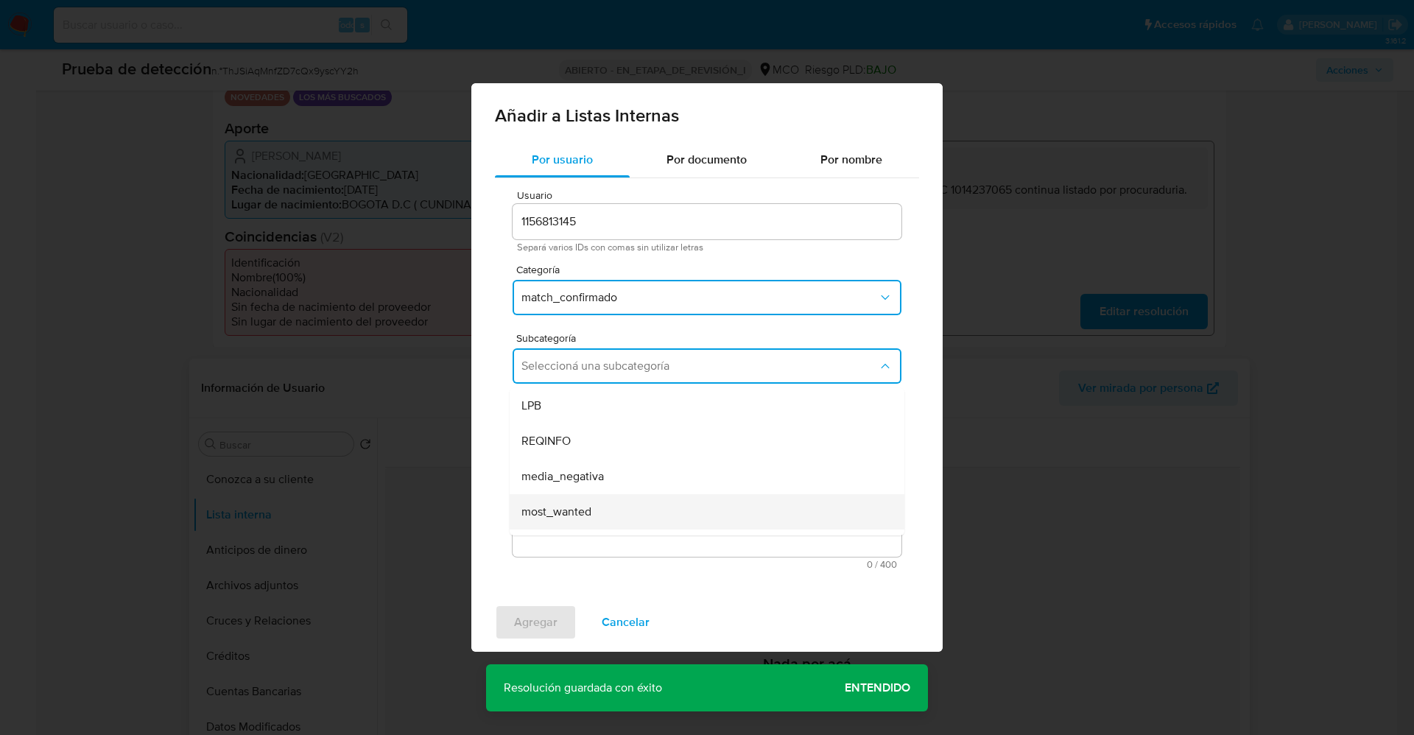
click at [601, 507] on div "most_wanted" at bounding box center [702, 511] width 362 height 35
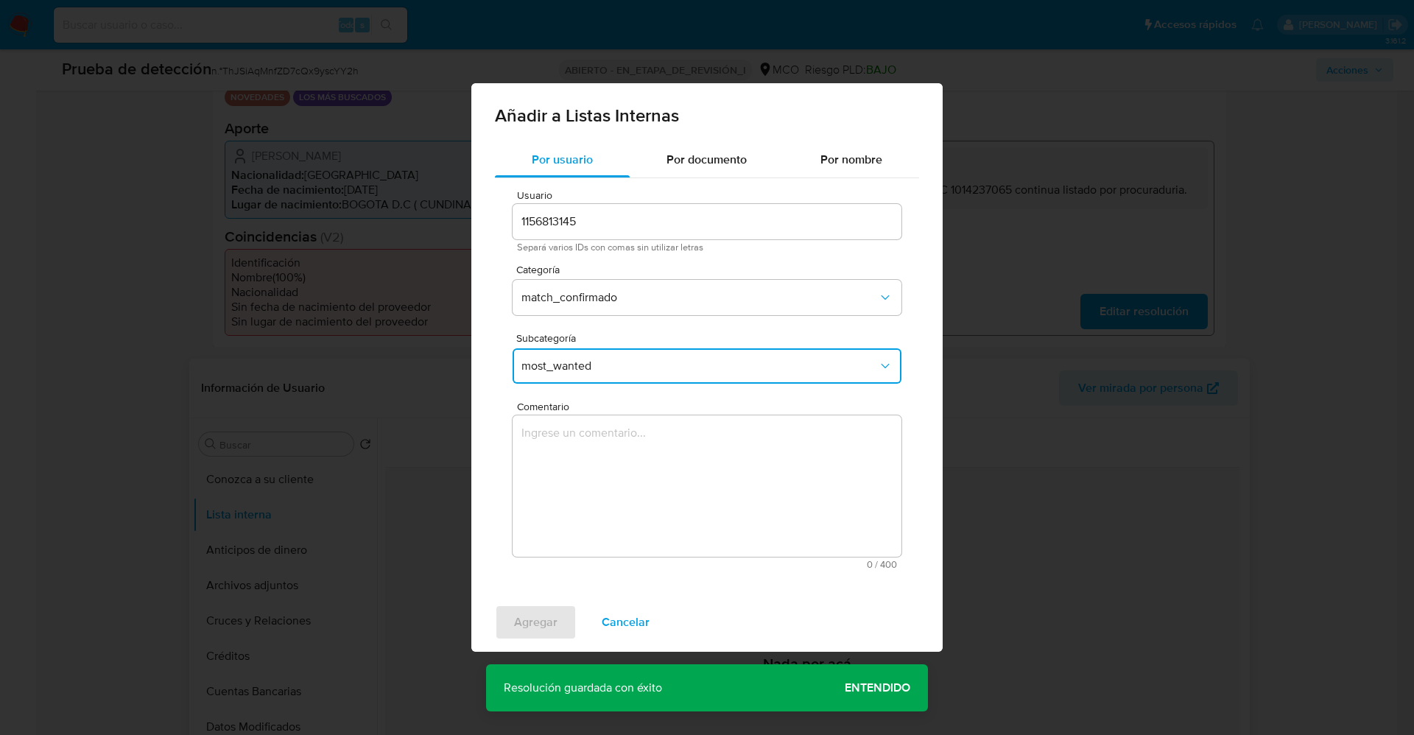
click at [601, 507] on textarea "Comentario" at bounding box center [707, 485] width 389 height 141
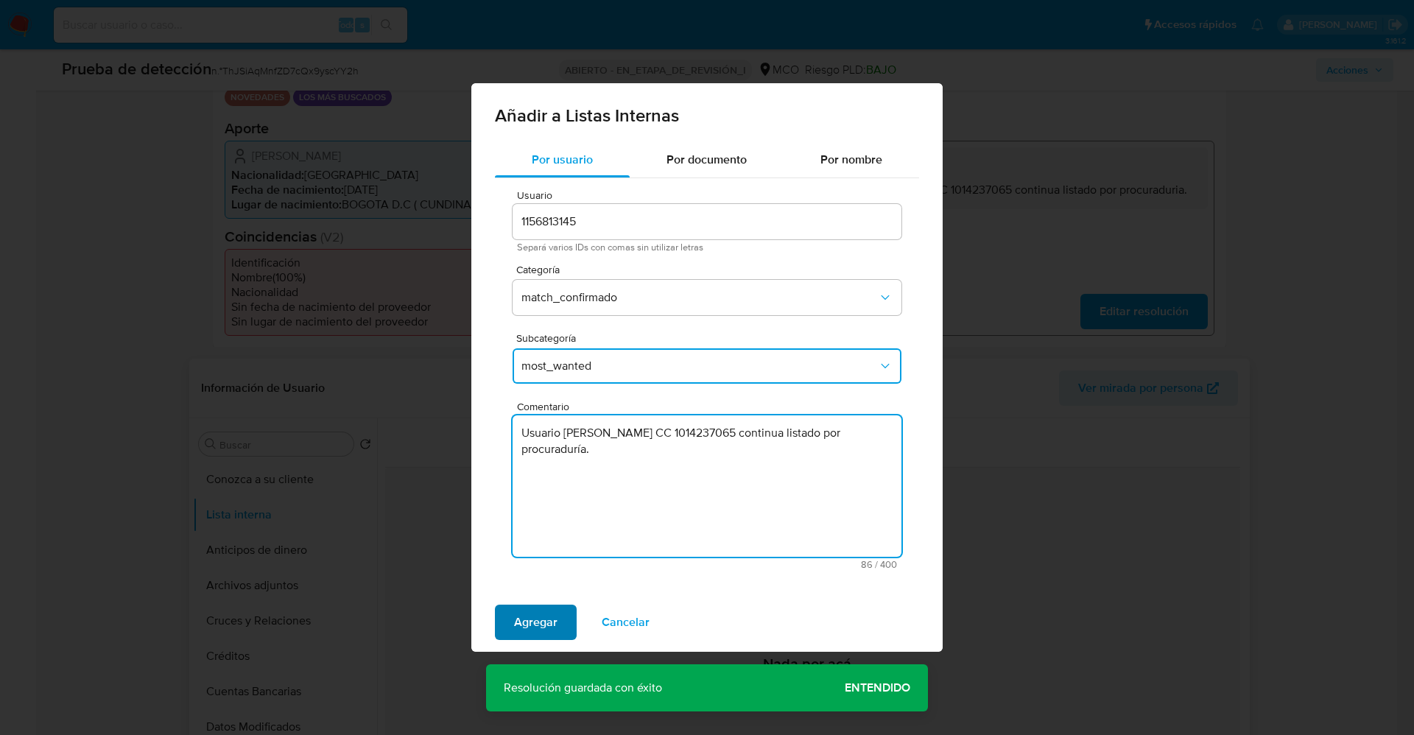
type textarea "Usuario Juan Sebastián Mendoza Candia CC 1014237065 continua listado por procur…"
click at [545, 626] on span "Agregar" at bounding box center [535, 622] width 43 height 32
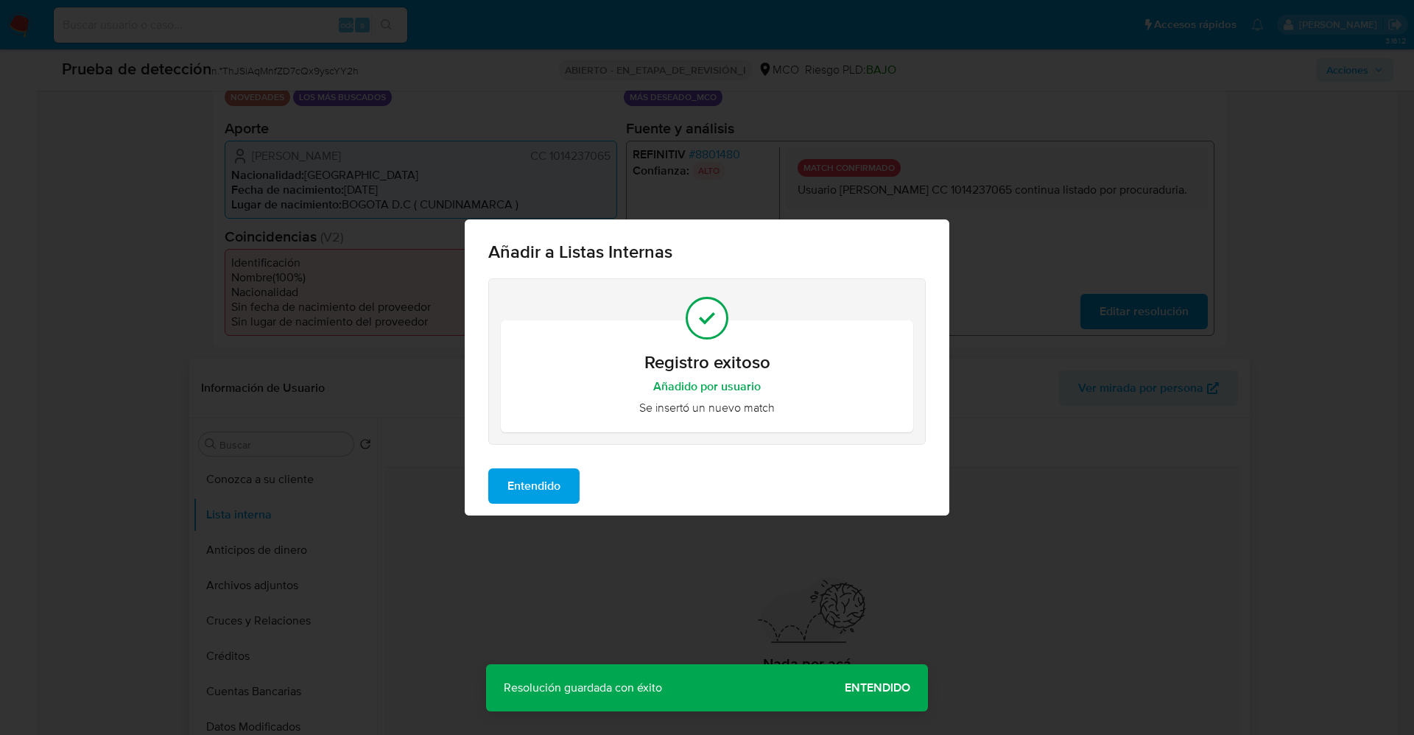
click at [561, 482] on span "Entendido" at bounding box center [533, 486] width 53 height 32
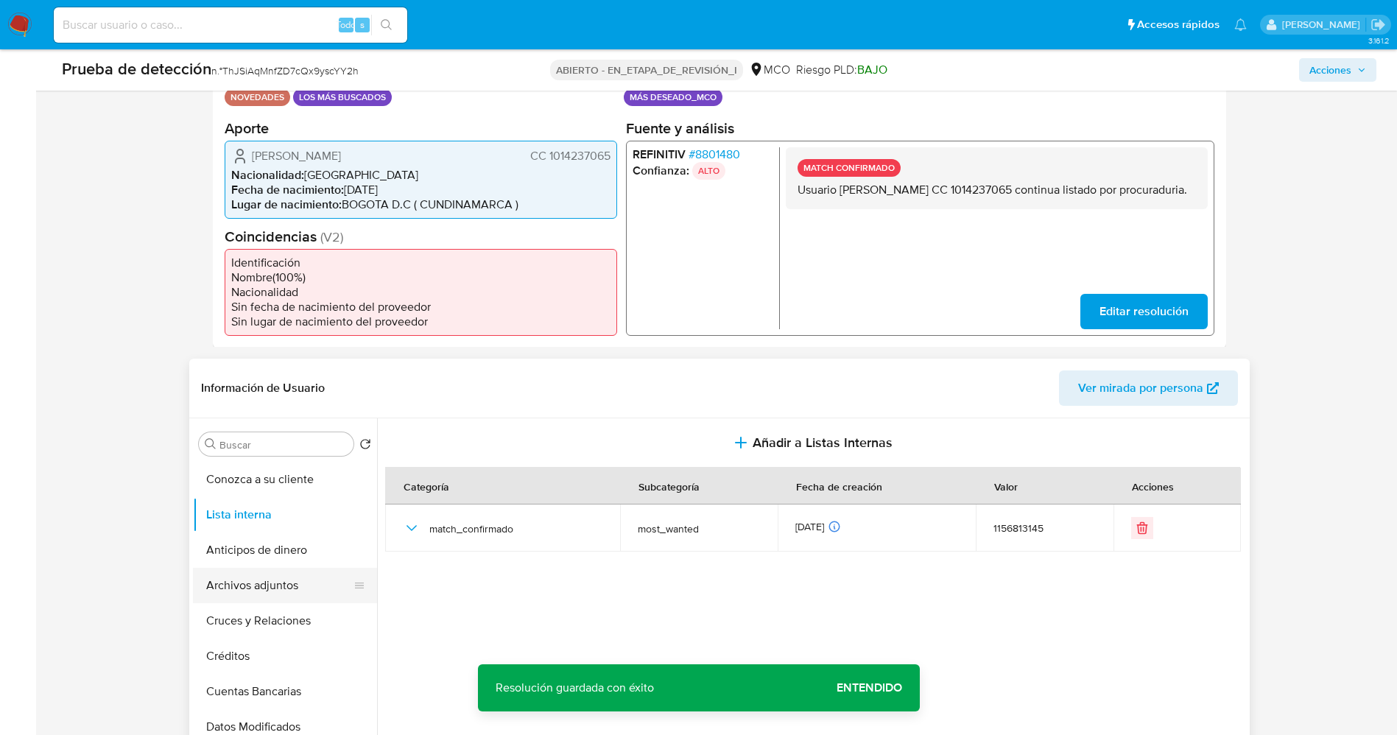
click at [274, 588] on button "Archivos adjuntos" at bounding box center [279, 585] width 172 height 35
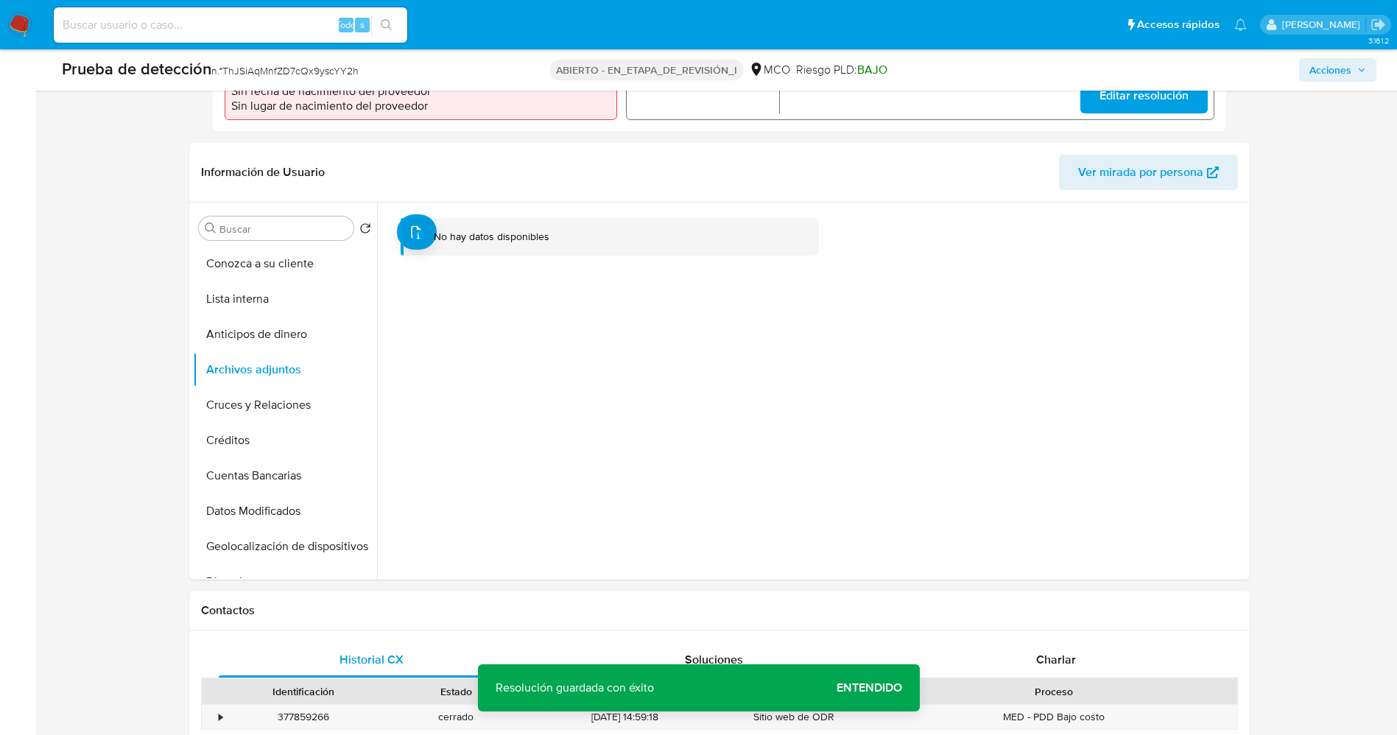
scroll to position [552, 0]
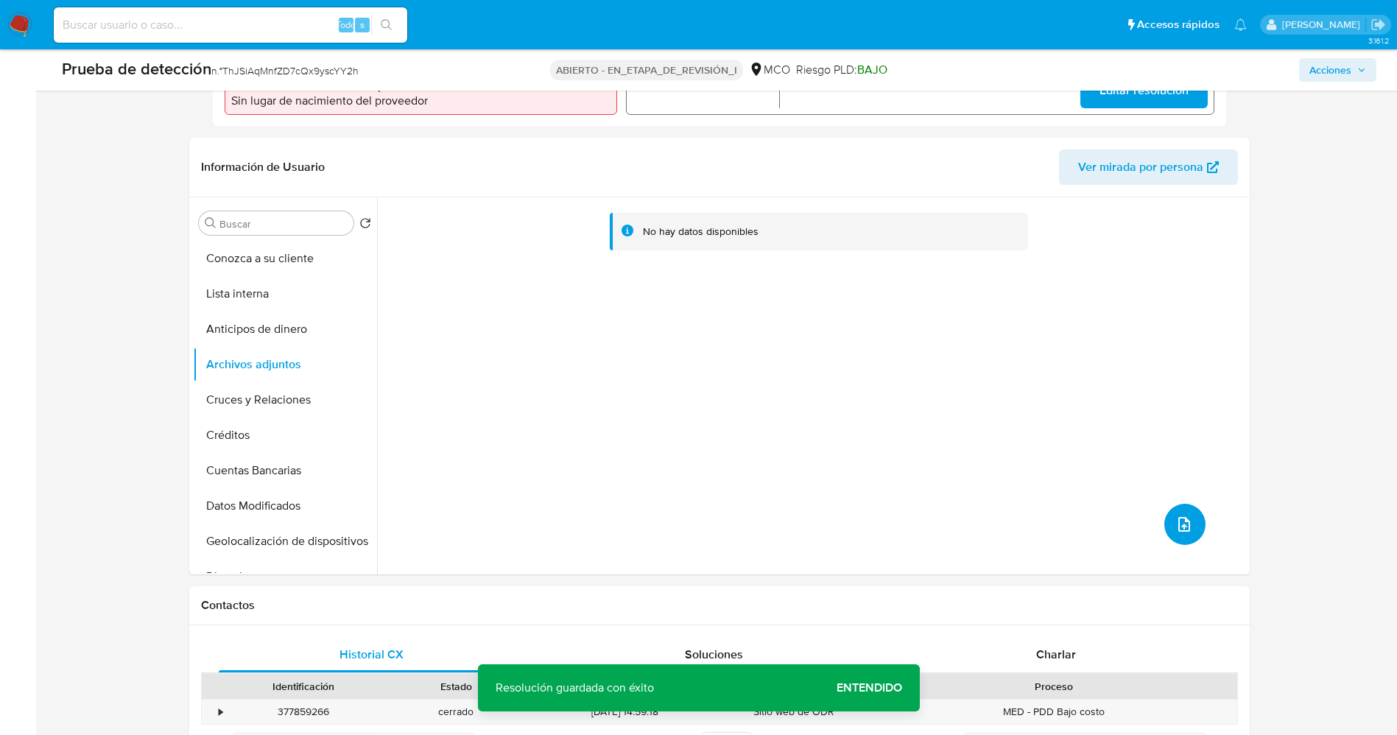
click at [1176, 525] on icon "subir archivo" at bounding box center [1185, 525] width 18 height 18
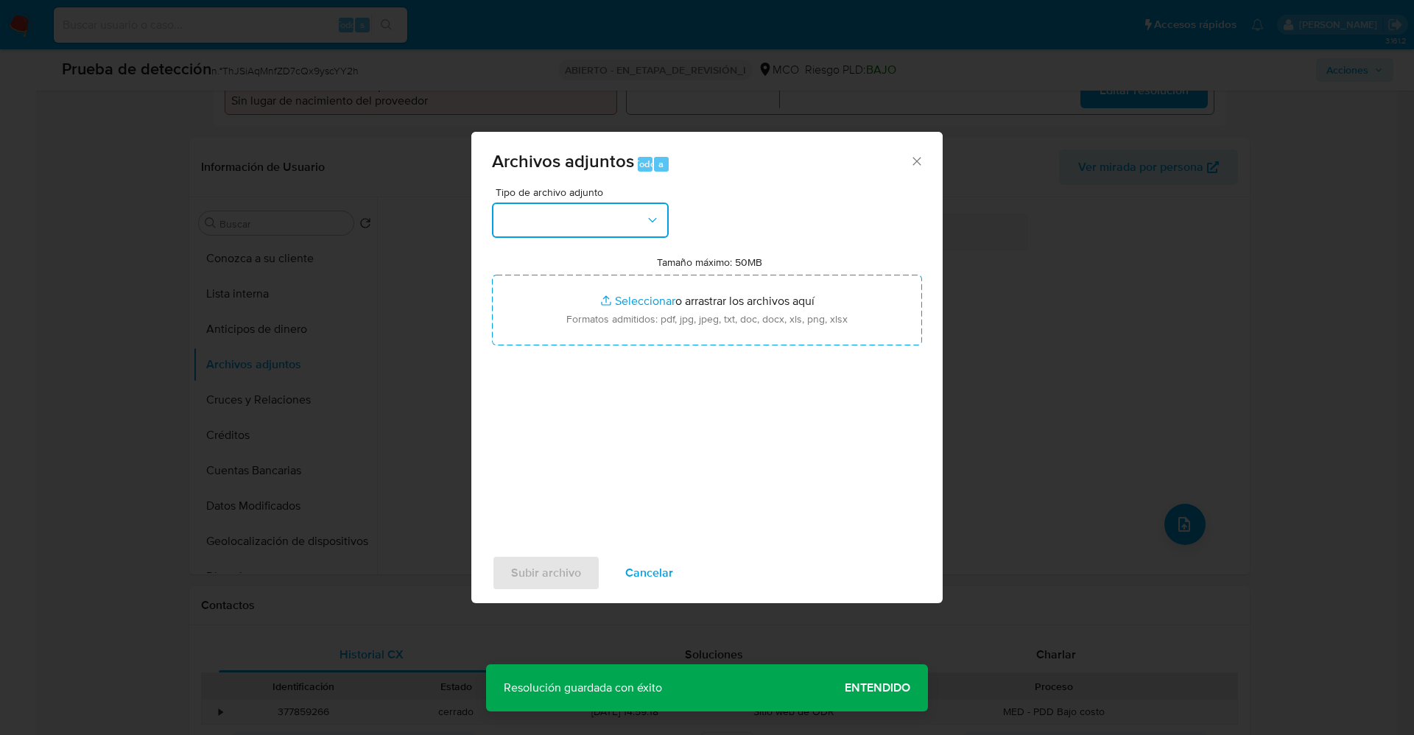
click at [593, 225] on button "button" at bounding box center [580, 220] width 177 height 35
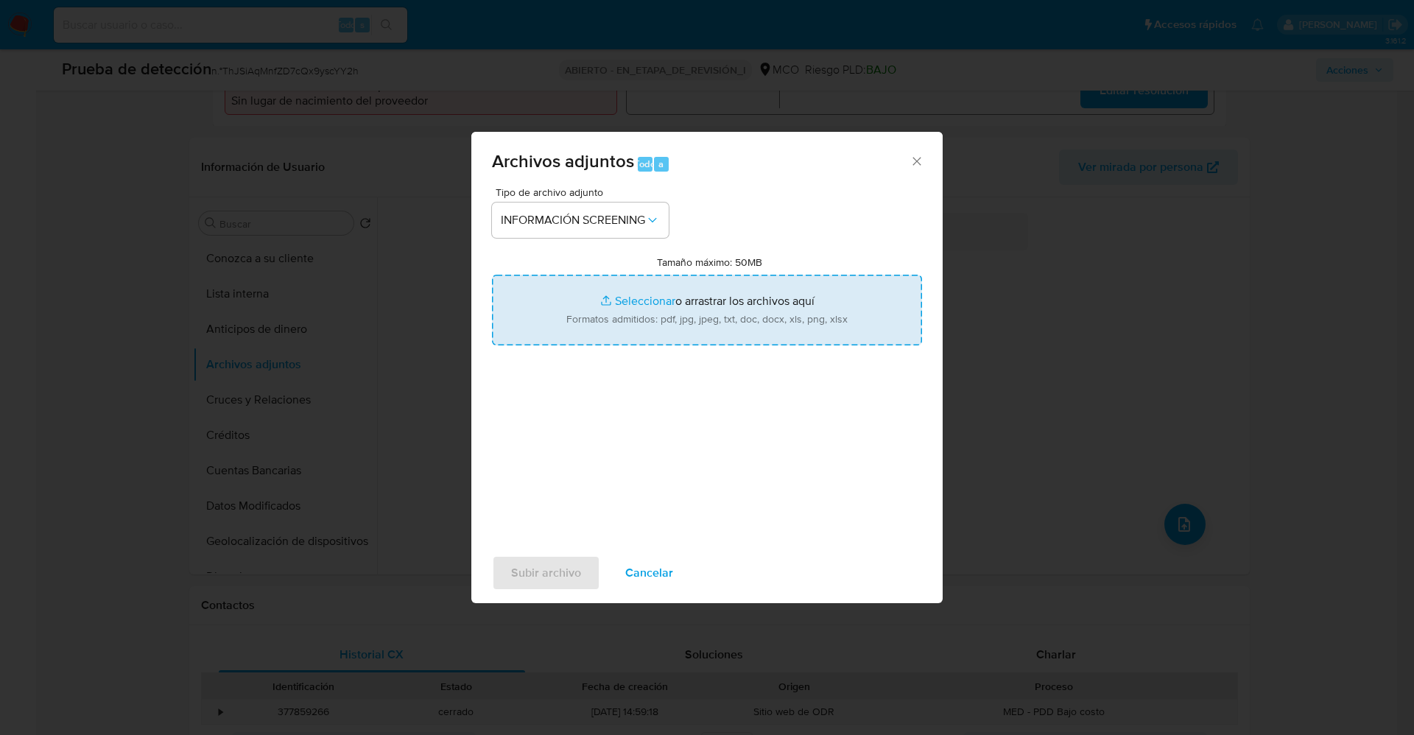
type input "C:\fakepath\Consulta de Antecedentes.pdf"
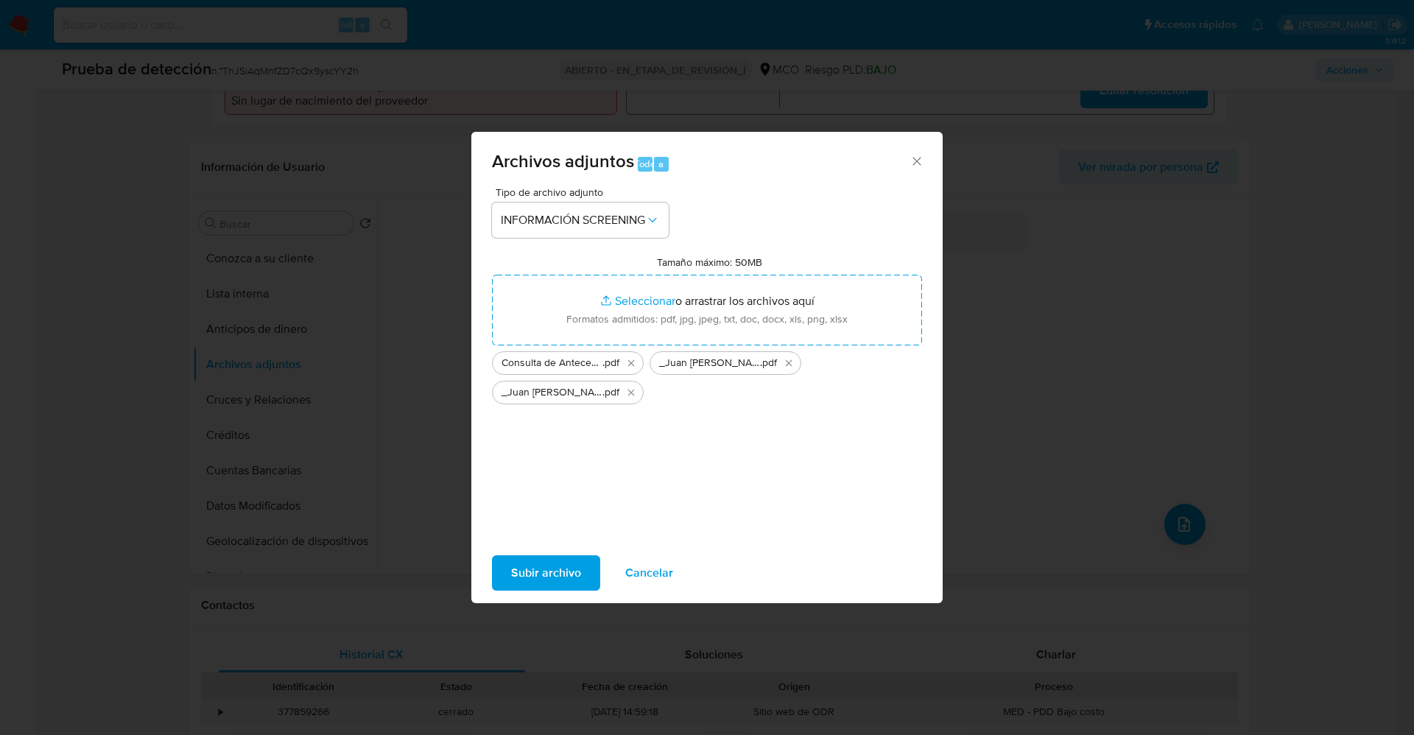
click at [529, 569] on span "Subir archivo" at bounding box center [546, 573] width 70 height 32
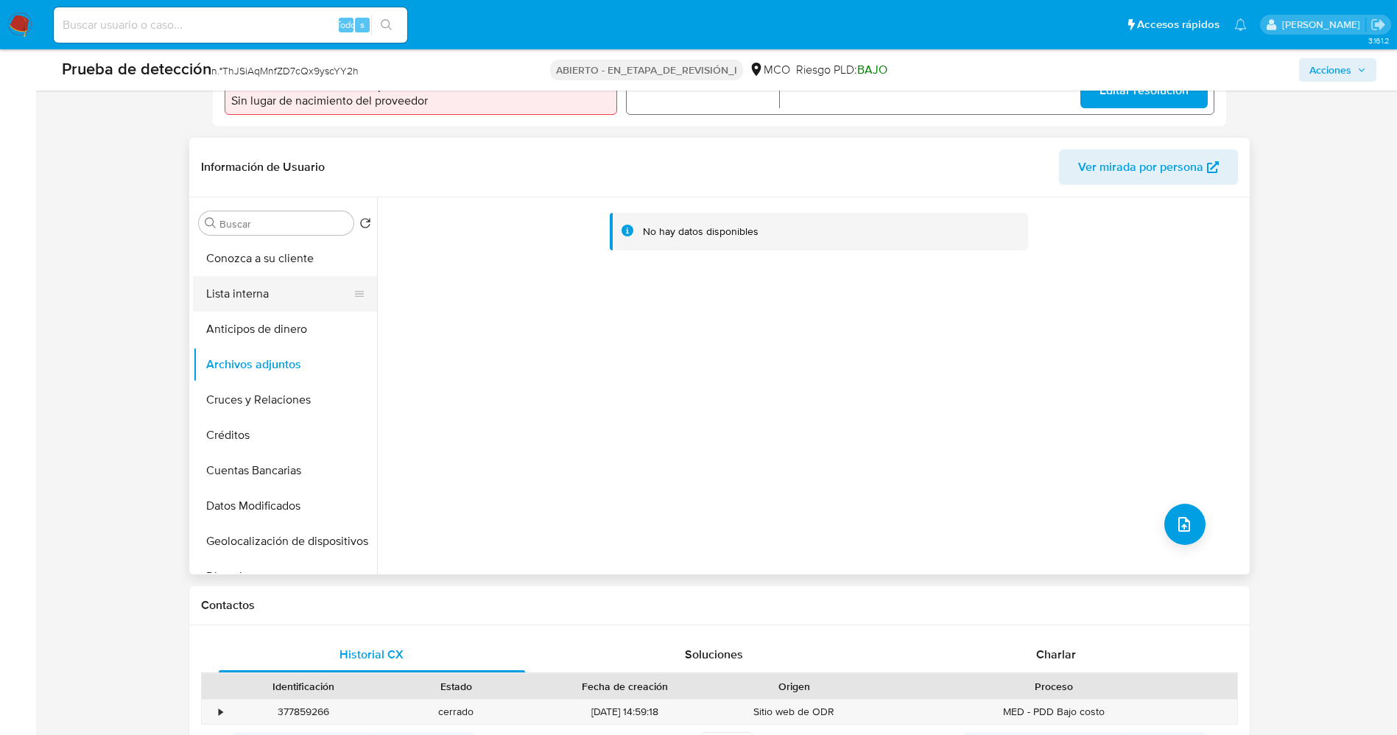
click at [245, 295] on button "Lista interna" at bounding box center [279, 293] width 172 height 35
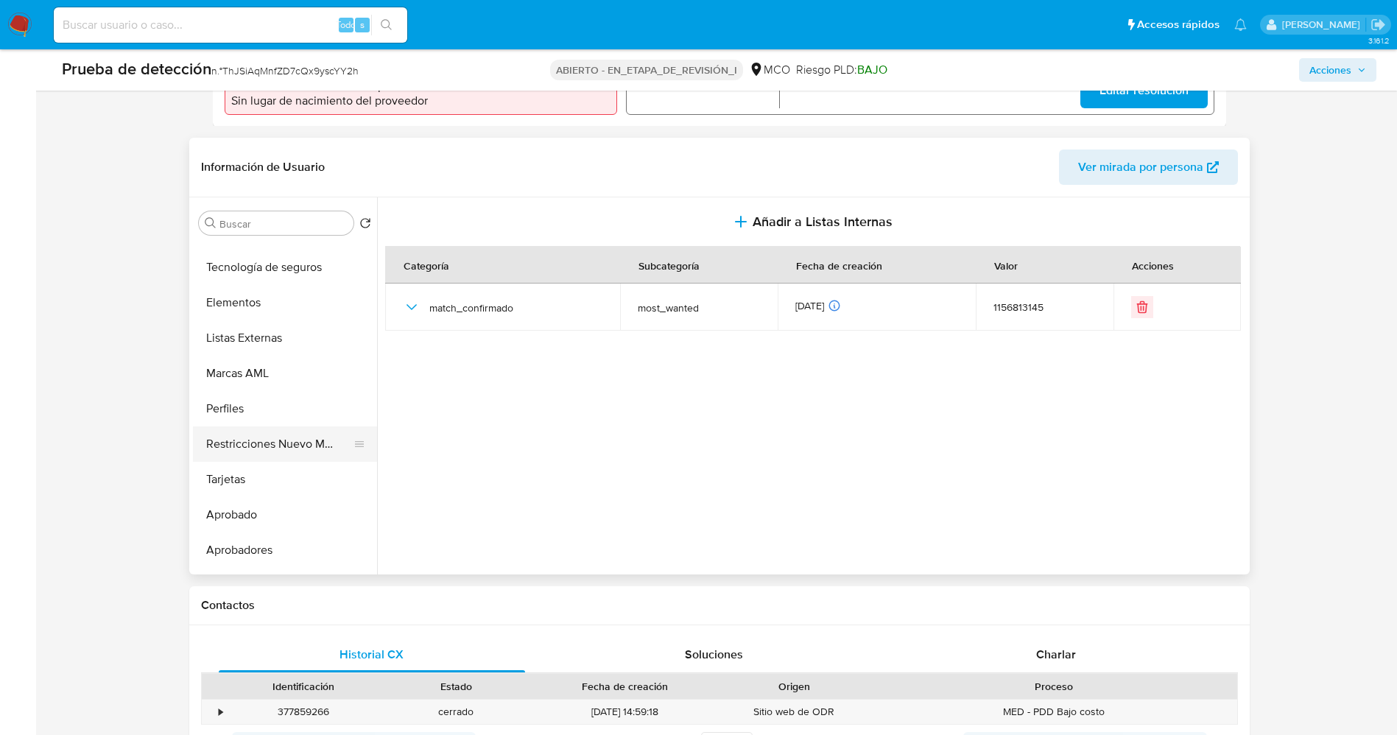
click at [259, 442] on button "Restricciones Nuevo Mundo" at bounding box center [279, 443] width 172 height 35
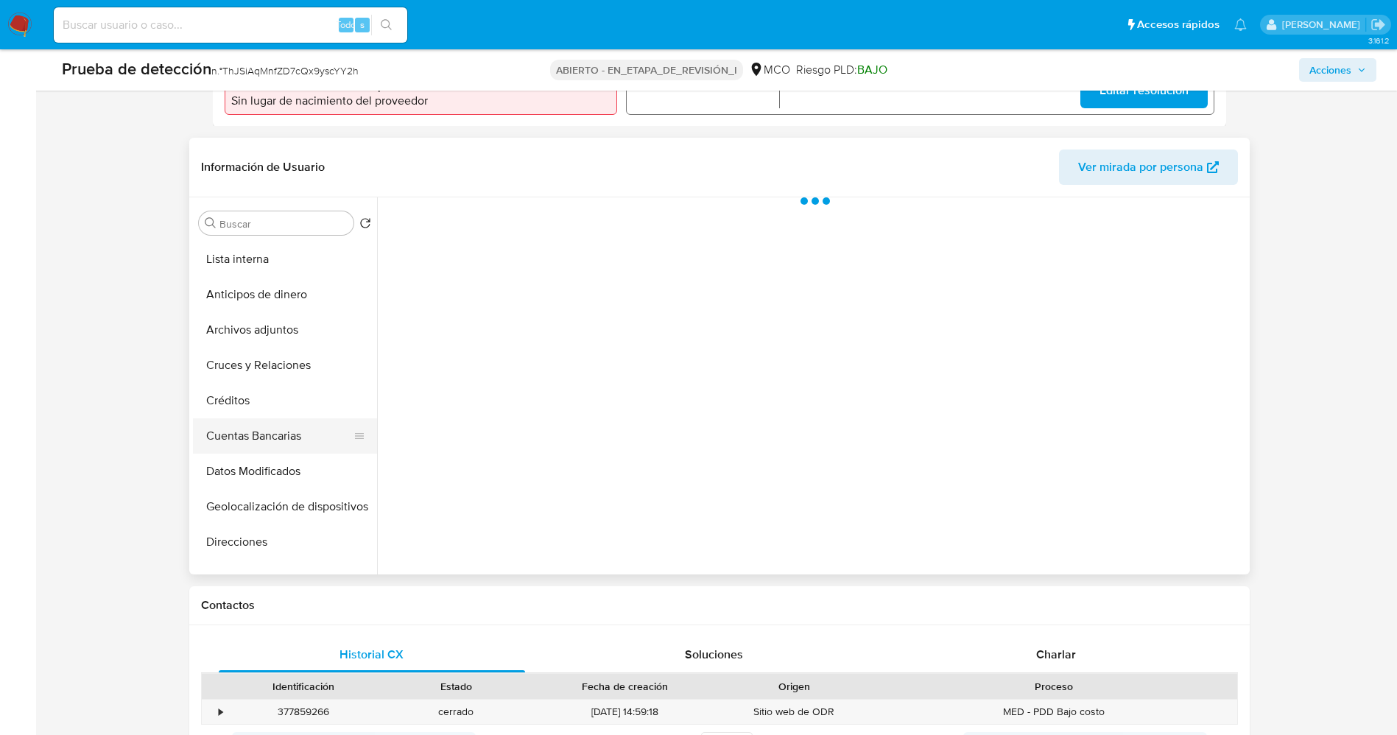
scroll to position [0, 0]
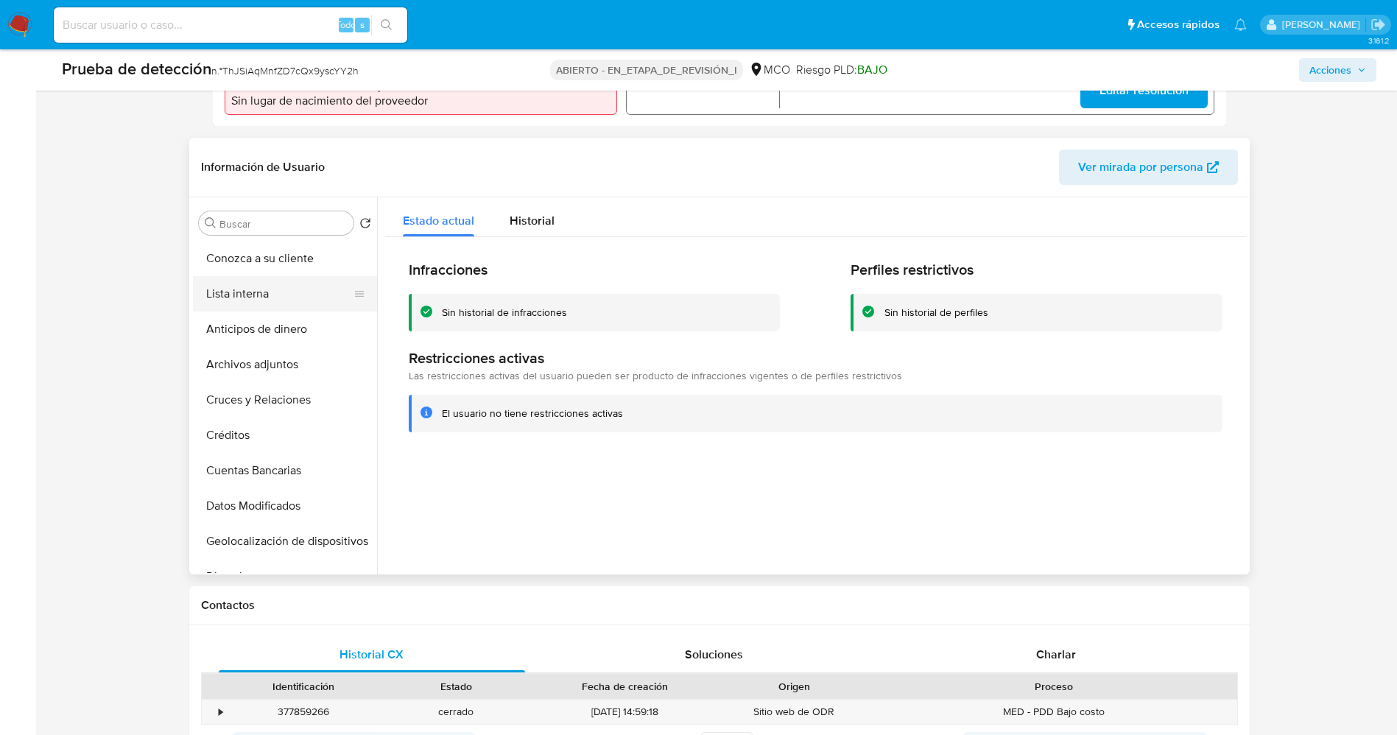
click at [303, 281] on button "Lista interna" at bounding box center [279, 293] width 172 height 35
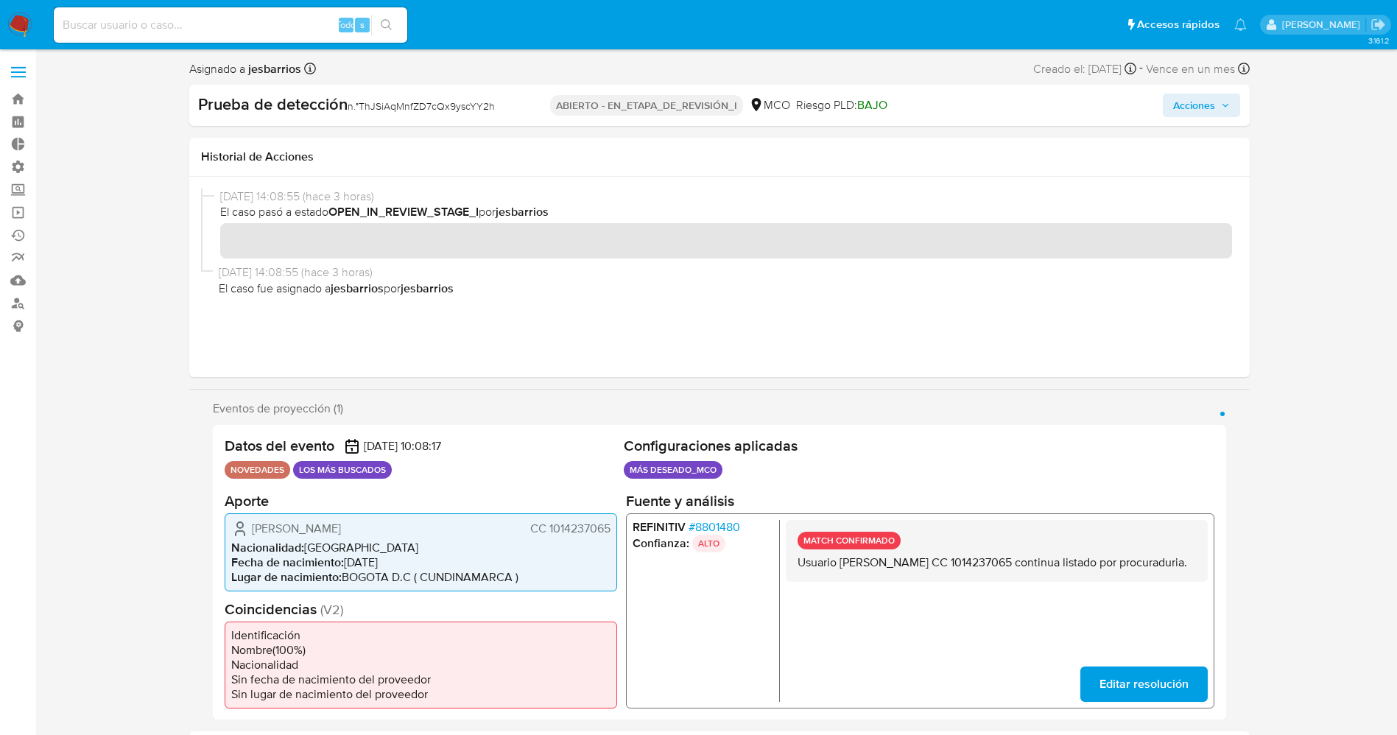
click at [1188, 102] on span "Acciones" at bounding box center [1194, 106] width 42 height 24
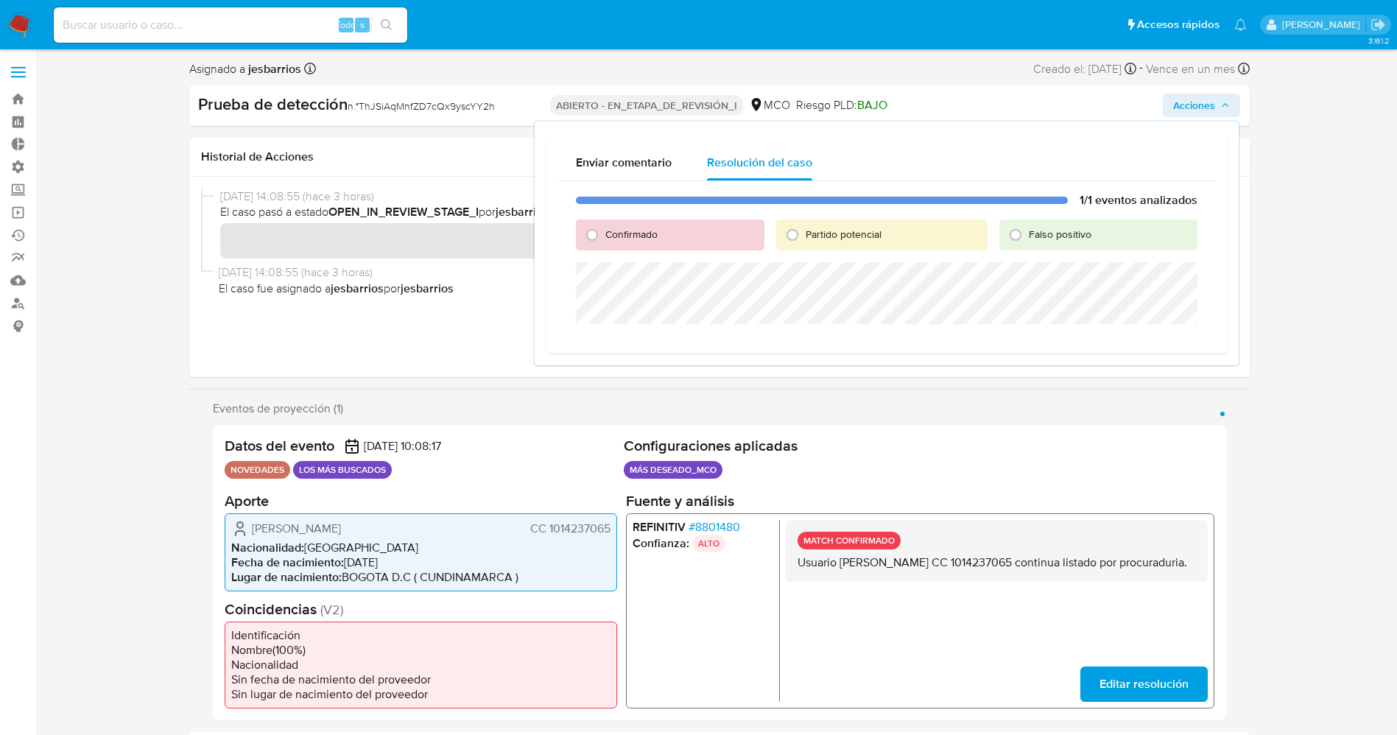
click at [855, 222] on div "Partido potencial" at bounding box center [881, 234] width 211 height 31
click at [851, 236] on font "Partido potencial" at bounding box center [844, 234] width 76 height 15
click at [804, 236] on input "Partido potencial" at bounding box center [793, 235] width 24 height 24
radio input "true"
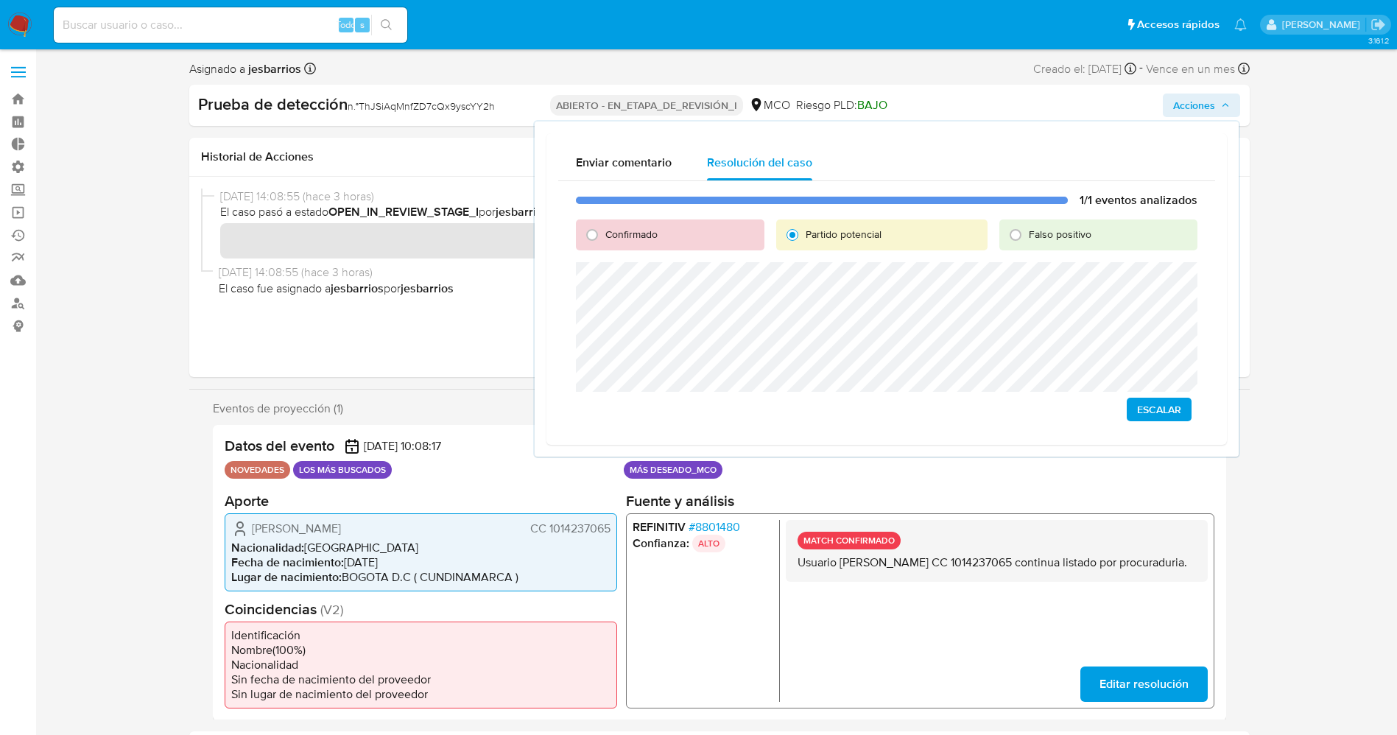
click at [1170, 403] on span "Escalar" at bounding box center [1159, 409] width 44 height 21
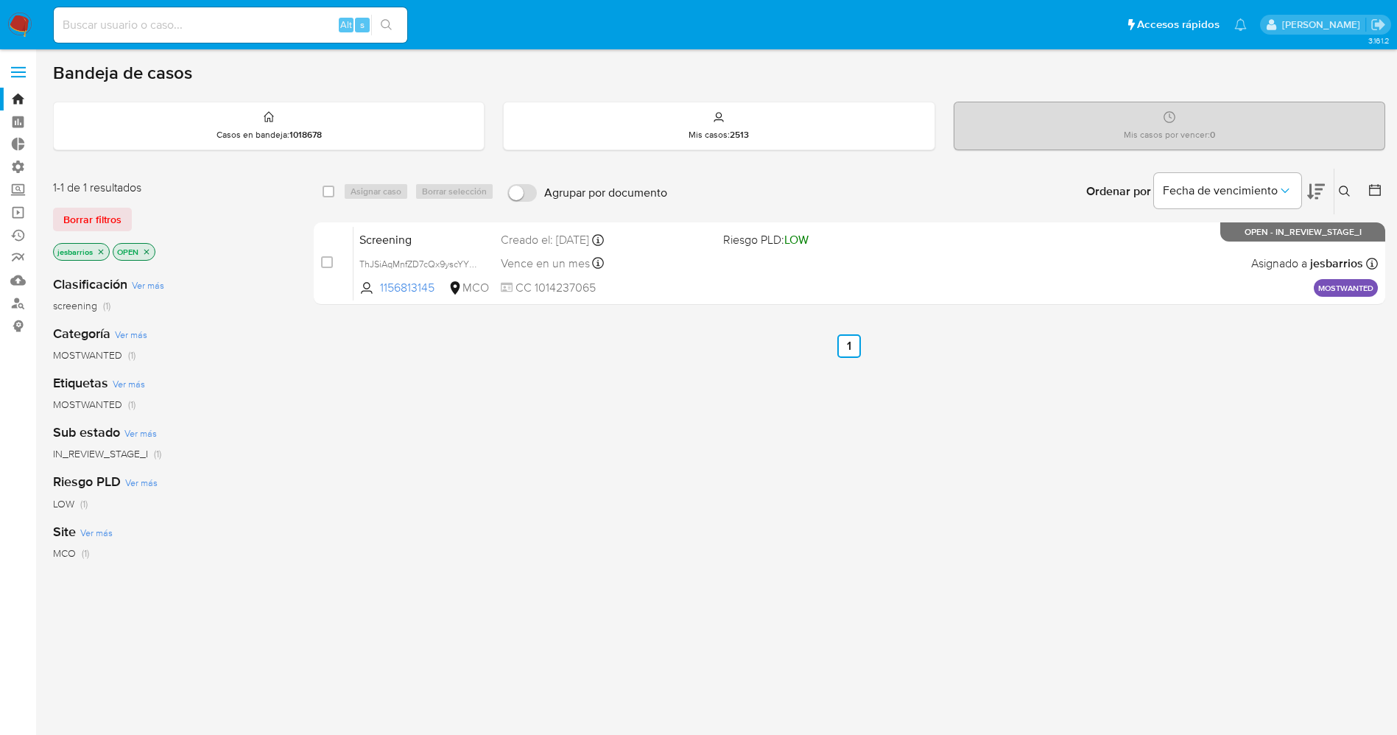
click at [21, 15] on img at bounding box center [19, 25] width 25 height 25
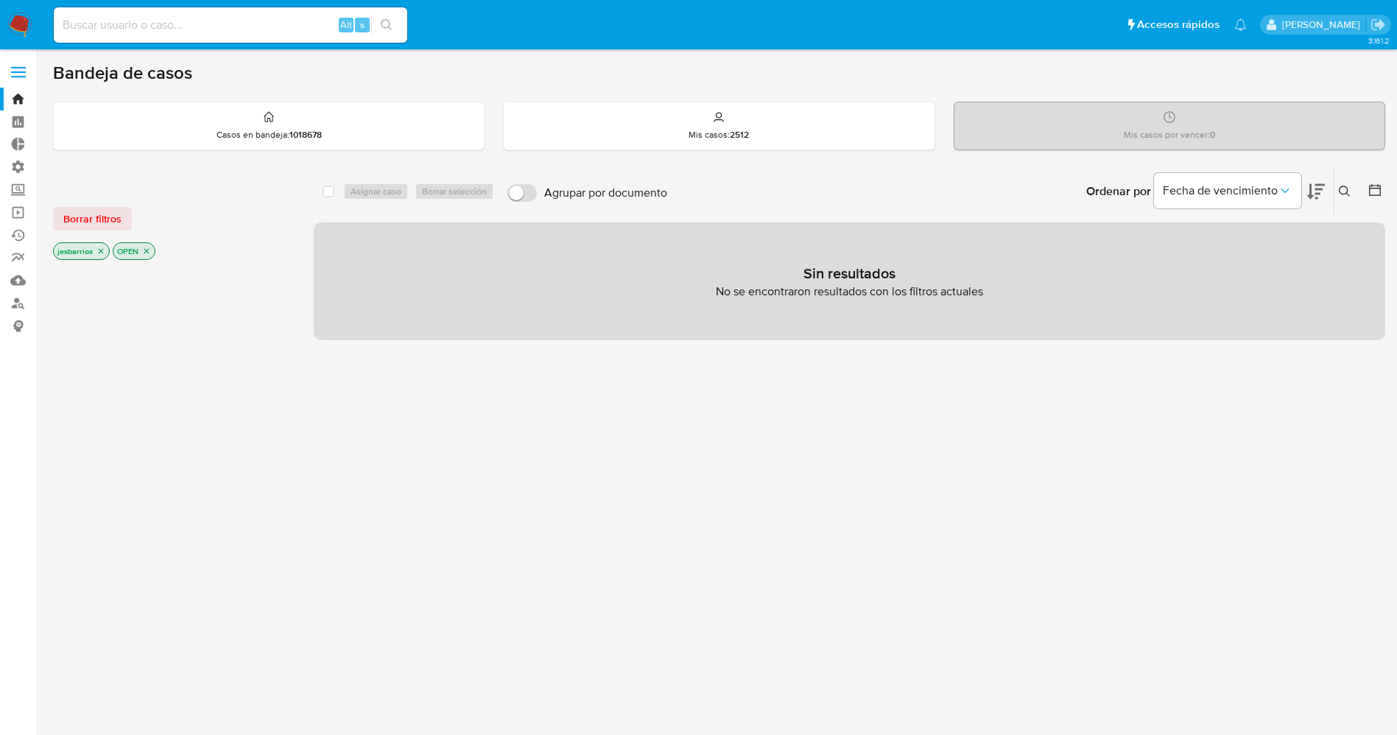
click at [102, 247] on icon "close-filter" at bounding box center [100, 251] width 9 height 9
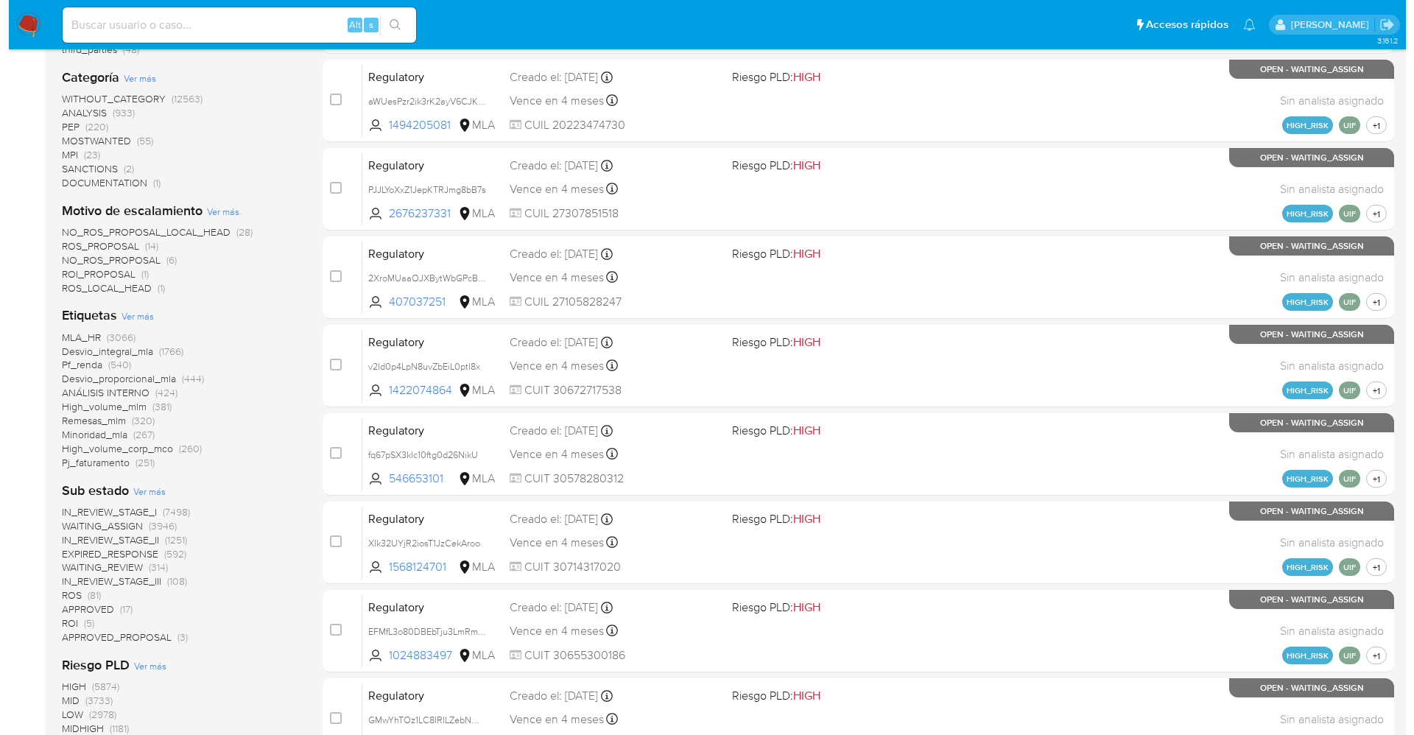
scroll to position [331, 0]
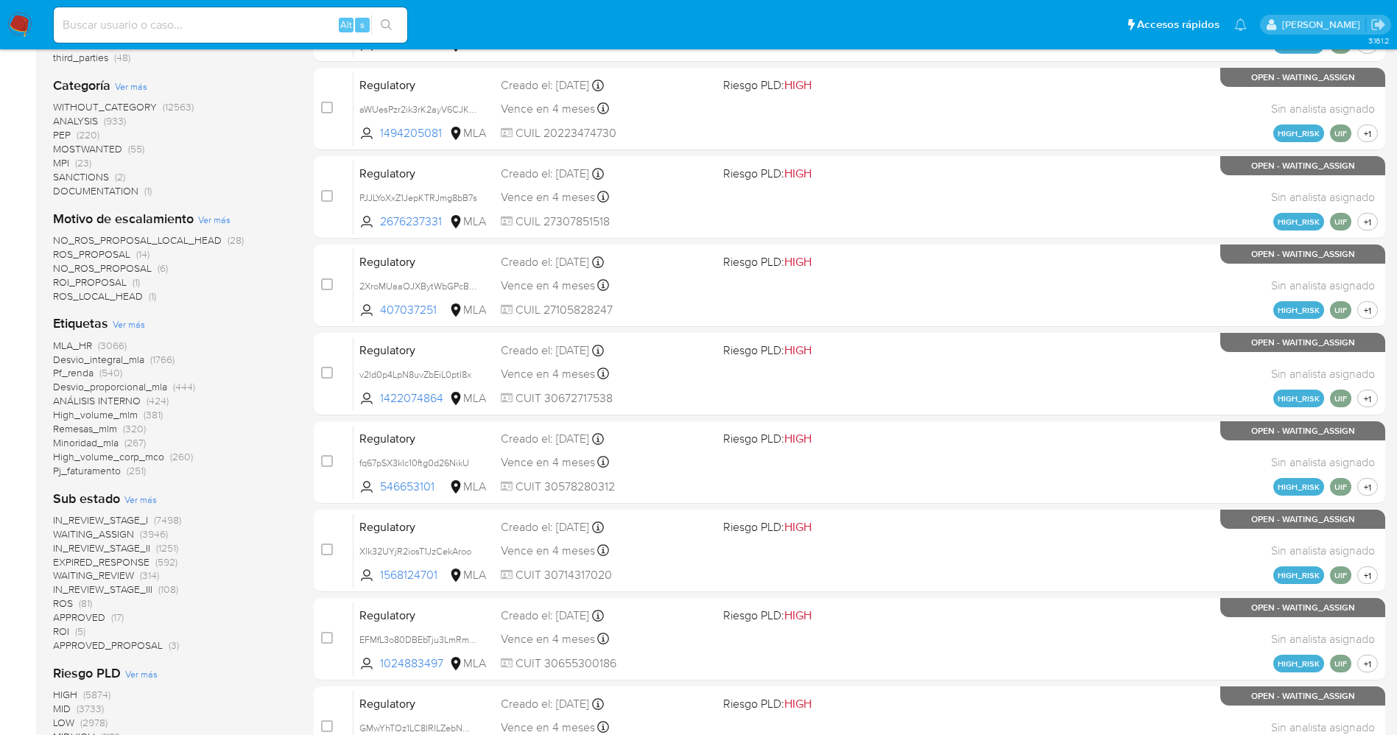
click at [117, 324] on span "Ver más" at bounding box center [129, 323] width 32 height 13
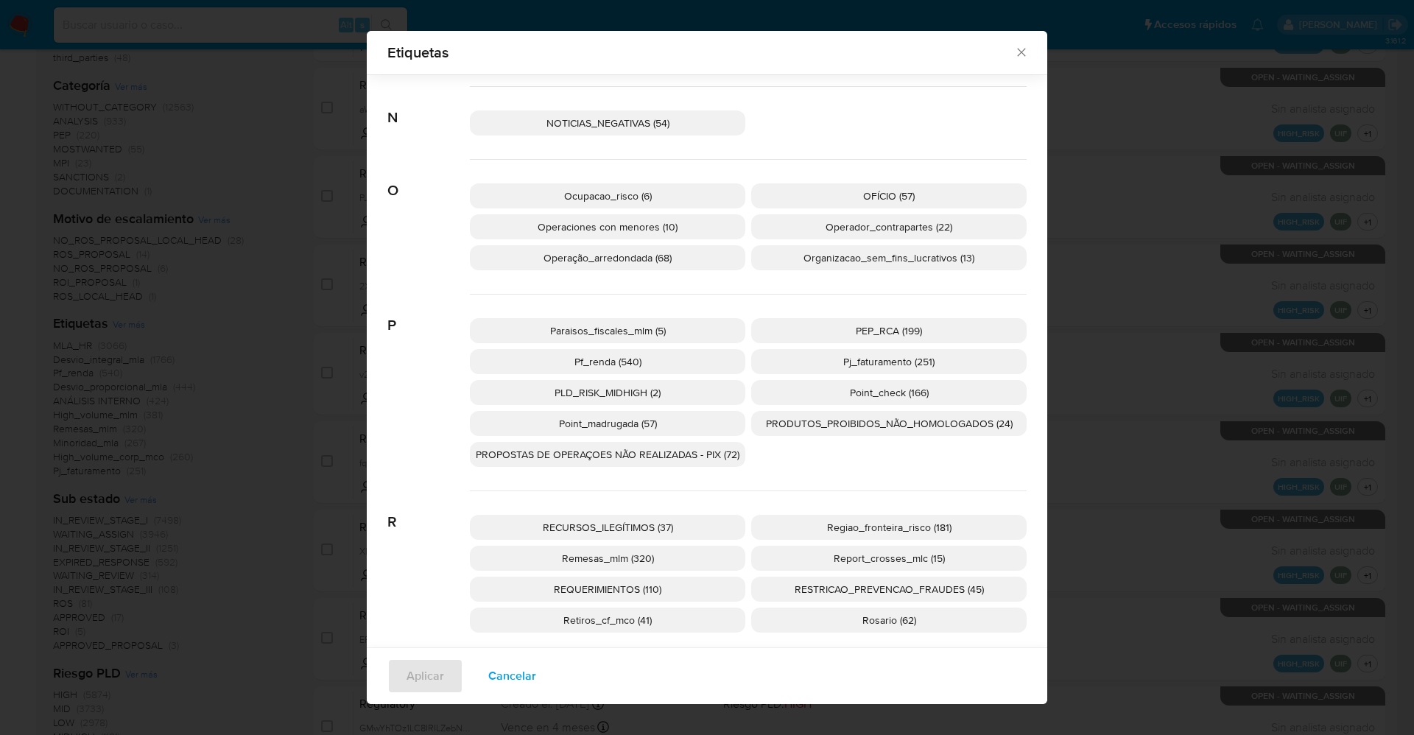
scroll to position [2420, 0]
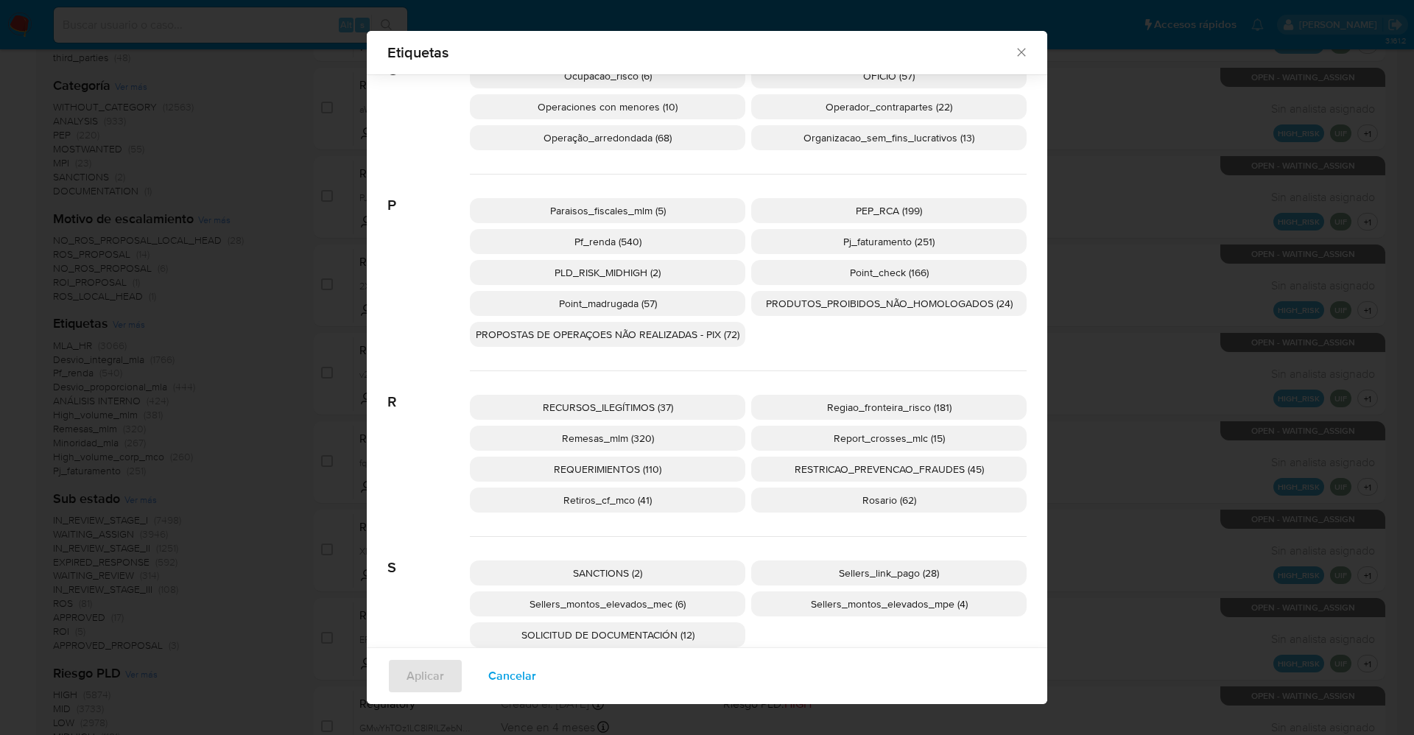
click at [908, 192] on div "Paraisos_fiscales_mlm (5) PEP_RCA (199) Pf_renda (540) Pj_faturamento (251) PLD…" at bounding box center [748, 273] width 557 height 197
click at [893, 219] on p "PEP_RCA (199)" at bounding box center [888, 210] width 275 height 25
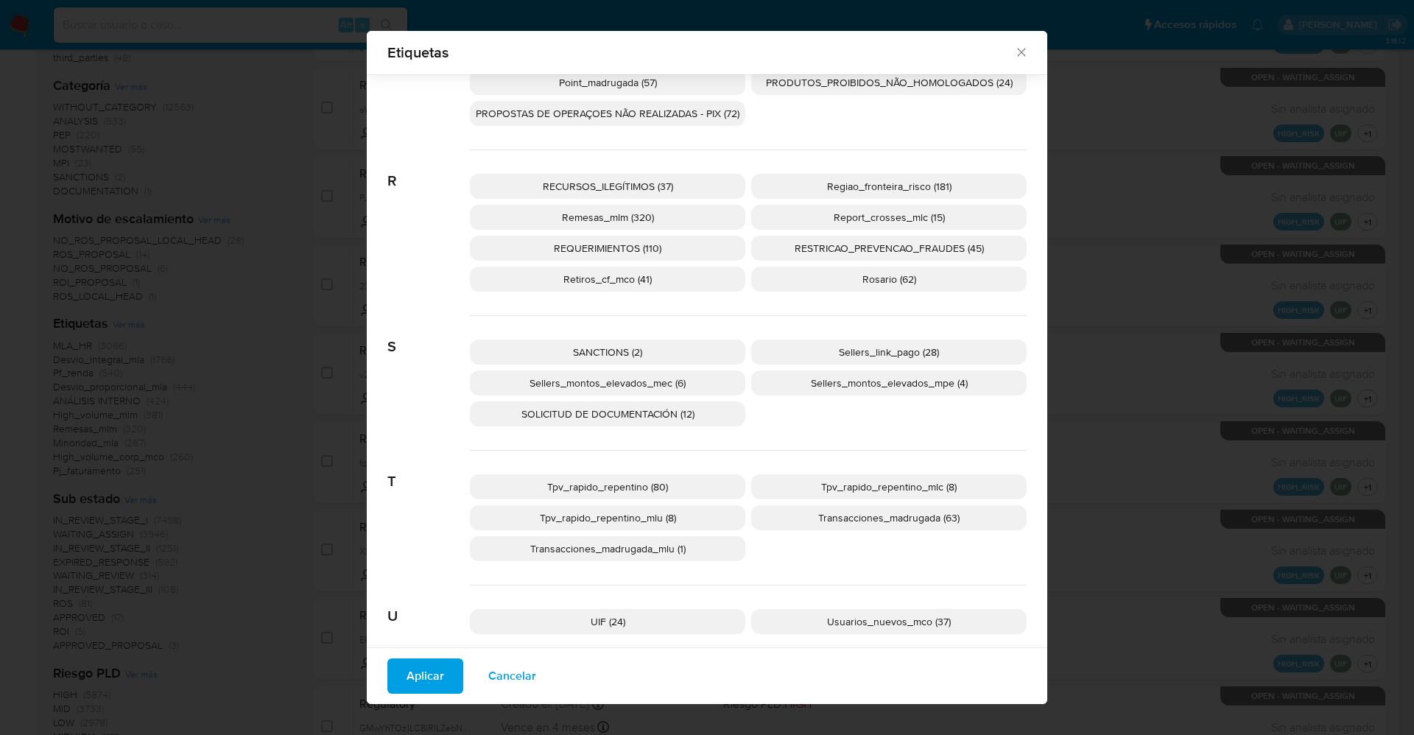
click at [628, 348] on span "SANCTIONS (2)" at bounding box center [607, 352] width 69 height 15
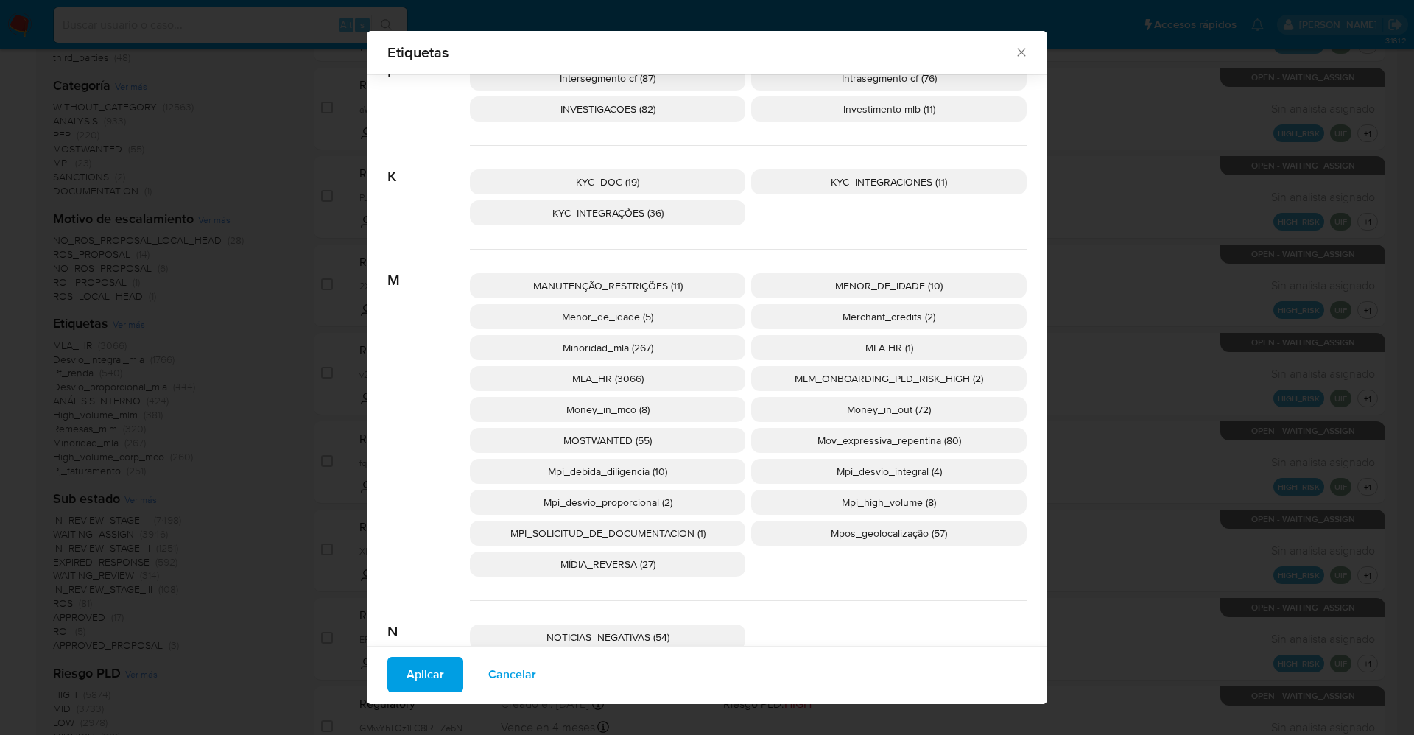
scroll to position [1902, 0]
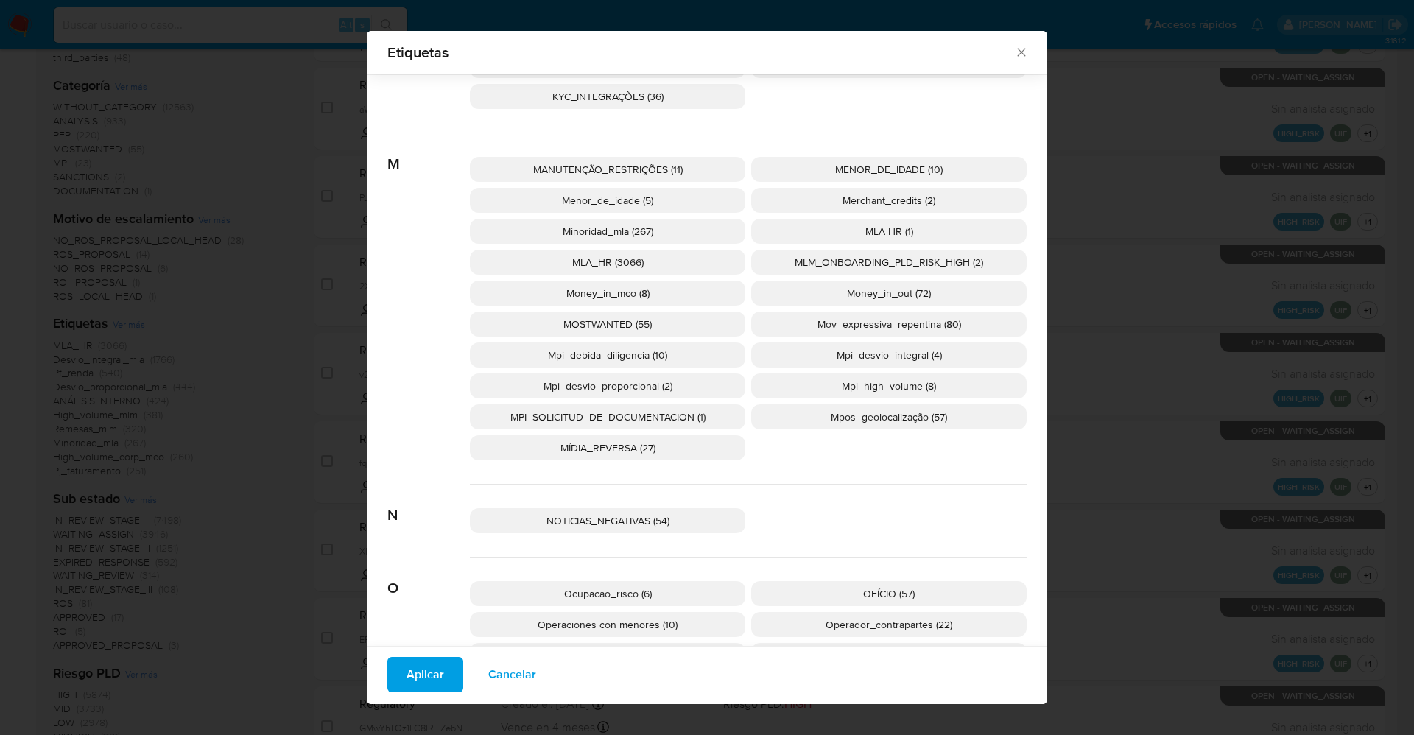
click at [595, 318] on span "MOSTWANTED (55)" at bounding box center [607, 324] width 88 height 15
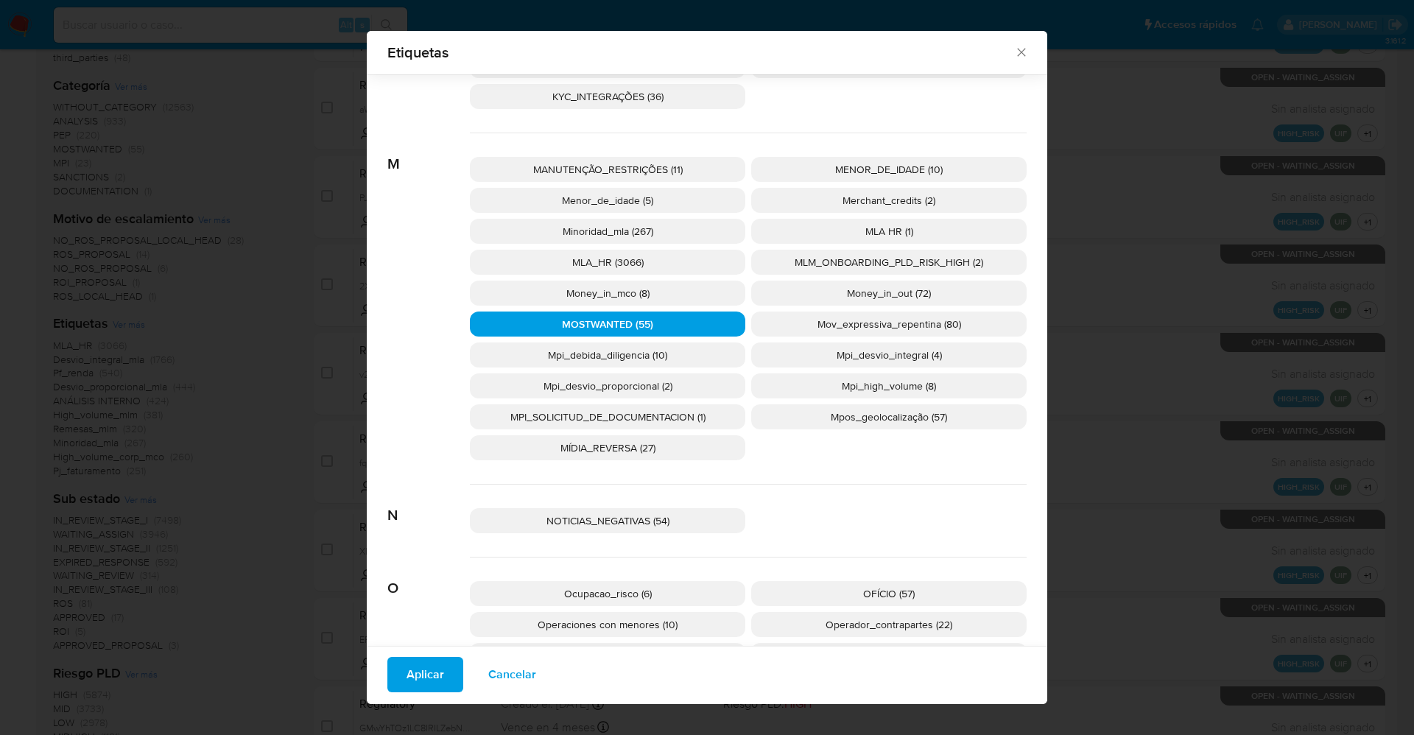
click at [429, 672] on span "Aplicar" at bounding box center [426, 674] width 38 height 32
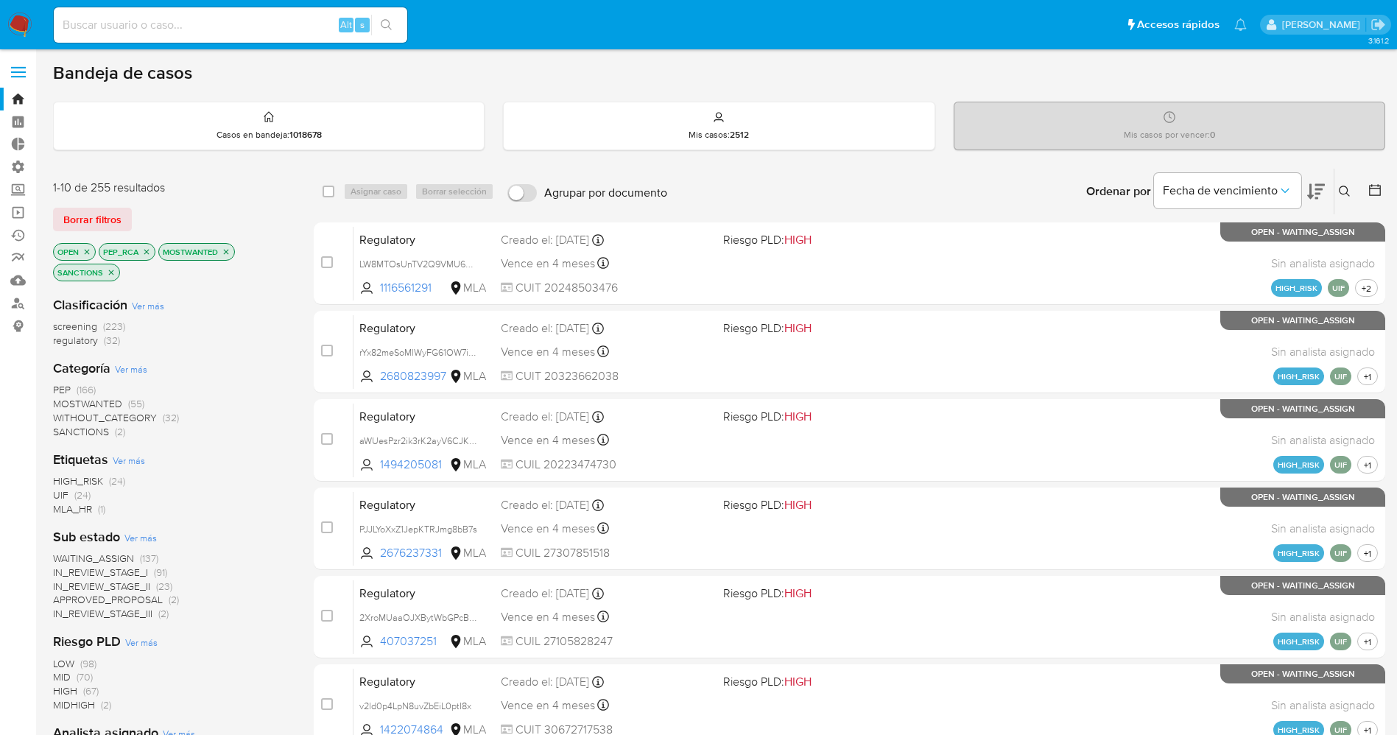
click at [119, 553] on span "WAITING_ASSIGN" at bounding box center [93, 558] width 81 height 15
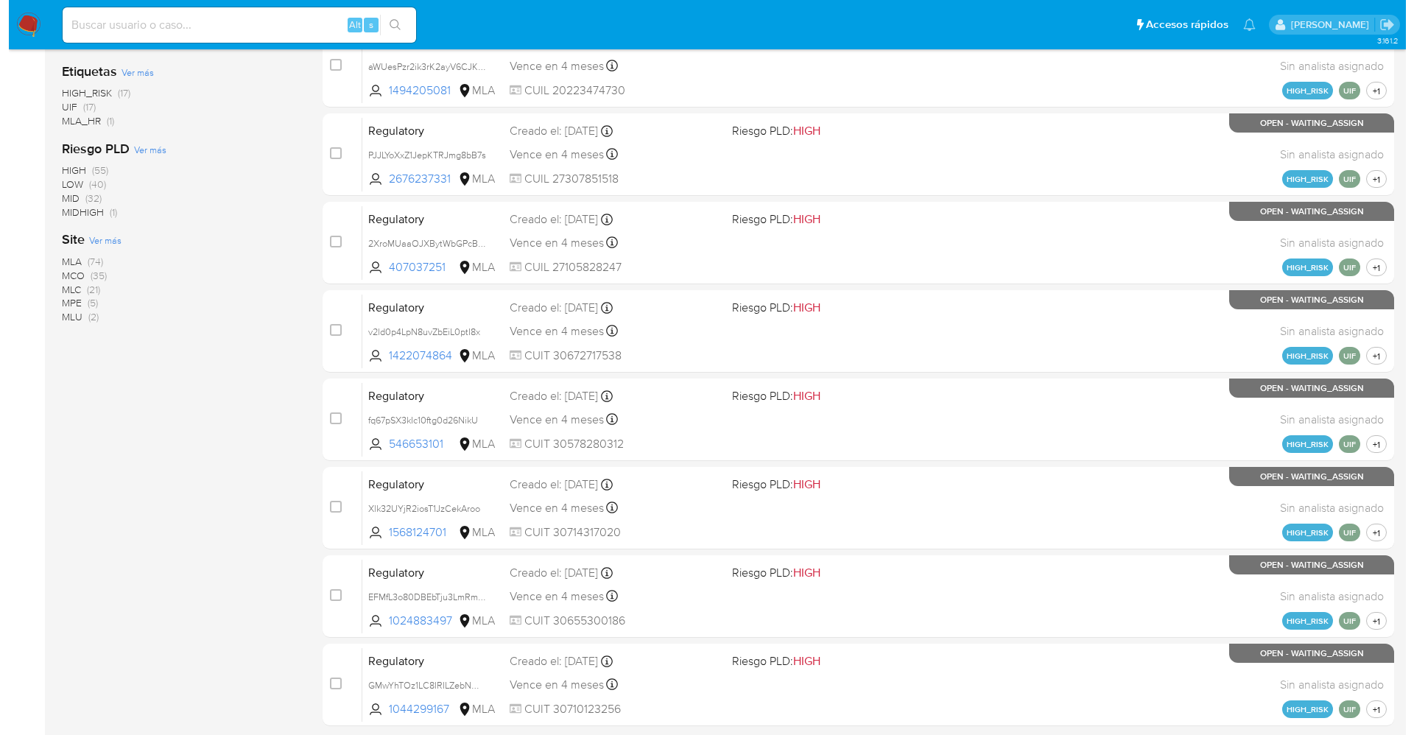
scroll to position [331, 0]
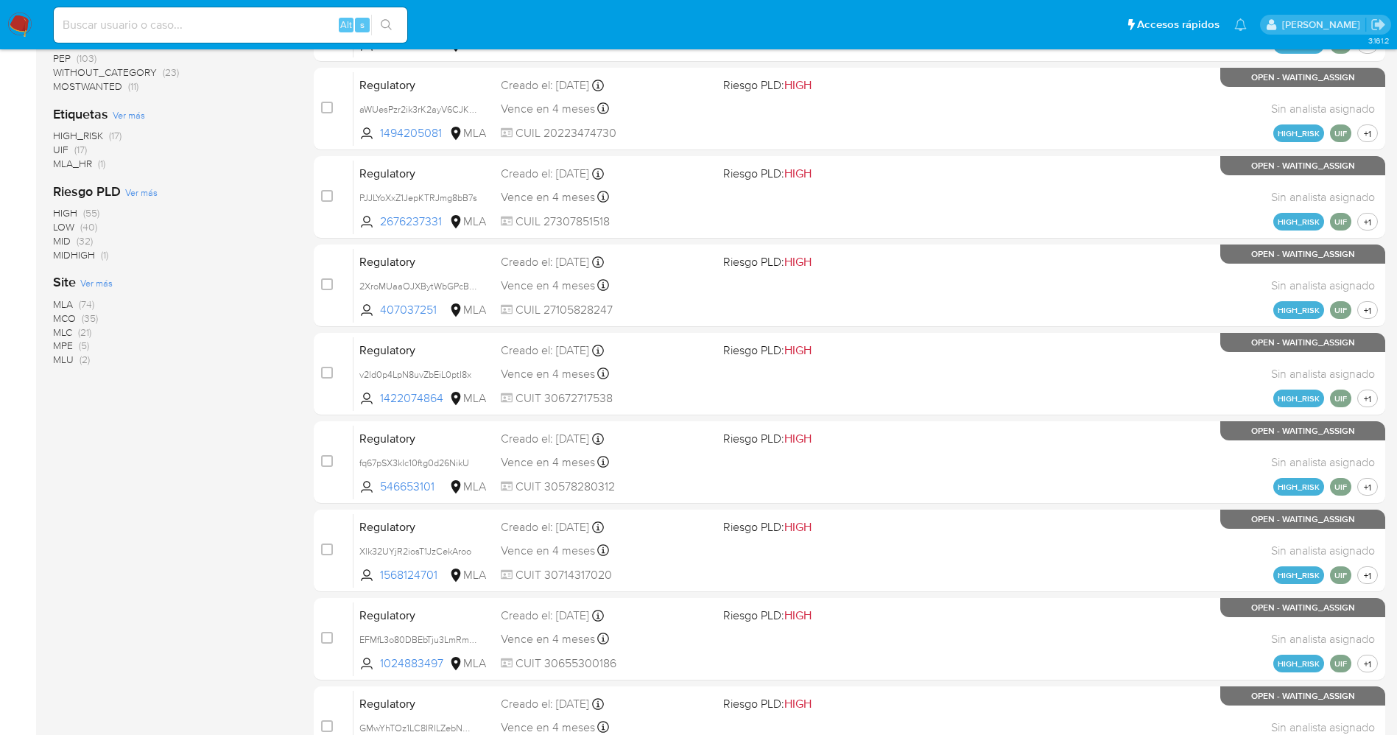
click at [110, 286] on span "Ver más" at bounding box center [96, 282] width 32 height 13
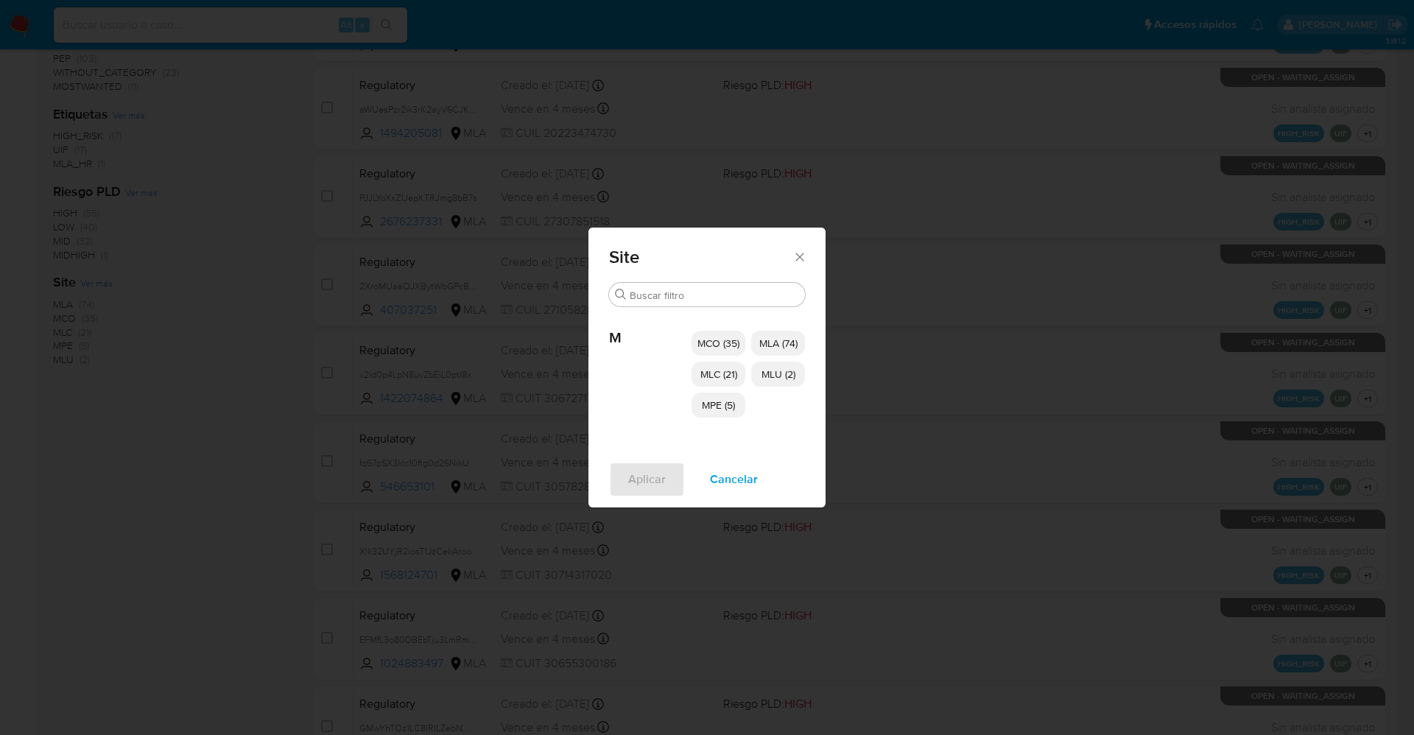
click at [727, 345] on span "MCO (35)" at bounding box center [719, 343] width 42 height 15
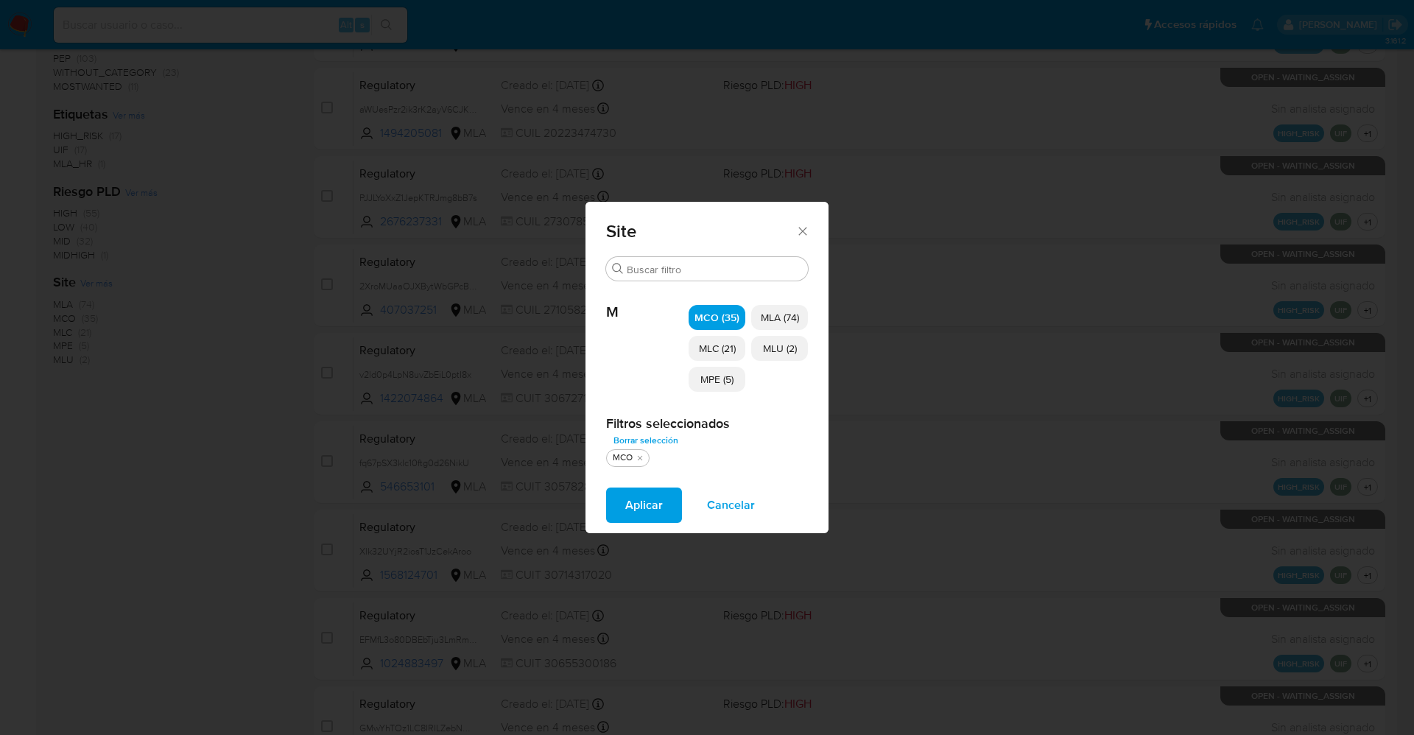
click at [724, 346] on span "MLC (21)" at bounding box center [717, 348] width 37 height 15
click at [726, 370] on p "MPE (5)" at bounding box center [717, 379] width 57 height 25
click at [763, 340] on p "MLU (2)" at bounding box center [779, 348] width 57 height 25
click at [646, 507] on span "Aplicar" at bounding box center [644, 505] width 38 height 32
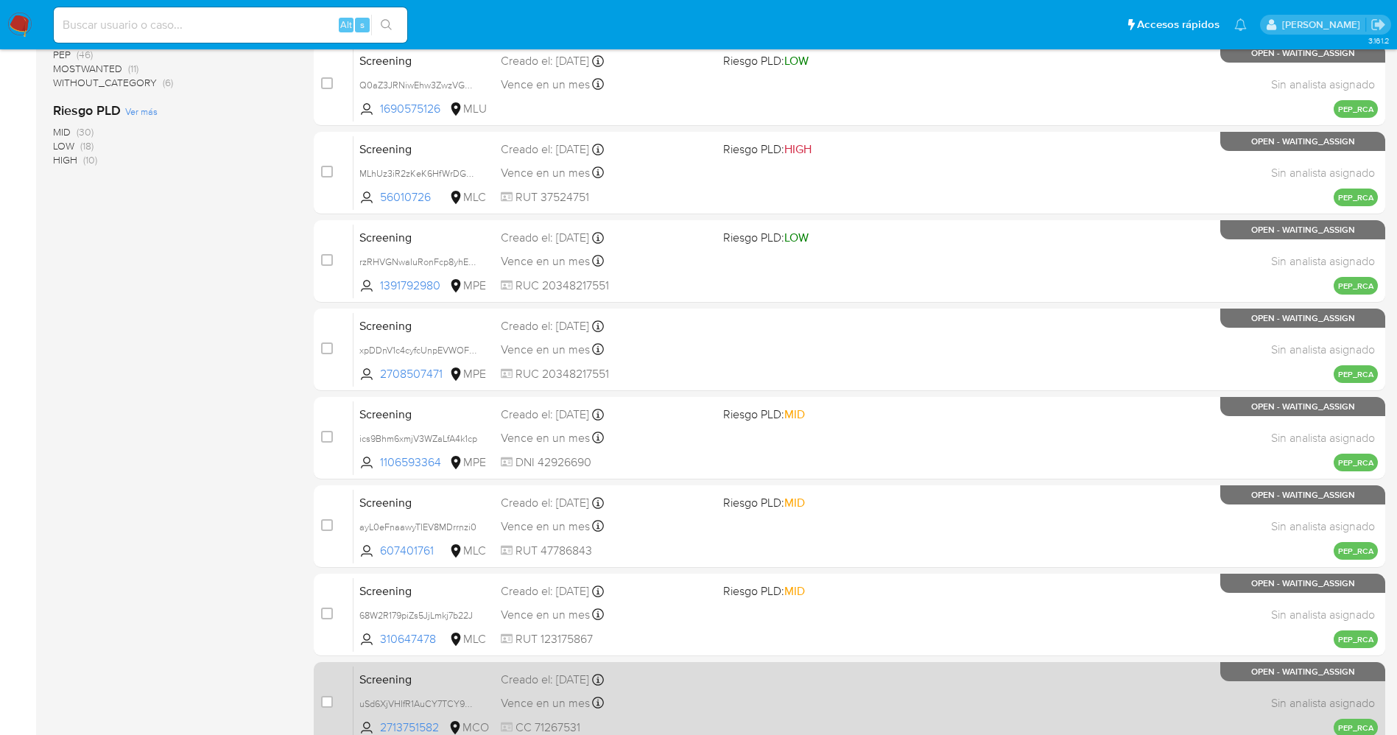
scroll to position [481, 0]
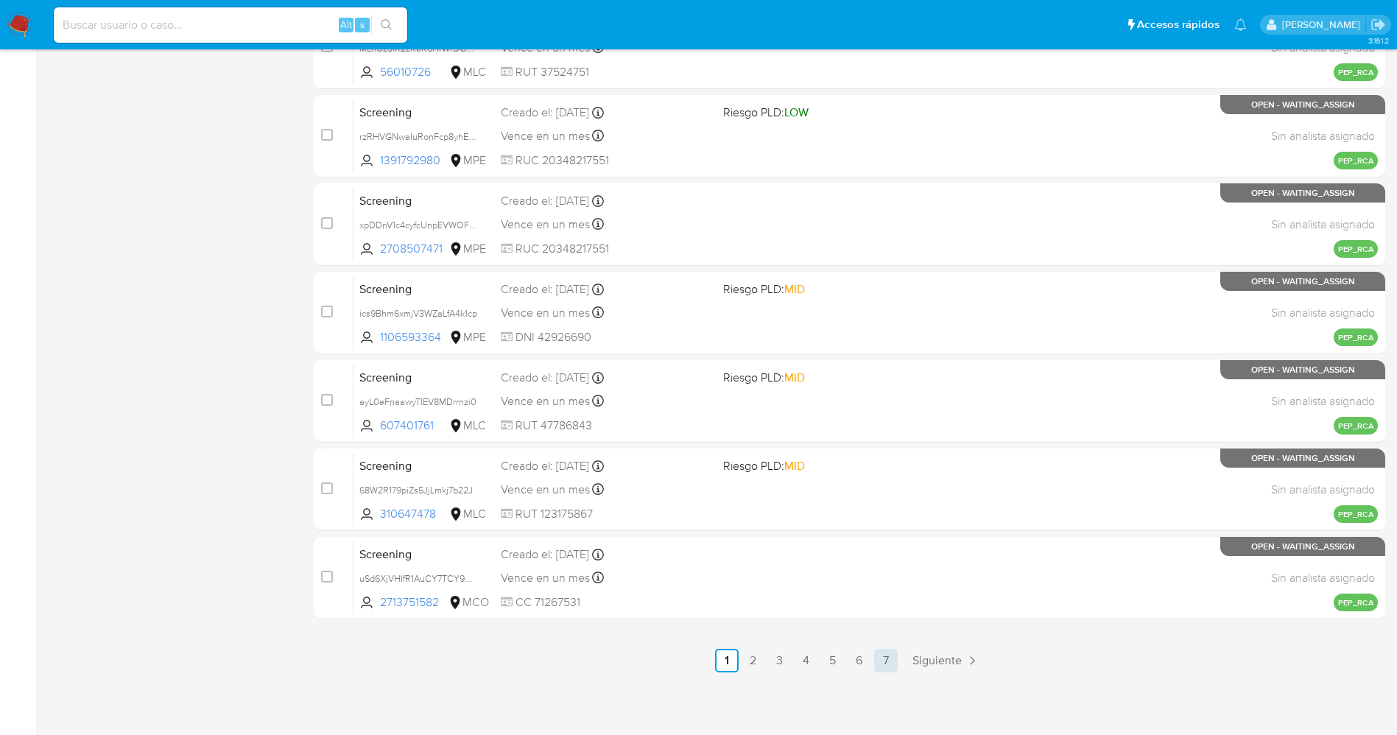
click at [885, 663] on link "7" at bounding box center [886, 661] width 24 height 24
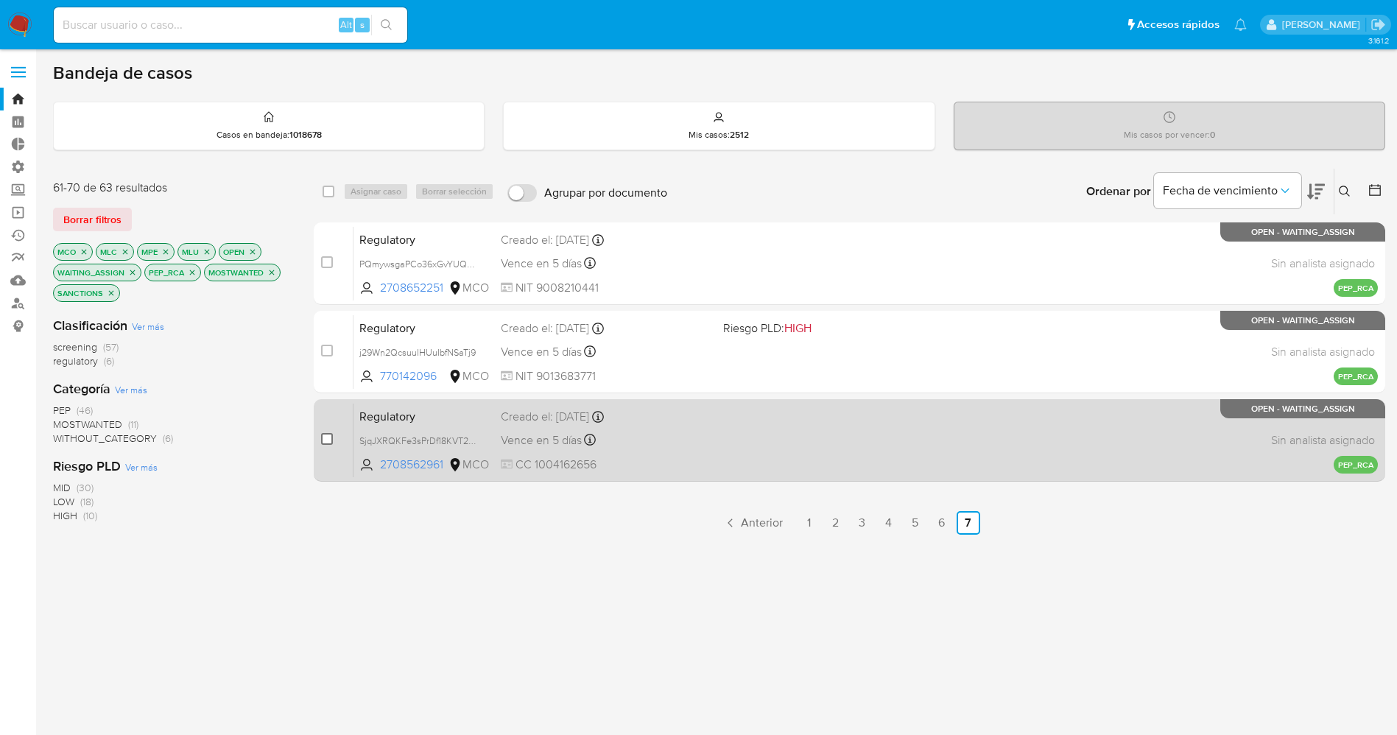
click at [323, 437] on input "checkbox" at bounding box center [327, 439] width 12 height 12
checkbox input "true"
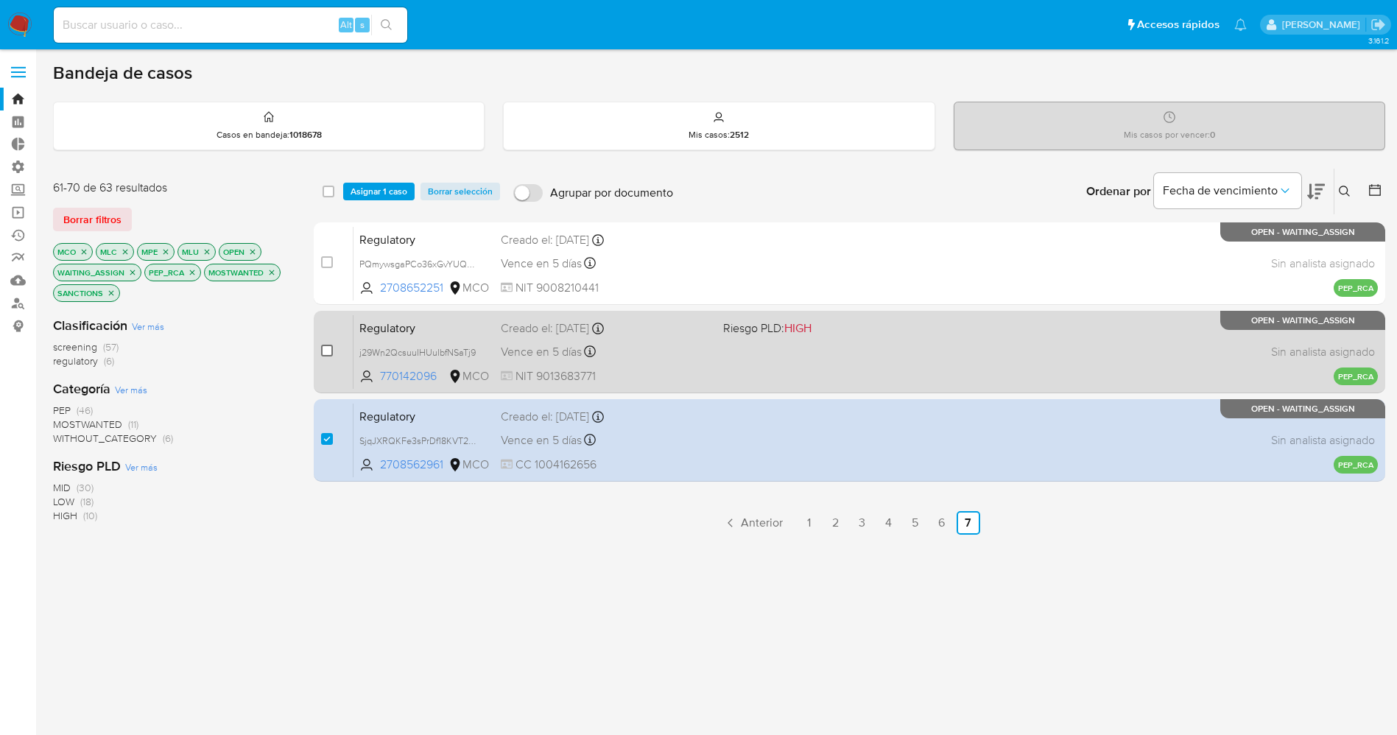
click at [329, 353] on input "checkbox" at bounding box center [327, 351] width 12 height 12
checkbox input "true"
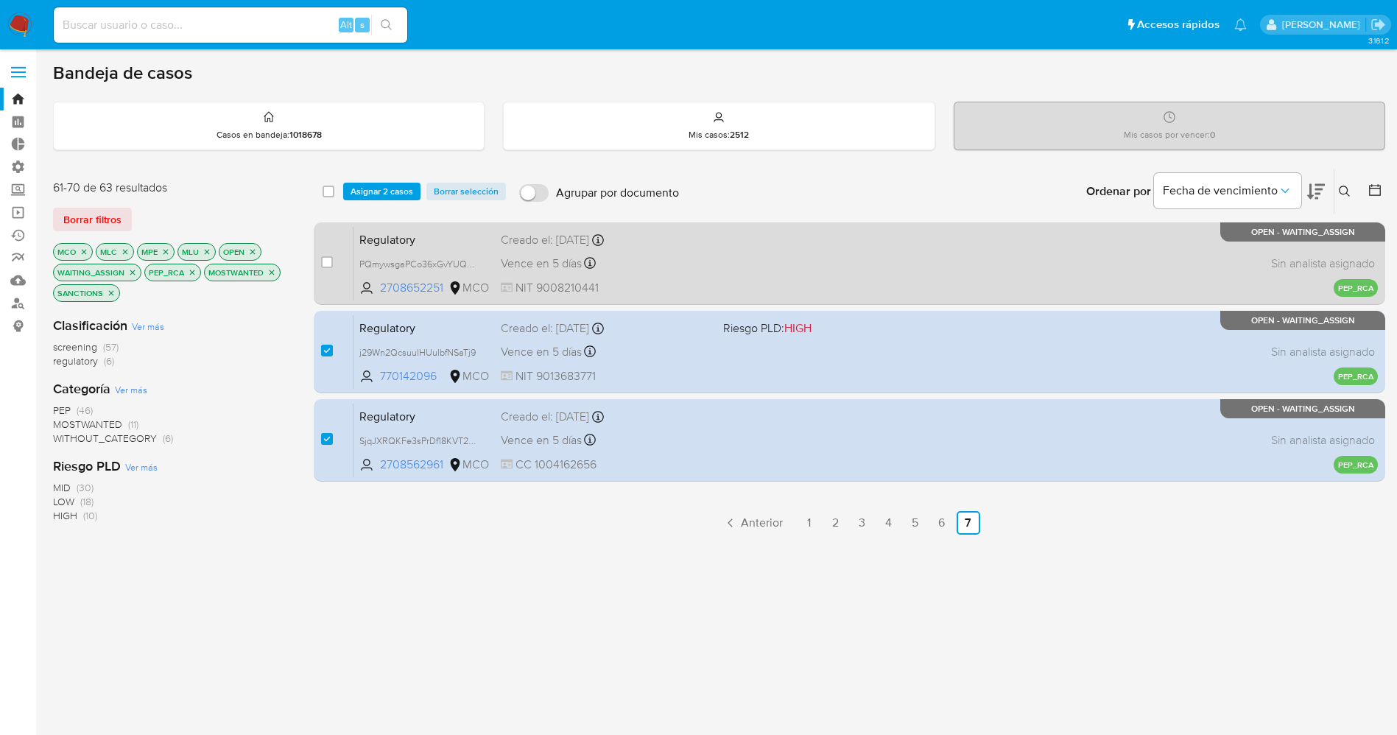
click at [322, 239] on div "case-item-checkbox No es posible asignar el caso" at bounding box center [337, 263] width 32 height 74
click at [329, 258] on input "checkbox" at bounding box center [327, 262] width 12 height 12
checkbox input "true"
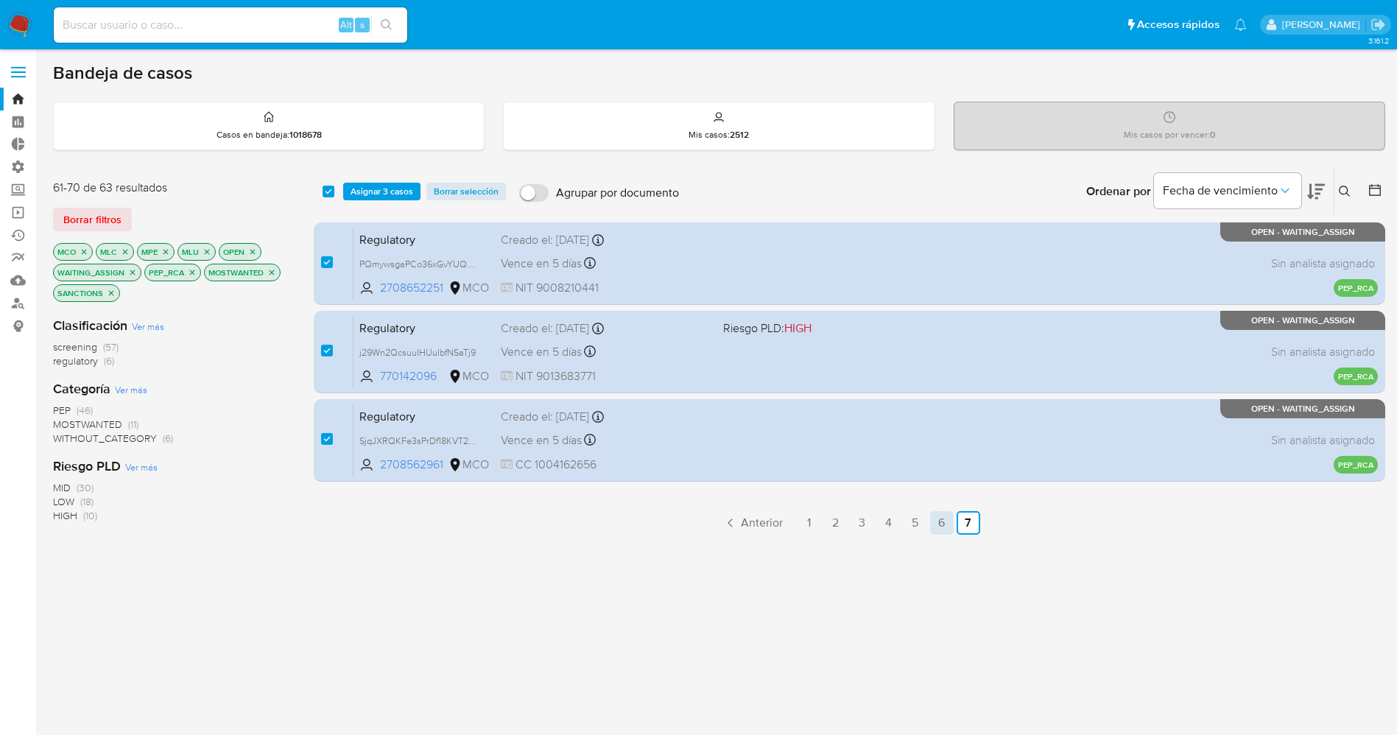
click at [944, 529] on link "6" at bounding box center [942, 523] width 24 height 24
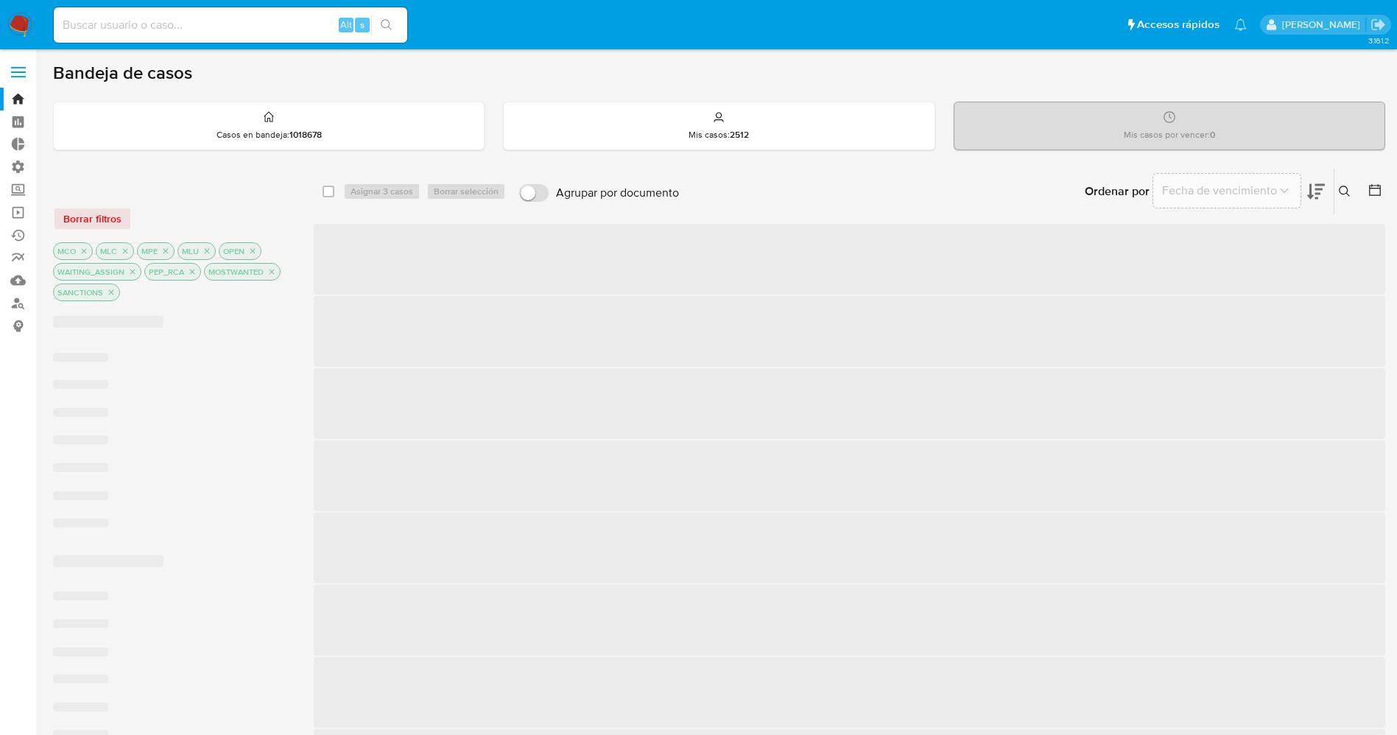
checkbox input "false"
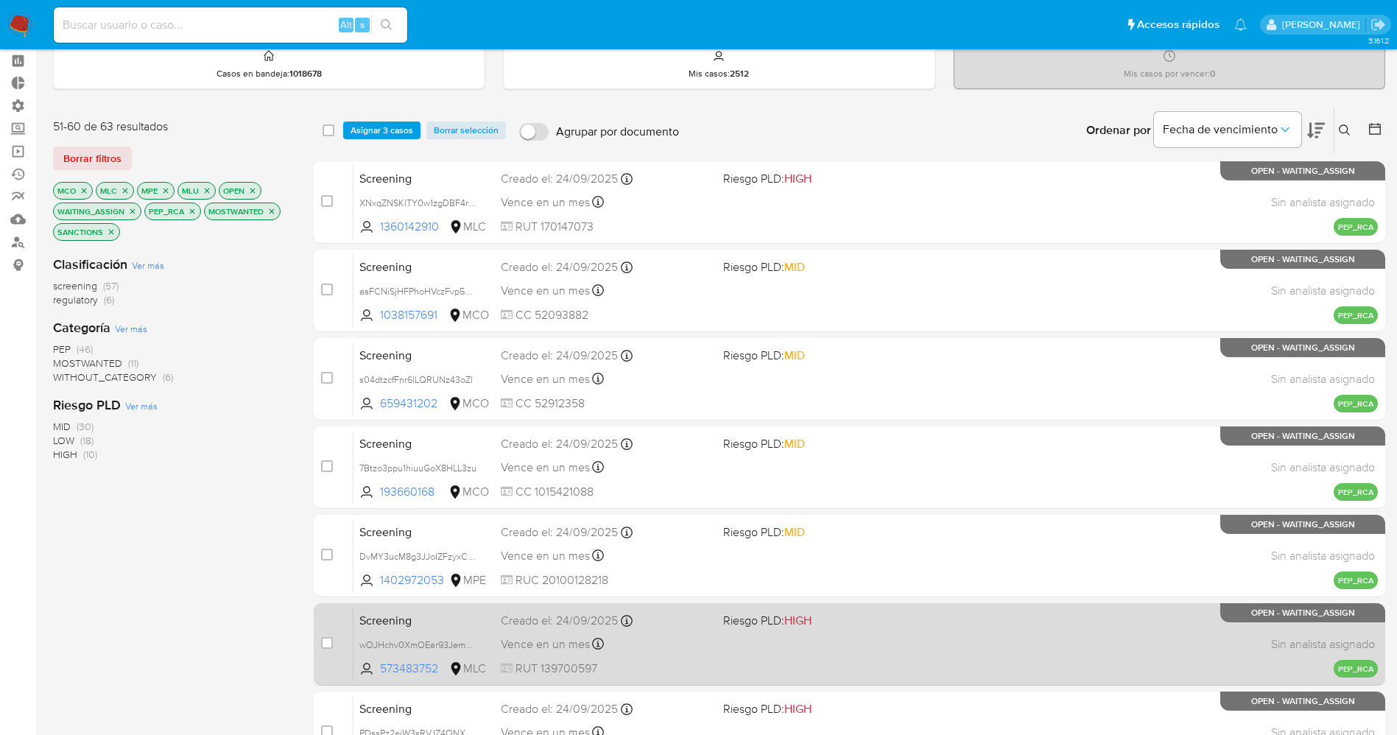
scroll to position [39, 0]
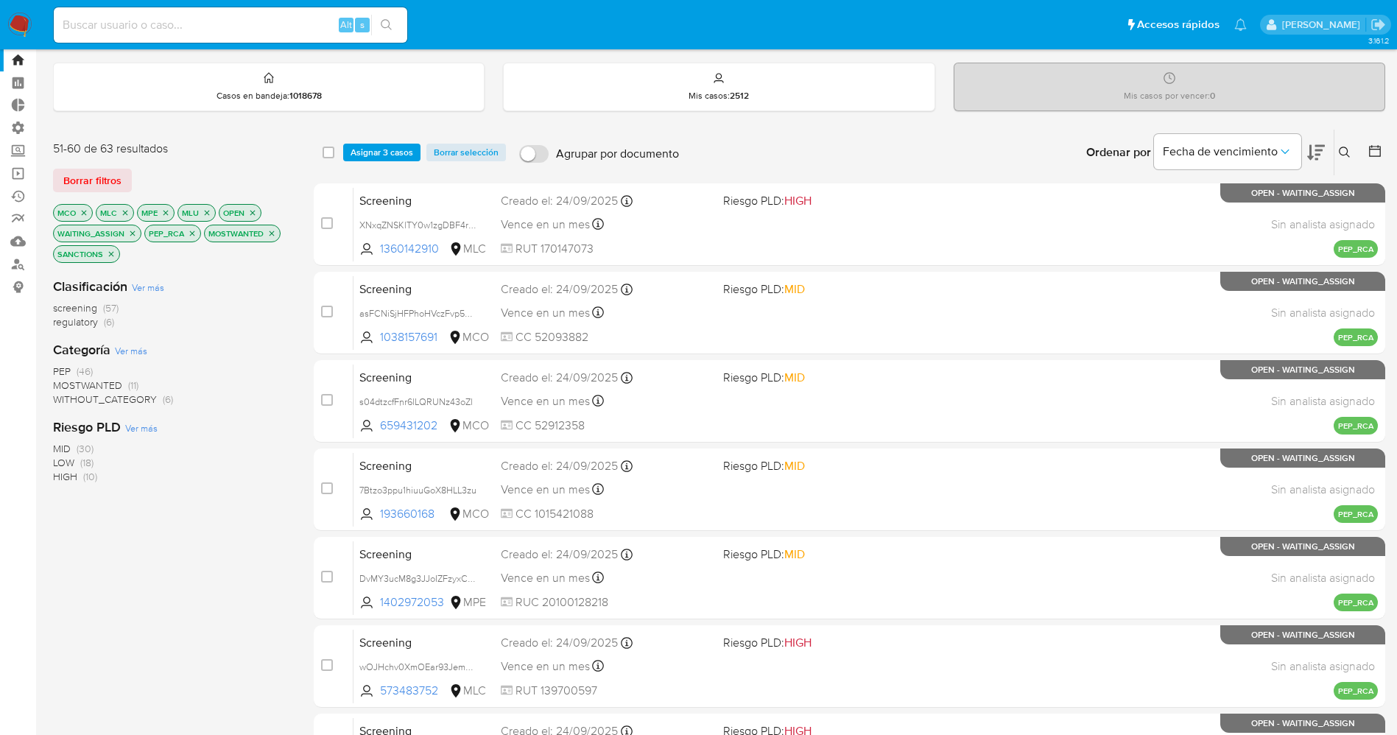
click at [373, 145] on span "Asignar 3 casos" at bounding box center [382, 152] width 63 height 15
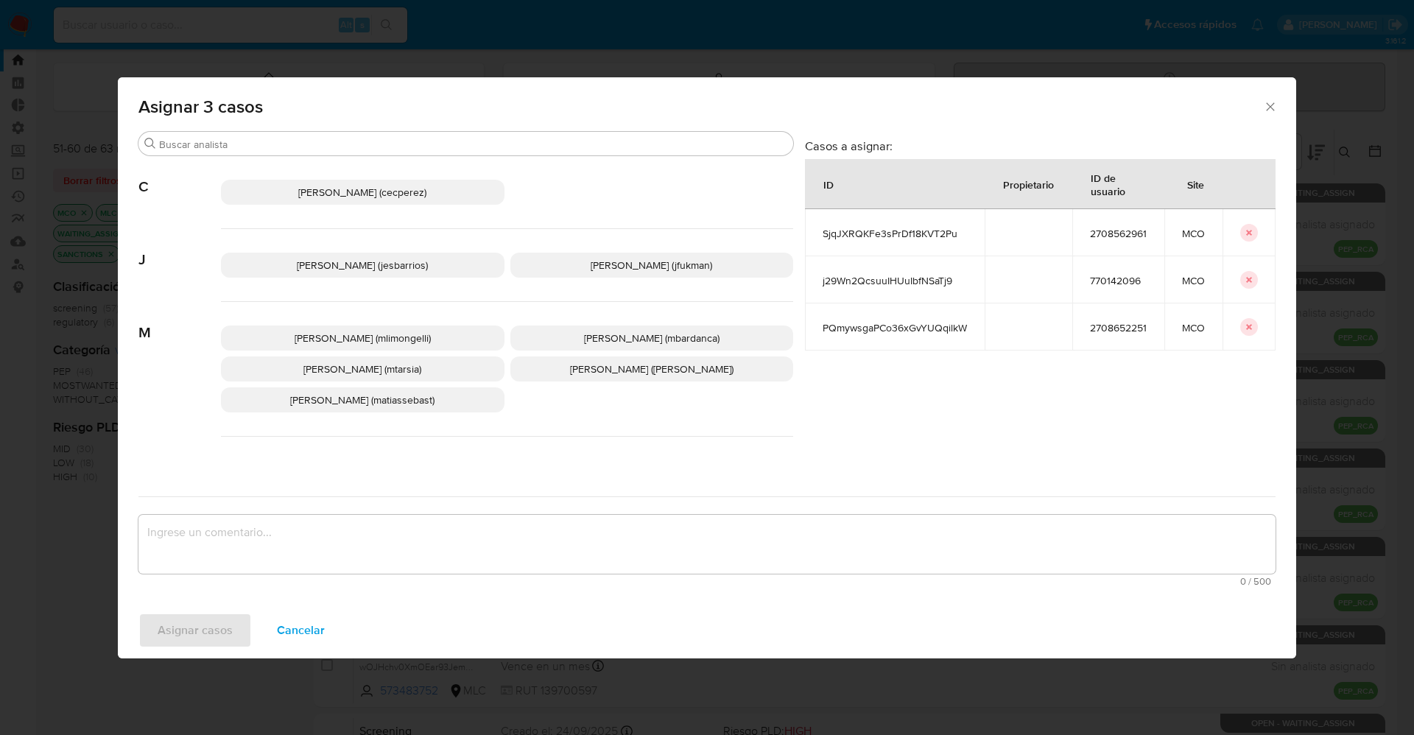
click at [370, 259] on span "Jesica Iris Barrios Leita (jesbarrios)" at bounding box center [362, 265] width 131 height 15
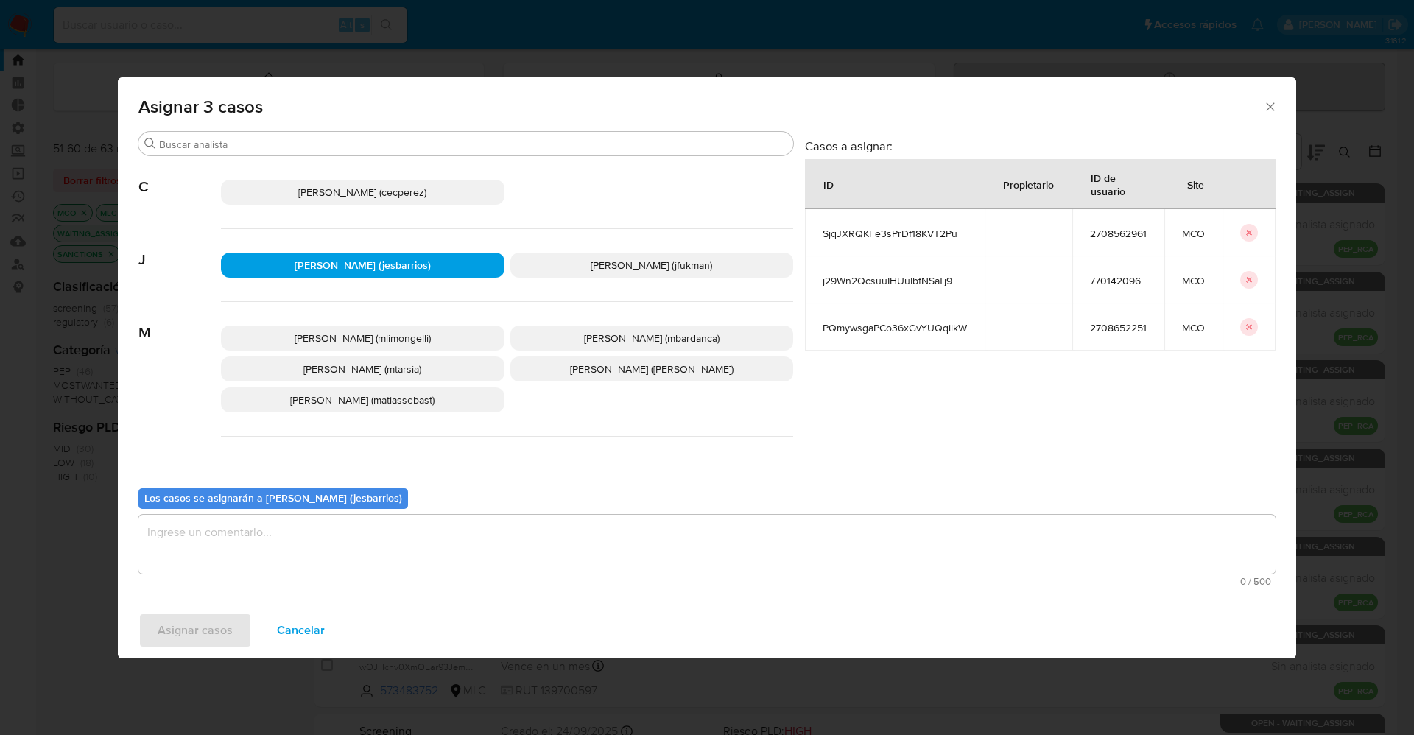
click at [323, 530] on textarea "assign-modal" at bounding box center [706, 544] width 1137 height 59
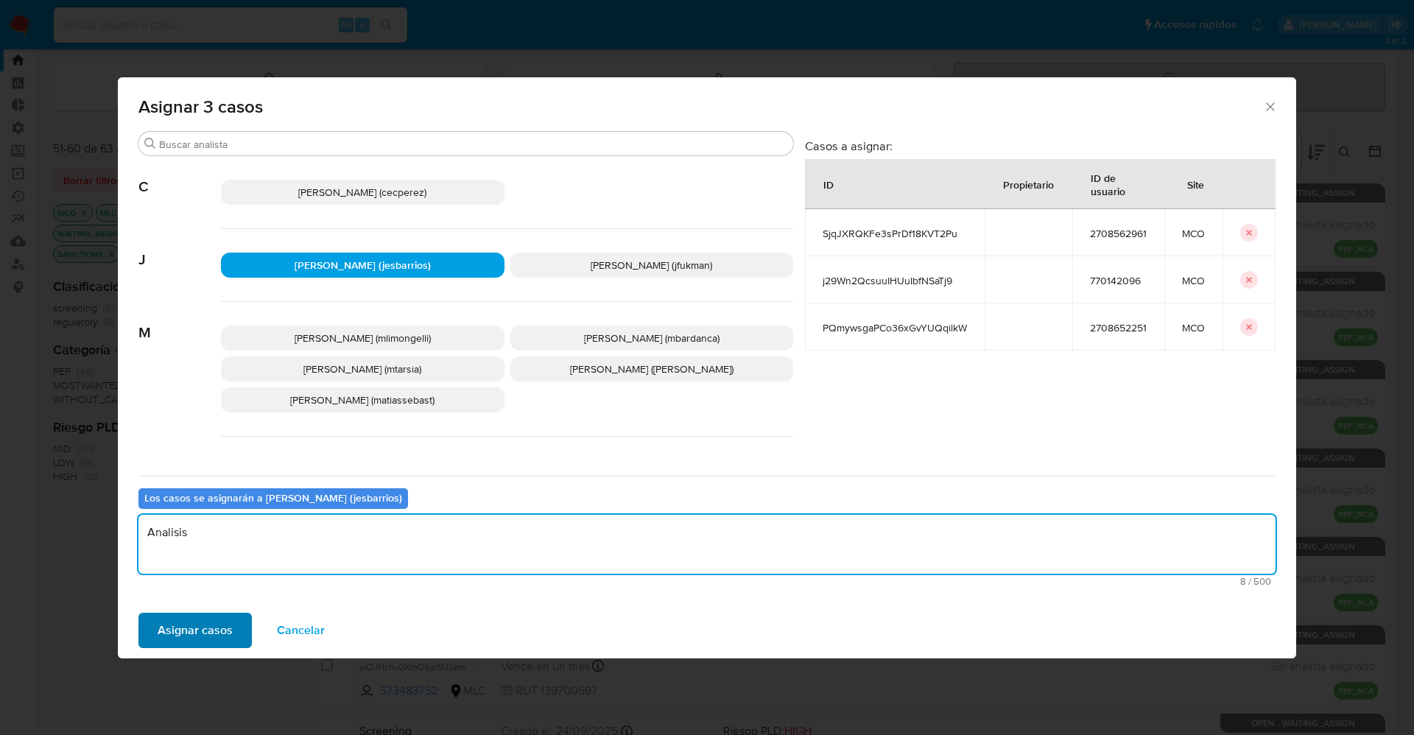
type textarea "Analisis"
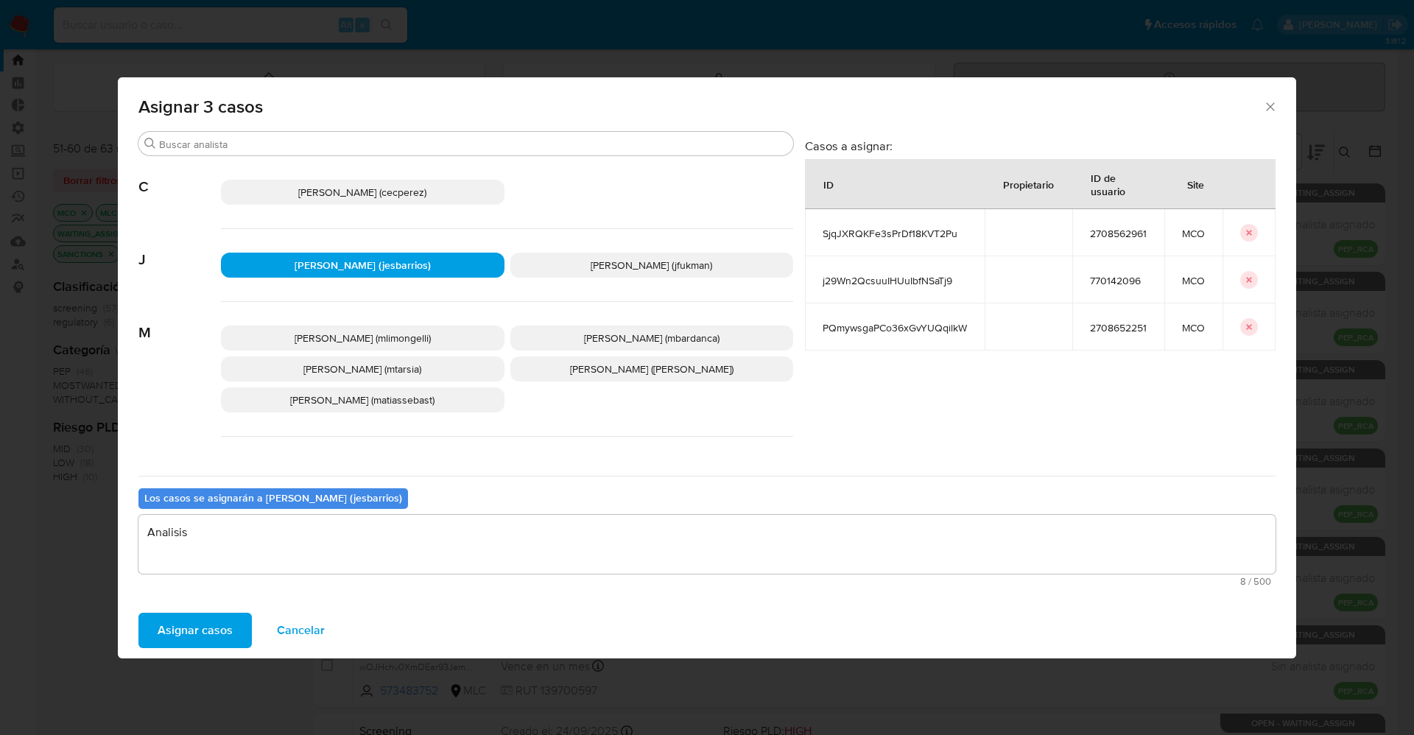
click at [197, 633] on span "Asignar casos" at bounding box center [195, 630] width 75 height 32
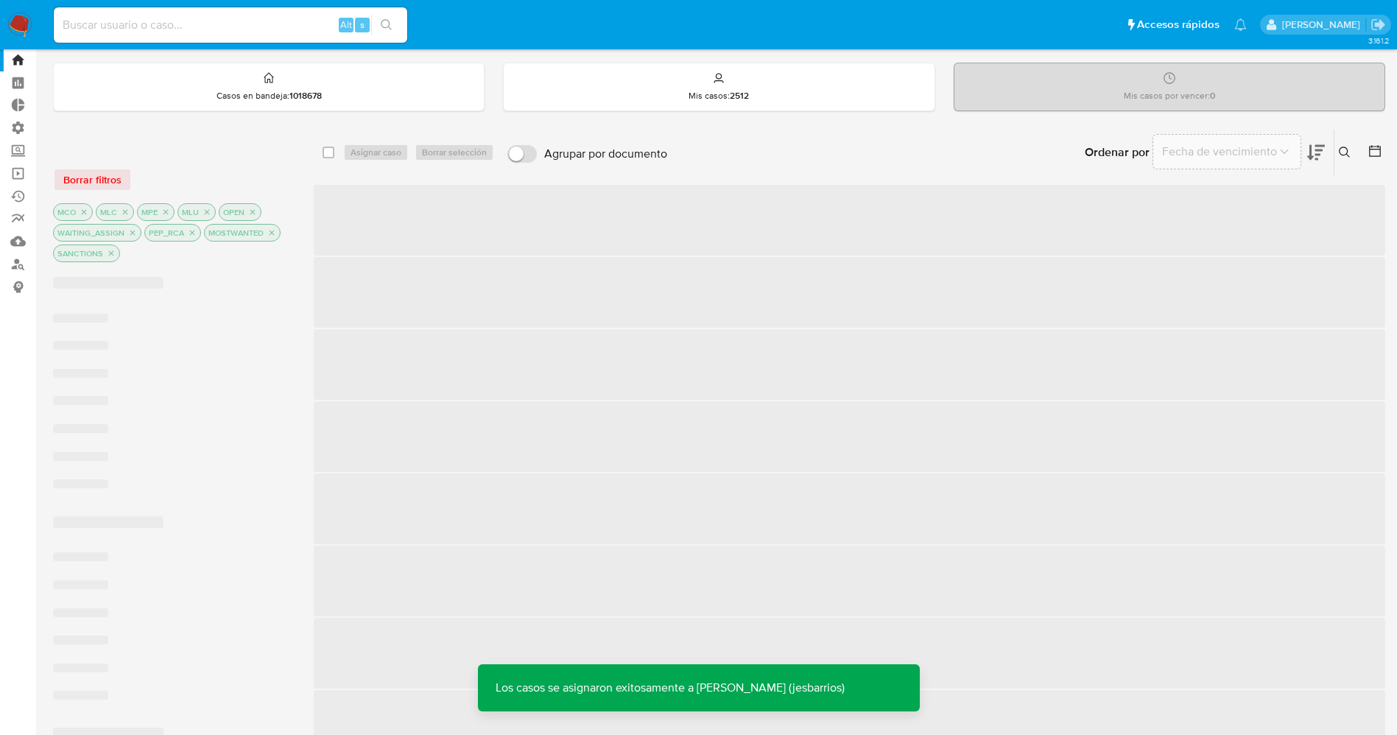
click at [22, 19] on img at bounding box center [19, 25] width 25 height 25
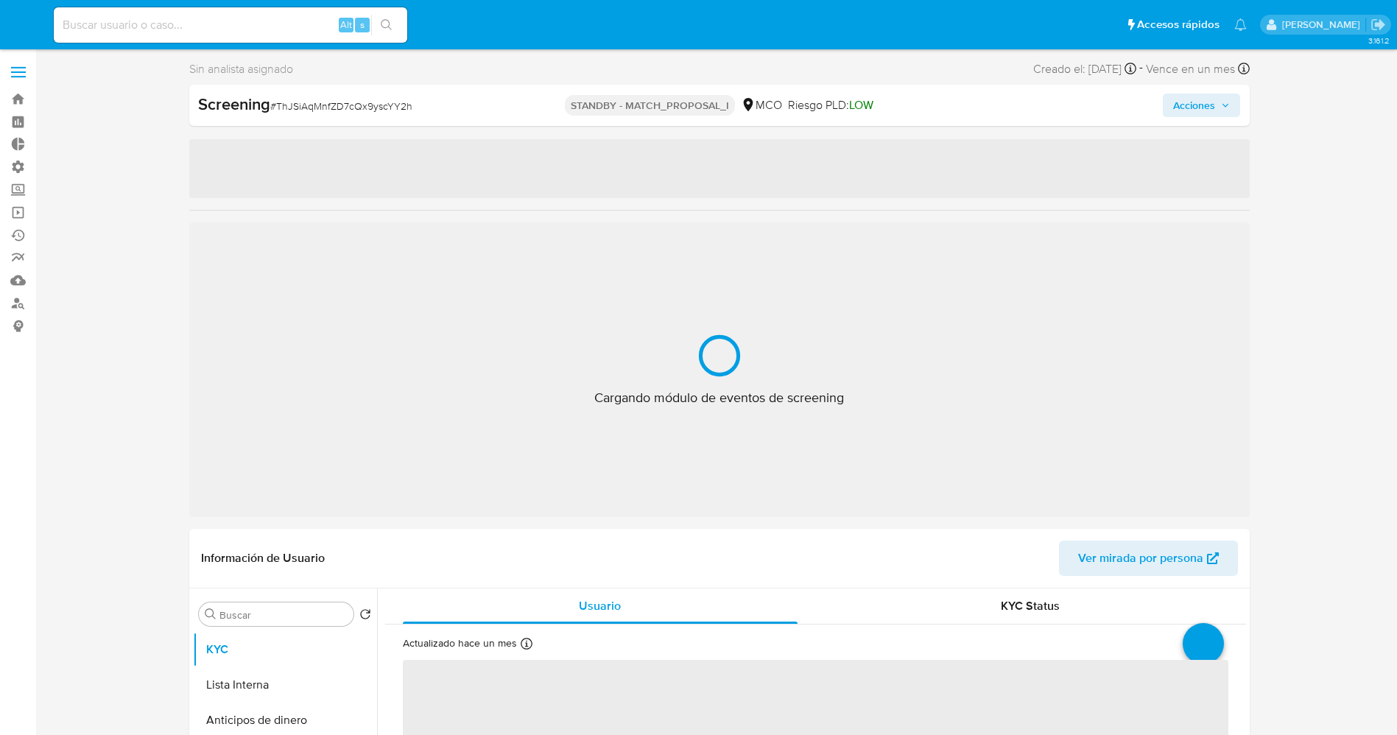
select select "10"
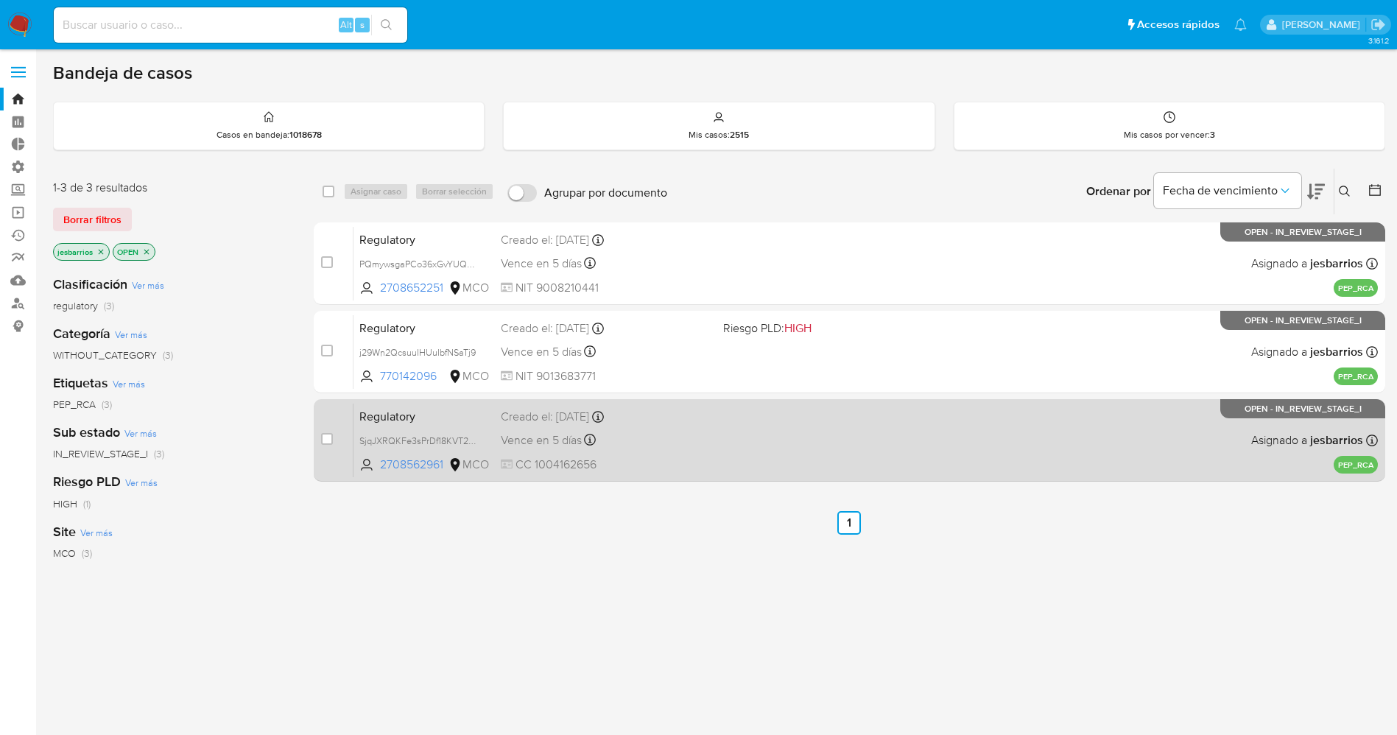
click at [707, 457] on span "CC 1004162656" at bounding box center [606, 465] width 211 height 16
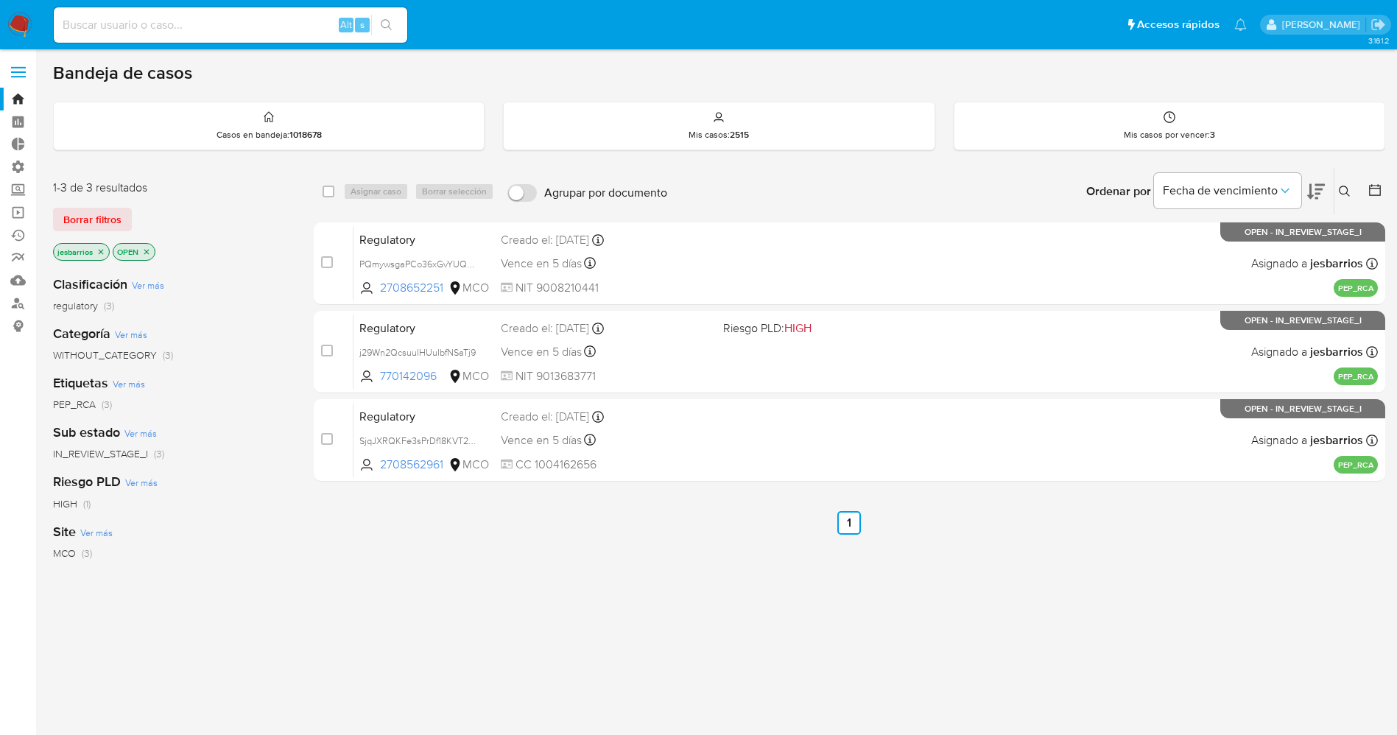
click at [15, 28] on img at bounding box center [19, 25] width 25 height 25
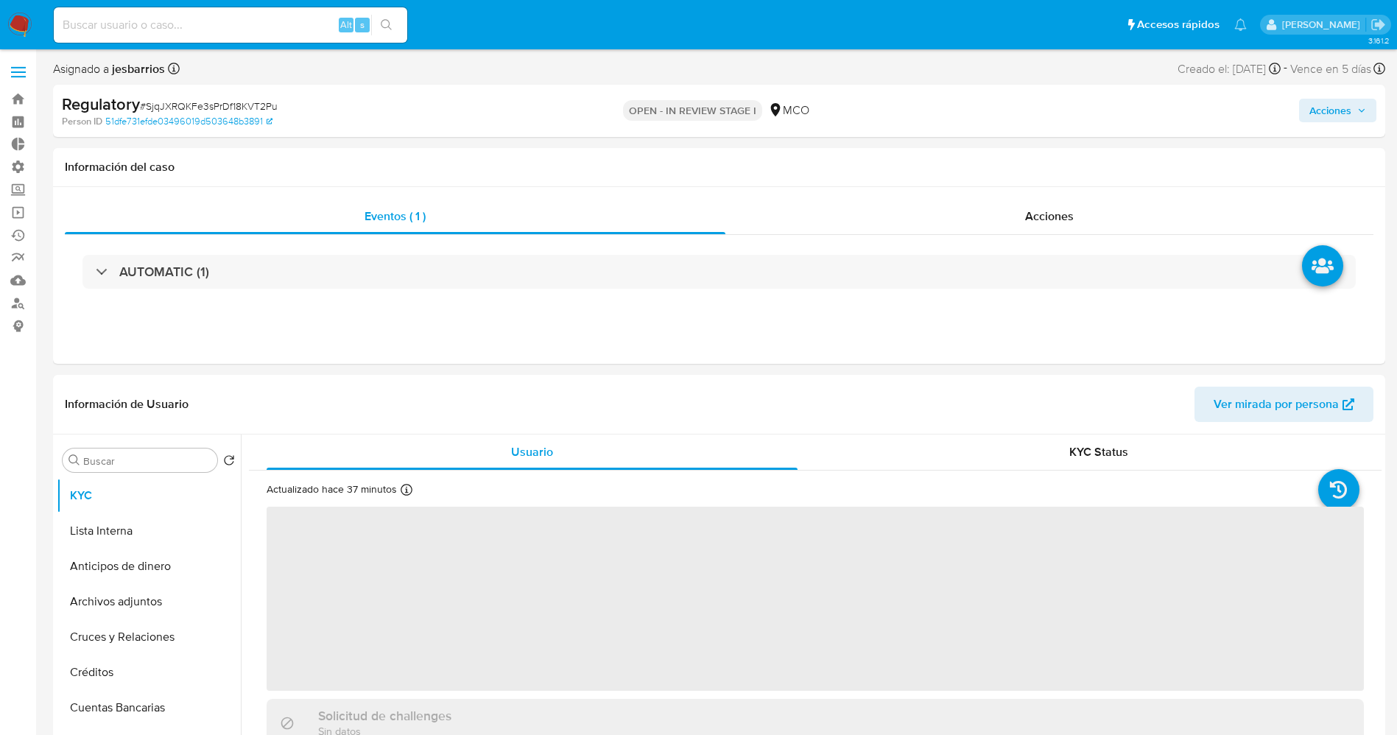
select select "10"
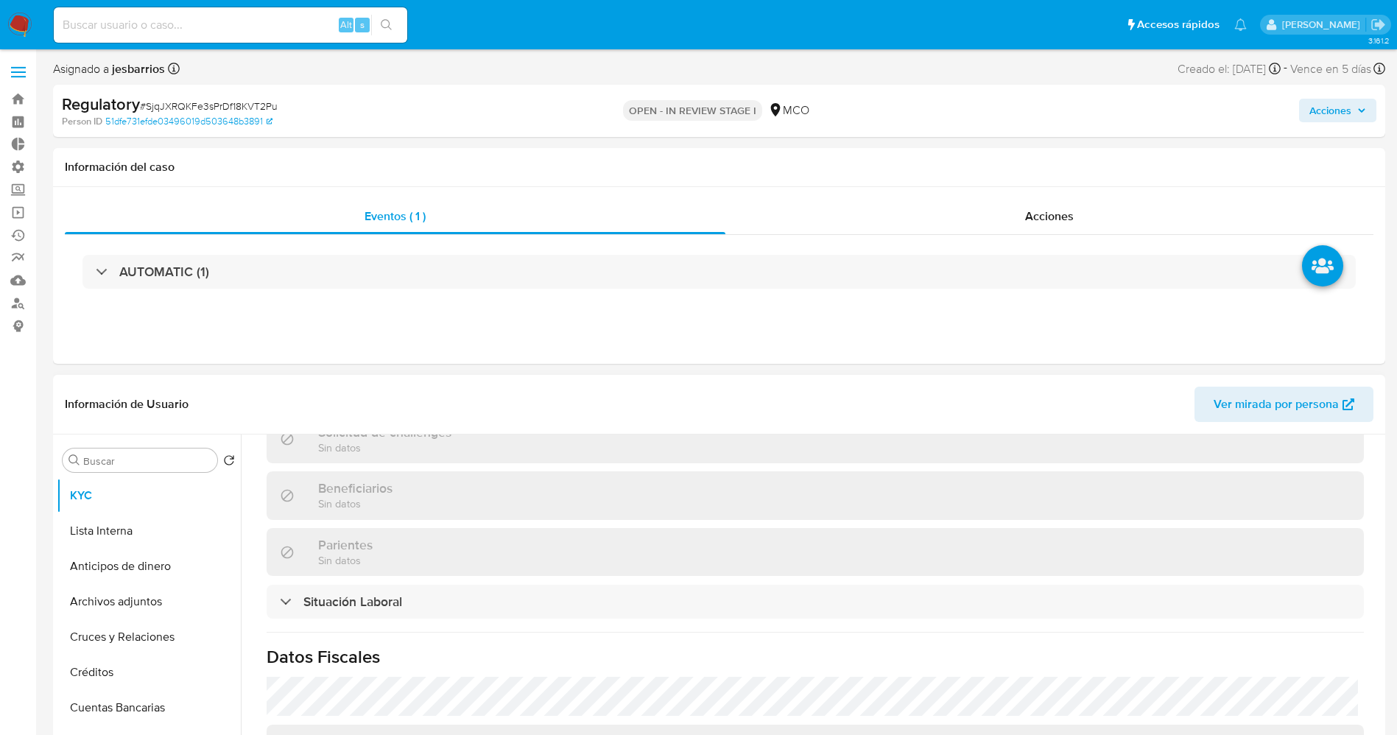
scroll to position [663, 0]
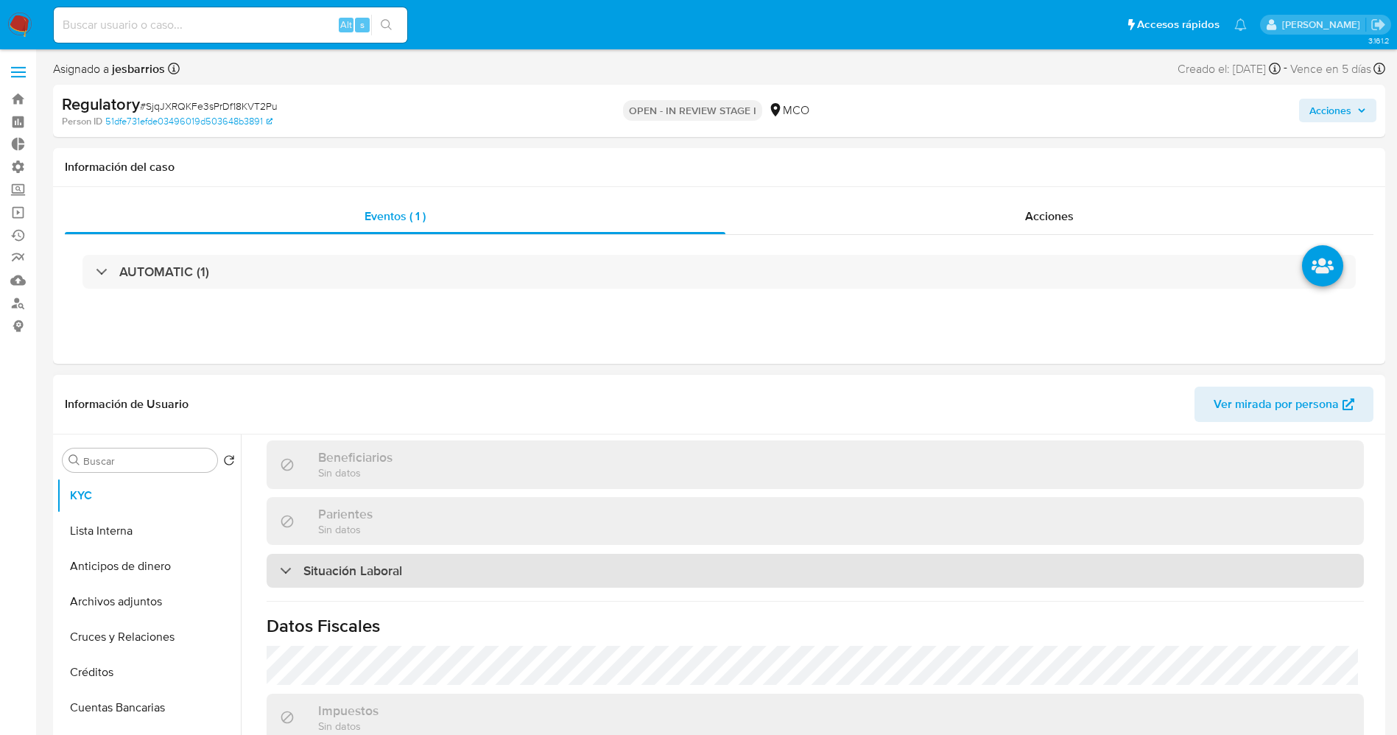
click at [438, 563] on div "Situación Laboral" at bounding box center [815, 571] width 1097 height 34
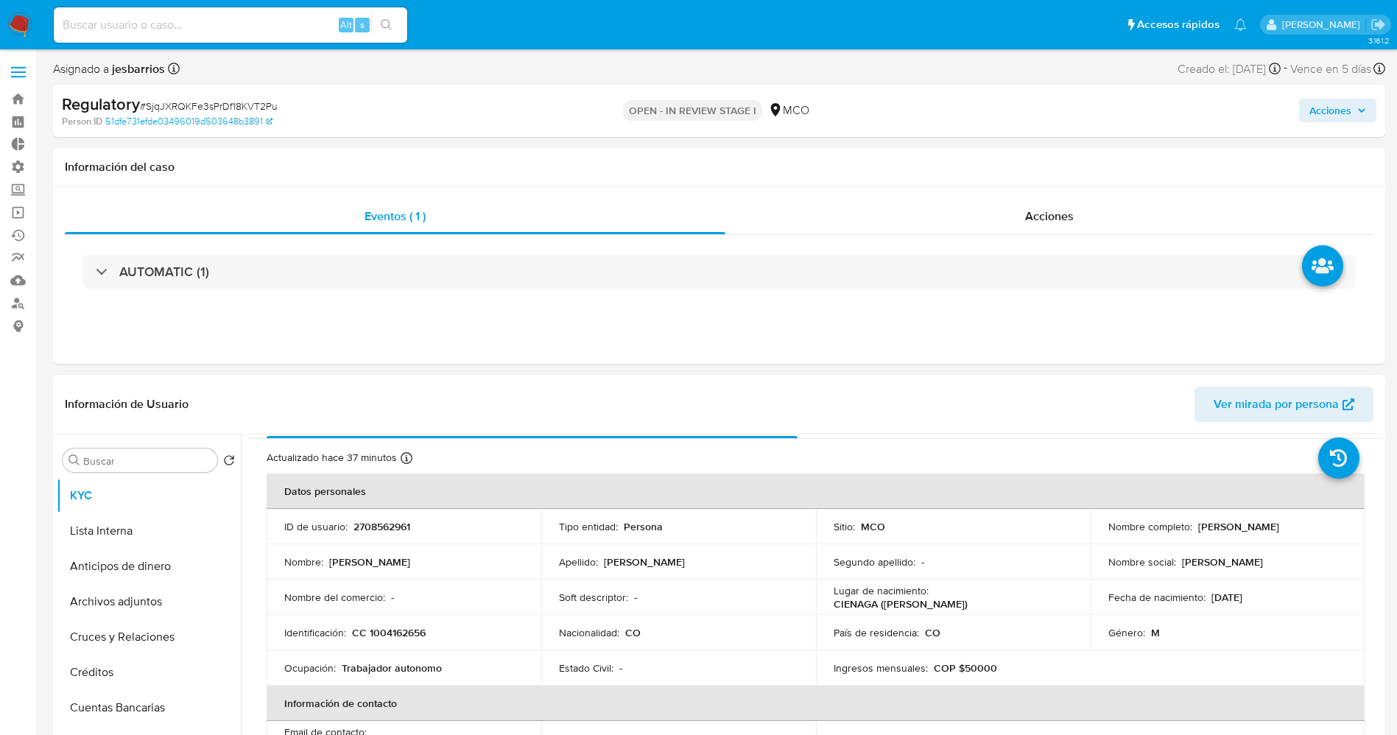
scroll to position [0, 0]
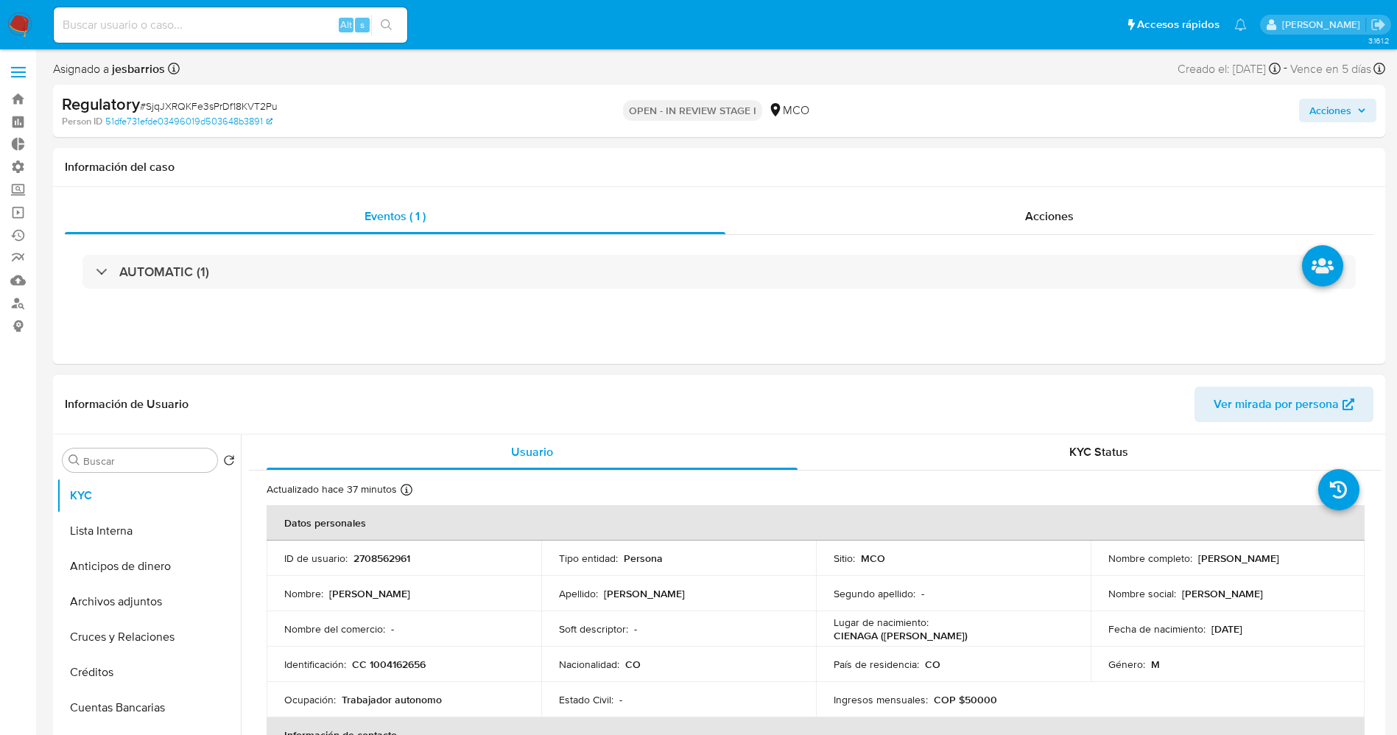
drag, startPoint x: 1100, startPoint y: 566, endPoint x: 1254, endPoint y: 561, distance: 153.3
click at [1254, 561] on td "Nombre completo : [PERSON_NAME]" at bounding box center [1228, 558] width 275 height 35
copy p "[PERSON_NAME]"
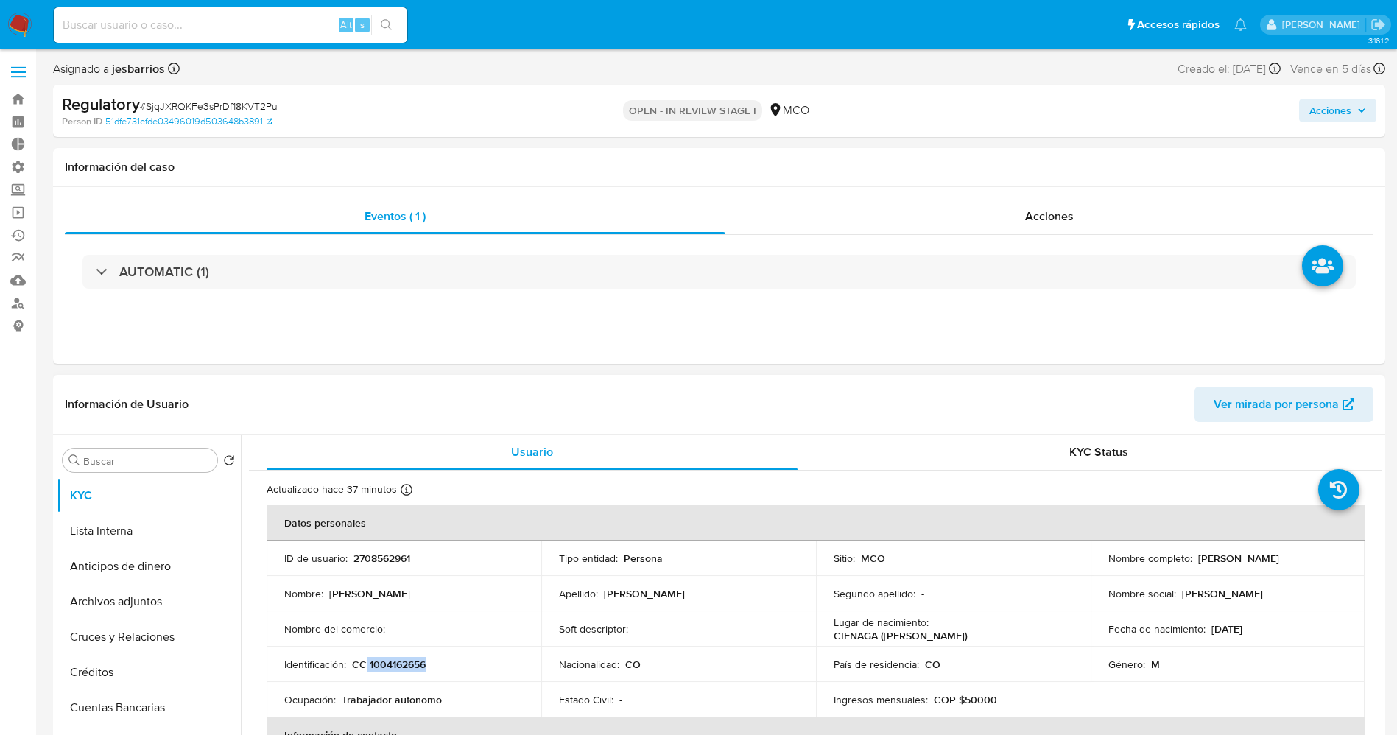
drag, startPoint x: 365, startPoint y: 665, endPoint x: 438, endPoint y: 661, distance: 72.3
click at [439, 664] on div "Identificación : CC 1004162656" at bounding box center [403, 664] width 239 height 13
copy p "1004162656"
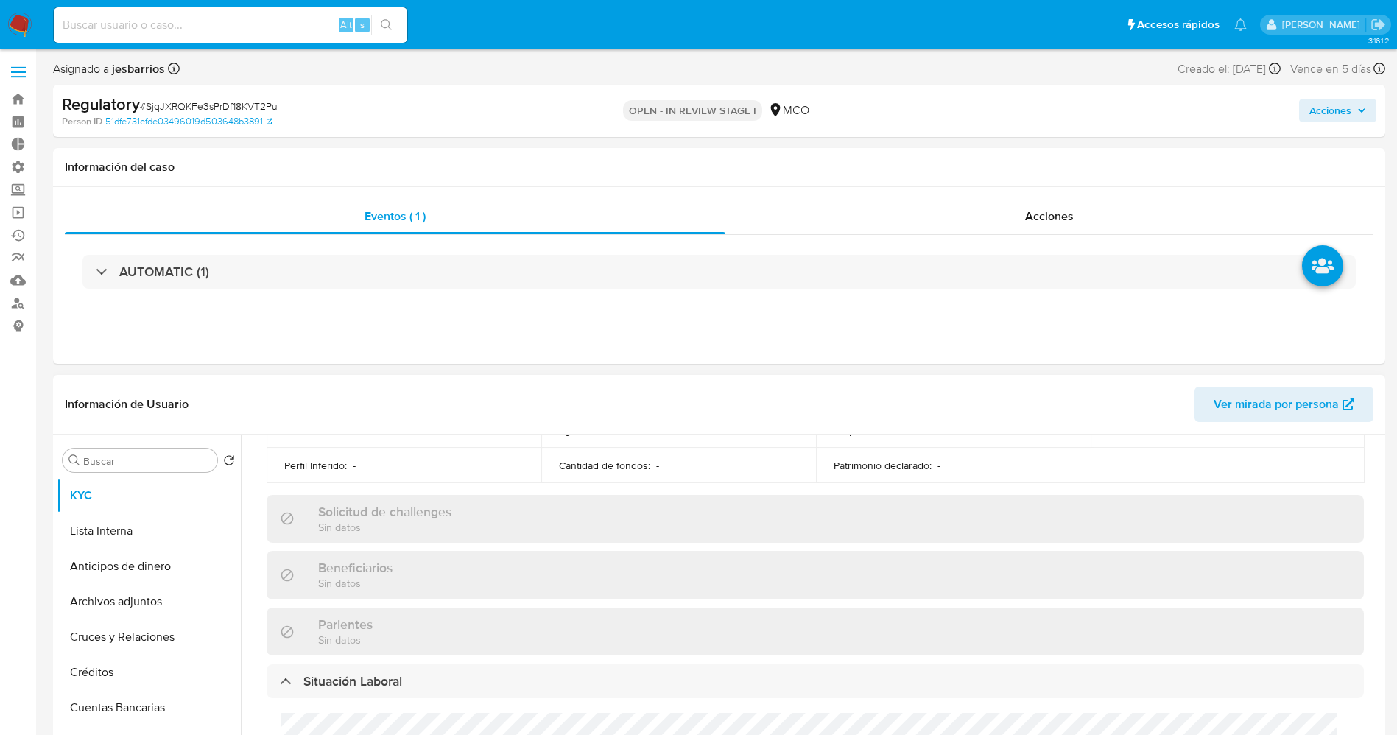
scroll to position [663, 0]
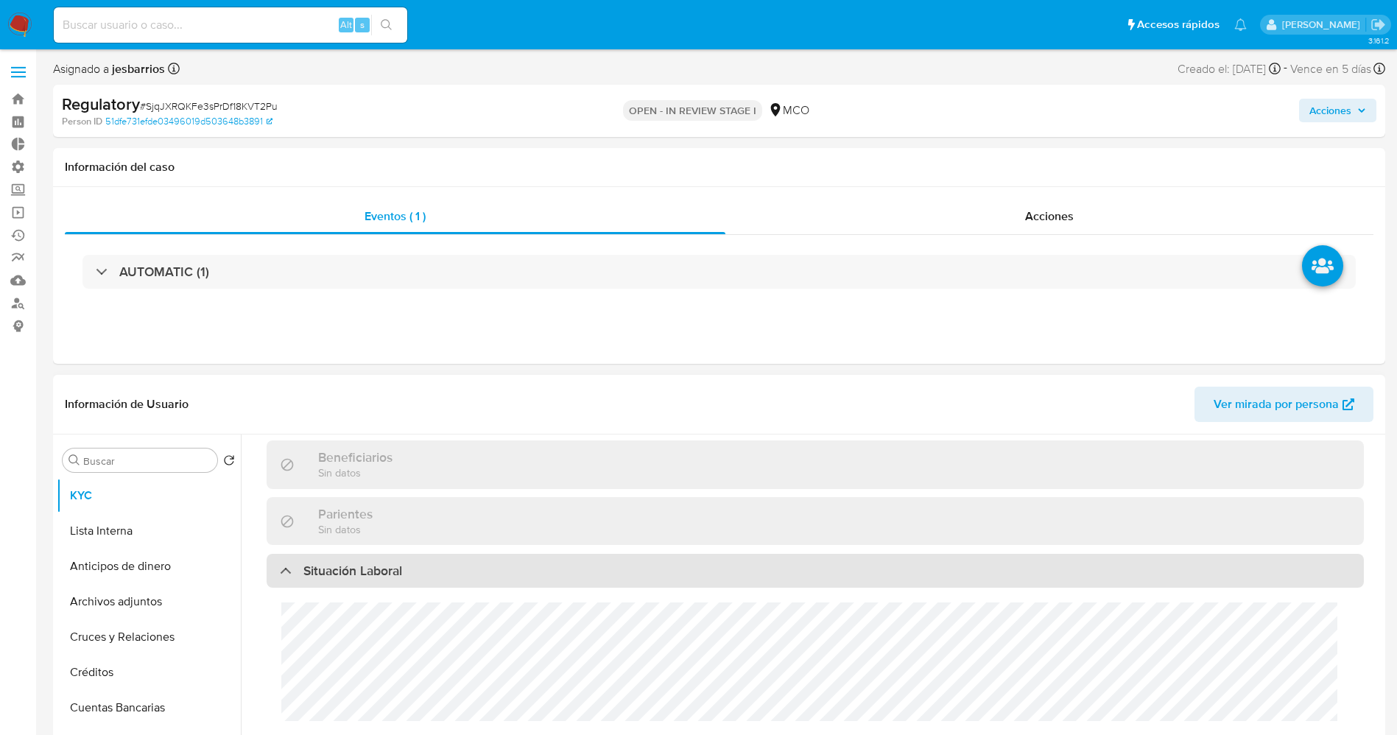
click at [397, 563] on h3 "Situación Laboral" at bounding box center [352, 571] width 99 height 16
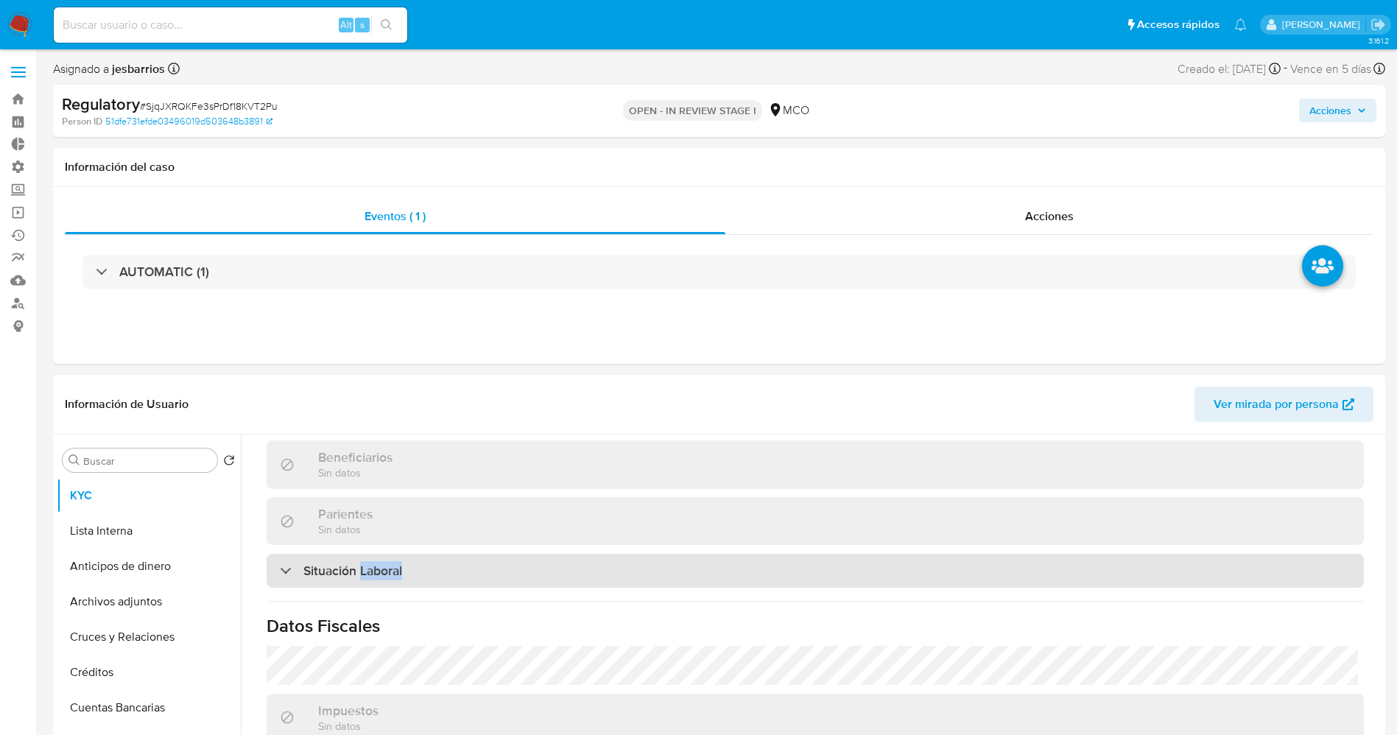
click at [397, 563] on h3 "Situación Laboral" at bounding box center [352, 571] width 99 height 16
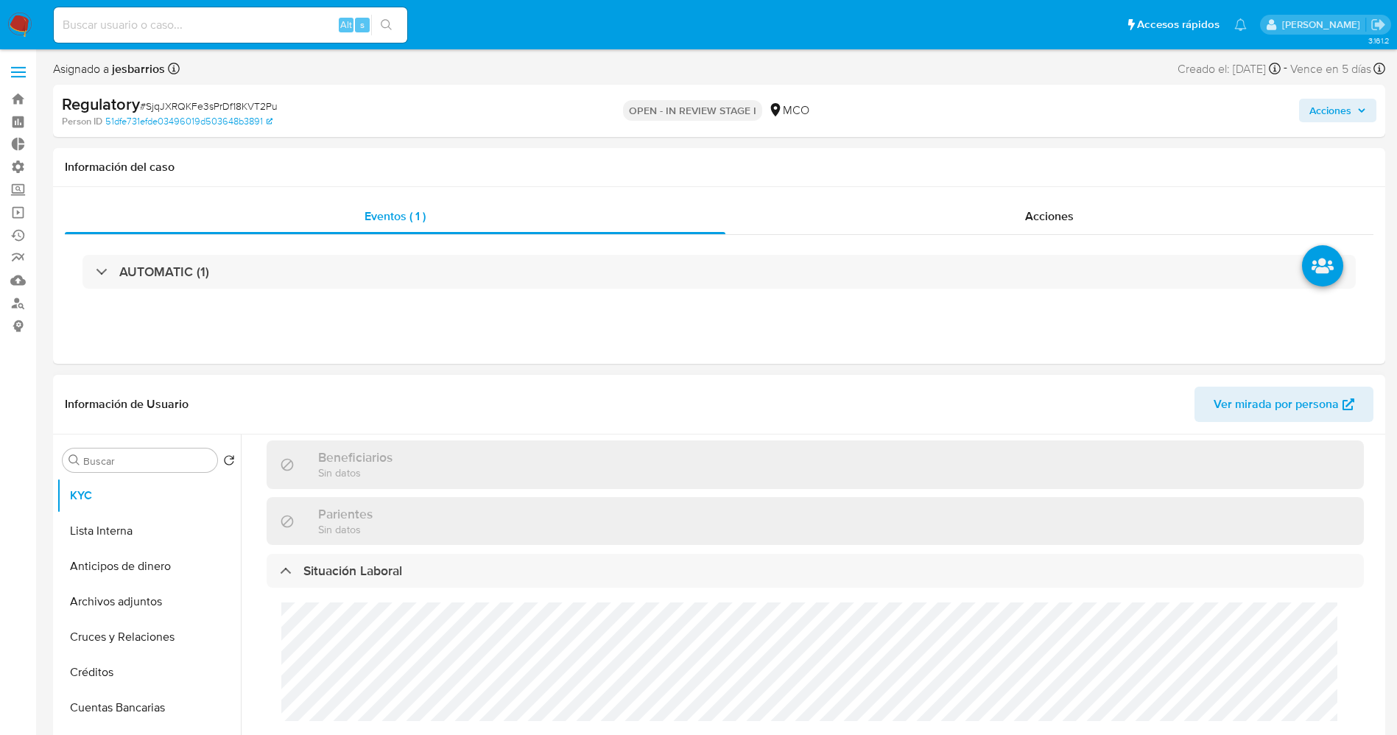
click at [373, 670] on div "Cargos directivos adicionales No tiene cargo directivo" at bounding box center [815, 690] width 1097 height 204
click at [115, 538] on button "Lista Interna" at bounding box center [143, 530] width 172 height 35
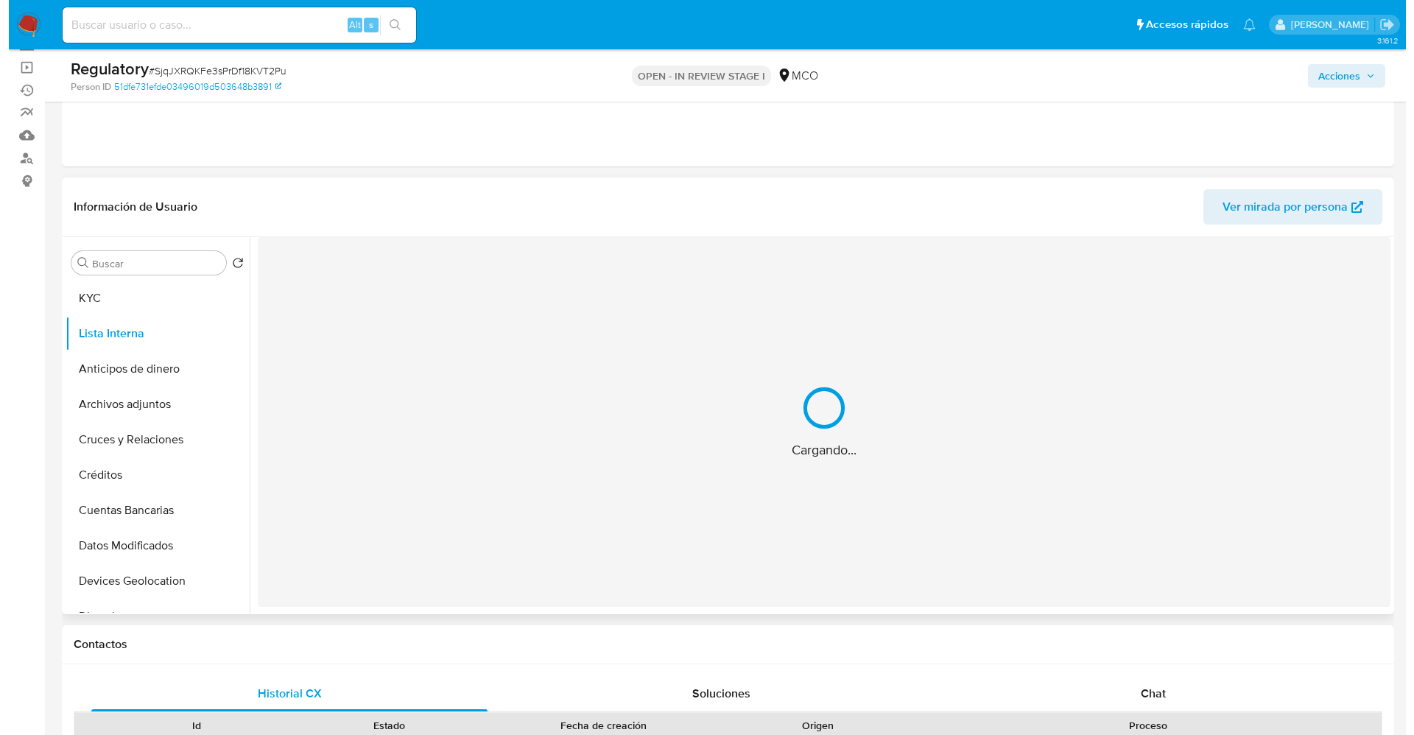
scroll to position [110, 0]
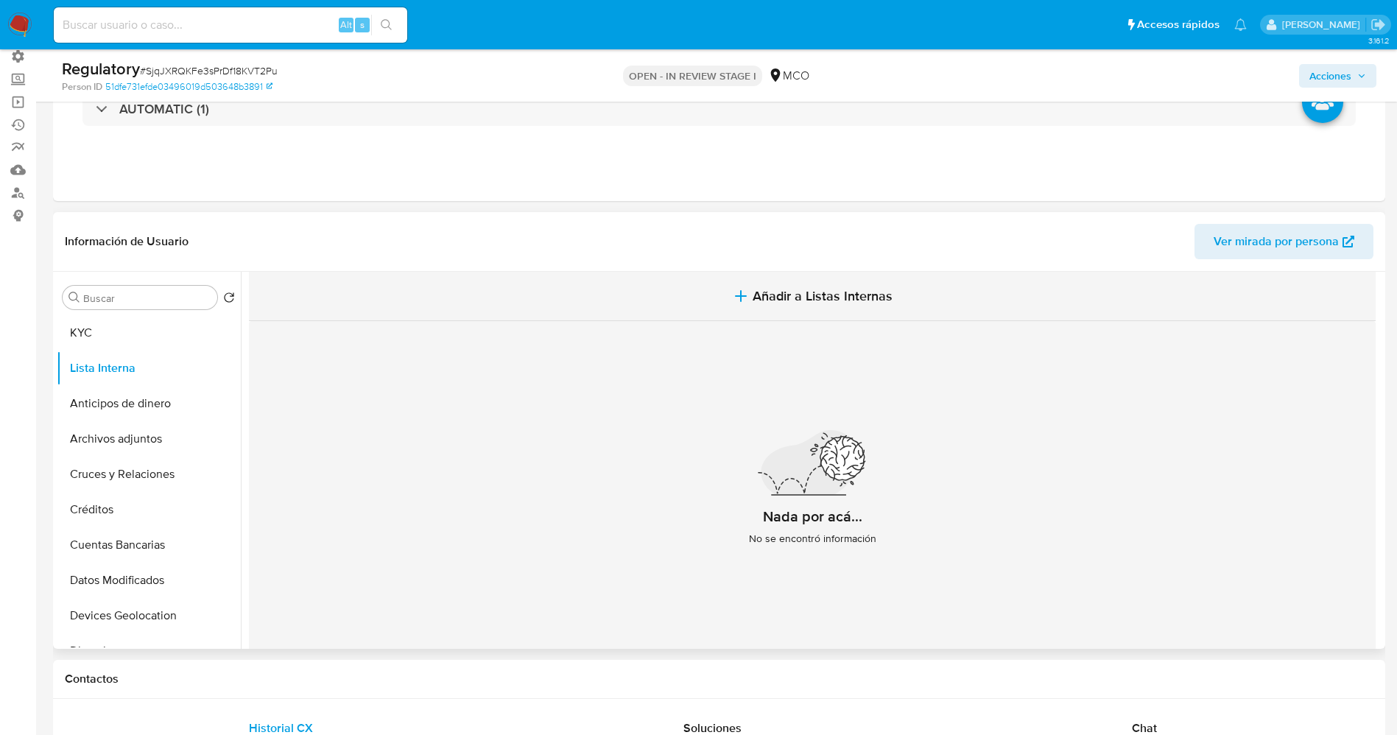
click at [764, 294] on span "Añadir a Listas Internas" at bounding box center [823, 296] width 140 height 16
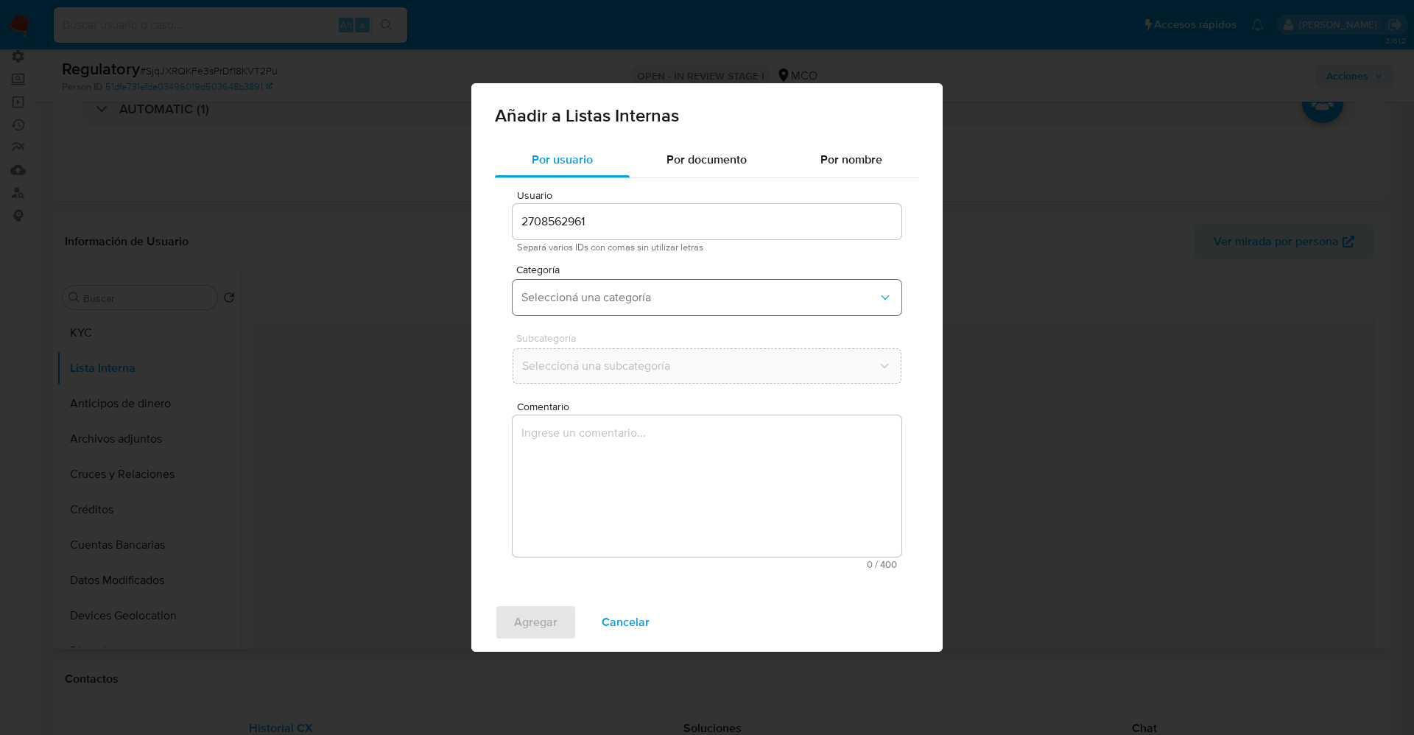
drag, startPoint x: 604, startPoint y: 283, endPoint x: 614, endPoint y: 301, distance: 20.1
click at [605, 284] on button "Seleccioná una categoría" at bounding box center [707, 297] width 389 height 35
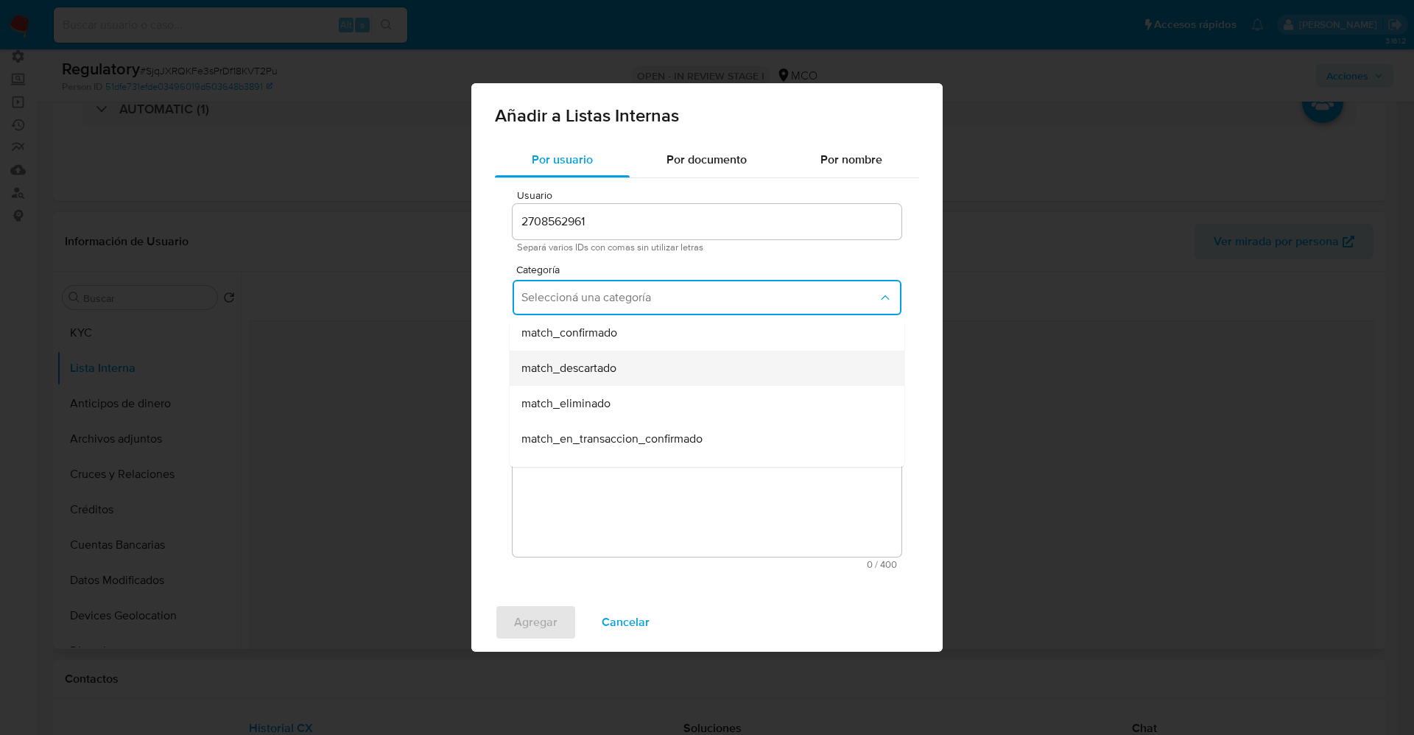
click at [633, 368] on div "match_descartado" at bounding box center [702, 368] width 362 height 35
click at [633, 368] on span "Seleccioná una subcategoría" at bounding box center [699, 366] width 356 height 15
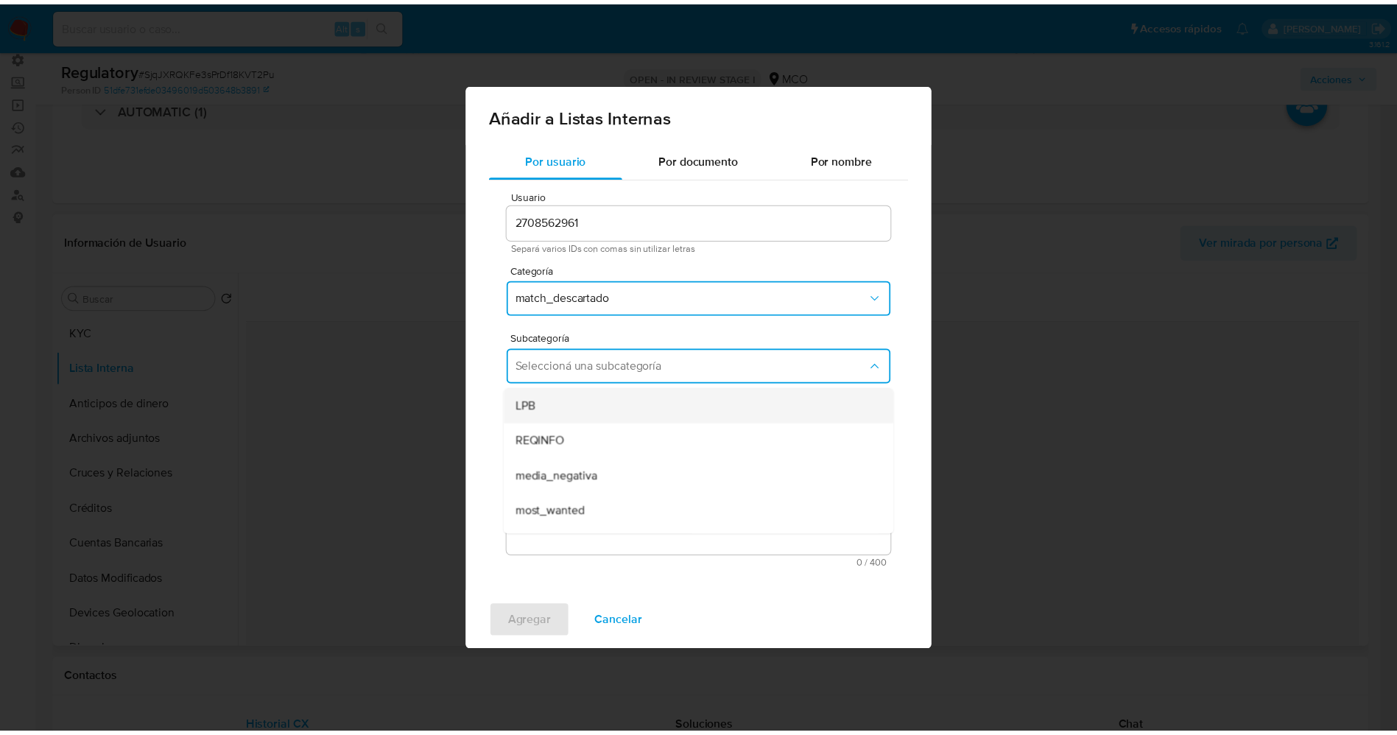
scroll to position [100, 0]
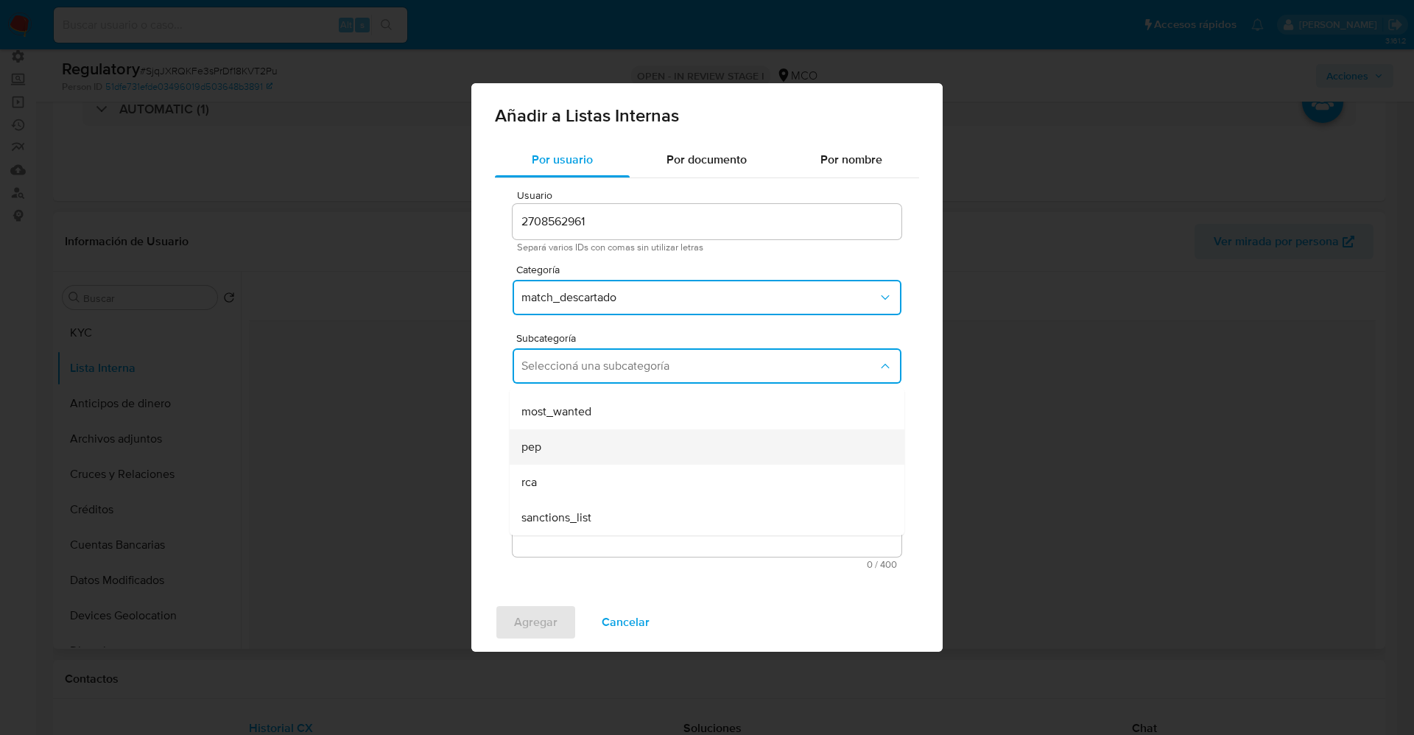
click at [577, 443] on div "pep" at bounding box center [702, 446] width 362 height 35
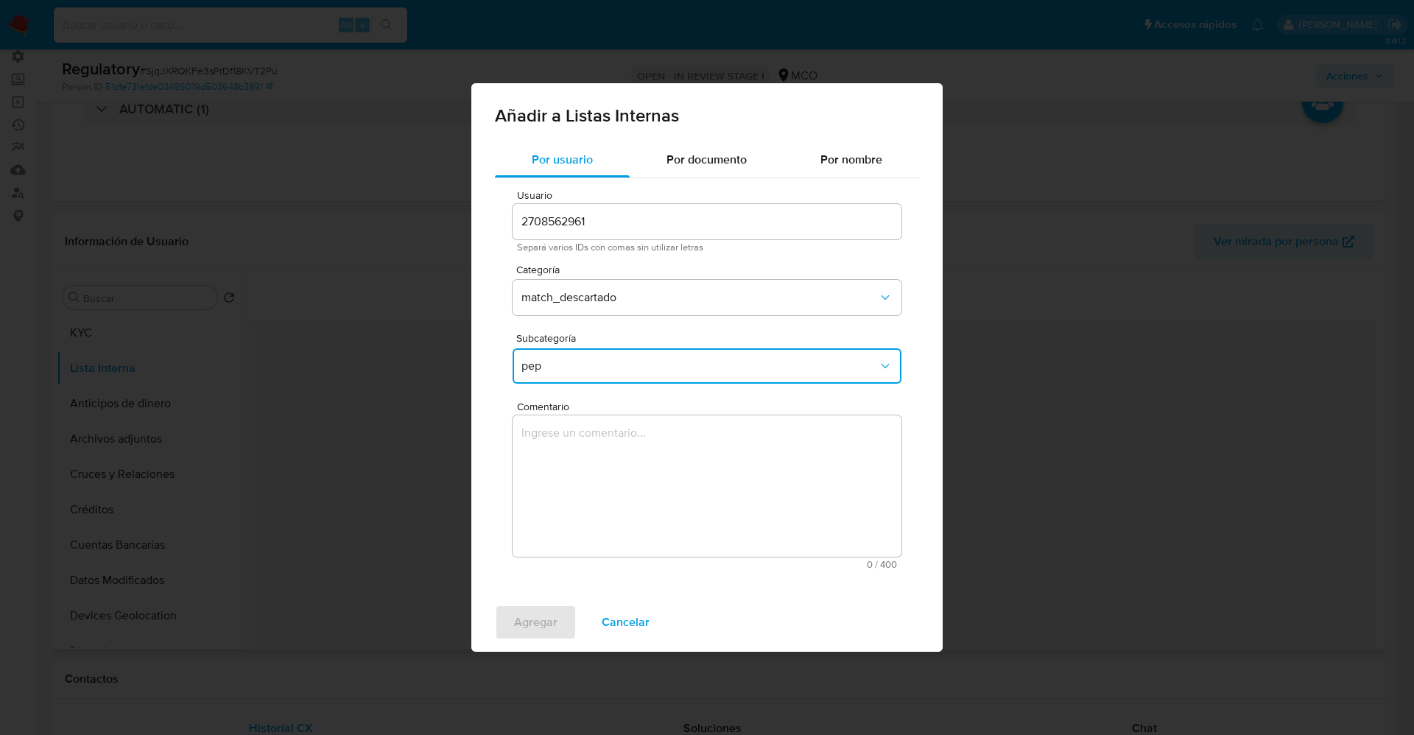
click at [577, 443] on textarea "Comentario" at bounding box center [707, 485] width 389 height 141
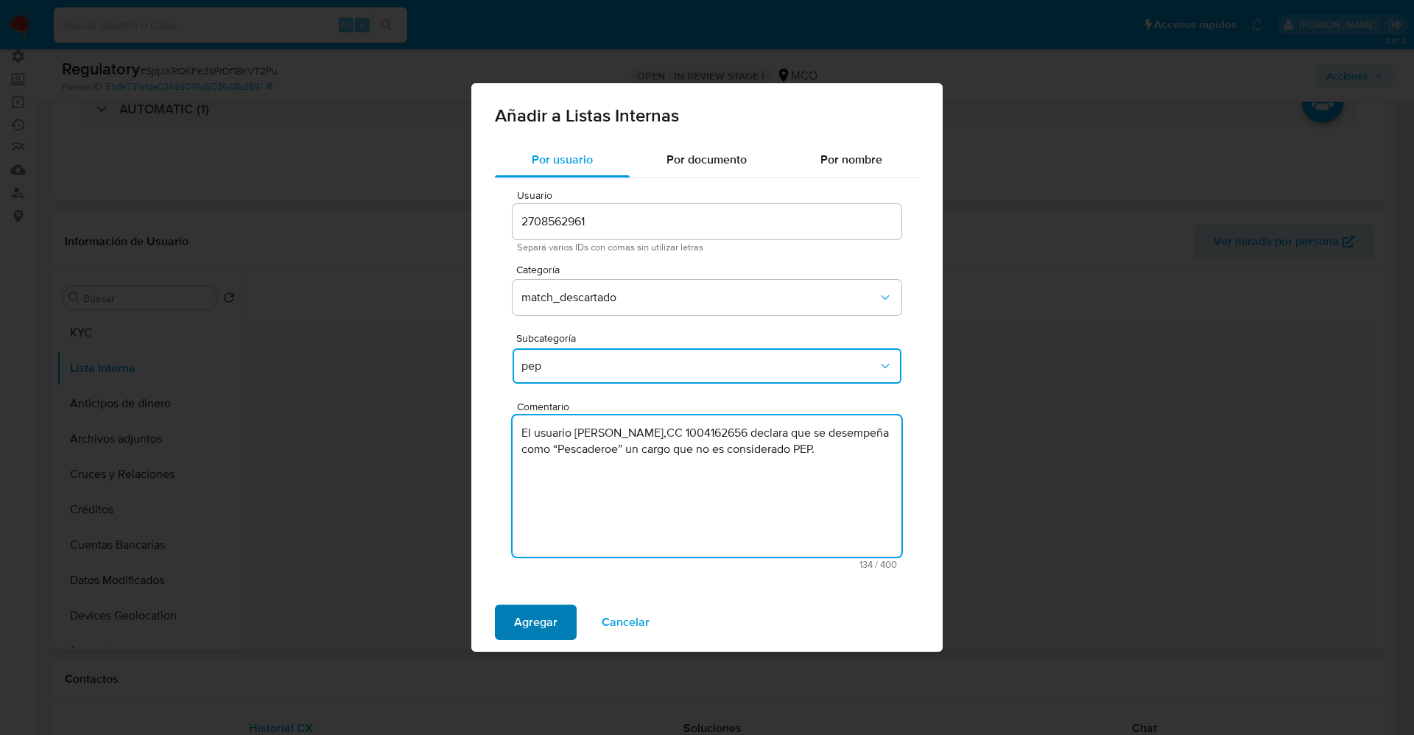
type textarea "El usuario [PERSON_NAME],CC 1004162656 declara que se desempeña como “Pescadero…"
click at [496, 624] on button "Agregar" at bounding box center [536, 622] width 82 height 35
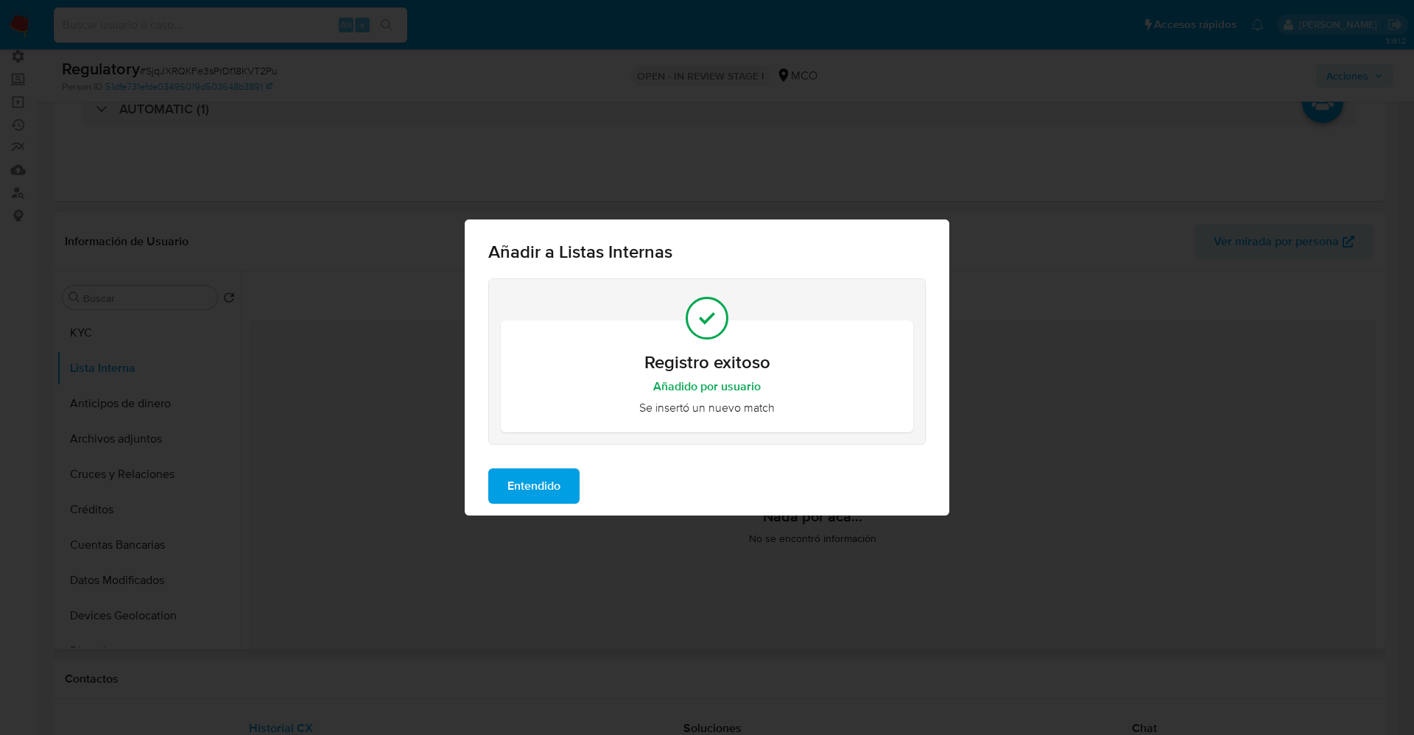
click at [539, 495] on span "Entendido" at bounding box center [533, 486] width 53 height 32
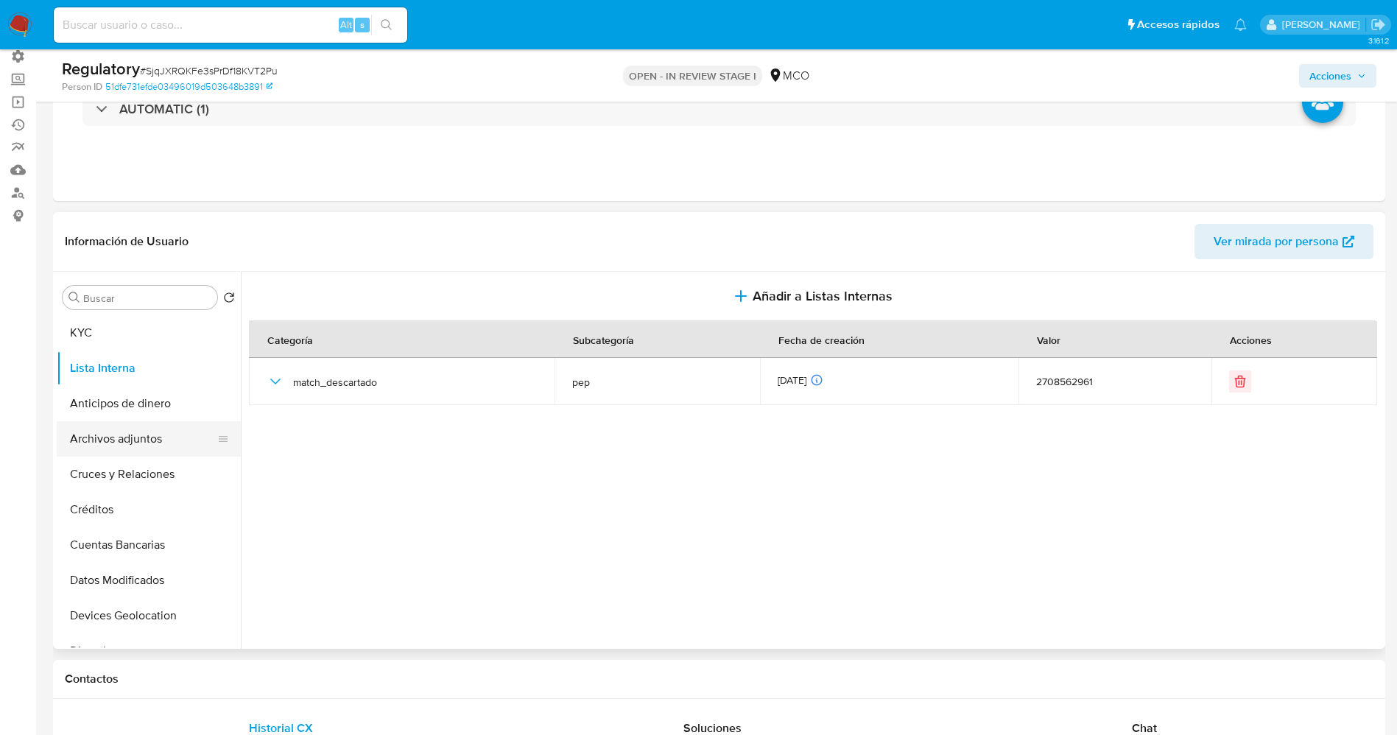
click at [127, 443] on button "Archivos adjuntos" at bounding box center [143, 438] width 172 height 35
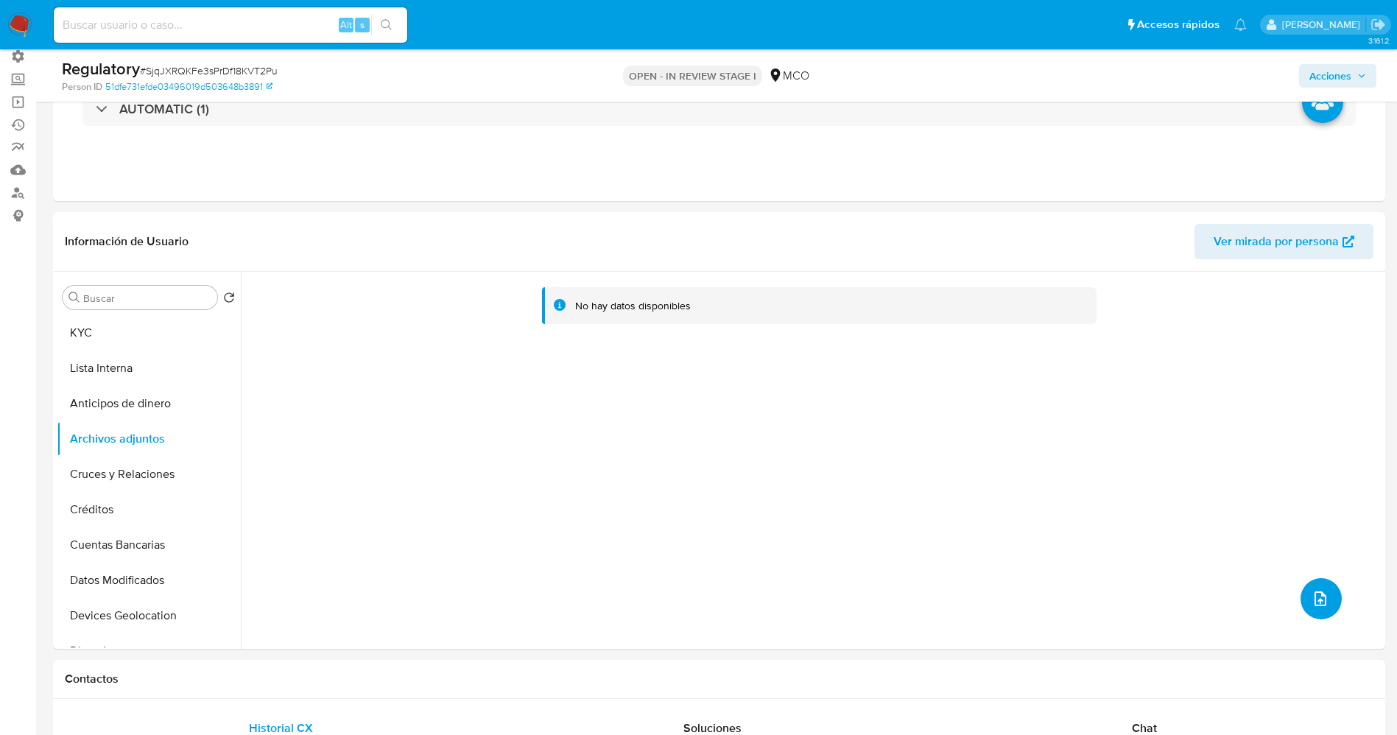
click at [1315, 600] on icon "upload-file" at bounding box center [1321, 598] width 12 height 15
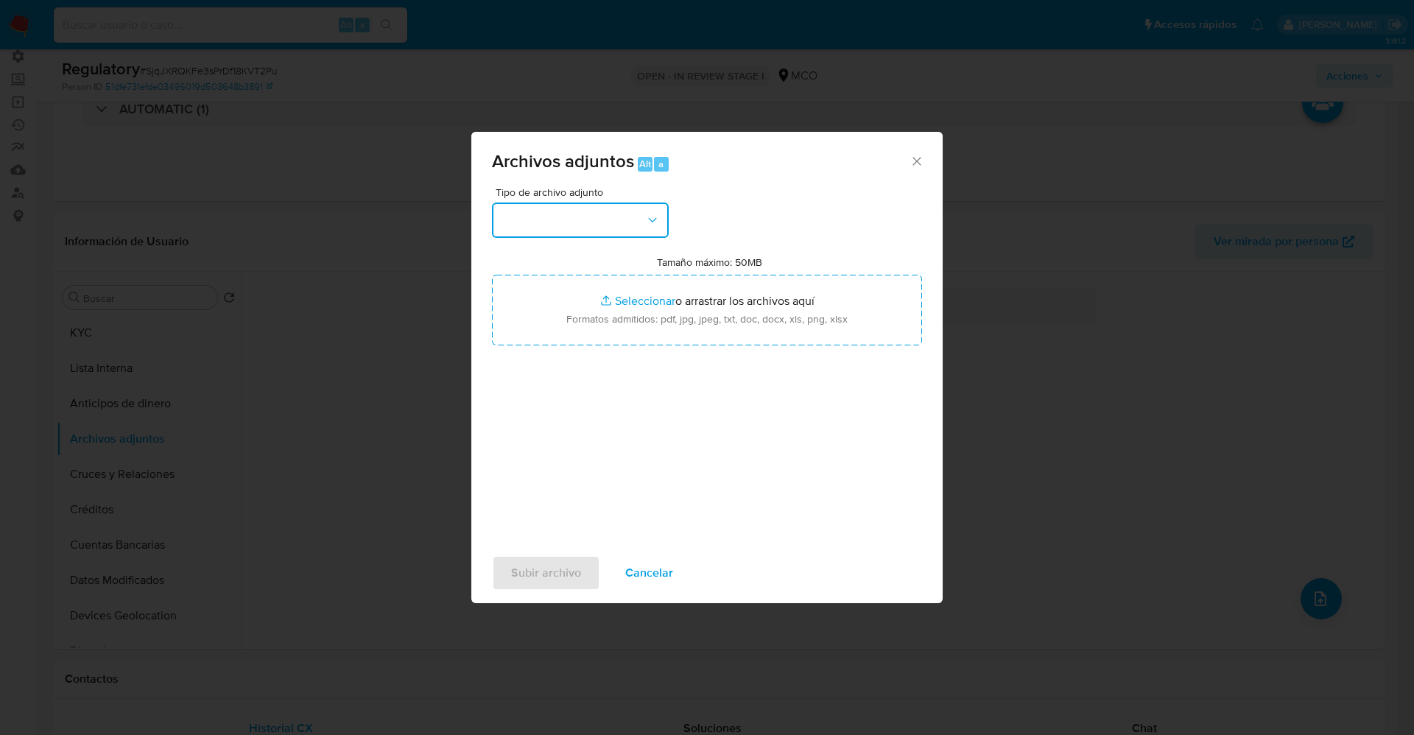
click at [572, 222] on button "button" at bounding box center [580, 220] width 177 height 35
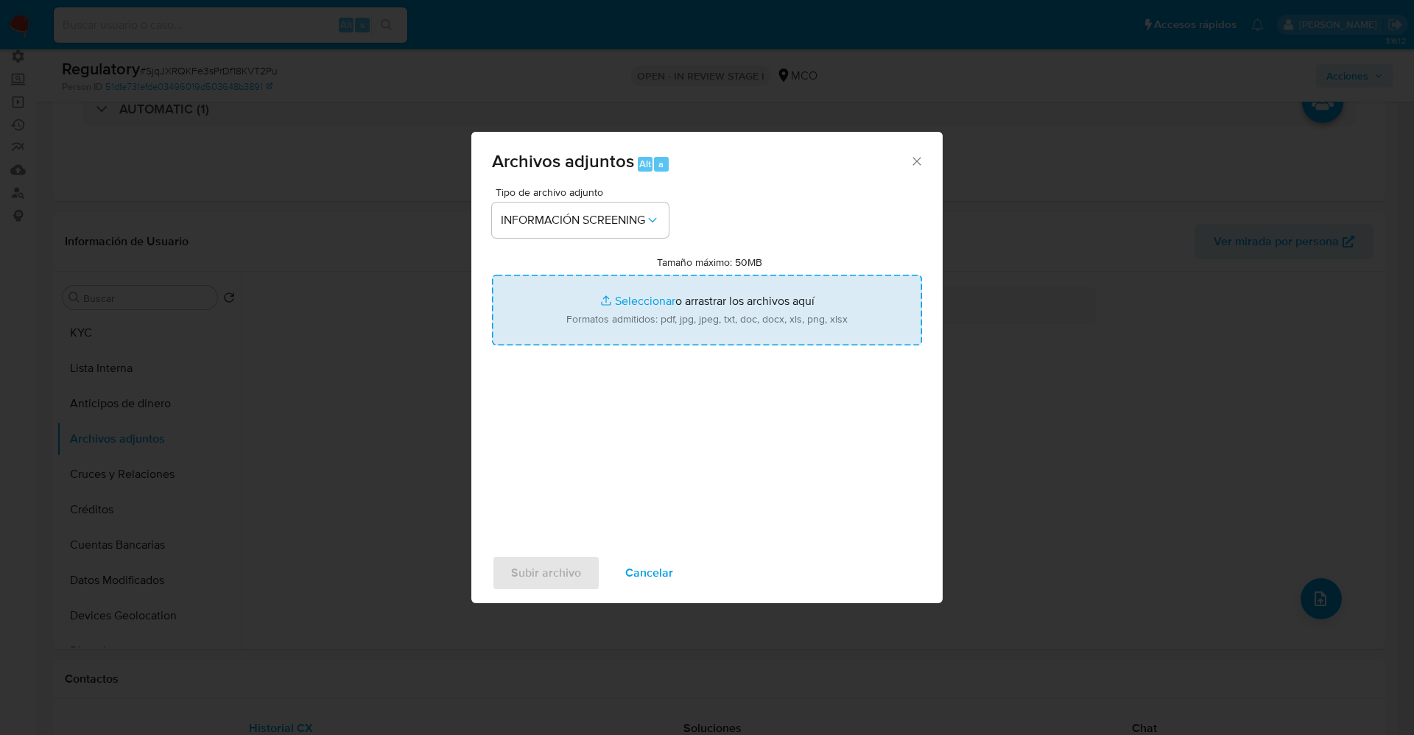
type input "C:\fakepath\CaseDossierReport_5jb89t9ots4n1k1pofag35b99.pdf"
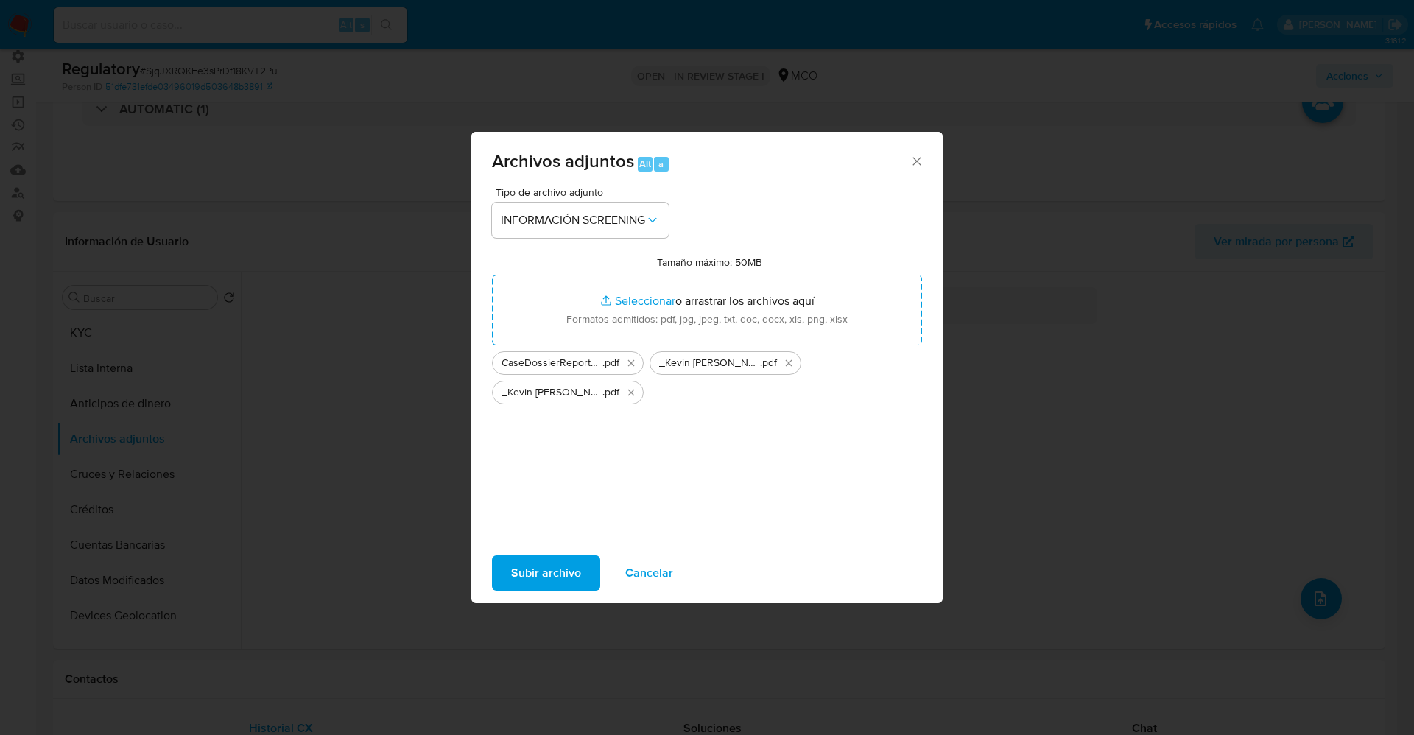
click at [568, 590] on div "Subir archivo Cancelar" at bounding box center [706, 573] width 471 height 56
click at [567, 582] on span "Subir archivo" at bounding box center [546, 573] width 70 height 32
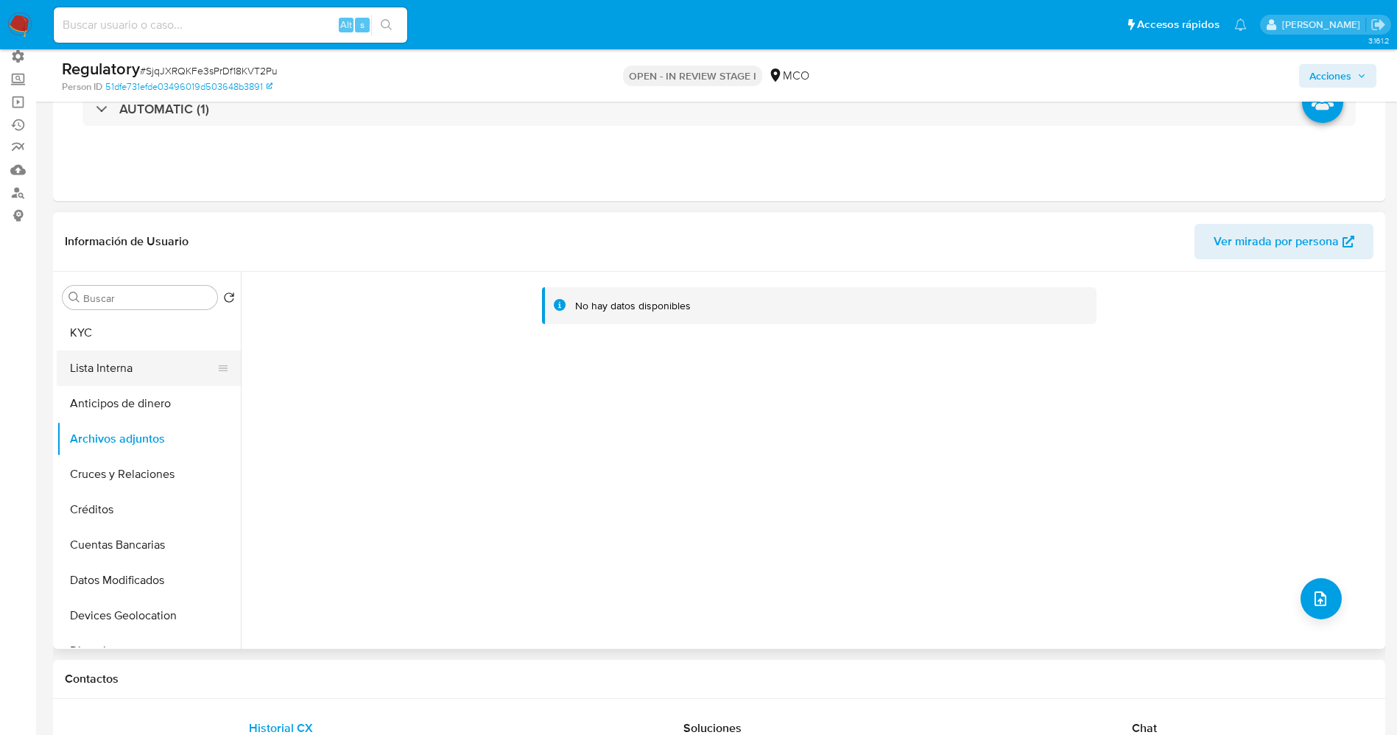
click at [75, 369] on button "Lista Interna" at bounding box center [143, 368] width 172 height 35
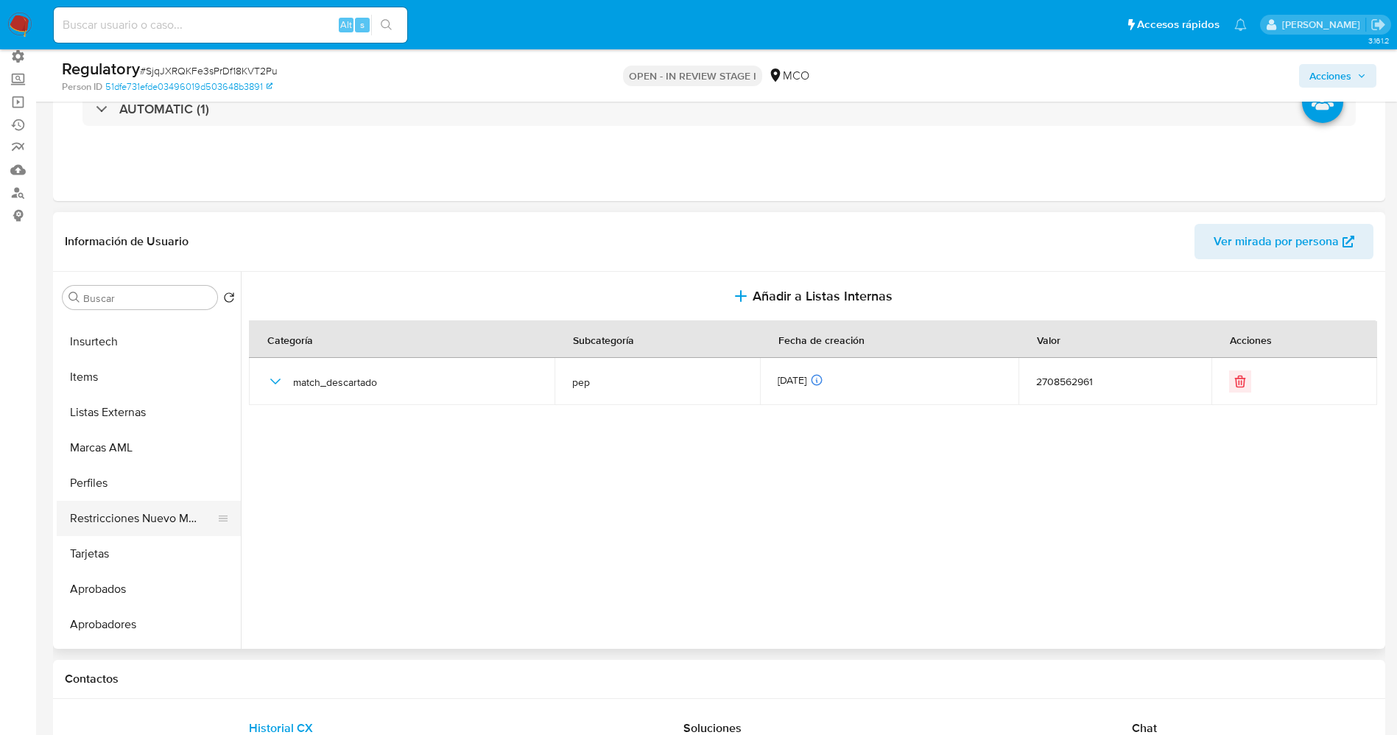
click at [169, 521] on button "Restricciones Nuevo Mundo" at bounding box center [143, 518] width 172 height 35
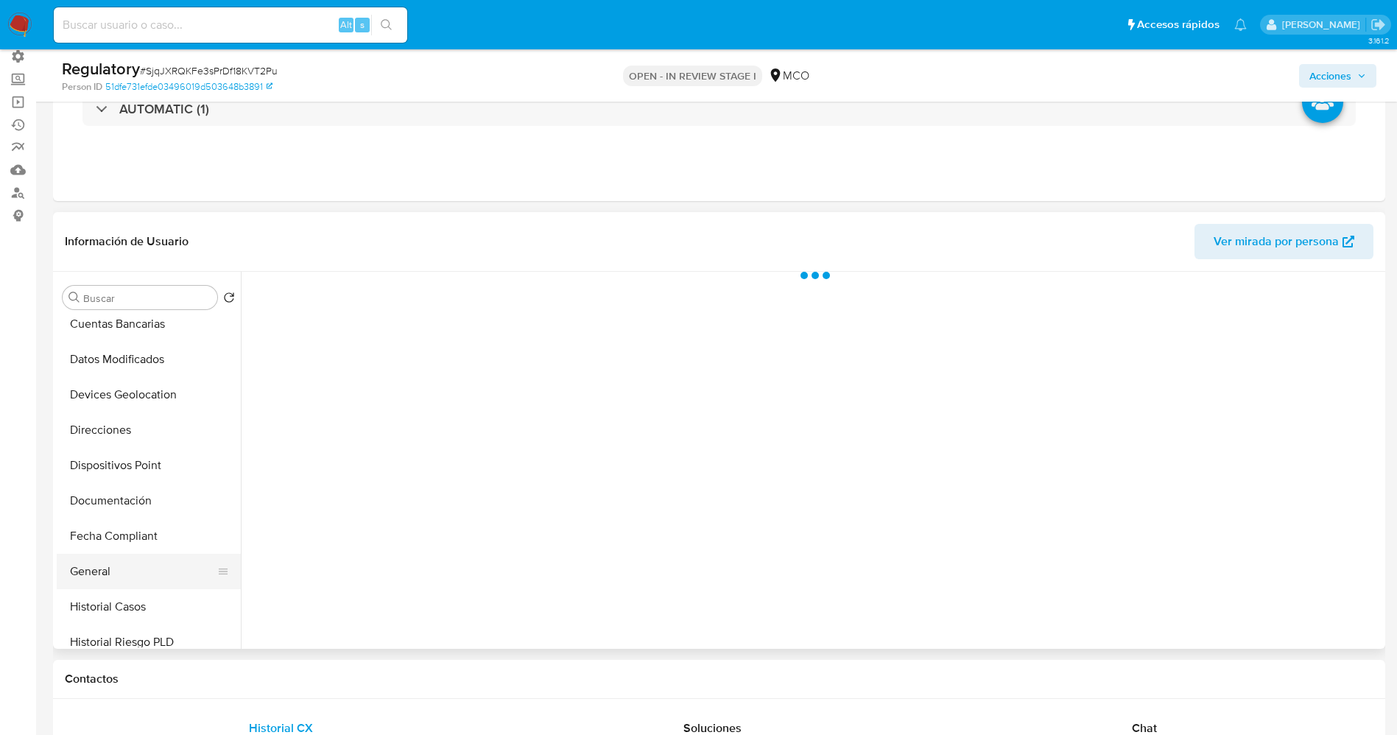
scroll to position [0, 0]
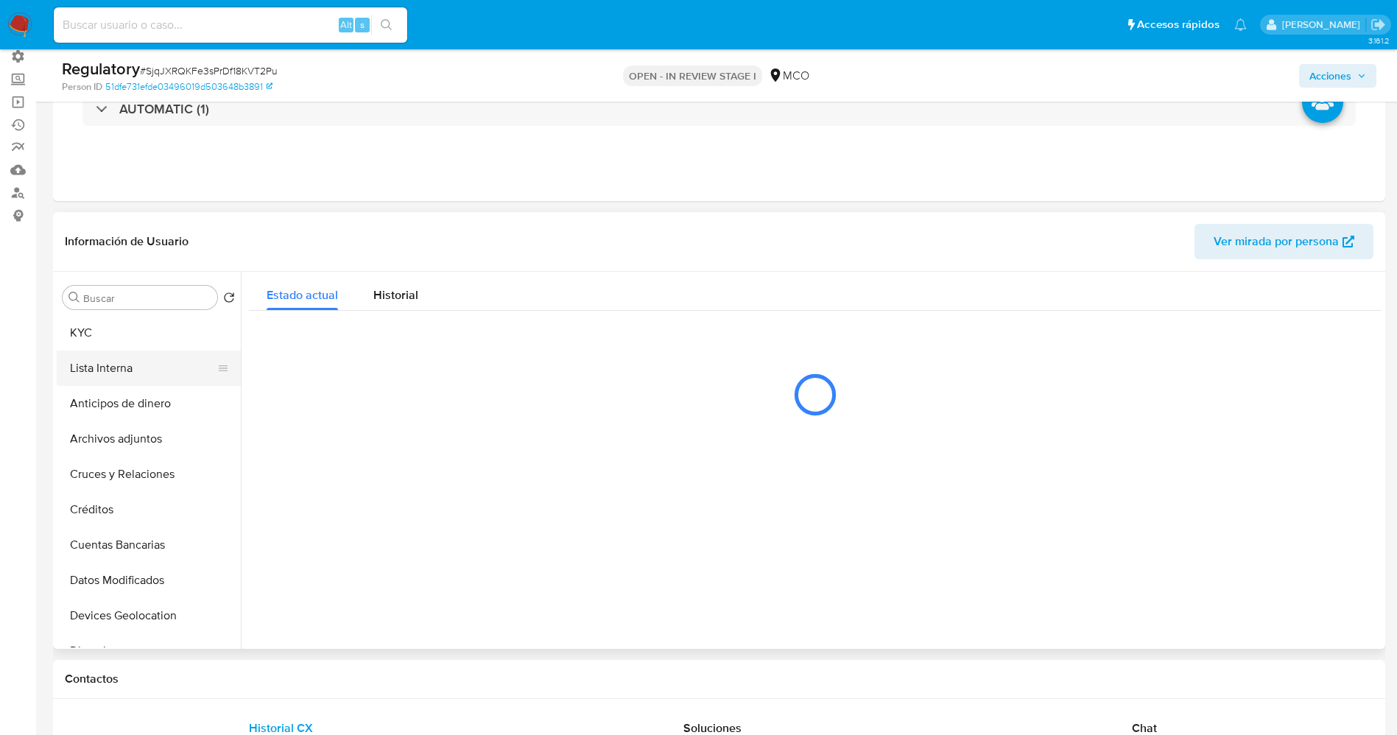
click at [152, 363] on button "Lista Interna" at bounding box center [143, 368] width 172 height 35
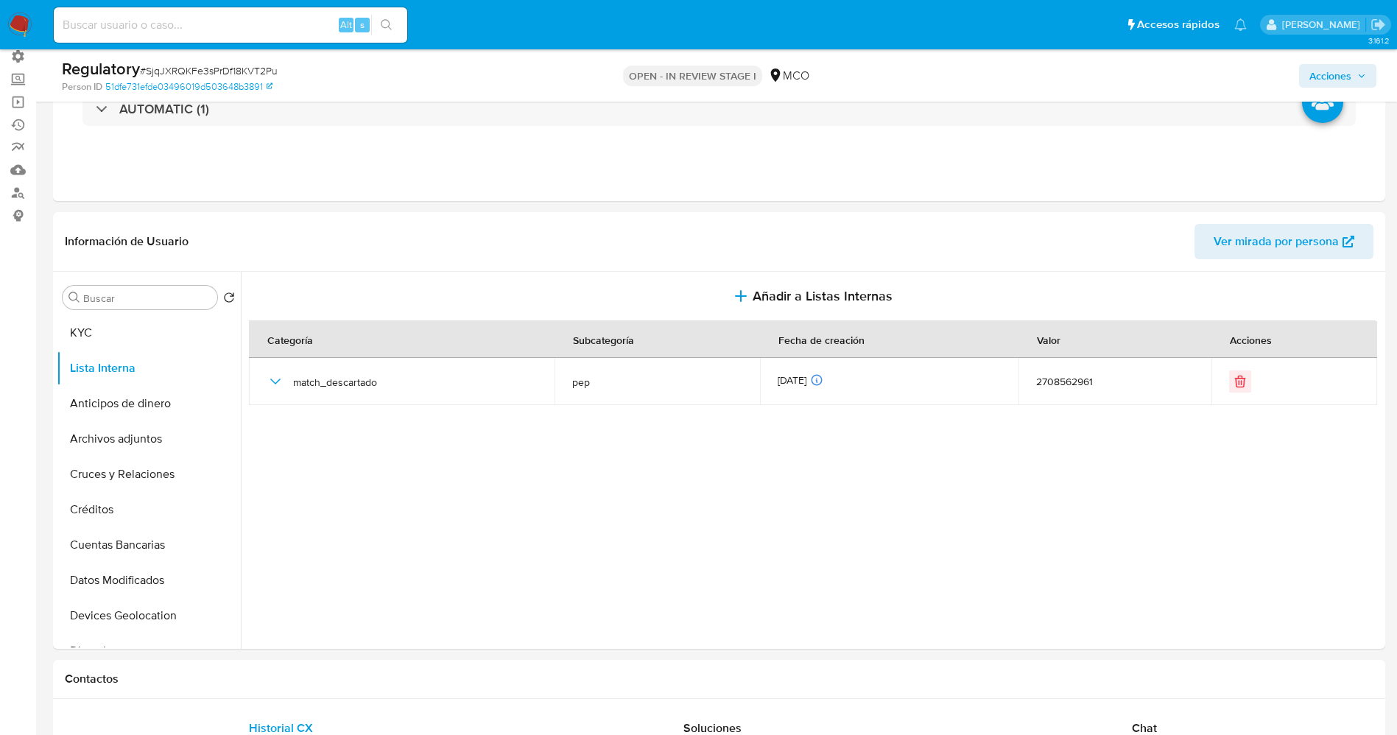
click at [1350, 72] on span "Acciones" at bounding box center [1331, 76] width 42 height 24
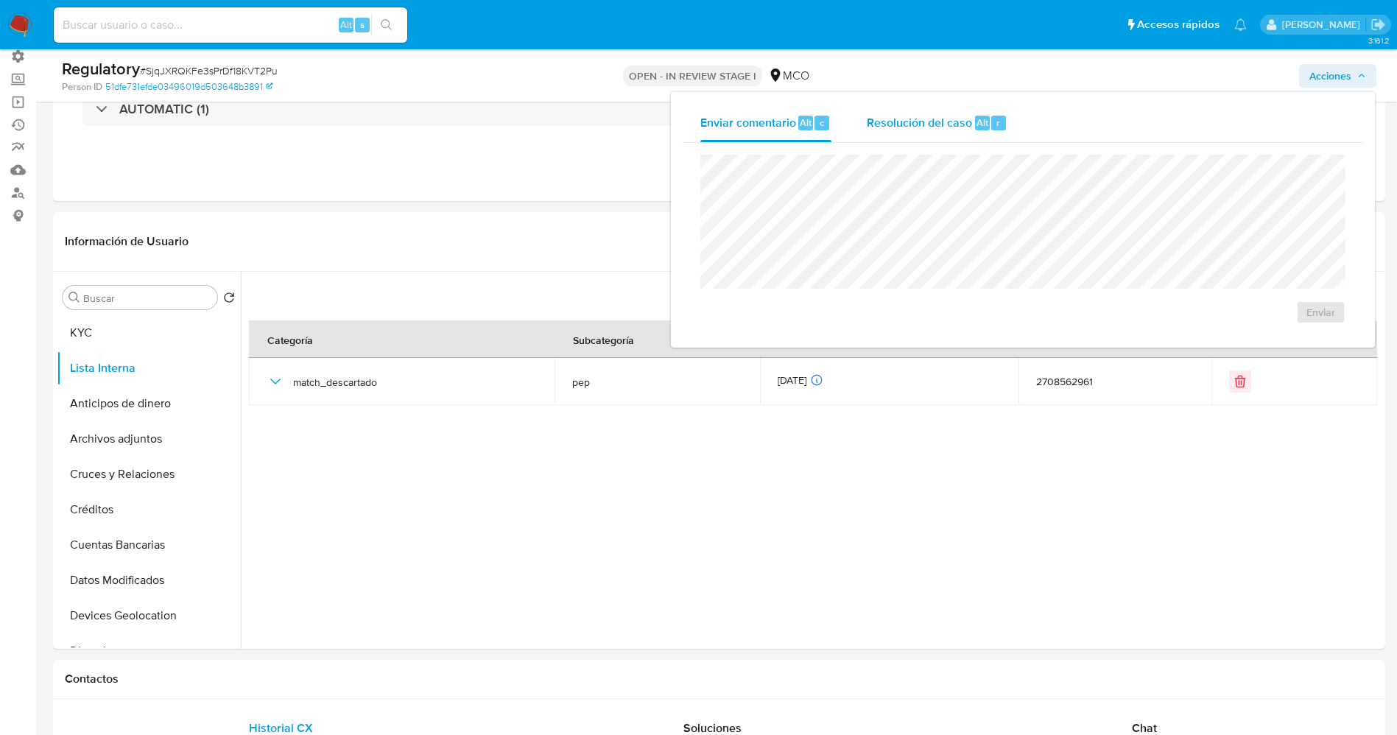
click at [930, 132] on div "Resolución del caso Alt r" at bounding box center [937, 123] width 141 height 38
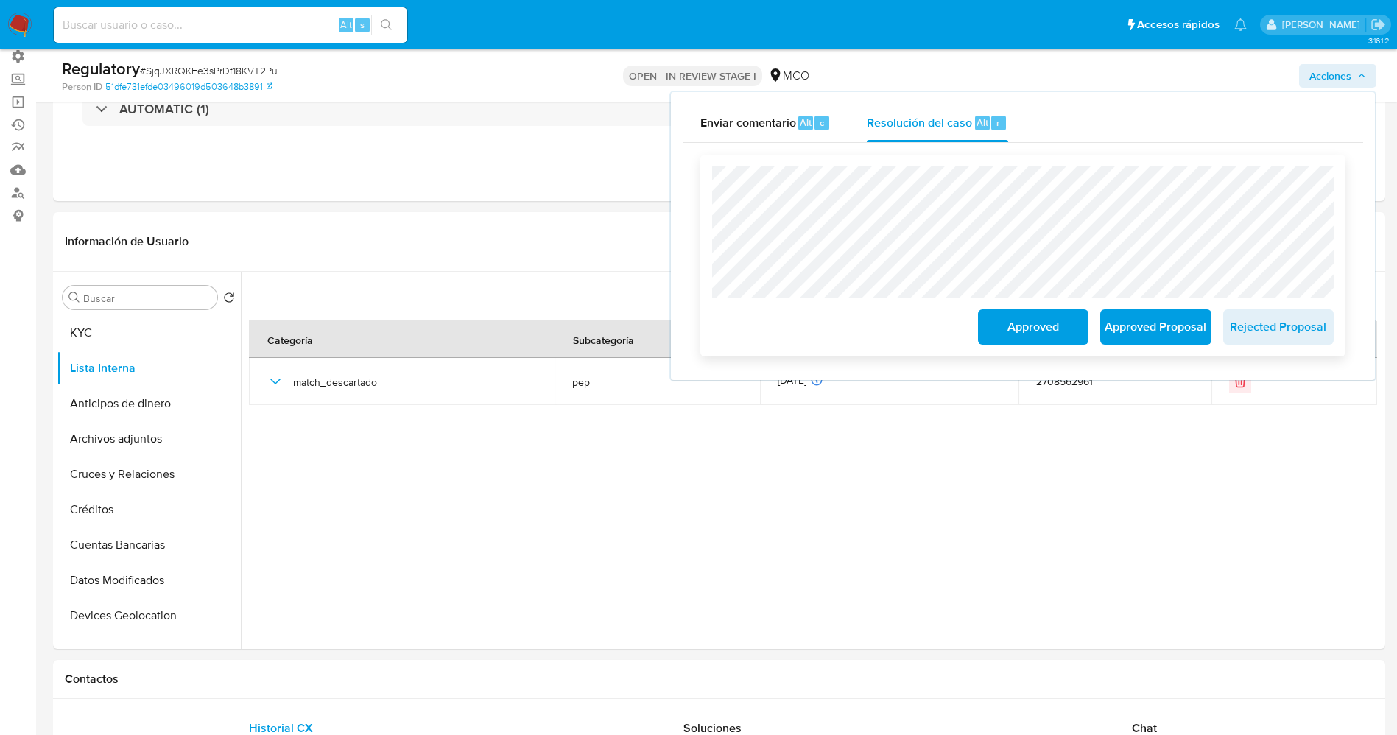
click at [1010, 326] on span "Approved" at bounding box center [1033, 327] width 72 height 32
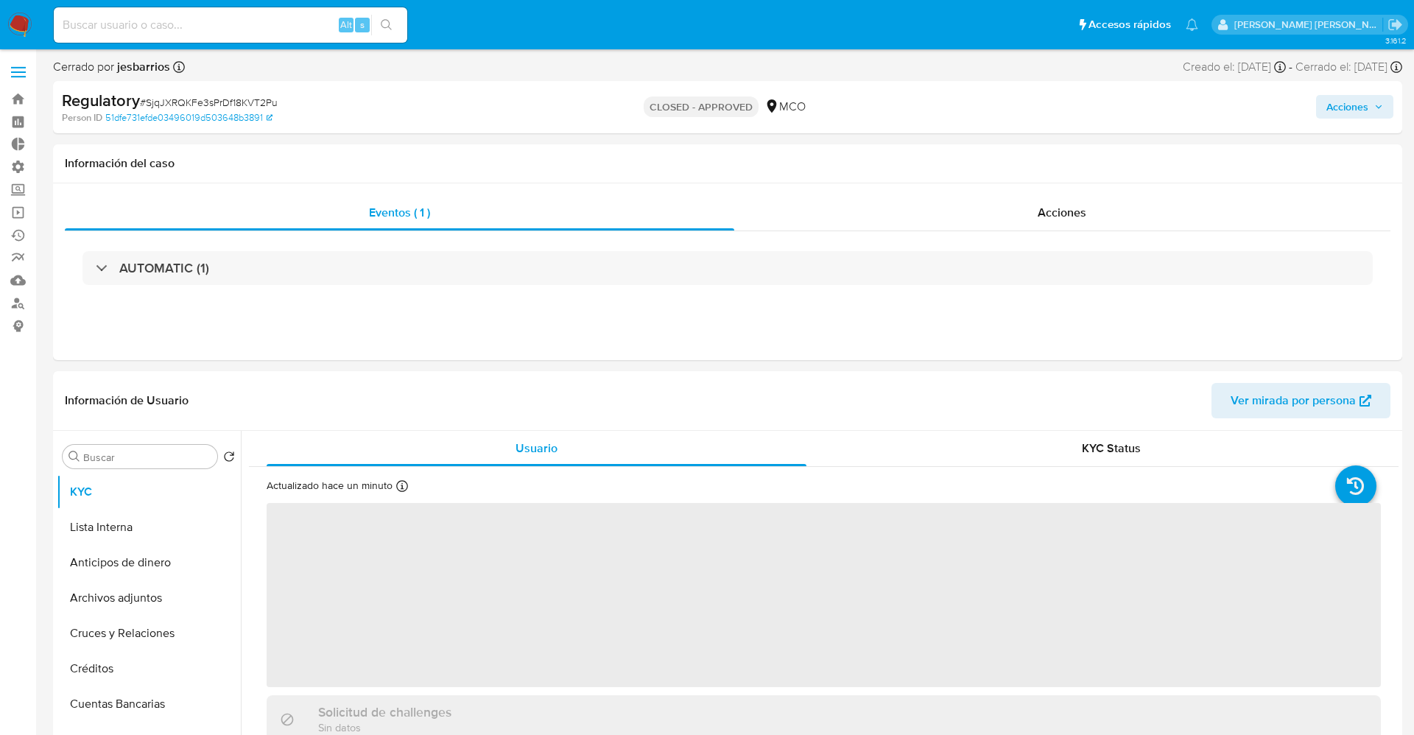
select select "10"
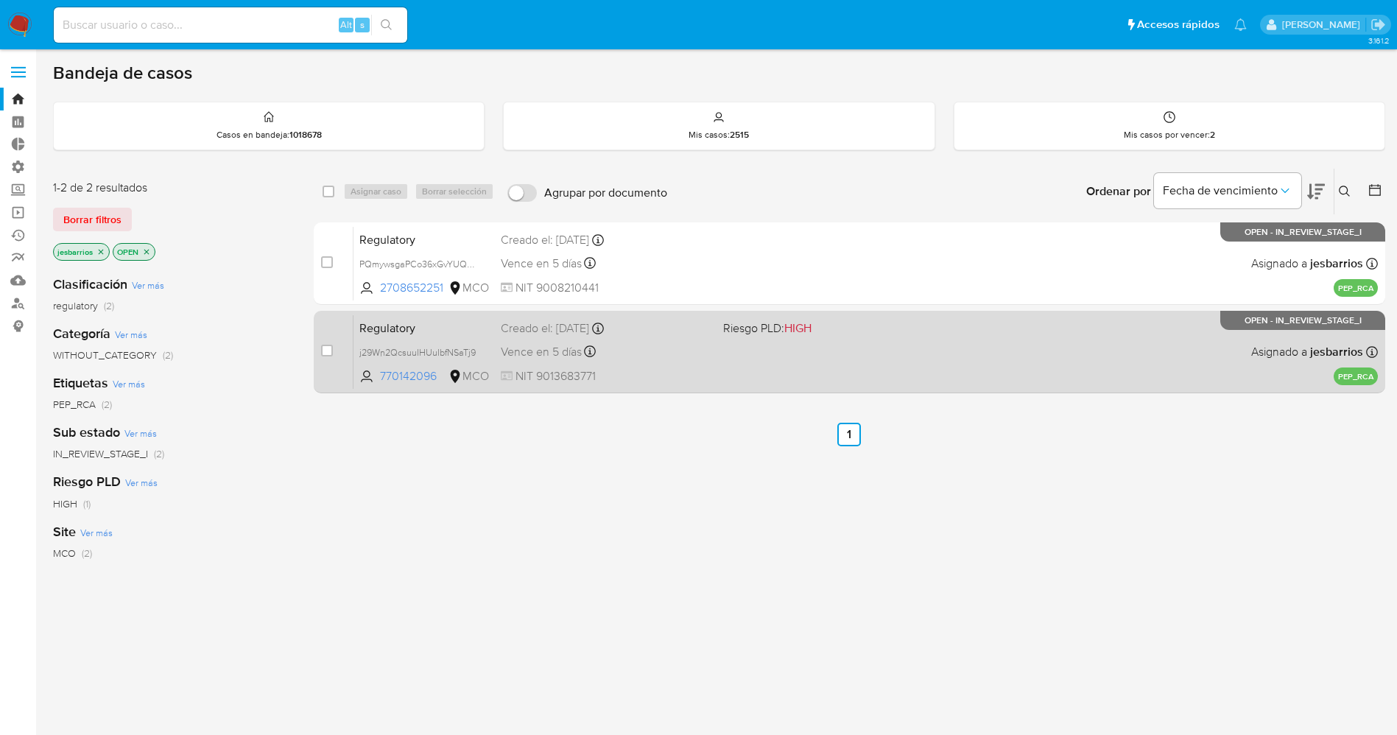
click at [709, 382] on span "NIT 9013683771" at bounding box center [606, 376] width 211 height 16
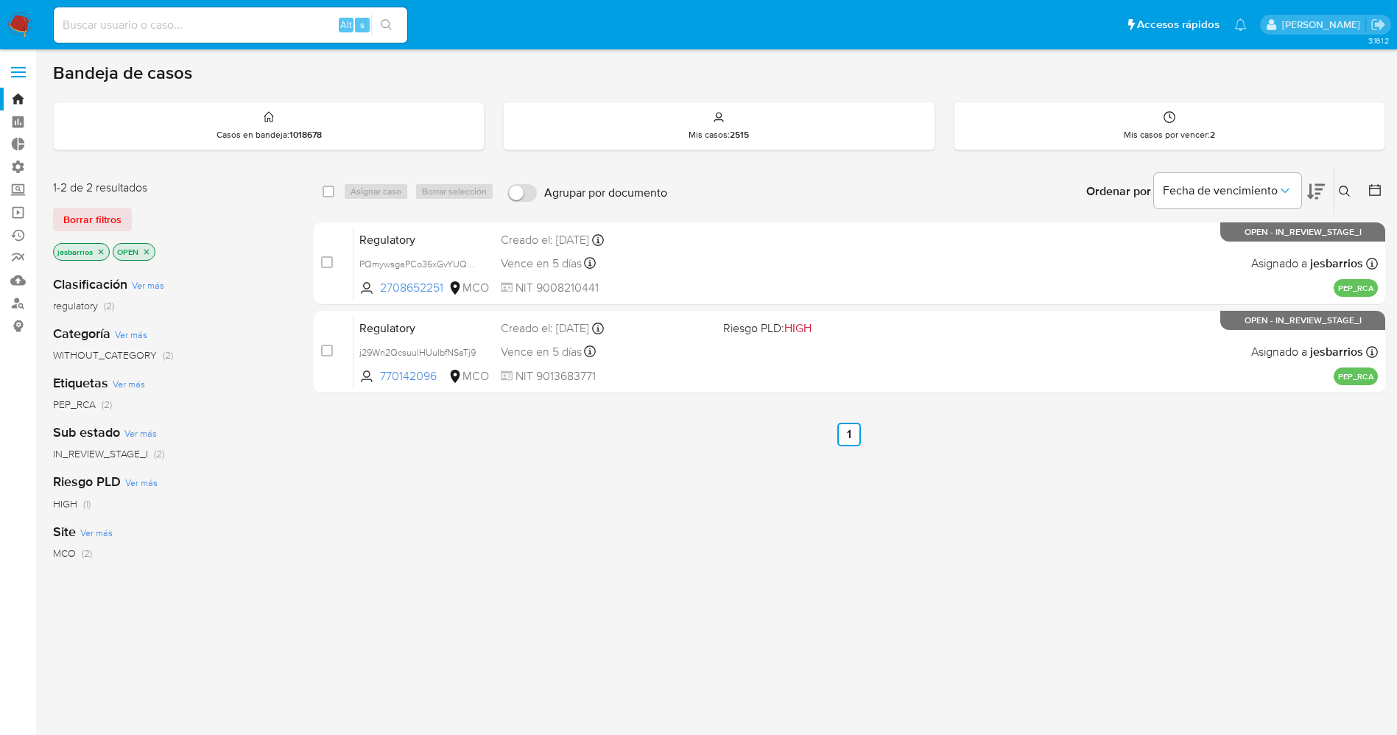
click at [30, 13] on img at bounding box center [19, 25] width 25 height 25
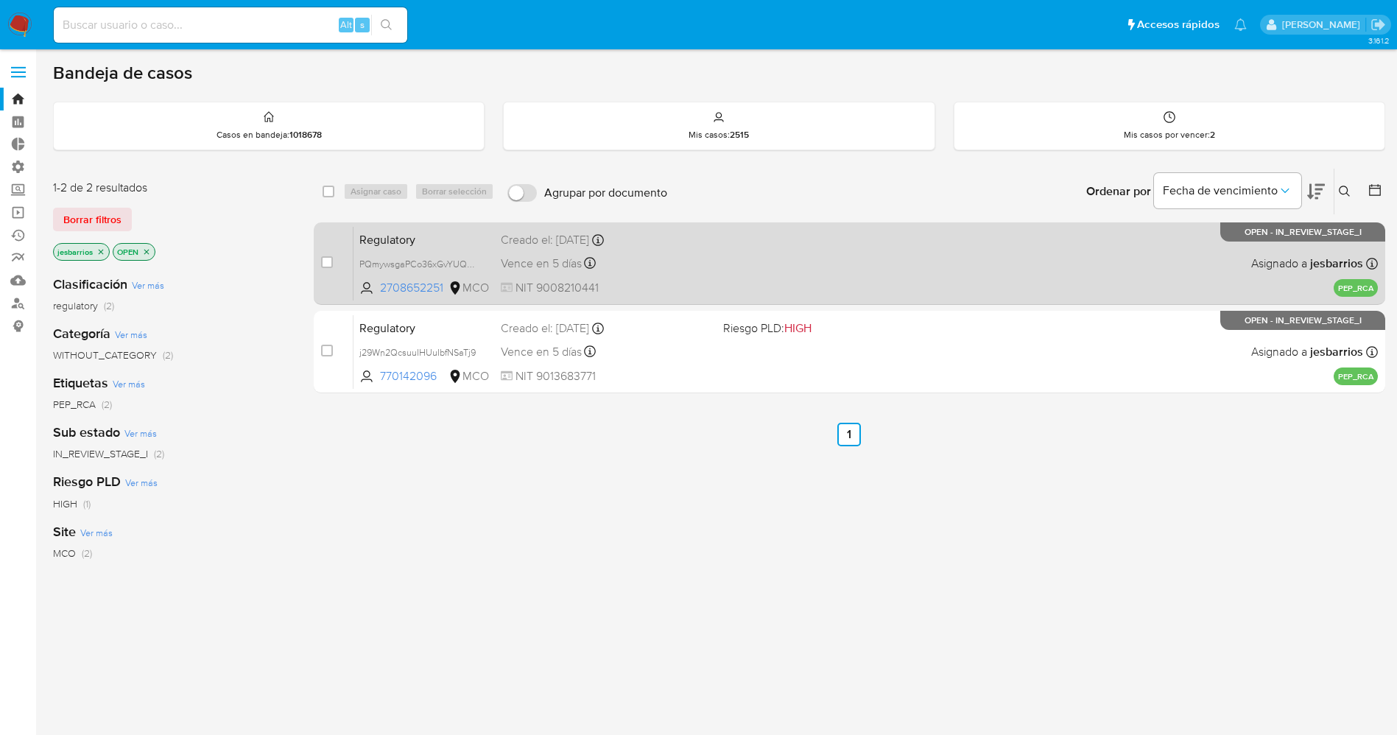
click at [810, 275] on div "Regulatory PQmywsgaPCo36xGvYUQqilkW 2708652251 MCO Creado el: [DATE] Creado el:…" at bounding box center [866, 263] width 1025 height 74
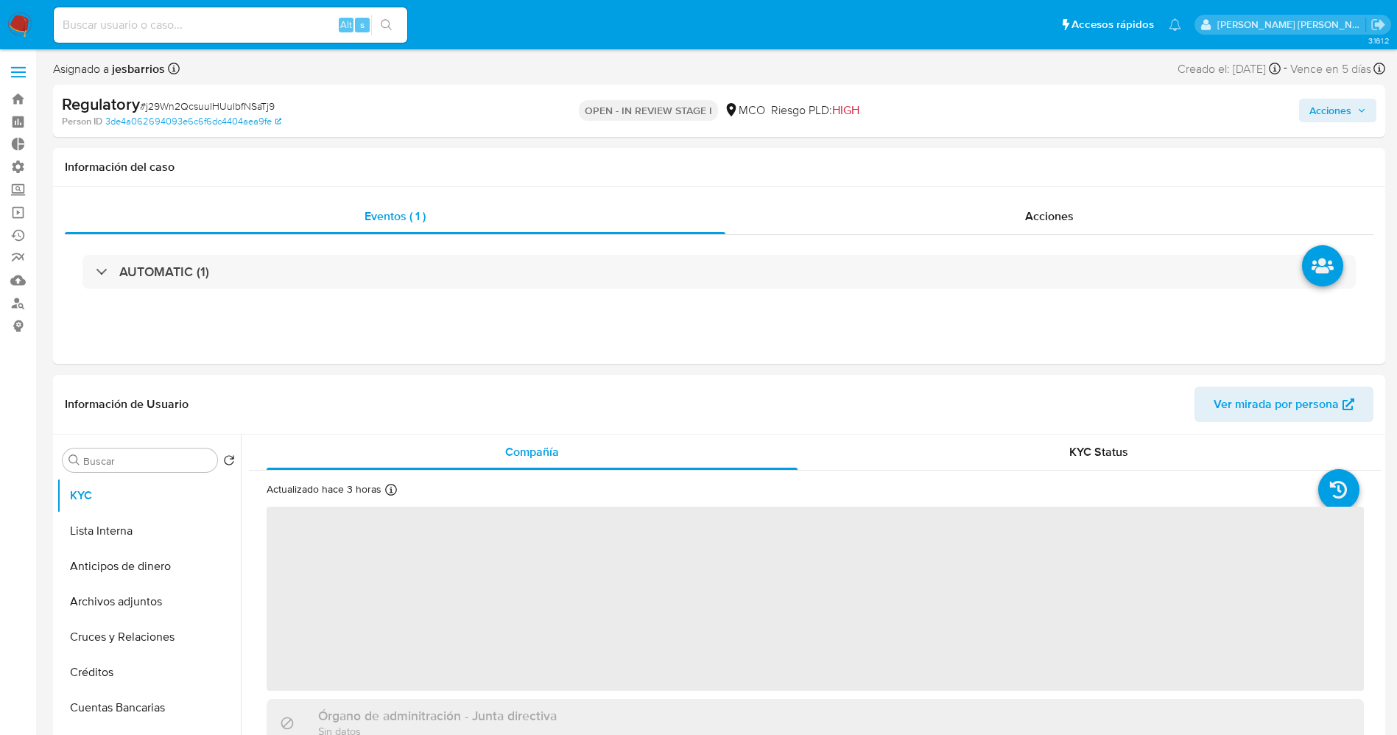
select select "10"
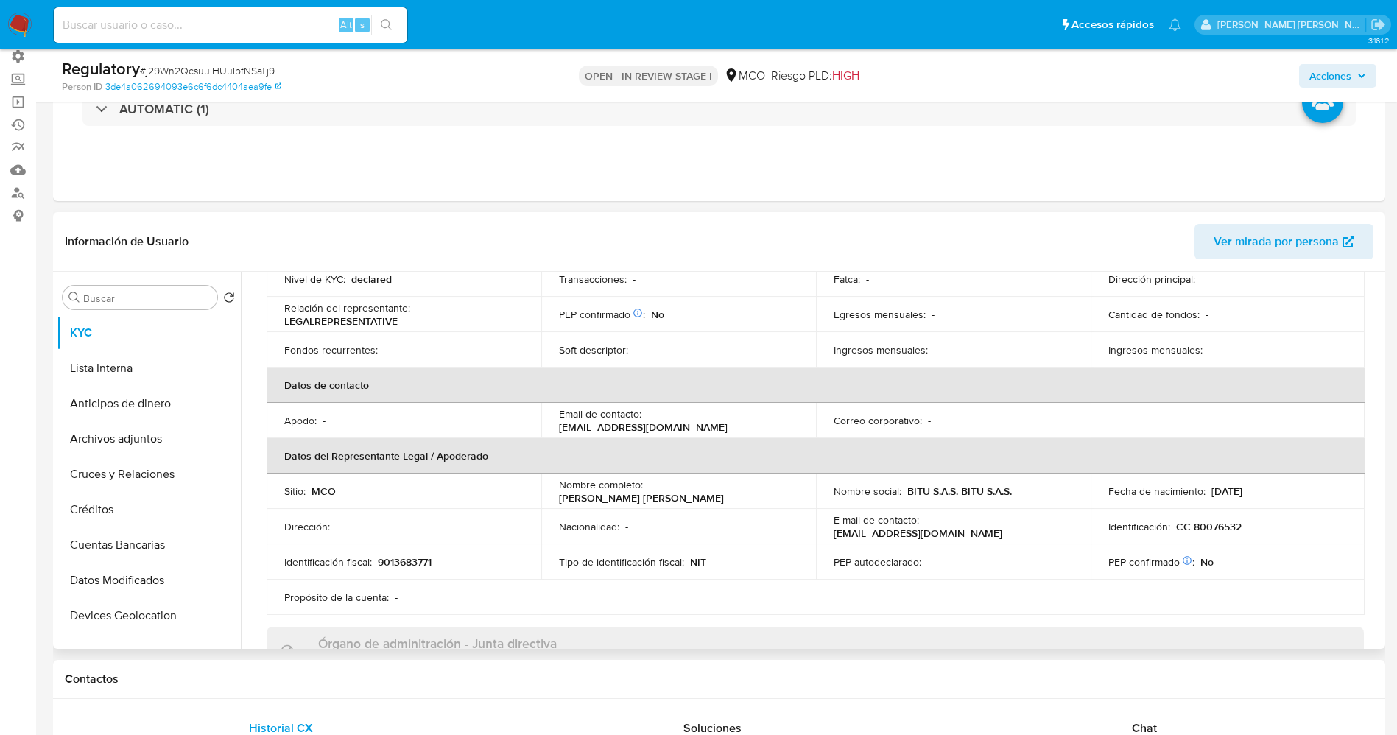
scroll to position [221, 0]
click at [172, 361] on button "Lista Interna" at bounding box center [143, 368] width 172 height 35
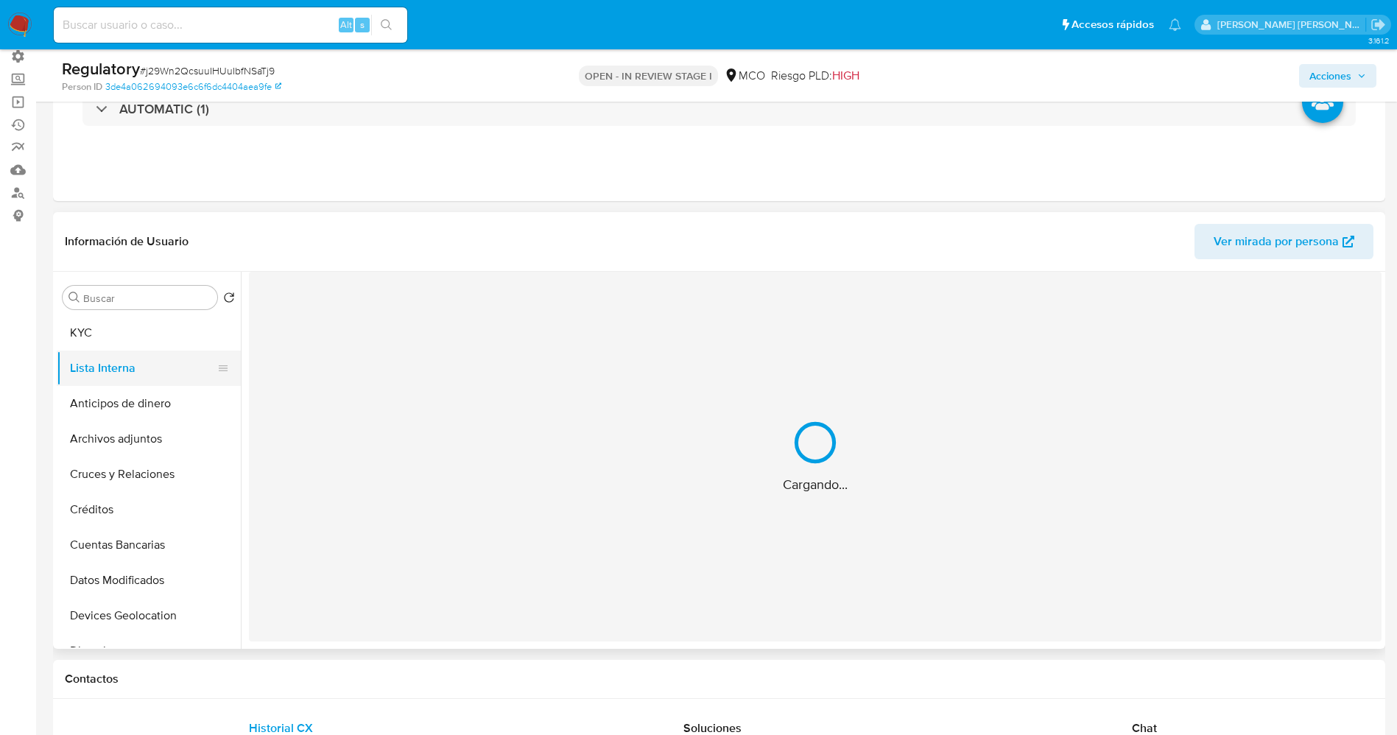
scroll to position [0, 0]
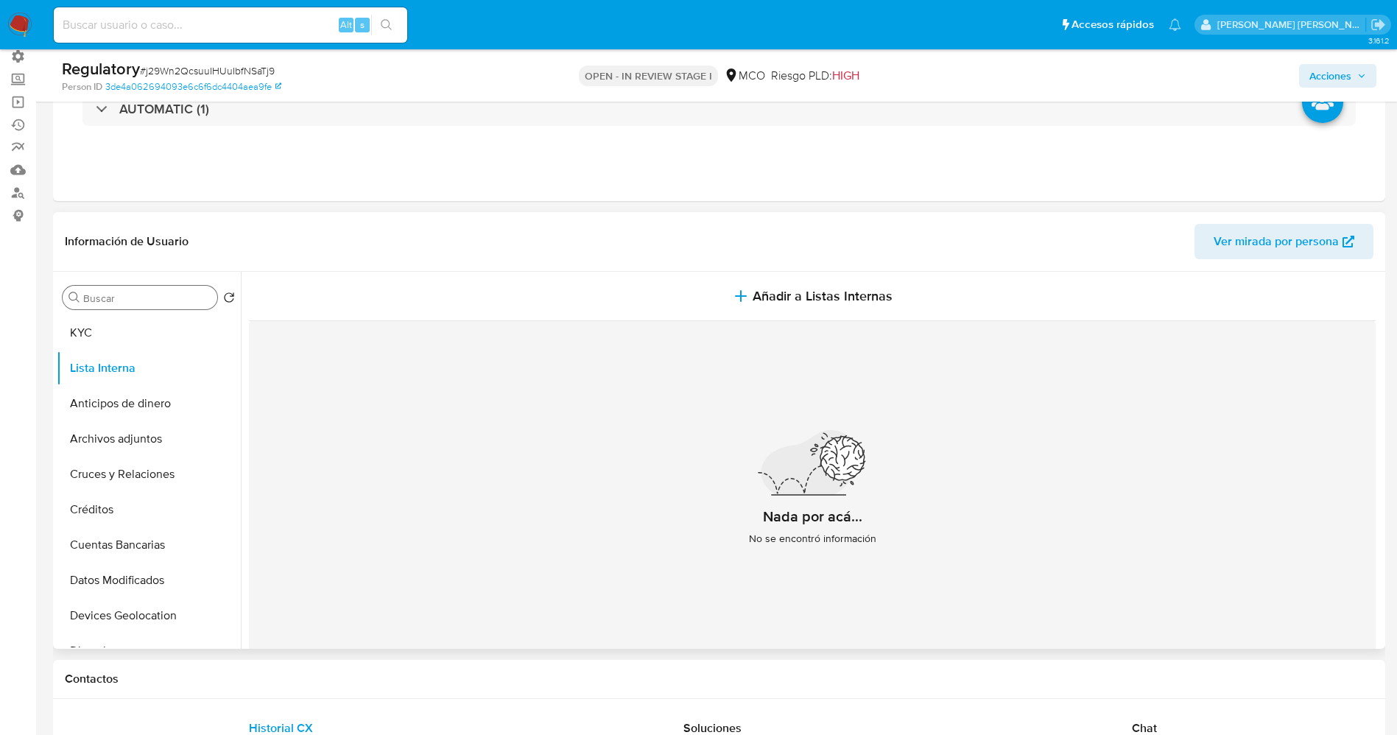
click at [147, 308] on div "Buscar" at bounding box center [140, 298] width 155 height 24
click at [147, 338] on button "KYC" at bounding box center [143, 332] width 172 height 35
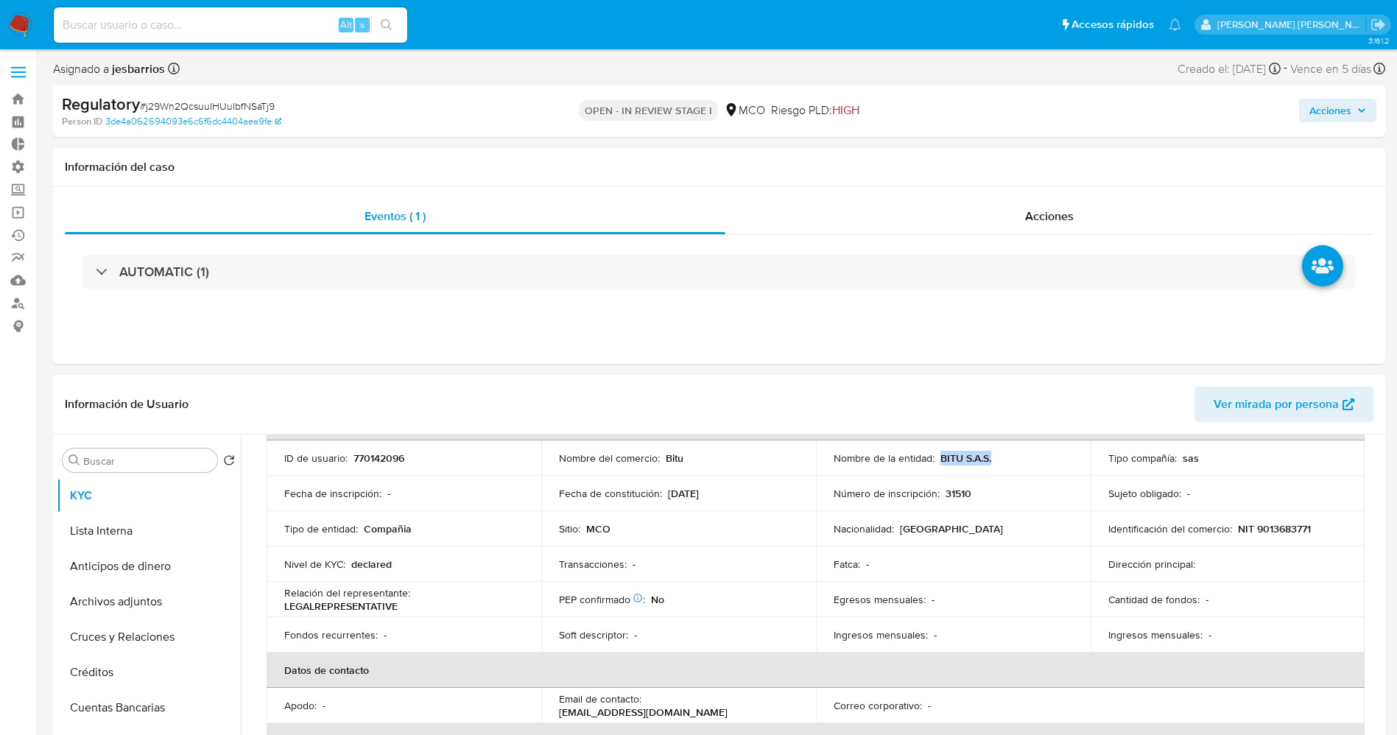
drag, startPoint x: 938, startPoint y: 449, endPoint x: 1000, endPoint y: 448, distance: 62.6
click at [1001, 448] on td "Nombre de la entidad : BITU S.A.S." at bounding box center [953, 457] width 275 height 35
copy p "BITU S.A.S."
click at [703, 675] on th "Datos de contacto" at bounding box center [816, 670] width 1098 height 35
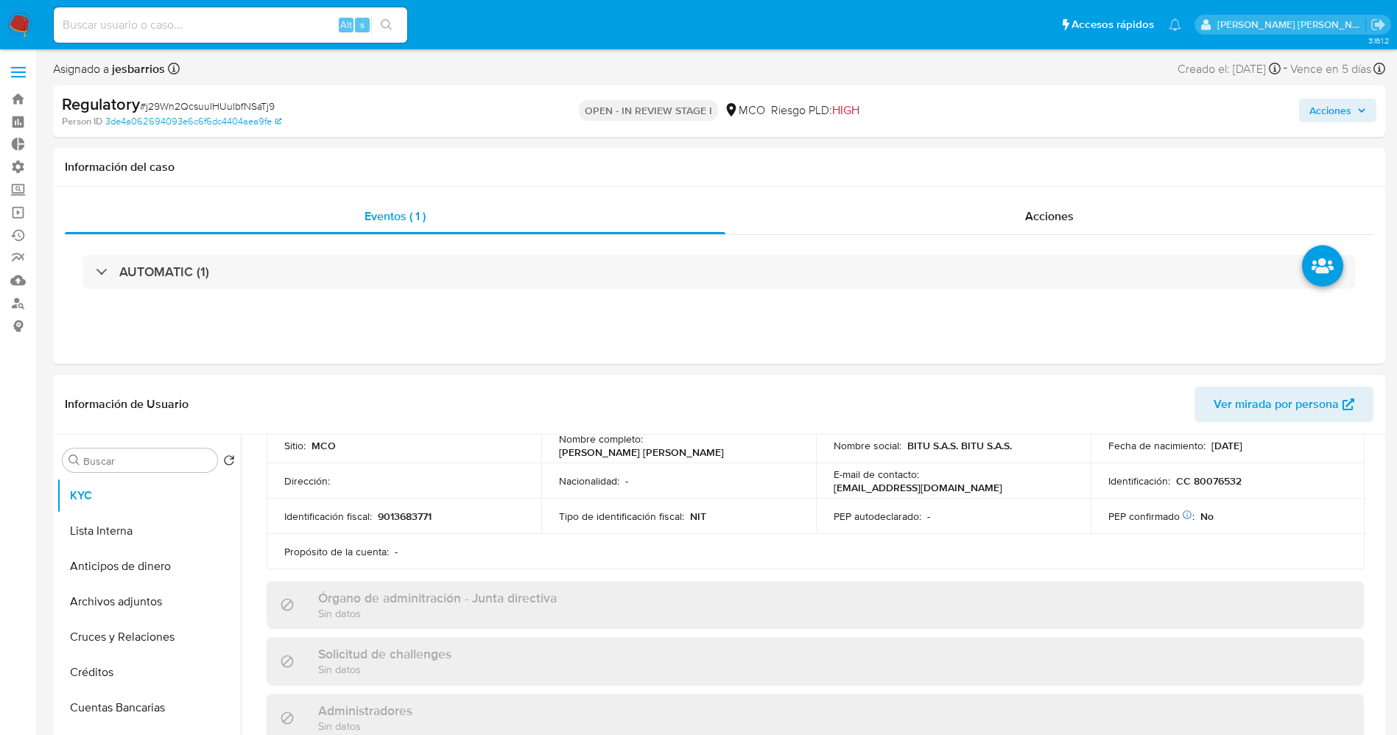
scroll to position [411, 0]
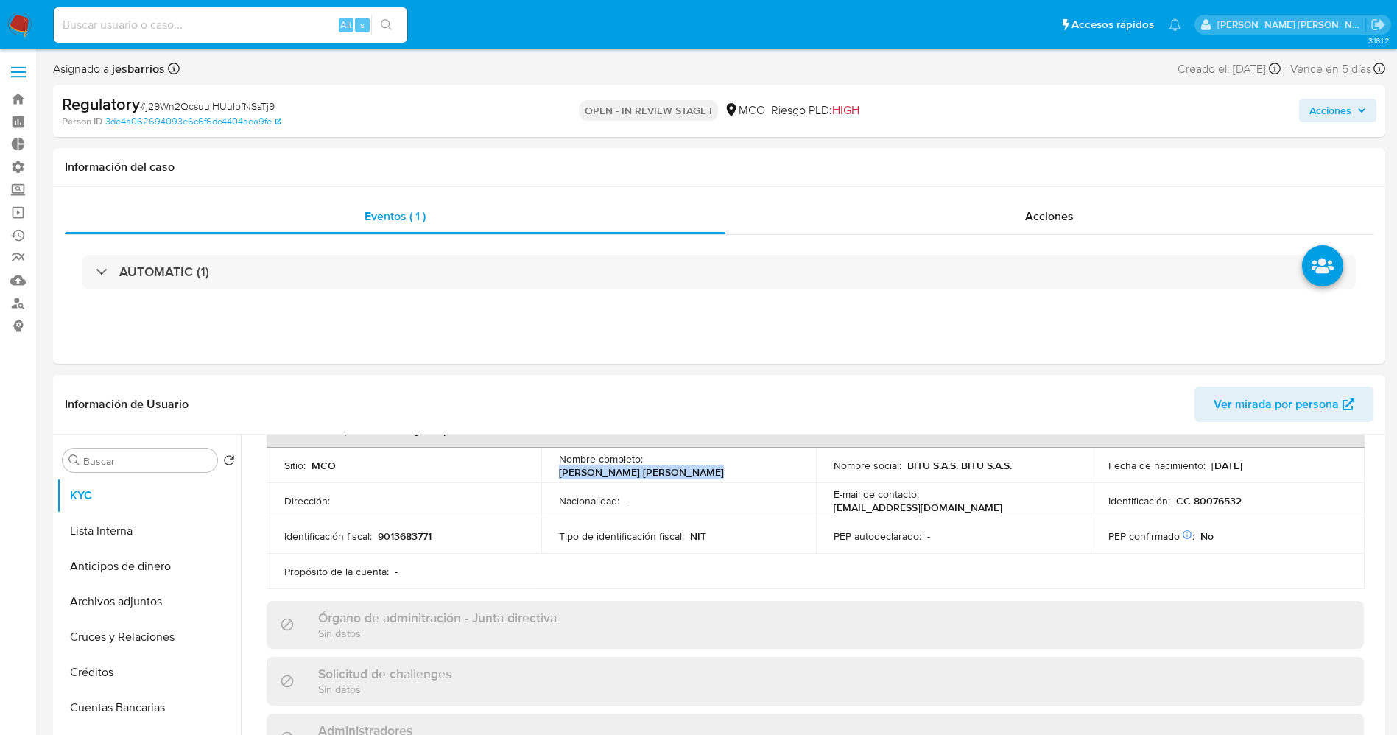
drag, startPoint x: 647, startPoint y: 444, endPoint x: 808, endPoint y: 475, distance: 163.5
click at [808, 475] on td "Nombre completo : [PERSON_NAME] [PERSON_NAME]" at bounding box center [678, 465] width 275 height 35
copy p "[PERSON_NAME] [PERSON_NAME]"
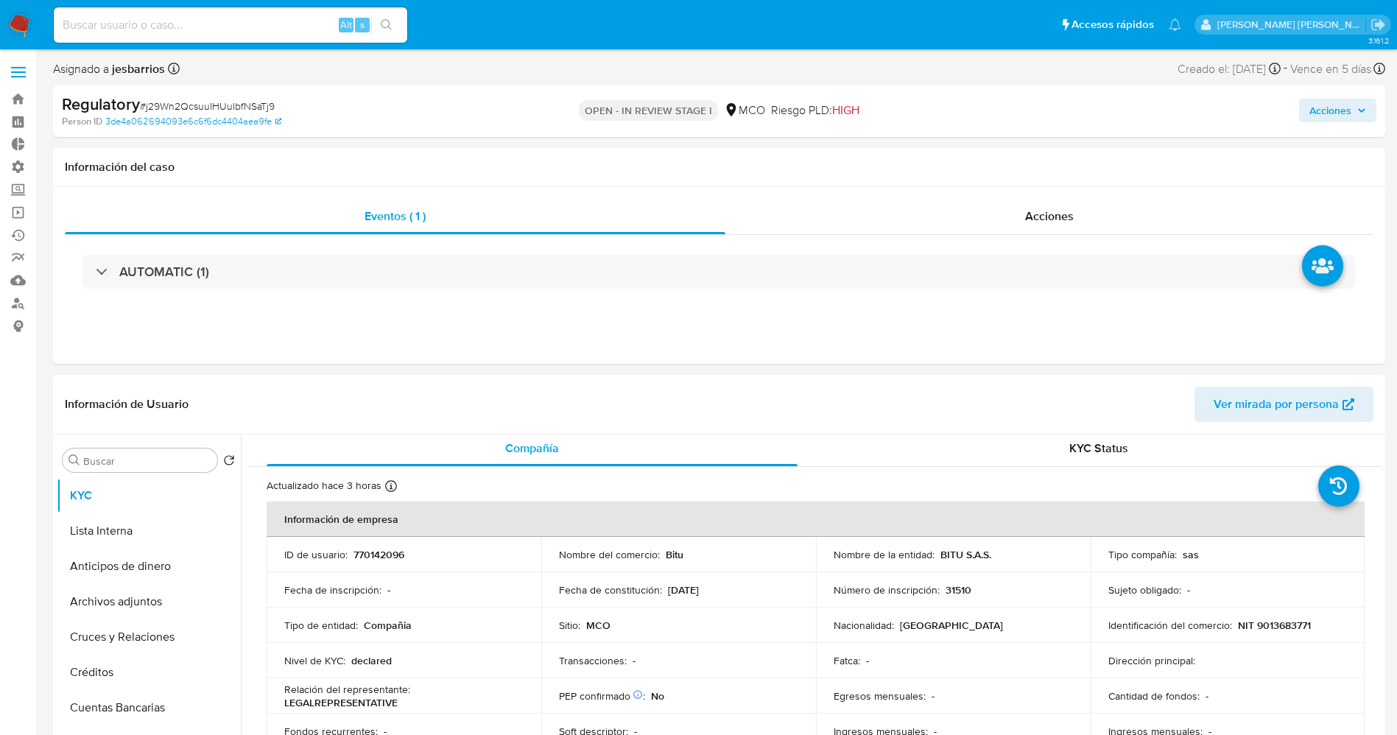
scroll to position [0, 0]
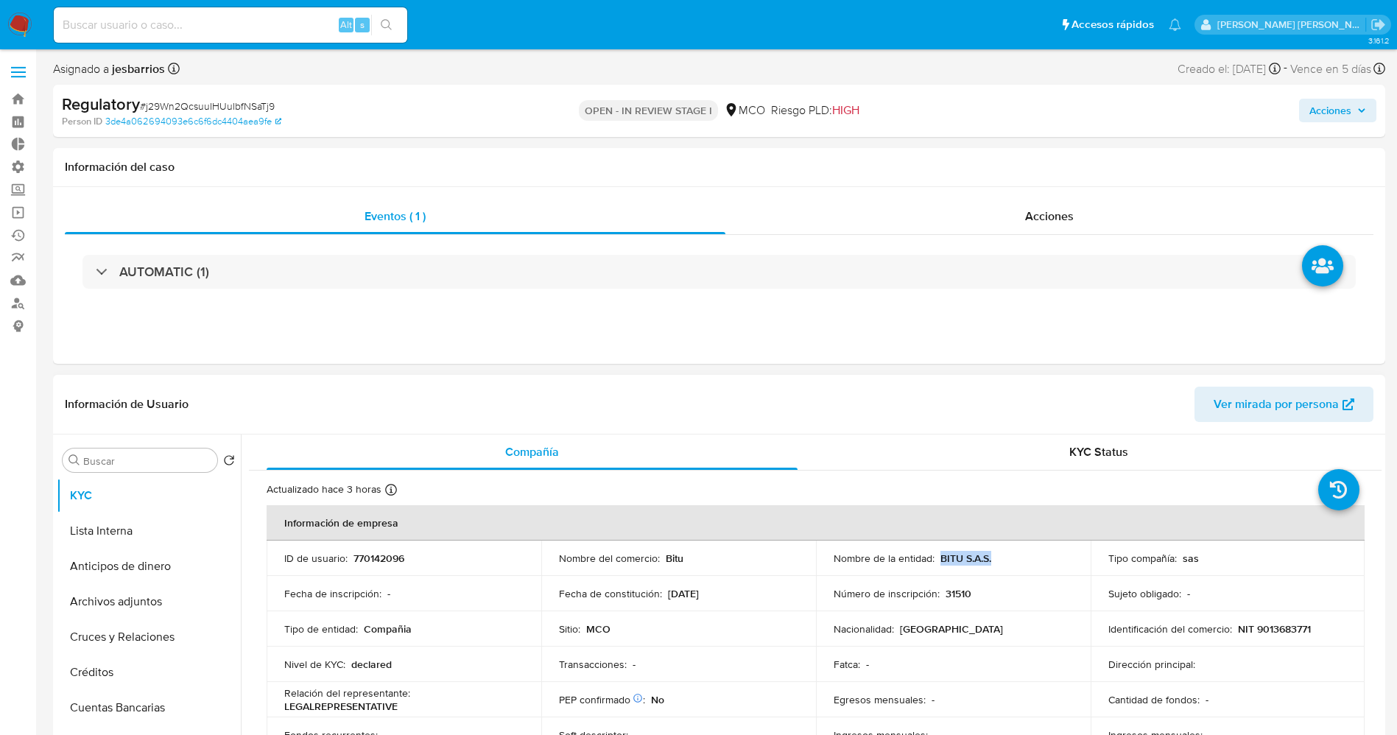
drag, startPoint x: 937, startPoint y: 557, endPoint x: 1009, endPoint y: 556, distance: 72.2
click at [1009, 556] on div "Nombre de la entidad : BITU S.A.S." at bounding box center [953, 558] width 239 height 13
copy p "BITU S.A.S."
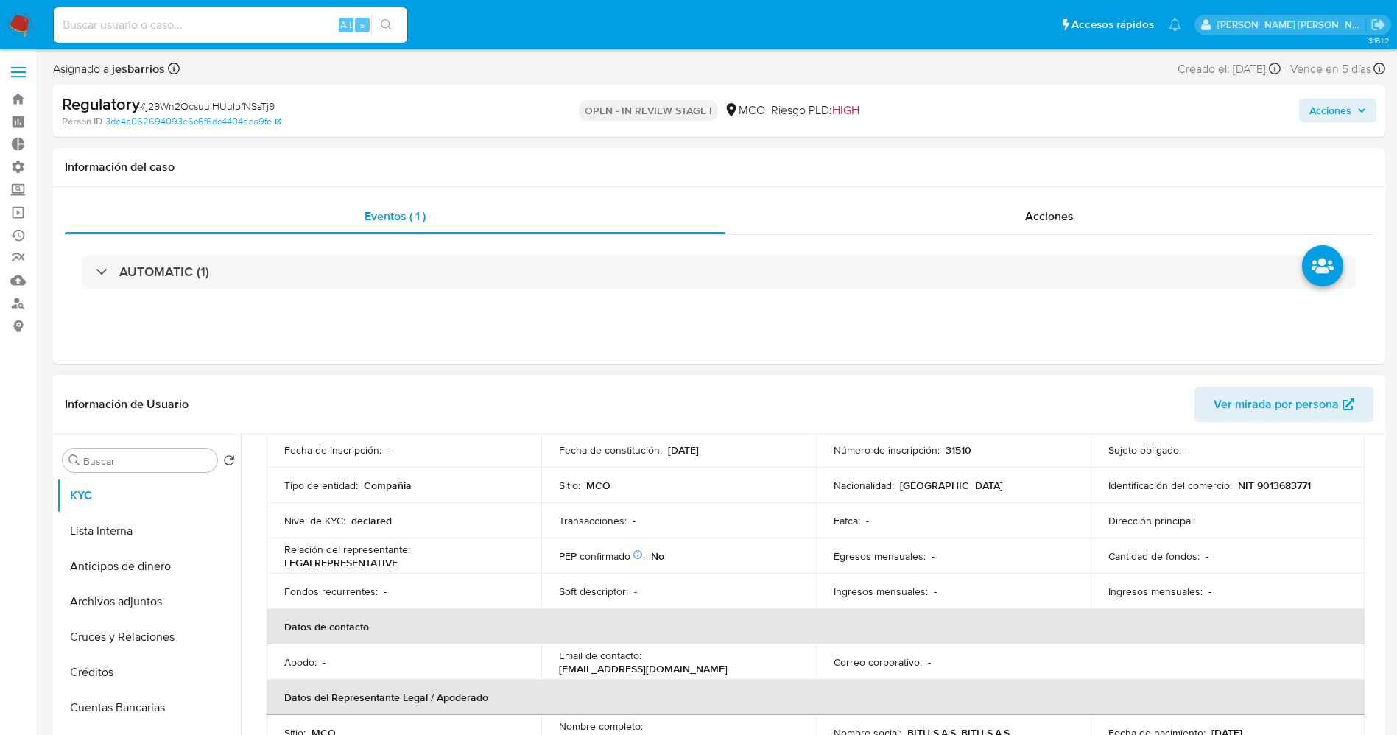
scroll to position [110, 0]
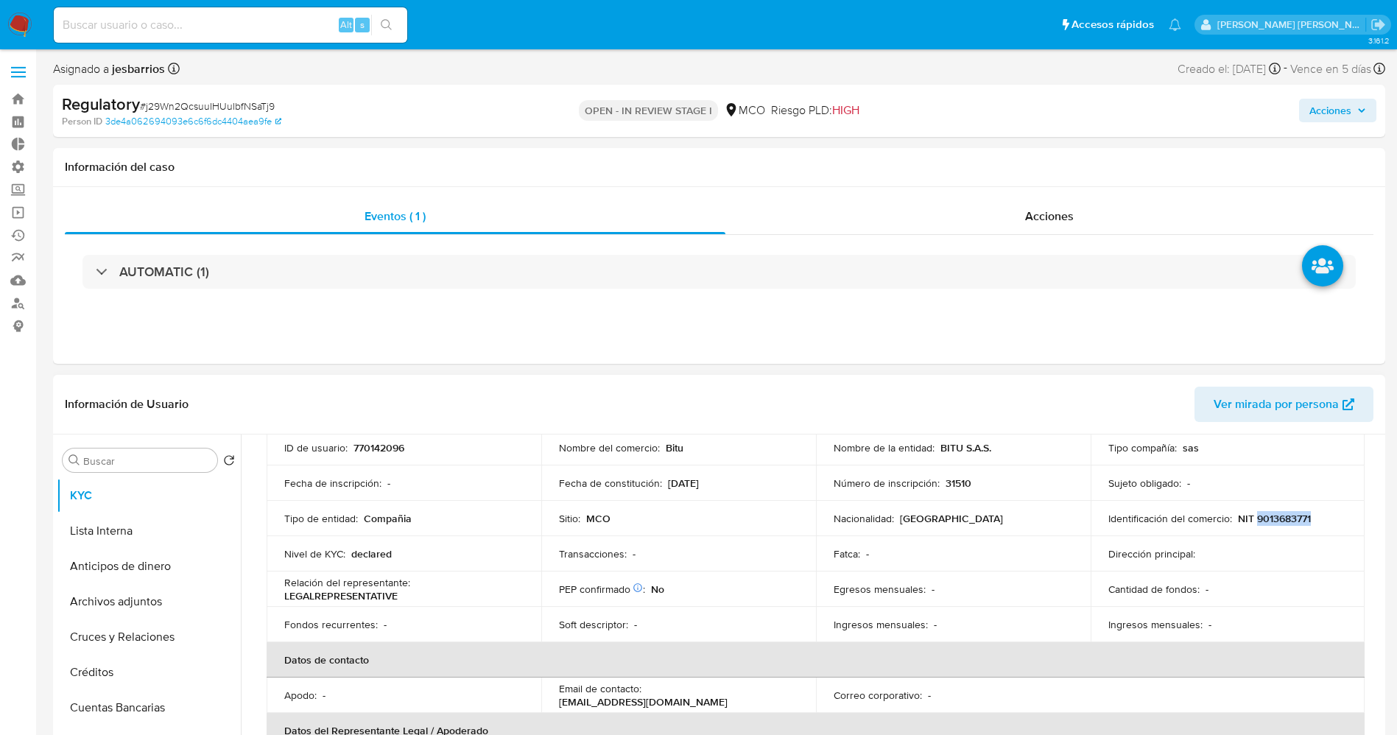
drag, startPoint x: 1253, startPoint y: 519, endPoint x: 1318, endPoint y: 521, distance: 64.9
click at [1318, 521] on div "Identificación del comercio : NIT 9013683771" at bounding box center [1228, 518] width 239 height 13
copy p "9013683771"
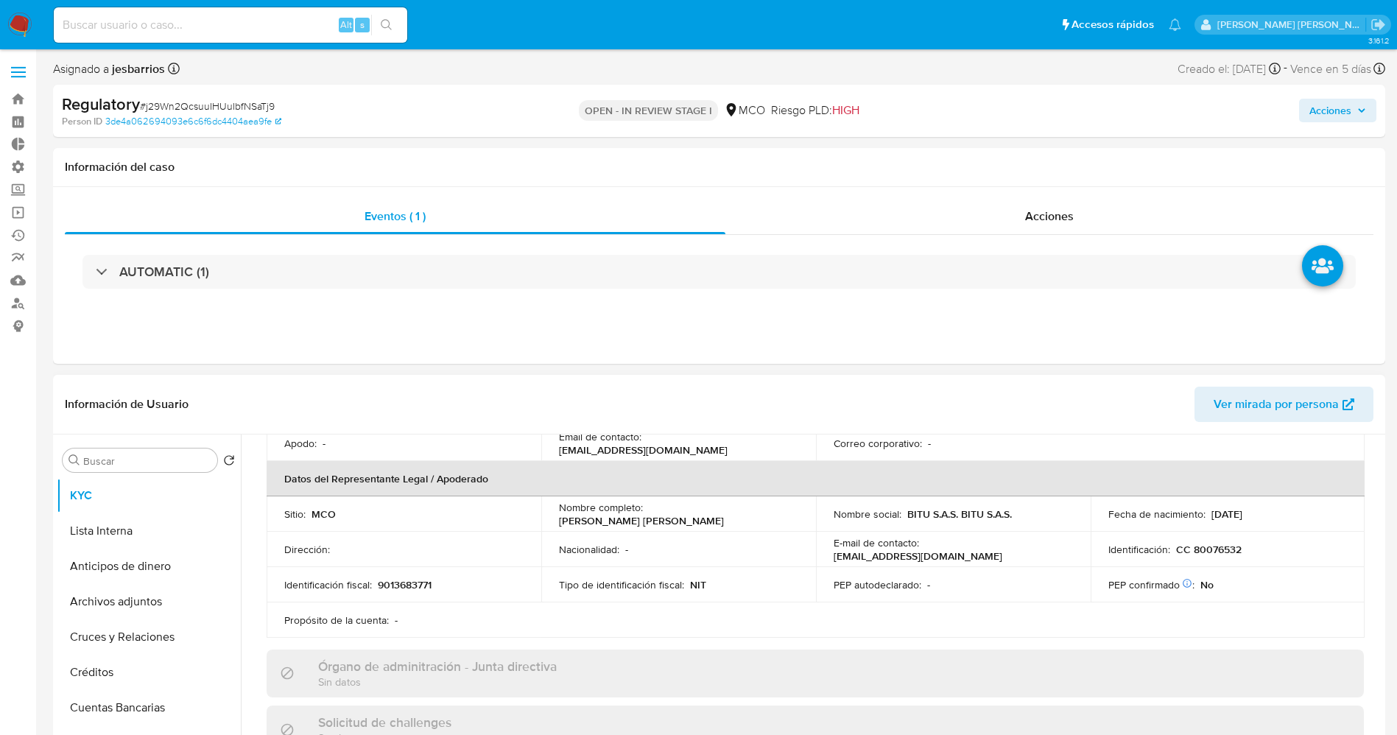
scroll to position [331, 0]
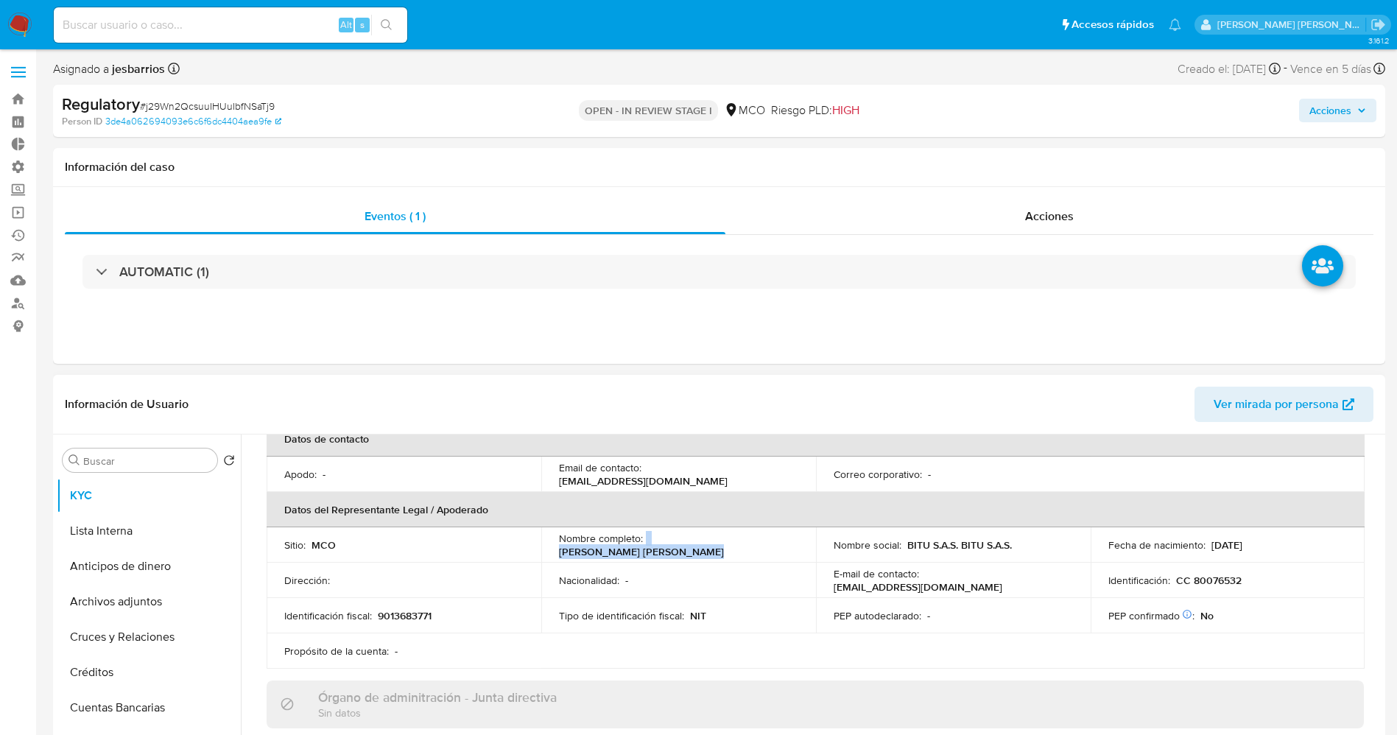
drag, startPoint x: 644, startPoint y: 545, endPoint x: 776, endPoint y: 544, distance: 132.6
click at [789, 544] on div "Nombre completo : [PERSON_NAME] [PERSON_NAME]" at bounding box center [678, 545] width 239 height 27
copy div "[PERSON_NAME] [PERSON_NAME]"
drag, startPoint x: 1187, startPoint y: 578, endPoint x: 1246, endPoint y: 578, distance: 58.2
click at [1246, 578] on div "Identificación : CC 80076532" at bounding box center [1228, 580] width 239 height 13
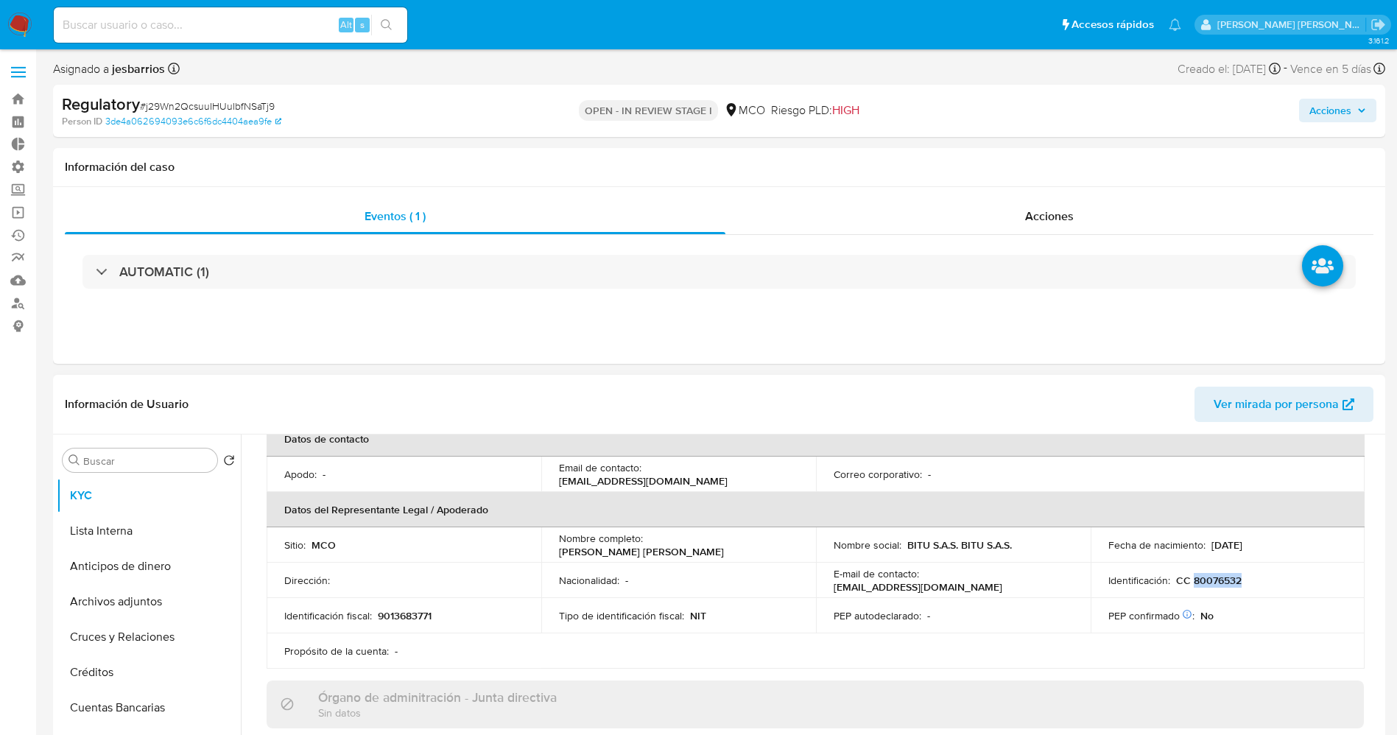
copy p "80076532"
click at [129, 538] on button "Lista Interna" at bounding box center [143, 530] width 172 height 35
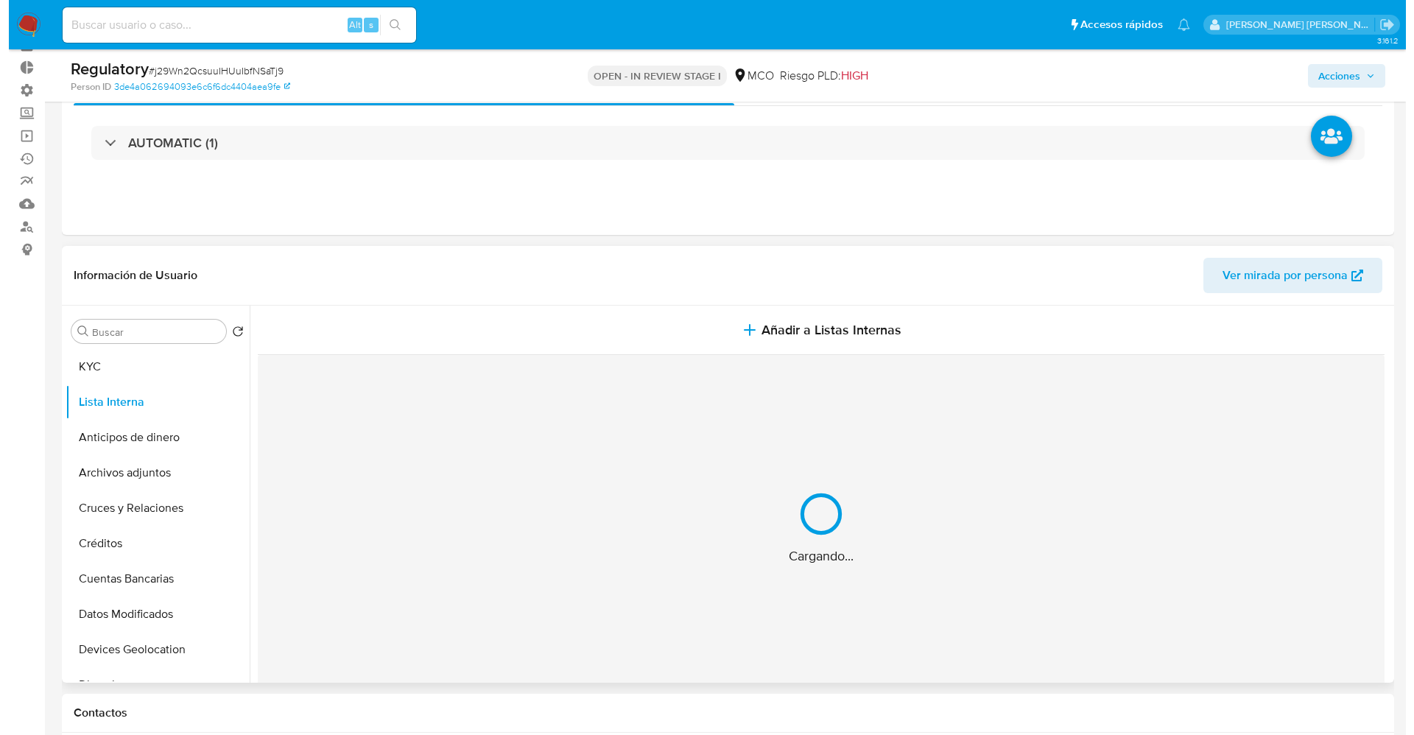
scroll to position [110, 0]
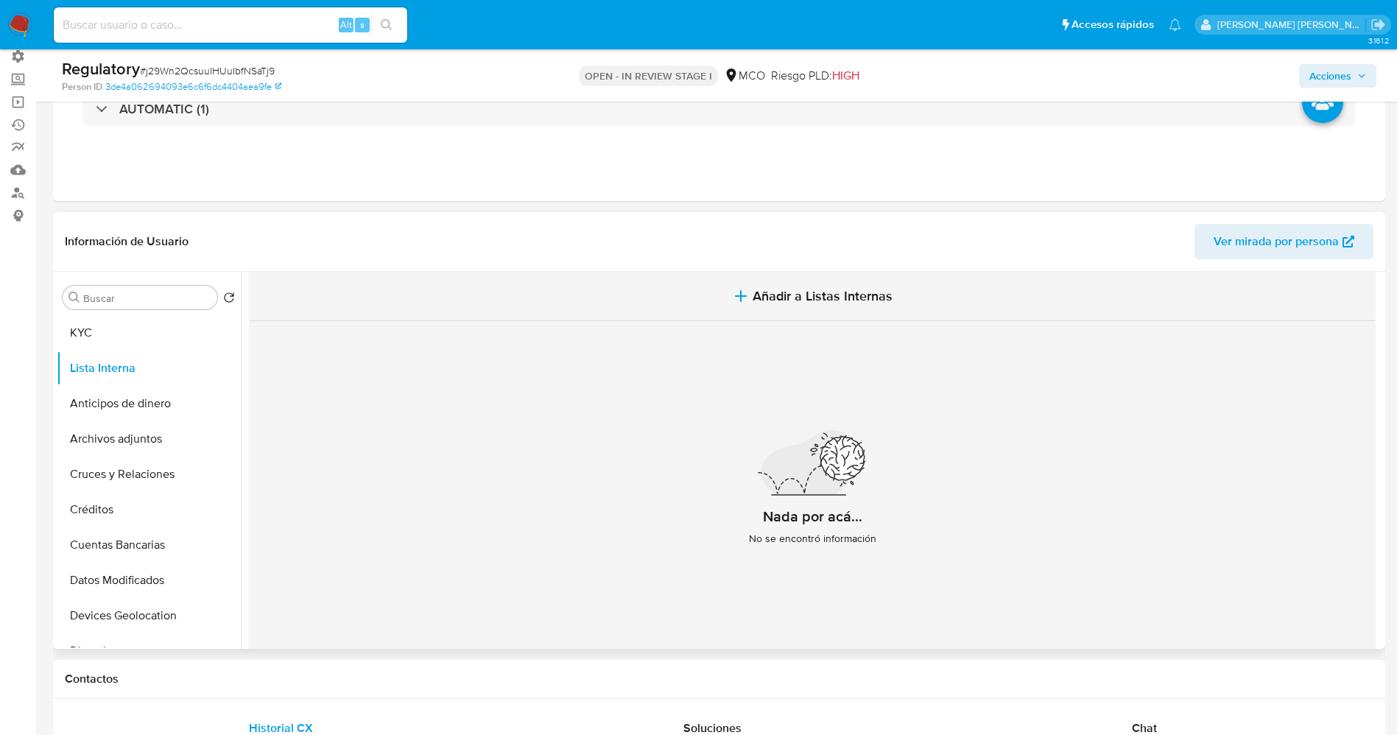
click at [846, 293] on span "Añadir a Listas Internas" at bounding box center [823, 296] width 140 height 16
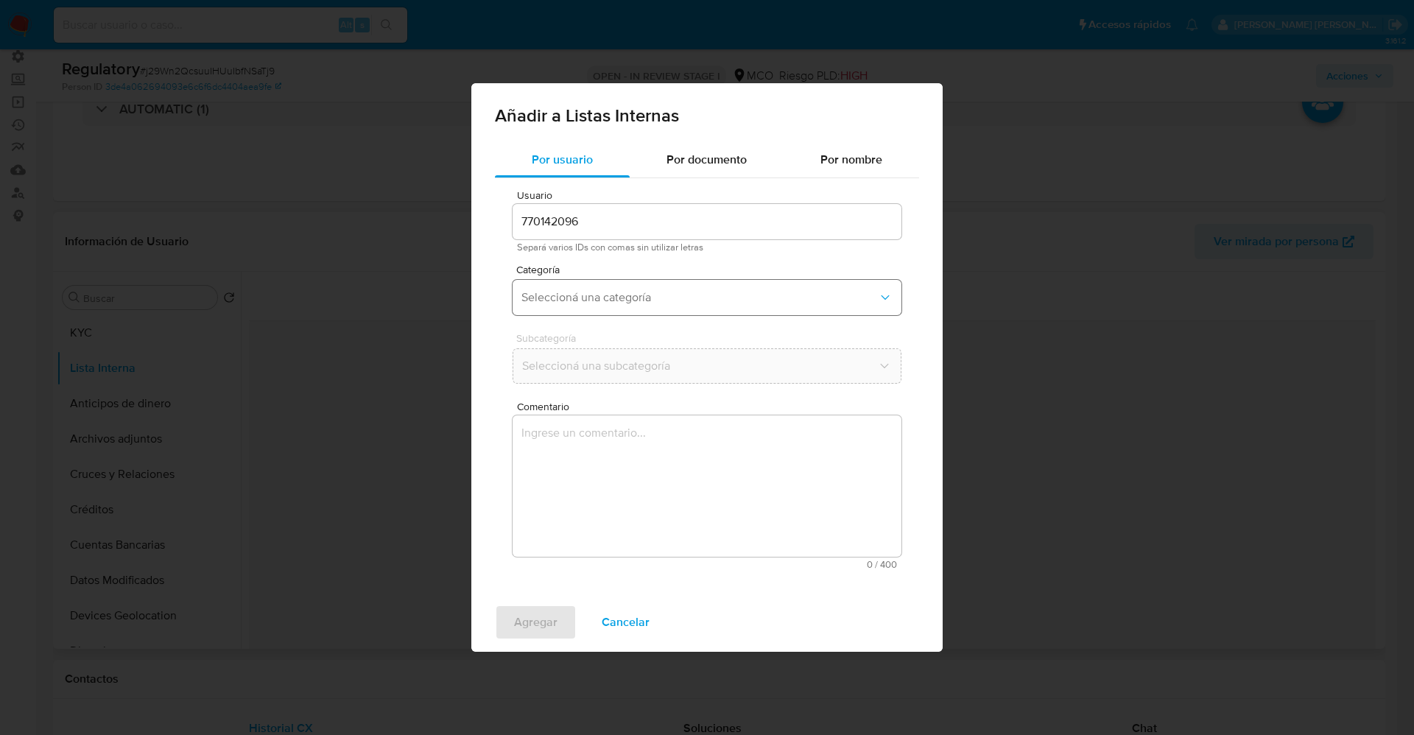
click at [658, 292] on span "Seleccioná una categoría" at bounding box center [699, 297] width 356 height 15
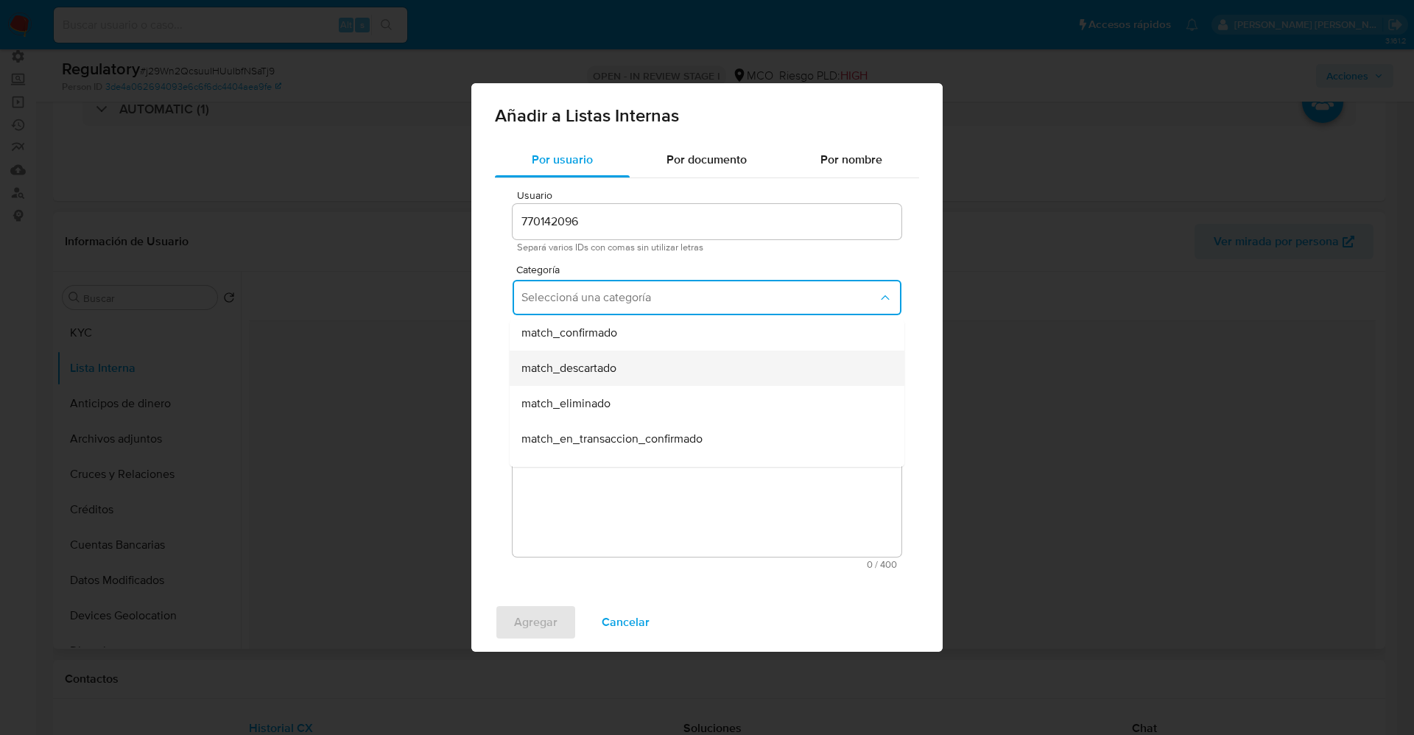
click at [616, 365] on span "match_descartado" at bounding box center [568, 368] width 95 height 15
click at [619, 365] on span "Seleccioná una subcategoría" at bounding box center [699, 366] width 356 height 15
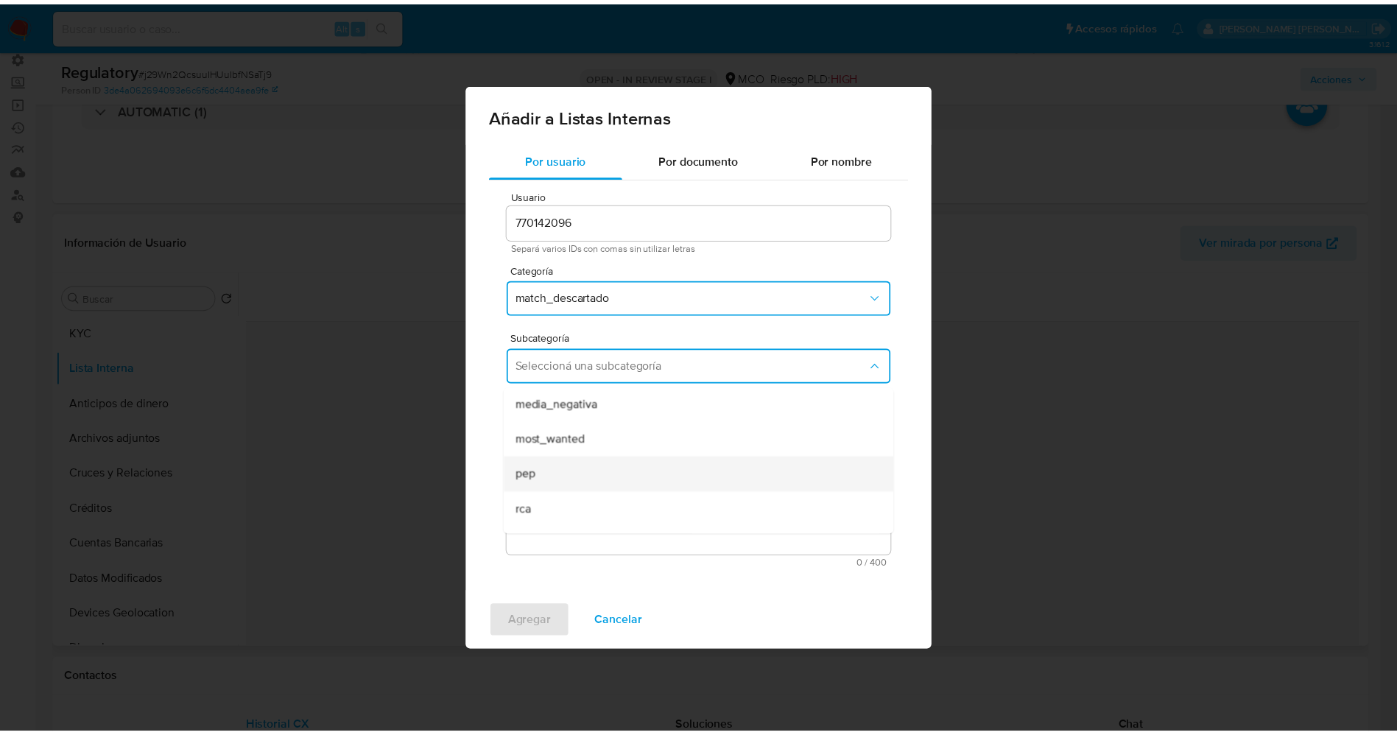
scroll to position [100, 0]
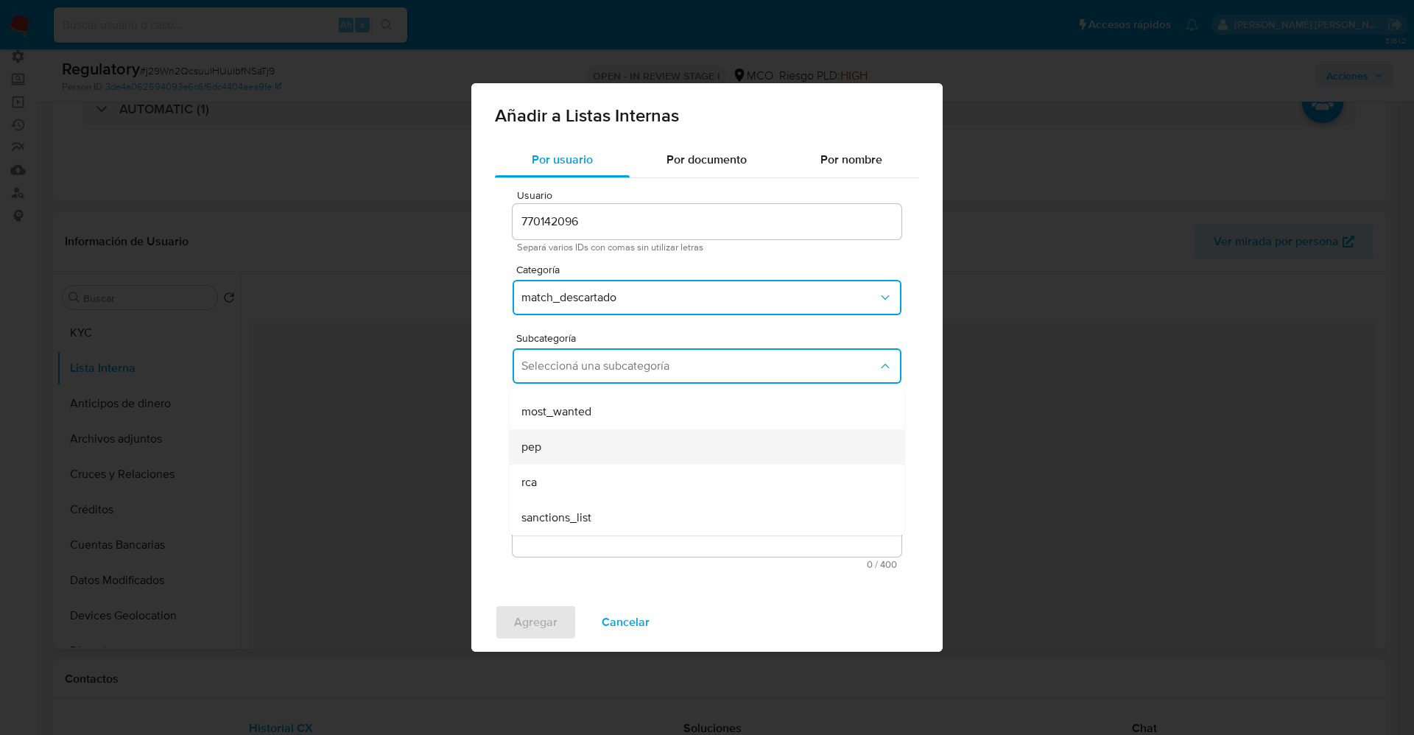
click at [598, 440] on div "pep" at bounding box center [702, 446] width 362 height 35
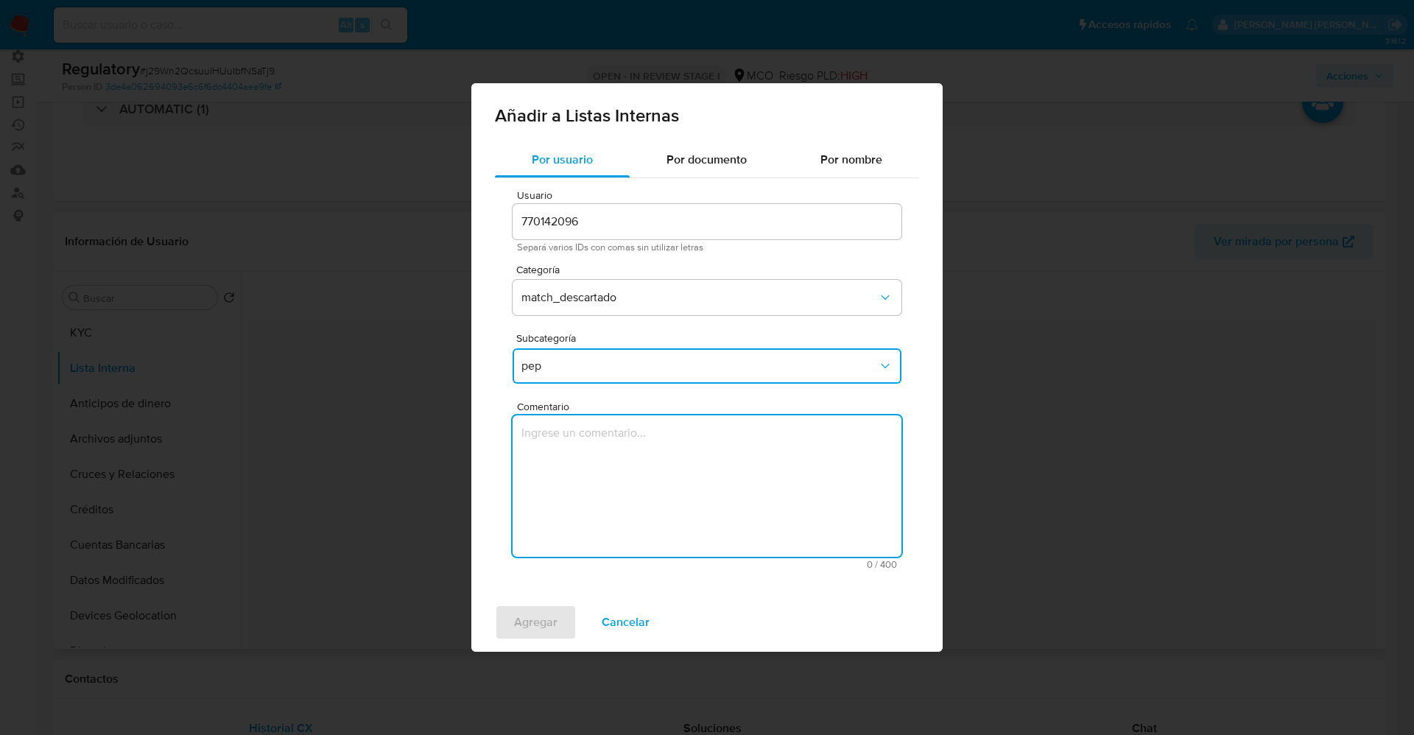
click at [598, 477] on textarea "Comentario" at bounding box center [707, 485] width 389 height 141
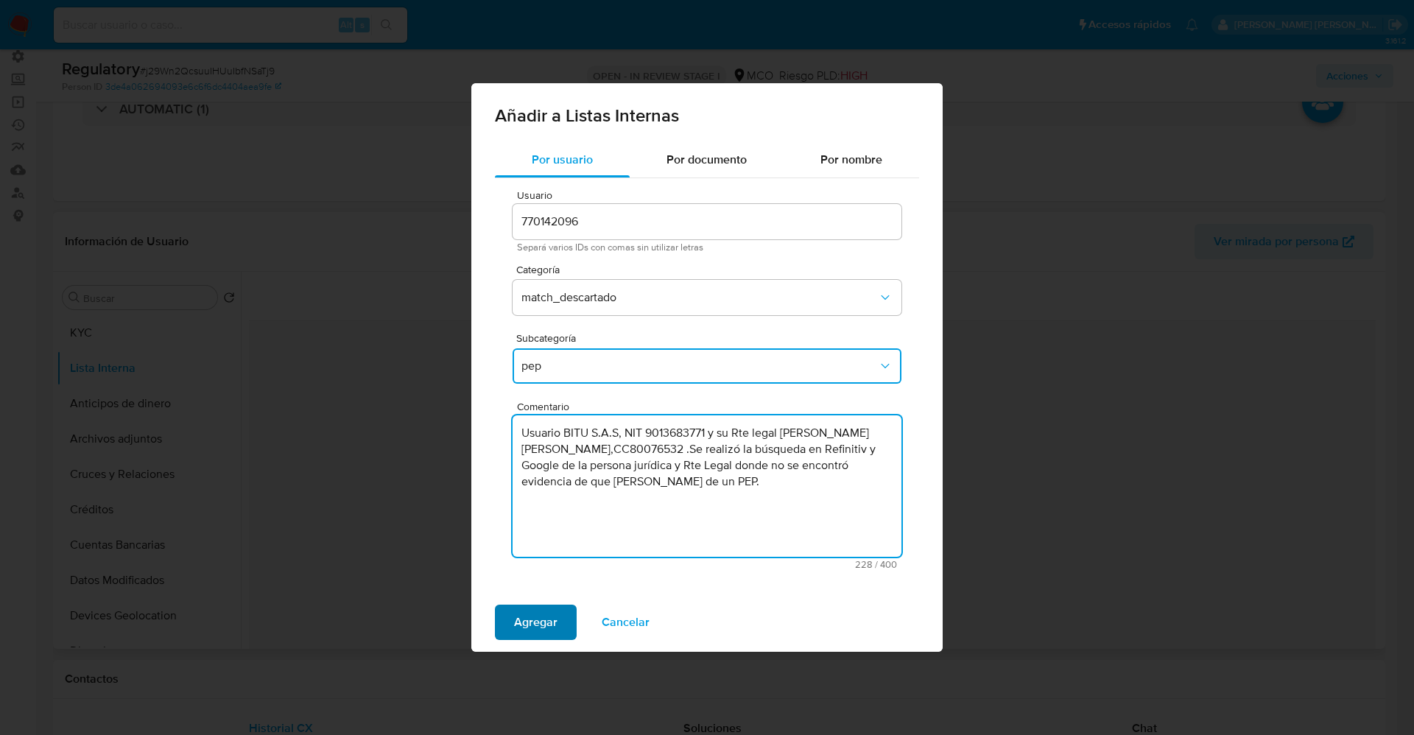
type textarea "Usuario BITU S.A.S, NIT 9013683771 y su Rte legal Jorge Alberto Vasquez Gomez,C…"
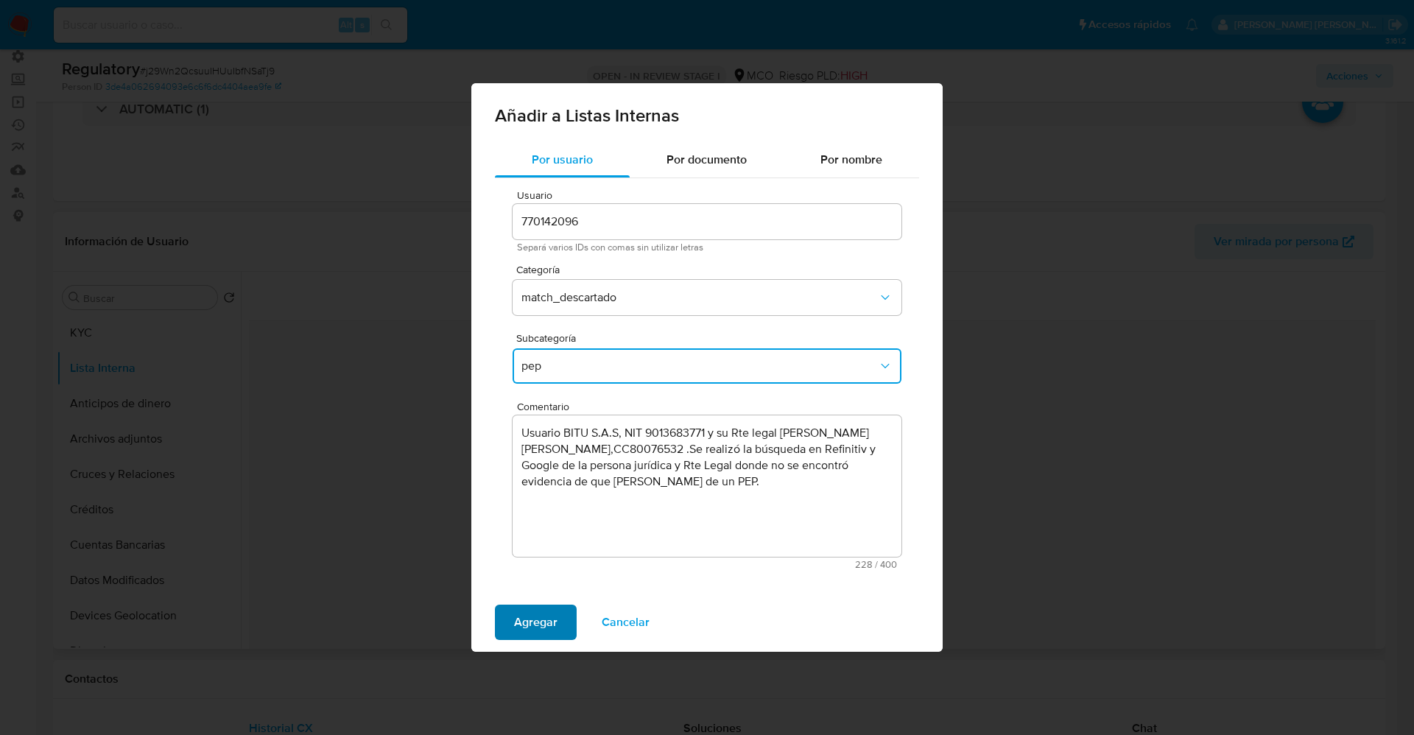
click at [566, 619] on button "Agregar" at bounding box center [536, 622] width 82 height 35
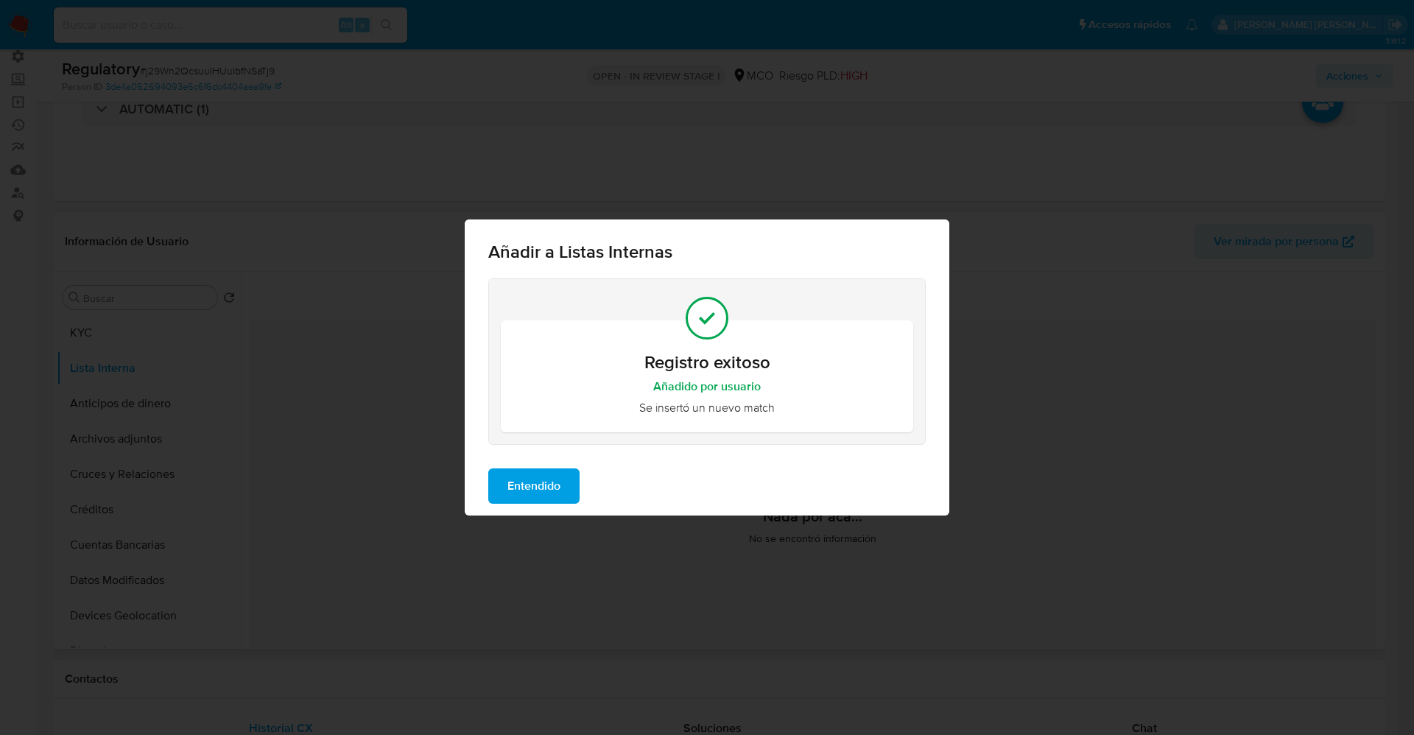
click at [553, 485] on span "Entendido" at bounding box center [533, 486] width 53 height 32
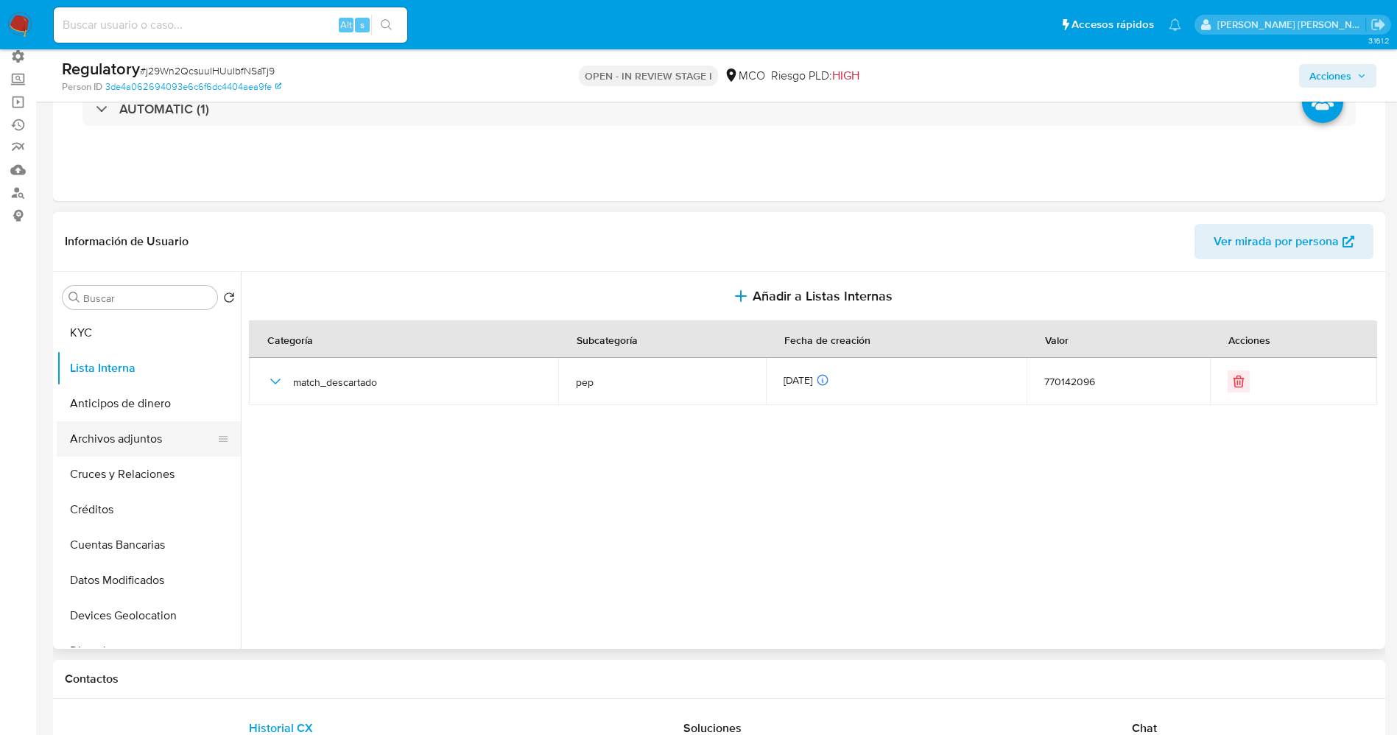
click at [147, 425] on button "Archivos adjuntos" at bounding box center [143, 438] width 172 height 35
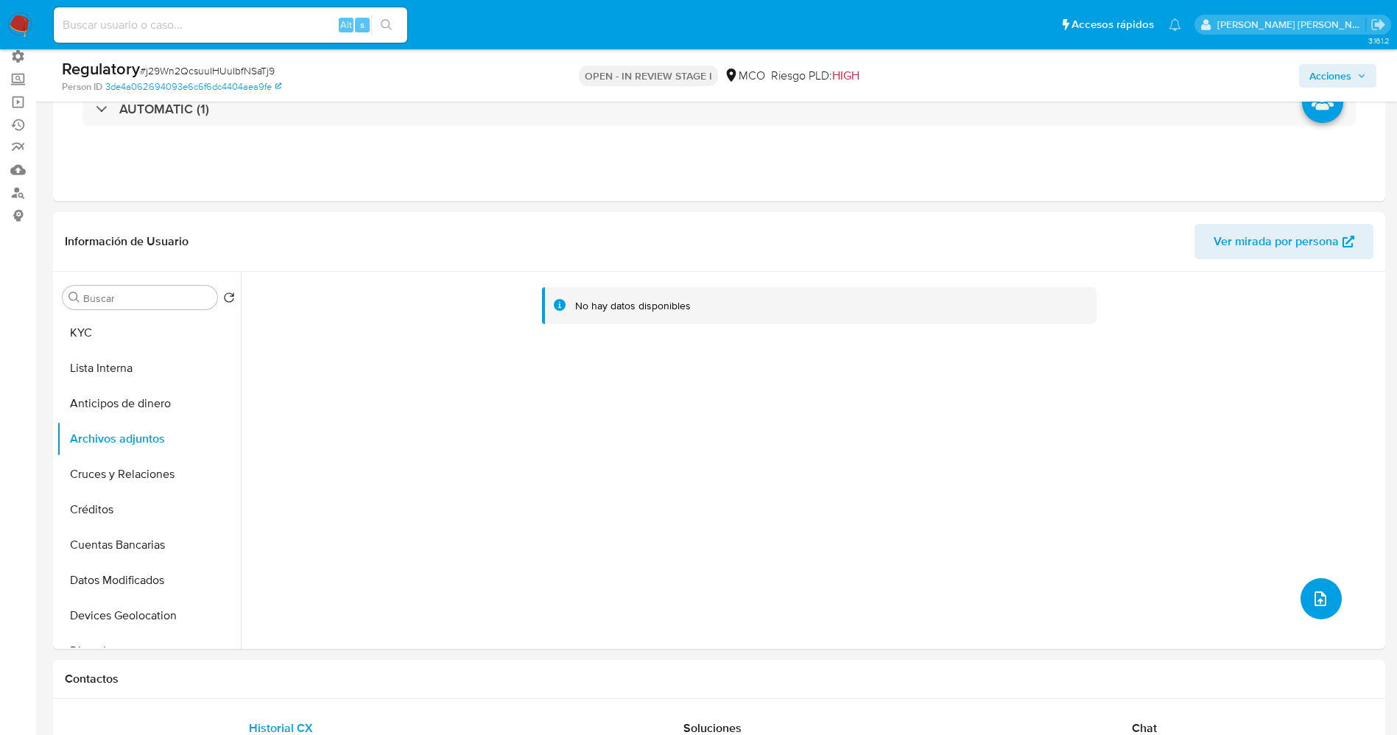
click at [1312, 603] on icon "upload-file" at bounding box center [1321, 599] width 18 height 18
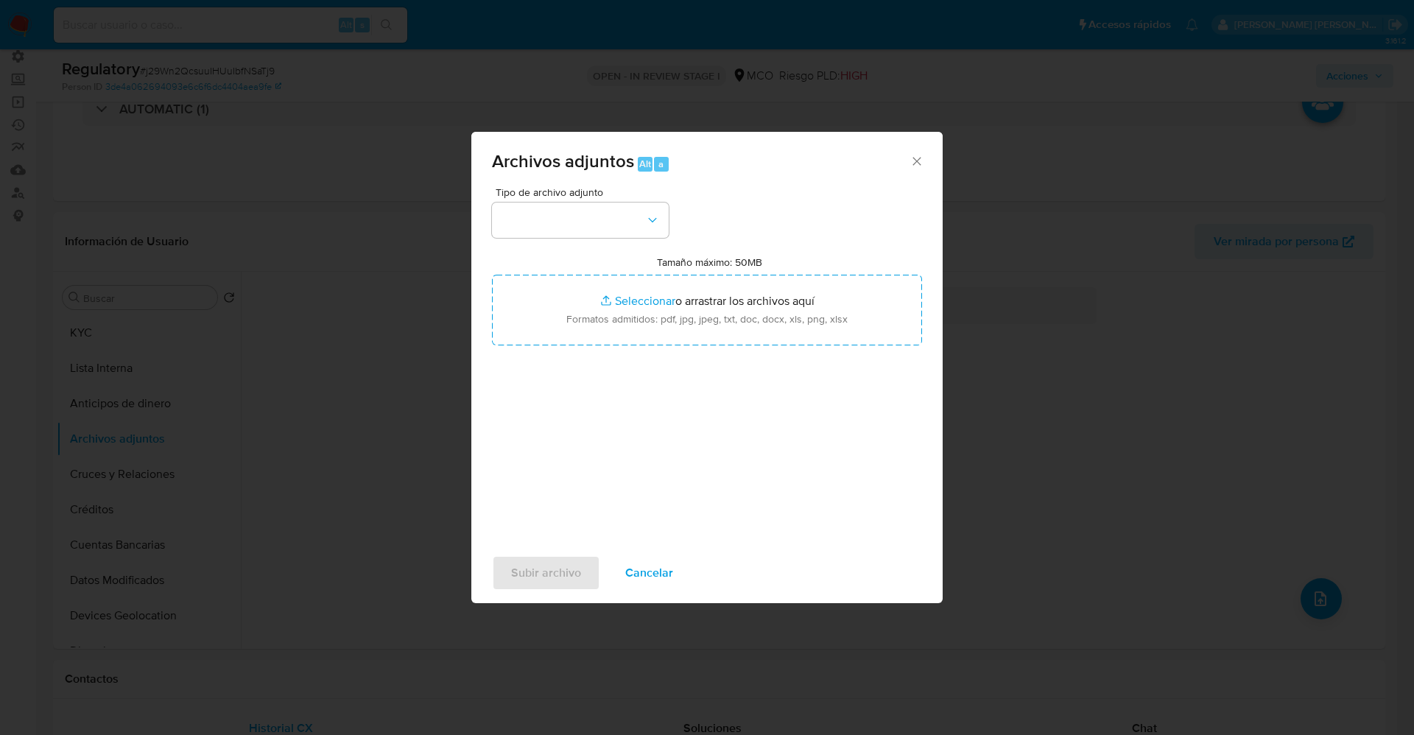
click at [549, 240] on div "Tipo de archivo adjunto Tamaño máximo: 50MB Seleccionar archivos Seleccionar o …" at bounding box center [707, 361] width 430 height 348
click at [549, 239] on div "Tipo de archivo adjunto Tamaño máximo: 50MB Seleccionar archivos Seleccionar o …" at bounding box center [707, 361] width 430 height 348
click at [547, 229] on button "button" at bounding box center [580, 220] width 177 height 35
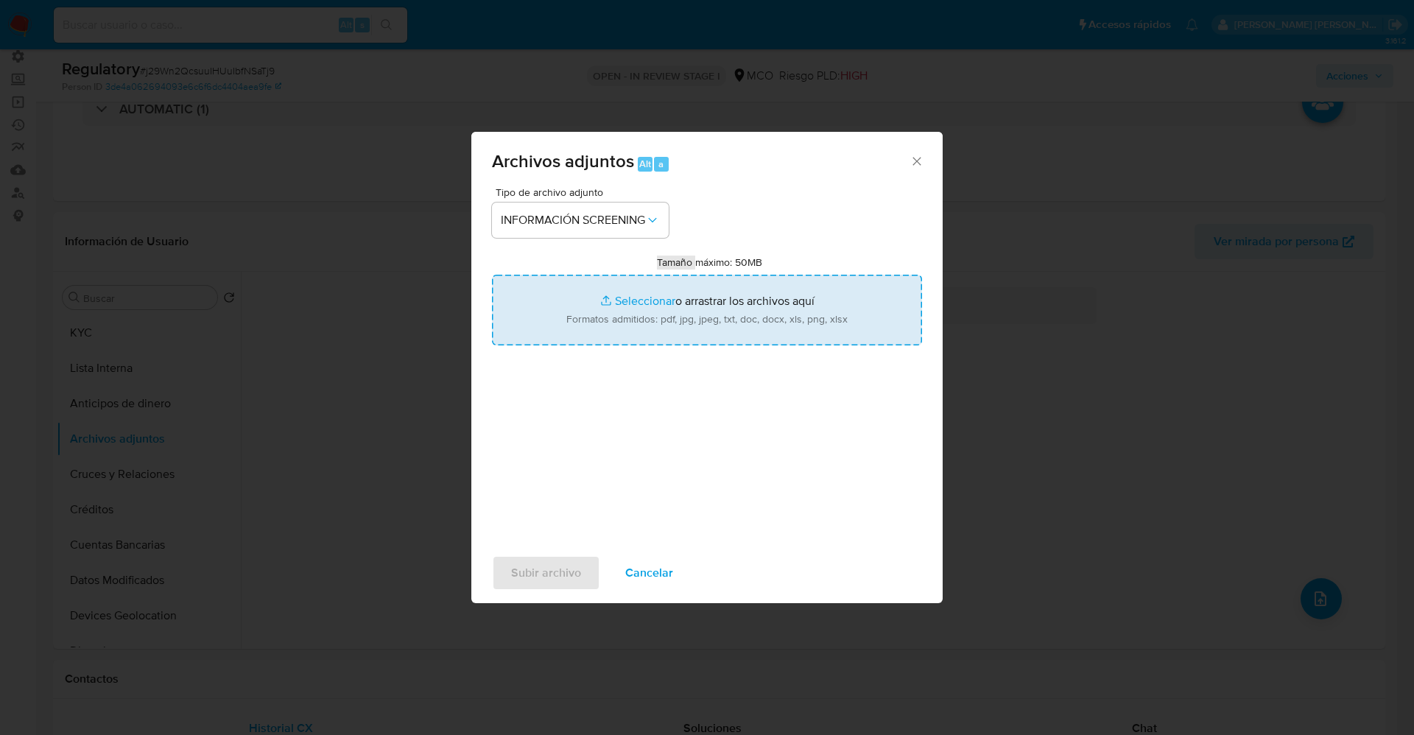
type input "C:\fakepath\CaseDossierReport_5jb89t9ots4n1k1poxtcj7w90.pdf"
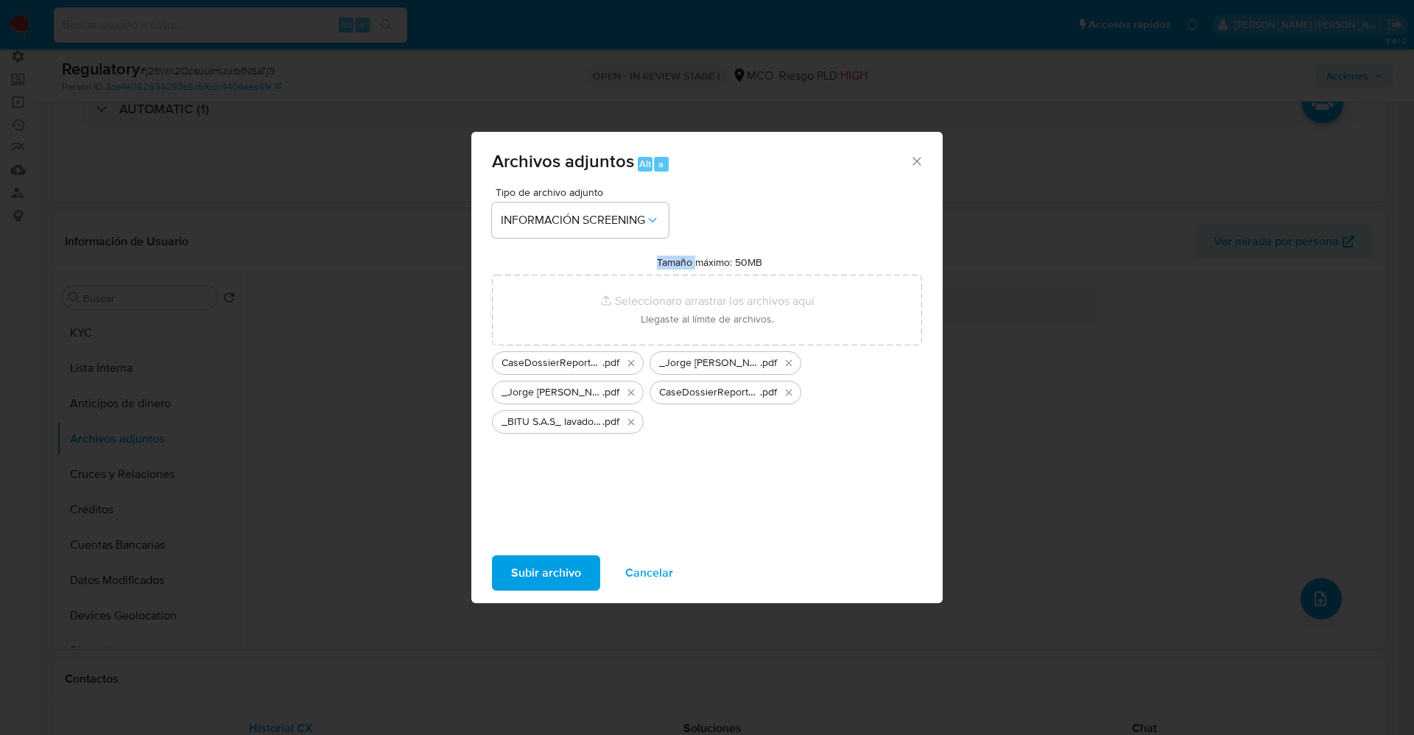
click at [549, 561] on span "Subir archivo" at bounding box center [546, 573] width 70 height 32
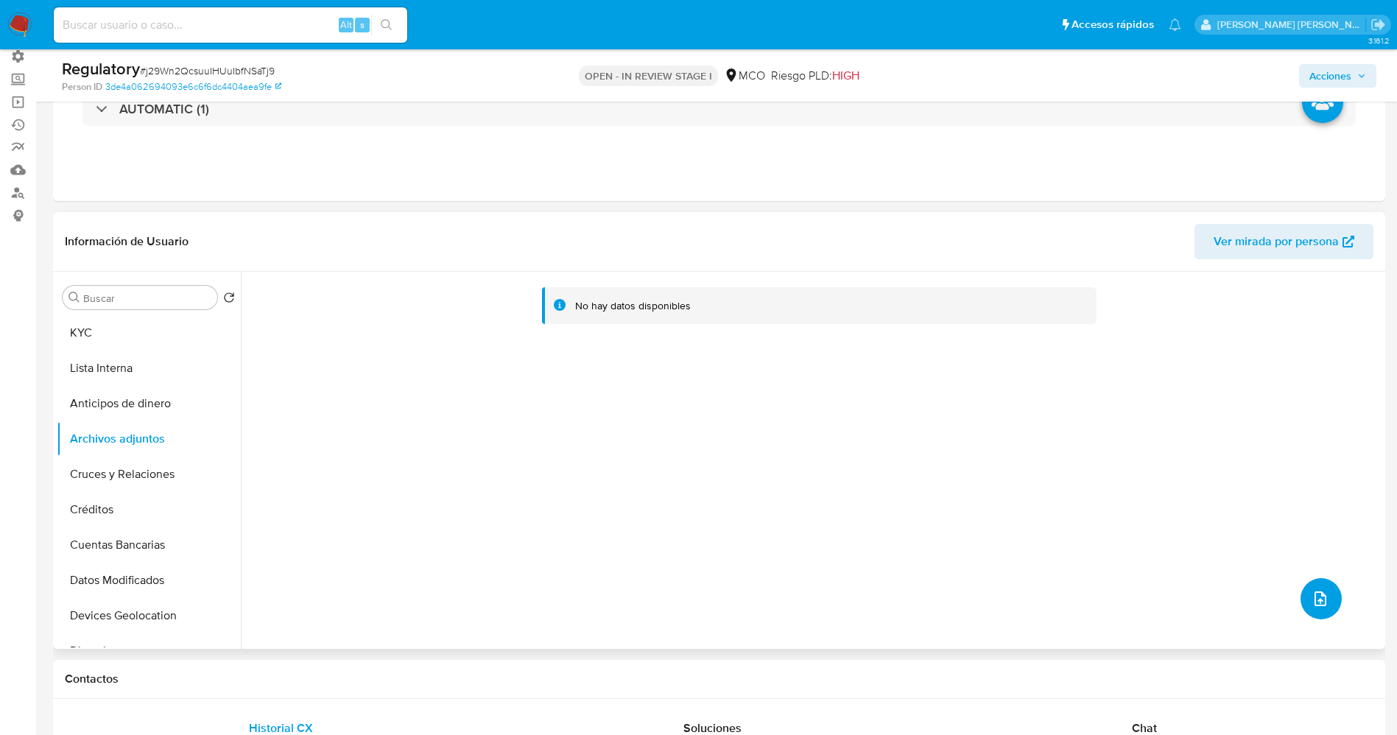
click at [1312, 594] on icon "upload-file" at bounding box center [1321, 599] width 18 height 18
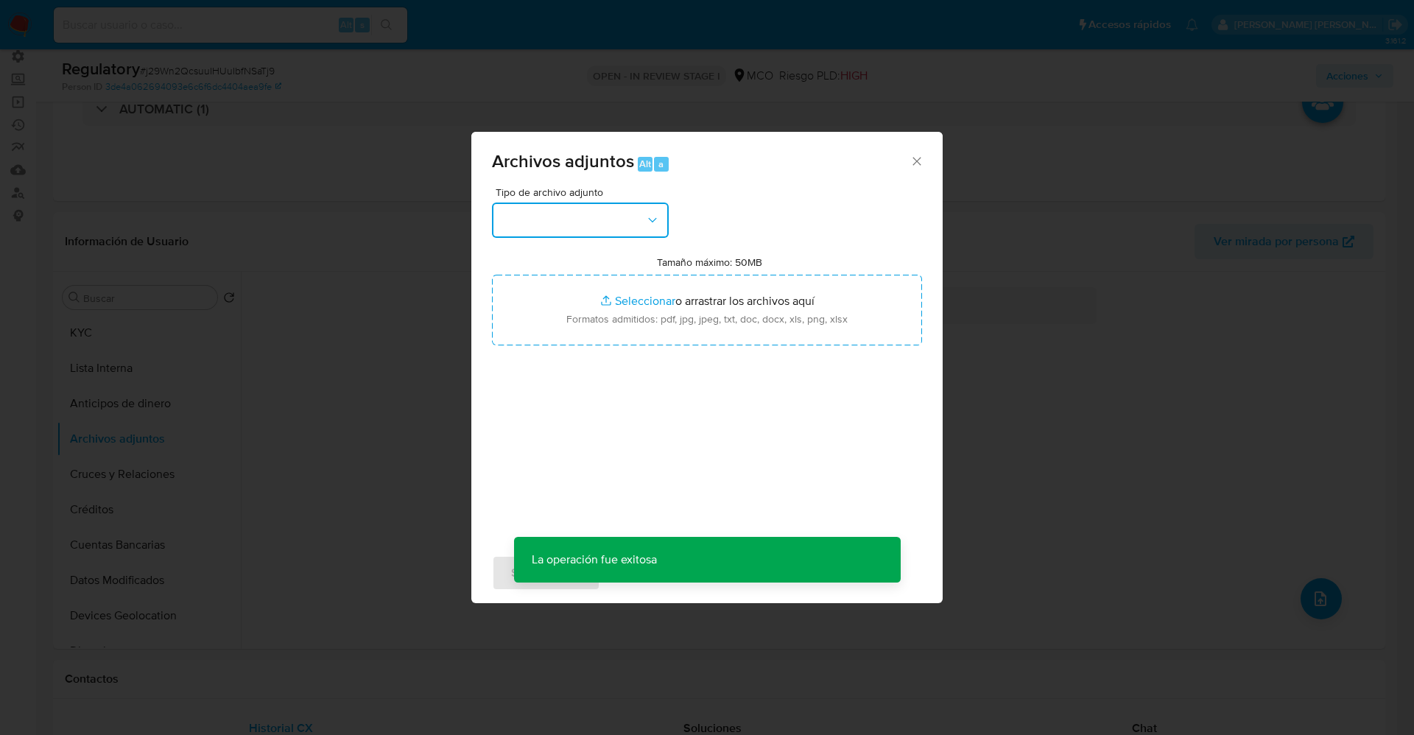
click at [600, 212] on button "button" at bounding box center [580, 220] width 177 height 35
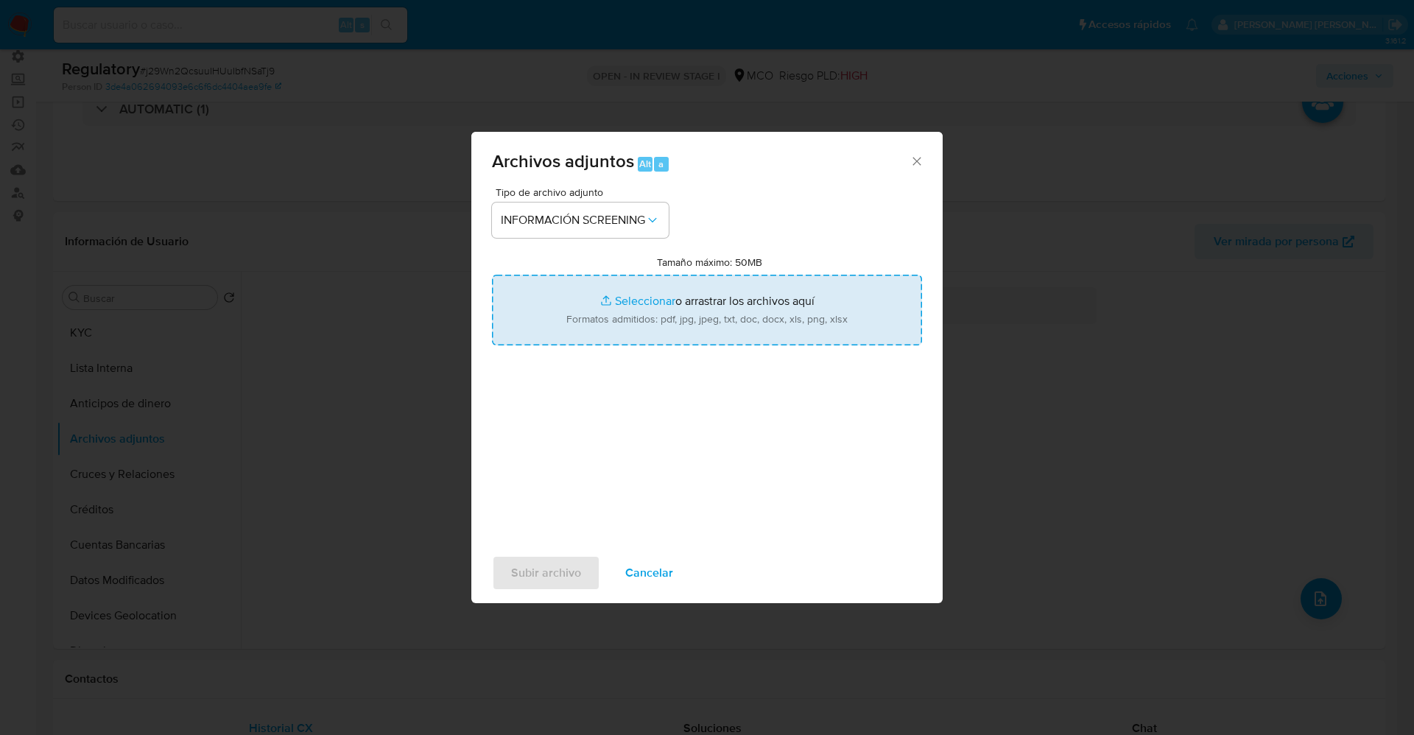
type input "C:\fakepath\_BITU S.A.S_ - Buscar con Google.pdf"
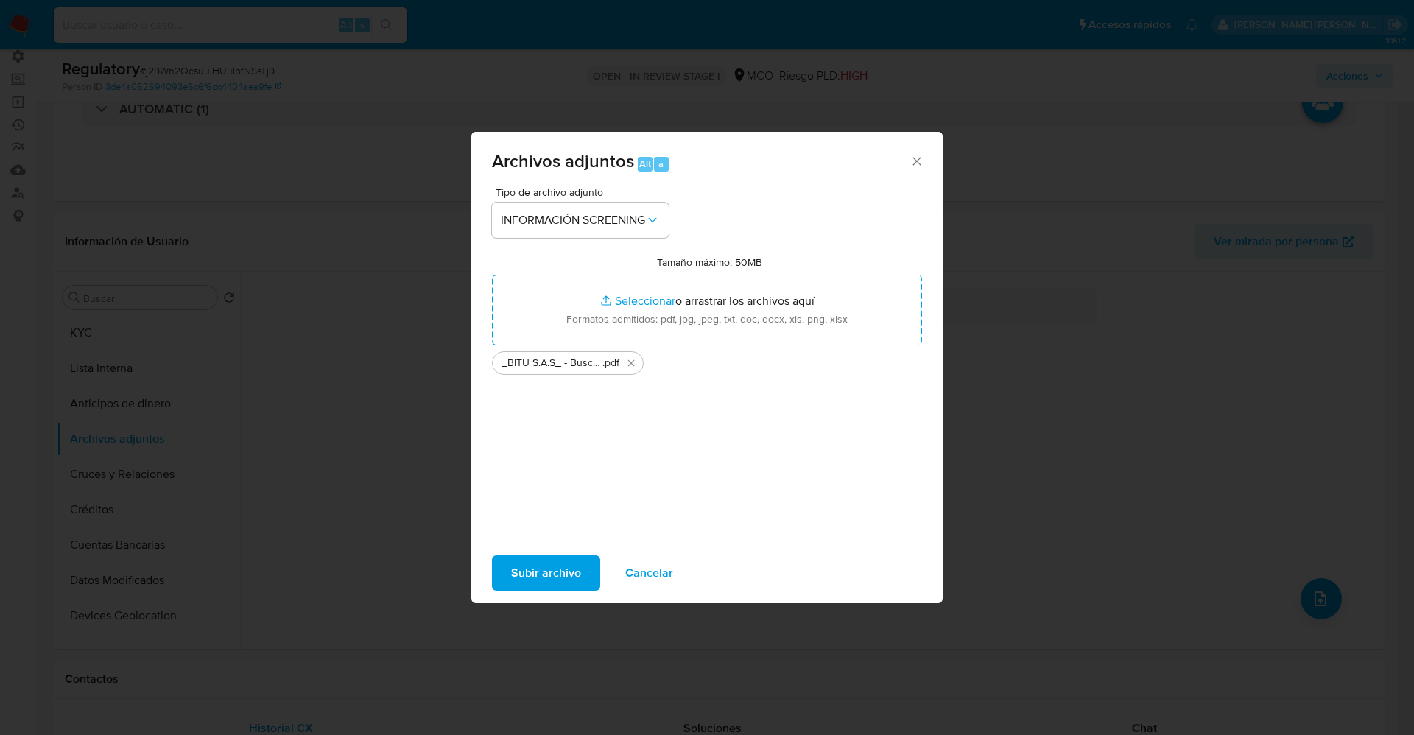
click at [529, 567] on span "Subir archivo" at bounding box center [546, 573] width 70 height 32
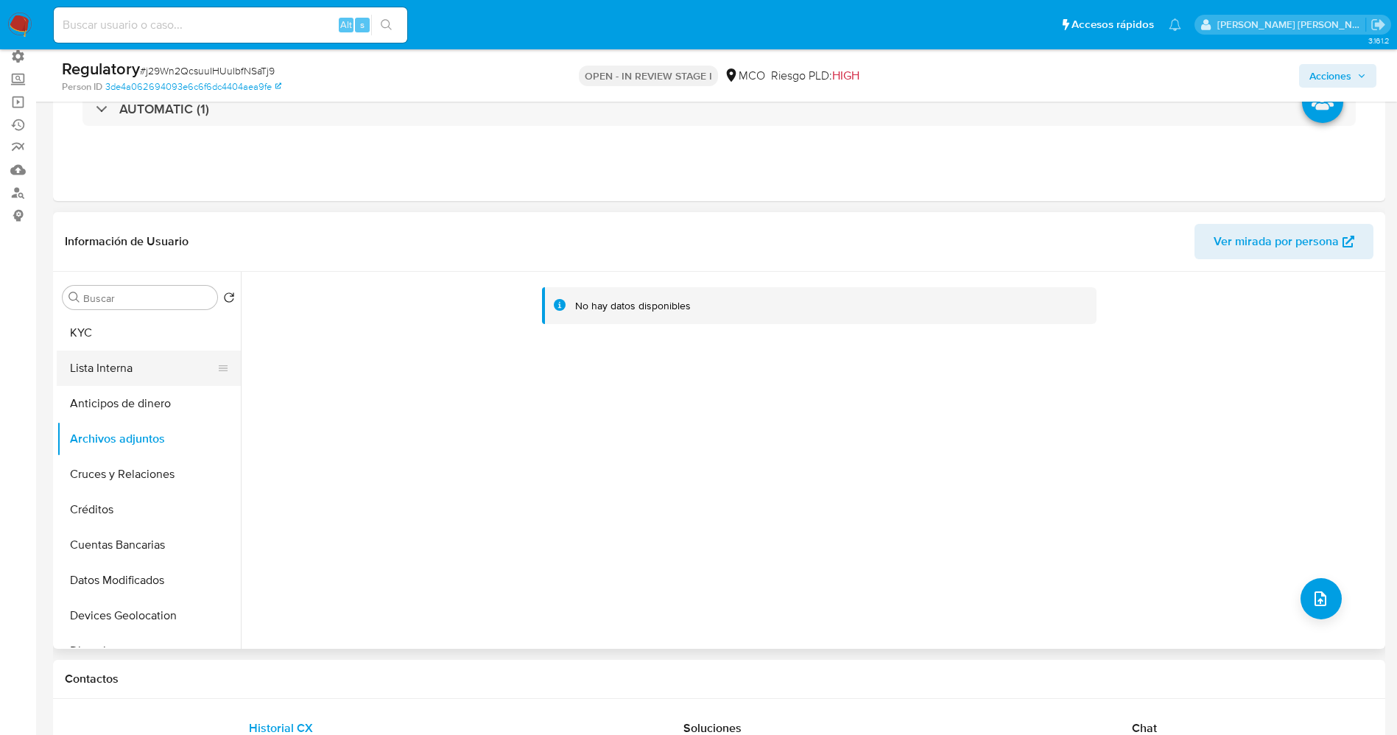
click at [125, 351] on button "Lista Interna" at bounding box center [143, 368] width 172 height 35
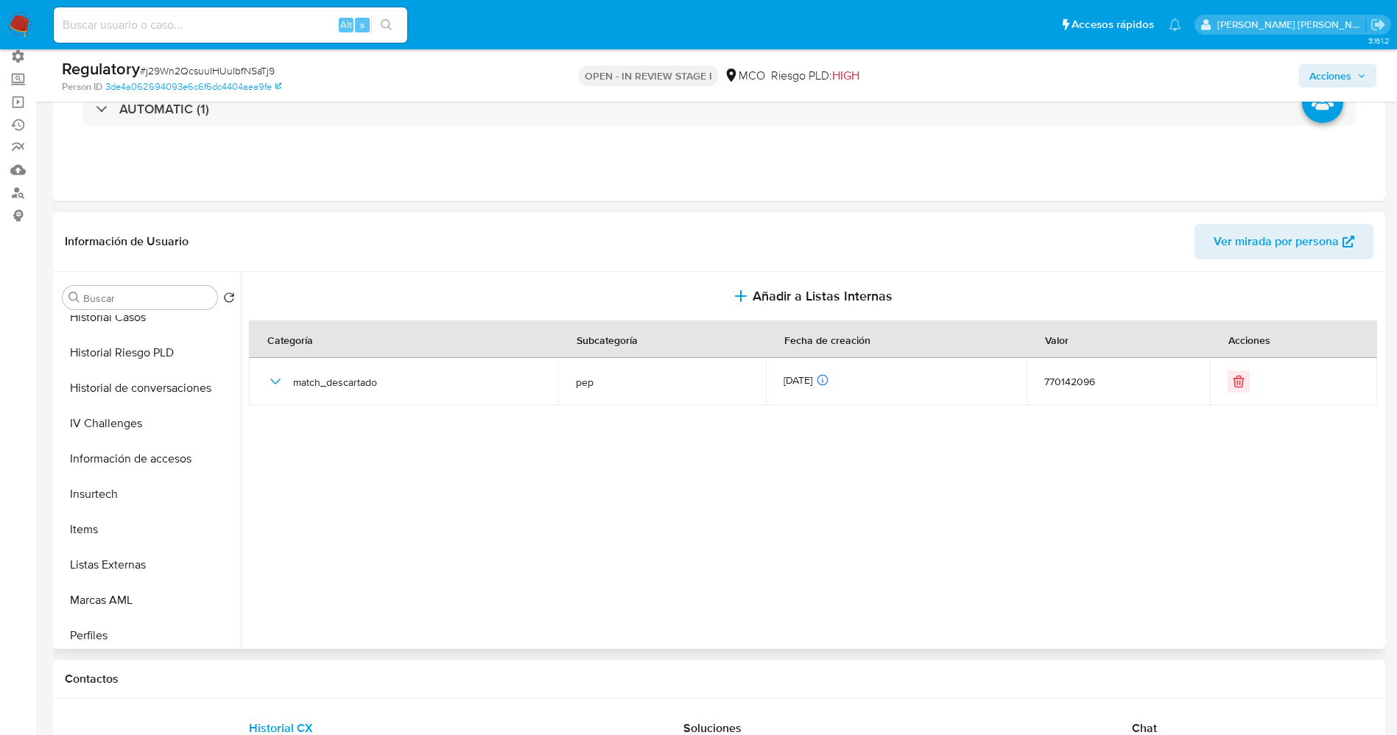
scroll to position [693, 0]
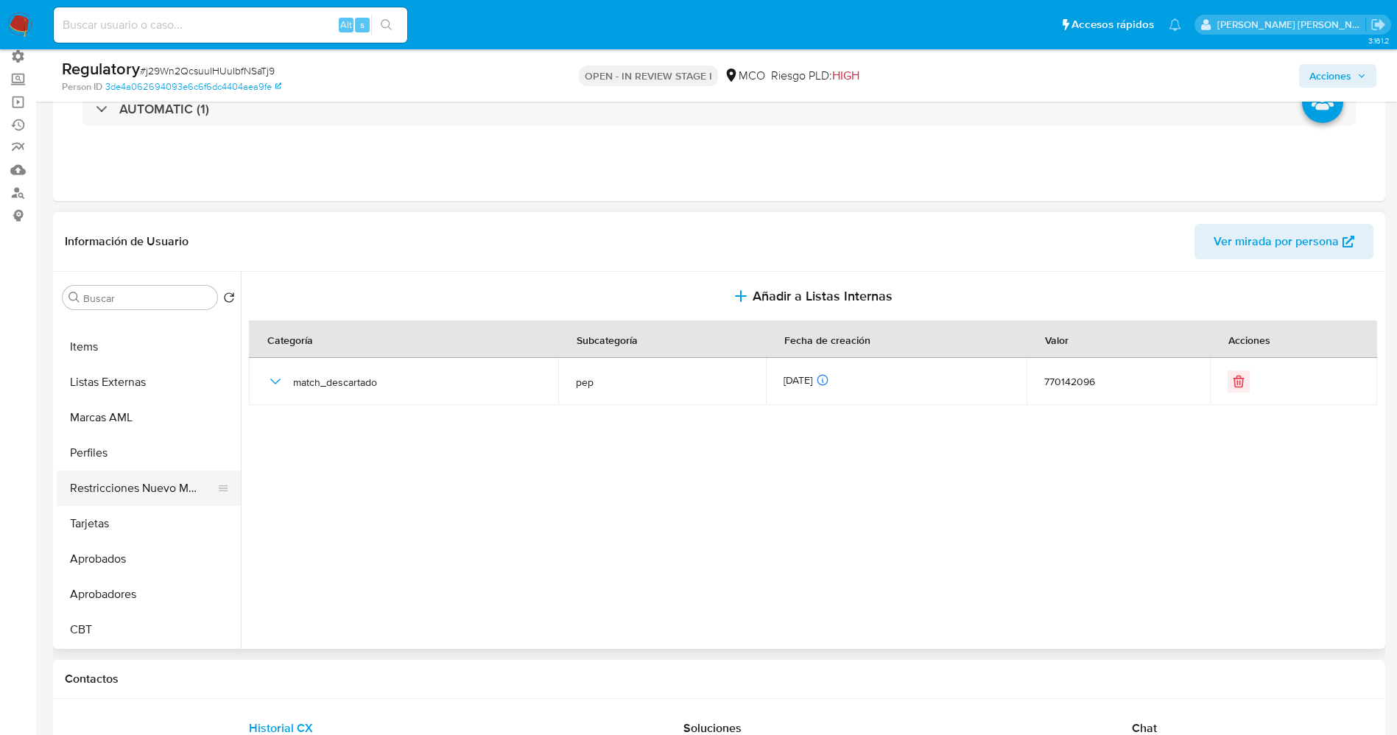
click at [127, 488] on button "Restricciones Nuevo Mundo" at bounding box center [143, 488] width 172 height 35
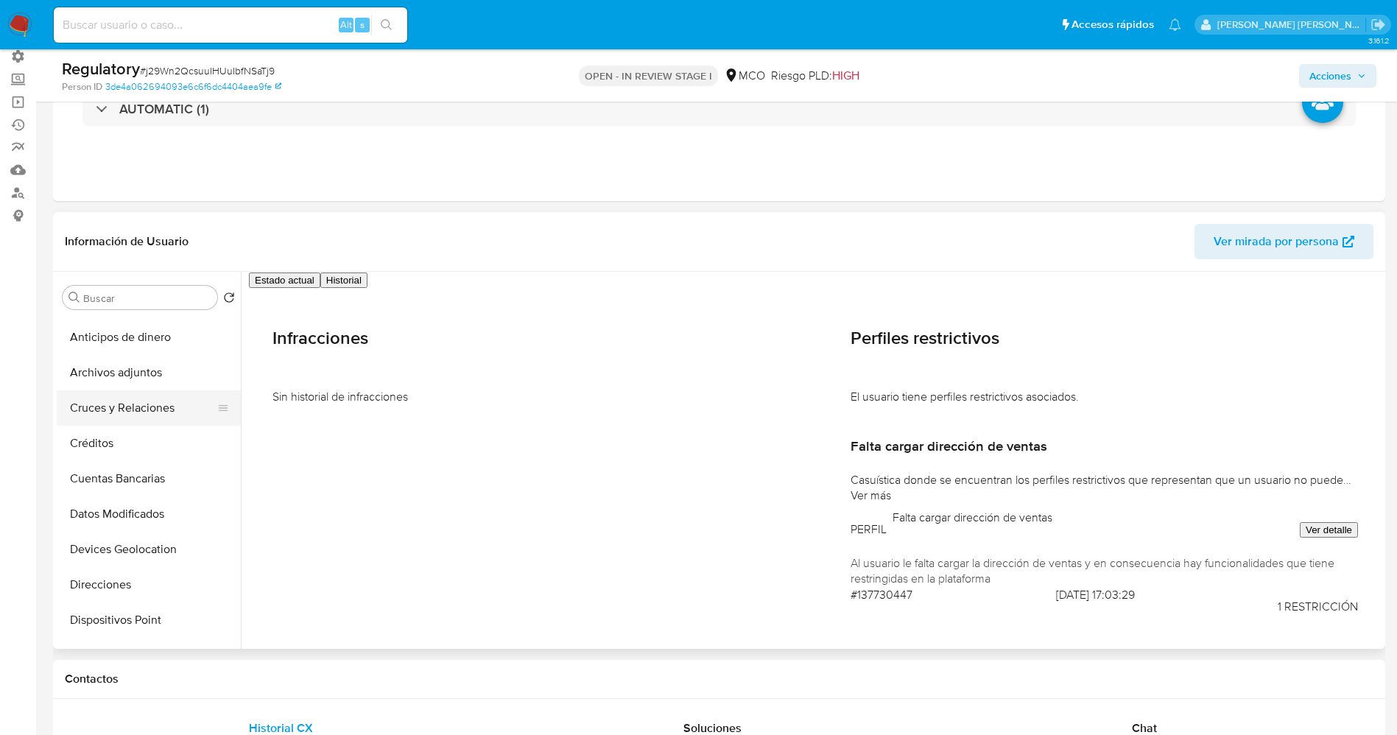
scroll to position [0, 0]
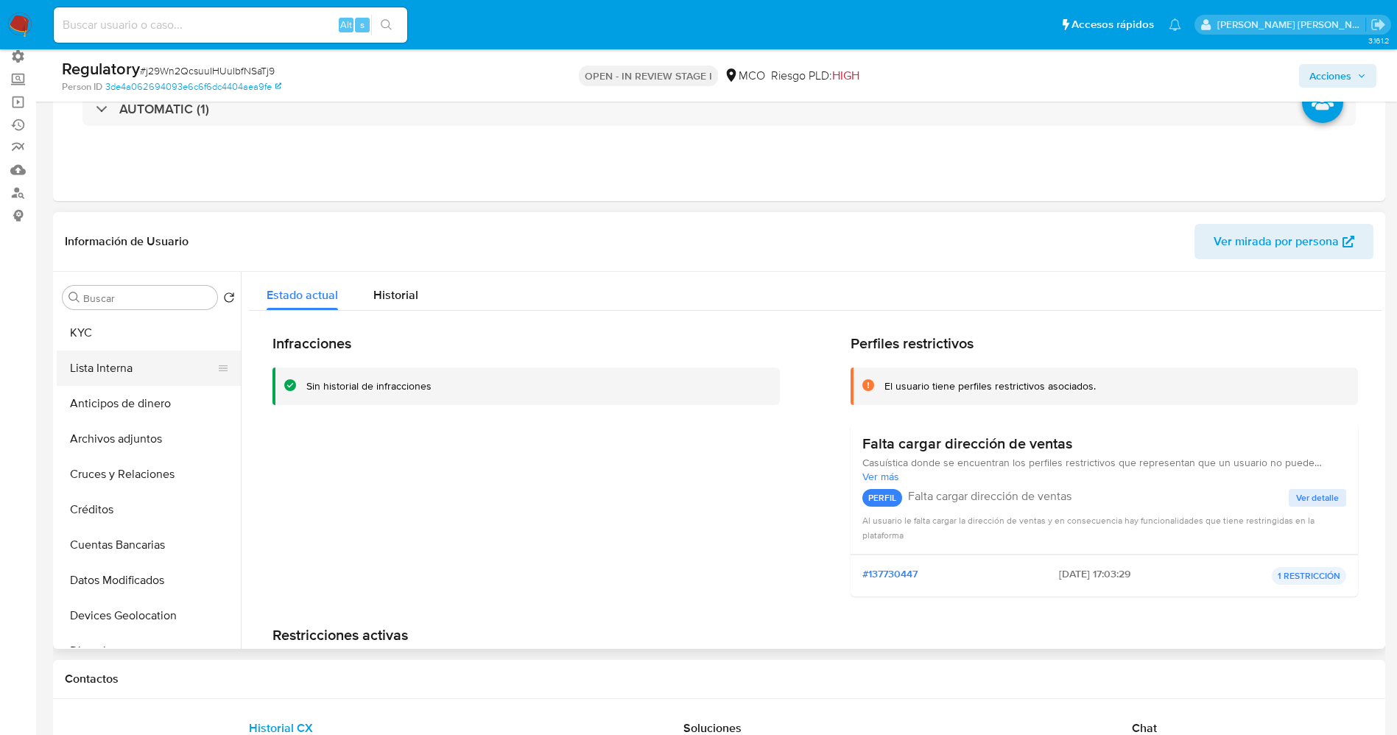
click at [95, 365] on button "Lista Interna" at bounding box center [143, 368] width 172 height 35
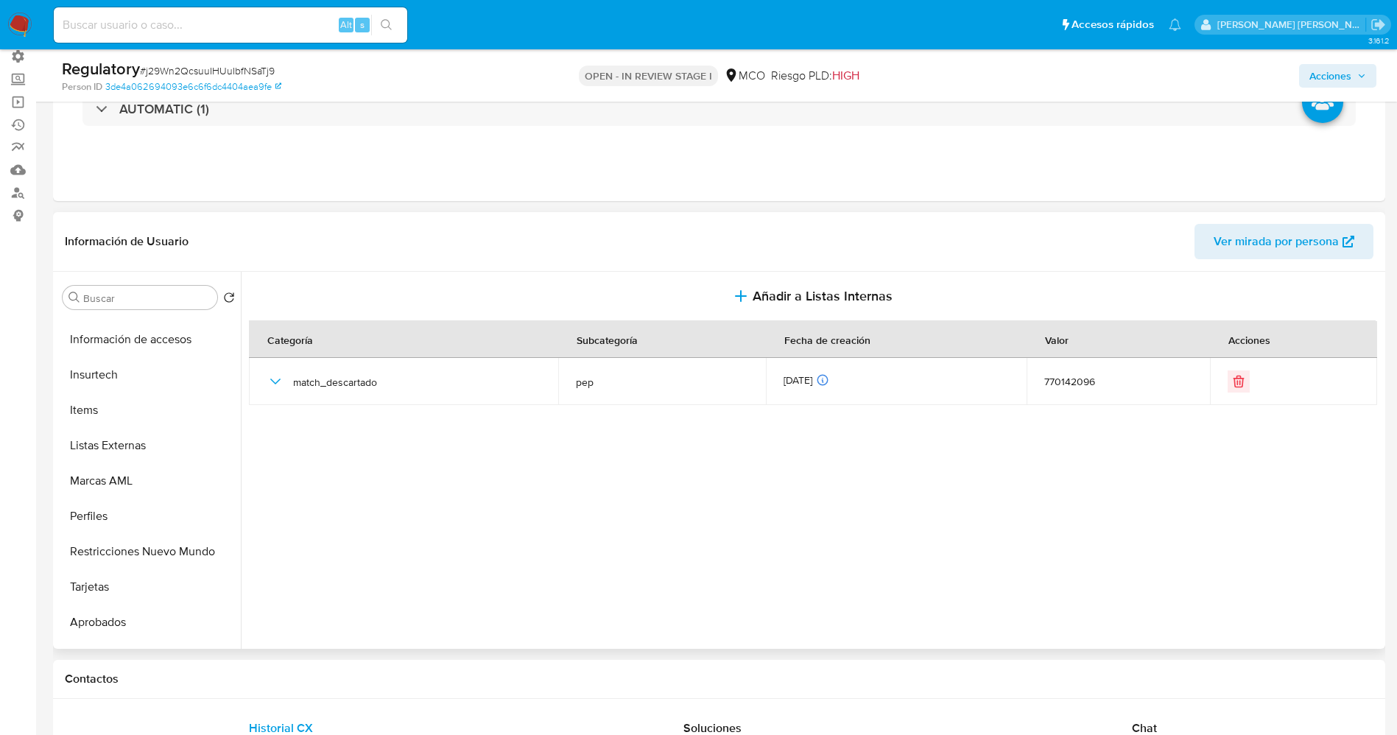
scroll to position [693, 0]
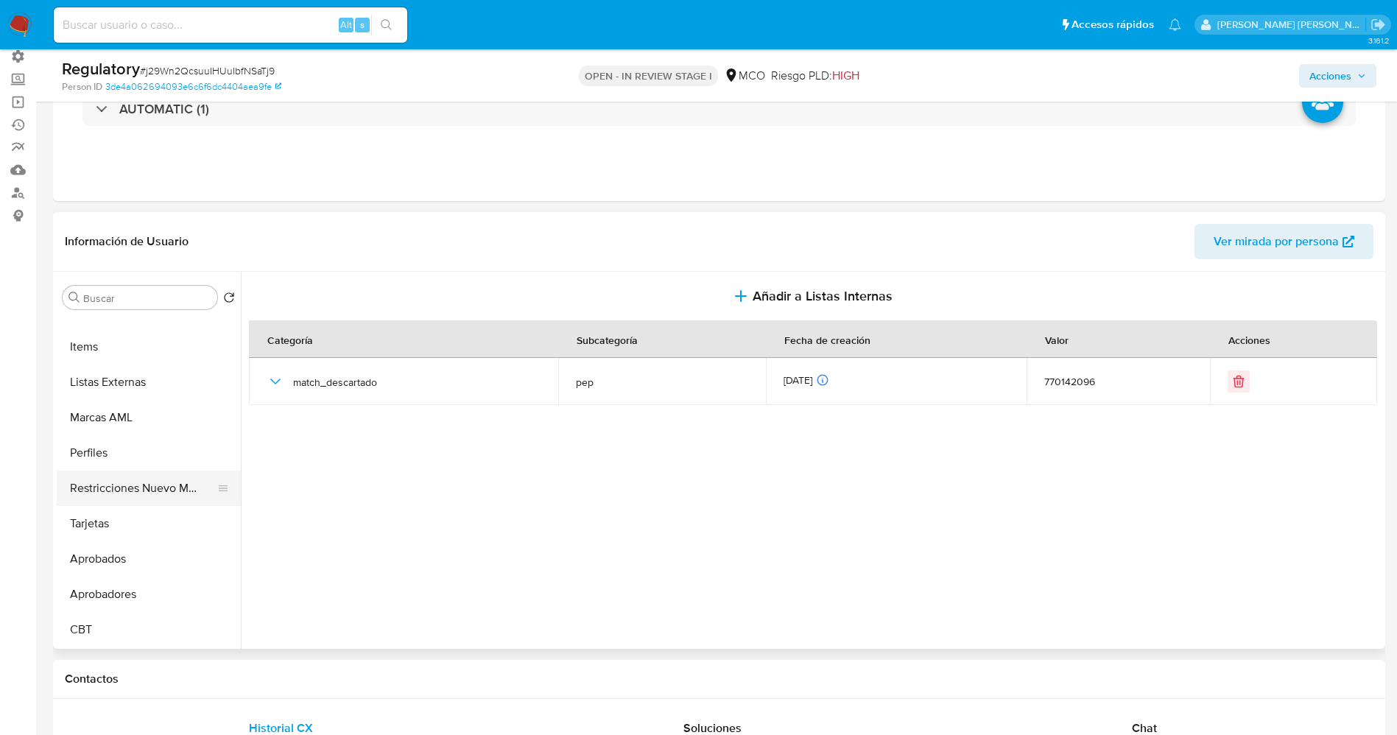
click at [132, 491] on button "Restricciones Nuevo Mundo" at bounding box center [143, 488] width 172 height 35
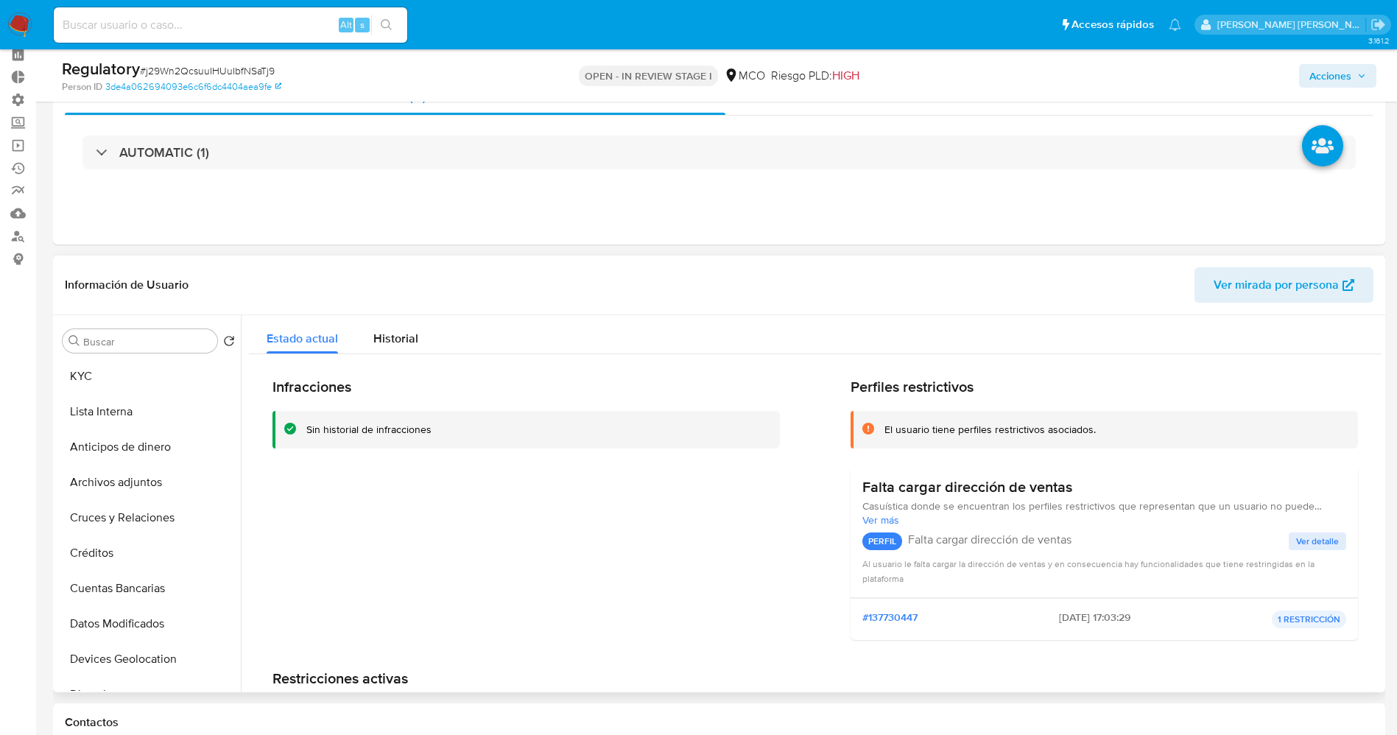
scroll to position [0, 0]
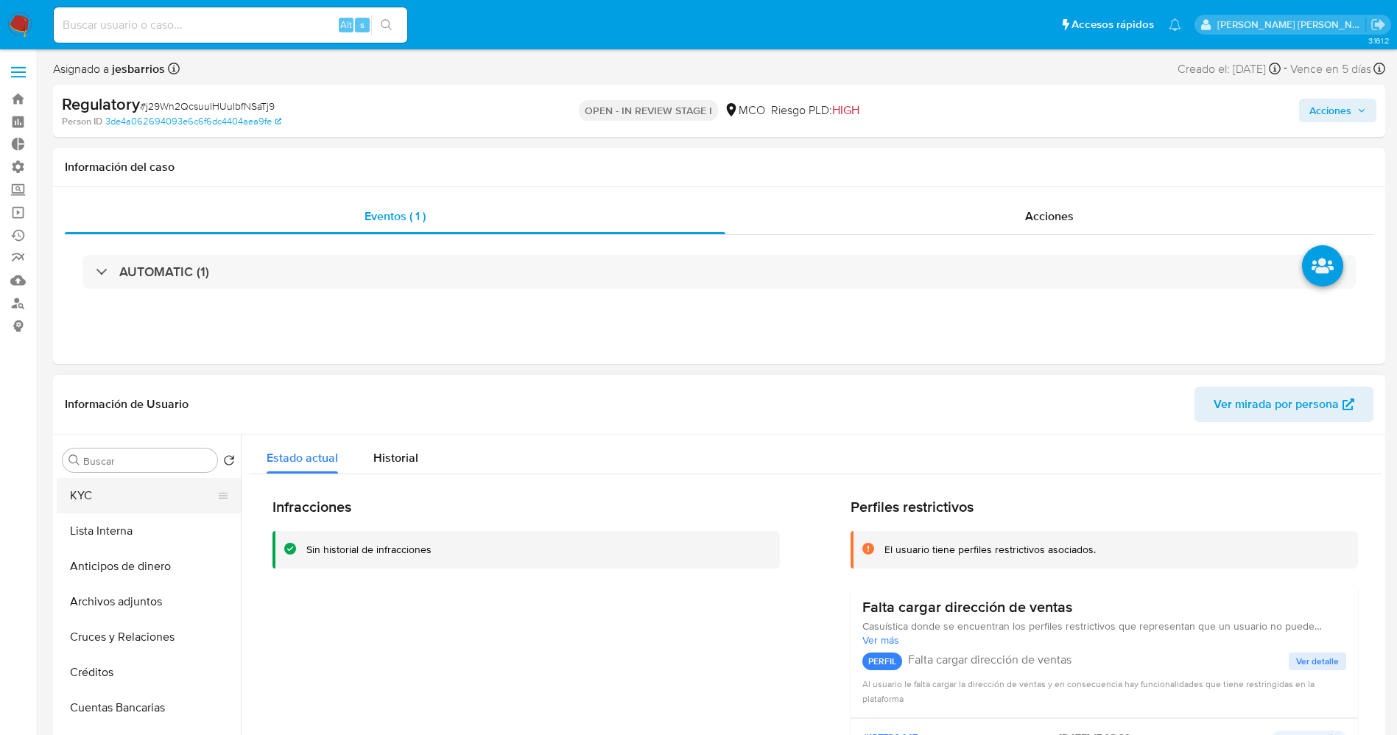
click at [118, 508] on button "KYC" at bounding box center [143, 495] width 172 height 35
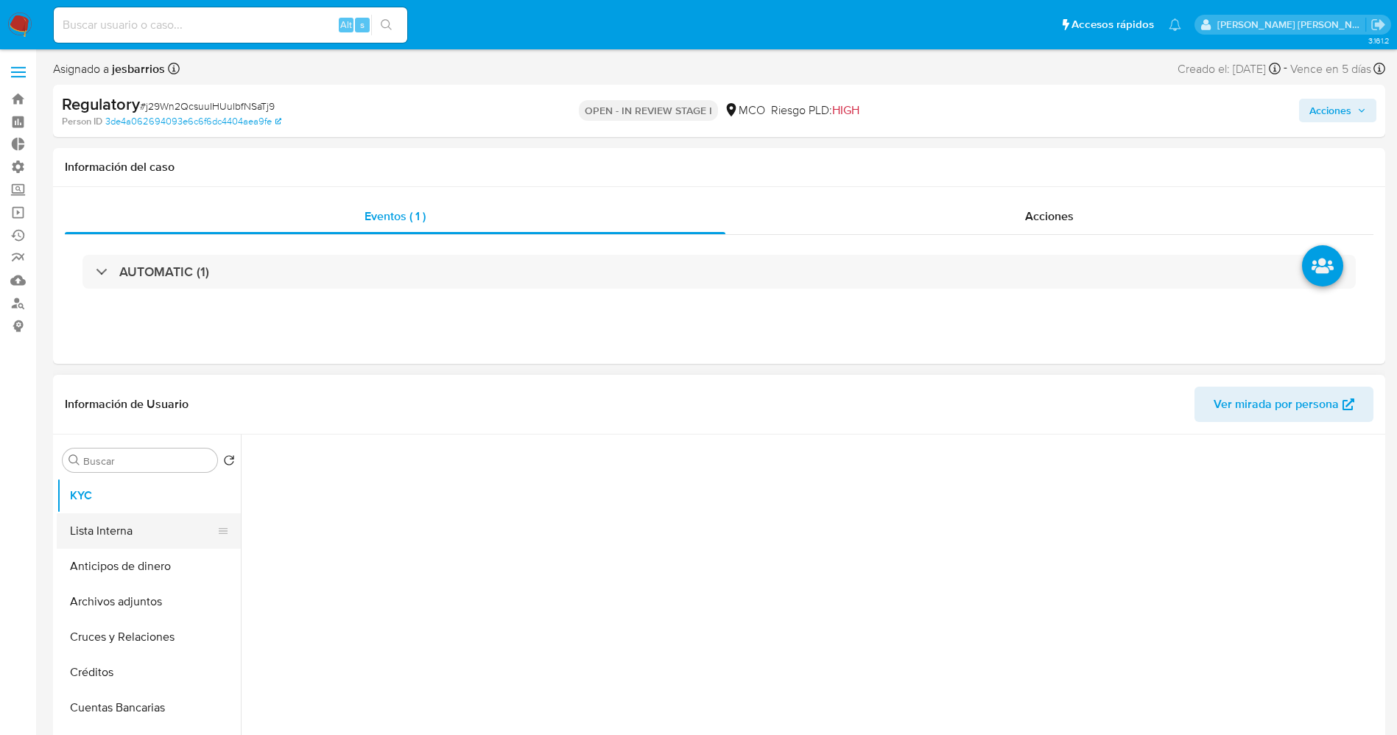
click at [118, 525] on button "Lista Interna" at bounding box center [143, 530] width 172 height 35
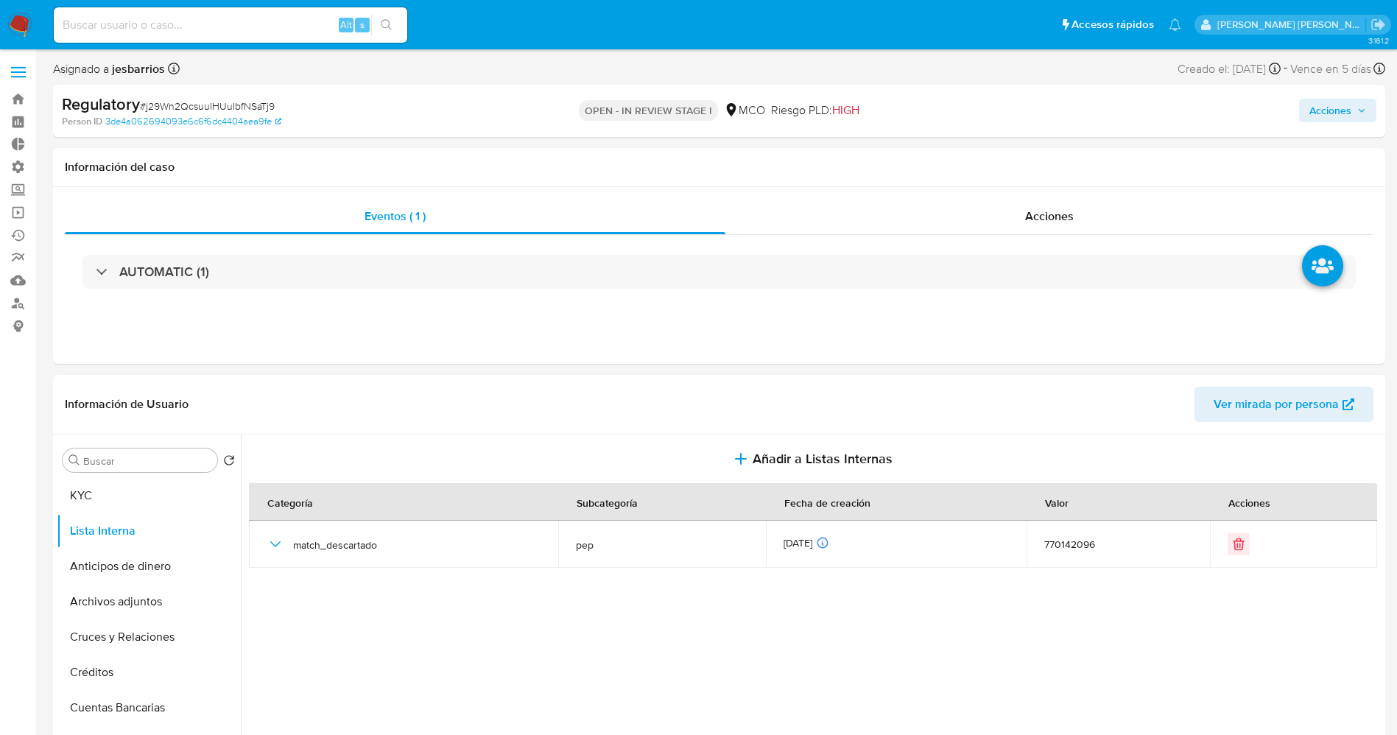
click at [1323, 105] on span "Acciones" at bounding box center [1331, 111] width 42 height 24
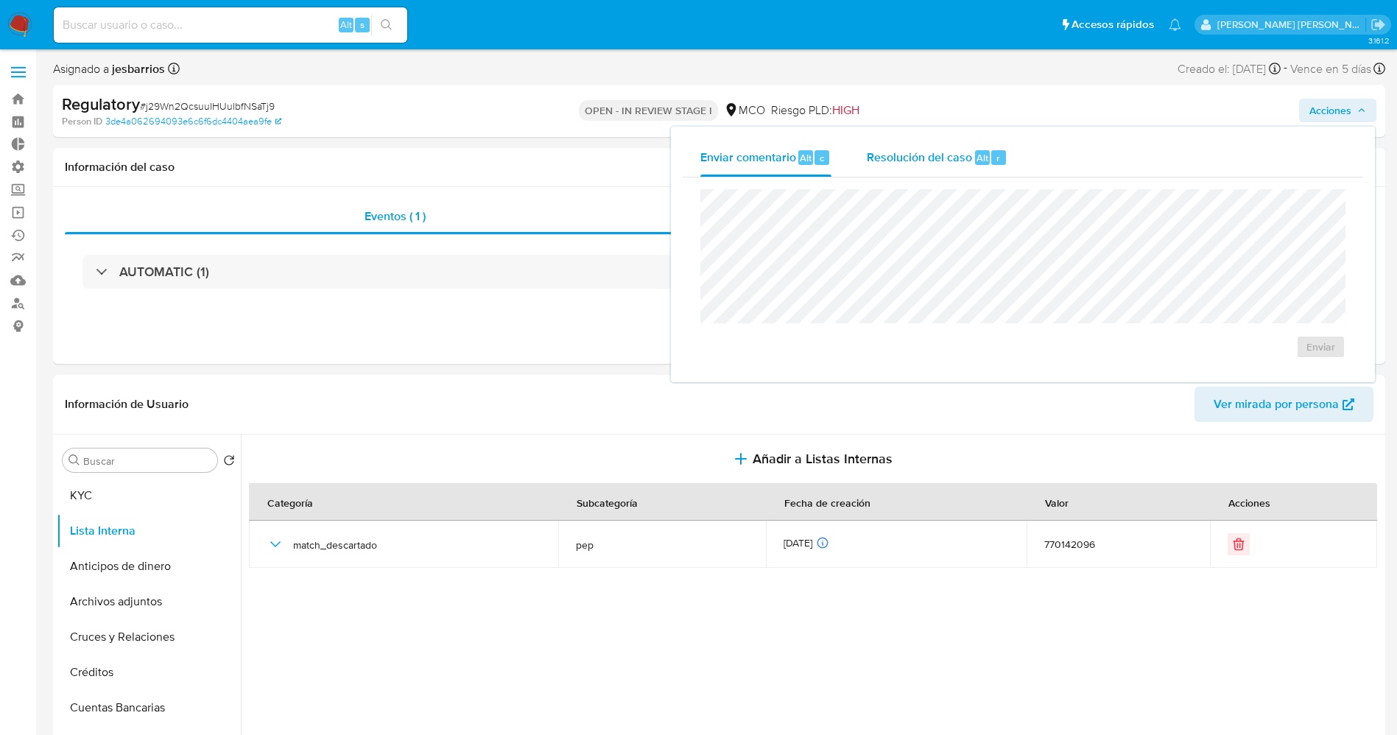
click at [908, 162] on span "Resolución del caso" at bounding box center [919, 157] width 105 height 17
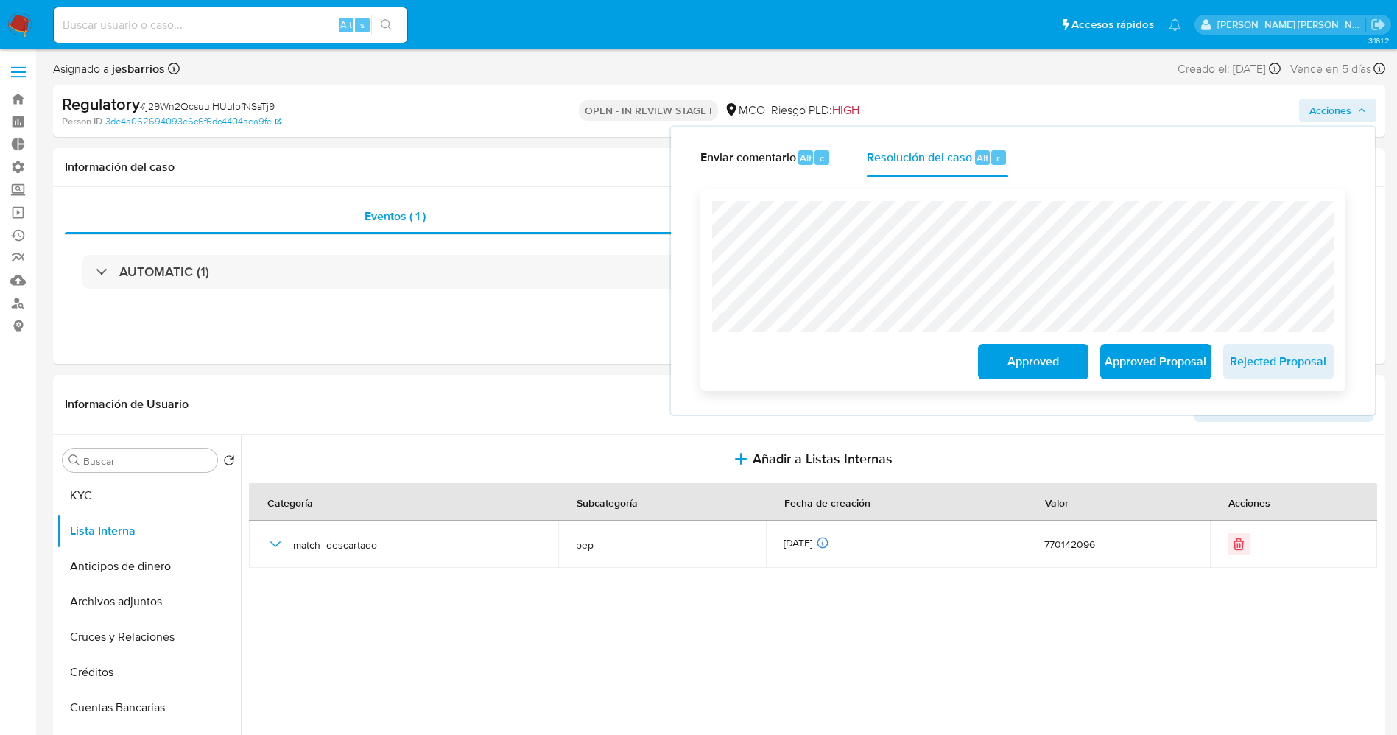
click at [1039, 365] on span "Approved" at bounding box center [1033, 361] width 72 height 32
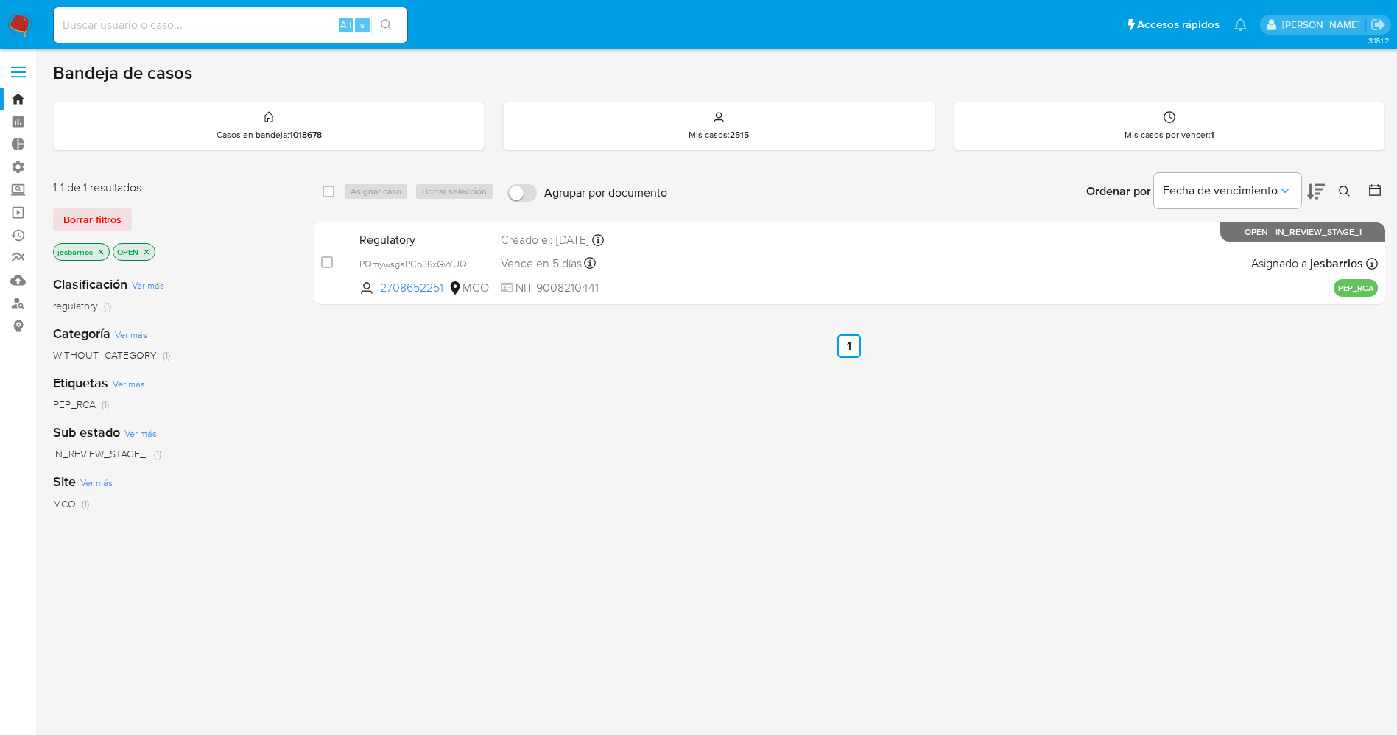
click at [147, 250] on icon "close-filter" at bounding box center [146, 251] width 5 height 5
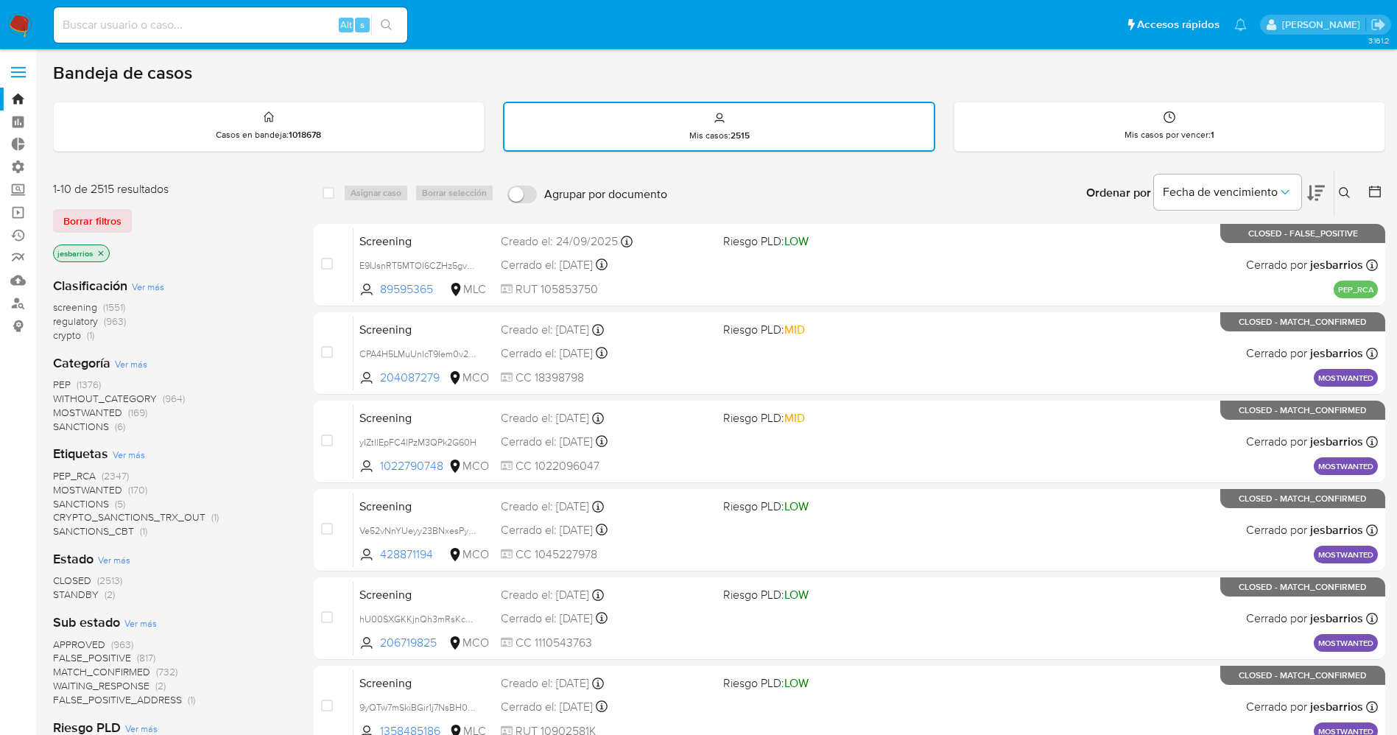
click at [1376, 192] on icon at bounding box center [1375, 191] width 15 height 15
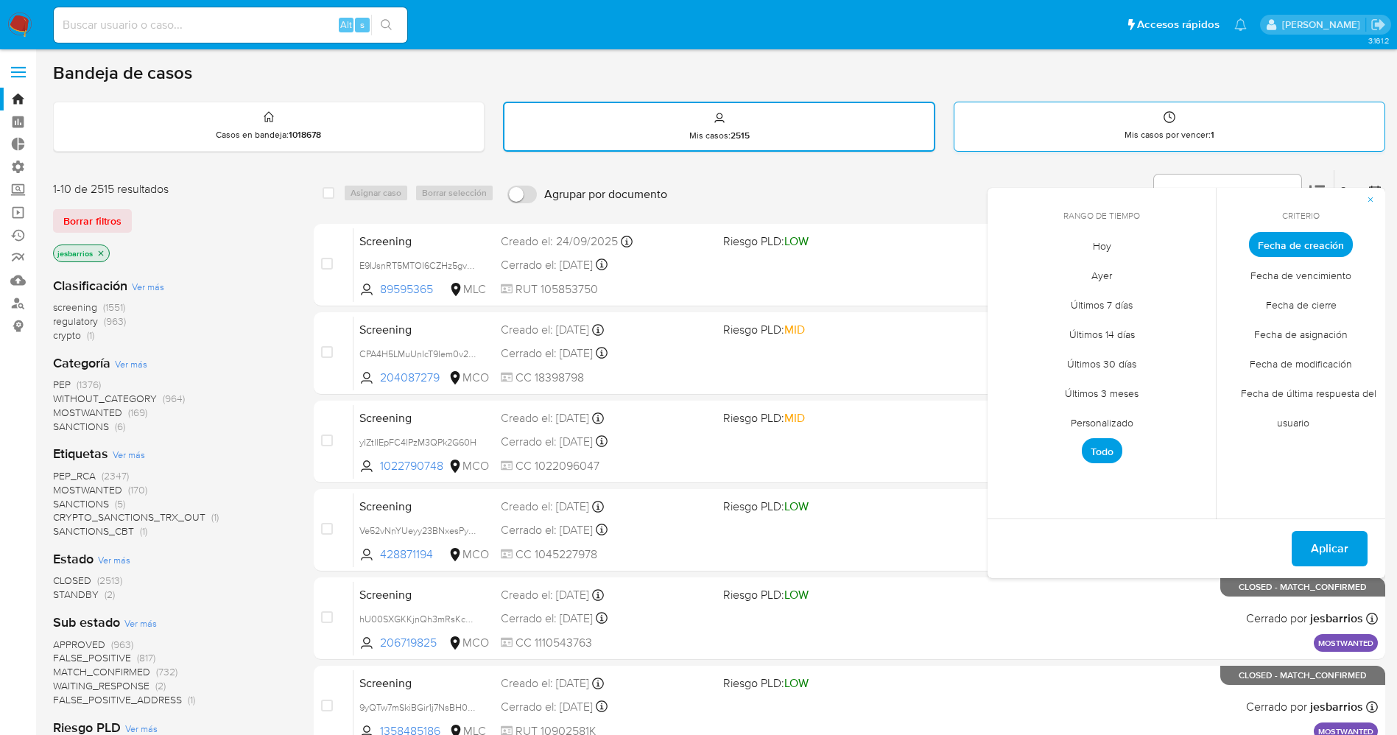
click at [1236, 127] on div "Mis casos por vencer : 1" at bounding box center [1170, 125] width 430 height 47
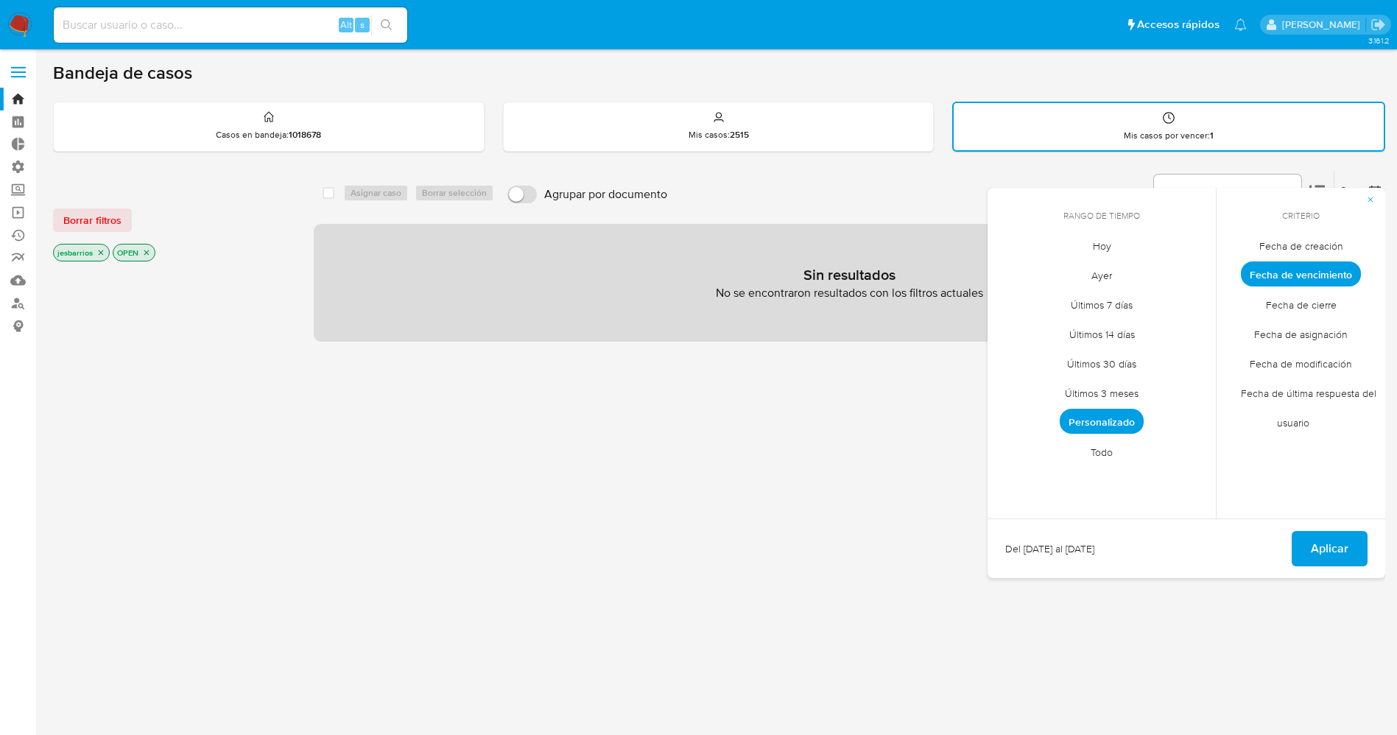
click at [900, 527] on div "select-all-cases-checkbox Asignar caso Borrar selección Agrupar por documento O…" at bounding box center [850, 502] width 1072 height 667
click at [18, 18] on img at bounding box center [19, 25] width 25 height 25
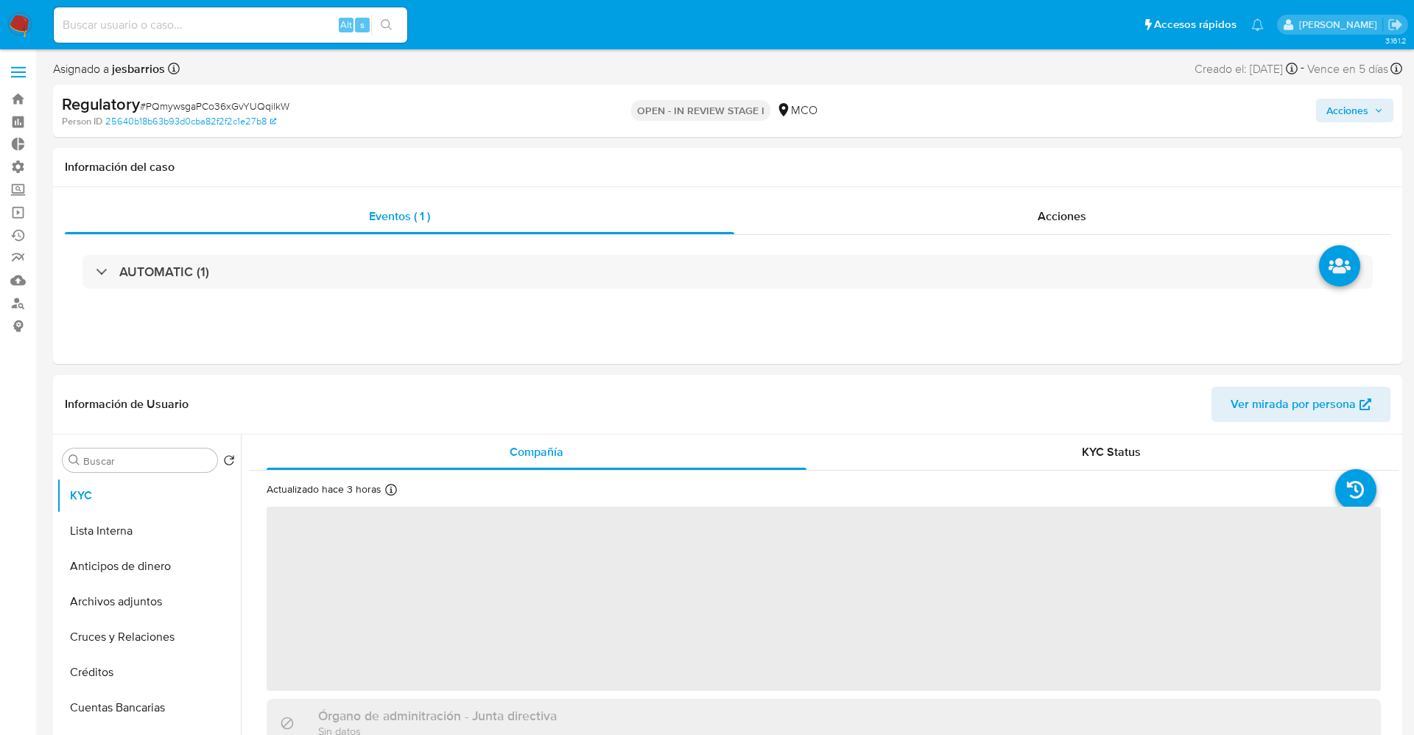
select select "10"
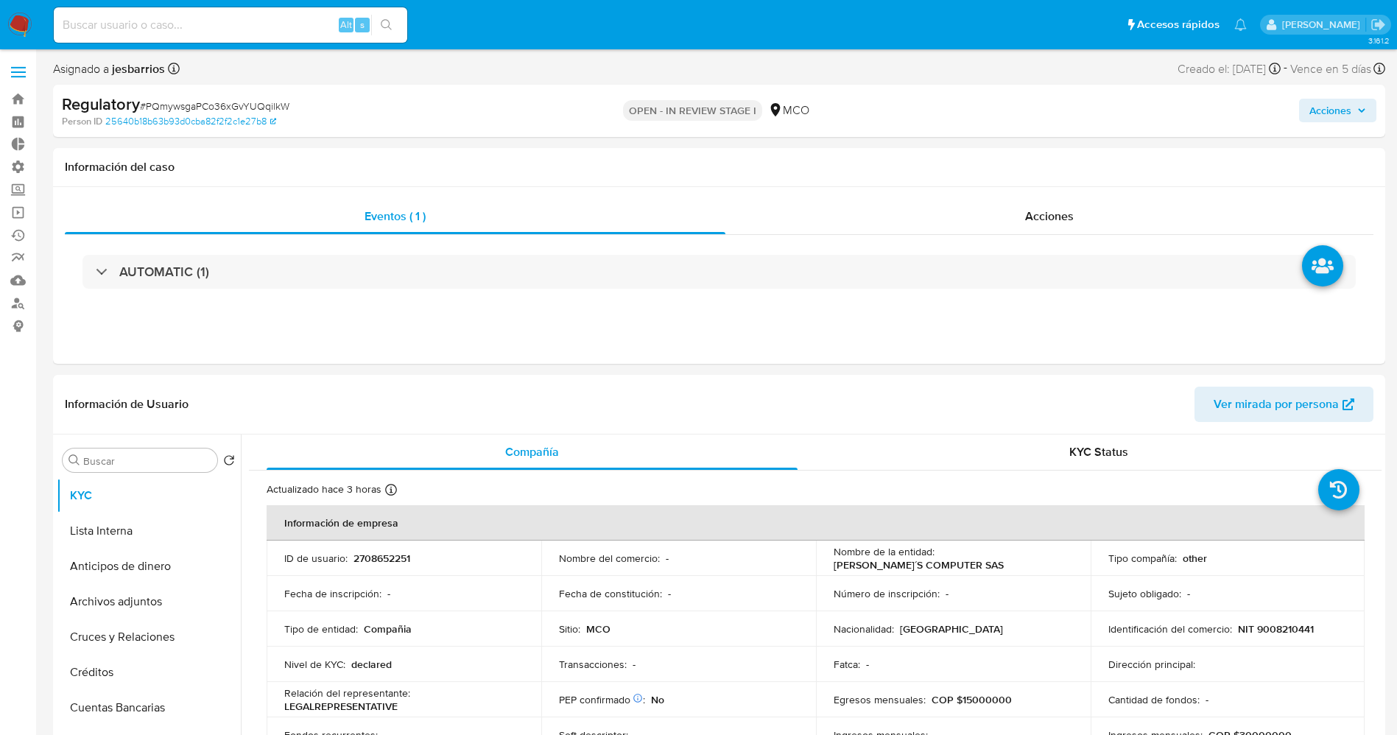
scroll to position [110, 0]
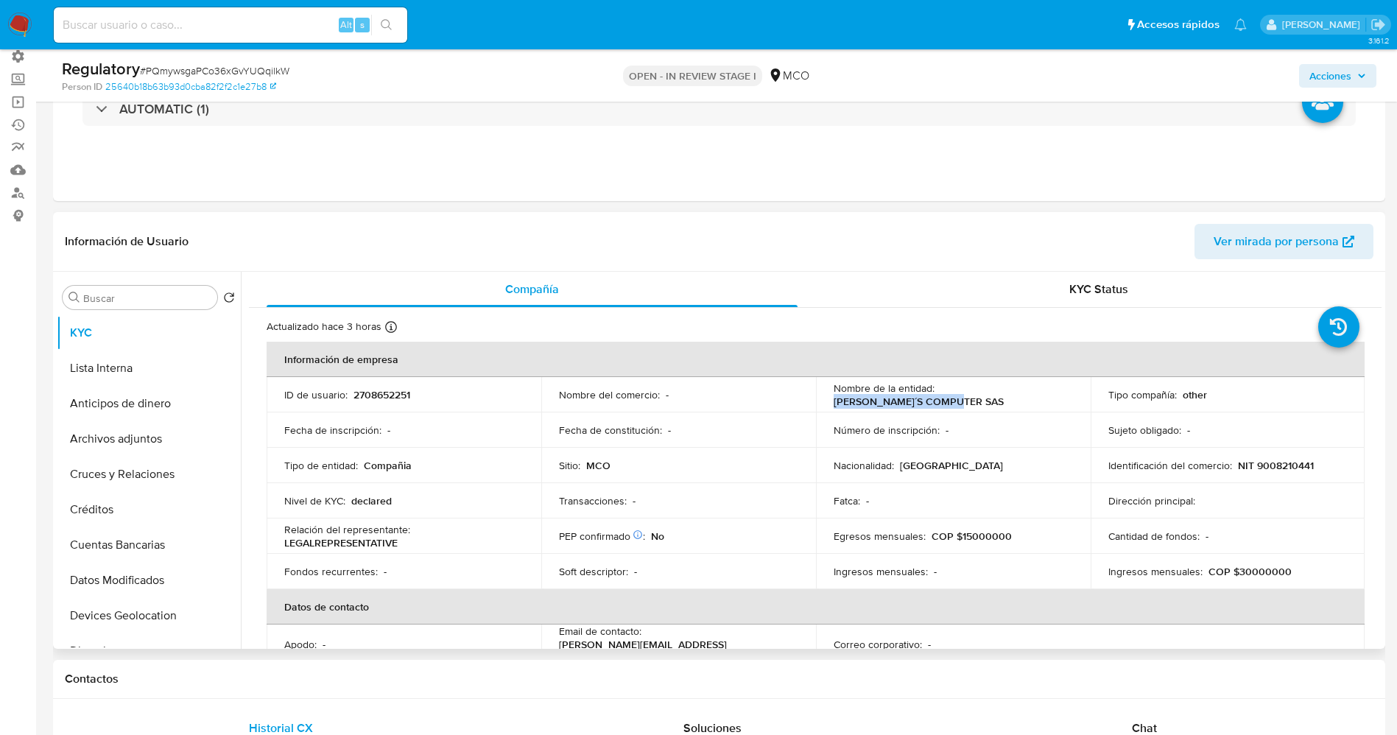
drag, startPoint x: 940, startPoint y: 393, endPoint x: 1064, endPoint y: 397, distance: 124.5
click at [1064, 397] on div "Nombre de la entidad : [PERSON_NAME]´S COMPUTER SAS" at bounding box center [953, 395] width 239 height 27
copy p "NIKOLL´S COMPUTER SAS"
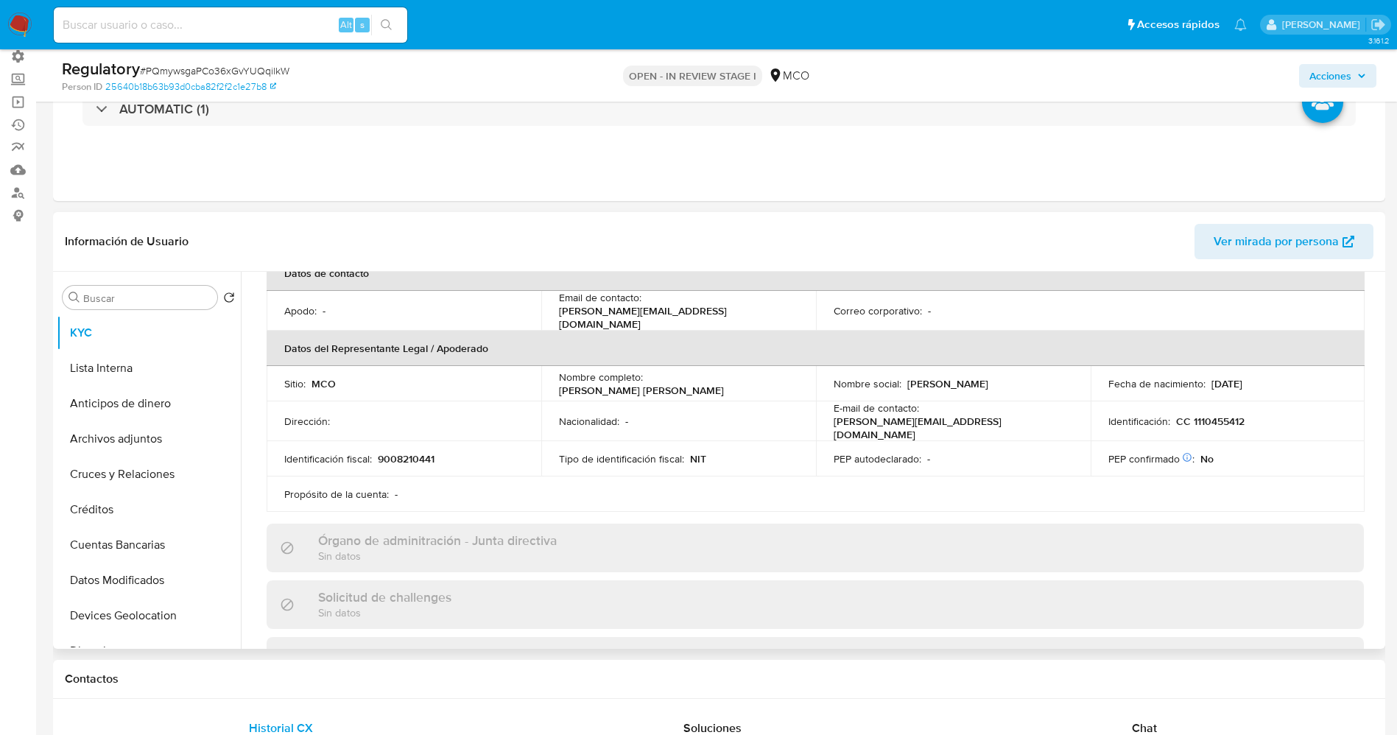
scroll to position [331, 0]
drag, startPoint x: 651, startPoint y: 383, endPoint x: 788, endPoint y: 383, distance: 137.0
click at [788, 383] on div "Nombre completo : Leonel Leonel Lina Paola" at bounding box center [678, 386] width 239 height 27
copy p "Leonel Leonel Lina Paola"
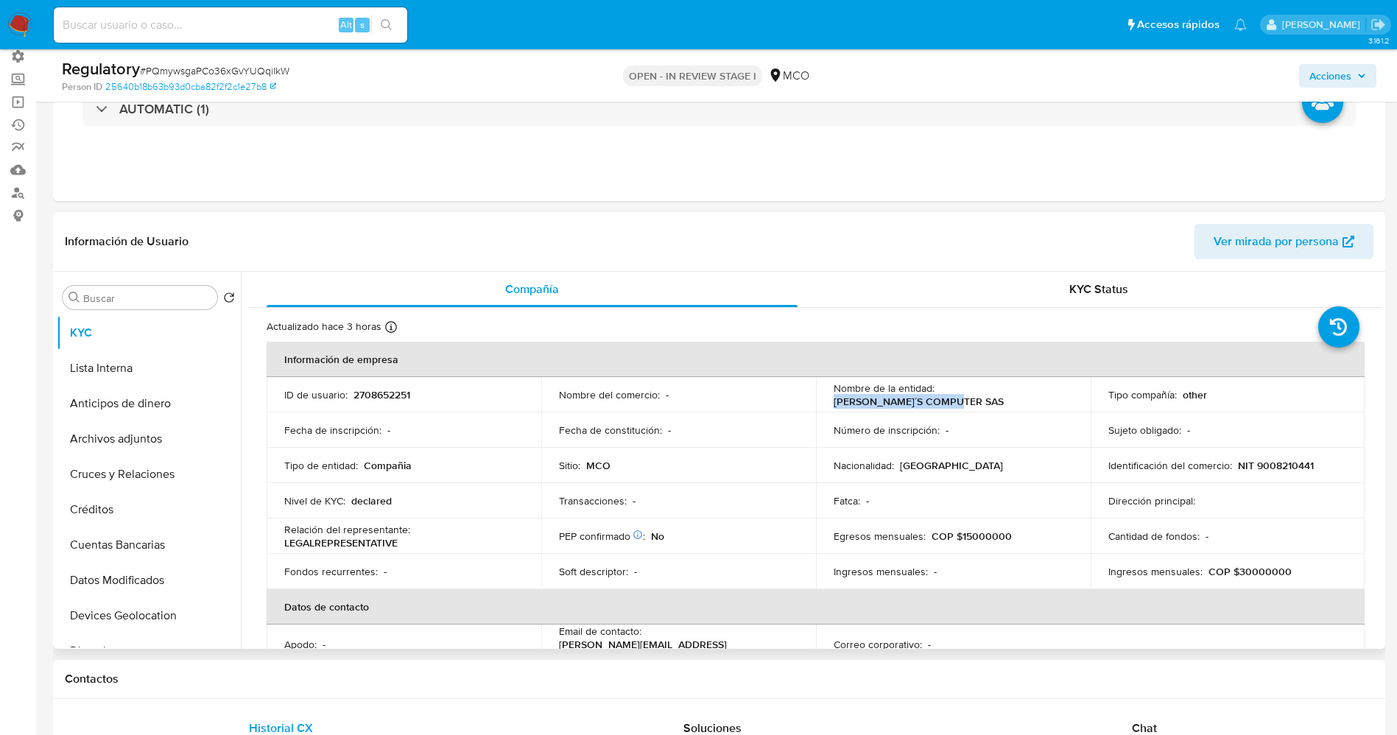
drag, startPoint x: 935, startPoint y: 397, endPoint x: 1059, endPoint y: 394, distance: 123.8
click at [1059, 394] on div "Nombre de la entidad : NIKOLL´S COMPUTER SAS" at bounding box center [953, 395] width 239 height 27
copy p "NIKOLL´S COMPUTER SAS"
drag, startPoint x: 1230, startPoint y: 472, endPoint x: 1301, endPoint y: 474, distance: 71.5
click at [1301, 474] on td "Identificación del comercio : NIT 9008210441" at bounding box center [1228, 465] width 275 height 35
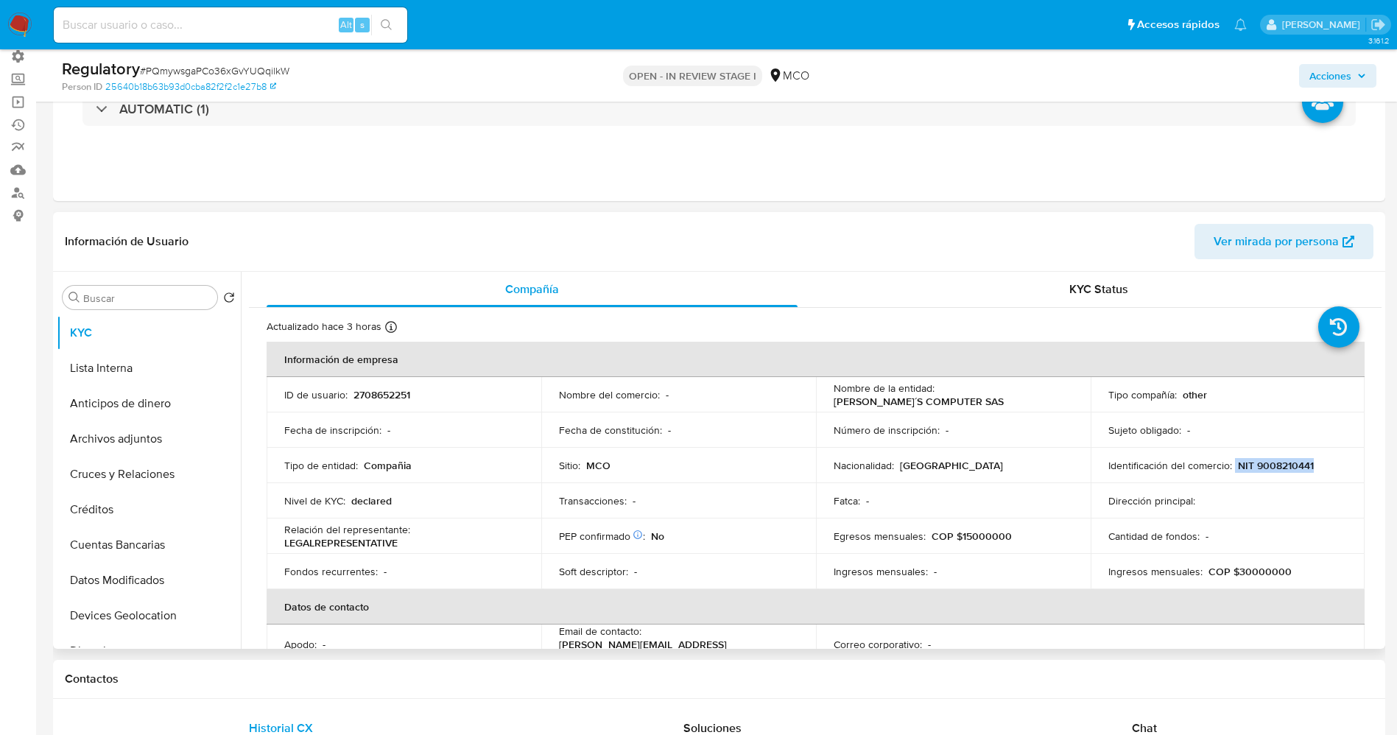
copy div "NIT 9008210441"
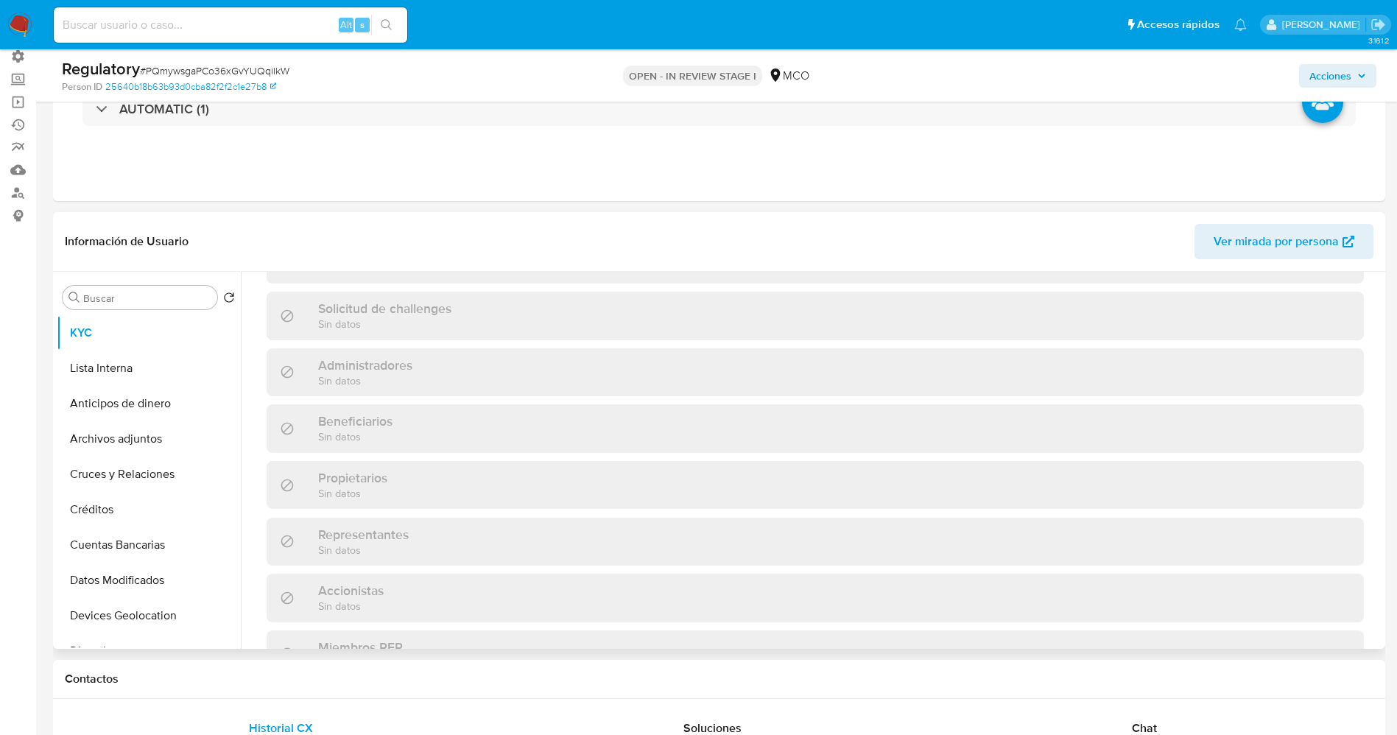
scroll to position [289, 0]
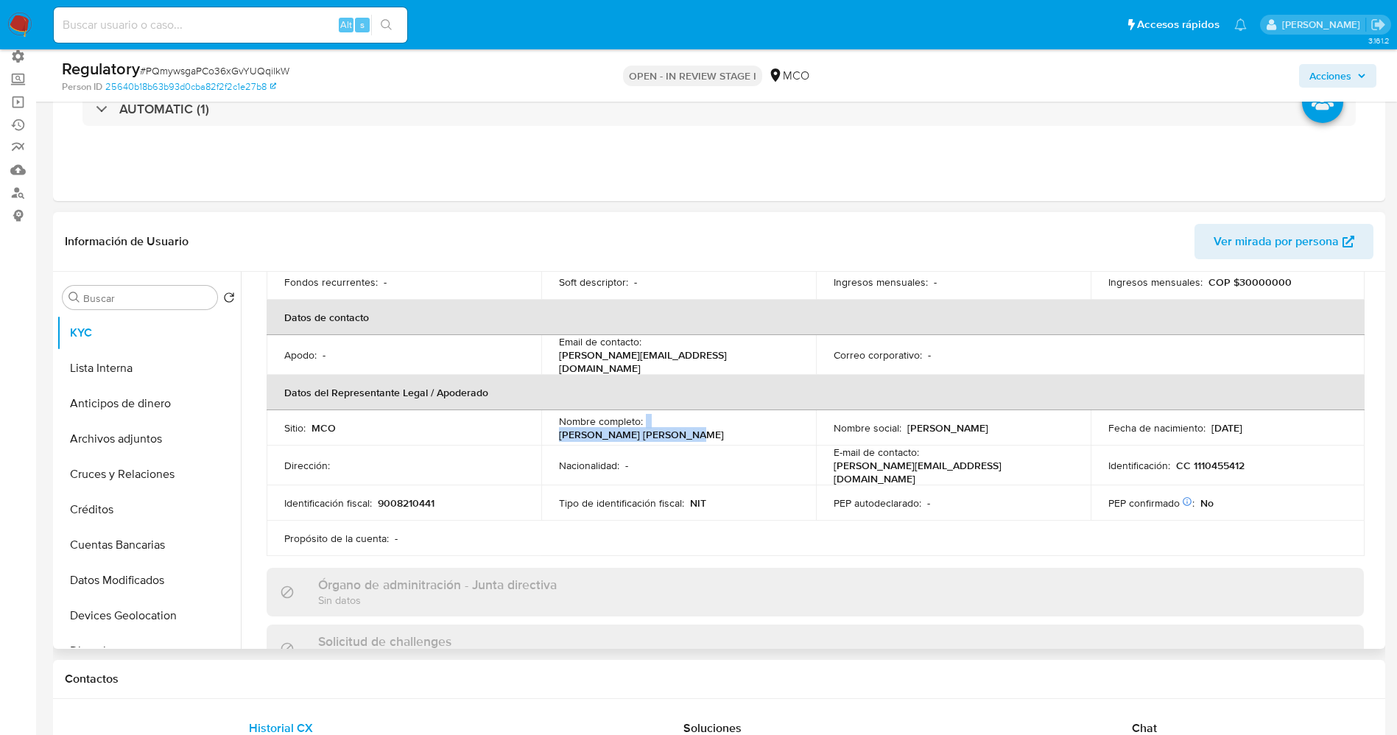
drag, startPoint x: 644, startPoint y: 428, endPoint x: 769, endPoint y: 415, distance: 125.1
click at [769, 415] on td "Nombre completo : Leonel Leonel Lina Paola" at bounding box center [678, 427] width 275 height 35
copy div "[PERSON_NAME] [PERSON_NAME]"
drag, startPoint x: 1174, startPoint y: 457, endPoint x: 1247, endPoint y: 458, distance: 72.9
click at [1247, 459] on div "Identificación : CC 1110455412" at bounding box center [1228, 465] width 239 height 13
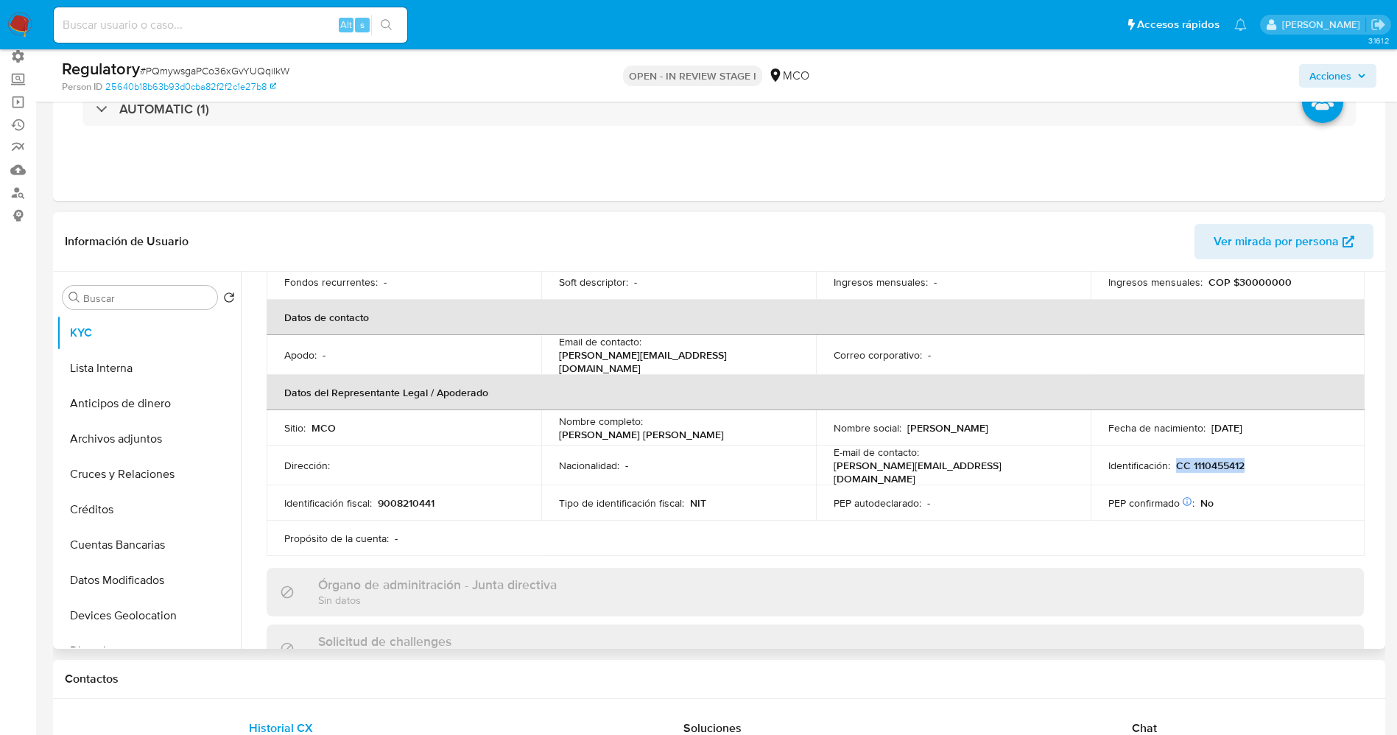
copy p "CC 1110455412"
click at [129, 373] on button "Lista Interna" at bounding box center [143, 368] width 172 height 35
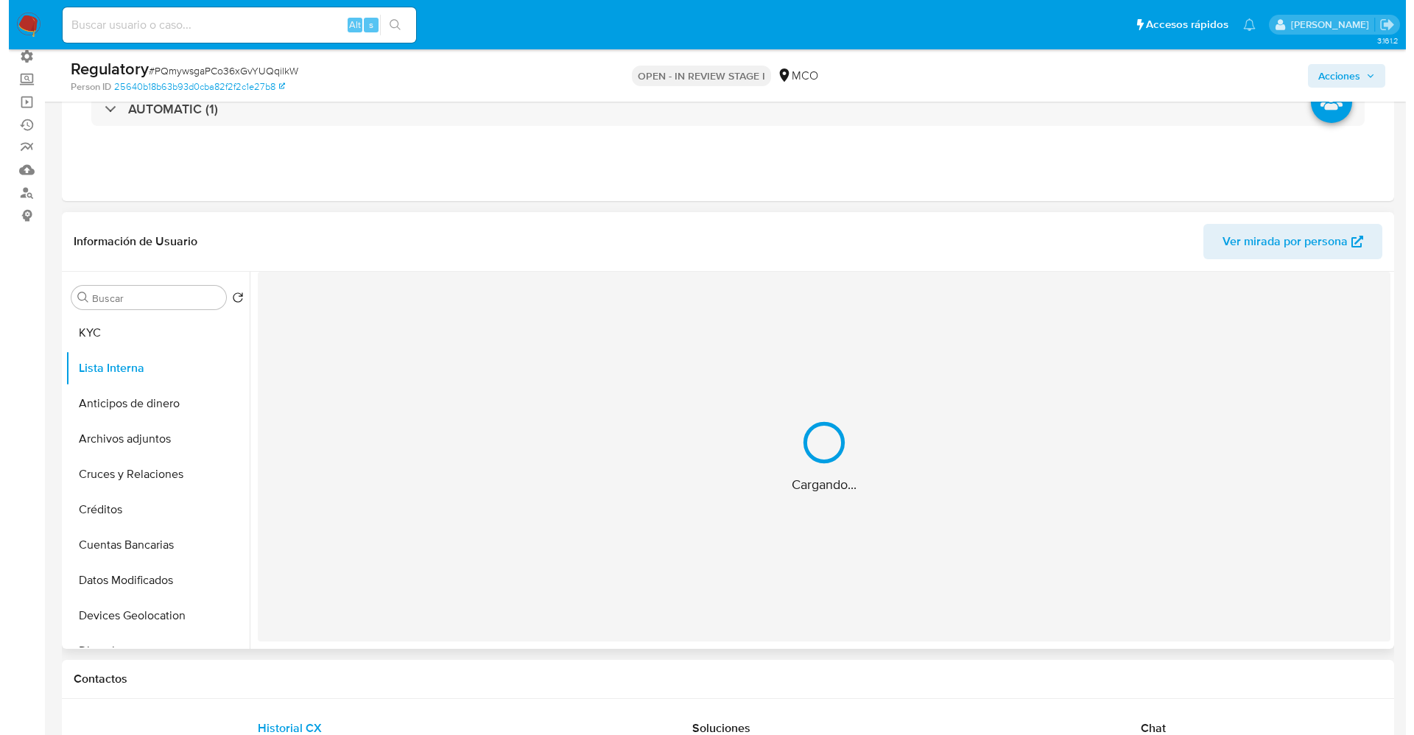
scroll to position [0, 0]
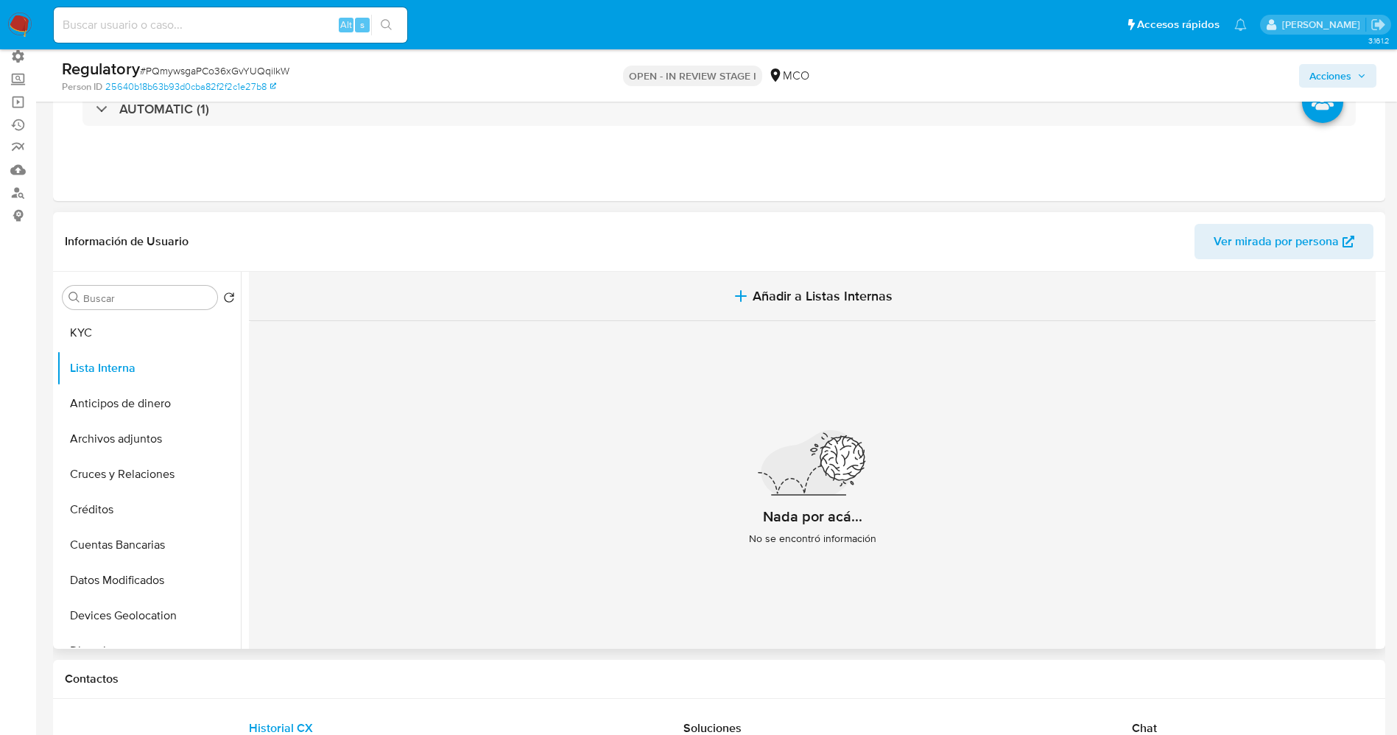
click at [734, 289] on icon "button" at bounding box center [741, 296] width 18 height 18
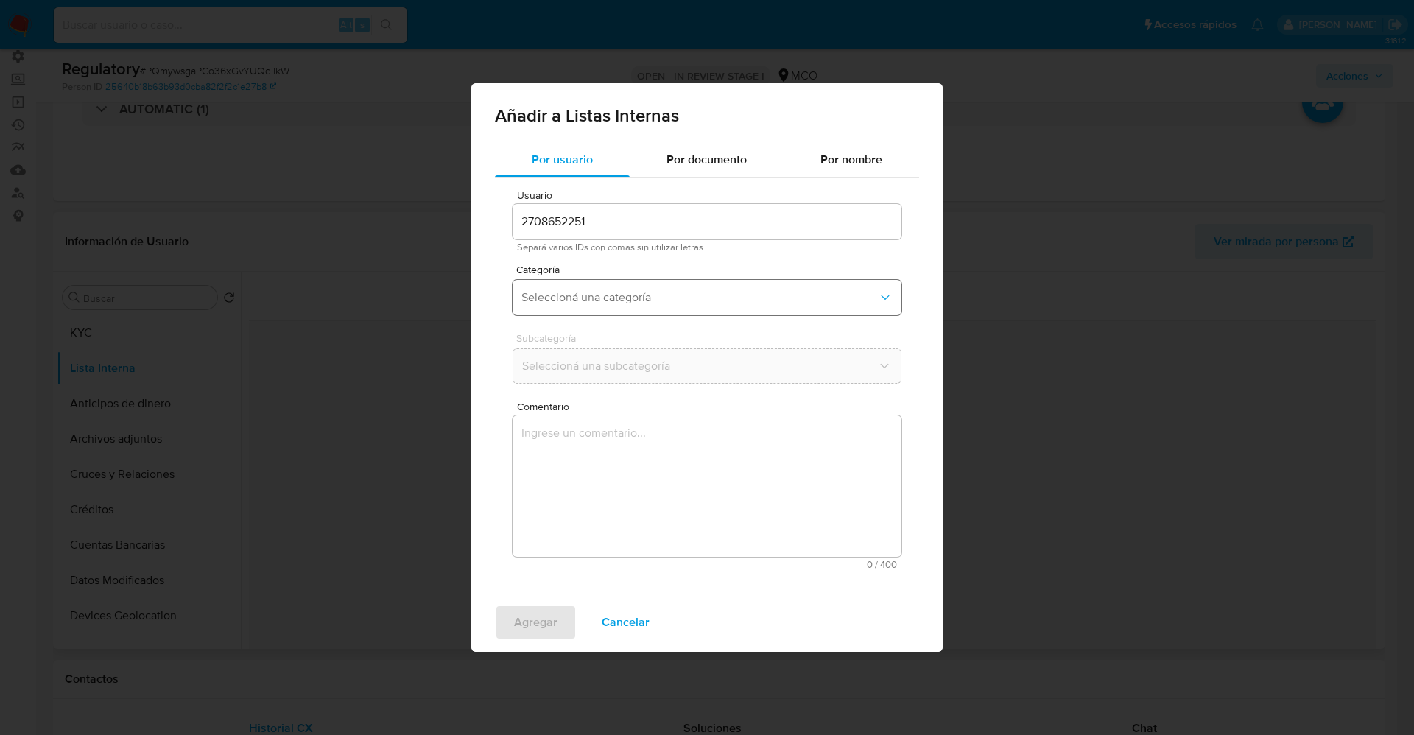
click at [626, 285] on button "Seleccioná una categoría" at bounding box center [707, 297] width 389 height 35
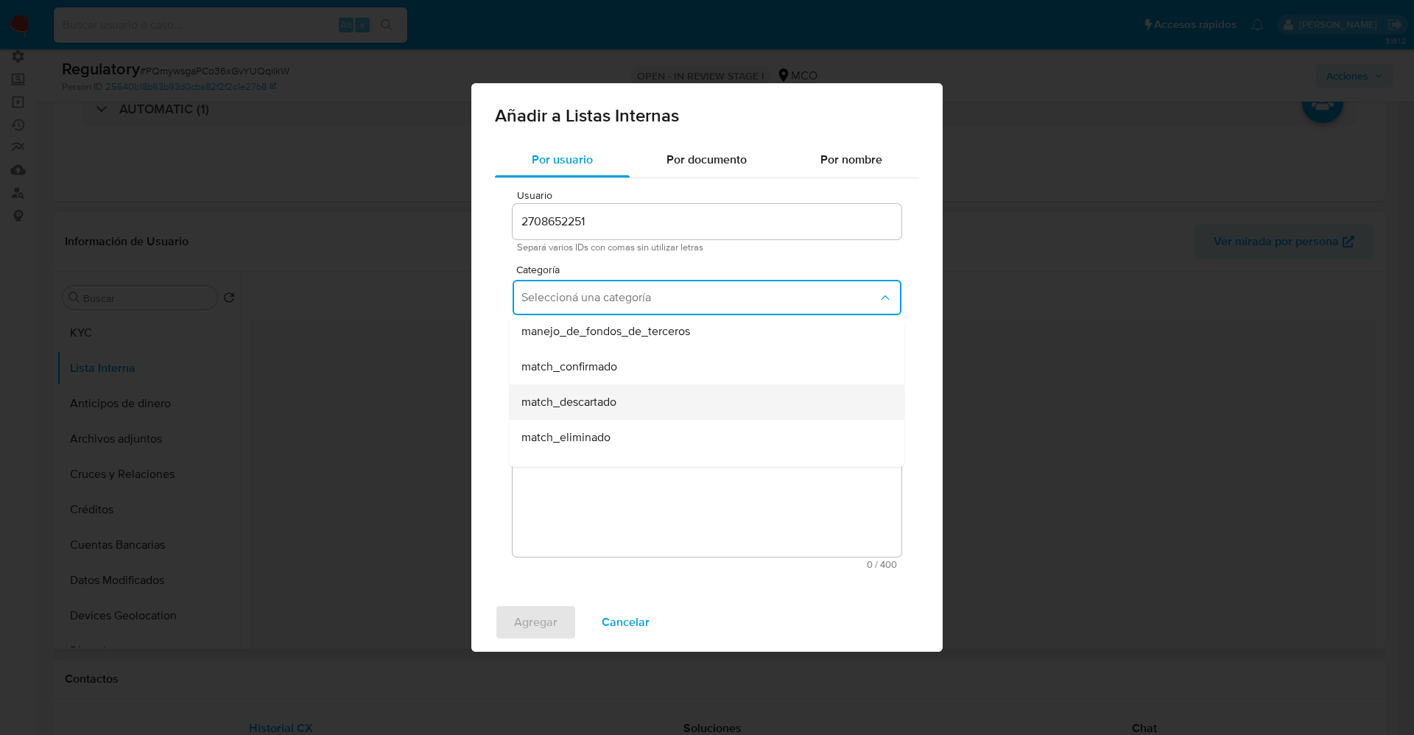
scroll to position [110, 0]
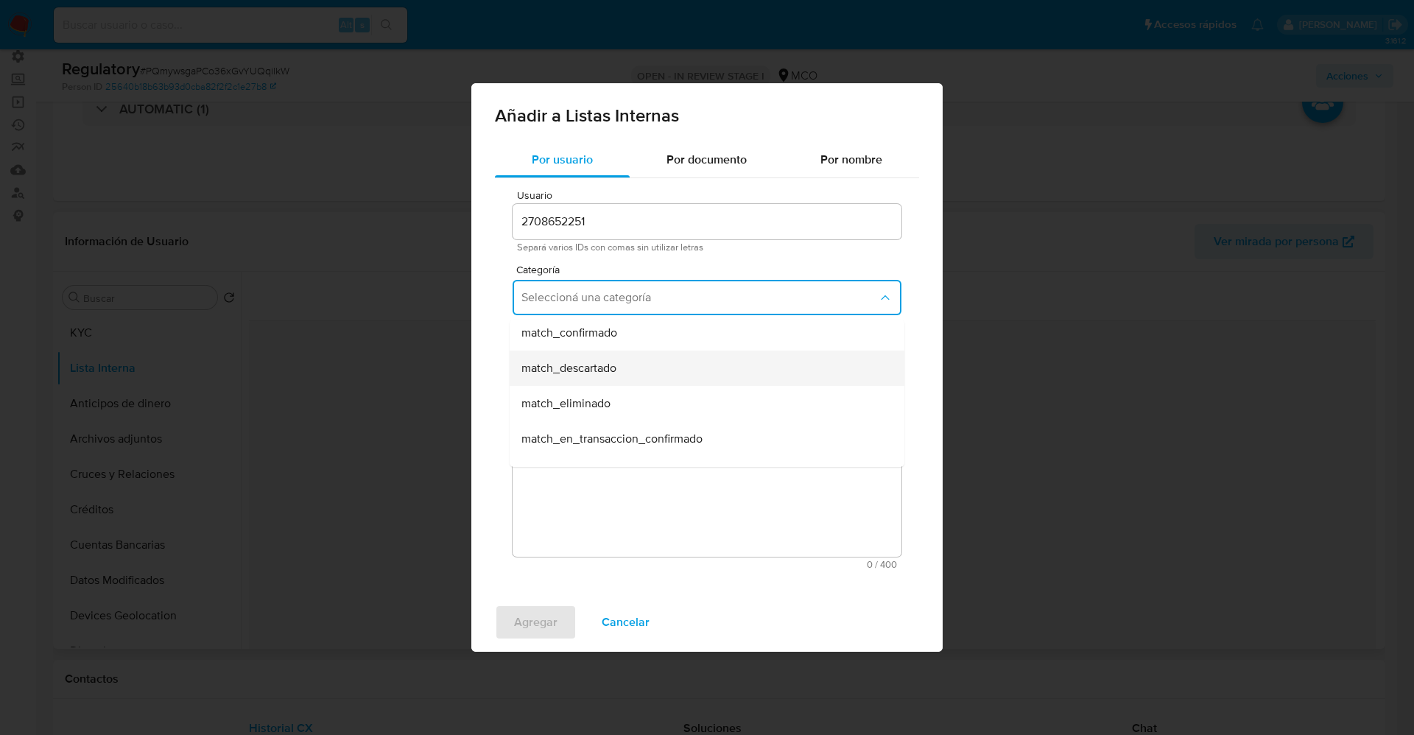
click at [606, 366] on span "match_descartado" at bounding box center [568, 368] width 95 height 15
click at [605, 359] on span "Seleccioná una subcategoría" at bounding box center [699, 366] width 356 height 15
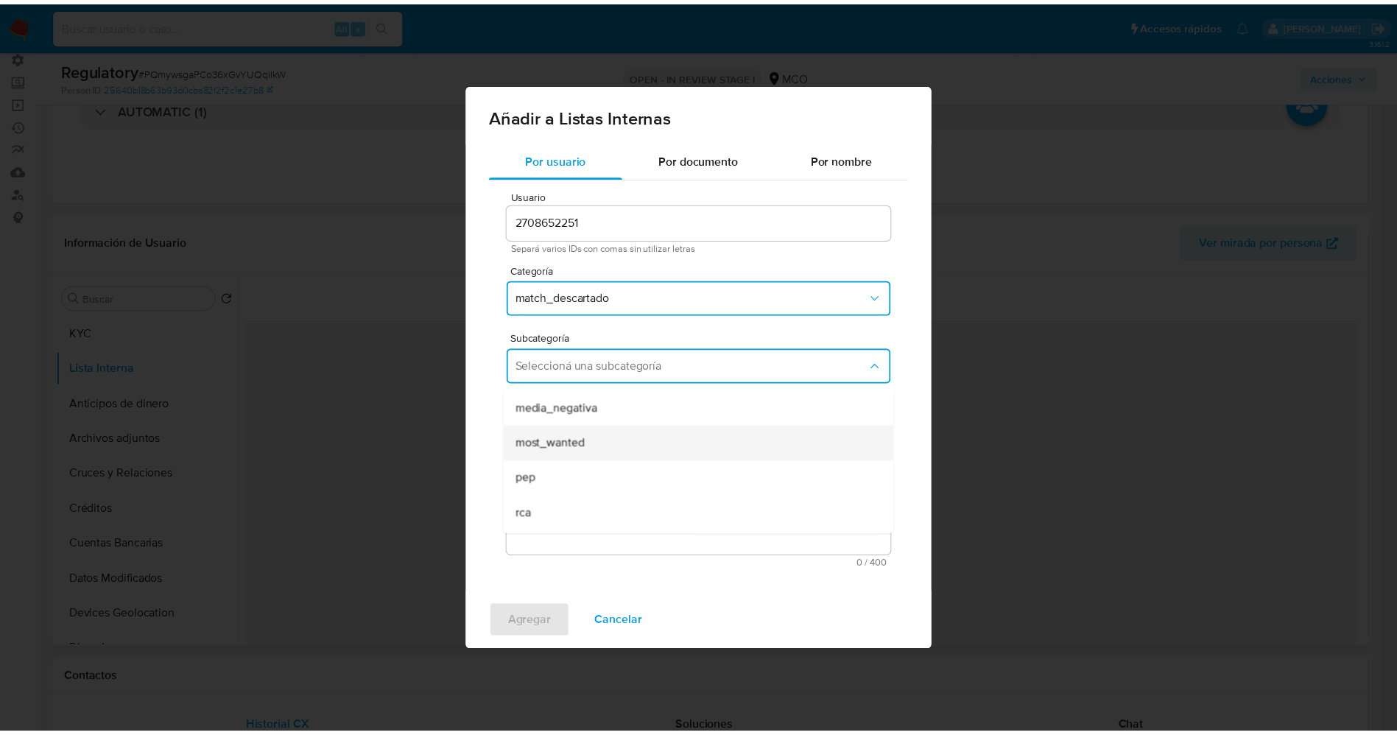
scroll to position [100, 0]
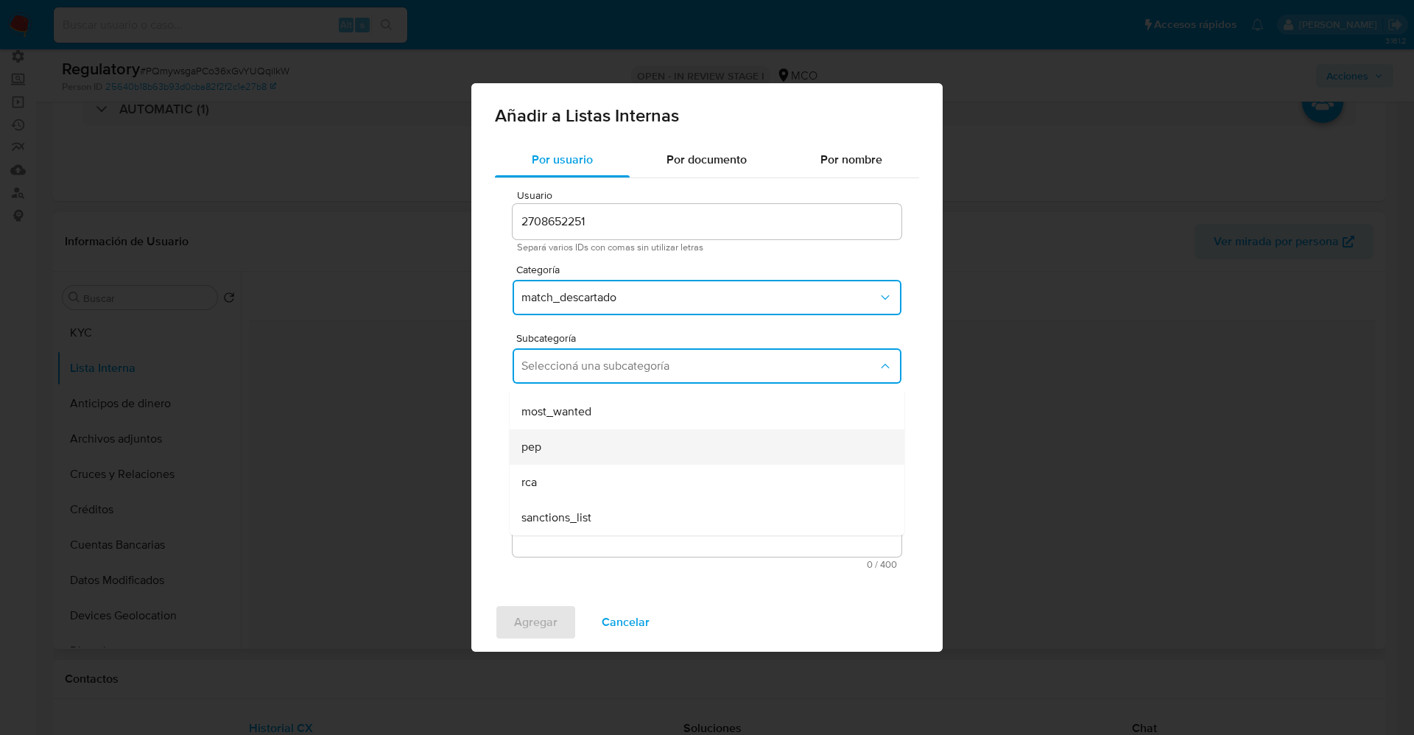
click at [582, 451] on div "pep" at bounding box center [702, 446] width 362 height 35
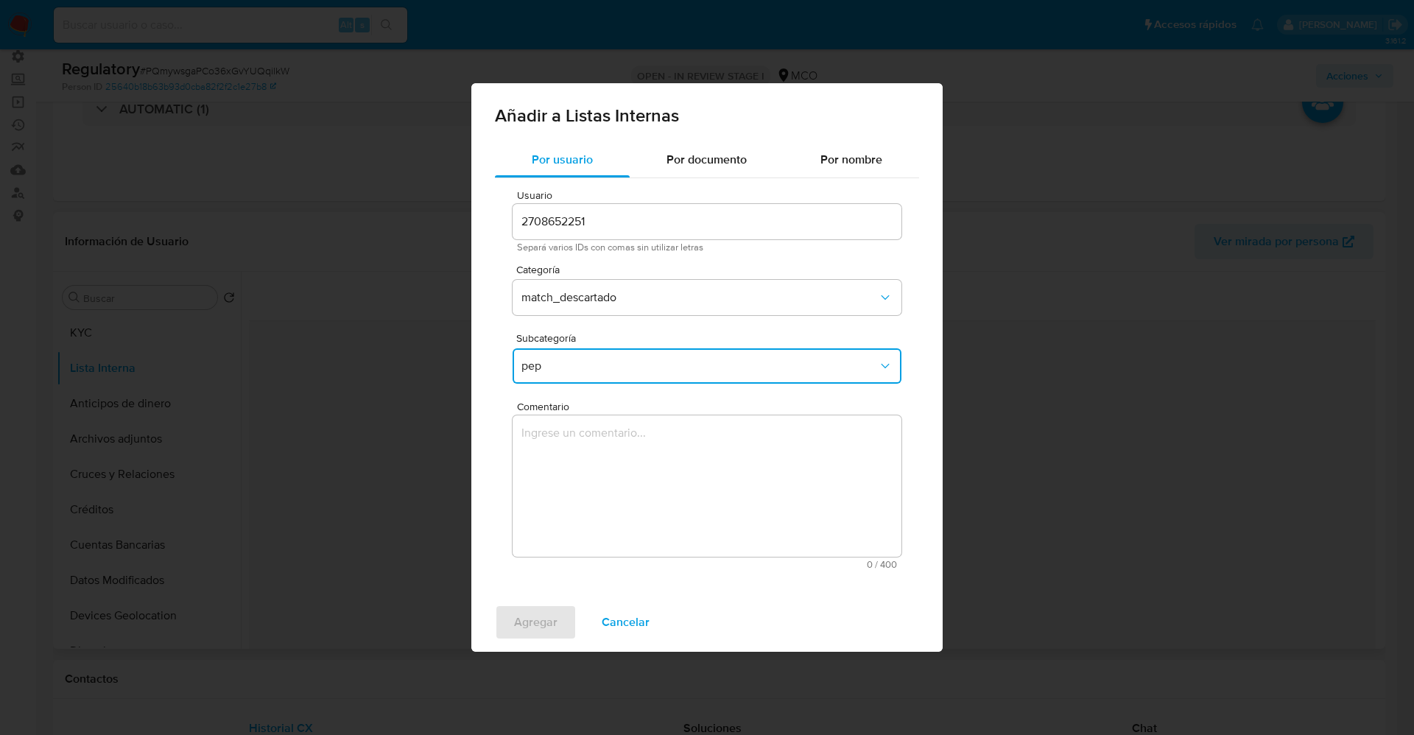
click at [582, 451] on textarea "Comentario" at bounding box center [707, 485] width 389 height 141
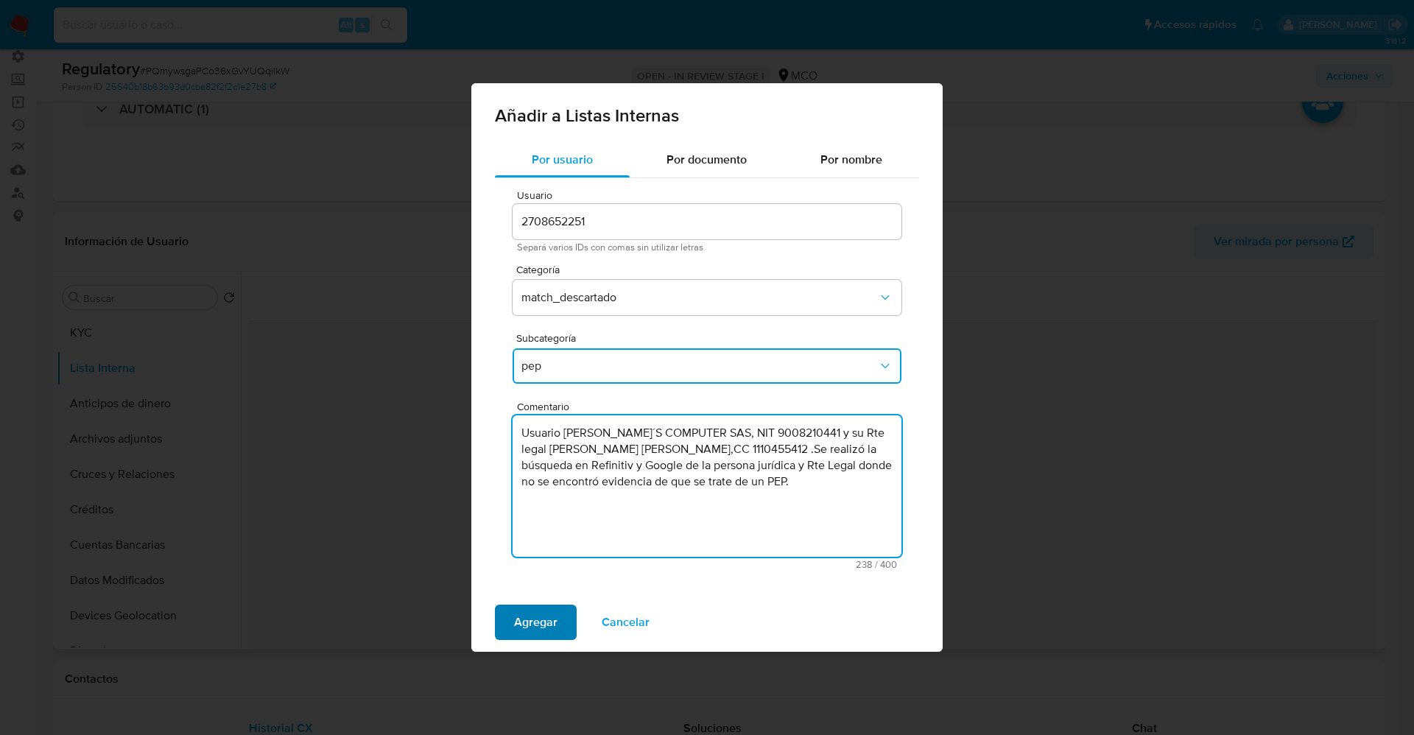
type textarea "Usuario NIKOLL´S COMPUTER SAS, NIT 9008210441 y su Rte legal Leonel Leonel Lina…"
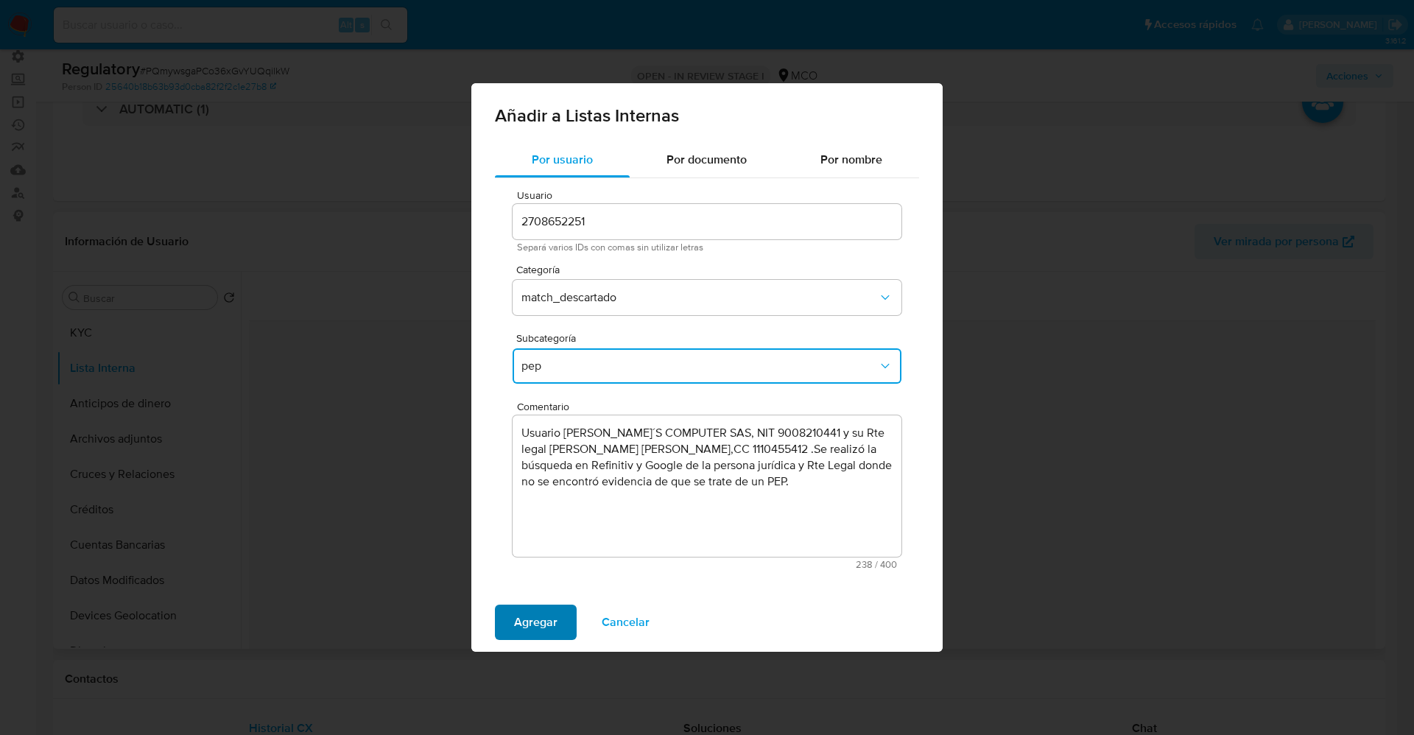
click at [544, 617] on span "Agregar" at bounding box center [535, 622] width 43 height 32
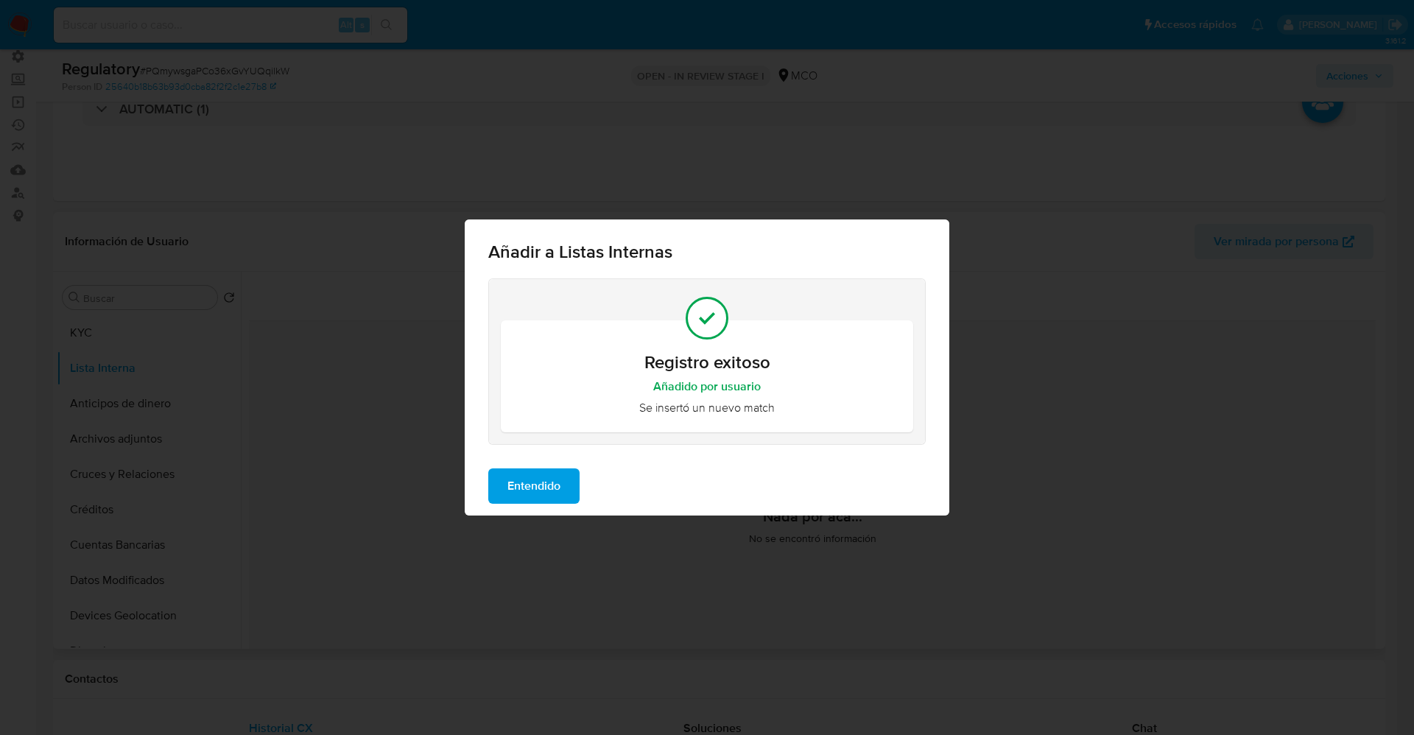
click at [541, 478] on span "Entendido" at bounding box center [533, 486] width 53 height 32
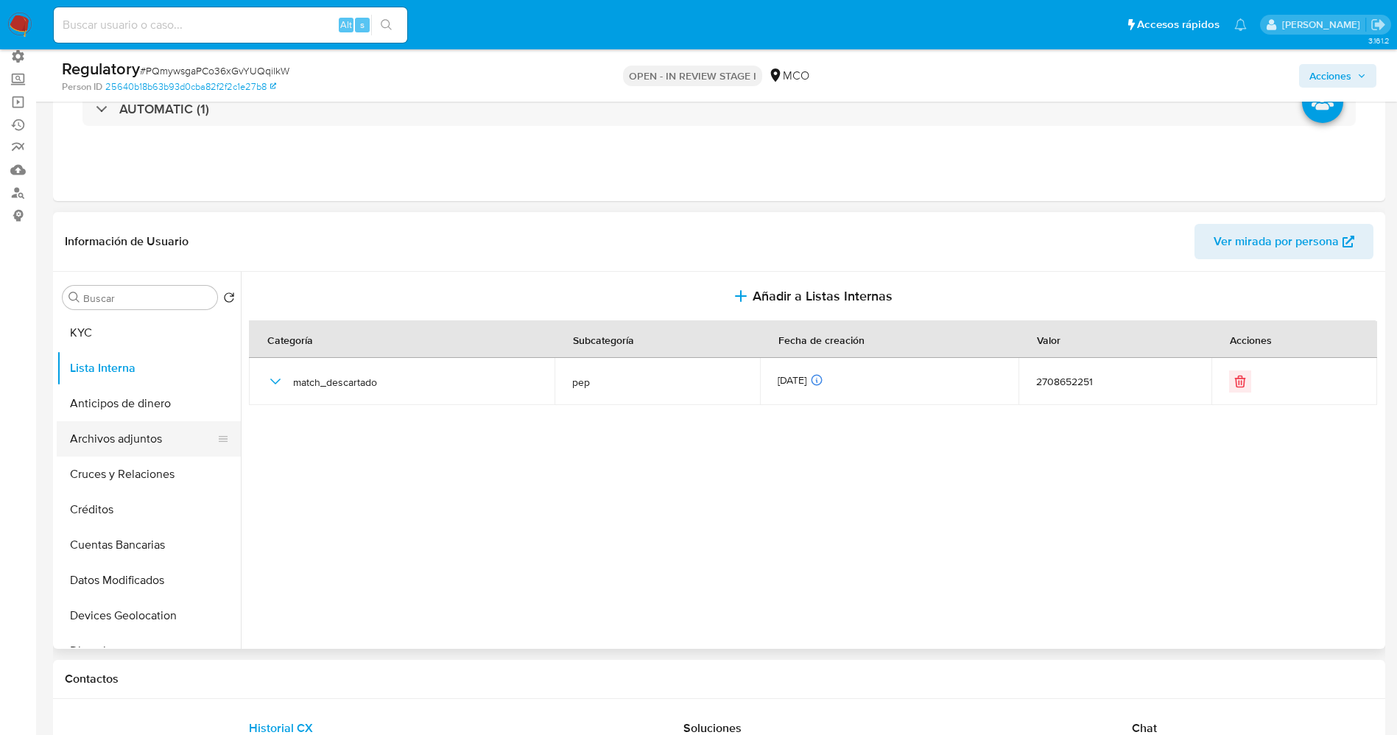
click at [97, 440] on button "Archivos adjuntos" at bounding box center [143, 438] width 172 height 35
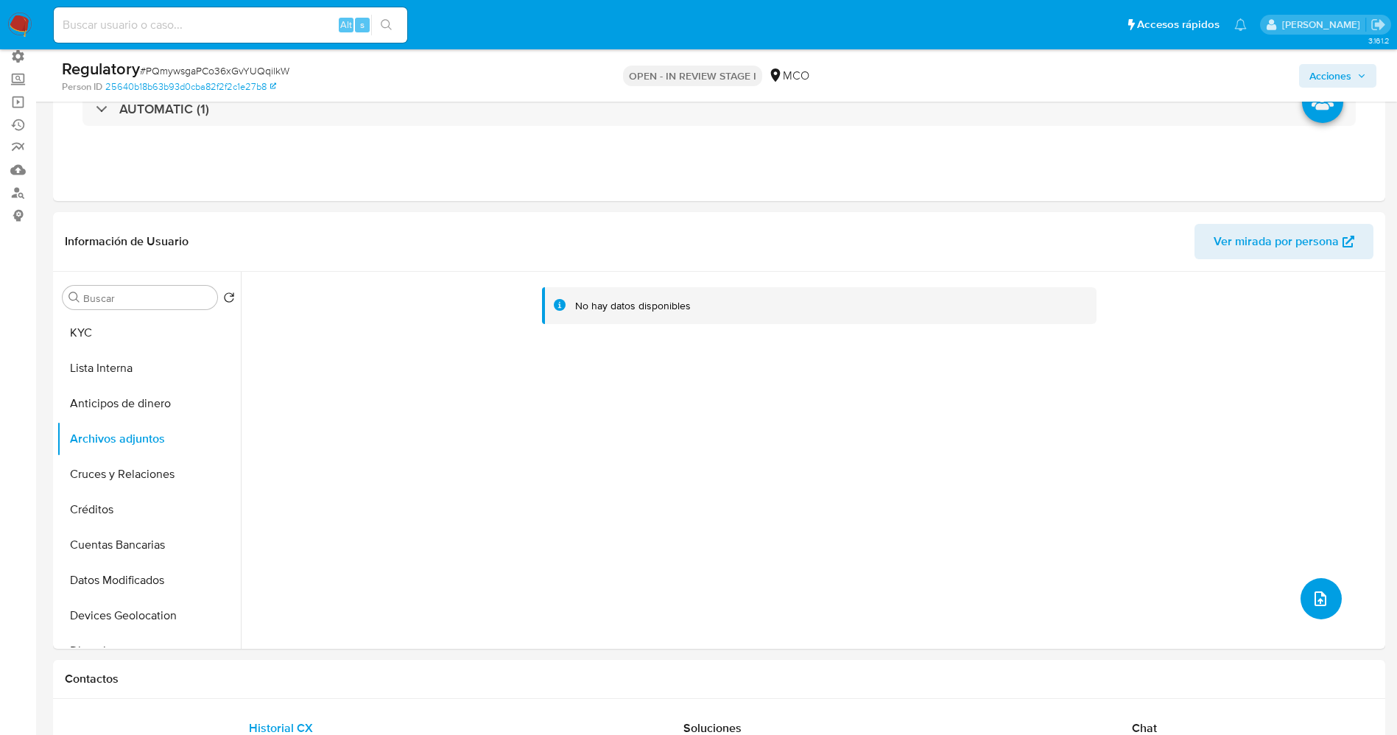
click at [1303, 589] on button "upload-file" at bounding box center [1321, 598] width 41 height 41
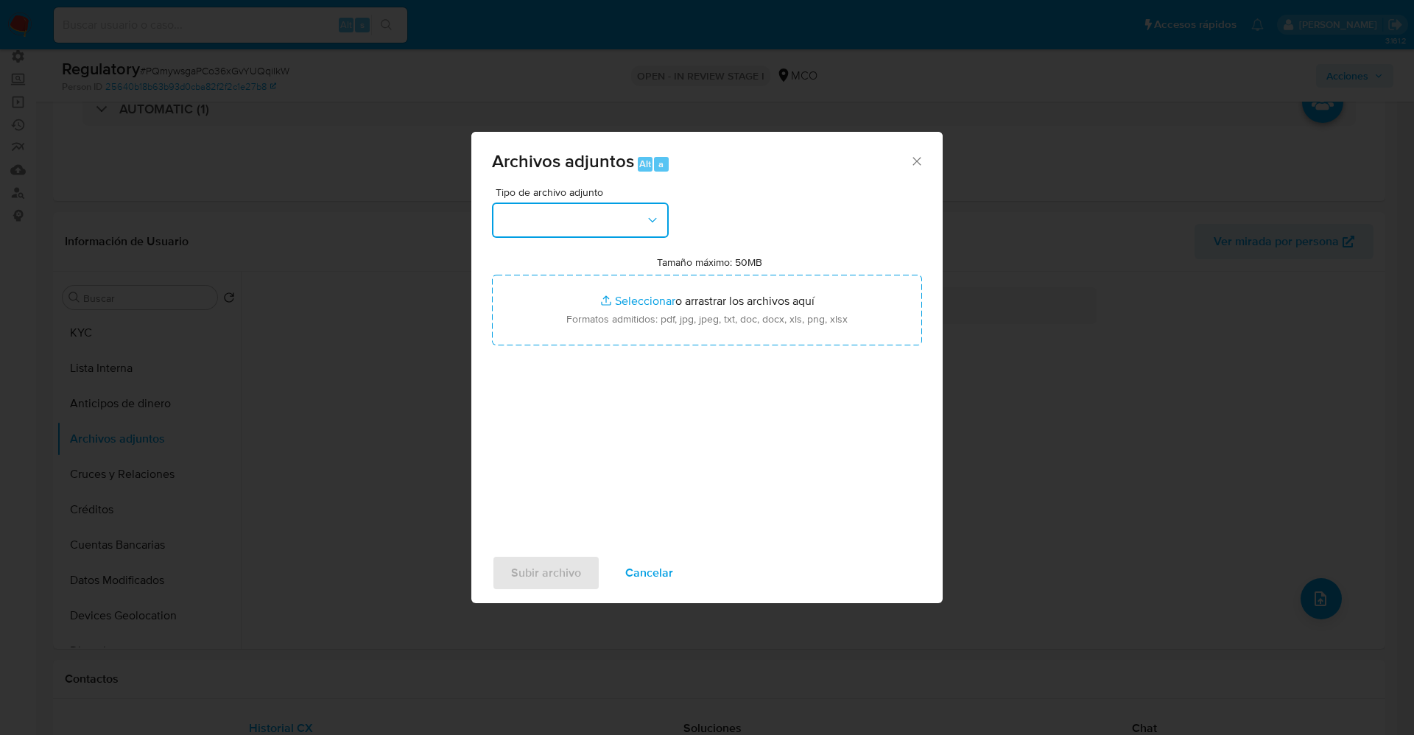
click at [569, 223] on button "button" at bounding box center [580, 220] width 177 height 35
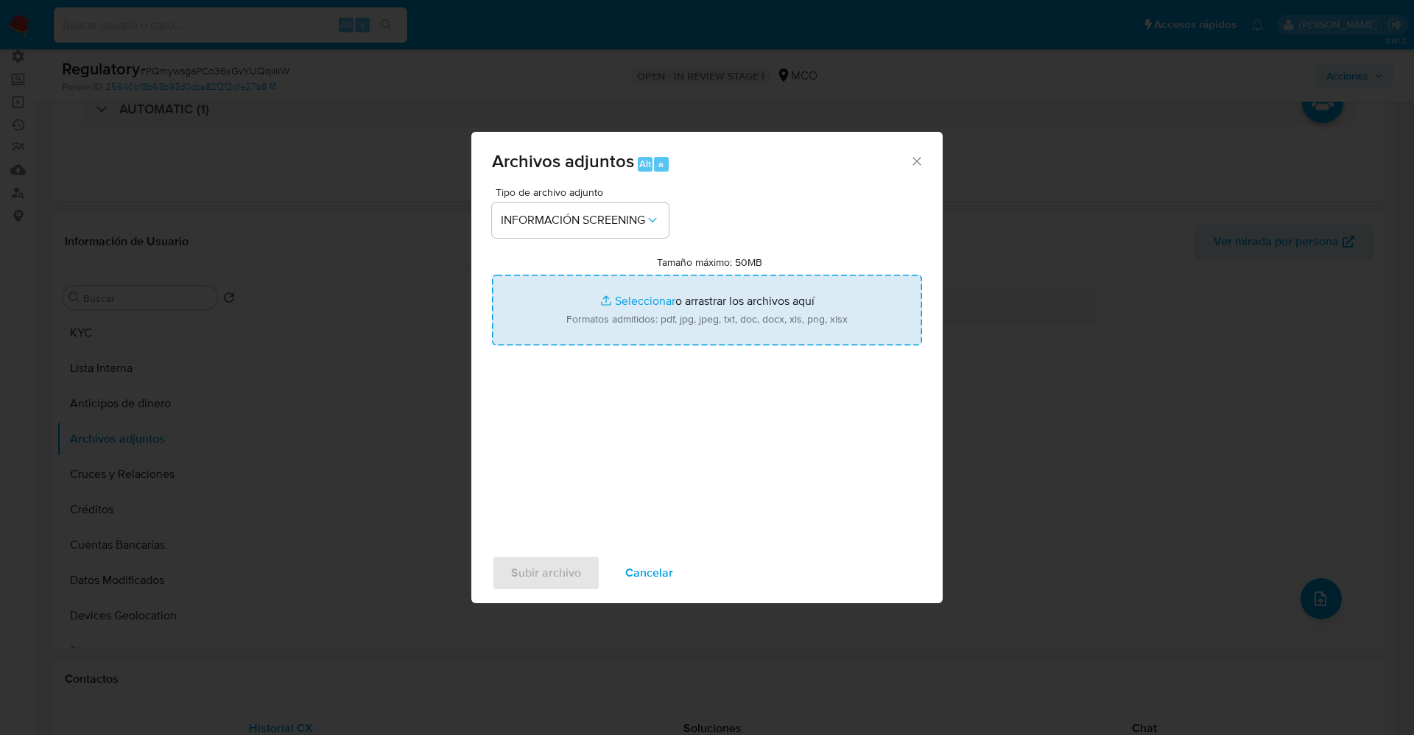
type input "C:\fakepath\CaseDossierReport_5jb7kdrck8mj1k1ppce6r62cq.pdf"
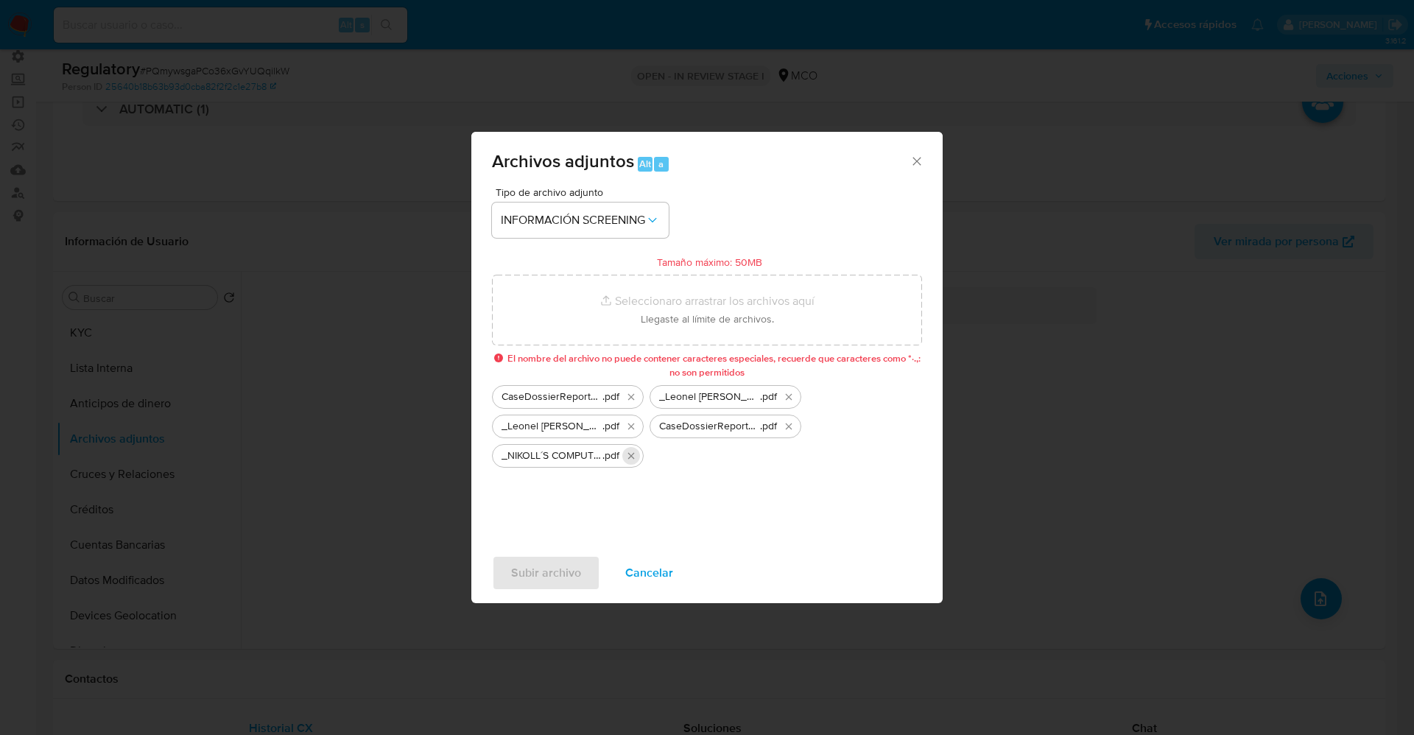
click at [632, 454] on icon "Eliminar _NIKOLL´S COMPUTER SAS_ lavado de dinero - Buscar con Google.pdf" at bounding box center [631, 456] width 12 height 12
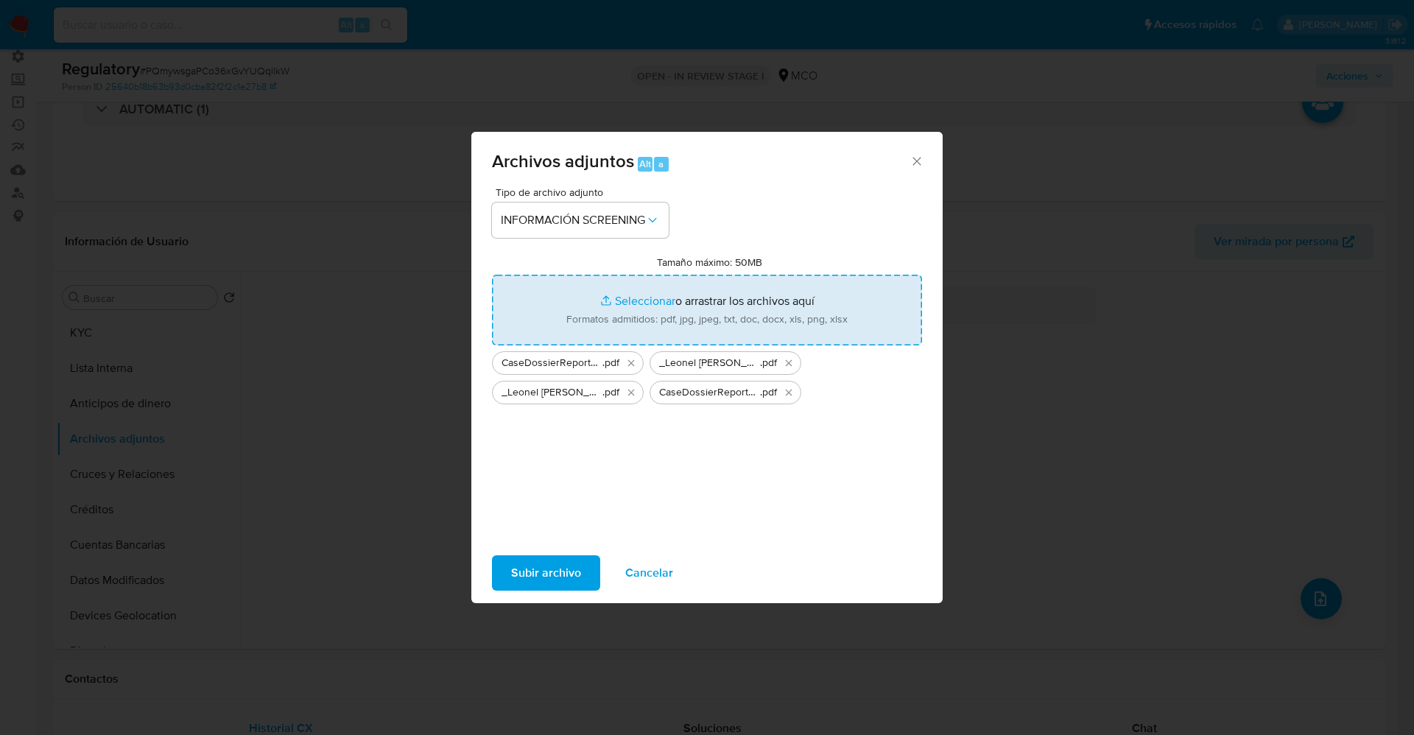
type input "C:\fakepath\_NIKOLLS COMPUTER SAS_ lavado de dinero - Buscar con Google.pdf"
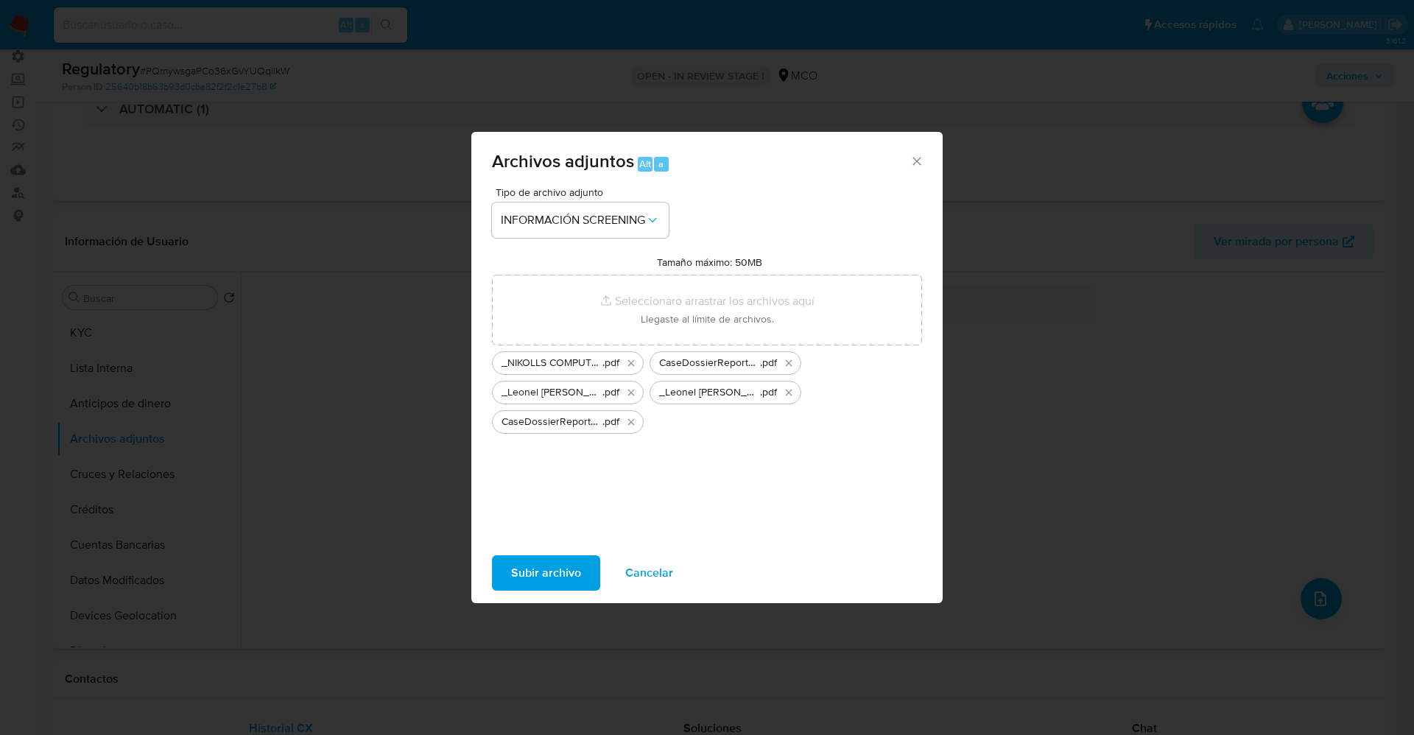
click at [564, 561] on span "Subir archivo" at bounding box center [546, 573] width 70 height 32
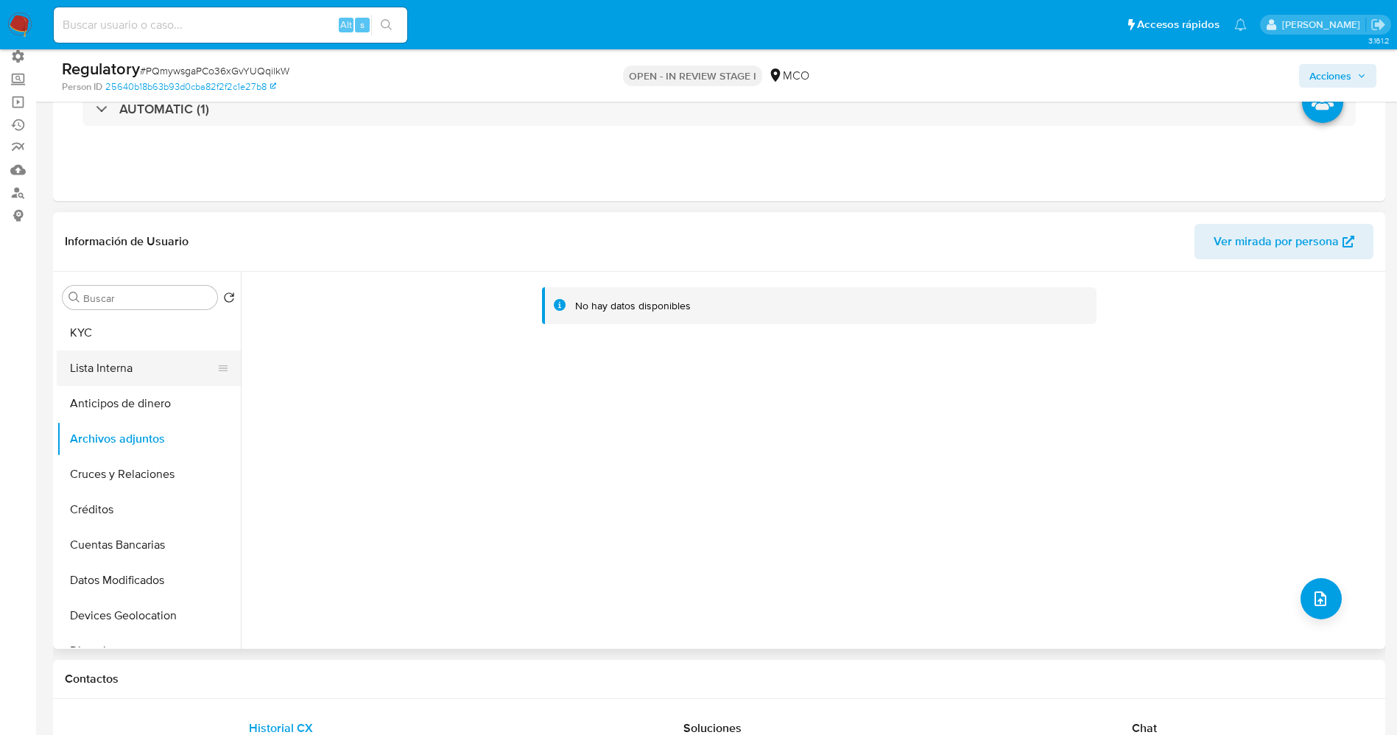
click at [119, 373] on button "Lista Interna" at bounding box center [143, 368] width 172 height 35
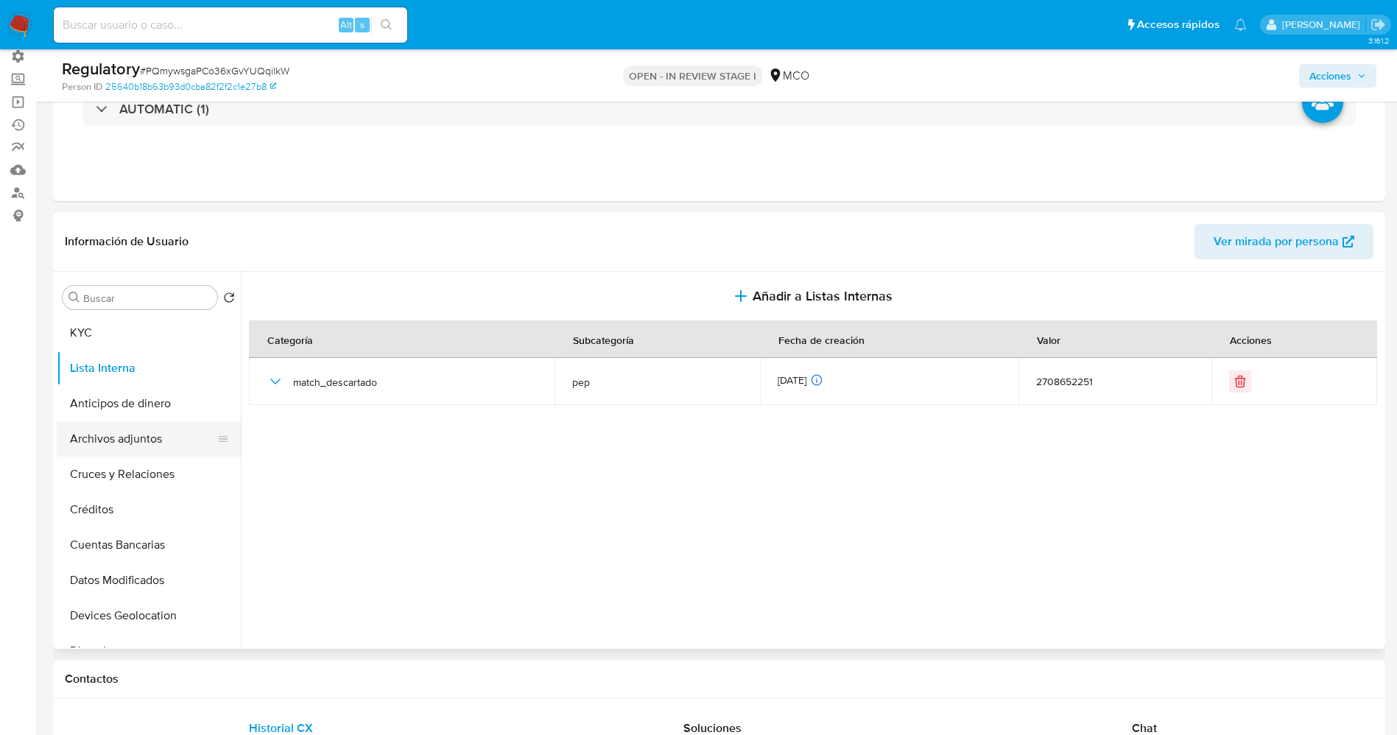
click at [136, 442] on button "Archivos adjuntos" at bounding box center [143, 438] width 172 height 35
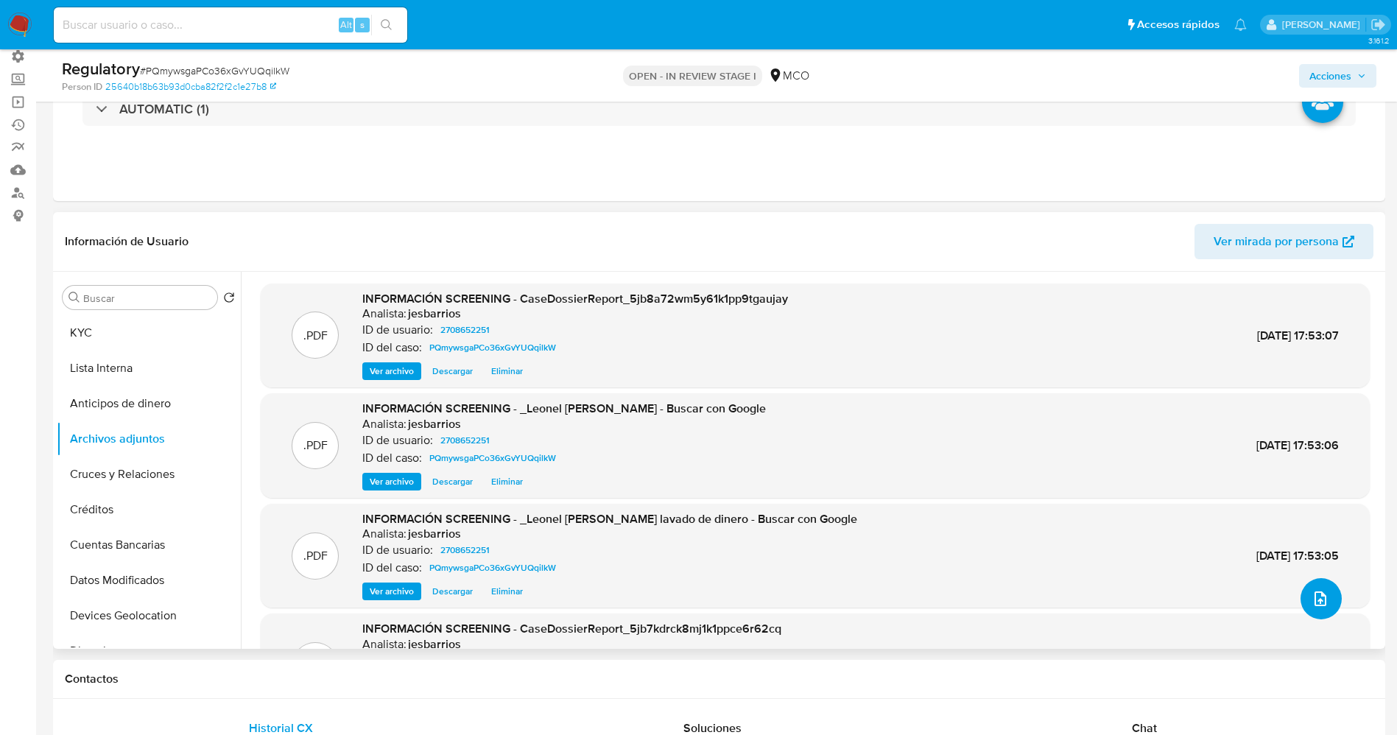
click at [1311, 578] on button "upload-file" at bounding box center [1321, 598] width 41 height 41
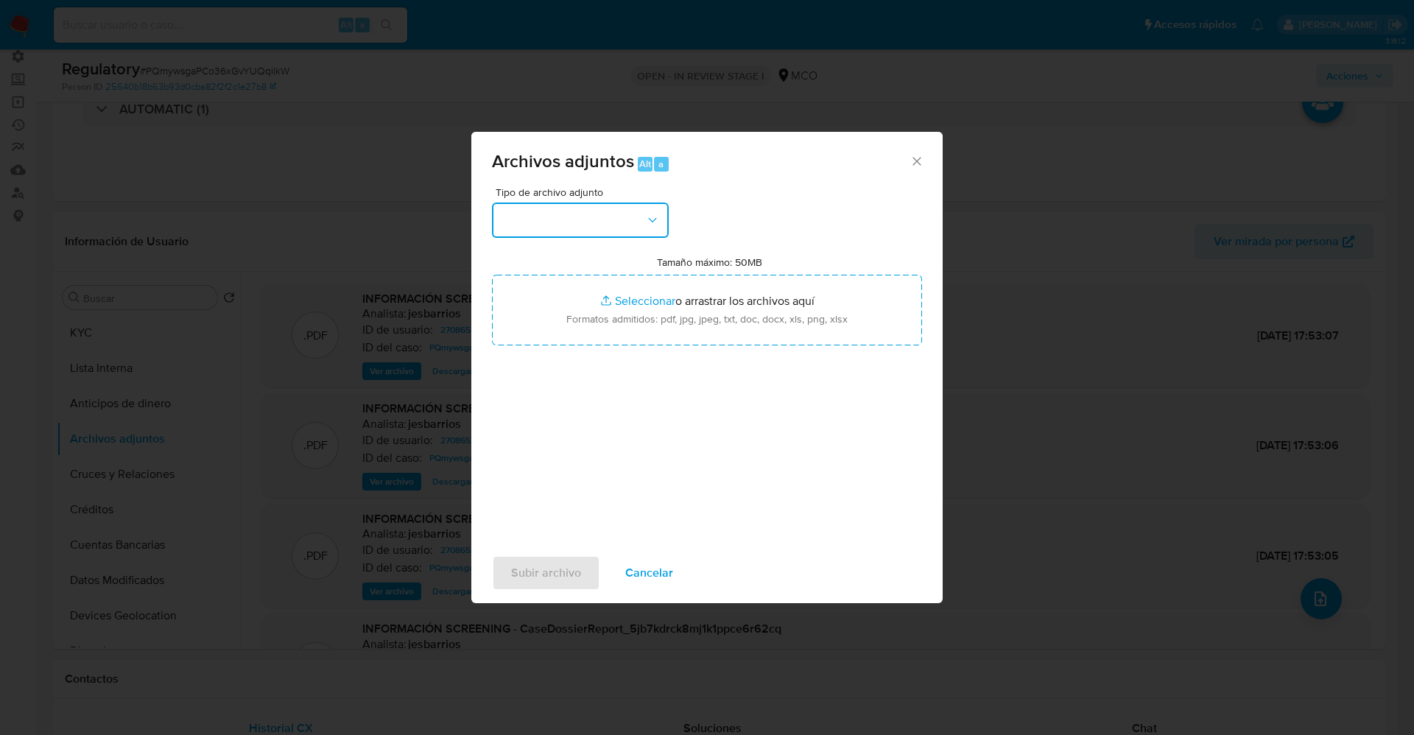
click at [618, 211] on button "button" at bounding box center [580, 220] width 177 height 35
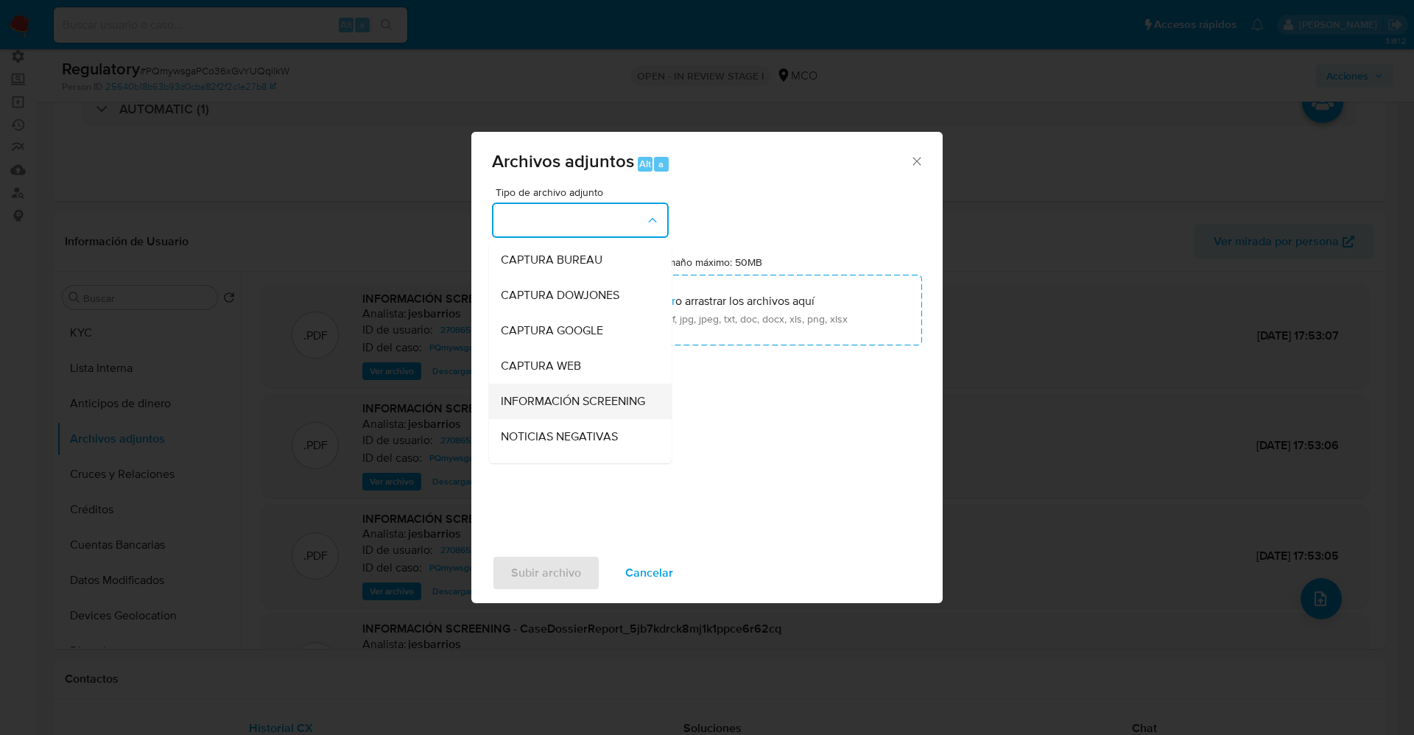
click at [508, 401] on span "INFORMACIÓN SCREENING" at bounding box center [573, 401] width 144 height 15
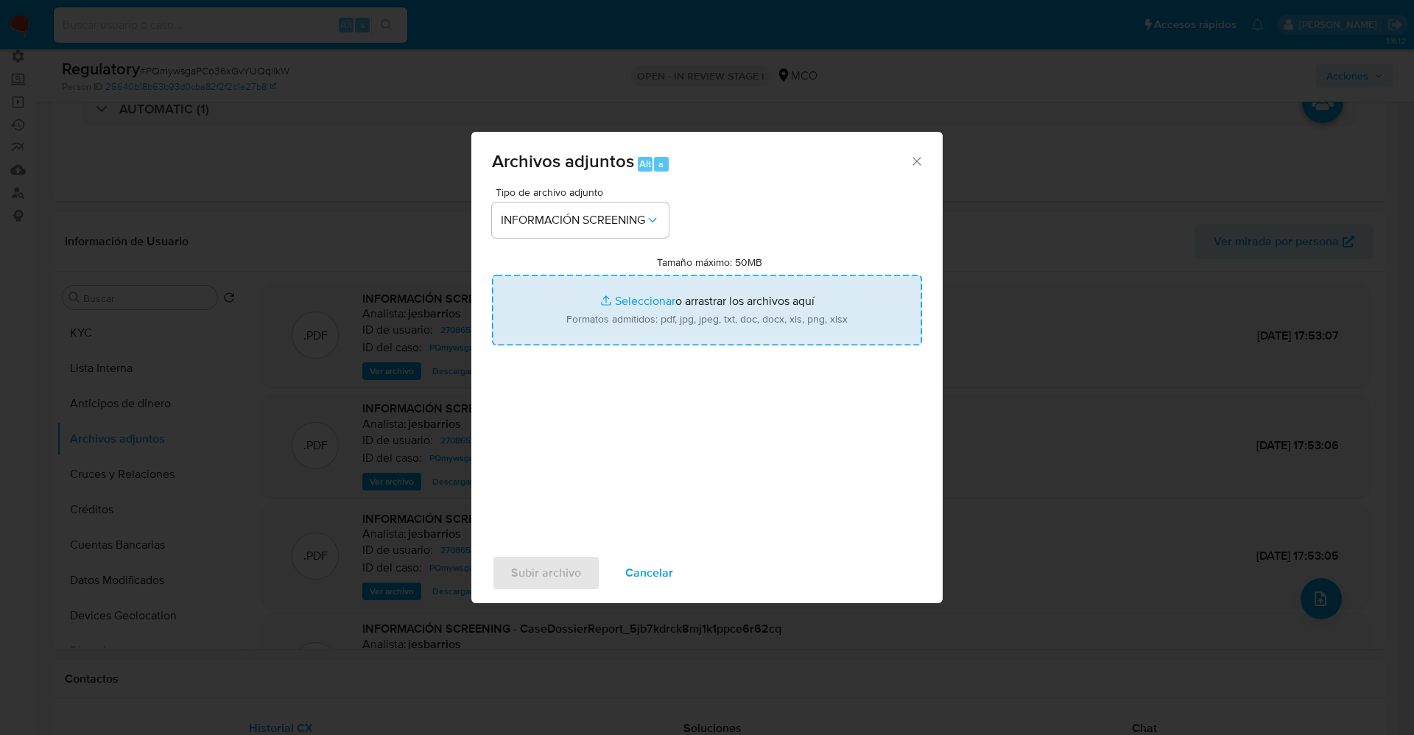
type input "C:\fakepath\_NIKOLLS COMPUTER SAS_ - Buscar con Google.pdf"
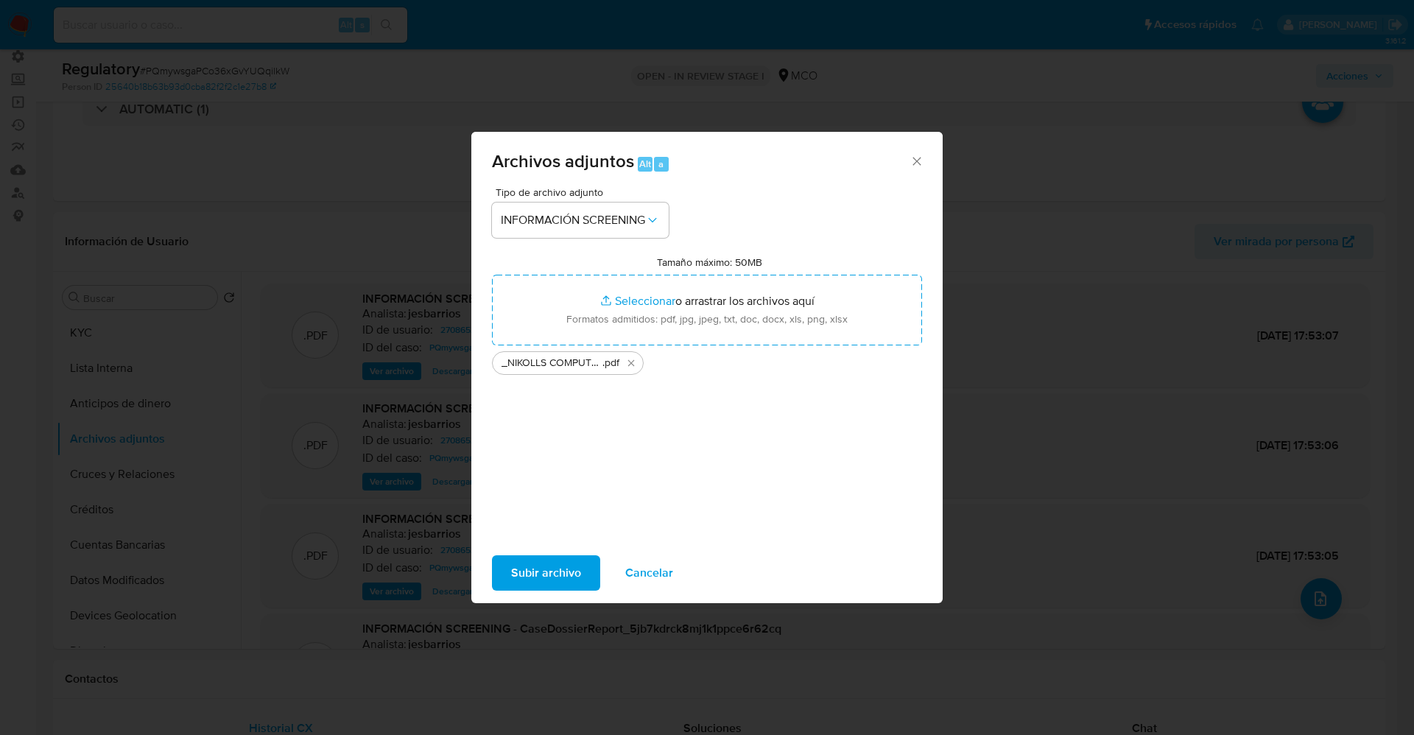
click at [527, 580] on span "Subir archivo" at bounding box center [546, 573] width 70 height 32
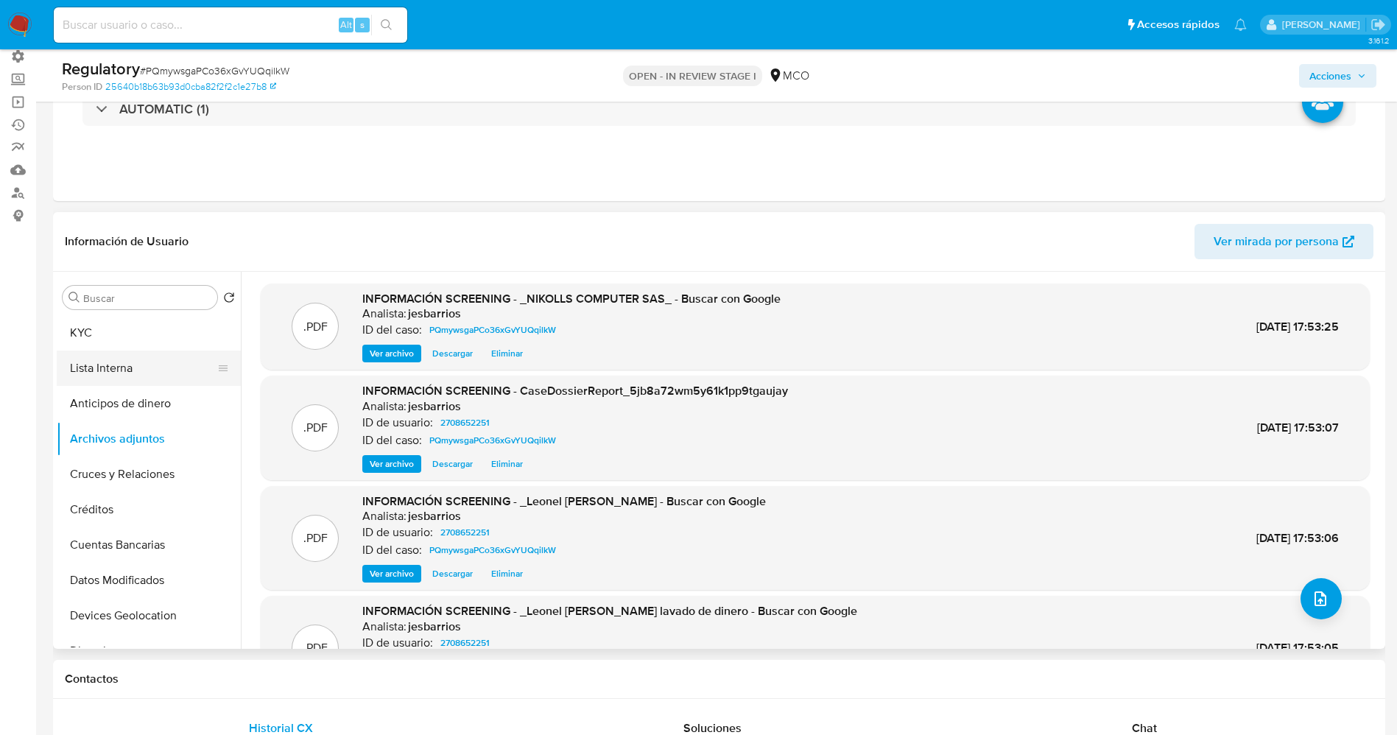
click at [124, 373] on button "Lista Interna" at bounding box center [143, 368] width 172 height 35
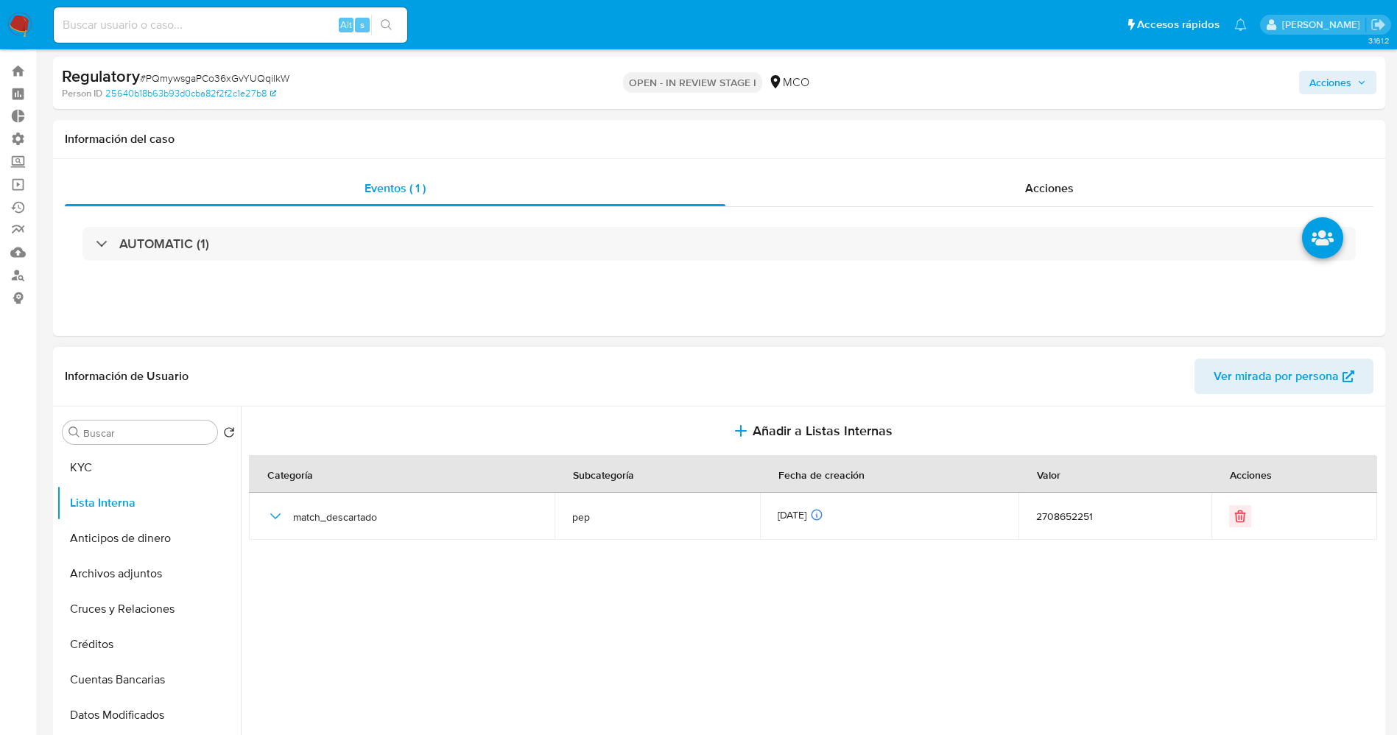
scroll to position [0, 0]
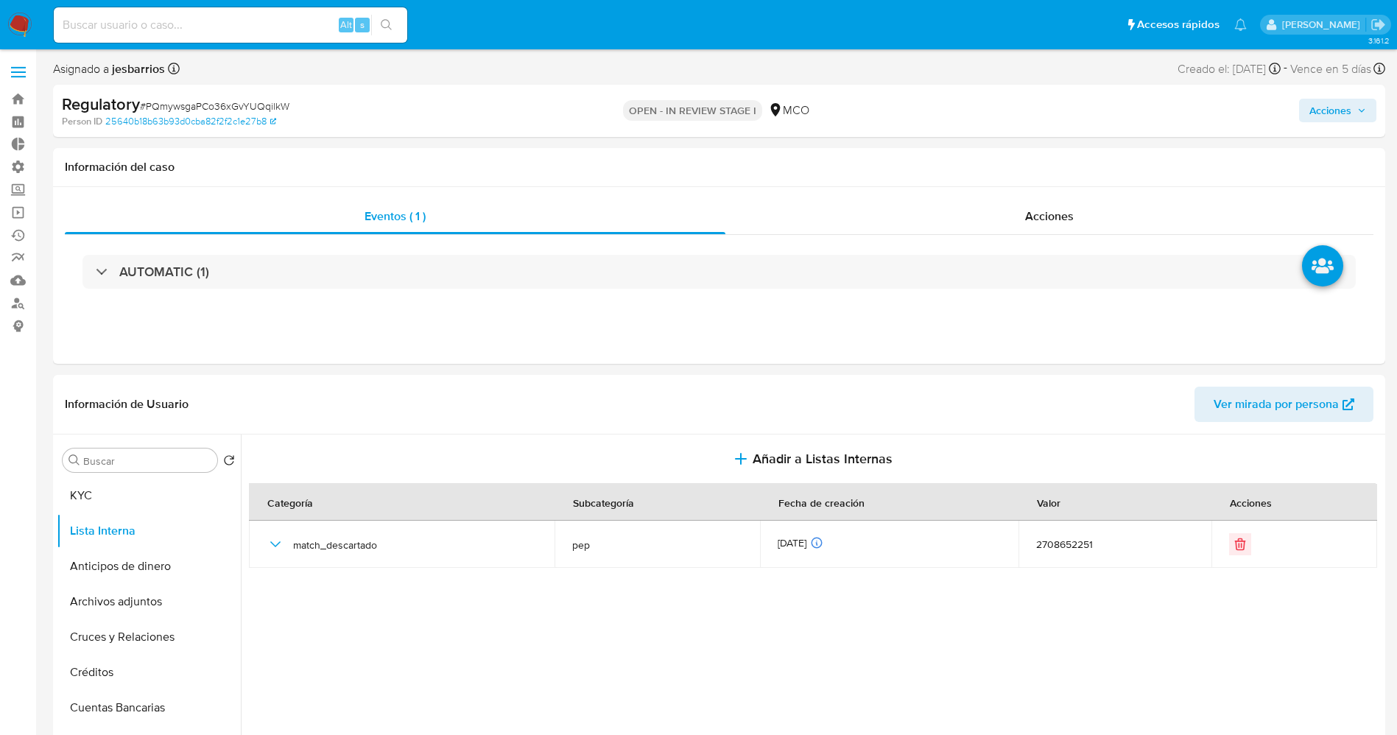
click at [1346, 107] on span "Acciones" at bounding box center [1331, 111] width 42 height 24
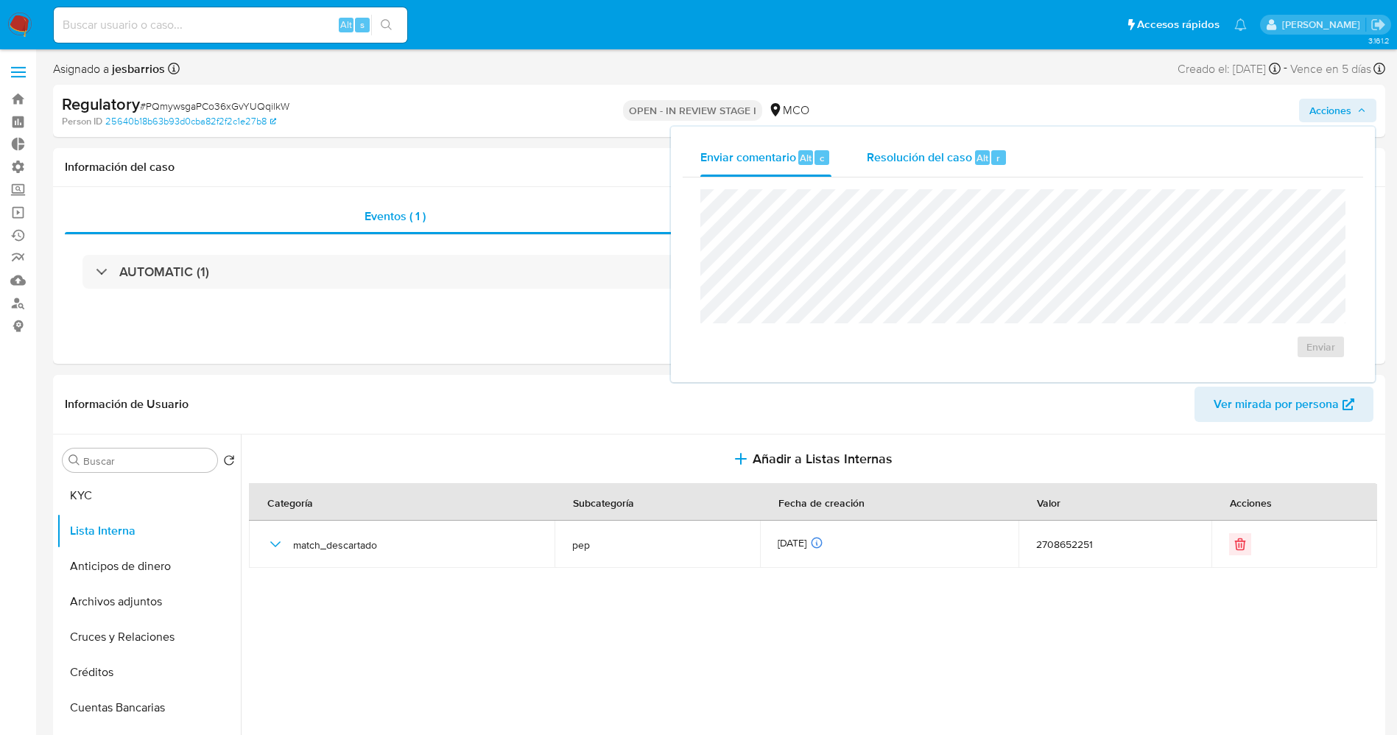
click at [902, 147] on div "Resolución del caso Alt r" at bounding box center [937, 157] width 141 height 38
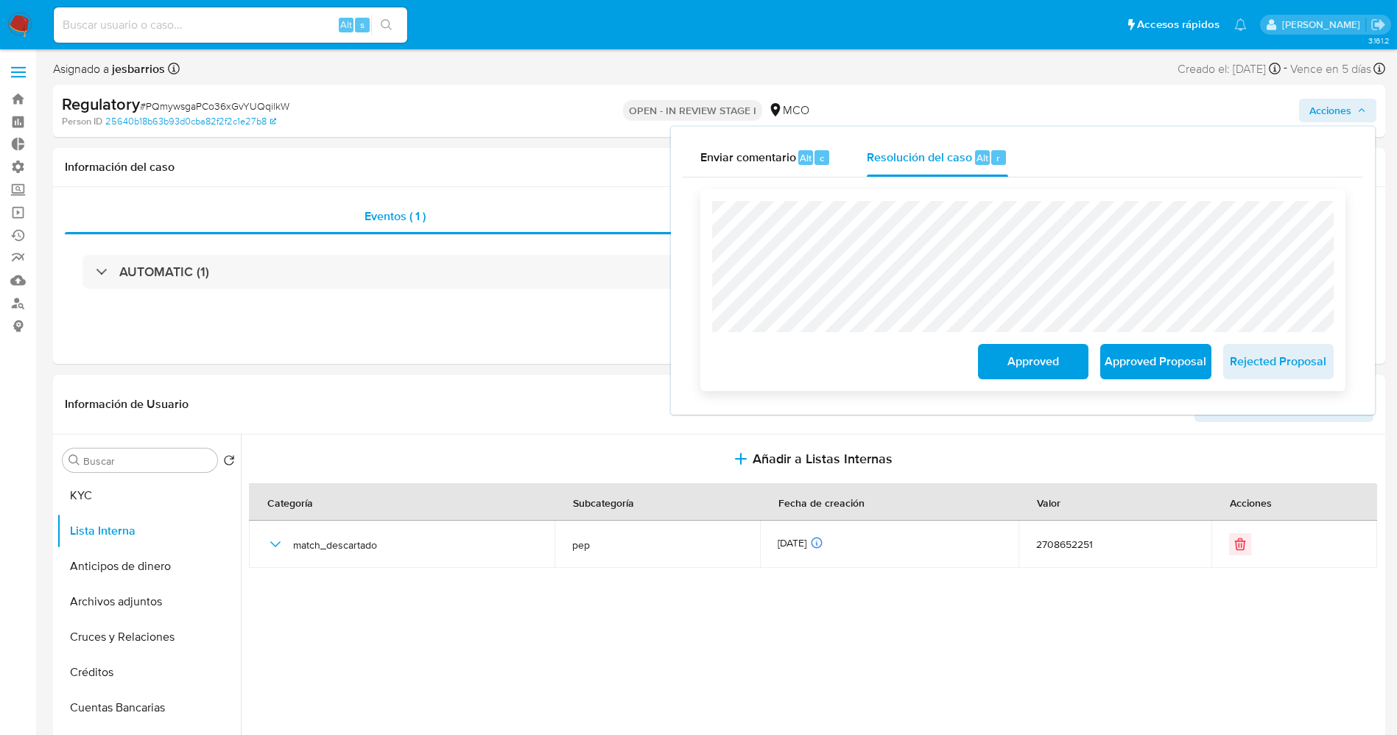
click at [1058, 361] on span "Approved" at bounding box center [1033, 361] width 72 height 32
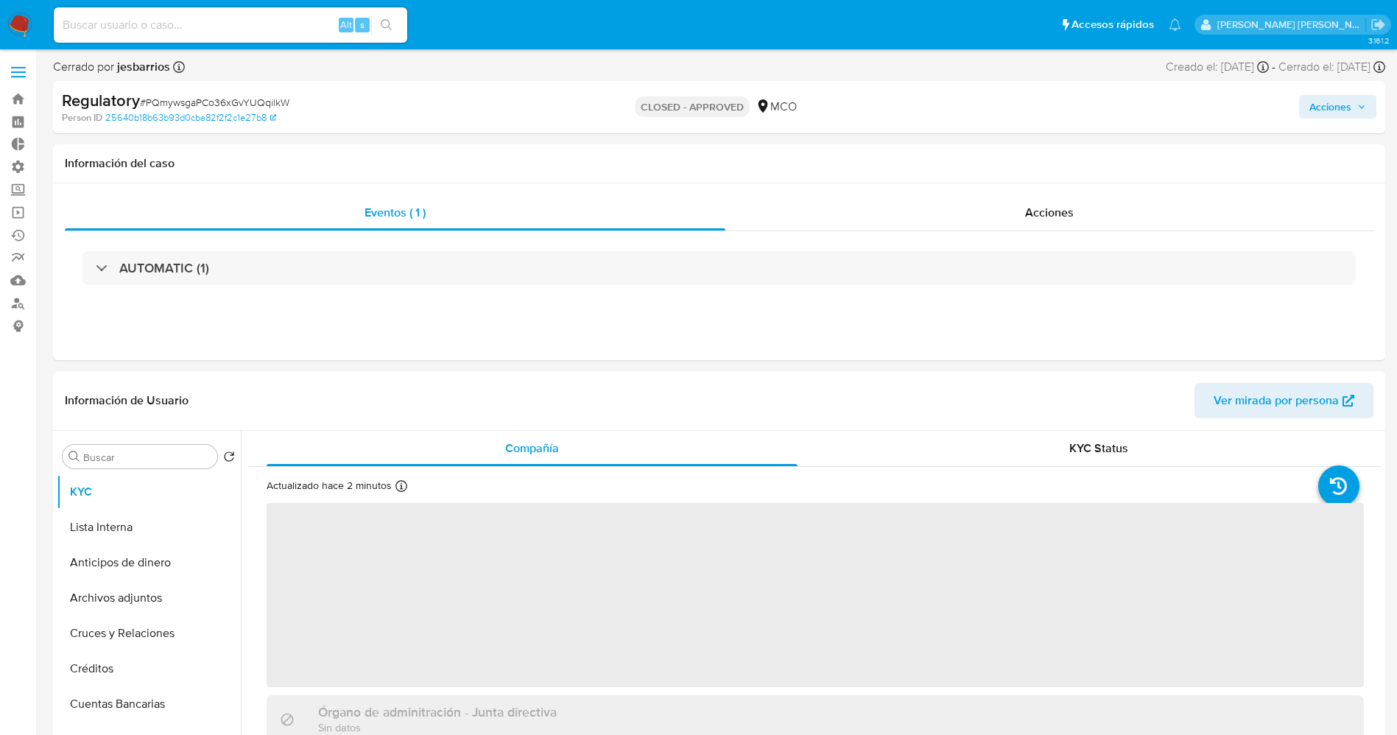
select select "10"
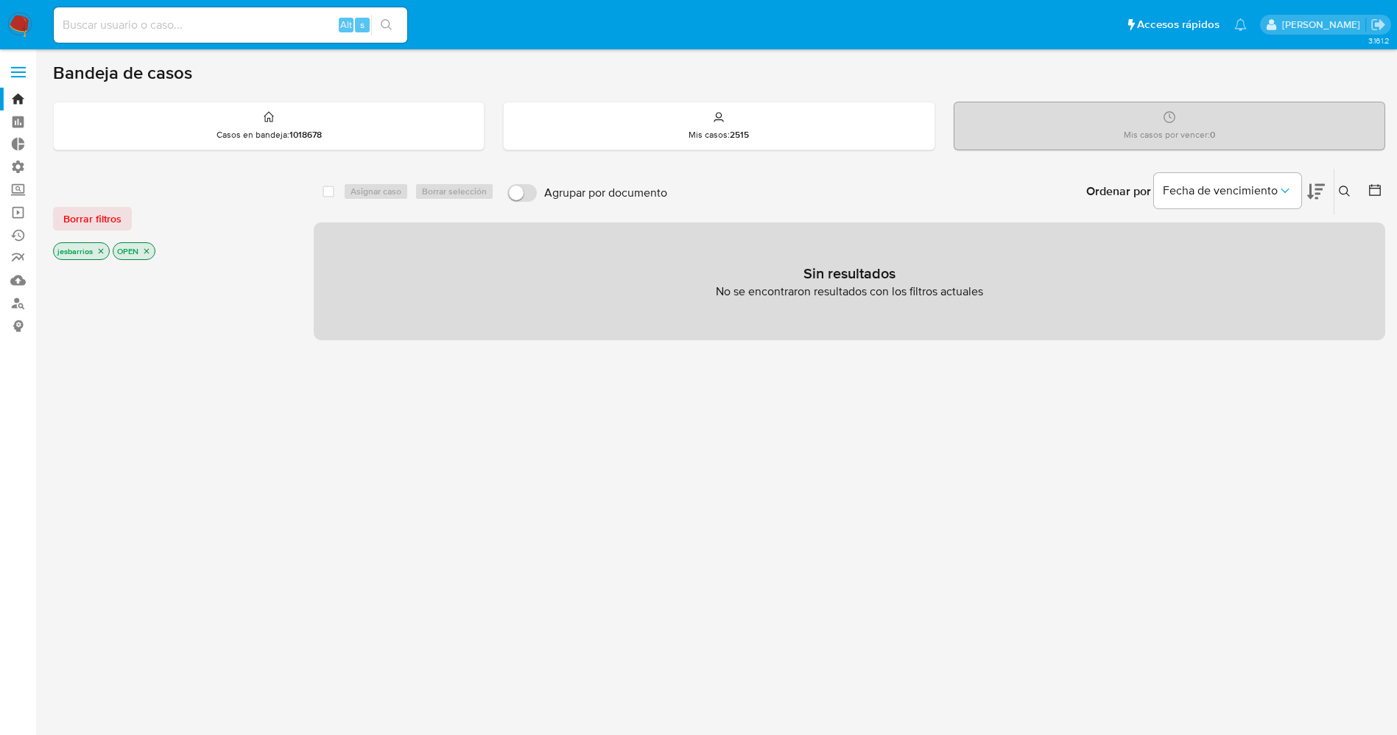
click at [150, 253] on icon "close-filter" at bounding box center [146, 251] width 9 height 9
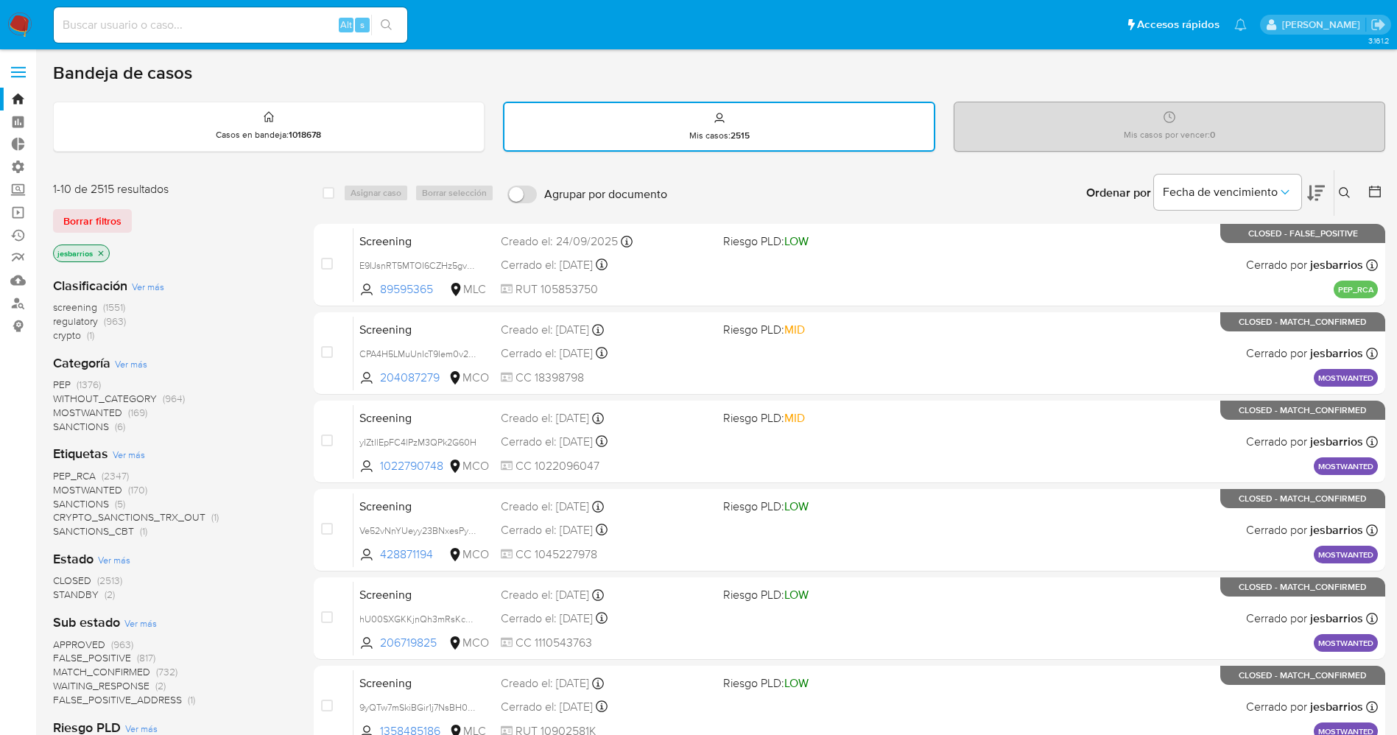
click at [1362, 190] on div at bounding box center [1372, 193] width 27 height 46
click at [1383, 192] on button at bounding box center [1377, 193] width 18 height 18
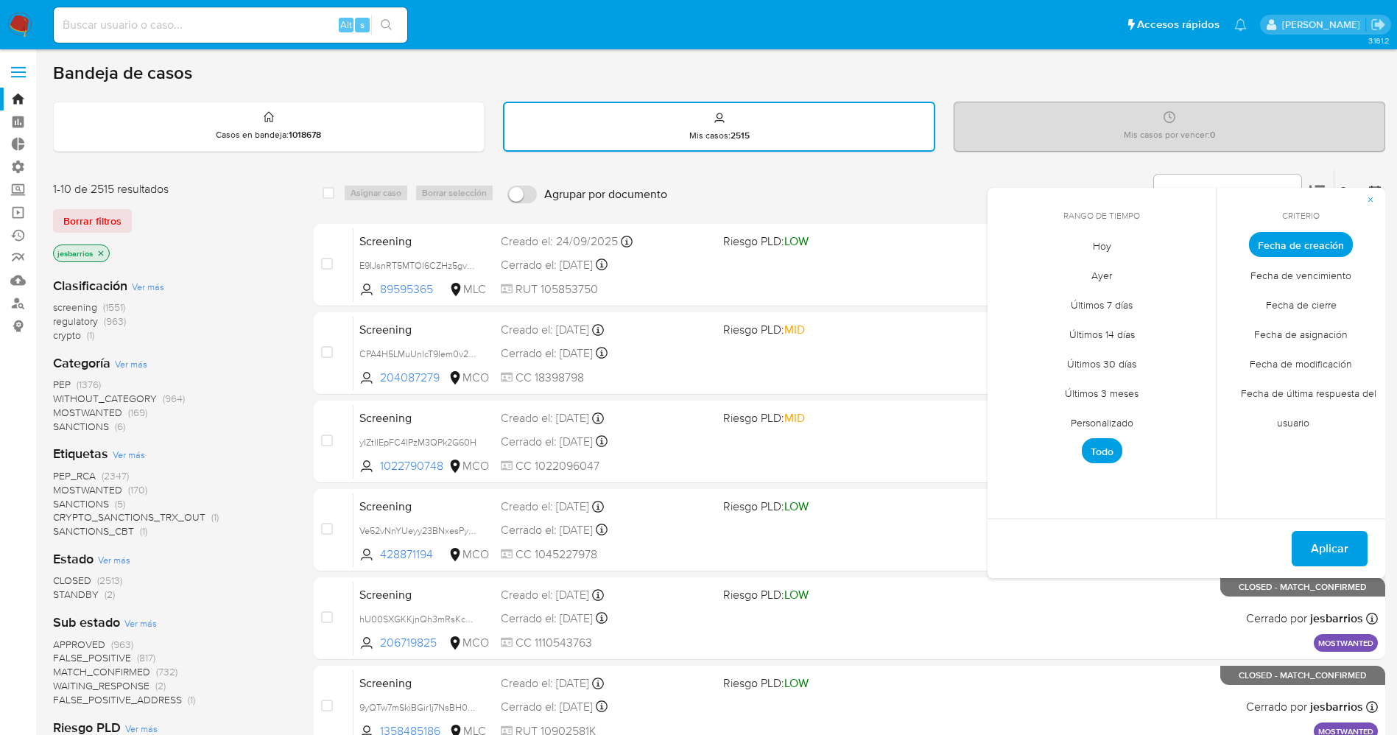
click at [1116, 253] on span "Hoy" at bounding box center [1102, 246] width 49 height 30
drag, startPoint x: 1323, startPoint y: 310, endPoint x: 1321, endPoint y: 355, distance: 45.0
click at [1322, 310] on span "Fecha de cierre" at bounding box center [1302, 304] width 102 height 30
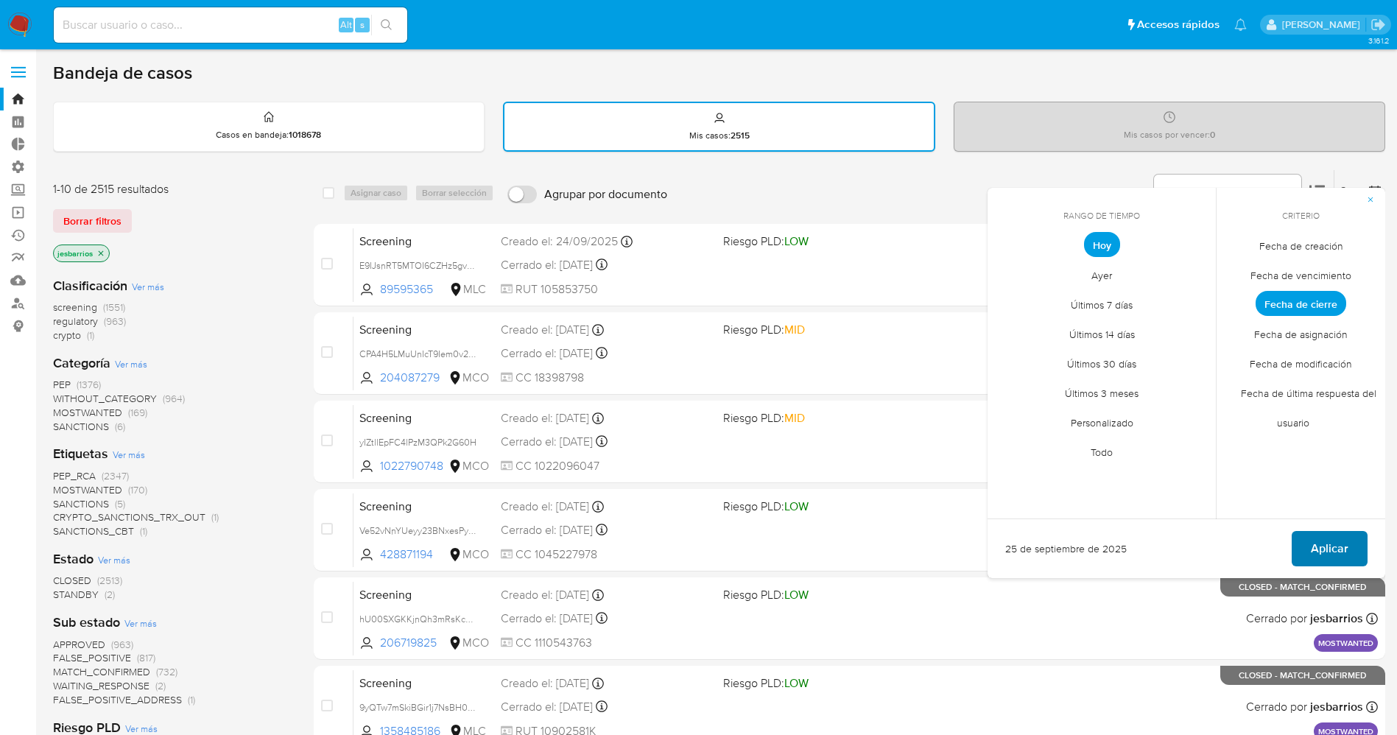
click at [1316, 542] on span "Aplicar" at bounding box center [1330, 549] width 38 height 32
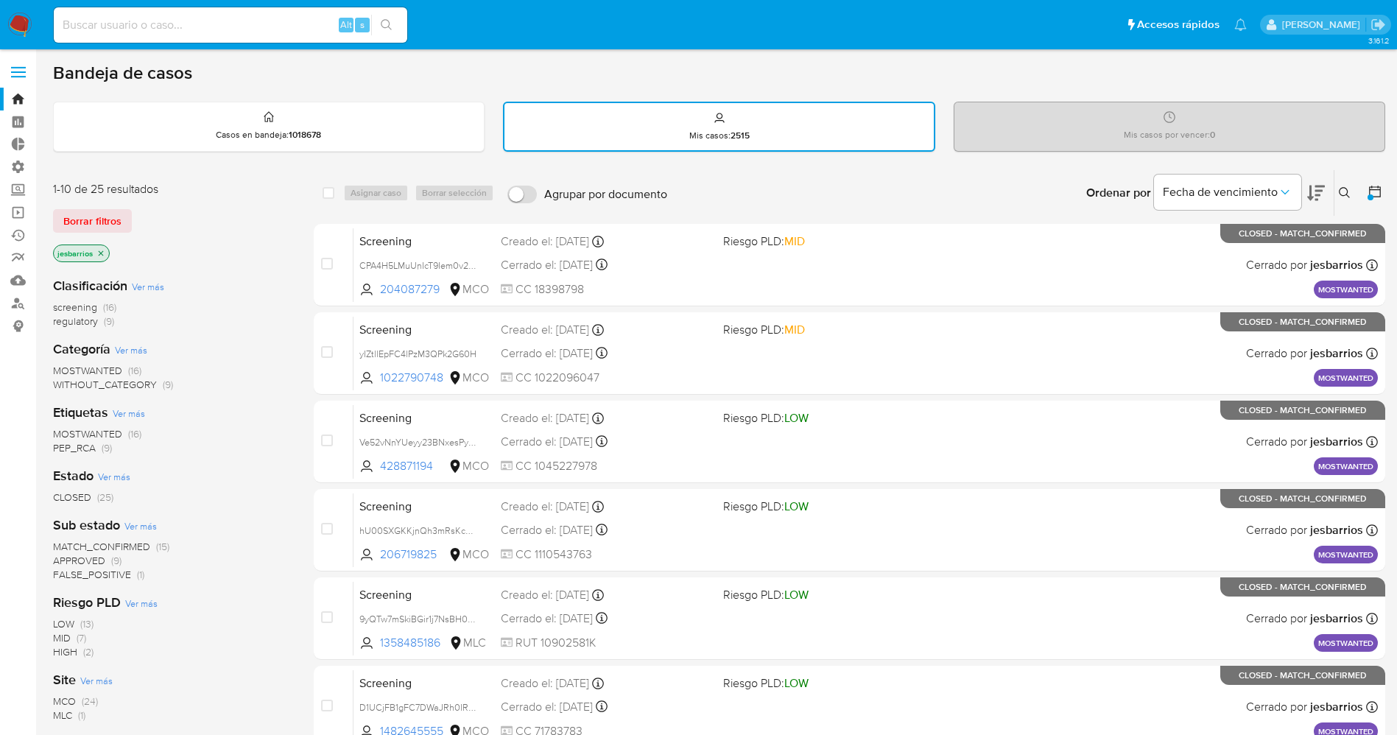
click at [17, 25] on img at bounding box center [19, 25] width 25 height 25
